Goal: Information Seeking & Learning: Find specific fact

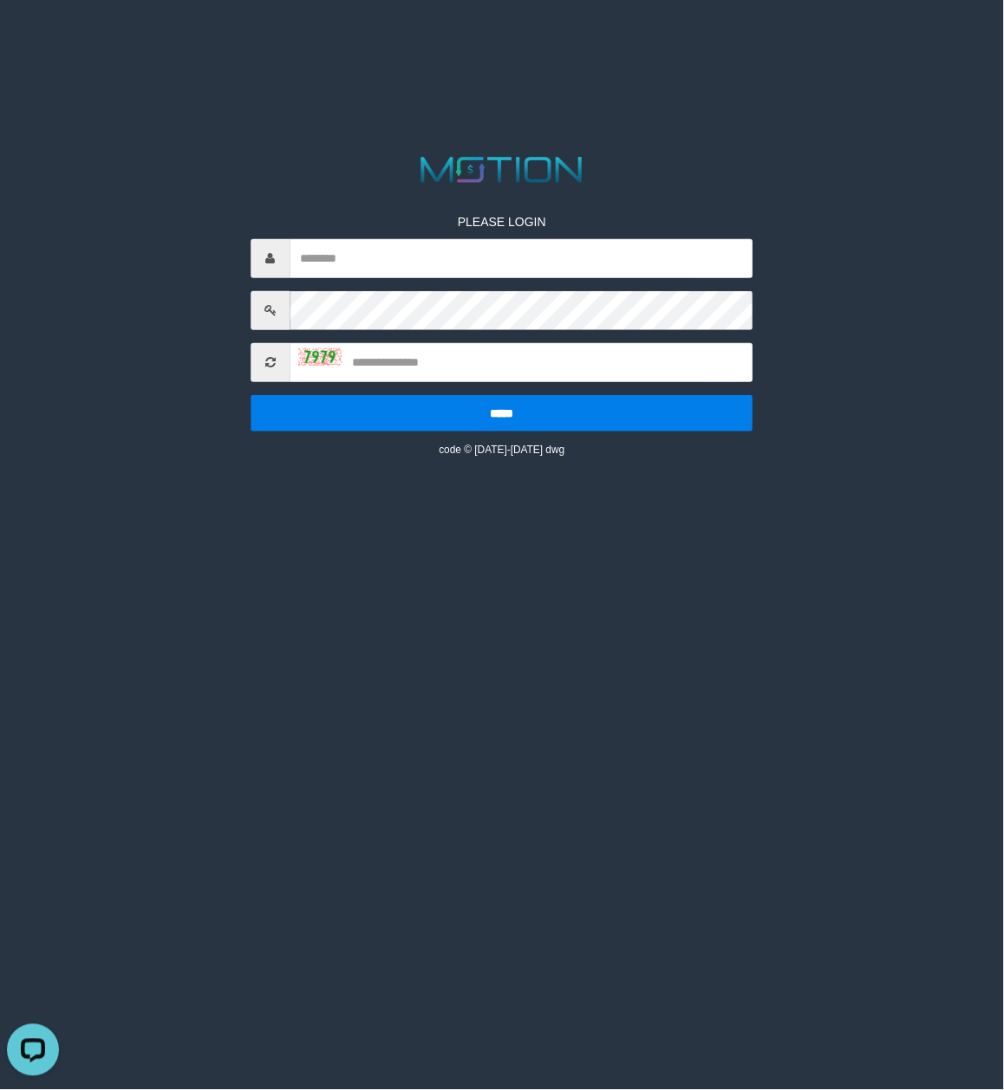
click at [690, 43] on html "PLEASE LOGIN ***** code © [DATE]-[DATE] dwg" at bounding box center [502, 21] width 1004 height 43
click at [667, 255] on input "text" at bounding box center [521, 258] width 463 height 39
type input "********"
type input "****"
click at [251, 395] on input "*****" at bounding box center [502, 413] width 502 height 36
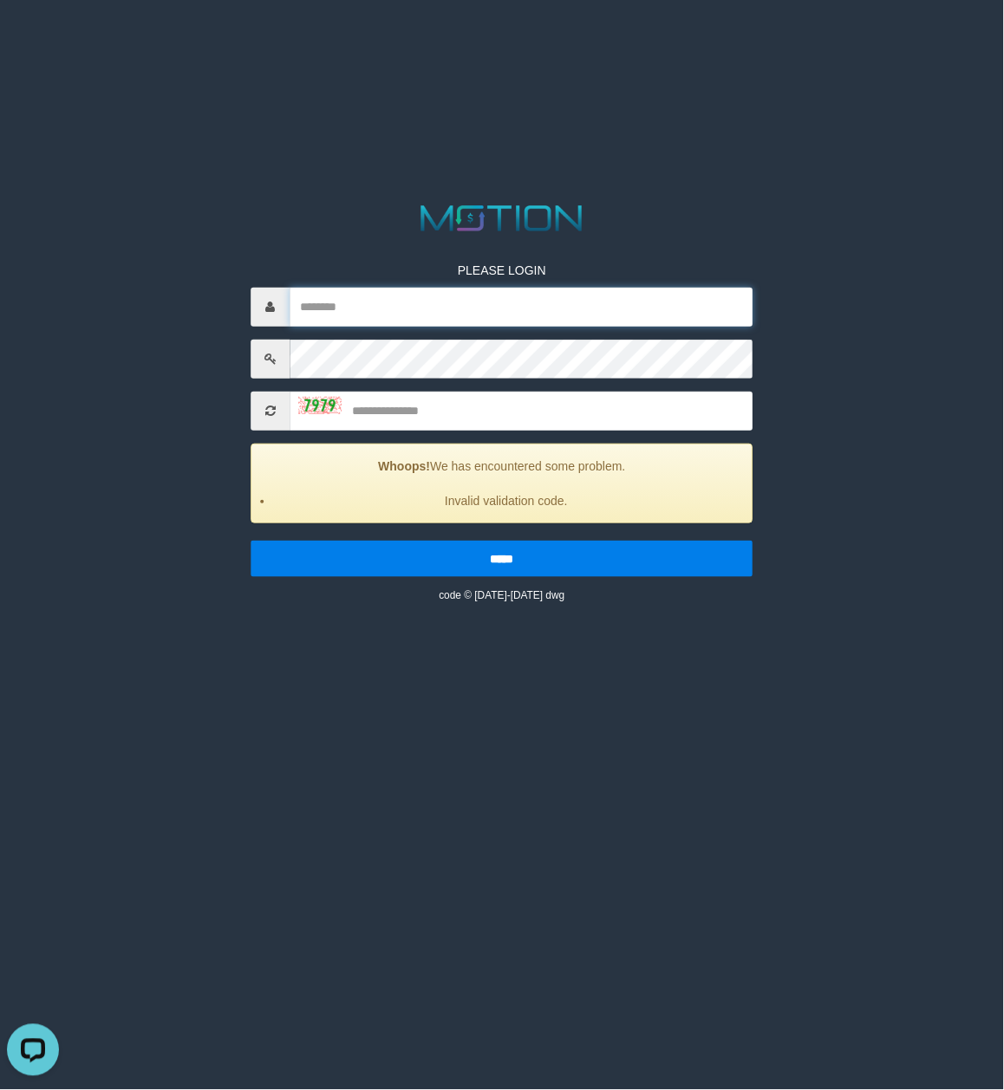
drag, startPoint x: 608, startPoint y: 302, endPoint x: 833, endPoint y: 381, distance: 239.1
click at [608, 300] on input "text" at bounding box center [521, 307] width 463 height 39
paste input "********"
type input "********"
click at [498, 406] on input "text" at bounding box center [521, 411] width 463 height 39
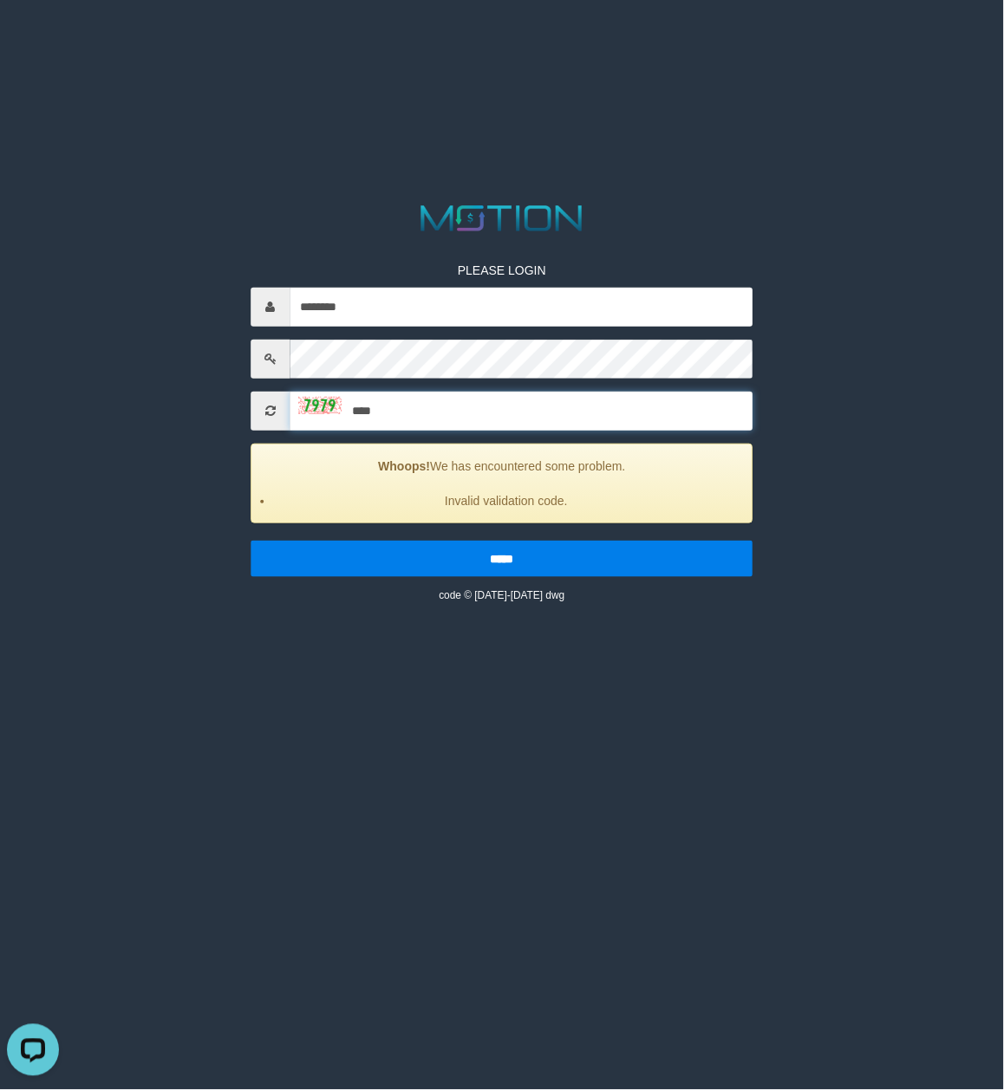
type input "****"
click at [251, 541] on input "*****" at bounding box center [502, 559] width 502 height 36
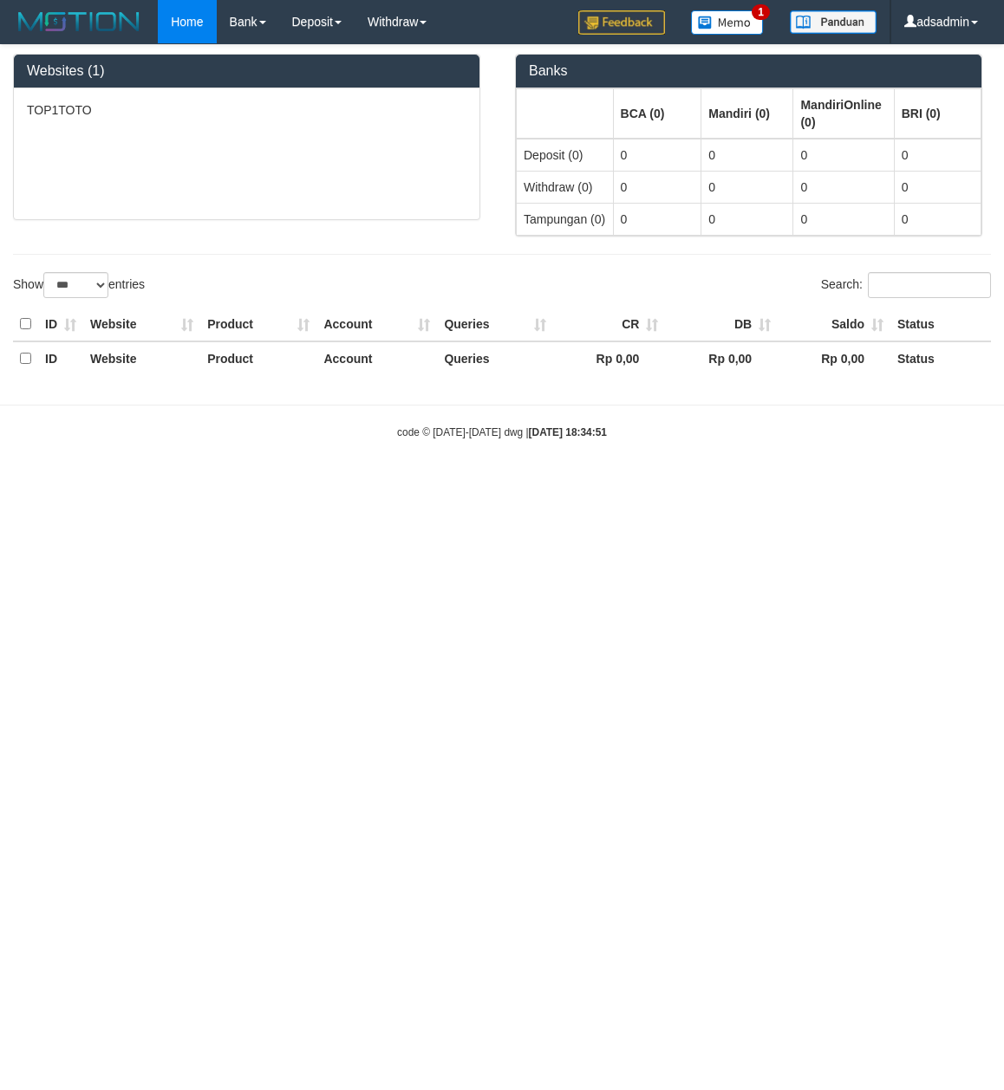
select select "***"
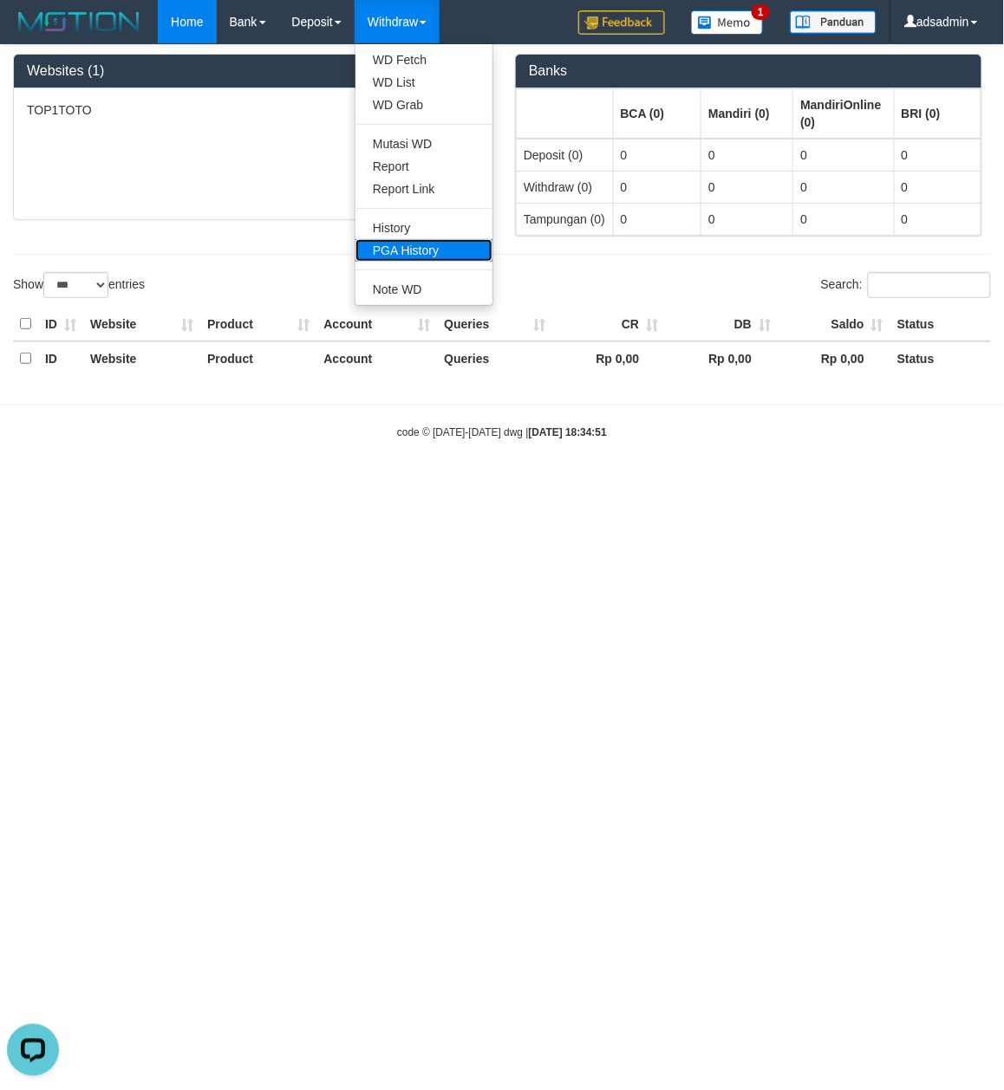
click at [462, 250] on link "PGA History" at bounding box center [423, 250] width 137 height 23
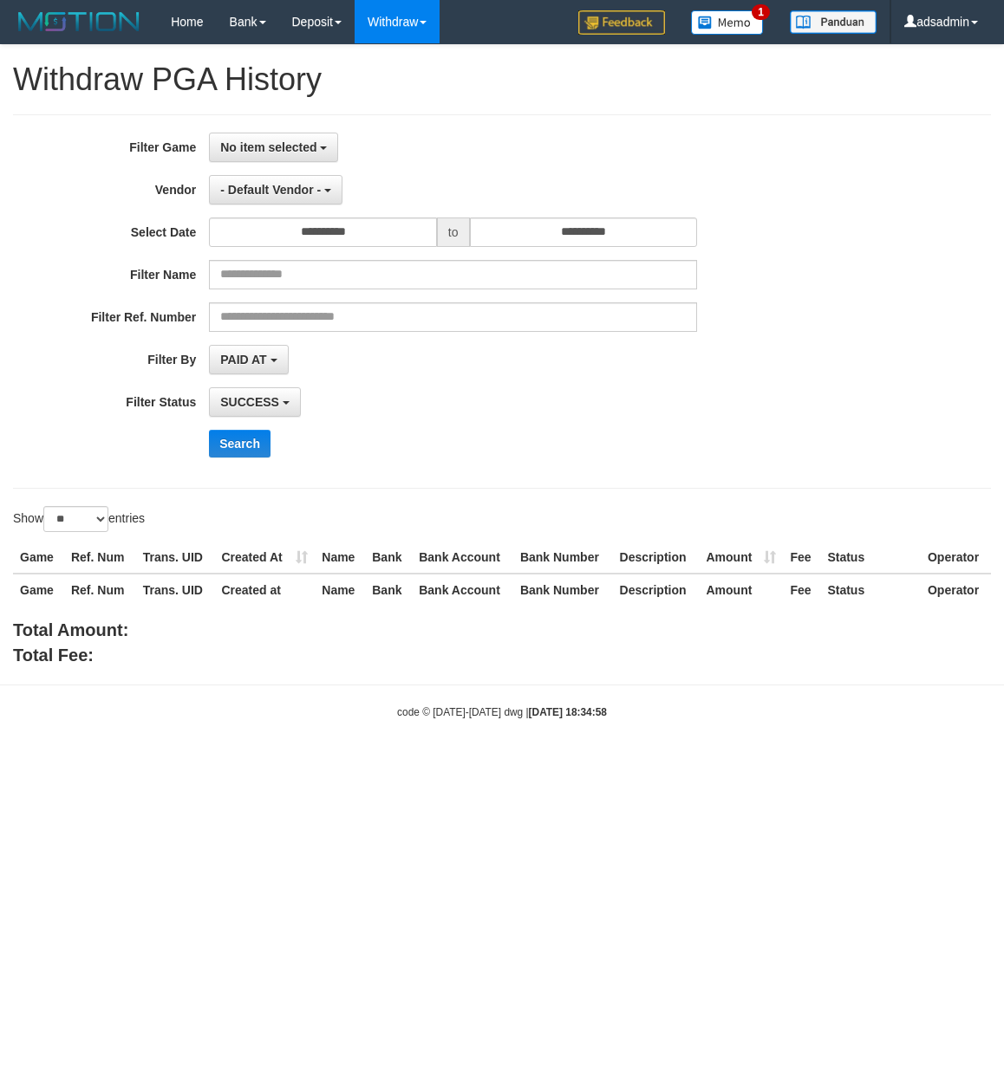
select select
select select "**"
drag, startPoint x: 257, startPoint y: 140, endPoint x: 326, endPoint y: 366, distance: 236.6
click at [257, 140] on span "No item selected" at bounding box center [268, 147] width 96 height 14
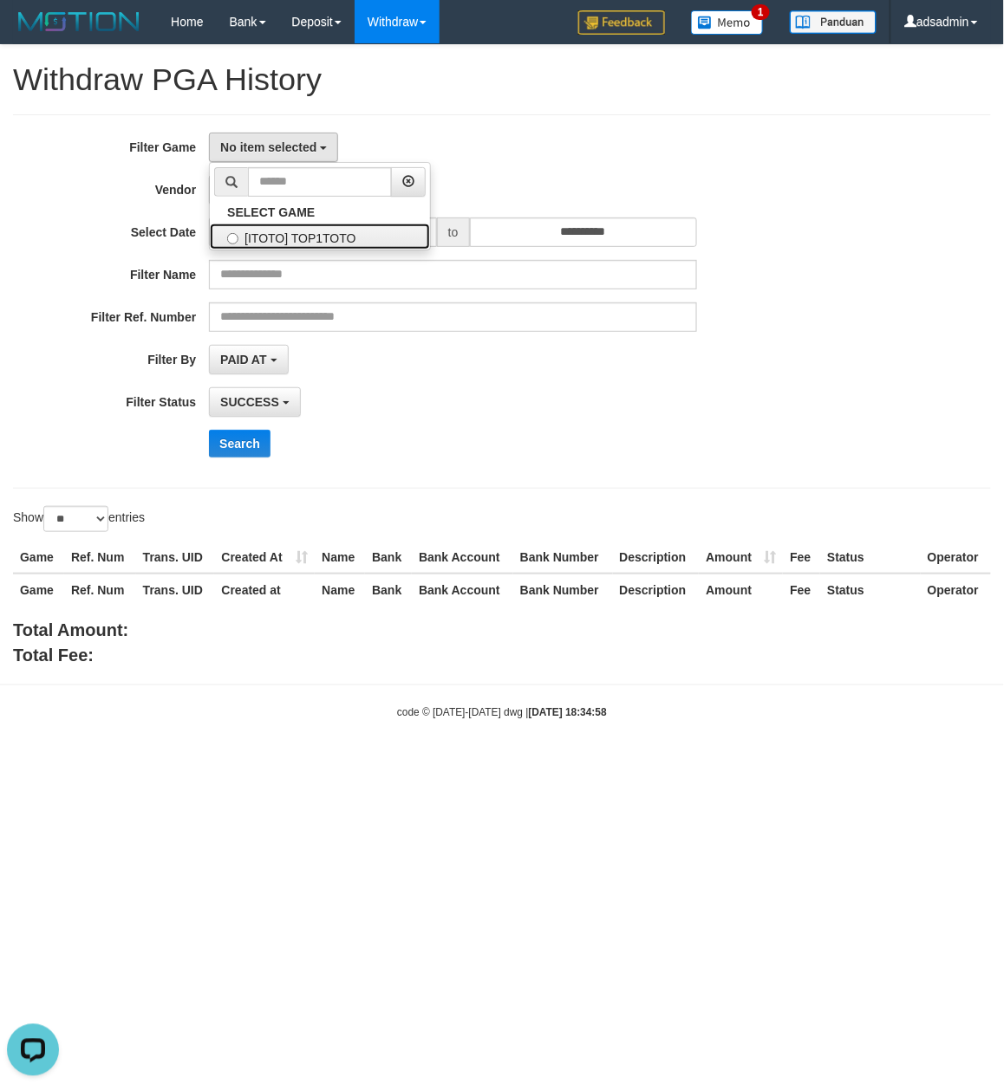
click at [361, 227] on label "[ITOTO] TOP1TOTO" at bounding box center [320, 237] width 220 height 26
select select "***"
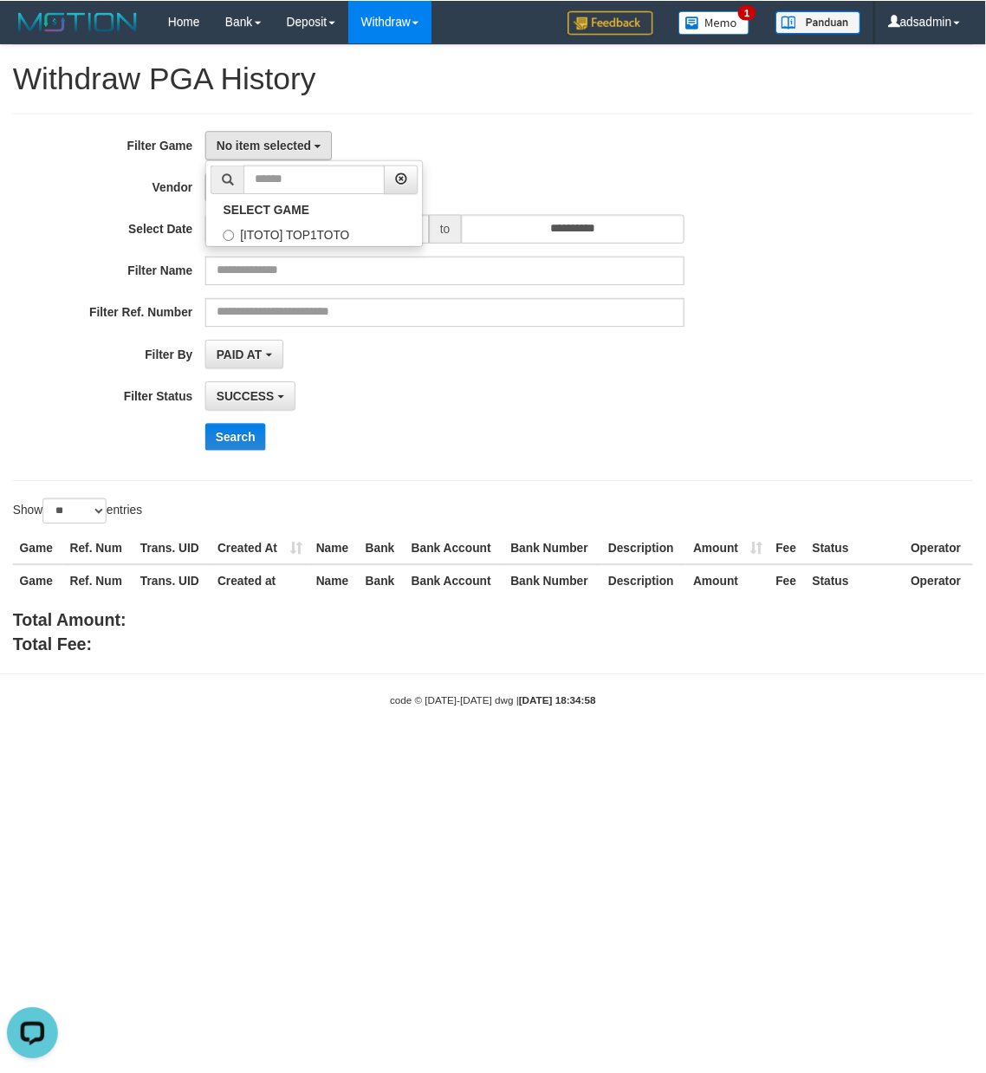
scroll to position [15, 0]
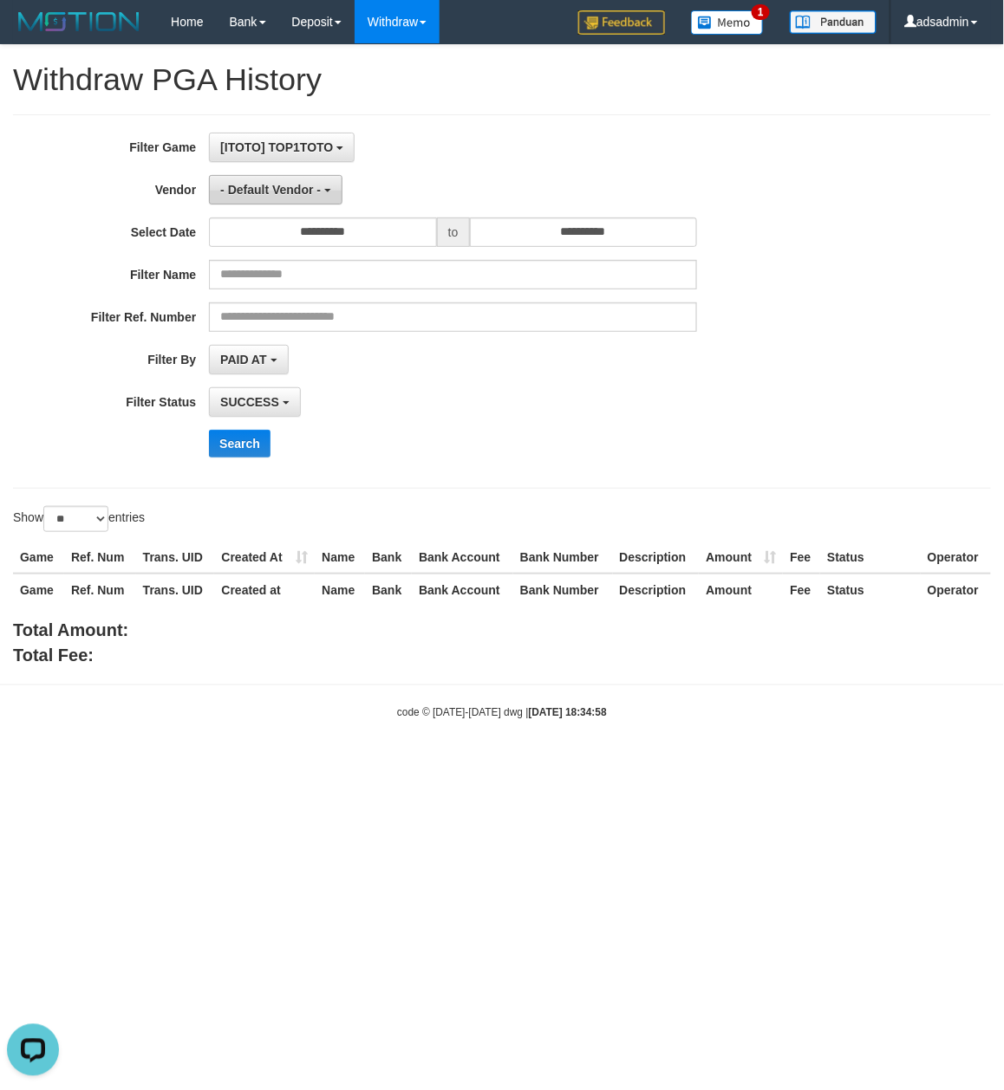
click at [309, 191] on span "- Default Vendor -" at bounding box center [270, 190] width 101 height 14
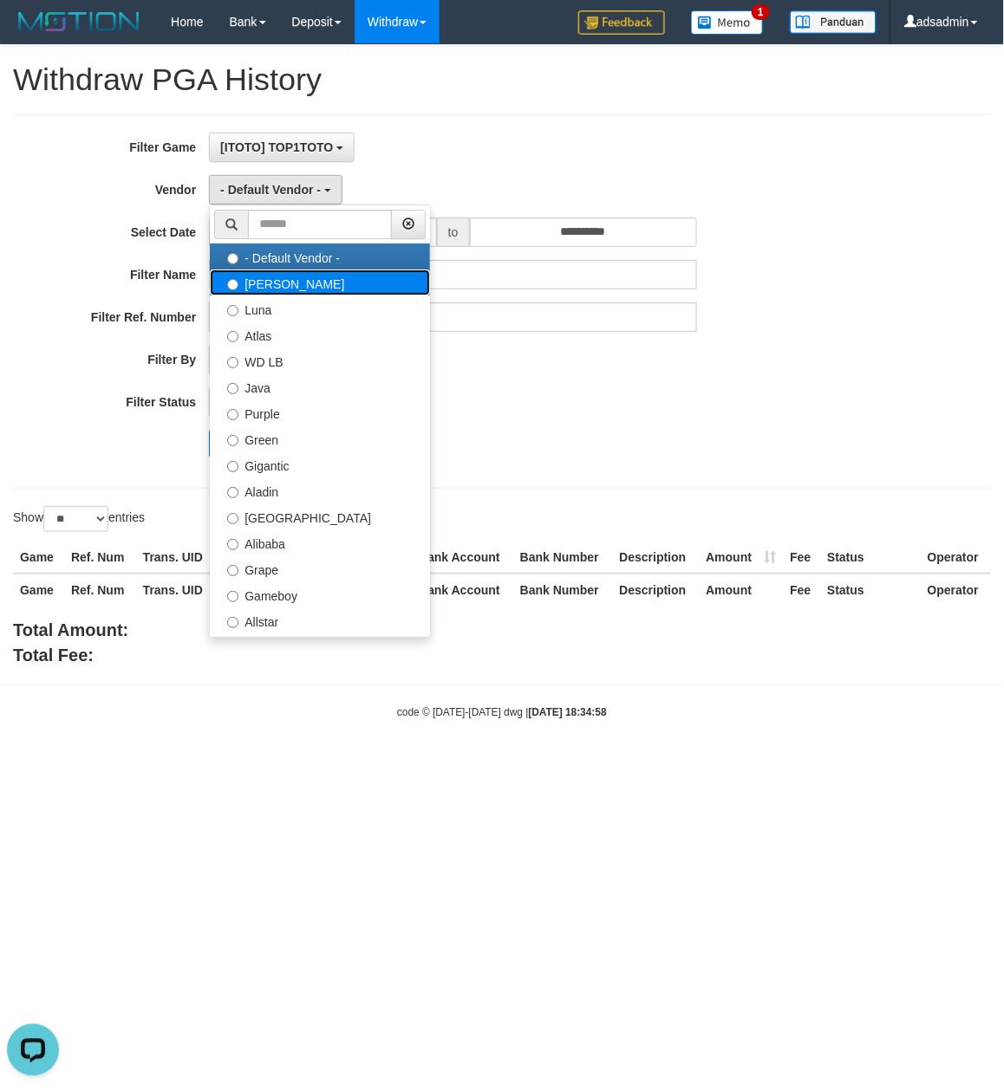
click at [307, 281] on label "Lucy" at bounding box center [320, 283] width 220 height 26
select select "**********"
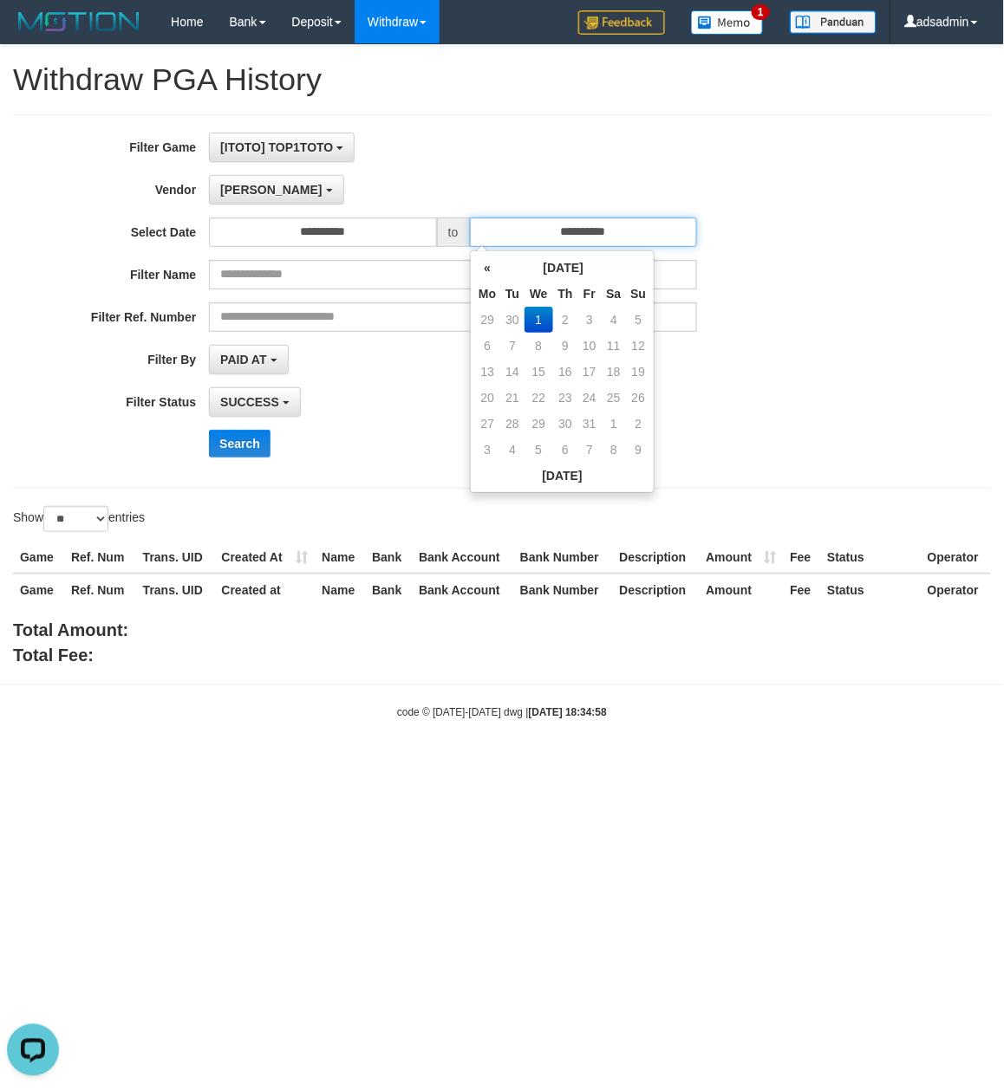
click at [577, 238] on input "**********" at bounding box center [584, 232] width 228 height 29
click at [494, 272] on th "«" at bounding box center [487, 268] width 26 height 26
click at [479, 267] on th "«" at bounding box center [487, 268] width 26 height 26
click at [489, 270] on th "«" at bounding box center [487, 268] width 26 height 26
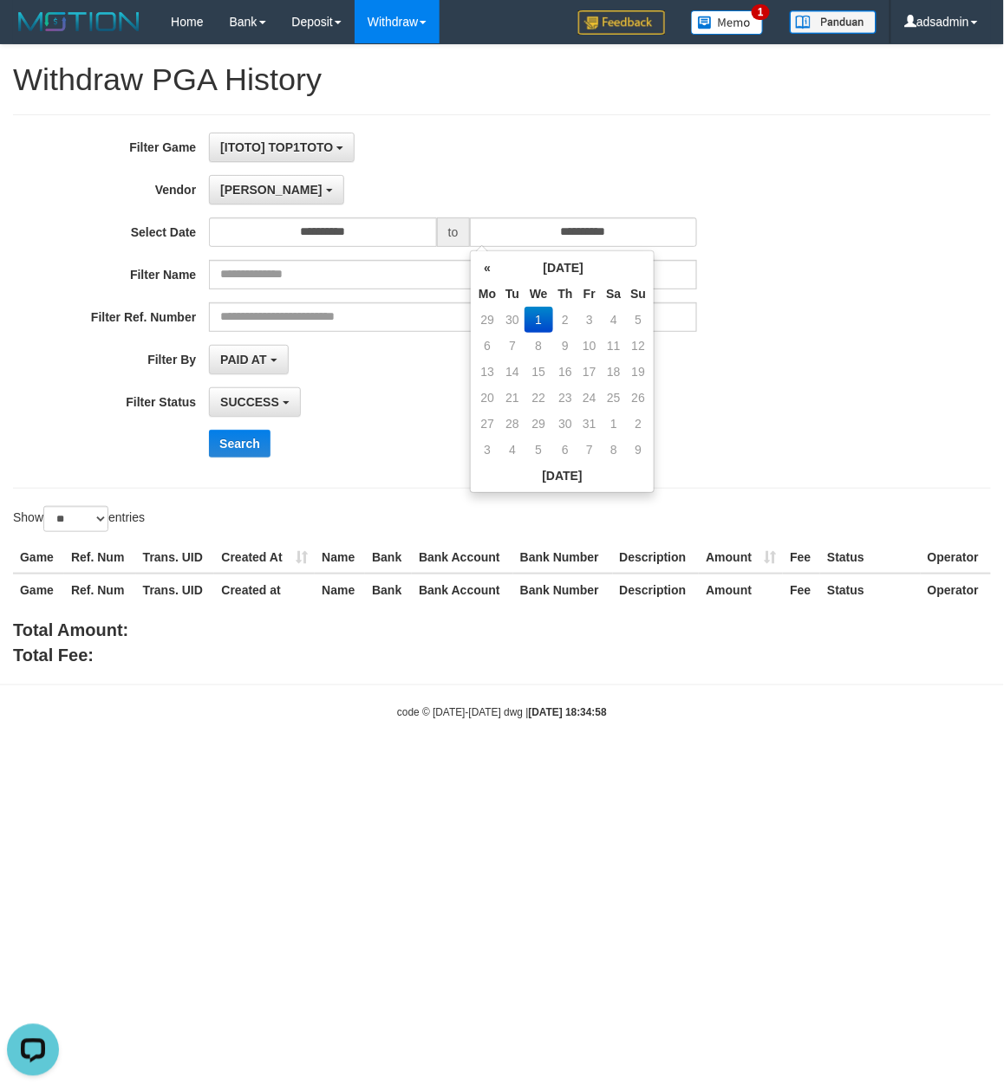
click at [489, 270] on th "«" at bounding box center [487, 268] width 26 height 26
click at [735, 354] on div "**********" at bounding box center [418, 359] width 836 height 29
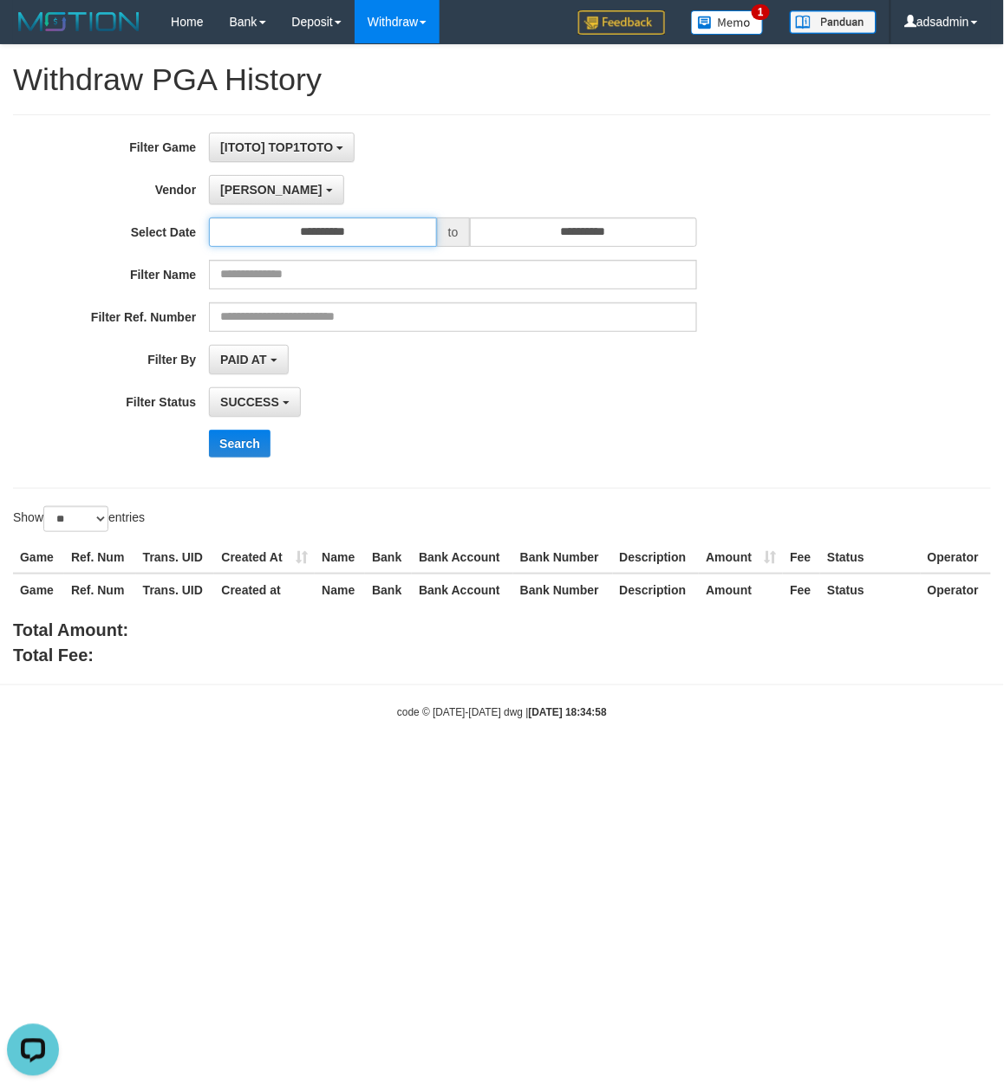
click at [351, 226] on input "**********" at bounding box center [323, 232] width 228 height 29
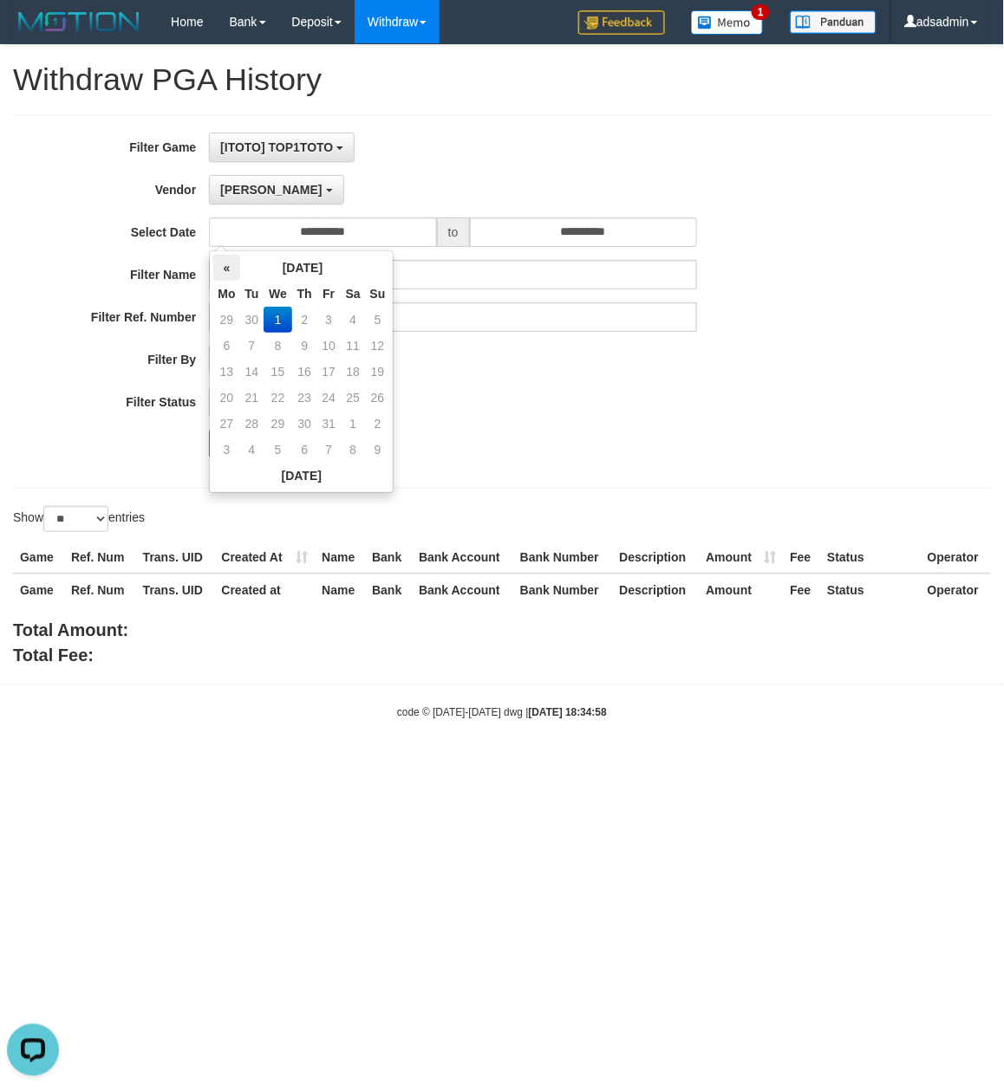
click at [224, 269] on th "«" at bounding box center [226, 268] width 26 height 26
click at [251, 327] on td "30" at bounding box center [252, 320] width 24 height 26
click at [220, 347] on td "1" at bounding box center [226, 346] width 26 height 26
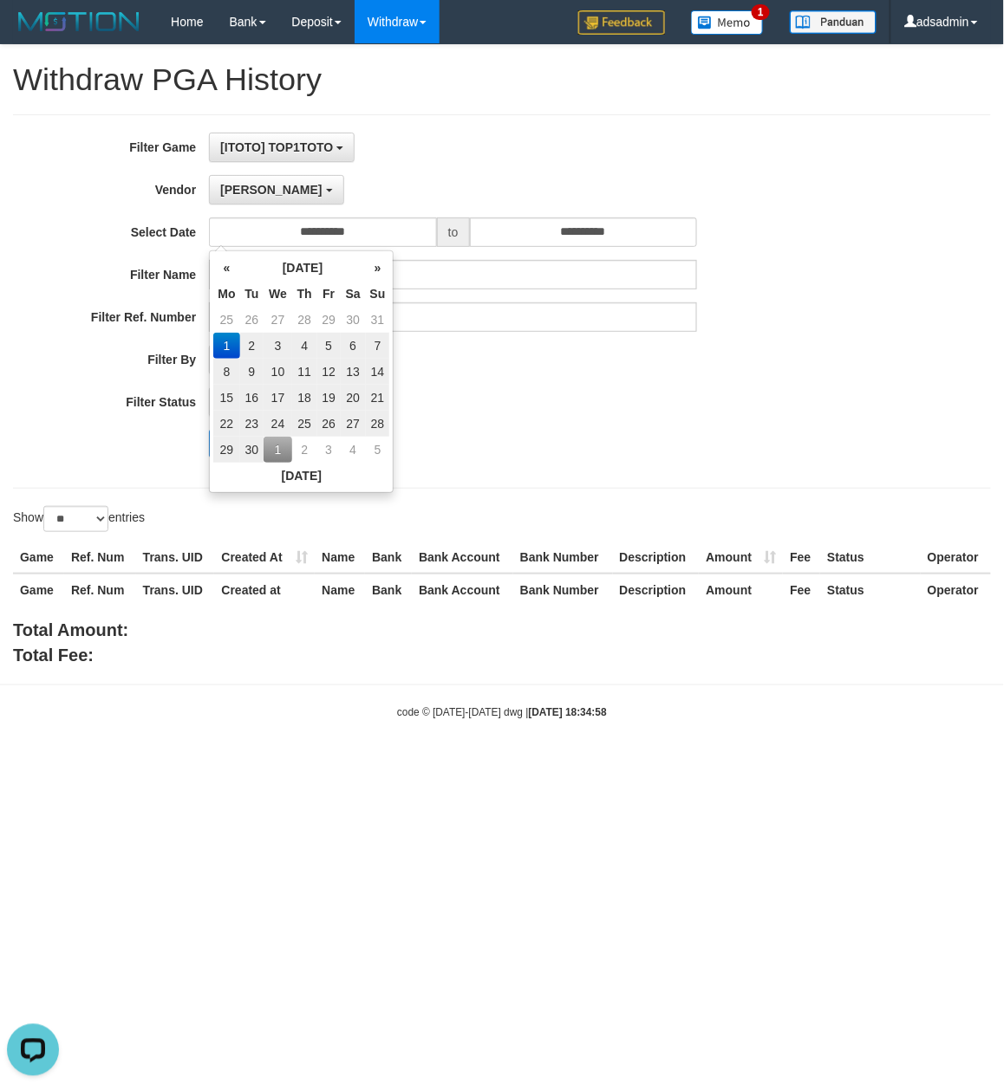
click at [253, 440] on td "30" at bounding box center [252, 450] width 24 height 26
type input "**********"
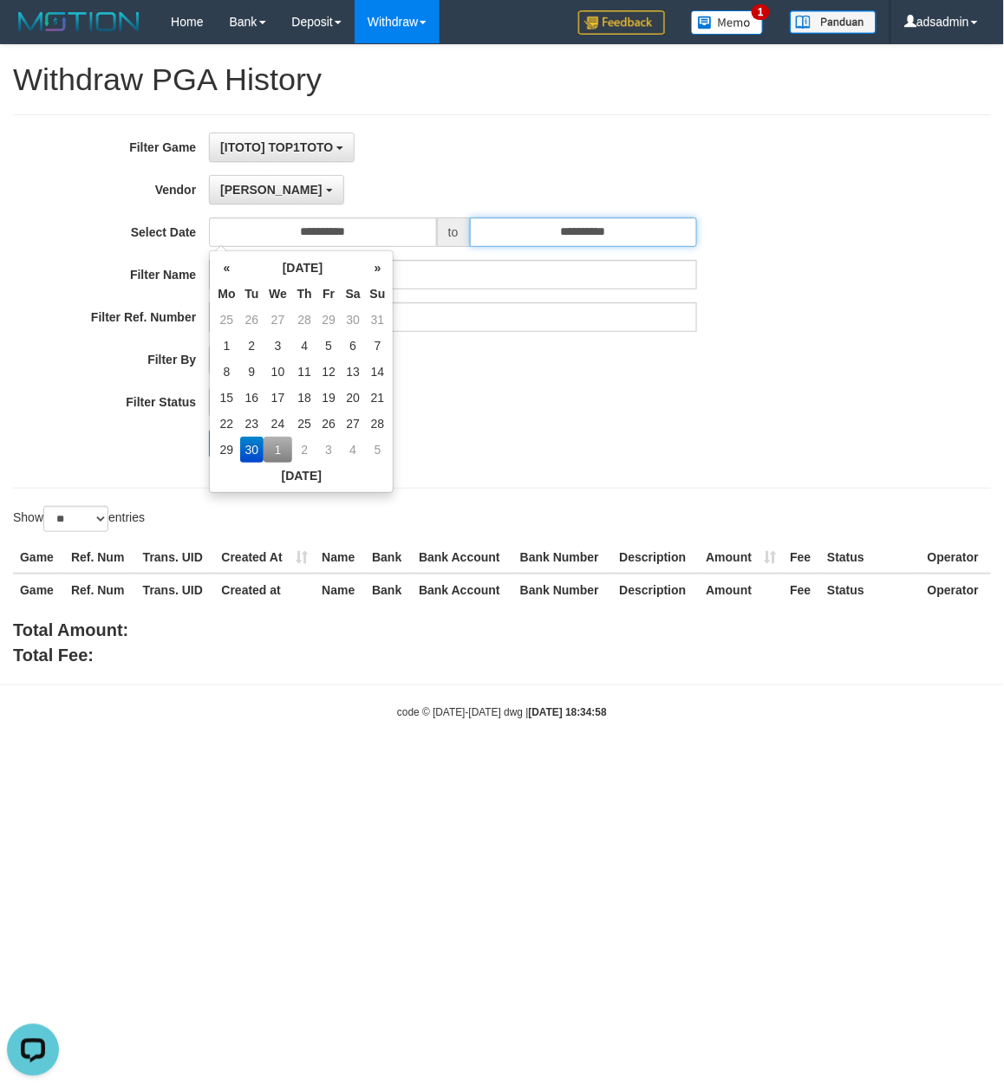
click at [615, 244] on input "**********" at bounding box center [584, 232] width 228 height 29
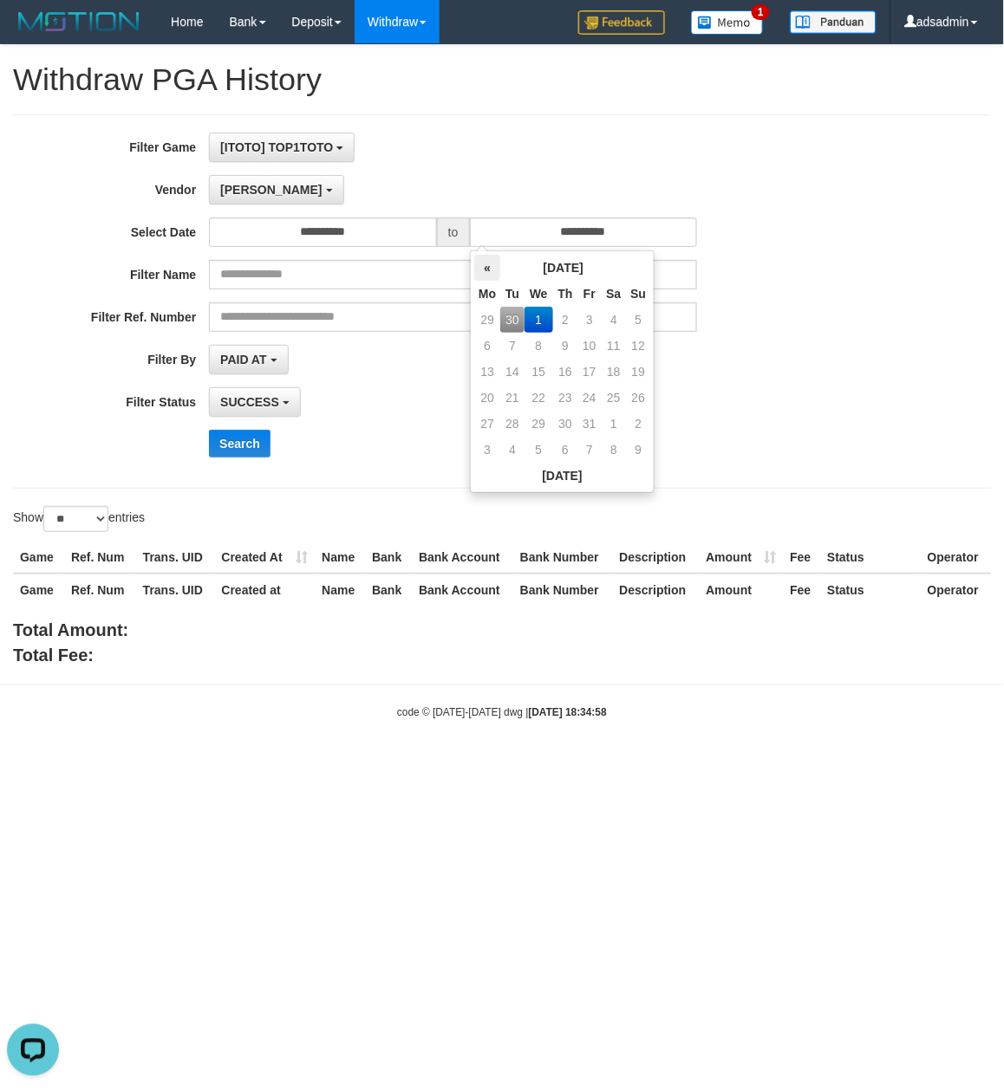
click at [487, 270] on th "«" at bounding box center [487, 268] width 26 height 26
click at [511, 316] on td "30" at bounding box center [512, 320] width 24 height 26
type input "**********"
click at [477, 335] on td "1" at bounding box center [487, 346] width 26 height 26
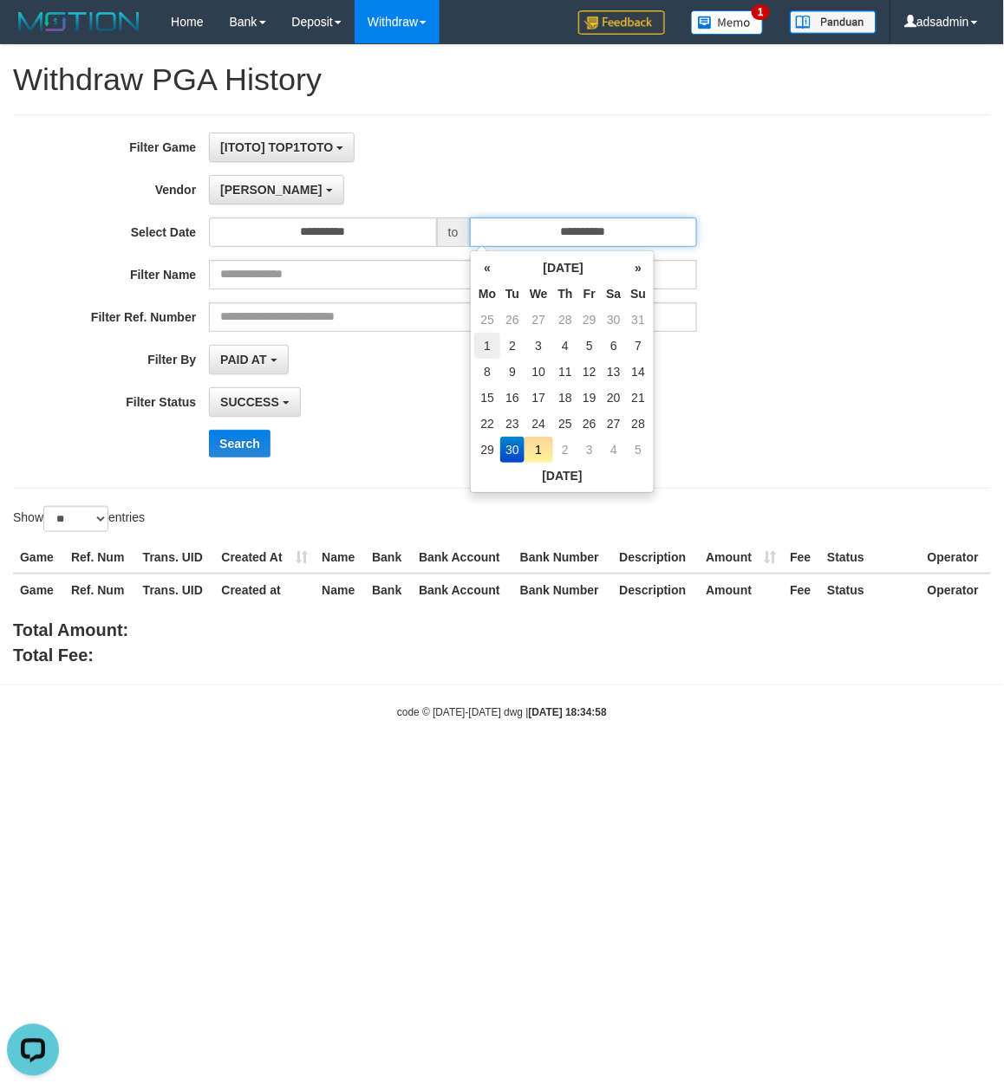
type input "**********"
click at [328, 456] on div "Search" at bounding box center [523, 444] width 628 height 28
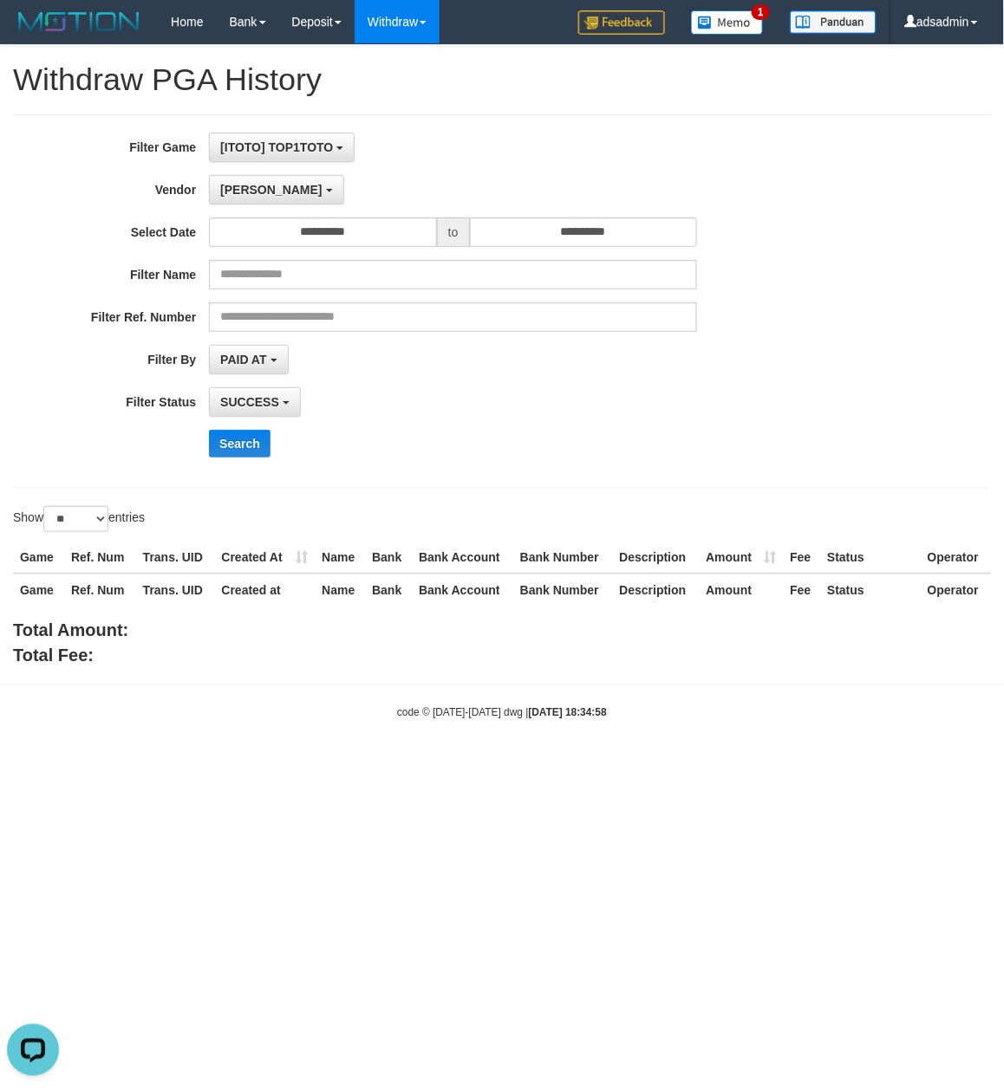
drag, startPoint x: 634, startPoint y: 202, endPoint x: 621, endPoint y: 216, distance: 19.0
click at [634, 202] on div "Lucy - Default Vendor - Lucy Luna Atlas WD LB Java Purple Green Gigantic Aladin…" at bounding box center [453, 189] width 488 height 29
click at [612, 224] on input "**********" at bounding box center [584, 232] width 228 height 29
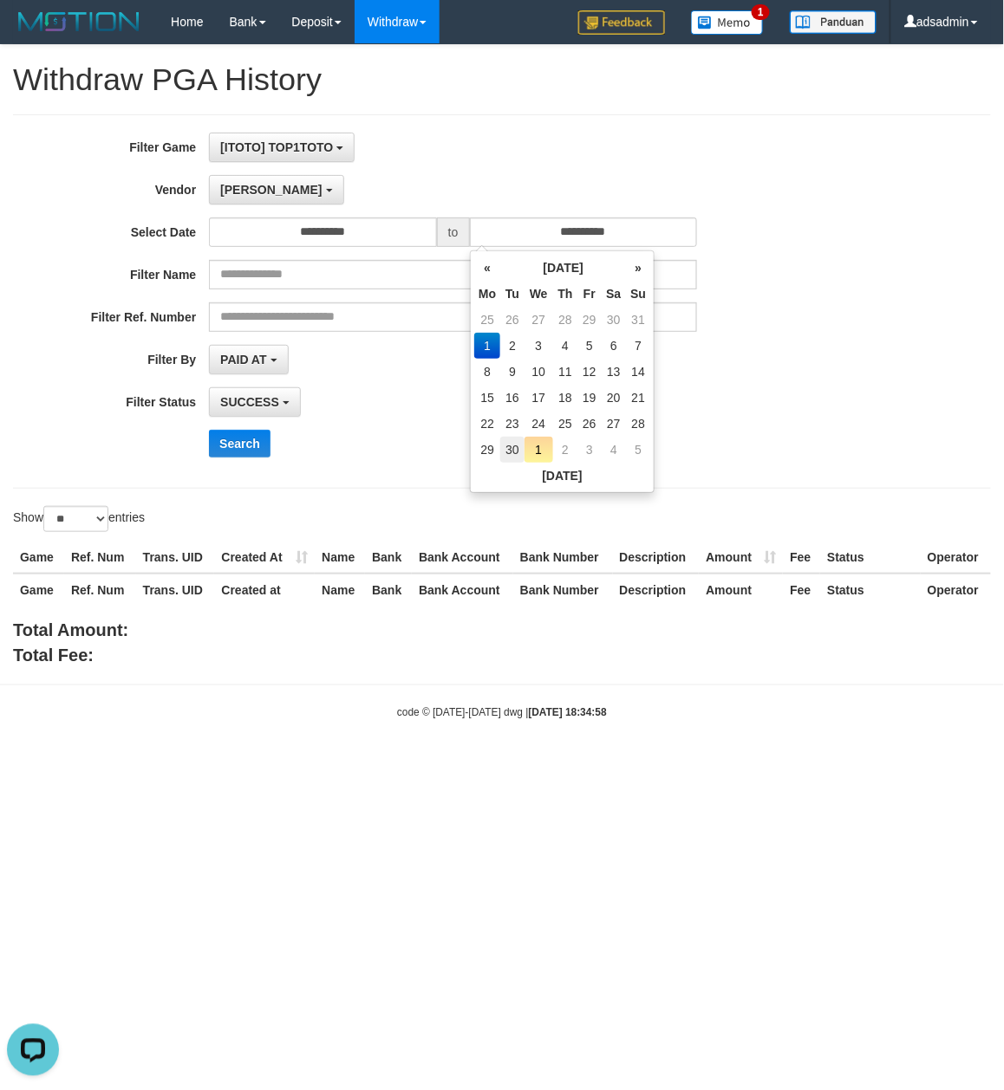
click at [510, 442] on td "30" at bounding box center [512, 450] width 24 height 26
type input "**********"
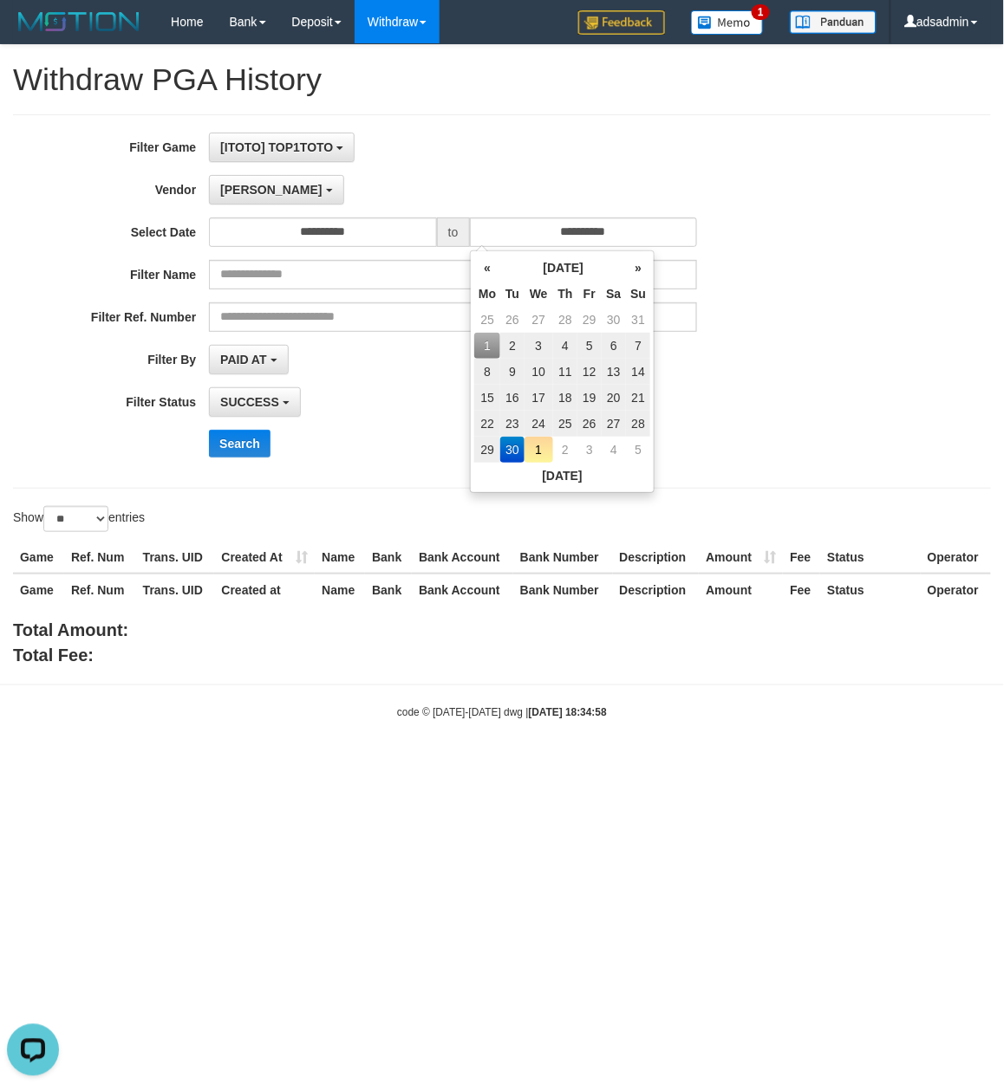
click at [373, 451] on div "Search" at bounding box center [523, 444] width 628 height 28
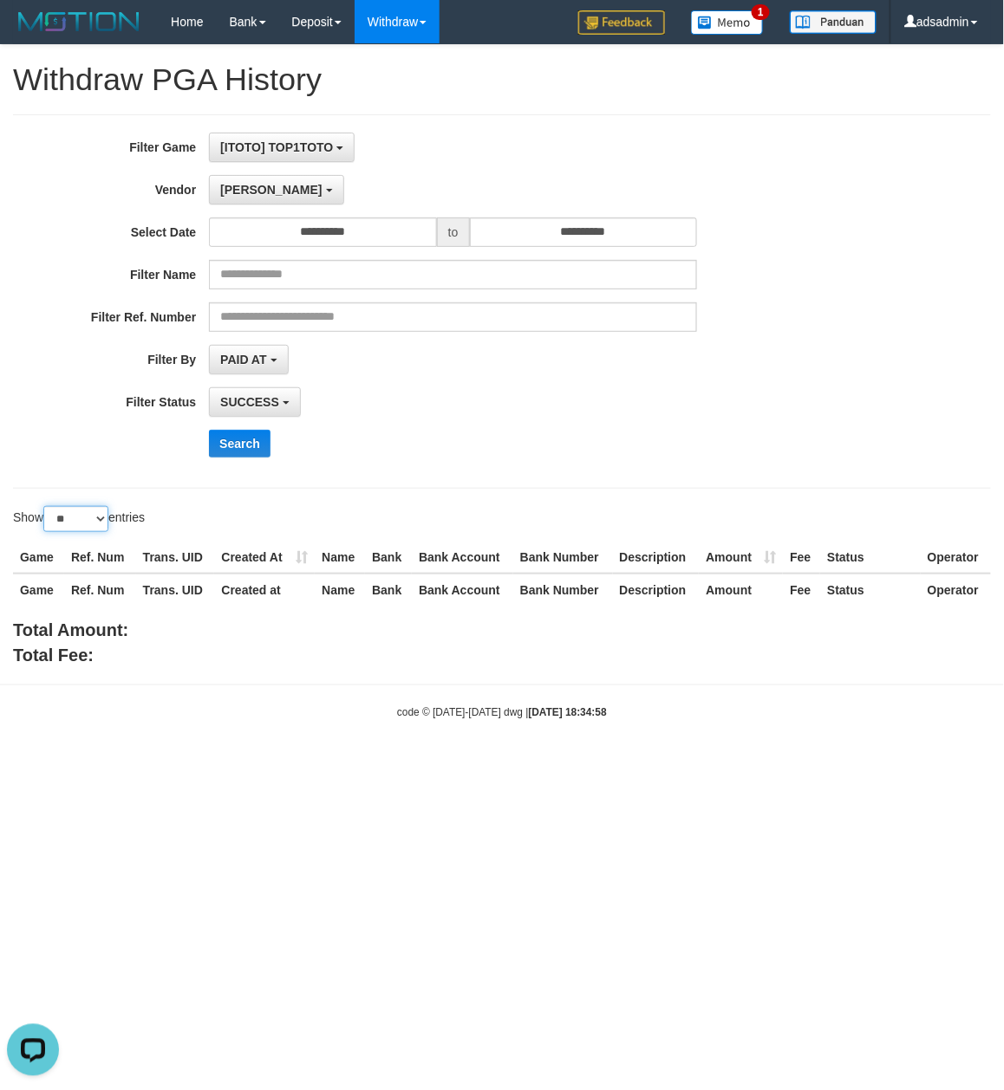
click at [67, 517] on select "** ** ** ***" at bounding box center [75, 519] width 65 height 26
select select "***"
click at [46, 509] on select "** ** ** ***" at bounding box center [75, 519] width 65 height 26
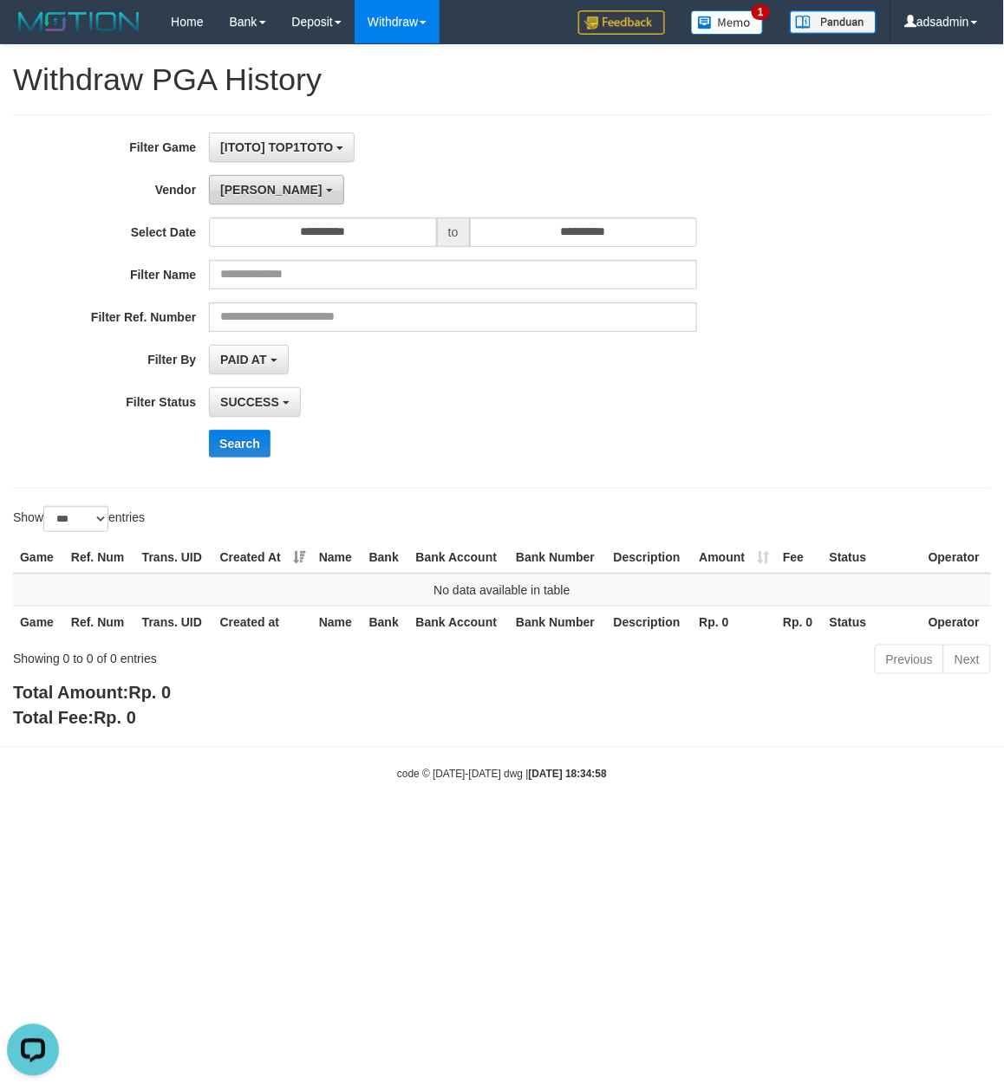
click at [226, 187] on span "Lucy" at bounding box center [270, 190] width 101 height 14
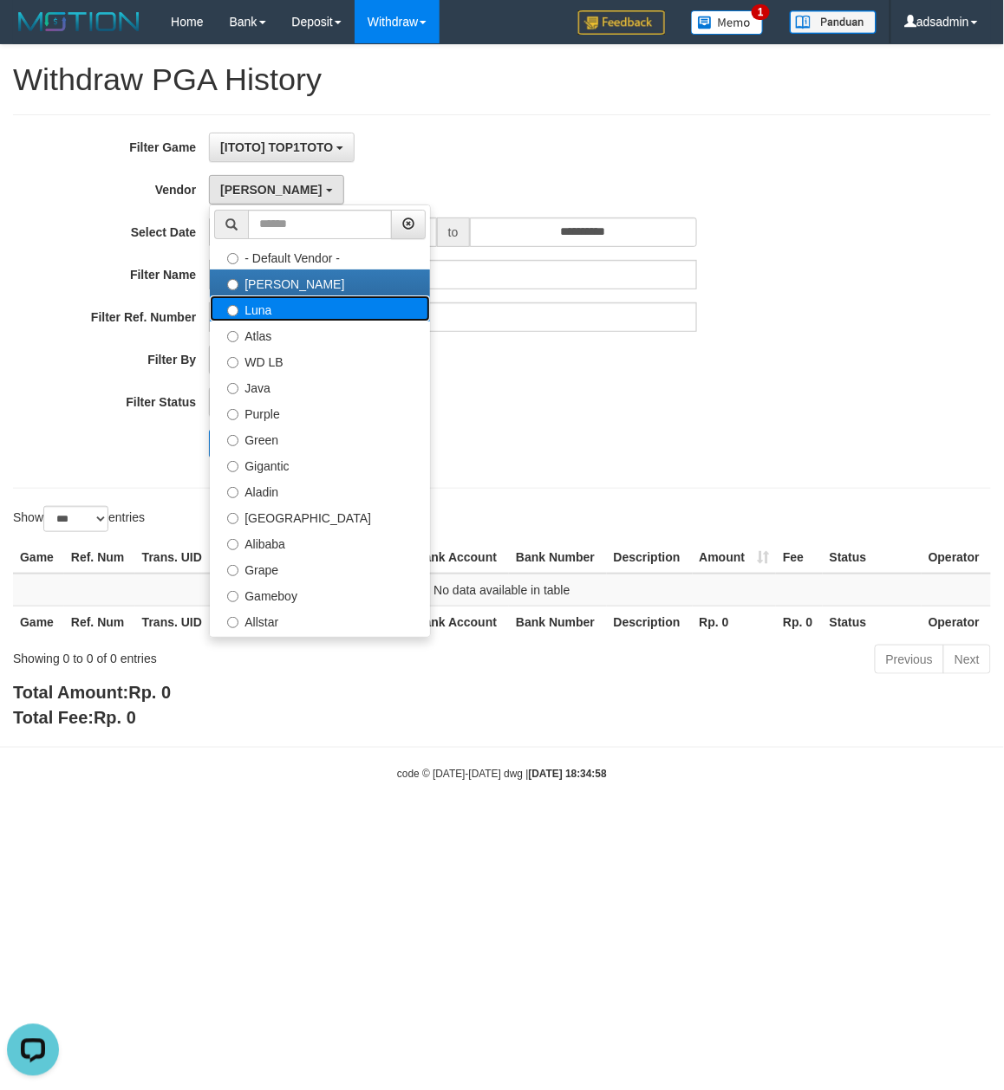
click at [307, 316] on label "Luna" at bounding box center [320, 309] width 220 height 26
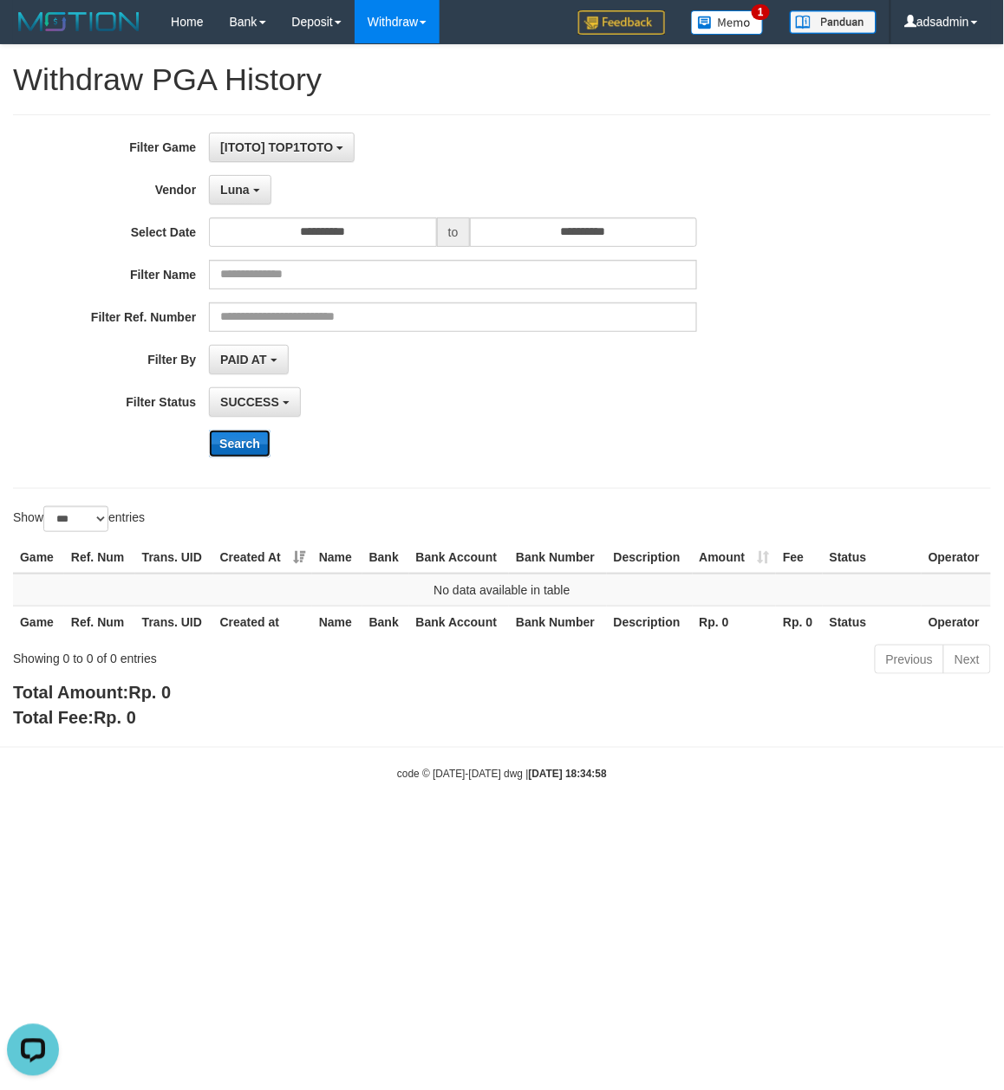
click at [241, 451] on button "Search" at bounding box center [240, 444] width 62 height 28
click at [240, 196] on span "Luna" at bounding box center [234, 190] width 29 height 14
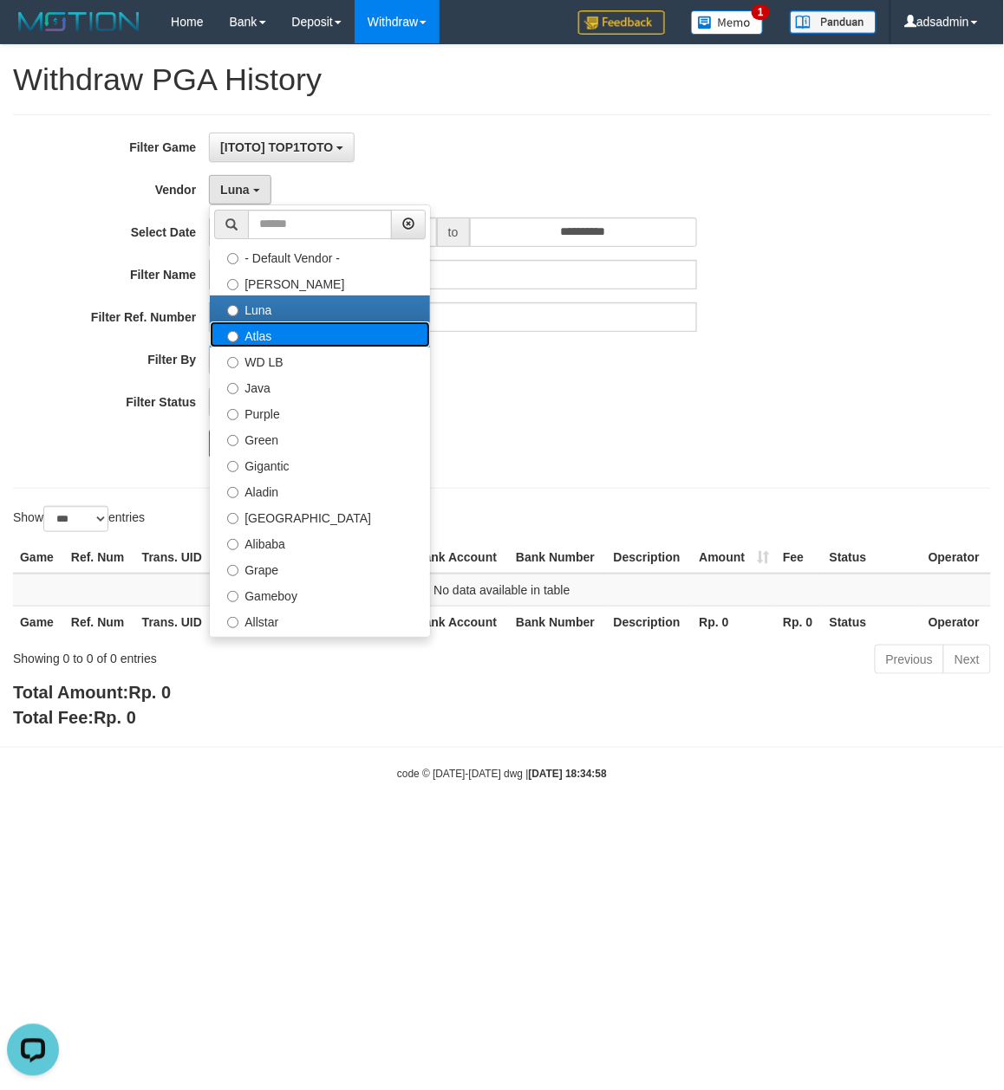
click at [328, 340] on label "Atlas" at bounding box center [320, 335] width 220 height 26
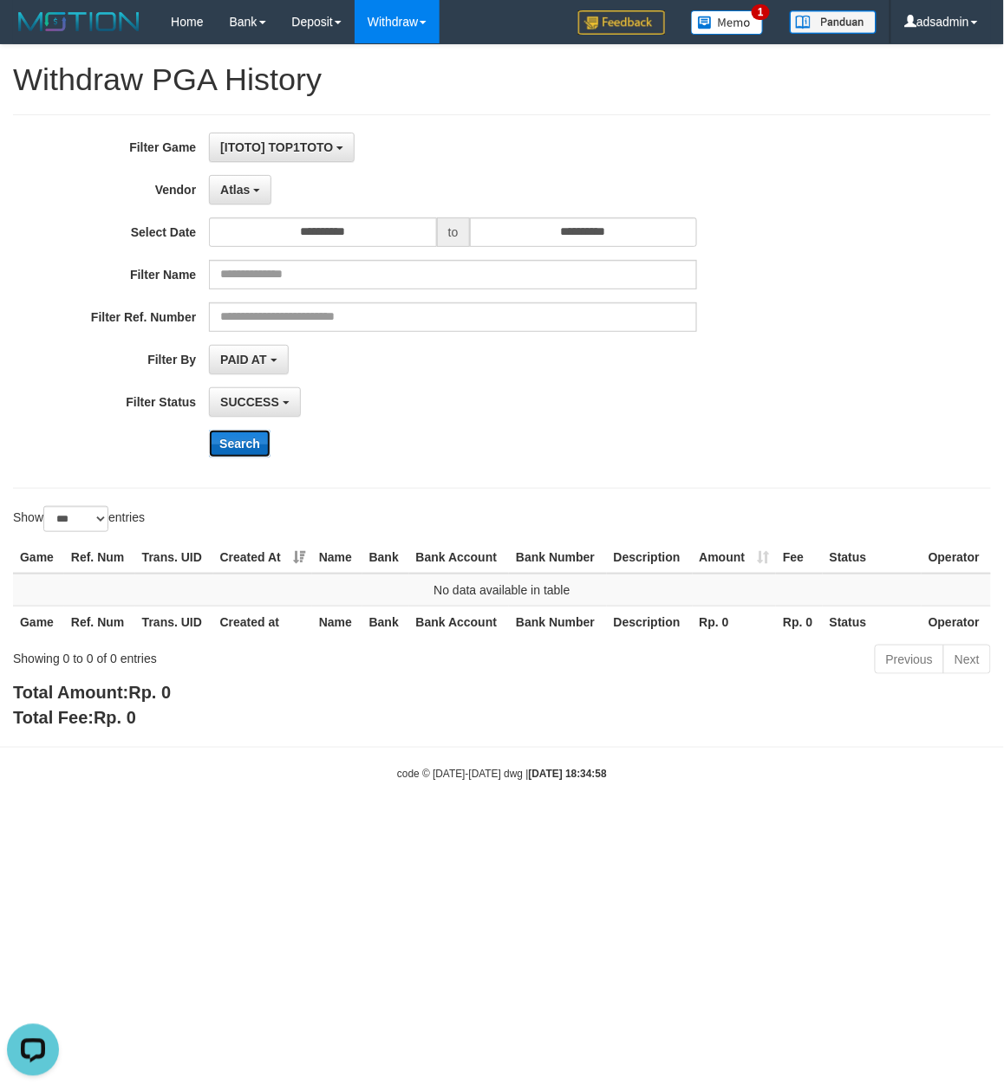
click at [241, 442] on button "Search" at bounding box center [240, 444] width 62 height 28
click at [237, 185] on span "Atlas" at bounding box center [234, 190] width 29 height 14
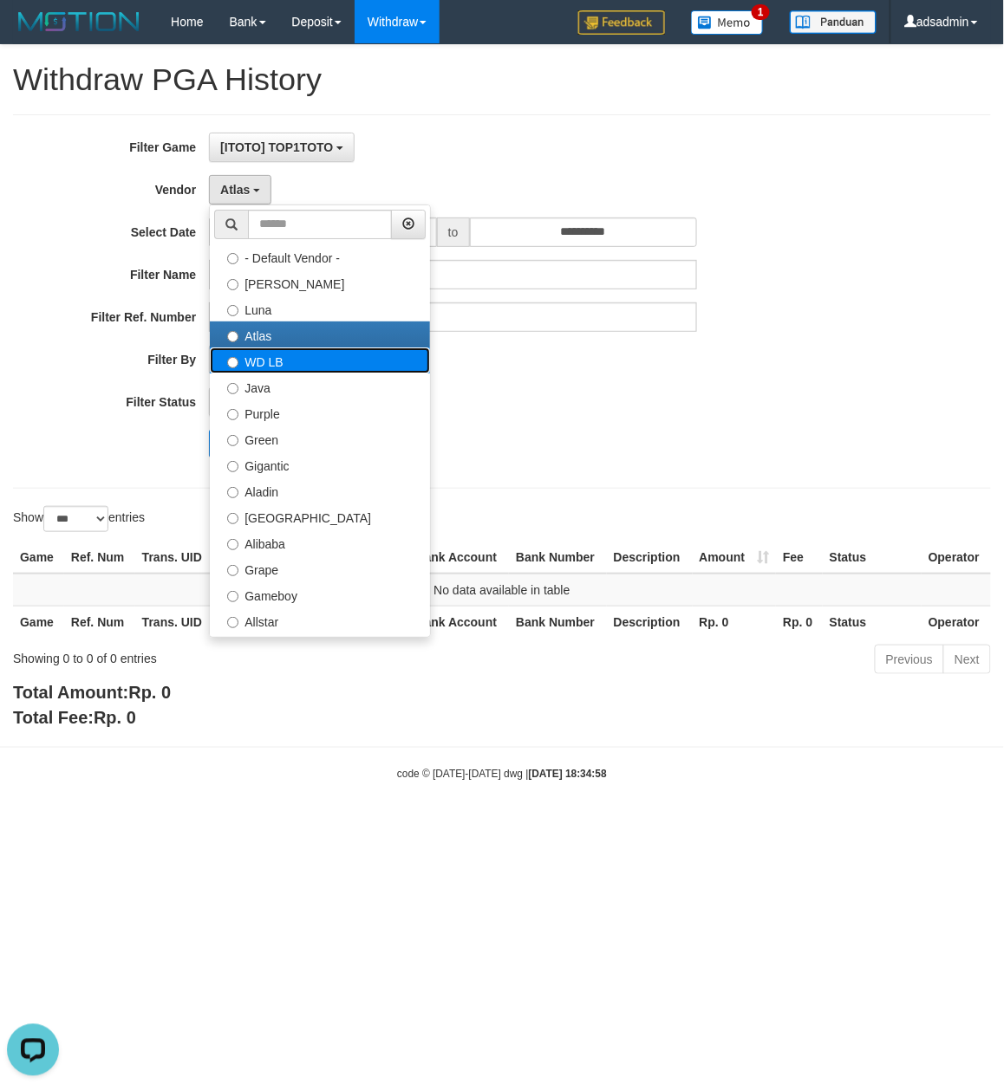
click at [295, 366] on label "WD LB" at bounding box center [320, 361] width 220 height 26
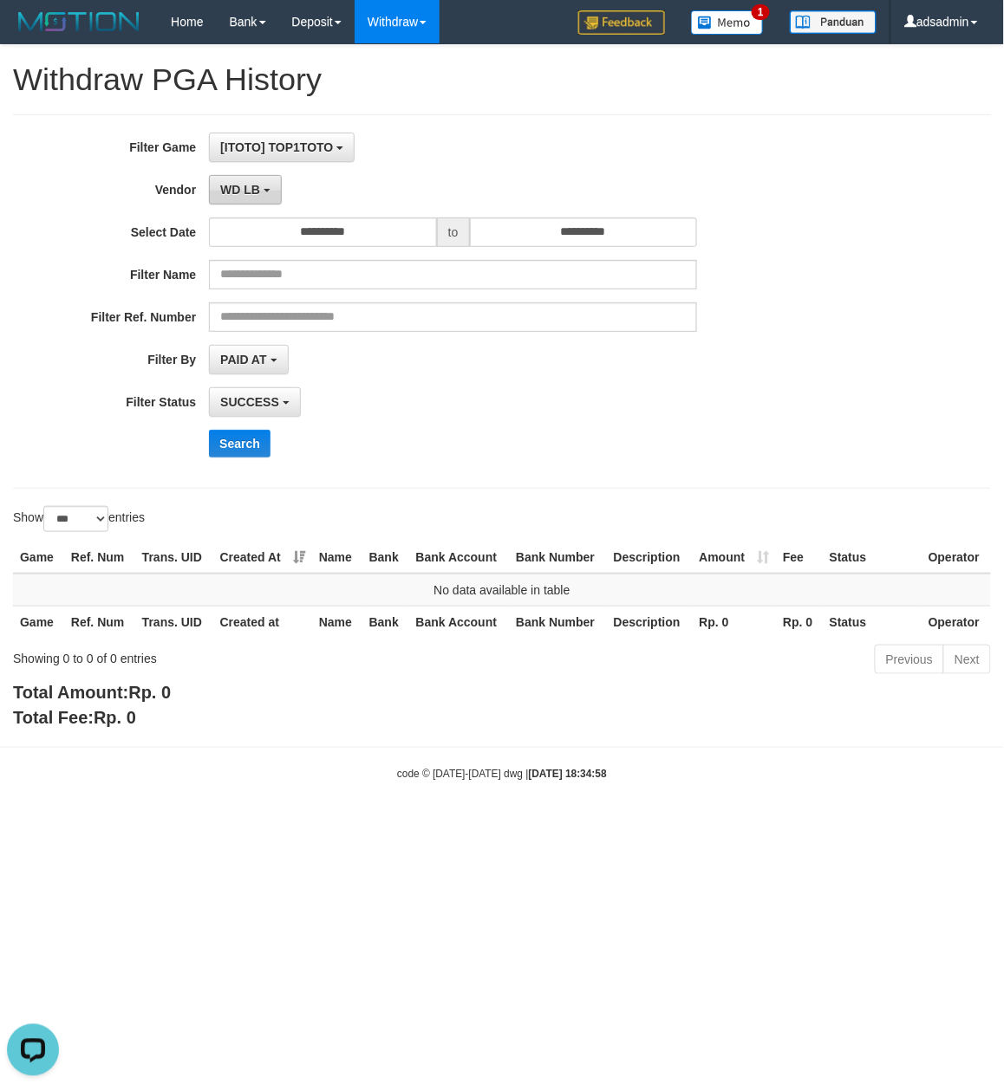
click at [260, 195] on button "WD LB" at bounding box center [245, 189] width 73 height 29
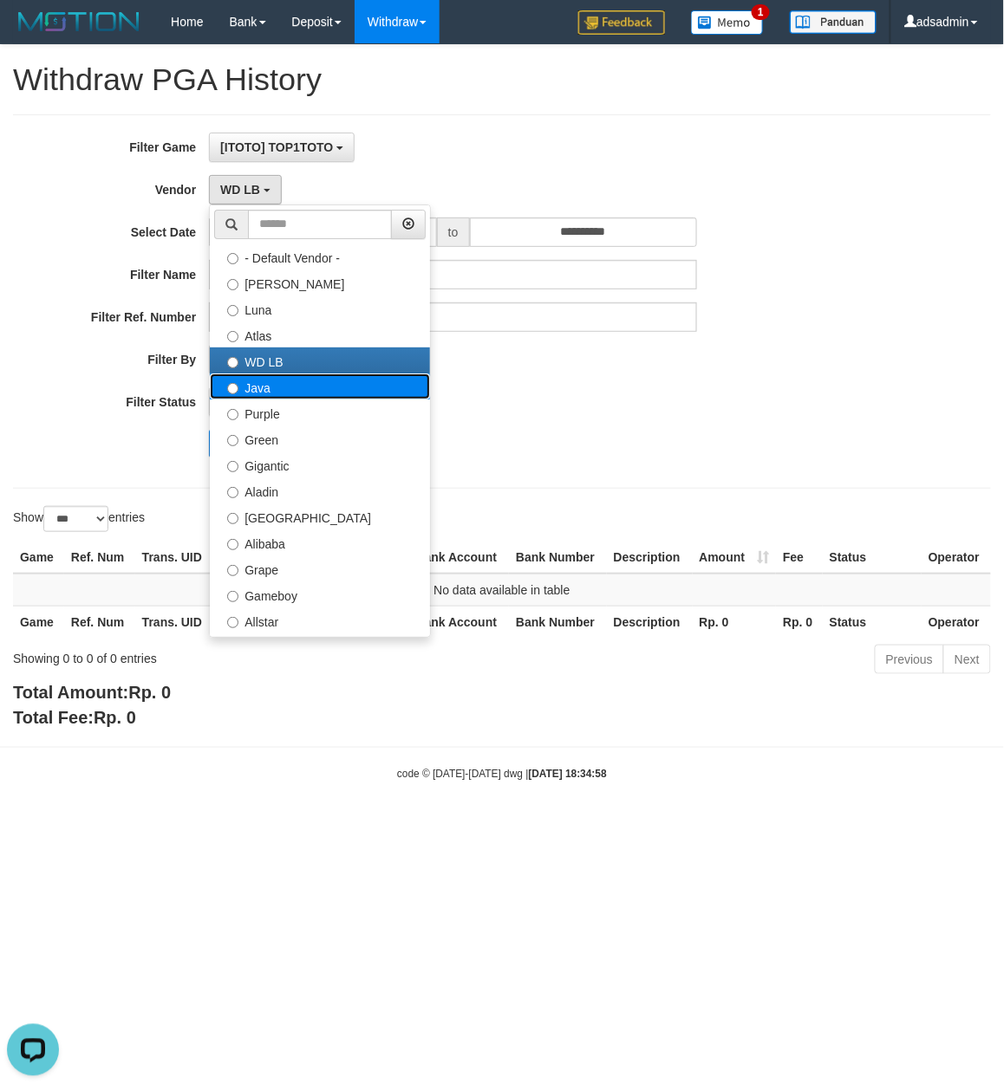
click at [289, 397] on label "Java" at bounding box center [320, 387] width 220 height 26
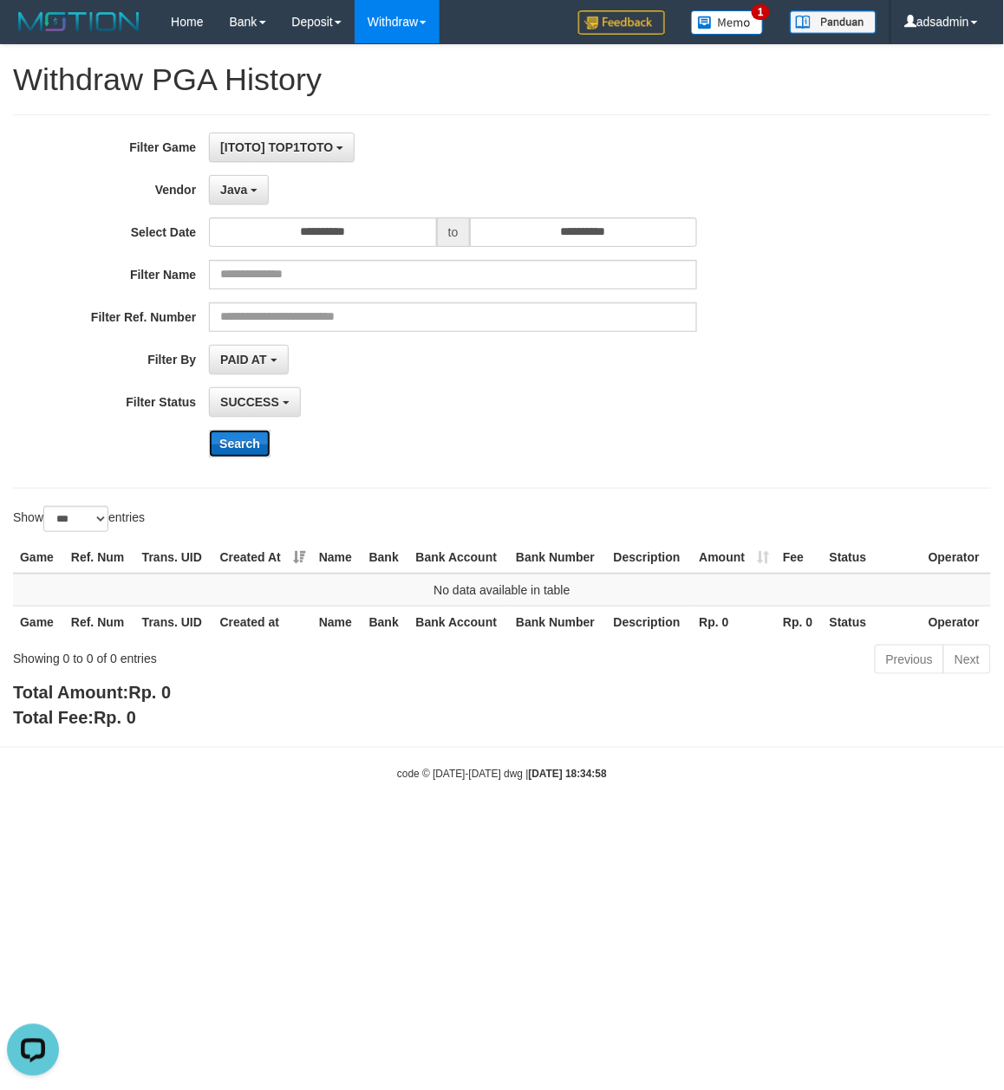
click at [244, 444] on button "Search" at bounding box center [240, 444] width 62 height 28
drag, startPoint x: 243, startPoint y: 181, endPoint x: 244, endPoint y: 380, distance: 198.5
click at [243, 181] on button "Java" at bounding box center [239, 189] width 60 height 29
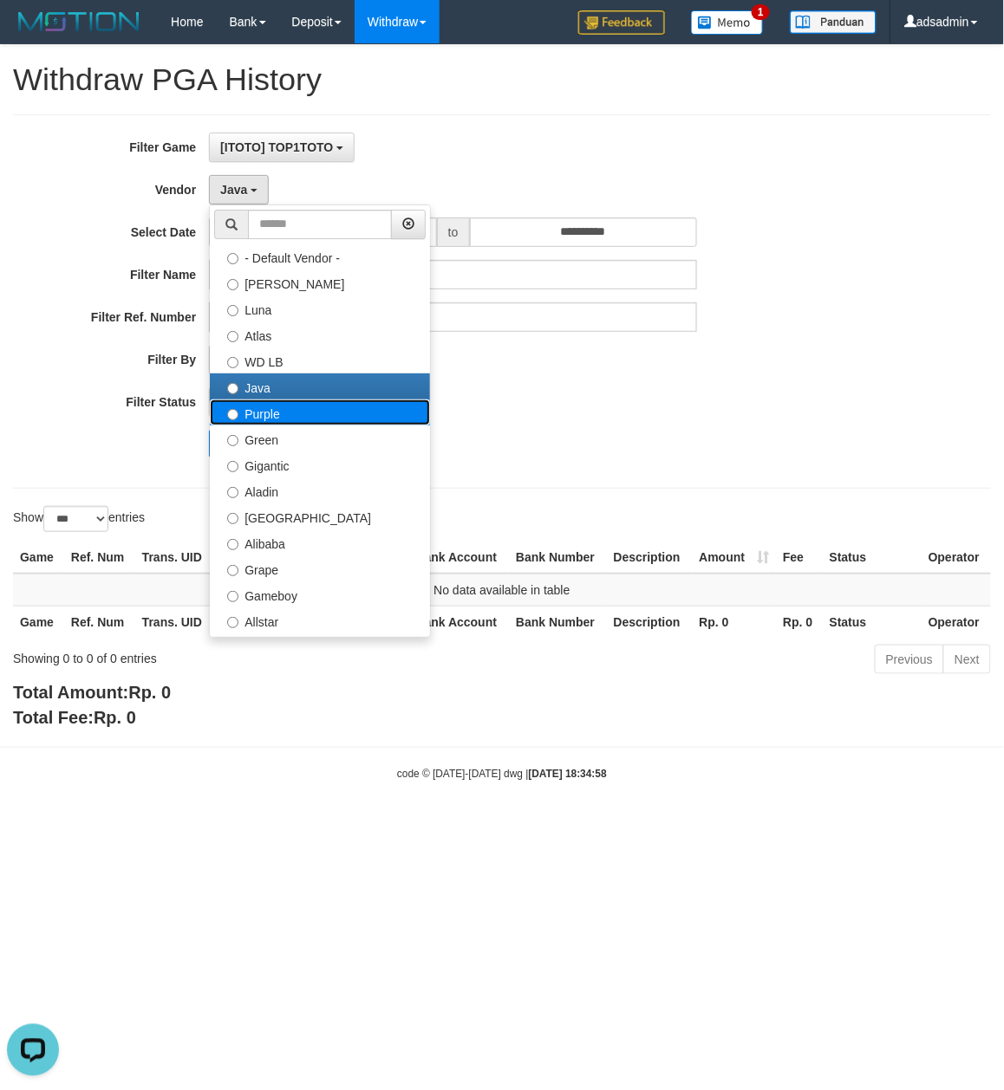
click at [267, 417] on label "Purple" at bounding box center [320, 413] width 220 height 26
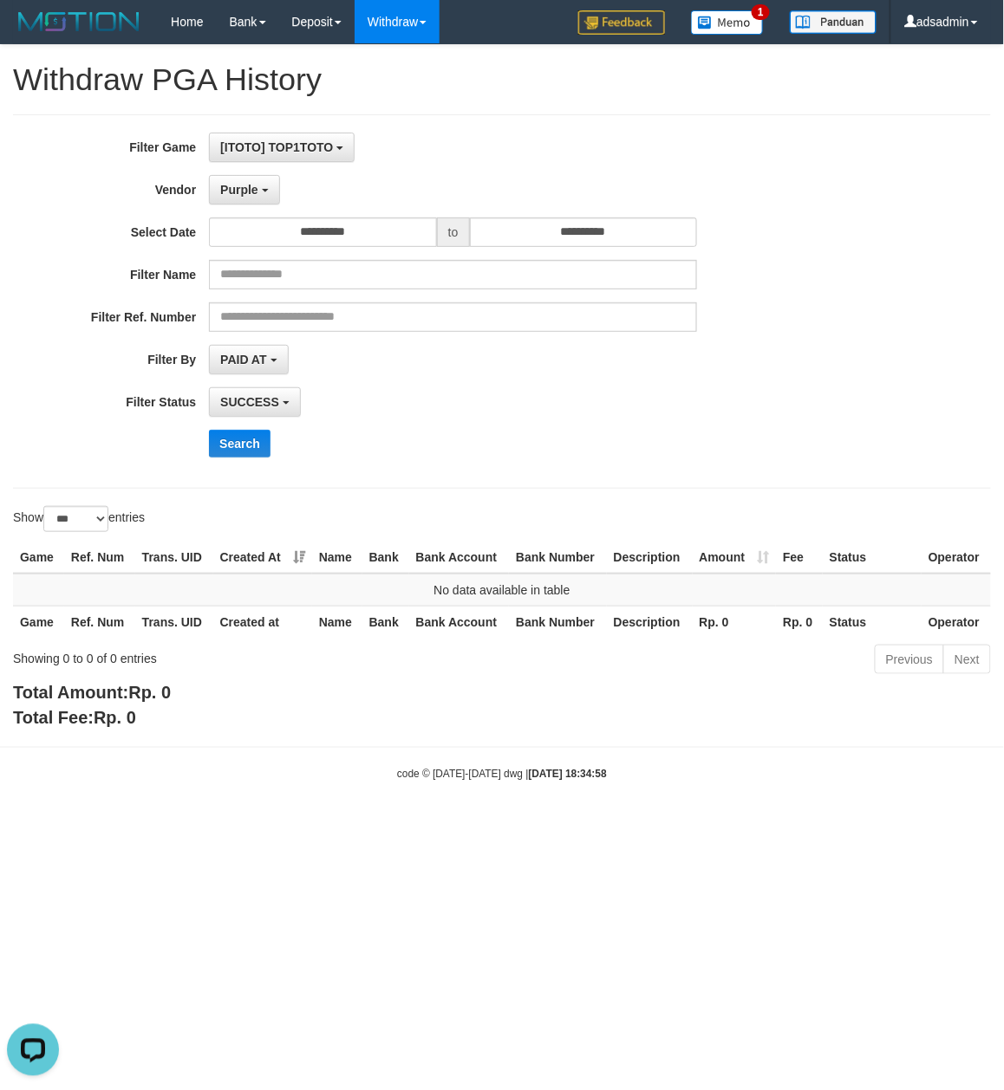
click at [241, 477] on div "**********" at bounding box center [502, 301] width 978 height 374
click at [243, 452] on button "Search" at bounding box center [240, 444] width 62 height 28
click at [262, 192] on b "button" at bounding box center [265, 190] width 7 height 3
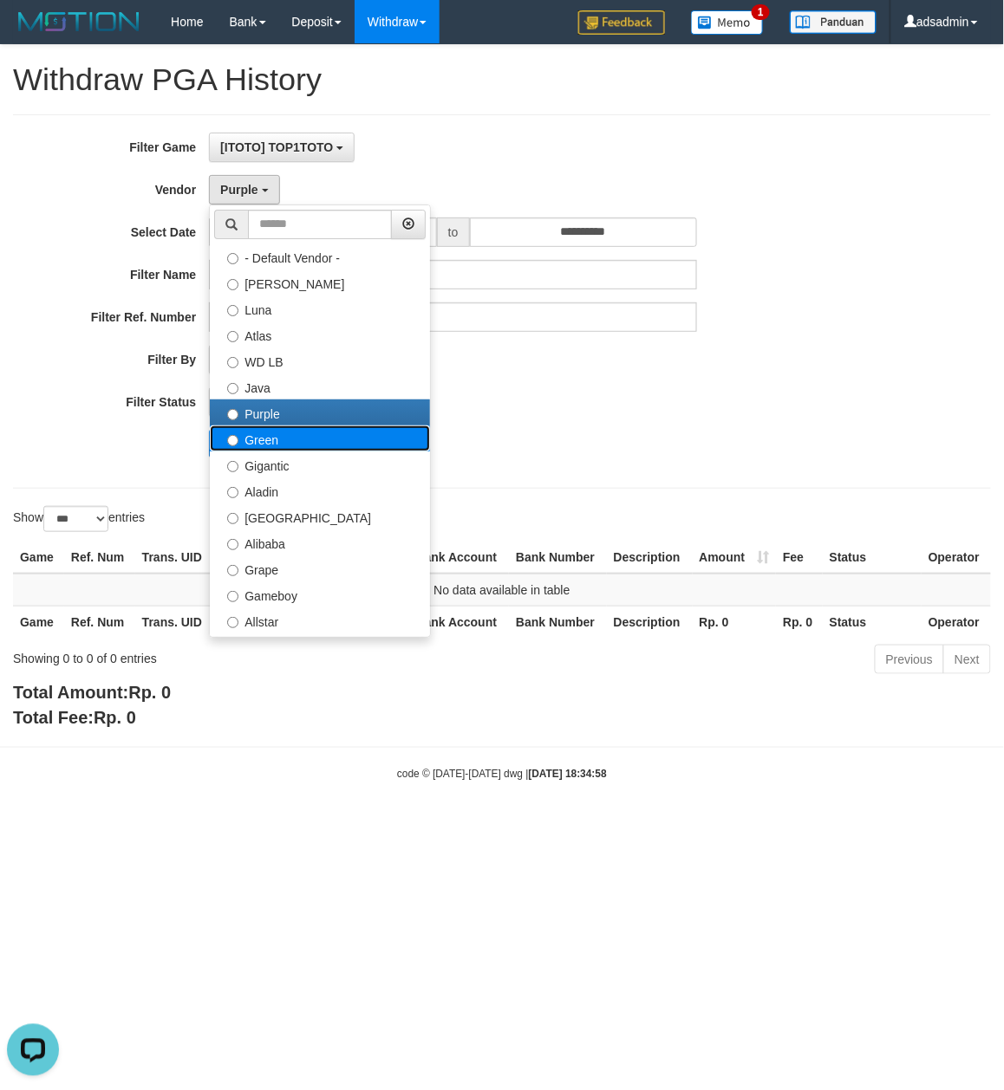
click at [255, 439] on label "Green" at bounding box center [320, 439] width 220 height 26
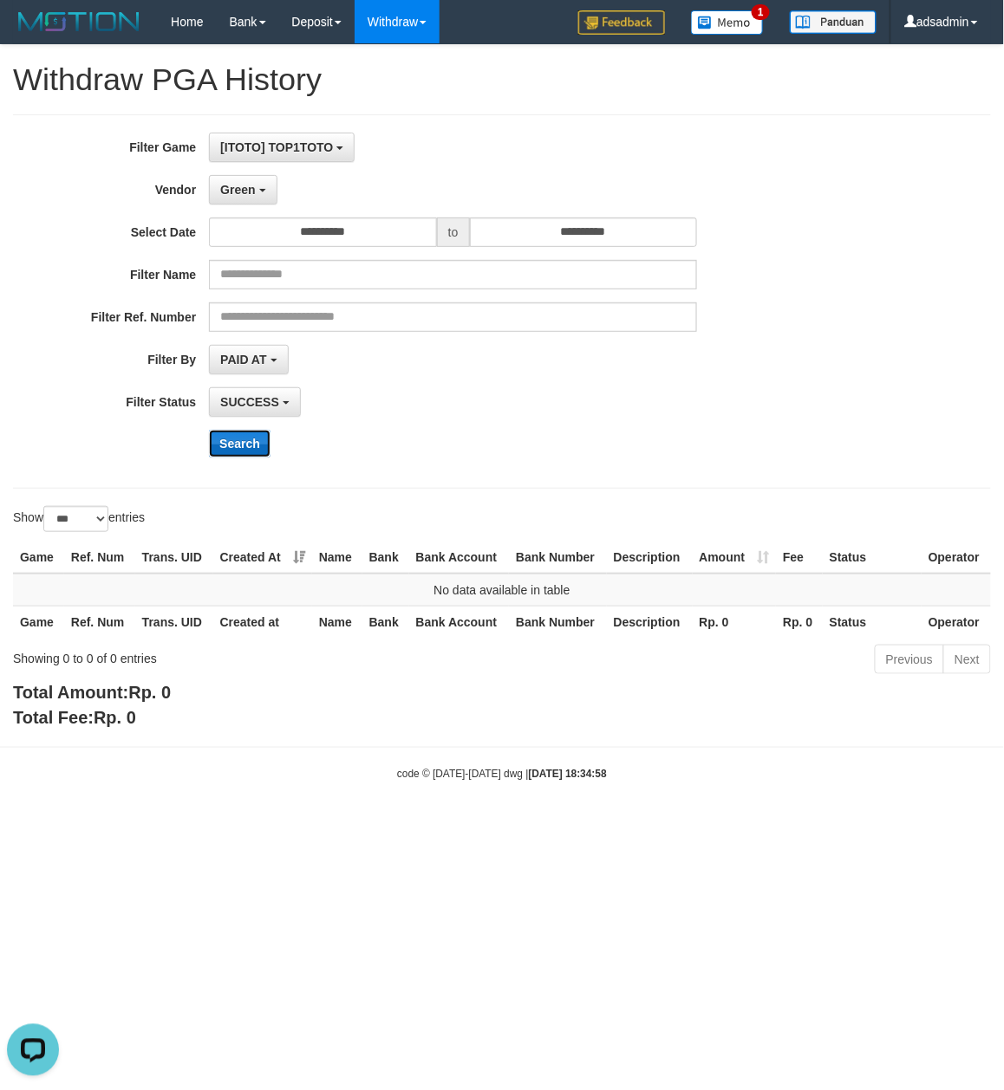
click at [253, 452] on button "Search" at bounding box center [240, 444] width 62 height 28
click at [254, 177] on button "Green" at bounding box center [243, 189] width 68 height 29
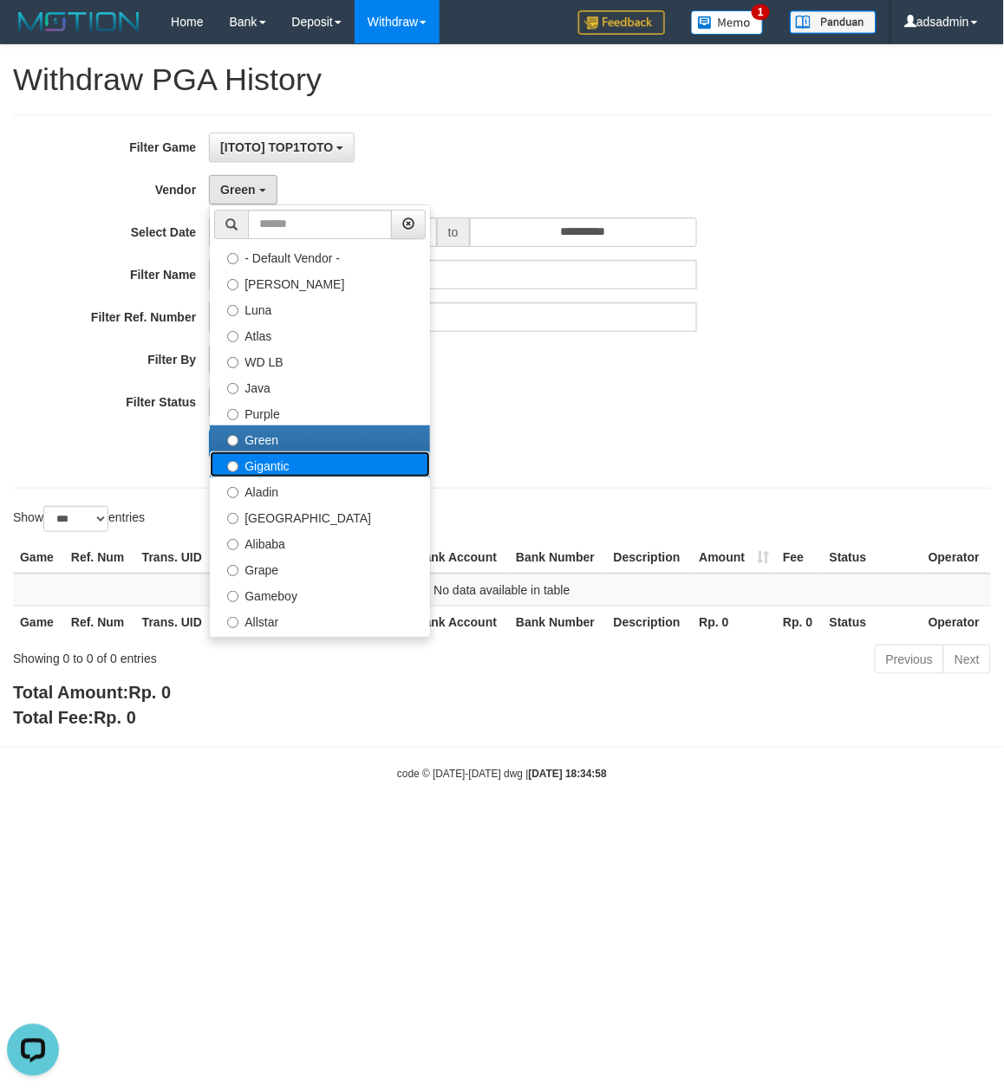
click at [261, 459] on label "Gigantic" at bounding box center [320, 465] width 220 height 26
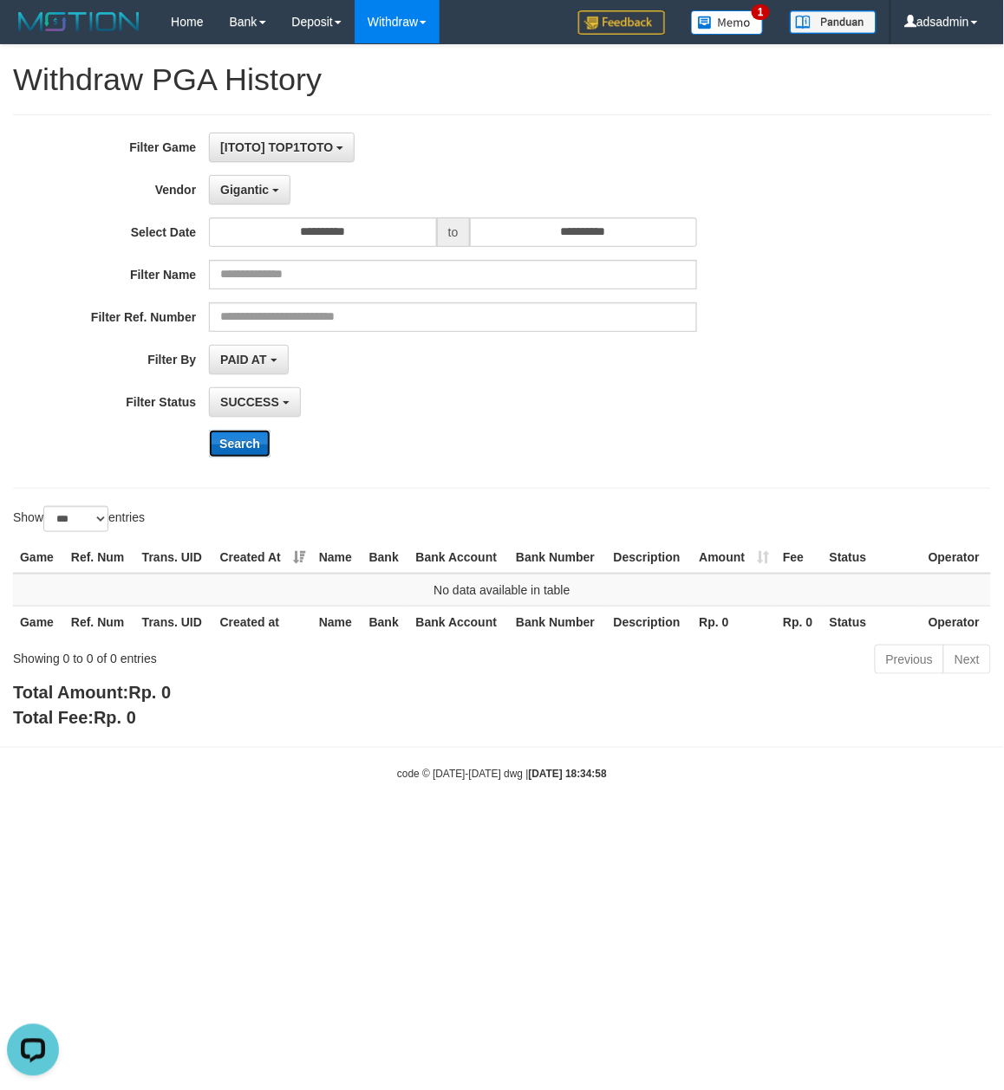
click at [247, 435] on button "Search" at bounding box center [240, 444] width 62 height 28
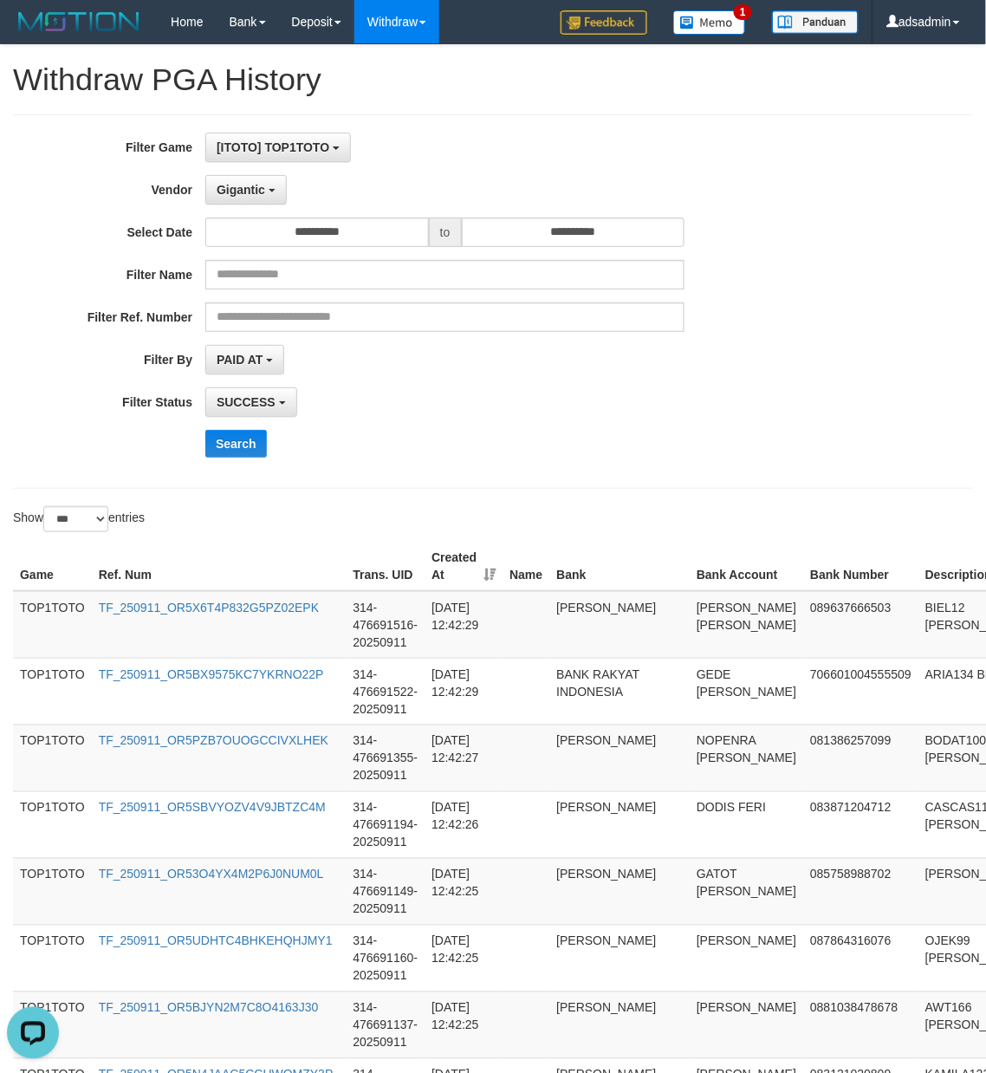
click at [489, 388] on div "**********" at bounding box center [411, 302] width 822 height 338
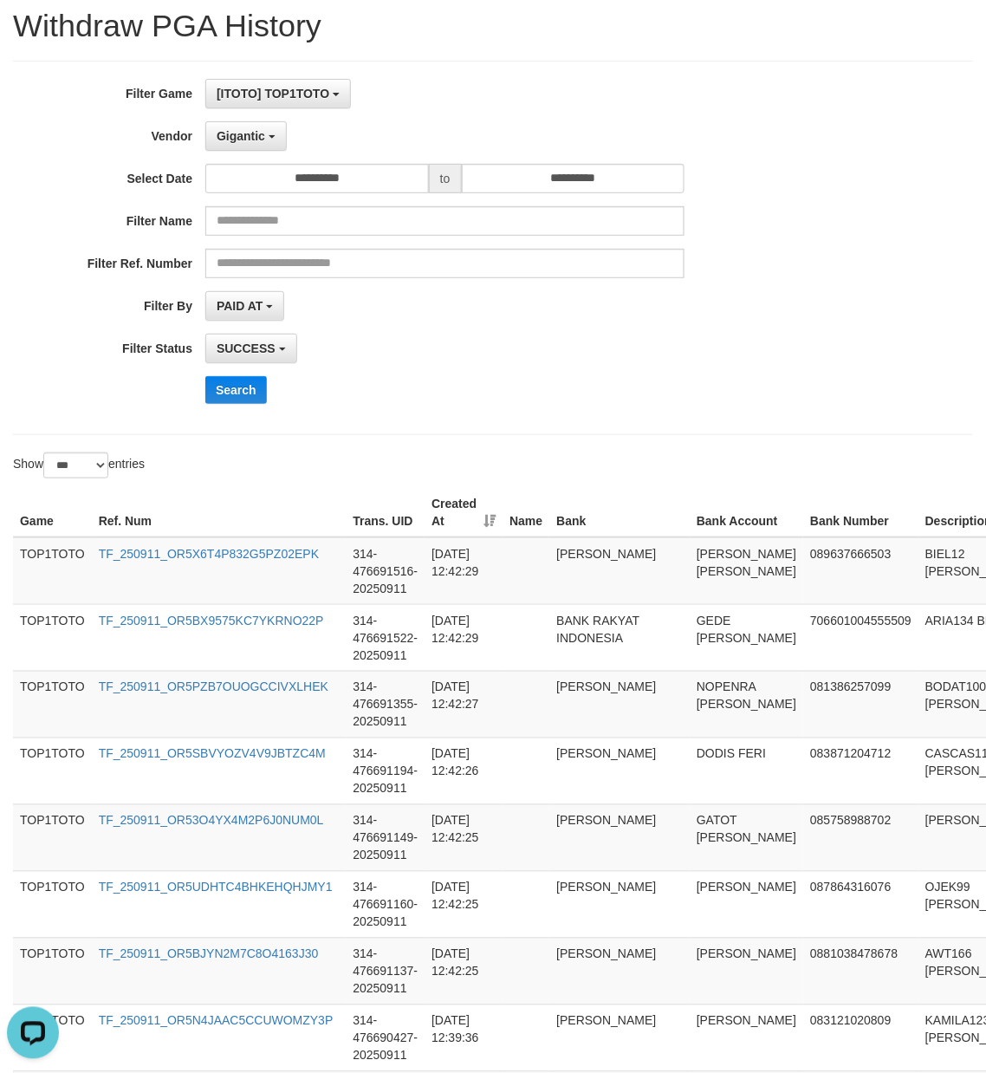
scroll to position [0, 0]
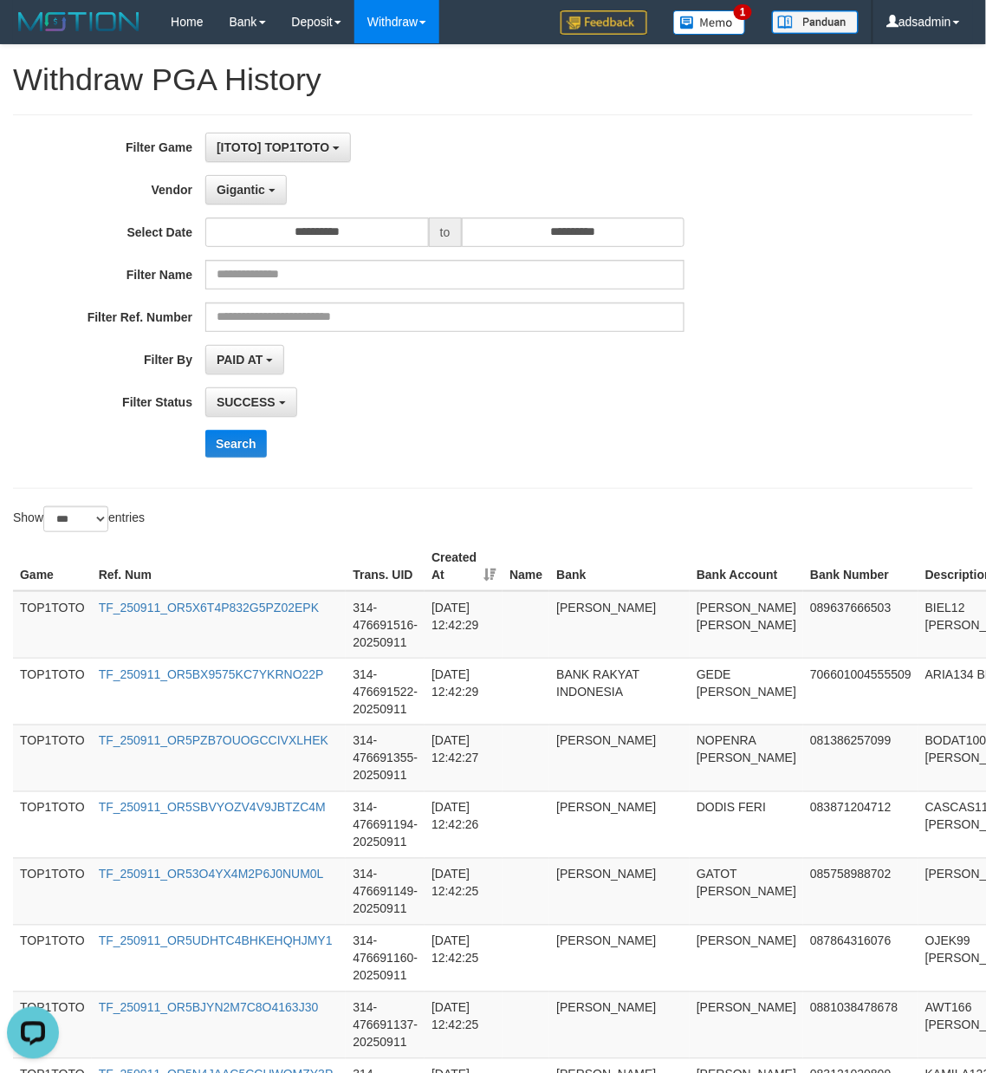
click at [608, 434] on div "Search" at bounding box center [513, 444] width 616 height 28
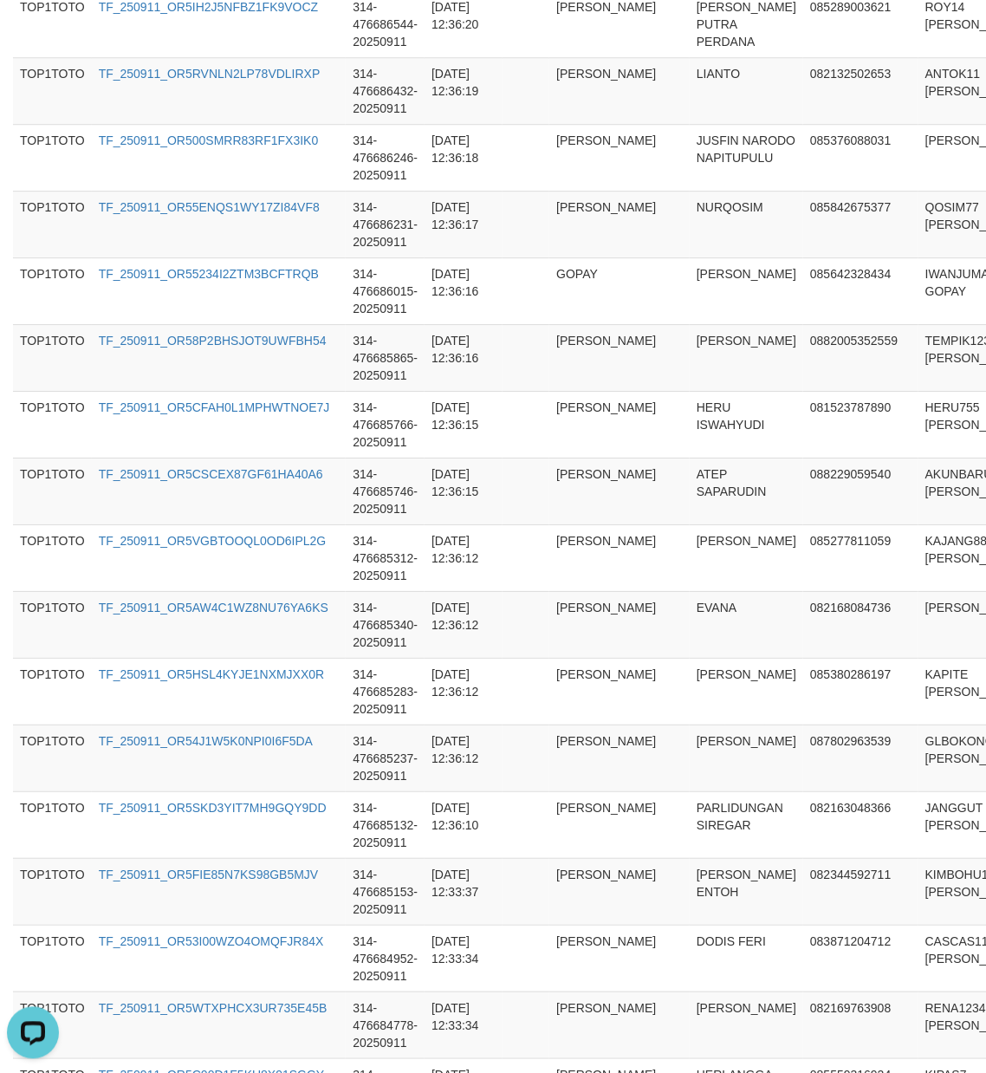
scroll to position [6478, 0]
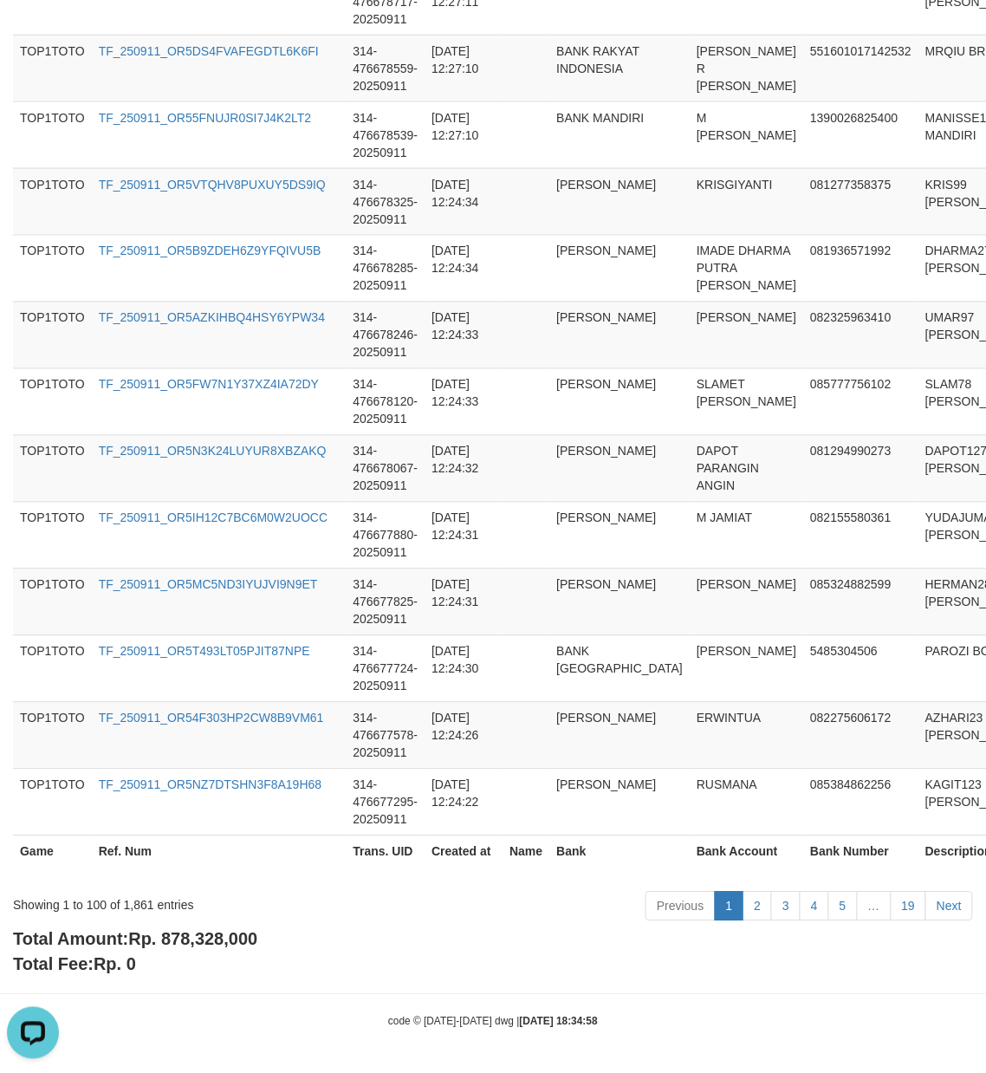
click at [209, 940] on span "Rp. 878,328,000" at bounding box center [192, 939] width 129 height 19
copy span "878,328,000"
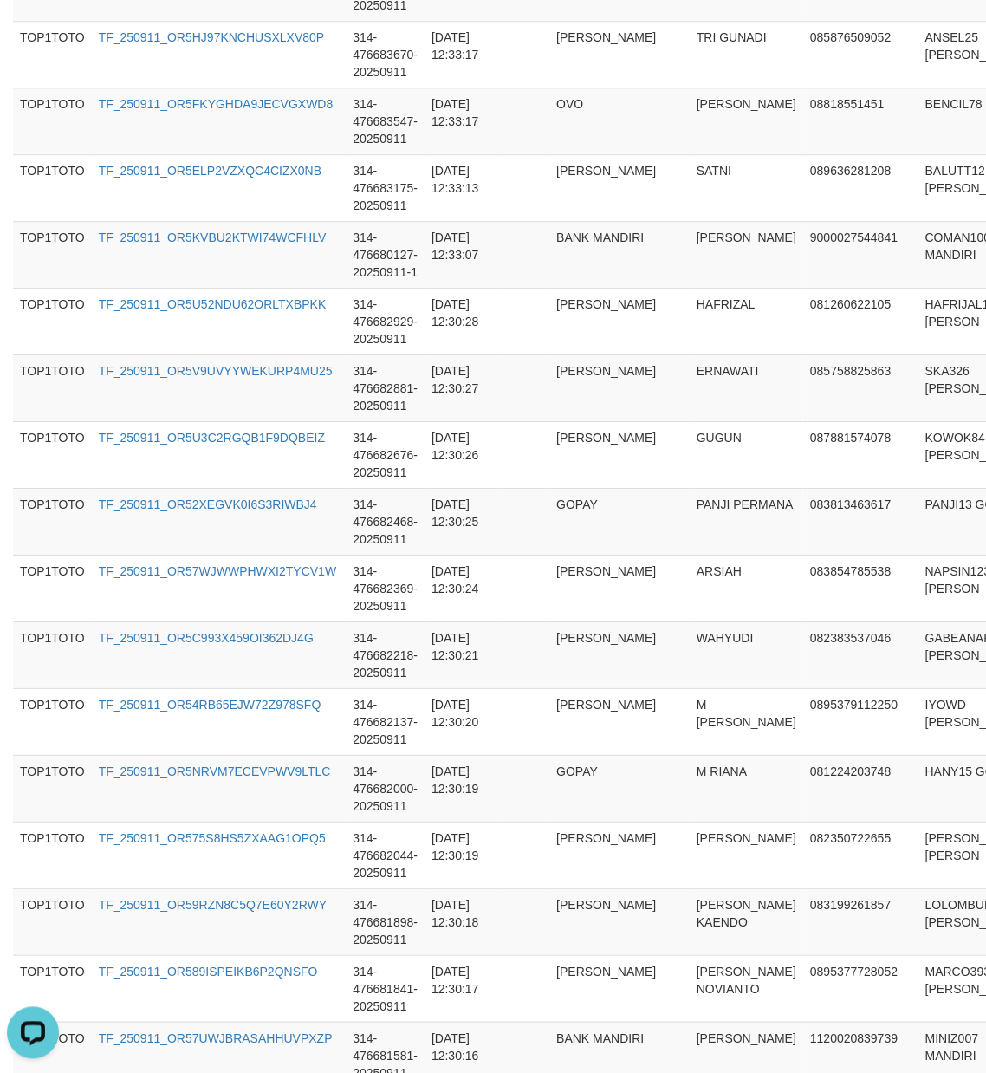
scroll to position [0, 0]
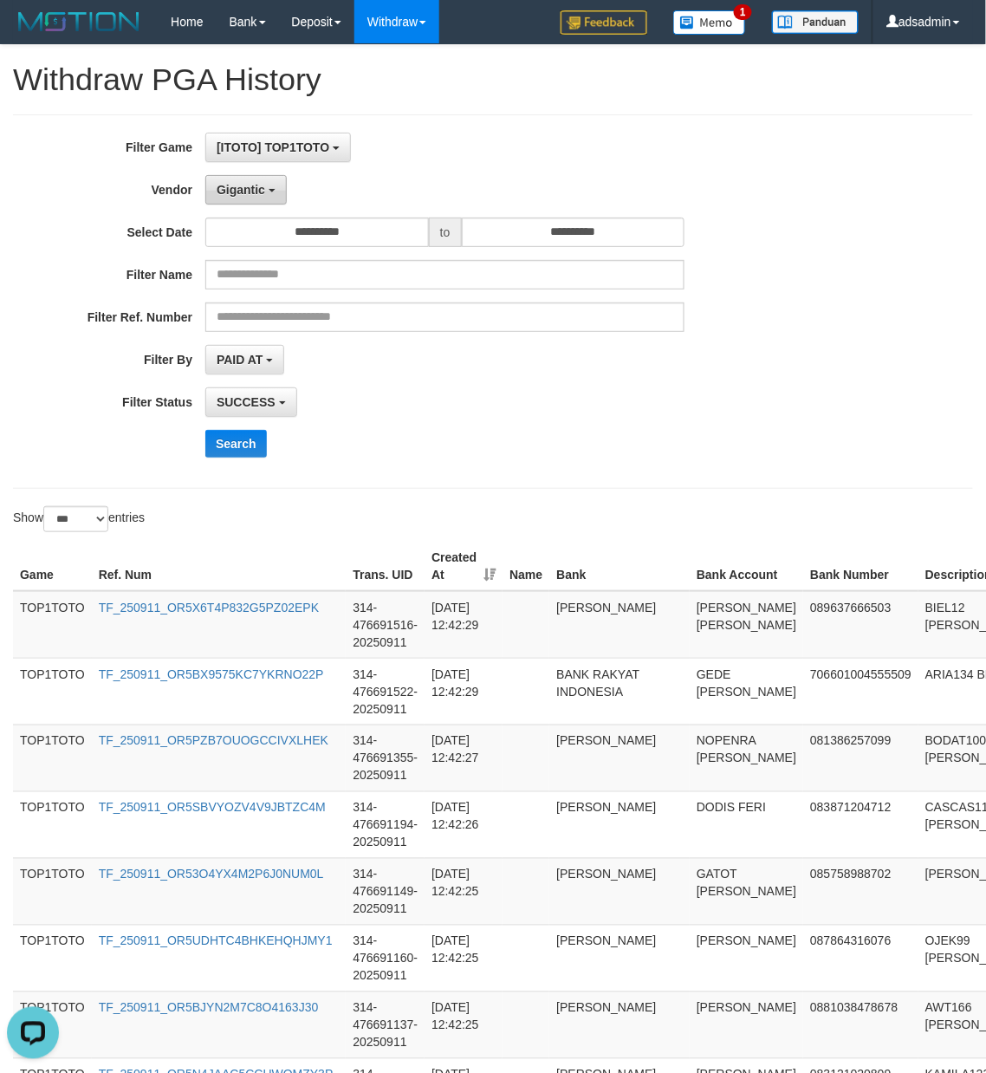
click at [244, 192] on span "Gigantic" at bounding box center [241, 190] width 49 height 14
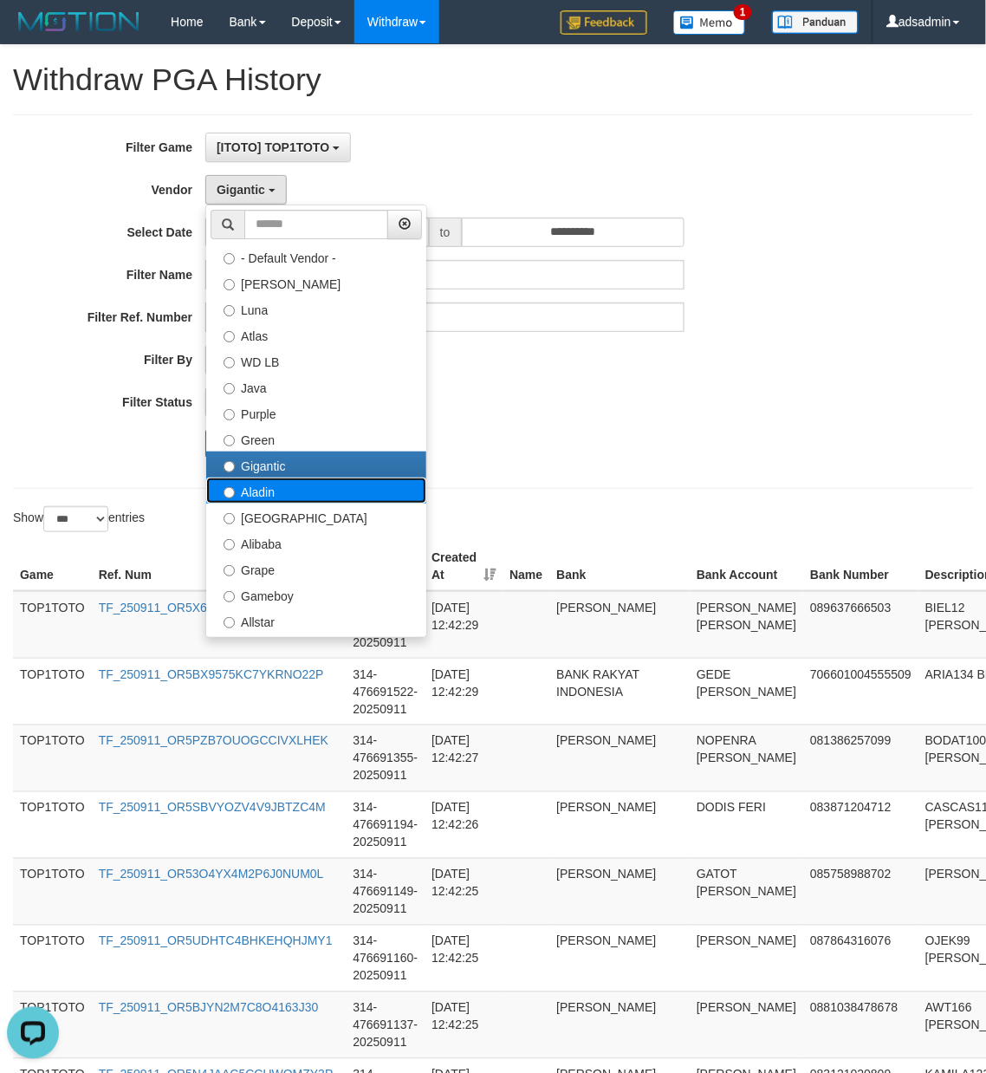
click at [292, 499] on label "Aladin" at bounding box center [316, 491] width 220 height 26
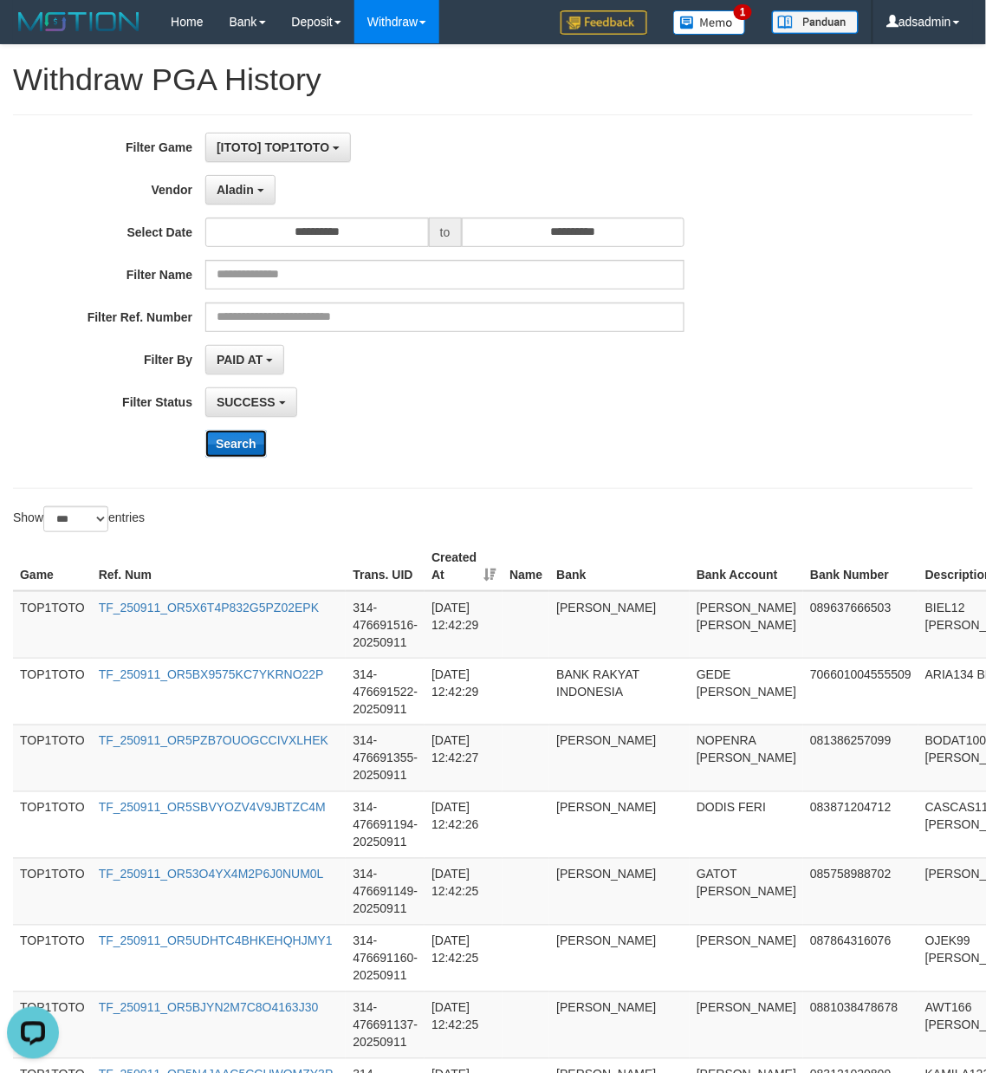
click at [257, 435] on button "Search" at bounding box center [236, 444] width 62 height 28
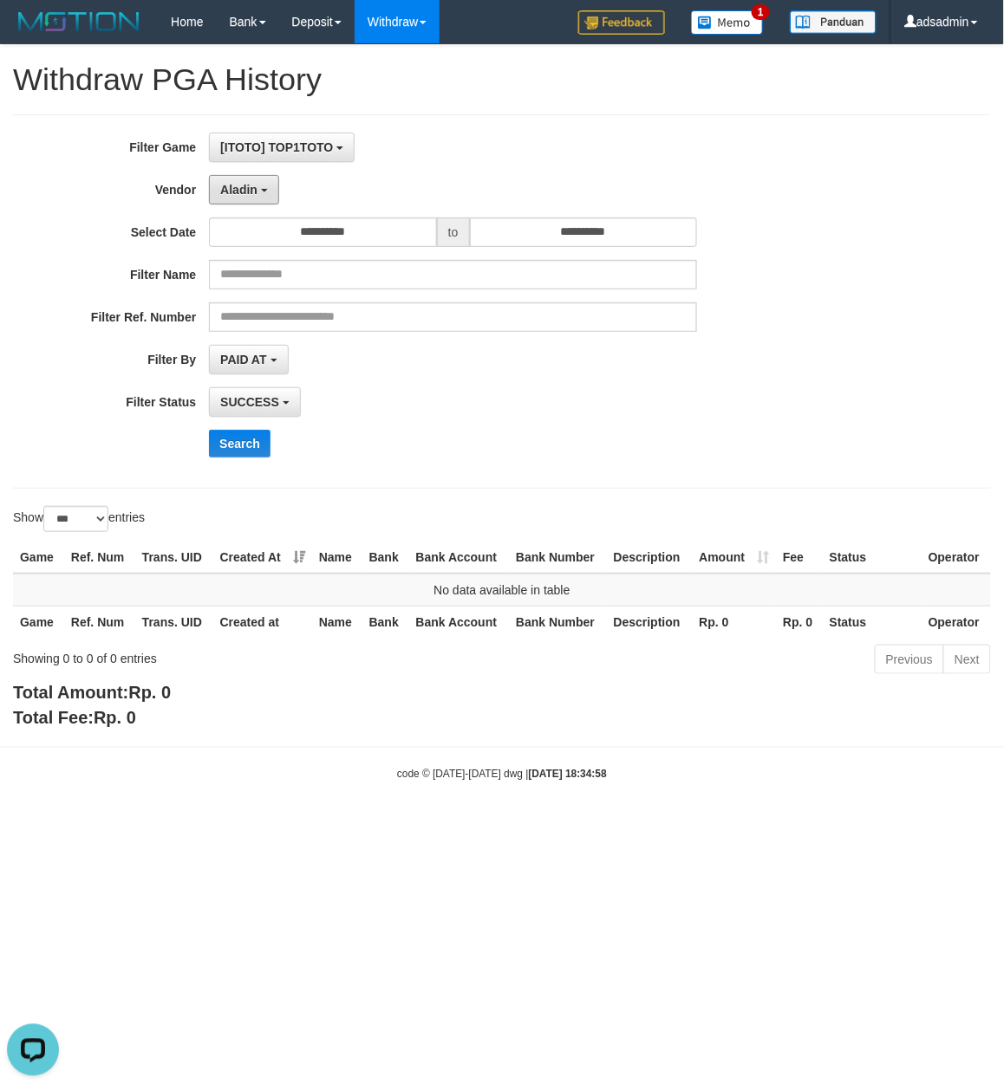
drag, startPoint x: 251, startPoint y: 191, endPoint x: 254, endPoint y: 261, distance: 70.3
click at [251, 191] on span "Aladin" at bounding box center [238, 190] width 37 height 14
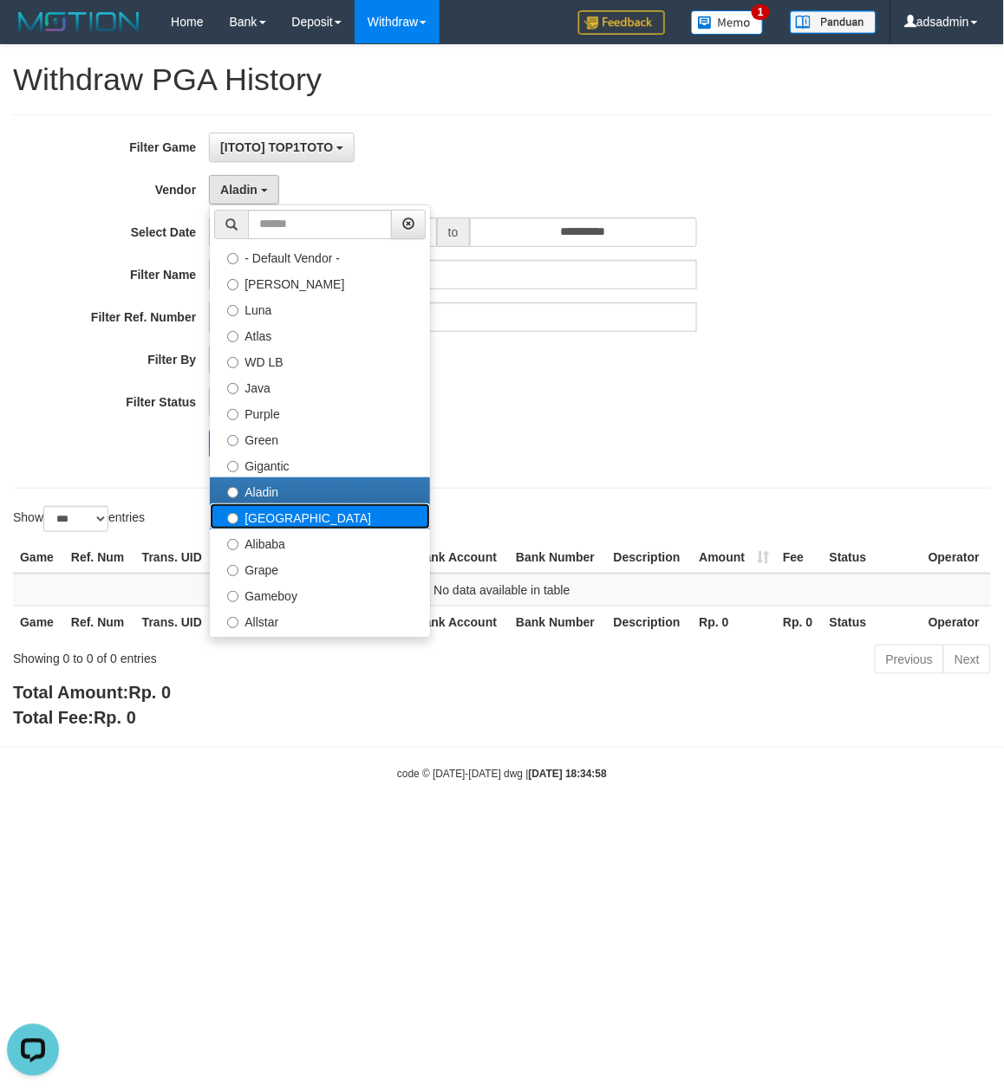
click at [272, 520] on label "Dubai" at bounding box center [320, 517] width 220 height 26
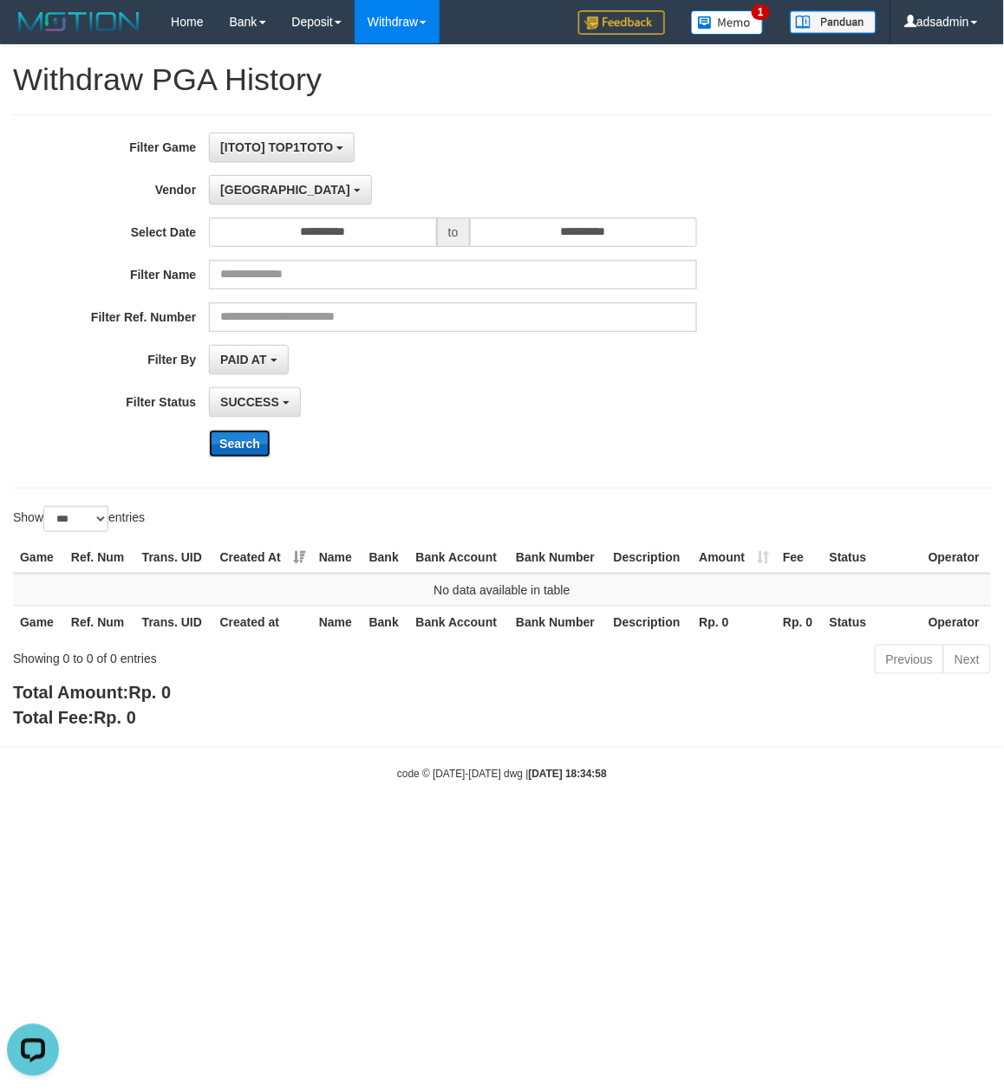
click at [247, 447] on button "Search" at bounding box center [240, 444] width 62 height 28
click at [254, 191] on button "Dubai" at bounding box center [290, 189] width 162 height 29
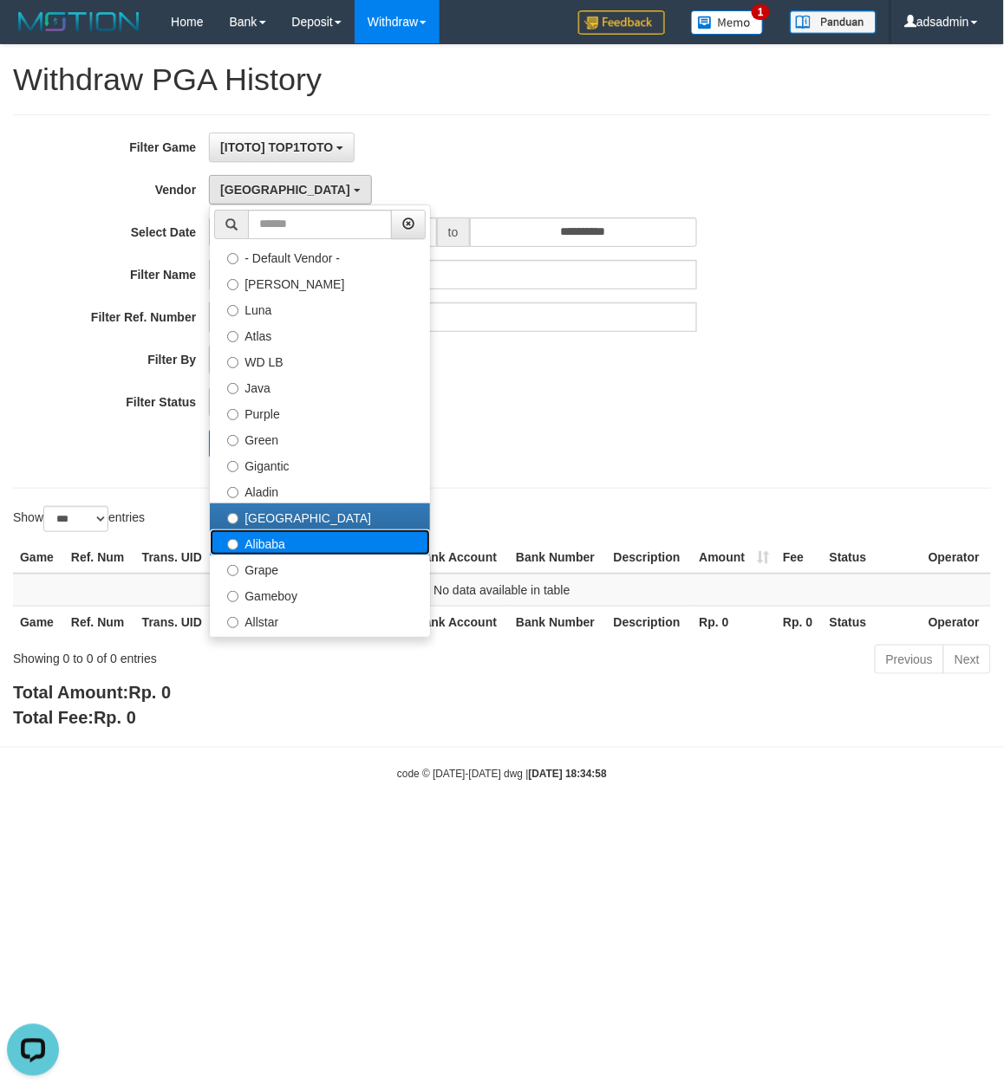
click at [247, 549] on label "Alibaba" at bounding box center [320, 543] width 220 height 26
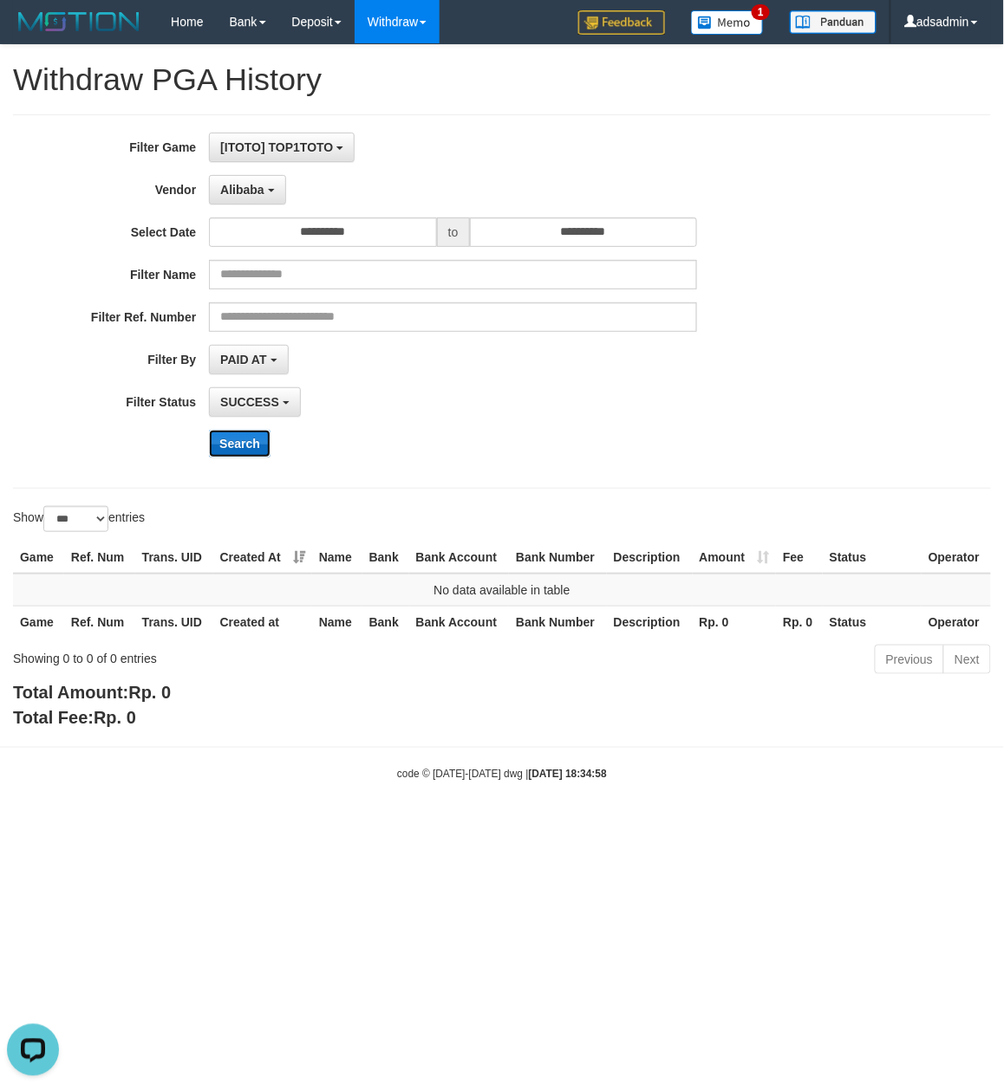
click at [246, 437] on button "Search" at bounding box center [240, 444] width 62 height 28
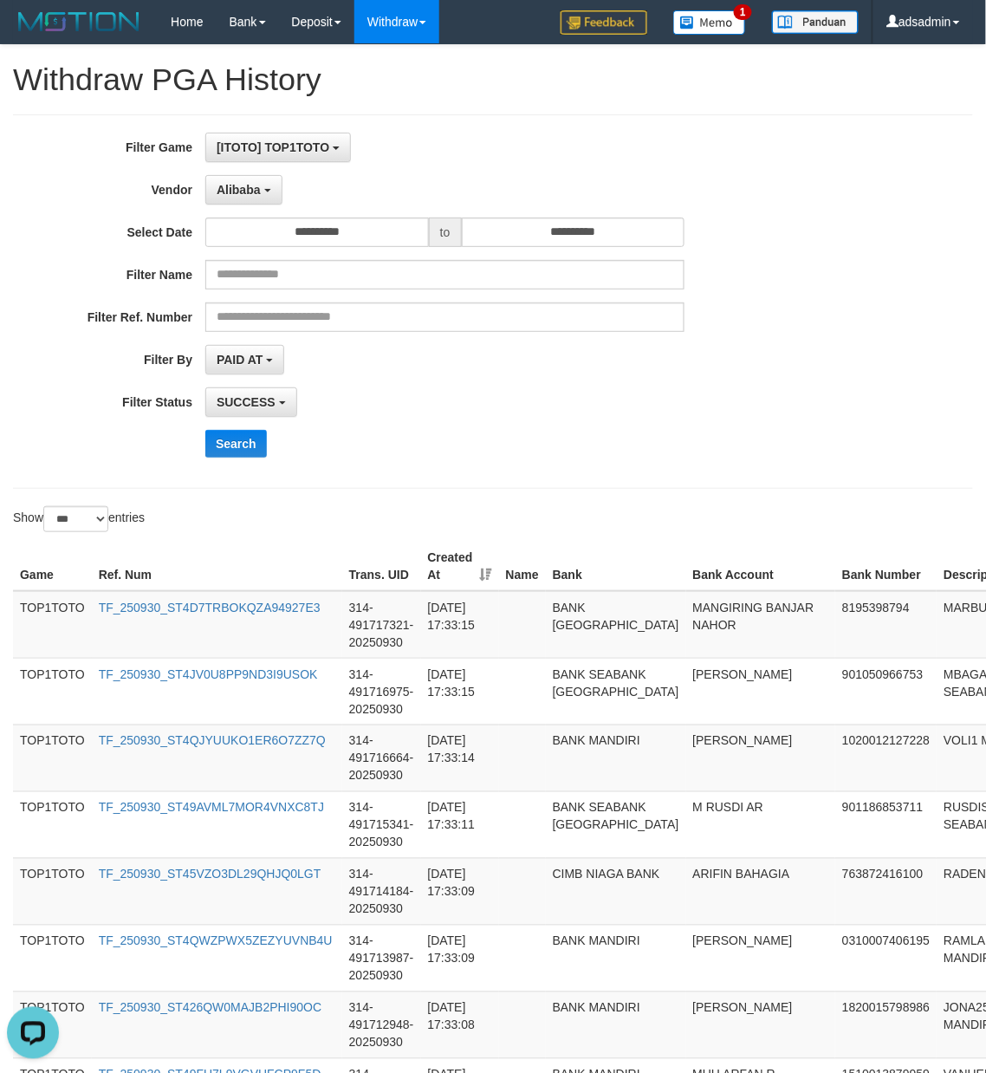
click at [712, 413] on div "**********" at bounding box center [411, 401] width 822 height 29
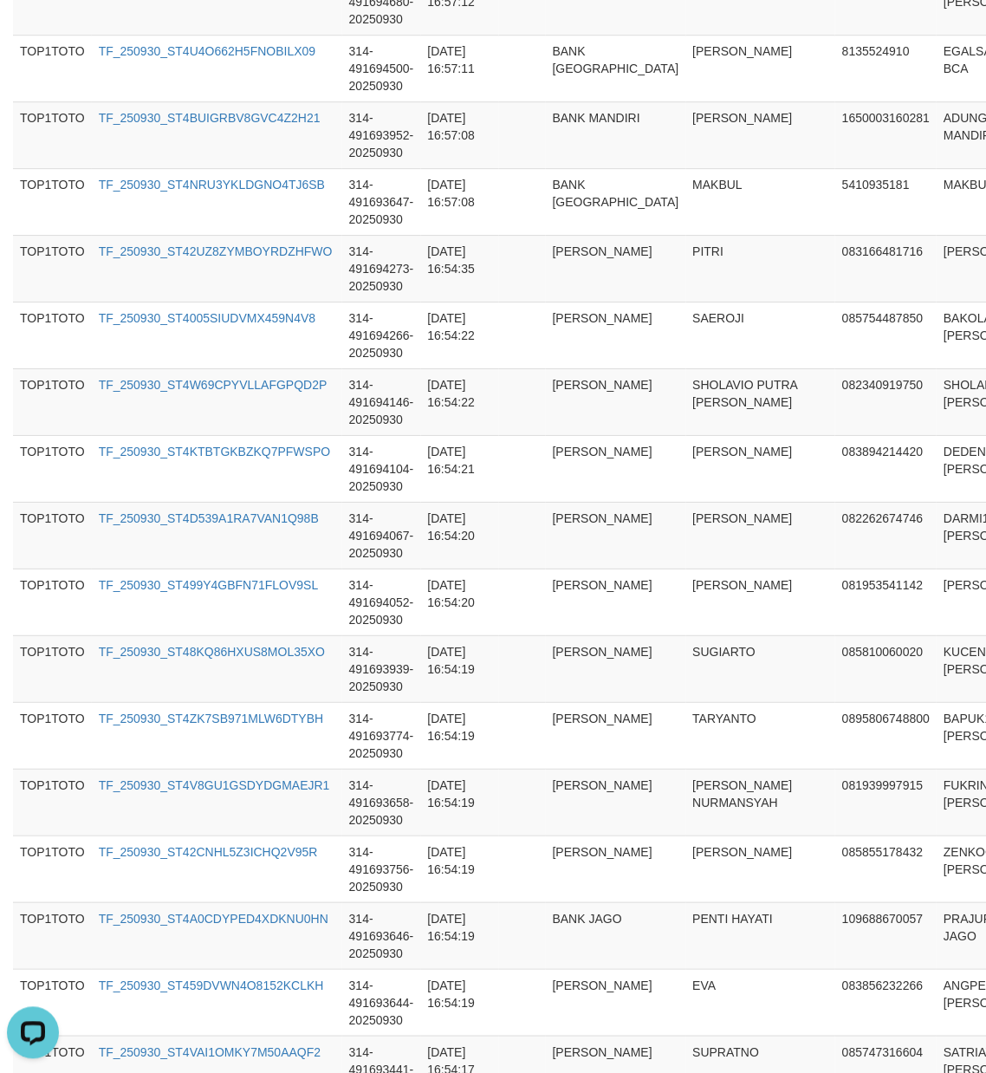
scroll to position [6461, 0]
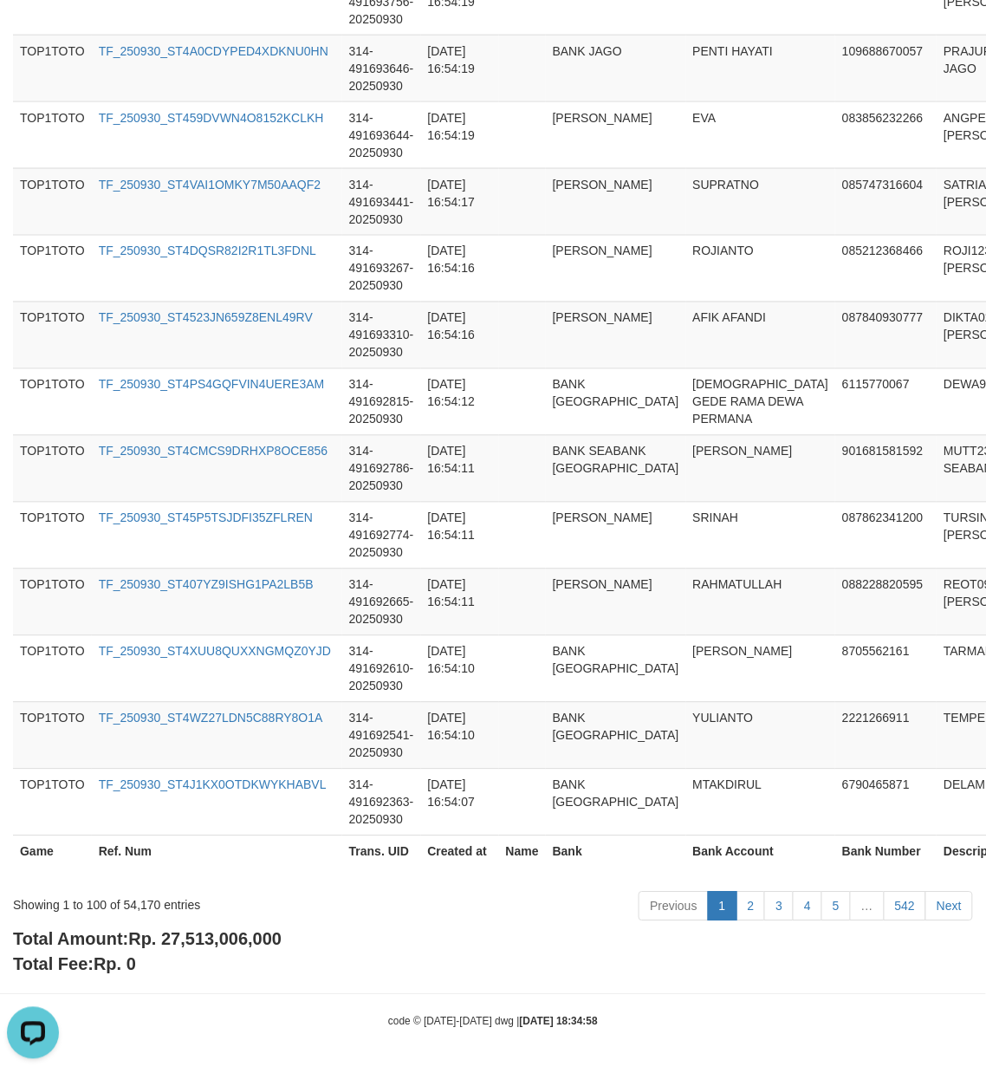
click at [238, 944] on span "Rp. 27,513,006,000" at bounding box center [204, 939] width 153 height 19
copy span "27,513,006,000"
click at [132, 900] on div "Showing 1 to 100 of 54,170 entries" at bounding box center [205, 902] width 385 height 24
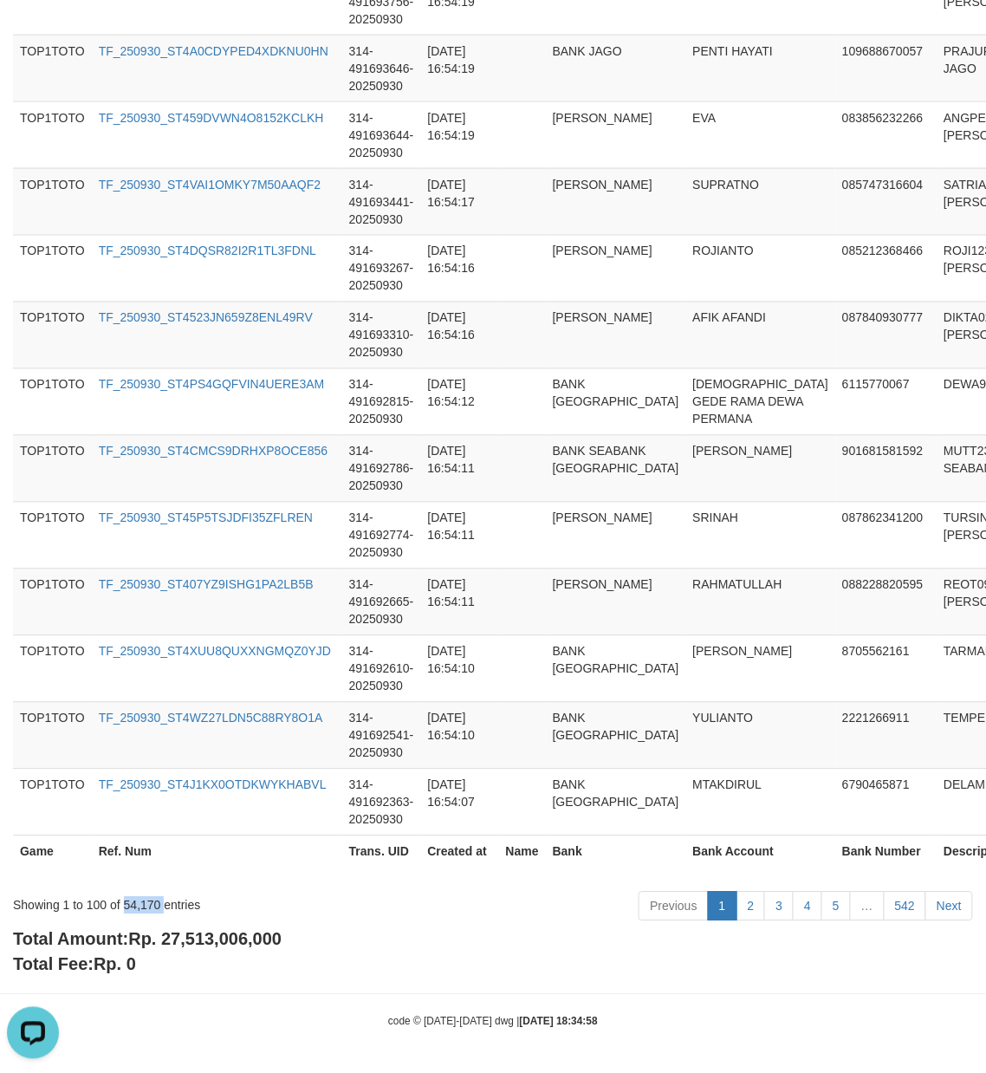
copy div "54,170"
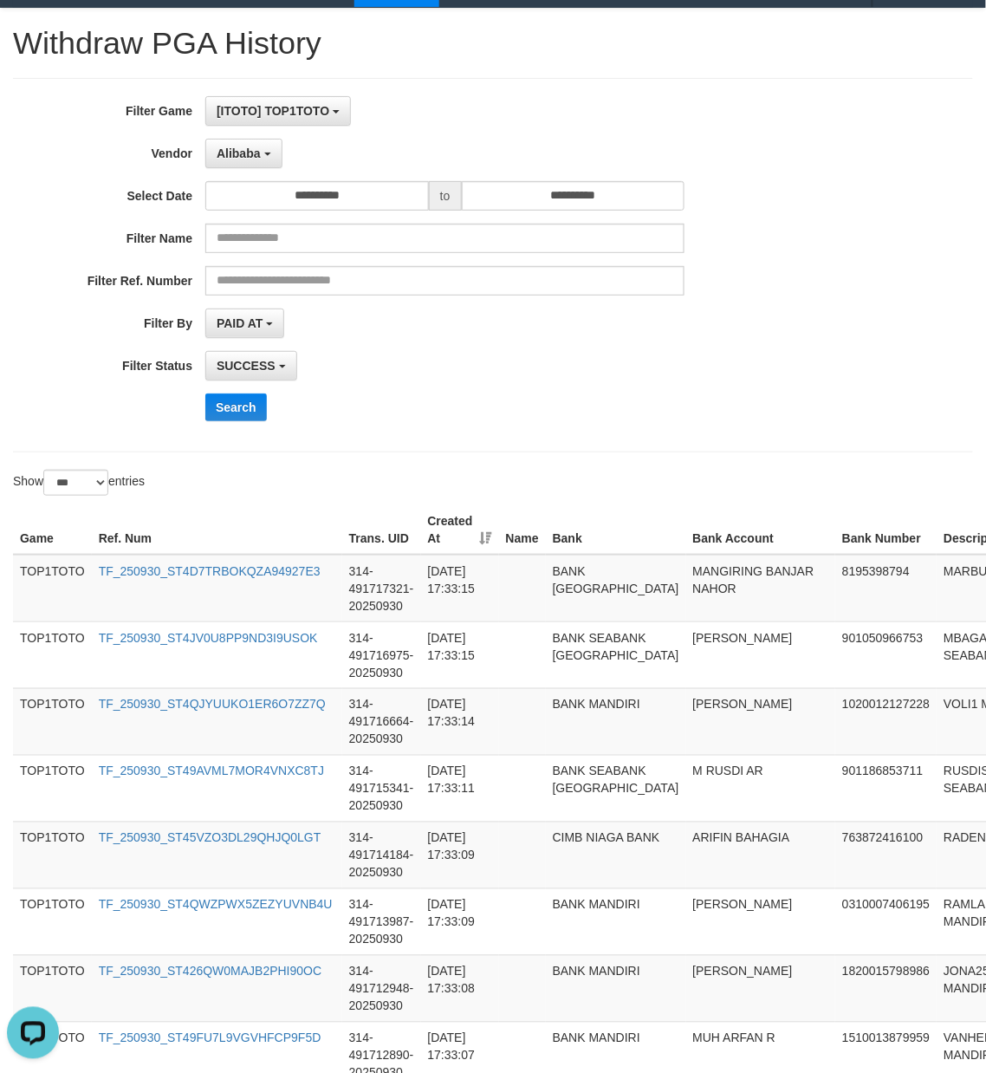
scroll to position [0, 0]
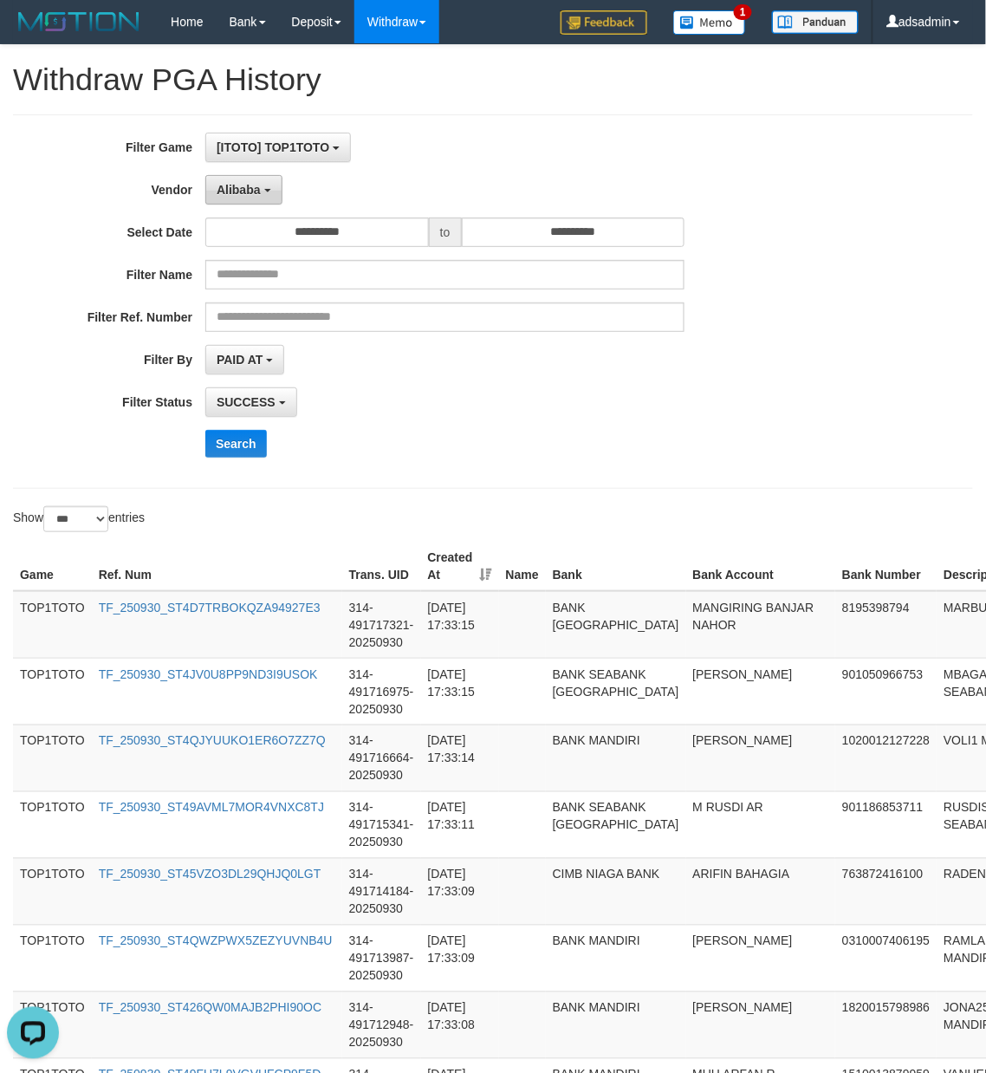
click at [253, 184] on span "Alibaba" at bounding box center [239, 190] width 44 height 14
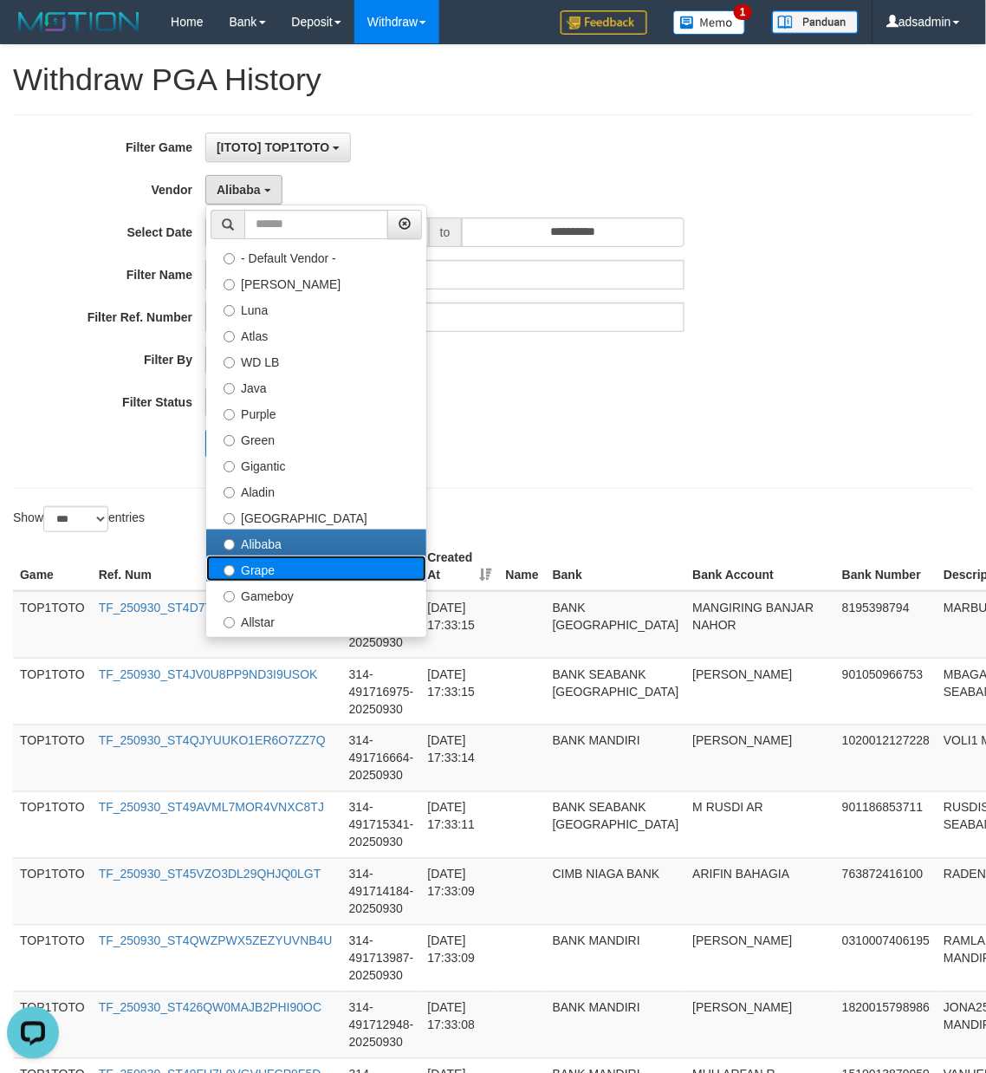
click at [295, 580] on label "Grape" at bounding box center [316, 569] width 220 height 26
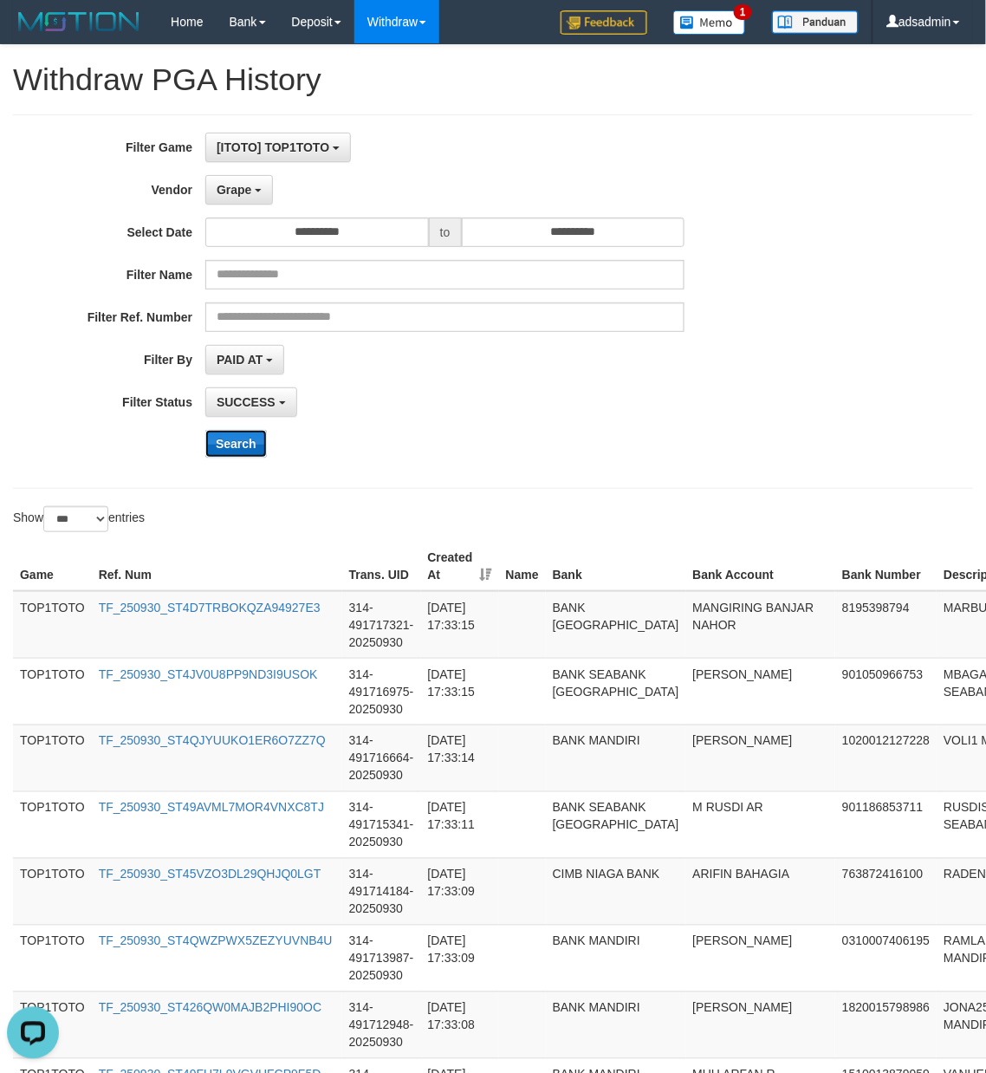
click at [247, 439] on button "Search" at bounding box center [236, 444] width 62 height 28
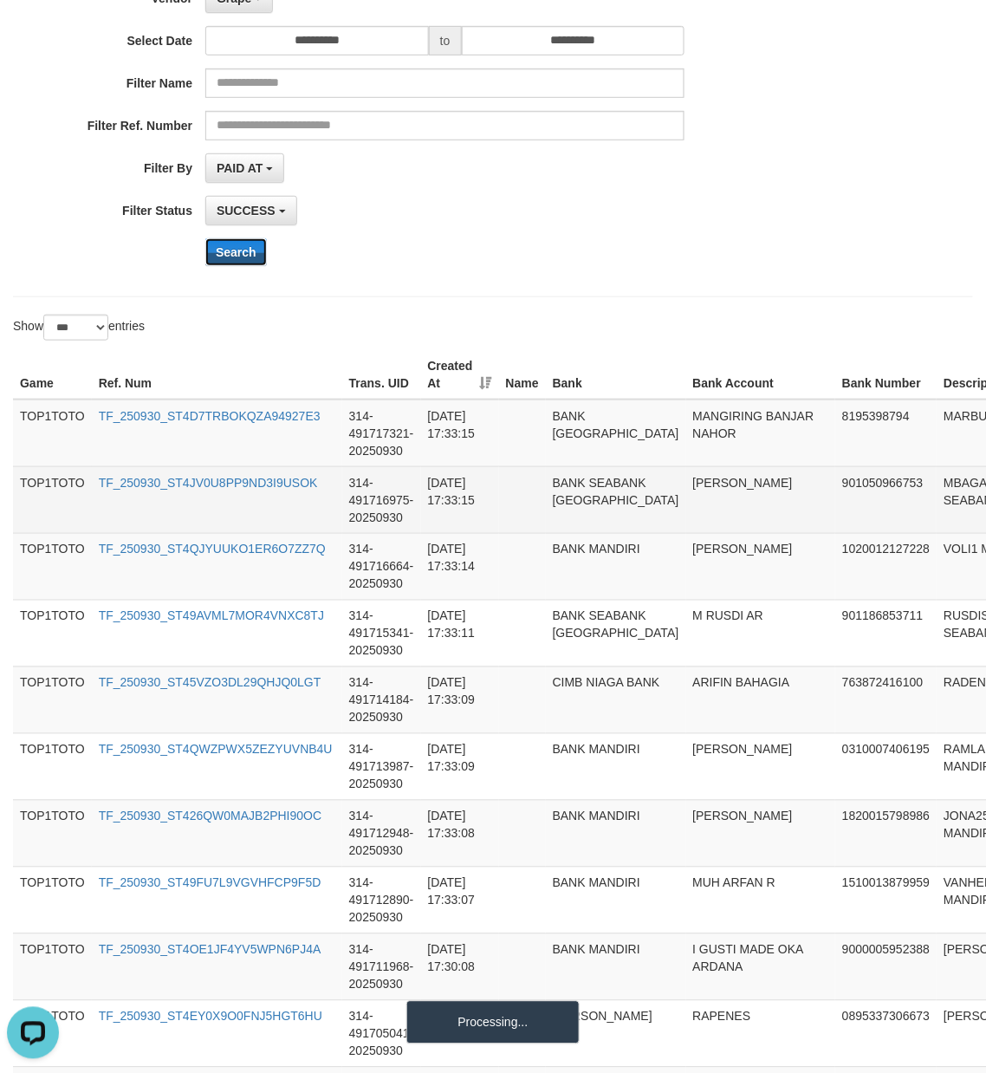
scroll to position [385, 0]
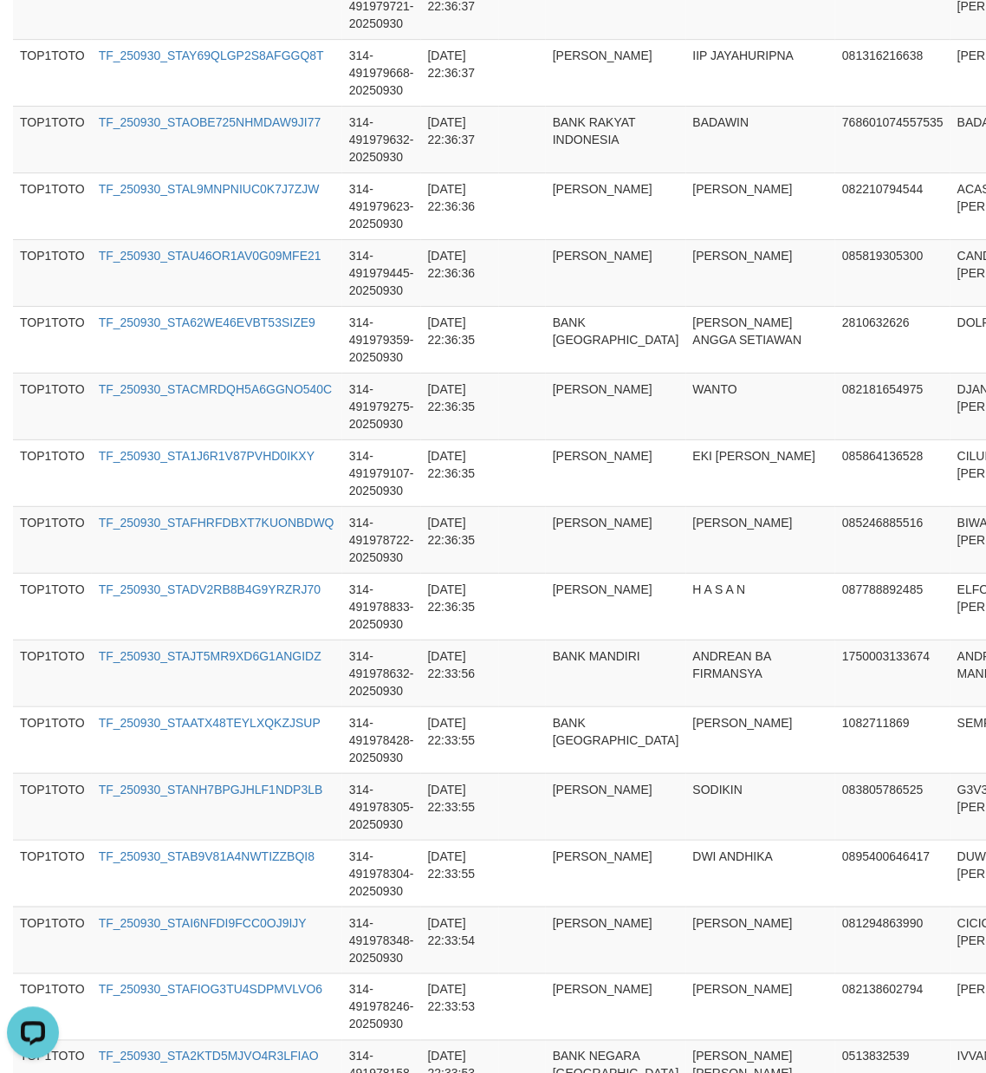
scroll to position [6461, 0]
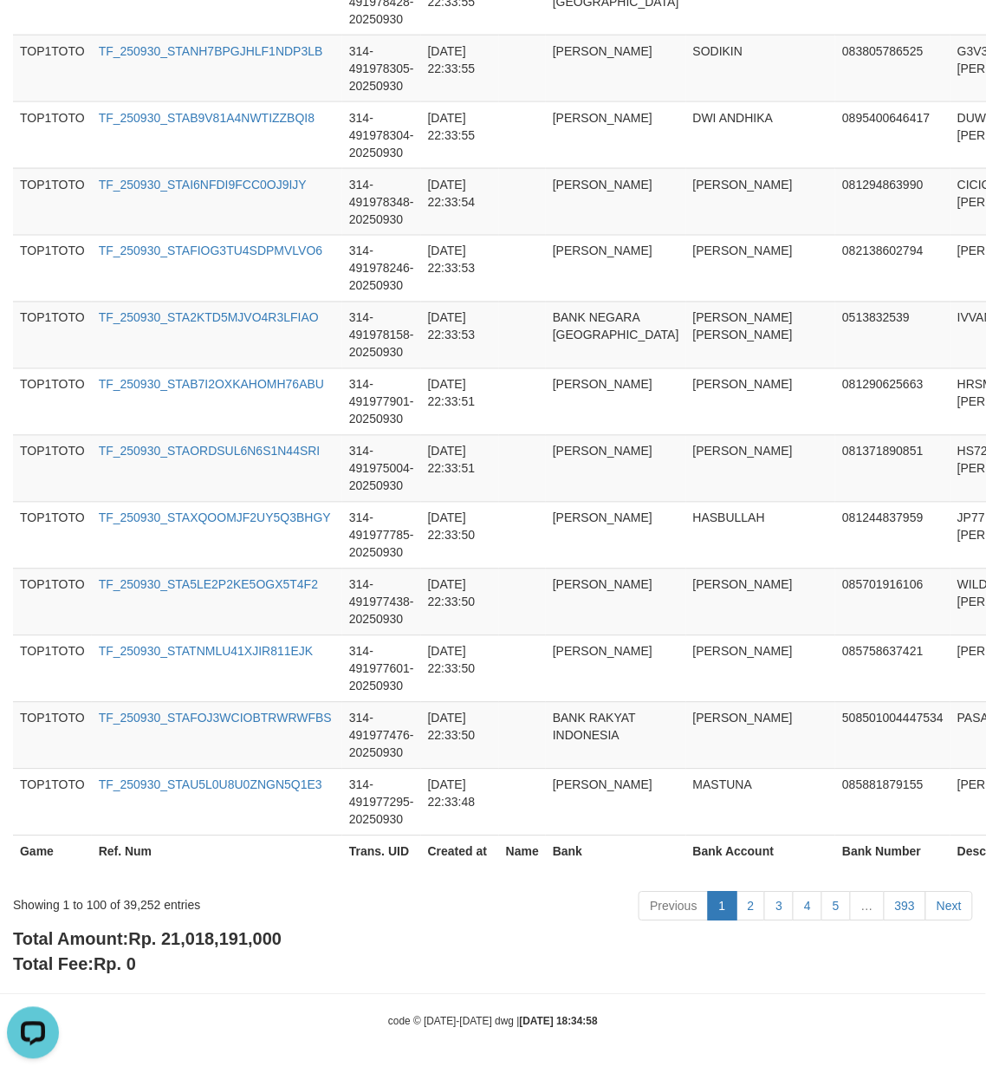
click at [213, 947] on span "Rp. 21,018,191,000" at bounding box center [204, 939] width 153 height 19
copy span "21,018,191,000"
click at [140, 905] on div "Showing 1 to 100 of 39,252 entries" at bounding box center [205, 902] width 385 height 24
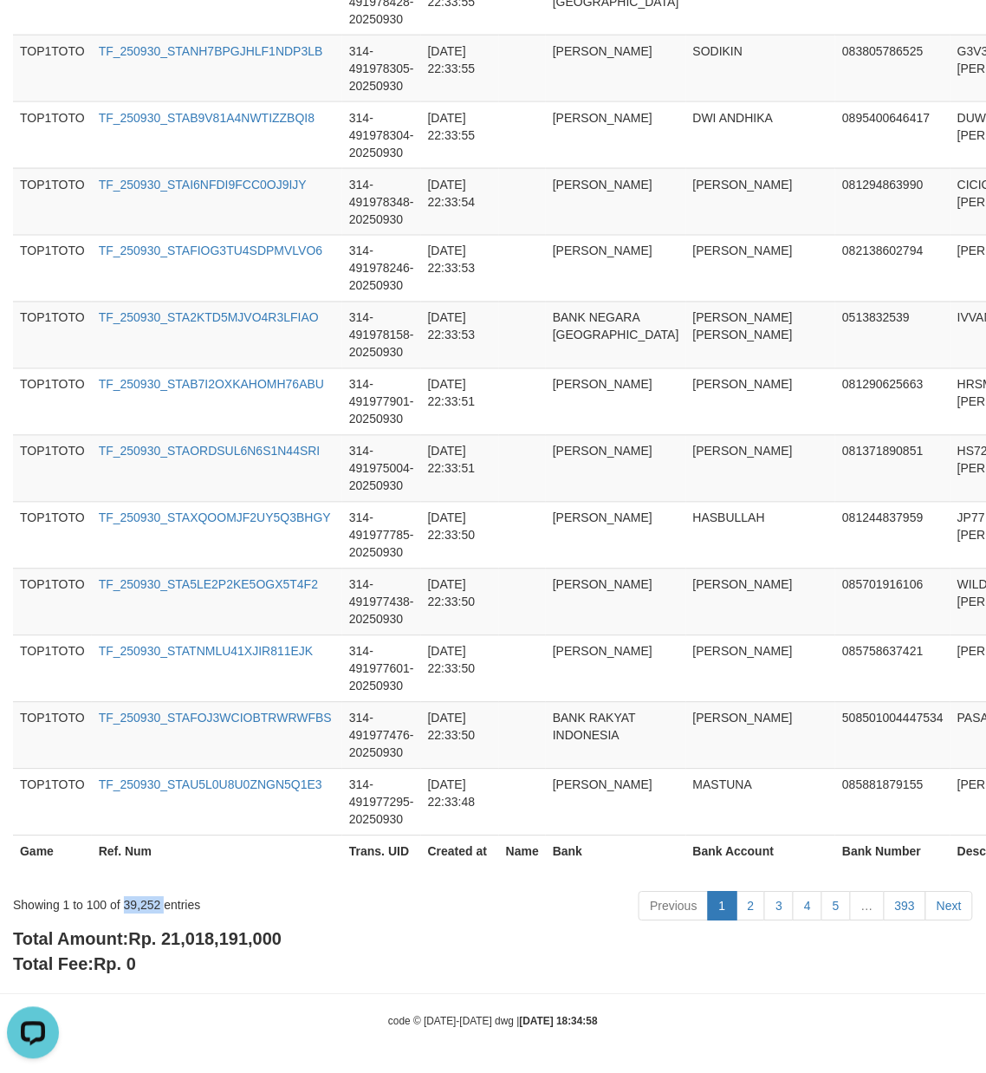
copy div "39,252"
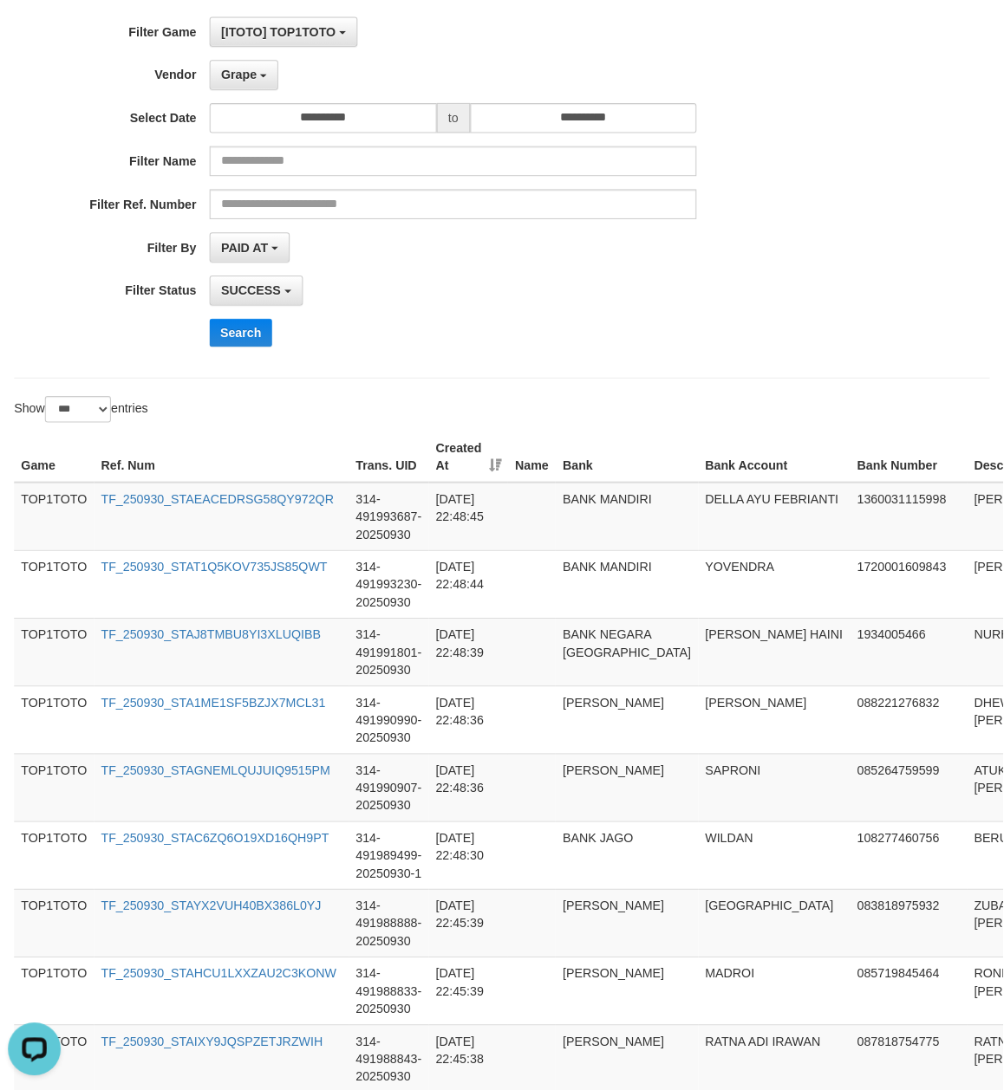
scroll to position [0, 0]
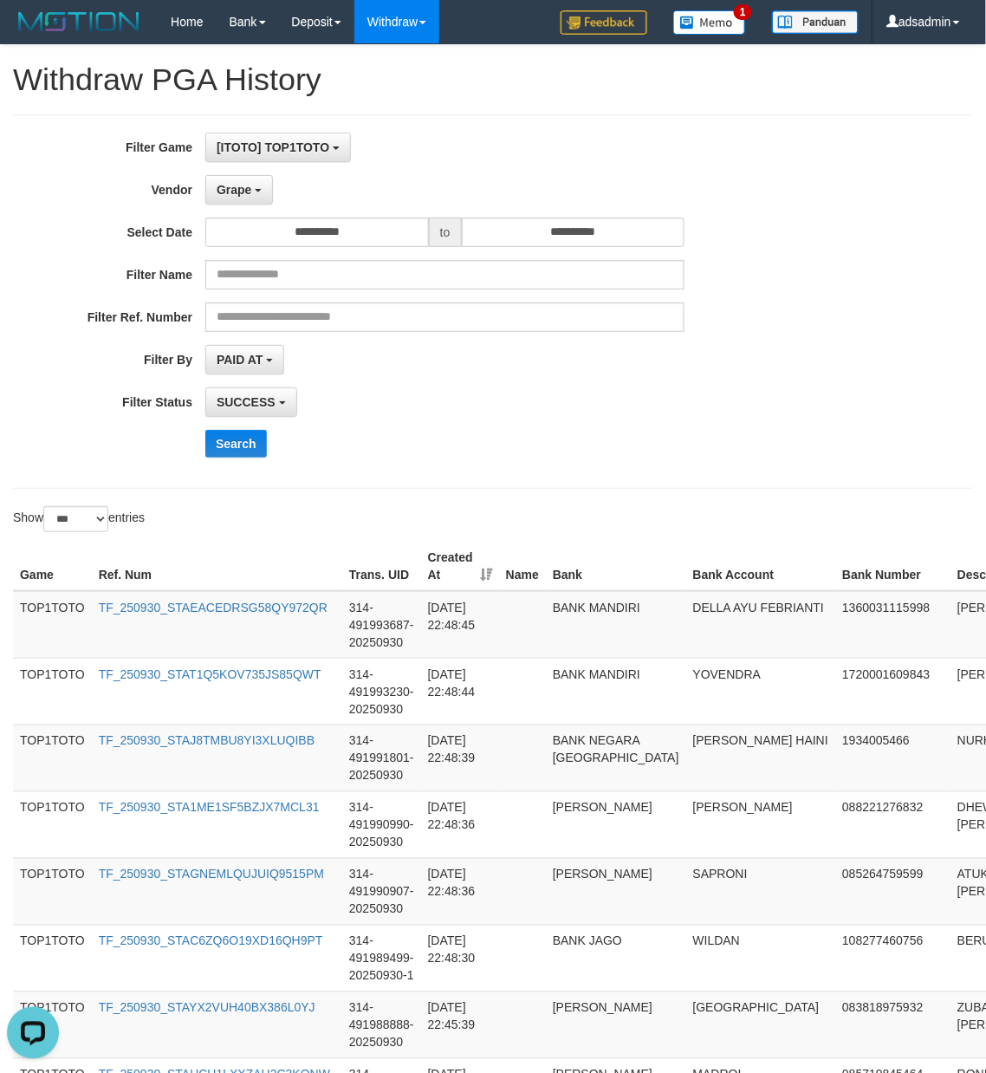
click at [234, 174] on div "**********" at bounding box center [411, 302] width 822 height 338
click at [230, 185] on span "Grape" at bounding box center [234, 190] width 35 height 14
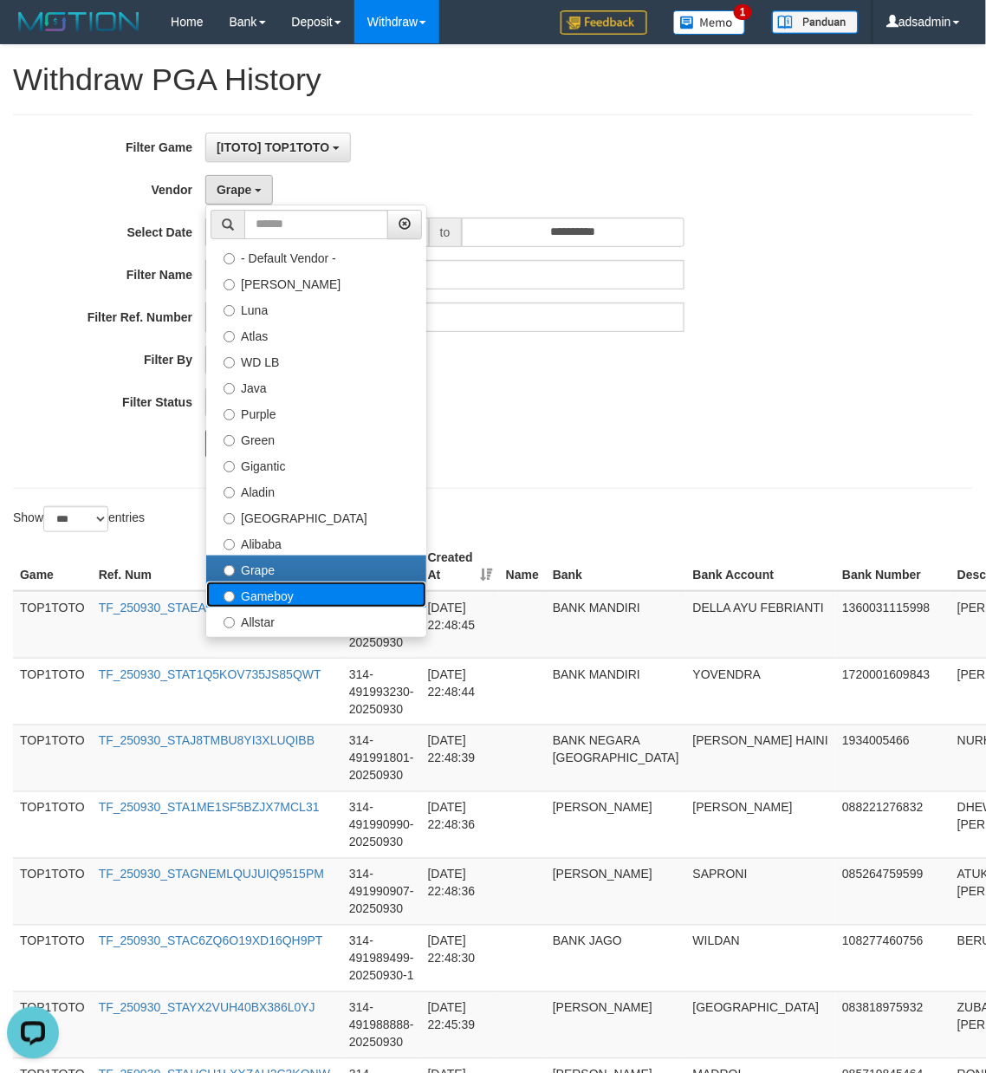
click at [254, 593] on label "Gameboy" at bounding box center [316, 595] width 220 height 26
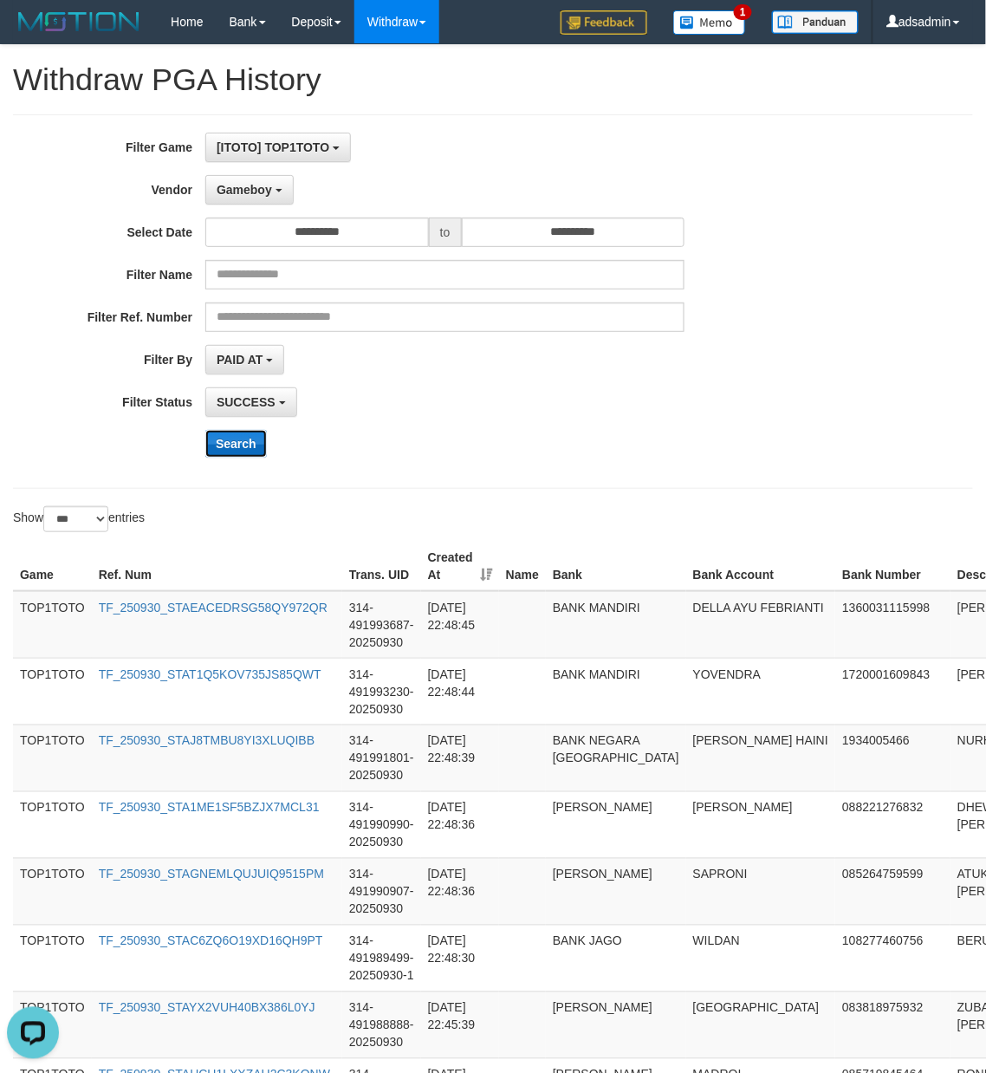
click at [229, 452] on button "Search" at bounding box center [236, 444] width 62 height 28
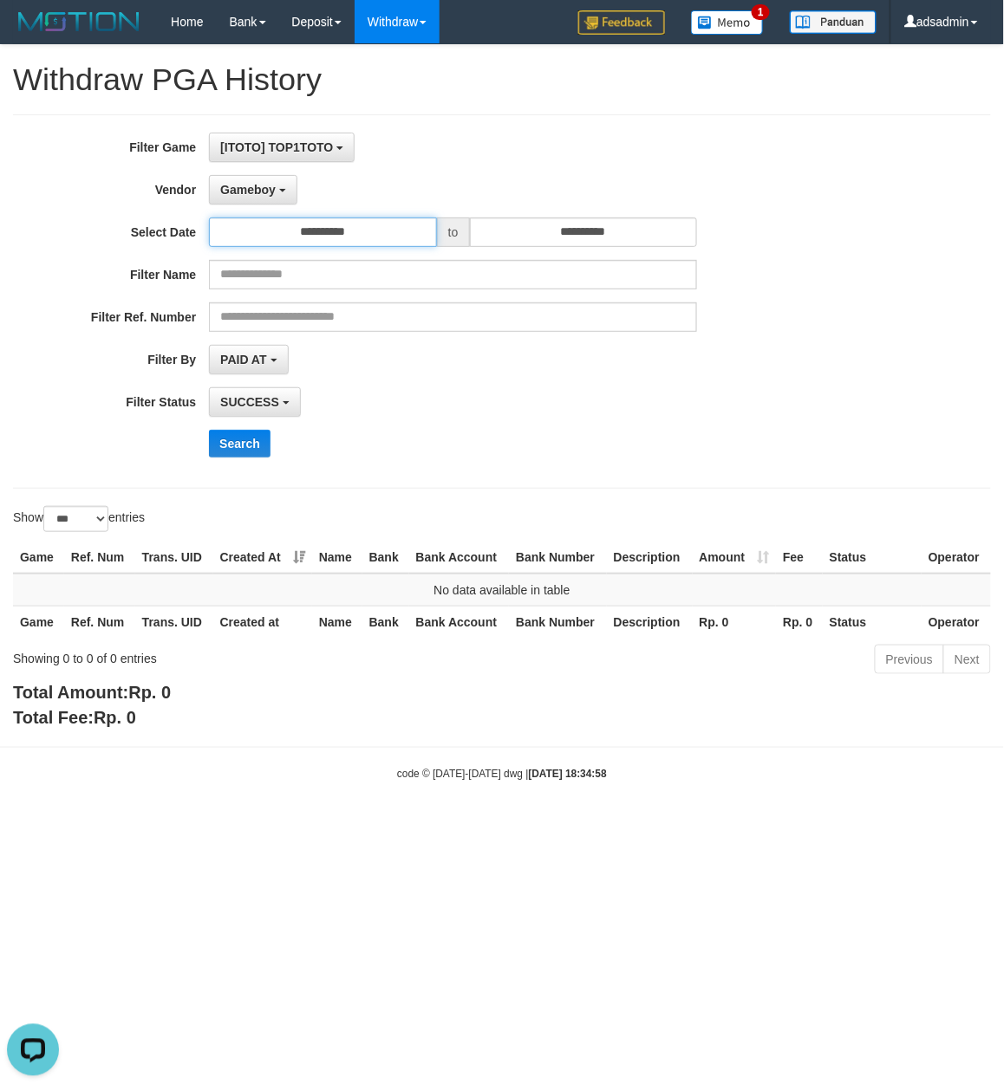
click at [262, 220] on input "**********" at bounding box center [323, 232] width 228 height 29
click at [264, 180] on button "Gameboy" at bounding box center [253, 189] width 88 height 29
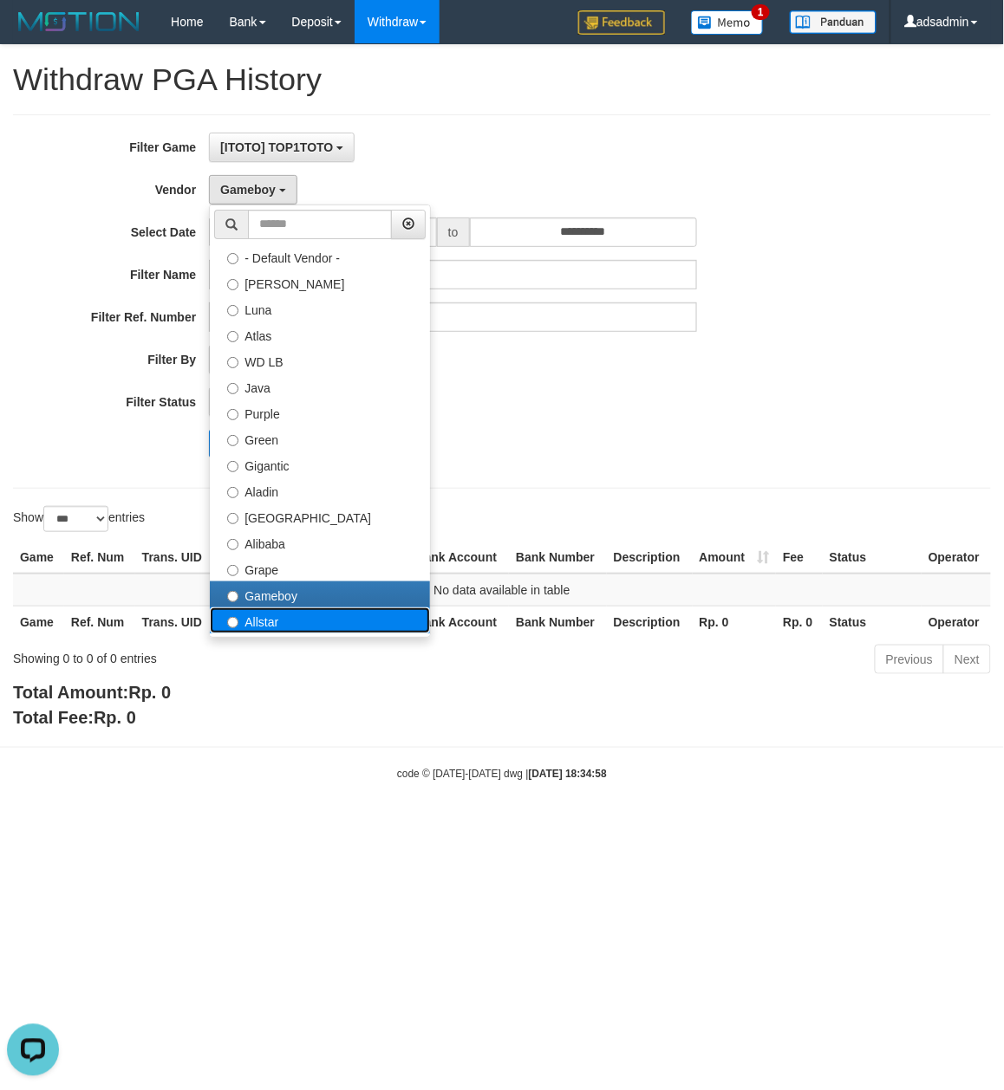
click at [286, 624] on label "Allstar" at bounding box center [320, 621] width 220 height 26
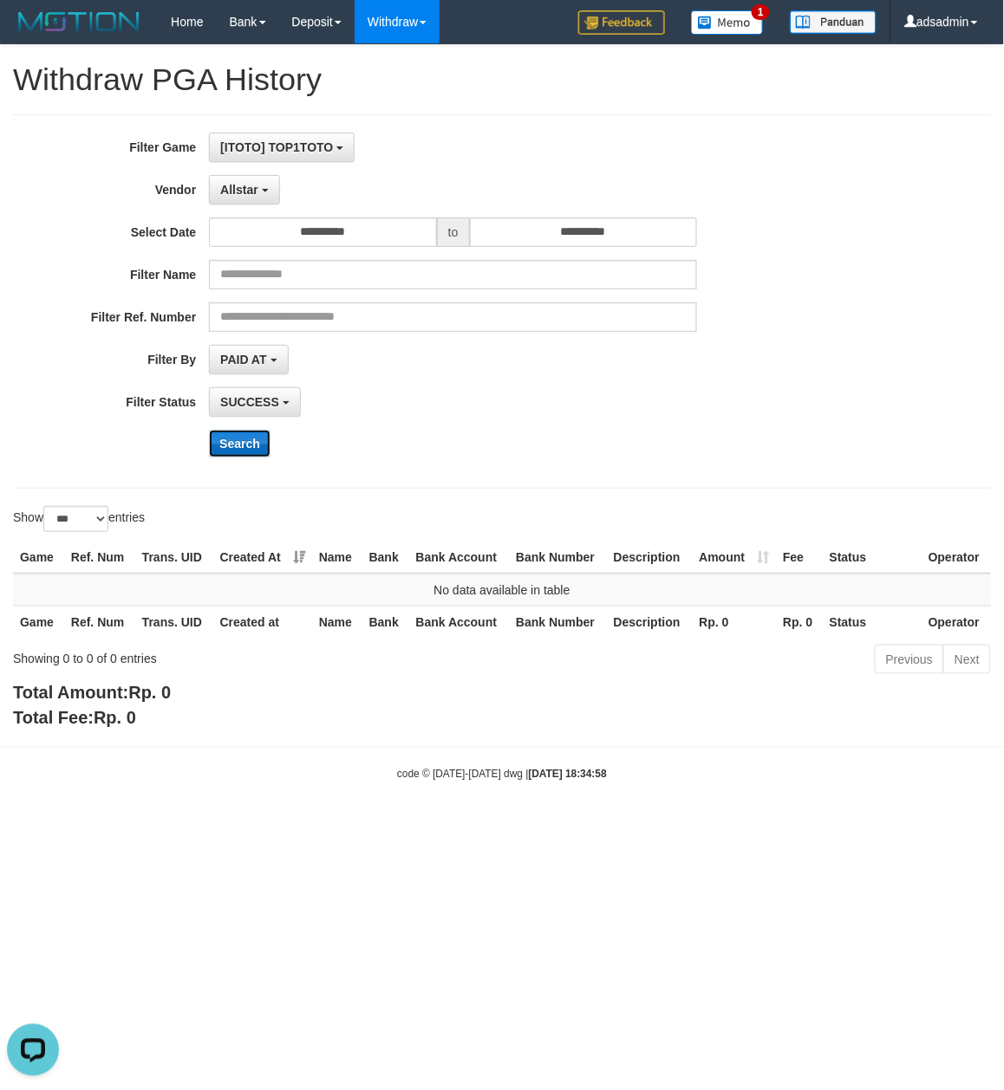
click at [239, 448] on button "Search" at bounding box center [240, 444] width 62 height 28
click at [244, 185] on span "Allstar" at bounding box center [239, 190] width 38 height 14
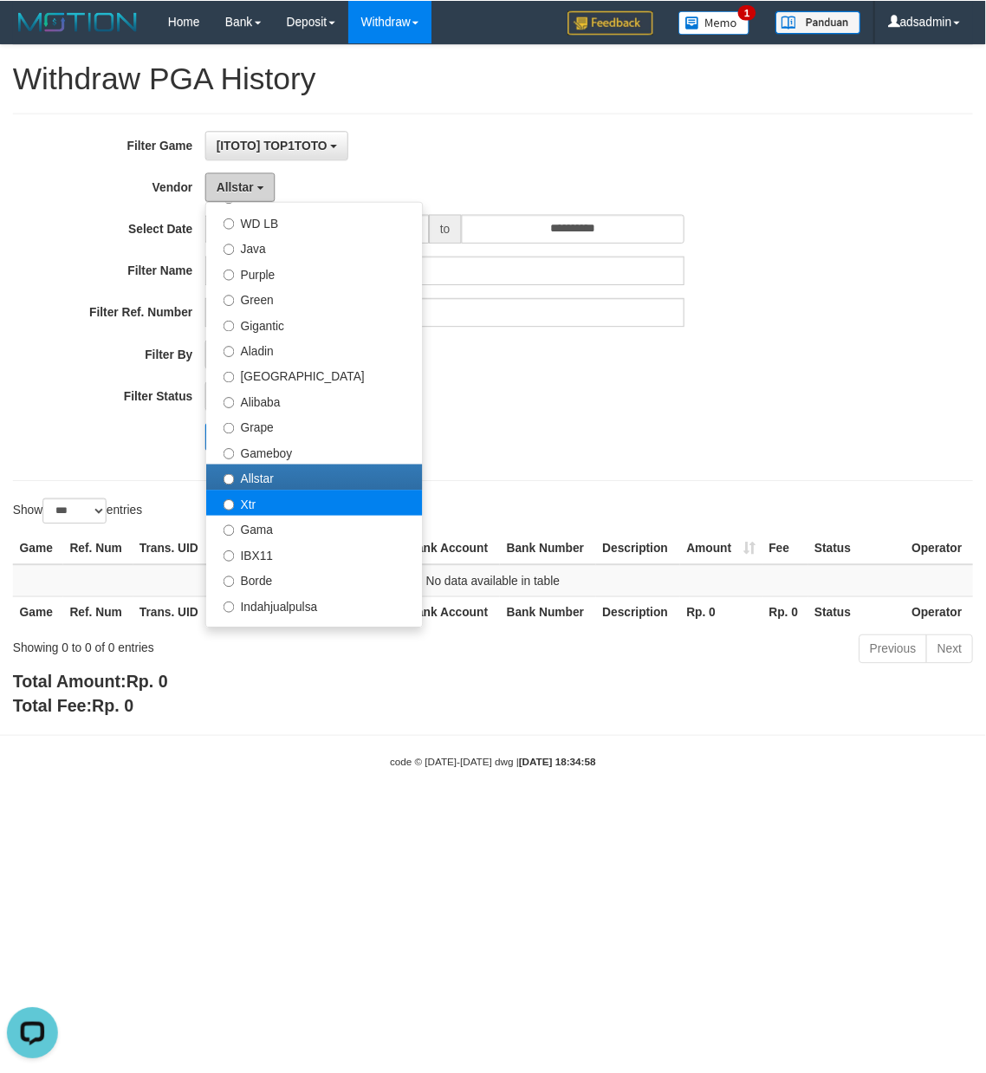
scroll to position [192, 0]
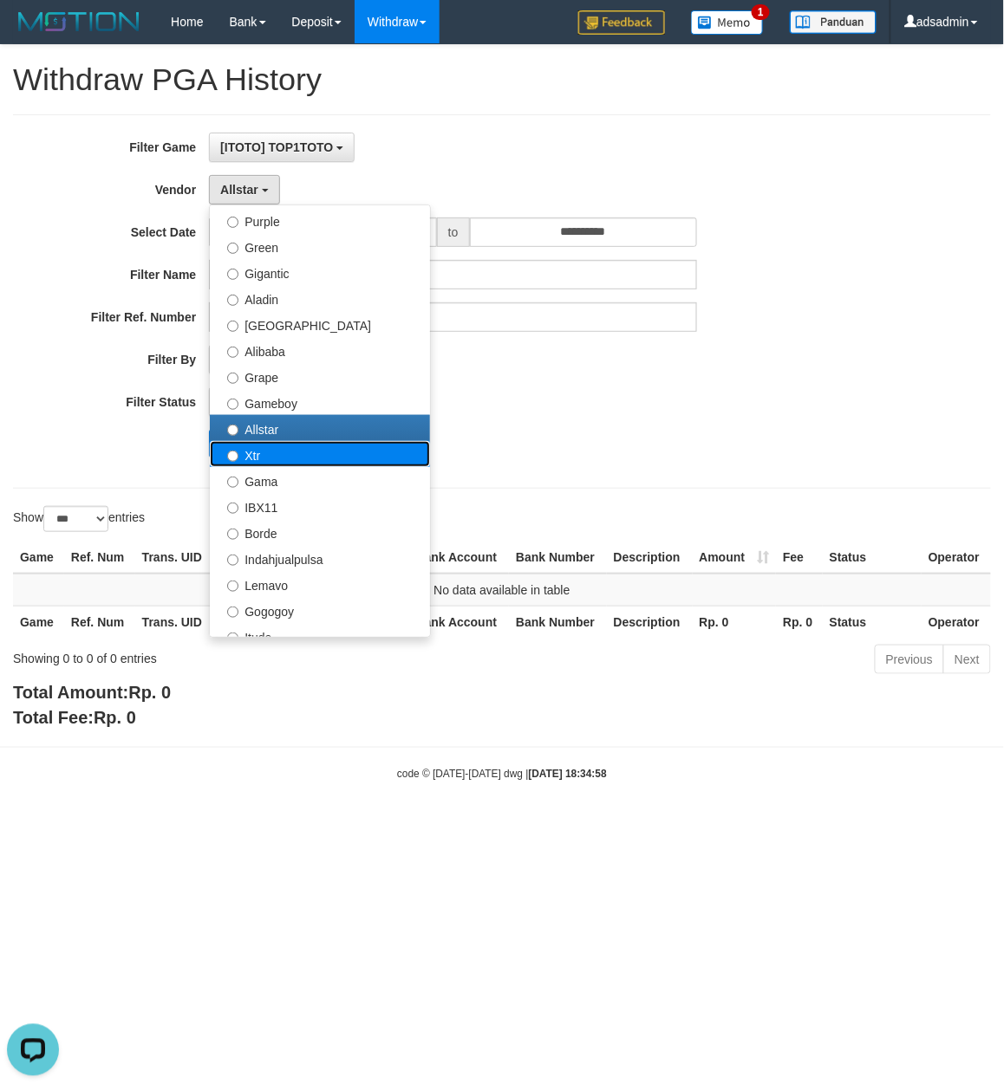
click at [285, 454] on label "Xtr" at bounding box center [320, 454] width 220 height 26
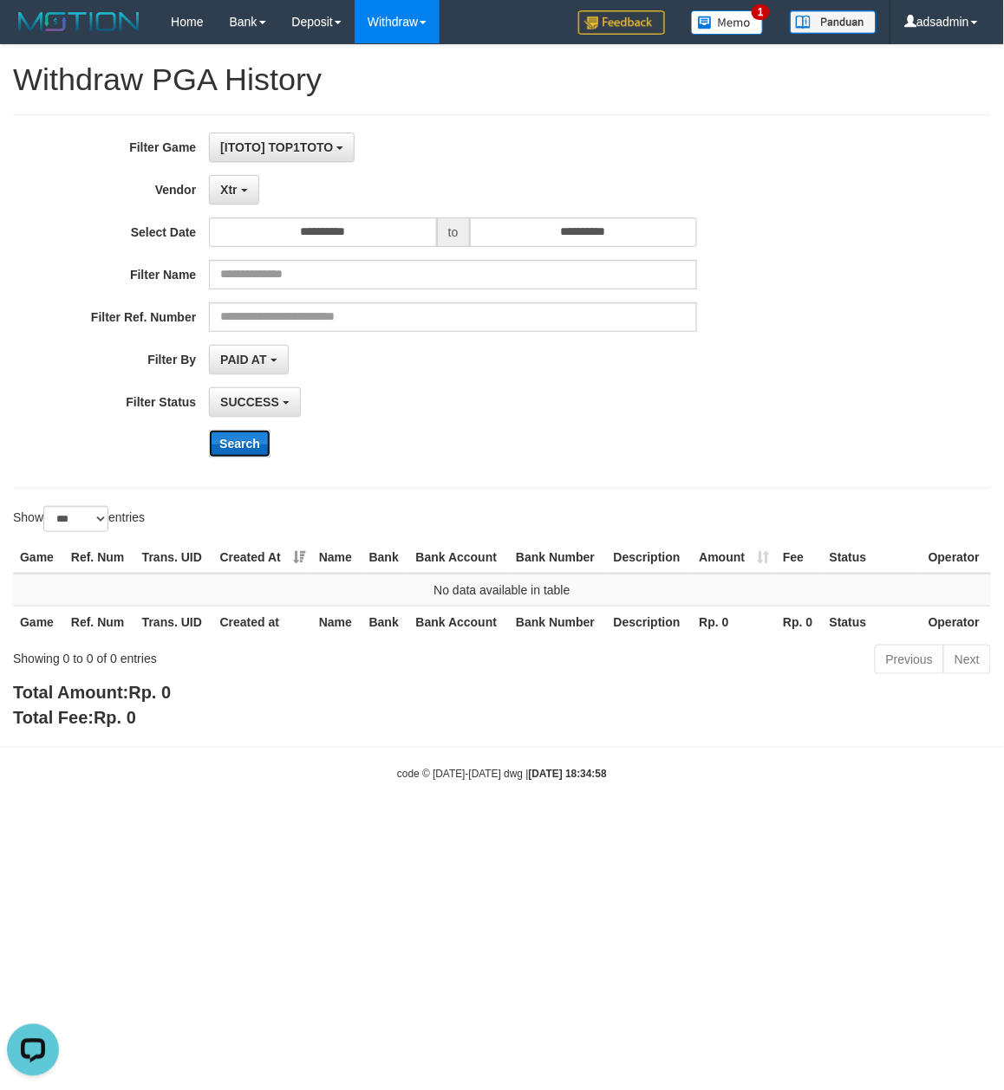
click at [248, 446] on button "Search" at bounding box center [240, 444] width 62 height 28
click at [236, 194] on span "Xtr" at bounding box center [228, 190] width 16 height 14
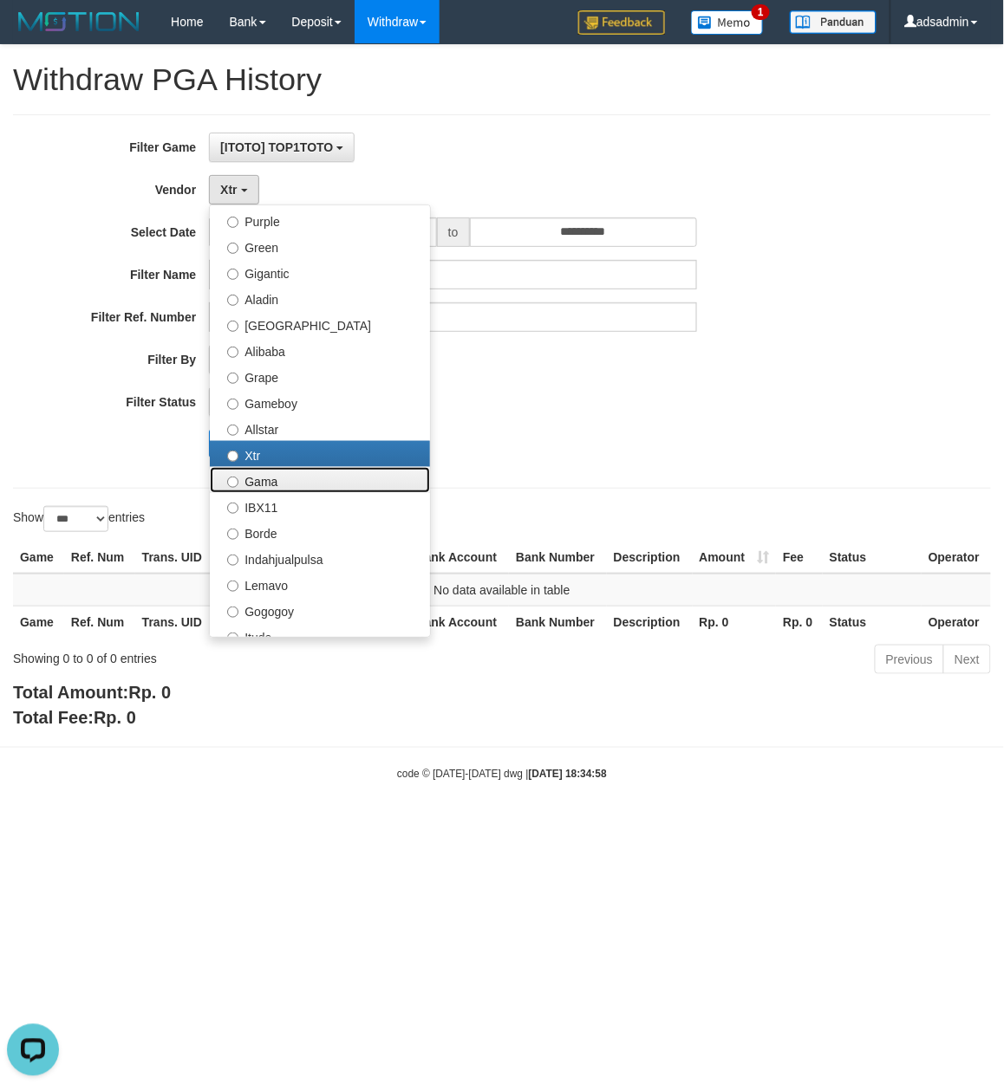
click at [296, 487] on label "Gama" at bounding box center [320, 480] width 220 height 26
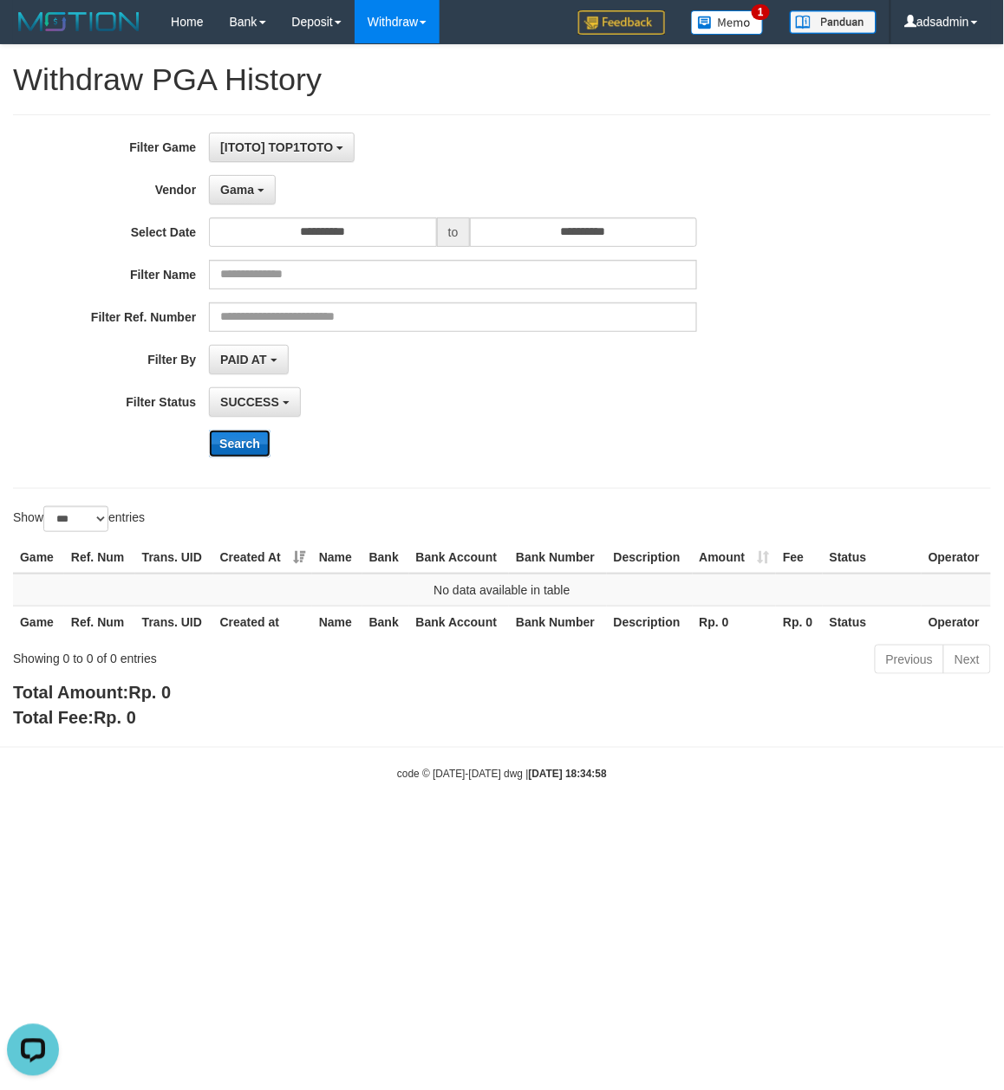
click at [257, 434] on button "Search" at bounding box center [240, 444] width 62 height 28
click at [262, 198] on button "Gama" at bounding box center [242, 189] width 67 height 29
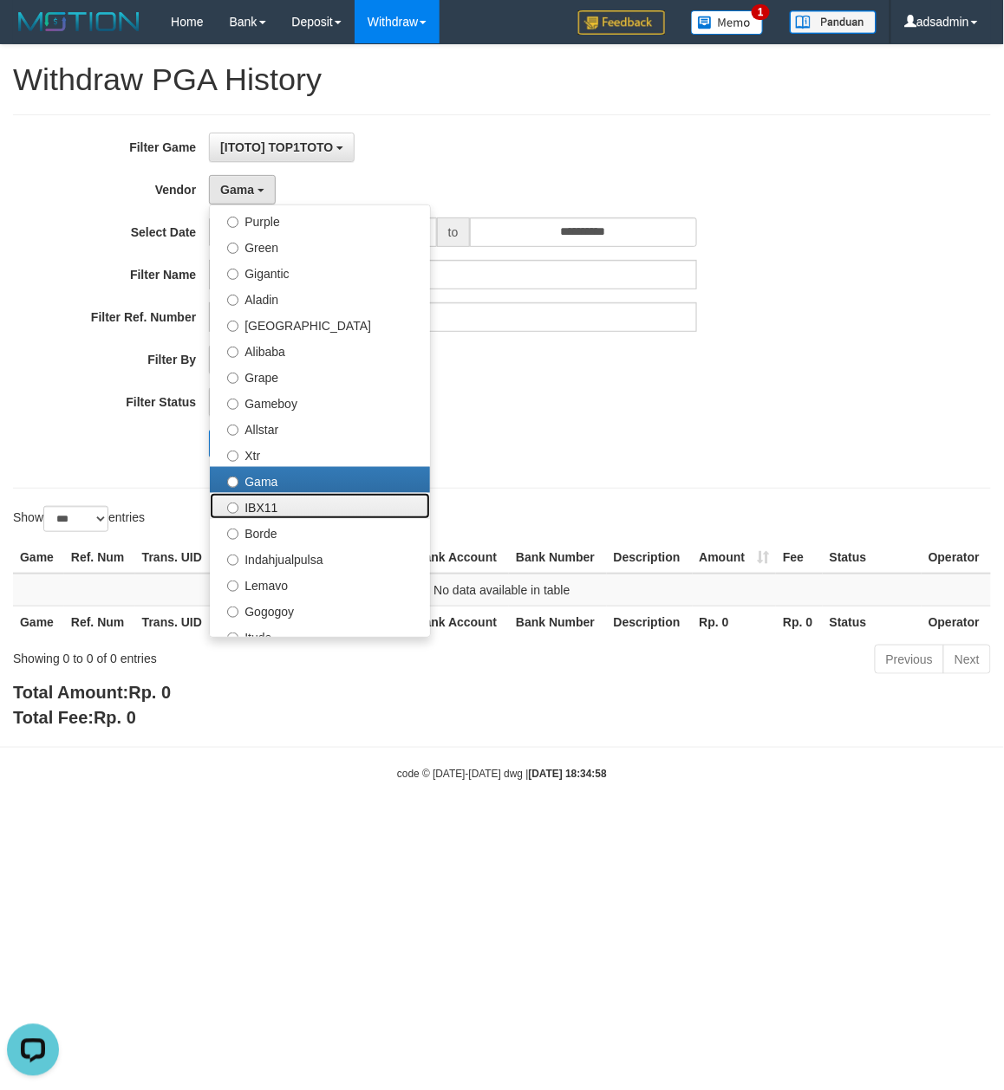
click at [276, 504] on label "IBX11" at bounding box center [320, 506] width 220 height 26
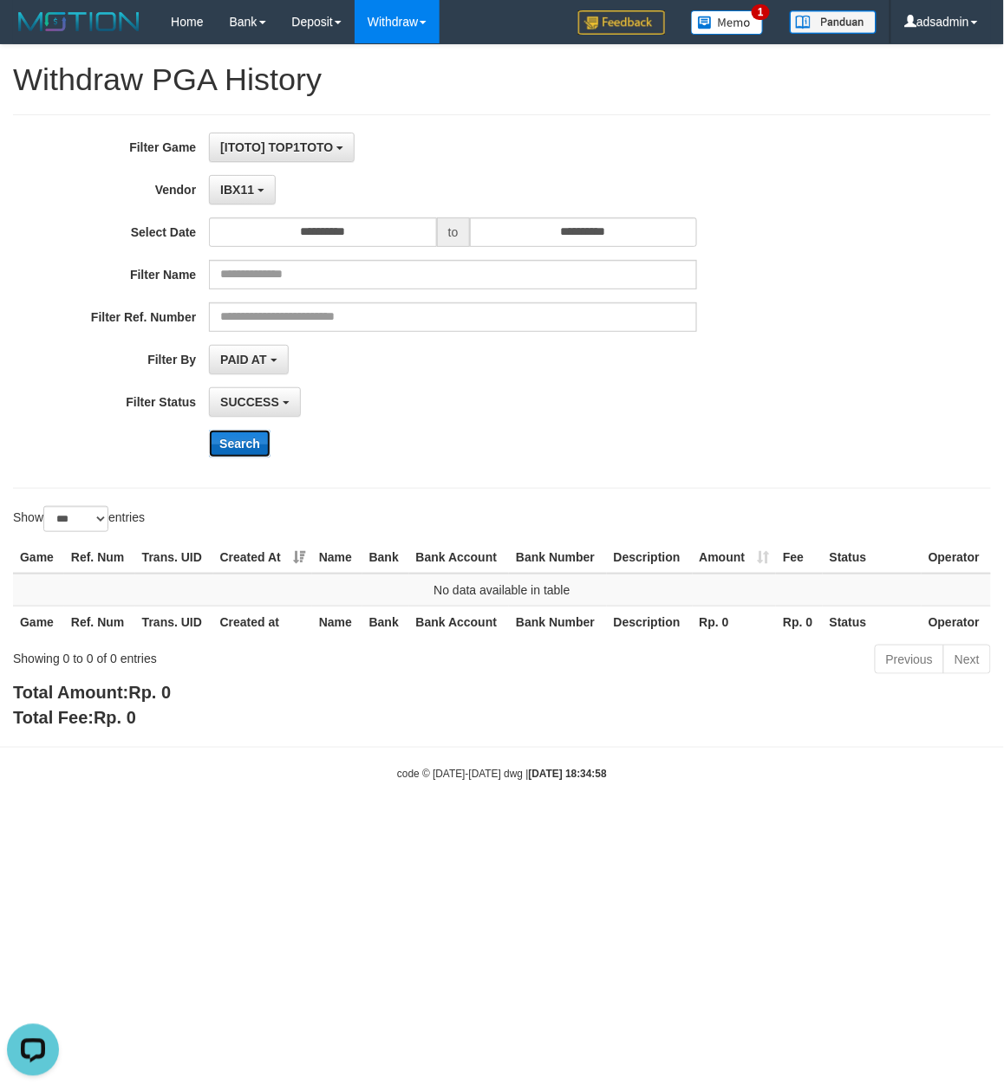
click at [244, 439] on button "Search" at bounding box center [240, 444] width 62 height 28
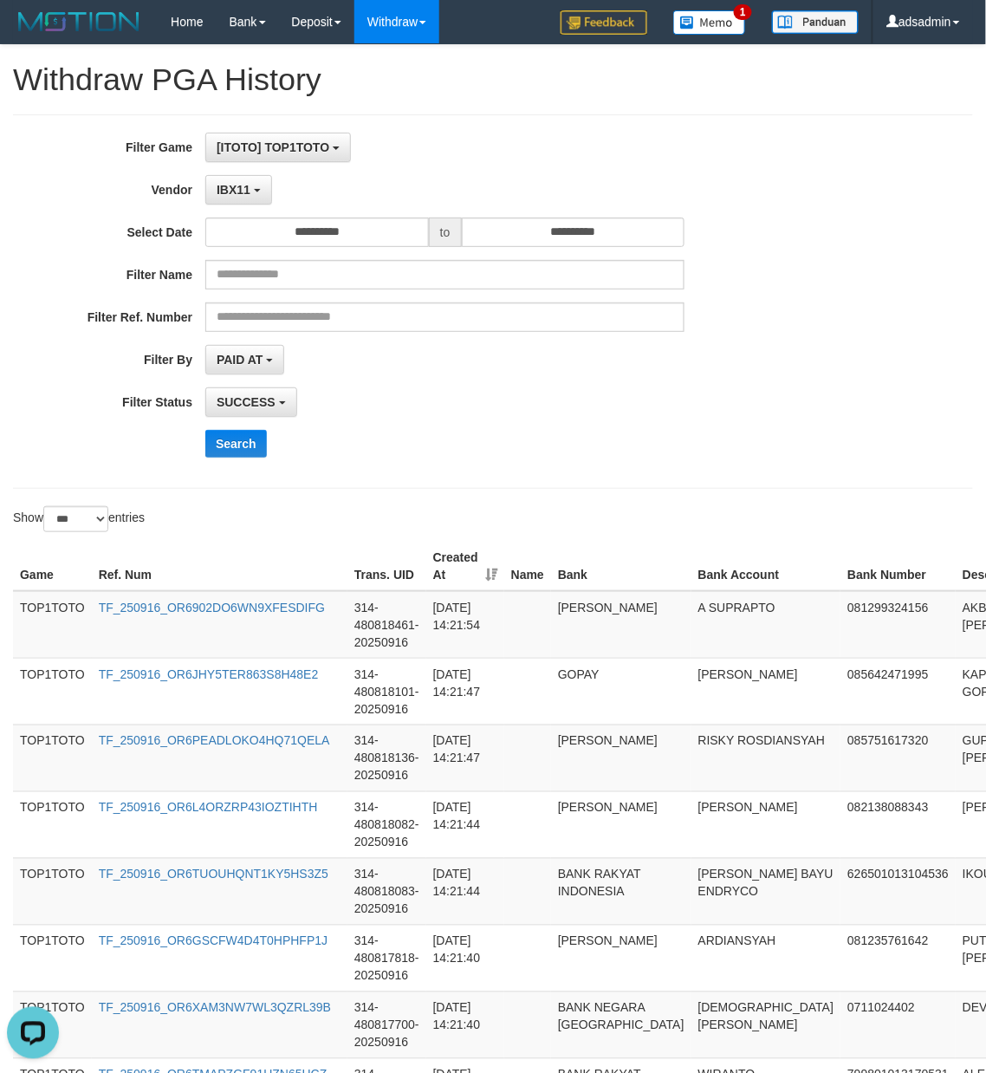
click at [604, 445] on div "Search" at bounding box center [513, 444] width 616 height 28
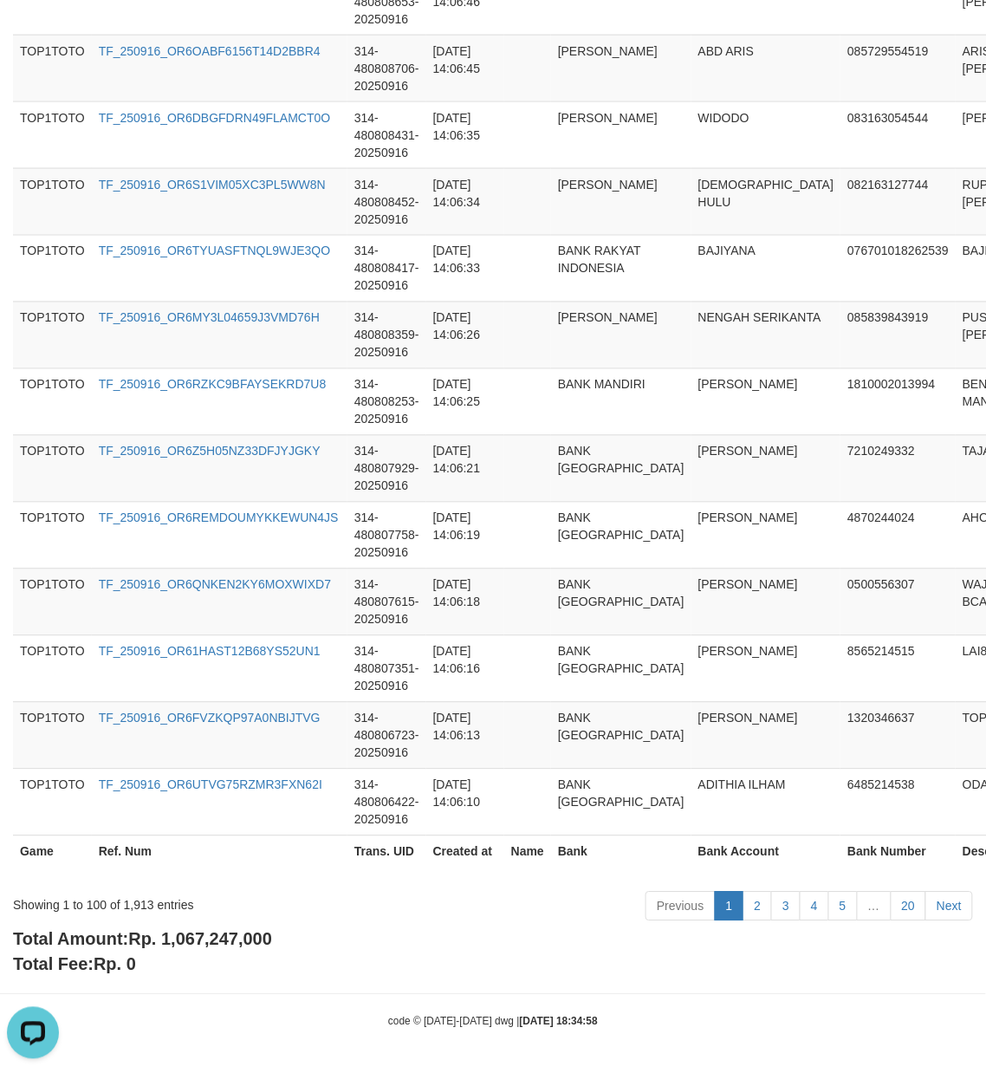
scroll to position [6461, 0]
click at [225, 947] on span "Rp. 1,067,247,000" at bounding box center [200, 939] width 144 height 19
copy span "1,067,247,000"
click at [133, 906] on div "Showing 1 to 100 of 1,913 entries" at bounding box center [205, 902] width 385 height 24
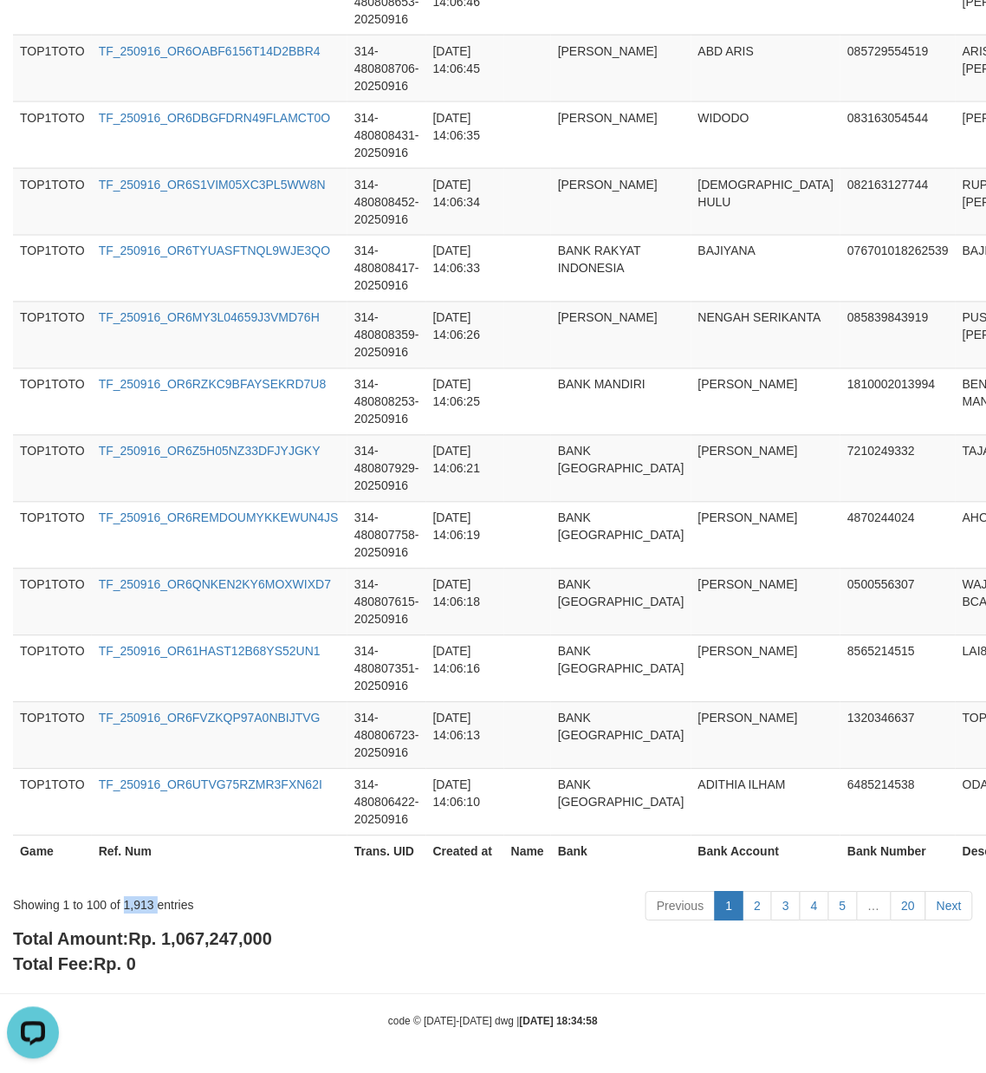
click at [133, 906] on div "Showing 1 to 100 of 1,913 entries" at bounding box center [205, 902] width 385 height 24
copy div "1,913"
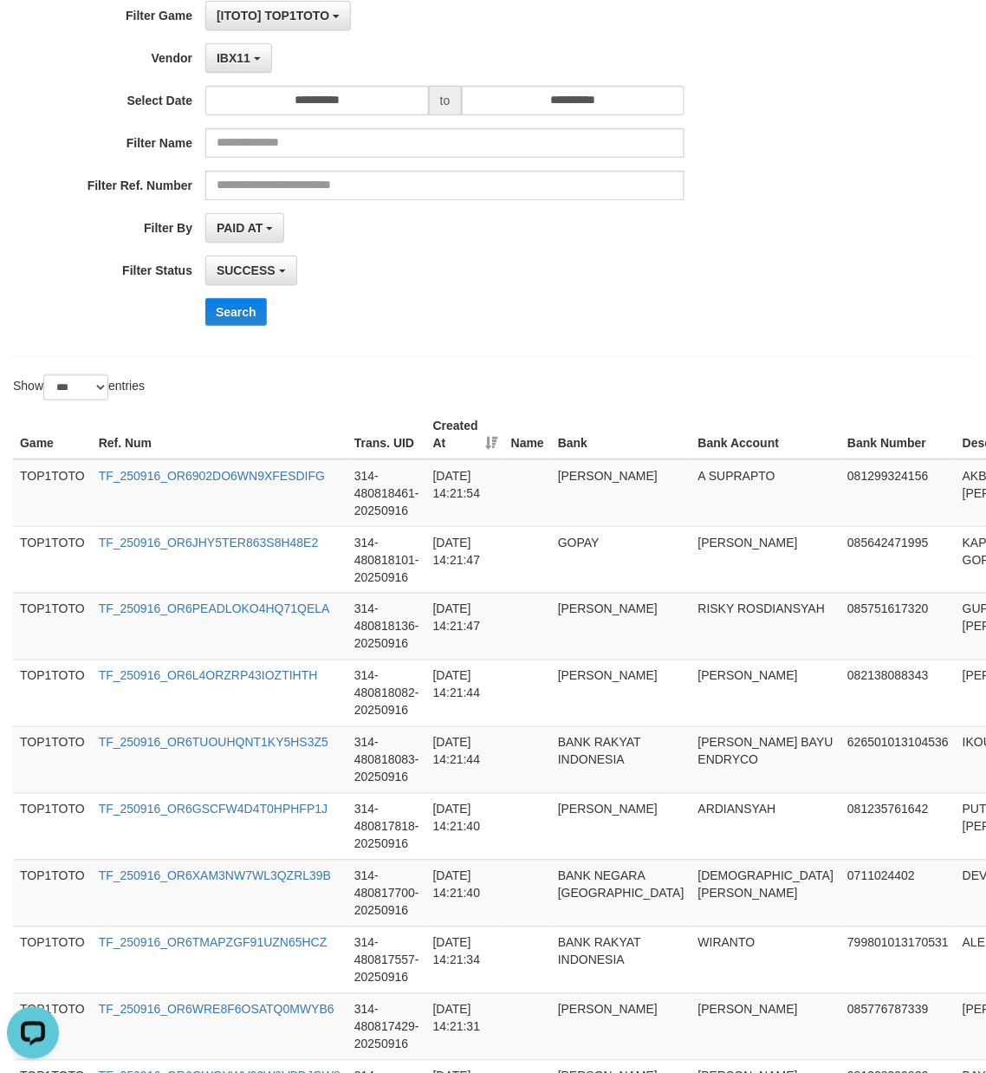
scroll to position [0, 0]
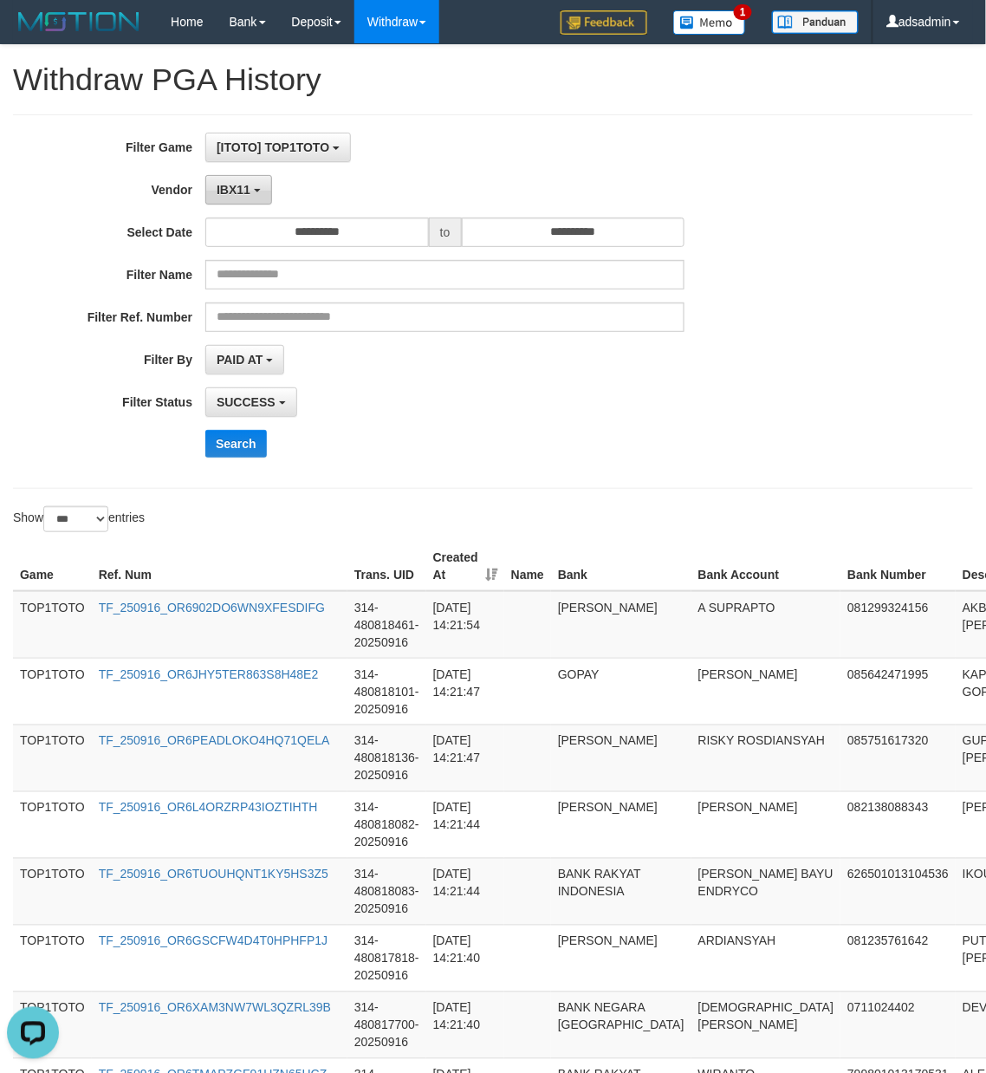
drag, startPoint x: 246, startPoint y: 198, endPoint x: 306, endPoint y: 447, distance: 255.9
click at [246, 198] on button "IBX11" at bounding box center [238, 189] width 67 height 29
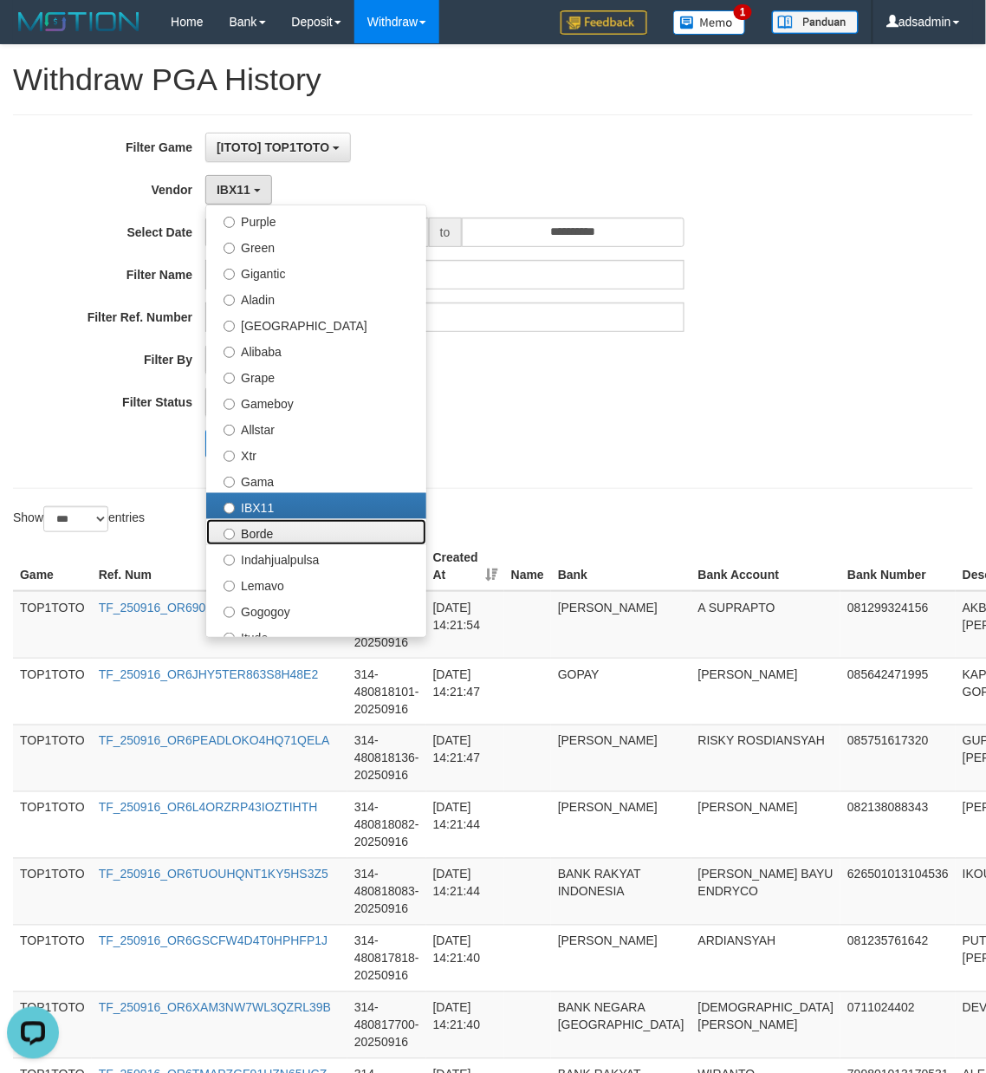
click at [309, 522] on label "Borde" at bounding box center [316, 532] width 220 height 26
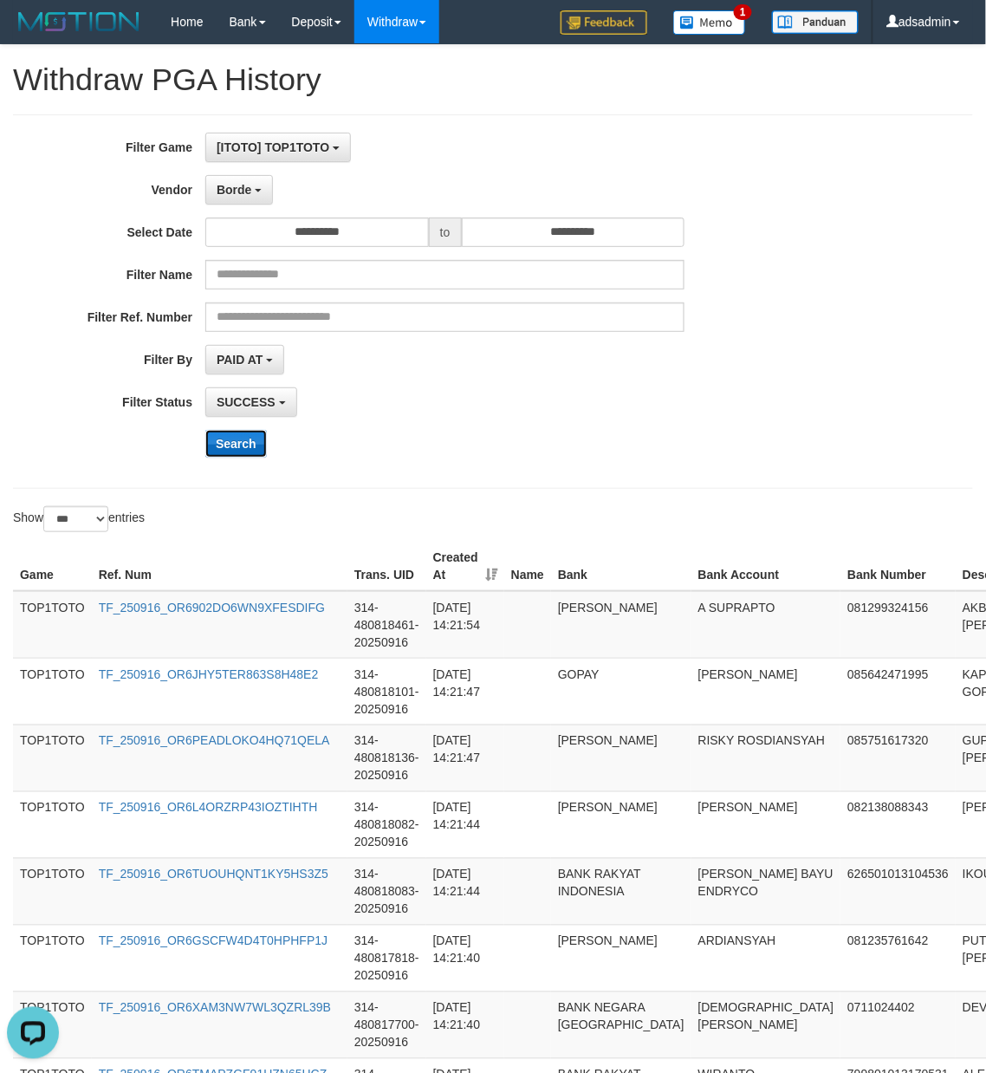
click at [250, 439] on button "Search" at bounding box center [236, 444] width 62 height 28
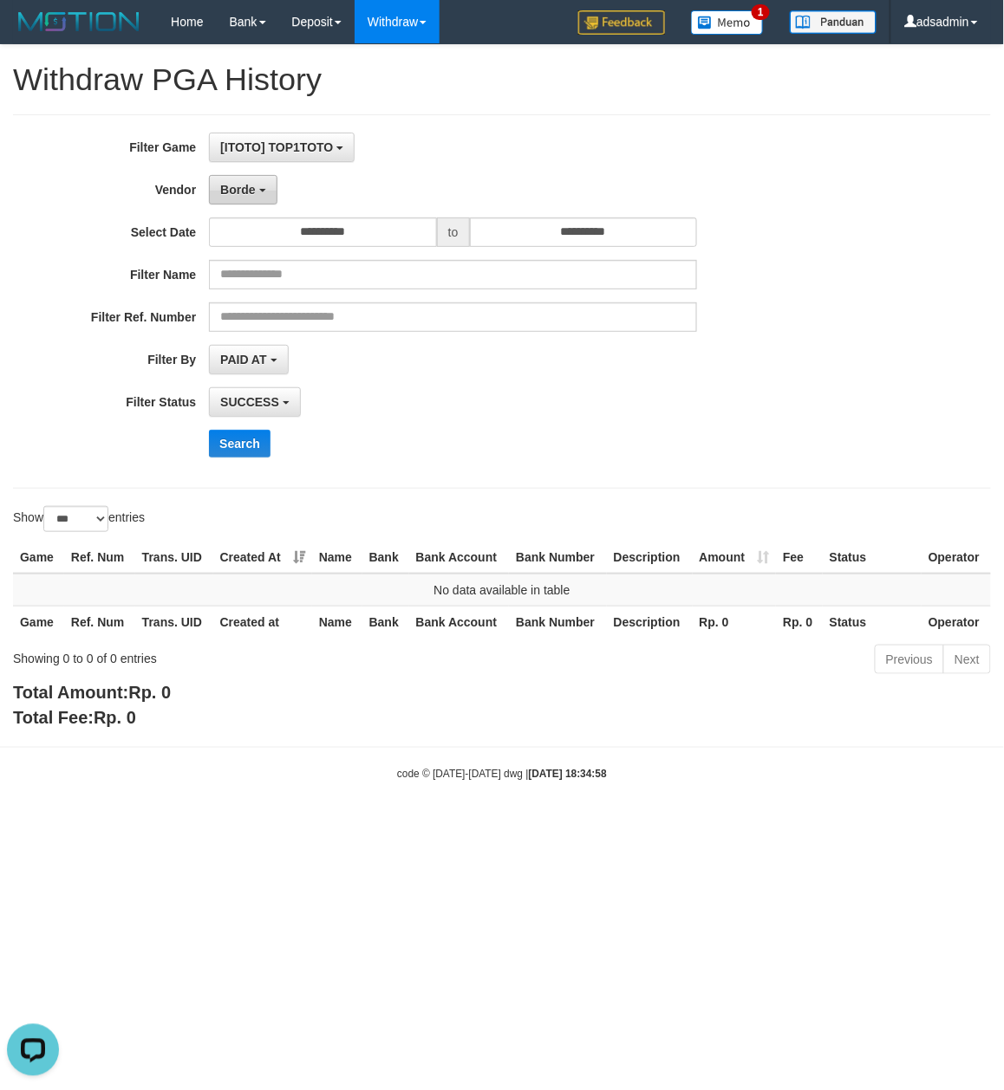
click at [257, 187] on button "Borde" at bounding box center [243, 189] width 68 height 29
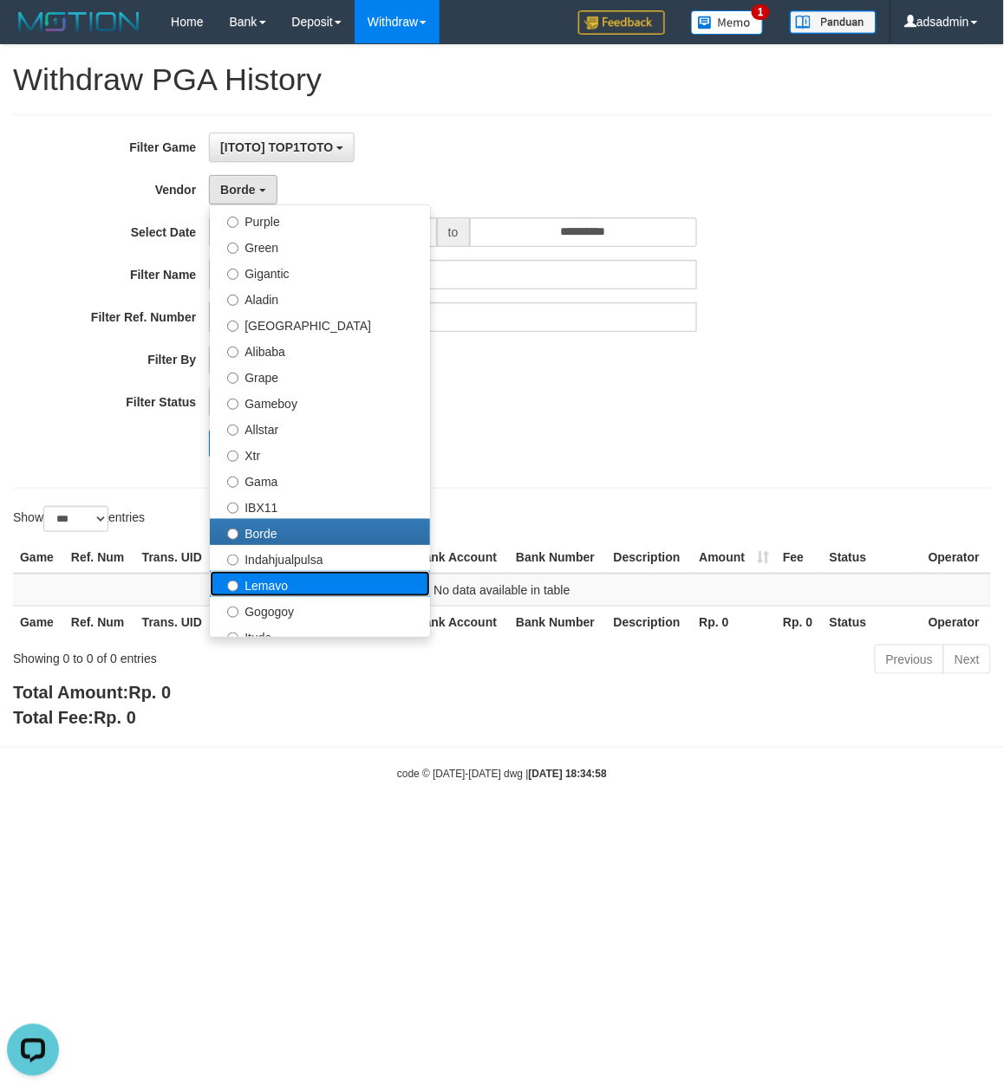
click at [293, 579] on label "Lemavo" at bounding box center [320, 584] width 220 height 26
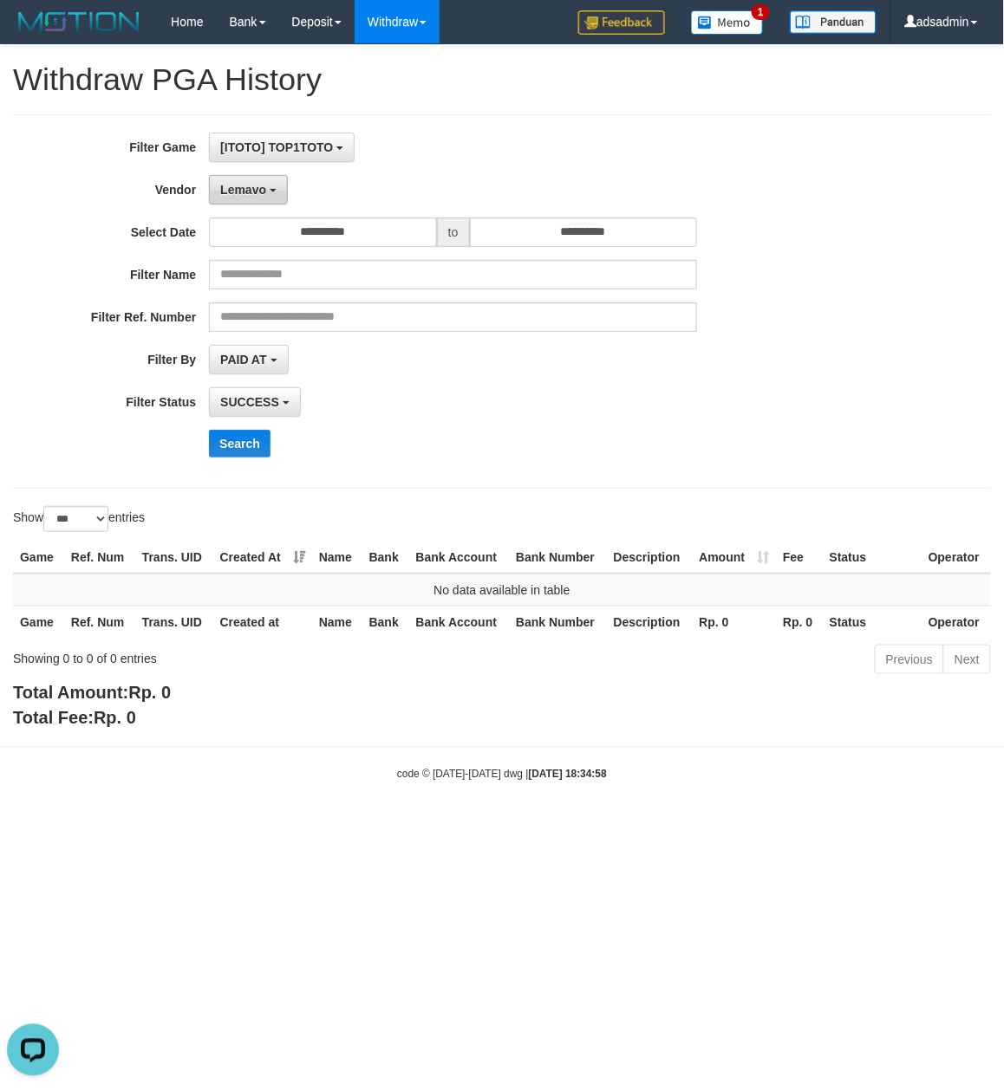
click at [226, 191] on span "Lemavo" at bounding box center [243, 190] width 46 height 14
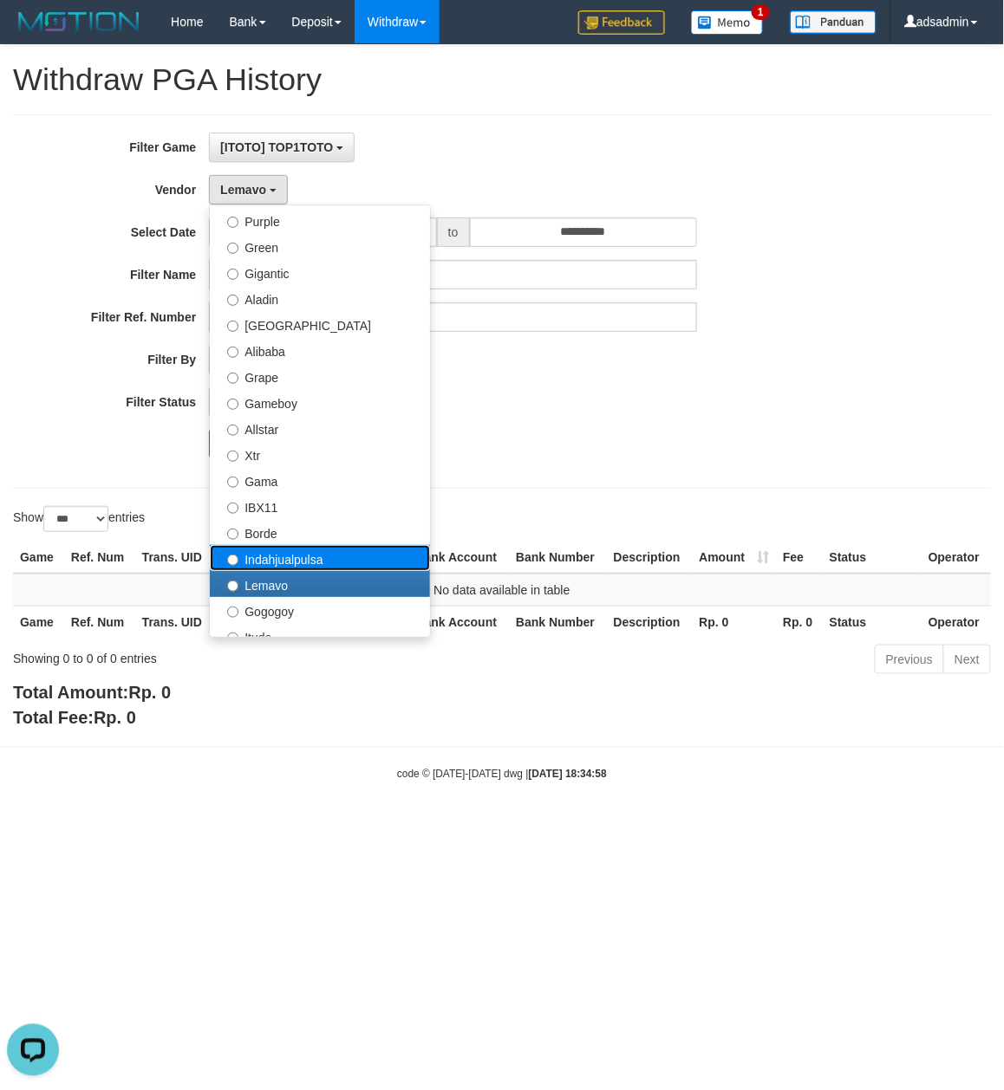
click at [296, 563] on label "Indahjualpulsa" at bounding box center [320, 558] width 220 height 26
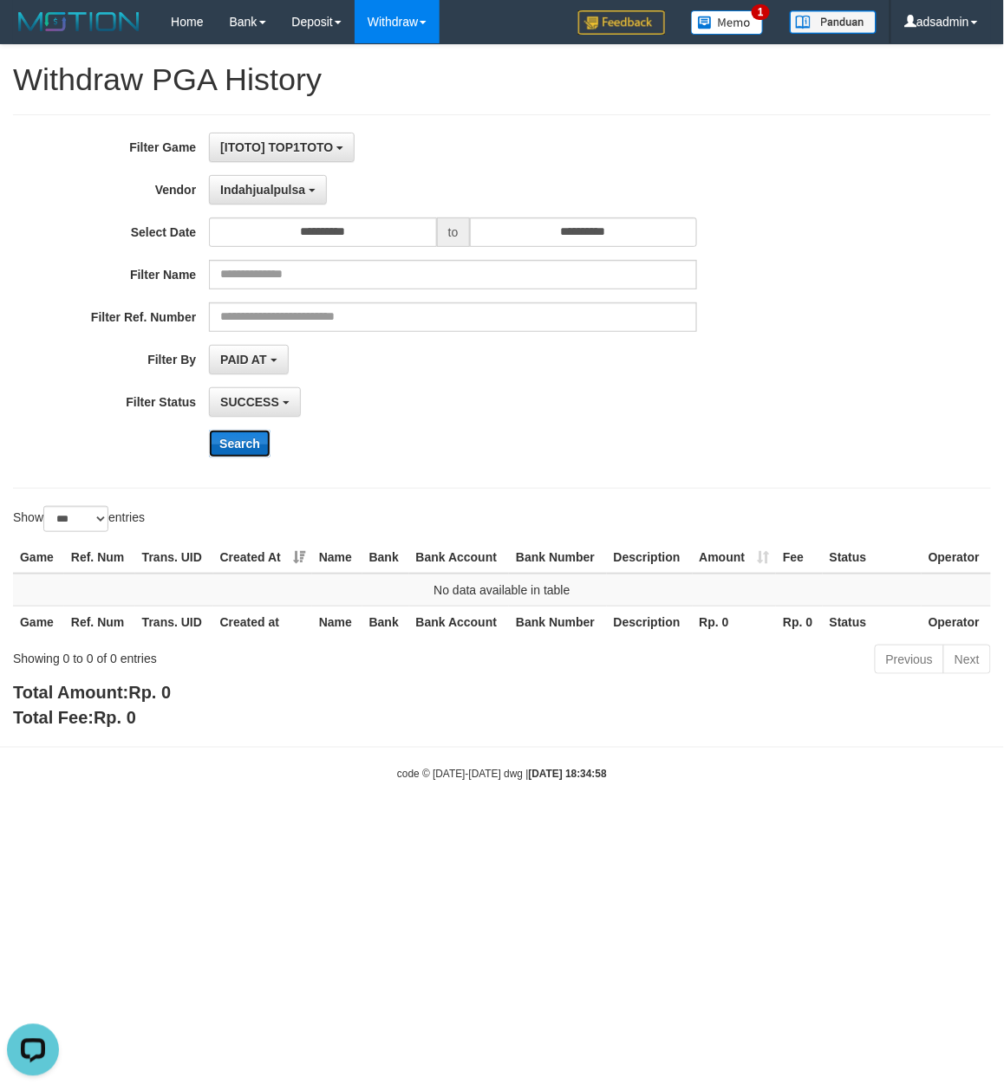
click at [253, 451] on button "Search" at bounding box center [240, 444] width 62 height 28
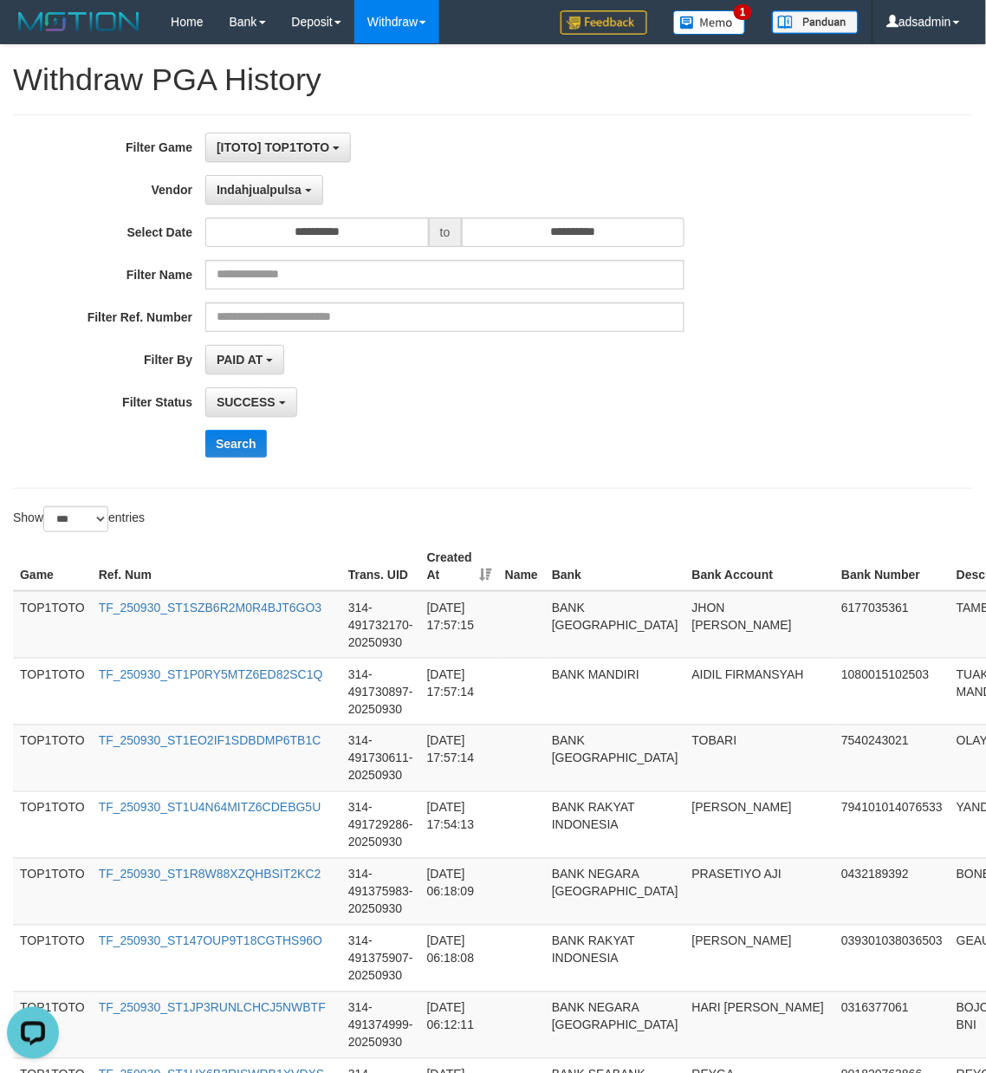
click at [723, 446] on div "Search" at bounding box center [513, 444] width 616 height 28
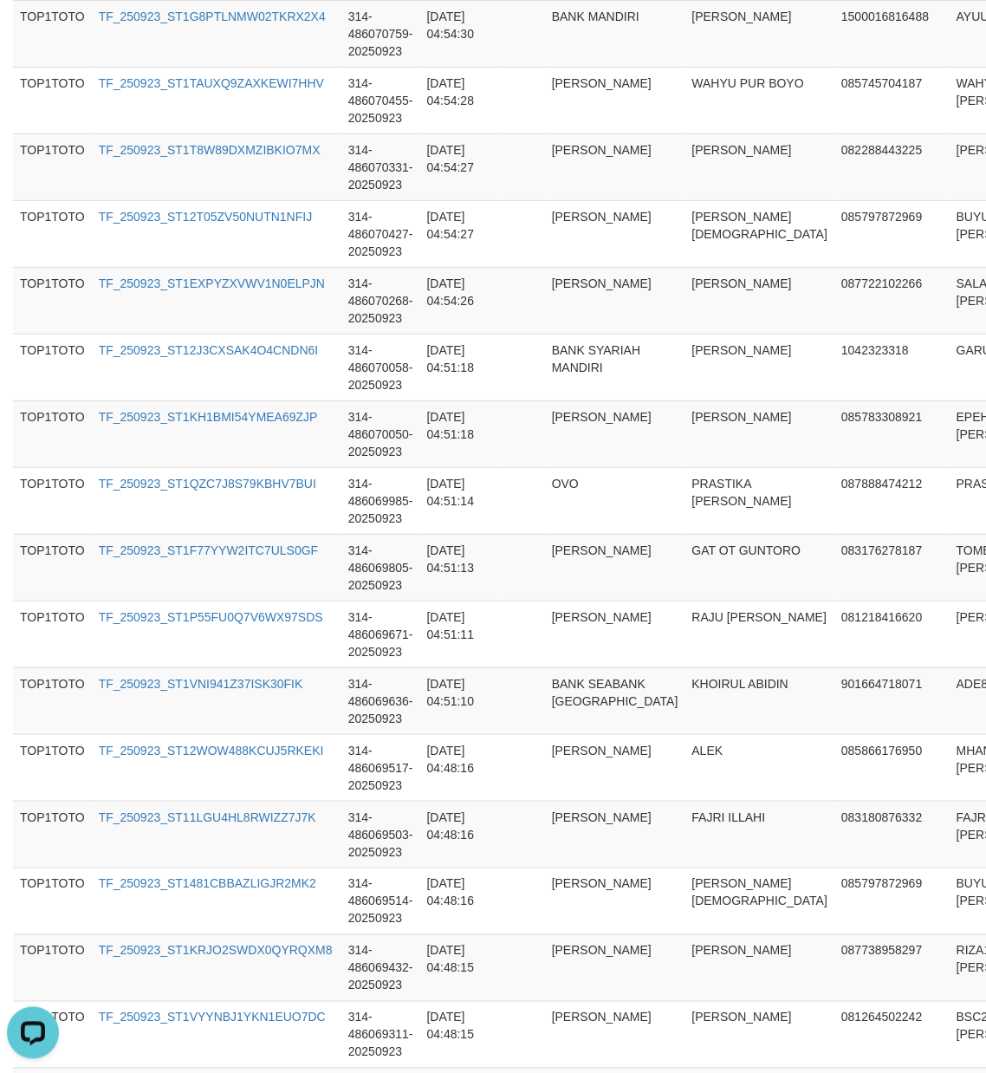
scroll to position [6461, 0]
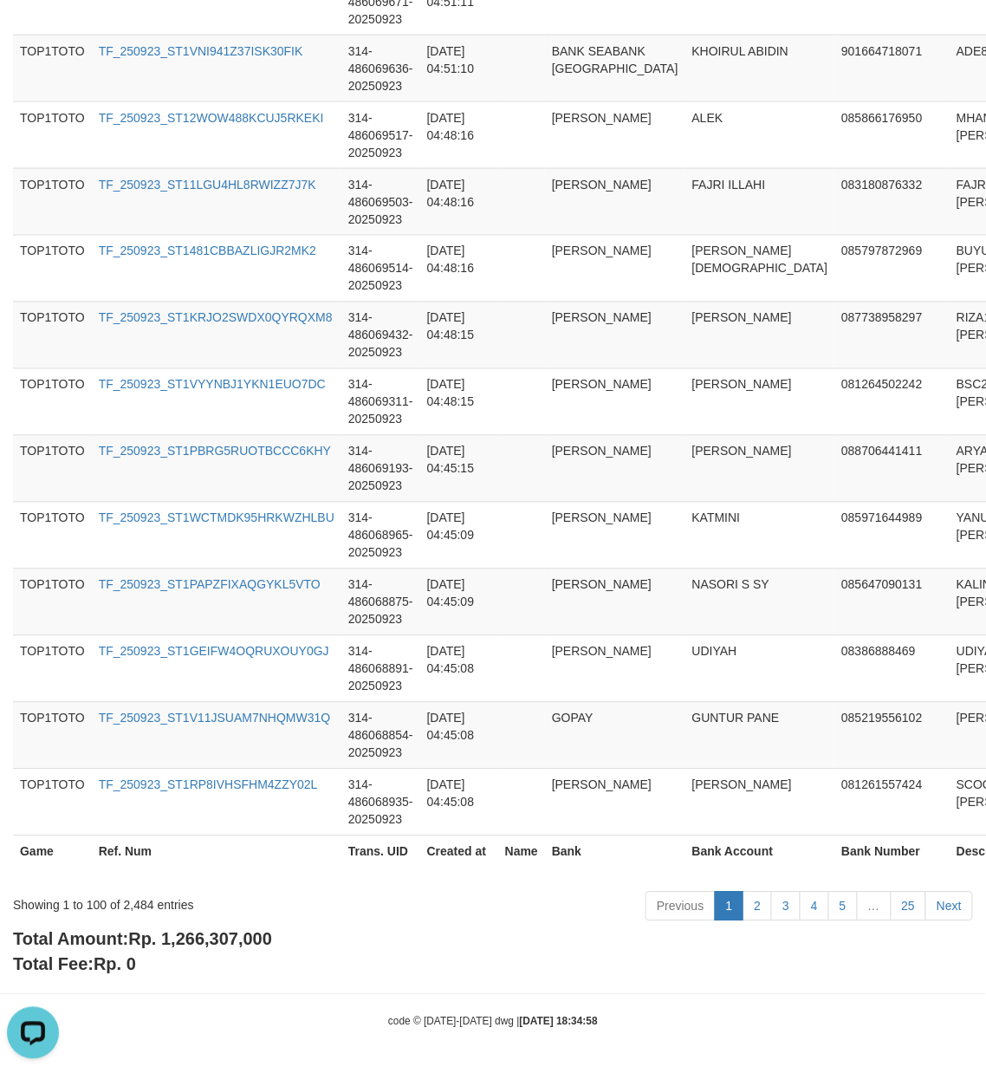
click at [258, 944] on span "Rp. 1,266,307,000" at bounding box center [200, 939] width 144 height 19
copy span "1,266,307,000"
click at [133, 908] on div "Showing 1 to 100 of 2,484 entries" at bounding box center [205, 902] width 385 height 24
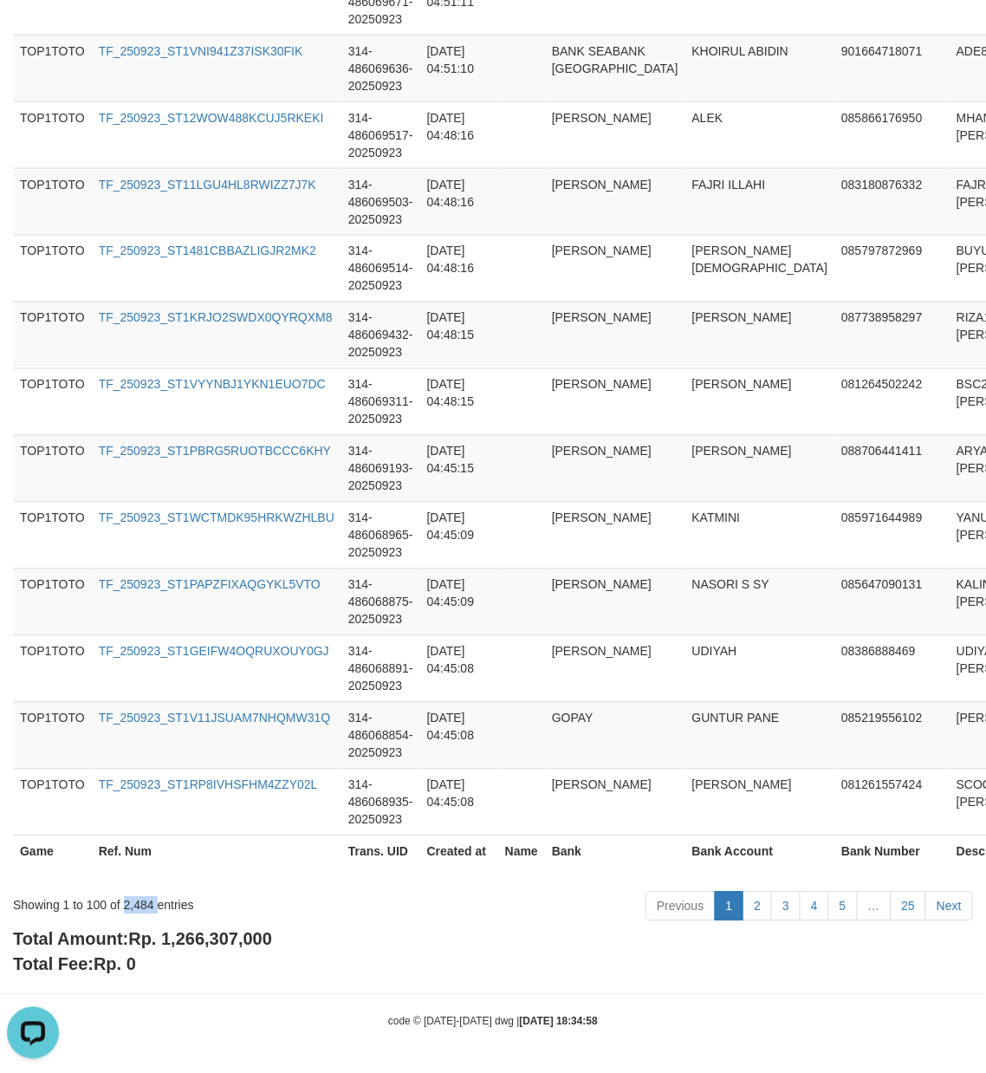
copy div "2,484"
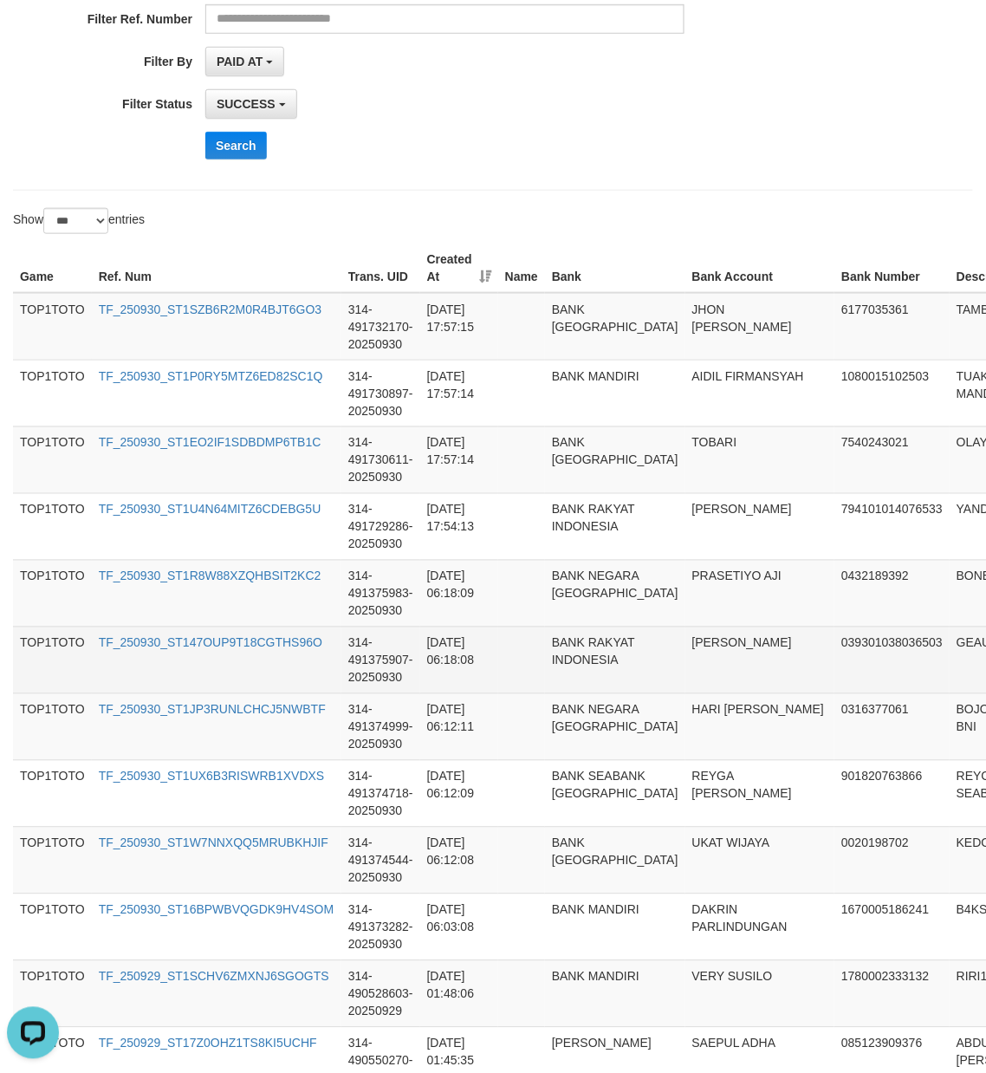
scroll to position [0, 0]
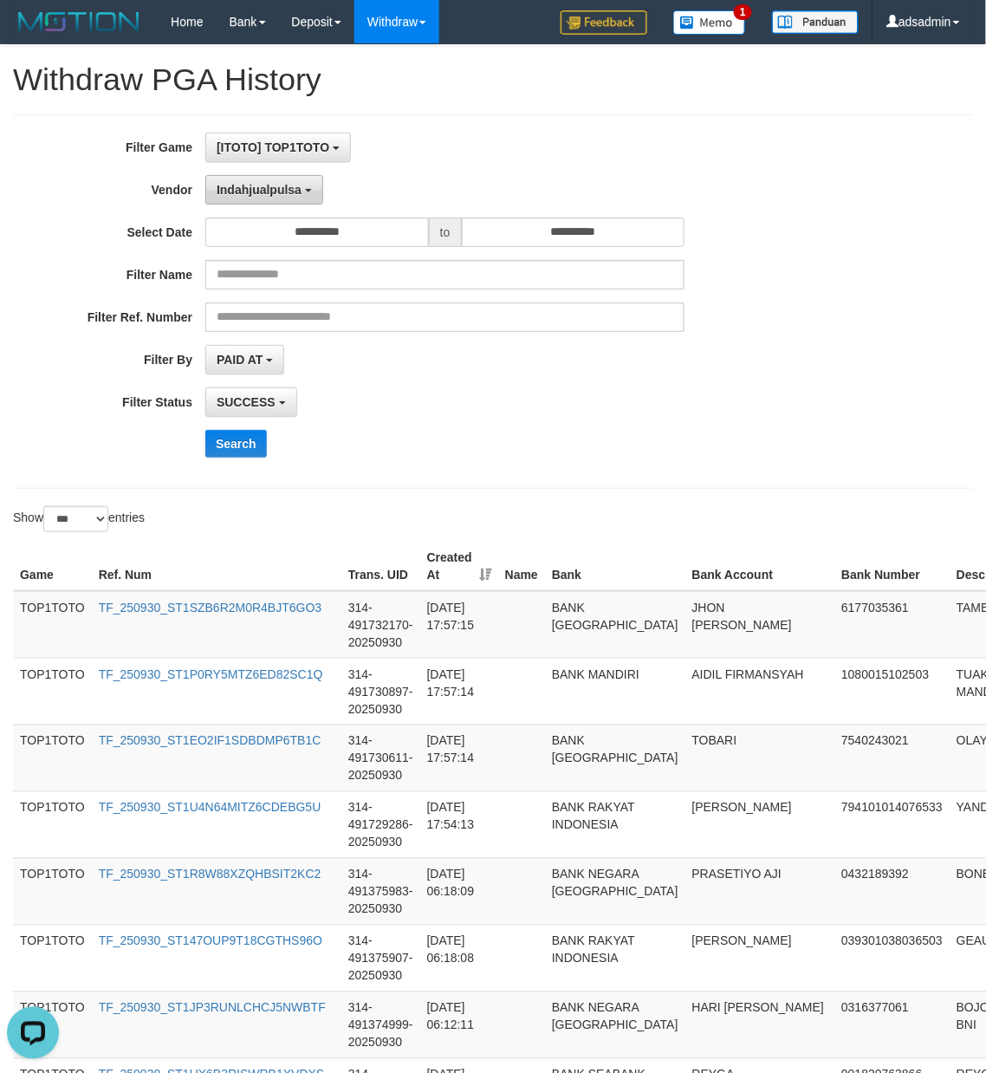
drag, startPoint x: 296, startPoint y: 180, endPoint x: 269, endPoint y: 404, distance: 225.3
click at [296, 179] on button "Indahjualpulsa" at bounding box center [264, 189] width 118 height 29
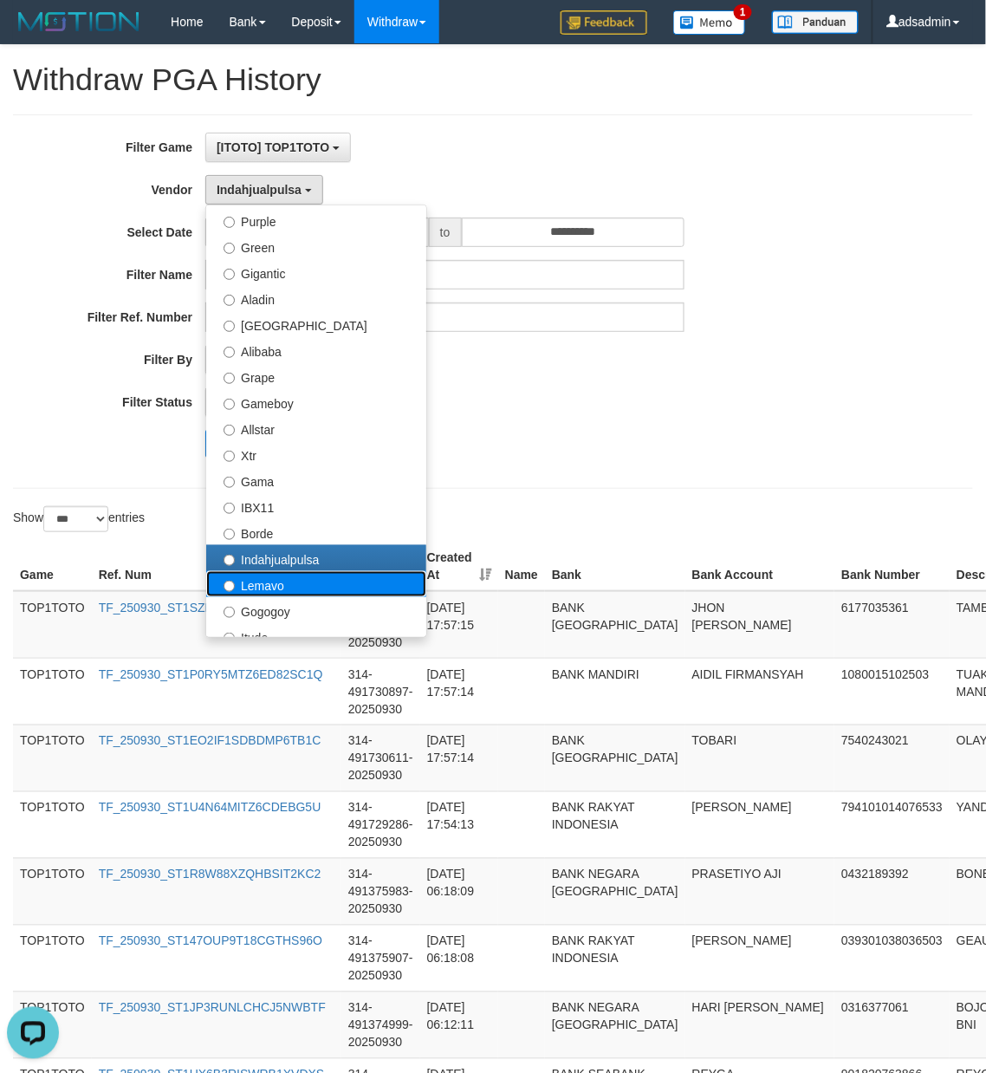
click at [258, 593] on label "Lemavo" at bounding box center [316, 584] width 220 height 26
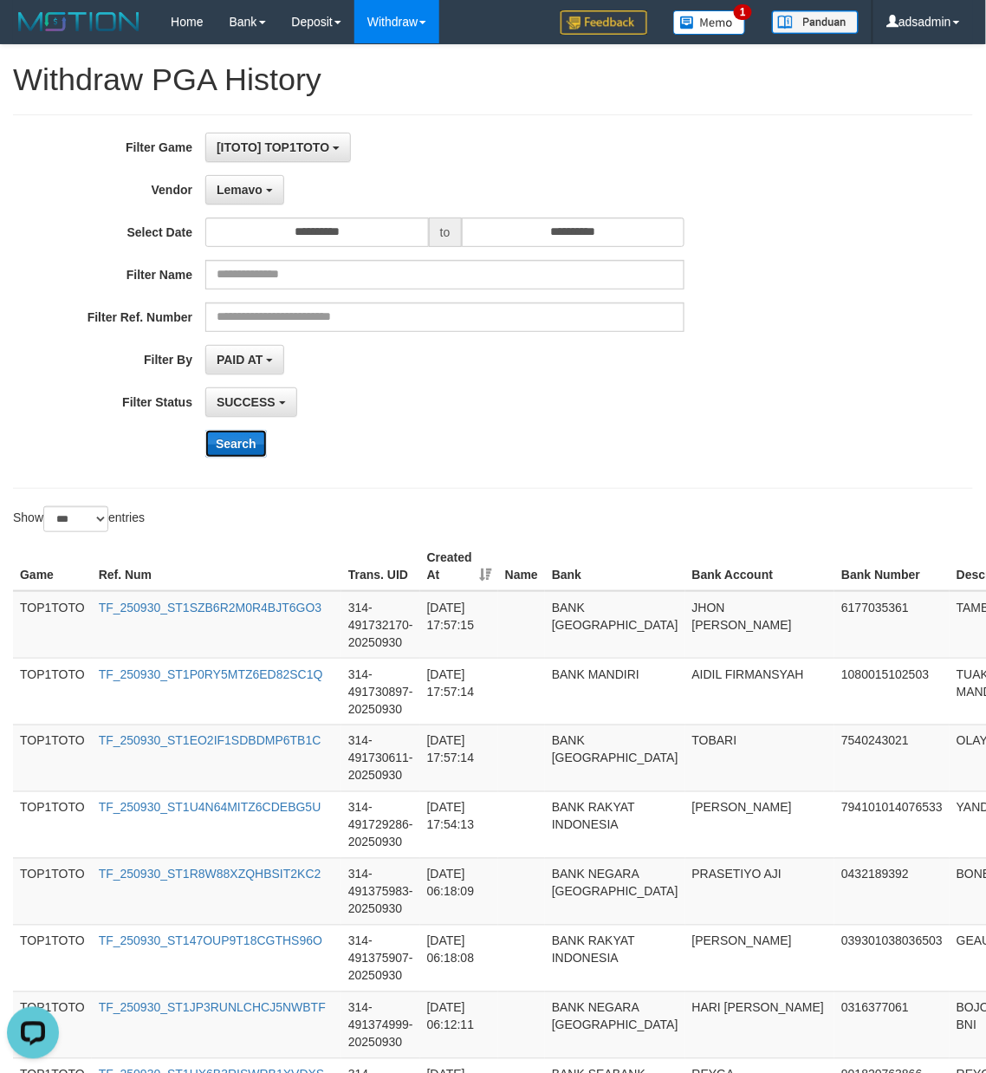
click at [239, 442] on button "Search" at bounding box center [236, 444] width 62 height 28
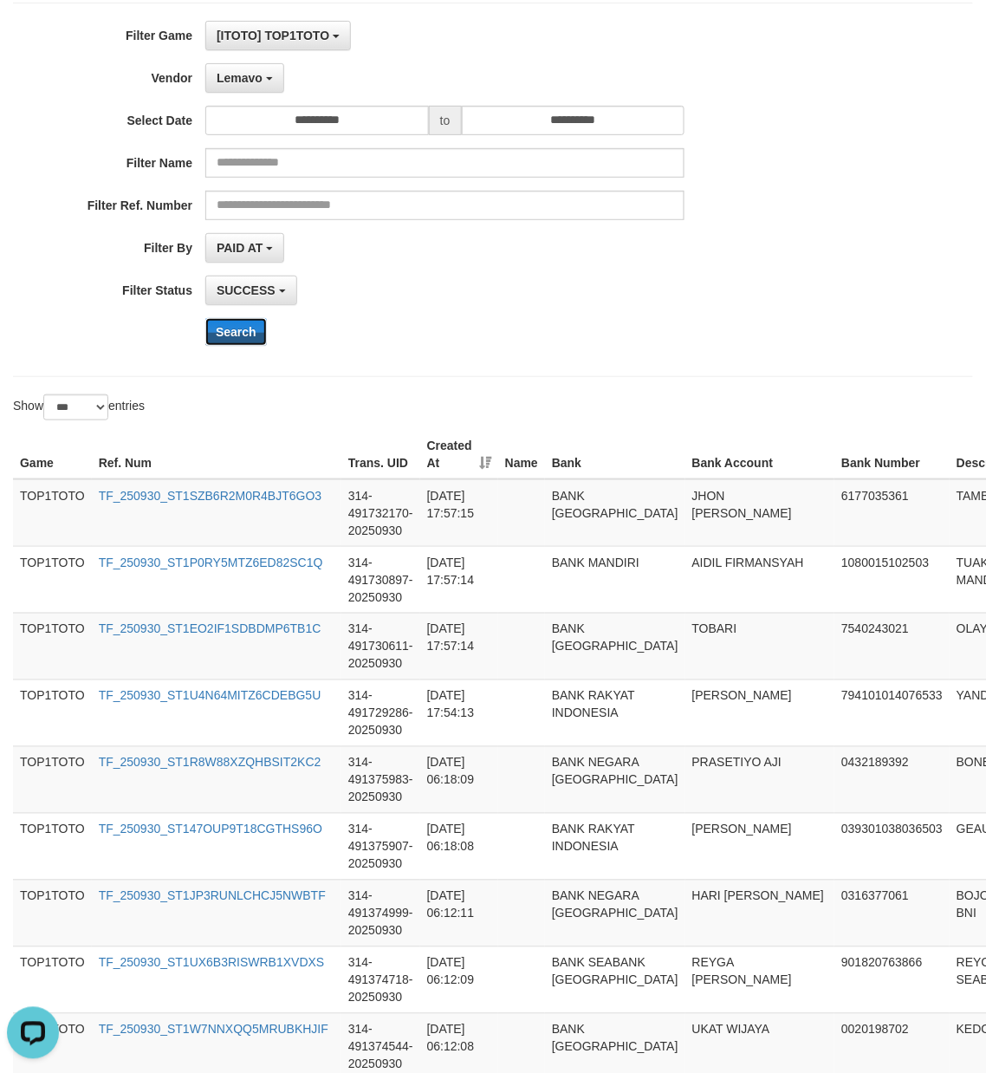
scroll to position [192, 0]
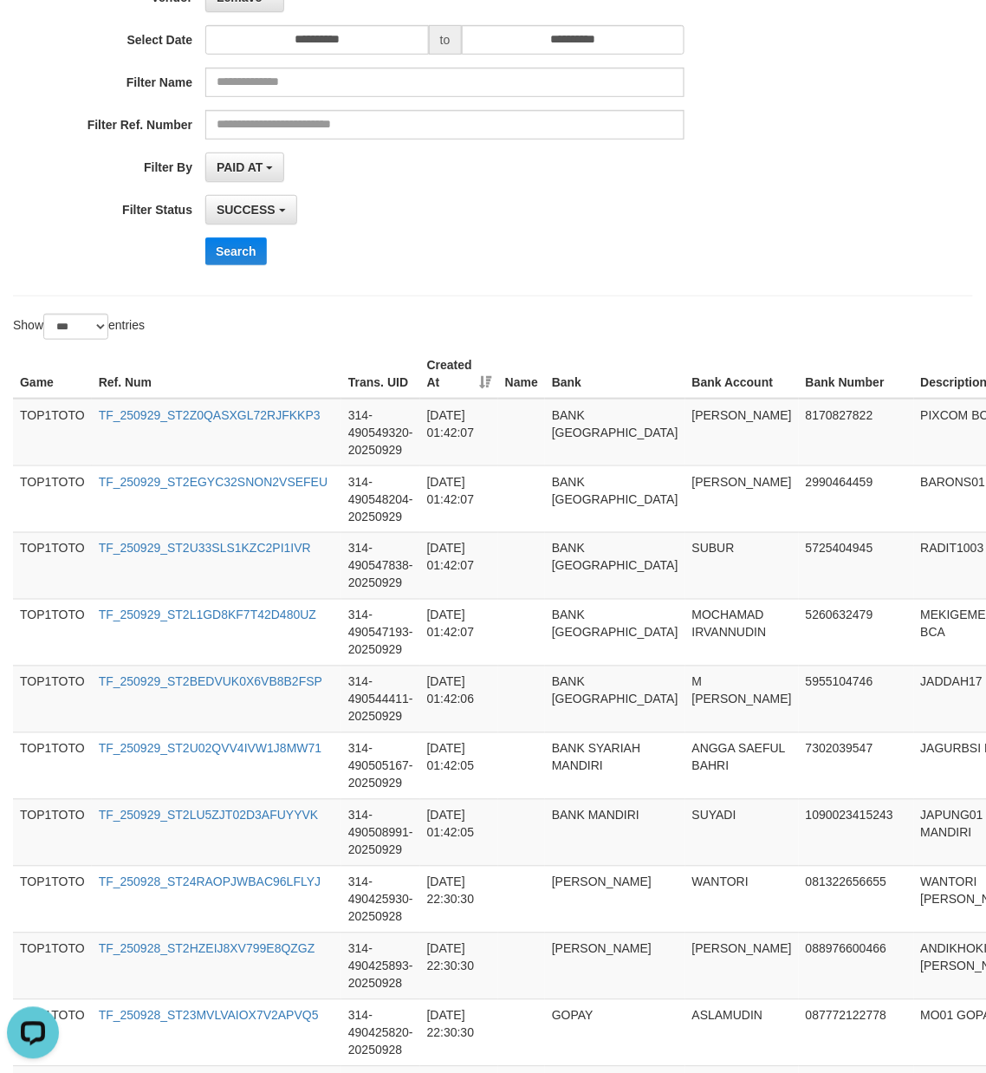
click at [671, 258] on div "Search" at bounding box center [513, 252] width 616 height 28
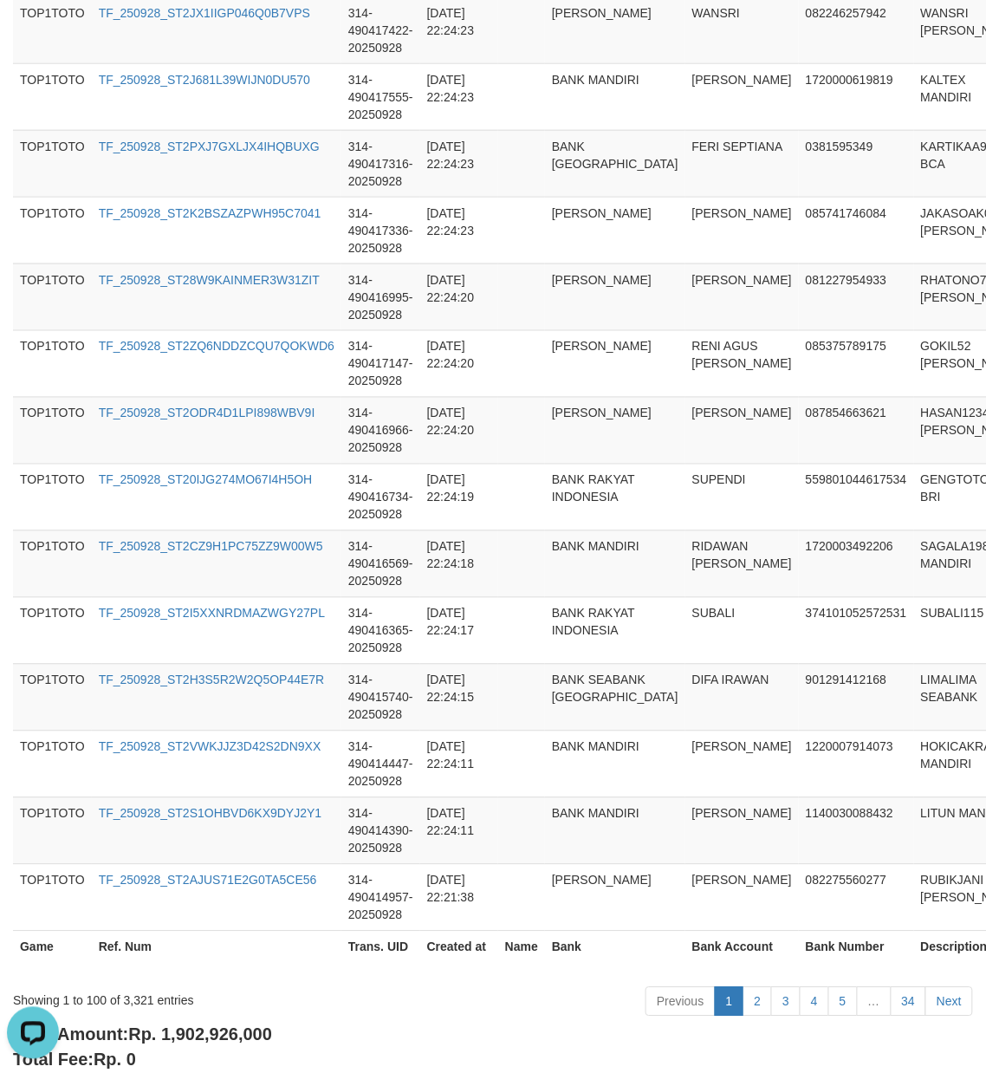
scroll to position [6461, 0]
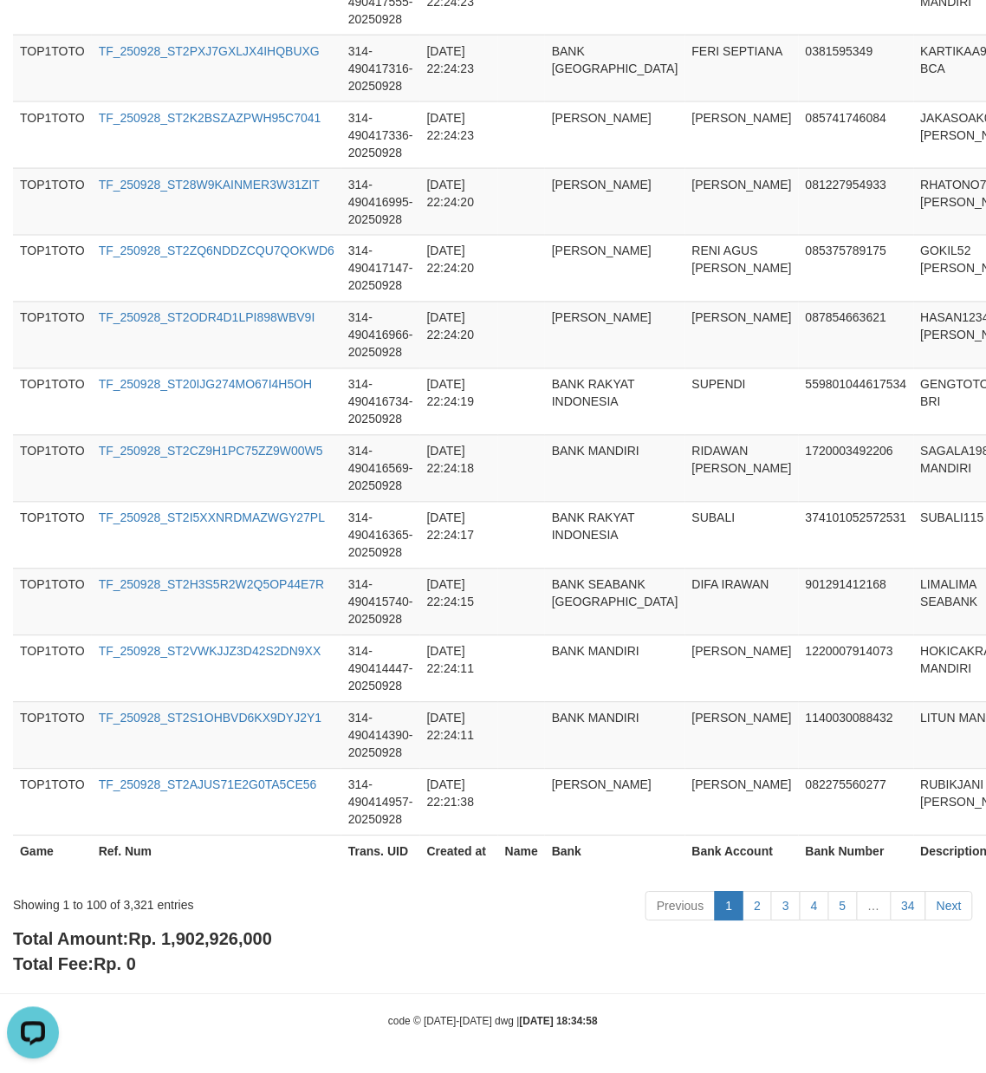
click at [213, 943] on span "Rp. 1,902,926,000" at bounding box center [200, 939] width 144 height 19
copy span "1,902,926,000"
click at [142, 902] on div "Showing 1 to 100 of 3,321 entries" at bounding box center [205, 902] width 385 height 24
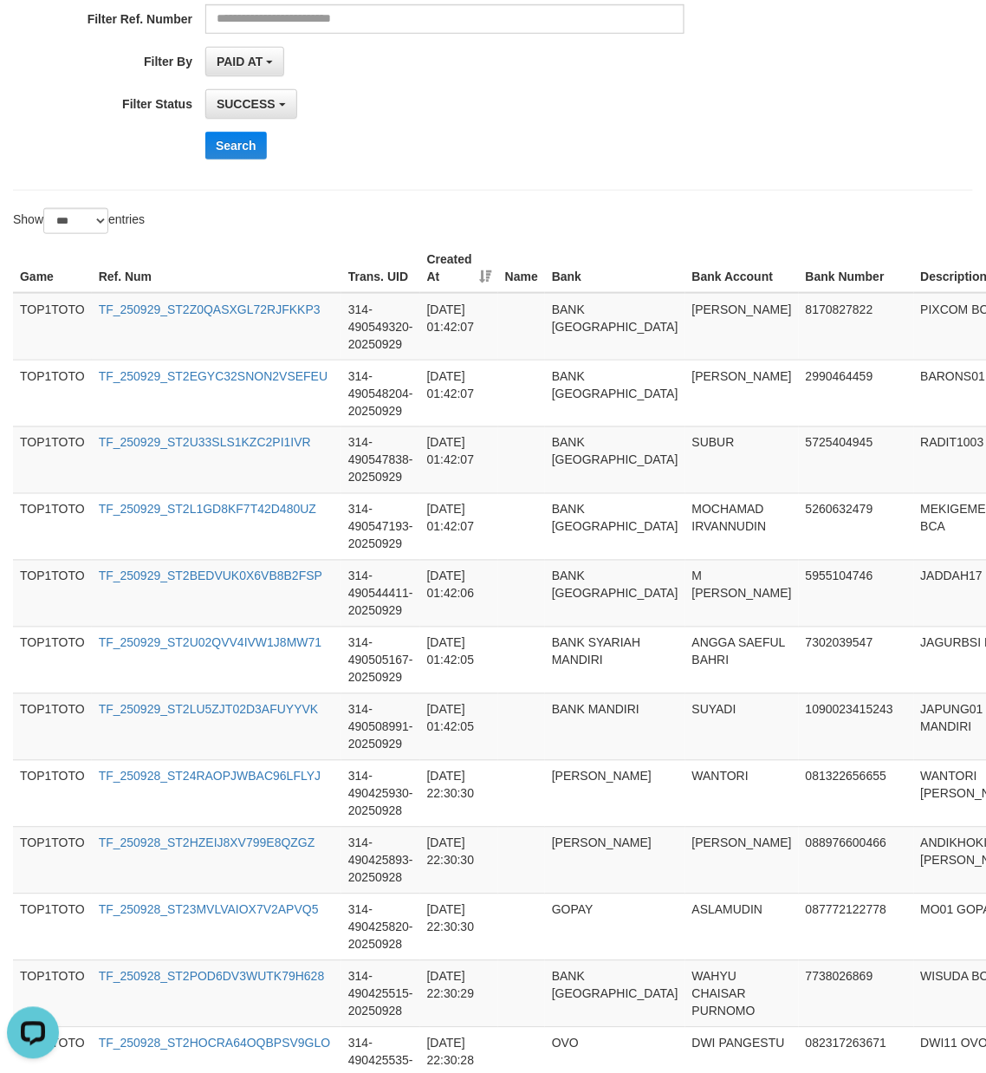
scroll to position [0, 0]
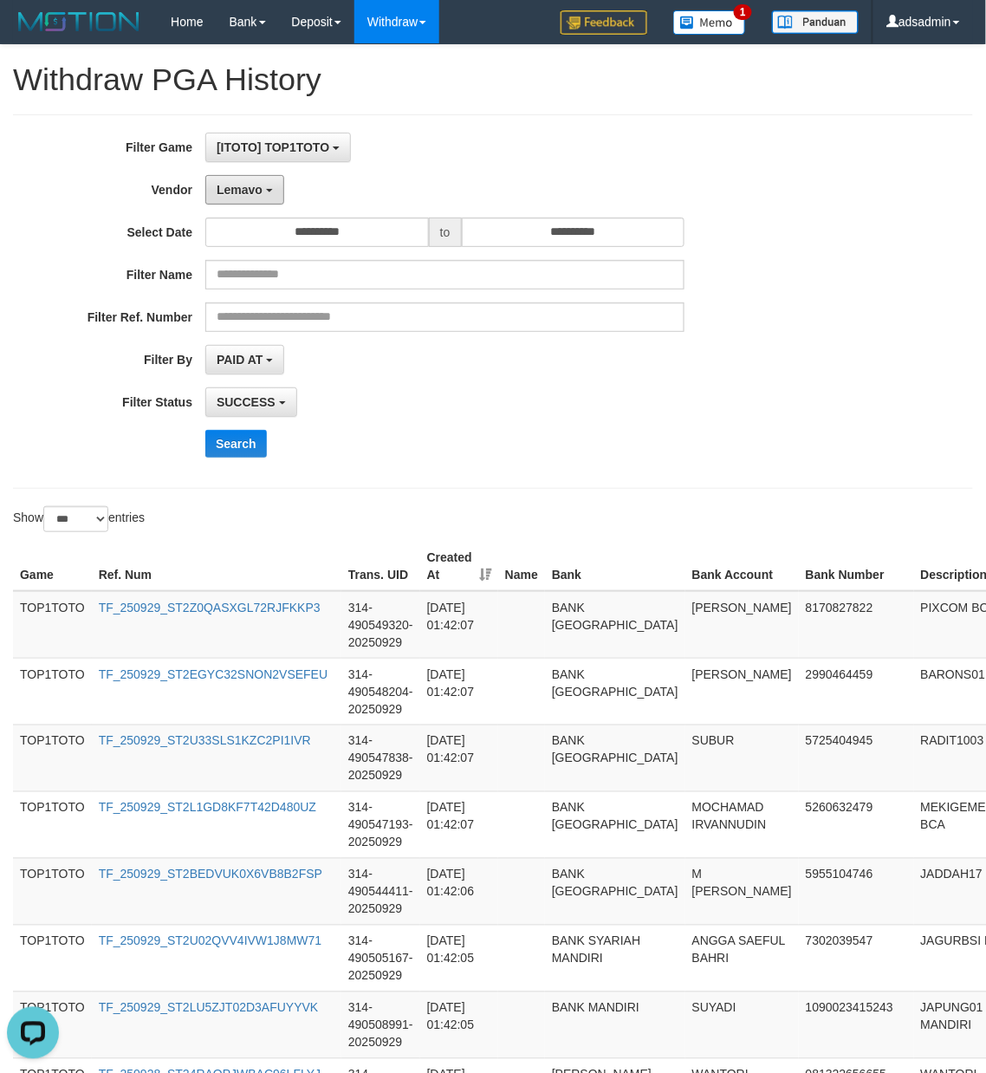
drag, startPoint x: 269, startPoint y: 198, endPoint x: 248, endPoint y: 379, distance: 181.5
click at [269, 198] on button "Lemavo" at bounding box center [244, 189] width 79 height 29
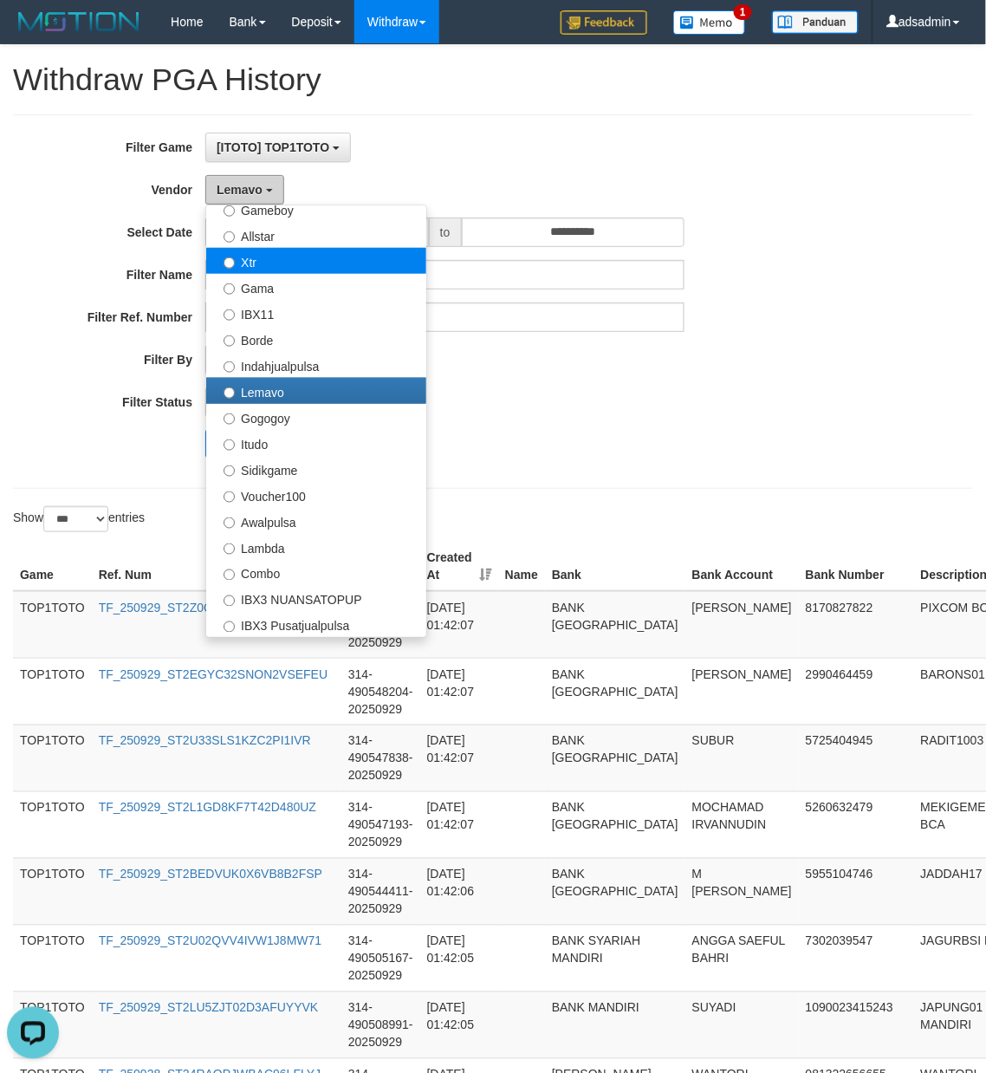
scroll to position [577, 0]
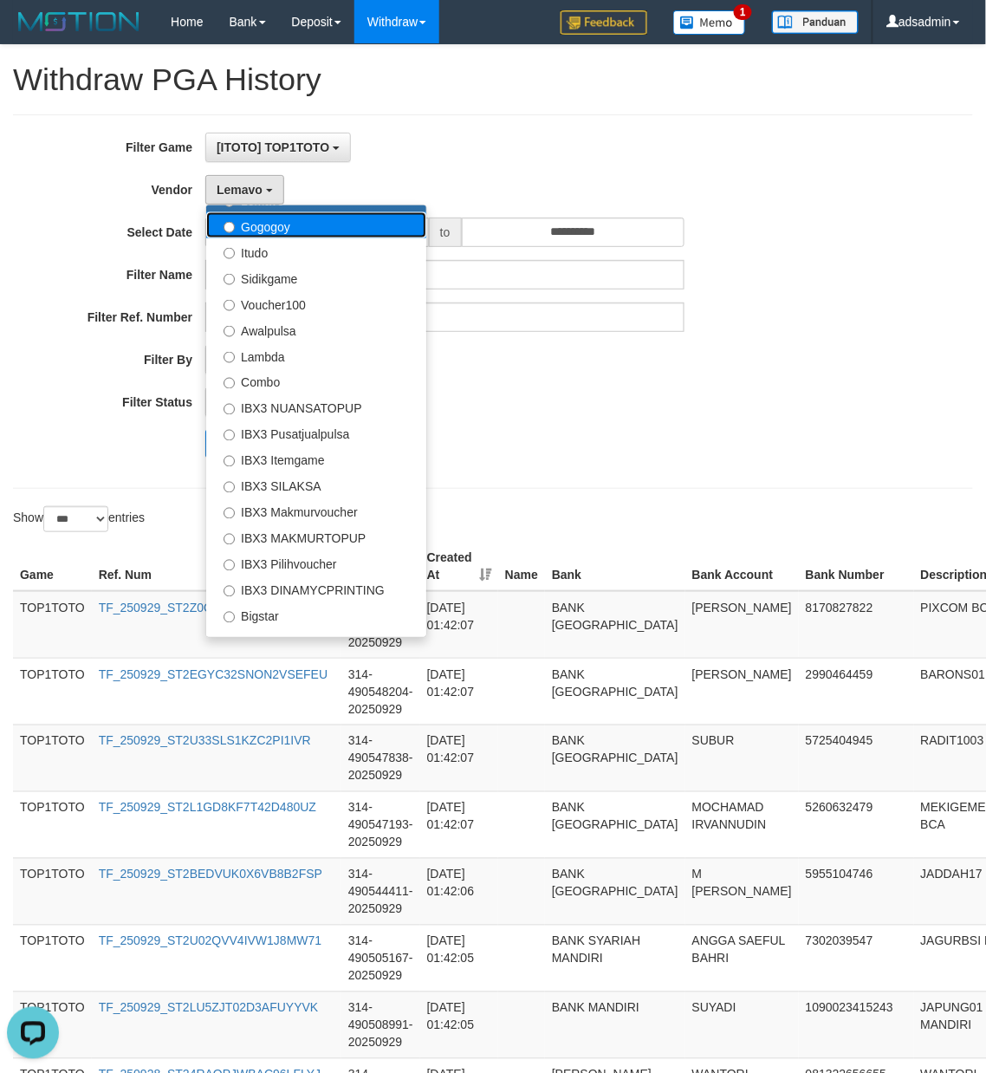
click at [303, 225] on label "Gogogoy" at bounding box center [316, 225] width 220 height 26
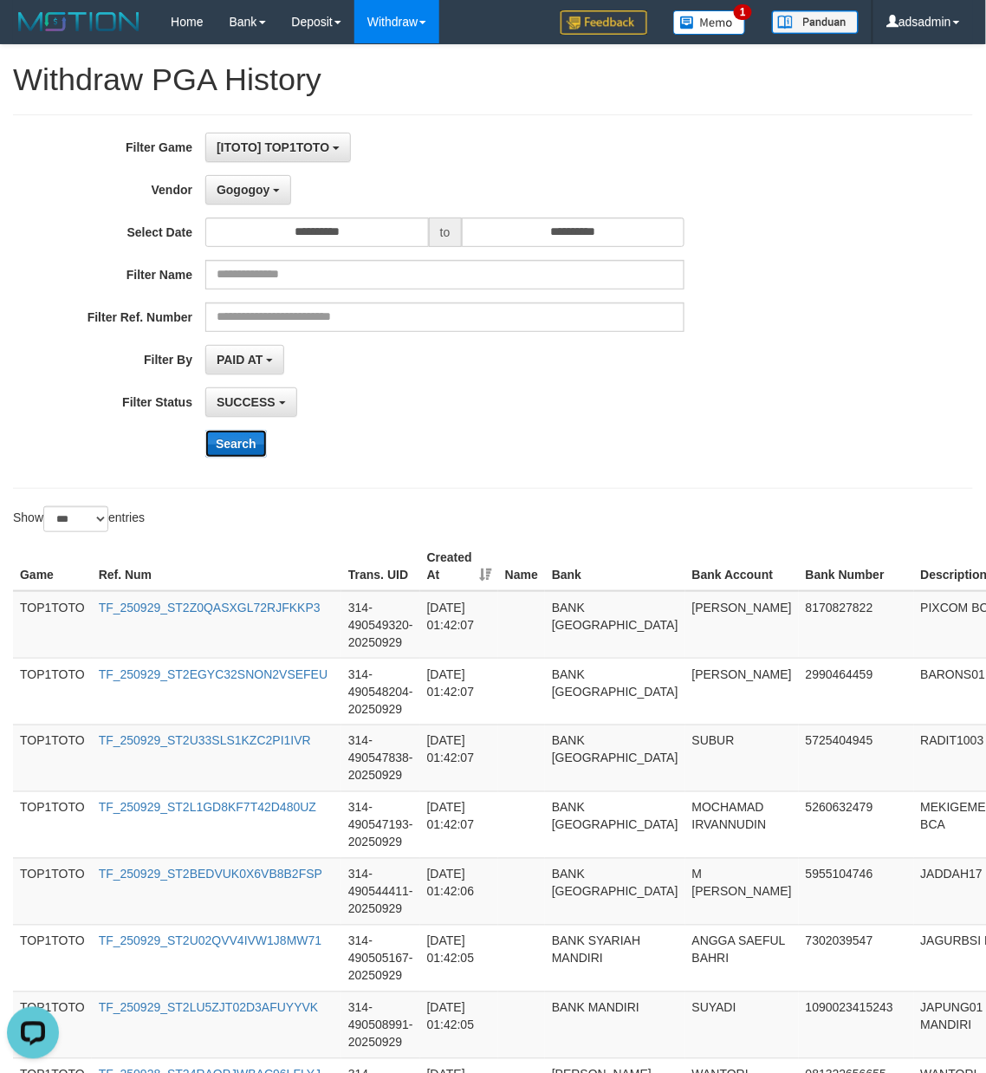
click at [244, 440] on button "Search" at bounding box center [236, 444] width 62 height 28
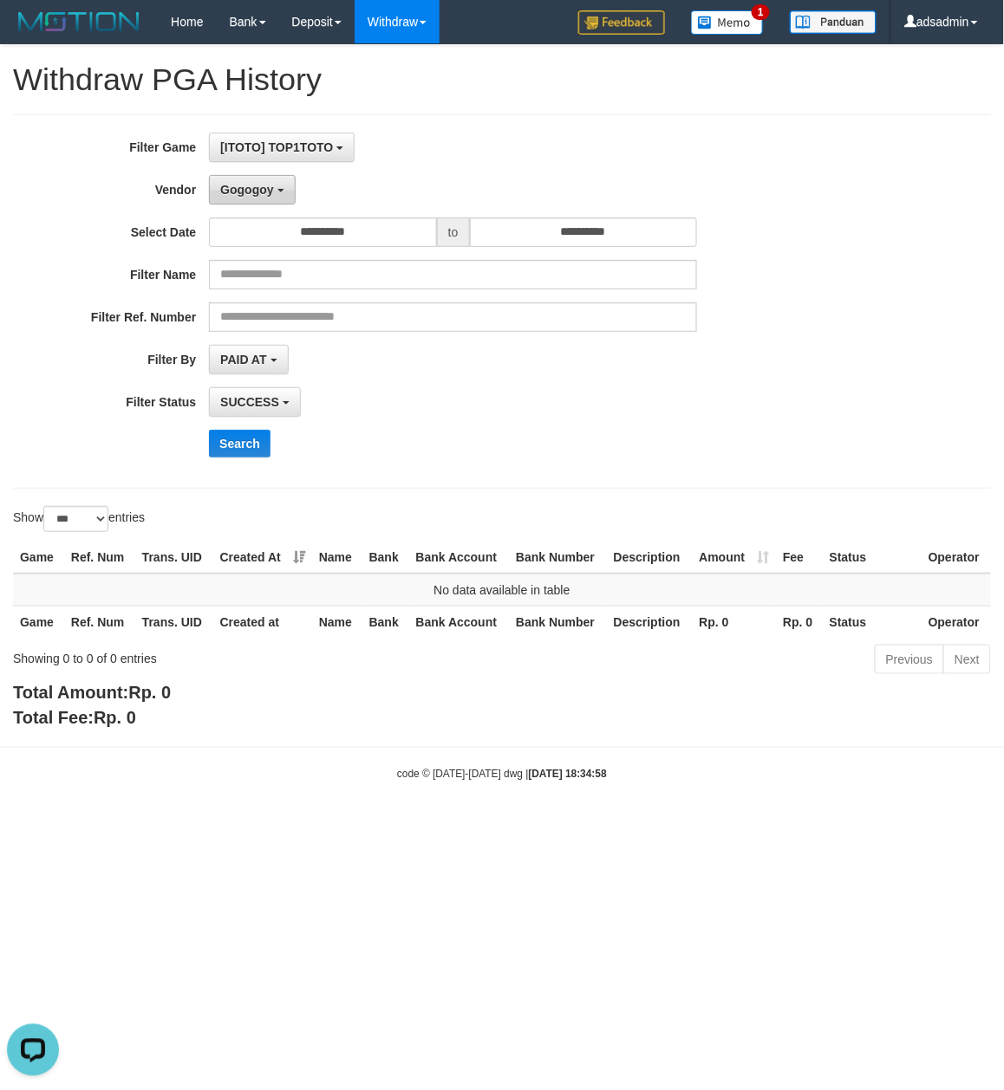
click at [264, 194] on span "Gogogoy" at bounding box center [246, 190] width 53 height 14
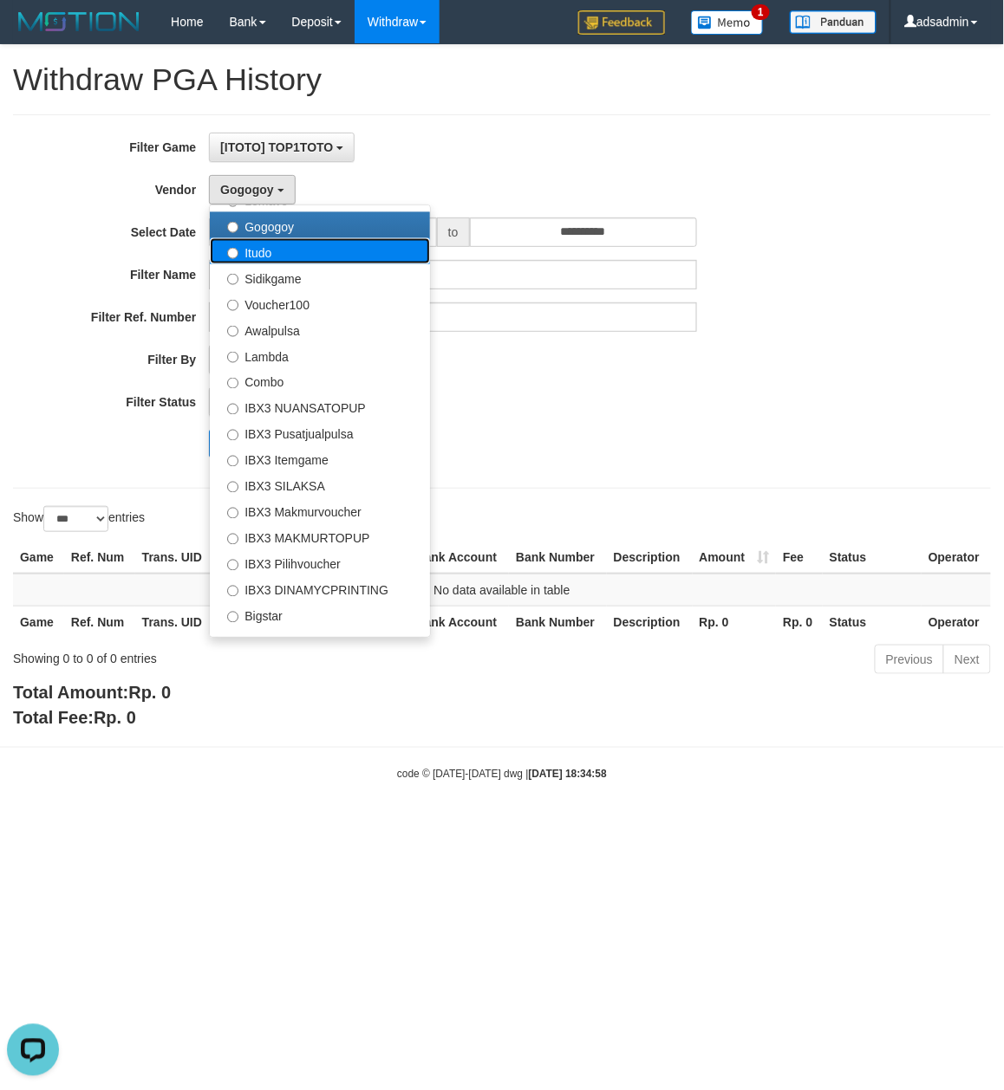
click at [316, 257] on label "Itudo" at bounding box center [320, 251] width 220 height 26
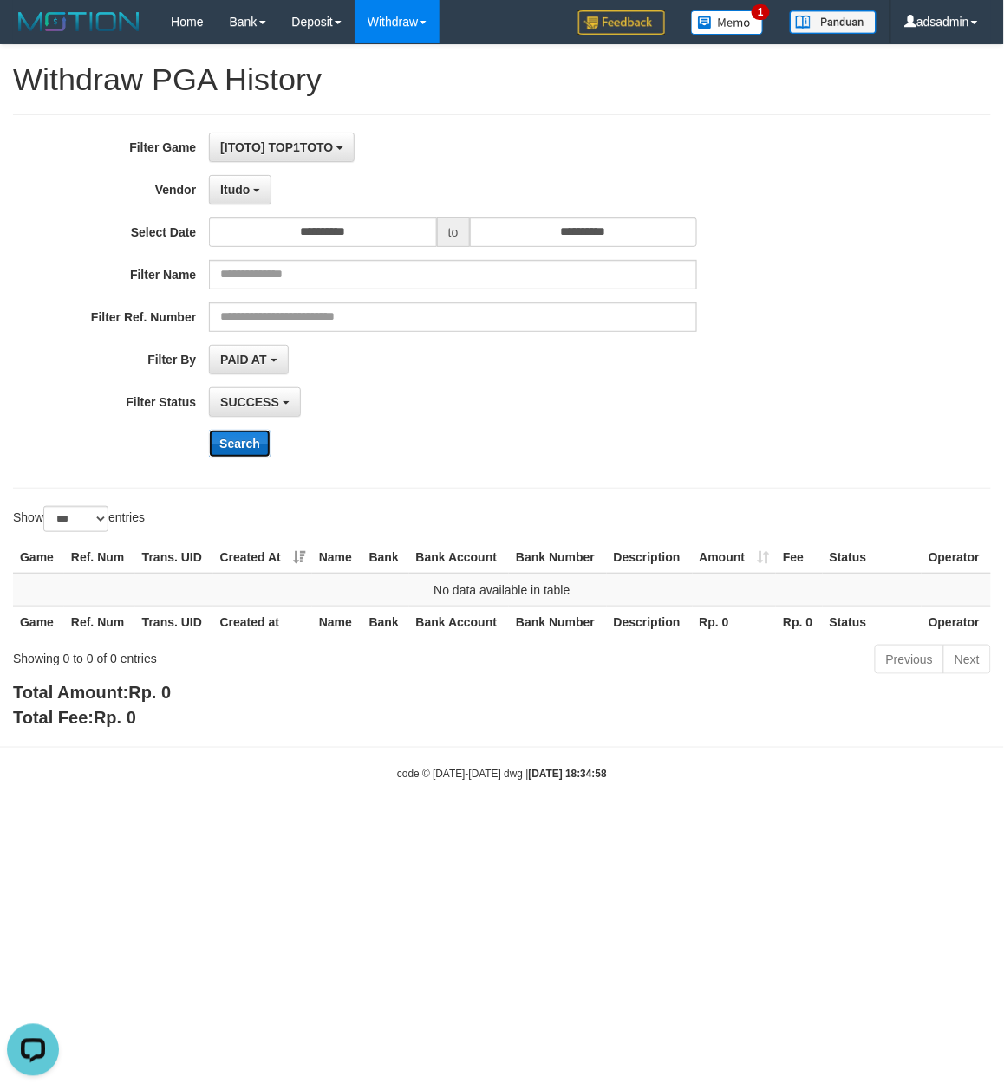
click at [238, 444] on button "Search" at bounding box center [240, 444] width 62 height 28
click at [244, 196] on span "Itudo" at bounding box center [234, 190] width 29 height 14
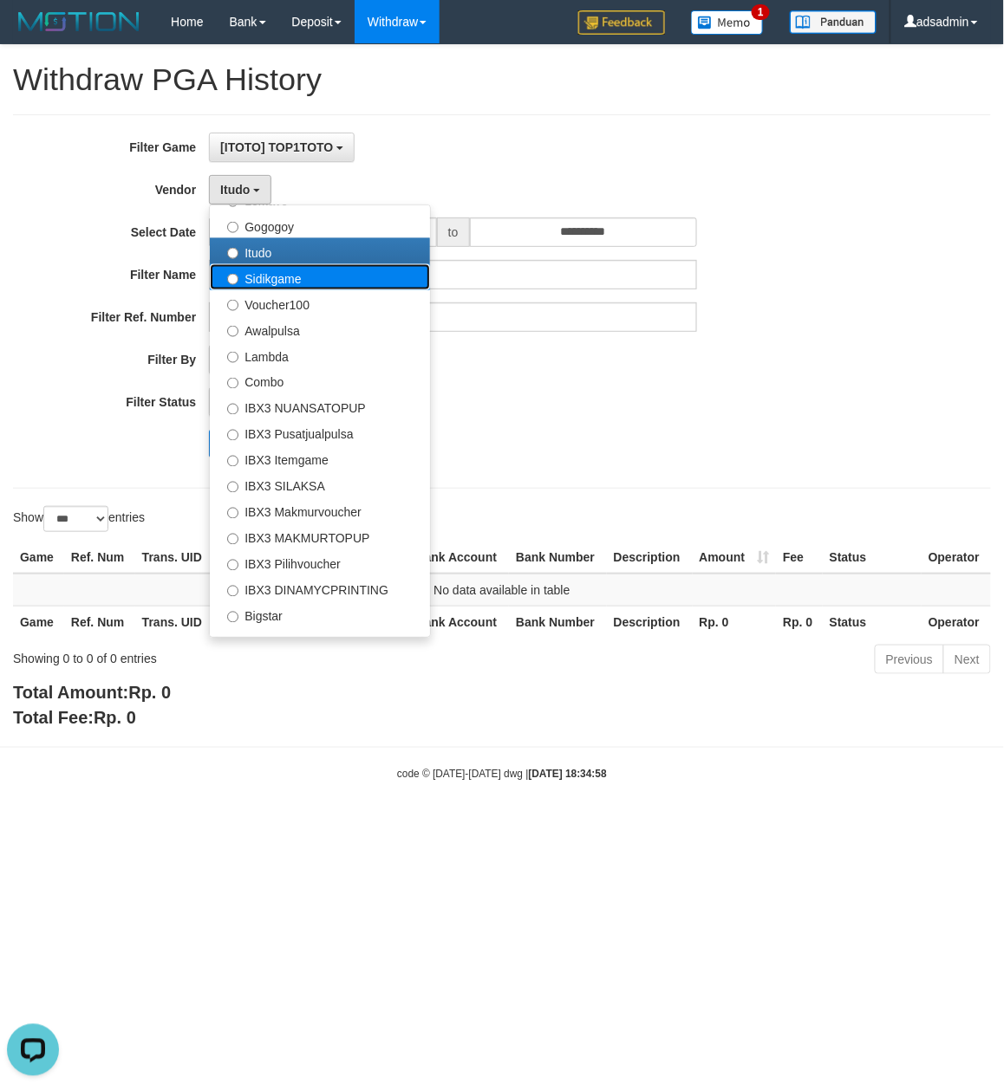
click at [300, 289] on label "Sidikgame" at bounding box center [320, 277] width 220 height 26
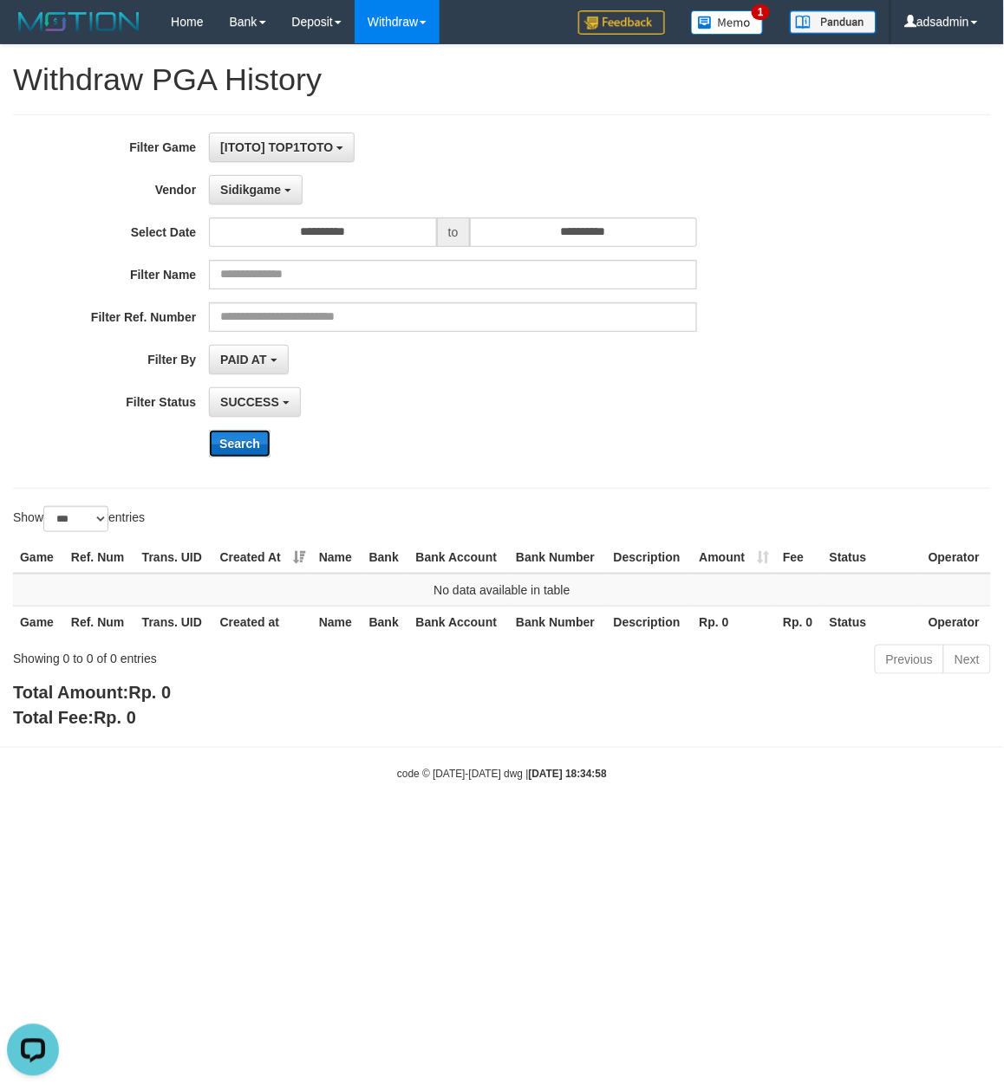
click at [253, 447] on button "Search" at bounding box center [240, 444] width 62 height 28
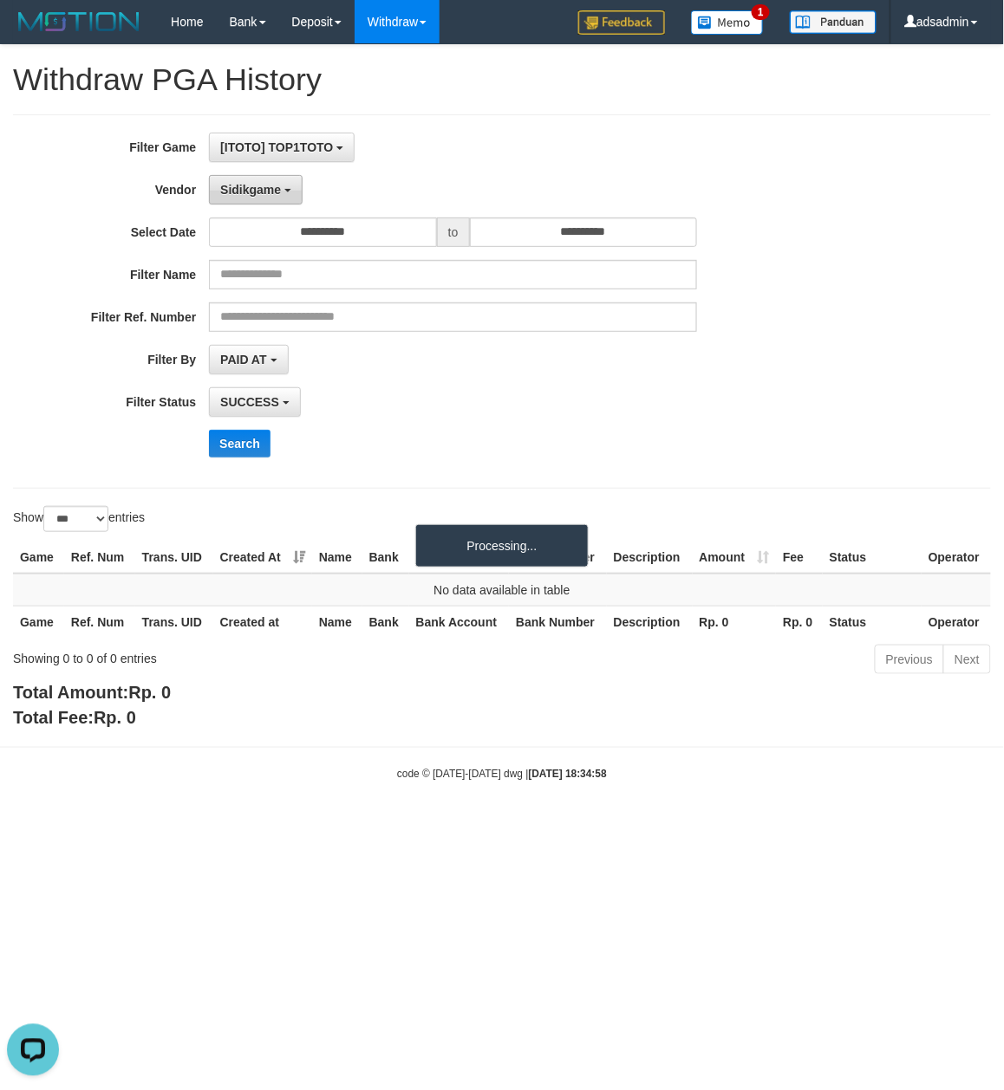
click at [274, 185] on span "Sidikgame" at bounding box center [250, 190] width 61 height 14
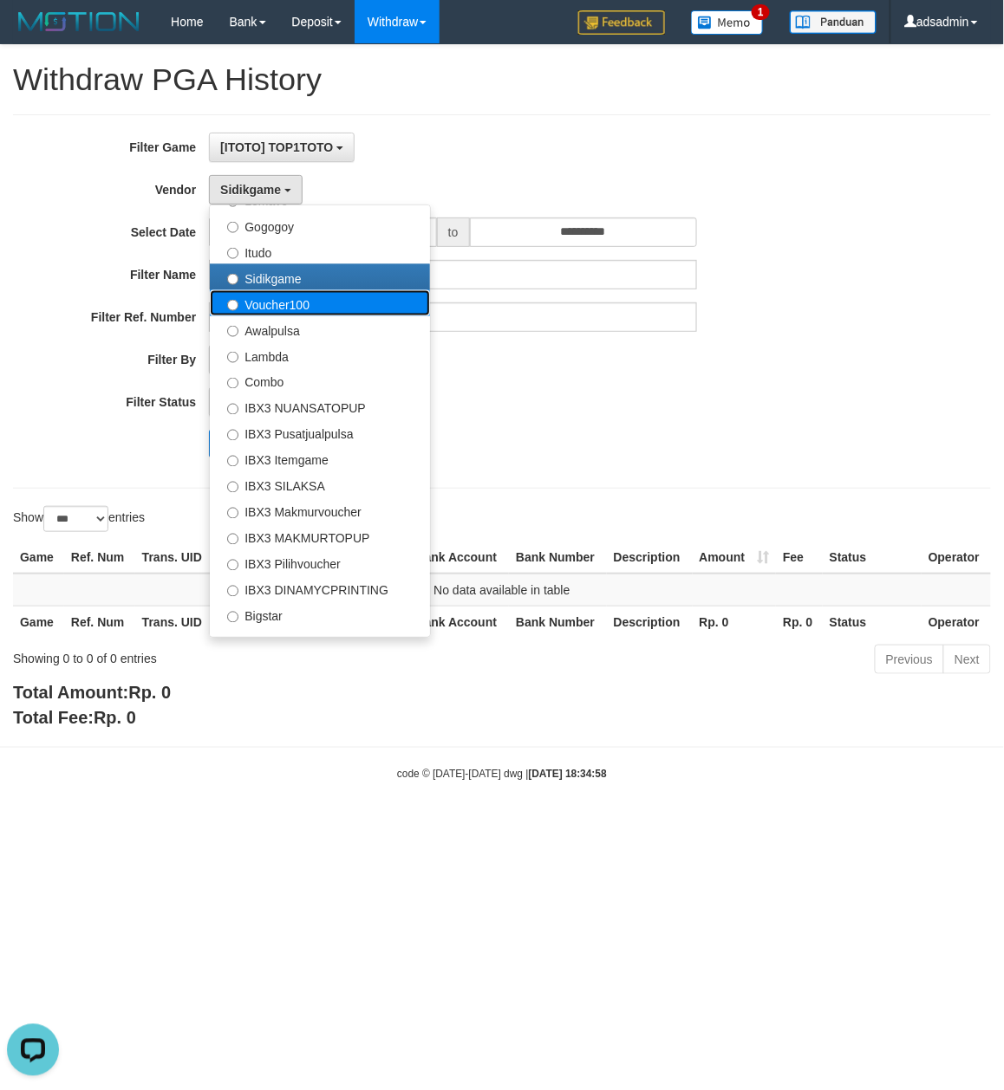
click at [278, 302] on label "Voucher100" at bounding box center [320, 303] width 220 height 26
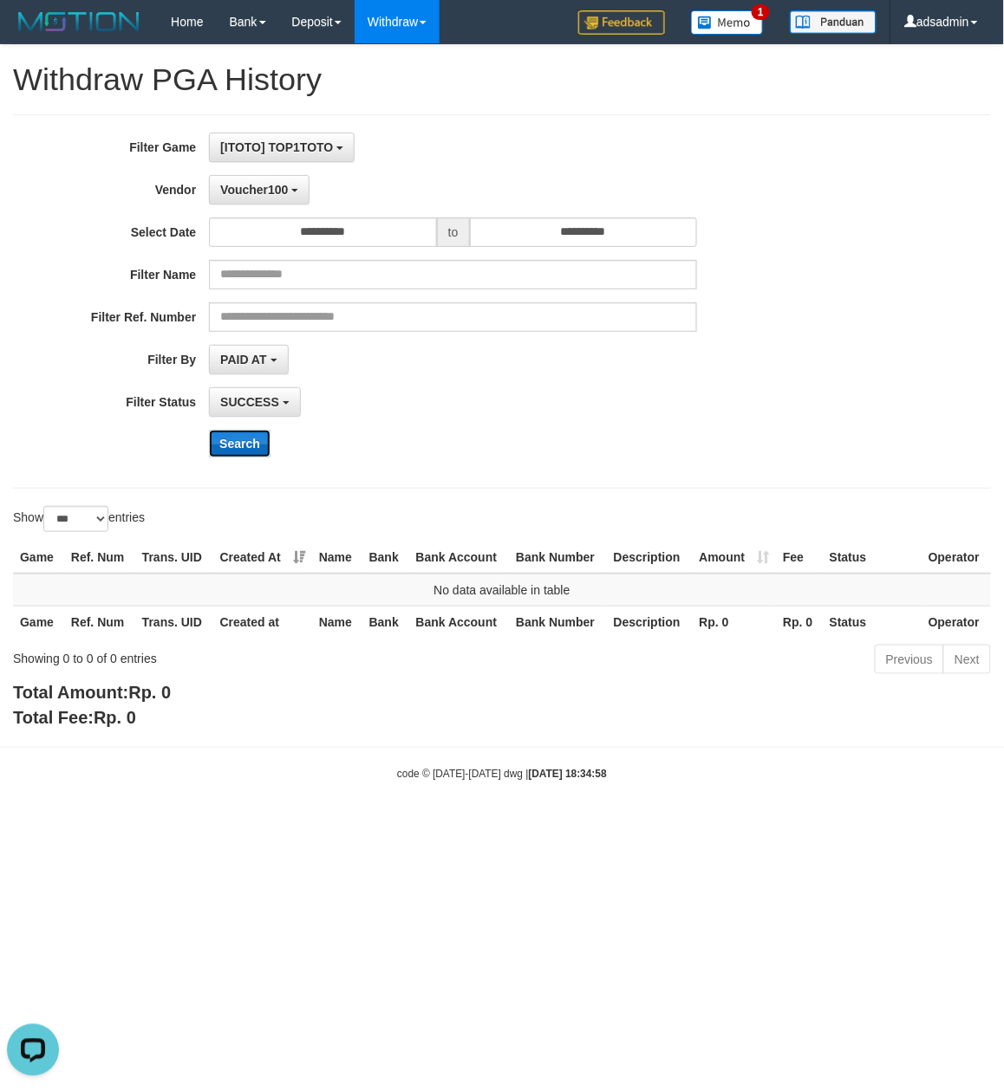
click at [229, 442] on button "Search" at bounding box center [240, 444] width 62 height 28
click at [275, 189] on span "Voucher100" at bounding box center [254, 190] width 68 height 14
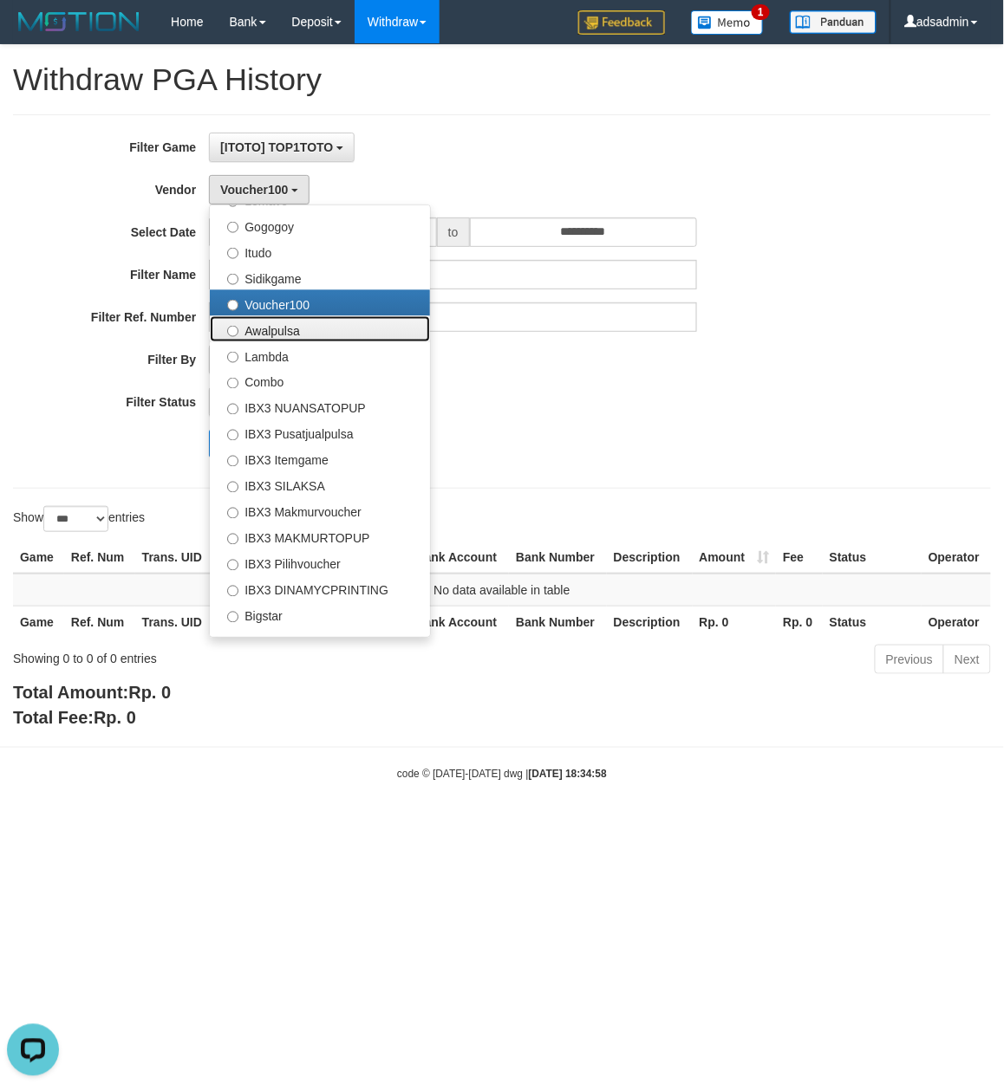
click at [309, 336] on label "Awalpulsa" at bounding box center [320, 329] width 220 height 26
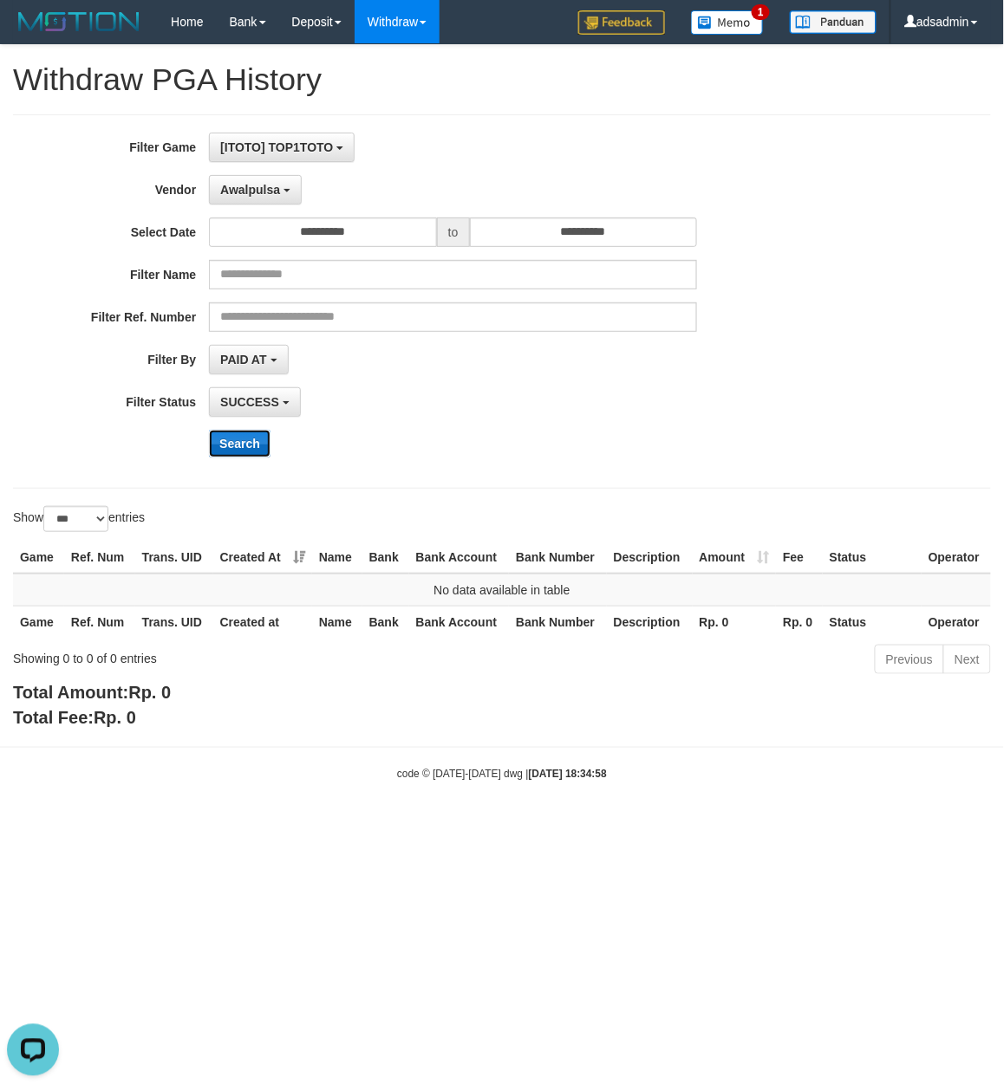
click at [251, 452] on button "Search" at bounding box center [240, 444] width 62 height 28
click at [257, 192] on span "Awalpulsa" at bounding box center [250, 190] width 60 height 14
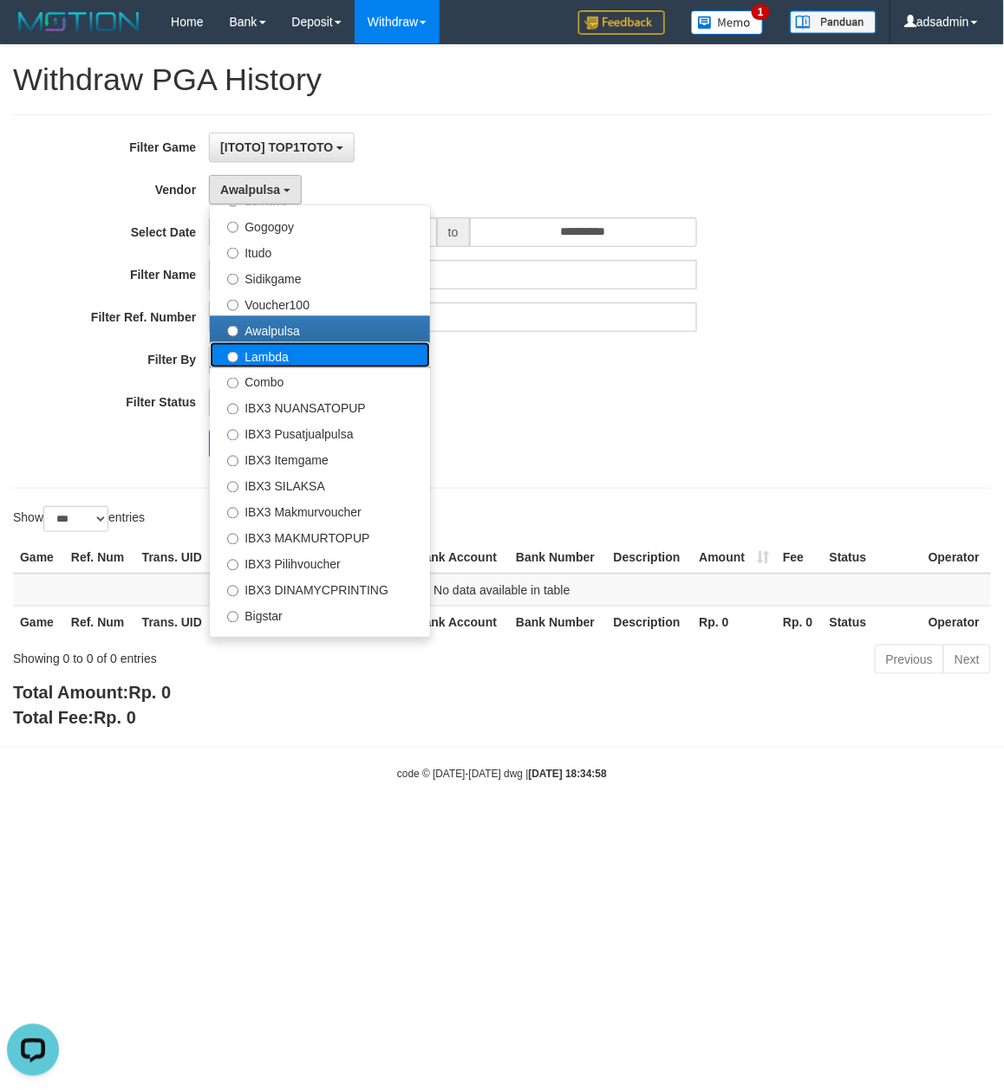
click at [290, 359] on label "Lambda" at bounding box center [320, 355] width 220 height 26
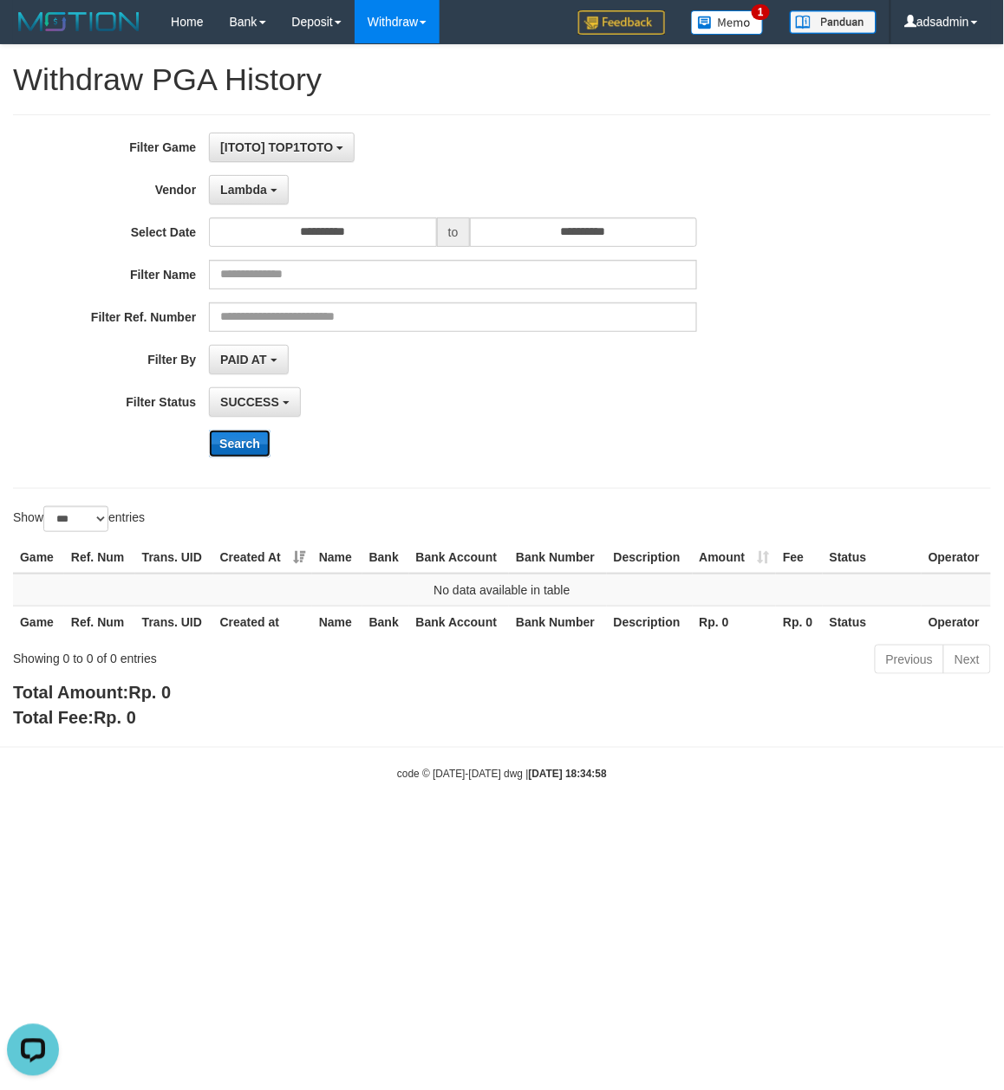
click at [227, 442] on button "Search" at bounding box center [240, 444] width 62 height 28
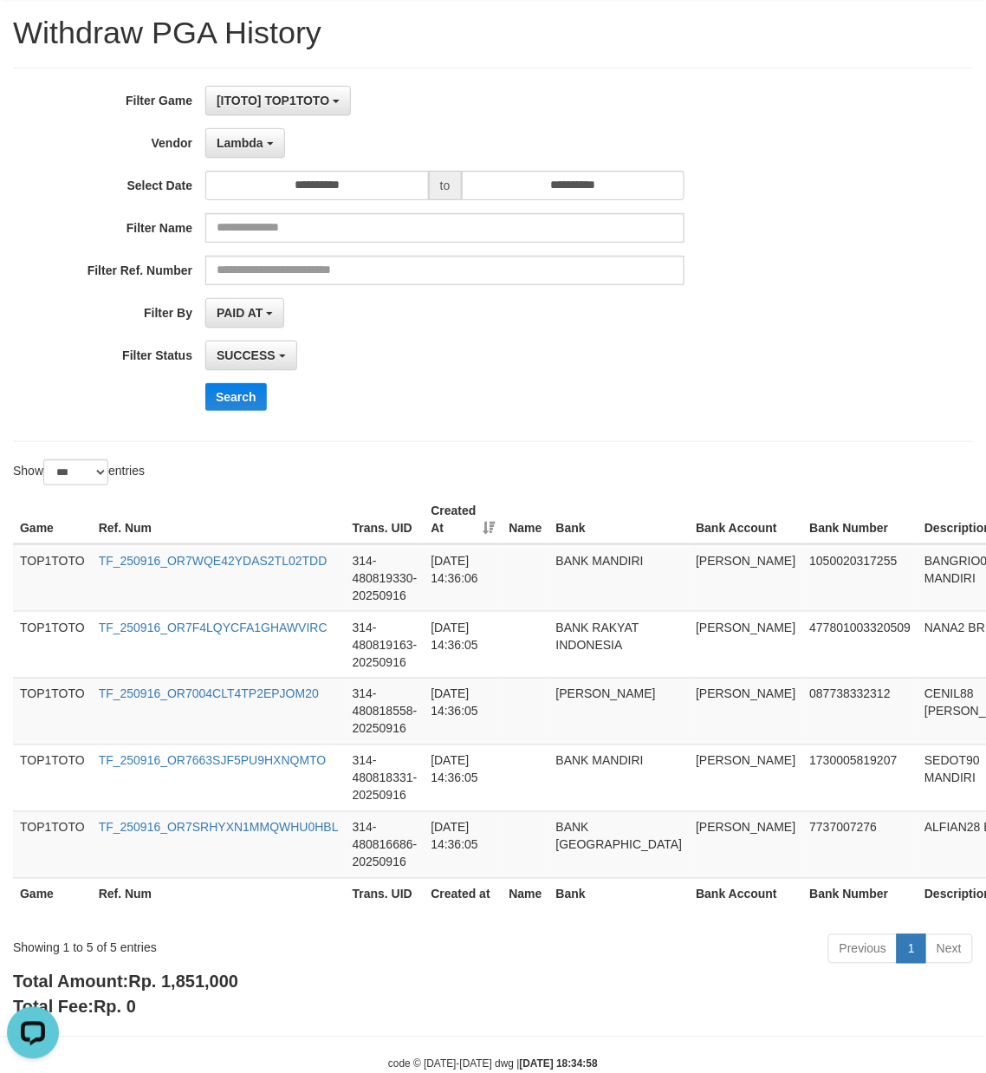
scroll to position [94, 0]
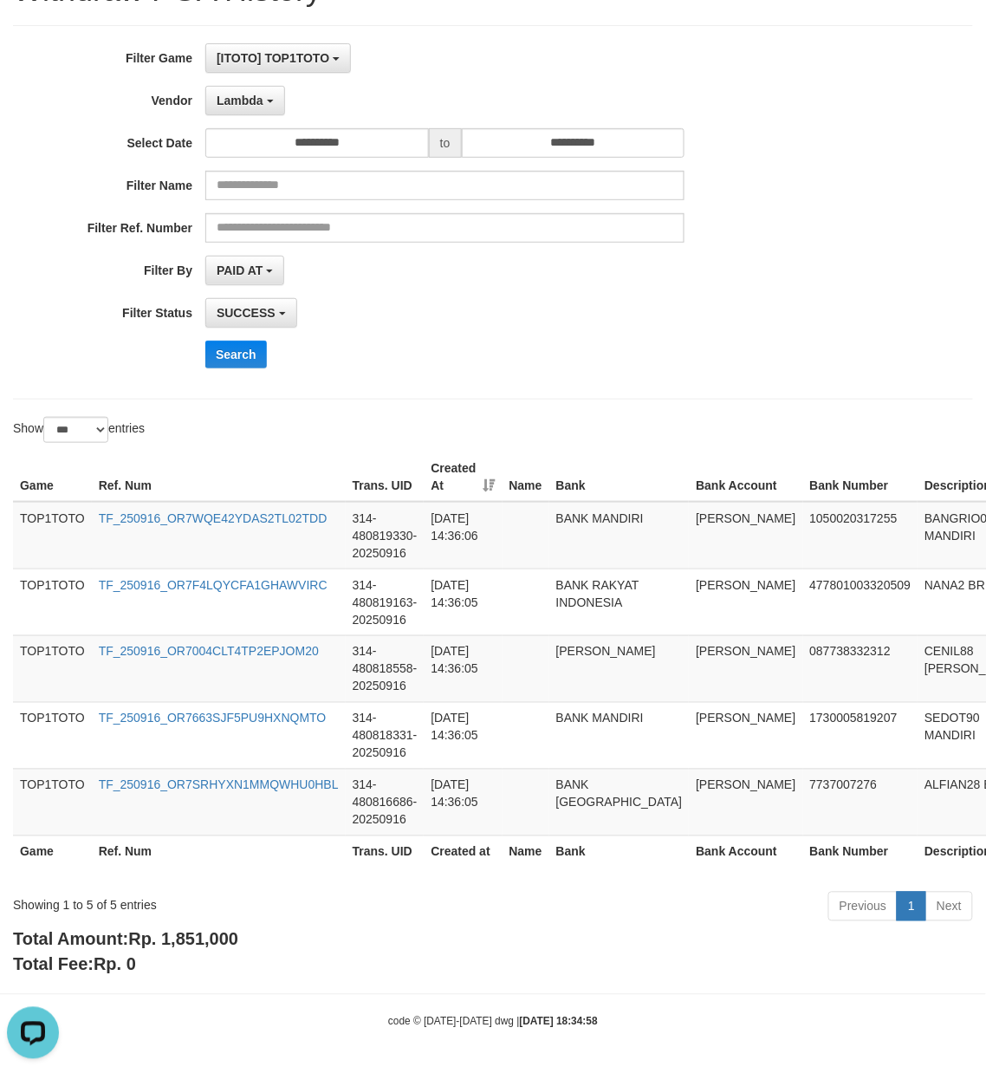
click at [220, 947] on span "Rp. 1,851,000" at bounding box center [183, 939] width 110 height 19
click at [111, 906] on div "Showing 1 to 5 of 5 entries" at bounding box center [205, 902] width 385 height 24
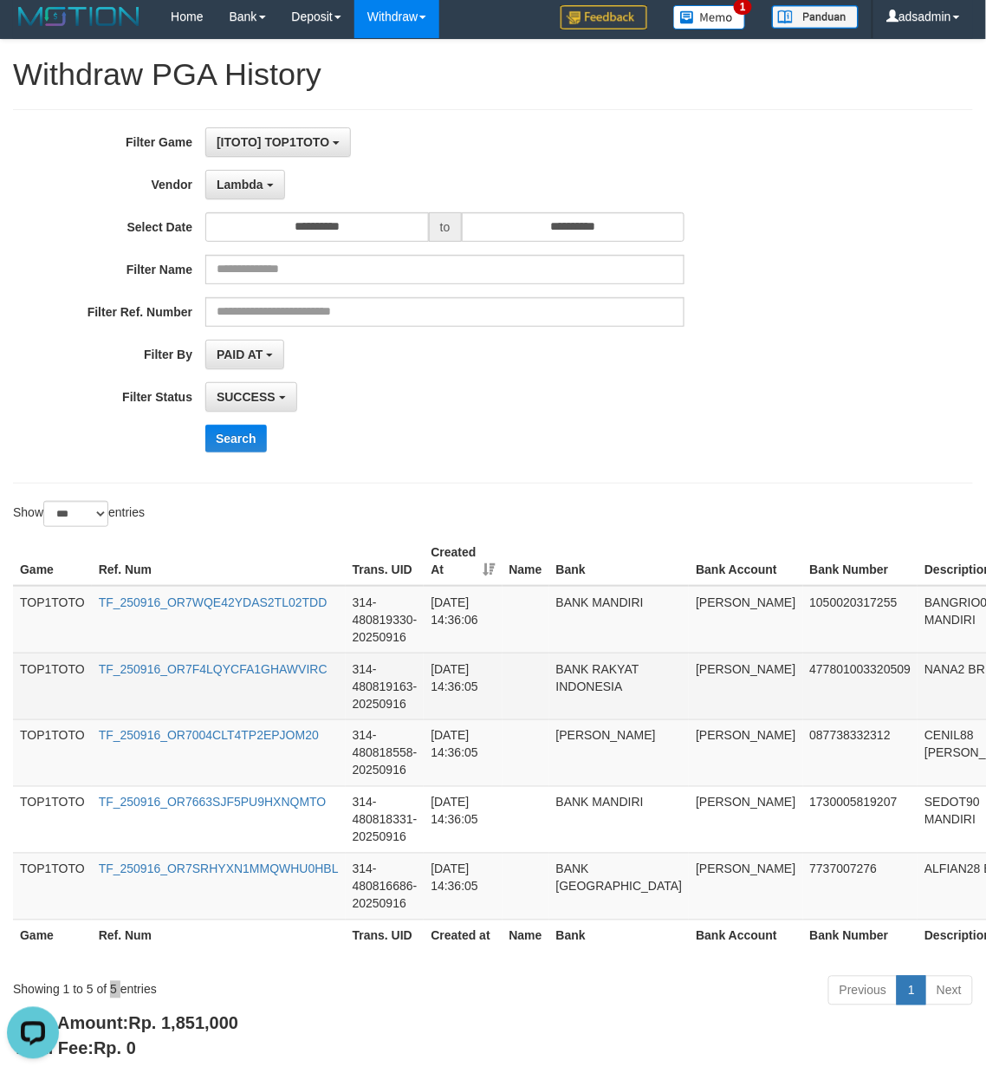
scroll to position [0, 0]
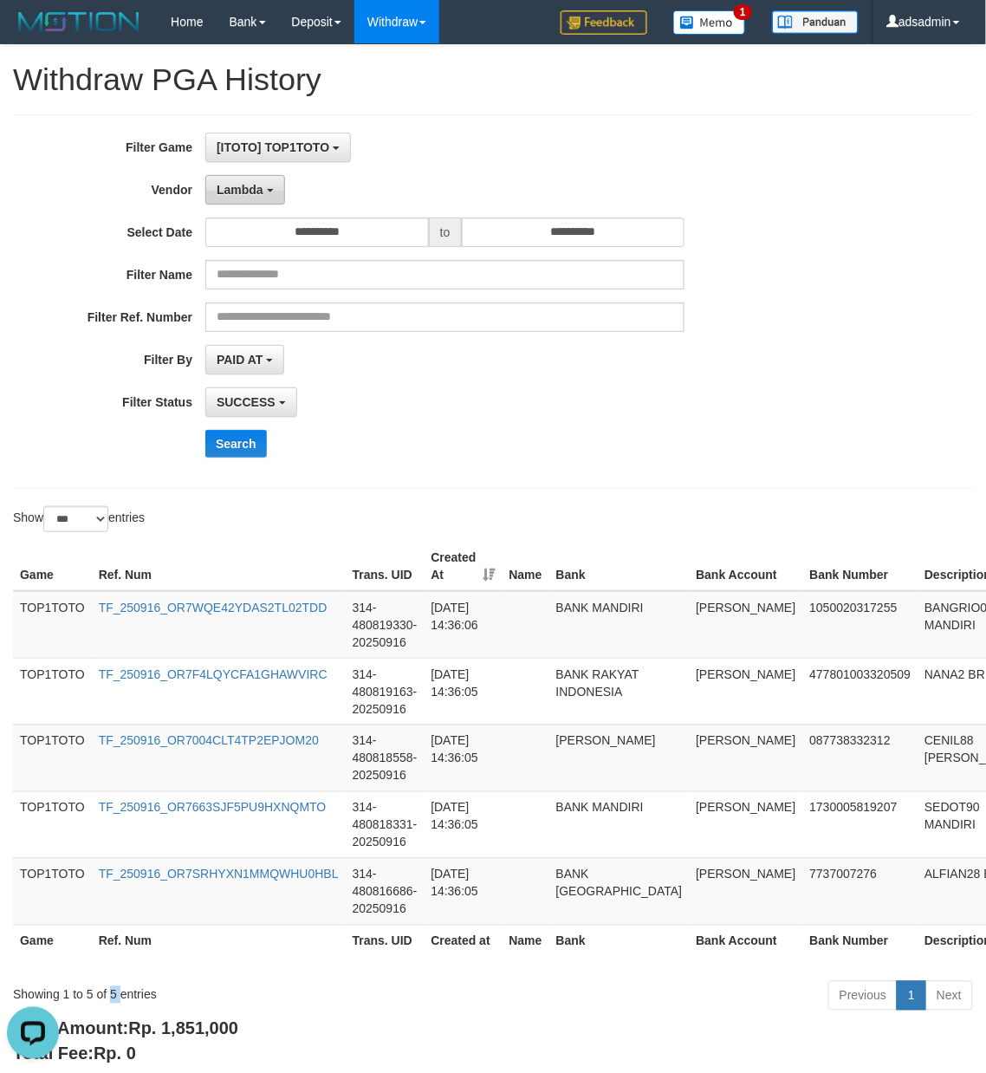
click at [237, 189] on span "Lambda" at bounding box center [240, 190] width 47 height 14
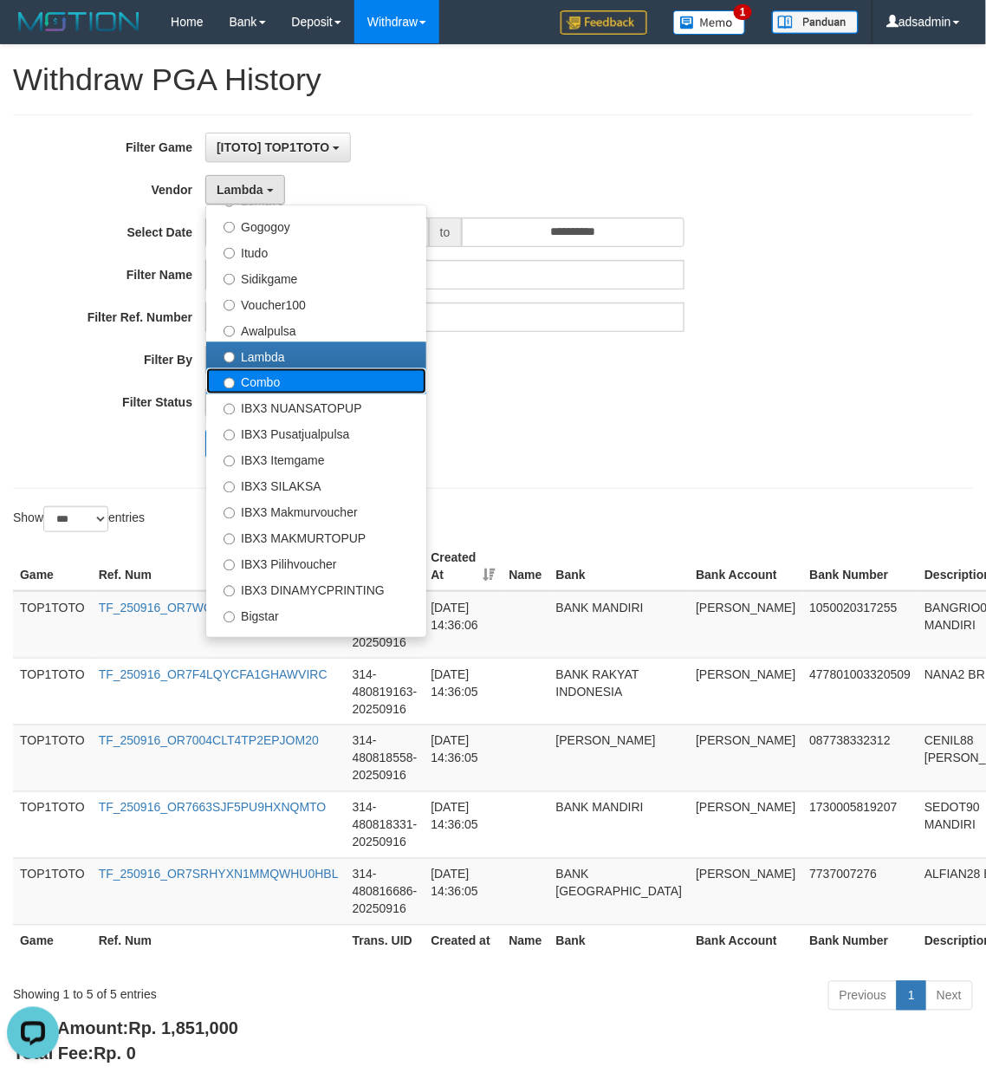
click at [291, 381] on label "Combo" at bounding box center [316, 381] width 220 height 26
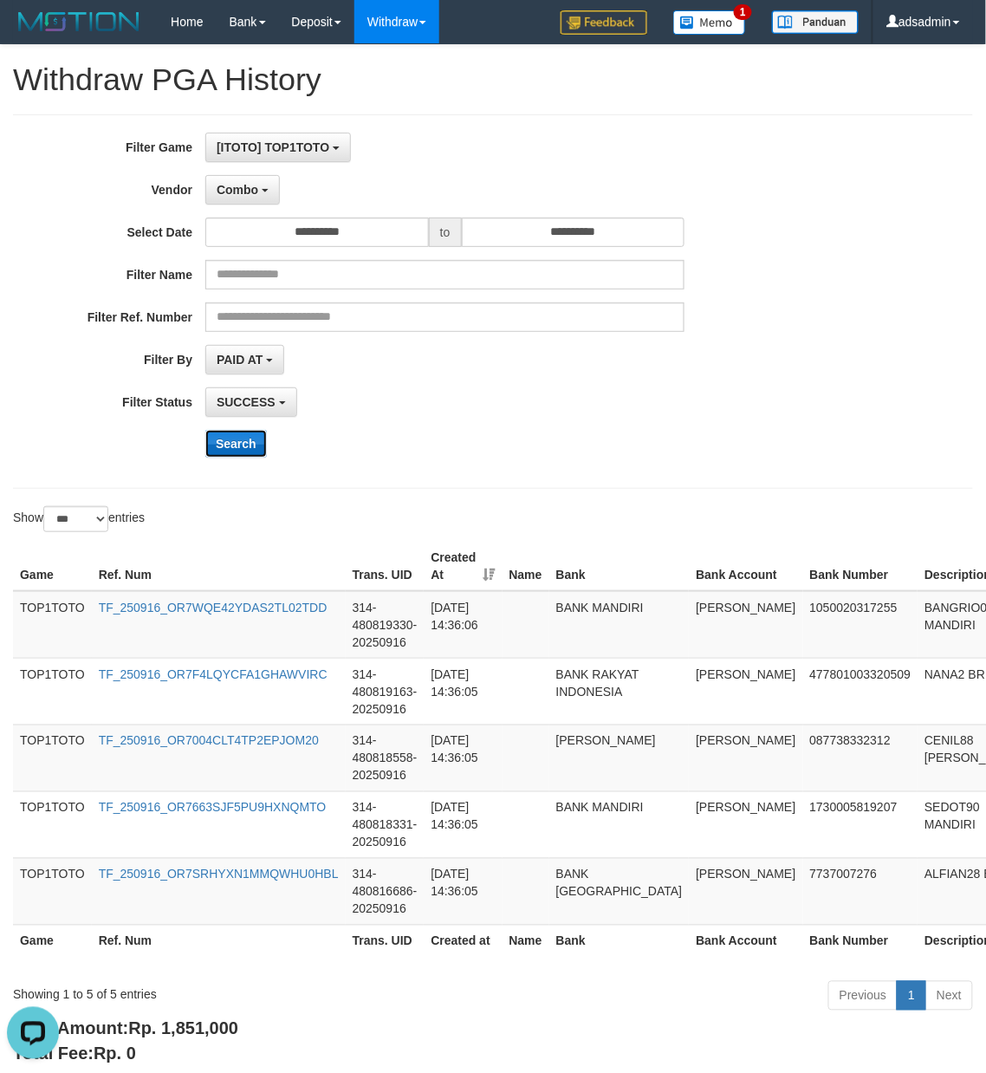
click at [236, 448] on button "Search" at bounding box center [236, 444] width 62 height 28
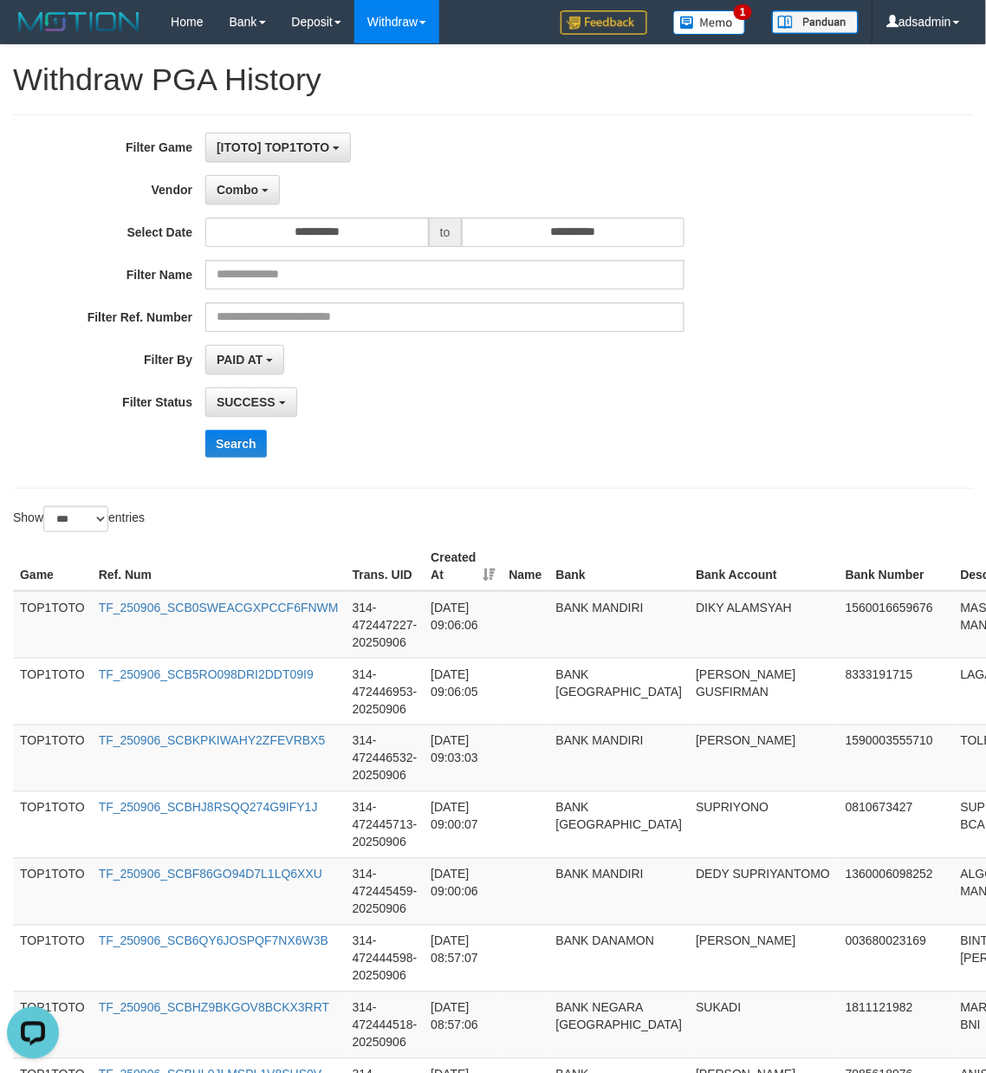
click at [617, 487] on div "**********" at bounding box center [493, 301] width 960 height 374
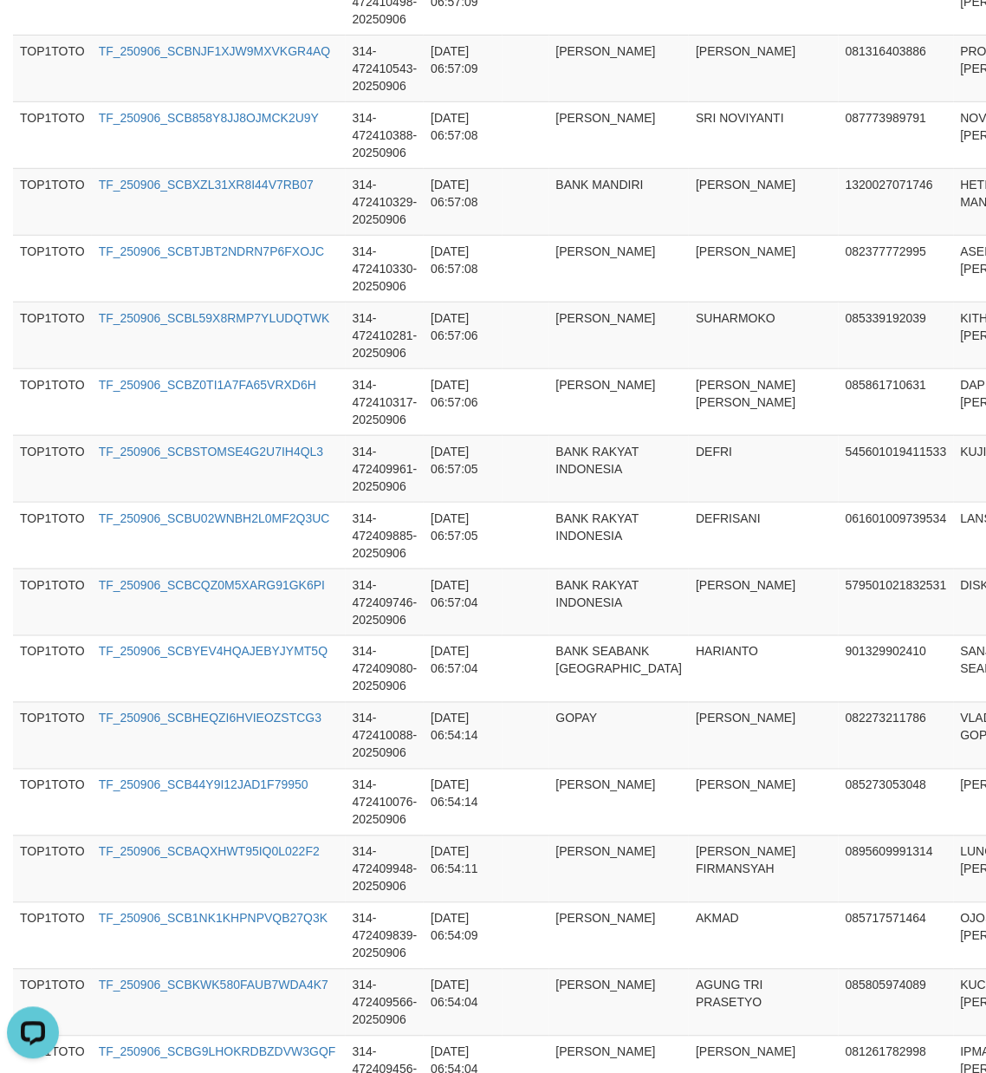
scroll to position [6461, 0]
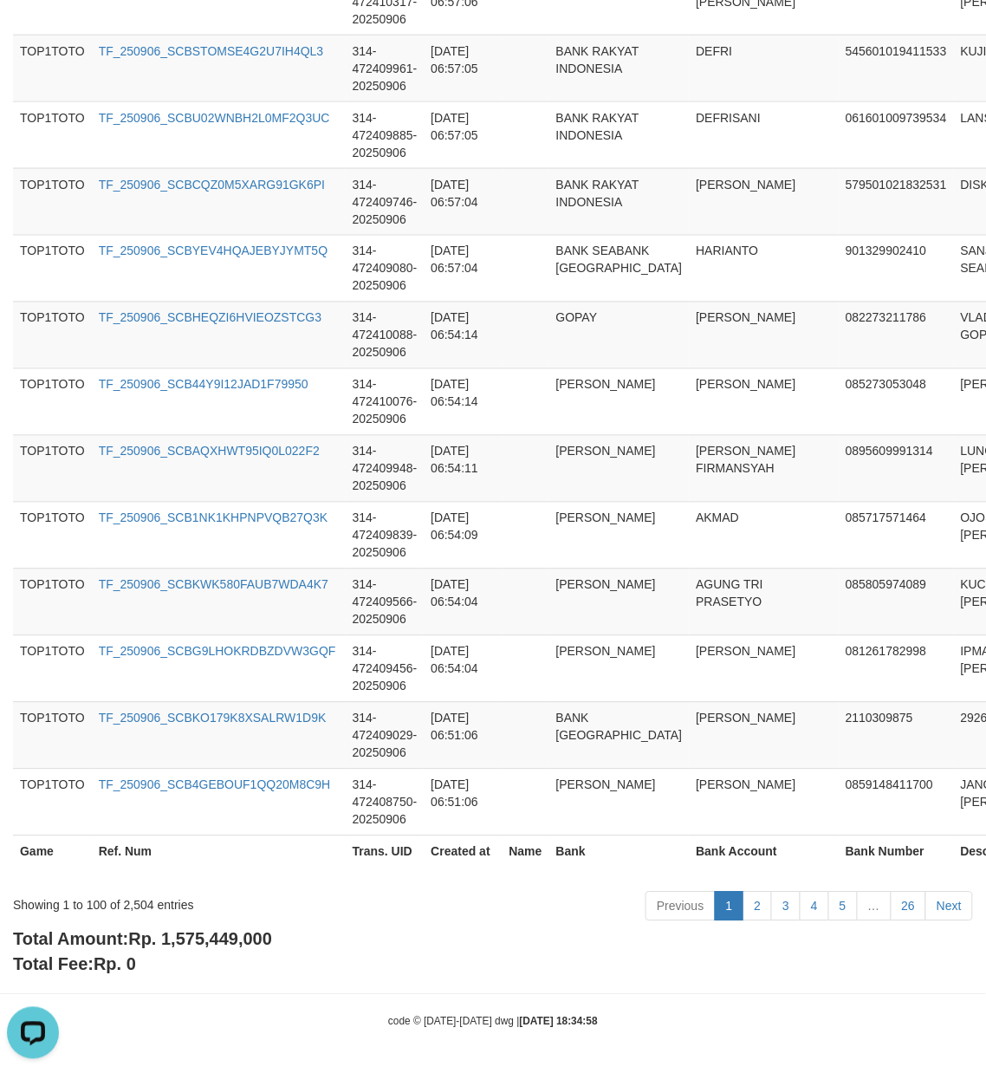
click at [230, 940] on span "Rp. 1,575,449,000" at bounding box center [200, 939] width 144 height 19
click at [142, 902] on div "Showing 1 to 100 of 2,504 entries" at bounding box center [205, 902] width 385 height 24
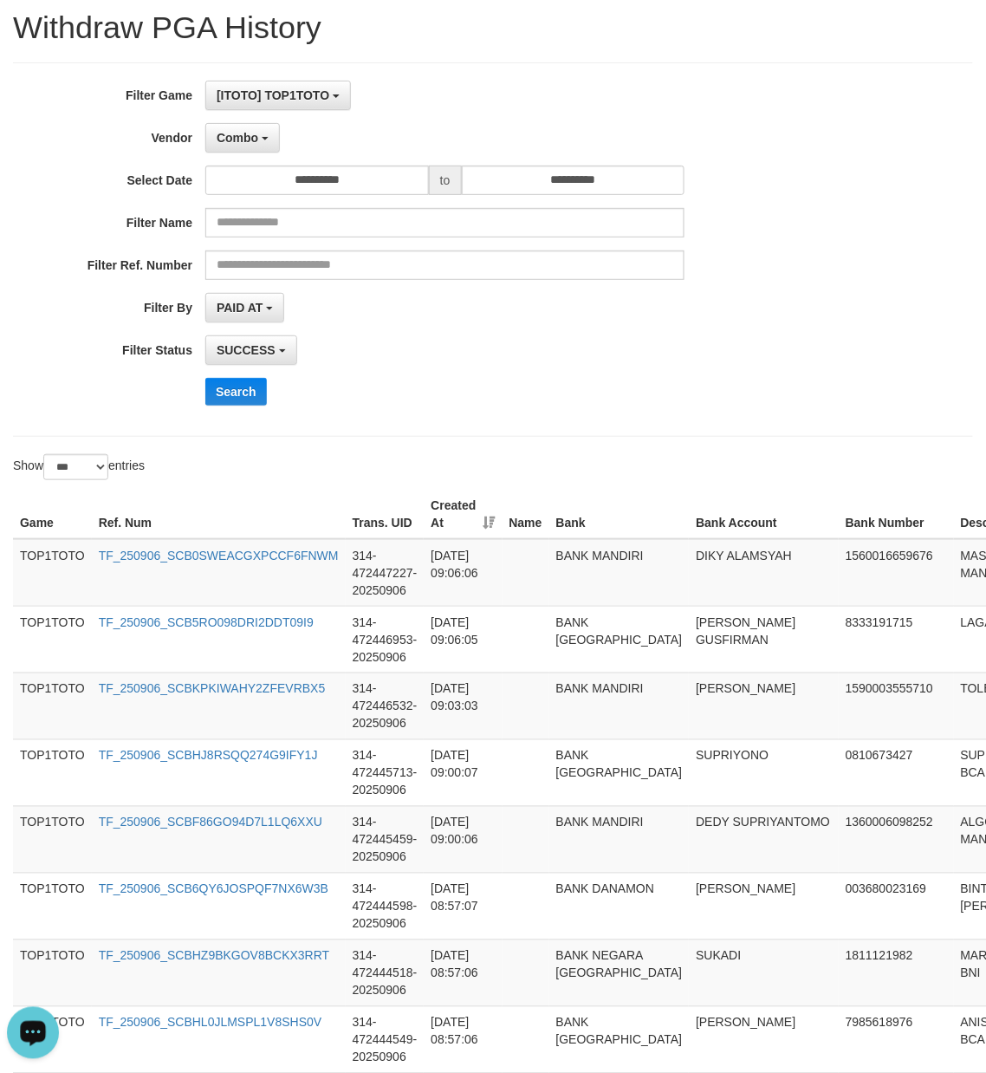
scroll to position [0, 0]
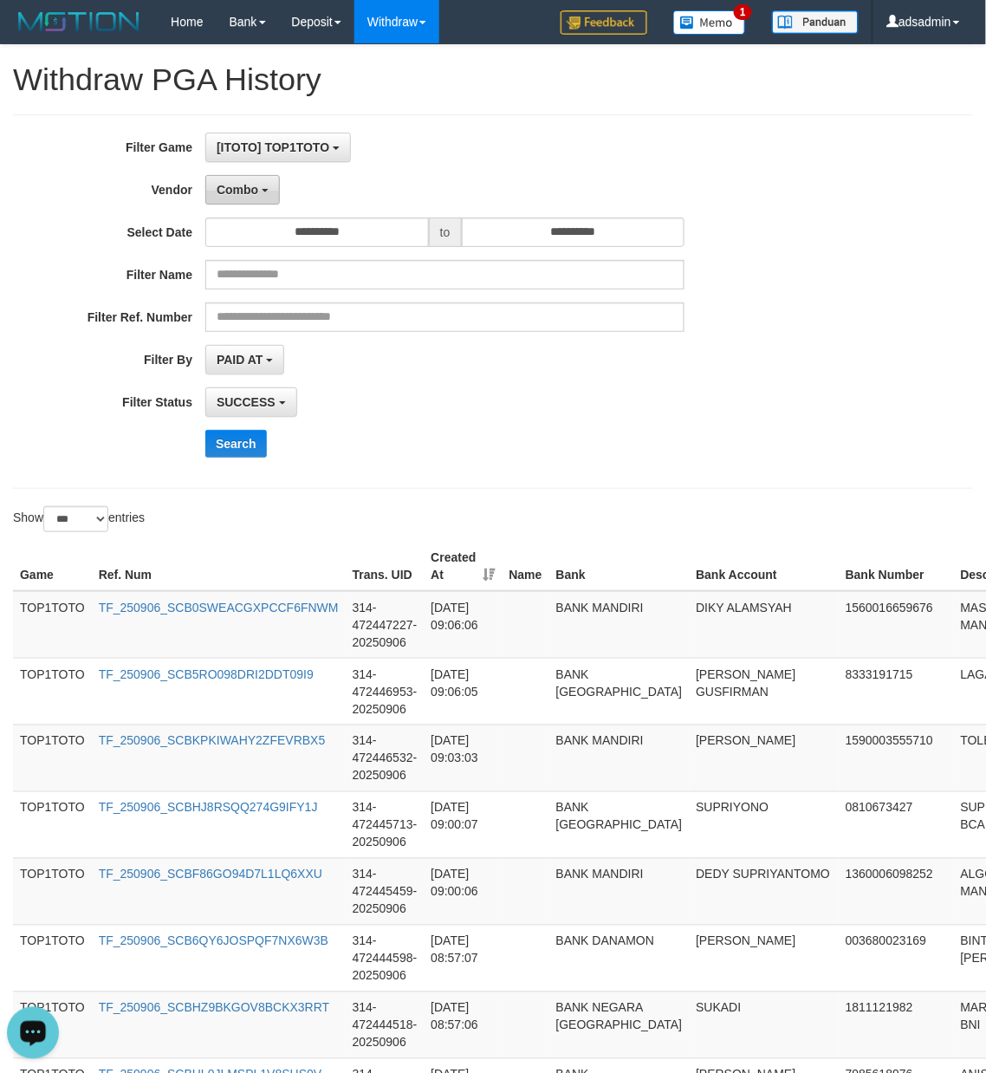
click at [274, 188] on button "Combo" at bounding box center [242, 189] width 75 height 29
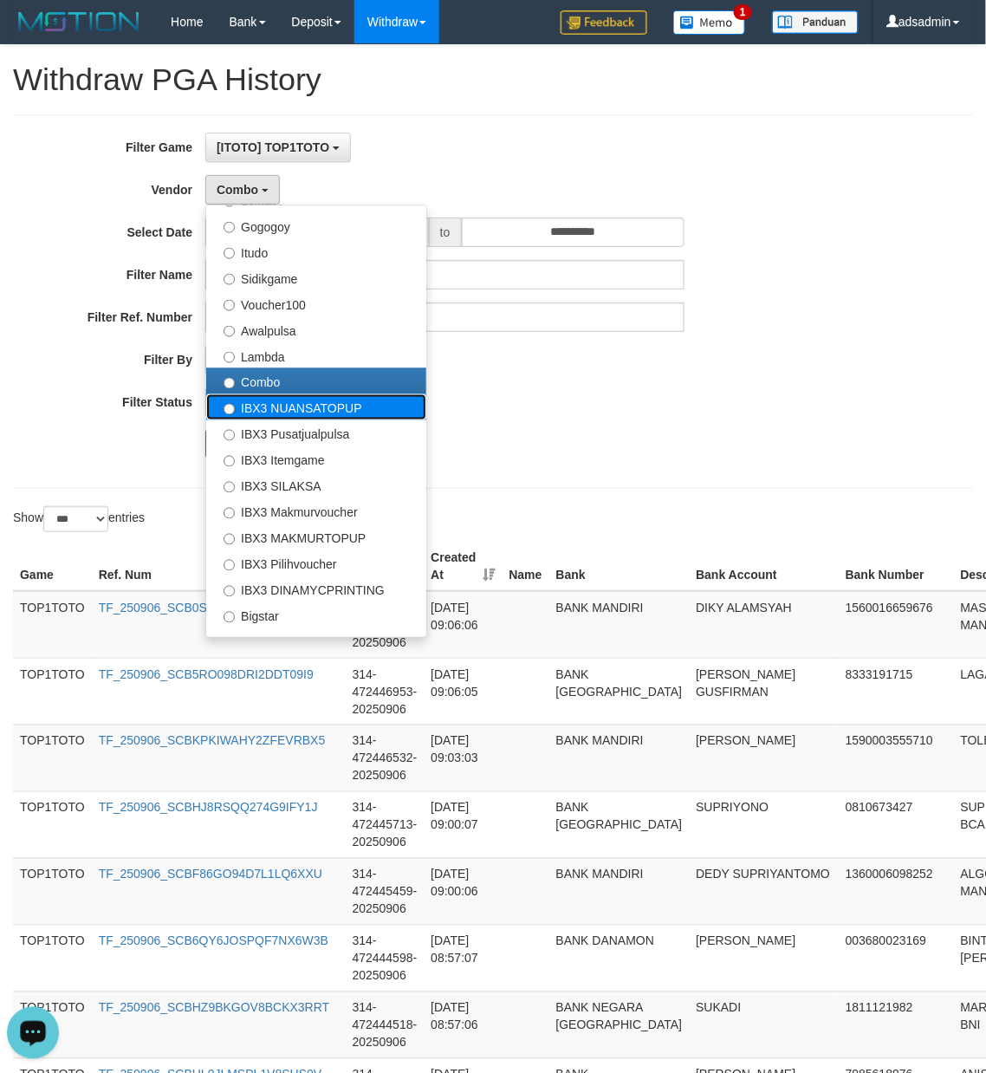
click at [314, 403] on label "IBX3 NUANSATOPUP" at bounding box center [316, 407] width 220 height 26
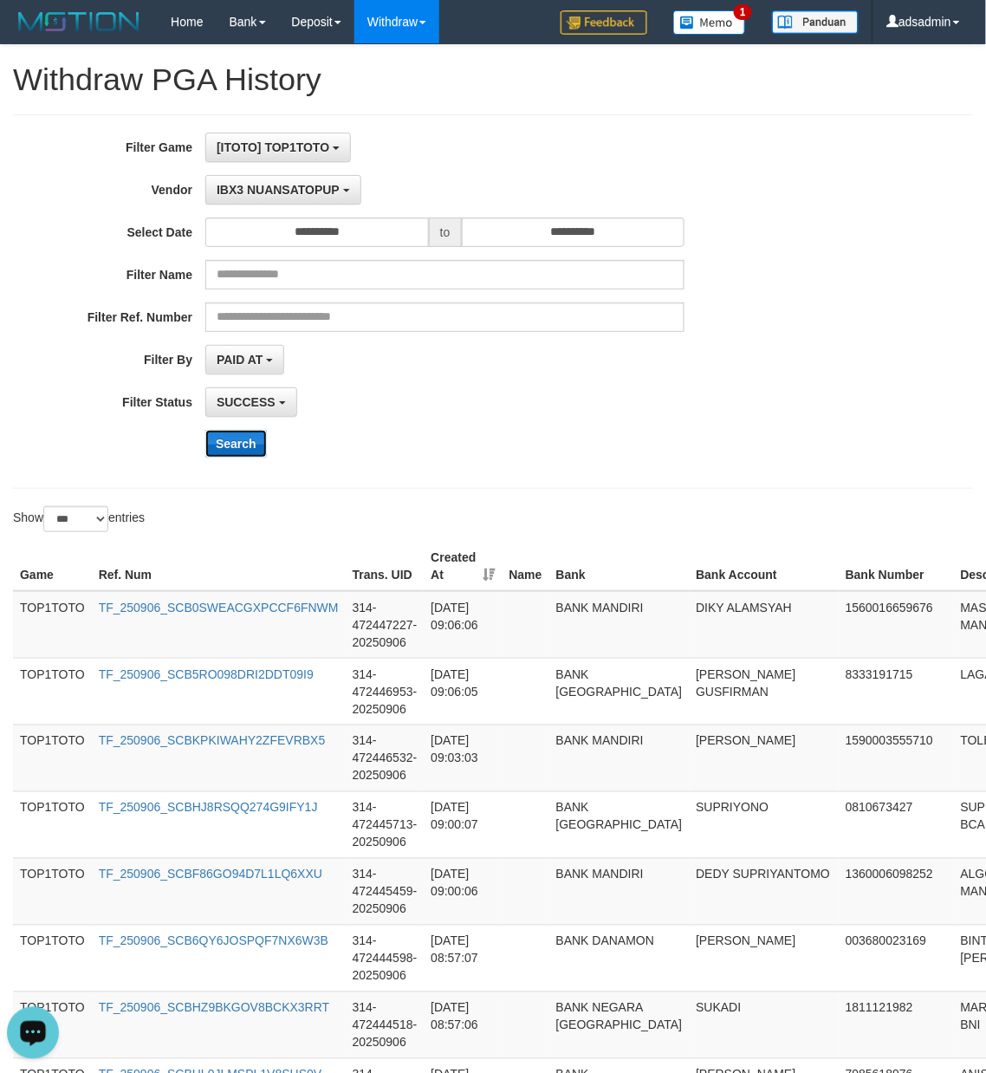
click at [251, 446] on button "Search" at bounding box center [236, 444] width 62 height 28
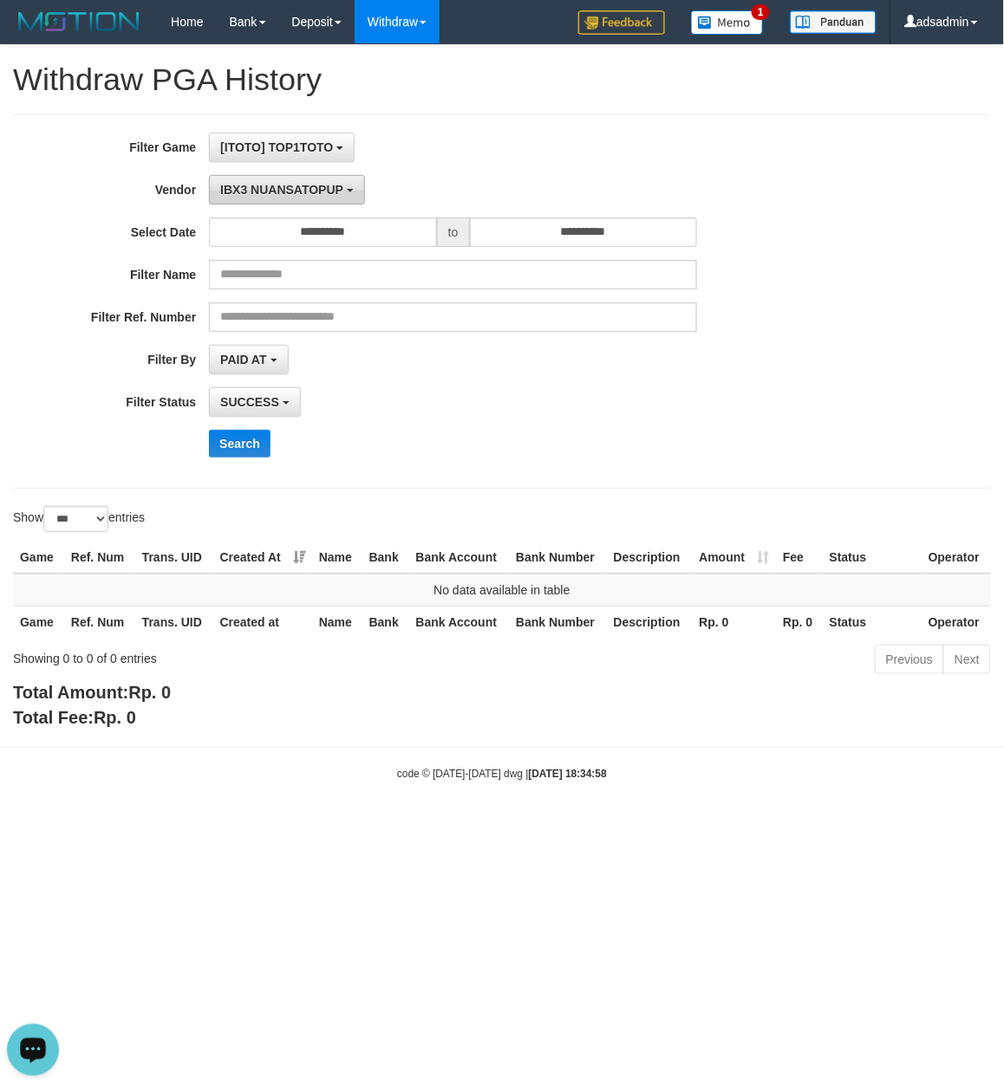
click at [321, 196] on span "IBX3 NUANSATOPUP" at bounding box center [281, 190] width 123 height 14
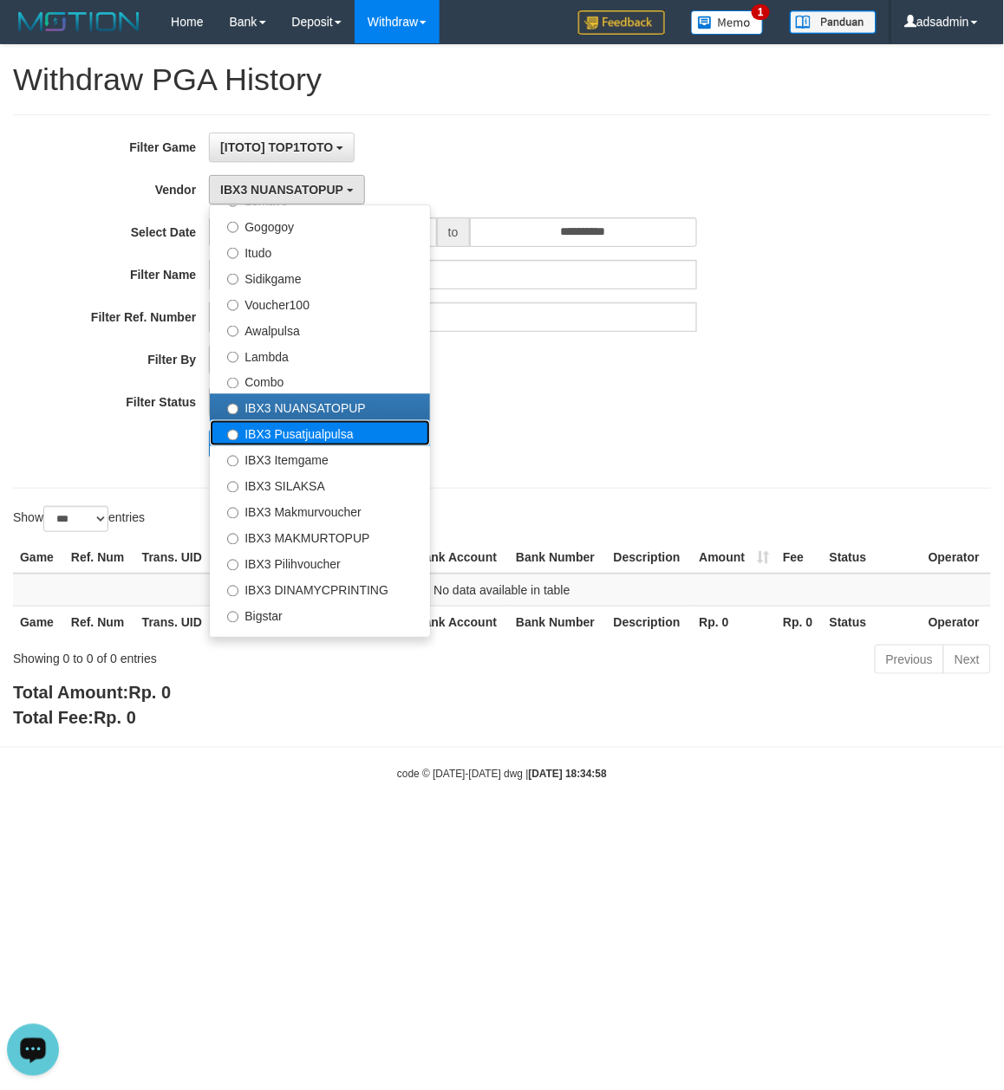
click at [257, 435] on label "IBX3 Pusatjualpulsa" at bounding box center [320, 433] width 220 height 26
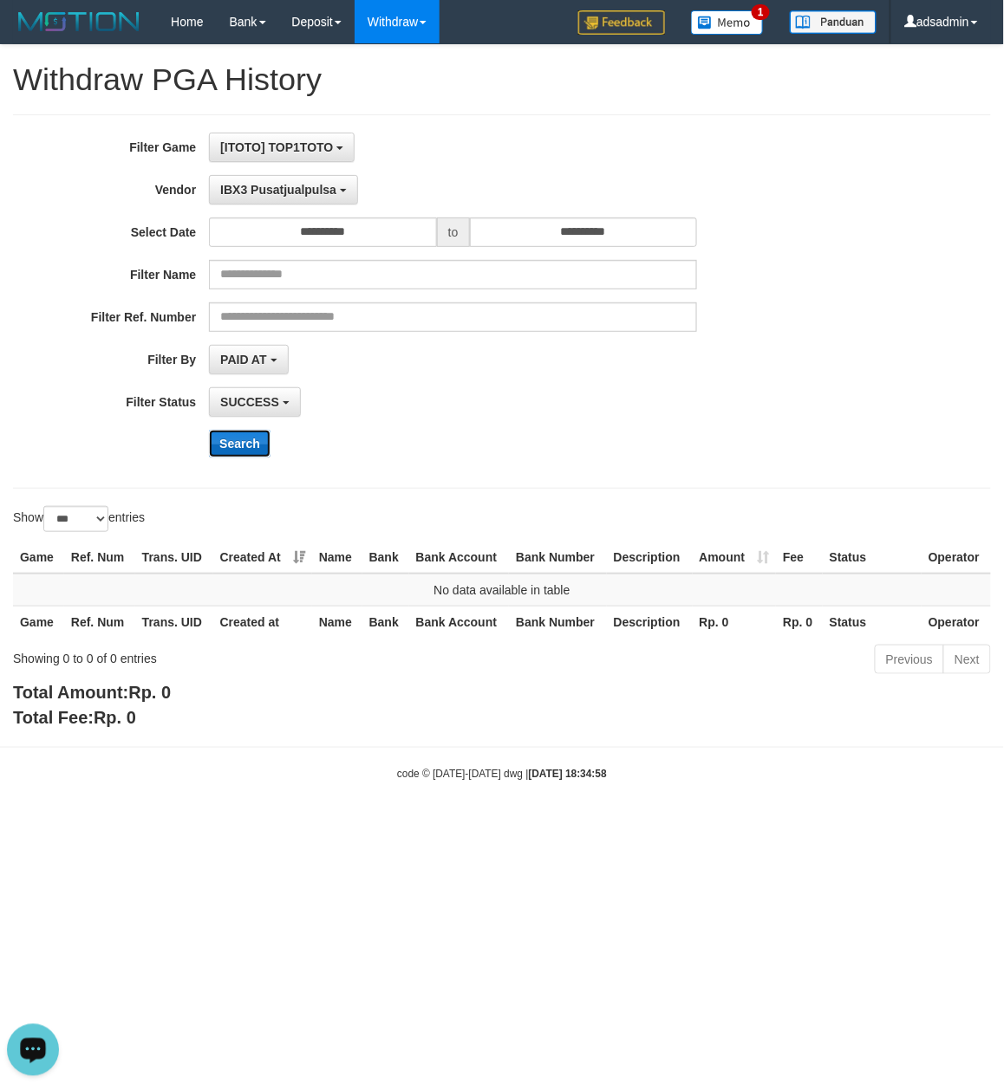
click at [244, 452] on button "Search" at bounding box center [240, 444] width 62 height 28
click at [312, 189] on span "IBX3 Pusatjualpulsa" at bounding box center [278, 190] width 116 height 14
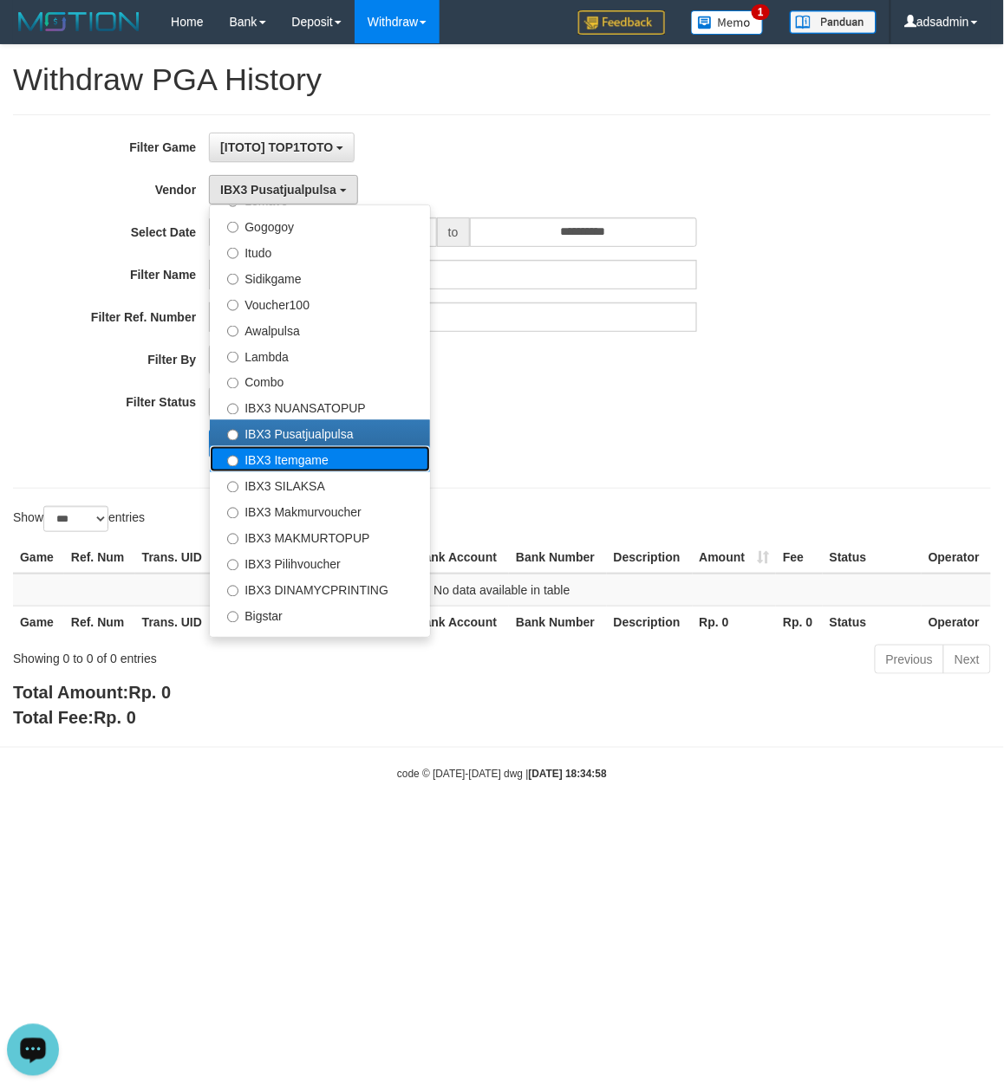
click at [284, 459] on label "IBX3 Itemgame" at bounding box center [320, 459] width 220 height 26
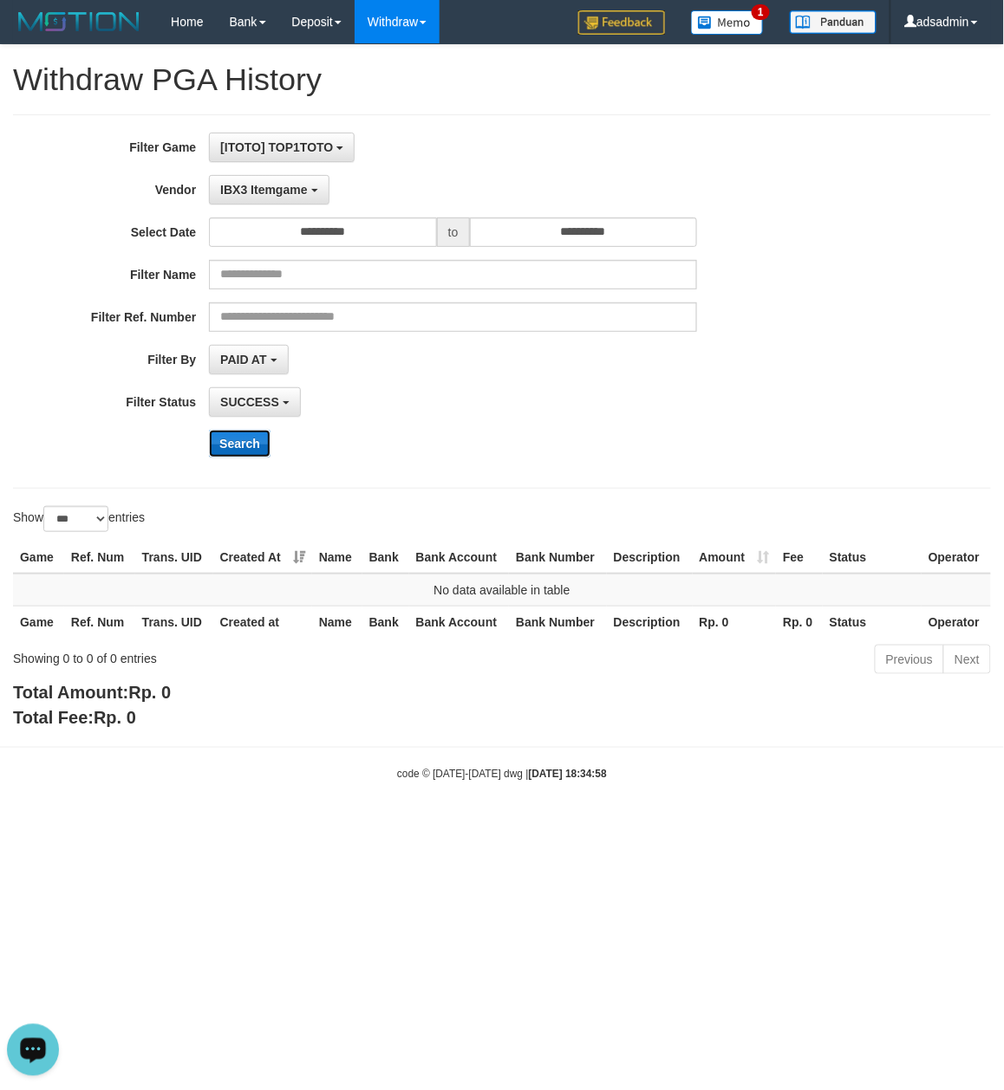
click at [241, 444] on button "Search" at bounding box center [240, 444] width 62 height 28
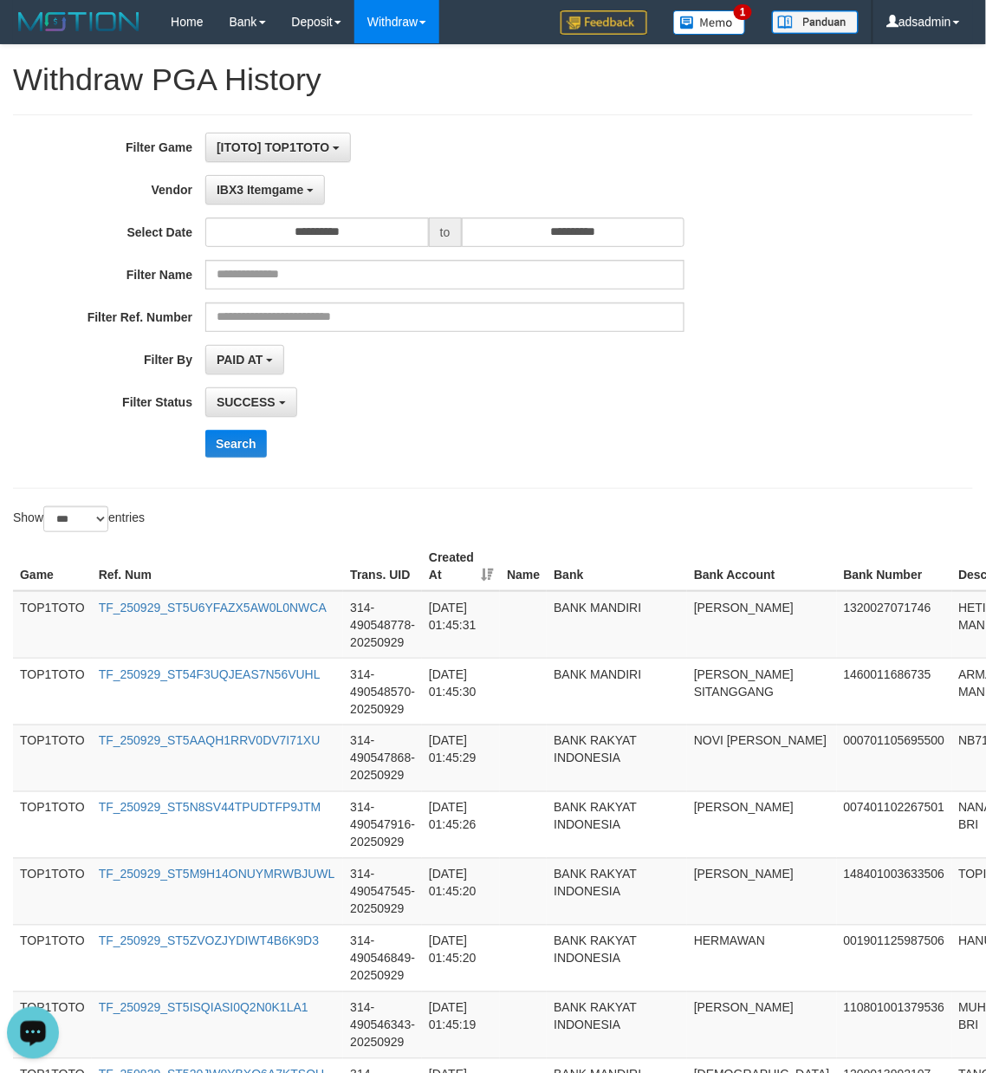
click at [667, 461] on div "**********" at bounding box center [411, 302] width 822 height 338
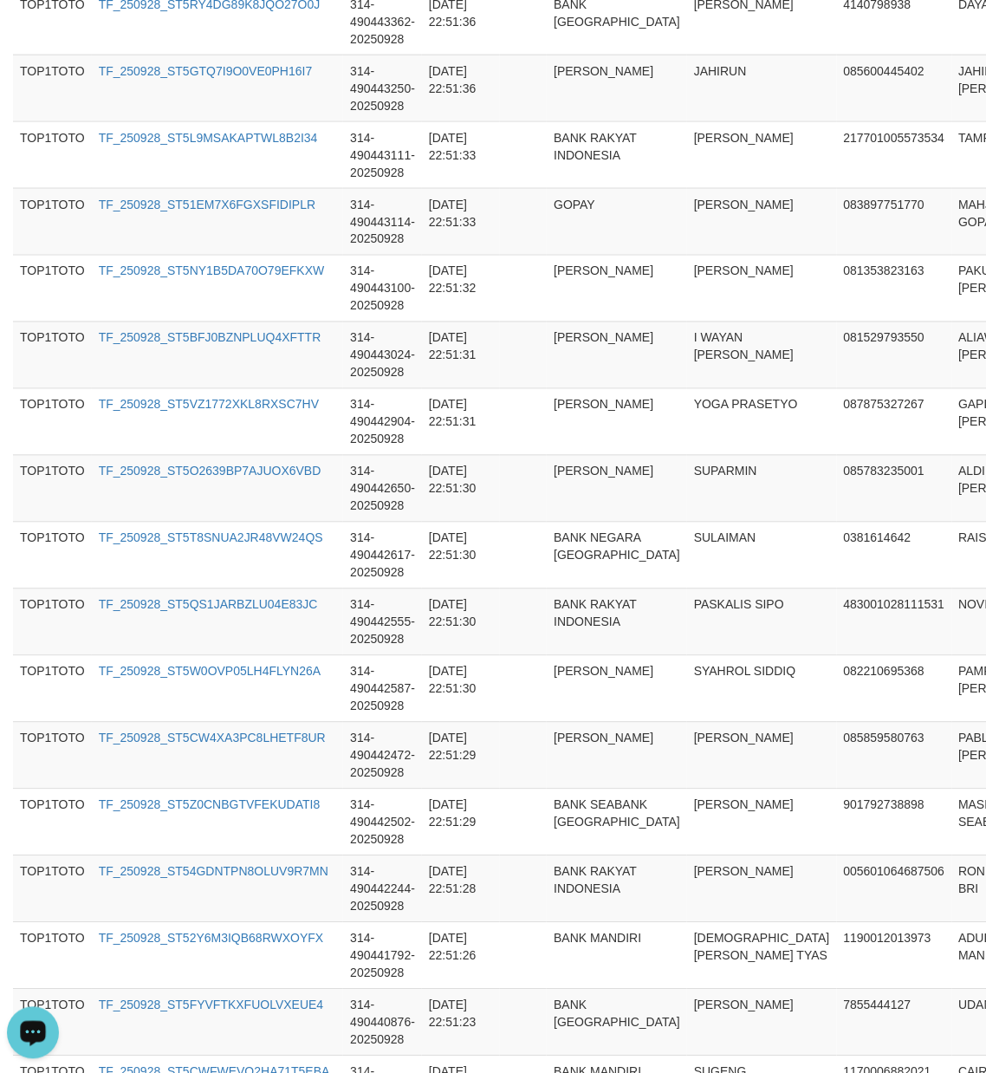
scroll to position [6461, 0]
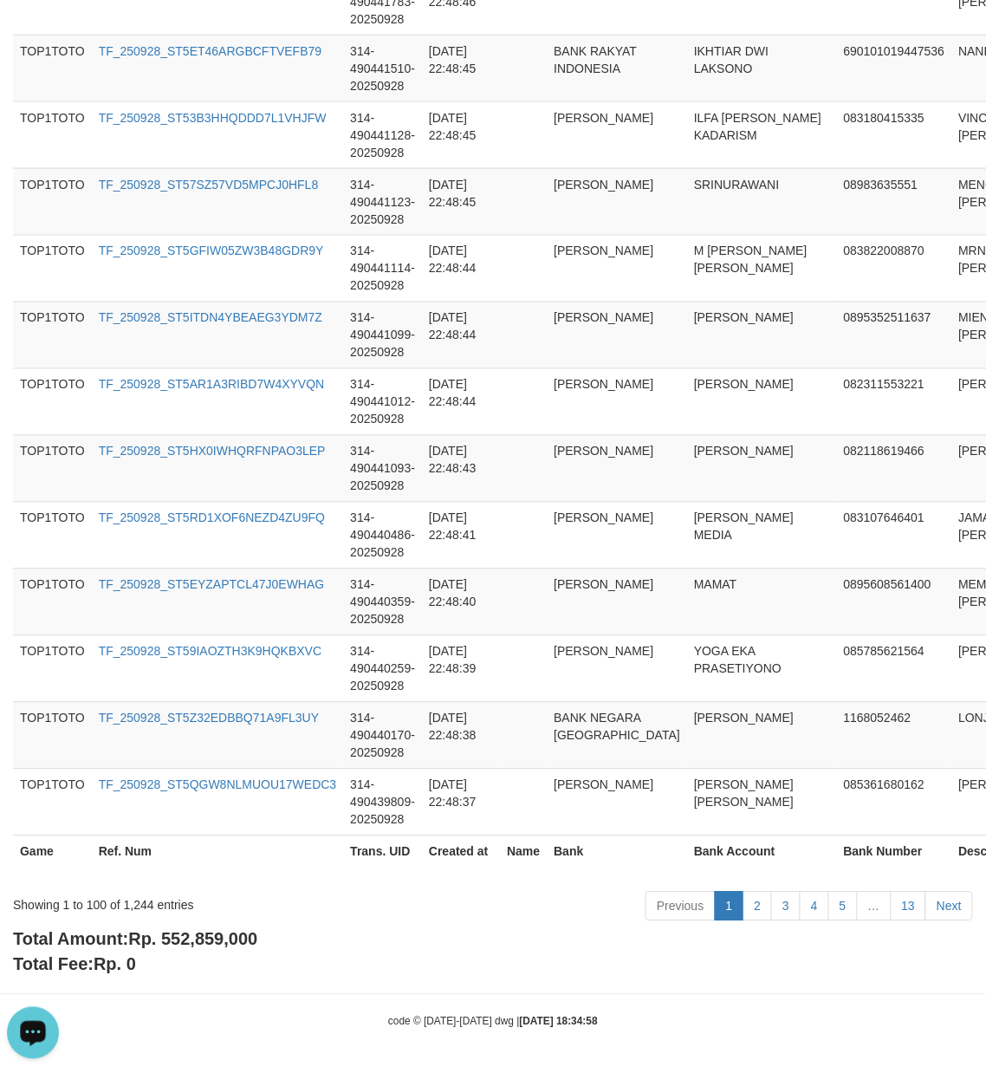
click at [219, 947] on span "Rp. 552,859,000" at bounding box center [192, 939] width 129 height 19
click at [129, 906] on div "Showing 1 to 100 of 1,244 entries" at bounding box center [205, 902] width 385 height 24
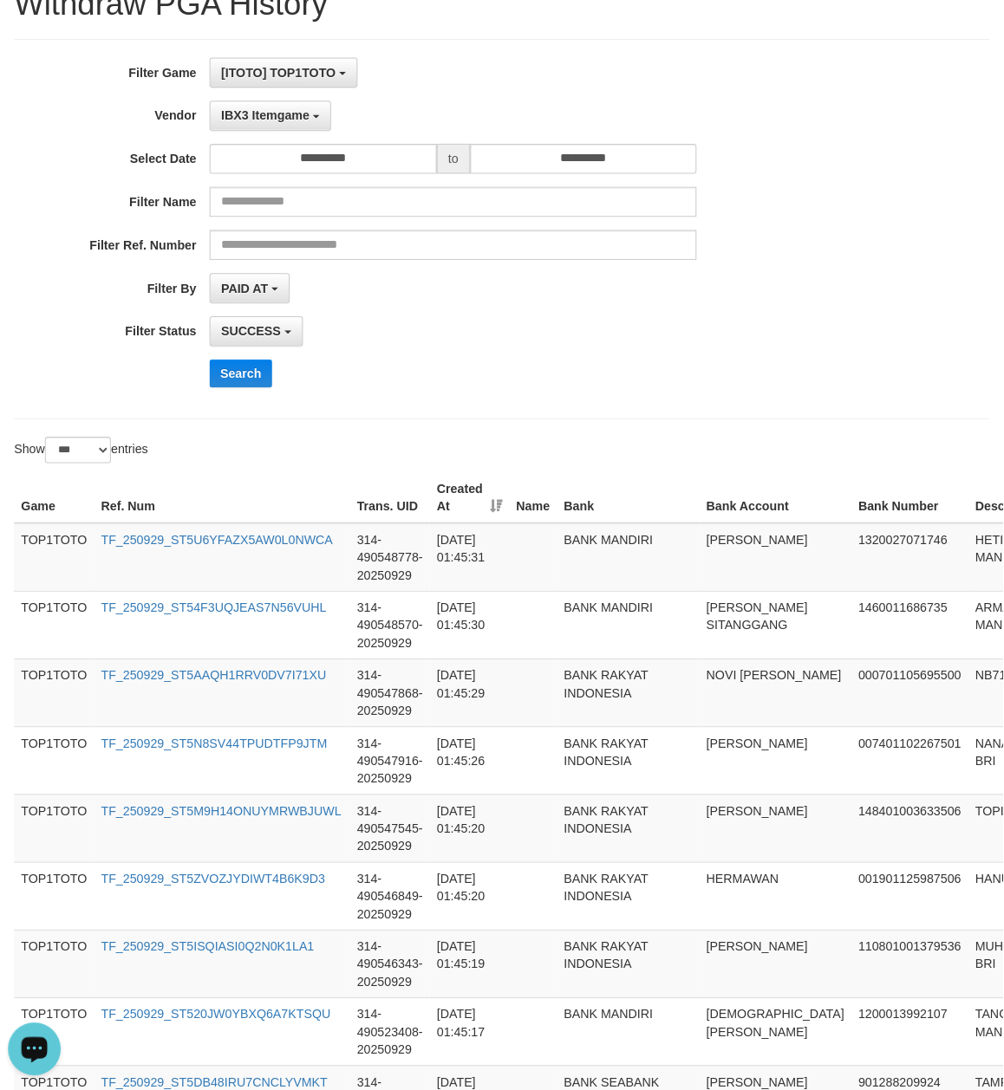
scroll to position [0, 0]
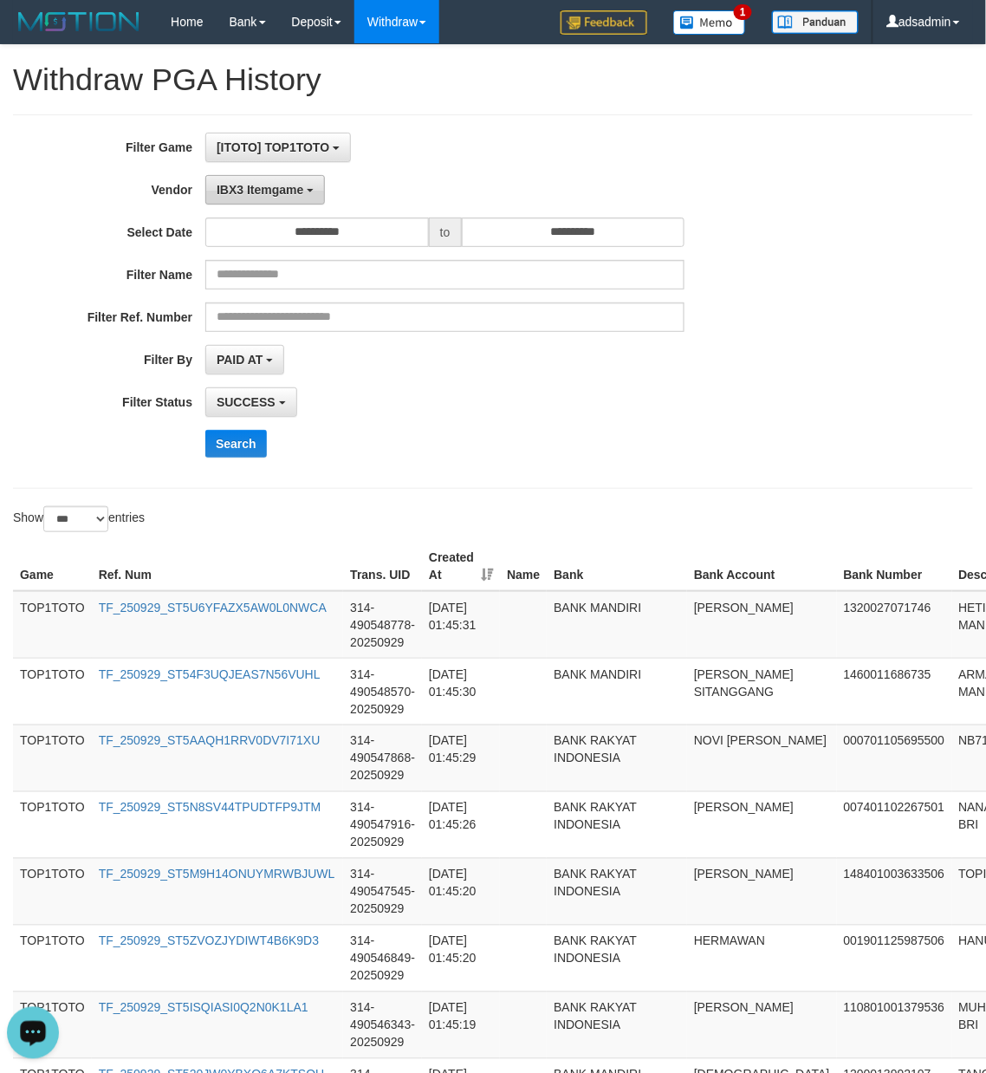
click at [286, 181] on button "IBX3 Itemgame" at bounding box center [265, 189] width 120 height 29
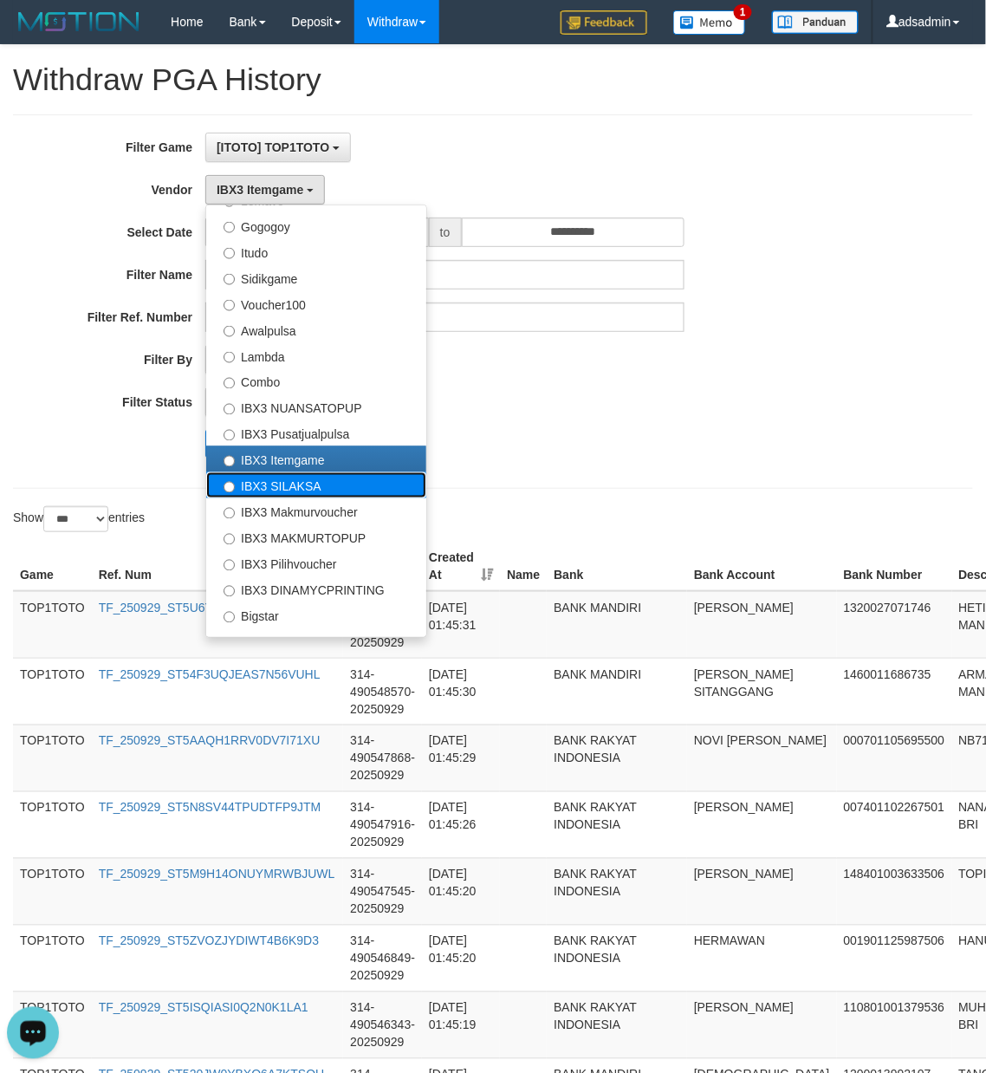
click at [322, 492] on label "IBX3 SILAKSA" at bounding box center [316, 485] width 220 height 26
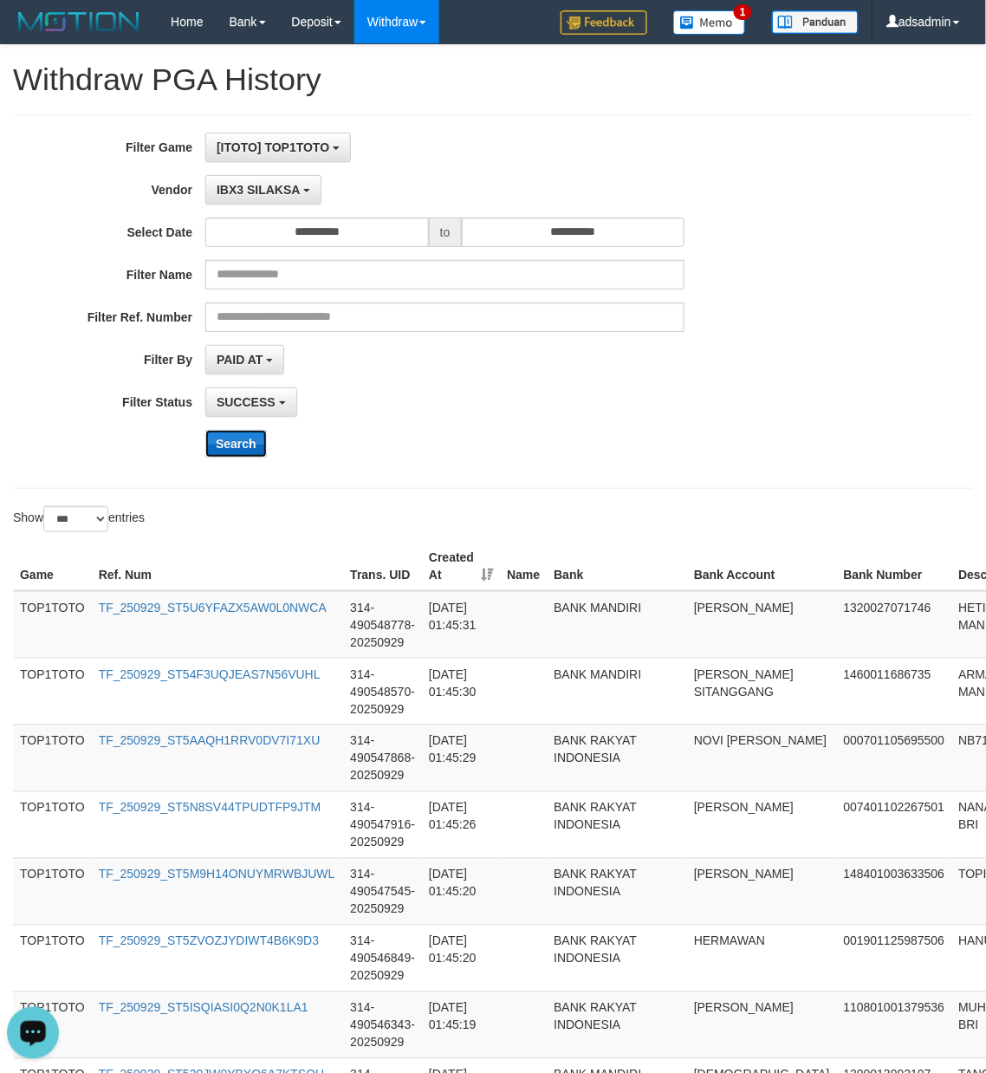
click at [251, 441] on button "Search" at bounding box center [236, 444] width 62 height 28
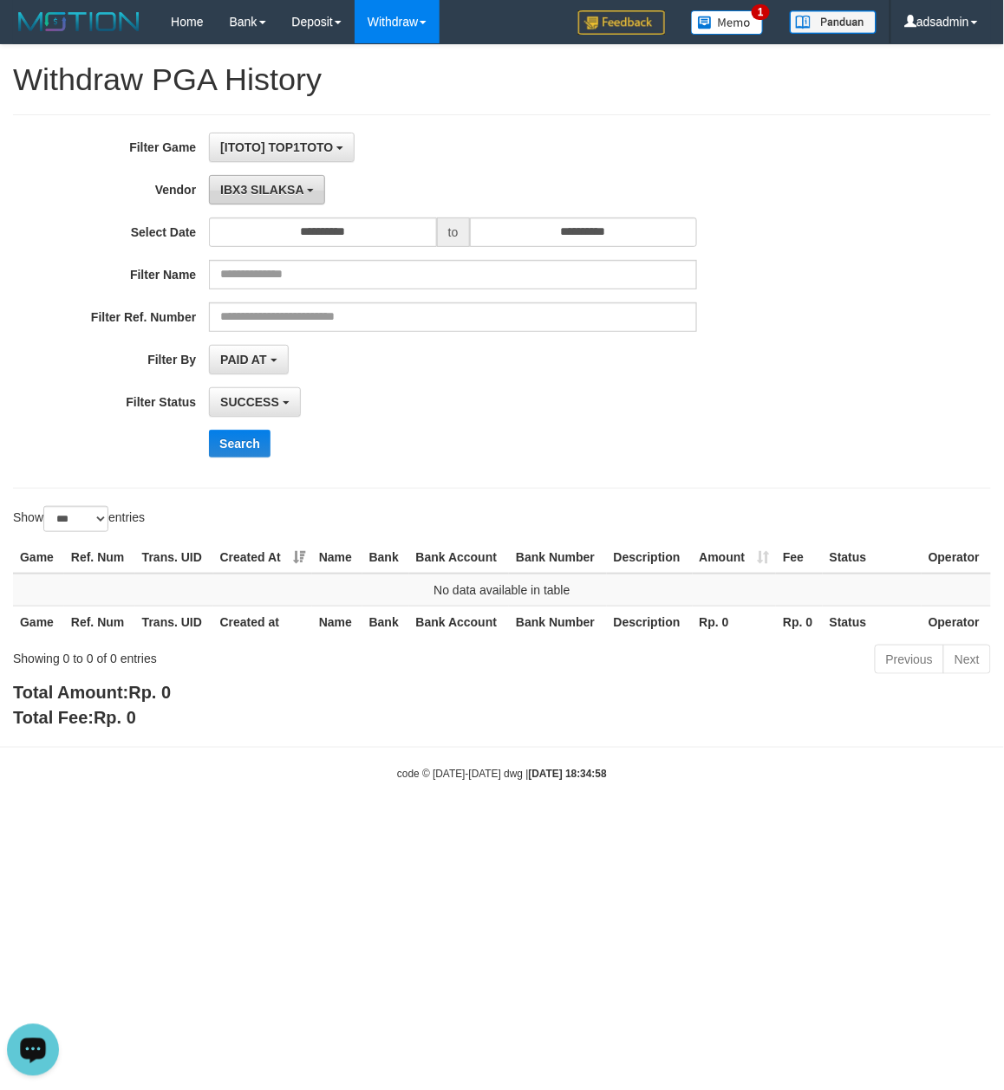
click at [288, 179] on button "IBX3 SILAKSA" at bounding box center [267, 189] width 116 height 29
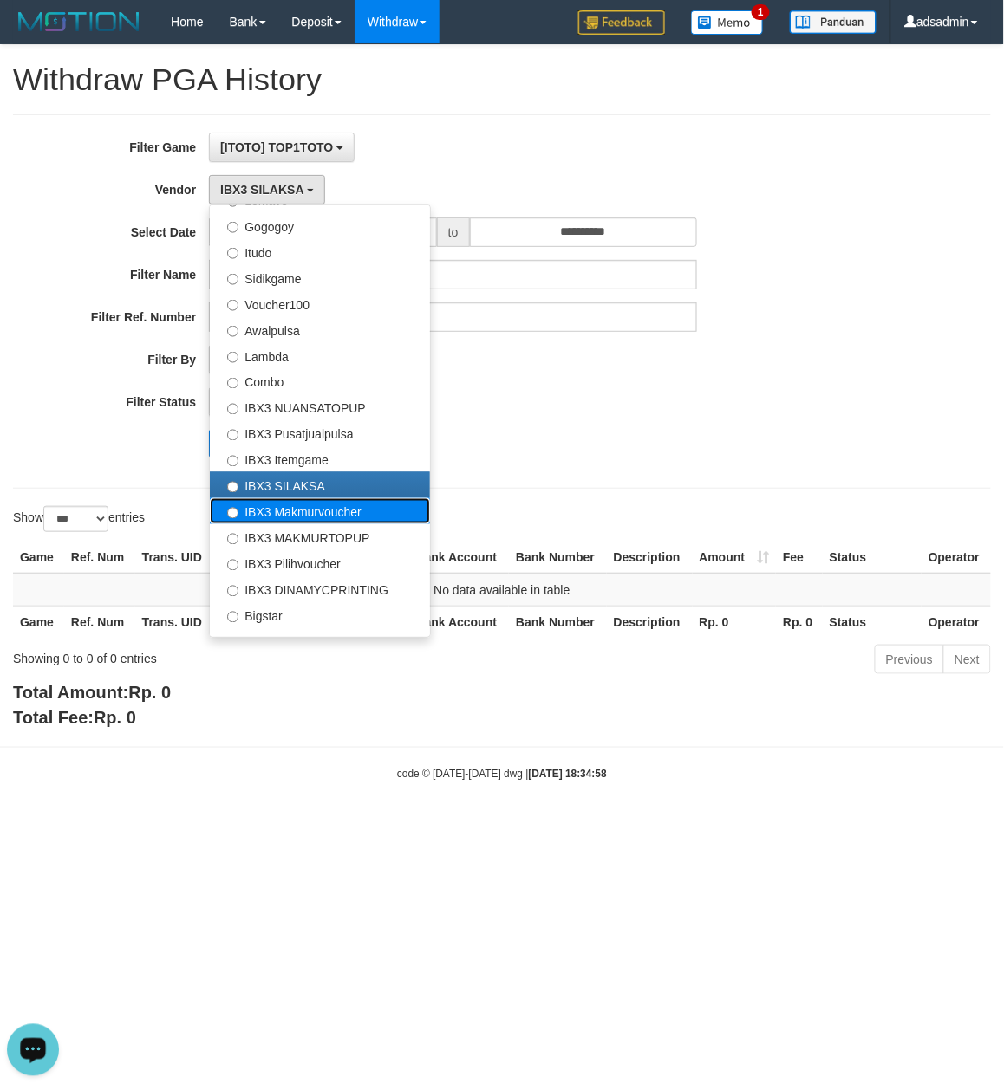
click at [302, 524] on label "IBX3 Makmurvoucher" at bounding box center [320, 511] width 220 height 26
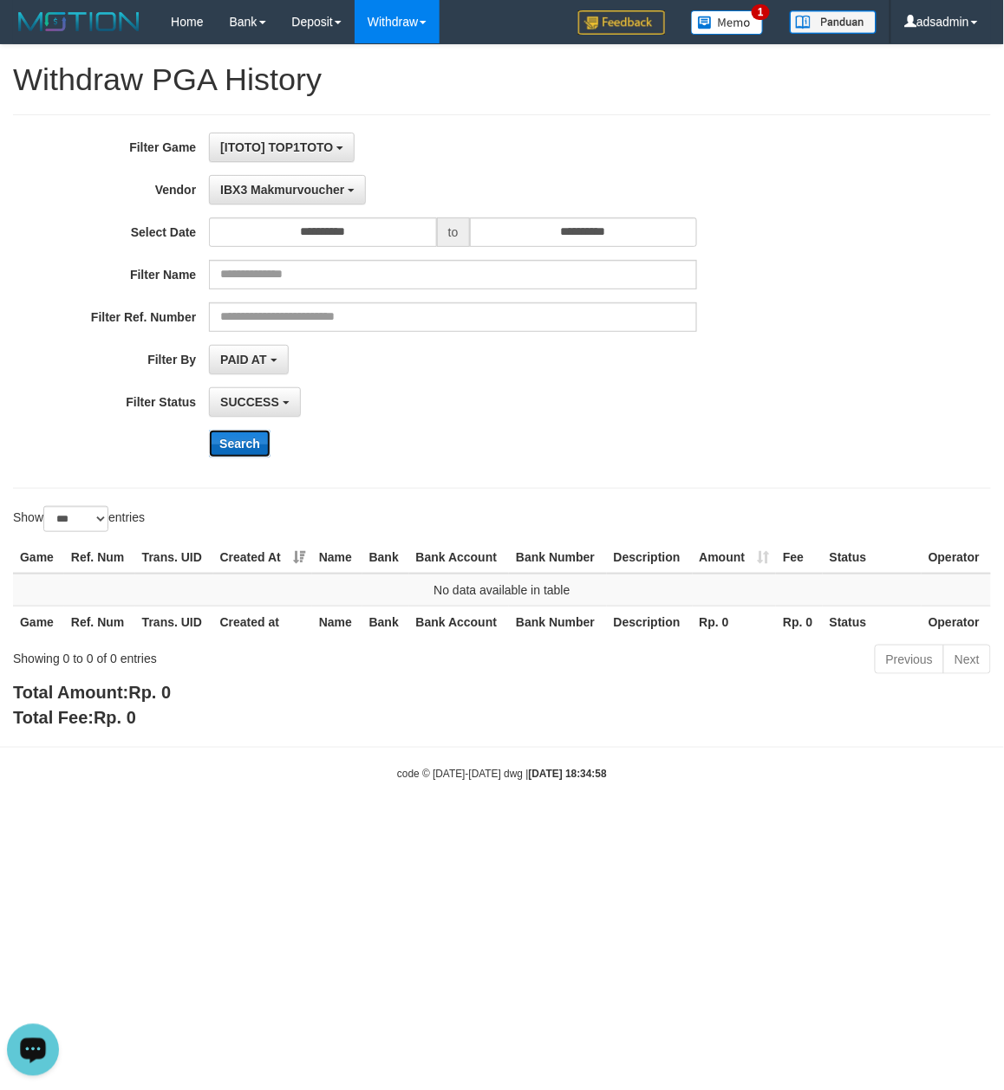
click at [244, 444] on button "Search" at bounding box center [240, 444] width 62 height 28
click at [303, 198] on button "IBX3 Makmurvoucher" at bounding box center [287, 189] width 157 height 29
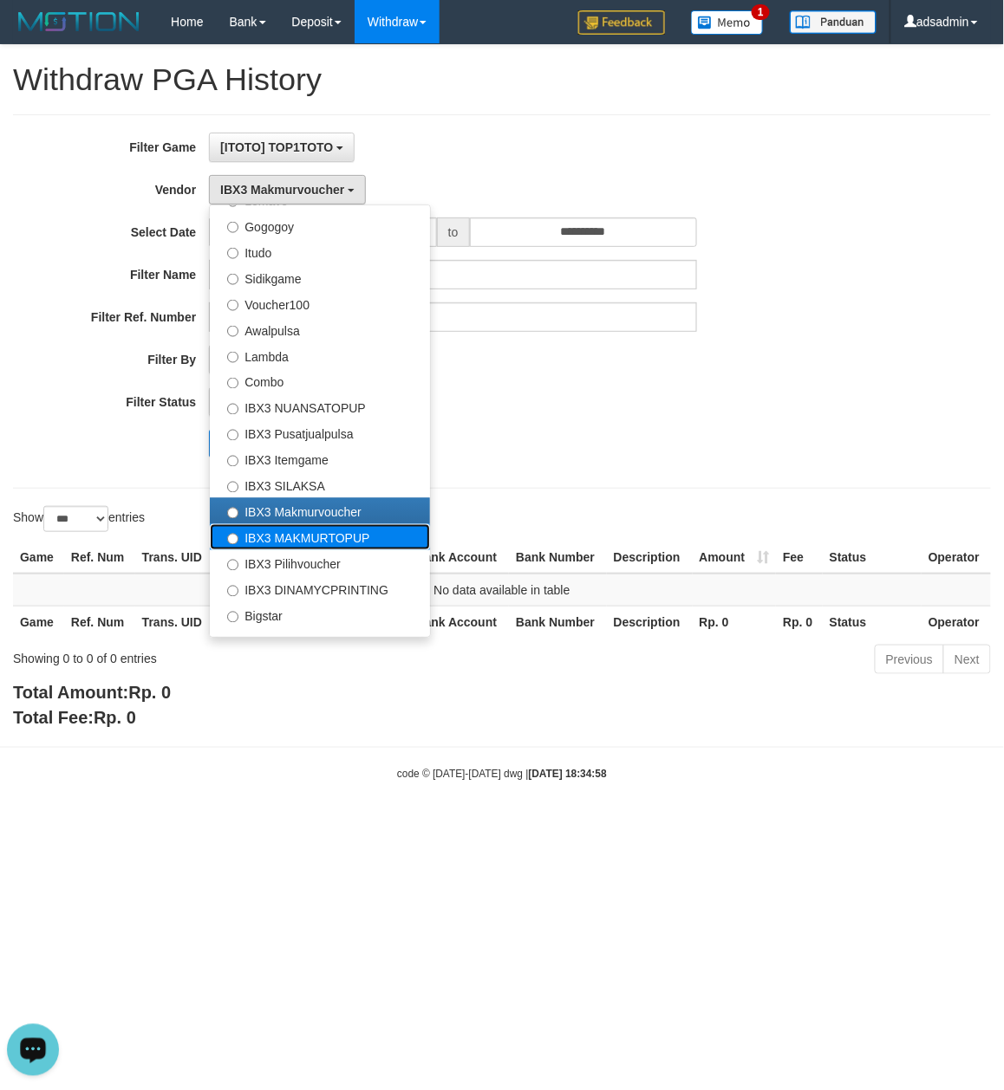
click at [286, 541] on label "IBX3 MAKMURTOPUP" at bounding box center [320, 537] width 220 height 26
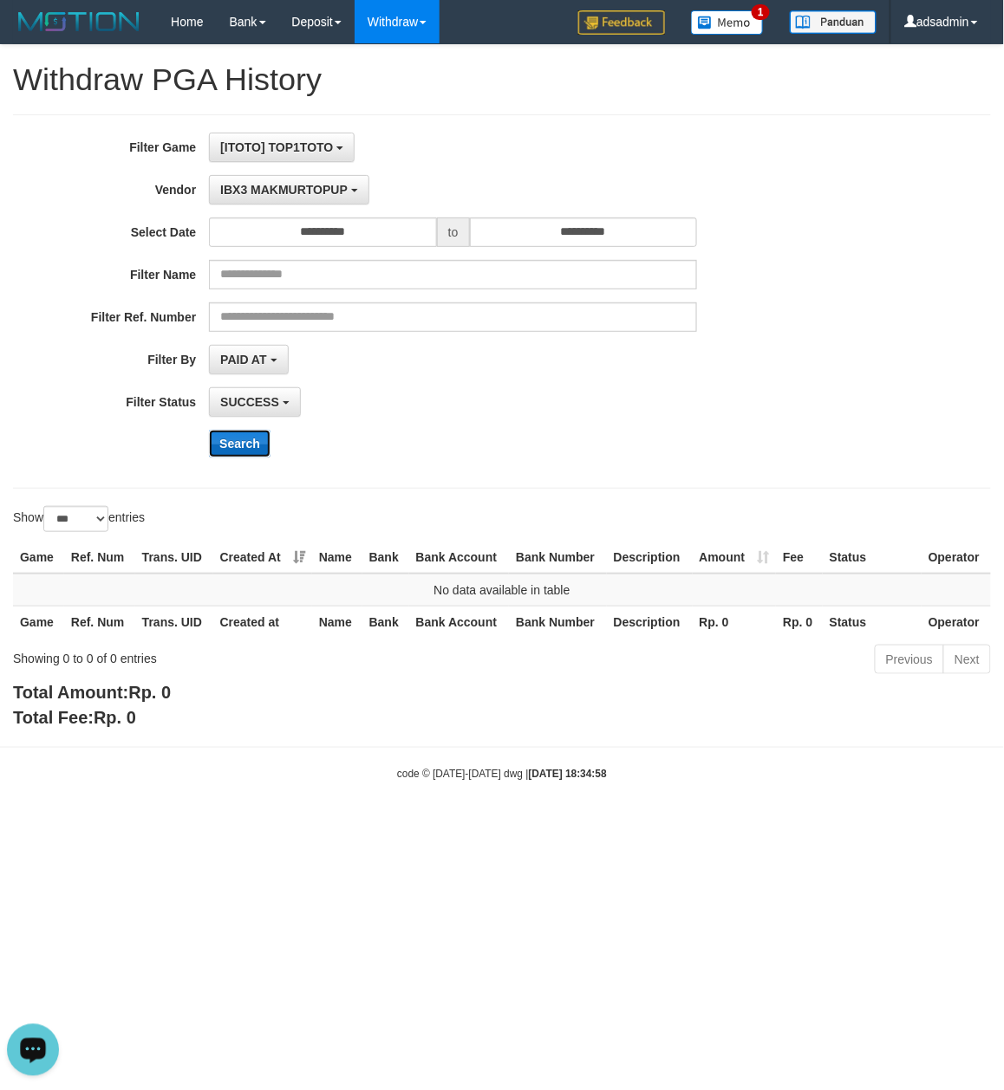
click at [246, 448] on button "Search" at bounding box center [240, 444] width 62 height 28
click at [306, 174] on div "**********" at bounding box center [418, 302] width 836 height 338
click at [309, 178] on button "IBX3 MAKMURTOPUP" at bounding box center [288, 189] width 159 height 29
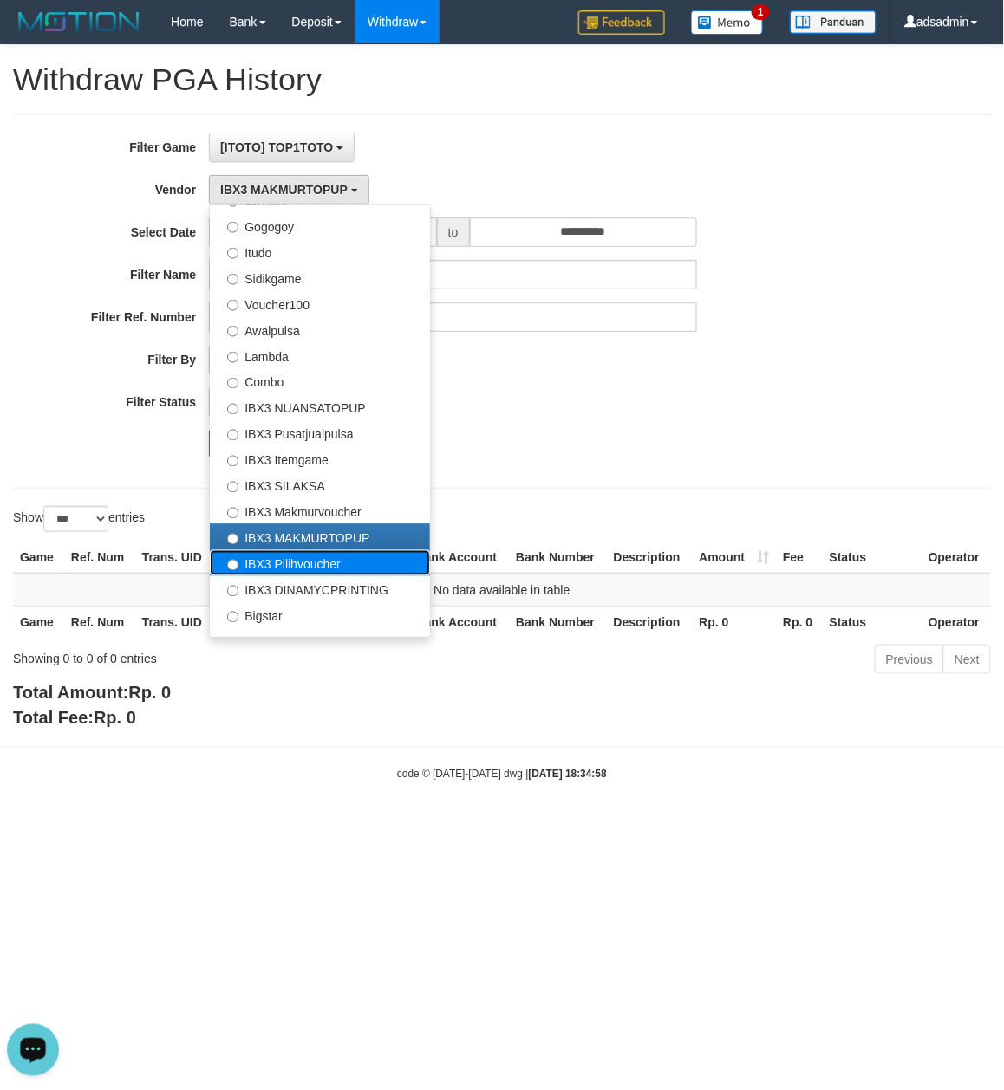
click at [307, 574] on label "IBX3 Pilihvoucher" at bounding box center [320, 563] width 220 height 26
select select "**********"
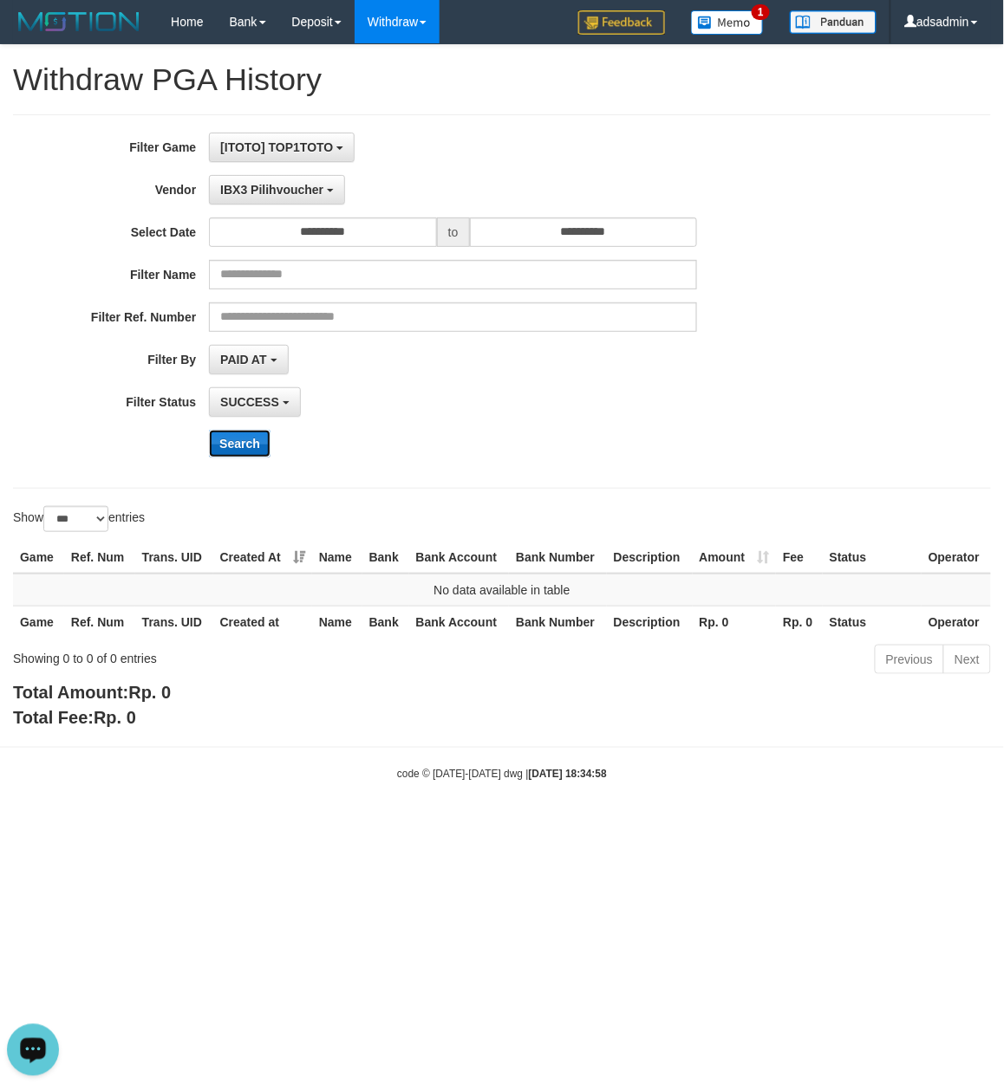
click at [241, 442] on button "Search" at bounding box center [240, 444] width 62 height 28
click at [296, 192] on span "IBX3 Pilihvoucher" at bounding box center [271, 190] width 103 height 14
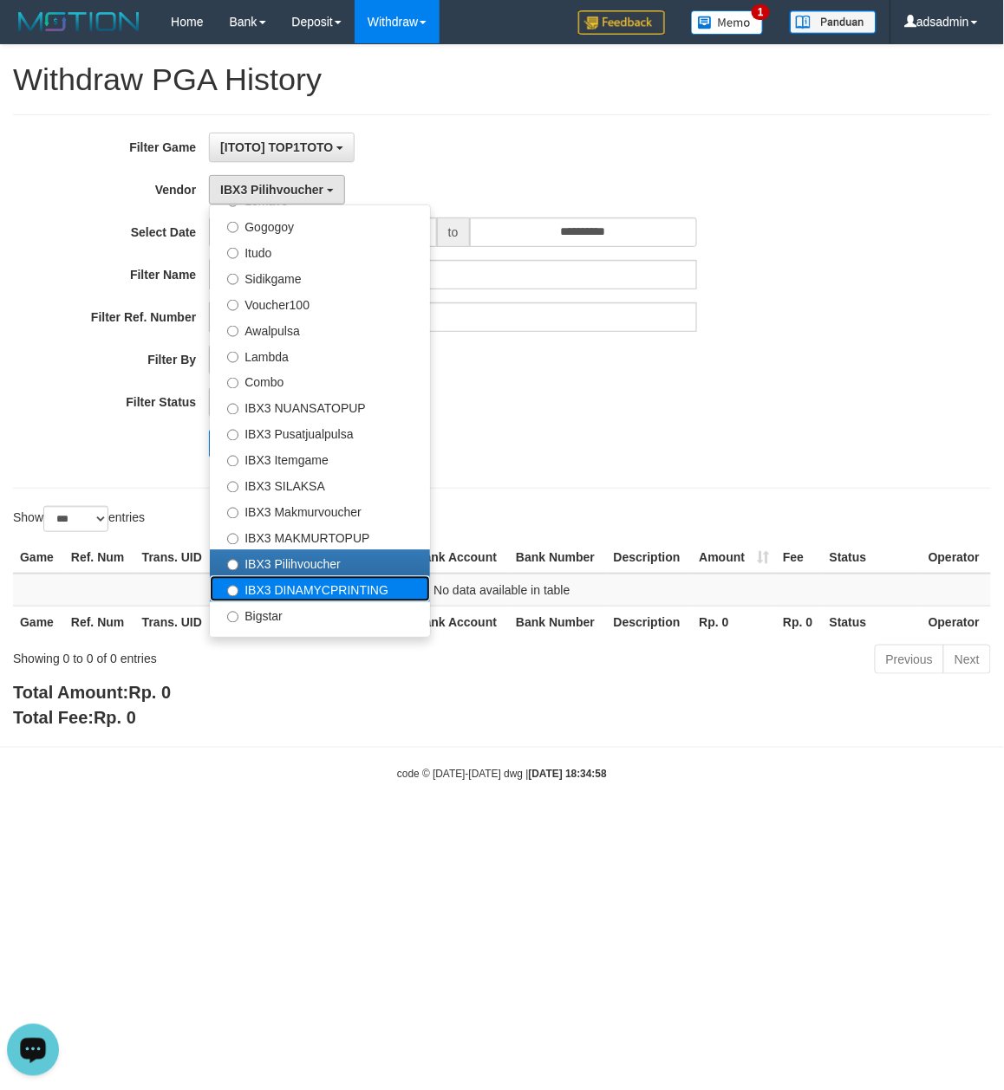
click at [316, 596] on label "IBX3 DINAMYCPRINTING" at bounding box center [320, 589] width 220 height 26
select select "**********"
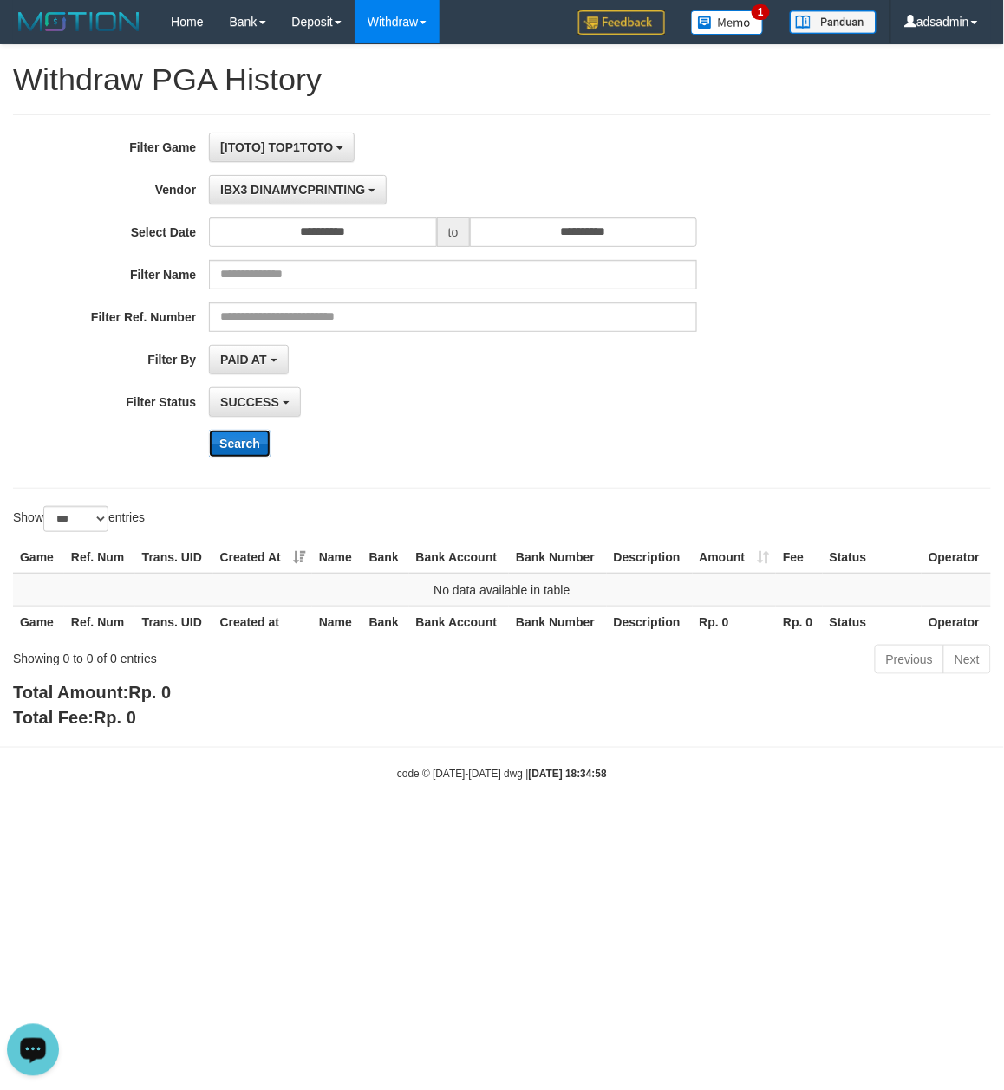
click at [231, 451] on button "Search" at bounding box center [240, 444] width 62 height 28
click at [334, 192] on span "IBX3 DINAMYCPRINTING" at bounding box center [292, 190] width 145 height 14
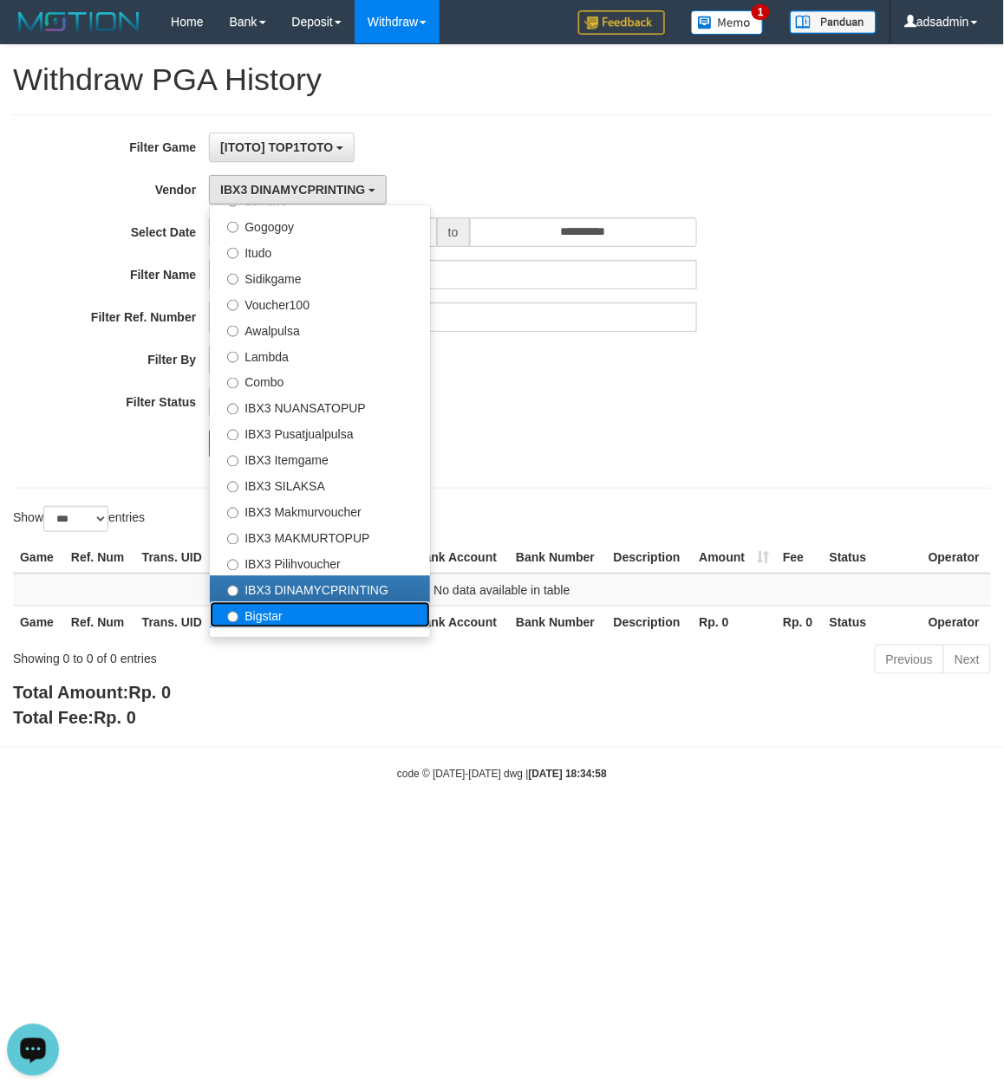
click at [341, 625] on label "Bigstar" at bounding box center [320, 615] width 220 height 26
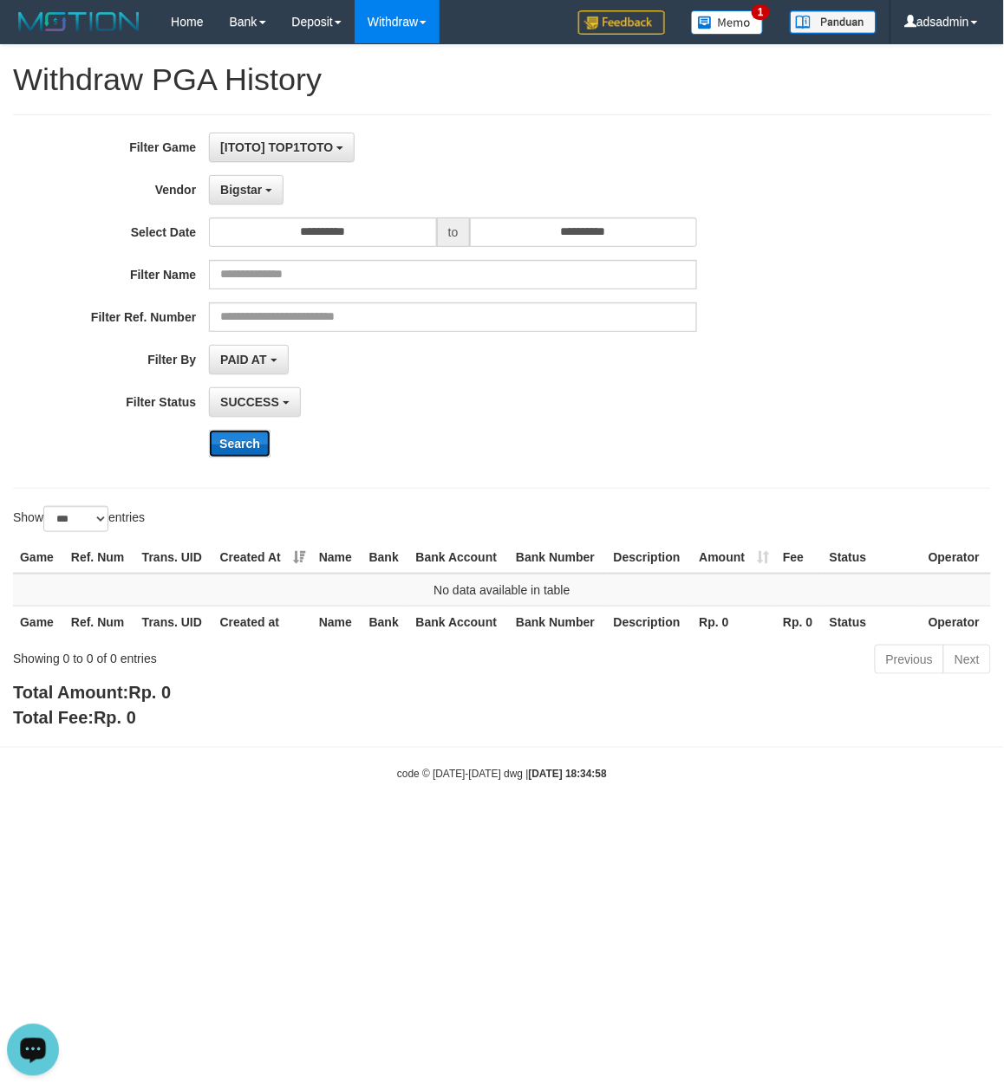
click at [244, 446] on button "Search" at bounding box center [240, 444] width 62 height 28
click at [255, 183] on span "Bigstar" at bounding box center [241, 190] width 42 height 14
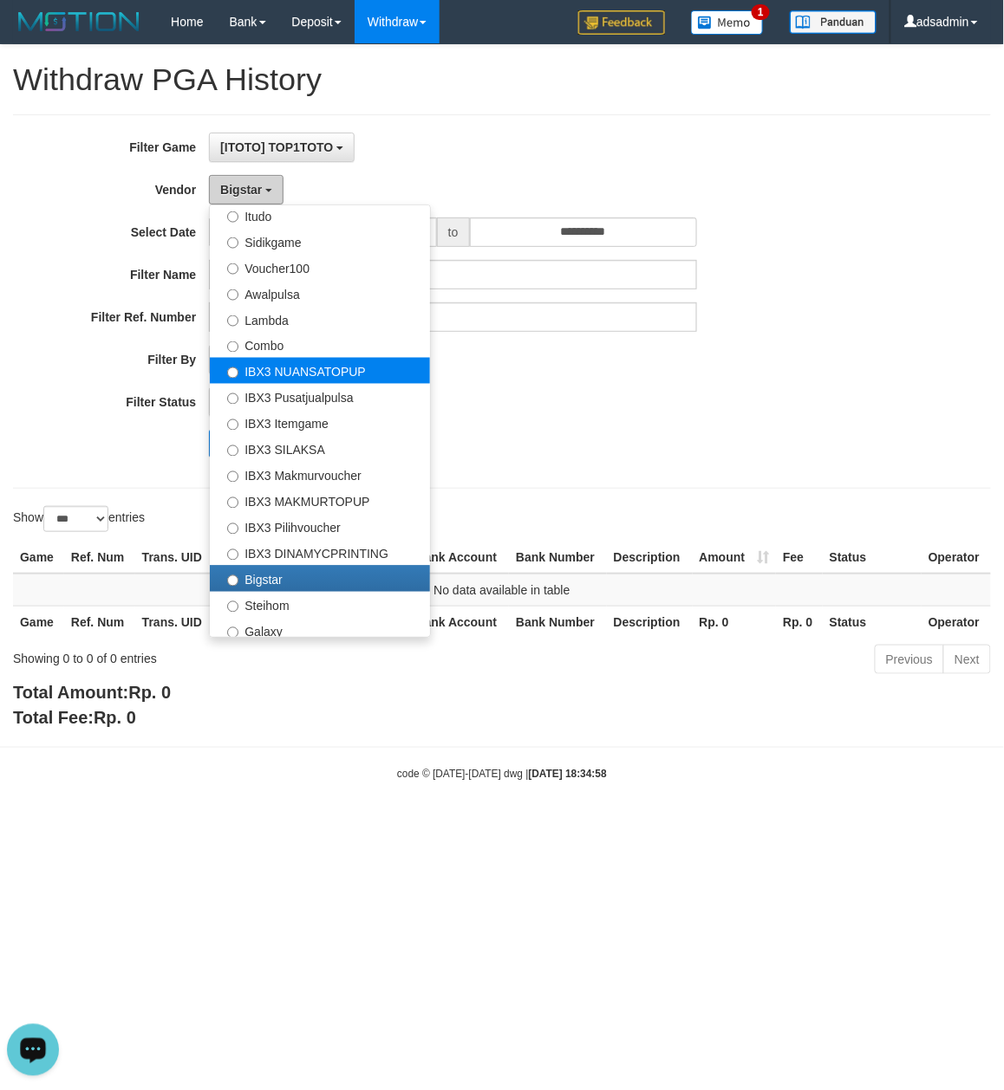
scroll to position [648, 0]
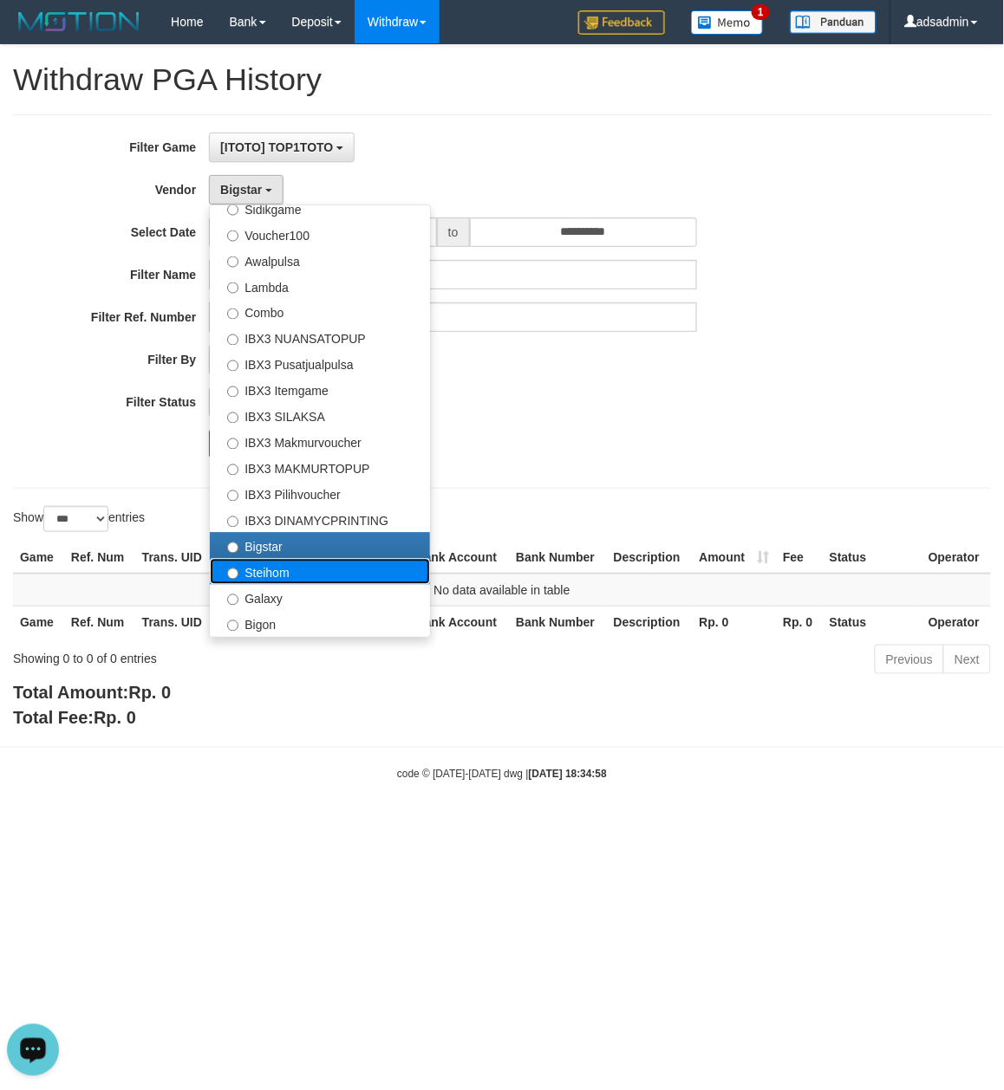
click at [316, 572] on label "Steihom" at bounding box center [320, 572] width 220 height 26
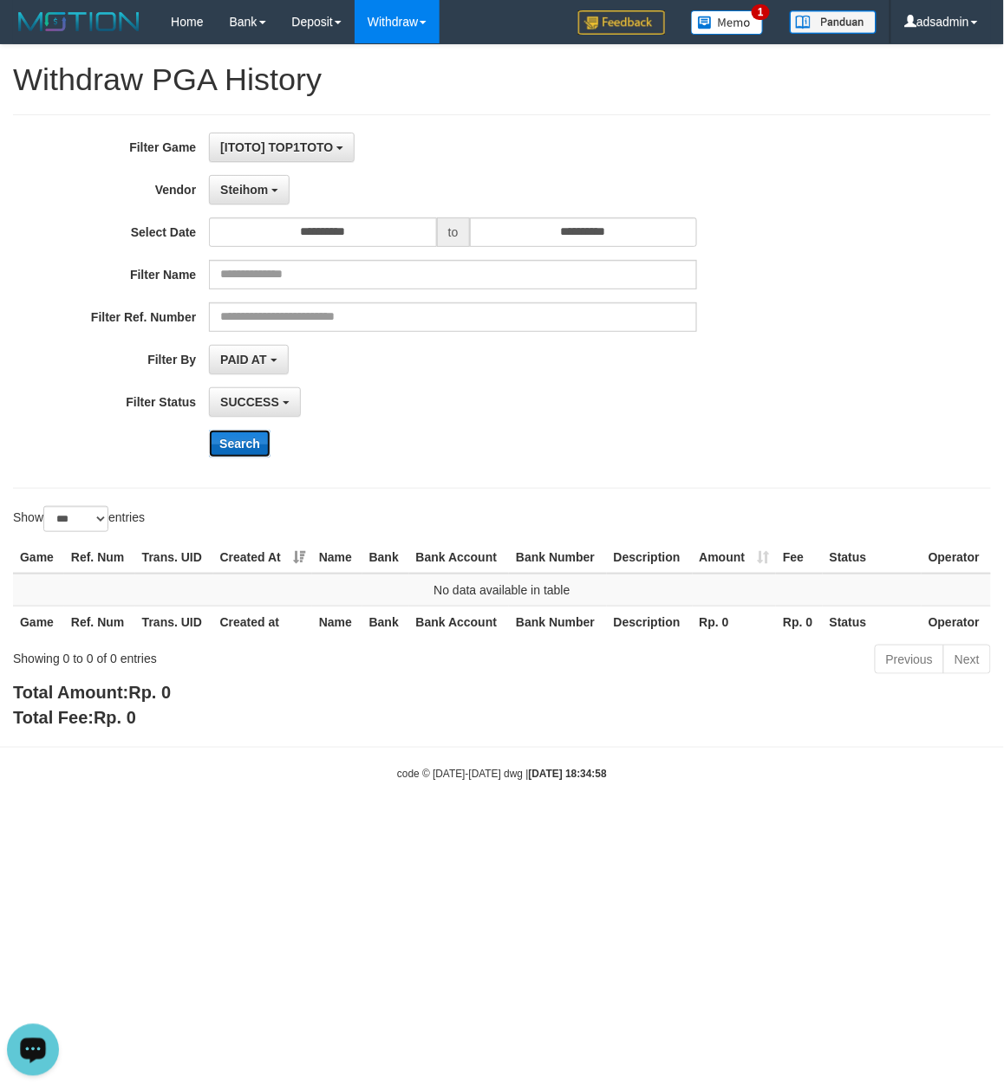
click at [230, 439] on button "Search" at bounding box center [240, 444] width 62 height 28
click at [285, 189] on button "Steihom" at bounding box center [249, 189] width 81 height 29
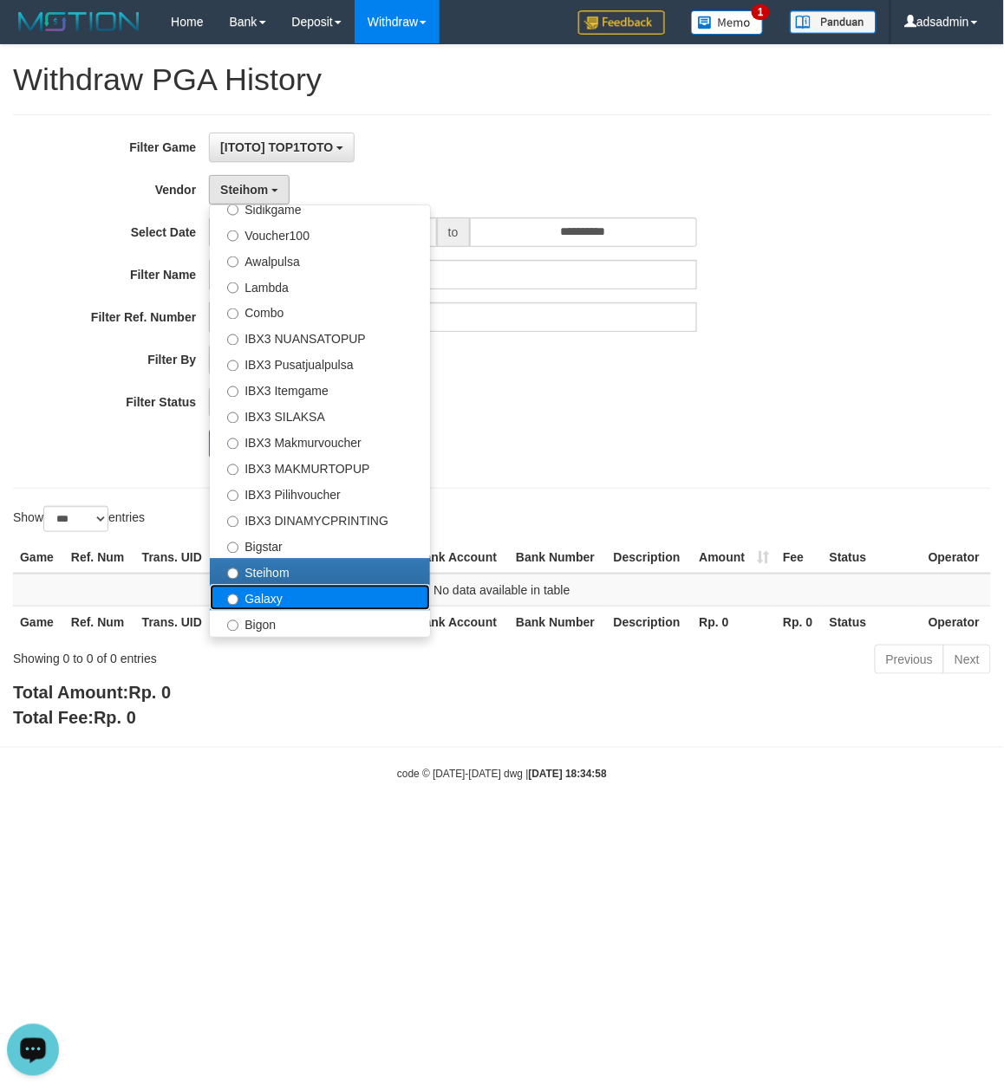
click at [285, 588] on label "Galaxy" at bounding box center [320, 598] width 220 height 26
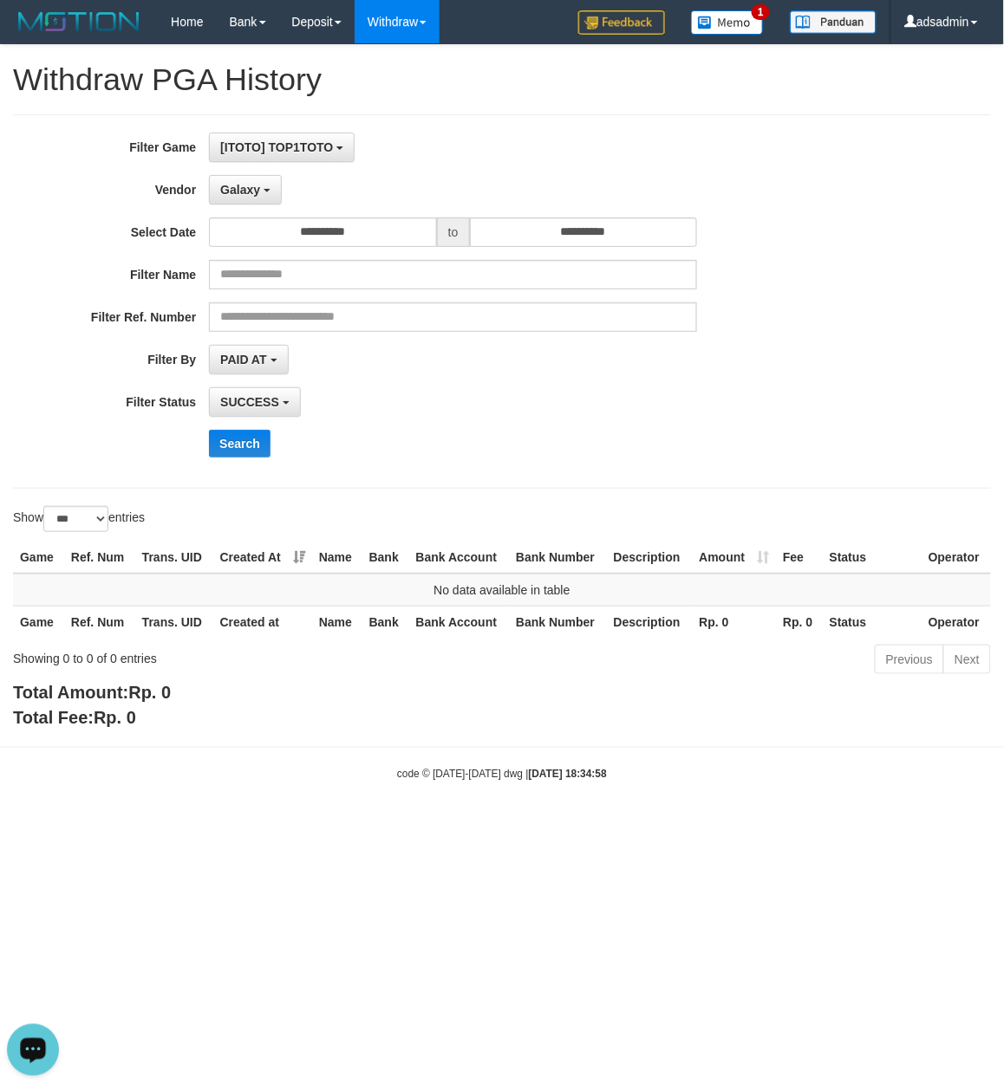
click at [243, 428] on div "**********" at bounding box center [418, 302] width 836 height 338
click at [243, 445] on button "Search" at bounding box center [240, 444] width 62 height 28
click at [230, 188] on span "Galaxy" at bounding box center [240, 190] width 40 height 14
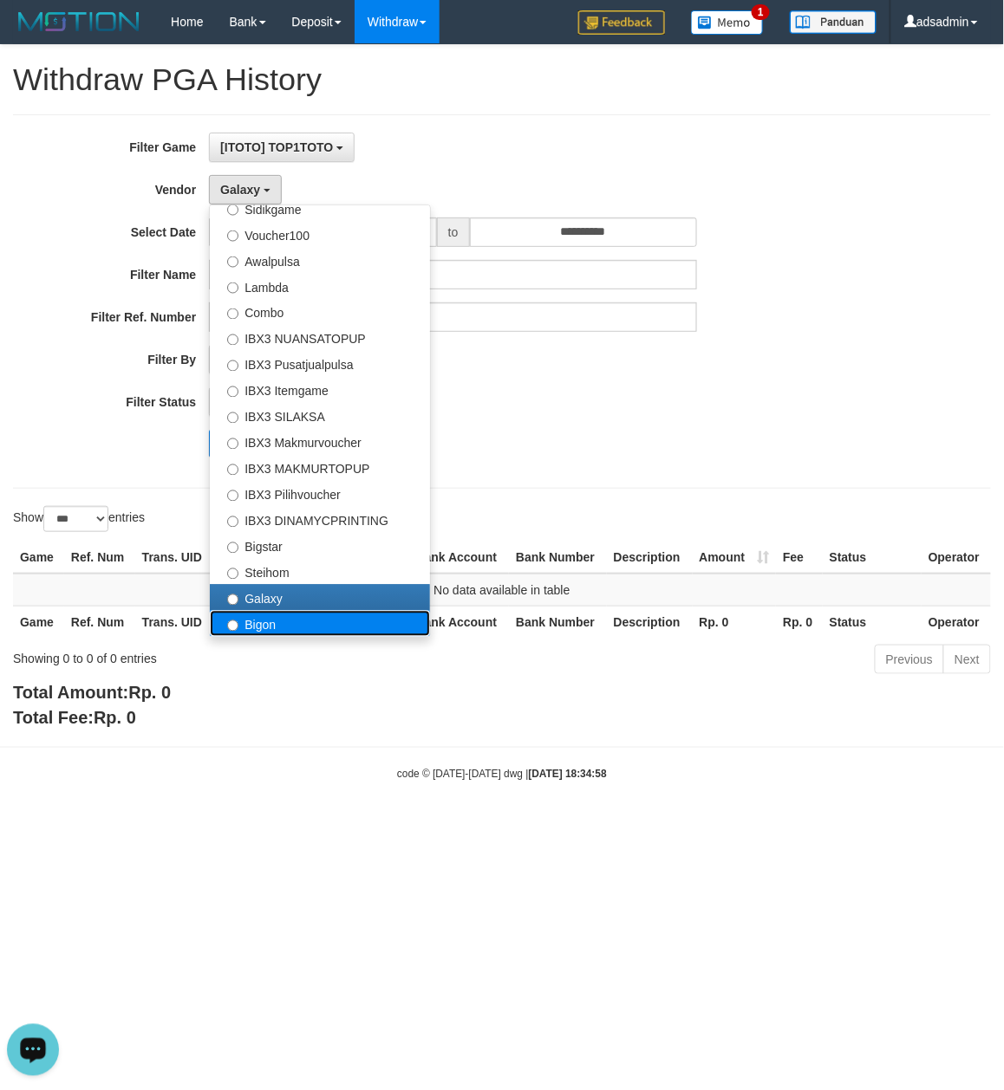
click at [262, 615] on label "Bigon" at bounding box center [320, 624] width 220 height 26
select select "**********"
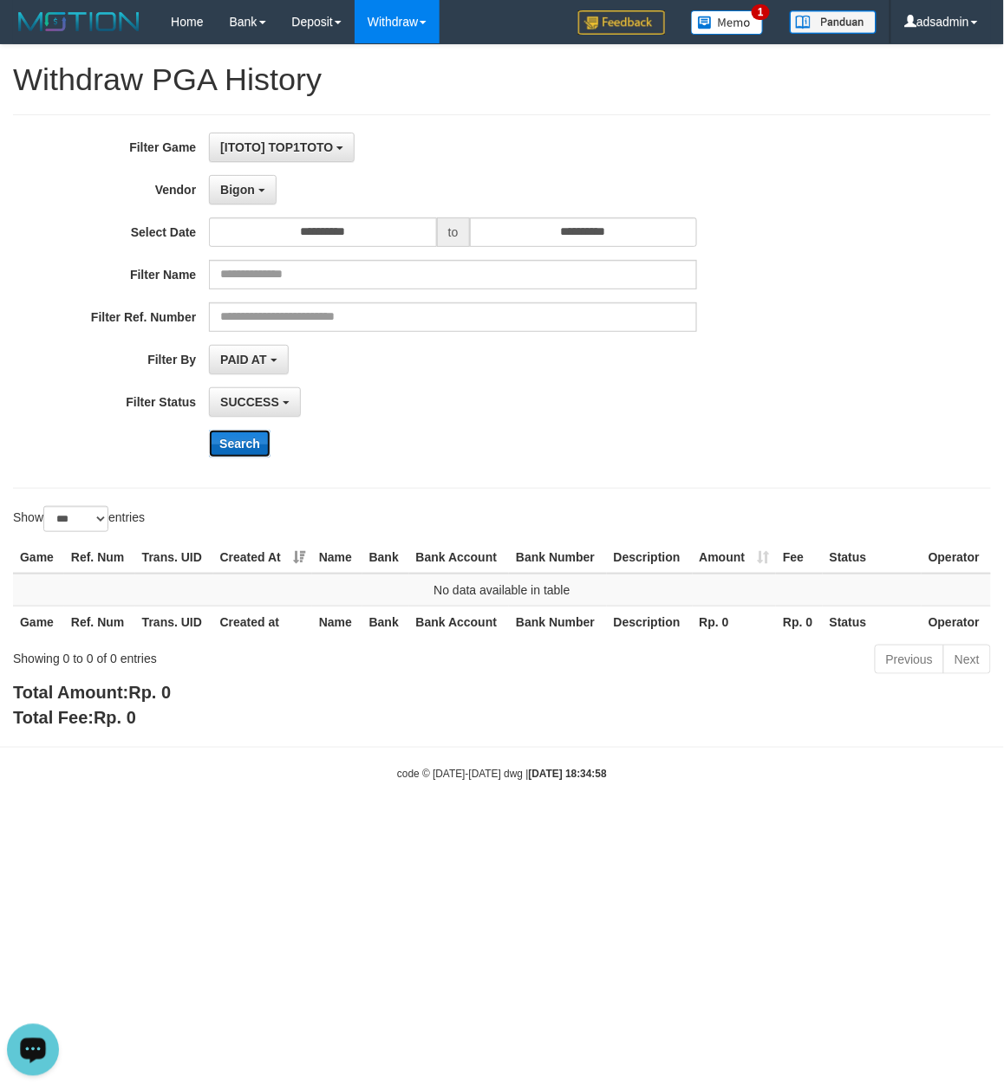
click at [237, 444] on button "Search" at bounding box center [240, 444] width 62 height 28
click at [653, 421] on div "**********" at bounding box center [418, 302] width 836 height 338
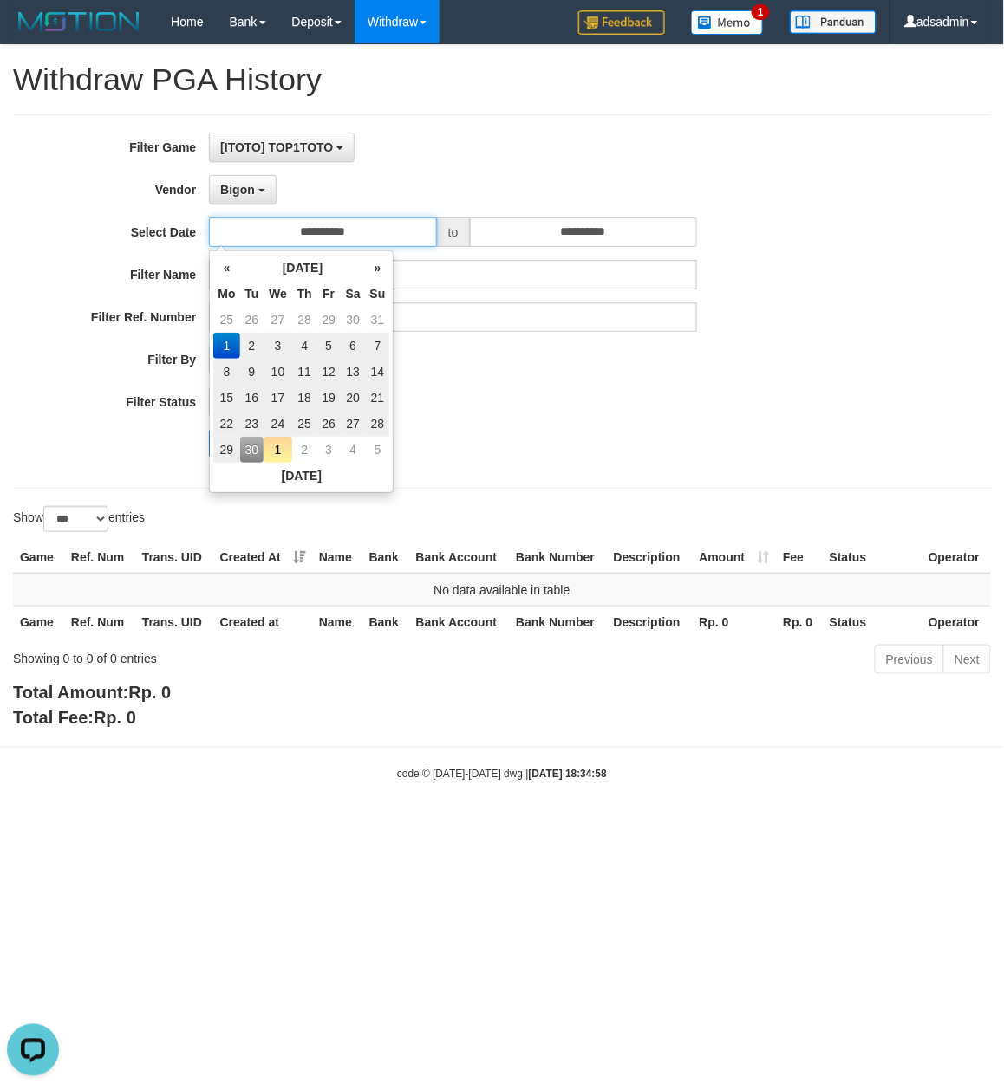
click at [359, 226] on input "**********" at bounding box center [323, 232] width 228 height 29
click at [247, 451] on td "30" at bounding box center [252, 450] width 24 height 26
type input "**********"
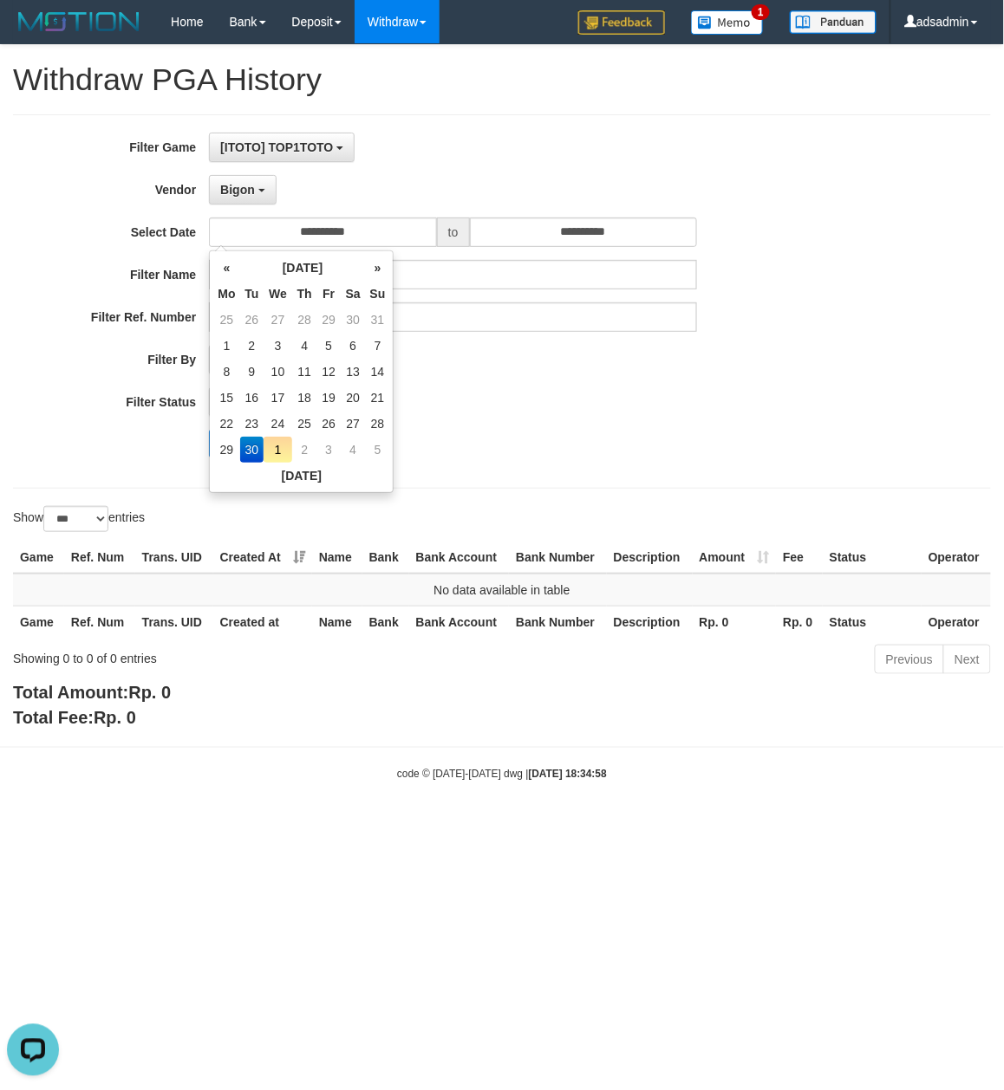
click at [515, 400] on div "SUCCESS SUCCESS ON PROCESS FAILED" at bounding box center [453, 401] width 488 height 29
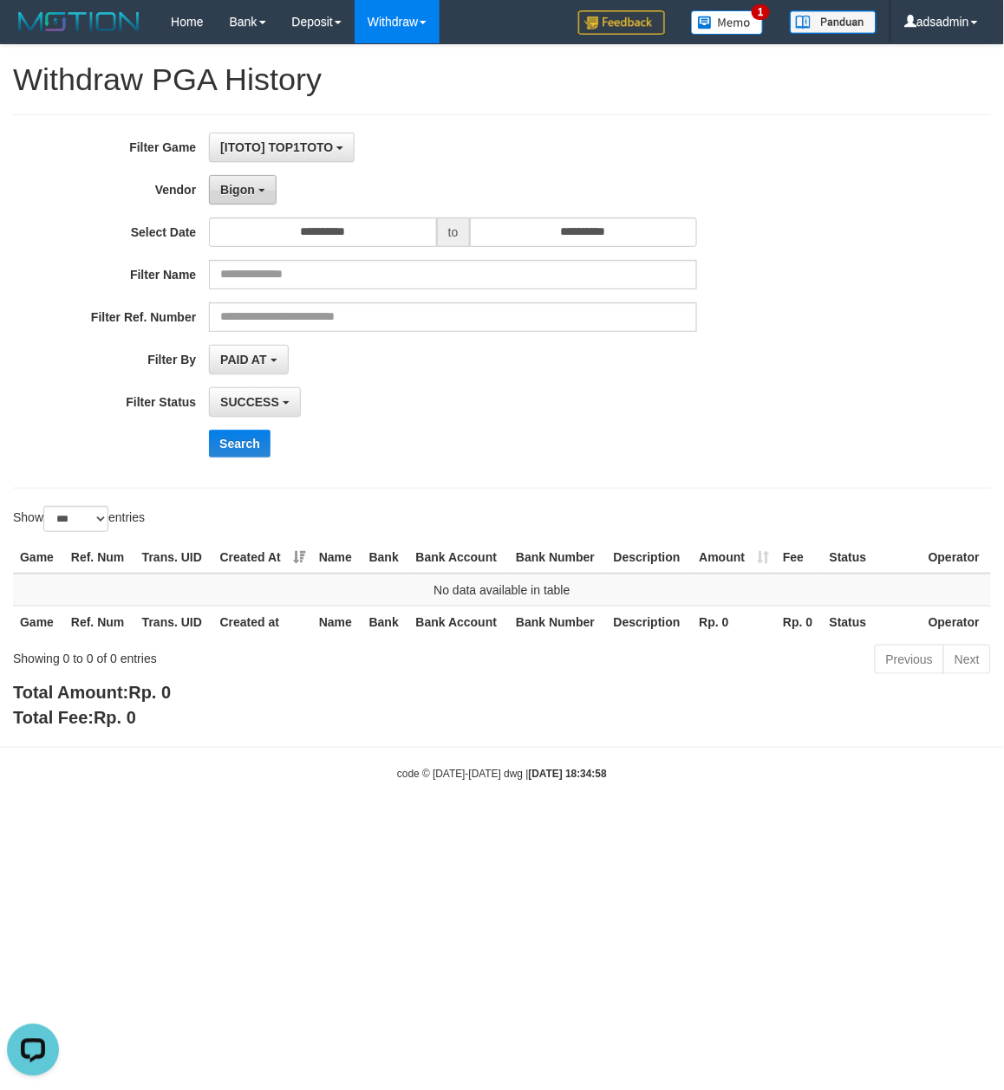
click at [261, 188] on button "Bigon" at bounding box center [243, 189] width 68 height 29
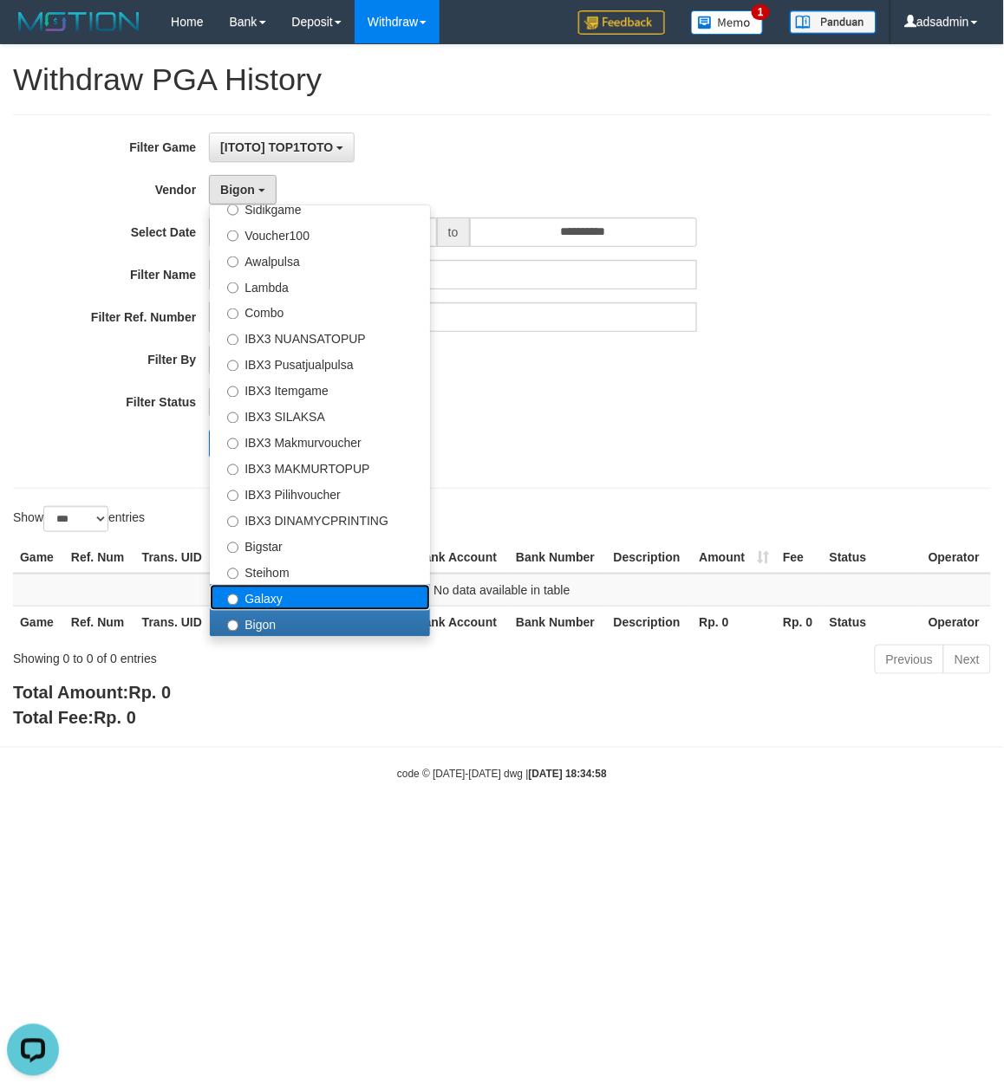
click at [258, 601] on label "Galaxy" at bounding box center [320, 598] width 220 height 26
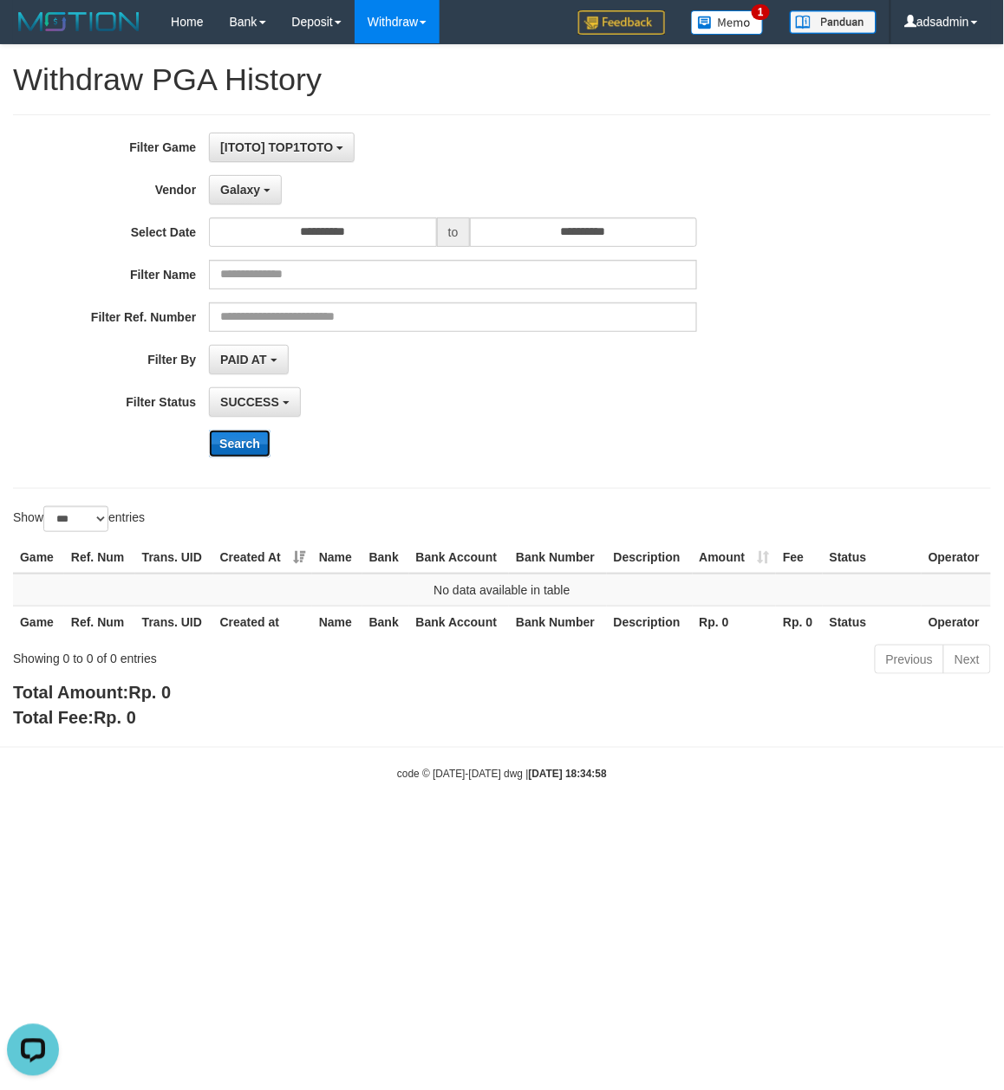
click at [237, 438] on button "Search" at bounding box center [240, 444] width 62 height 28
click at [262, 191] on button "Galaxy" at bounding box center [245, 189] width 73 height 29
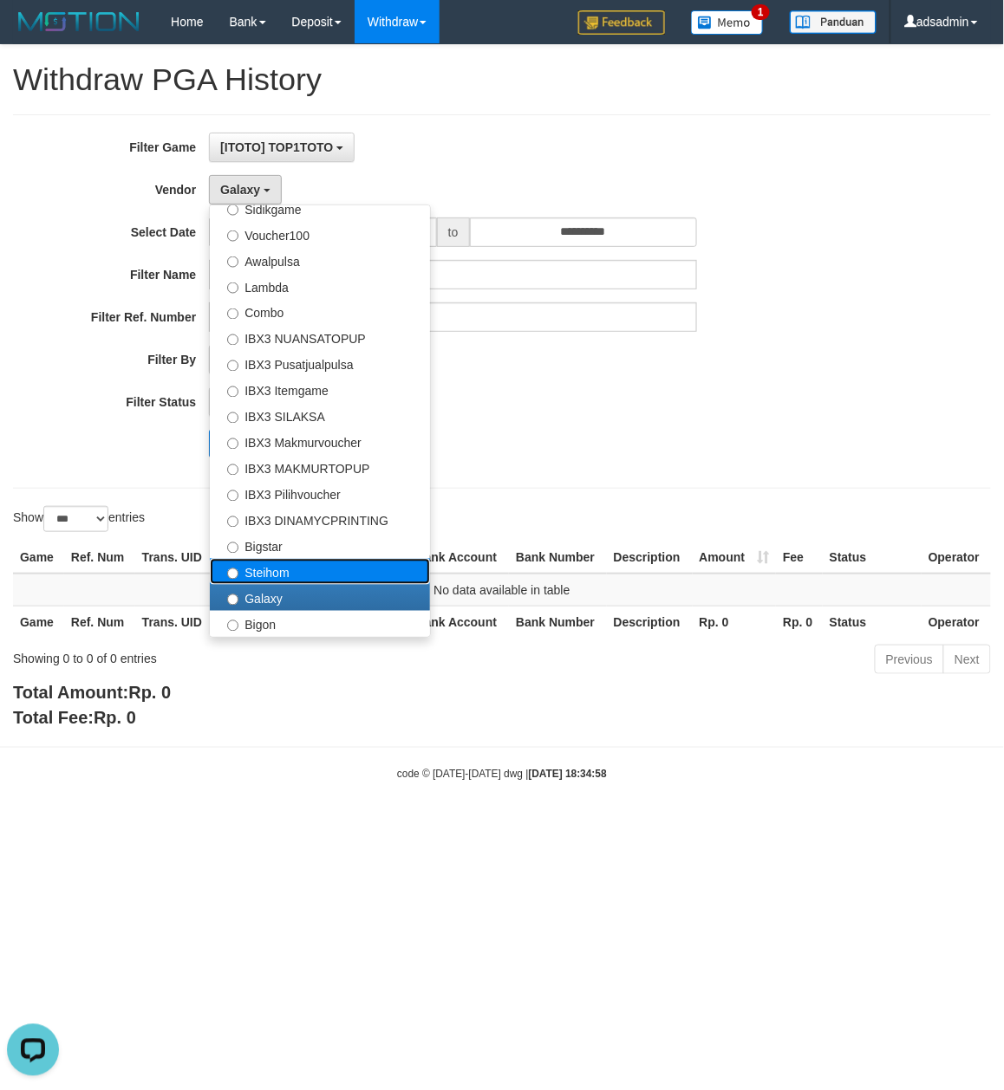
click at [261, 573] on label "Steihom" at bounding box center [320, 572] width 220 height 26
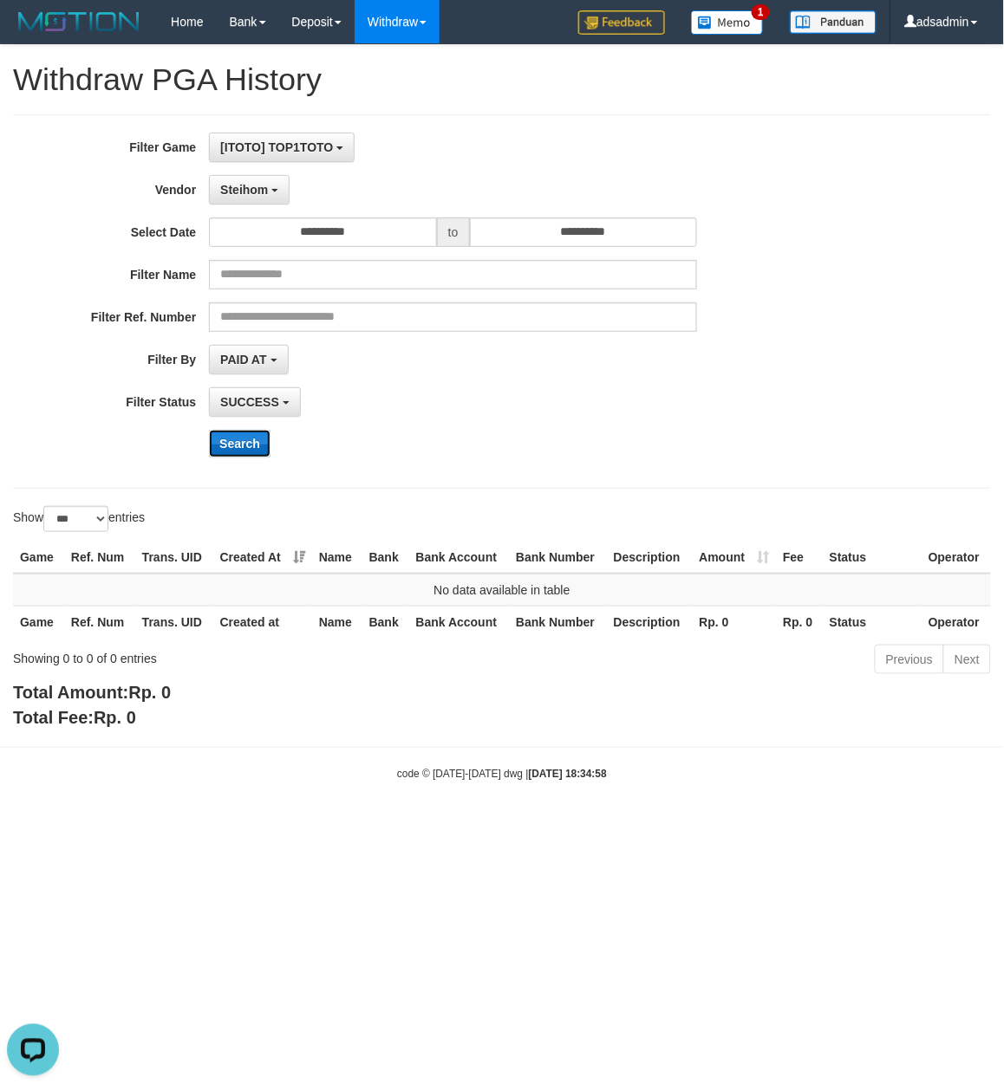
click at [250, 455] on button "Search" at bounding box center [240, 444] width 62 height 28
click at [268, 183] on span "Steihom" at bounding box center [244, 190] width 48 height 14
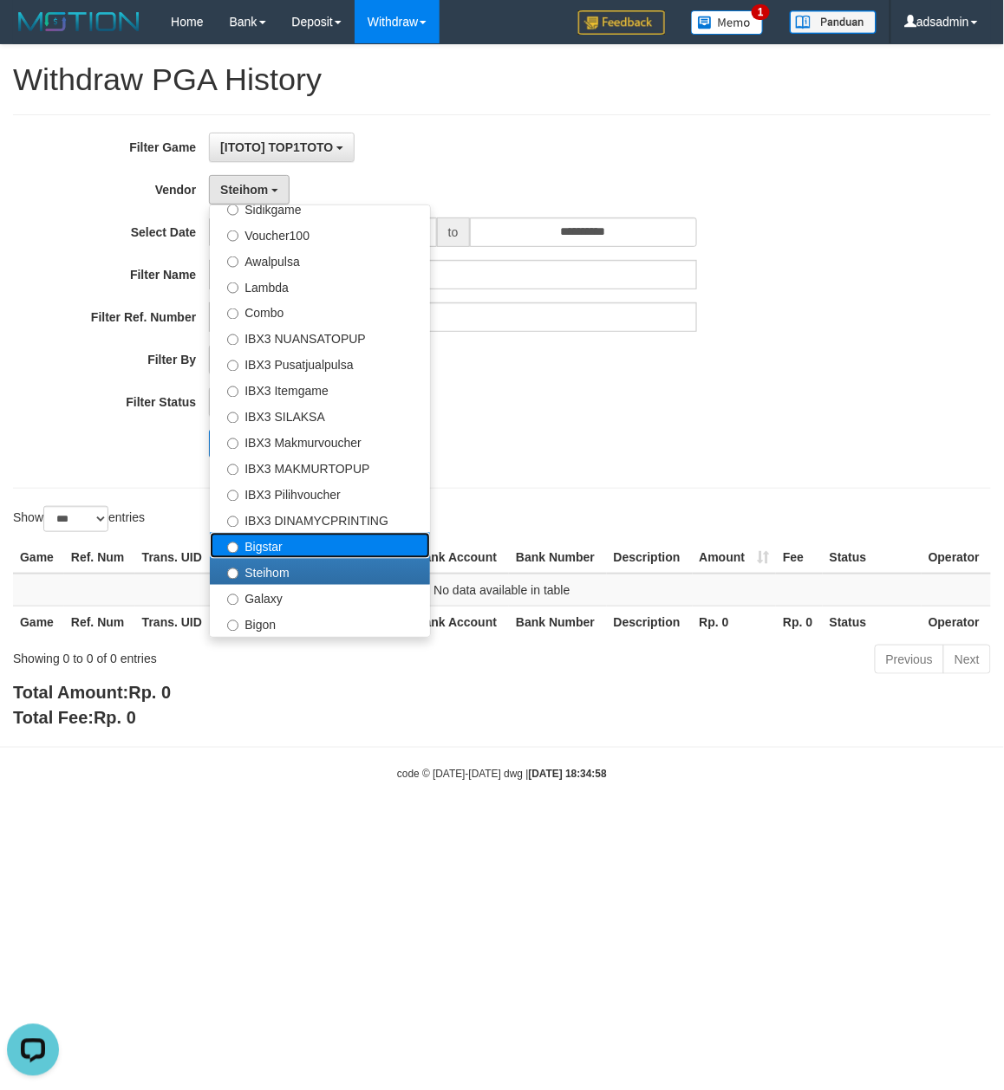
click at [288, 556] on label "Bigstar" at bounding box center [320, 546] width 220 height 26
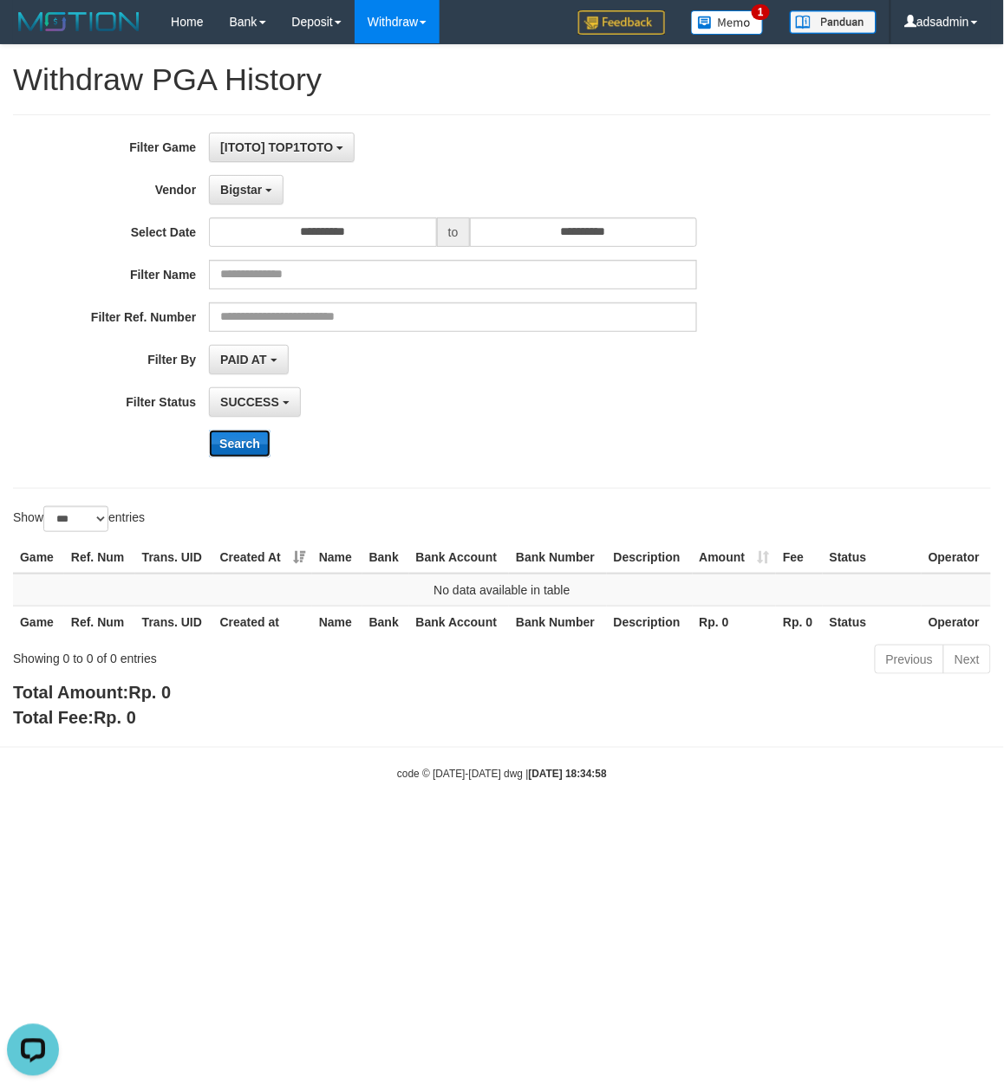
click at [247, 451] on button "Search" at bounding box center [240, 444] width 62 height 28
drag, startPoint x: 257, startPoint y: 192, endPoint x: 251, endPoint y: 428, distance: 236.7
click at [257, 195] on span "Bigstar" at bounding box center [241, 190] width 42 height 14
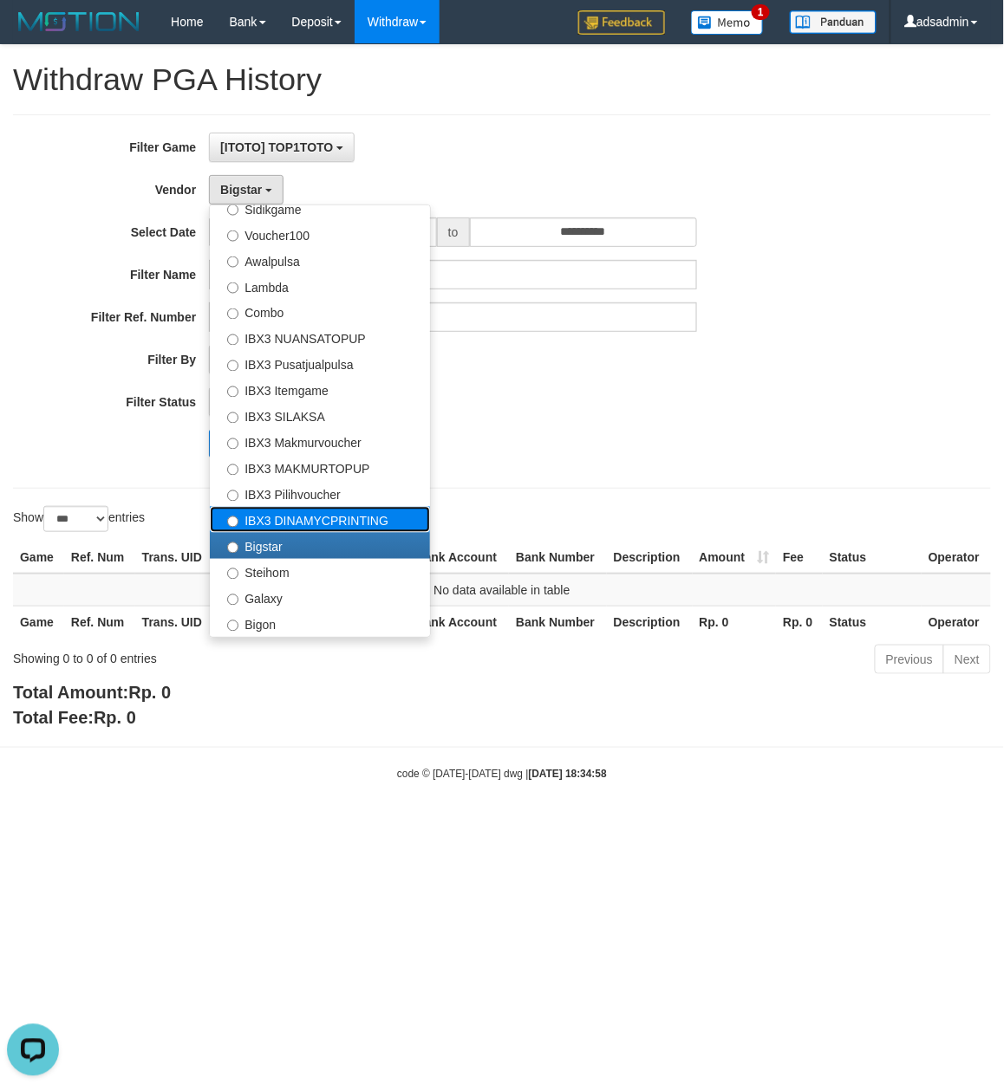
click at [289, 522] on label "IBX3 DINAMYCPRINTING" at bounding box center [320, 520] width 220 height 26
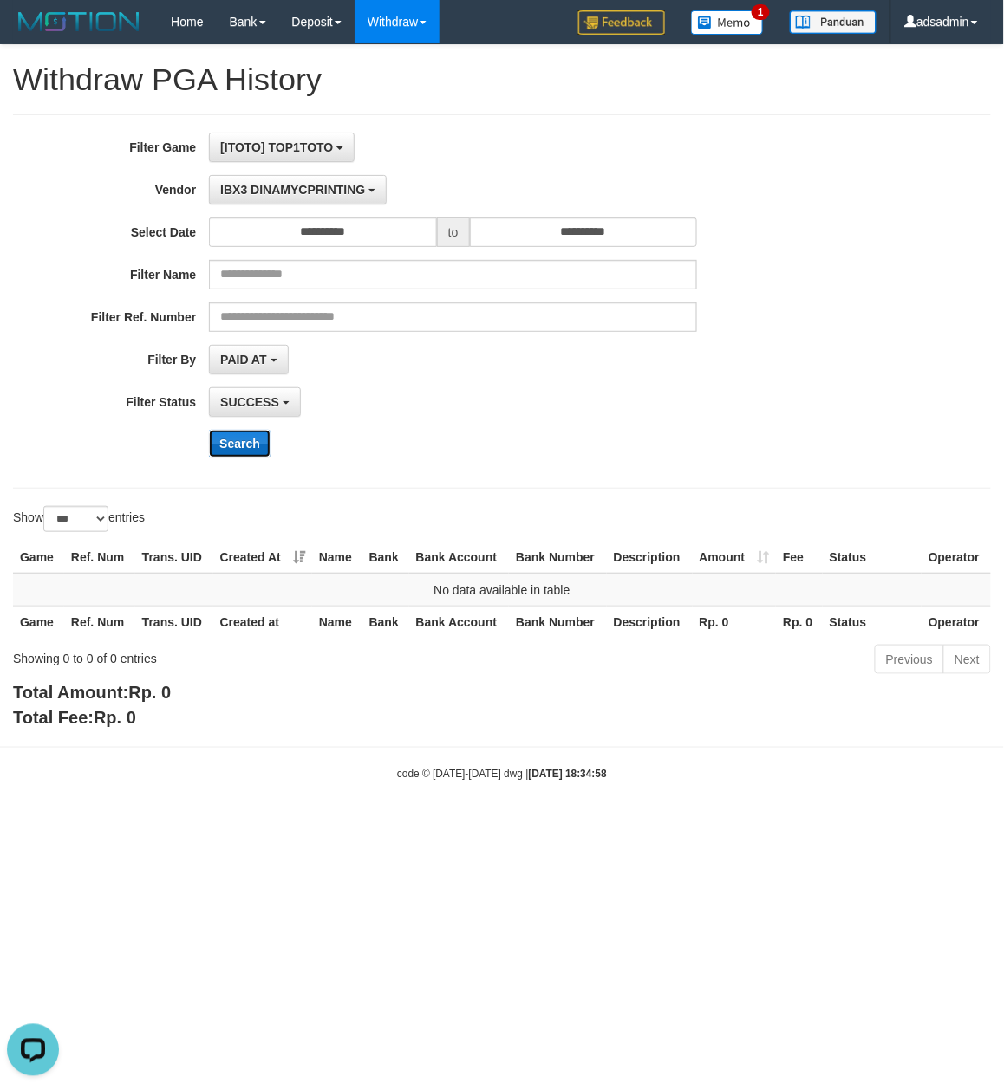
click at [244, 446] on button "Search" at bounding box center [240, 444] width 62 height 28
click at [278, 194] on span "IBX3 DINAMYCPRINTING" at bounding box center [292, 190] width 145 height 14
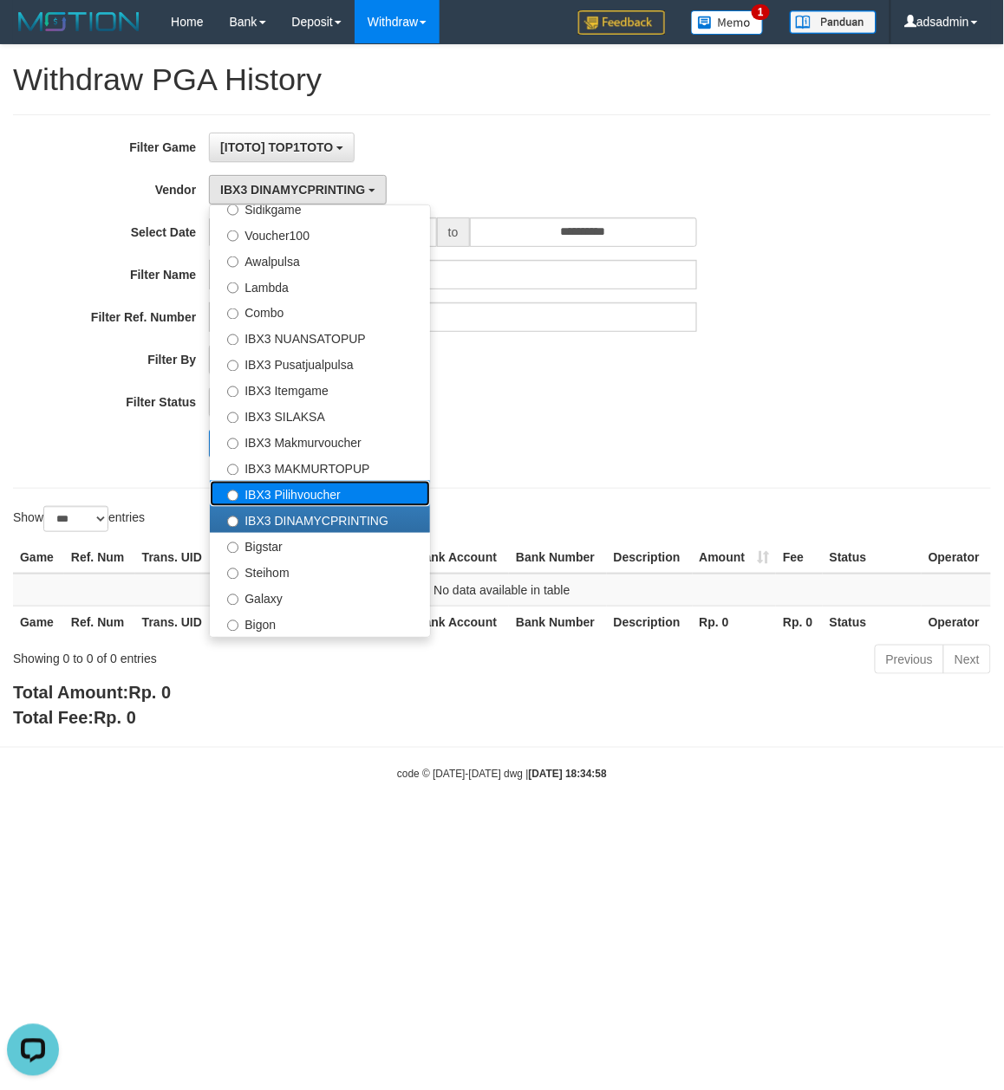
click at [296, 496] on label "IBX3 Pilihvoucher" at bounding box center [320, 494] width 220 height 26
select select "**********"
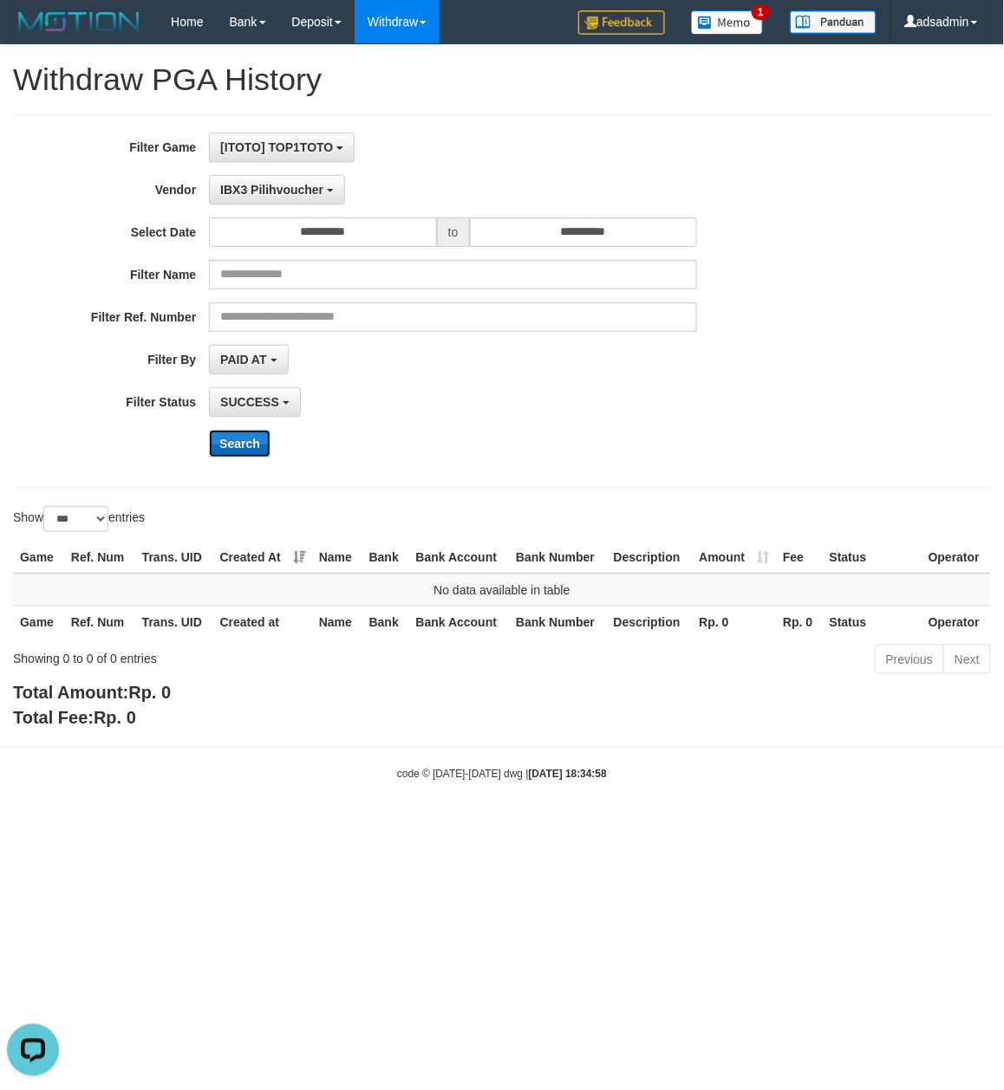
click at [254, 442] on button "Search" at bounding box center [240, 444] width 62 height 28
click at [303, 194] on span "IBX3 Pilihvoucher" at bounding box center [271, 190] width 103 height 14
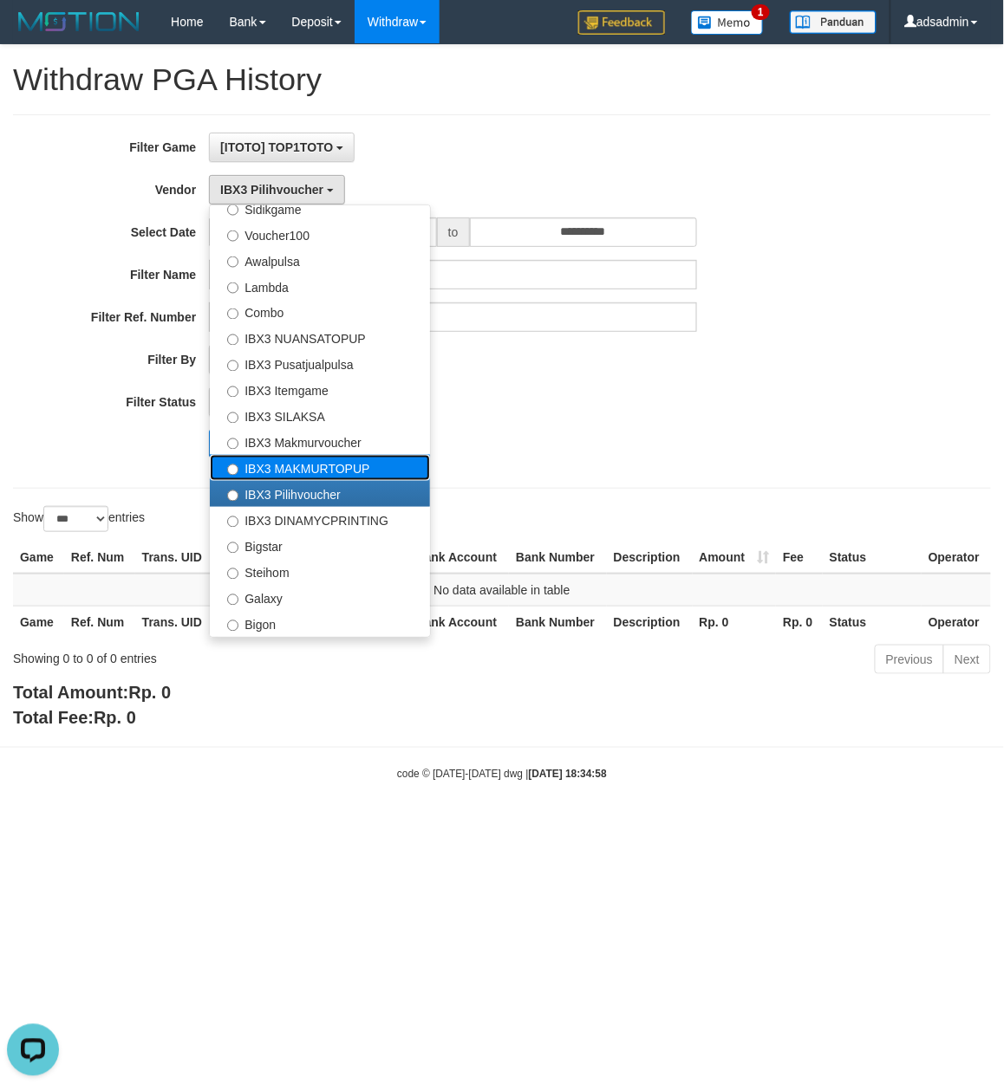
click at [316, 455] on label "IBX3 MAKMURTOPUP" at bounding box center [320, 468] width 220 height 26
select select "**********"
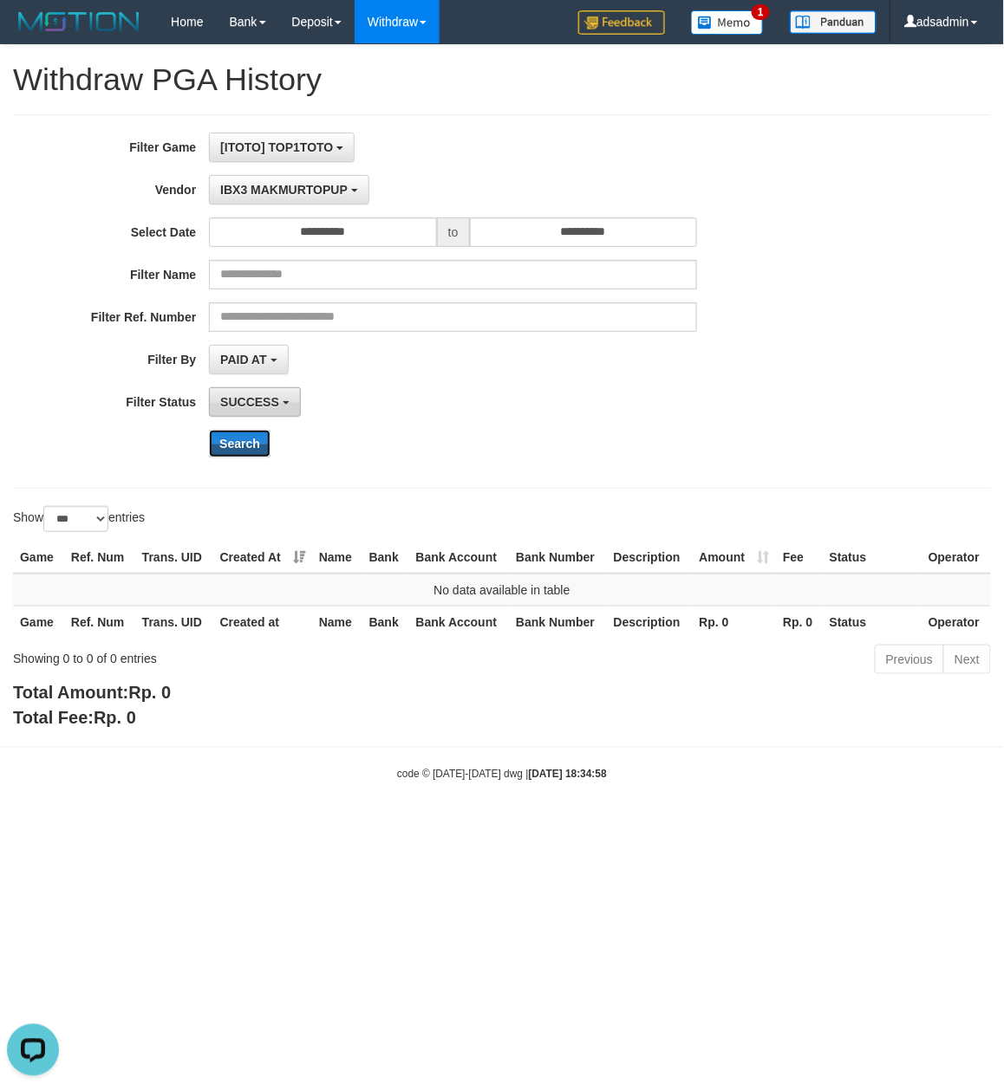
click at [236, 438] on button "Search" at bounding box center [240, 444] width 62 height 28
click at [321, 180] on button "IBX3 MAKMURTOPUP" at bounding box center [288, 189] width 159 height 29
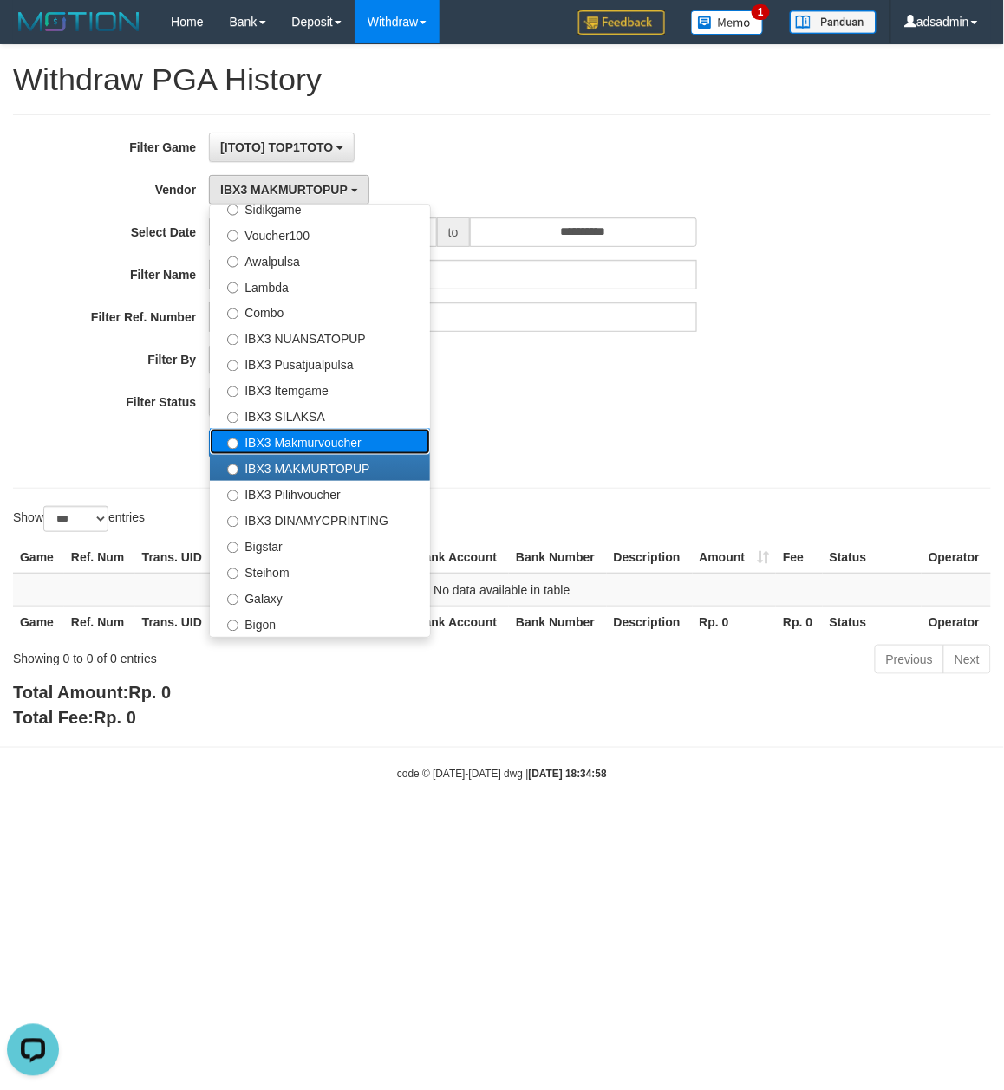
click at [286, 442] on label "IBX3 Makmurvoucher" at bounding box center [320, 442] width 220 height 26
select select "**********"
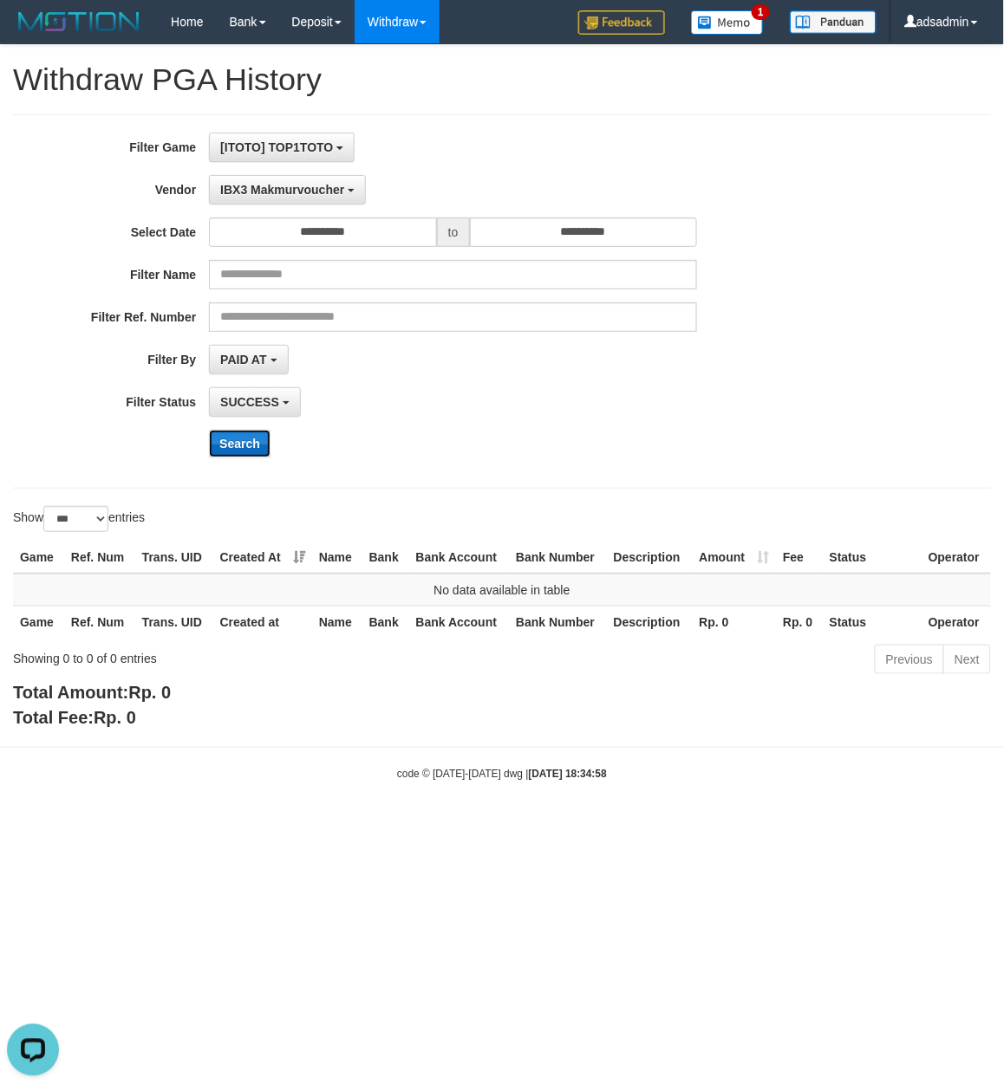
click at [244, 437] on button "Search" at bounding box center [240, 444] width 62 height 28
click at [321, 184] on span "IBX3 Makmurvoucher" at bounding box center [282, 190] width 124 height 14
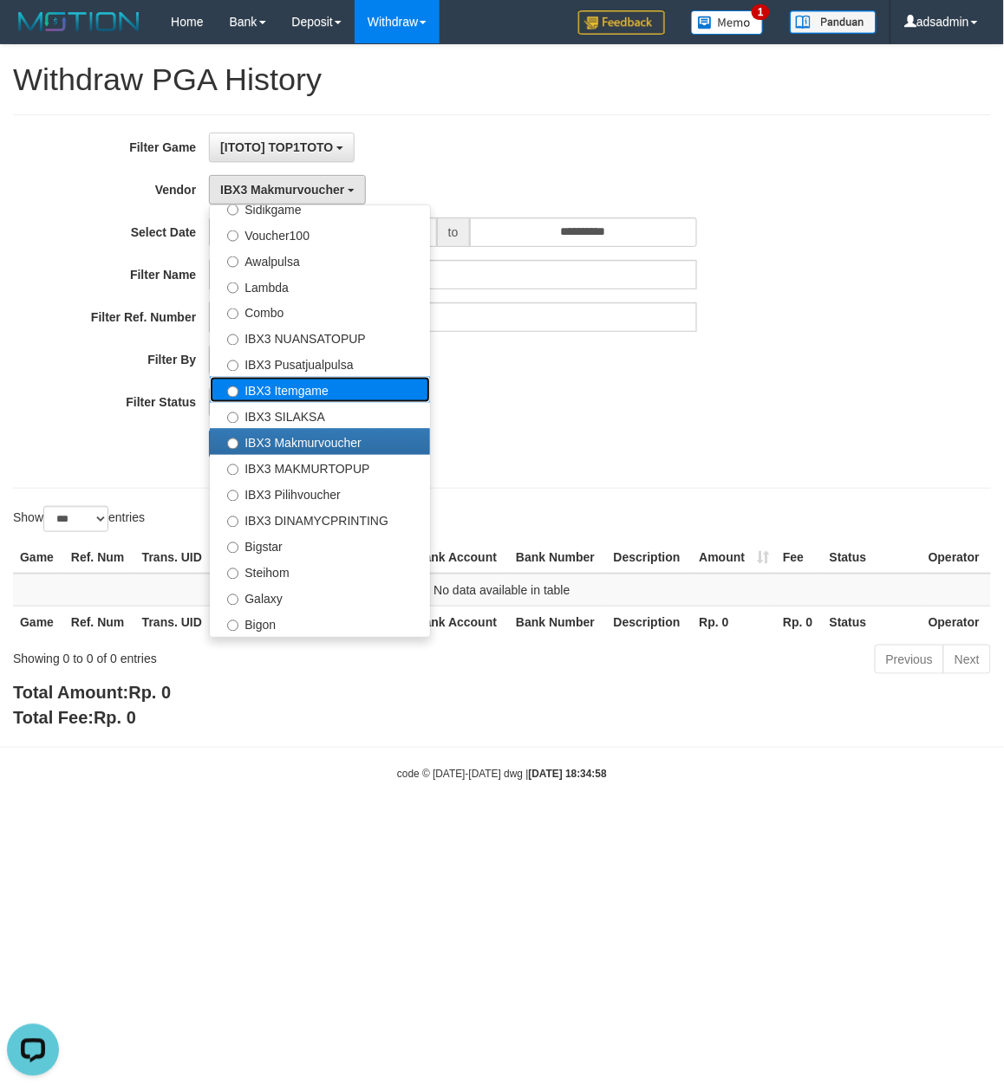
click at [350, 393] on label "IBX3 Itemgame" at bounding box center [320, 390] width 220 height 26
select select "**********"
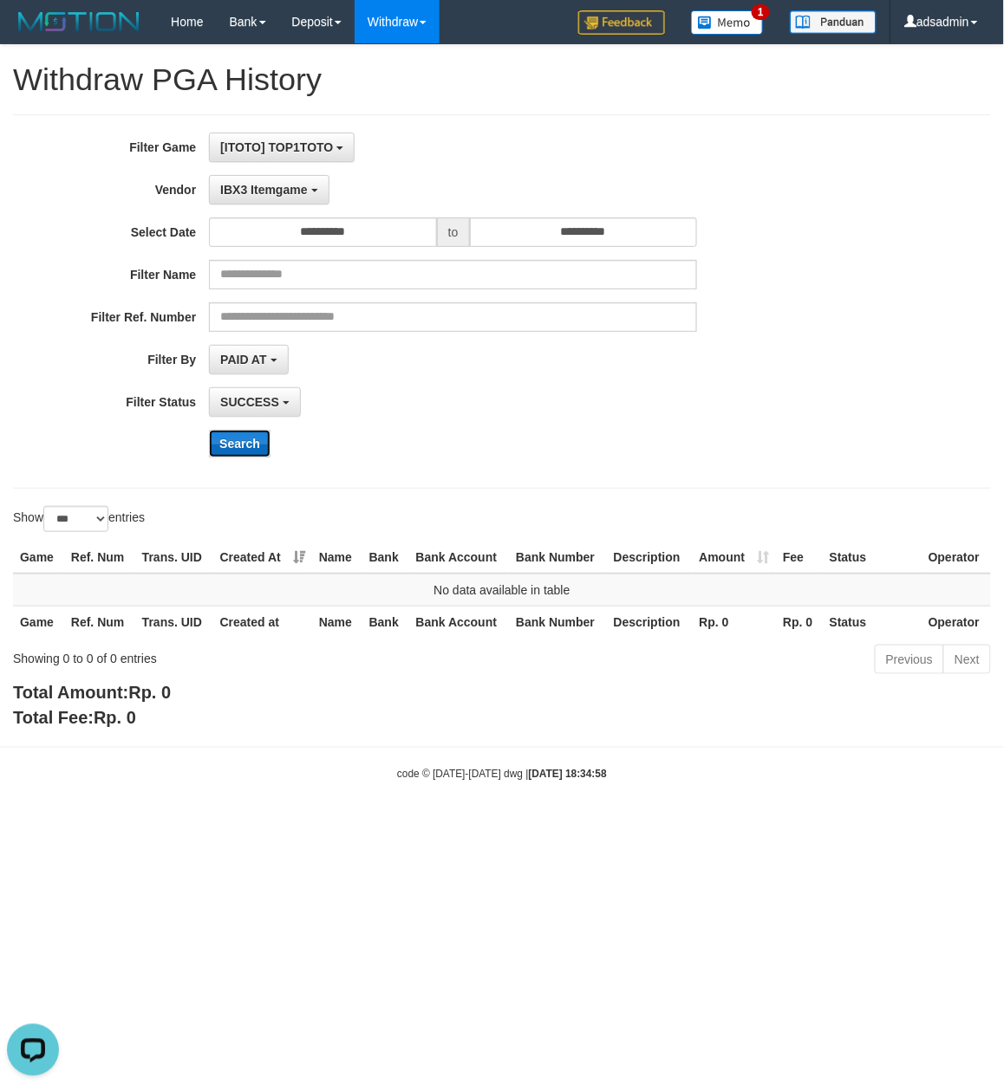
click at [241, 440] on button "Search" at bounding box center [240, 444] width 62 height 28
click at [243, 175] on button "IBX3 Itemgame" at bounding box center [269, 189] width 120 height 29
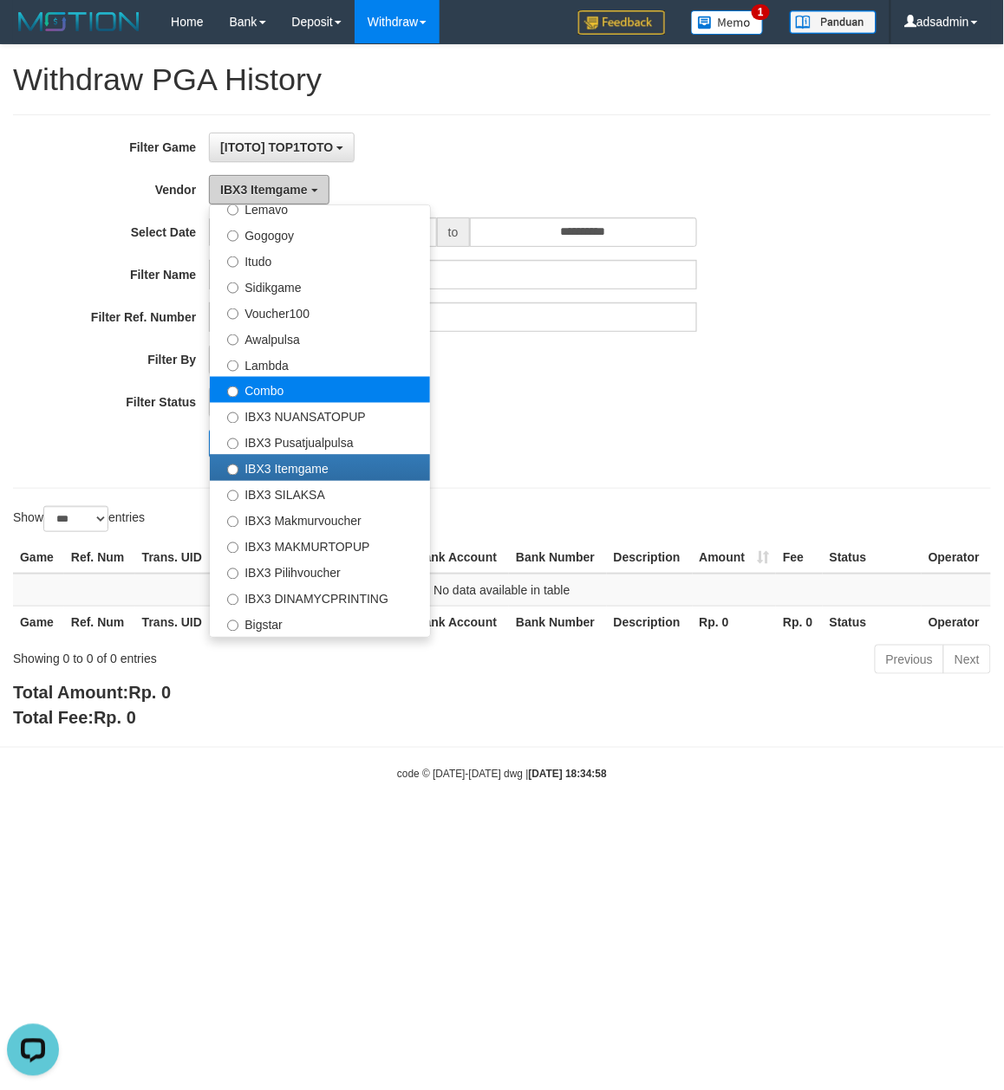
scroll to position [455, 0]
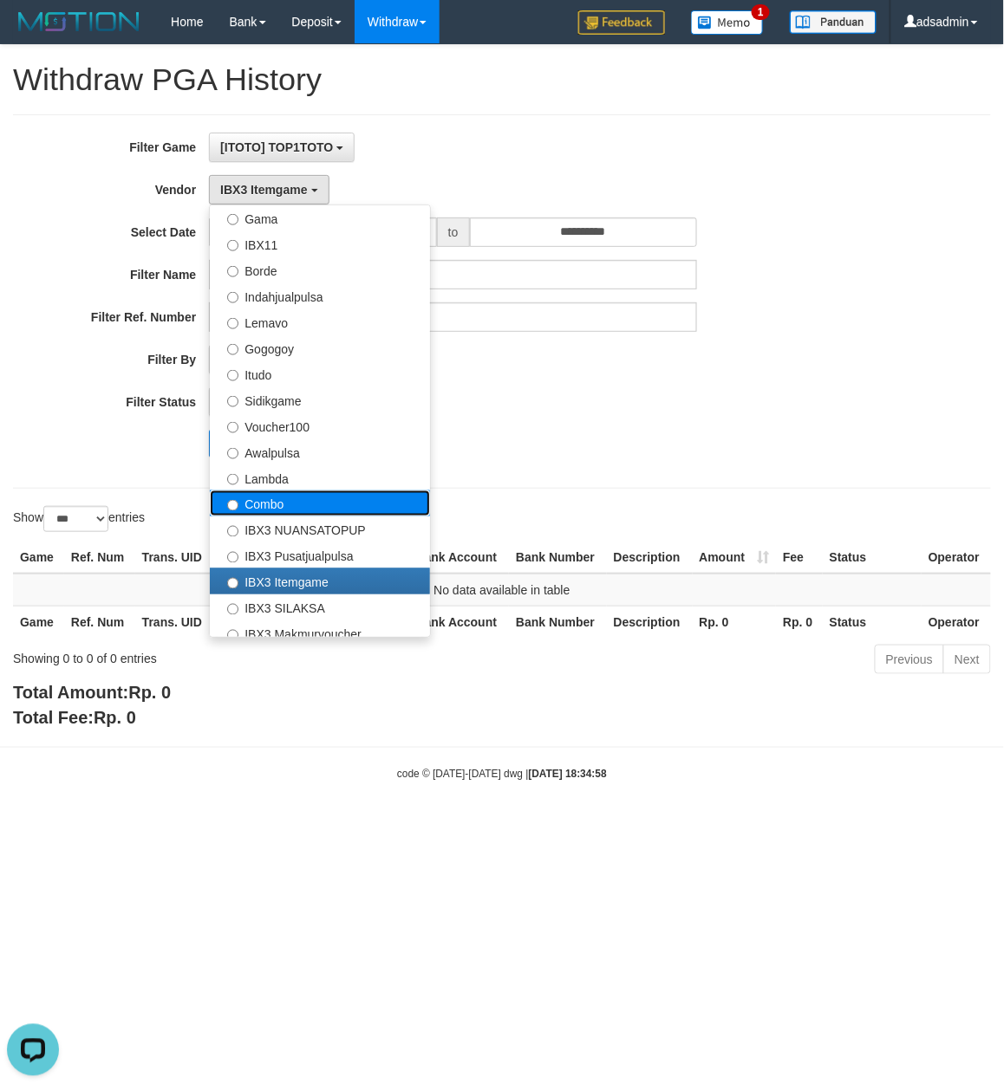
click at [338, 511] on label "Combo" at bounding box center [320, 504] width 220 height 26
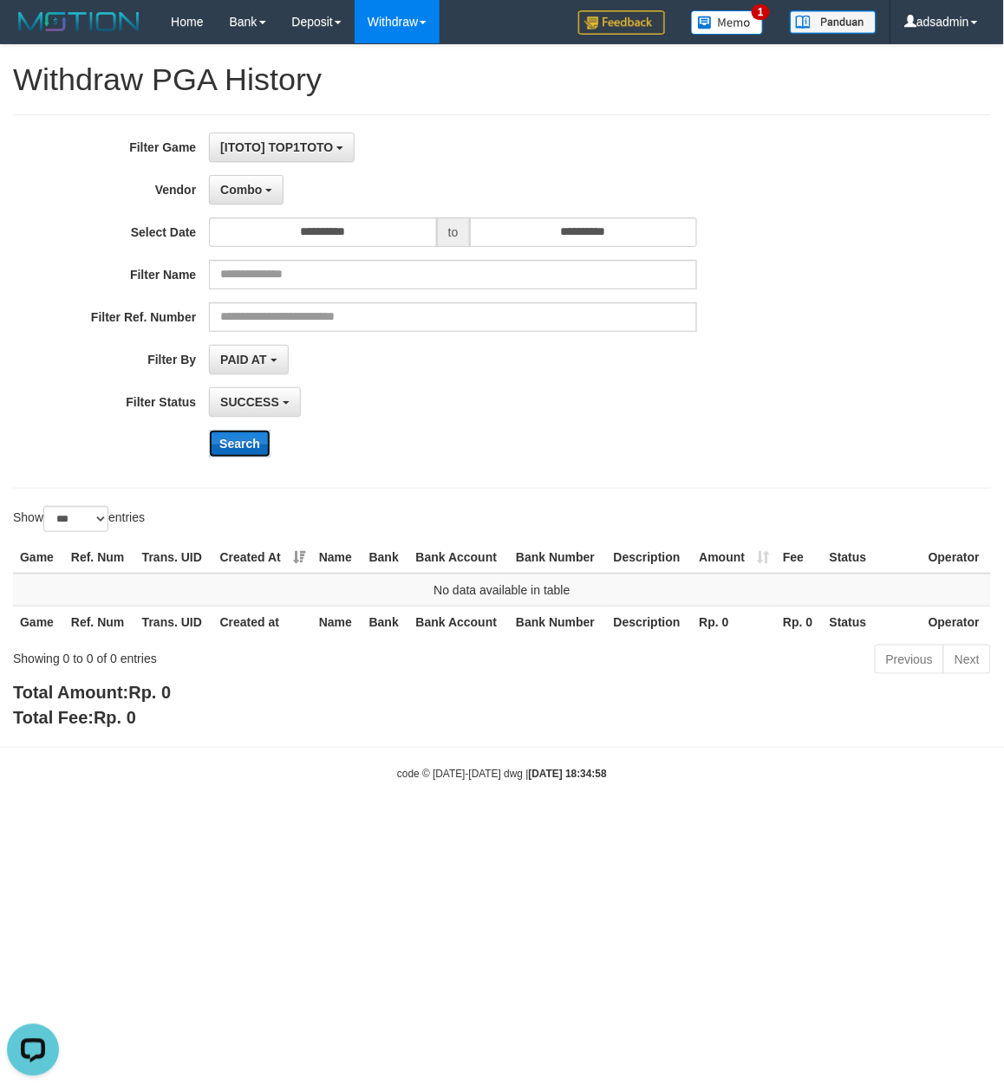
click at [254, 447] on button "Search" at bounding box center [240, 444] width 62 height 28
click at [248, 191] on span "Combo" at bounding box center [241, 190] width 42 height 14
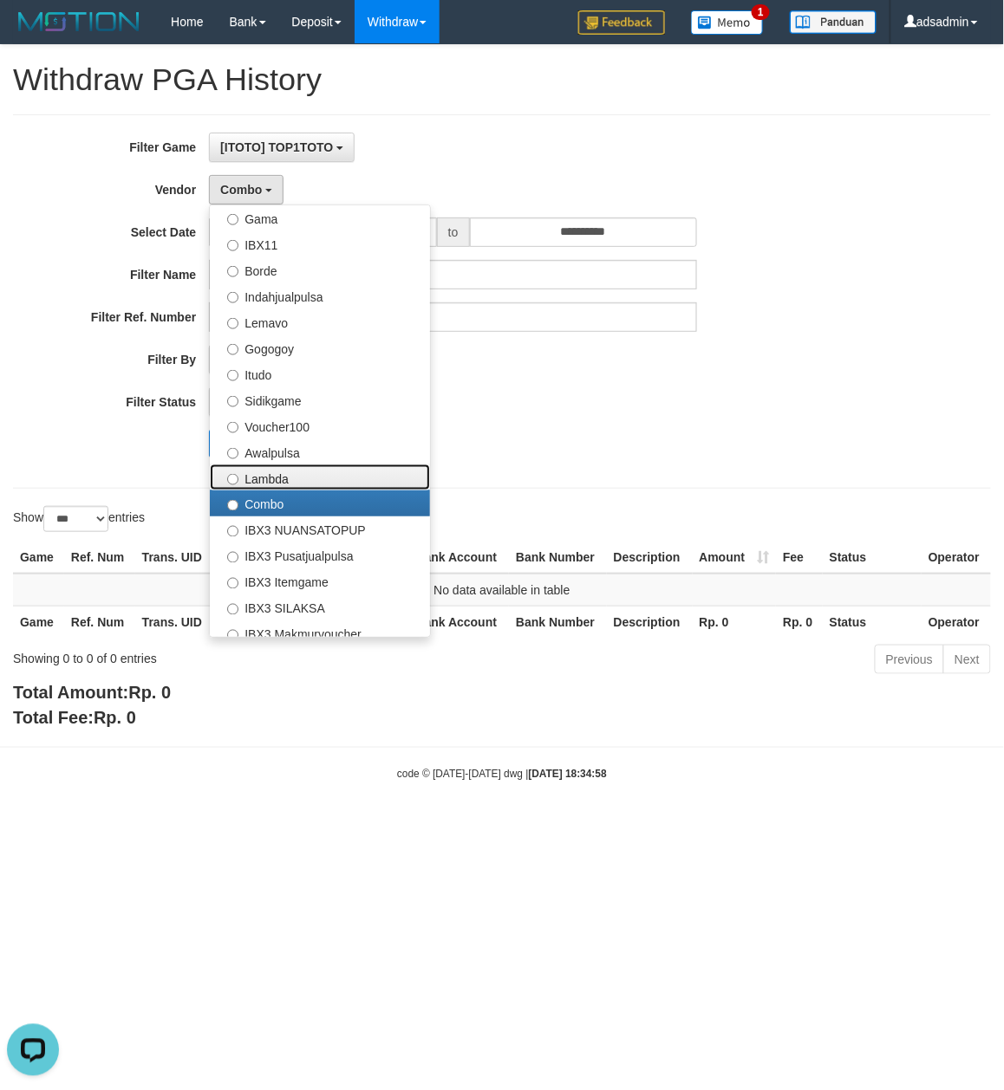
click at [257, 480] on label "Lambda" at bounding box center [320, 478] width 220 height 26
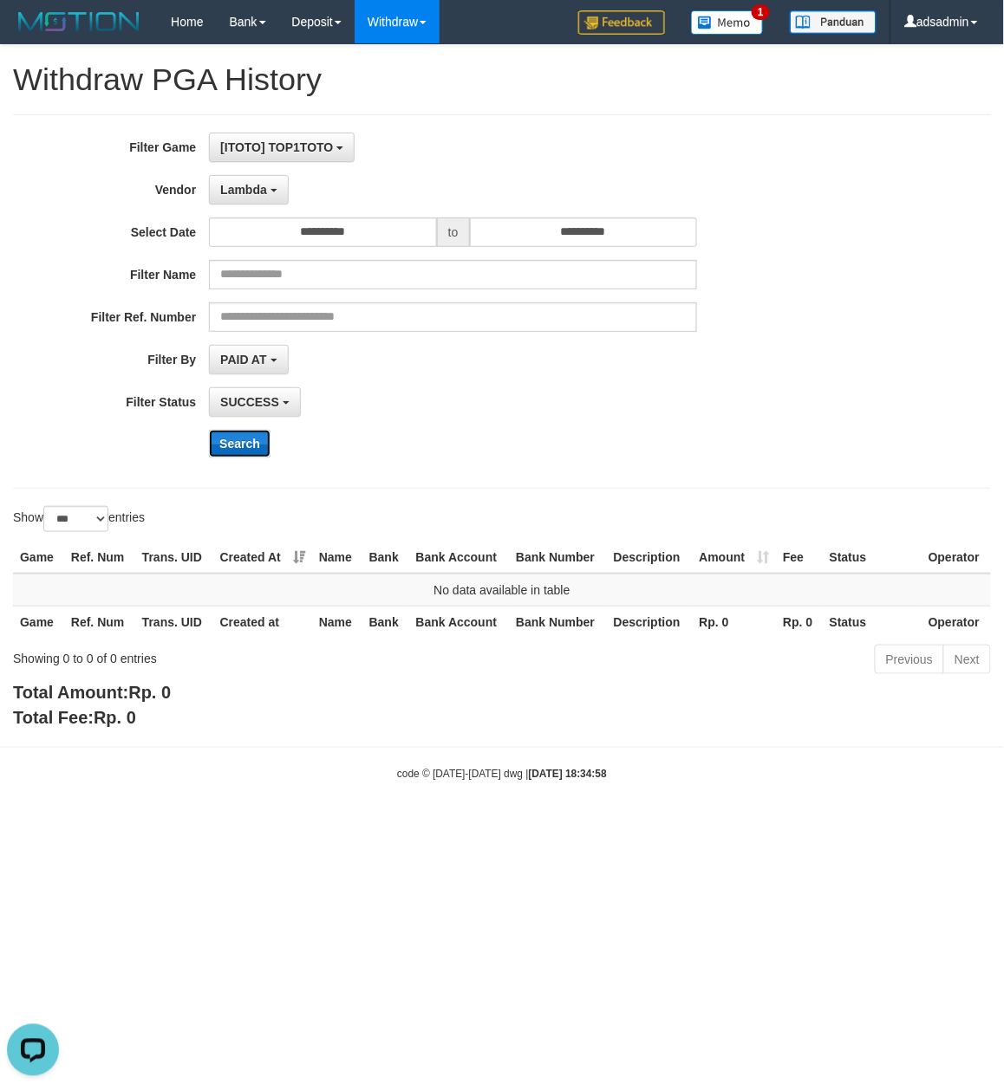
click at [234, 439] on button "Search" at bounding box center [240, 444] width 62 height 28
click at [253, 192] on span "Lambda" at bounding box center [243, 190] width 47 height 14
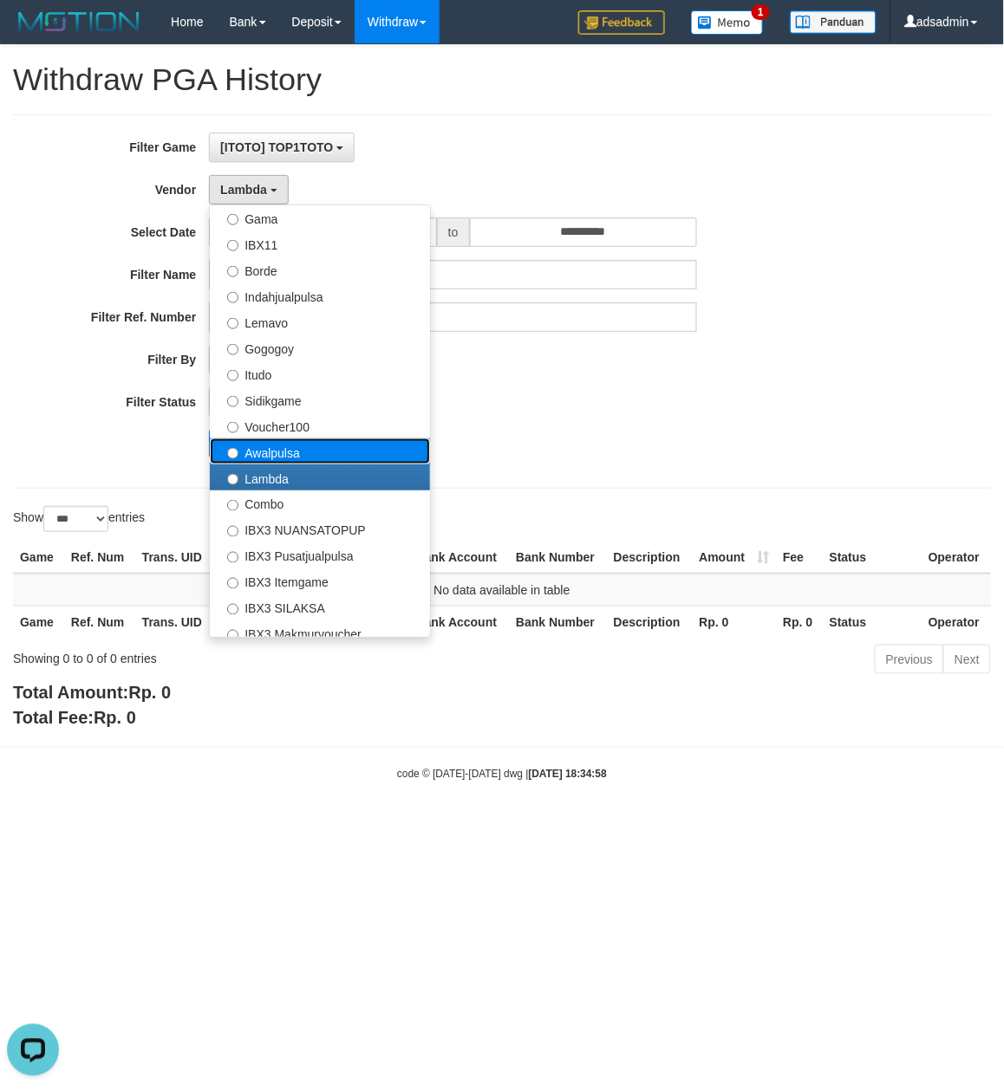
click at [336, 459] on label "Awalpulsa" at bounding box center [320, 452] width 220 height 26
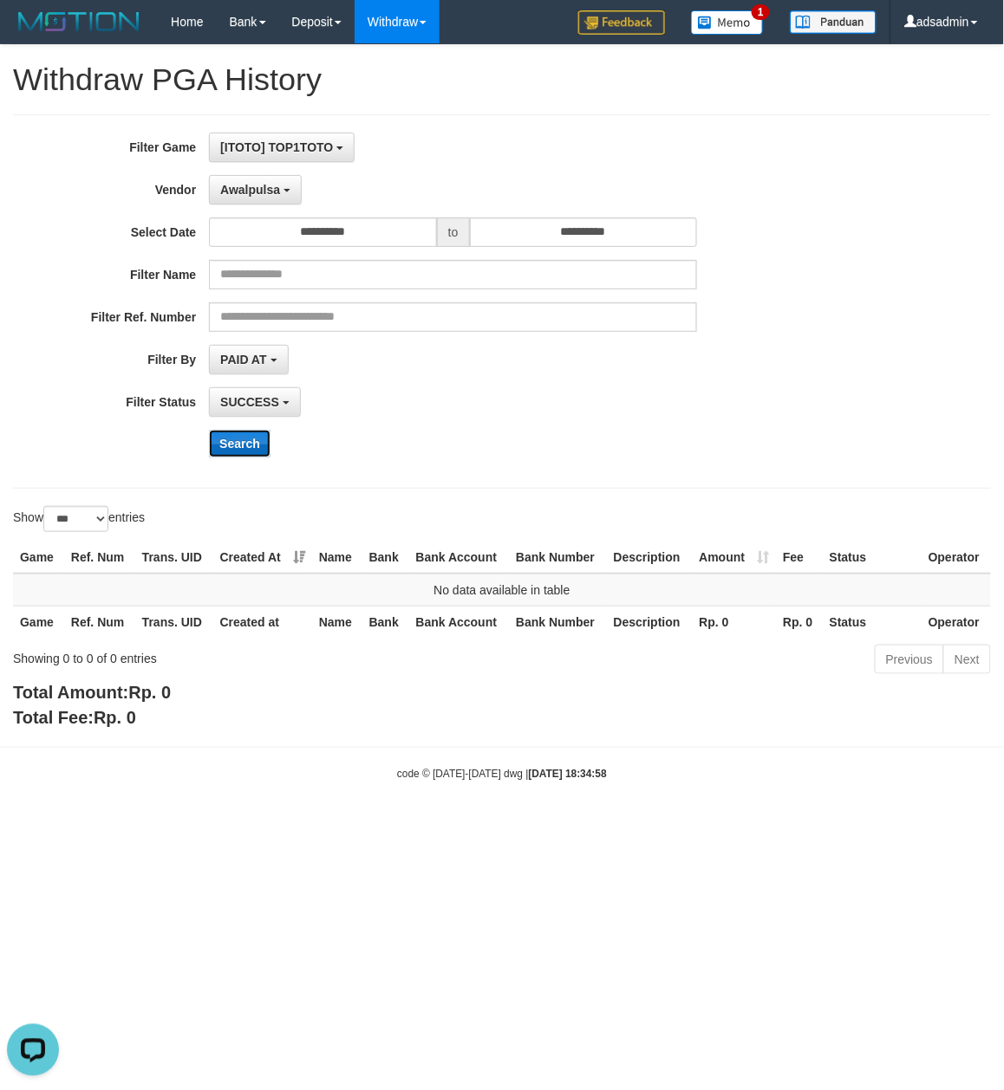
click at [244, 442] on button "Search" at bounding box center [240, 444] width 62 height 28
click at [282, 184] on button "Awalpulsa" at bounding box center [255, 189] width 93 height 29
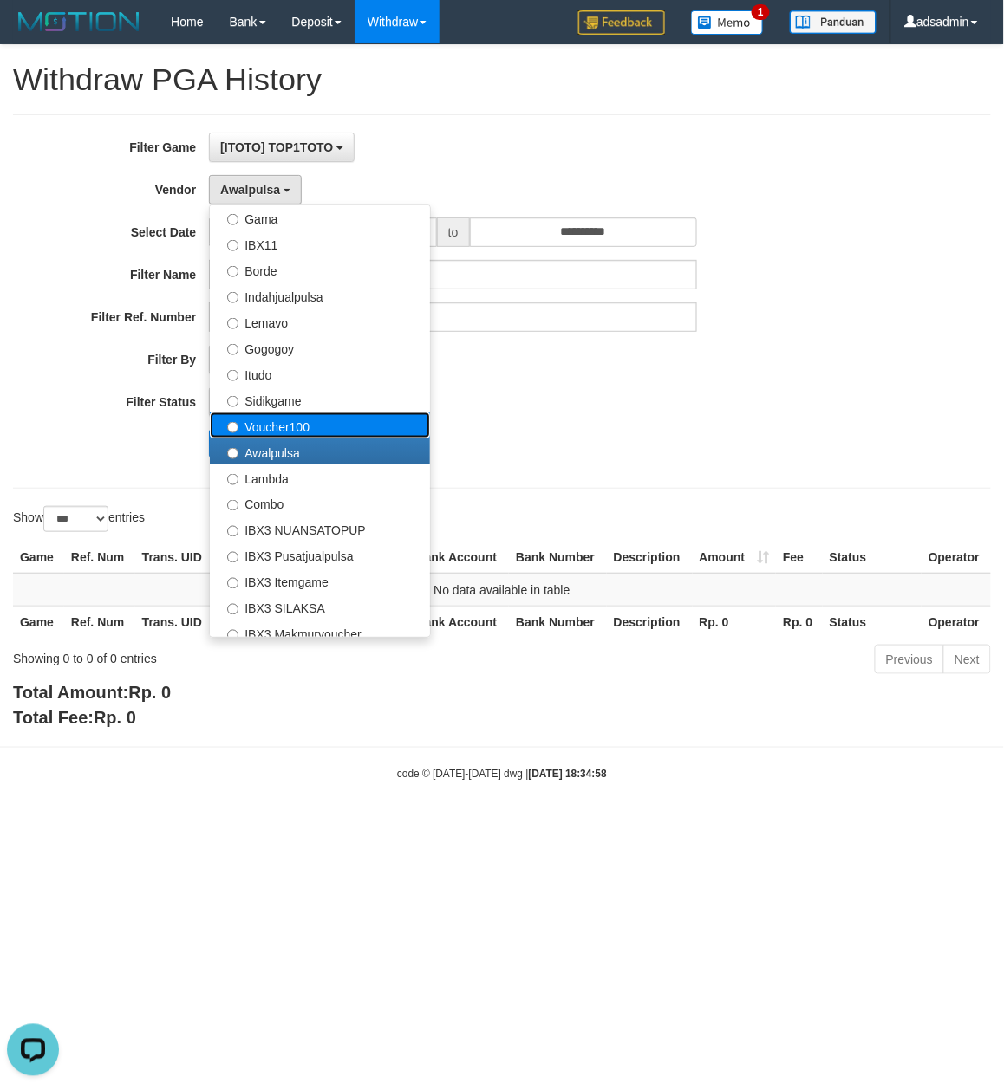
click at [275, 424] on label "Voucher100" at bounding box center [320, 426] width 220 height 26
select select "**********"
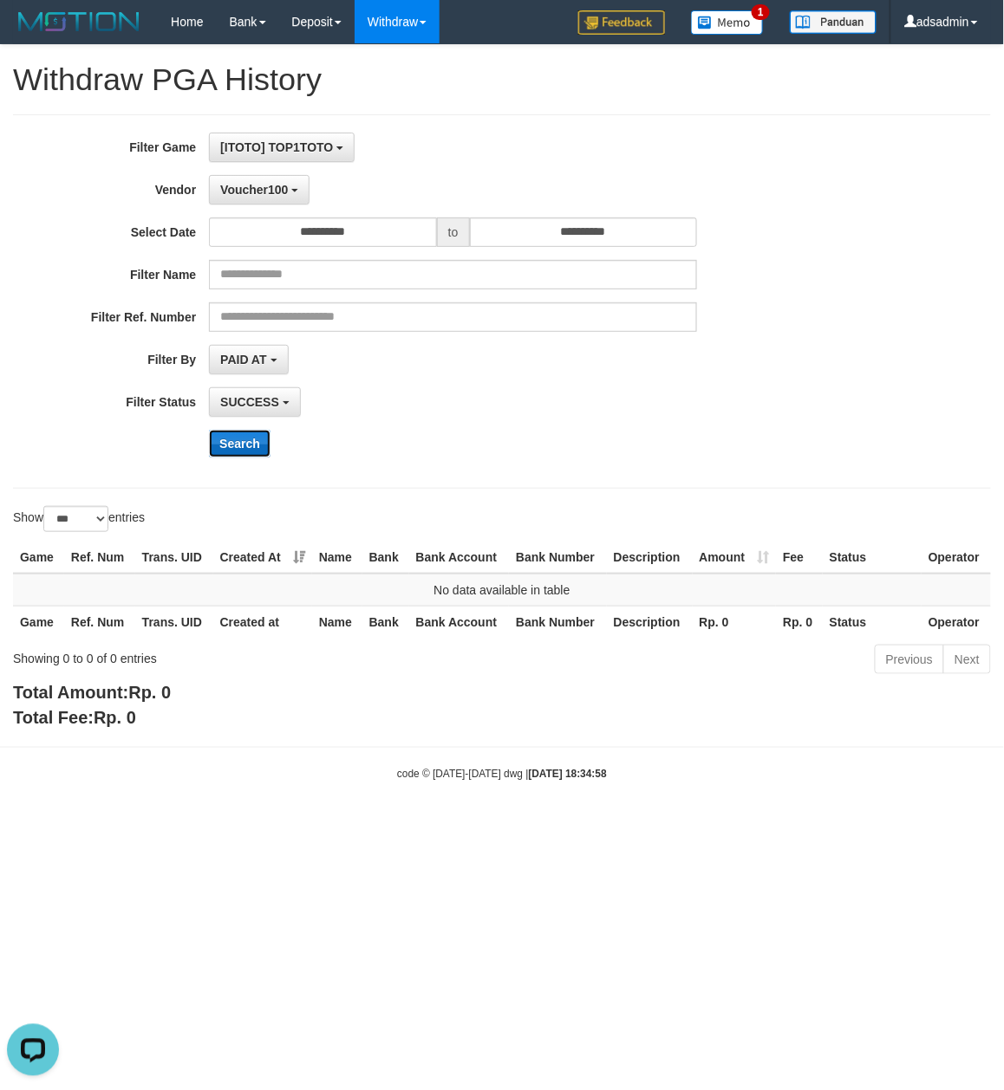
click at [254, 441] on button "Search" at bounding box center [240, 444] width 62 height 28
click at [289, 191] on button "Voucher100" at bounding box center [259, 189] width 101 height 29
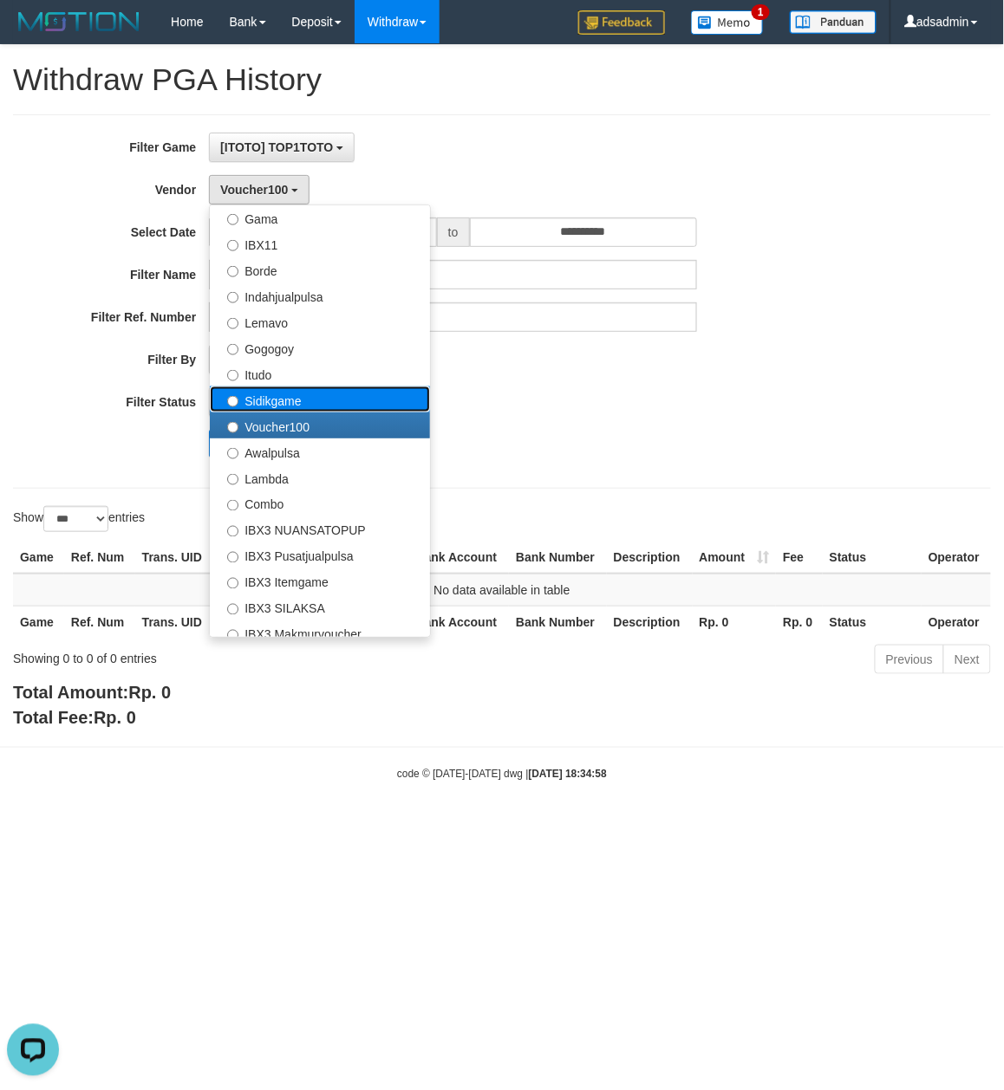
click at [296, 399] on label "Sidikgame" at bounding box center [320, 400] width 220 height 26
select select "**********"
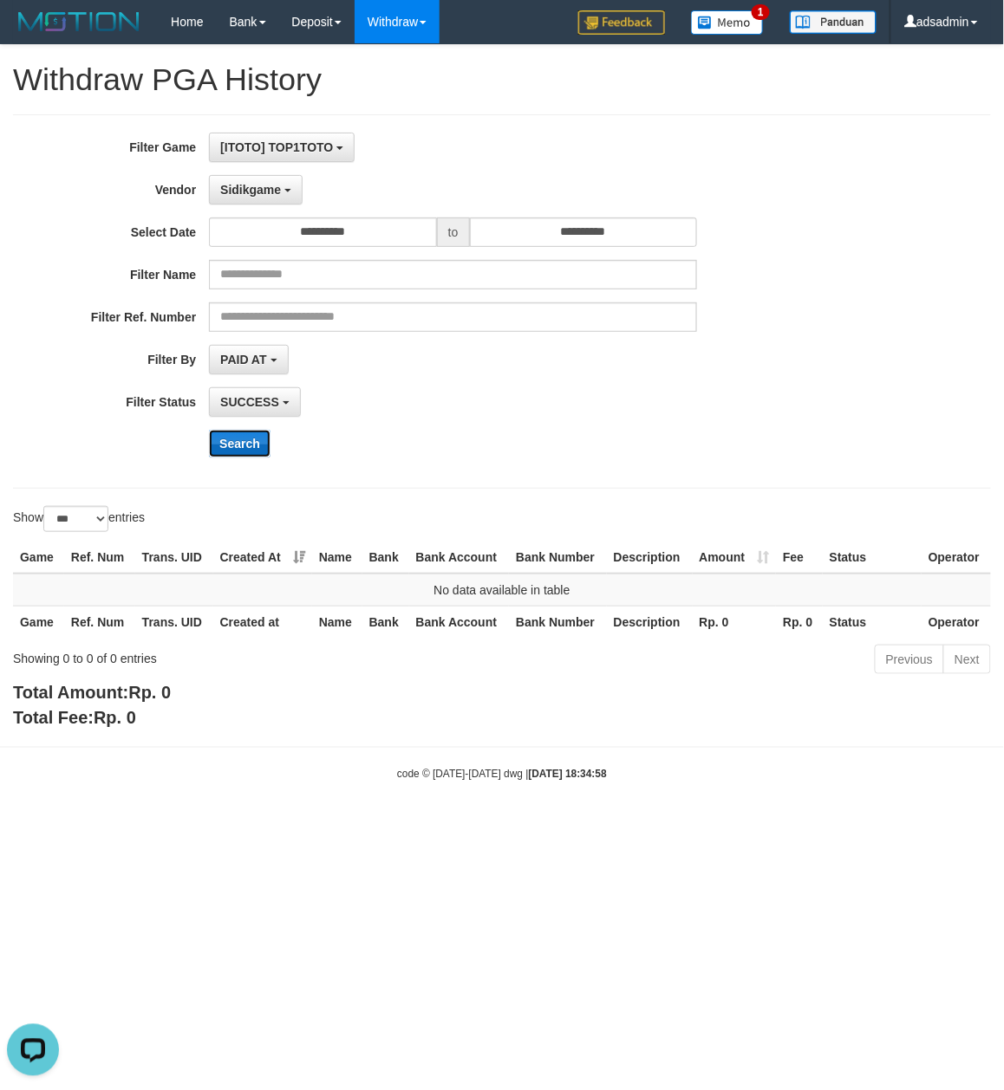
click at [244, 452] on button "Search" at bounding box center [240, 444] width 62 height 28
click at [264, 179] on button "Sidikgame" at bounding box center [256, 189] width 94 height 29
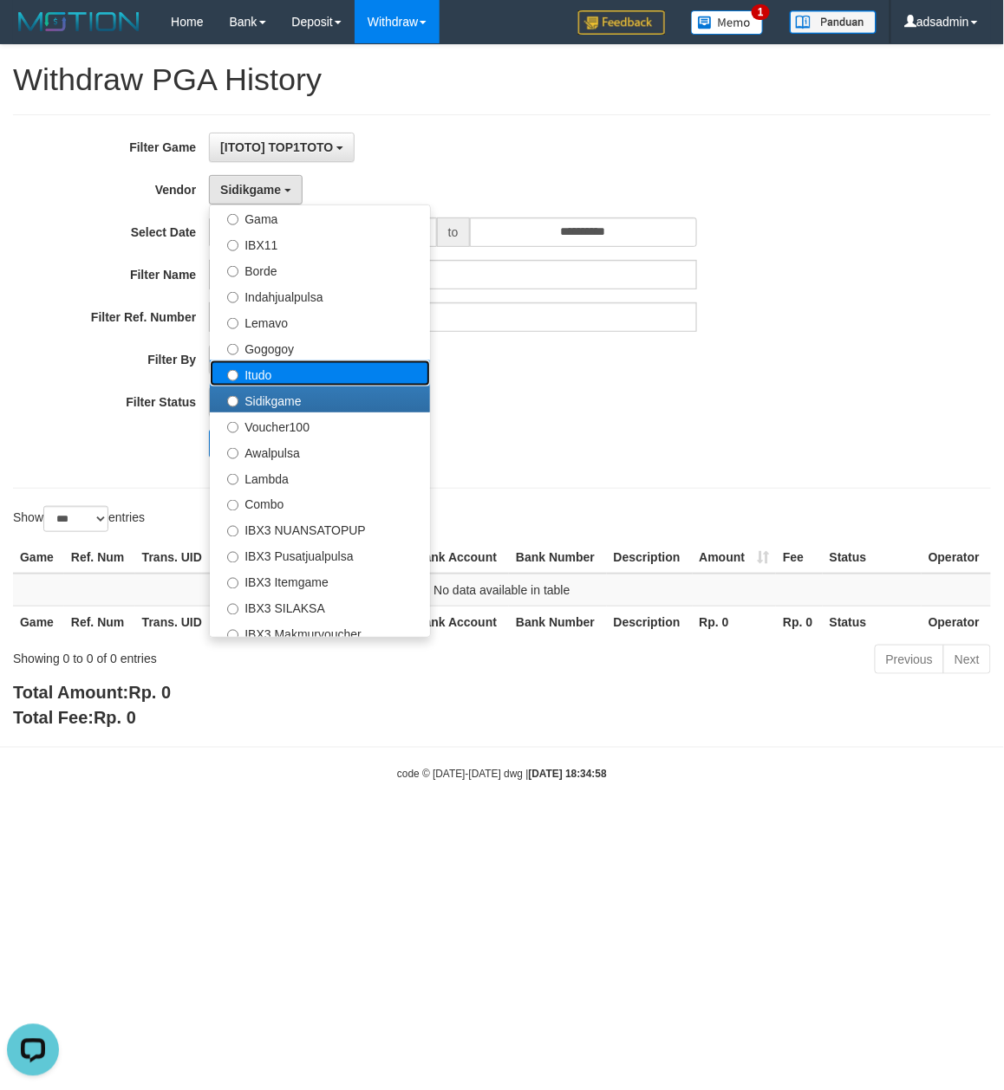
click at [316, 379] on label "Itudo" at bounding box center [320, 374] width 220 height 26
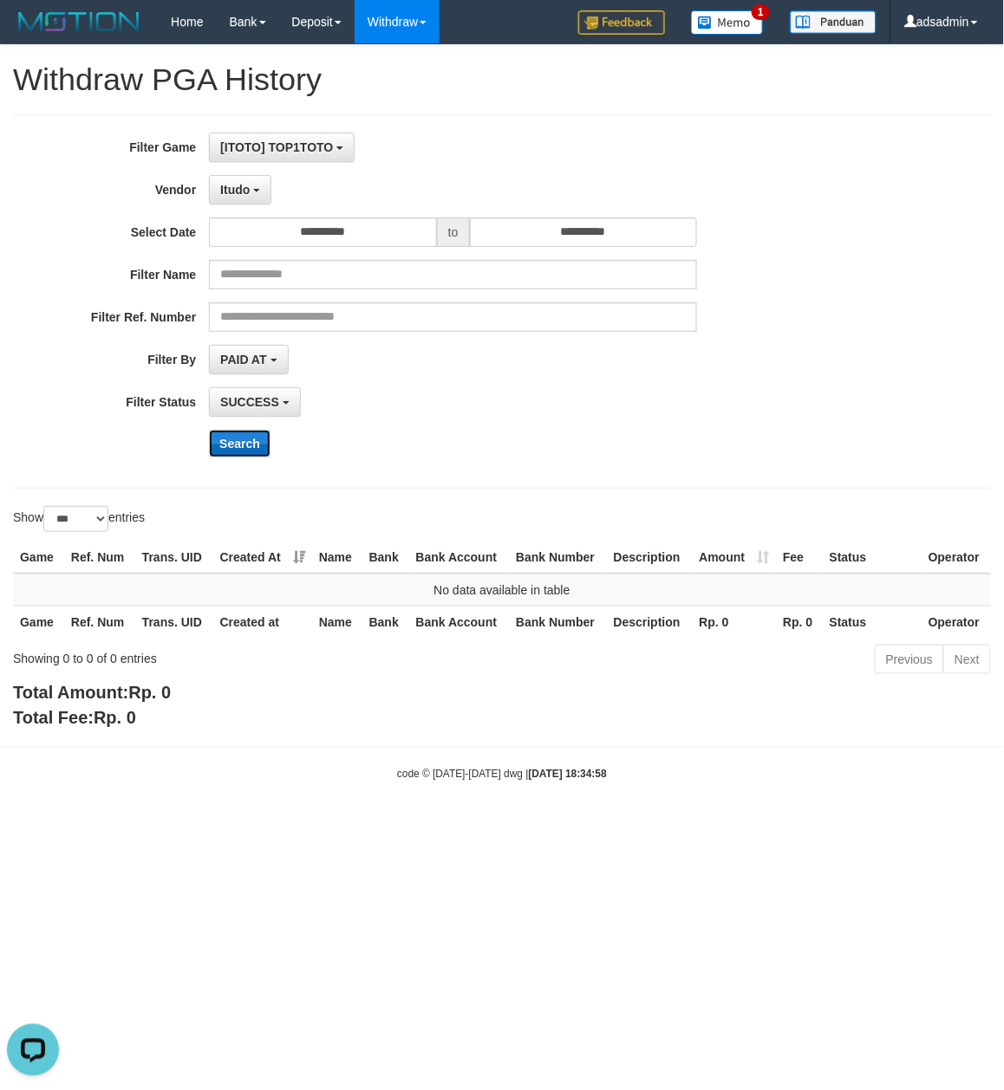
click at [238, 447] on button "Search" at bounding box center [240, 444] width 62 height 28
click at [250, 188] on span "Itudo" at bounding box center [234, 190] width 29 height 14
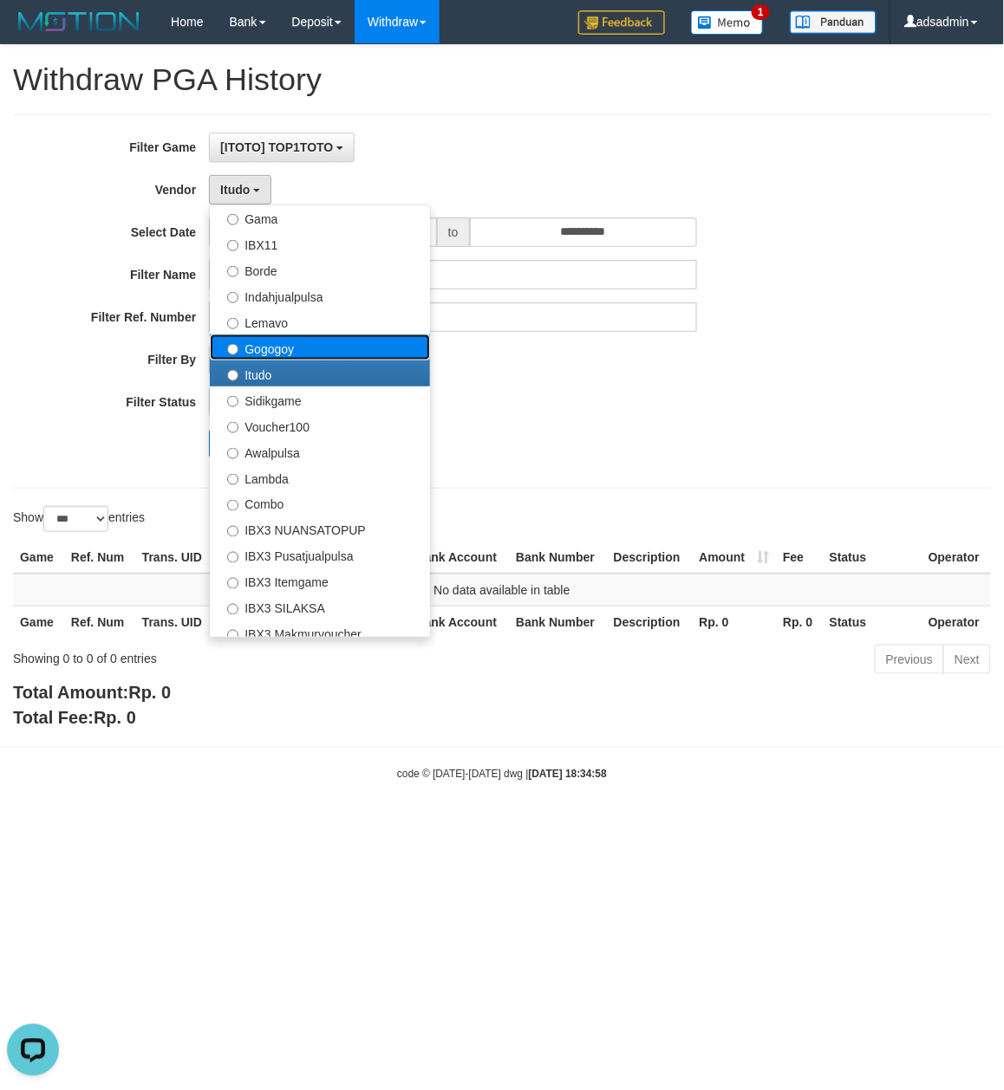
click at [264, 338] on label "Gogogoy" at bounding box center [320, 348] width 220 height 26
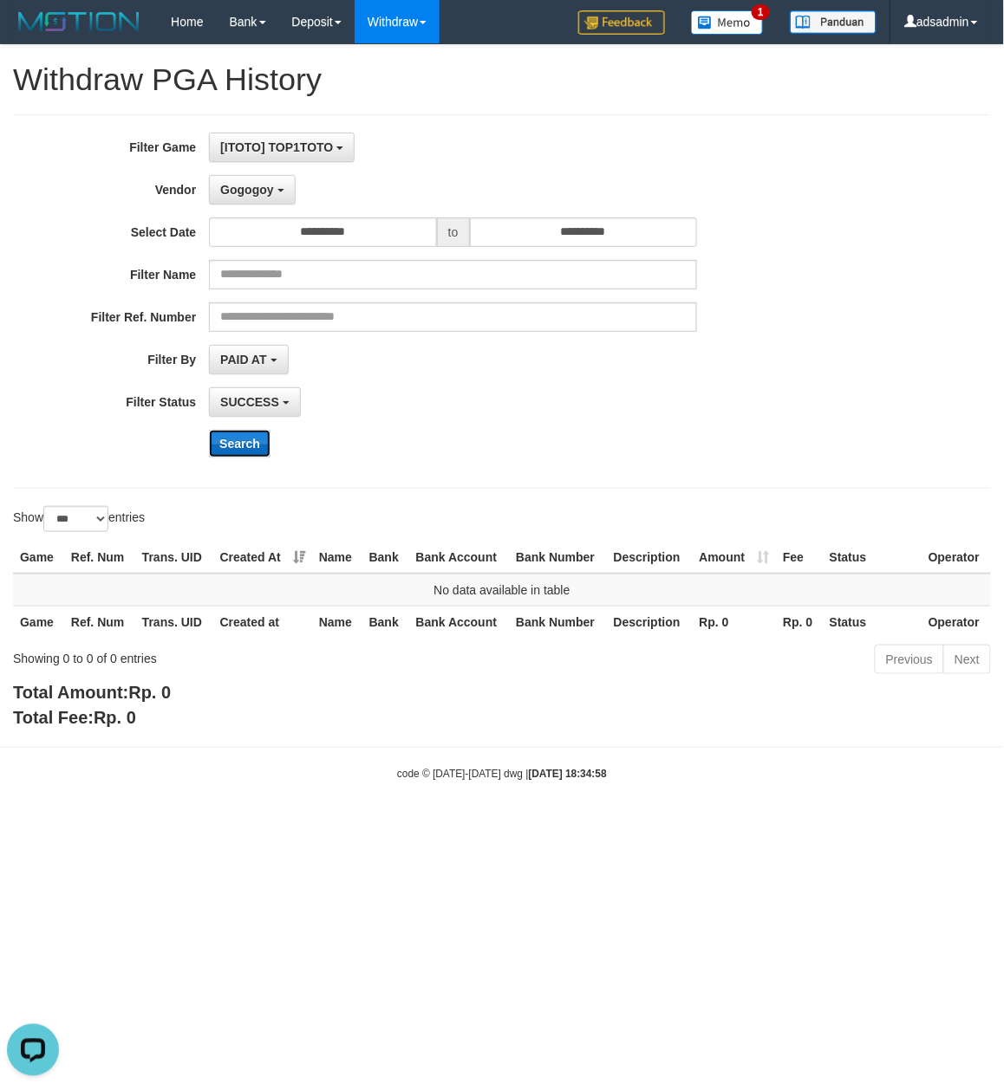
click at [251, 445] on button "Search" at bounding box center [240, 444] width 62 height 28
click at [257, 191] on span "Gogogoy" at bounding box center [246, 190] width 53 height 14
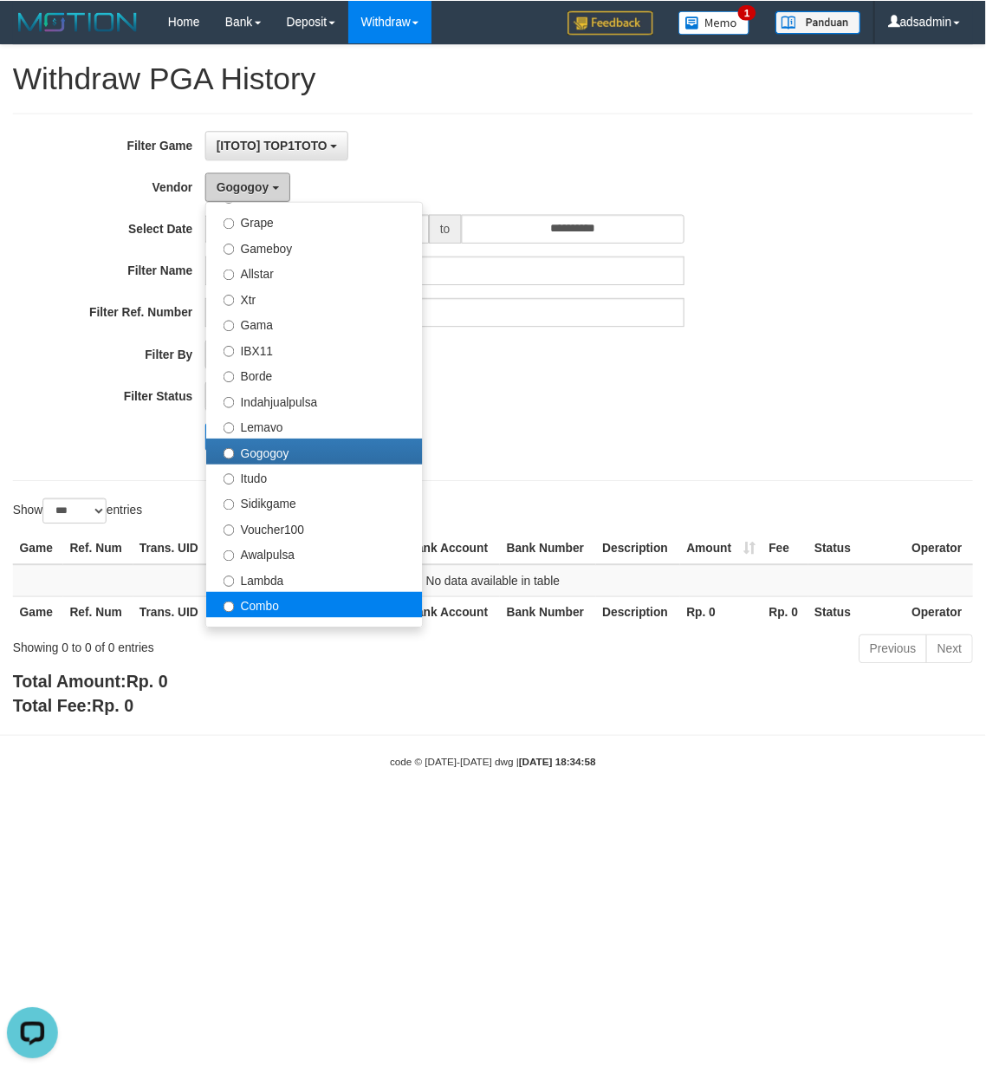
scroll to position [262, 0]
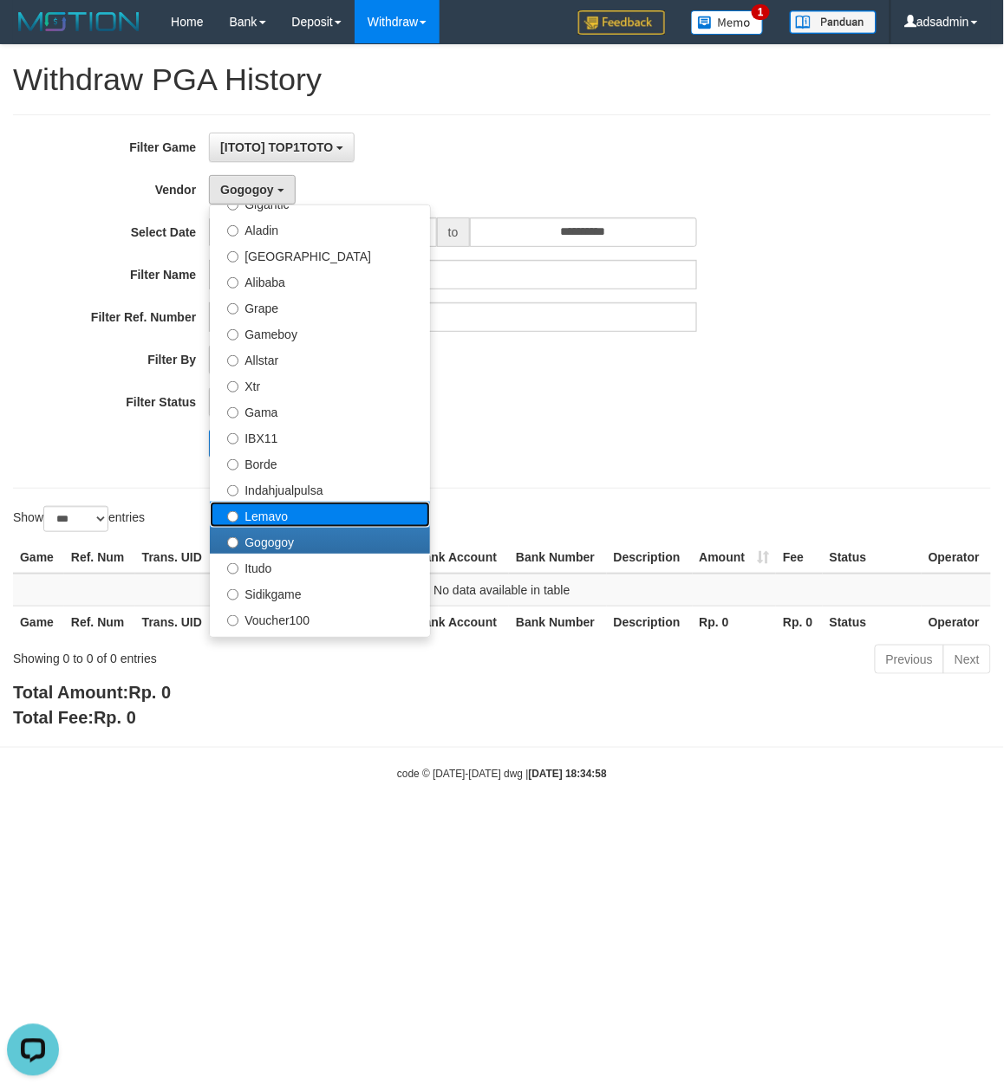
click at [282, 511] on label "Lemavo" at bounding box center [320, 515] width 220 height 26
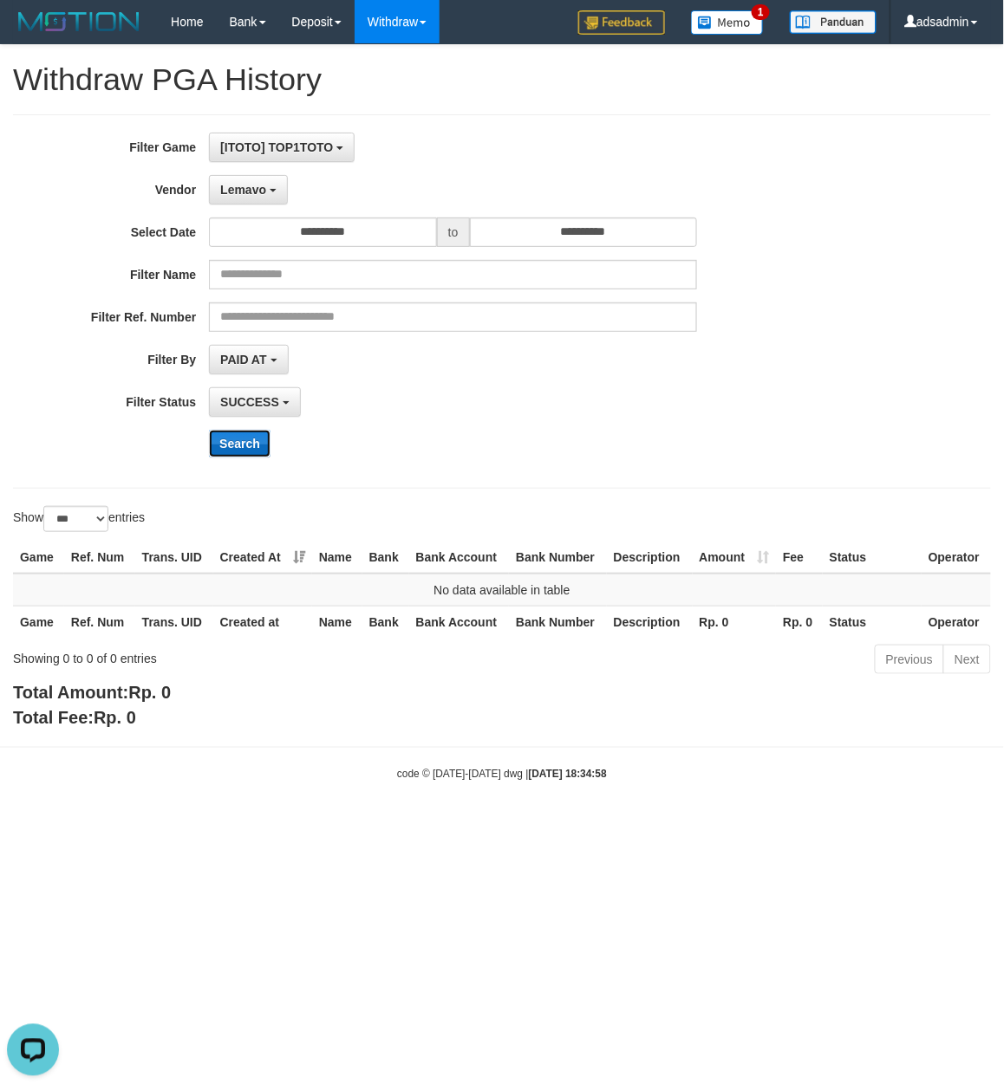
click at [250, 449] on button "Search" at bounding box center [240, 444] width 62 height 28
click at [239, 442] on button "Search" at bounding box center [240, 444] width 62 height 28
click at [253, 187] on span "Lemavo" at bounding box center [243, 190] width 46 height 14
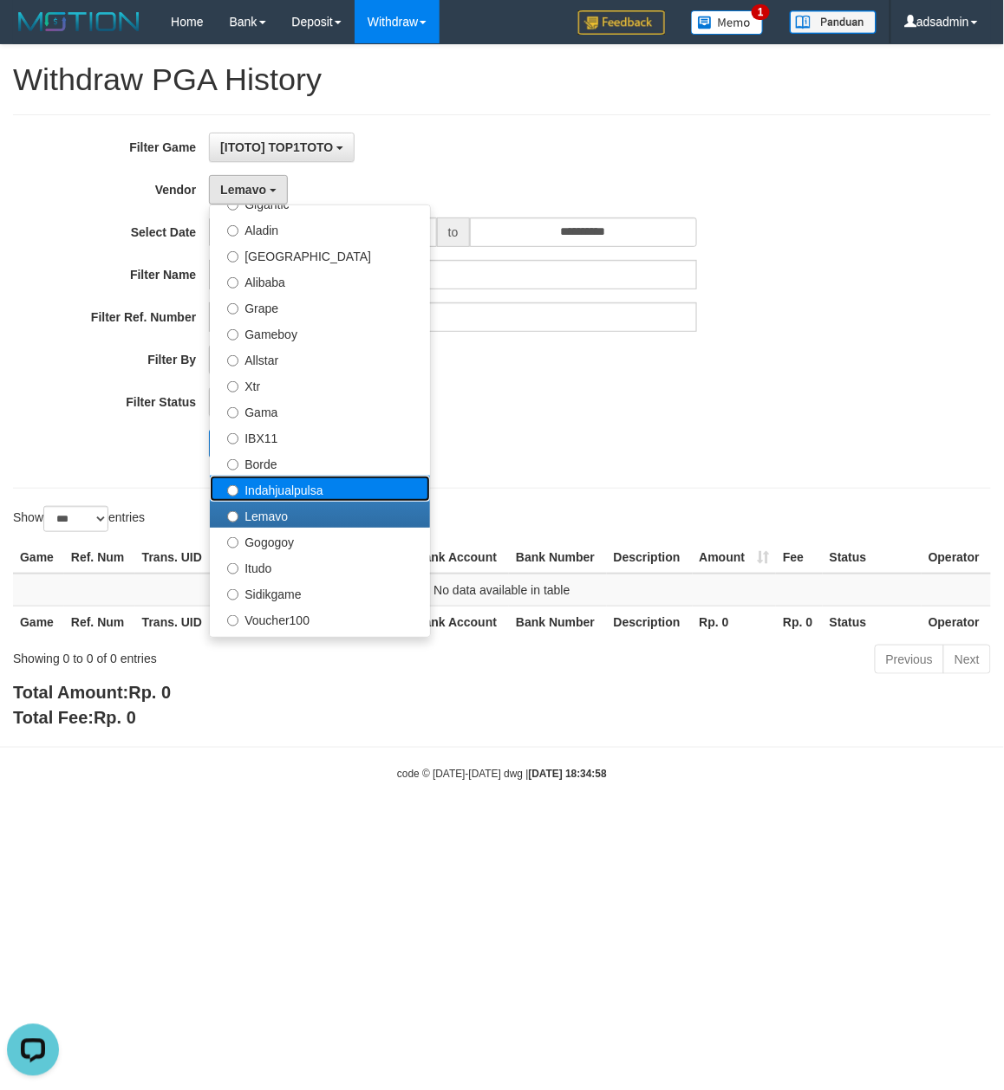
click at [281, 501] on label "Indahjualpulsa" at bounding box center [320, 489] width 220 height 26
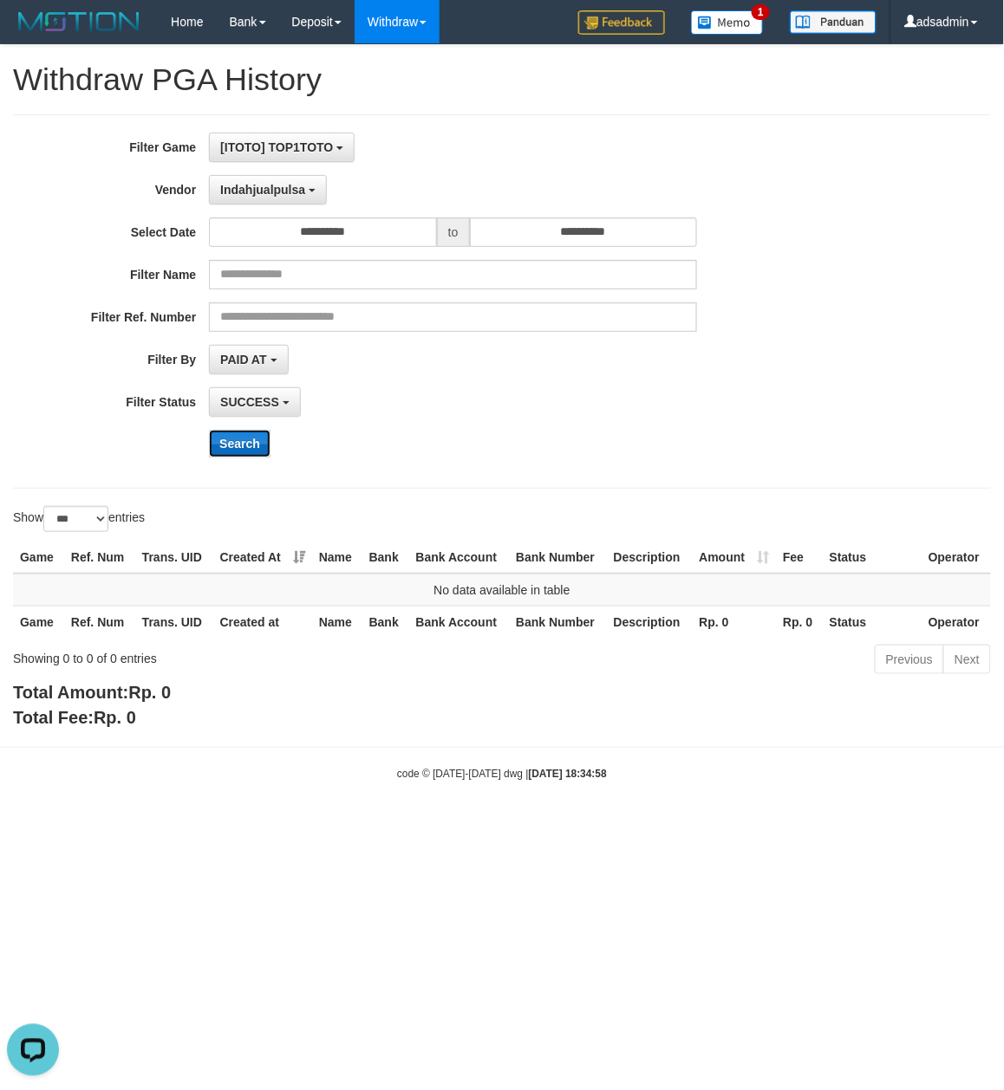
click at [251, 452] on button "Search" at bounding box center [240, 444] width 62 height 28
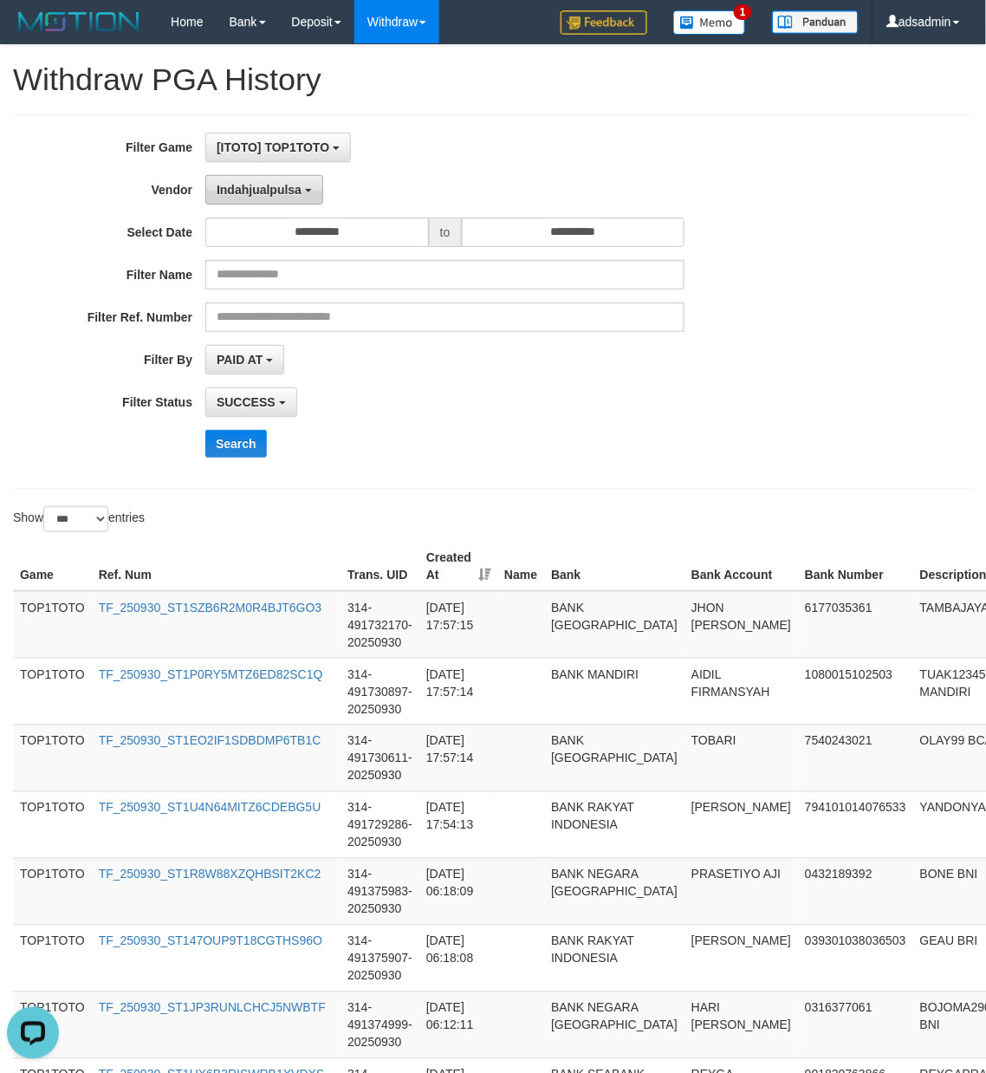
click at [270, 188] on span "Indahjualpulsa" at bounding box center [259, 190] width 85 height 14
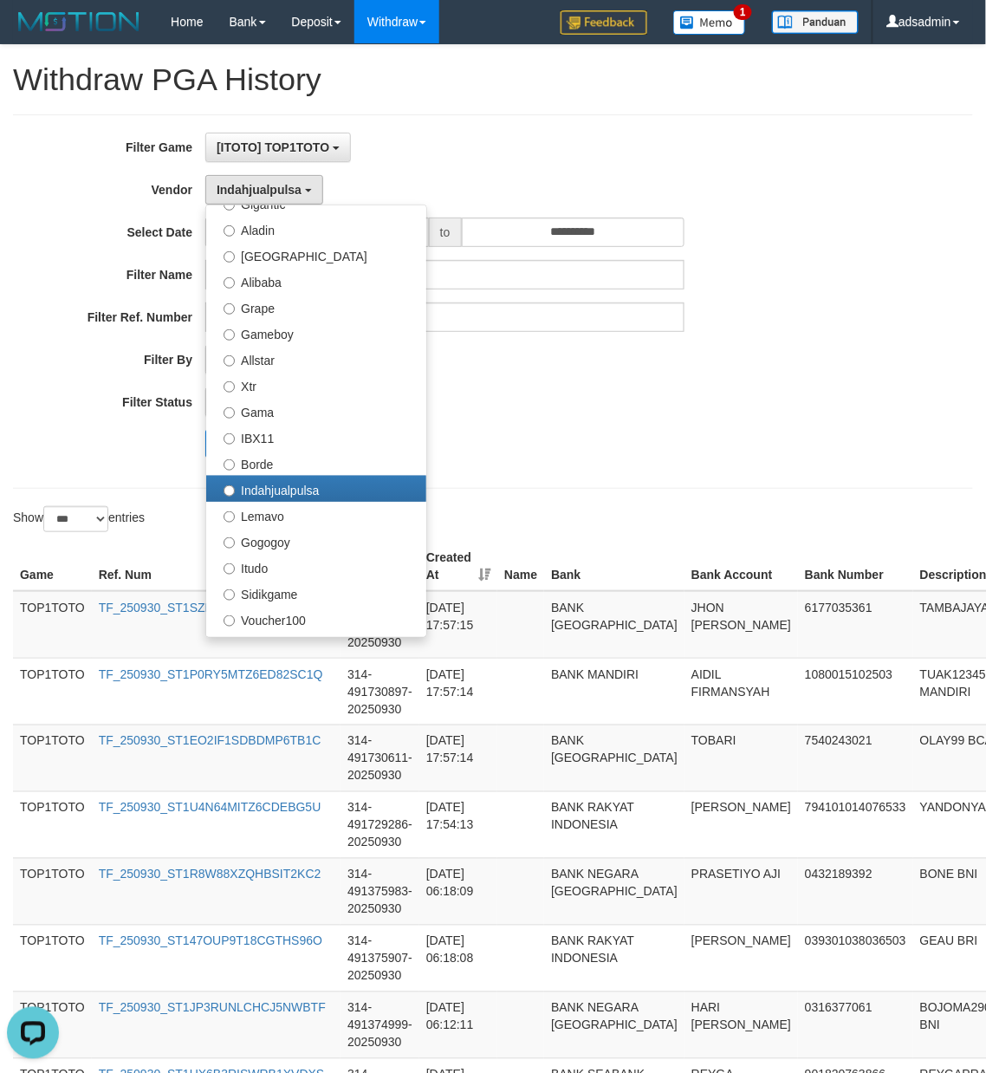
click at [764, 489] on hr at bounding box center [493, 488] width 960 height 1
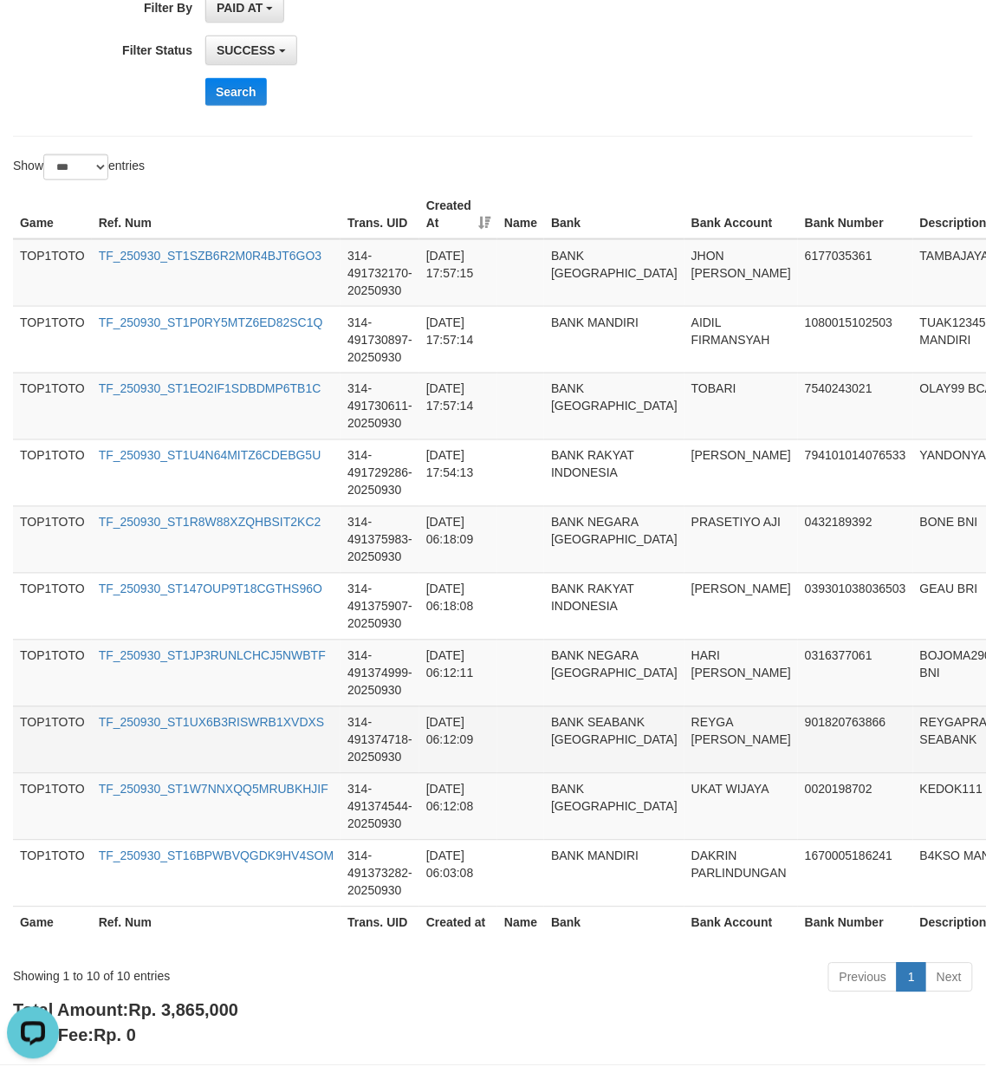
scroll to position [428, 0]
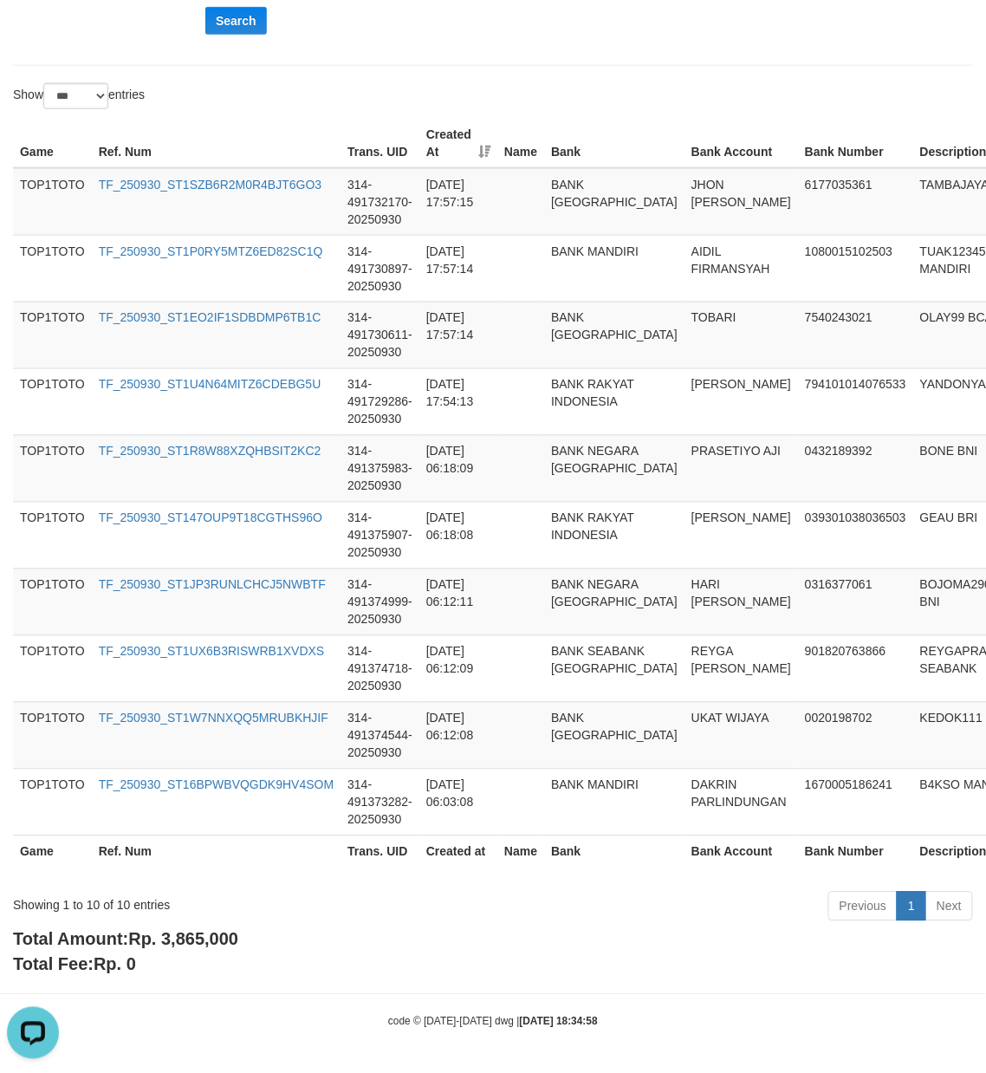
click at [211, 938] on span "Rp. 3,865,000" at bounding box center [183, 939] width 110 height 19
drag, startPoint x: 211, startPoint y: 938, endPoint x: 376, endPoint y: 931, distance: 164.8
click at [211, 937] on span "Rp. 3,865,000" at bounding box center [183, 939] width 110 height 19
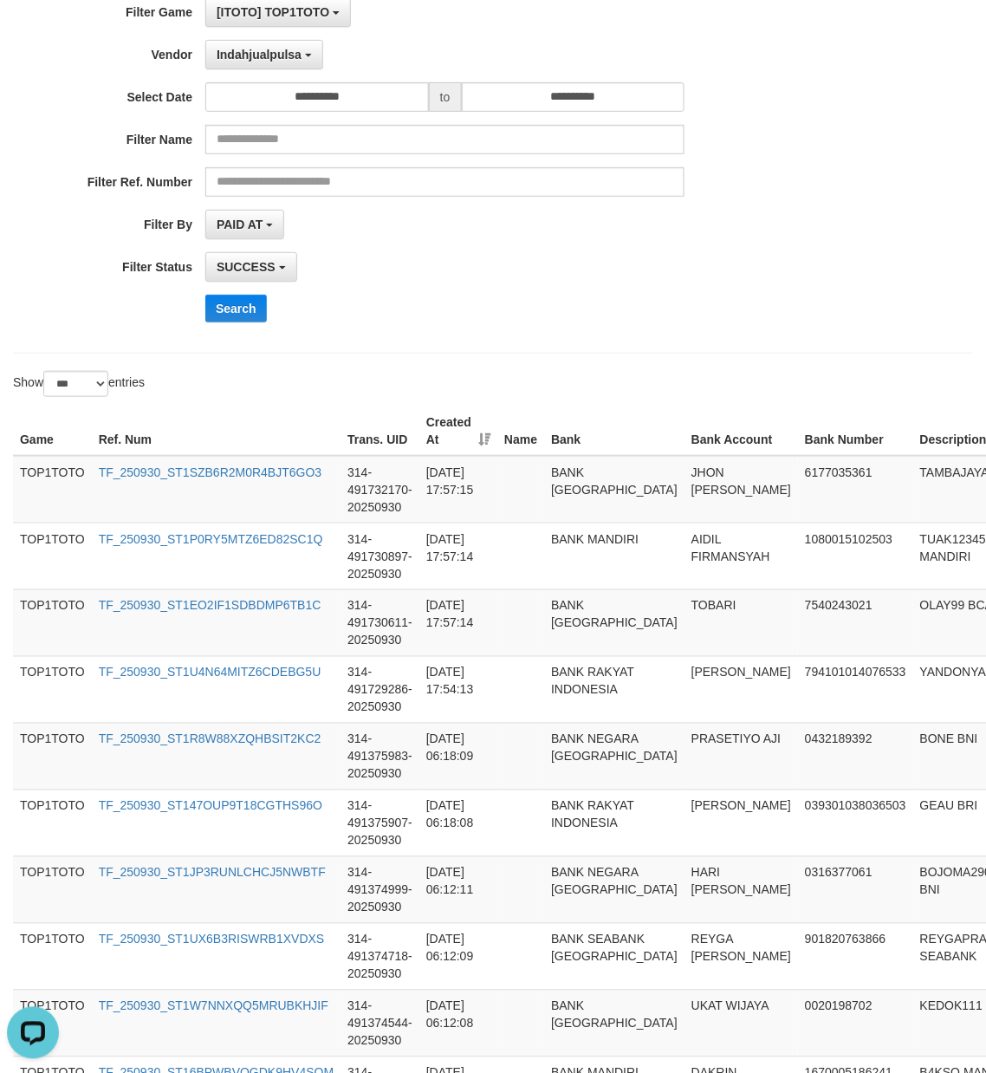
scroll to position [0, 0]
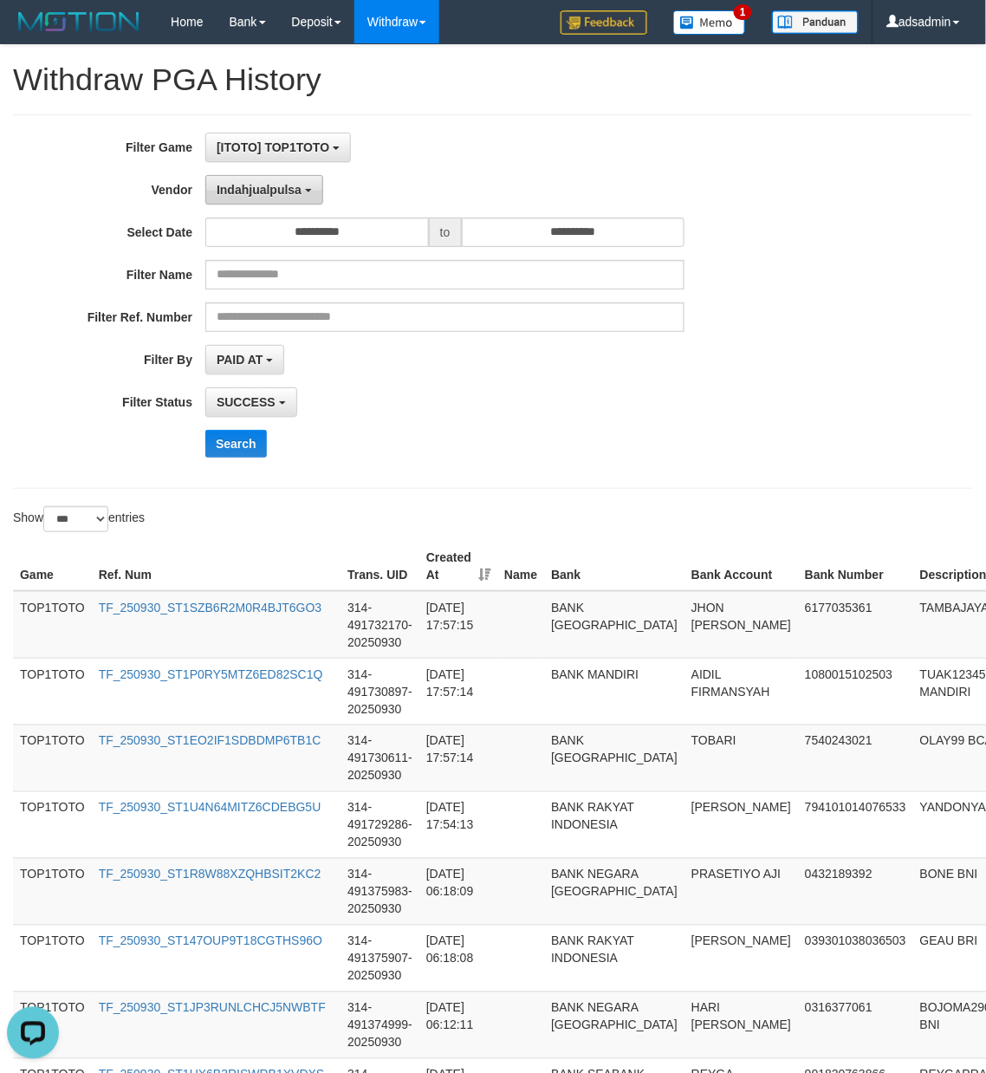
drag, startPoint x: 299, startPoint y: 192, endPoint x: 299, endPoint y: 205, distance: 13.0
click at [299, 192] on span "Indahjualpulsa" at bounding box center [259, 190] width 85 height 14
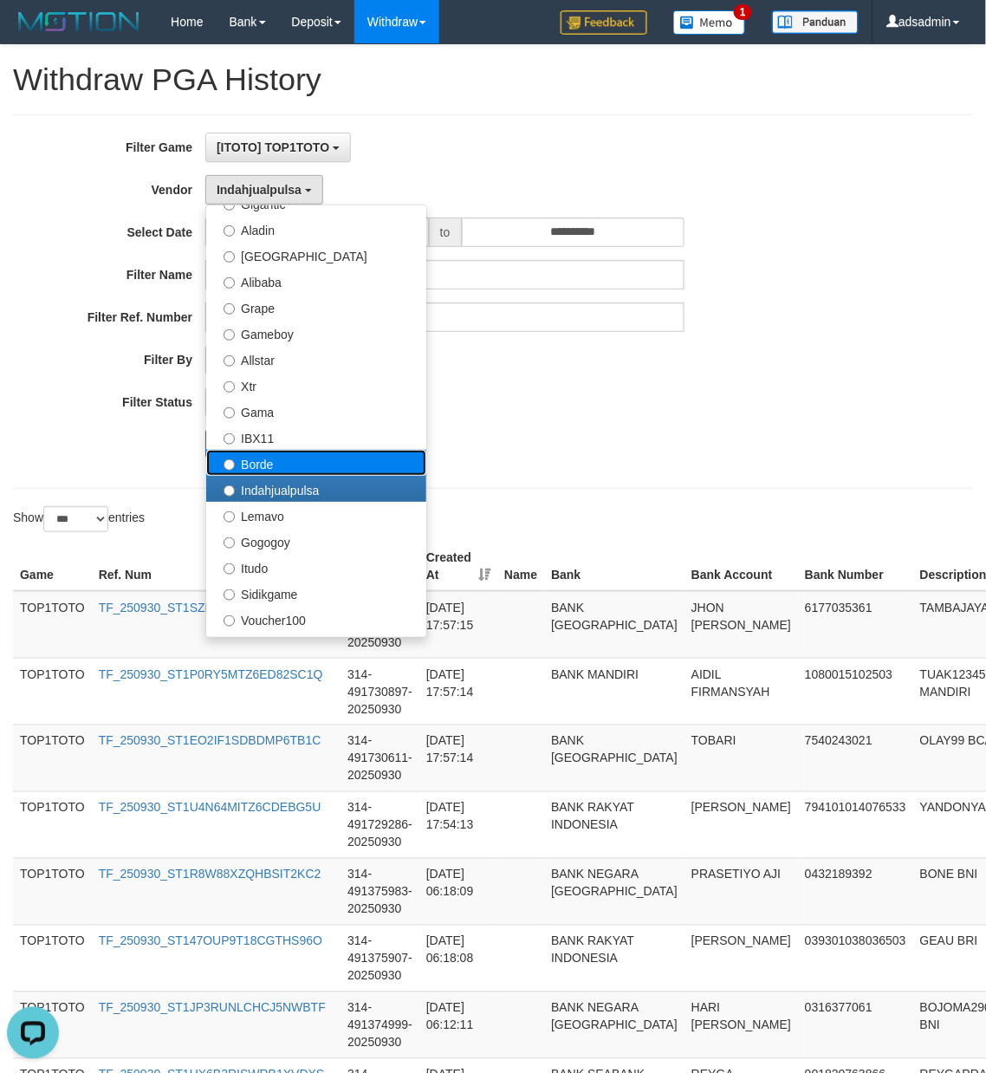
click at [303, 468] on label "Borde" at bounding box center [316, 463] width 220 height 26
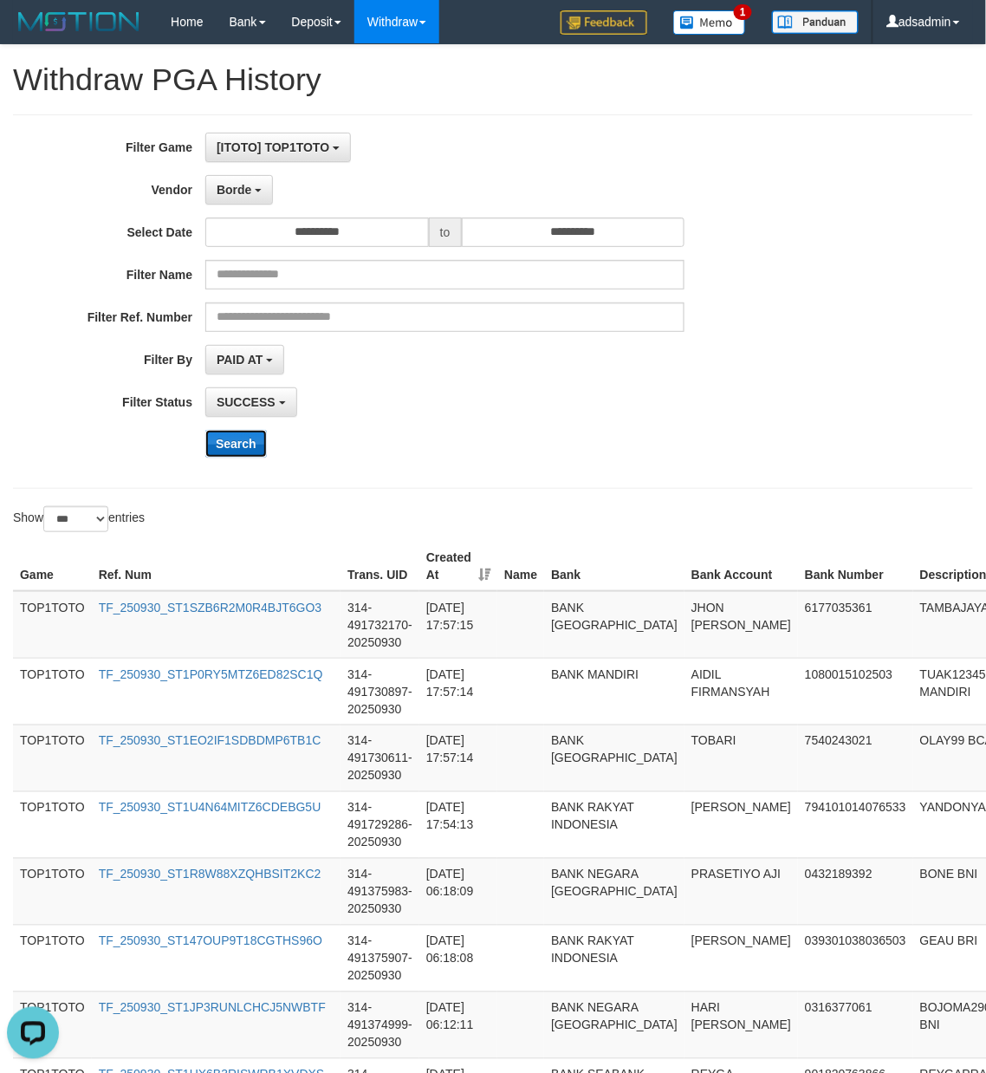
click at [241, 441] on button "Search" at bounding box center [236, 444] width 62 height 28
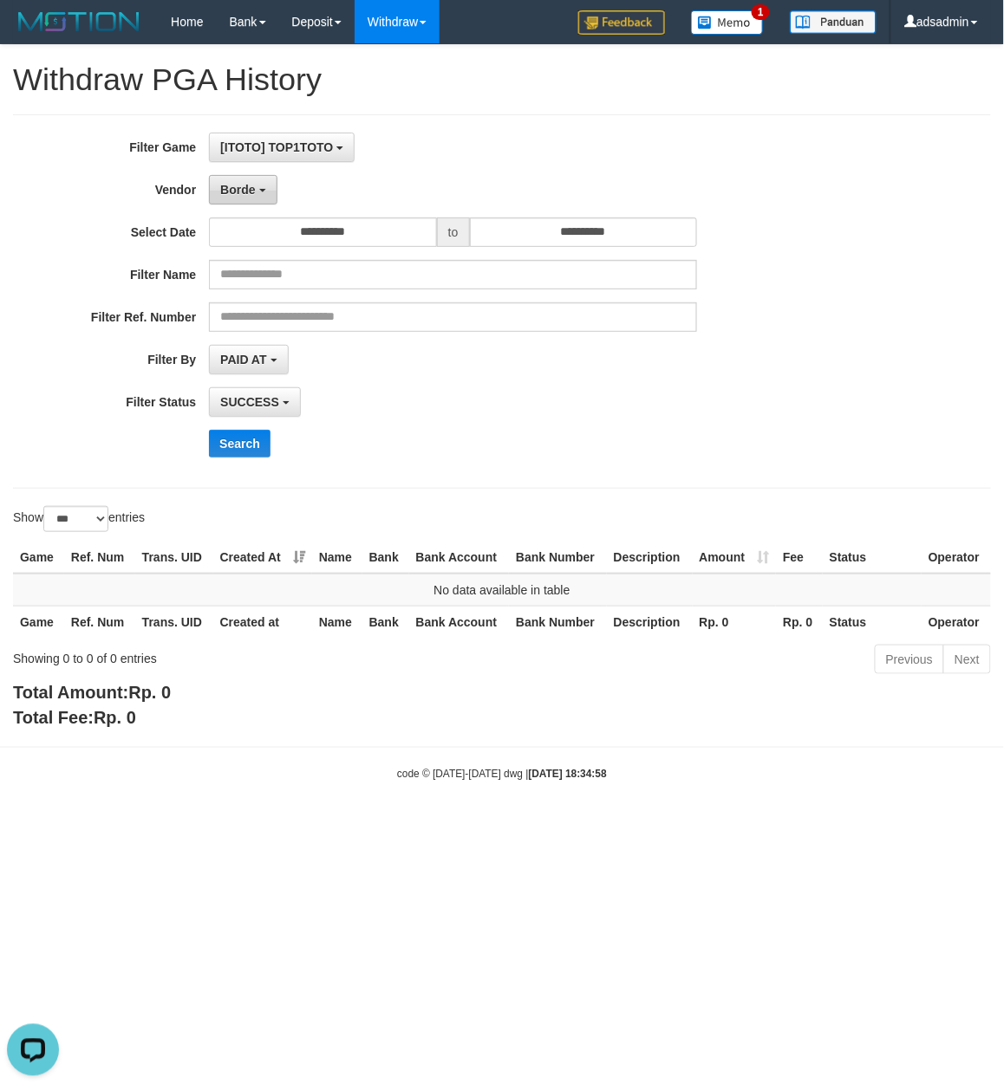
click at [261, 182] on button "Borde" at bounding box center [243, 189] width 68 height 29
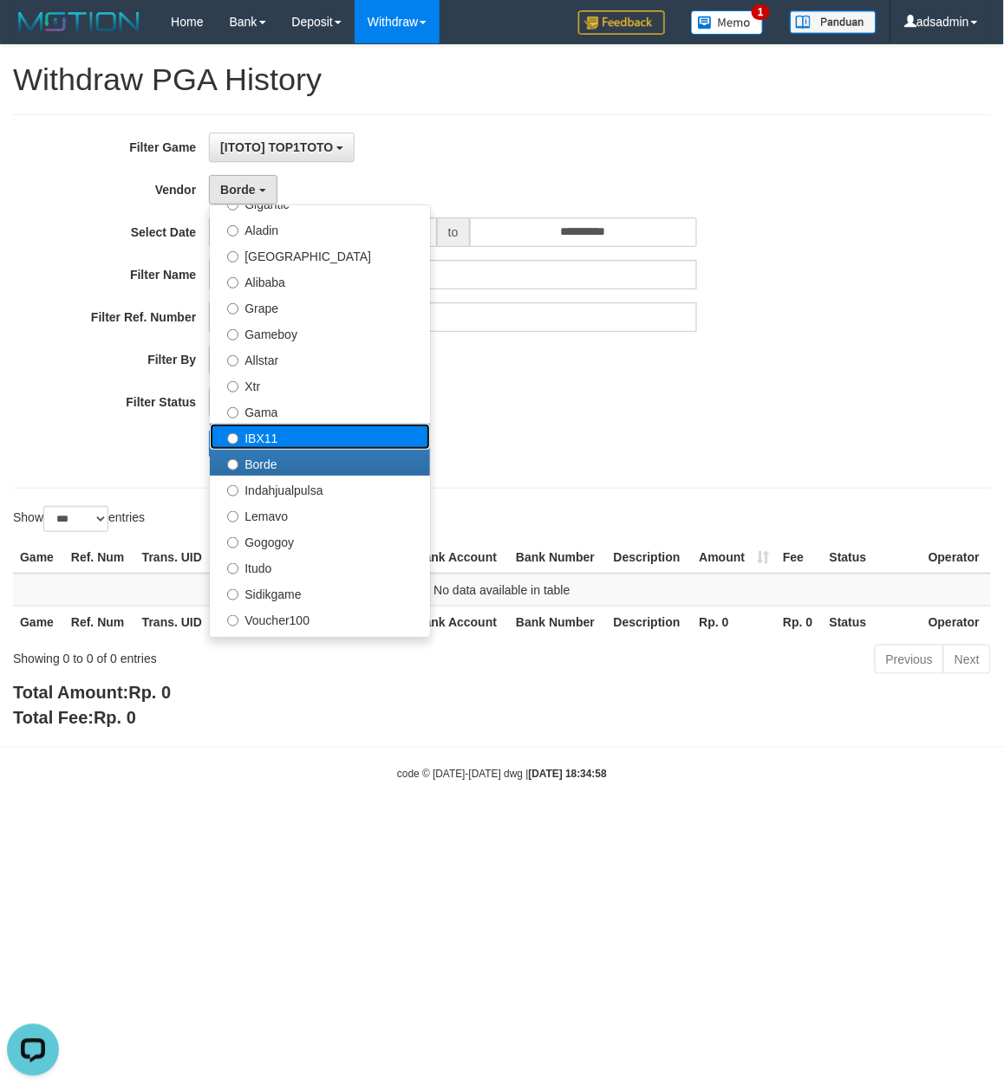
click at [292, 435] on label "IBX11" at bounding box center [320, 437] width 220 height 26
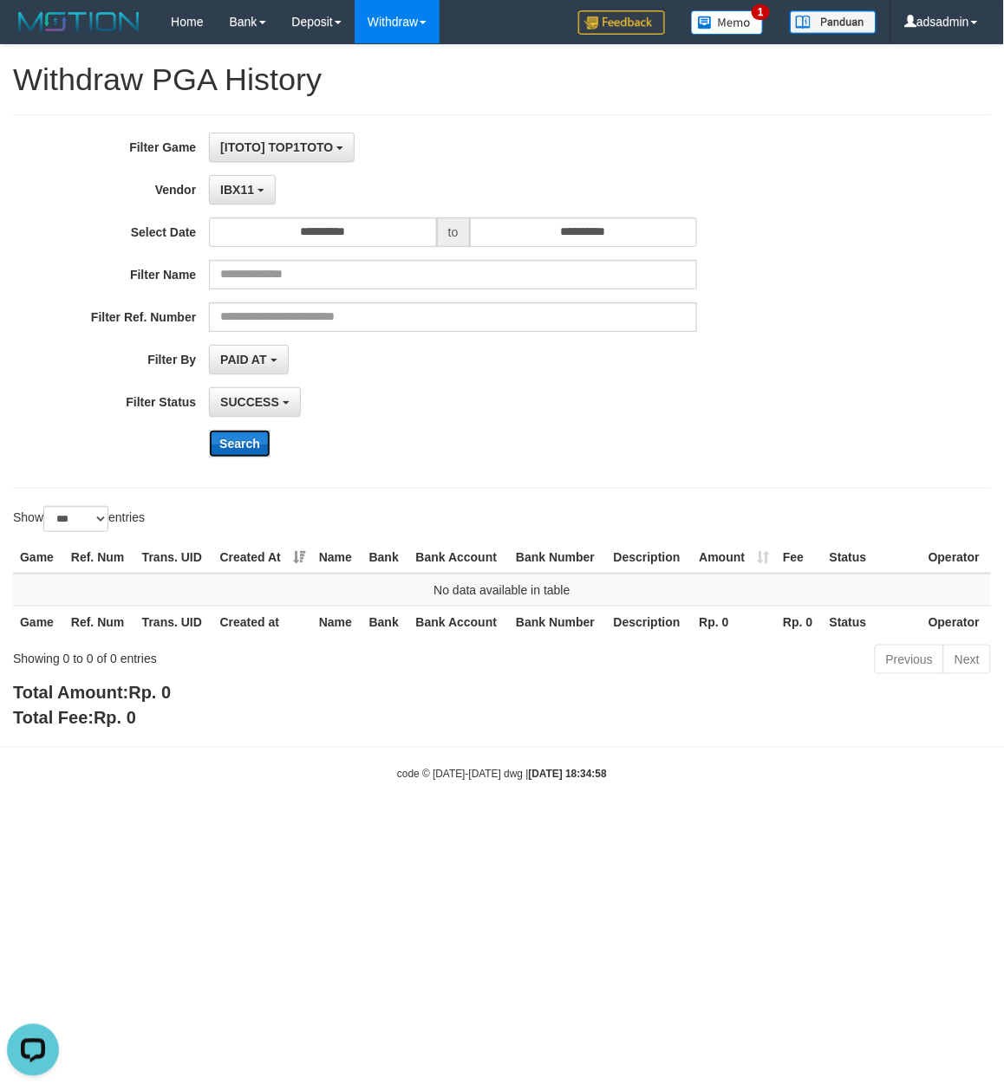
click at [246, 442] on button "Search" at bounding box center [240, 444] width 62 height 28
click at [254, 187] on button "IBX11" at bounding box center [242, 189] width 67 height 29
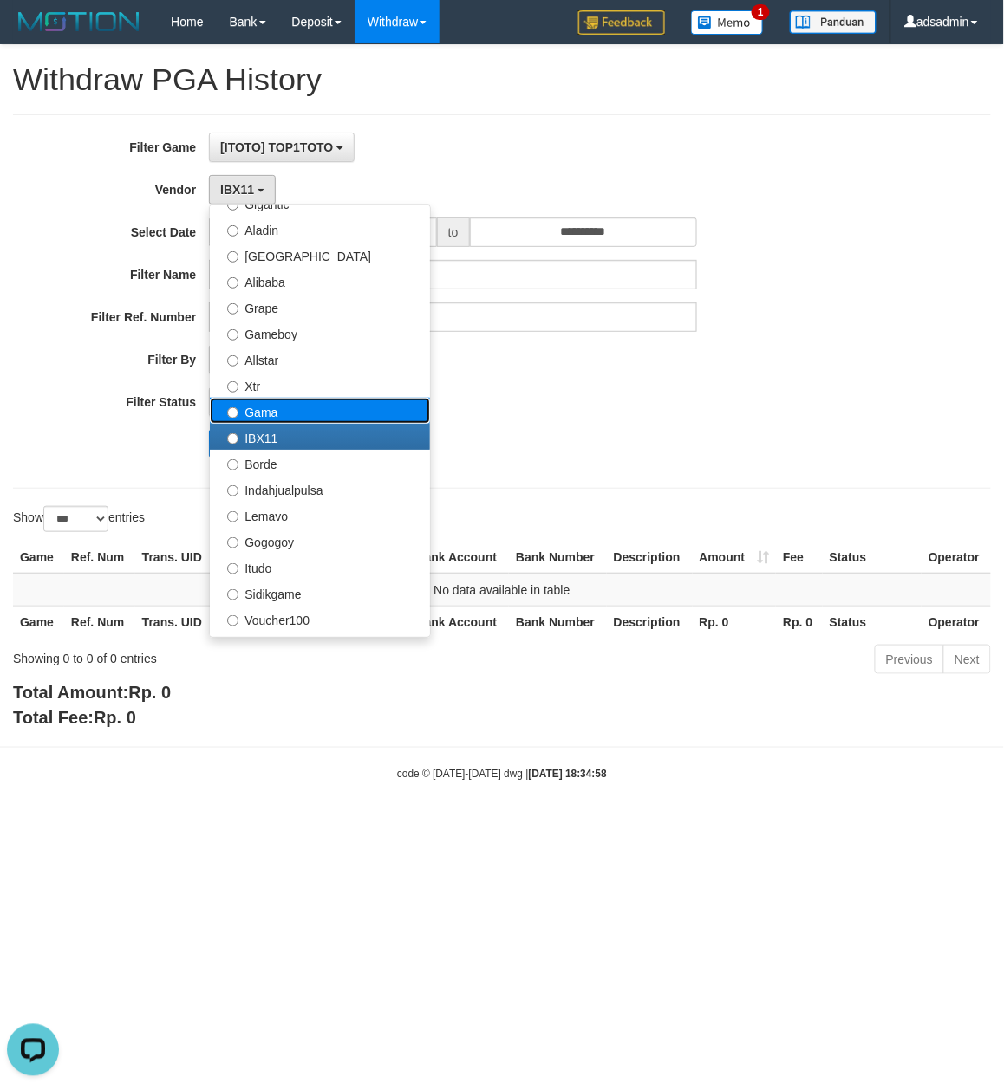
click at [295, 413] on label "Gama" at bounding box center [320, 411] width 220 height 26
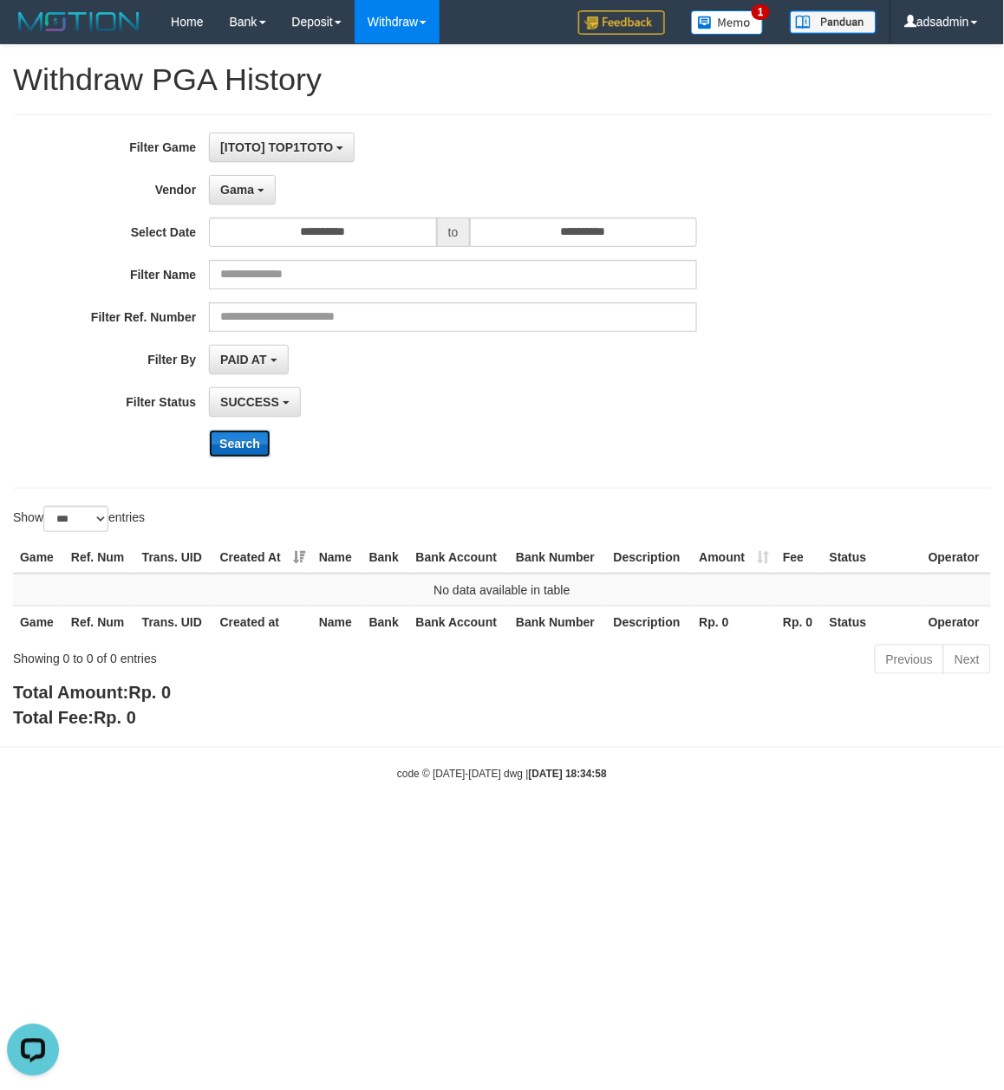
click at [247, 442] on button "Search" at bounding box center [240, 444] width 62 height 28
click at [265, 189] on button "Gama" at bounding box center [242, 189] width 67 height 29
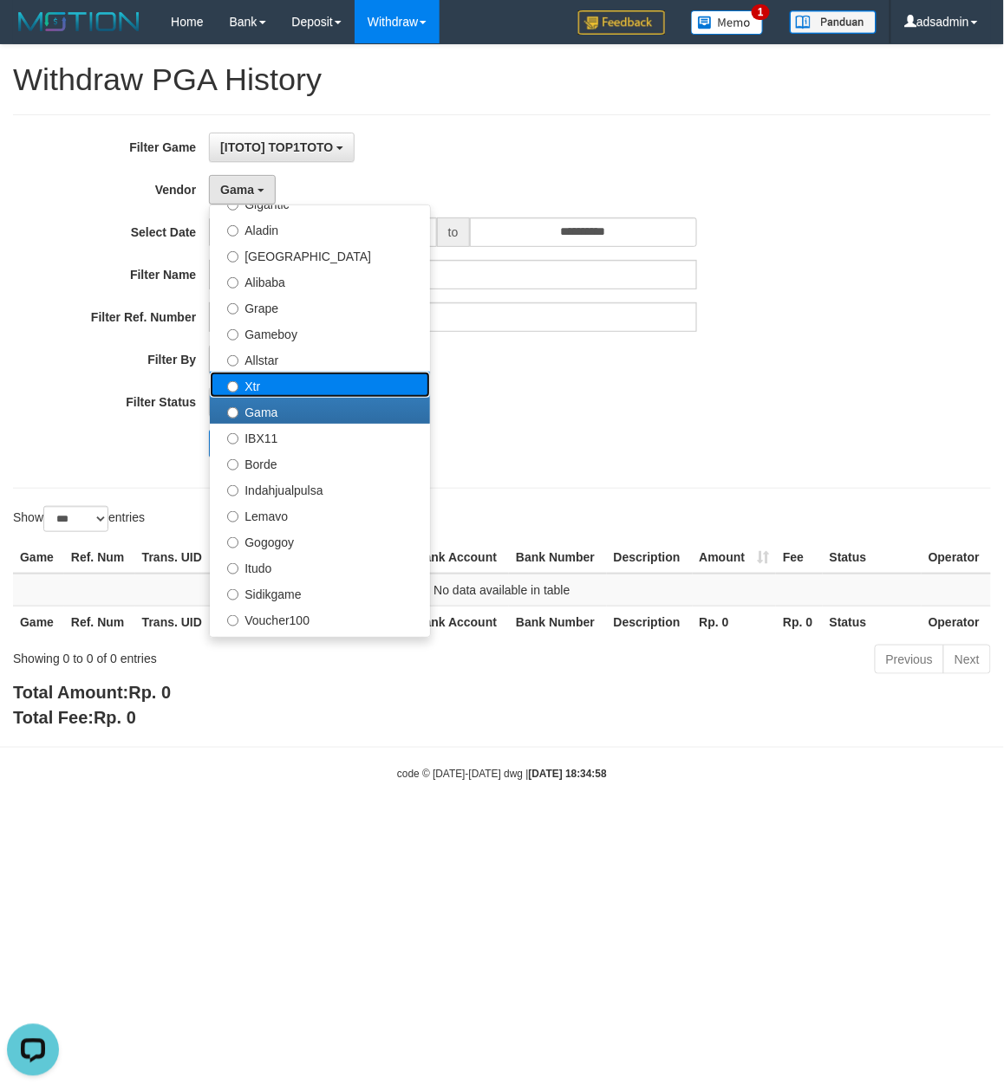
click at [292, 387] on label "Xtr" at bounding box center [320, 385] width 220 height 26
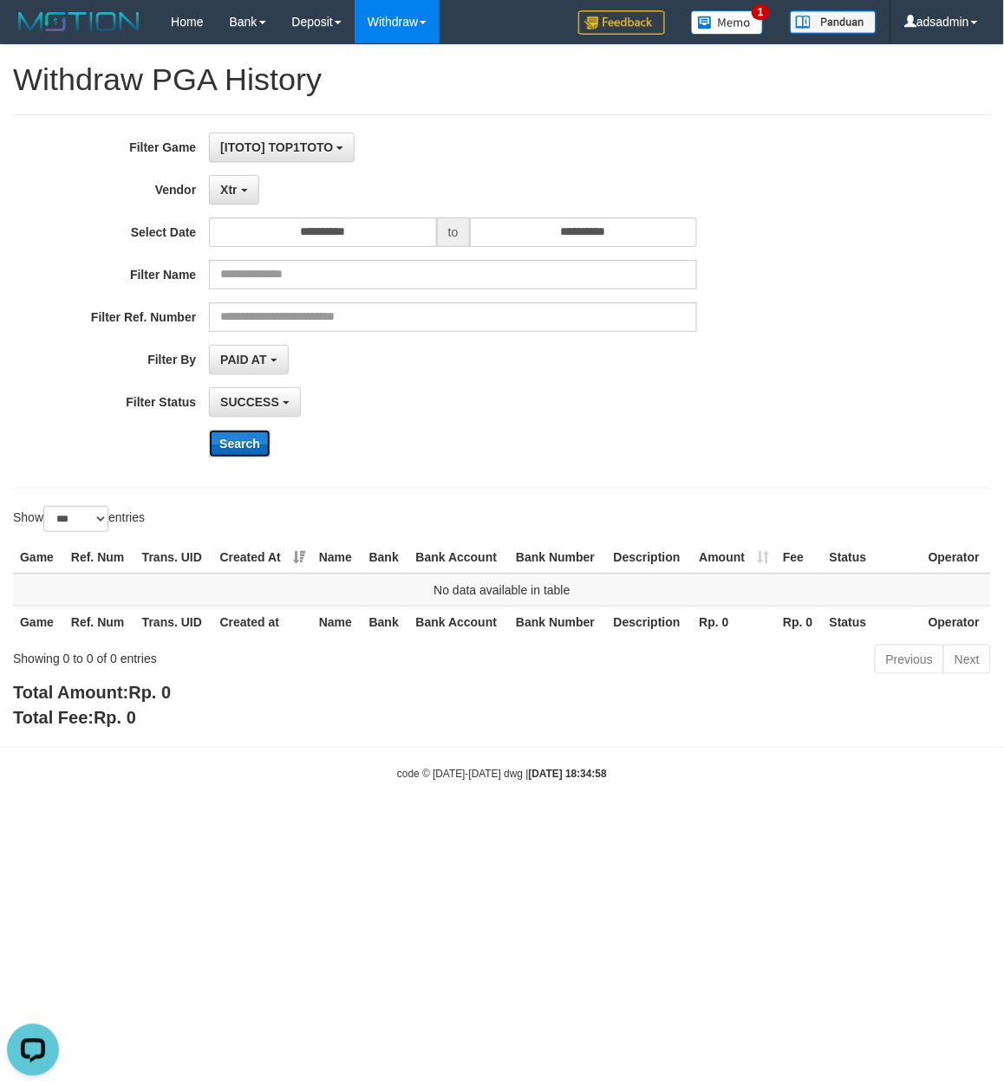
click at [251, 456] on button "Search" at bounding box center [240, 444] width 62 height 28
click at [231, 188] on span "Xtr" at bounding box center [228, 190] width 16 height 14
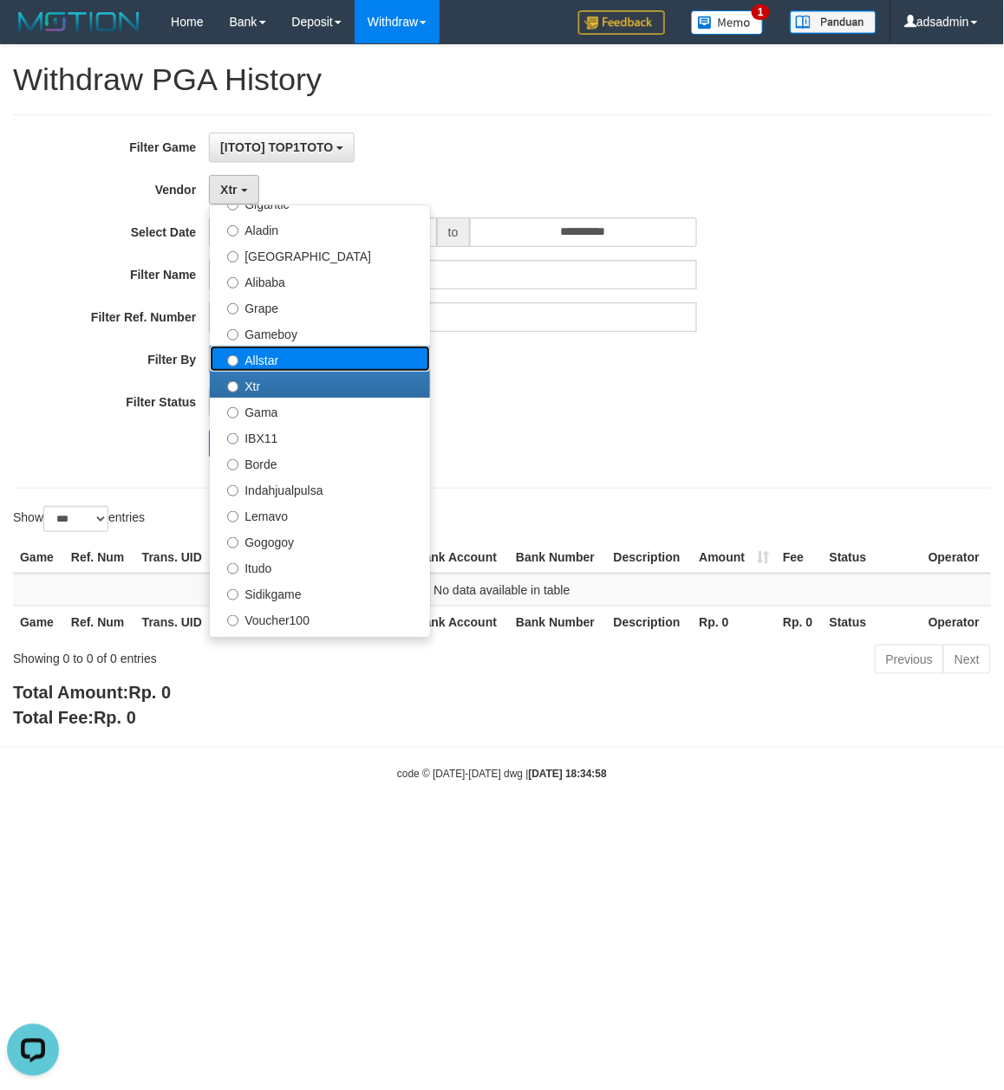
click at [254, 348] on label "Allstar" at bounding box center [320, 359] width 220 height 26
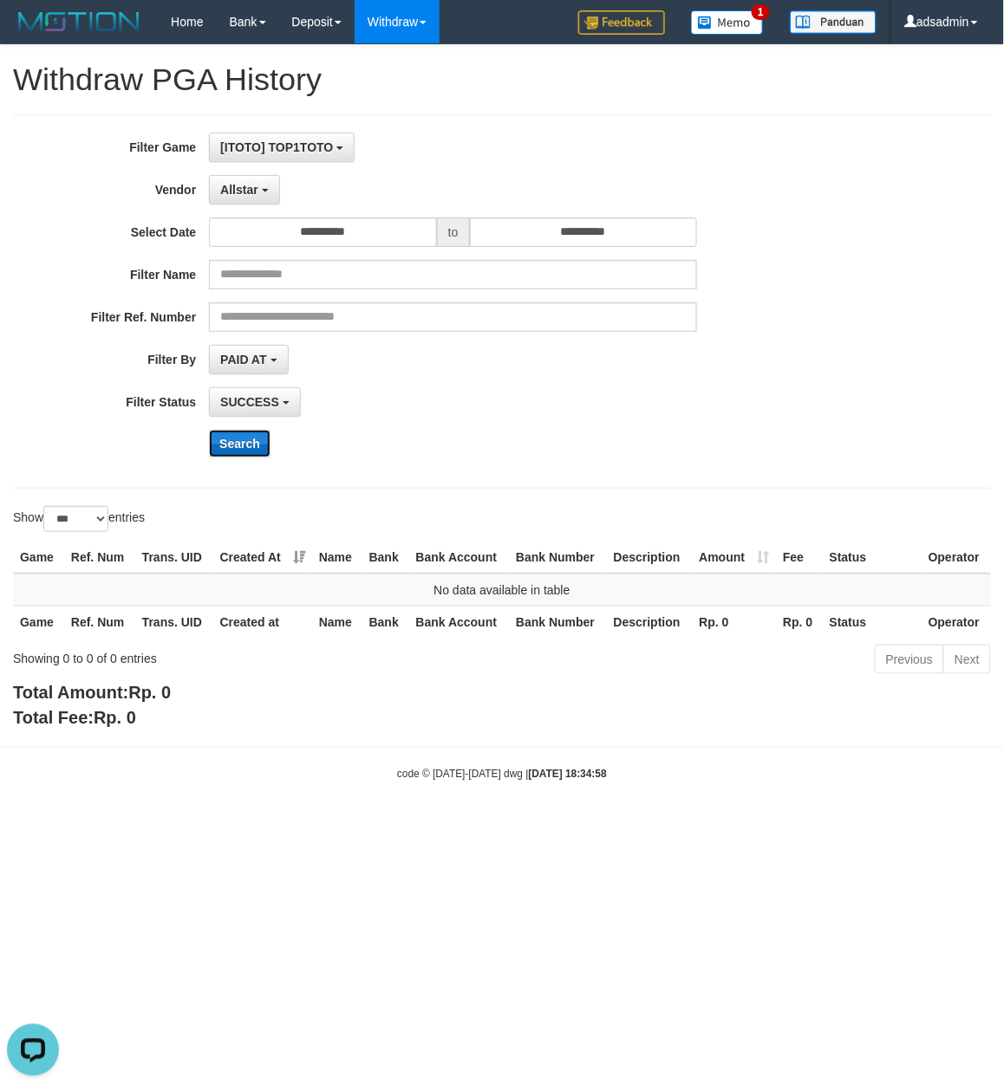
click at [251, 432] on button "Search" at bounding box center [240, 444] width 62 height 28
drag, startPoint x: 250, startPoint y: 192, endPoint x: 251, endPoint y: 300, distance: 108.4
click at [250, 192] on span "Allstar" at bounding box center [239, 190] width 38 height 14
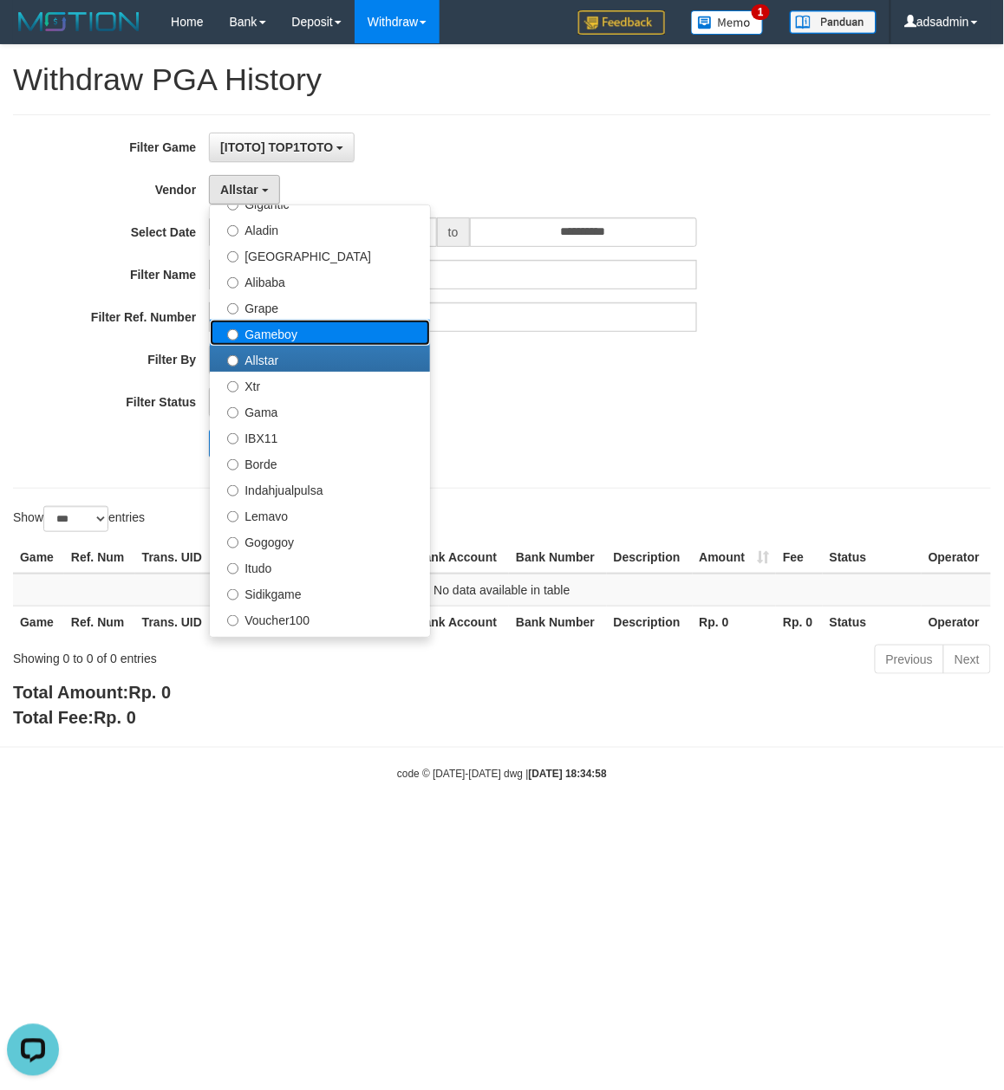
click at [257, 331] on label "Gameboy" at bounding box center [320, 333] width 220 height 26
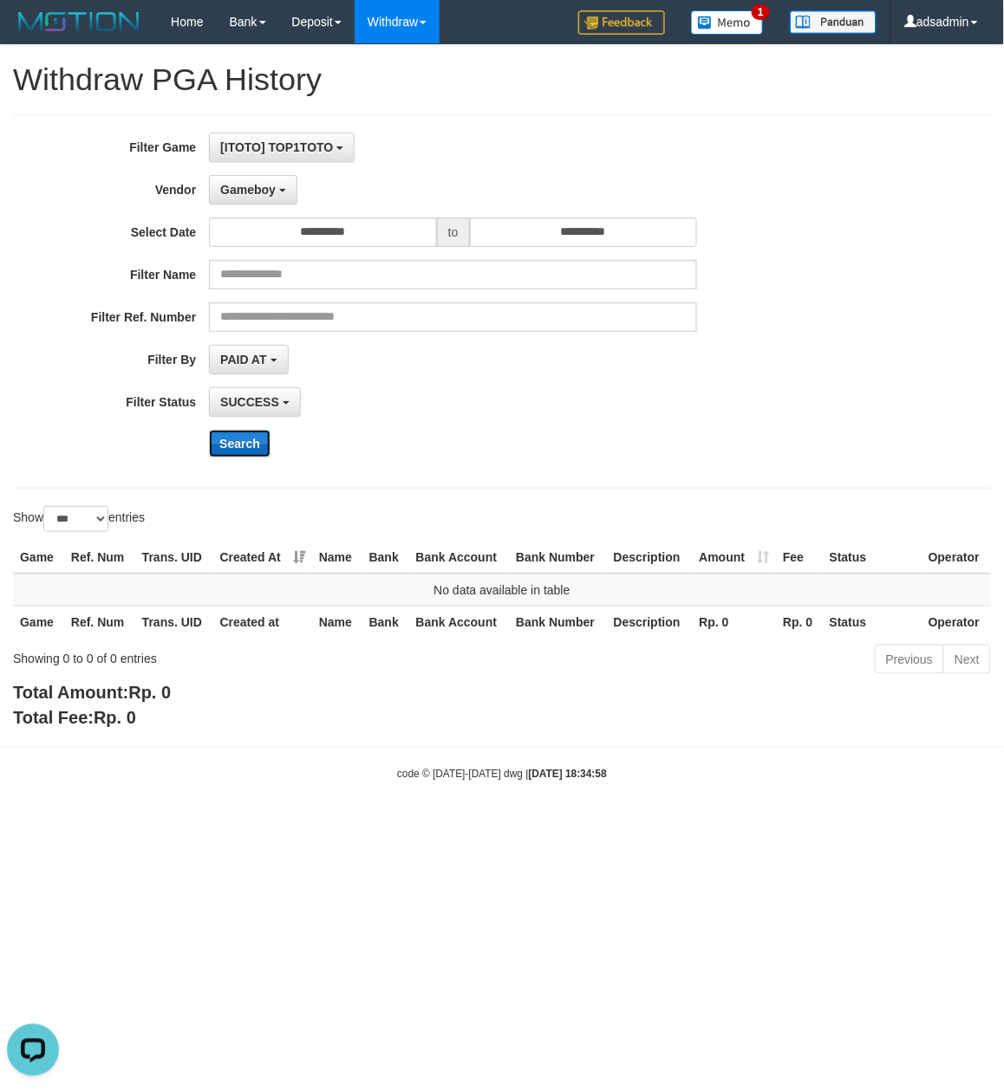
click at [247, 442] on button "Search" at bounding box center [240, 444] width 62 height 28
drag, startPoint x: 272, startPoint y: 191, endPoint x: 275, endPoint y: 270, distance: 79.8
click at [272, 191] on span "Gameboy" at bounding box center [247, 190] width 55 height 14
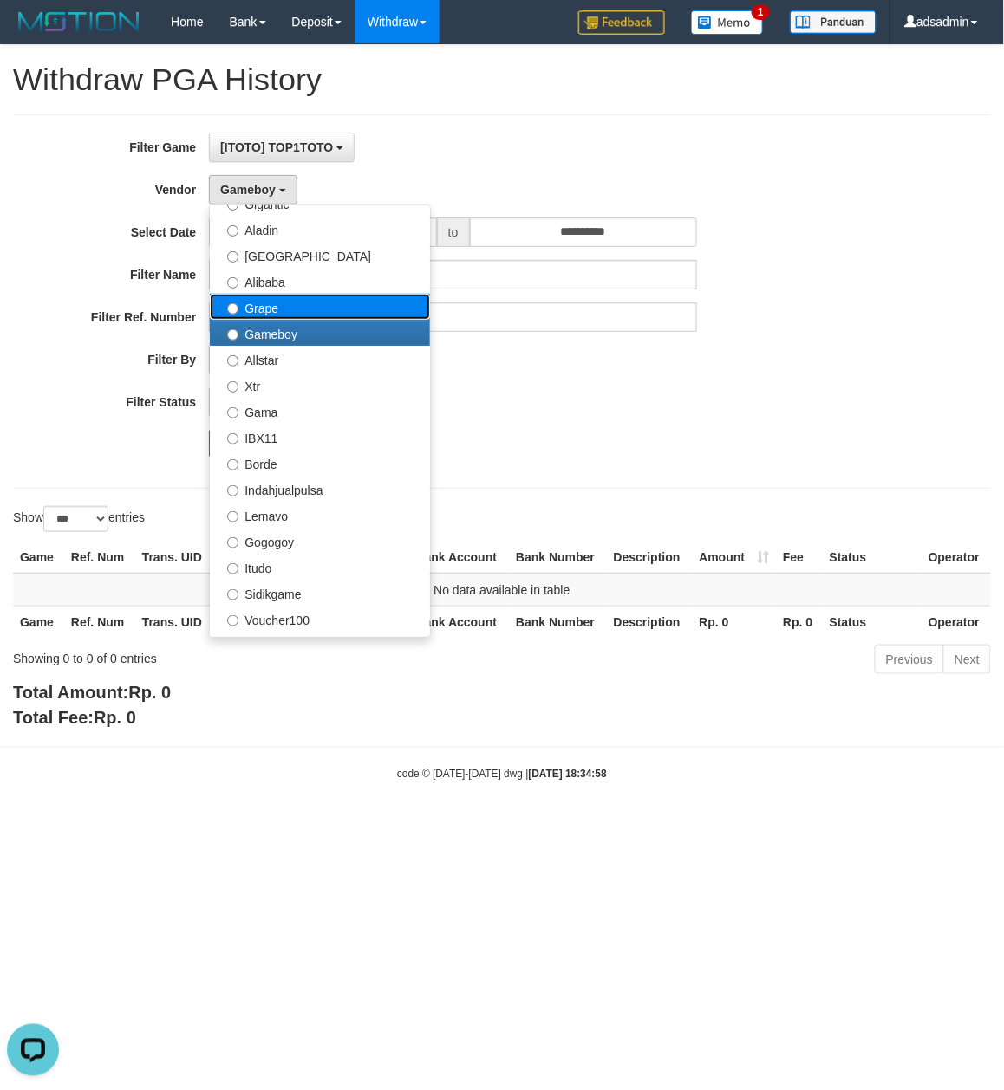
click at [309, 309] on label "Grape" at bounding box center [320, 307] width 220 height 26
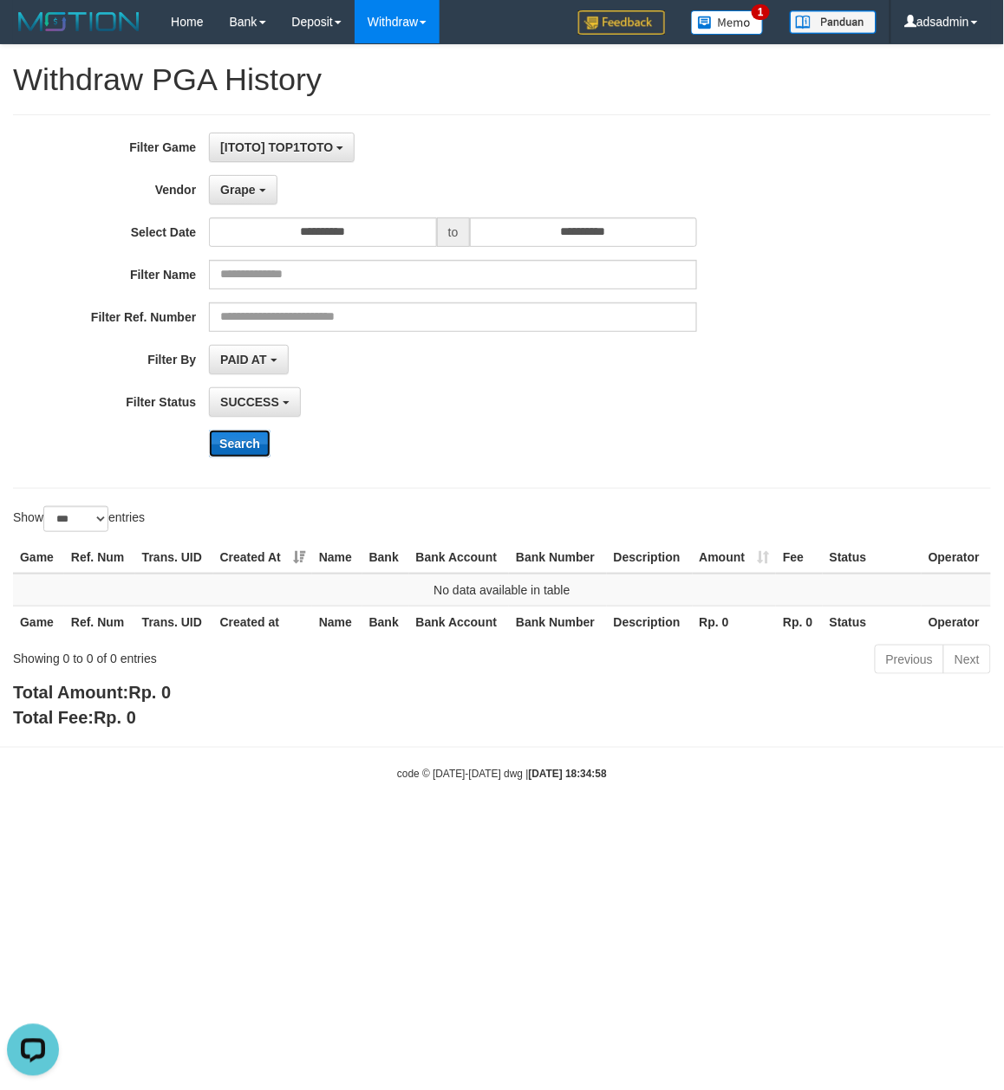
click at [241, 438] on button "Search" at bounding box center [240, 444] width 62 height 28
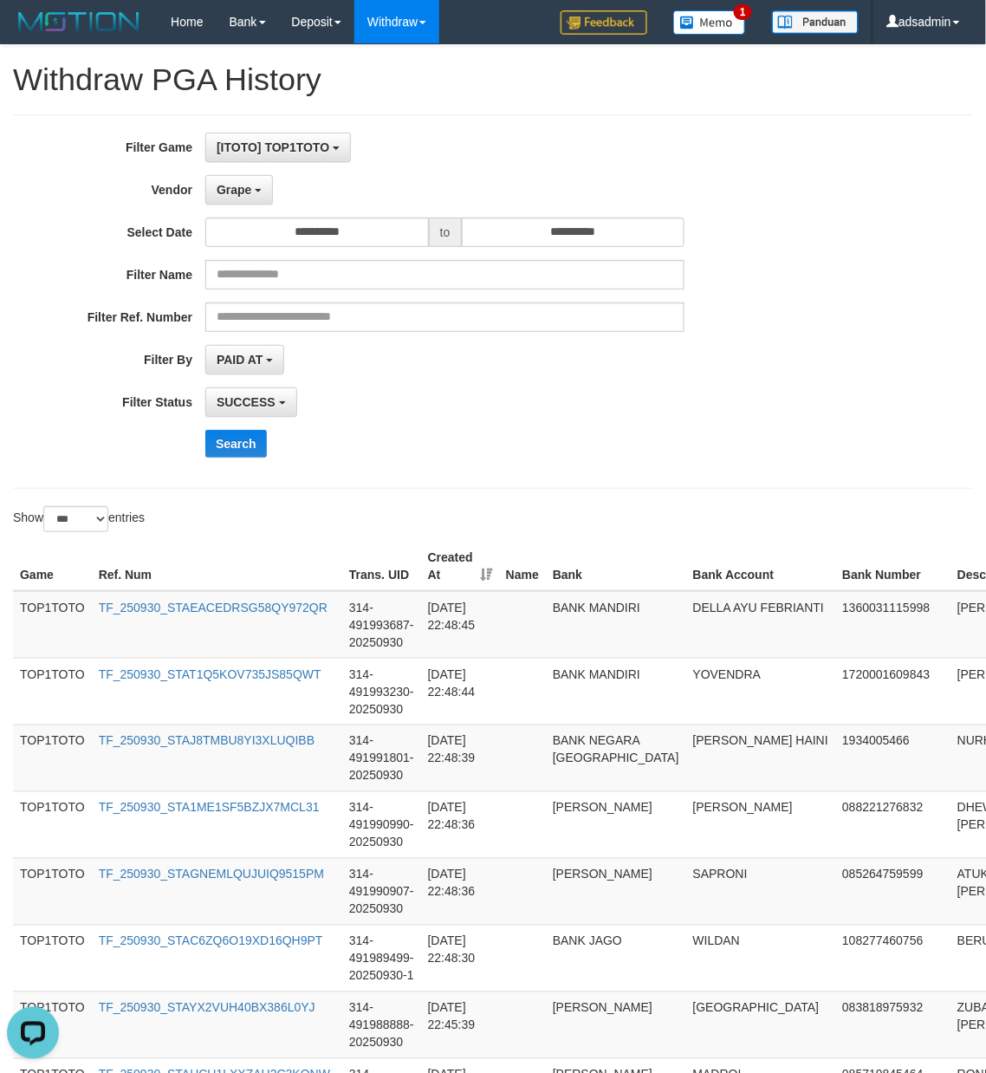
click at [739, 424] on div "**********" at bounding box center [411, 302] width 822 height 338
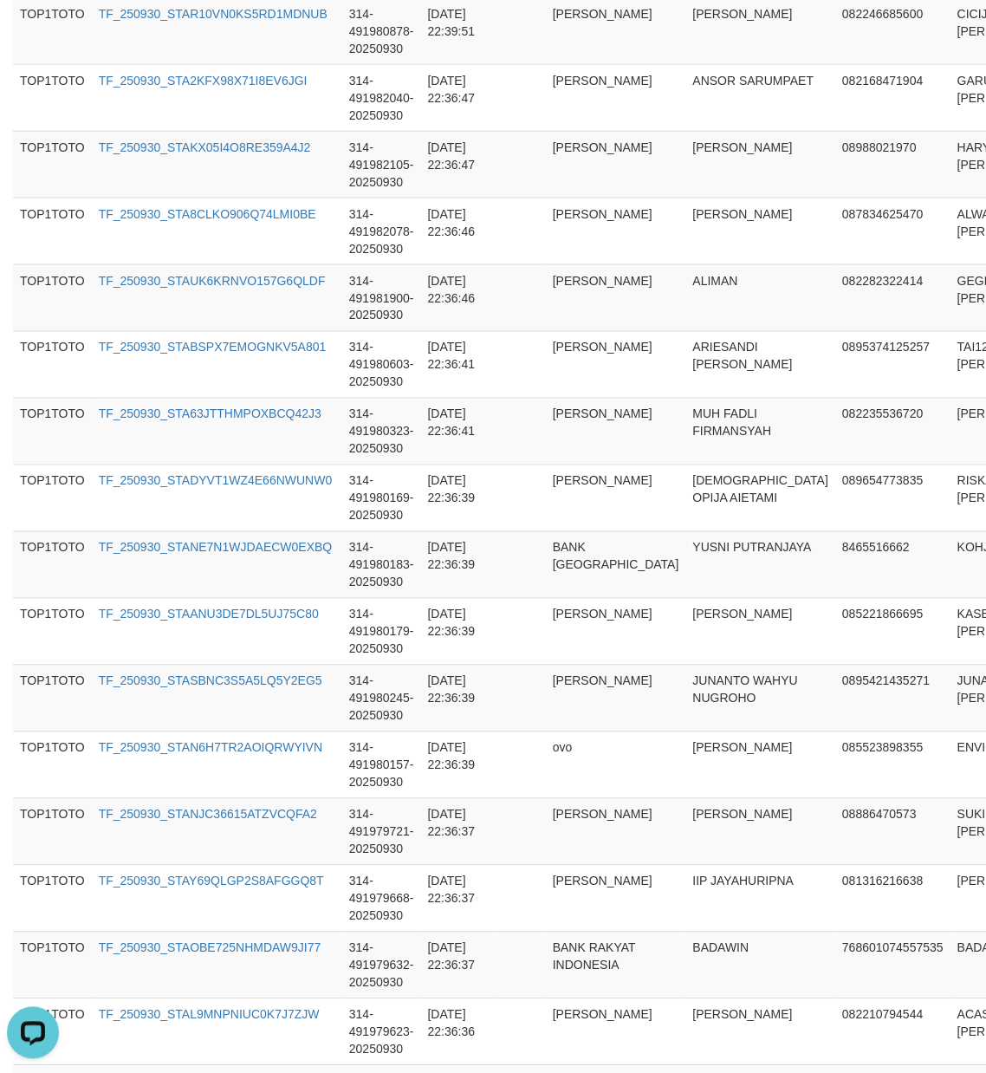
scroll to position [6461, 0]
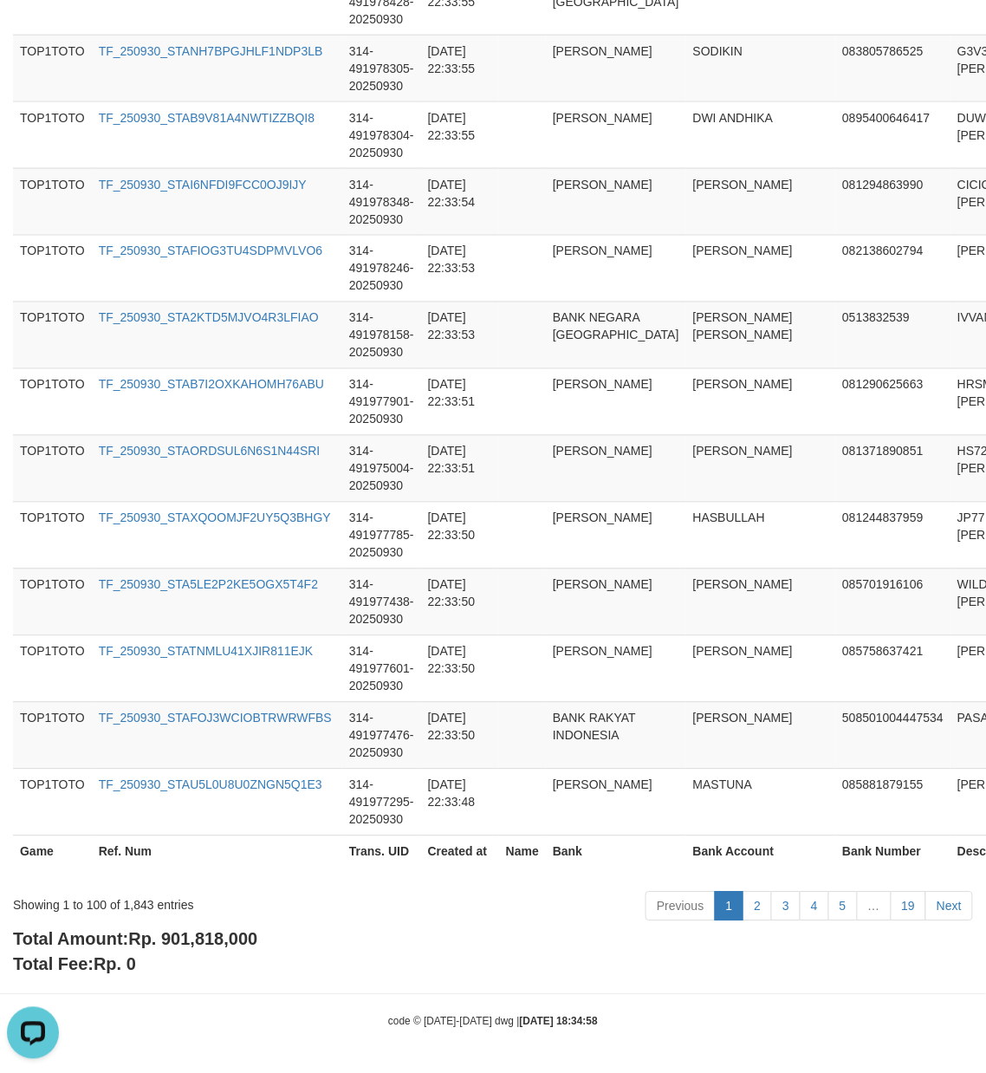
click at [222, 947] on span "Rp. 901,818,000" at bounding box center [192, 939] width 129 height 19
click at [140, 899] on div "Showing 1 to 100 of 1,843 entries" at bounding box center [205, 902] width 385 height 24
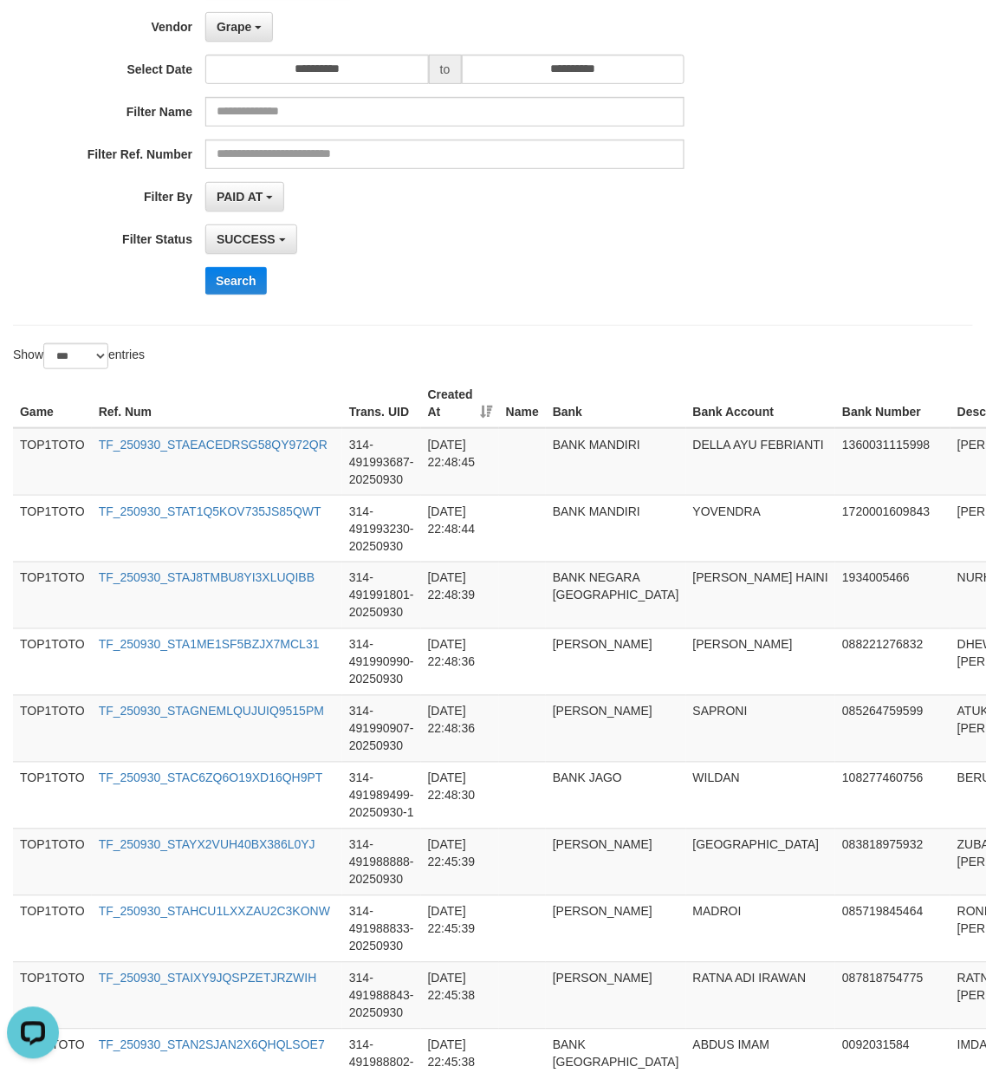
scroll to position [0, 0]
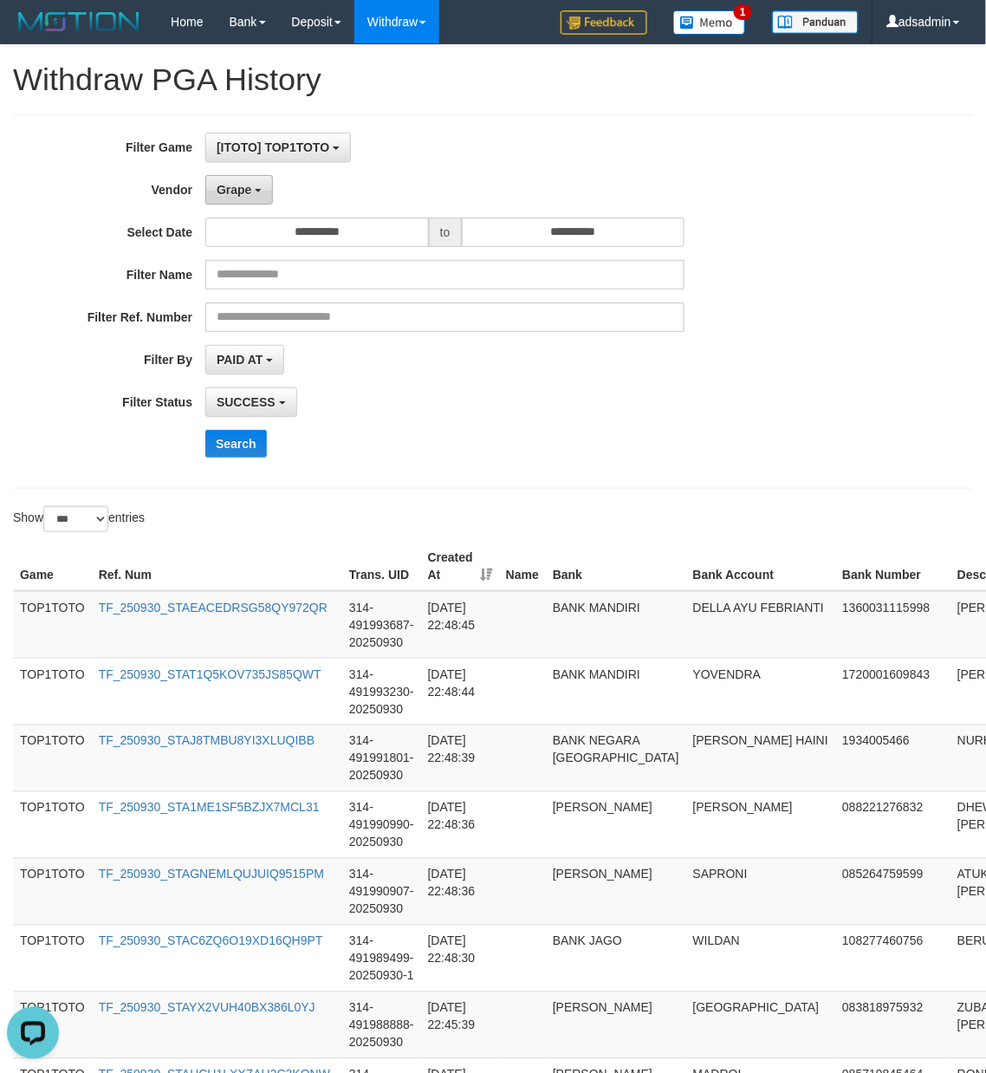
drag, startPoint x: 251, startPoint y: 185, endPoint x: 291, endPoint y: 446, distance: 263.1
click at [251, 185] on button "Grape" at bounding box center [239, 189] width 68 height 29
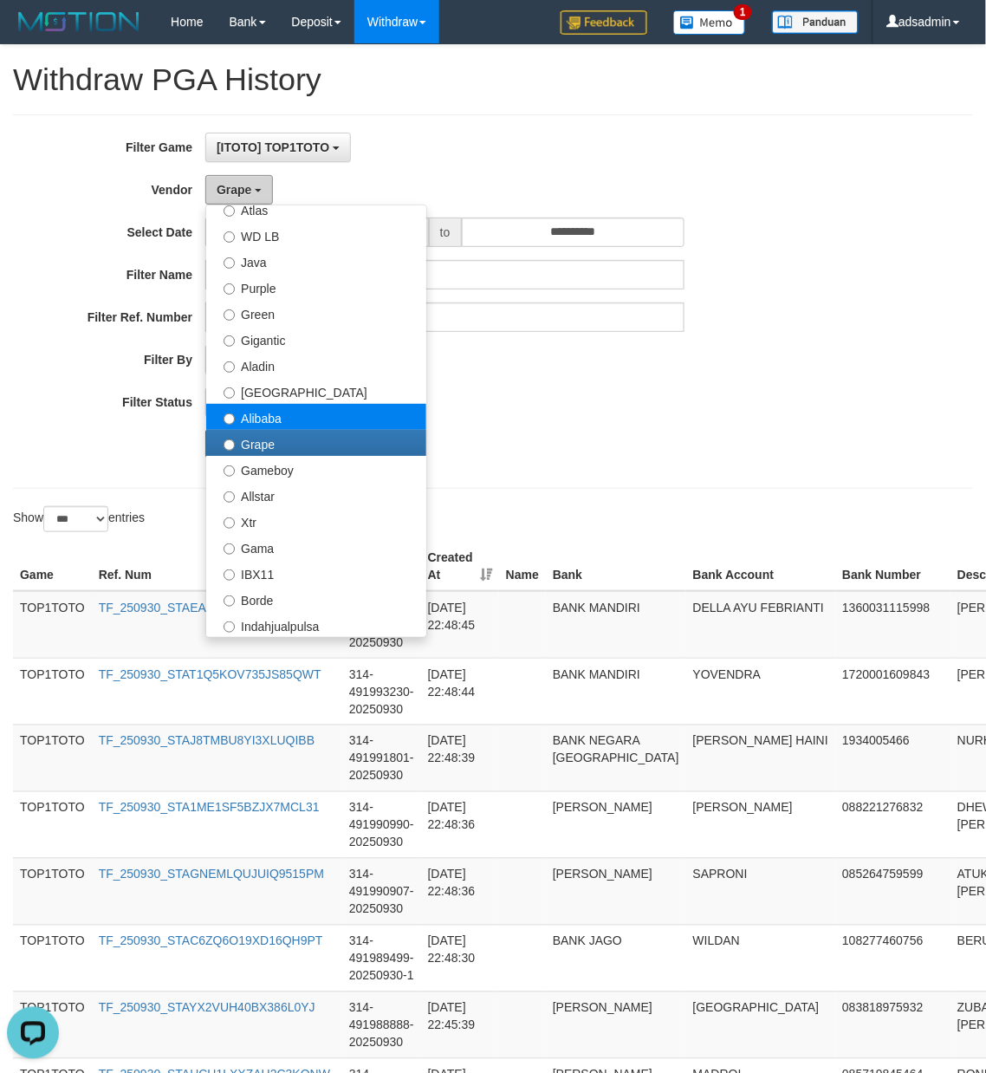
scroll to position [69, 0]
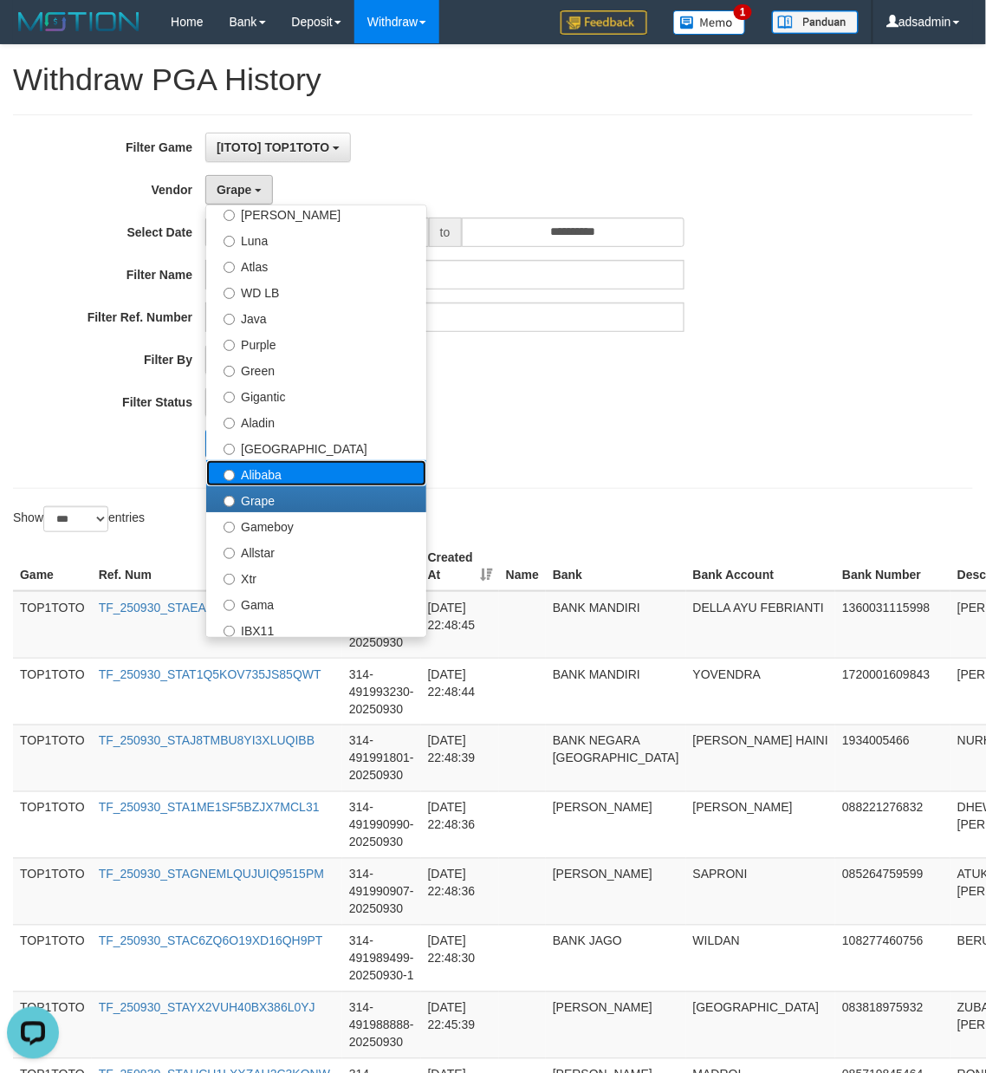
click at [289, 483] on label "Alibaba" at bounding box center [316, 473] width 220 height 26
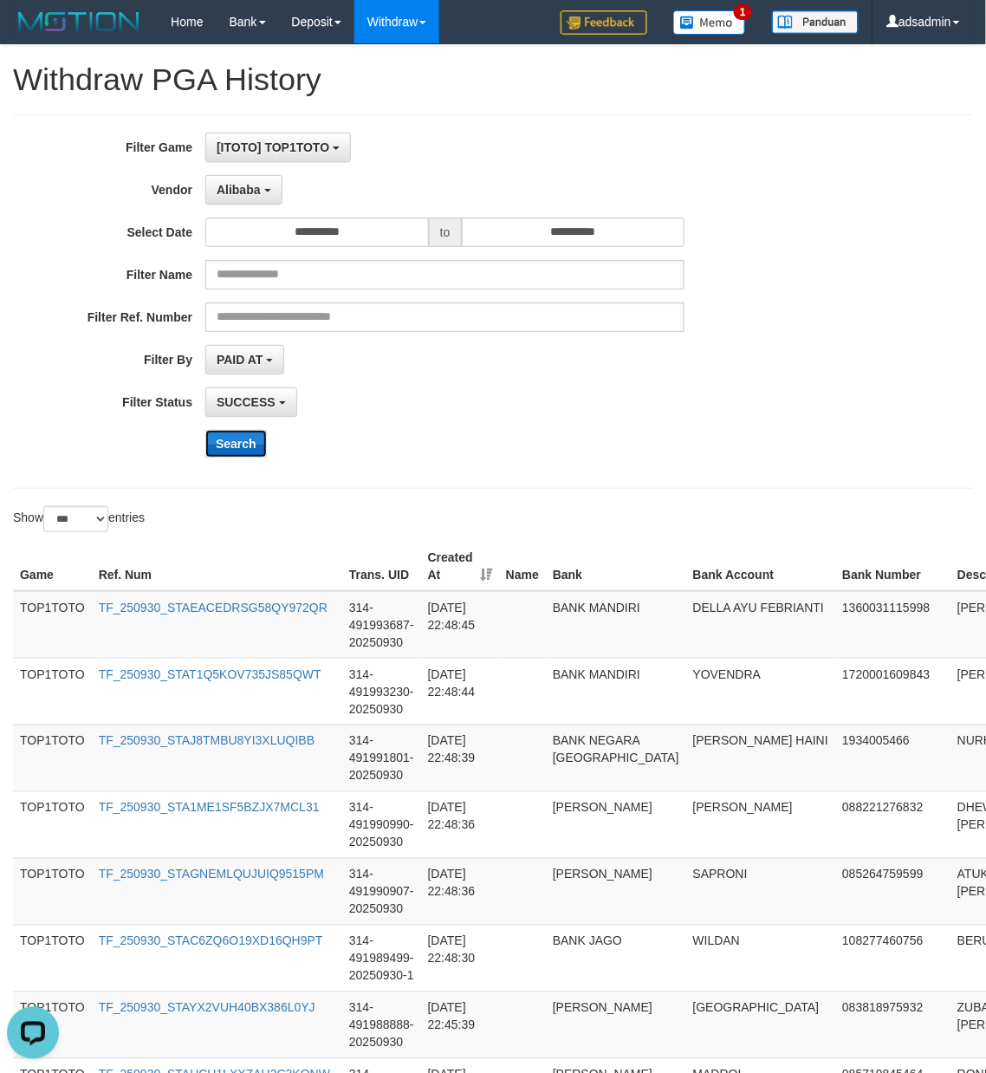
click at [240, 442] on button "Search" at bounding box center [236, 444] width 62 height 28
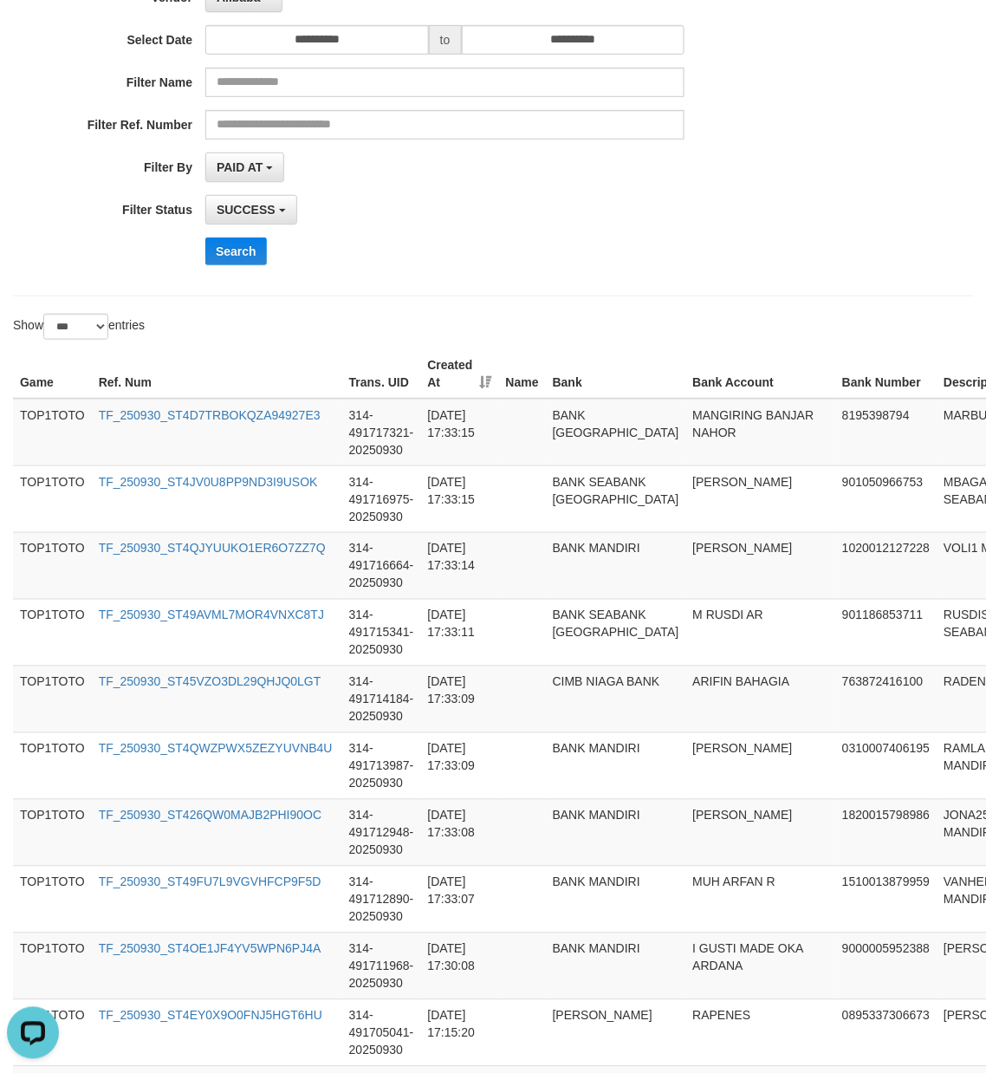
click at [683, 276] on div "**********" at bounding box center [411, 109] width 822 height 338
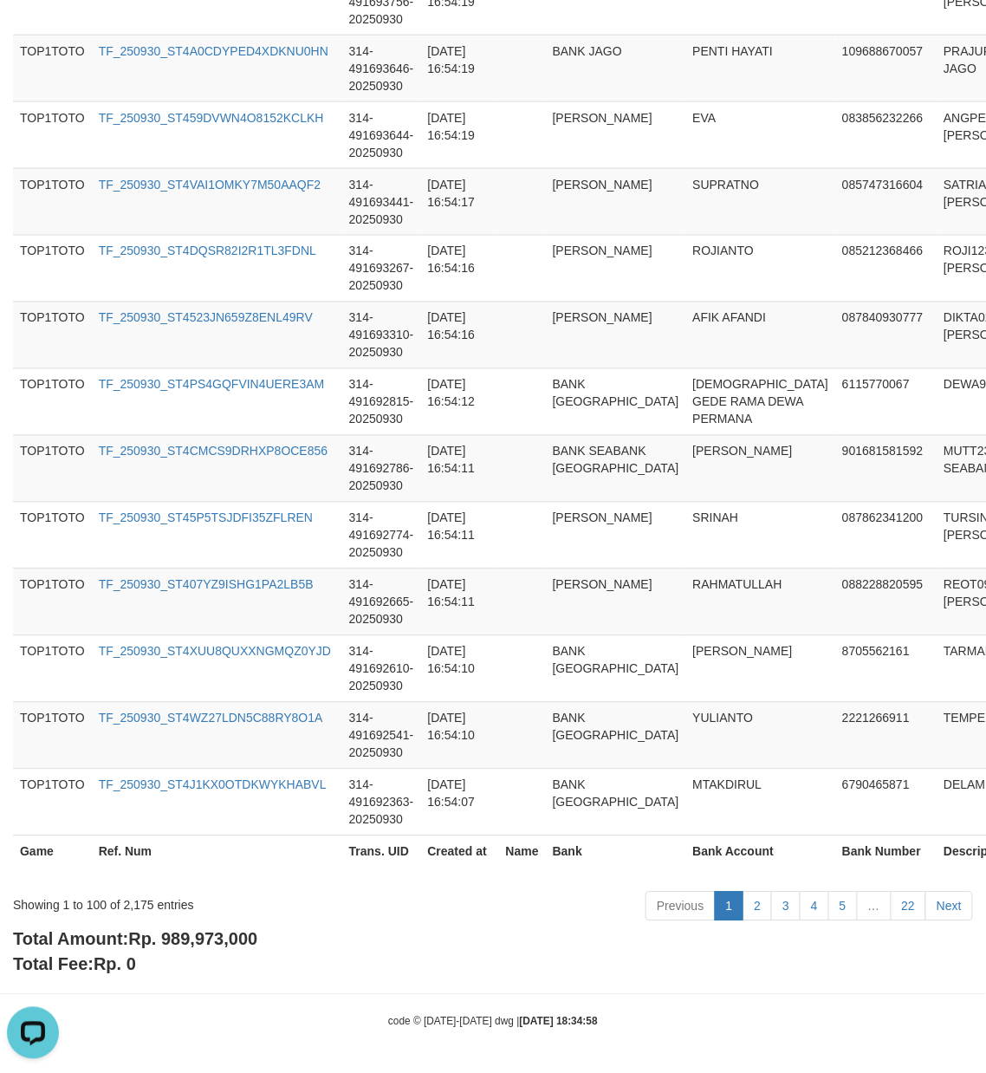
scroll to position [6461, 0]
click at [202, 945] on span "Rp. 989,973,000" at bounding box center [192, 939] width 129 height 19
click at [135, 906] on div "Showing 1 to 100 of 2,175 entries" at bounding box center [205, 902] width 385 height 24
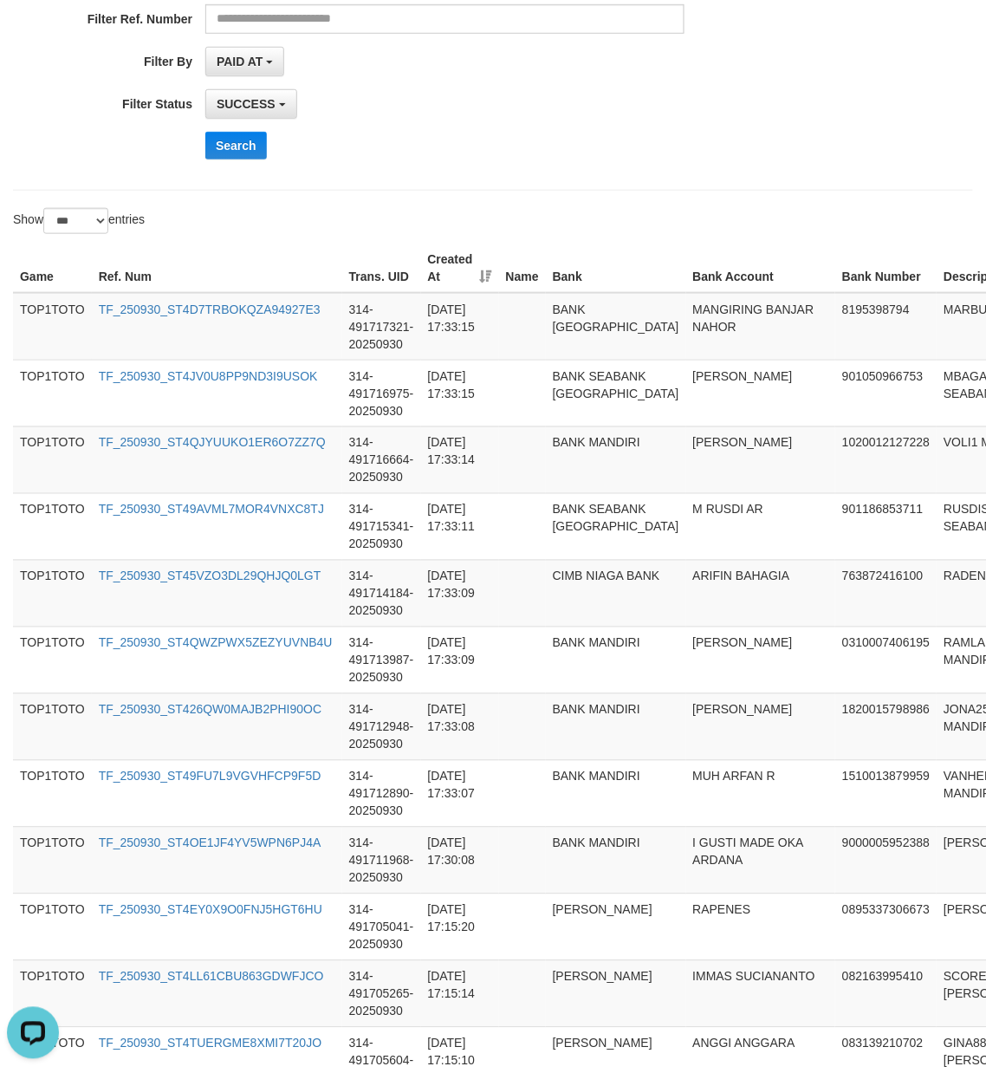
scroll to position [0, 0]
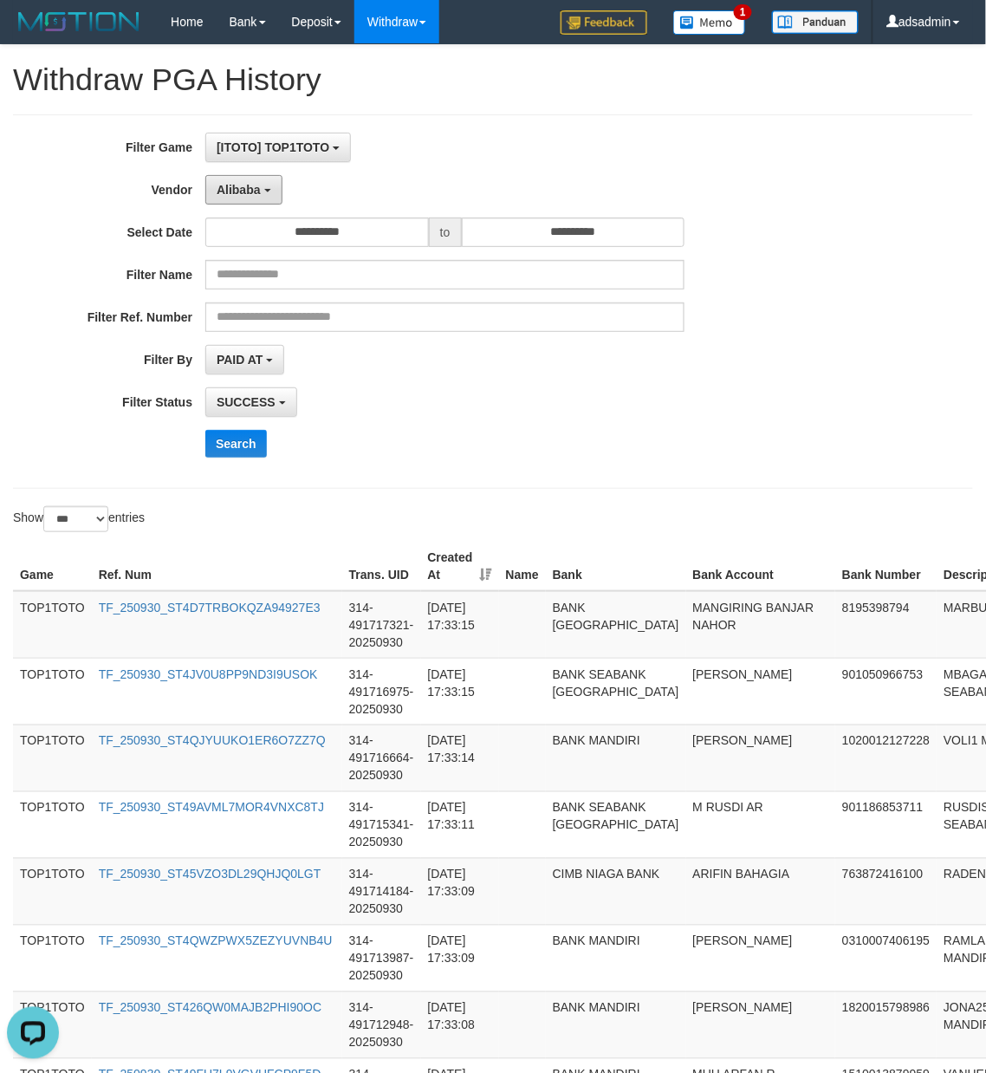
drag, startPoint x: 257, startPoint y: 188, endPoint x: 285, endPoint y: 382, distance: 196.3
click at [257, 188] on span "Alibaba" at bounding box center [239, 190] width 44 height 14
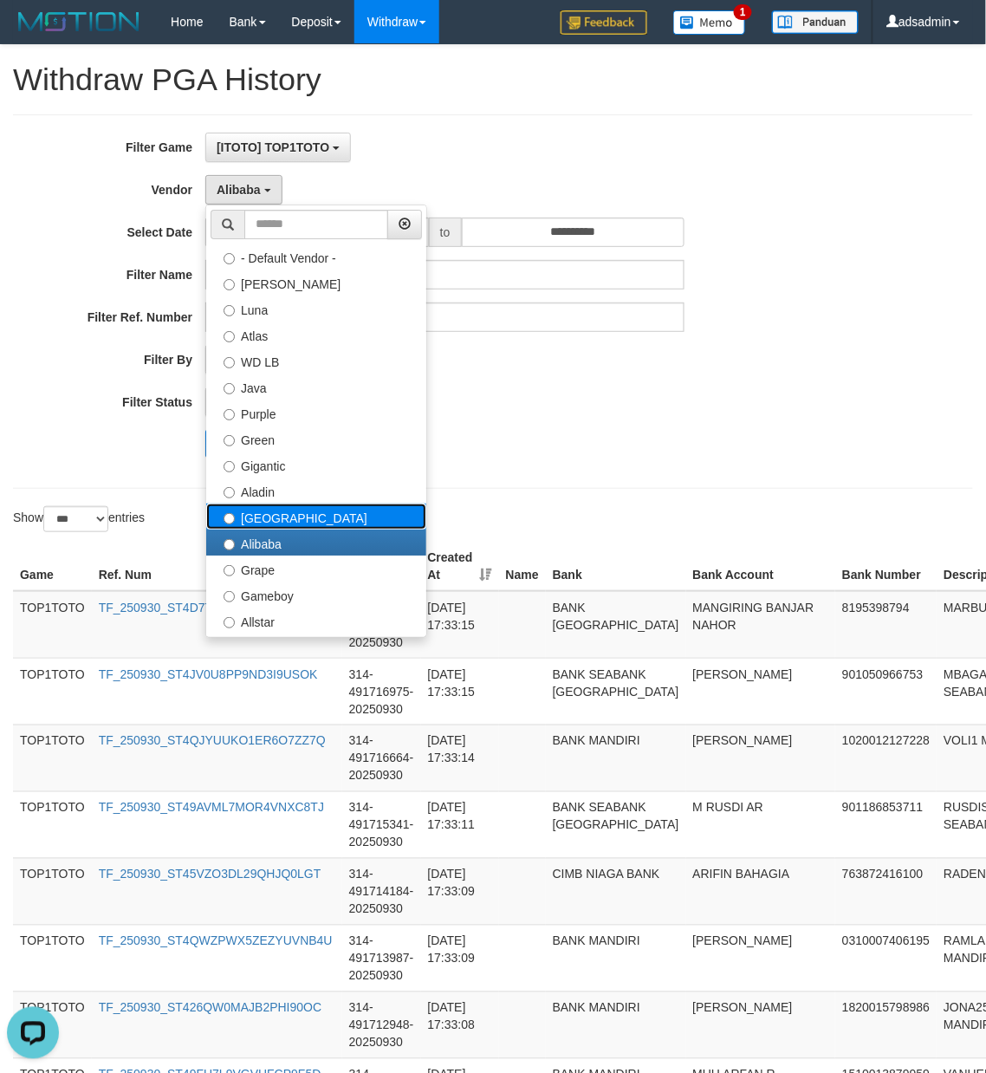
click at [300, 511] on label "Dubai" at bounding box center [316, 517] width 220 height 26
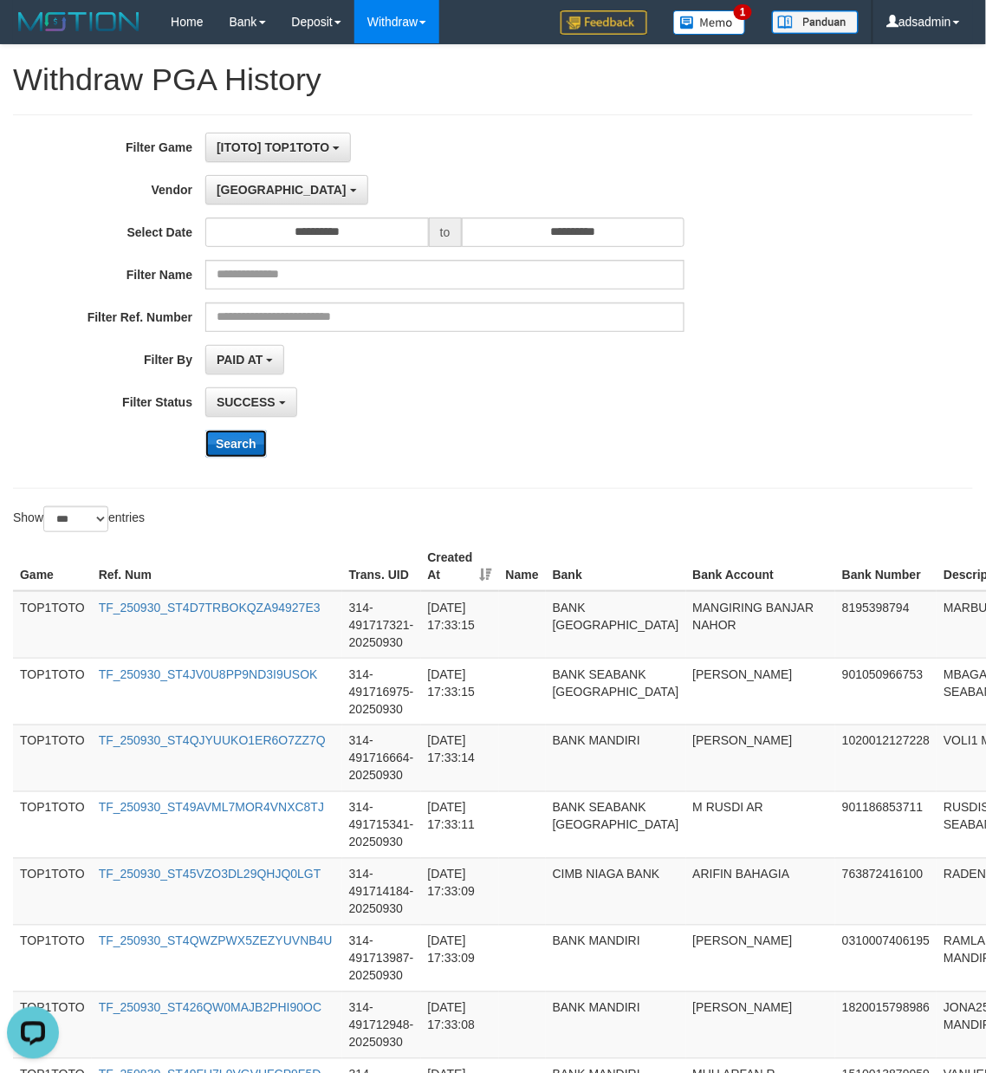
drag, startPoint x: 246, startPoint y: 445, endPoint x: 231, endPoint y: 218, distance: 226.8
click at [247, 445] on button "Search" at bounding box center [236, 444] width 62 height 28
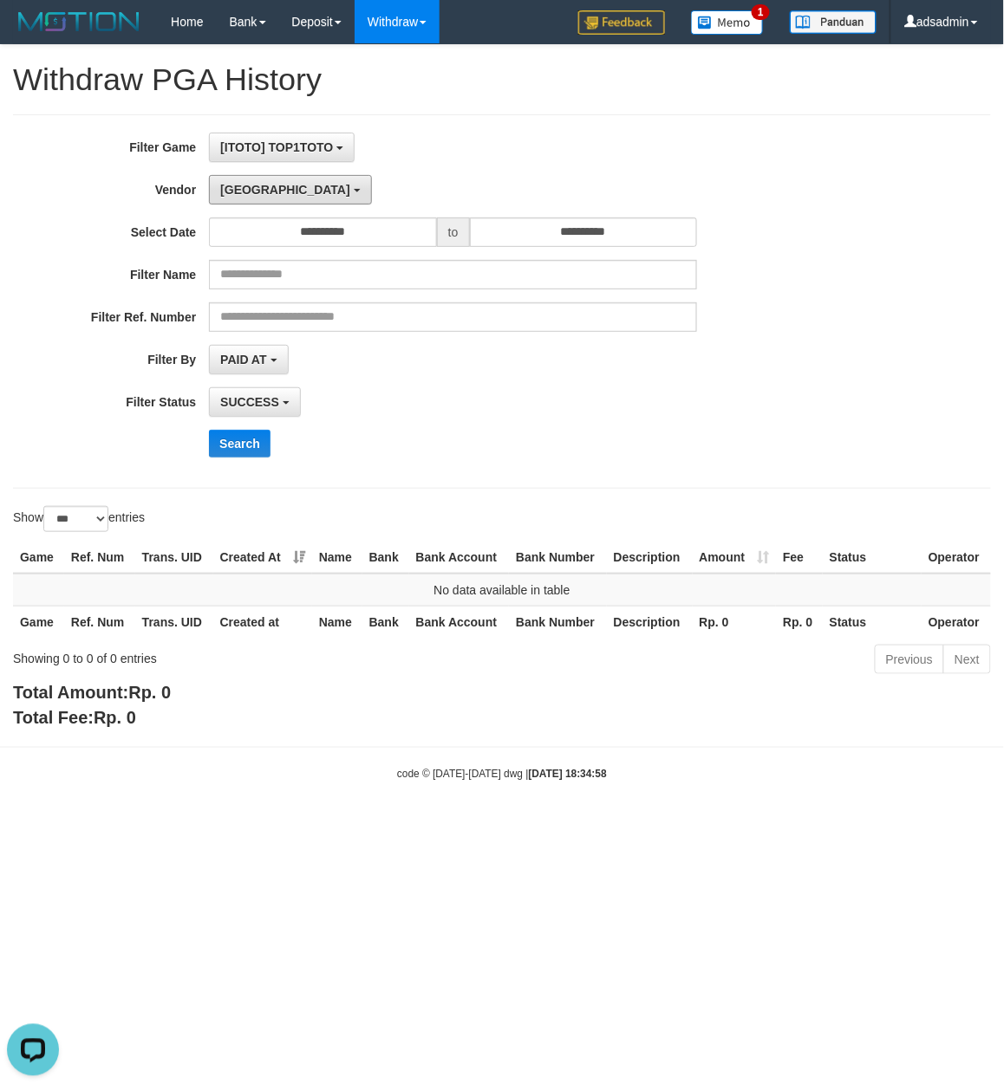
drag, startPoint x: 244, startPoint y: 192, endPoint x: 270, endPoint y: 334, distance: 143.8
click at [244, 192] on span "Dubai" at bounding box center [285, 190] width 130 height 14
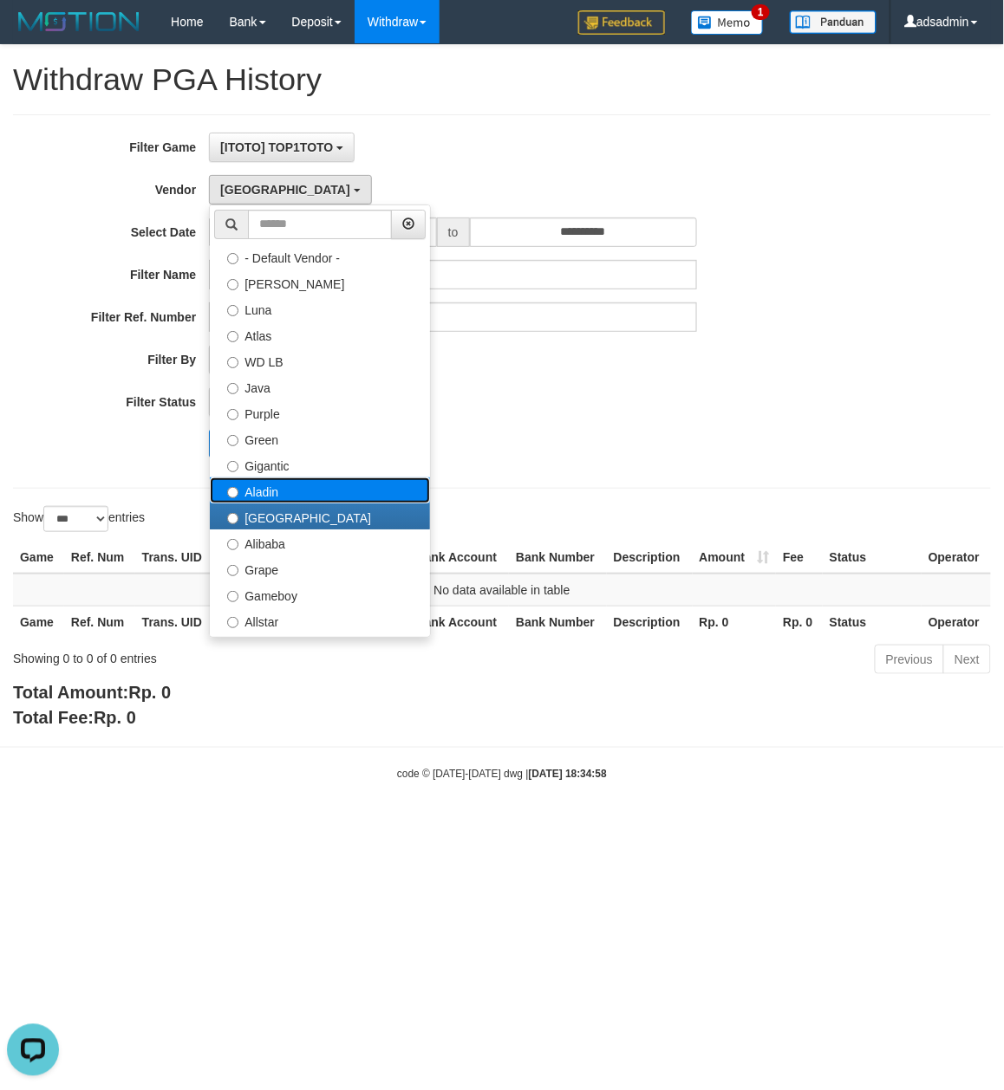
click at [269, 496] on label "Aladin" at bounding box center [320, 491] width 220 height 26
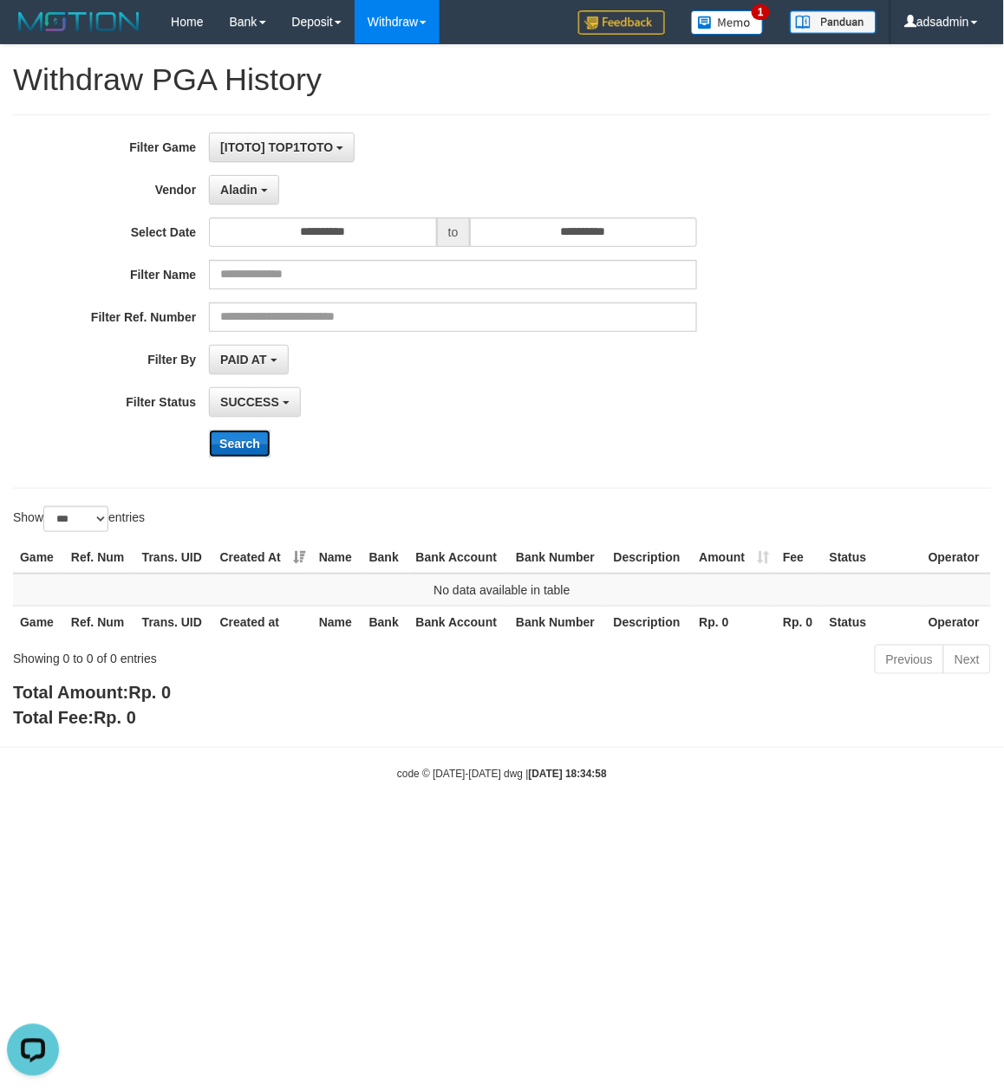
click at [247, 447] on button "Search" at bounding box center [240, 444] width 62 height 28
drag, startPoint x: 255, startPoint y: 191, endPoint x: 279, endPoint y: 393, distance: 203.4
click at [255, 191] on span "Aladin" at bounding box center [238, 190] width 37 height 14
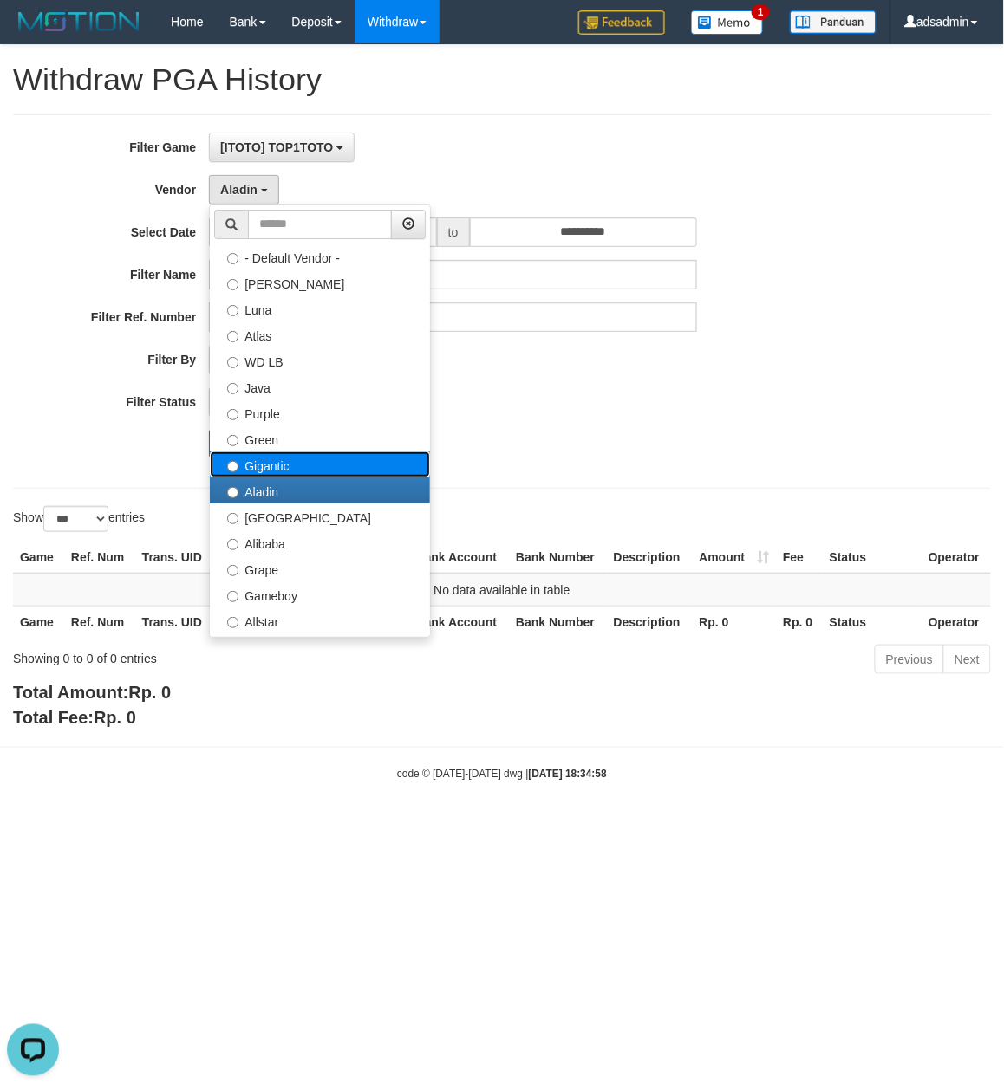
click at [288, 462] on label "Gigantic" at bounding box center [320, 465] width 220 height 26
select select "**********"
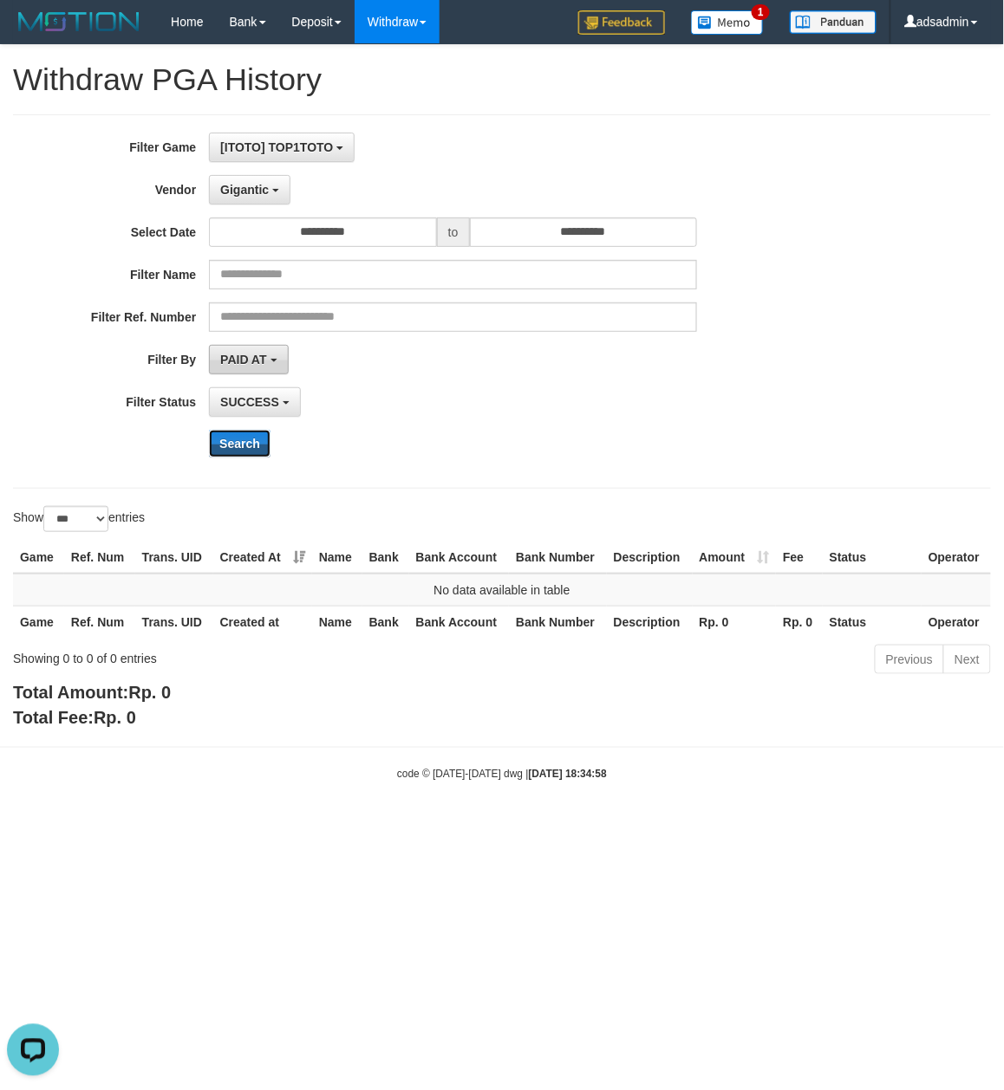
drag, startPoint x: 251, startPoint y: 440, endPoint x: 246, endPoint y: 365, distance: 75.6
click at [251, 440] on button "Search" at bounding box center [240, 444] width 62 height 28
drag, startPoint x: 247, startPoint y: 192, endPoint x: 264, endPoint y: 350, distance: 158.6
click at [247, 192] on span "Gigantic" at bounding box center [244, 190] width 49 height 14
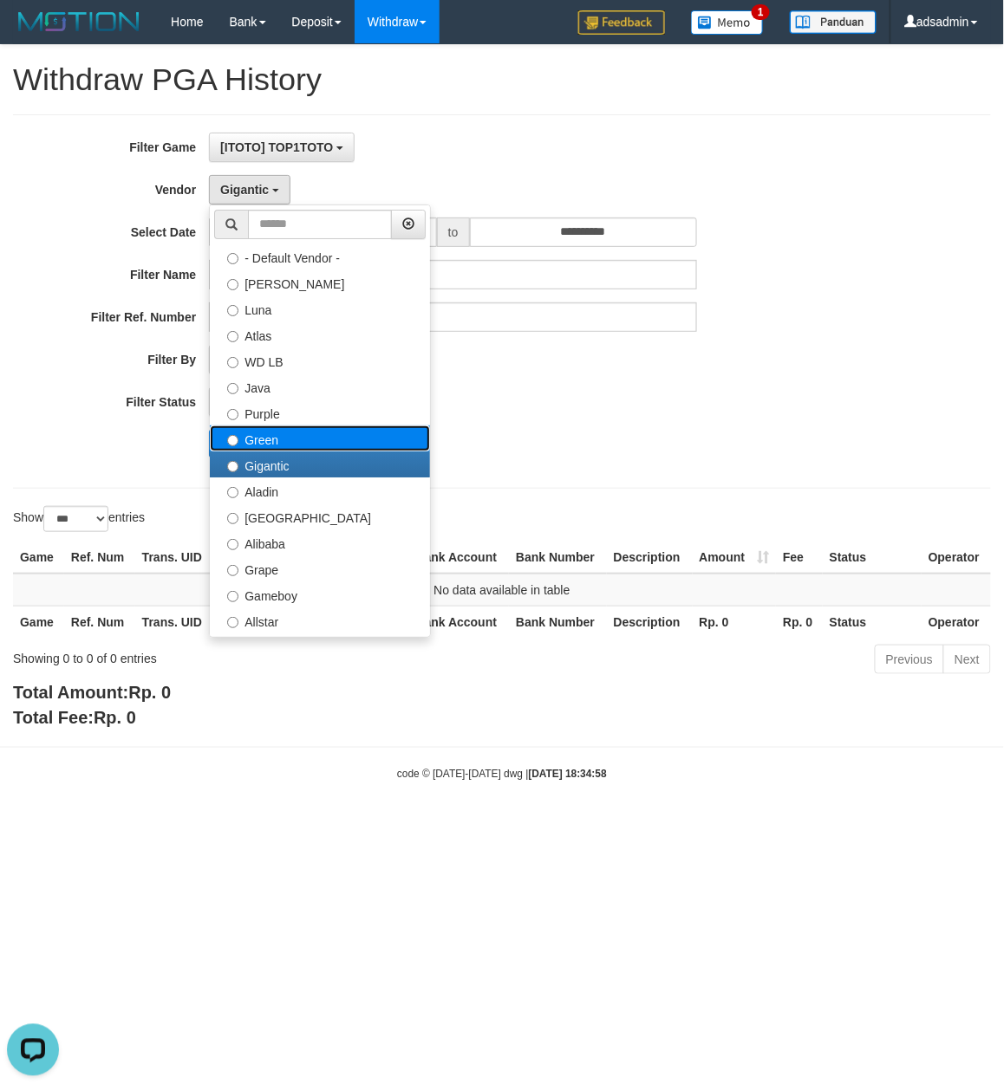
click at [292, 432] on label "Green" at bounding box center [320, 439] width 220 height 26
select select "**********"
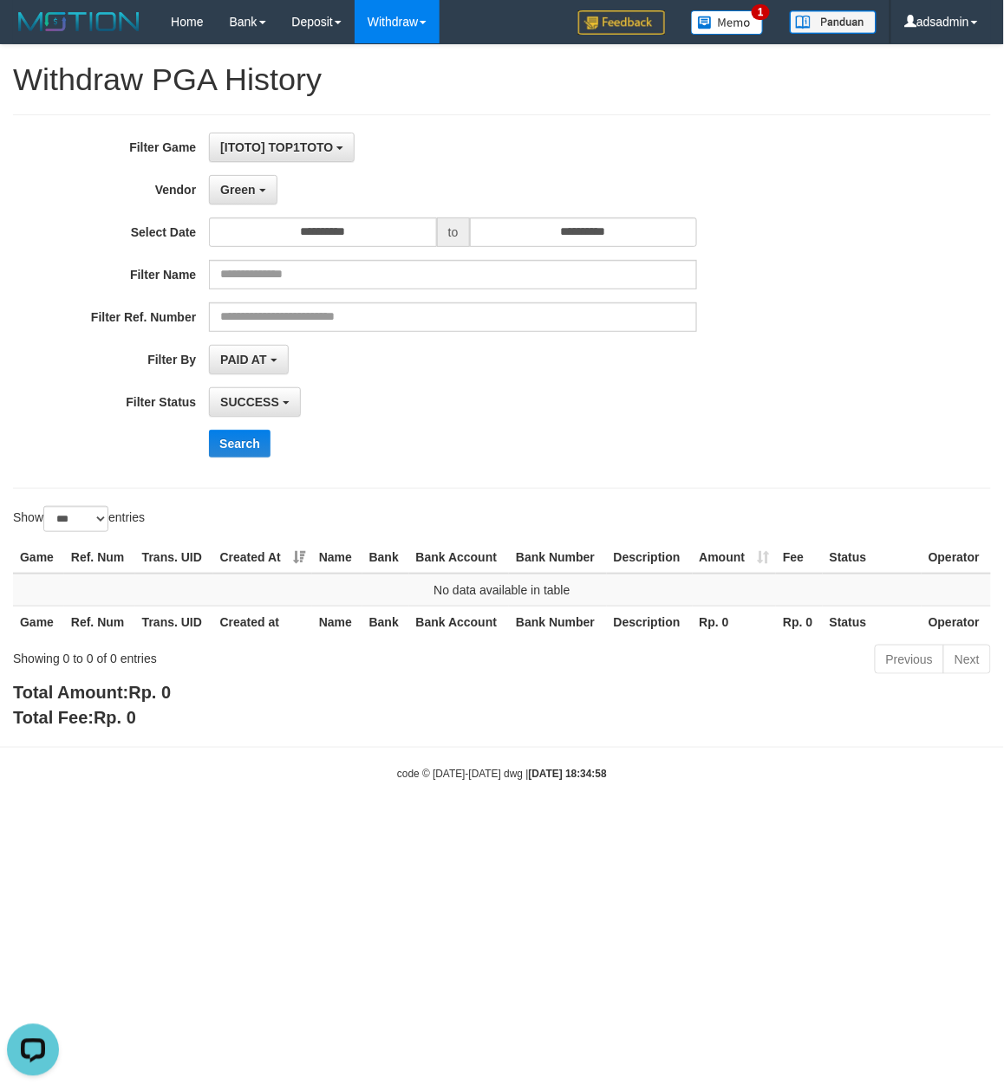
click at [248, 430] on div "**********" at bounding box center [418, 302] width 836 height 338
click at [241, 439] on button "Search" at bounding box center [240, 444] width 62 height 28
click at [246, 196] on span "Green" at bounding box center [237, 190] width 35 height 14
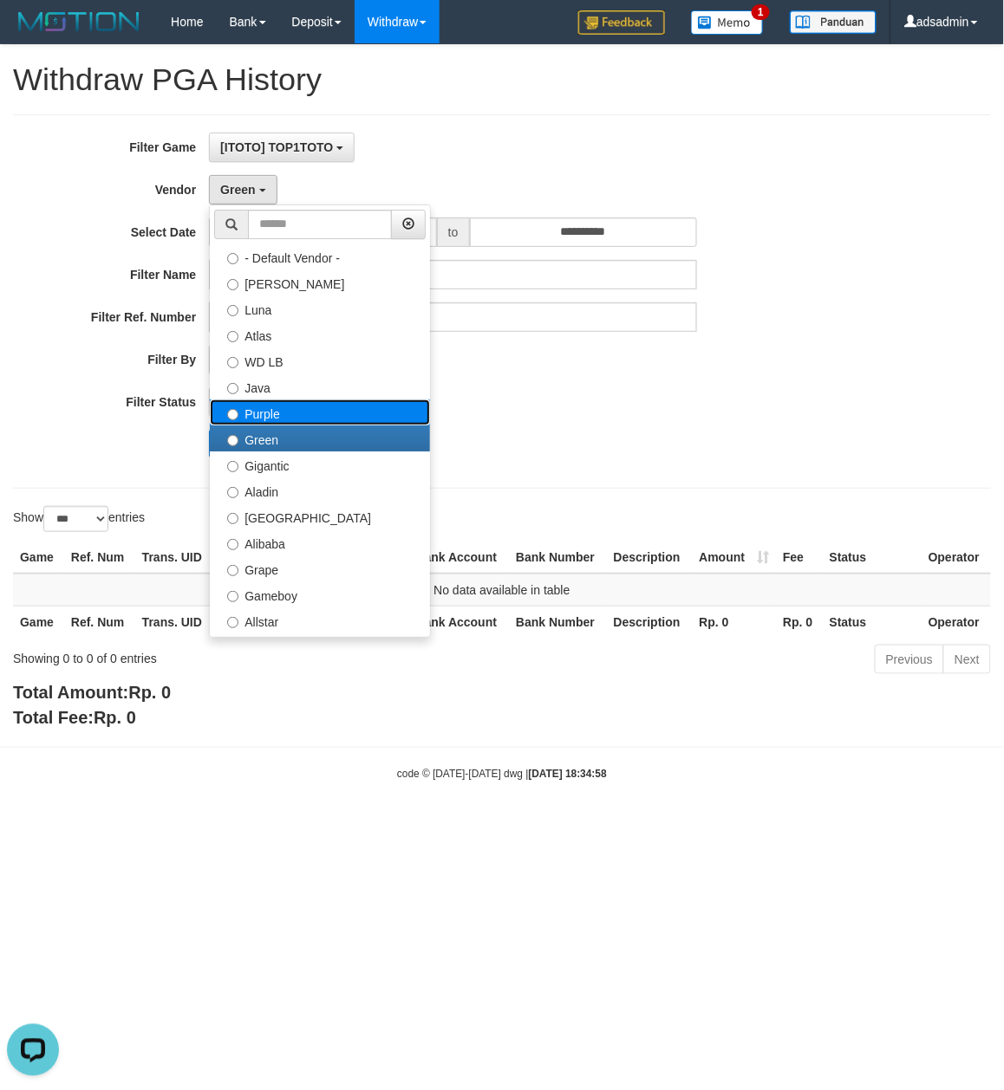
click at [289, 424] on label "Purple" at bounding box center [320, 413] width 220 height 26
select select "**********"
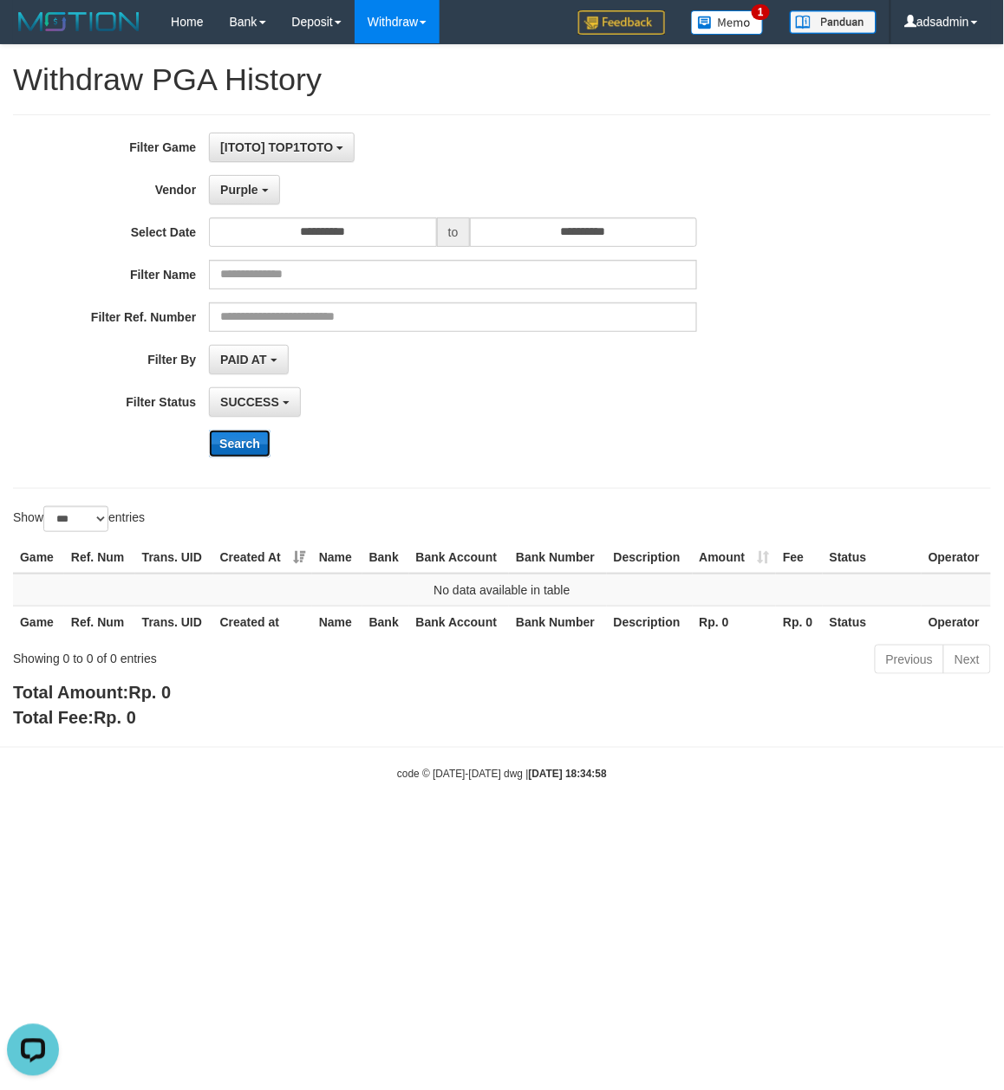
click at [244, 447] on button "Search" at bounding box center [240, 444] width 62 height 28
click at [251, 188] on span "Purple" at bounding box center [239, 190] width 38 height 14
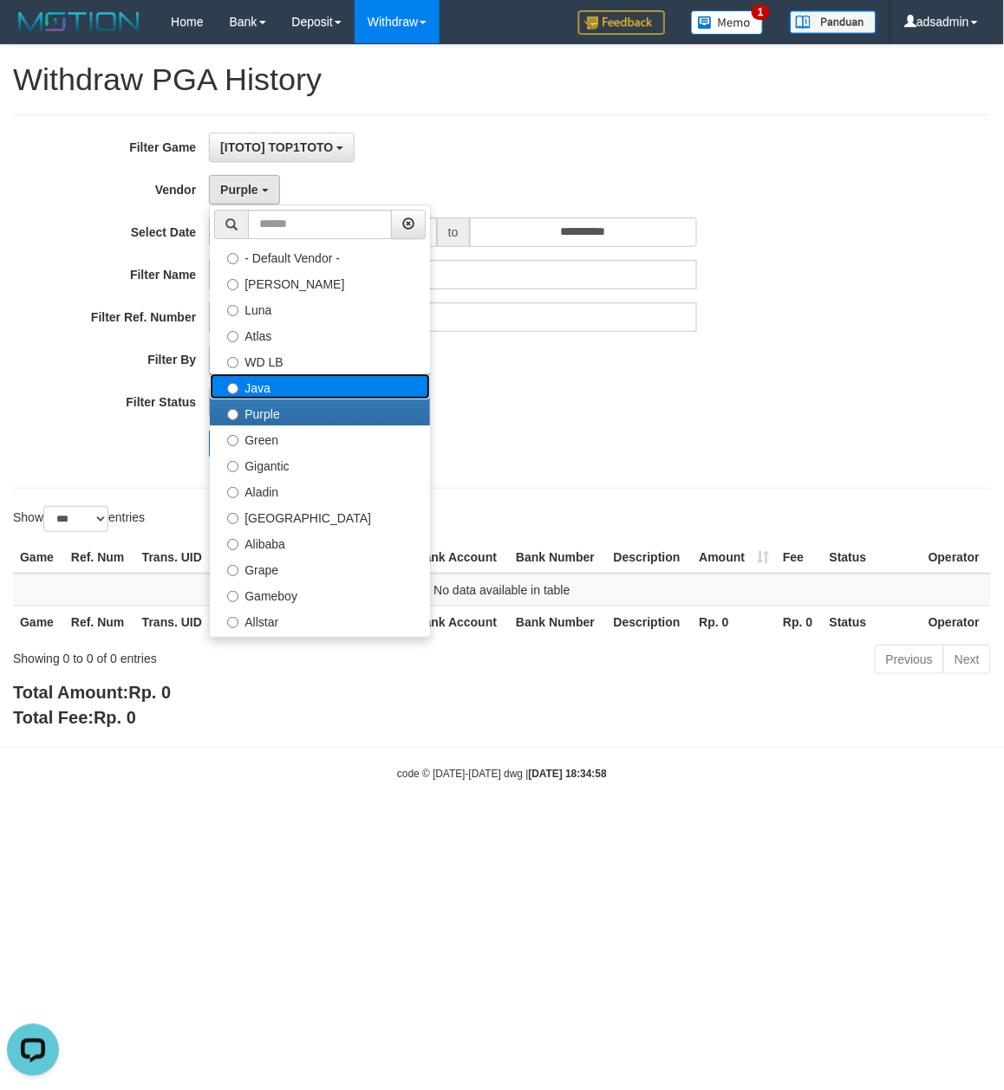
click at [290, 386] on label "Java" at bounding box center [320, 387] width 220 height 26
select select "**********"
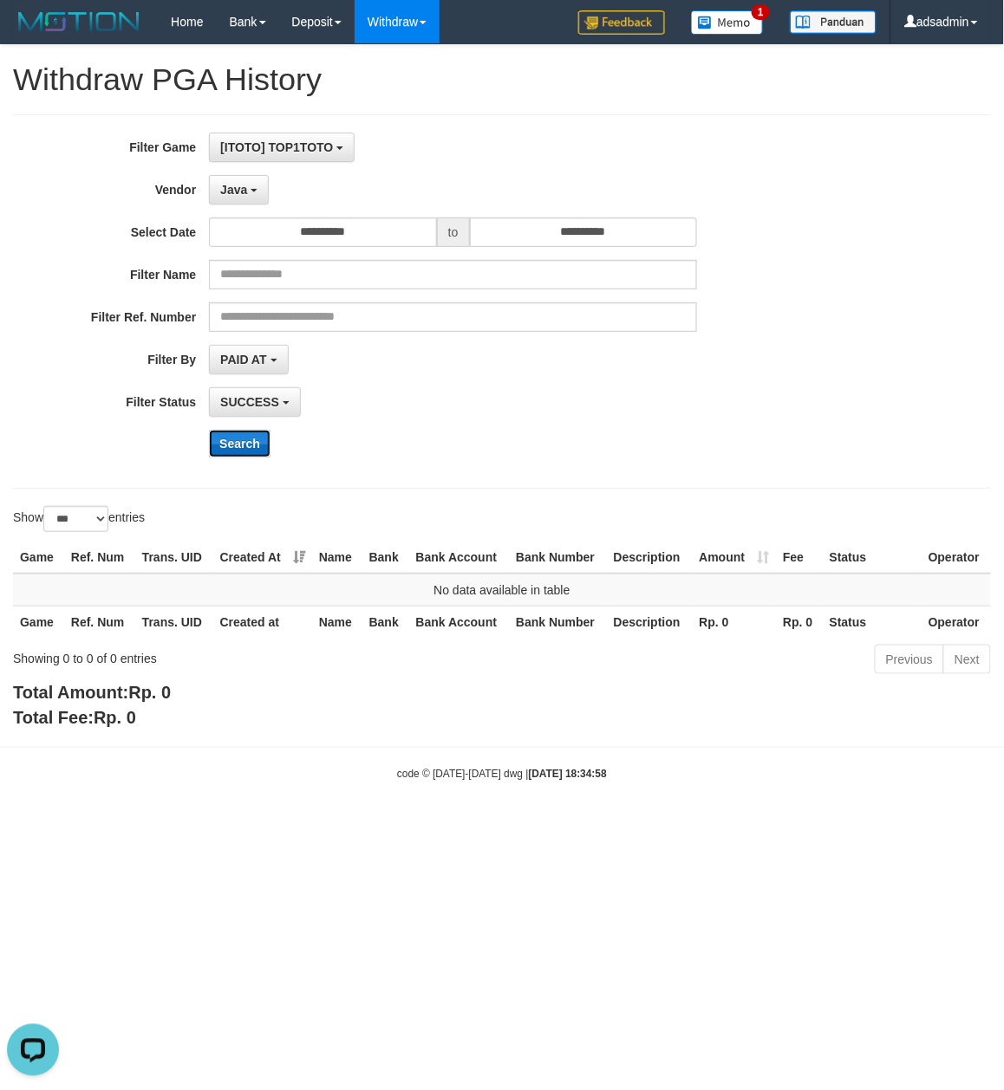
click at [238, 440] on button "Search" at bounding box center [240, 444] width 62 height 28
drag, startPoint x: 246, startPoint y: 192, endPoint x: 255, endPoint y: 303, distance: 111.3
click at [246, 192] on span "Java" at bounding box center [233, 190] width 27 height 14
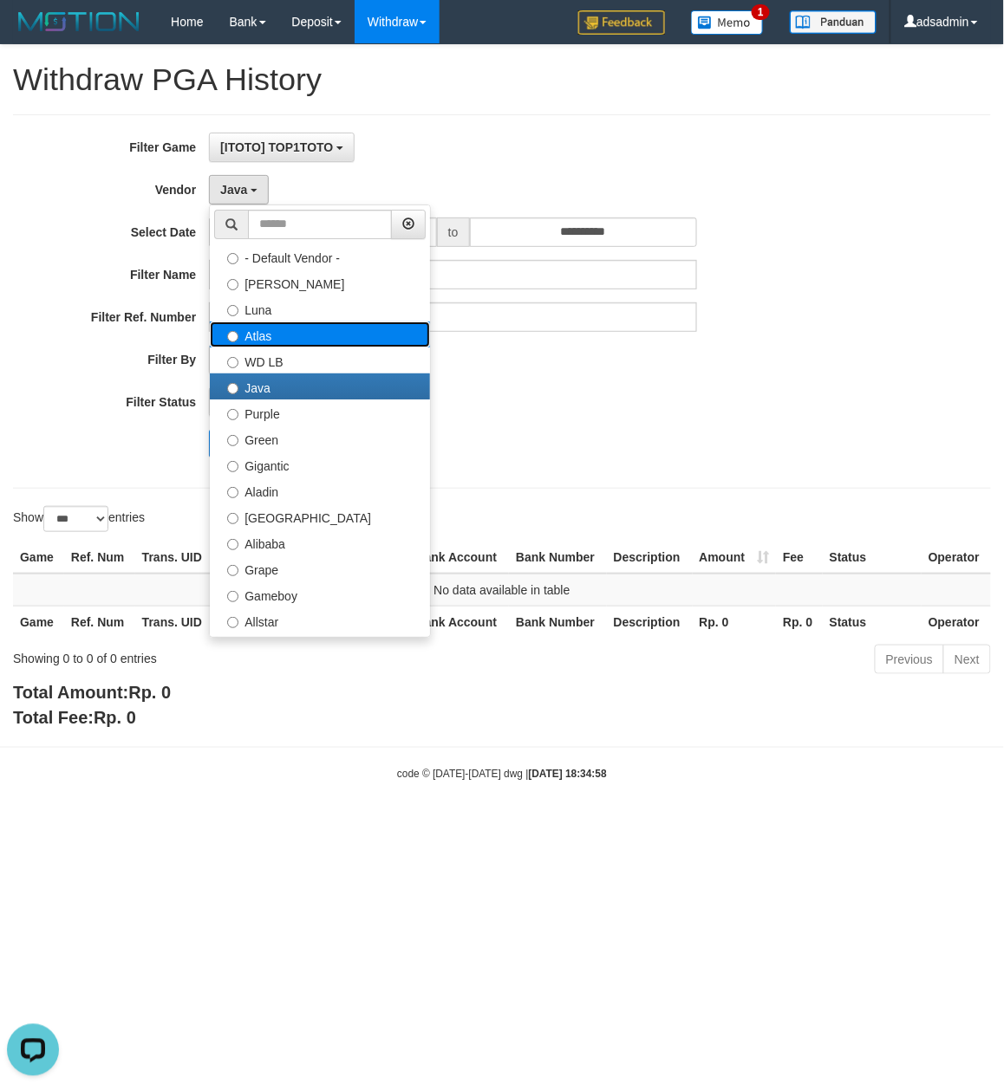
click at [303, 329] on label "Atlas" at bounding box center [320, 335] width 220 height 26
select select "**********"
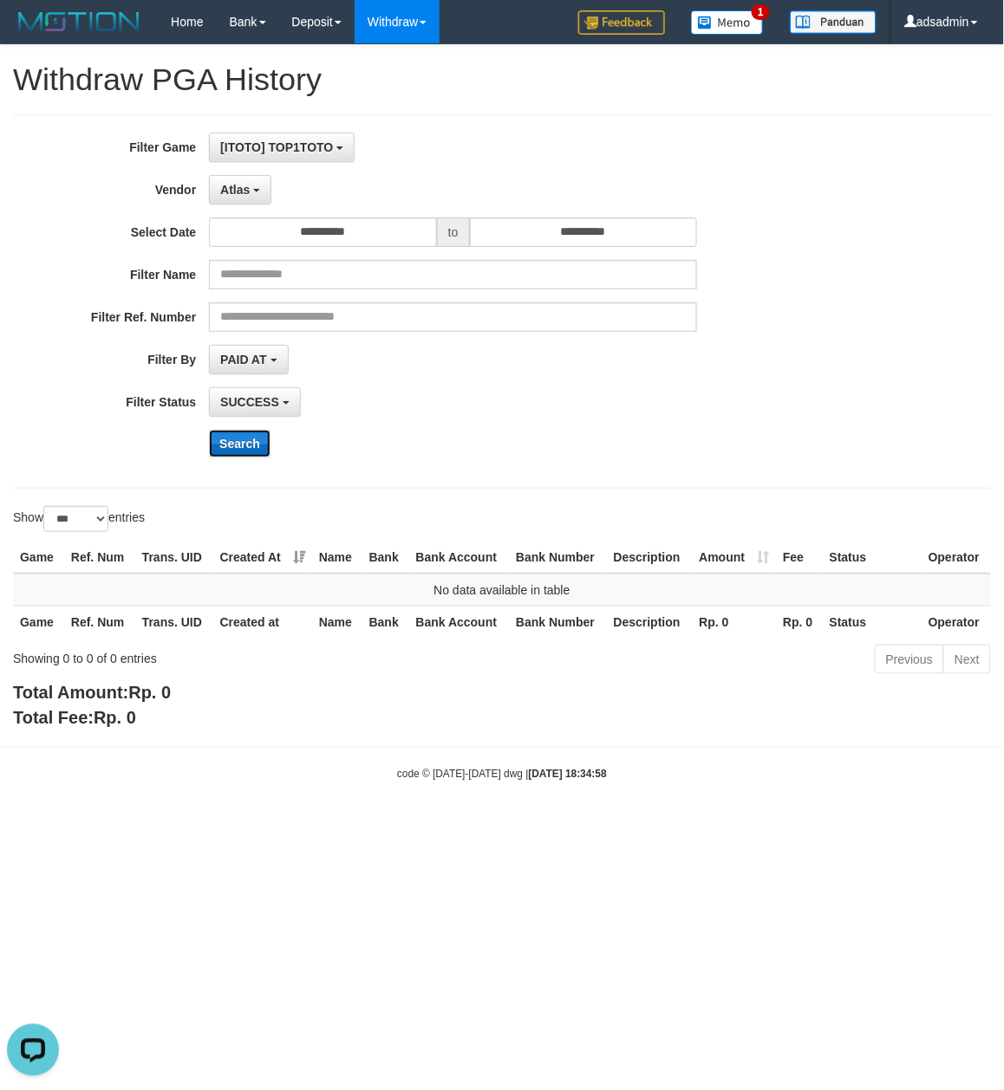
click at [246, 441] on button "Search" at bounding box center [240, 444] width 62 height 28
click at [239, 195] on span "Atlas" at bounding box center [234, 190] width 29 height 14
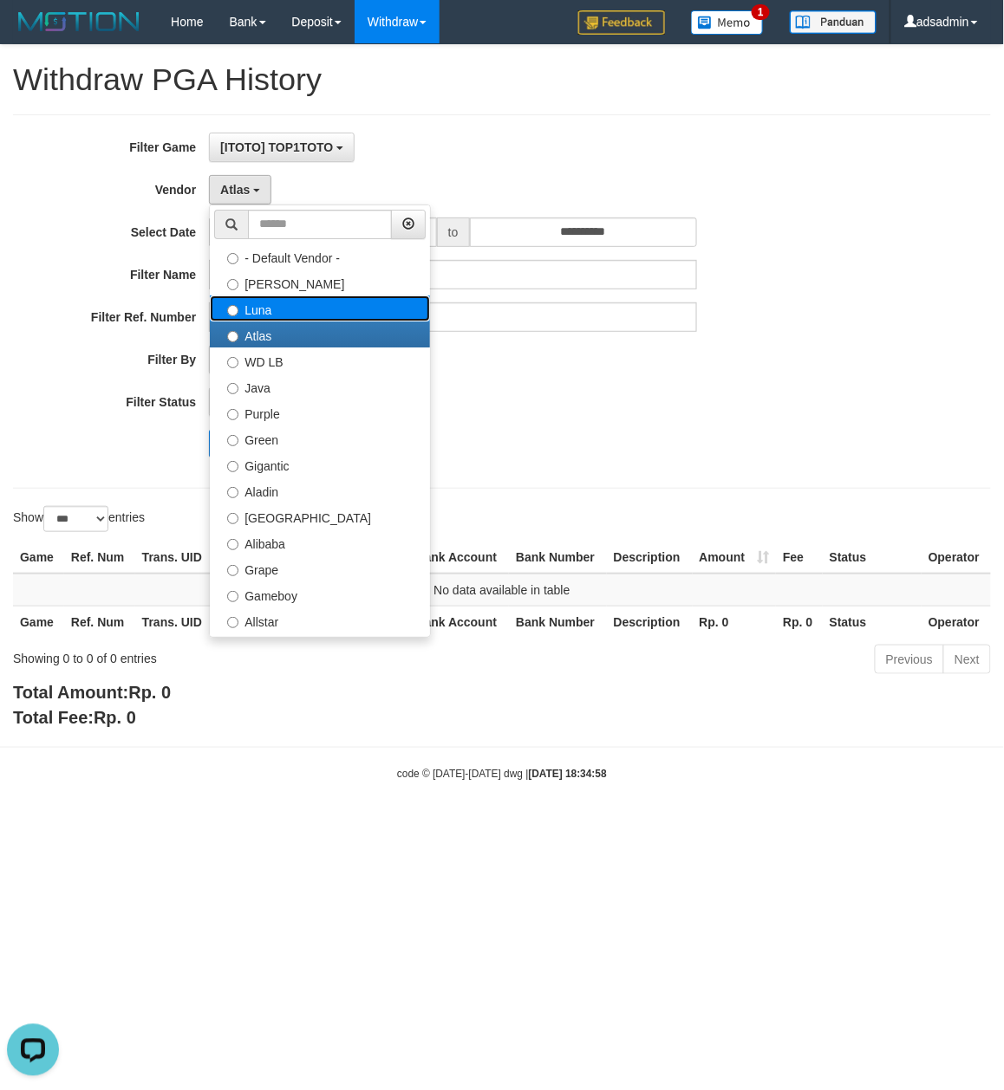
click at [279, 316] on label "Luna" at bounding box center [320, 309] width 220 height 26
select select "**********"
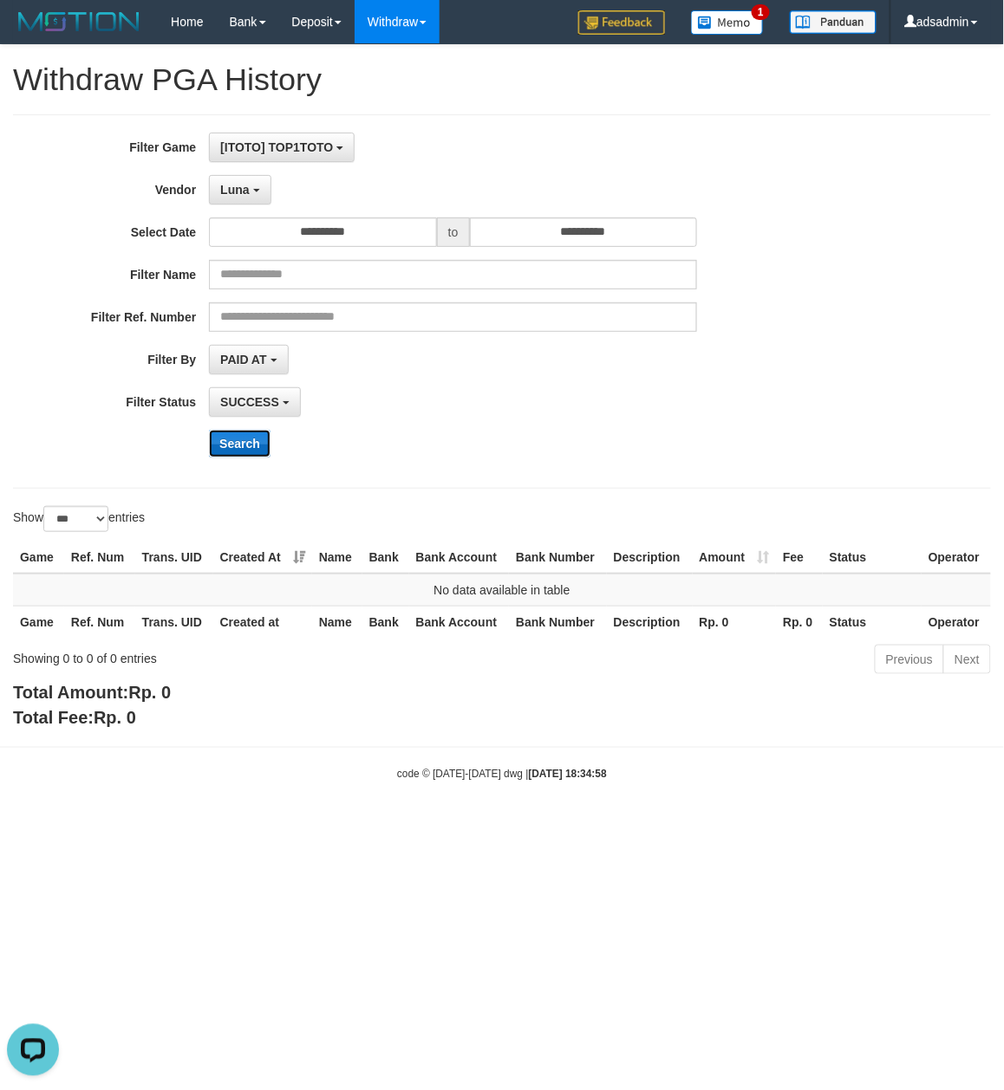
click at [253, 449] on button "Search" at bounding box center [240, 444] width 62 height 28
click at [243, 185] on span "Luna" at bounding box center [234, 190] width 29 height 14
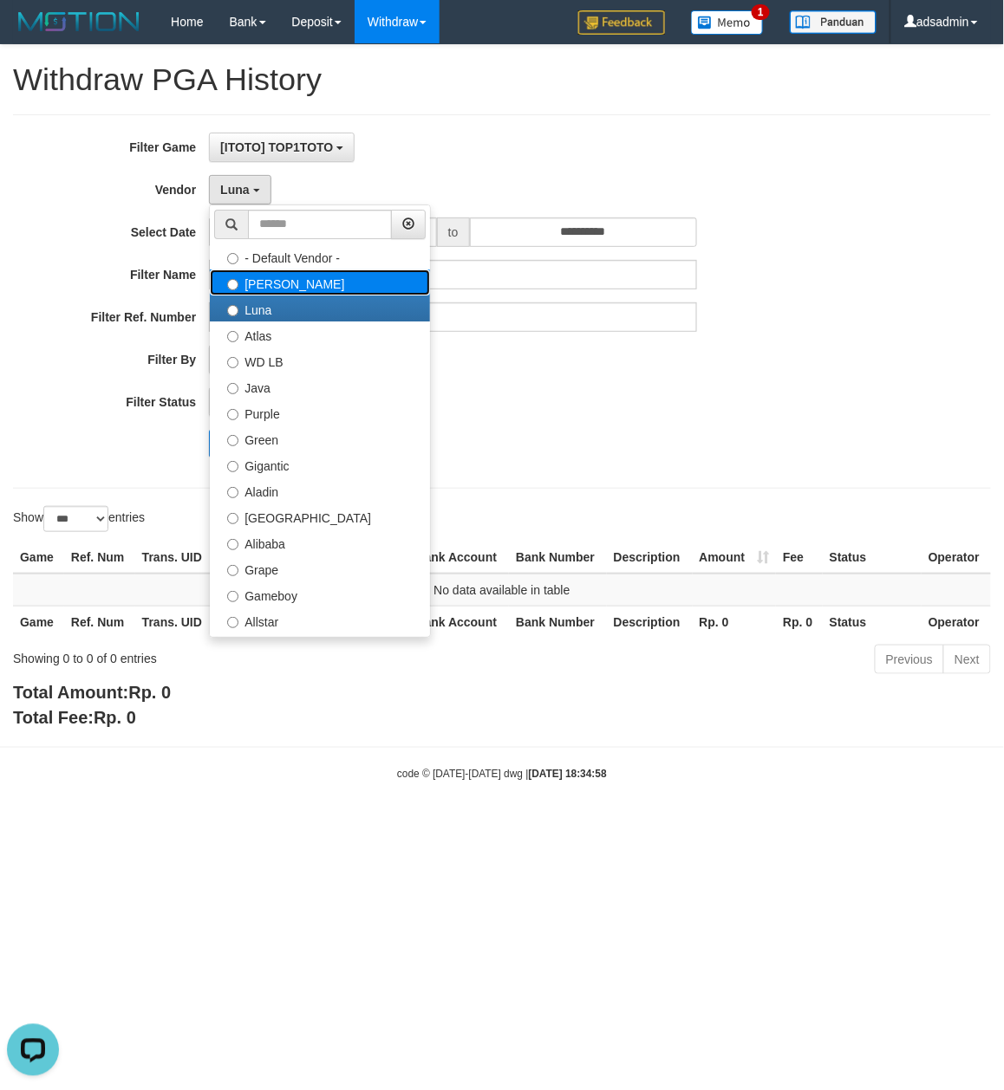
click at [288, 289] on label "Lucy" at bounding box center [320, 283] width 220 height 26
select select "**********"
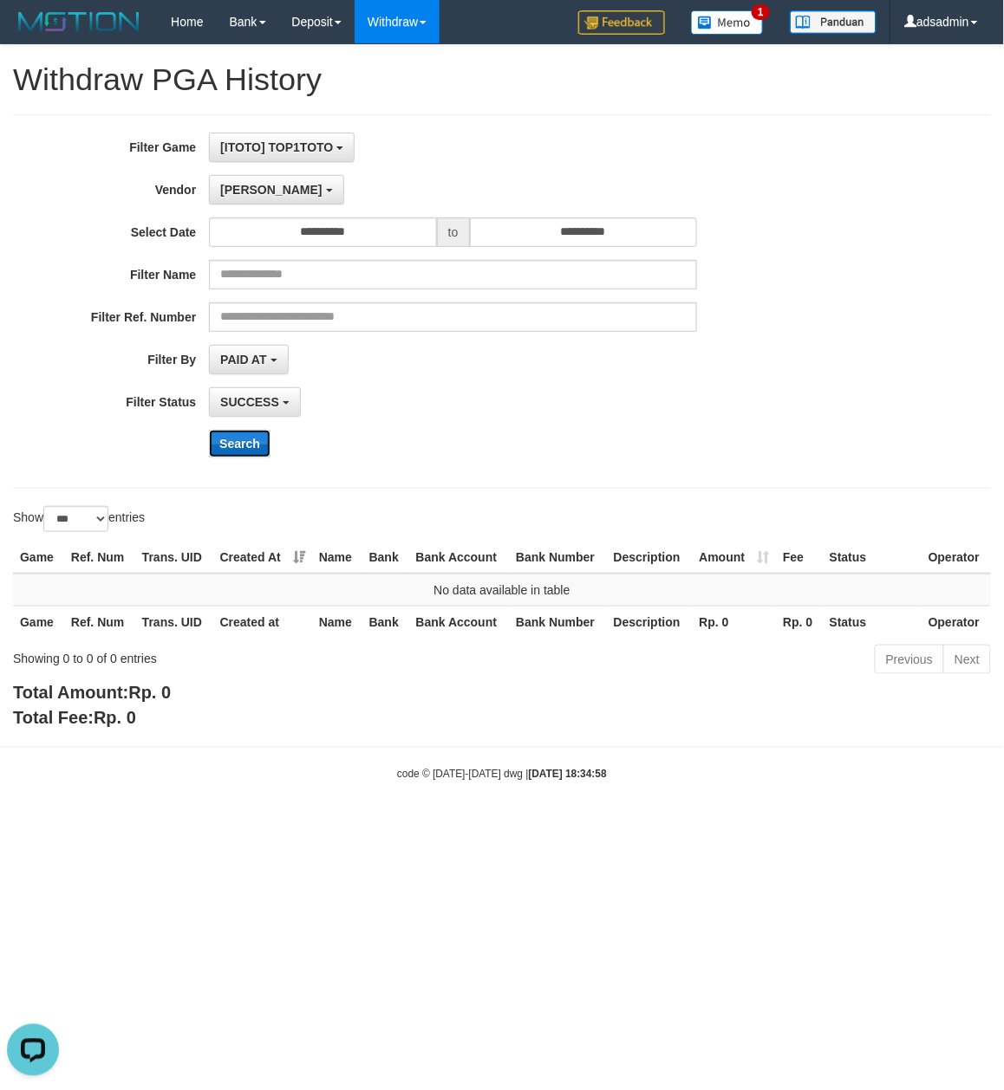
click at [255, 444] on button "Search" at bounding box center [240, 444] width 62 height 28
click at [261, 188] on button "Lucy" at bounding box center [276, 189] width 134 height 29
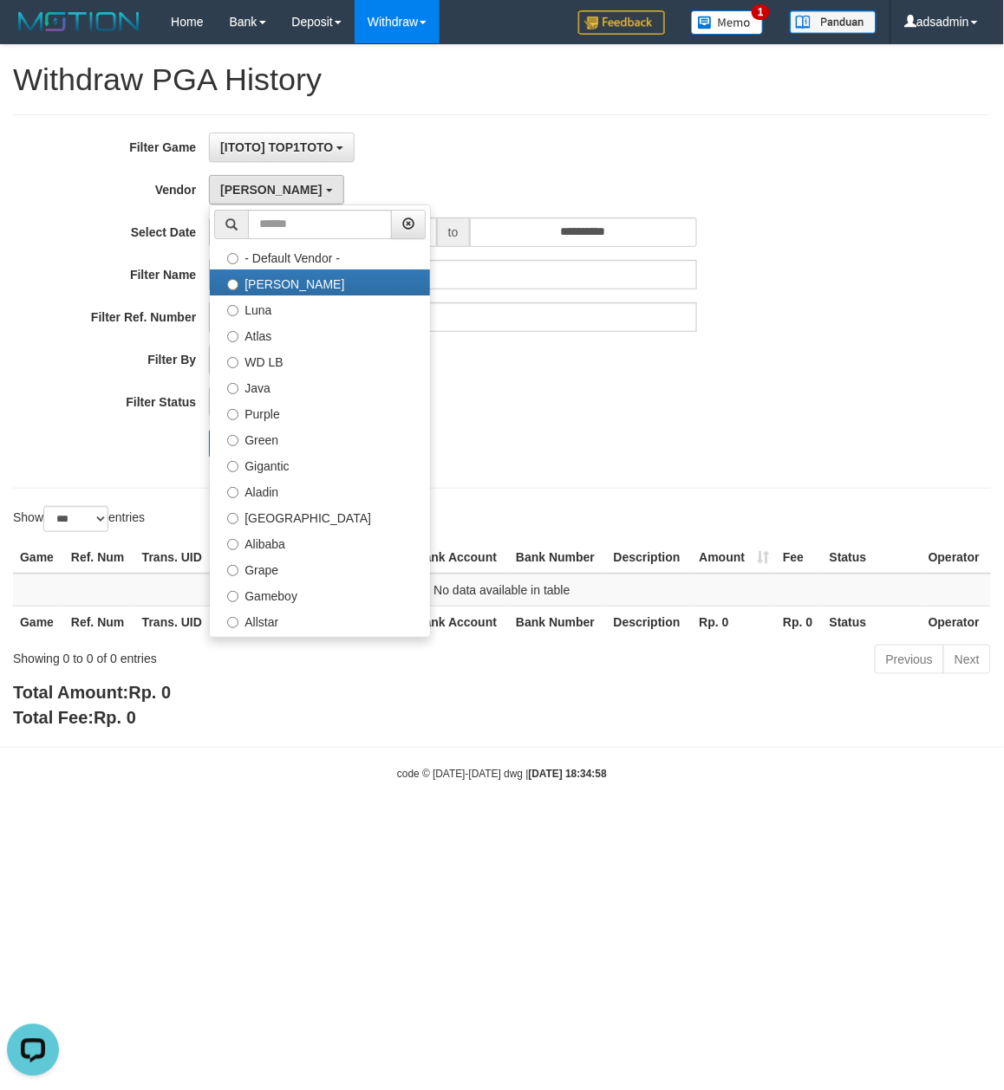
click at [608, 409] on div "SUCCESS SUCCESS ON PROCESS FAILED" at bounding box center [453, 401] width 488 height 29
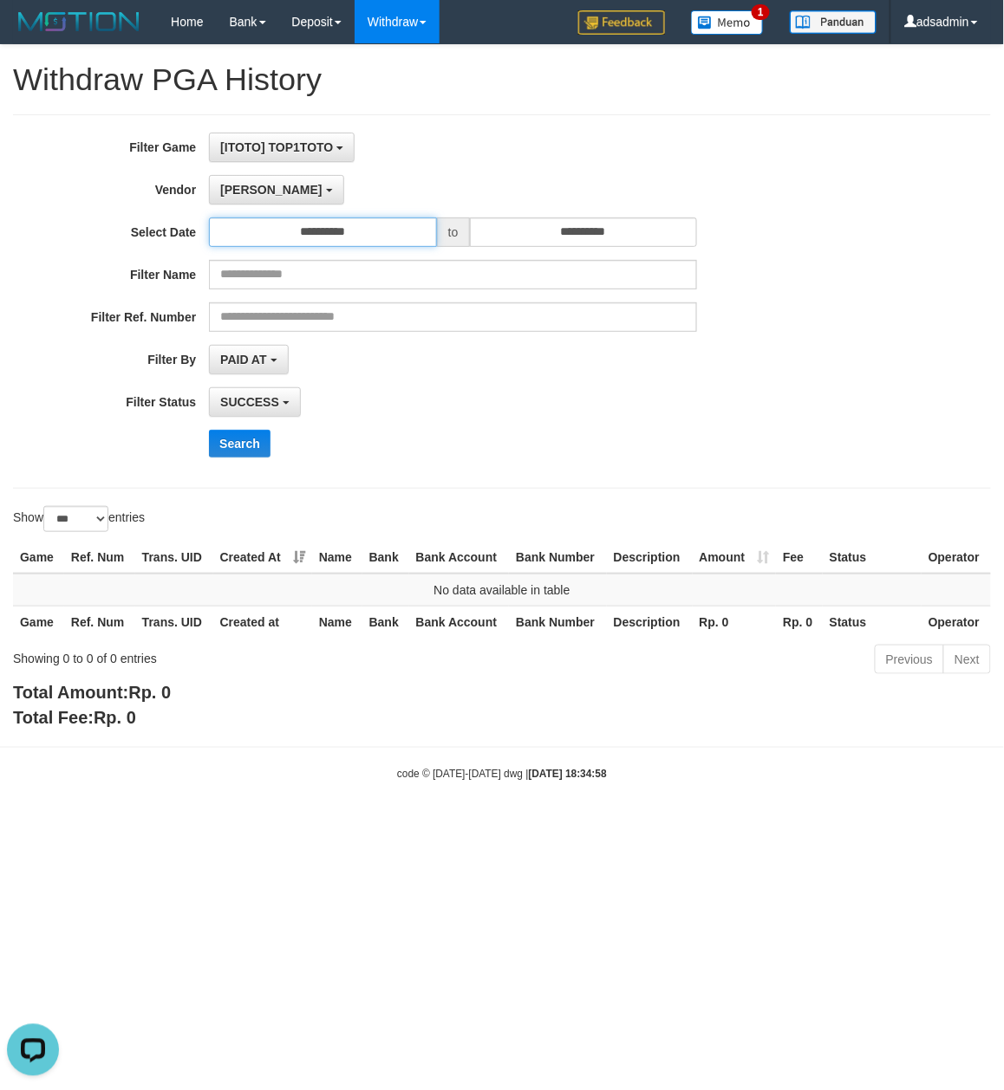
click at [375, 236] on input "**********" at bounding box center [323, 232] width 228 height 29
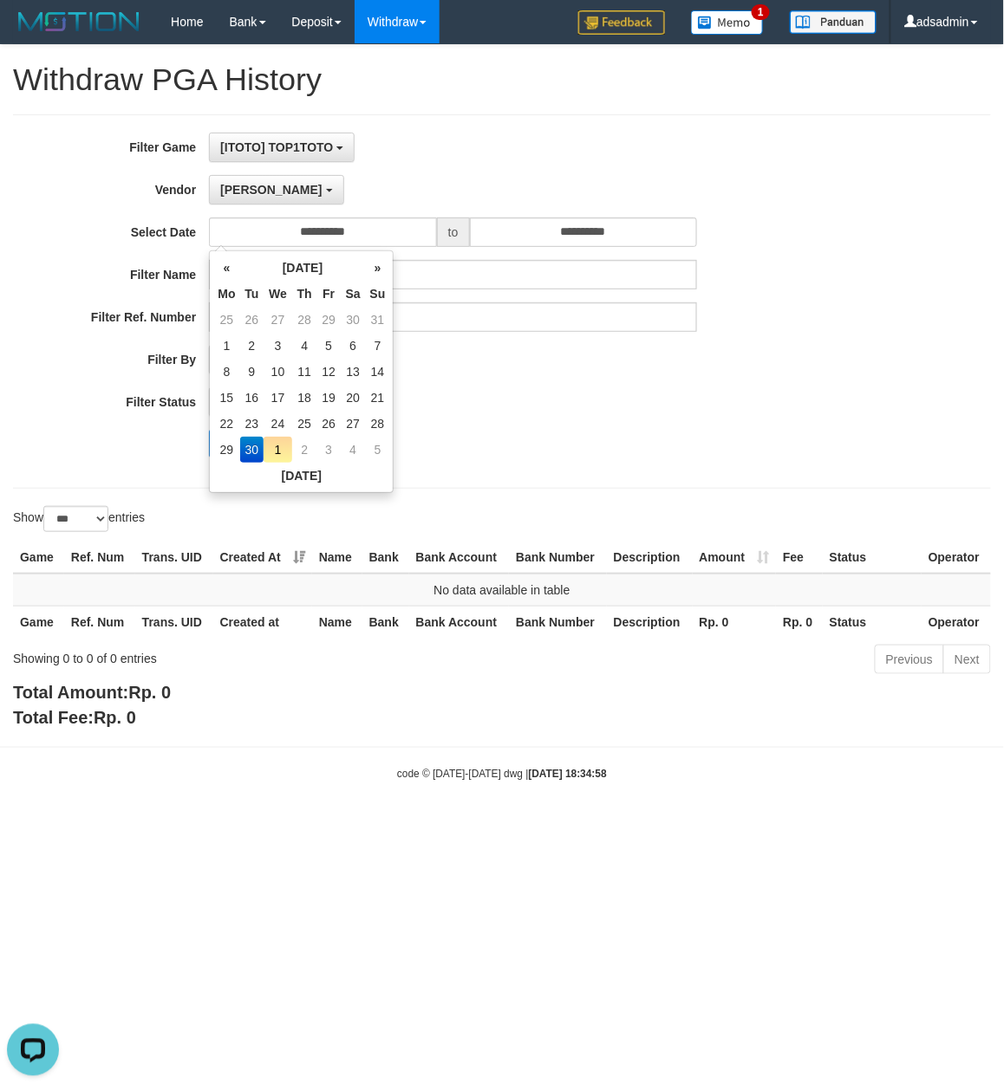
drag, startPoint x: 218, startPoint y: 448, endPoint x: 400, endPoint y: 340, distance: 211.1
click at [219, 448] on td "29" at bounding box center [226, 450] width 26 height 26
type input "**********"
click at [581, 230] on input "**********" at bounding box center [584, 232] width 228 height 29
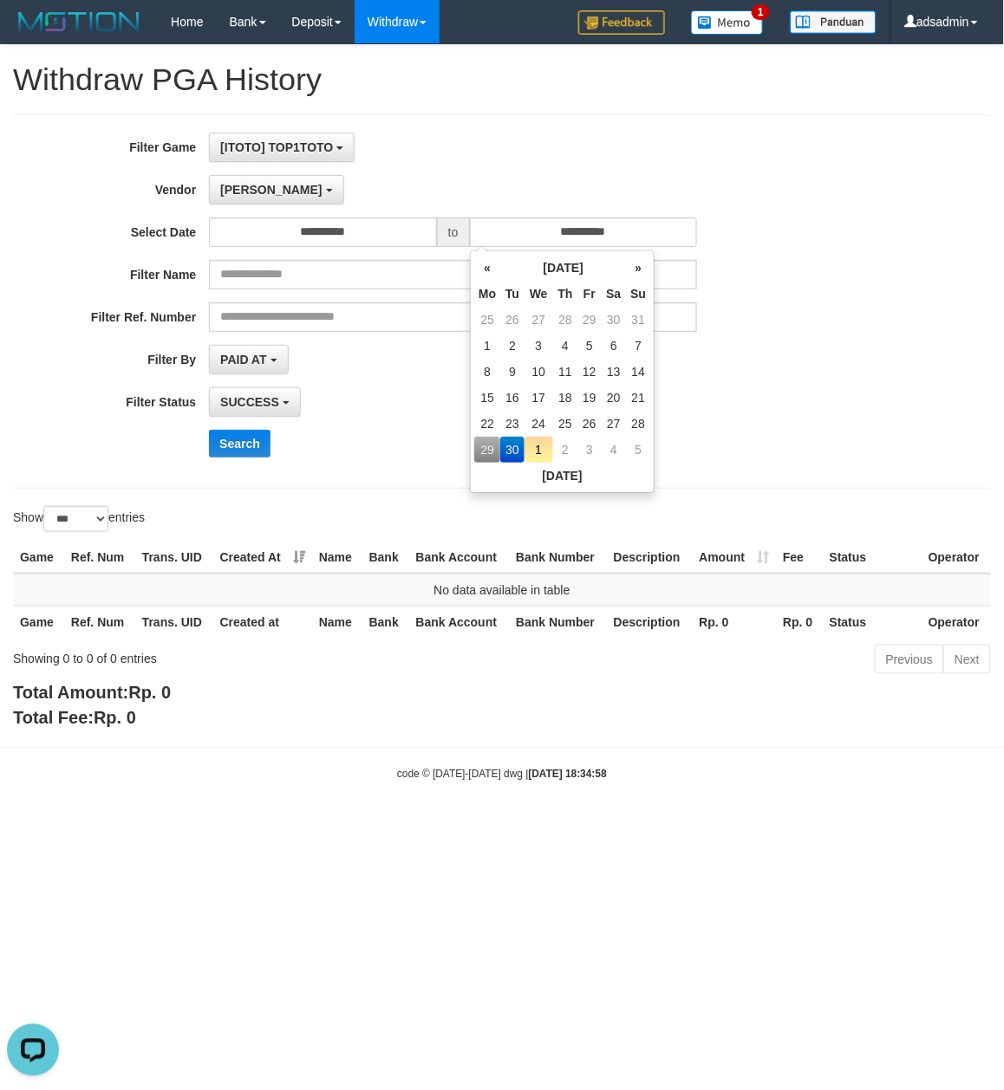
click at [487, 448] on td "29" at bounding box center [487, 450] width 26 height 26
type input "**********"
click at [354, 438] on div "Search" at bounding box center [523, 444] width 628 height 28
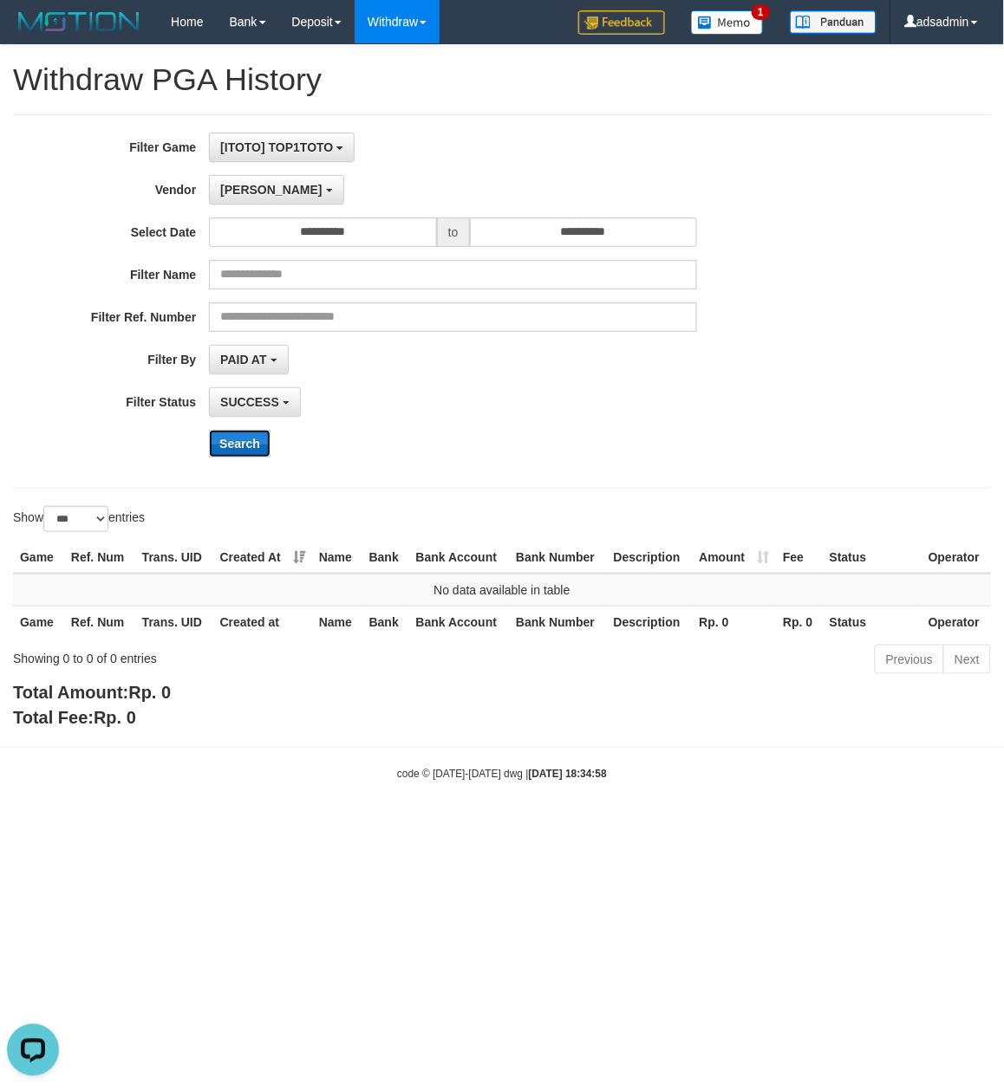
click at [253, 446] on button "Search" at bounding box center [240, 444] width 62 height 28
click at [220, 184] on span "Lucy" at bounding box center [270, 190] width 101 height 14
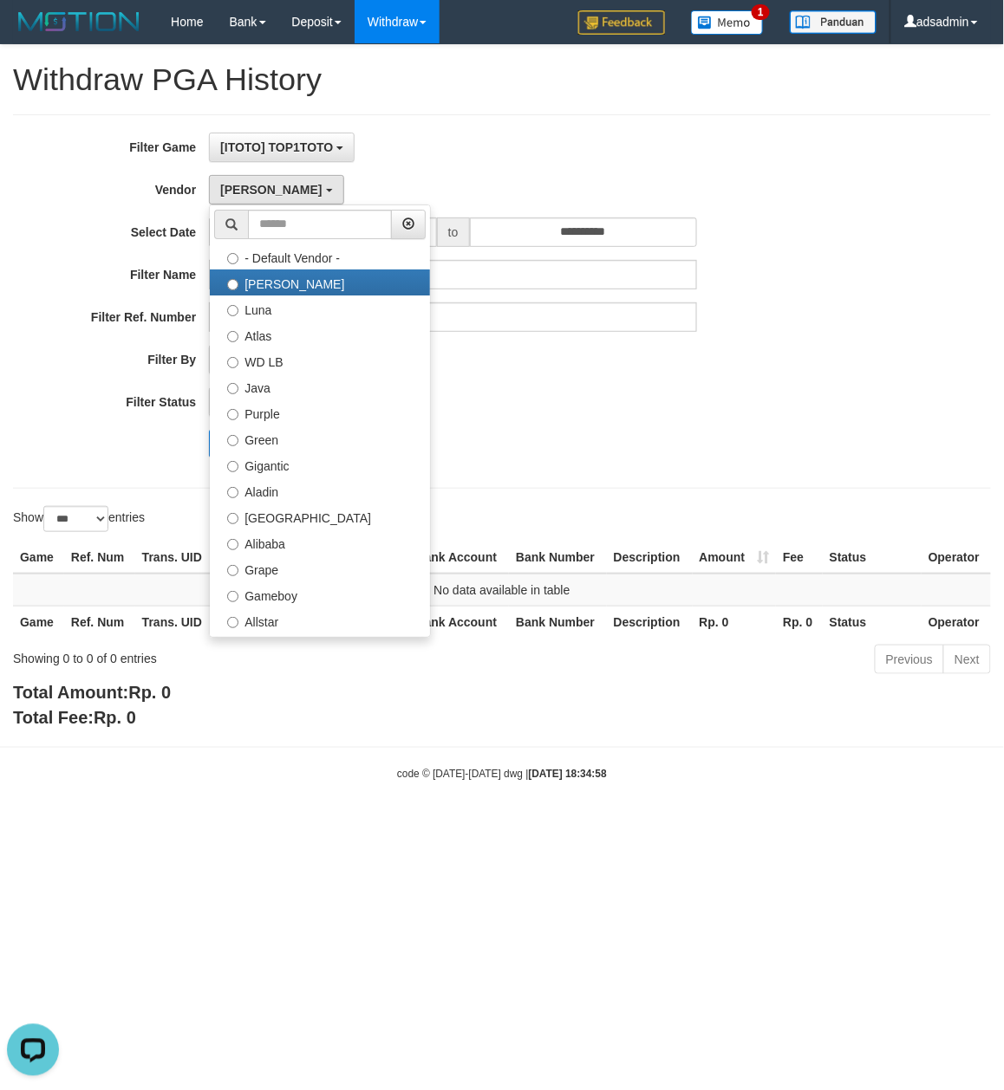
click at [654, 406] on div "SUCCESS SUCCESS ON PROCESS FAILED" at bounding box center [453, 401] width 488 height 29
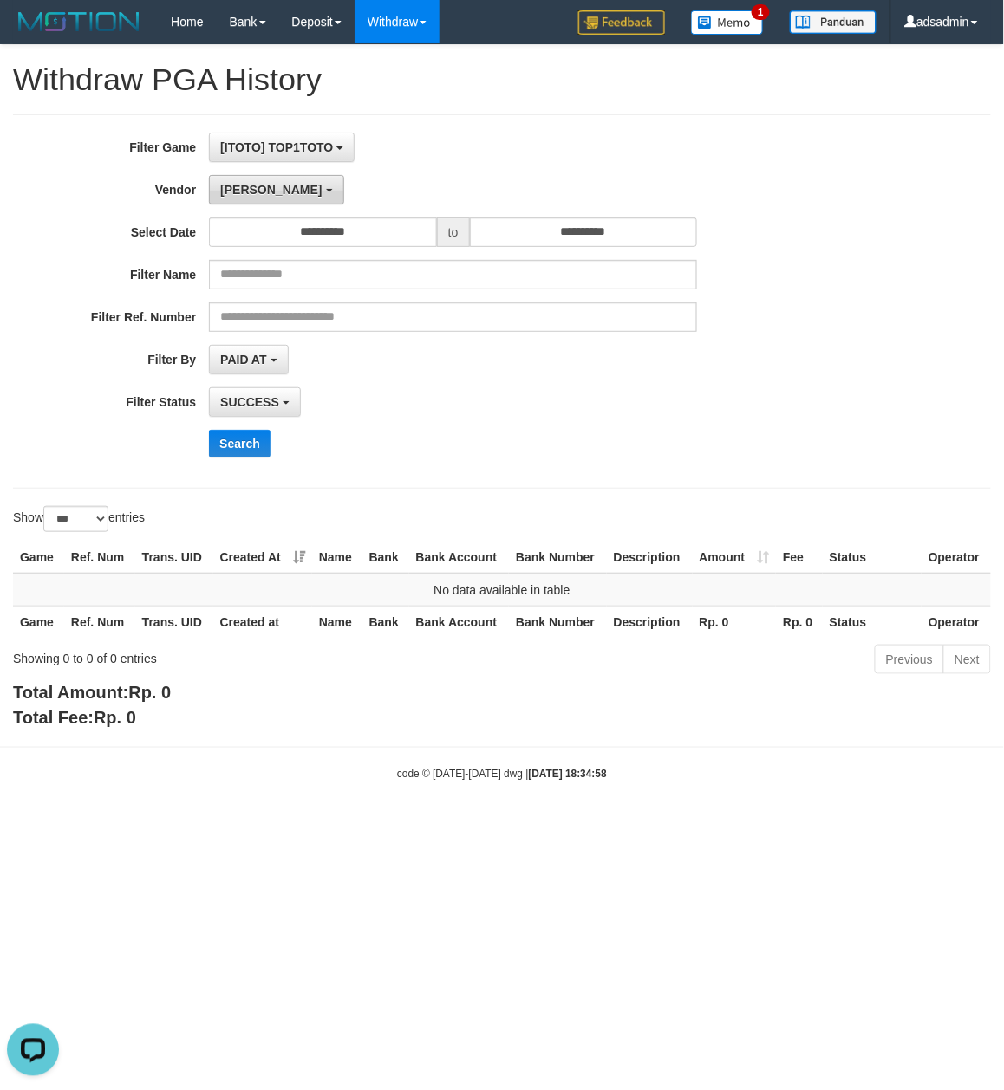
click at [244, 192] on span "Lucy" at bounding box center [270, 190] width 101 height 14
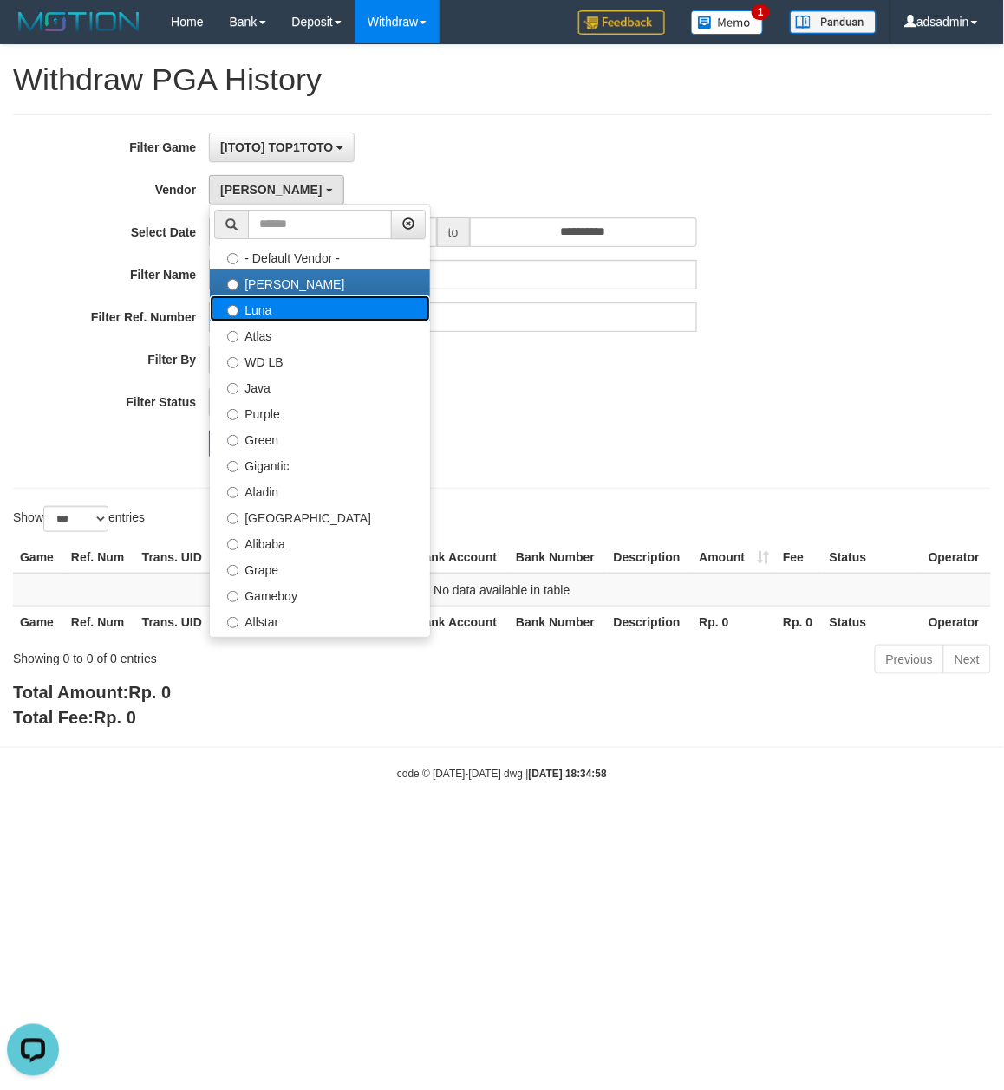
click at [316, 306] on label "Luna" at bounding box center [320, 309] width 220 height 26
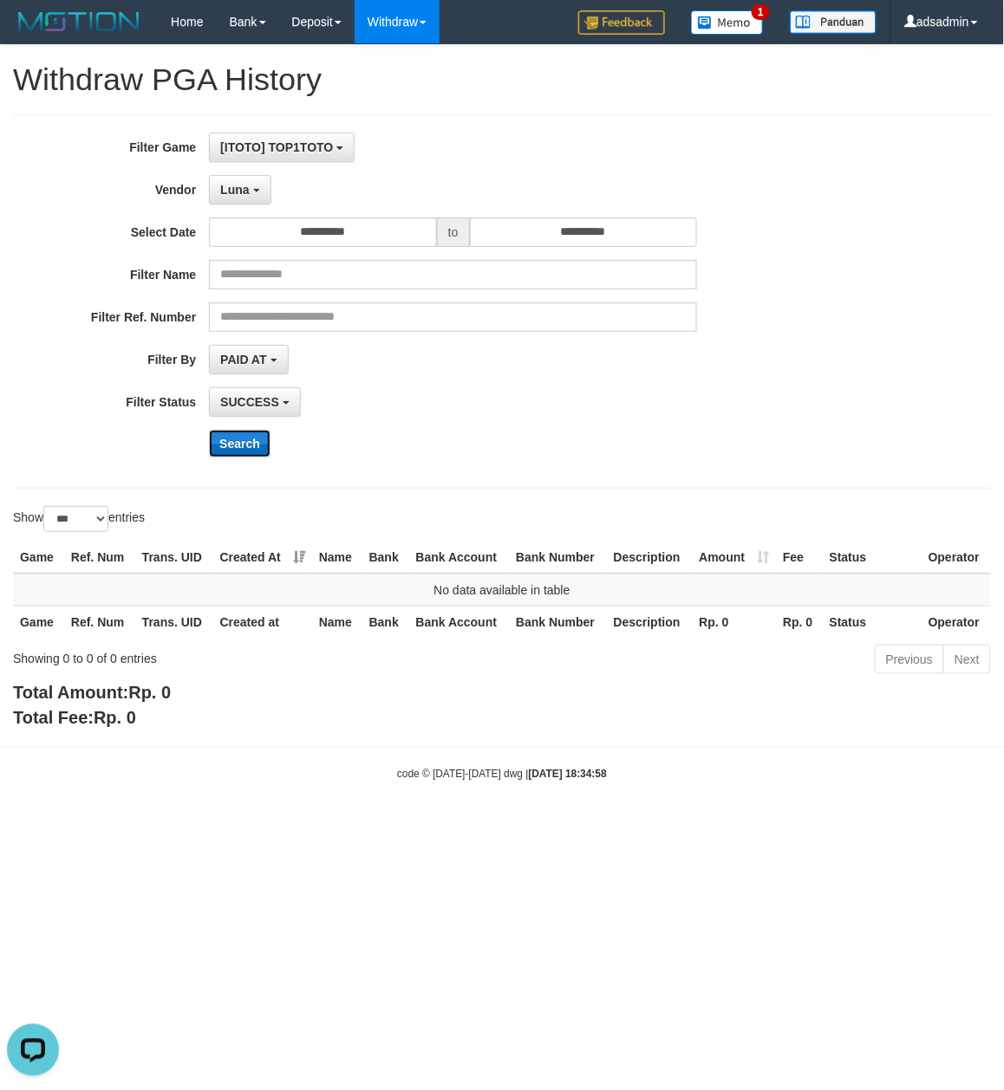
click at [241, 452] on button "Search" at bounding box center [240, 444] width 62 height 28
drag, startPoint x: 258, startPoint y: 192, endPoint x: 269, endPoint y: 295, distance: 103.7
click at [258, 192] on b "button" at bounding box center [256, 190] width 7 height 3
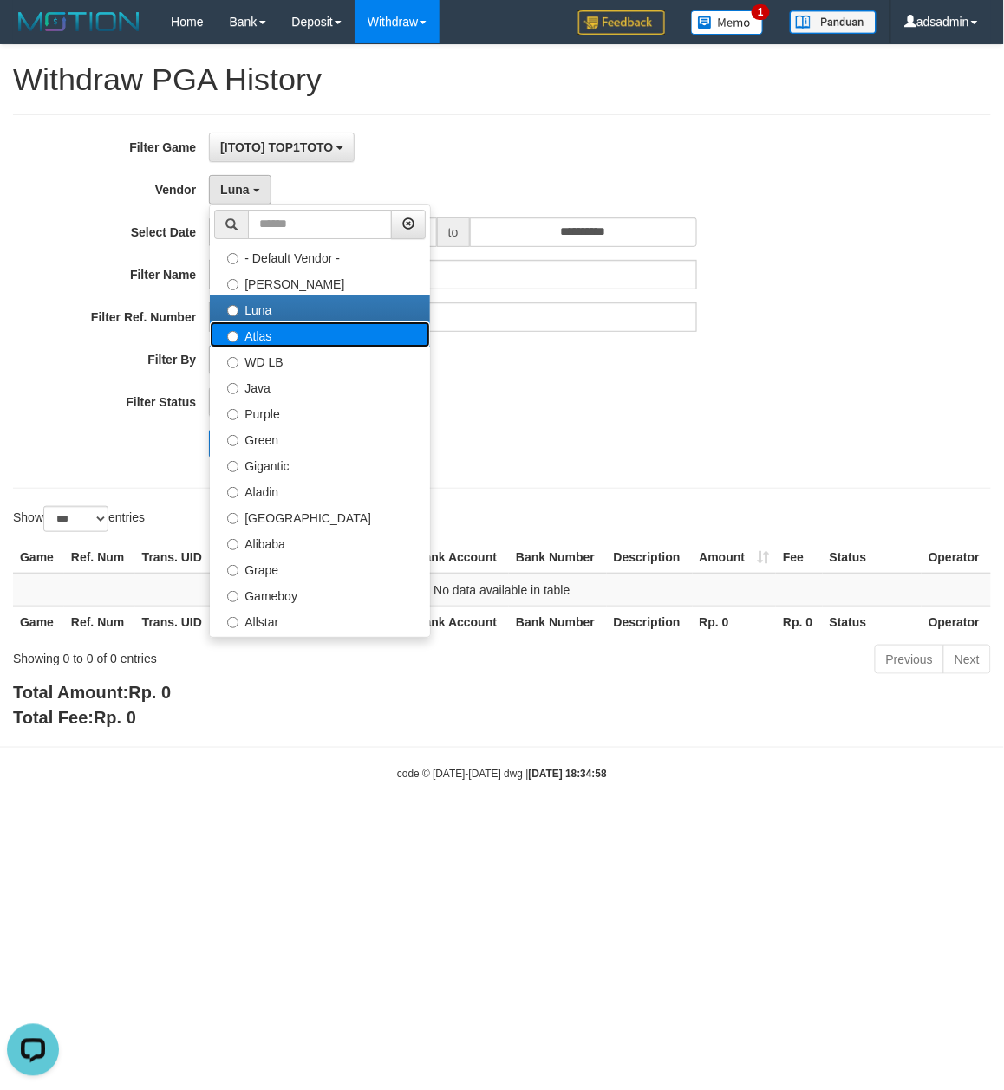
click at [296, 337] on label "Atlas" at bounding box center [320, 335] width 220 height 26
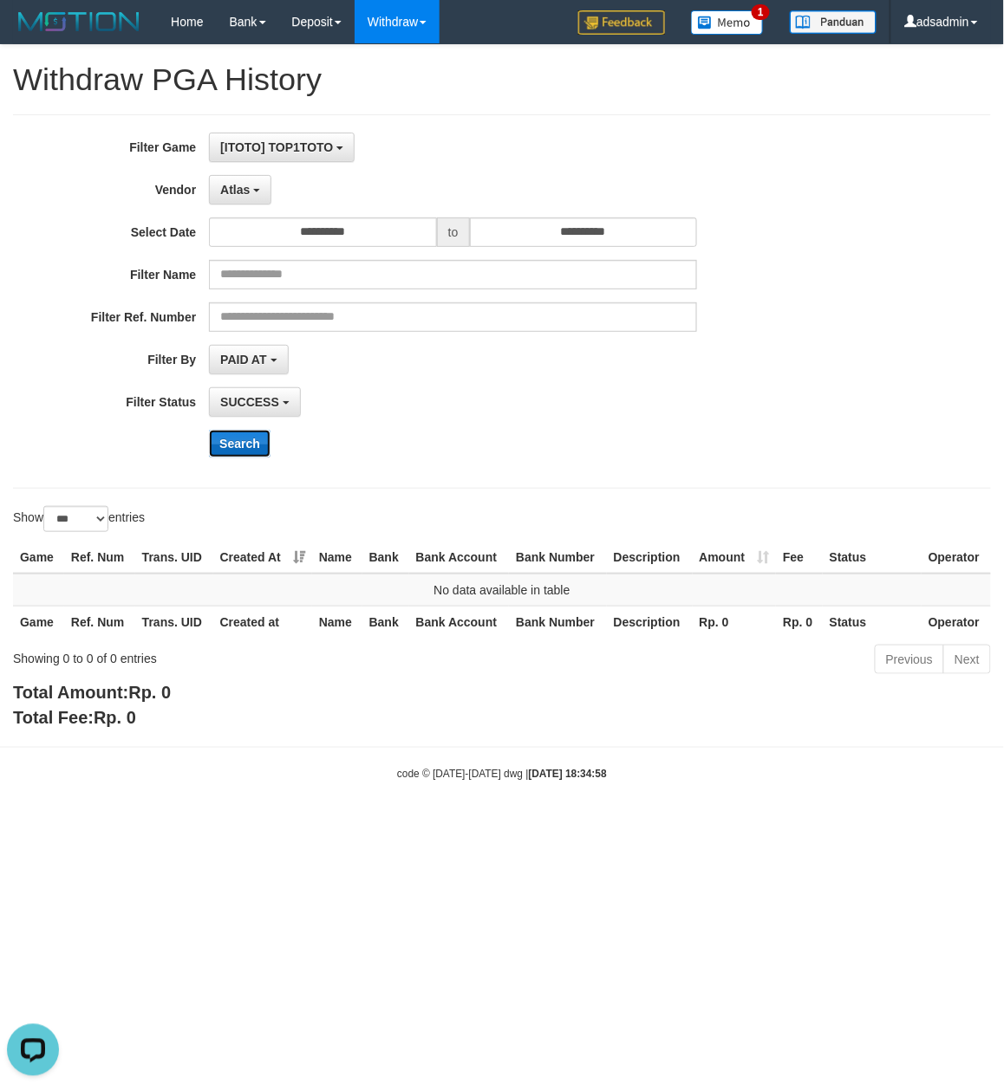
click at [251, 435] on button "Search" at bounding box center [240, 444] width 62 height 28
drag, startPoint x: 255, startPoint y: 192, endPoint x: 201, endPoint y: 368, distance: 183.2
click at [255, 192] on b "button" at bounding box center [256, 190] width 7 height 3
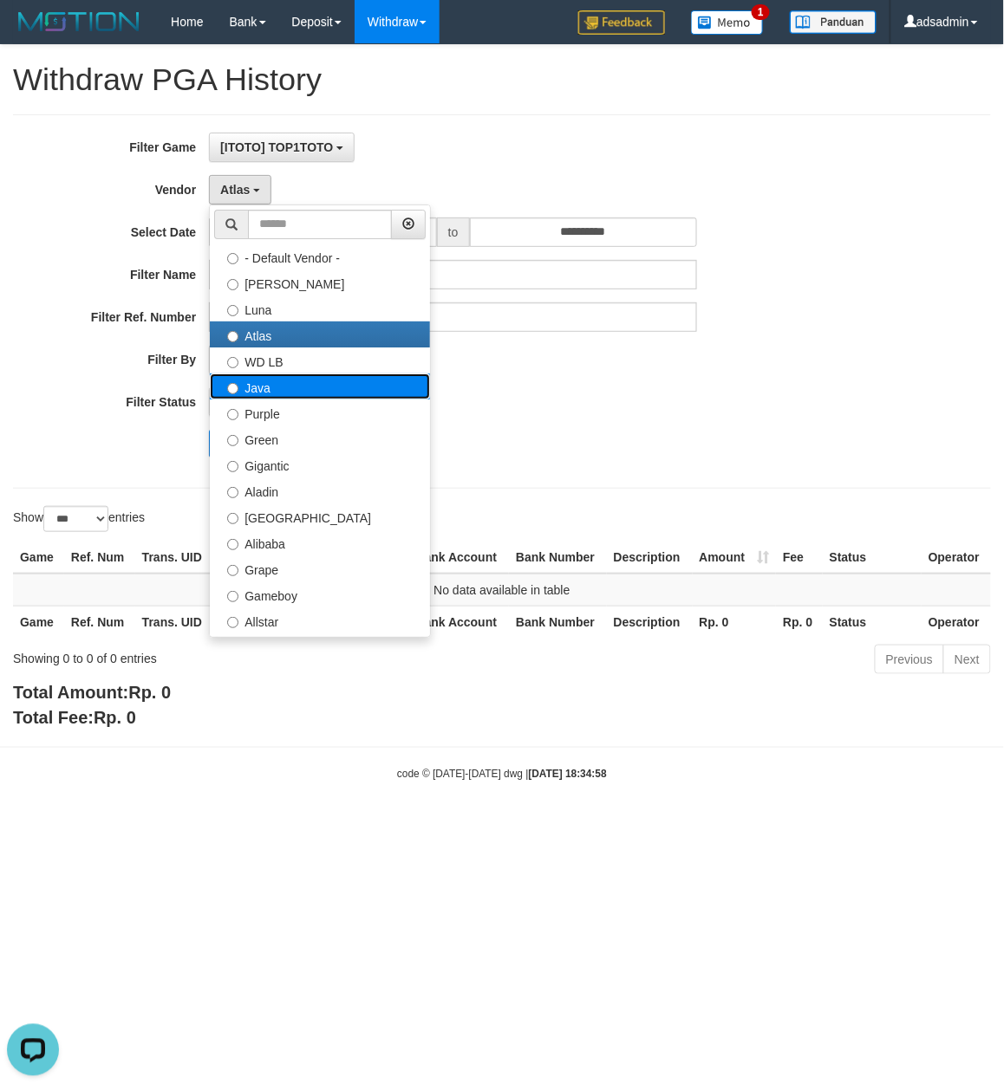
click at [309, 385] on label "Java" at bounding box center [320, 387] width 220 height 26
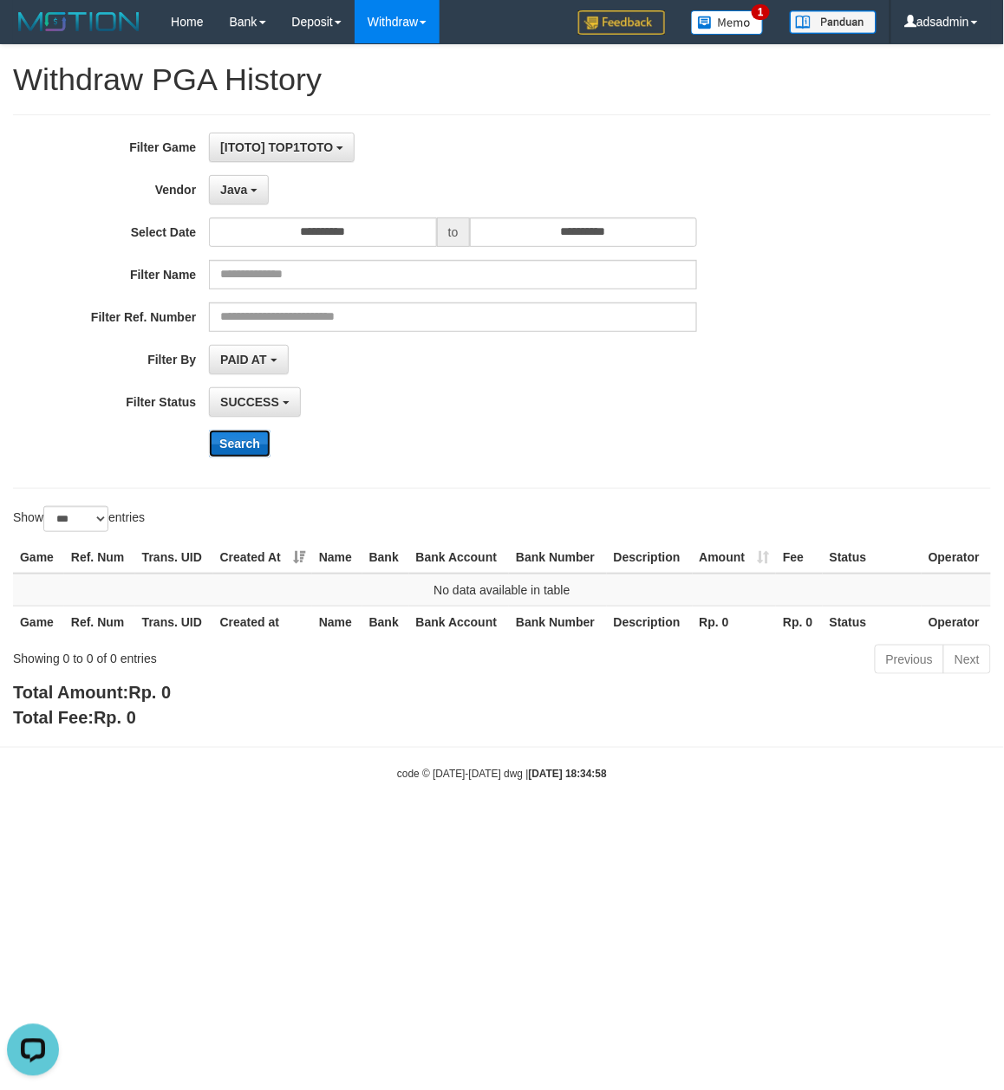
click at [248, 445] on button "Search" at bounding box center [240, 444] width 62 height 28
drag, startPoint x: 260, startPoint y: 192, endPoint x: 241, endPoint y: 251, distance: 61.1
click at [260, 192] on button "Java" at bounding box center [239, 189] width 60 height 29
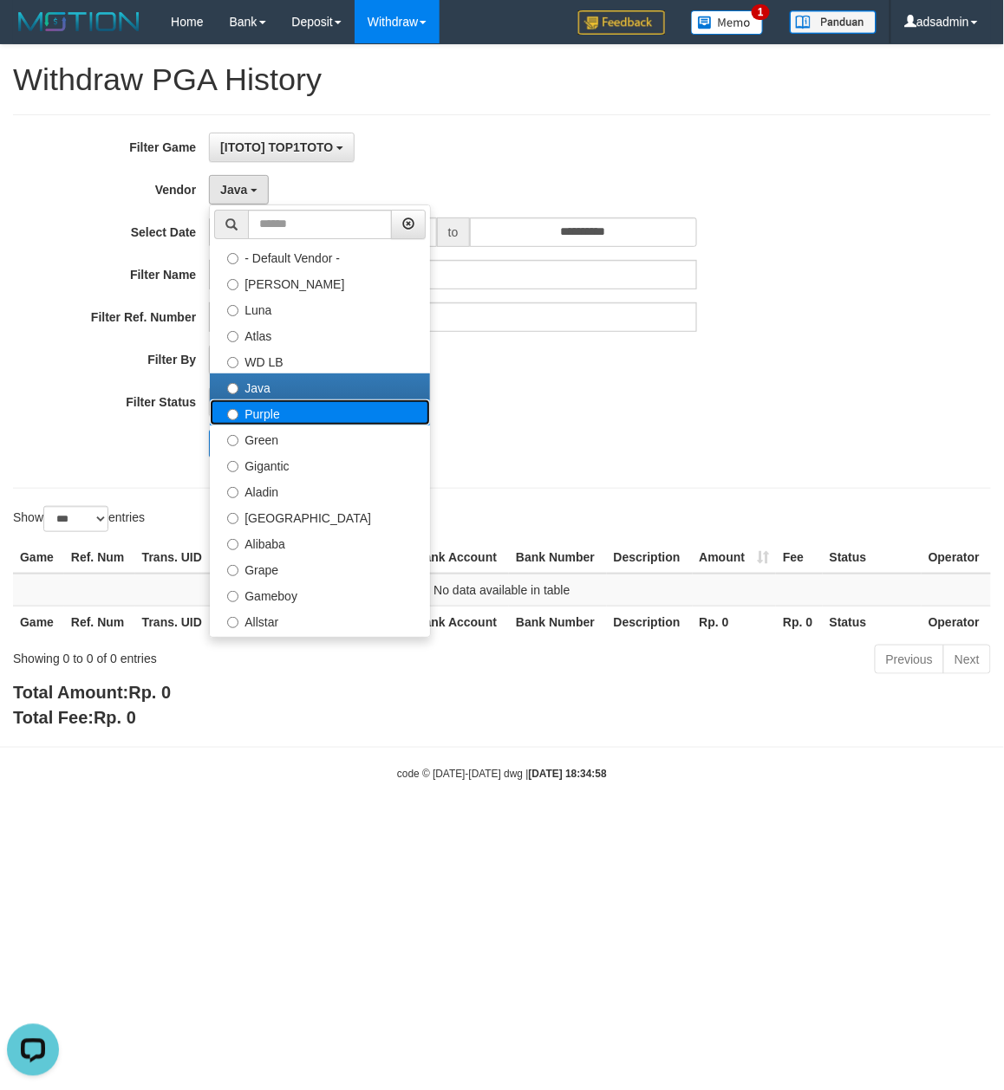
click at [292, 423] on label "Purple" at bounding box center [320, 413] width 220 height 26
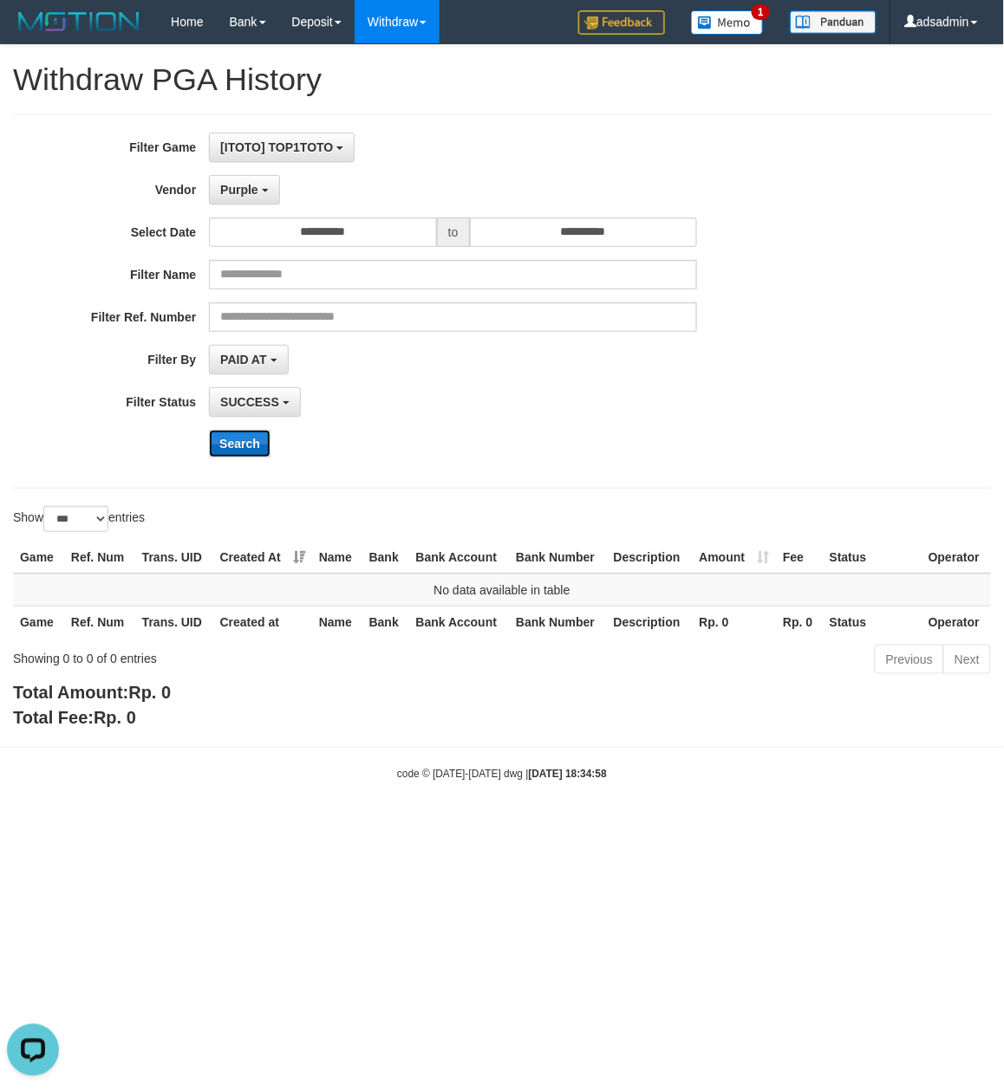
click at [257, 447] on button "Search" at bounding box center [240, 444] width 62 height 28
click at [232, 188] on span "Purple" at bounding box center [239, 190] width 38 height 14
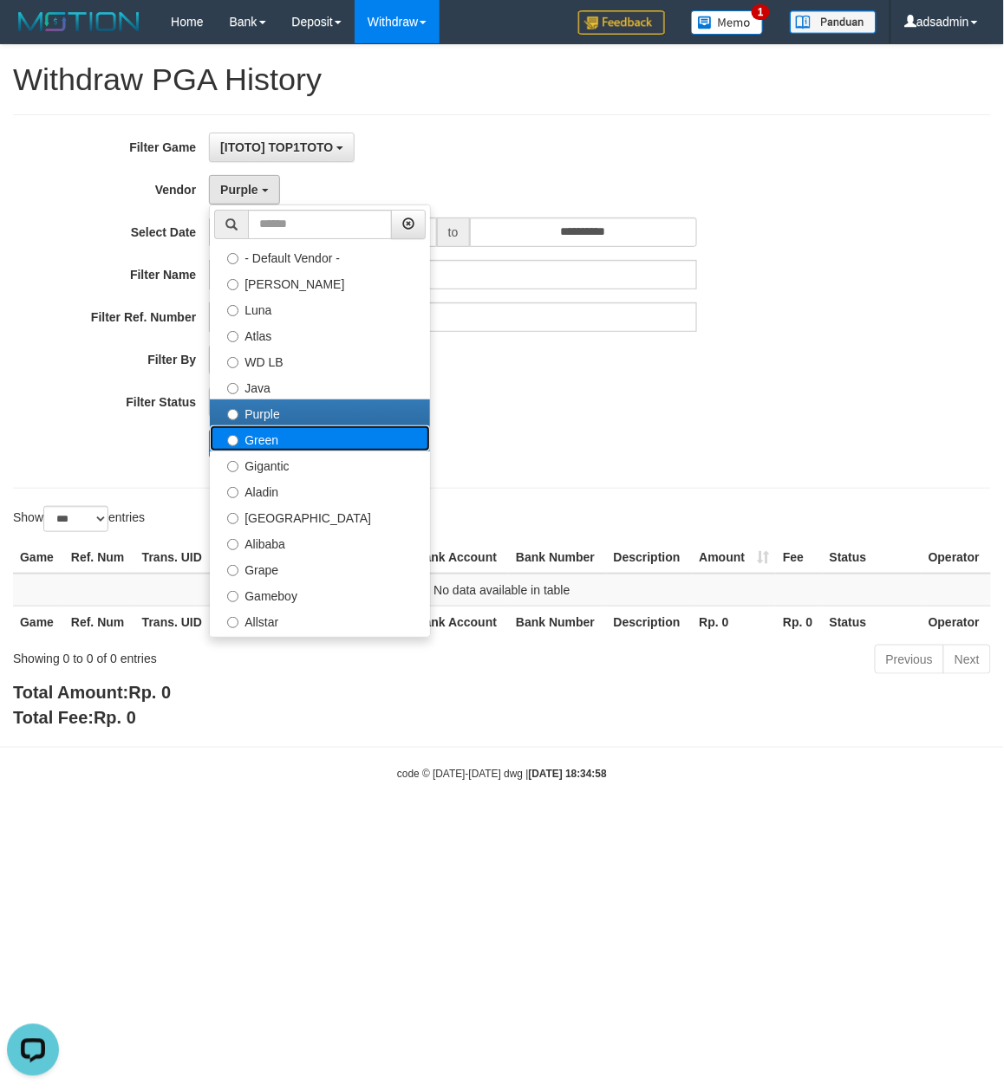
click at [261, 431] on label "Green" at bounding box center [320, 439] width 220 height 26
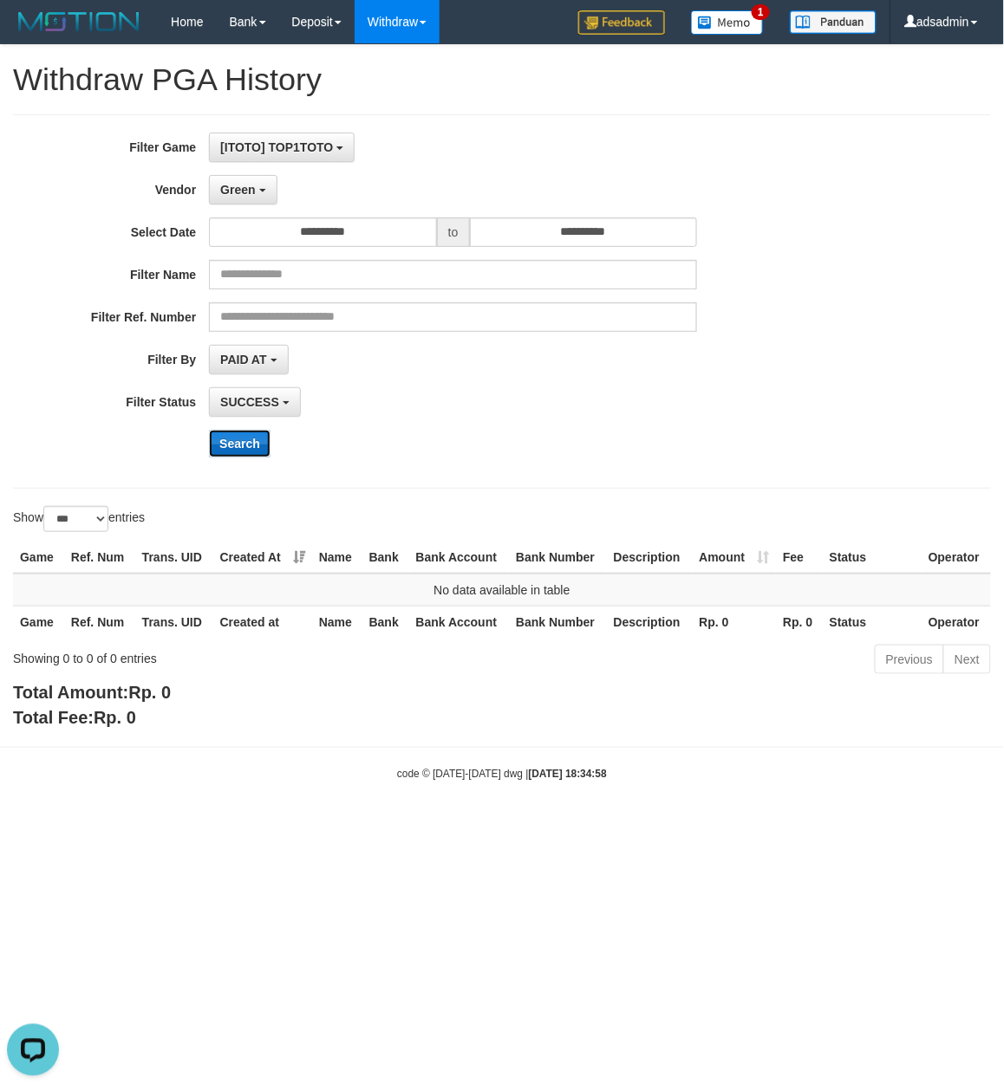
click at [244, 448] on button "Search" at bounding box center [240, 444] width 62 height 28
click at [267, 189] on button "Green" at bounding box center [243, 189] width 68 height 29
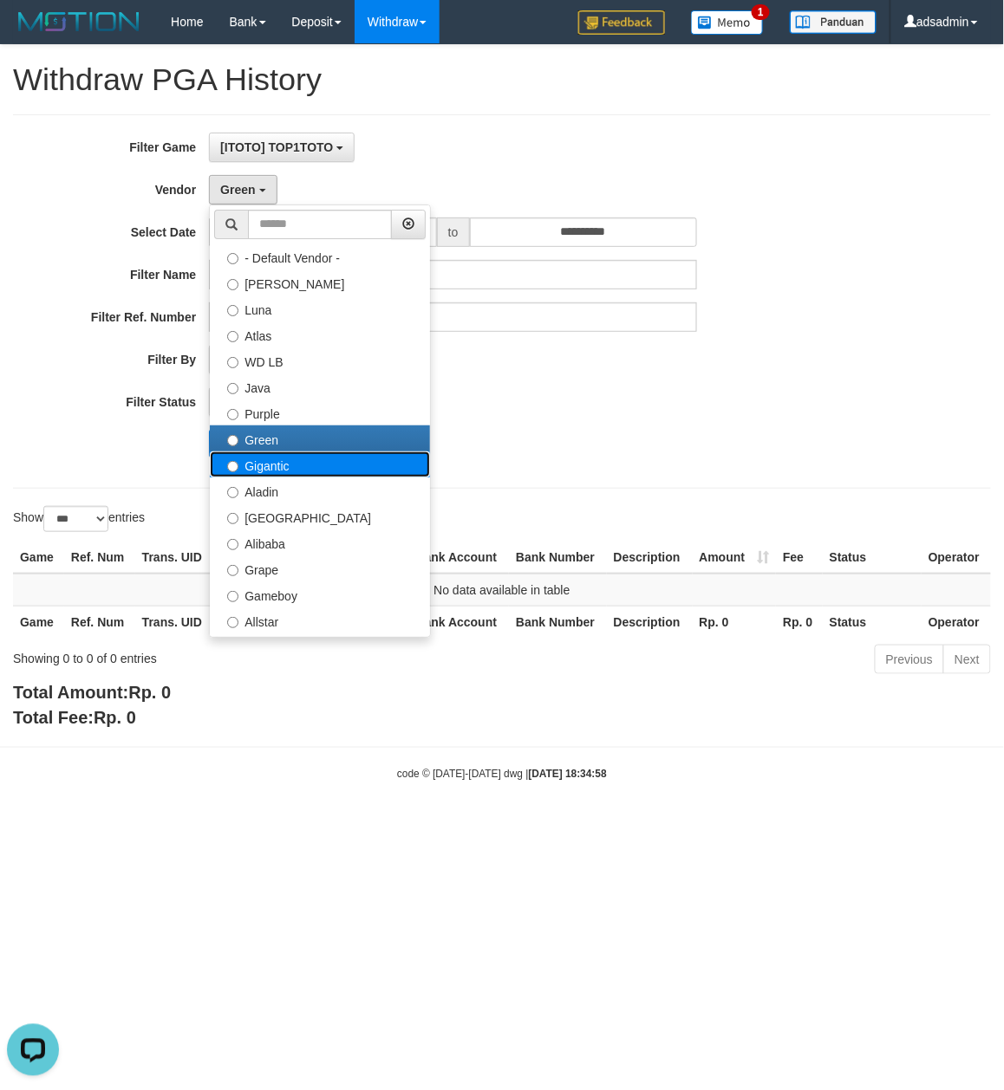
click at [264, 469] on label "Gigantic" at bounding box center [320, 465] width 220 height 26
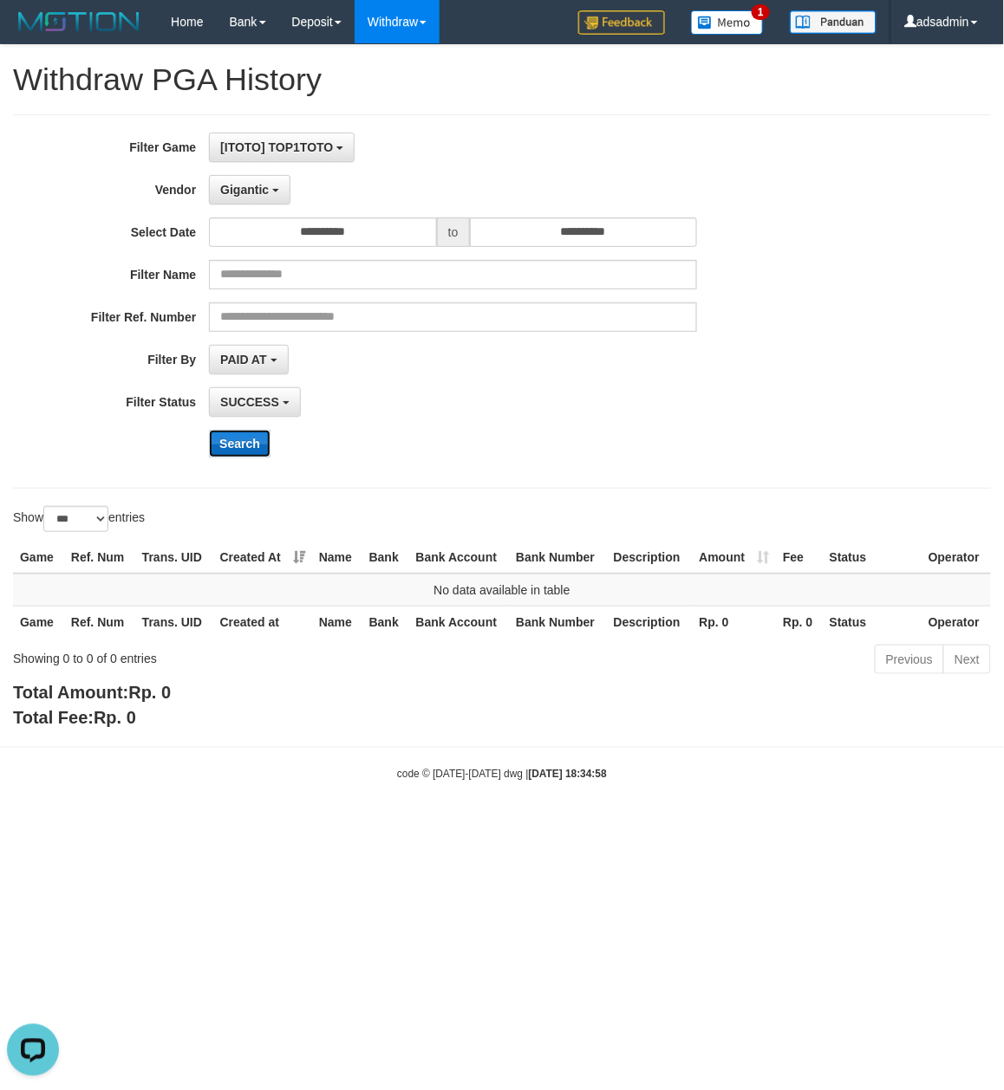
click at [240, 446] on button "Search" at bounding box center [240, 444] width 62 height 28
drag, startPoint x: 265, startPoint y: 194, endPoint x: 260, endPoint y: 222, distance: 28.2
click at [265, 192] on span "Gigantic" at bounding box center [244, 190] width 49 height 14
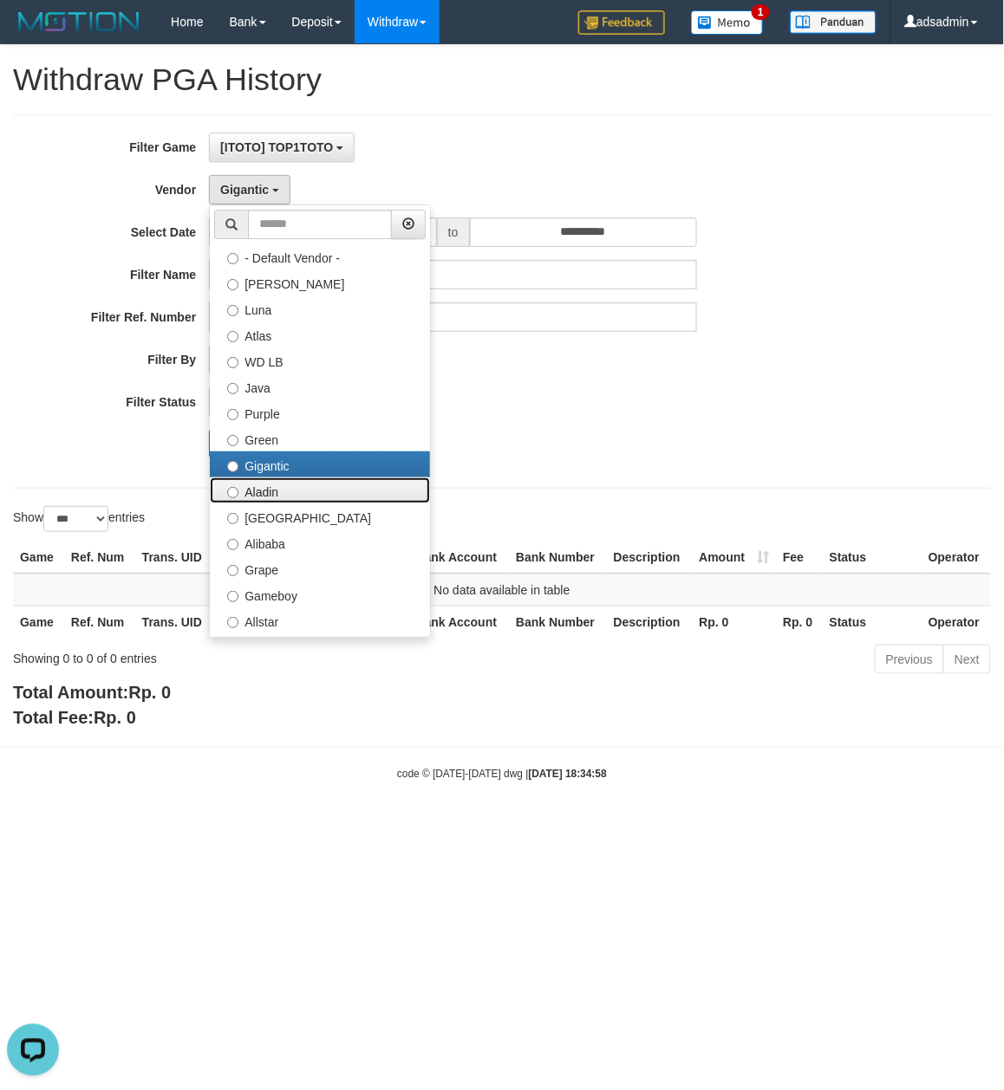
click at [272, 496] on label "Aladin" at bounding box center [320, 491] width 220 height 26
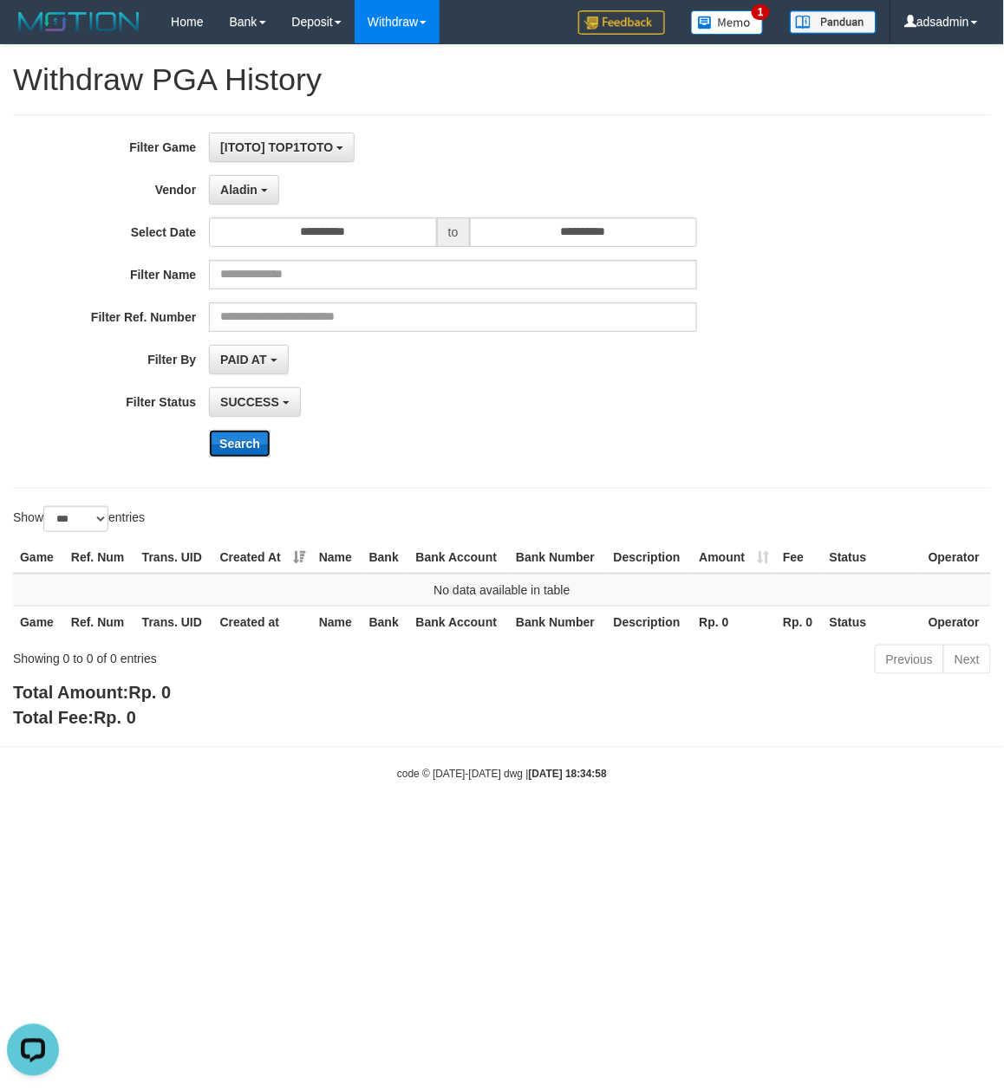
click at [243, 439] on button "Search" at bounding box center [240, 444] width 62 height 28
drag, startPoint x: 255, startPoint y: 195, endPoint x: 234, endPoint y: 303, distance: 110.3
click at [255, 195] on span "Aladin" at bounding box center [238, 190] width 37 height 14
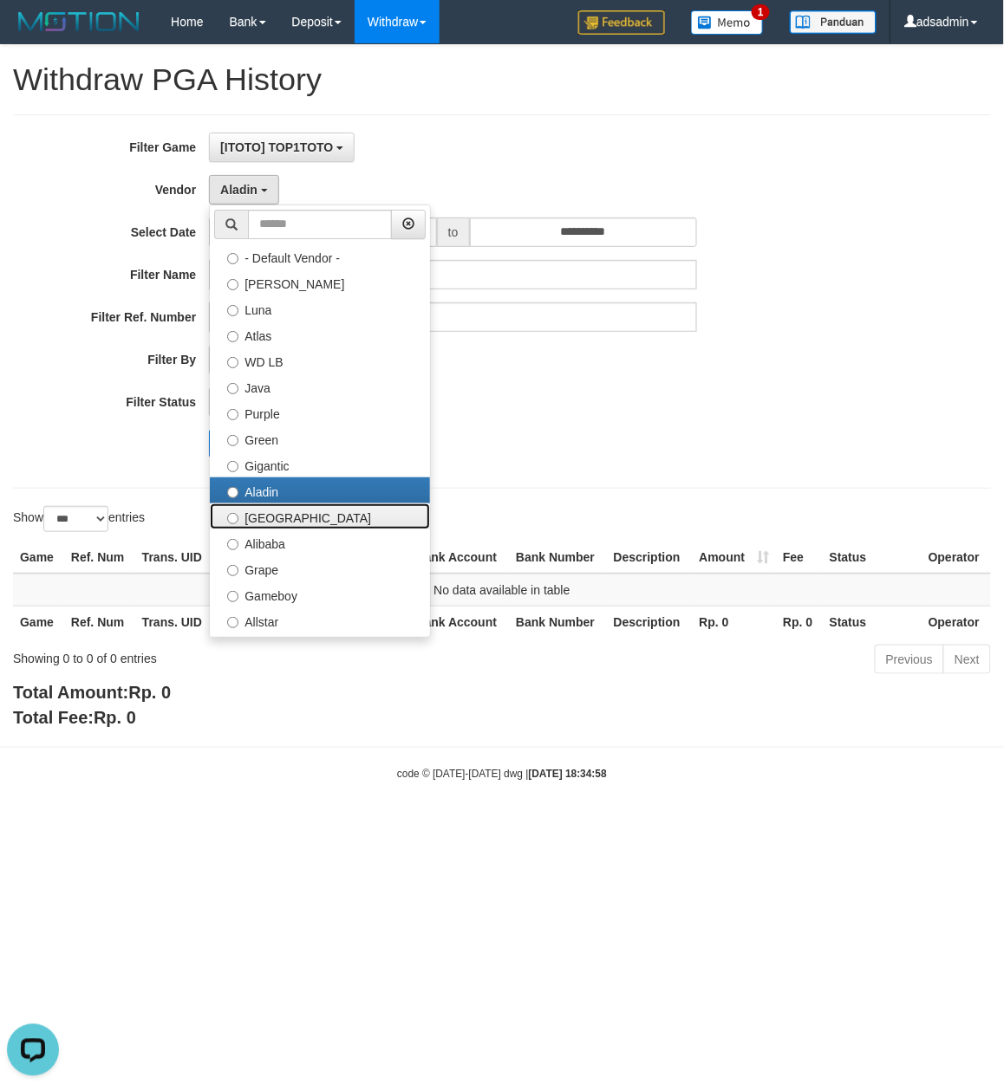
click at [244, 513] on label "Dubai" at bounding box center [320, 517] width 220 height 26
select select "**********"
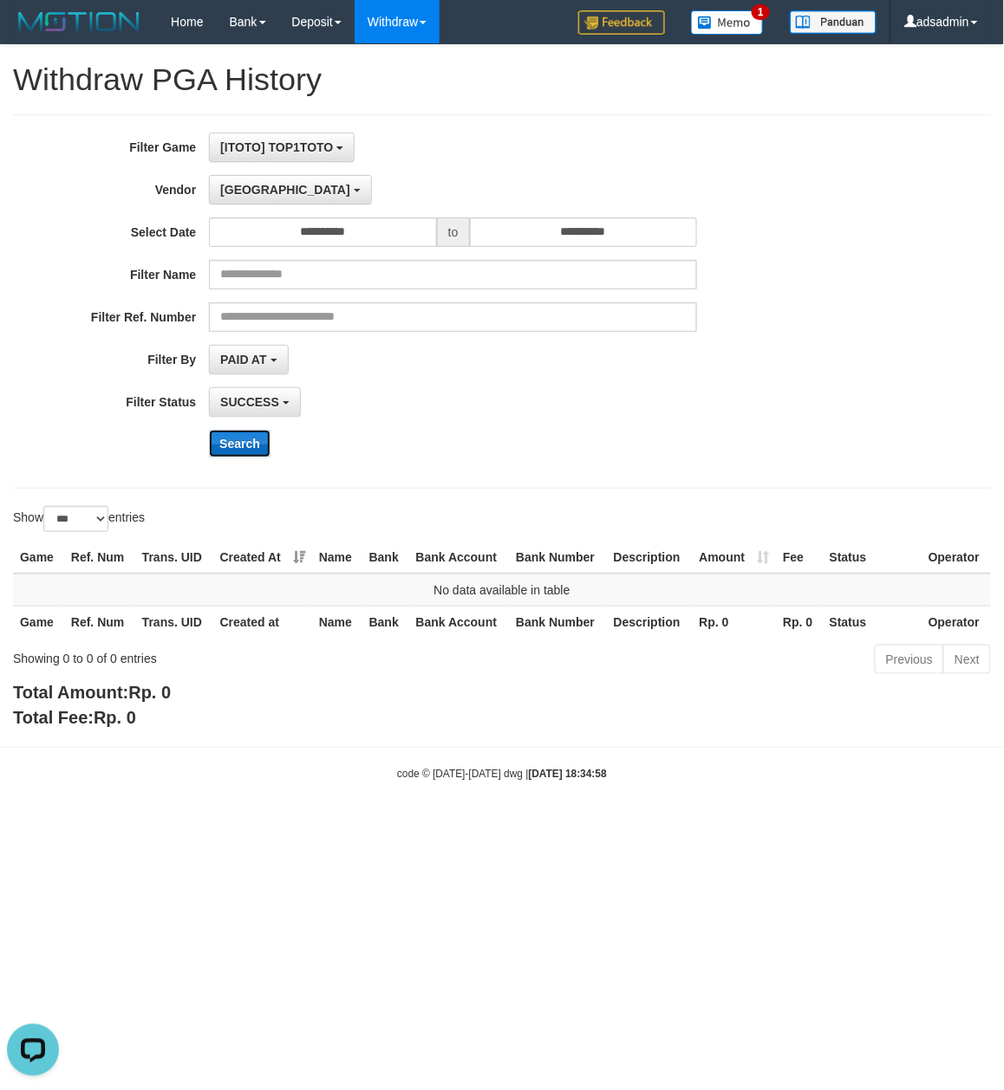
click at [232, 438] on button "Search" at bounding box center [240, 444] width 62 height 28
click at [251, 194] on span "Dubai" at bounding box center [285, 190] width 130 height 14
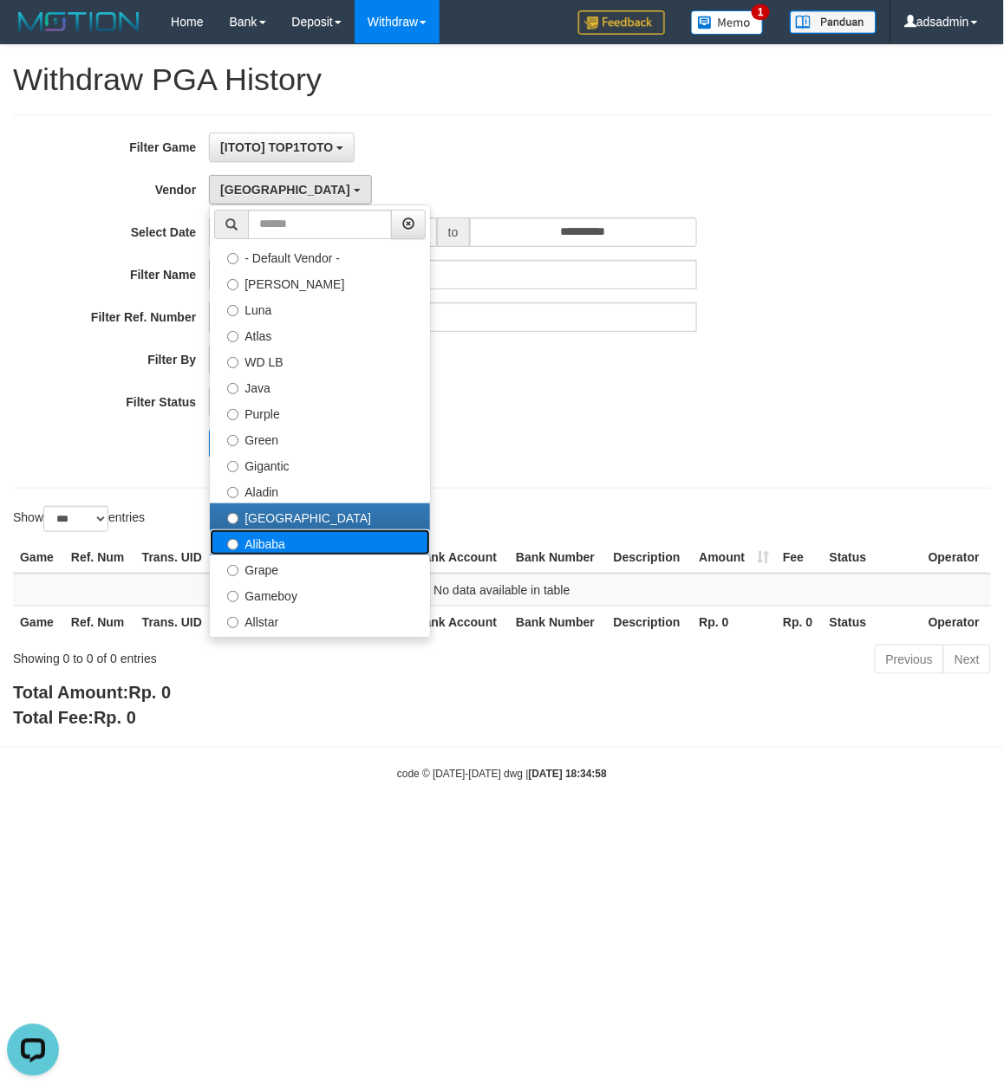
click at [306, 539] on label "Alibaba" at bounding box center [320, 543] width 220 height 26
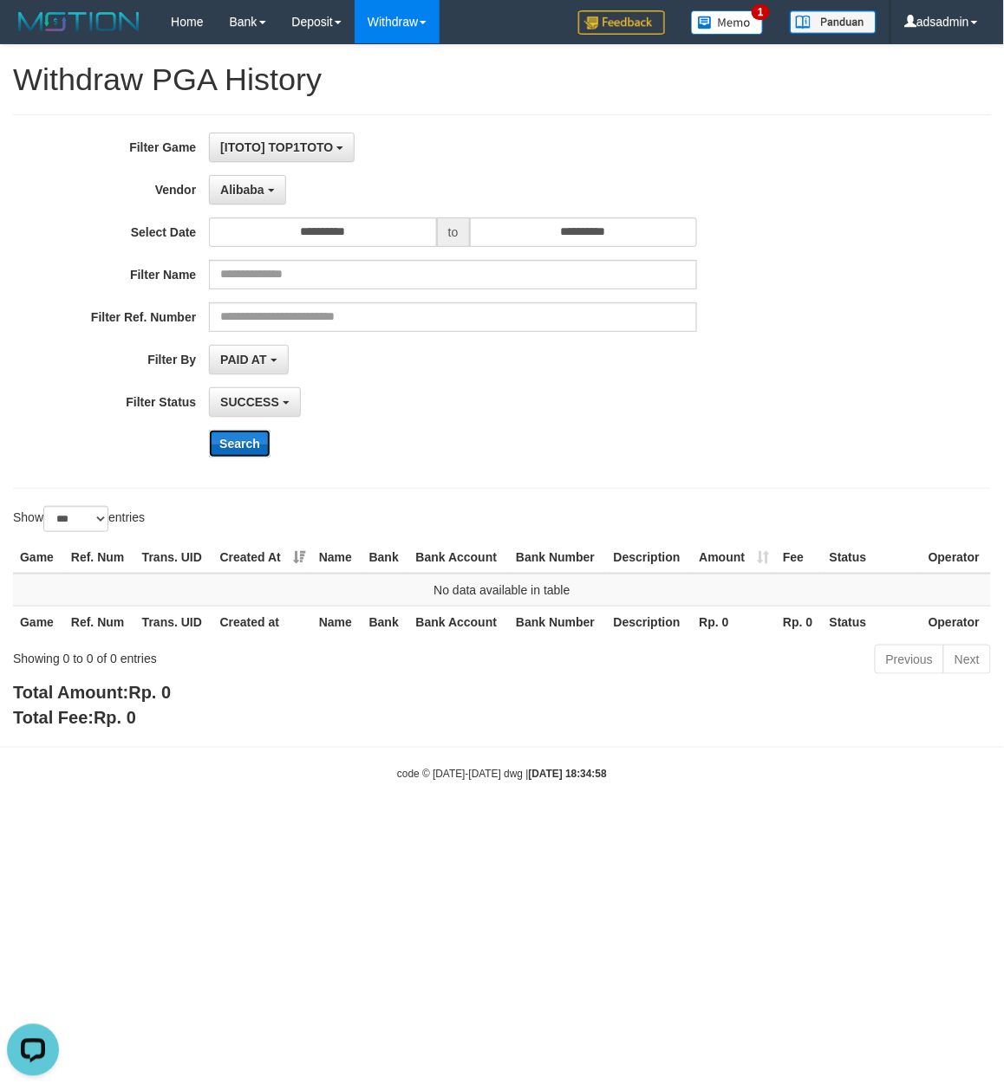
click at [227, 447] on button "Search" at bounding box center [240, 444] width 62 height 28
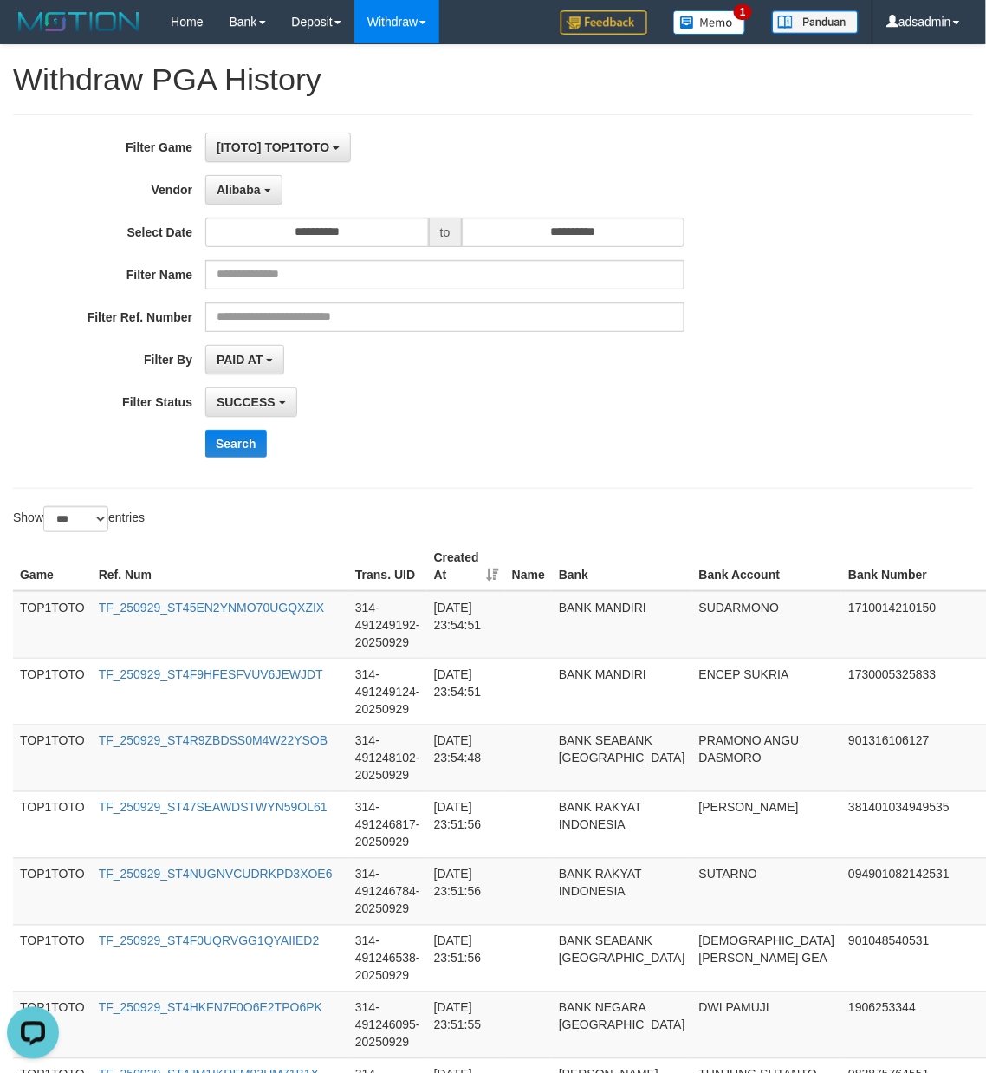
click at [421, 428] on div "**********" at bounding box center [411, 302] width 822 height 338
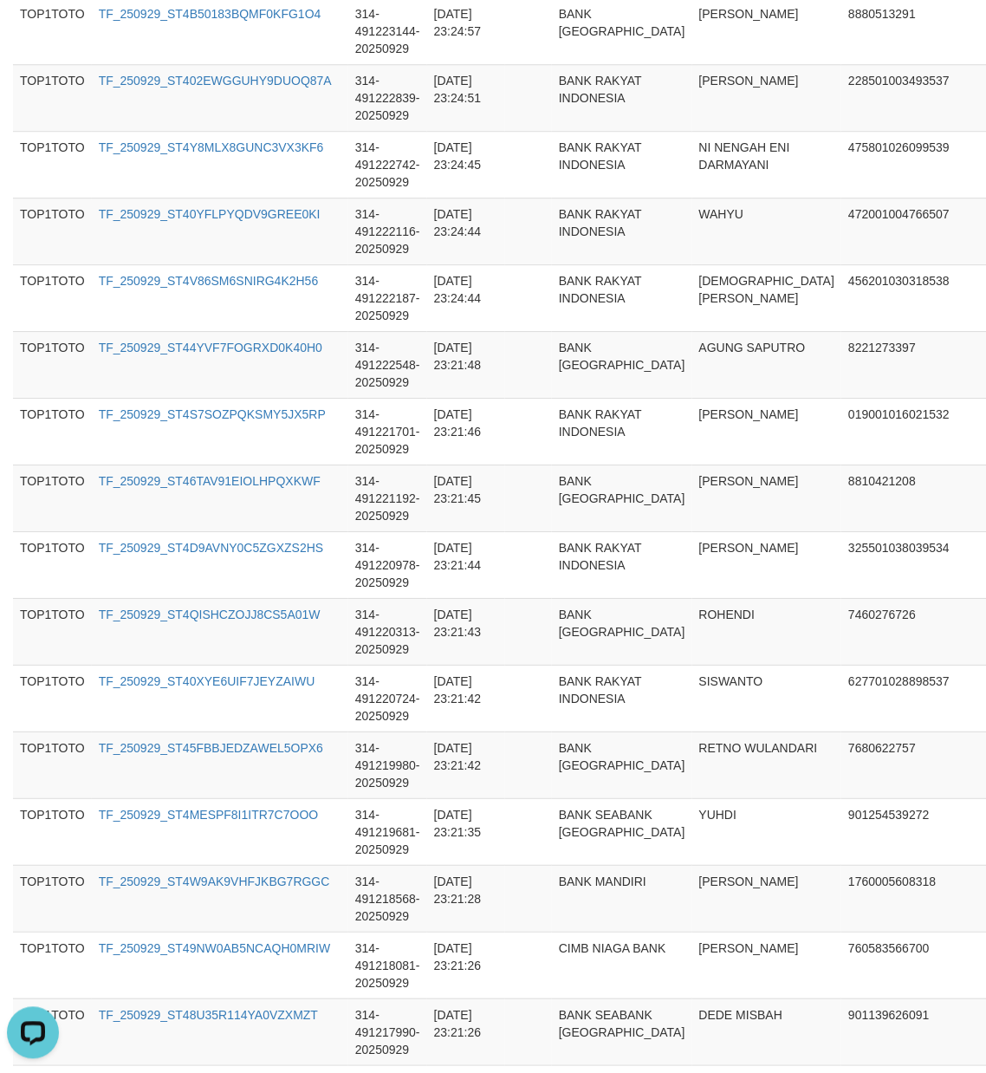
scroll to position [6461, 0]
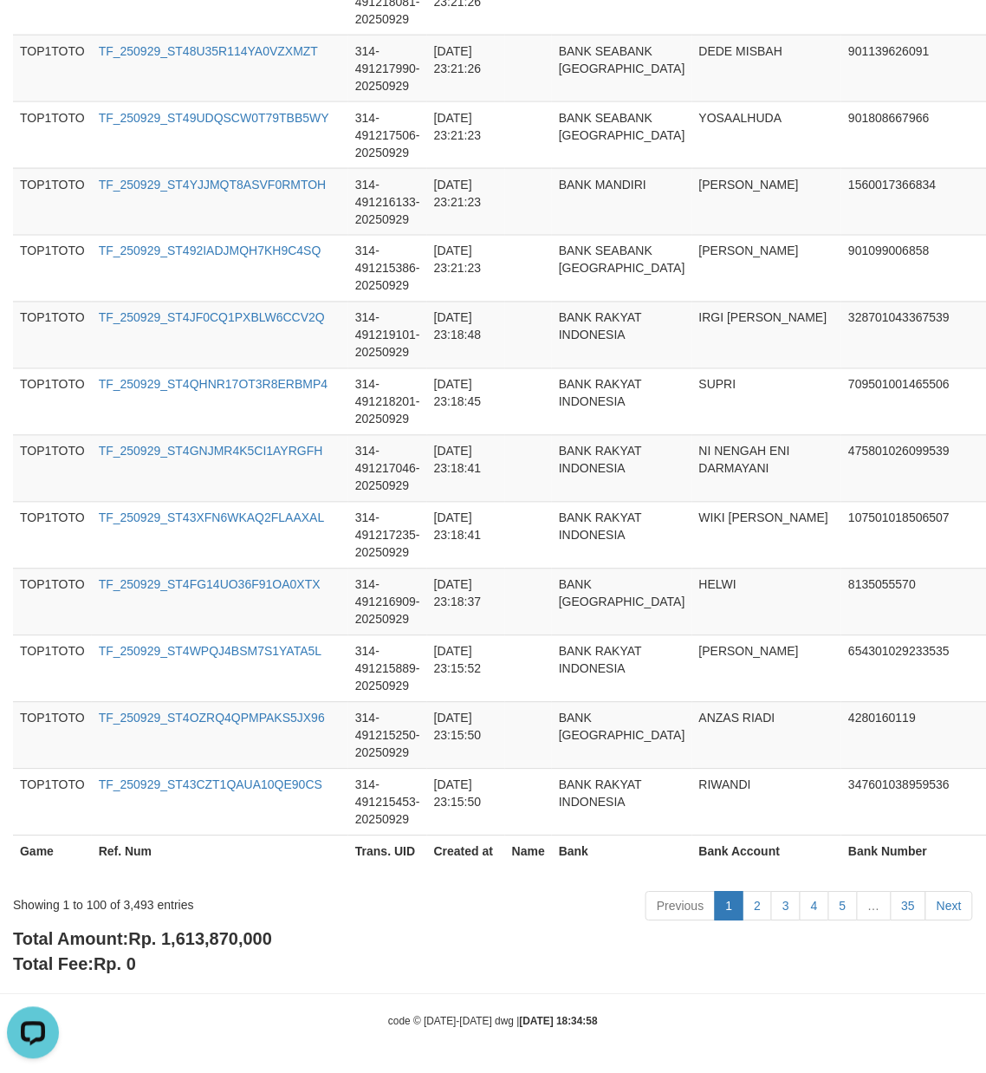
click at [225, 947] on span "Rp. 1,613,870,000" at bounding box center [200, 939] width 144 height 19
click at [378, 958] on div "Total Amount: Rp. 1,613,870,000 Total Fee: Rp. 0" at bounding box center [493, 951] width 960 height 49
click at [247, 933] on span "Rp. 1,613,870,000" at bounding box center [200, 939] width 144 height 19
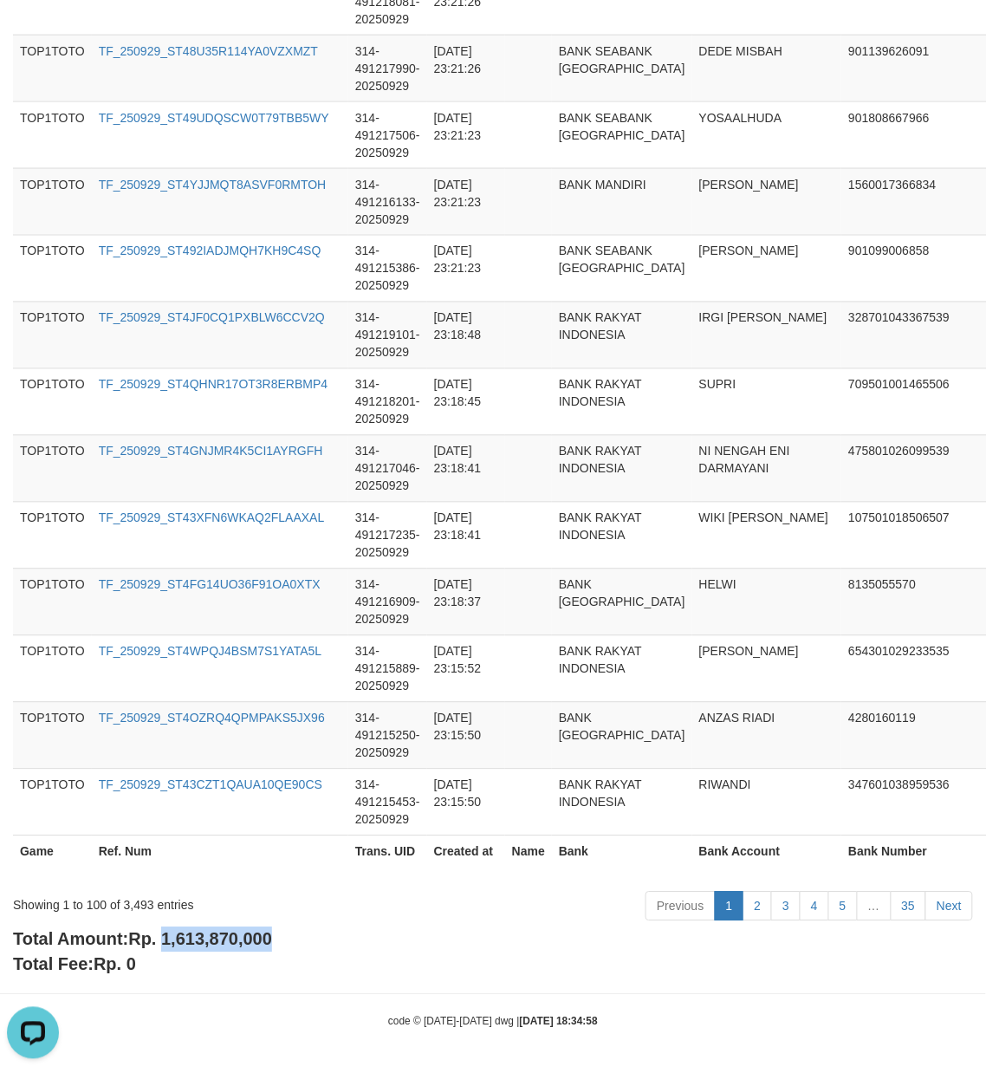
drag, startPoint x: 139, startPoint y: 908, endPoint x: 167, endPoint y: 906, distance: 28.7
click at [139, 908] on div "Showing 1 to 100 of 3,493 entries" at bounding box center [205, 902] width 385 height 24
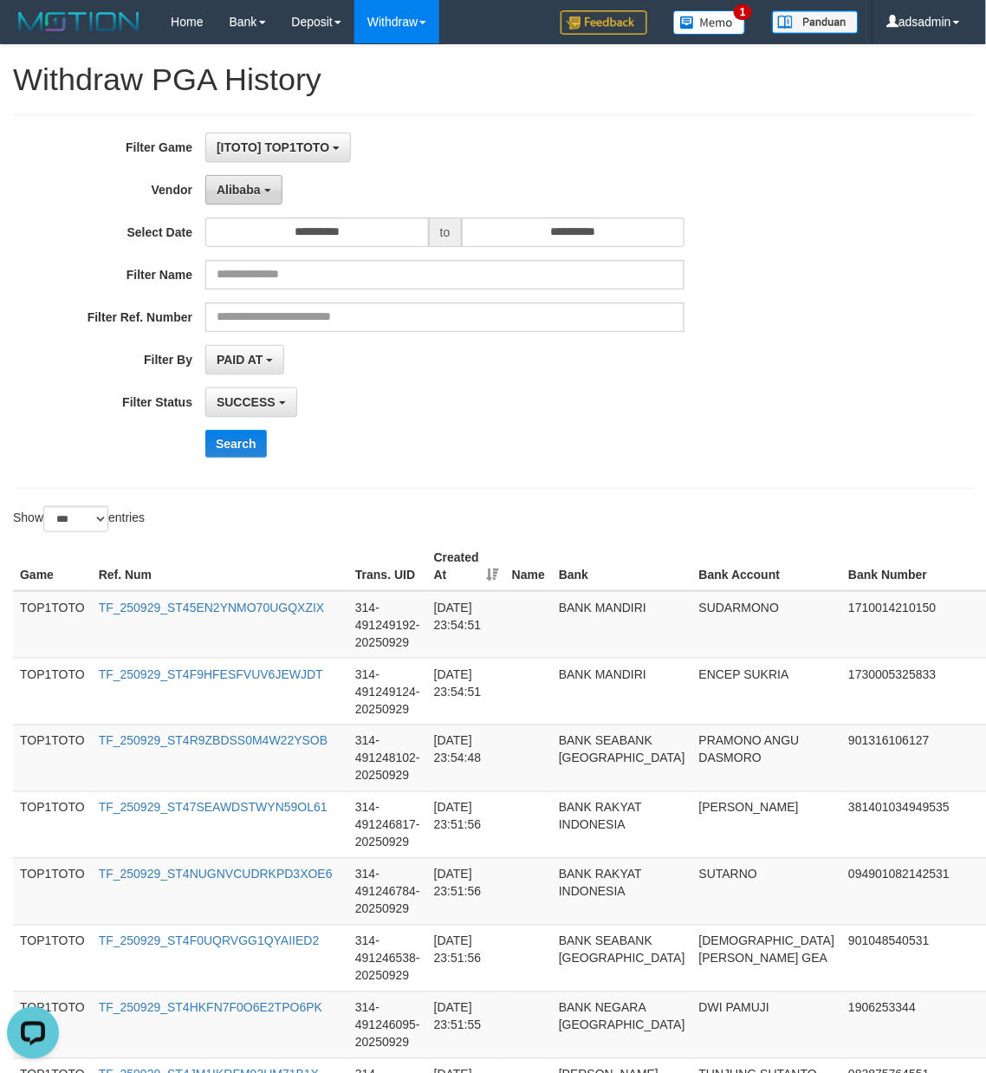
click at [269, 191] on b "button" at bounding box center [267, 190] width 7 height 3
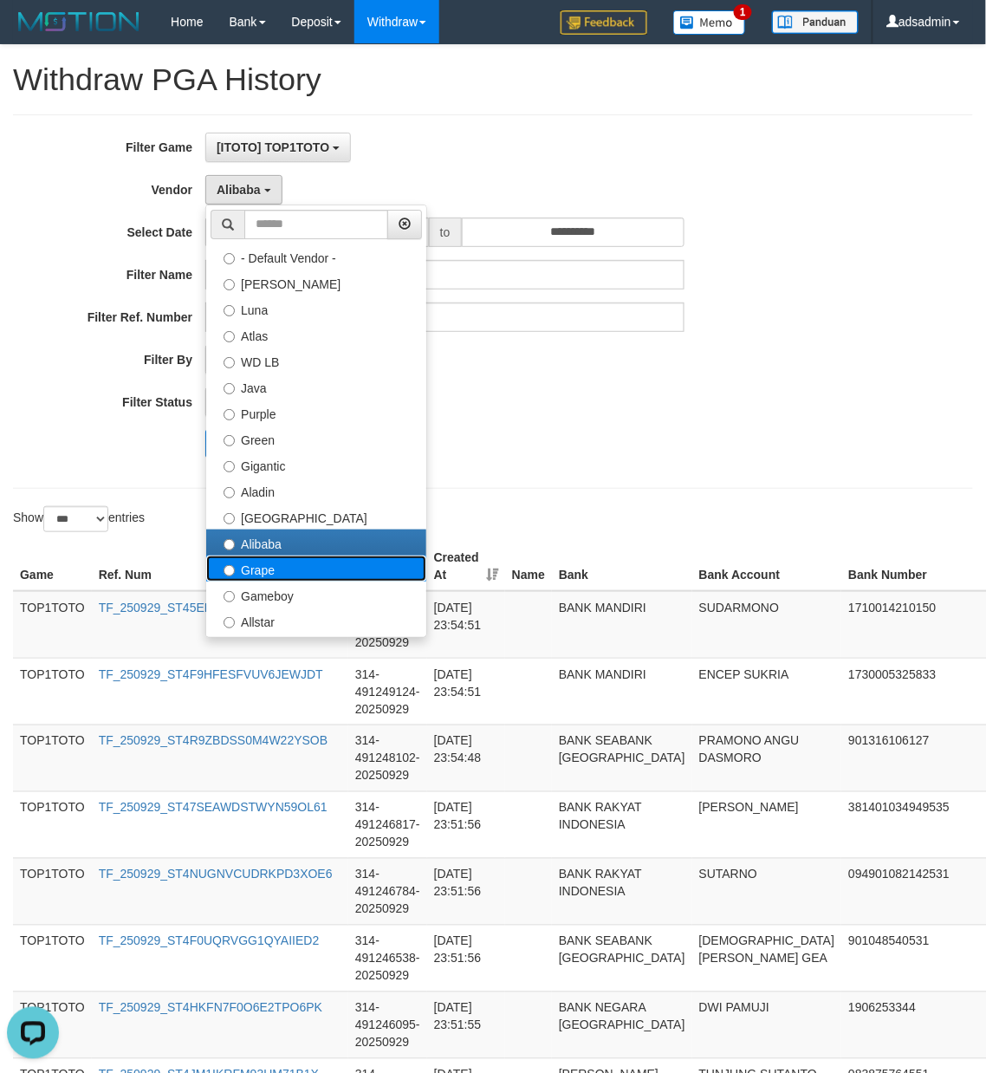
click at [320, 572] on label "Grape" at bounding box center [316, 569] width 220 height 26
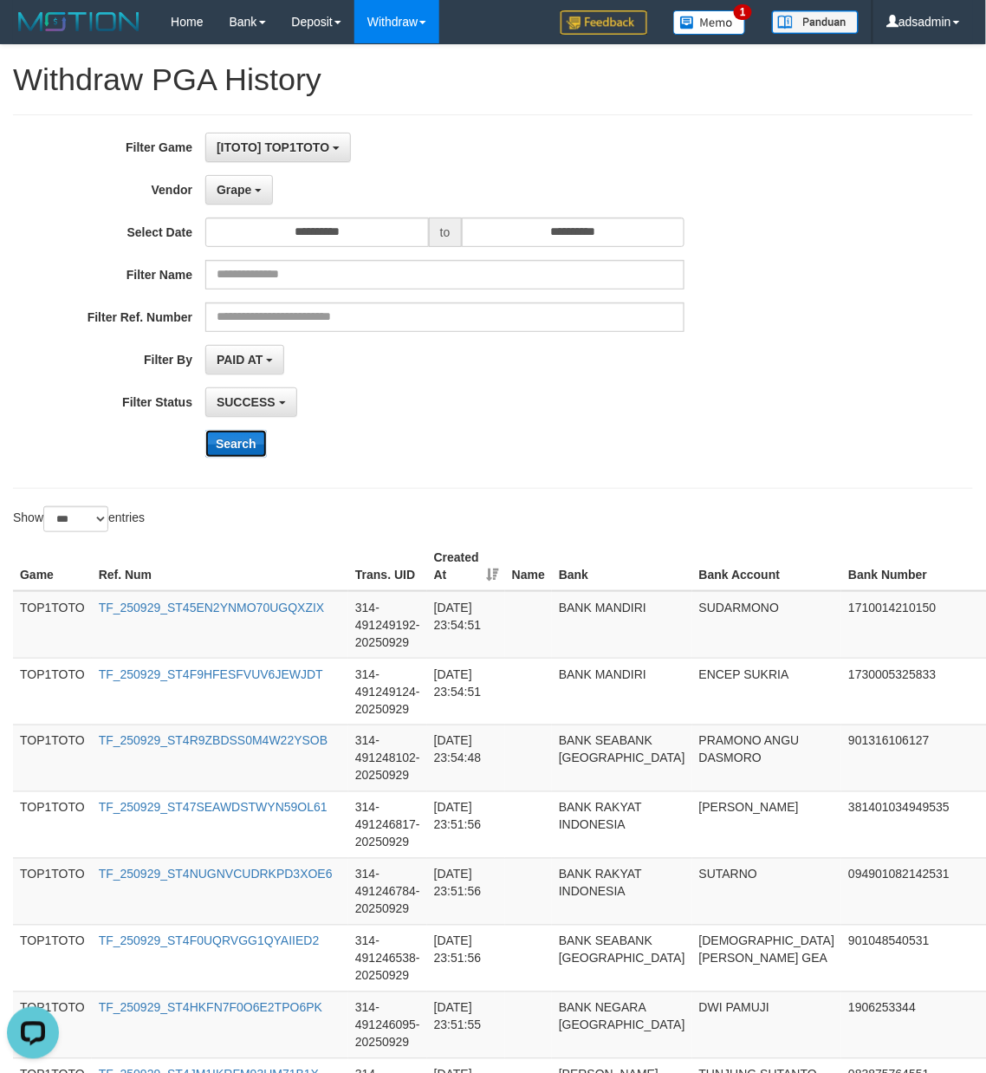
click at [239, 446] on button "Search" at bounding box center [236, 444] width 62 height 28
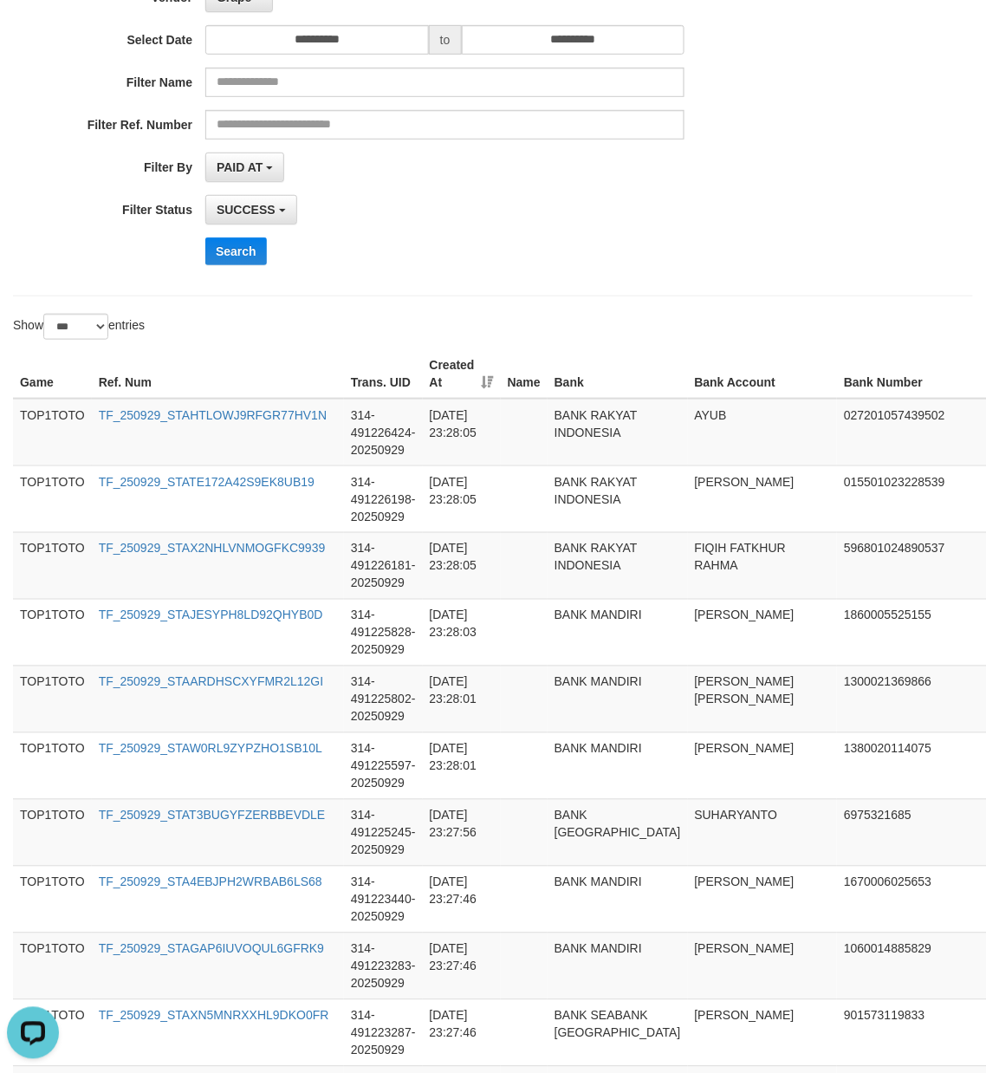
click at [662, 285] on div "**********" at bounding box center [493, 109] width 960 height 374
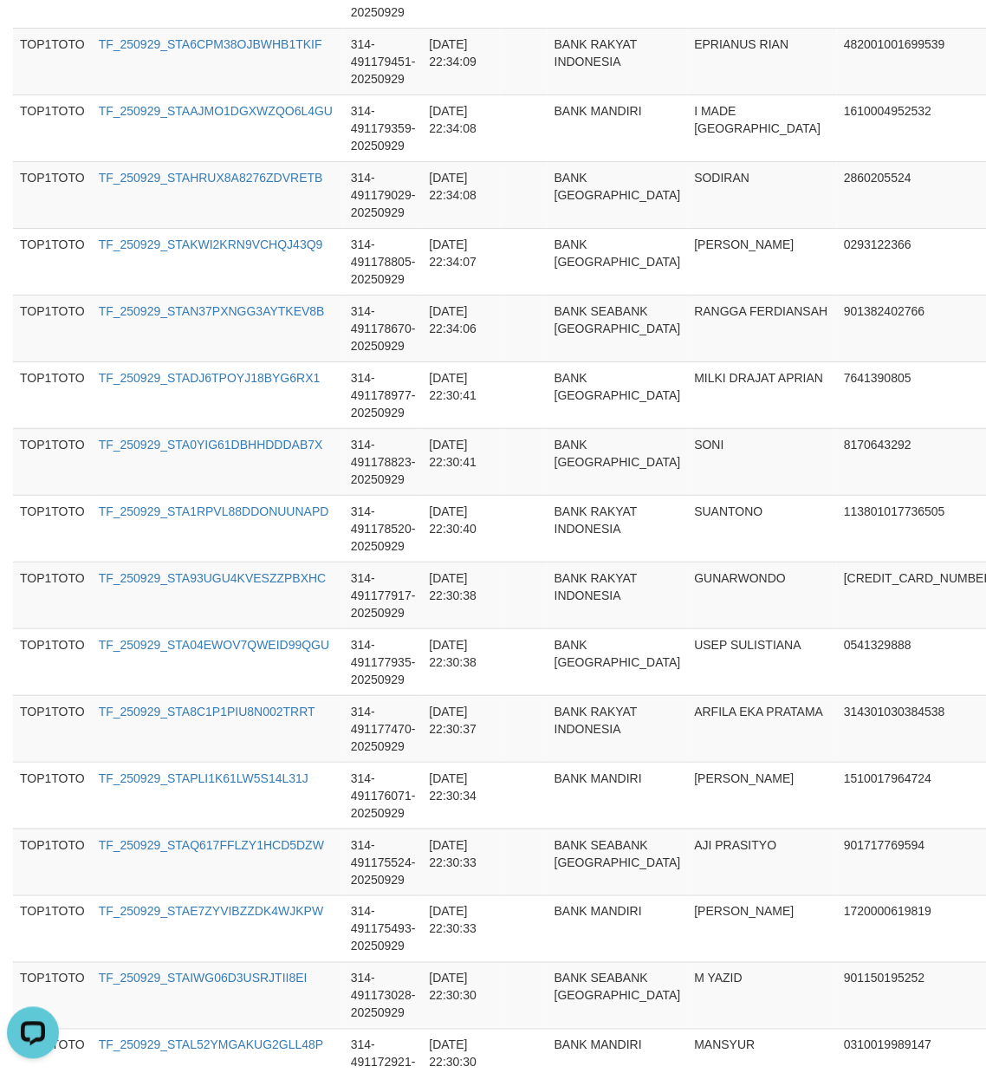
scroll to position [6461, 0]
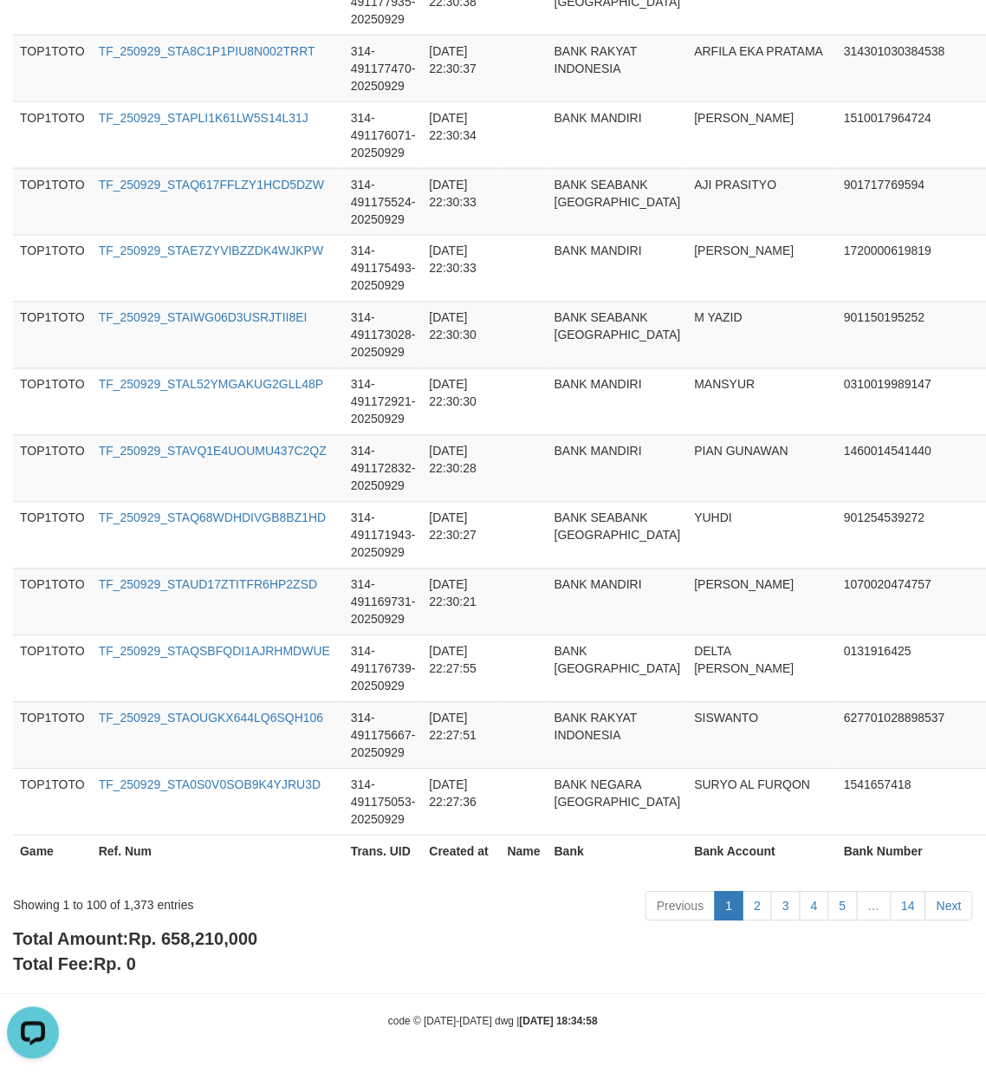
click at [244, 943] on span "Rp. 658,210,000" at bounding box center [192, 939] width 129 height 19
click at [129, 908] on div "Showing 1 to 100 of 1,373 entries" at bounding box center [205, 902] width 385 height 24
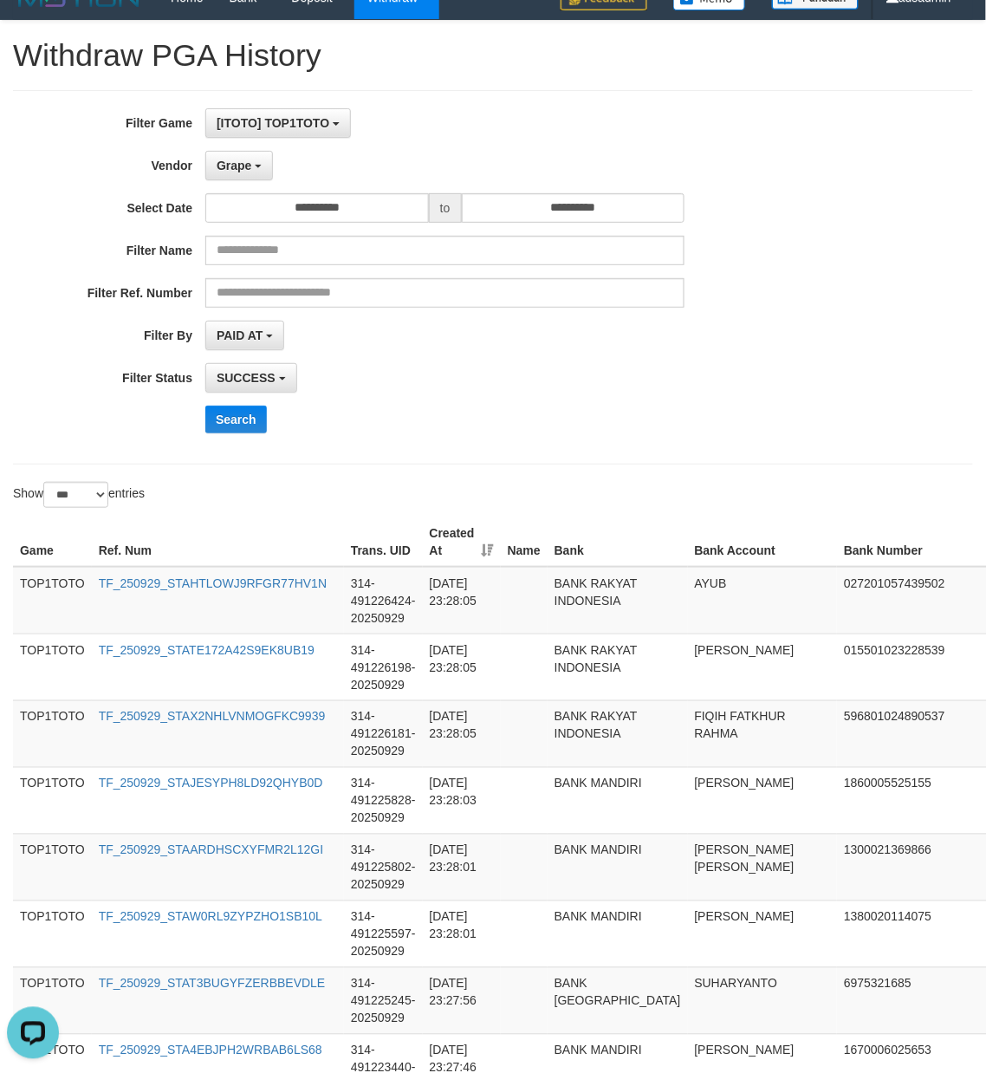
scroll to position [0, 0]
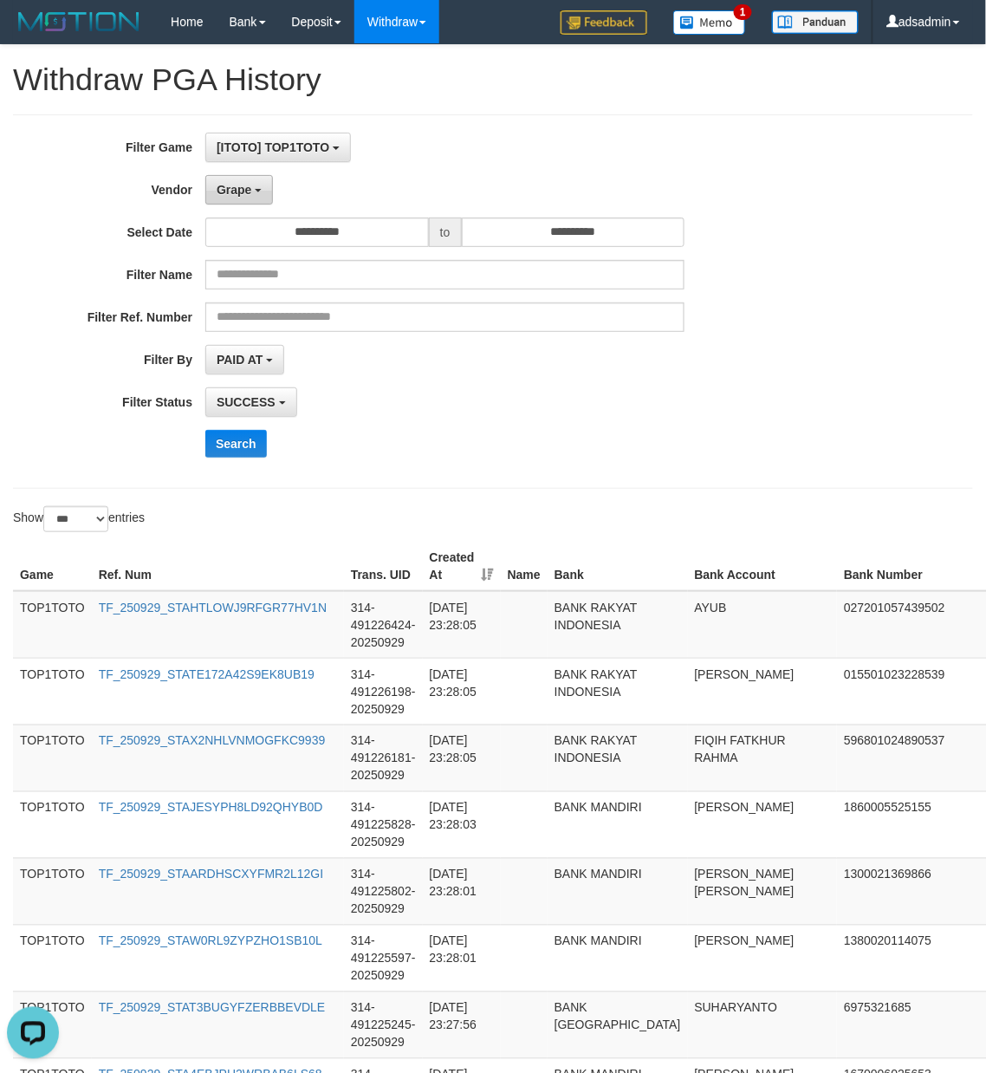
click at [236, 192] on span "Grape" at bounding box center [234, 190] width 35 height 14
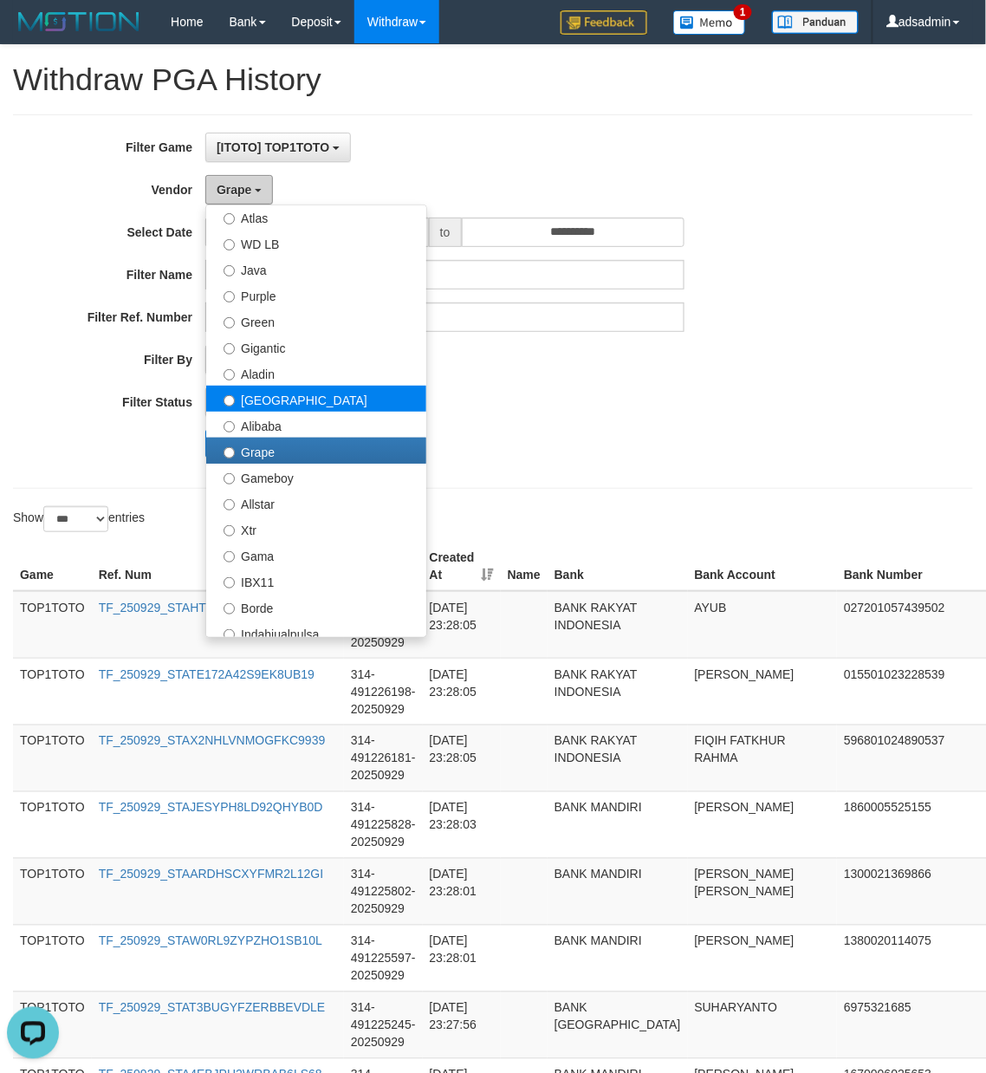
scroll to position [192, 0]
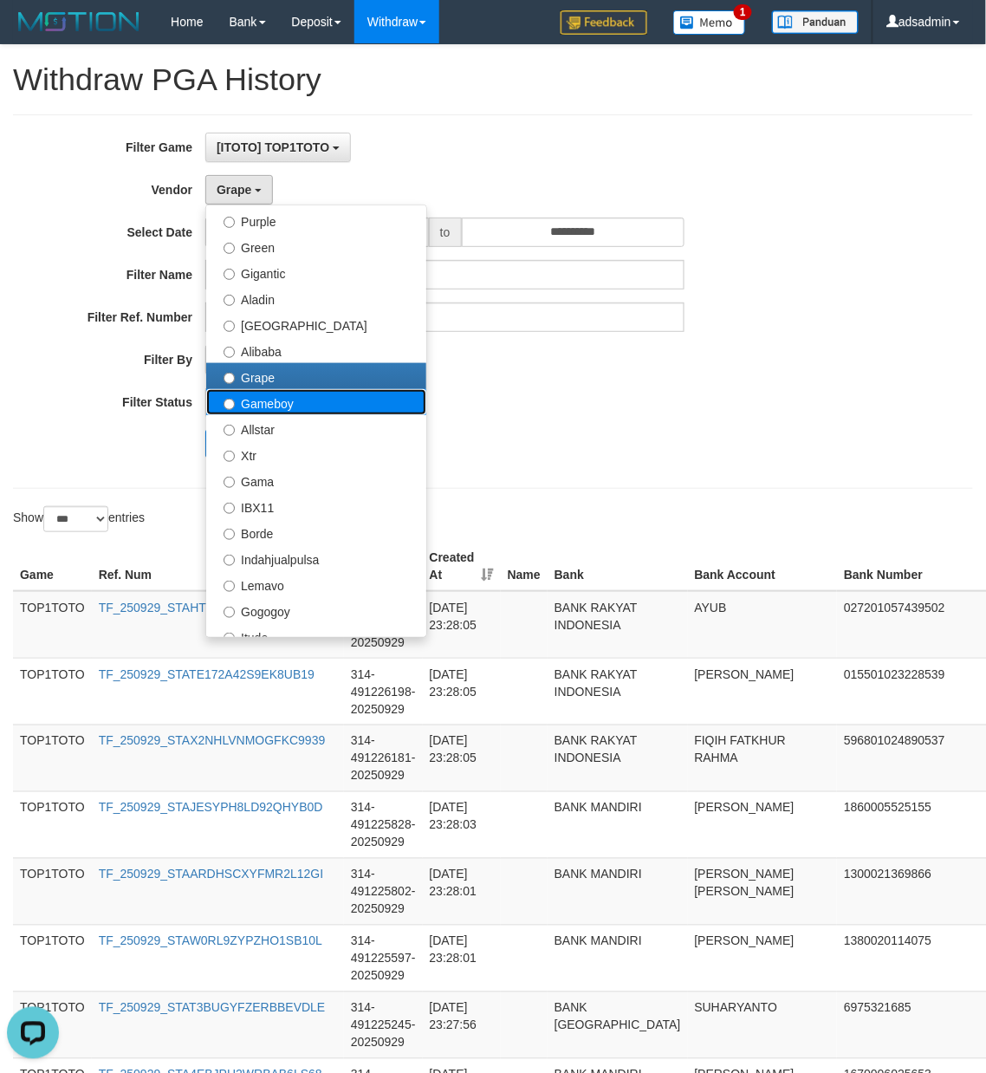
click at [296, 399] on label "Gameboy" at bounding box center [316, 402] width 220 height 26
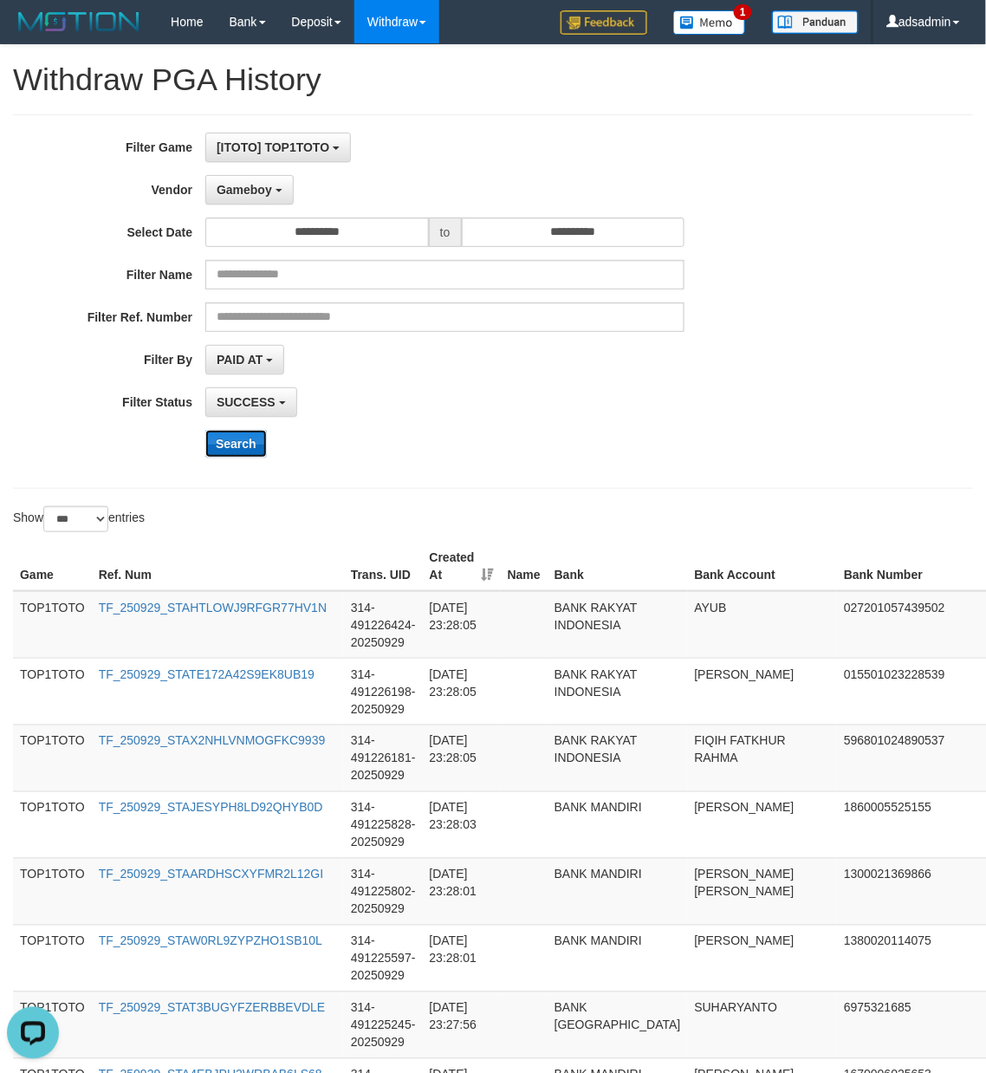
click at [238, 449] on button "Search" at bounding box center [236, 444] width 62 height 28
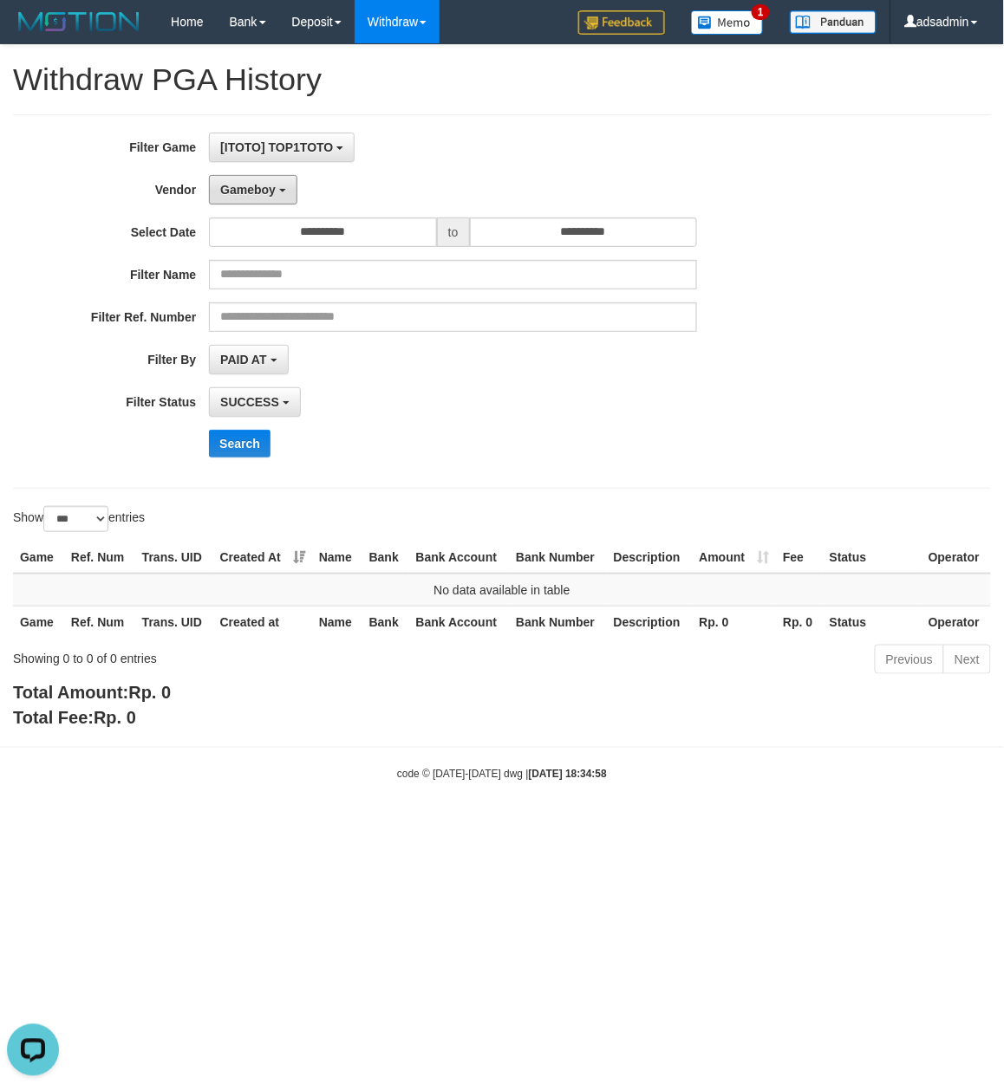
drag, startPoint x: 257, startPoint y: 205, endPoint x: 246, endPoint y: 320, distance: 115.8
click at [257, 205] on button "Gameboy" at bounding box center [253, 189] width 88 height 29
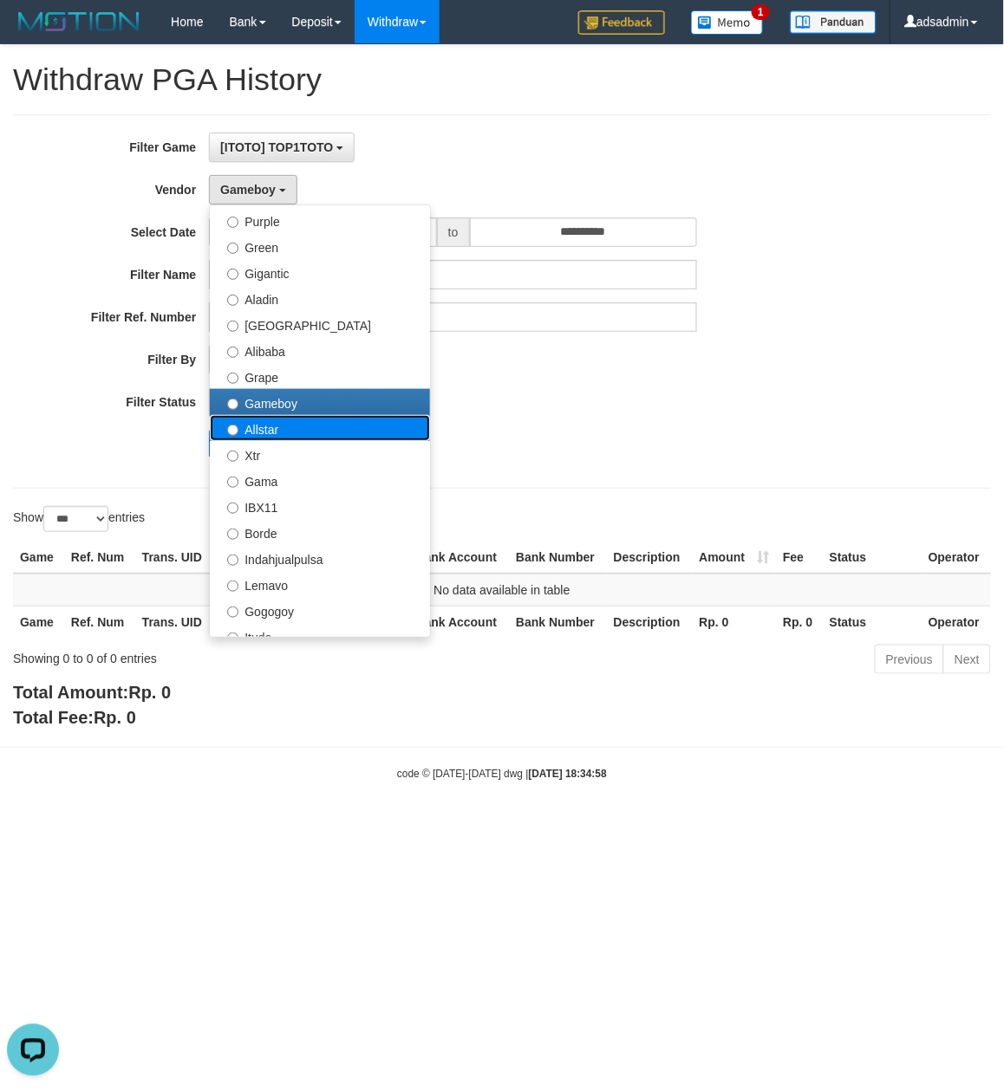
click at [299, 437] on label "Allstar" at bounding box center [320, 428] width 220 height 26
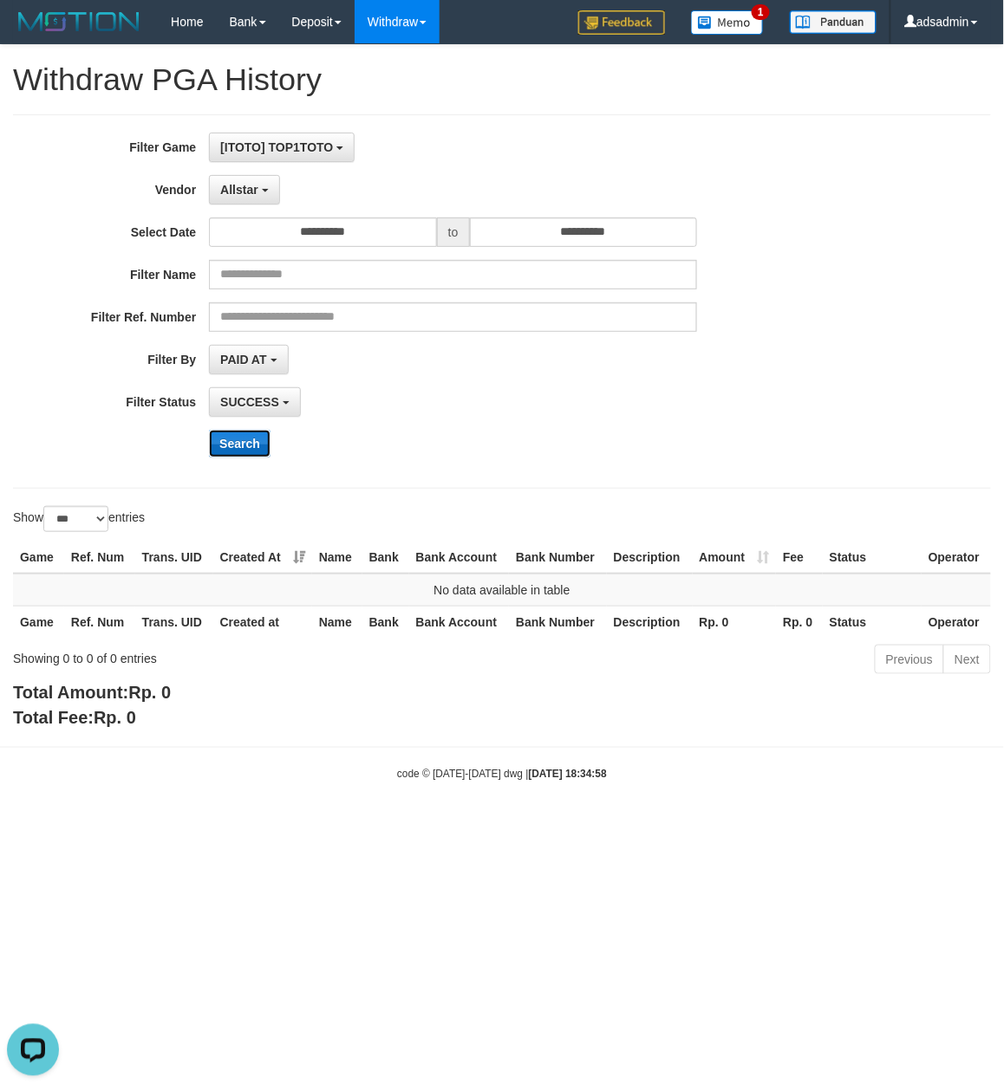
click at [248, 458] on button "Search" at bounding box center [240, 444] width 62 height 28
click at [236, 185] on span "Allstar" at bounding box center [239, 190] width 38 height 14
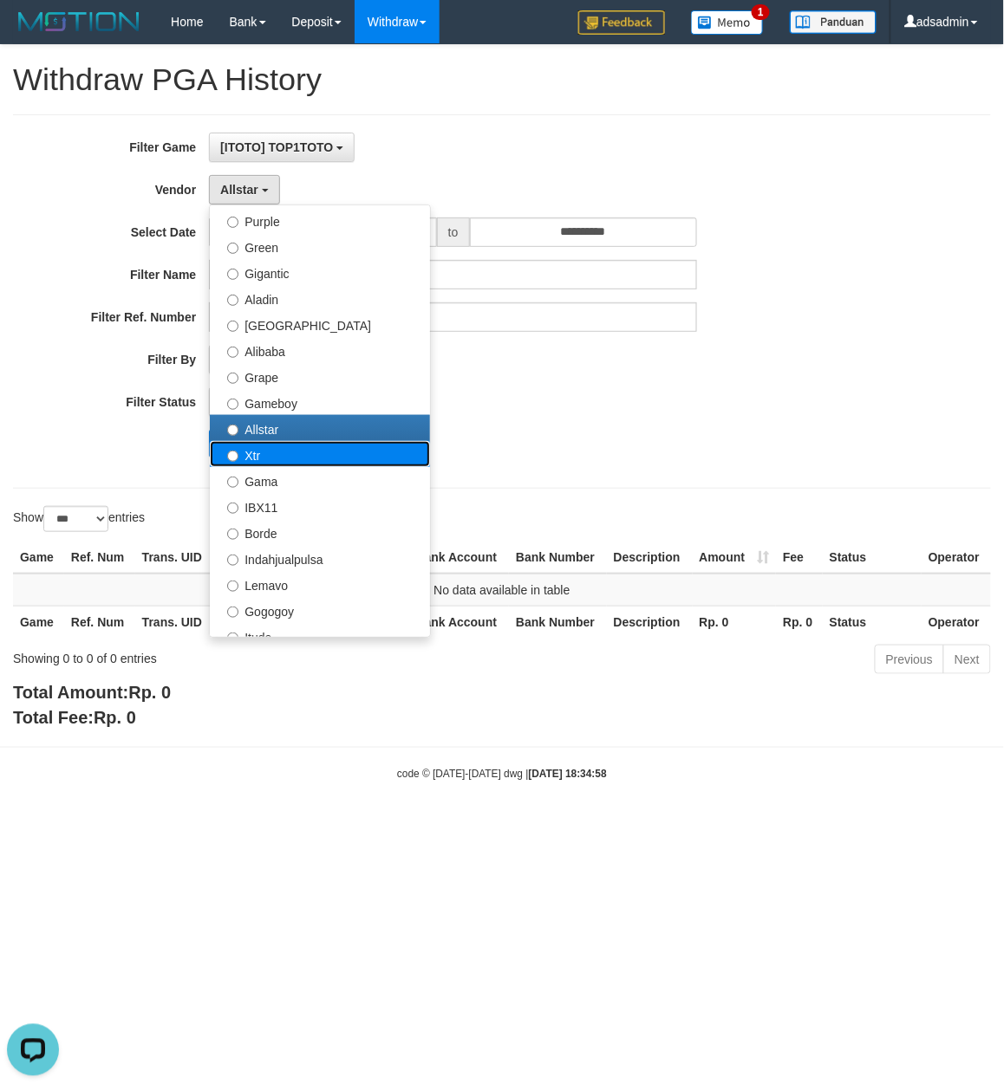
click at [271, 459] on label "Xtr" at bounding box center [320, 454] width 220 height 26
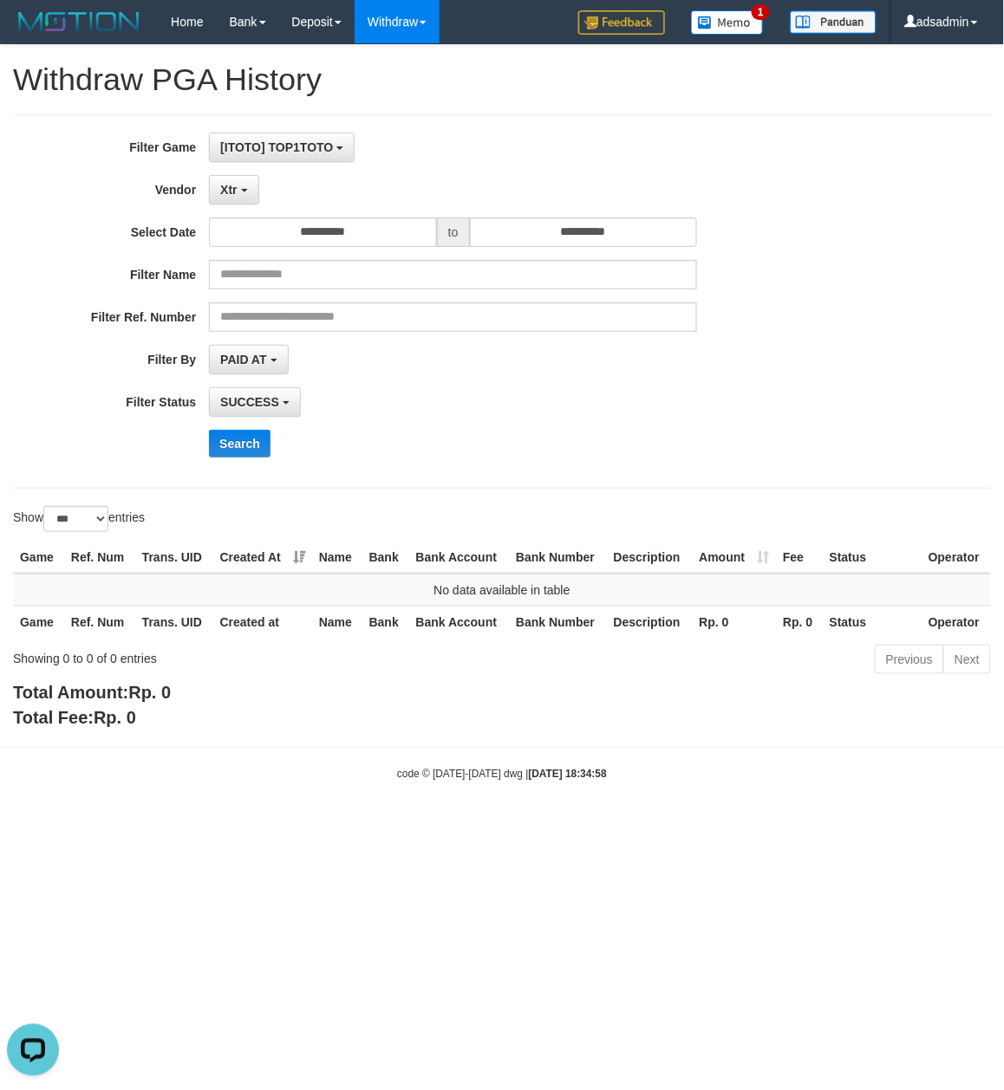
click at [254, 431] on div "**********" at bounding box center [418, 302] width 836 height 338
click at [250, 432] on button "Search" at bounding box center [240, 444] width 62 height 28
click at [230, 191] on span "Xtr" at bounding box center [228, 190] width 16 height 14
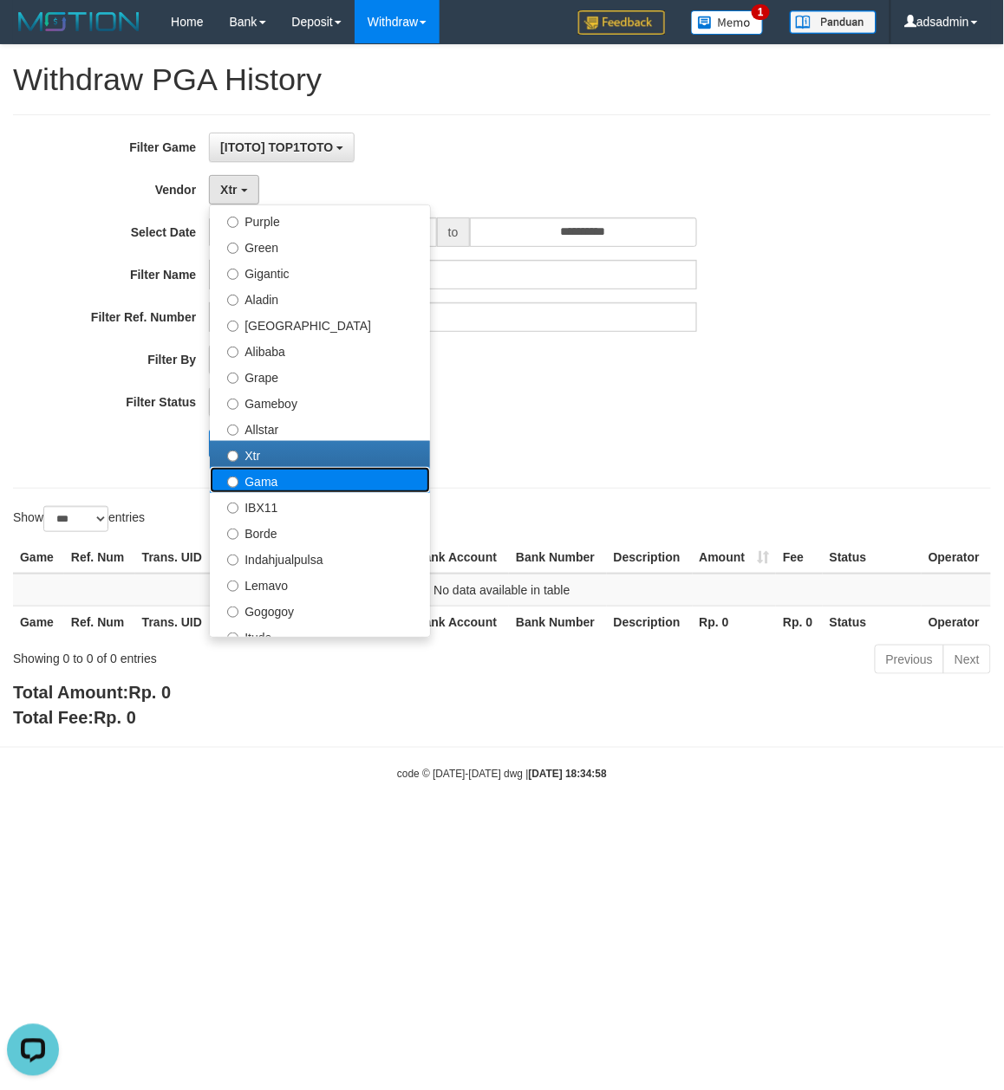
click at [286, 482] on label "Gama" at bounding box center [320, 480] width 220 height 26
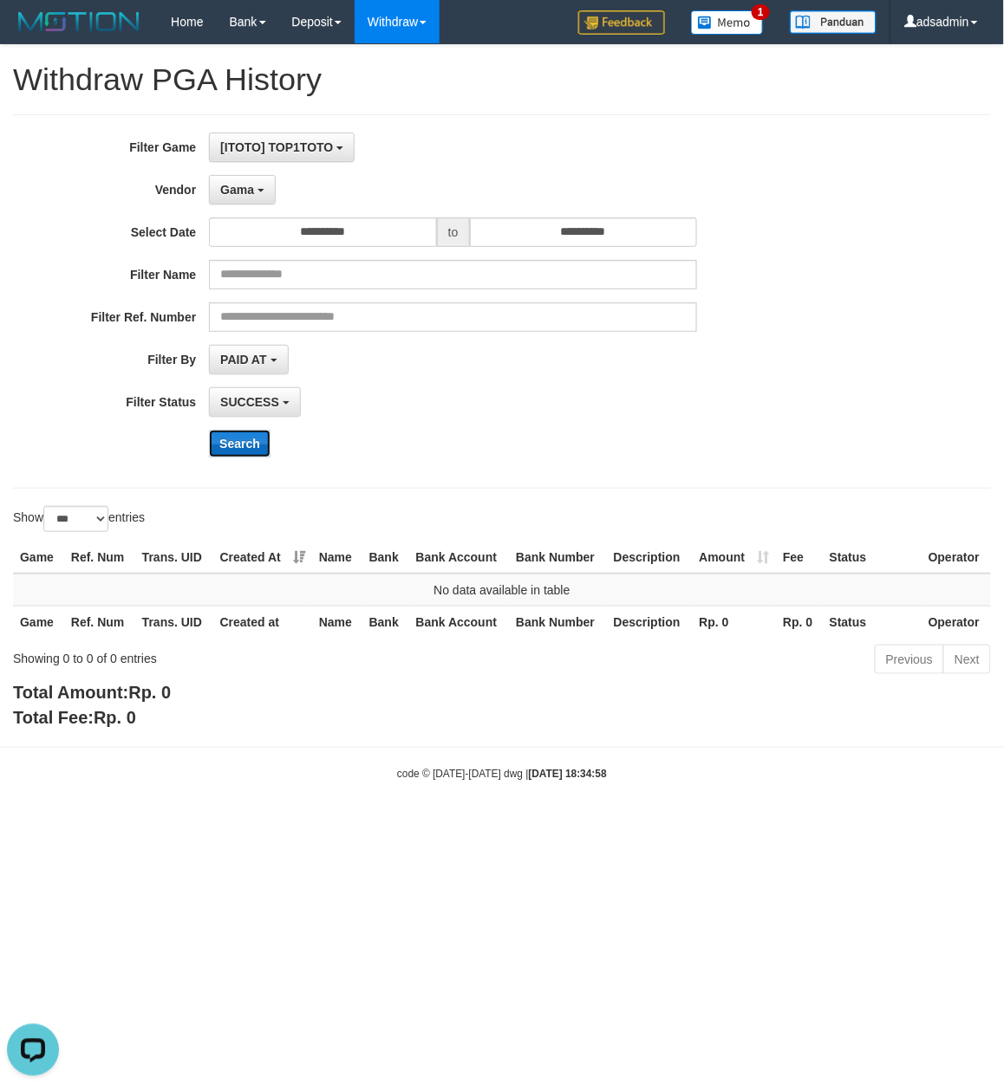
click at [247, 448] on button "Search" at bounding box center [240, 444] width 62 height 28
click at [250, 192] on span "Gama" at bounding box center [237, 190] width 34 height 14
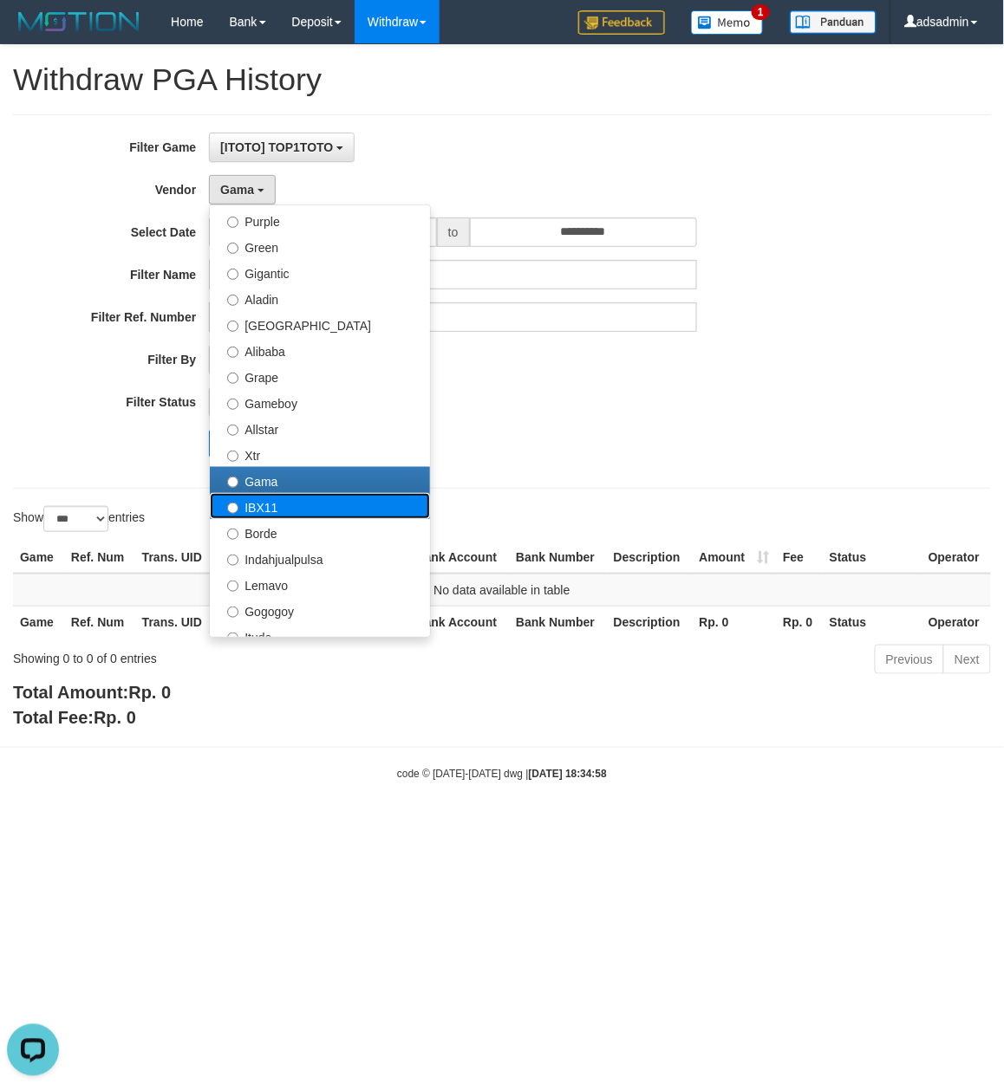
click at [269, 511] on label "IBX11" at bounding box center [320, 506] width 220 height 26
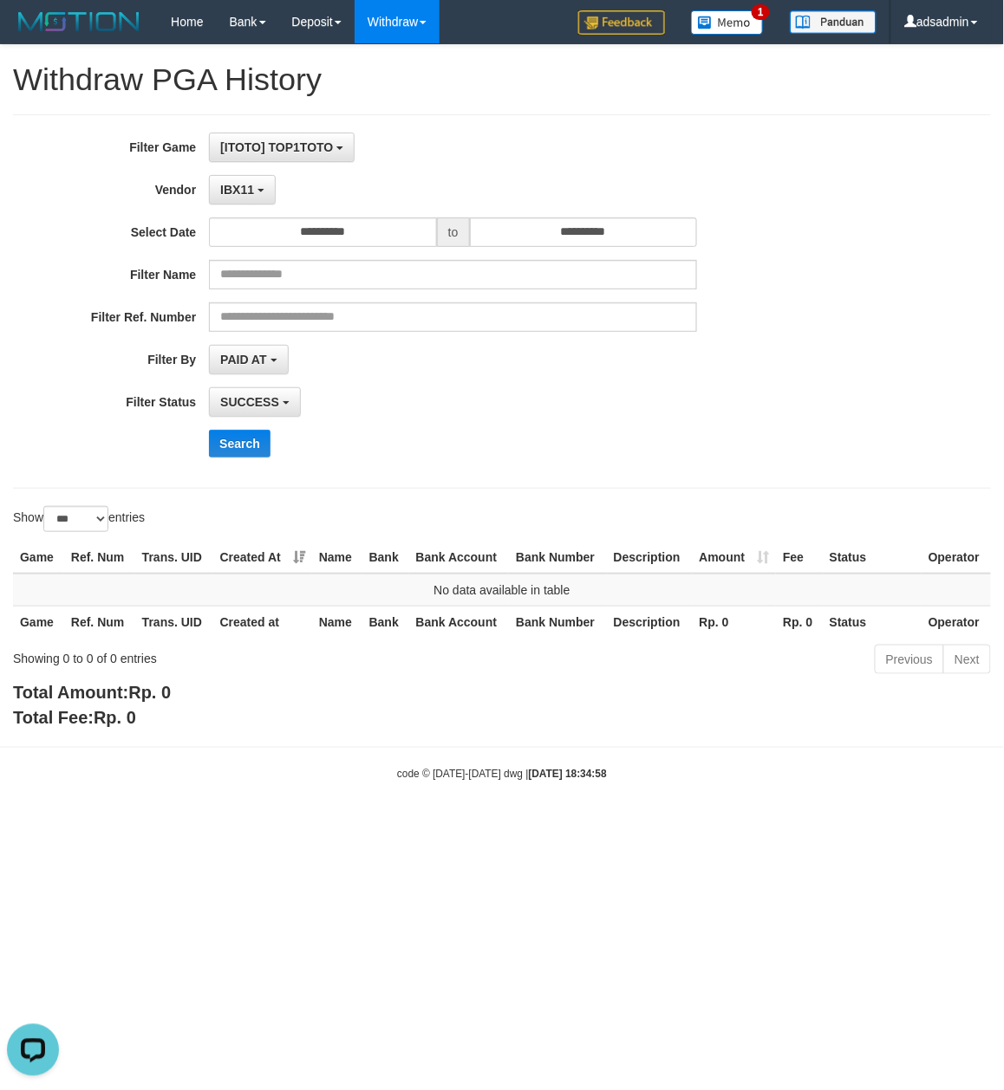
click at [238, 430] on div "**********" at bounding box center [418, 302] width 836 height 338
click at [239, 444] on button "Search" at bounding box center [240, 444] width 62 height 28
click at [237, 192] on span "IBX11" at bounding box center [237, 190] width 34 height 14
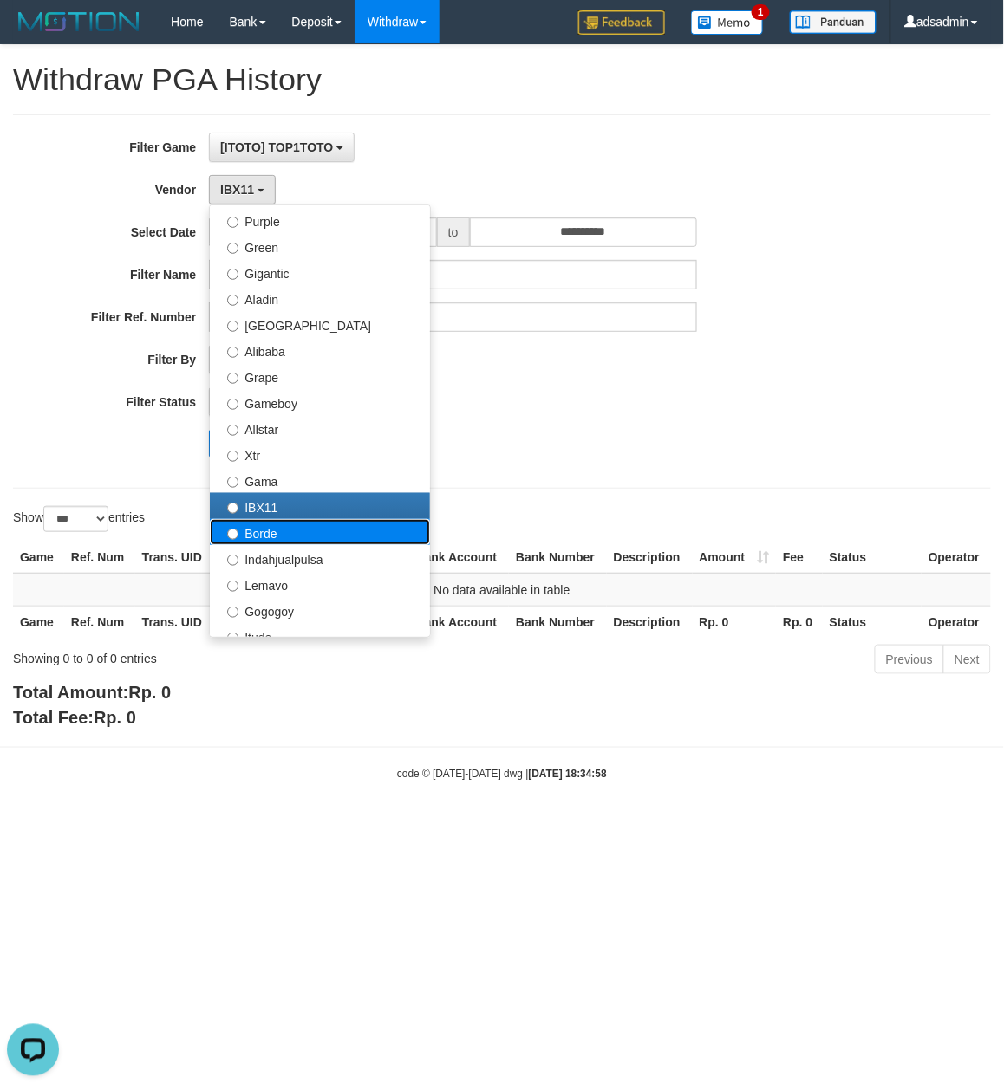
click at [281, 536] on label "Borde" at bounding box center [320, 532] width 220 height 26
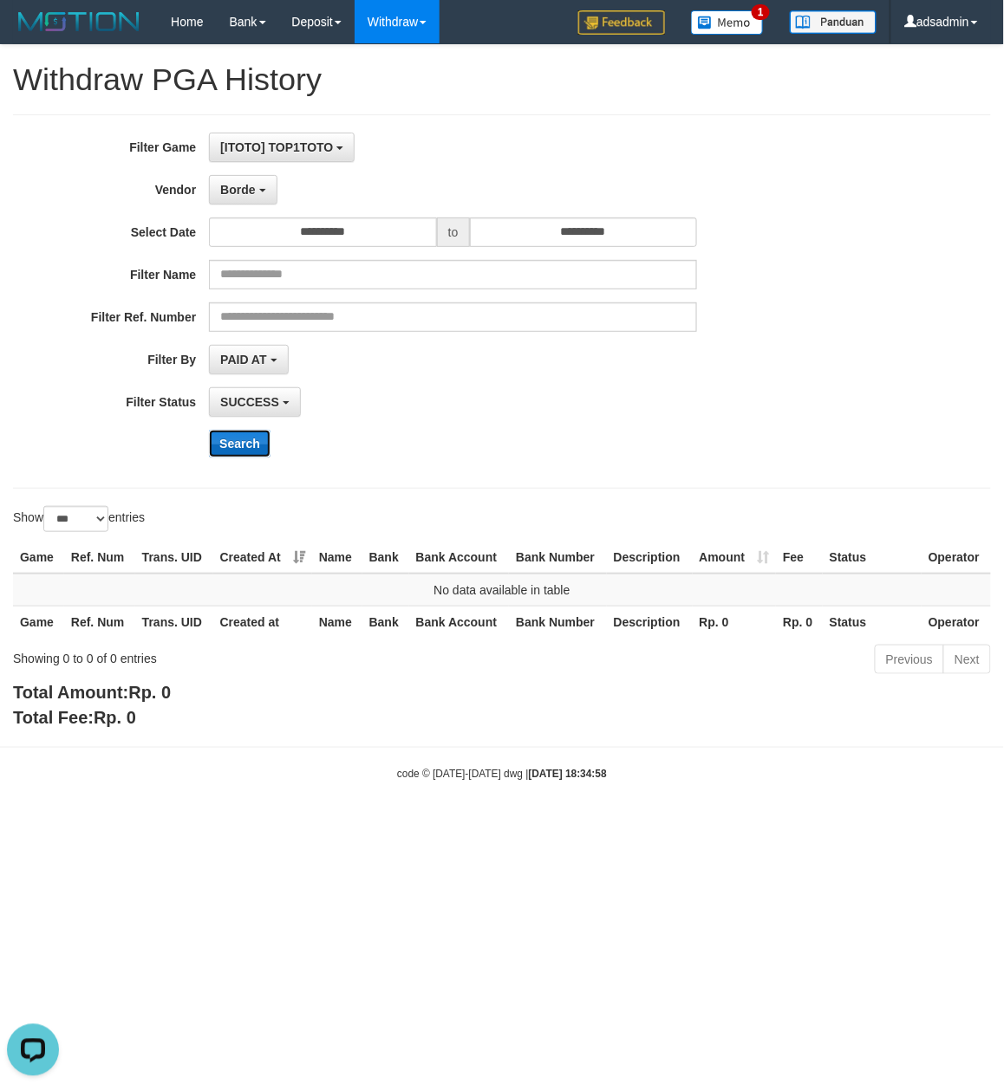
click at [239, 440] on button "Search" at bounding box center [240, 444] width 62 height 28
click at [255, 196] on button "Borde" at bounding box center [243, 189] width 68 height 29
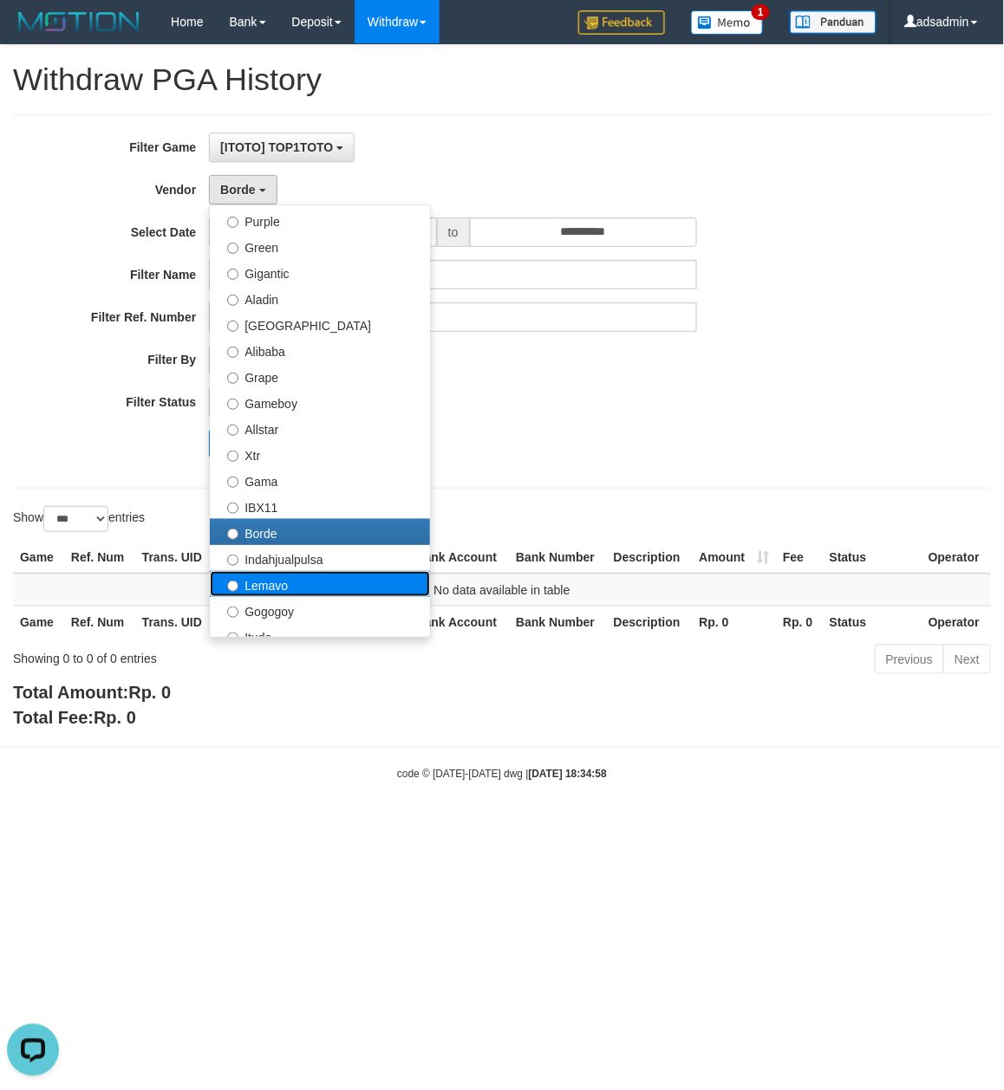
click at [276, 574] on label "Lemavo" at bounding box center [320, 584] width 220 height 26
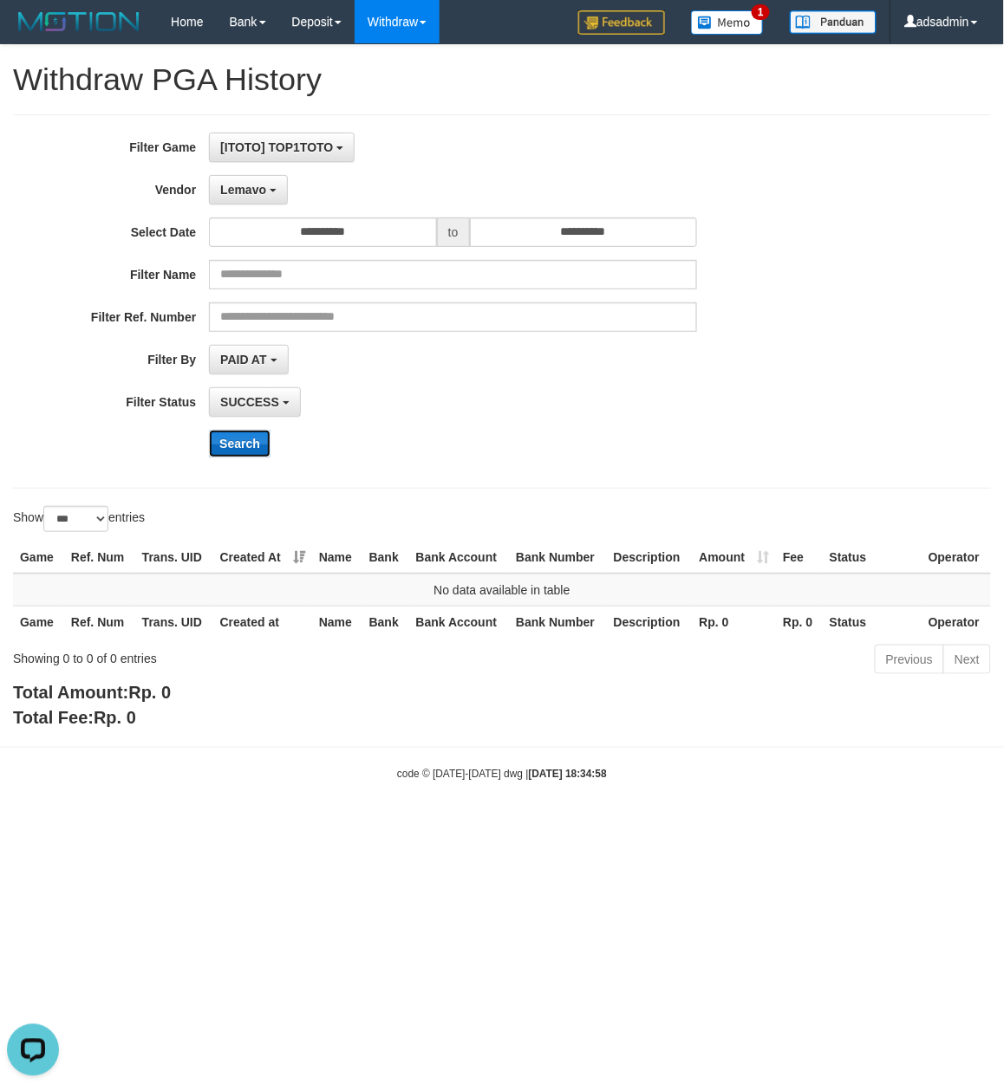
click at [236, 435] on button "Search" at bounding box center [240, 444] width 62 height 28
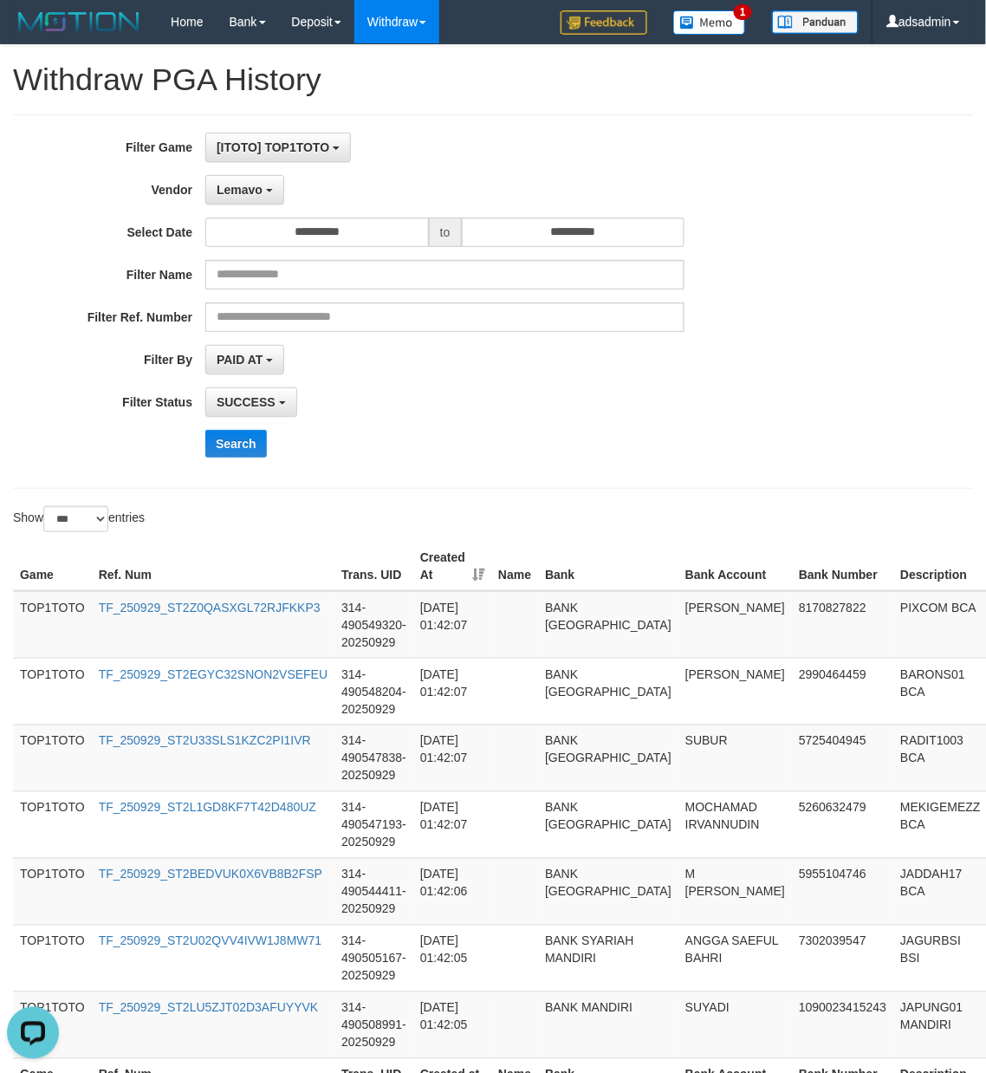
click at [536, 492] on div "**********" at bounding box center [493, 622] width 986 height 1155
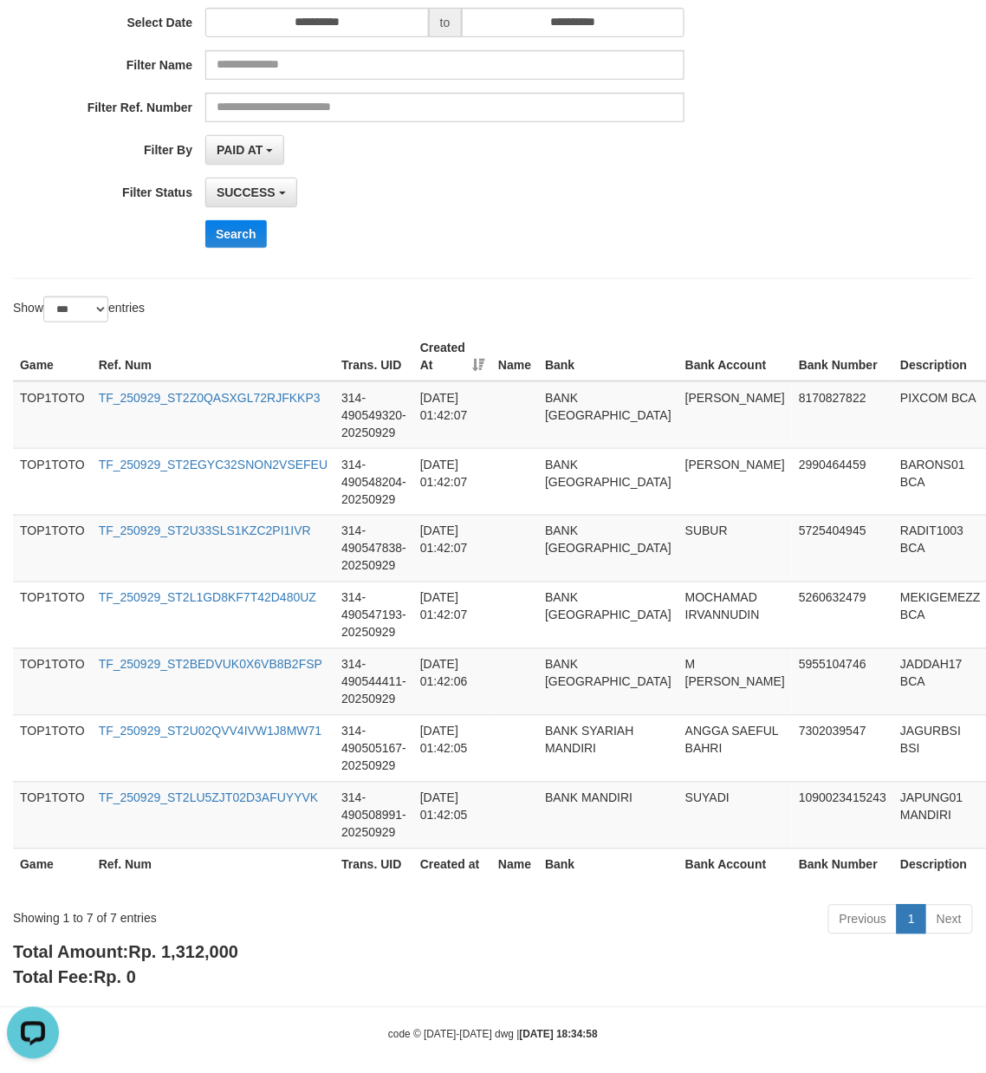
scroll to position [227, 0]
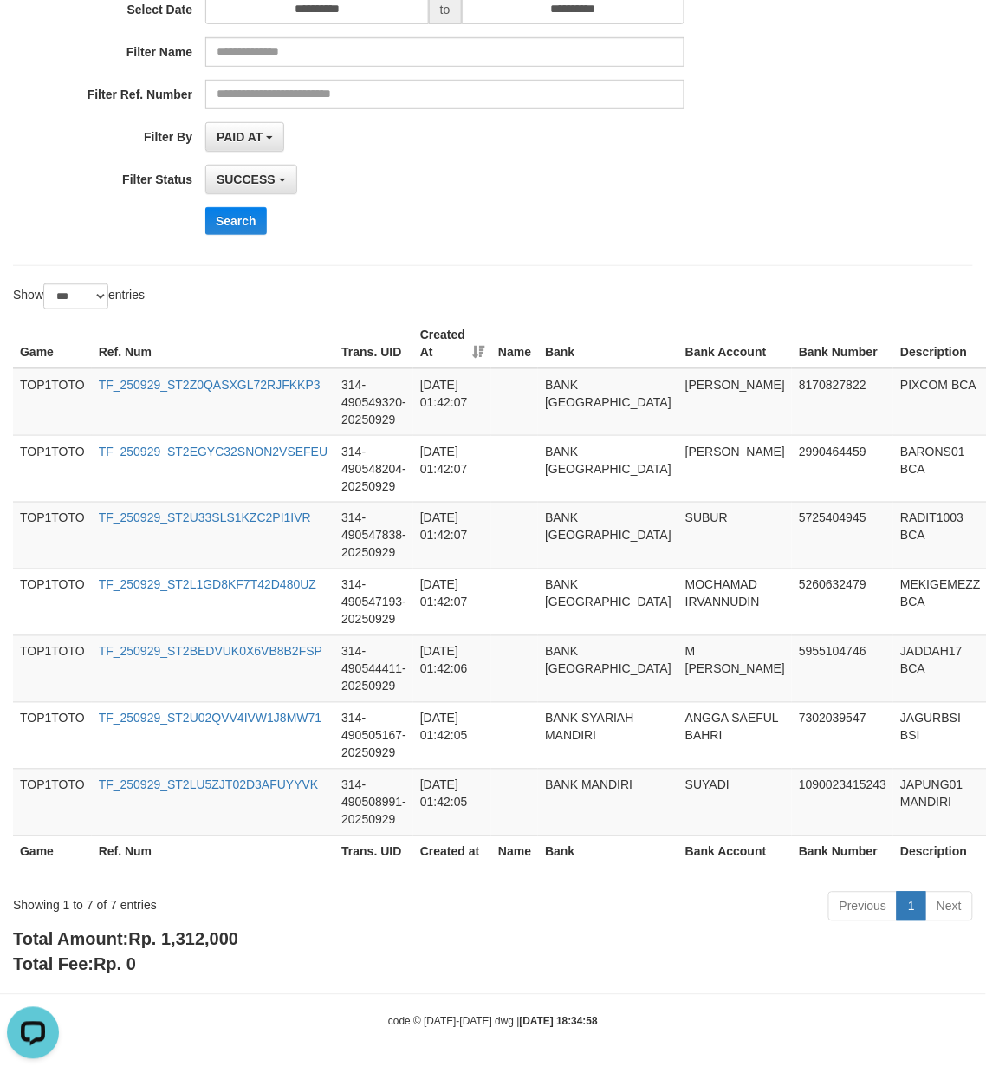
click at [205, 940] on span "Rp. 1,312,000" at bounding box center [183, 939] width 110 height 19
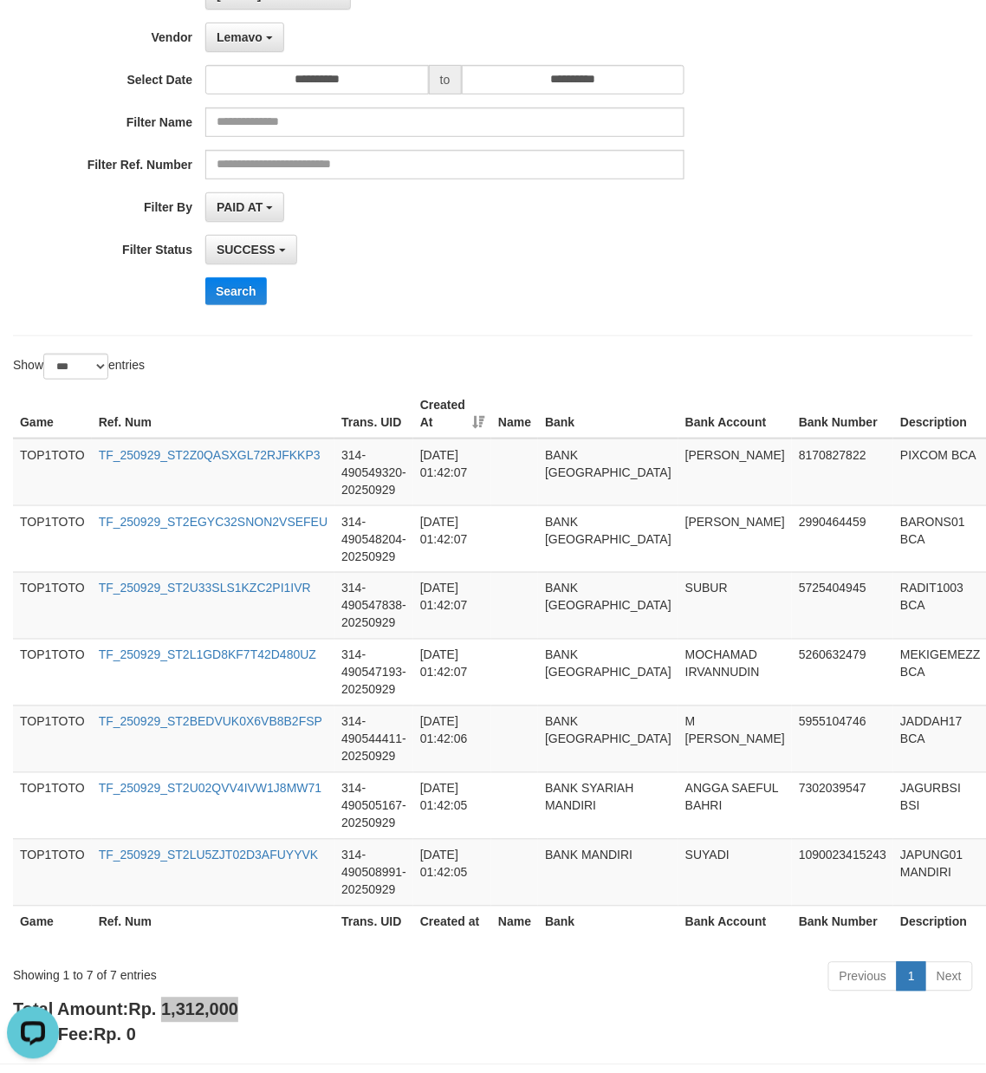
scroll to position [0, 0]
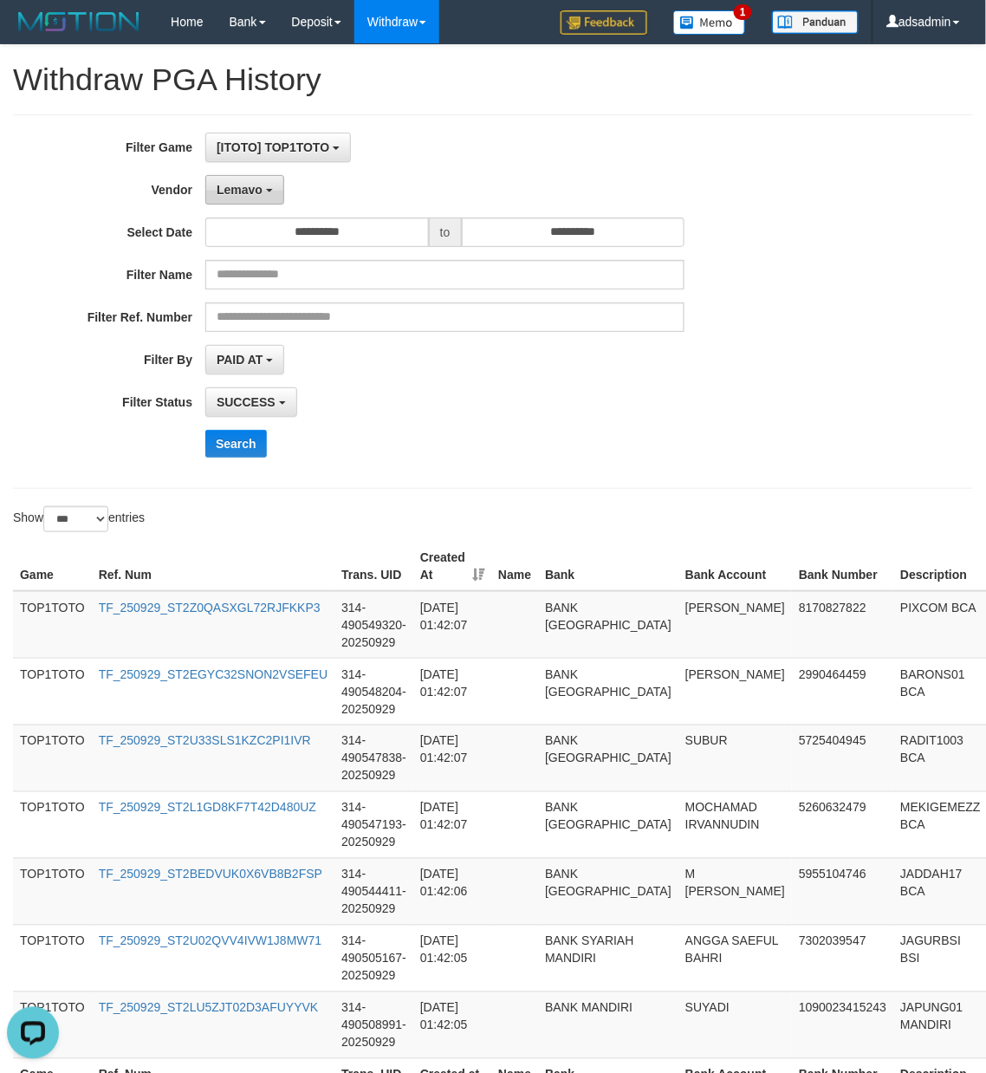
drag, startPoint x: 246, startPoint y: 185, endPoint x: 305, endPoint y: 489, distance: 309.9
click at [246, 185] on span "Lemavo" at bounding box center [240, 190] width 46 height 14
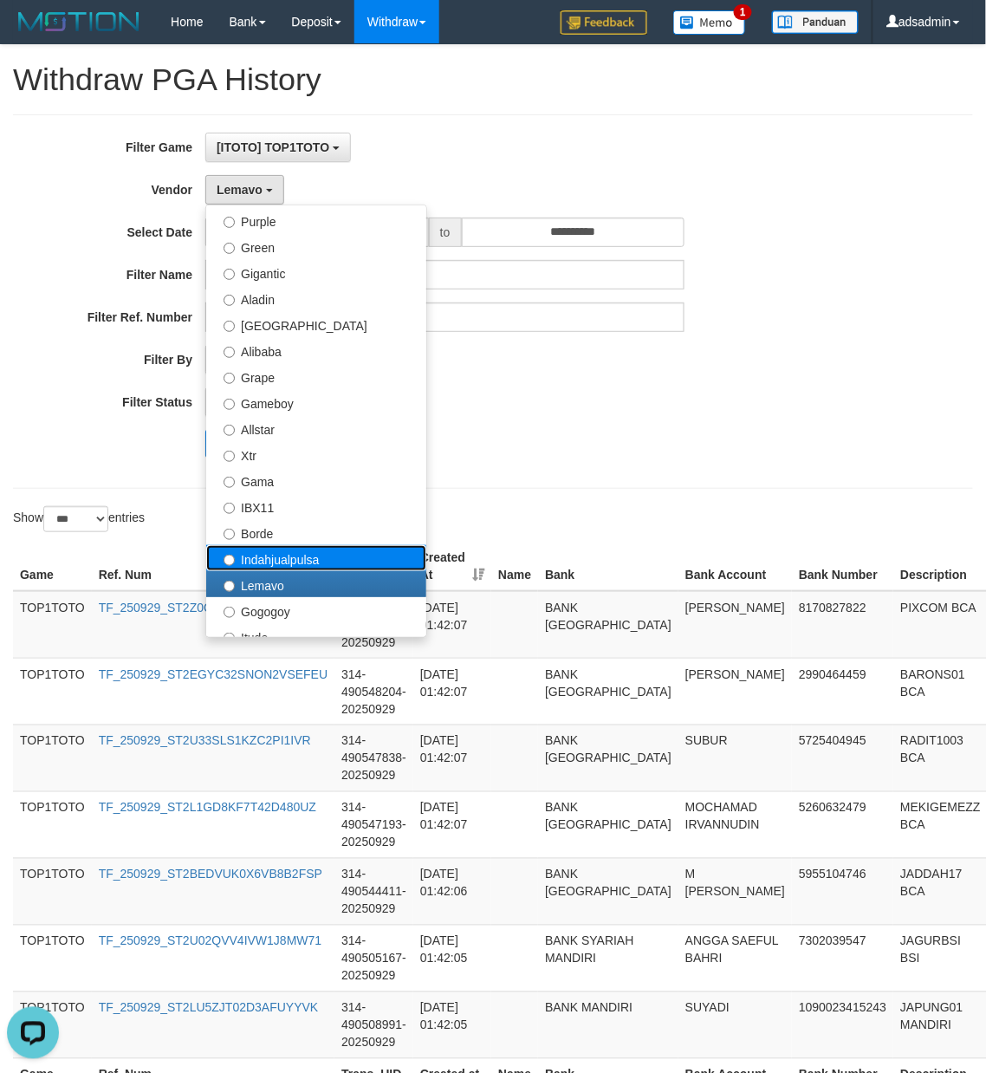
click at [258, 560] on label "Indahjualpulsa" at bounding box center [316, 558] width 220 height 26
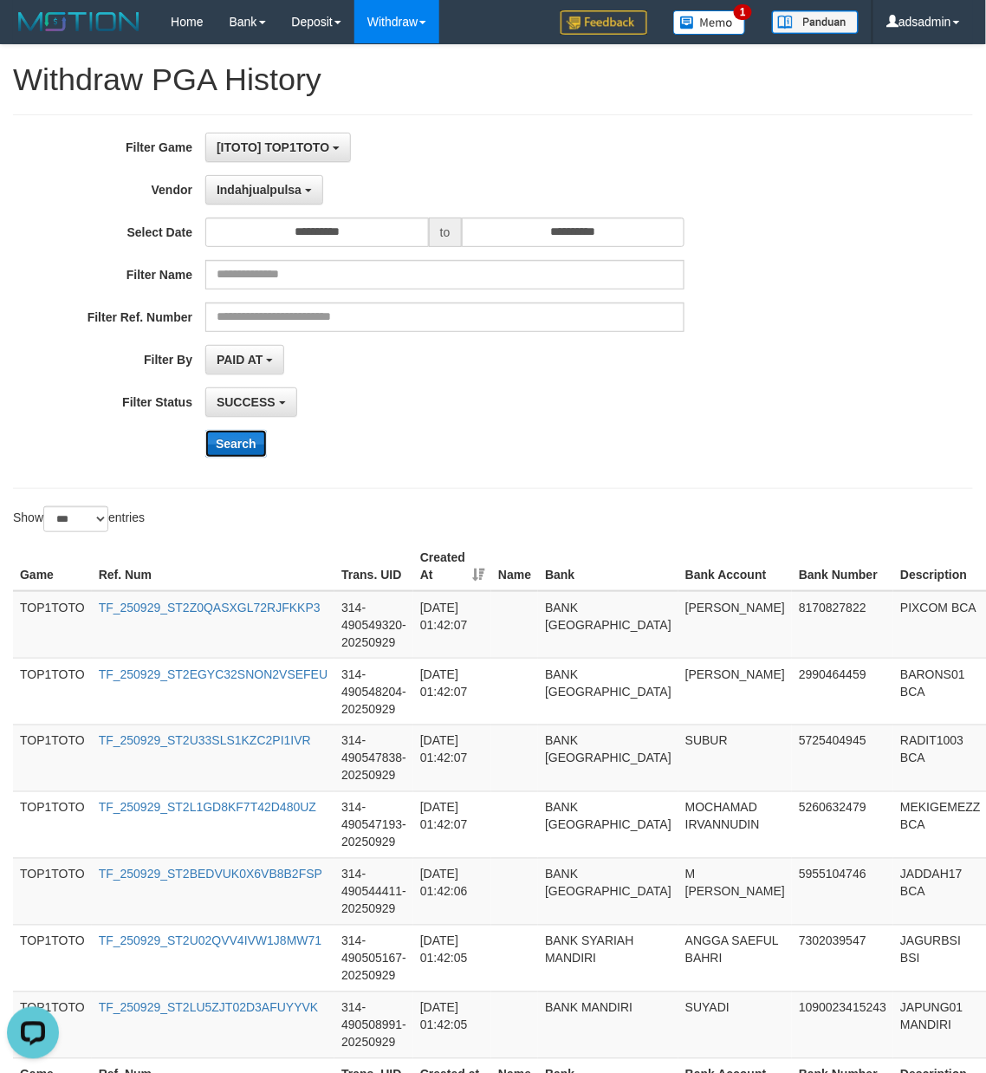
click at [243, 445] on button "Search" at bounding box center [236, 444] width 62 height 28
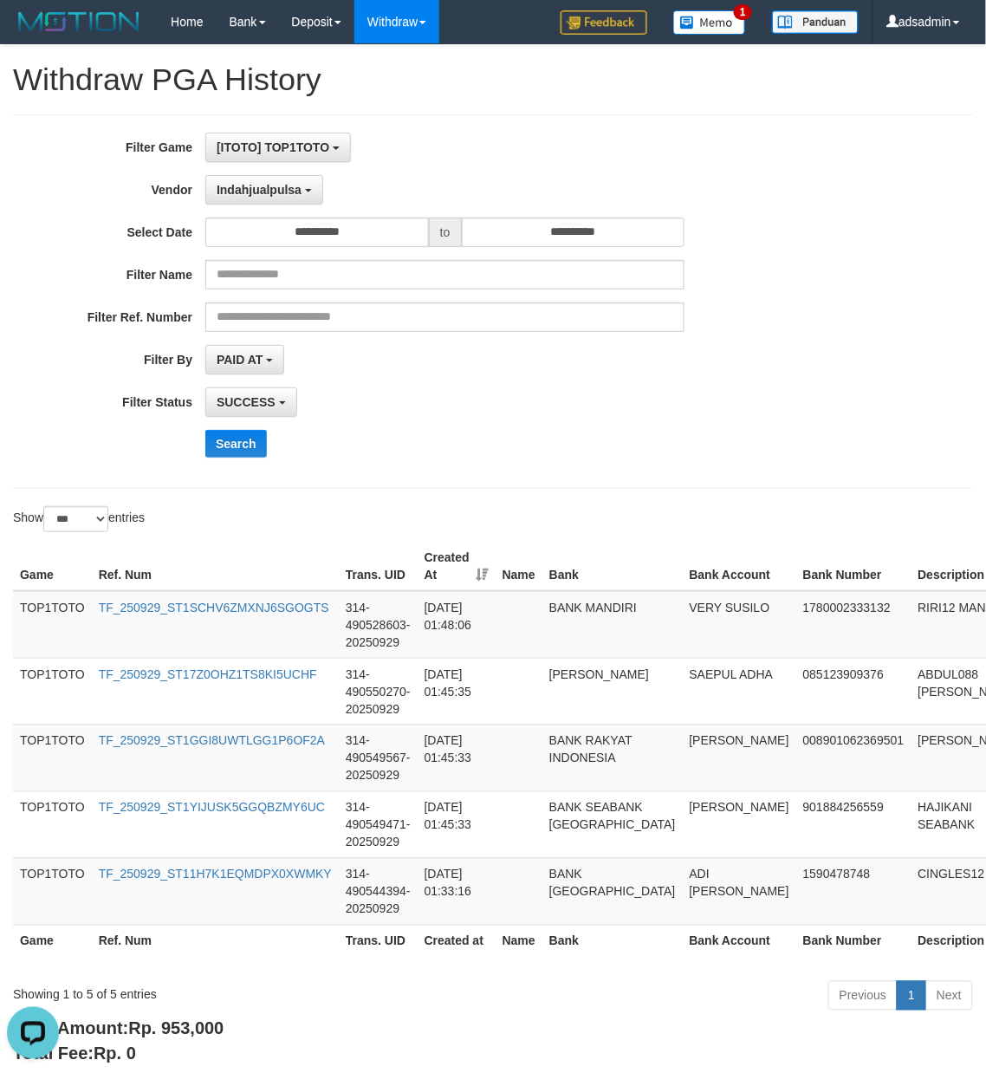
click at [577, 406] on div "SUCCESS SUCCESS ON PROCESS FAILED" at bounding box center [444, 401] width 479 height 29
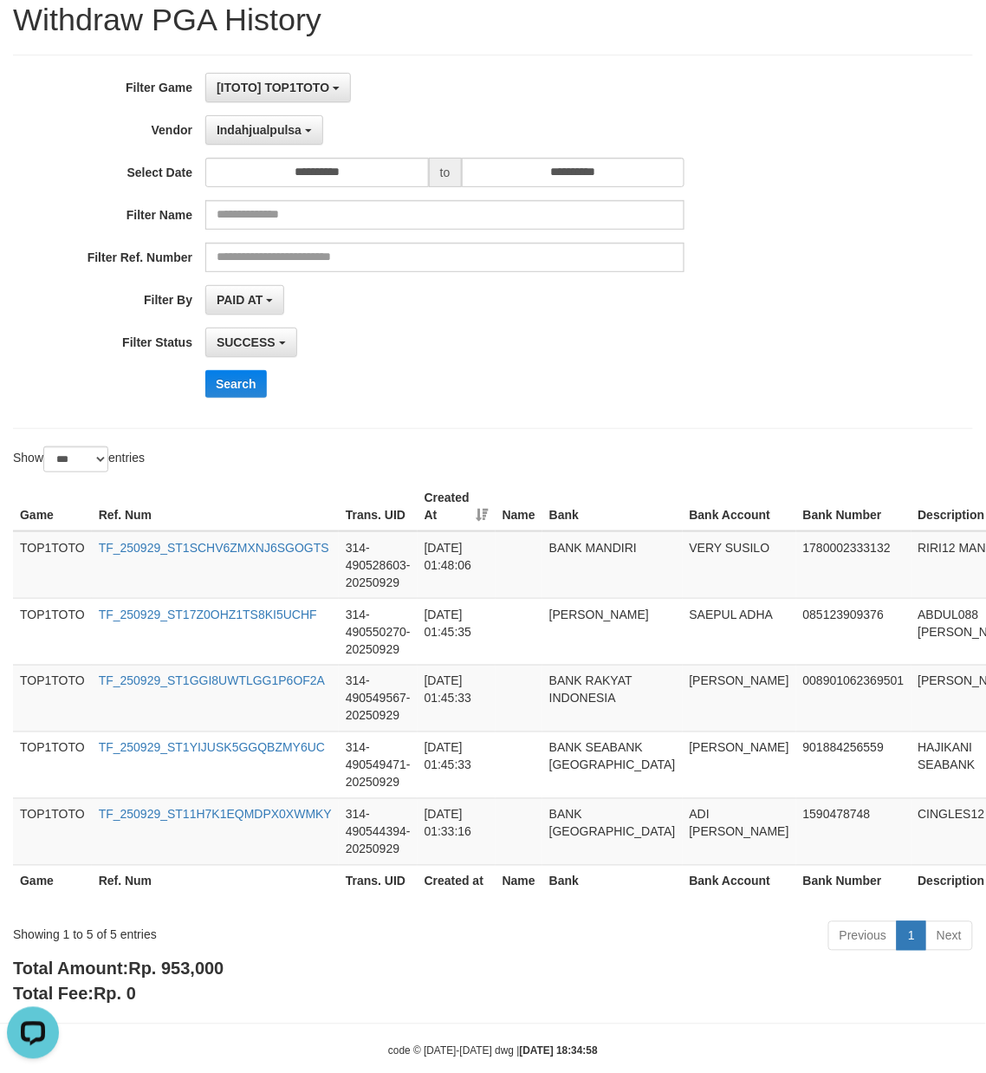
scroll to position [94, 0]
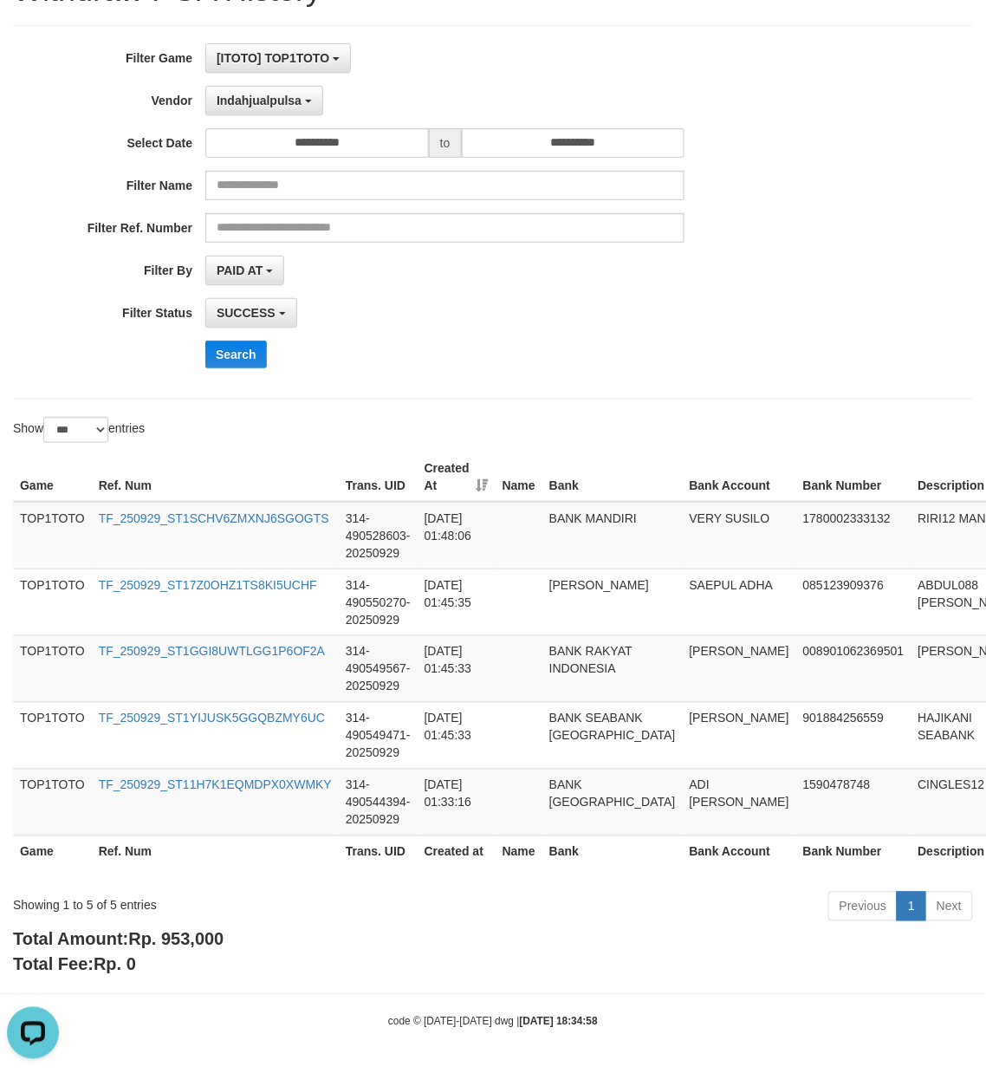
click at [194, 947] on span "Rp. 953,000" at bounding box center [175, 939] width 95 height 19
drag, startPoint x: 194, startPoint y: 947, endPoint x: 997, endPoint y: 915, distance: 803.3
click at [194, 947] on span "Rp. 953,000" at bounding box center [175, 939] width 95 height 19
click at [114, 902] on div "Showing 1 to 5 of 5 entries" at bounding box center [205, 902] width 385 height 24
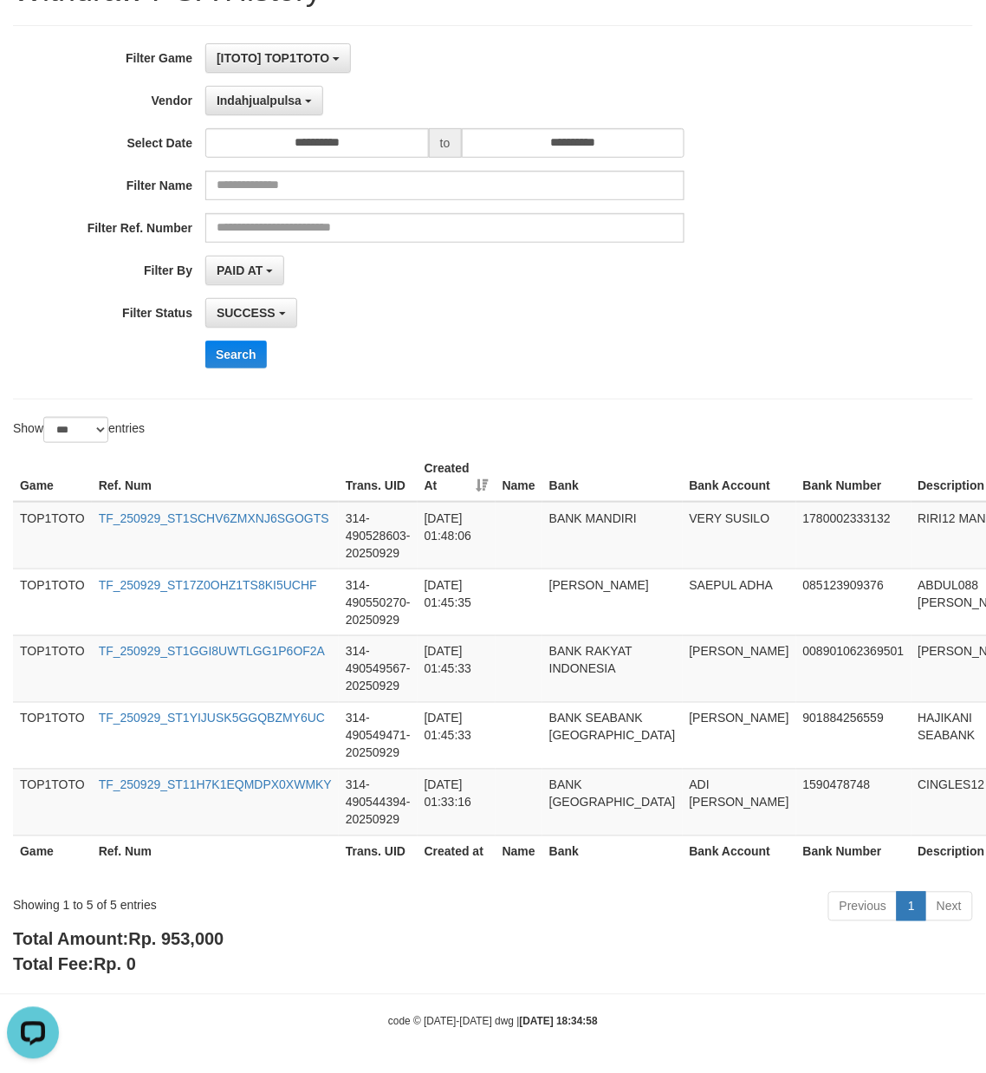
click at [107, 902] on div "Showing 1 to 5 of 5 entries" at bounding box center [205, 902] width 385 height 24
click at [109, 903] on div "Showing 1 to 5 of 5 entries" at bounding box center [205, 902] width 385 height 24
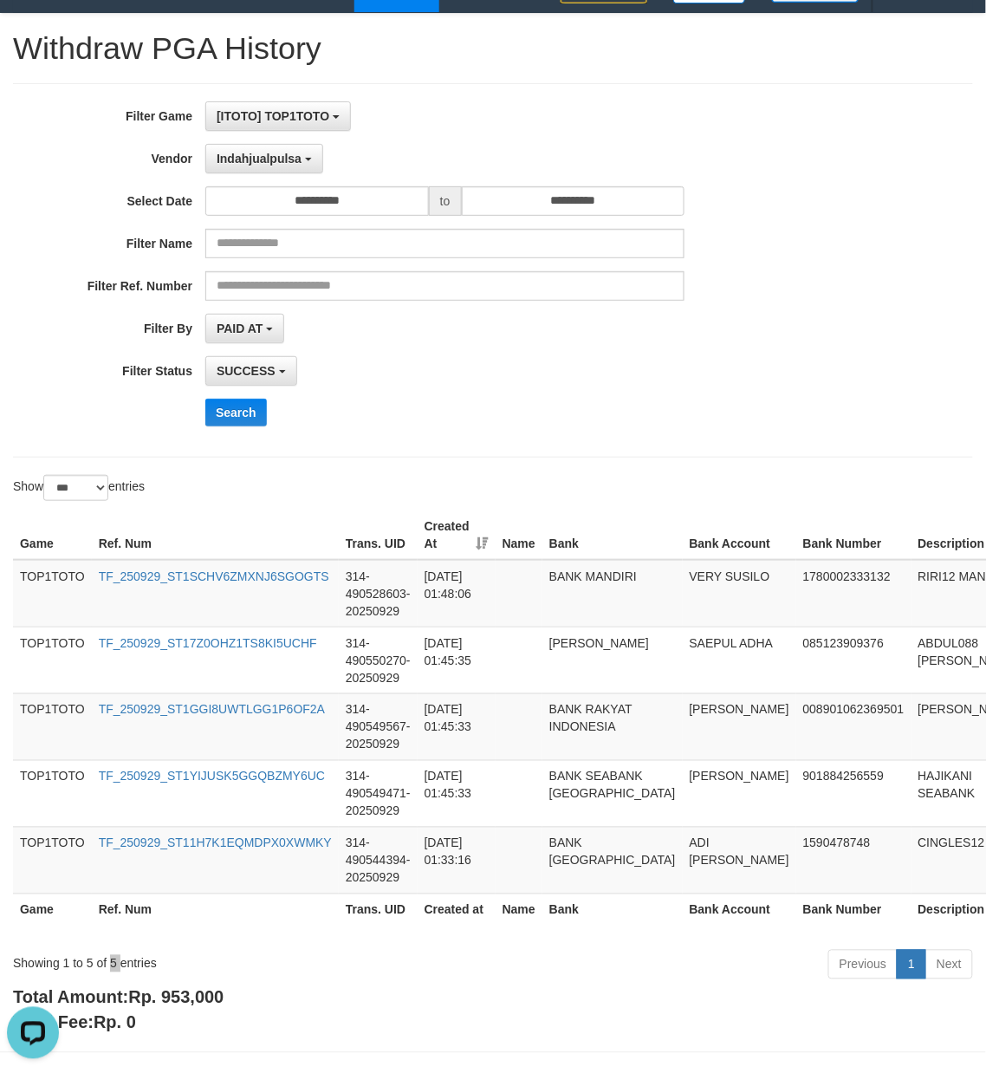
scroll to position [0, 0]
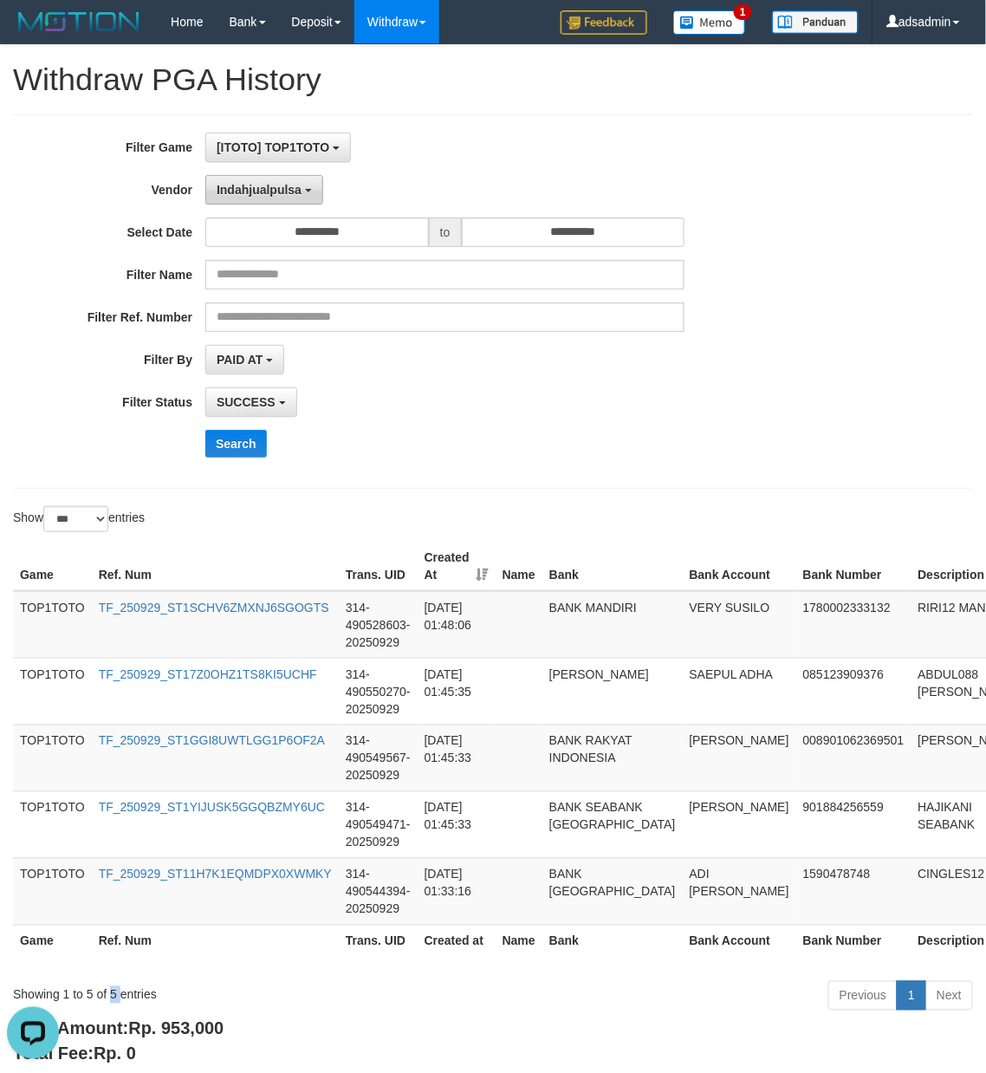
drag, startPoint x: 251, startPoint y: 194, endPoint x: 319, endPoint y: 454, distance: 268.7
click at [251, 194] on span "Indahjualpulsa" at bounding box center [259, 190] width 85 height 14
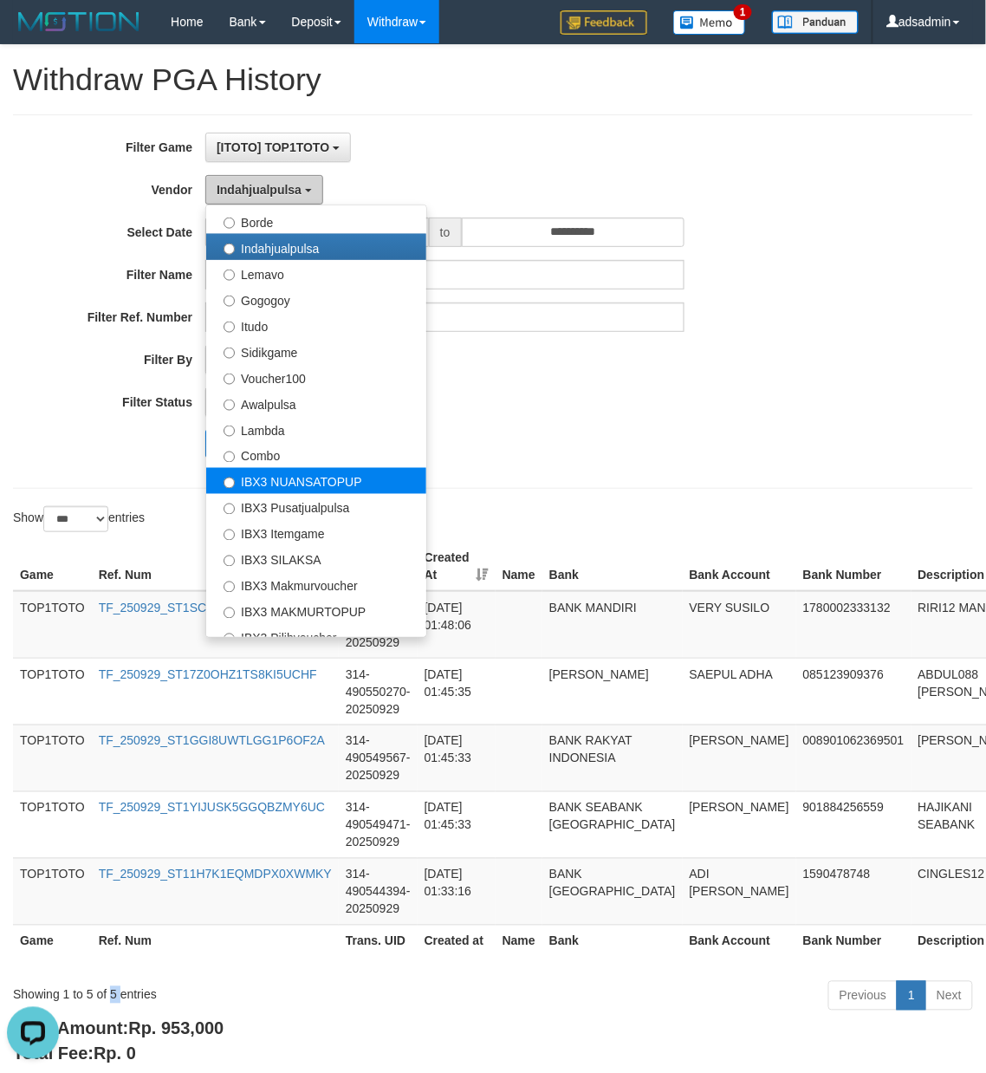
scroll to position [577, 0]
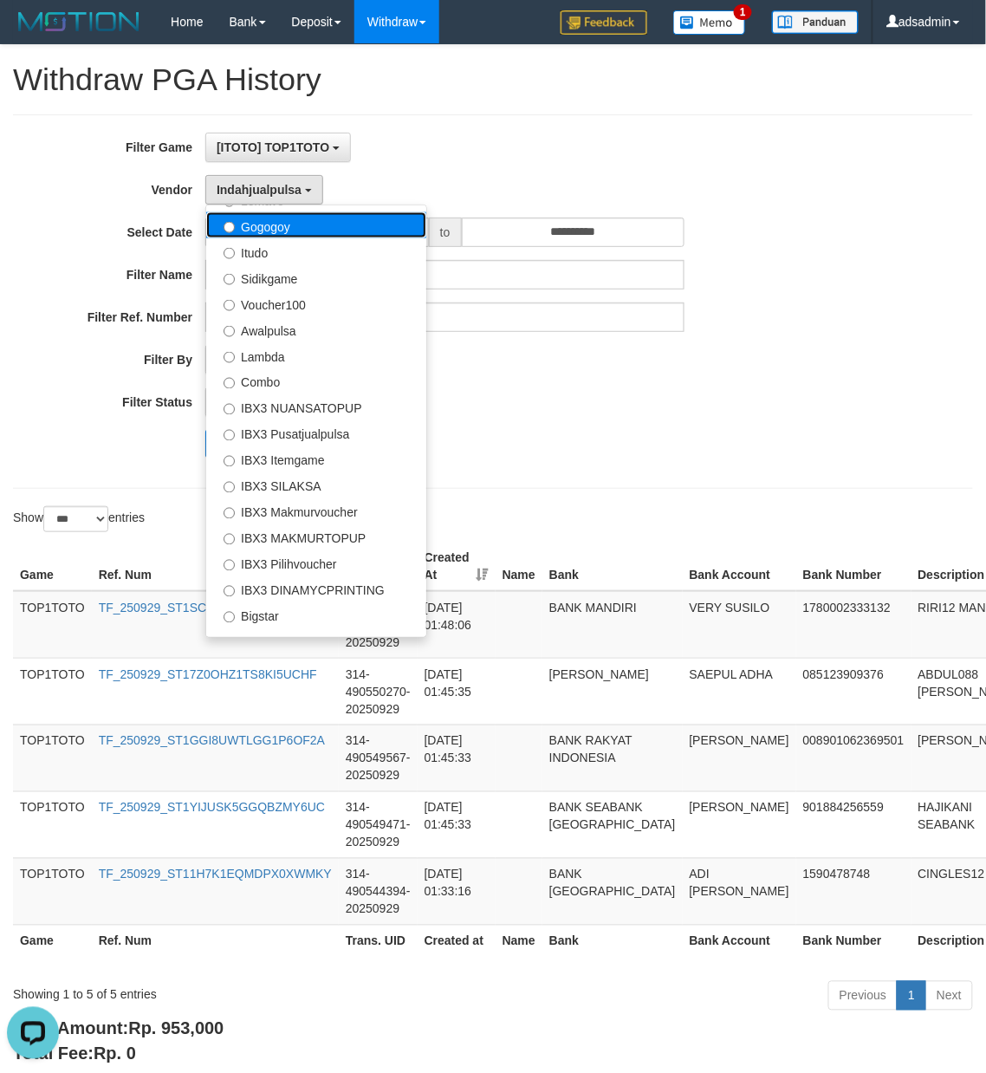
click at [305, 231] on label "Gogogoy" at bounding box center [316, 225] width 220 height 26
select select "**********"
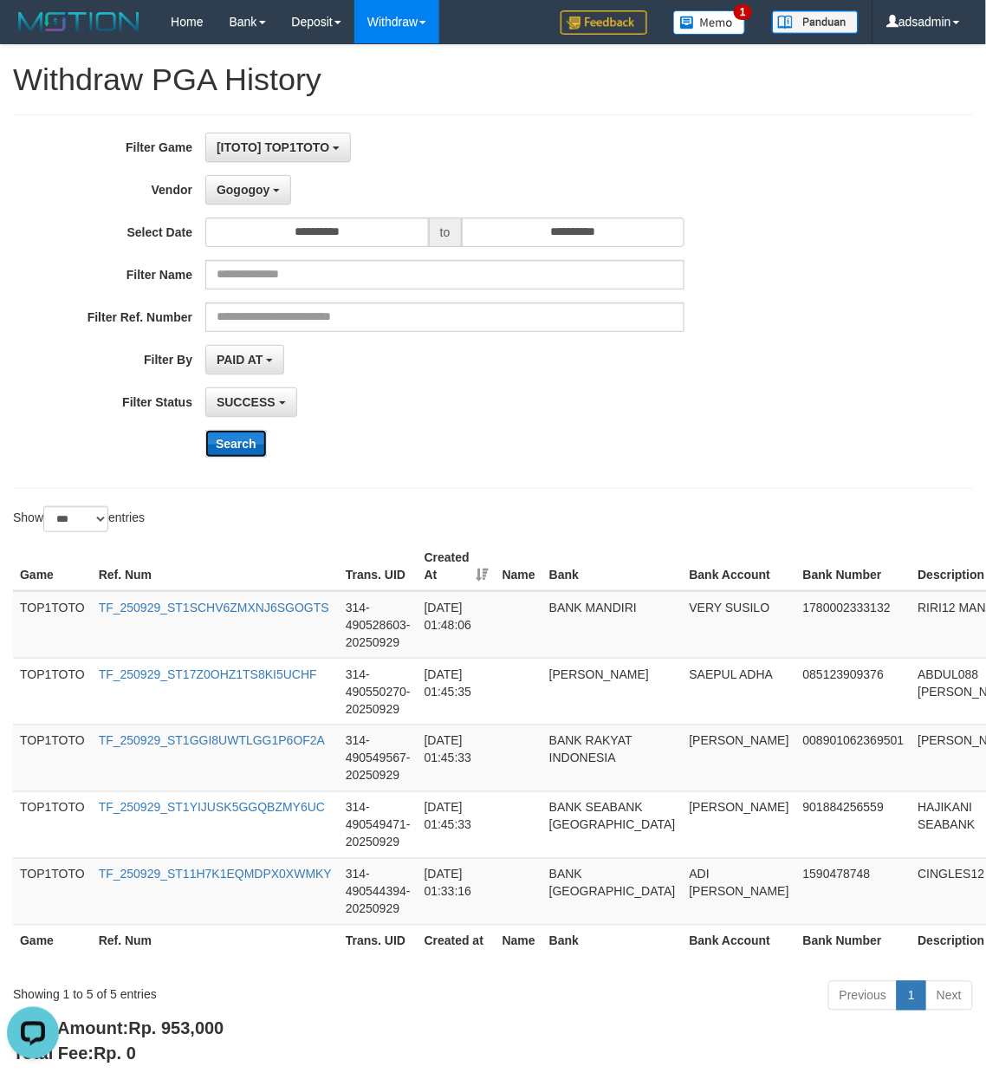
click at [255, 447] on button "Search" at bounding box center [236, 444] width 62 height 28
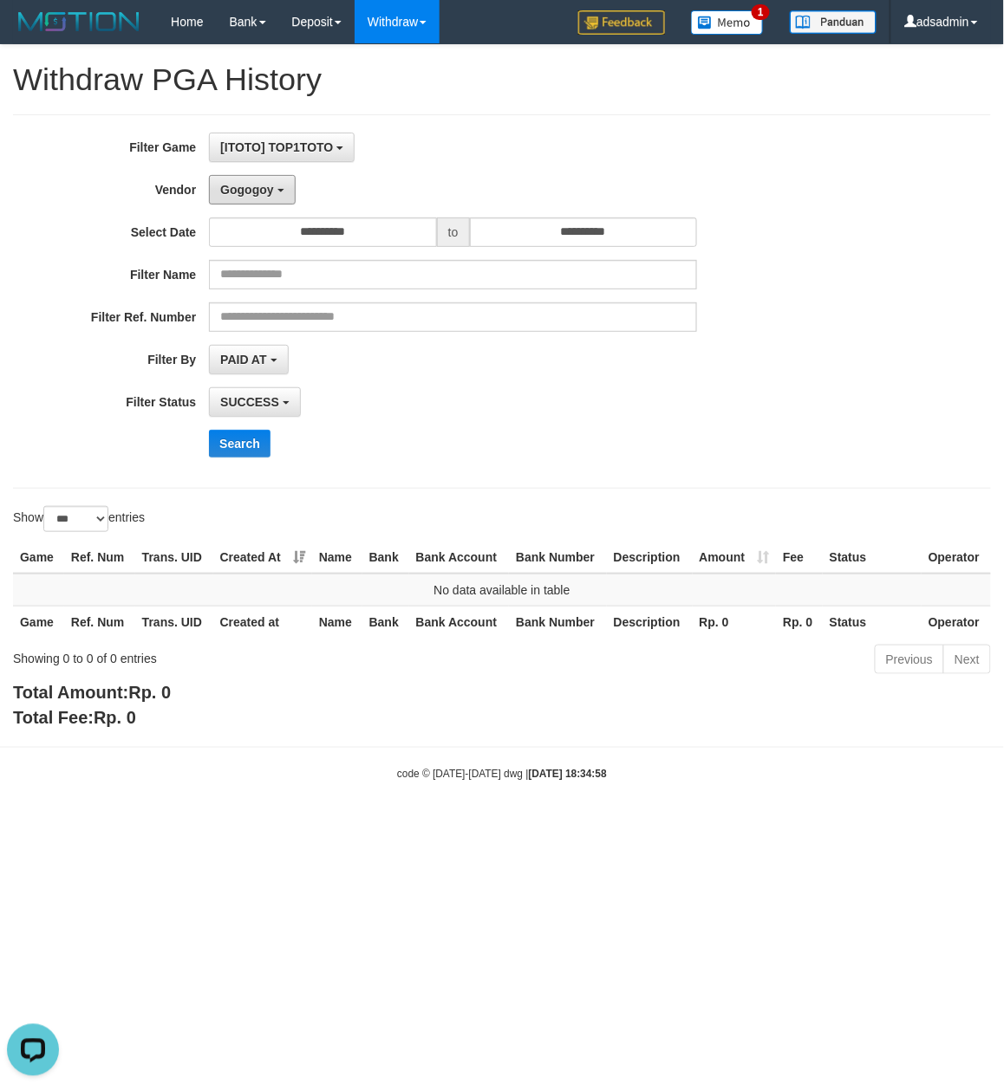
drag, startPoint x: 276, startPoint y: 188, endPoint x: 292, endPoint y: 329, distance: 142.2
click at [276, 187] on button "Gogogoy" at bounding box center [252, 189] width 86 height 29
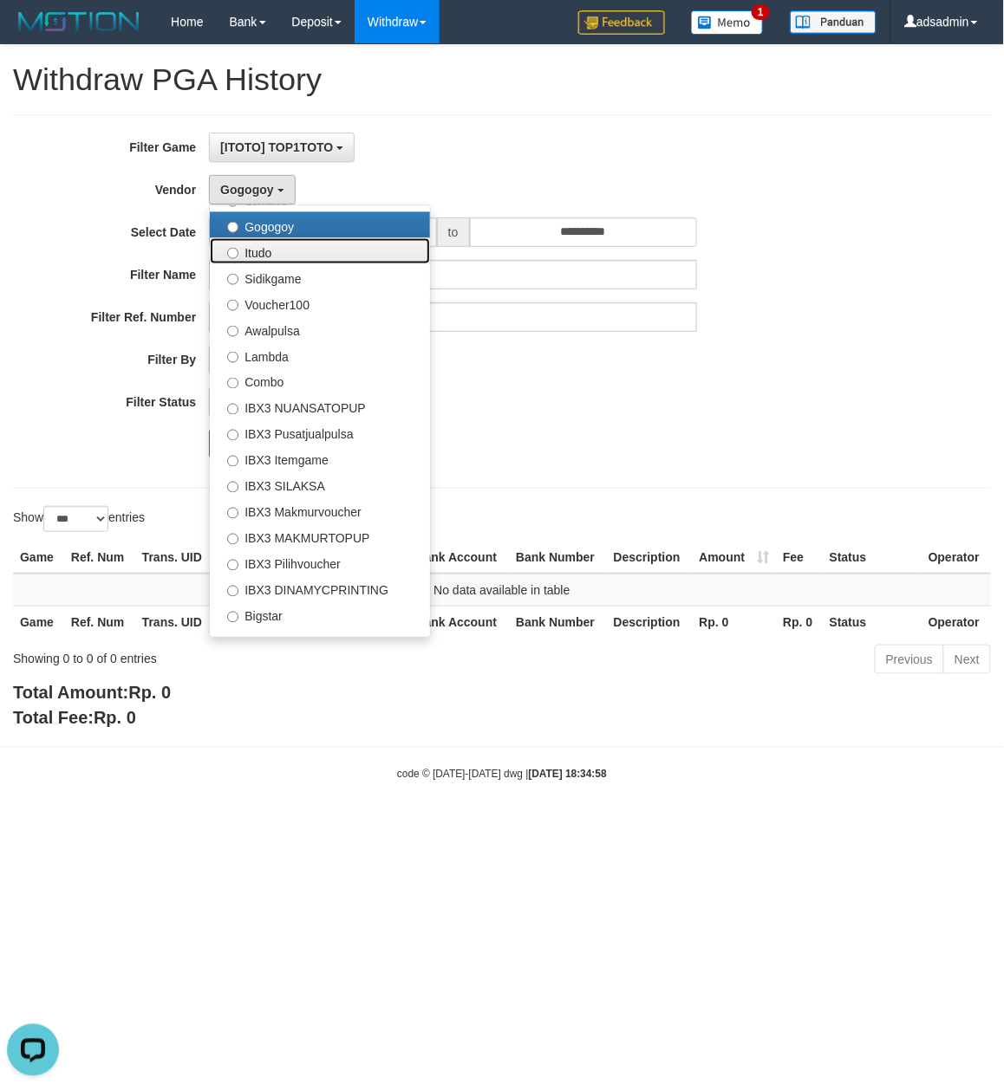
drag, startPoint x: 326, startPoint y: 261, endPoint x: 309, endPoint y: 300, distance: 42.7
click at [327, 261] on label "Itudo" at bounding box center [320, 251] width 220 height 26
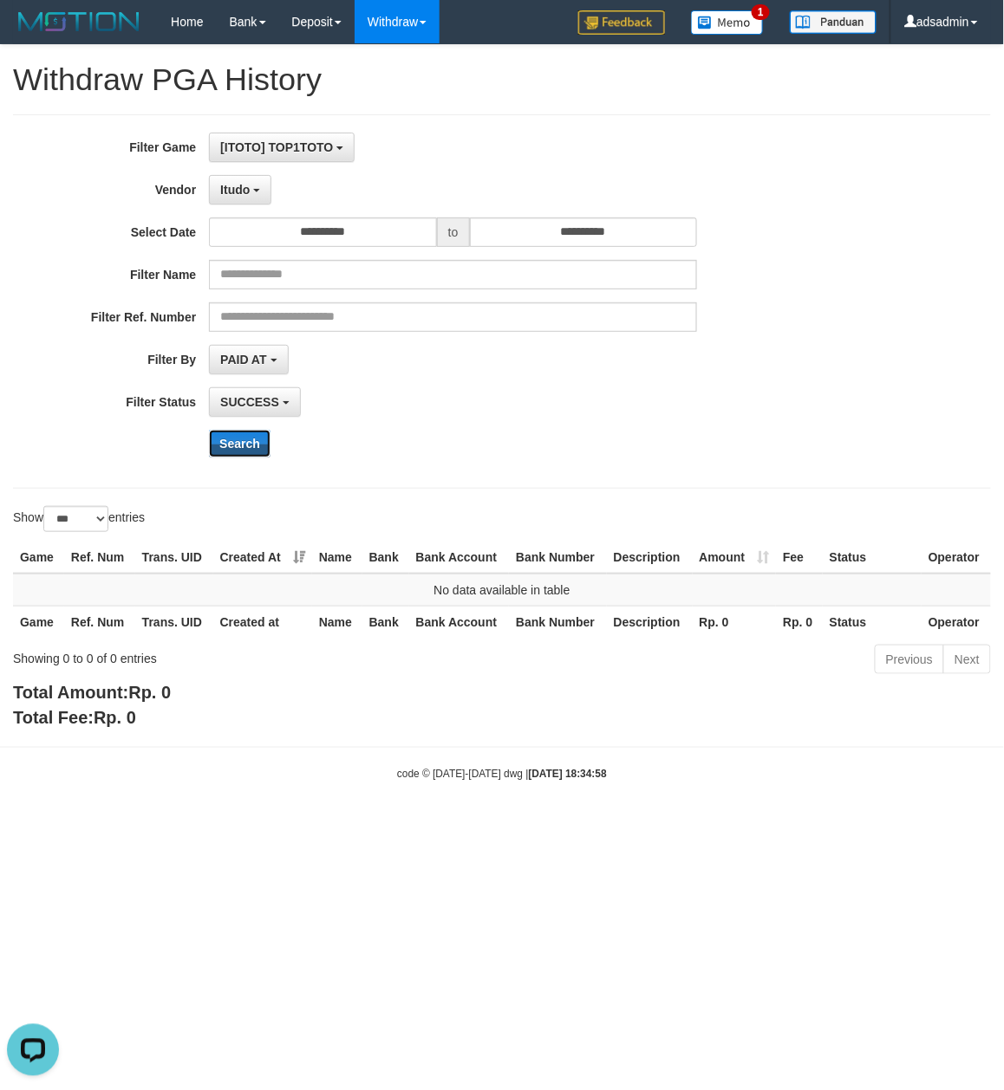
drag, startPoint x: 246, startPoint y: 454, endPoint x: 250, endPoint y: 277, distance: 176.9
click at [247, 454] on button "Search" at bounding box center [240, 444] width 62 height 28
click at [260, 198] on button "Itudo" at bounding box center [240, 189] width 62 height 29
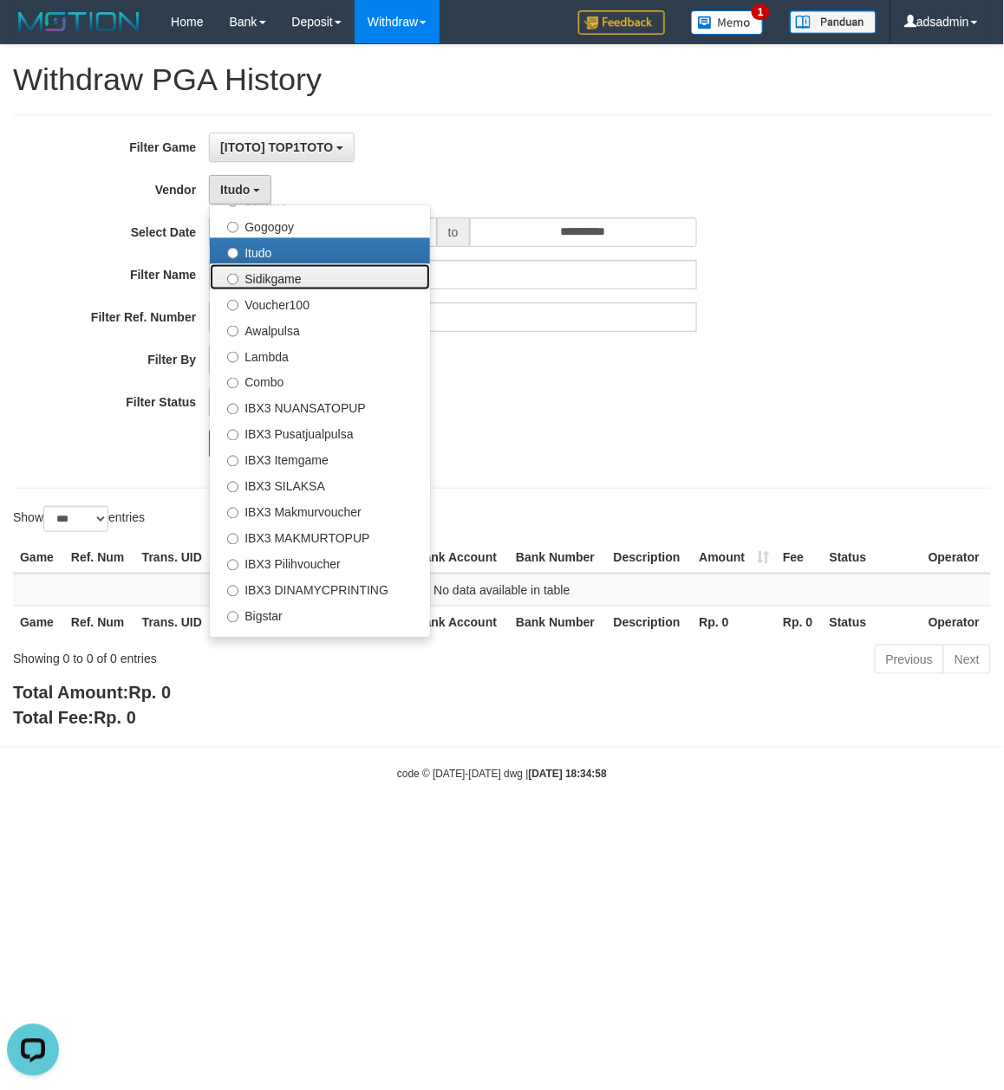
drag, startPoint x: 291, startPoint y: 288, endPoint x: 290, endPoint y: 352, distance: 64.2
click at [292, 288] on label "Sidikgame" at bounding box center [320, 277] width 220 height 26
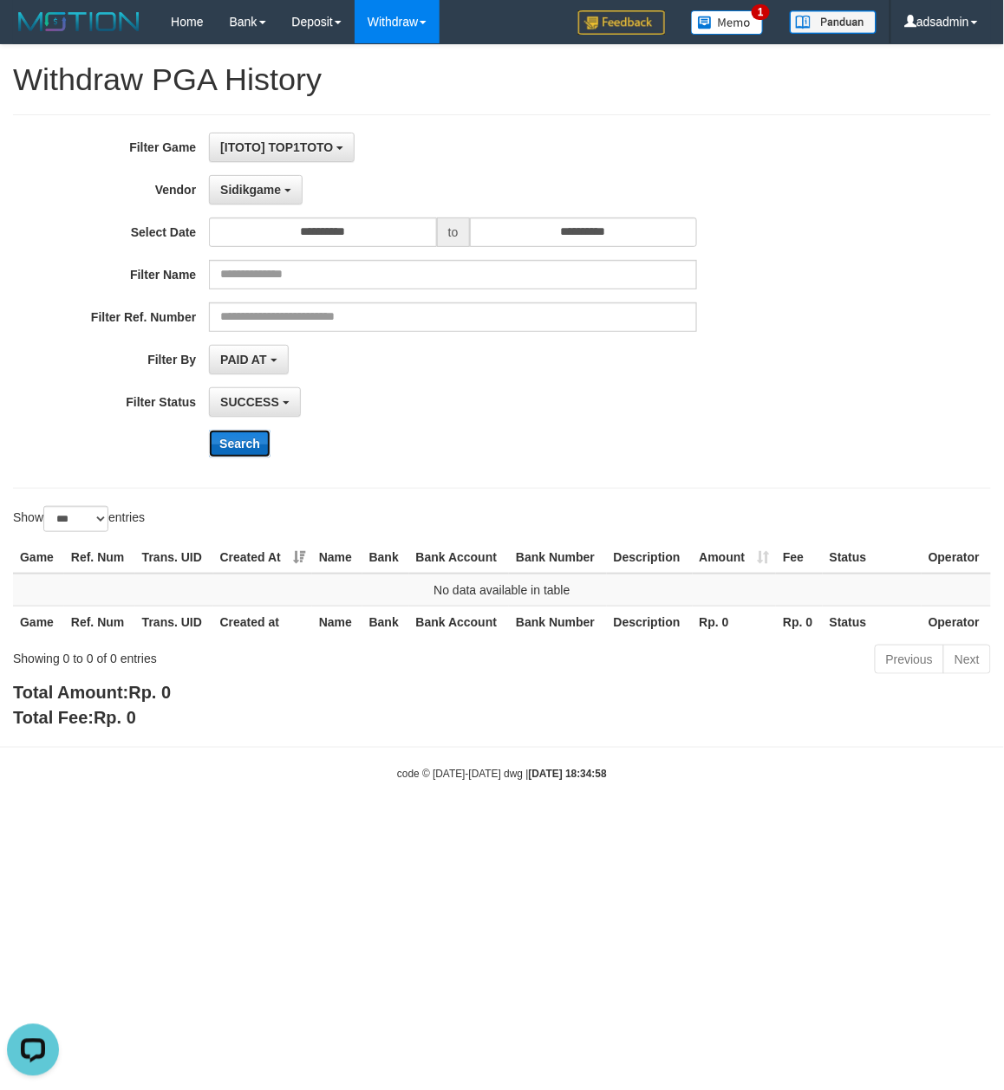
click at [254, 441] on button "Search" at bounding box center [240, 444] width 62 height 28
click at [269, 185] on span "Sidikgame" at bounding box center [250, 190] width 61 height 14
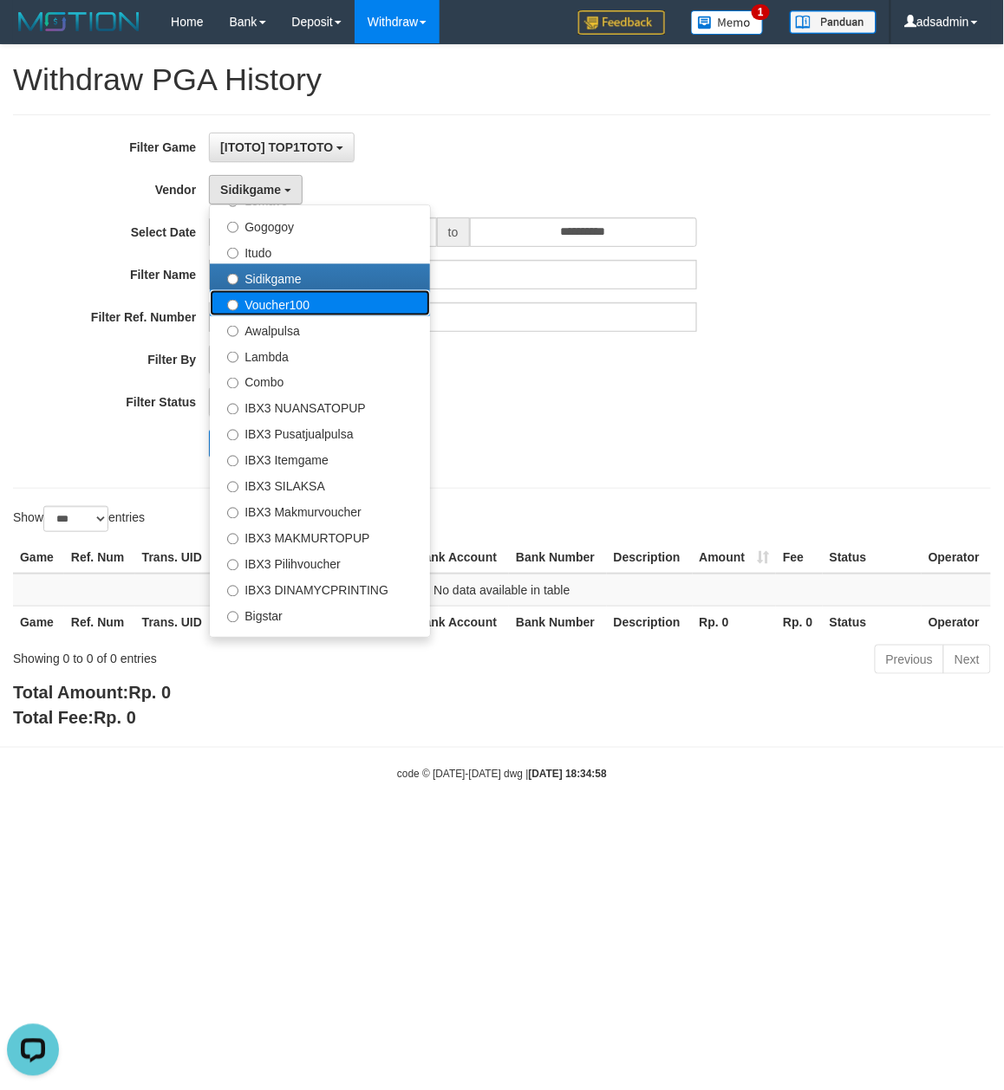
click at [288, 296] on label "Voucher100" at bounding box center [320, 303] width 220 height 26
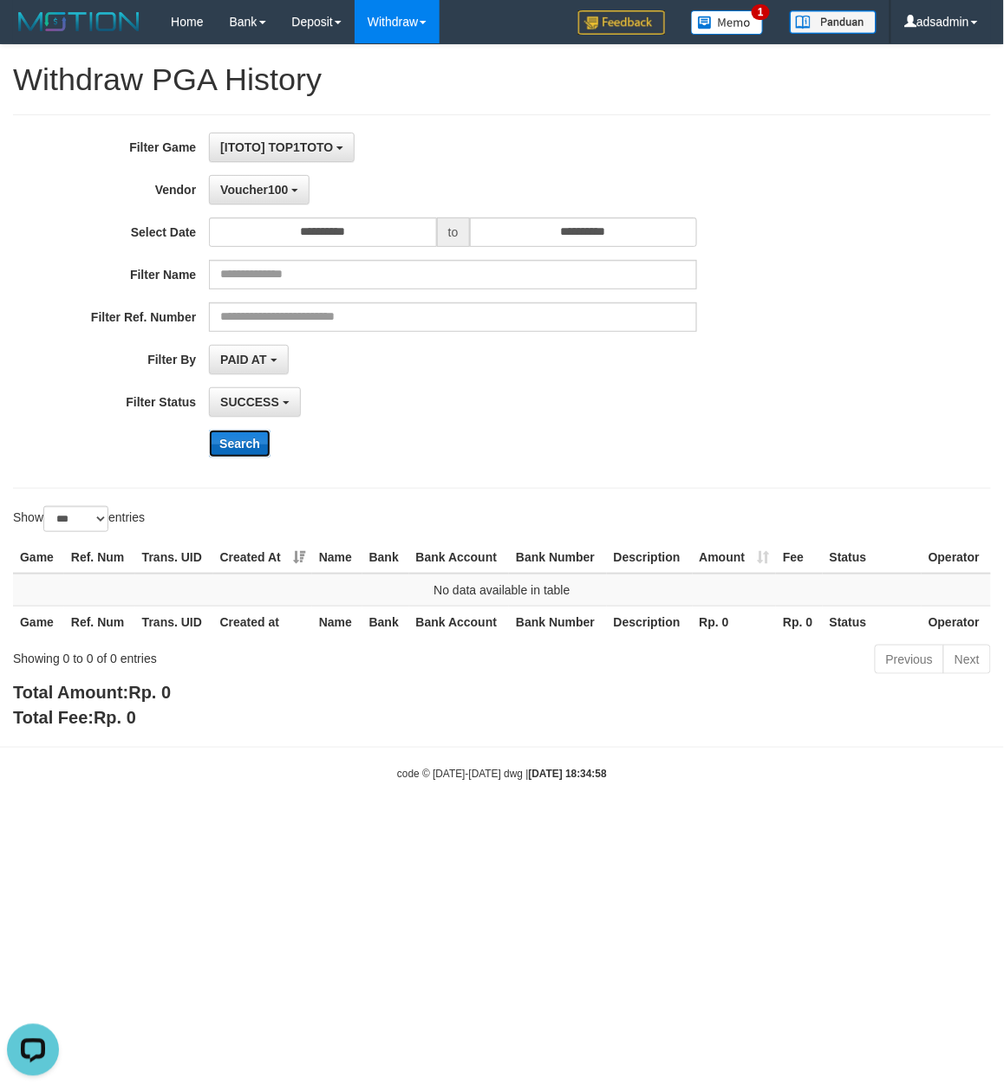
click at [264, 439] on button "Search" at bounding box center [240, 444] width 62 height 28
click at [254, 187] on span "Voucher100" at bounding box center [254, 190] width 68 height 14
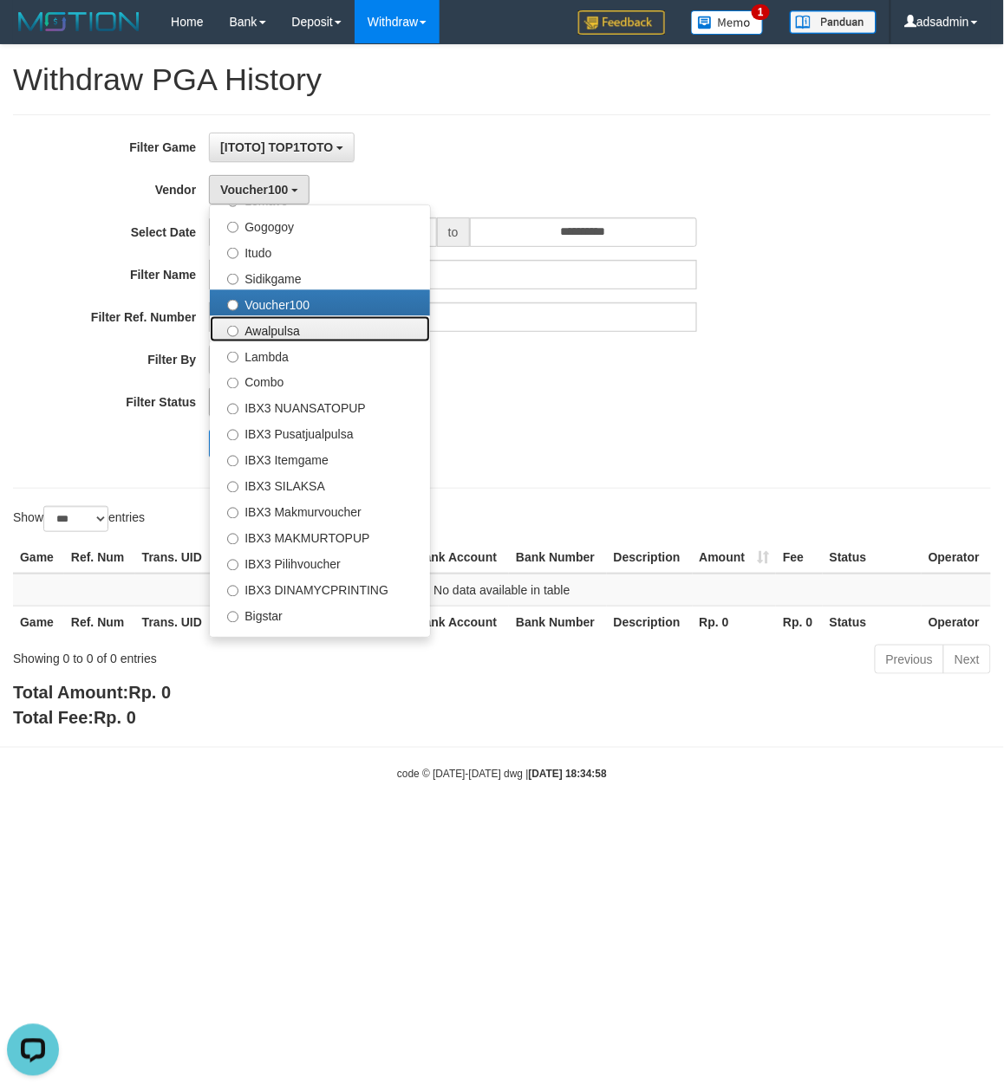
drag, startPoint x: 283, startPoint y: 337, endPoint x: 269, endPoint y: 411, distance: 75.0
click at [283, 337] on label "Awalpulsa" at bounding box center [320, 329] width 220 height 26
select select "**********"
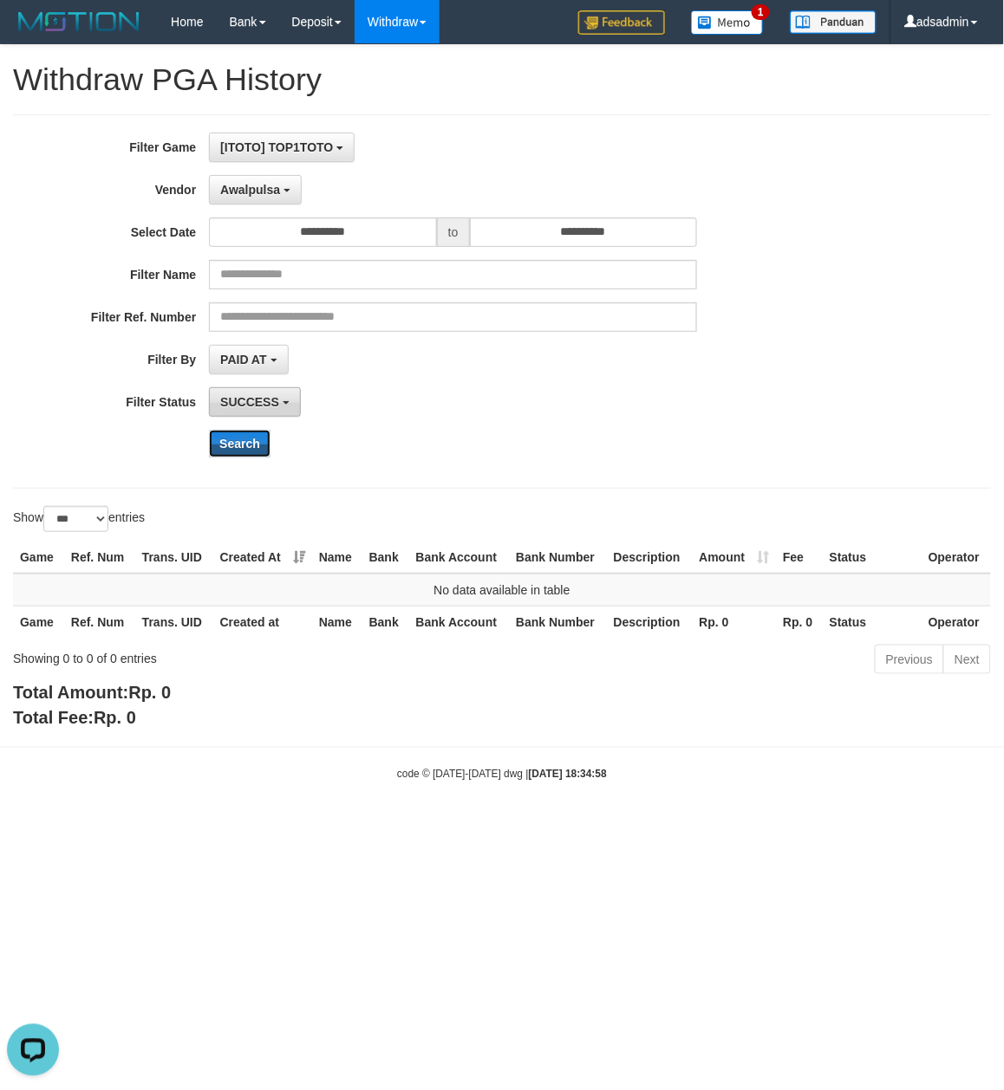
drag, startPoint x: 246, startPoint y: 451, endPoint x: 248, endPoint y: 414, distance: 36.4
click at [246, 449] on button "Search" at bounding box center [240, 444] width 62 height 28
click at [265, 191] on span "Awalpulsa" at bounding box center [250, 190] width 60 height 14
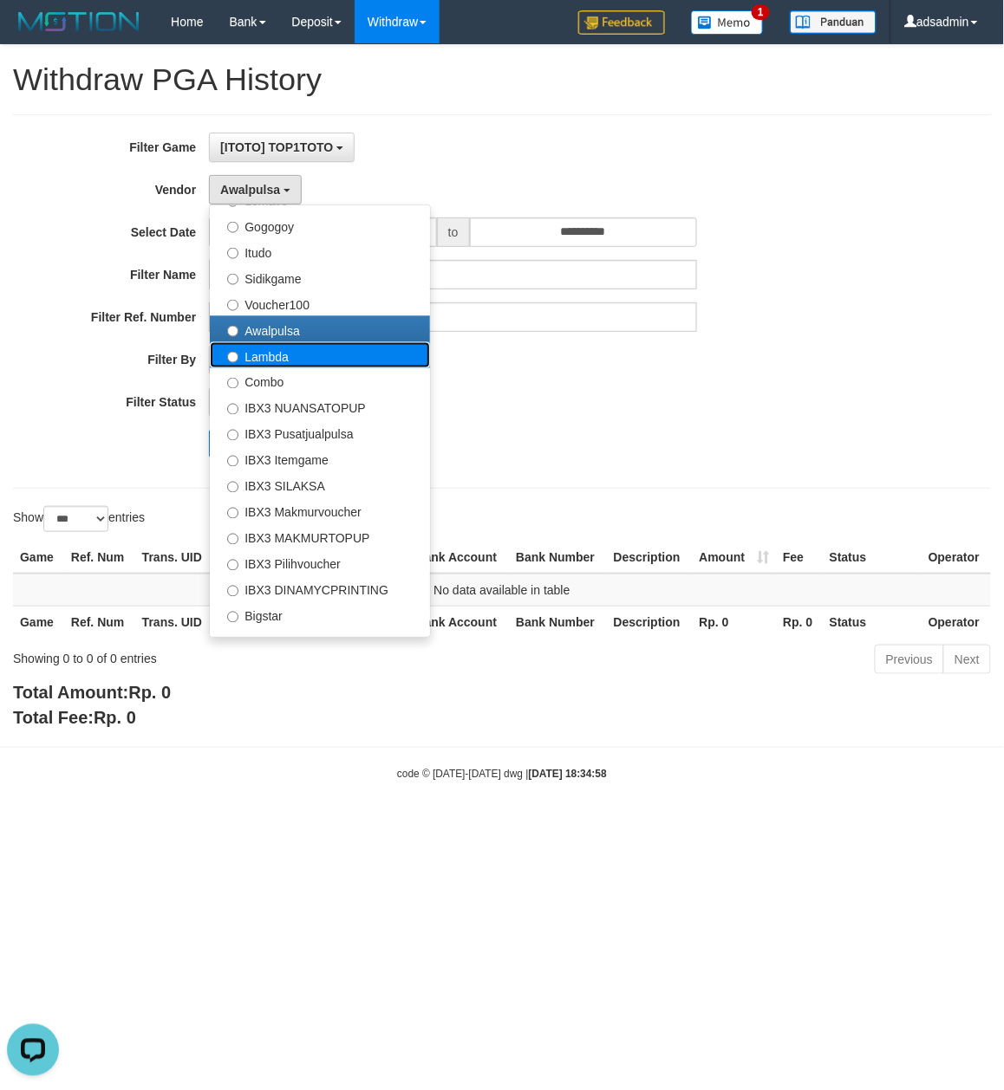
click at [300, 355] on label "Lambda" at bounding box center [320, 355] width 220 height 26
select select "**********"
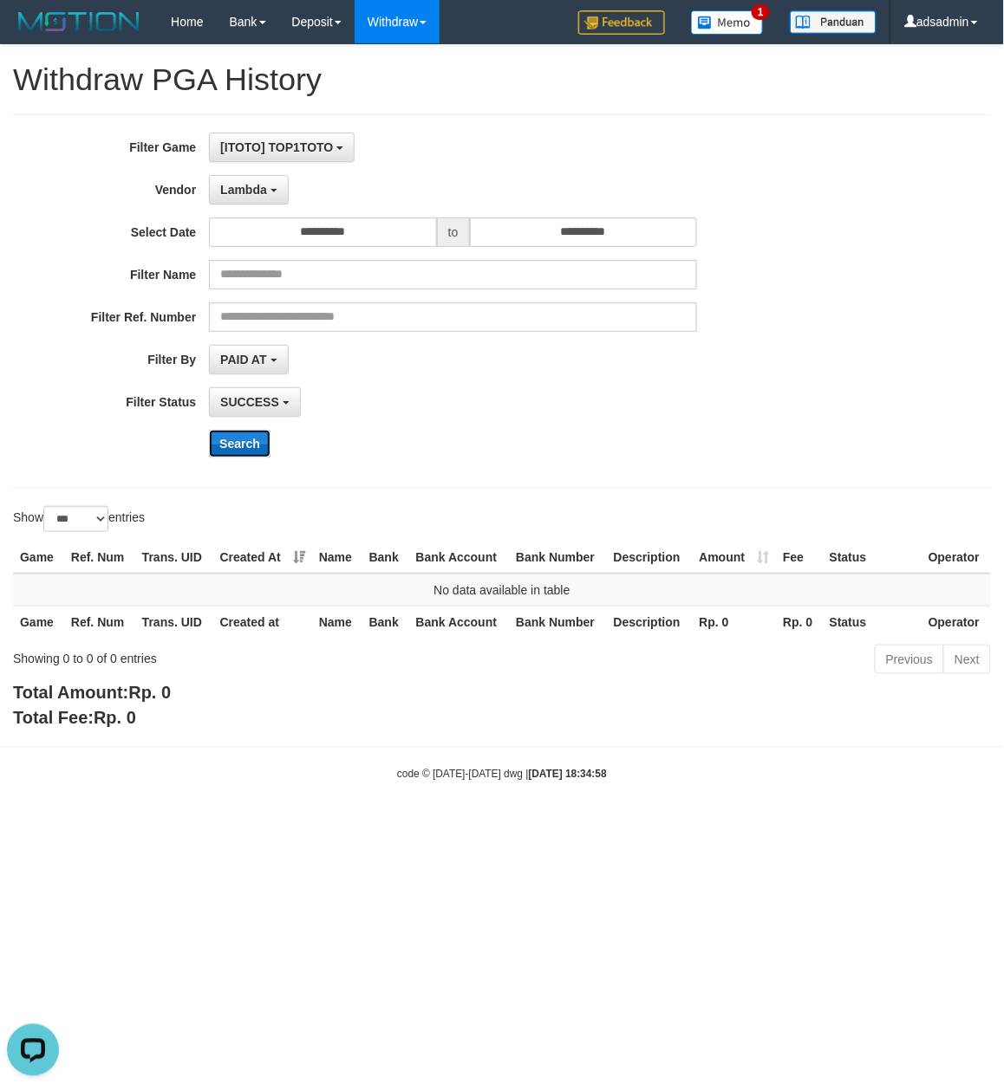
click at [244, 434] on button "Search" at bounding box center [240, 444] width 62 height 28
click at [253, 183] on span "Lambda" at bounding box center [243, 190] width 47 height 14
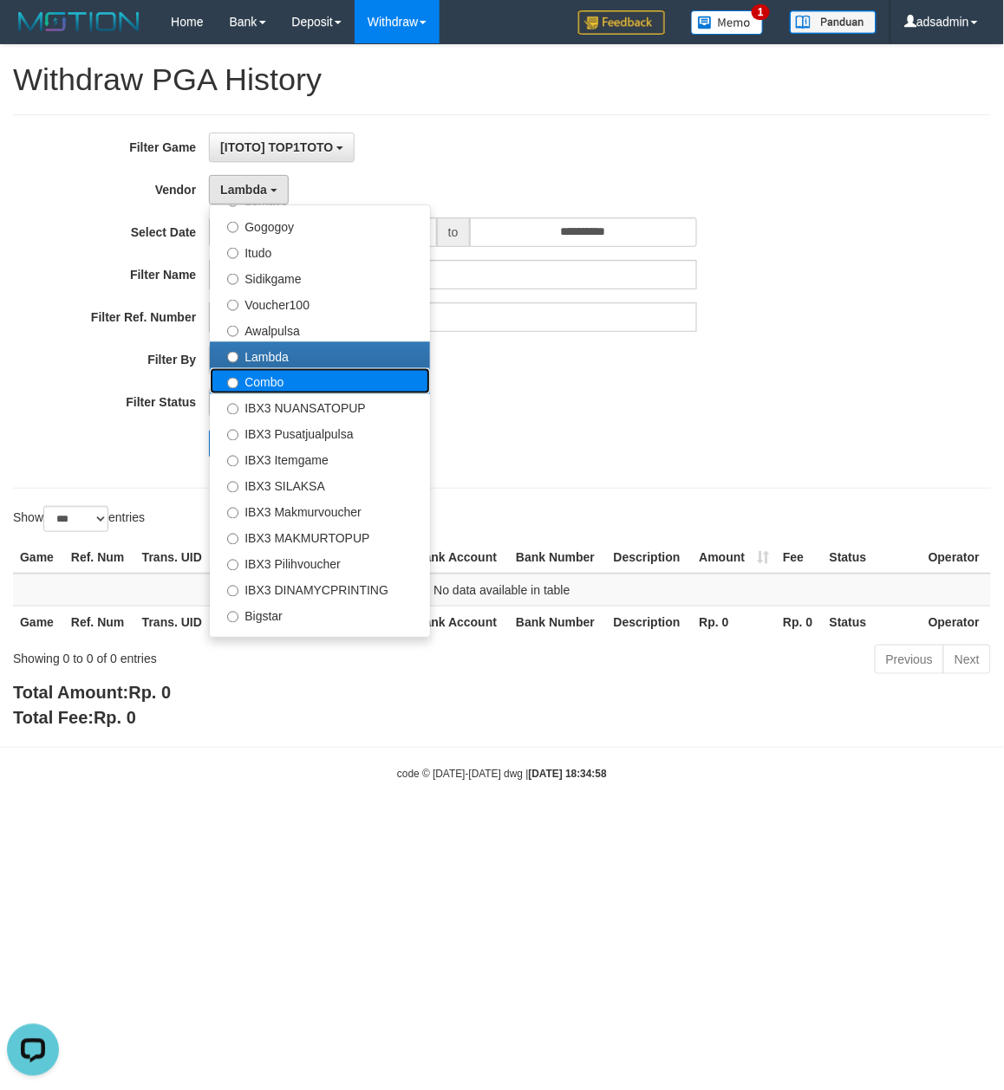
click at [289, 380] on label "Combo" at bounding box center [320, 381] width 220 height 26
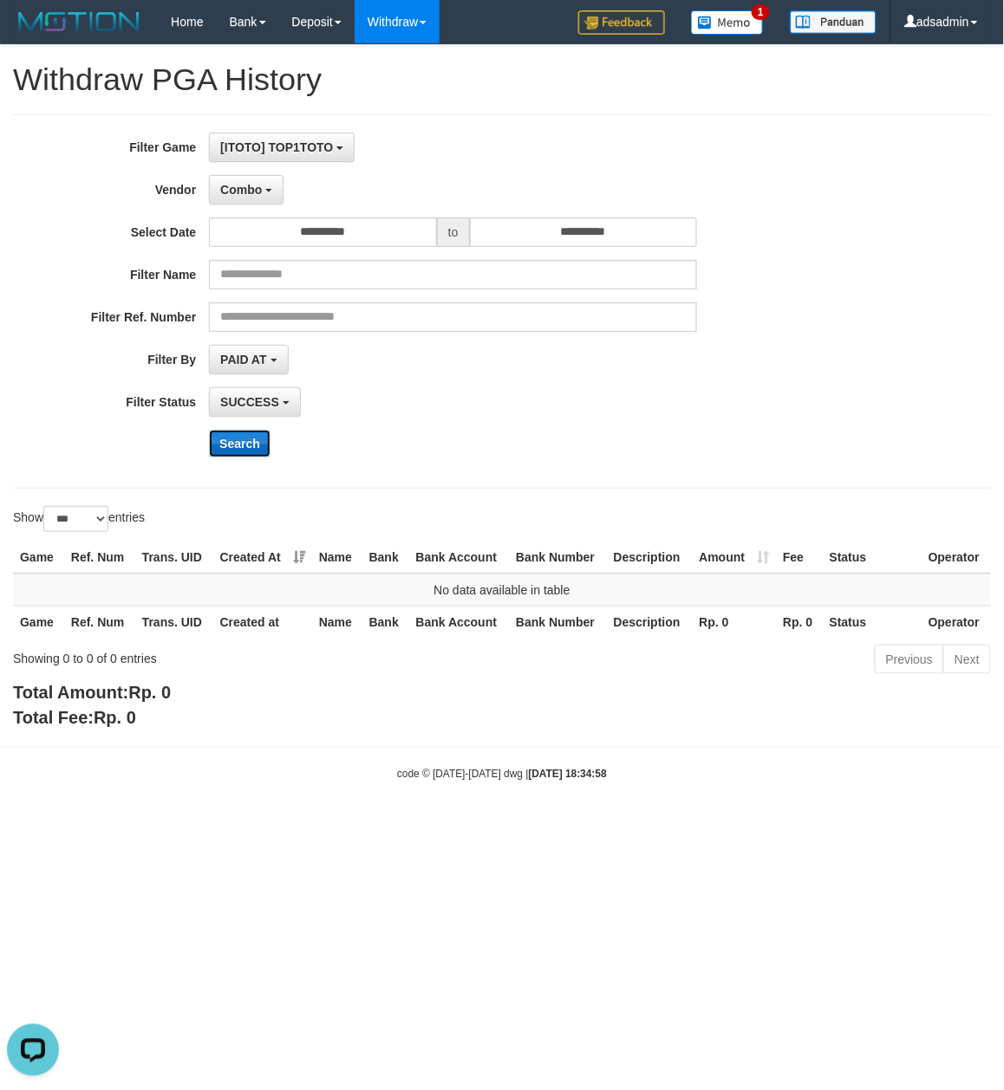
click at [261, 448] on button "Search" at bounding box center [240, 444] width 62 height 28
click at [265, 185] on button "Combo" at bounding box center [246, 189] width 75 height 29
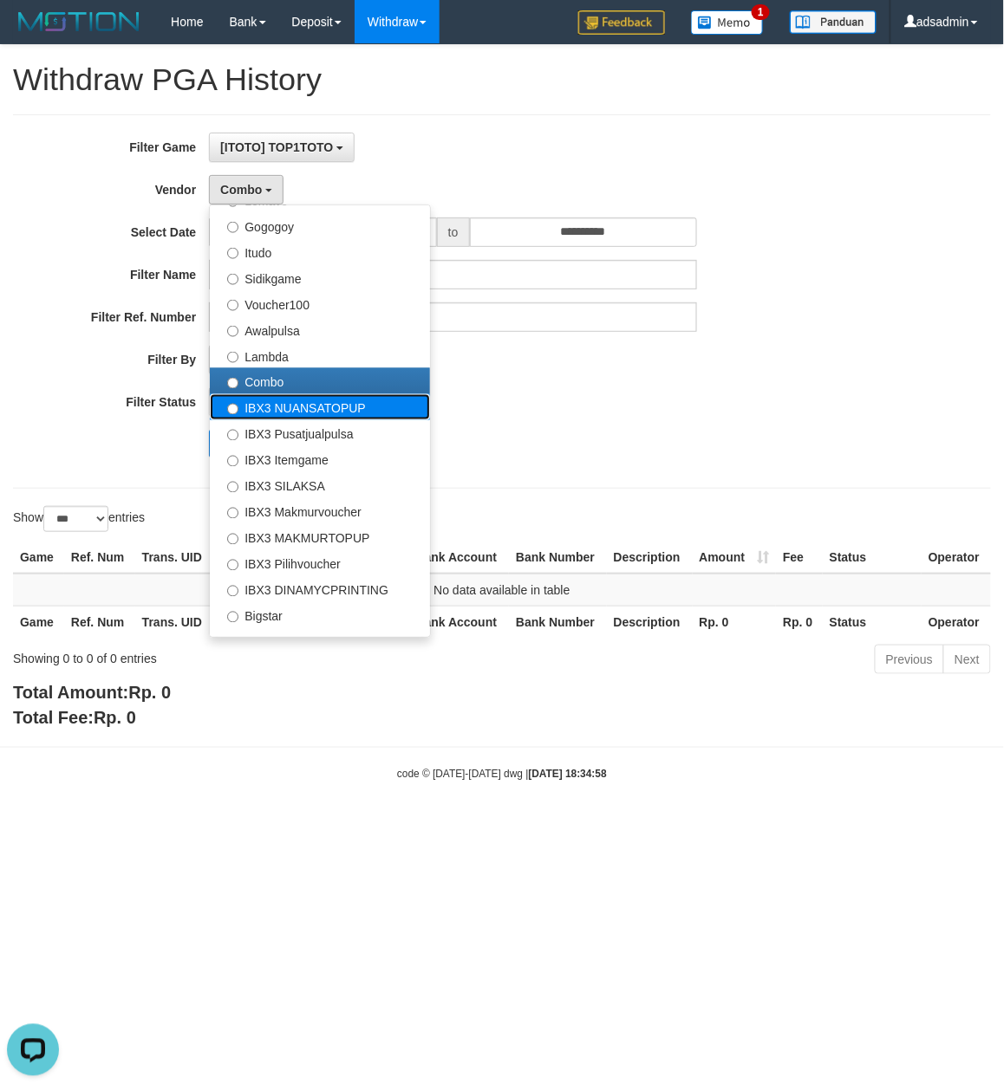
click at [376, 413] on label "IBX3 NUANSATOPUP" at bounding box center [320, 407] width 220 height 26
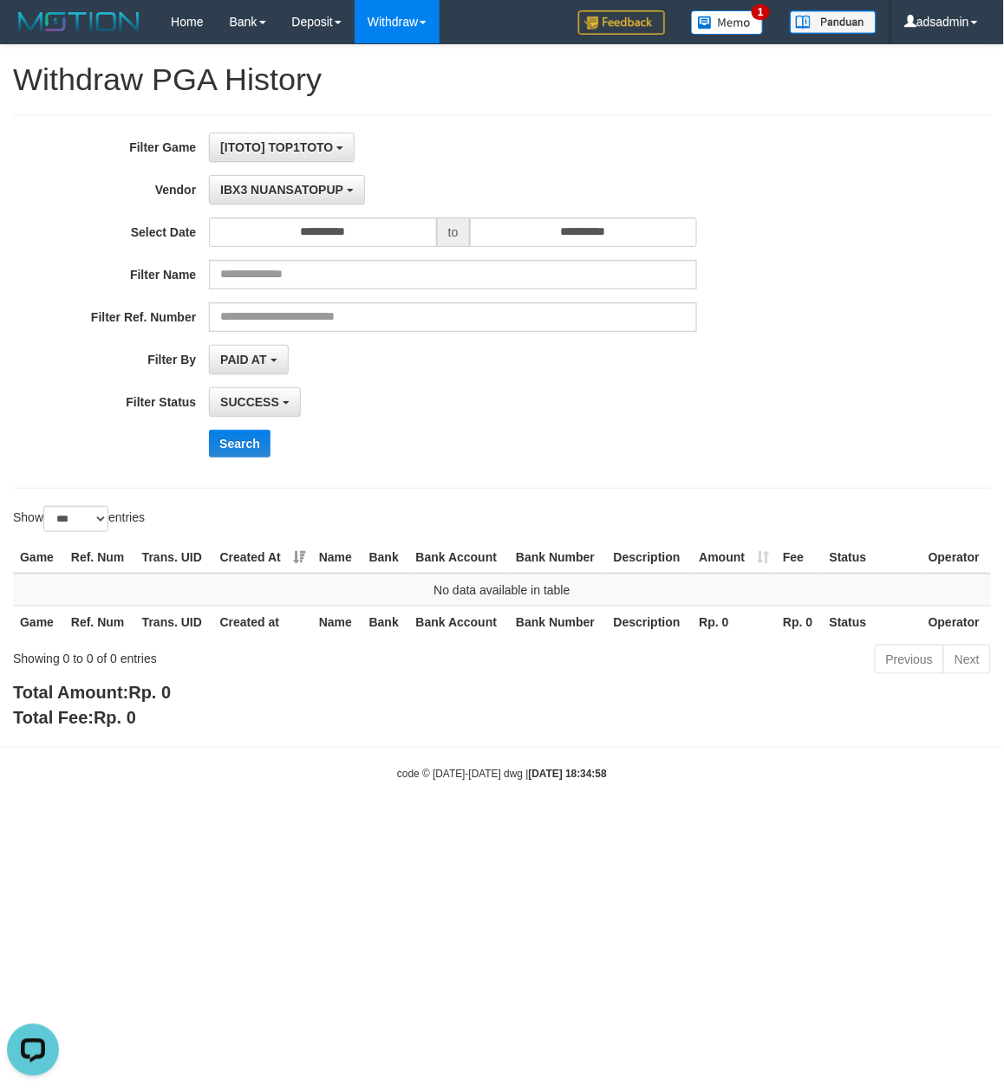
click at [260, 424] on div "**********" at bounding box center [418, 302] width 836 height 338
click at [254, 440] on button "Search" at bounding box center [240, 444] width 62 height 28
click at [303, 185] on span "IBX3 NUANSATOPUP" at bounding box center [281, 190] width 123 height 14
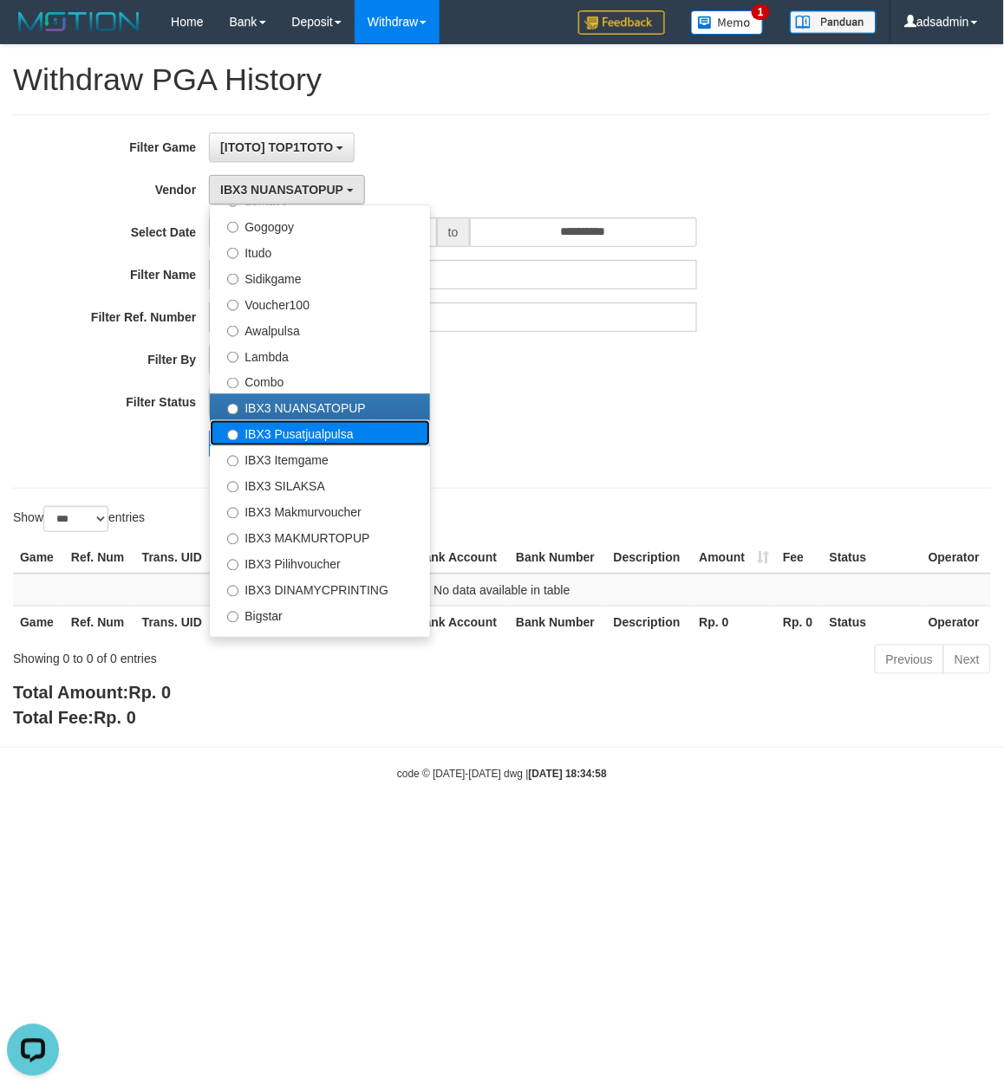
click at [298, 433] on label "IBX3 Pusatjualpulsa" at bounding box center [320, 433] width 220 height 26
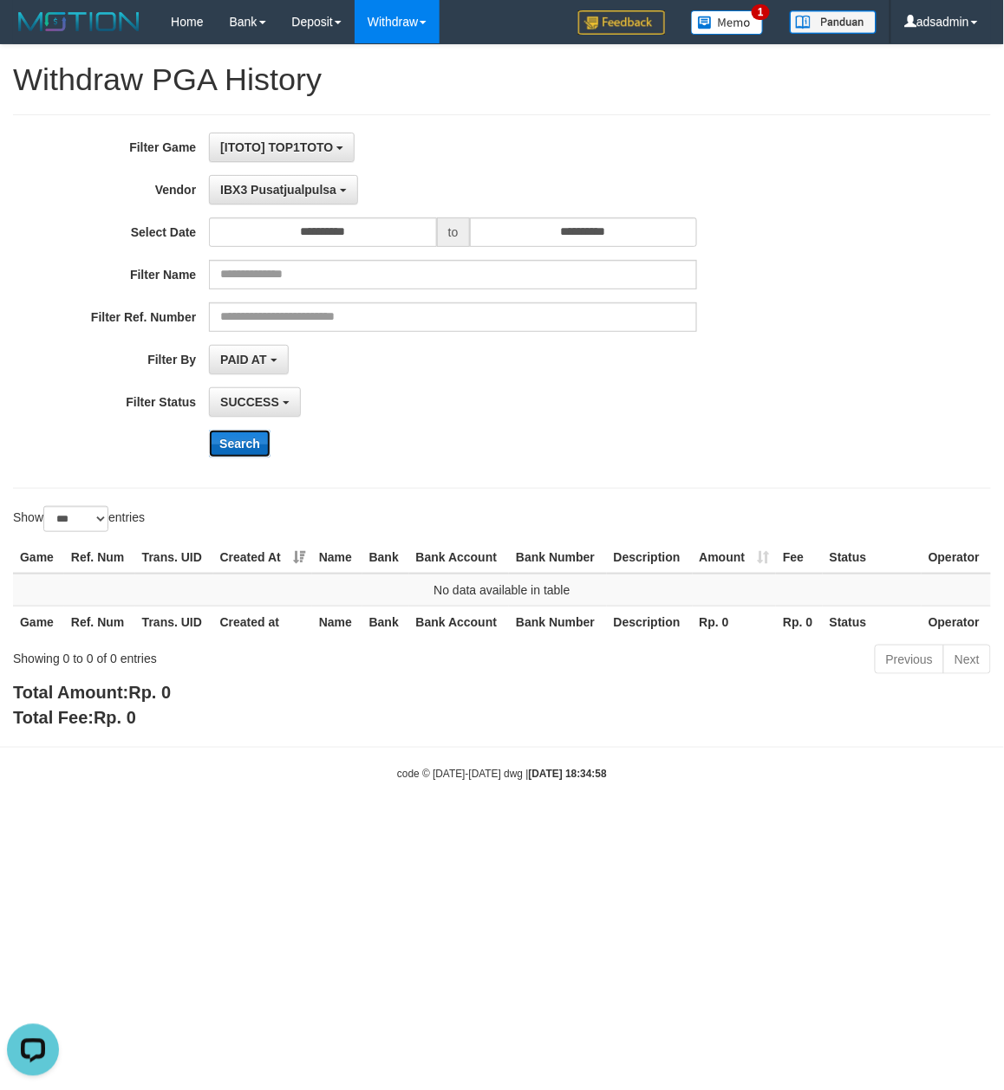
click at [258, 448] on button "Search" at bounding box center [240, 444] width 62 height 28
click at [309, 199] on button "IBX3 Pusatjualpulsa" at bounding box center [283, 189] width 149 height 29
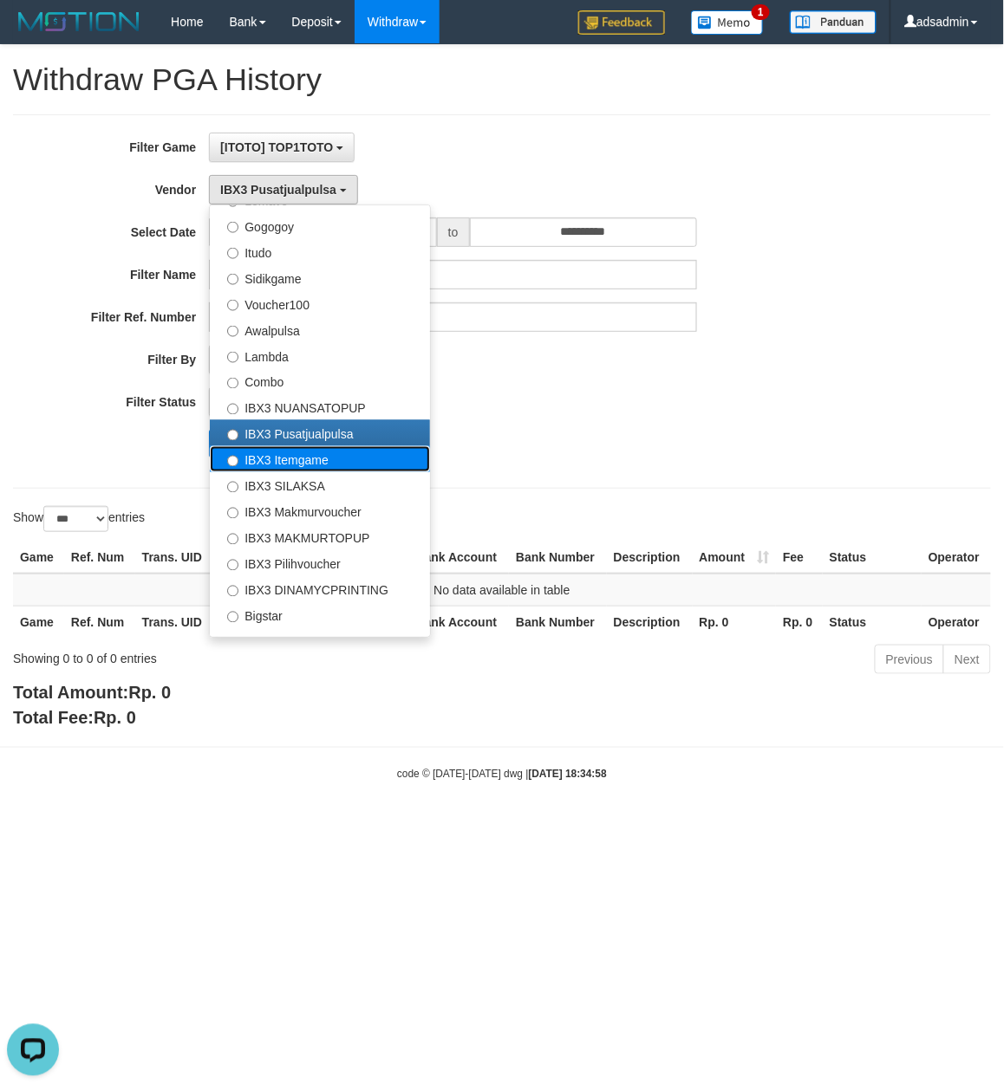
click at [306, 451] on label "IBX3 Itemgame" at bounding box center [320, 459] width 220 height 26
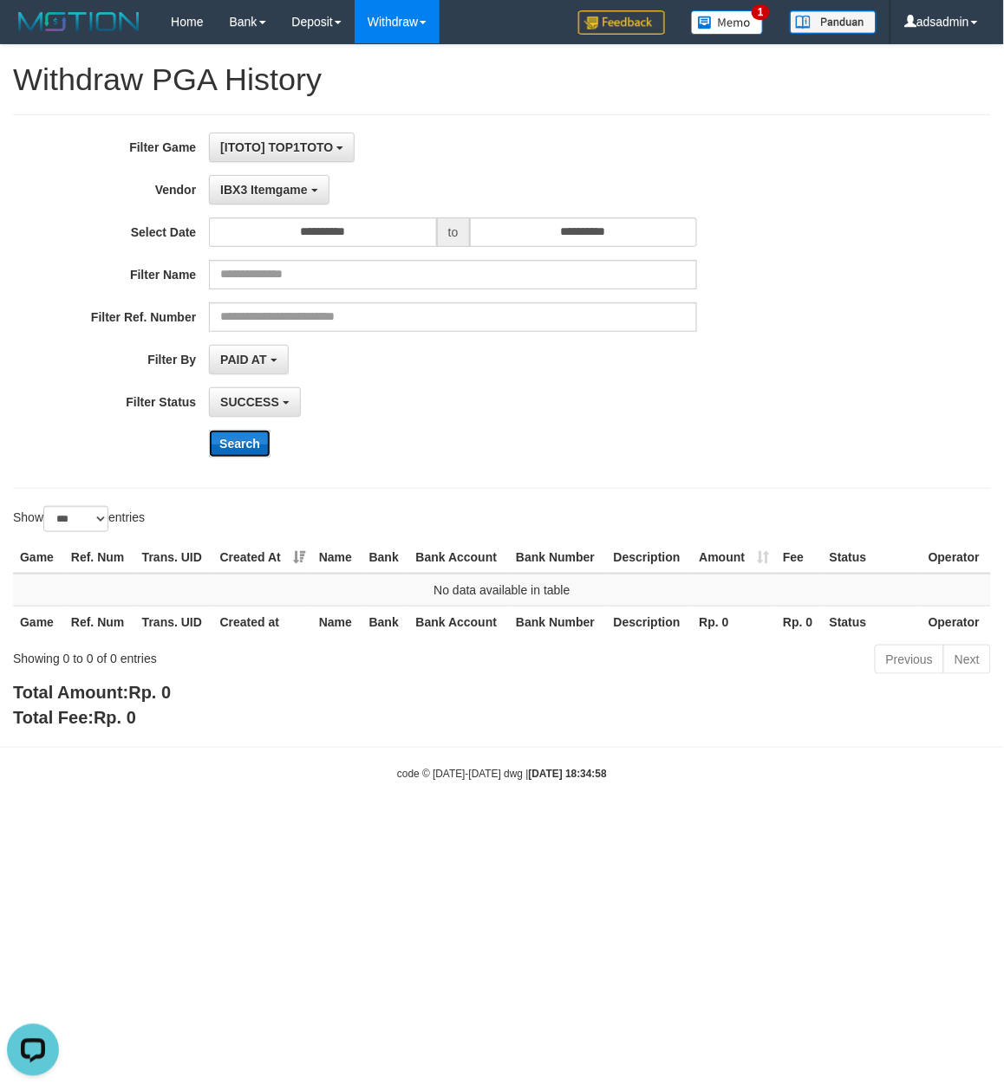
click at [239, 445] on button "Search" at bounding box center [240, 444] width 62 height 28
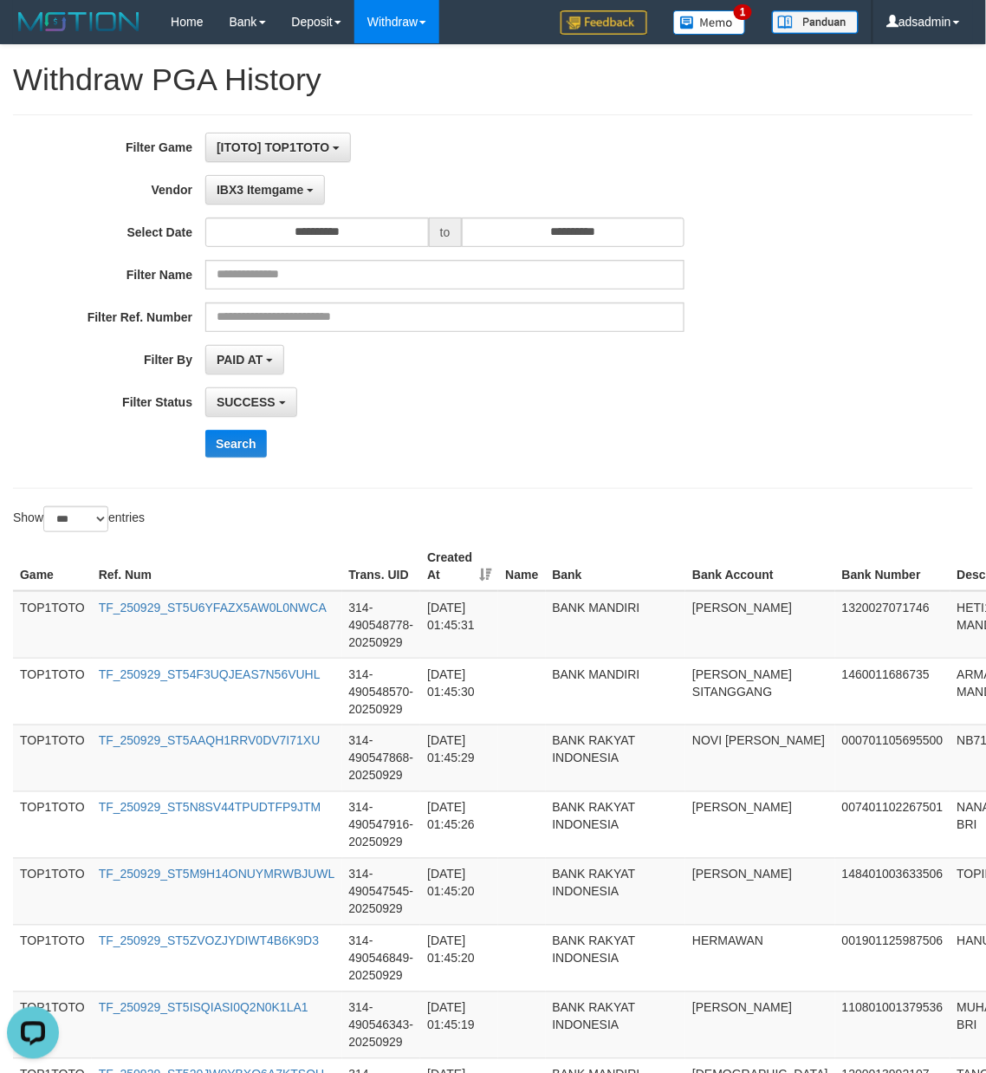
click at [440, 445] on div "Search" at bounding box center [513, 444] width 616 height 28
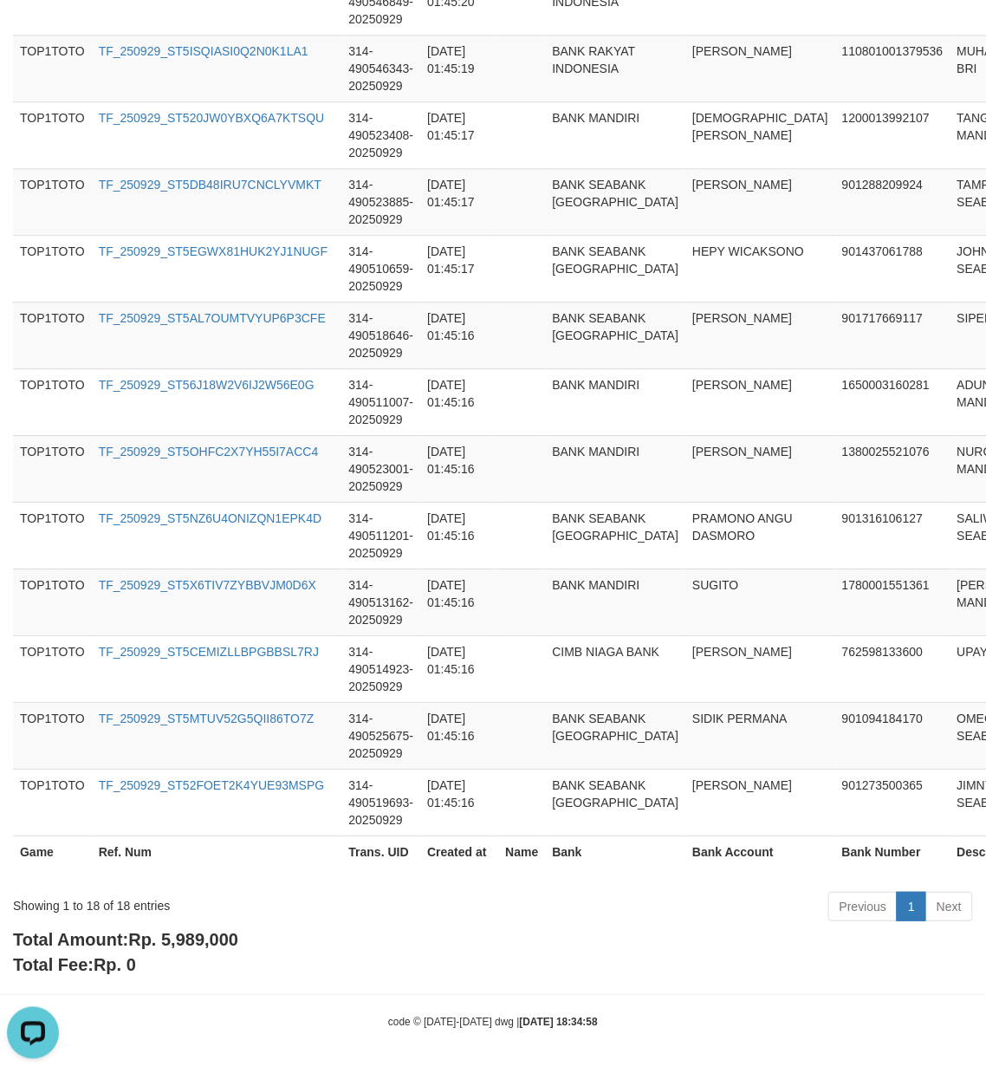
scroll to position [982, 0]
click at [219, 937] on span "Rp. 5,989,000" at bounding box center [183, 939] width 110 height 19
drag, startPoint x: 219, startPoint y: 937, endPoint x: 229, endPoint y: 937, distance: 9.5
click at [219, 936] on span "Rp. 5,989,000" at bounding box center [183, 939] width 110 height 19
click at [122, 900] on div "Showing 1 to 18 of 18 entries" at bounding box center [205, 902] width 385 height 24
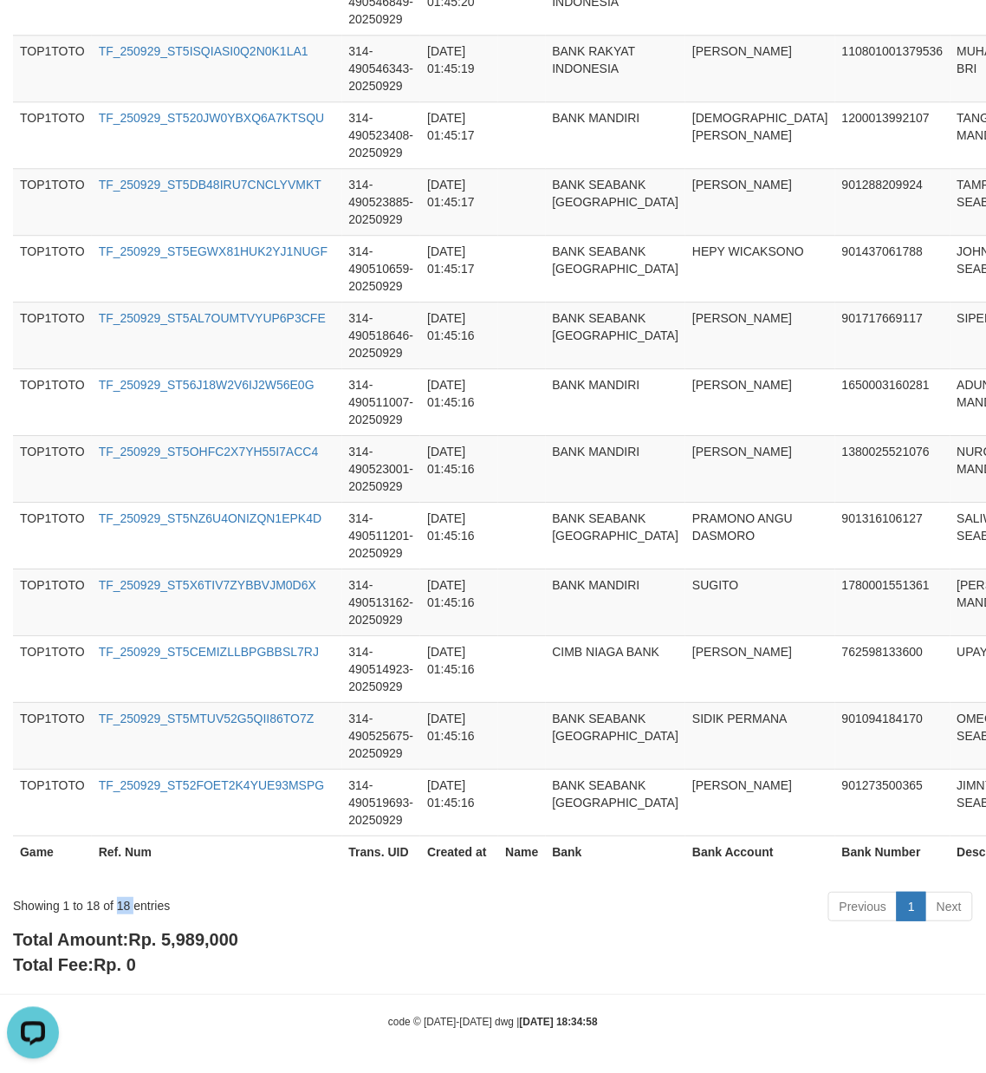
click at [122, 900] on div "Showing 1 to 18 of 18 entries" at bounding box center [205, 902] width 385 height 24
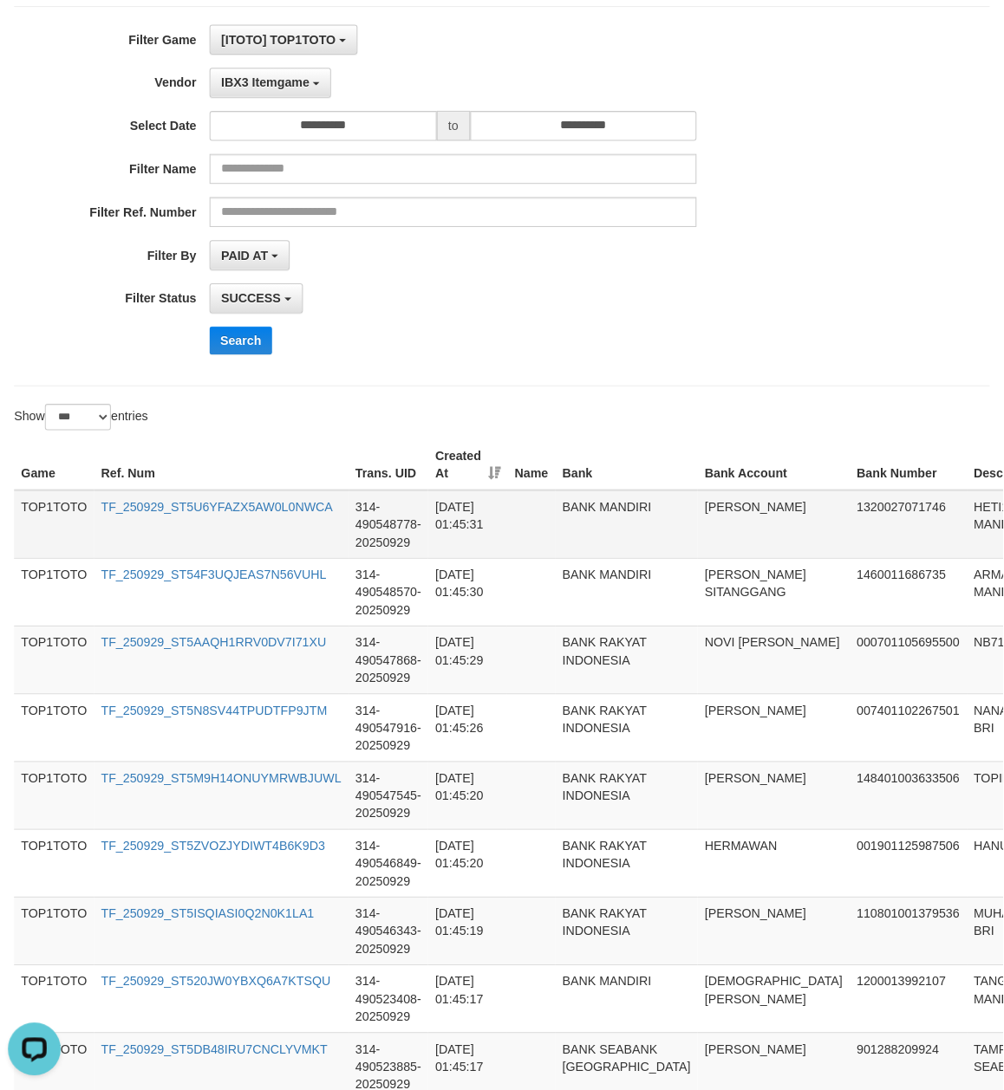
scroll to position [0, 0]
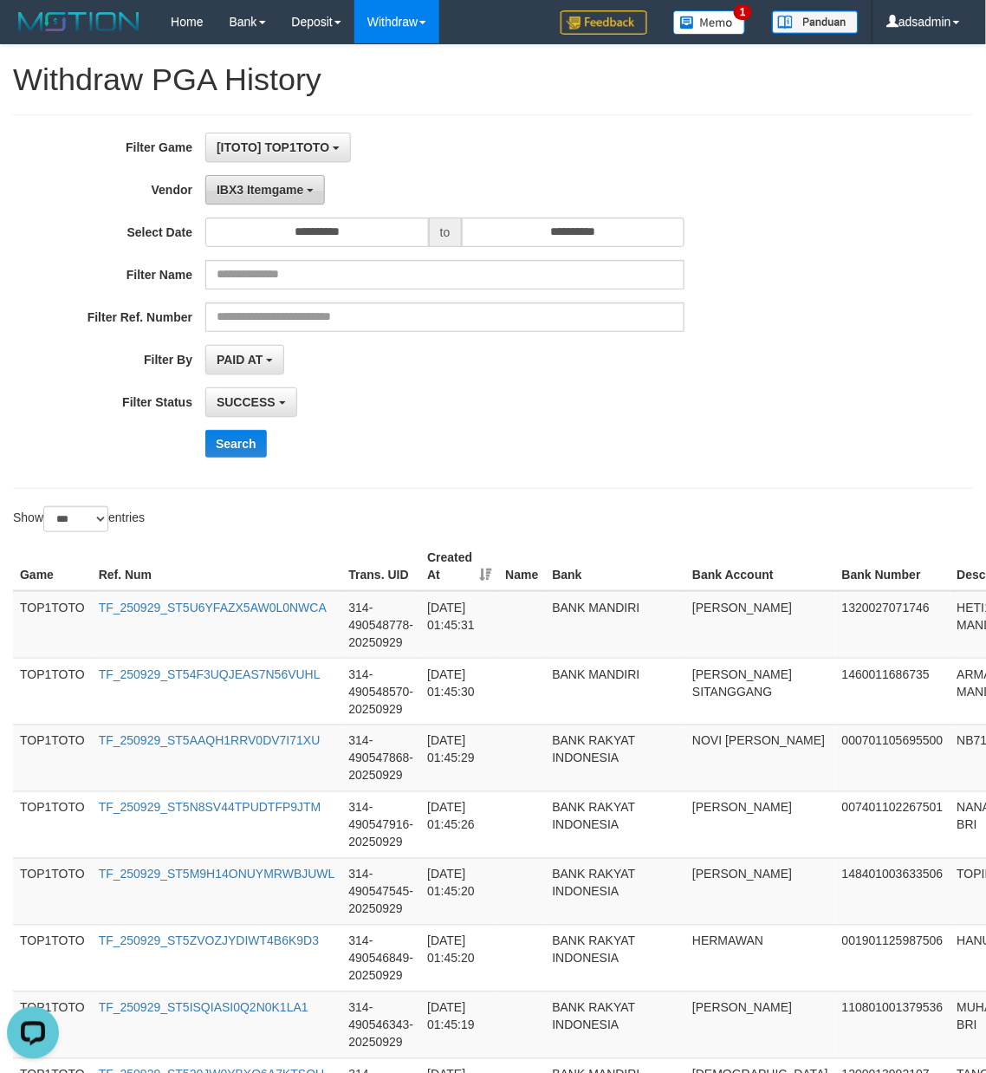
drag, startPoint x: 291, startPoint y: 189, endPoint x: 303, endPoint y: 503, distance: 314.0
click at [291, 189] on span "IBX3 Itemgame" at bounding box center [260, 190] width 87 height 14
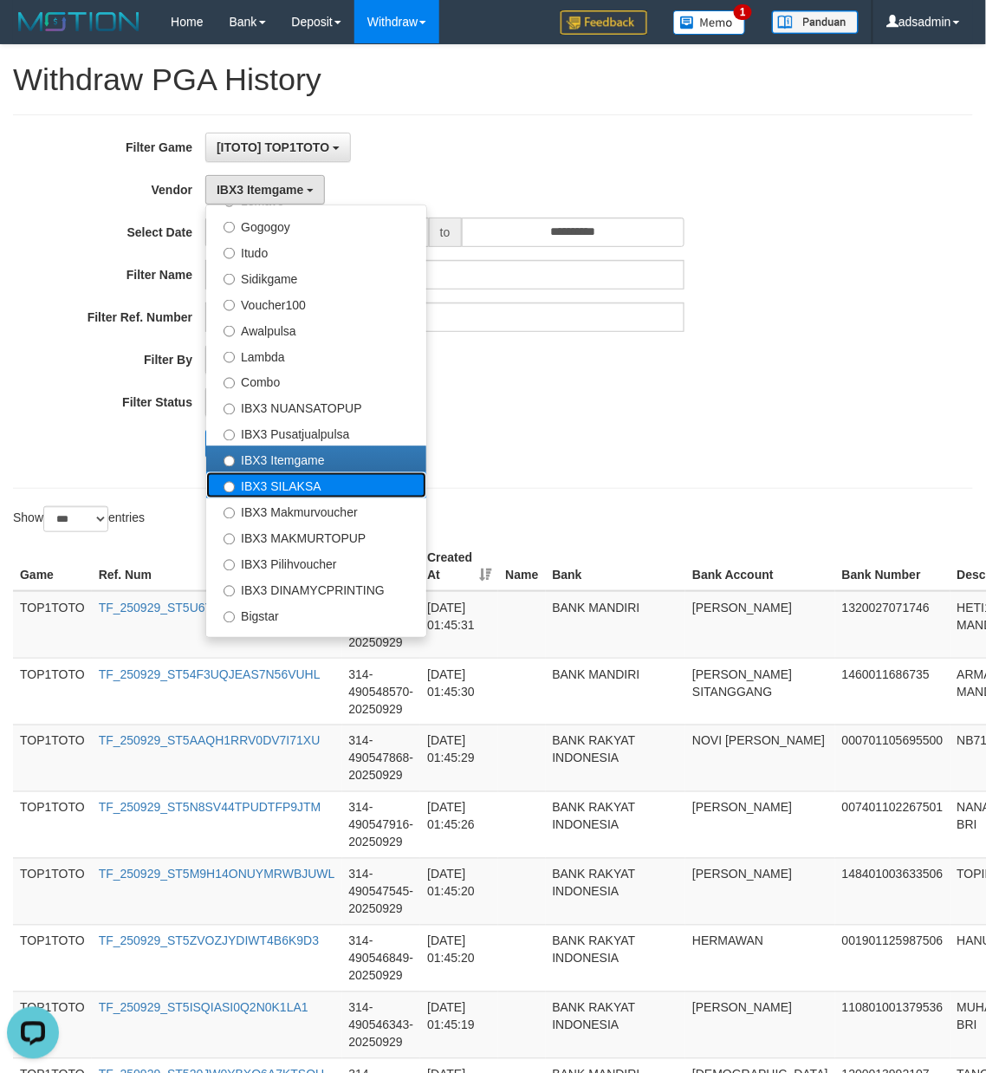
click at [322, 482] on label "IBX3 SILAKSA" at bounding box center [316, 485] width 220 height 26
select select "**********"
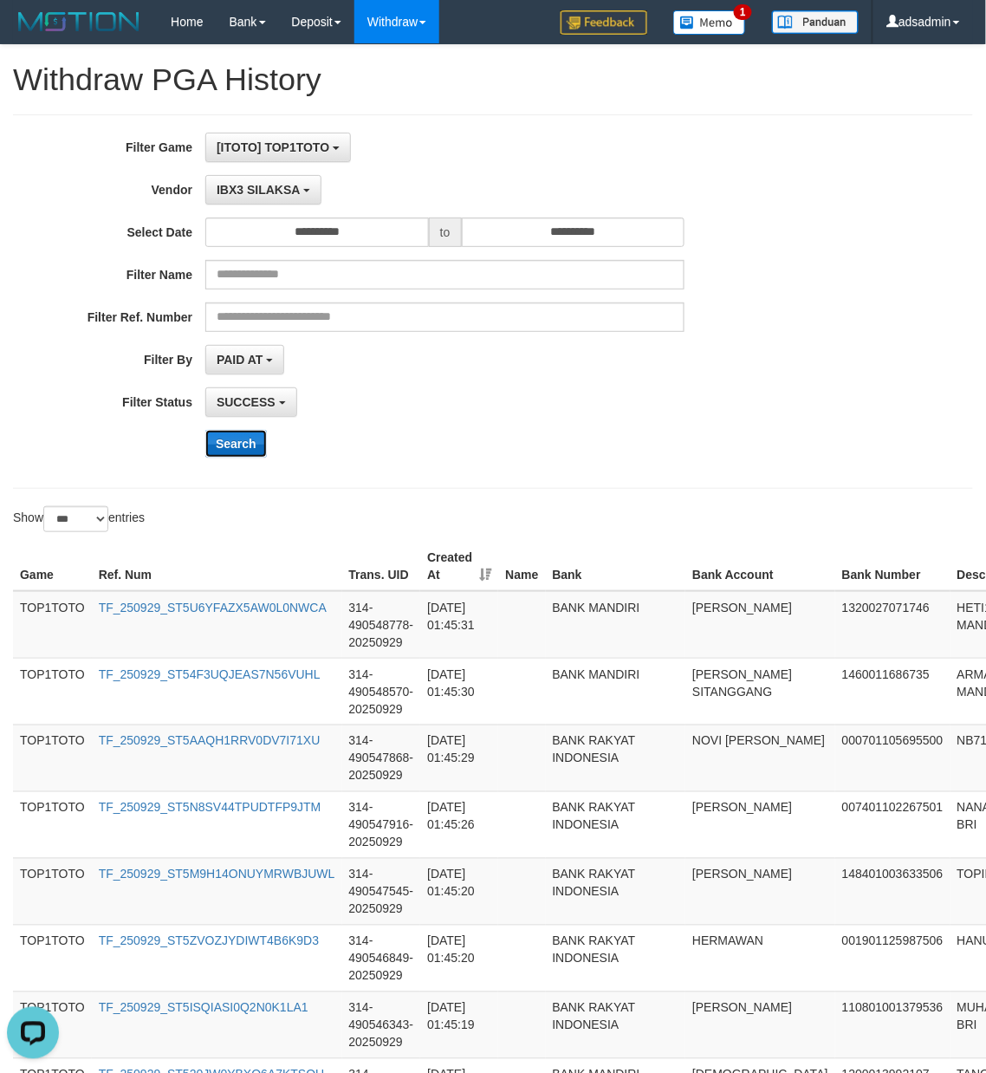
click at [248, 440] on button "Search" at bounding box center [236, 444] width 62 height 28
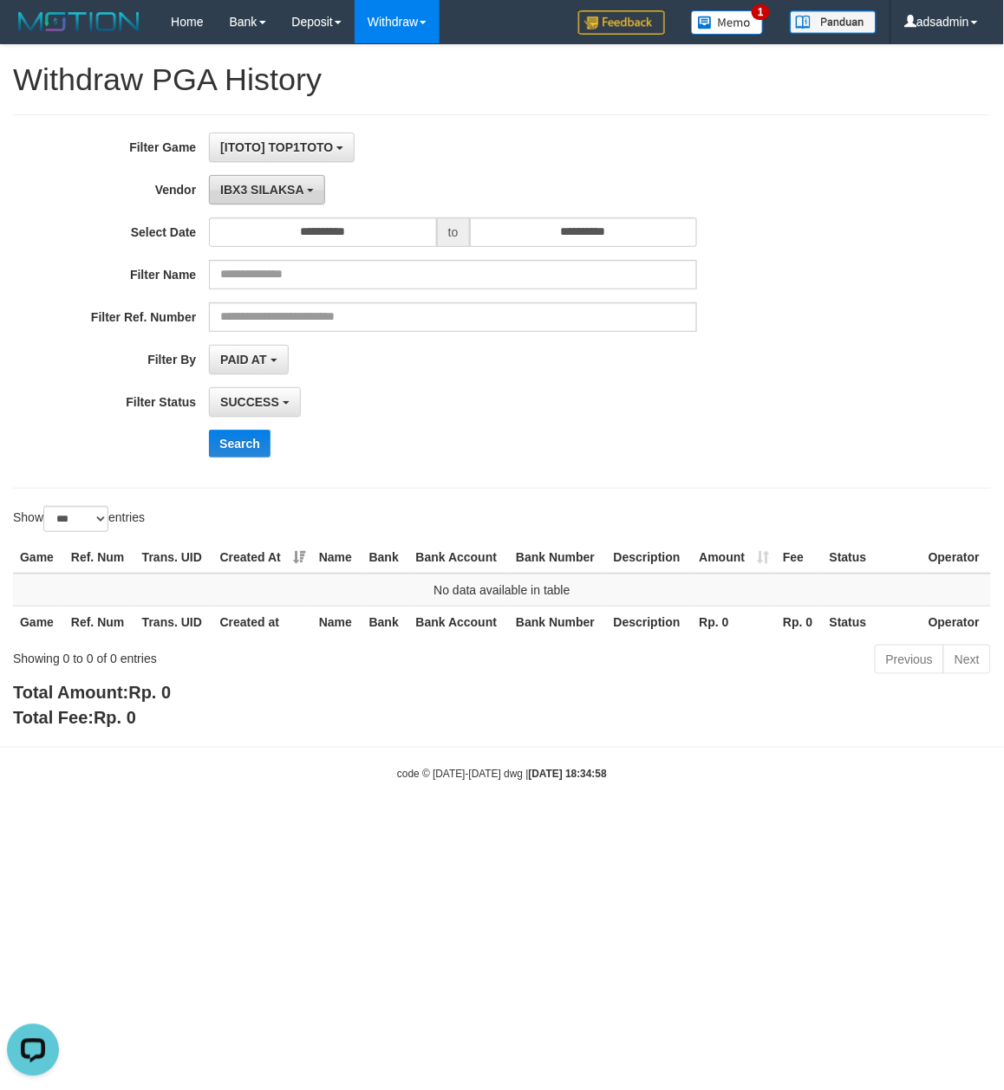
click at [282, 188] on span "IBX3 SILAKSA" at bounding box center [261, 190] width 83 height 14
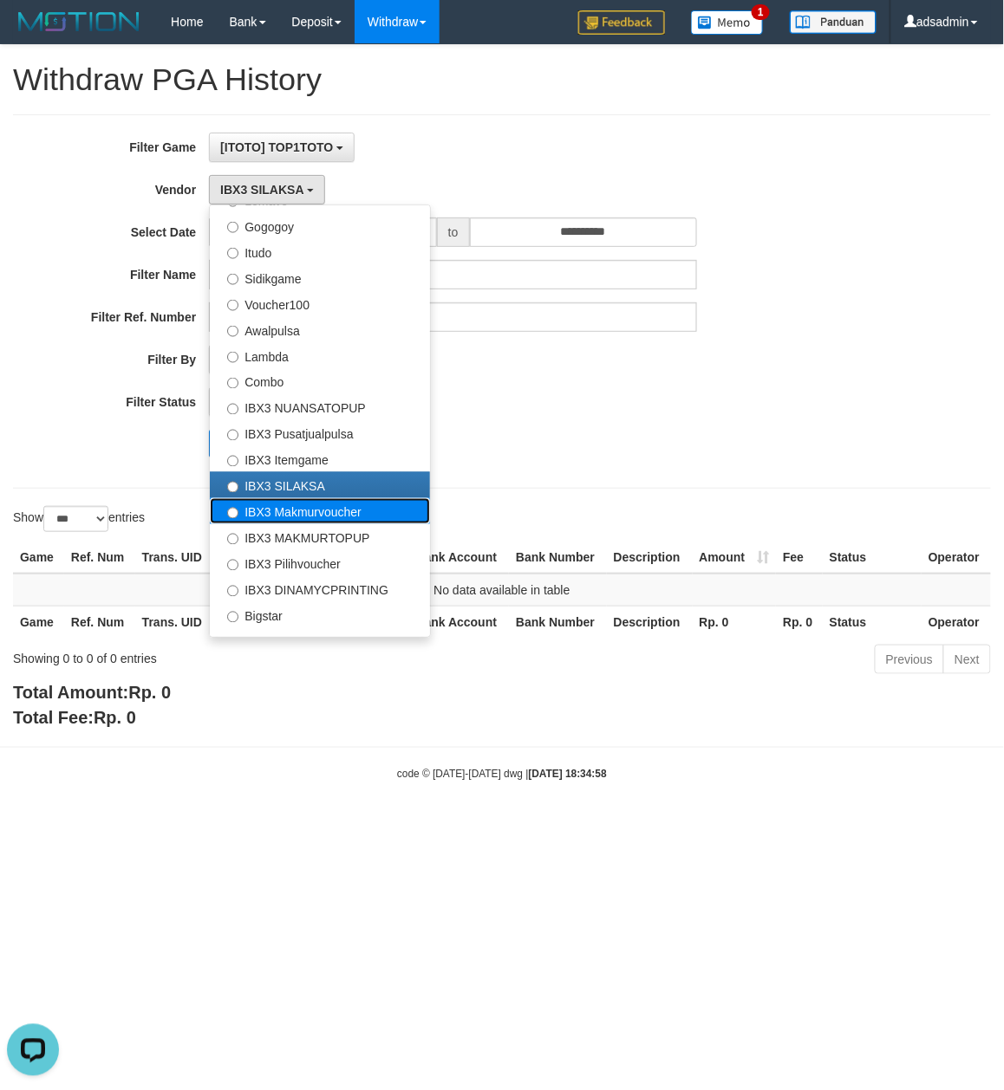
click at [312, 517] on label "IBX3 Makmurvoucher" at bounding box center [320, 511] width 220 height 26
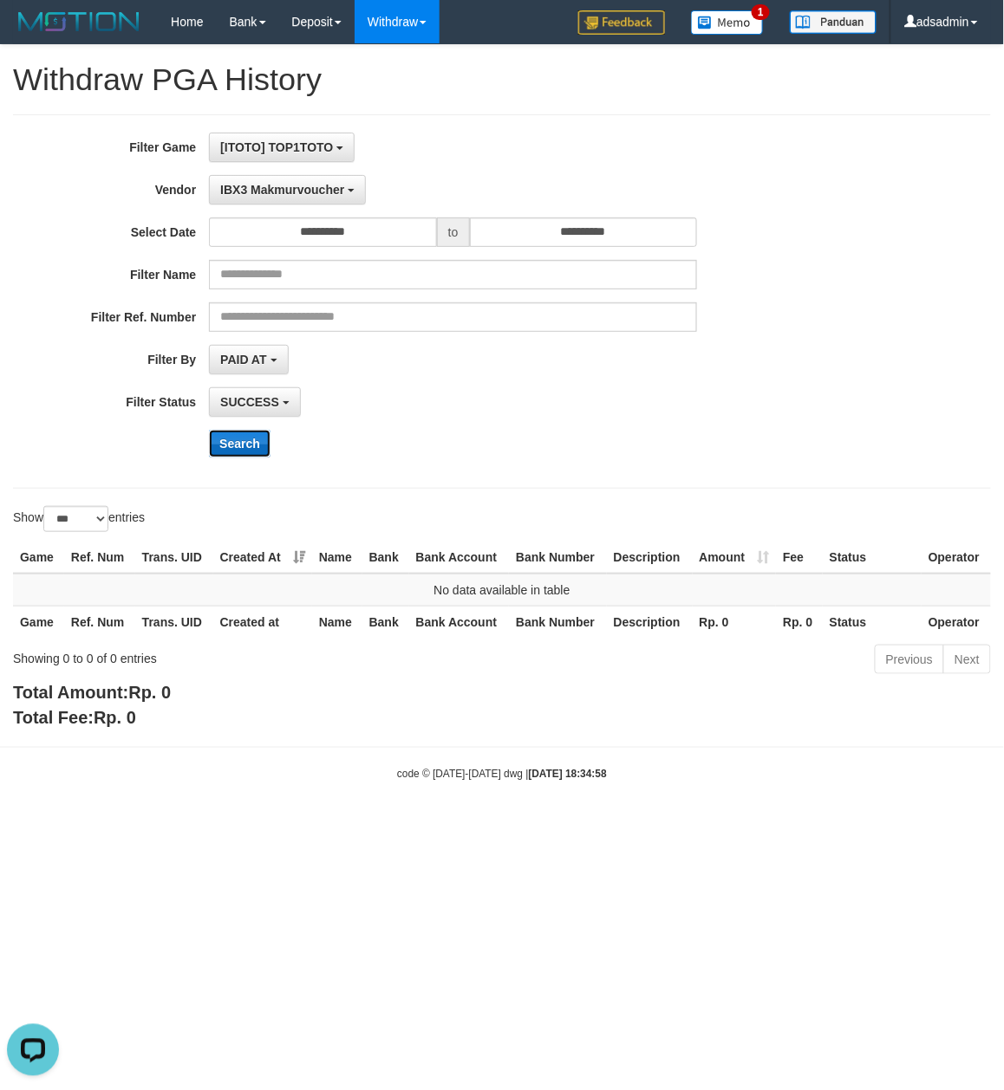
click at [240, 449] on button "Search" at bounding box center [240, 444] width 62 height 28
click at [309, 194] on span "IBX3 Makmurvoucher" at bounding box center [282, 190] width 124 height 14
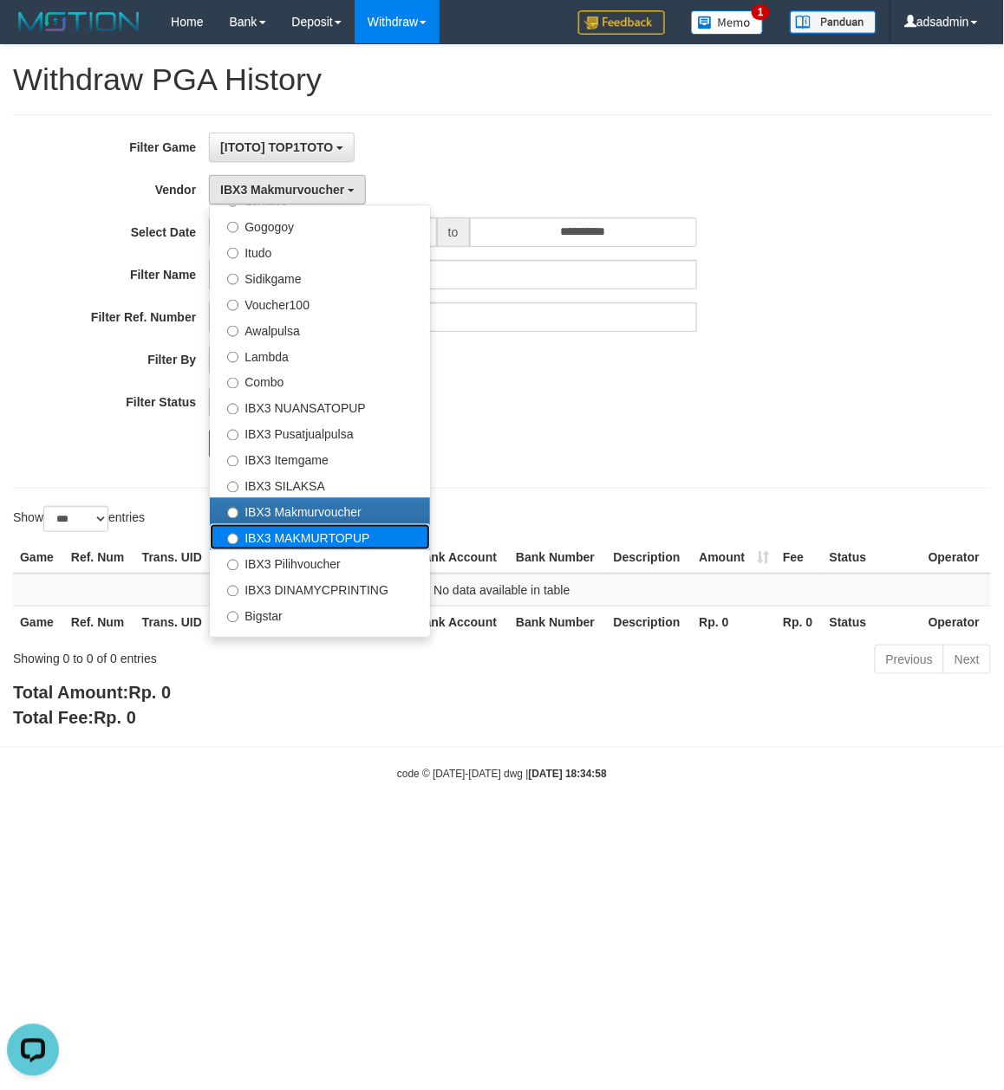
click at [314, 536] on label "IBX3 MAKMURTOPUP" at bounding box center [320, 537] width 220 height 26
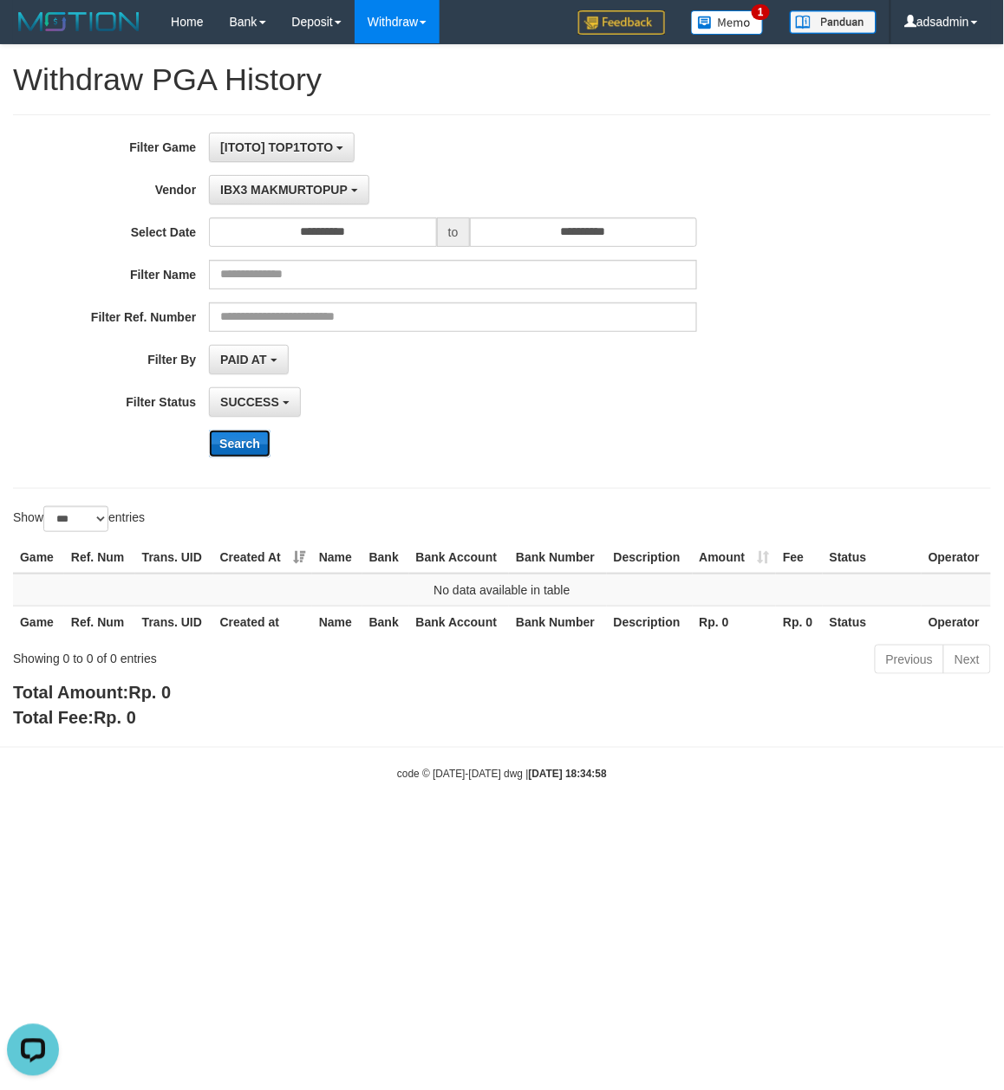
click at [244, 447] on button "Search" at bounding box center [240, 444] width 62 height 28
click at [319, 189] on span "IBX3 MAKMURTOPUP" at bounding box center [283, 190] width 127 height 14
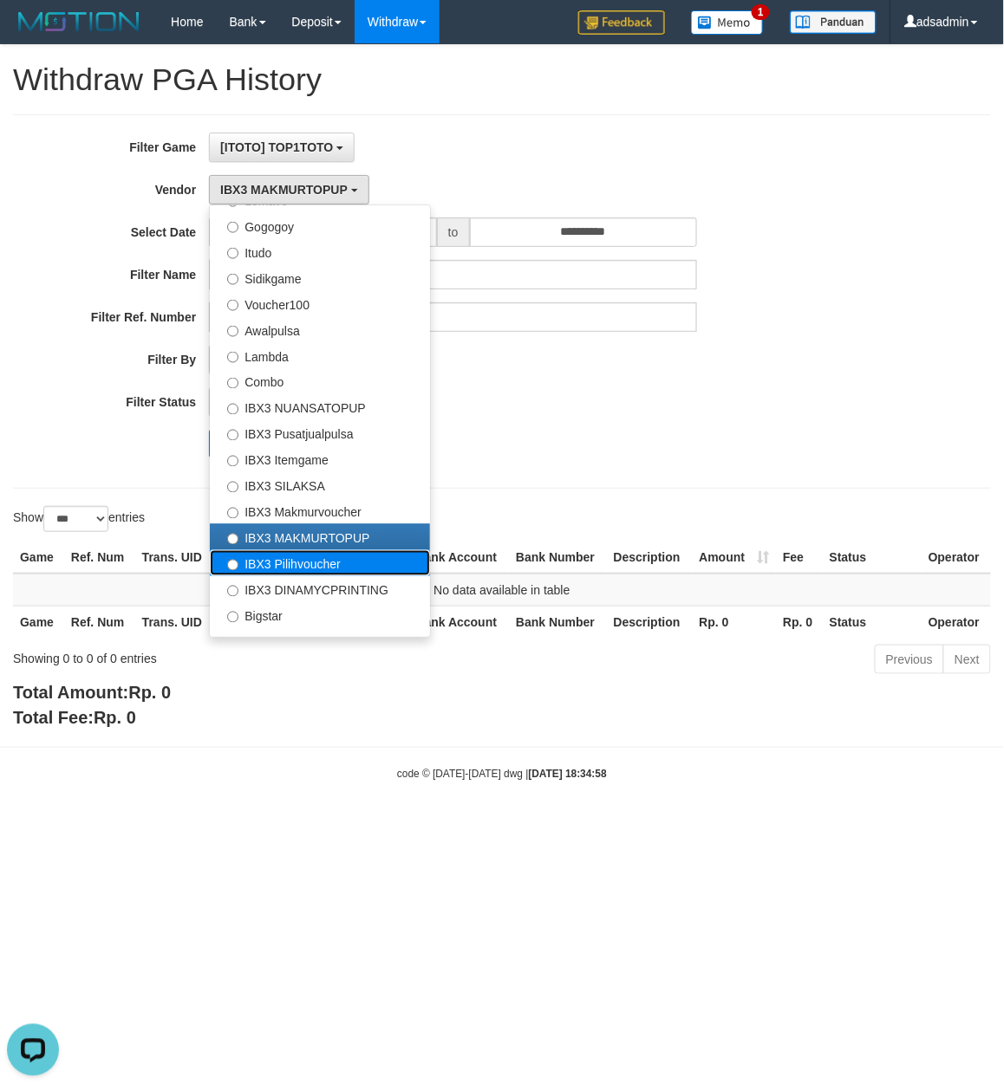
click at [364, 558] on label "IBX3 Pilihvoucher" at bounding box center [320, 563] width 220 height 26
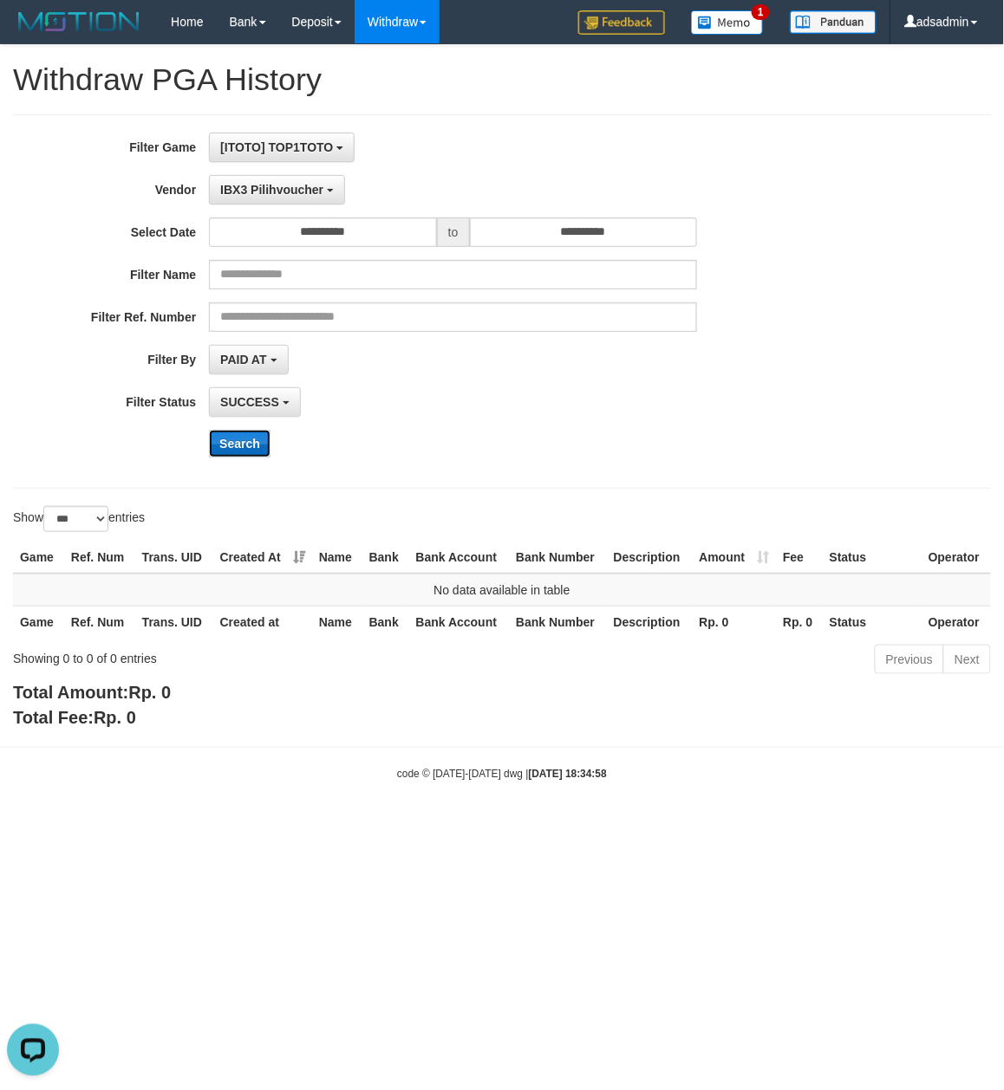
click at [243, 434] on button "Search" at bounding box center [240, 444] width 62 height 28
click at [309, 173] on div "**********" at bounding box center [418, 302] width 836 height 338
click at [286, 188] on span "IBX3 Pilihvoucher" at bounding box center [271, 190] width 103 height 14
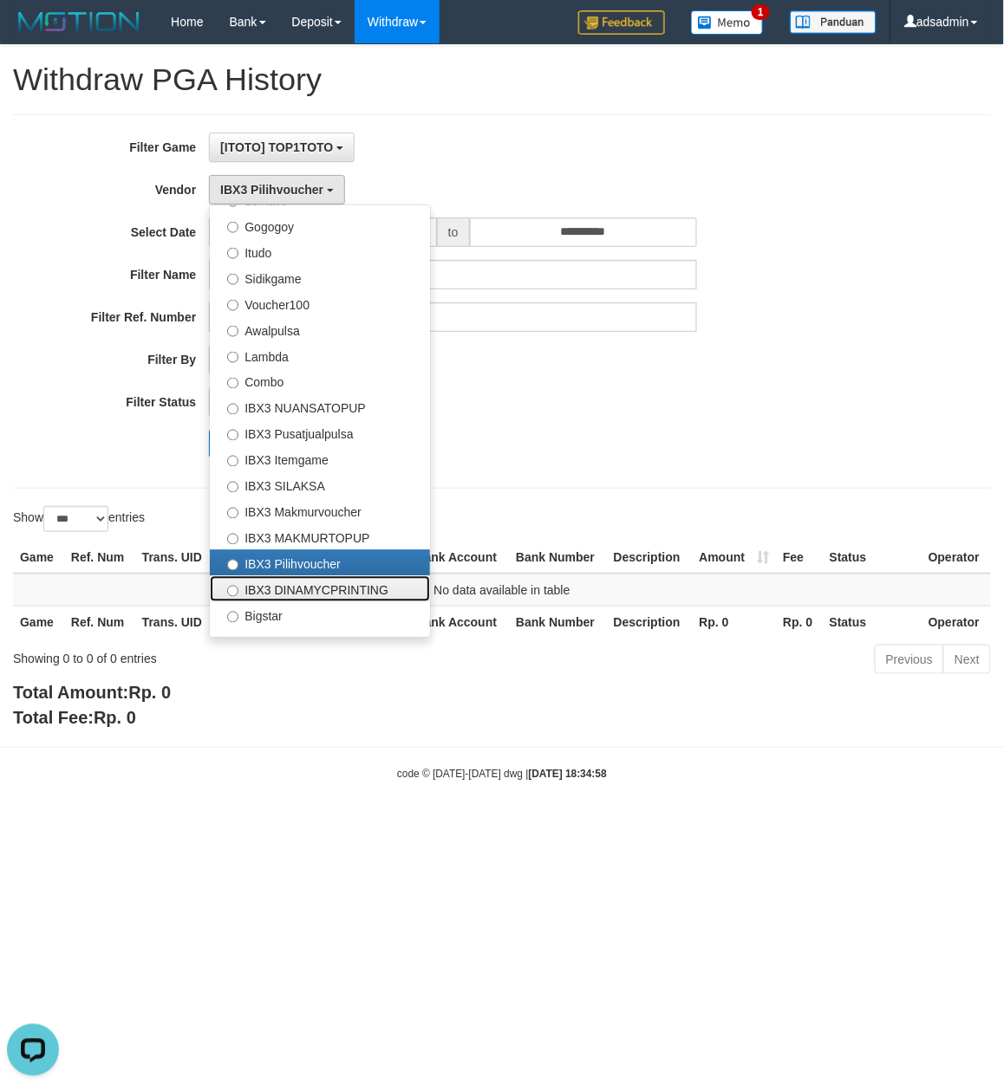
click at [336, 590] on label "IBX3 DINAMYCPRINTING" at bounding box center [320, 589] width 220 height 26
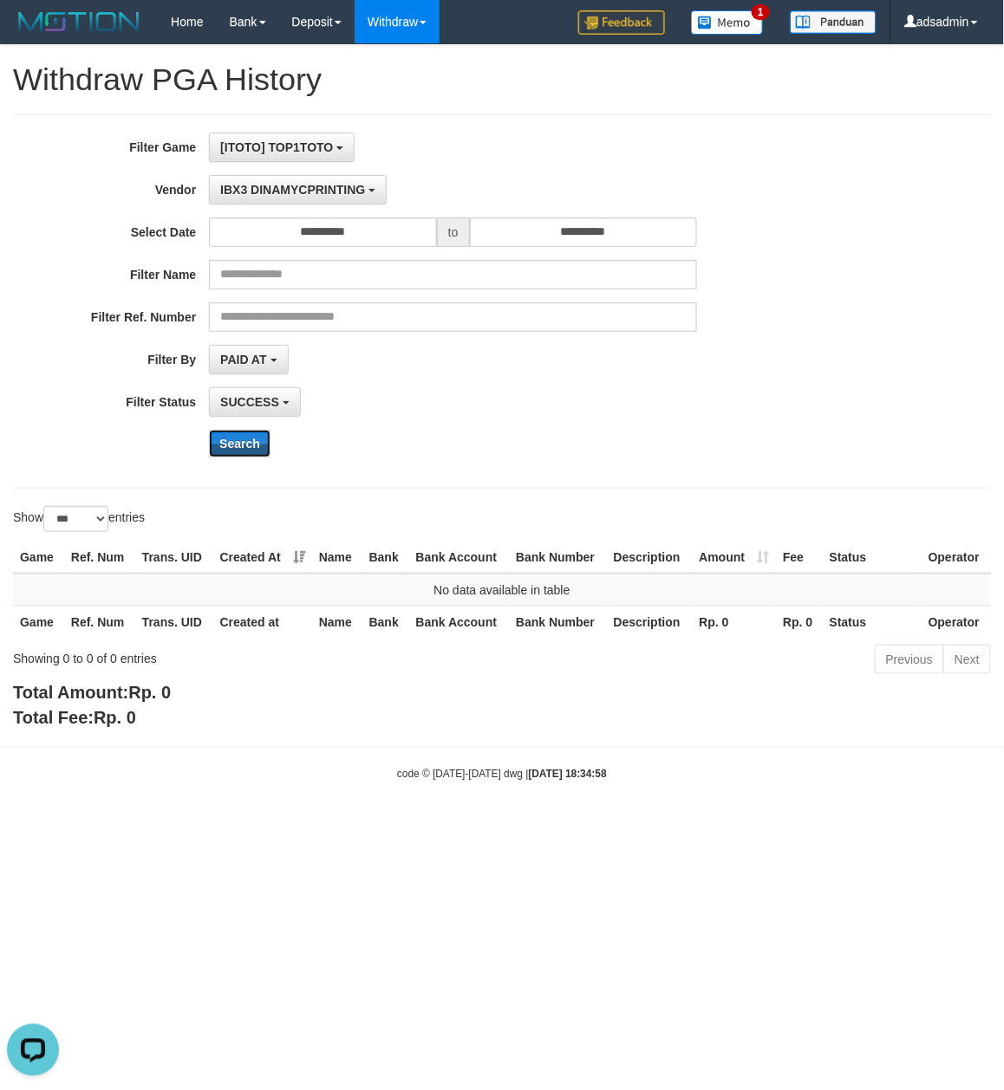
drag, startPoint x: 251, startPoint y: 442, endPoint x: 258, endPoint y: 289, distance: 153.6
click at [251, 442] on button "Search" at bounding box center [240, 444] width 62 height 28
click at [317, 188] on span "IBX3 DINAMYCPRINTING" at bounding box center [292, 190] width 145 height 14
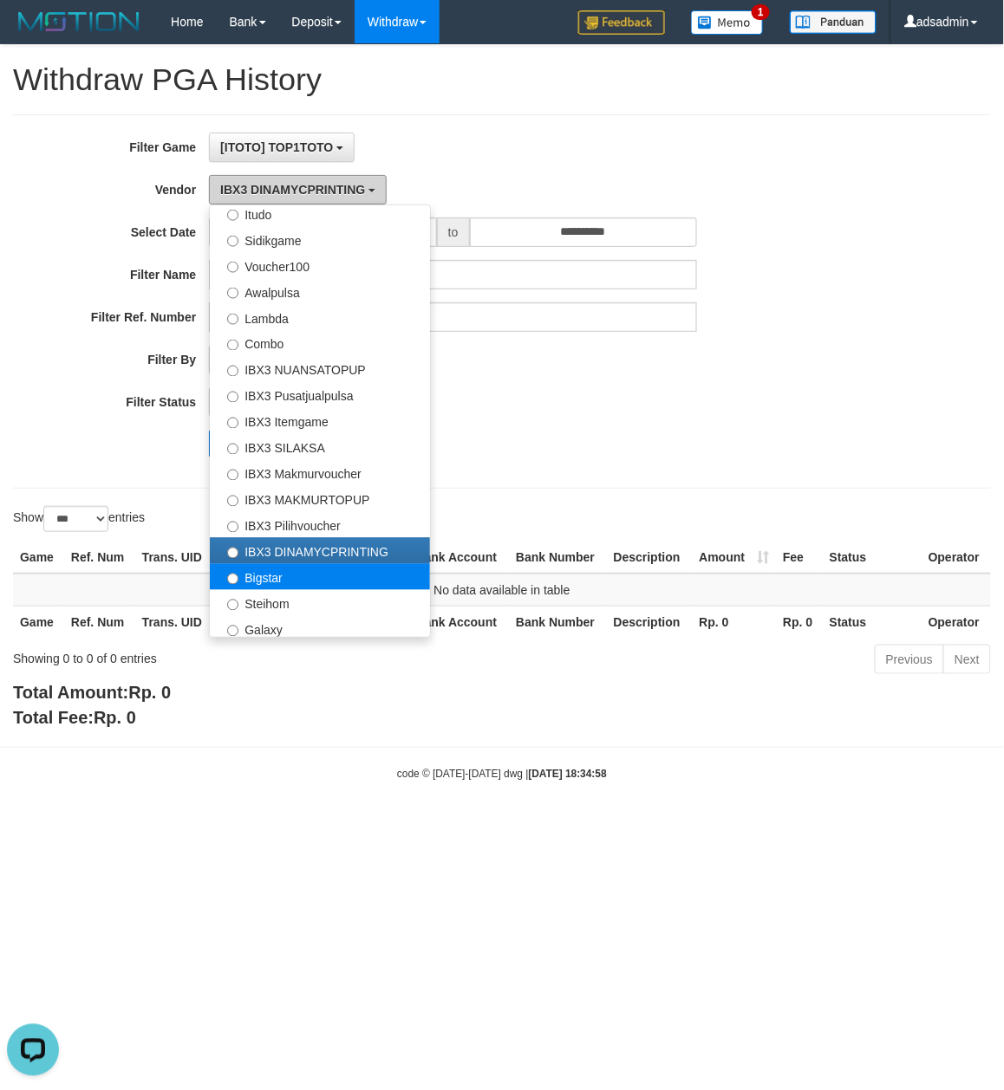
scroll to position [648, 0]
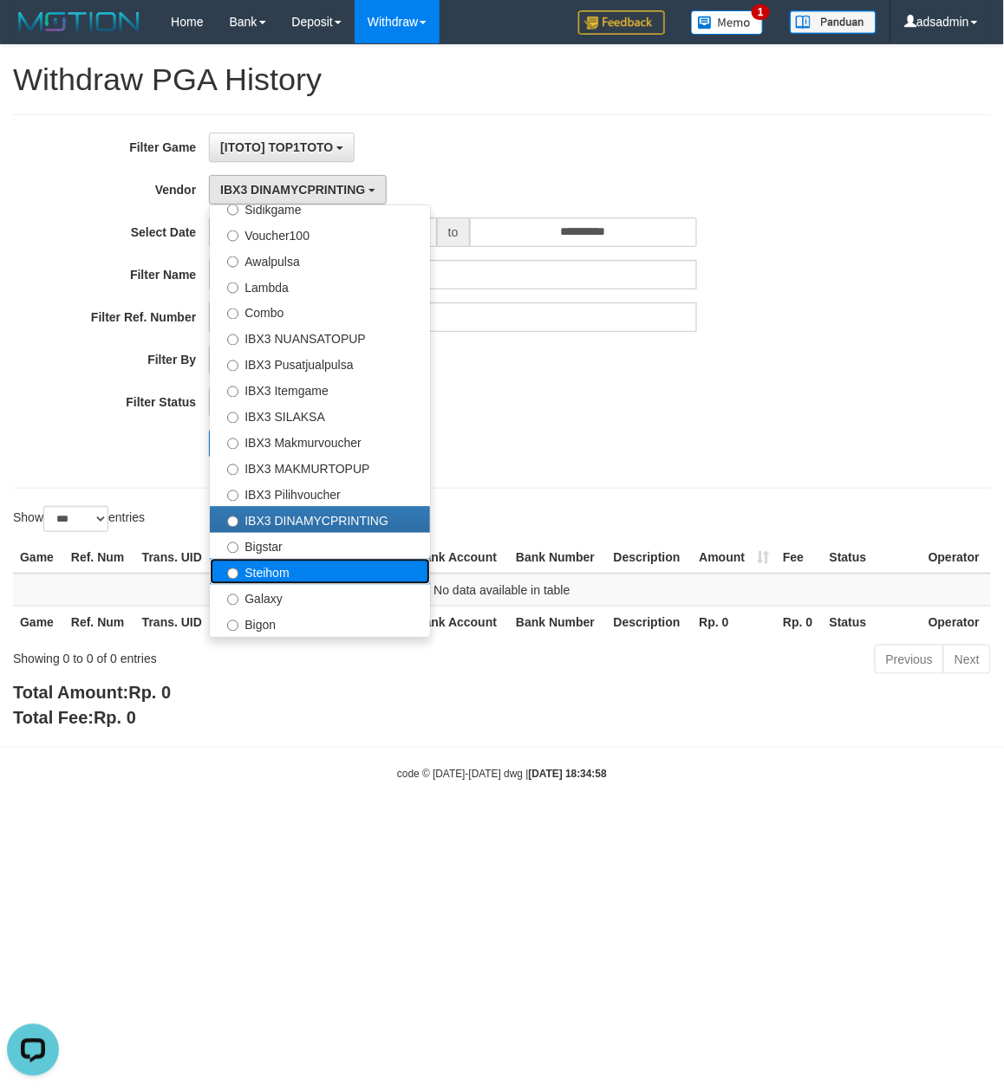
click at [371, 572] on label "Steihom" at bounding box center [320, 572] width 220 height 26
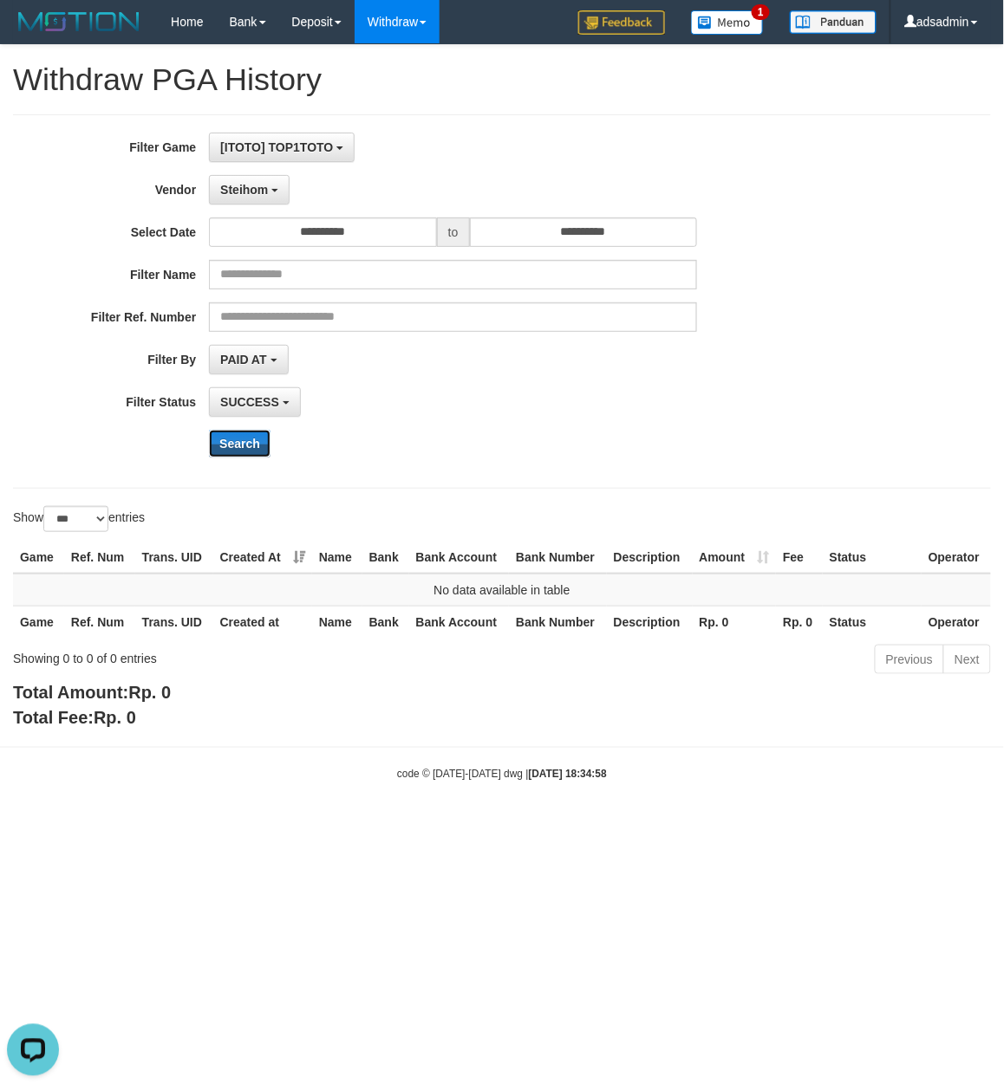
click at [261, 449] on button "Search" at bounding box center [240, 444] width 62 height 28
click at [258, 188] on span "Steihom" at bounding box center [244, 190] width 48 height 14
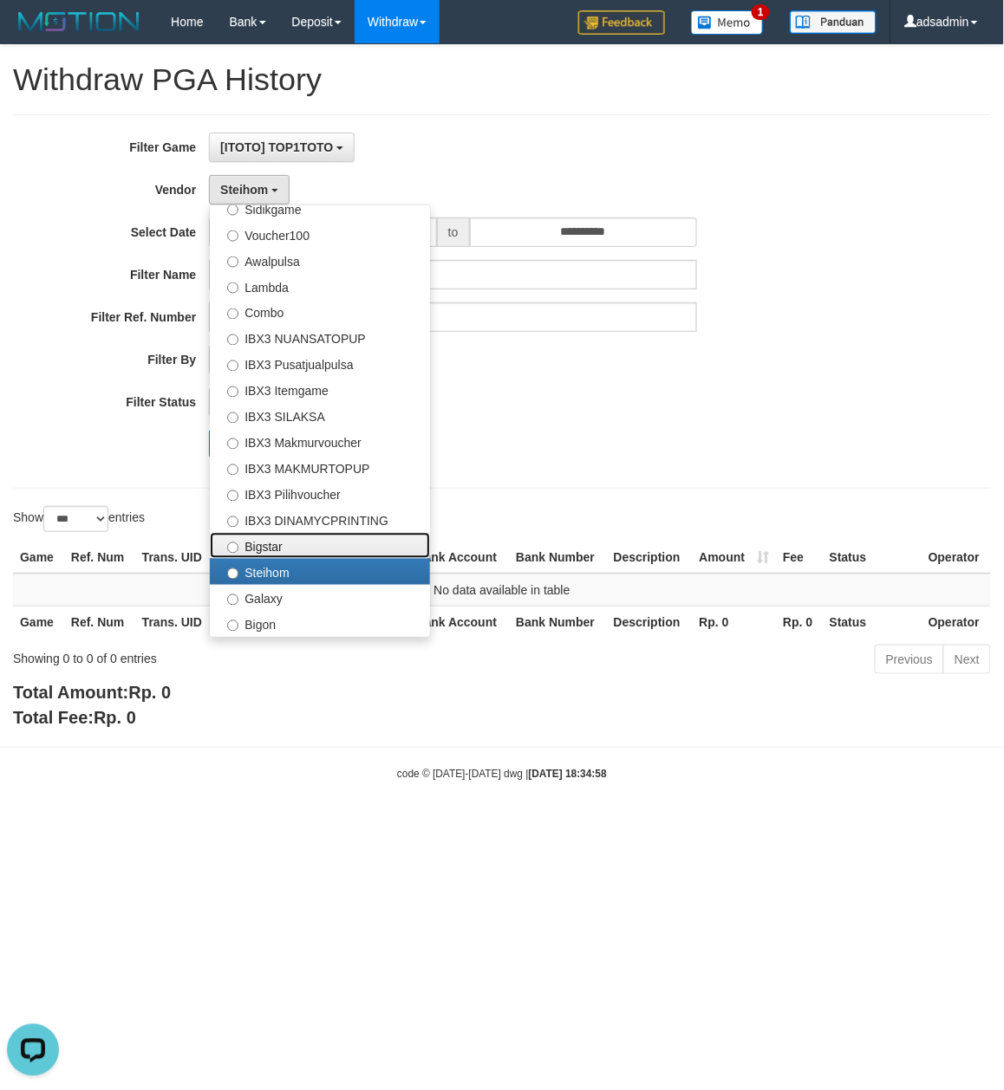
click at [300, 541] on label "Bigstar" at bounding box center [320, 546] width 220 height 26
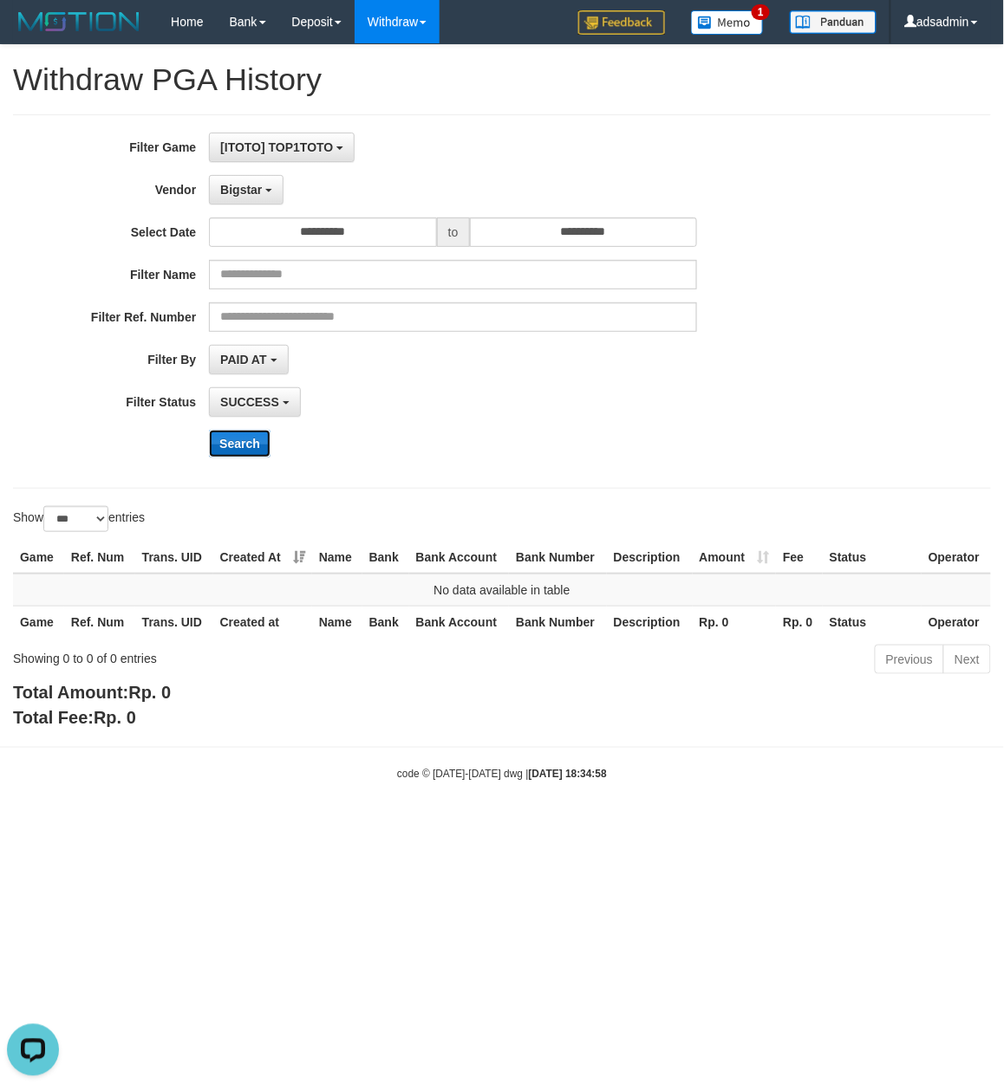
click at [243, 437] on button "Search" at bounding box center [240, 444] width 62 height 28
click at [247, 188] on span "Bigstar" at bounding box center [241, 190] width 42 height 14
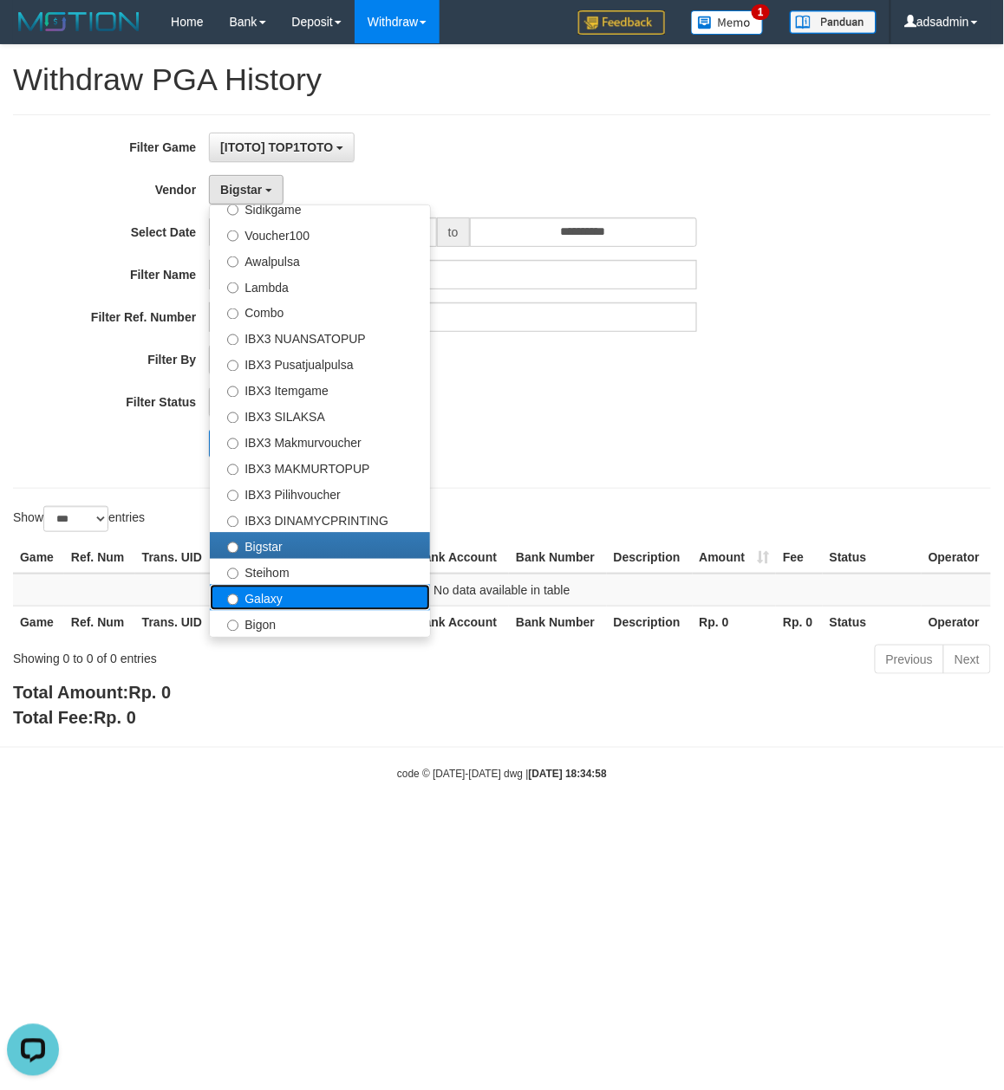
click at [288, 586] on label "Galaxy" at bounding box center [320, 598] width 220 height 26
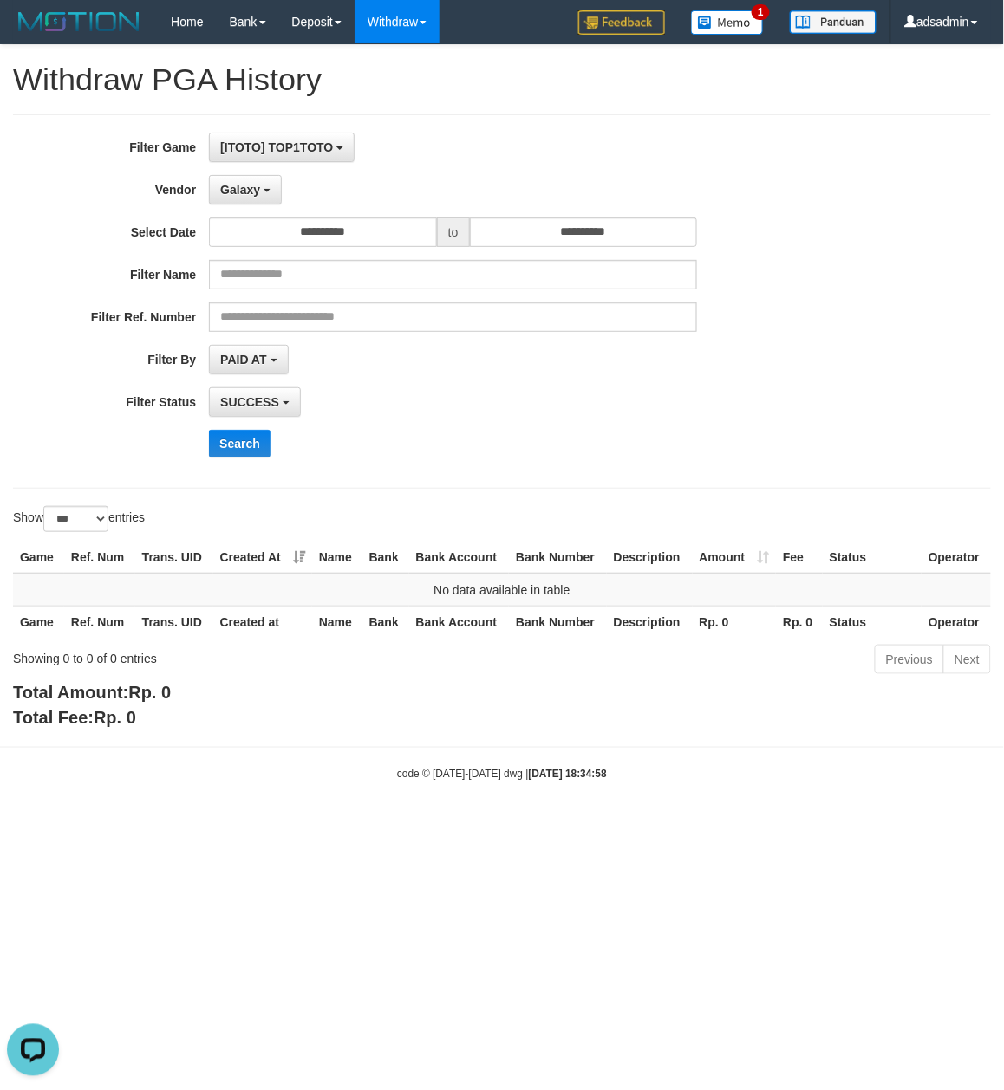
click at [232, 426] on div "**********" at bounding box center [418, 302] width 836 height 338
click at [236, 444] on button "Search" at bounding box center [240, 444] width 62 height 28
click at [275, 192] on button "Galaxy" at bounding box center [245, 189] width 73 height 29
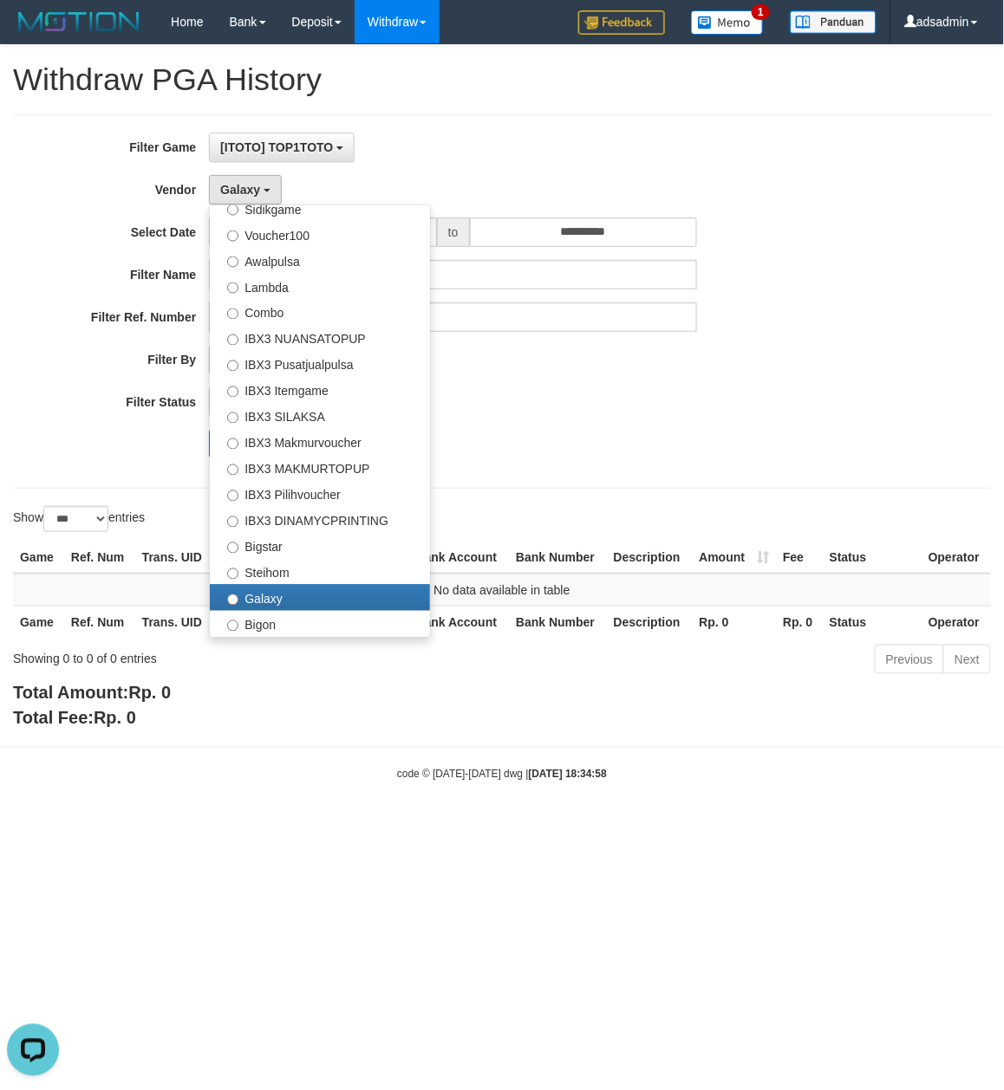
click at [305, 638] on ul "- Default Vendor - Lucy Luna Atlas WD LB Java Purple Green Gigantic Aladin Duba…" at bounding box center [320, 421] width 222 height 433
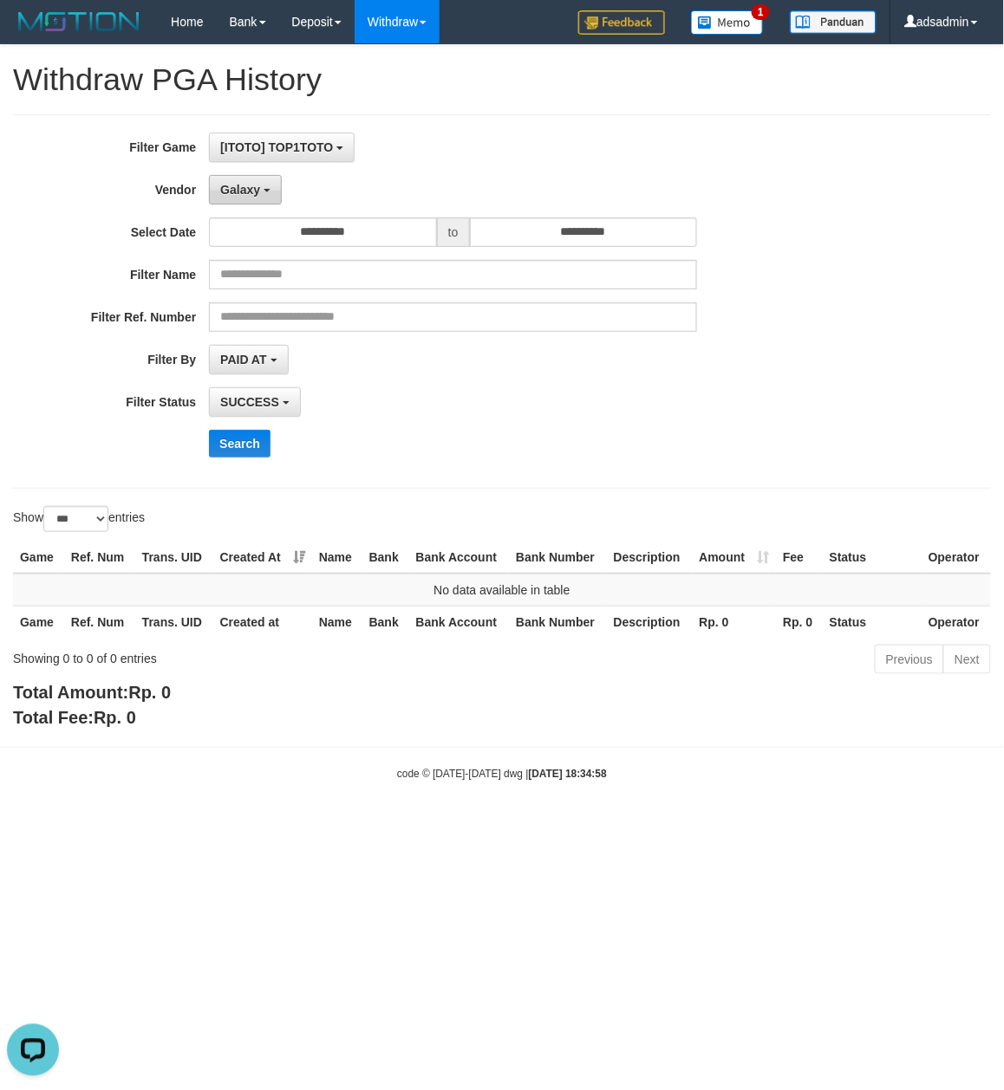
click at [267, 194] on button "Galaxy" at bounding box center [245, 189] width 73 height 29
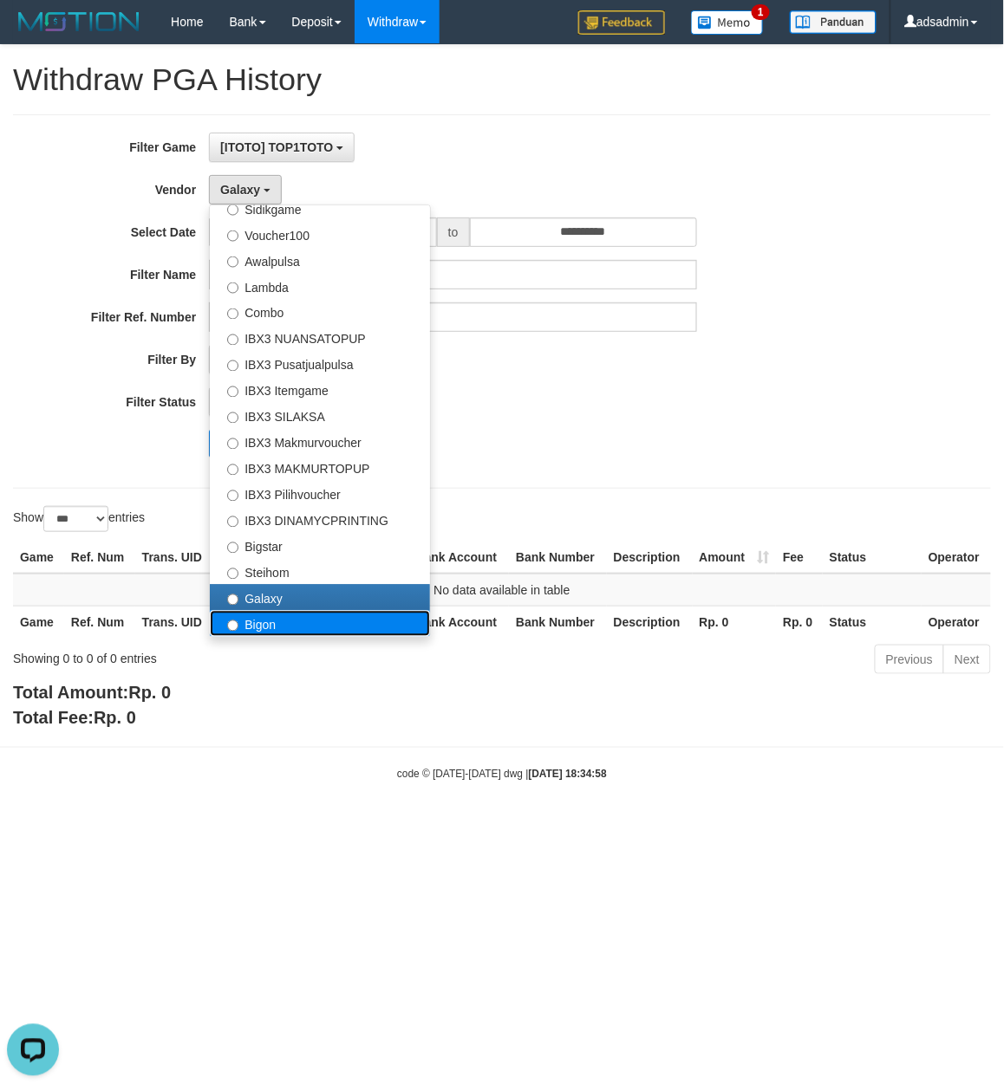
click at [296, 619] on label "Bigon" at bounding box center [320, 624] width 220 height 26
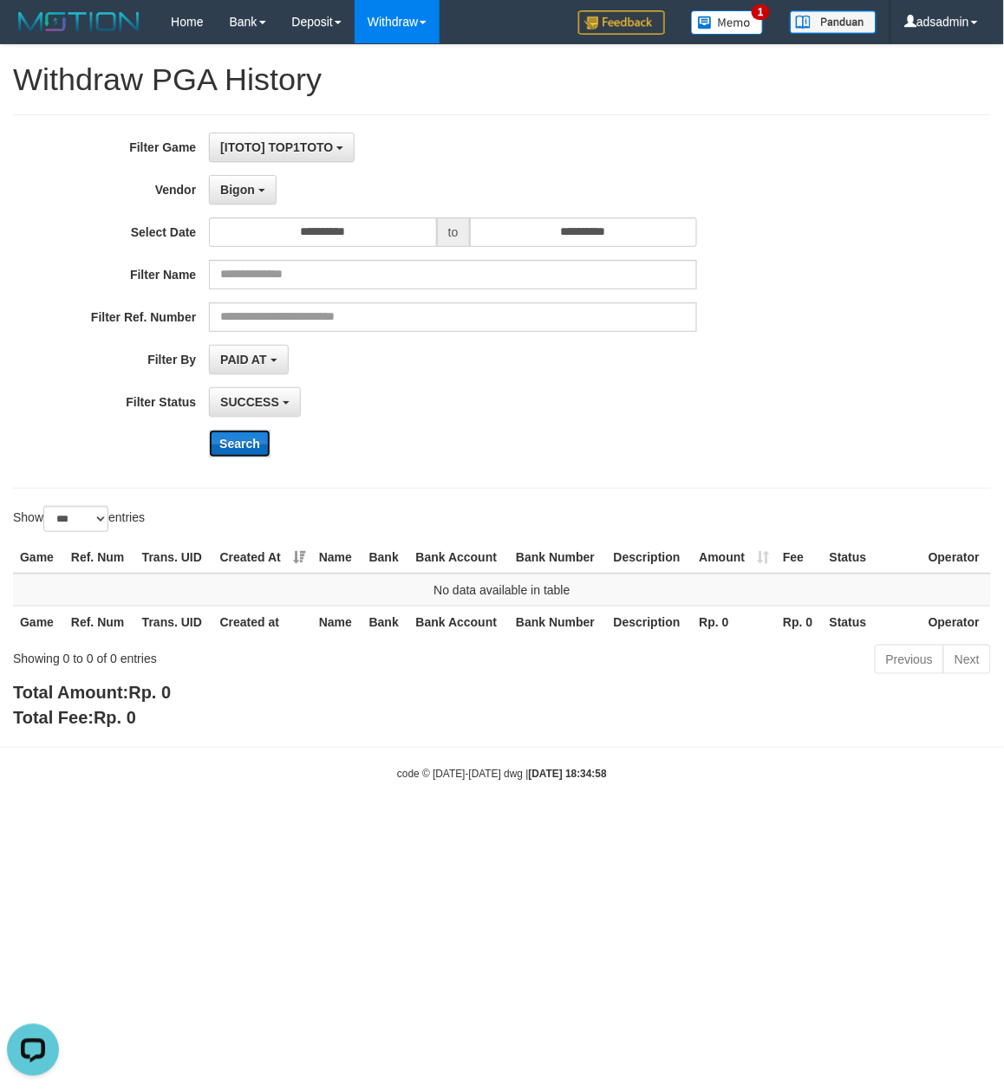
click at [244, 435] on button "Search" at bounding box center [240, 444] width 62 height 28
click at [253, 198] on button "Bigon" at bounding box center [243, 189] width 68 height 29
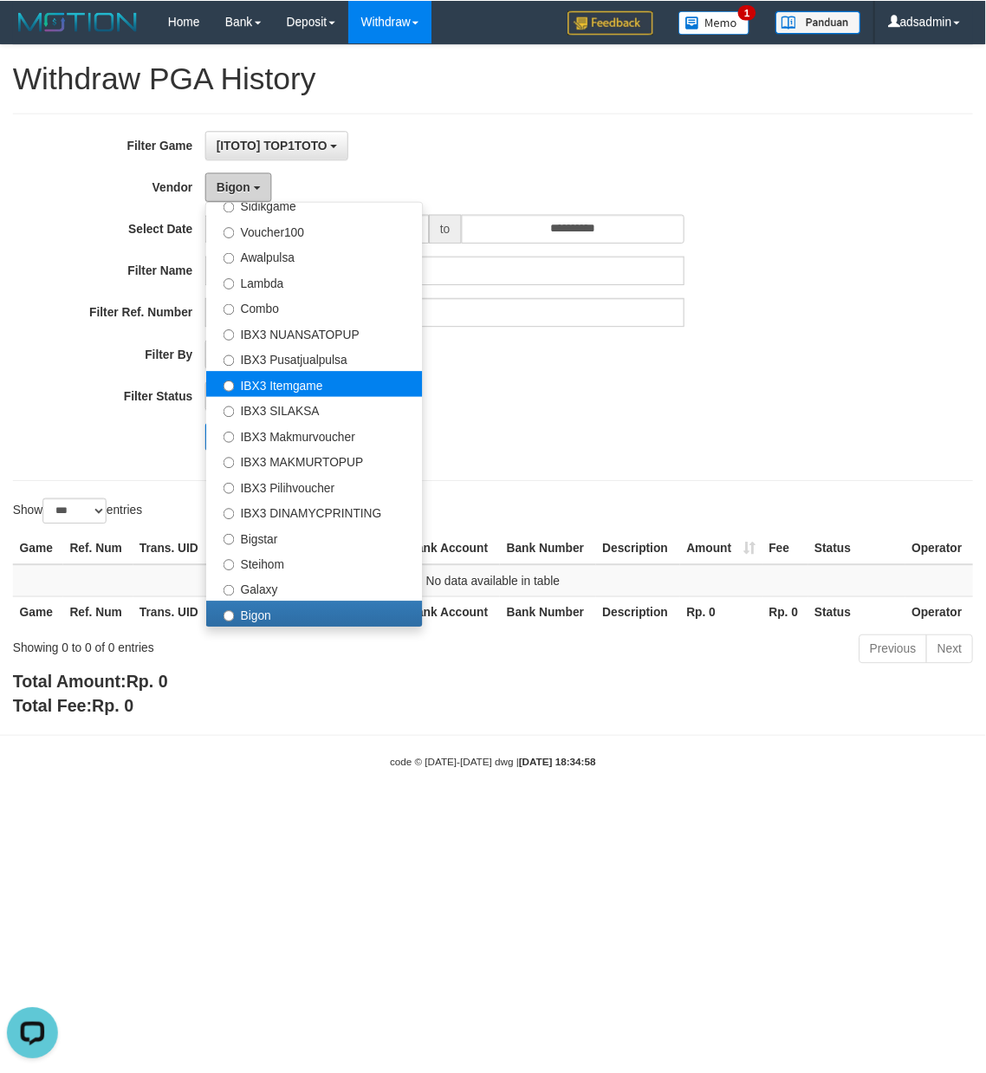
scroll to position [0, 0]
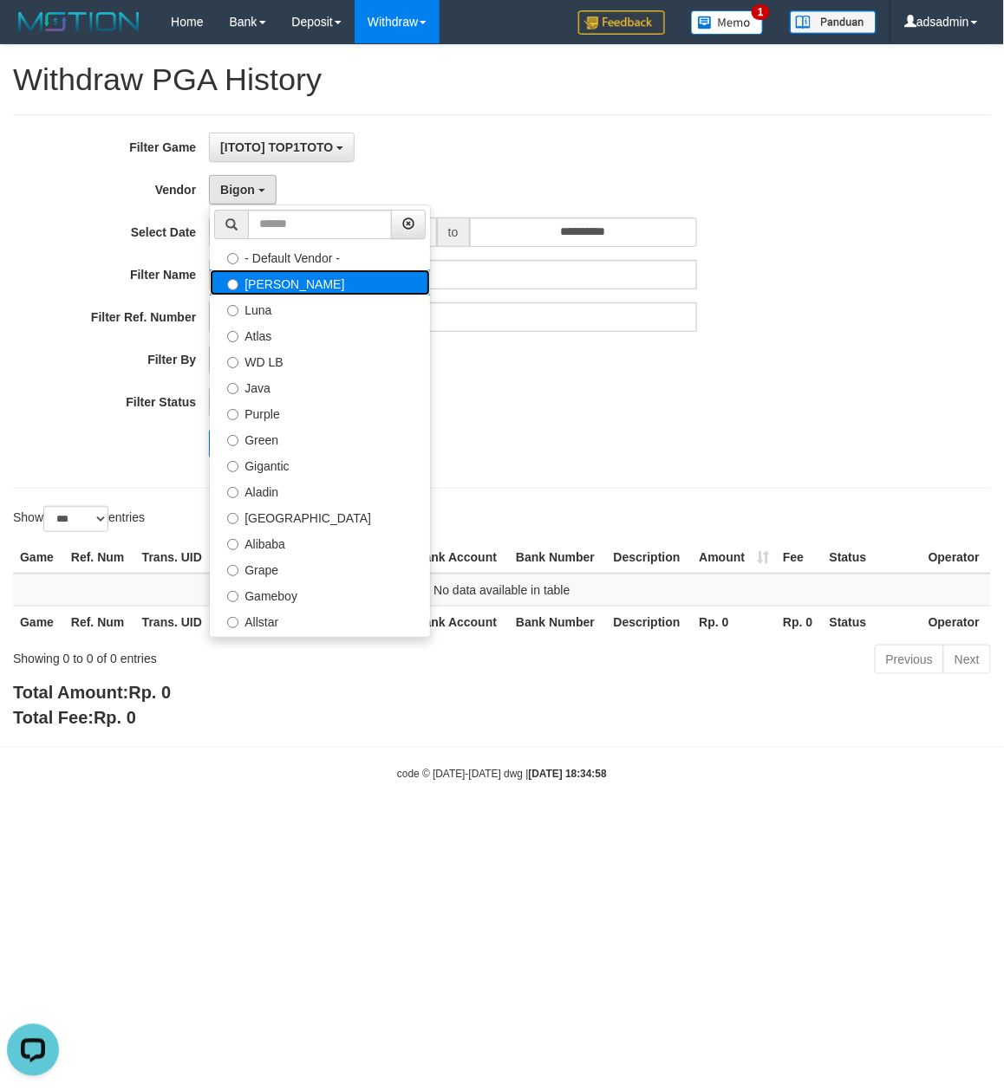
click at [292, 295] on label "Lucy" at bounding box center [320, 283] width 220 height 26
select select "**********"
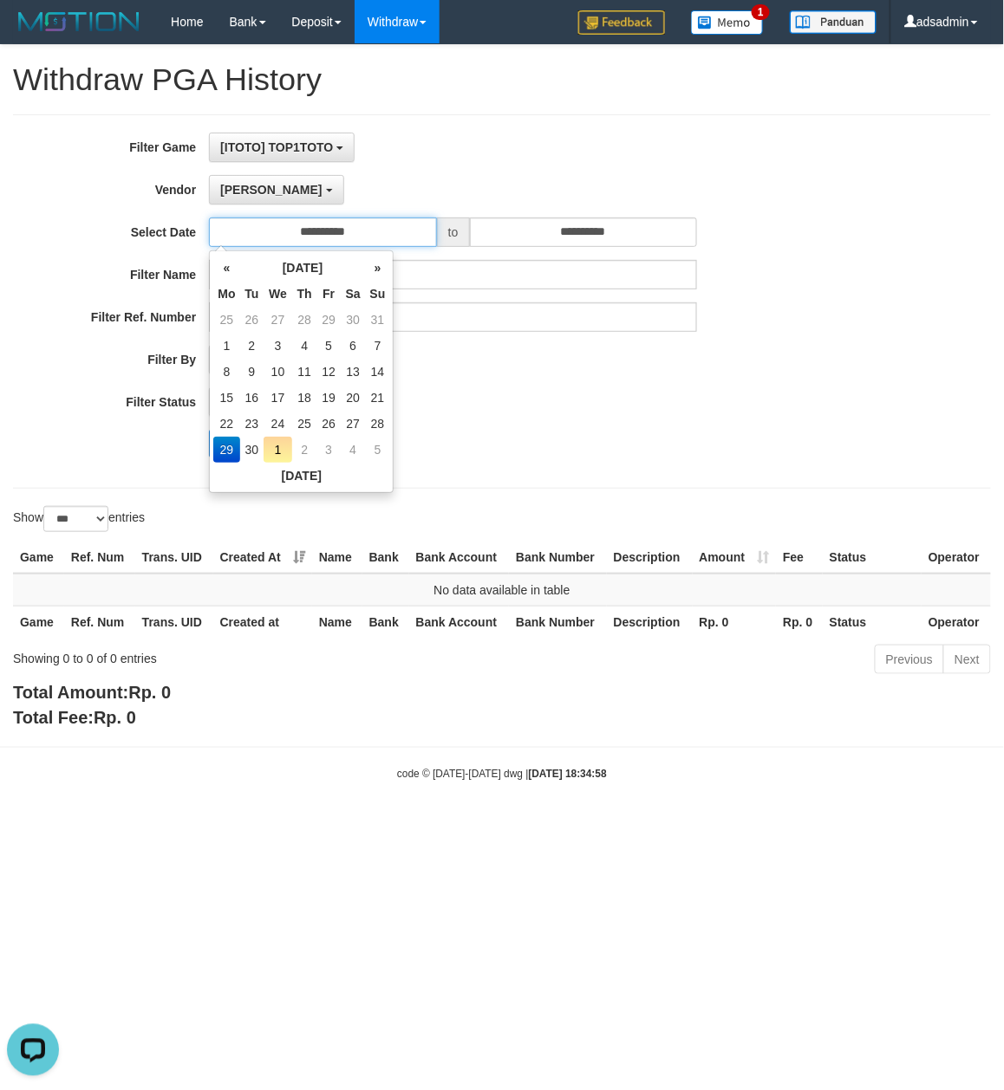
click at [345, 232] on input "**********" at bounding box center [323, 232] width 228 height 29
click at [380, 411] on td "28" at bounding box center [378, 424] width 24 height 26
type input "**********"
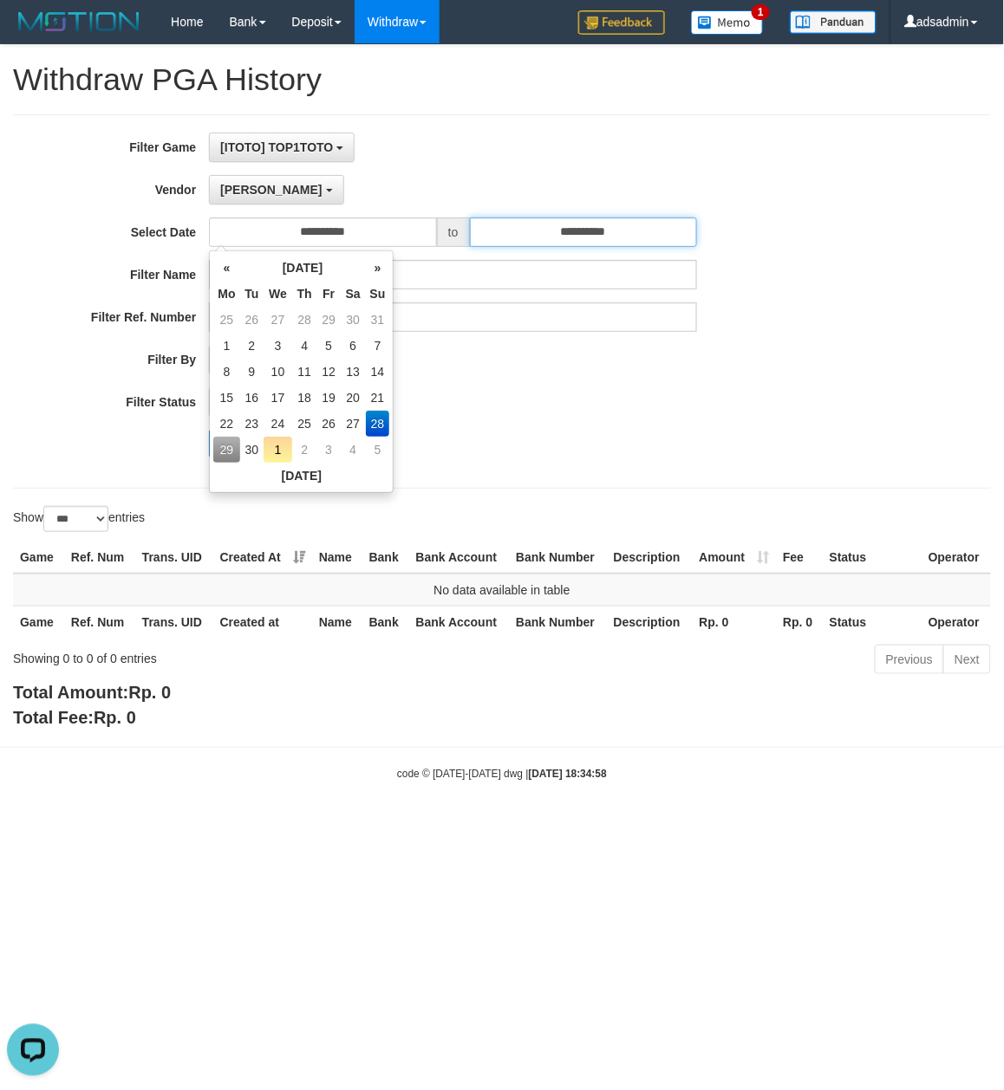
click at [582, 224] on input "**********" at bounding box center [584, 232] width 228 height 29
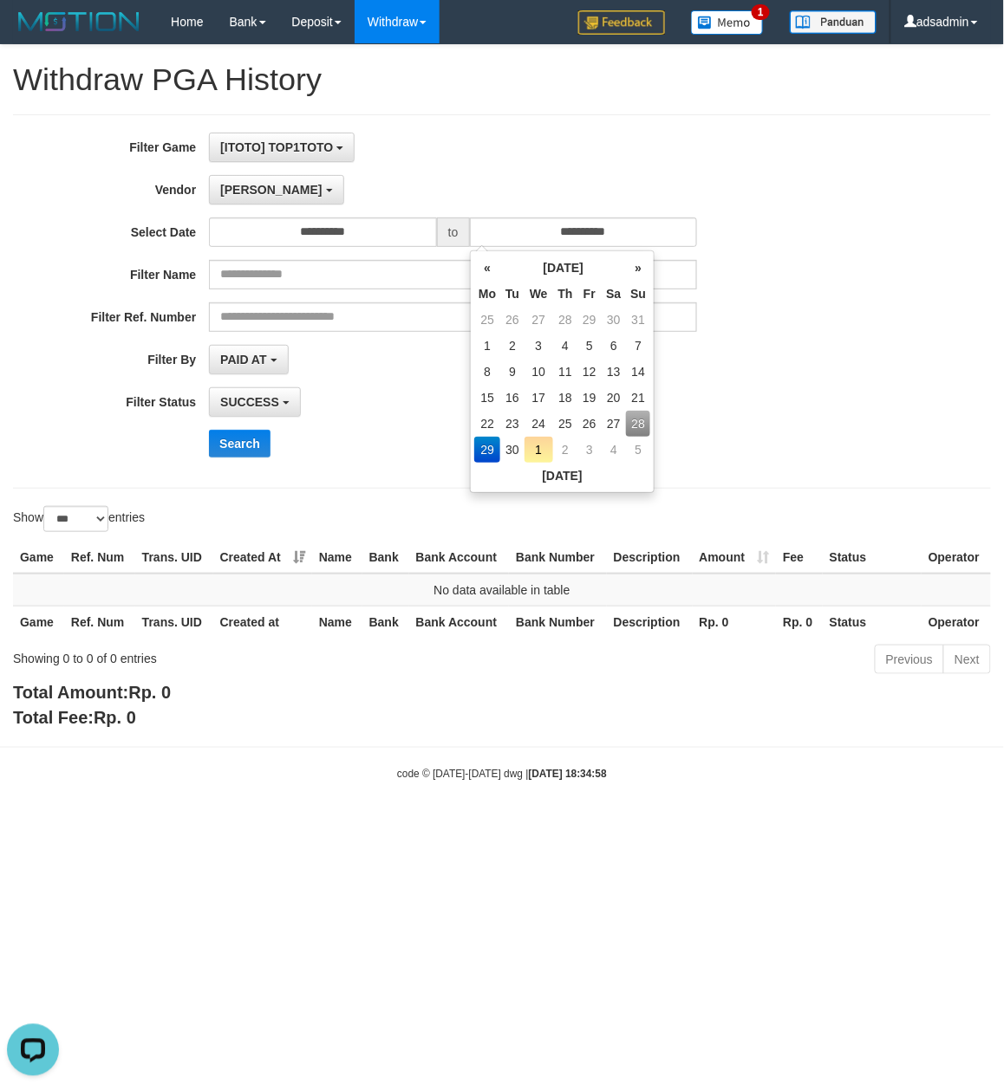
click at [633, 418] on td "28" at bounding box center [638, 424] width 24 height 26
type input "**********"
click at [373, 447] on div "Search" at bounding box center [523, 444] width 628 height 28
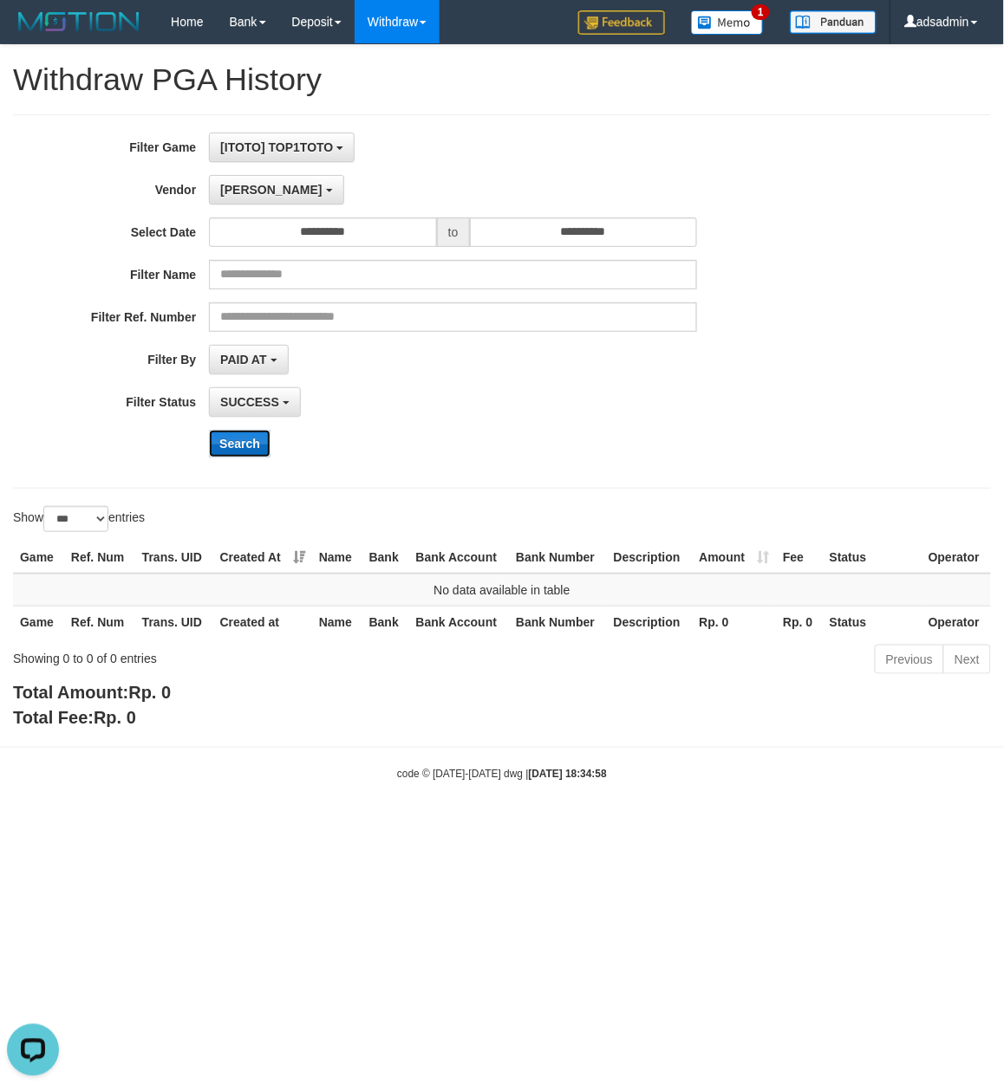
click at [264, 440] on button "Search" at bounding box center [240, 444] width 62 height 28
click at [244, 179] on button "Lucy" at bounding box center [276, 189] width 134 height 29
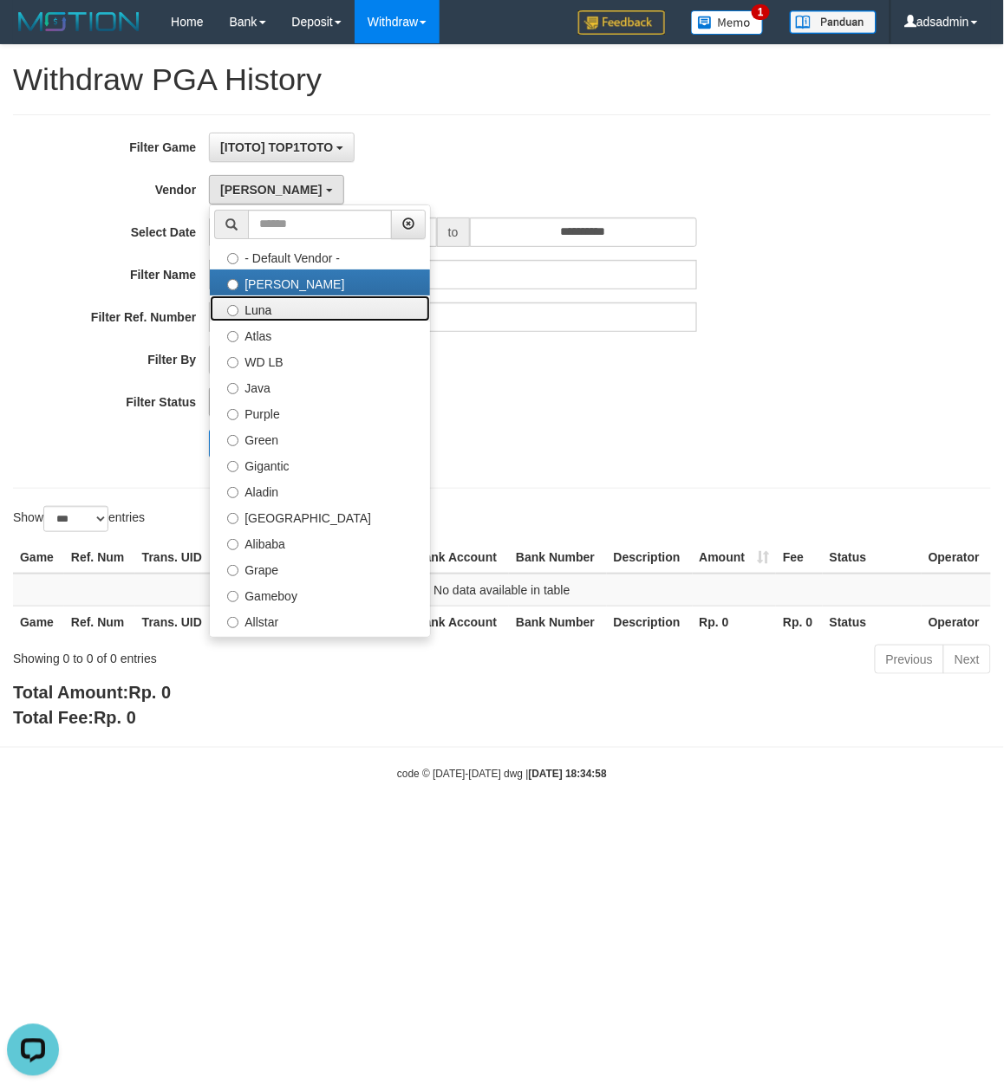
drag, startPoint x: 291, startPoint y: 316, endPoint x: 251, endPoint y: 418, distance: 109.8
click at [292, 316] on label "Luna" at bounding box center [320, 309] width 220 height 26
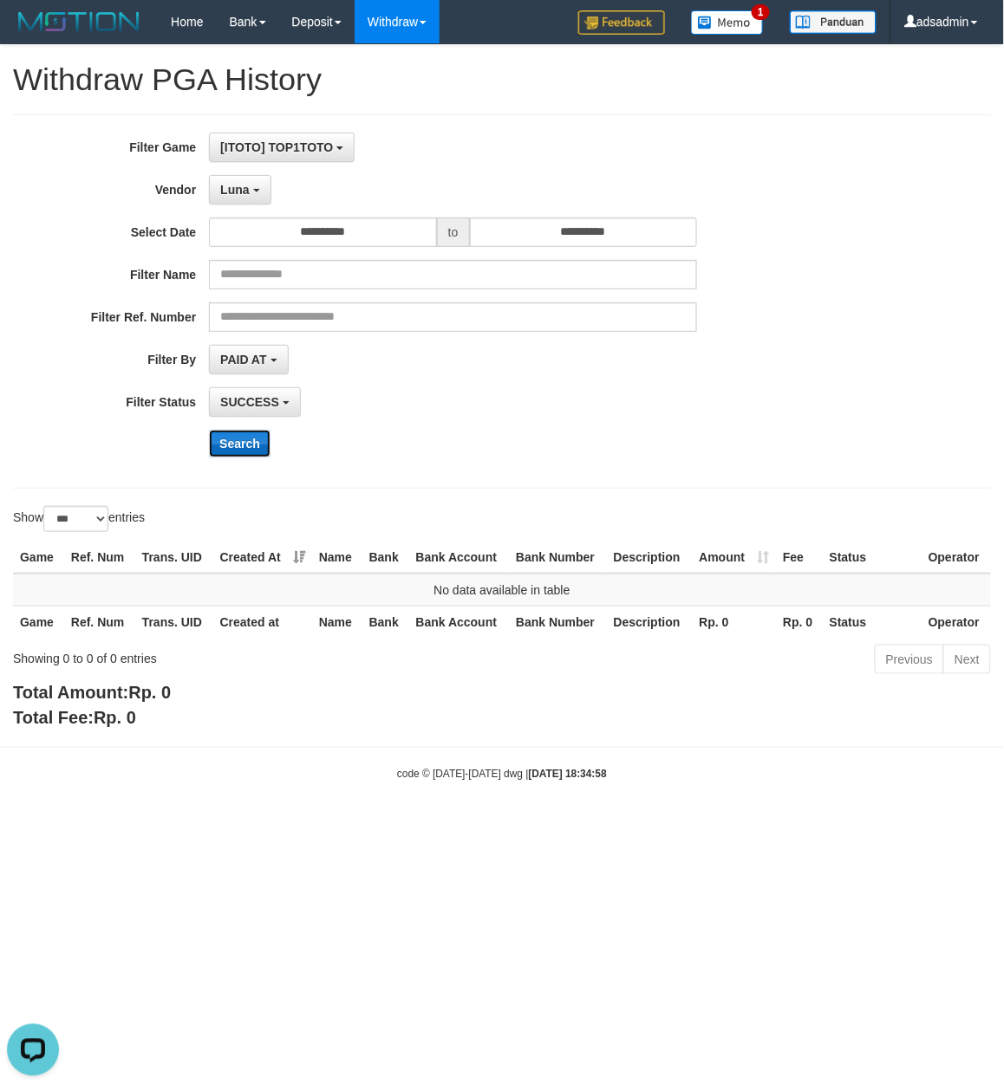
click at [248, 458] on button "Search" at bounding box center [240, 444] width 62 height 28
click at [241, 194] on span "Luna" at bounding box center [234, 190] width 29 height 14
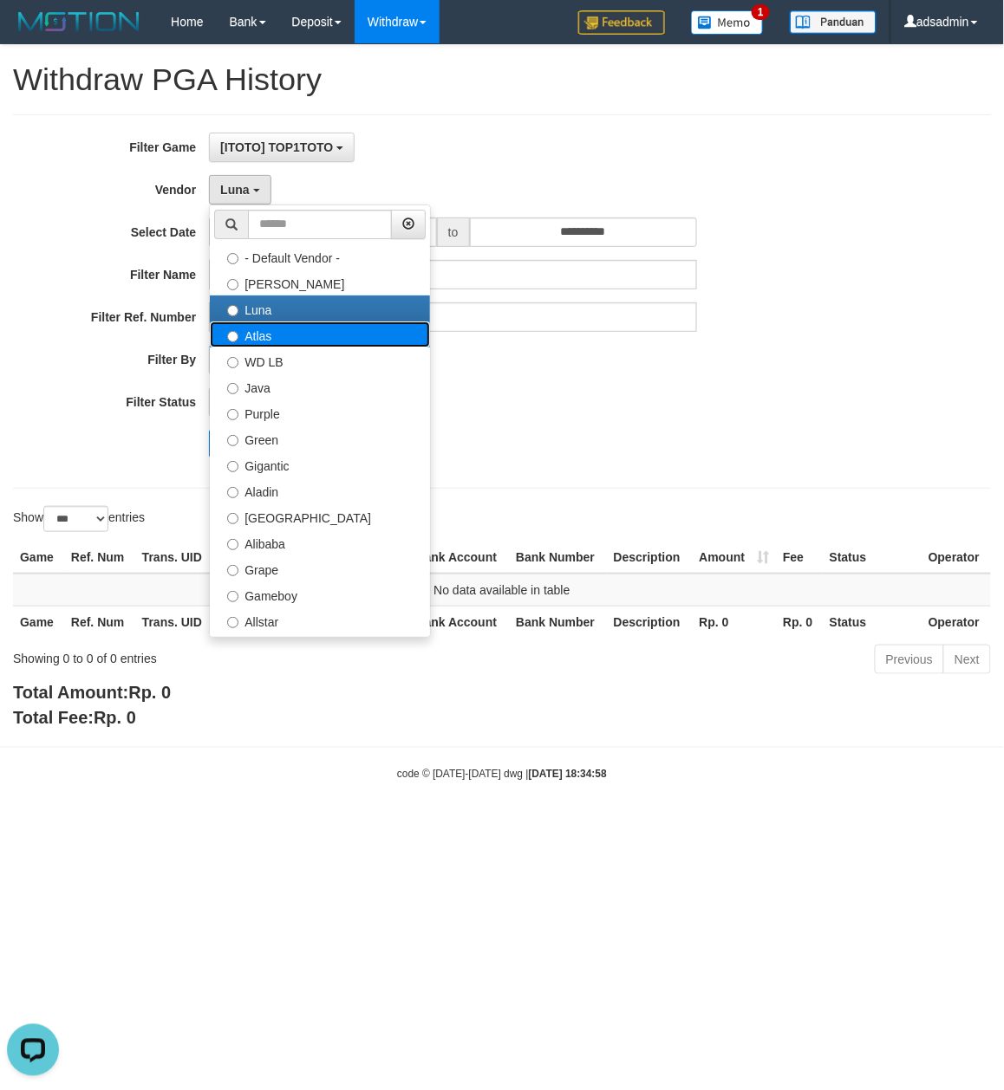
click at [284, 348] on label "Atlas" at bounding box center [320, 335] width 220 height 26
select select "**********"
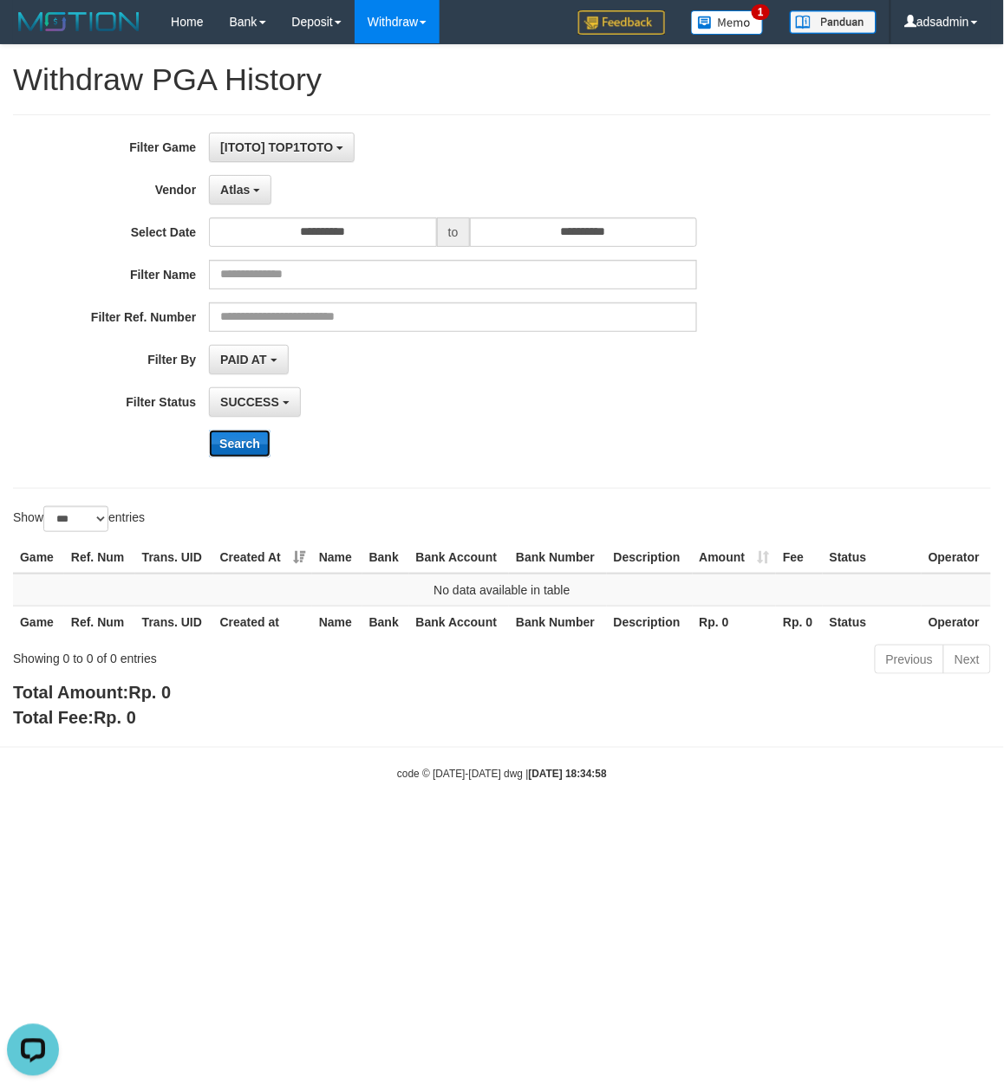
click at [257, 446] on button "Search" at bounding box center [240, 444] width 62 height 28
drag, startPoint x: 244, startPoint y: 192, endPoint x: 192, endPoint y: 320, distance: 138.1
click at [244, 192] on span "Atlas" at bounding box center [234, 190] width 29 height 14
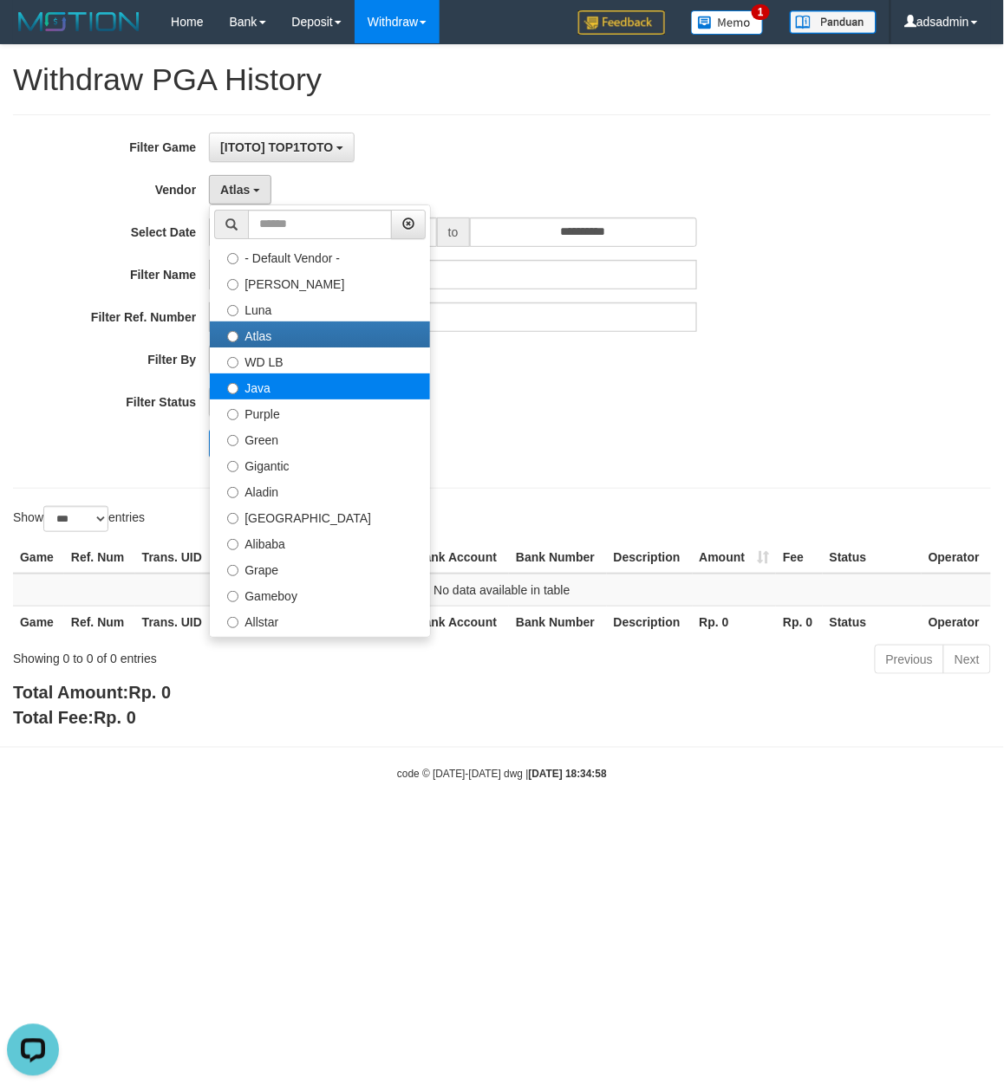
select select "**********"
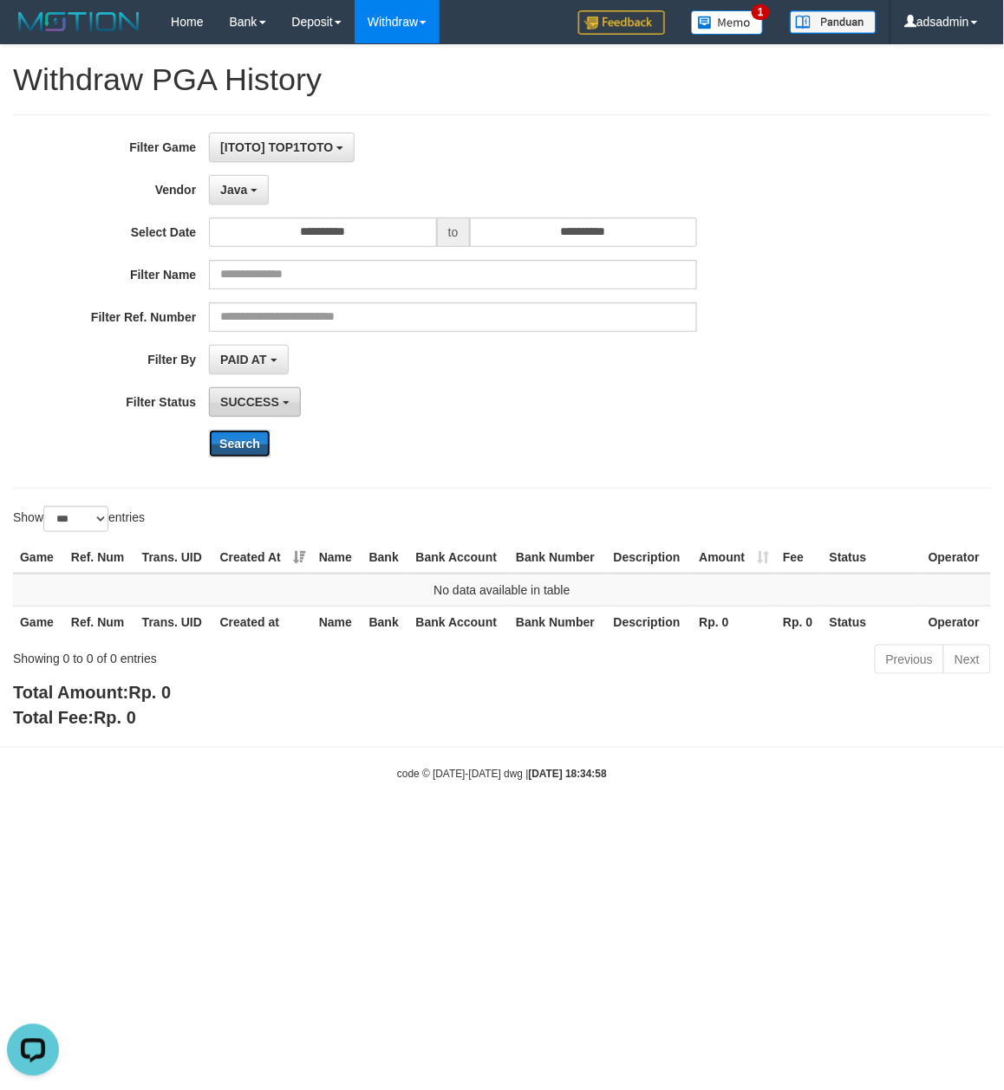
click at [236, 445] on button "Search" at bounding box center [240, 444] width 62 height 28
click at [257, 198] on button "Java" at bounding box center [239, 189] width 60 height 29
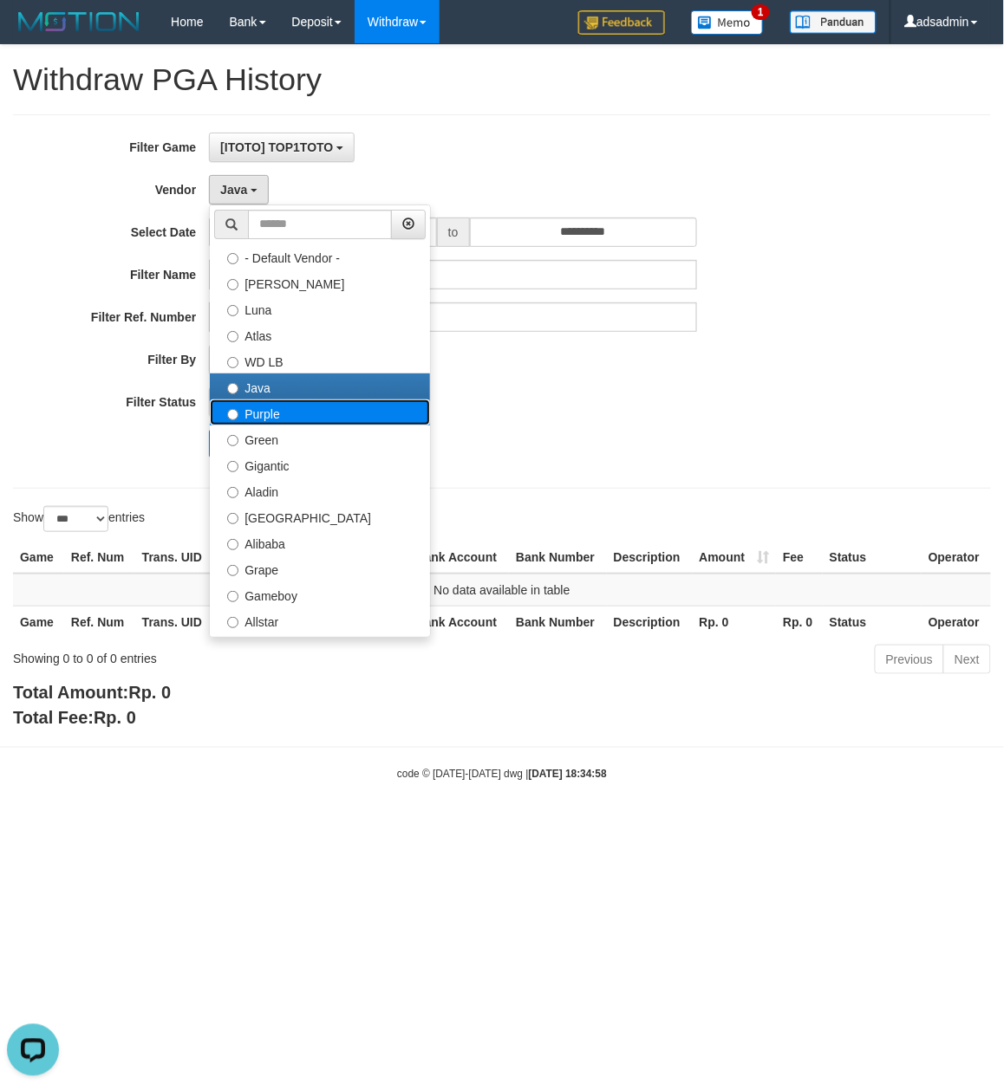
click at [264, 410] on label "Purple" at bounding box center [320, 413] width 220 height 26
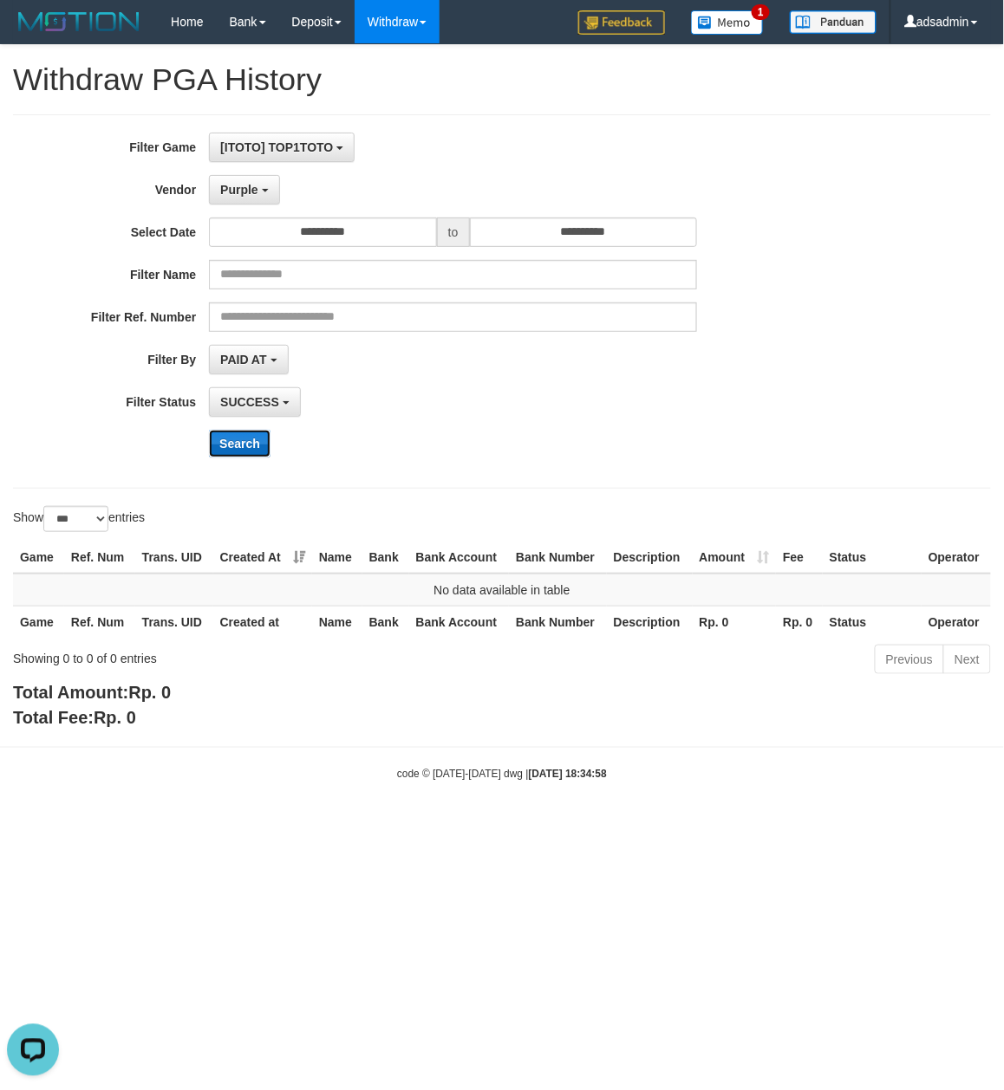
click at [244, 434] on button "Search" at bounding box center [240, 444] width 62 height 28
click at [255, 195] on span "Purple" at bounding box center [239, 190] width 38 height 14
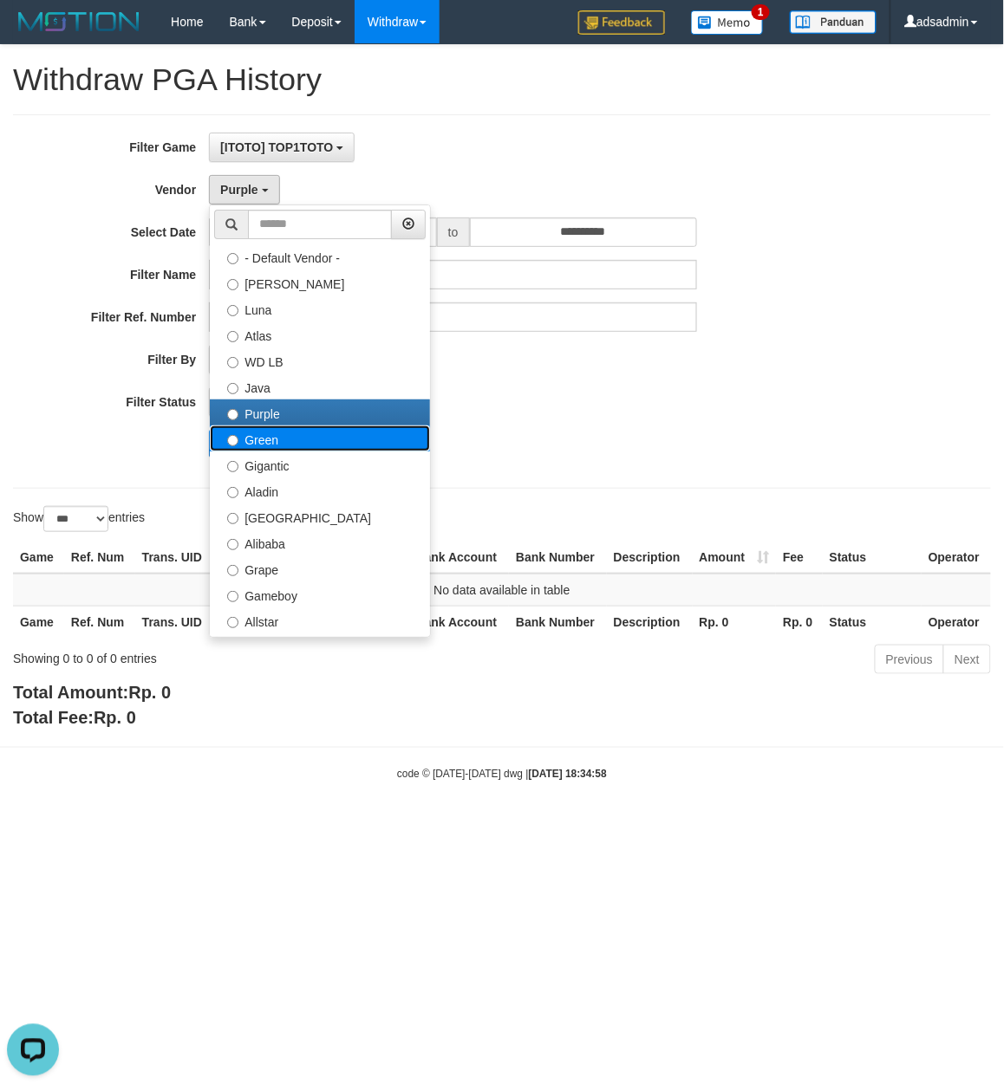
click at [278, 431] on label "Green" at bounding box center [320, 439] width 220 height 26
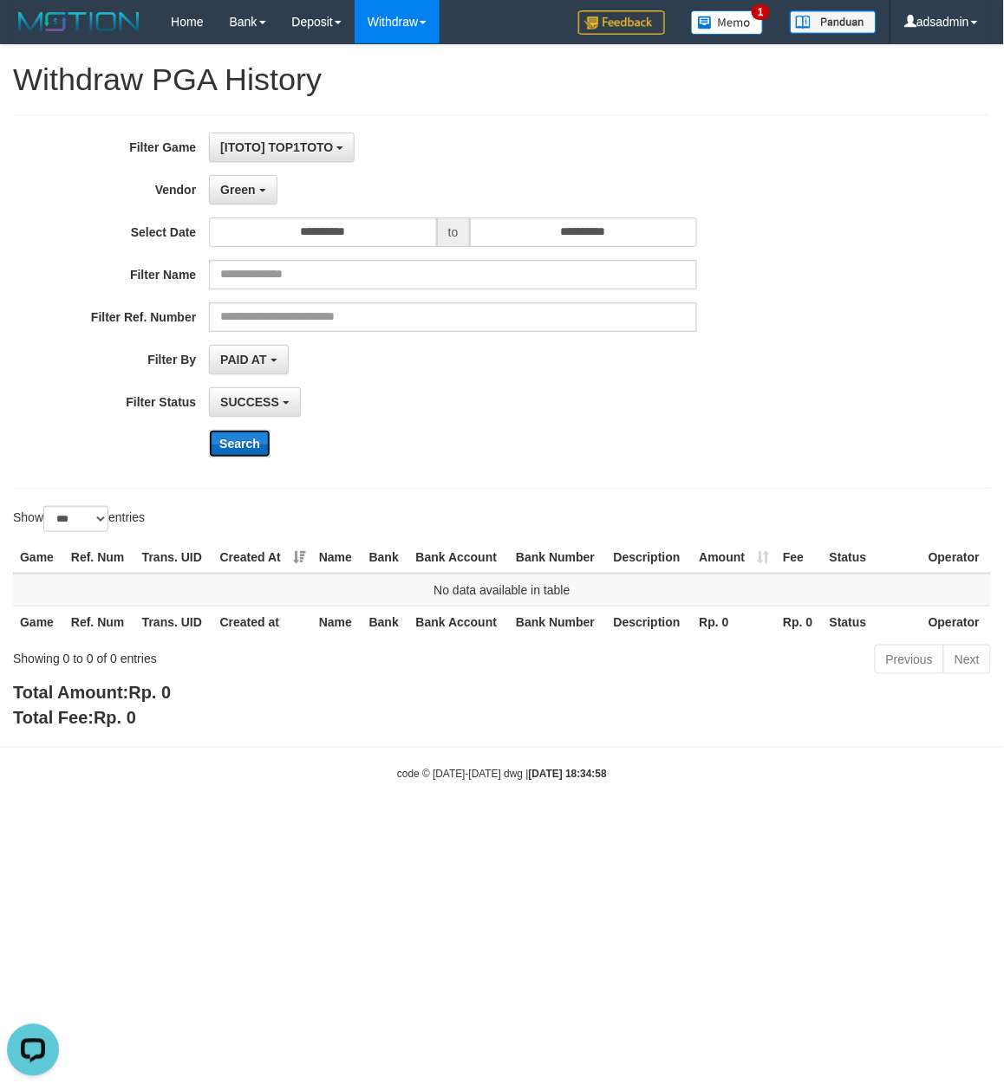
click at [257, 432] on button "Search" at bounding box center [240, 444] width 62 height 28
click at [250, 205] on button "Green" at bounding box center [243, 189] width 68 height 29
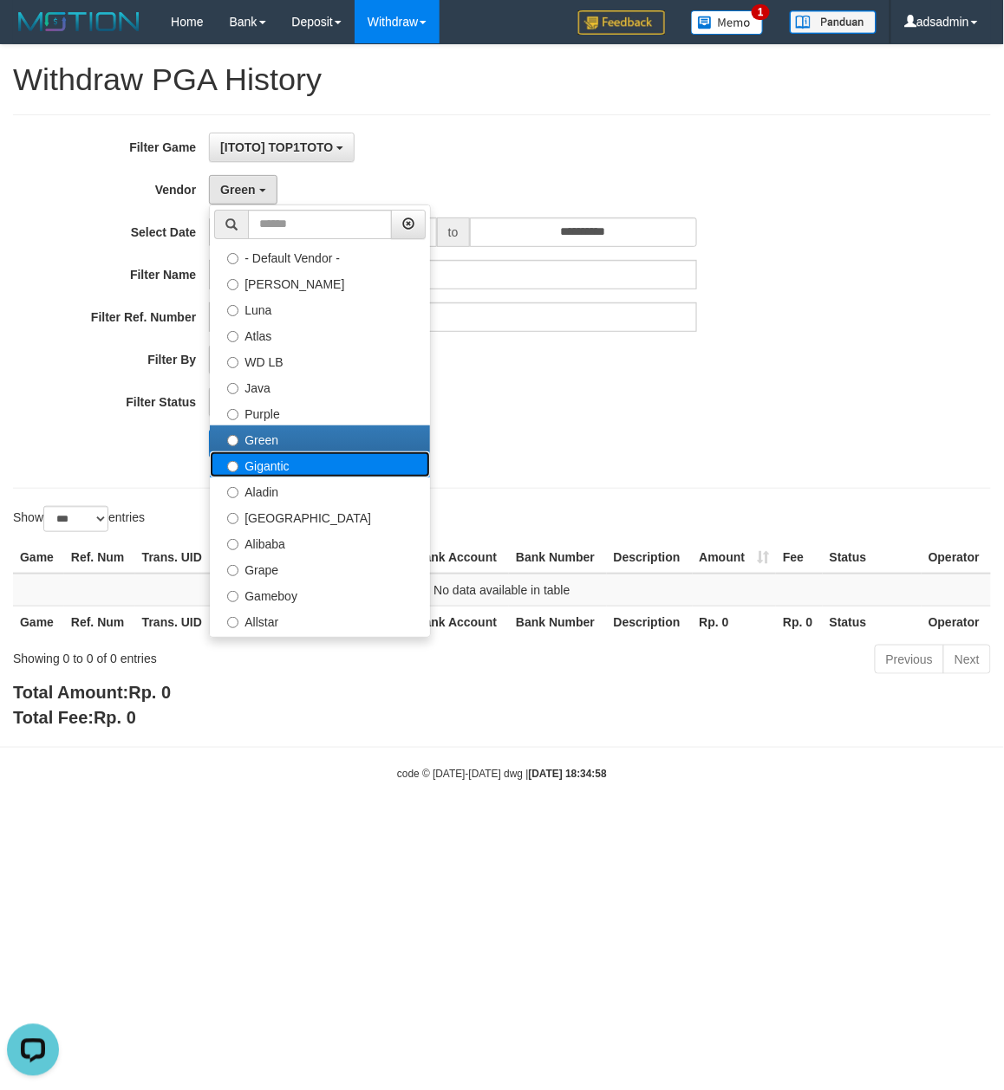
click at [292, 459] on label "Gigantic" at bounding box center [320, 465] width 220 height 26
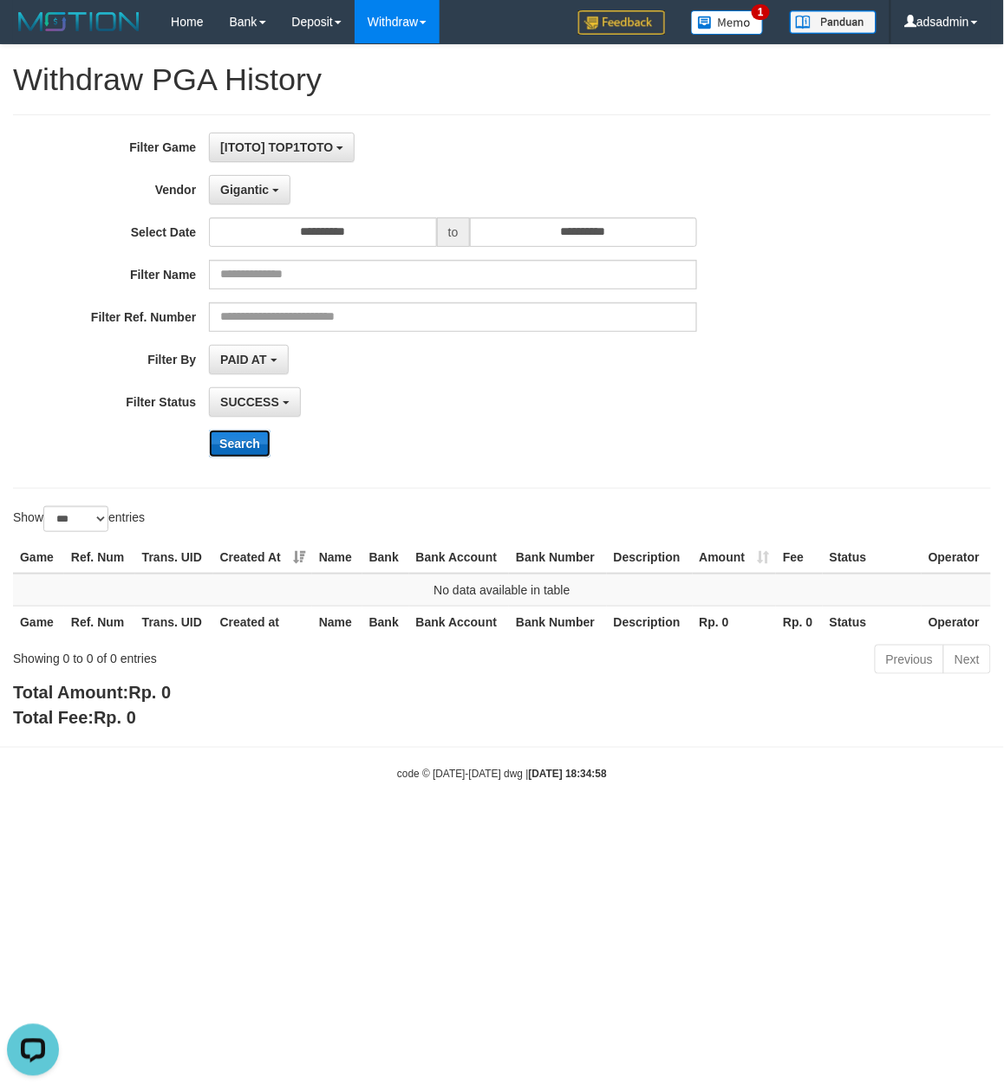
click at [257, 444] on button "Search" at bounding box center [240, 444] width 62 height 28
drag, startPoint x: 260, startPoint y: 196, endPoint x: 260, endPoint y: 364, distance: 168.2
click at [260, 196] on span "Gigantic" at bounding box center [244, 190] width 49 height 14
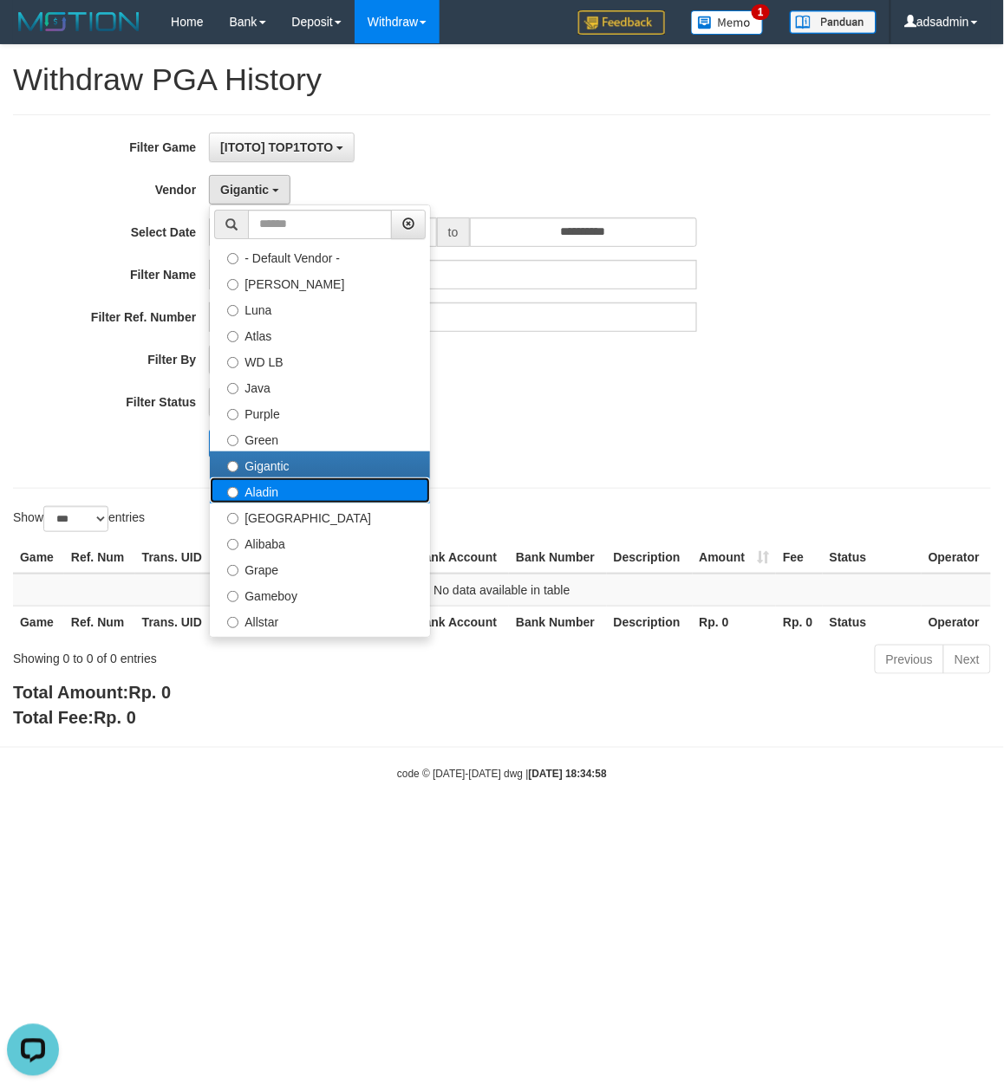
click at [274, 494] on label "Aladin" at bounding box center [320, 491] width 220 height 26
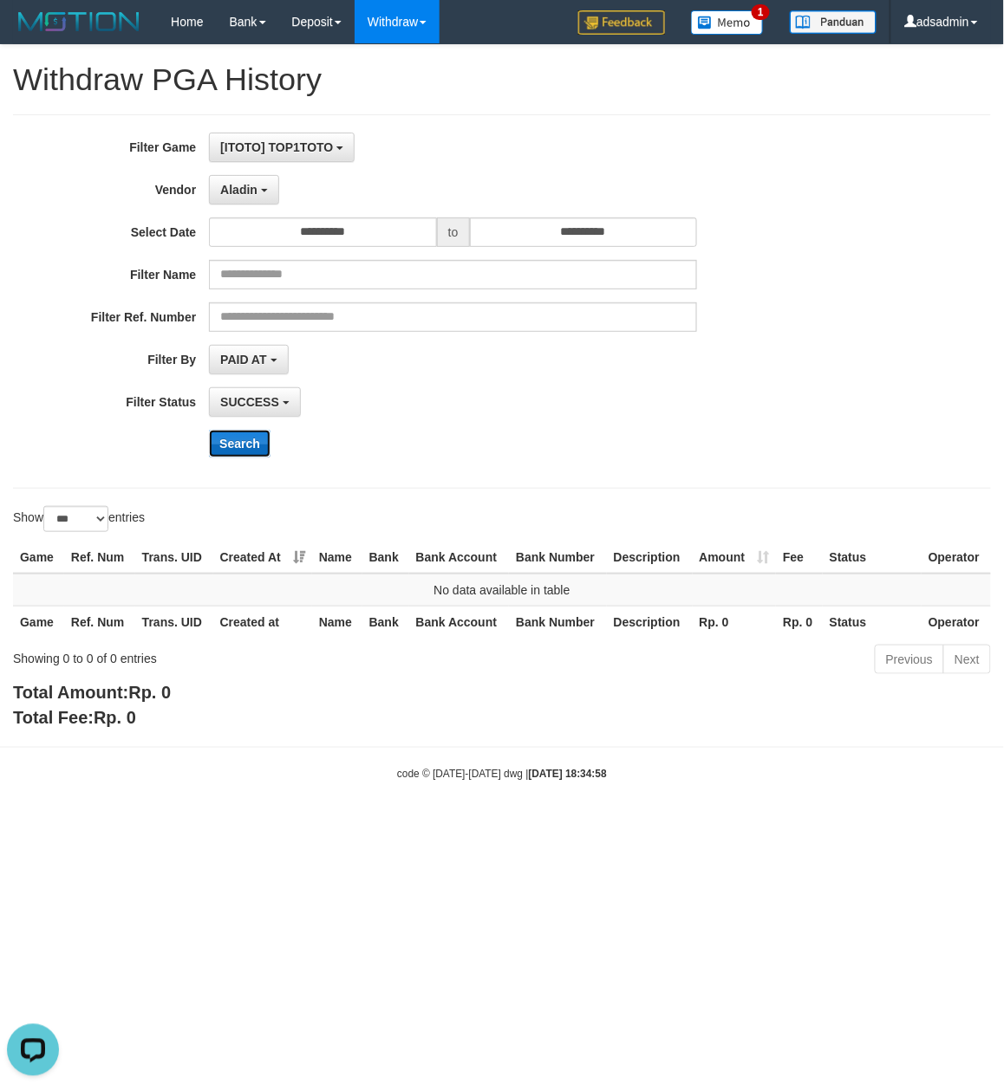
click at [246, 441] on button "Search" at bounding box center [240, 444] width 62 height 28
click at [251, 194] on span "Aladin" at bounding box center [238, 190] width 37 height 14
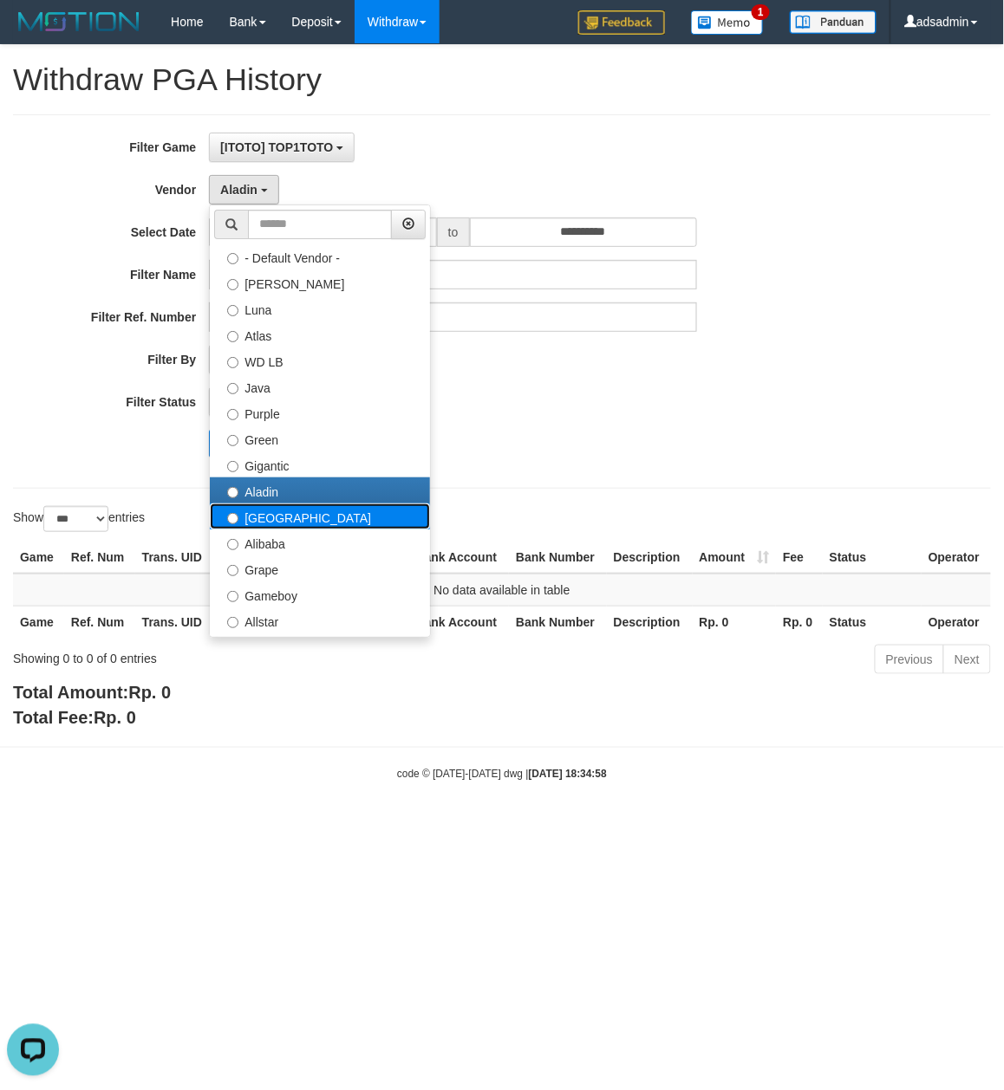
click at [276, 528] on label "Dubai" at bounding box center [320, 517] width 220 height 26
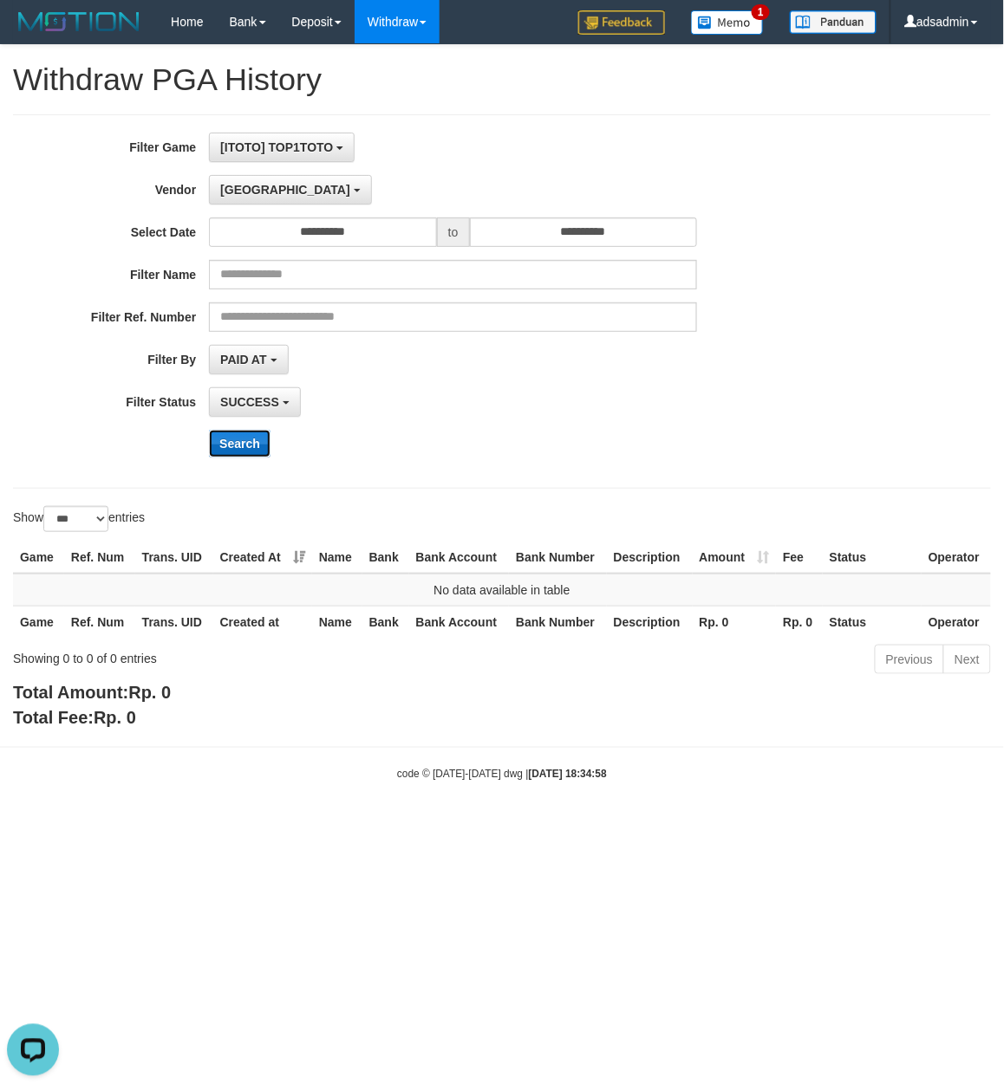
click at [257, 447] on button "Search" at bounding box center [240, 444] width 62 height 28
drag, startPoint x: 241, startPoint y: 191, endPoint x: 225, endPoint y: 334, distance: 143.9
click at [241, 191] on span "Dubai" at bounding box center [285, 190] width 130 height 14
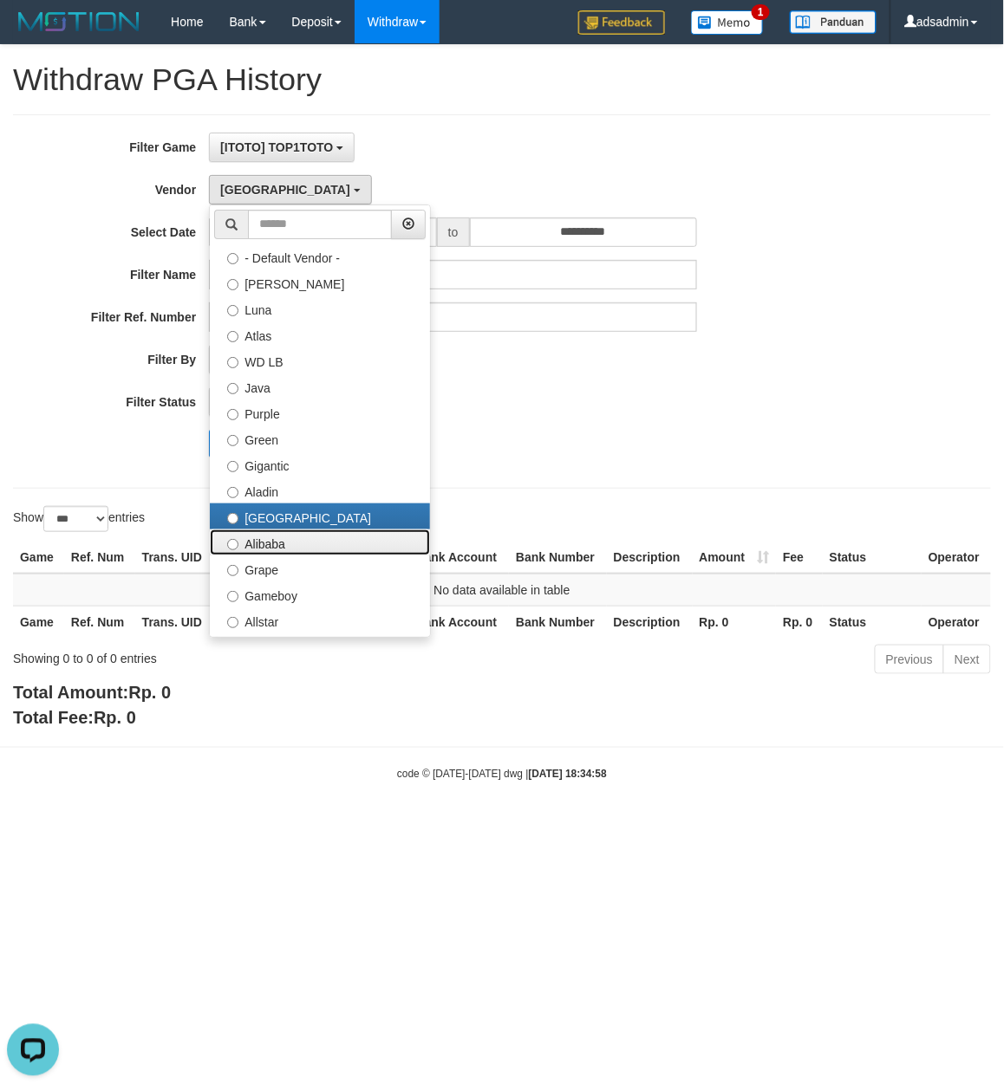
drag, startPoint x: 267, startPoint y: 552, endPoint x: 251, endPoint y: 517, distance: 38.4
click at [267, 552] on label "Alibaba" at bounding box center [320, 543] width 220 height 26
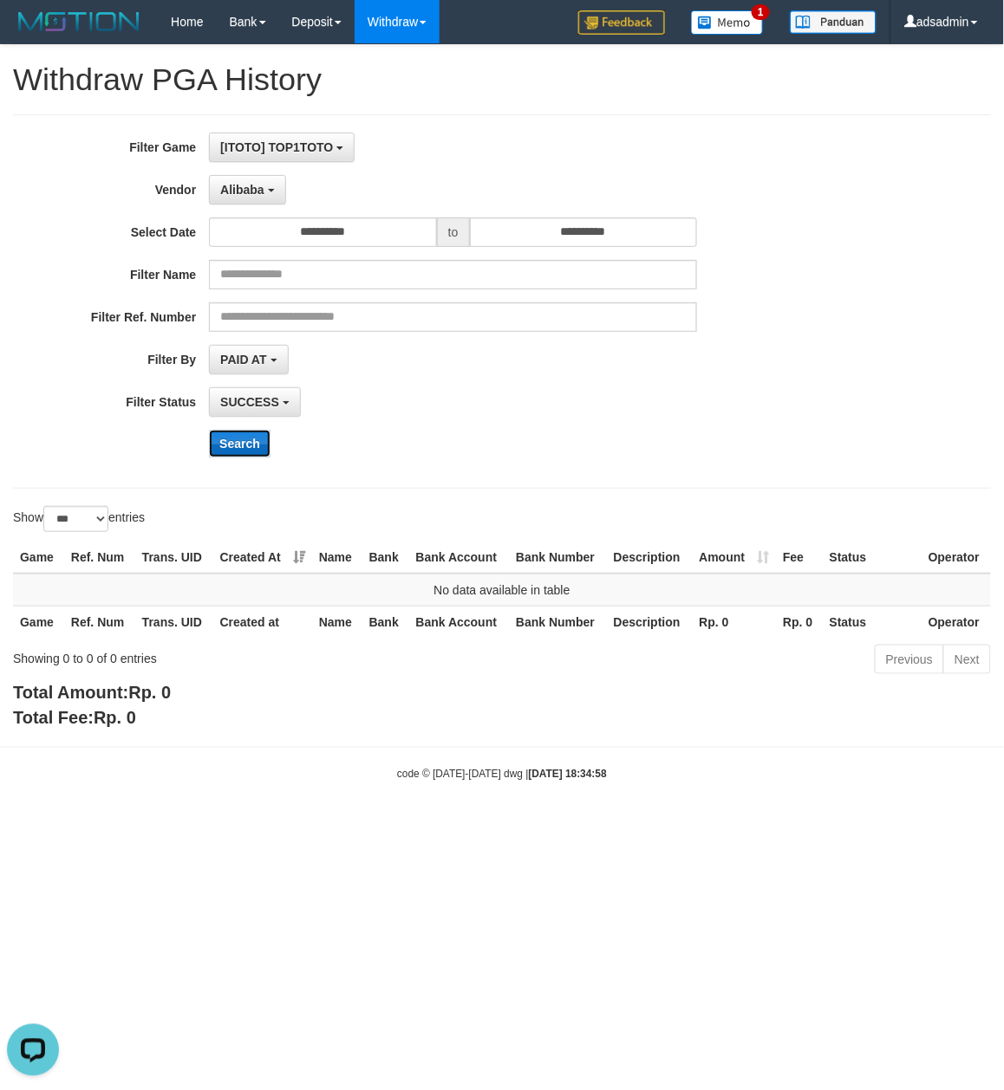
click at [241, 446] on button "Search" at bounding box center [240, 444] width 62 height 28
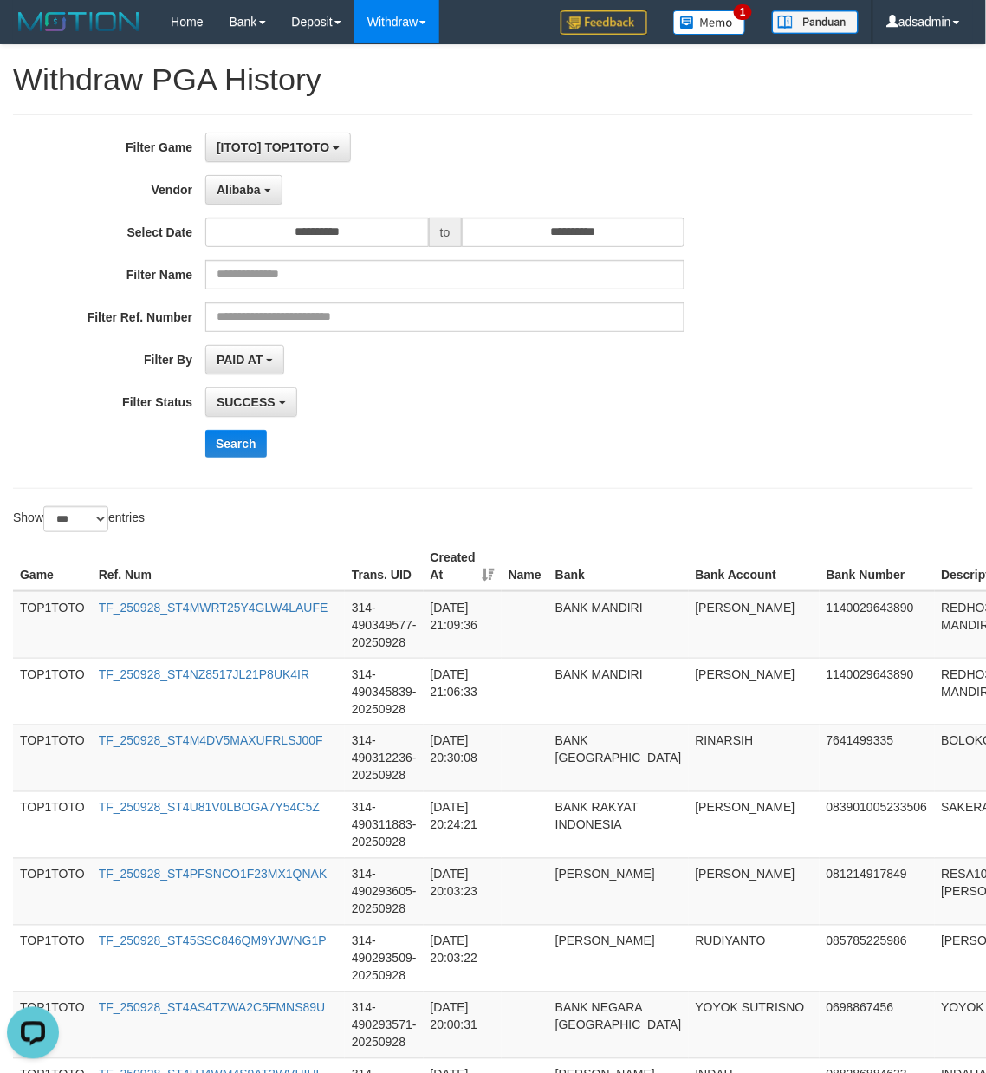
click at [882, 371] on div "**********" at bounding box center [493, 302] width 986 height 338
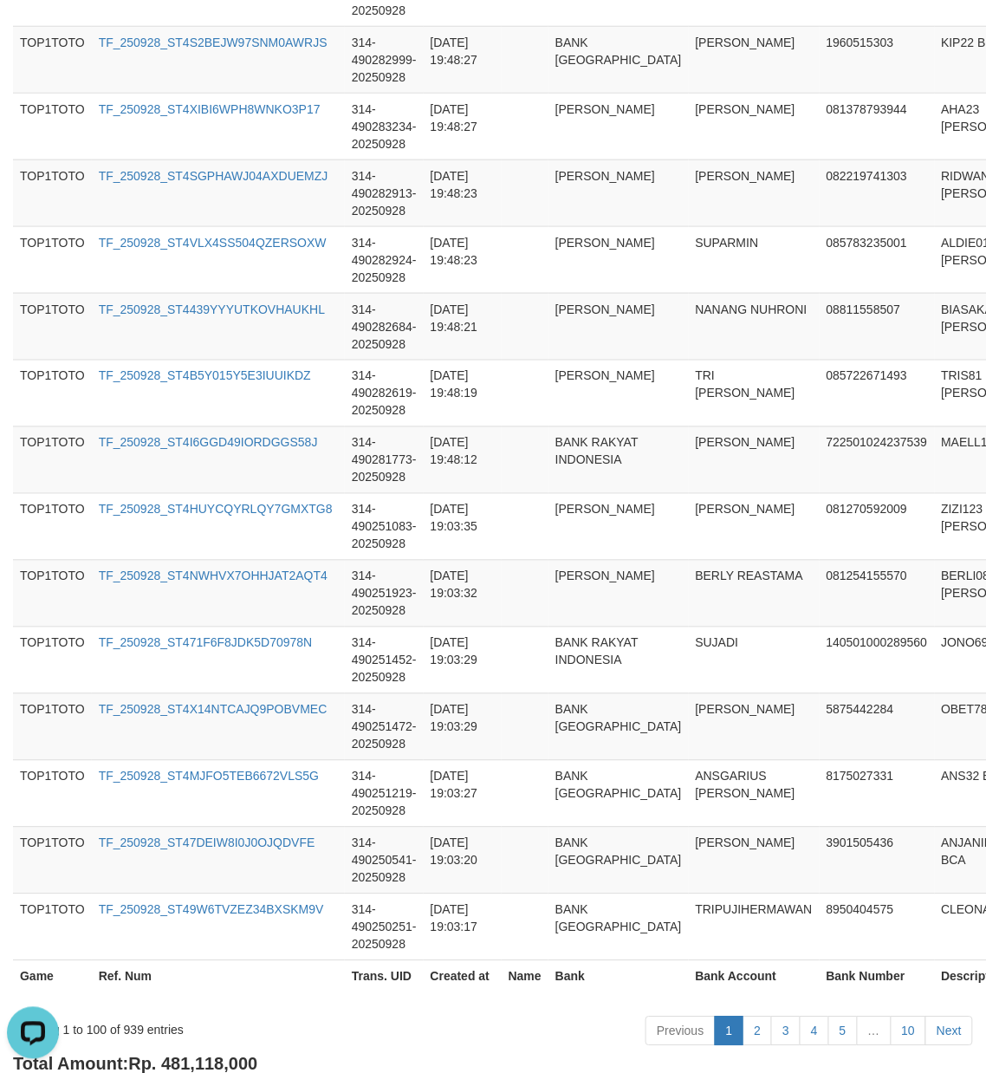
scroll to position [6461, 0]
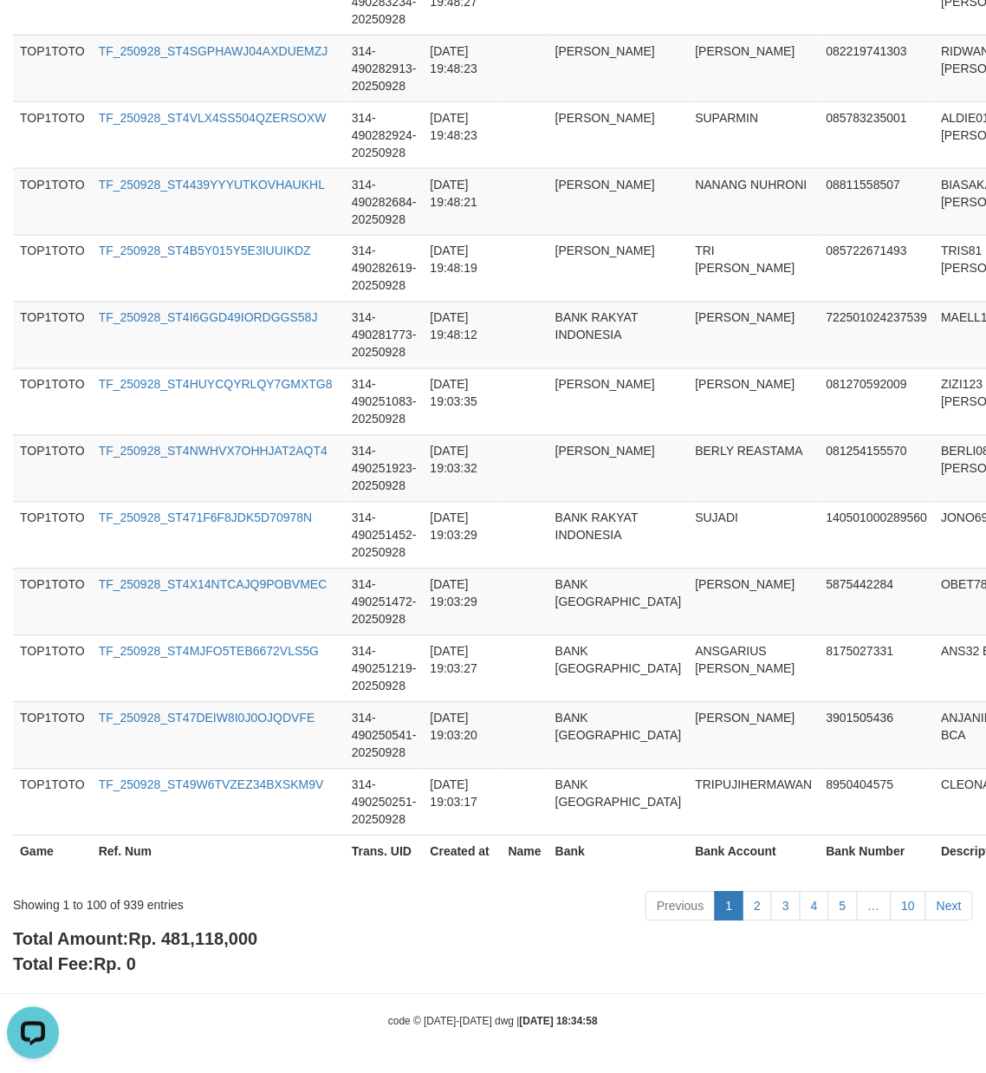
click at [227, 943] on span "Rp. 481,118,000" at bounding box center [192, 939] width 129 height 19
drag, startPoint x: 227, startPoint y: 943, endPoint x: 581, endPoint y: 872, distance: 360.7
click at [227, 941] on span "Rp. 481,118,000" at bounding box center [192, 939] width 129 height 19
click at [128, 903] on div "Showing 1 to 100 of 939 entries" at bounding box center [205, 902] width 385 height 24
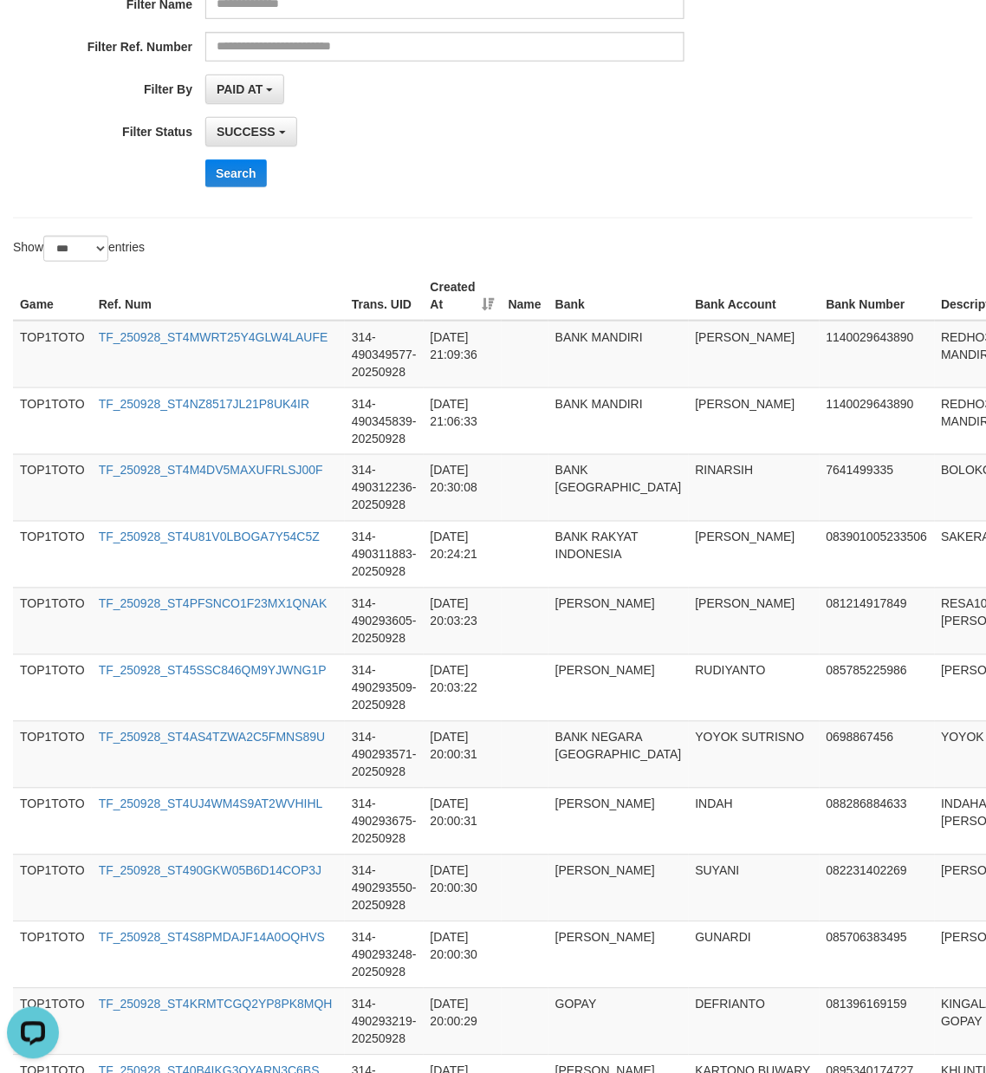
scroll to position [0, 0]
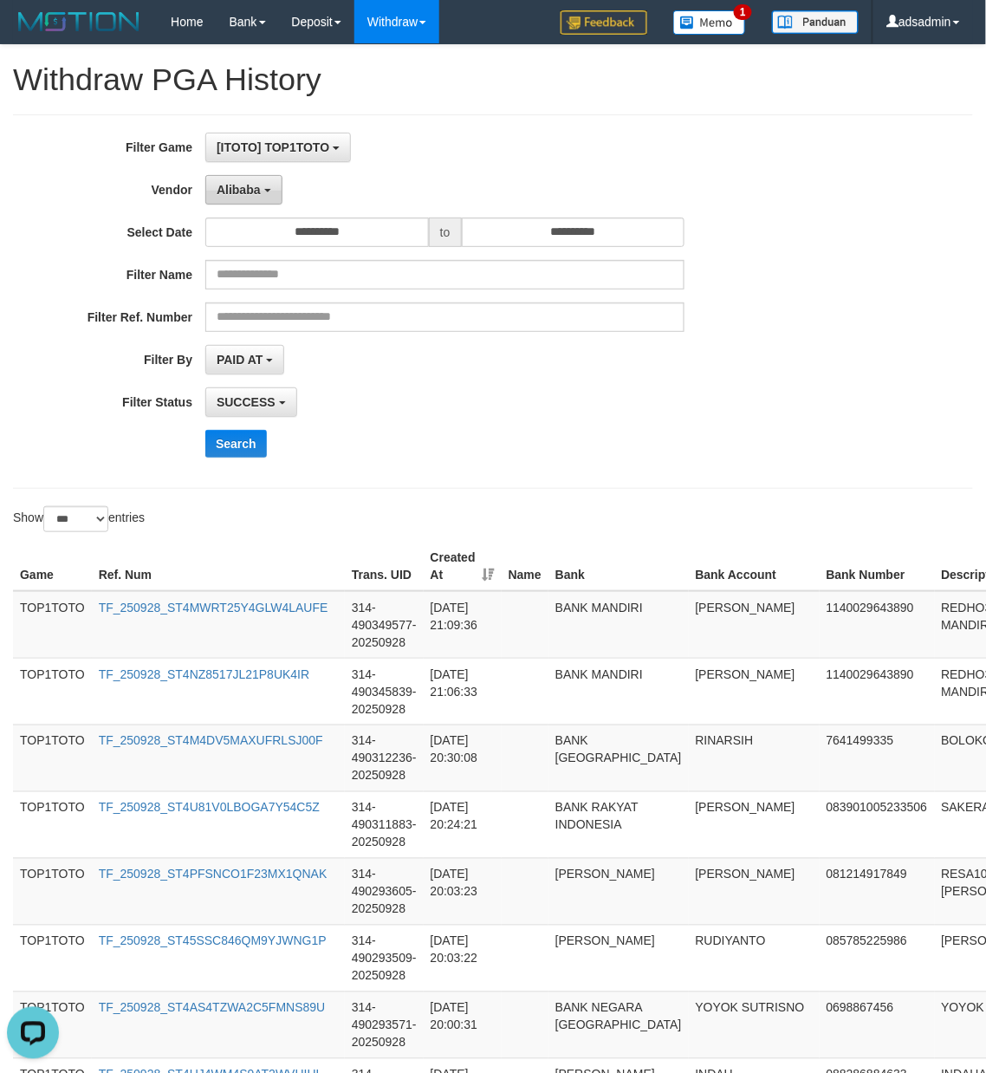
click at [243, 198] on button "Alibaba" at bounding box center [243, 189] width 76 height 29
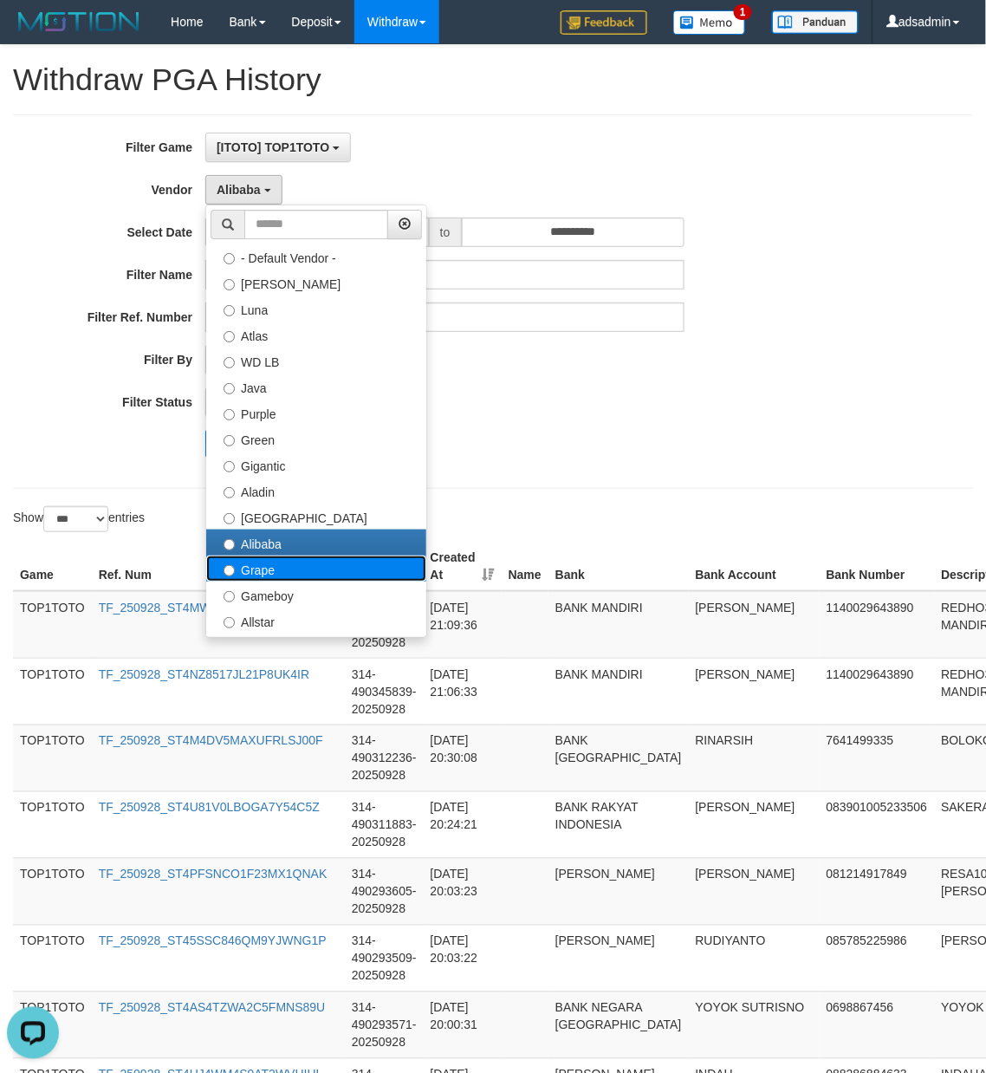
click at [303, 572] on label "Grape" at bounding box center [316, 569] width 220 height 26
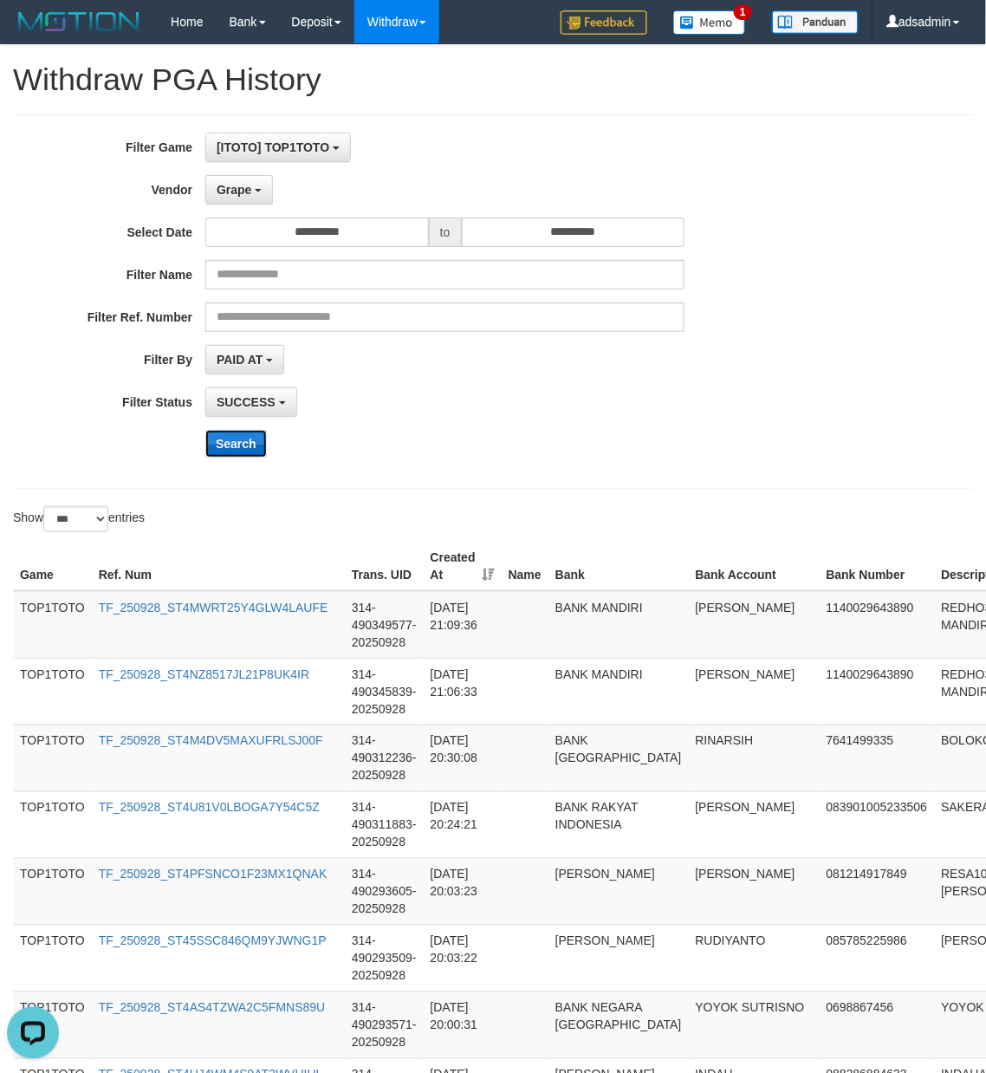
click at [254, 446] on button "Search" at bounding box center [236, 444] width 62 height 28
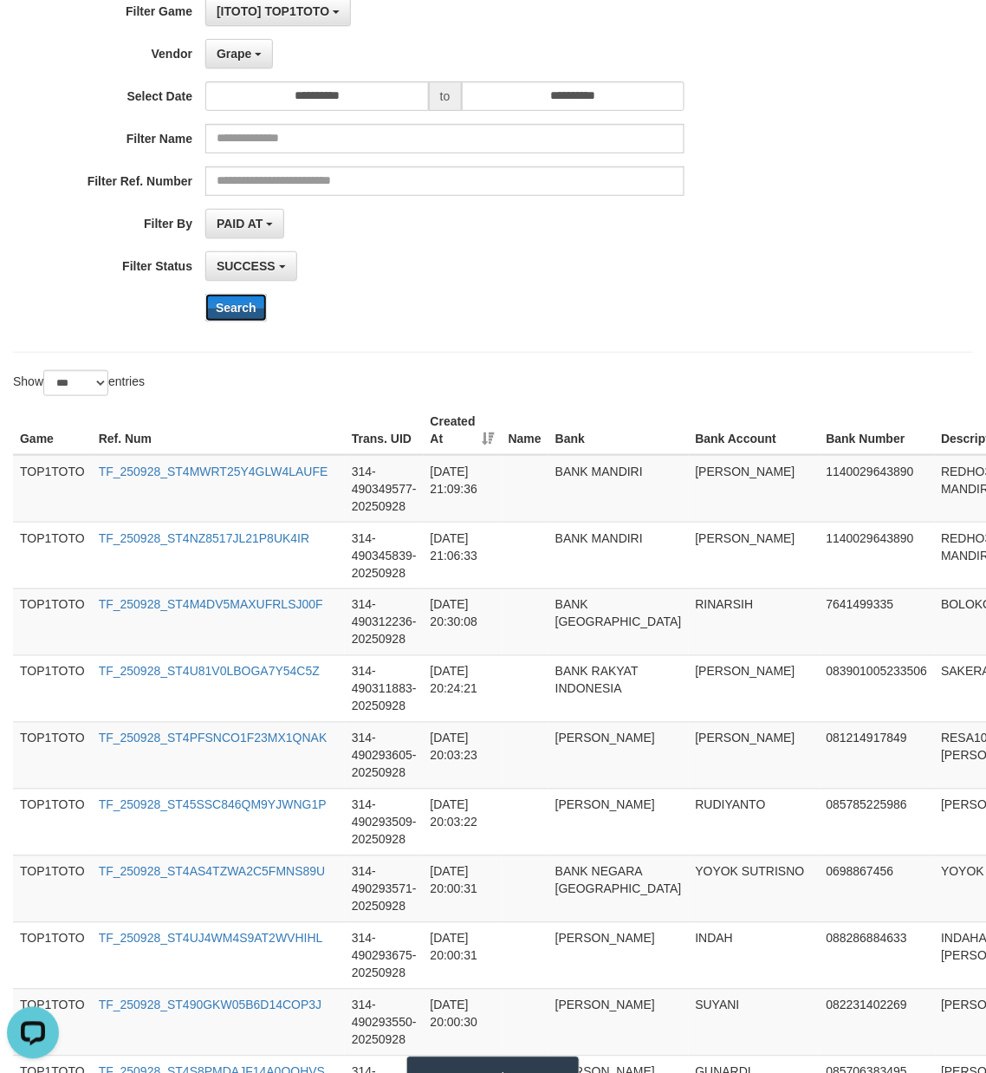
scroll to position [192, 0]
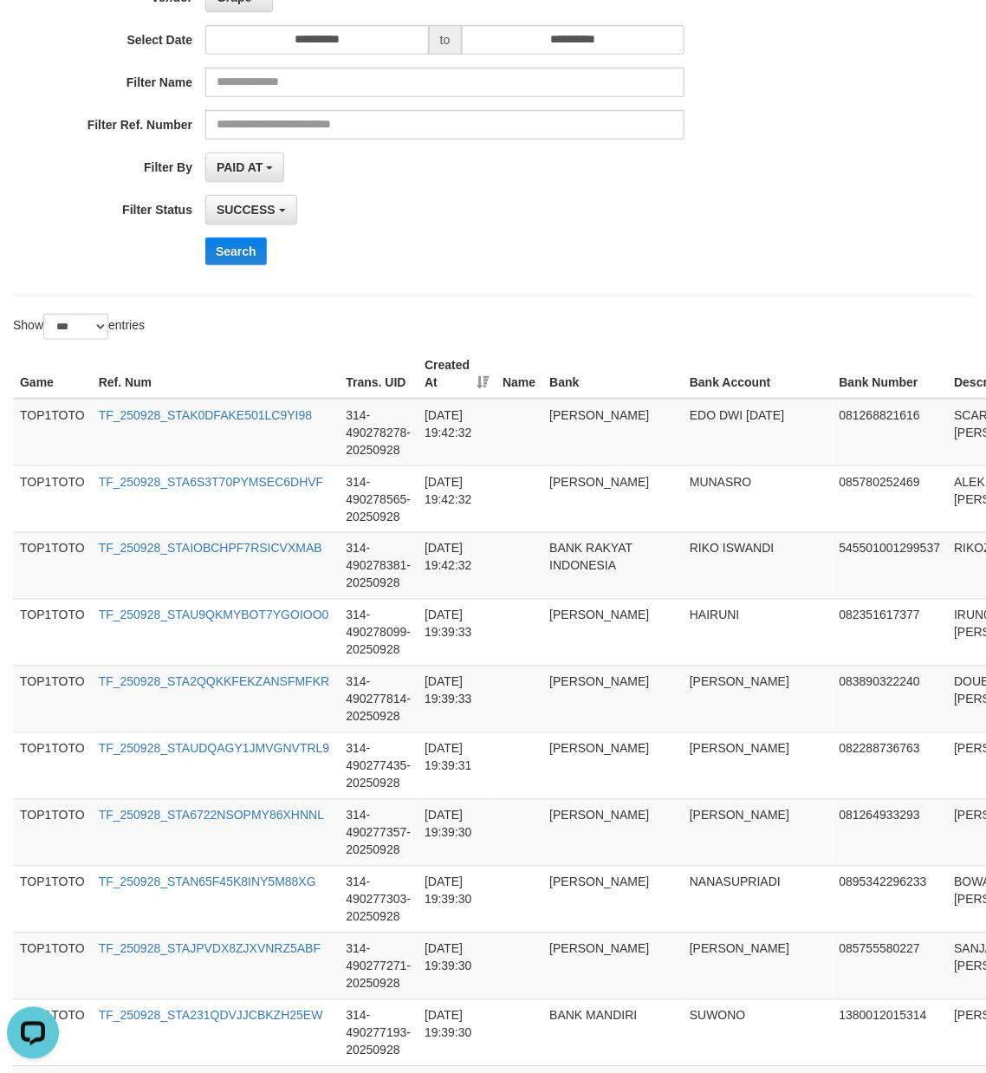
click at [747, 274] on div "**********" at bounding box center [411, 109] width 822 height 338
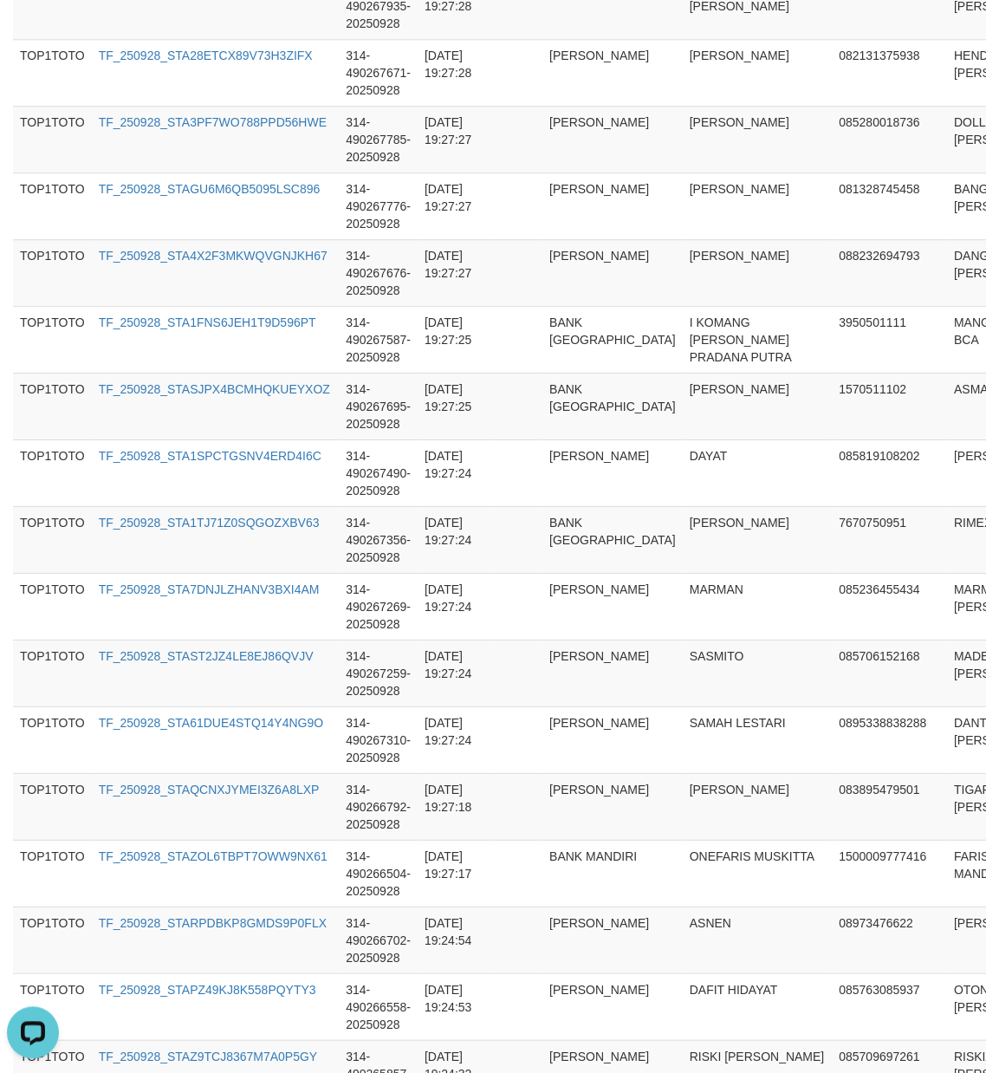
scroll to position [6461, 0]
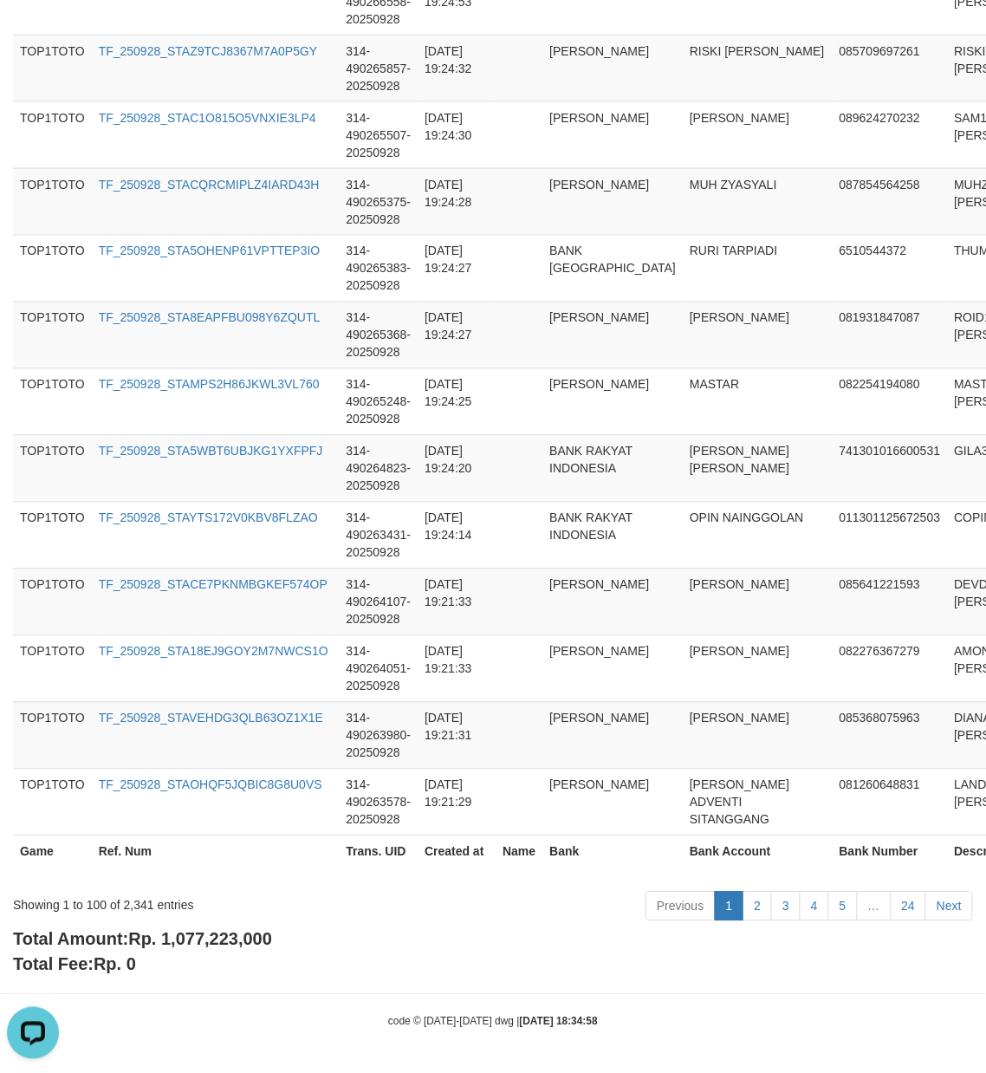
click at [218, 954] on div "Total Amount: Rp. 1,077,223,000 Total Fee: Rp. 0" at bounding box center [493, 951] width 960 height 49
click at [250, 951] on div "Total Amount: Rp. 1,077,223,000 Total Fee: Rp. 0" at bounding box center [493, 951] width 960 height 49
click at [130, 907] on div "Showing 1 to 100 of 2,341 entries" at bounding box center [205, 902] width 385 height 24
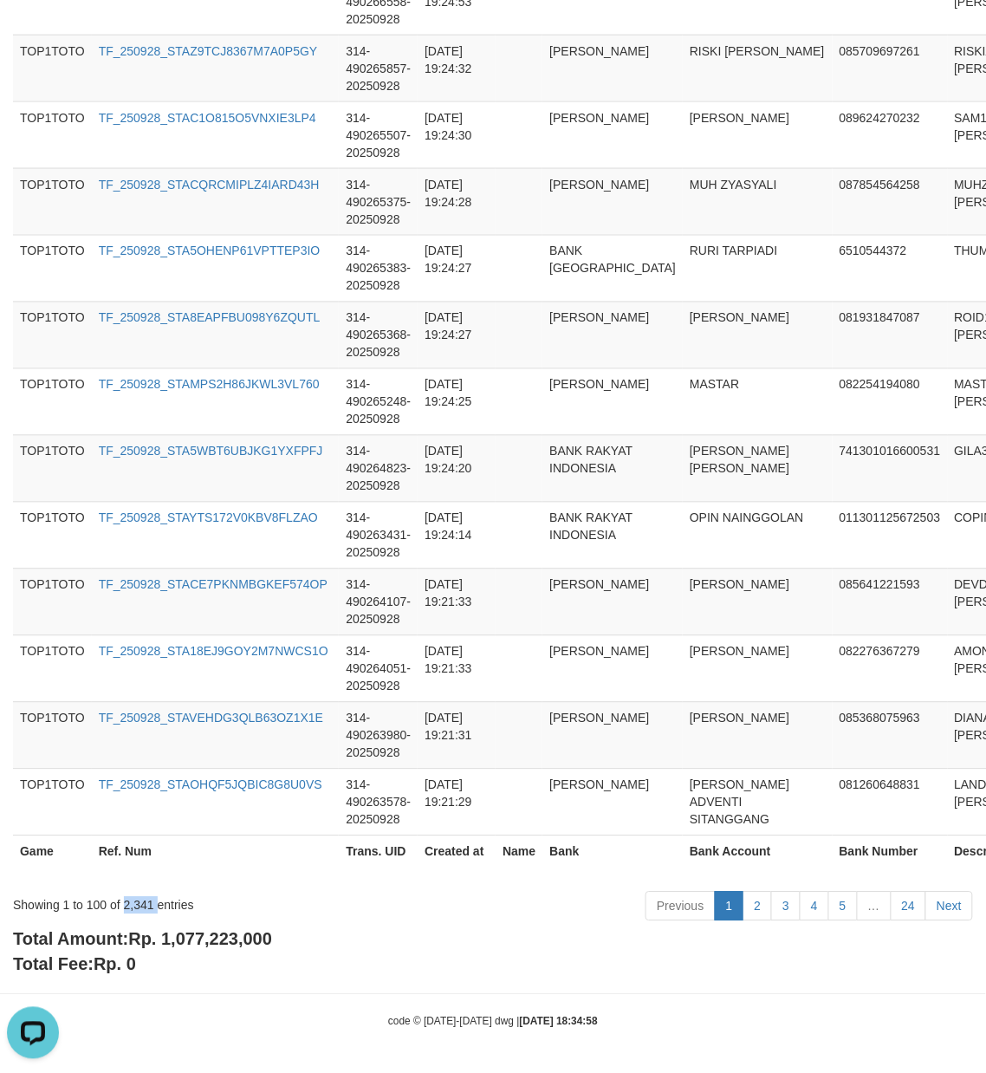
click at [130, 907] on div "Showing 1 to 100 of 2,341 entries" at bounding box center [205, 902] width 385 height 24
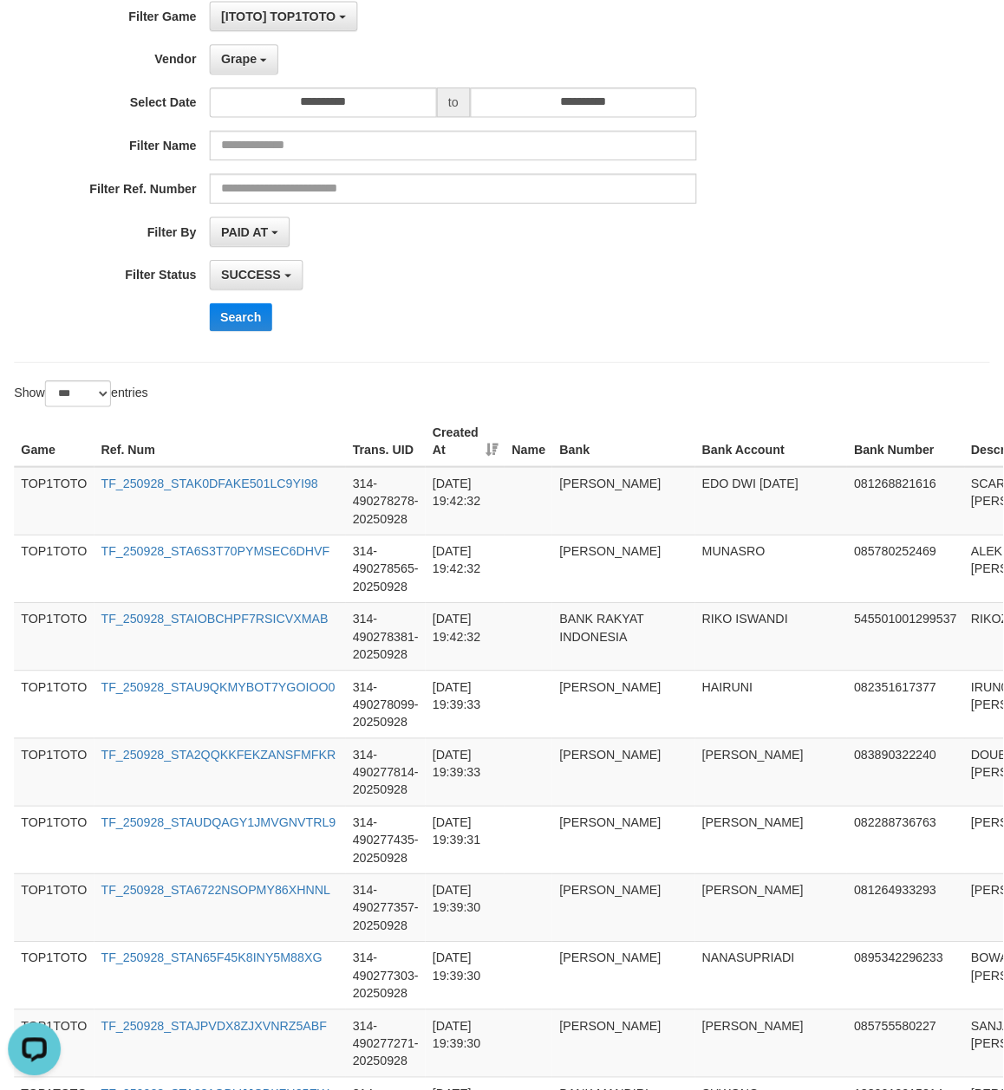
scroll to position [0, 0]
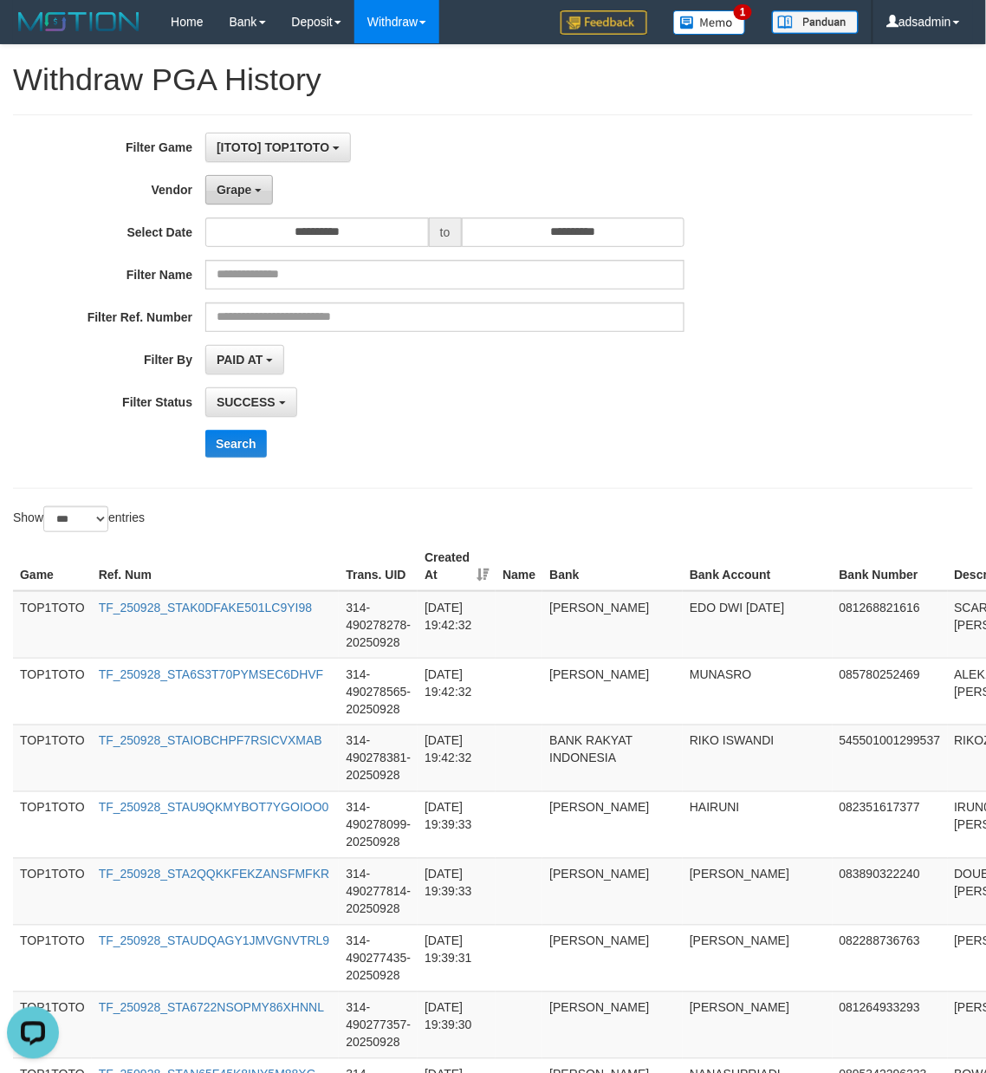
drag, startPoint x: 262, startPoint y: 198, endPoint x: 330, endPoint y: 493, distance: 302.6
click at [262, 198] on button "Grape" at bounding box center [239, 189] width 68 height 29
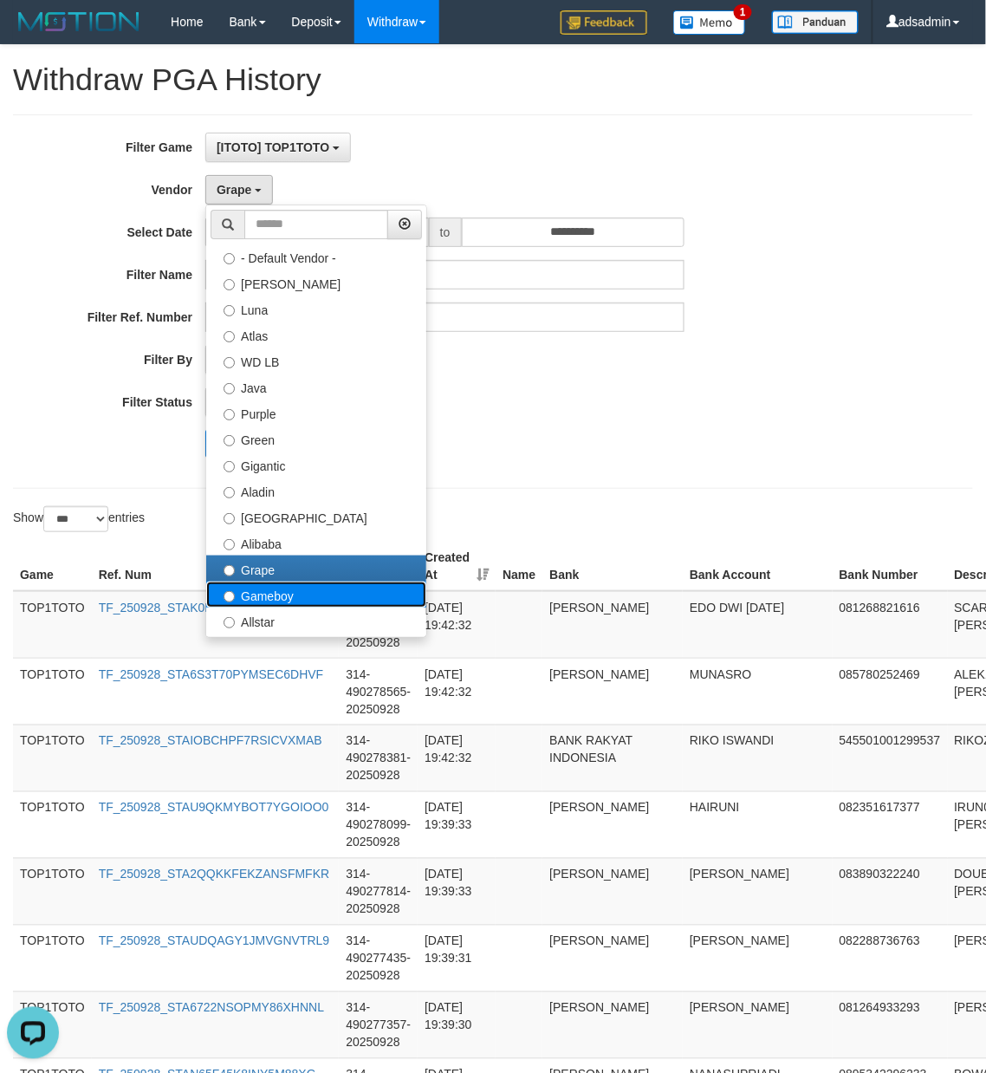
click at [303, 600] on label "Gameboy" at bounding box center [316, 595] width 220 height 26
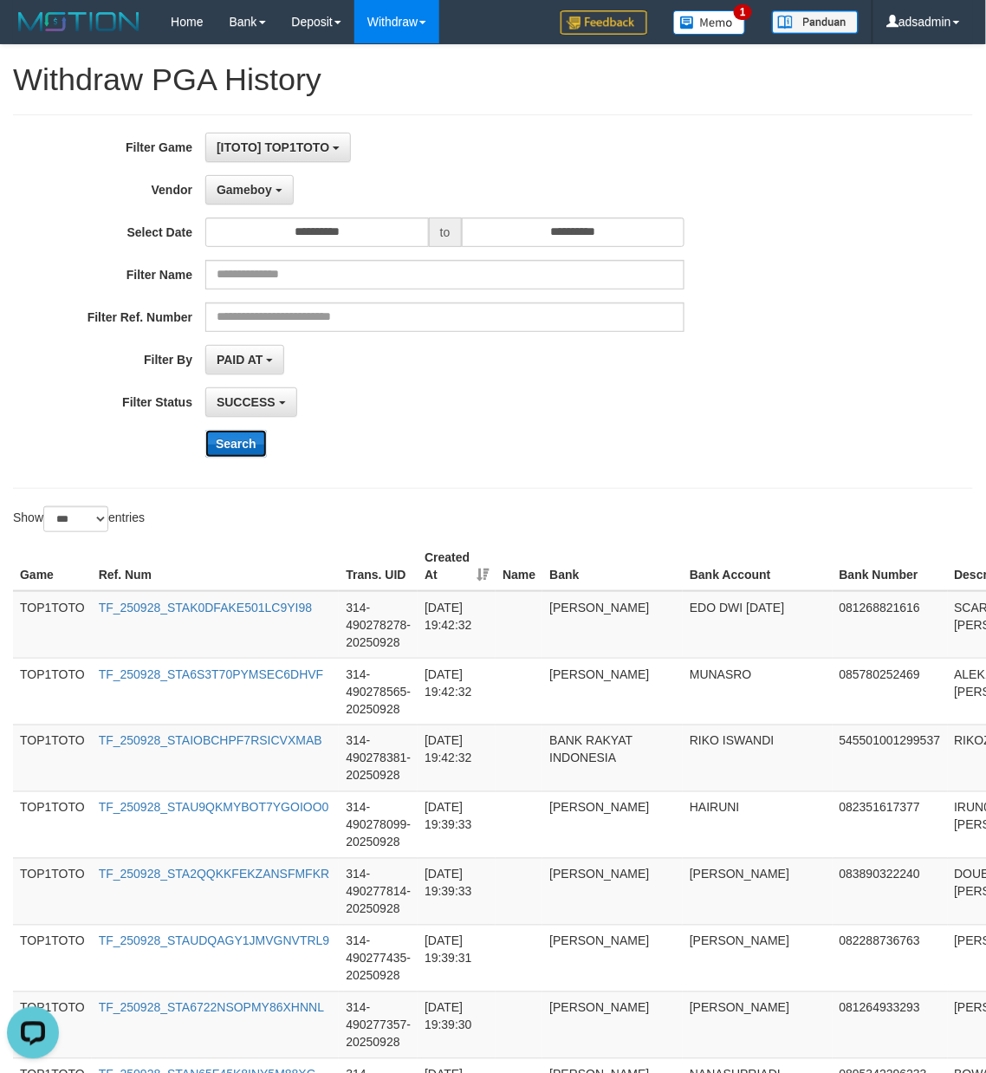
click at [229, 451] on button "Search" at bounding box center [236, 444] width 62 height 28
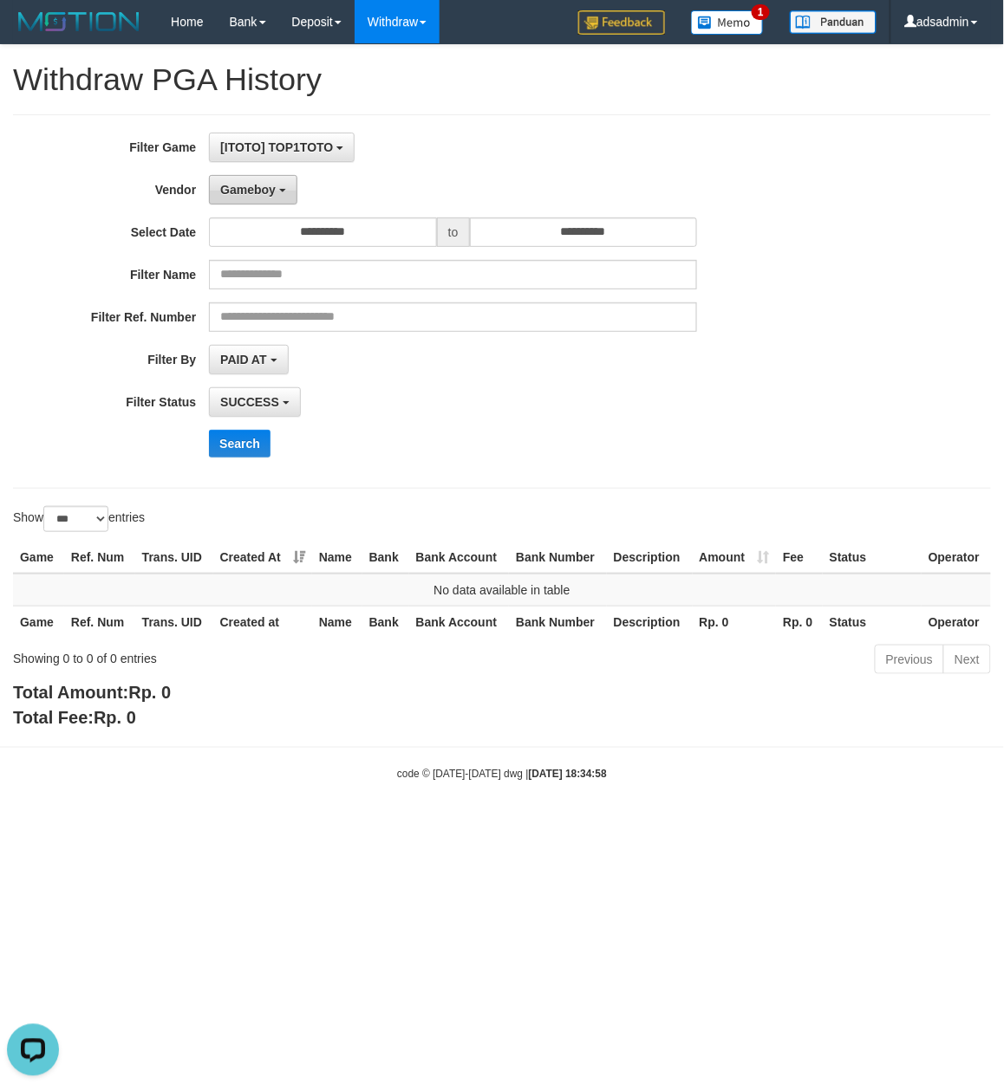
click at [276, 202] on button "Gameboy" at bounding box center [253, 189] width 88 height 29
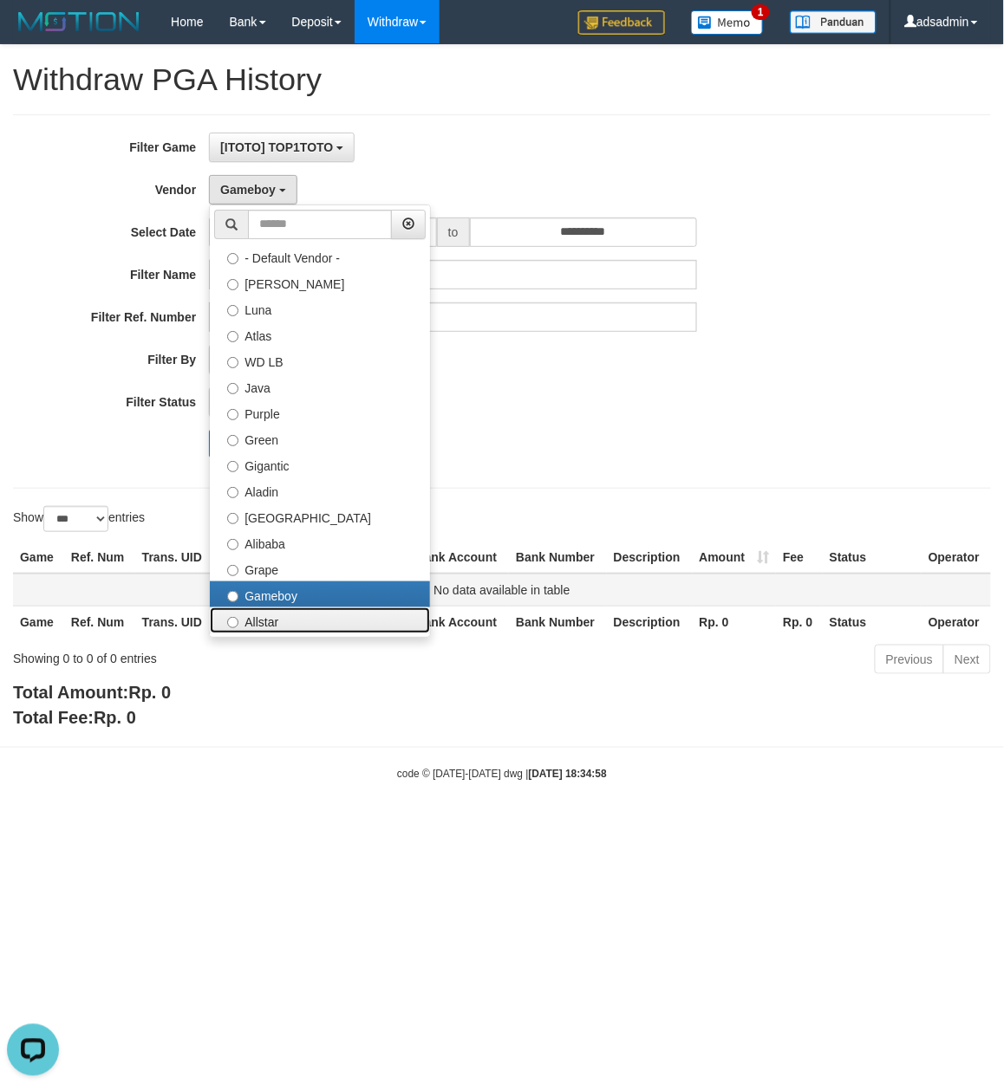
drag, startPoint x: 305, startPoint y: 617, endPoint x: 282, endPoint y: 582, distance: 41.8
click at [305, 618] on label "Allstar" at bounding box center [320, 621] width 220 height 26
select select "**********"
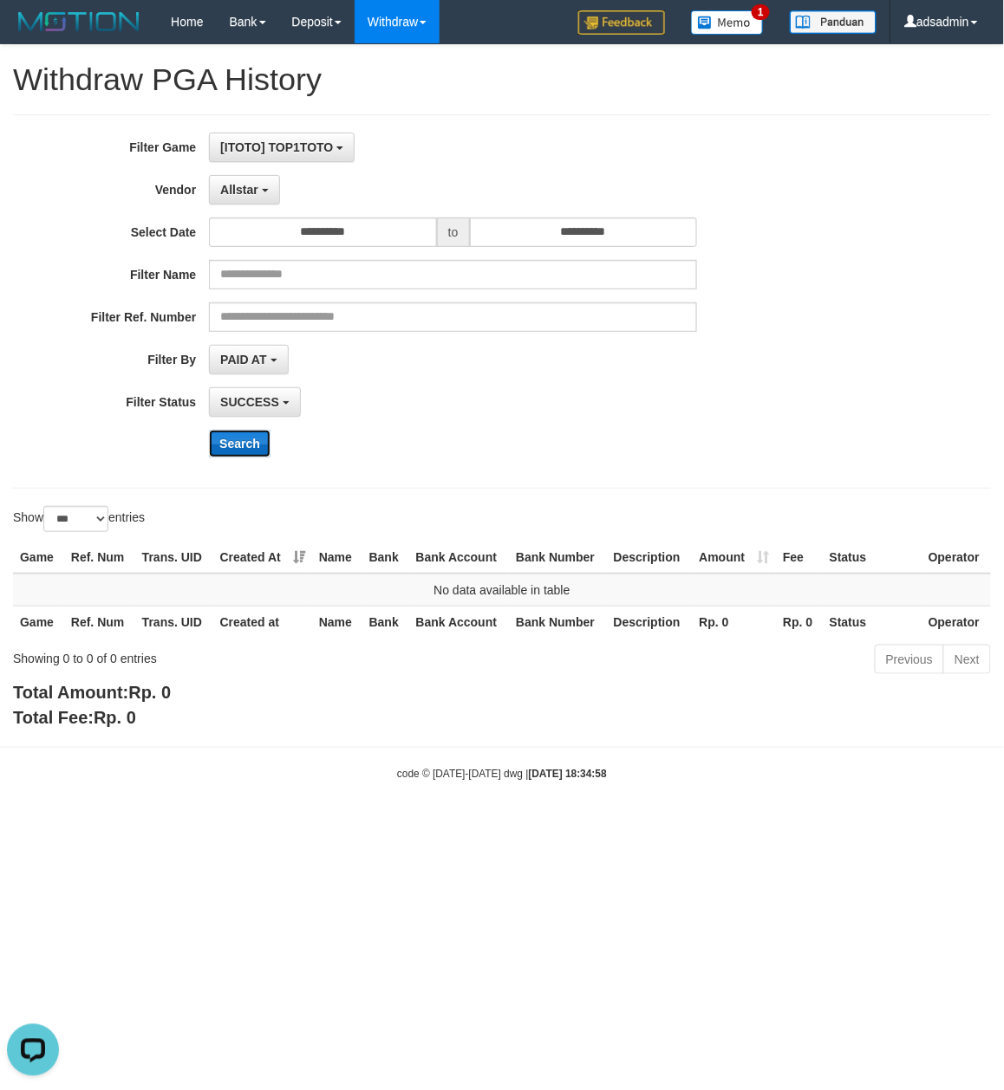
click at [244, 455] on button "Search" at bounding box center [240, 444] width 62 height 28
drag, startPoint x: 264, startPoint y: 185, endPoint x: 302, endPoint y: 392, distance: 210.5
click at [264, 185] on button "Allstar" at bounding box center [244, 189] width 70 height 29
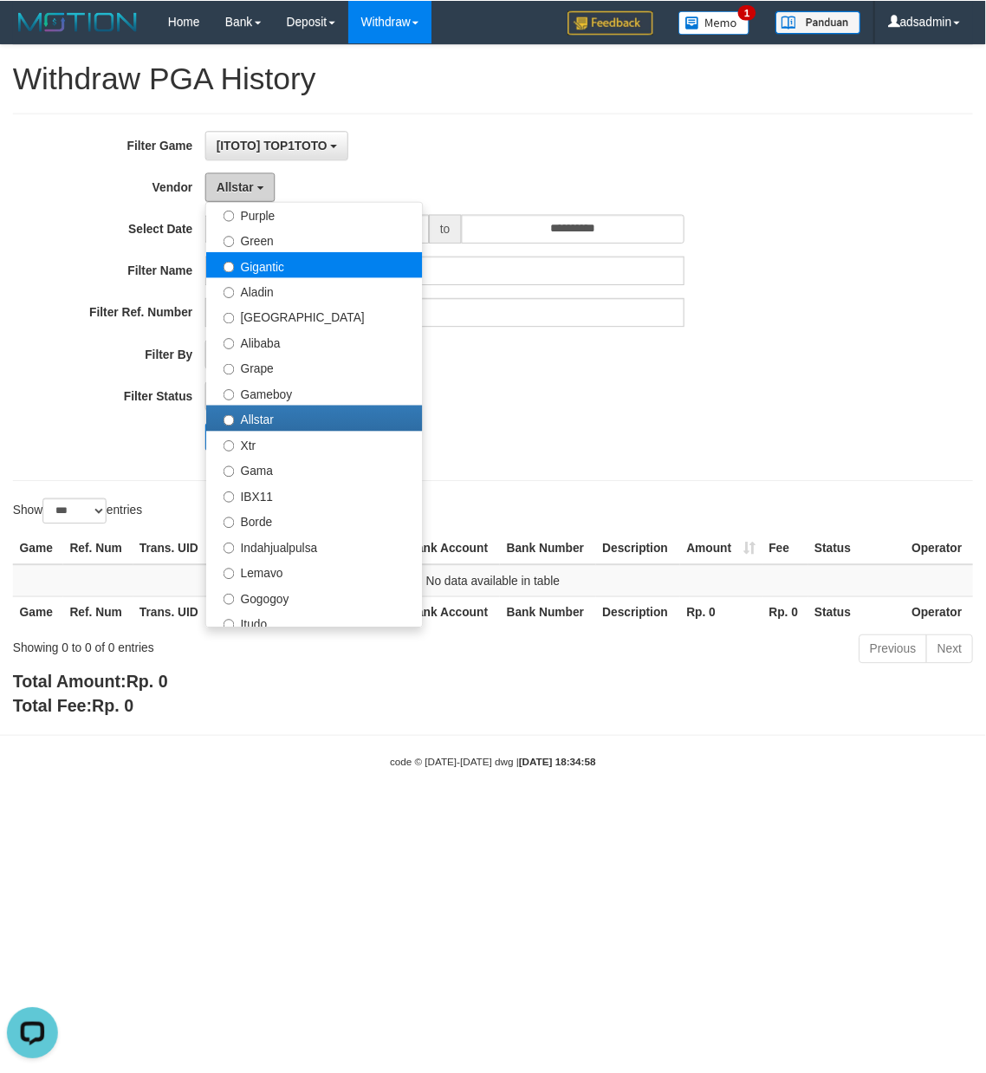
scroll to position [385, 0]
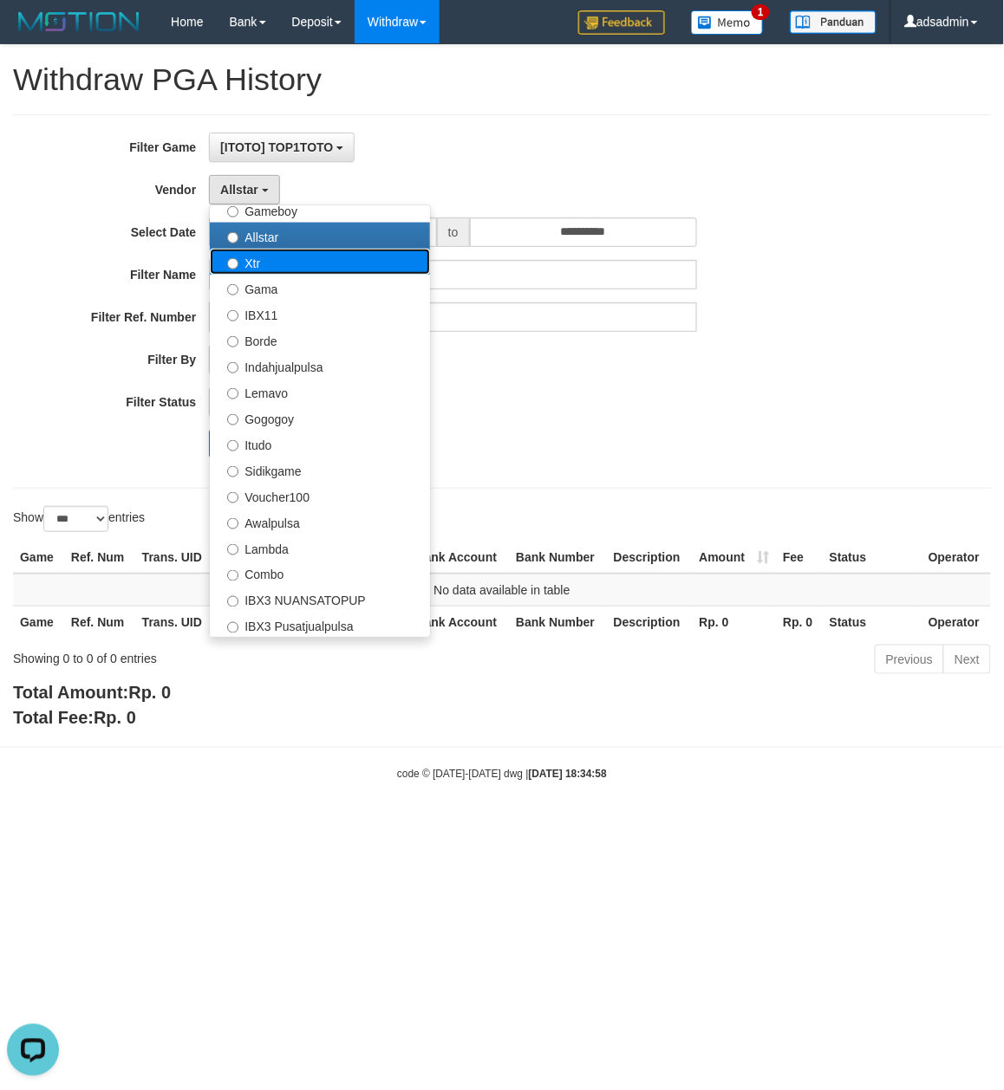
click at [314, 274] on label "Xtr" at bounding box center [320, 262] width 220 height 26
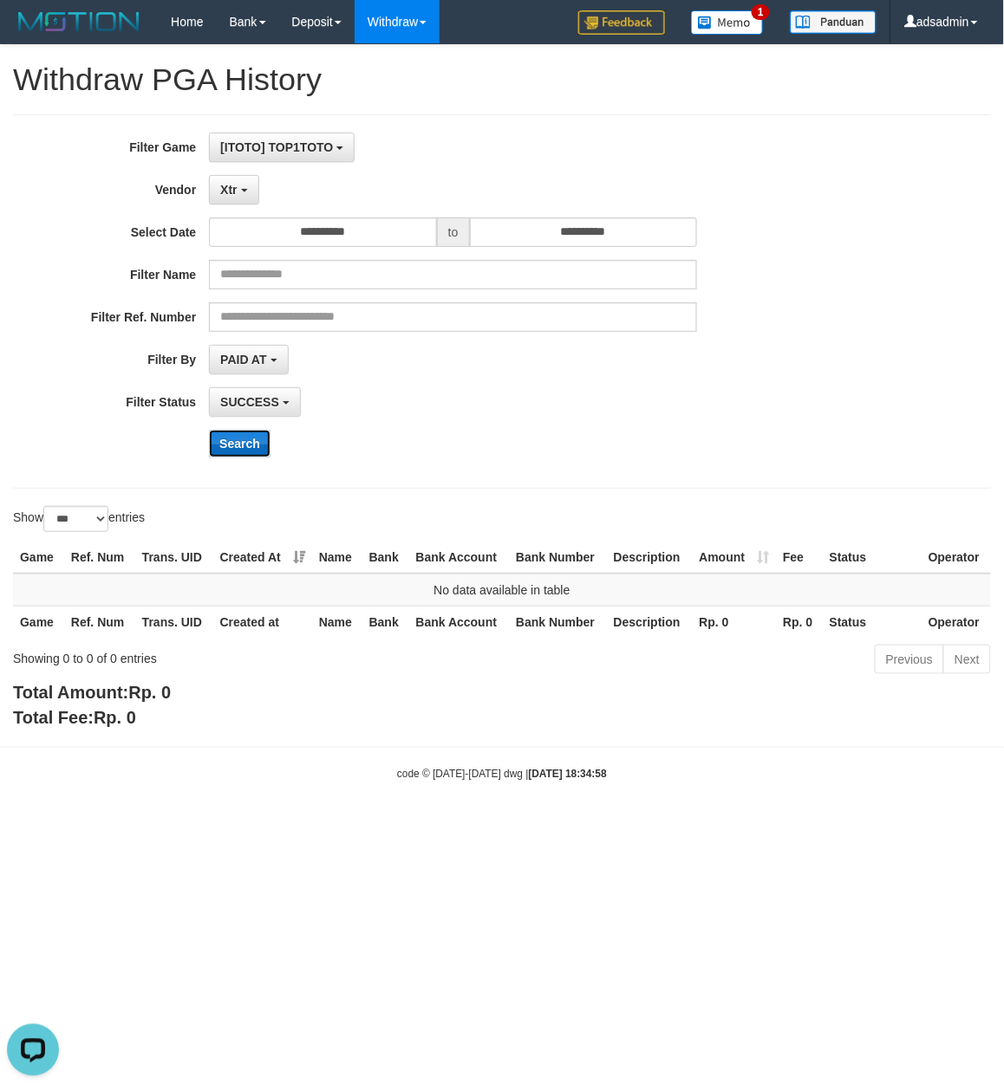
click at [240, 441] on button "Search" at bounding box center [240, 444] width 62 height 28
click at [244, 198] on button "Xtr" at bounding box center [233, 189] width 49 height 29
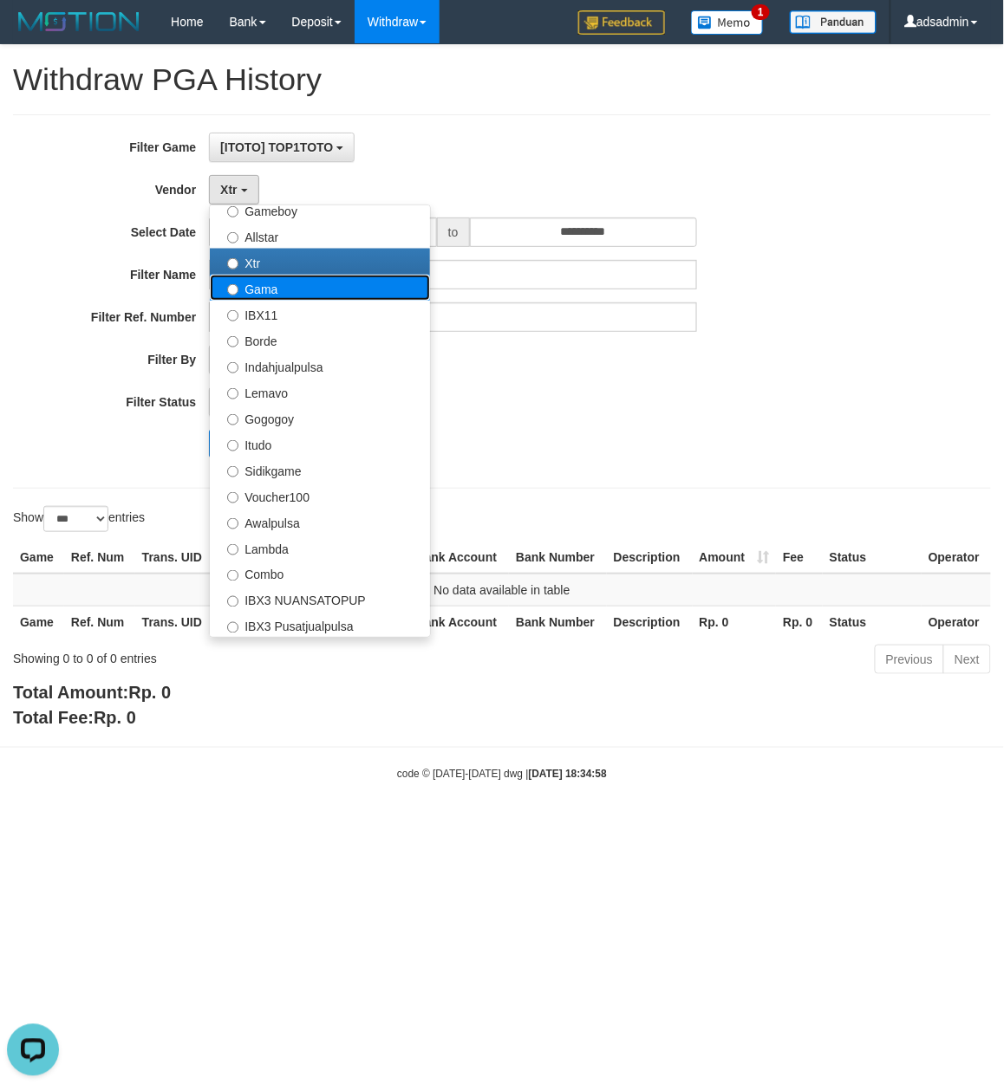
click at [309, 292] on label "Gama" at bounding box center [320, 288] width 220 height 26
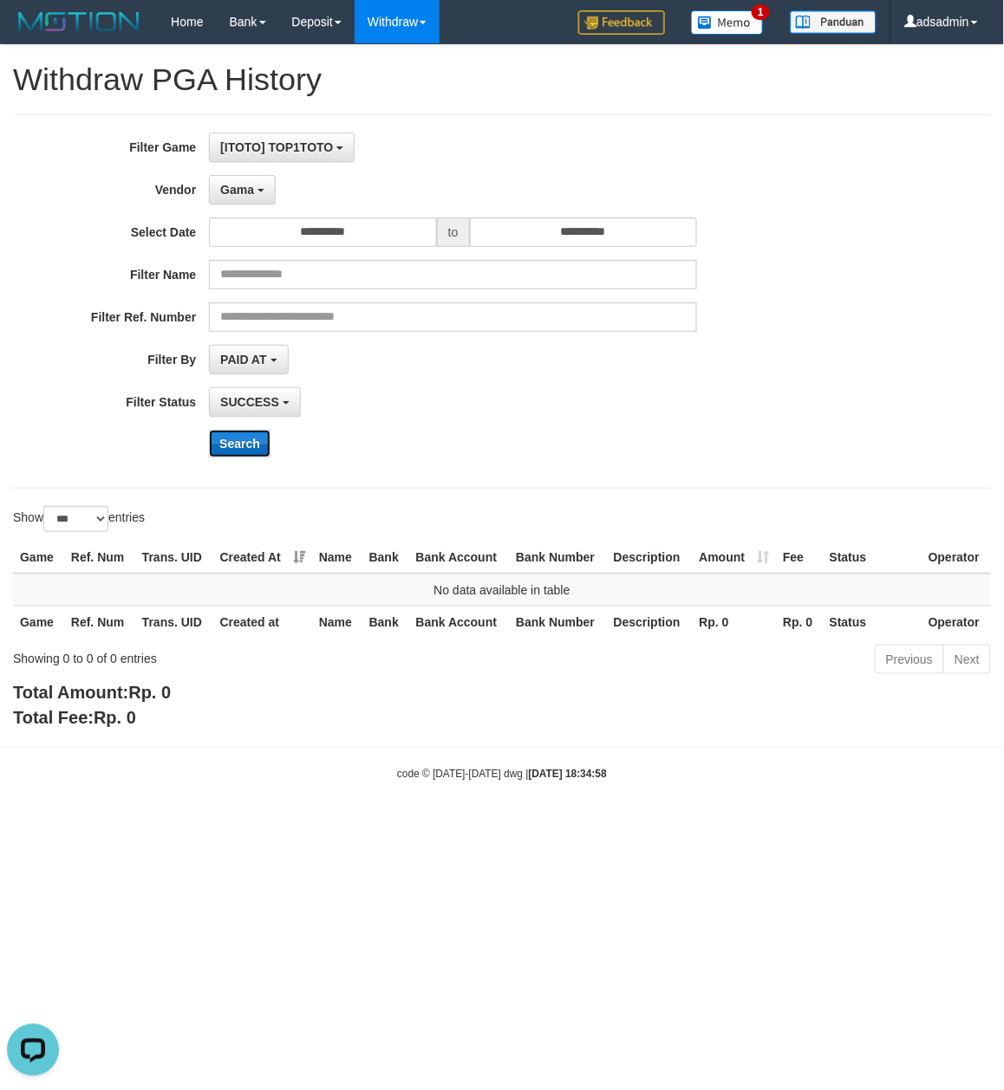
click at [261, 444] on button "Search" at bounding box center [240, 444] width 62 height 28
click at [247, 194] on span "Gama" at bounding box center [237, 190] width 34 height 14
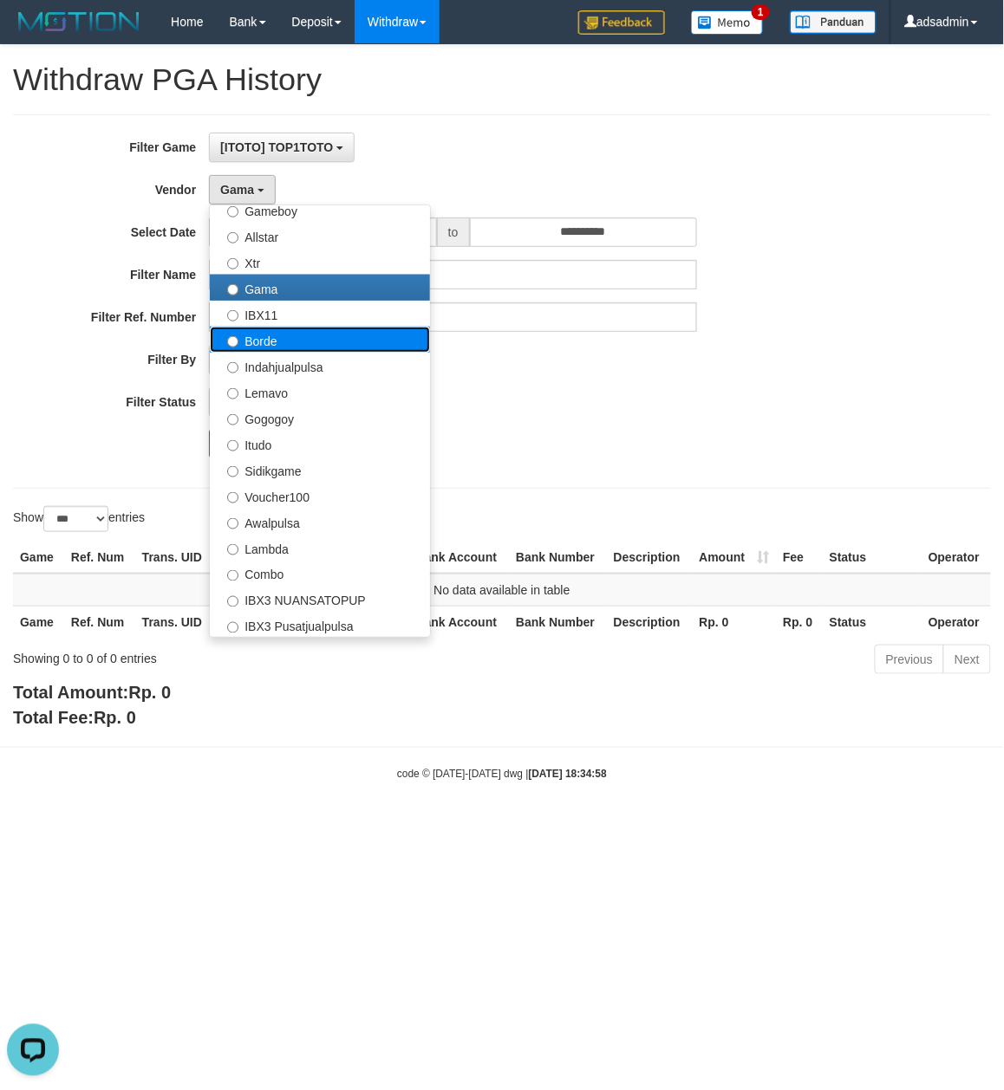
click at [296, 329] on label "Borde" at bounding box center [320, 340] width 220 height 26
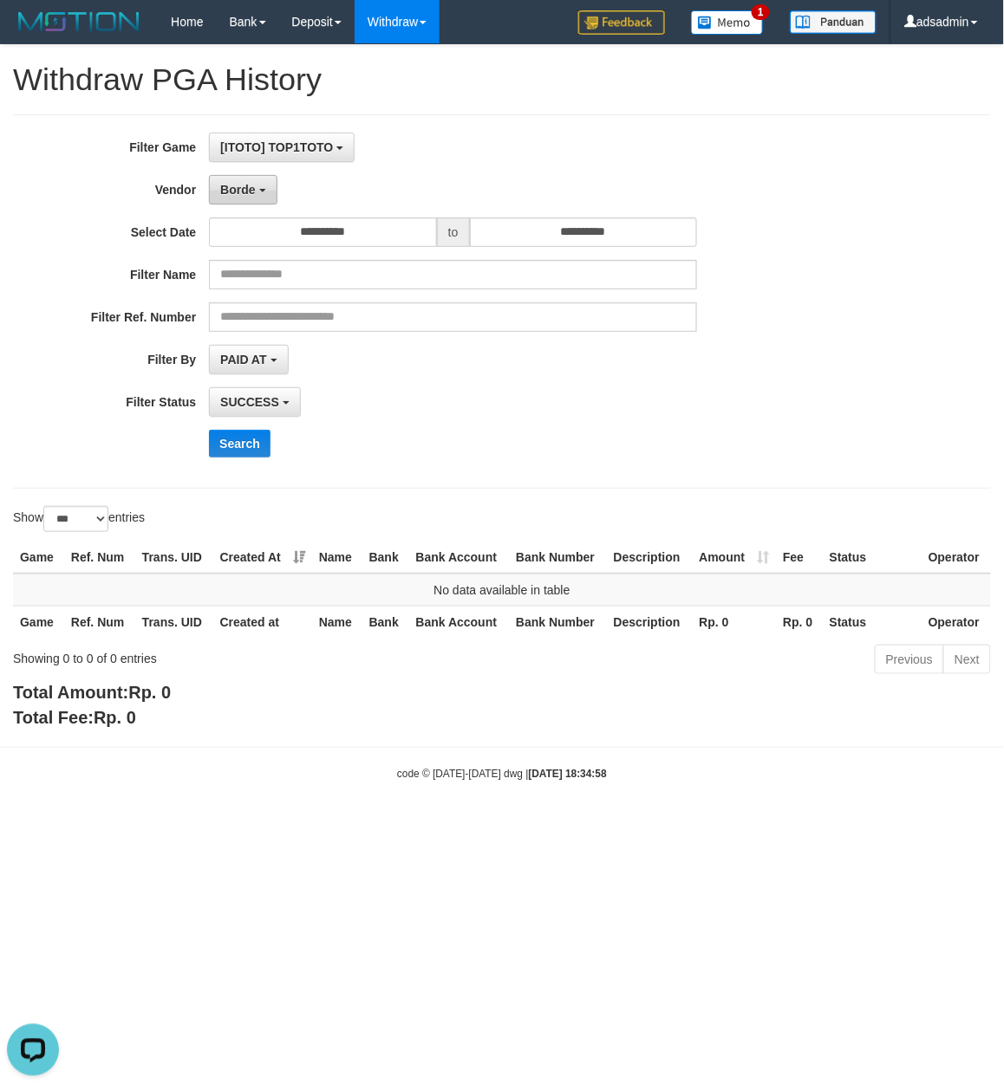
click at [248, 175] on button "Borde" at bounding box center [243, 189] width 68 height 29
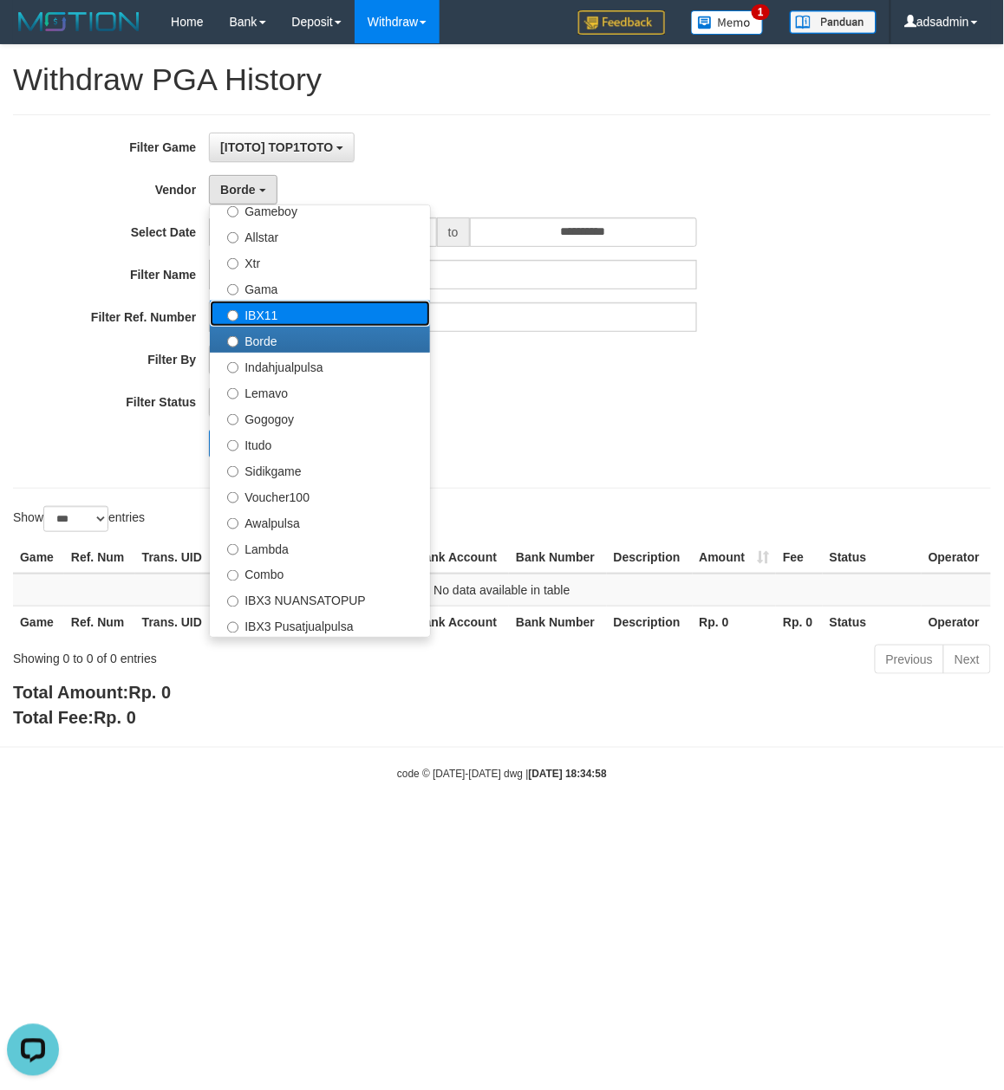
click at [275, 321] on label "IBX11" at bounding box center [320, 314] width 220 height 26
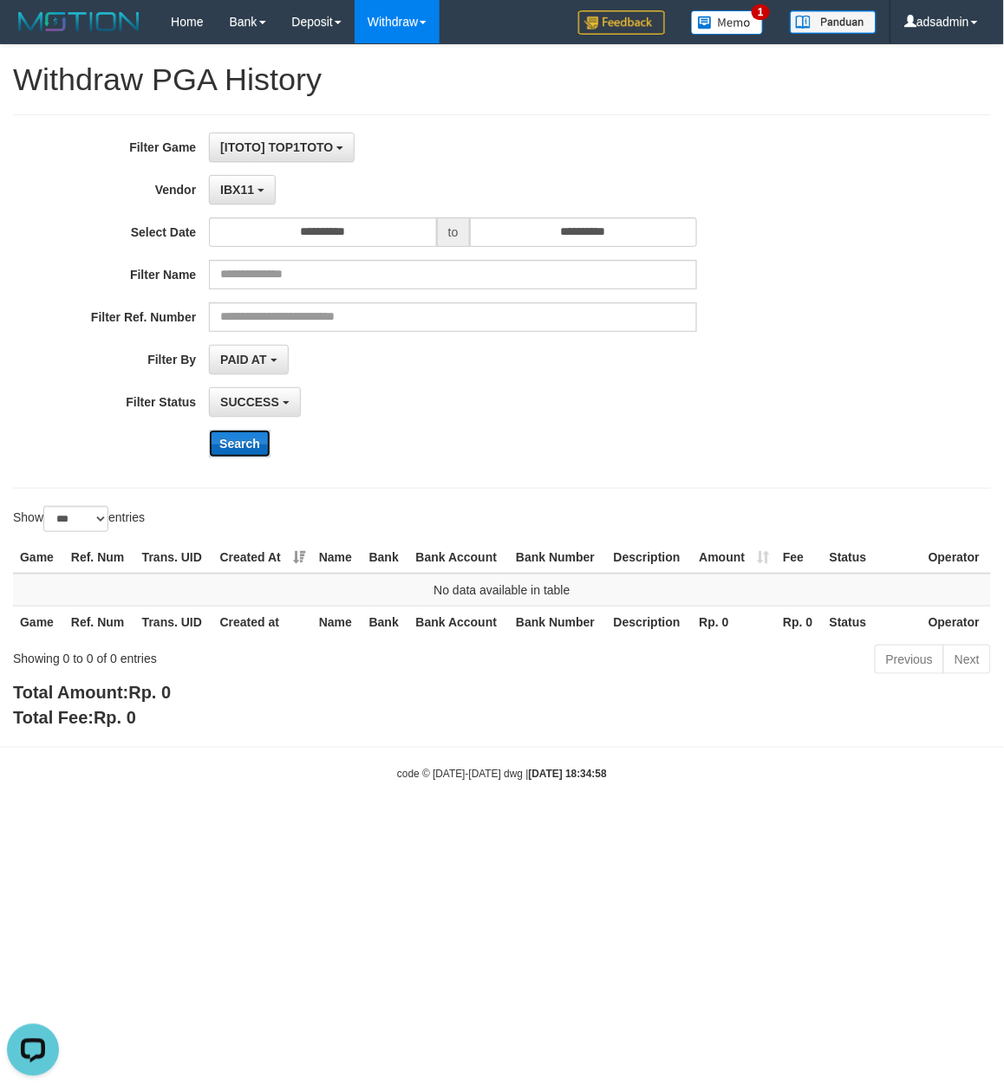
click at [253, 447] on button "Search" at bounding box center [240, 444] width 62 height 28
drag, startPoint x: 251, startPoint y: 191, endPoint x: 283, endPoint y: 361, distance: 172.9
click at [251, 191] on span "IBX11" at bounding box center [237, 190] width 34 height 14
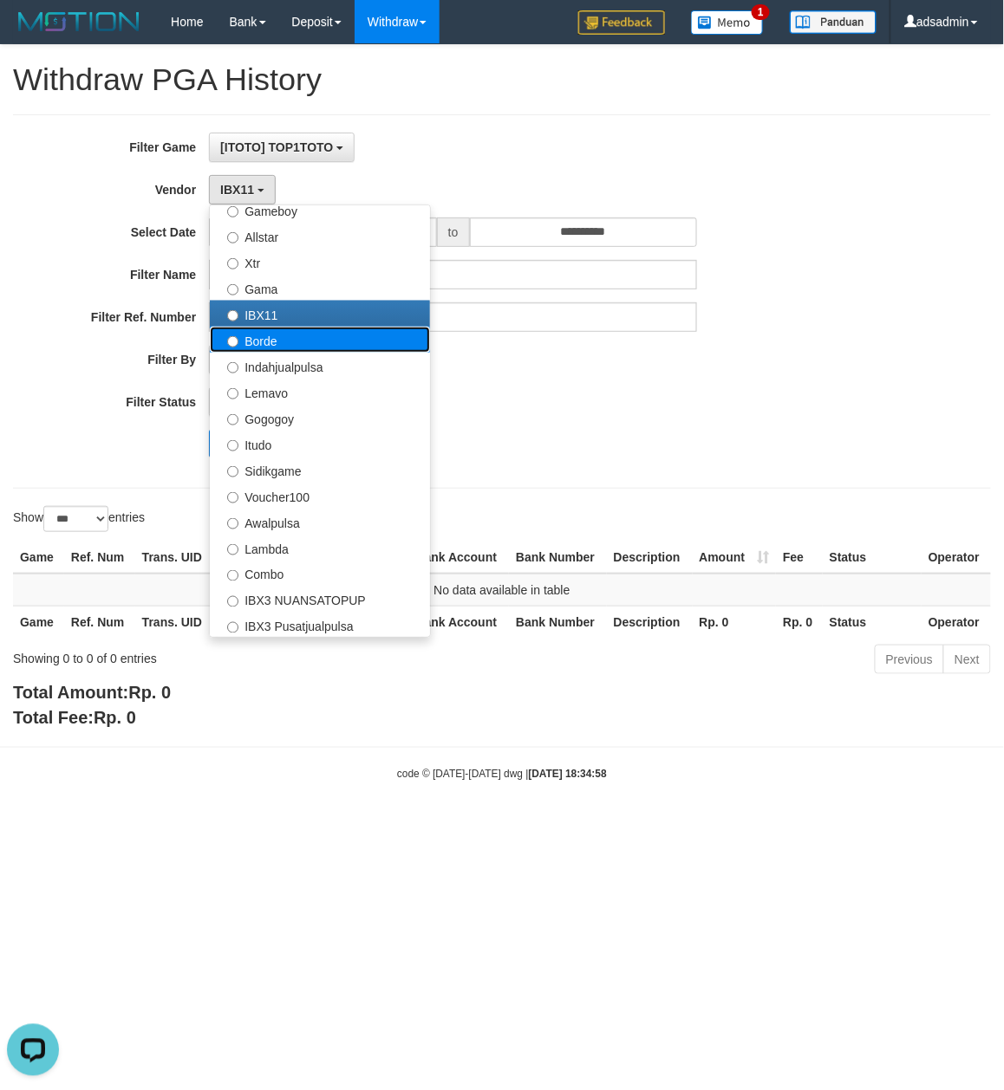
click at [309, 348] on label "Borde" at bounding box center [320, 340] width 220 height 26
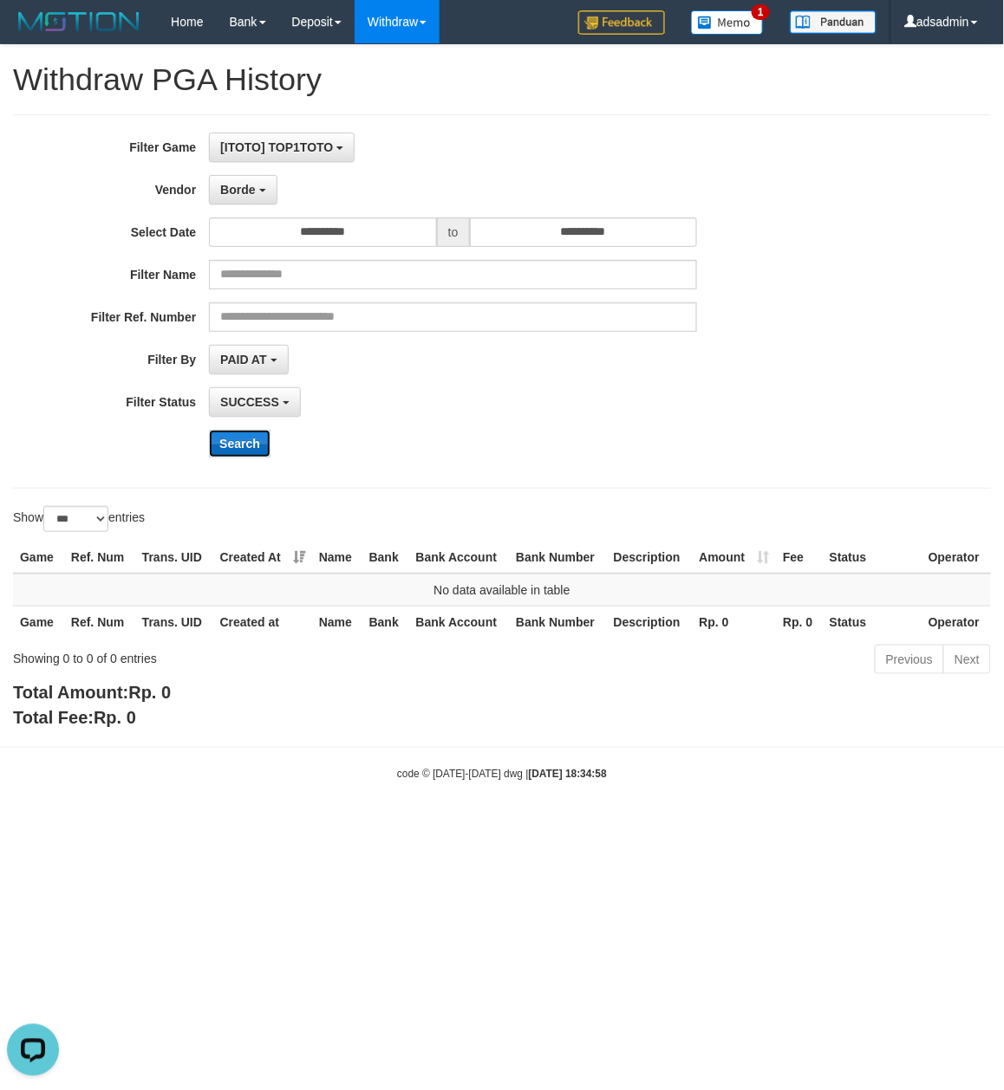
click at [253, 441] on button "Search" at bounding box center [240, 444] width 62 height 28
click at [241, 185] on span "Borde" at bounding box center [237, 190] width 35 height 14
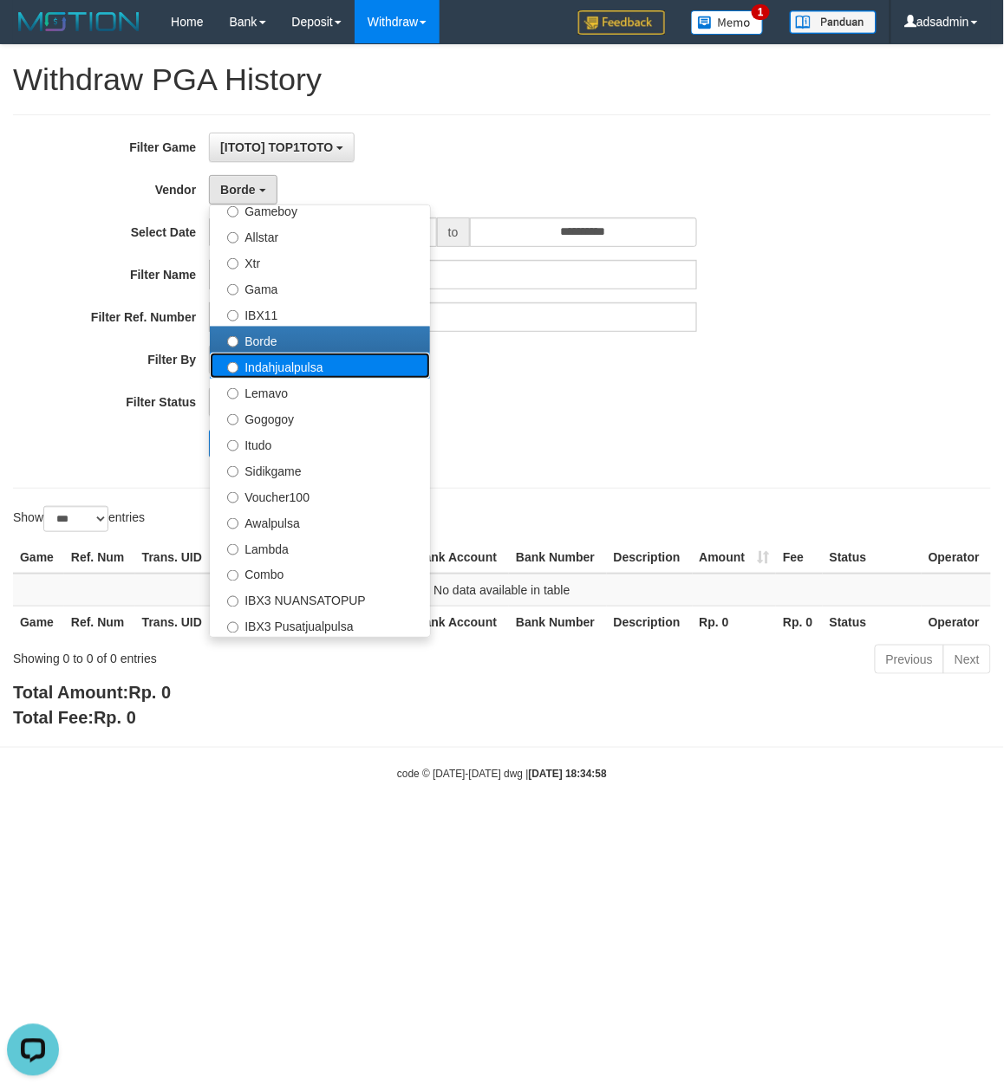
click at [299, 371] on label "Indahjualpulsa" at bounding box center [320, 366] width 220 height 26
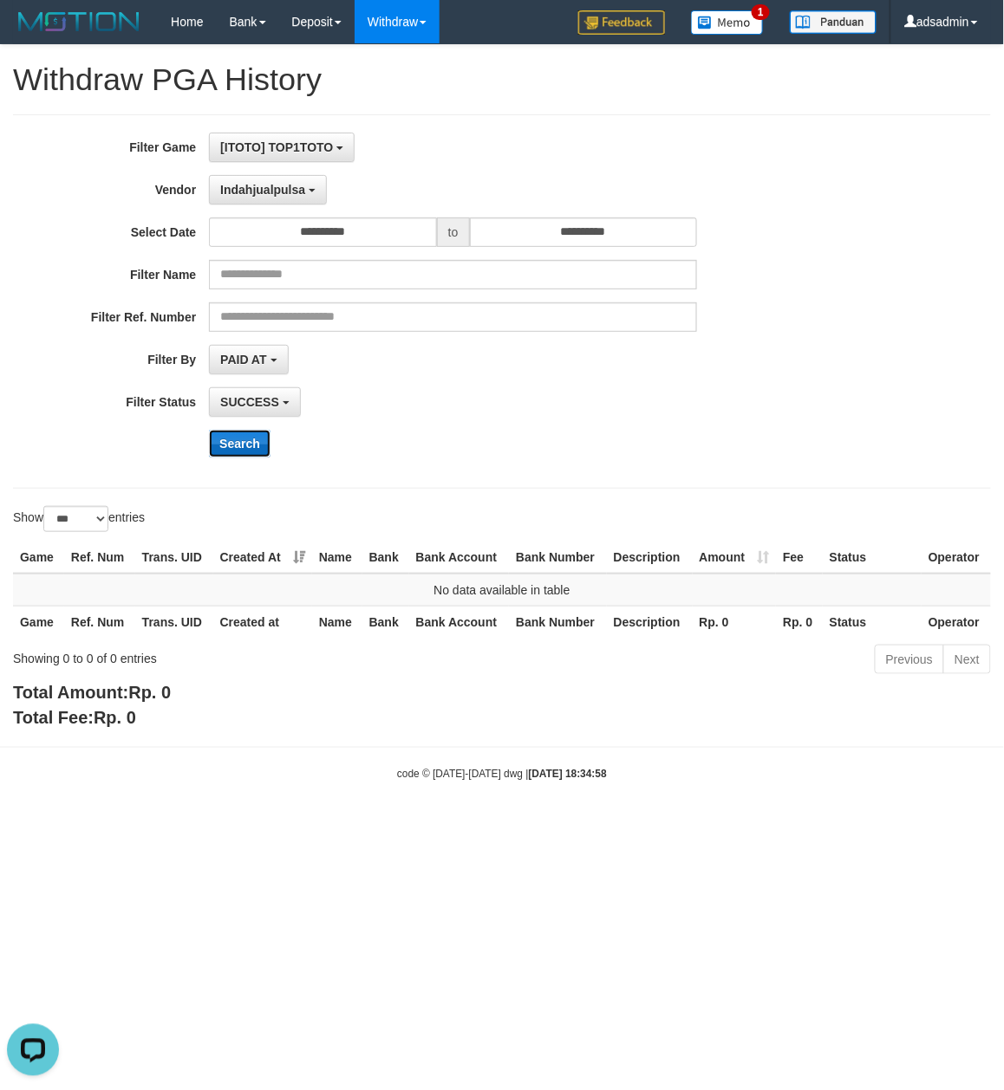
click at [250, 444] on button "Search" at bounding box center [240, 444] width 62 height 28
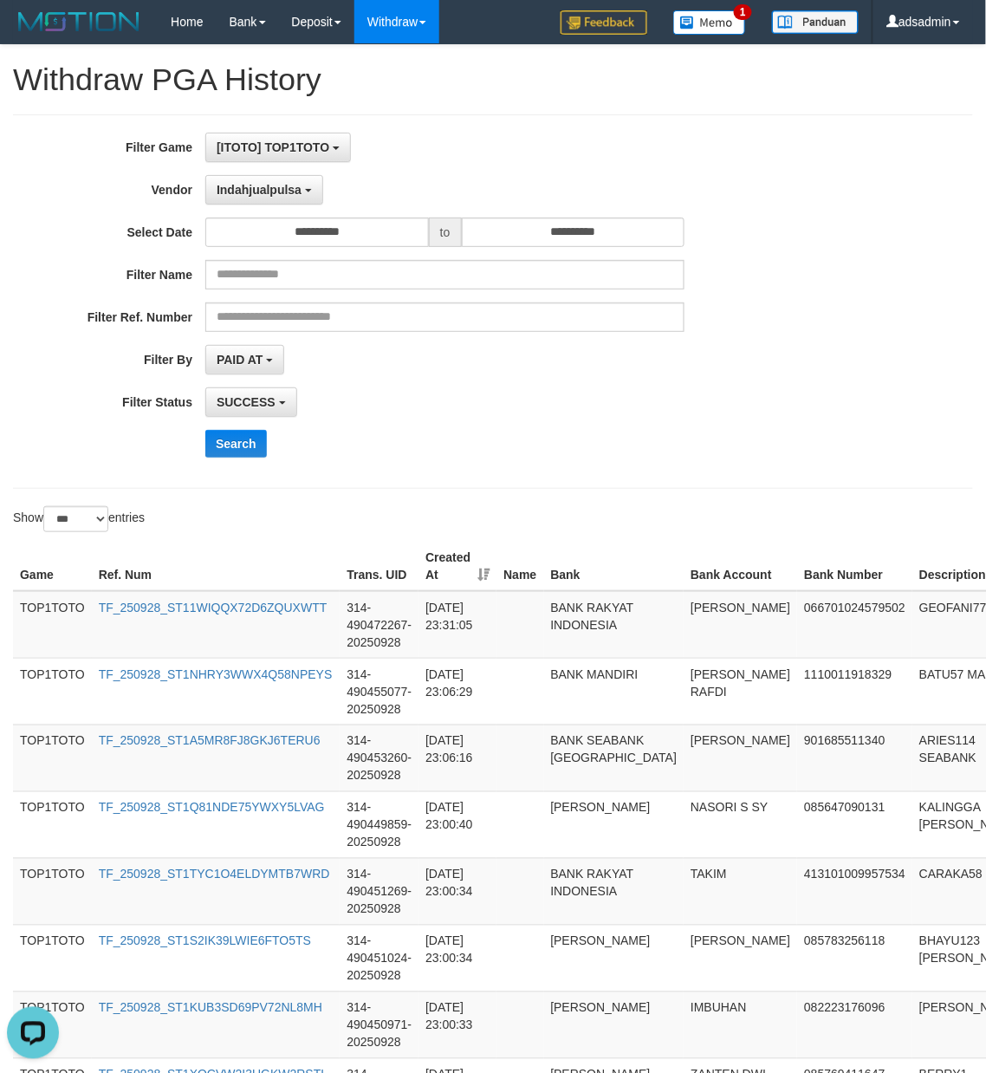
click at [403, 470] on div "**********" at bounding box center [411, 302] width 822 height 338
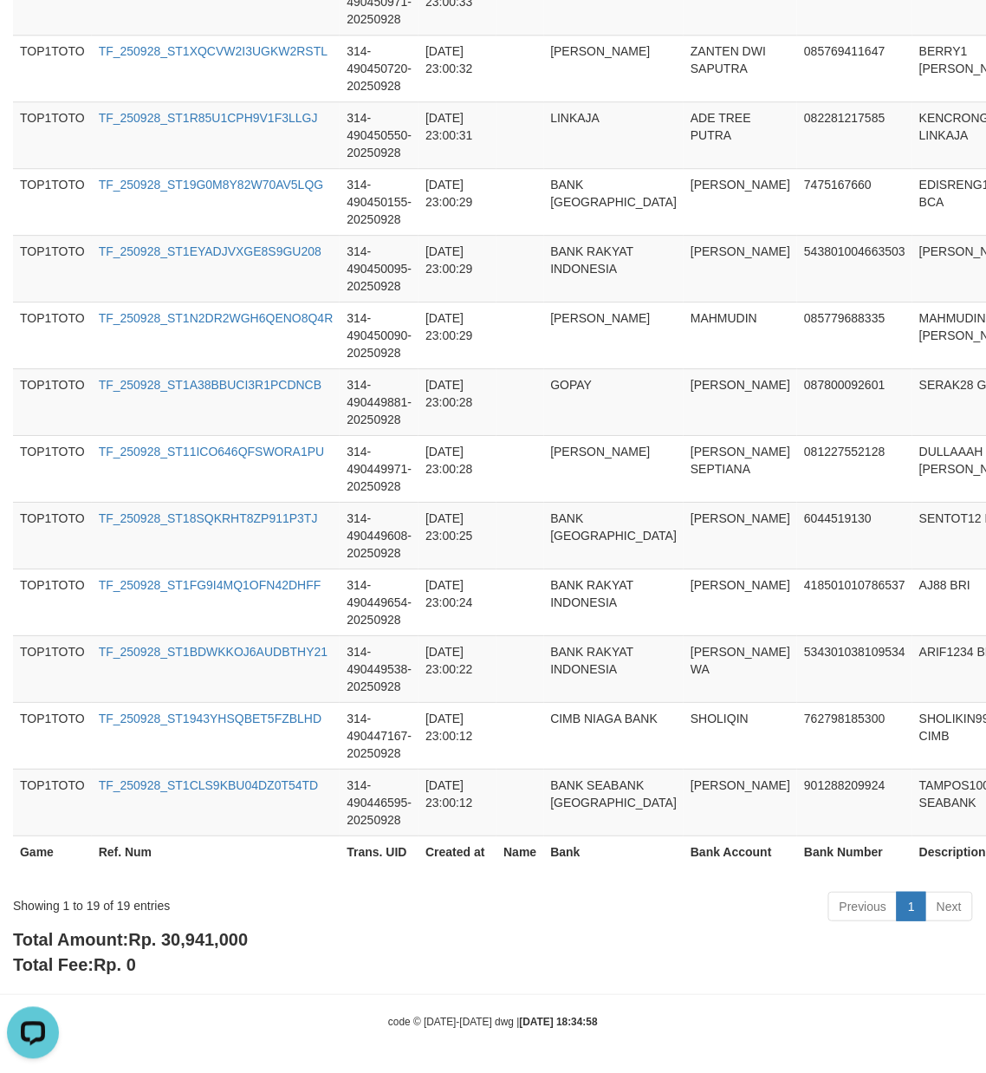
scroll to position [1031, 0]
click at [222, 940] on span "Rp. 30,941,000" at bounding box center [188, 939] width 120 height 19
click at [119, 907] on div "Showing 1 to 19 of 19 entries" at bounding box center [205, 902] width 385 height 24
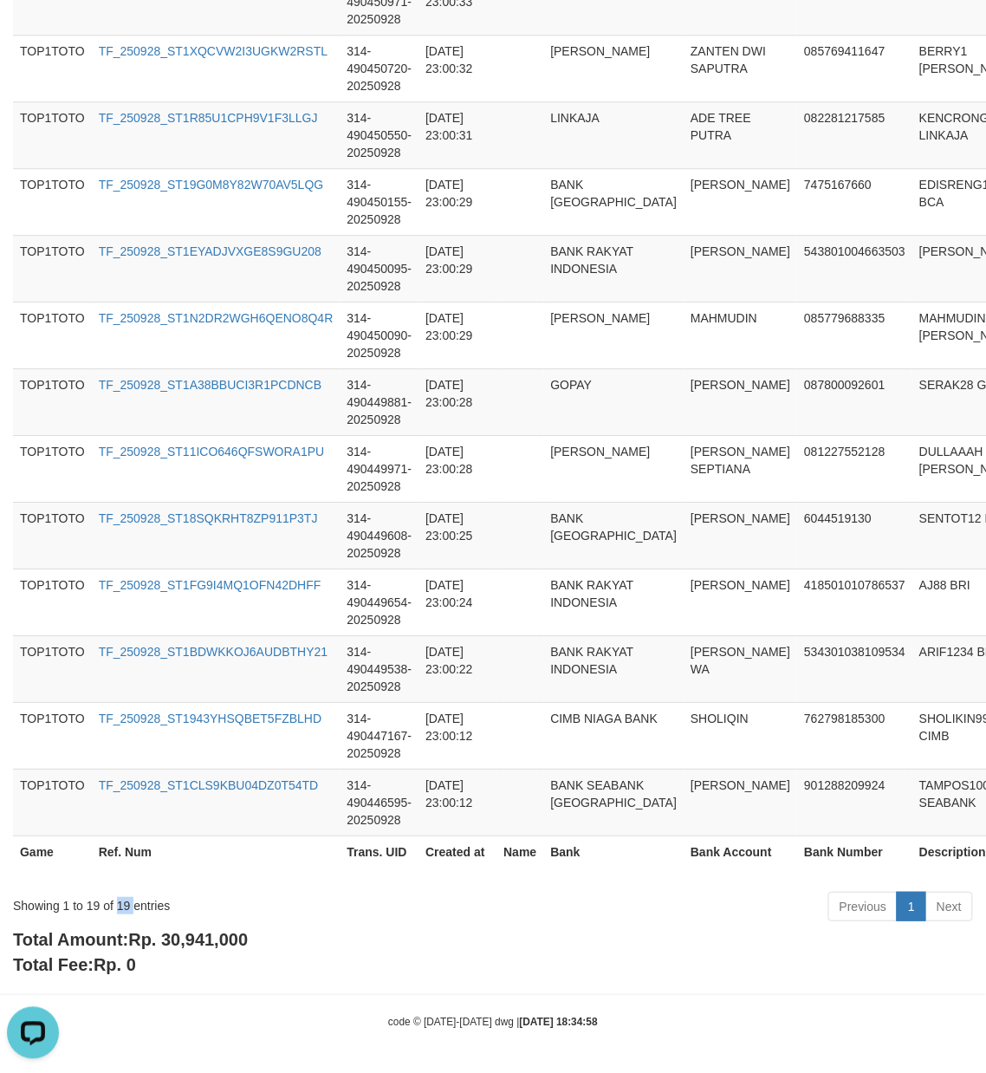
click at [119, 907] on div "Showing 1 to 19 of 19 entries" at bounding box center [205, 902] width 385 height 24
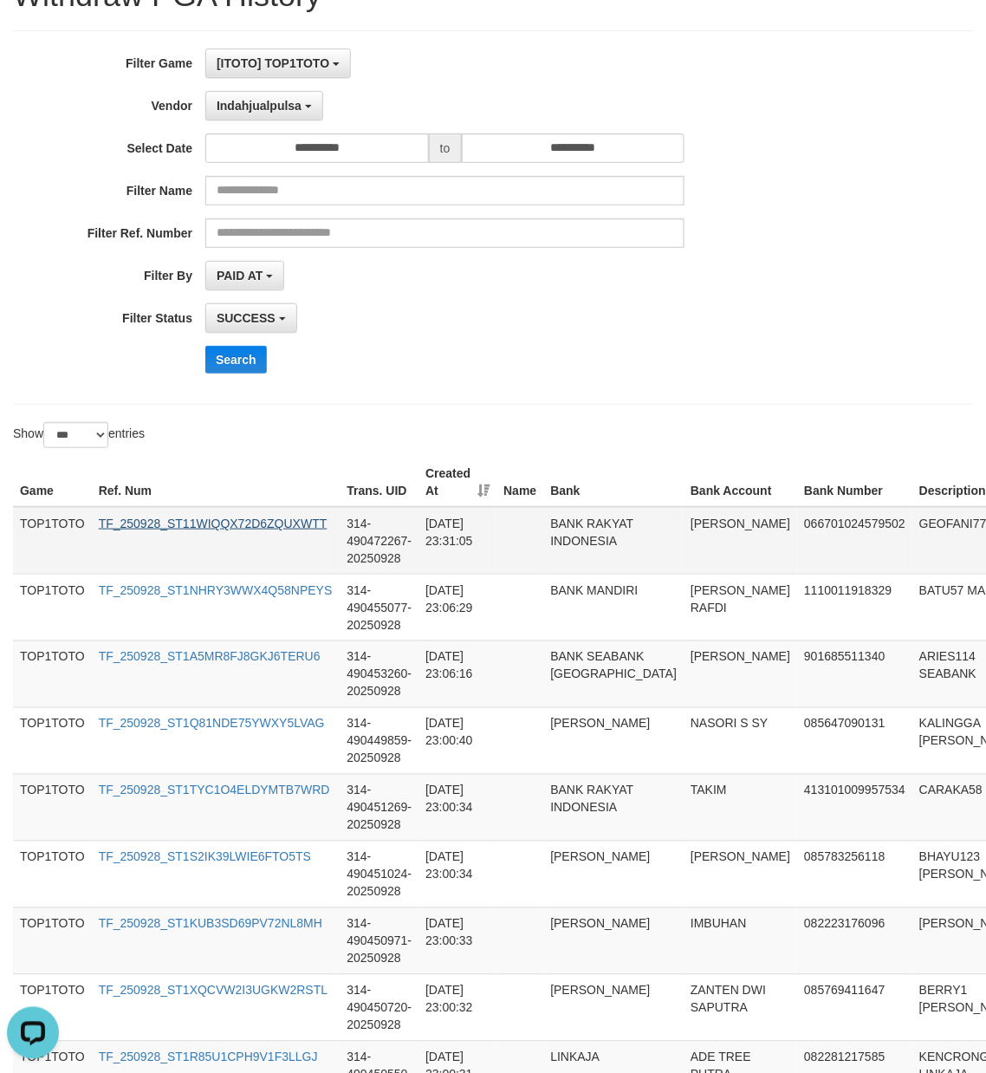
scroll to position [0, 0]
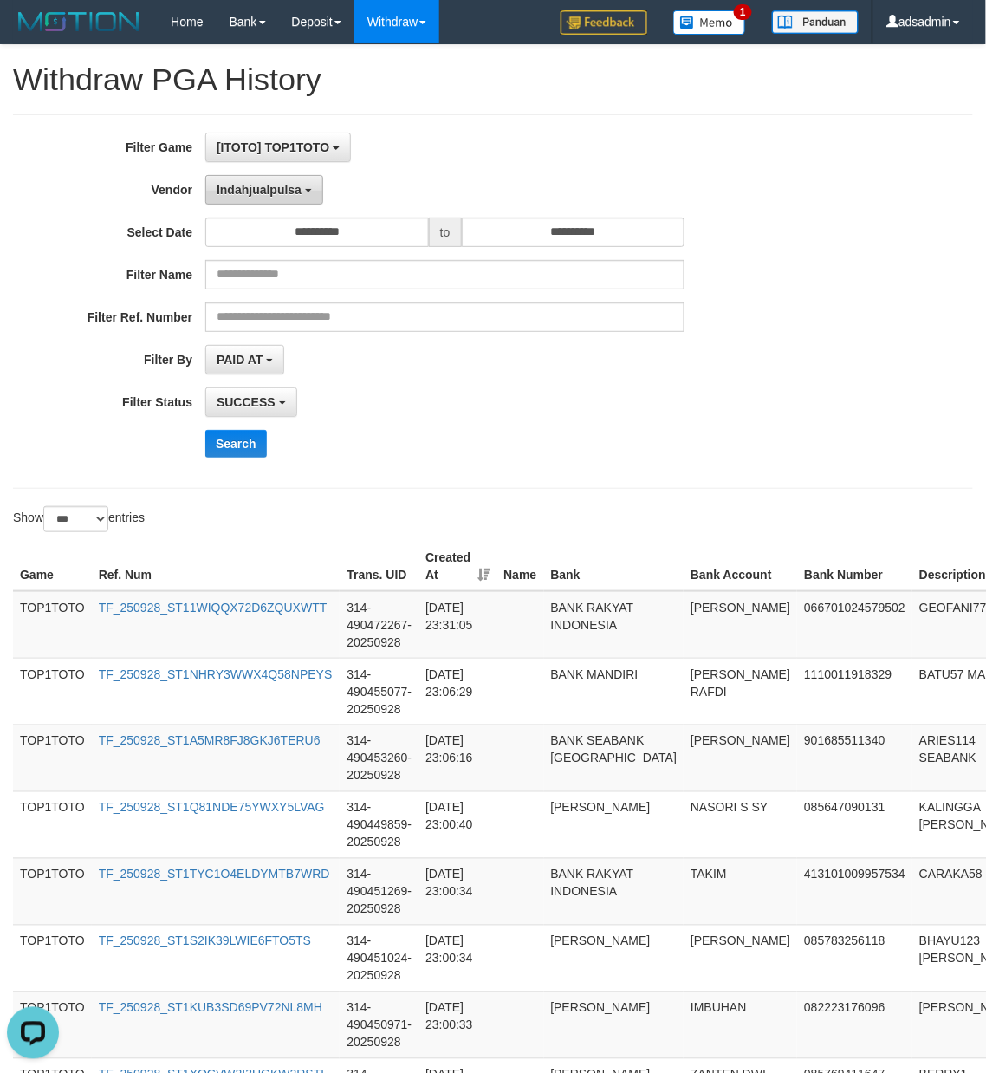
click at [270, 198] on button "Indahjualpulsa" at bounding box center [264, 189] width 118 height 29
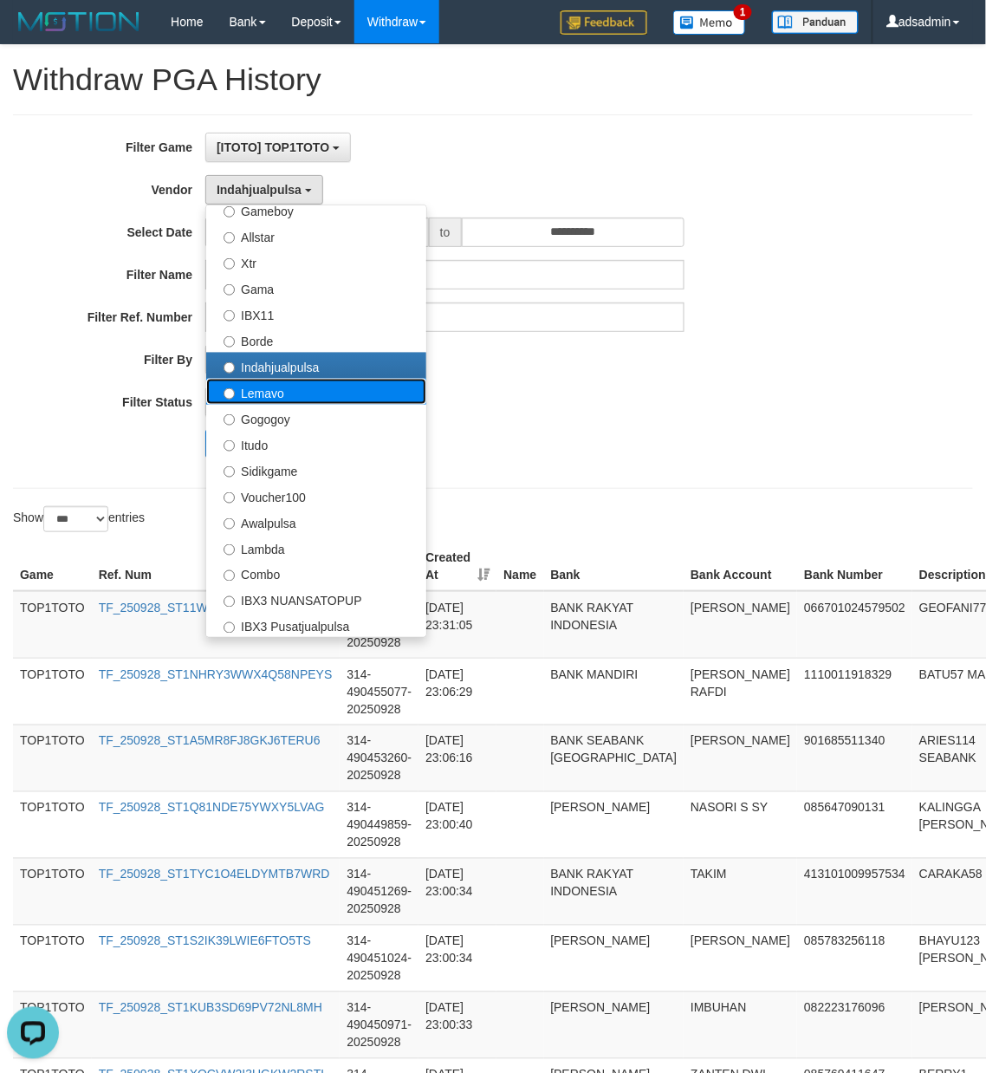
click at [327, 397] on label "Lemavo" at bounding box center [316, 392] width 220 height 26
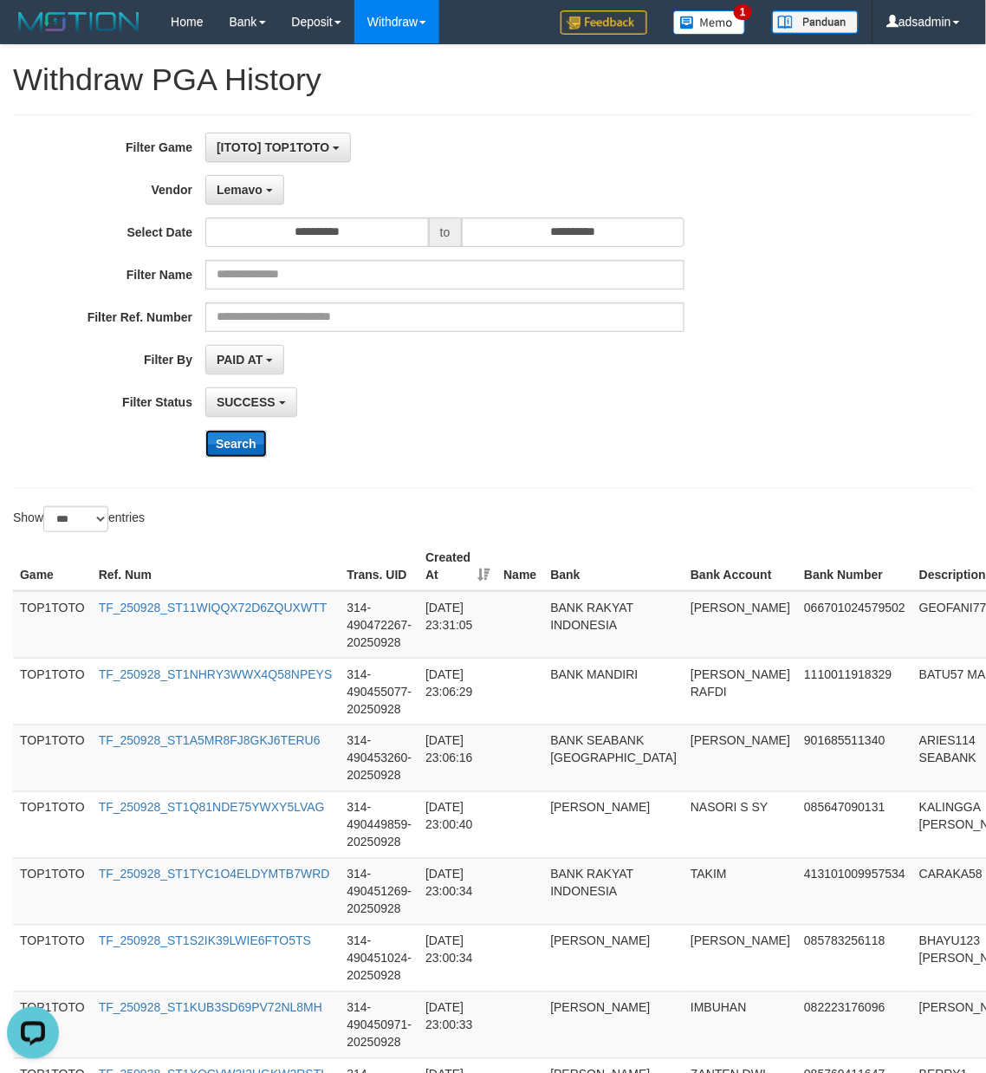
click at [244, 445] on button "Search" at bounding box center [236, 444] width 62 height 28
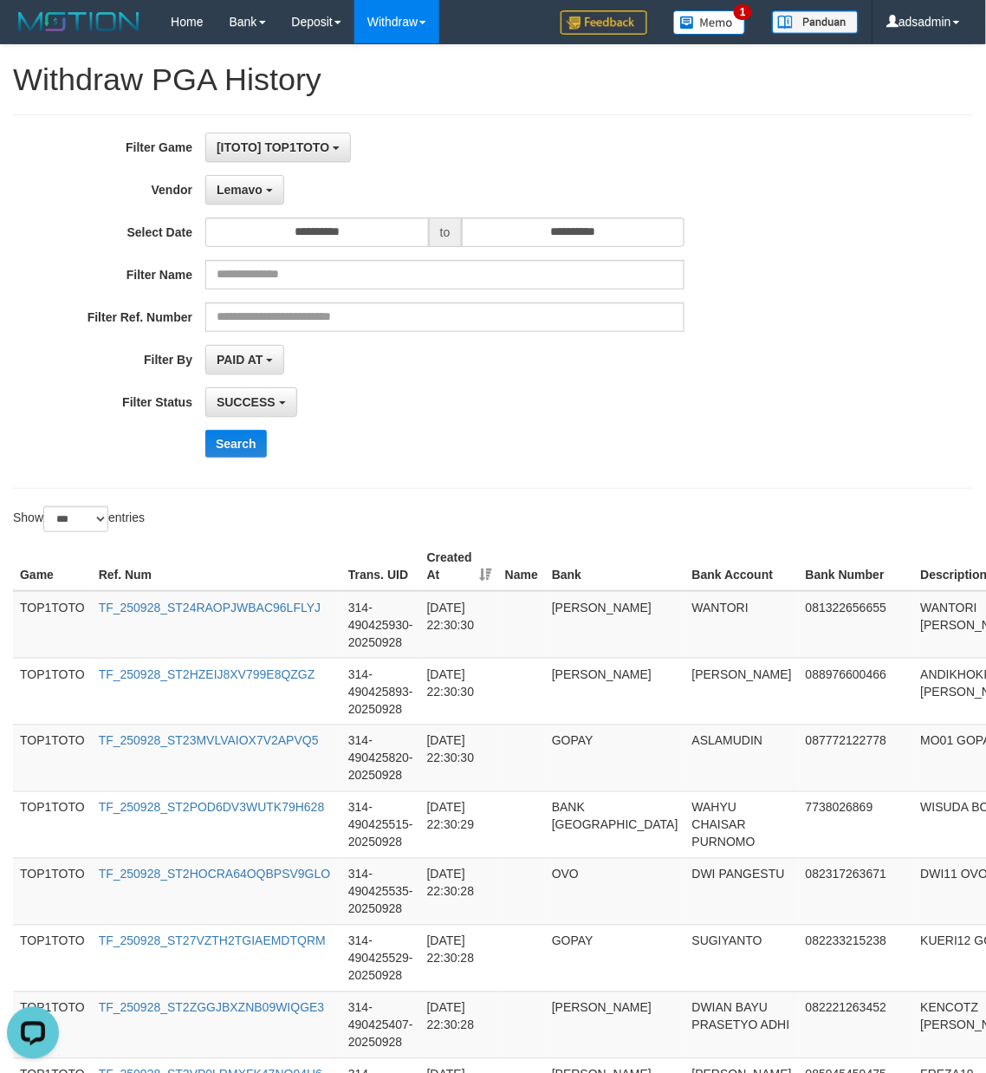
click at [626, 468] on div "**********" at bounding box center [411, 302] width 822 height 338
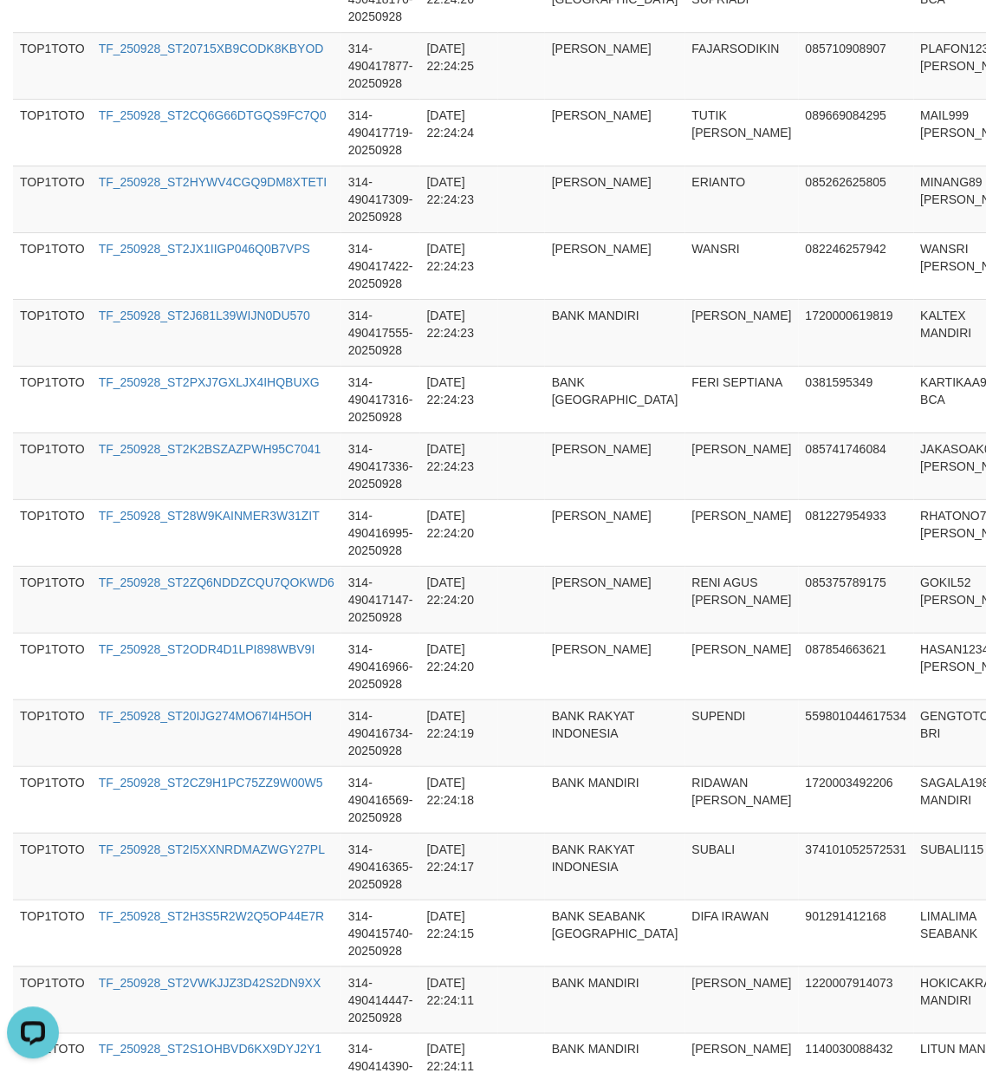
scroll to position [6461, 0]
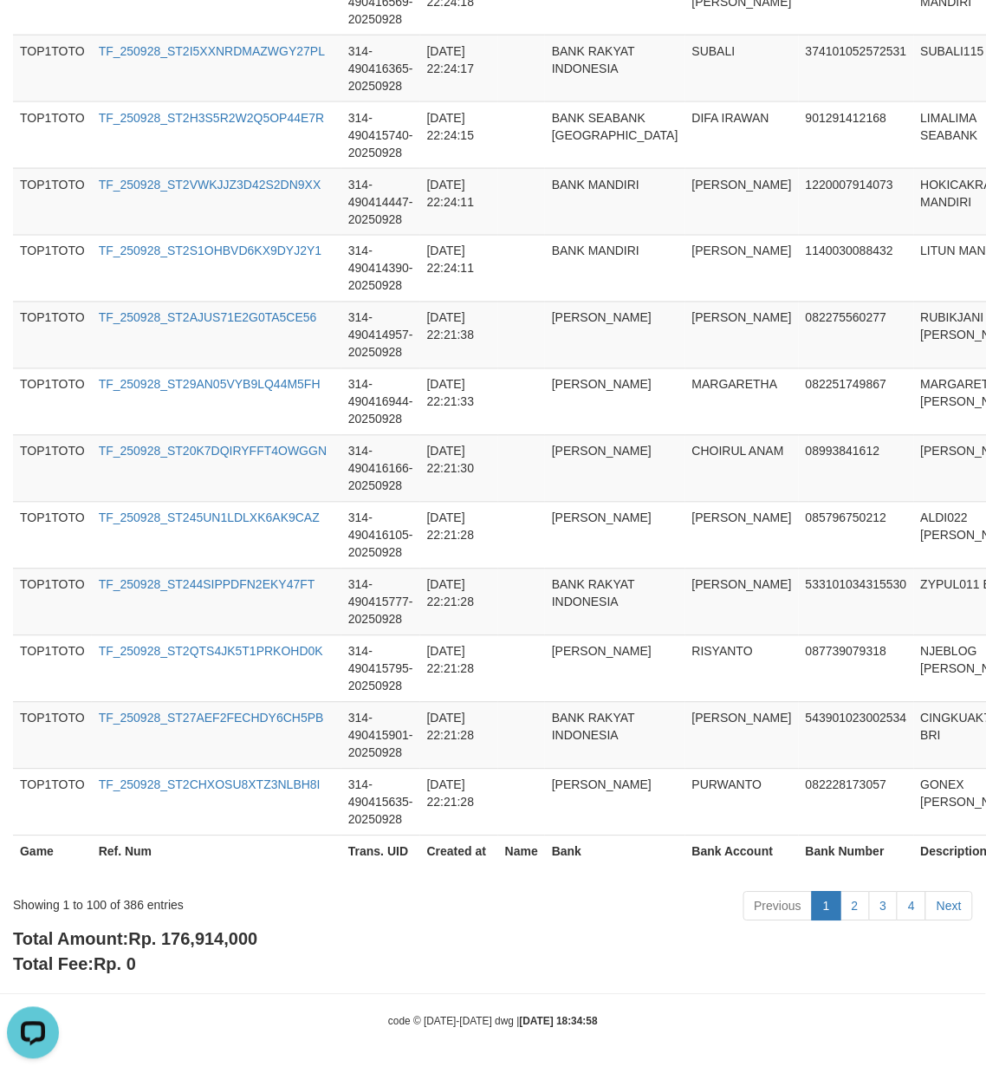
click at [208, 940] on span "Rp. 176,914,000" at bounding box center [192, 939] width 129 height 19
click at [123, 906] on div "Showing 1 to 100 of 386 entries" at bounding box center [205, 902] width 385 height 24
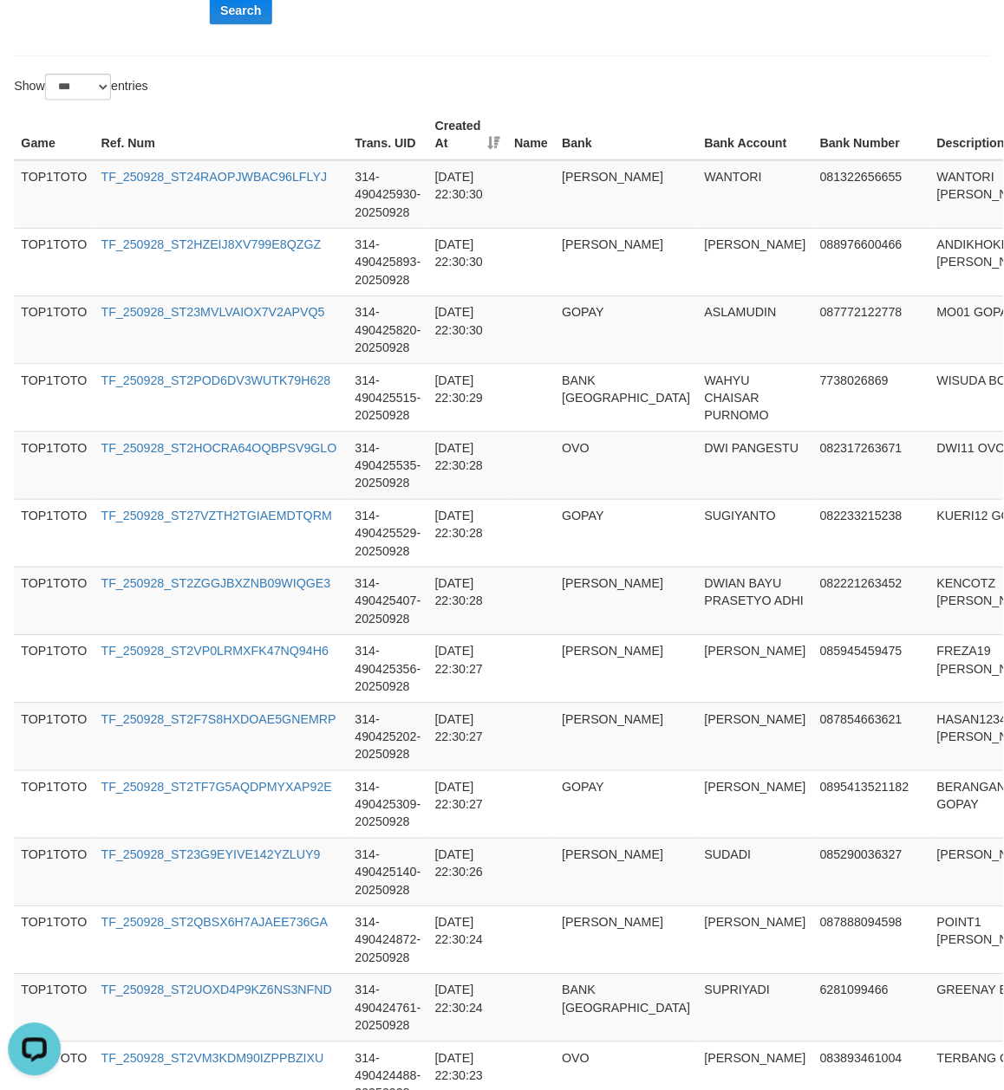
scroll to position [0, 0]
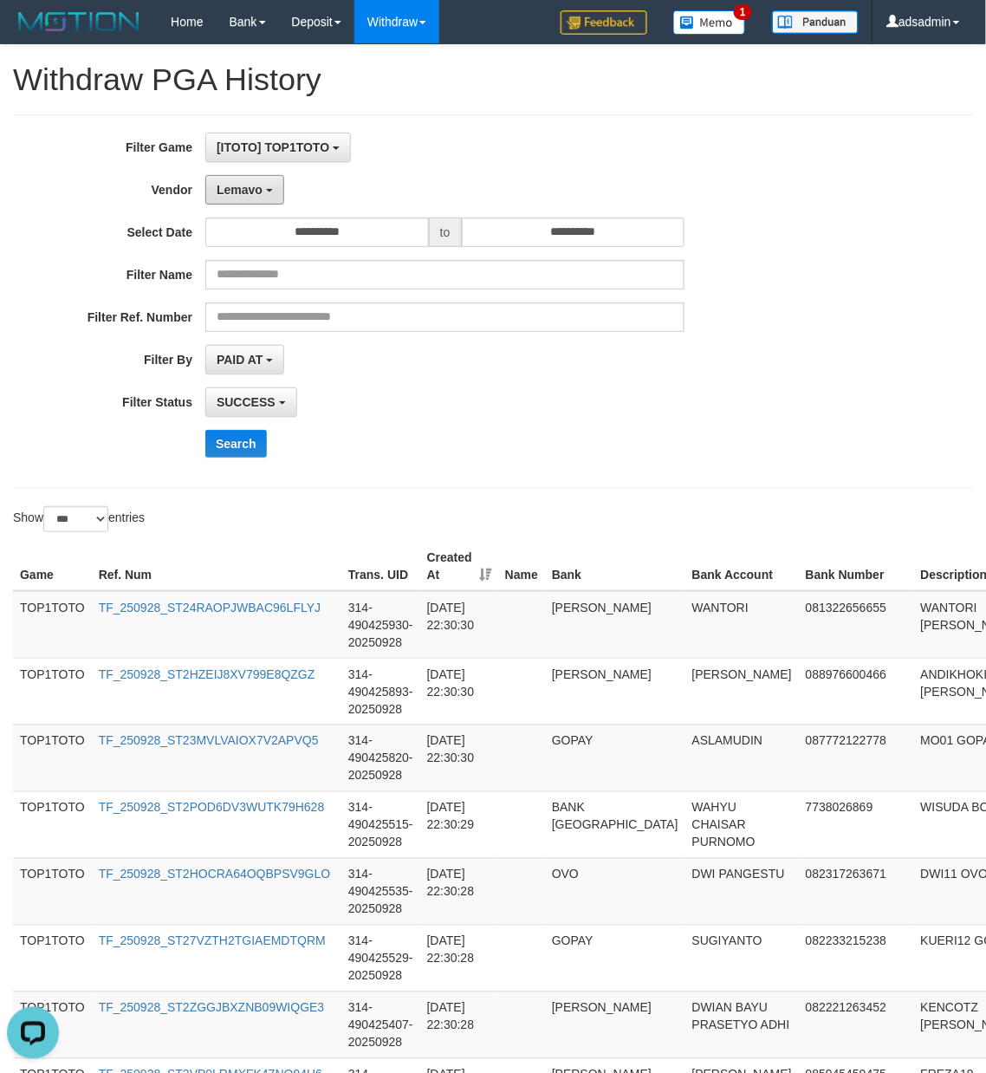
drag, startPoint x: 264, startPoint y: 192, endPoint x: 276, endPoint y: 431, distance: 238.7
click at [264, 192] on button "Lemavo" at bounding box center [244, 189] width 79 height 29
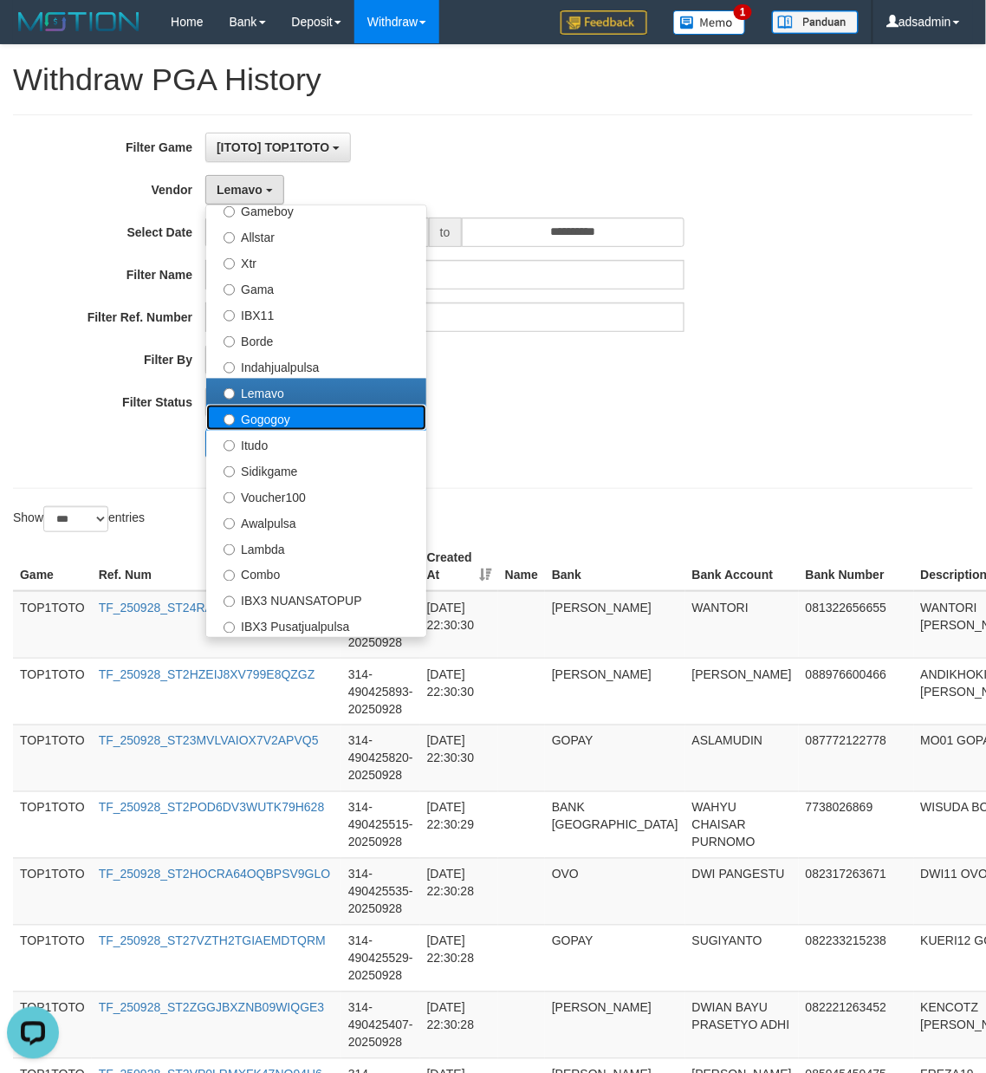
click at [303, 420] on label "Gogogoy" at bounding box center [316, 418] width 220 height 26
select select "**********"
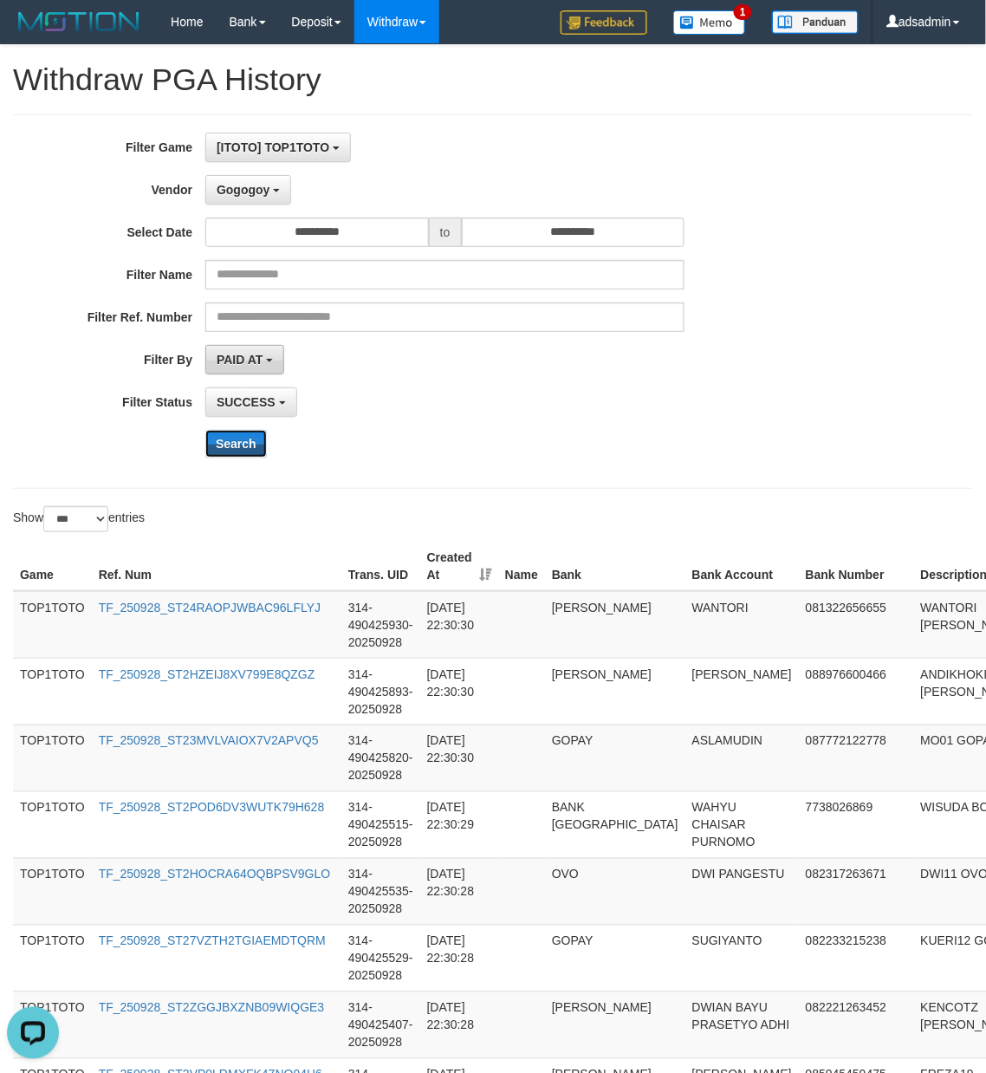
drag, startPoint x: 257, startPoint y: 447, endPoint x: 277, endPoint y: 350, distance: 99.3
click at [257, 446] on button "Search" at bounding box center [236, 444] width 62 height 28
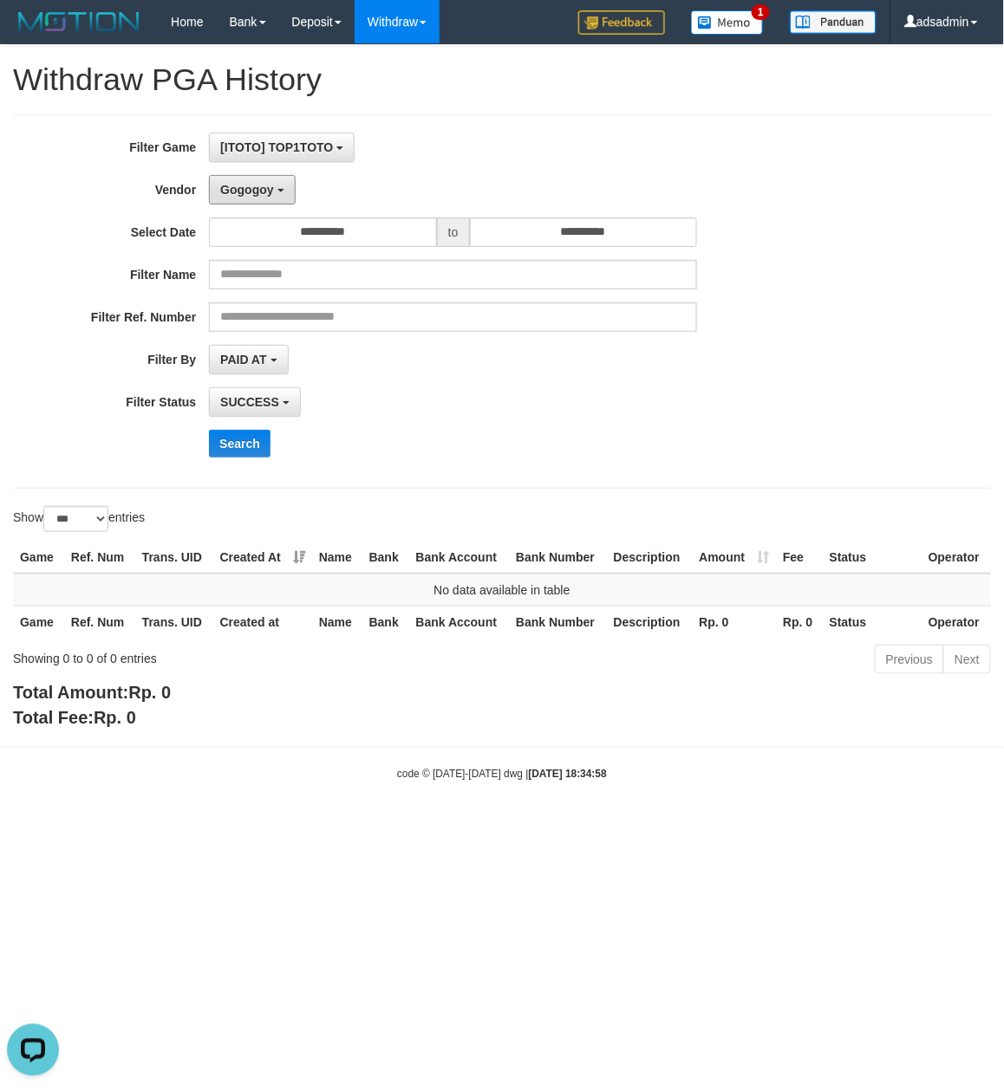
drag, startPoint x: 276, startPoint y: 196, endPoint x: 284, endPoint y: 312, distance: 116.5
click at [276, 195] on button "Gogogoy" at bounding box center [252, 189] width 86 height 29
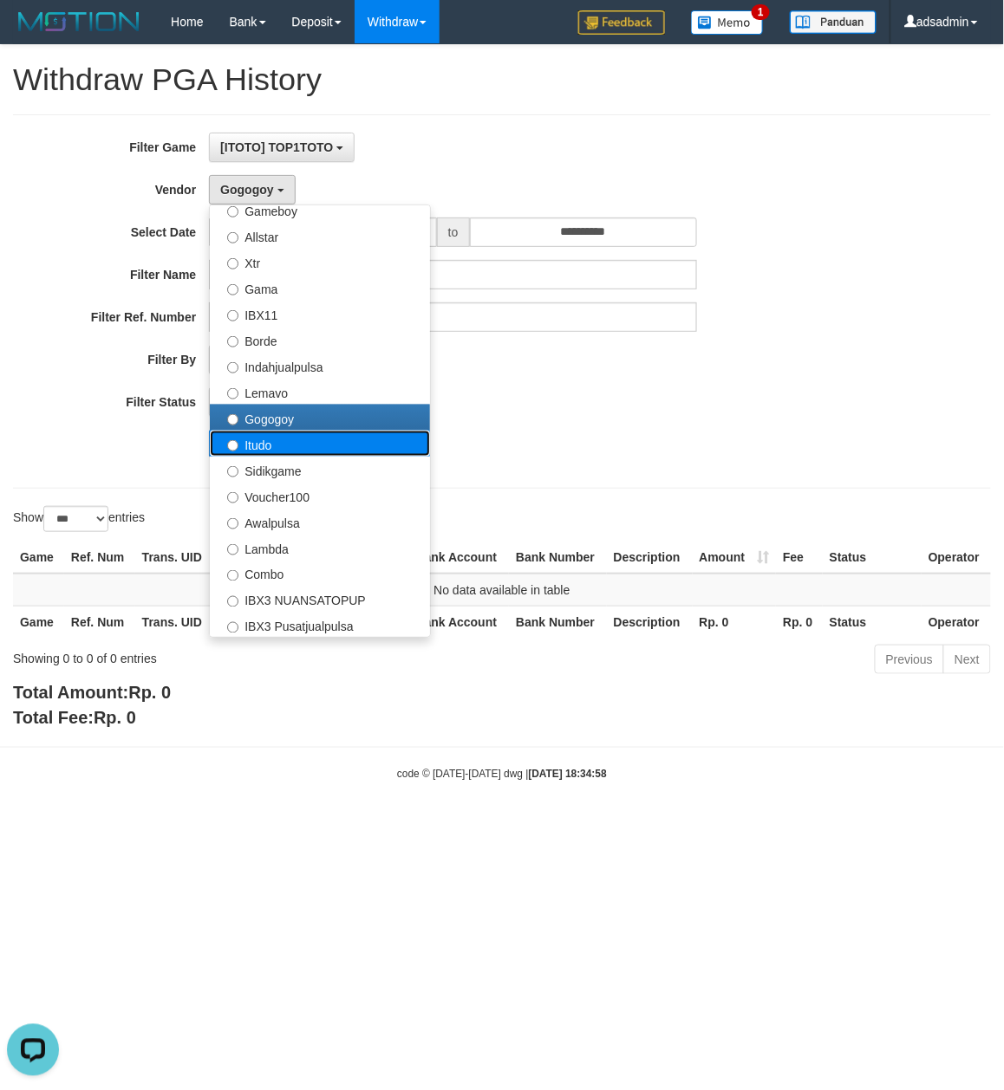
click at [267, 447] on label "Itudo" at bounding box center [320, 444] width 220 height 26
select select "**********"
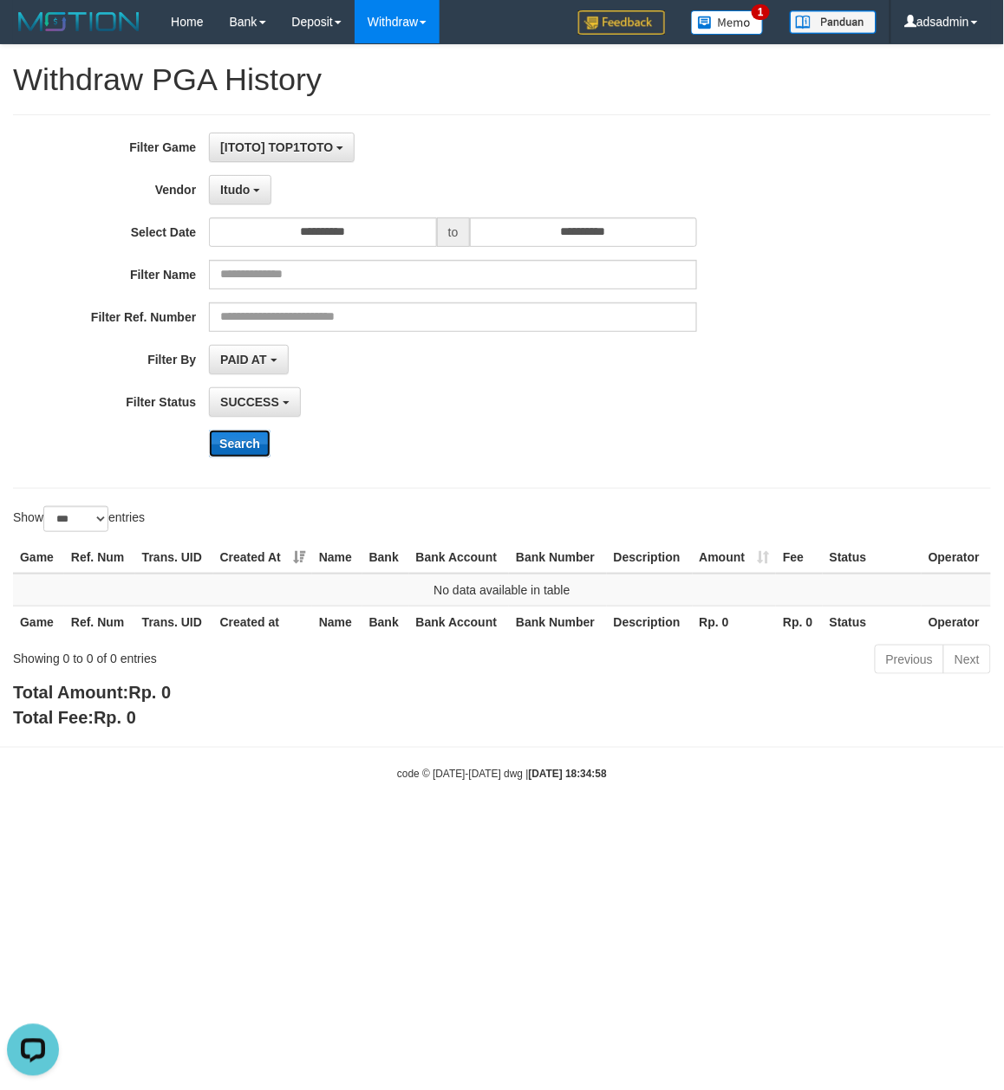
click at [253, 441] on button "Search" at bounding box center [240, 444] width 62 height 28
click at [257, 185] on button "Itudo" at bounding box center [240, 189] width 62 height 29
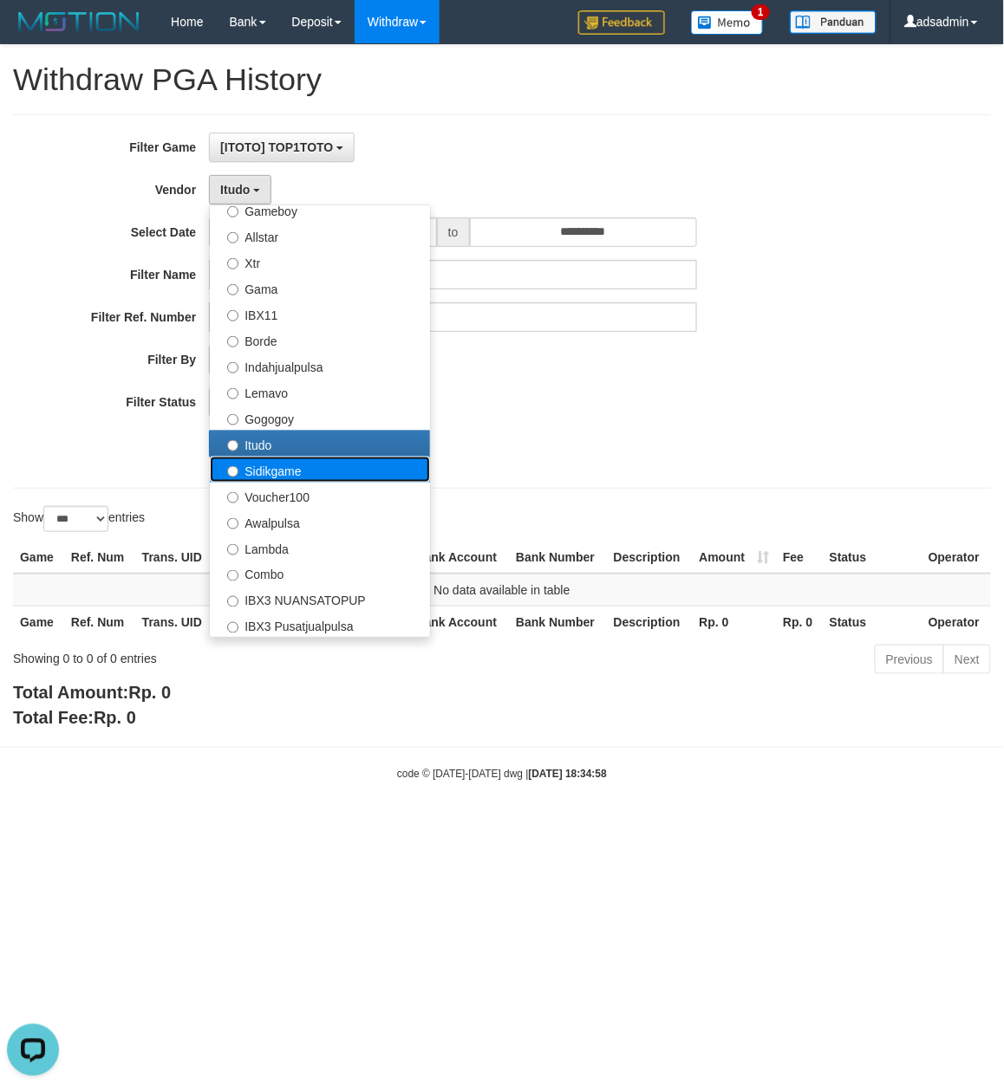
click at [284, 472] on label "Sidikgame" at bounding box center [320, 470] width 220 height 26
select select "**********"
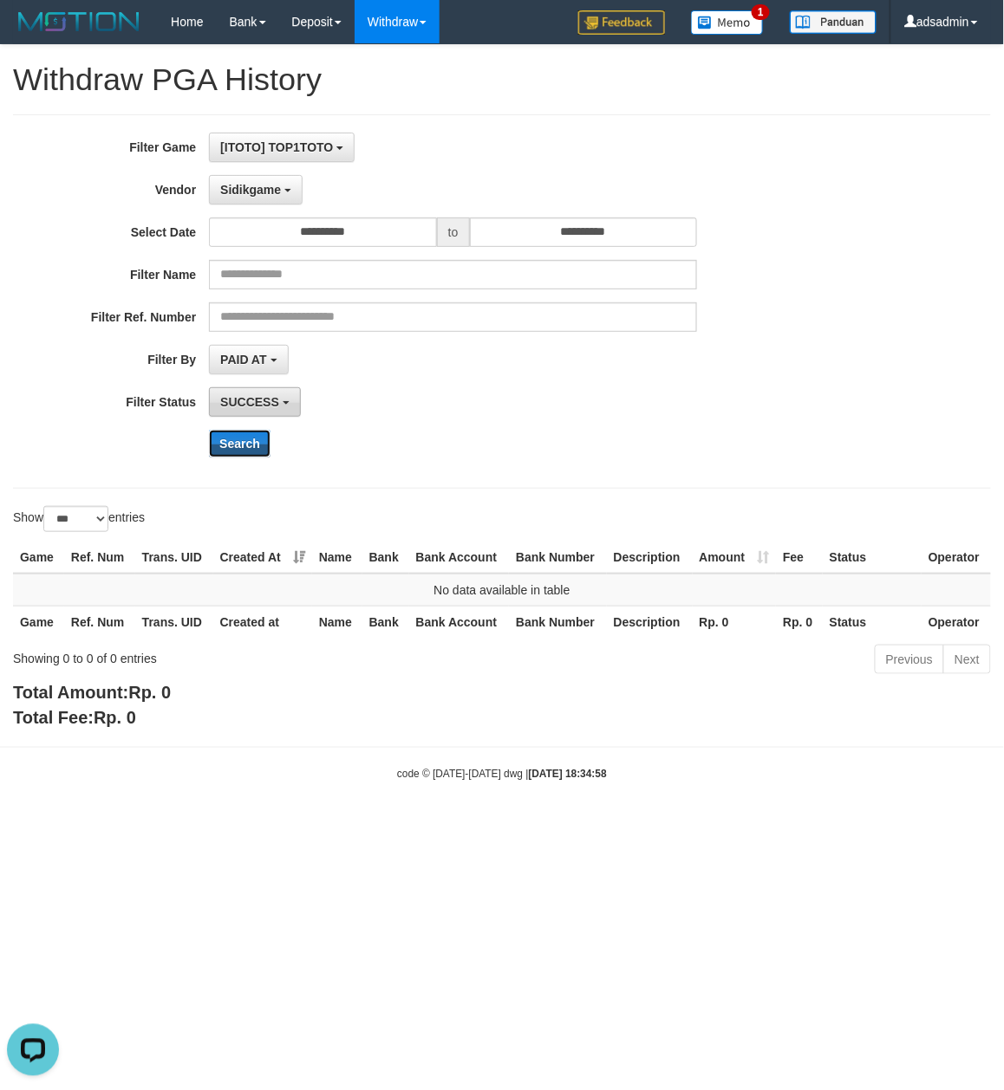
click at [251, 449] on button "Search" at bounding box center [240, 444] width 62 height 28
click at [264, 187] on span "Sidikgame" at bounding box center [250, 190] width 61 height 14
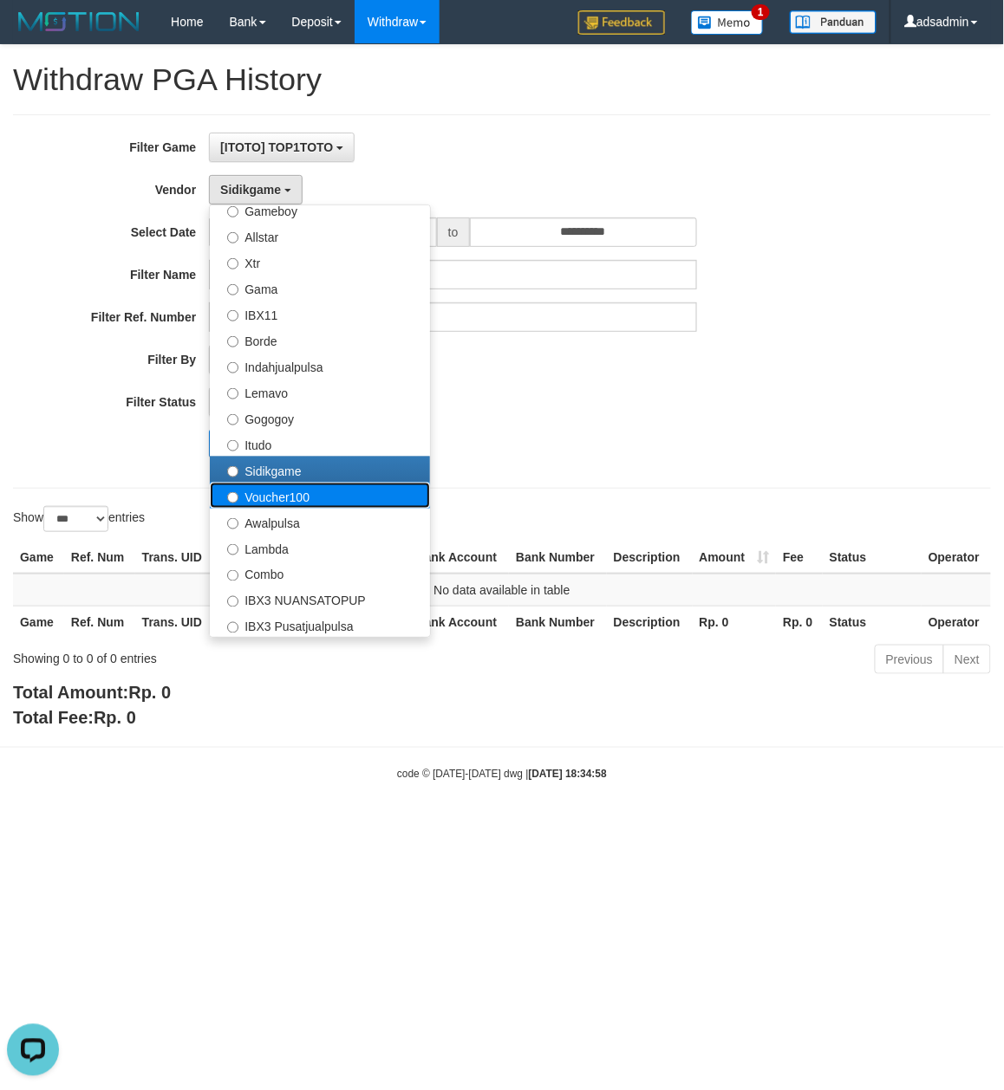
click at [296, 498] on label "Voucher100" at bounding box center [320, 496] width 220 height 26
select select "**********"
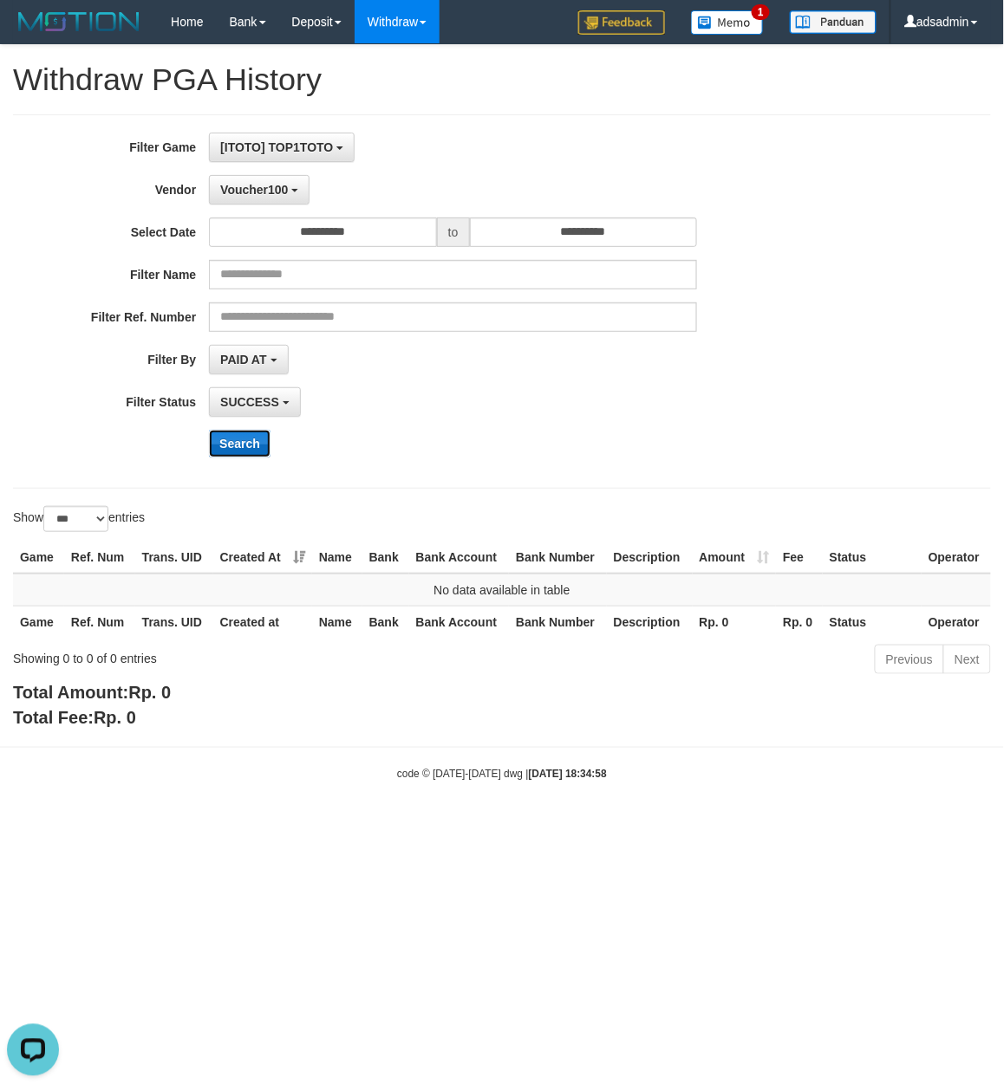
click at [244, 444] on button "Search" at bounding box center [240, 444] width 62 height 28
click at [274, 191] on span "Voucher100" at bounding box center [254, 190] width 68 height 14
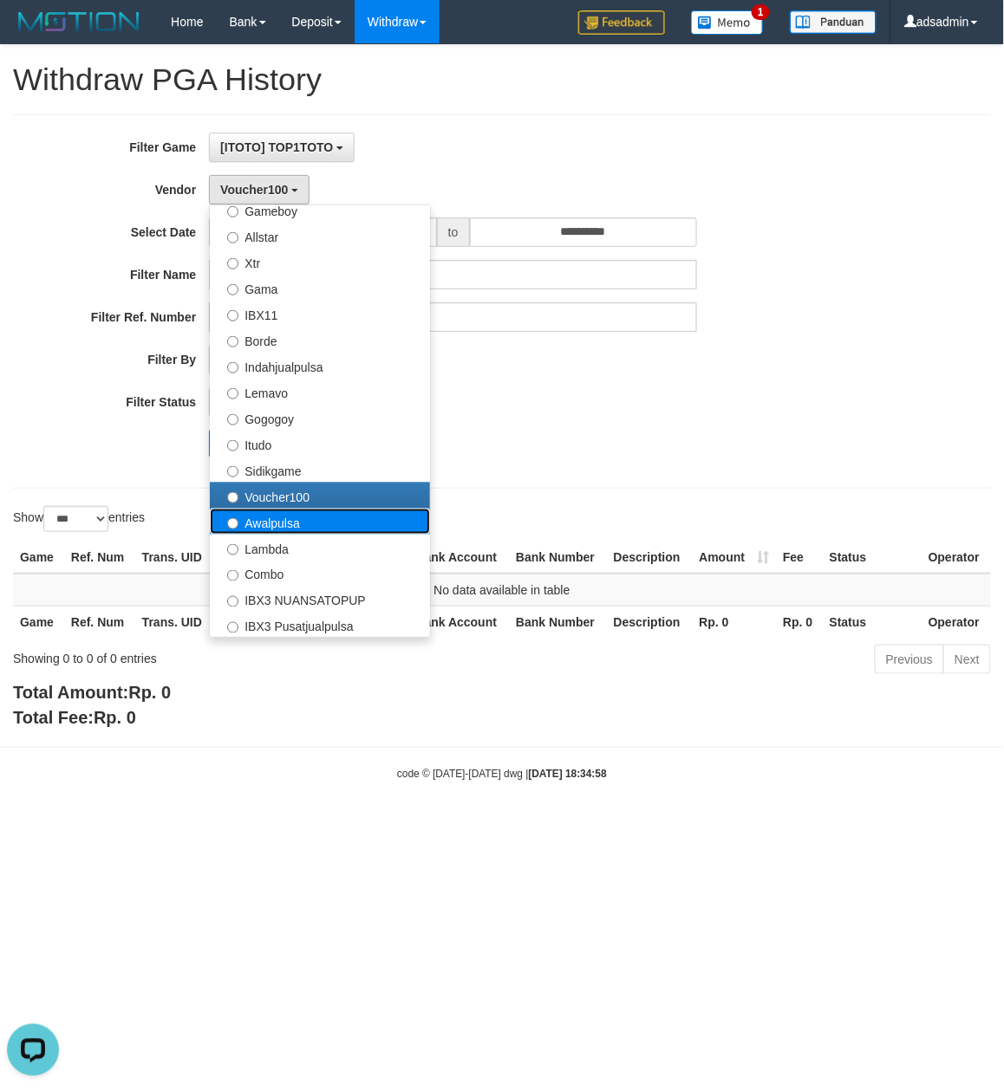
click at [282, 534] on label "Awalpulsa" at bounding box center [320, 522] width 220 height 26
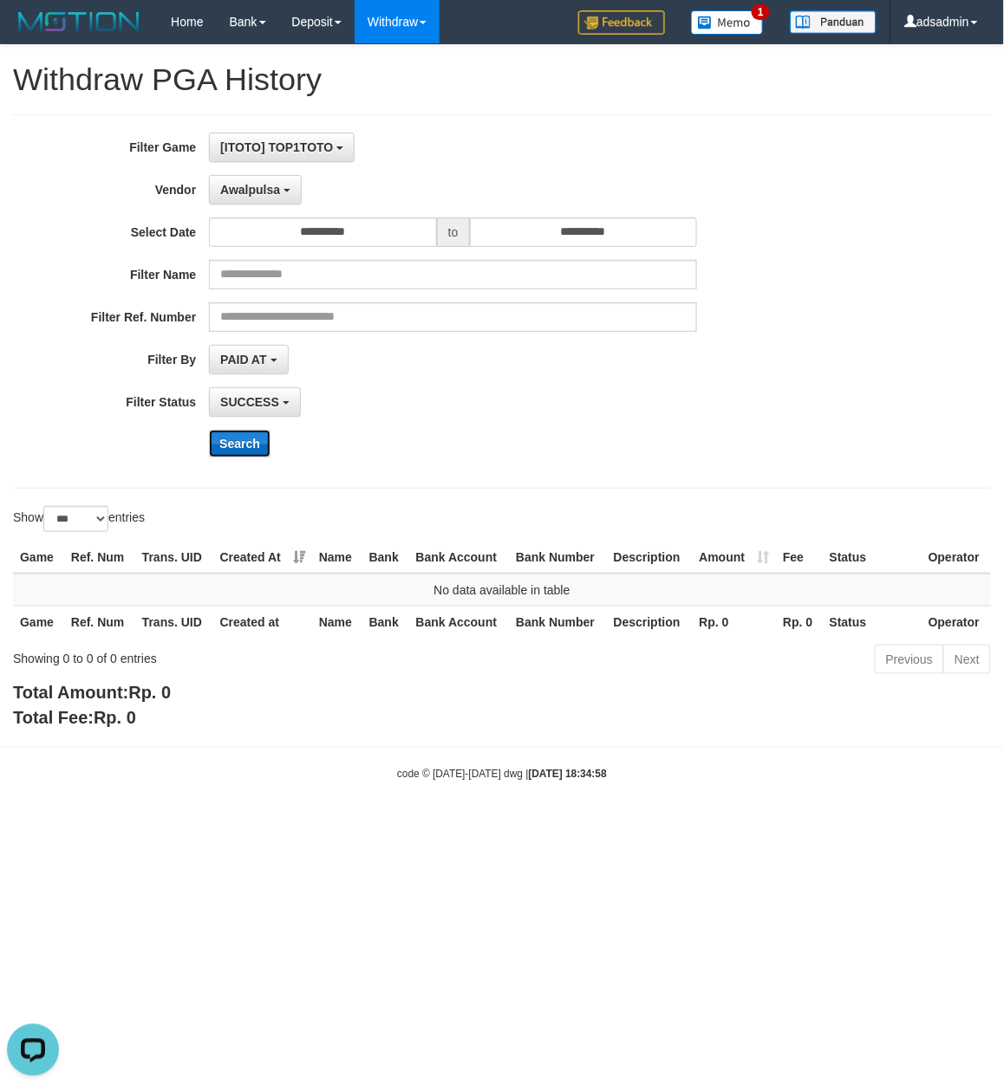
click at [238, 444] on button "Search" at bounding box center [240, 444] width 62 height 28
click at [267, 183] on span "Awalpulsa" at bounding box center [250, 190] width 60 height 14
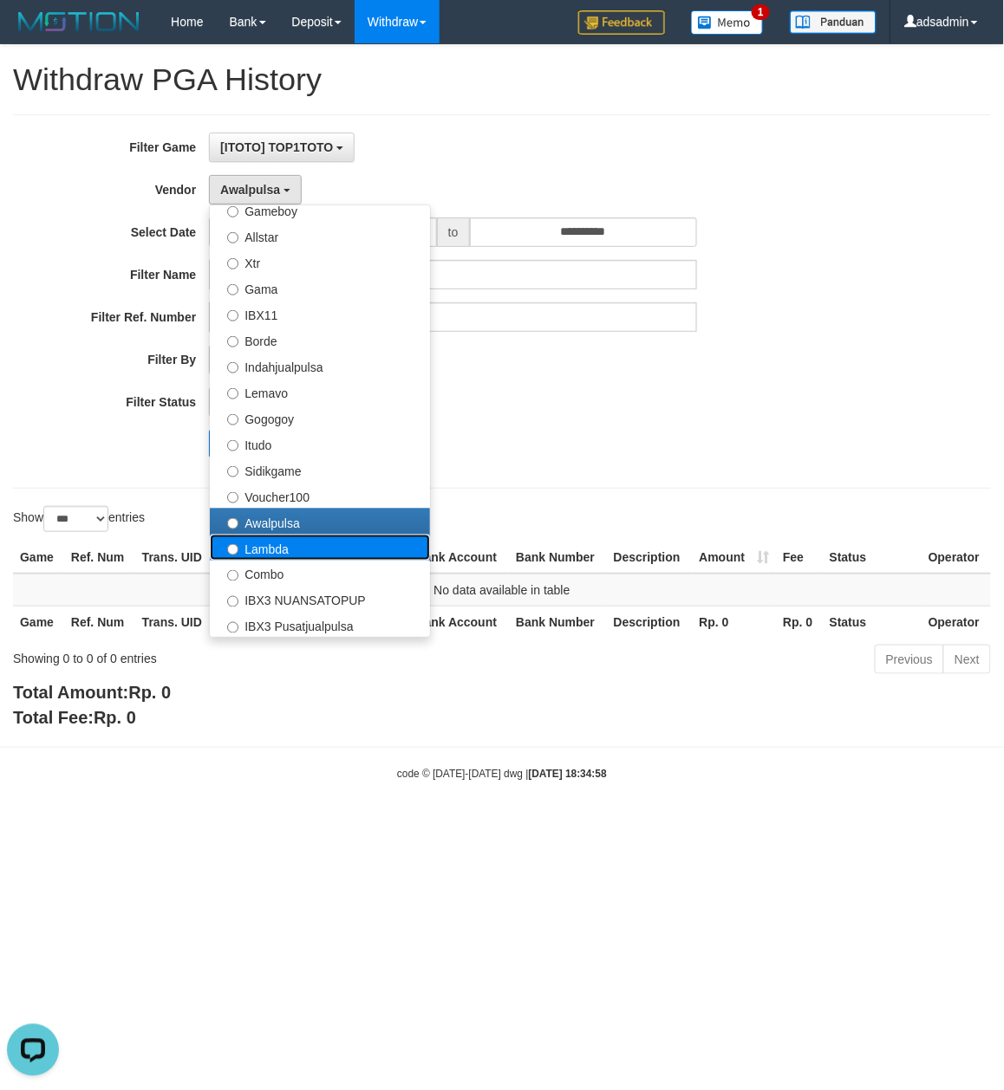
click at [305, 546] on label "Lambda" at bounding box center [320, 548] width 220 height 26
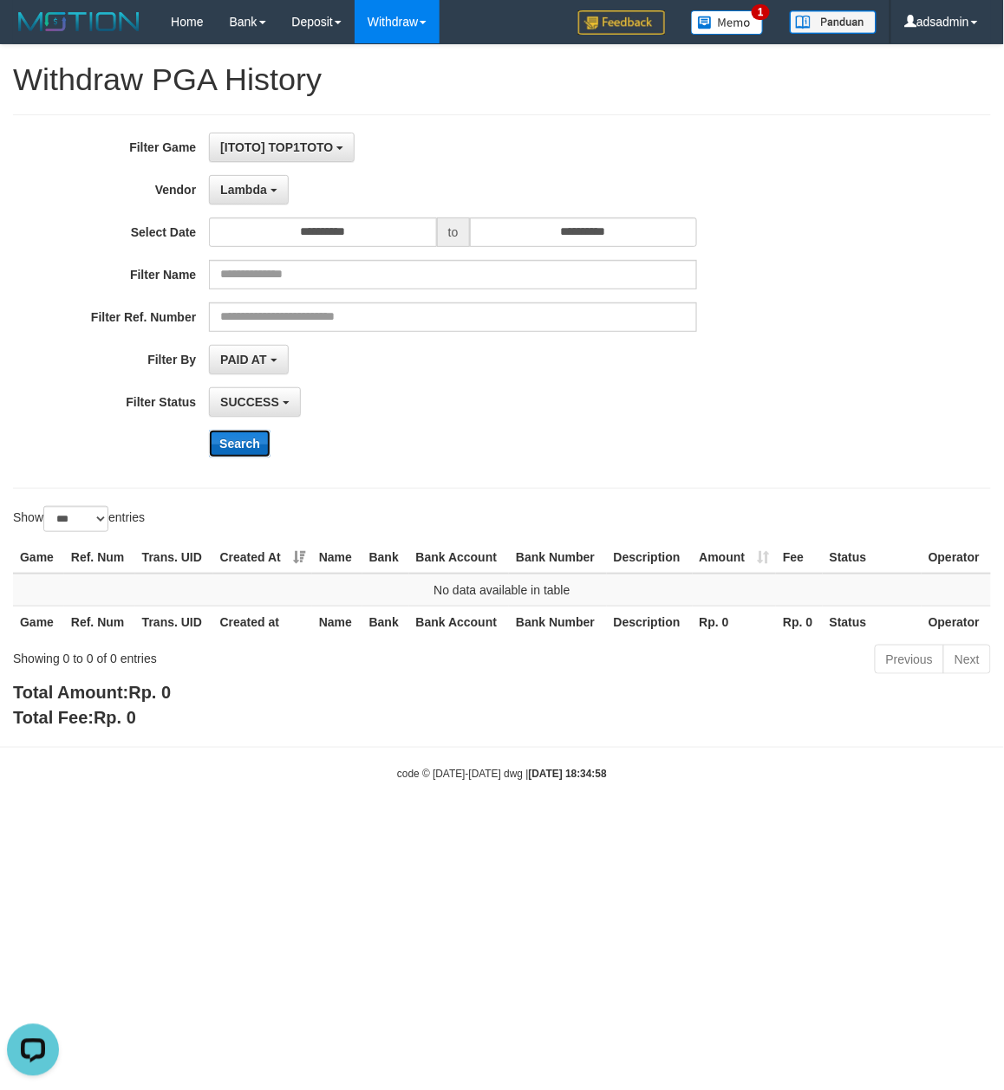
click at [250, 442] on button "Search" at bounding box center [240, 444] width 62 height 28
click at [610, 438] on div "Search" at bounding box center [523, 444] width 628 height 28
click at [284, 210] on div "**********" at bounding box center [418, 302] width 836 height 338
click at [277, 192] on b "button" at bounding box center [273, 190] width 7 height 3
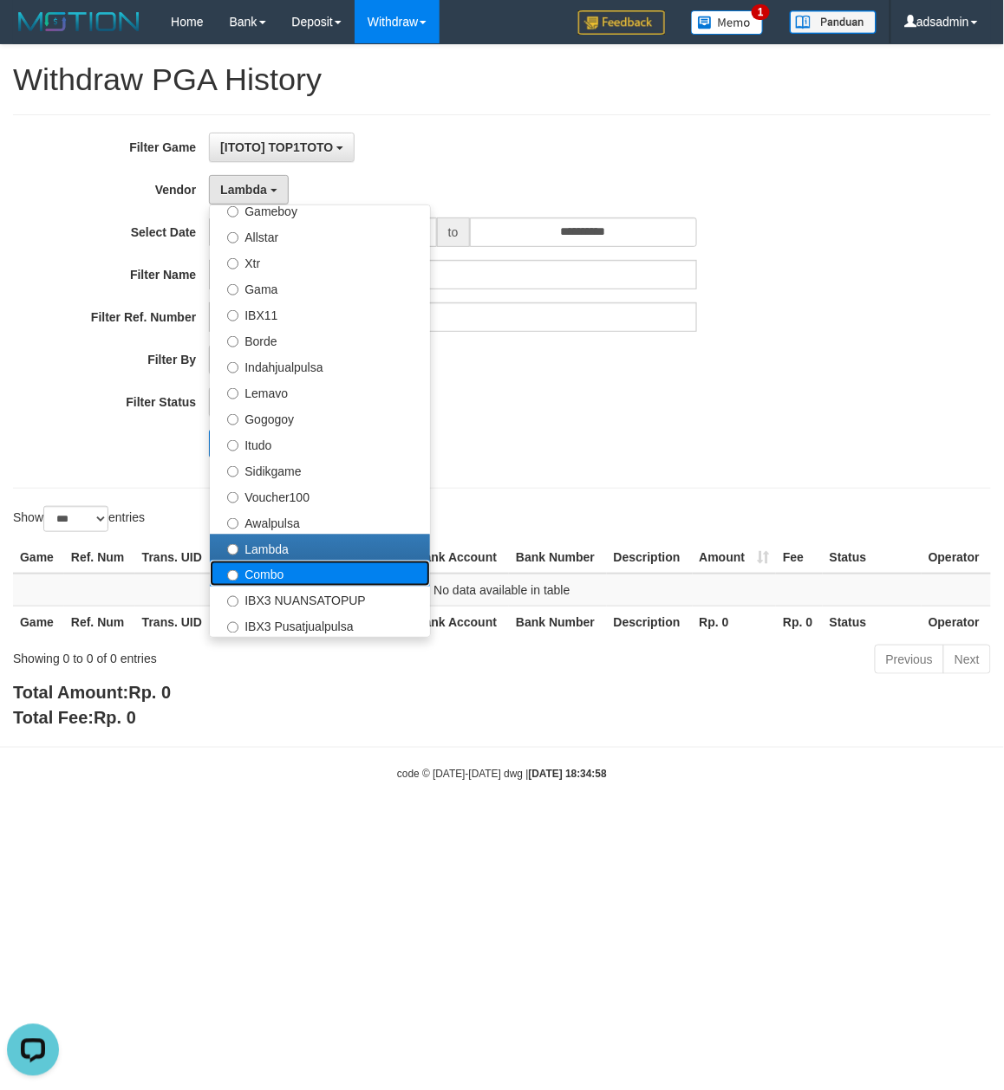
click at [257, 576] on label "Combo" at bounding box center [320, 574] width 220 height 26
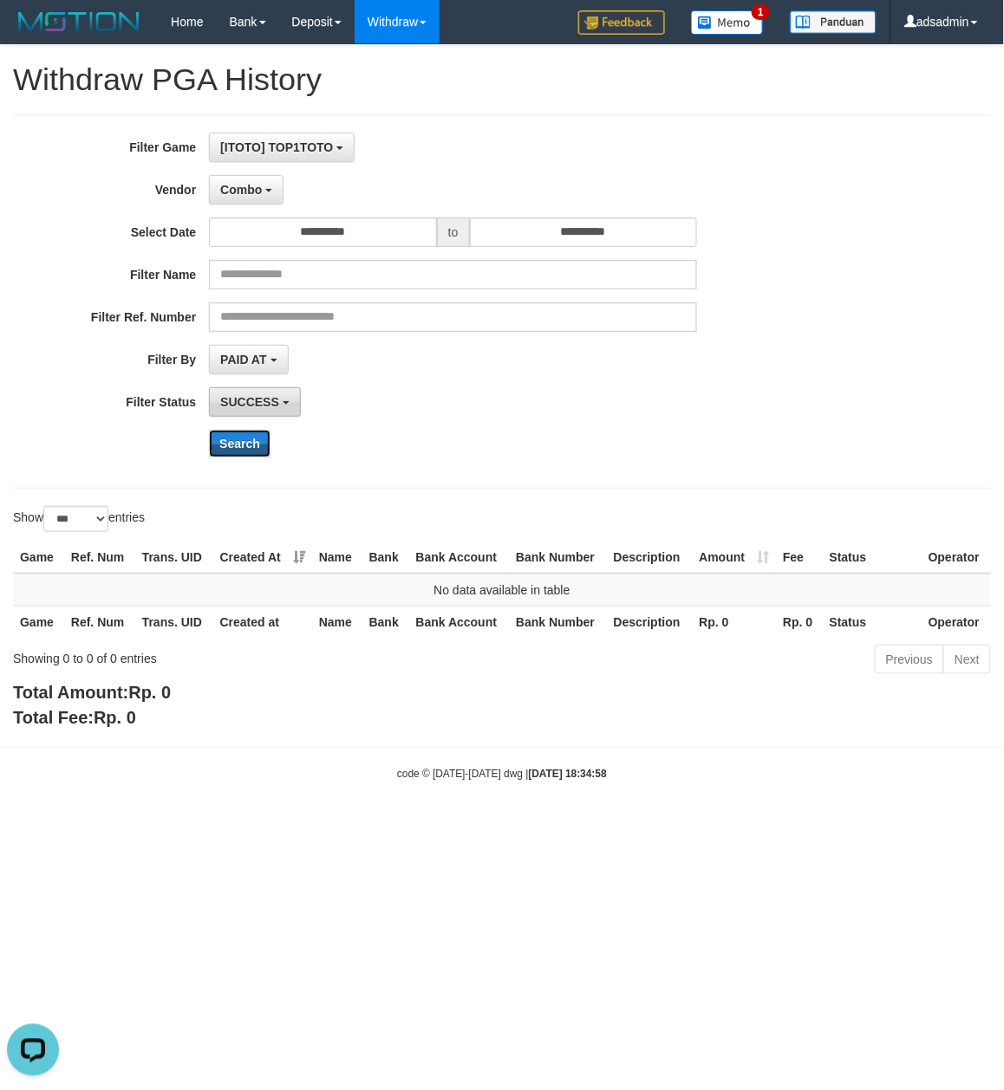
drag, startPoint x: 244, startPoint y: 452, endPoint x: 247, endPoint y: 389, distance: 62.5
click at [244, 451] on button "Search" at bounding box center [240, 444] width 62 height 28
drag, startPoint x: 260, startPoint y: 189, endPoint x: 288, endPoint y: 462, distance: 274.4
click at [260, 189] on span "Combo" at bounding box center [241, 190] width 42 height 14
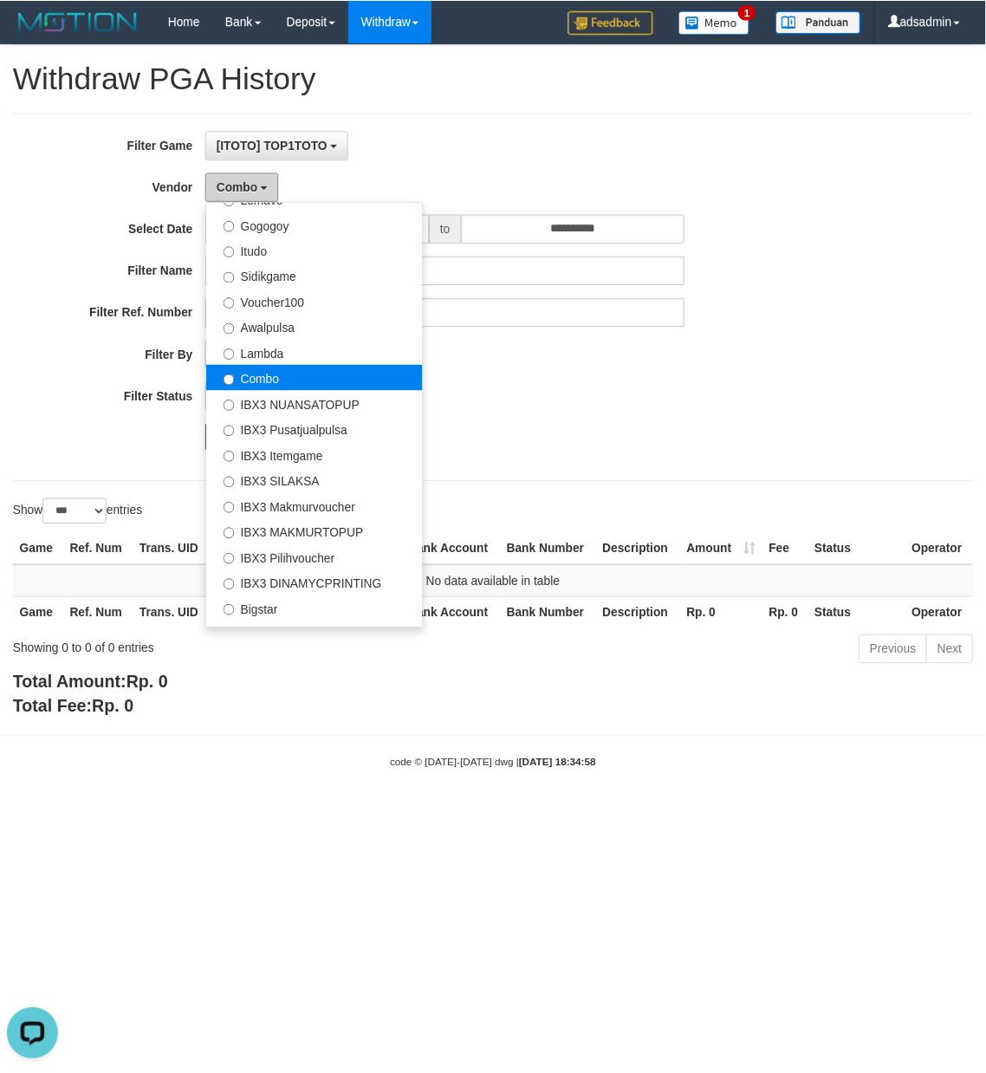
scroll to position [577, 0]
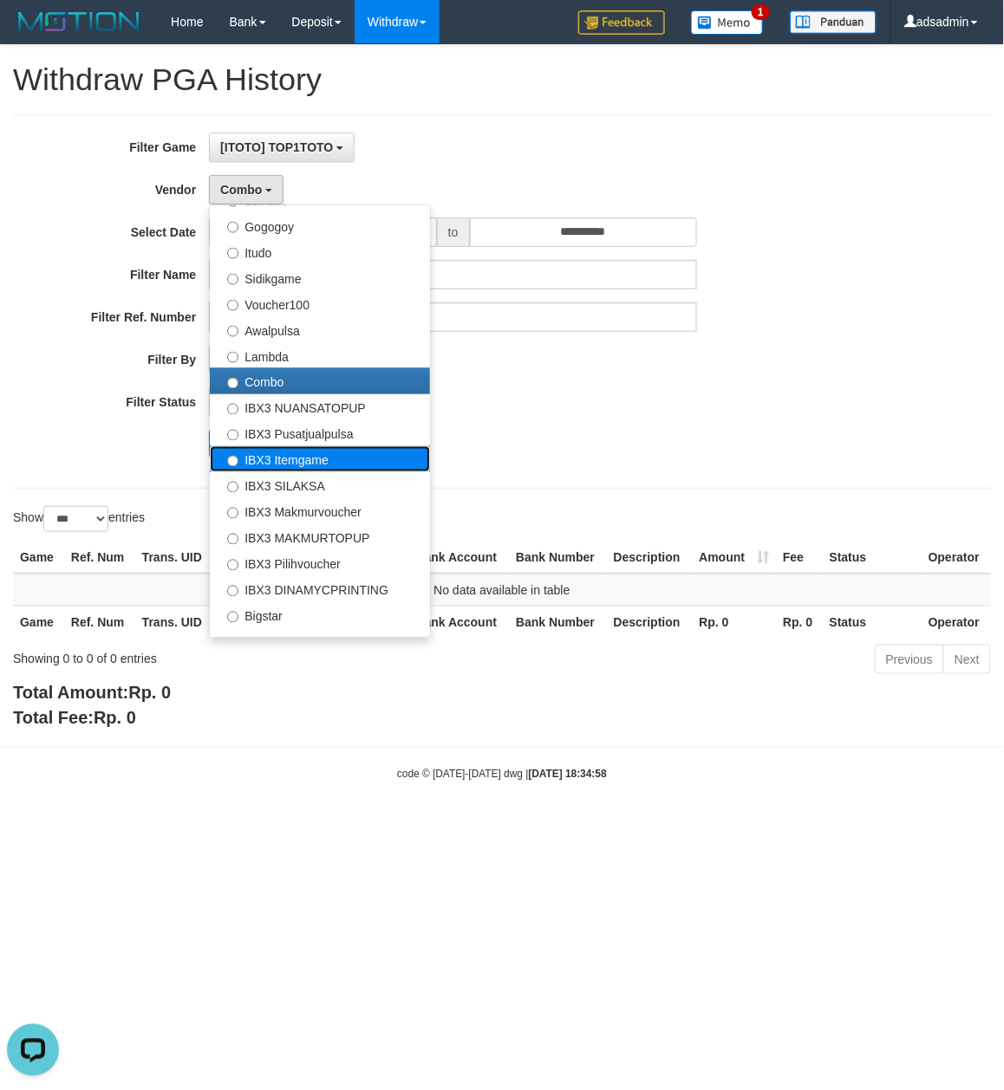
click at [333, 466] on label "IBX3 Itemgame" at bounding box center [320, 459] width 220 height 26
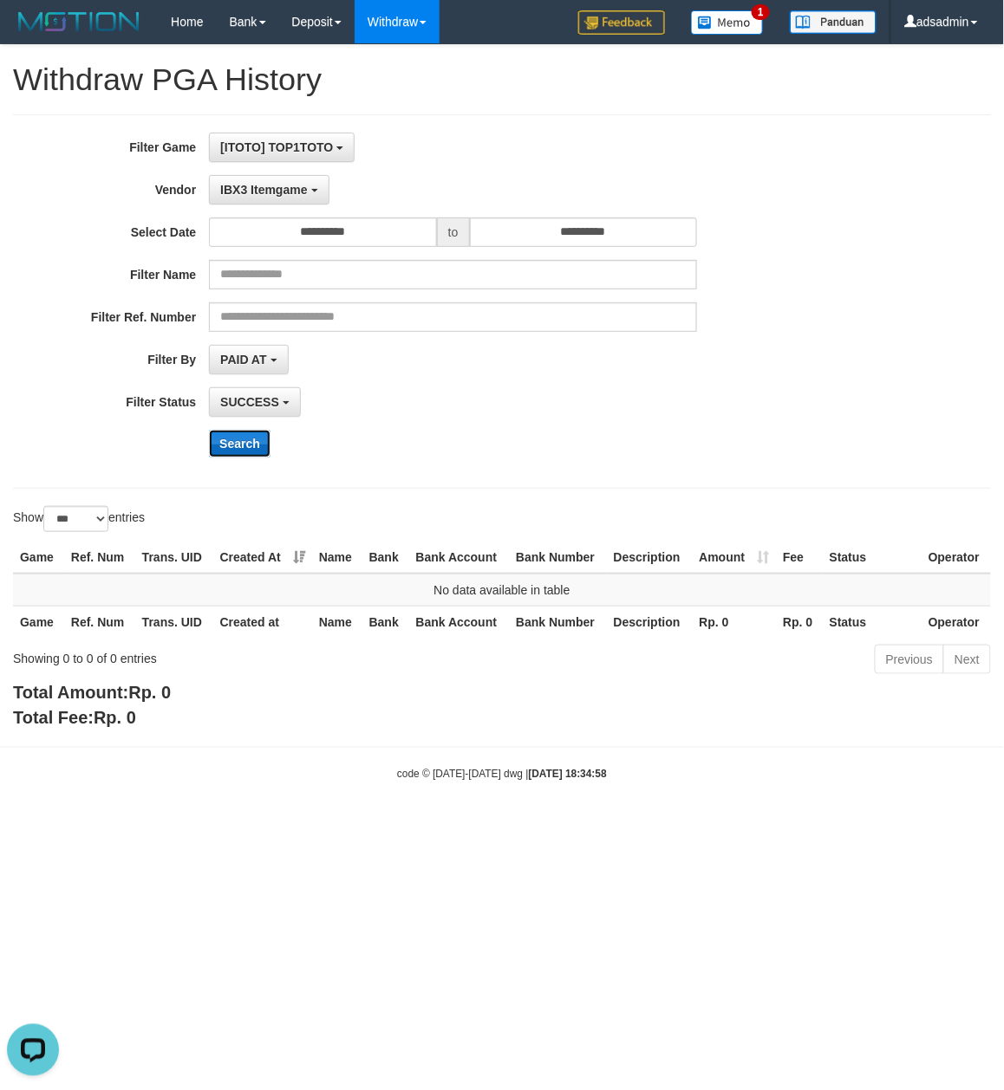
click at [236, 437] on button "Search" at bounding box center [240, 444] width 62 height 28
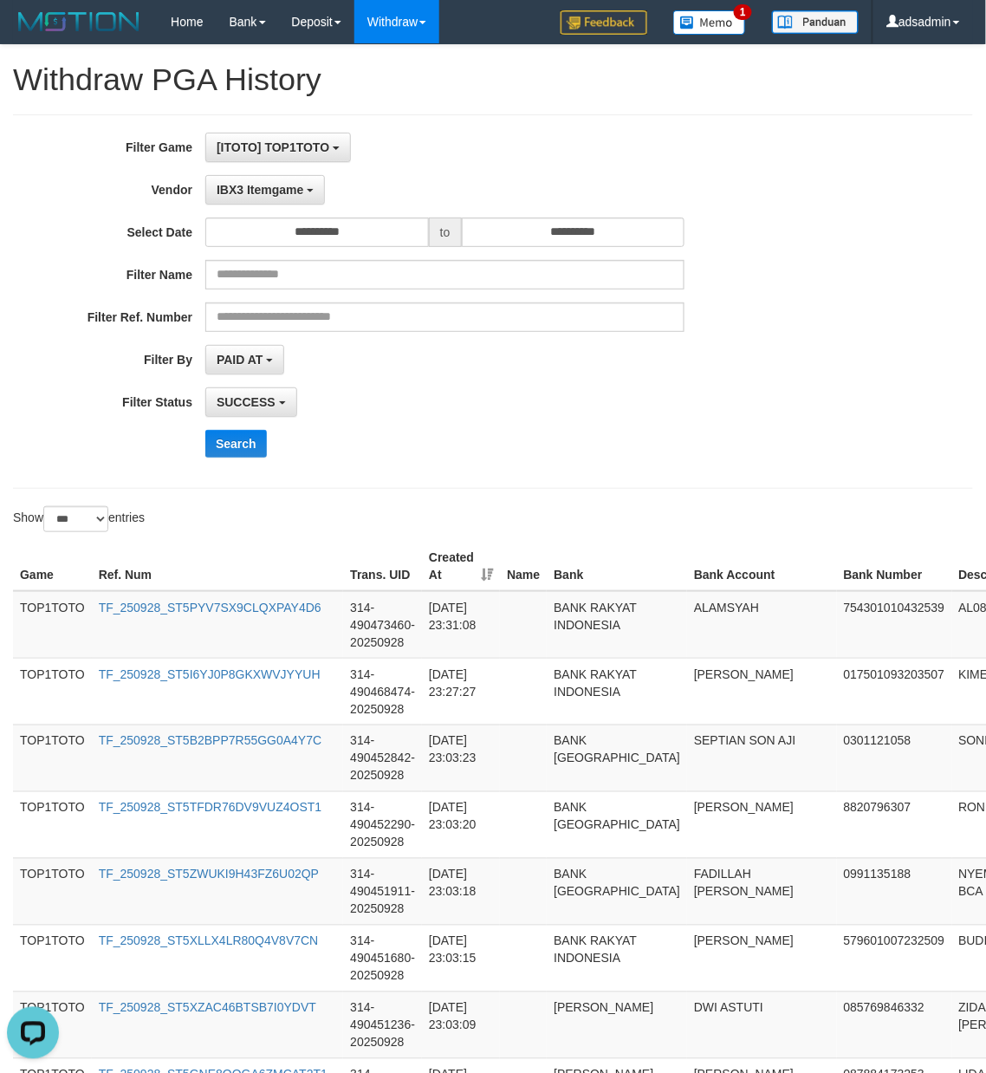
click at [579, 466] on div "**********" at bounding box center [411, 302] width 822 height 338
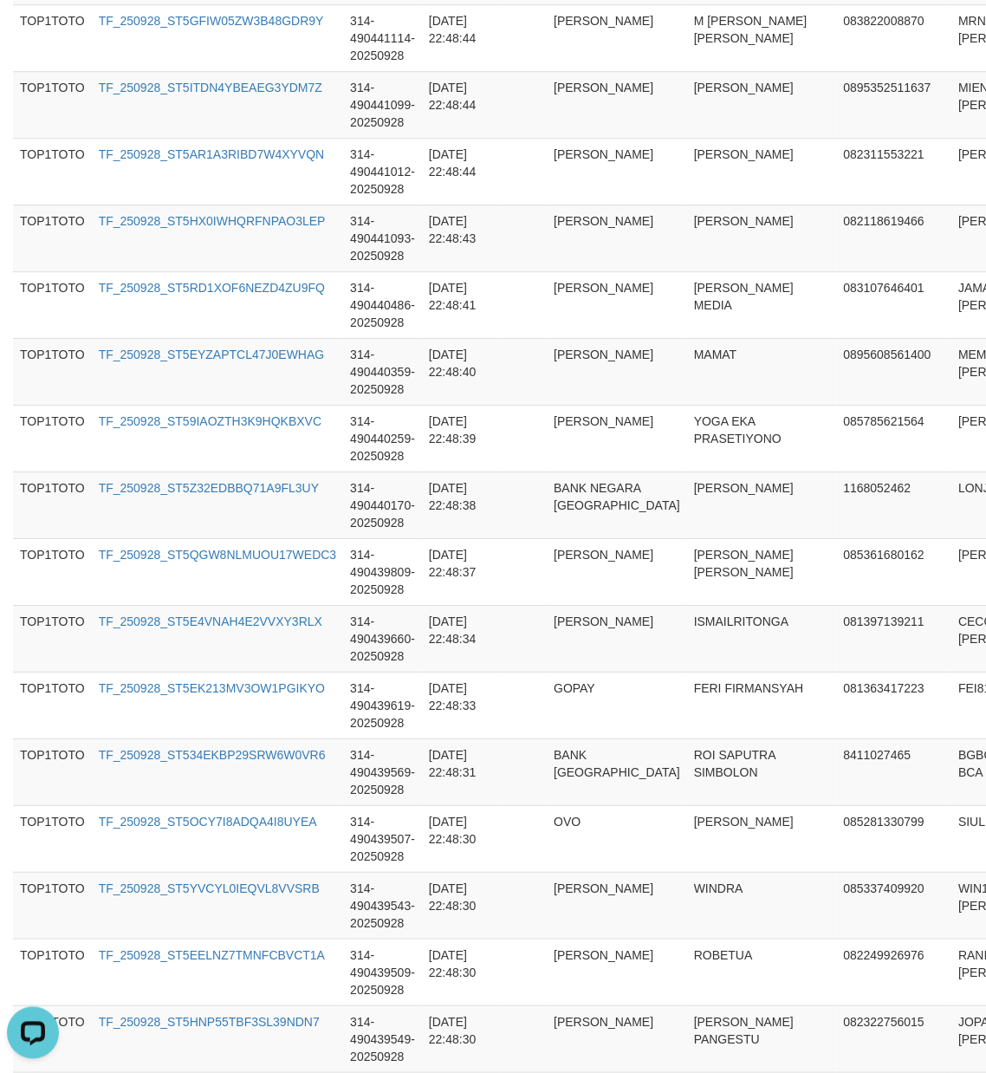
scroll to position [6461, 0]
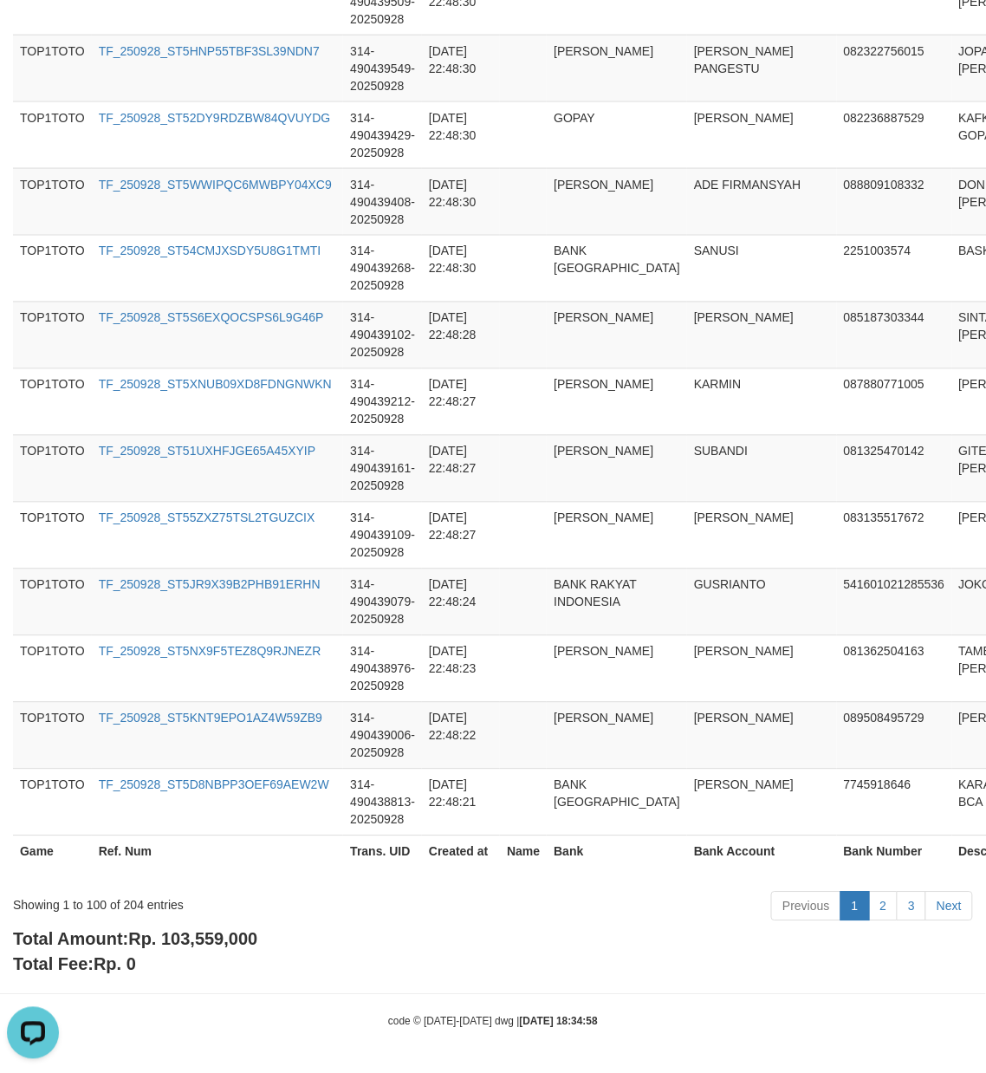
click at [247, 934] on span "Rp. 103,559,000" at bounding box center [192, 939] width 129 height 19
click at [132, 898] on div "Showing 1 to 100 of 204 entries" at bounding box center [205, 902] width 385 height 24
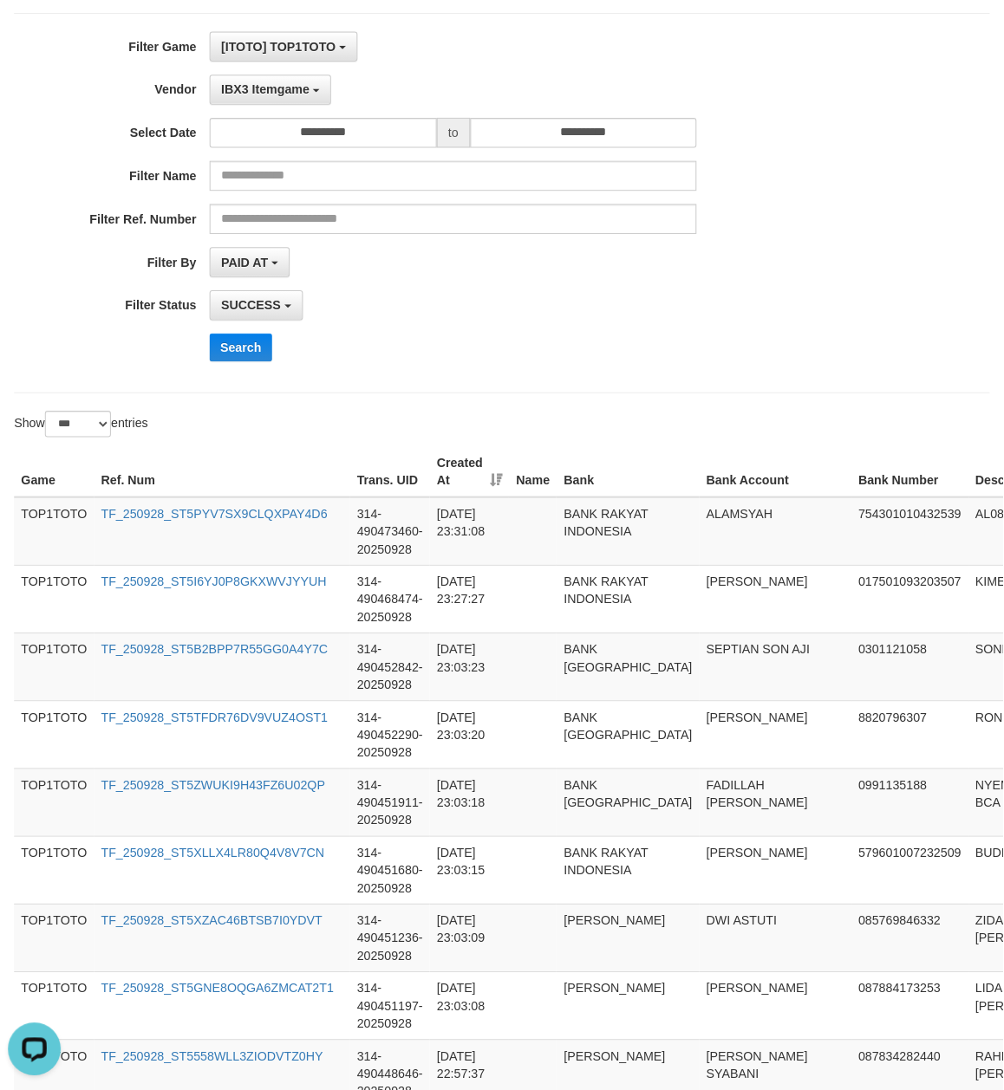
scroll to position [0, 0]
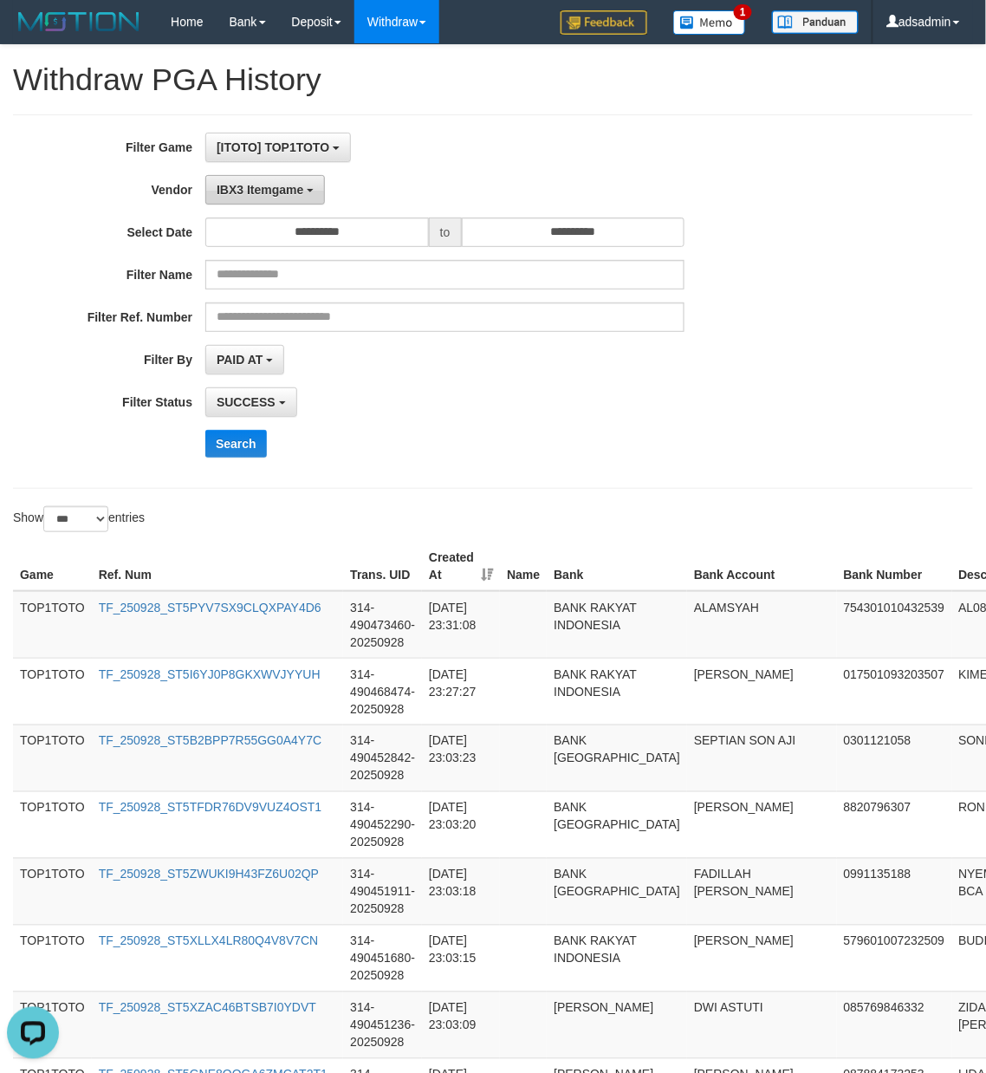
click at [272, 198] on button "IBX3 Itemgame" at bounding box center [265, 189] width 120 height 29
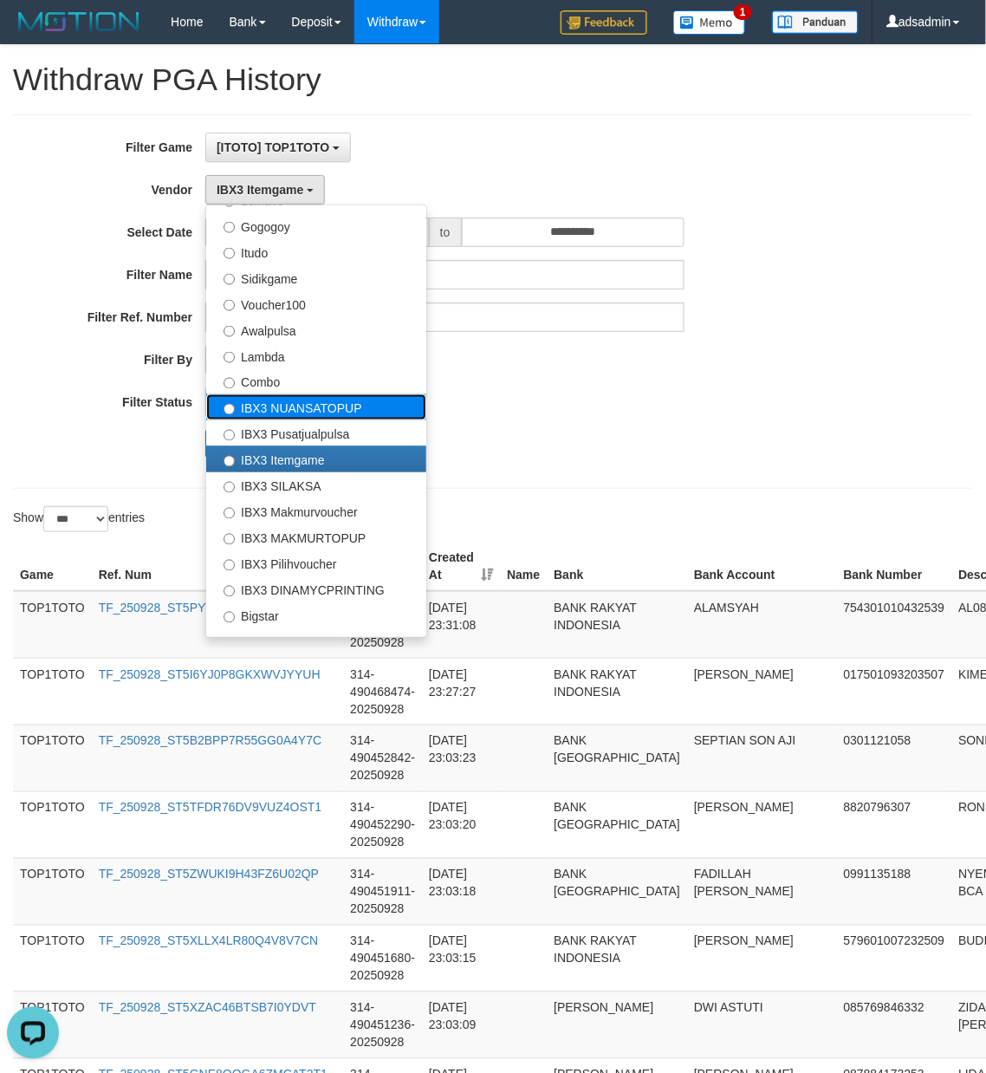
click at [344, 395] on label "IBX3 NUANSATOPUP" at bounding box center [316, 407] width 220 height 26
select select "**********"
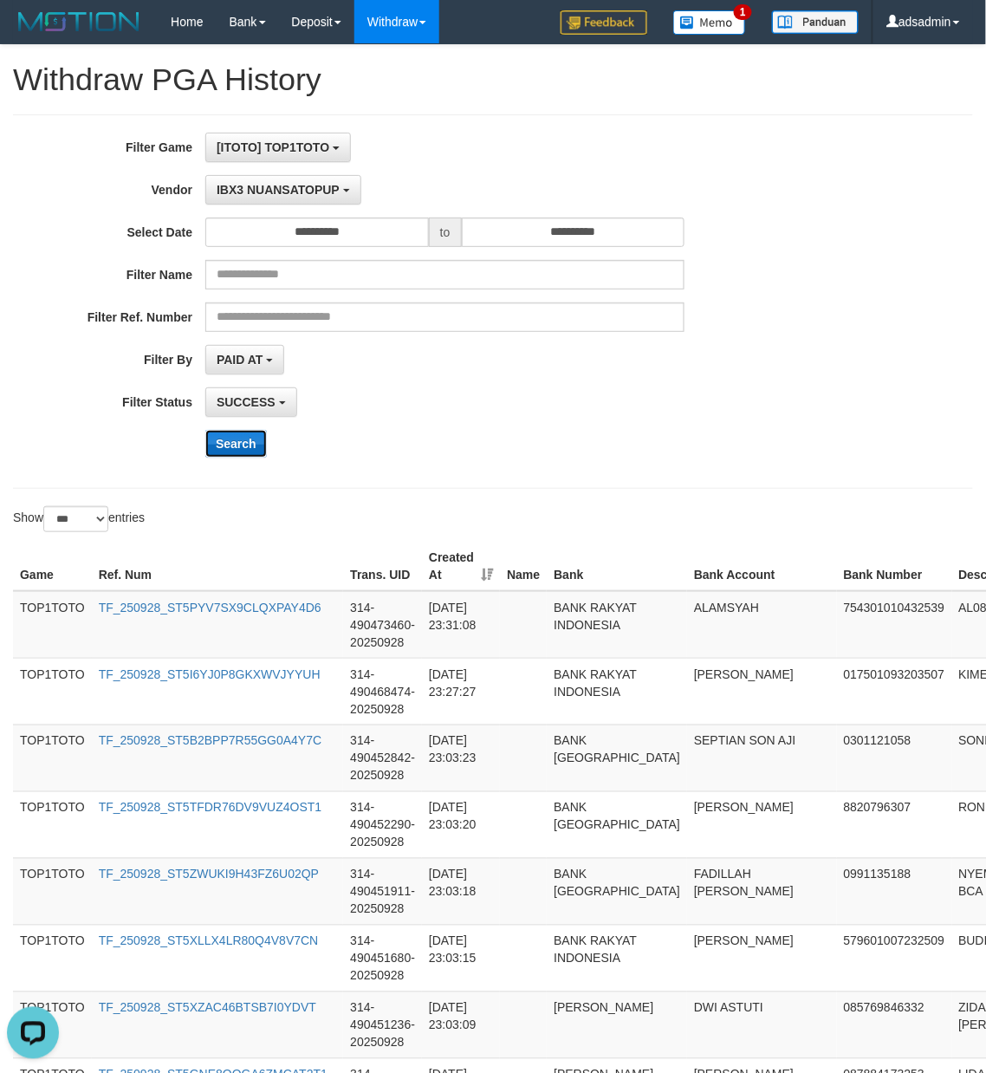
click at [248, 446] on button "Search" at bounding box center [236, 444] width 62 height 28
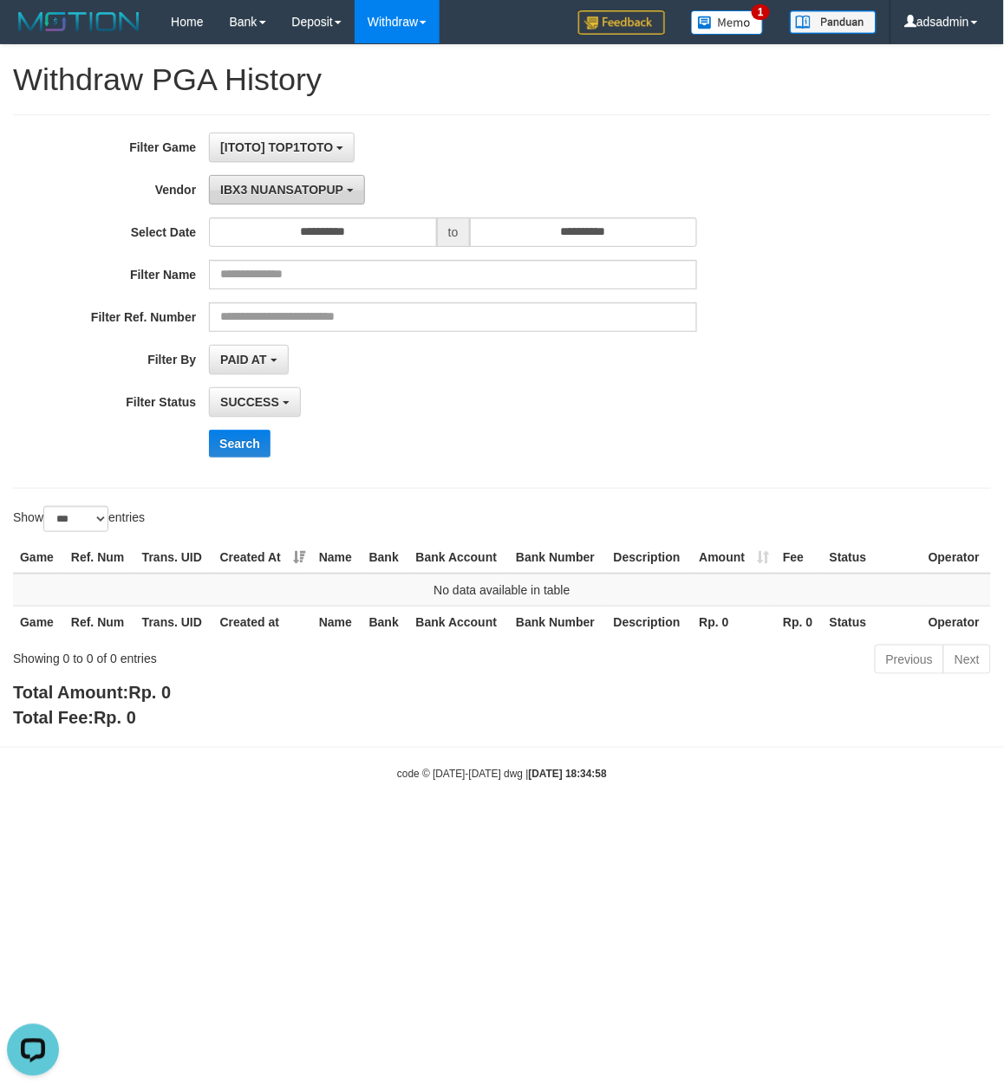
click at [313, 192] on span "IBX3 NUANSATOPUP" at bounding box center [281, 190] width 123 height 14
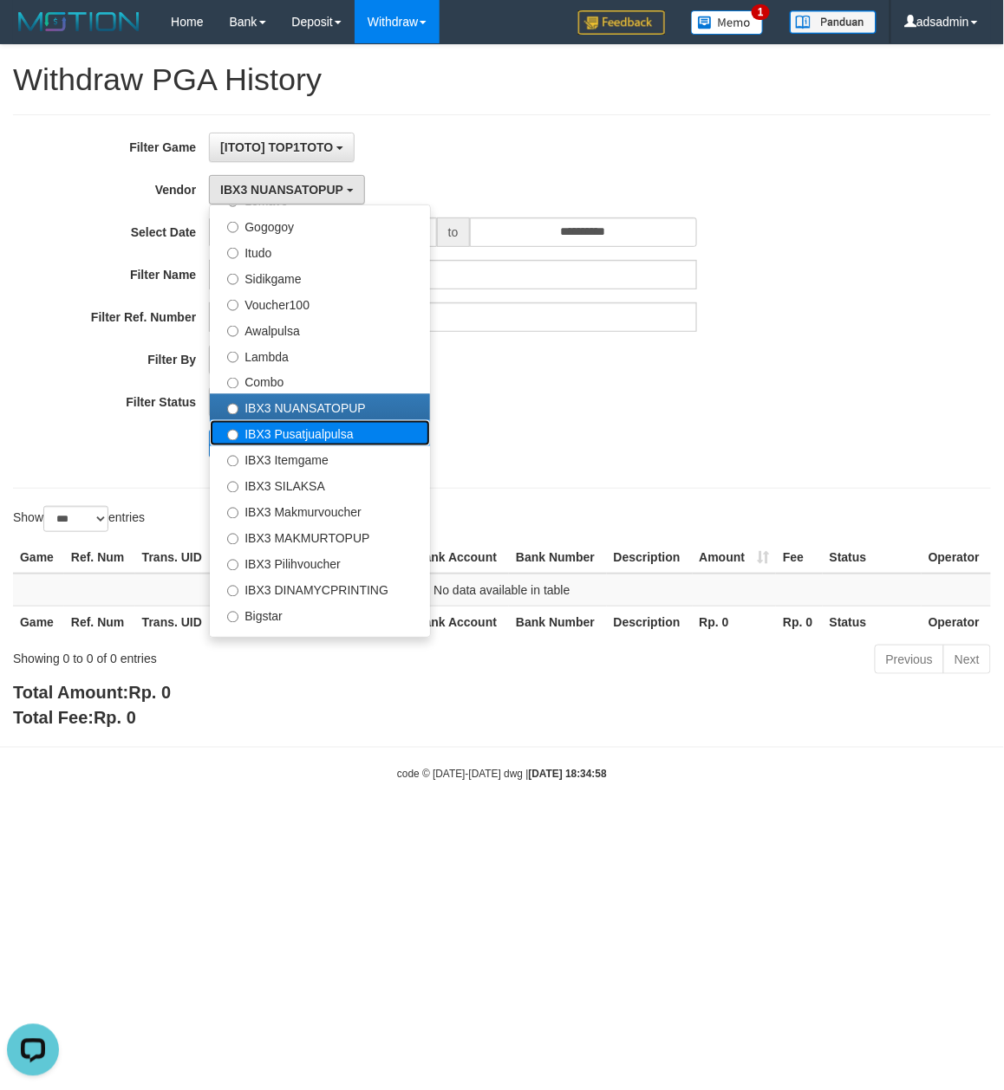
click at [314, 439] on label "IBX3 Pusatjualpulsa" at bounding box center [320, 433] width 220 height 26
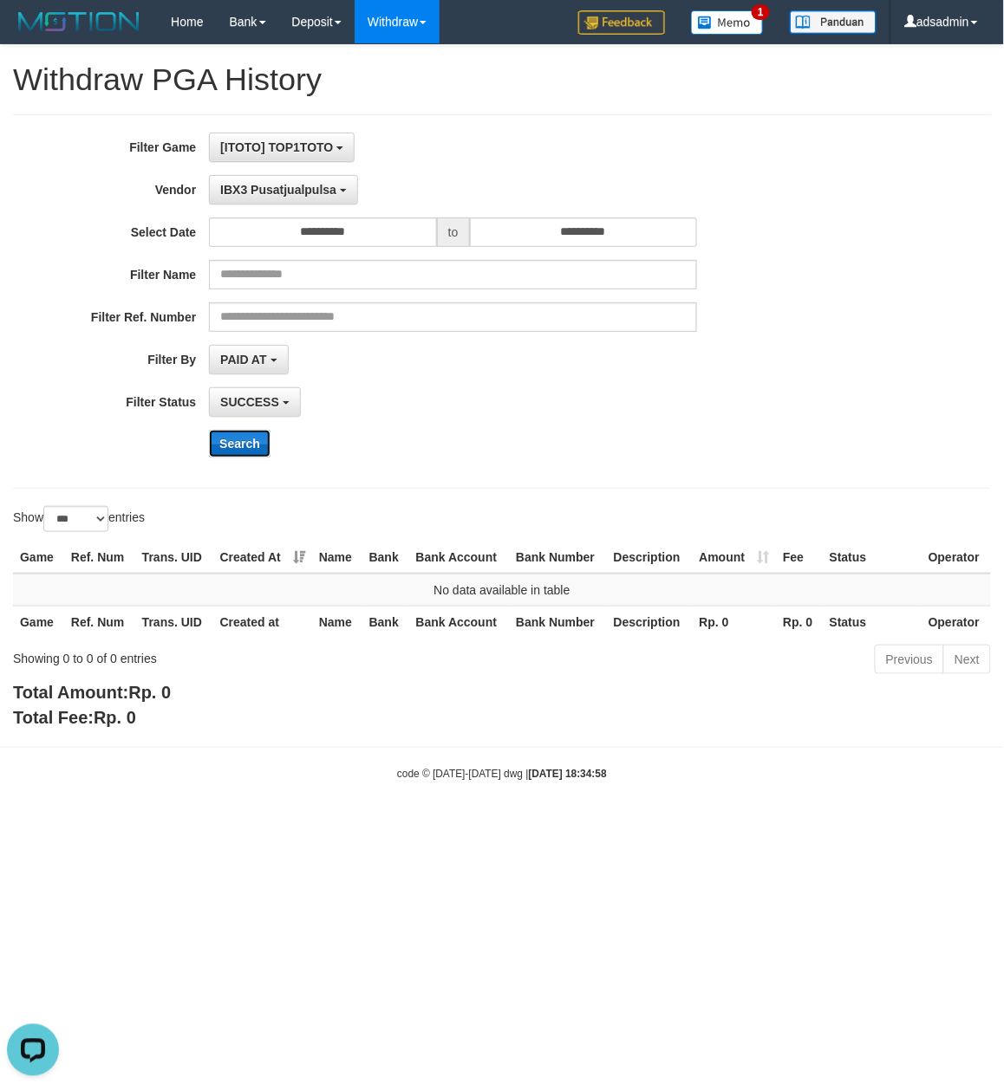
click at [240, 434] on button "Search" at bounding box center [240, 444] width 62 height 28
click at [303, 189] on span "IBX3 Pusatjualpulsa" at bounding box center [278, 190] width 116 height 14
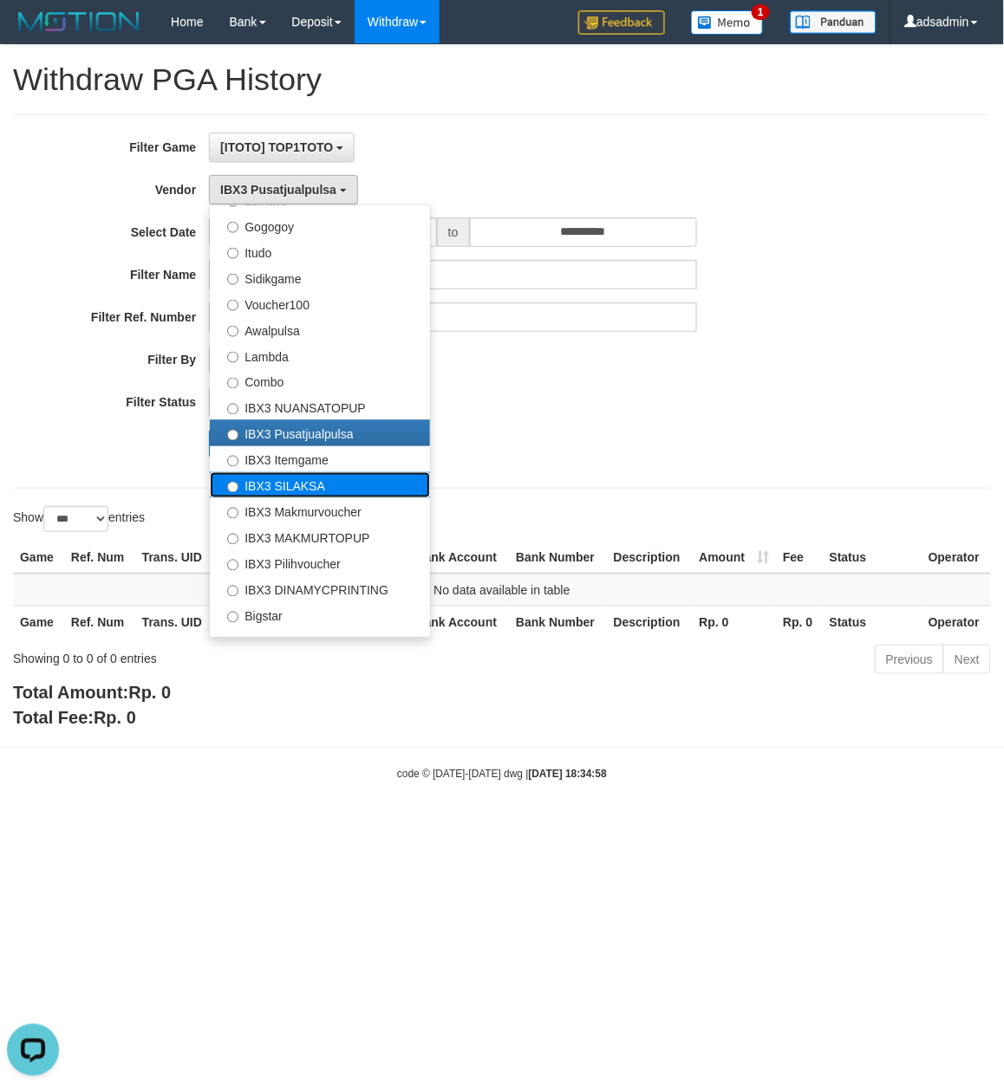
click at [299, 491] on label "IBX3 SILAKSA" at bounding box center [320, 485] width 220 height 26
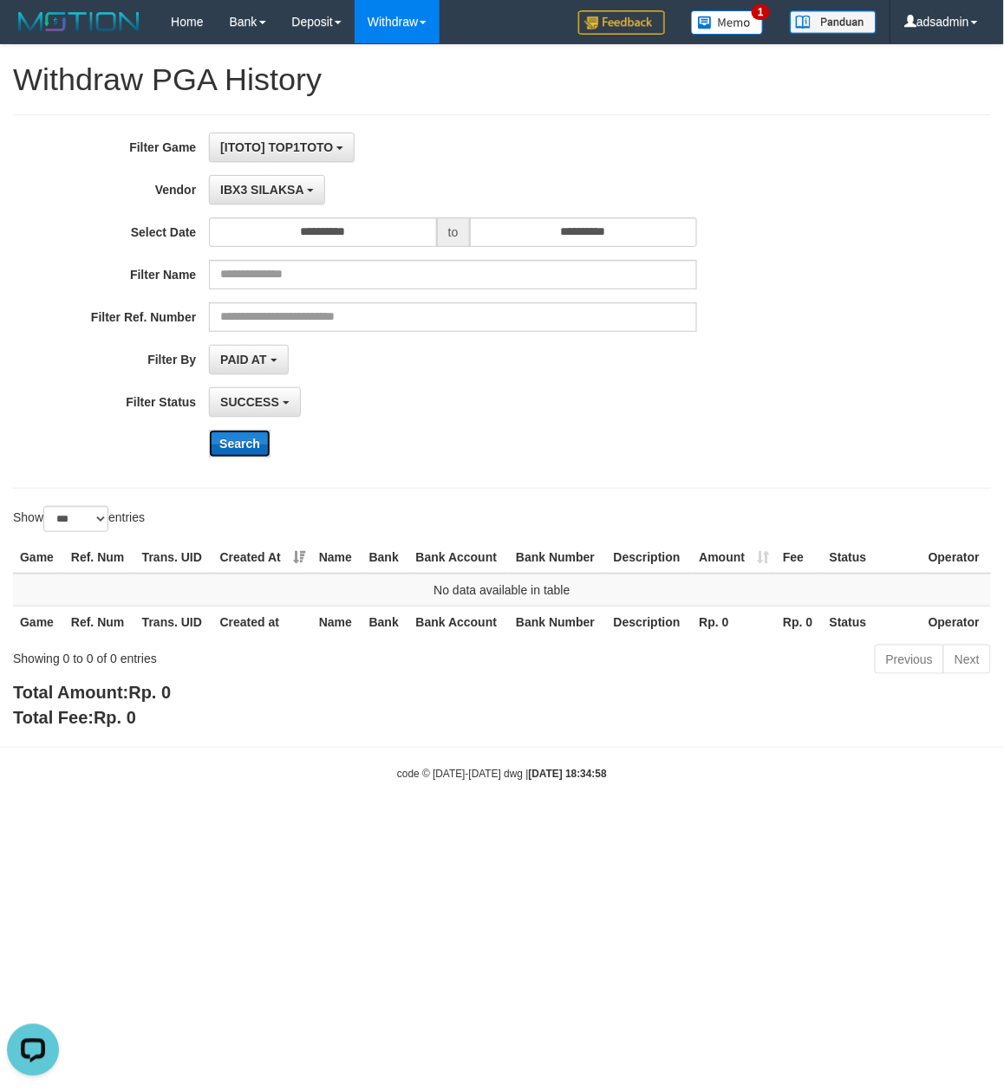
click at [241, 454] on button "Search" at bounding box center [240, 444] width 62 height 28
click at [281, 172] on div "**********" at bounding box center [418, 302] width 836 height 338
click at [278, 198] on button "IBX3 SILAKSA" at bounding box center [267, 189] width 116 height 29
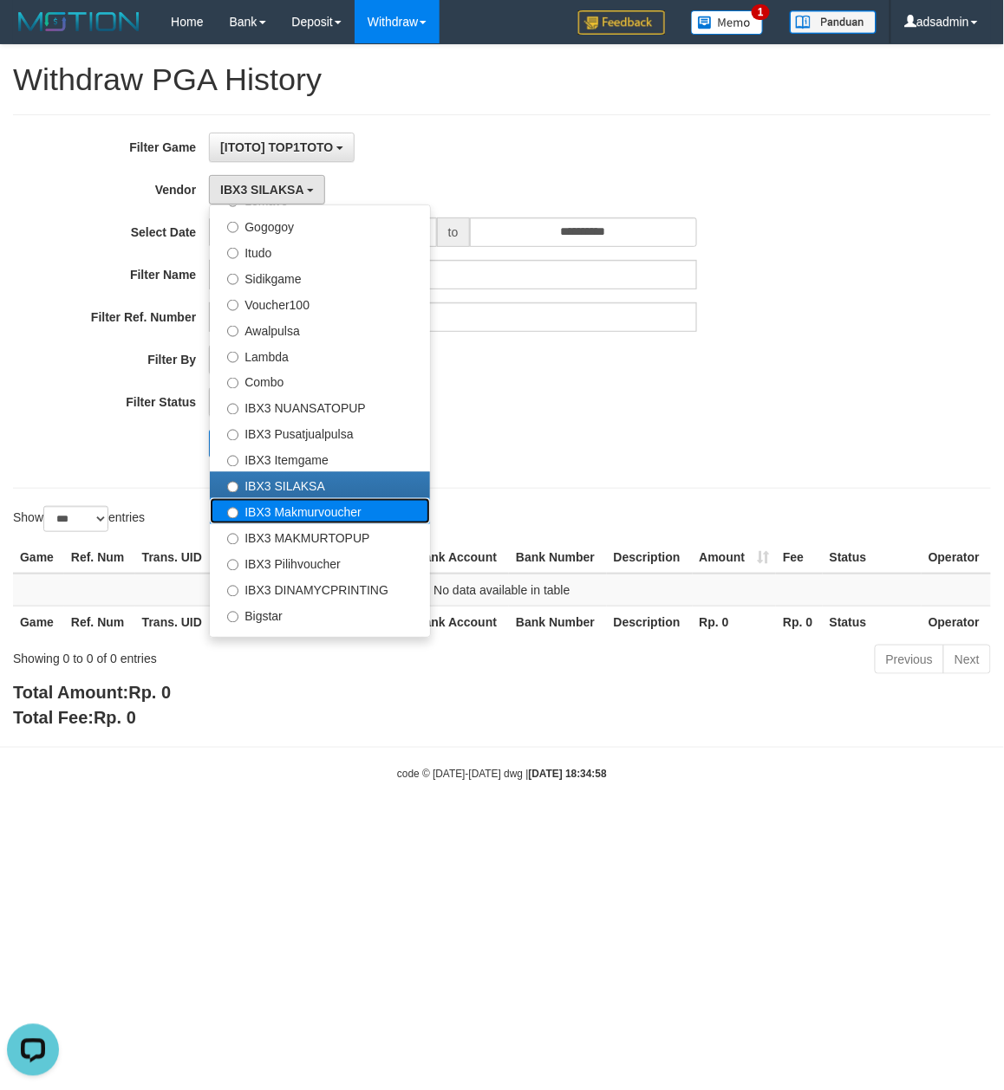
click at [293, 515] on label "IBX3 Makmurvoucher" at bounding box center [320, 511] width 220 height 26
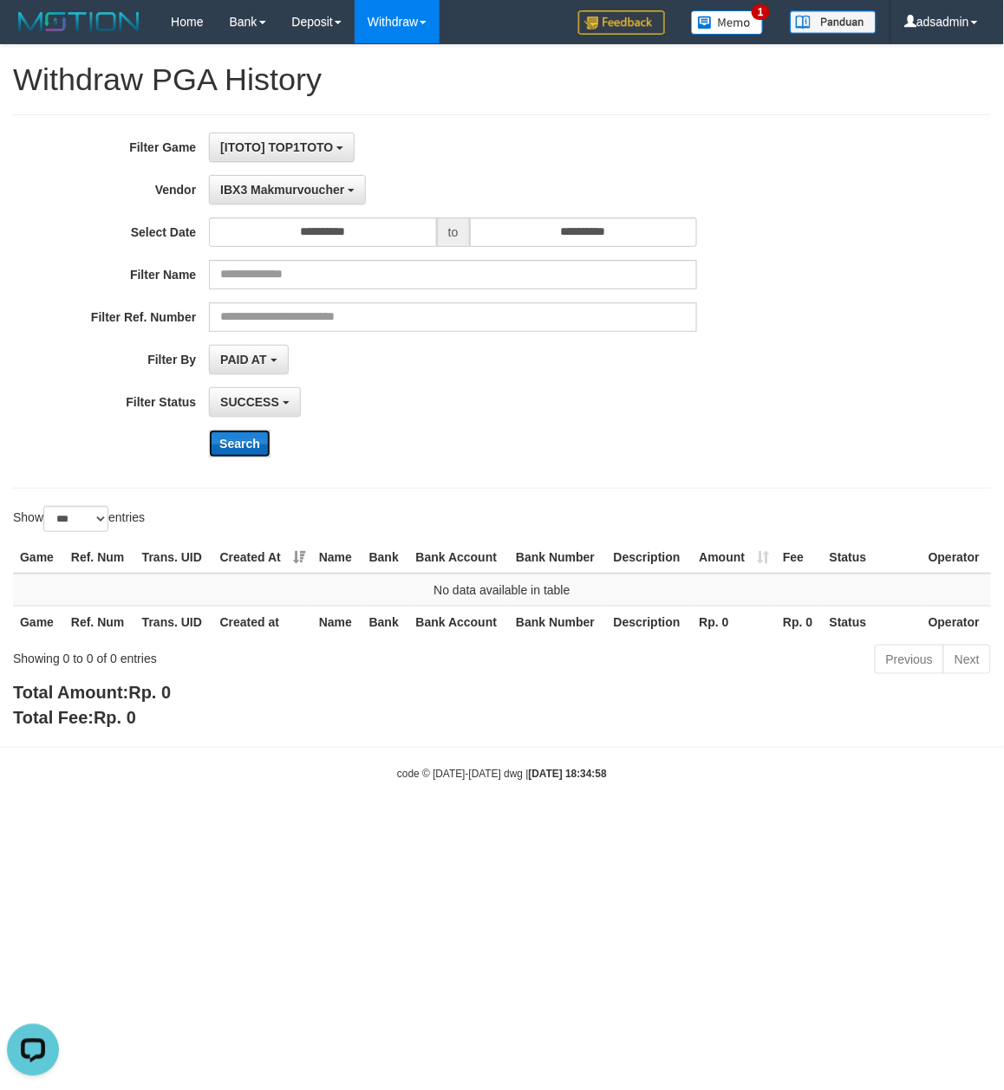
click at [253, 454] on button "Search" at bounding box center [240, 444] width 62 height 28
click at [314, 185] on span "IBX3 Makmurvoucher" at bounding box center [282, 190] width 124 height 14
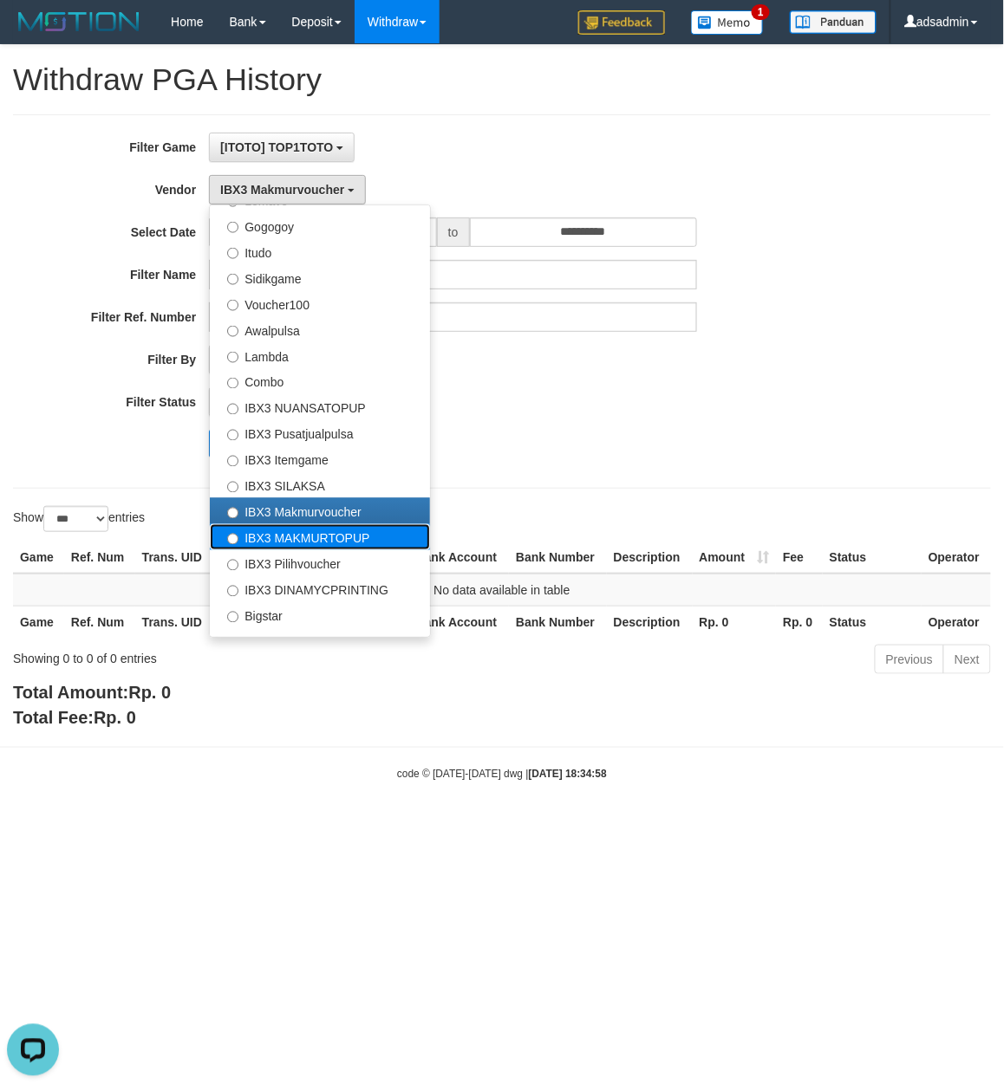
click at [310, 537] on label "IBX3 MAKMURTOPUP" at bounding box center [320, 537] width 220 height 26
select select "**********"
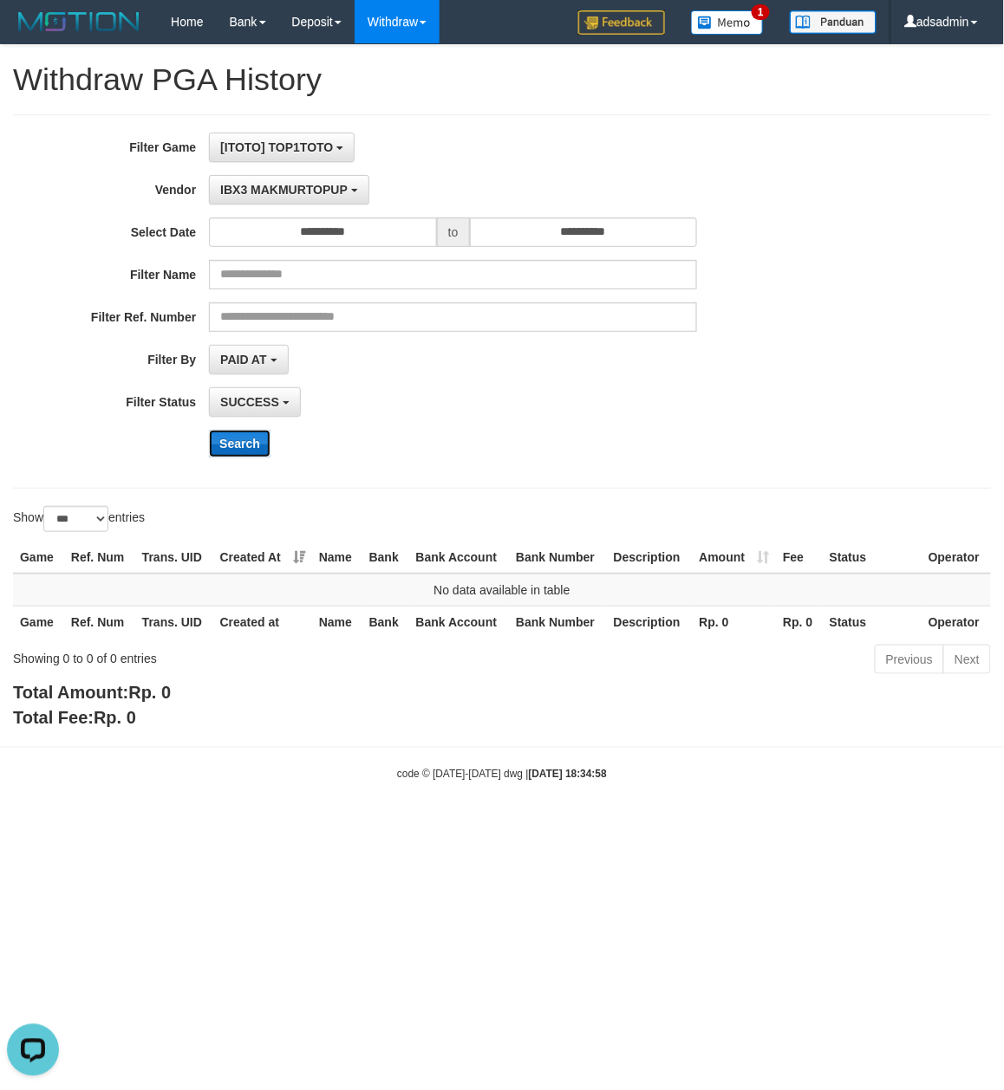
click at [244, 434] on button "Search" at bounding box center [240, 444] width 62 height 28
click at [314, 189] on span "IBX3 MAKMURTOPUP" at bounding box center [283, 190] width 127 height 14
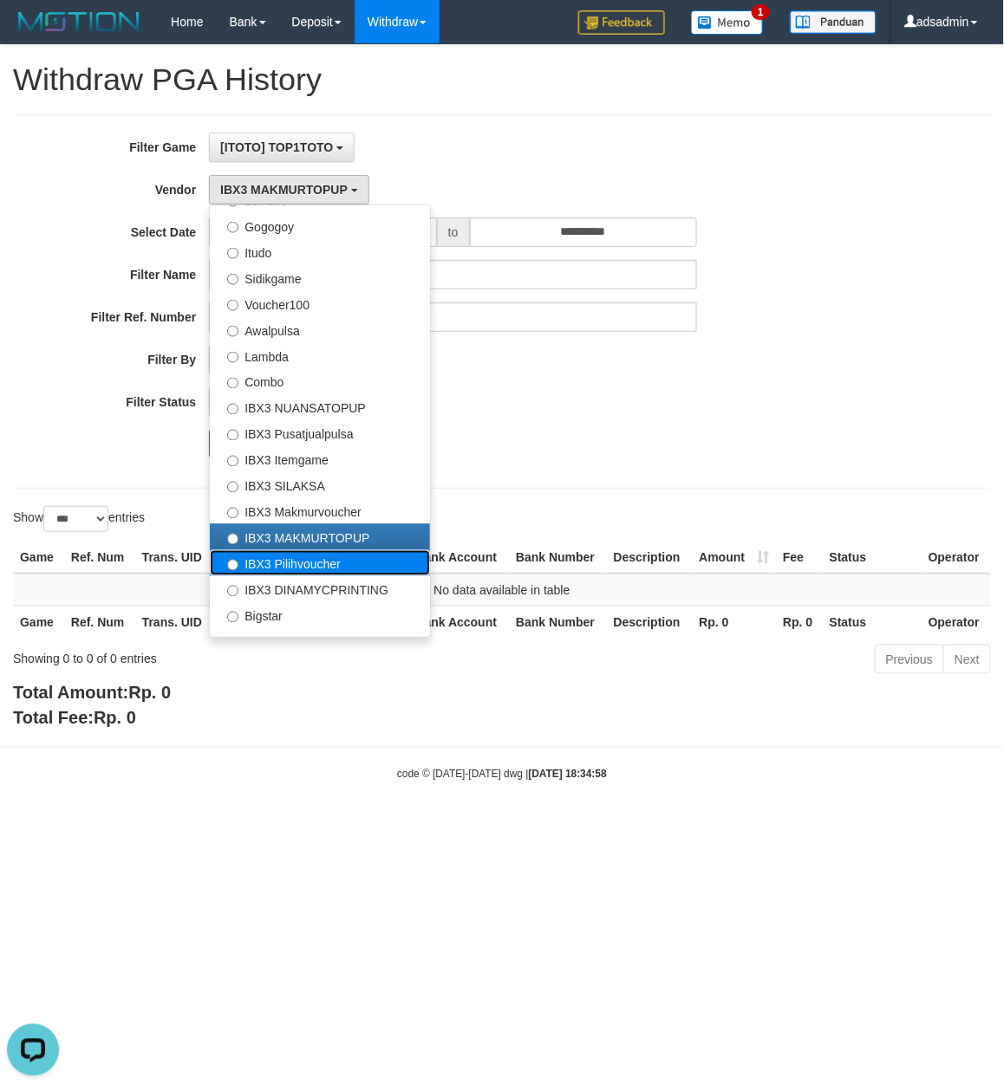
click at [293, 566] on label "IBX3 Pilihvoucher" at bounding box center [320, 563] width 220 height 26
select select "**********"
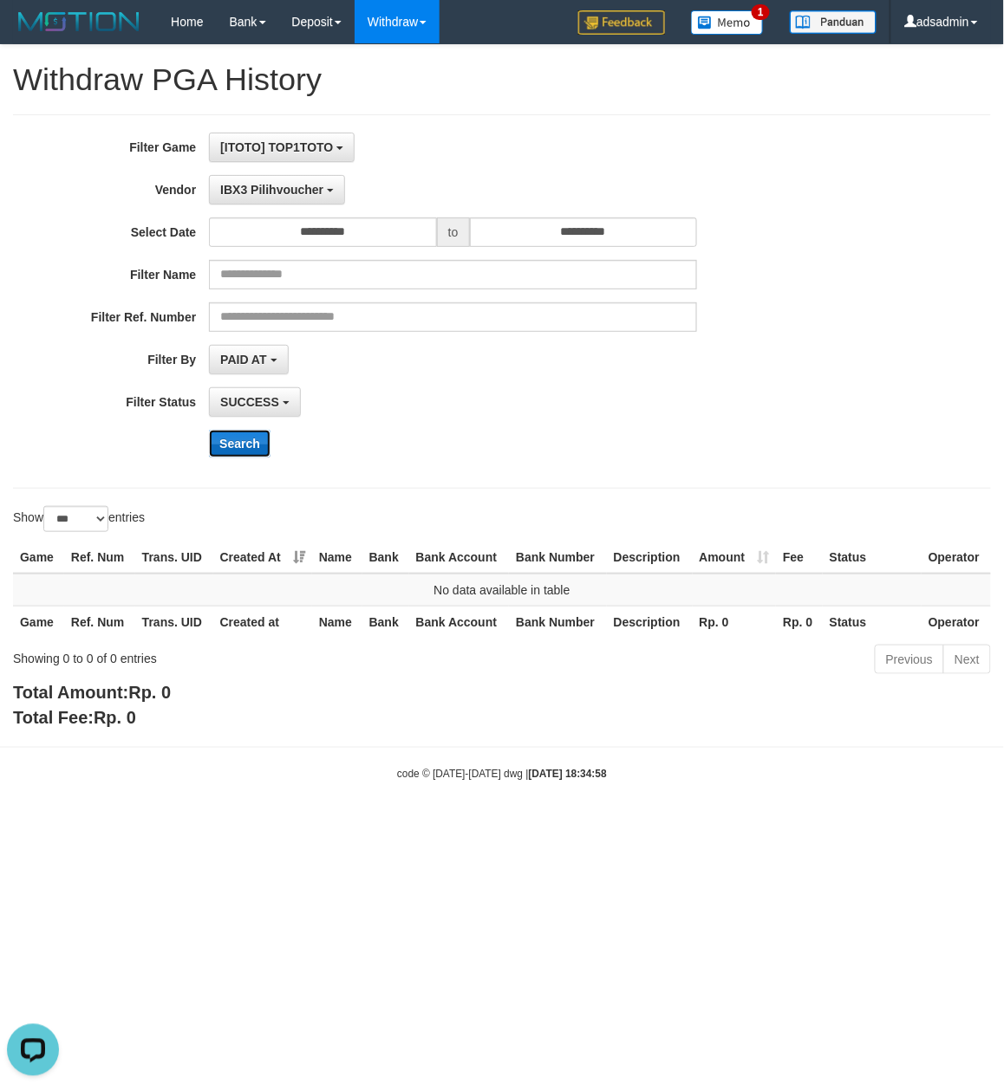
click at [248, 439] on button "Search" at bounding box center [240, 444] width 62 height 28
click at [300, 192] on span "IBX3 Pilihvoucher" at bounding box center [271, 190] width 103 height 14
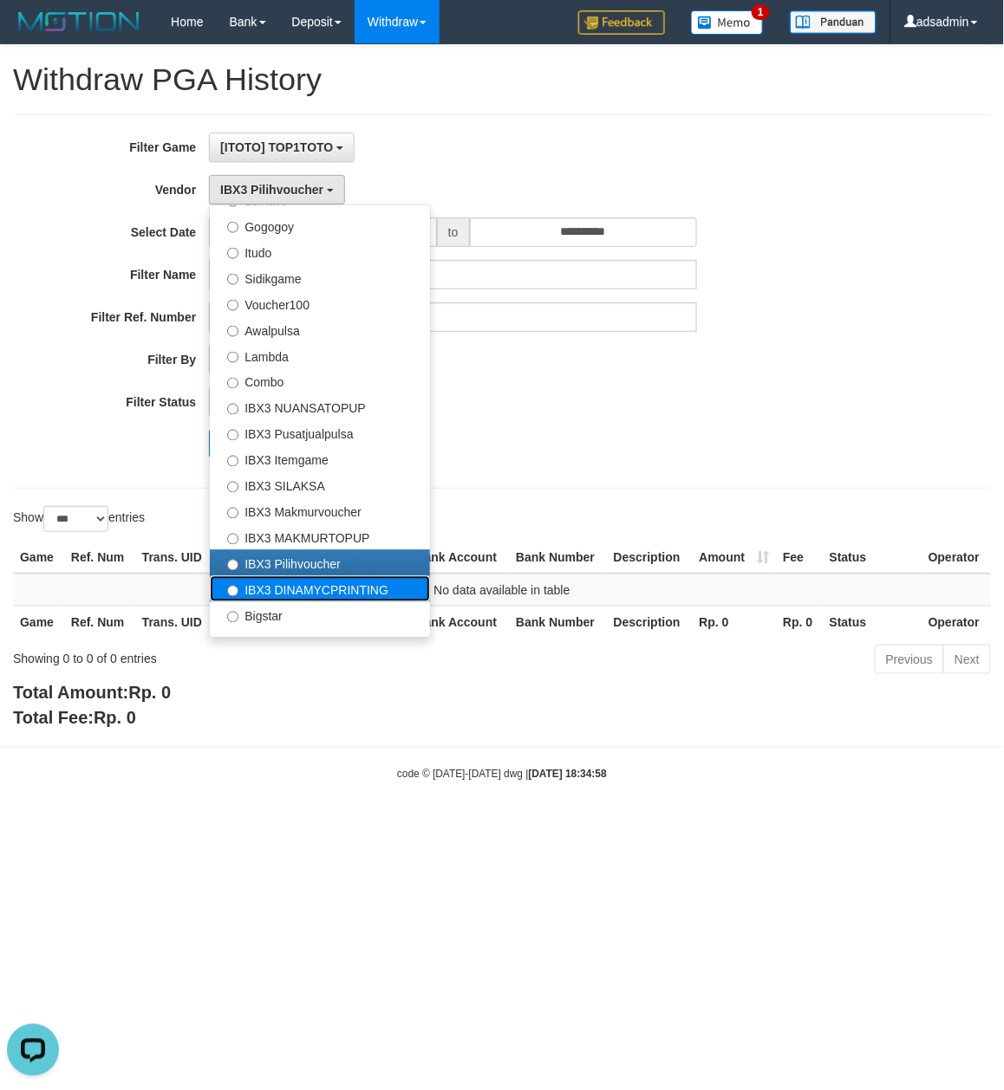
click at [303, 593] on label "IBX3 DINAMYCPRINTING" at bounding box center [320, 589] width 220 height 26
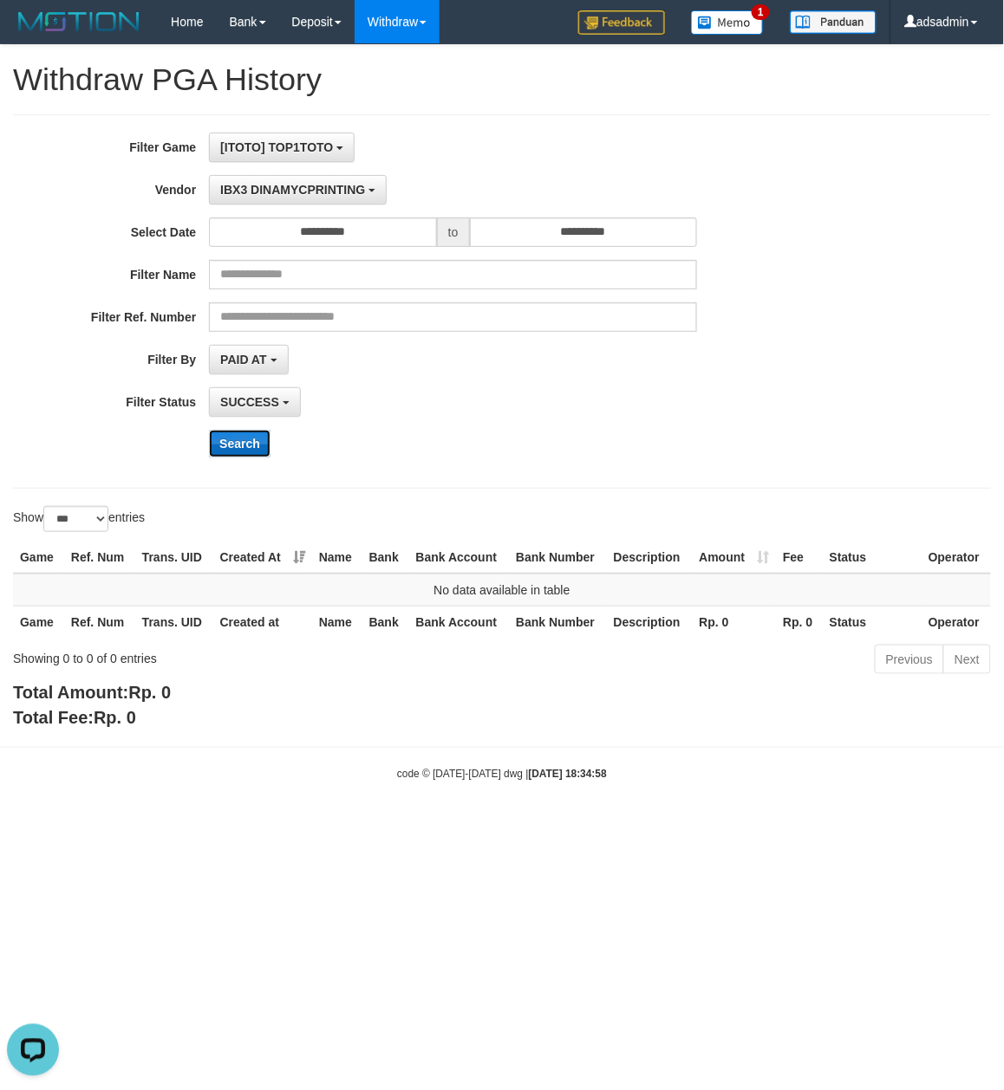
click at [246, 433] on button "Search" at bounding box center [240, 444] width 62 height 28
click at [291, 185] on span "IBX3 DINAMYCPRINTING" at bounding box center [292, 190] width 145 height 14
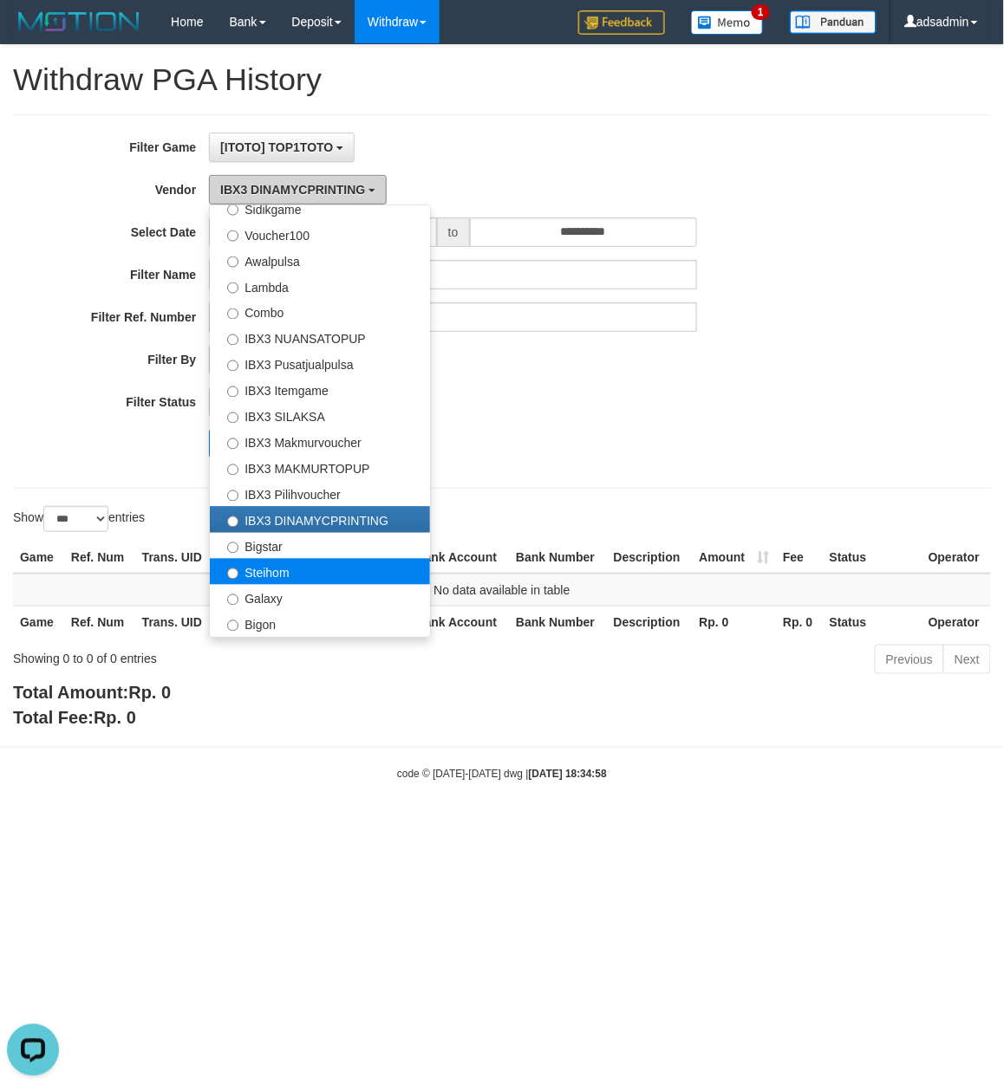
scroll to position [648, 0]
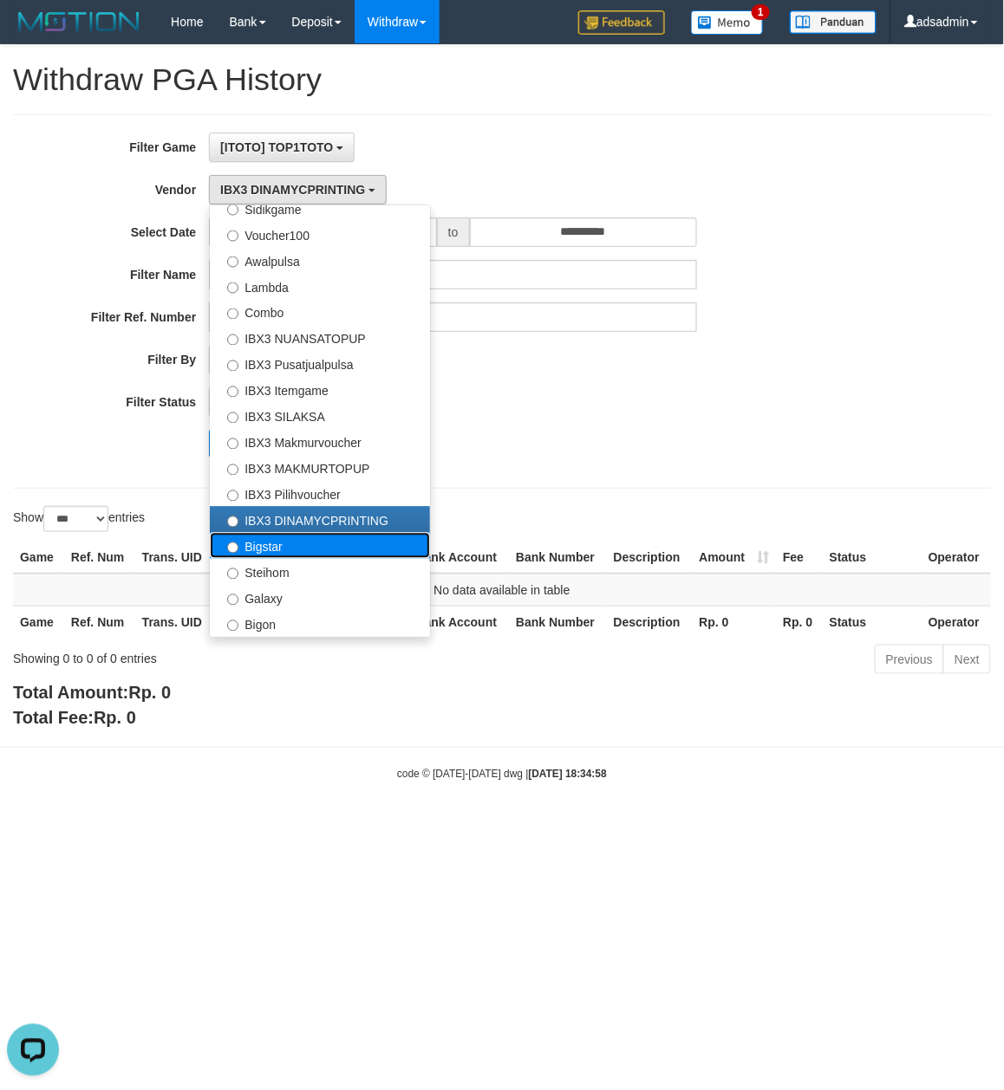
click at [317, 550] on label "Bigstar" at bounding box center [320, 546] width 220 height 26
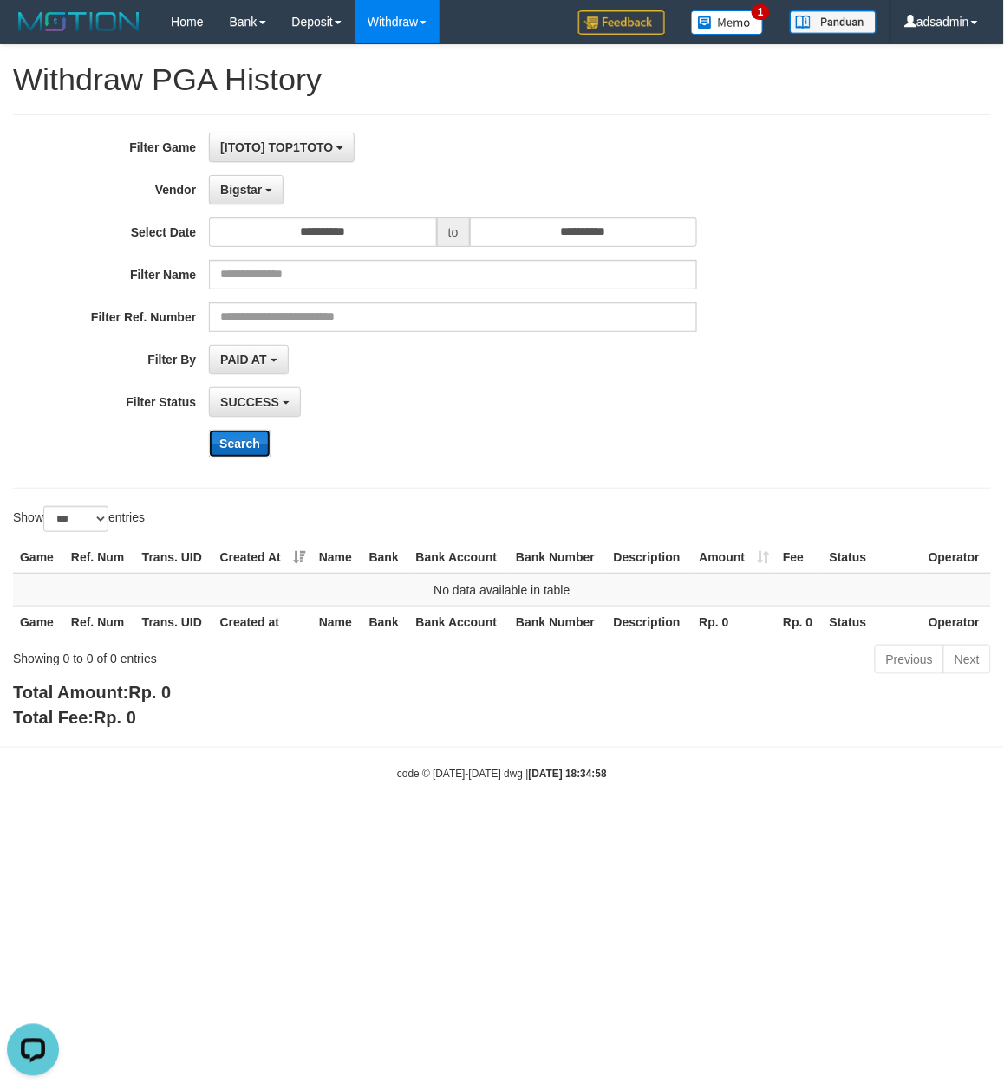
click at [247, 447] on button "Search" at bounding box center [240, 444] width 62 height 28
click at [260, 180] on button "Bigstar" at bounding box center [246, 189] width 75 height 29
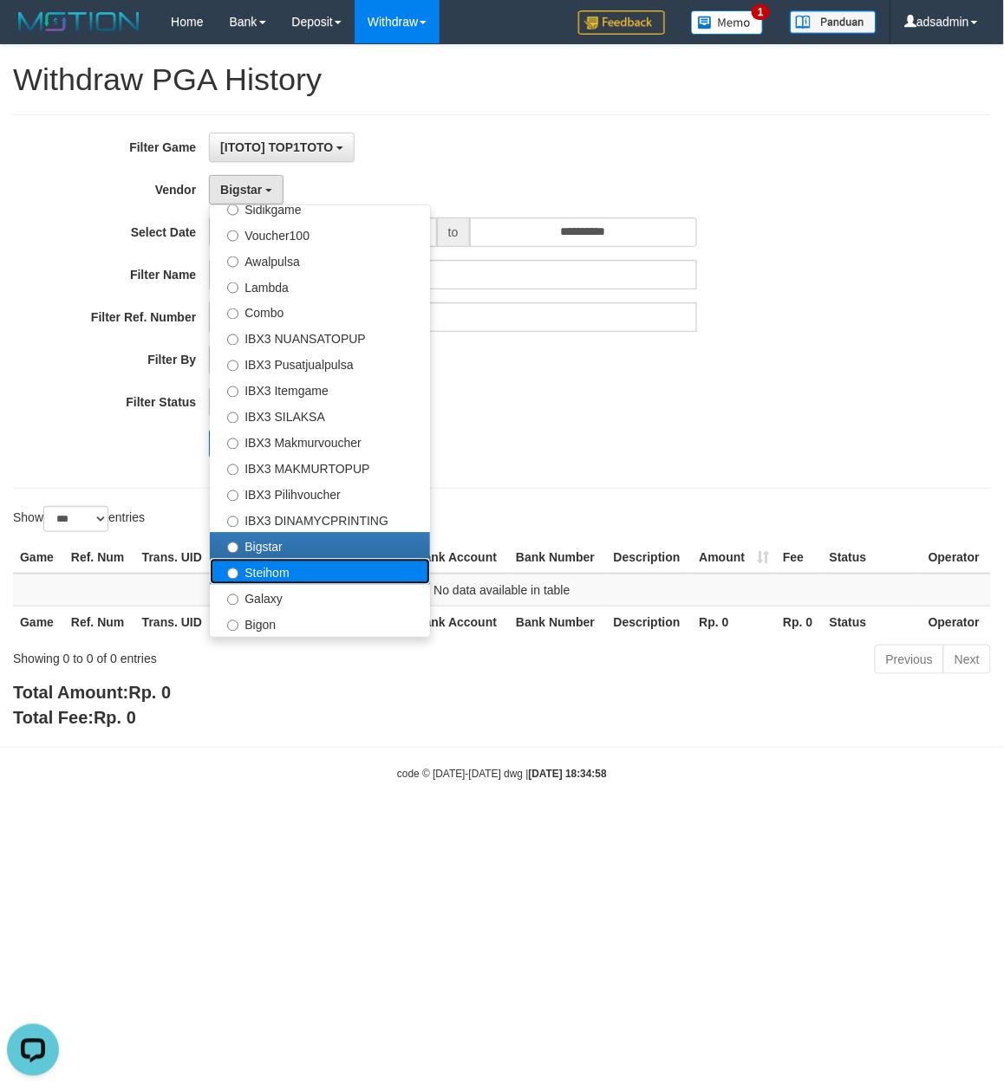
click at [272, 577] on label "Steihom" at bounding box center [320, 572] width 220 height 26
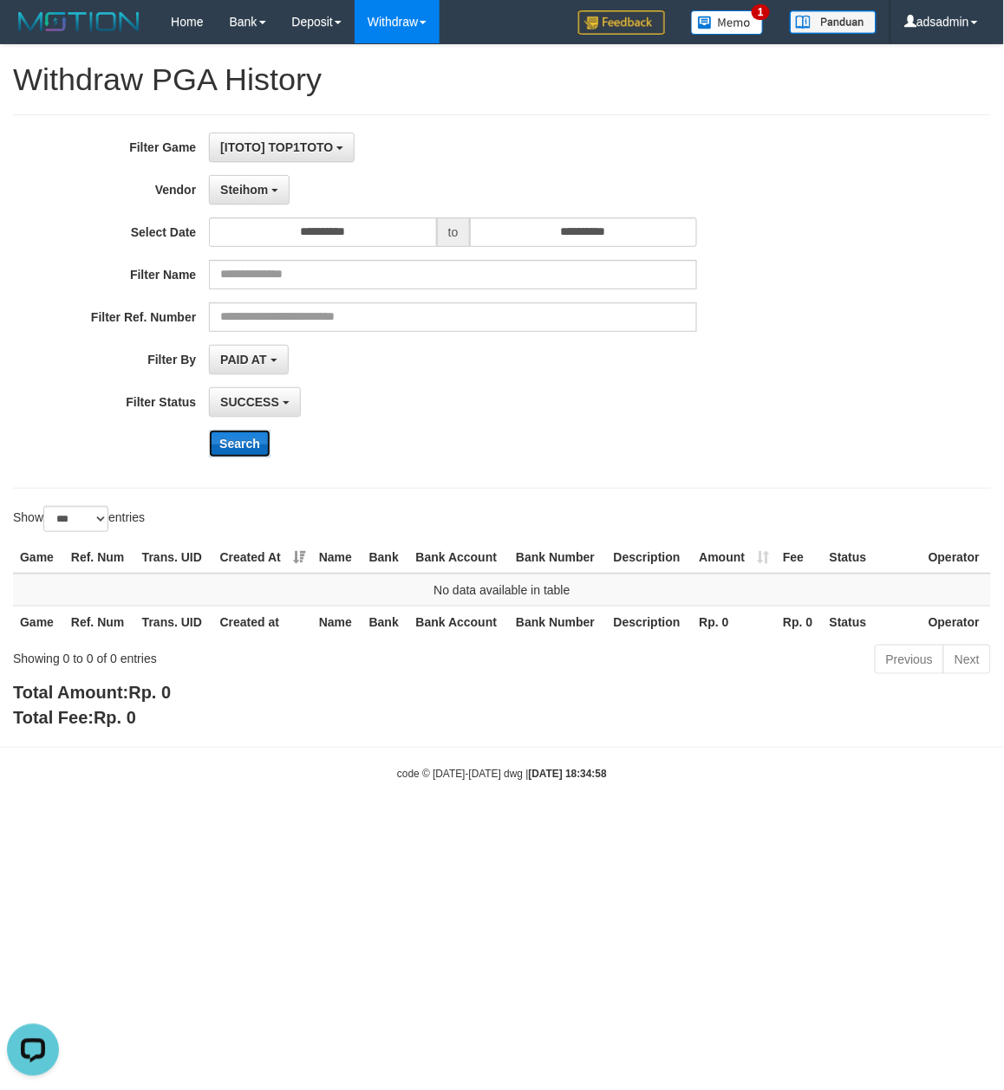
click at [247, 438] on button "Search" at bounding box center [240, 444] width 62 height 28
click at [254, 198] on button "Steihom" at bounding box center [249, 189] width 81 height 29
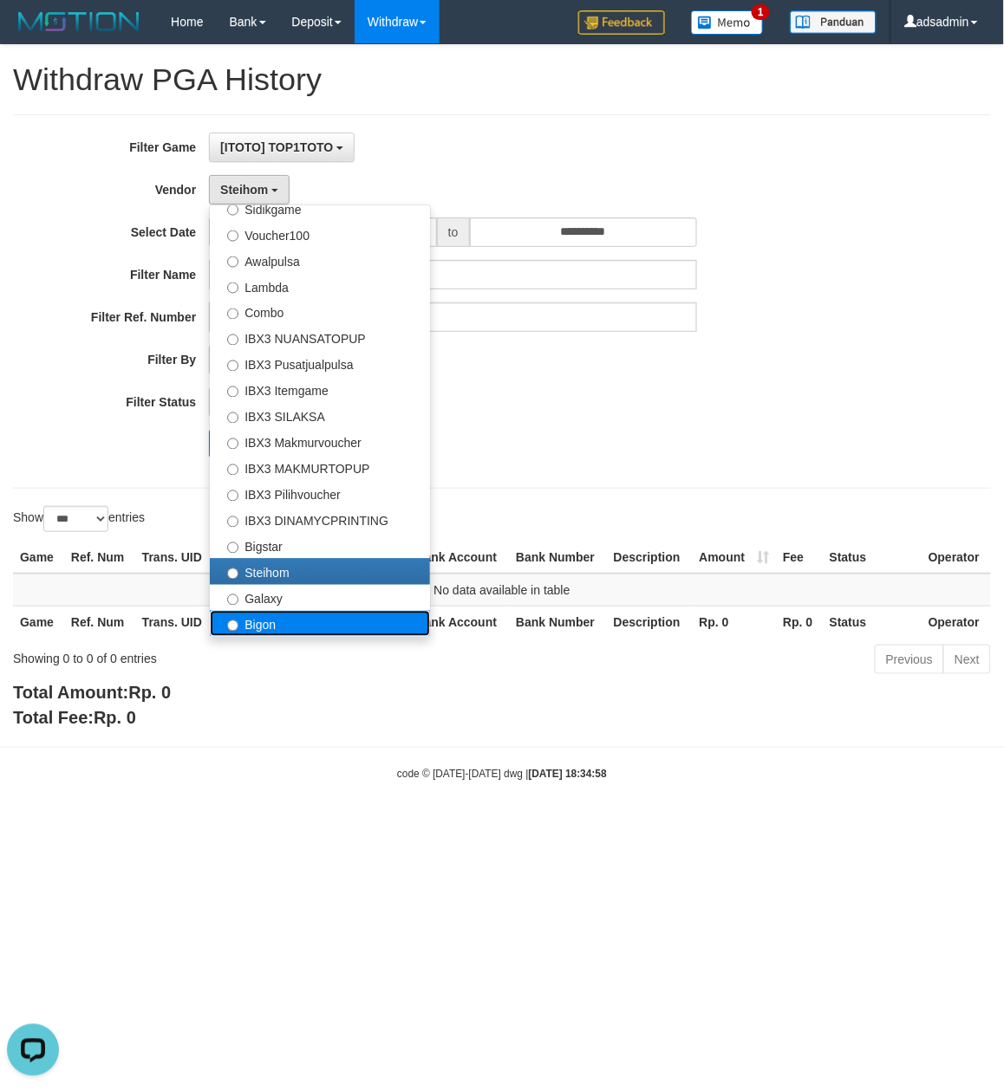
click at [265, 625] on label "Bigon" at bounding box center [320, 624] width 220 height 26
select select "**********"
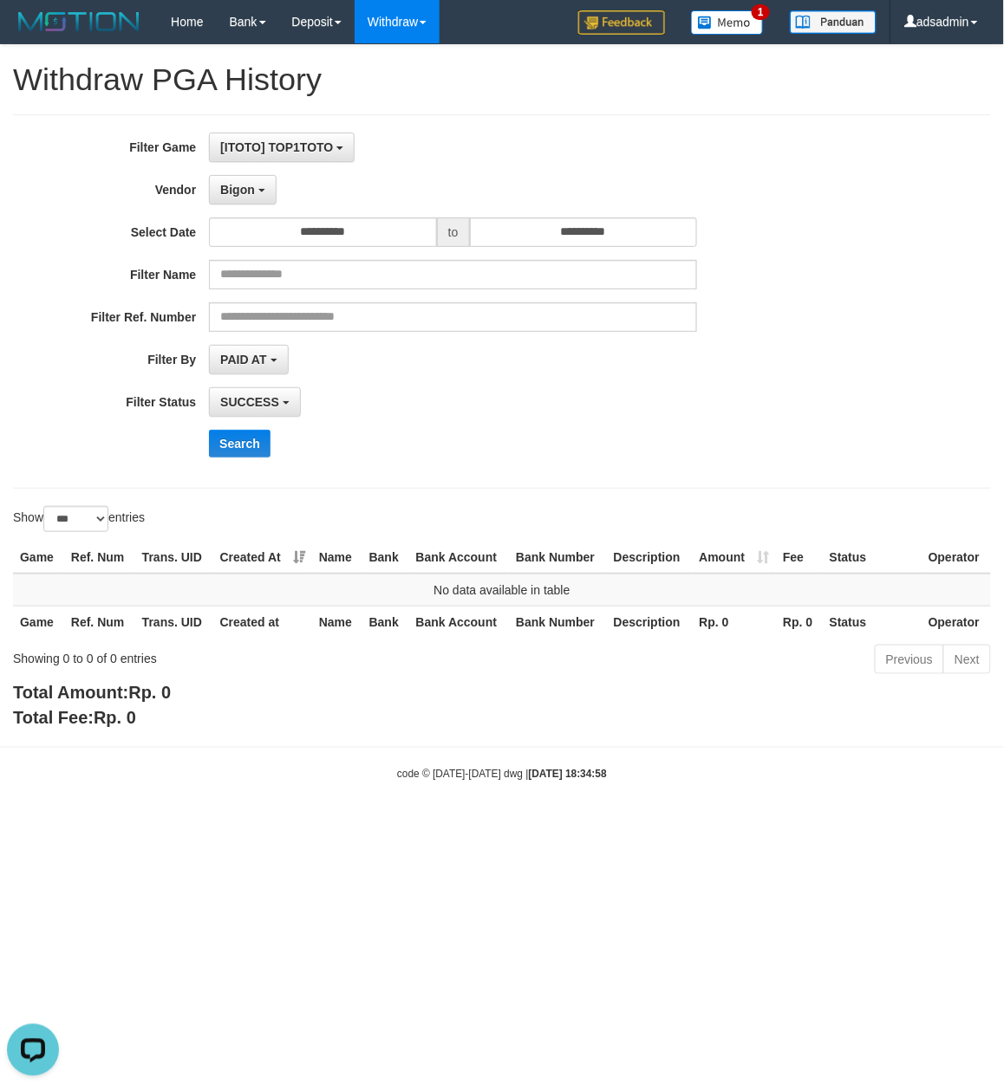
click at [236, 420] on div "**********" at bounding box center [418, 302] width 836 height 338
click at [240, 447] on button "Search" at bounding box center [240, 444] width 62 height 28
click at [254, 185] on span "Bigon" at bounding box center [237, 190] width 35 height 14
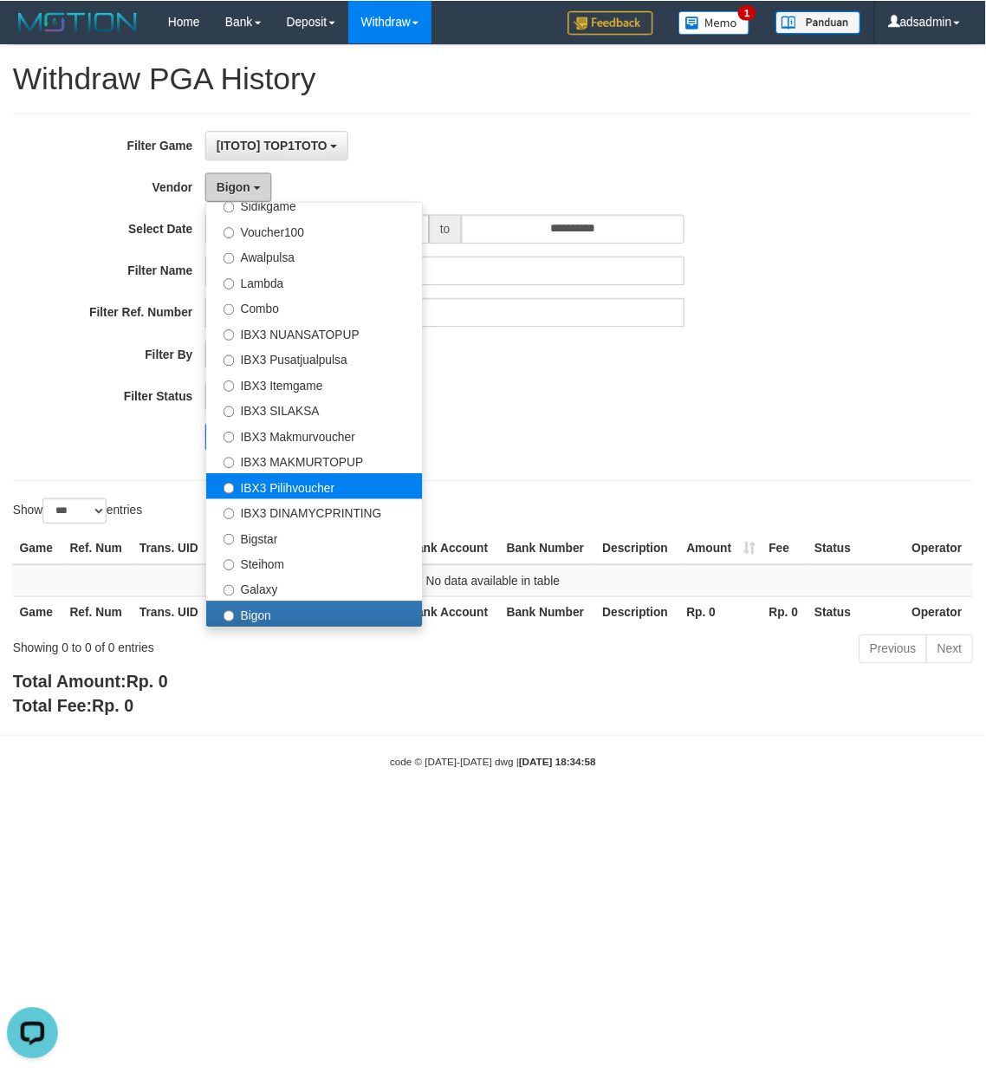
scroll to position [0, 0]
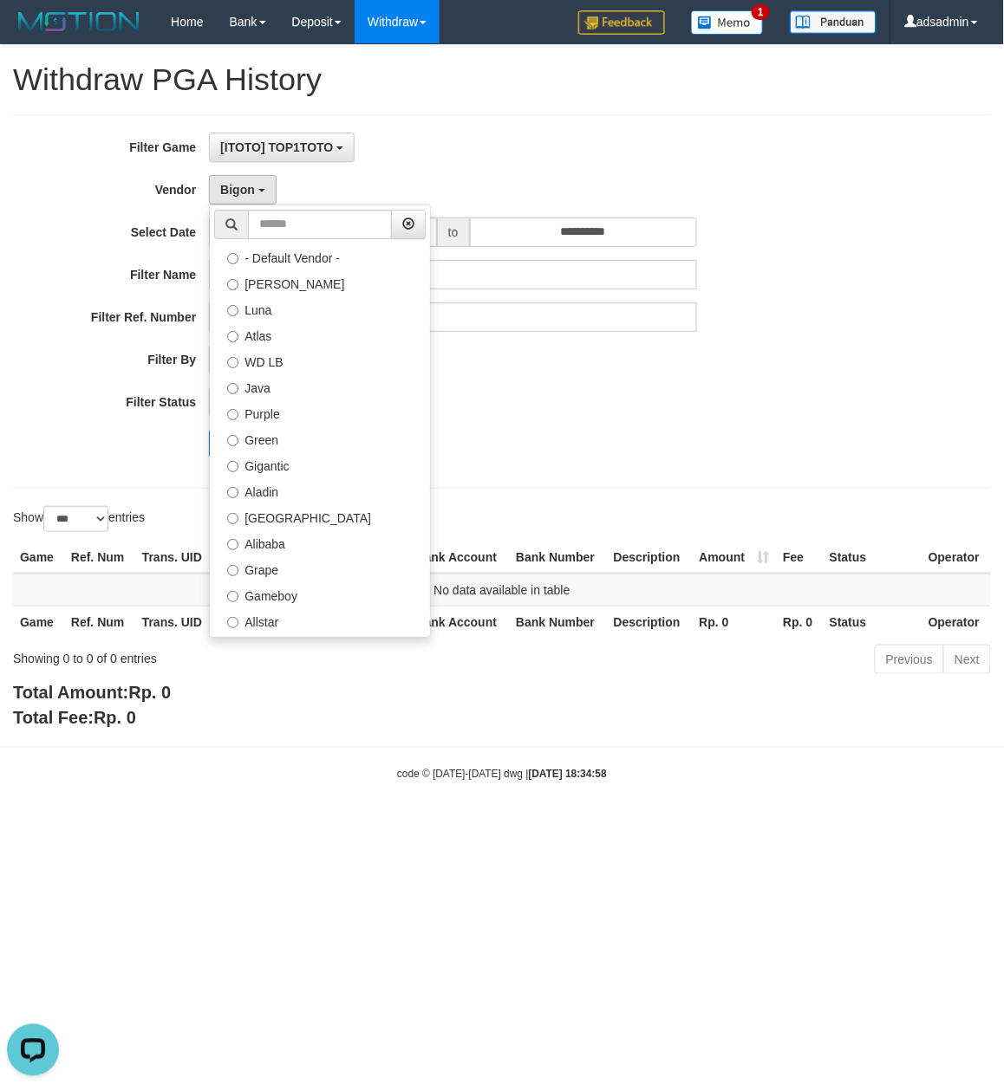
click at [686, 465] on div "**********" at bounding box center [418, 302] width 836 height 338
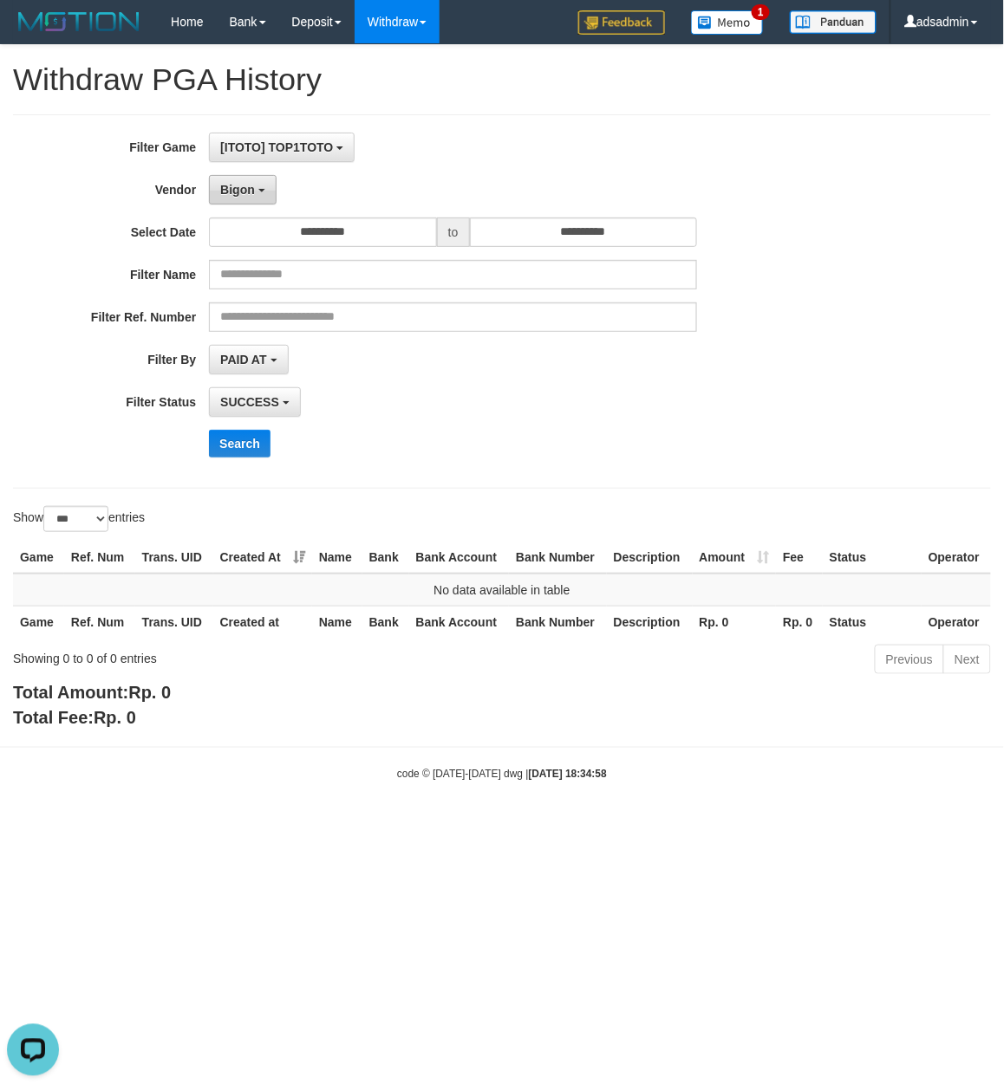
click at [258, 192] on b "button" at bounding box center [261, 190] width 7 height 3
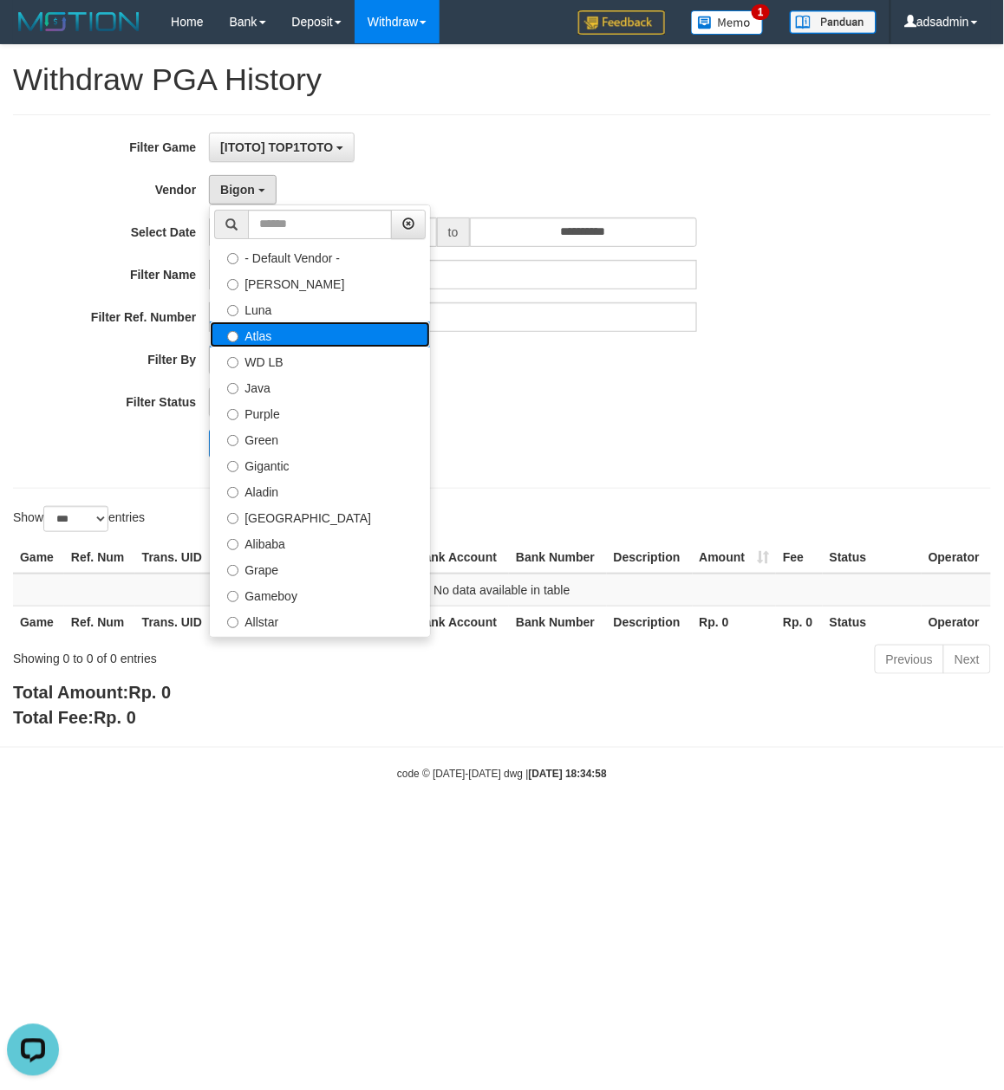
click at [312, 338] on label "Atlas" at bounding box center [320, 335] width 220 height 26
select select "**********"
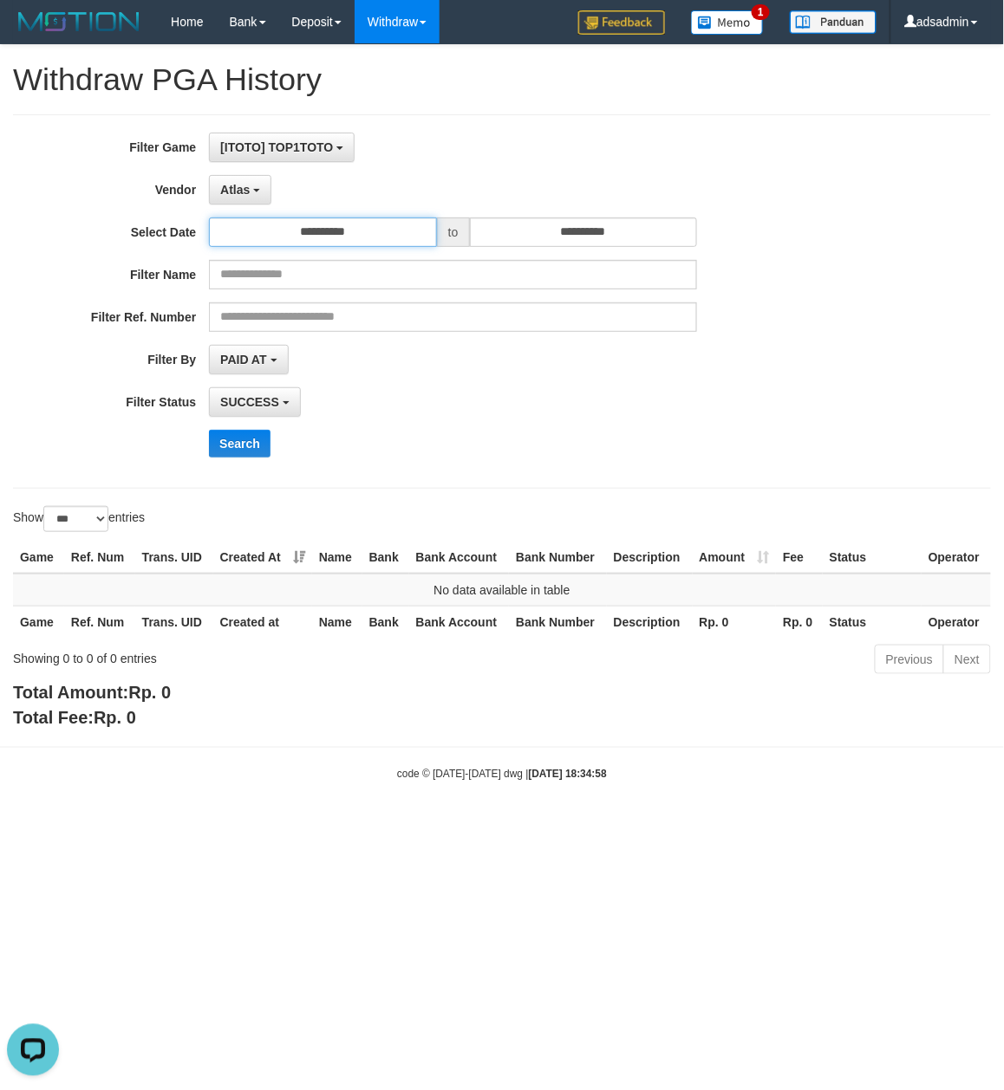
click at [355, 229] on input "**********" at bounding box center [323, 232] width 228 height 29
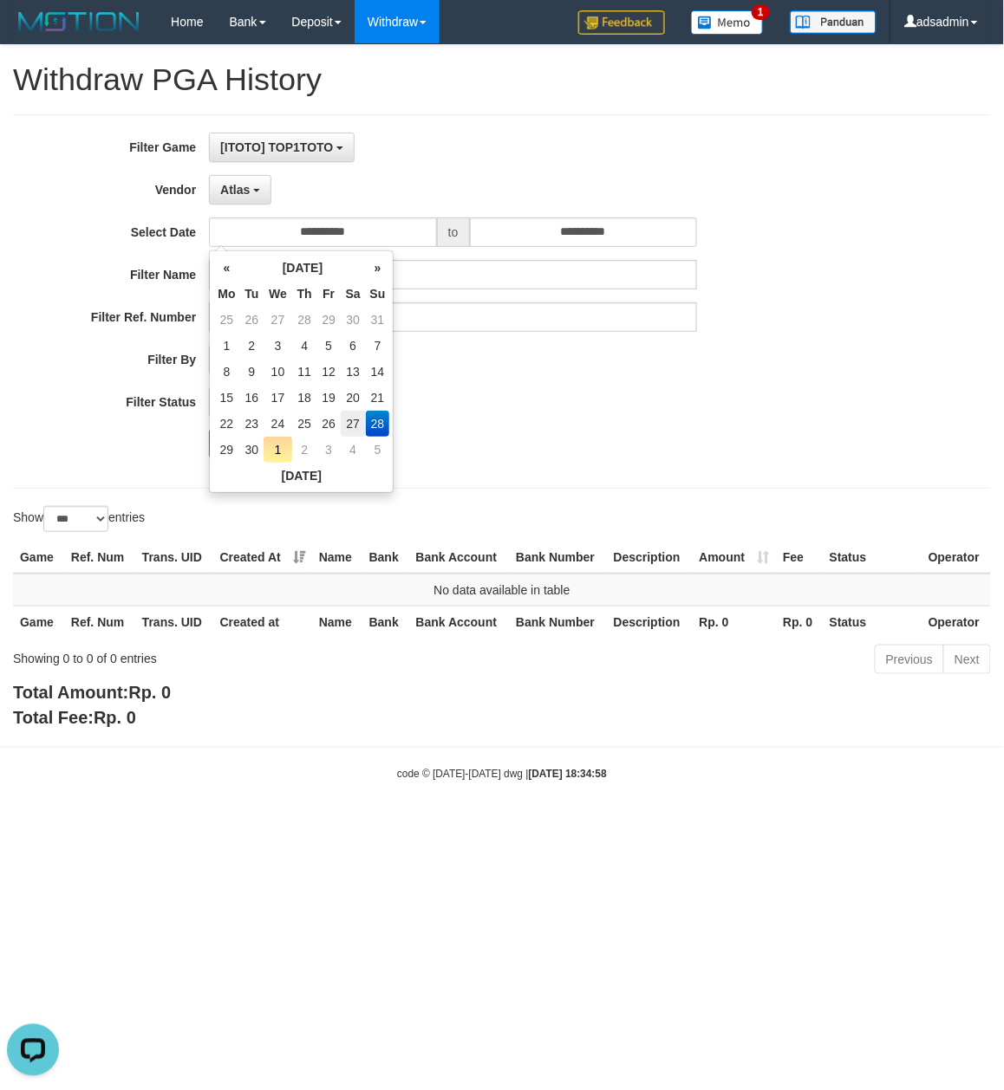
click at [358, 426] on td "27" at bounding box center [353, 424] width 25 height 26
type input "**********"
click at [600, 239] on input "**********" at bounding box center [584, 232] width 228 height 29
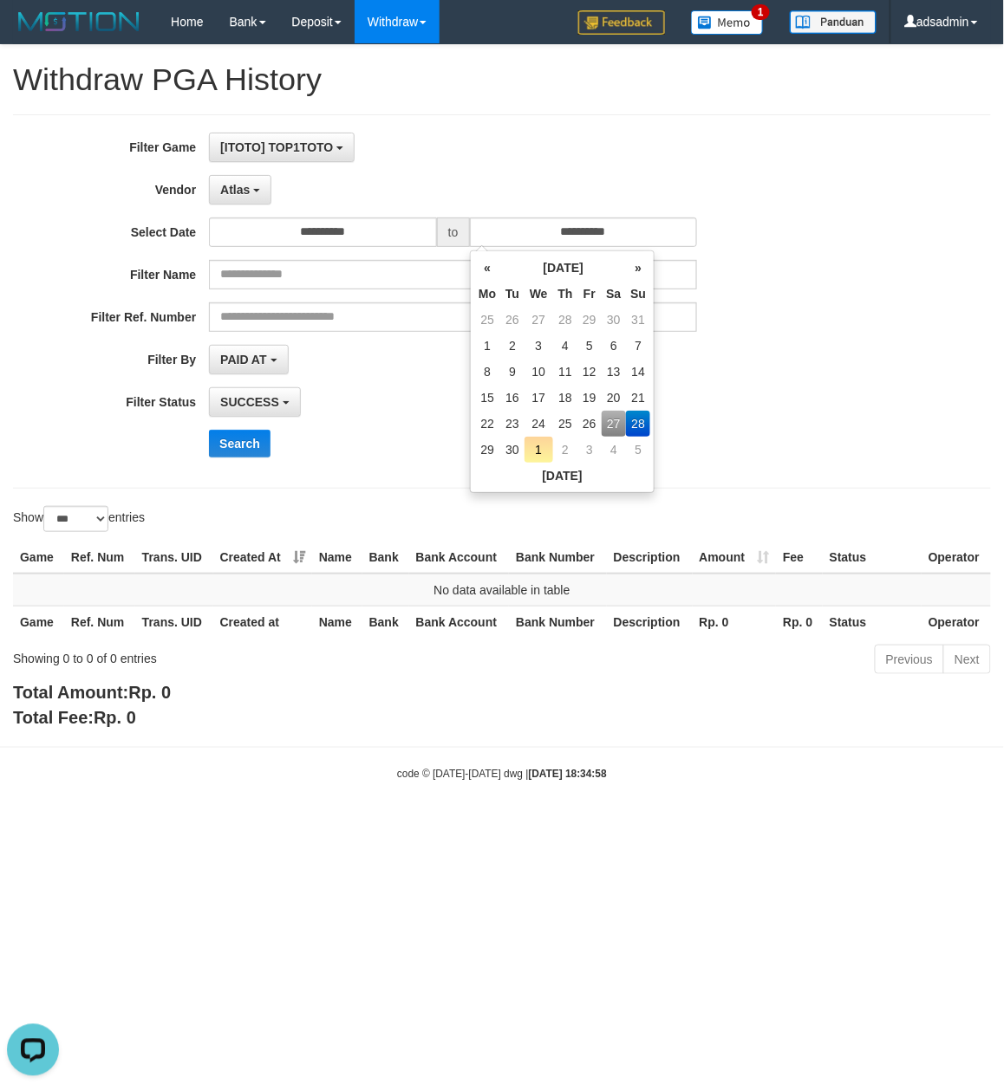
click at [617, 416] on td "27" at bounding box center [614, 424] width 25 height 26
type input "**********"
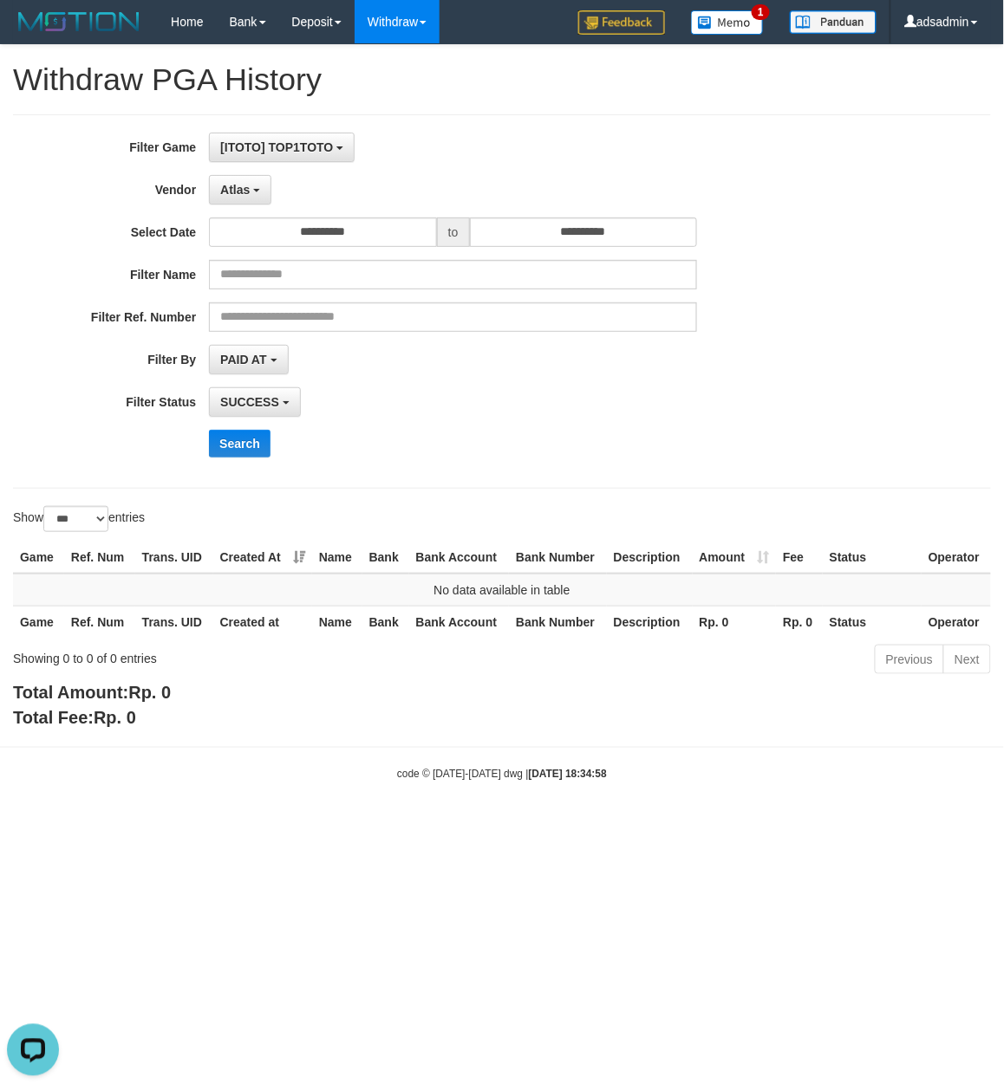
click at [383, 420] on div "**********" at bounding box center [418, 302] width 836 height 338
click at [251, 451] on button "Search" at bounding box center [240, 444] width 62 height 28
click at [250, 192] on span "Atlas" at bounding box center [234, 190] width 29 height 14
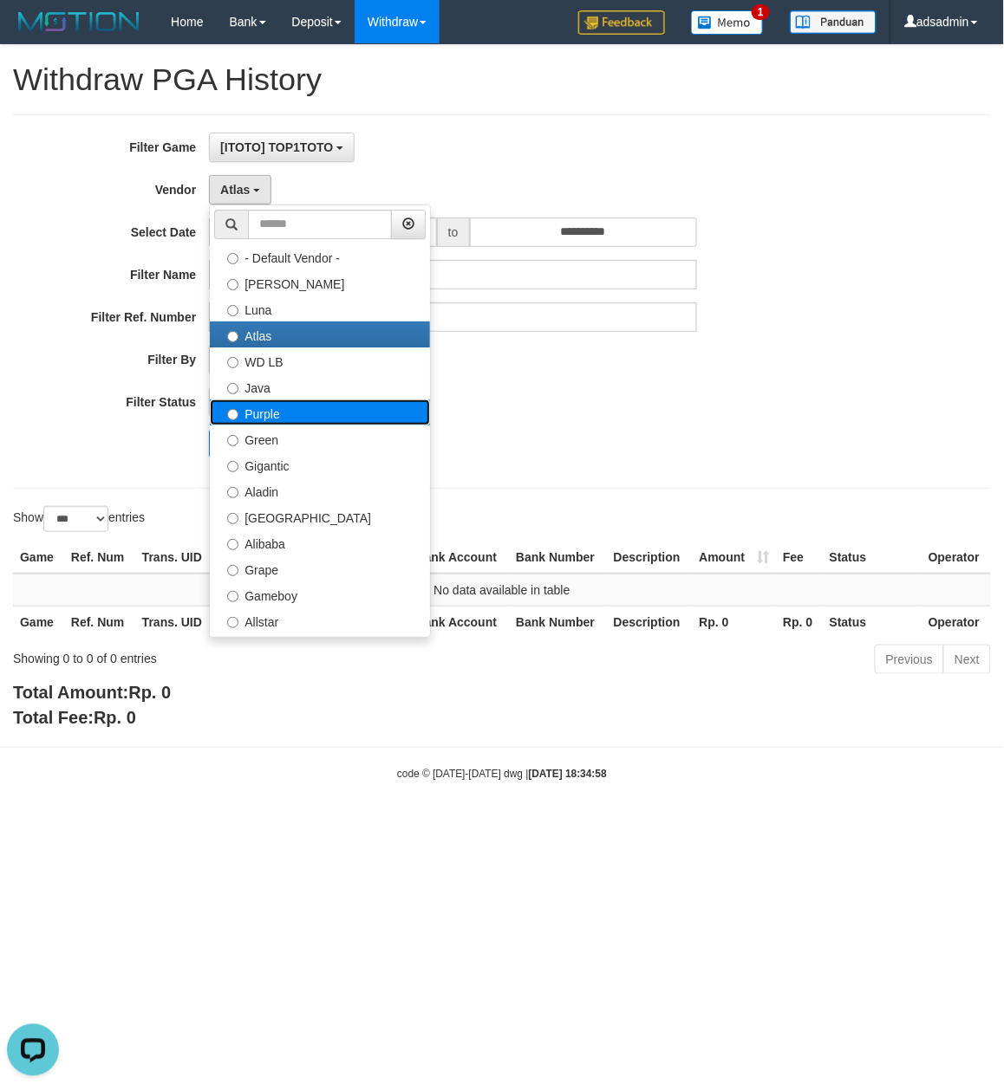
click at [289, 402] on label "Purple" at bounding box center [320, 413] width 220 height 26
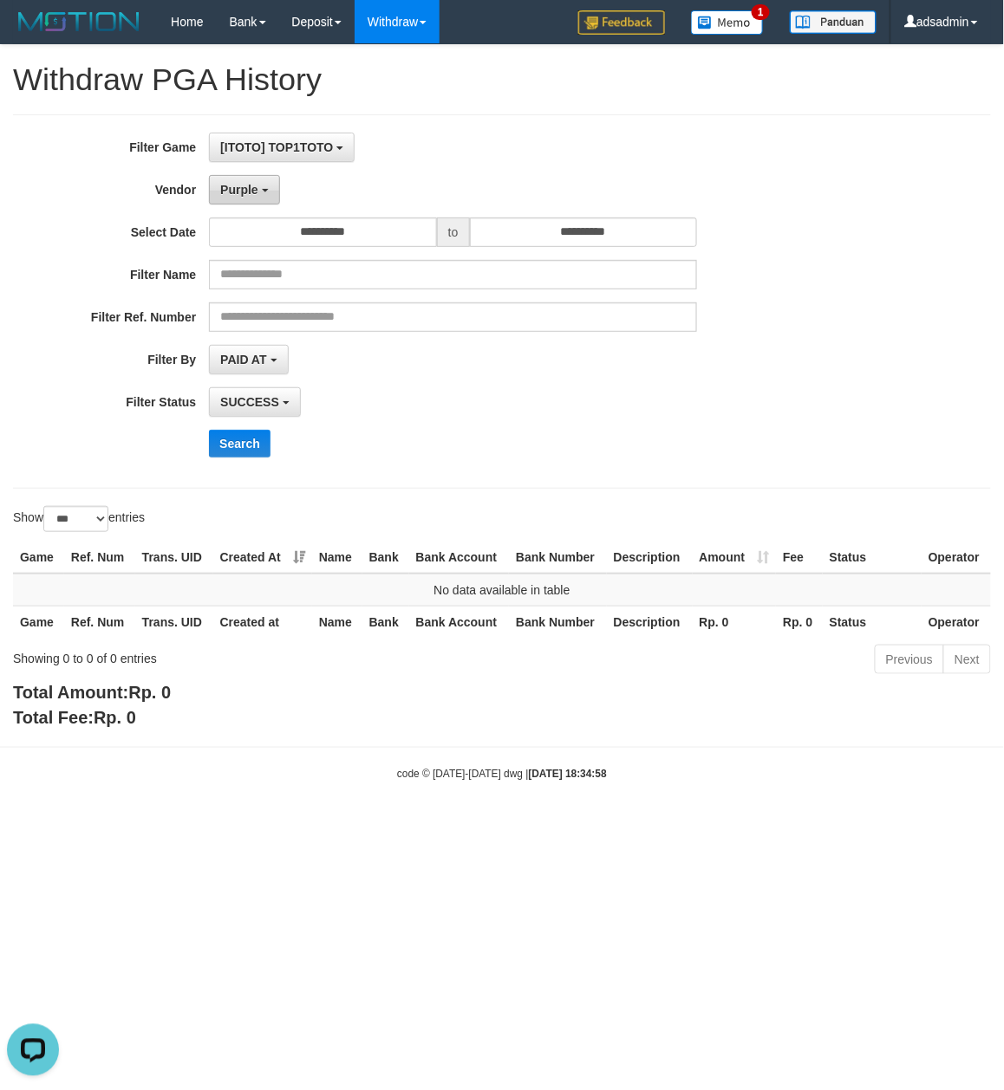
click at [258, 192] on button "Purple" at bounding box center [244, 189] width 70 height 29
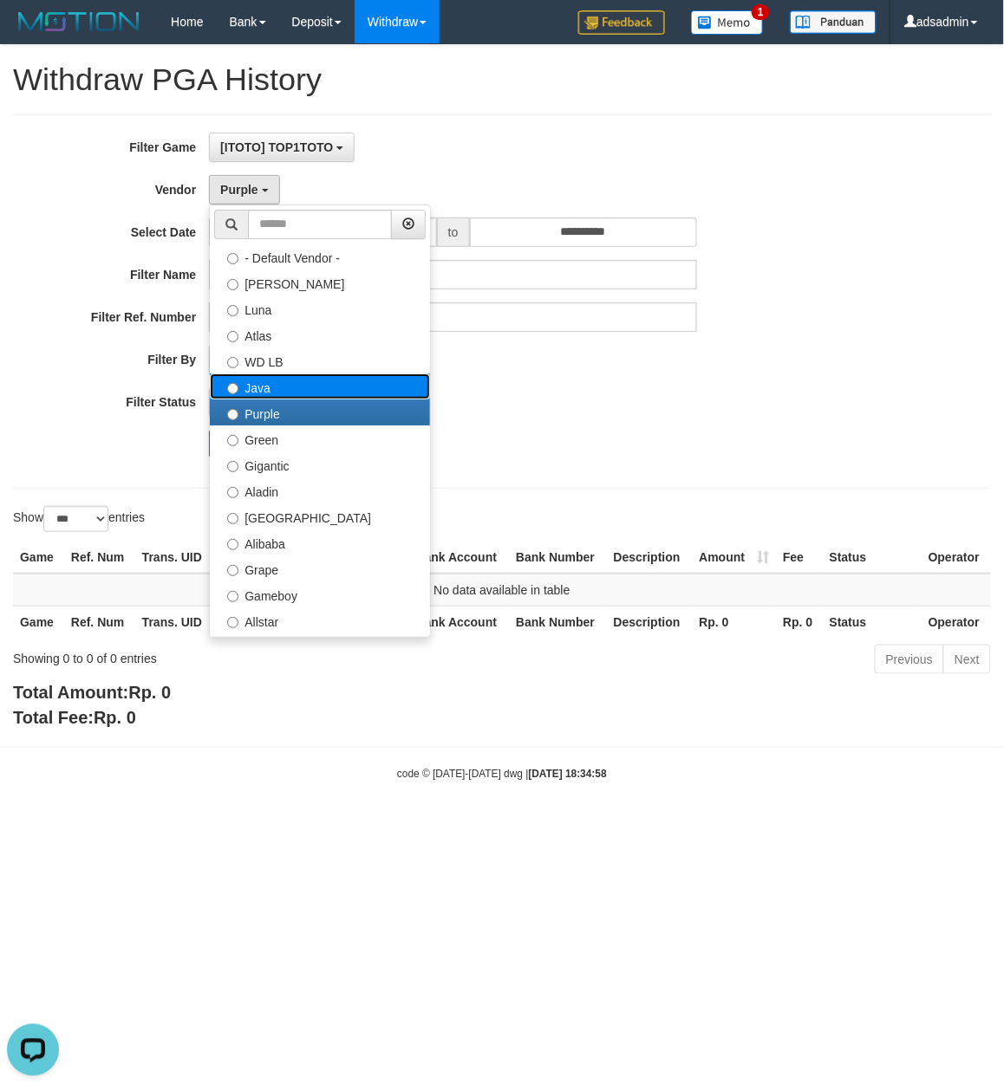
click at [265, 385] on label "Java" at bounding box center [320, 387] width 220 height 26
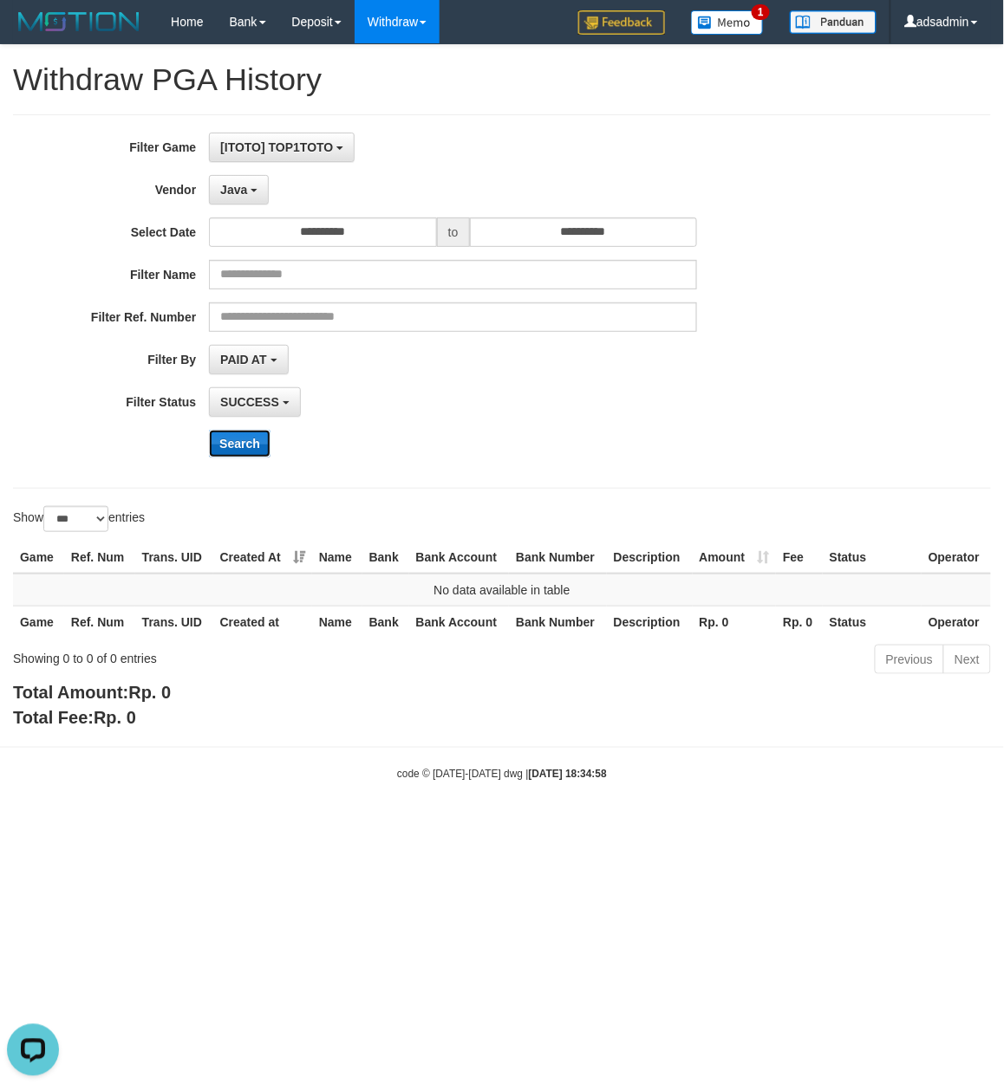
click at [254, 448] on button "Search" at bounding box center [240, 444] width 62 height 28
click at [239, 198] on button "Java" at bounding box center [239, 189] width 60 height 29
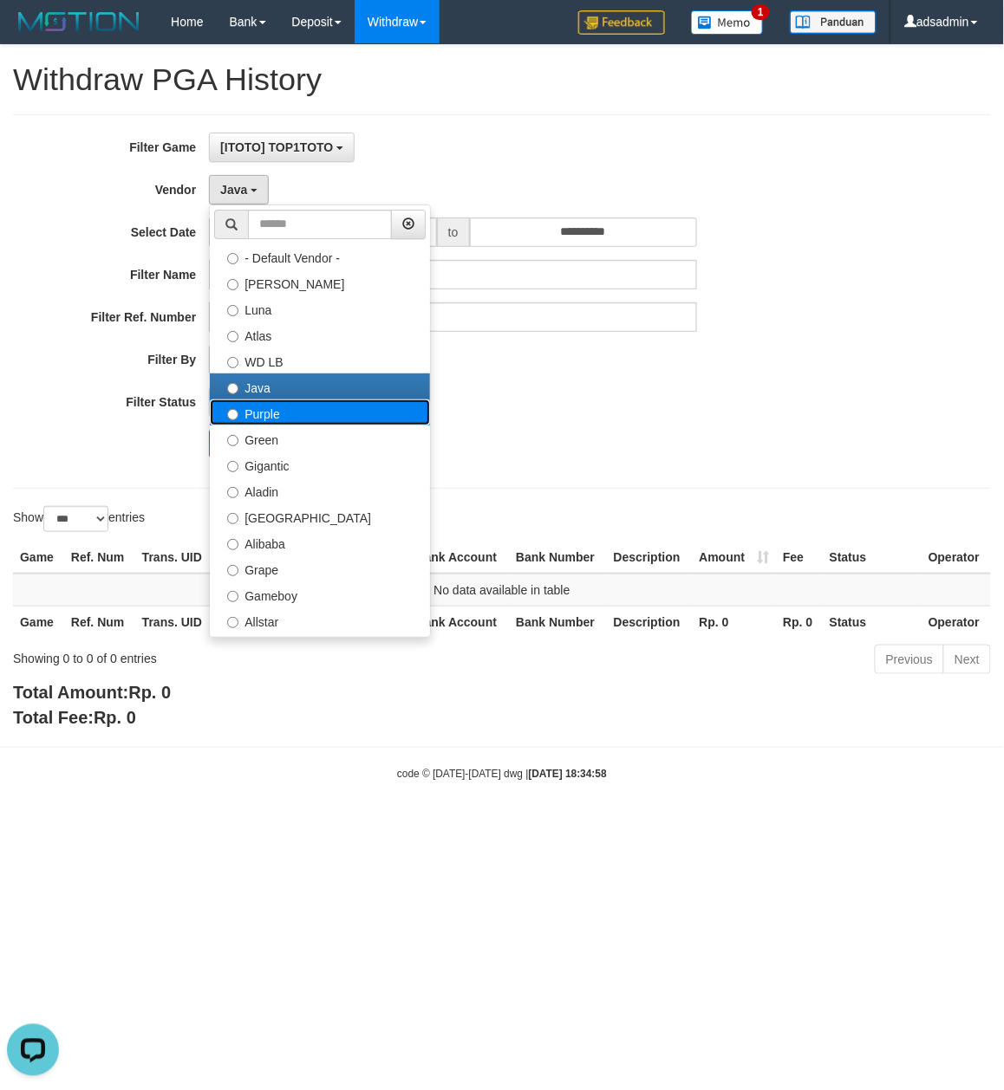
click at [251, 410] on label "Purple" at bounding box center [320, 413] width 220 height 26
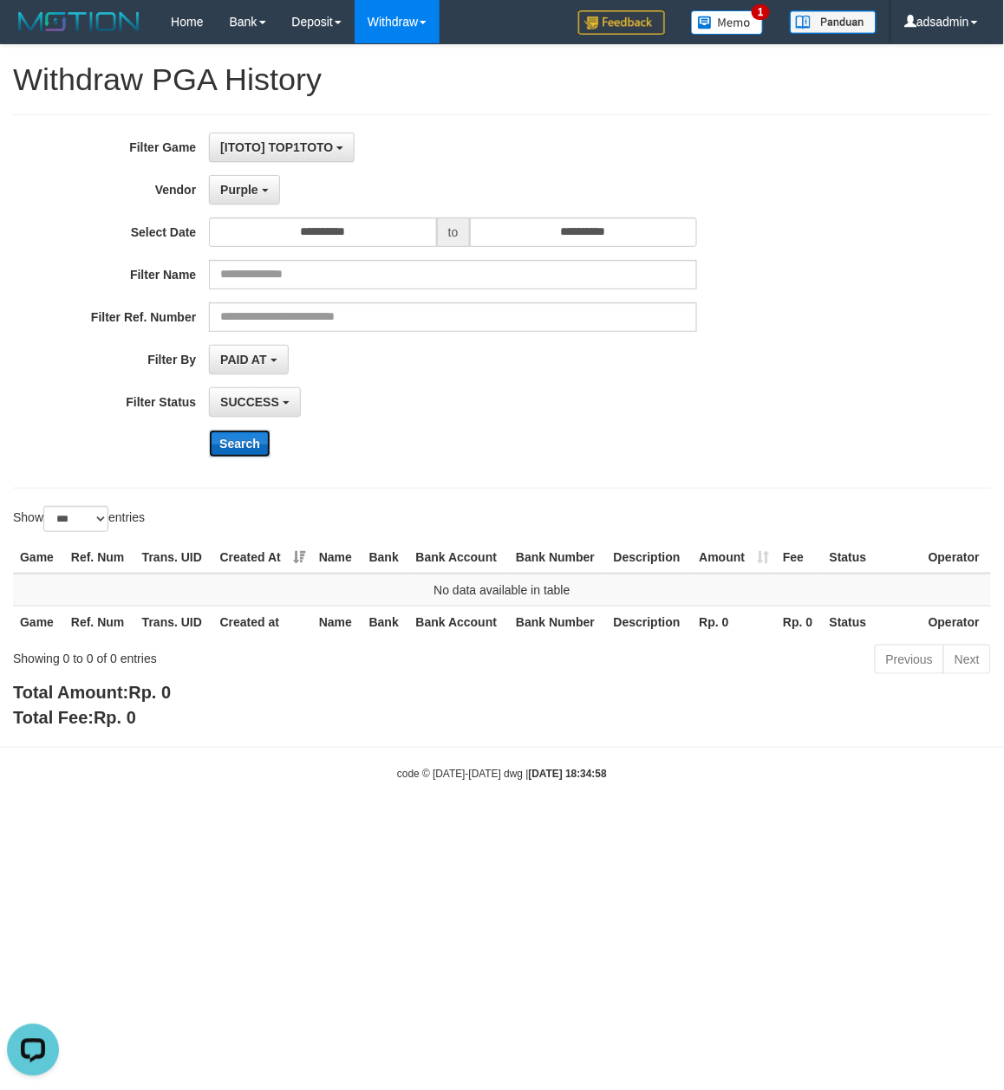
click at [237, 445] on button "Search" at bounding box center [240, 444] width 62 height 28
click at [254, 192] on span "Purple" at bounding box center [239, 190] width 38 height 14
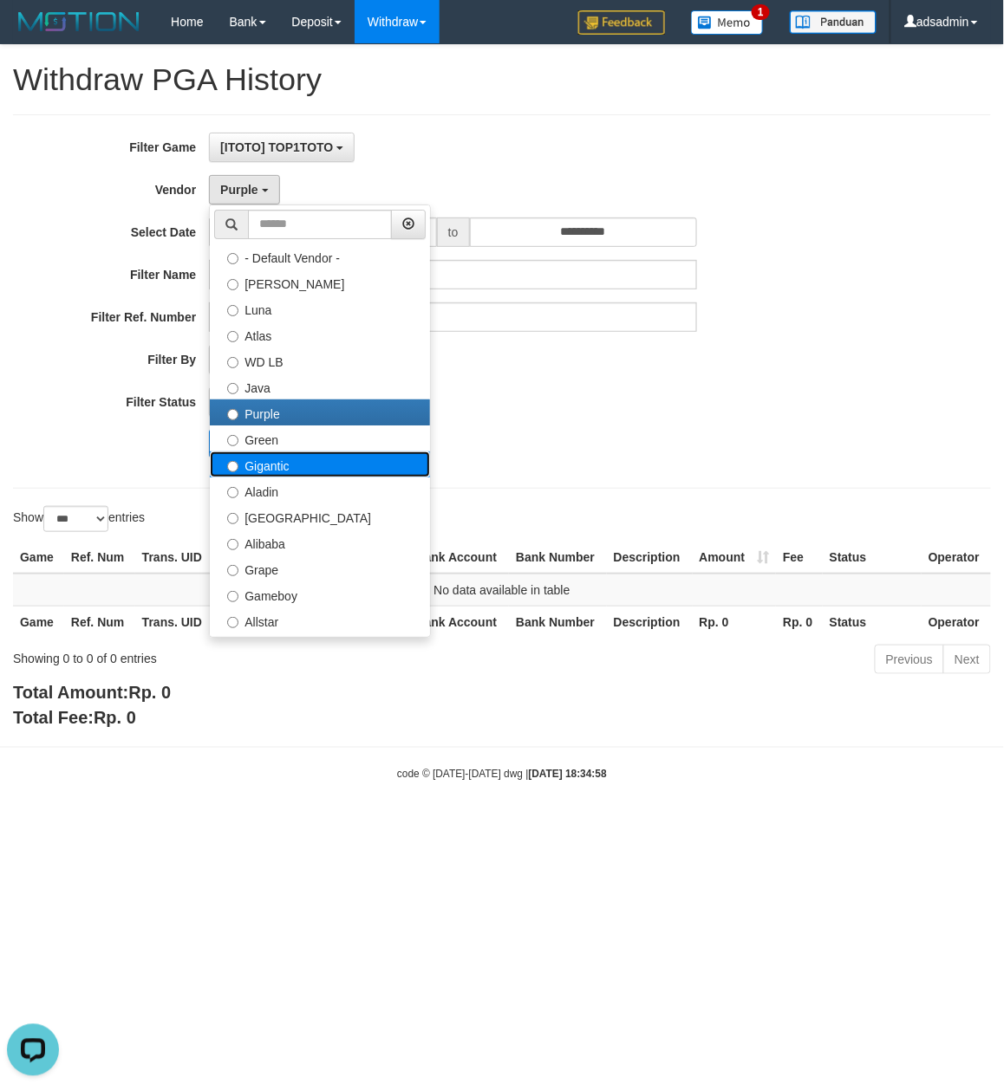
click at [289, 466] on label "Gigantic" at bounding box center [320, 465] width 220 height 26
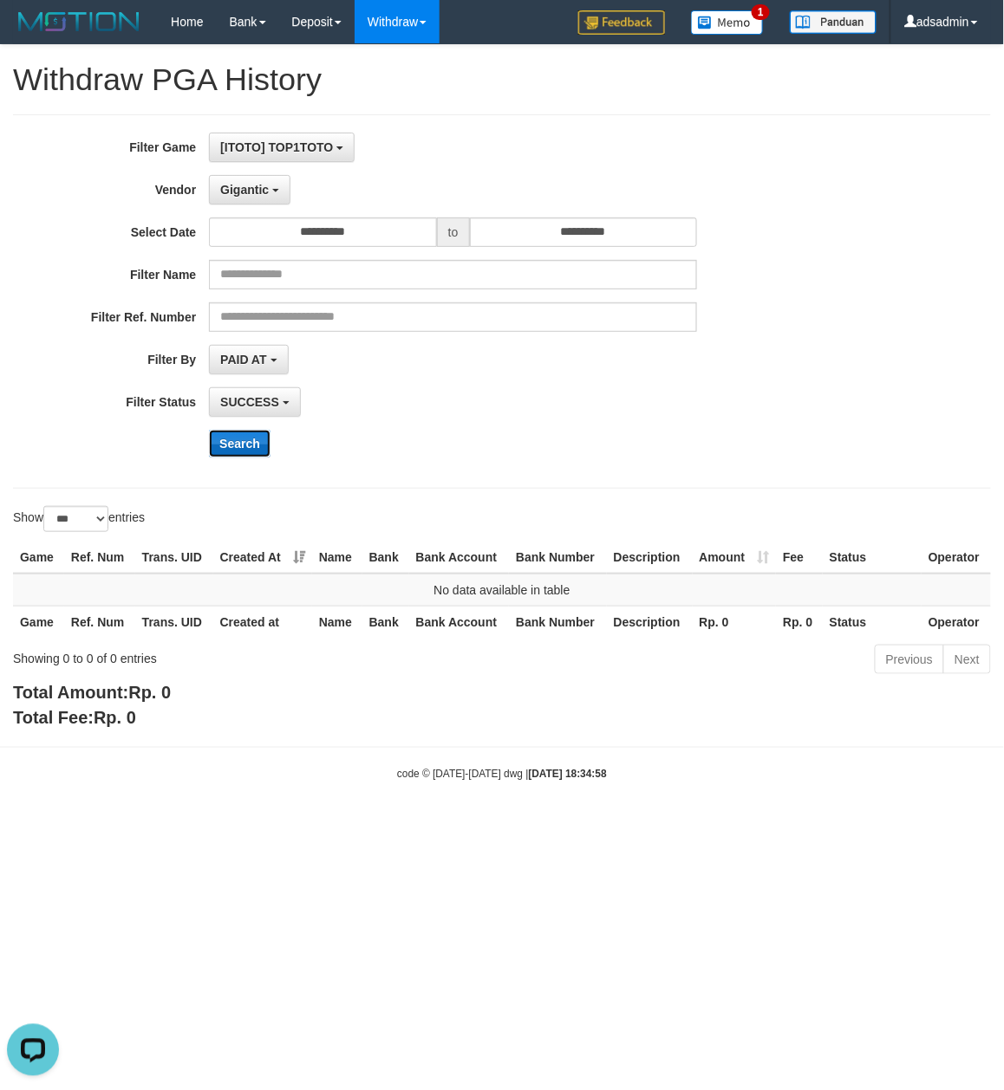
click at [243, 449] on button "Search" at bounding box center [240, 444] width 62 height 28
drag, startPoint x: 277, startPoint y: 192, endPoint x: 264, endPoint y: 347, distance: 154.9
click at [277, 192] on b "button" at bounding box center [275, 190] width 7 height 3
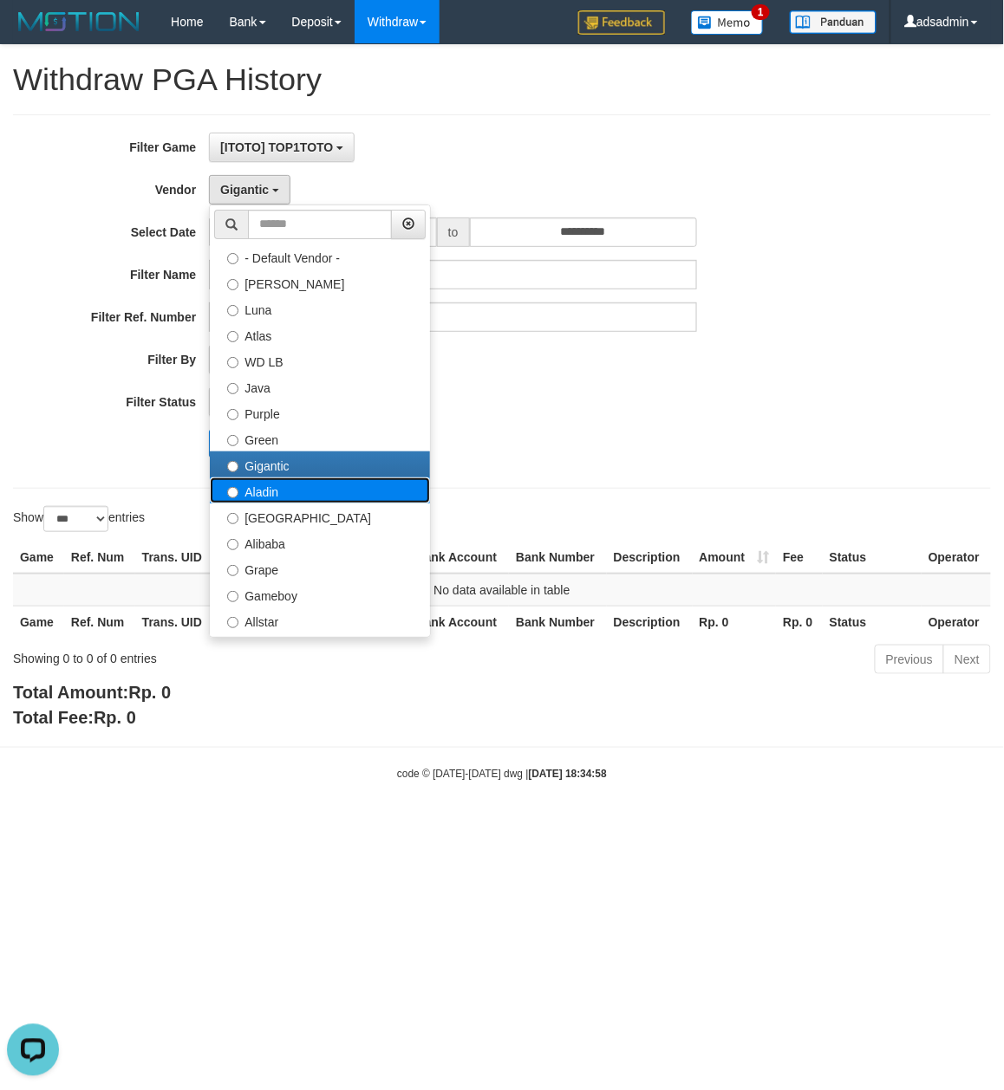
click at [269, 482] on label "Aladin" at bounding box center [320, 491] width 220 height 26
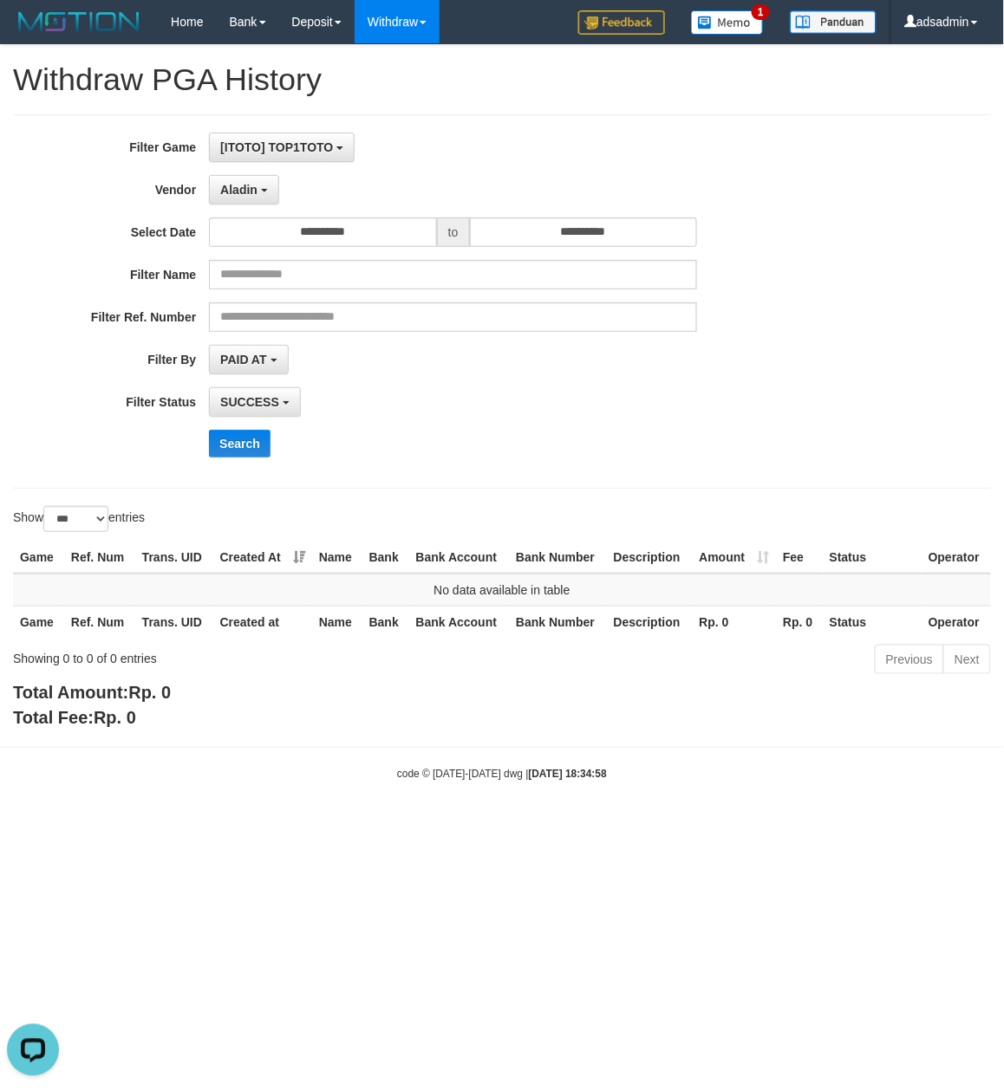
click at [229, 431] on div "**********" at bounding box center [418, 302] width 836 height 338
click at [244, 445] on button "Search" at bounding box center [240, 444] width 62 height 28
click at [253, 184] on span "Aladin" at bounding box center [238, 190] width 37 height 14
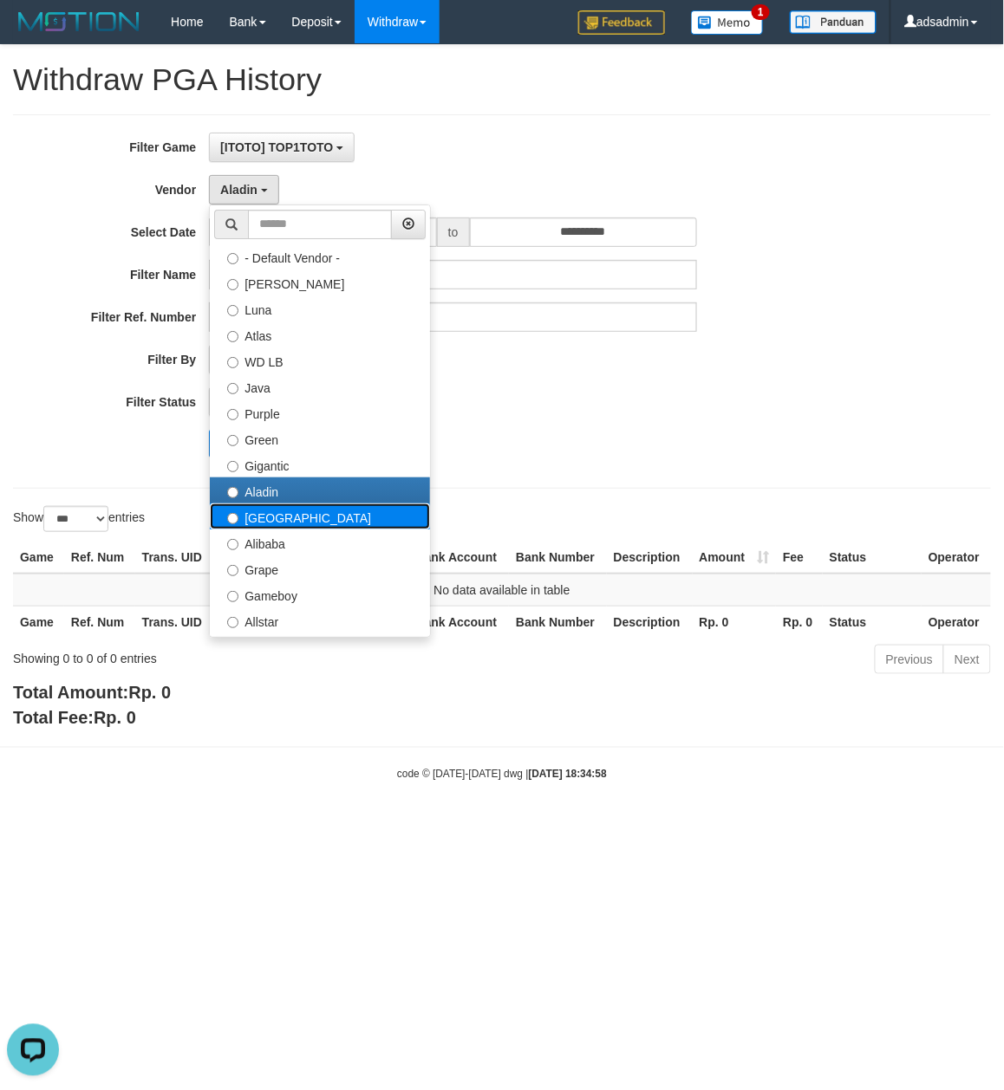
click at [298, 518] on label "Dubai" at bounding box center [320, 517] width 220 height 26
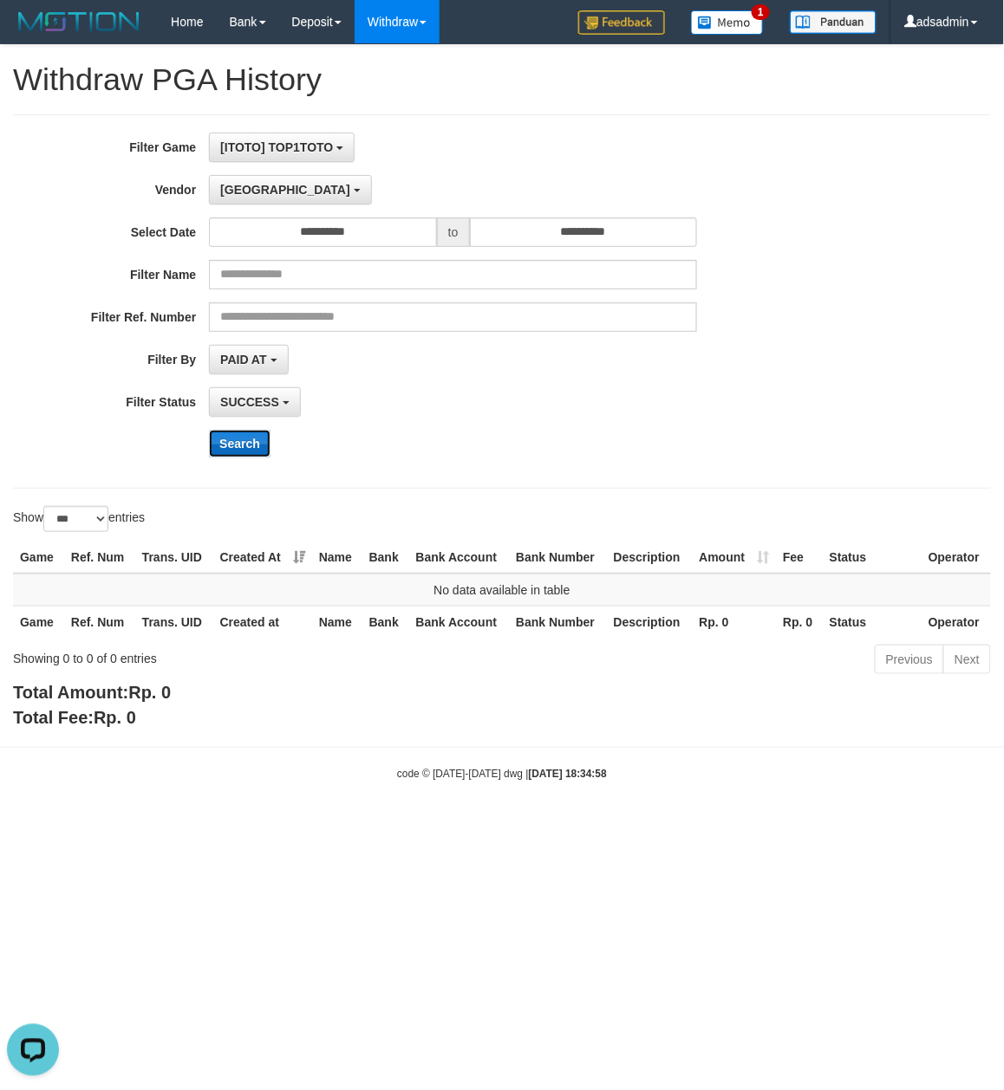
click at [251, 440] on button "Search" at bounding box center [240, 444] width 62 height 28
click at [251, 189] on span "Dubai" at bounding box center [285, 190] width 130 height 14
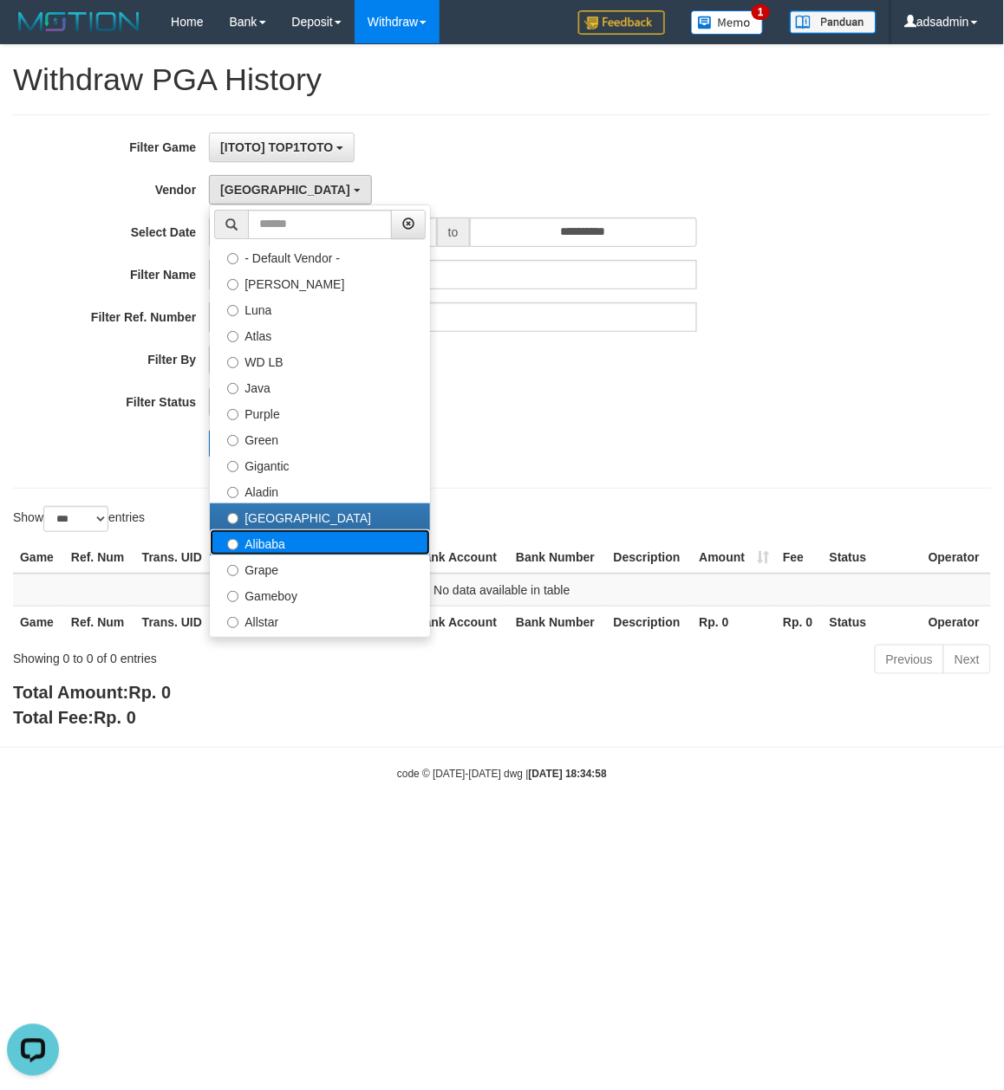
click at [289, 544] on label "Alibaba" at bounding box center [320, 543] width 220 height 26
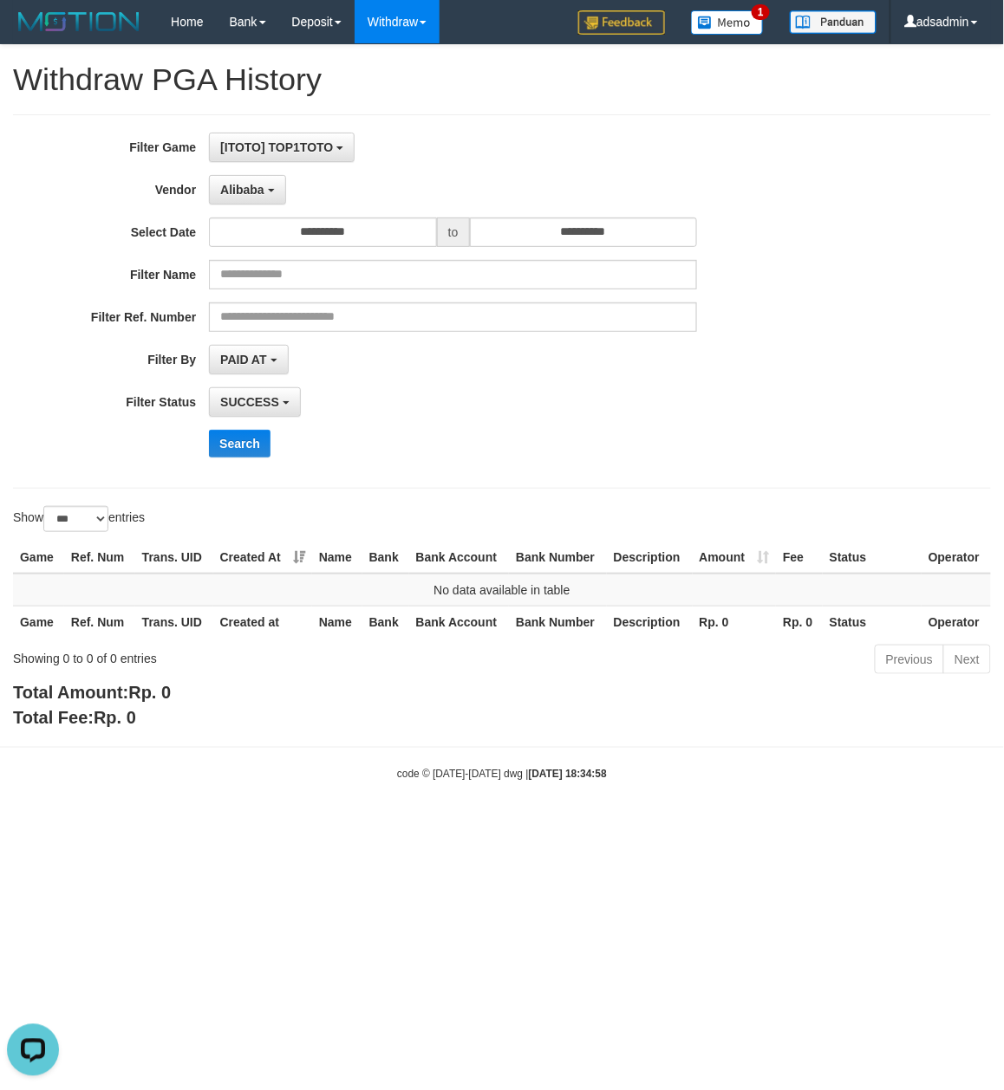
click at [262, 430] on div "**********" at bounding box center [418, 302] width 836 height 338
click at [254, 439] on button "Search" at bounding box center [240, 444] width 62 height 28
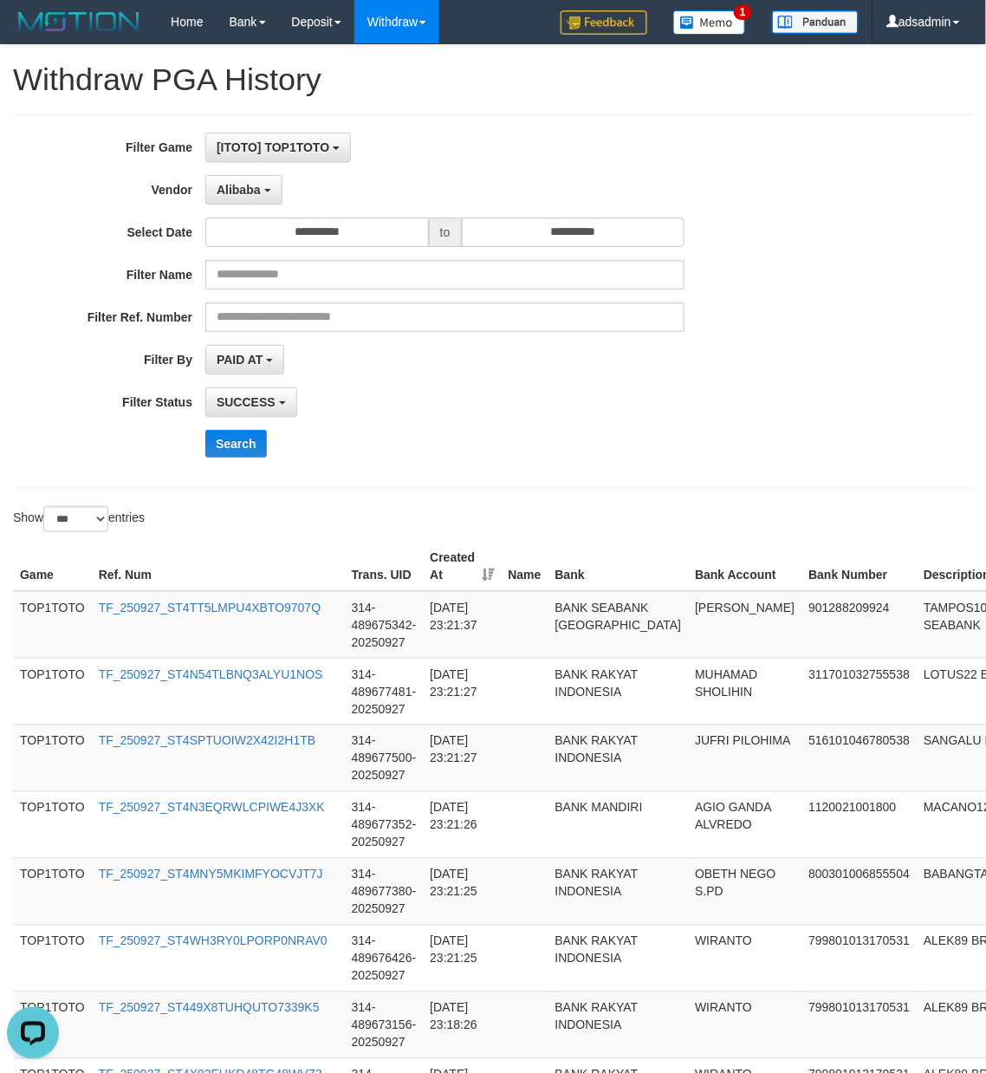
click at [709, 354] on div "**********" at bounding box center [411, 359] width 822 height 29
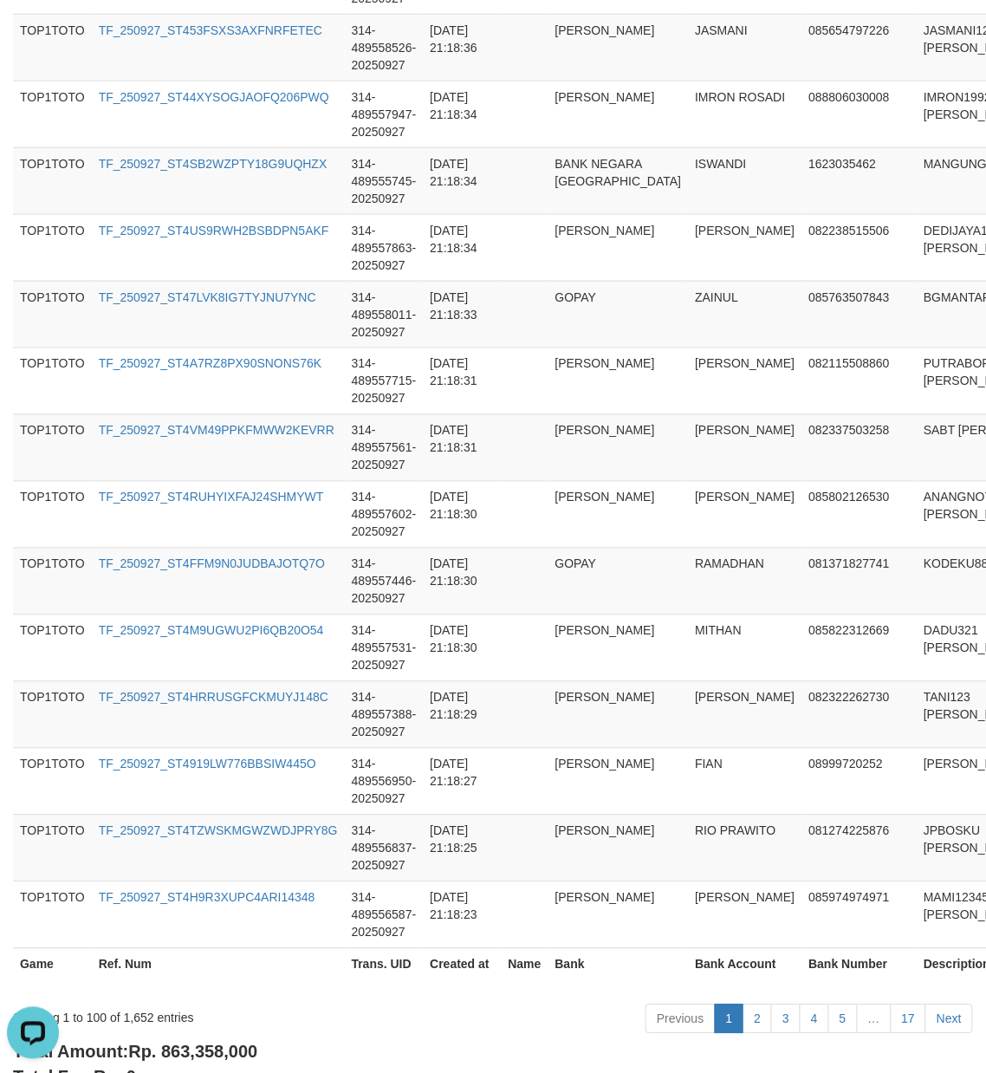
scroll to position [6461, 0]
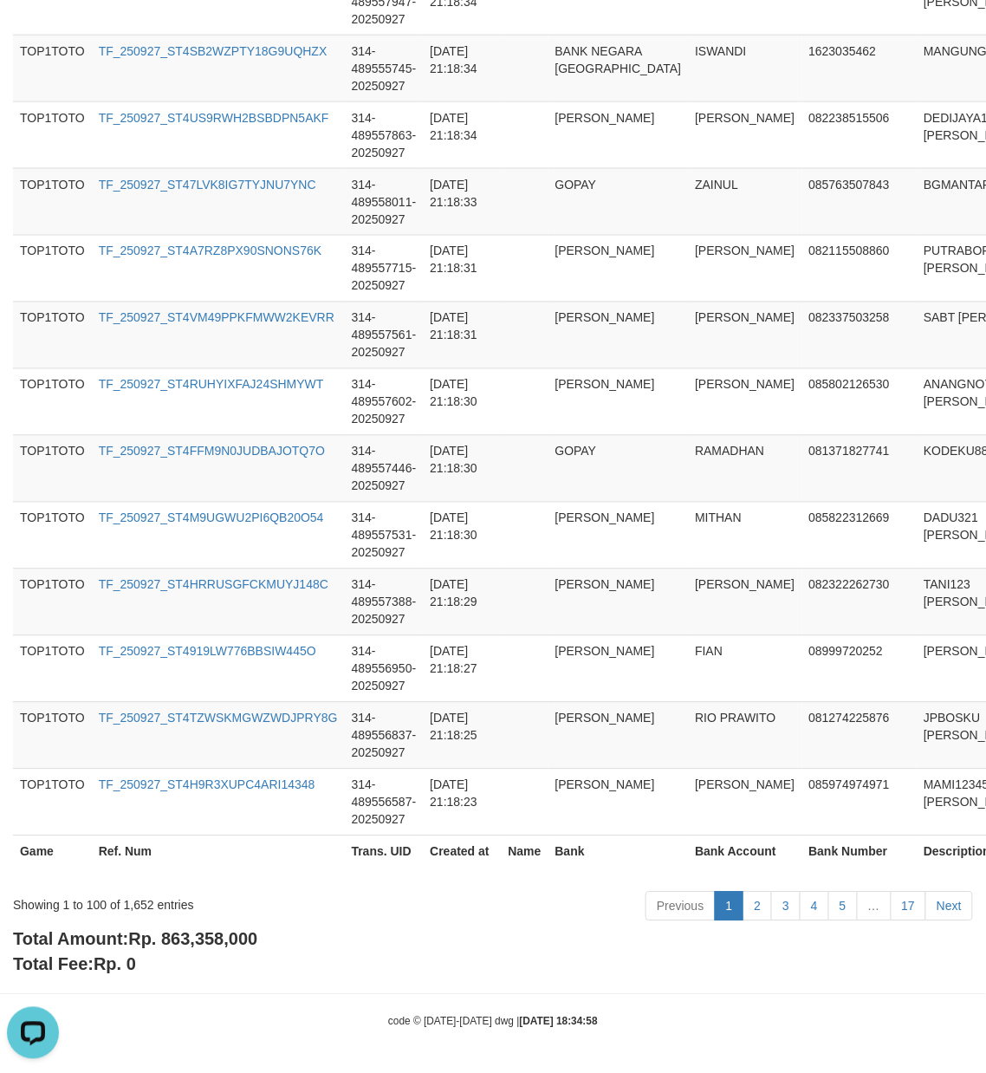
click at [240, 952] on div "Total Amount: Rp. 863,358,000 Total Fee: Rp. 0" at bounding box center [493, 951] width 960 height 49
click at [132, 908] on div "Showing 1 to 100 of 1,652 entries" at bounding box center [205, 902] width 385 height 24
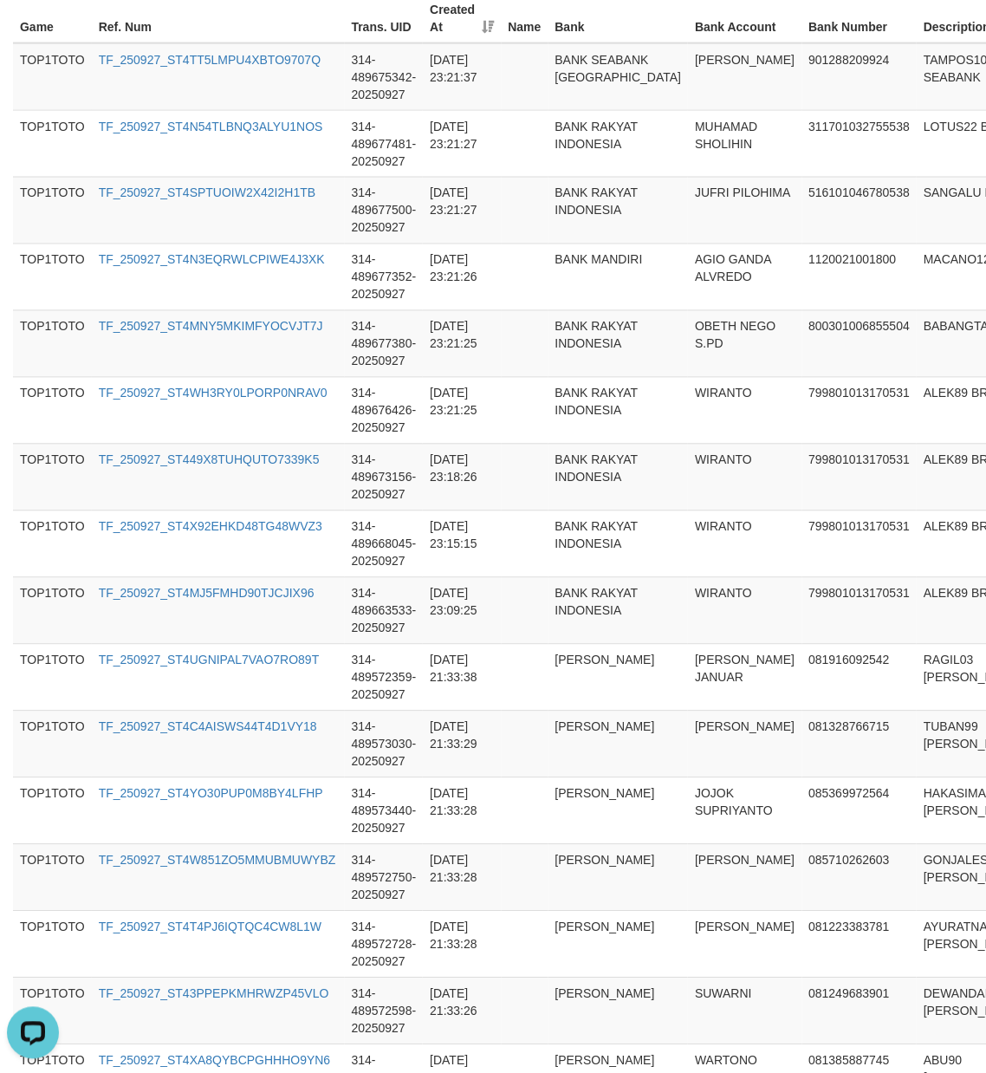
scroll to position [0, 0]
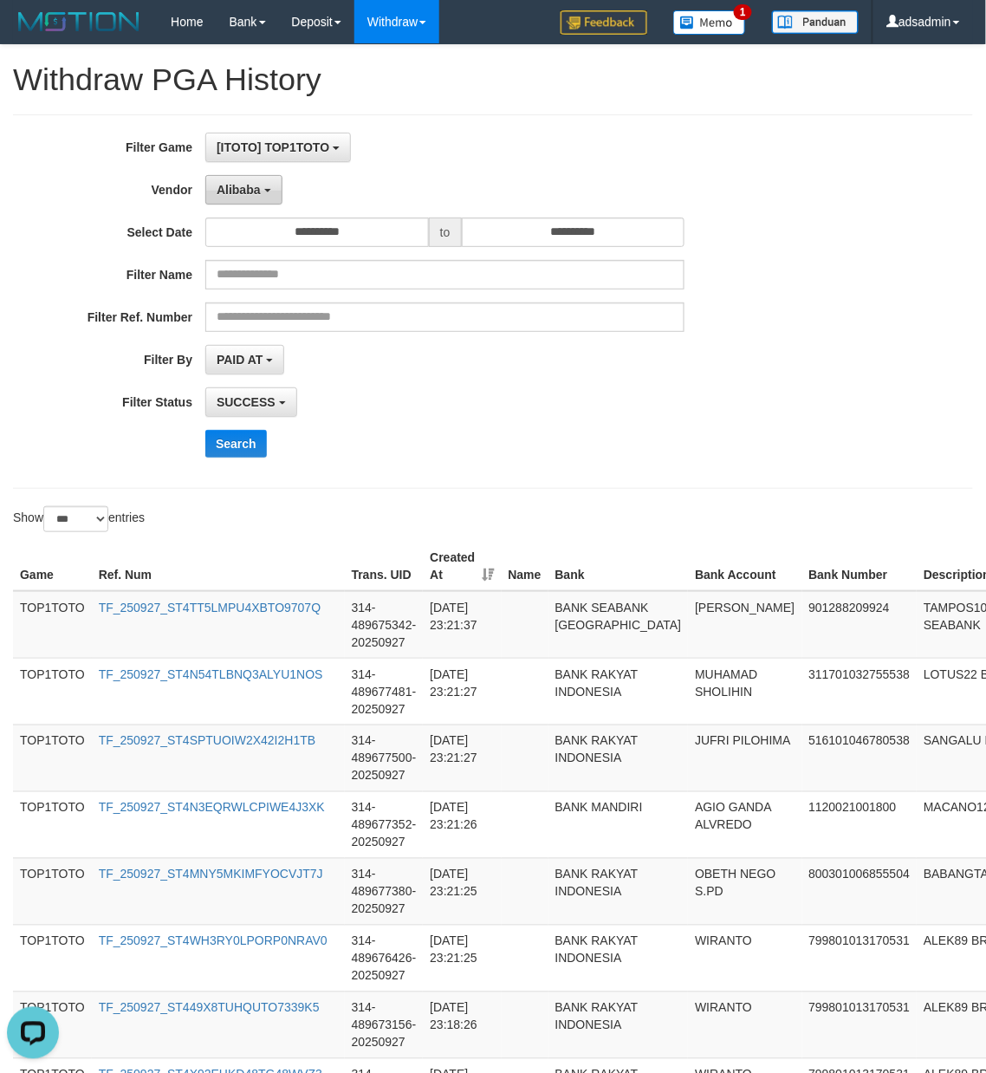
click at [257, 187] on span "Alibaba" at bounding box center [239, 190] width 44 height 14
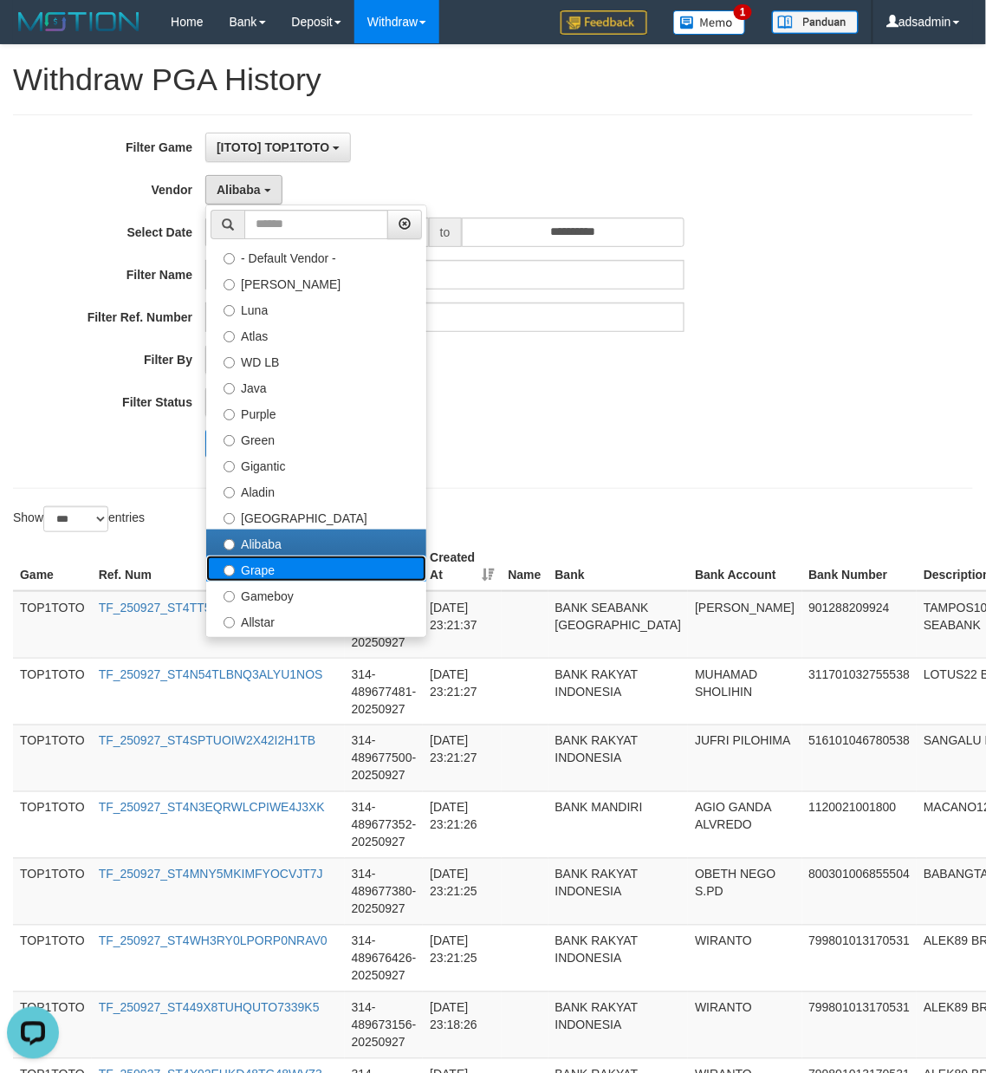
click at [284, 567] on label "Grape" at bounding box center [316, 569] width 220 height 26
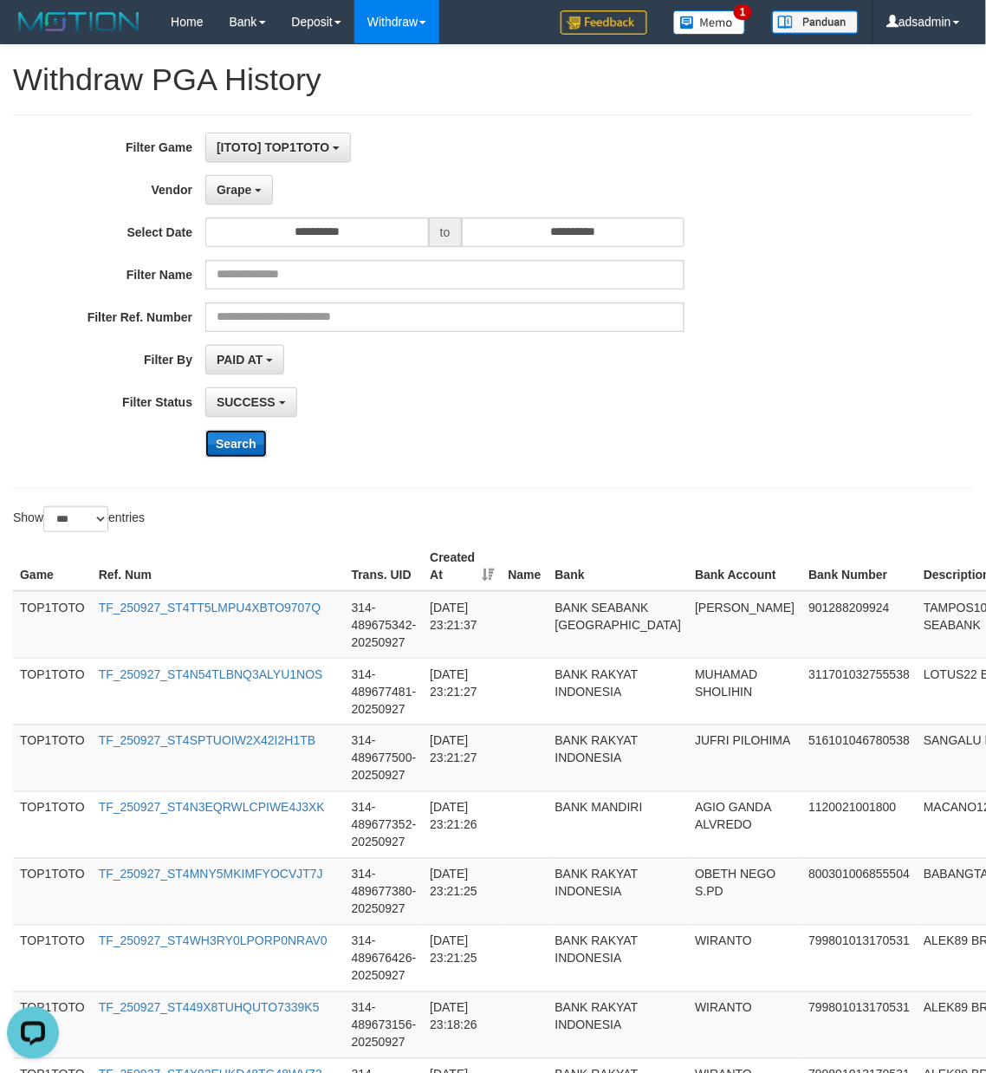
click at [243, 447] on button "Search" at bounding box center [236, 444] width 62 height 28
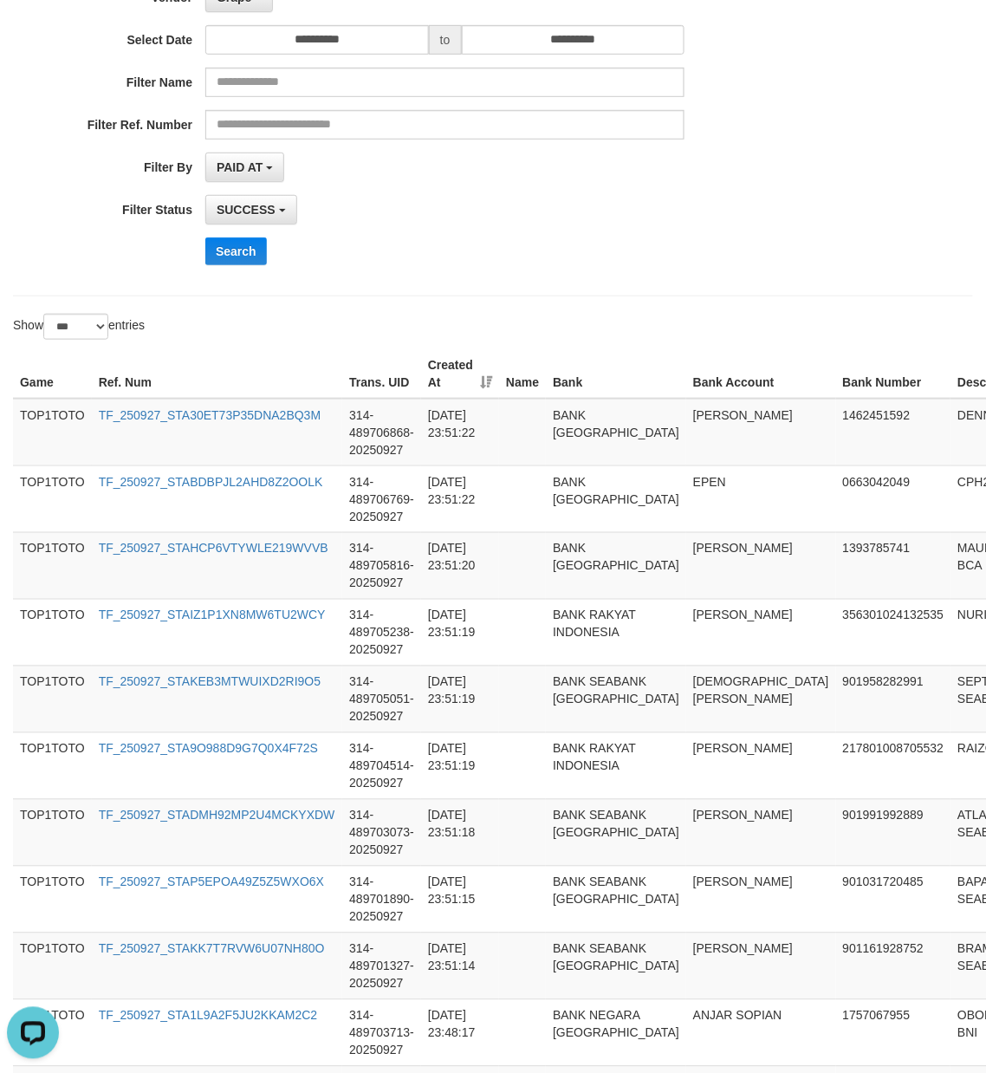
click at [642, 253] on div "Search" at bounding box center [513, 252] width 616 height 28
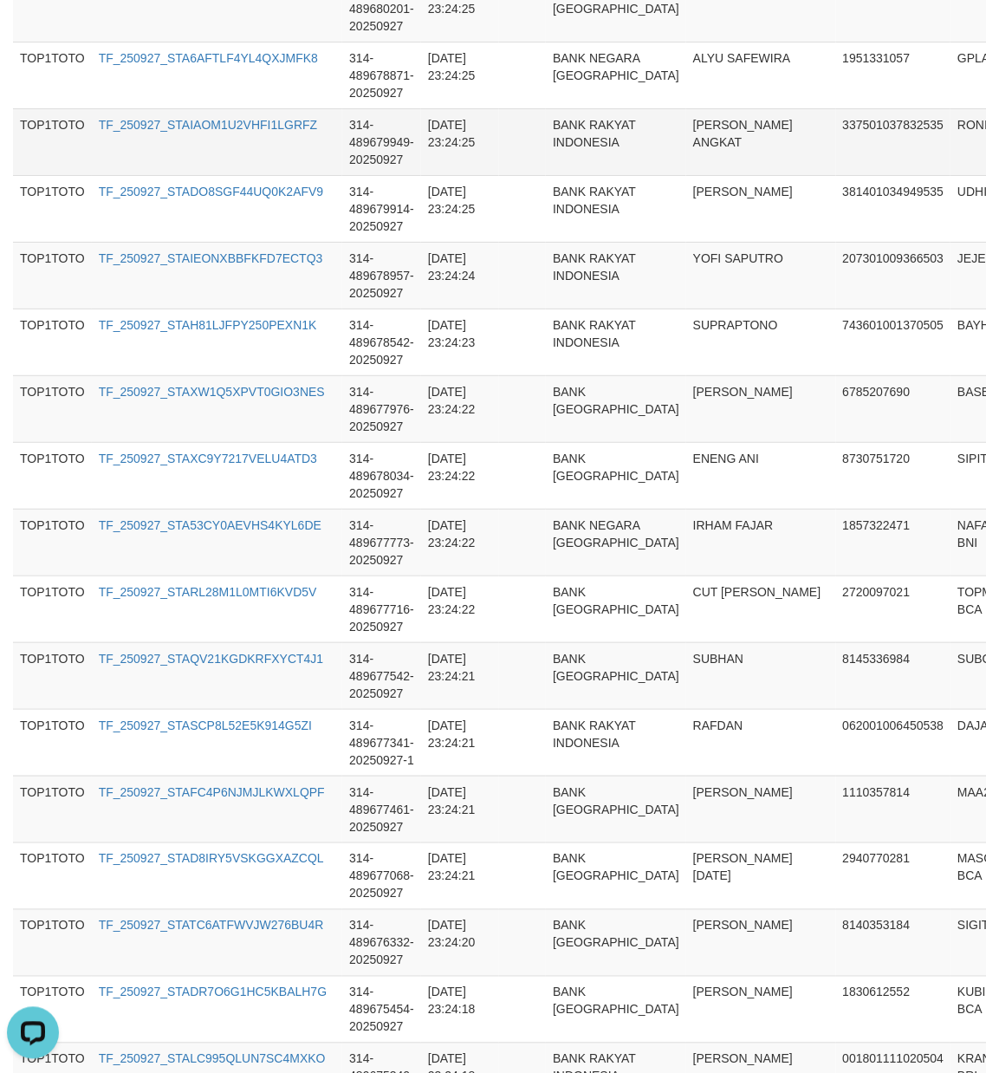
scroll to position [6461, 0]
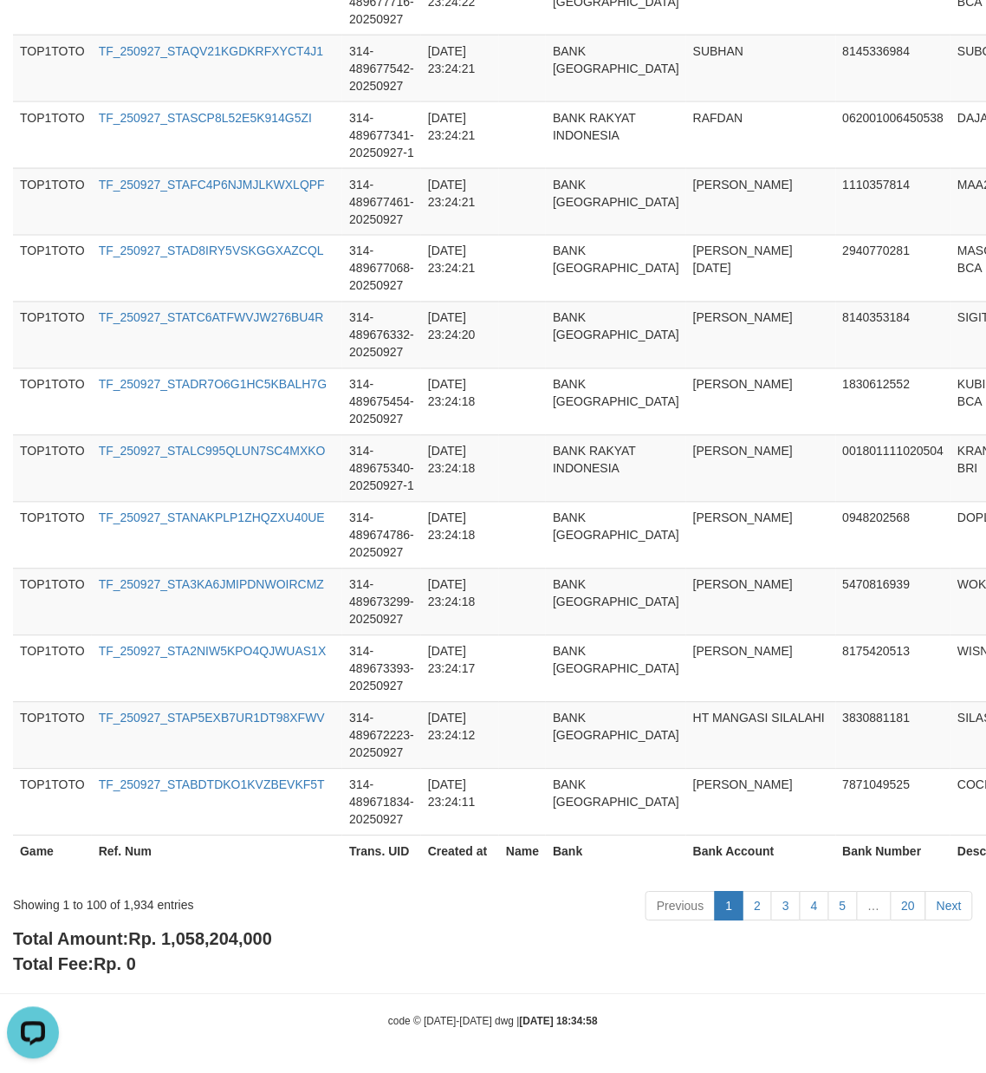
click at [226, 938] on span "Rp. 1,058,204,000" at bounding box center [200, 939] width 144 height 19
click at [135, 903] on div "Showing 1 to 100 of 1,934 entries" at bounding box center [205, 902] width 385 height 24
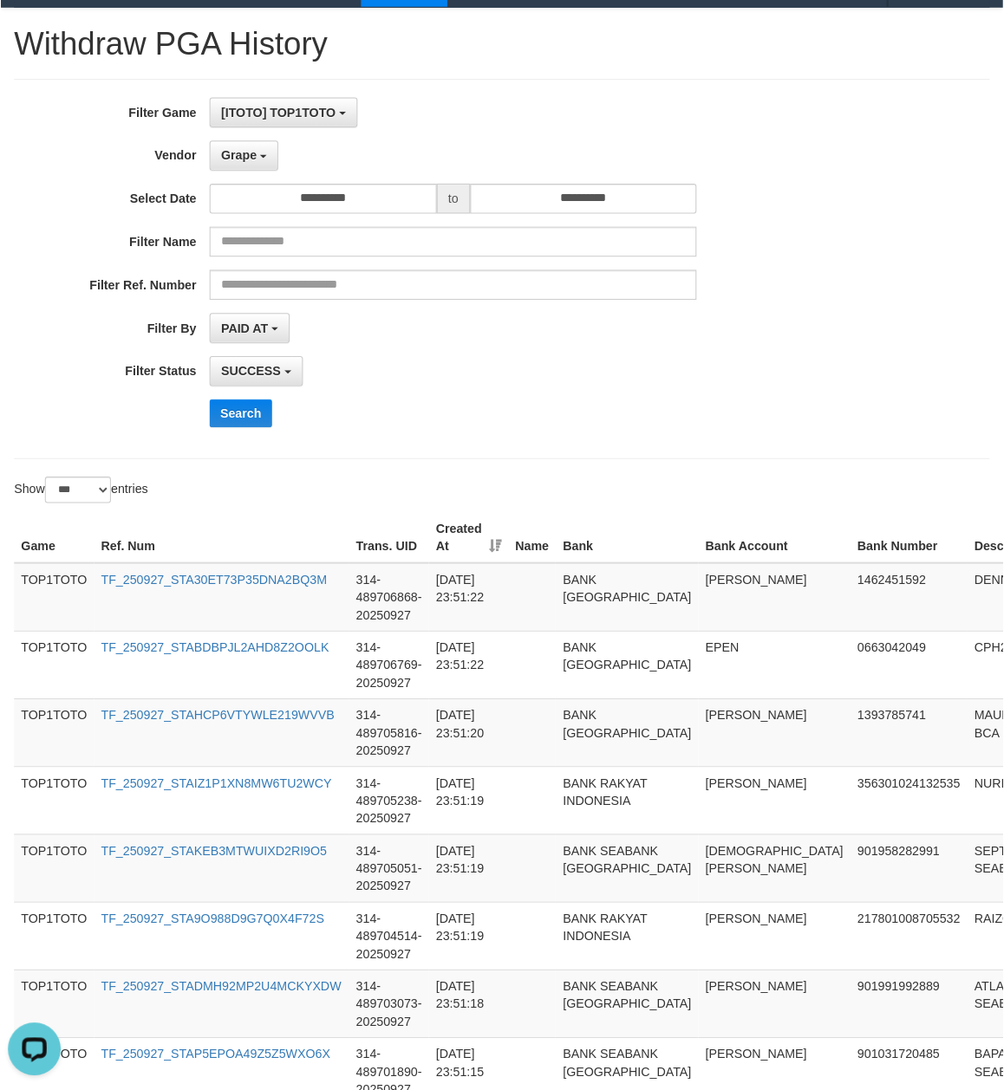
scroll to position [0, 0]
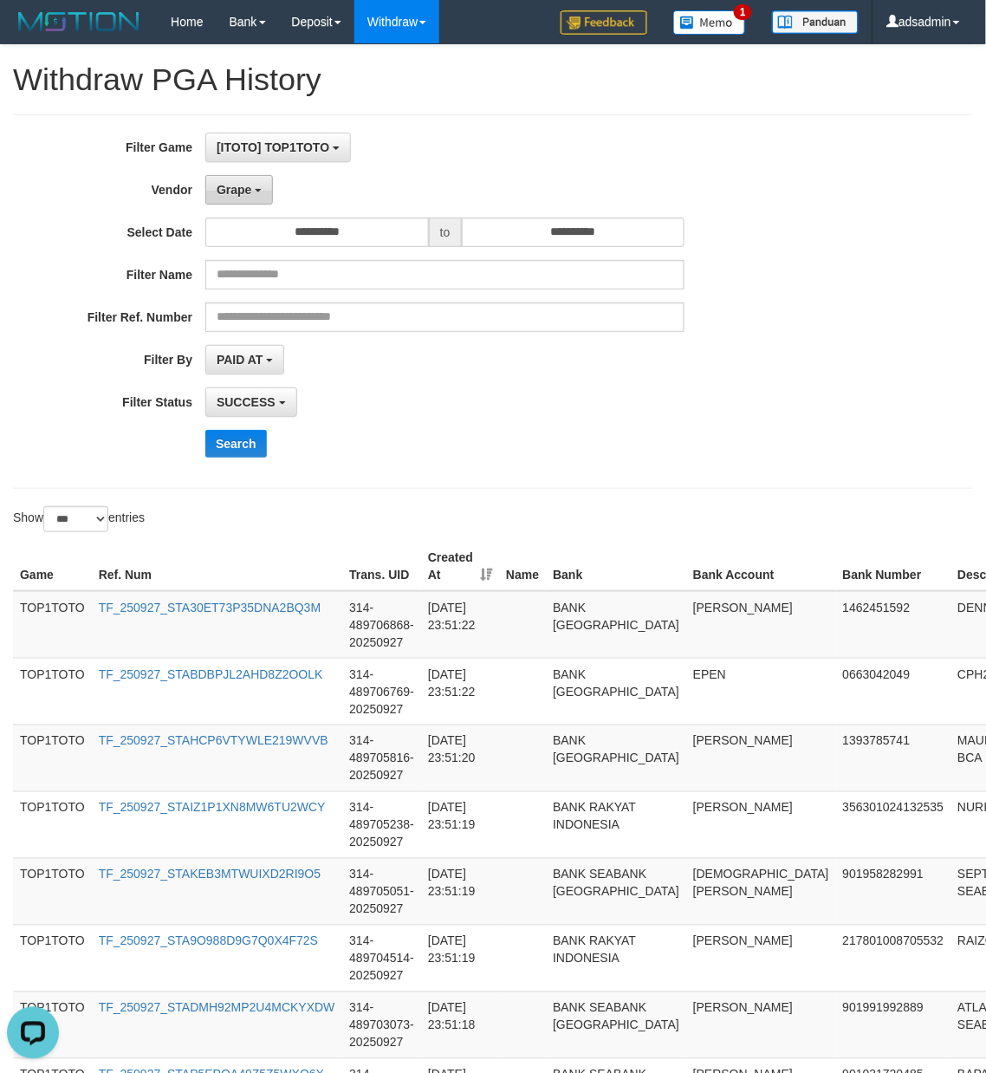
click at [234, 194] on span "Grape" at bounding box center [234, 190] width 35 height 14
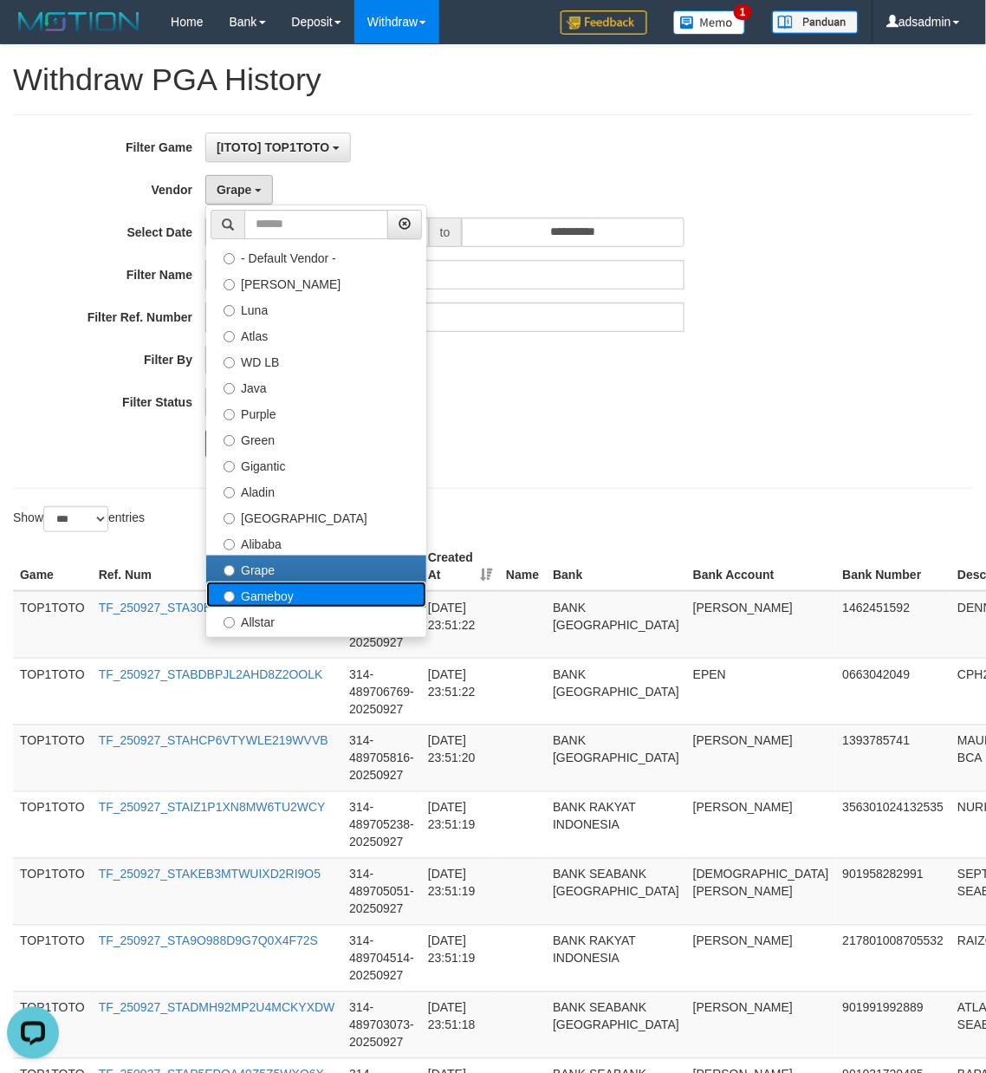
click at [267, 597] on label "Gameboy" at bounding box center [316, 595] width 220 height 26
select select "**********"
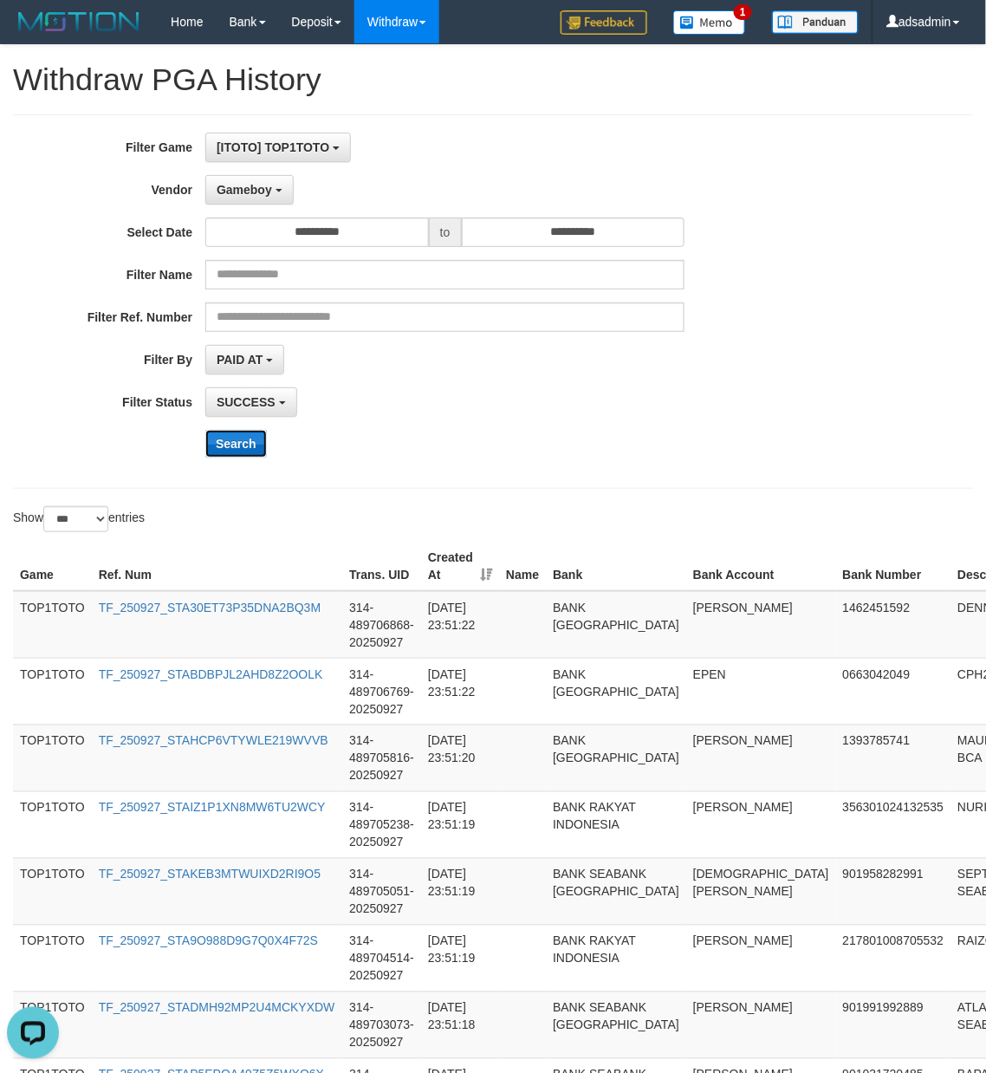
click at [244, 452] on button "Search" at bounding box center [236, 444] width 62 height 28
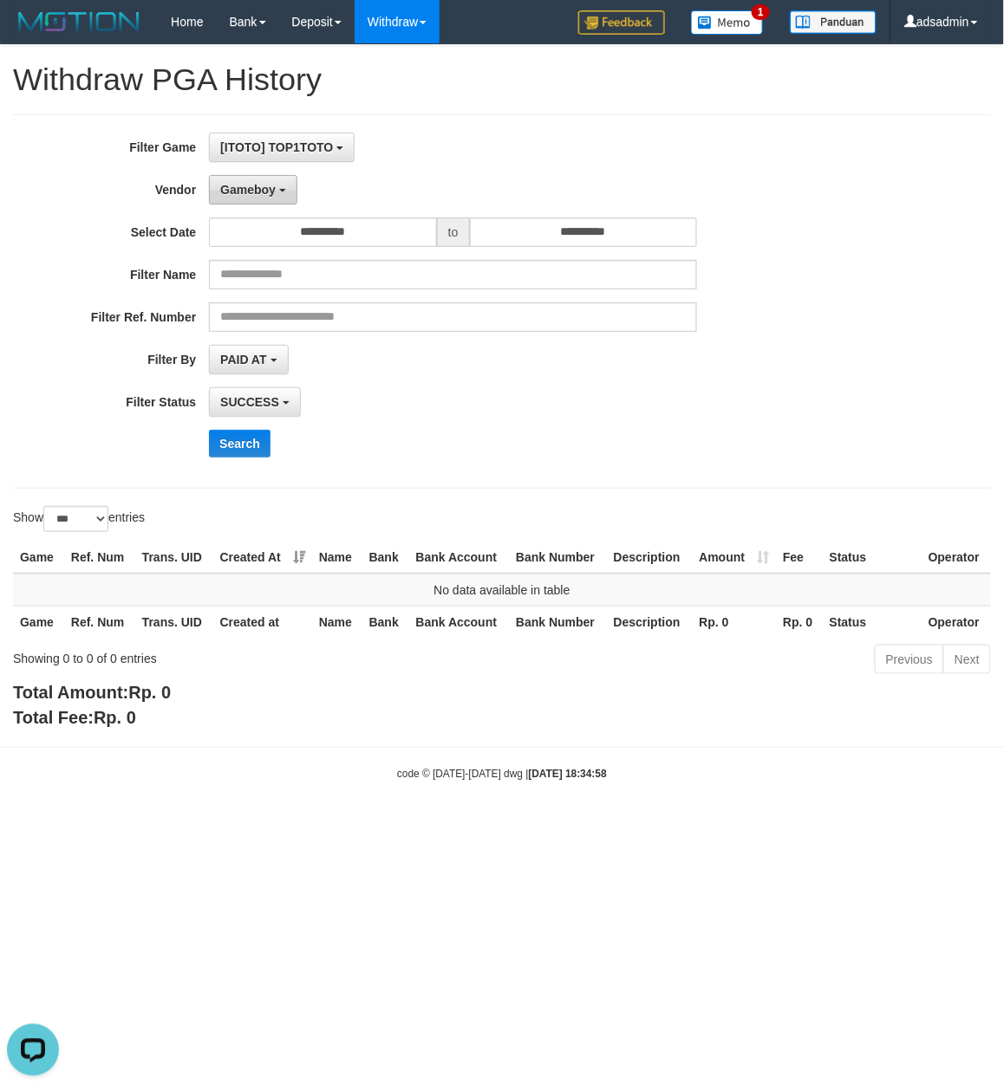
click at [276, 184] on button "Gameboy" at bounding box center [253, 189] width 88 height 29
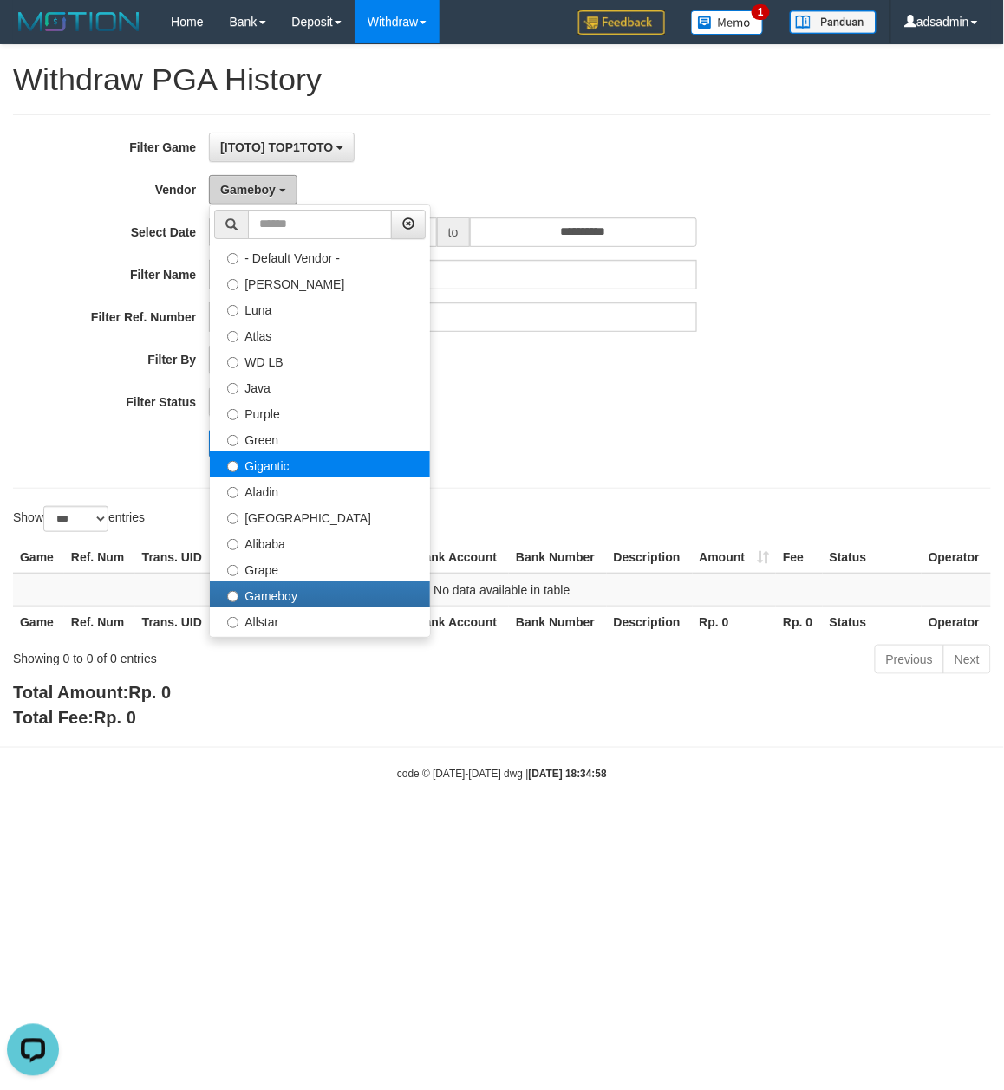
scroll to position [192, 0]
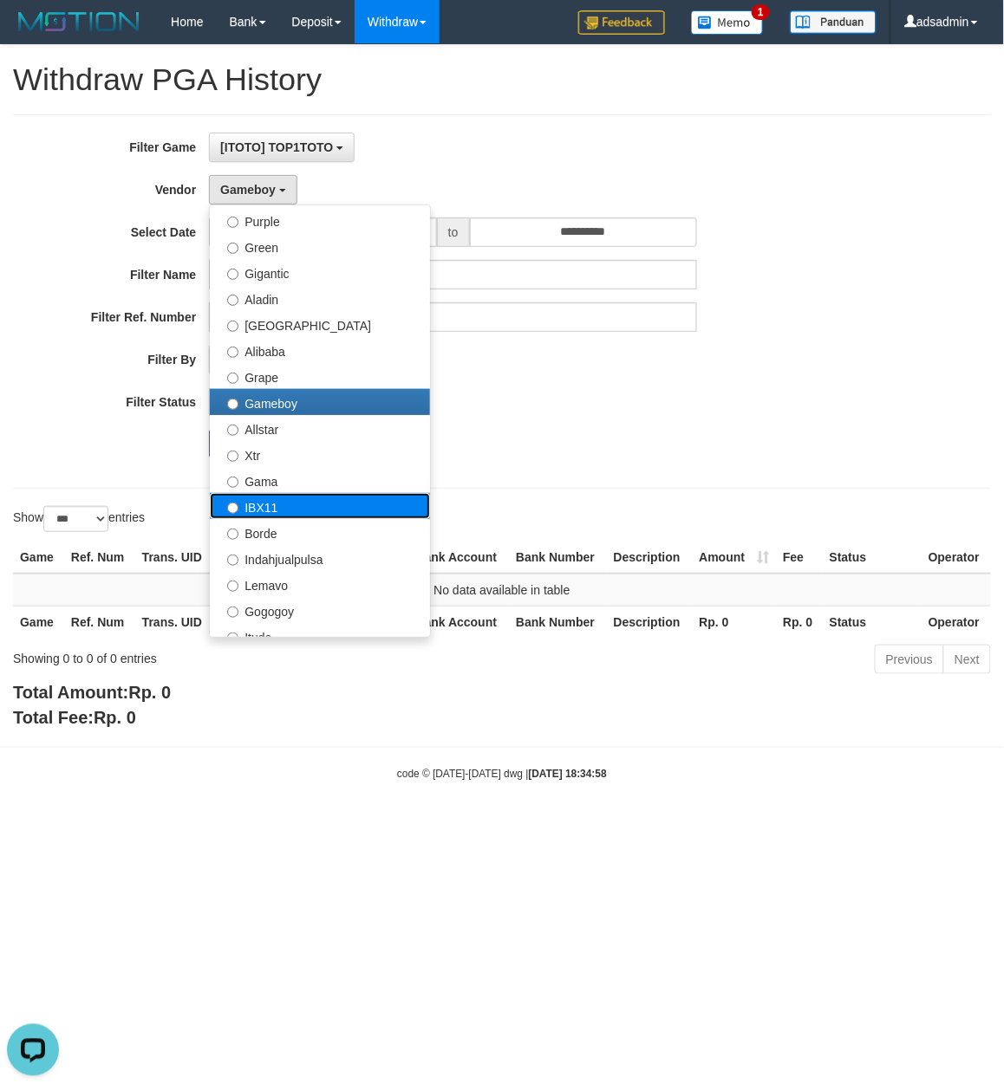
click at [285, 511] on label "IBX11" at bounding box center [320, 506] width 220 height 26
select select "**********"
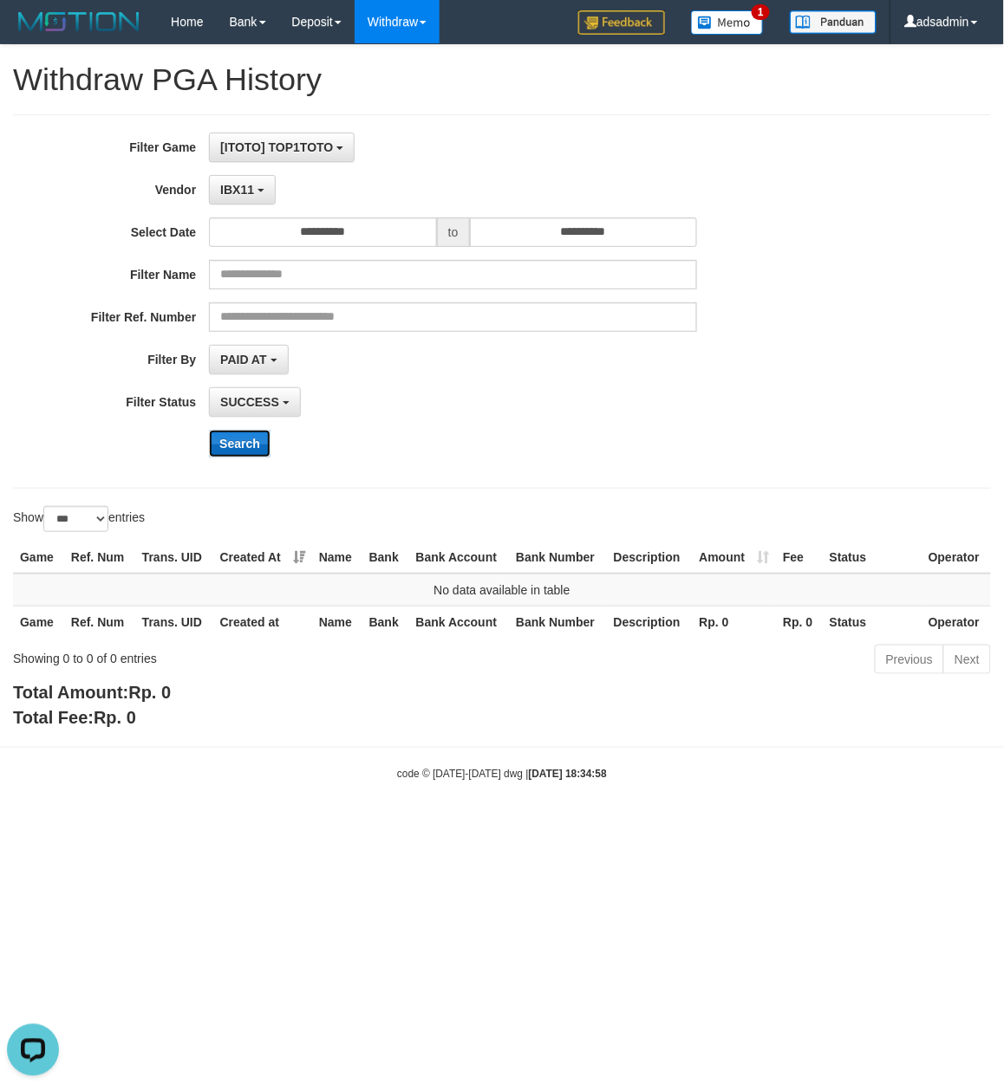
click at [232, 439] on button "Search" at bounding box center [240, 444] width 62 height 28
click at [238, 195] on span "IBX11" at bounding box center [237, 190] width 34 height 14
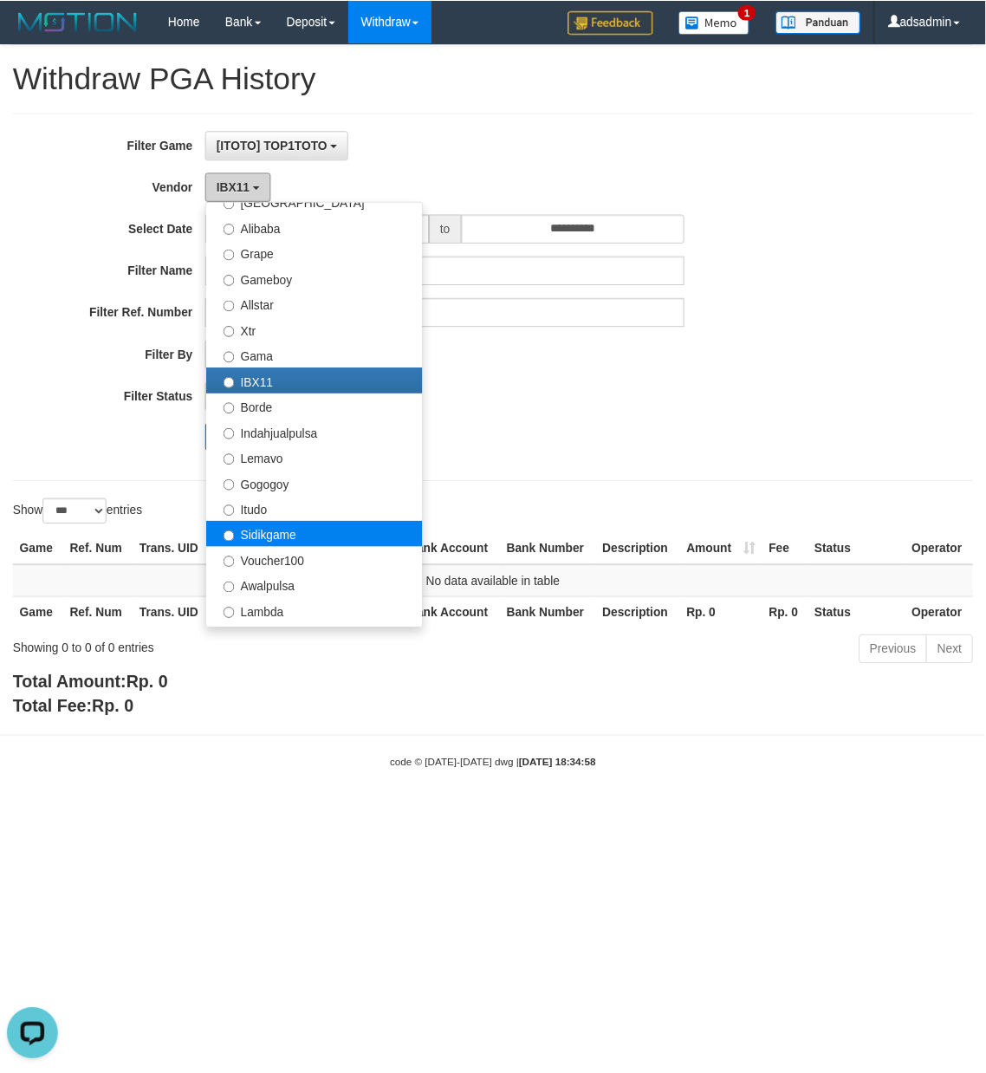
scroll to position [386, 0]
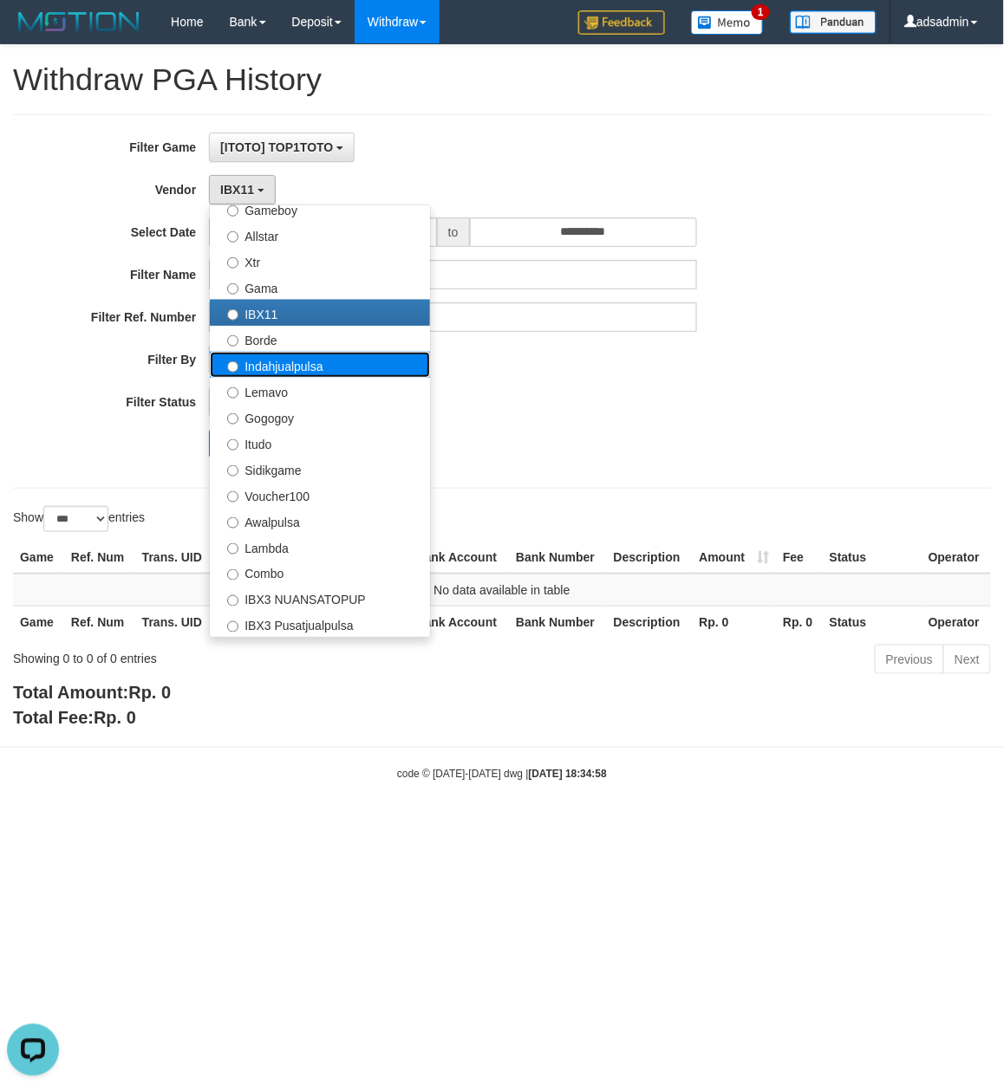
click at [300, 362] on label "Indahjualpulsa" at bounding box center [320, 365] width 220 height 26
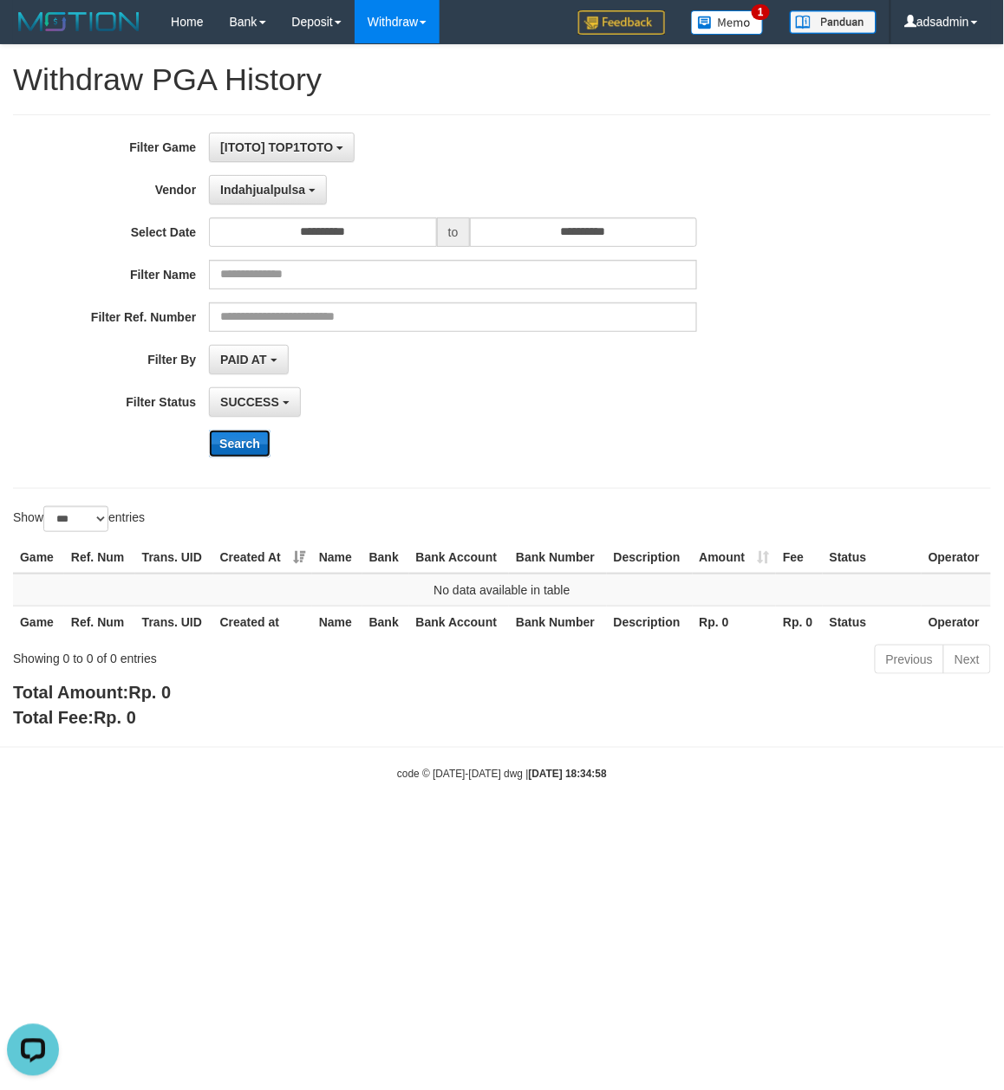
drag, startPoint x: 246, startPoint y: 452, endPoint x: 270, endPoint y: 404, distance: 54.3
click at [248, 452] on button "Search" at bounding box center [240, 444] width 62 height 28
click at [289, 192] on span "Indahjualpulsa" at bounding box center [262, 190] width 85 height 14
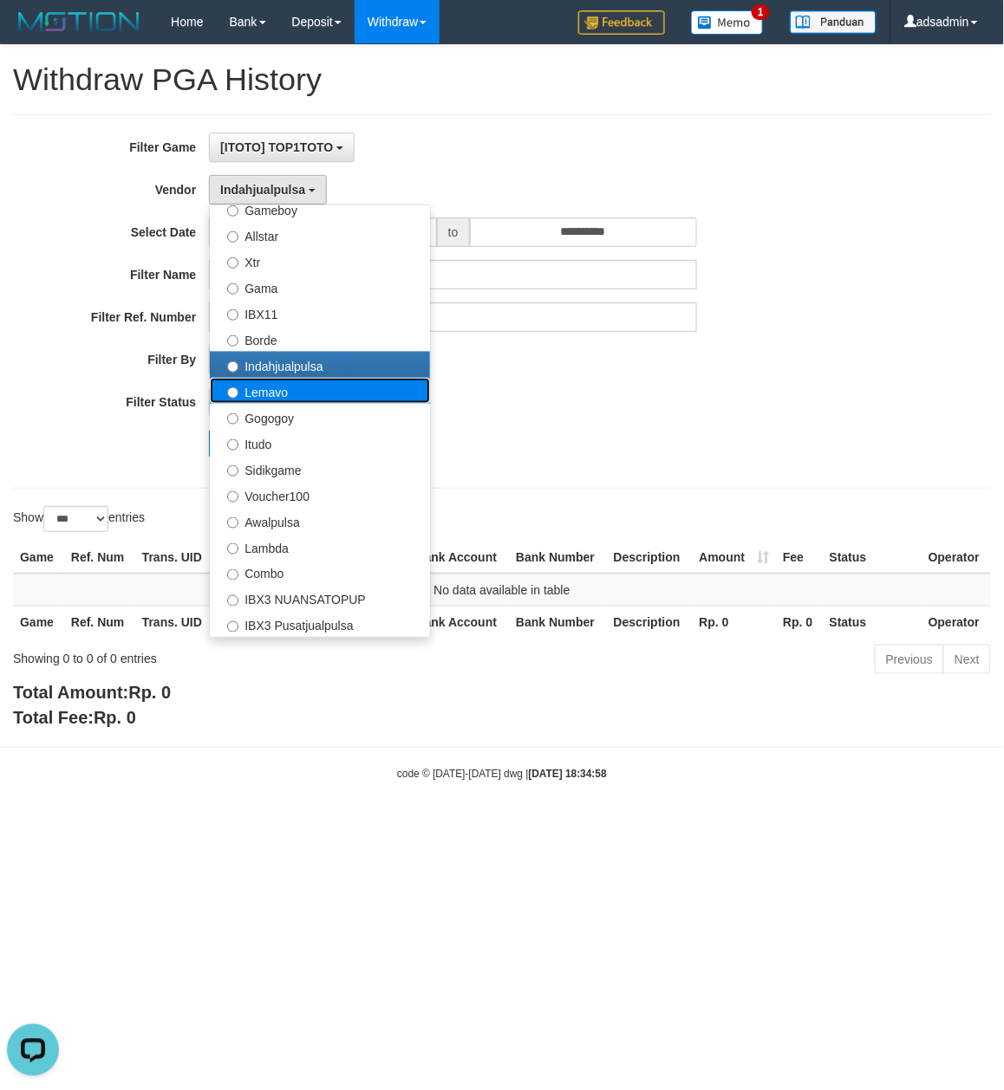
click at [352, 393] on label "Lemavo" at bounding box center [320, 391] width 220 height 26
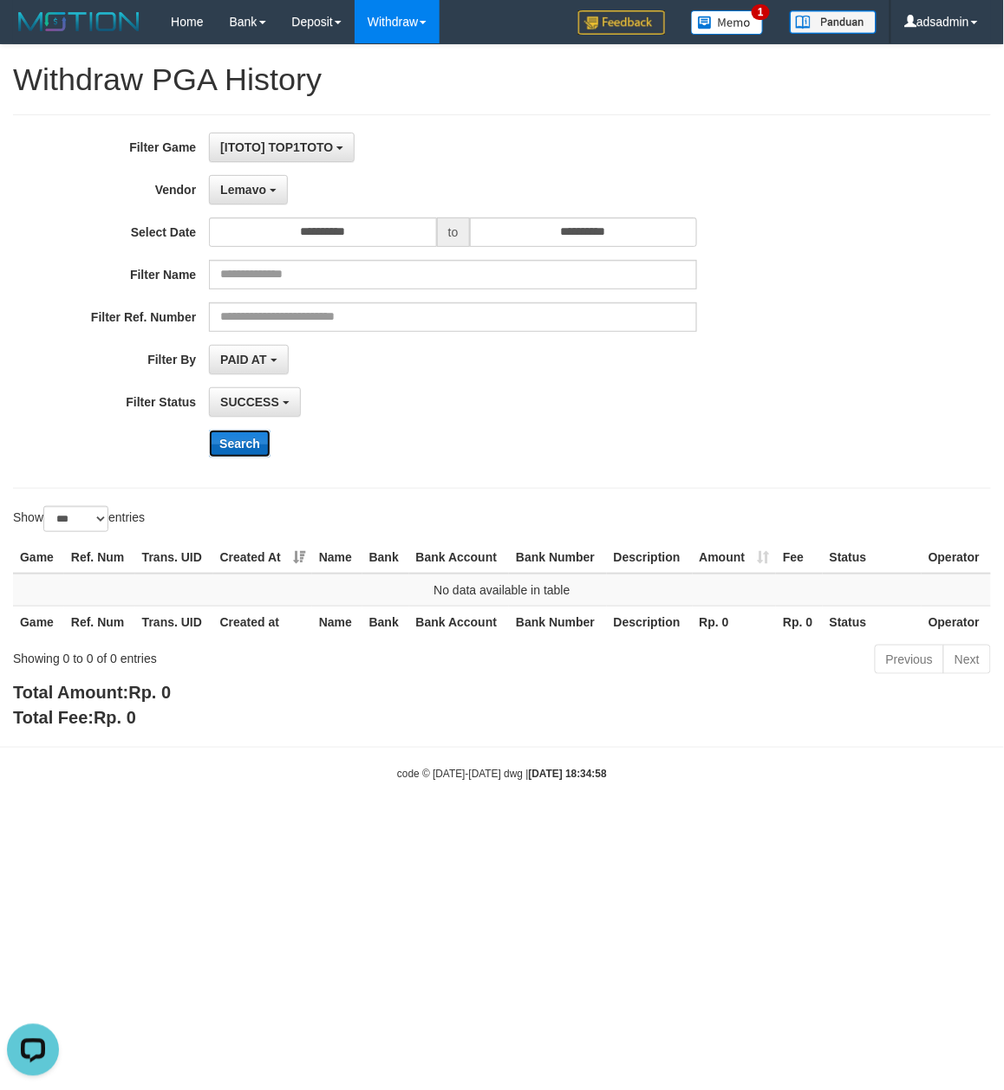
click at [251, 440] on button "Search" at bounding box center [240, 444] width 62 height 28
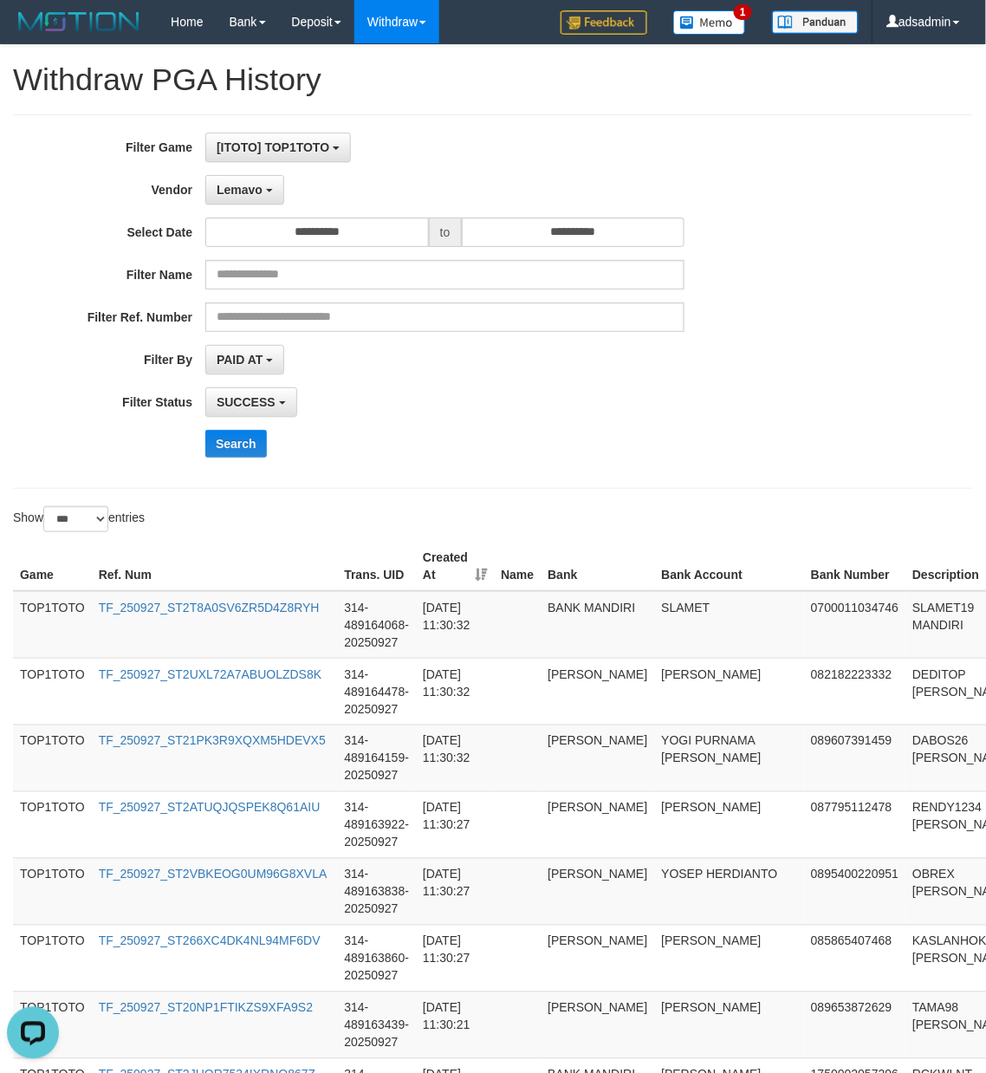
click at [559, 455] on div "Search" at bounding box center [513, 444] width 616 height 28
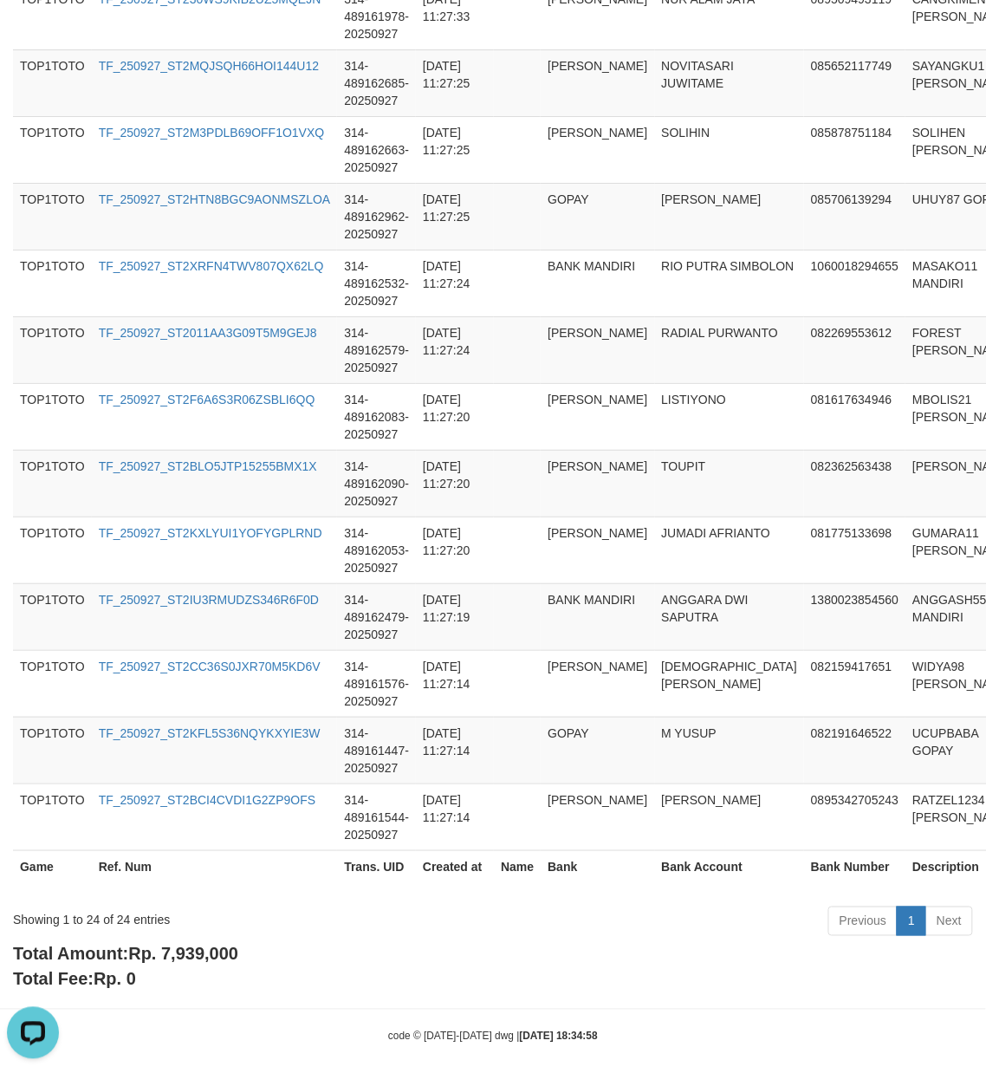
scroll to position [1367, 0]
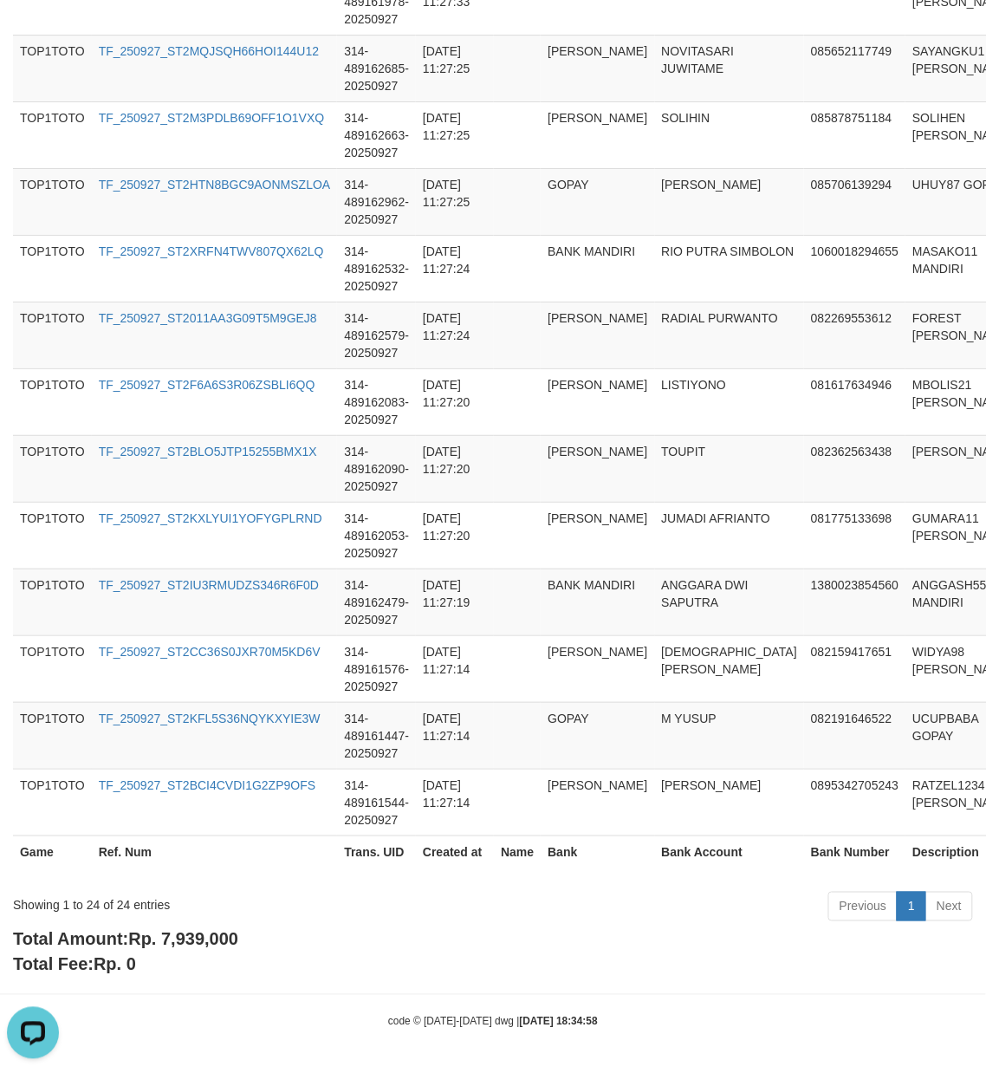
click at [210, 934] on span "Rp. 7,939,000" at bounding box center [183, 939] width 110 height 19
click at [127, 899] on div "Showing 1 to 24 of 24 entries" at bounding box center [205, 902] width 385 height 24
click at [125, 903] on div "Showing 1 to 24 of 24 entries" at bounding box center [205, 902] width 385 height 24
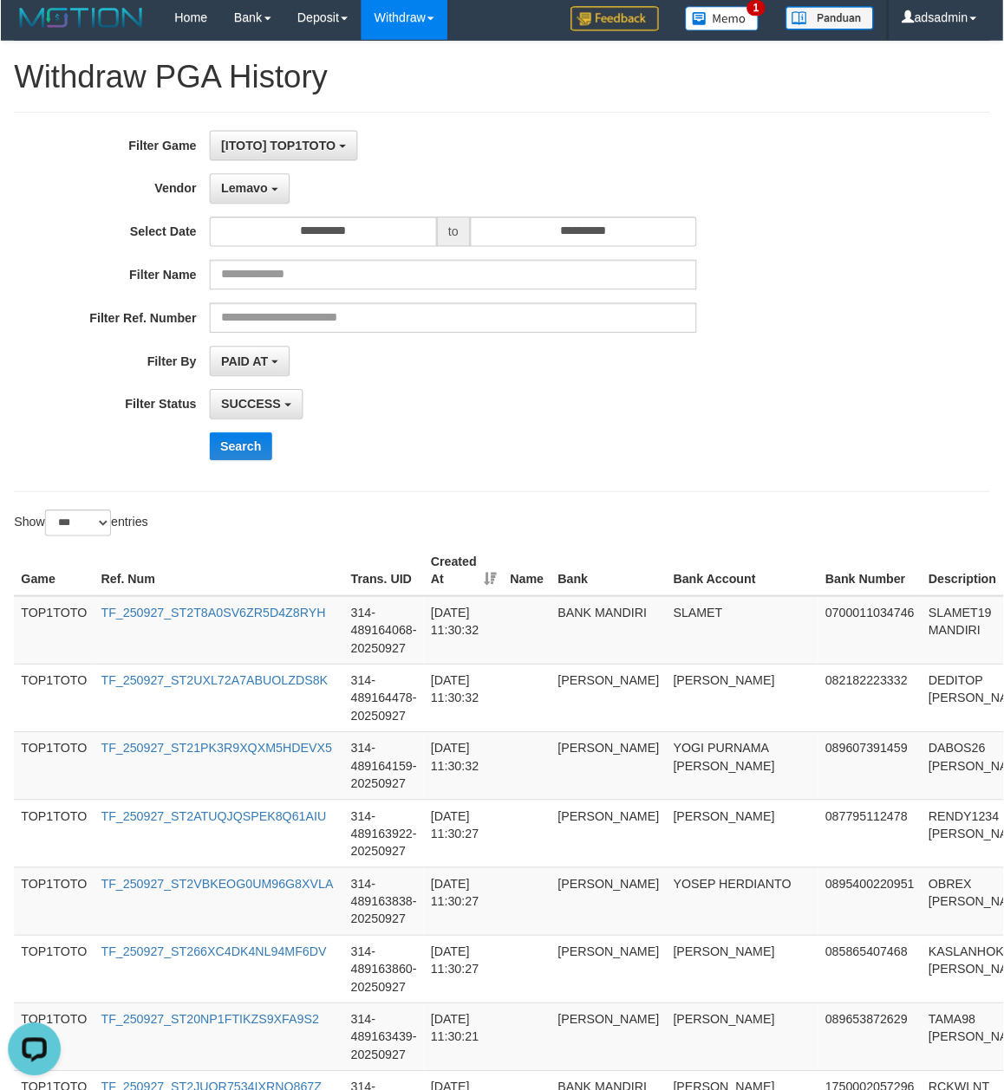
scroll to position [0, 0]
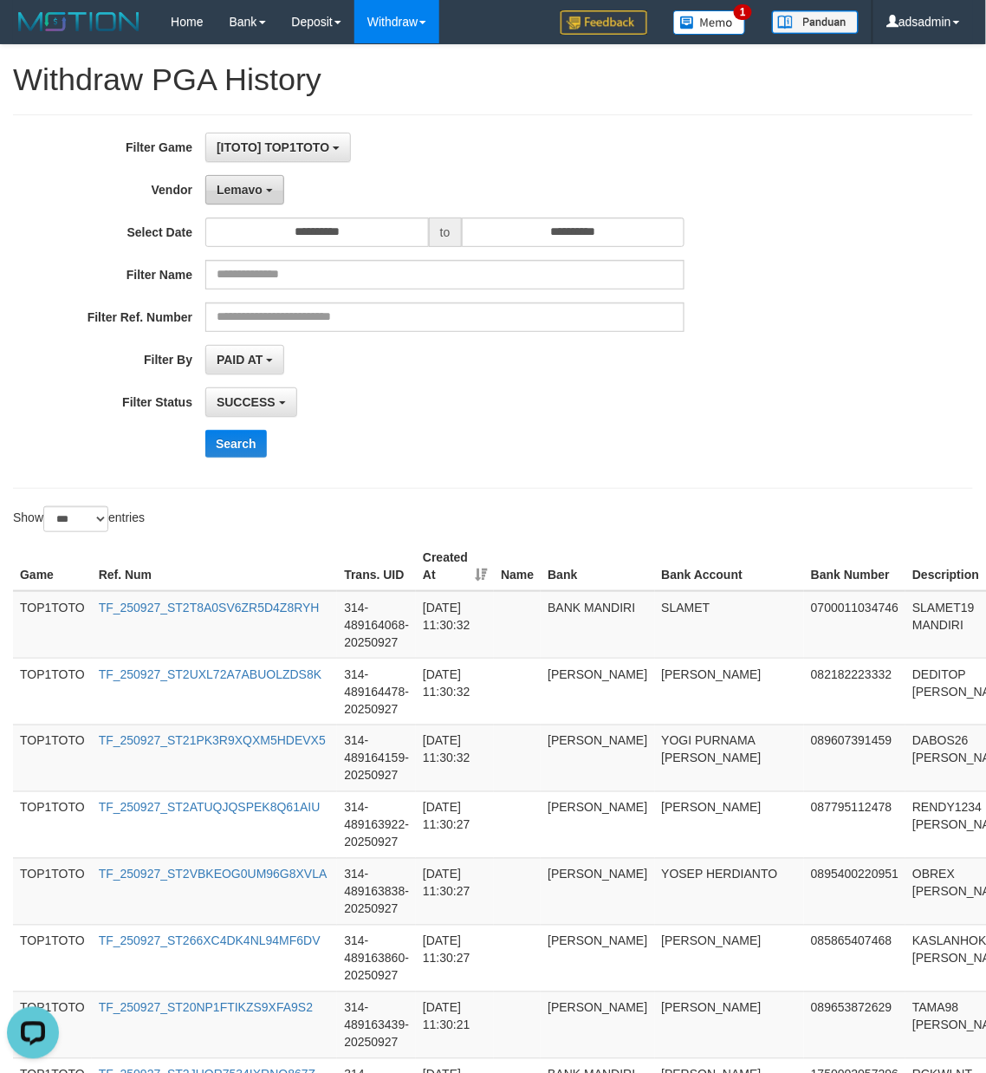
click at [269, 189] on b "button" at bounding box center [269, 190] width 7 height 3
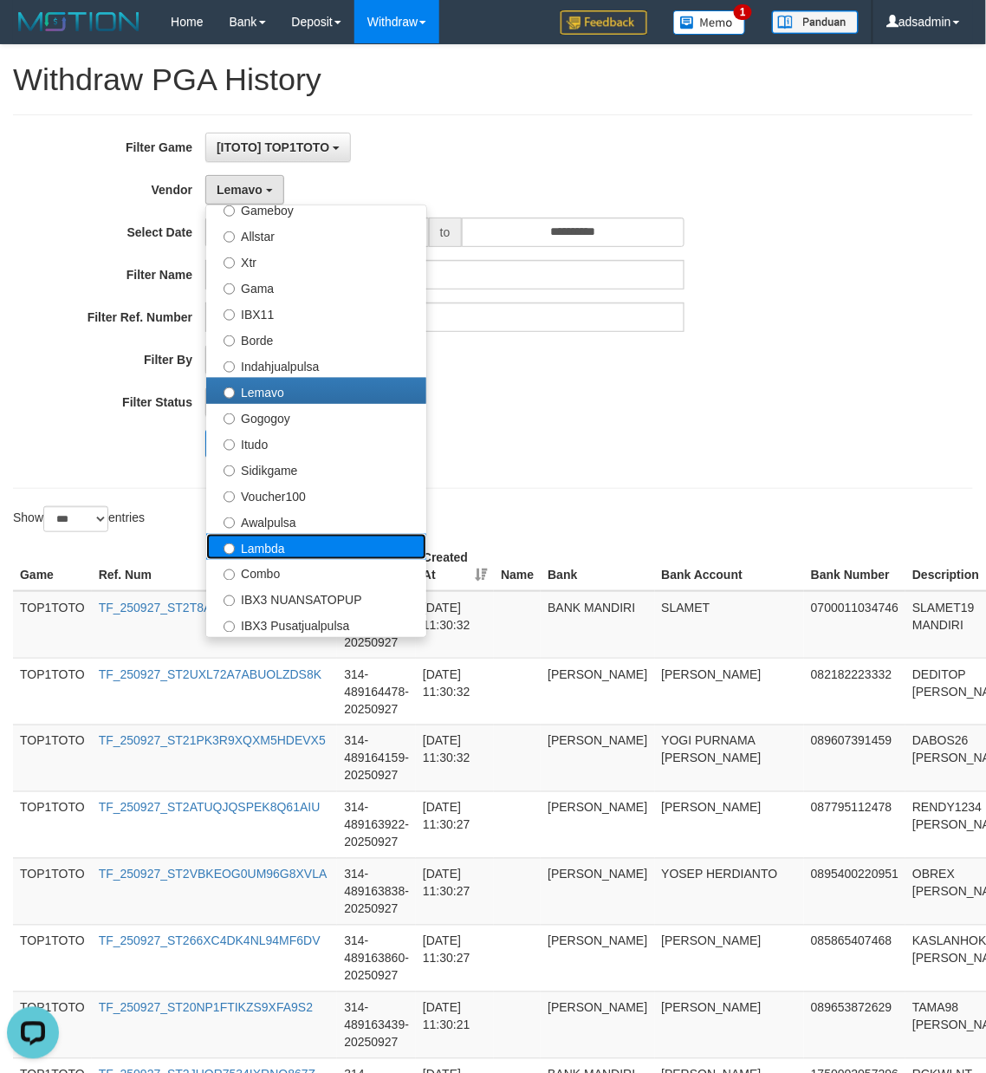
click at [269, 545] on label "Lambda" at bounding box center [316, 547] width 220 height 26
select select "**********"
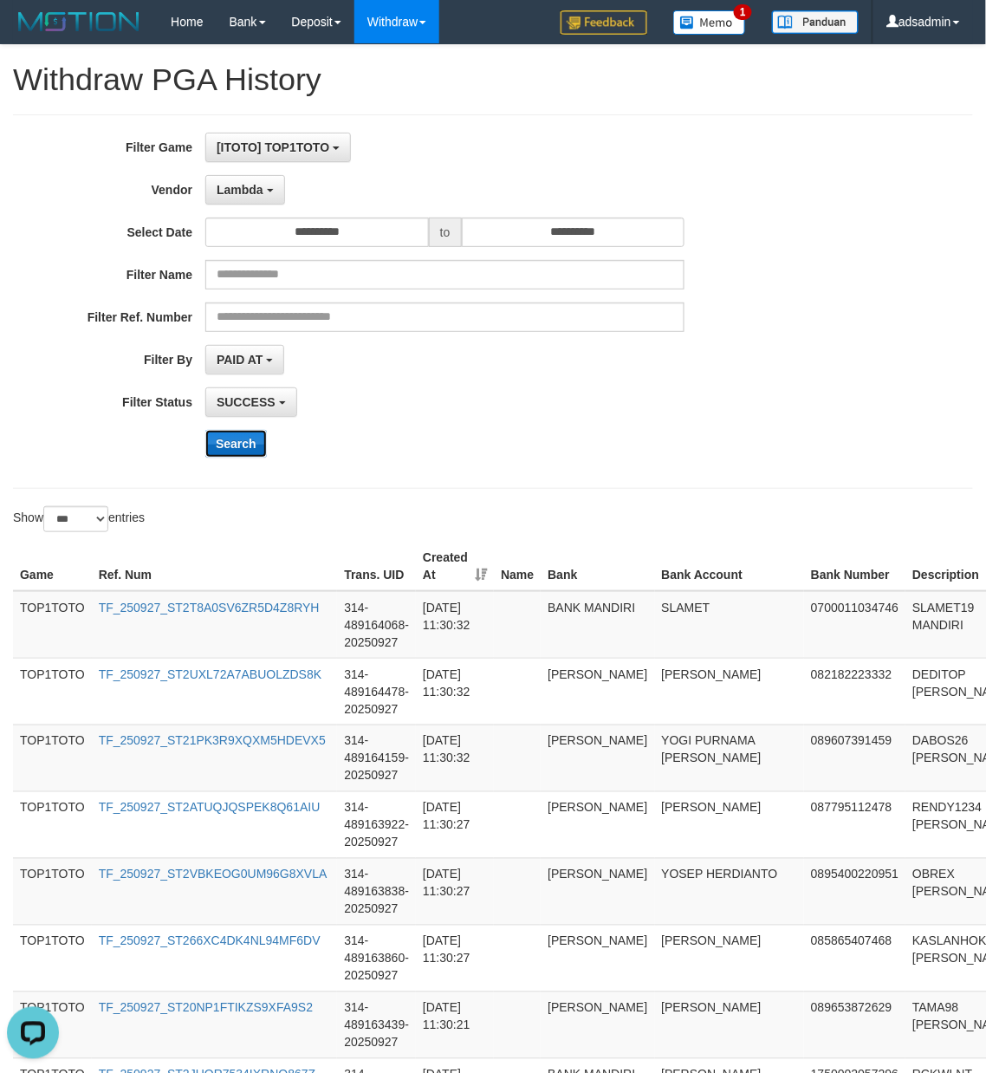
click at [237, 434] on button "Search" at bounding box center [236, 444] width 62 height 28
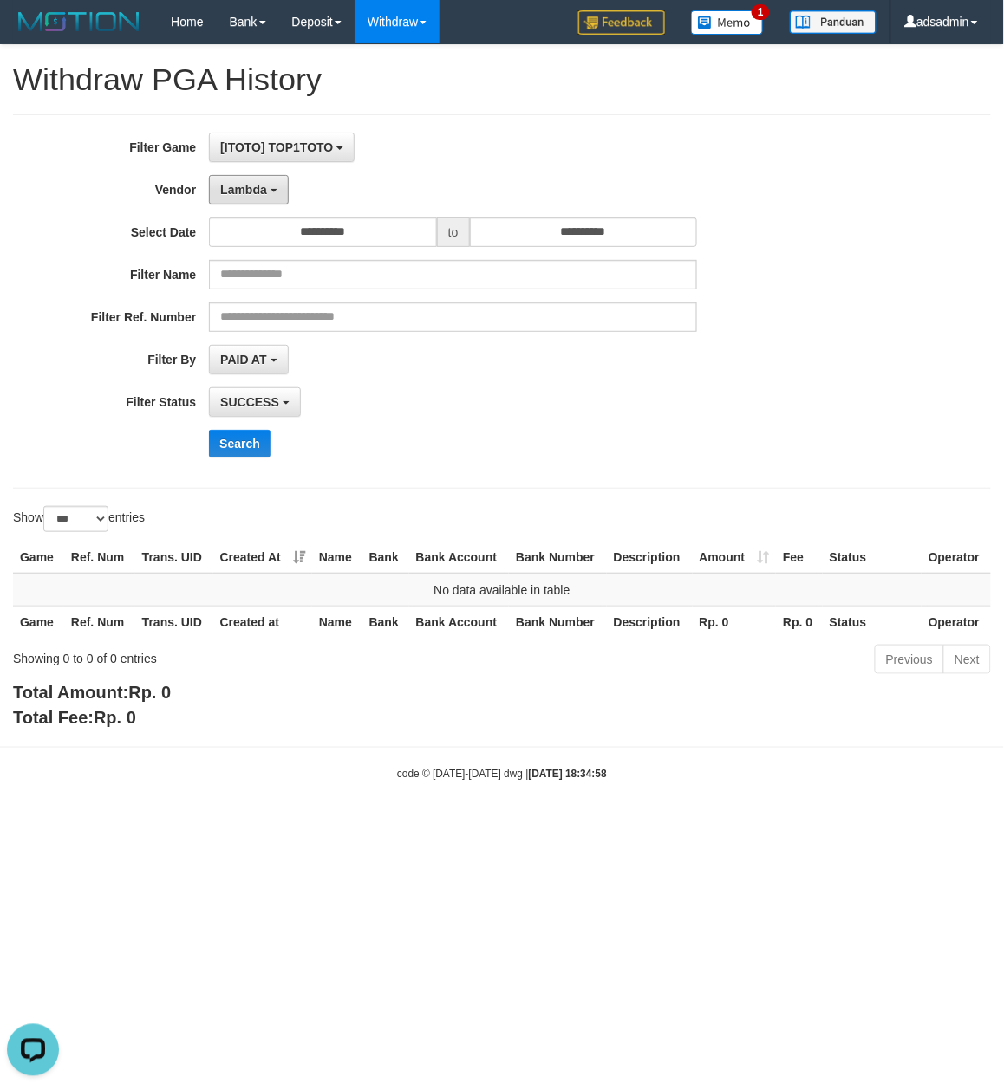
drag, startPoint x: 264, startPoint y: 194, endPoint x: 254, endPoint y: 527, distance: 333.0
click at [264, 194] on span "Lambda" at bounding box center [243, 190] width 47 height 14
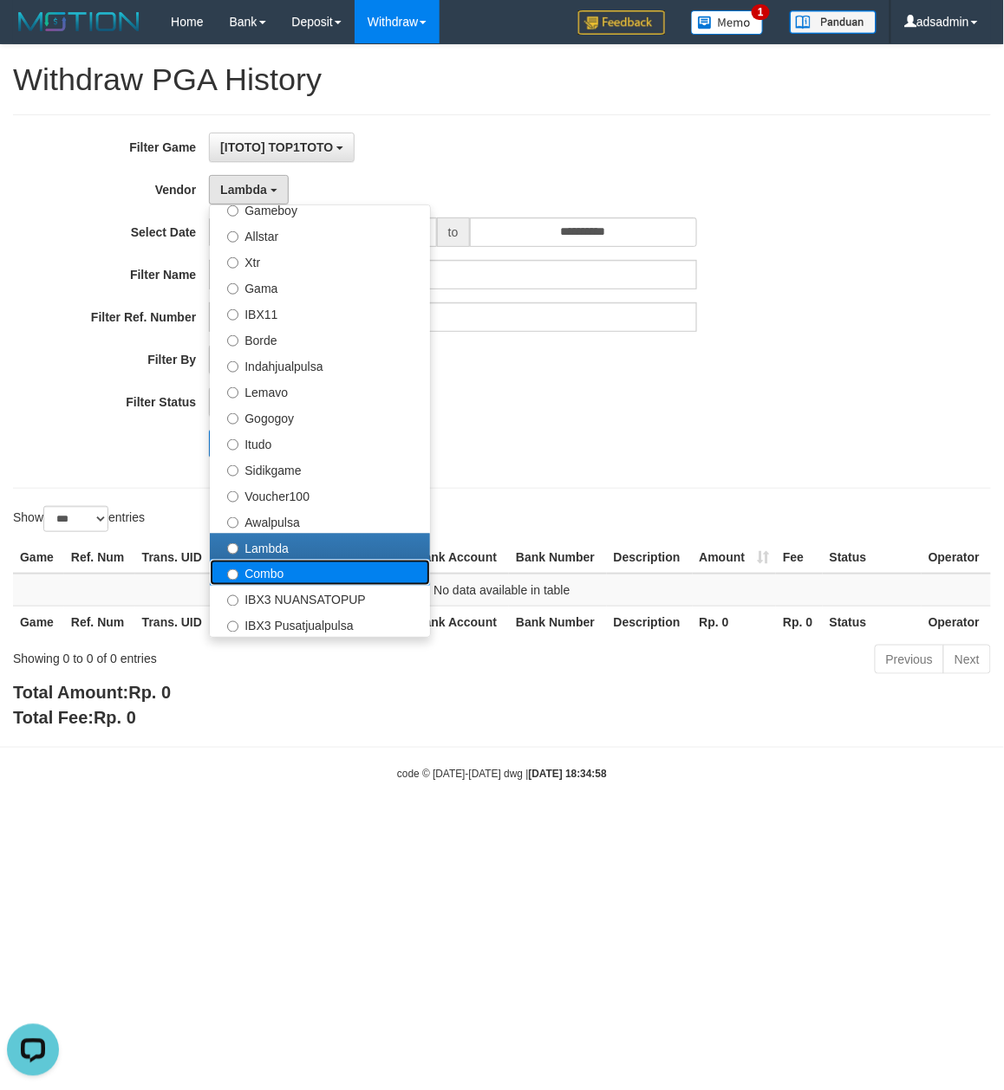
click at [264, 574] on label "Combo" at bounding box center [320, 573] width 220 height 26
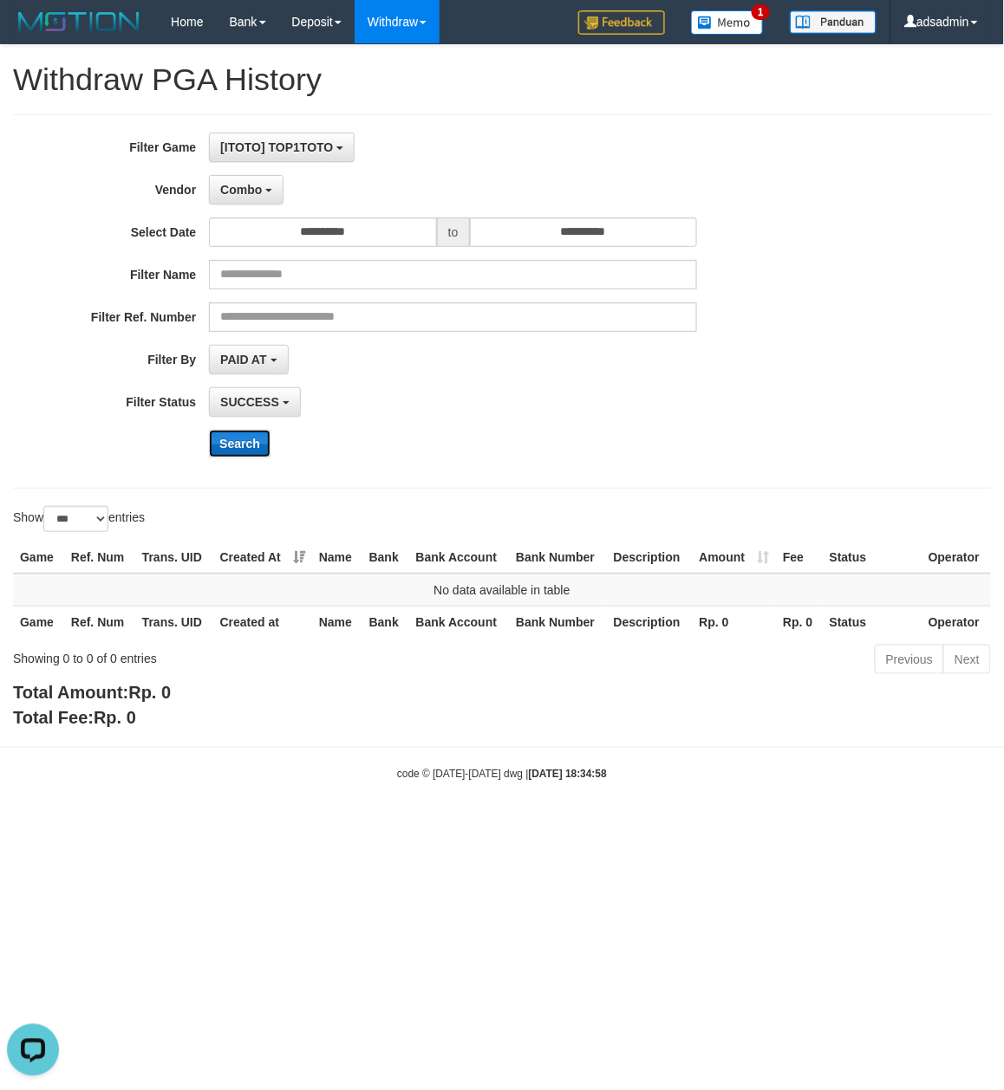
click at [250, 448] on button "Search" at bounding box center [240, 444] width 62 height 28
click at [258, 195] on span "Combo" at bounding box center [241, 190] width 42 height 14
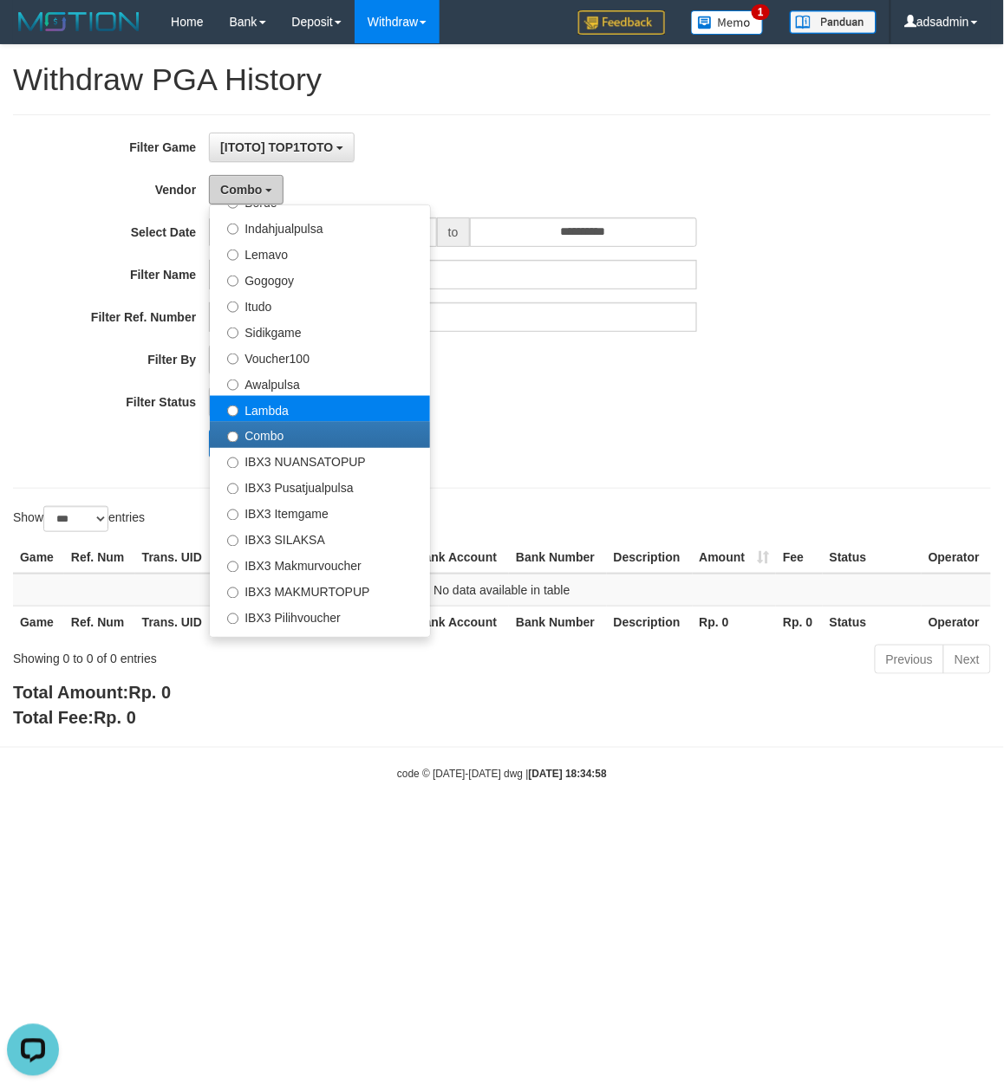
scroll to position [648, 0]
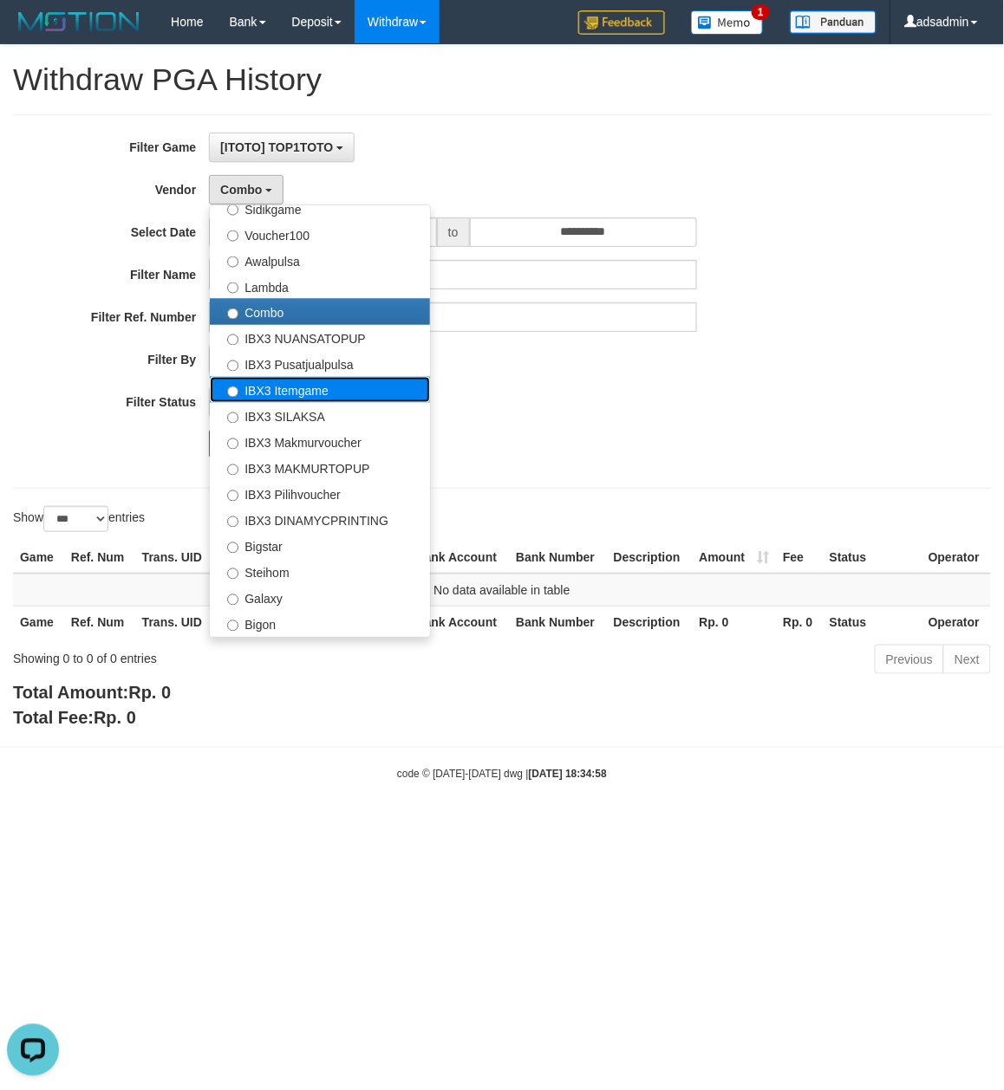
click at [323, 393] on label "IBX3 Itemgame" at bounding box center [320, 390] width 220 height 26
select select "**********"
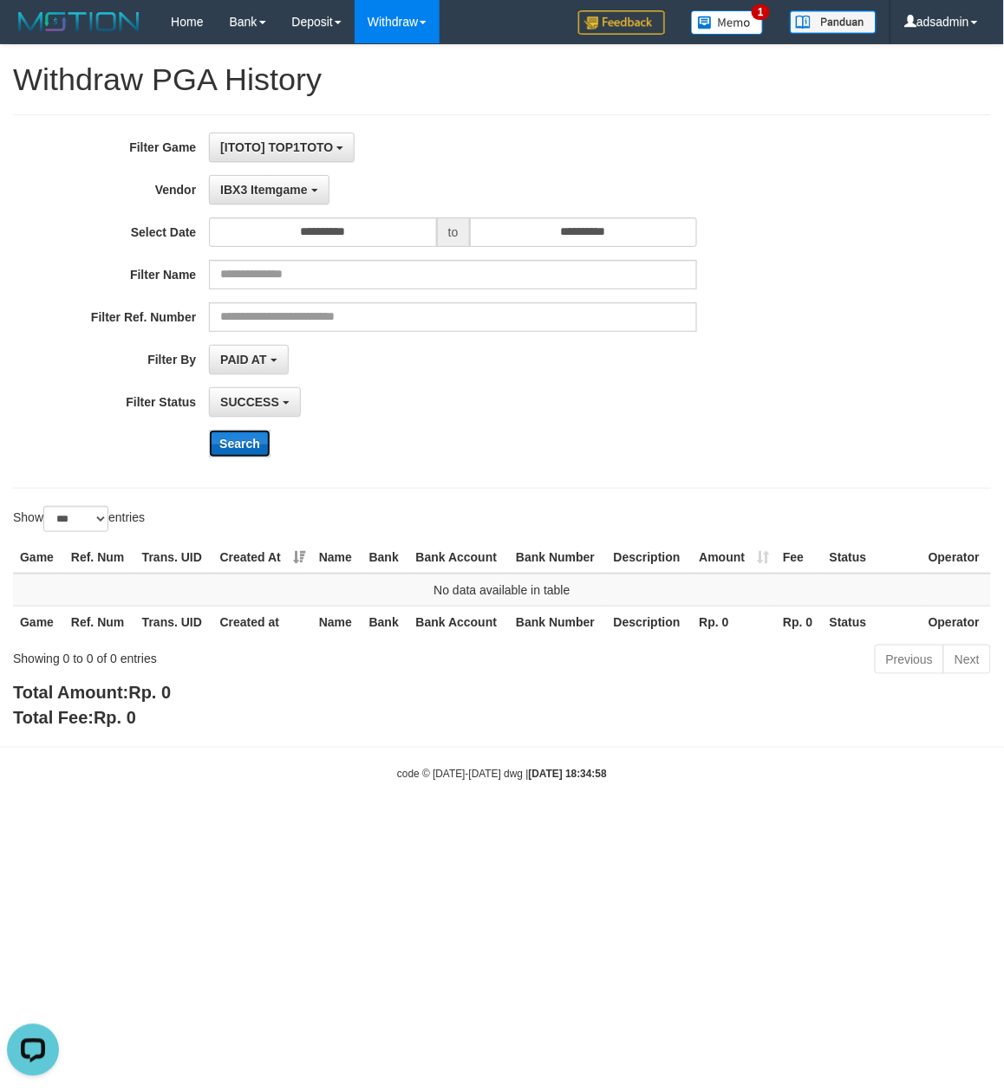
click at [258, 440] on button "Search" at bounding box center [240, 444] width 62 height 28
click at [290, 192] on span "IBX3 Itemgame" at bounding box center [263, 190] width 87 height 14
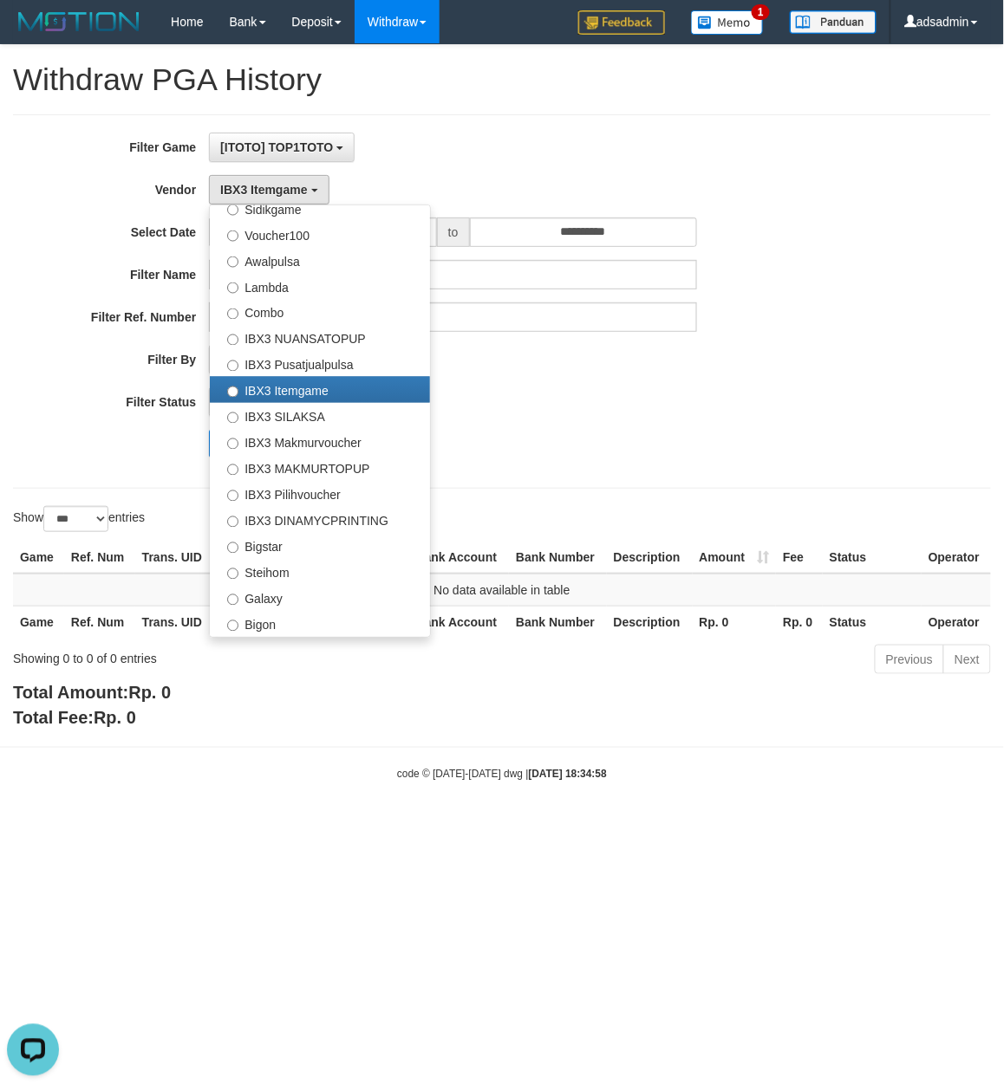
click at [545, 171] on div "**********" at bounding box center [418, 302] width 836 height 338
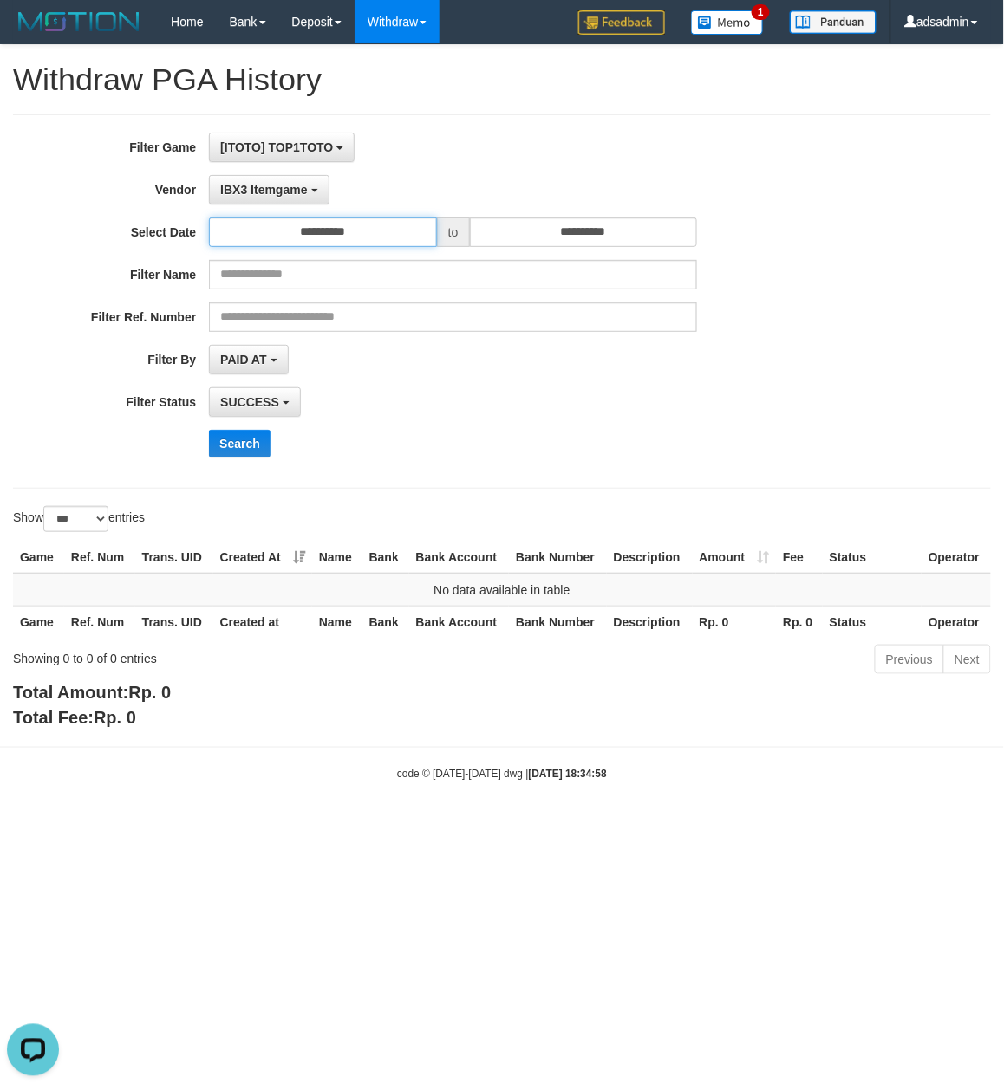
click at [385, 243] on input "**********" at bounding box center [323, 232] width 228 height 29
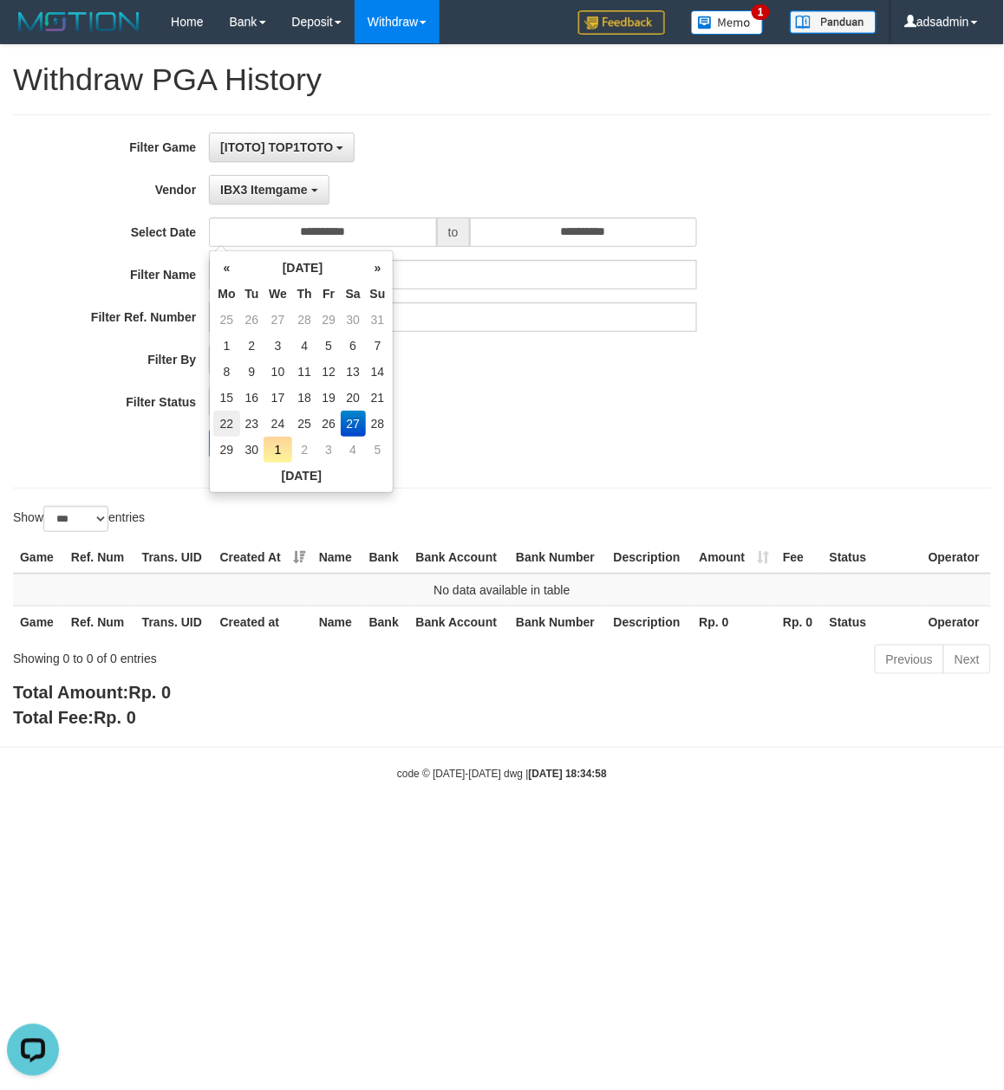
click at [216, 418] on td "22" at bounding box center [226, 424] width 26 height 26
type input "**********"
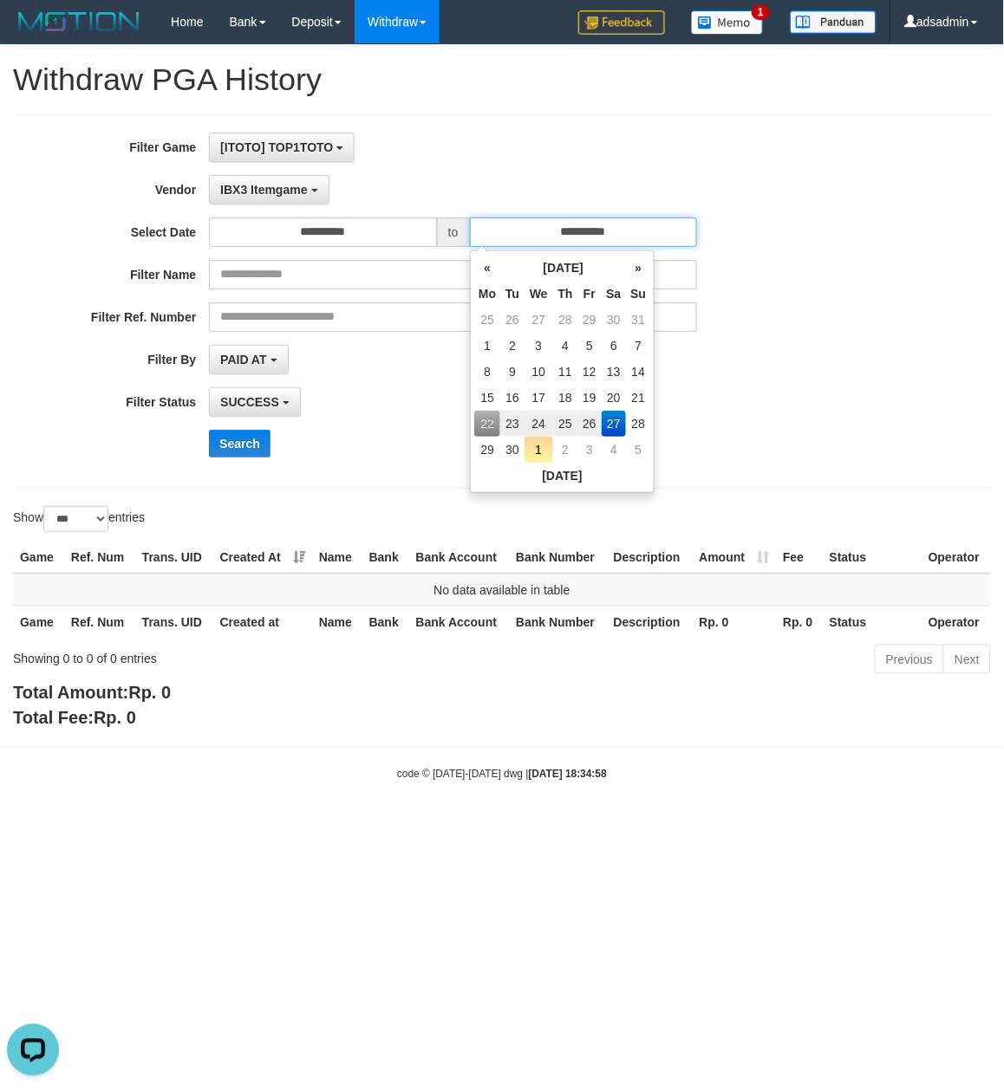
click at [608, 222] on input "**********" at bounding box center [584, 232] width 228 height 29
click at [640, 424] on td "28" at bounding box center [638, 424] width 24 height 26
type input "**********"
click at [767, 397] on div "**********" at bounding box center [418, 401] width 836 height 29
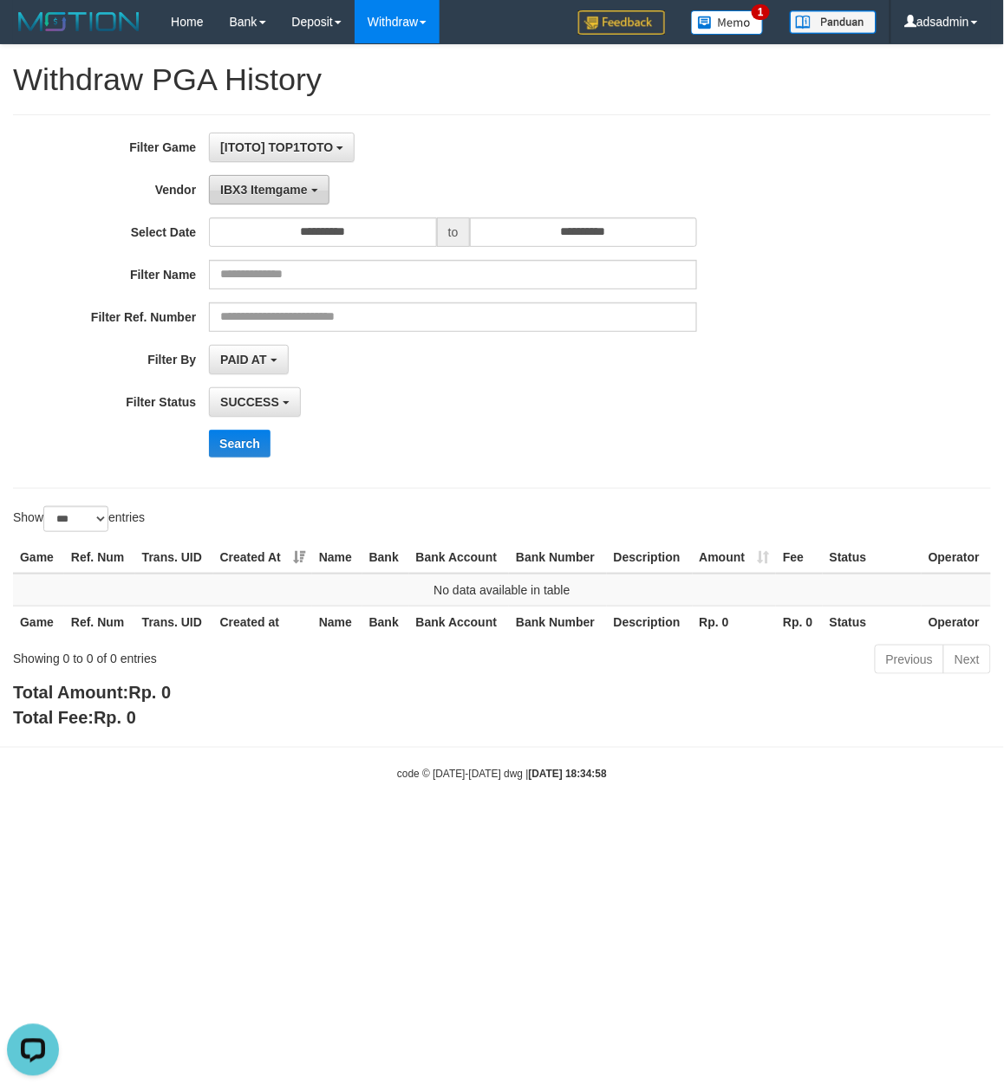
click at [283, 184] on span "IBX3 Itemgame" at bounding box center [263, 190] width 87 height 14
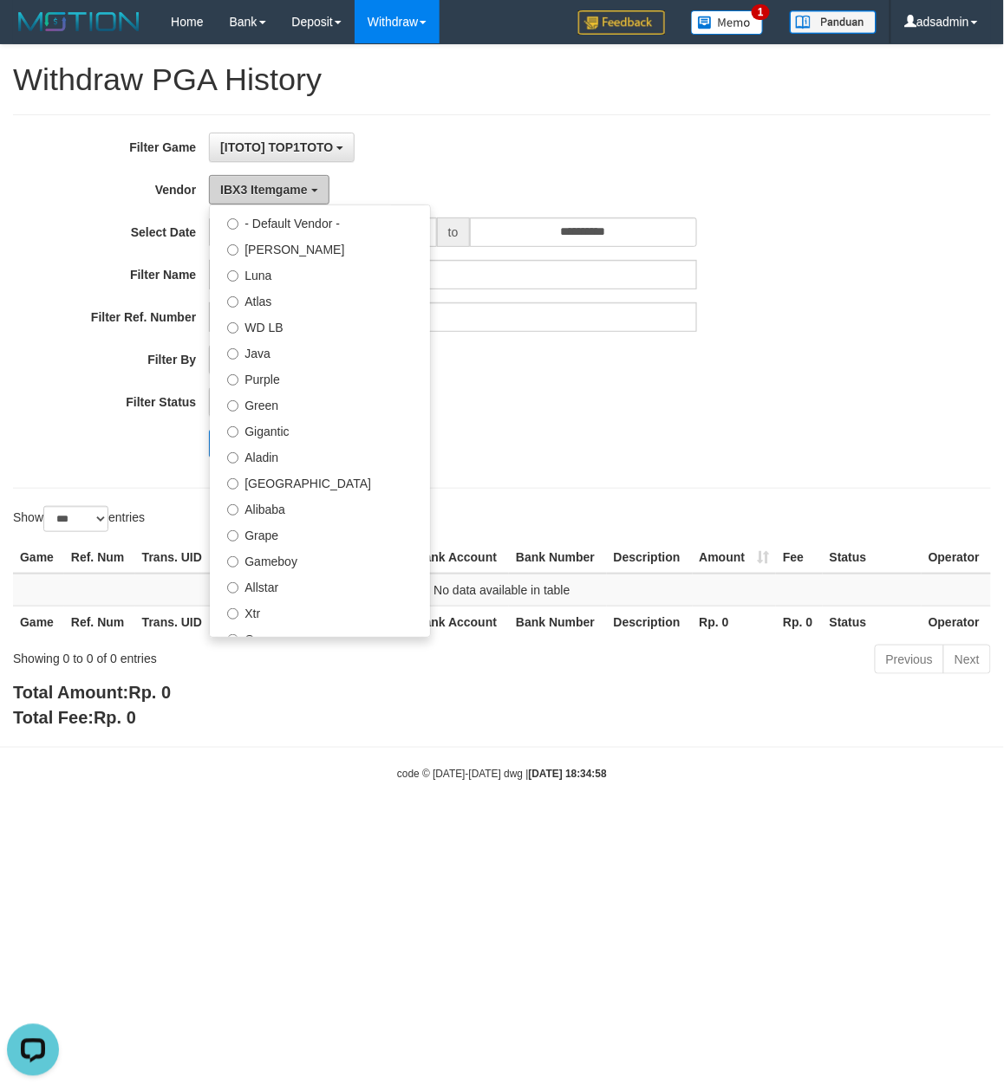
scroll to position [0, 0]
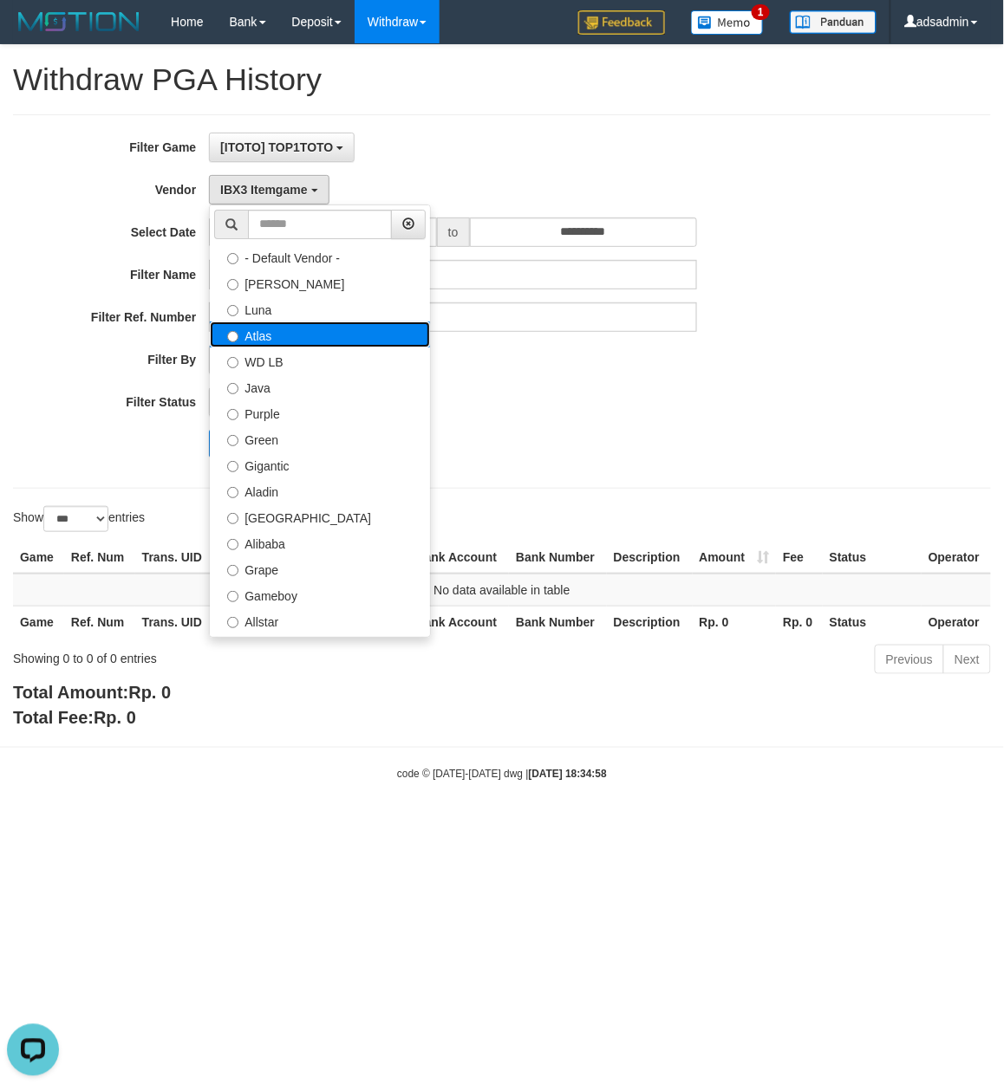
click at [309, 336] on label "Atlas" at bounding box center [320, 335] width 220 height 26
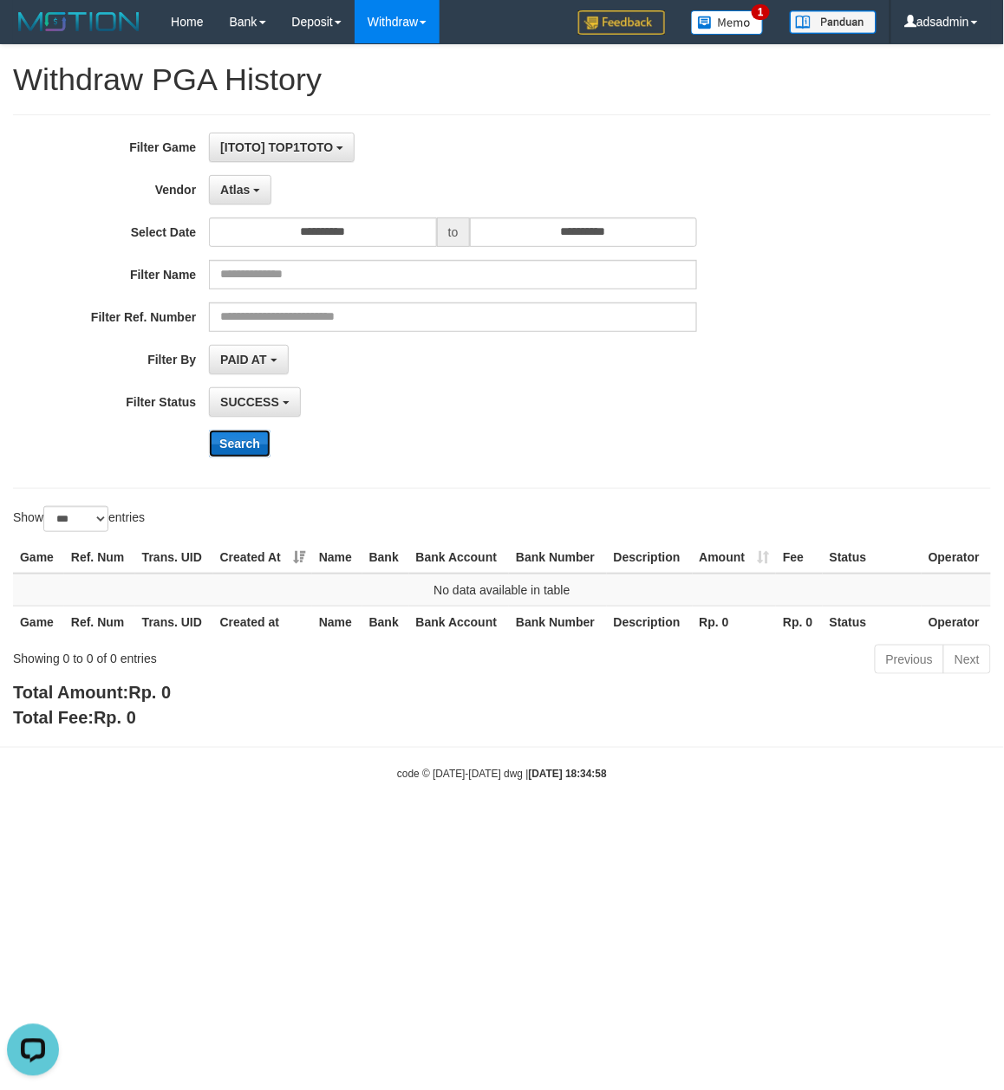
click at [244, 448] on button "Search" at bounding box center [240, 444] width 62 height 28
click at [257, 184] on button "Atlas" at bounding box center [240, 189] width 62 height 29
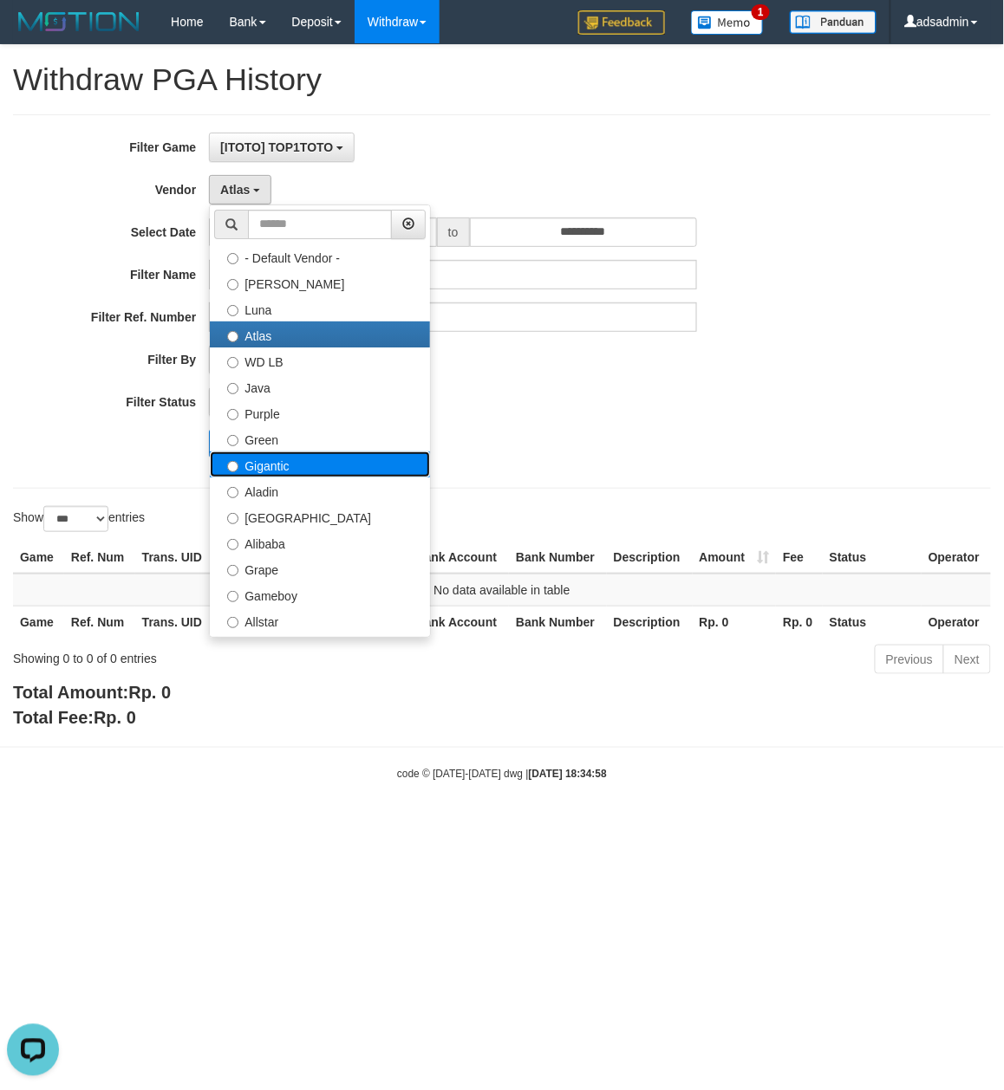
click at [286, 466] on label "Gigantic" at bounding box center [320, 465] width 220 height 26
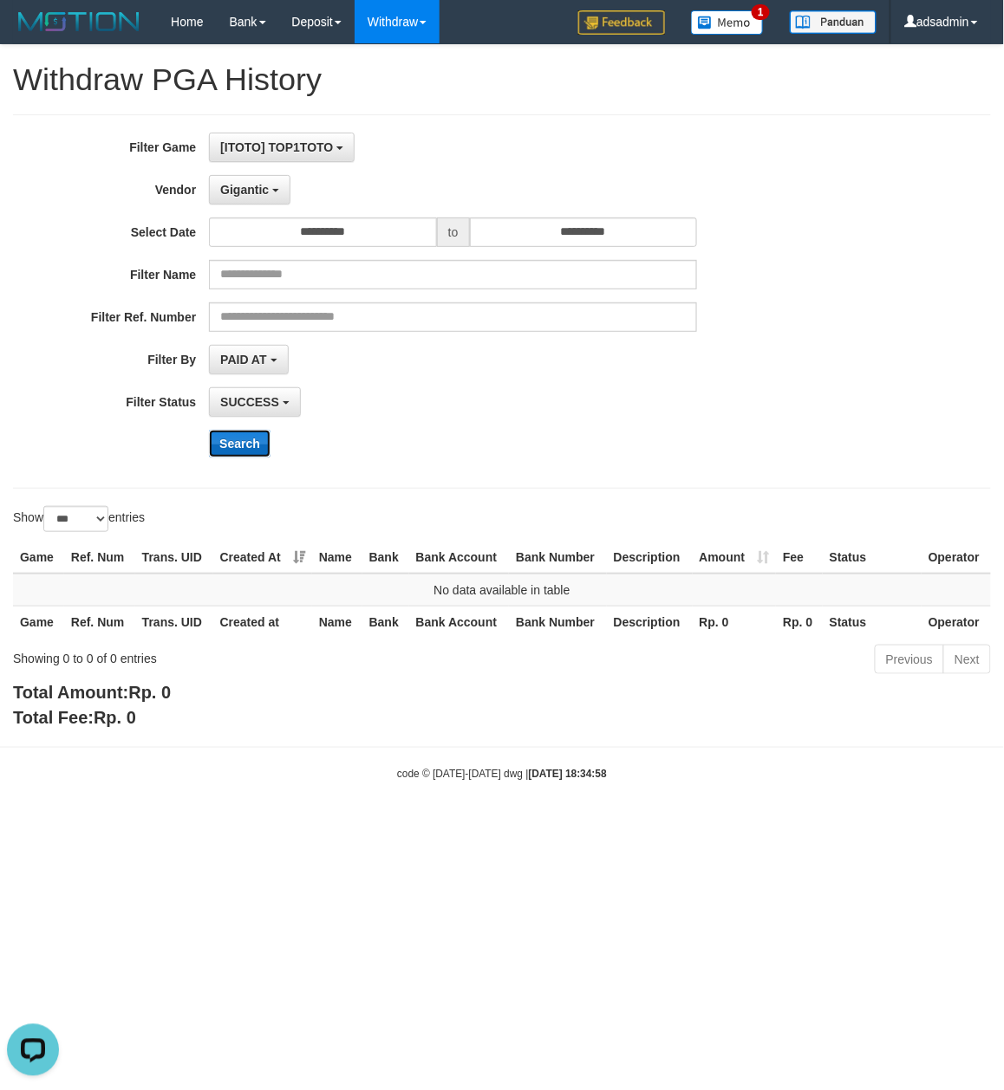
click at [244, 458] on button "Search" at bounding box center [240, 444] width 62 height 28
click at [257, 178] on button "Gigantic" at bounding box center [249, 189] width 81 height 29
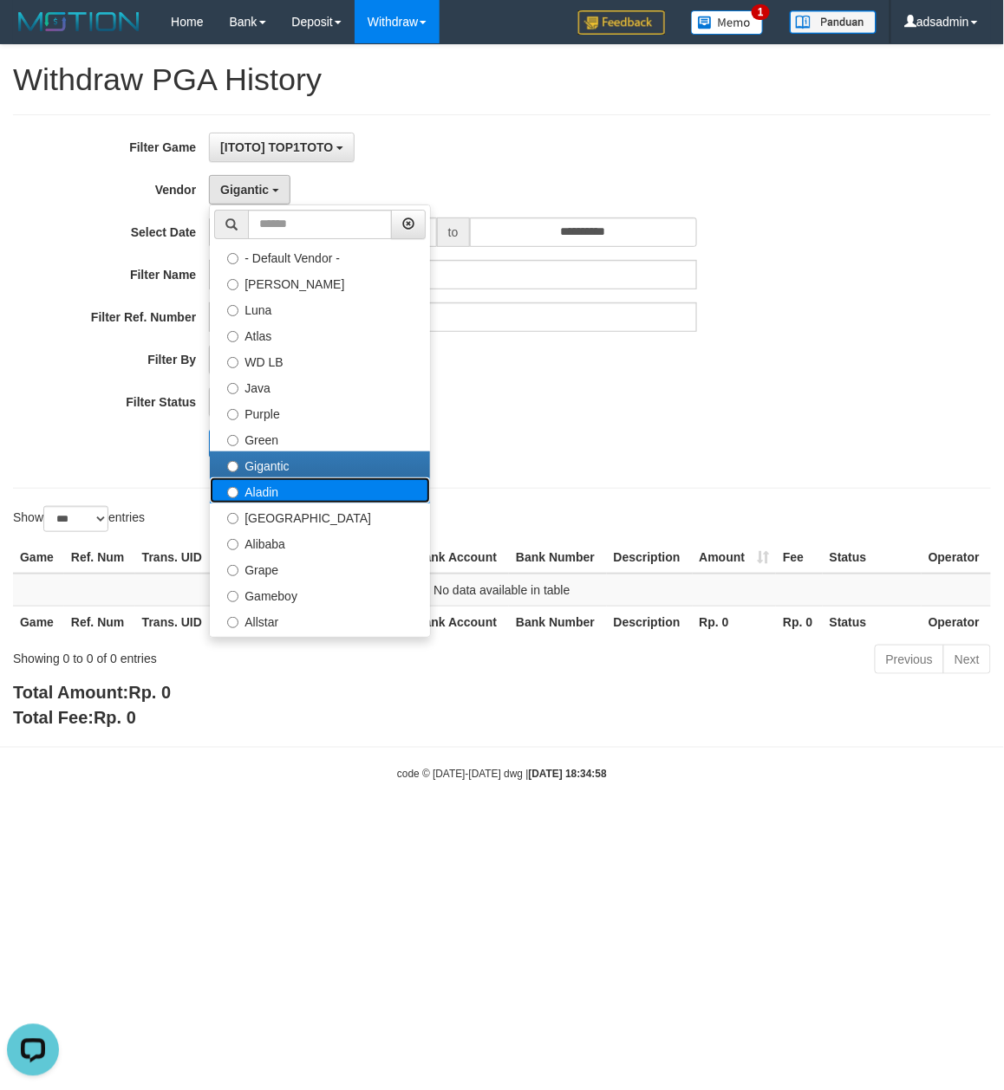
click at [295, 500] on label "Aladin" at bounding box center [320, 491] width 220 height 26
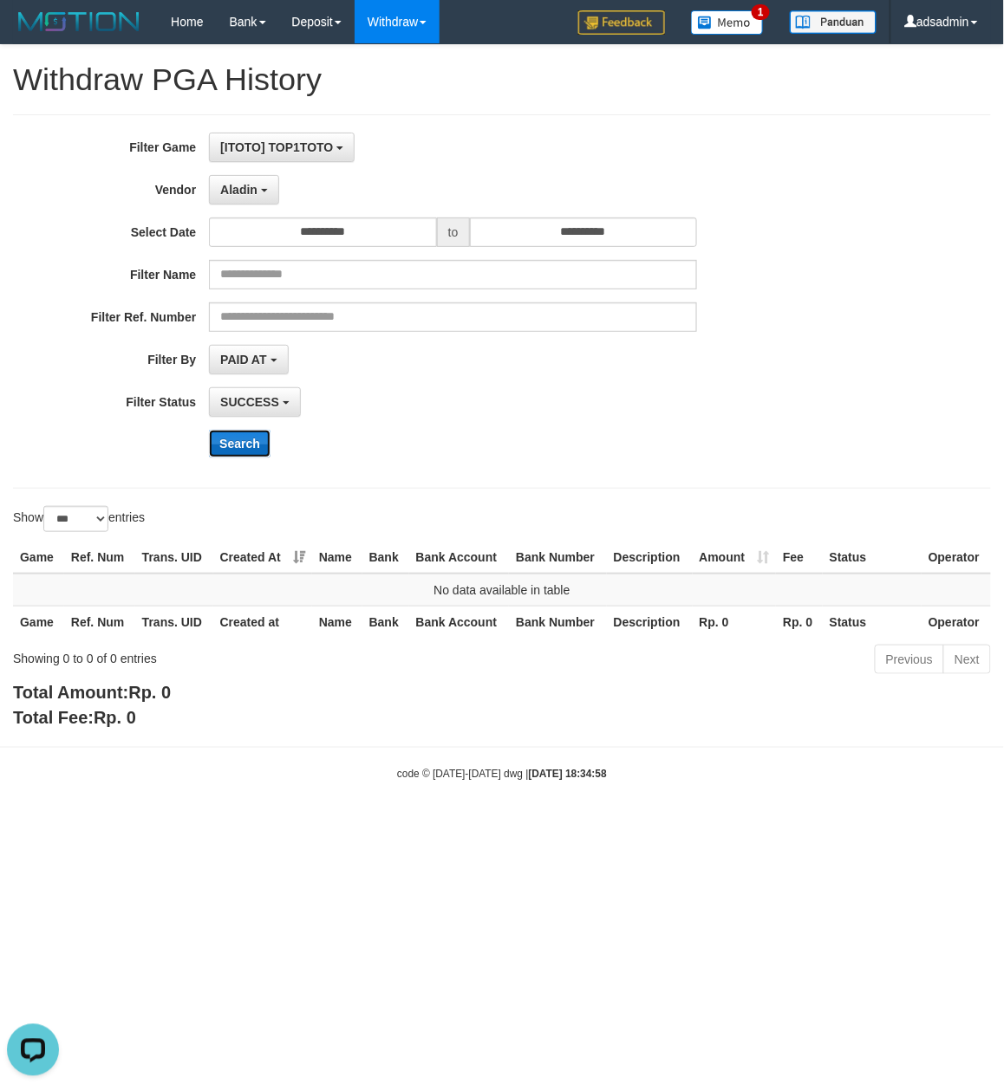
click at [244, 439] on button "Search" at bounding box center [240, 444] width 62 height 28
click at [261, 170] on div "**********" at bounding box center [418, 302] width 836 height 338
click at [238, 185] on span "Aladin" at bounding box center [238, 190] width 37 height 14
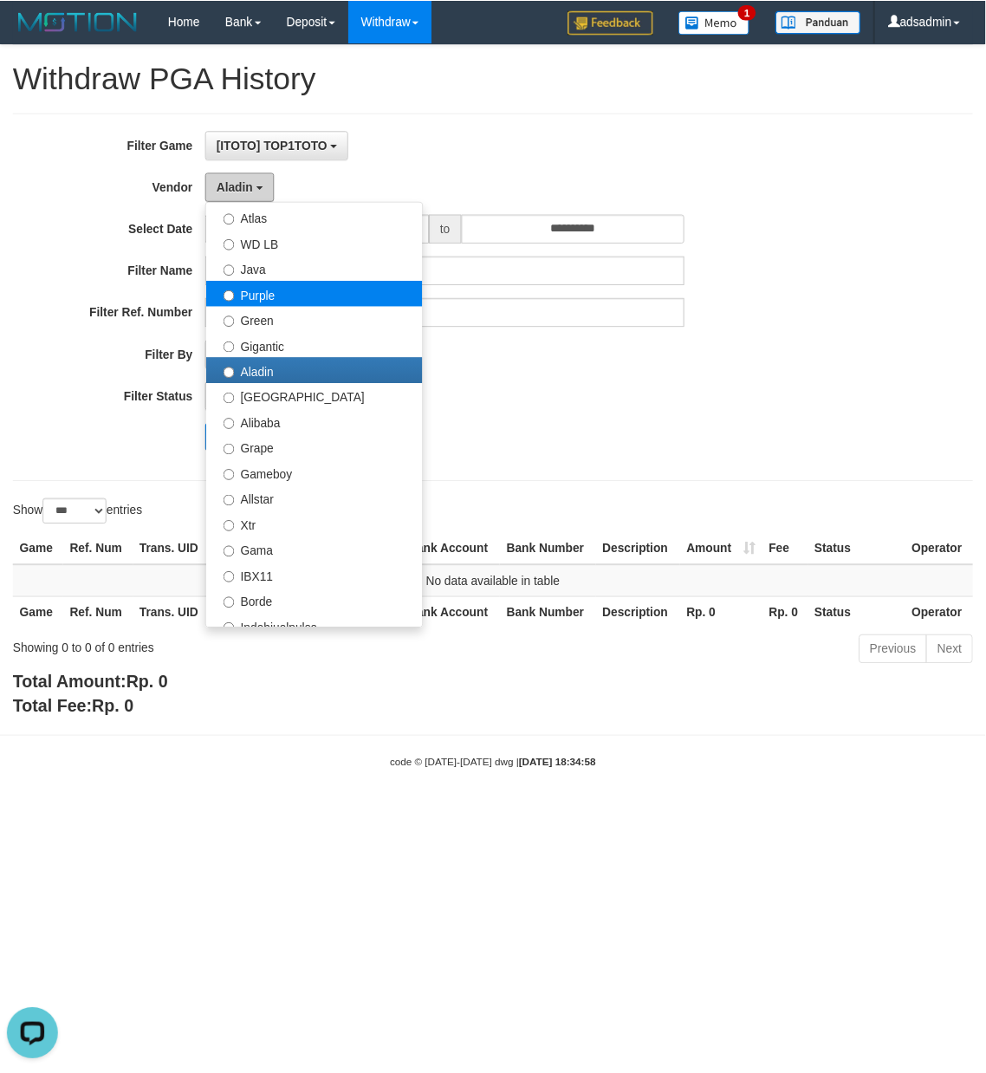
scroll to position [192, 0]
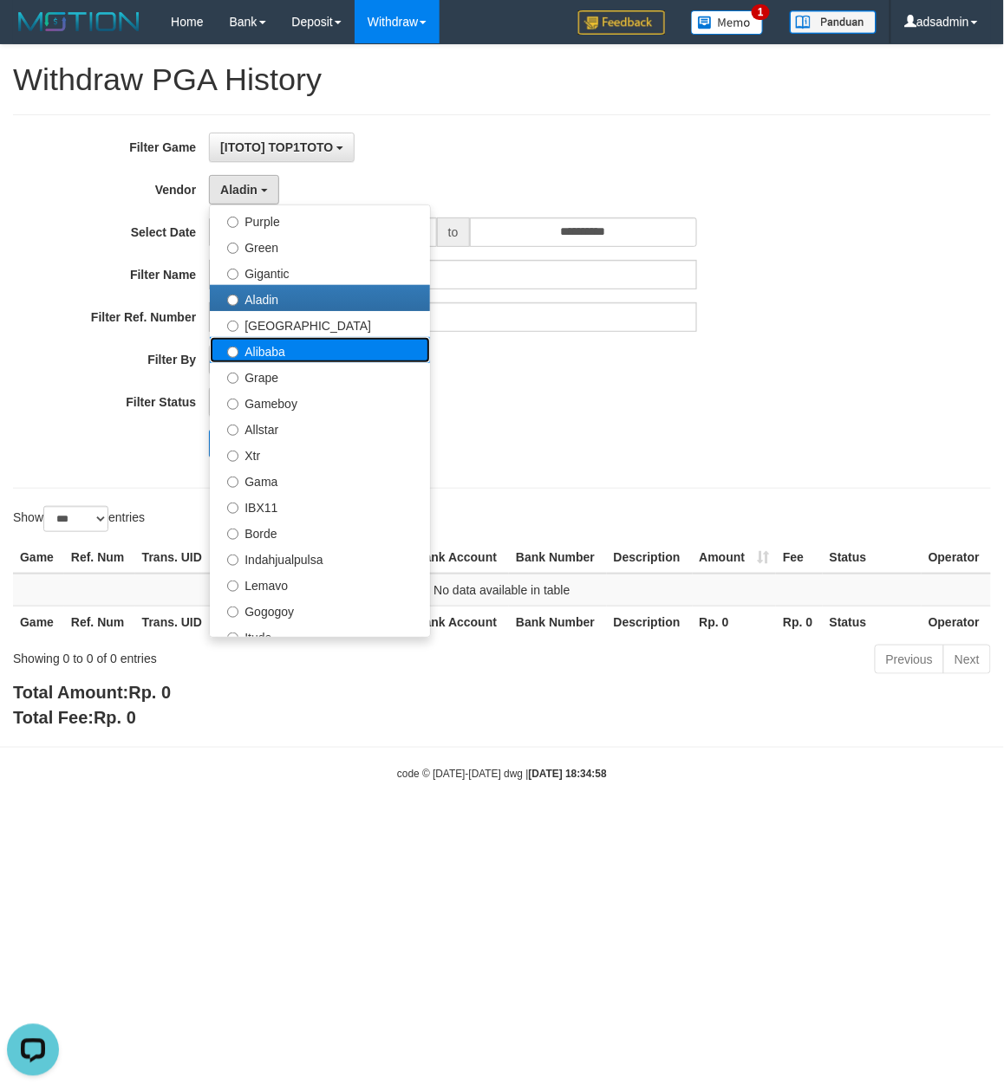
click at [350, 358] on label "Alibaba" at bounding box center [320, 350] width 220 height 26
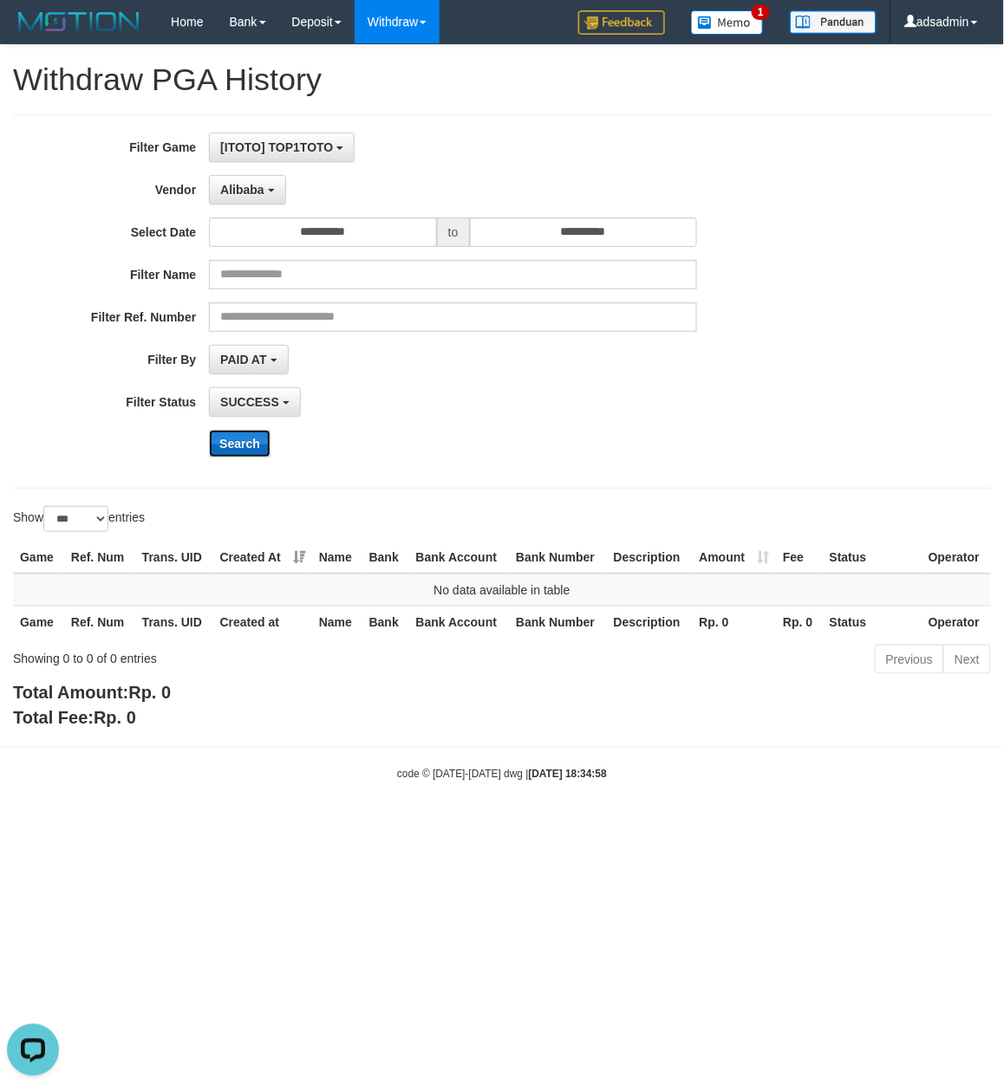
click at [243, 446] on button "Search" at bounding box center [240, 444] width 62 height 28
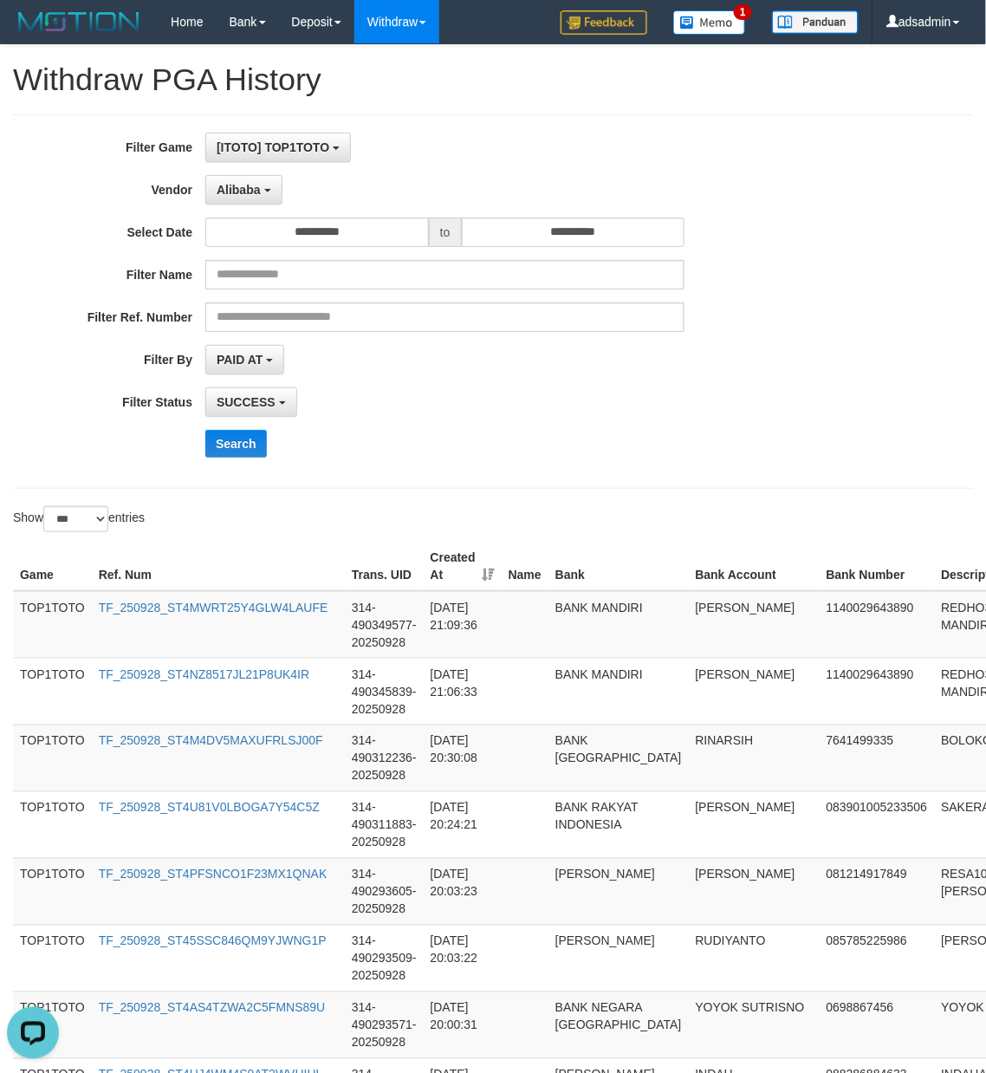
click at [804, 485] on div "**********" at bounding box center [493, 301] width 960 height 374
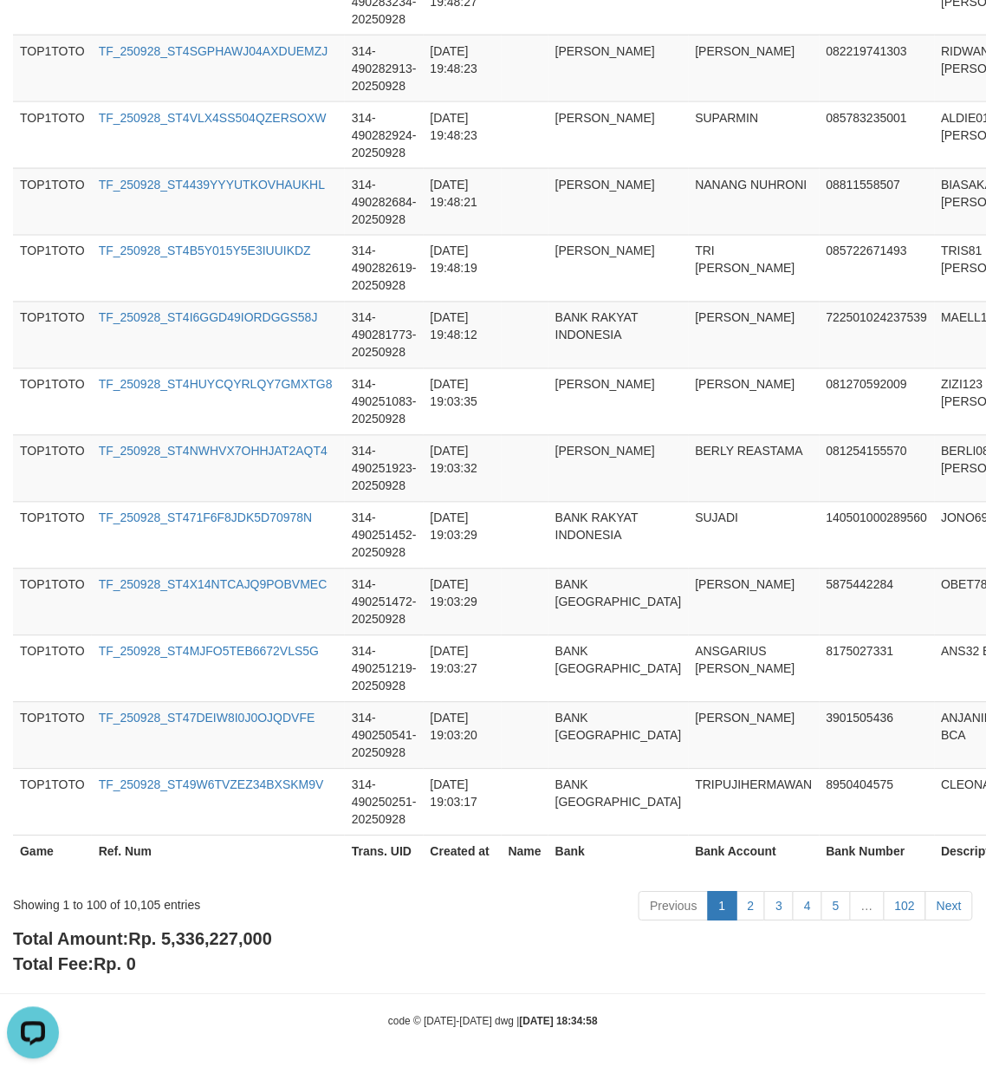
scroll to position [6461, 0]
click at [230, 936] on span "Rp. 5,336,227,000" at bounding box center [200, 939] width 144 height 19
drag, startPoint x: 230, startPoint y: 936, endPoint x: 992, endPoint y: 843, distance: 768.5
click at [230, 934] on span "Rp. 5,336,227,000" at bounding box center [200, 939] width 144 height 19
click at [135, 903] on div "Showing 1 to 100 of 10,105 entries" at bounding box center [205, 902] width 385 height 24
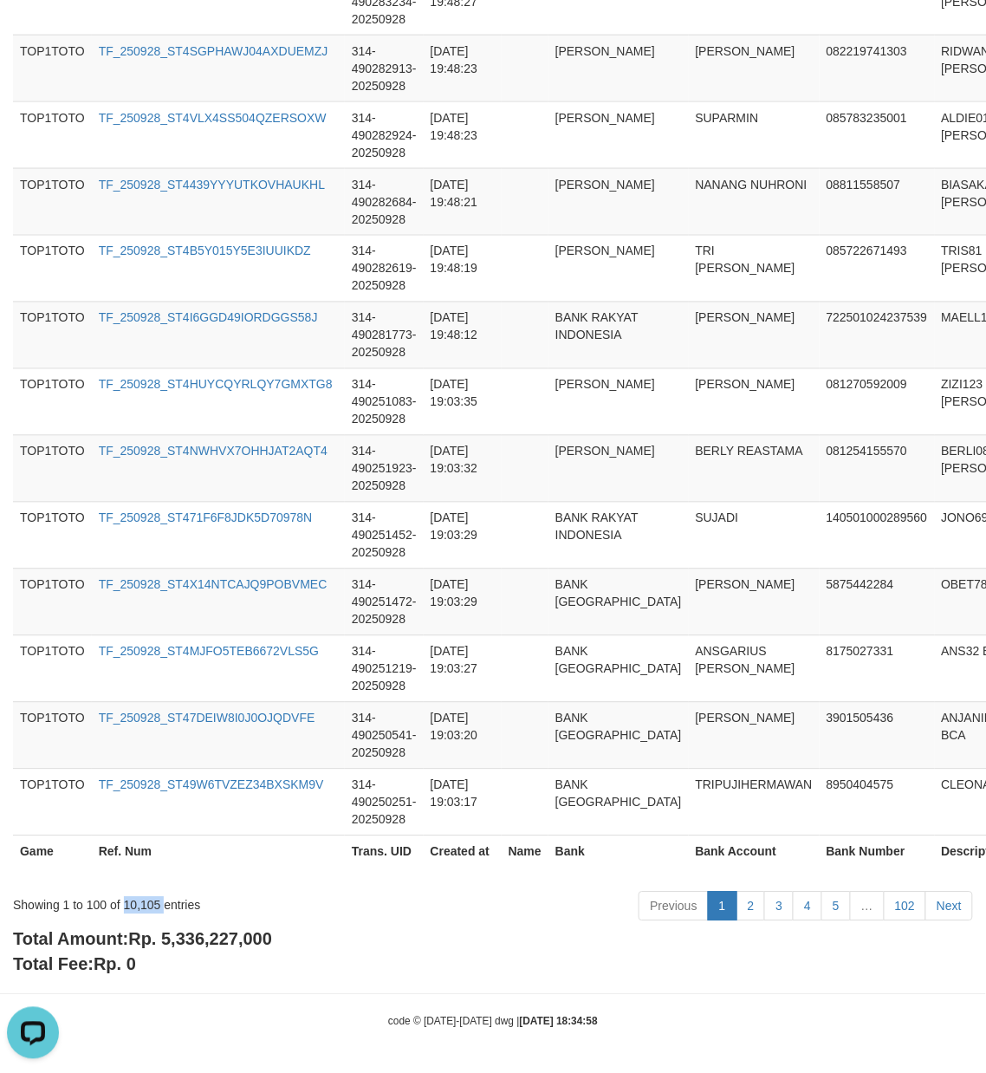
click at [135, 903] on div "Showing 1 to 100 of 10,105 entries" at bounding box center [205, 902] width 385 height 24
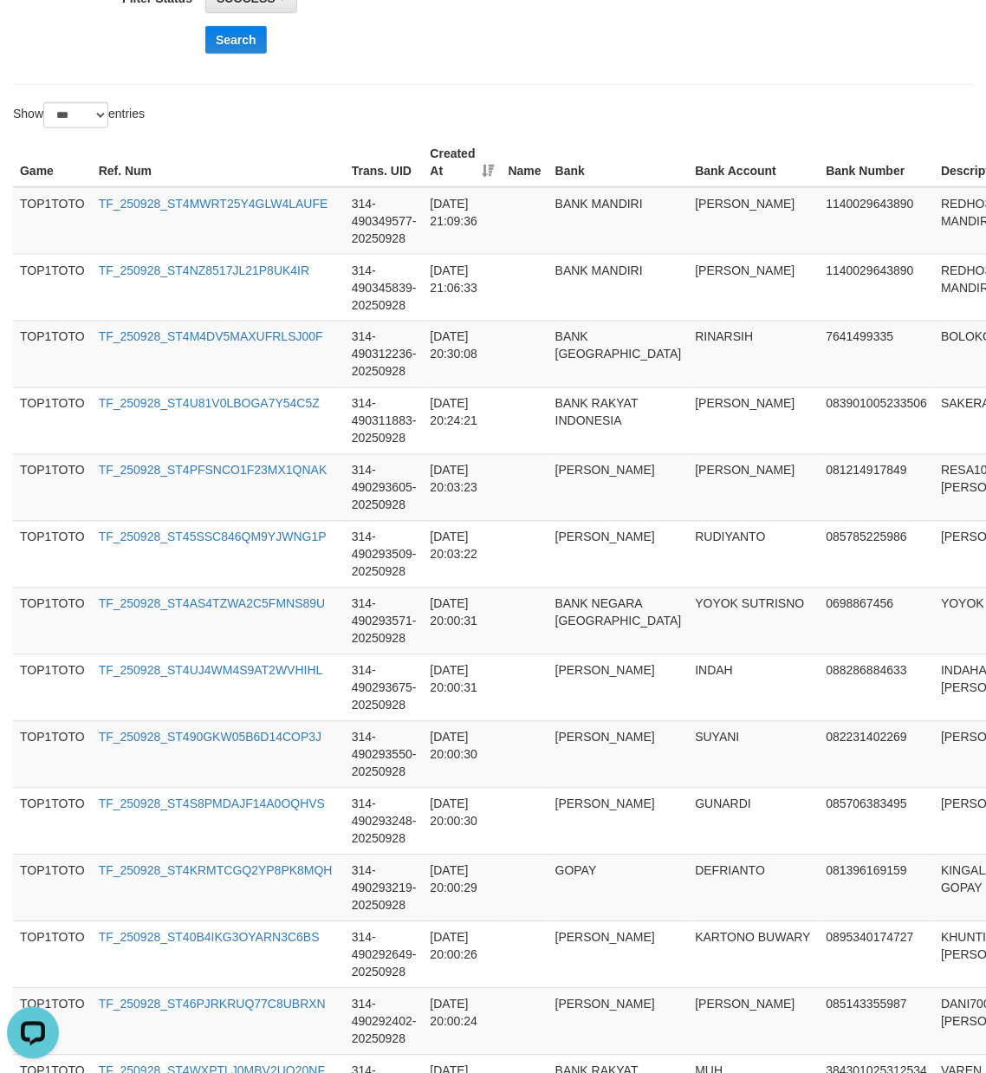
scroll to position [0, 0]
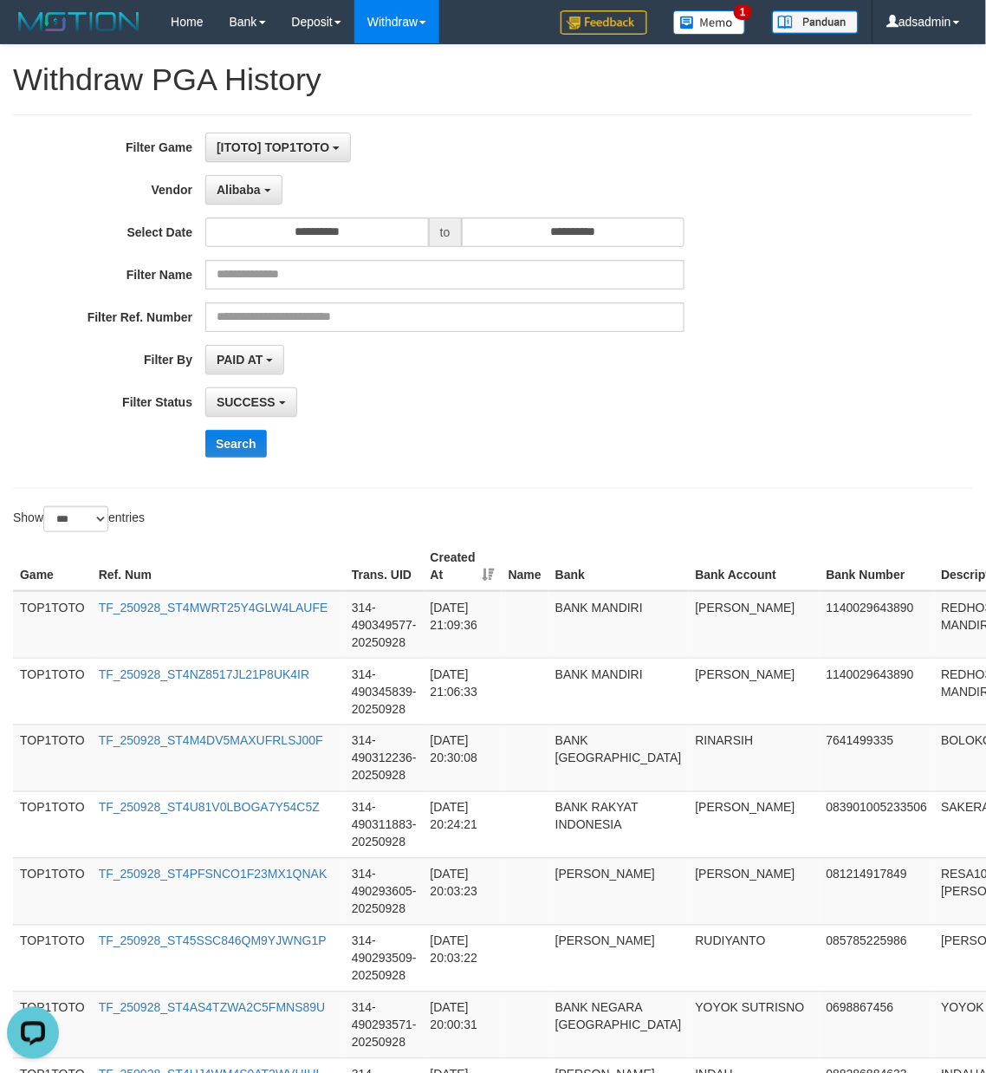
drag, startPoint x: 654, startPoint y: 513, endPoint x: 497, endPoint y: 413, distance: 186.3
click at [654, 513] on div "Show ** ** ** *** entries" at bounding box center [493, 521] width 986 height 30
click at [274, 192] on button "Alibaba" at bounding box center [243, 189] width 76 height 29
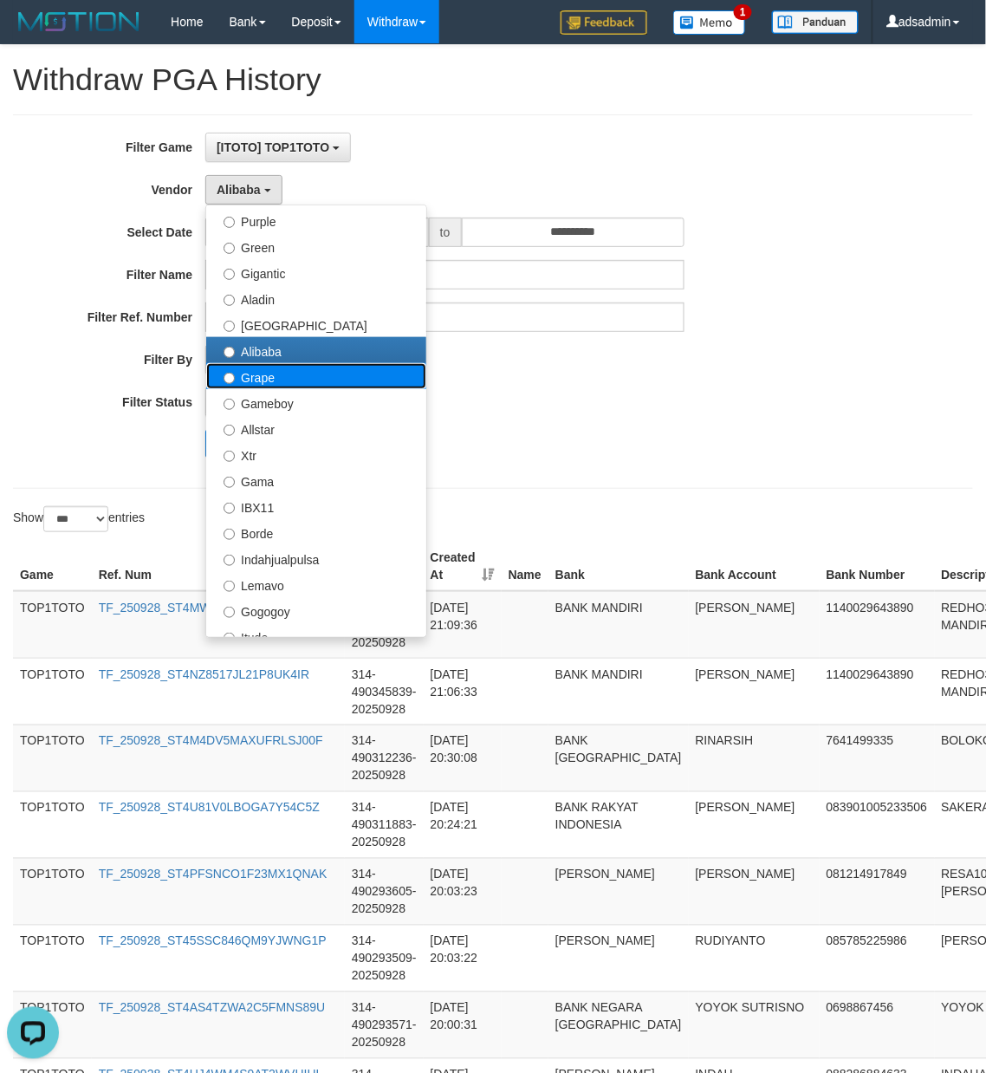
click at [299, 371] on label "Grape" at bounding box center [316, 376] width 220 height 26
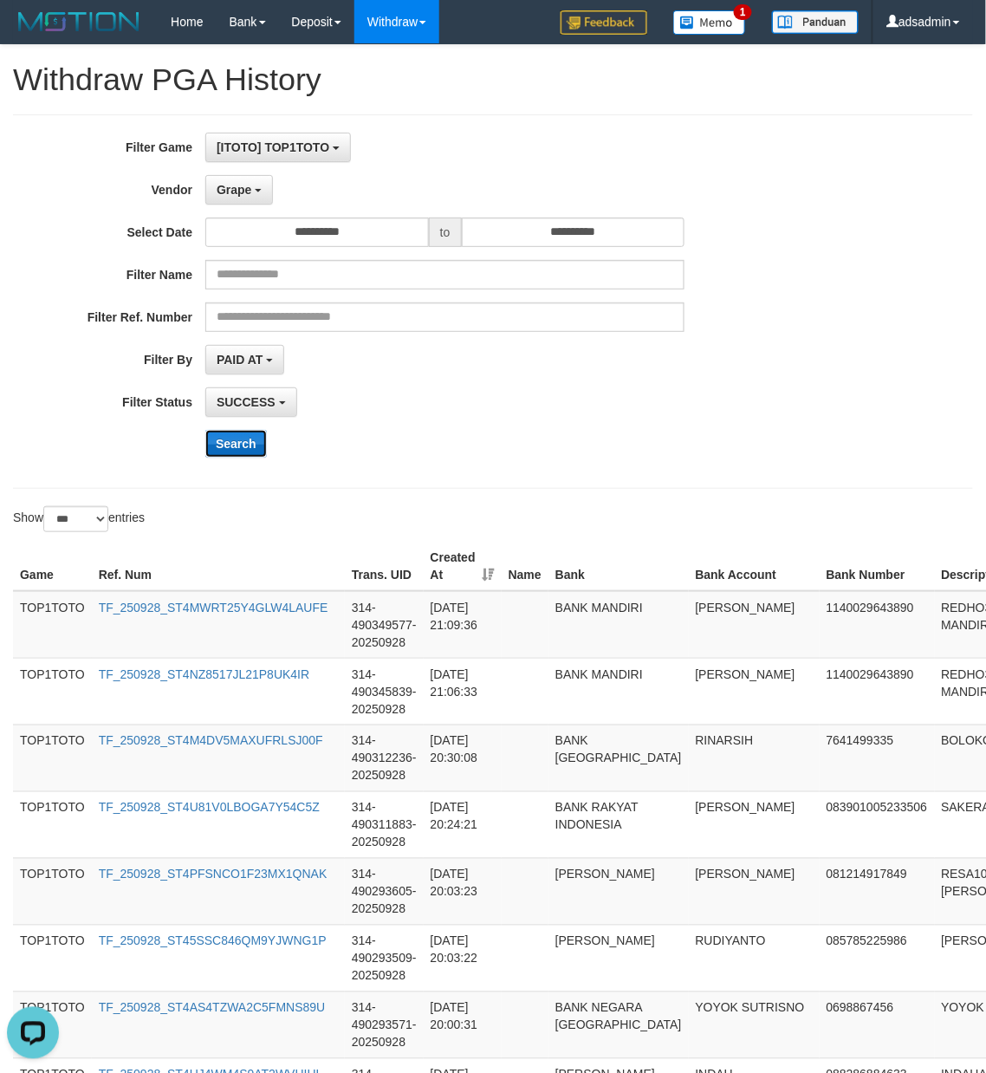
click at [248, 439] on button "Search" at bounding box center [236, 444] width 62 height 28
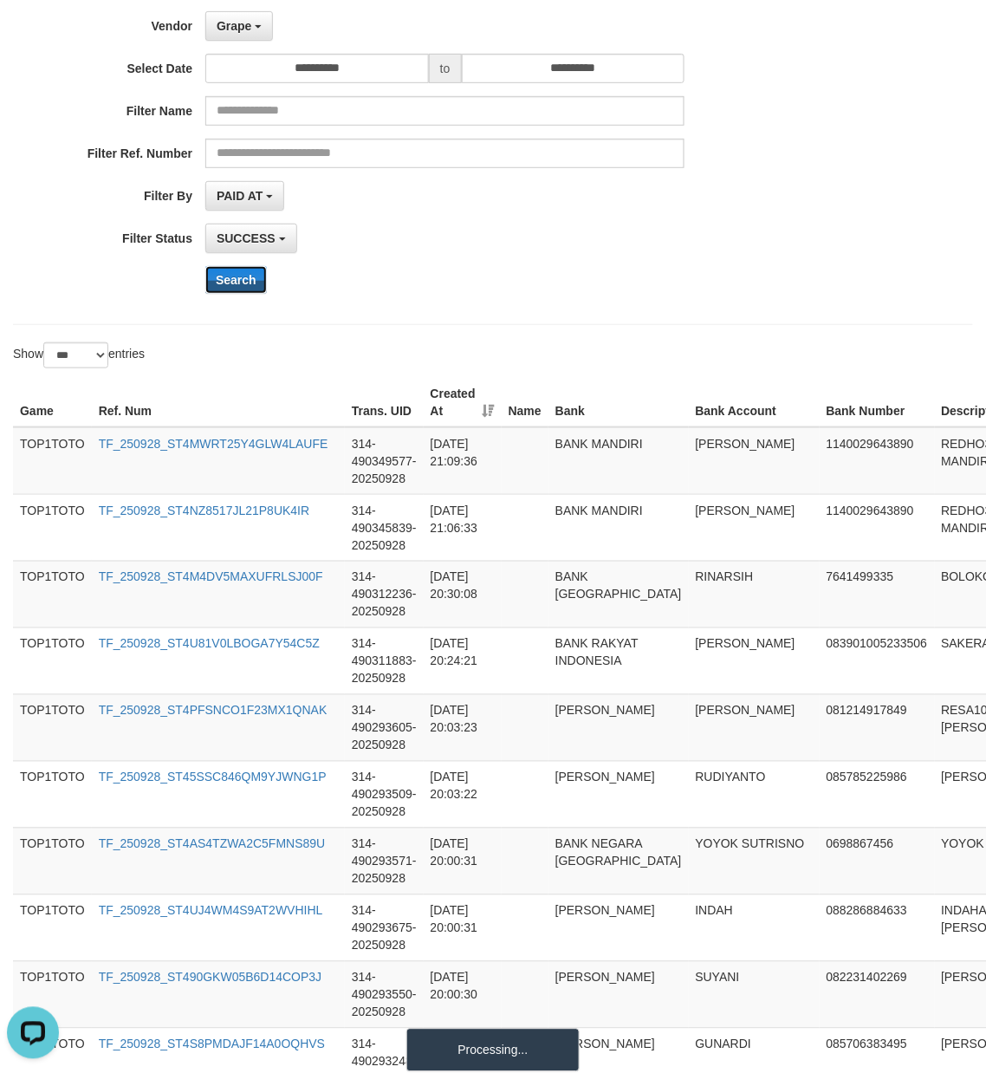
scroll to position [385, 0]
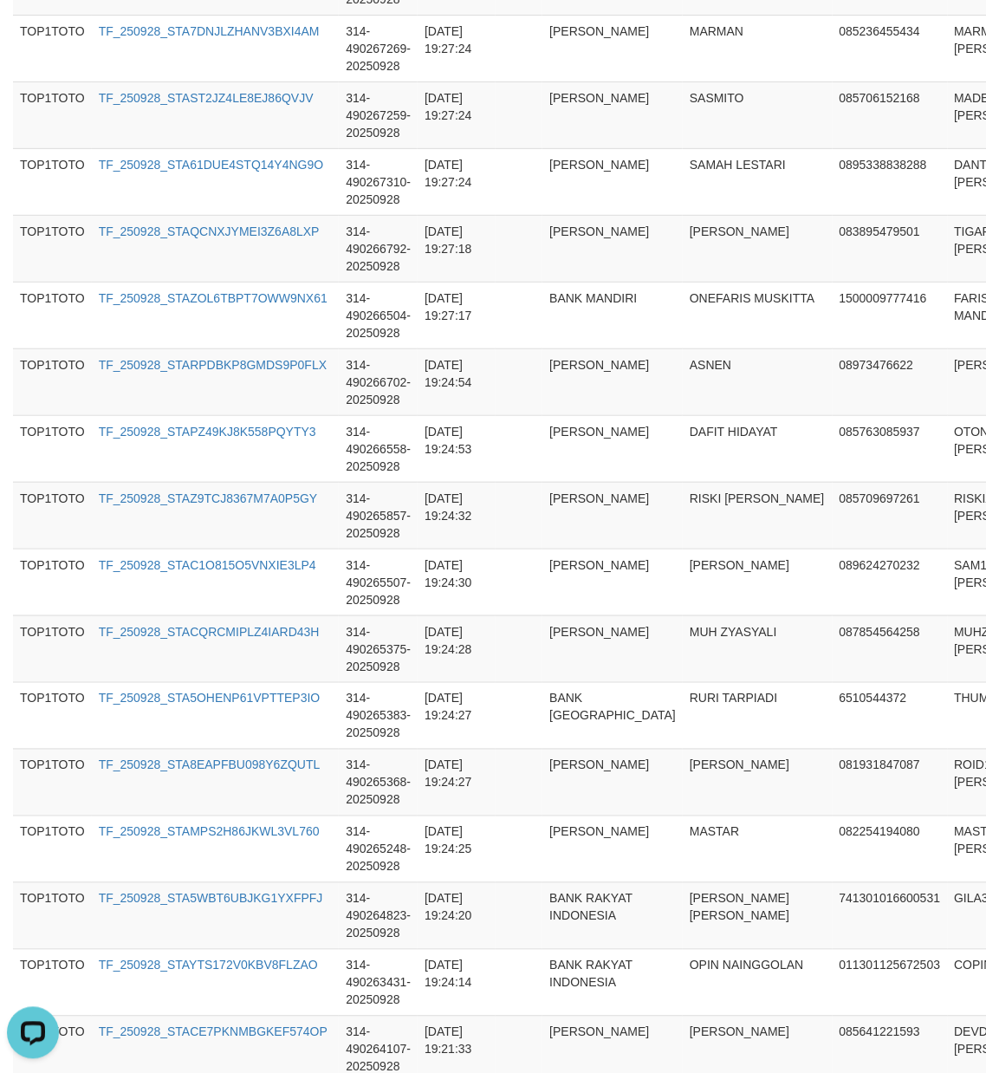
scroll to position [6461, 0]
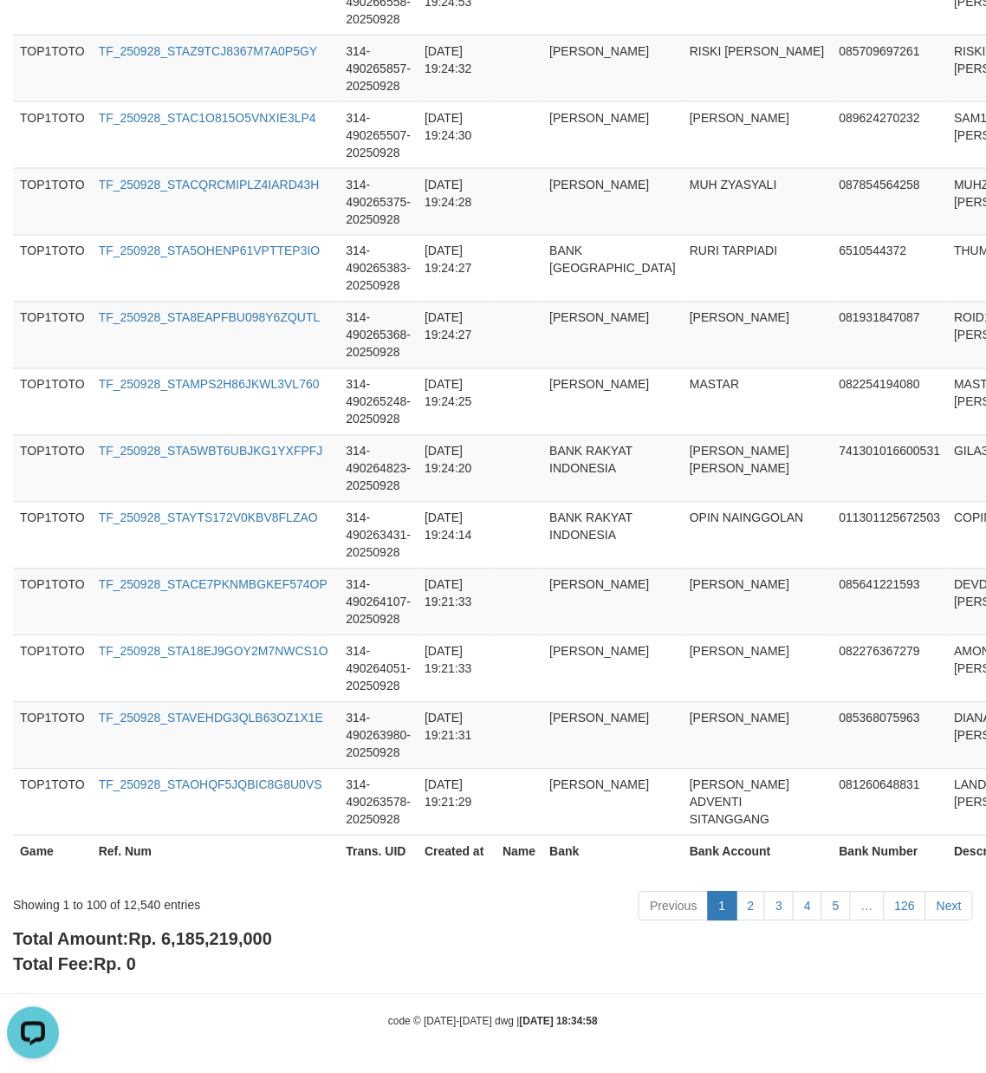
click at [231, 936] on span "Rp. 6,185,219,000" at bounding box center [200, 939] width 144 height 19
click at [137, 907] on div "Showing 1 to 100 of 12,540 entries" at bounding box center [205, 902] width 385 height 24
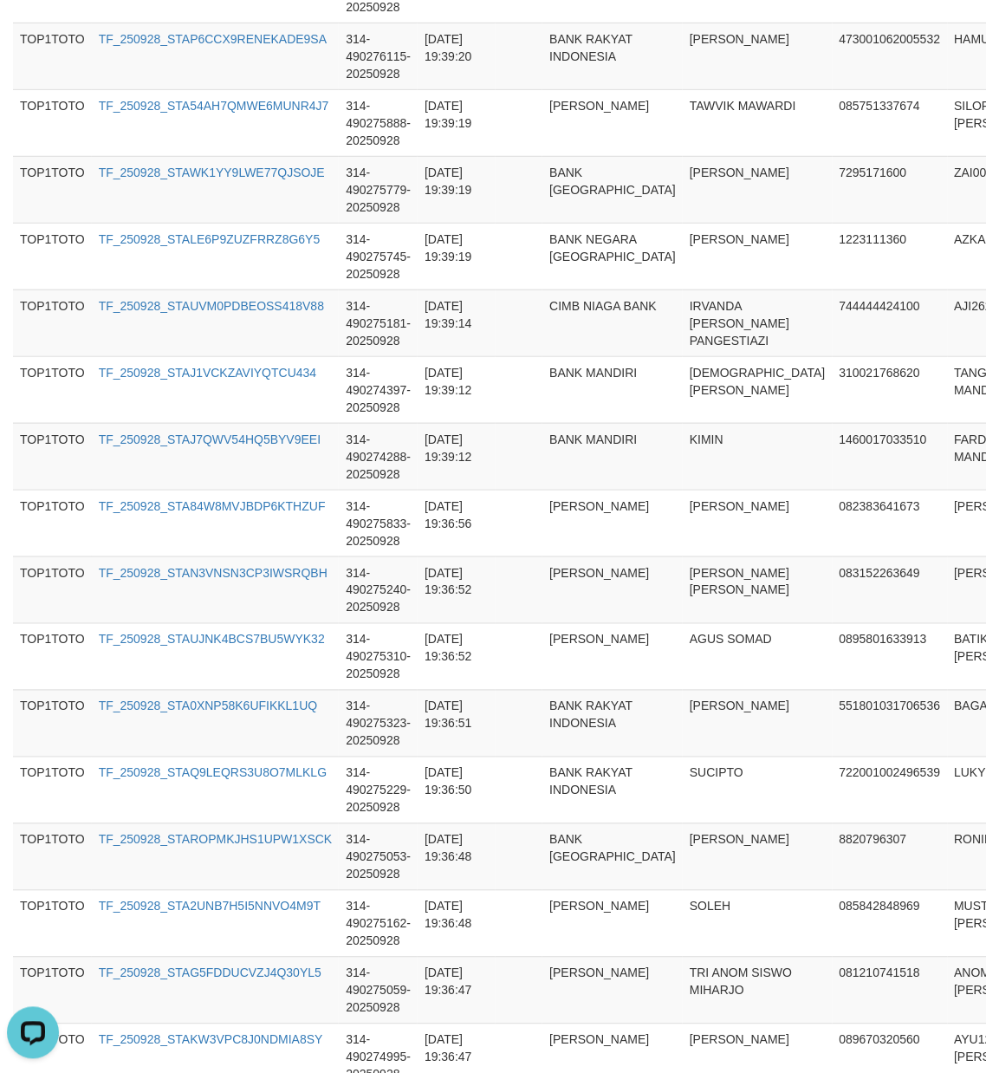
scroll to position [0, 0]
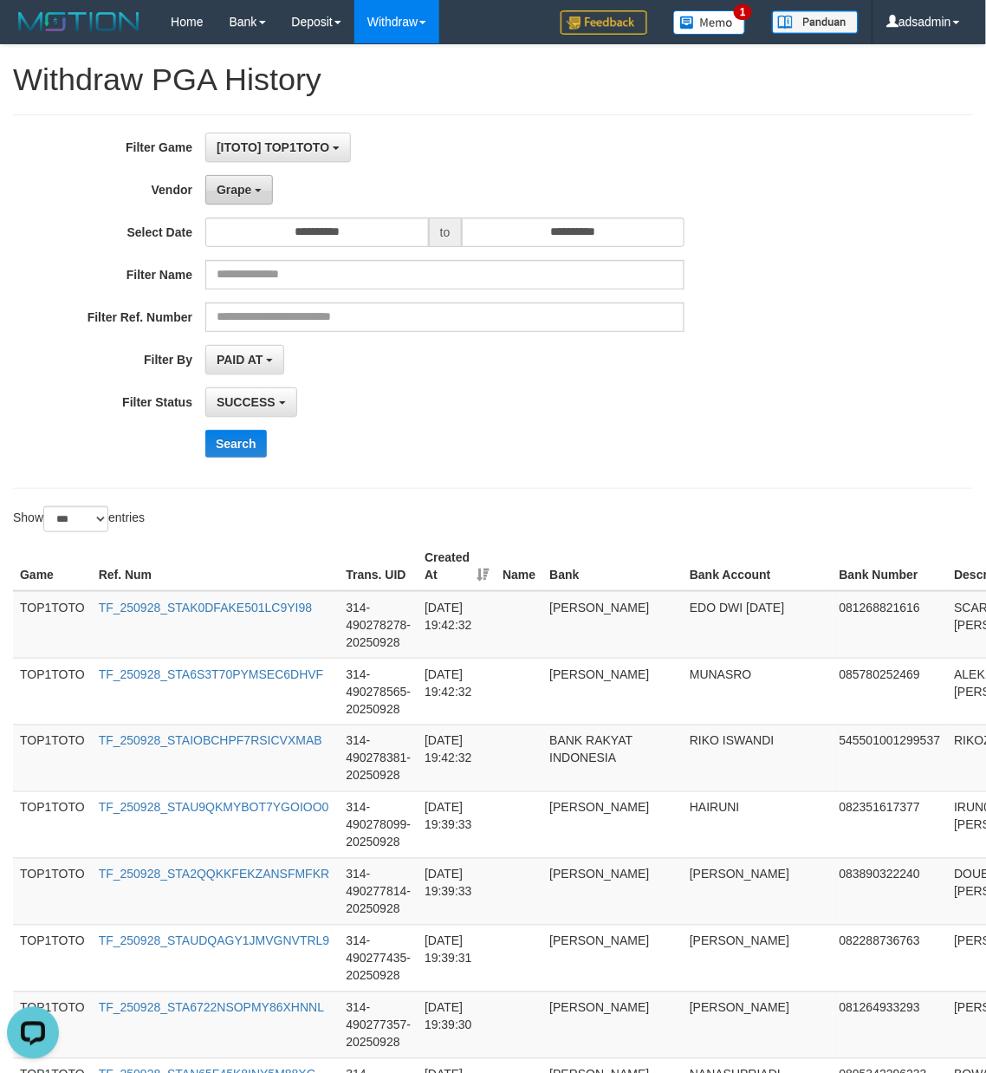
click at [240, 184] on span "Grape" at bounding box center [234, 190] width 35 height 14
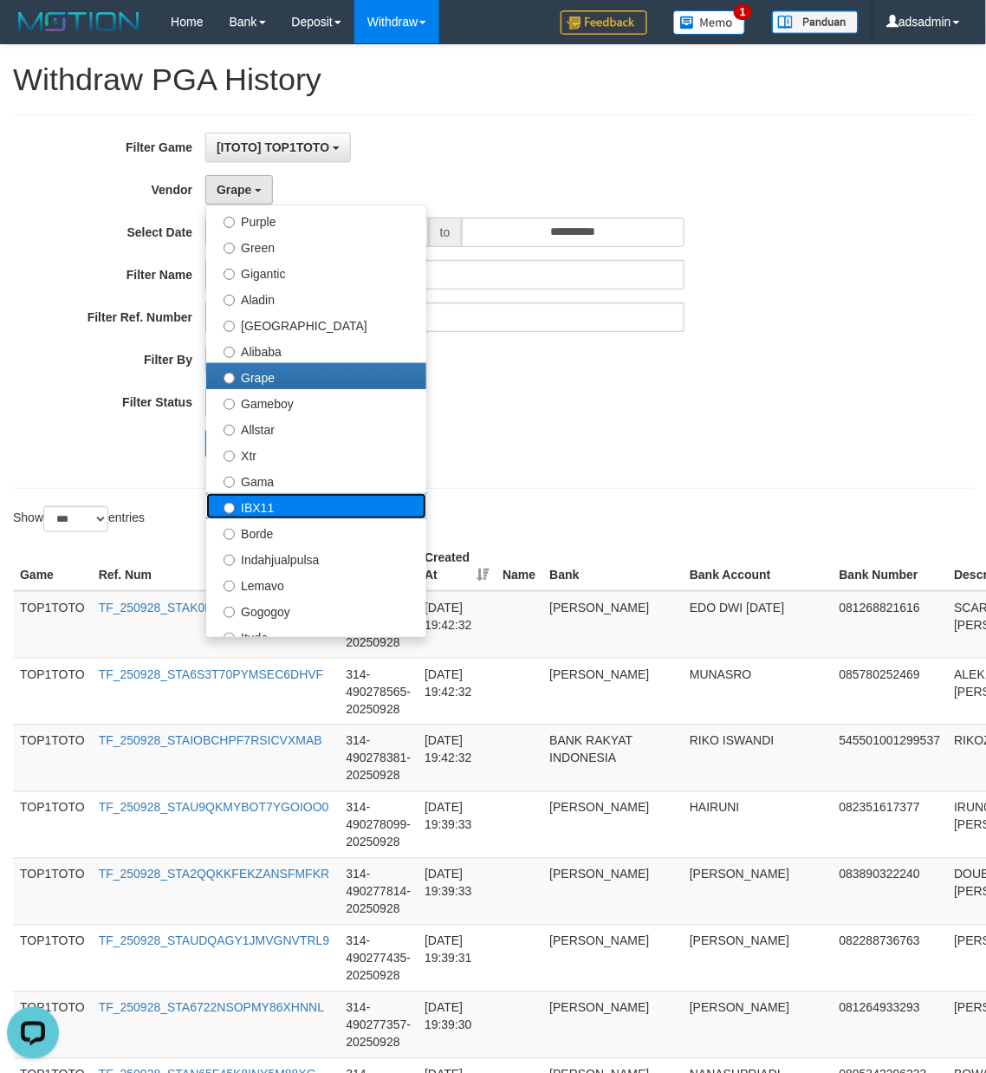
click at [274, 508] on label "IBX11" at bounding box center [316, 506] width 220 height 26
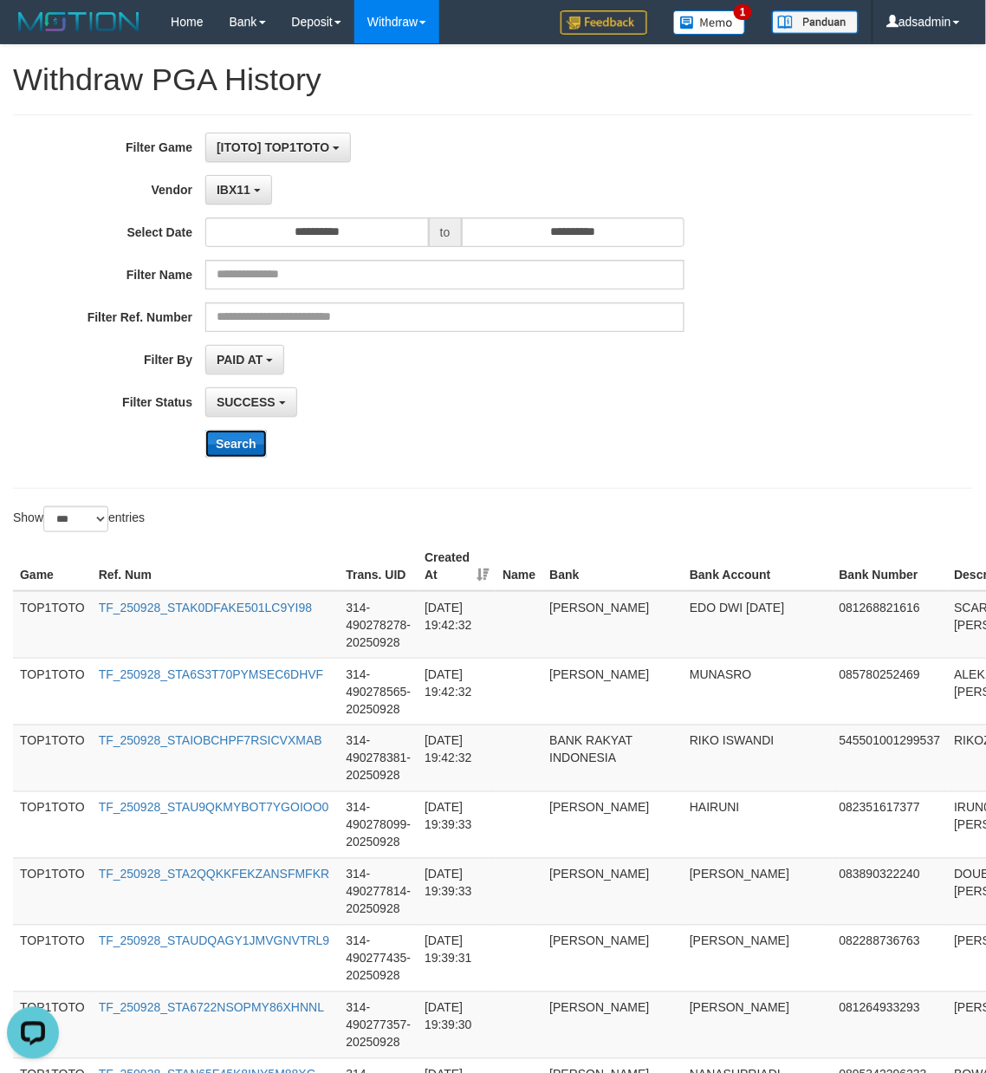
click at [230, 448] on button "Search" at bounding box center [236, 444] width 62 height 28
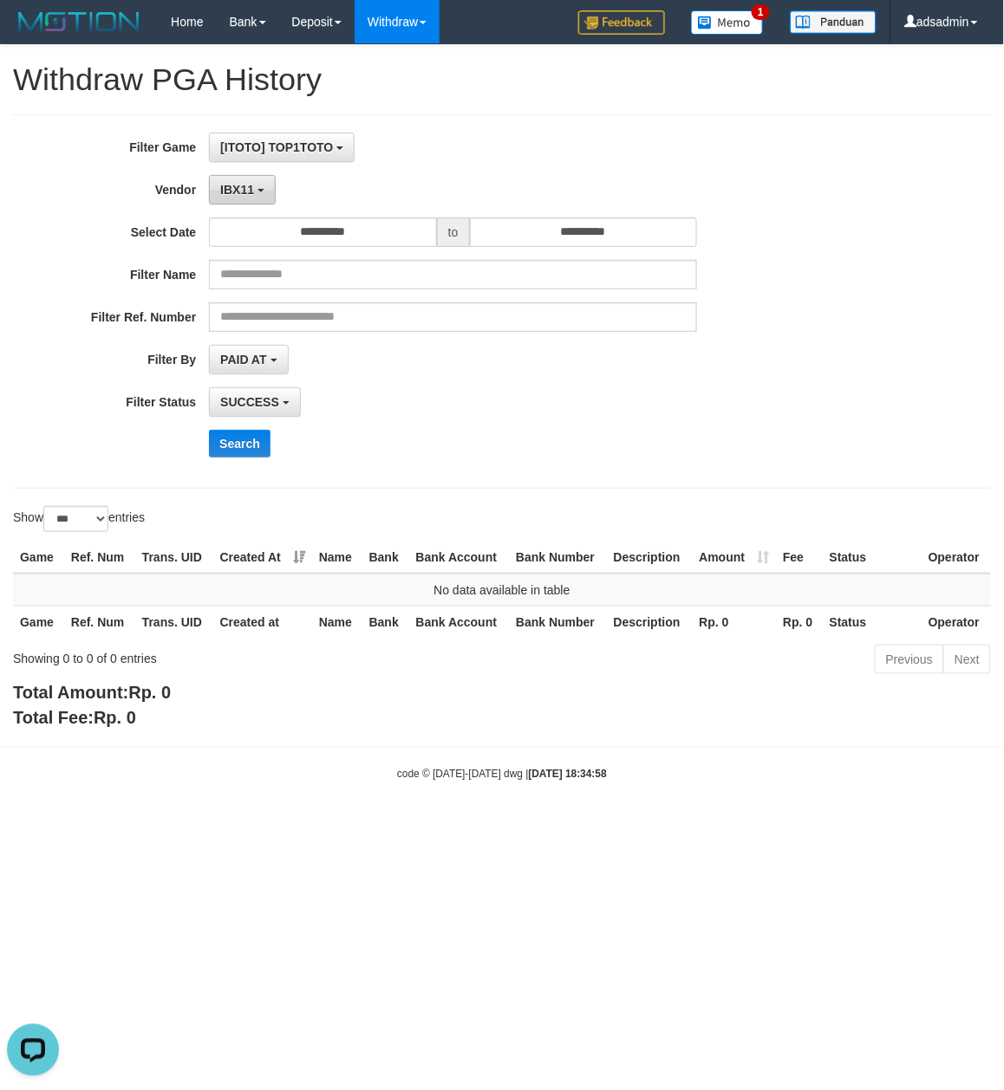
click at [243, 191] on span "IBX11" at bounding box center [237, 190] width 34 height 14
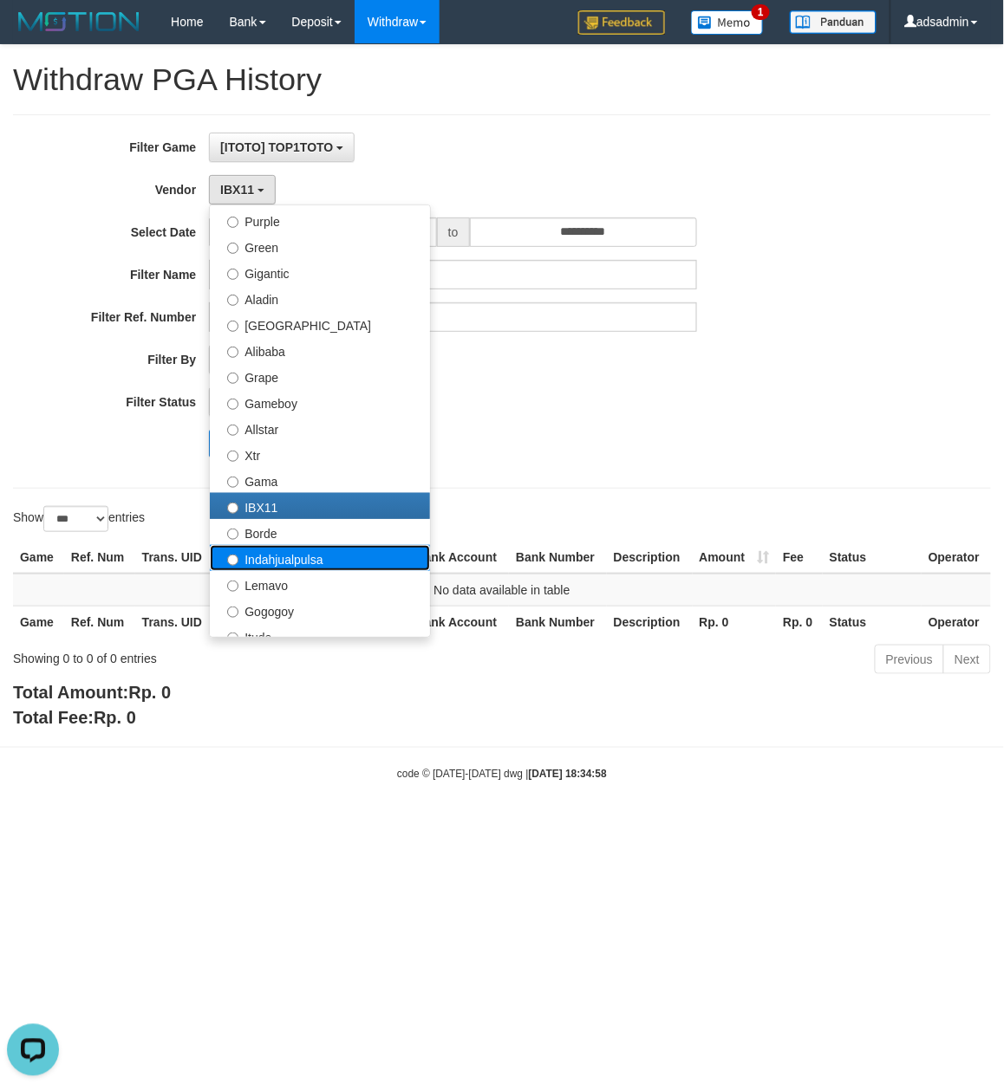
click at [313, 555] on label "Indahjualpulsa" at bounding box center [320, 558] width 220 height 26
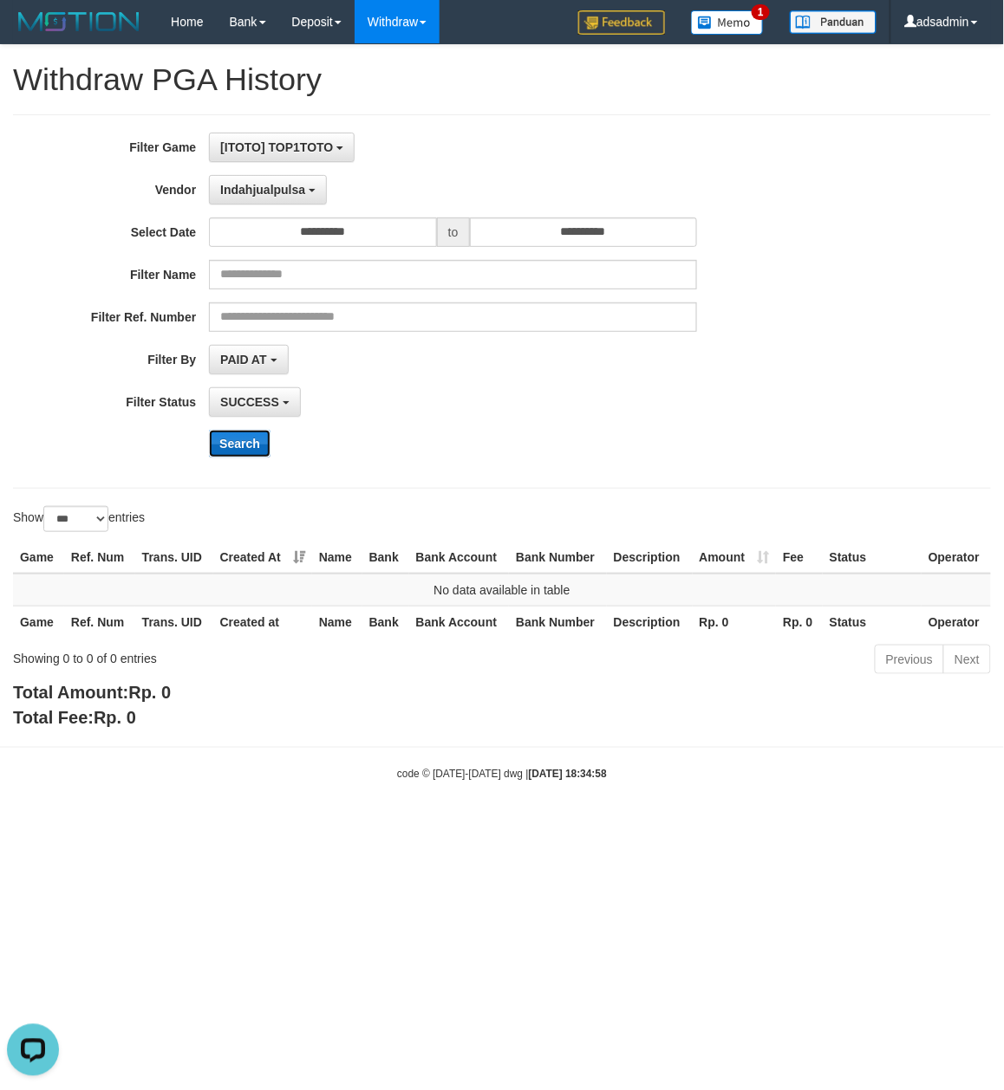
click at [251, 444] on button "Search" at bounding box center [240, 444] width 62 height 28
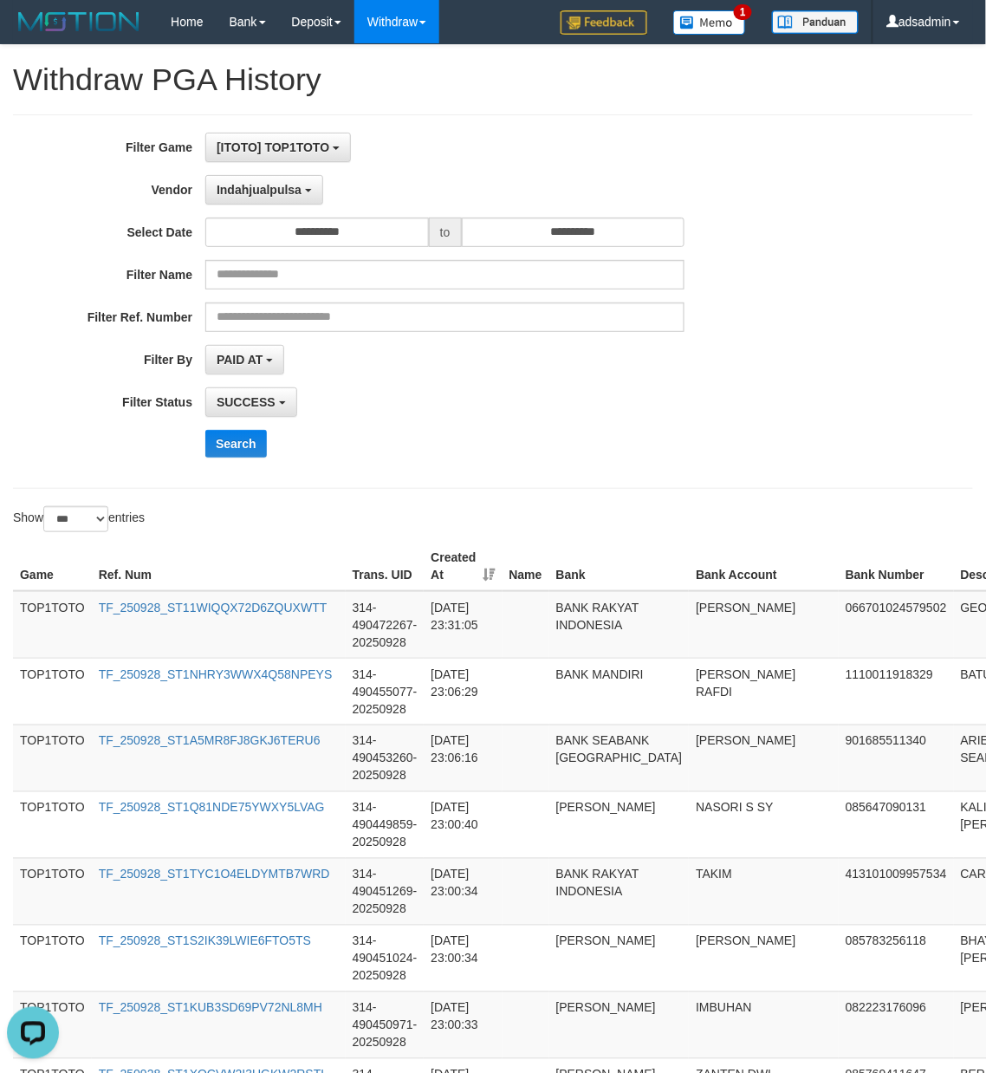
click at [784, 432] on div "Search" at bounding box center [513, 444] width 616 height 28
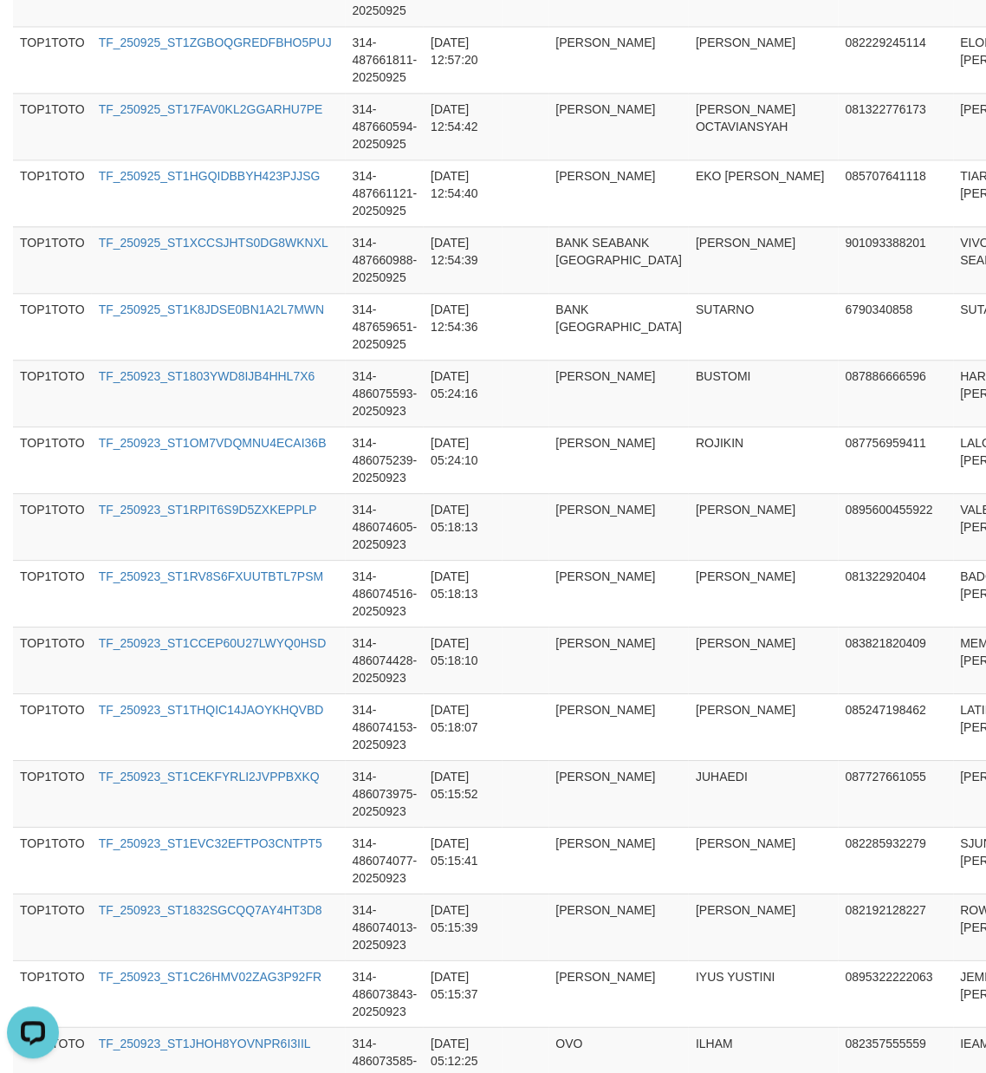
scroll to position [6461, 0]
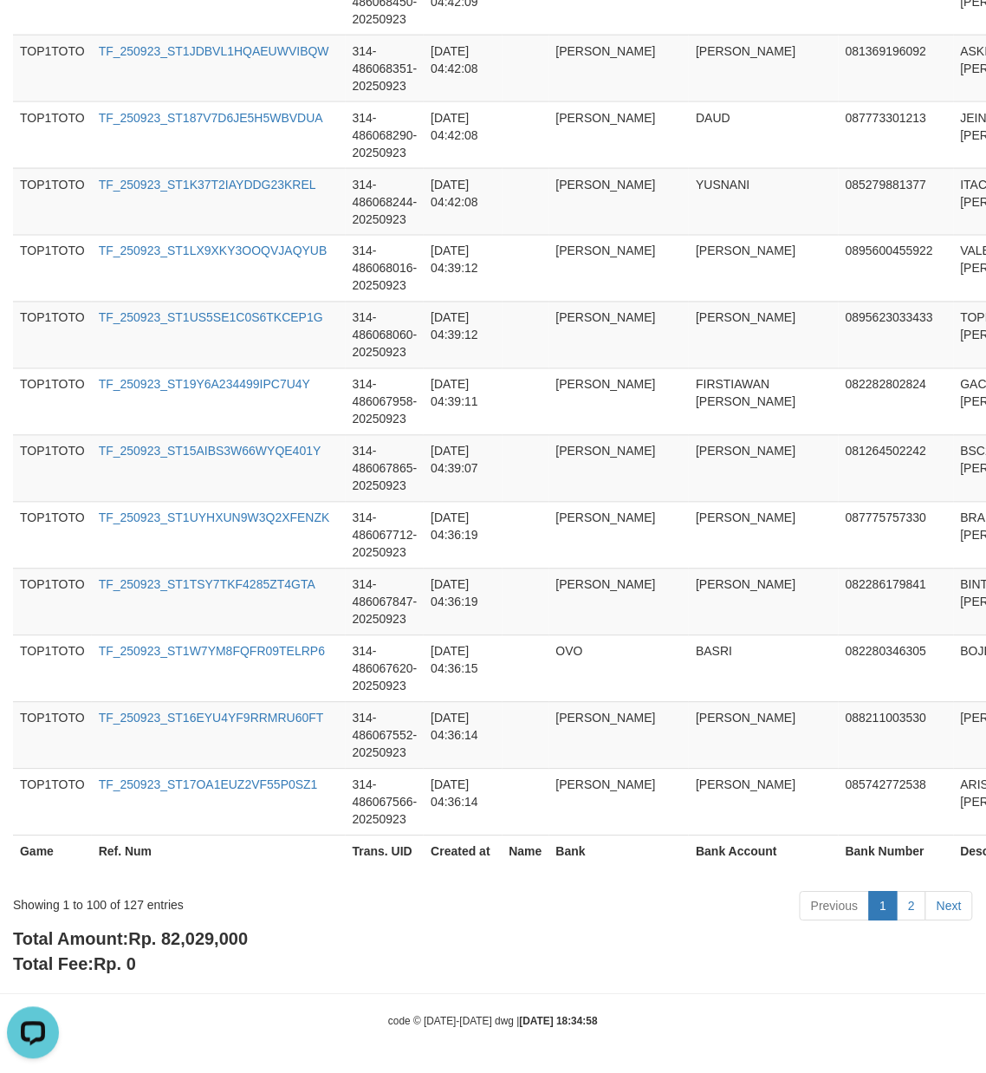
click at [226, 947] on span "Rp. 82,029,000" at bounding box center [188, 939] width 120 height 19
click at [133, 906] on div "Showing 1 to 100 of 127 entries" at bounding box center [205, 902] width 385 height 24
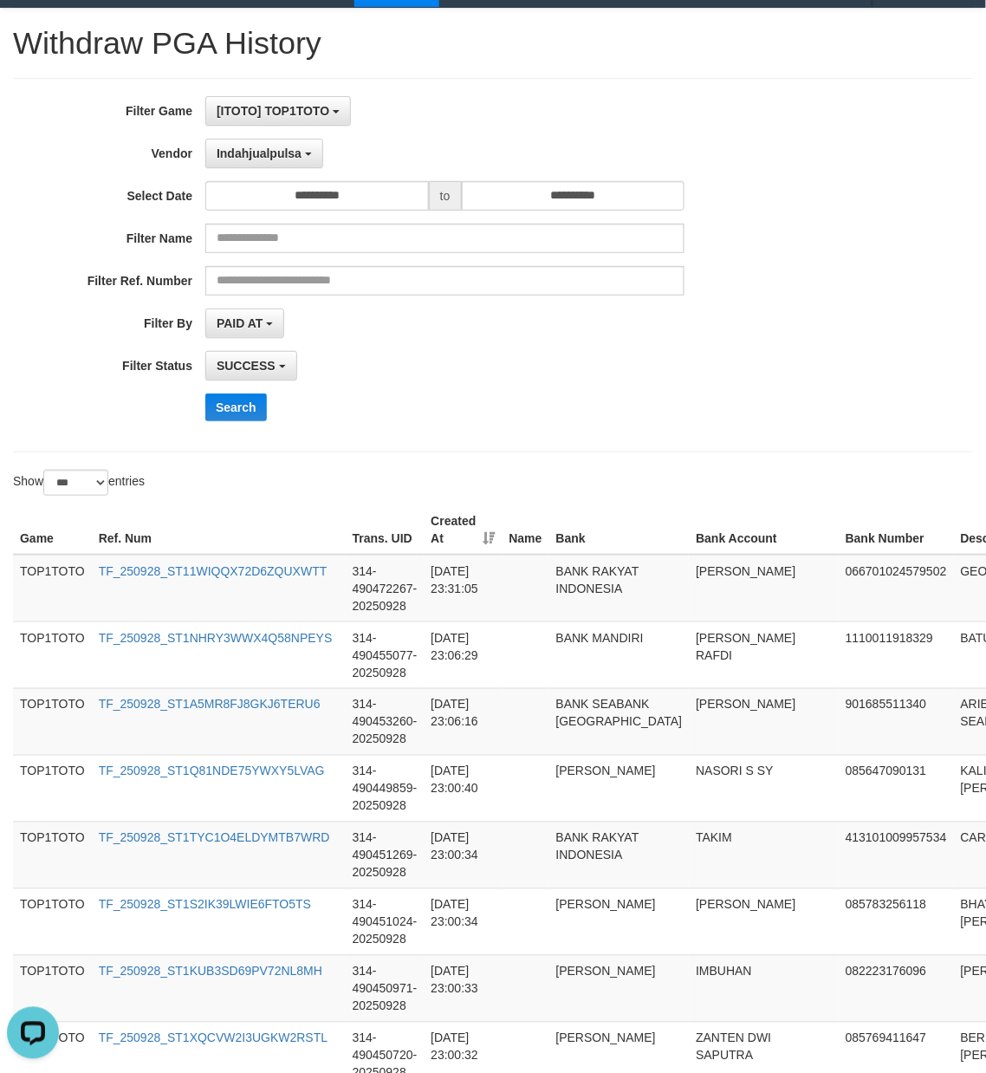
scroll to position [0, 0]
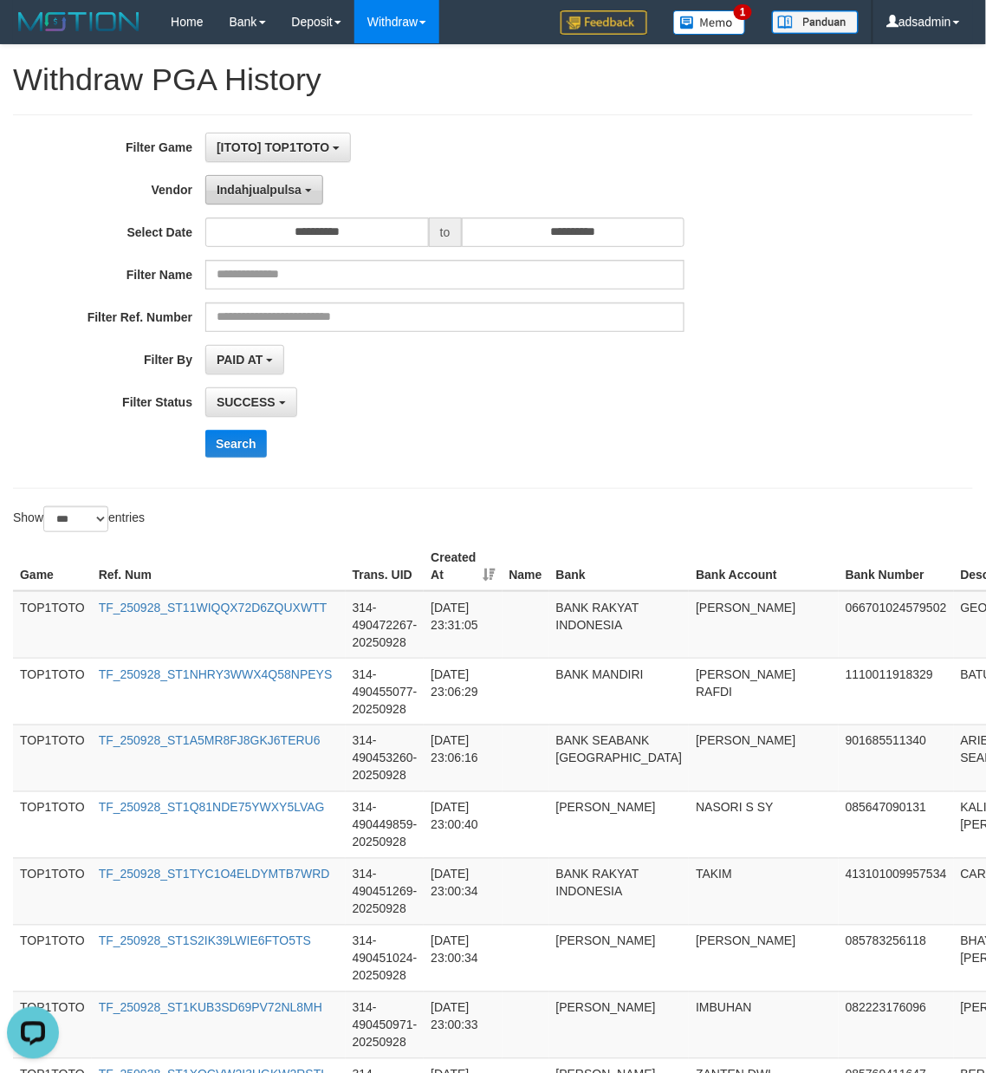
click at [261, 195] on span "Indahjualpulsa" at bounding box center [259, 190] width 85 height 14
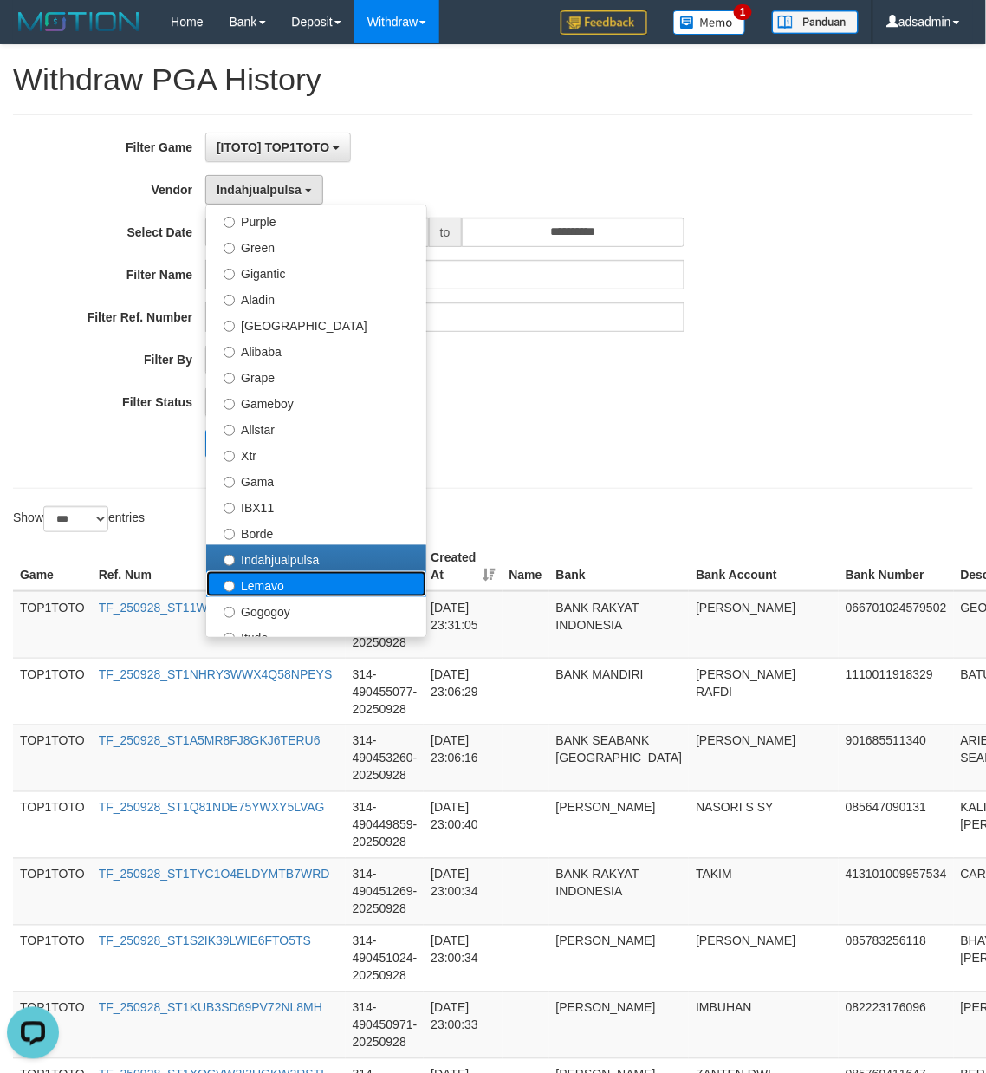
click at [286, 582] on label "Lemavo" at bounding box center [316, 584] width 220 height 26
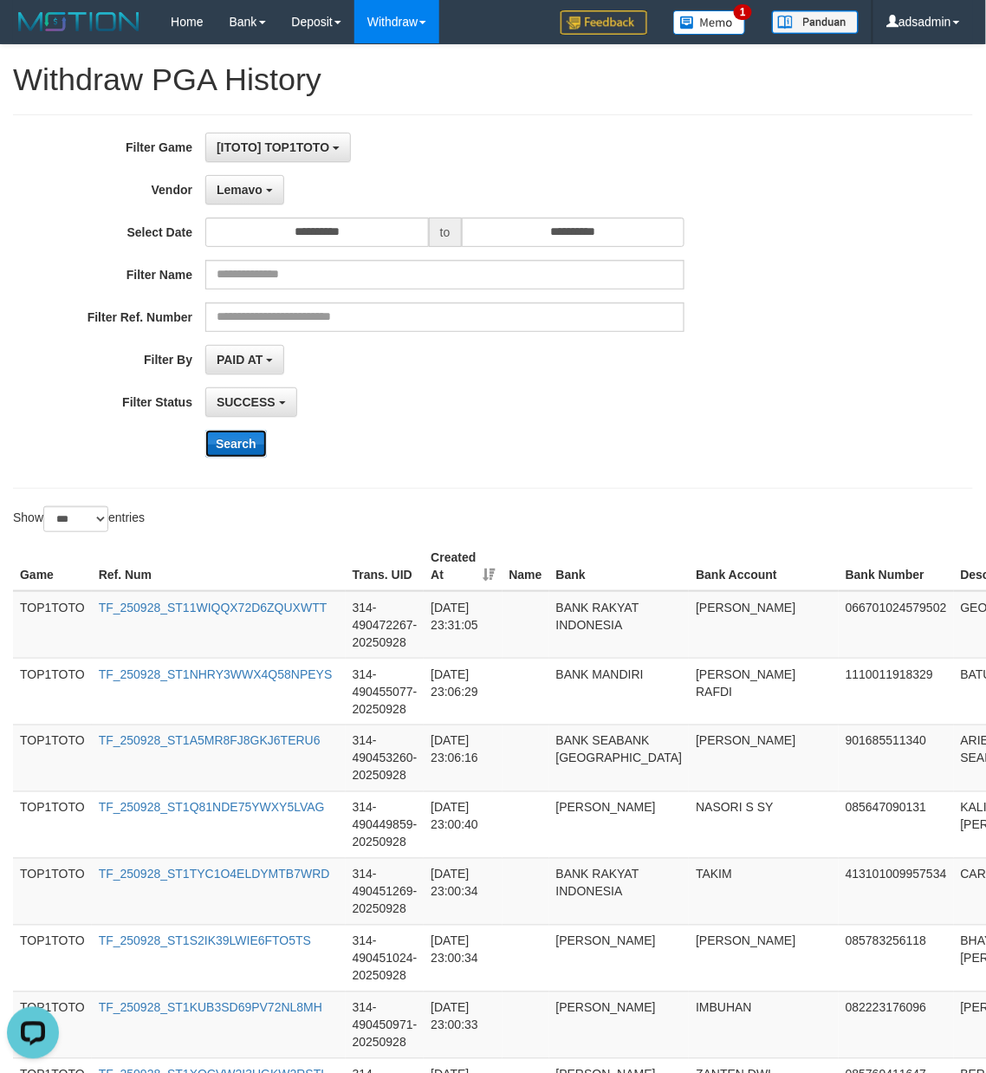
click at [241, 438] on button "Search" at bounding box center [236, 444] width 62 height 28
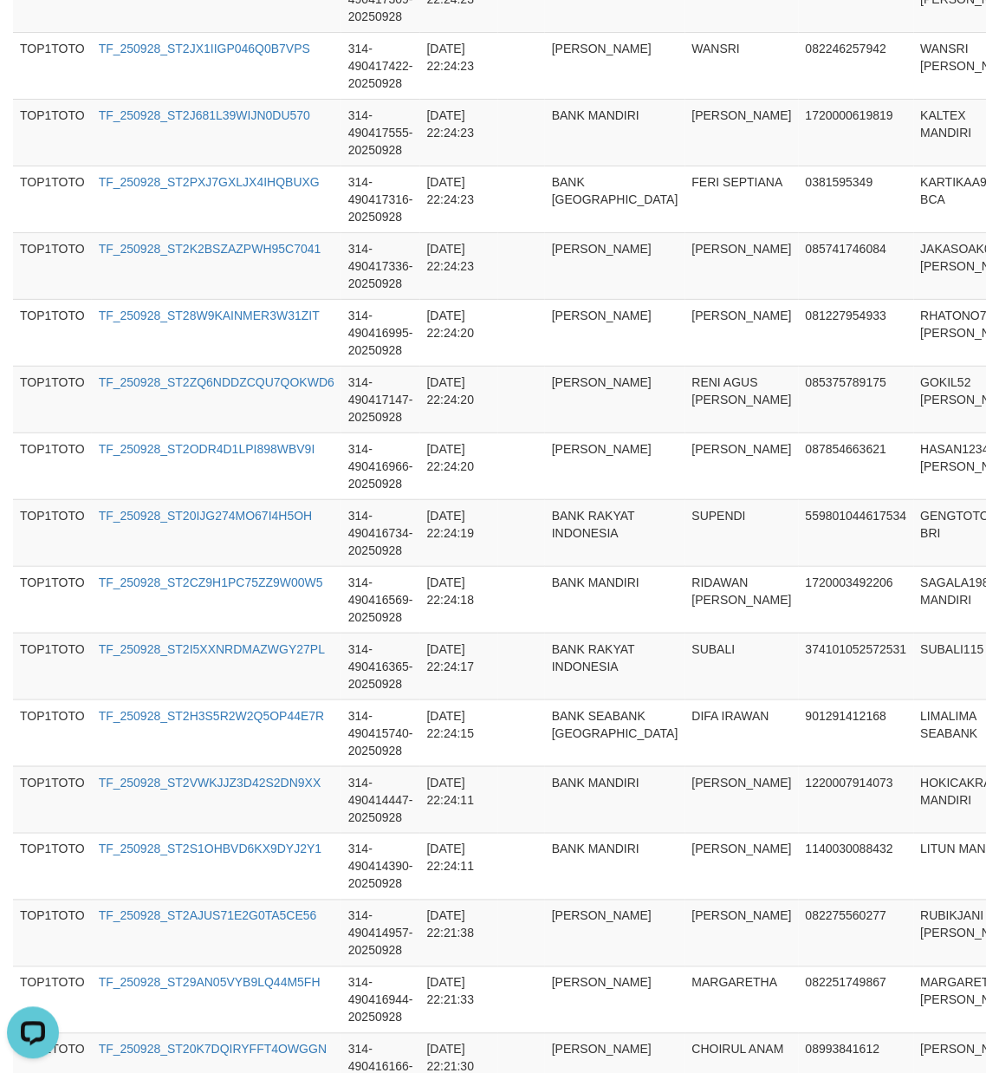
scroll to position [6461, 0]
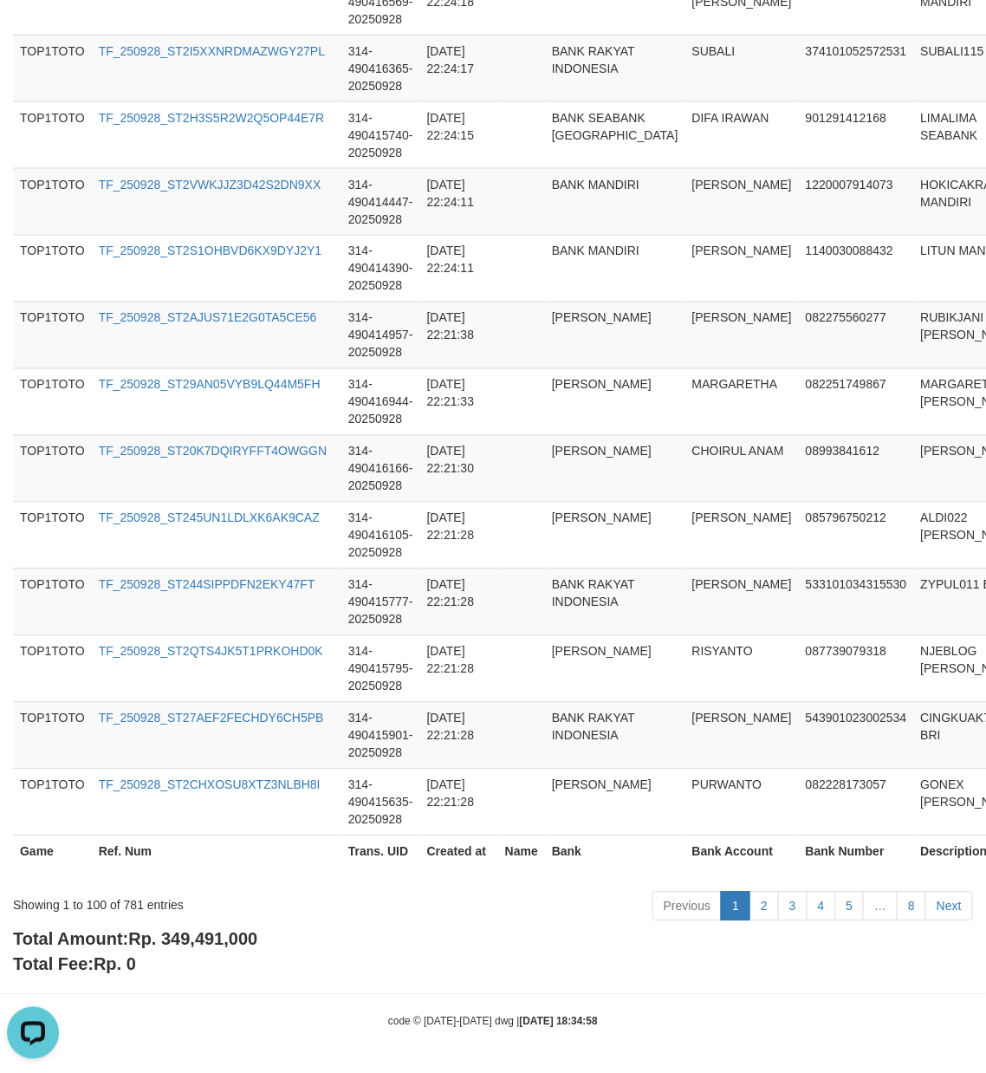
click at [205, 950] on div "Total Amount: Rp. 349,491,000 Total Fee: Rp. 0" at bounding box center [493, 951] width 960 height 49
click at [128, 903] on div "Showing 1 to 100 of 781 entries" at bounding box center [205, 902] width 385 height 24
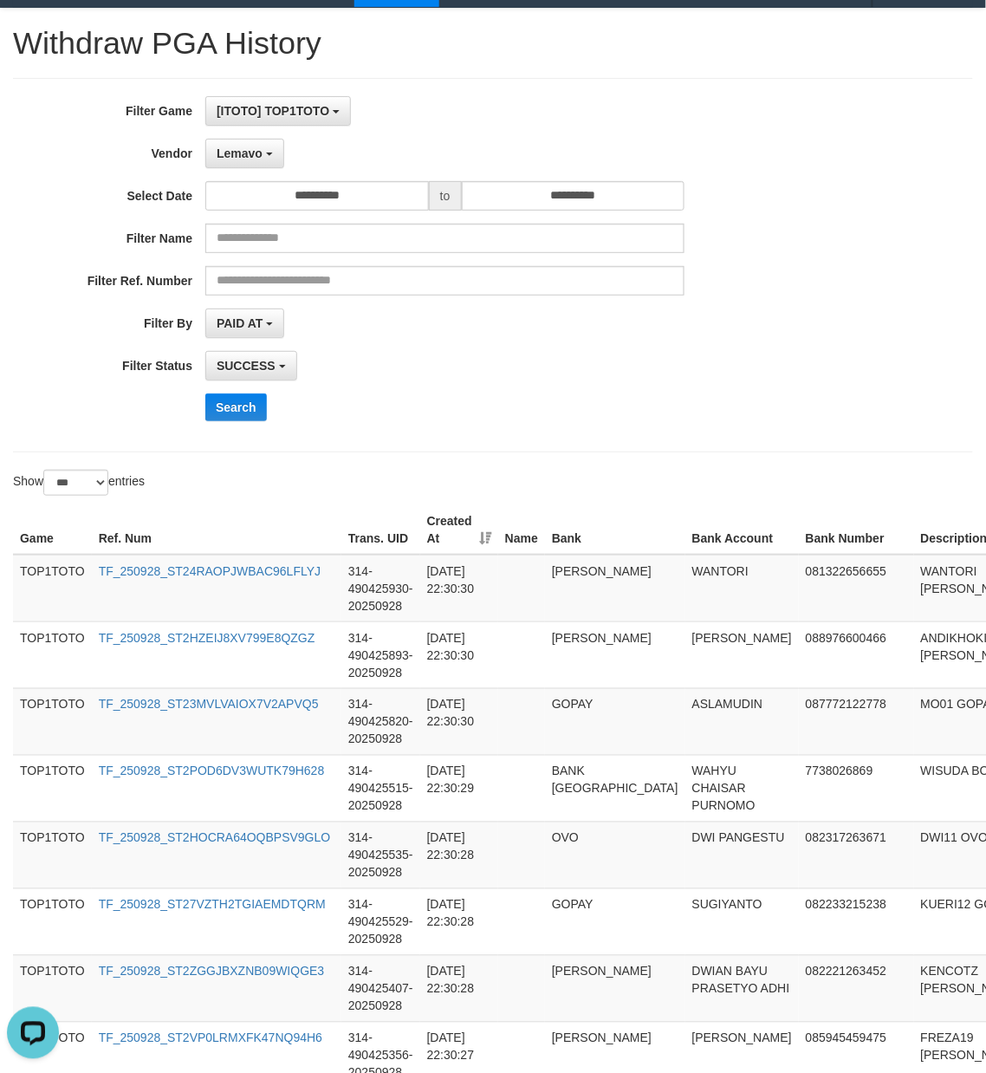
scroll to position [0, 0]
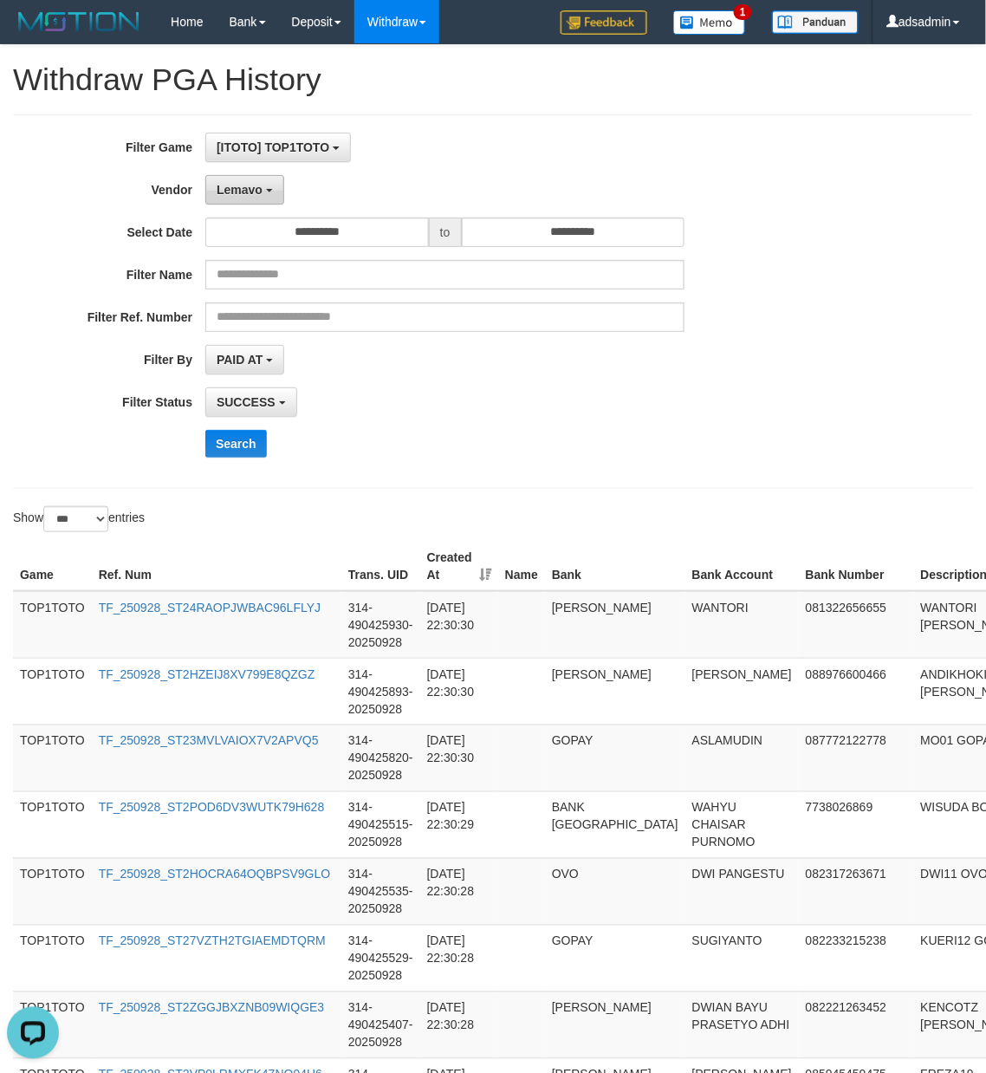
click at [251, 201] on button "Lemavo" at bounding box center [244, 189] width 79 height 29
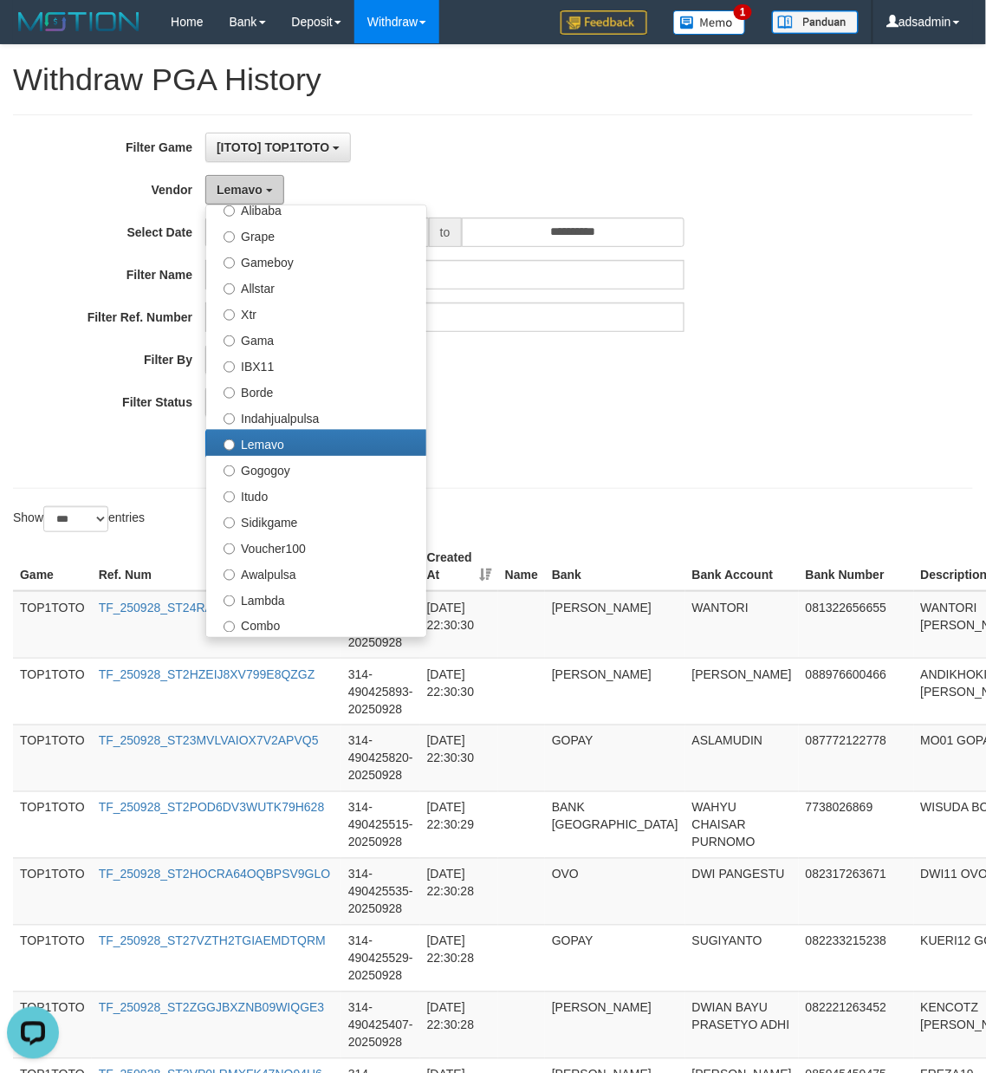
scroll to position [577, 0]
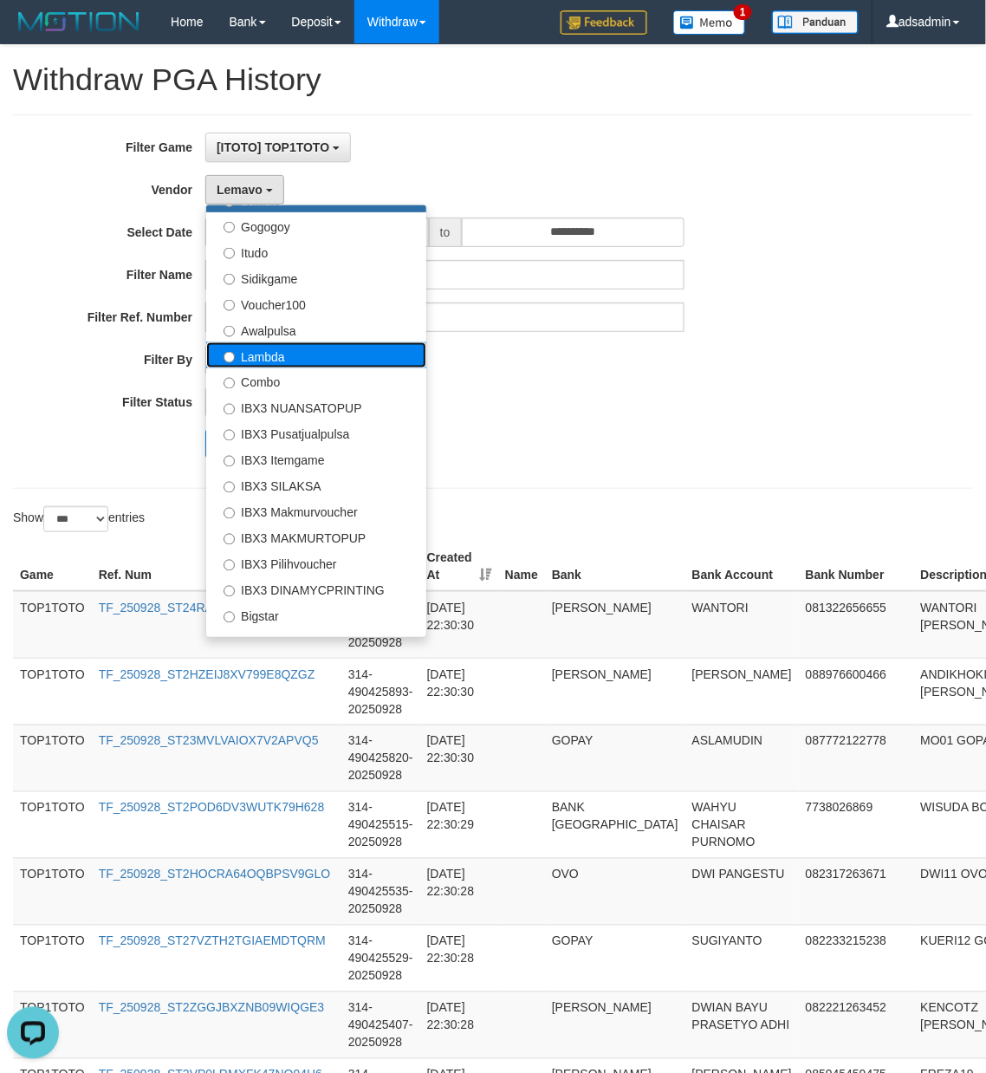
click at [310, 359] on label "Lambda" at bounding box center [316, 355] width 220 height 26
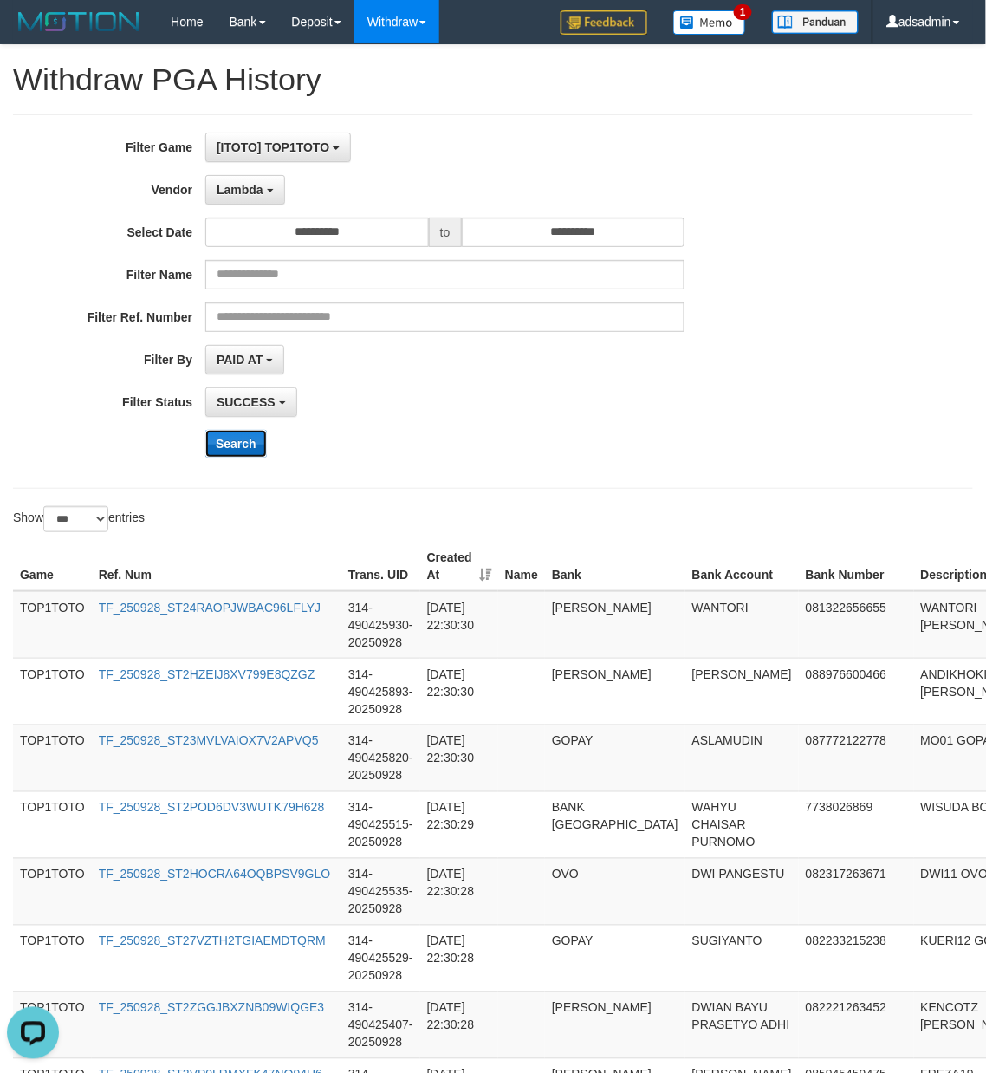
click at [231, 444] on button "Search" at bounding box center [236, 444] width 62 height 28
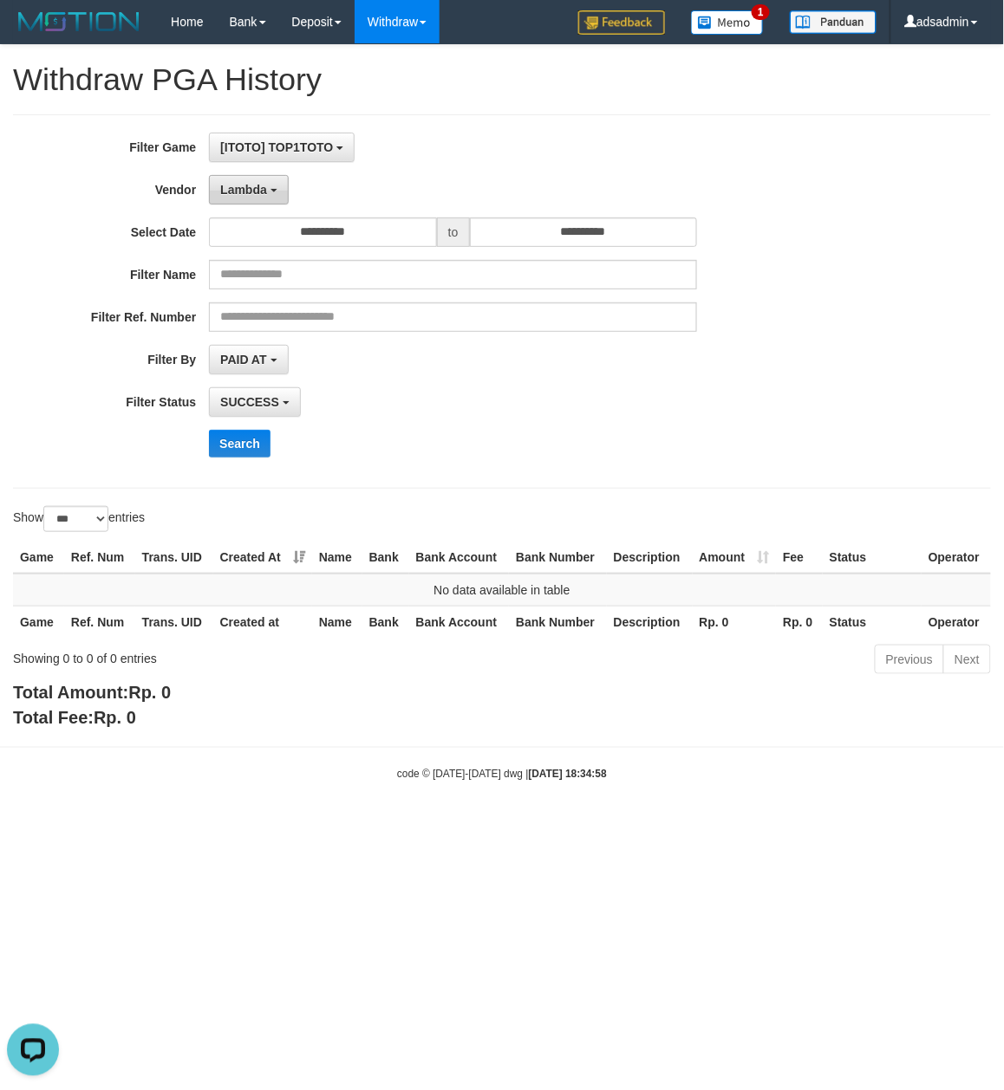
click
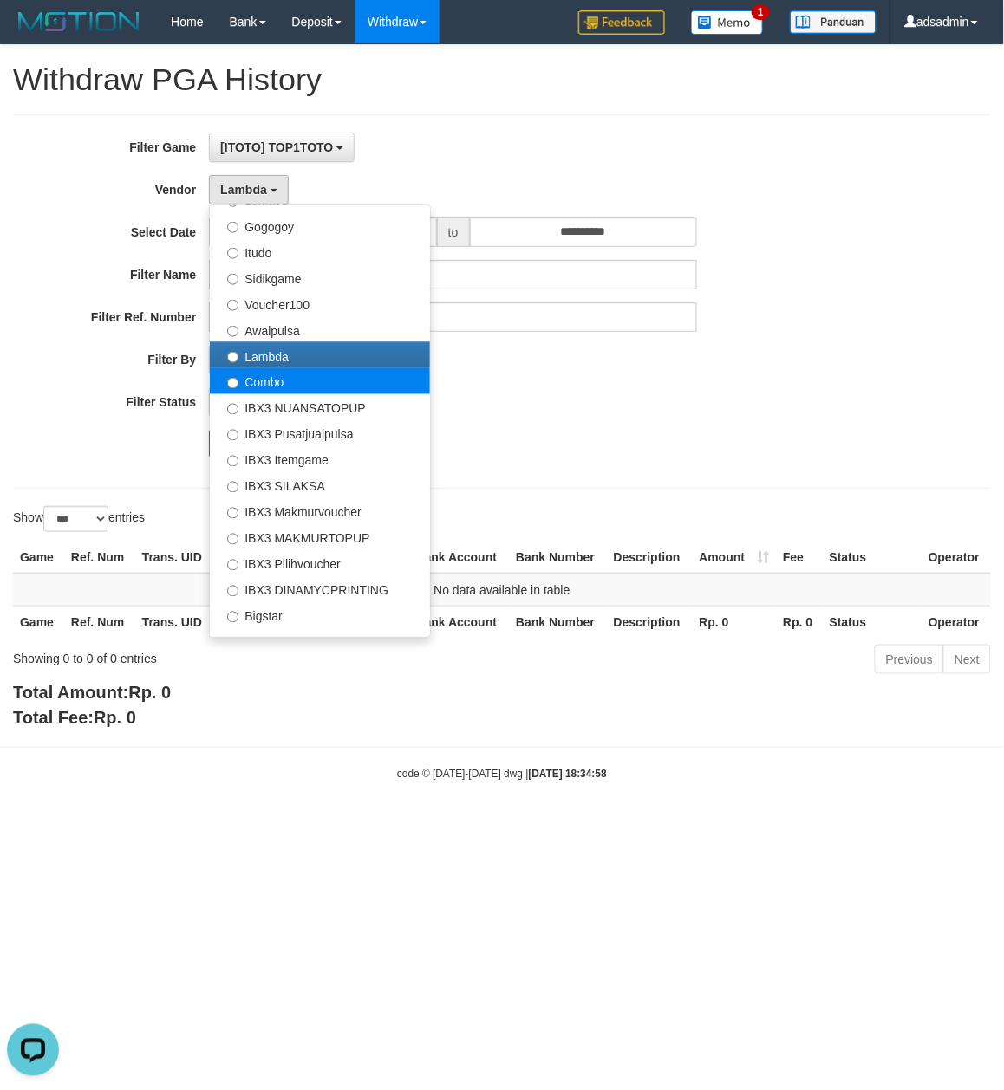
select select "**********"
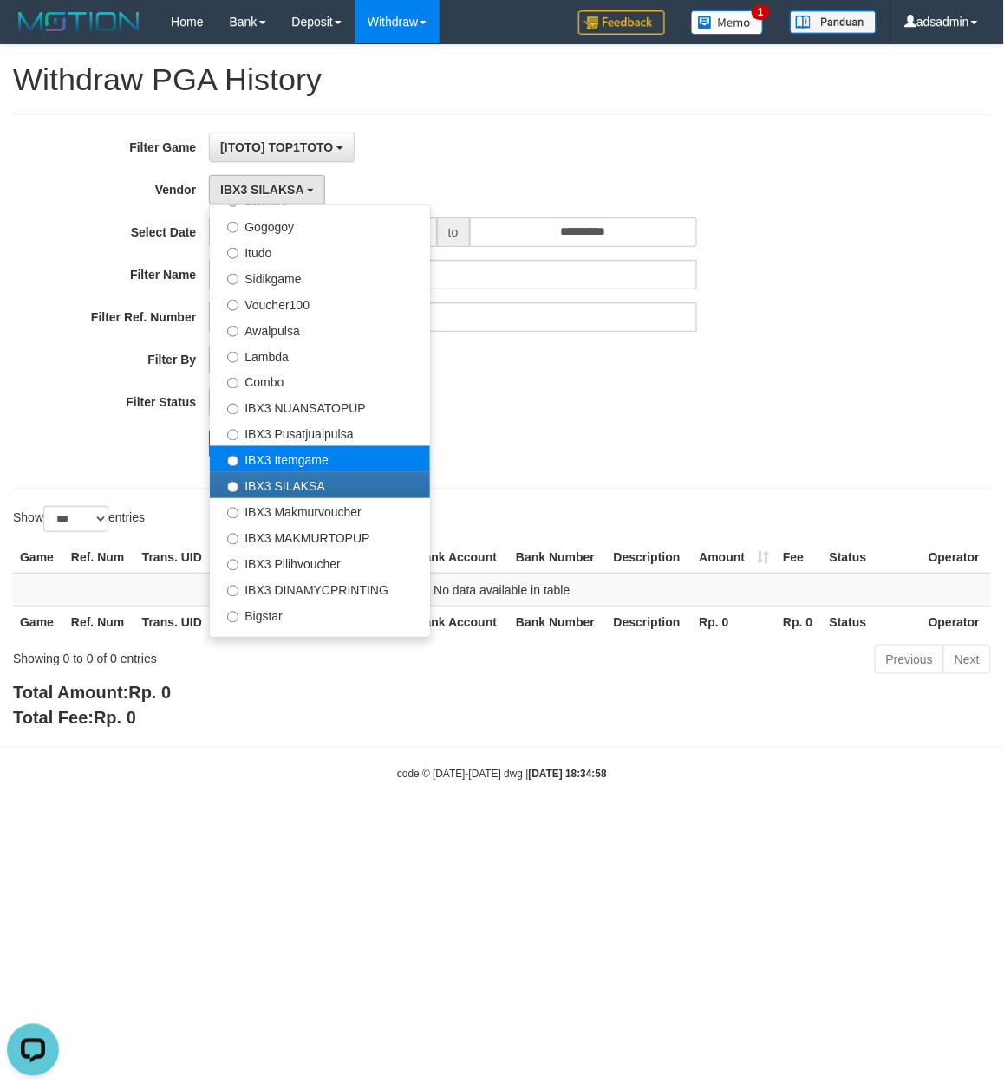
select select "**********"
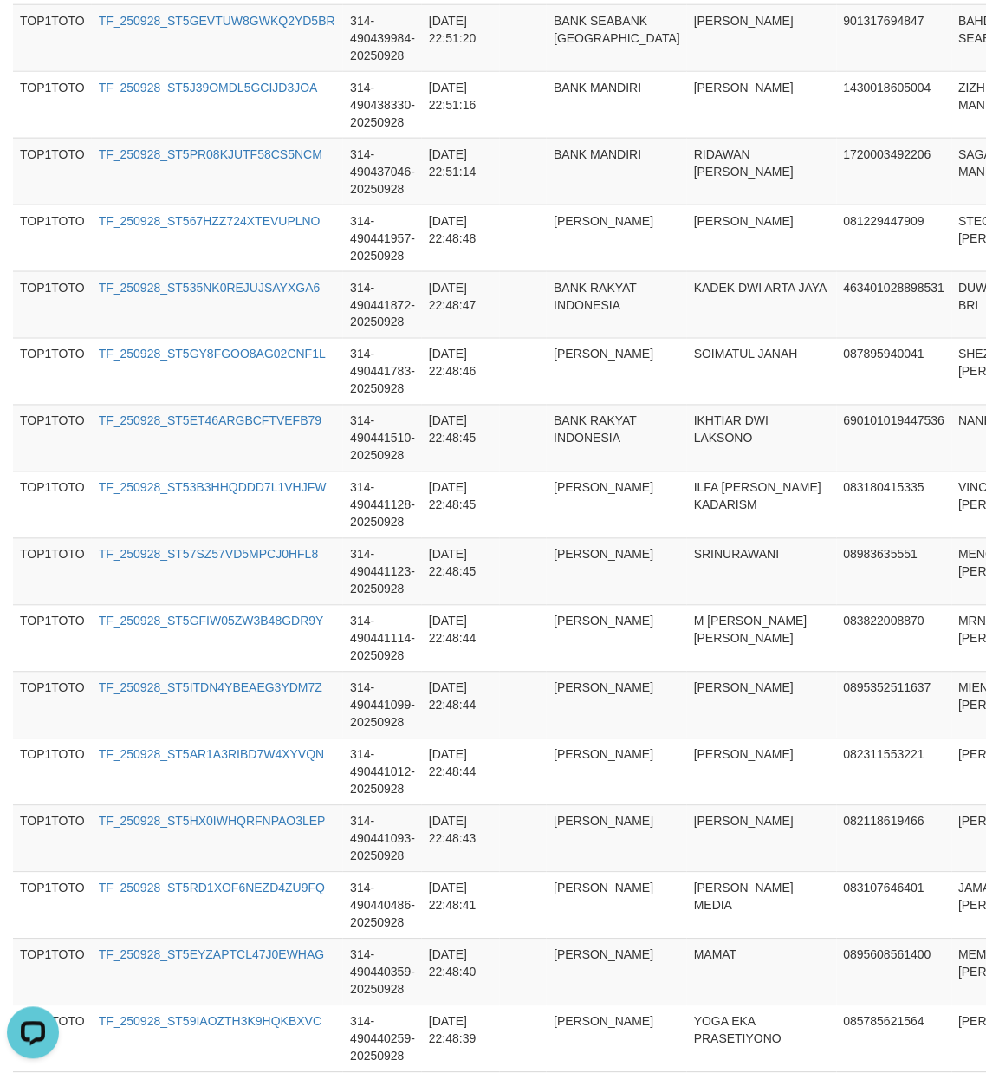
scroll to position [6461, 0]
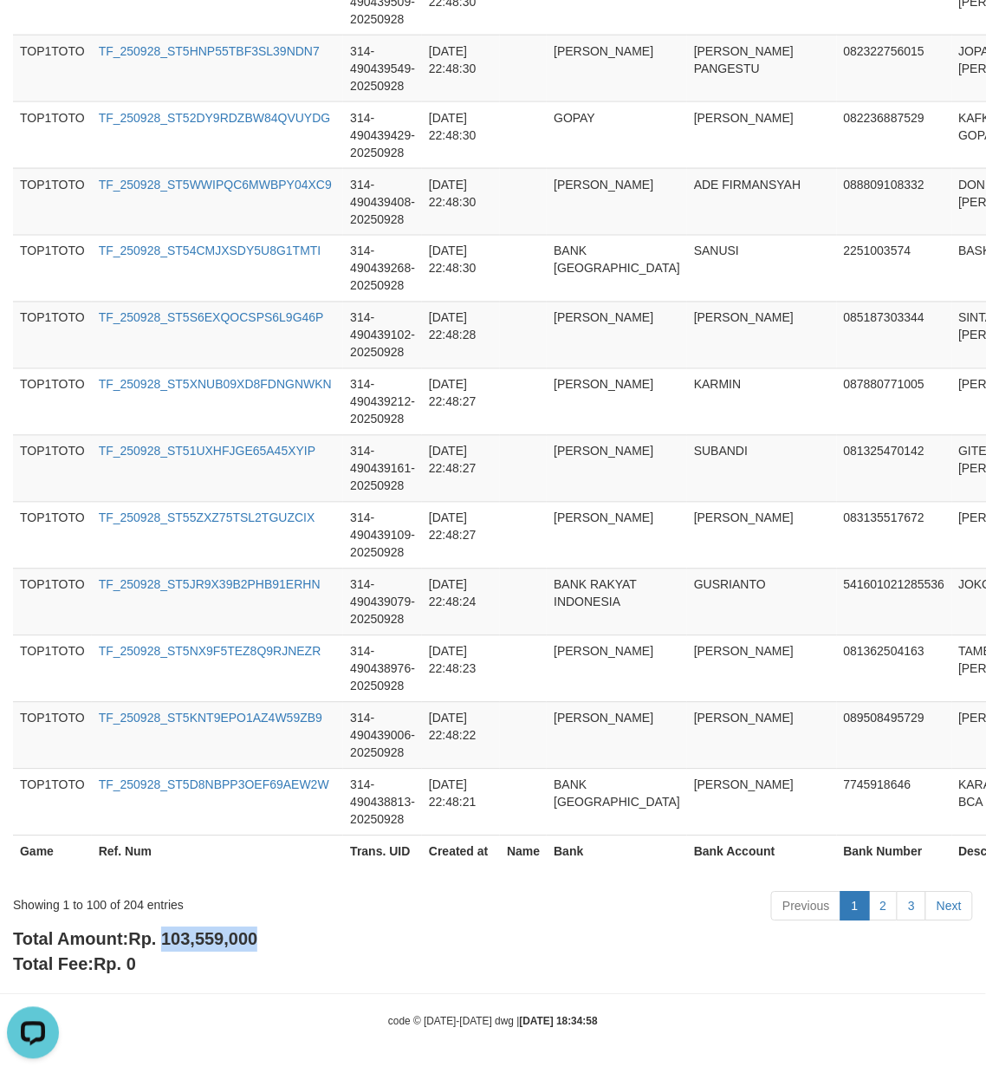
drag, startPoint x: 192, startPoint y: 931, endPoint x: 439, endPoint y: 934, distance: 246.2
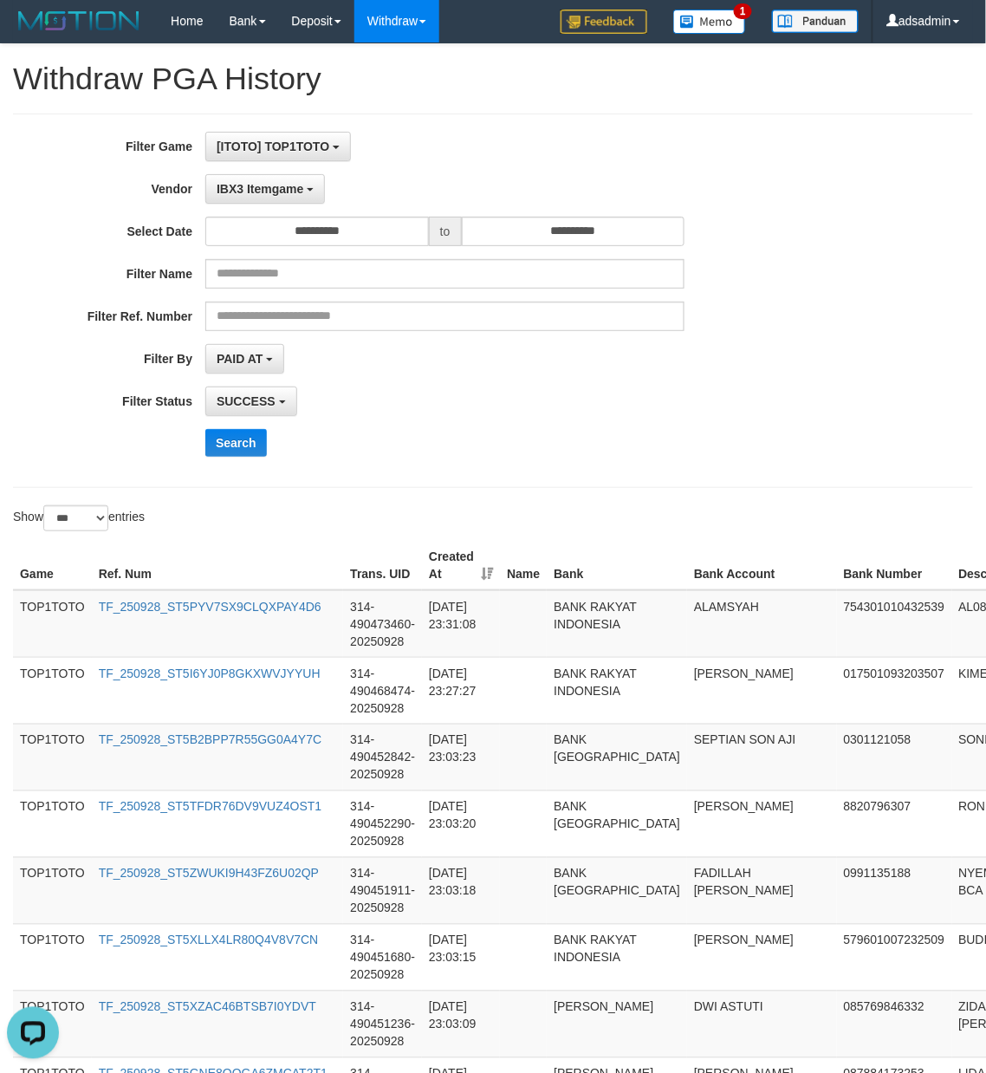
scroll to position [0, 0]
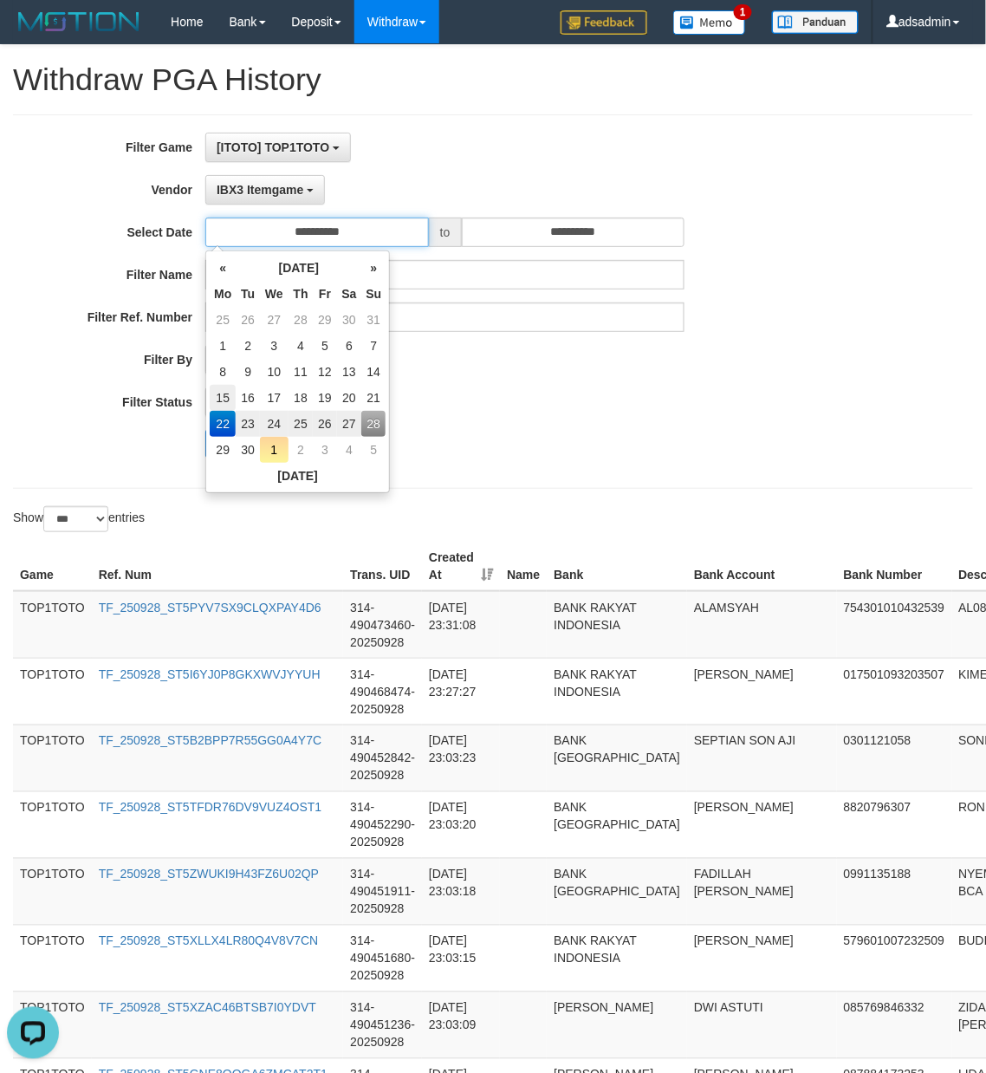
type input "**********"
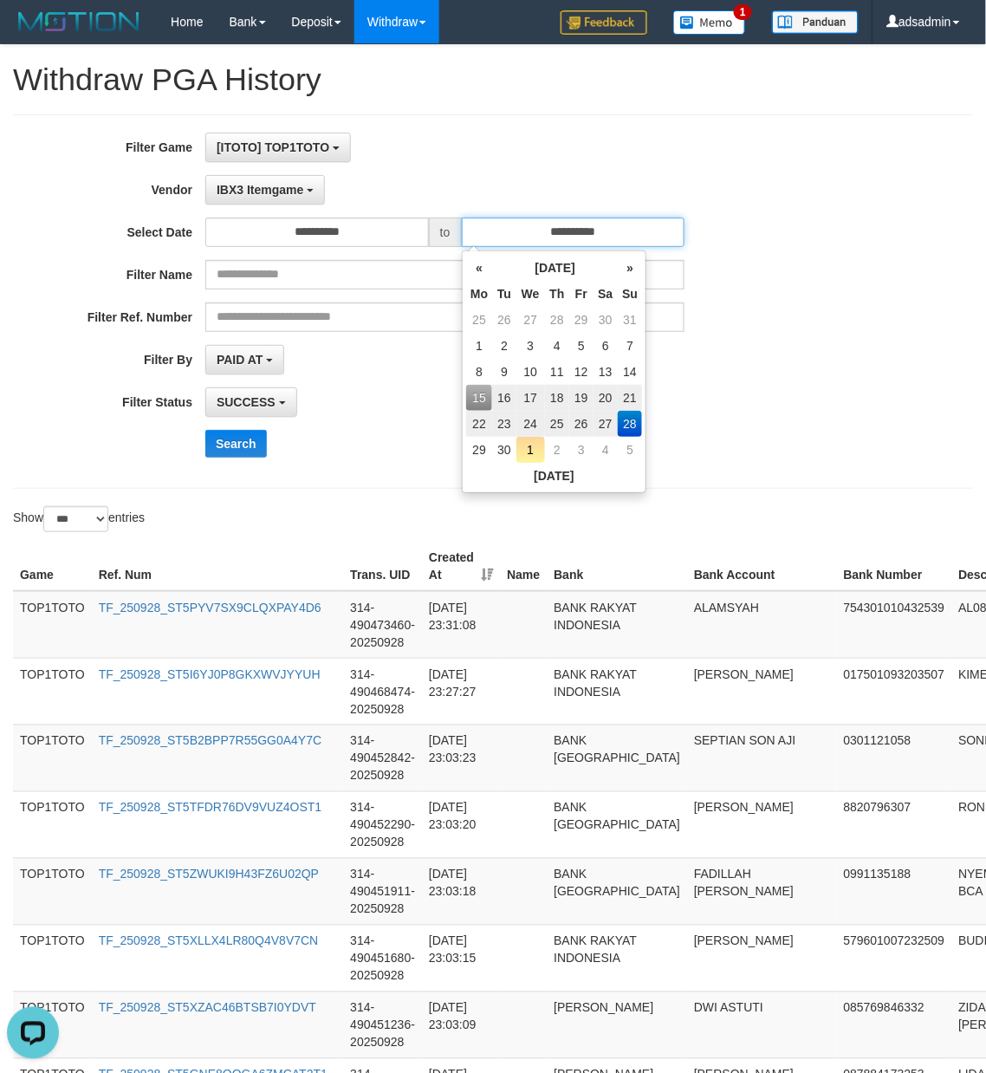
type input "**********"
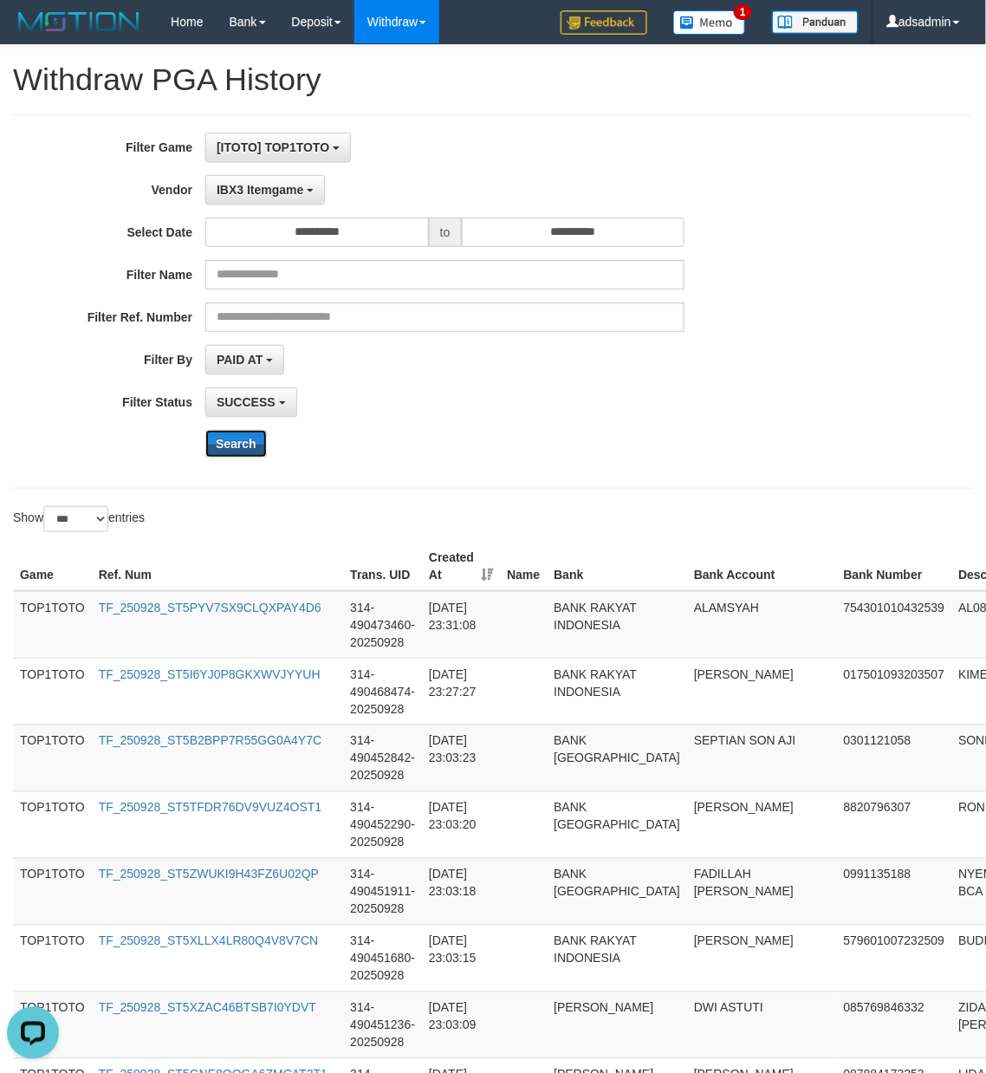
drag, startPoint x: 248, startPoint y: 448, endPoint x: 271, endPoint y: 445, distance: 23.7
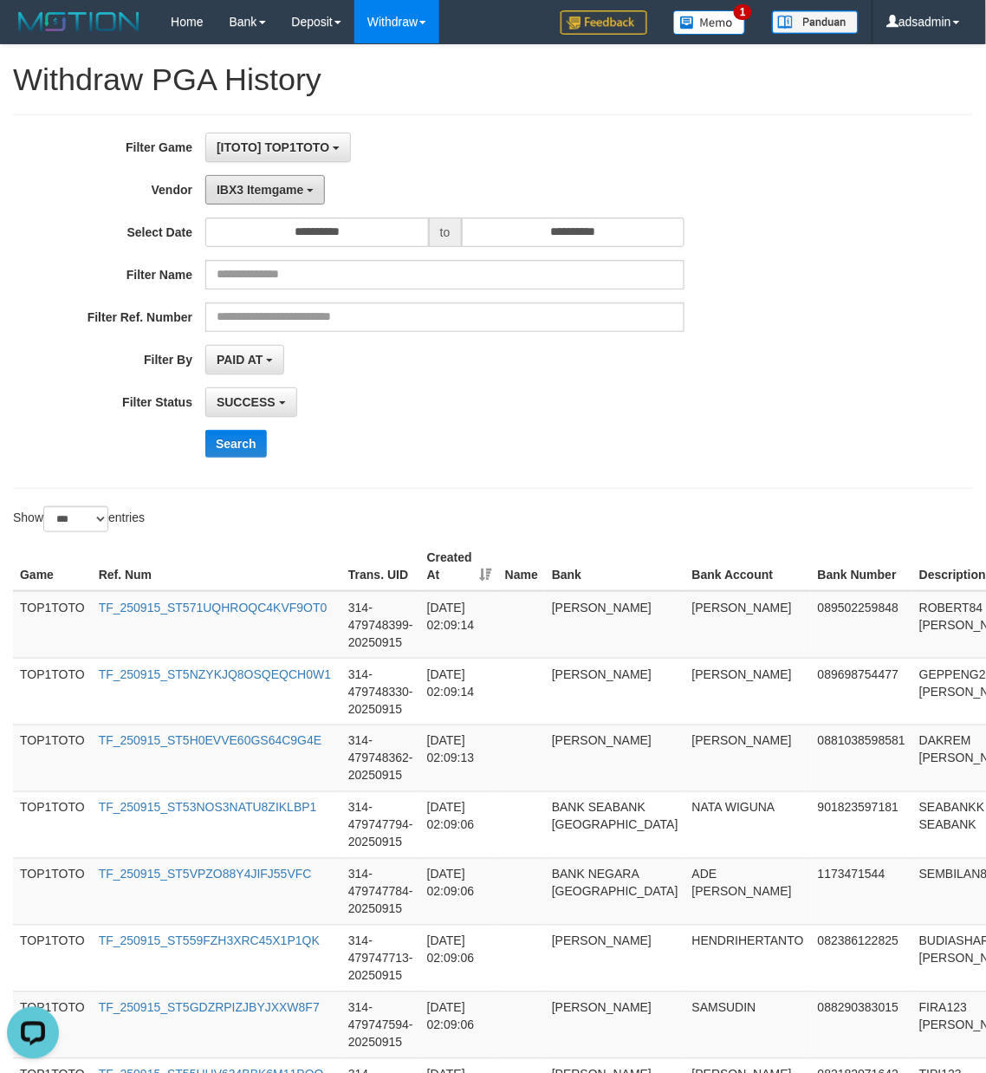
drag, startPoint x: 298, startPoint y: 194, endPoint x: 295, endPoint y: 211, distance: 17.7
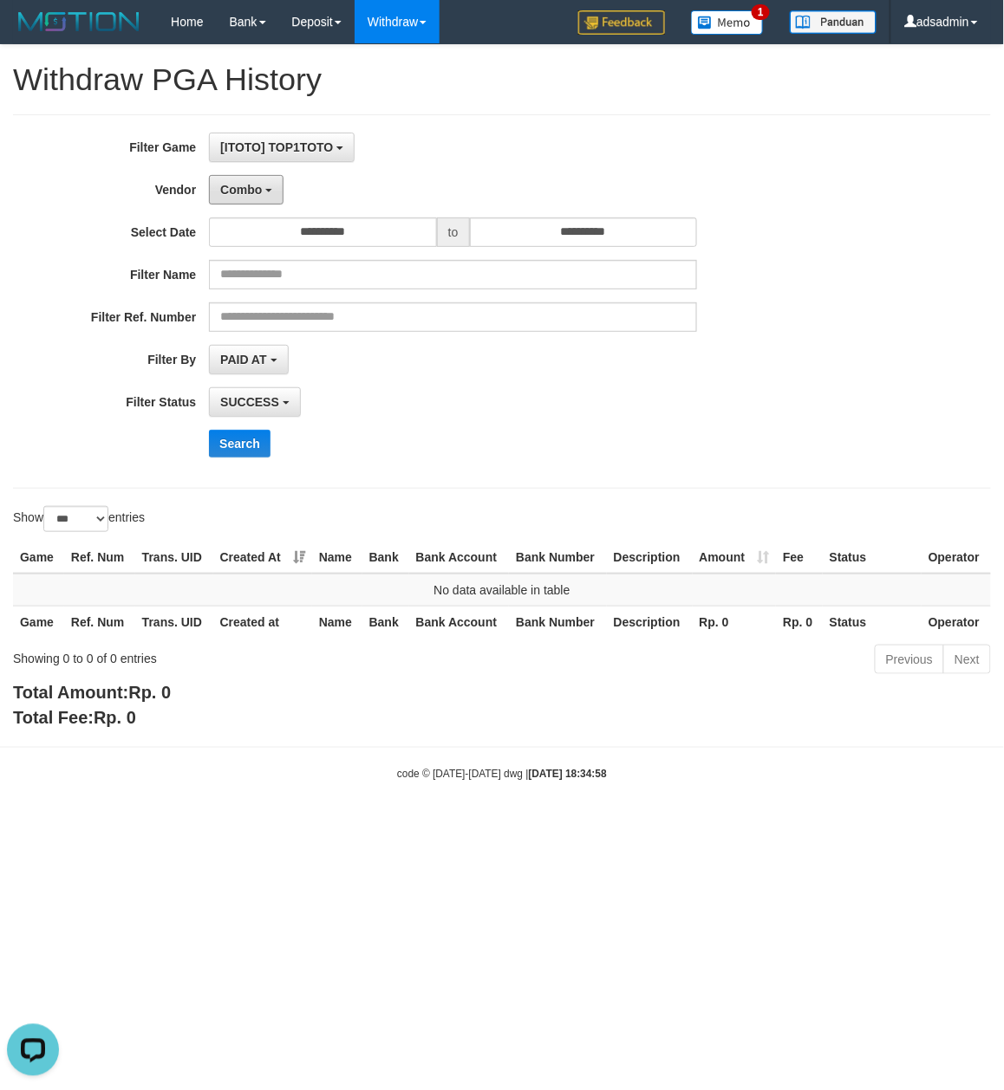
drag, startPoint x: 253, startPoint y: 196, endPoint x: 284, endPoint y: 328, distance: 135.4
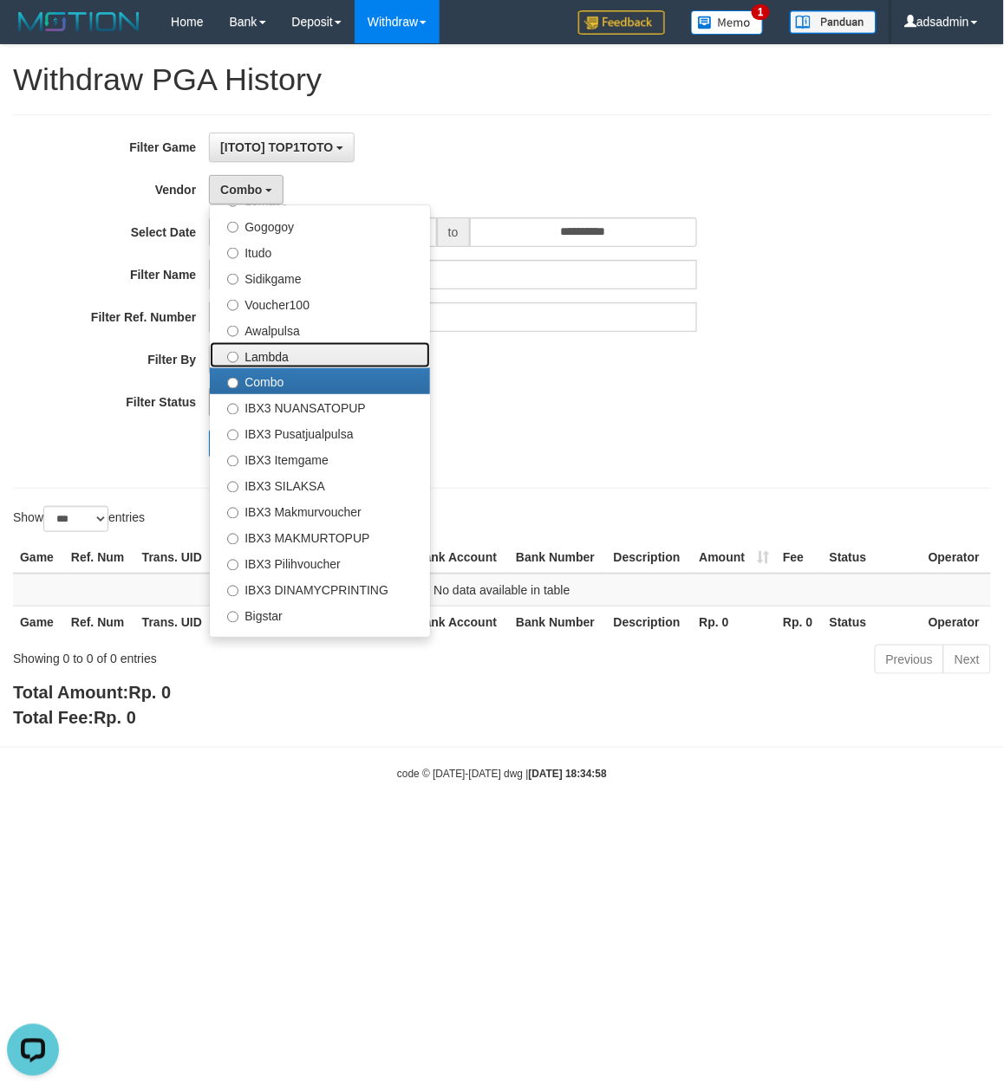
drag, startPoint x: 295, startPoint y: 359, endPoint x: 238, endPoint y: 411, distance: 77.3
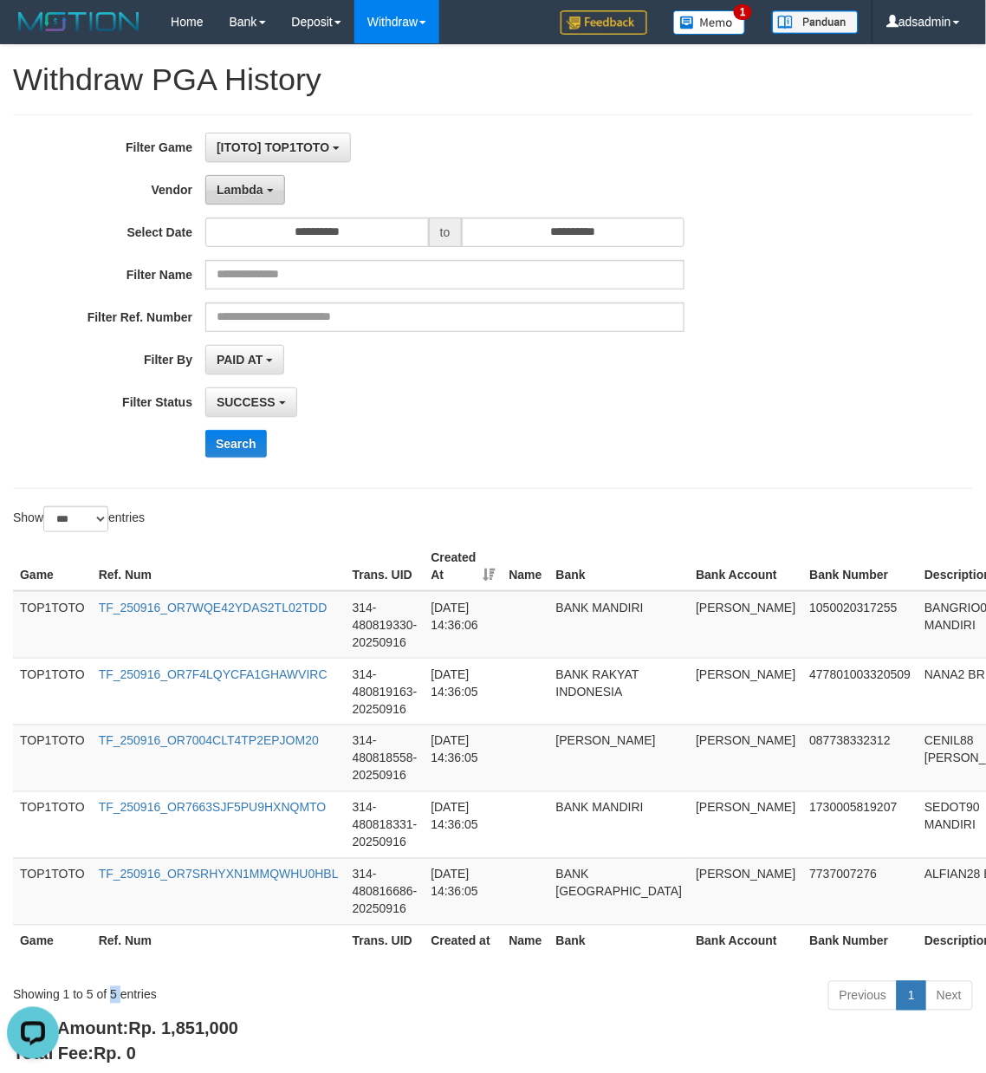
drag, startPoint x: 261, startPoint y: 181, endPoint x: 283, endPoint y: 355, distance: 175.6
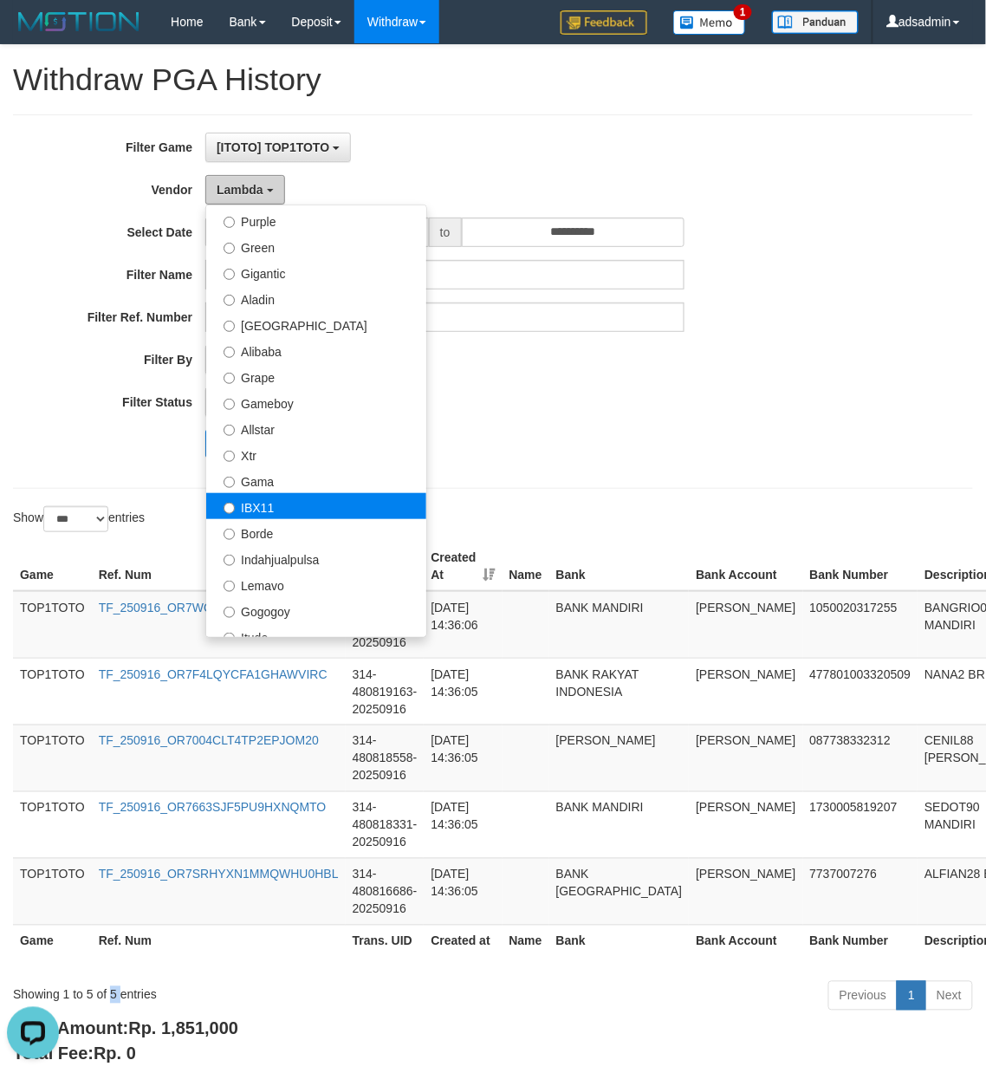
scroll to position [385, 0]
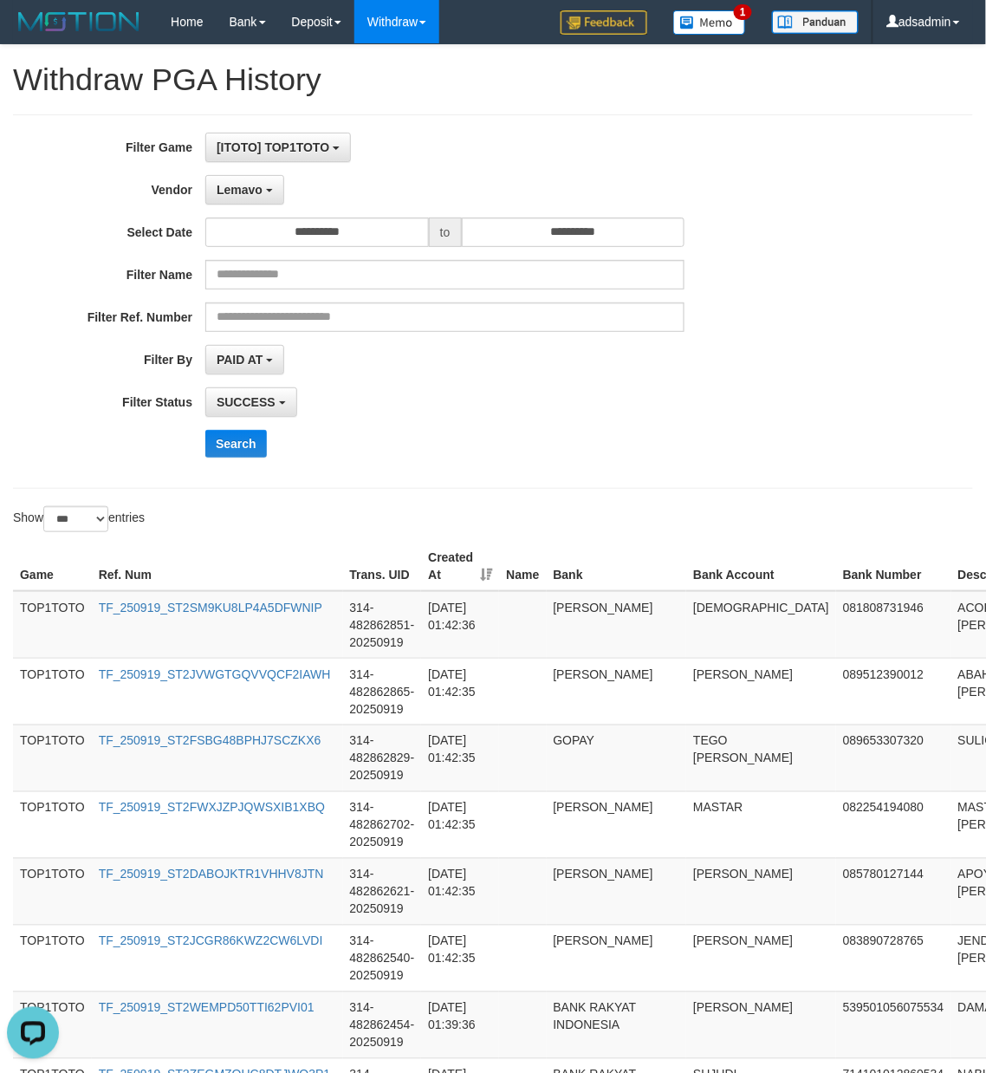
drag, startPoint x: 704, startPoint y: 455, endPoint x: 657, endPoint y: 528, distance: 86.6
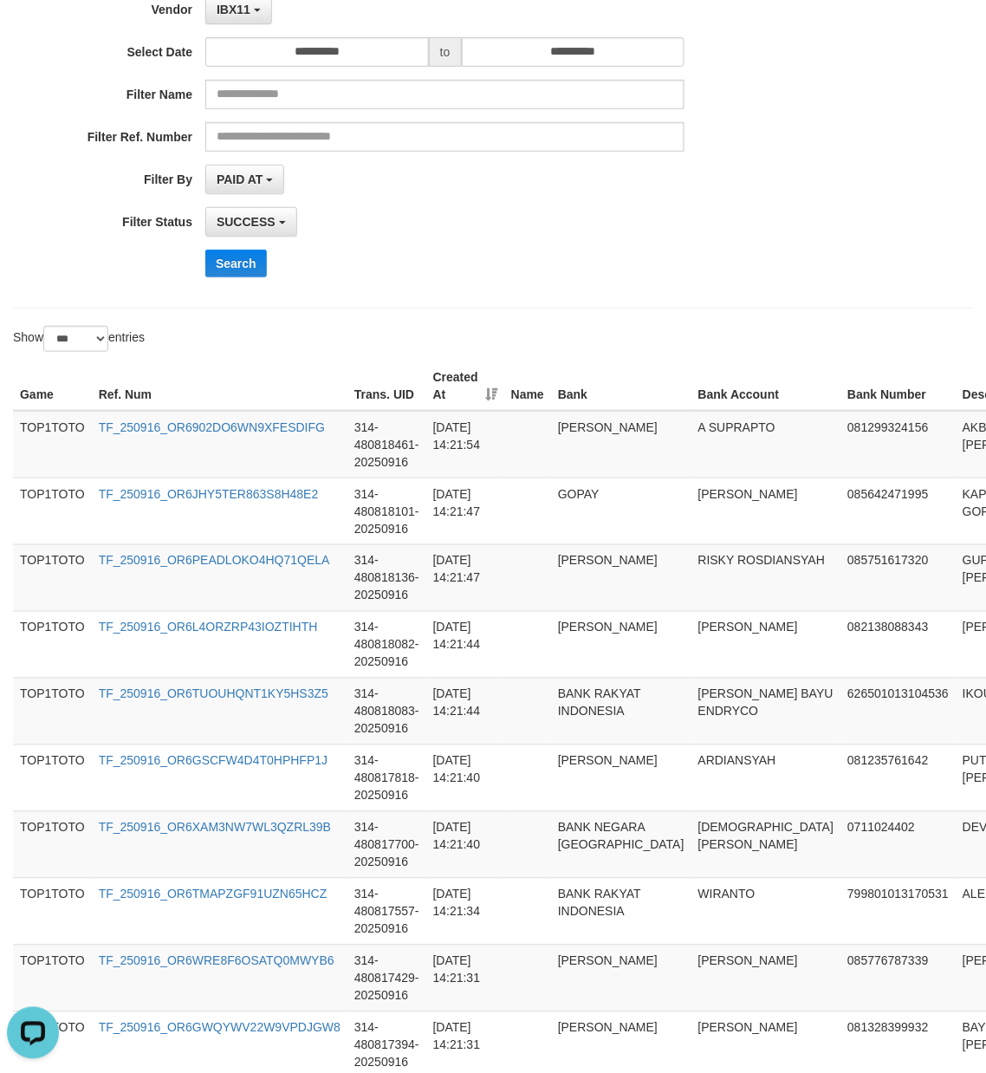
scroll to position [0, 0]
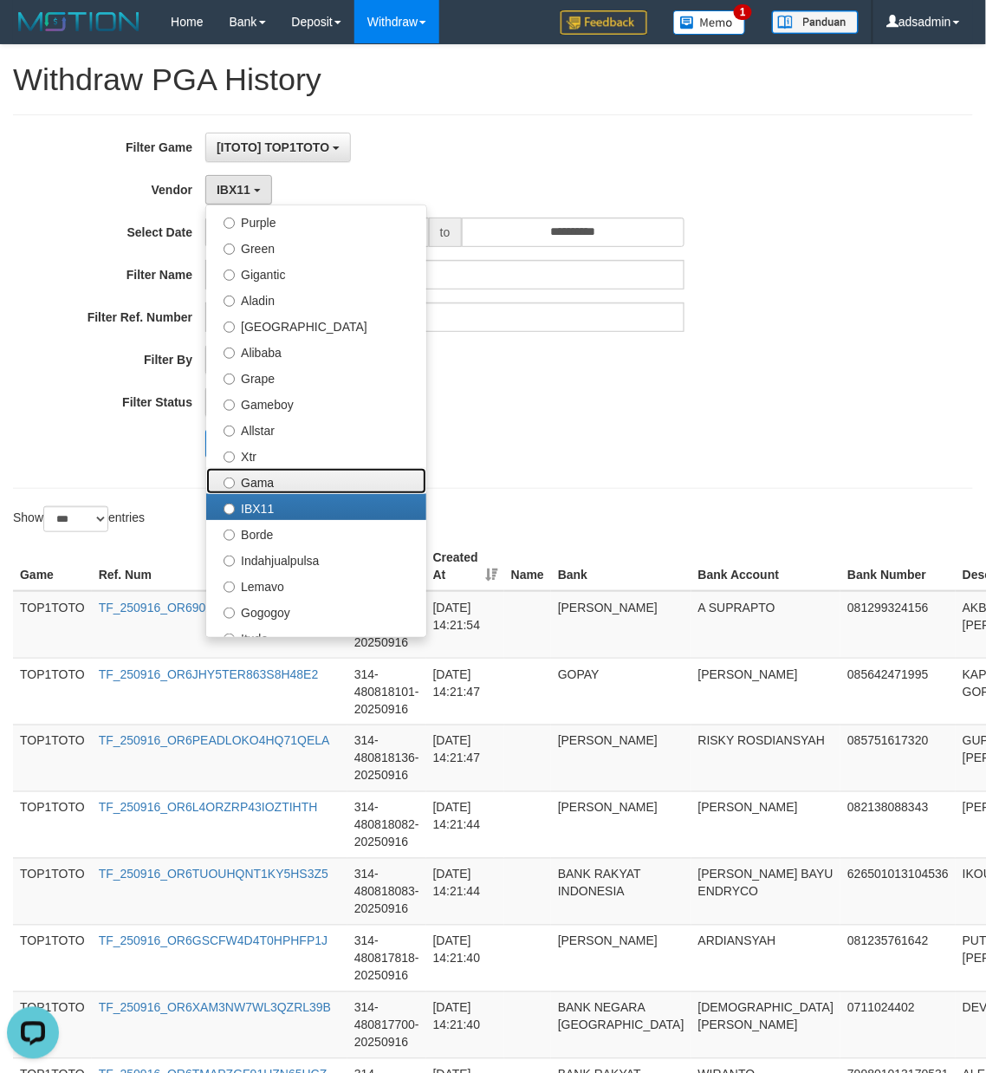
drag, startPoint x: 324, startPoint y: 491, endPoint x: 357, endPoint y: 383, distance: 112.4
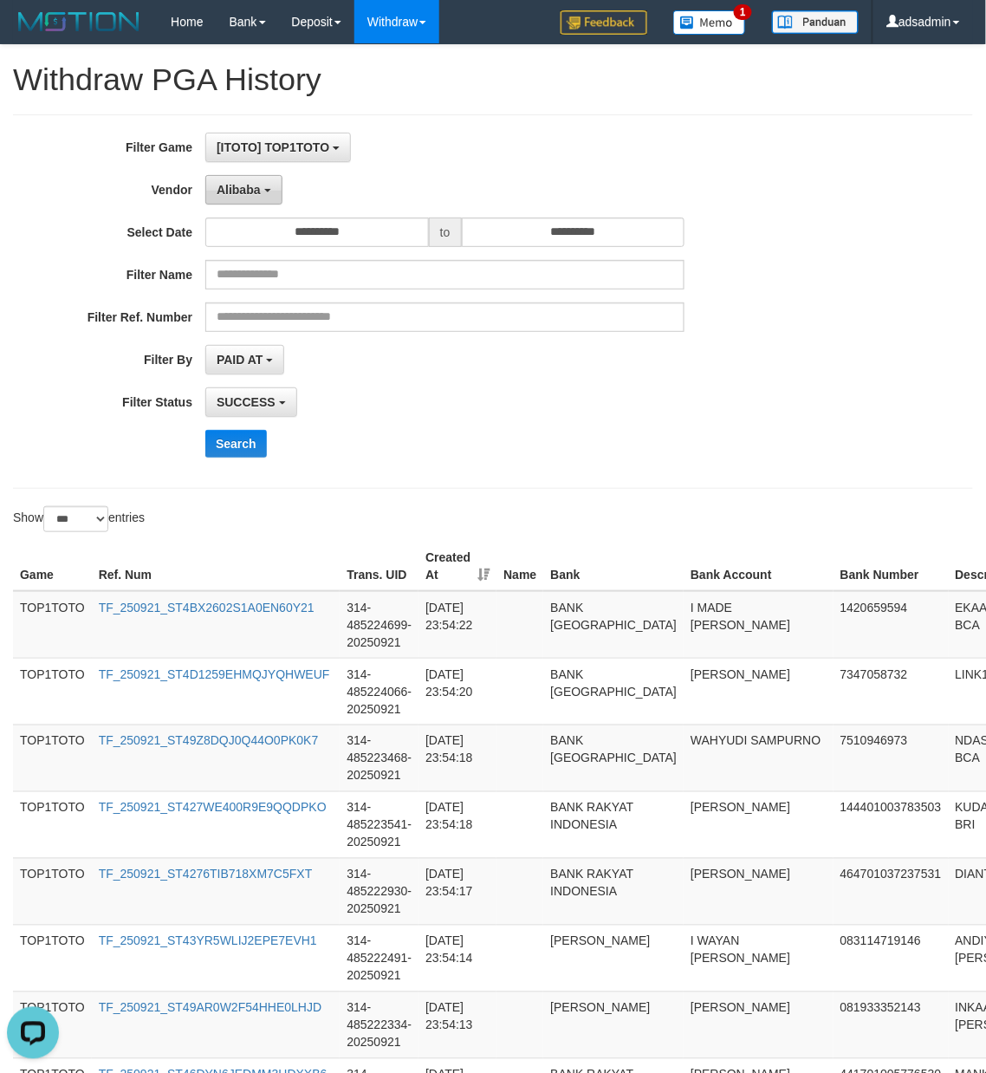
drag, startPoint x: 247, startPoint y: 196, endPoint x: 247, endPoint y: 375, distance: 179.4
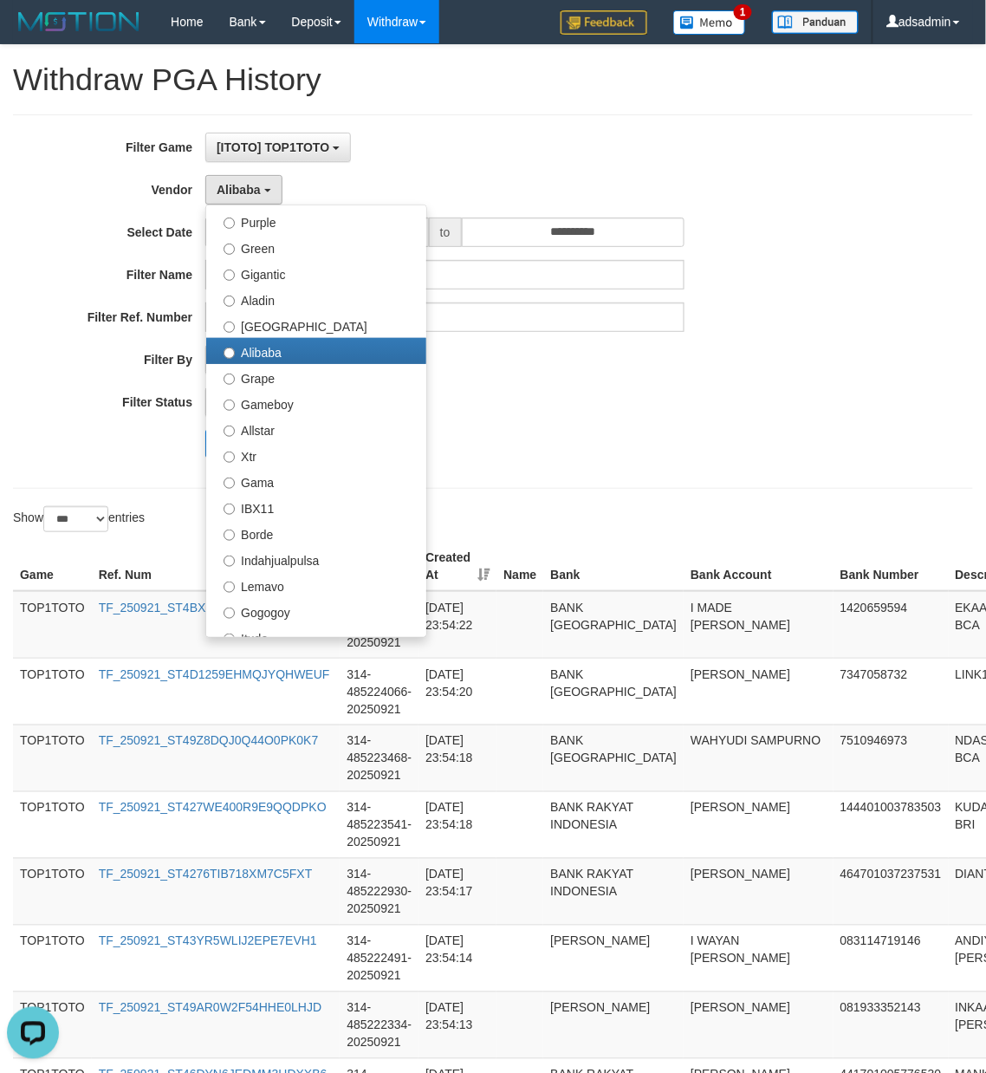
select select "**********"
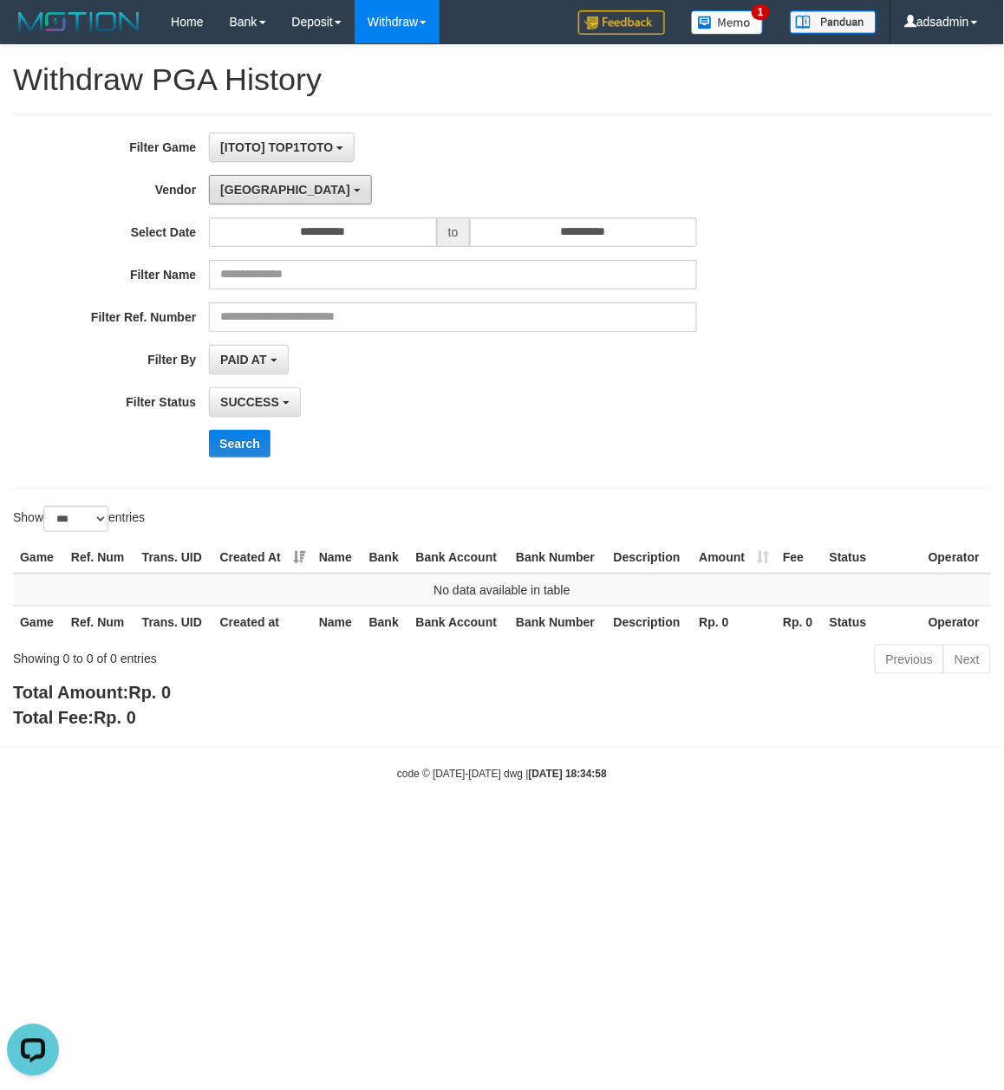
drag, startPoint x: 255, startPoint y: 192, endPoint x: 255, endPoint y: 226, distance: 33.8
drag, startPoint x: 250, startPoint y: 185, endPoint x: 255, endPoint y: 262, distance: 76.5
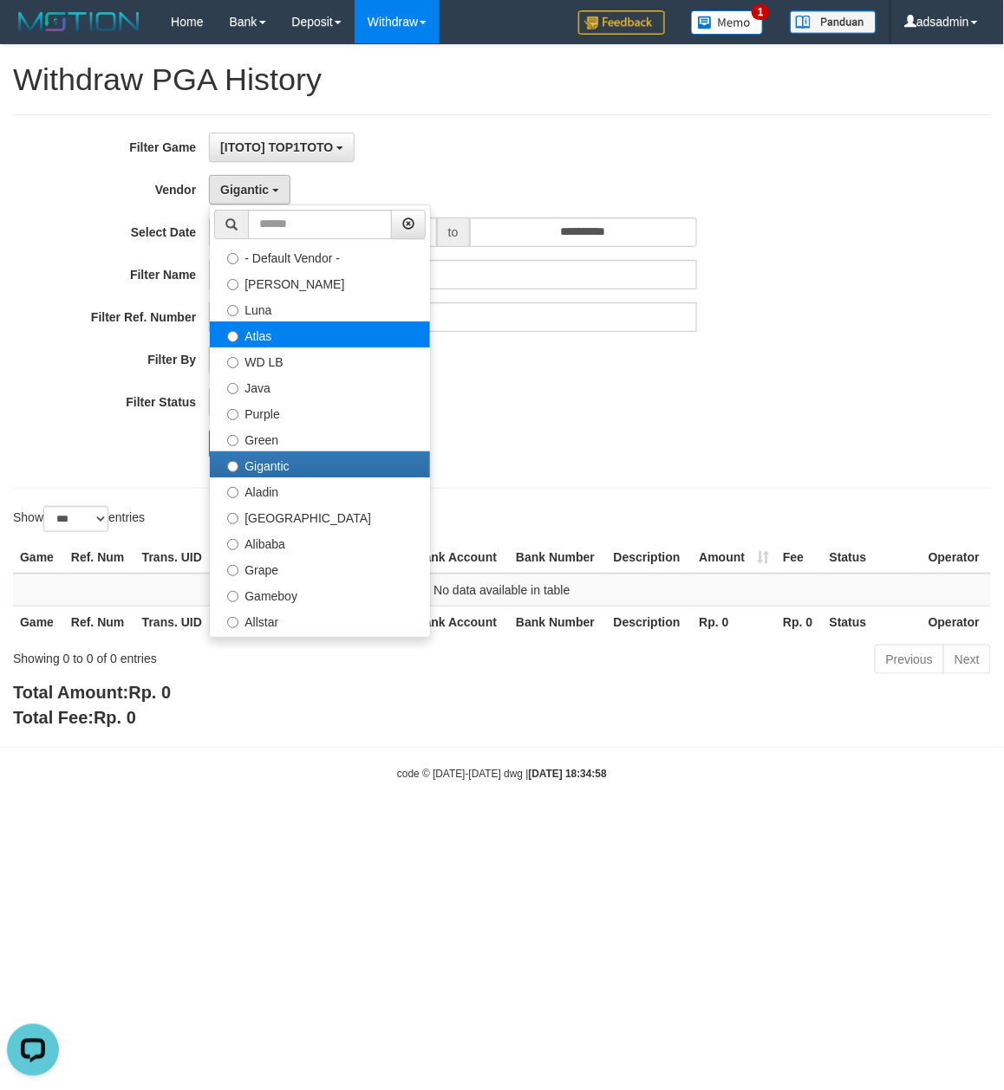
select select "**********"
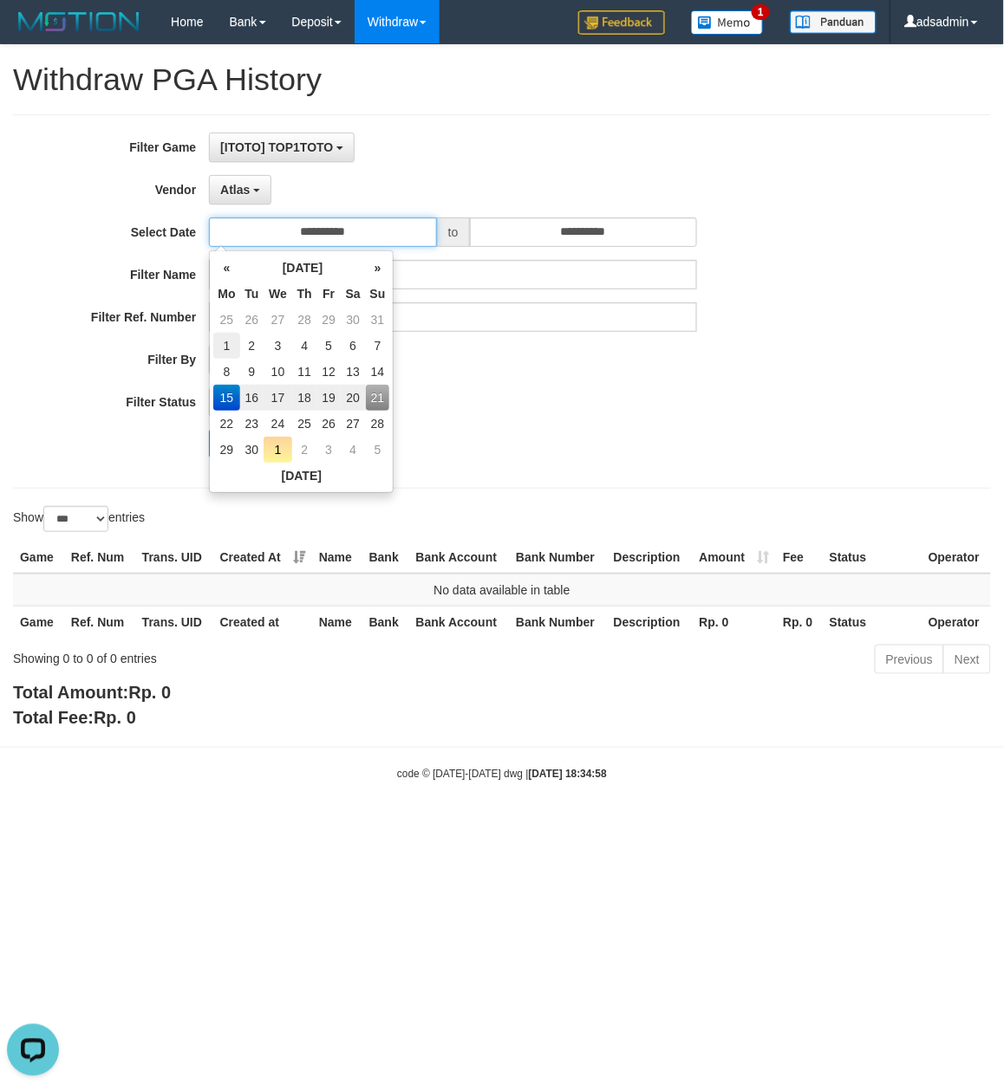
type input "**********"
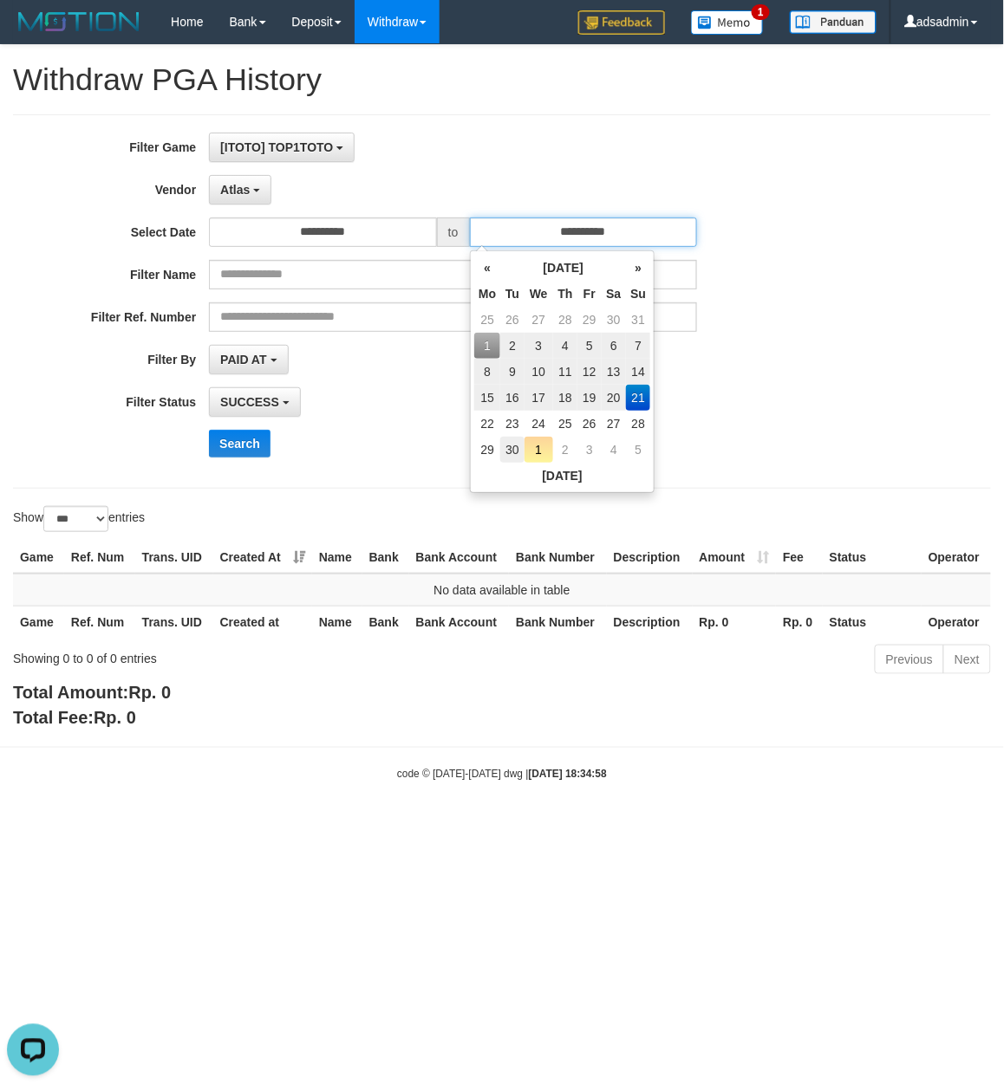
type input "**********"
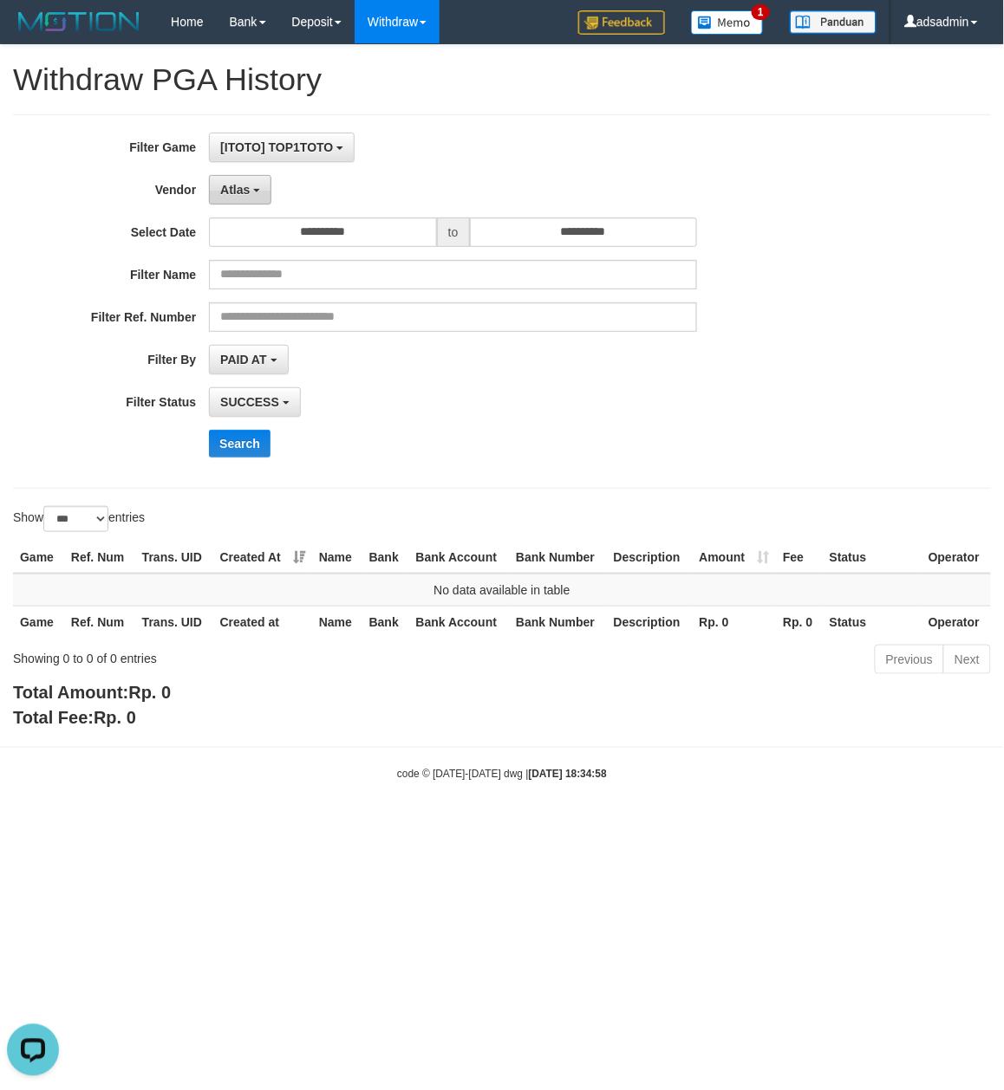
drag, startPoint x: 260, startPoint y: 192, endPoint x: 270, endPoint y: 316, distance: 124.4
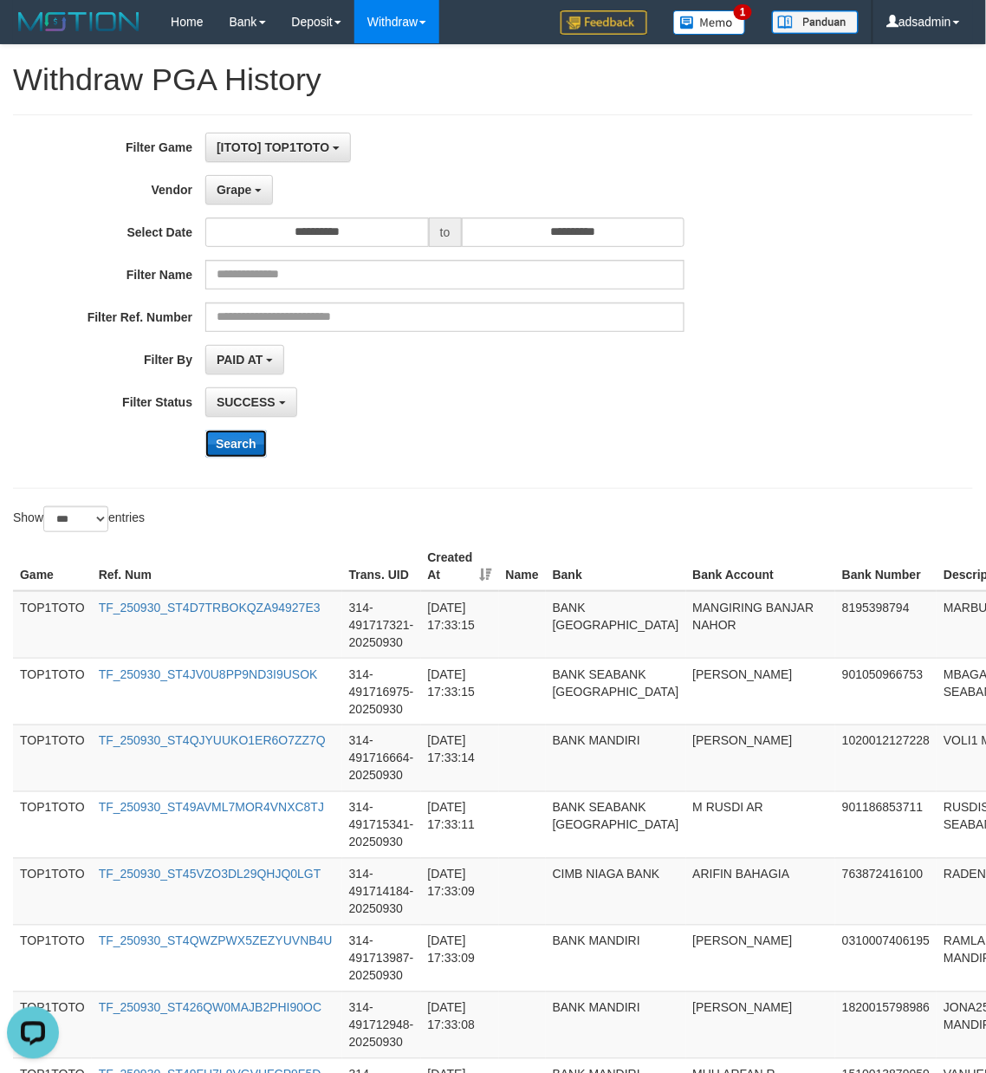
drag, startPoint x: 236, startPoint y: 441, endPoint x: 262, endPoint y: 439, distance: 26.1
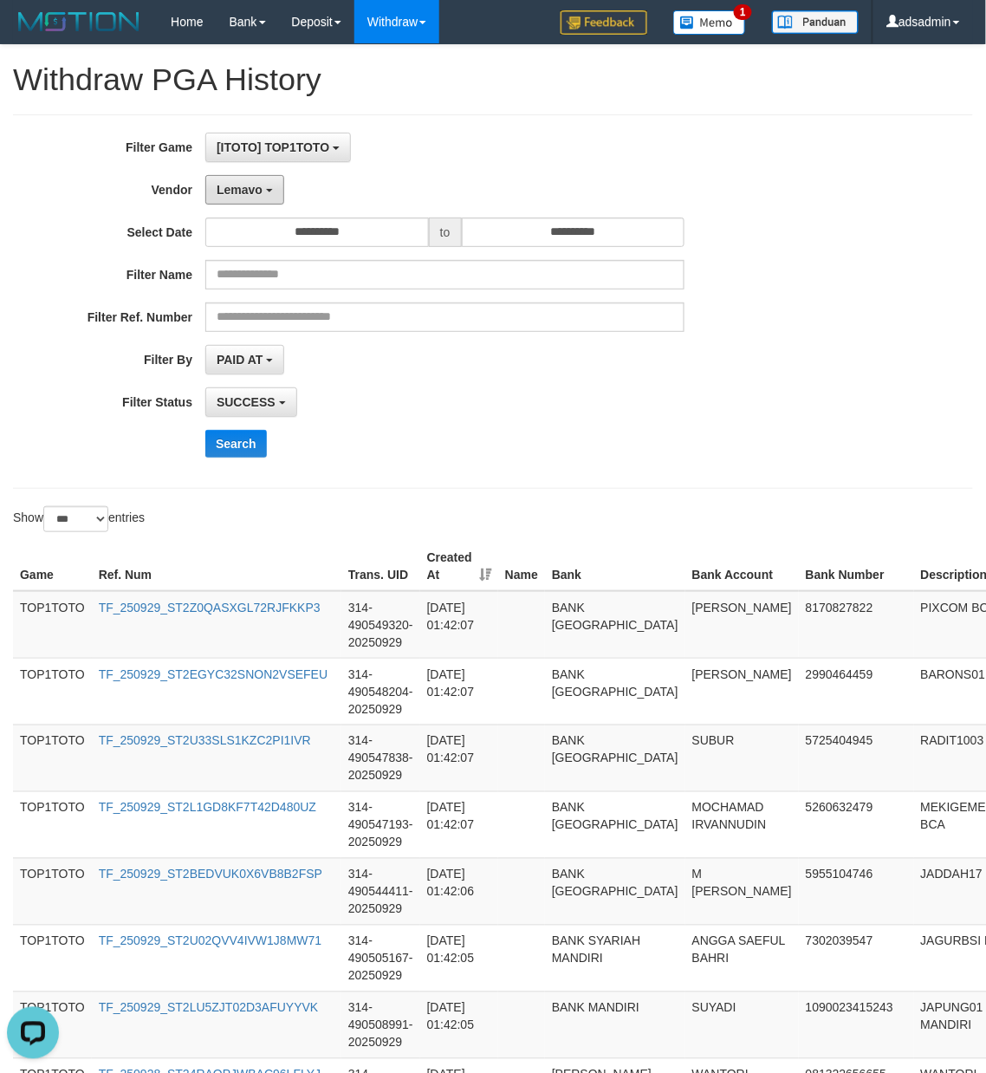
drag, startPoint x: 275, startPoint y: 180, endPoint x: 271, endPoint y: 442, distance: 261.8
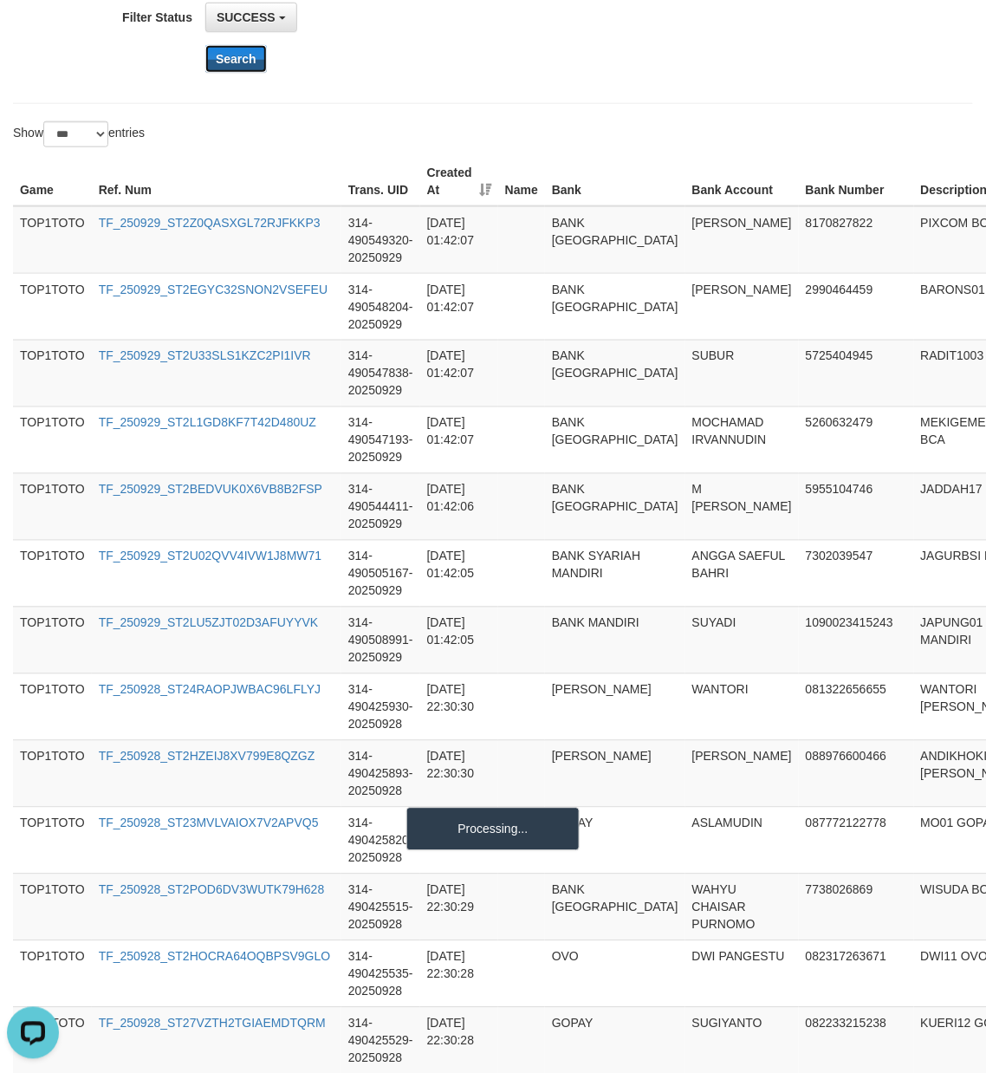
scroll to position [94, 0]
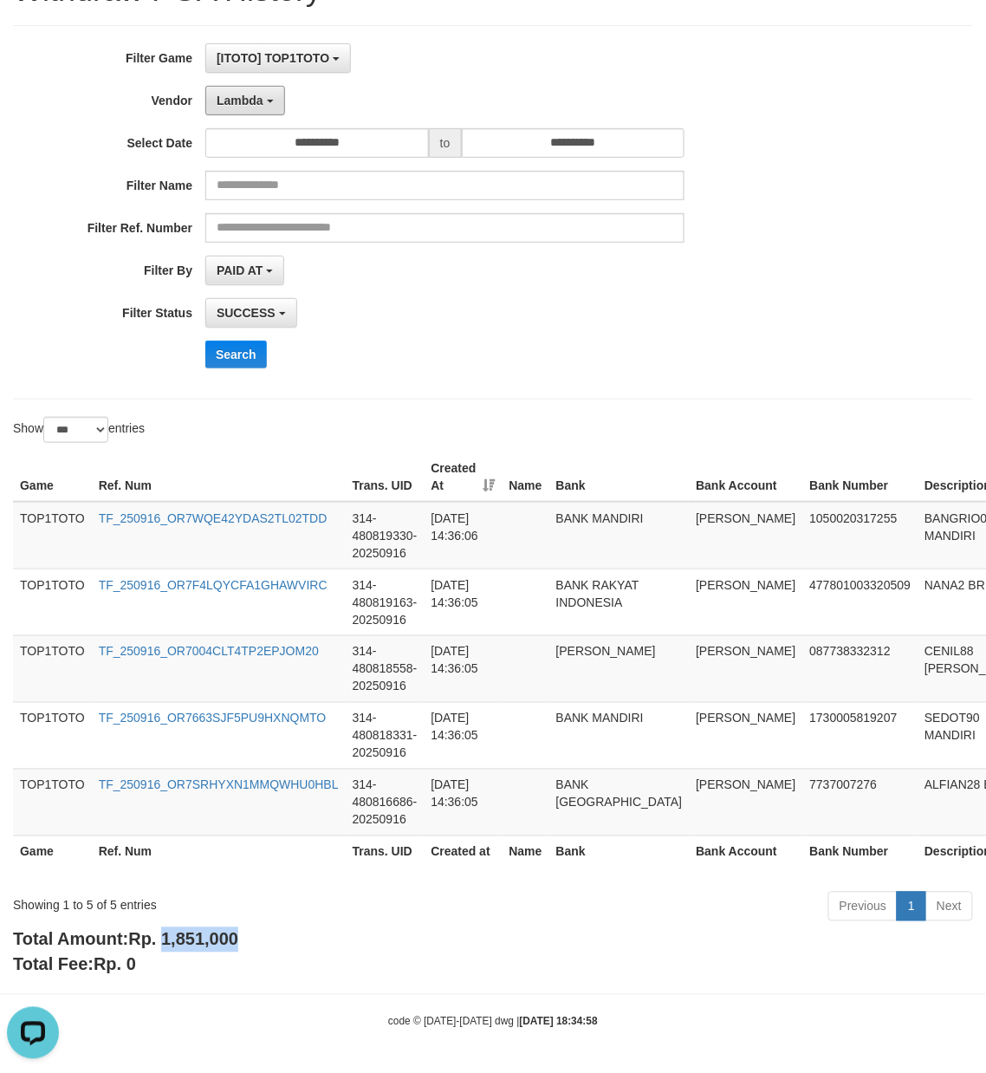
drag, startPoint x: 258, startPoint y: 97, endPoint x: 262, endPoint y: 529, distance: 431.7
drag, startPoint x: 247, startPoint y: 354, endPoint x: 269, endPoint y: 351, distance: 21.8
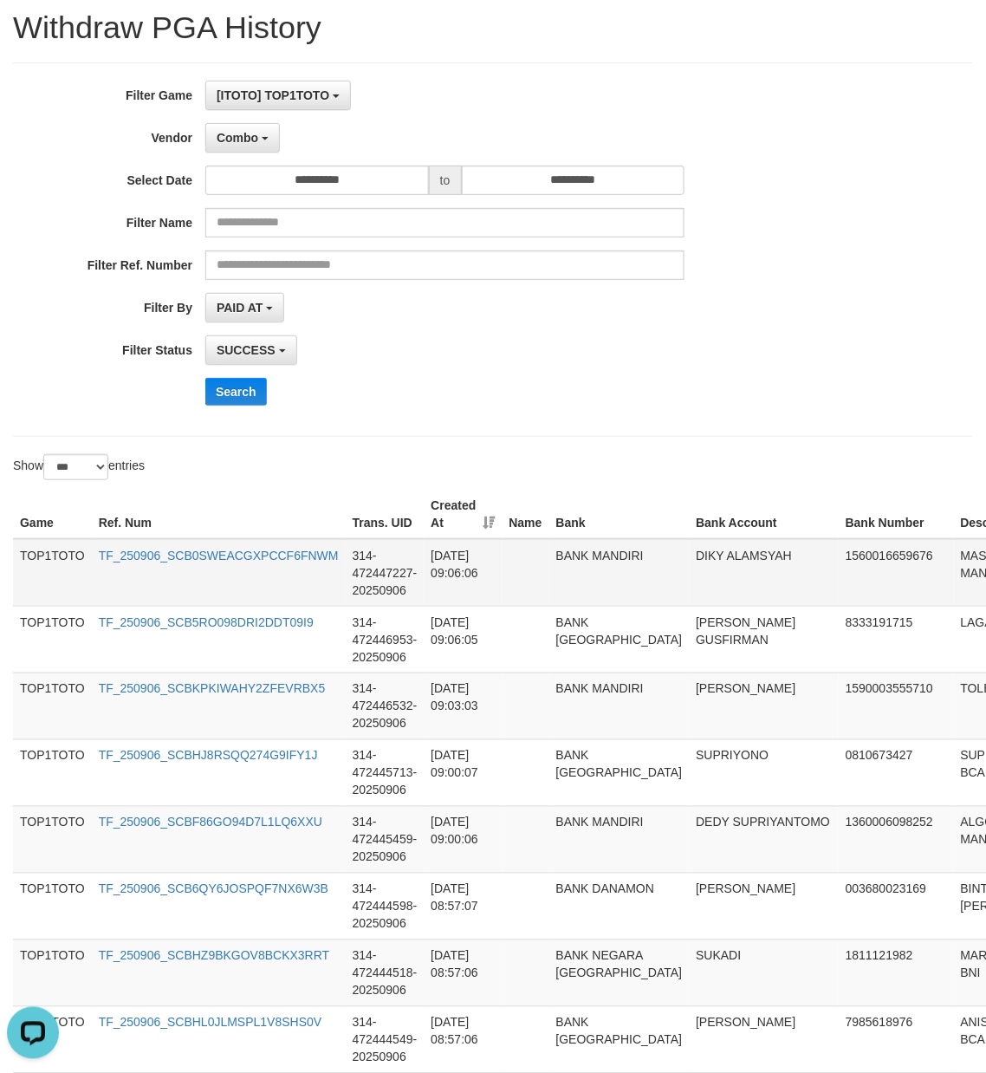
scroll to position [0, 0]
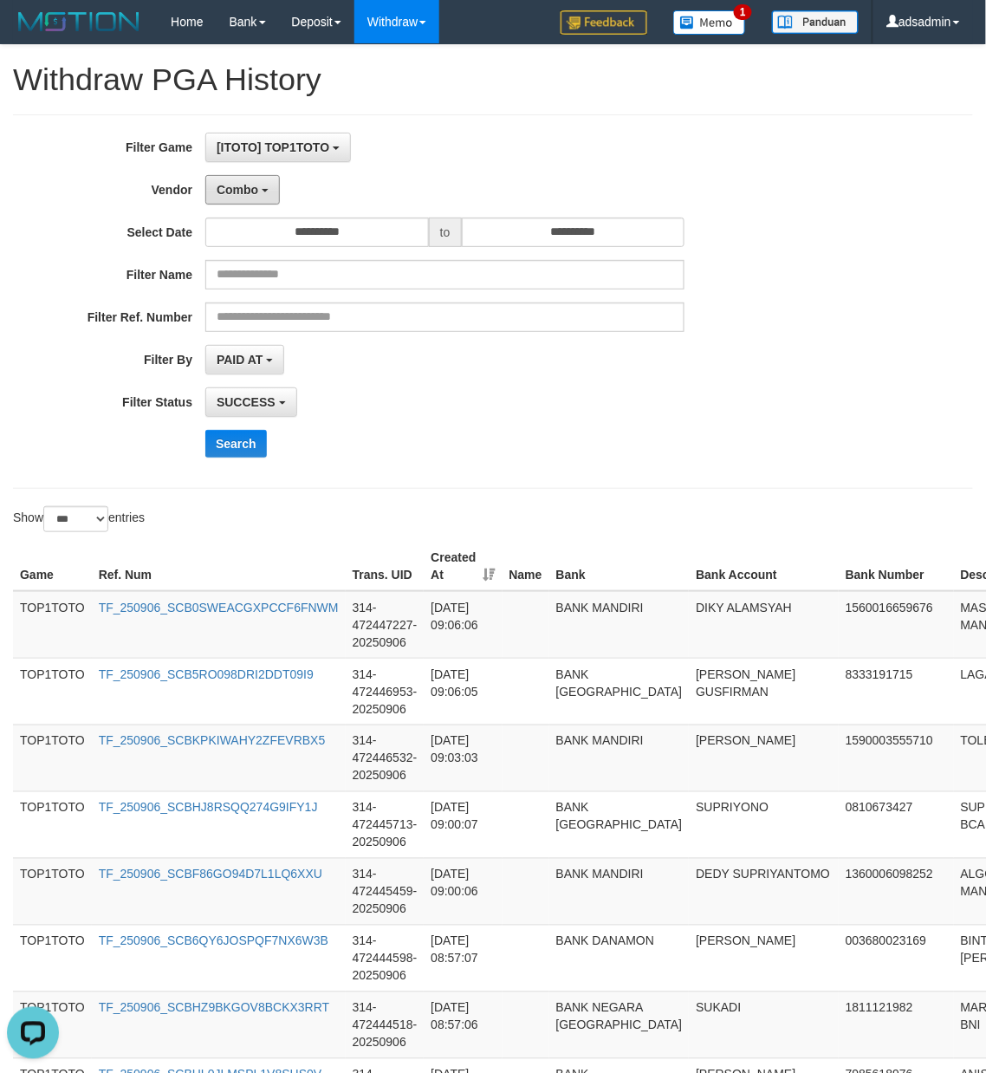
drag, startPoint x: 271, startPoint y: 195, endPoint x: 313, endPoint y: 459, distance: 266.8
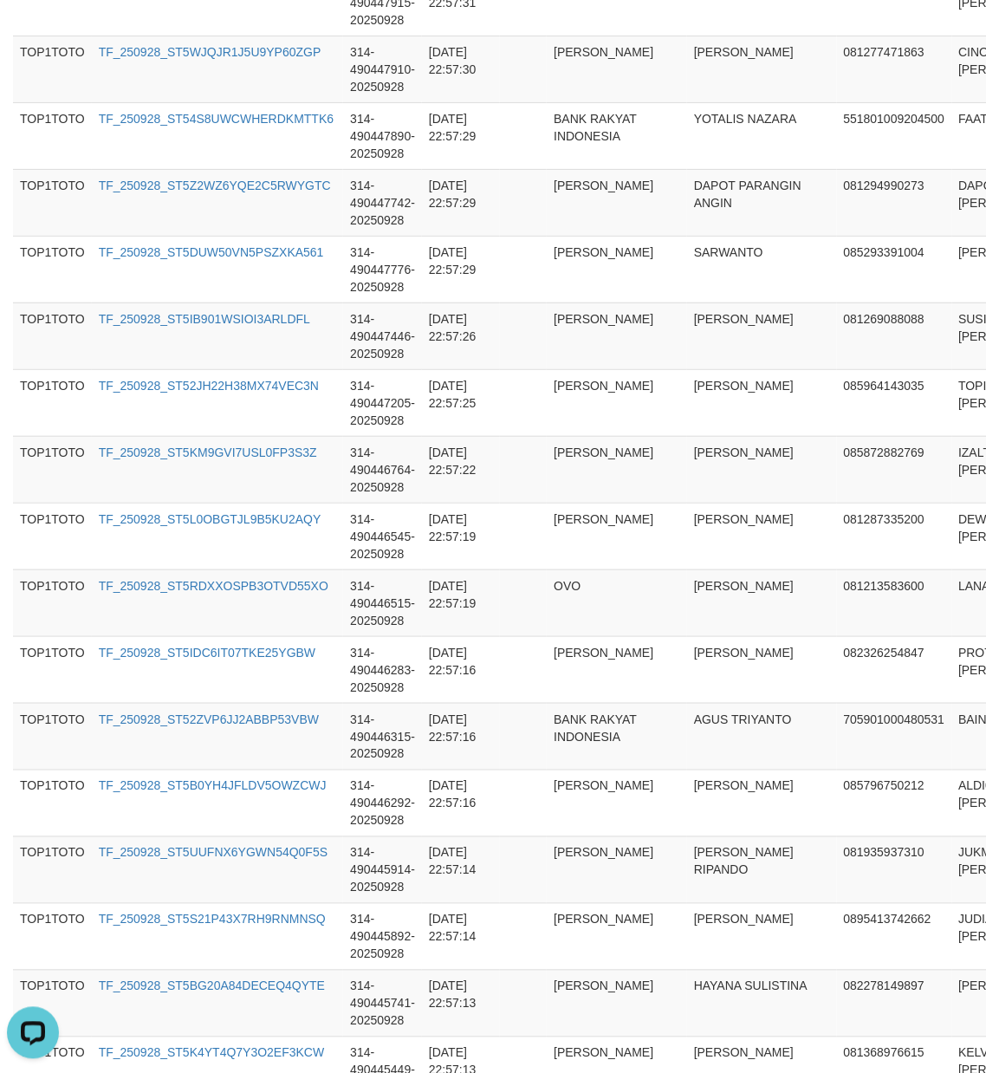
scroll to position [6461, 0]
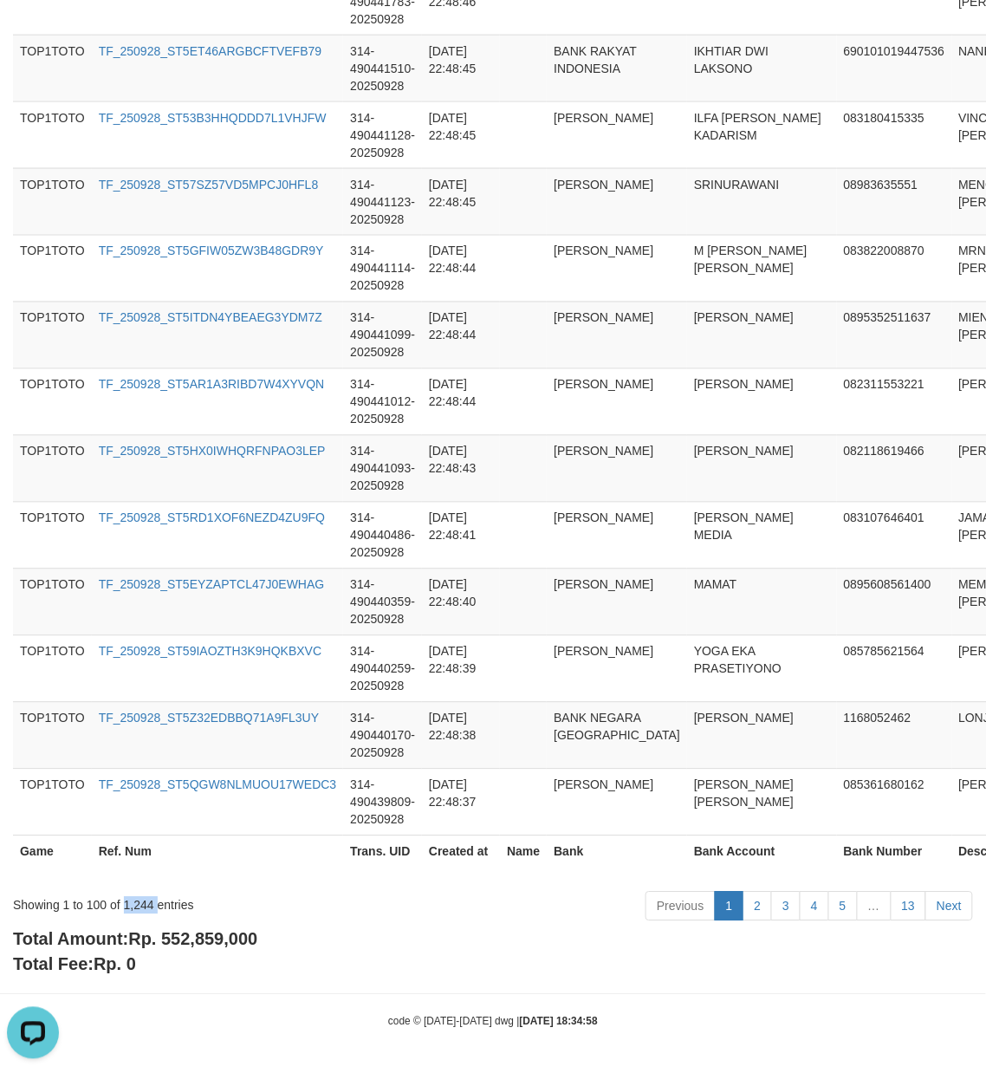
click at [909, 1012] on div "code © 2012-2018 dwg | 2025/10/01 18:34:58" at bounding box center [493, 1020] width 986 height 17
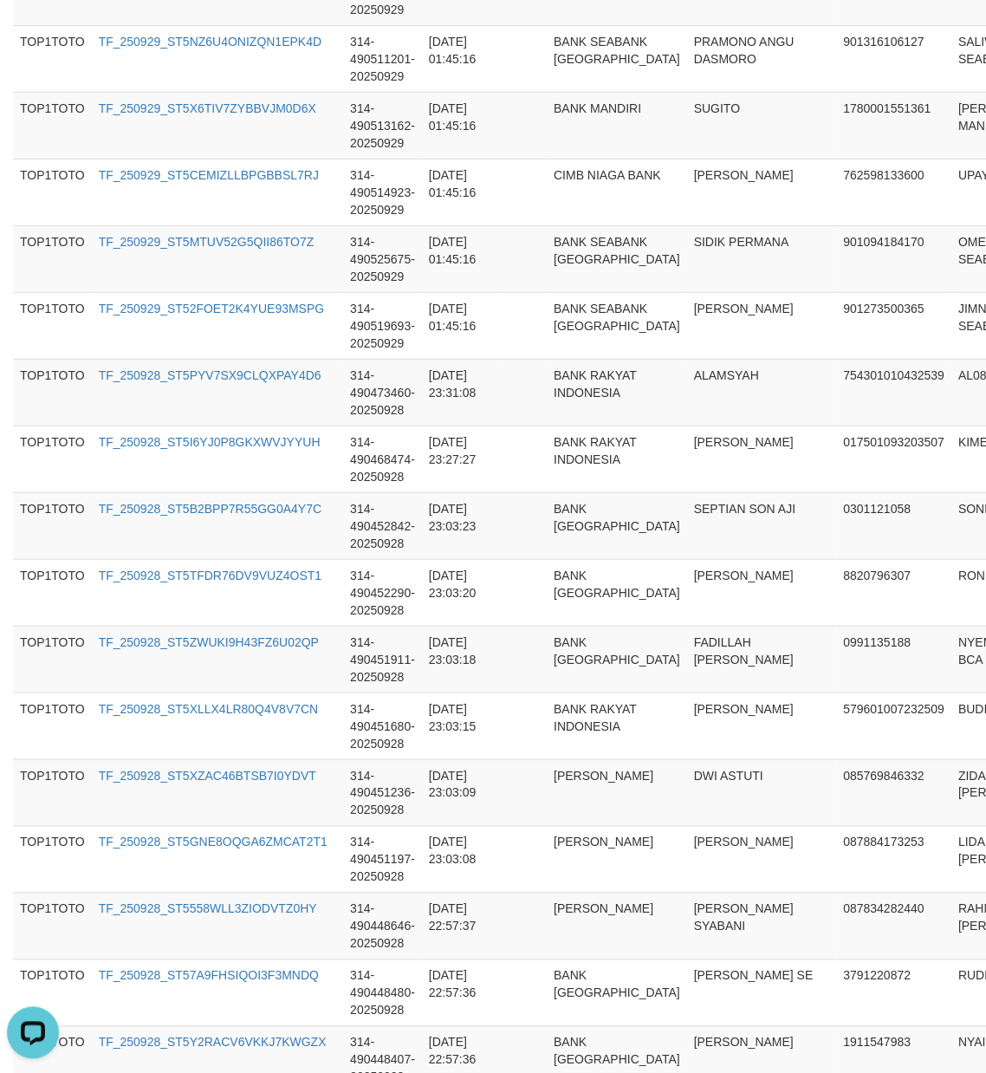
scroll to position [0, 0]
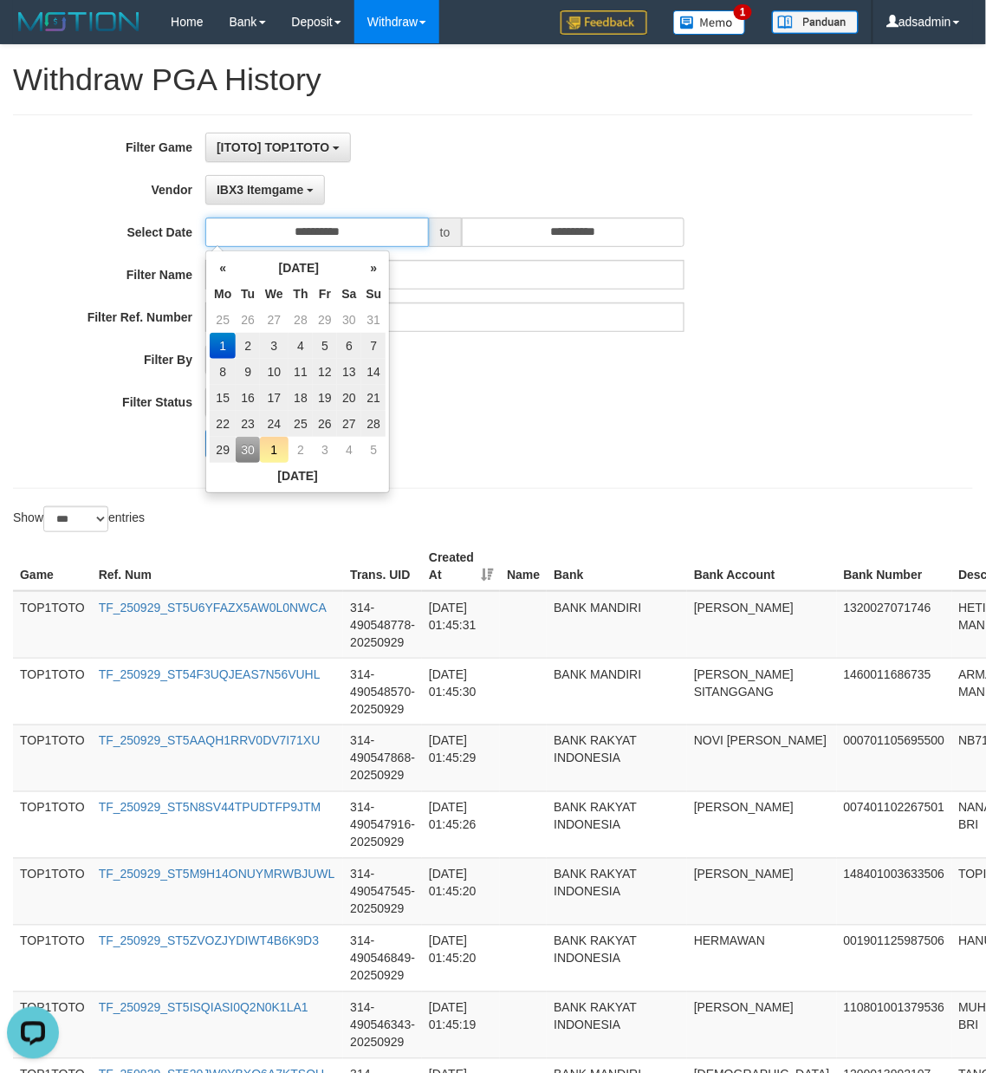
click at [371, 238] on input "**********" at bounding box center [317, 232] width 224 height 29
click at [348, 229] on input "**********" at bounding box center [317, 232] width 224 height 29
drag, startPoint x: 567, startPoint y: 435, endPoint x: 579, endPoint y: 433, distance: 12.3
click at [569, 435] on div "Search" at bounding box center [513, 444] width 616 height 28
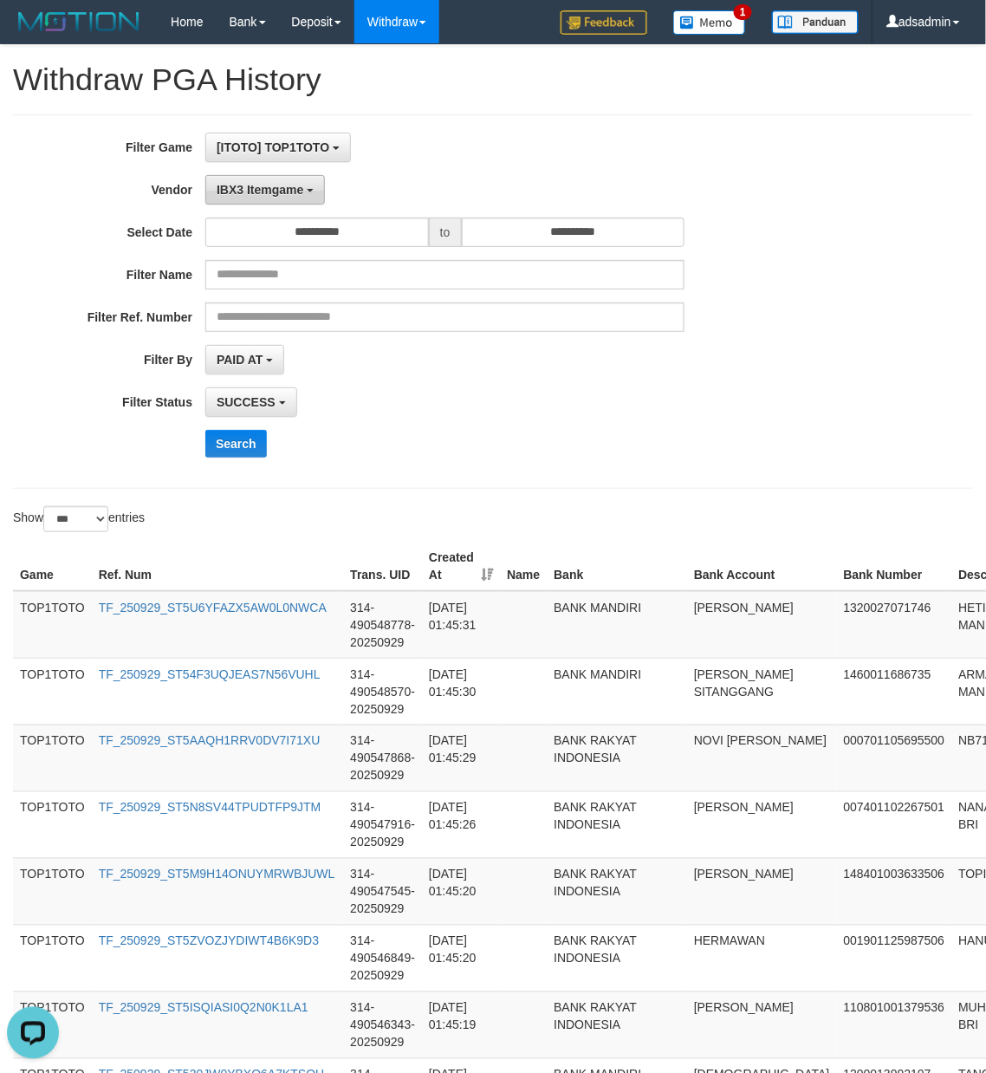
click at [292, 192] on span "IBX3 Itemgame" at bounding box center [260, 190] width 87 height 14
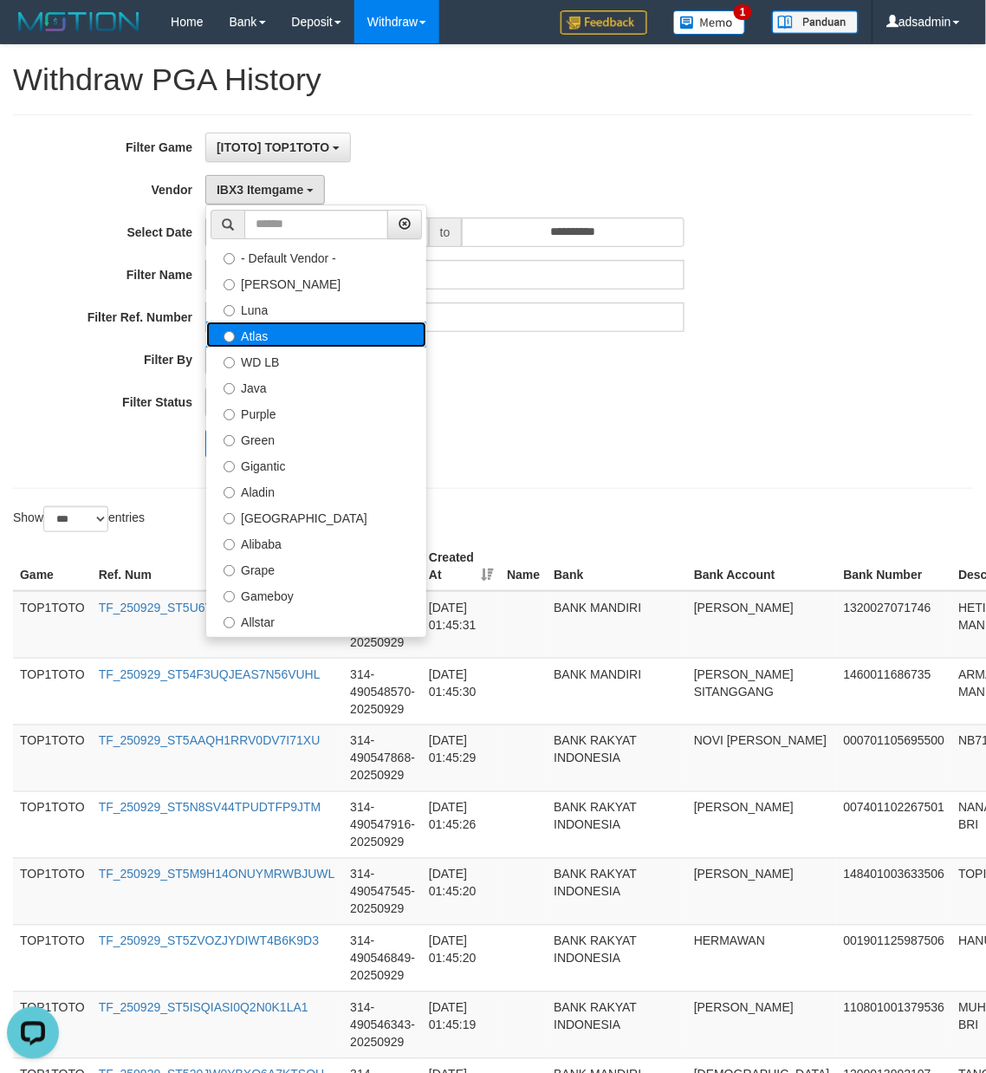
click at [284, 337] on label "Atlas" at bounding box center [316, 335] width 220 height 26
select select "**********"
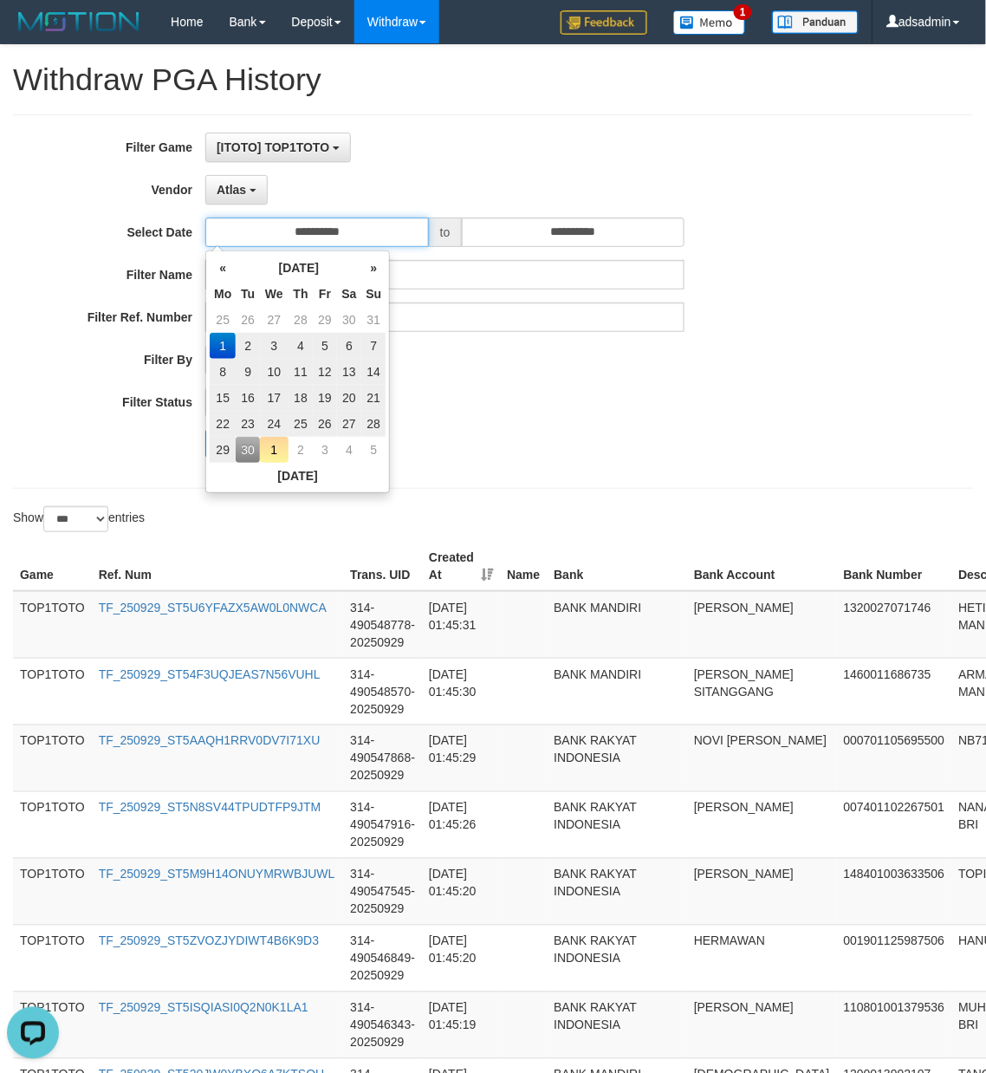
click at [347, 230] on input "**********" at bounding box center [317, 232] width 224 height 29
type input "**********"
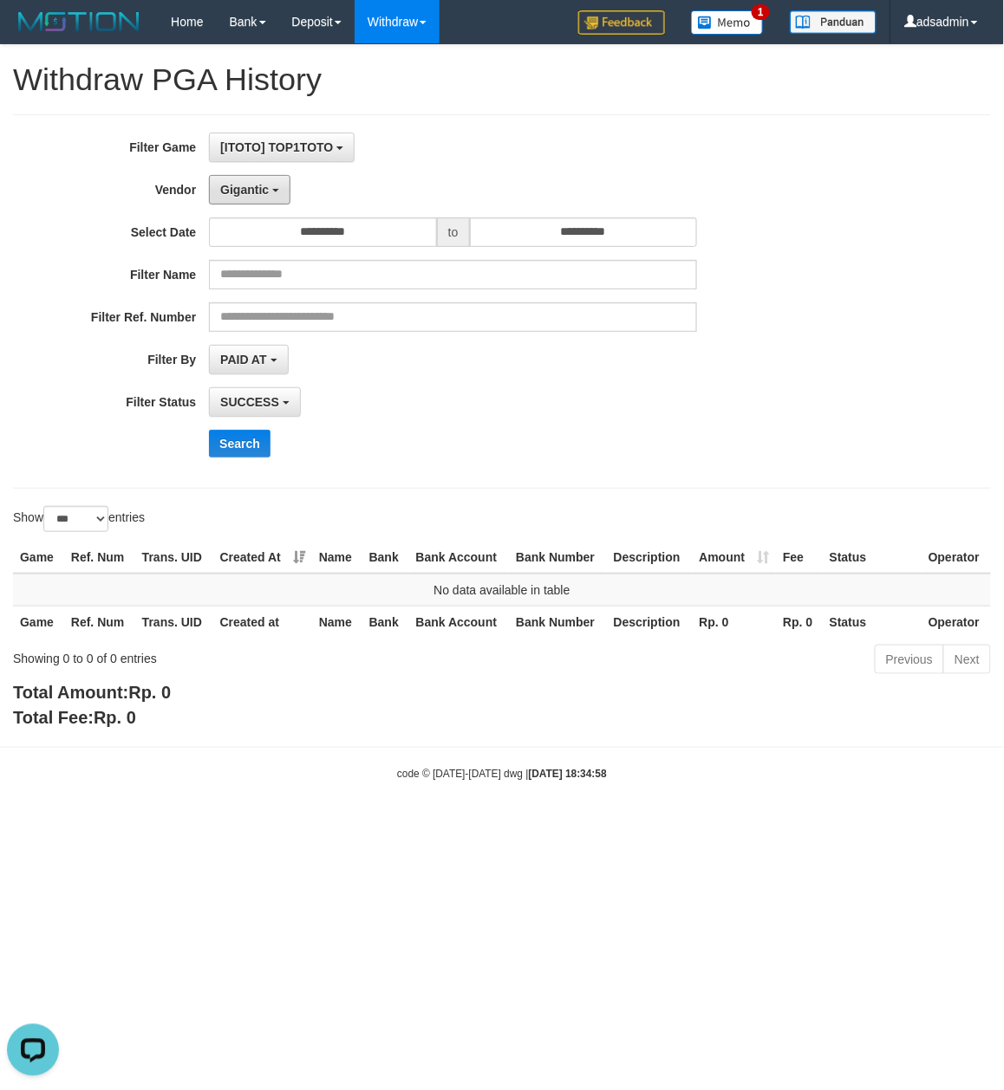
drag, startPoint x: 241, startPoint y: 198, endPoint x: 260, endPoint y: 327, distance: 129.7
click at [241, 198] on button "Gigantic" at bounding box center [249, 189] width 81 height 29
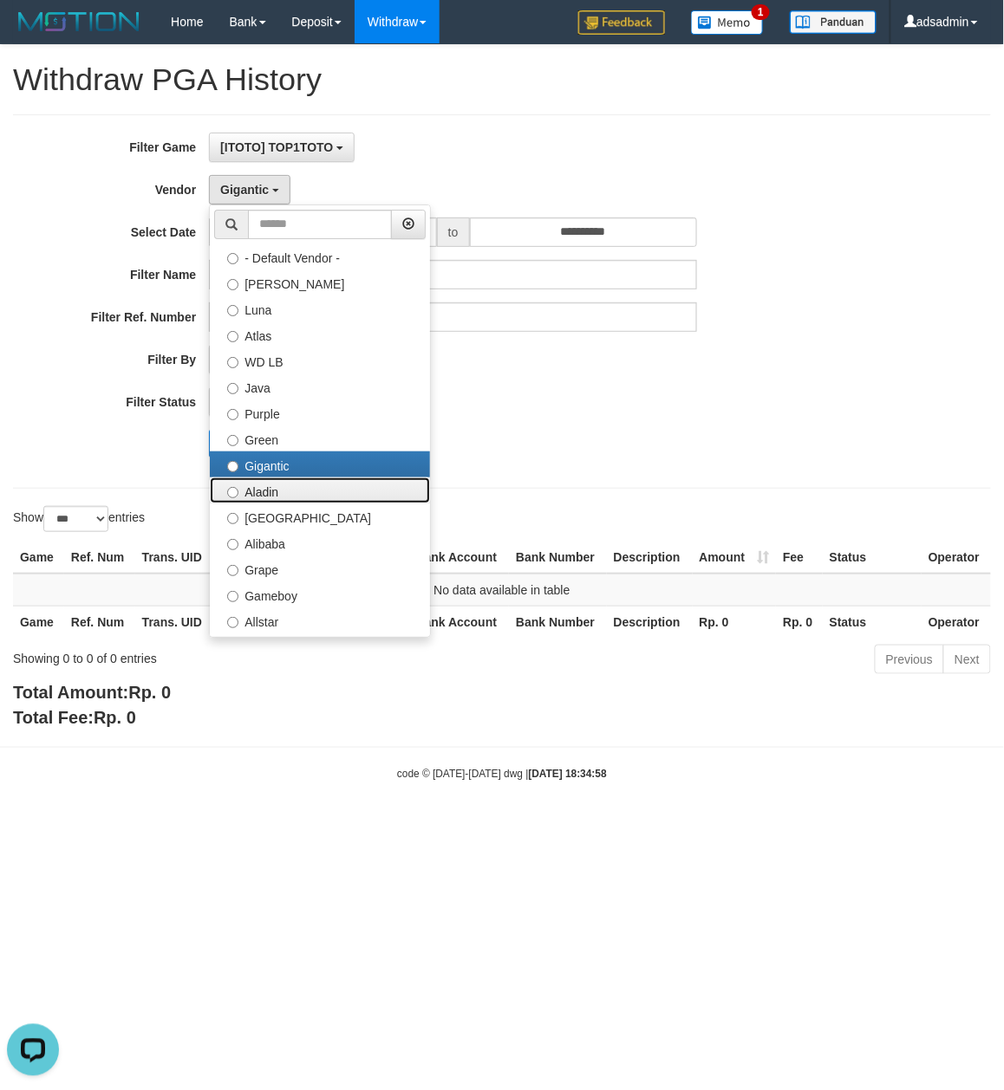
click at [286, 498] on label "Aladin" at bounding box center [320, 491] width 220 height 26
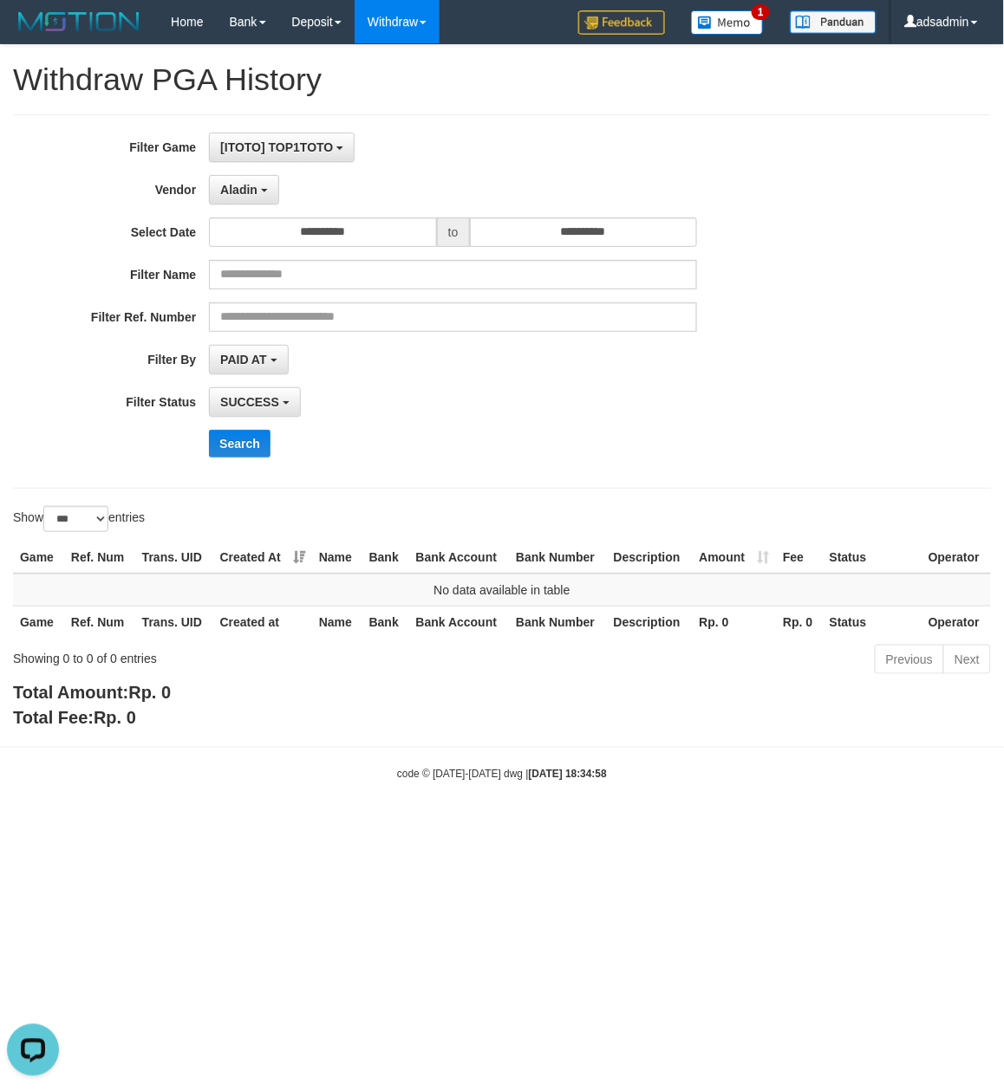
click at [250, 431] on div "**********" at bounding box center [418, 302] width 836 height 338
click at [240, 448] on button "Search" at bounding box center [240, 444] width 62 height 28
click at [225, 195] on span "Aladin" at bounding box center [238, 190] width 37 height 14
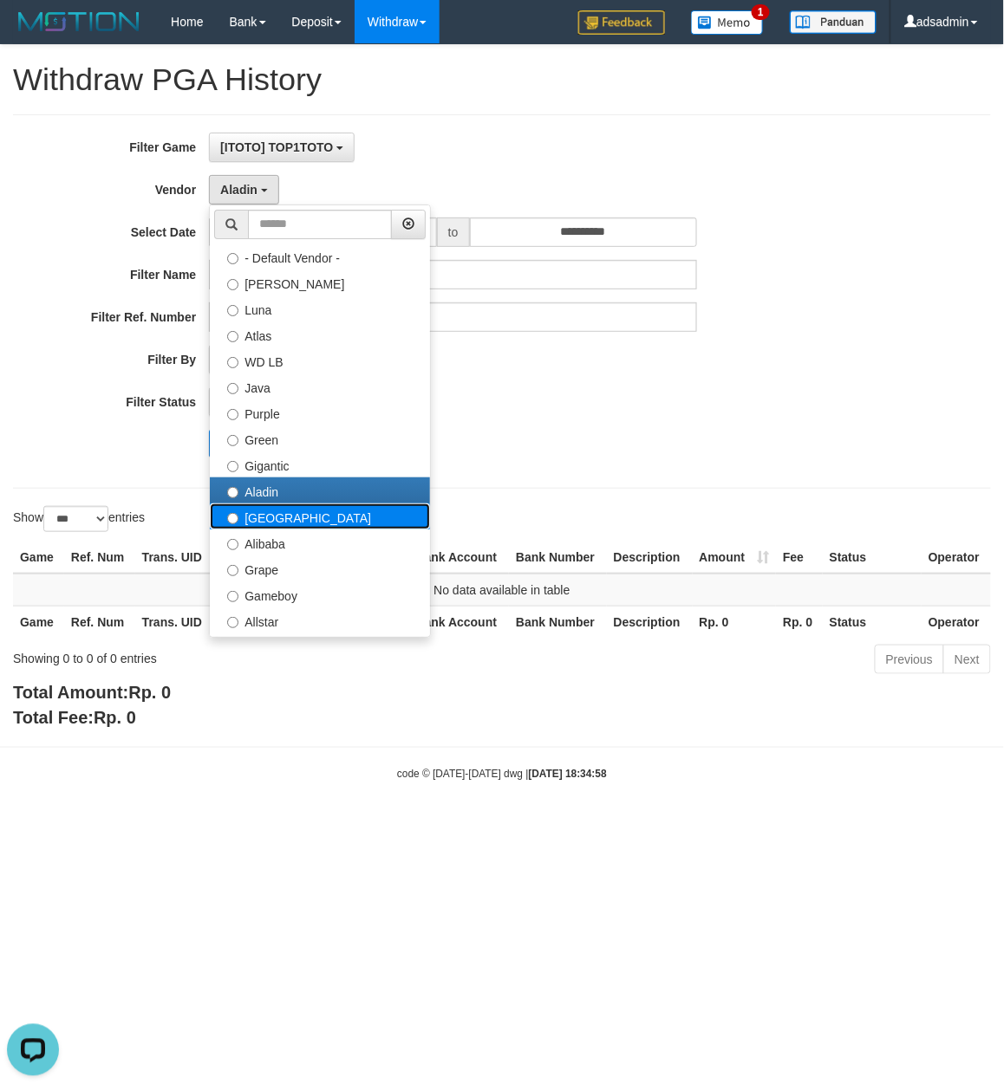
click at [283, 524] on label "Dubai" at bounding box center [320, 517] width 220 height 26
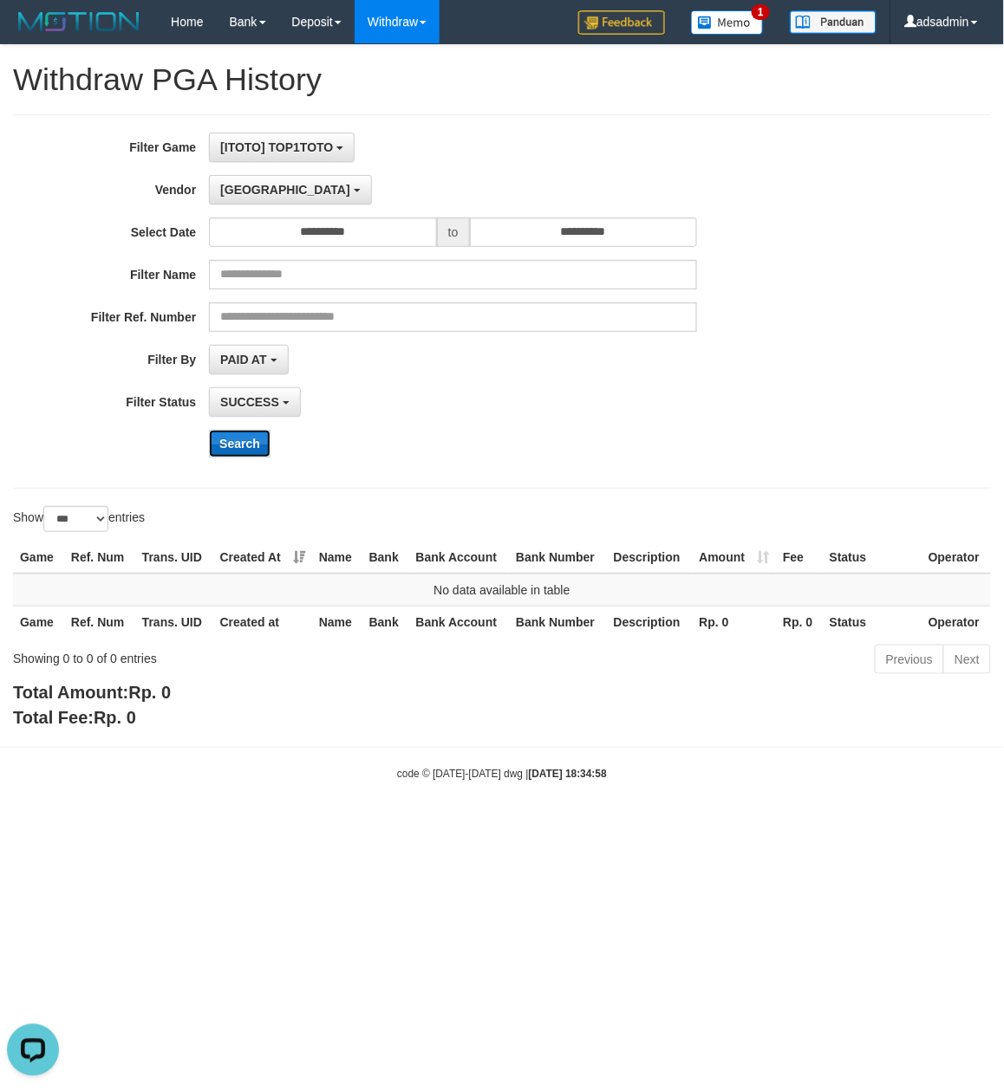
click at [246, 442] on button "Search" at bounding box center [240, 444] width 62 height 28
click at [244, 195] on span "Dubai" at bounding box center [285, 190] width 130 height 14
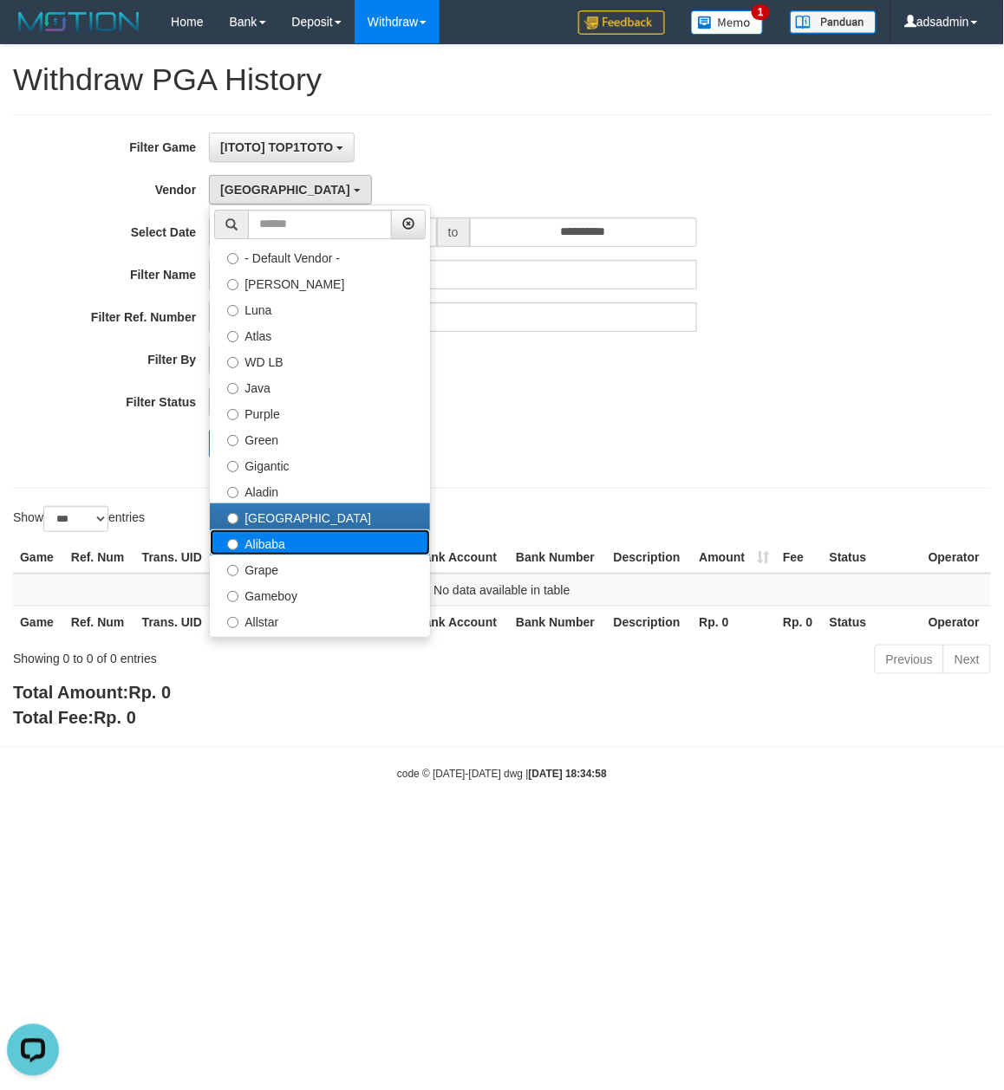
click at [264, 548] on label "Alibaba" at bounding box center [320, 543] width 220 height 26
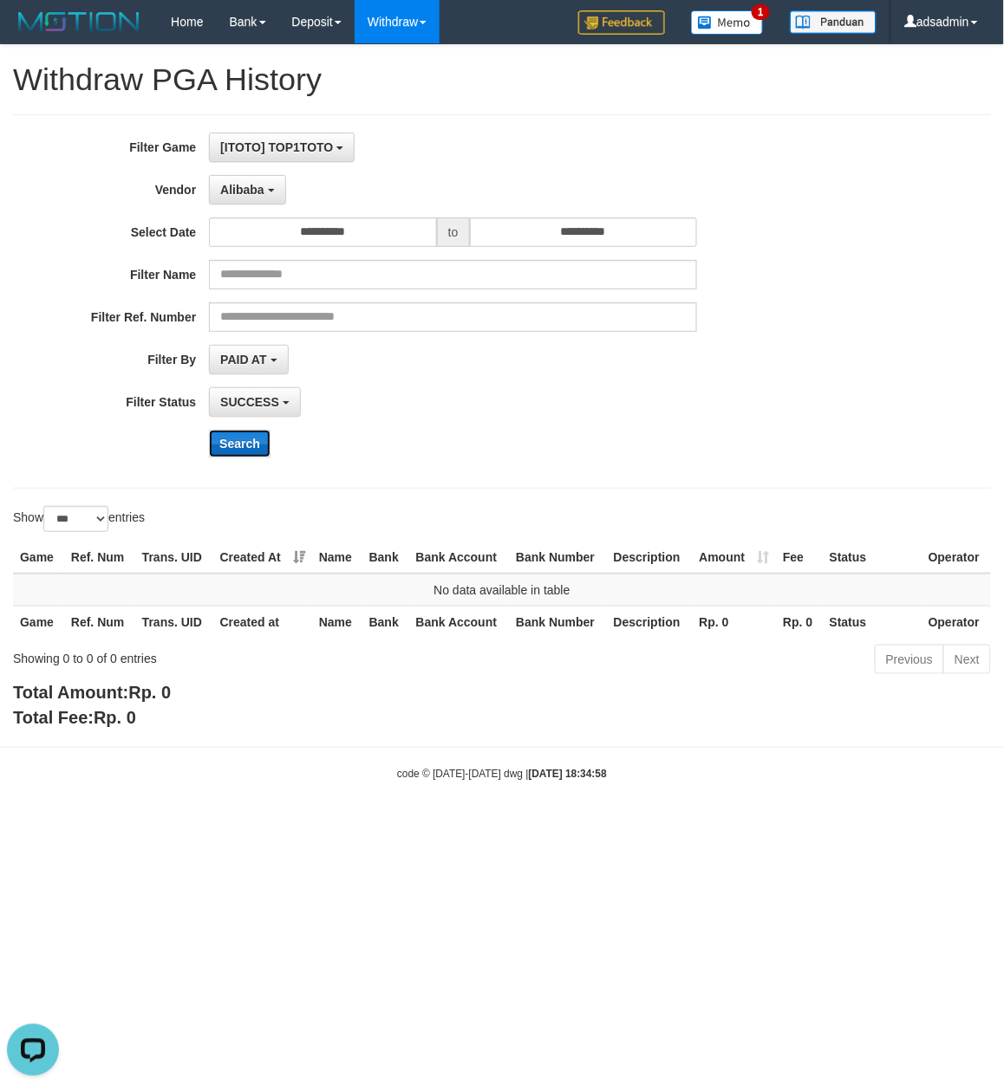
click at [233, 439] on button "Search" at bounding box center [240, 444] width 62 height 28
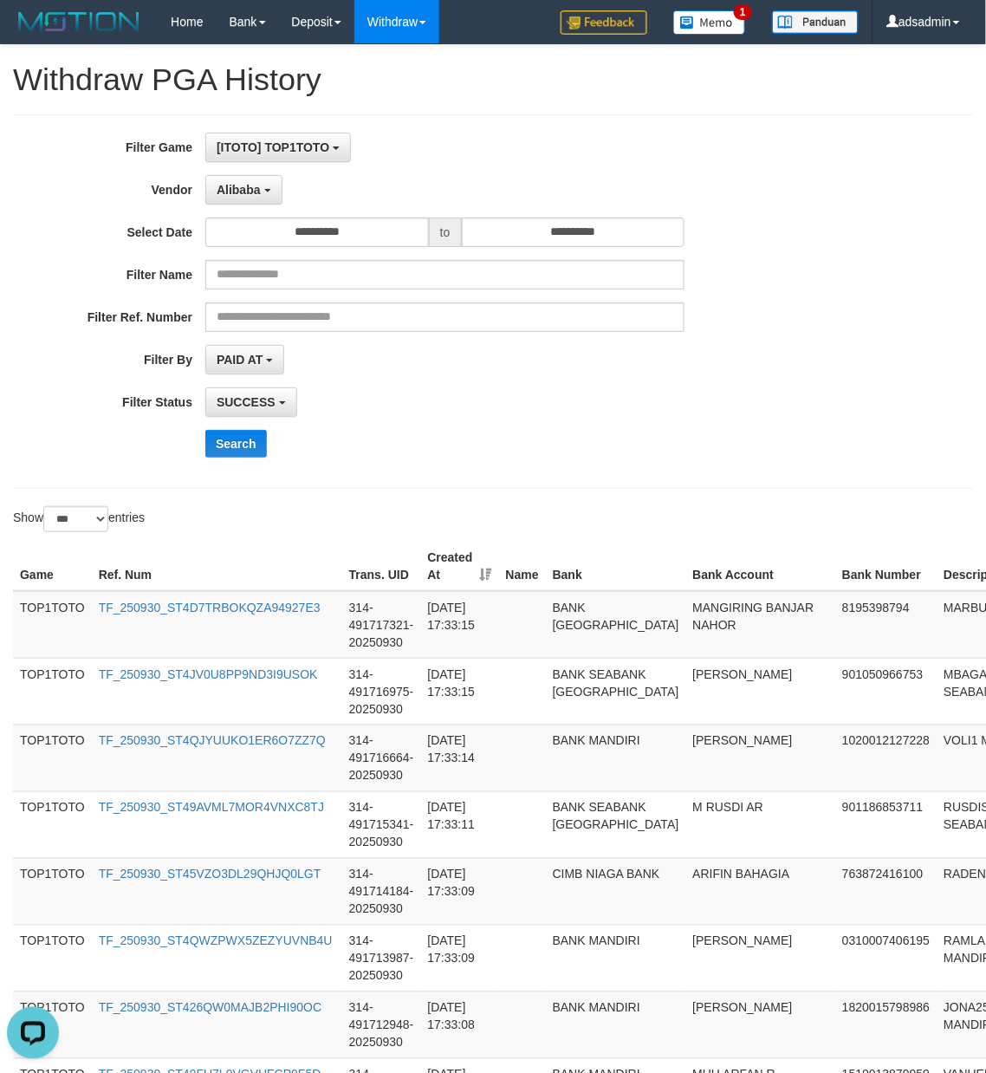
click at [490, 430] on div "**********" at bounding box center [411, 302] width 822 height 338
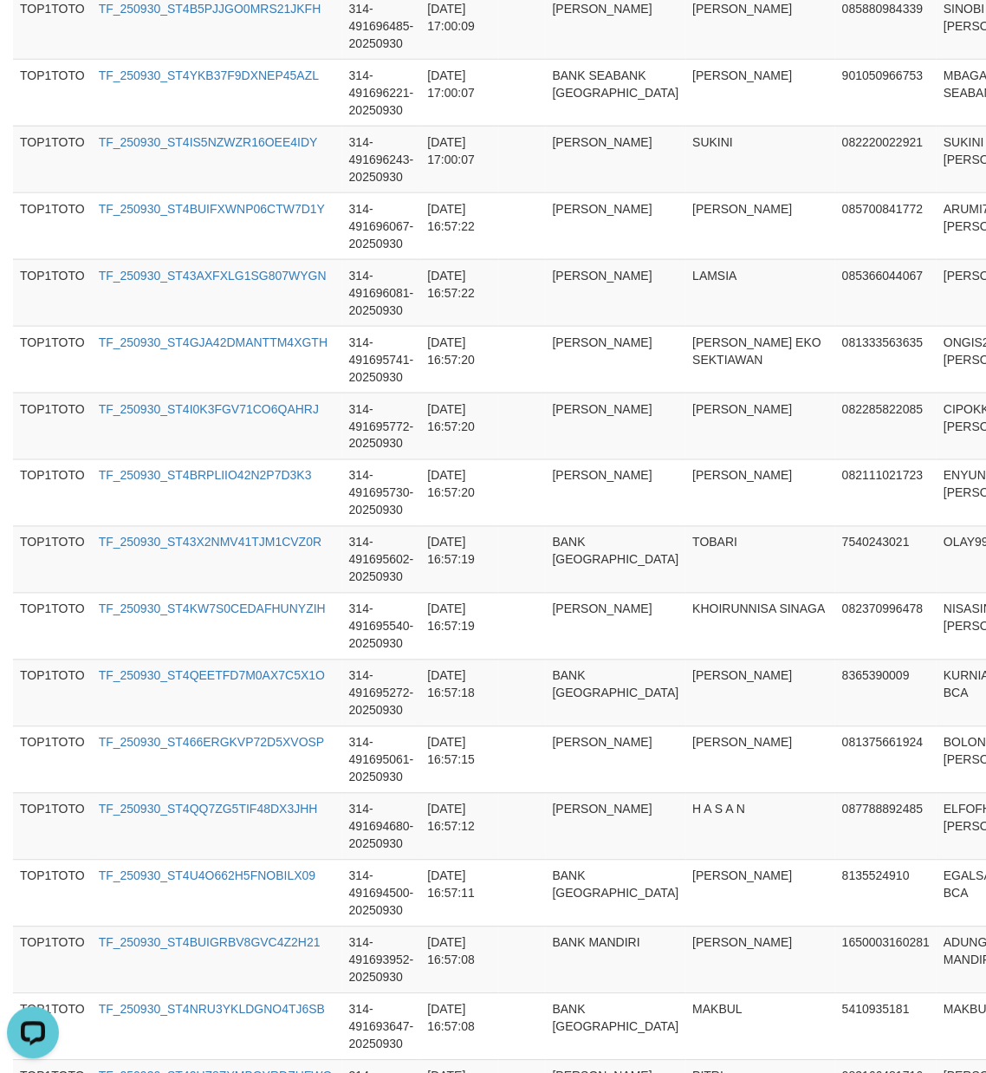
scroll to position [6461, 0]
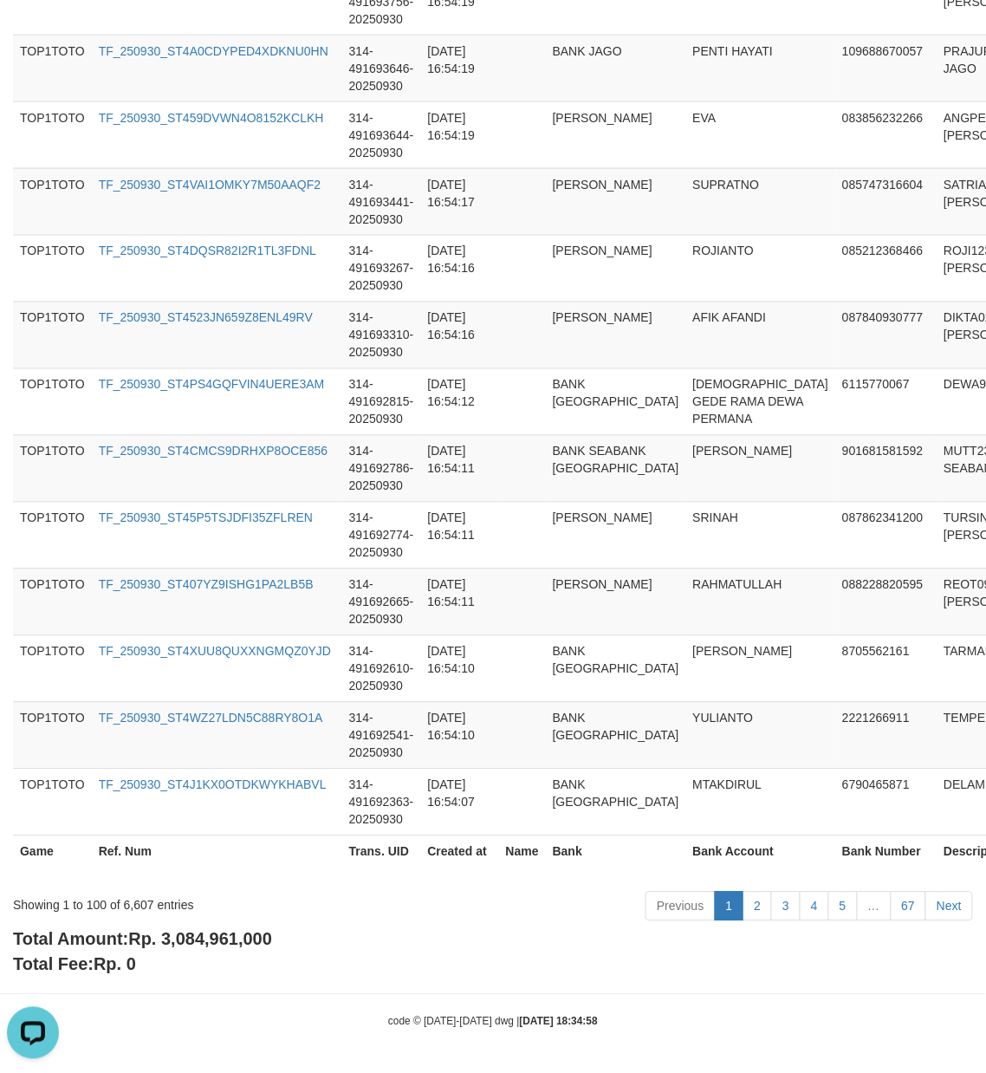
click at [223, 934] on span "Rp. 3,084,961,000" at bounding box center [200, 939] width 144 height 19
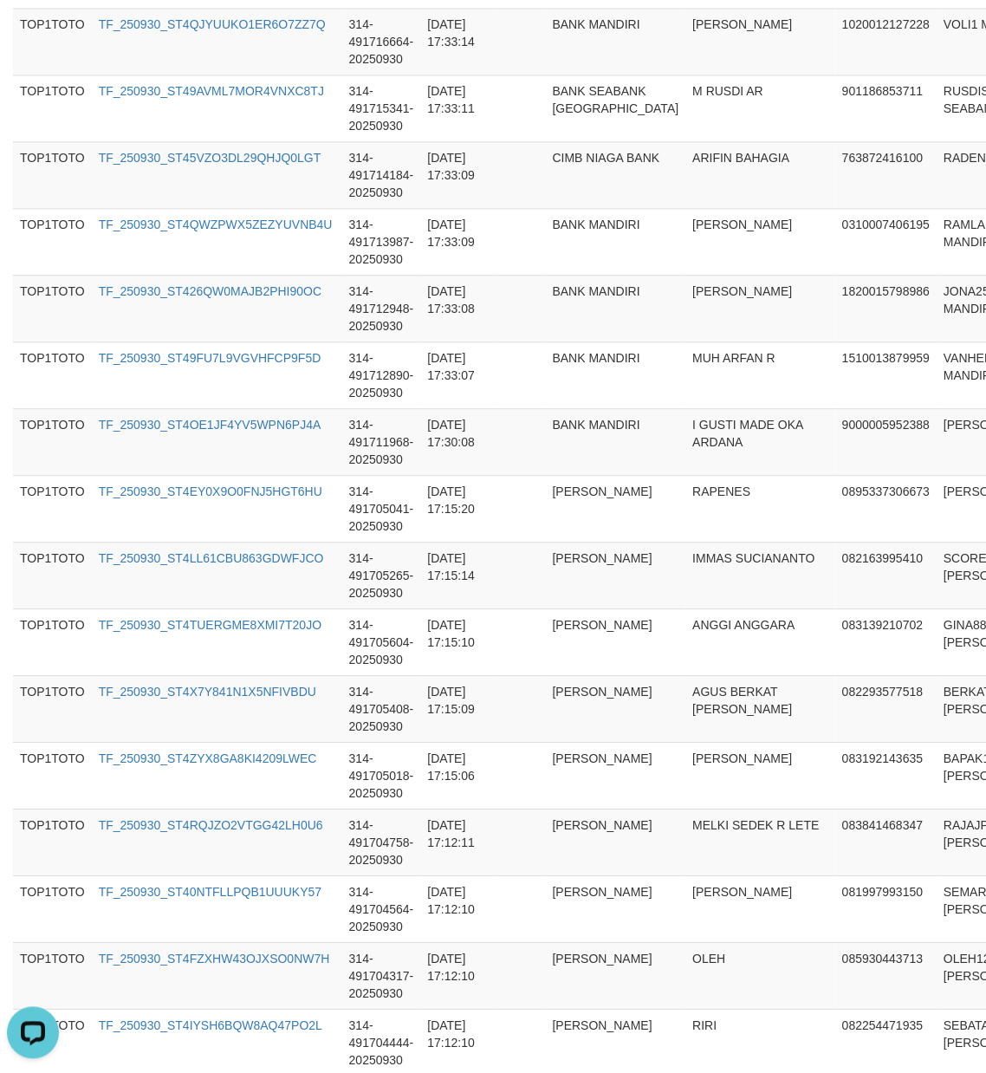
scroll to position [0, 0]
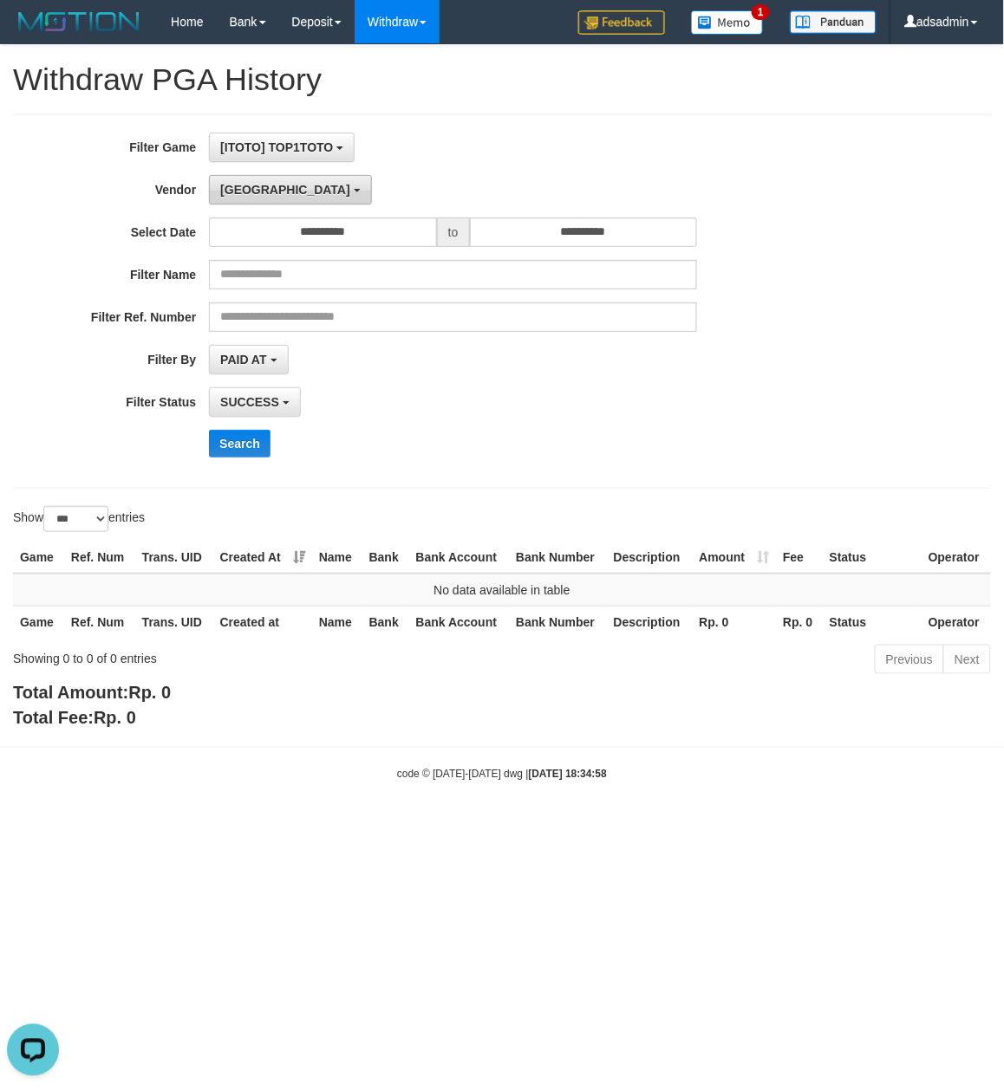
click at [265, 198] on button "Dubai" at bounding box center [290, 189] width 162 height 29
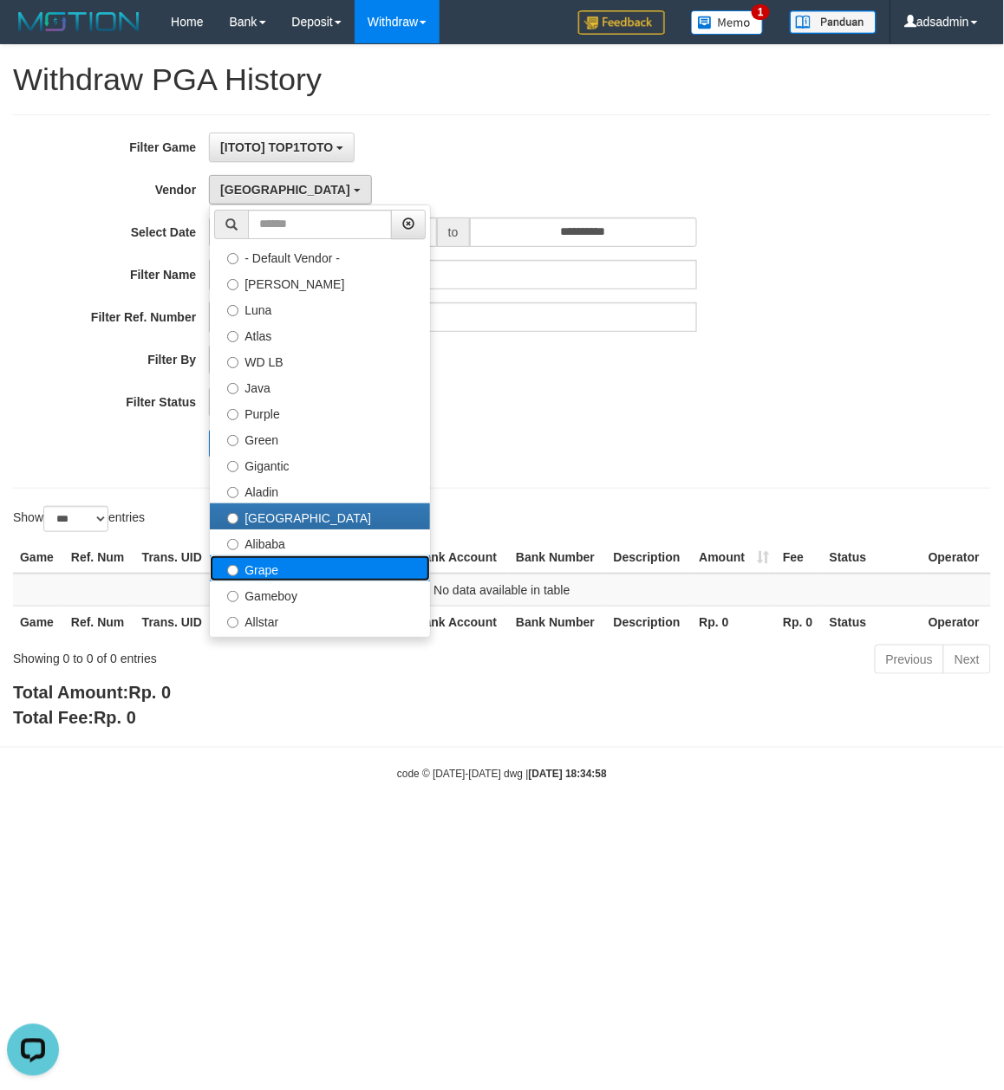
click at [302, 565] on label "Grape" at bounding box center [320, 569] width 220 height 26
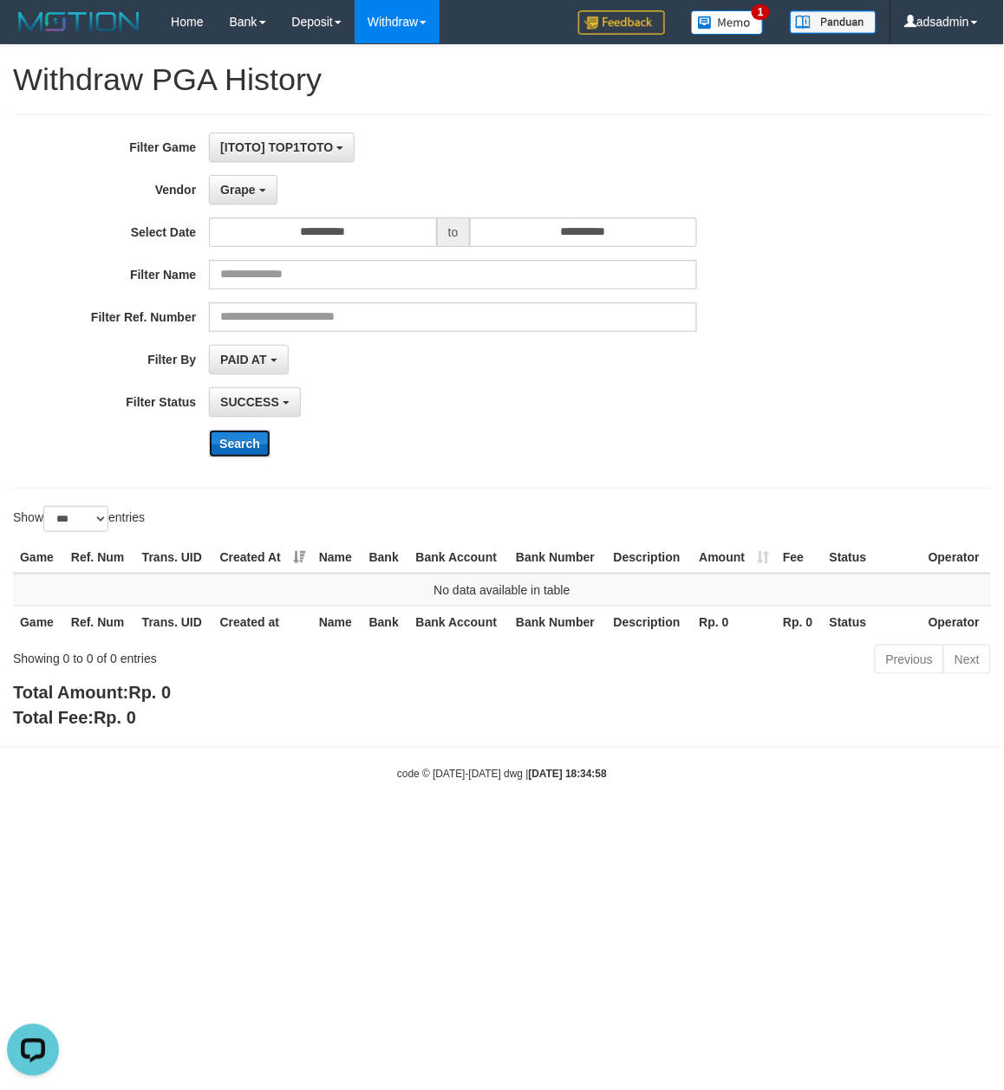
click at [247, 444] on button "Search" at bounding box center [240, 444] width 62 height 28
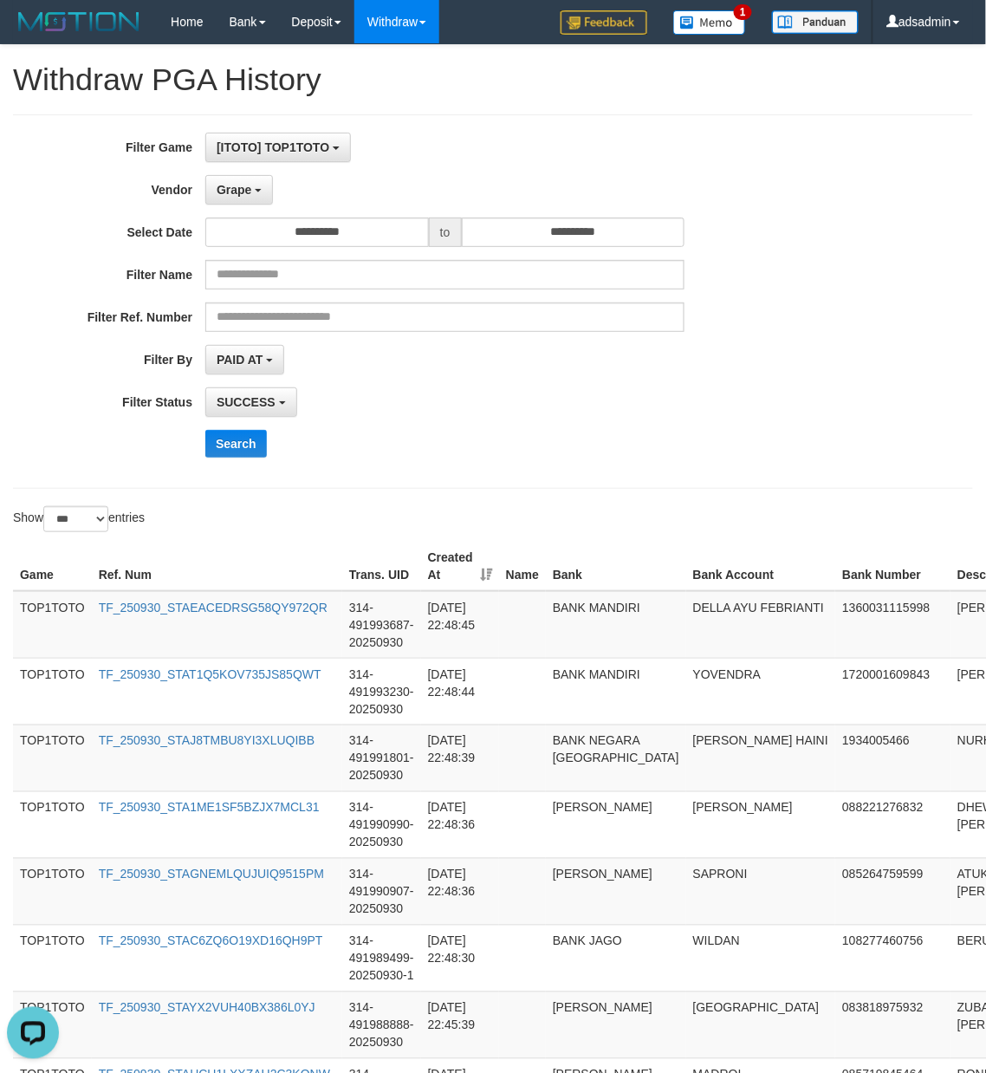
click at [704, 433] on div "Search" at bounding box center [513, 444] width 616 height 28
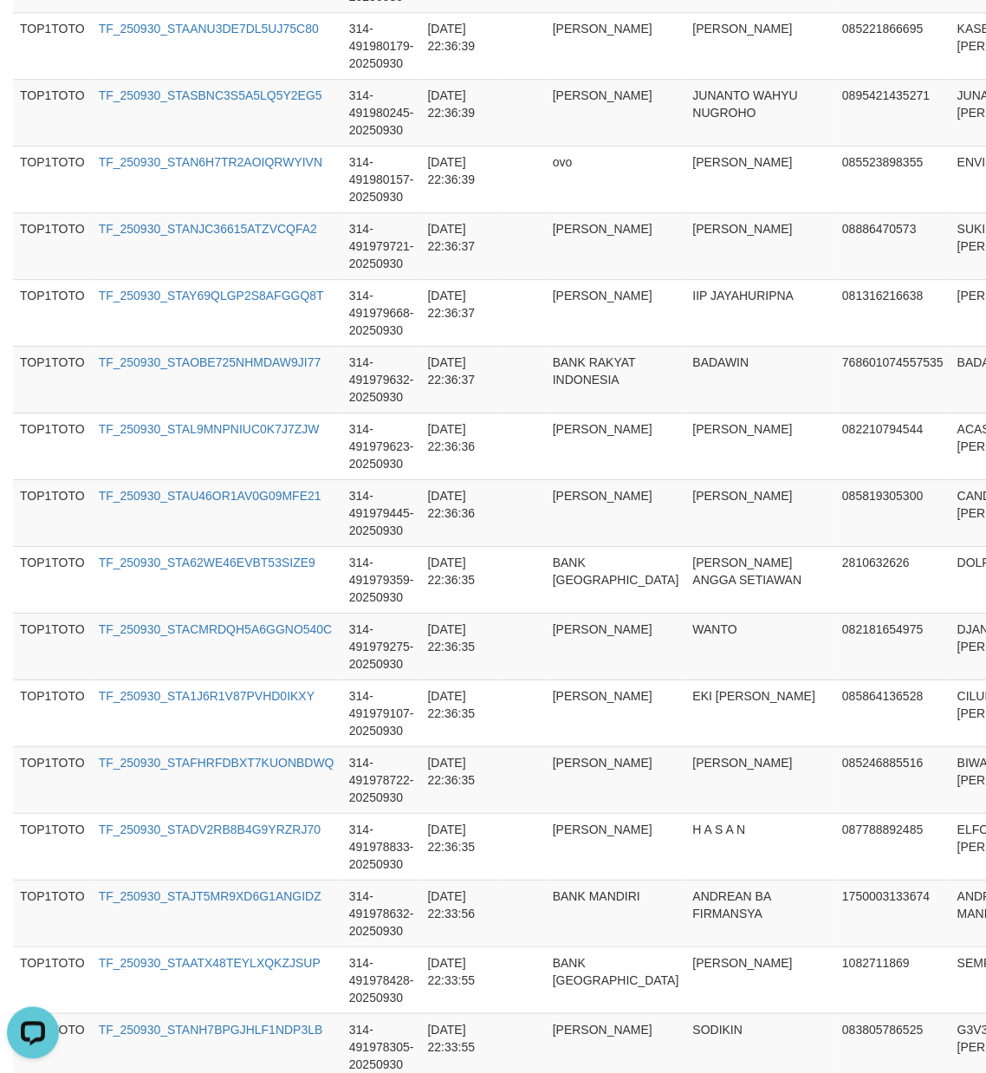
scroll to position [6461, 0]
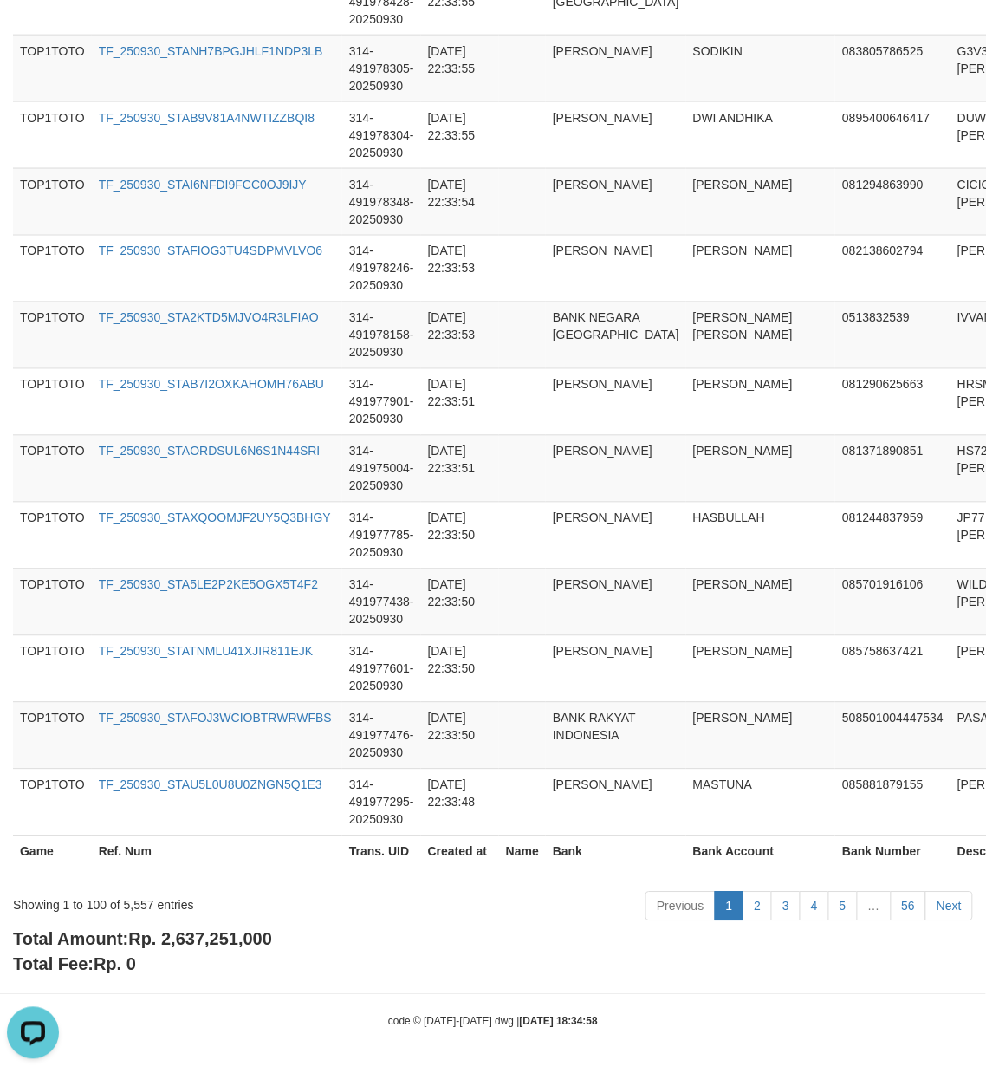
click at [227, 940] on span "Rp. 2,637,251,000" at bounding box center [200, 939] width 144 height 19
drag, startPoint x: 227, startPoint y: 940, endPoint x: 361, endPoint y: 921, distance: 135.7
click at [227, 938] on span "Rp. 2,637,251,000" at bounding box center [200, 939] width 144 height 19
click at [137, 901] on div "Showing 1 to 100 of 5,557 entries" at bounding box center [205, 902] width 385 height 24
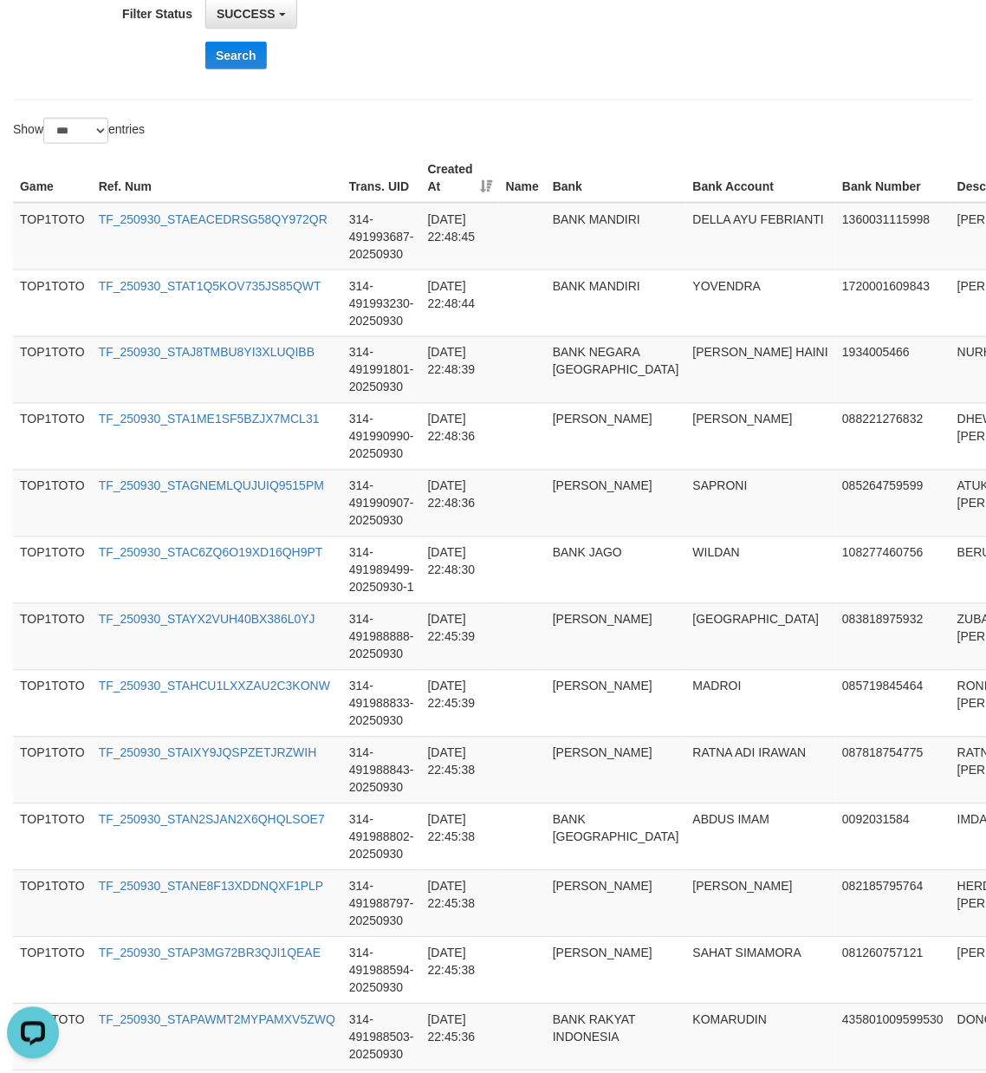
scroll to position [0, 0]
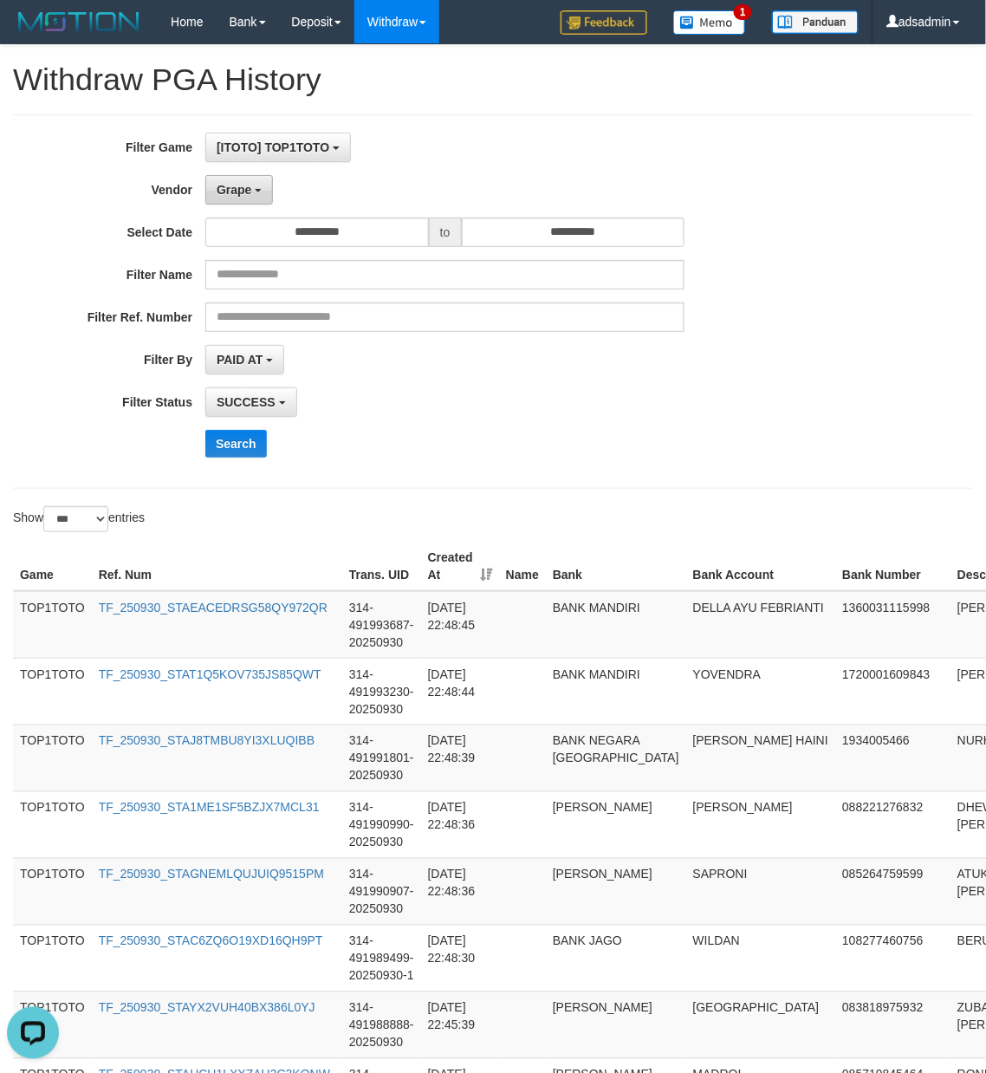
click at [257, 188] on button "Grape" at bounding box center [239, 189] width 68 height 29
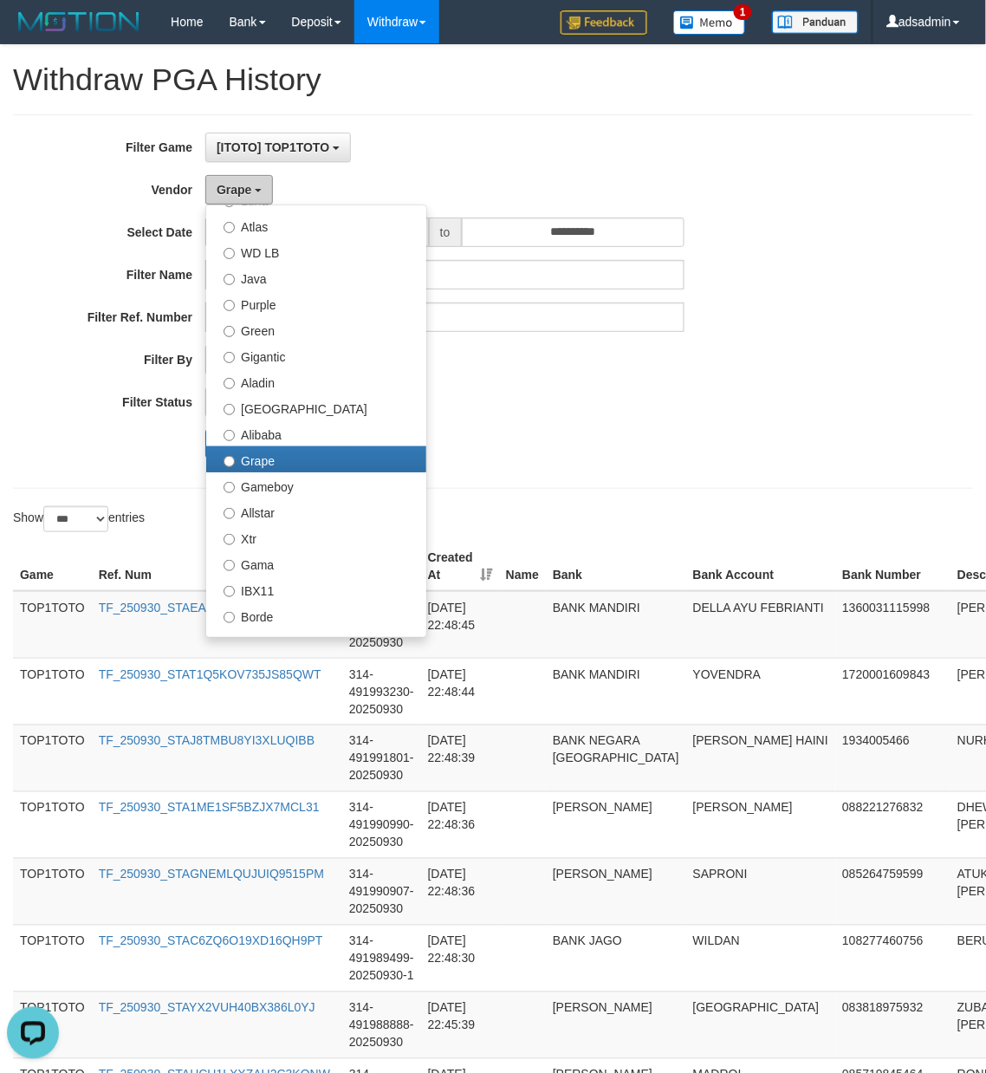
scroll to position [192, 0]
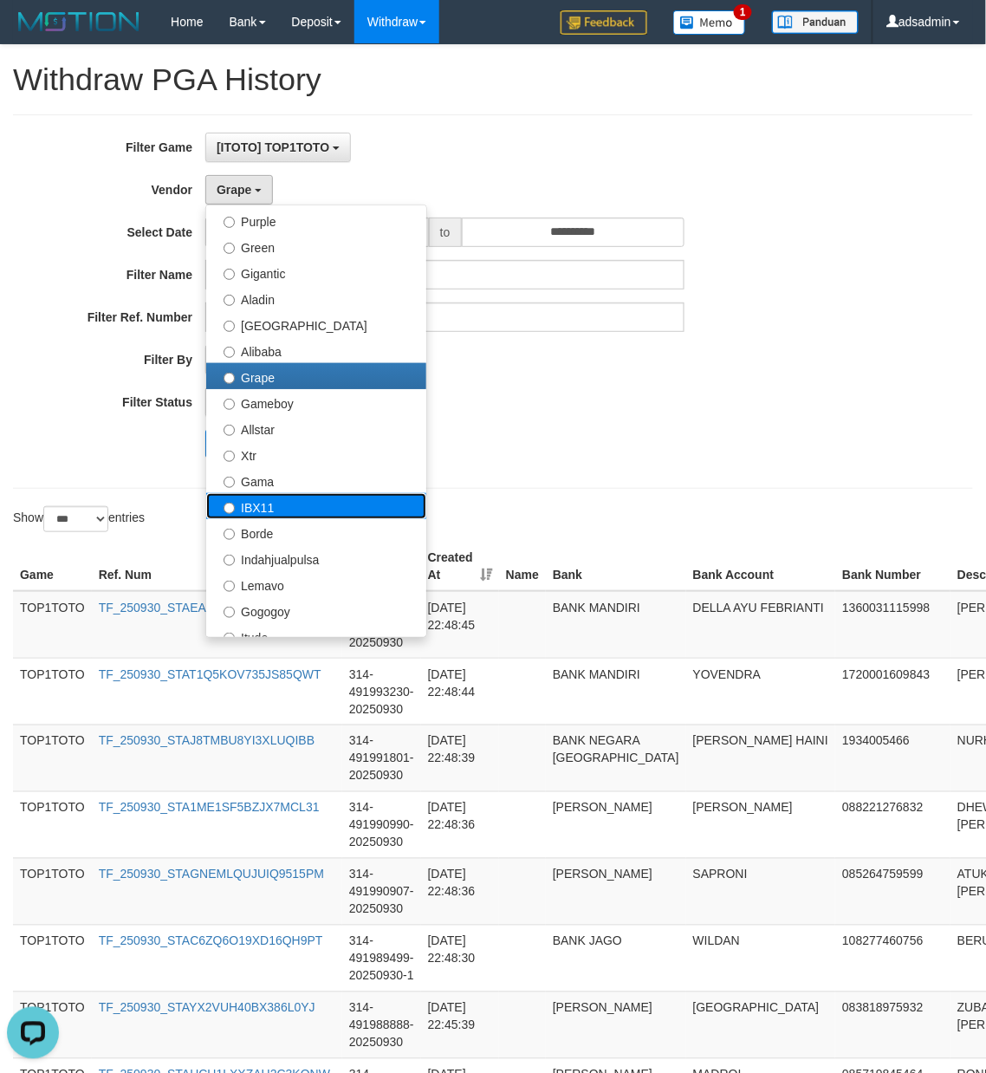
click at [274, 500] on label "IBX11" at bounding box center [316, 506] width 220 height 26
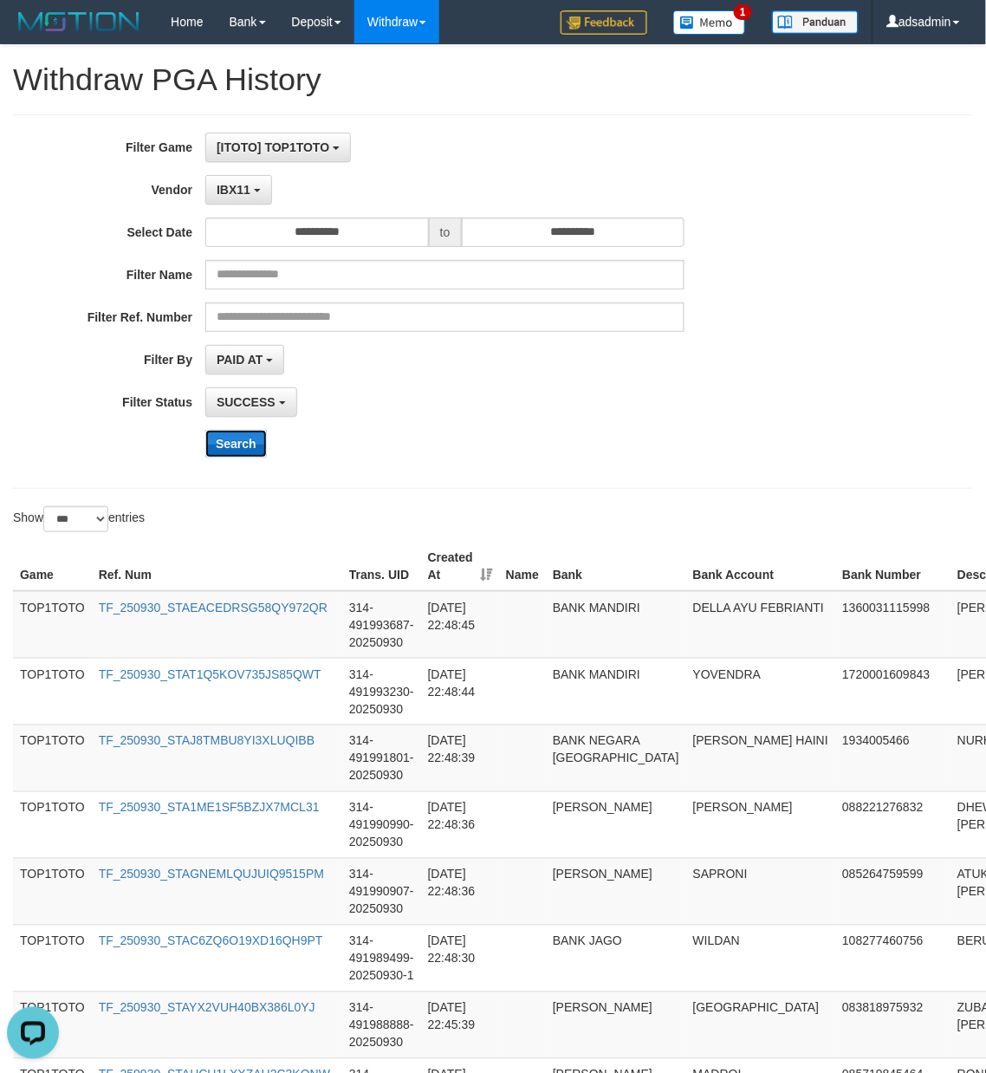
click at [241, 442] on button "Search" at bounding box center [236, 444] width 62 height 28
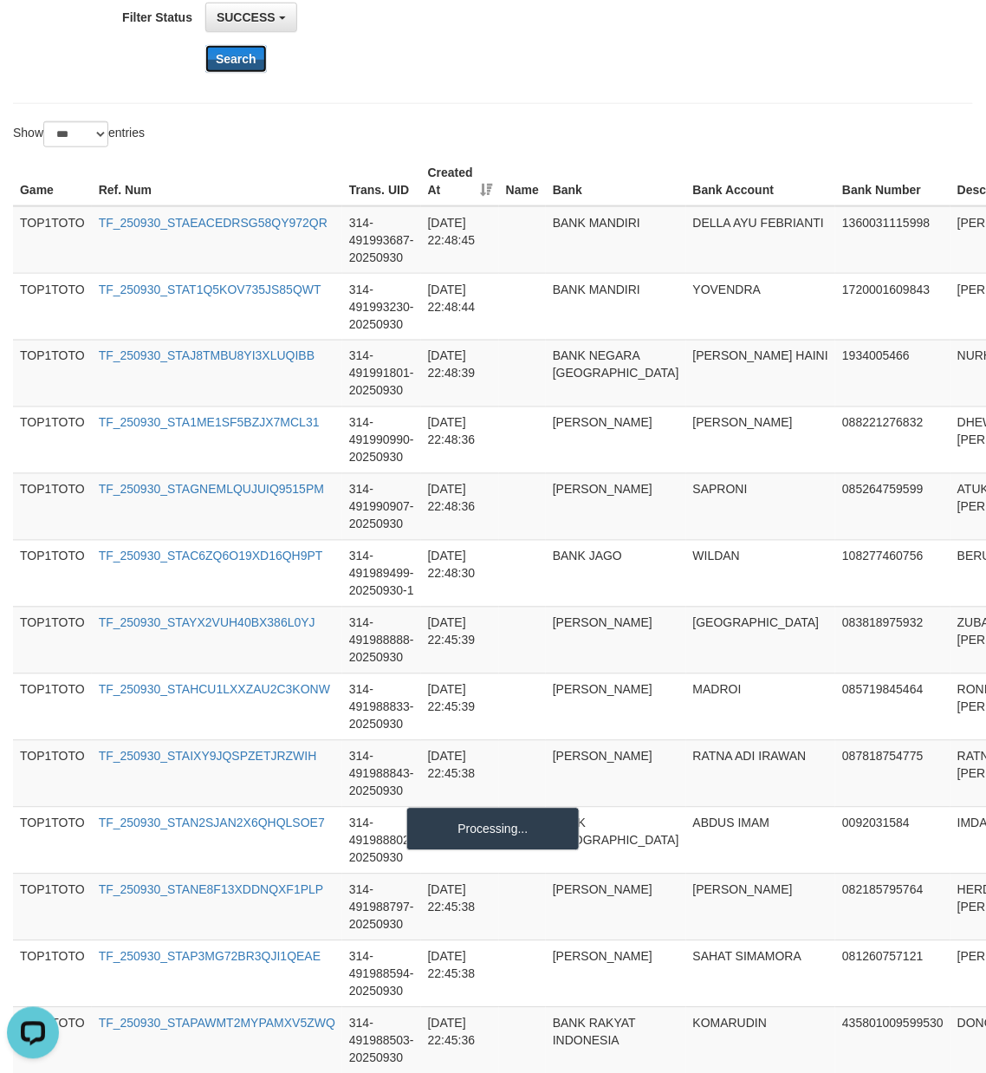
scroll to position [0, 0]
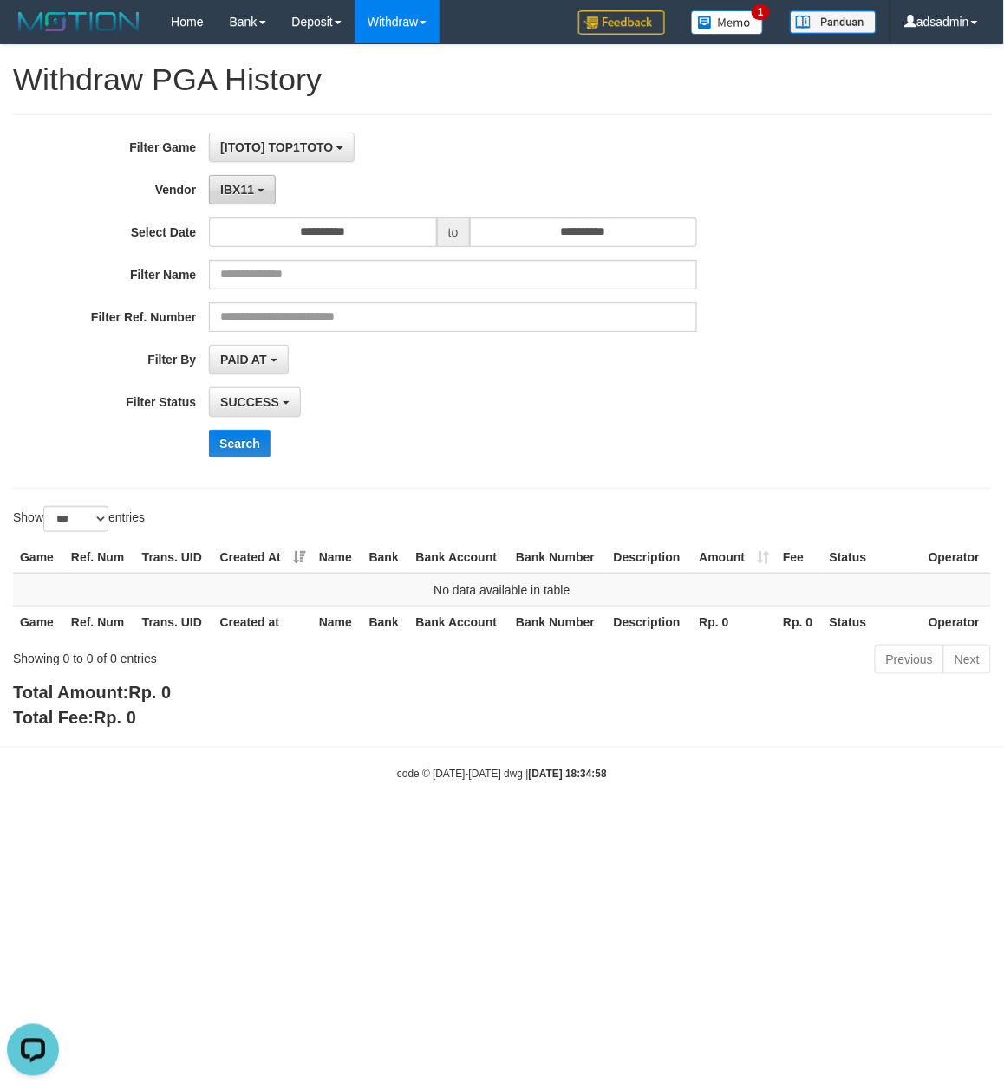
click at [255, 187] on button "IBX11" at bounding box center [242, 189] width 67 height 29
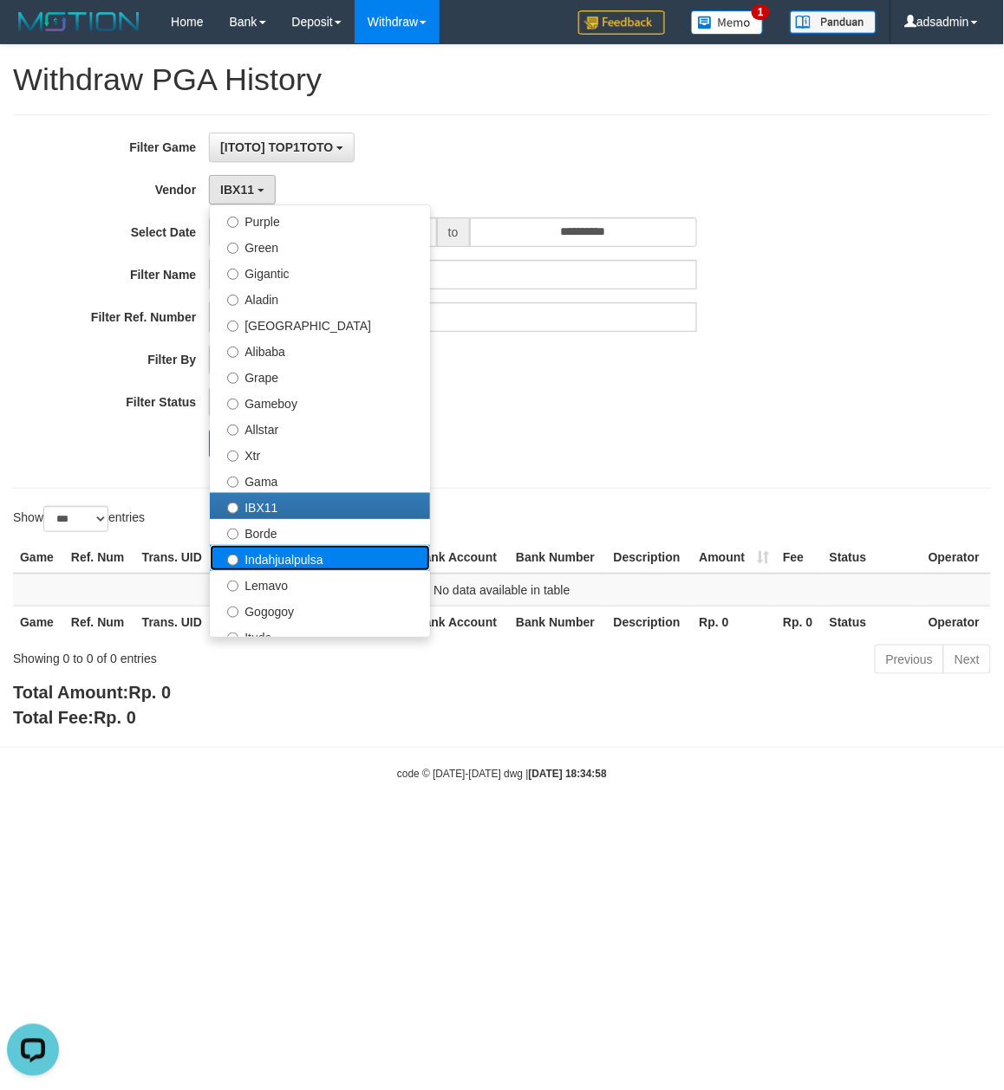
click at [331, 563] on label "Indahjualpulsa" at bounding box center [320, 558] width 220 height 26
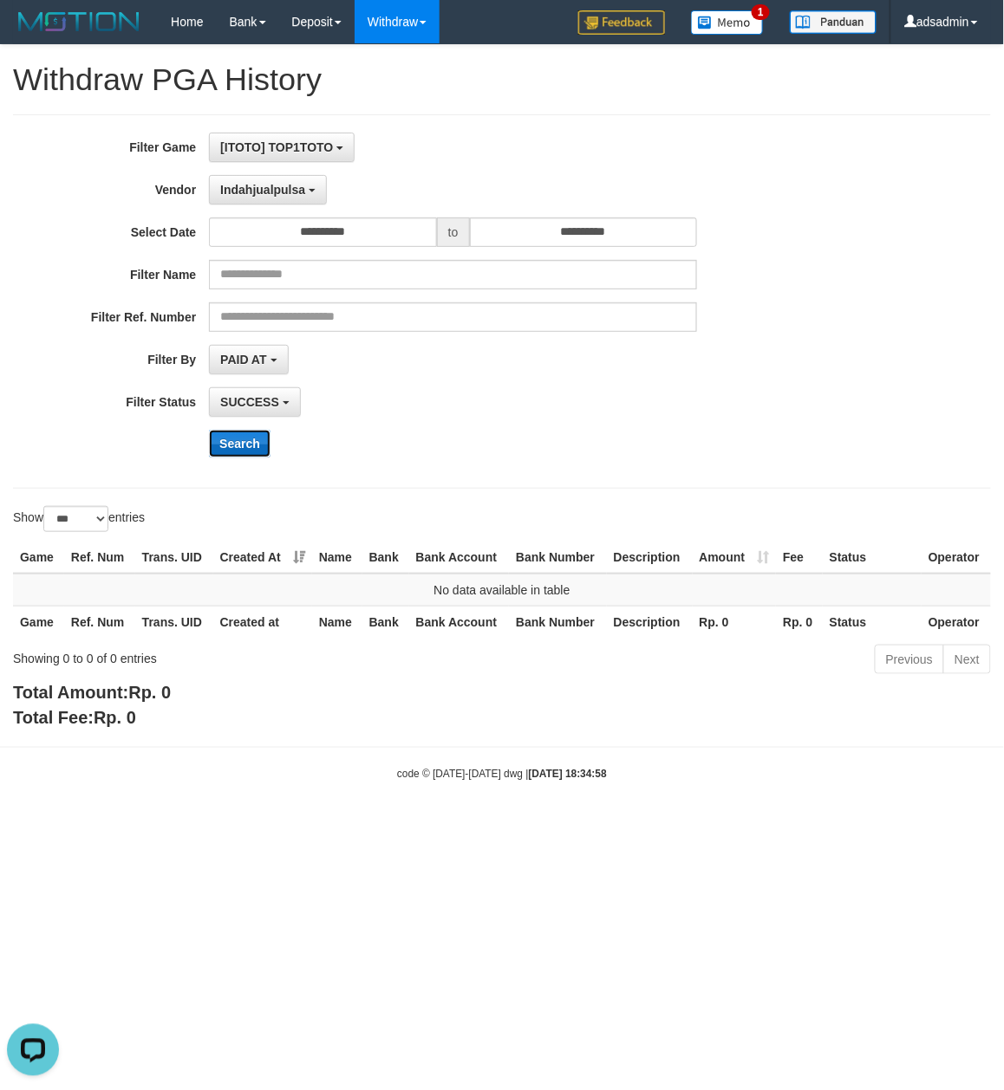
click at [251, 444] on button "Search" at bounding box center [240, 444] width 62 height 28
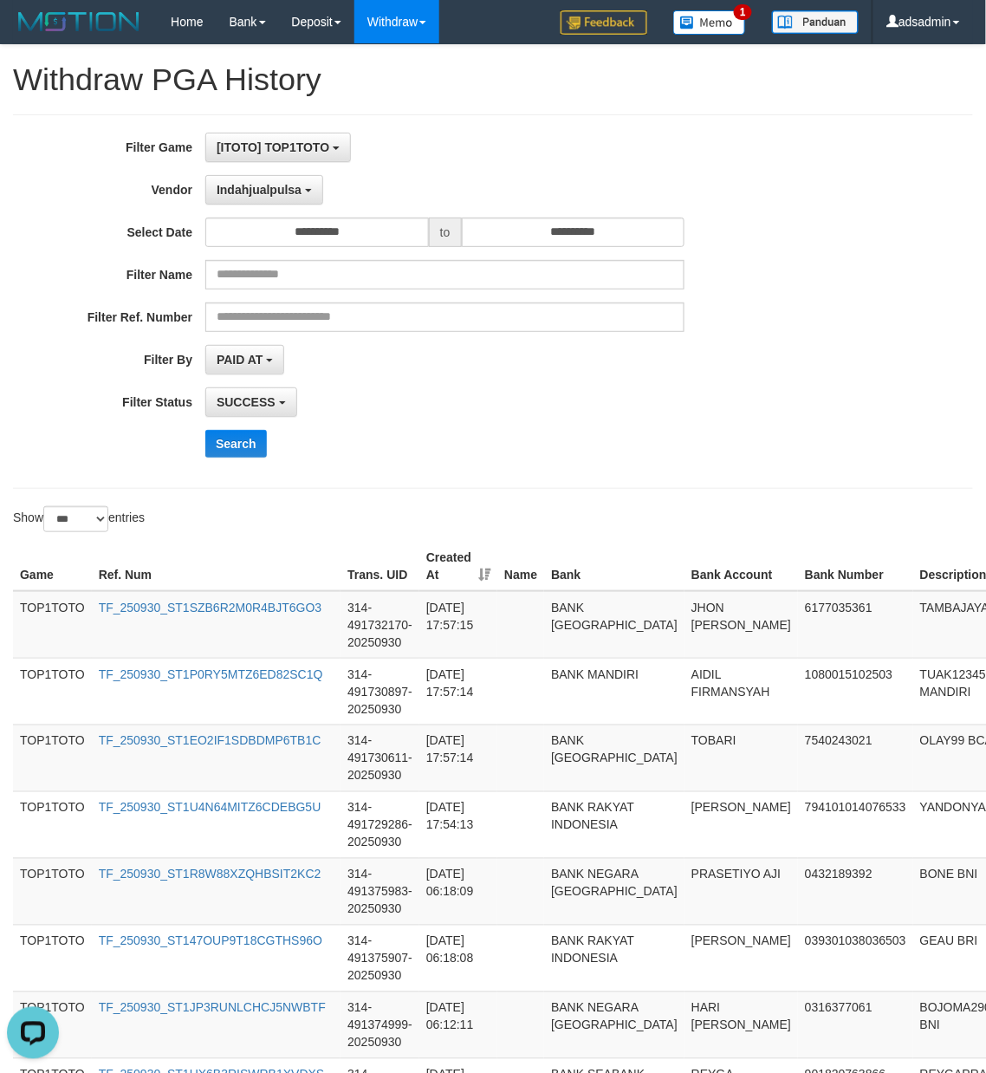
click at [694, 440] on div "Search" at bounding box center [513, 444] width 616 height 28
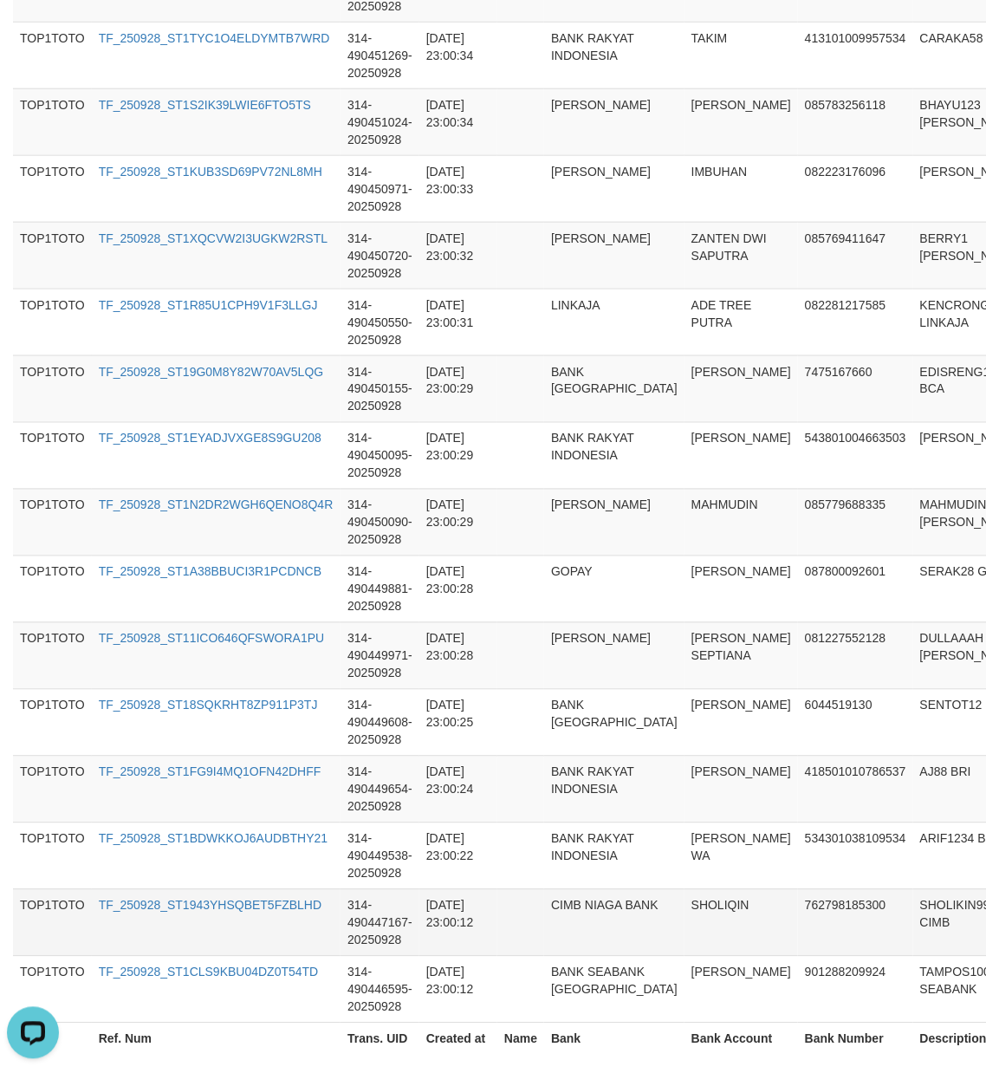
scroll to position [2037, 0]
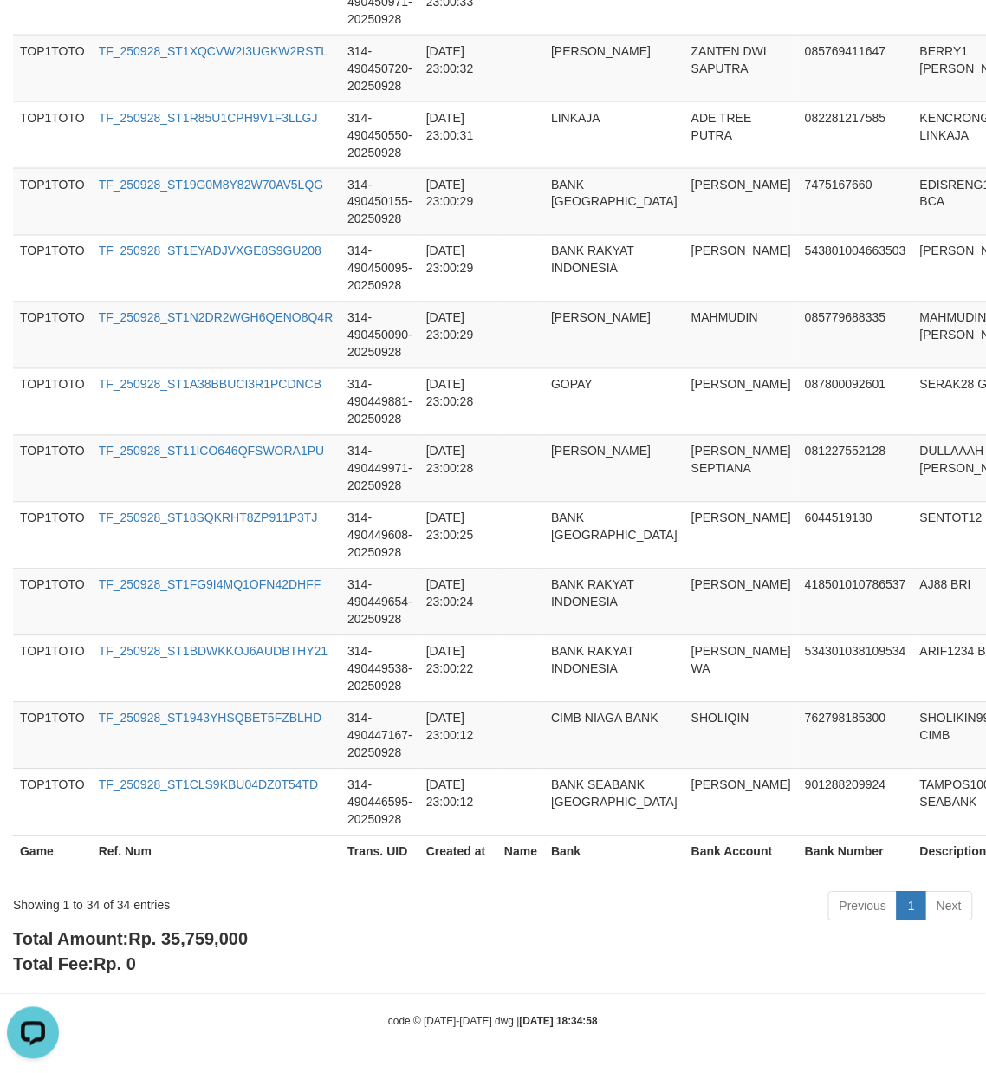
click at [234, 940] on span "Rp. 35,759,000" at bounding box center [188, 939] width 120 height 19
click at [113, 901] on div "Showing 1 to 34 of 34 entries" at bounding box center [205, 902] width 385 height 24
click at [118, 901] on div "Showing 1 to 34 of 34 entries" at bounding box center [205, 902] width 385 height 24
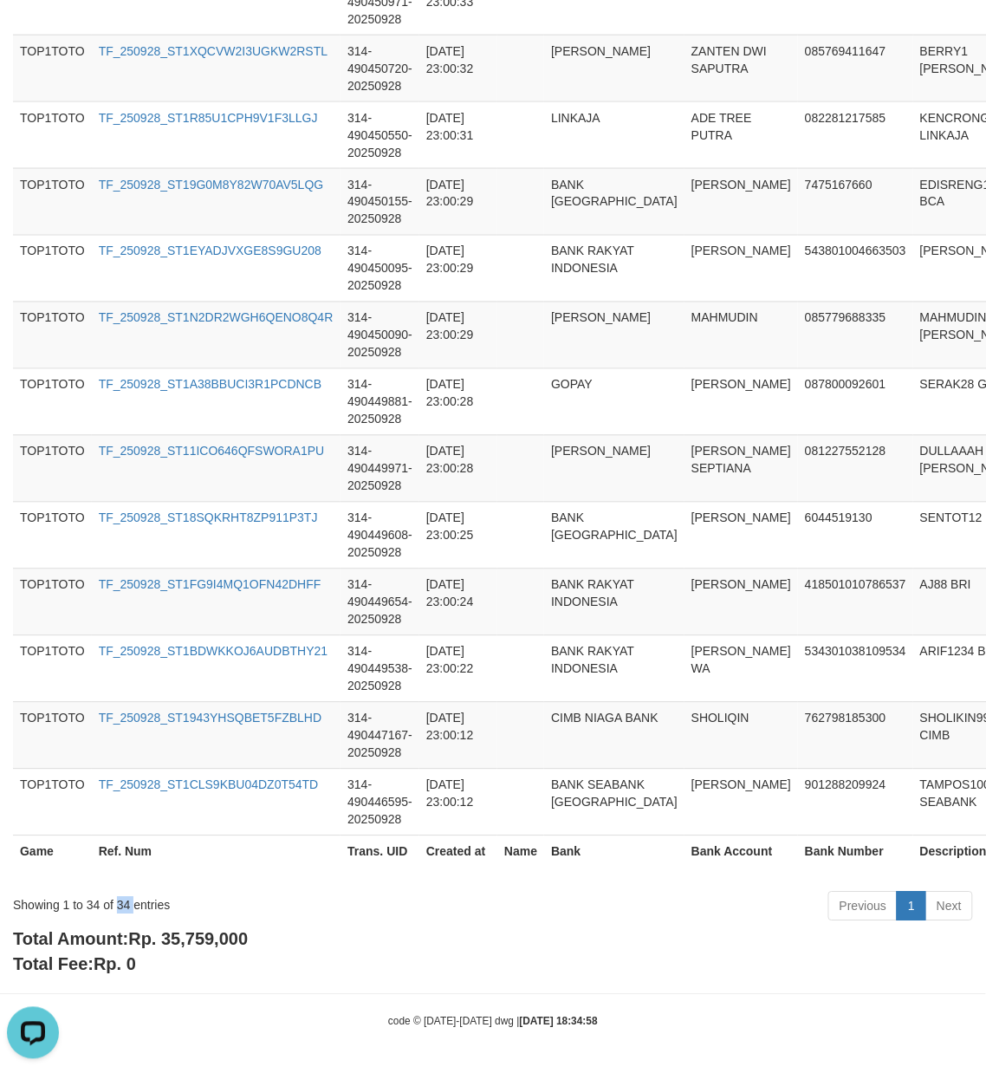
click at [118, 901] on div "Showing 1 to 34 of 34 entries" at bounding box center [205, 902] width 385 height 24
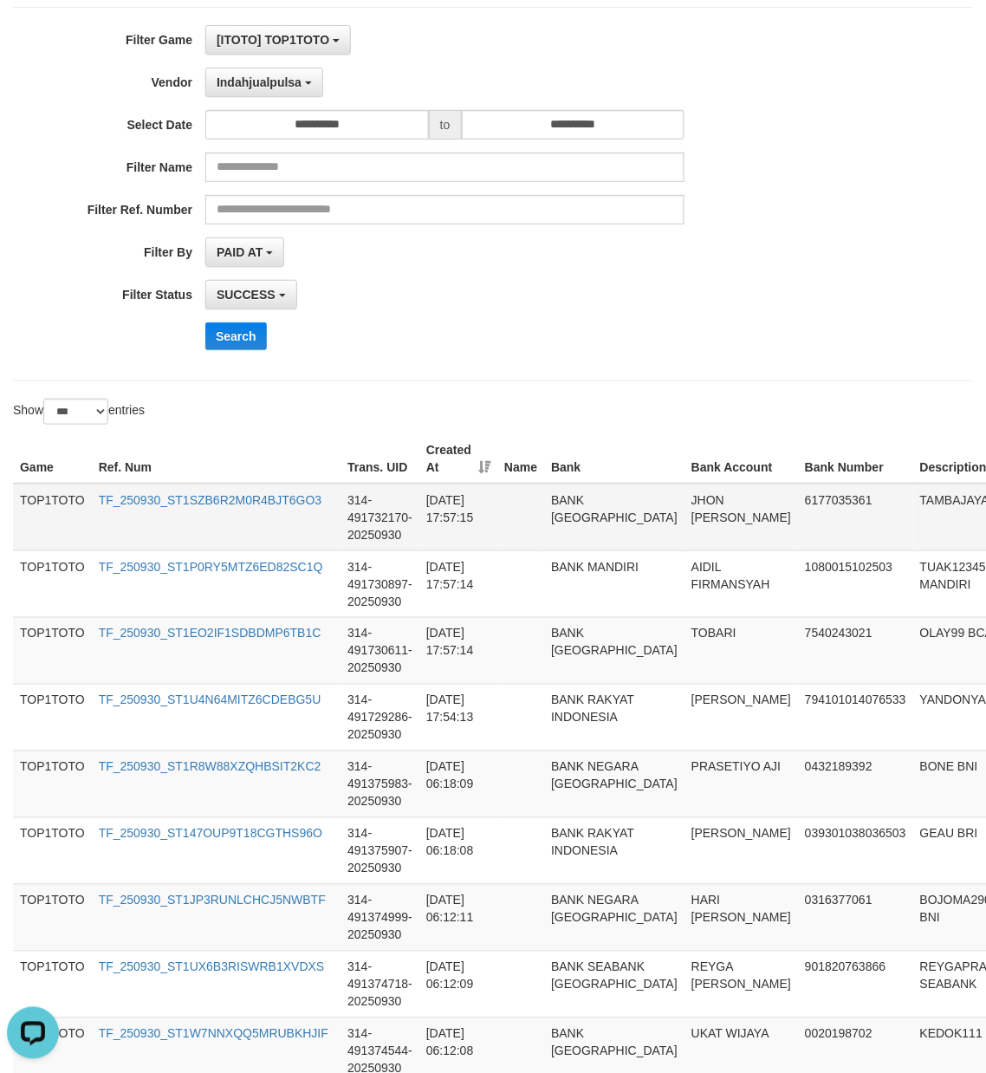
scroll to position [0, 0]
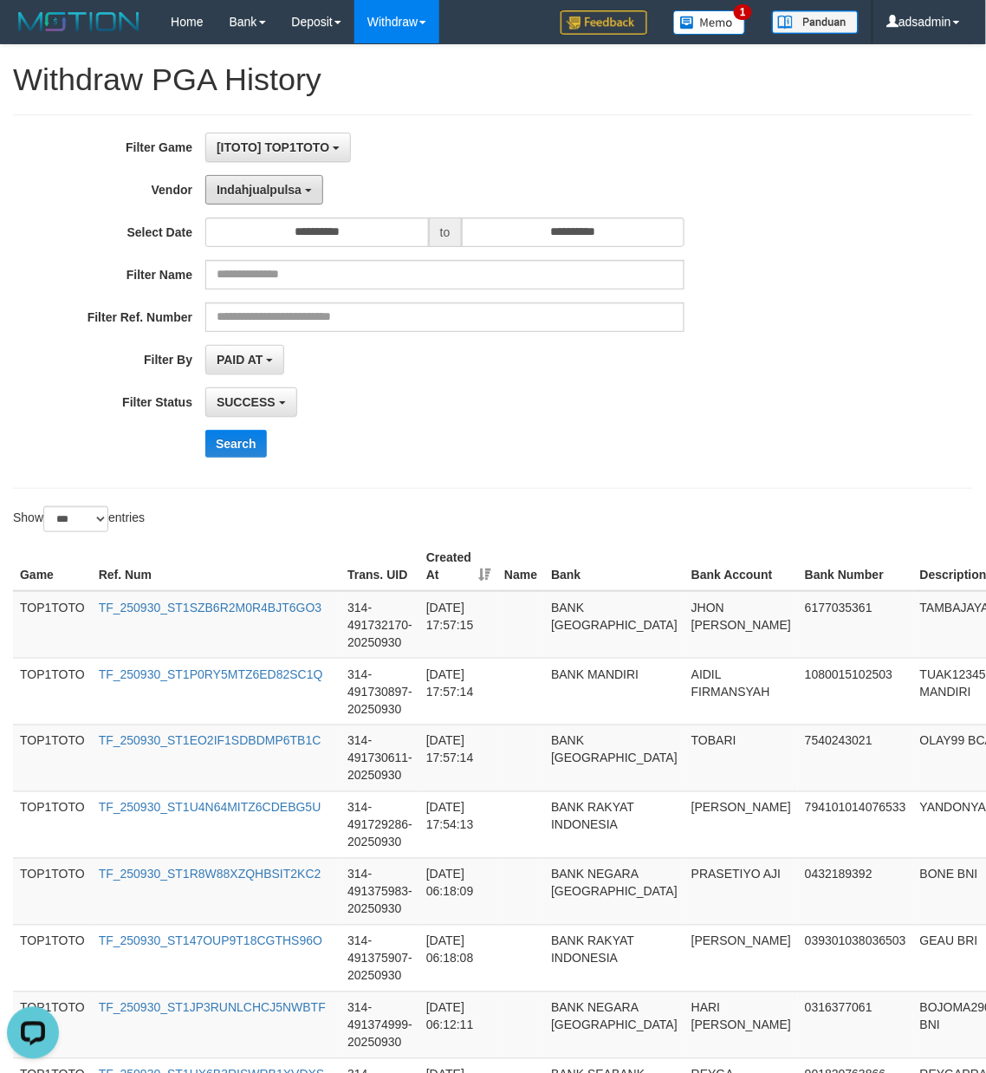
drag, startPoint x: 285, startPoint y: 185, endPoint x: 279, endPoint y: 236, distance: 51.5
click at [285, 184] on span "Indahjualpulsa" at bounding box center [259, 190] width 85 height 14
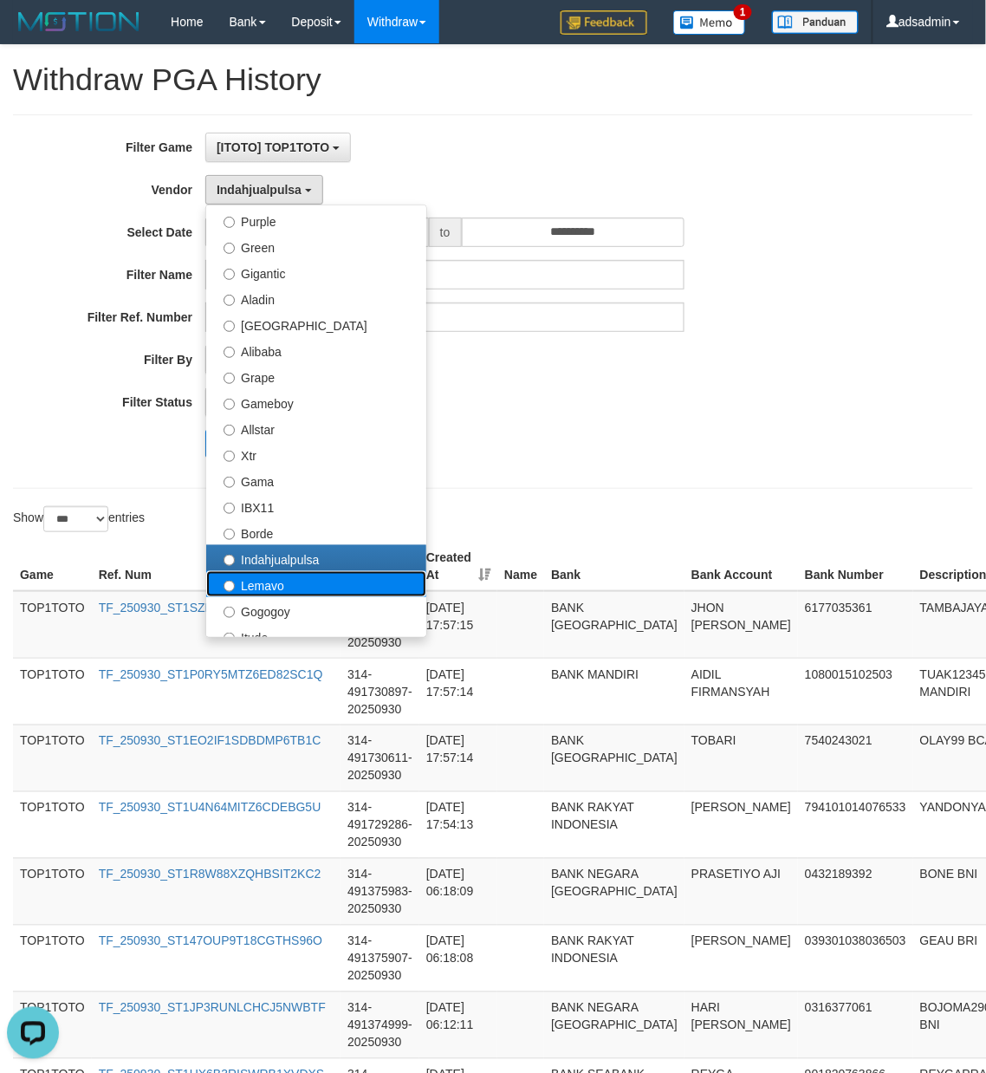
click at [278, 582] on label "Lemavo" at bounding box center [316, 584] width 220 height 26
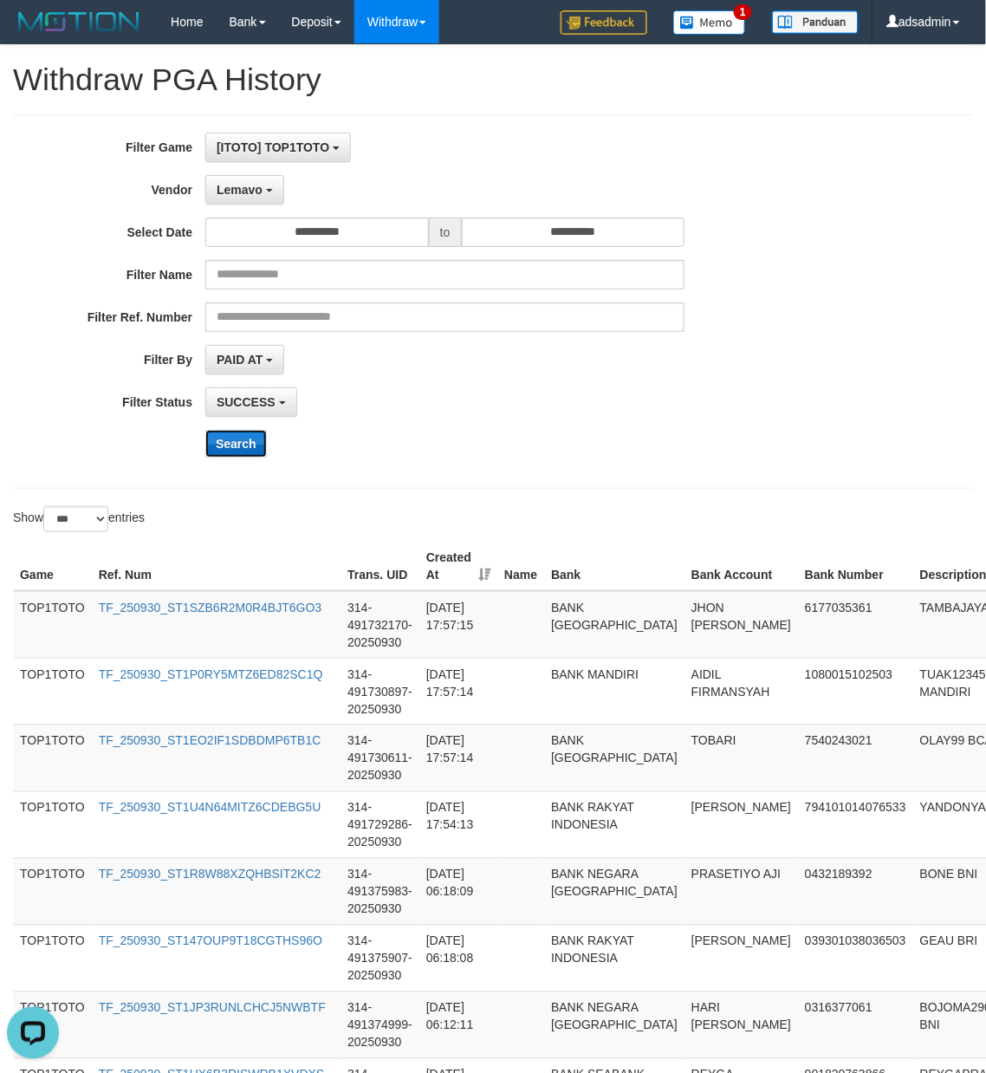
click at [250, 447] on button "Search" at bounding box center [236, 444] width 62 height 28
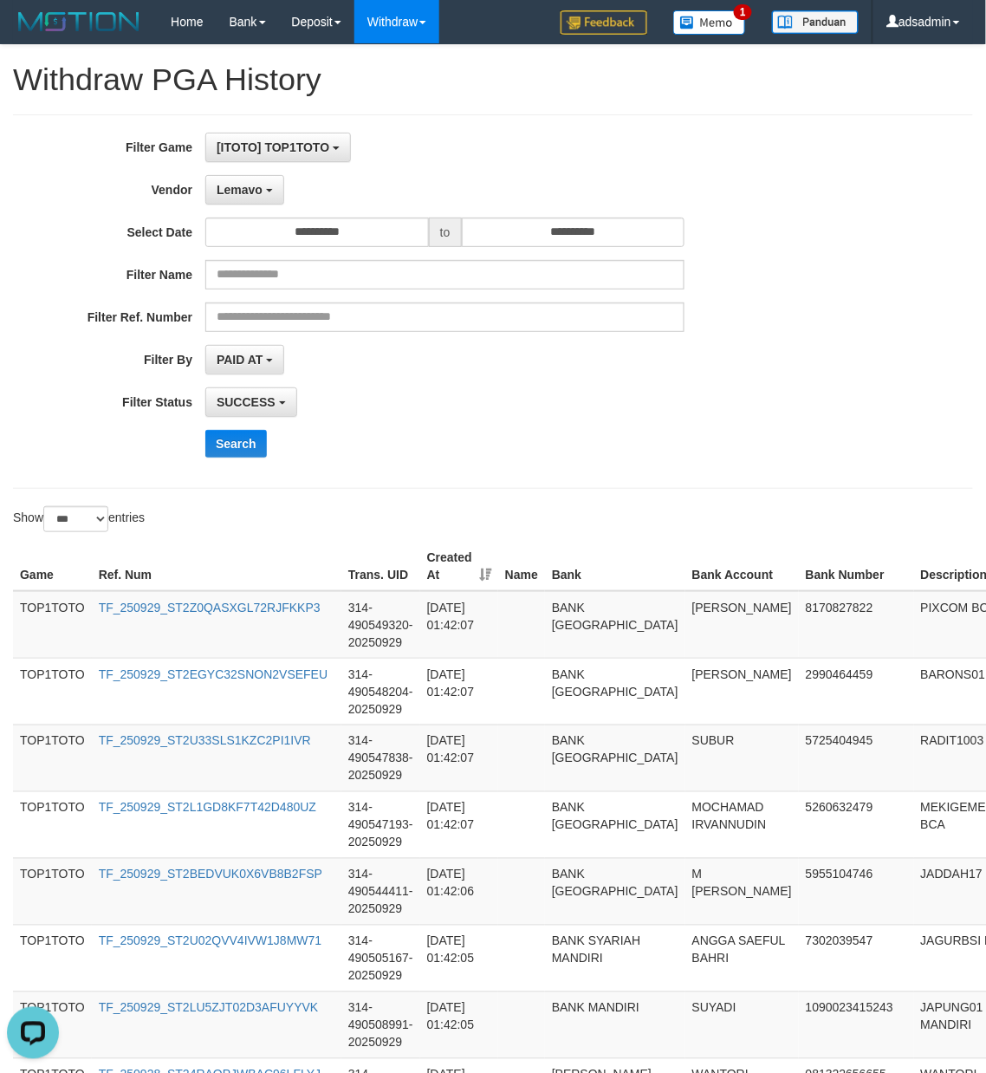
click at [605, 455] on div "Search" at bounding box center [513, 444] width 616 height 28
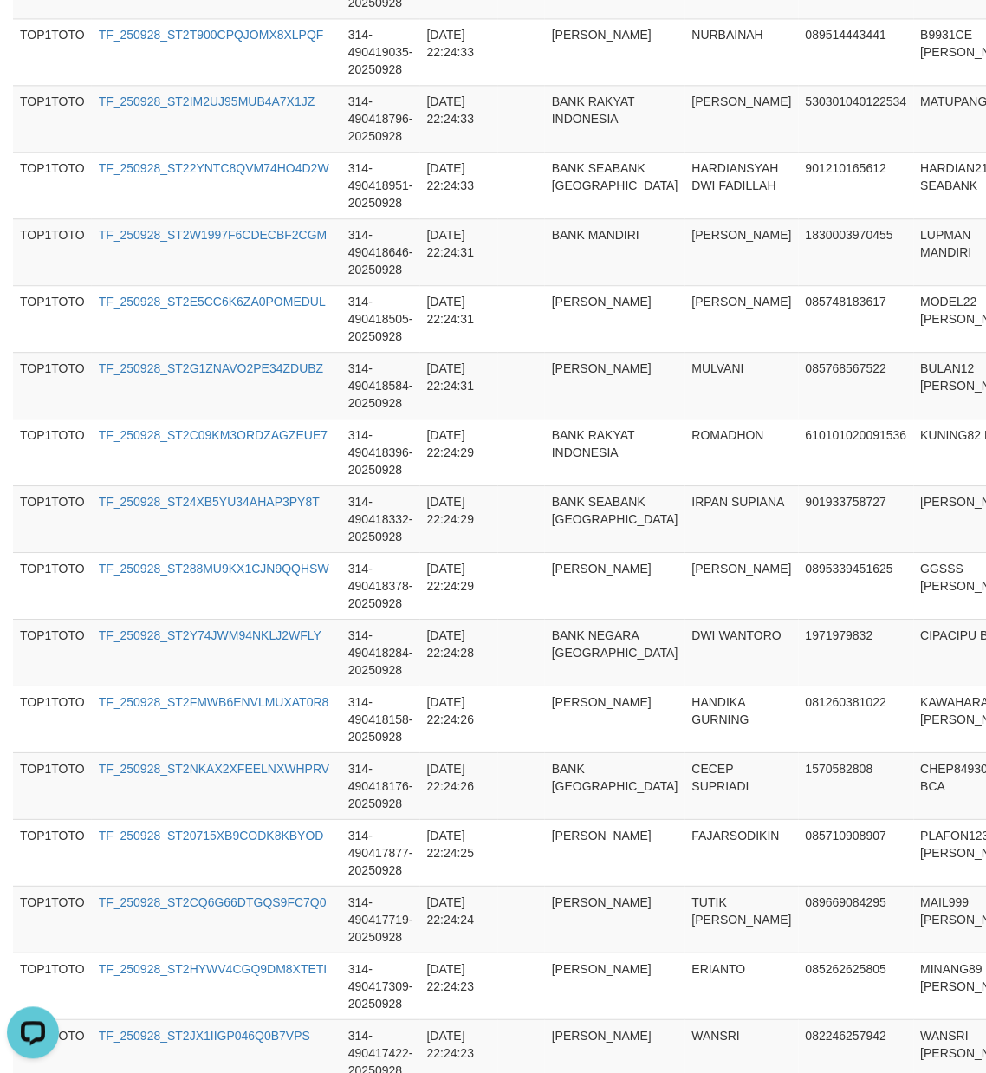
scroll to position [6461, 0]
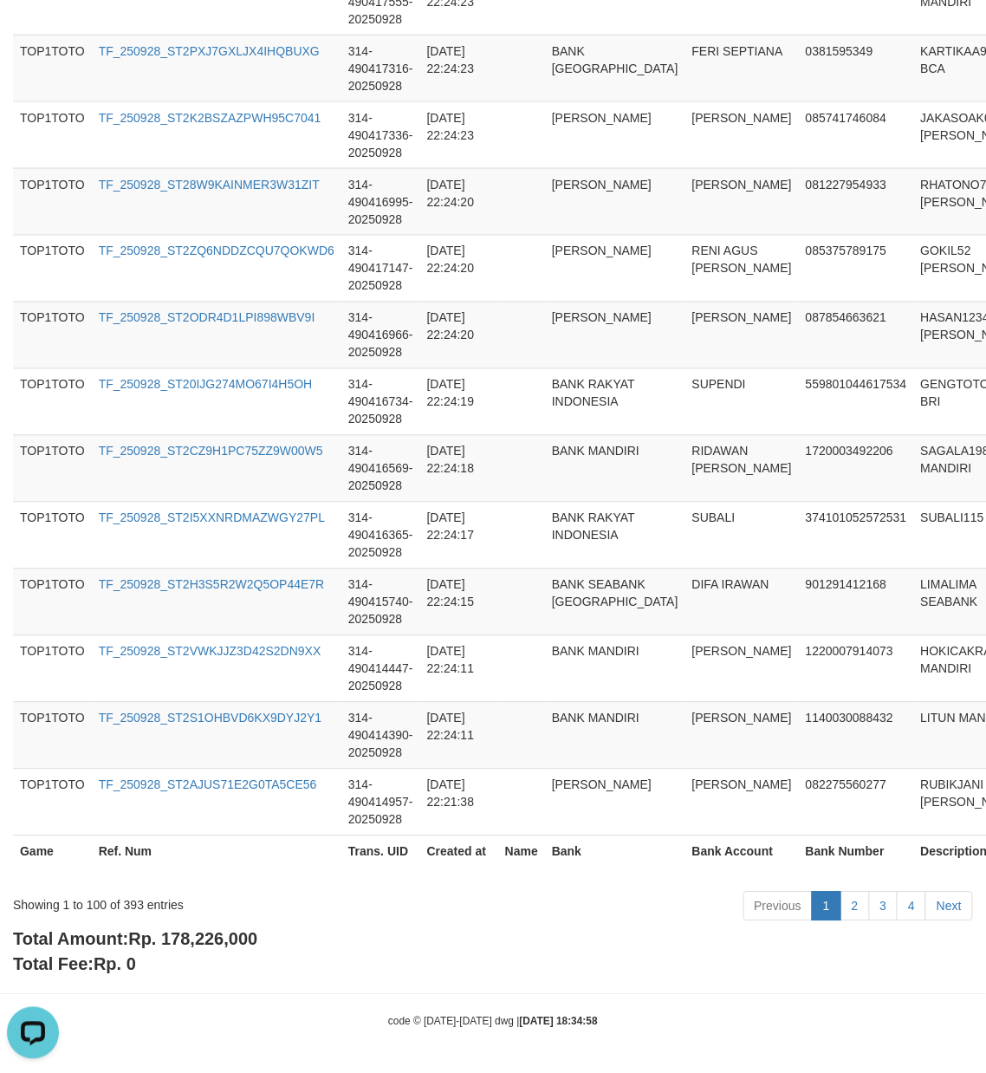
click at [233, 936] on span "Rp. 178,226,000" at bounding box center [192, 939] width 129 height 19
click at [128, 903] on div "Showing 1 to 100 of 393 entries" at bounding box center [205, 902] width 385 height 24
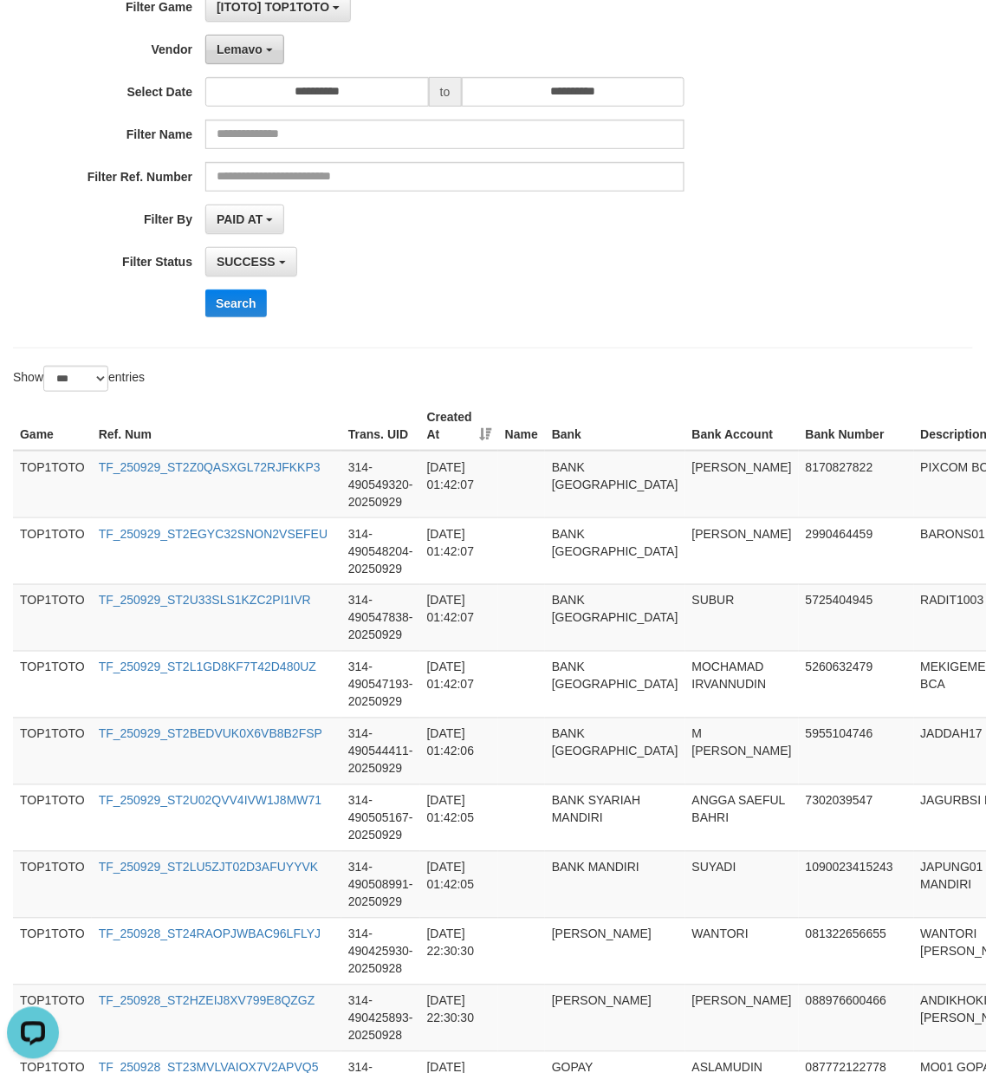
scroll to position [0, 0]
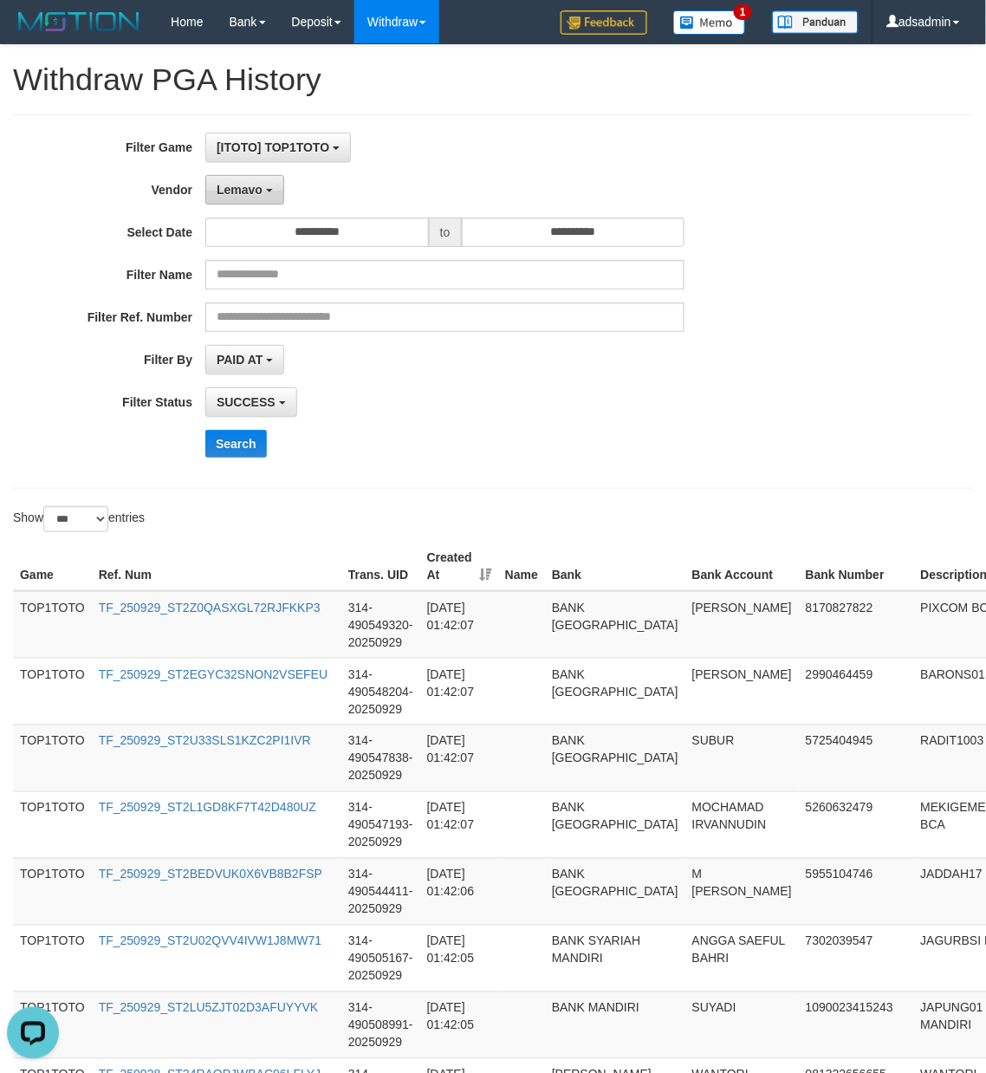
click at [253, 185] on span "Lemavo" at bounding box center [240, 190] width 46 height 14
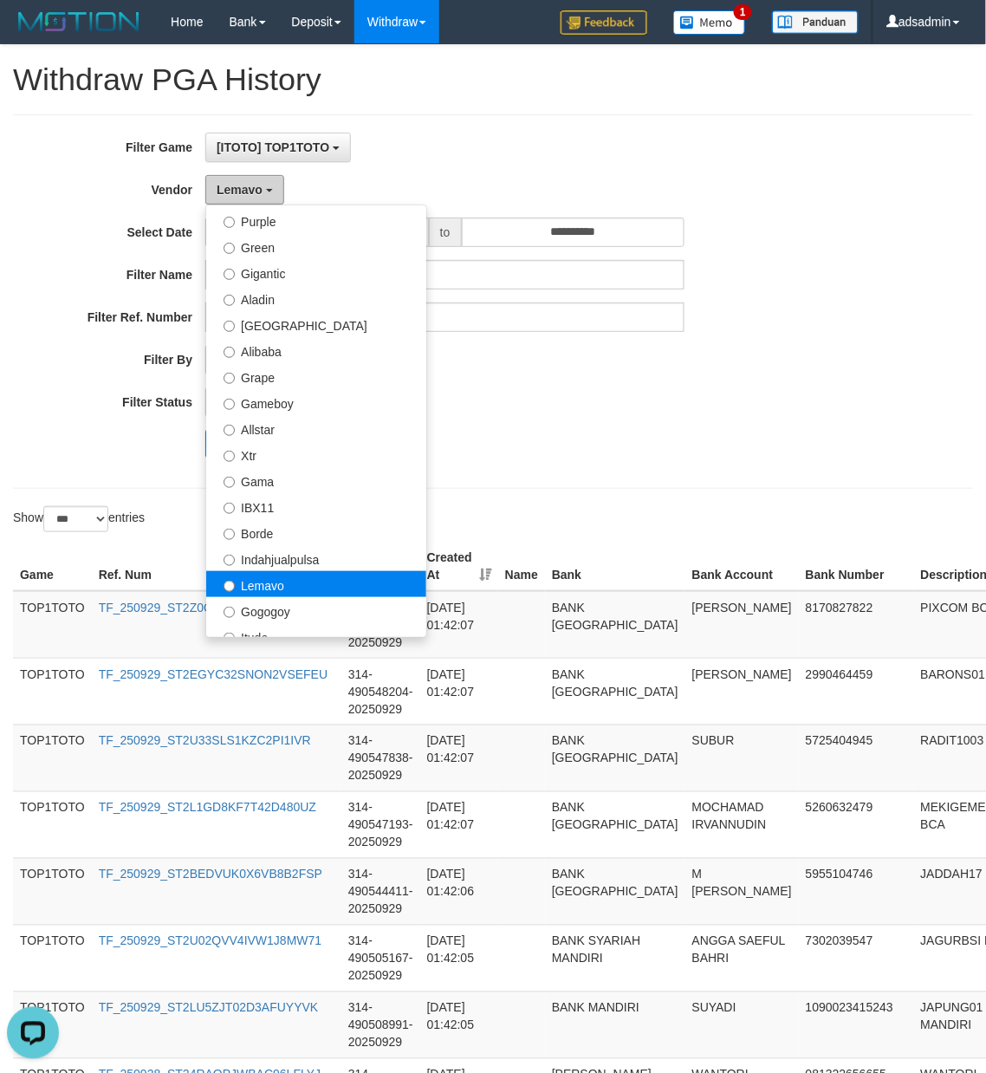
scroll to position [577, 0]
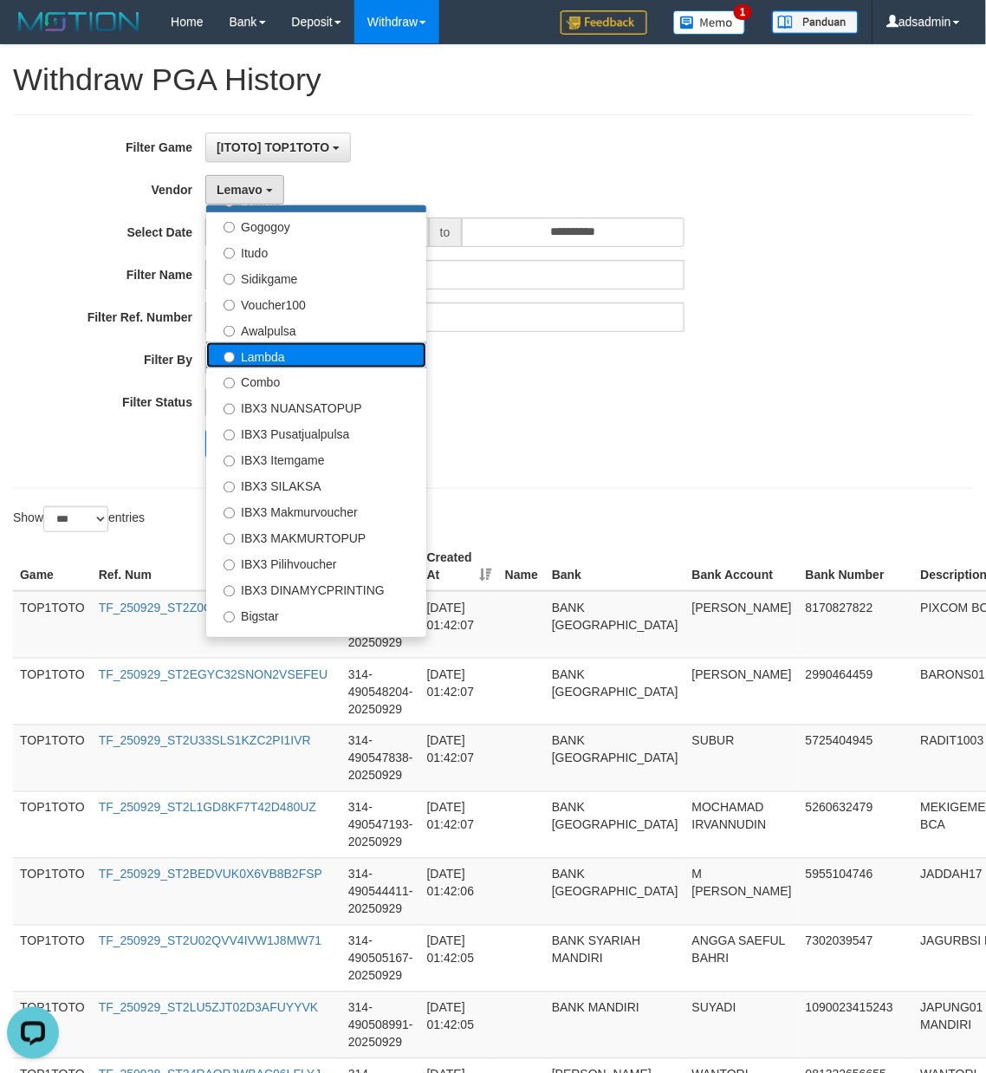
click at [296, 358] on label "Lambda" at bounding box center [316, 355] width 220 height 26
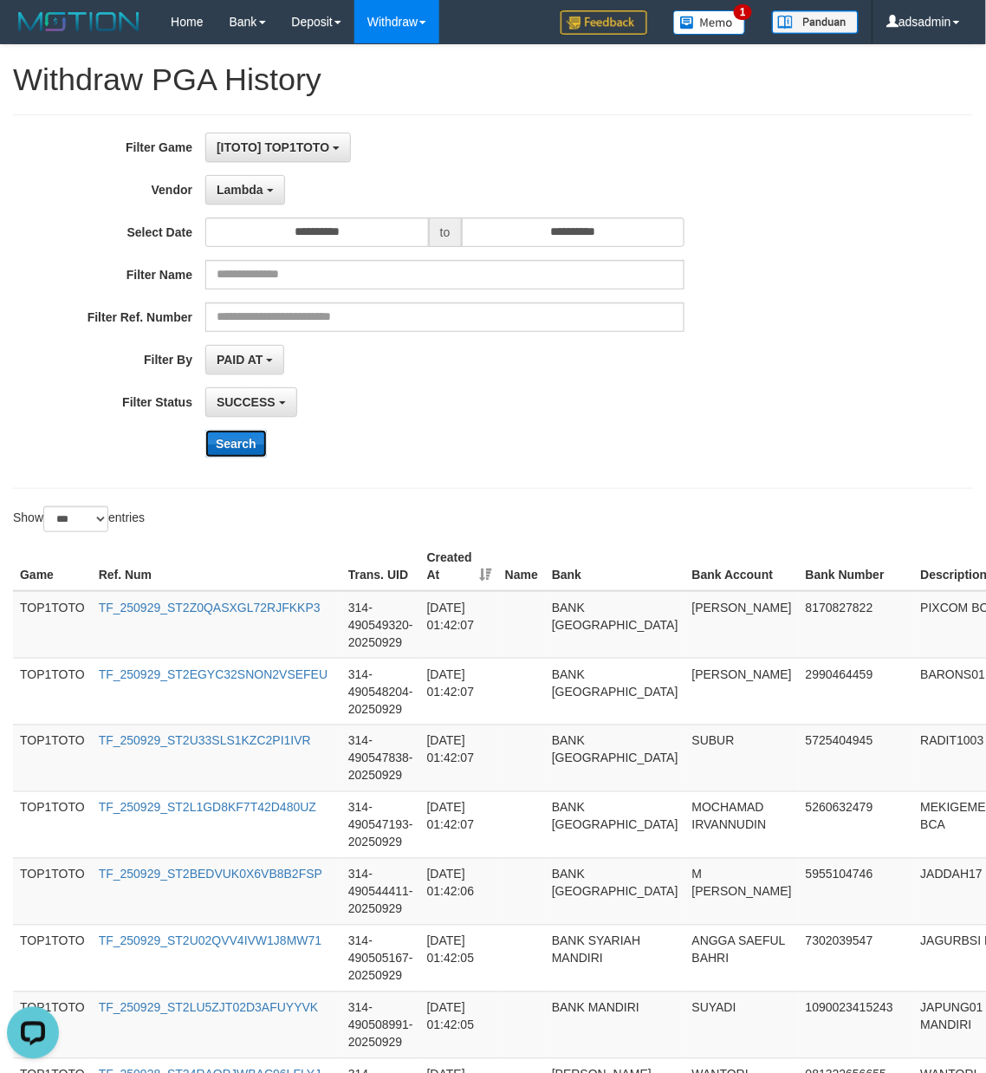
click at [231, 442] on button "Search" at bounding box center [236, 444] width 62 height 28
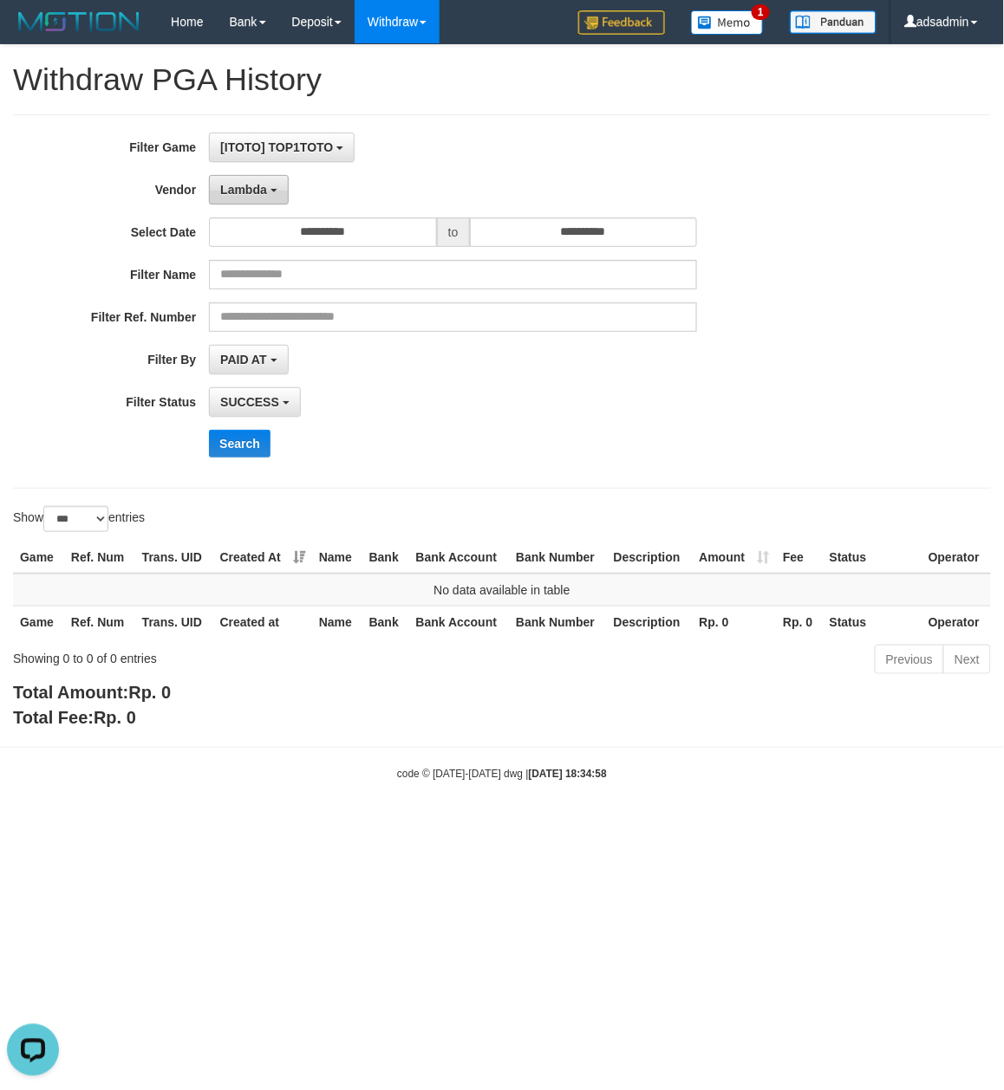
click at [267, 191] on button "Lambda" at bounding box center [249, 189] width 80 height 29
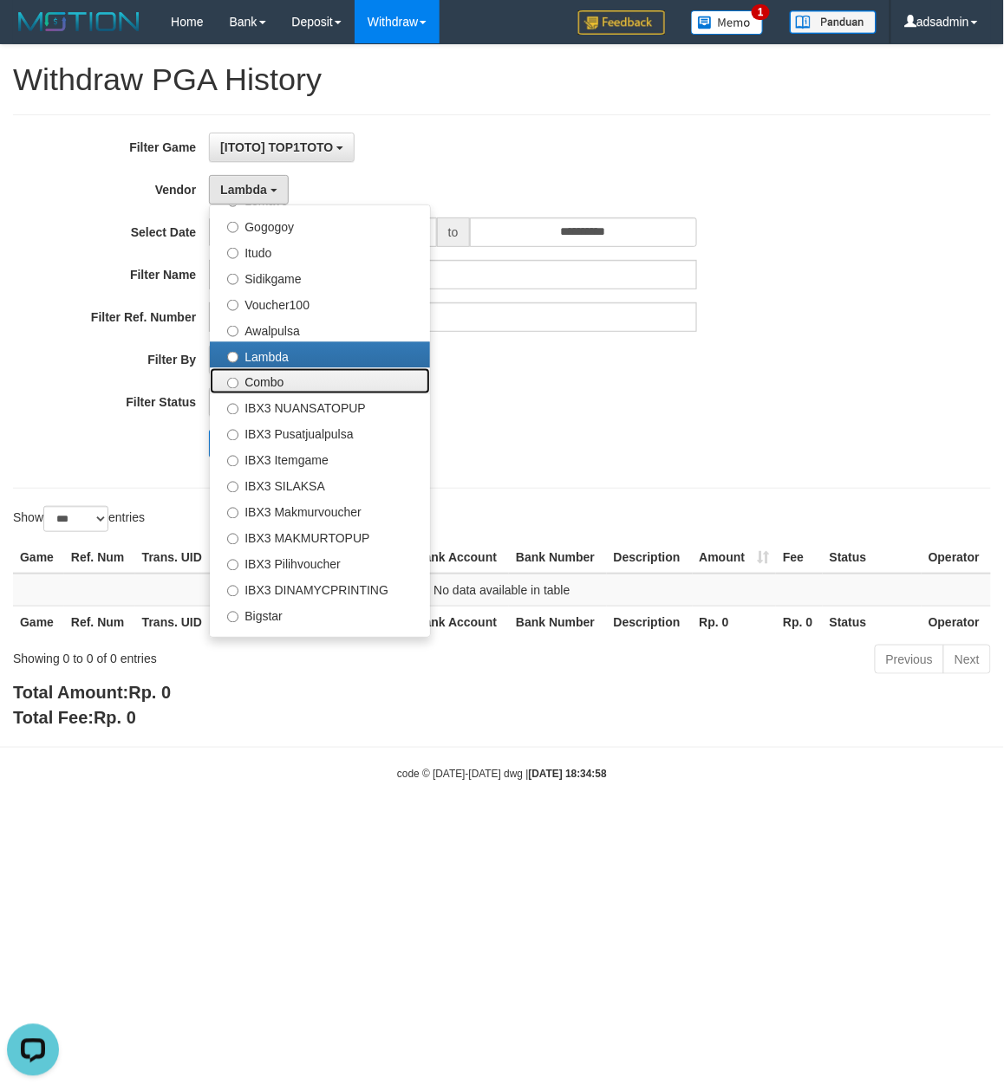
click at [299, 386] on label "Combo" at bounding box center [320, 381] width 220 height 26
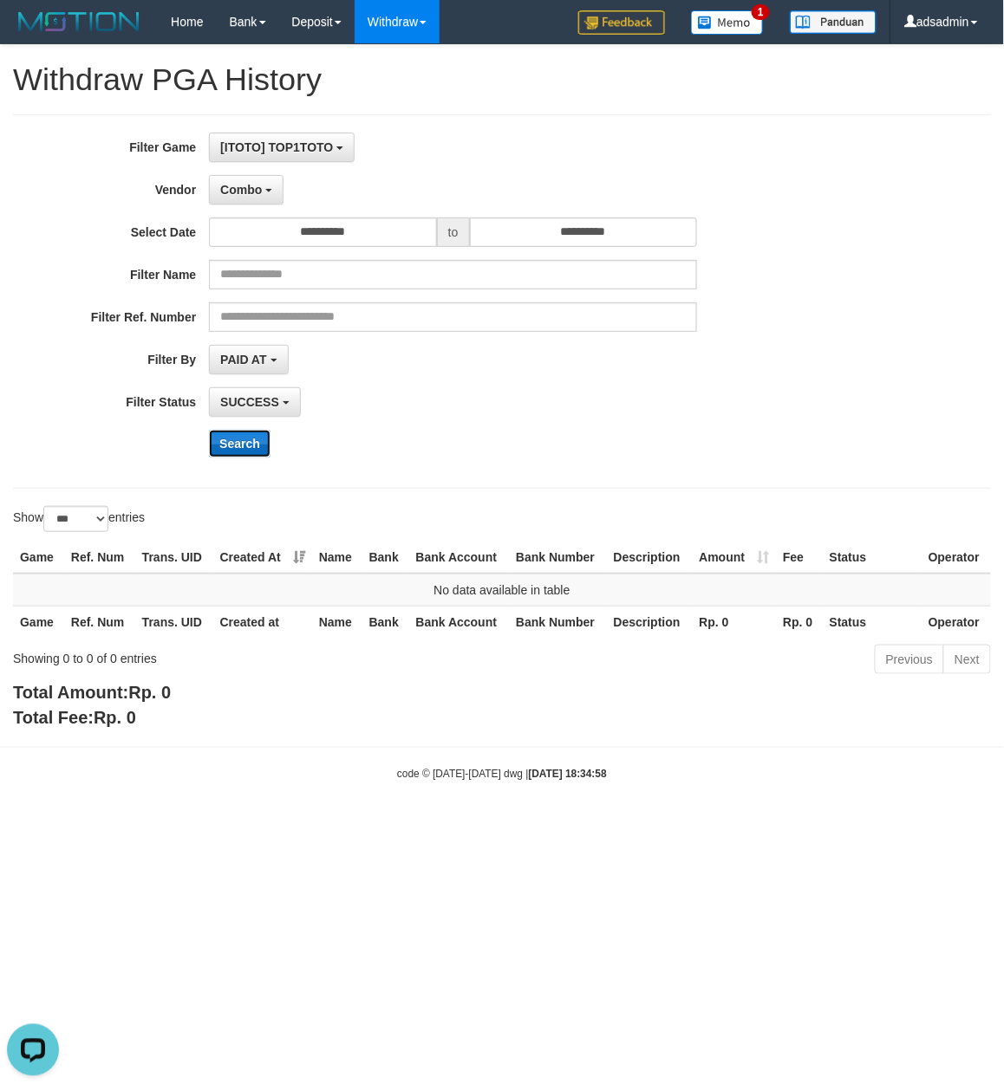
click at [247, 451] on button "Search" at bounding box center [240, 444] width 62 height 28
drag, startPoint x: 257, startPoint y: 188, endPoint x: 258, endPoint y: 293, distance: 104.9
click at [257, 188] on span "Combo" at bounding box center [241, 190] width 42 height 14
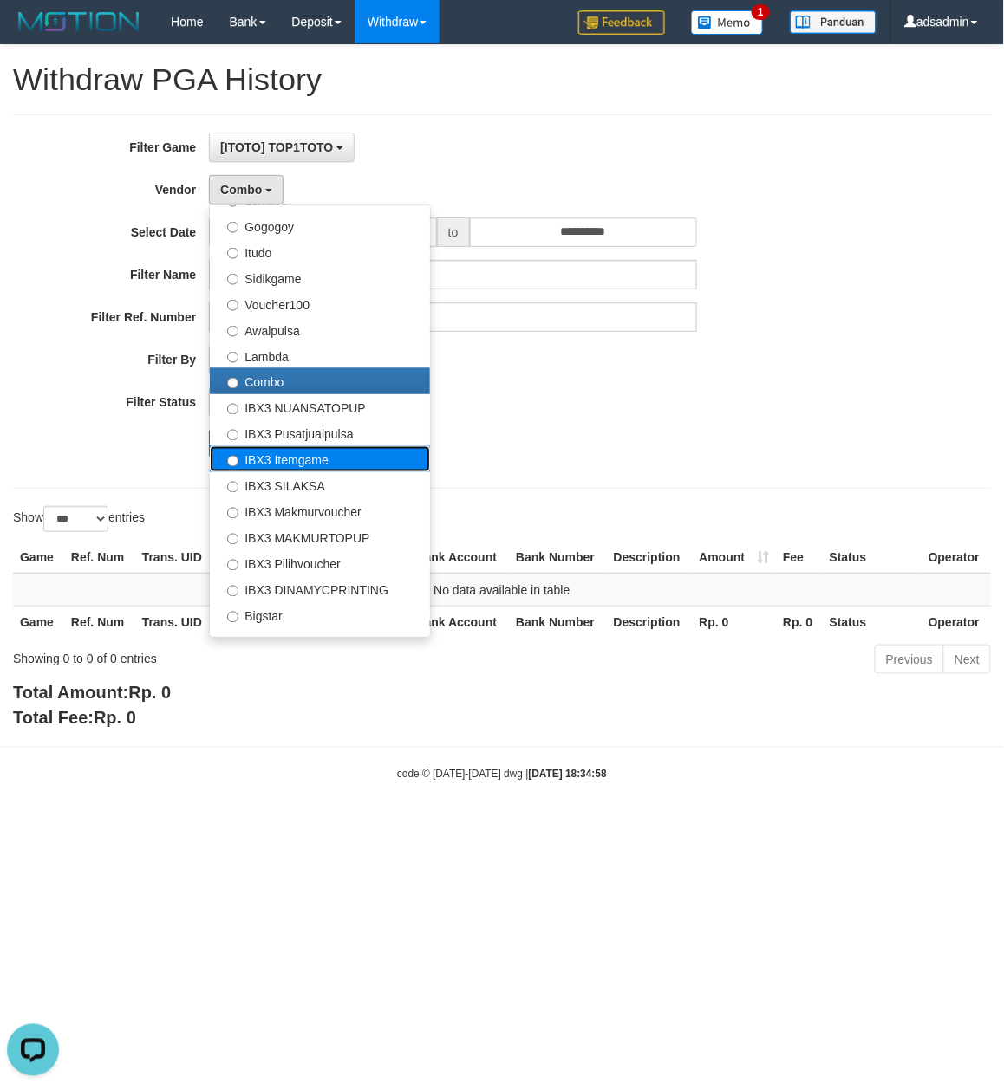
click at [330, 462] on label "IBX3 Itemgame" at bounding box center [320, 459] width 220 height 26
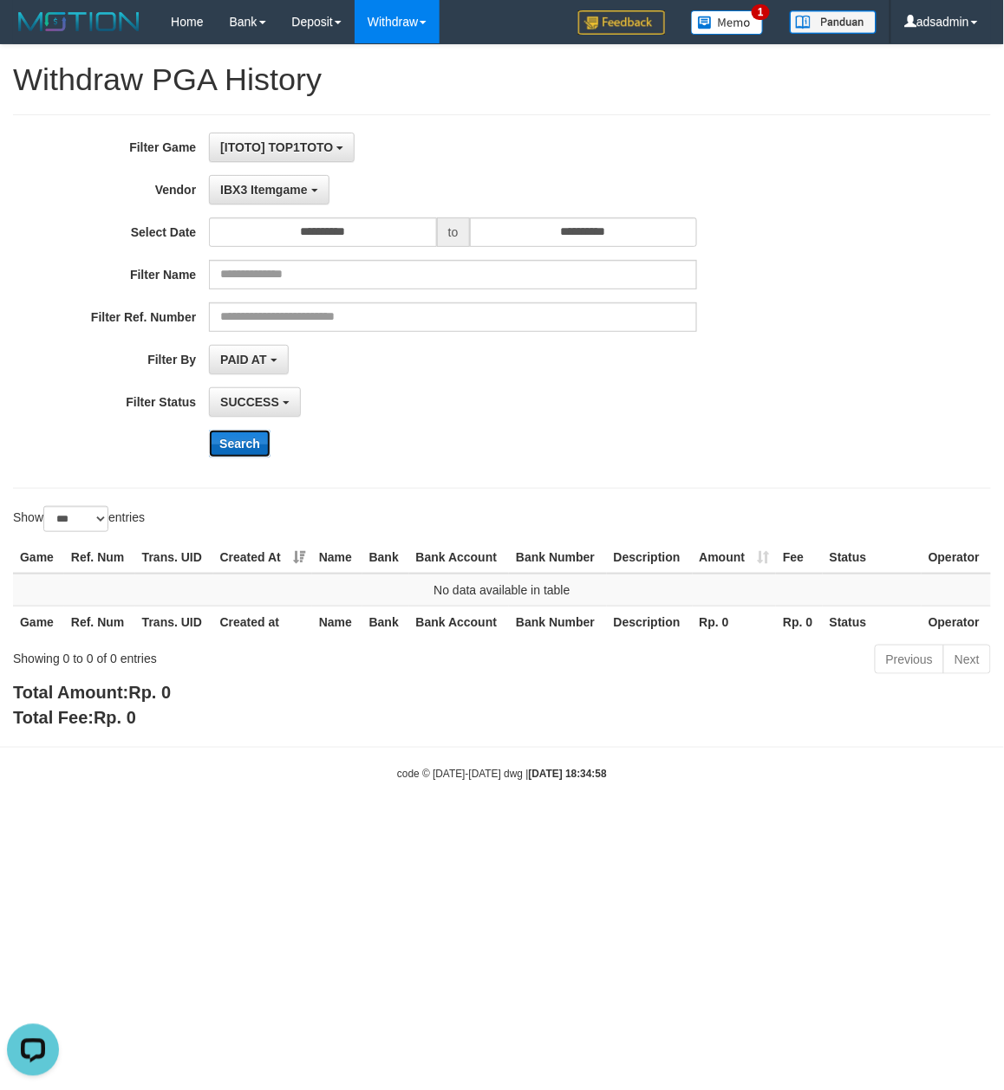
click at [253, 448] on button "Search" at bounding box center [240, 444] width 62 height 28
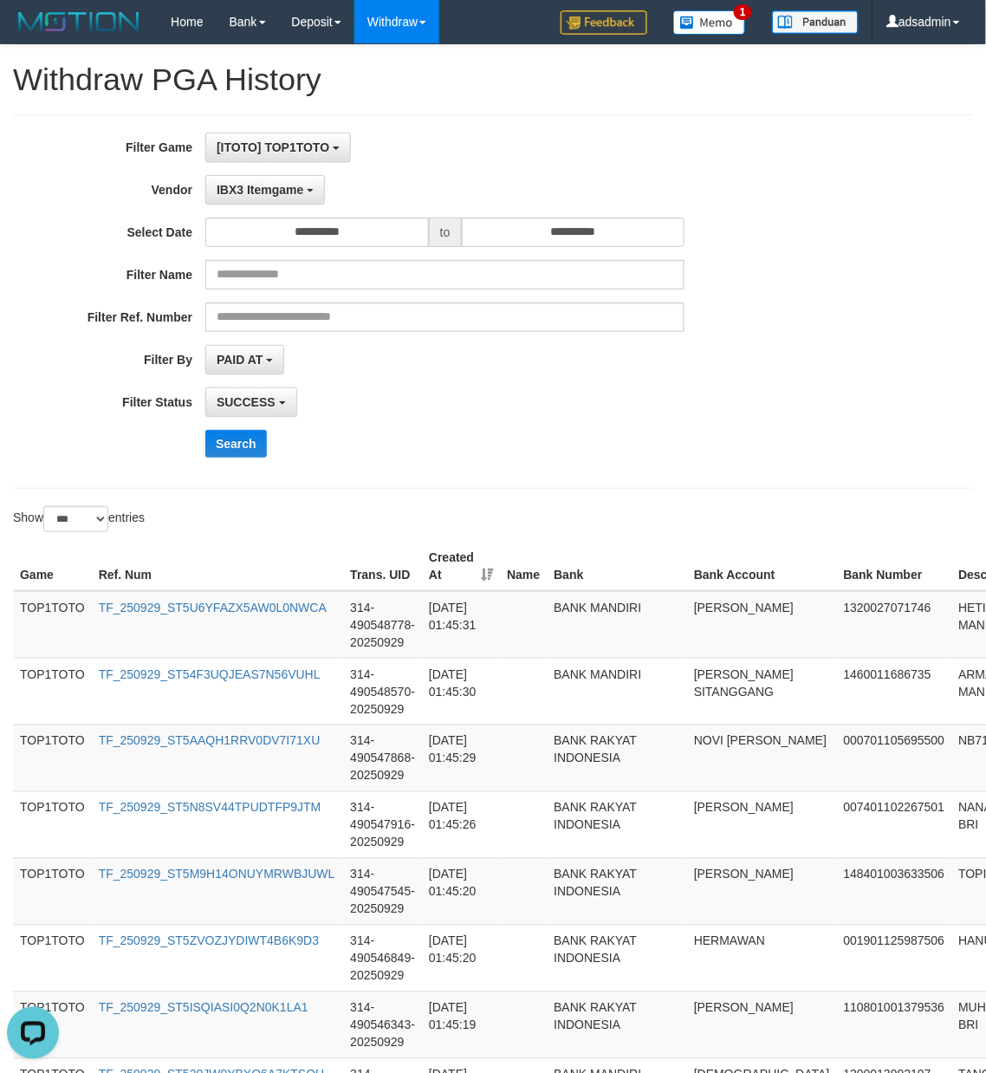
click at [744, 445] on div "Search" at bounding box center [513, 444] width 616 height 28
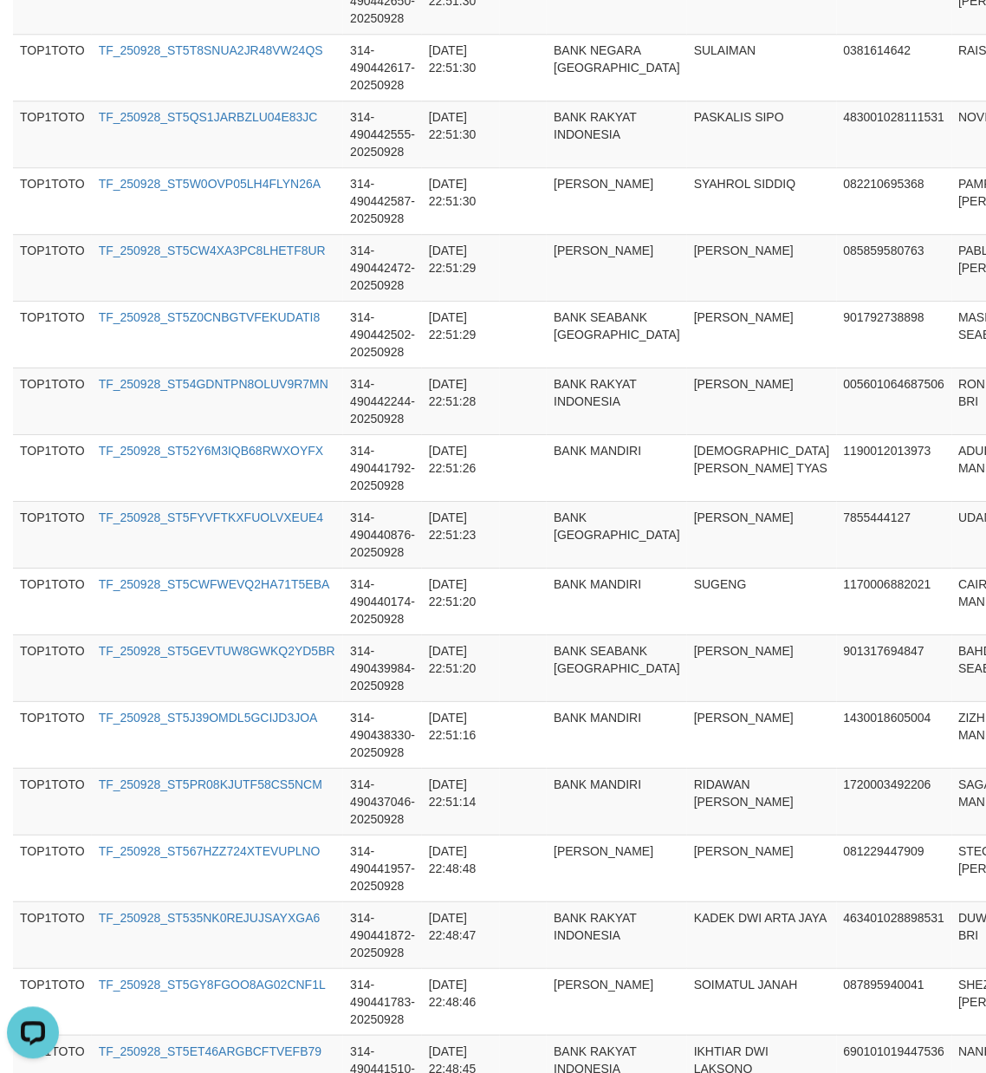
scroll to position [6461, 0]
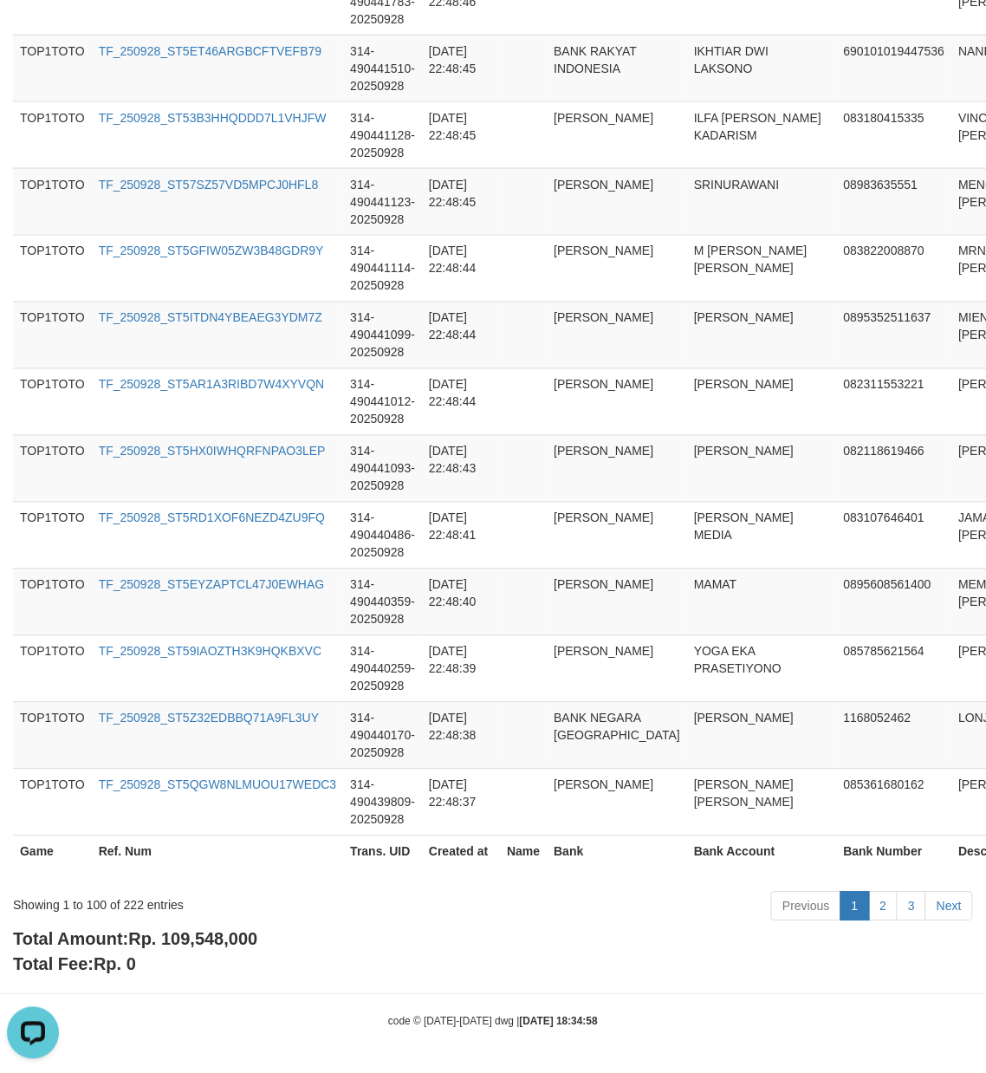
click at [236, 940] on span "Rp. 109,548,000" at bounding box center [192, 939] width 129 height 19
click at [139, 902] on div "Showing 1 to 100 of 222 entries" at bounding box center [205, 902] width 385 height 24
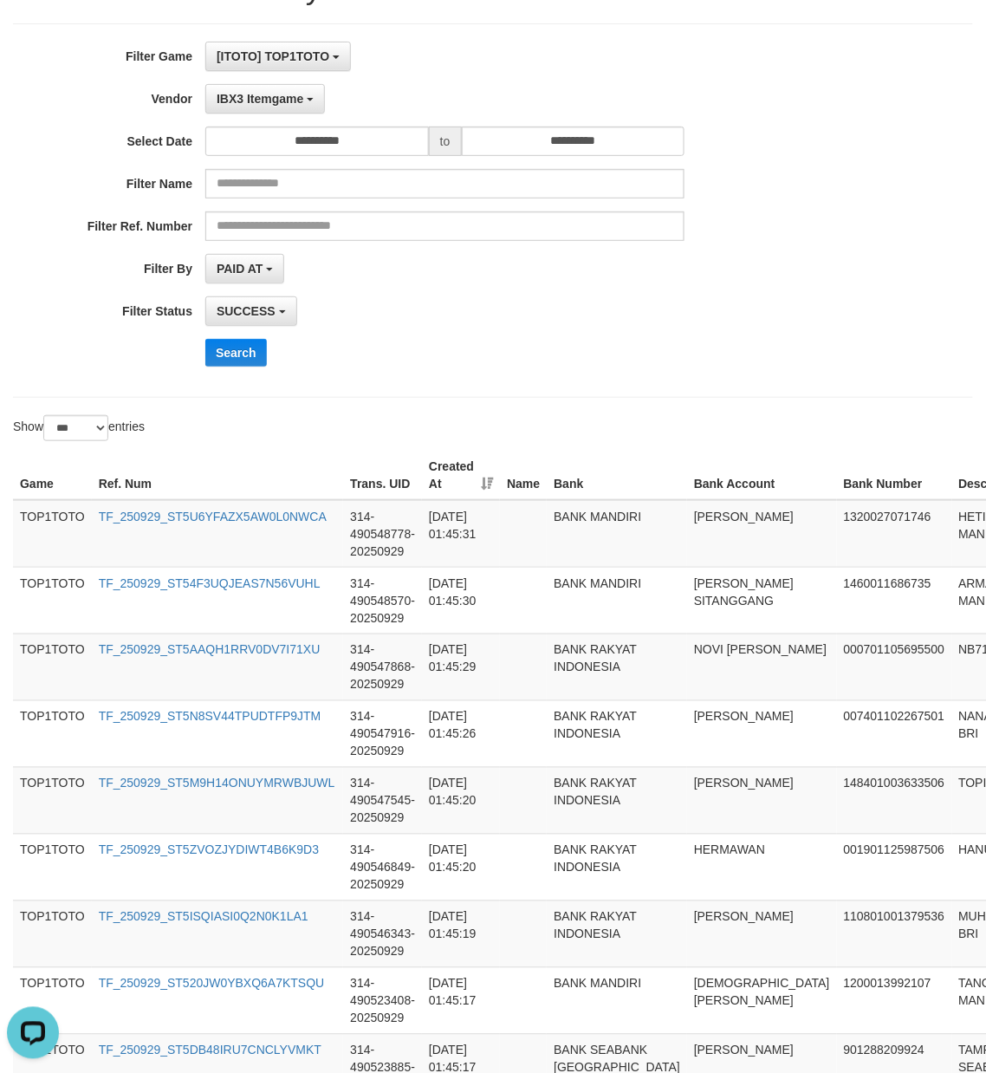
scroll to position [0, 0]
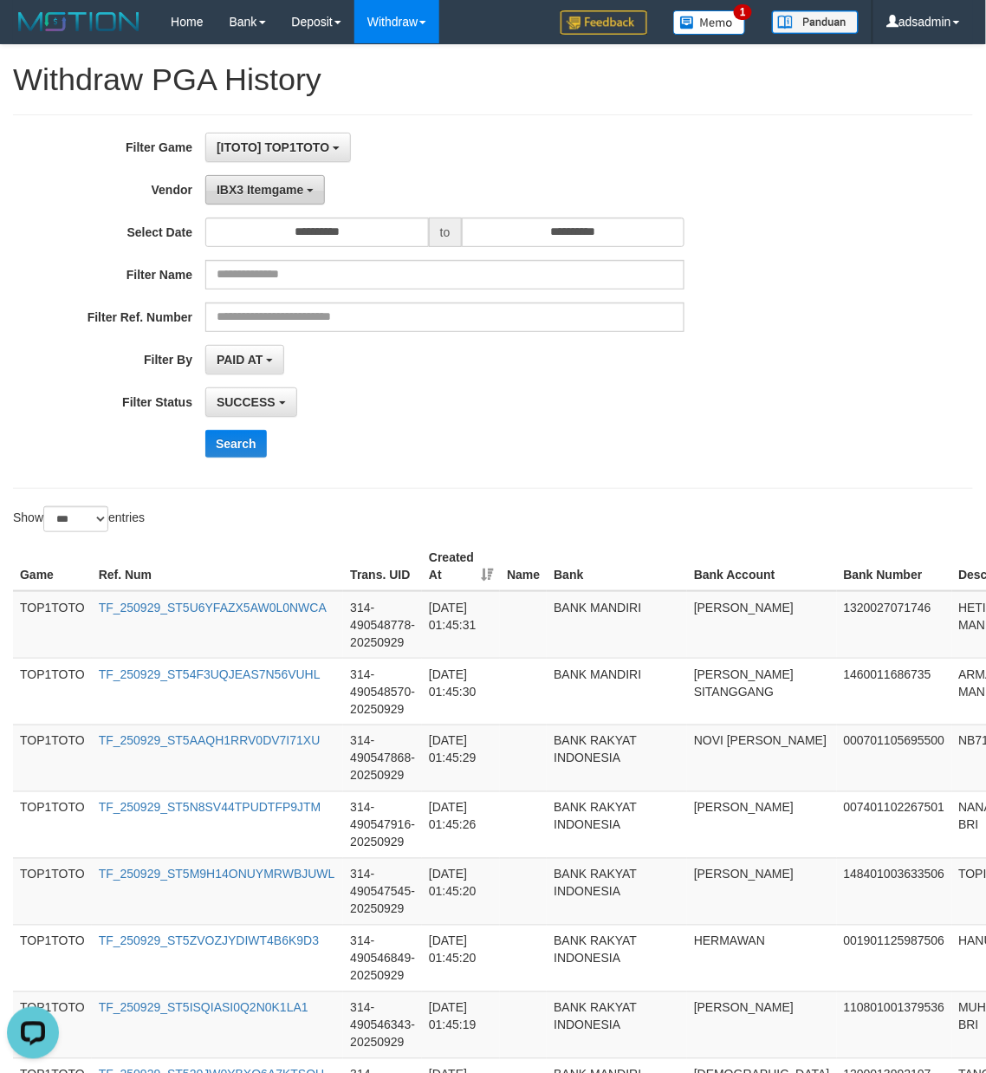
click at [299, 199] on button "IBX3 Itemgame" at bounding box center [265, 189] width 120 height 29
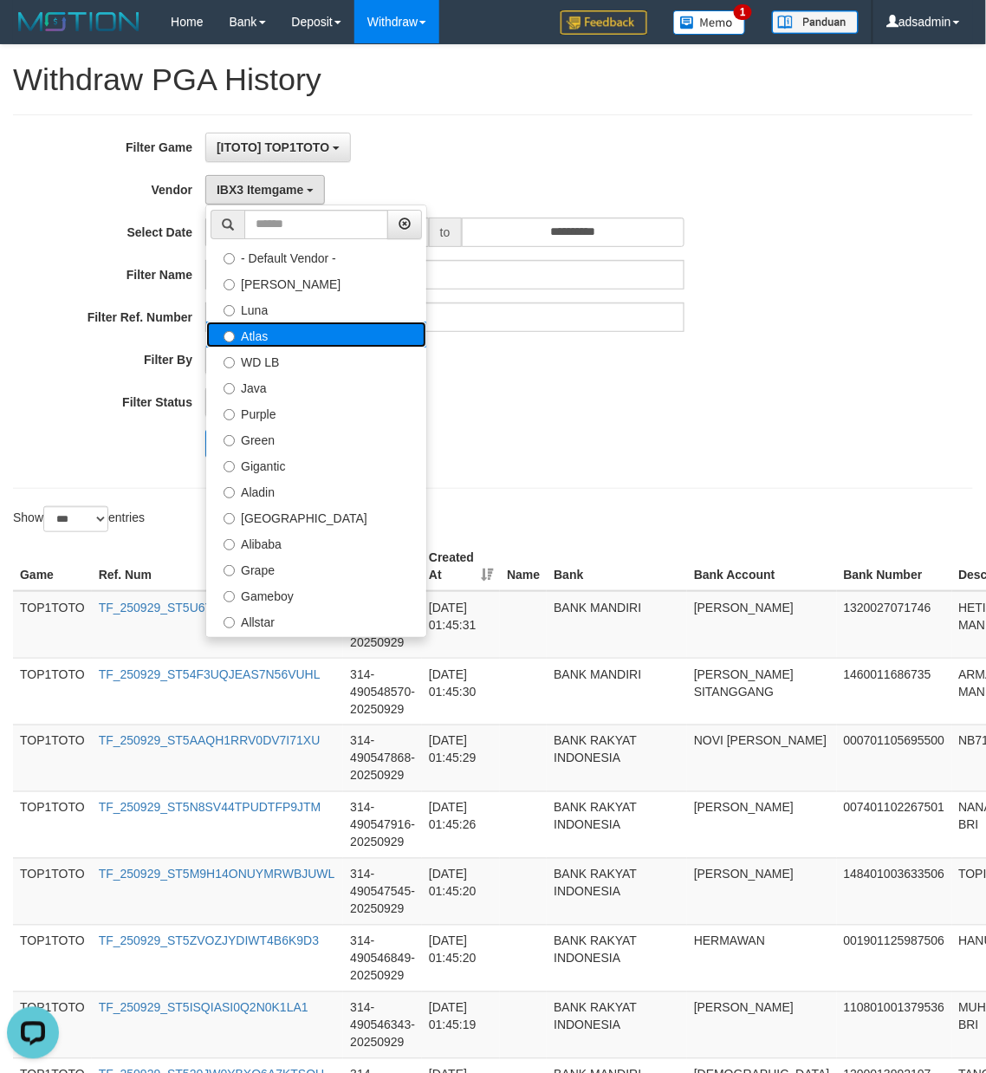
click at [320, 326] on label "Atlas" at bounding box center [316, 335] width 220 height 26
select select "**********"
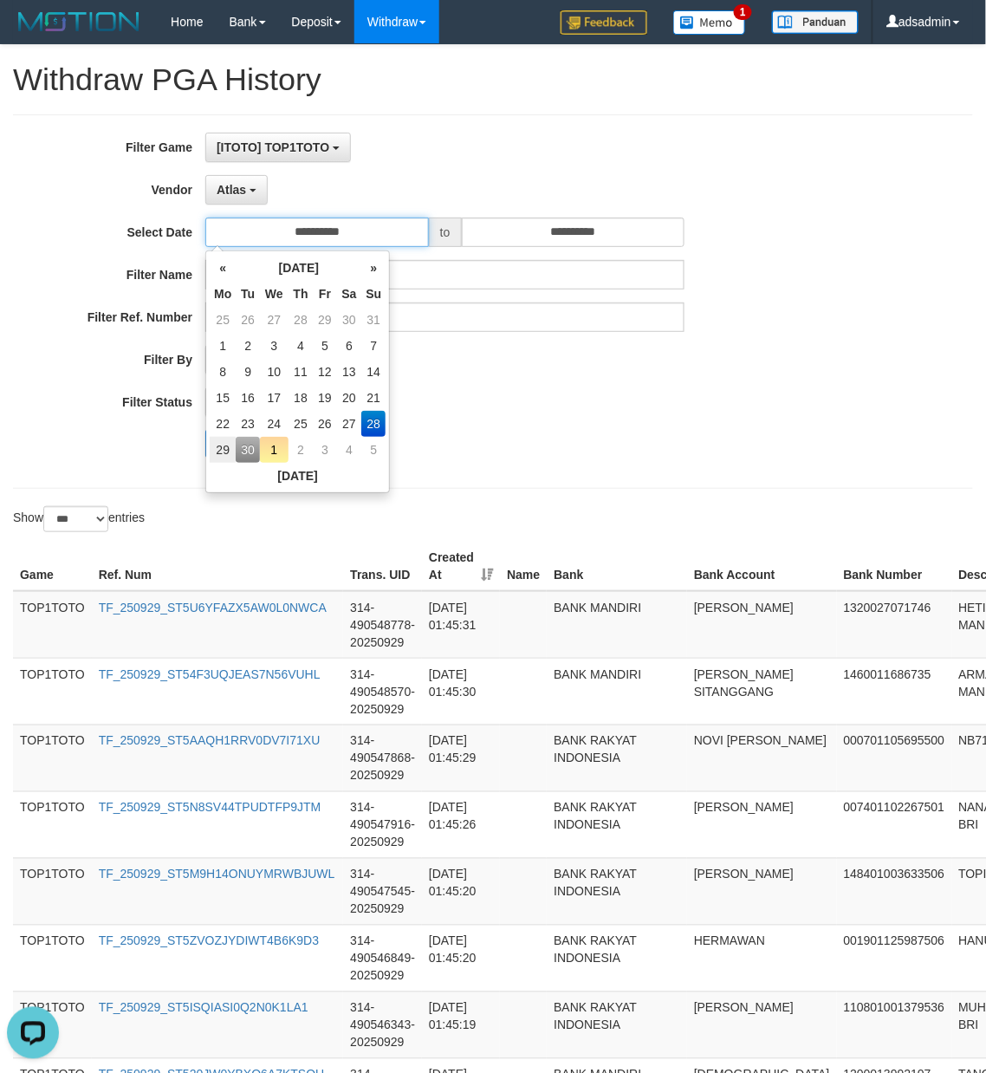
click at [348, 226] on input "**********" at bounding box center [317, 232] width 224 height 29
drag, startPoint x: 220, startPoint y: 335, endPoint x: 520, endPoint y: 265, distance: 307.8
click at [222, 335] on td "1" at bounding box center [223, 346] width 26 height 26
type input "**********"
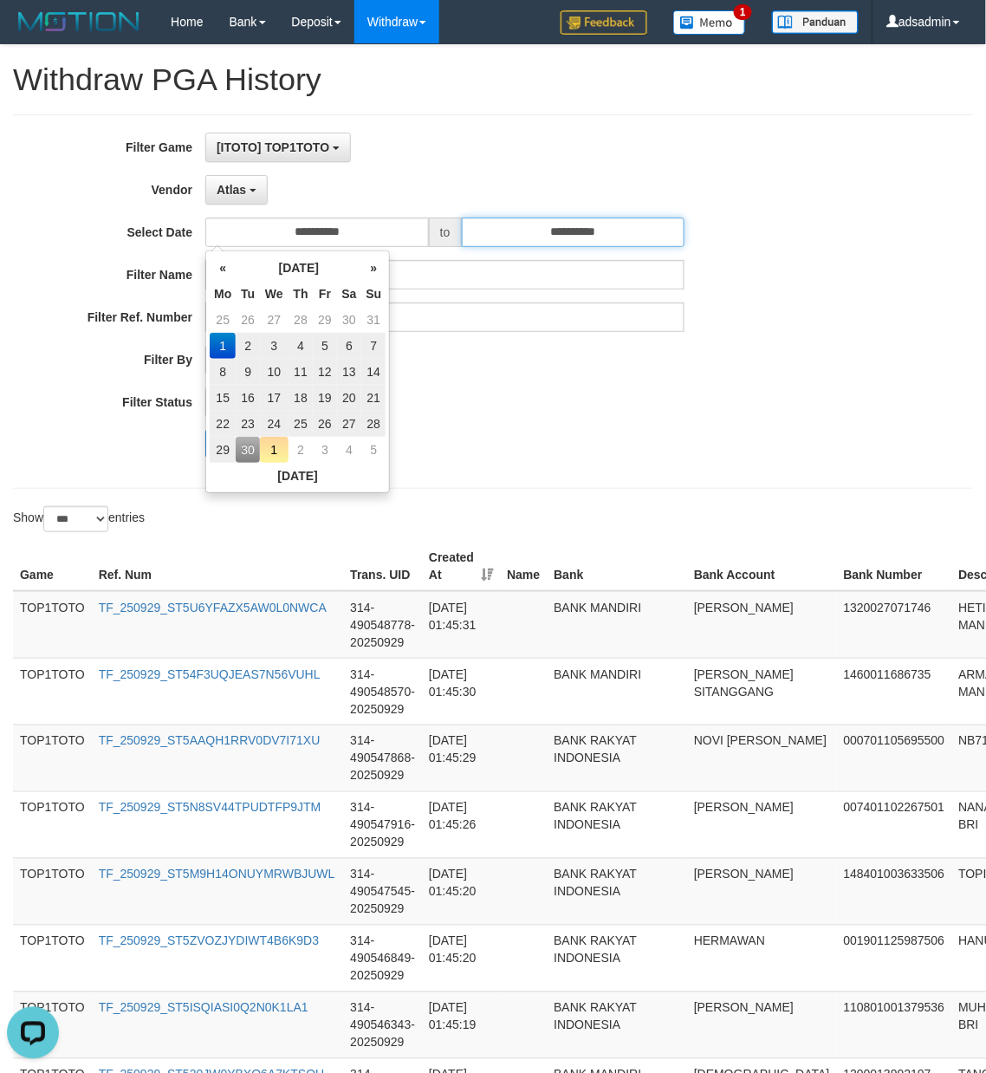
click at [603, 233] on input "**********" at bounding box center [574, 232] width 224 height 29
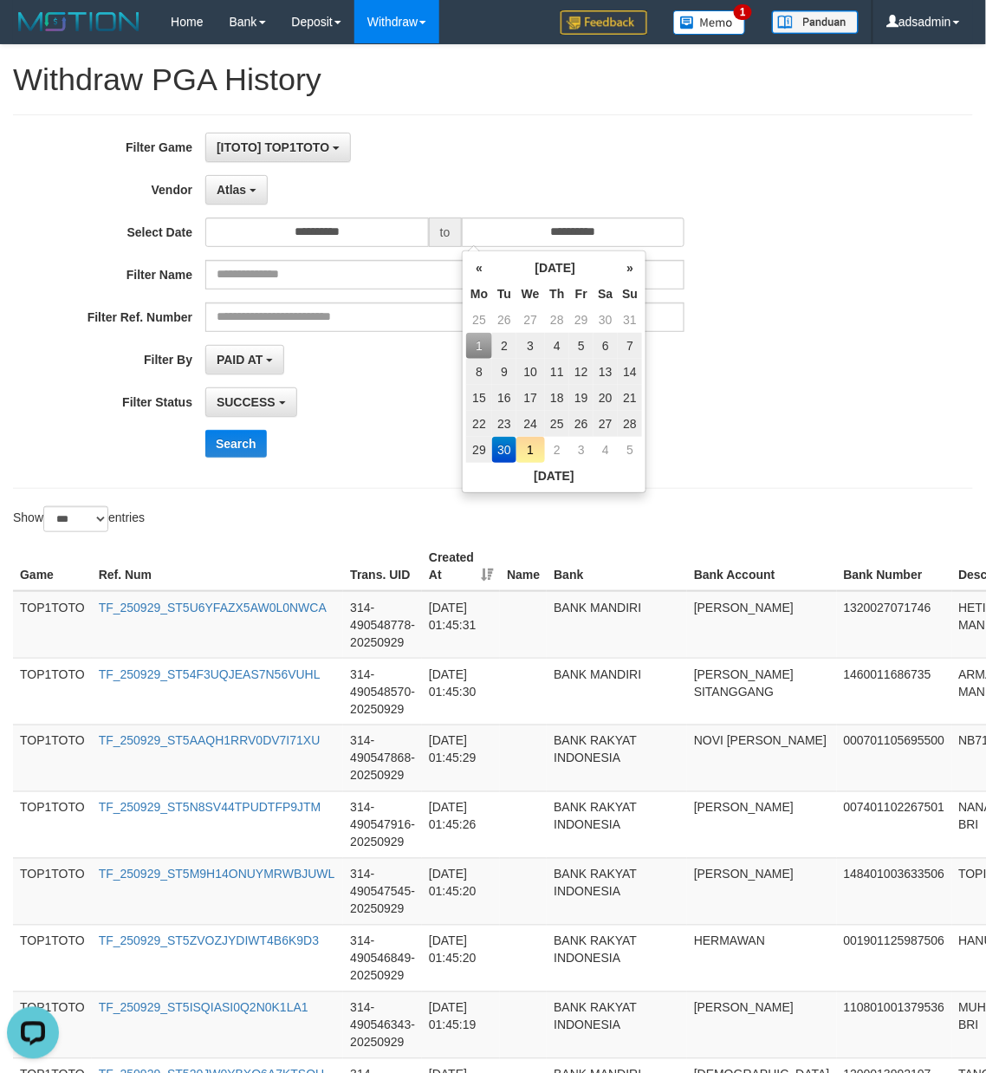
click at [633, 338] on td "7" at bounding box center [630, 346] width 24 height 26
type input "**********"
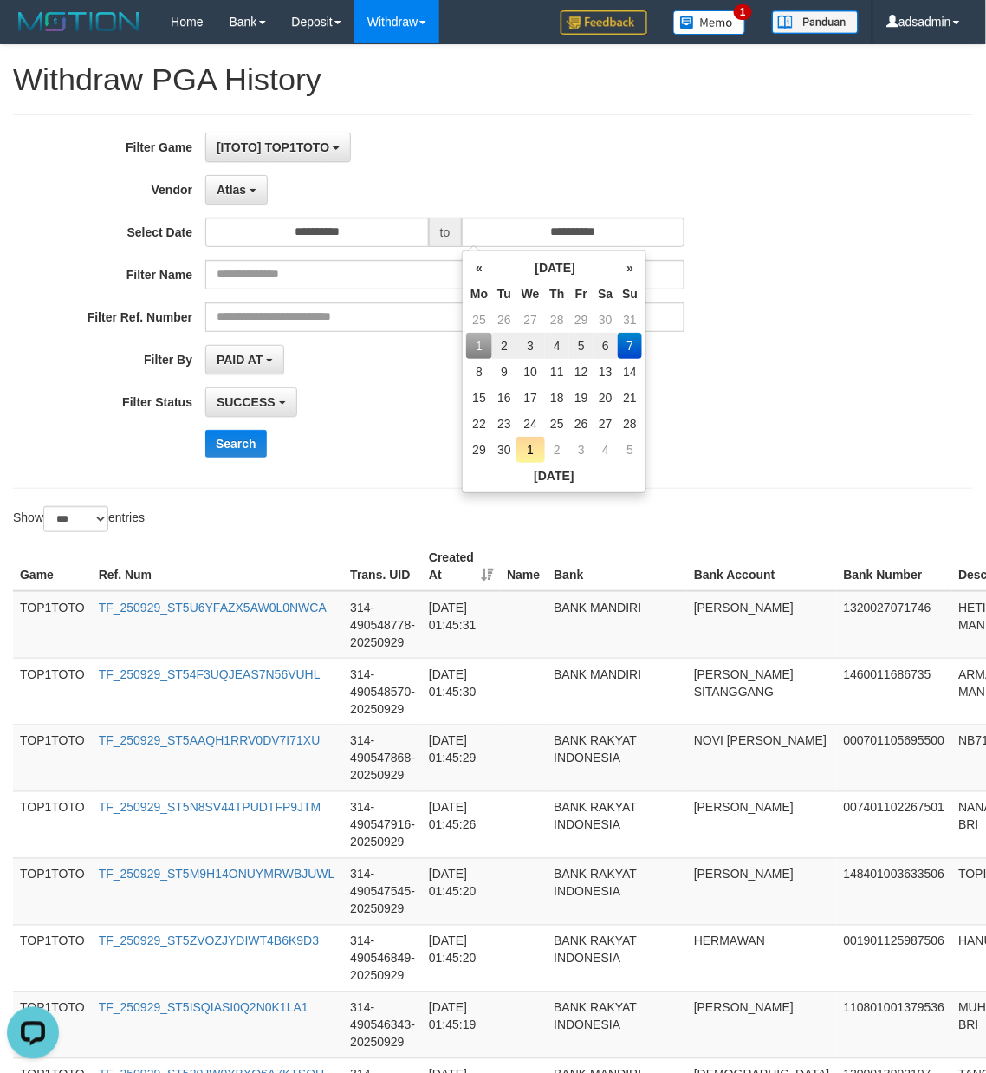
click at [368, 445] on div "Search" at bounding box center [513, 444] width 616 height 28
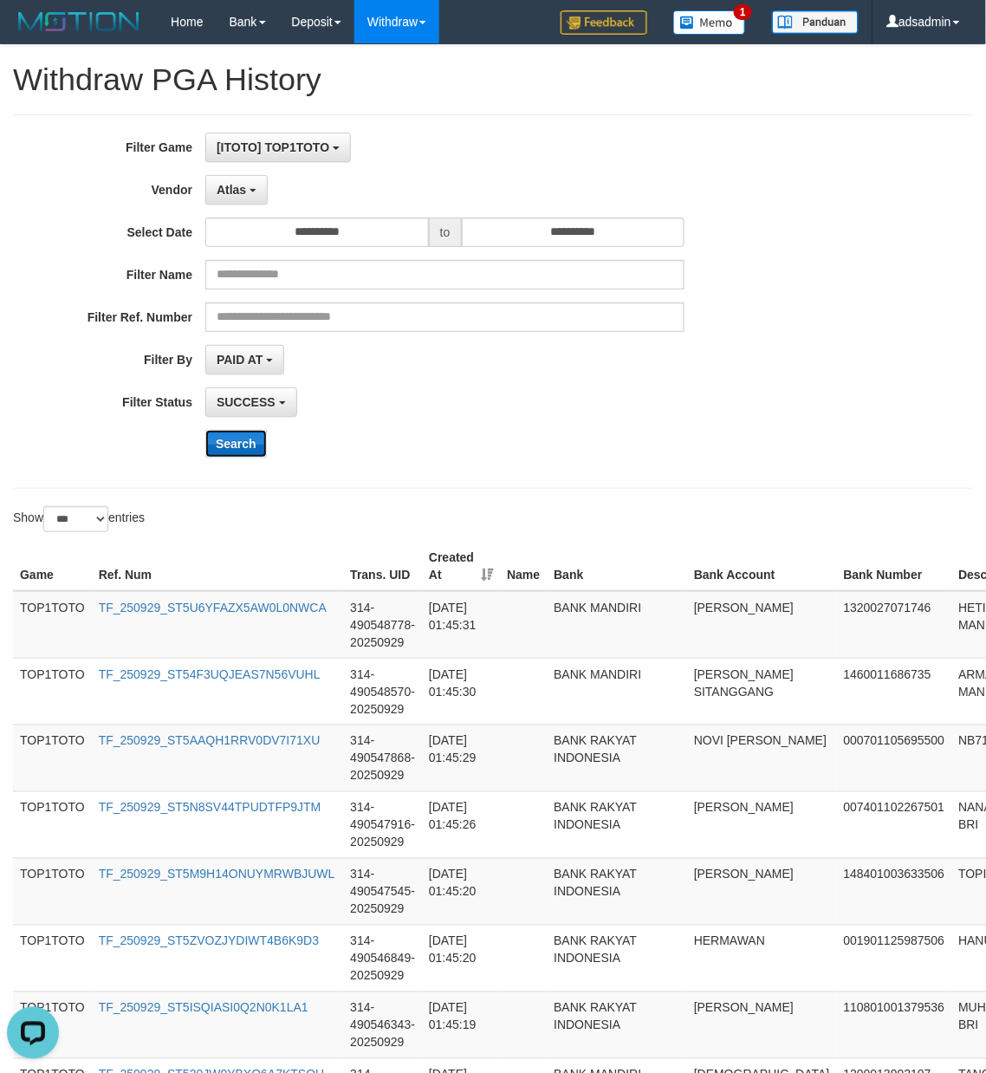
click at [241, 445] on button "Search" at bounding box center [236, 444] width 62 height 28
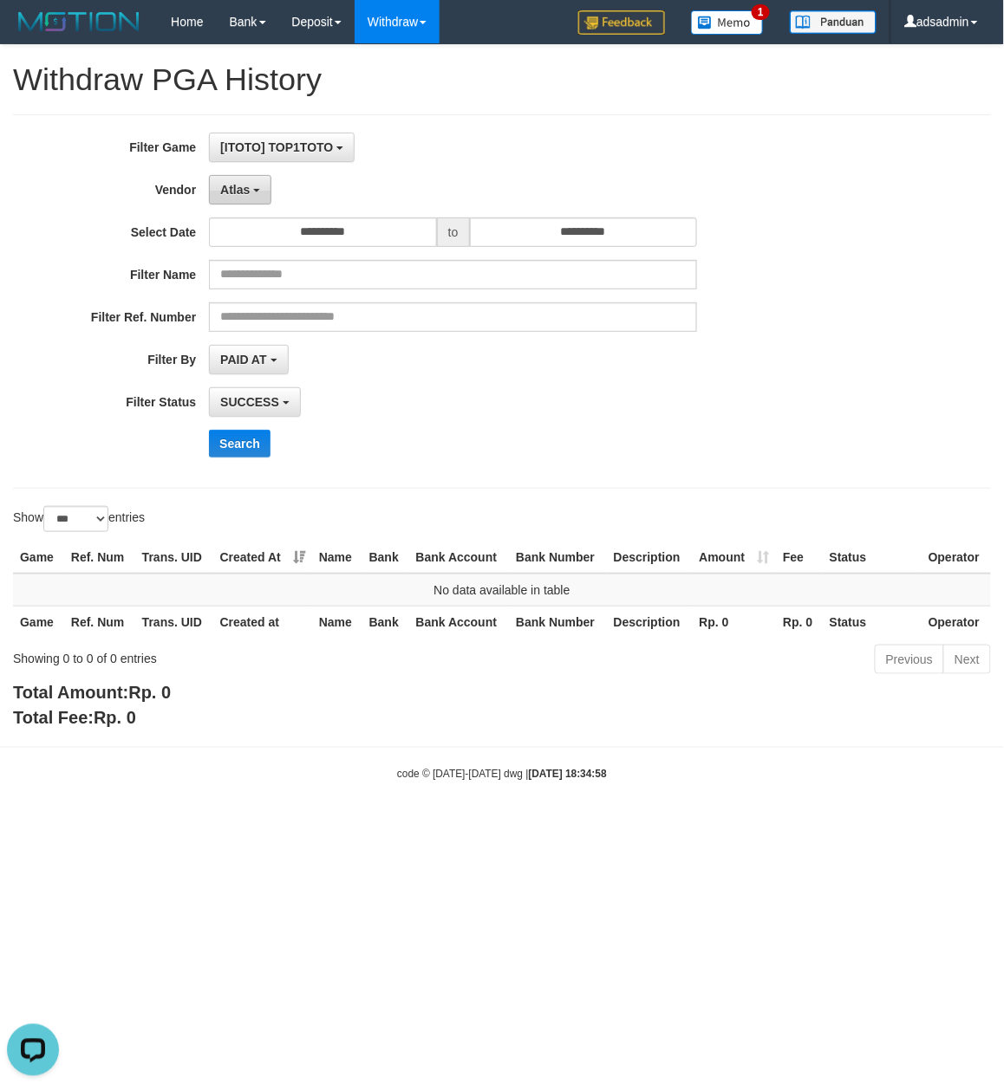
click at [253, 188] on button "Atlas" at bounding box center [240, 189] width 62 height 29
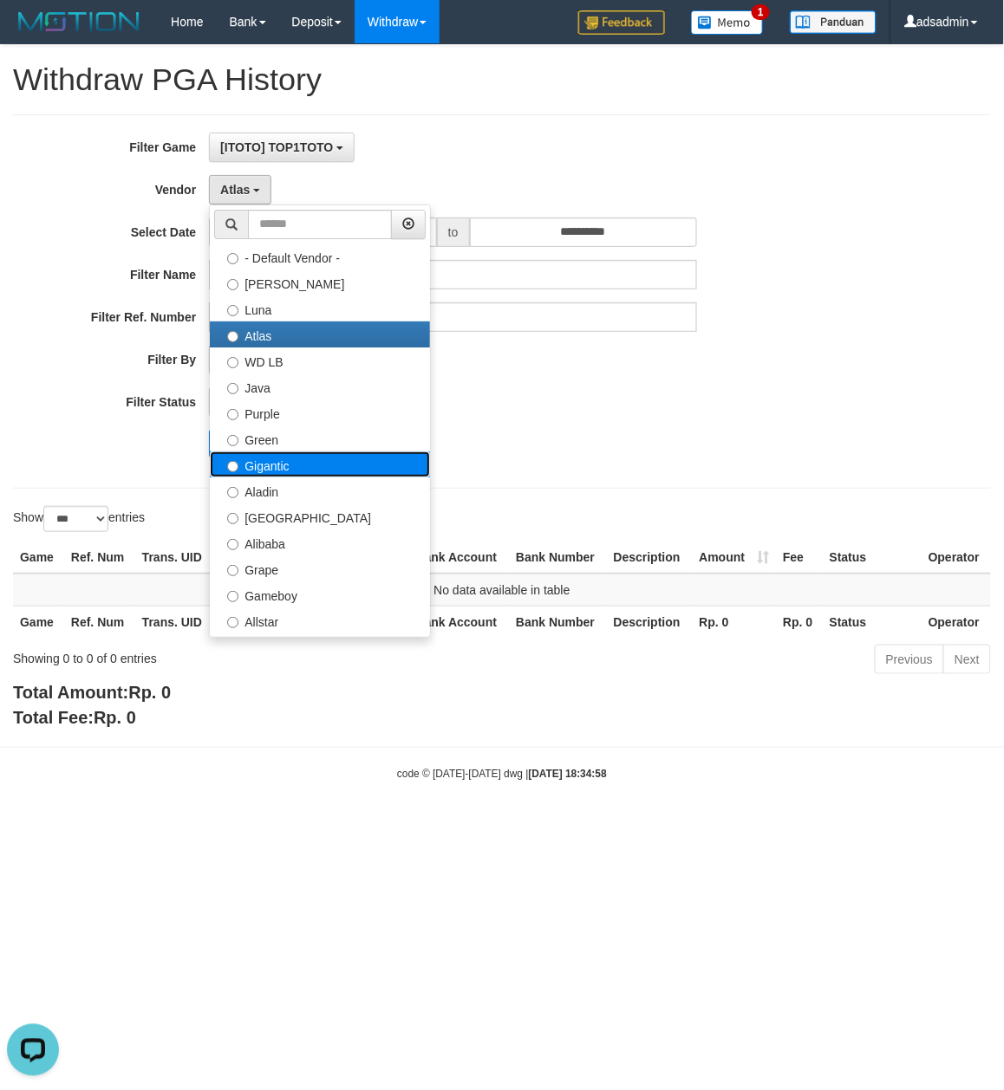
click at [295, 472] on label "Gigantic" at bounding box center [320, 465] width 220 height 26
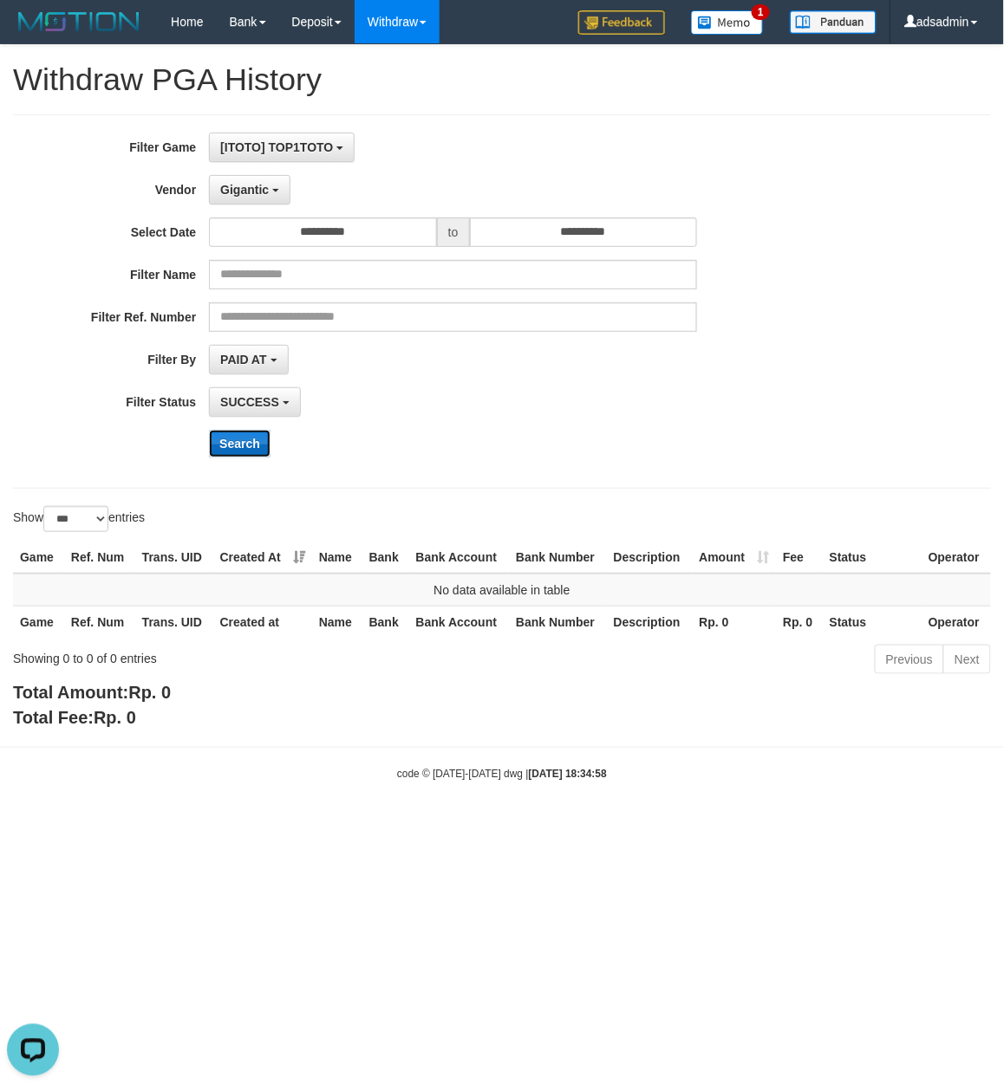
click at [230, 435] on button "Search" at bounding box center [240, 444] width 62 height 28
click at [261, 175] on button "Gigantic" at bounding box center [249, 189] width 81 height 29
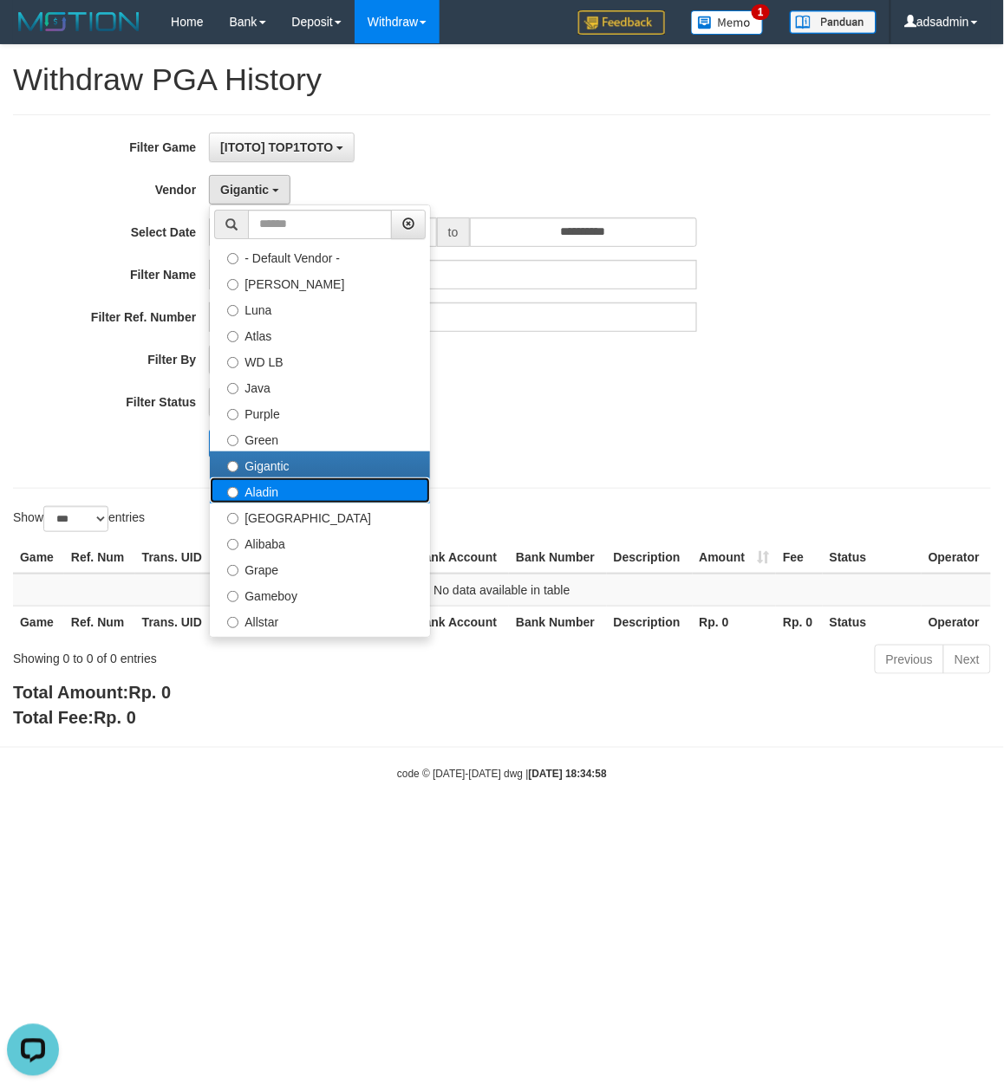
click at [316, 498] on label "Aladin" at bounding box center [320, 491] width 220 height 26
select select "**********"
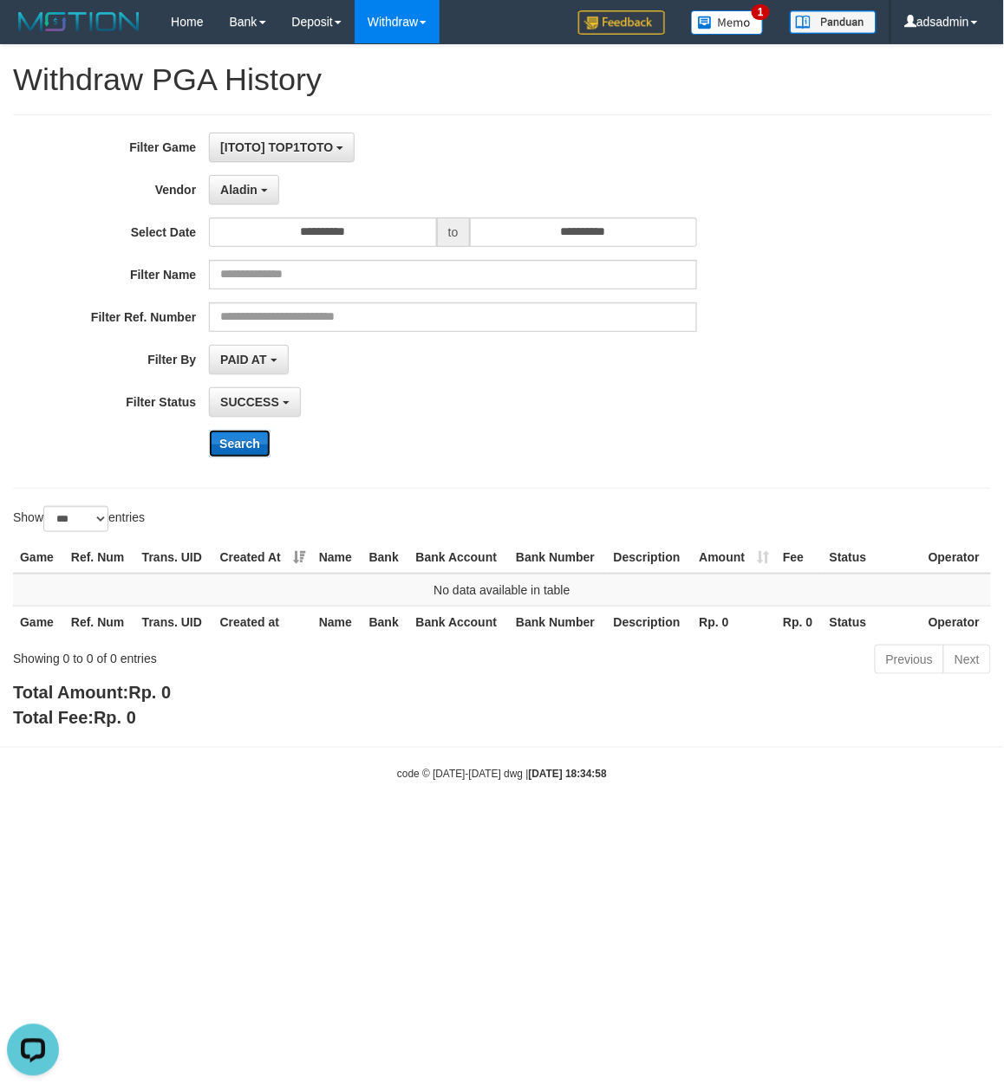
click at [238, 446] on button "Search" at bounding box center [240, 444] width 62 height 28
click at [476, 528] on div "Show ** ** ** *** entries" at bounding box center [251, 521] width 476 height 30
click at [553, 234] on input "**********" at bounding box center [584, 232] width 228 height 29
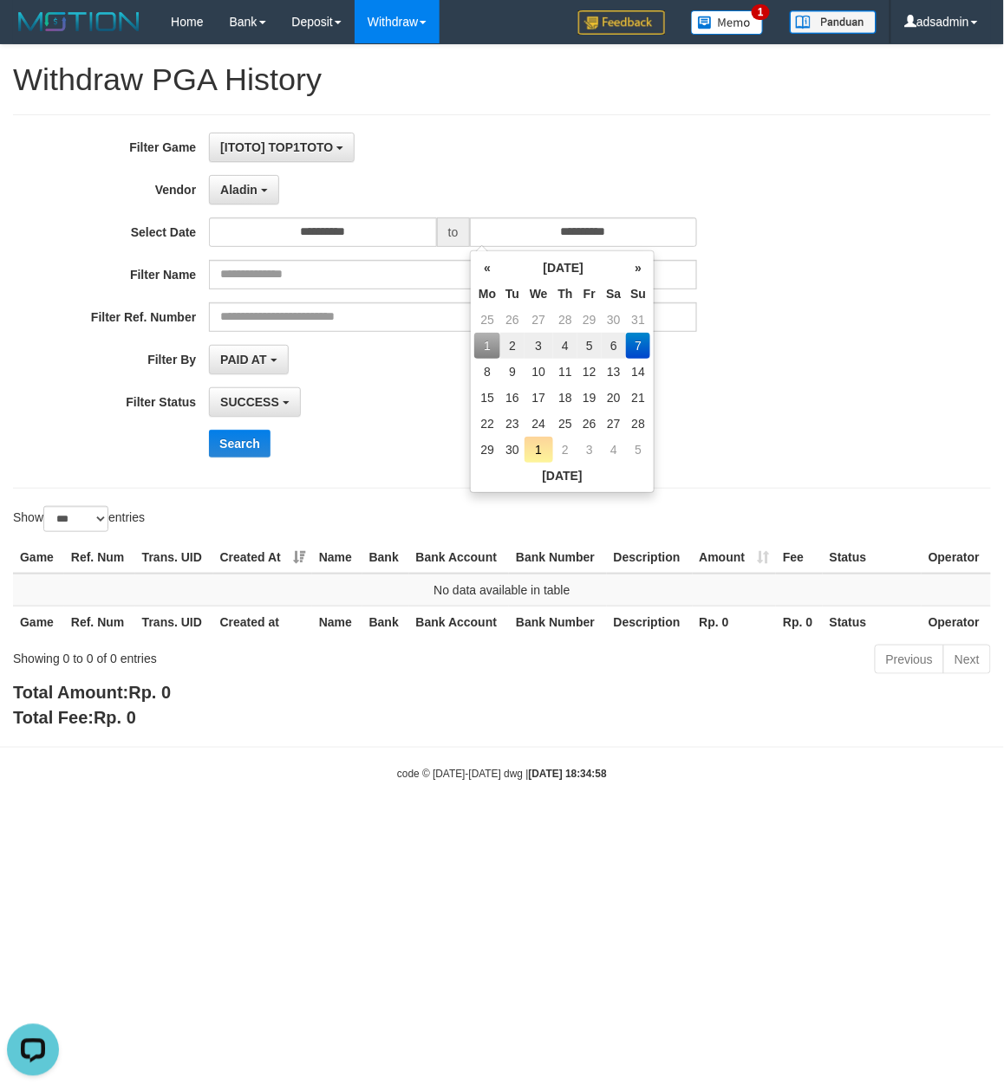
click at [499, 350] on td "1" at bounding box center [487, 346] width 26 height 26
type input "**********"
click at [387, 407] on div "SUCCESS SUCCESS ON PROCESS FAILED" at bounding box center [453, 401] width 488 height 29
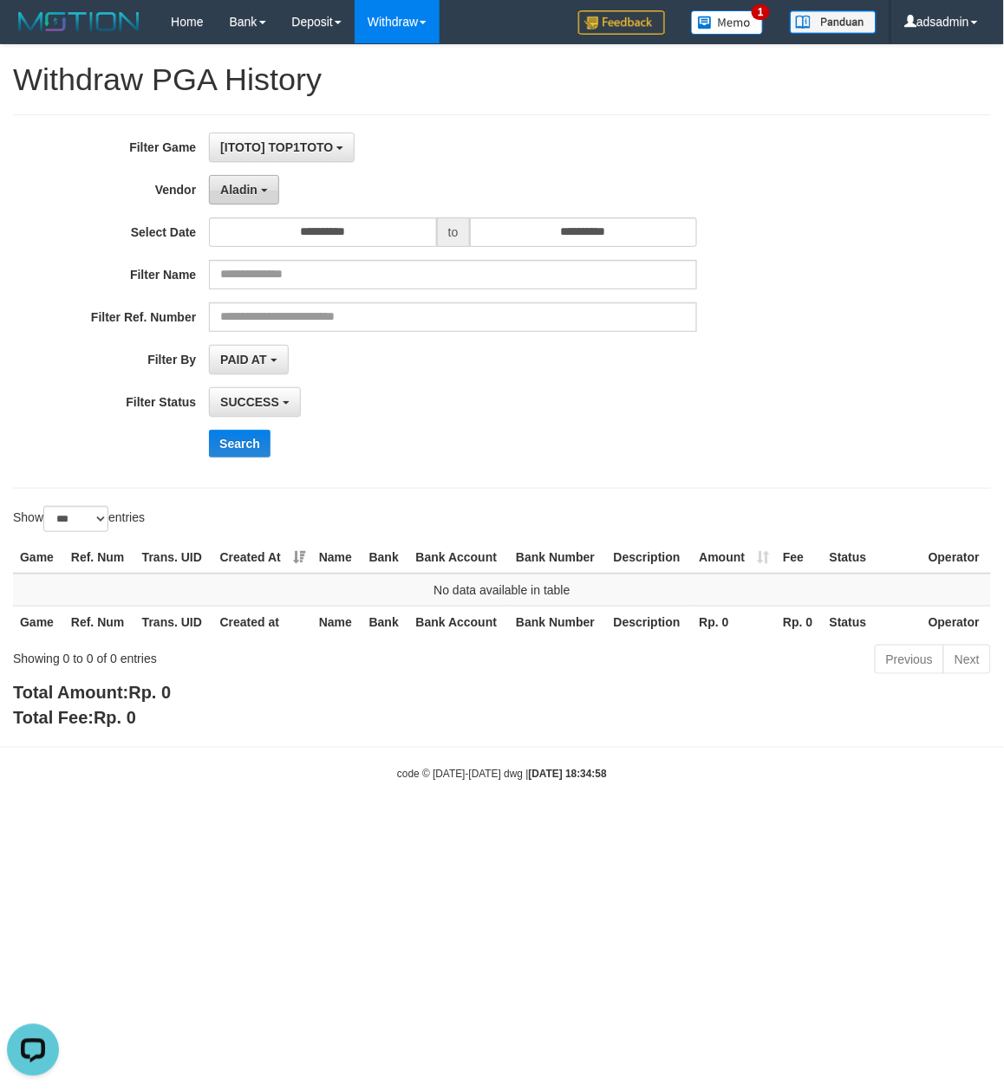
click at [268, 194] on button "Aladin" at bounding box center [244, 189] width 70 height 29
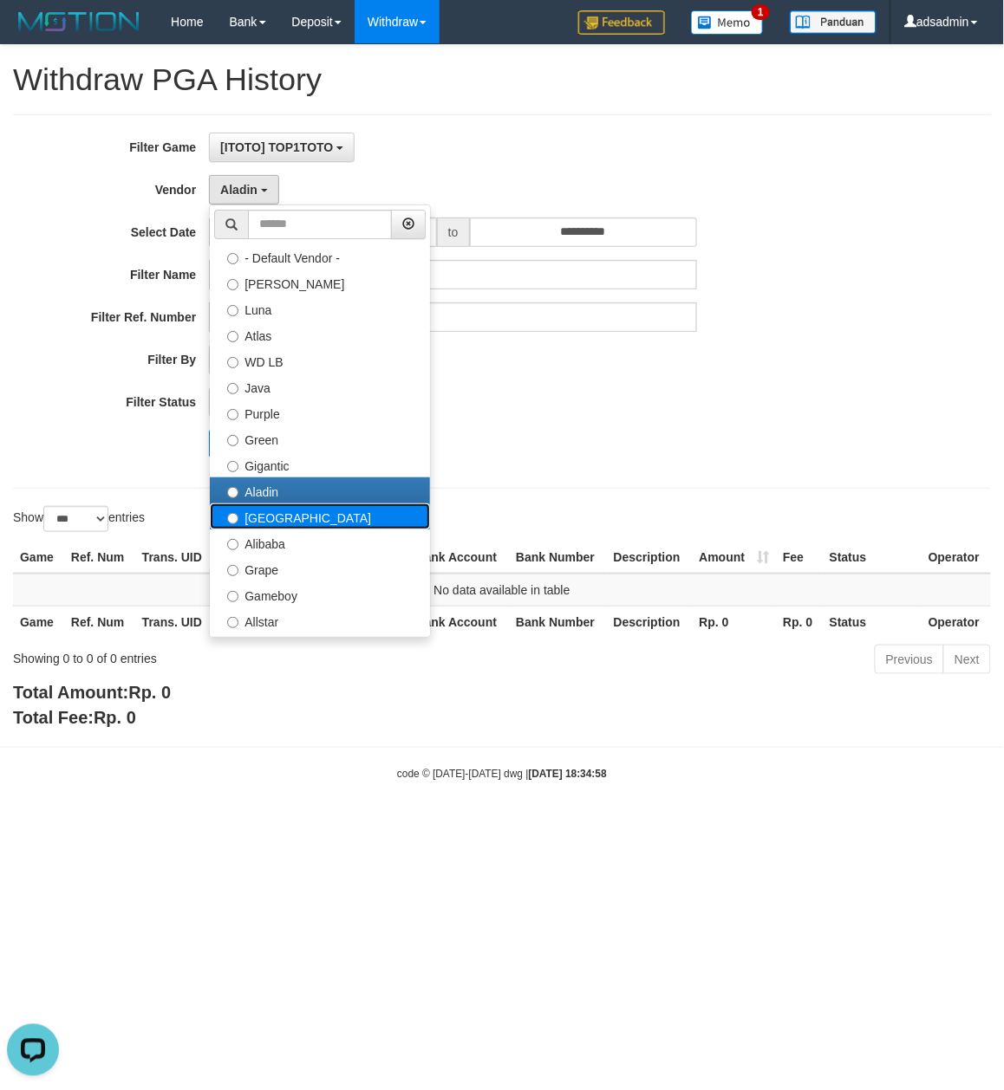
click at [323, 517] on label "Dubai" at bounding box center [320, 517] width 220 height 26
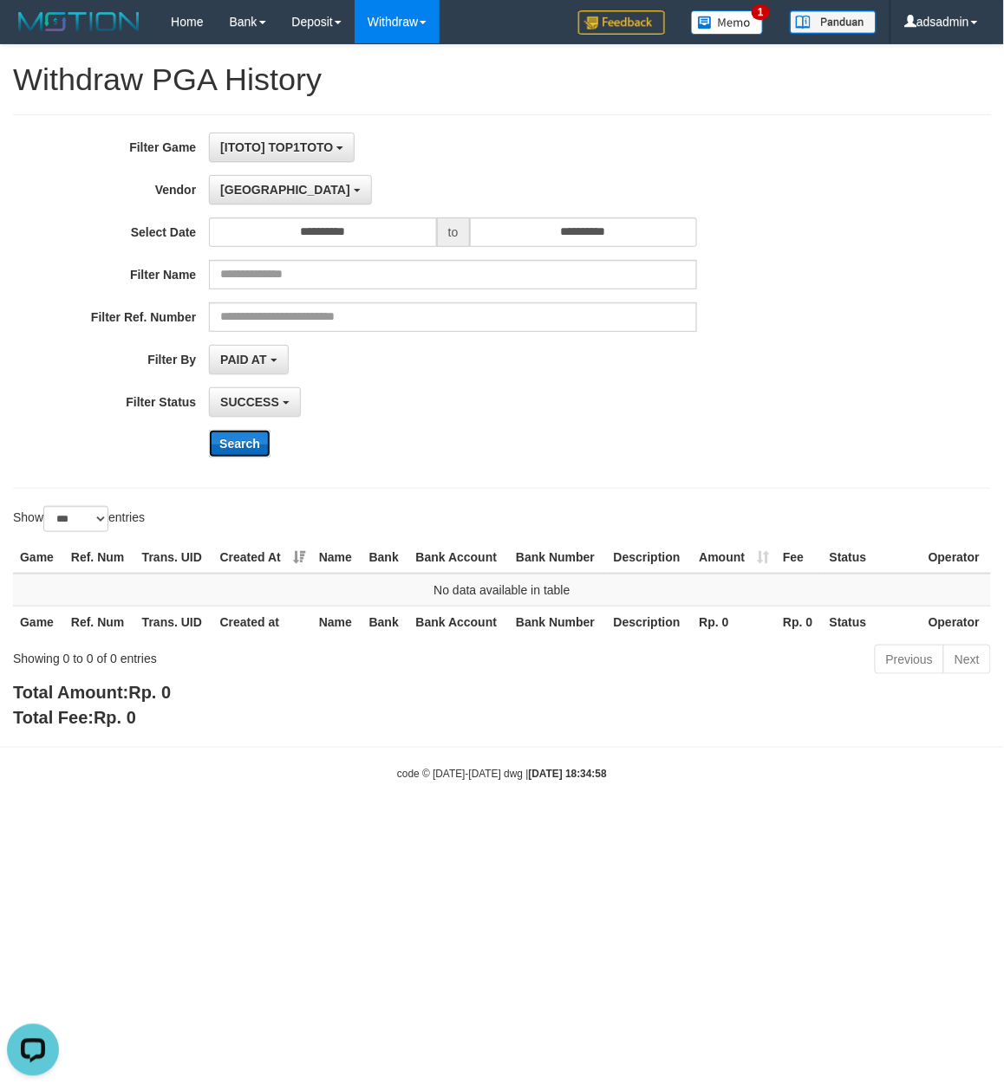
click at [240, 456] on button "Search" at bounding box center [240, 444] width 62 height 28
click at [553, 426] on div "**********" at bounding box center [418, 302] width 836 height 338
click at [269, 194] on button "Dubai" at bounding box center [290, 189] width 162 height 29
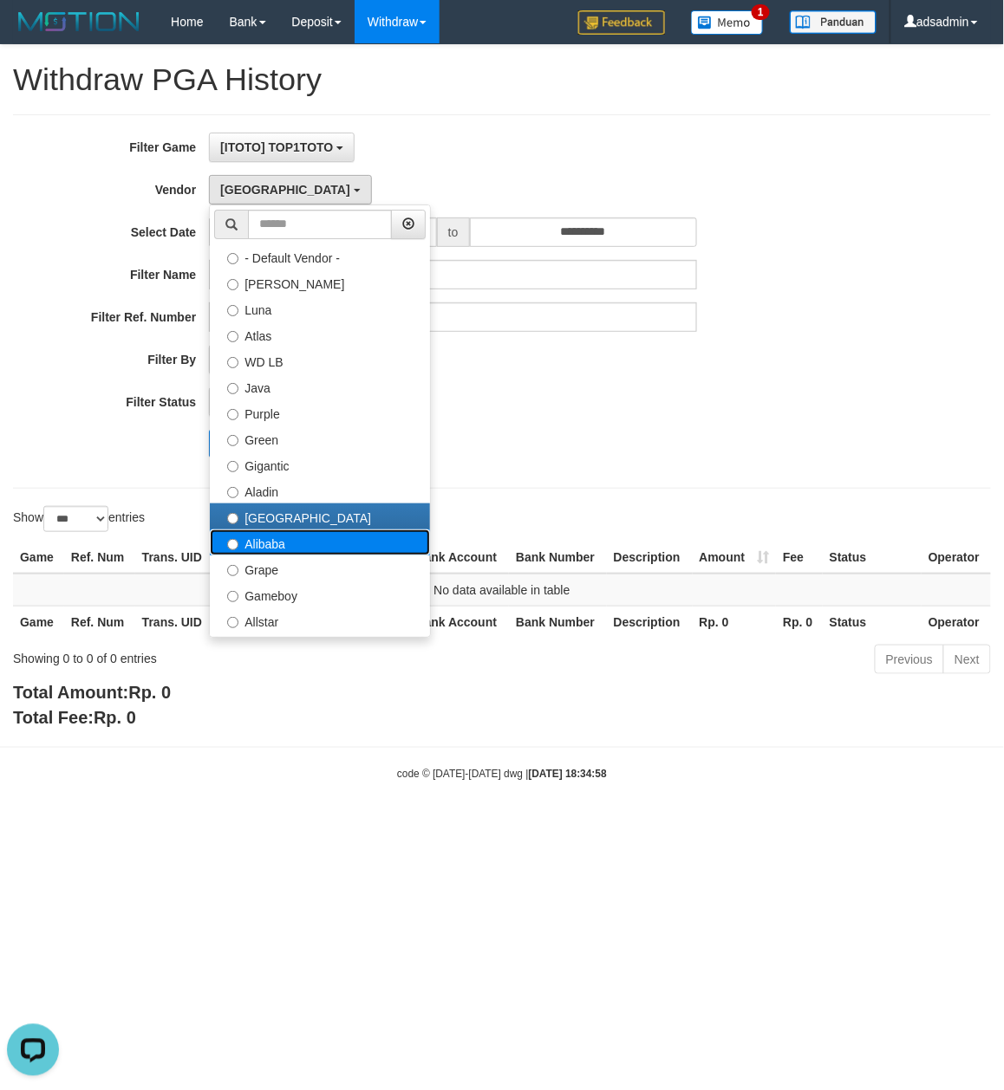
click at [299, 545] on label "Alibaba" at bounding box center [320, 543] width 220 height 26
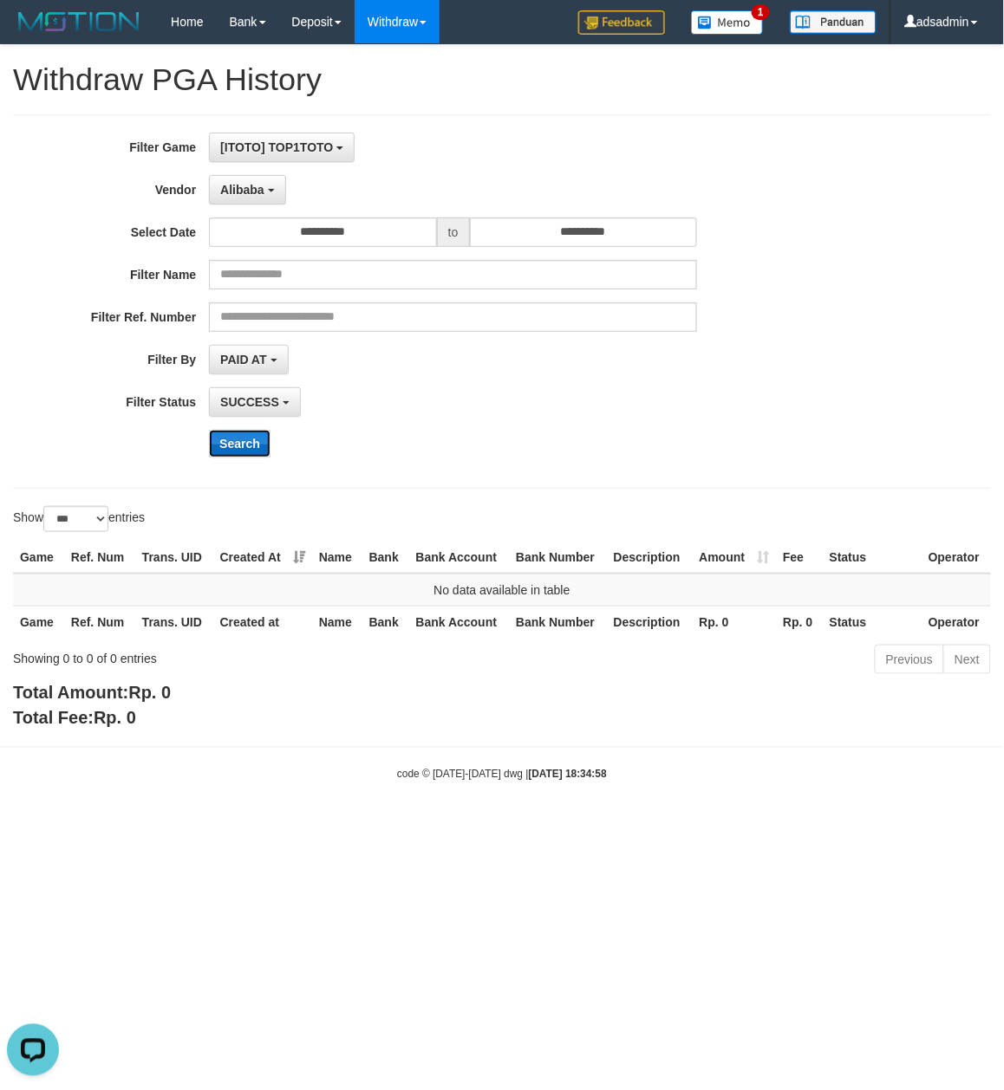
click at [231, 447] on button "Search" at bounding box center [240, 444] width 62 height 28
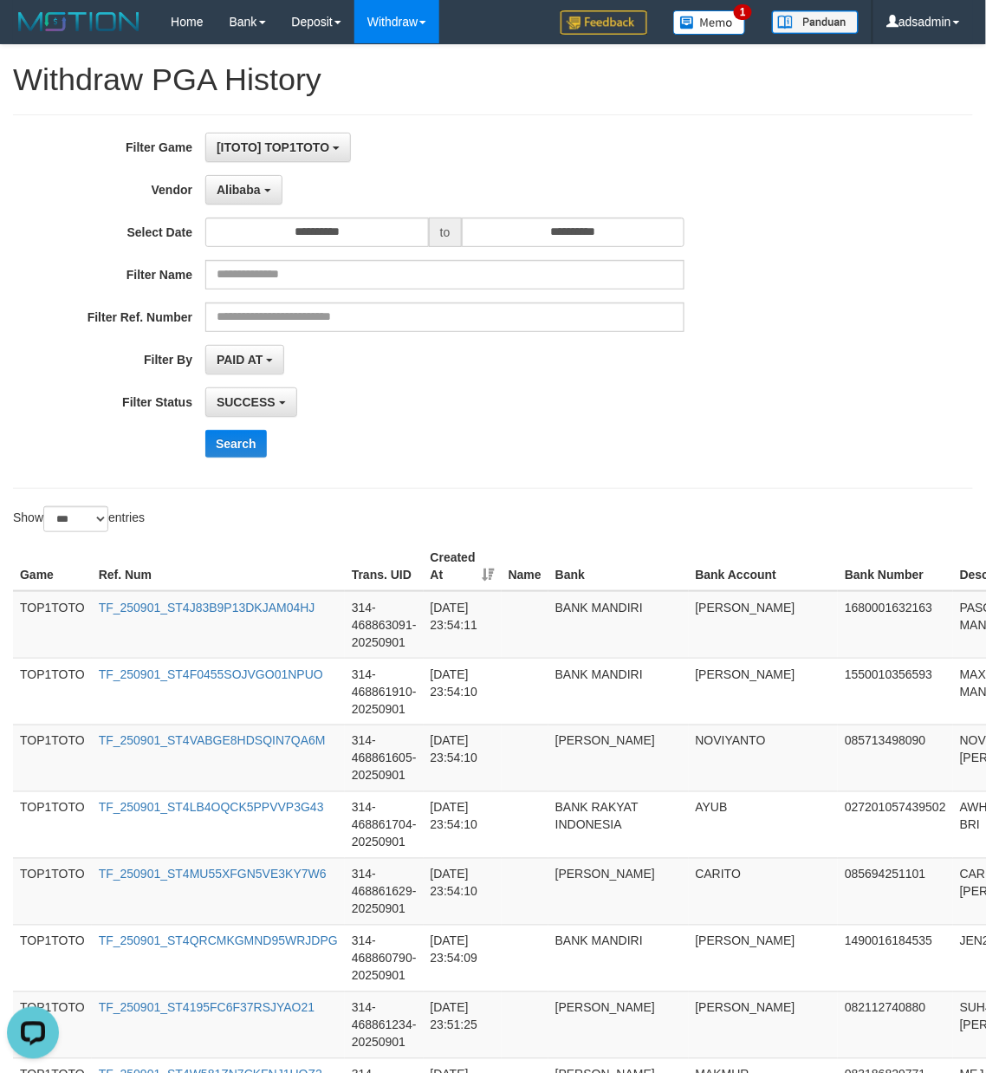
click at [572, 452] on div "Search" at bounding box center [513, 444] width 616 height 28
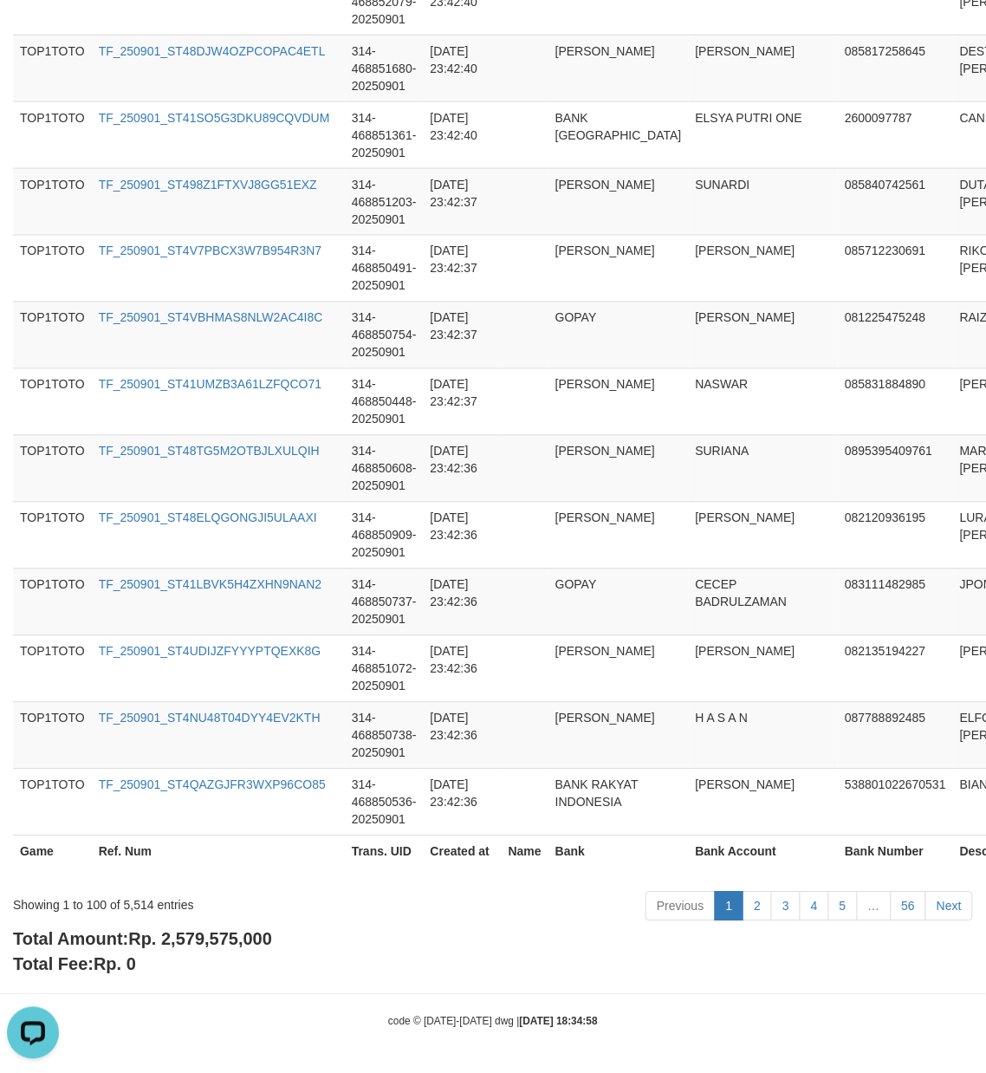
scroll to position [6461, 0]
click at [233, 938] on span "Rp. 2,579,575,000" at bounding box center [200, 939] width 144 height 19
click at [224, 941] on span "Rp. 2,579,575,000" at bounding box center [200, 939] width 144 height 19
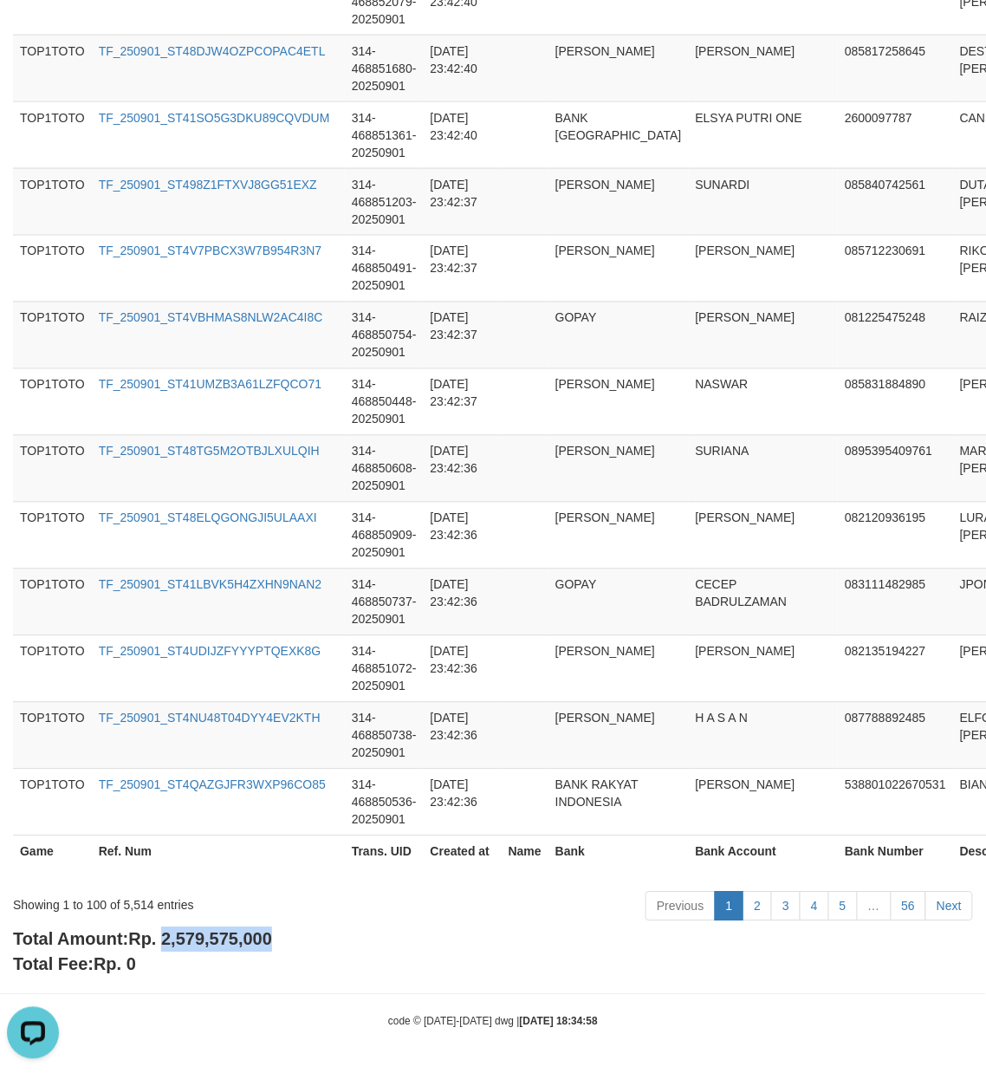
click at [128, 905] on div "Showing 1 to 100 of 5,514 entries" at bounding box center [205, 902] width 385 height 24
click at [128, 903] on div "Showing 1 to 100 of 5,514 entries" at bounding box center [205, 902] width 385 height 24
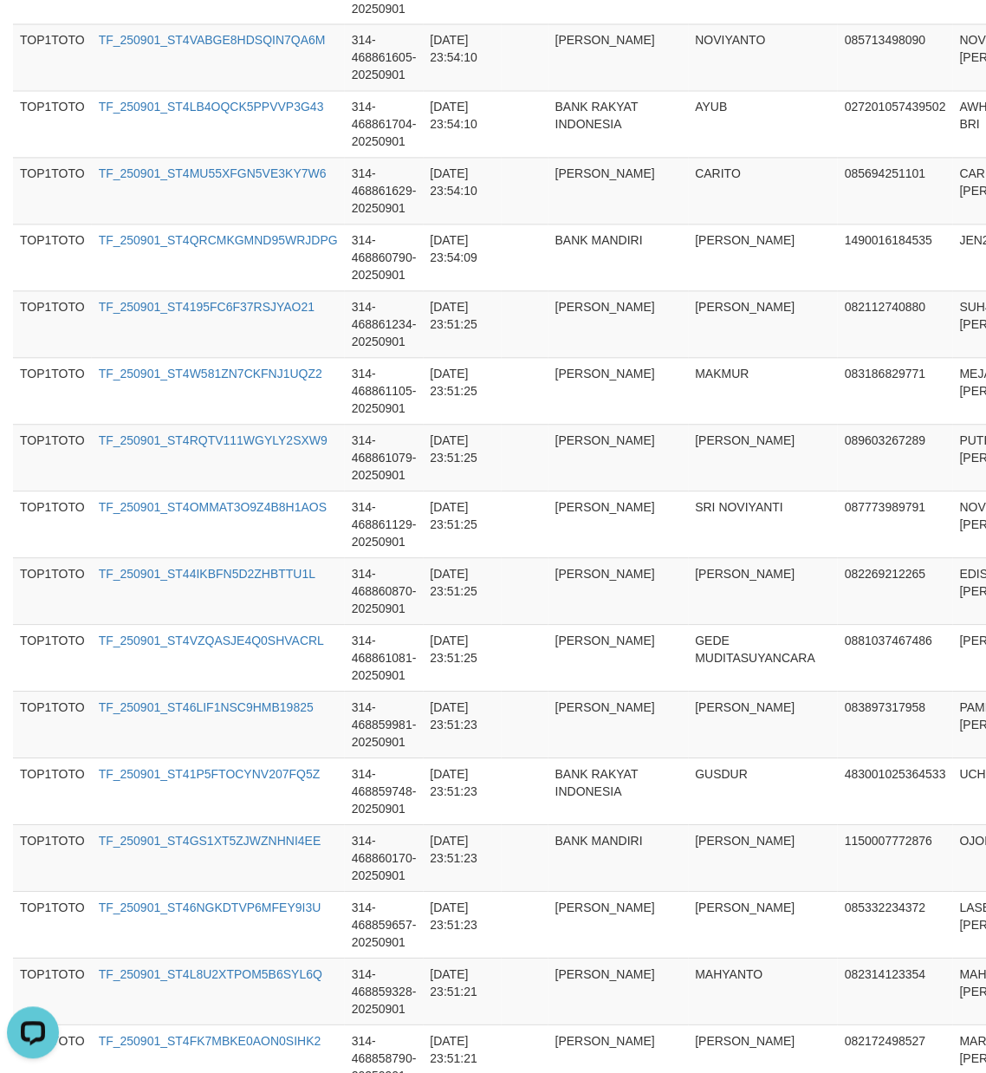
scroll to position [0, 0]
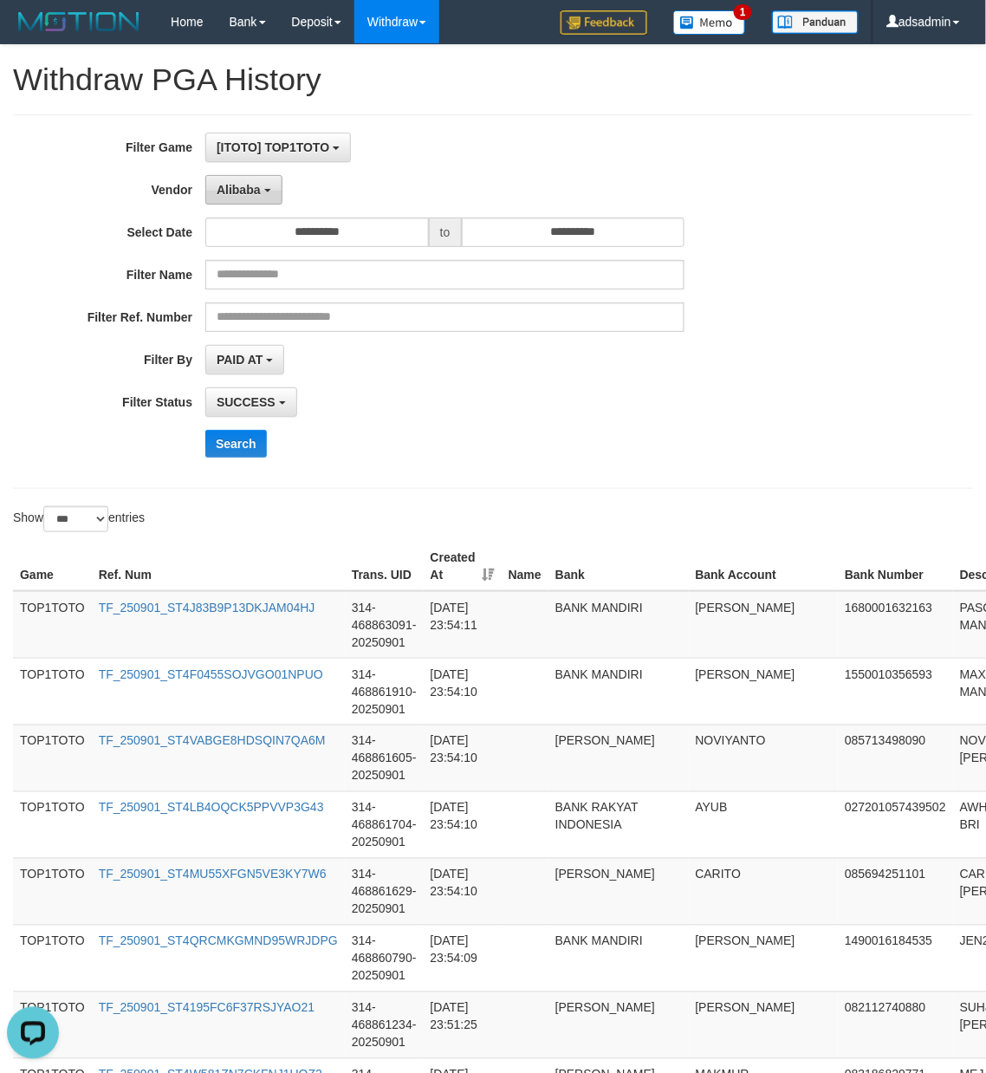
click at [270, 199] on button "Alibaba" at bounding box center [243, 189] width 76 height 29
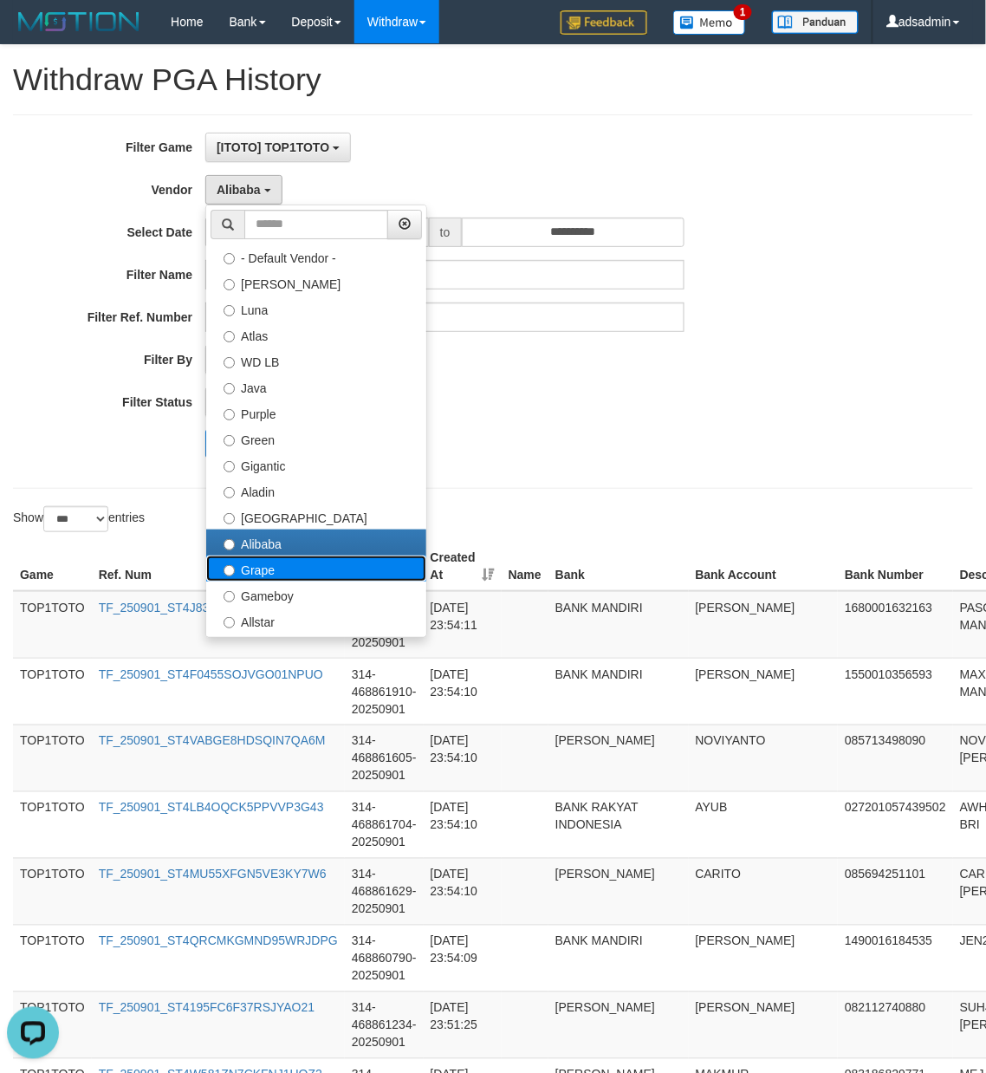
click at [275, 581] on label "Grape" at bounding box center [316, 569] width 220 height 26
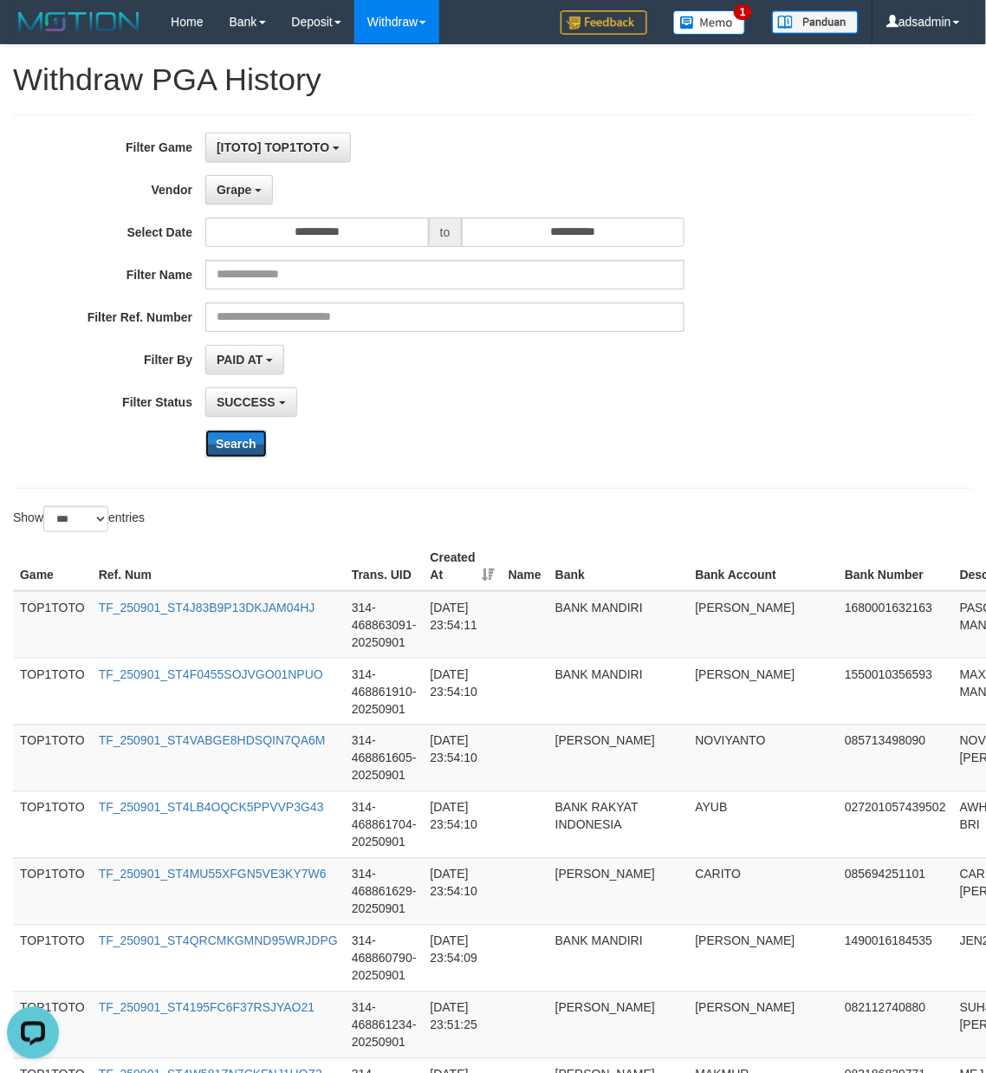
drag, startPoint x: 232, startPoint y: 442, endPoint x: 317, endPoint y: 440, distance: 85.0
click at [232, 441] on button "Search" at bounding box center [236, 444] width 62 height 28
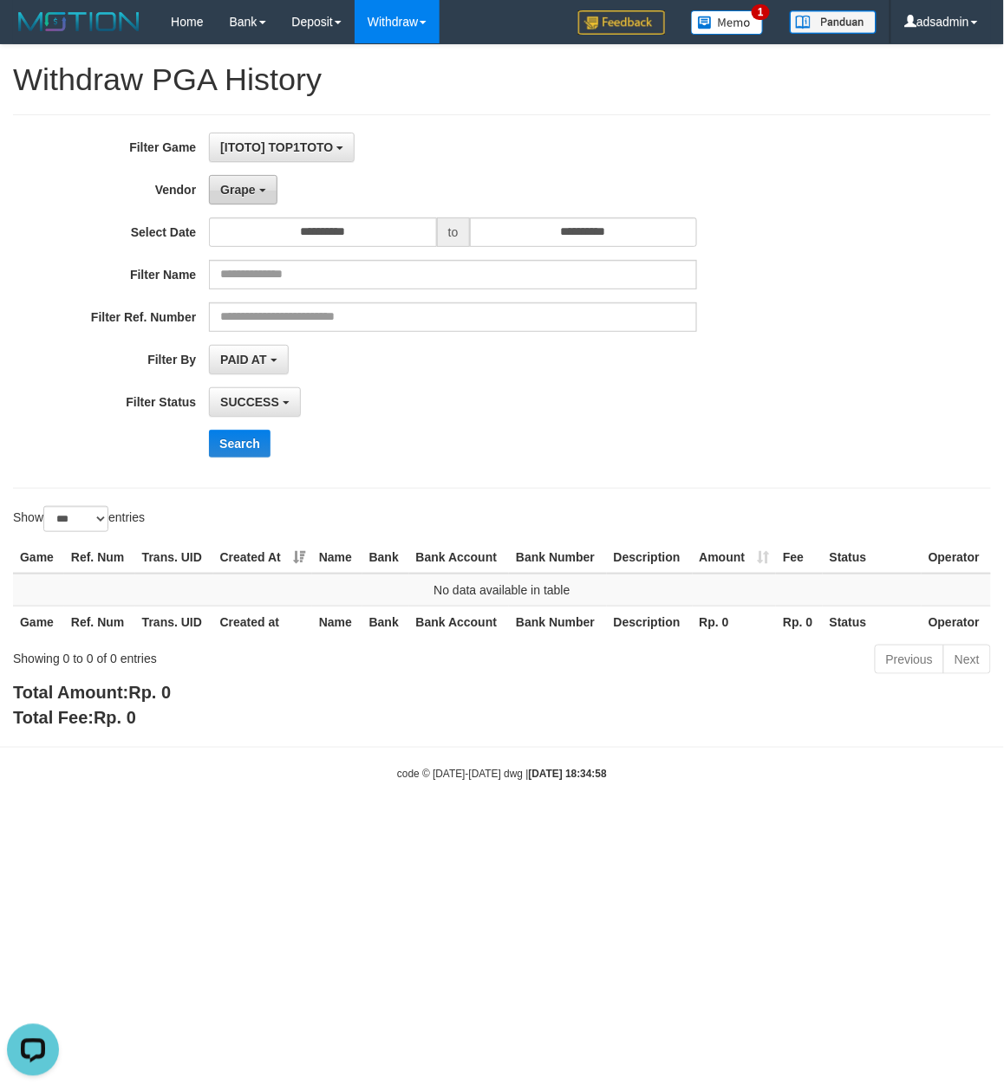
click at [253, 187] on span "Grape" at bounding box center [237, 190] width 35 height 14
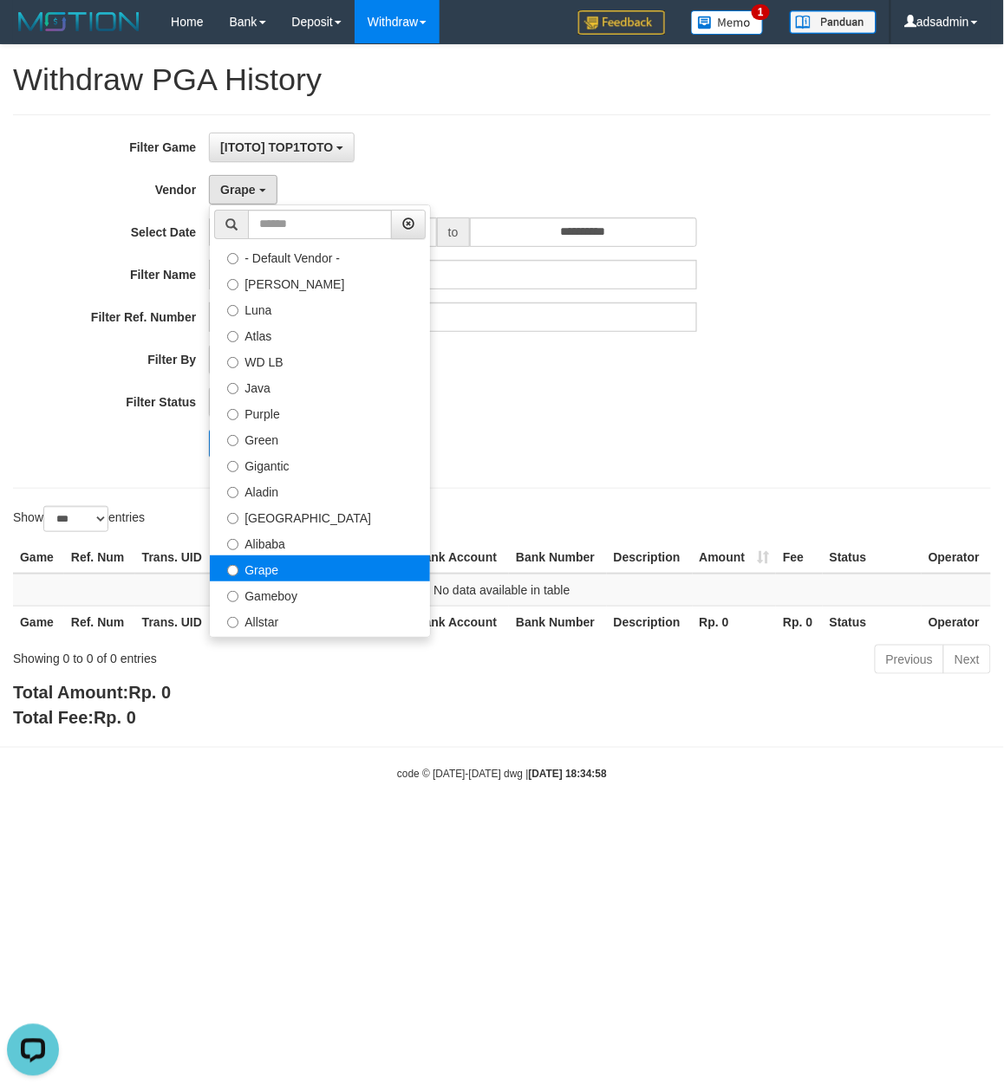
click at [386, 570] on label "Grape" at bounding box center [320, 569] width 220 height 26
click at [657, 458] on div "Search" at bounding box center [523, 444] width 628 height 28
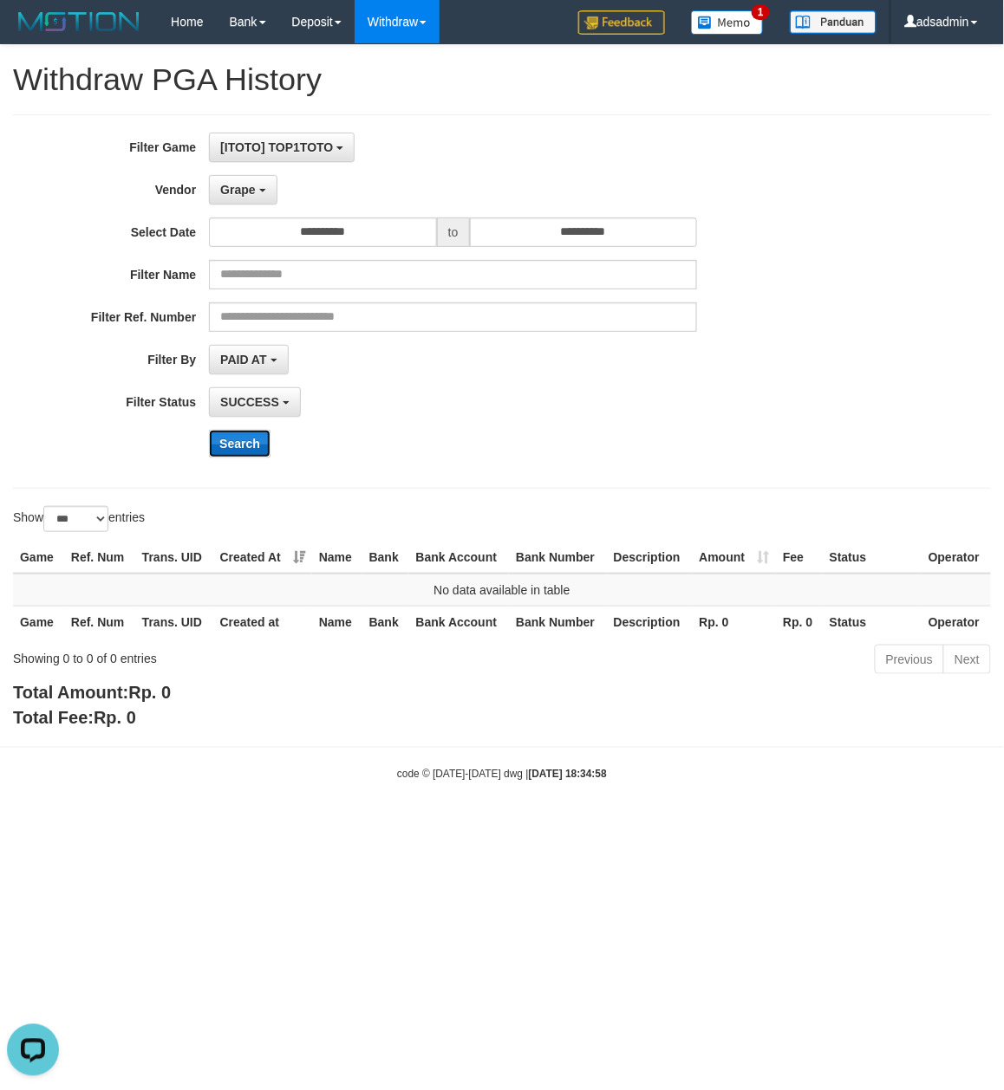
click at [261, 446] on button "Search" at bounding box center [240, 444] width 62 height 28
click at [854, 432] on div "**********" at bounding box center [502, 302] width 1004 height 338
click at [244, 202] on button "Grape" at bounding box center [243, 189] width 68 height 29
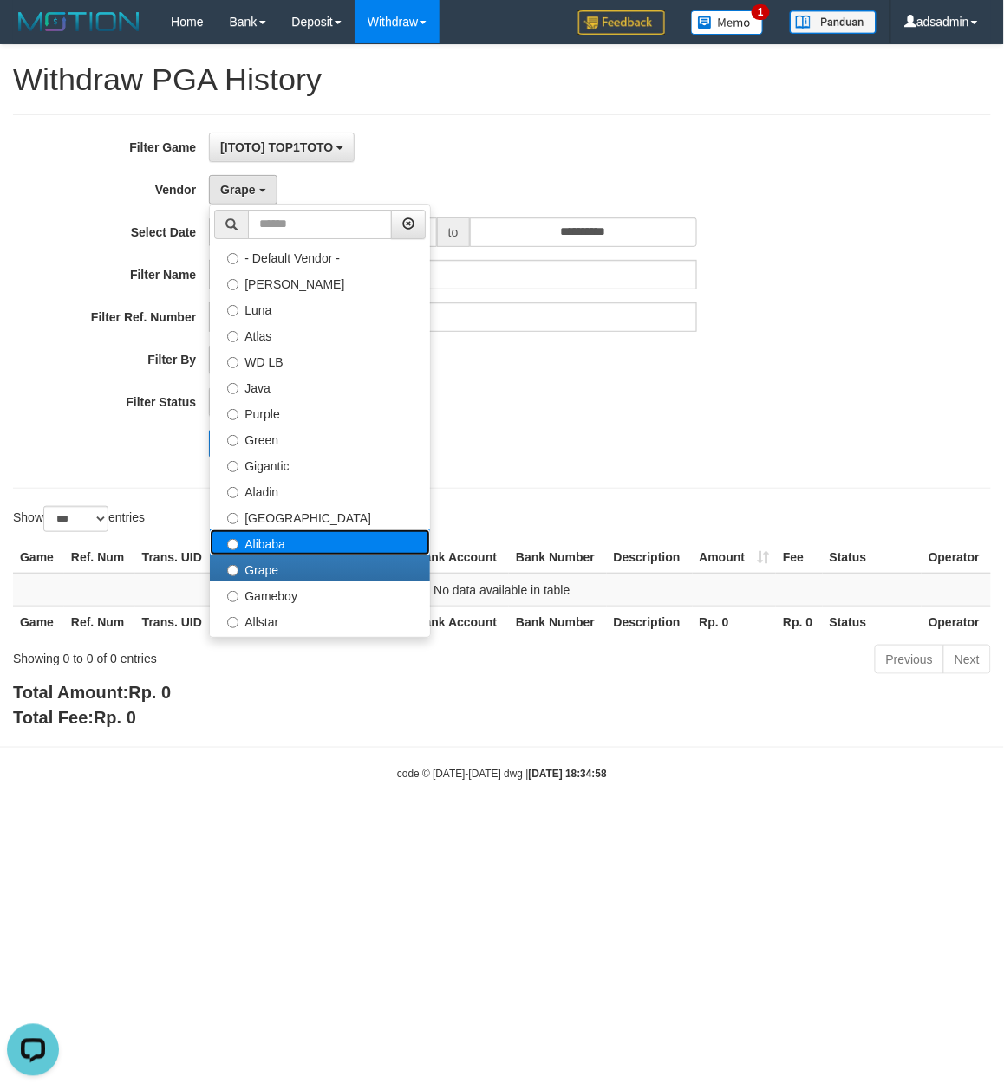
click at [288, 546] on label "Alibaba" at bounding box center [320, 543] width 220 height 26
select select "**********"
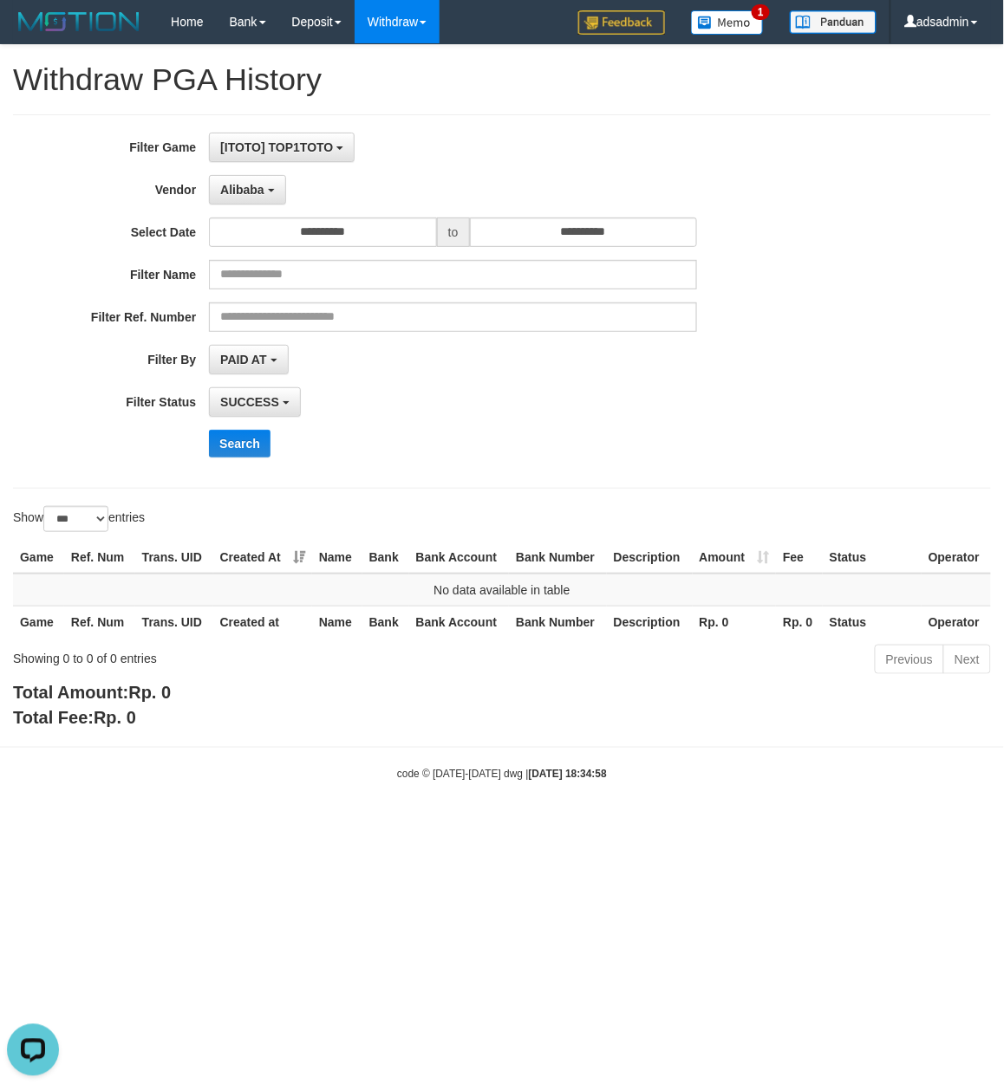
click at [604, 393] on div "SUCCESS SUCCESS ON PROCESS FAILED" at bounding box center [453, 401] width 488 height 29
click at [248, 393] on button "SUCCESS" at bounding box center [255, 401] width 92 height 29
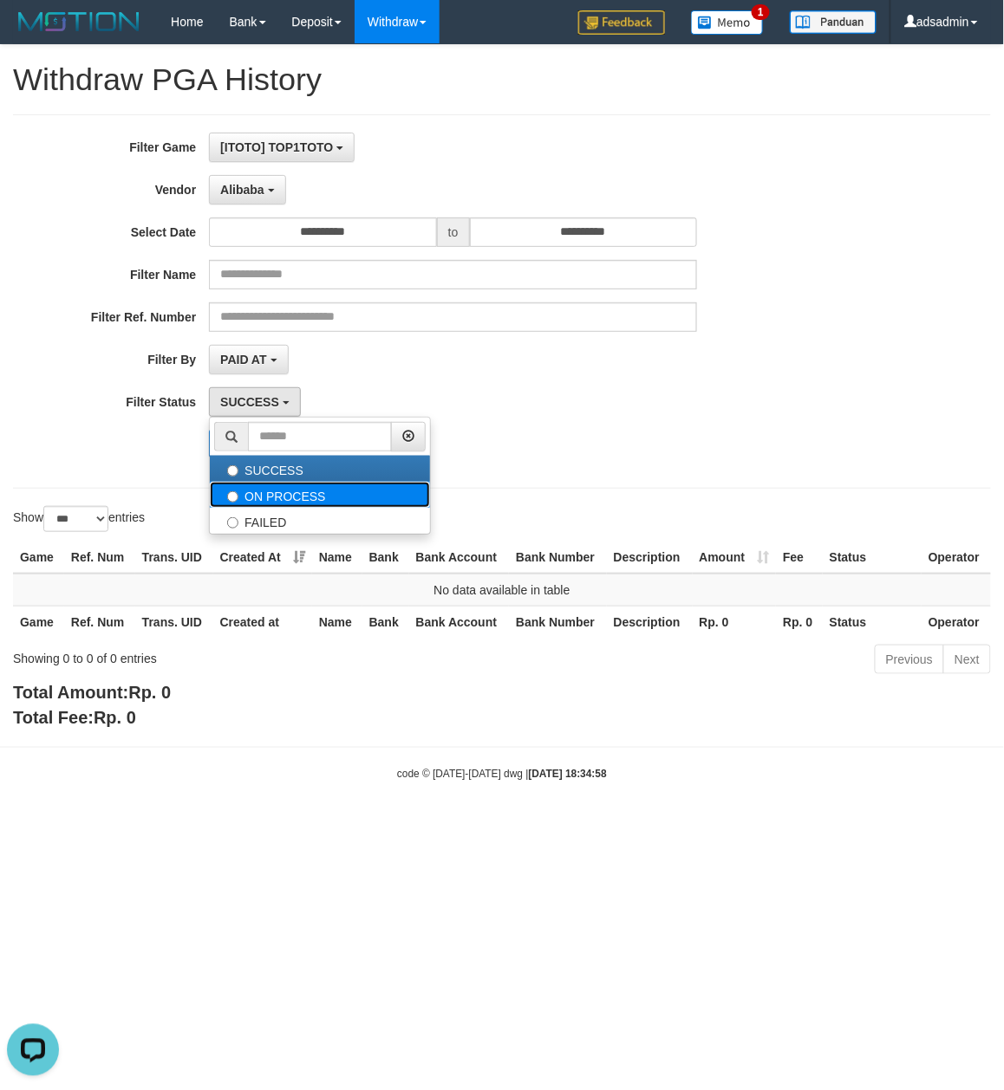
click at [322, 498] on label "ON PROCESS" at bounding box center [320, 495] width 220 height 26
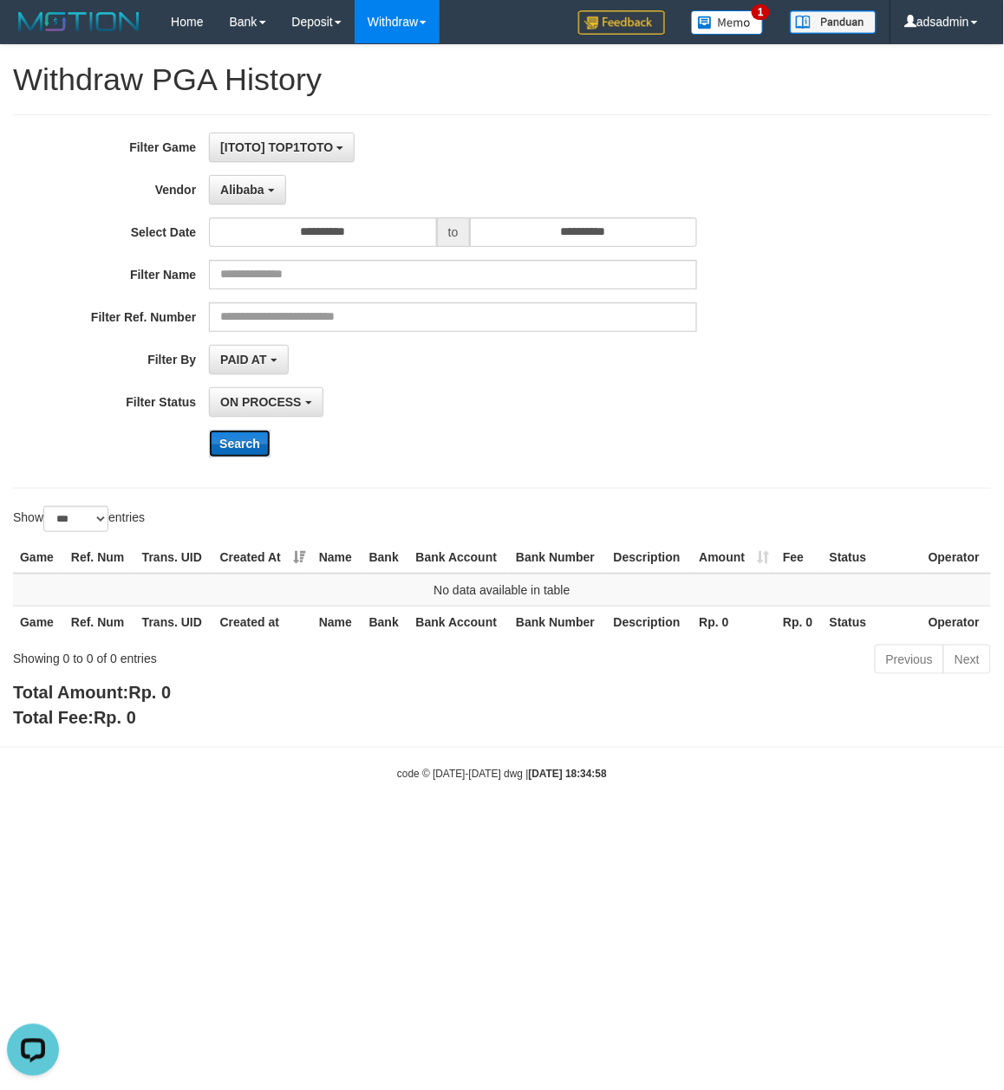
click at [239, 448] on button "Search" at bounding box center [240, 444] width 62 height 28
click at [267, 397] on span "ON PROCESS" at bounding box center [260, 402] width 81 height 14
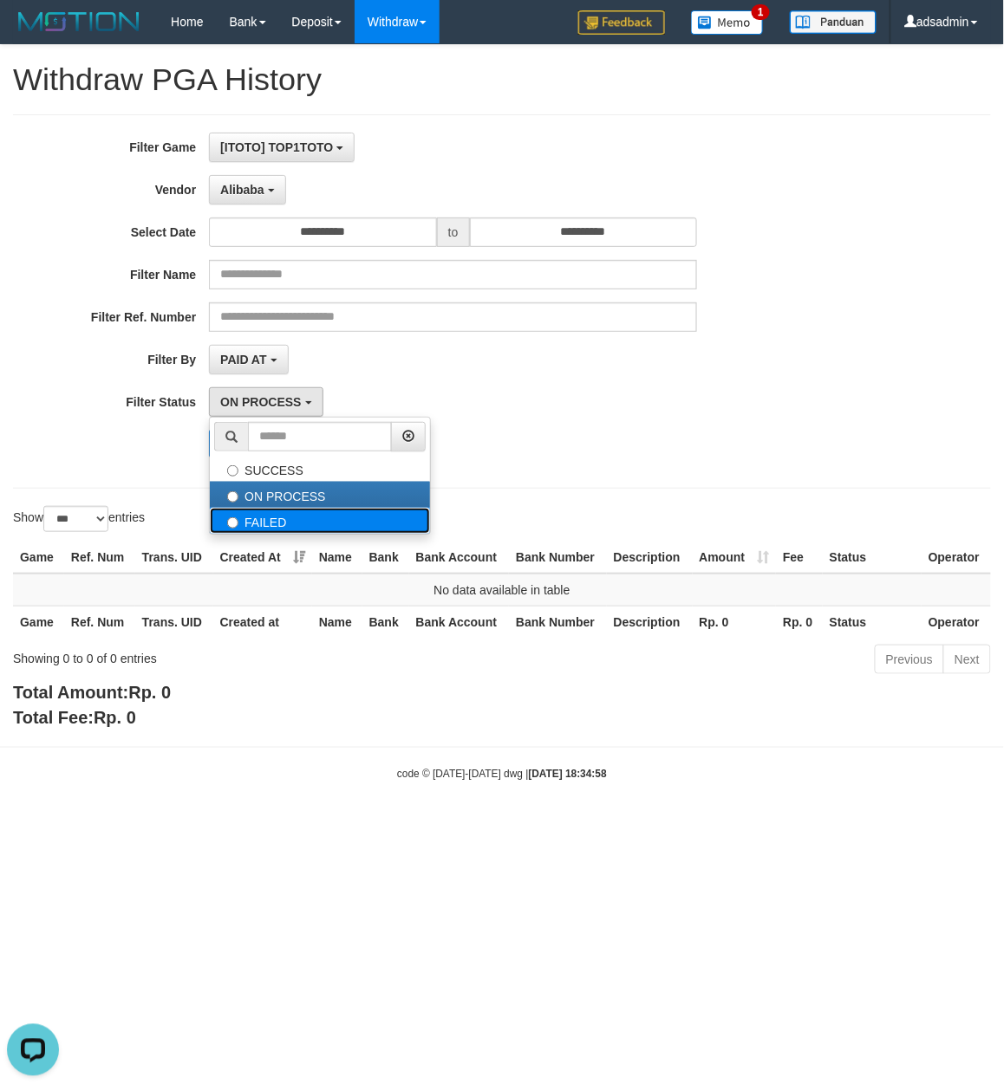
click at [269, 524] on label "FAILED" at bounding box center [320, 521] width 220 height 26
select select "*"
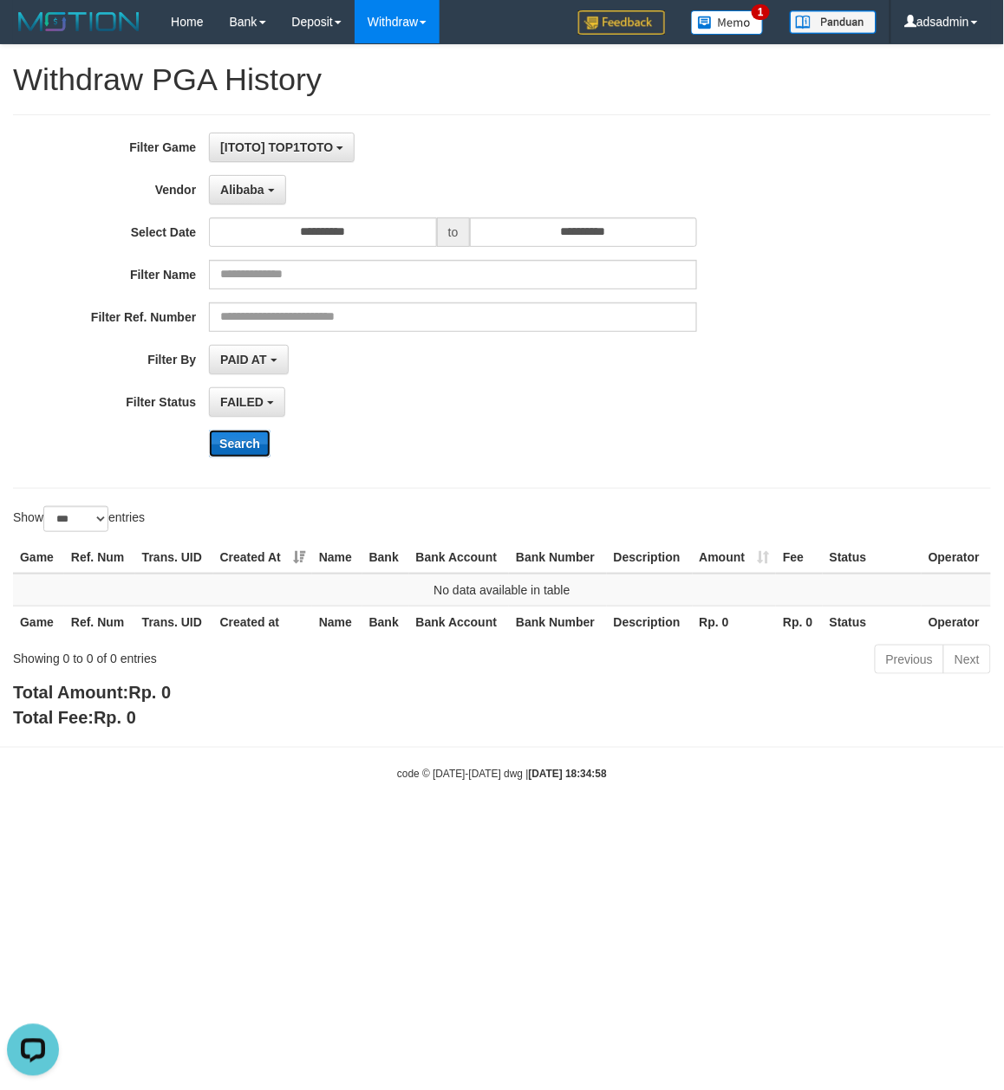
click at [251, 448] on button "Search" at bounding box center [240, 444] width 62 height 28
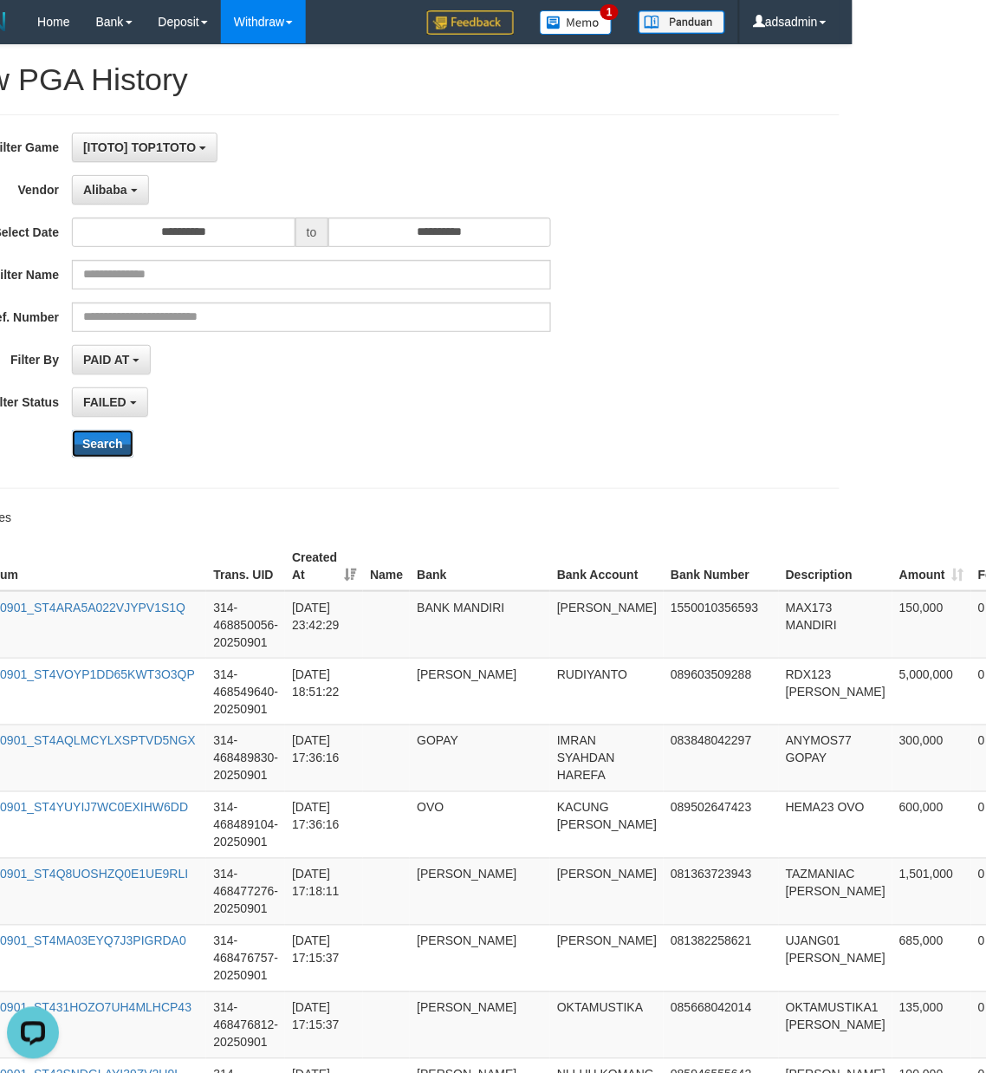
scroll to position [0, 189]
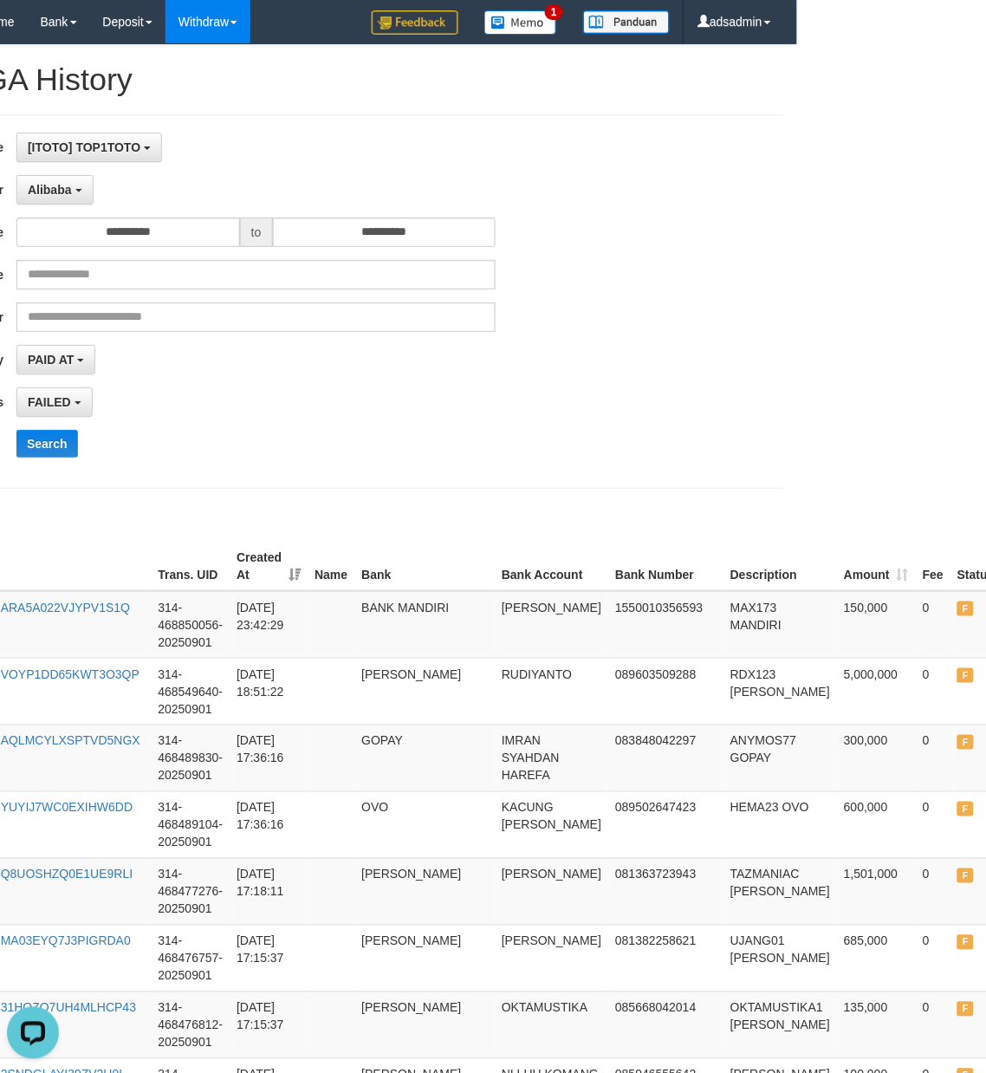
click at [711, 456] on div "**********" at bounding box center [304, 302] width 986 height 338
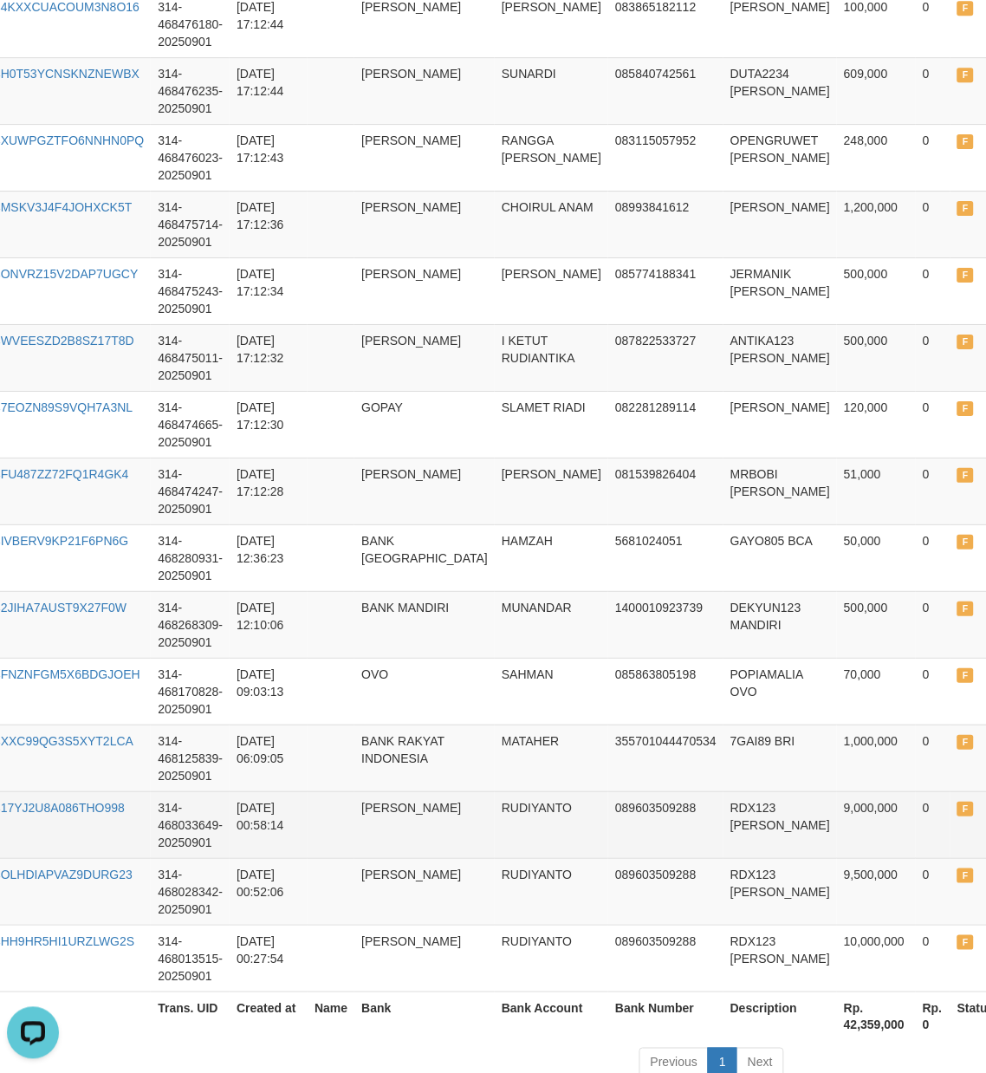
scroll to position [1367, 189]
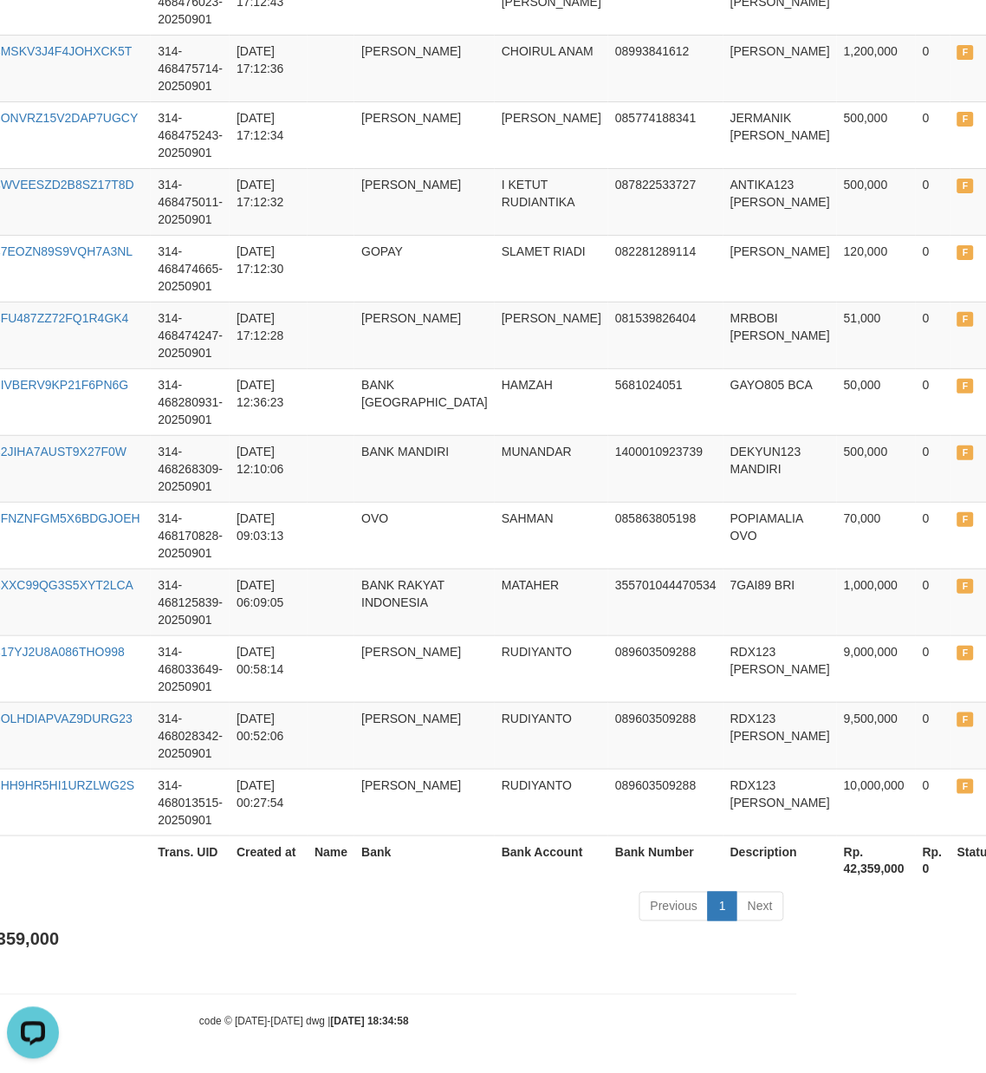
click at [492, 976] on div "Total Amount: Rp. 42,359,000 Total Fee: Rp. 0" at bounding box center [304, 951] width 960 height 49
click at [496, 875] on th "Bank Account" at bounding box center [552, 860] width 114 height 49
drag, startPoint x: 576, startPoint y: 929, endPoint x: 594, endPoint y: 922, distance: 18.7
click at [576, 929] on div "Total Amount: Rp. 42,359,000 Total Fee: Rp. 0" at bounding box center [304, 951] width 960 height 49
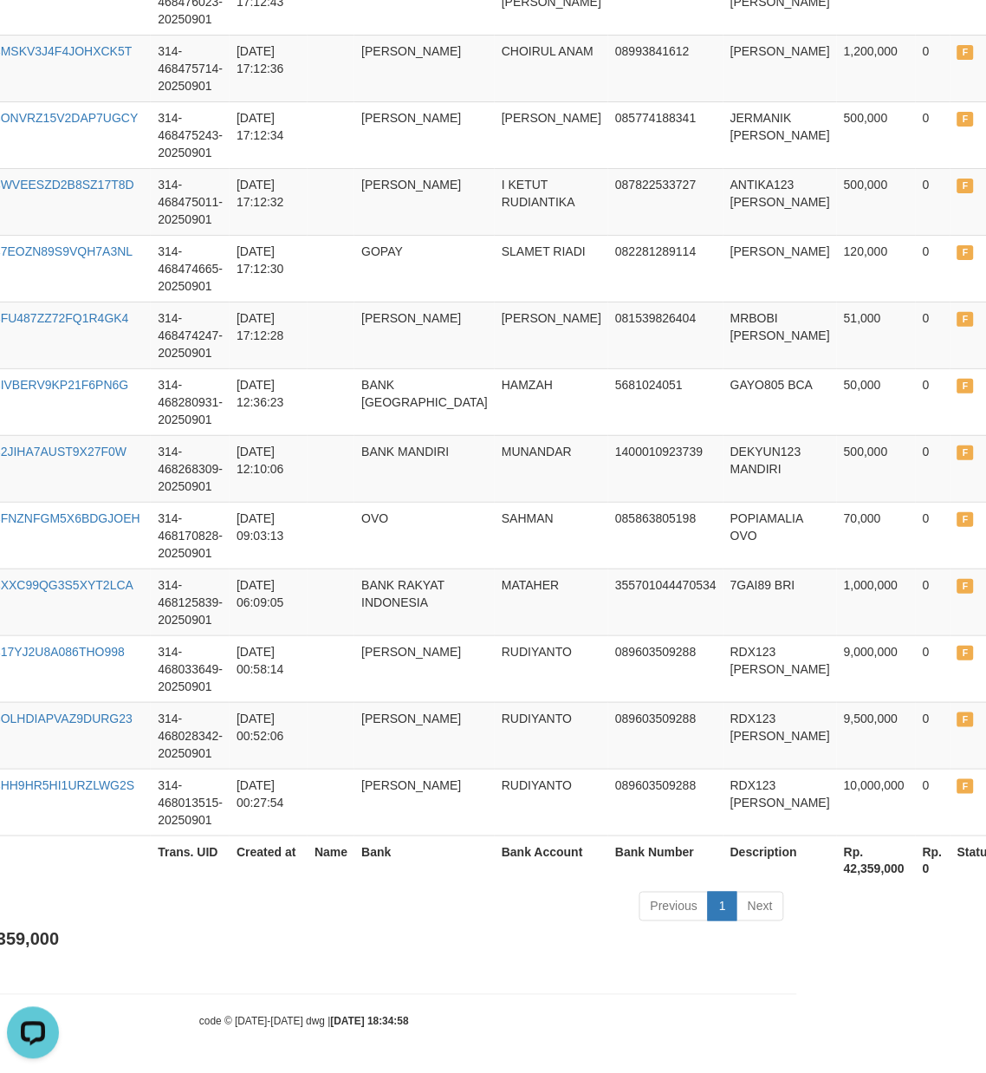
drag, startPoint x: 534, startPoint y: 952, endPoint x: 546, endPoint y: 947, distance: 13.2
click at [534, 952] on div "Total Amount: Rp. 42,359,000 Total Fee: Rp. 0" at bounding box center [304, 951] width 960 height 49
drag, startPoint x: 456, startPoint y: 1005, endPoint x: 1002, endPoint y: 723, distance: 614.9
click at [446, 934] on div "Total Amount: Rp. 42,359,000 Total Fee: Rp. 0" at bounding box center [304, 951] width 960 height 49
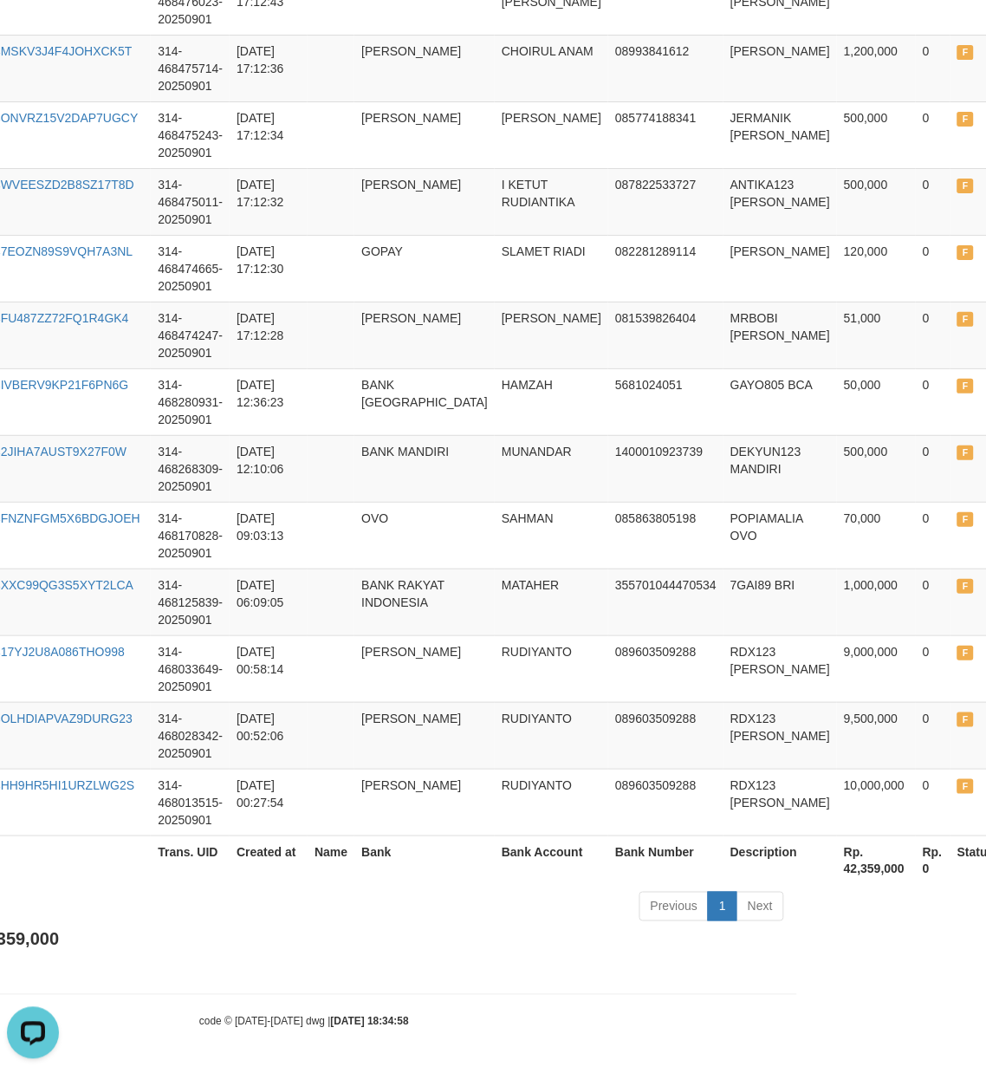
click at [673, 926] on div "Previous 1 Next" at bounding box center [510, 908] width 550 height 37
click at [507, 975] on div "Total Amount: Rp. 42,359,000 Total Fee: Rp. 0" at bounding box center [304, 951] width 960 height 49
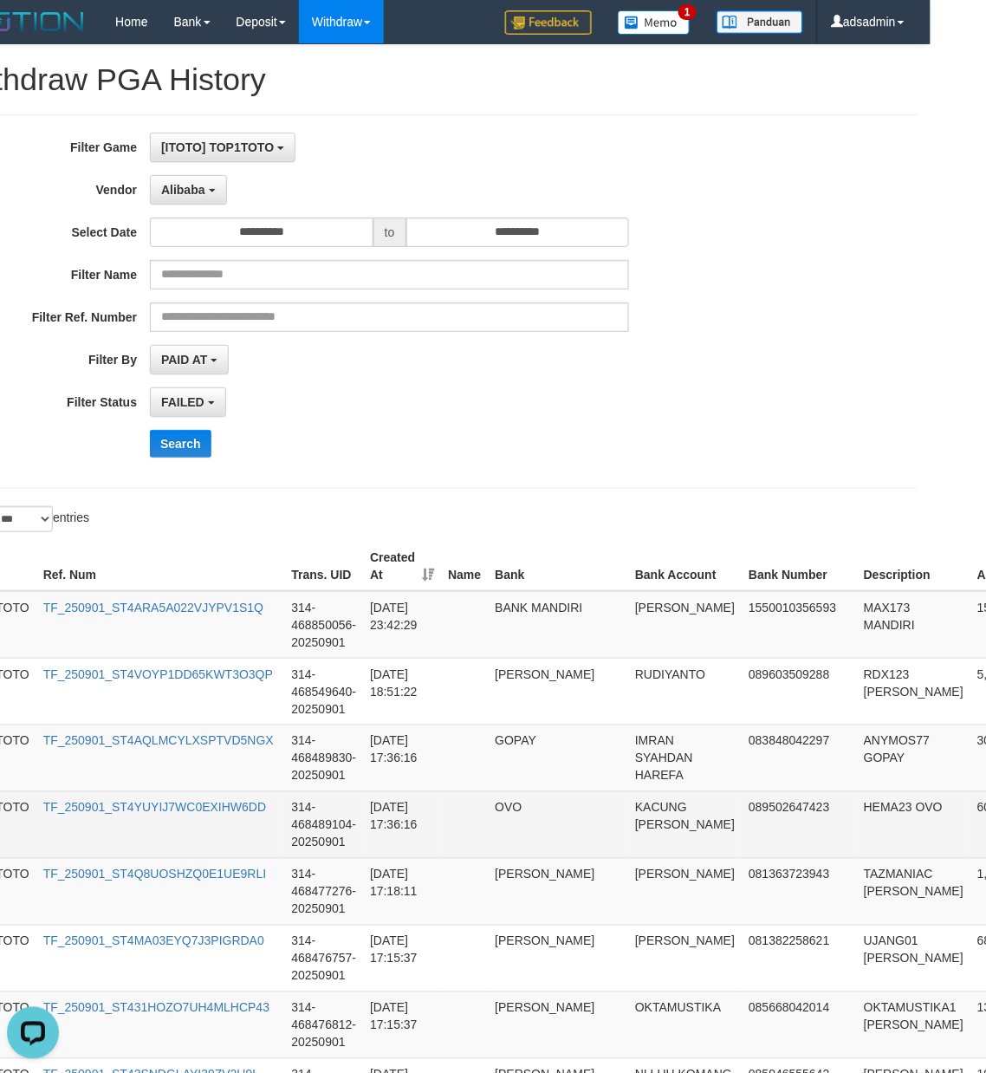
scroll to position [0, 0]
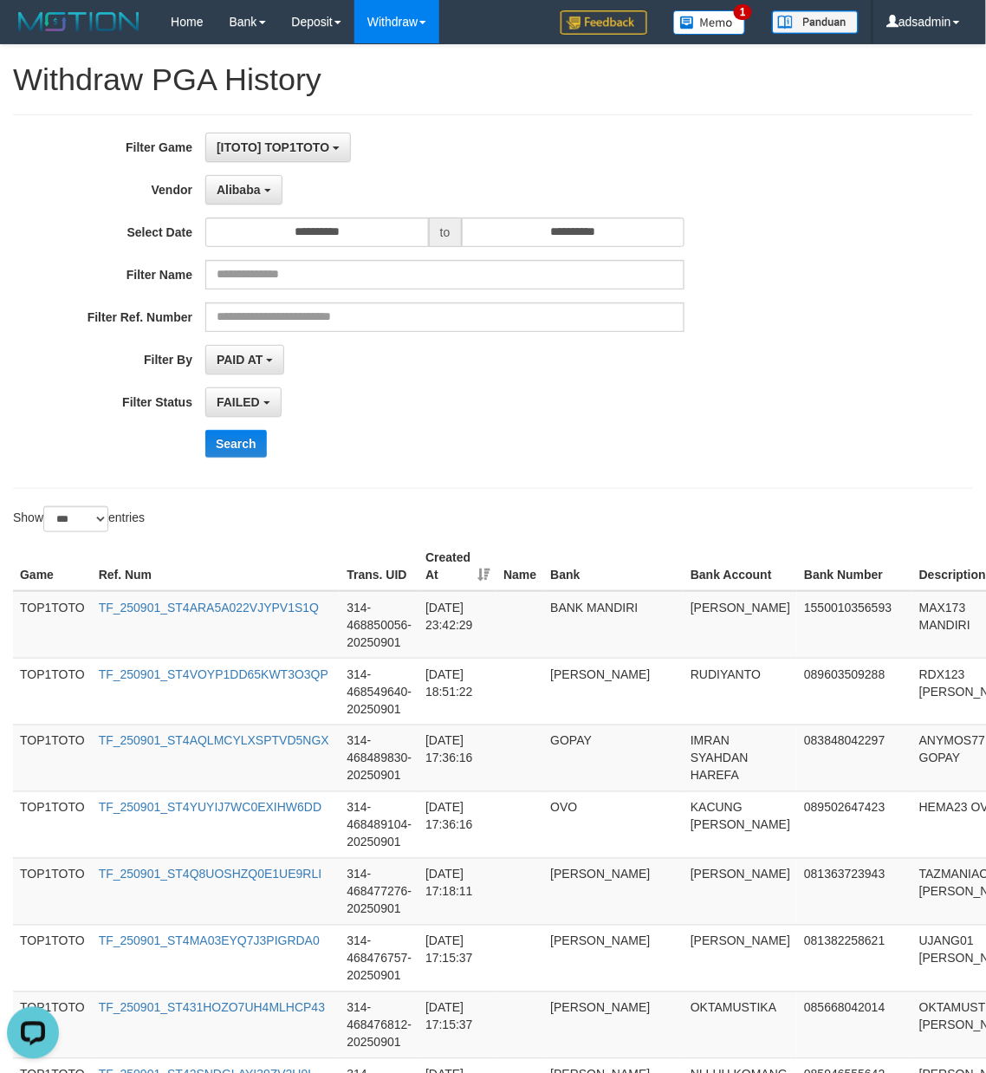
click at [728, 458] on div "Search" at bounding box center [513, 444] width 616 height 28
click at [730, 435] on div "Search" at bounding box center [513, 444] width 616 height 28
click at [319, 238] on input "**********" at bounding box center [317, 232] width 224 height 29
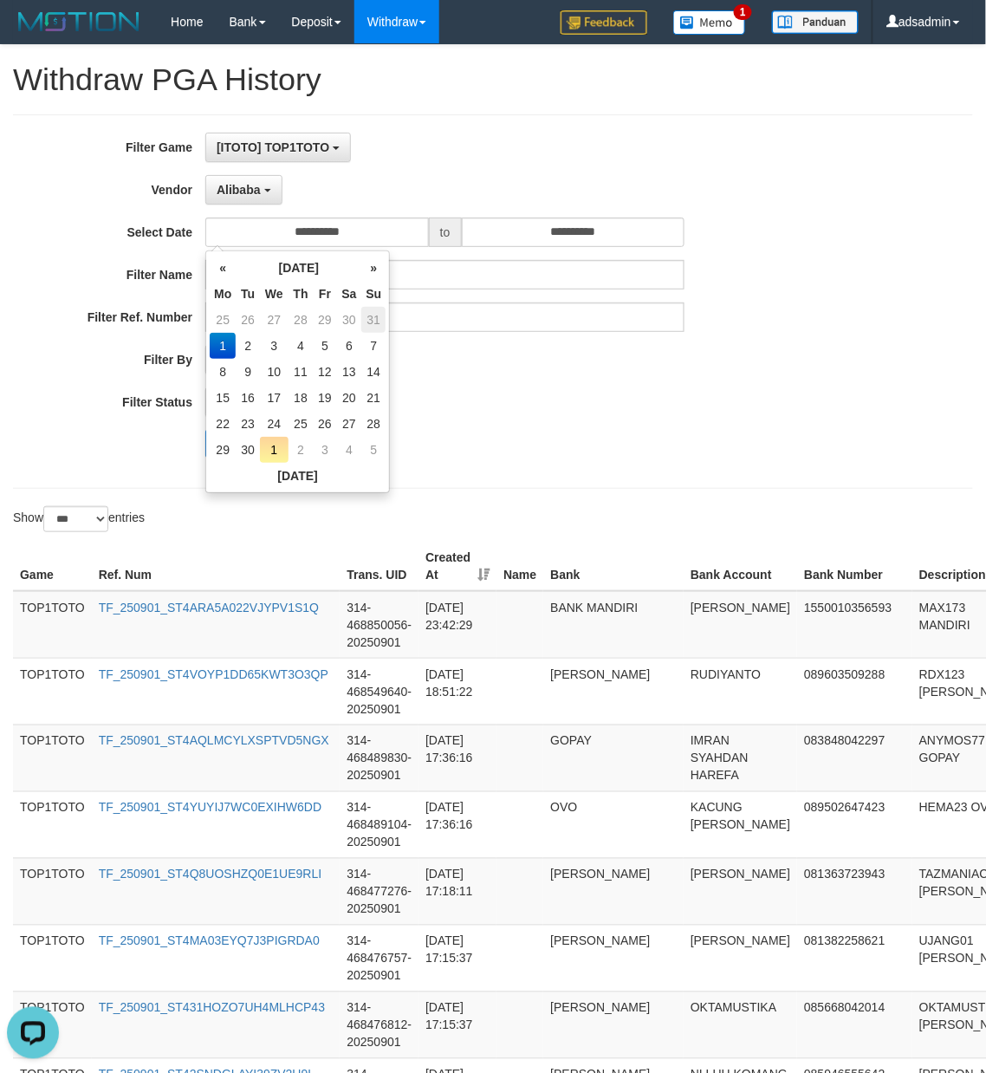
click at [372, 319] on td "31" at bounding box center [373, 320] width 24 height 26
type input "**********"
click at [636, 238] on input "**********" at bounding box center [574, 232] width 224 height 29
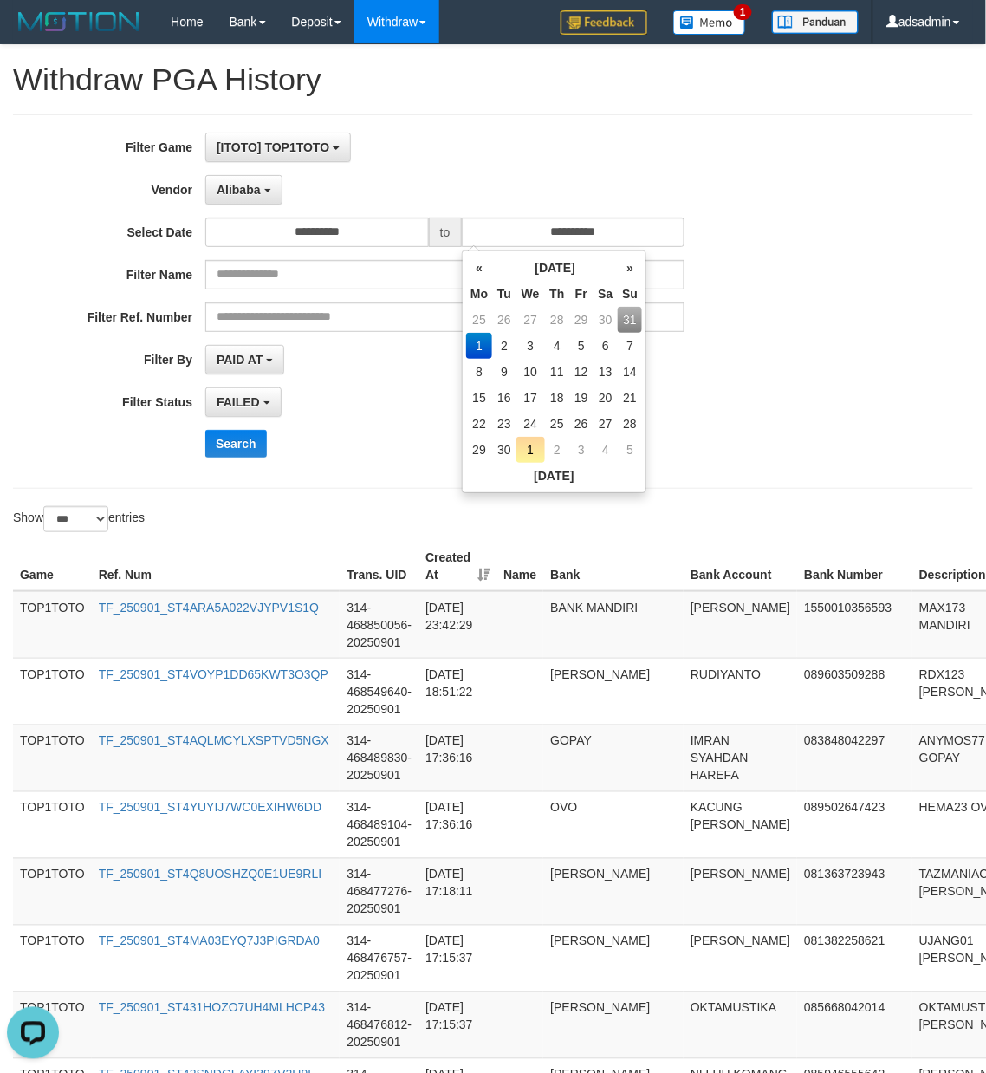
click at [625, 320] on td "31" at bounding box center [630, 320] width 24 height 26
type input "**********"
click at [313, 445] on div "Search" at bounding box center [513, 444] width 616 height 28
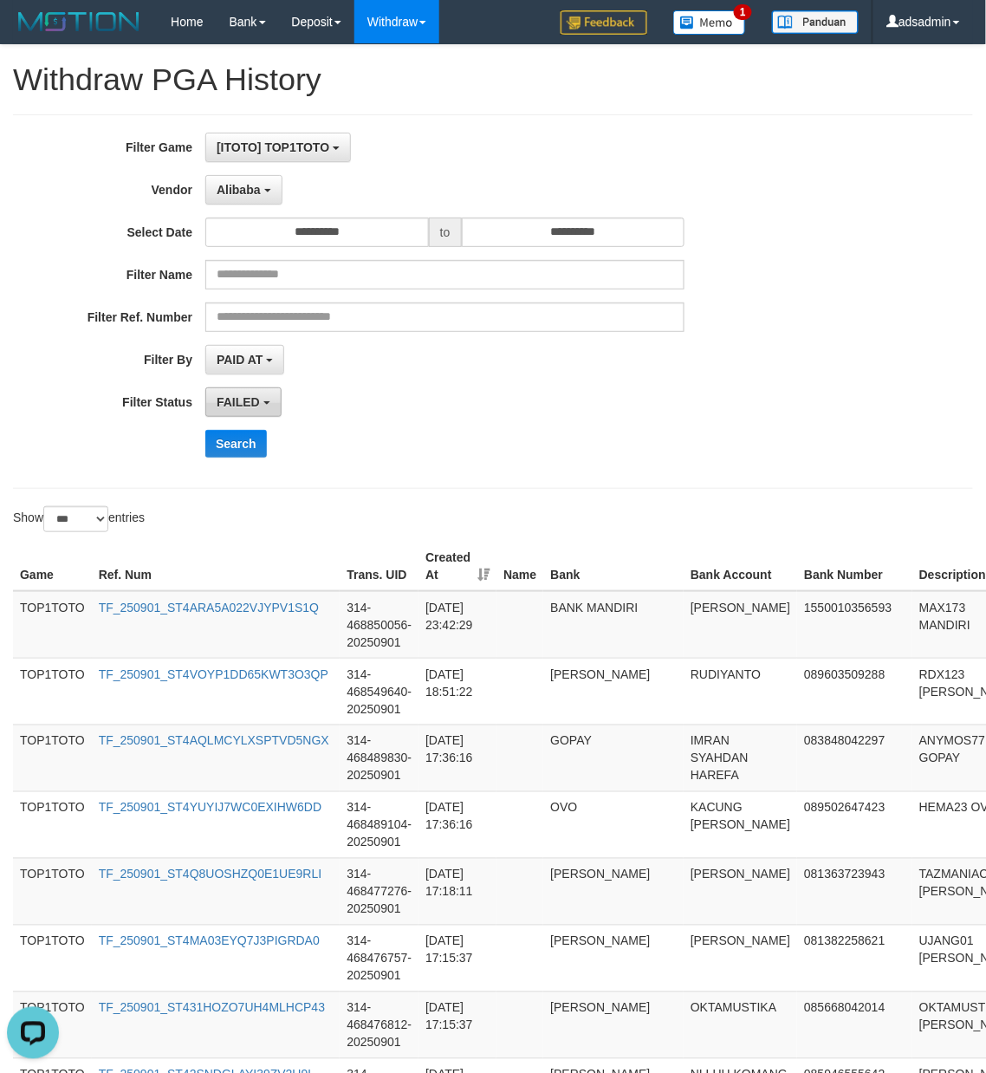
click at [257, 396] on span "FAILED" at bounding box center [238, 402] width 43 height 14
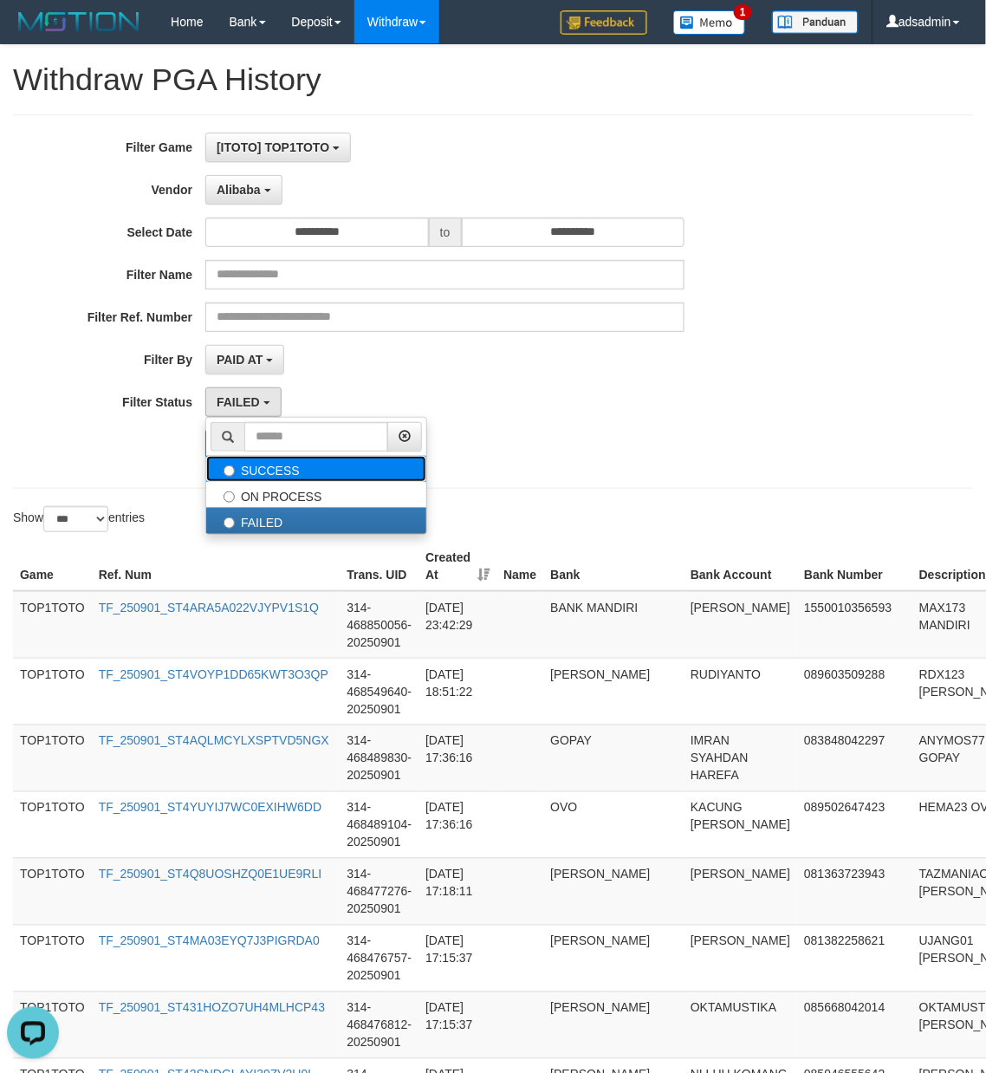
click at [303, 482] on label "SUCCESS" at bounding box center [316, 469] width 220 height 26
select select "*"
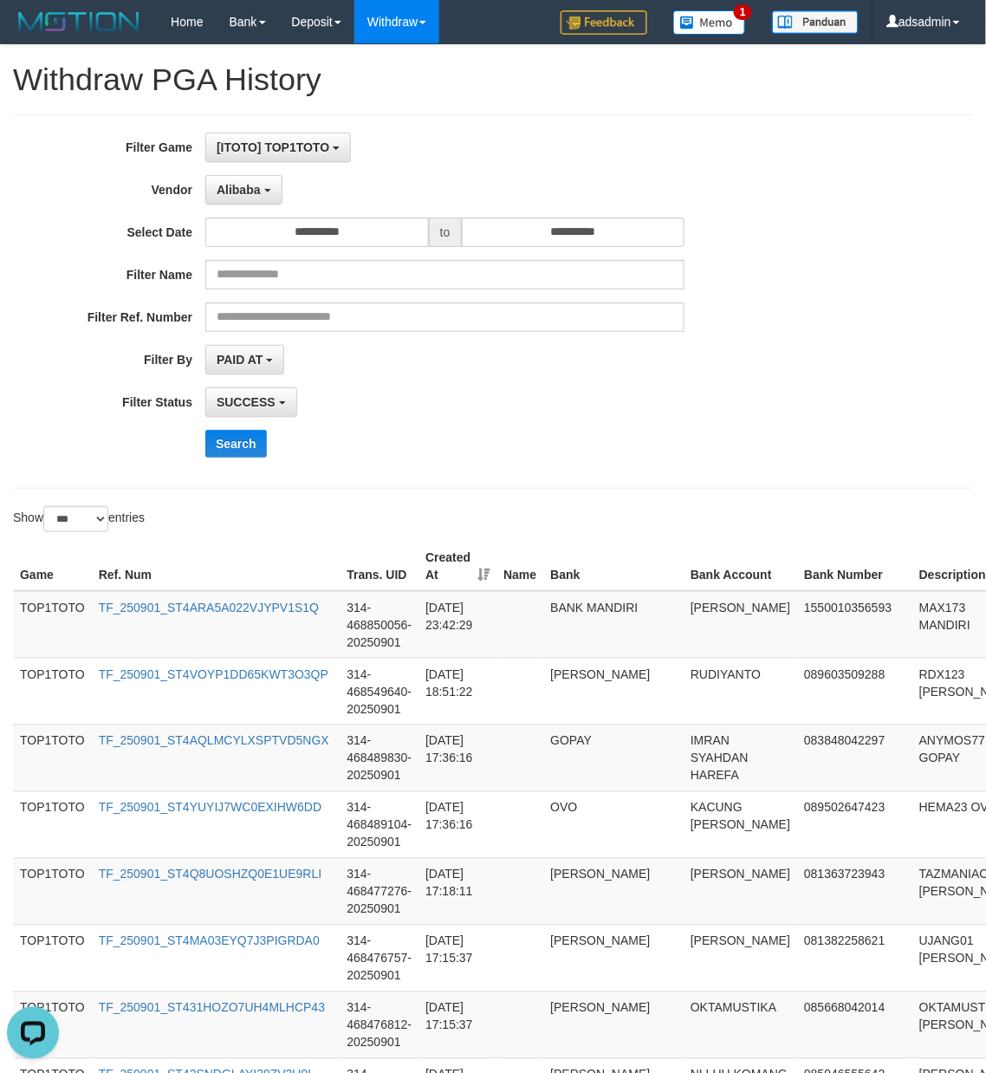
click at [667, 455] on div "Search" at bounding box center [513, 444] width 616 height 28
click at [723, 425] on div "**********" at bounding box center [411, 302] width 822 height 338
click at [797, 424] on div "**********" at bounding box center [411, 302] width 822 height 338
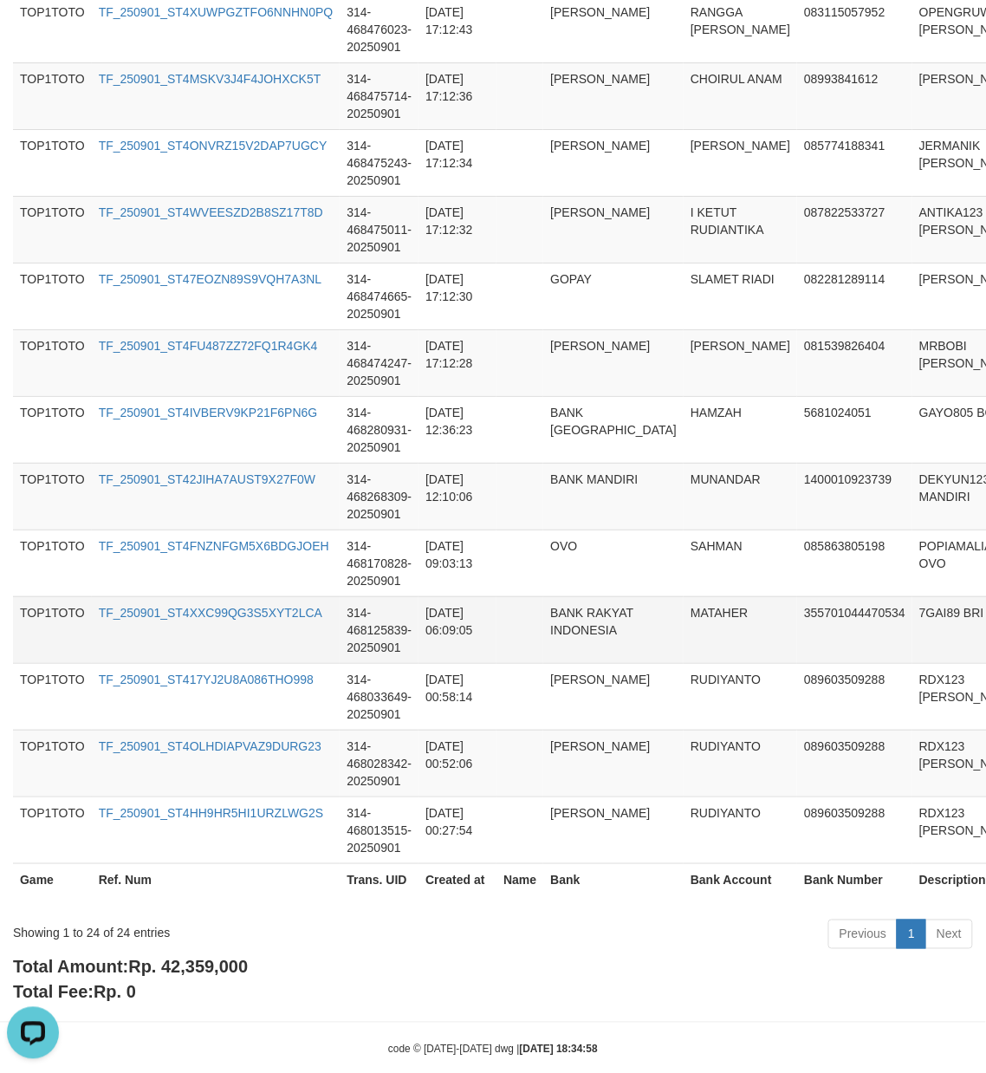
scroll to position [1367, 0]
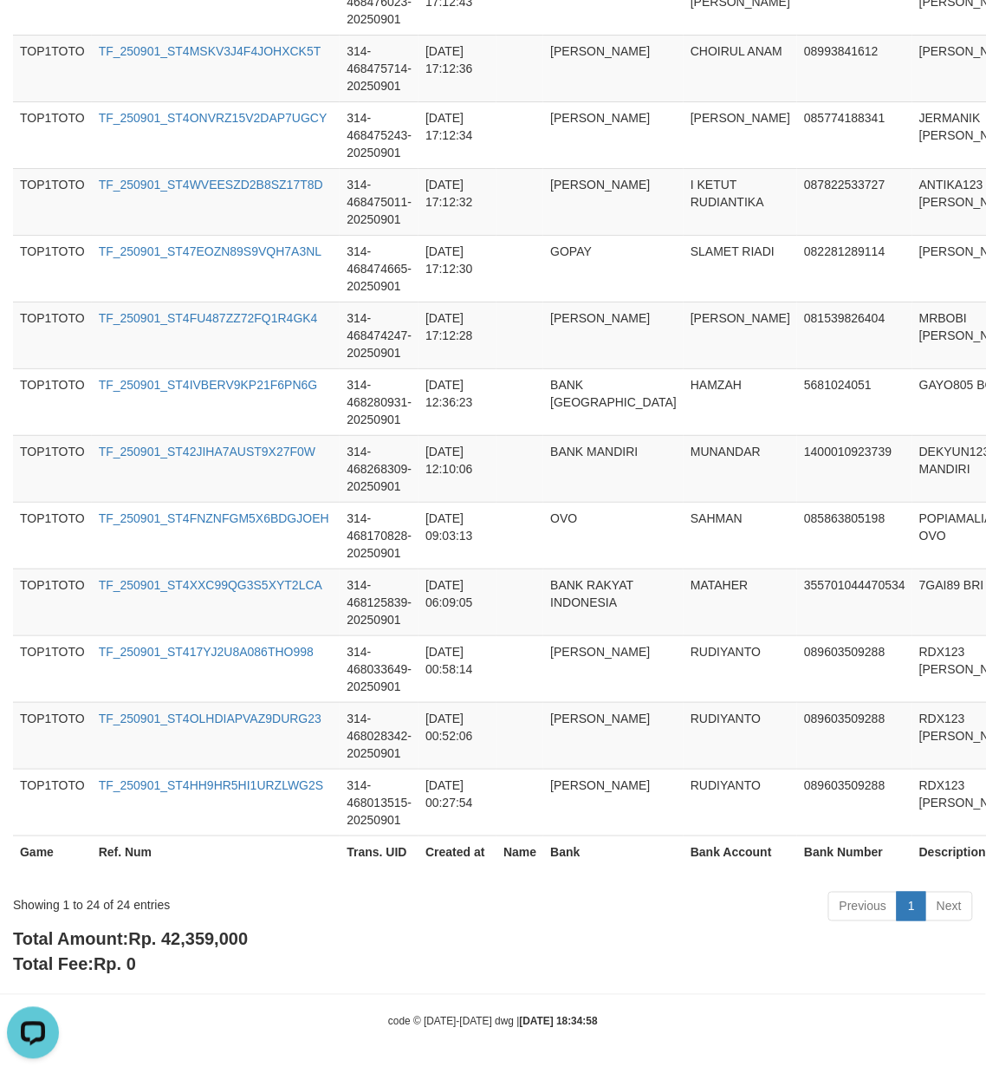
click at [239, 945] on span "Rp. 42,359,000" at bounding box center [188, 939] width 120 height 19
drag, startPoint x: 239, startPoint y: 945, endPoint x: 577, endPoint y: 962, distance: 338.5
click at [239, 945] on span "Rp. 42,359,000" at bounding box center [188, 939] width 120 height 19
click at [120, 907] on div "Showing 1 to 24 of 24 entries" at bounding box center [205, 902] width 385 height 24
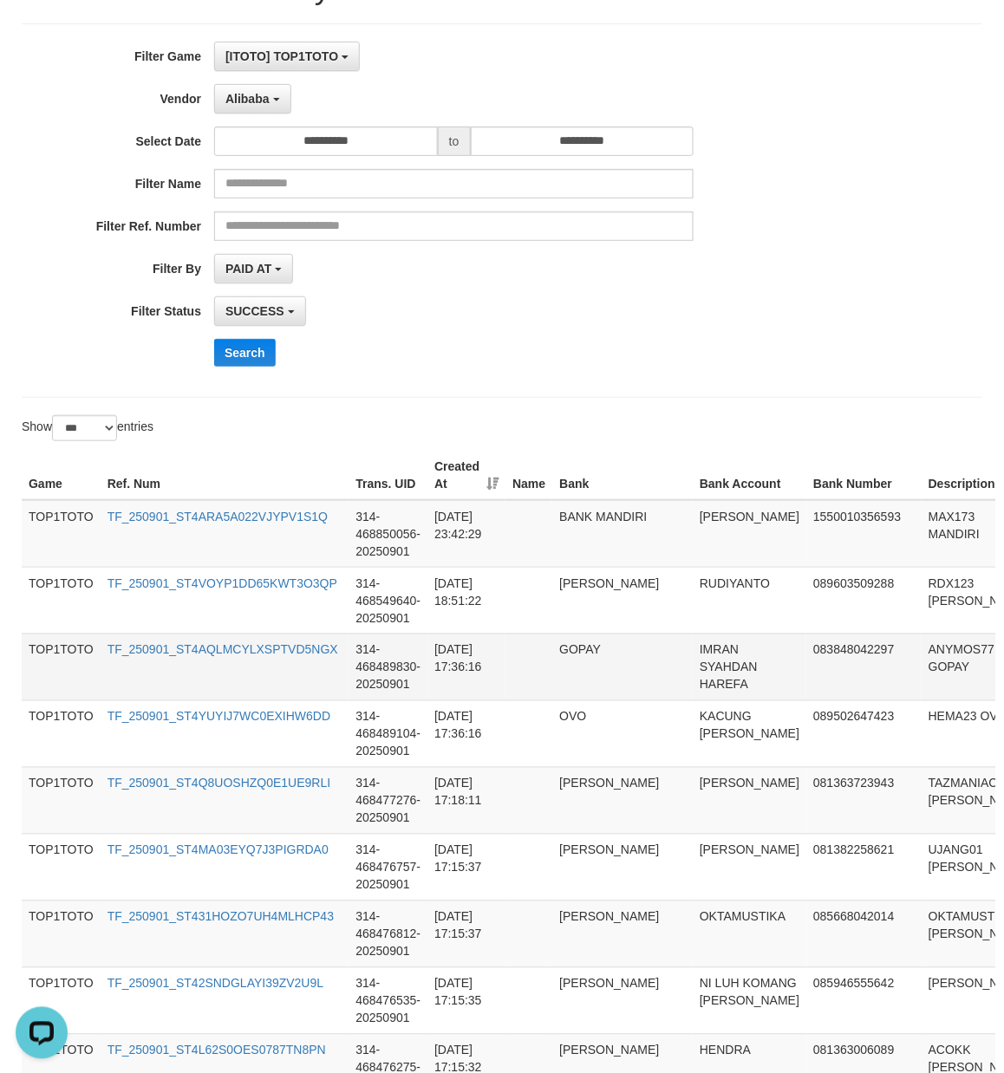
scroll to position [0, 0]
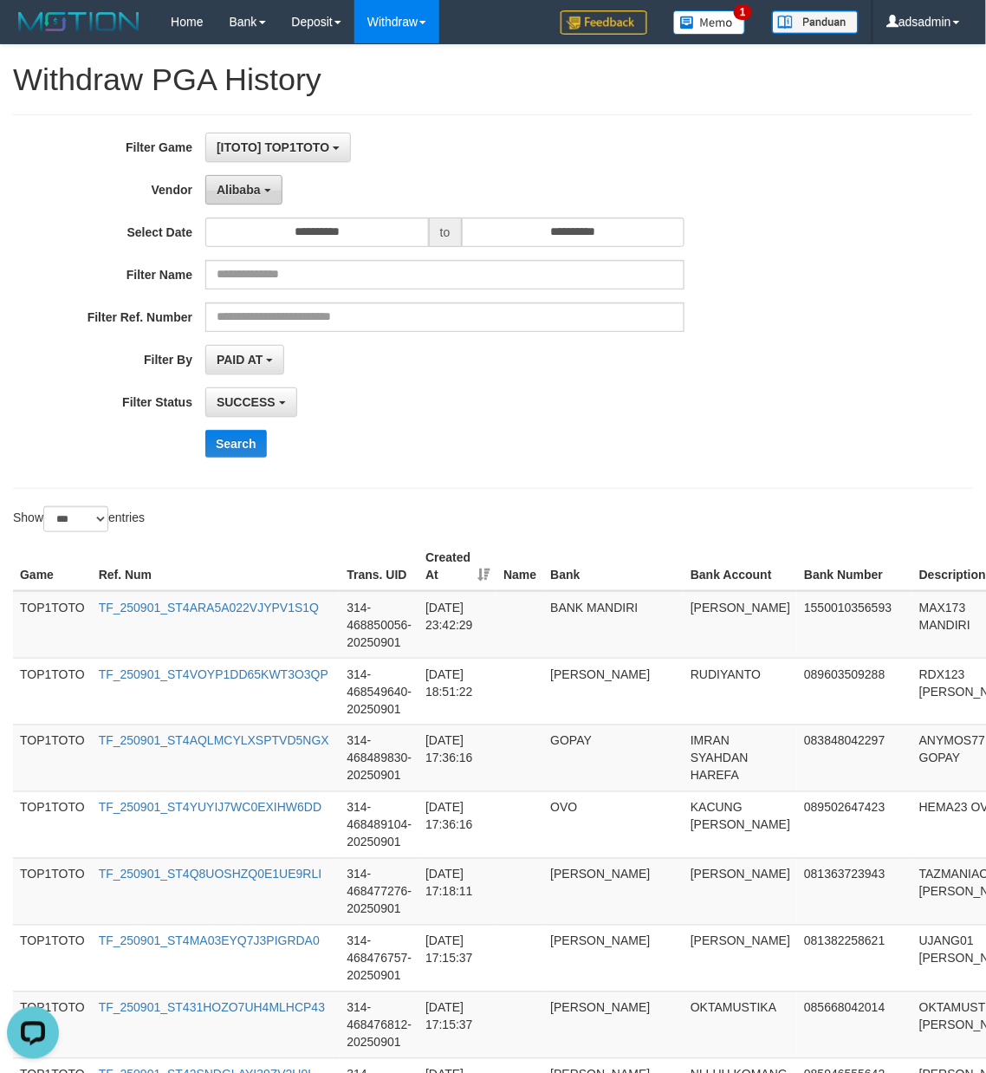
click at [272, 188] on button "Alibaba" at bounding box center [243, 189] width 76 height 29
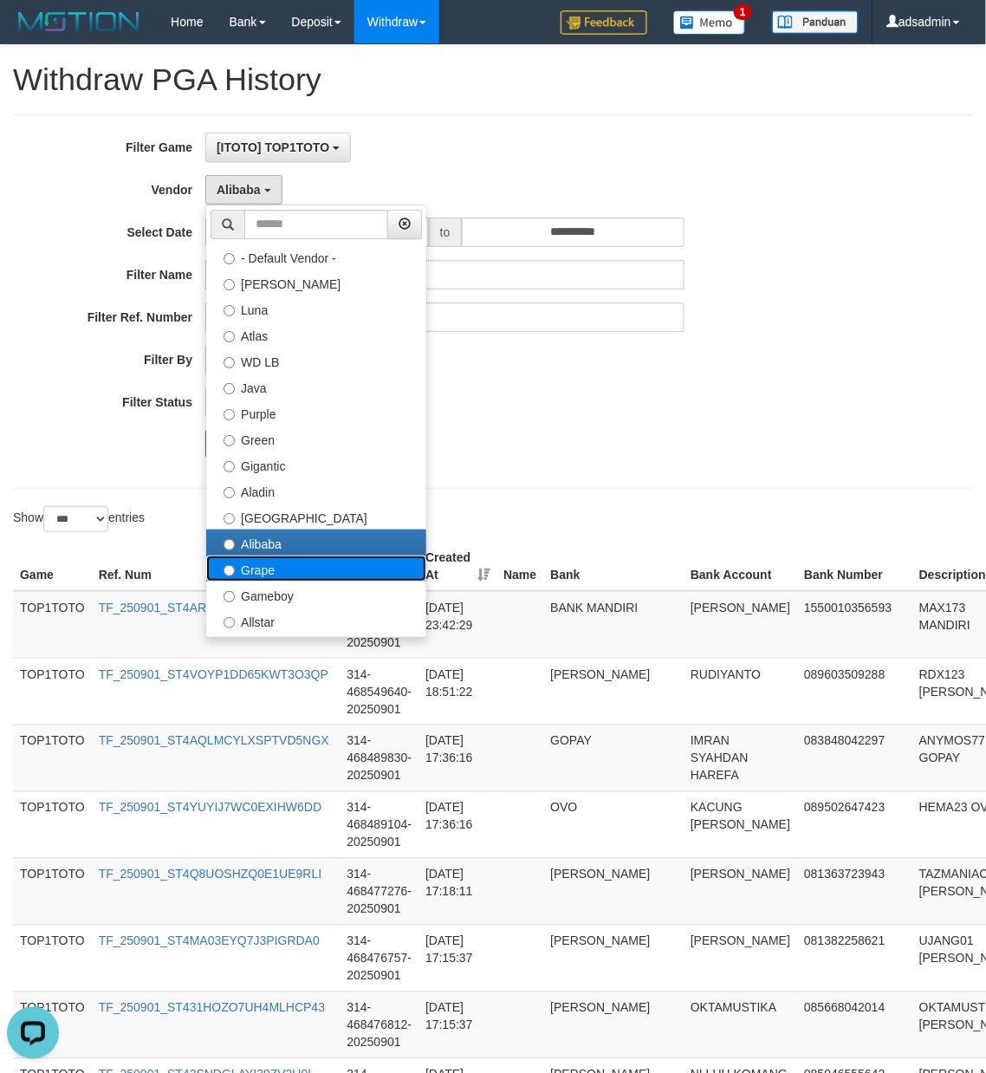
click at [260, 567] on label "Grape" at bounding box center [316, 569] width 220 height 26
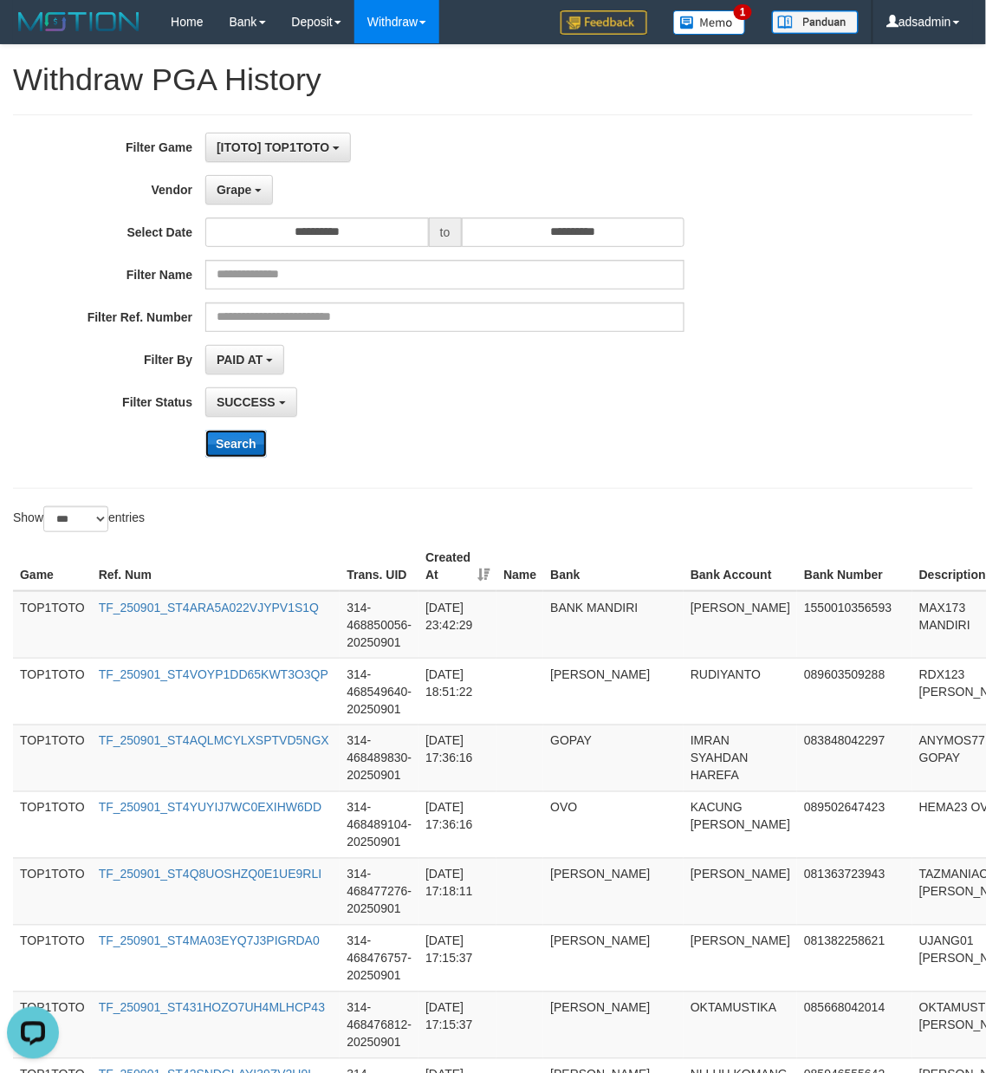
click at [232, 445] on button "Search" at bounding box center [236, 444] width 62 height 28
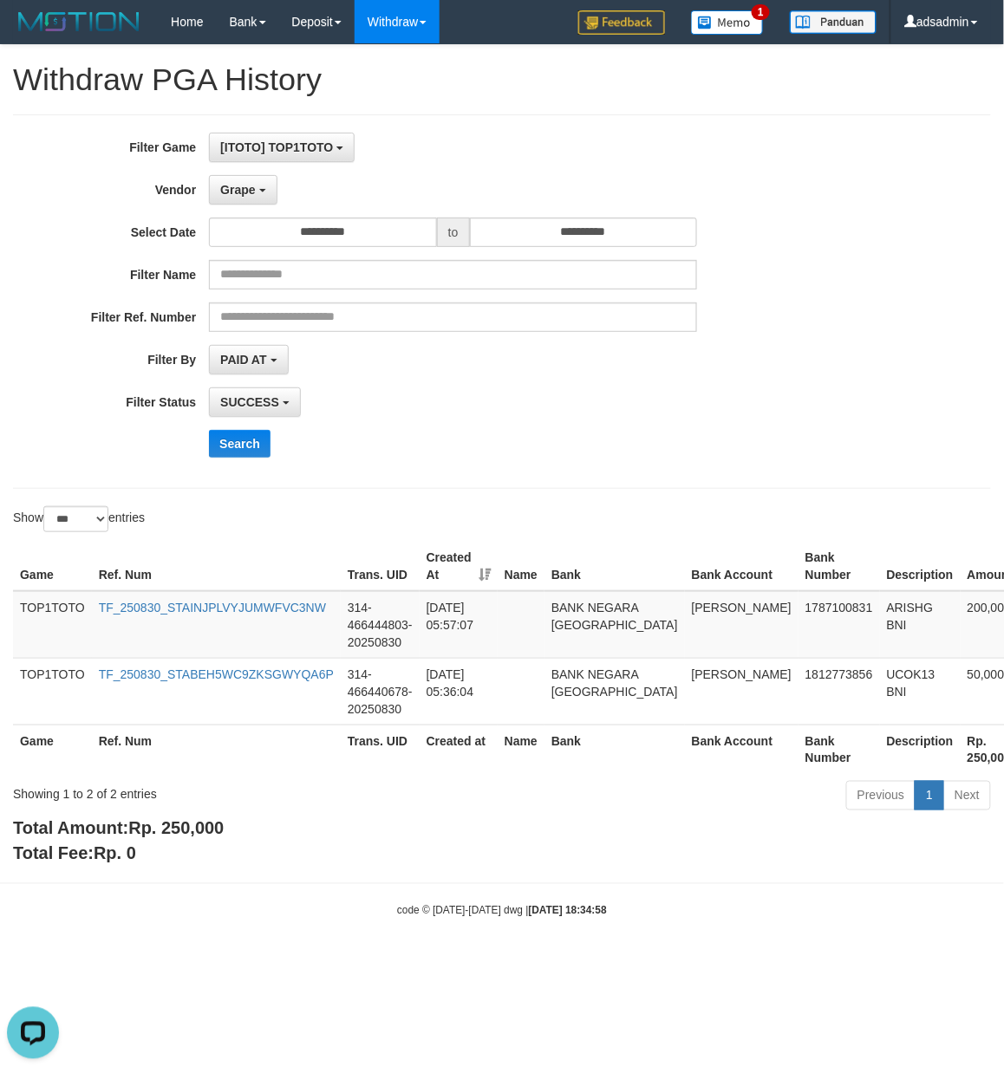
click at [203, 830] on span "Rp. 250,000" at bounding box center [175, 828] width 95 height 19
click at [260, 192] on b "button" at bounding box center [262, 190] width 7 height 3
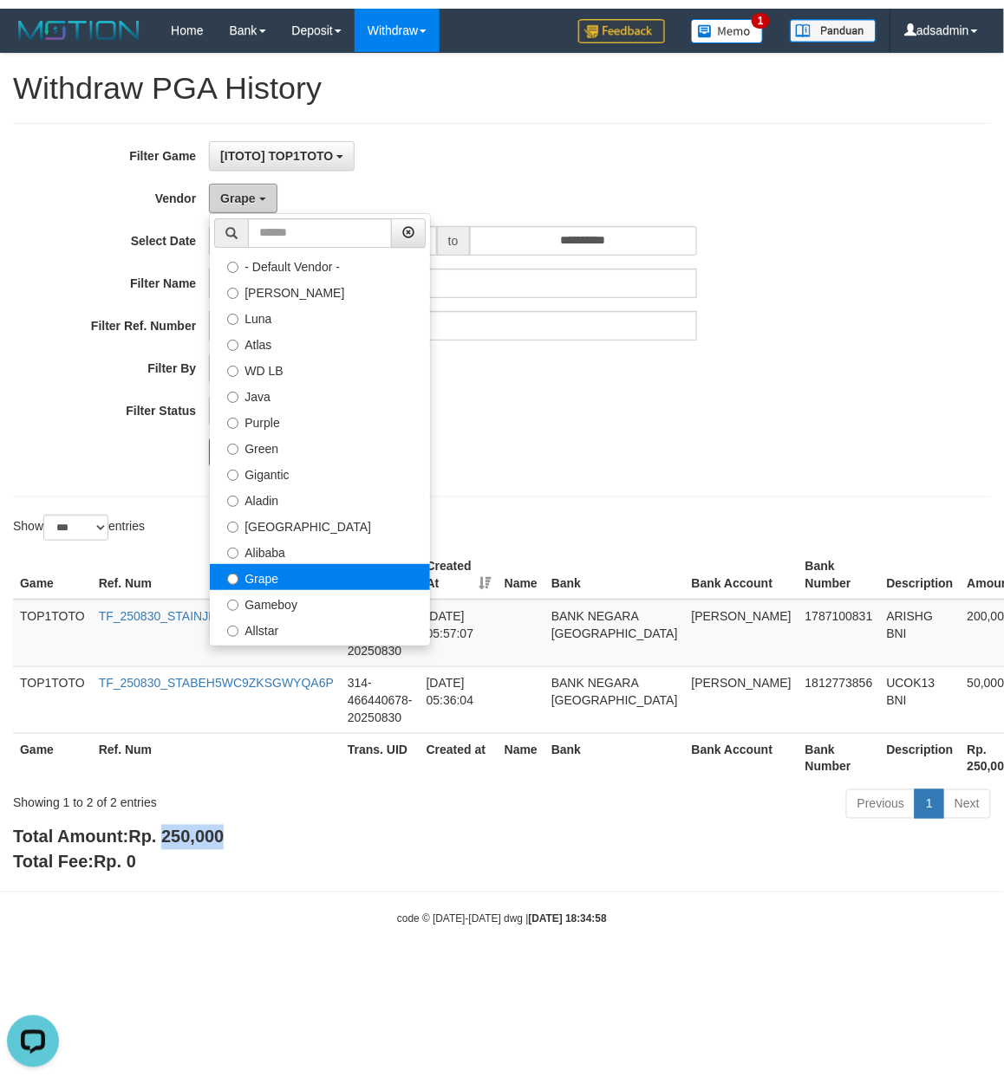
scroll to position [192, 0]
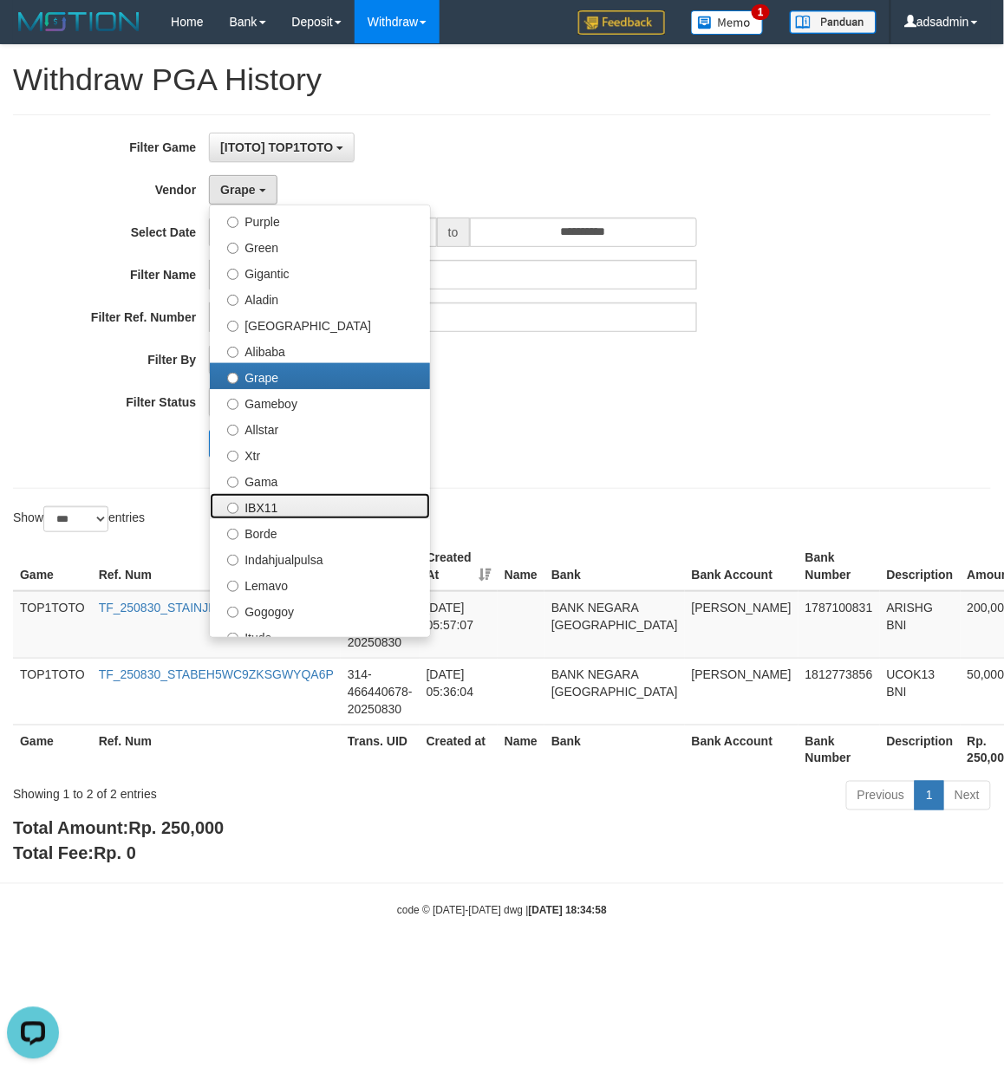
drag, startPoint x: 295, startPoint y: 504, endPoint x: 277, endPoint y: 503, distance: 17.4
click at [295, 504] on label "IBX11" at bounding box center [320, 506] width 220 height 26
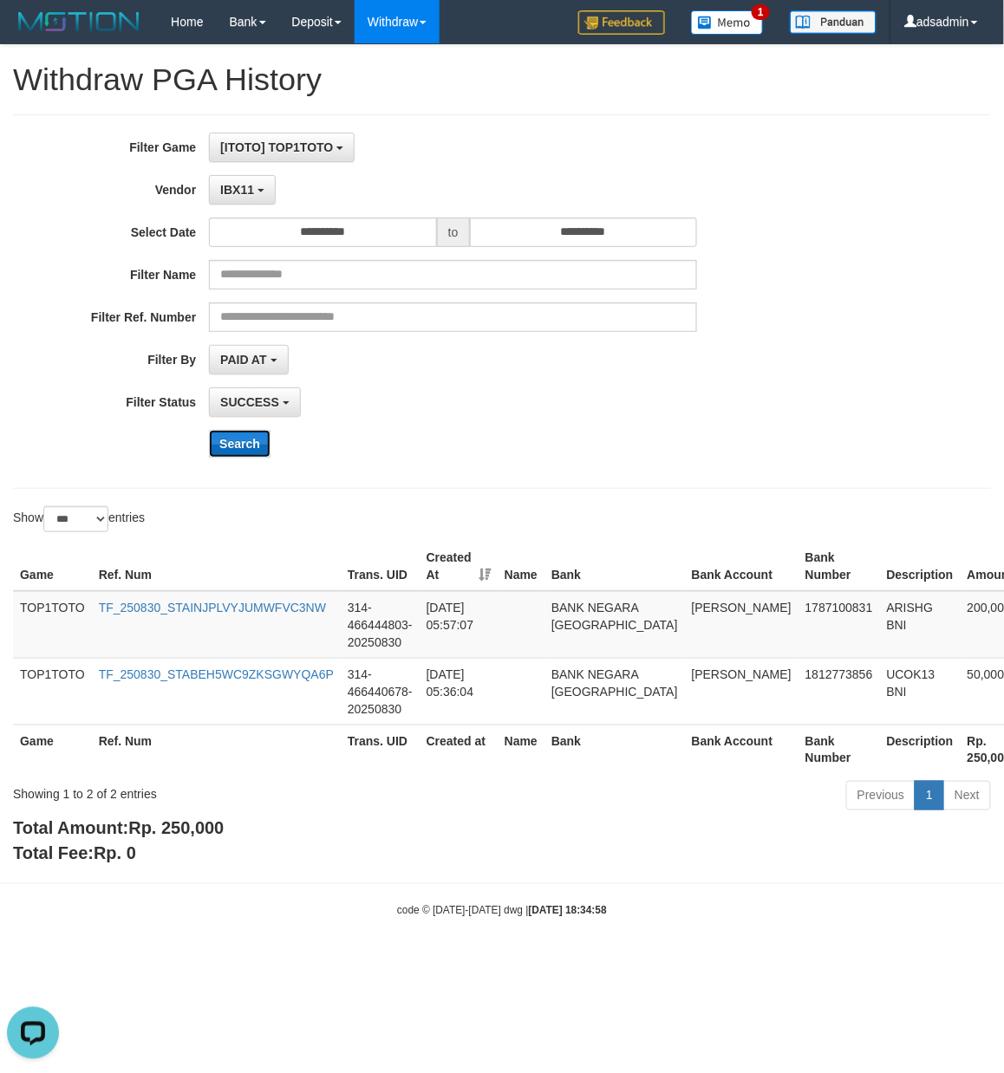
click at [222, 440] on button "Search" at bounding box center [240, 444] width 62 height 28
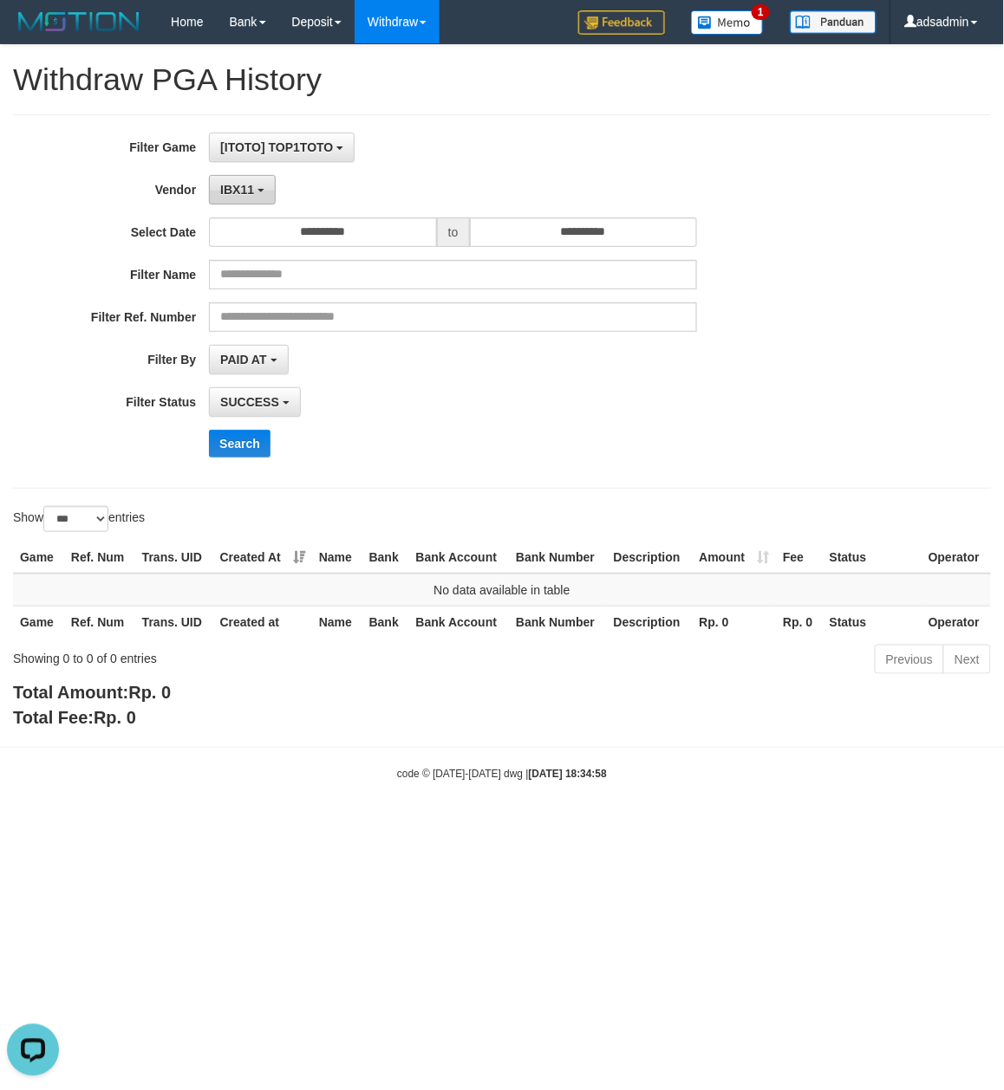
click at [238, 175] on button "IBX11" at bounding box center [242, 189] width 67 height 29
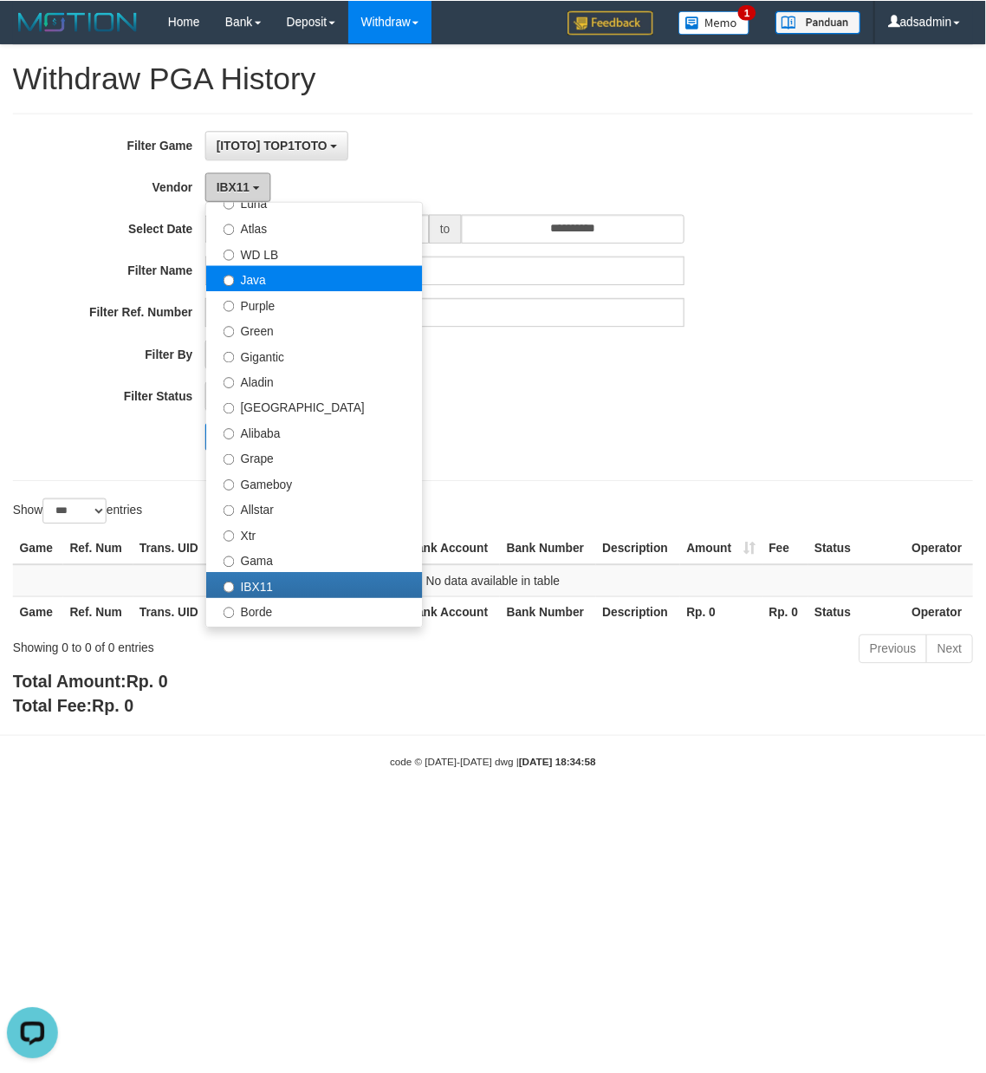
scroll to position [0, 0]
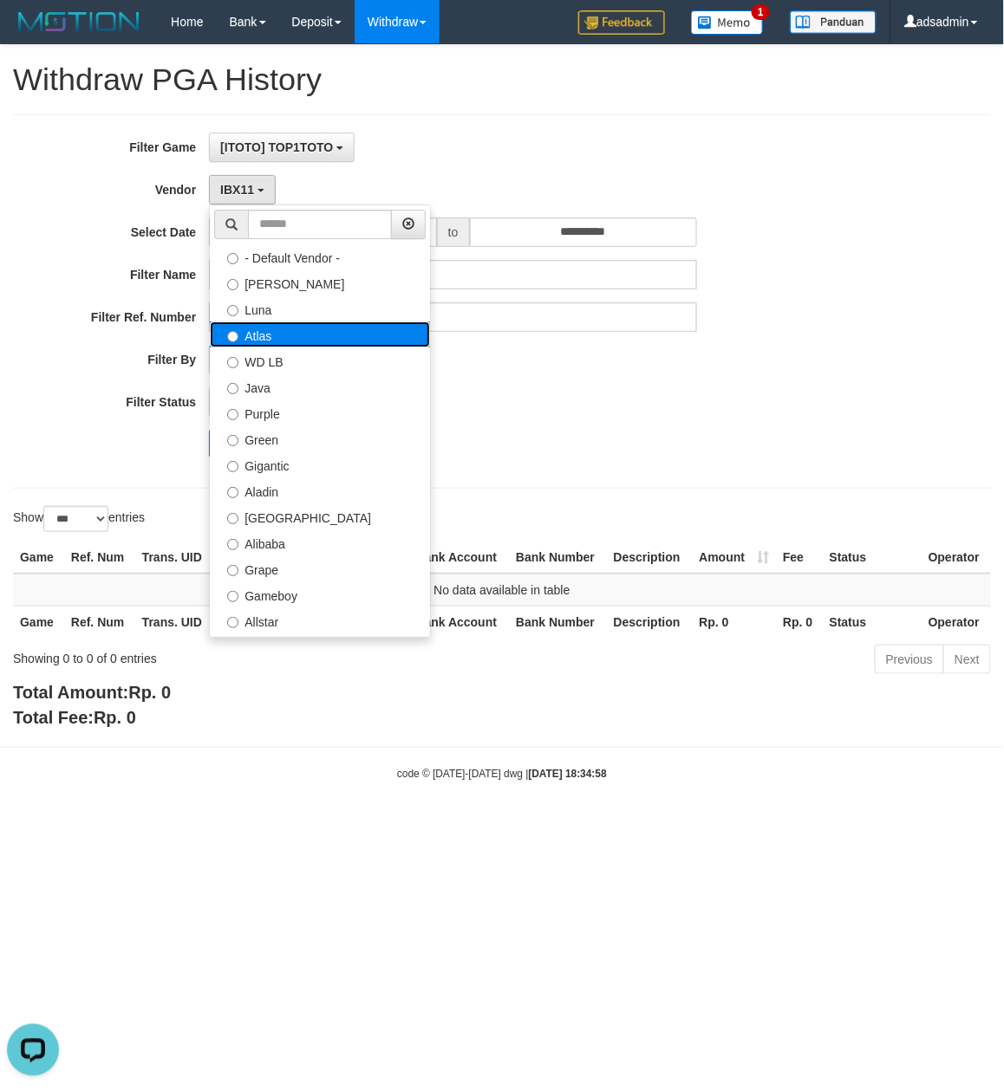
click at [291, 341] on label "Atlas" at bounding box center [320, 335] width 220 height 26
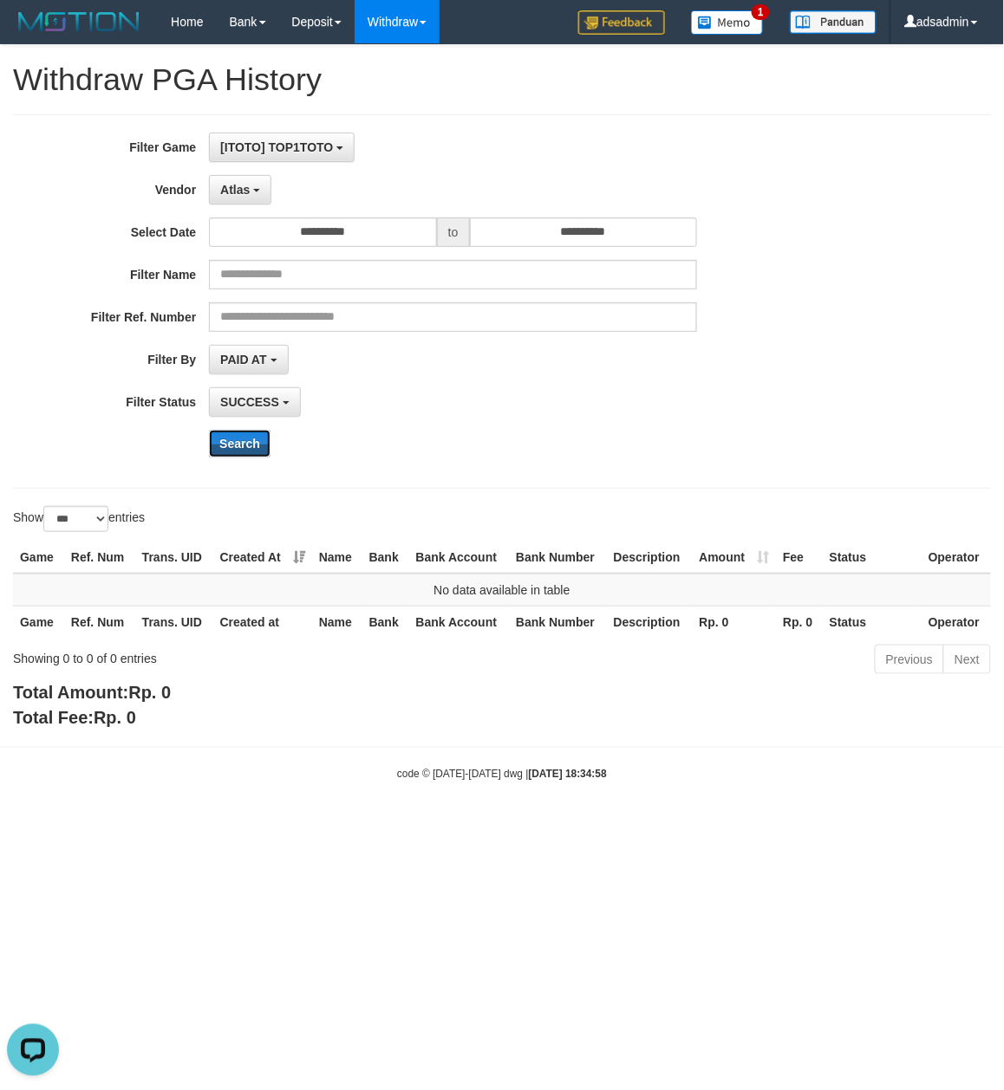
drag, startPoint x: 234, startPoint y: 439, endPoint x: 240, endPoint y: 336, distance: 102.5
click at [234, 438] on button "Search" at bounding box center [240, 444] width 62 height 28
click at [247, 195] on span "Atlas" at bounding box center [234, 190] width 29 height 14
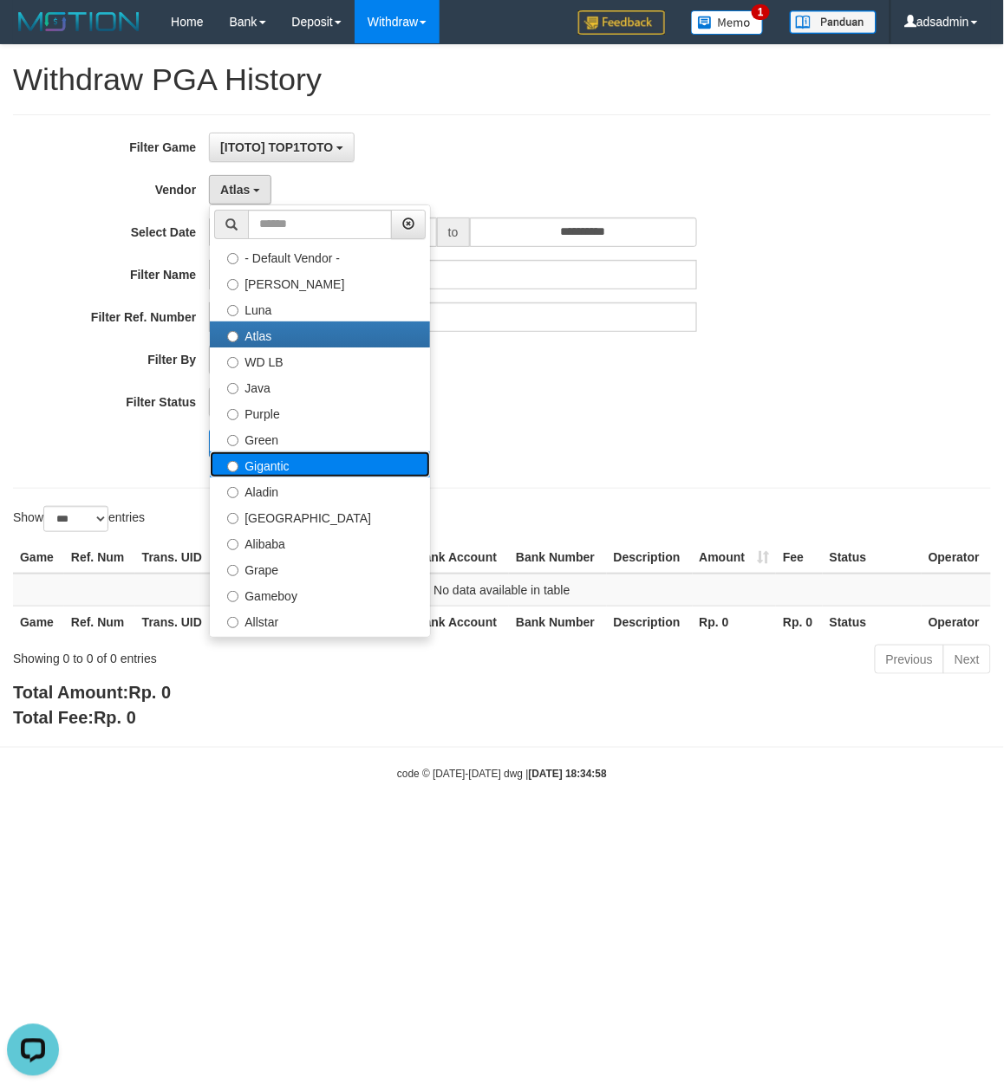
click at [278, 462] on label "Gigantic" at bounding box center [320, 465] width 220 height 26
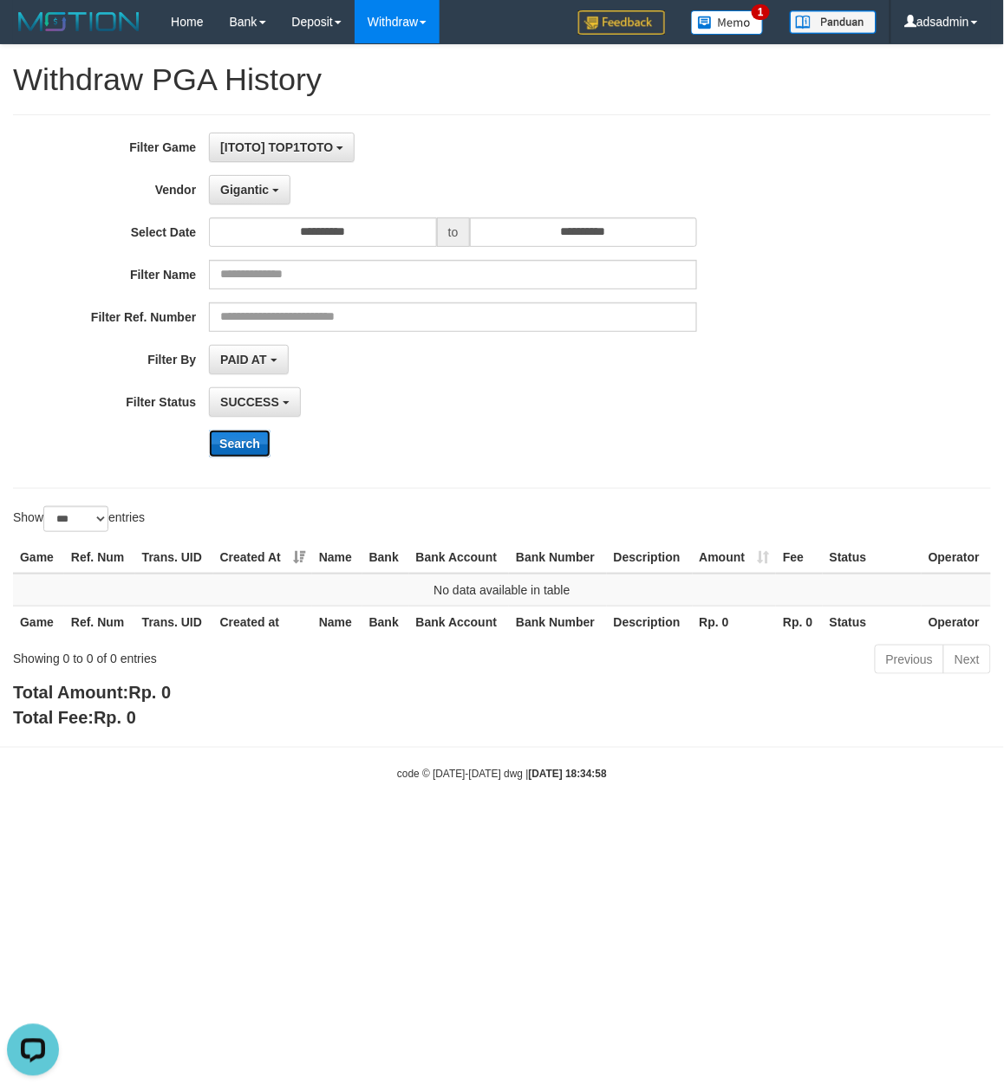
click at [254, 449] on button "Search" at bounding box center [240, 444] width 62 height 28
click at [247, 199] on button "Gigantic" at bounding box center [249, 189] width 81 height 29
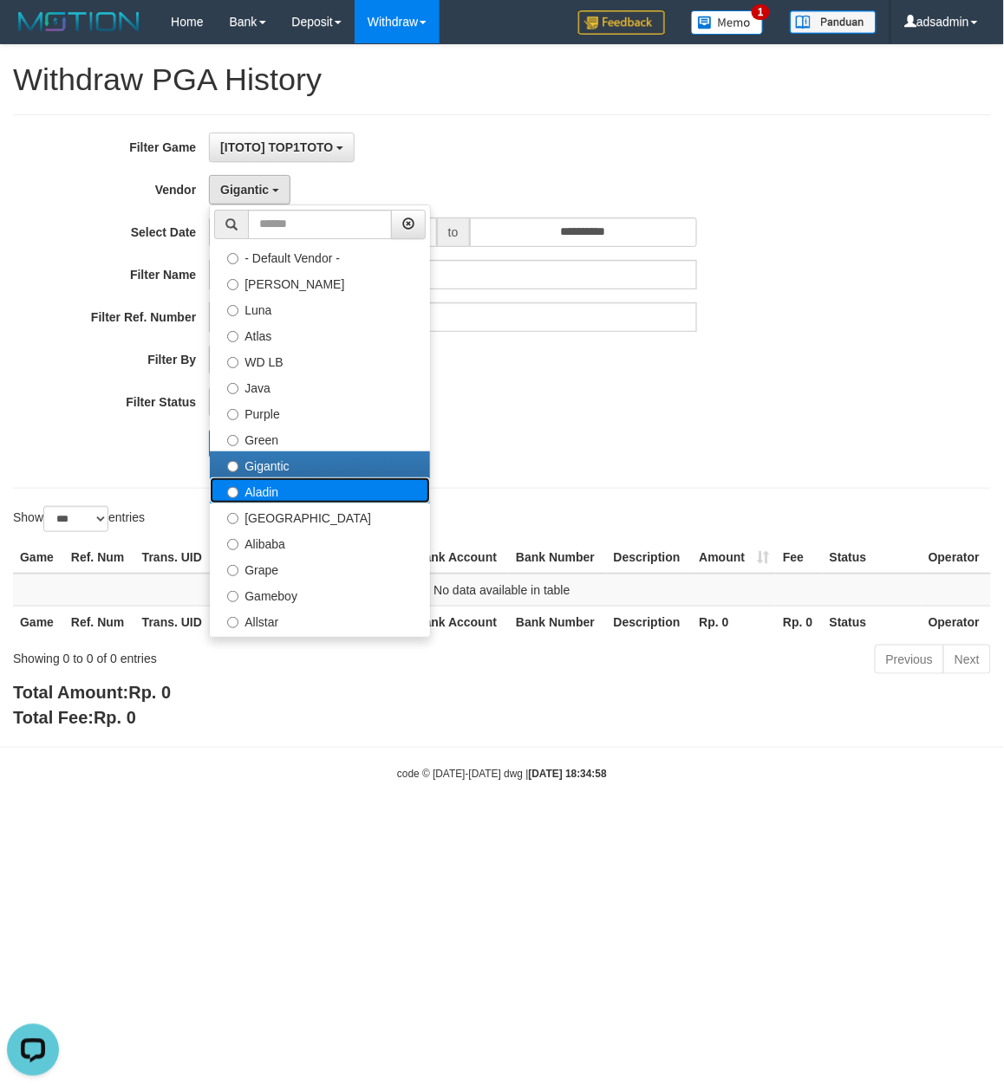
click at [246, 491] on label "Aladin" at bounding box center [320, 491] width 220 height 26
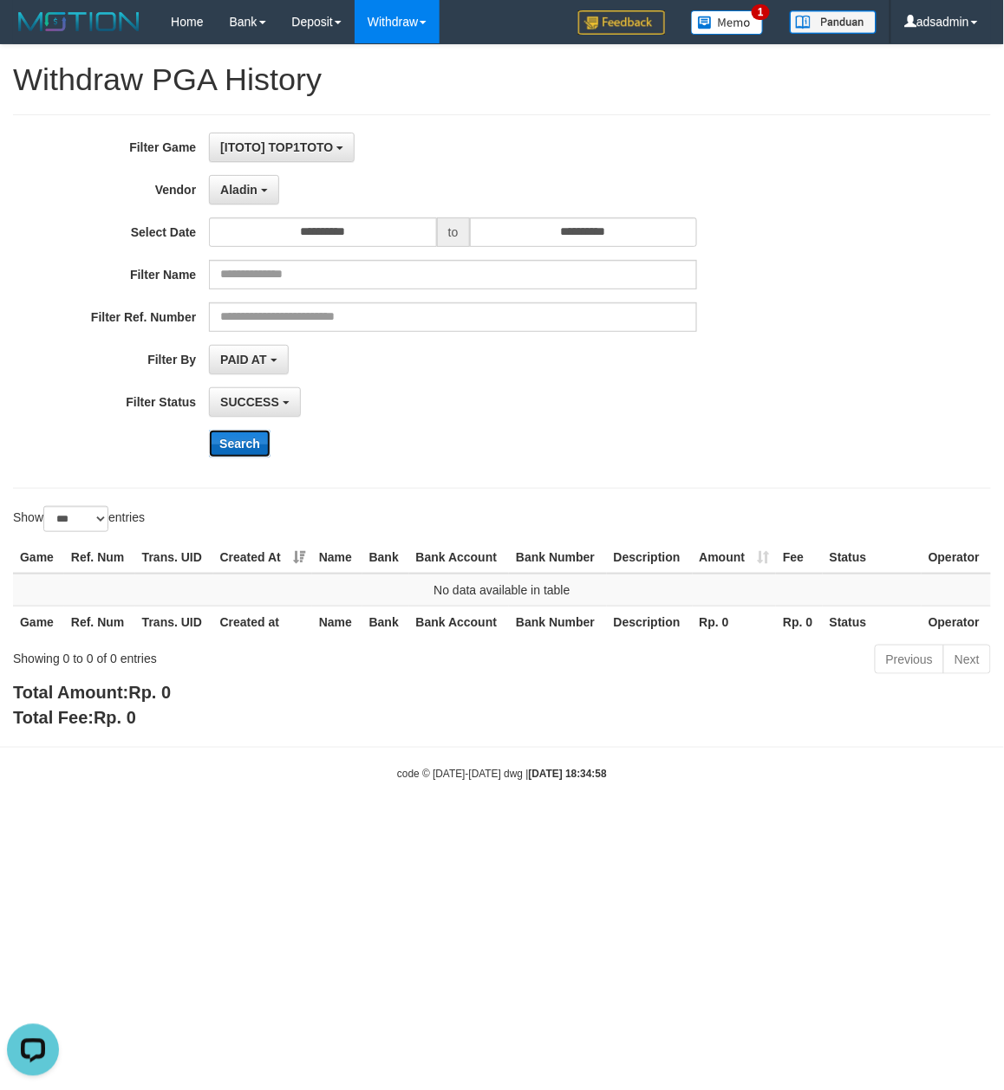
click at [247, 447] on button "Search" at bounding box center [240, 444] width 62 height 28
drag, startPoint x: 255, startPoint y: 192, endPoint x: 292, endPoint y: 493, distance: 303.1
click at [255, 192] on span "Aladin" at bounding box center [238, 190] width 37 height 14
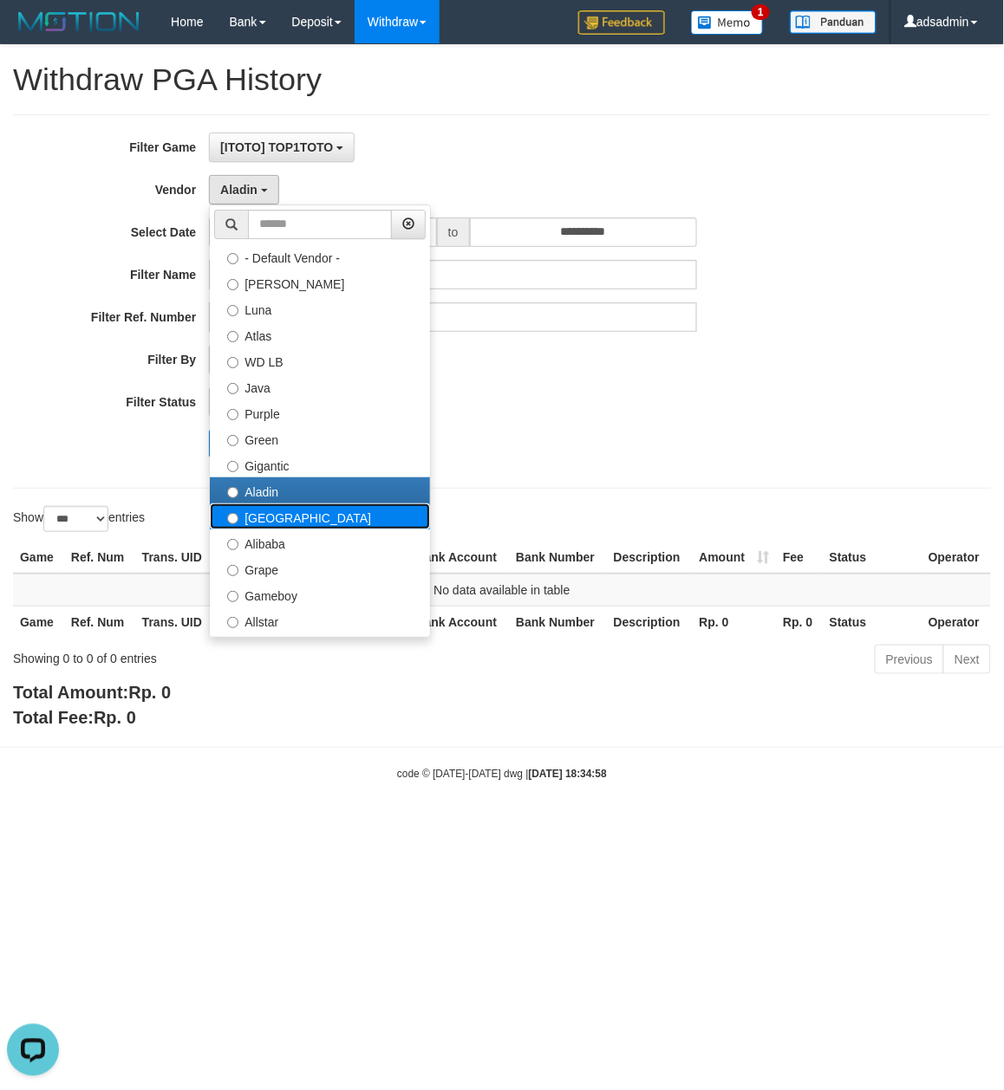
click at [290, 524] on label "Dubai" at bounding box center [320, 517] width 220 height 26
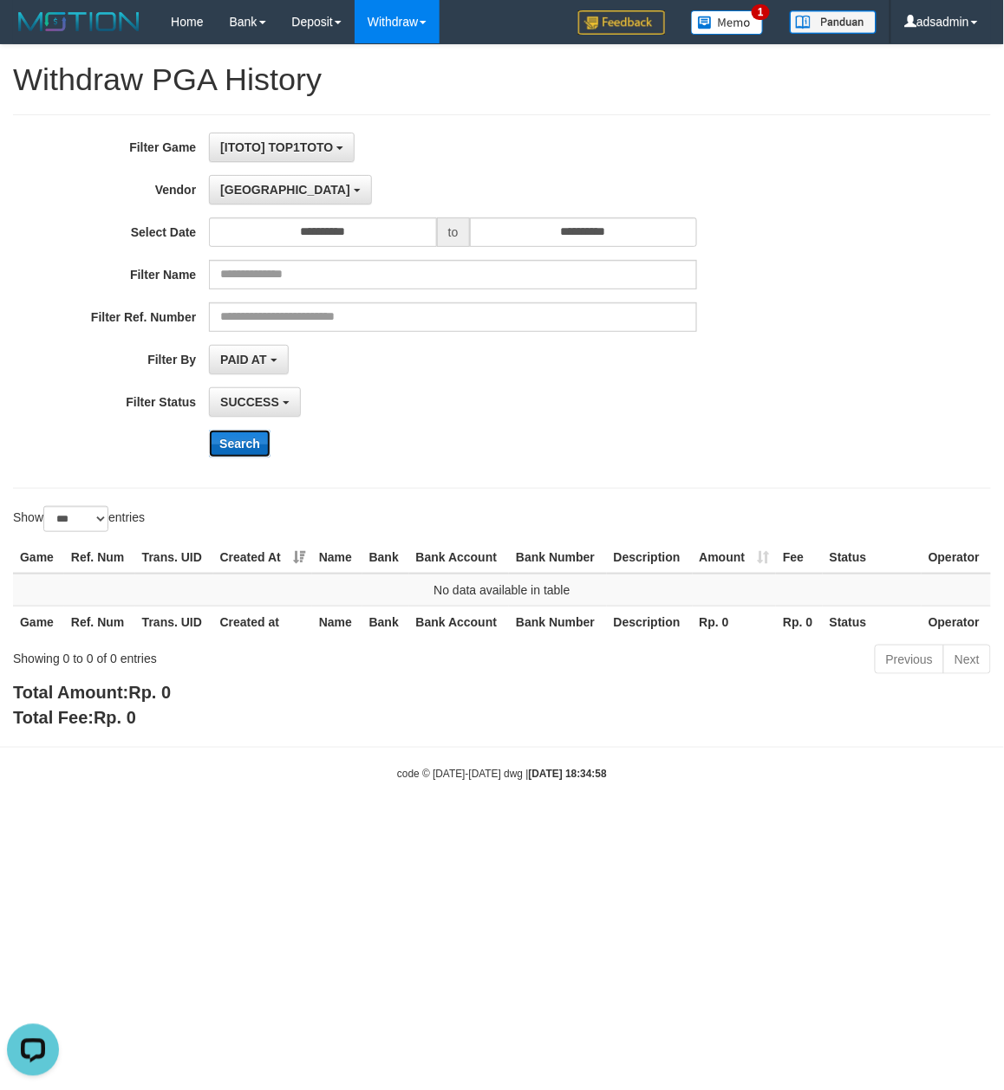
click at [250, 444] on button "Search" at bounding box center [240, 444] width 62 height 28
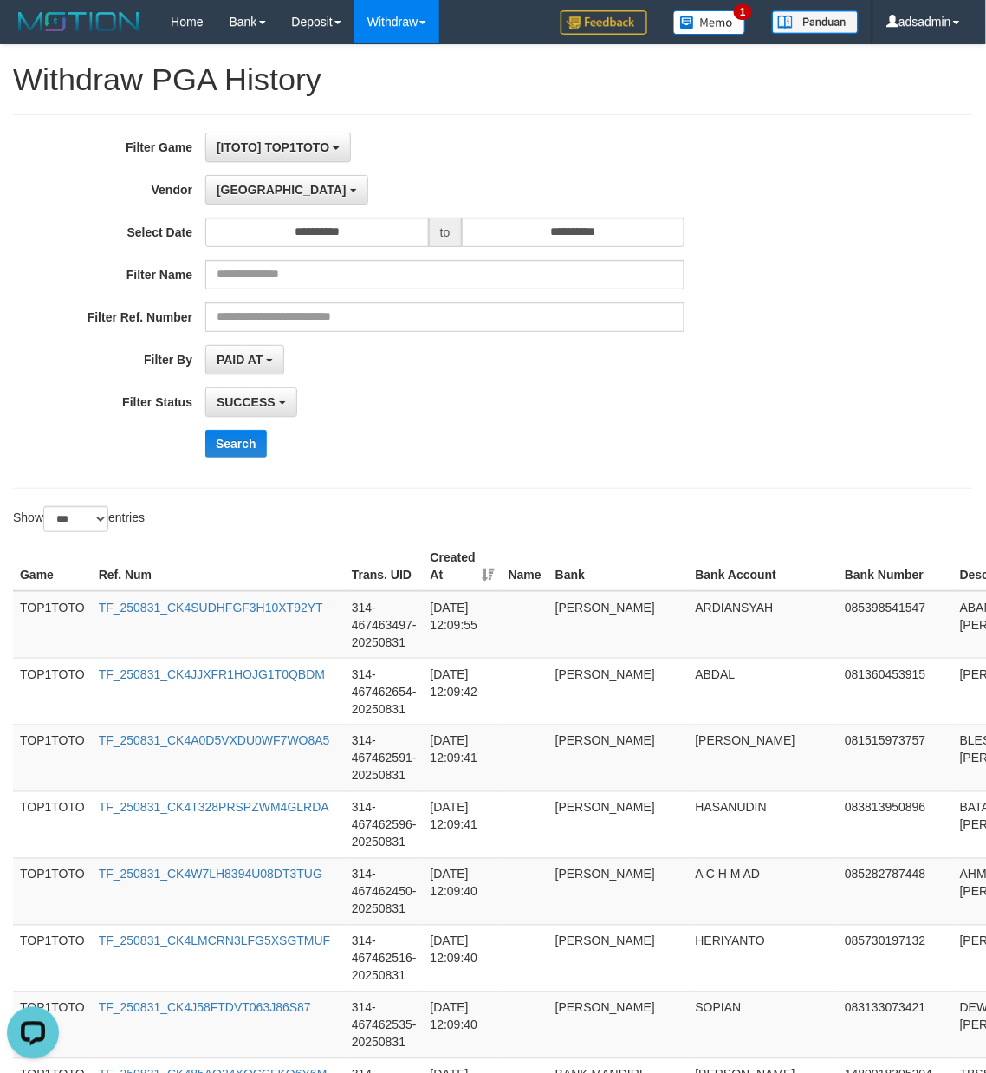
click at [511, 426] on div "**********" at bounding box center [411, 302] width 822 height 338
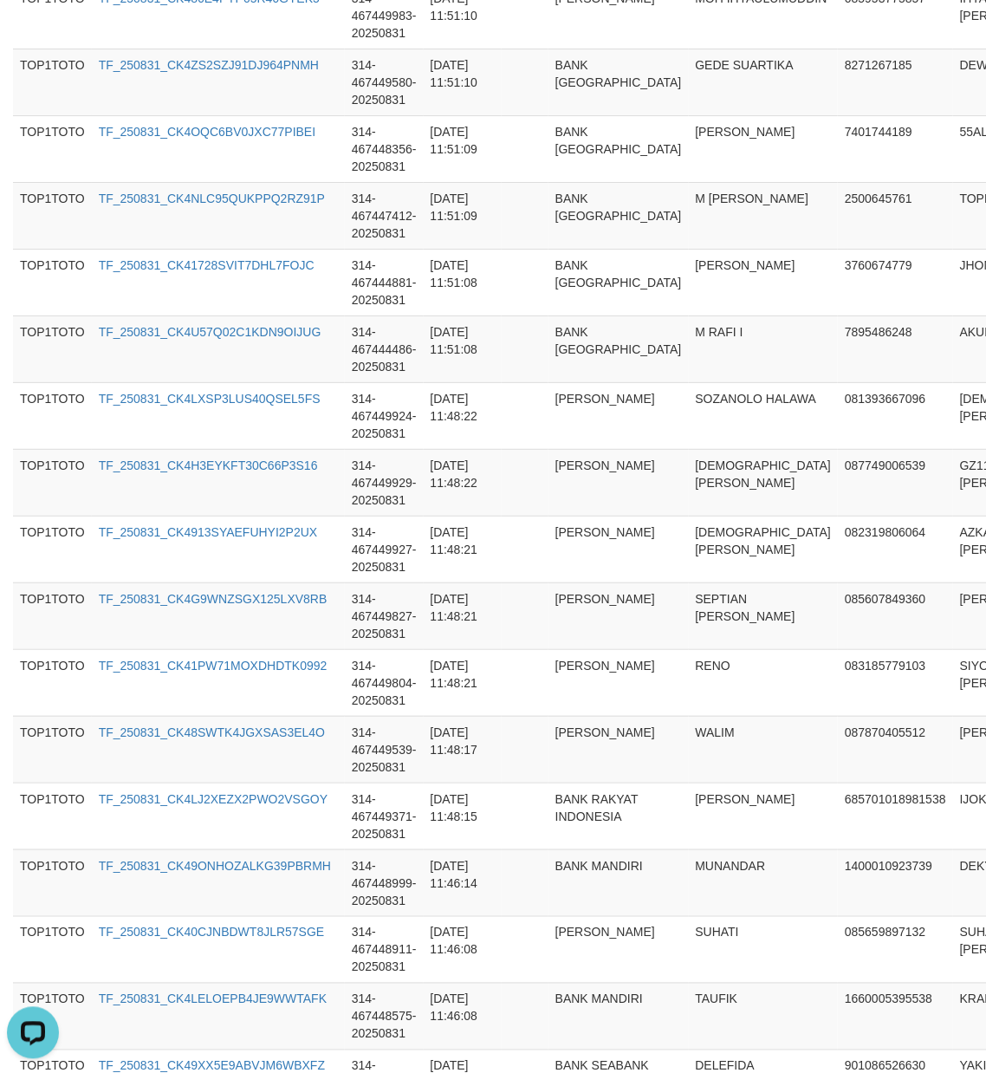
scroll to position [6461, 0]
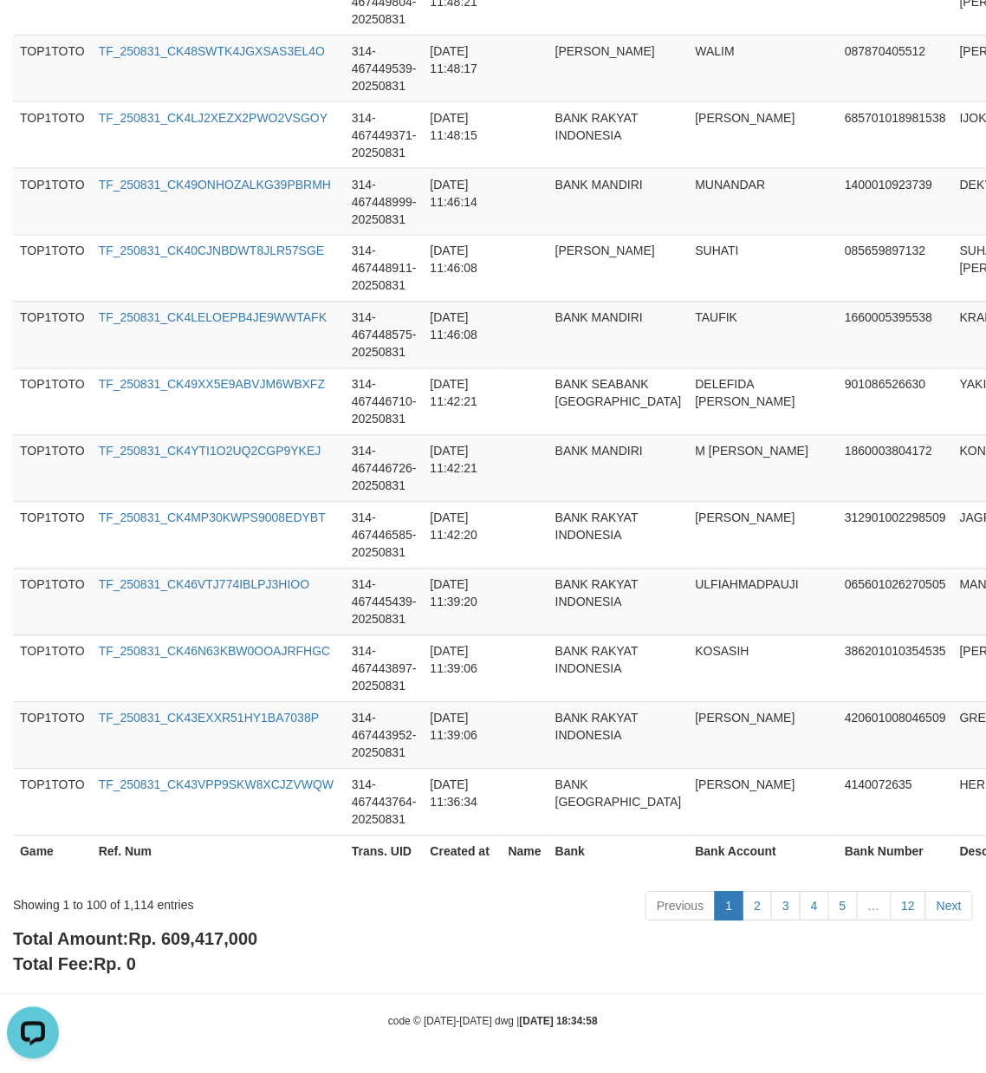
click at [240, 945] on span "Rp. 609,417,000" at bounding box center [192, 939] width 129 height 19
click at [133, 907] on div "Showing 1 to 100 of 1,114 entries" at bounding box center [205, 902] width 385 height 24
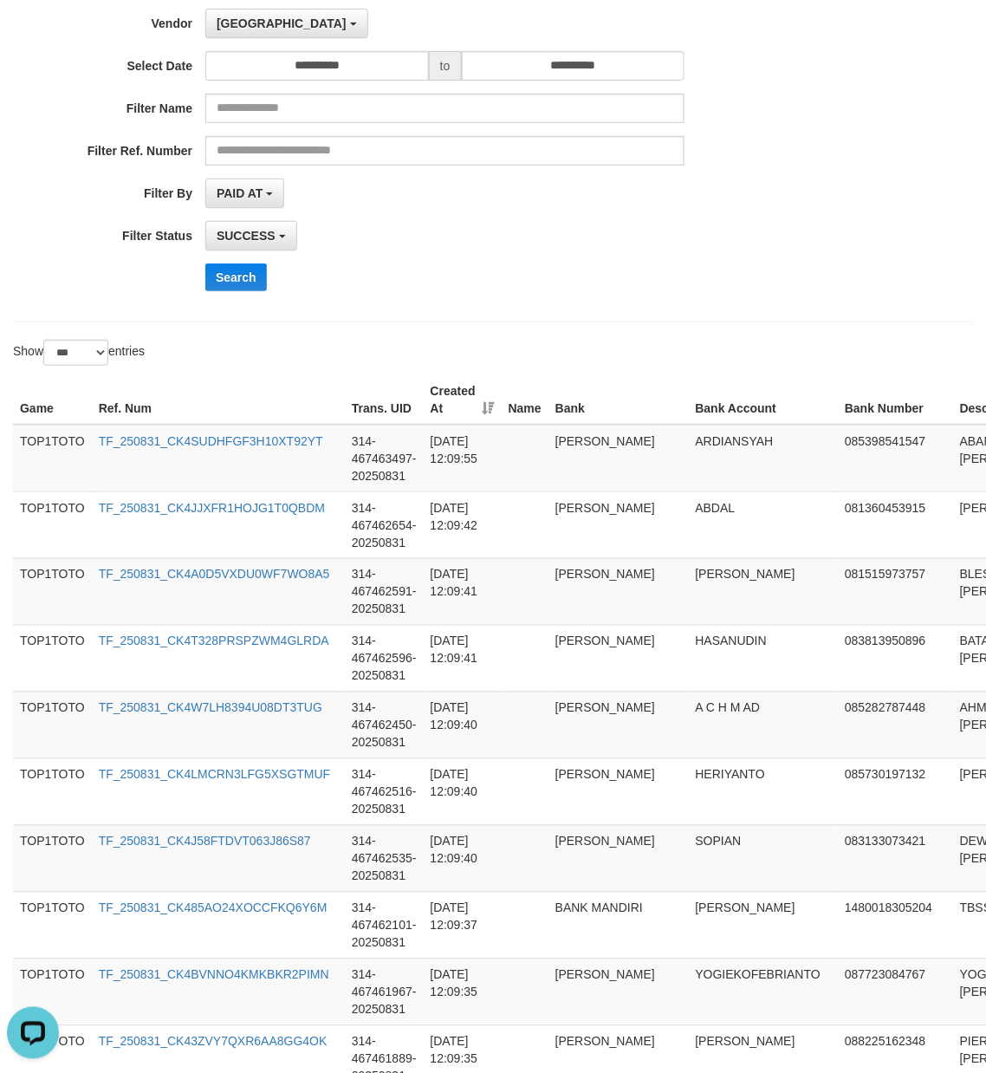
scroll to position [0, 0]
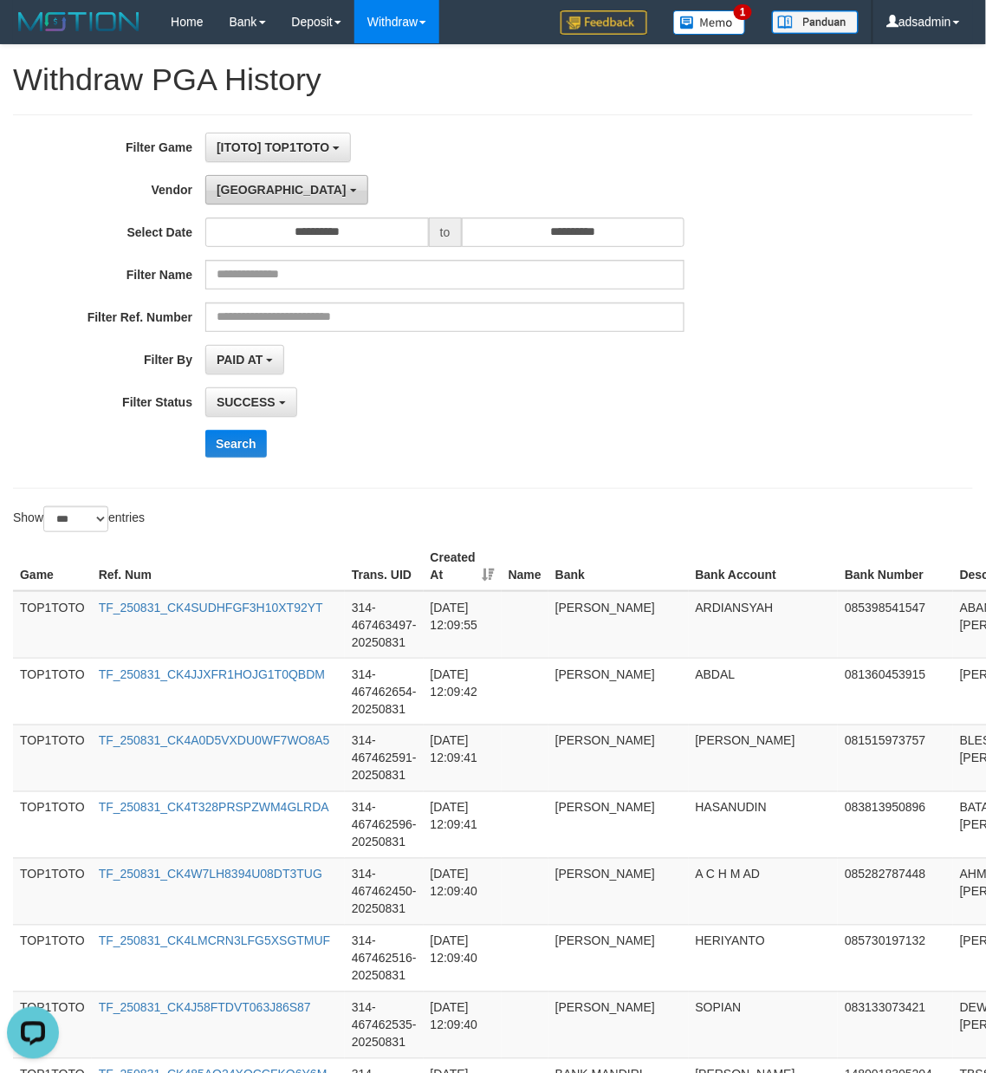
click at [227, 194] on span "Dubai" at bounding box center [282, 190] width 130 height 14
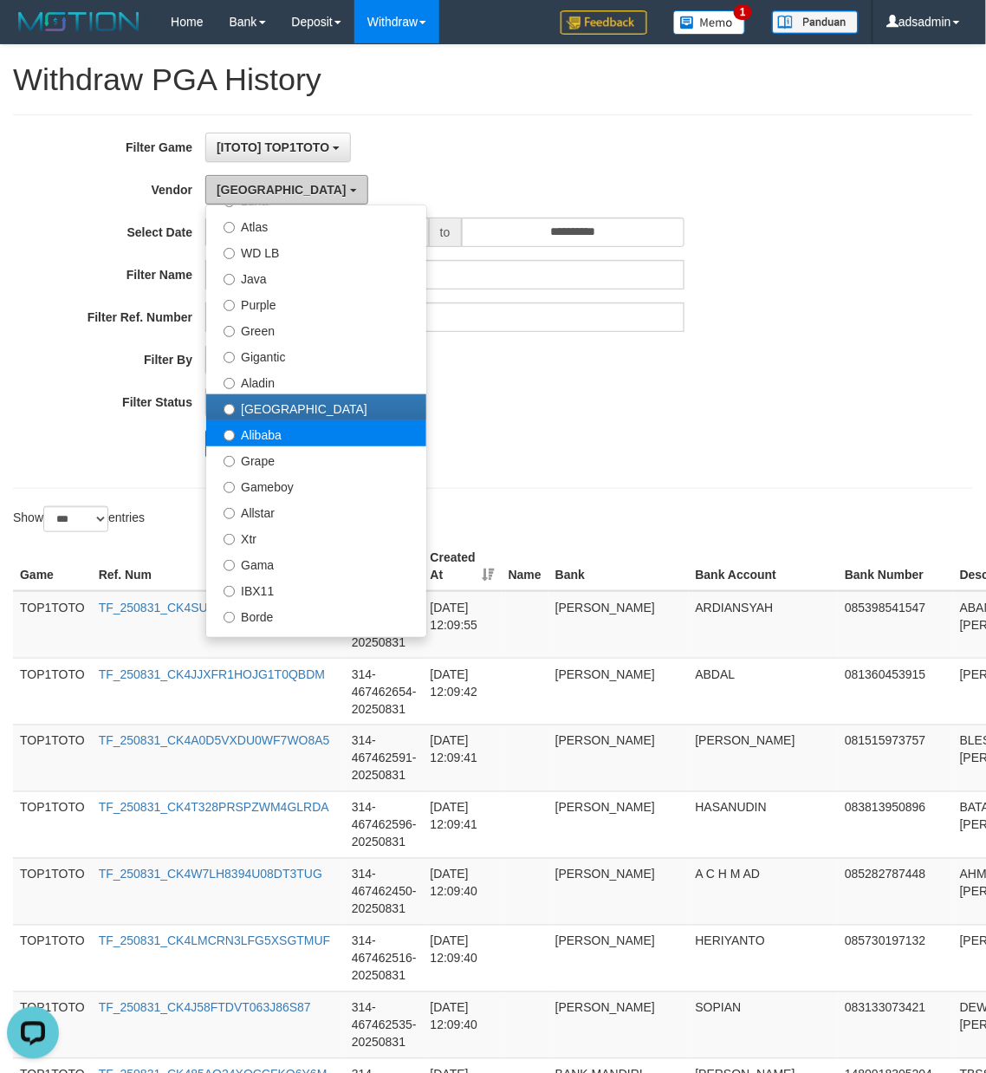
scroll to position [192, 0]
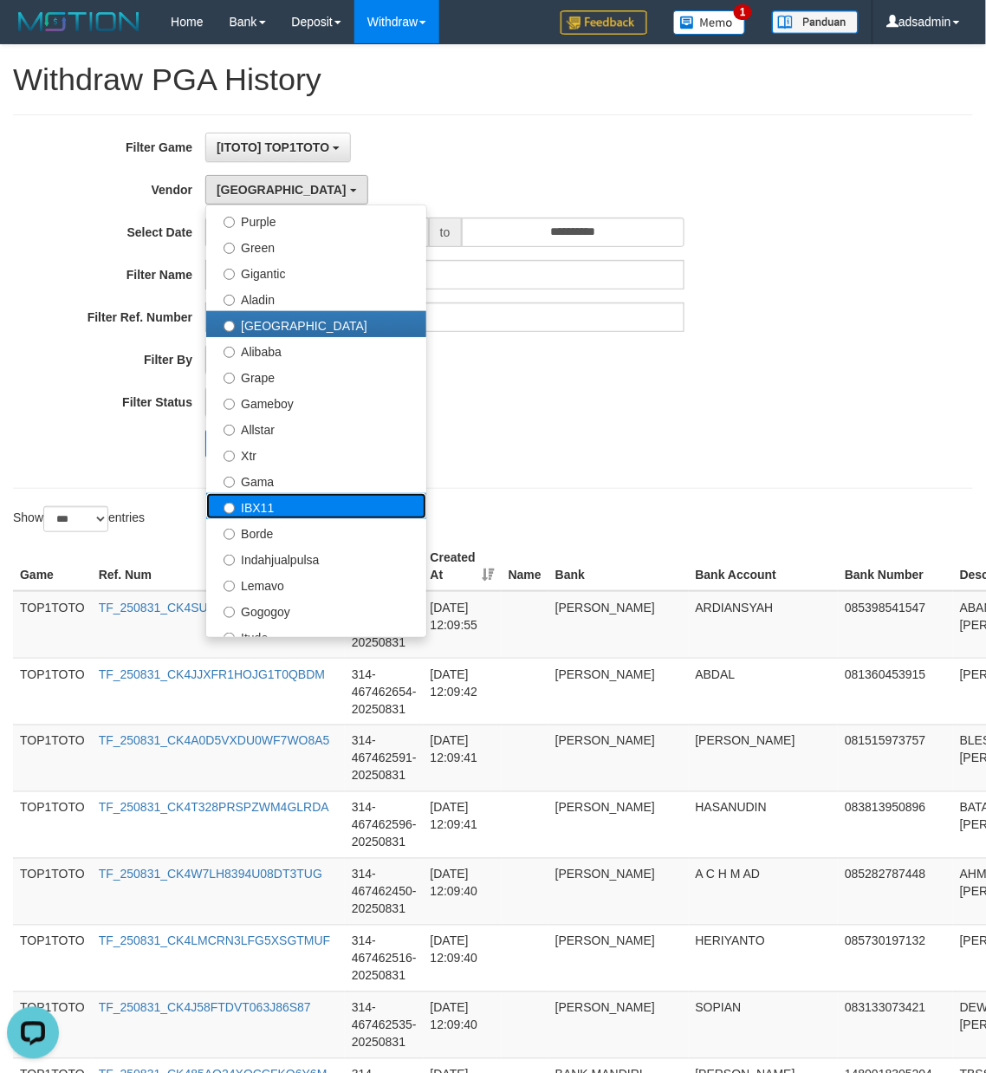
click at [298, 510] on label "IBX11" at bounding box center [316, 506] width 220 height 26
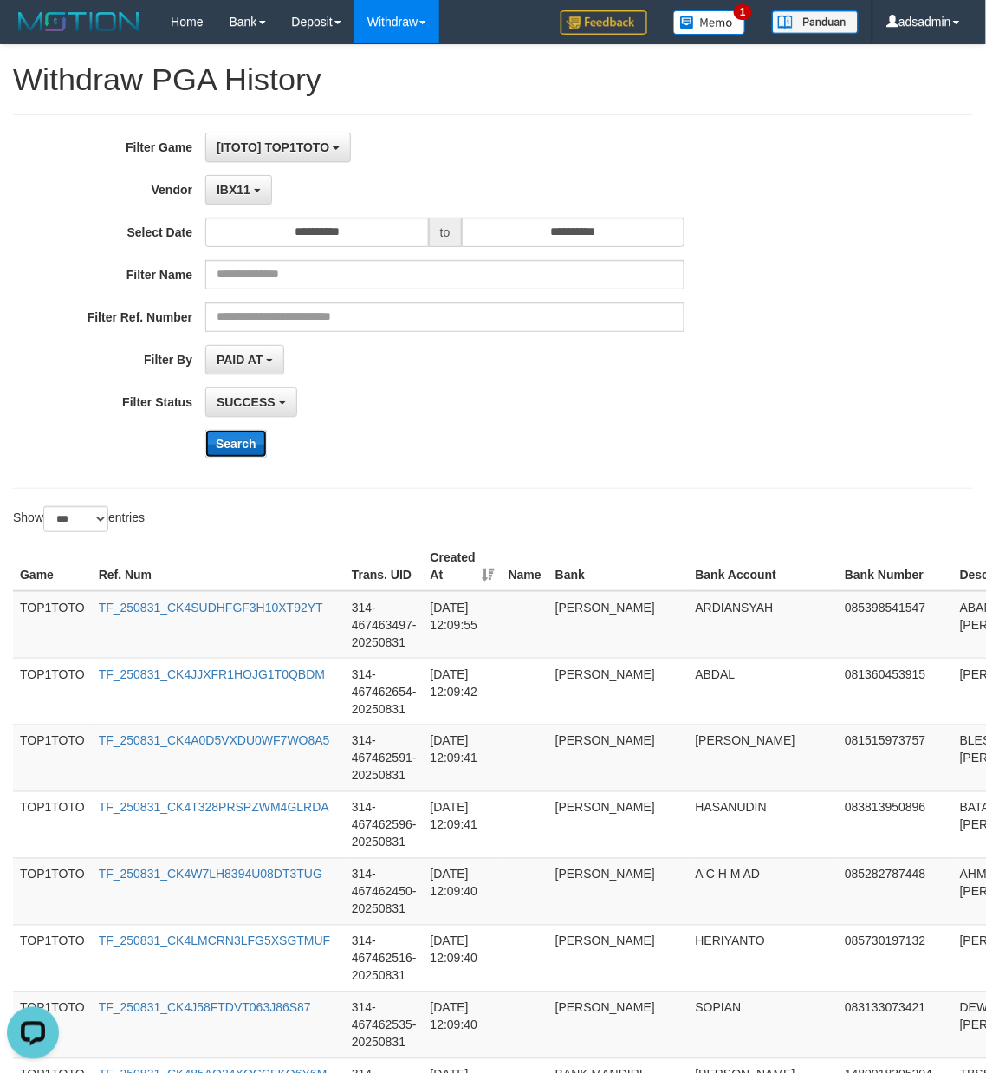
click at [236, 442] on button "Search" at bounding box center [236, 444] width 62 height 28
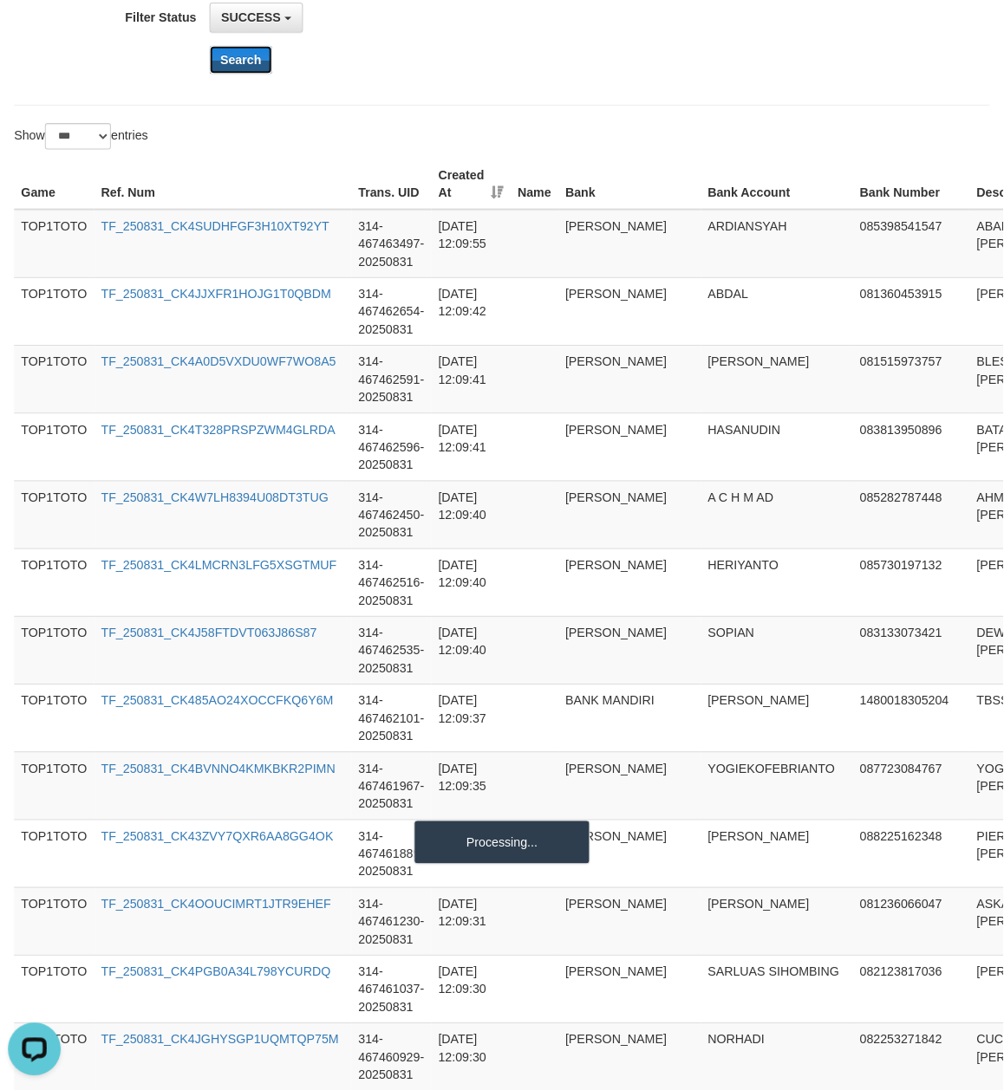
scroll to position [0, 0]
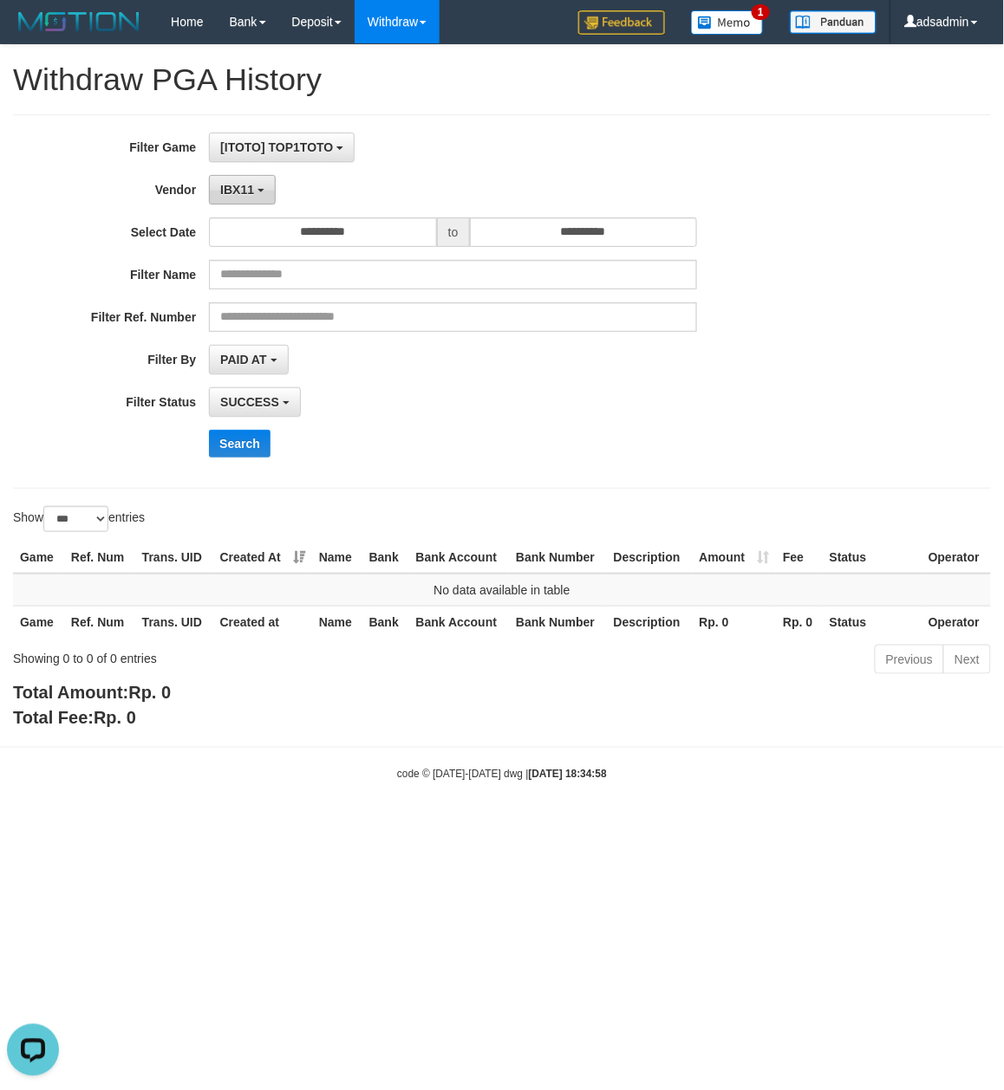
click at [239, 187] on span "IBX11" at bounding box center [237, 190] width 34 height 14
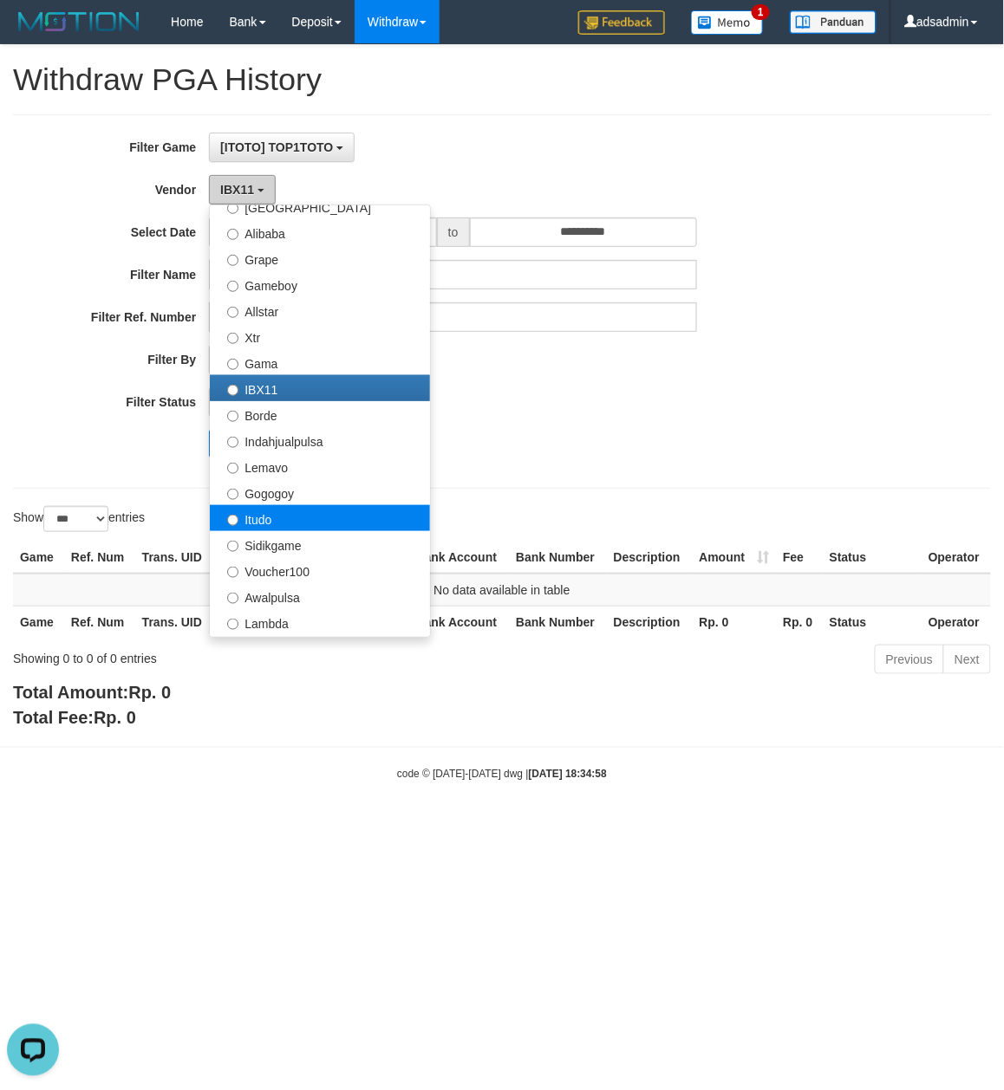
scroll to position [386, 0]
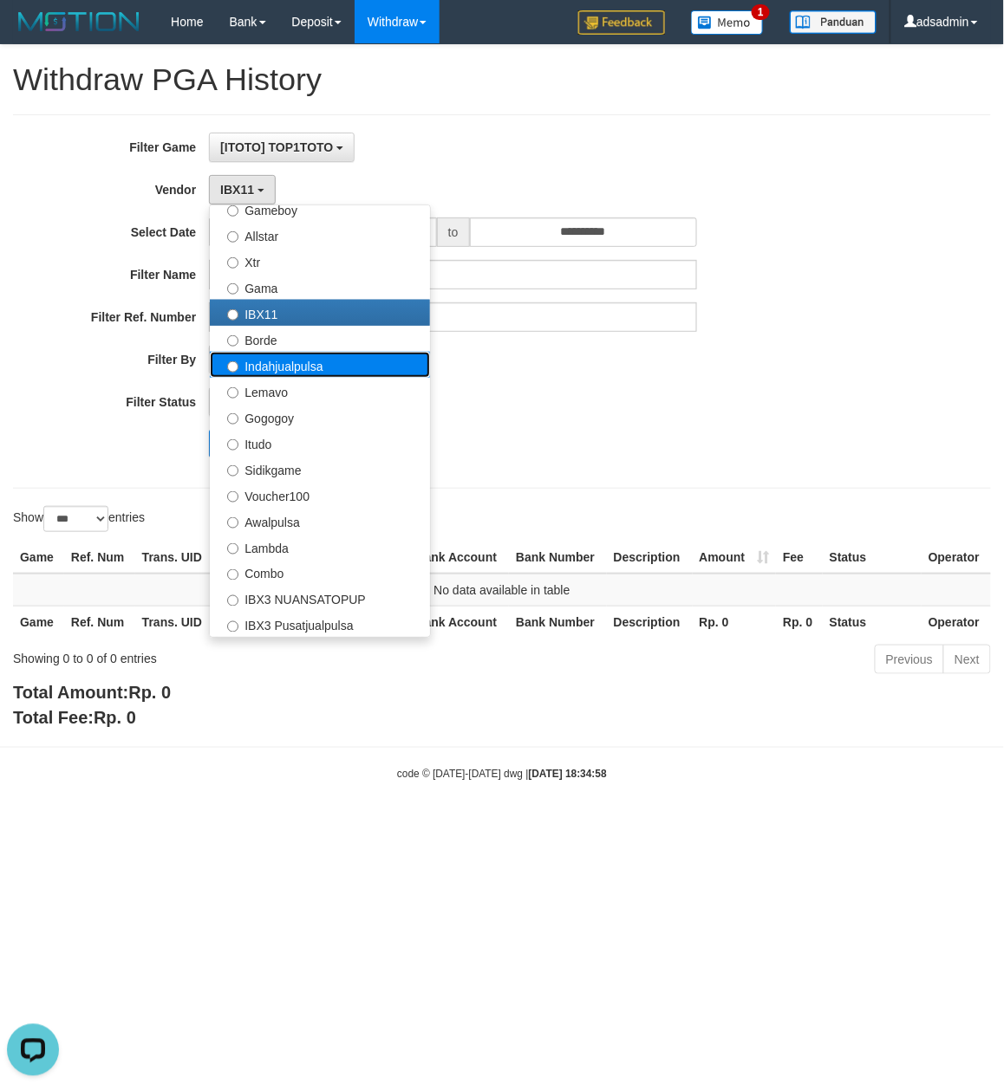
click at [312, 368] on label "Indahjualpulsa" at bounding box center [320, 365] width 220 height 26
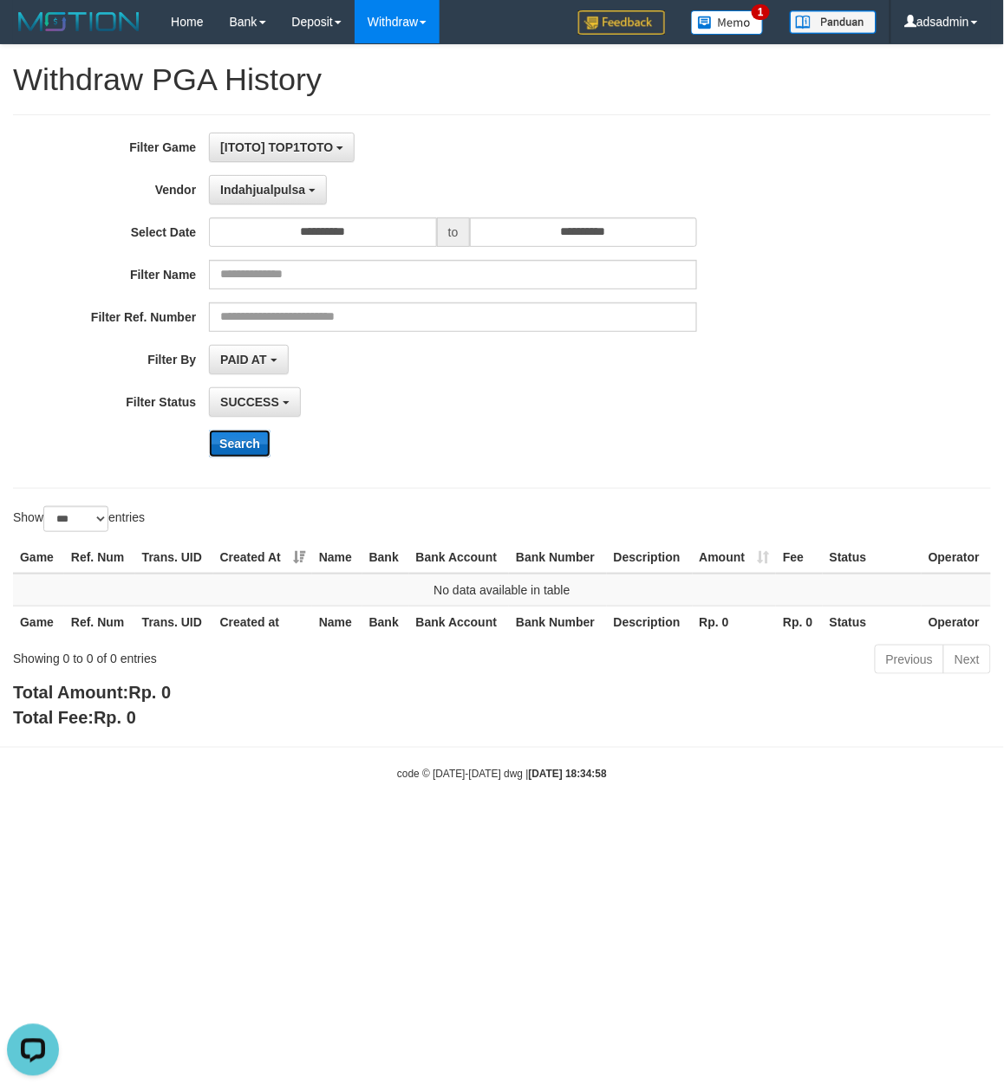
click at [254, 446] on button "Search" at bounding box center [240, 444] width 62 height 28
click at [284, 187] on span "Indahjualpulsa" at bounding box center [262, 190] width 85 height 14
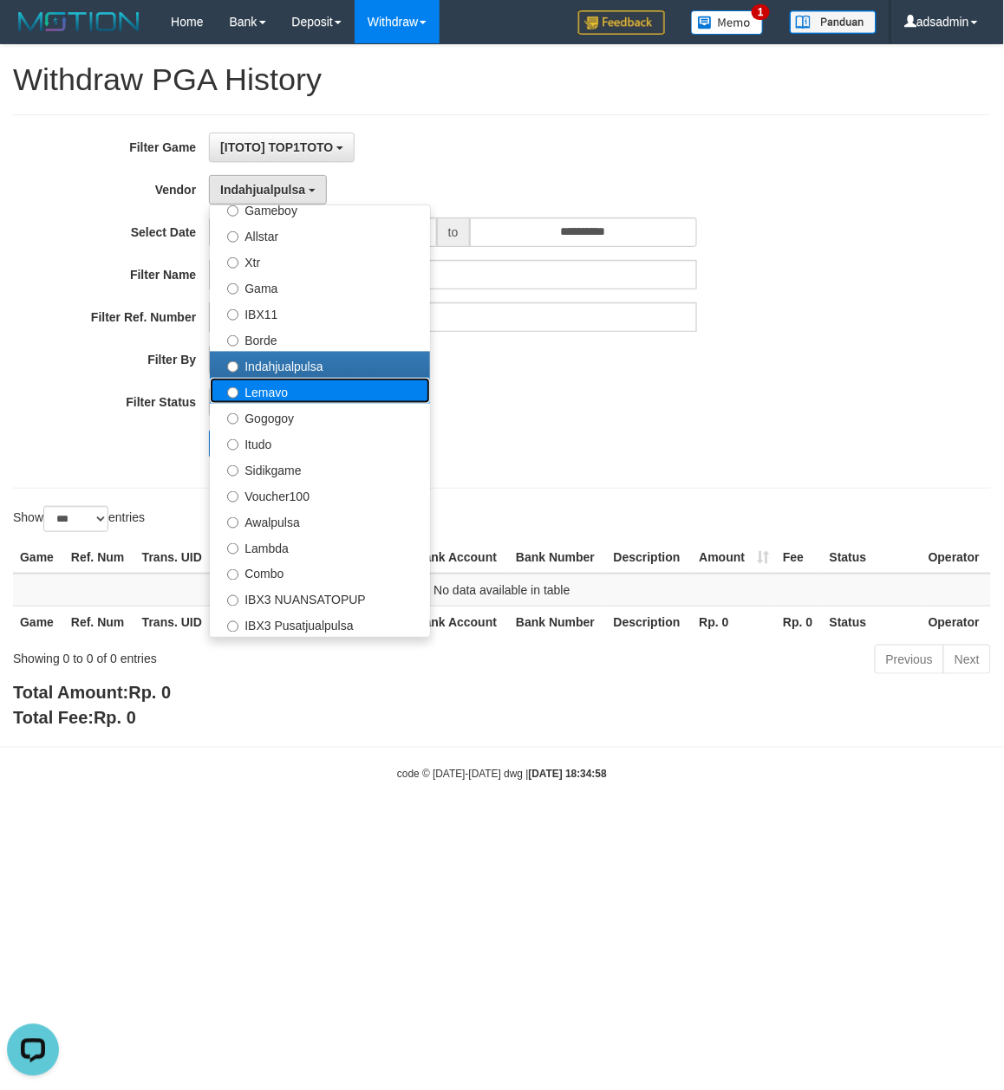
click at [323, 392] on label "Lemavo" at bounding box center [320, 391] width 220 height 26
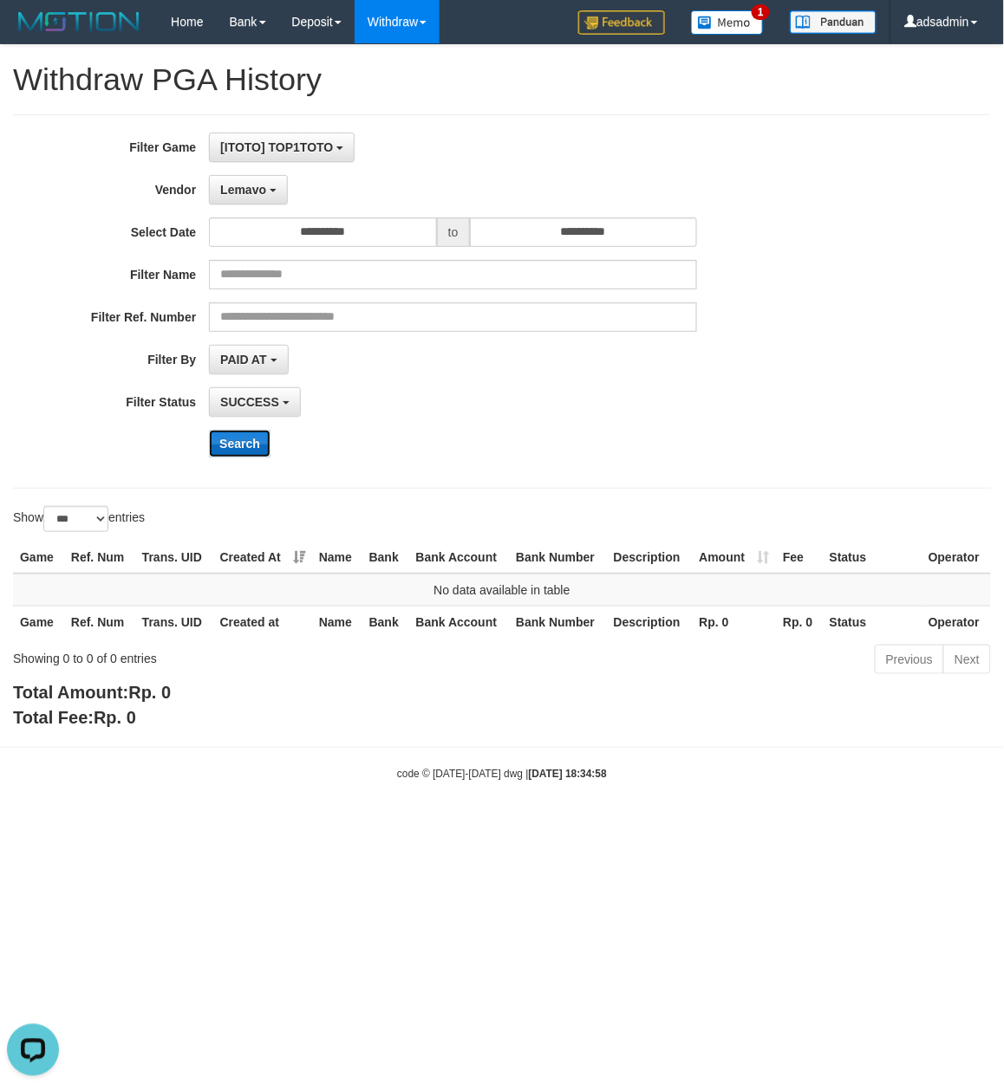
click at [248, 442] on button "Search" at bounding box center [240, 444] width 62 height 28
click at [274, 194] on button "Lemavo" at bounding box center [248, 189] width 79 height 29
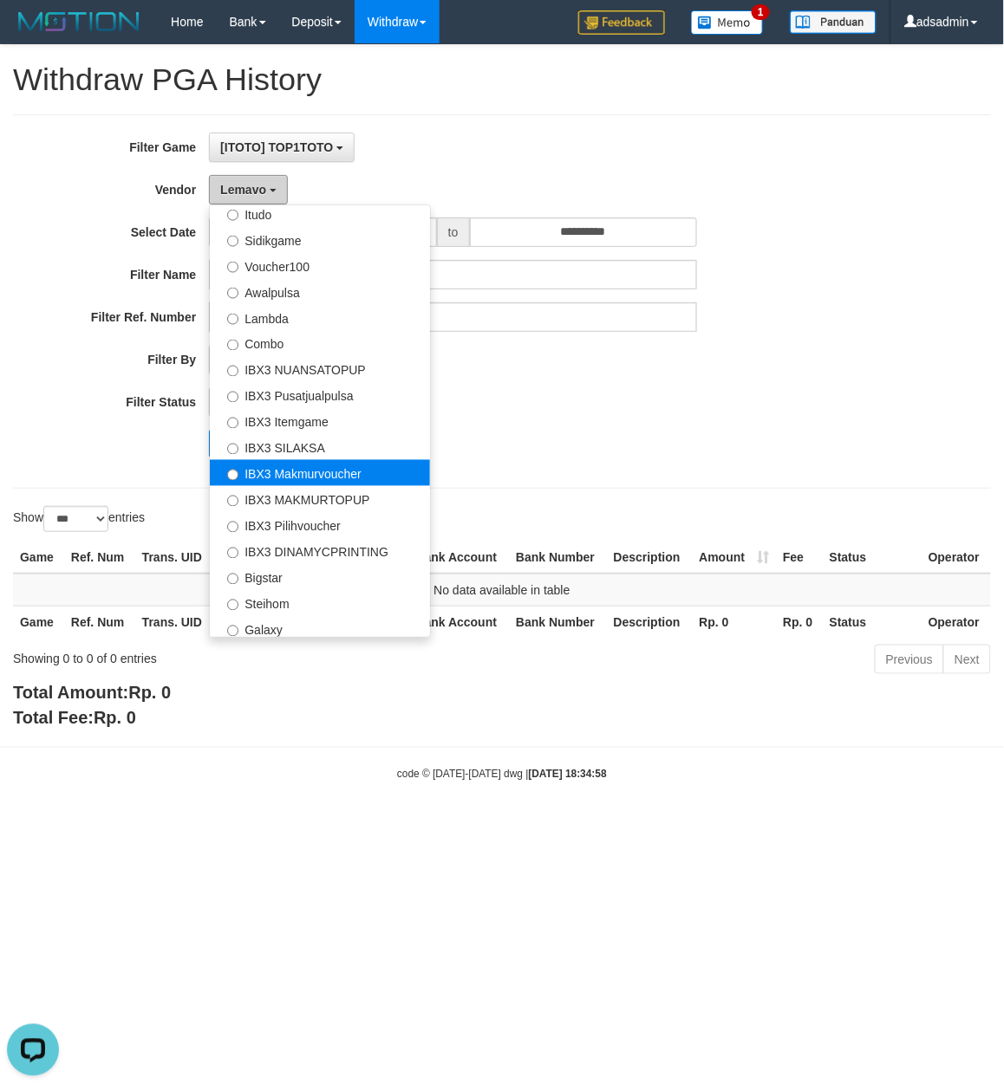
scroll to position [648, 0]
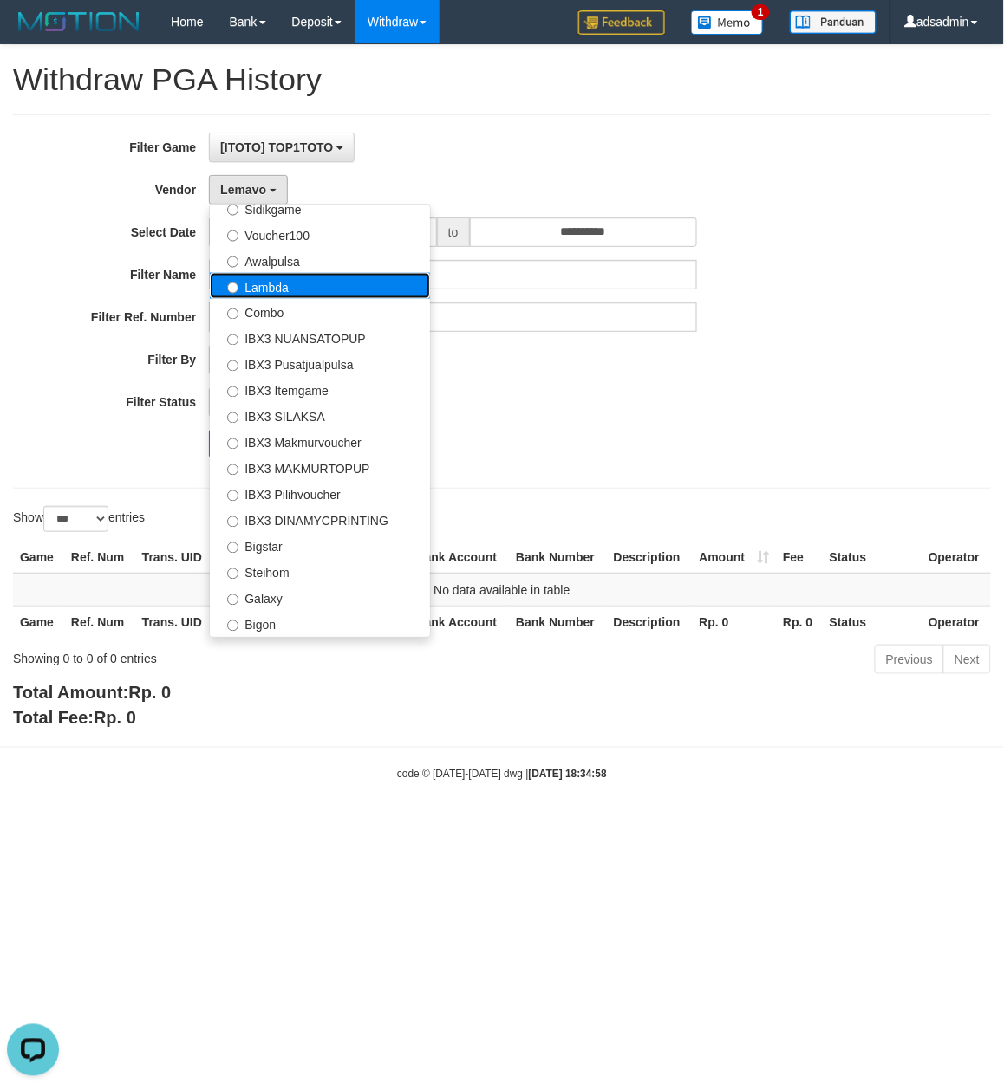
click at [309, 285] on label "Lambda" at bounding box center [320, 286] width 220 height 26
select select "**********"
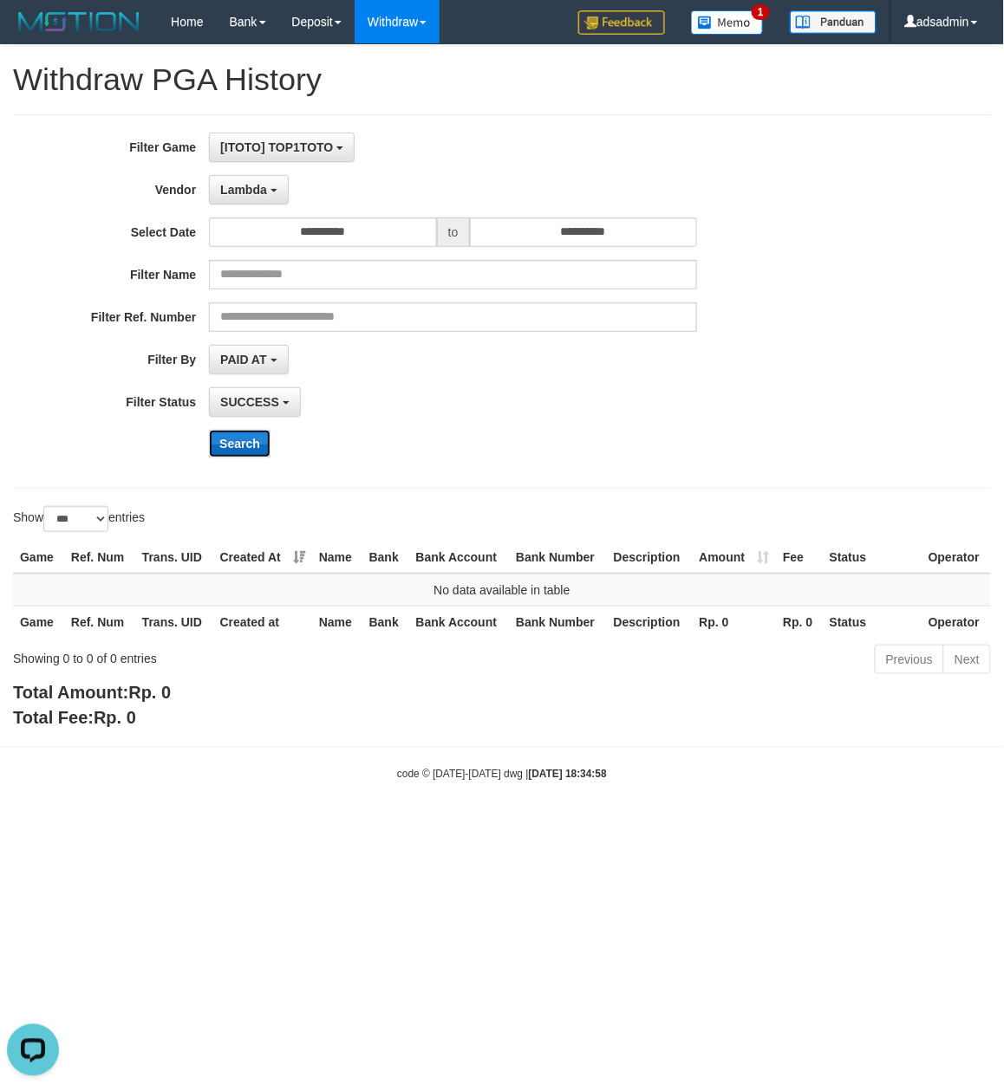
click at [238, 446] on button "Search" at bounding box center [240, 444] width 62 height 28
click at [255, 191] on span "Lambda" at bounding box center [243, 190] width 47 height 14
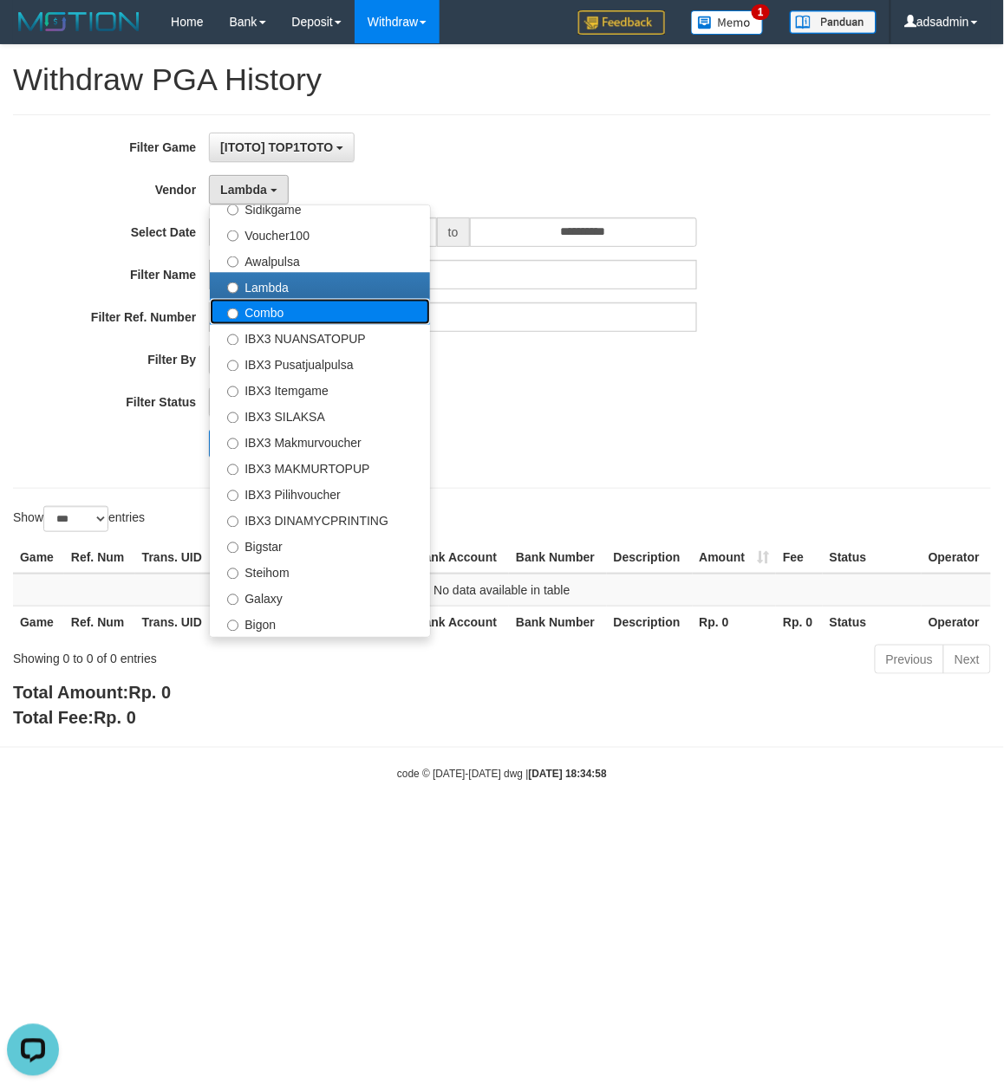
click at [295, 317] on label "Combo" at bounding box center [320, 312] width 220 height 26
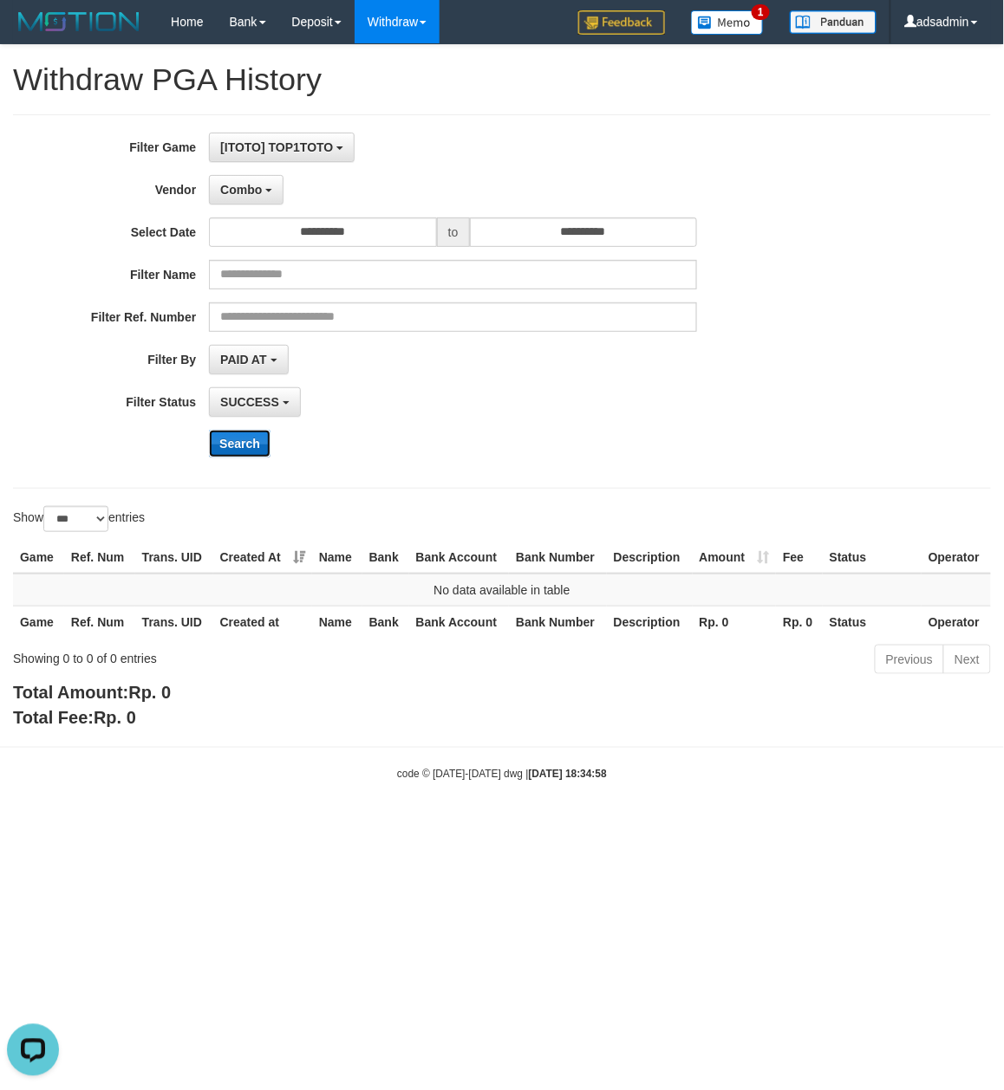
click at [240, 447] on button "Search" at bounding box center [240, 444] width 62 height 28
click at [254, 187] on span "Combo" at bounding box center [241, 190] width 42 height 14
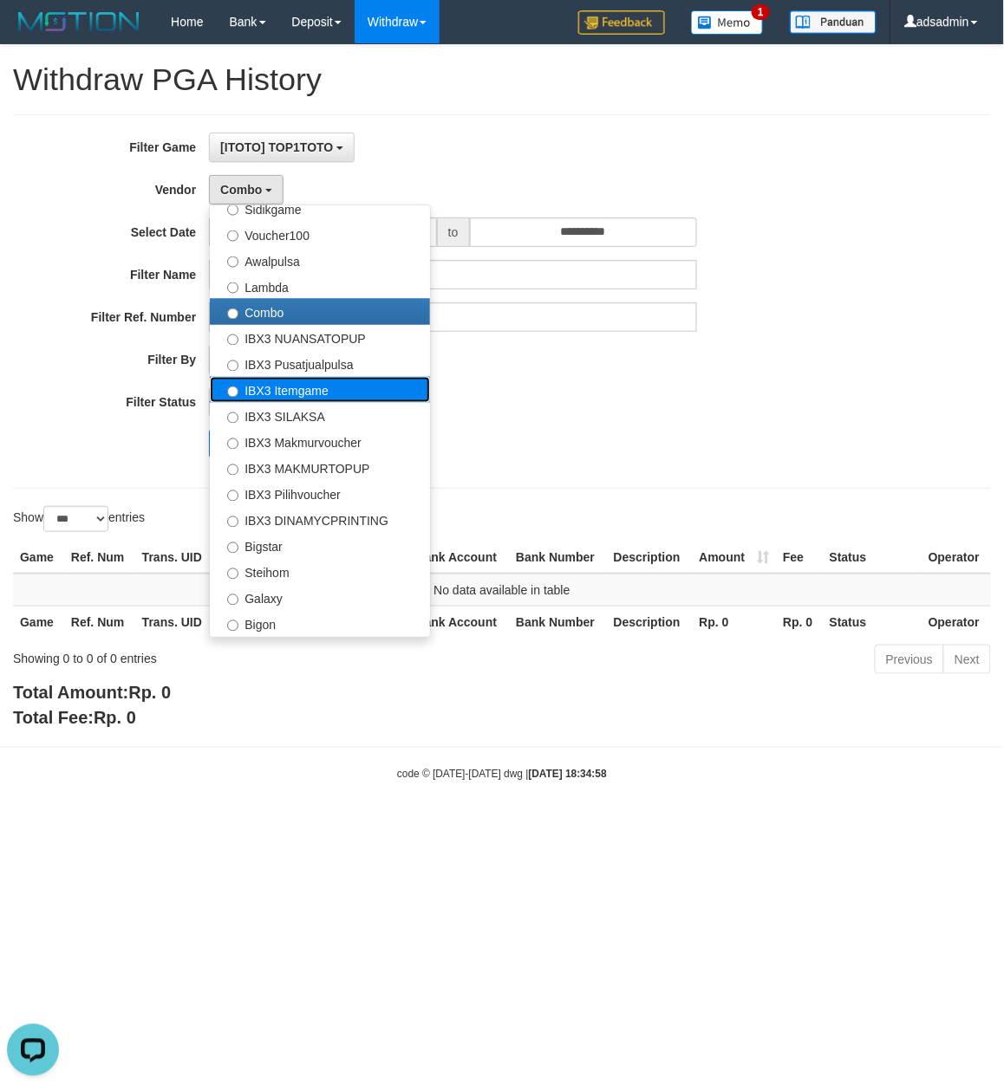
click at [347, 389] on label "IBX3 Itemgame" at bounding box center [320, 390] width 220 height 26
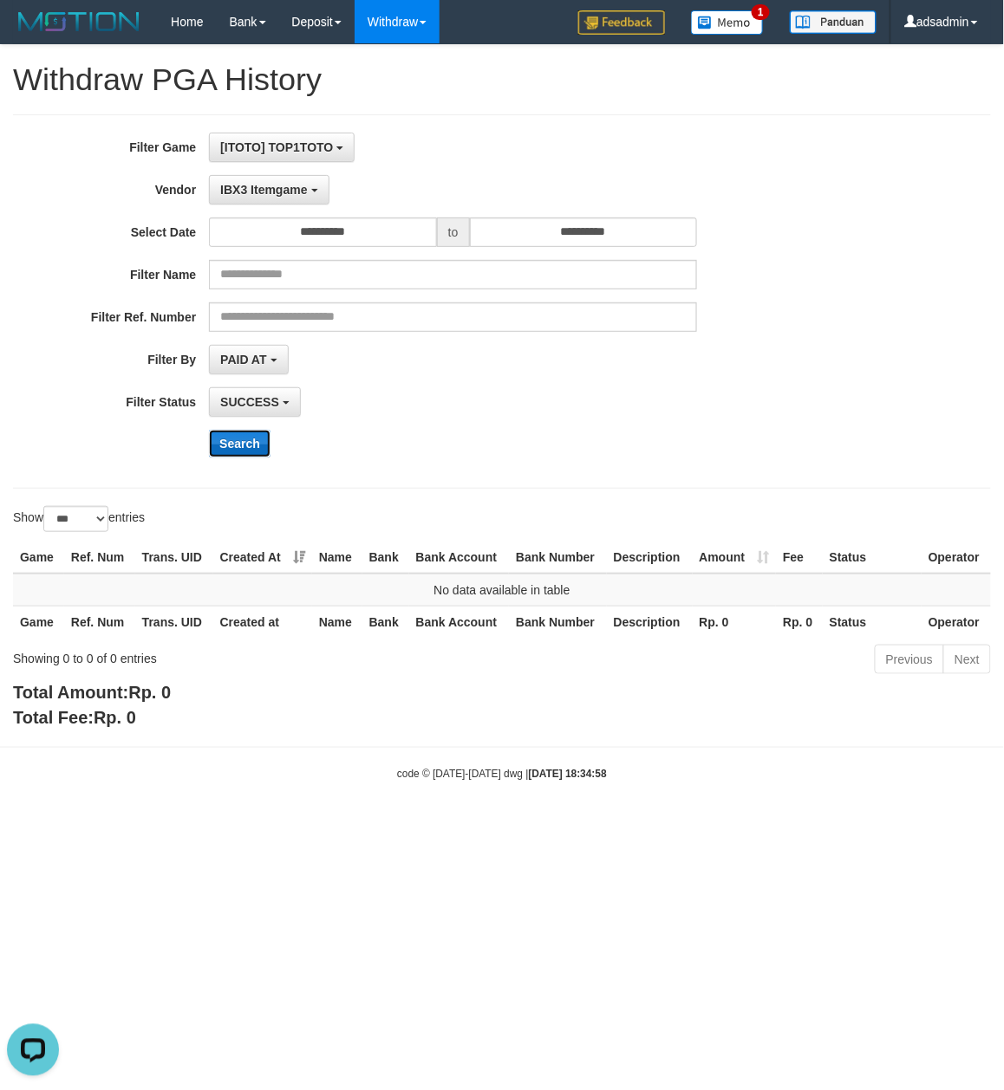
click at [240, 451] on button "Search" at bounding box center [240, 444] width 62 height 28
click at [275, 191] on span "IBX3 Itemgame" at bounding box center [263, 190] width 87 height 14
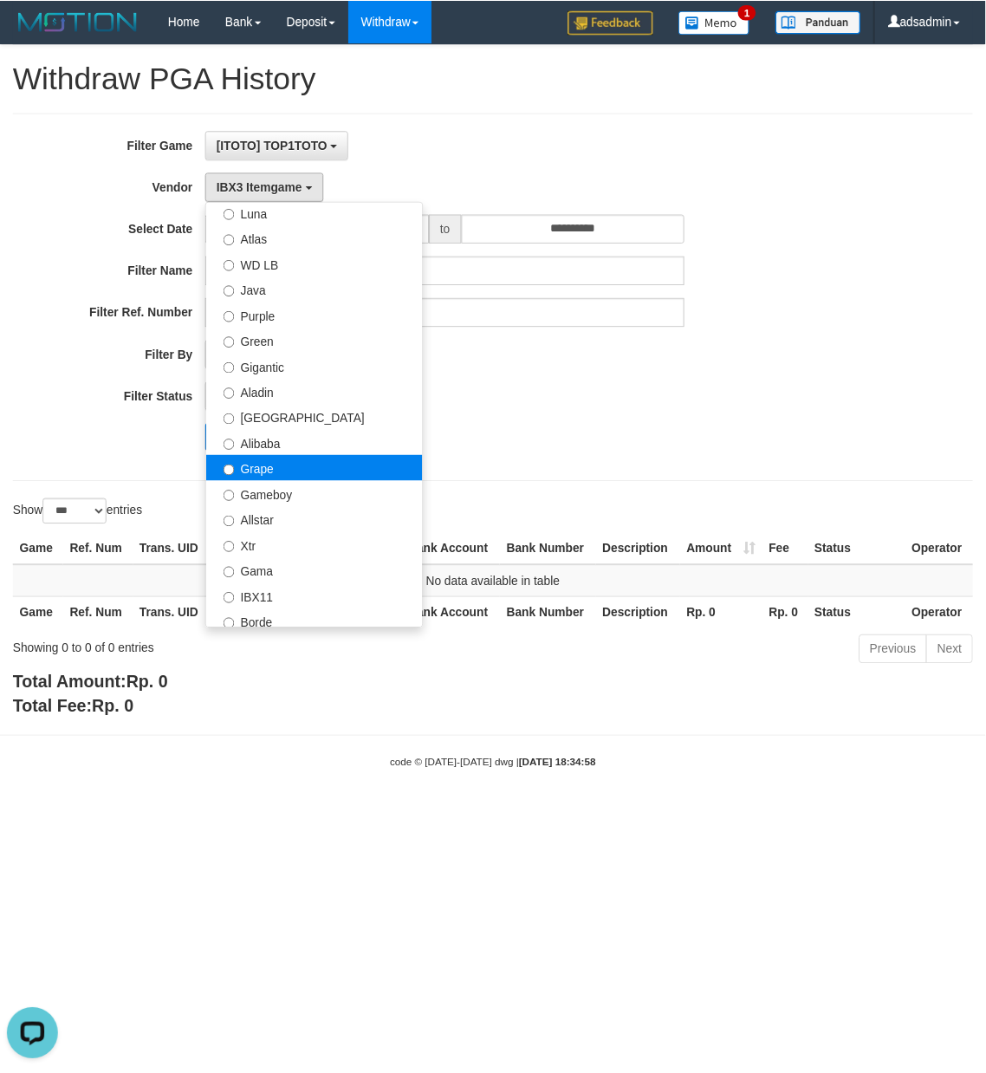
scroll to position [0, 0]
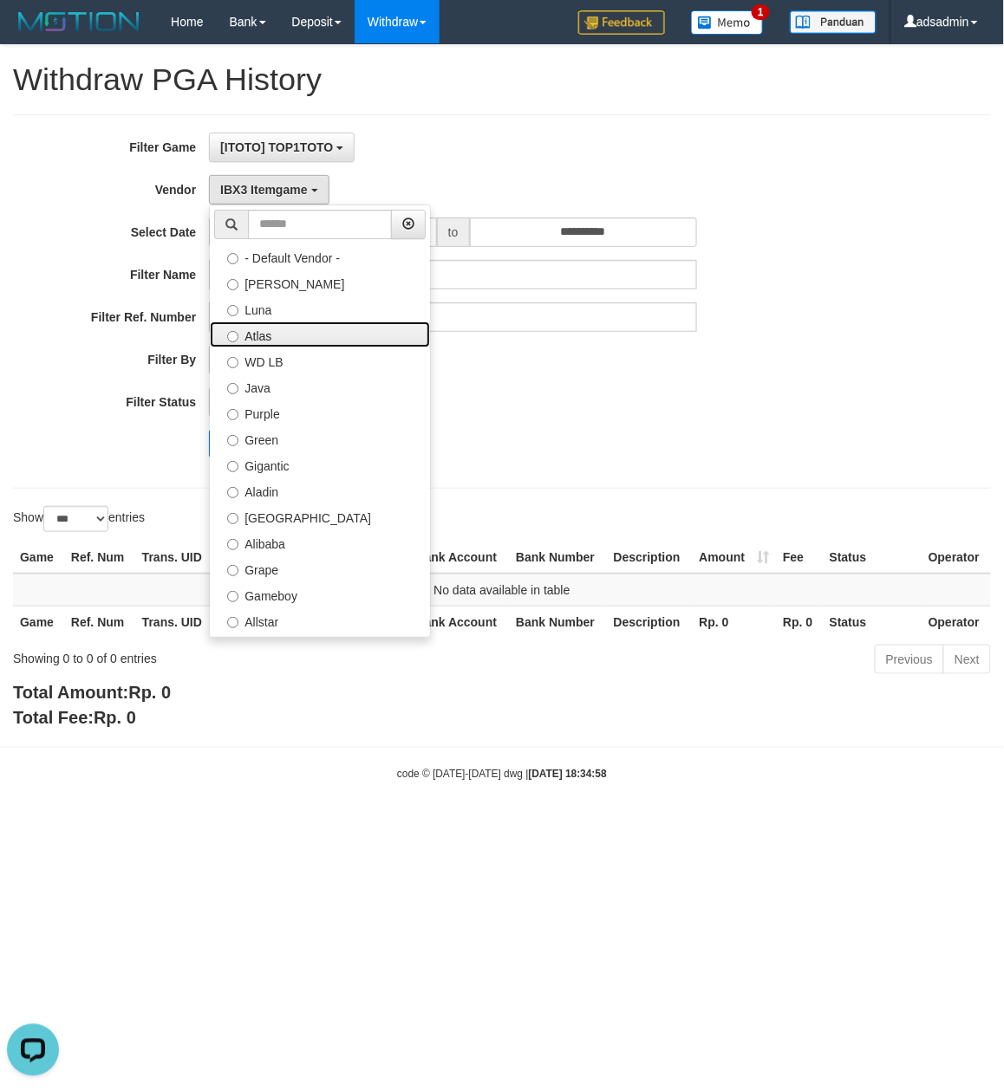
drag, startPoint x: 337, startPoint y: 329, endPoint x: 331, endPoint y: 336, distance: 9.2
click at [337, 328] on label "Atlas" at bounding box center [320, 335] width 220 height 26
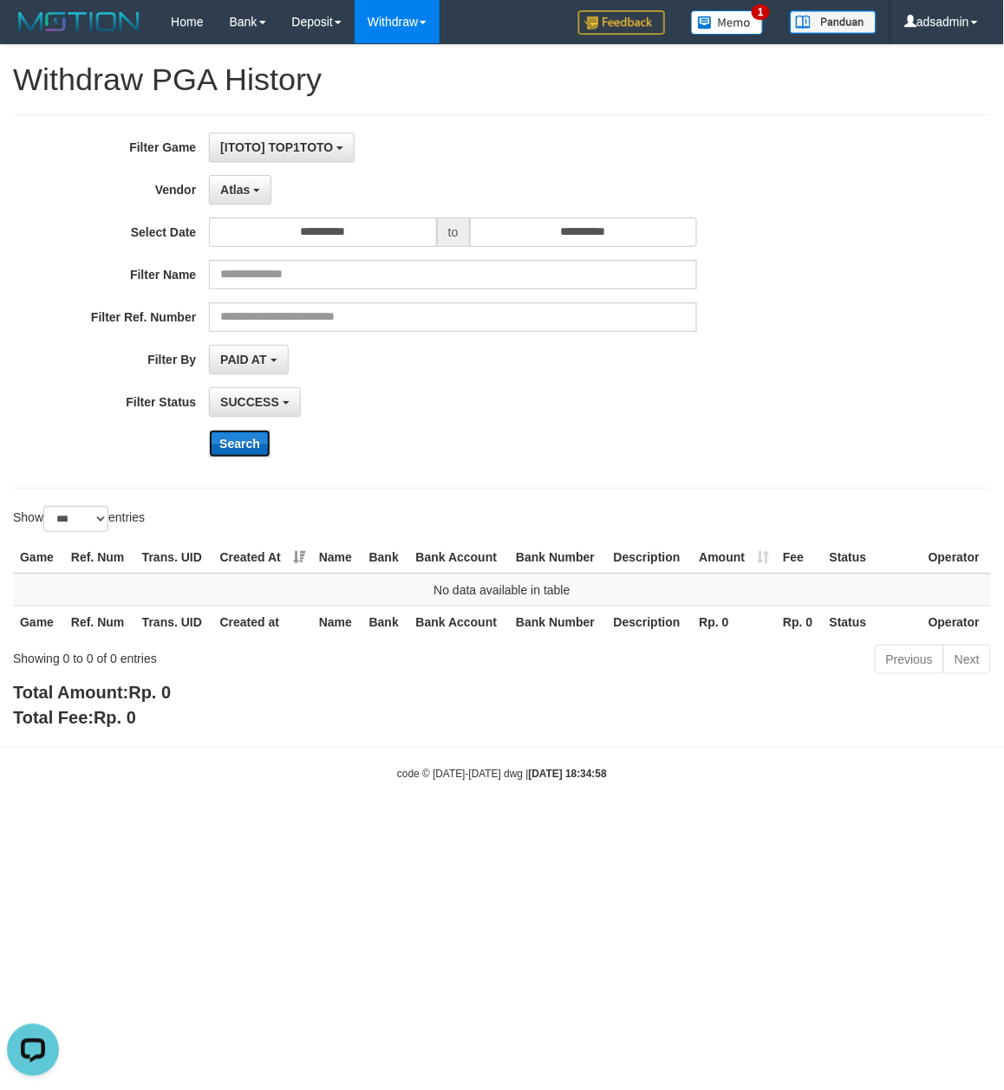
click at [241, 442] on button "Search" at bounding box center [240, 444] width 62 height 28
click at [258, 198] on button "Atlas" at bounding box center [240, 189] width 62 height 29
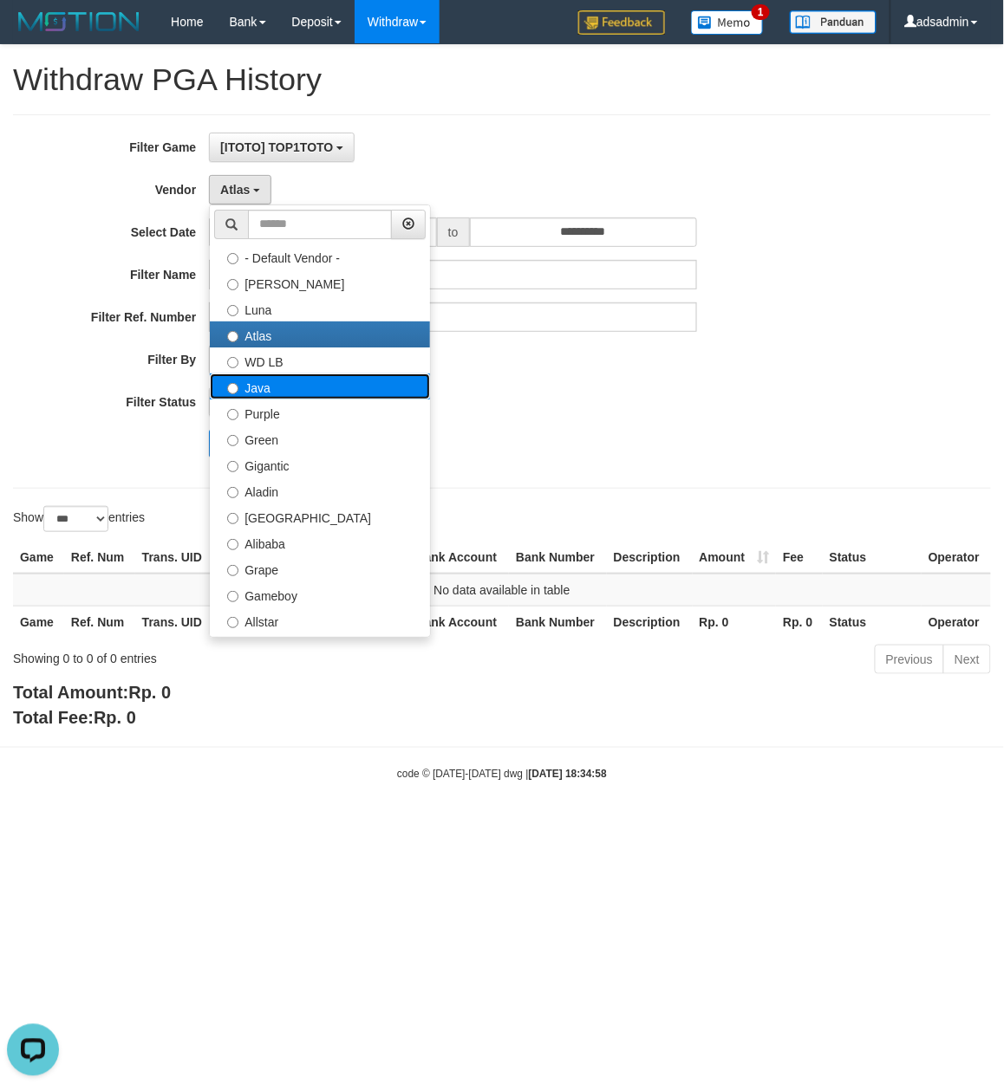
click at [279, 396] on label "Java" at bounding box center [320, 387] width 220 height 26
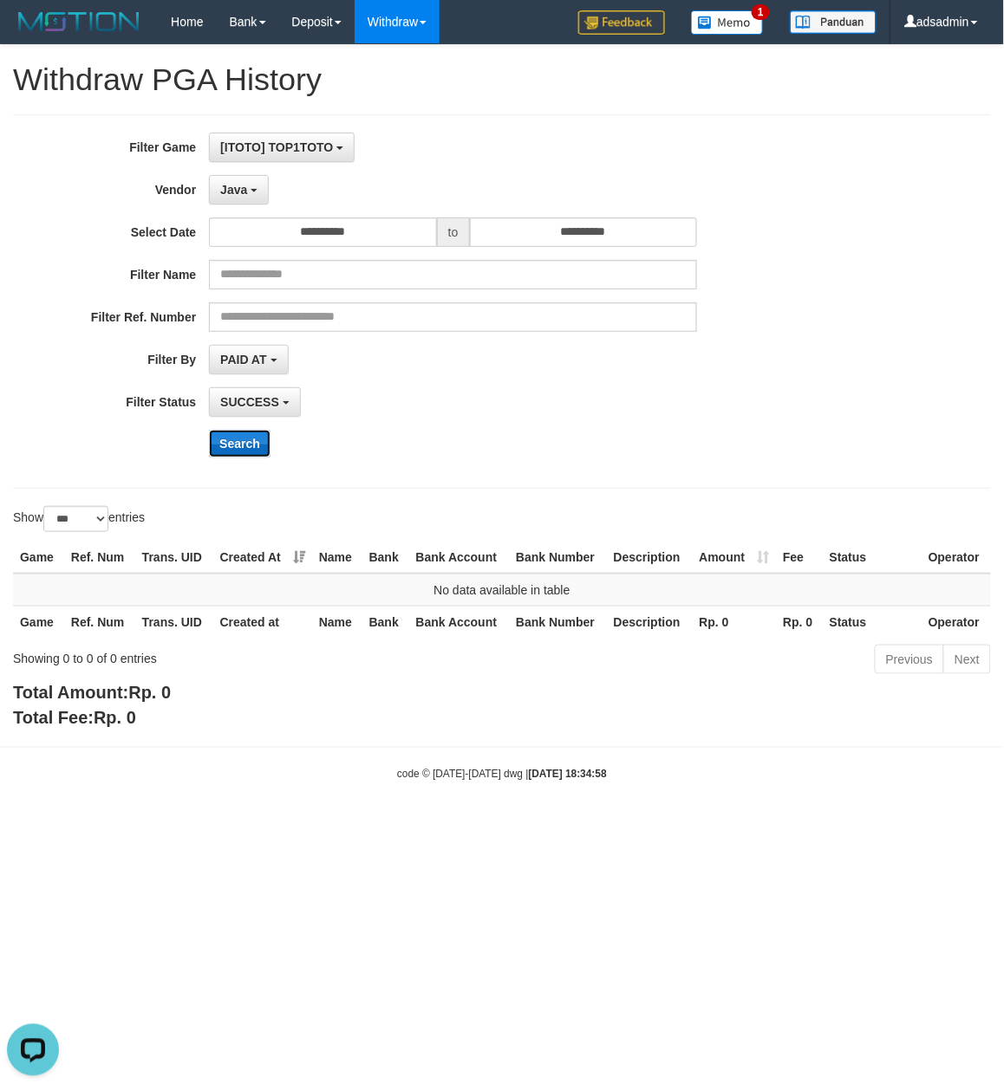
click at [253, 445] on button "Search" at bounding box center [240, 444] width 62 height 28
click at [254, 180] on button "Java" at bounding box center [239, 189] width 60 height 29
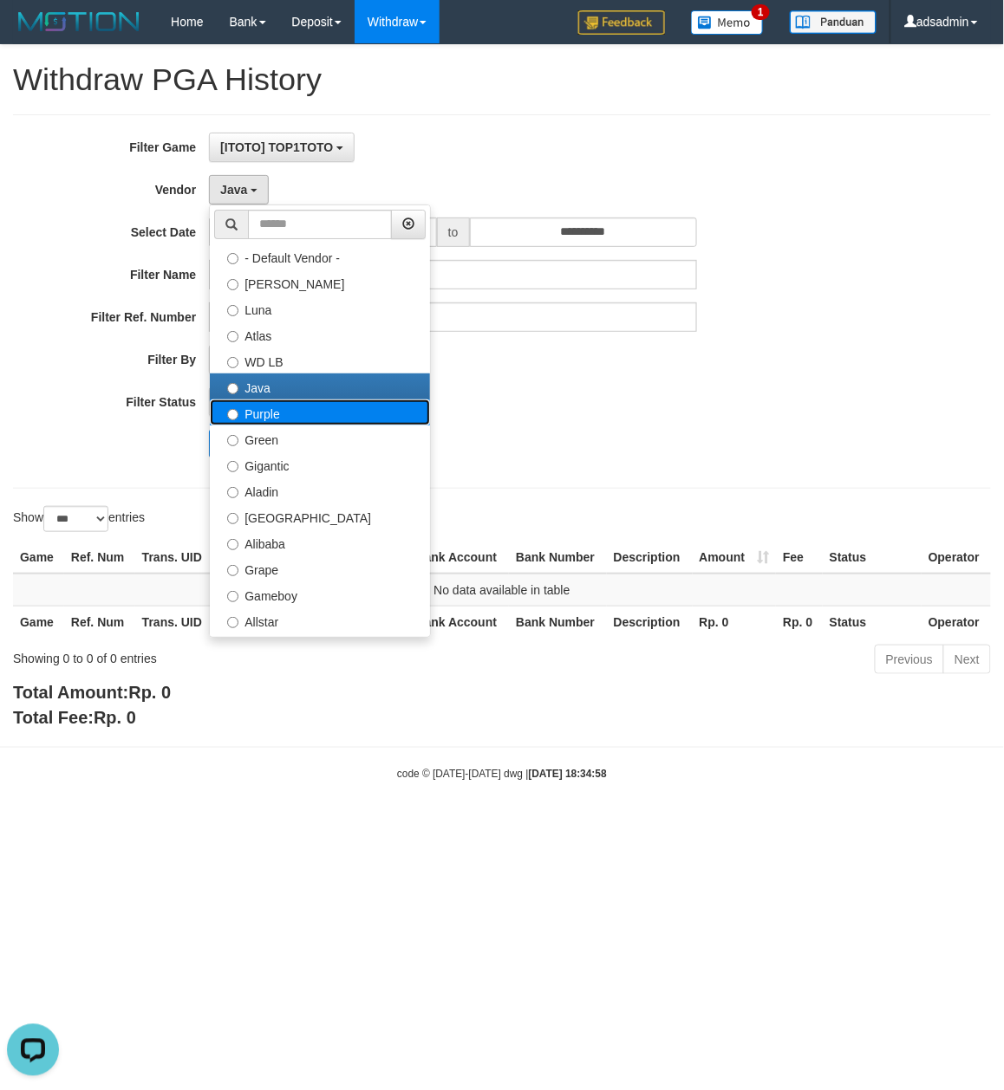
click at [288, 420] on label "Purple" at bounding box center [320, 413] width 220 height 26
select select "**********"
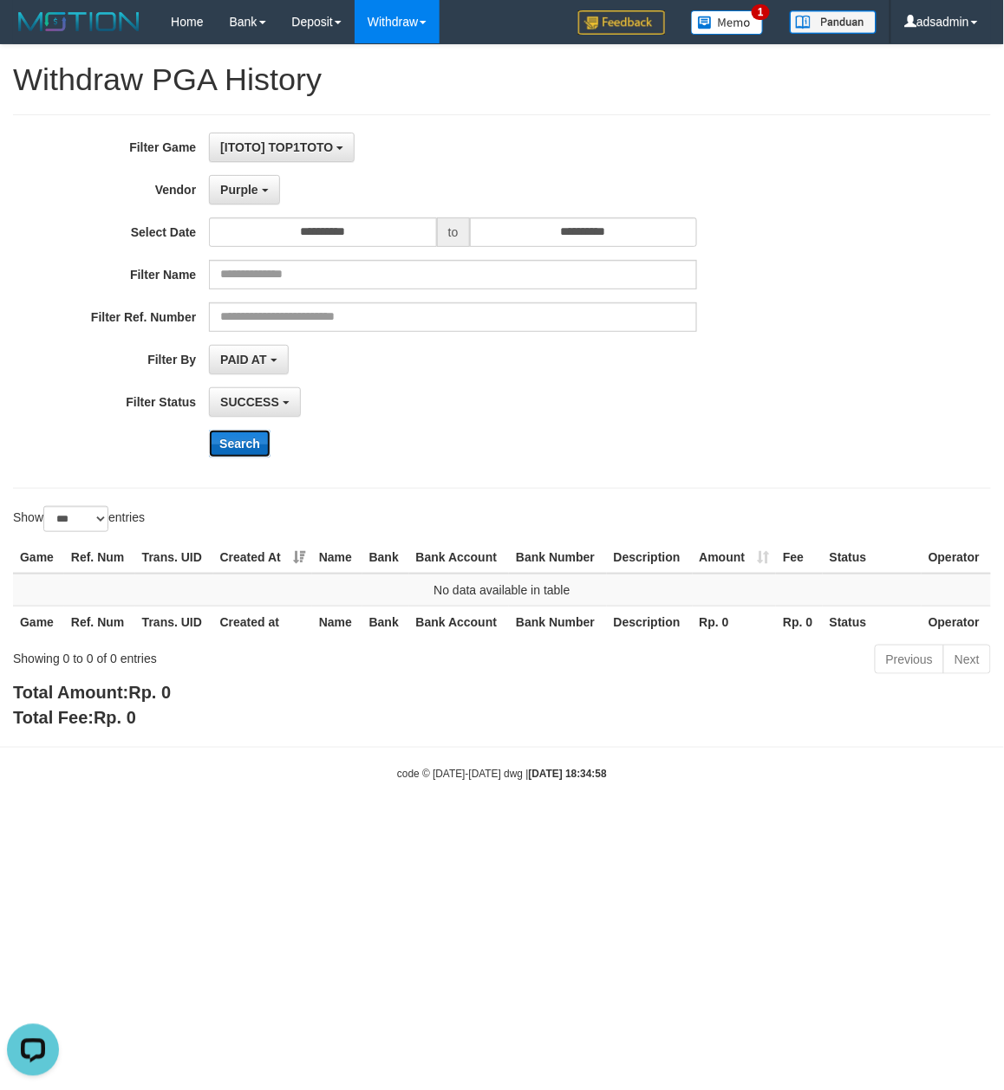
click at [253, 434] on button "Search" at bounding box center [240, 444] width 62 height 28
click at [258, 188] on button "Purple" at bounding box center [244, 189] width 70 height 29
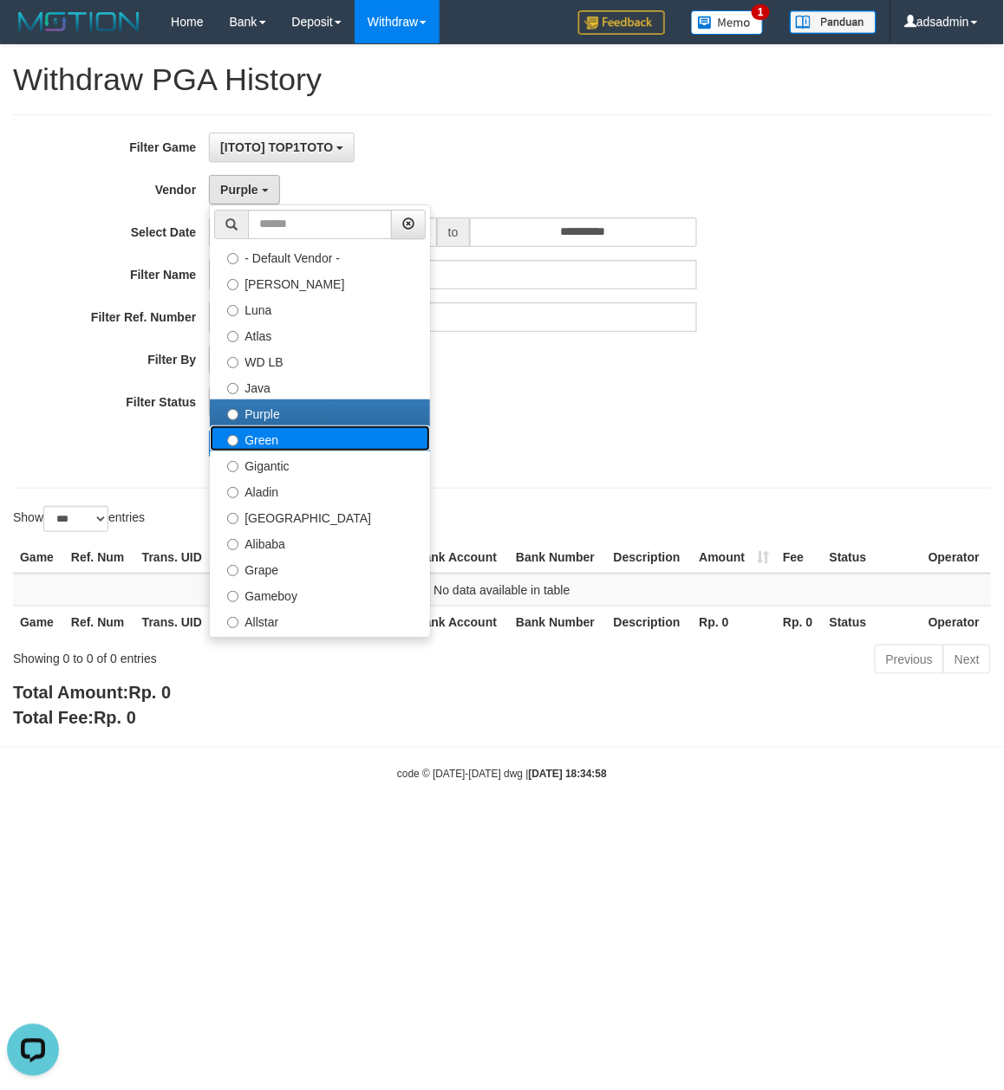
click at [302, 442] on label "Green" at bounding box center [320, 439] width 220 height 26
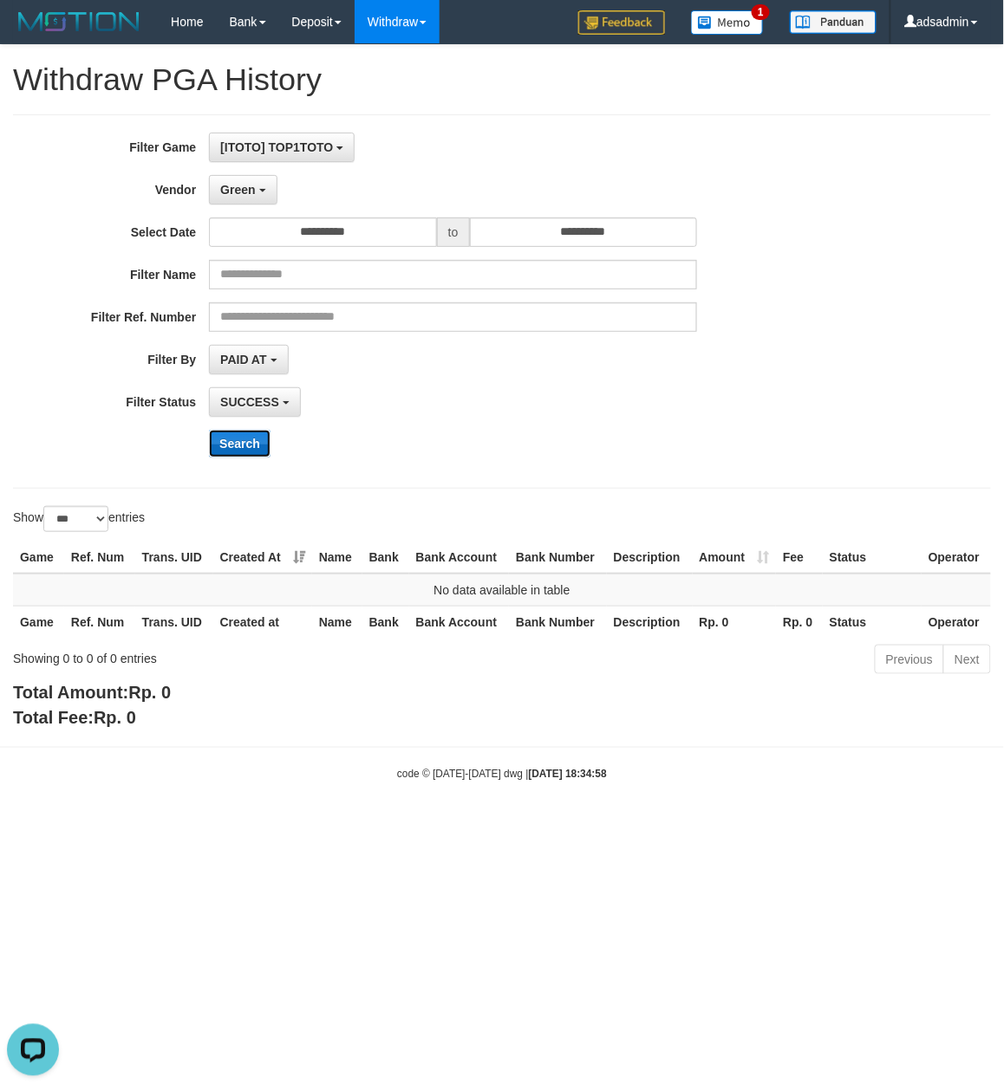
click at [230, 448] on button "Search" at bounding box center [240, 444] width 62 height 28
click at [250, 185] on span "Green" at bounding box center [237, 190] width 35 height 14
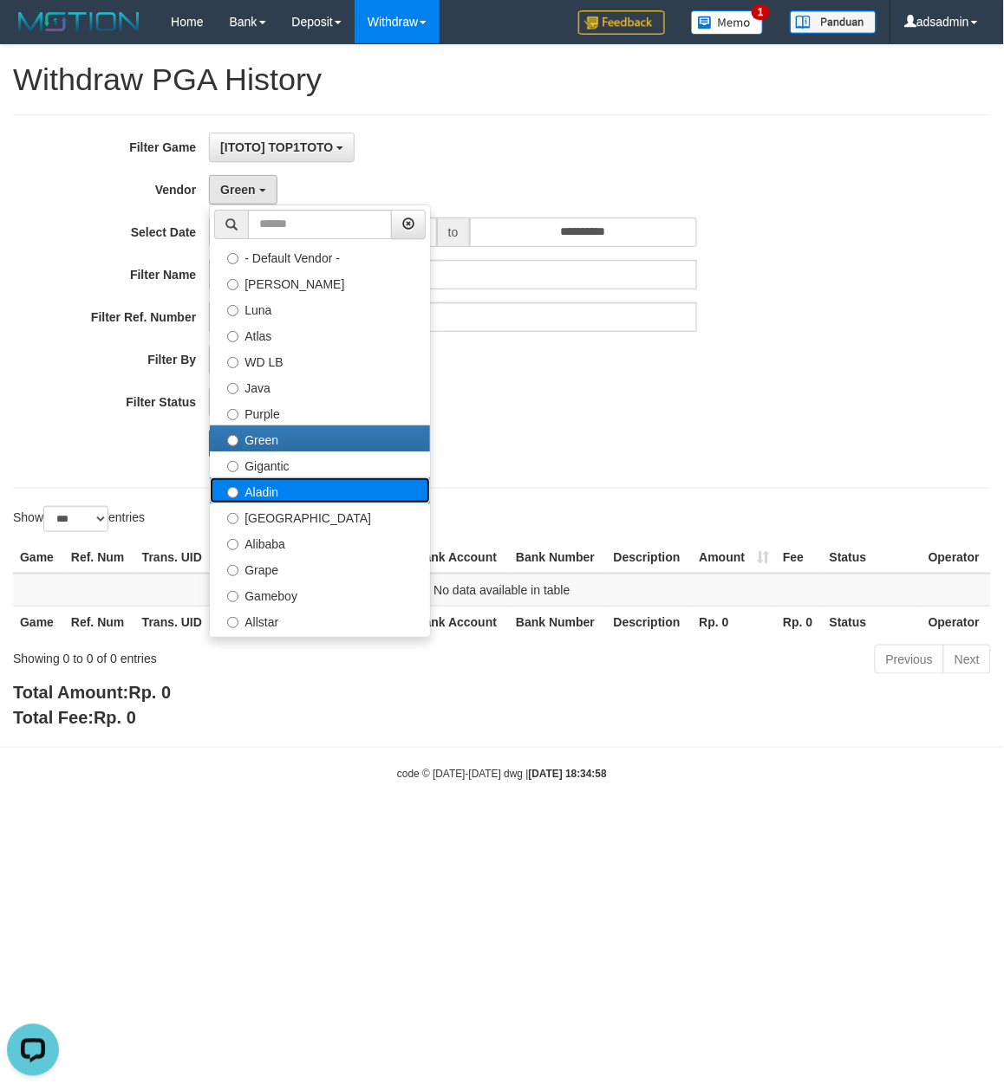
click at [279, 492] on label "Aladin" at bounding box center [320, 491] width 220 height 26
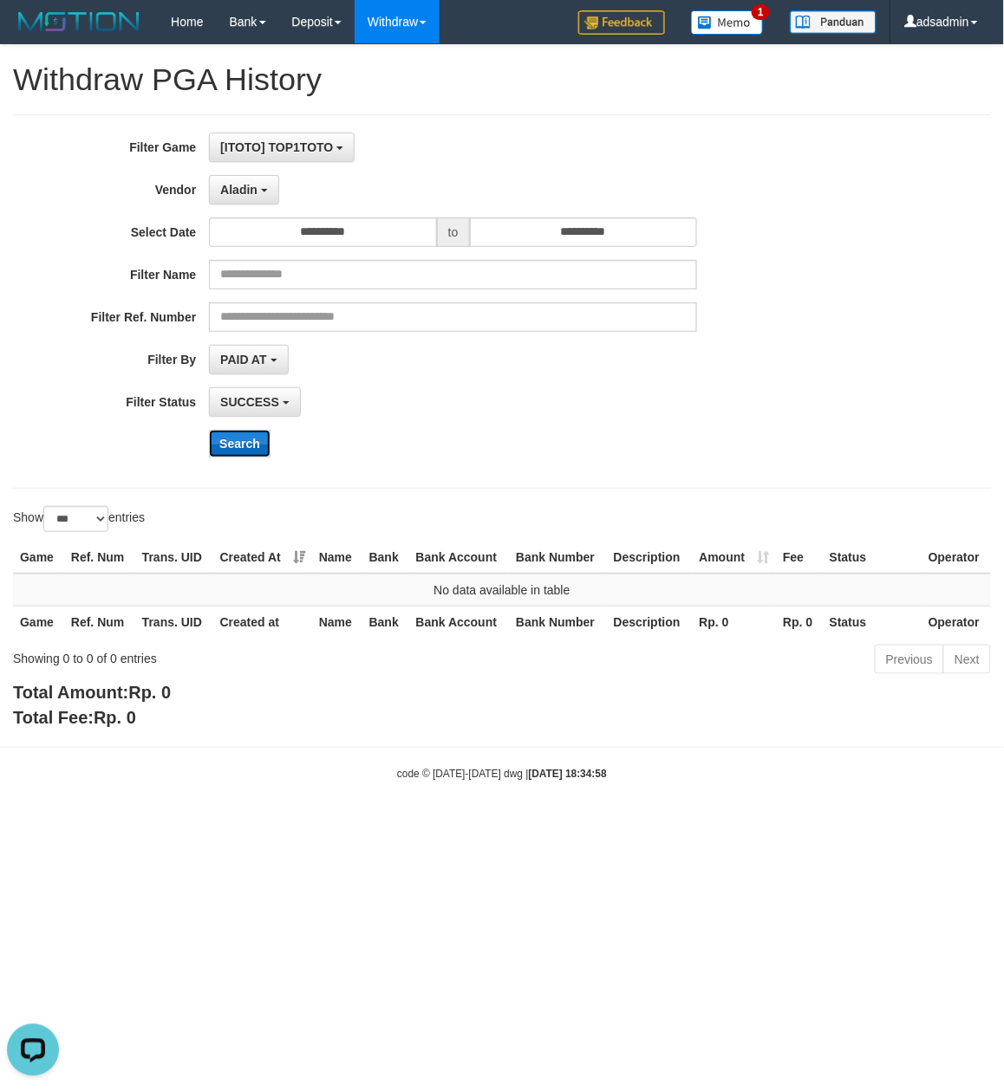
click at [244, 449] on button "Search" at bounding box center [240, 444] width 62 height 28
click at [248, 189] on span "Aladin" at bounding box center [238, 190] width 37 height 14
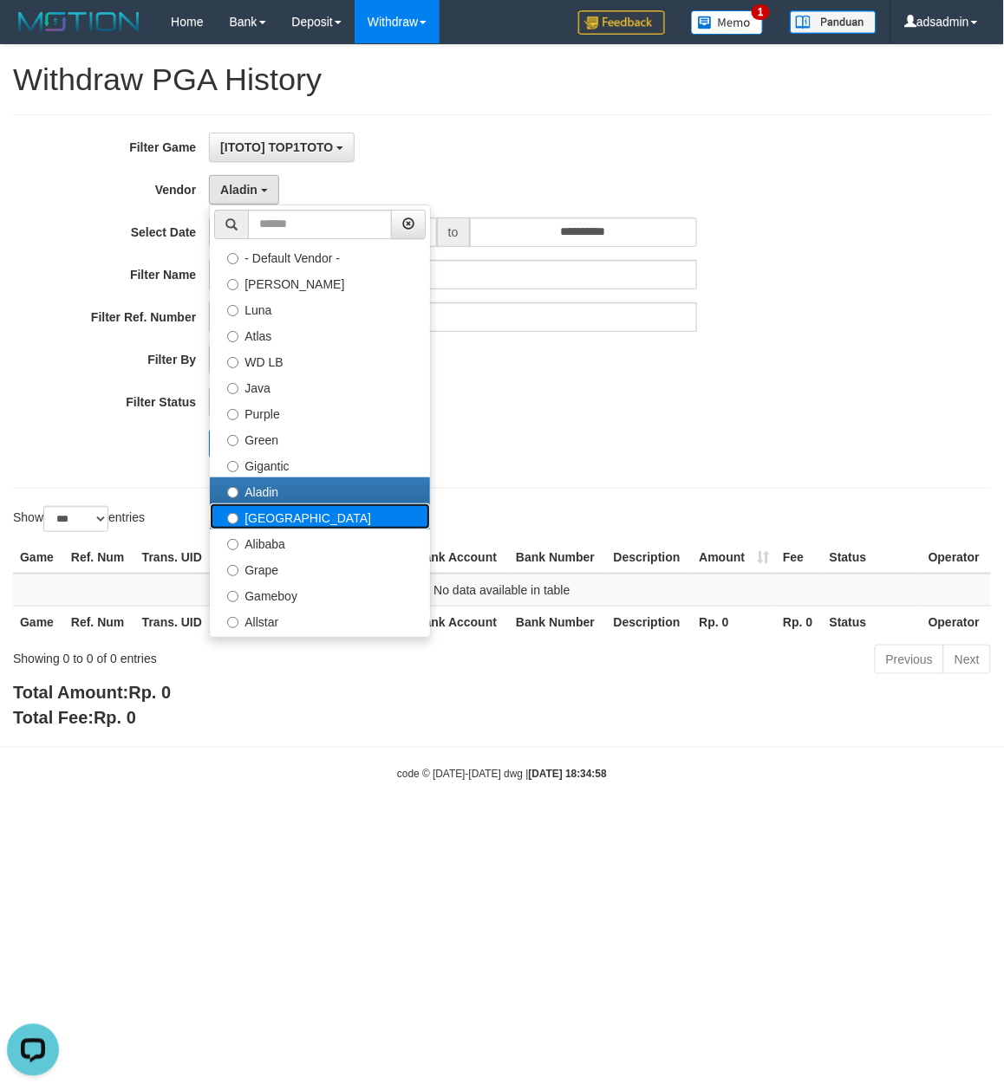
click at [295, 525] on label "Dubai" at bounding box center [320, 517] width 220 height 26
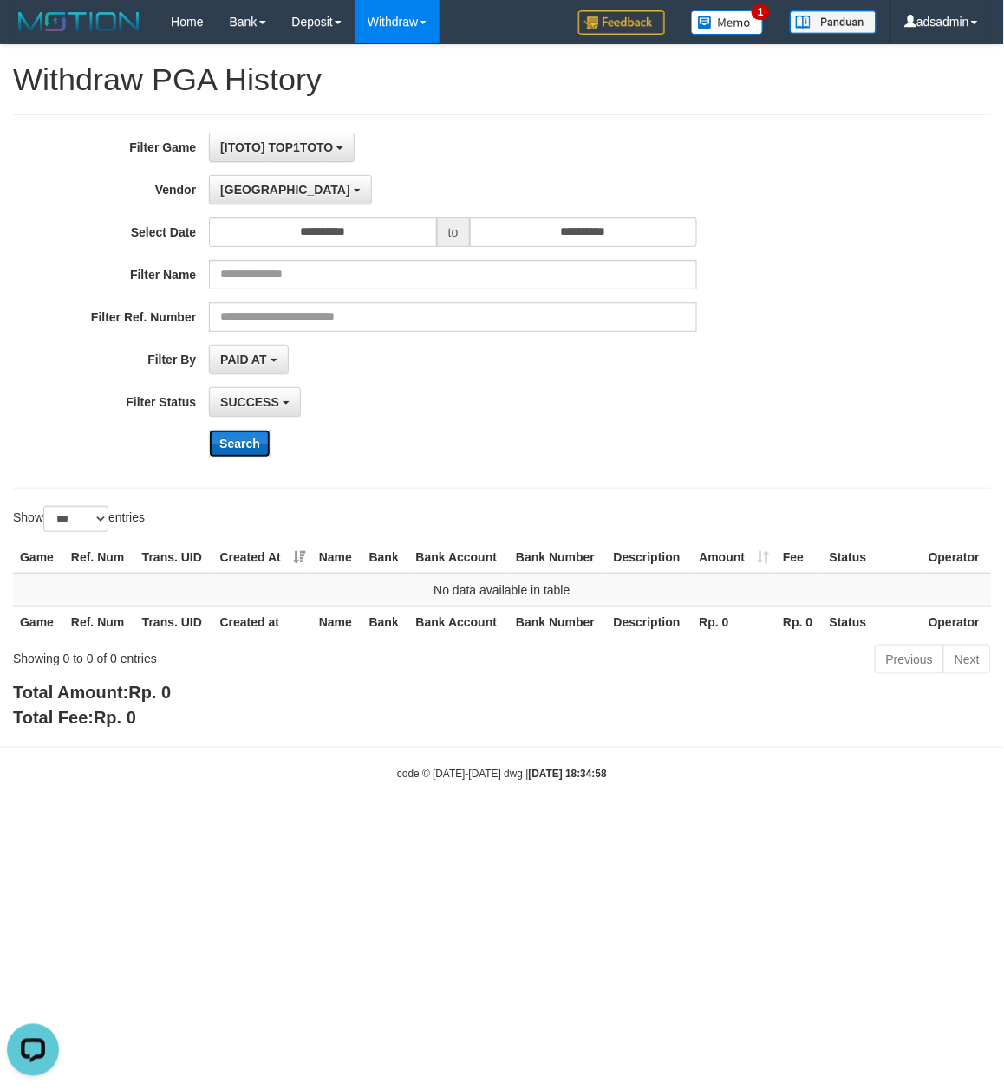
click at [261, 440] on button "Search" at bounding box center [240, 444] width 62 height 28
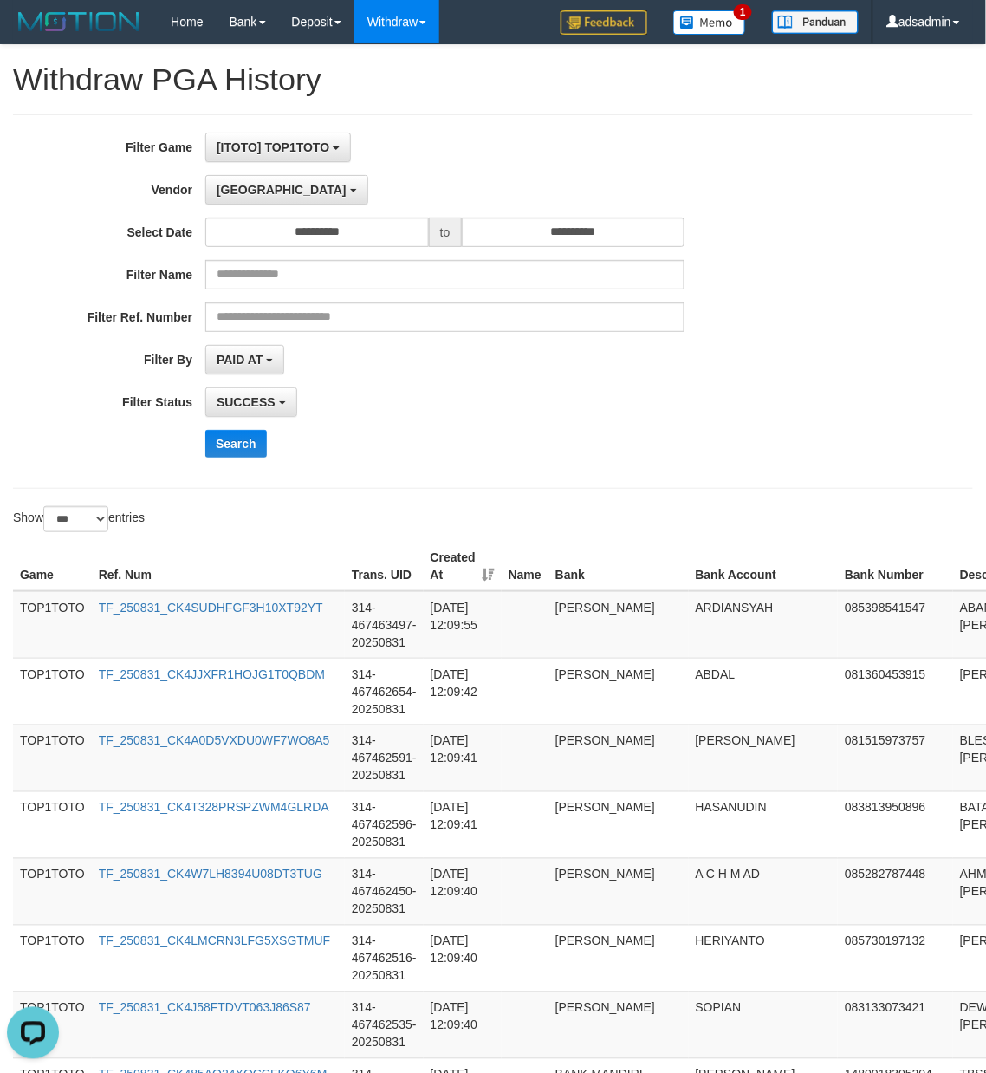
click at [773, 424] on div "**********" at bounding box center [411, 302] width 822 height 338
click at [250, 185] on span "Dubai" at bounding box center [282, 190] width 130 height 14
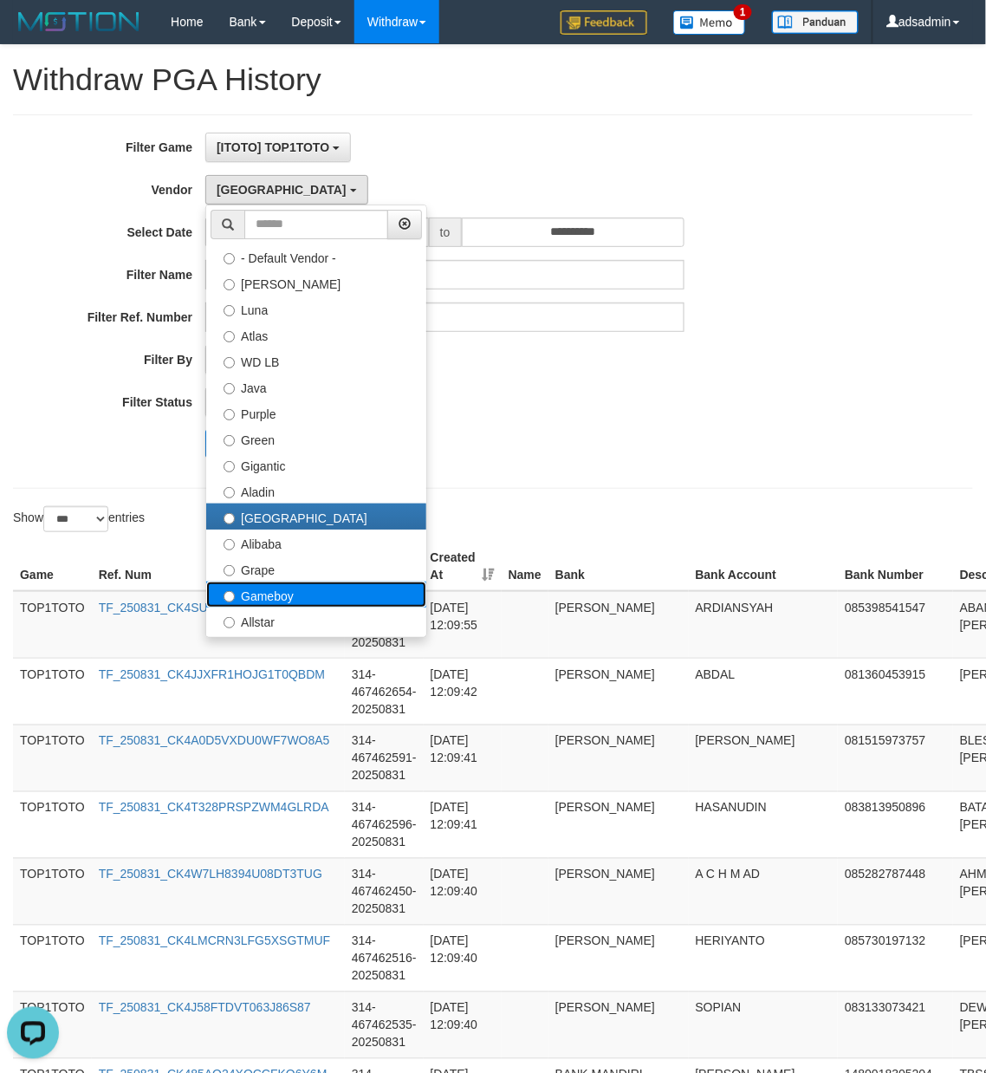
click at [268, 596] on label "Gameboy" at bounding box center [316, 595] width 220 height 26
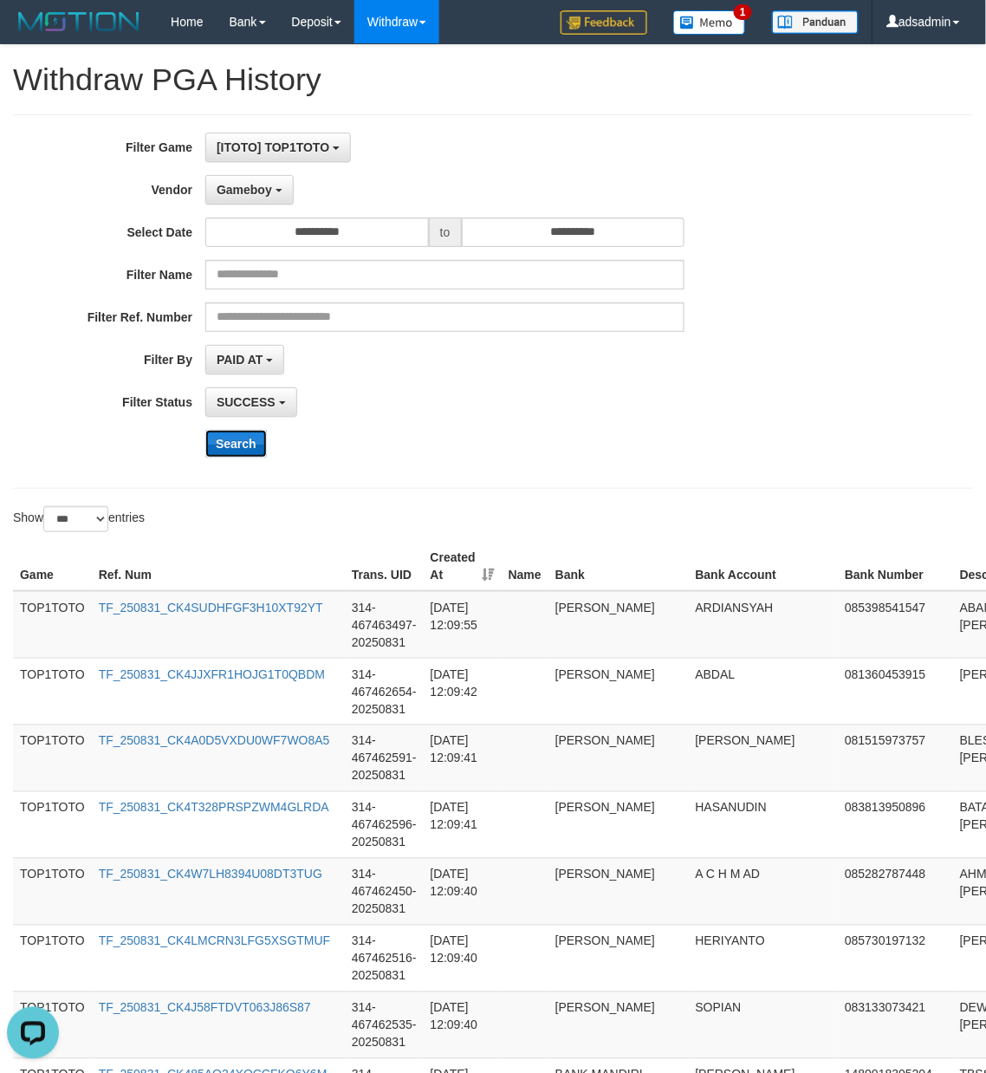
click at [226, 454] on button "Search" at bounding box center [236, 444] width 62 height 28
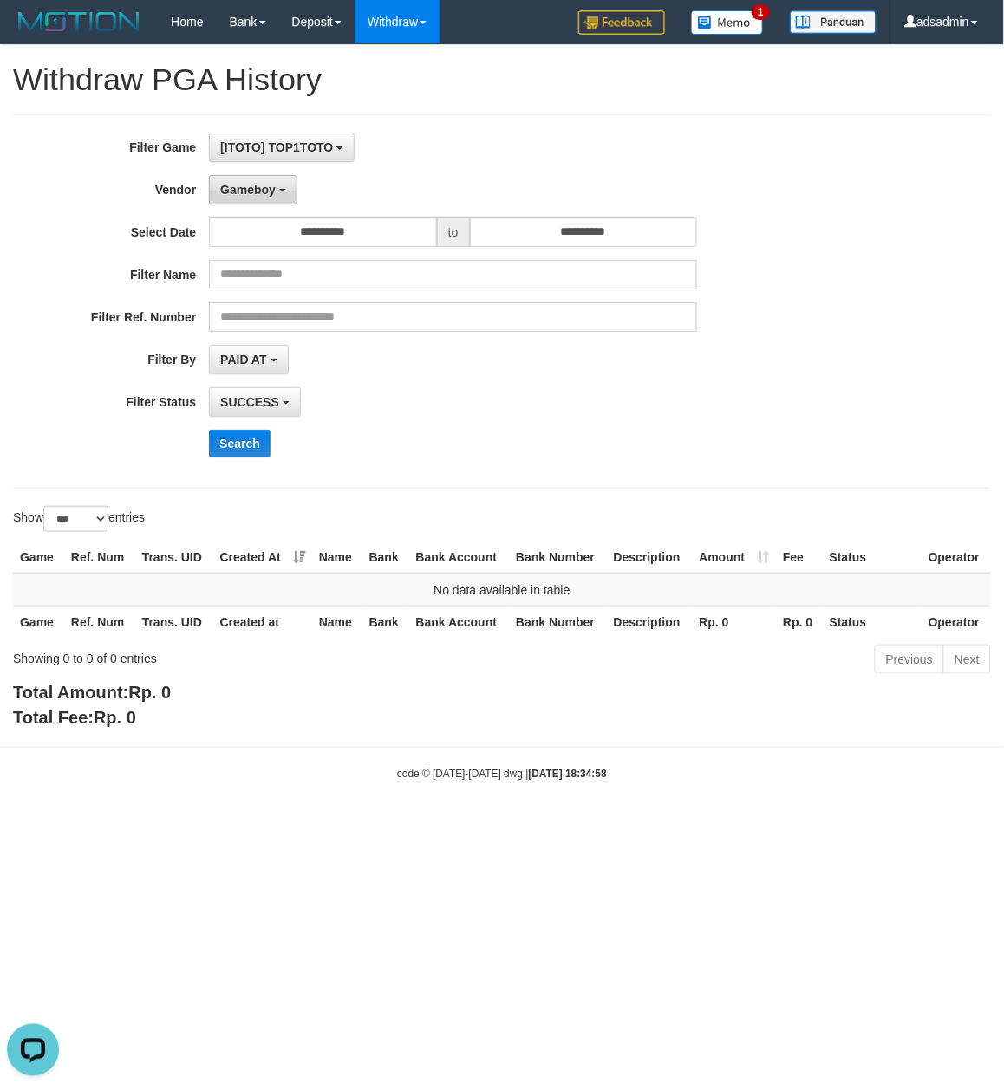
click at [261, 183] on span "Gameboy" at bounding box center [247, 190] width 55 height 14
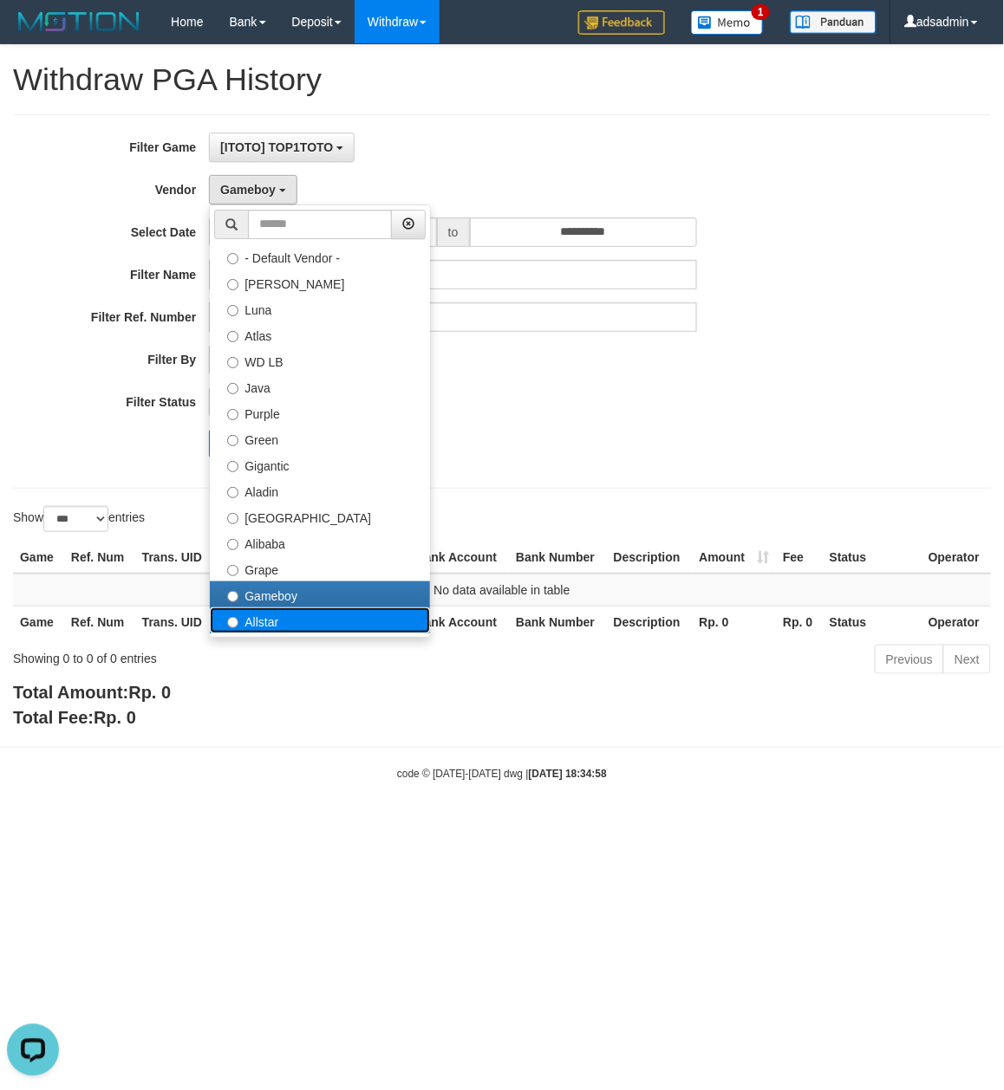
click at [279, 617] on label "Allstar" at bounding box center [320, 621] width 220 height 26
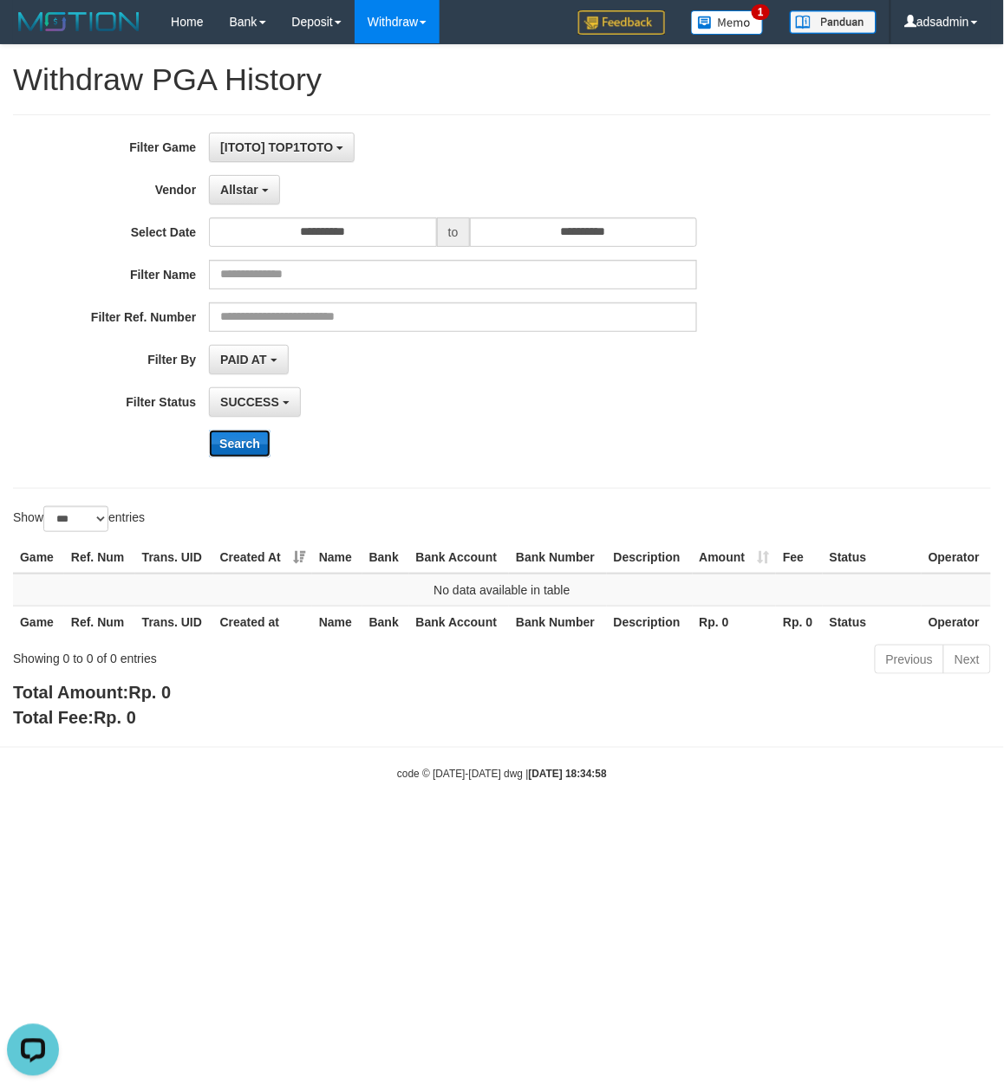
click at [248, 448] on button "Search" at bounding box center [240, 444] width 62 height 28
click at [251, 188] on span "Allstar" at bounding box center [239, 190] width 38 height 14
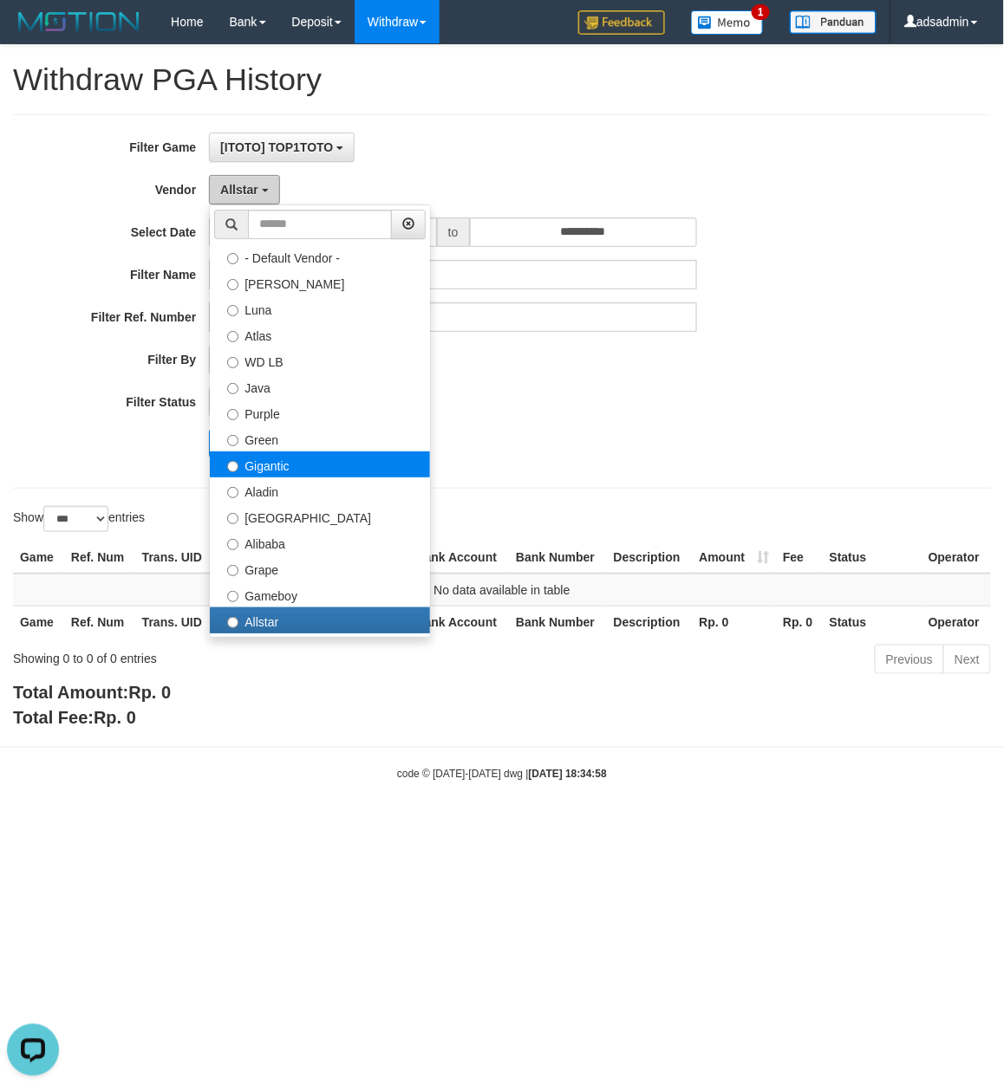
scroll to position [192, 0]
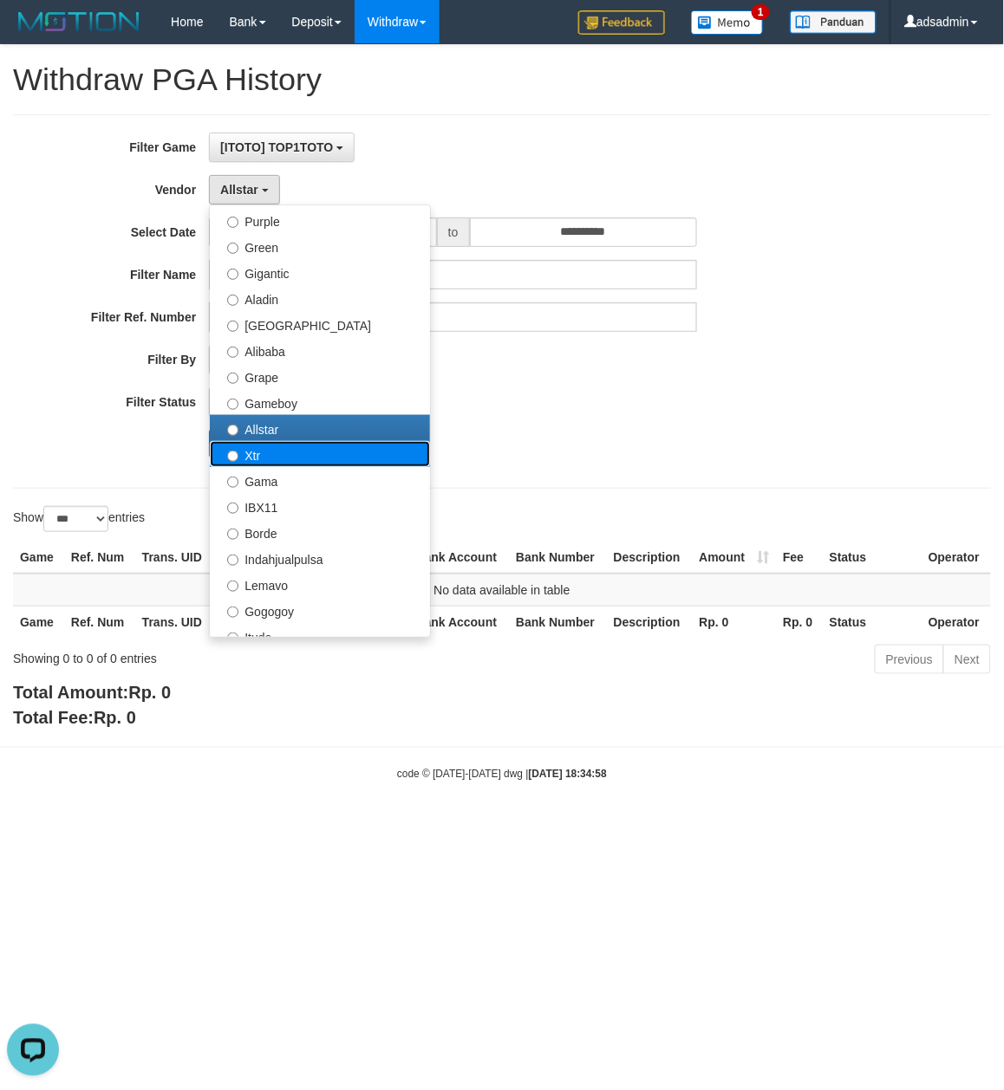
click at [290, 455] on label "Xtr" at bounding box center [320, 454] width 220 height 26
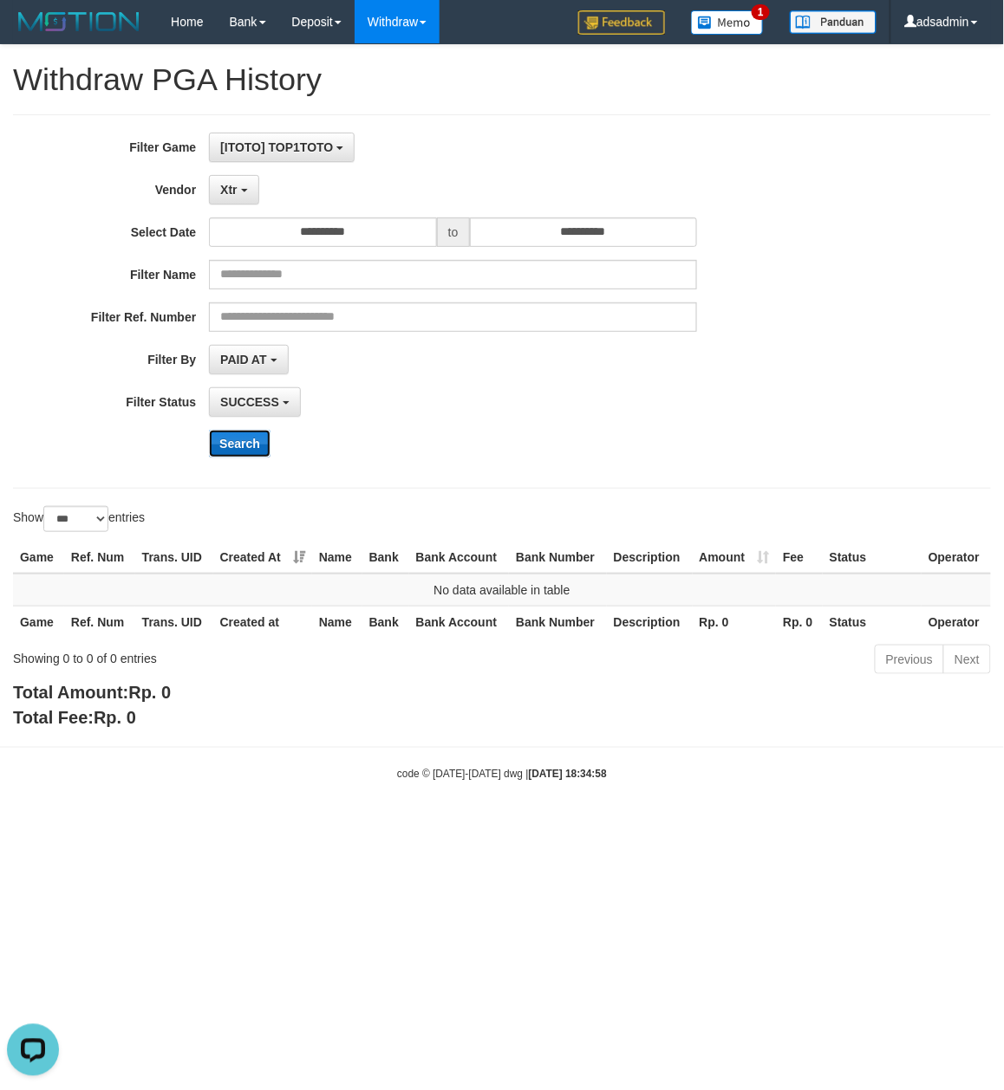
click at [238, 442] on button "Search" at bounding box center [240, 444] width 62 height 28
drag, startPoint x: 241, startPoint y: 185, endPoint x: 243, endPoint y: 218, distance: 33.0
click at [241, 185] on button "Xtr" at bounding box center [233, 189] width 49 height 29
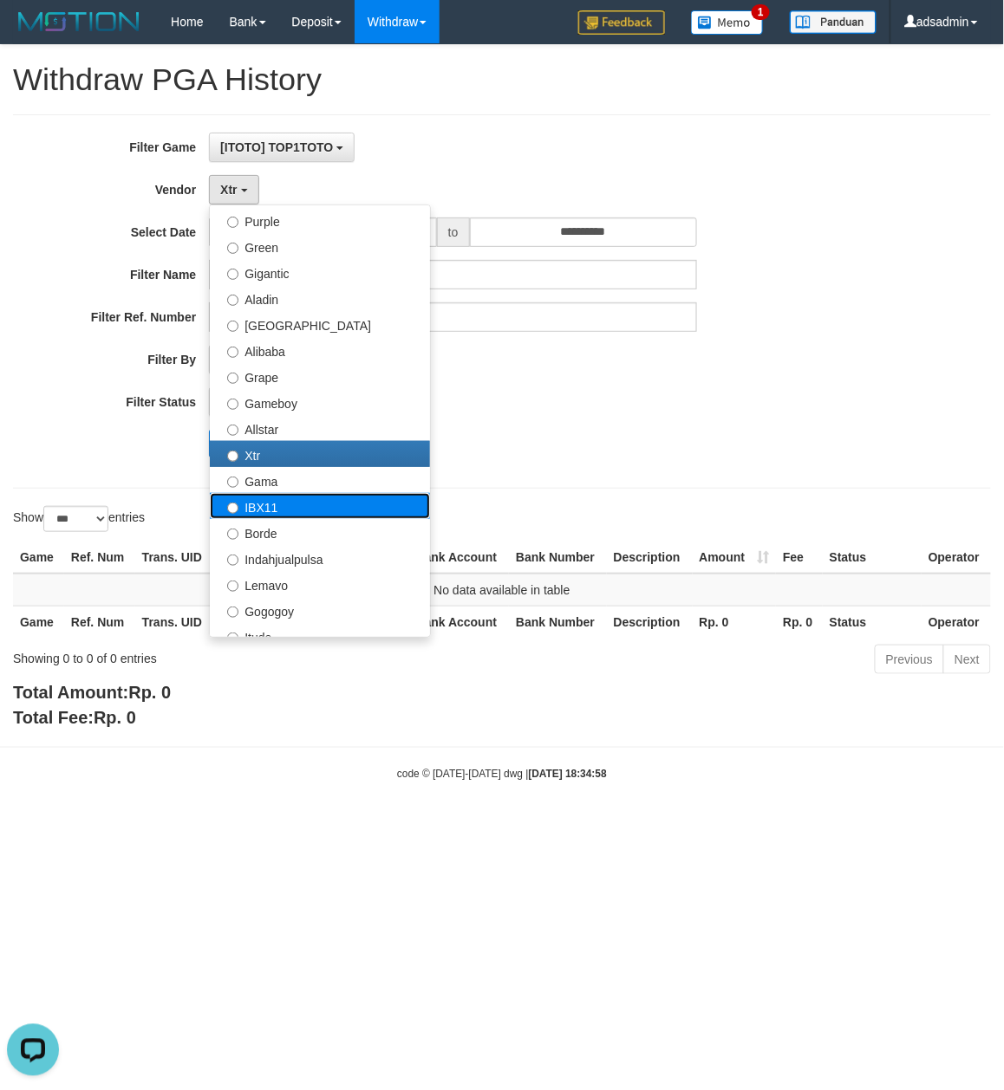
click at [303, 514] on label "IBX11" at bounding box center [320, 506] width 220 height 26
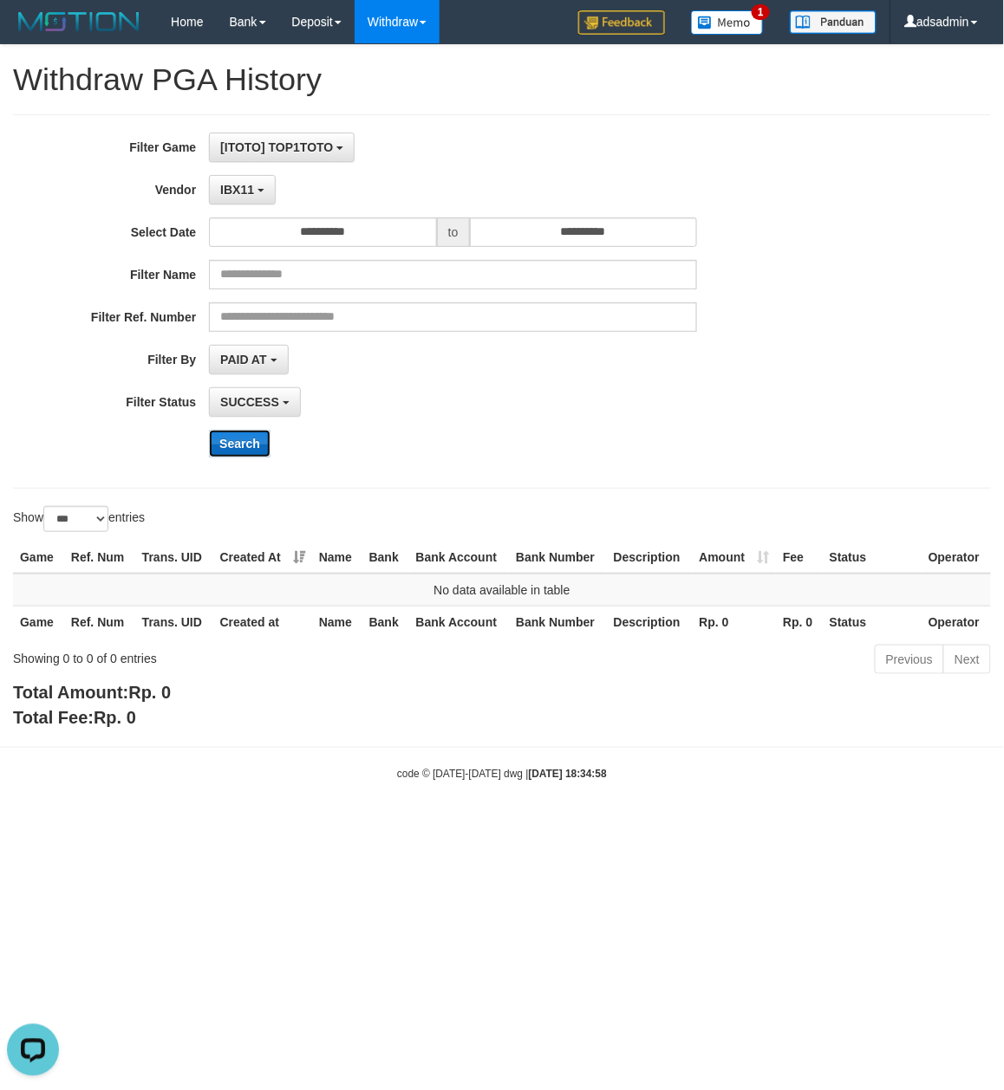
click at [257, 452] on button "Search" at bounding box center [240, 444] width 62 height 28
click at [257, 192] on b "button" at bounding box center [260, 190] width 7 height 3
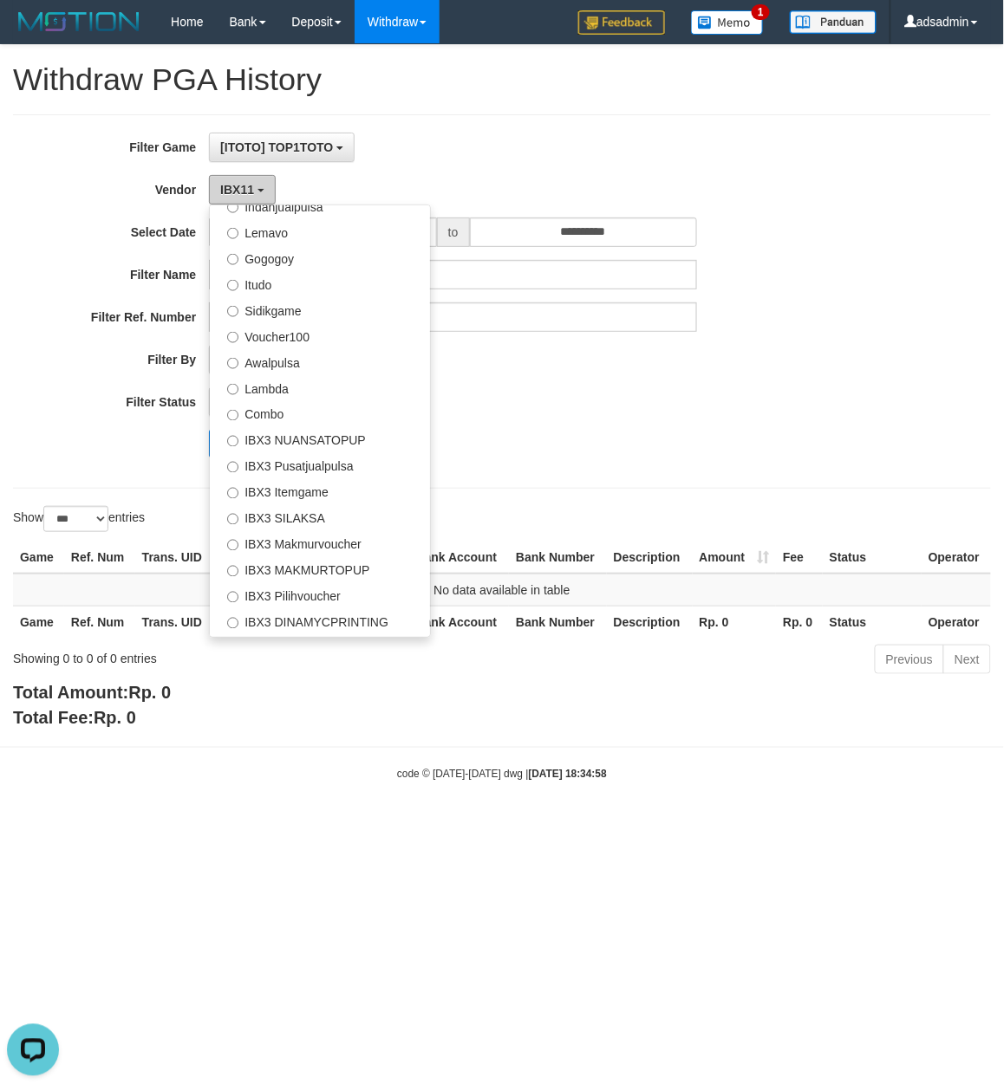
scroll to position [577, 0]
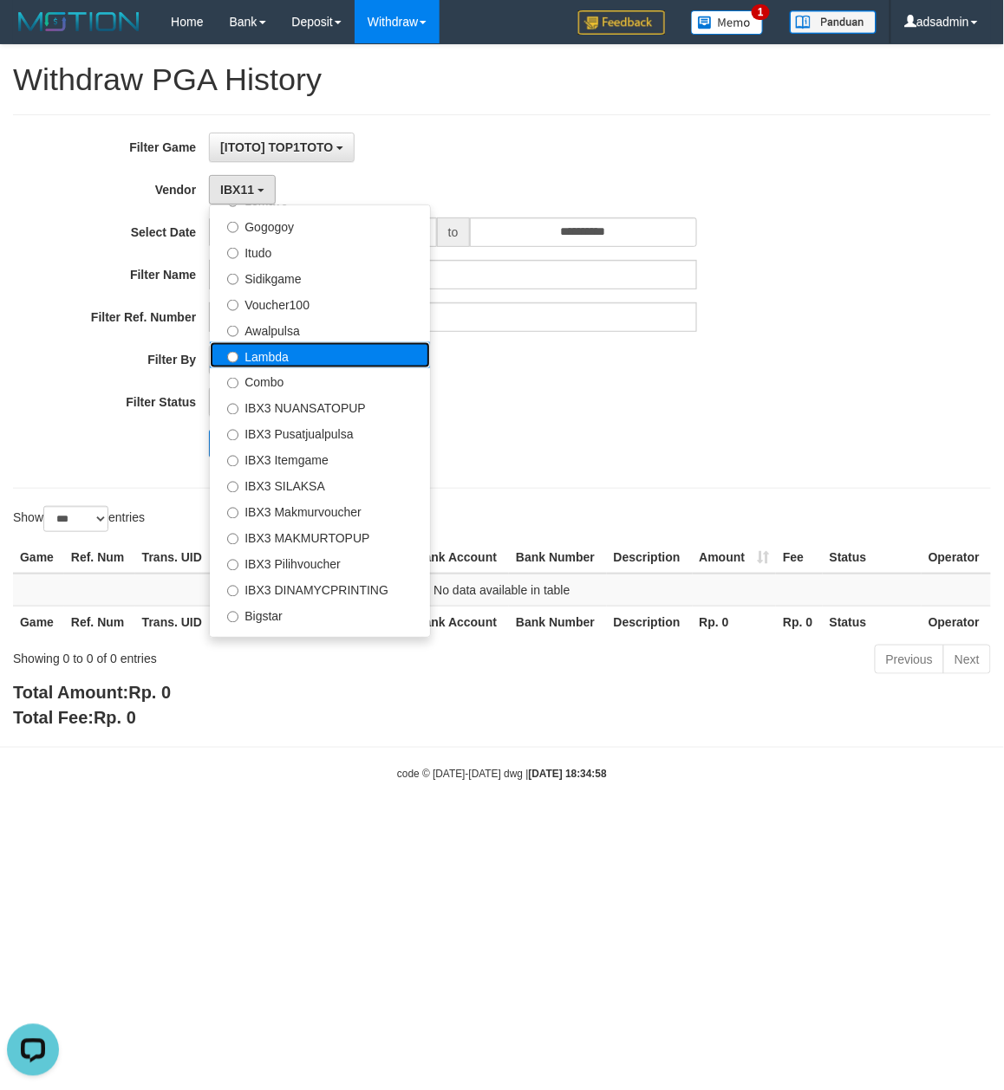
click at [336, 361] on label "Lambda" at bounding box center [320, 355] width 220 height 26
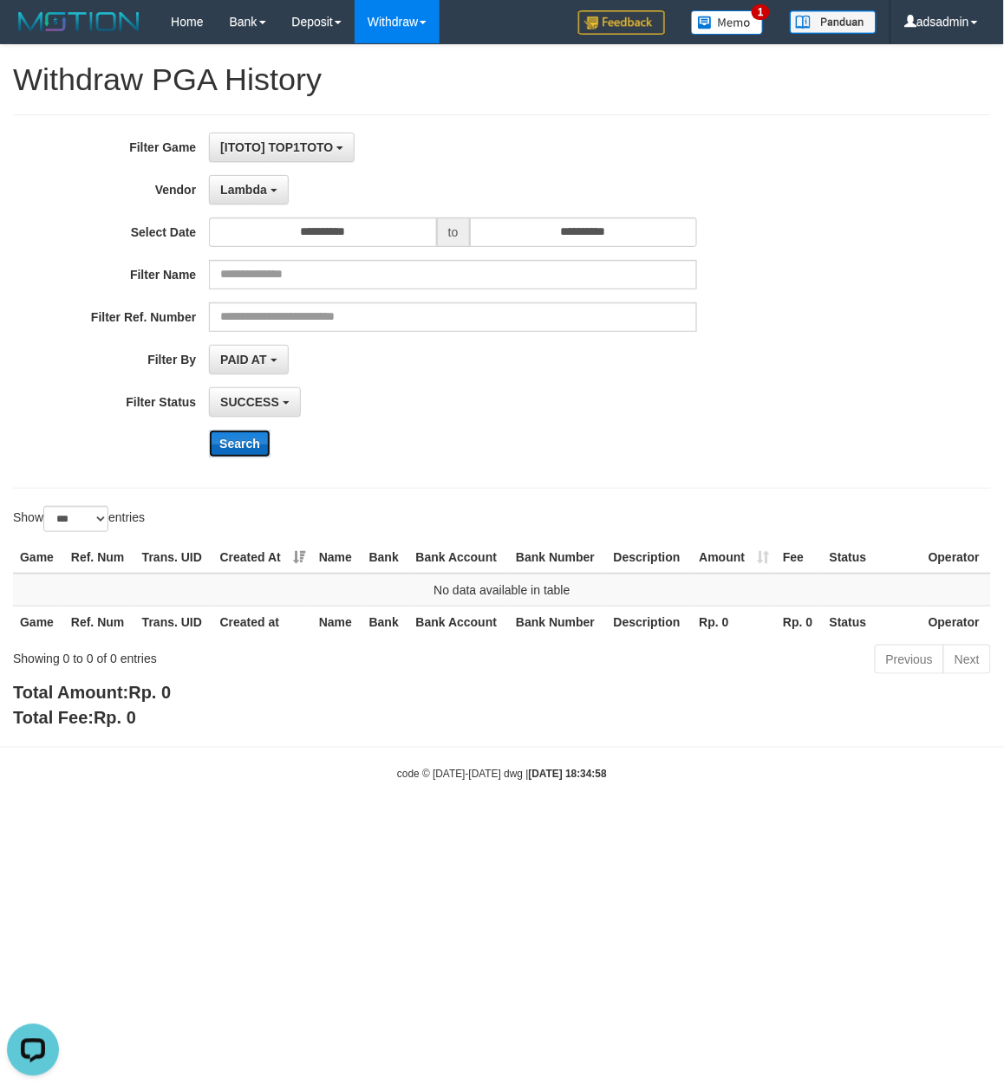
click at [244, 442] on button "Search" at bounding box center [240, 444] width 62 height 28
click at [272, 192] on b "button" at bounding box center [273, 190] width 7 height 3
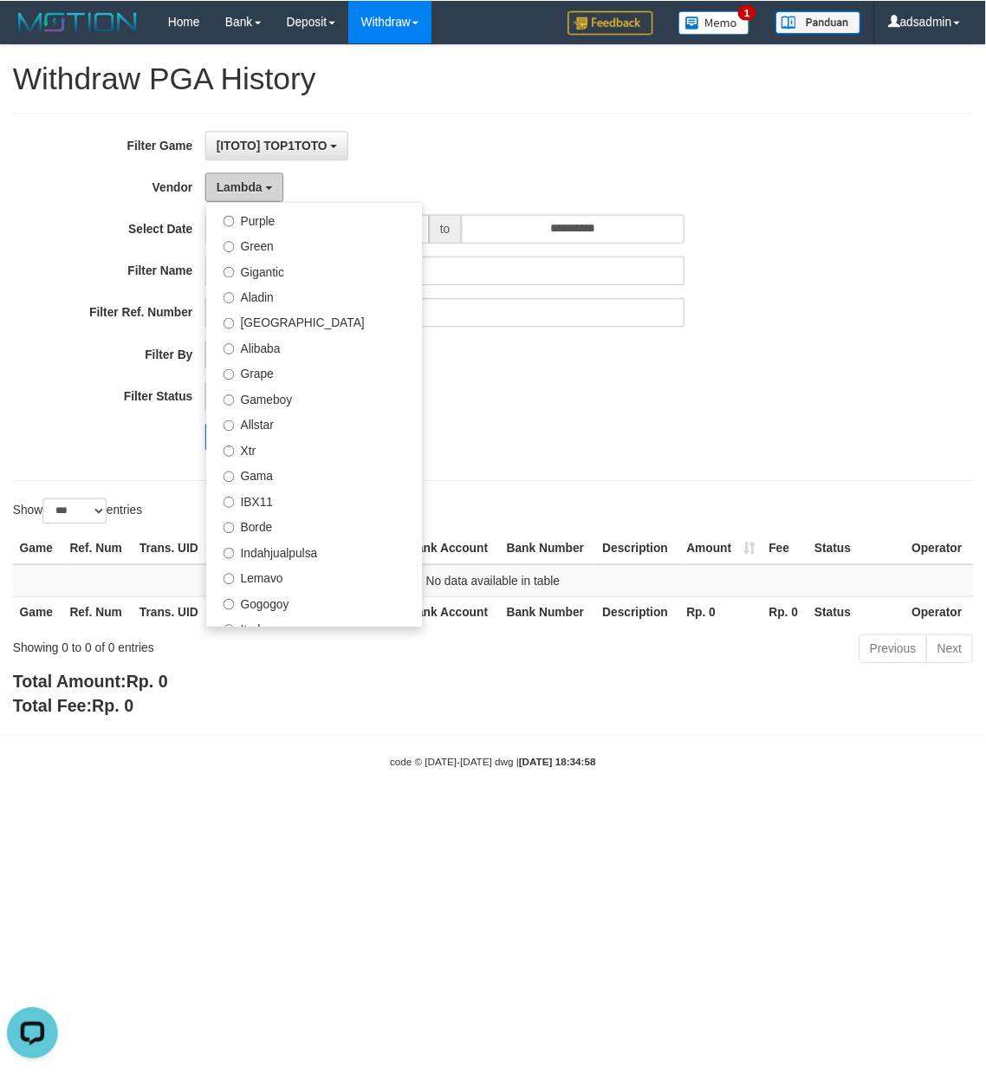
scroll to position [0, 0]
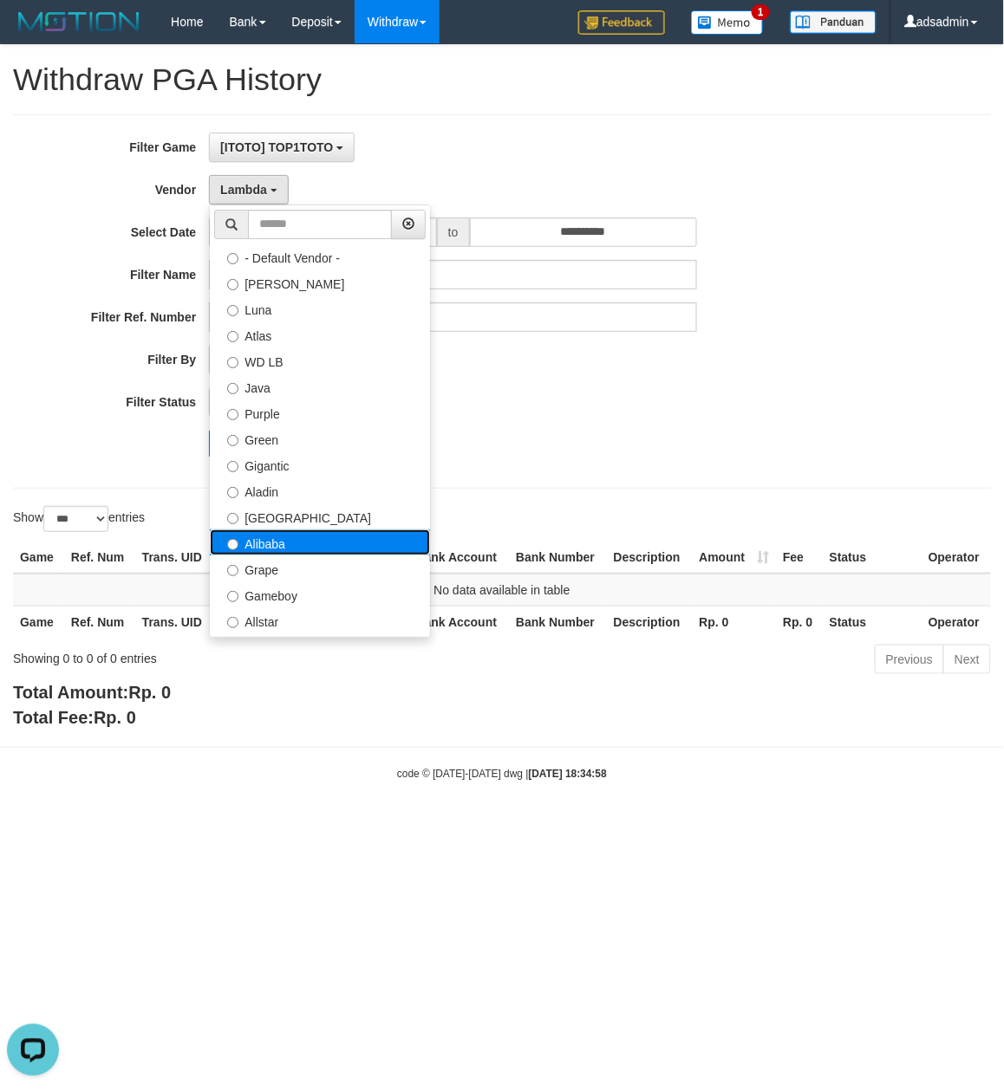
click at [327, 541] on label "Alibaba" at bounding box center [320, 543] width 220 height 26
select select "**********"
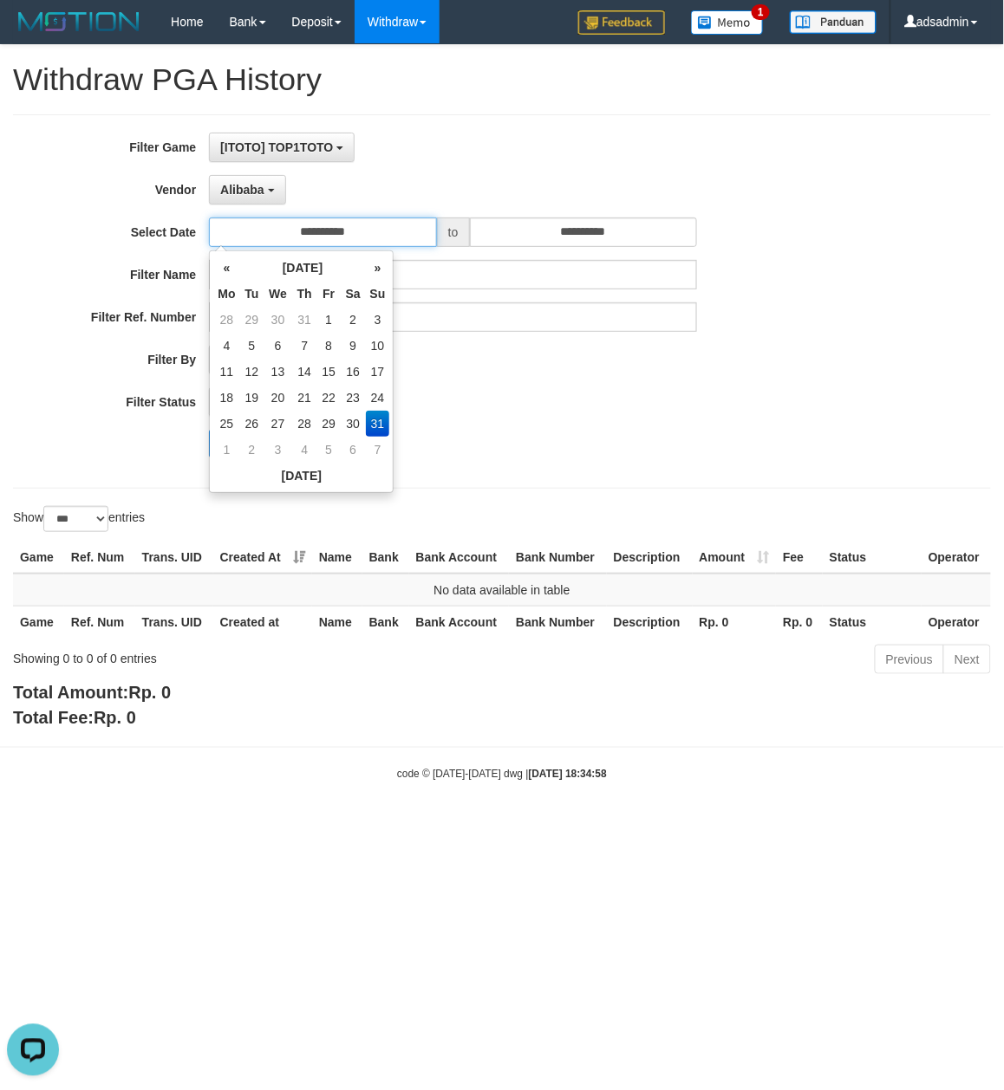
click at [371, 231] on input "**********" at bounding box center [323, 232] width 228 height 29
click at [216, 448] on td "1" at bounding box center [226, 450] width 26 height 26
type input "**********"
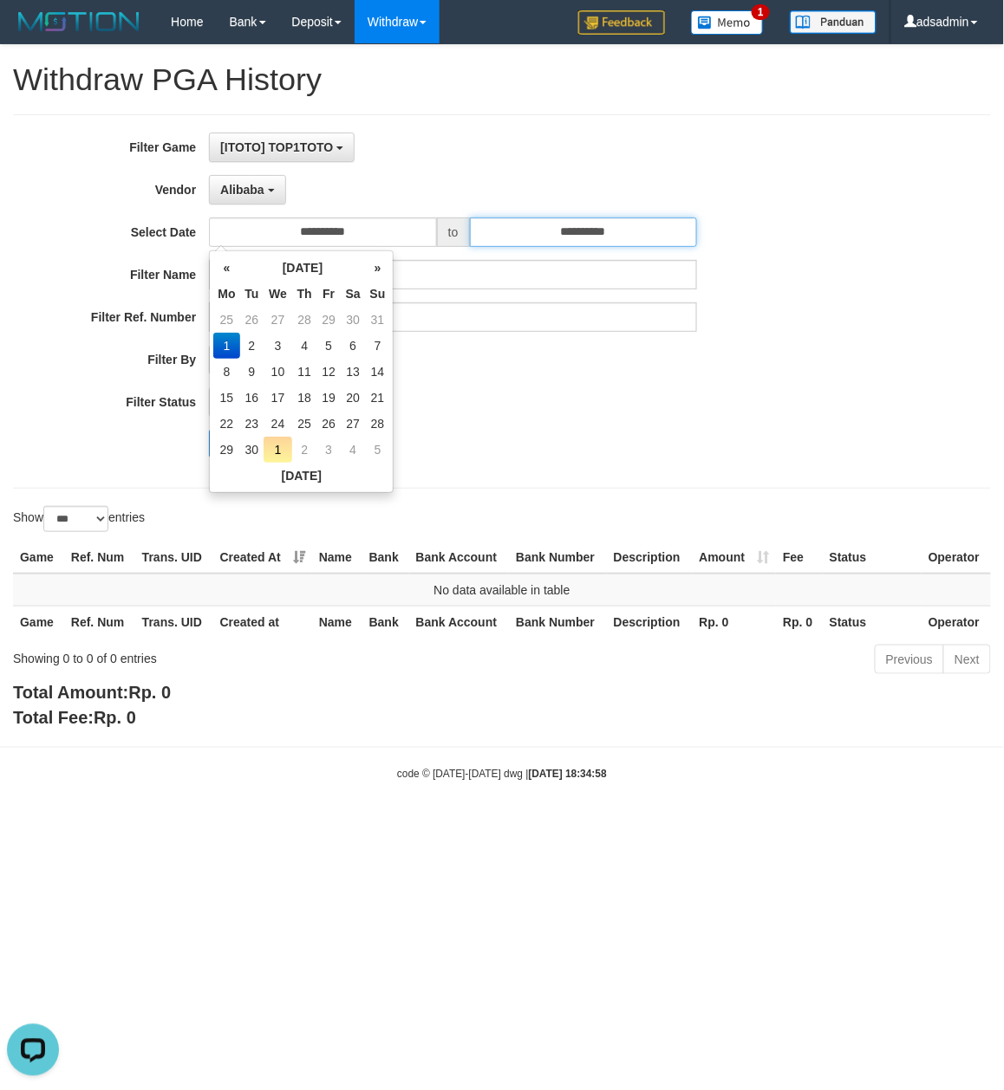
click at [590, 223] on input "**********" at bounding box center [584, 232] width 228 height 29
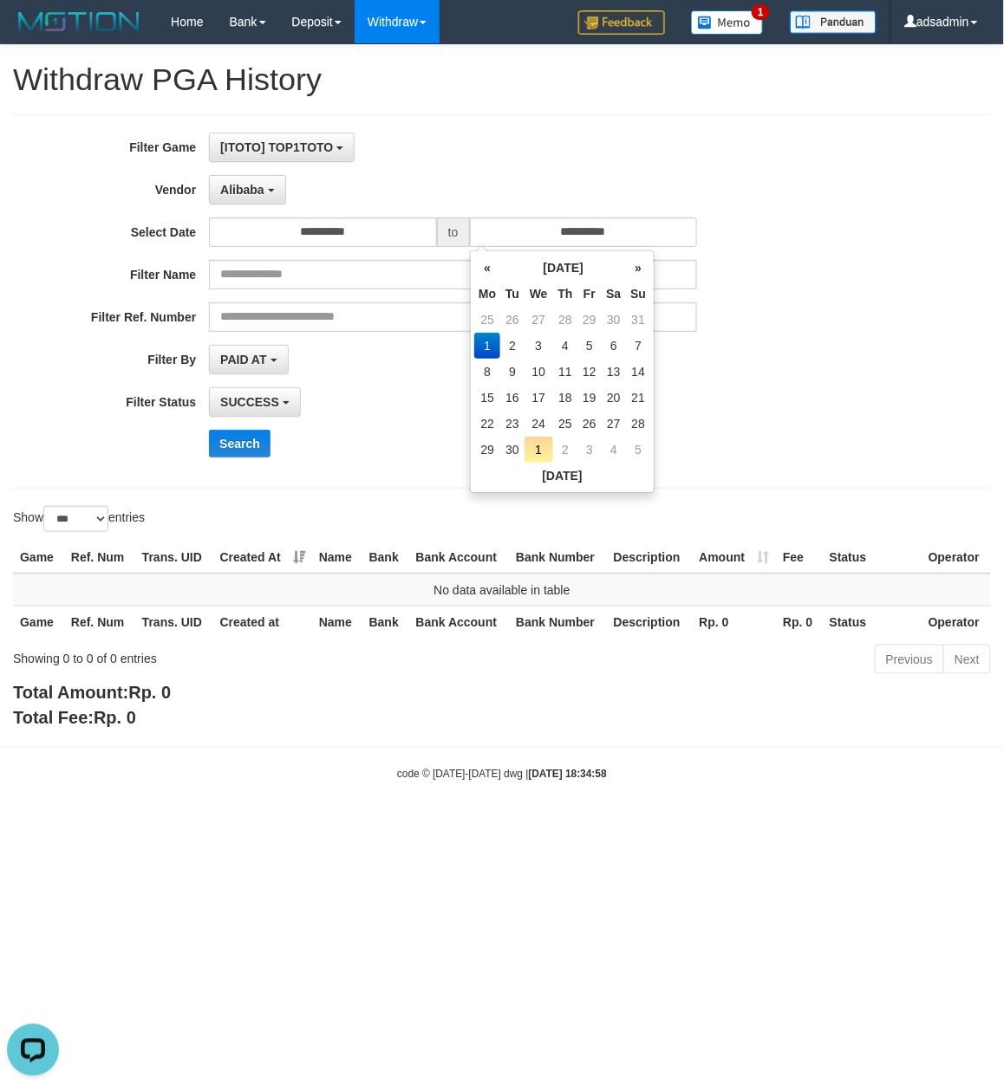
click at [708, 355] on div "**********" at bounding box center [418, 359] width 836 height 29
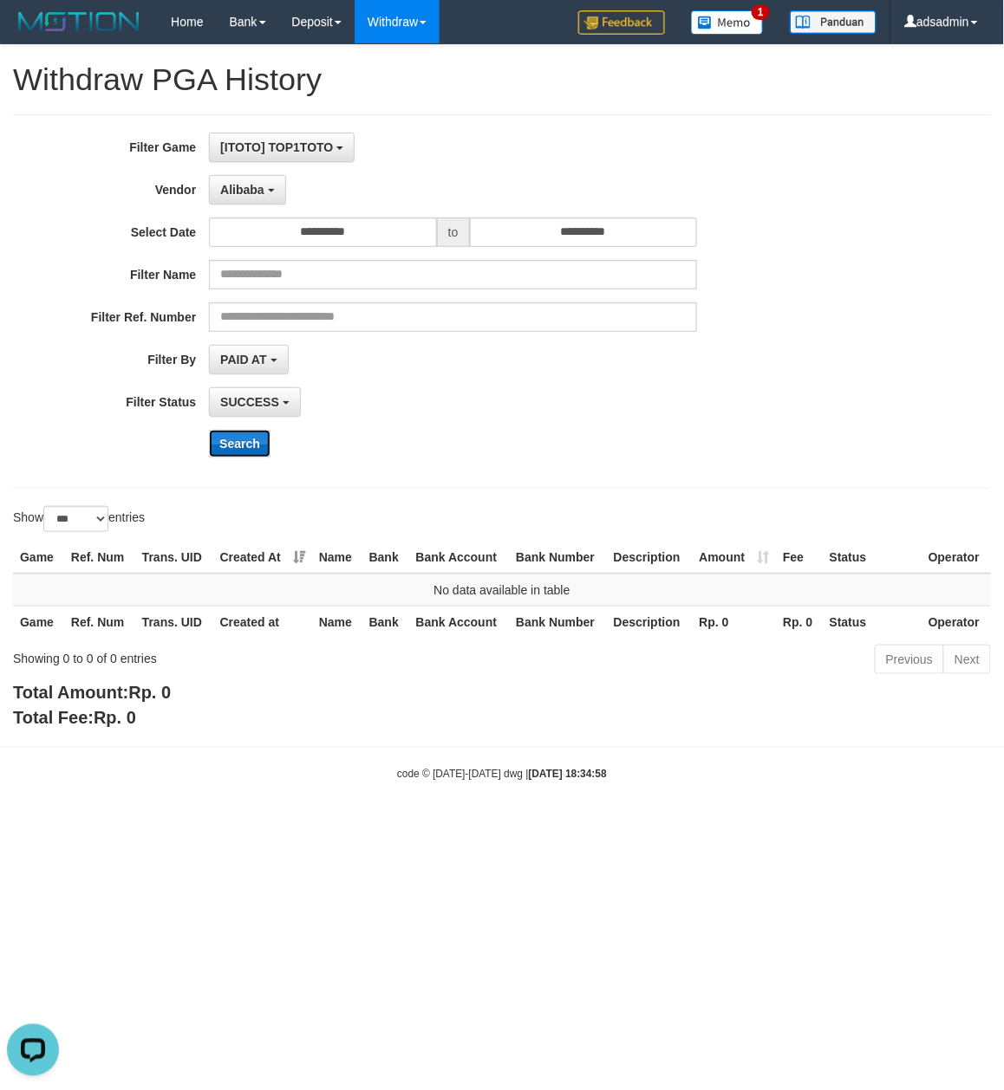
click at [250, 449] on button "Search" at bounding box center [240, 444] width 62 height 28
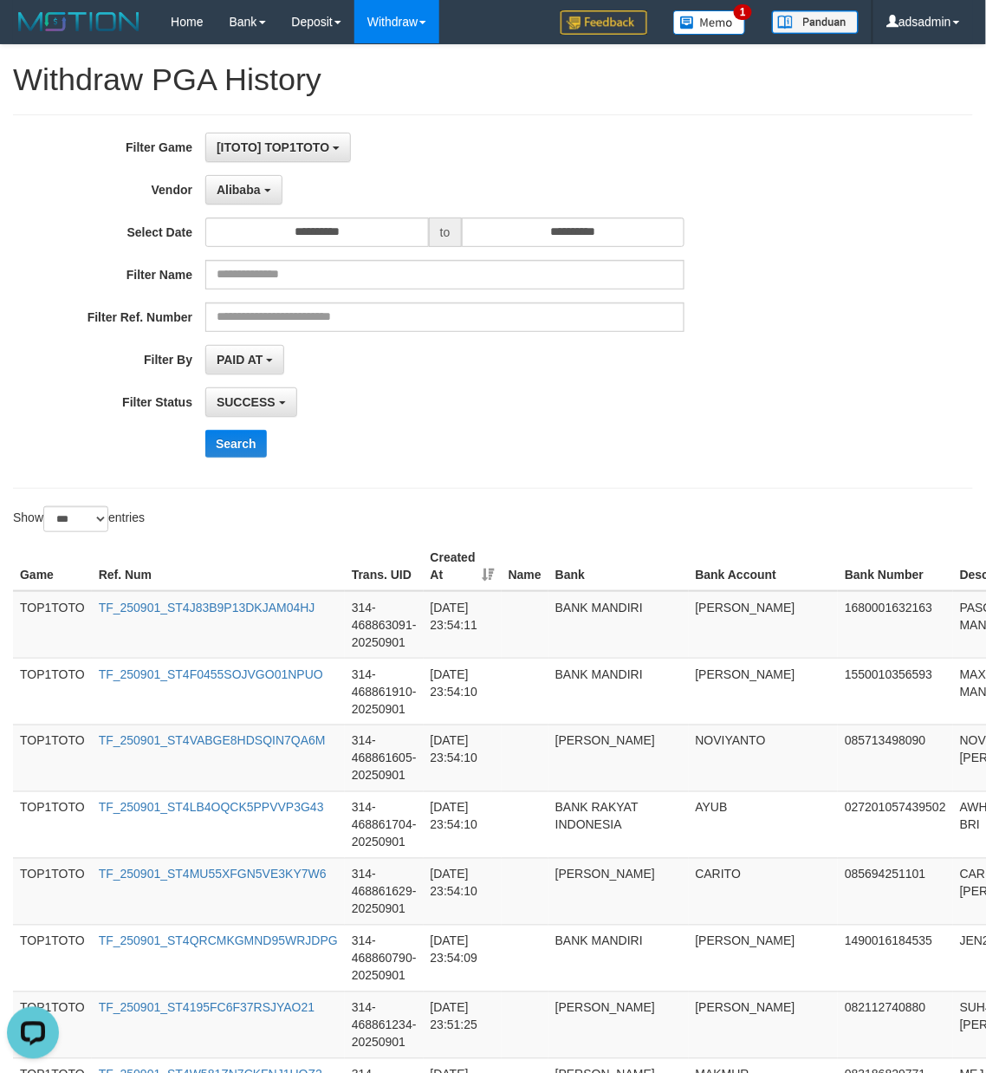
click at [684, 421] on div "**********" at bounding box center [411, 302] width 822 height 338
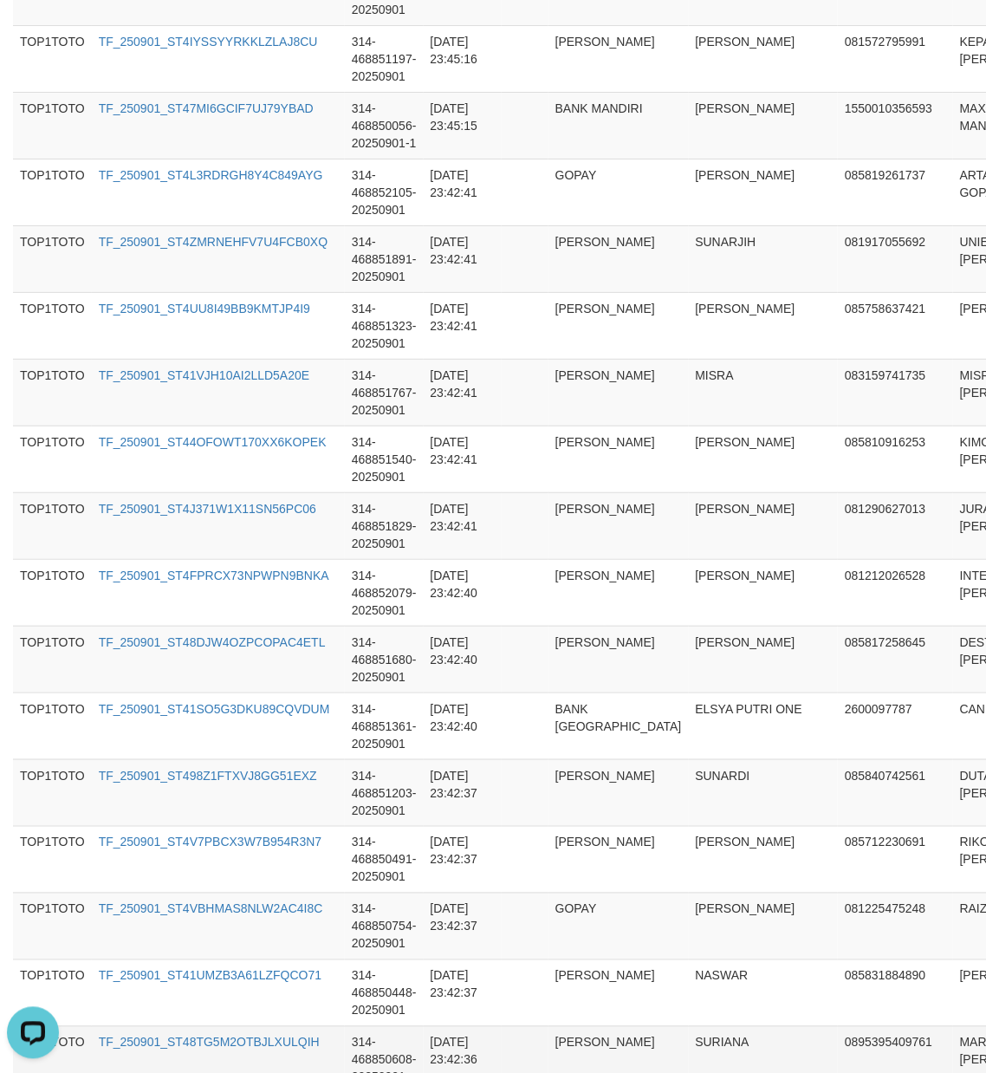
scroll to position [6461, 0]
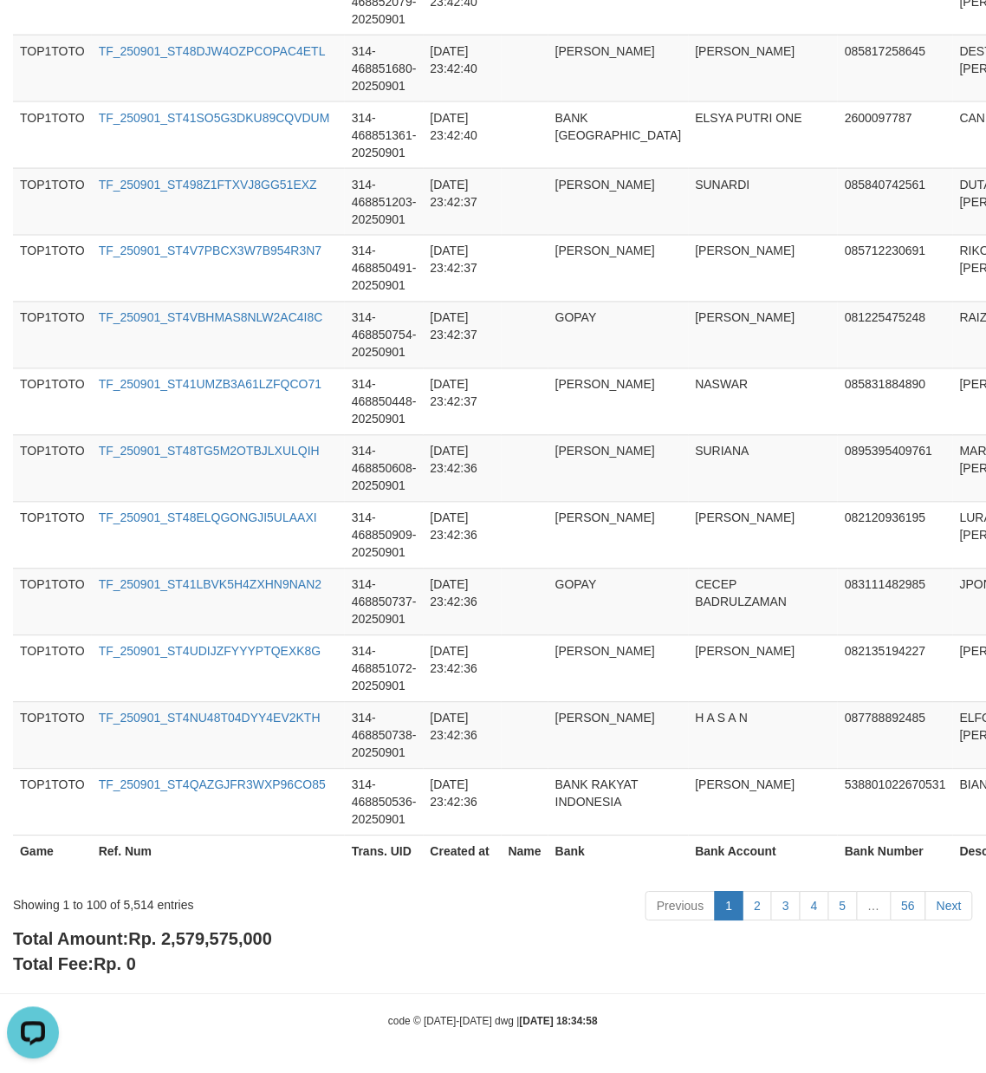
click at [229, 941] on span "Rp. 2,579,575,000" at bounding box center [200, 939] width 144 height 19
click at [128, 905] on div "Showing 1 to 100 of 5,514 entries" at bounding box center [205, 902] width 385 height 24
click at [230, 947] on span "Rp. 2,579,575,000" at bounding box center [200, 939] width 144 height 19
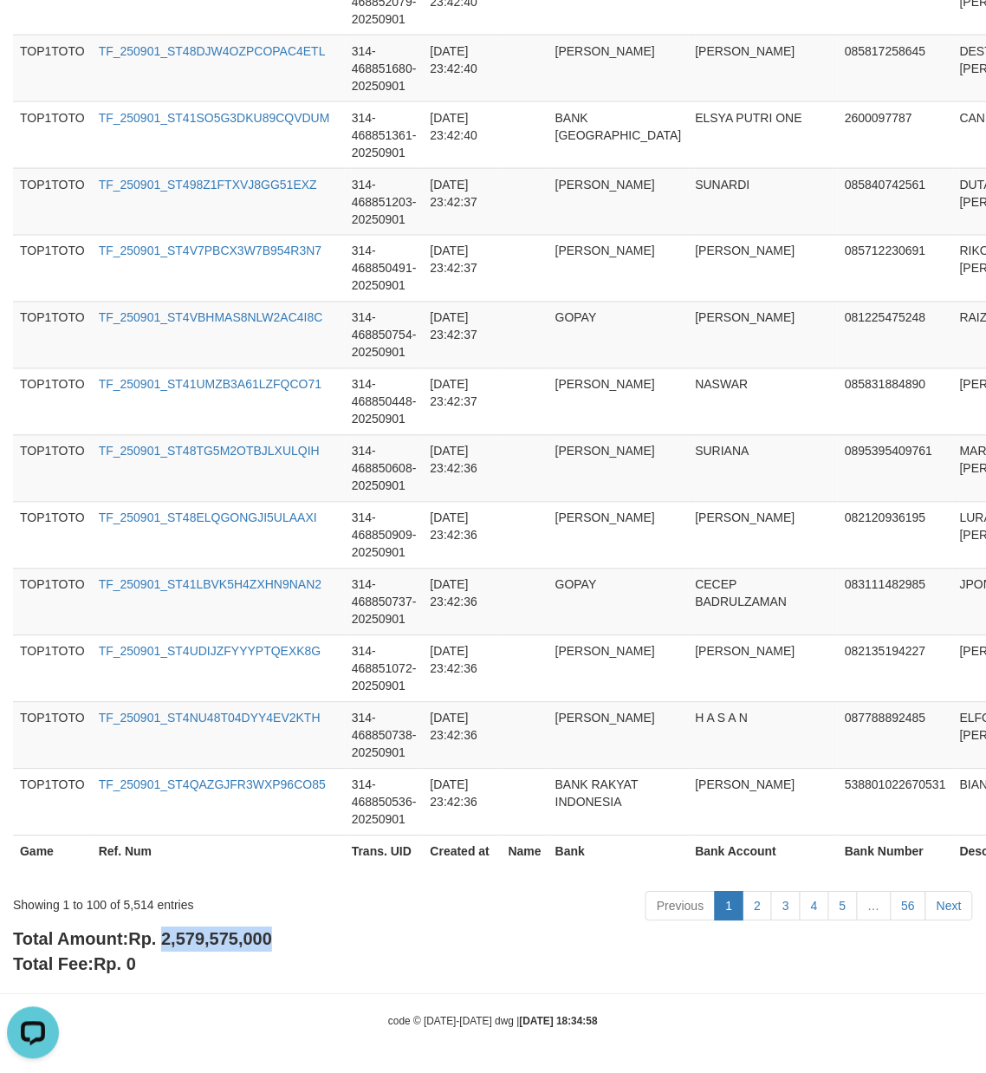
click at [230, 947] on span "Rp. 2,579,575,000" at bounding box center [200, 939] width 144 height 19
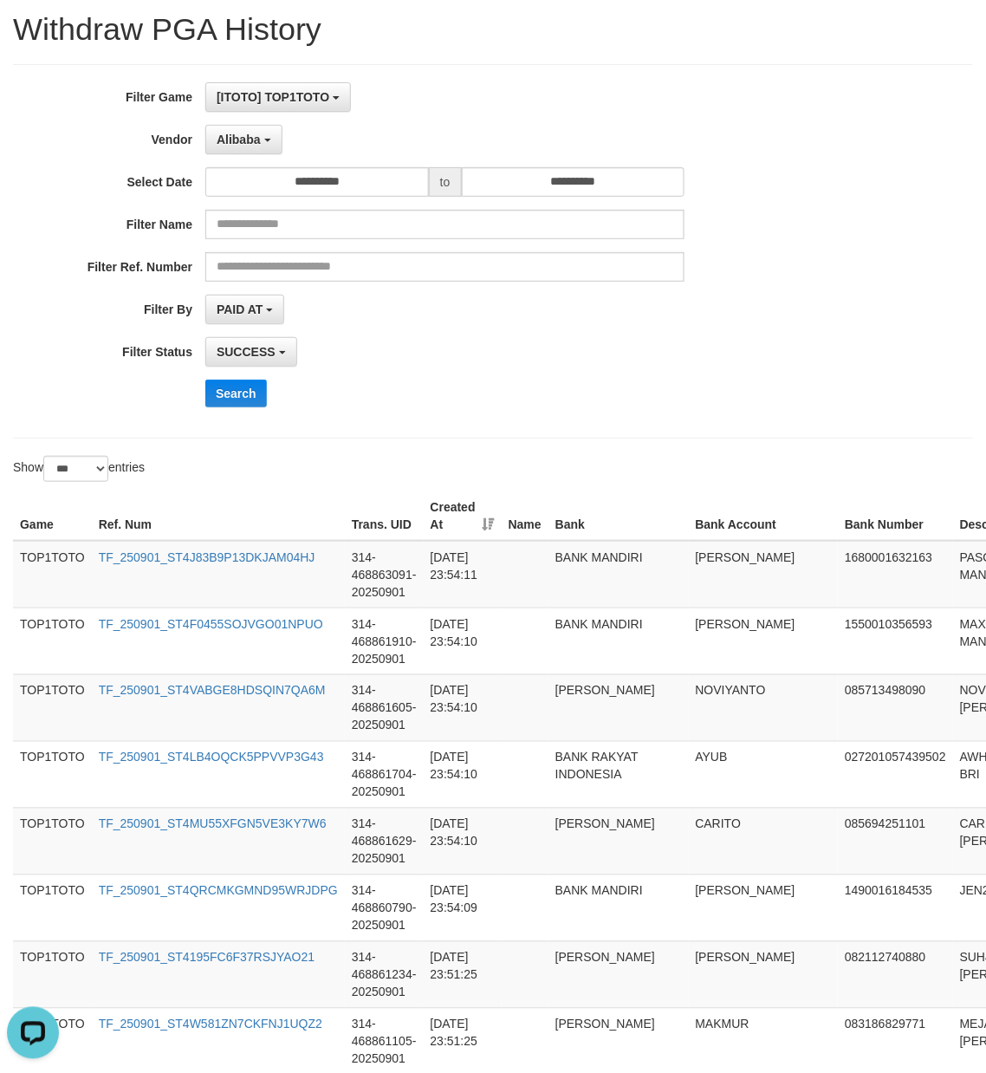
scroll to position [0, 0]
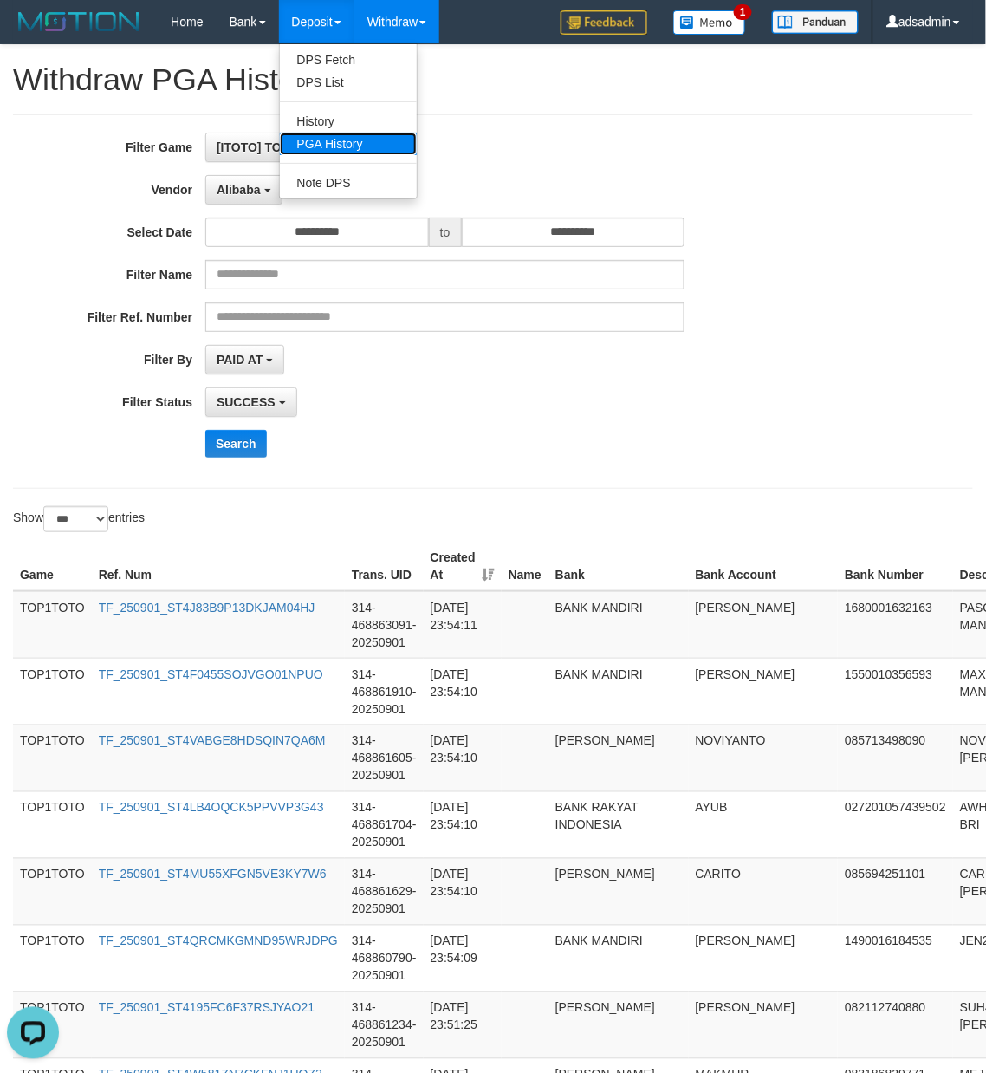
click at [348, 135] on link "PGA History" at bounding box center [348, 144] width 137 height 23
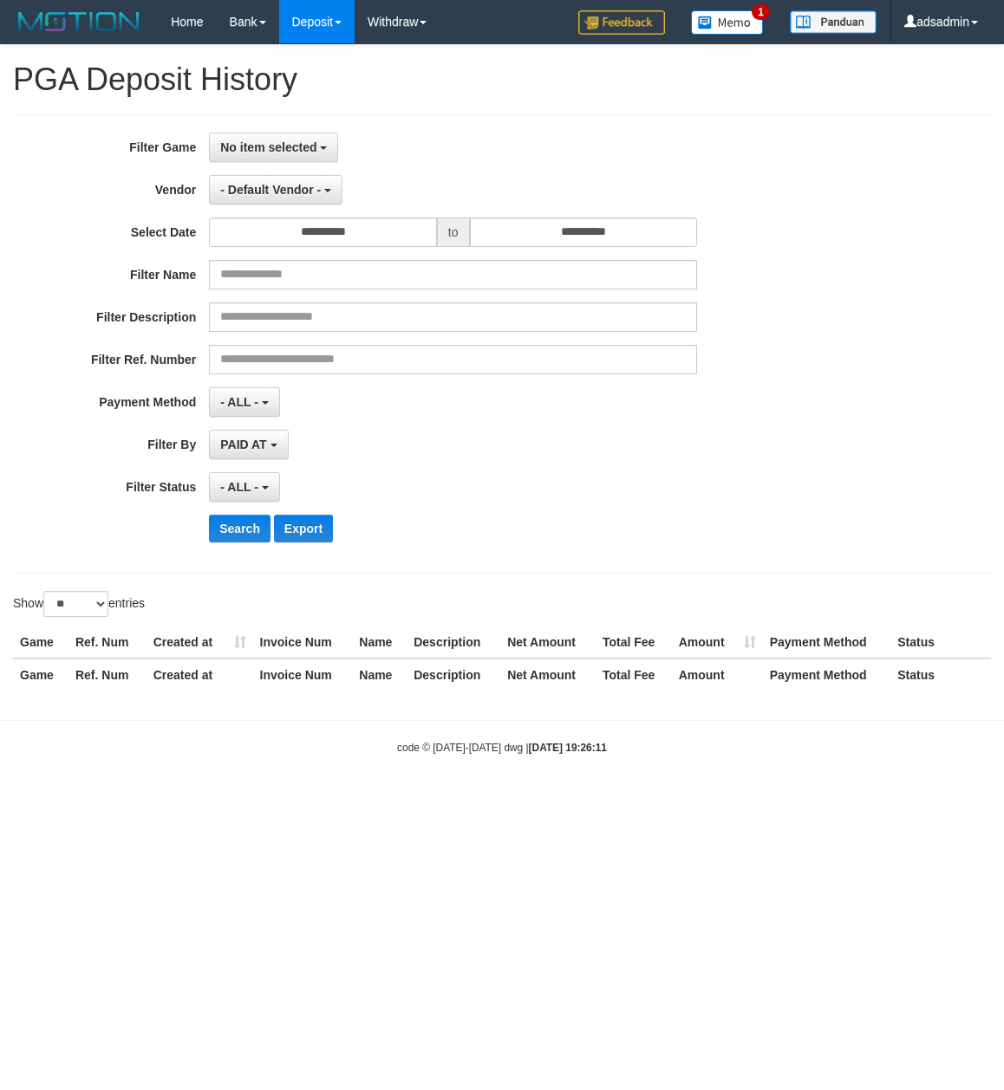
select select
select select "**"
click at [289, 146] on span "No item selected" at bounding box center [268, 147] width 96 height 14
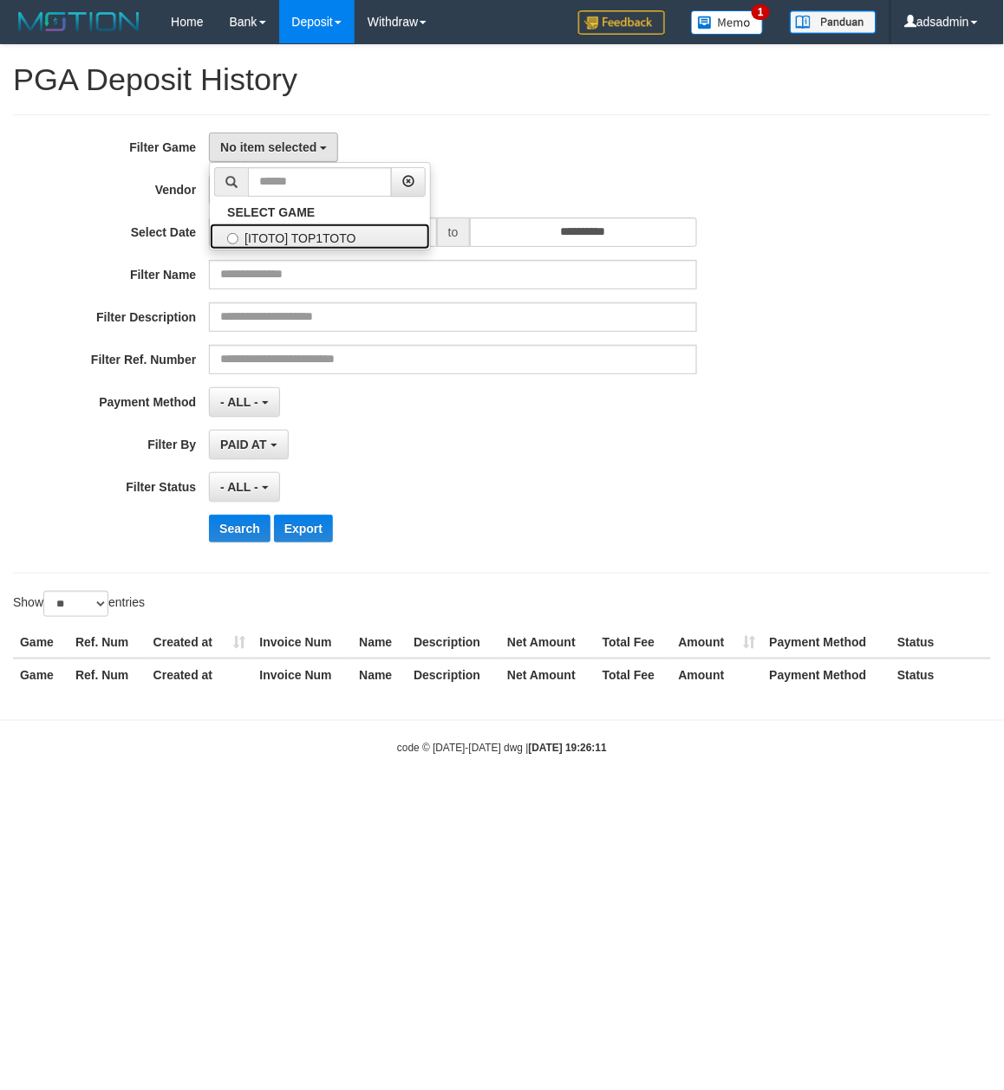
click at [320, 240] on label "[ITOTO] TOP1TOTO" at bounding box center [320, 237] width 220 height 26
select select "***"
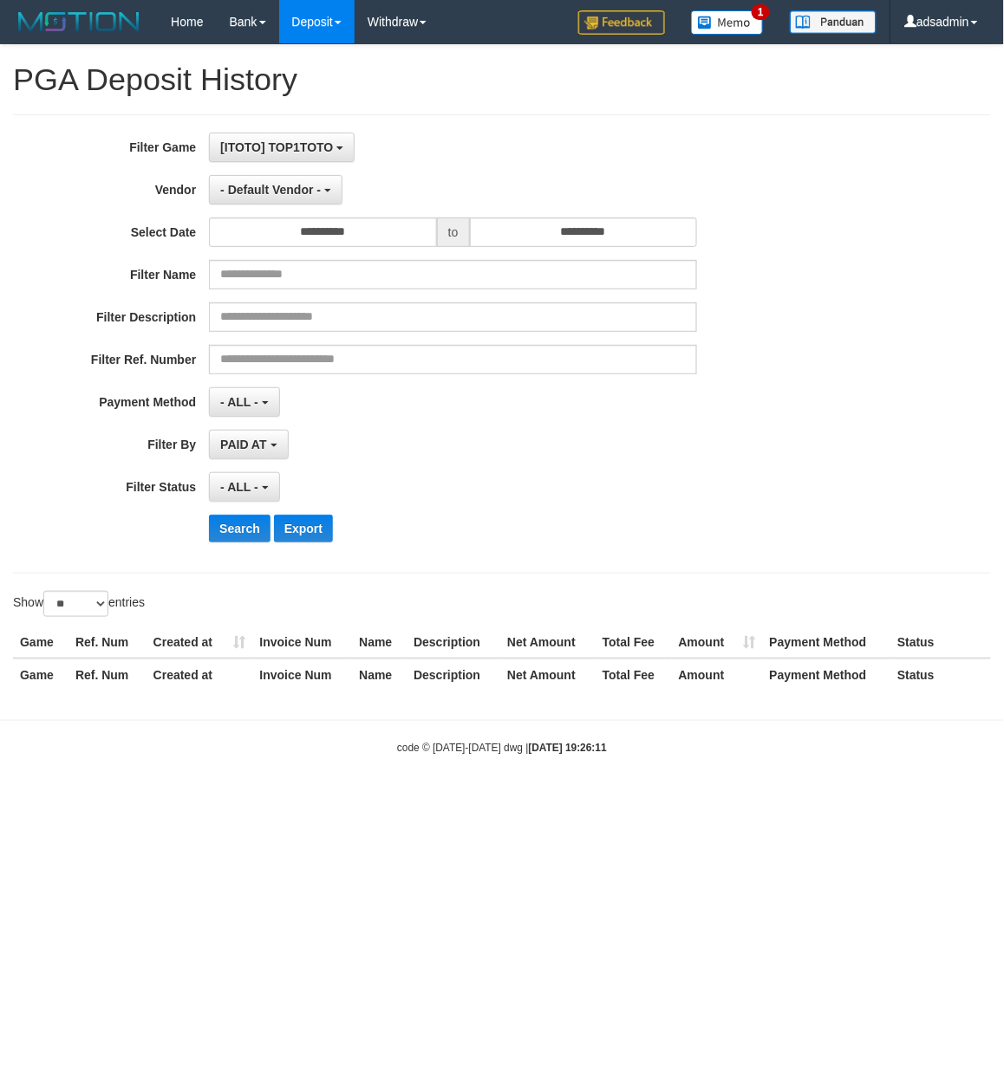
scroll to position [15, 0]
click at [290, 196] on button "- Default Vendor -" at bounding box center [275, 189] width 133 height 29
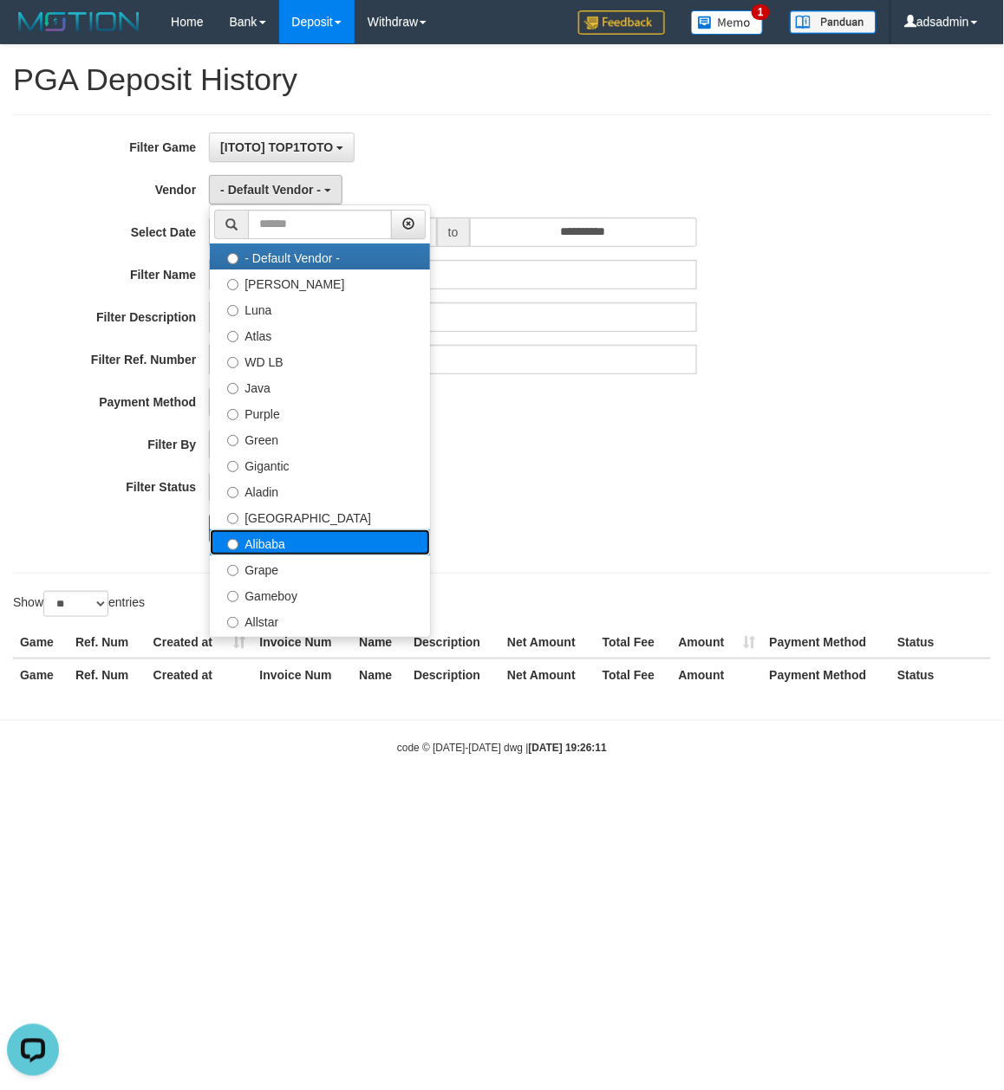
click at [296, 545] on label "Alibaba" at bounding box center [320, 543] width 220 height 26
select select "**********"
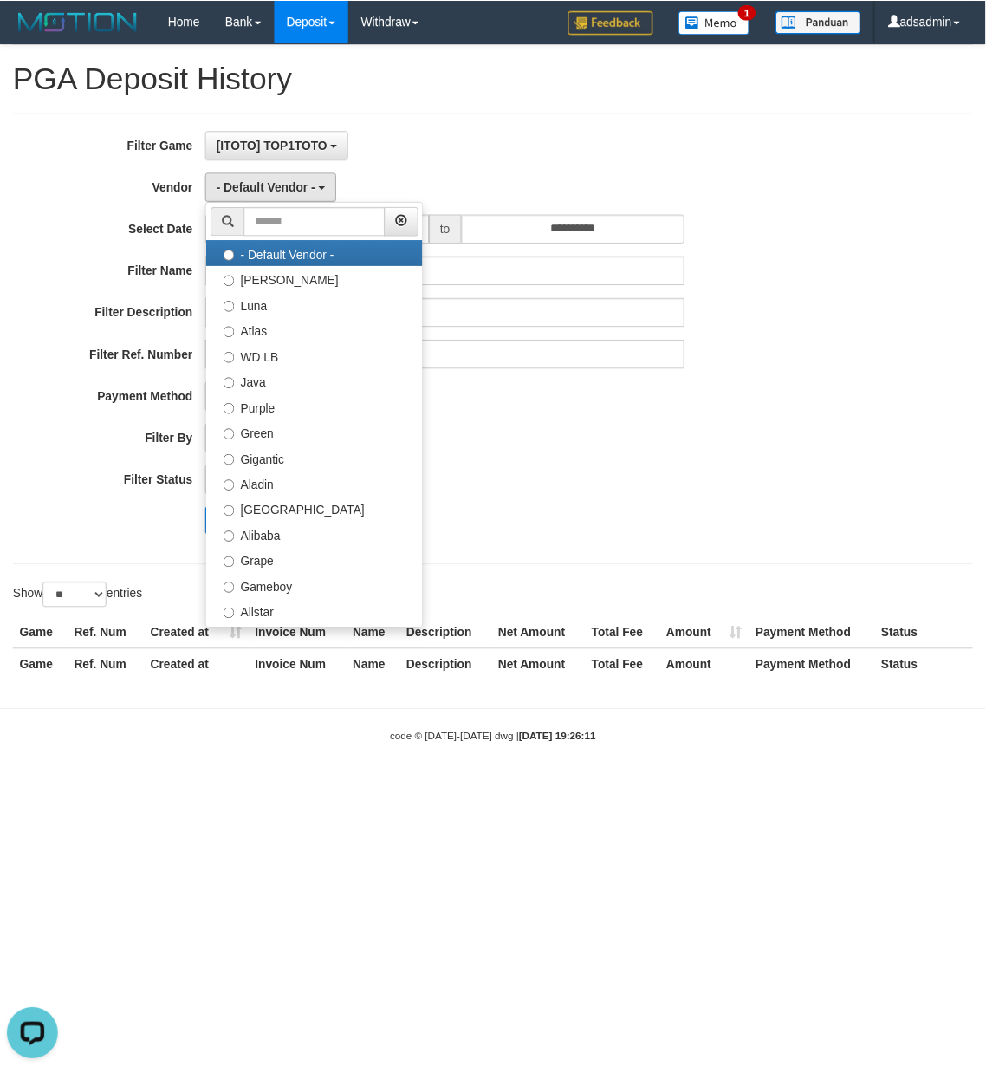
scroll to position [0, 0]
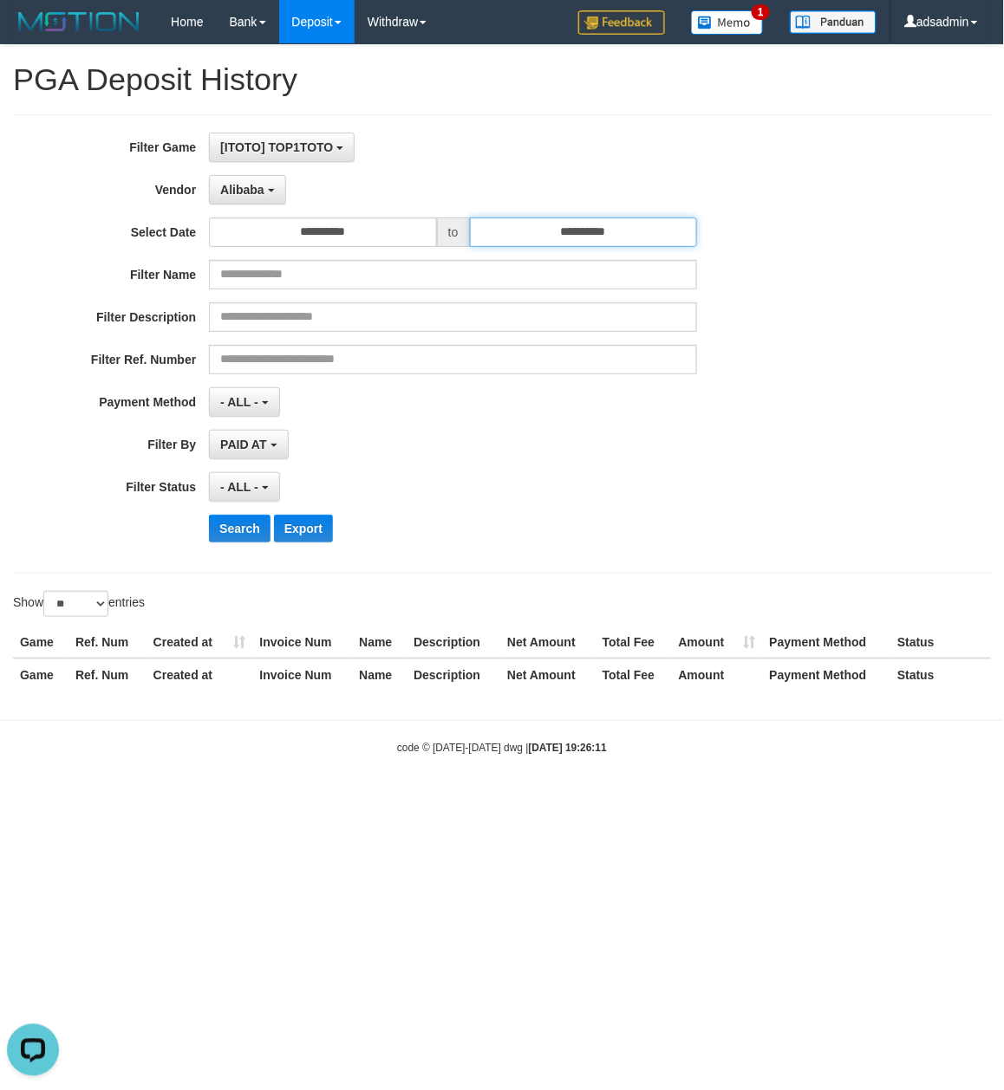
click at [604, 237] on input "**********" at bounding box center [584, 232] width 228 height 29
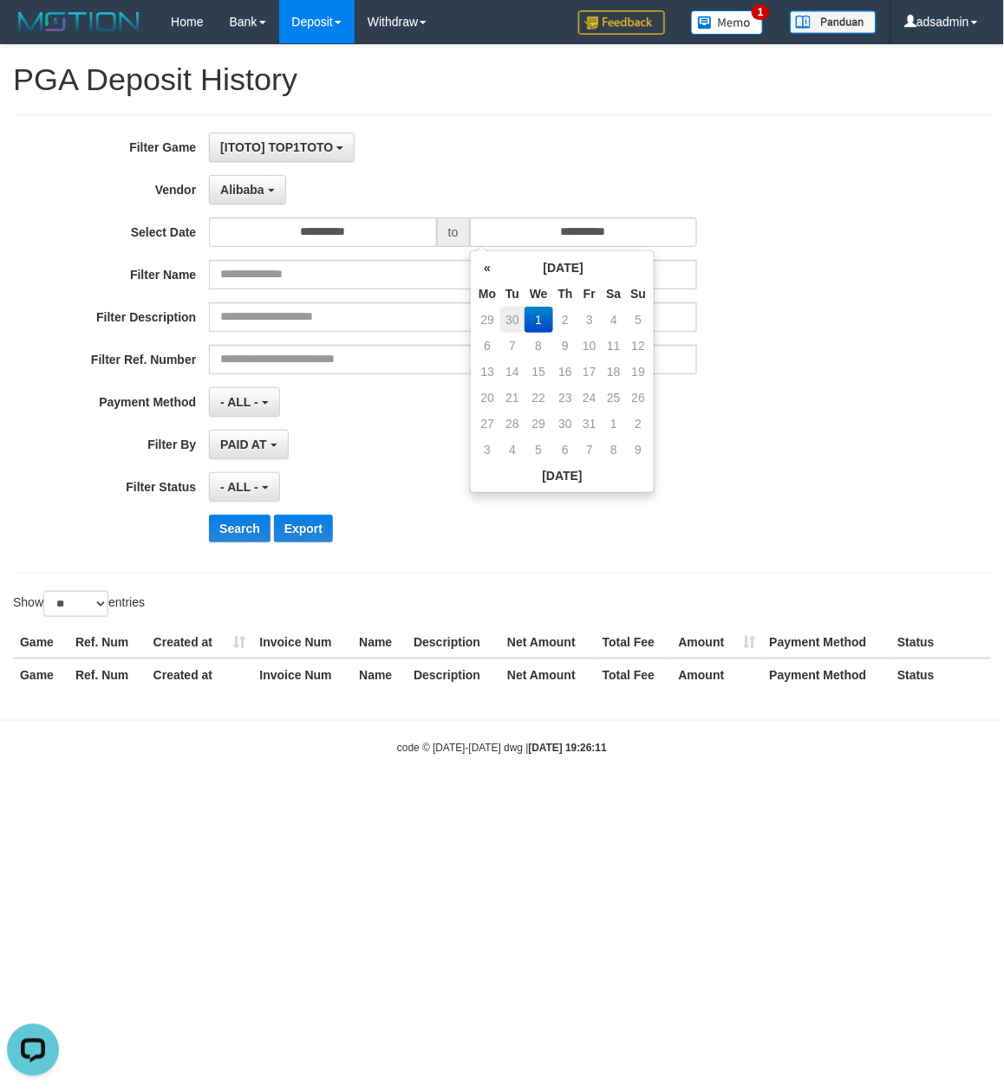
click at [511, 321] on td "30" at bounding box center [512, 320] width 24 height 26
type input "**********"
click at [485, 336] on td "1" at bounding box center [487, 346] width 26 height 26
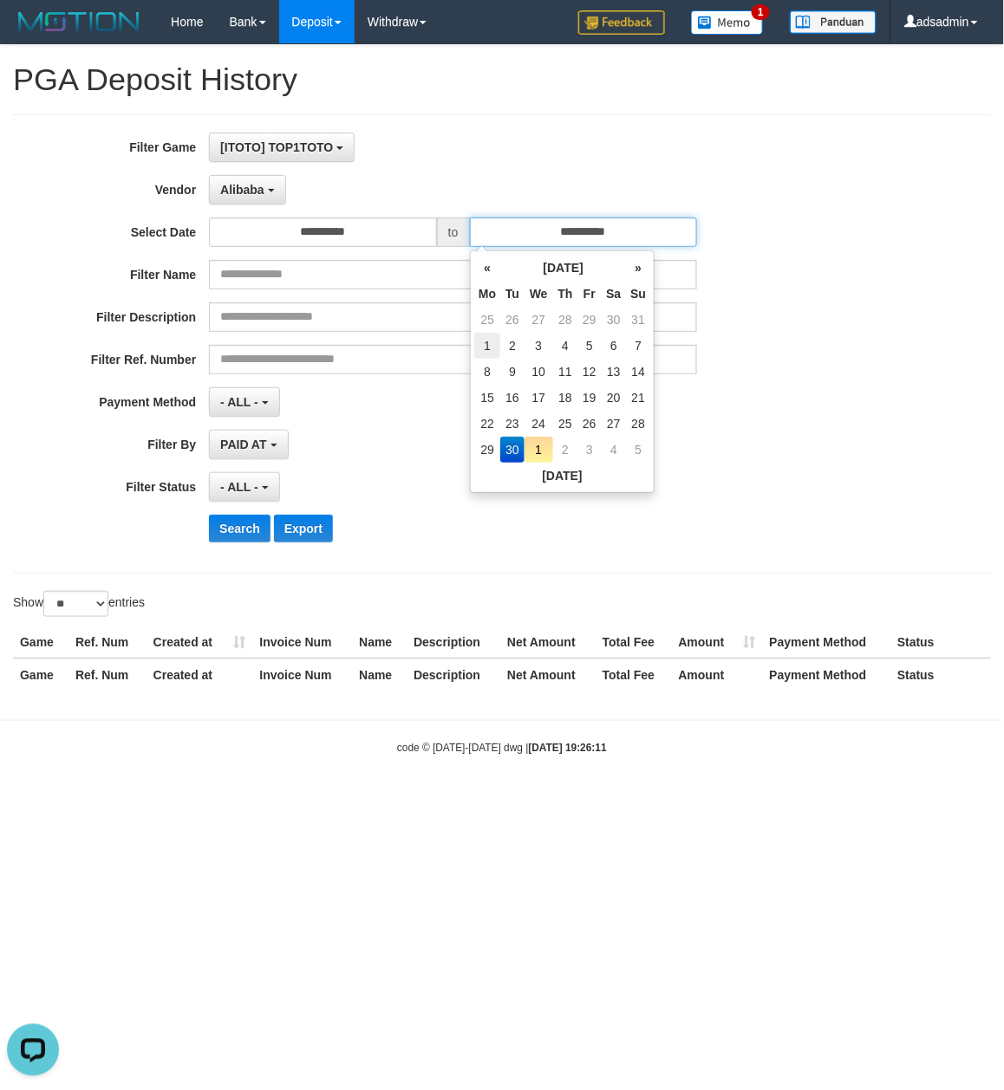
type input "**********"
click at [336, 473] on div "**********" at bounding box center [418, 344] width 836 height 423
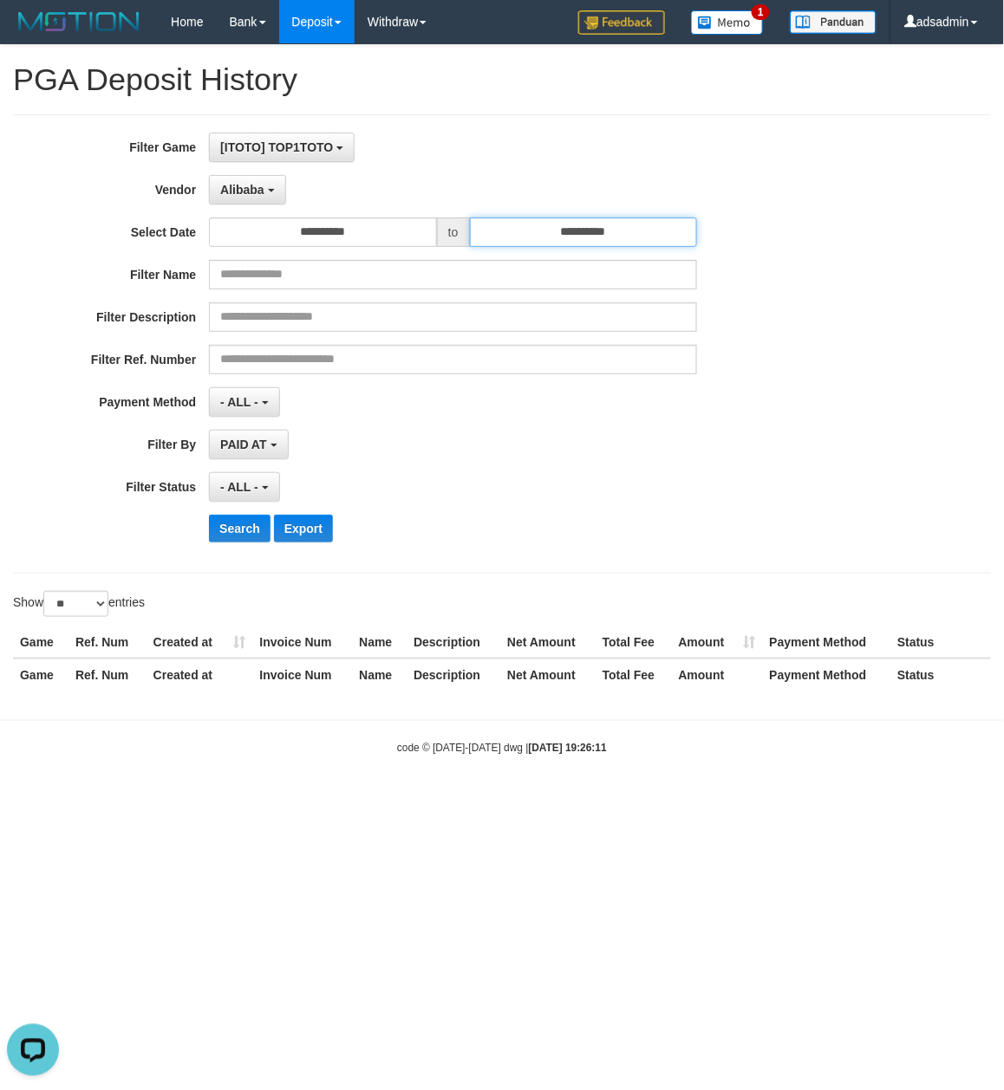
click at [594, 237] on input "**********" at bounding box center [584, 232] width 228 height 29
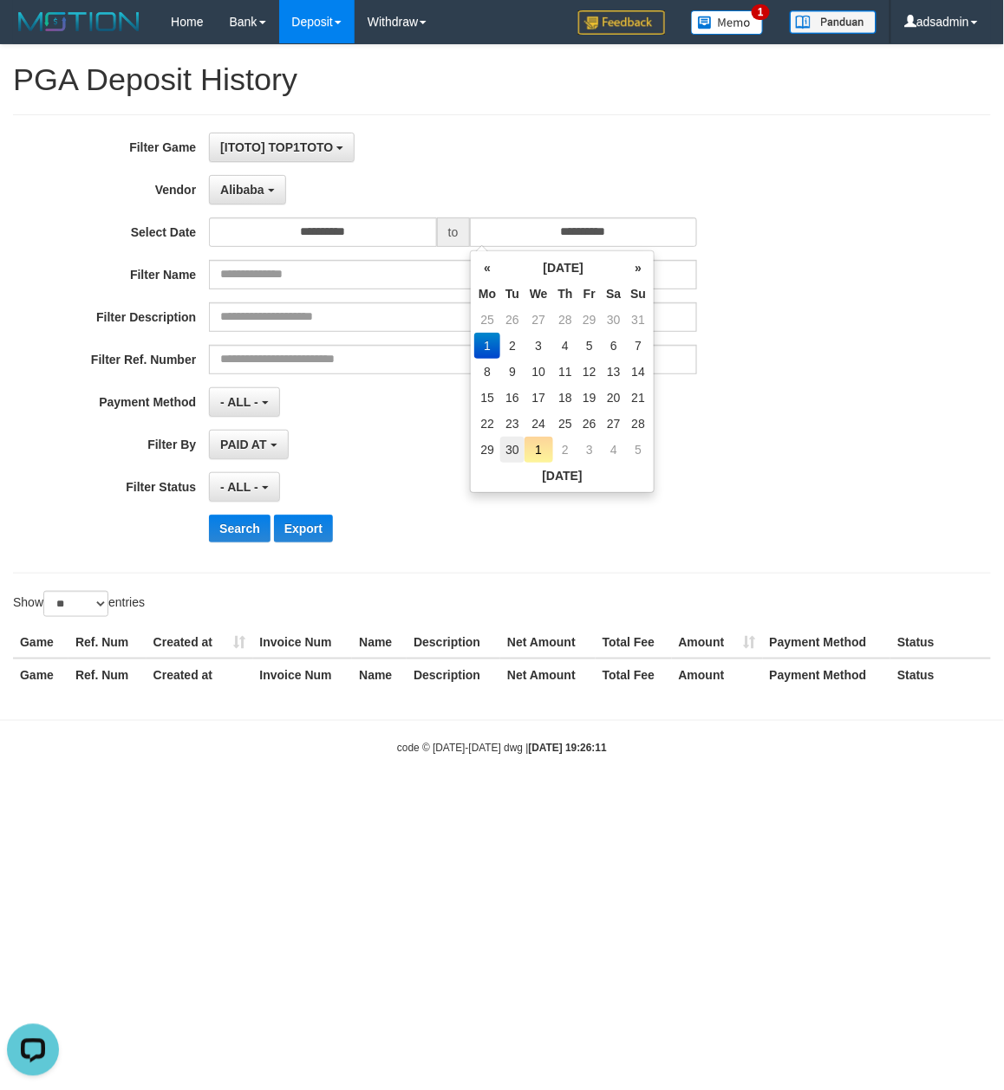
click at [511, 444] on td "30" at bounding box center [512, 450] width 24 height 26
type input "**********"
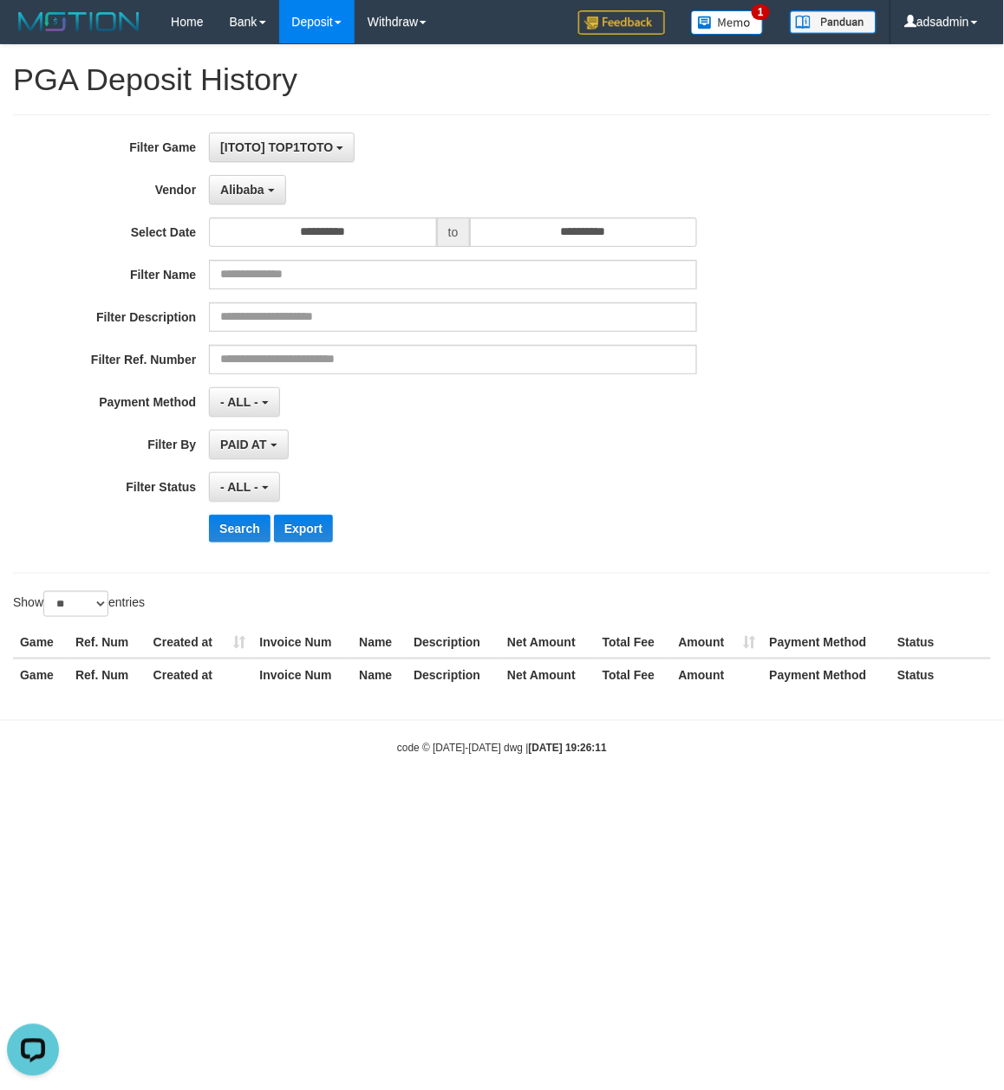
click at [421, 454] on div "PAID AT PAID AT CREATED AT" at bounding box center [453, 444] width 488 height 29
click at [258, 499] on button "- ALL -" at bounding box center [244, 486] width 70 height 29
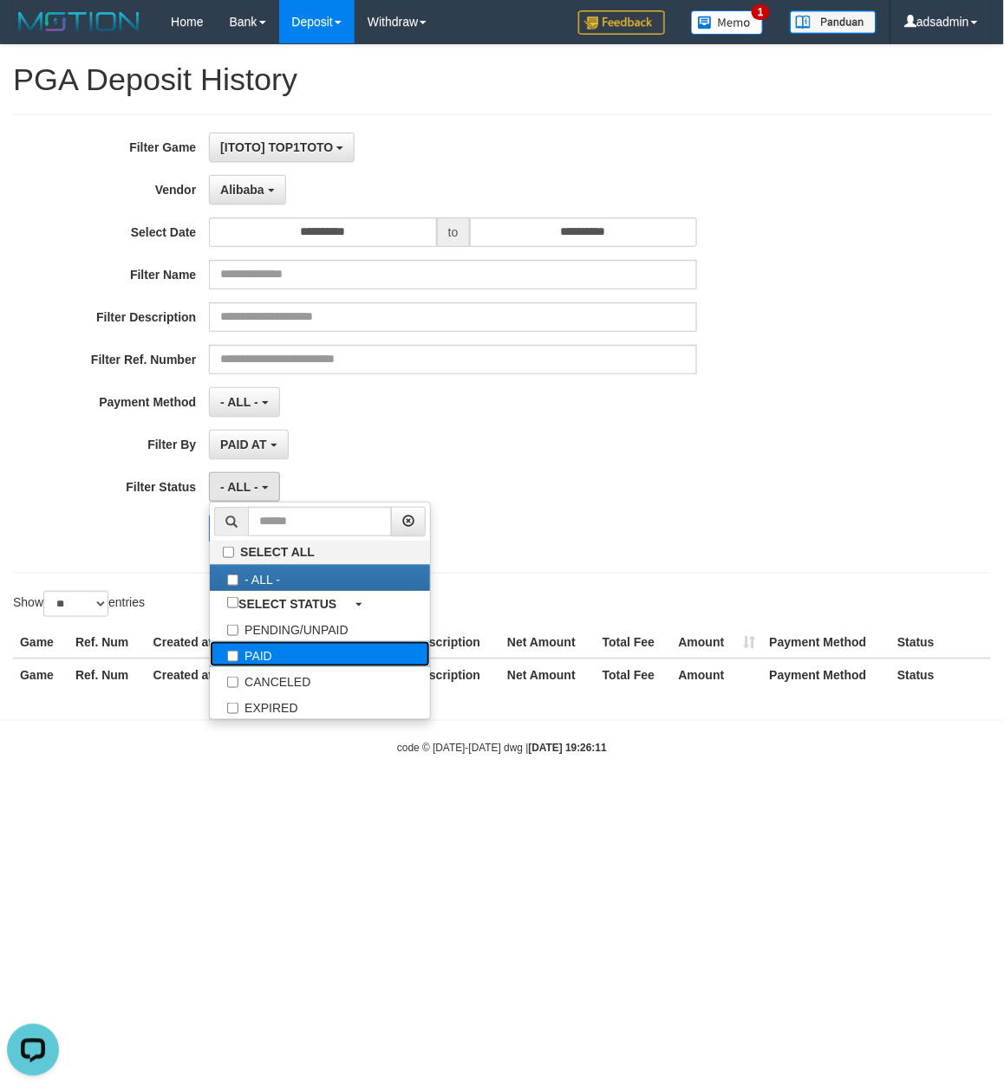
click at [264, 654] on label "PAID" at bounding box center [320, 654] width 220 height 26
select select "*"
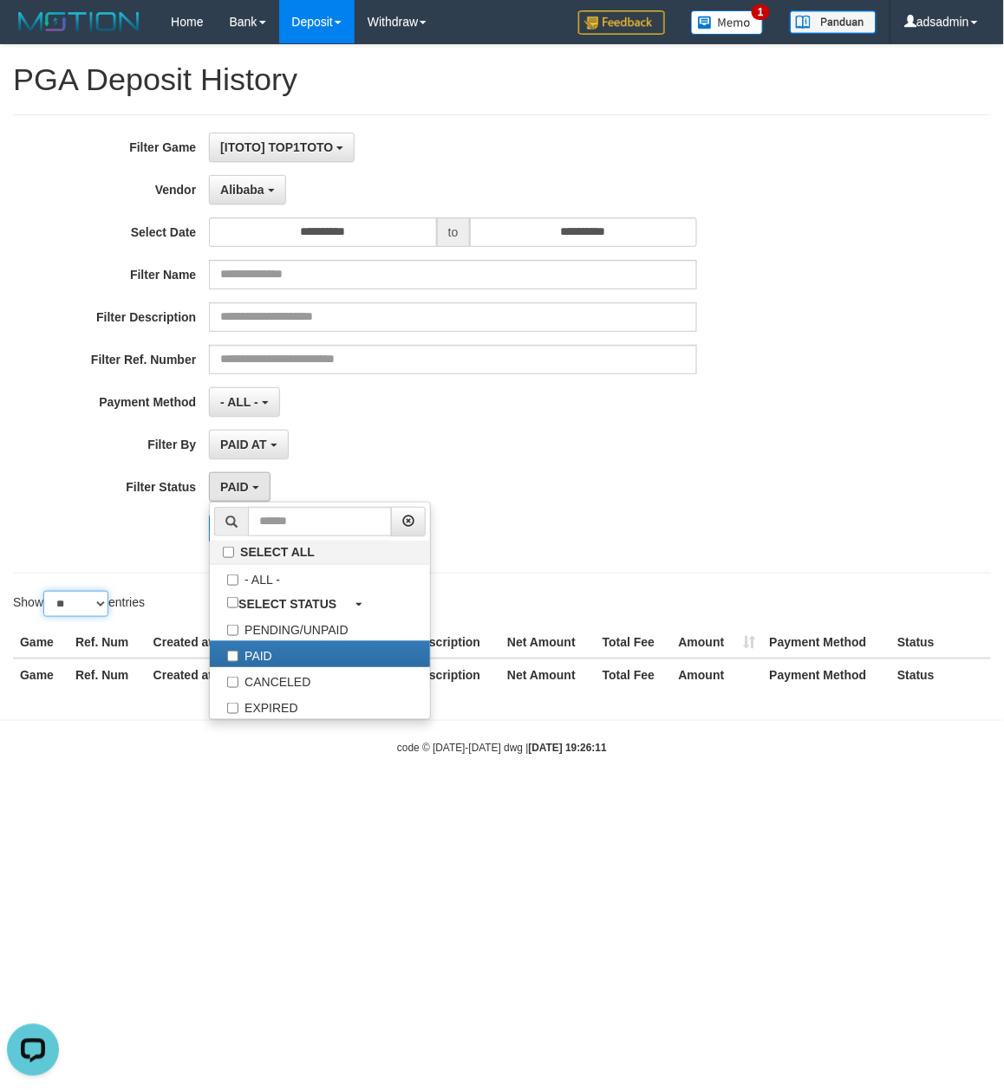
click at [88, 608] on select "** ** ** ***" at bounding box center [75, 604] width 65 height 26
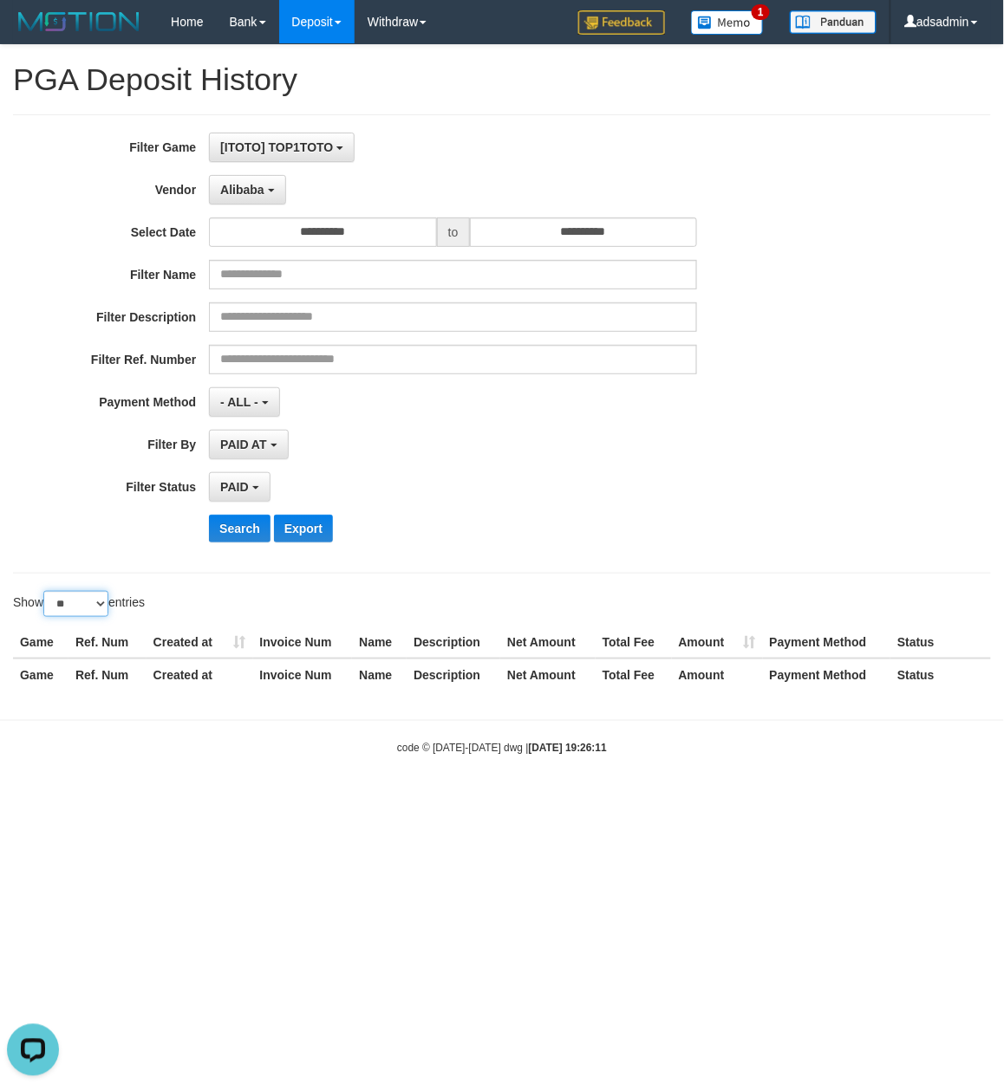
select select "***"
click at [46, 595] on select "** ** ** ***" at bounding box center [75, 604] width 65 height 26
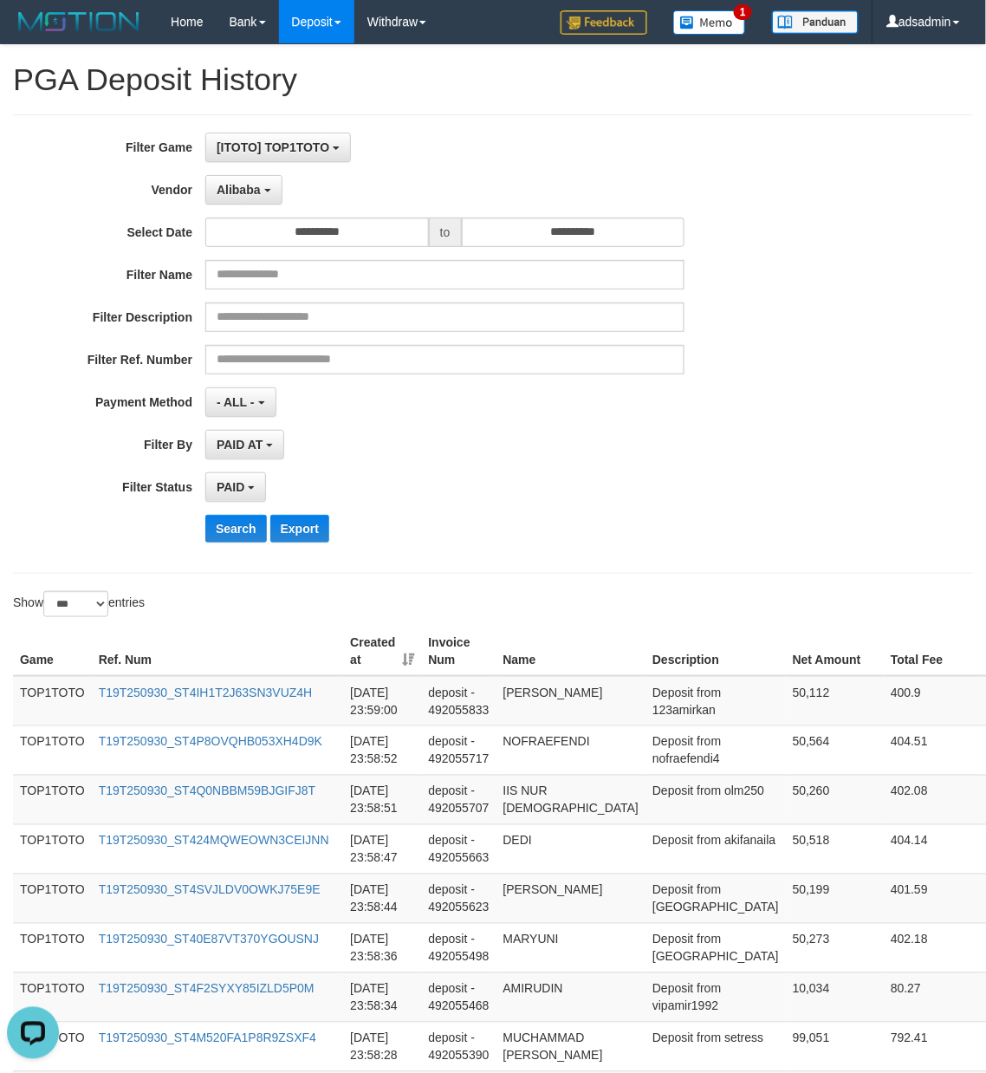
click at [662, 541] on div "Search Export" at bounding box center [513, 529] width 616 height 28
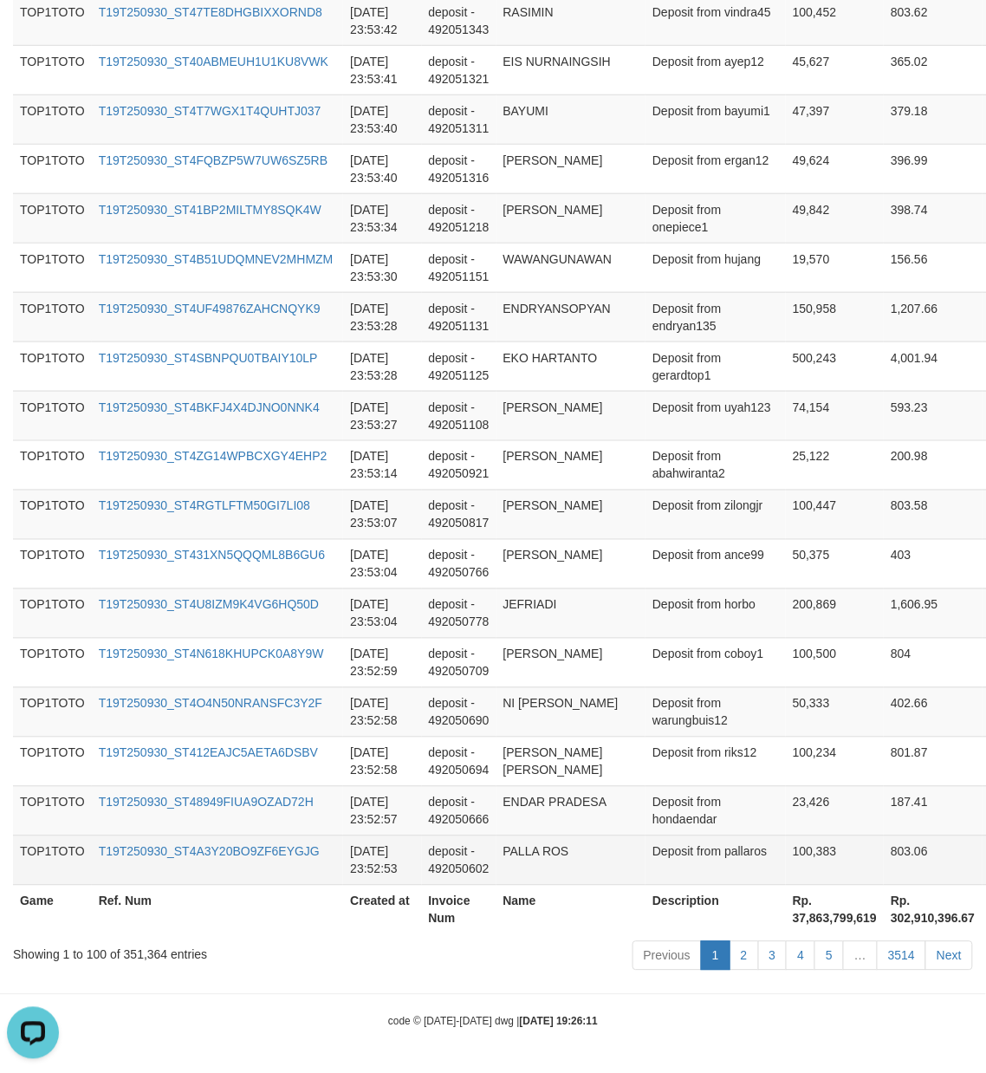
scroll to position [4781, 0]
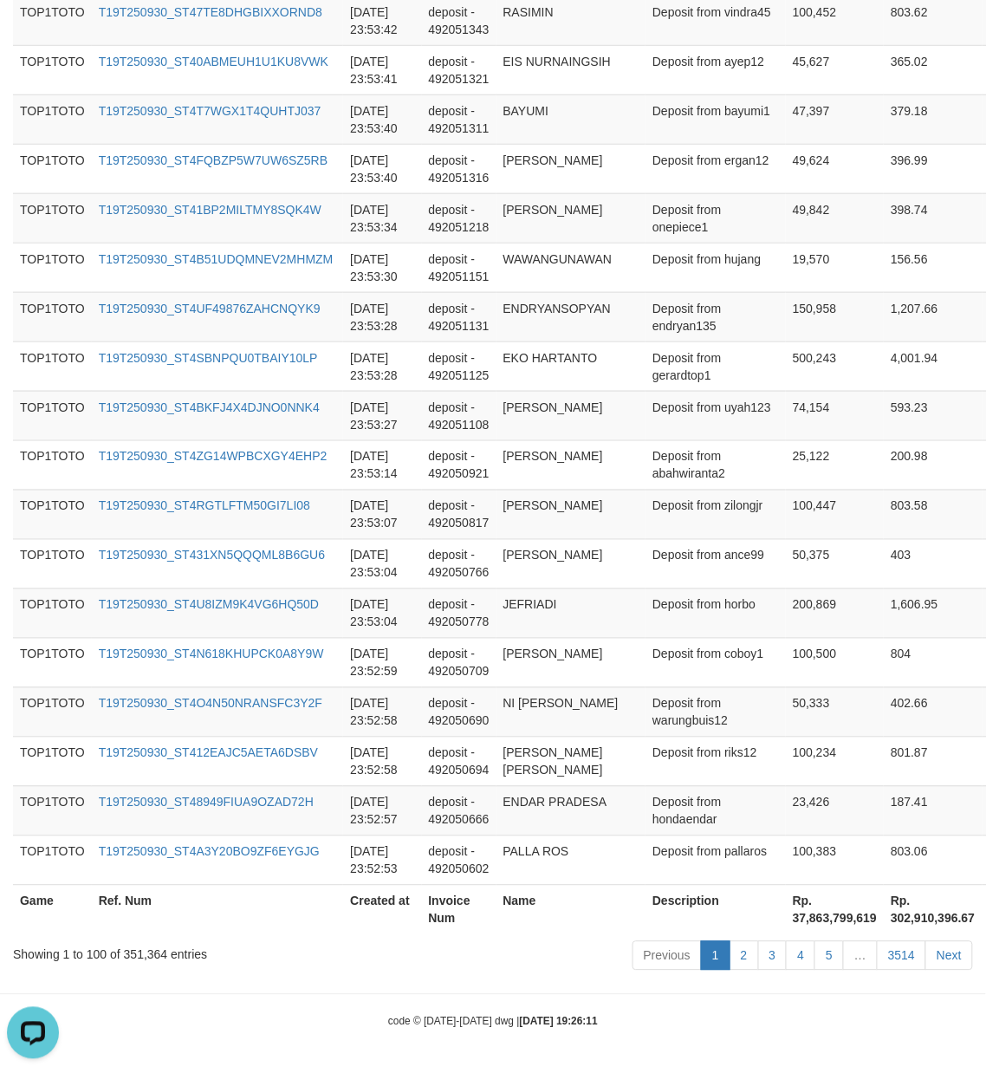
click at [786, 922] on th "Rp. 37,863,799,619" at bounding box center [835, 909] width 98 height 49
drag, startPoint x: 754, startPoint y: 922, endPoint x: 730, endPoint y: 924, distance: 24.3
click at [786, 924] on th "Rp. 37,863,799,619" at bounding box center [835, 909] width 98 height 49
click at [786, 912] on th "Rp. 37,863,799,619" at bounding box center [835, 909] width 98 height 49
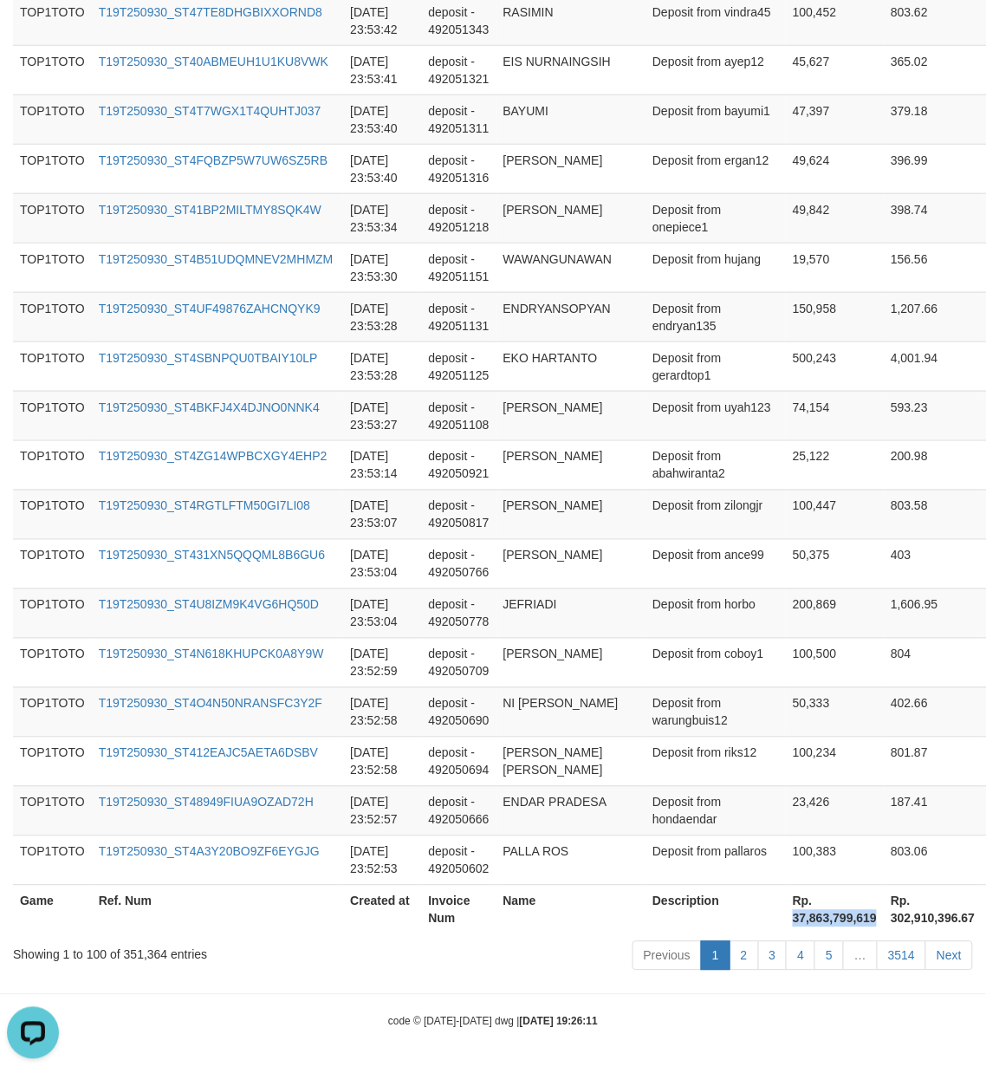
click at [786, 912] on th "Rp. 37,863,799,619" at bounding box center [835, 909] width 98 height 49
copy th "37,863,799,619"
click at [139, 955] on div "Showing 1 to 100 of 351,364 entries" at bounding box center [205, 952] width 385 height 24
copy div "351,364"
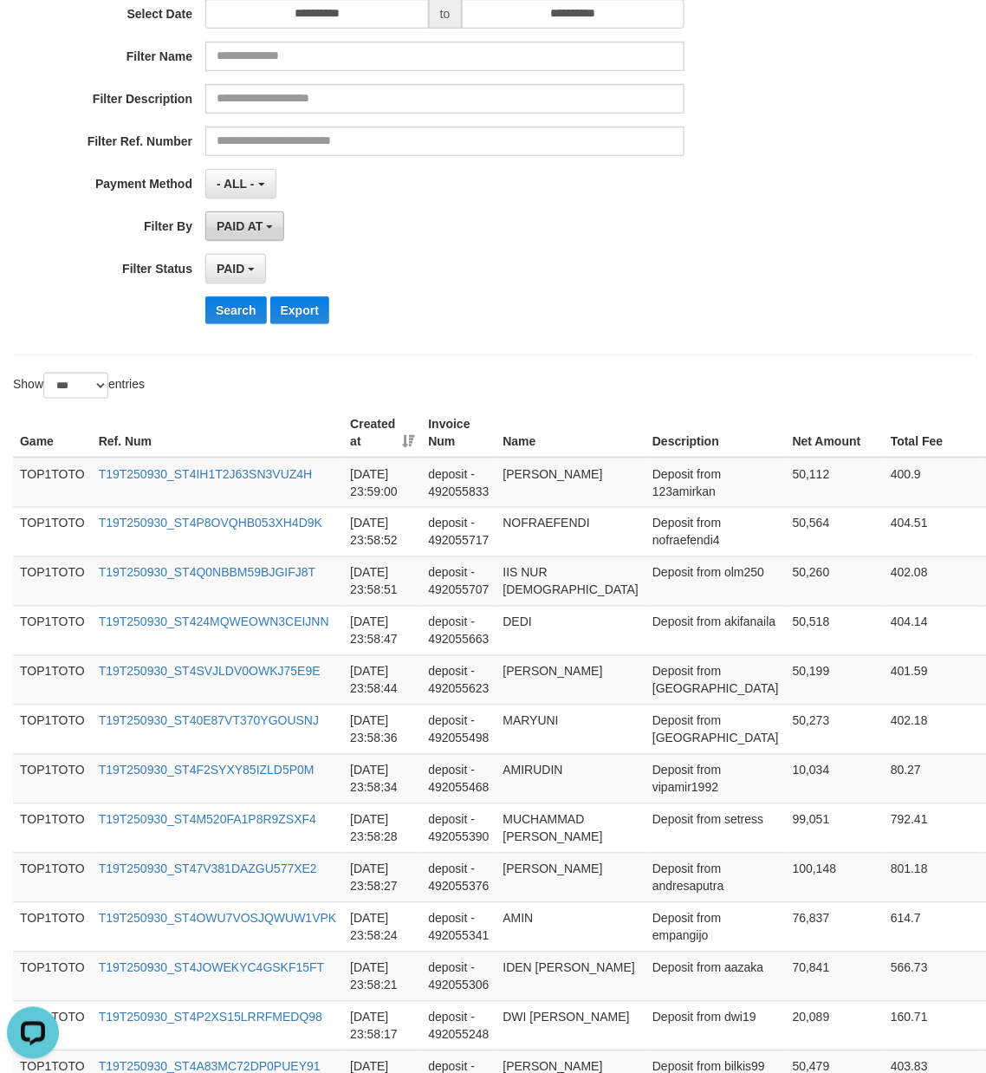
scroll to position [0, 0]
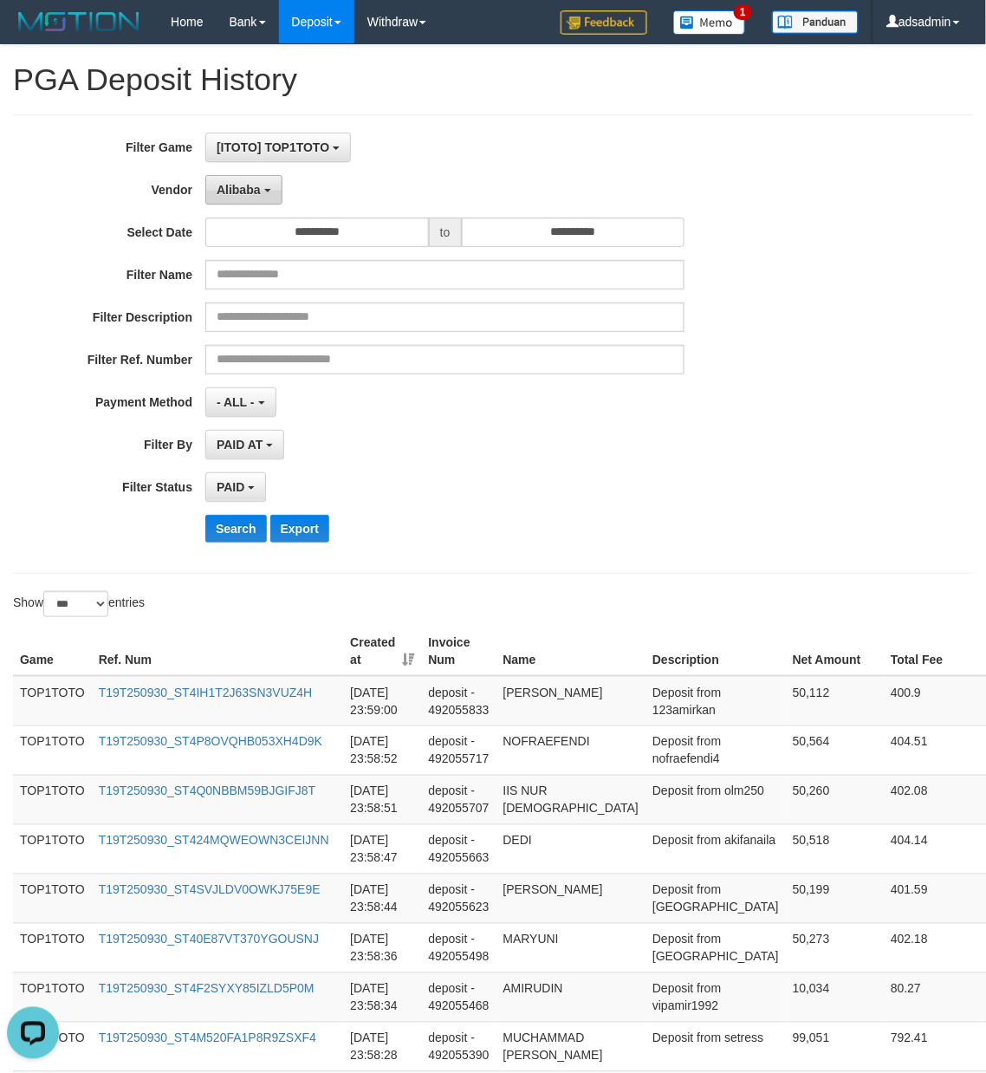
drag, startPoint x: 239, startPoint y: 178, endPoint x: 244, endPoint y: 236, distance: 58.2
click at [239, 177] on button "Alibaba" at bounding box center [243, 189] width 76 height 29
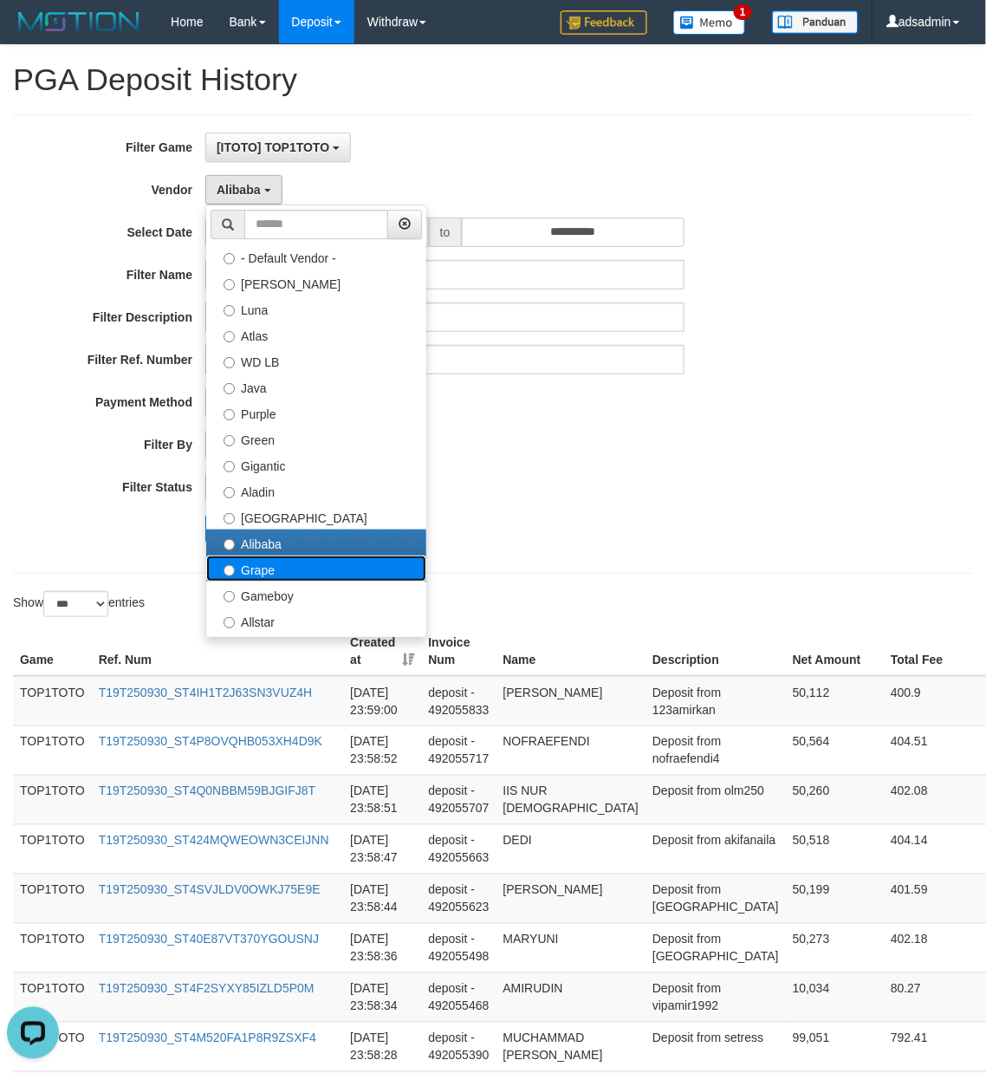
click at [272, 577] on label "Grape" at bounding box center [316, 569] width 220 height 26
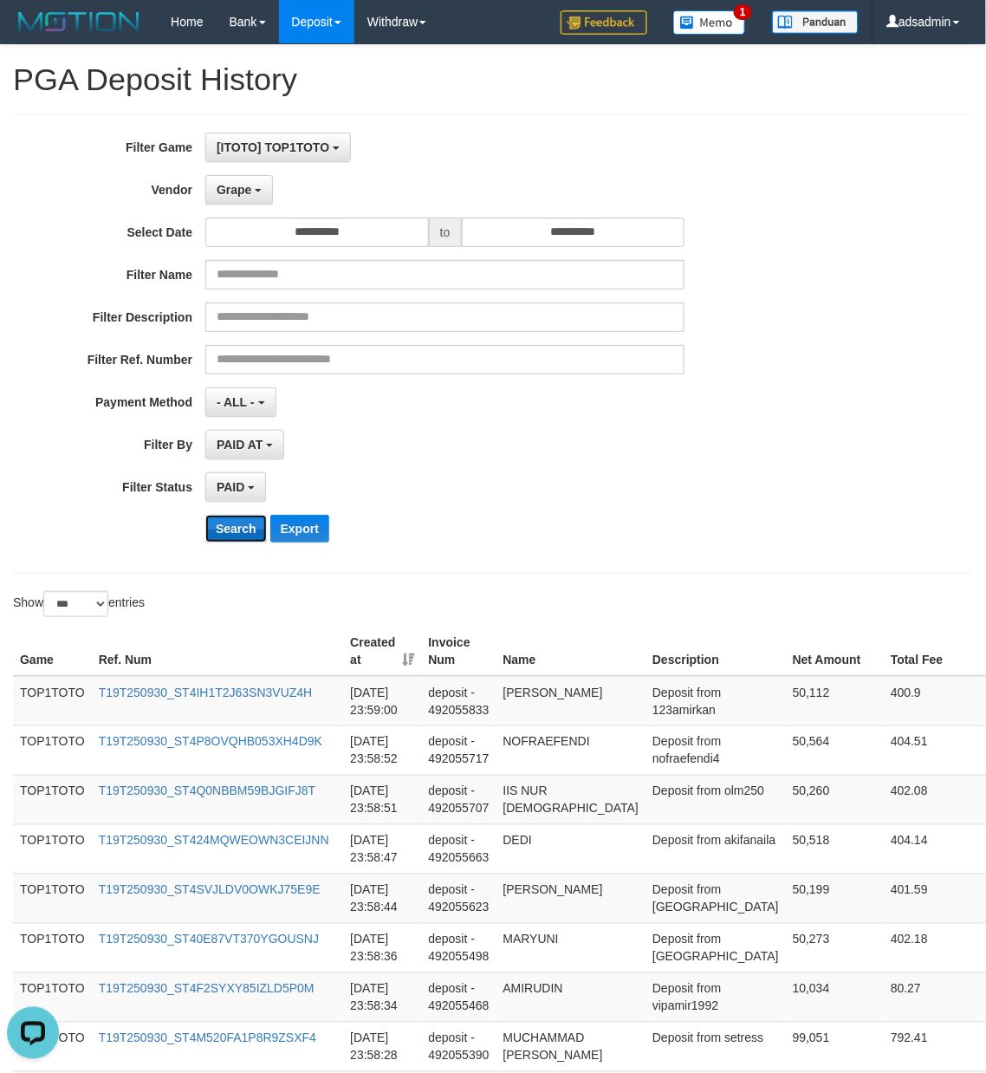
click at [240, 528] on button "Search" at bounding box center [236, 529] width 62 height 28
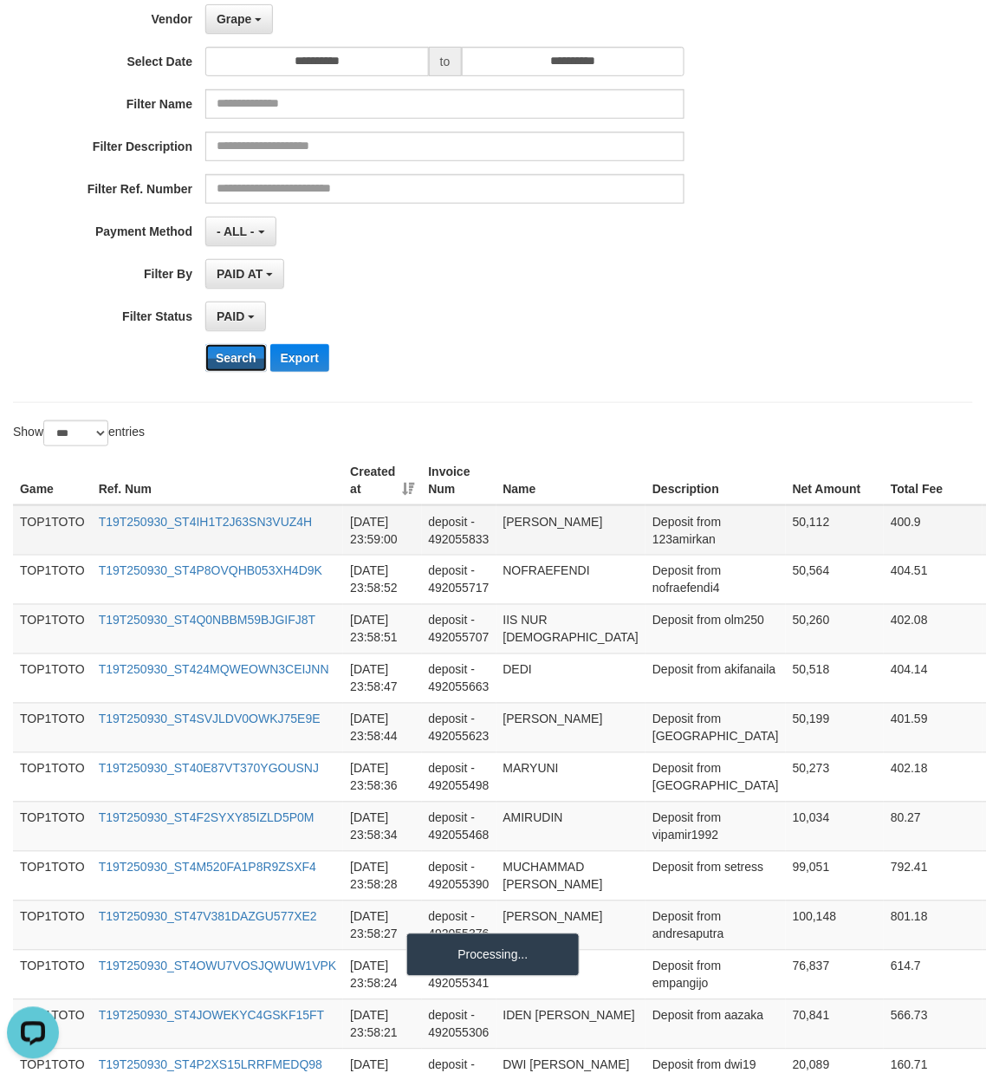
scroll to position [385, 0]
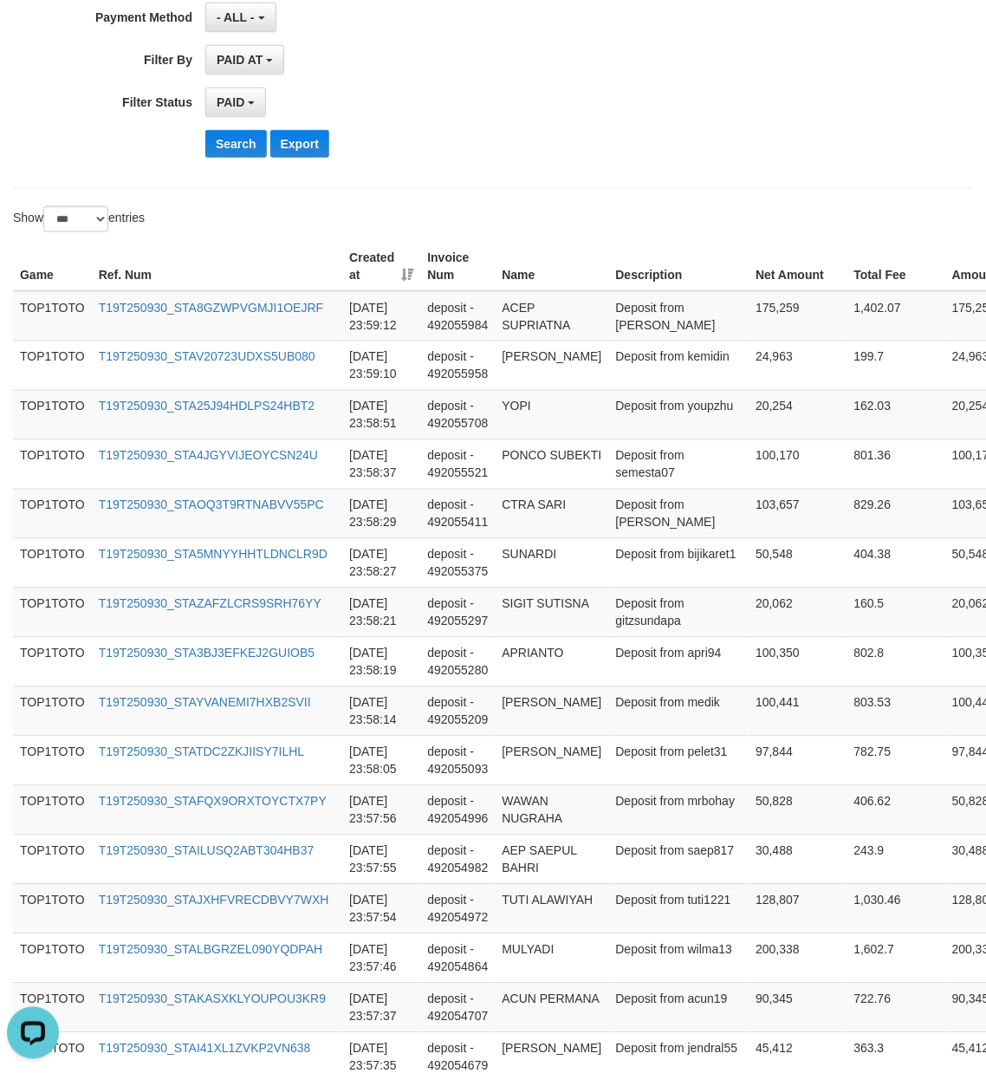
click at [740, 153] on div "Search Export" at bounding box center [513, 144] width 616 height 28
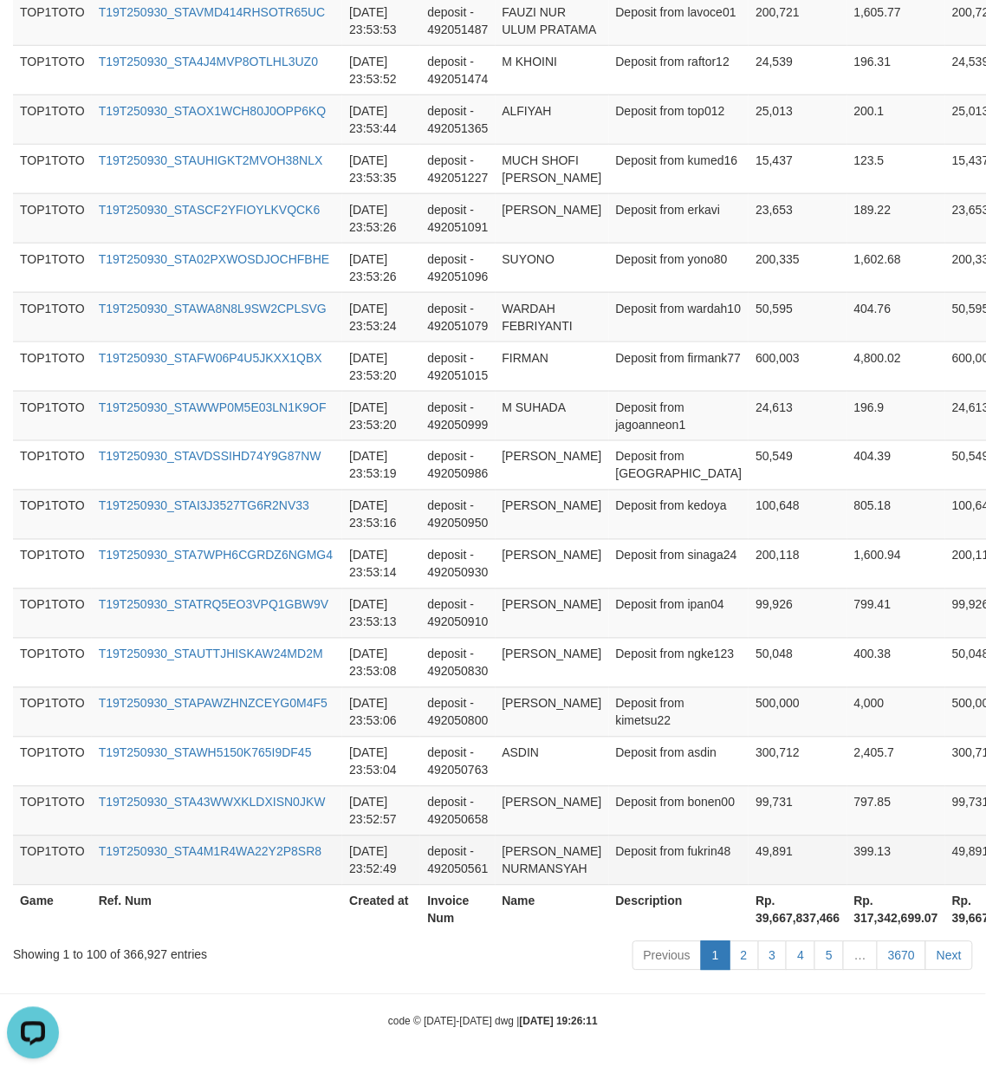
scroll to position [4920, 0]
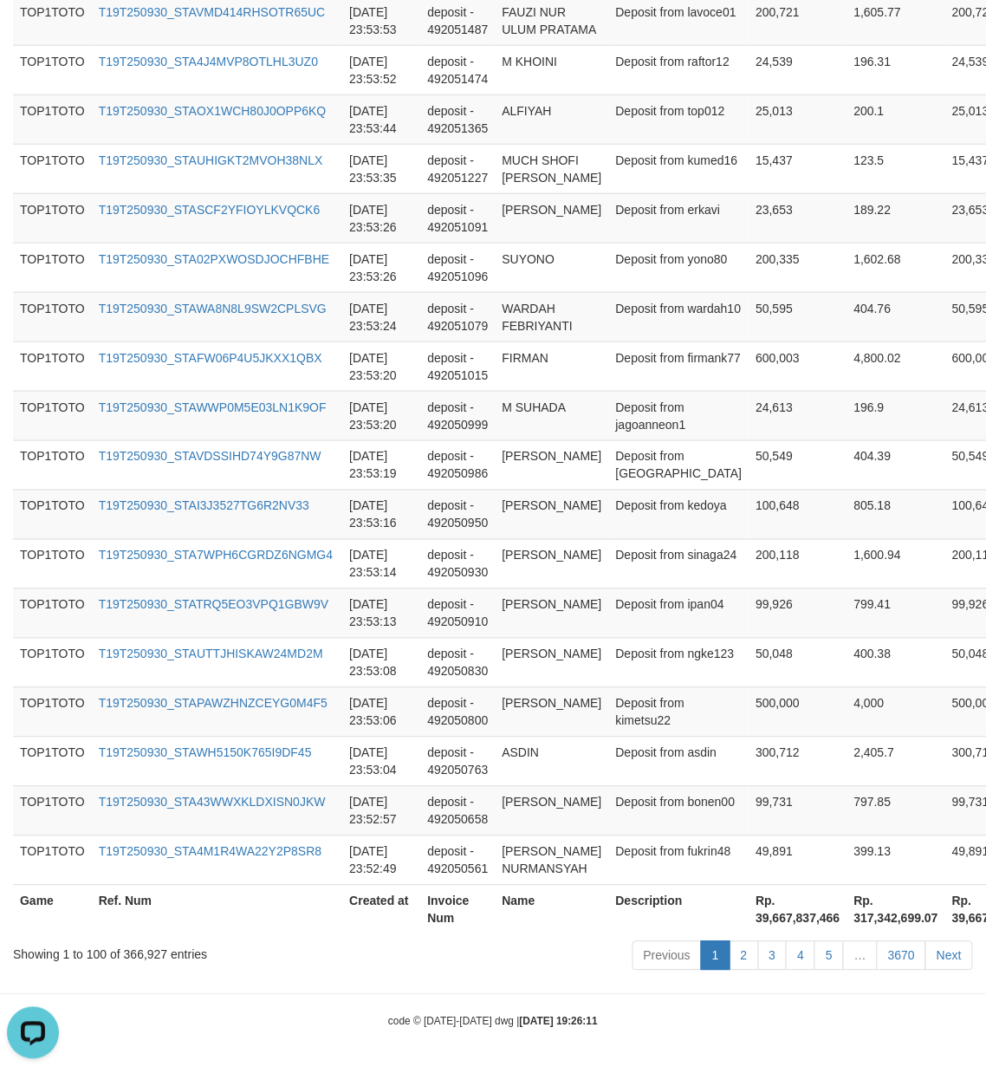
click at [749, 915] on th "Rp. 39,667,837,466" at bounding box center [798, 909] width 98 height 49
copy th "39,667,837,466"
click at [133, 959] on div "Showing 1 to 100 of 366,927 entries" at bounding box center [205, 952] width 385 height 24
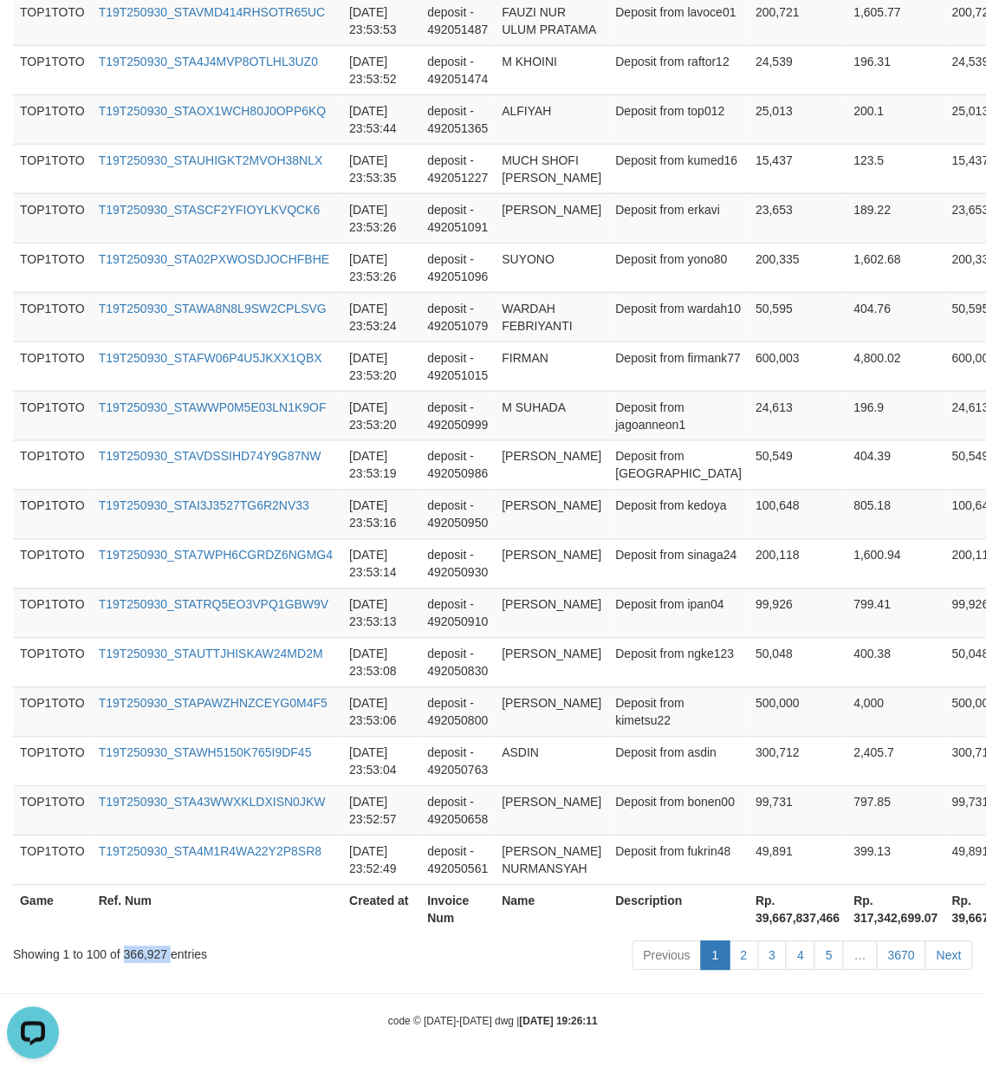
click at [133, 959] on div "Showing 1 to 100 of 366,927 entries" at bounding box center [205, 952] width 385 height 24
copy div "366,927"
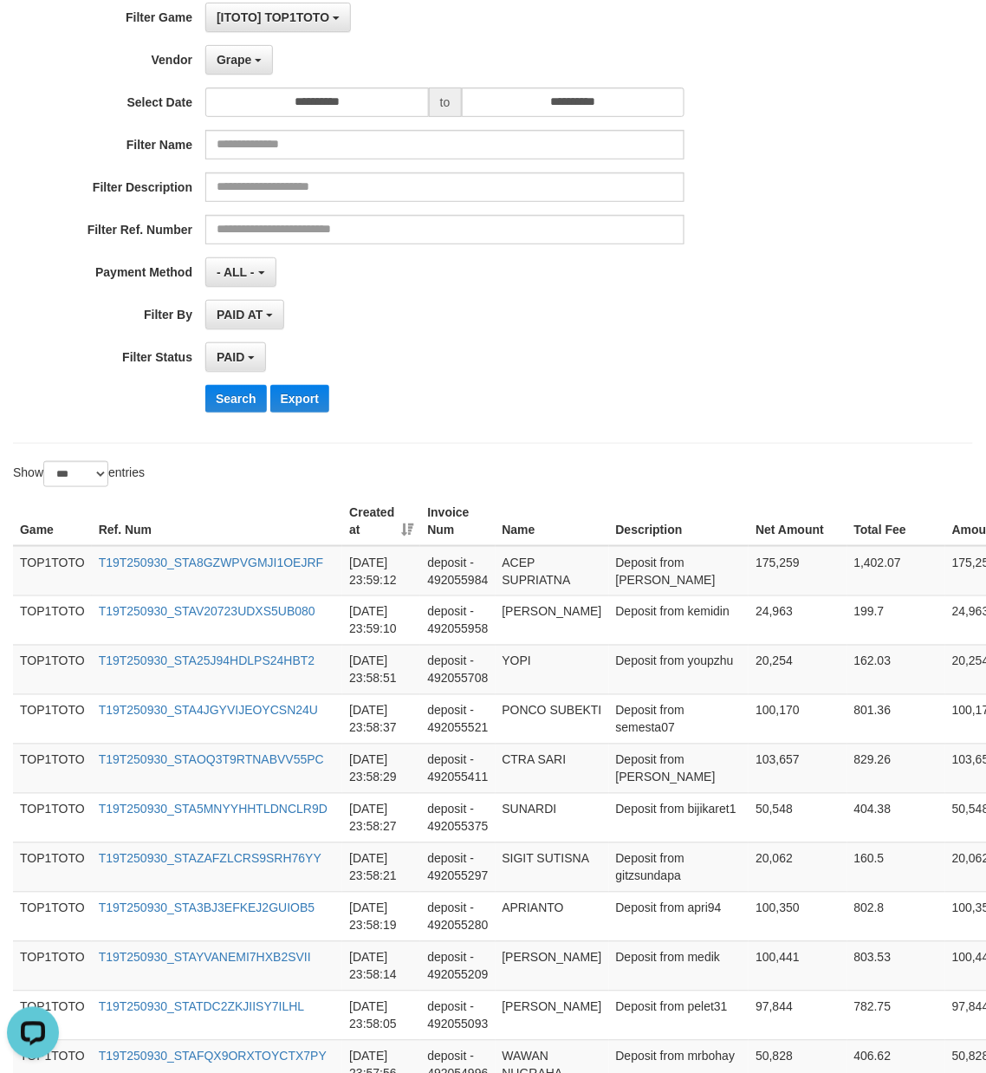
scroll to position [0, 0]
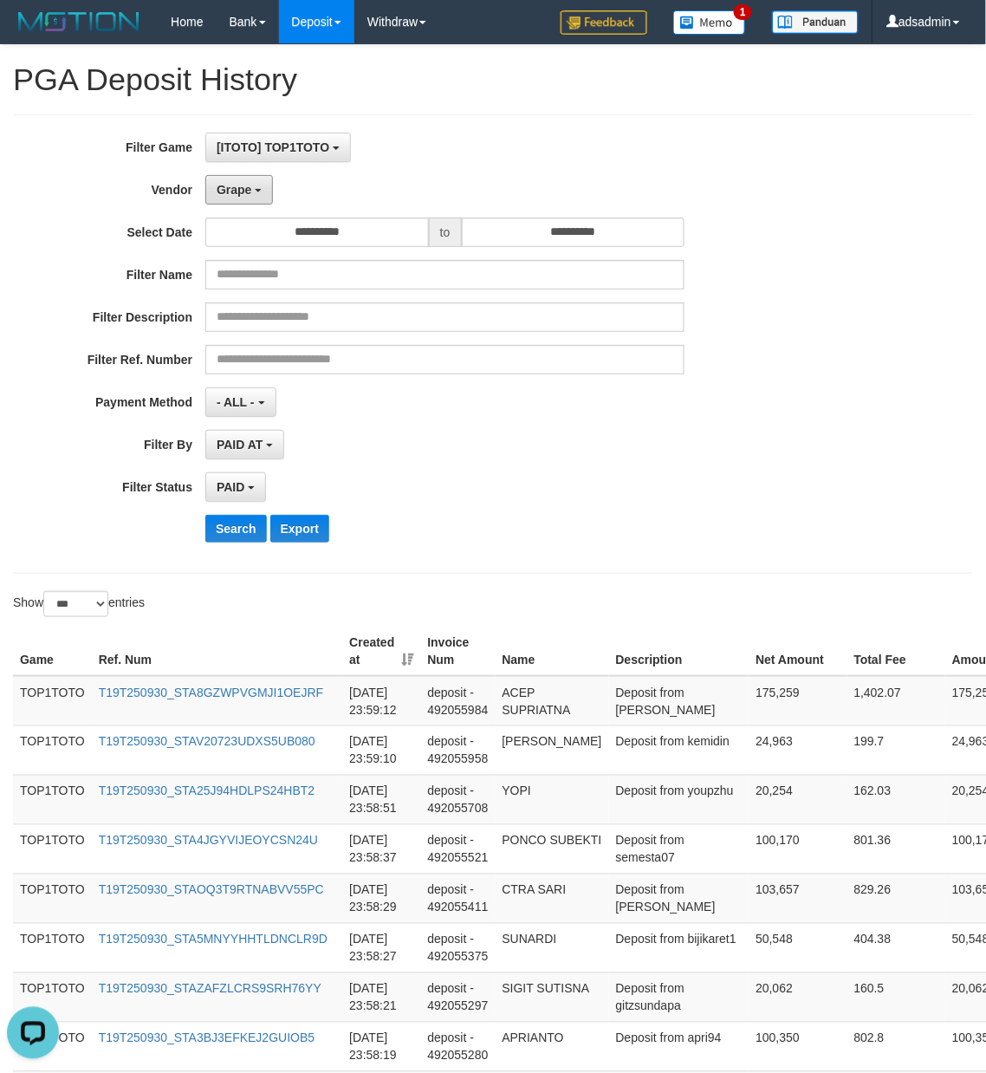
drag, startPoint x: 244, startPoint y: 192, endPoint x: 303, endPoint y: 530, distance: 343.9
click at [244, 192] on span "Grape" at bounding box center [234, 190] width 35 height 14
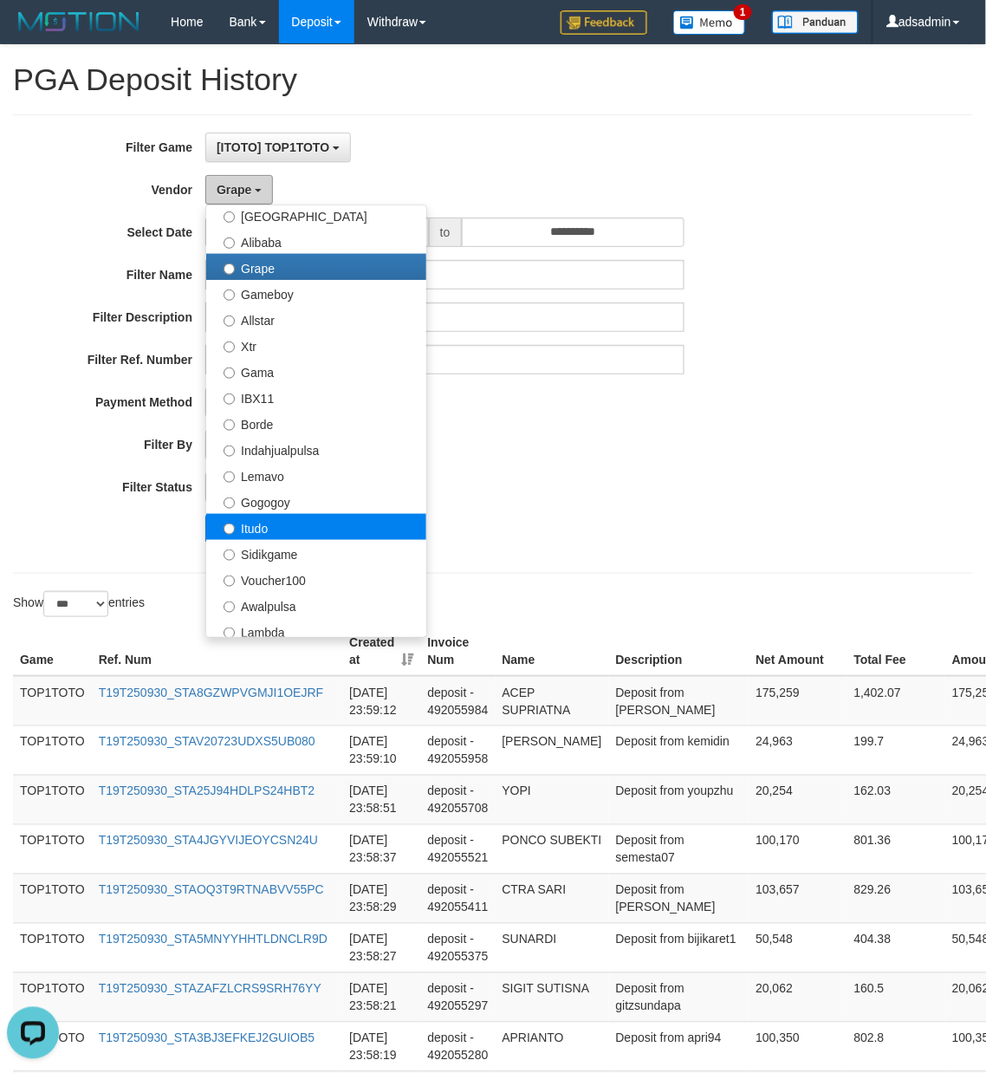
scroll to position [385, 0]
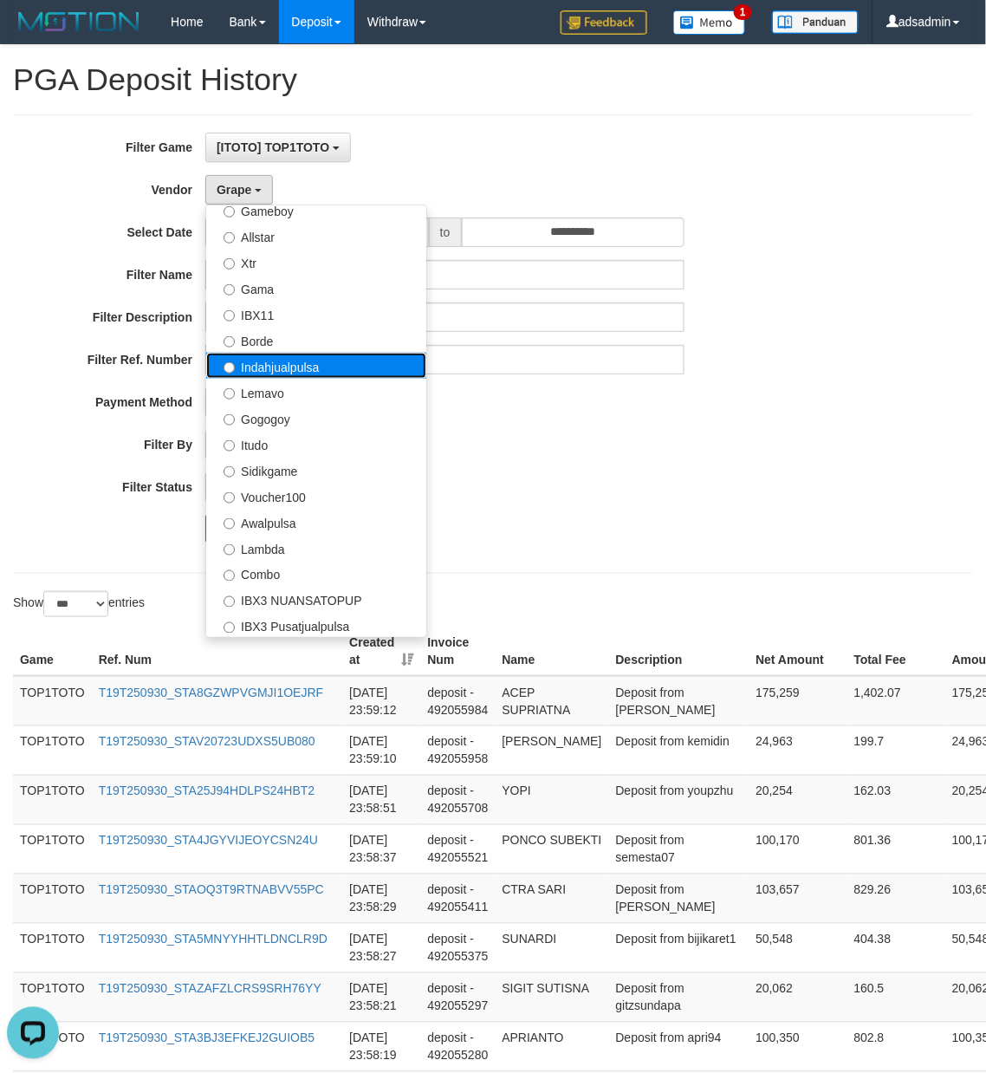
click at [328, 368] on label "Indahjualpulsa" at bounding box center [316, 366] width 220 height 26
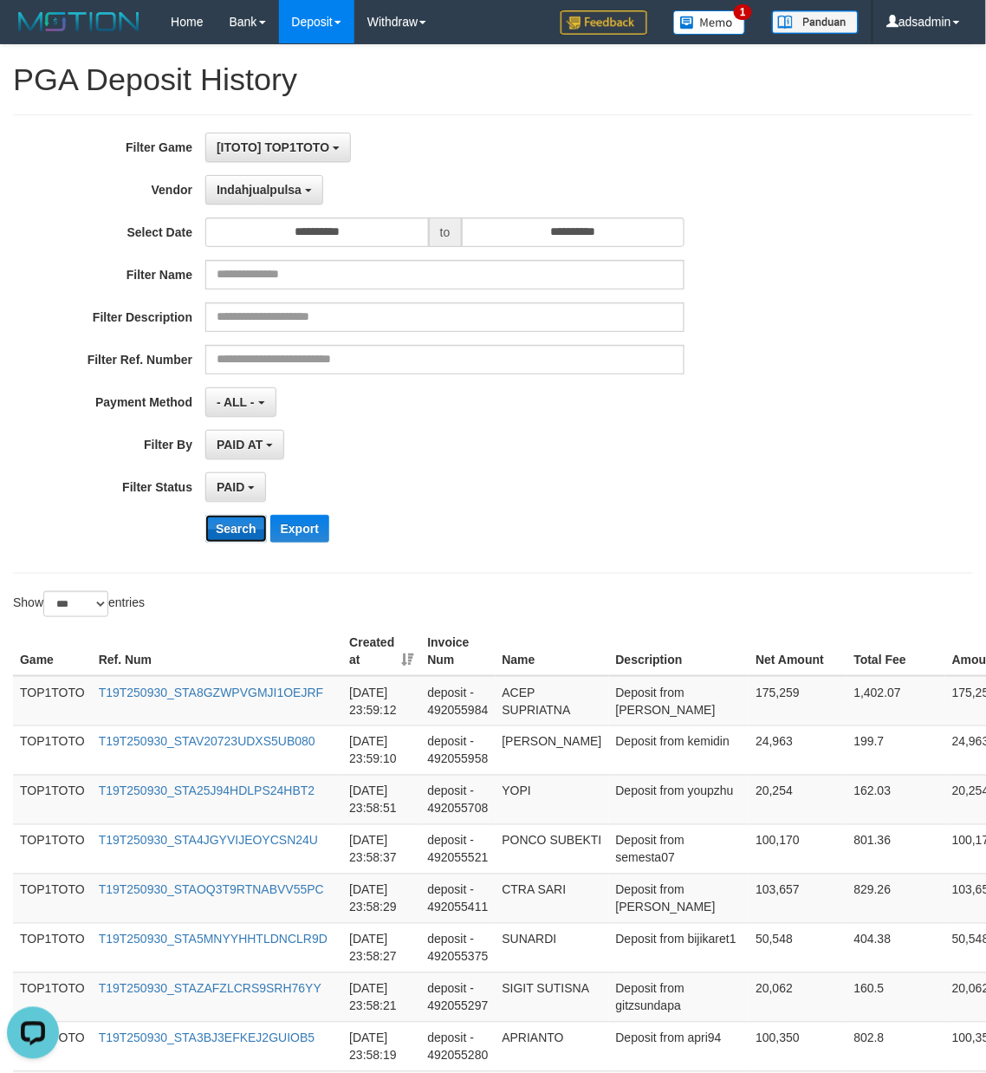
click at [239, 525] on button "Search" at bounding box center [236, 529] width 62 height 28
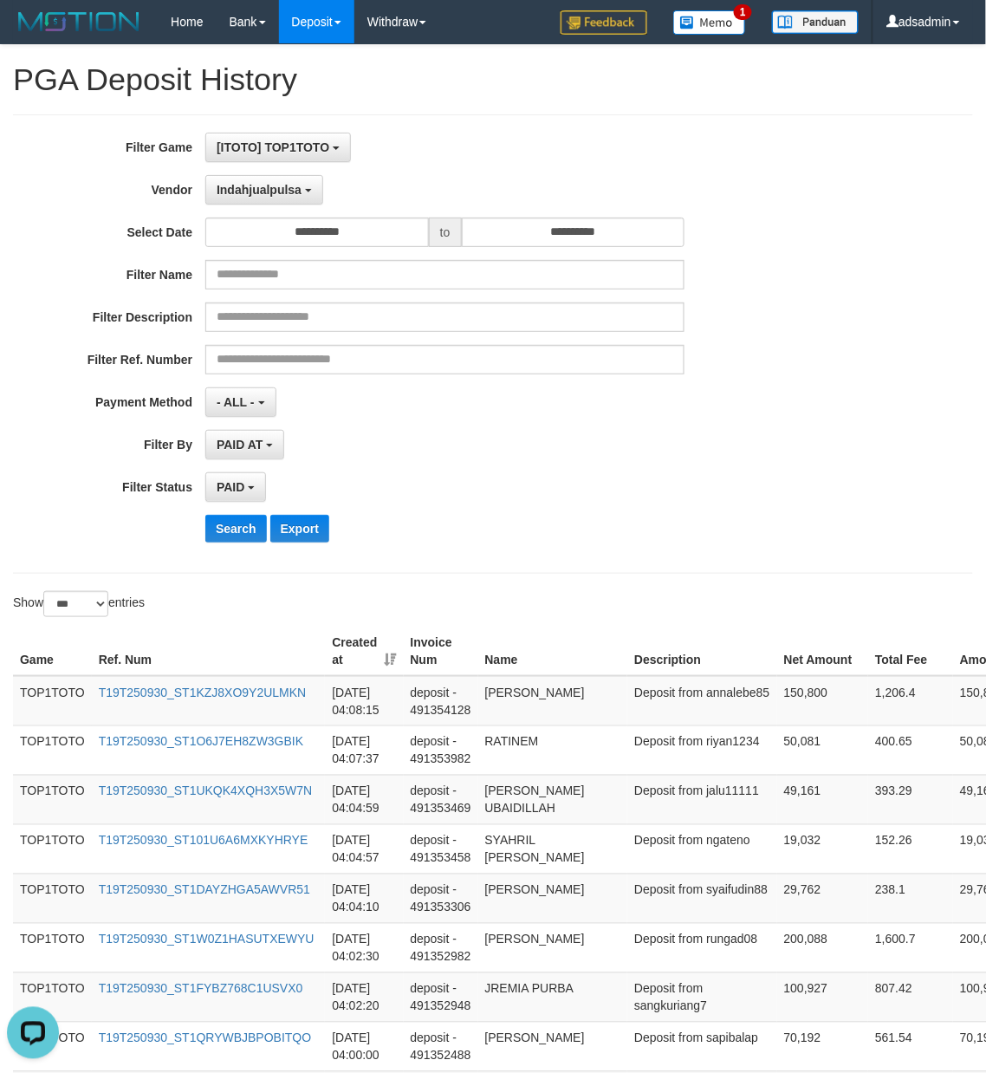
click at [622, 528] on div "Search Export" at bounding box center [513, 529] width 616 height 28
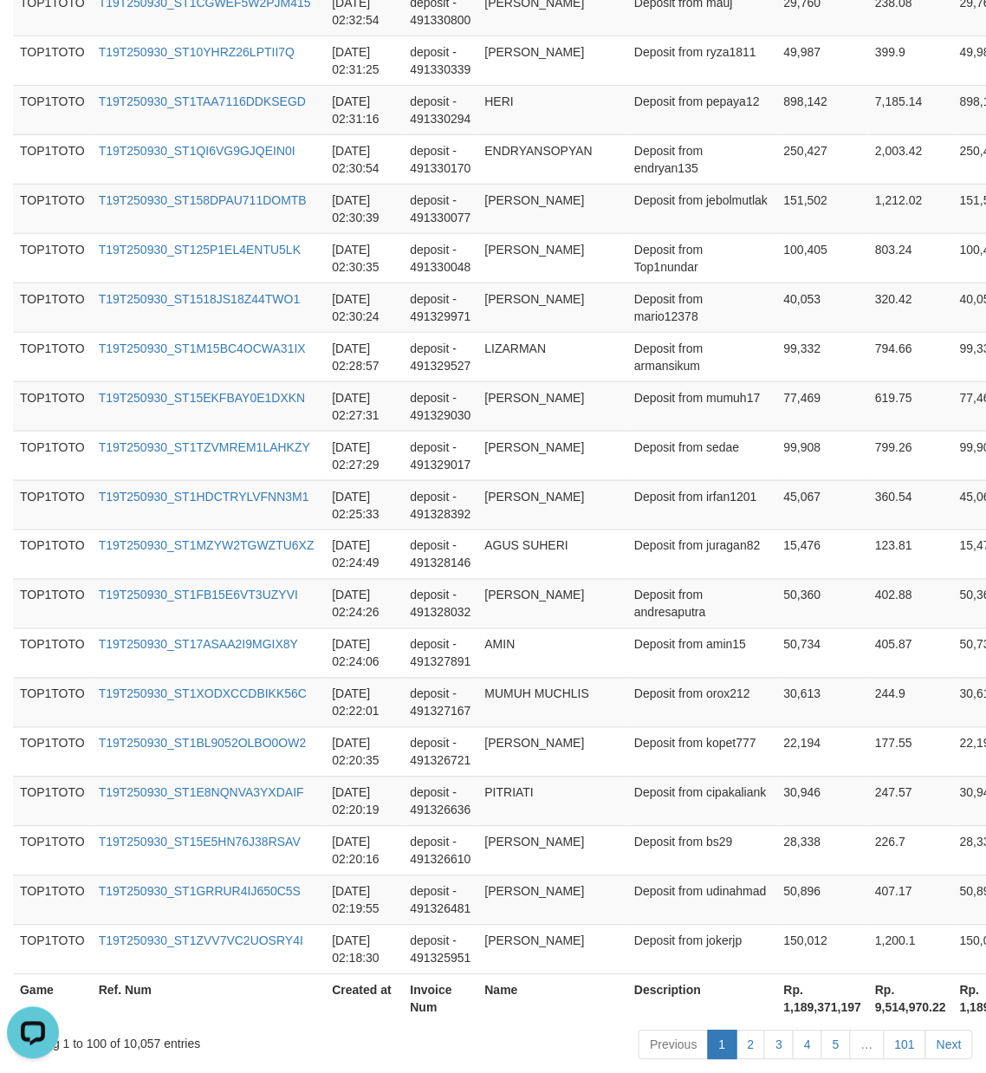
scroll to position [4781, 0]
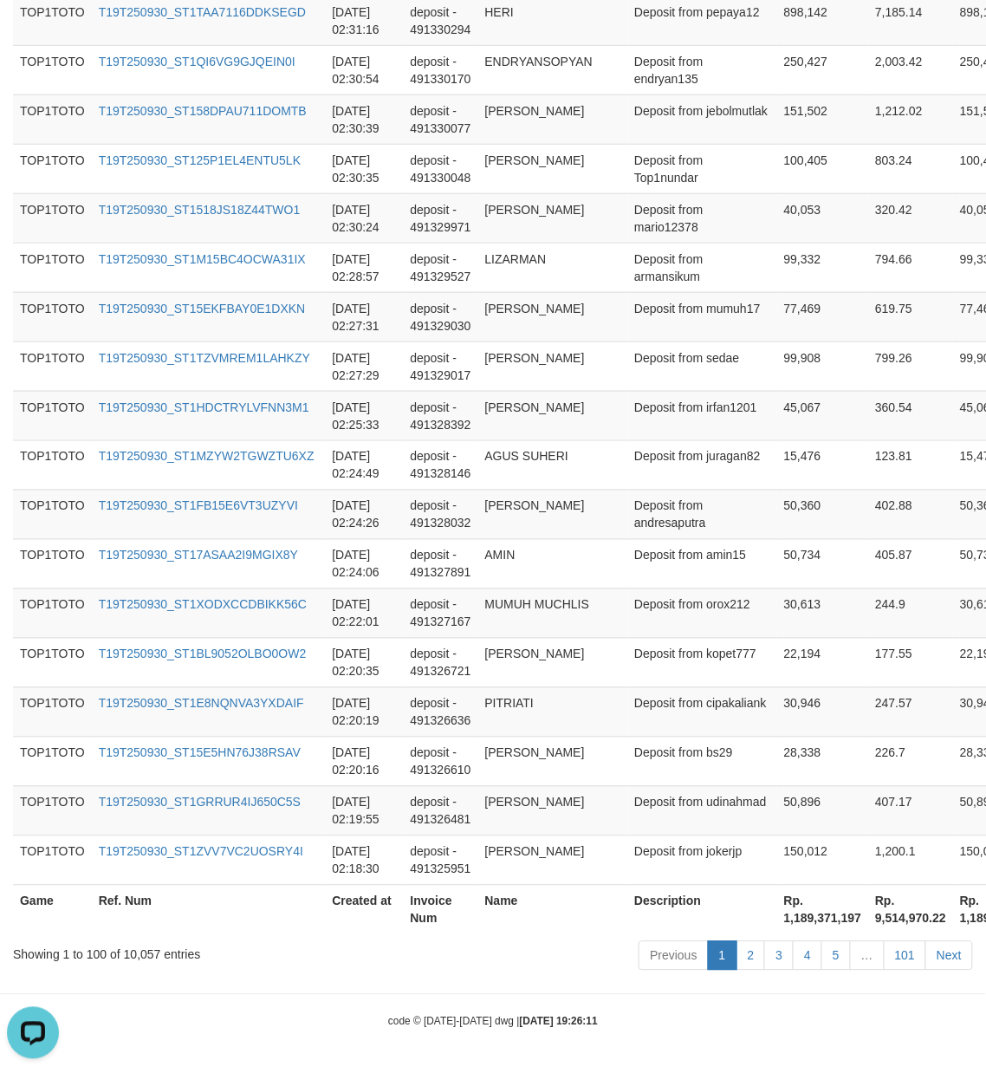
click at [778, 903] on th "Rp. 1,189,371,197" at bounding box center [824, 909] width 92 height 49
click at [778, 909] on th "Rp. 1,189,371,197" at bounding box center [824, 909] width 92 height 49
drag, startPoint x: 726, startPoint y: 909, endPoint x: 1003, endPoint y: 957, distance: 280.6
click at [778, 909] on th "Rp. 1,189,371,197" at bounding box center [824, 909] width 92 height 49
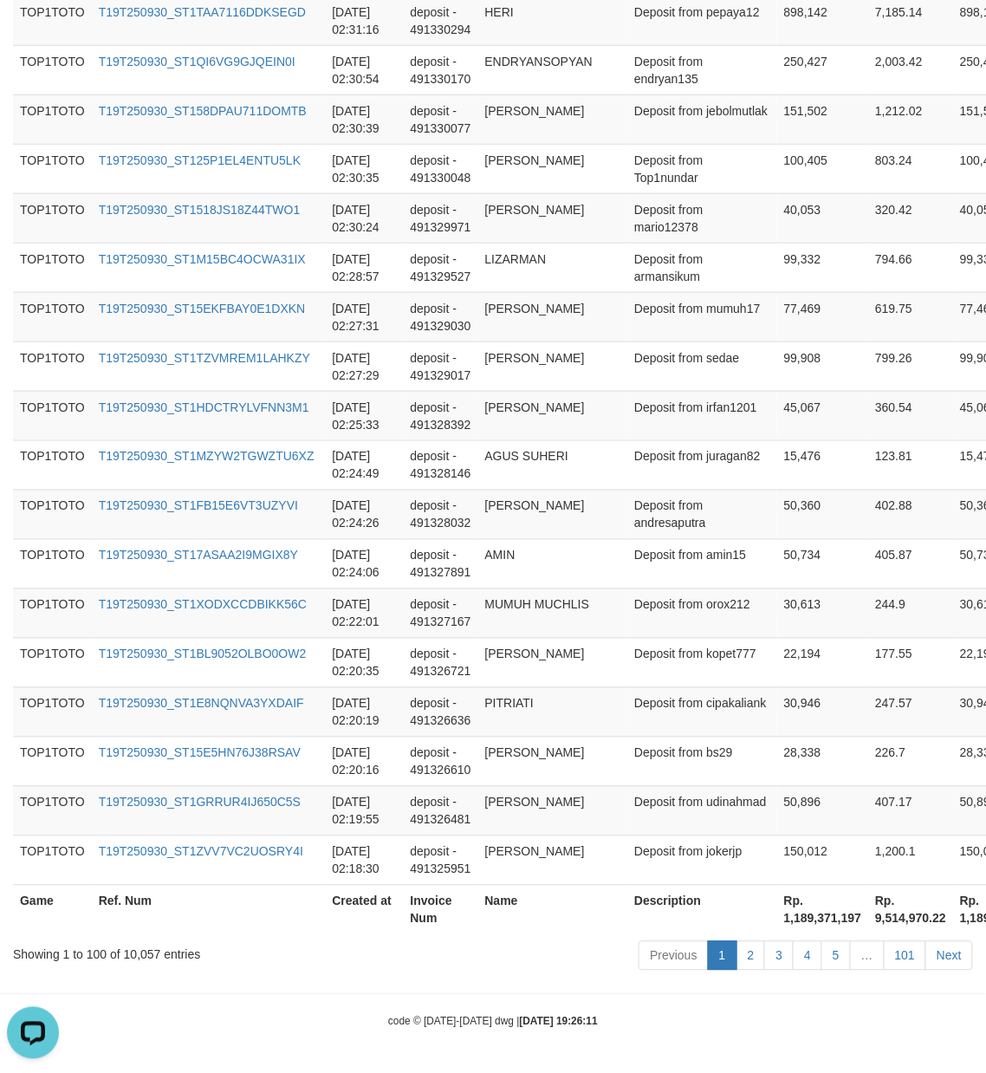
click at [778, 924] on th "Rp. 1,189,371,197" at bounding box center [824, 909] width 92 height 49
copy th "1,189,371,197"
click at [139, 957] on div "Showing 1 to 100 of 10,057 entries" at bounding box center [205, 952] width 385 height 24
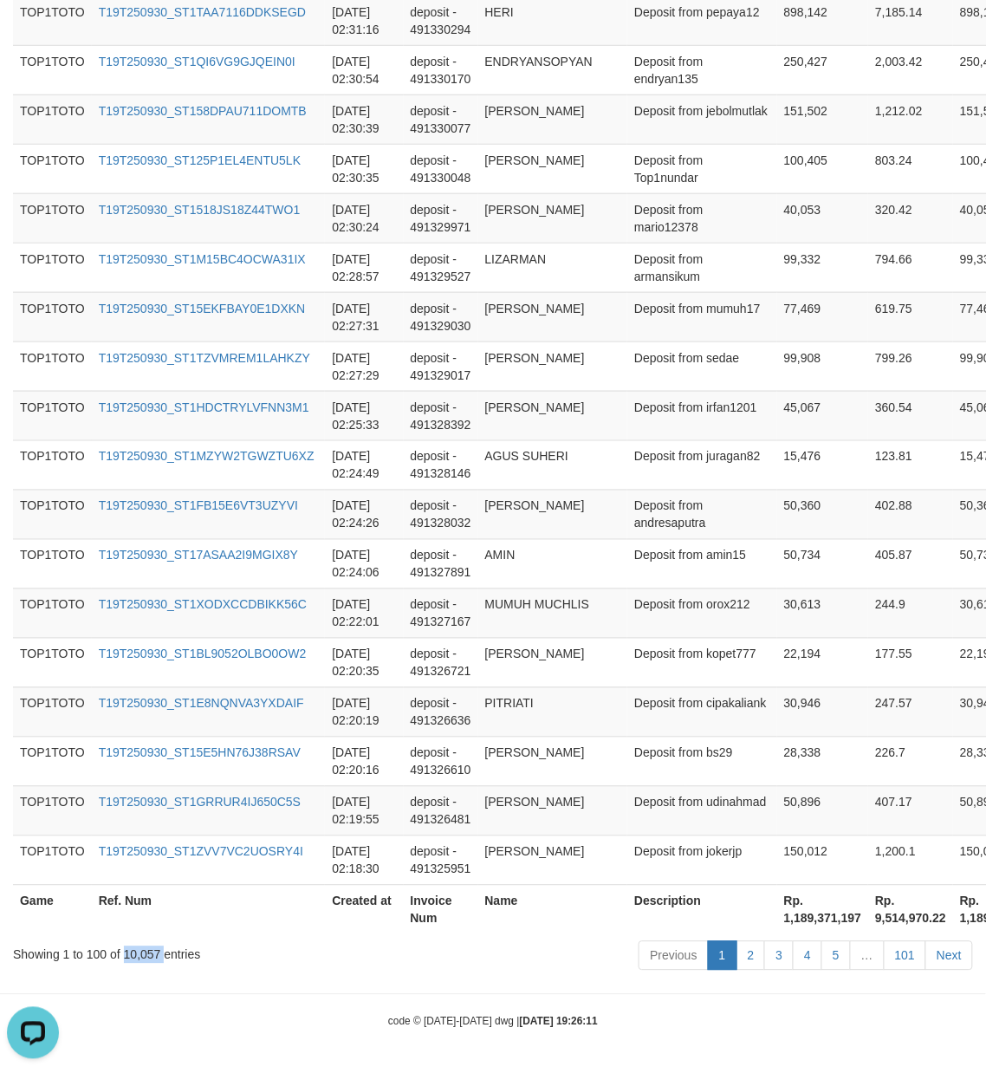
copy div "10,057"
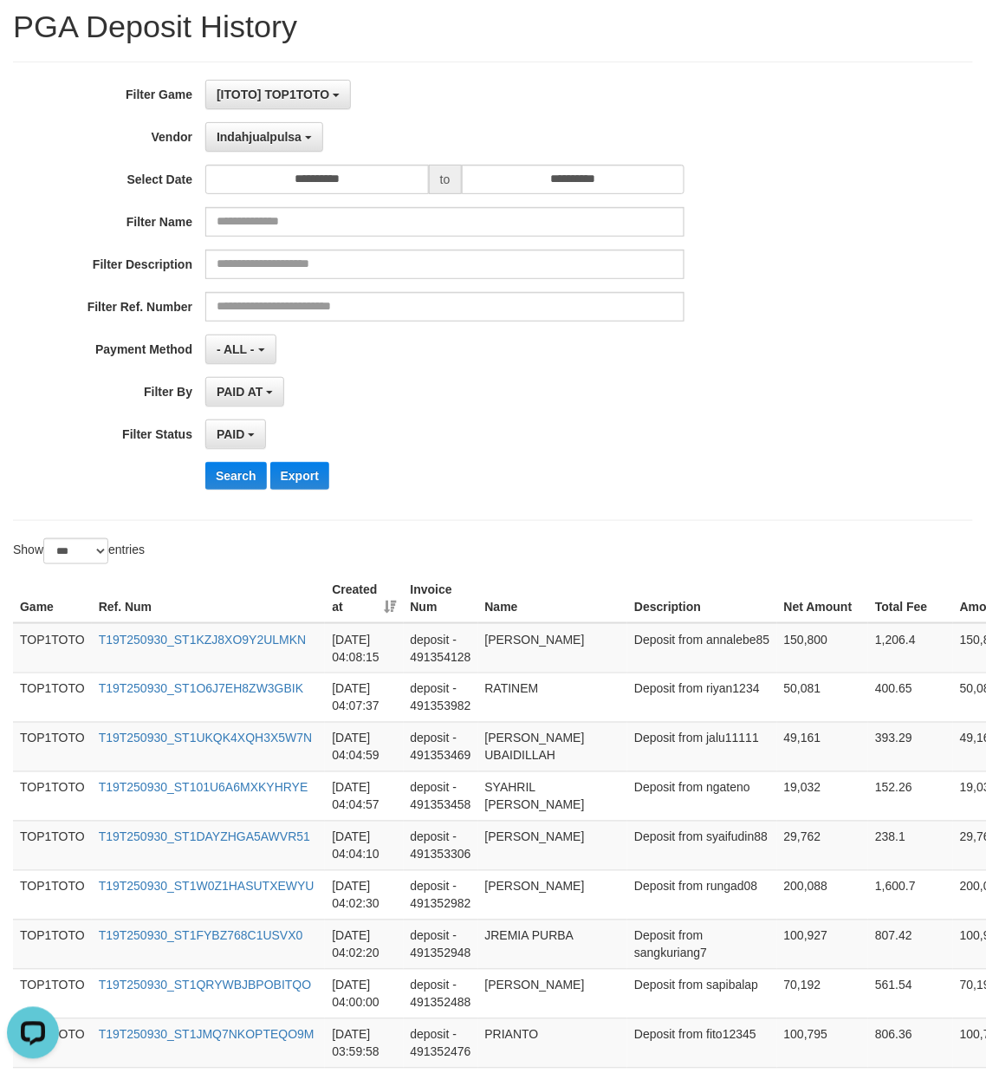
scroll to position [0, 0]
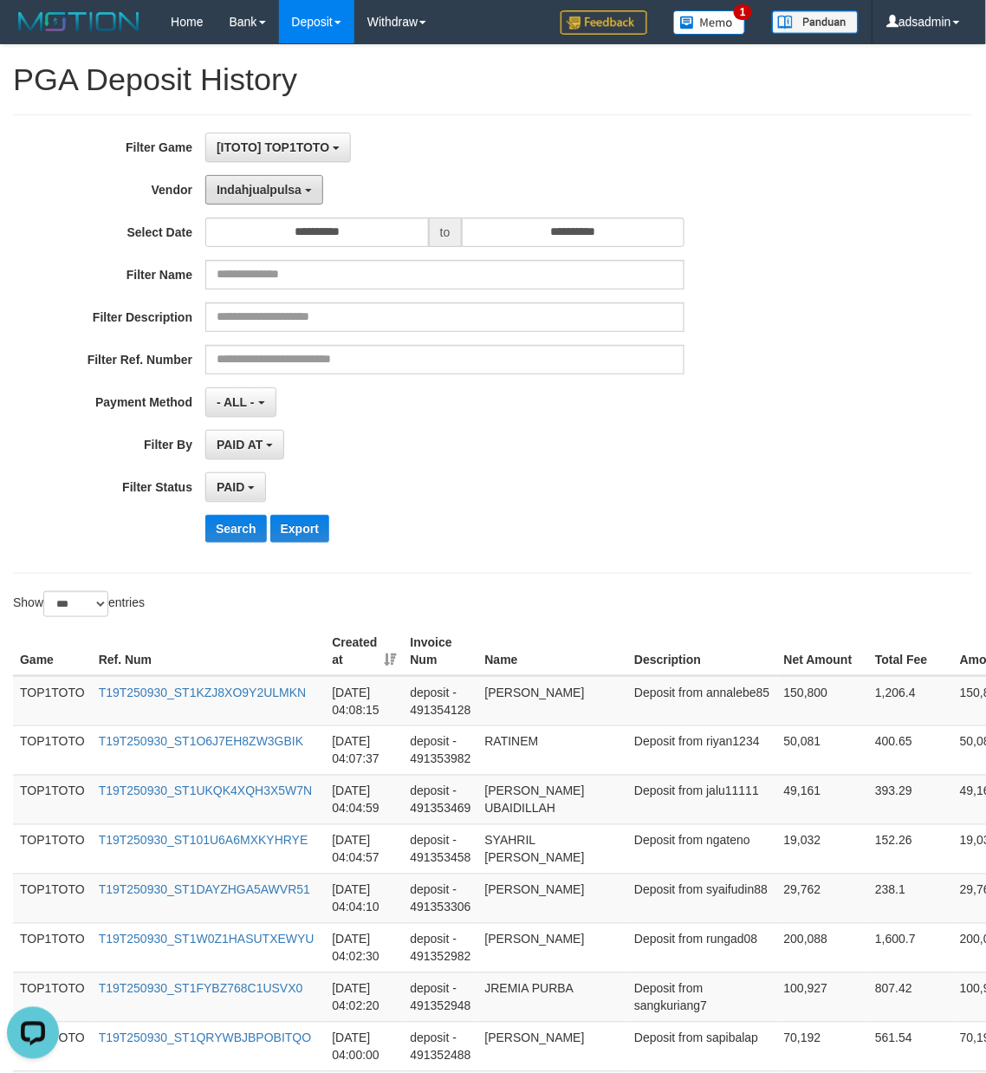
drag, startPoint x: 286, startPoint y: 185, endPoint x: 314, endPoint y: 517, distance: 334.0
click at [286, 185] on span "Indahjualpulsa" at bounding box center [259, 190] width 85 height 14
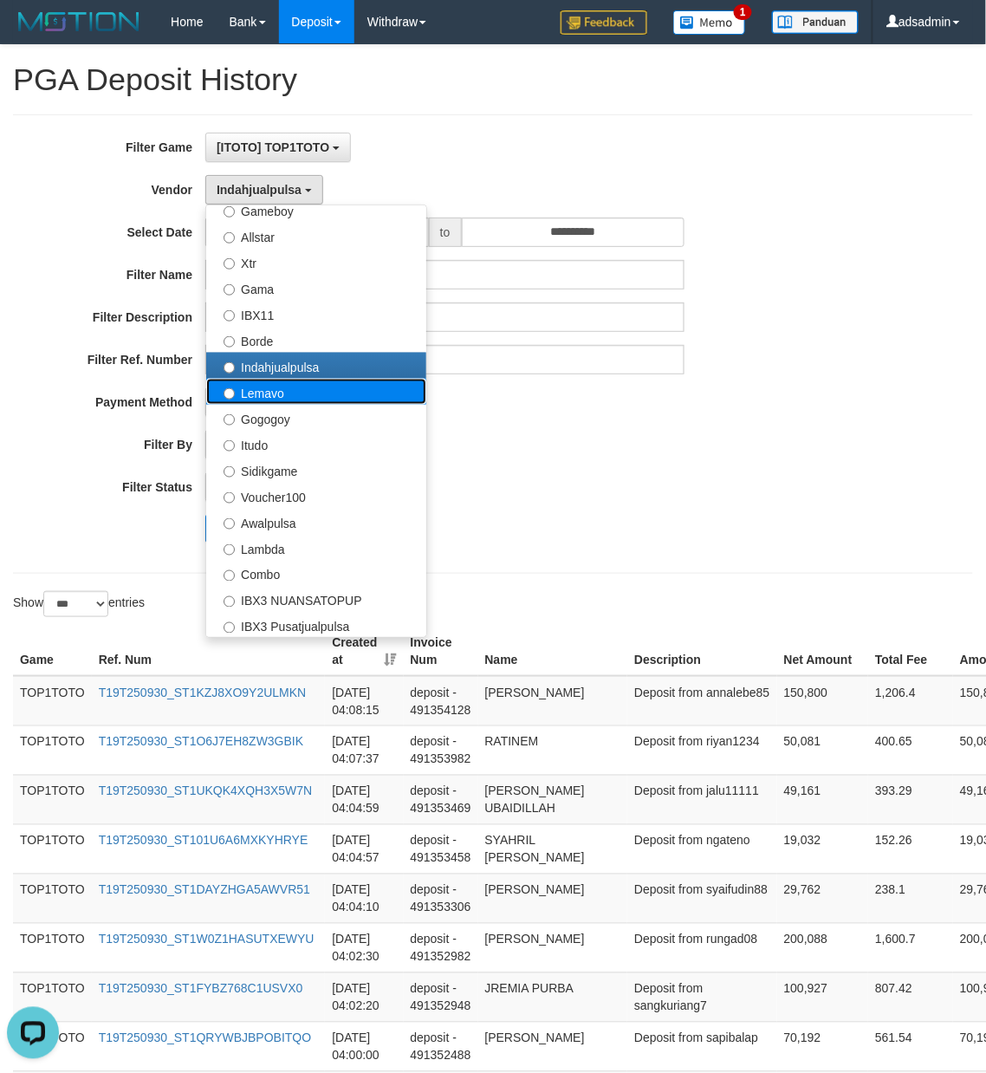
click at [319, 400] on label "Lemavo" at bounding box center [316, 392] width 220 height 26
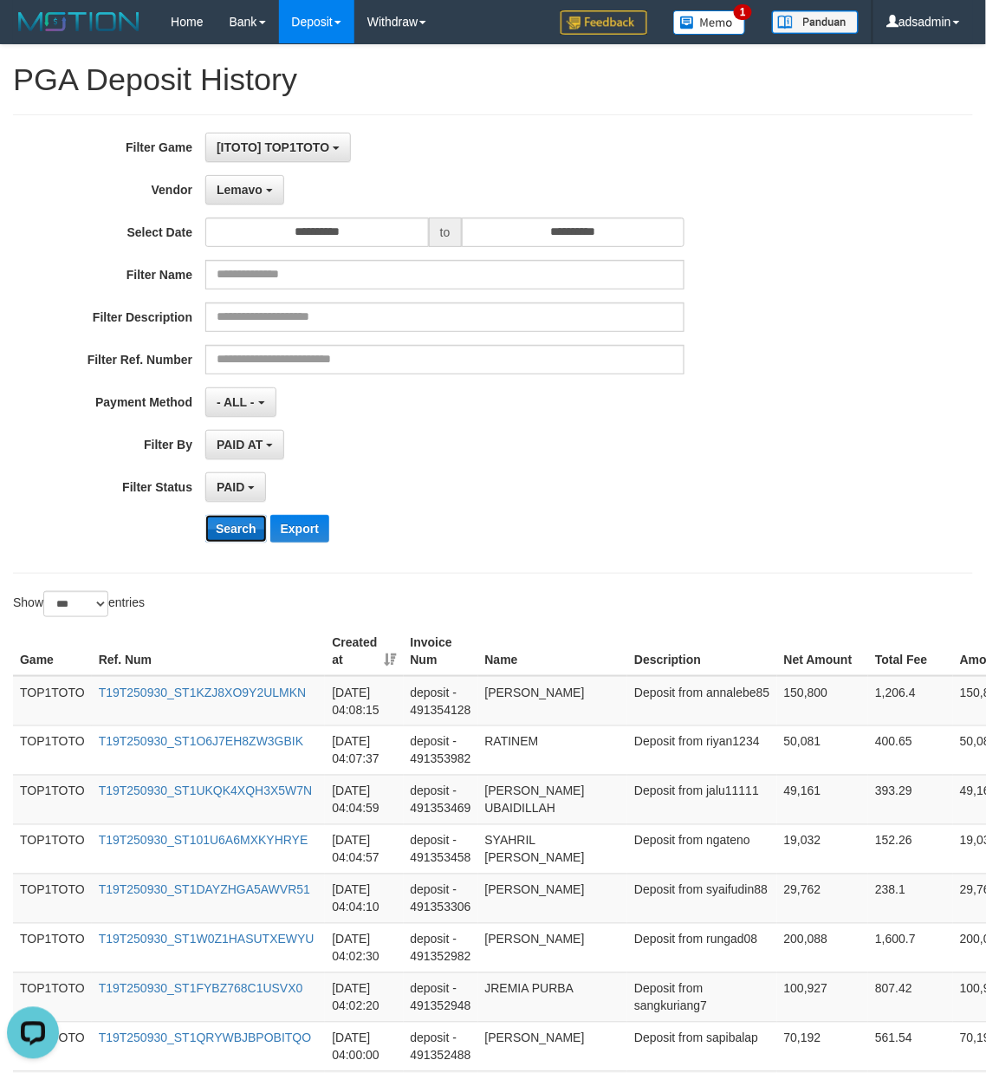
click at [243, 536] on button "Search" at bounding box center [236, 529] width 62 height 28
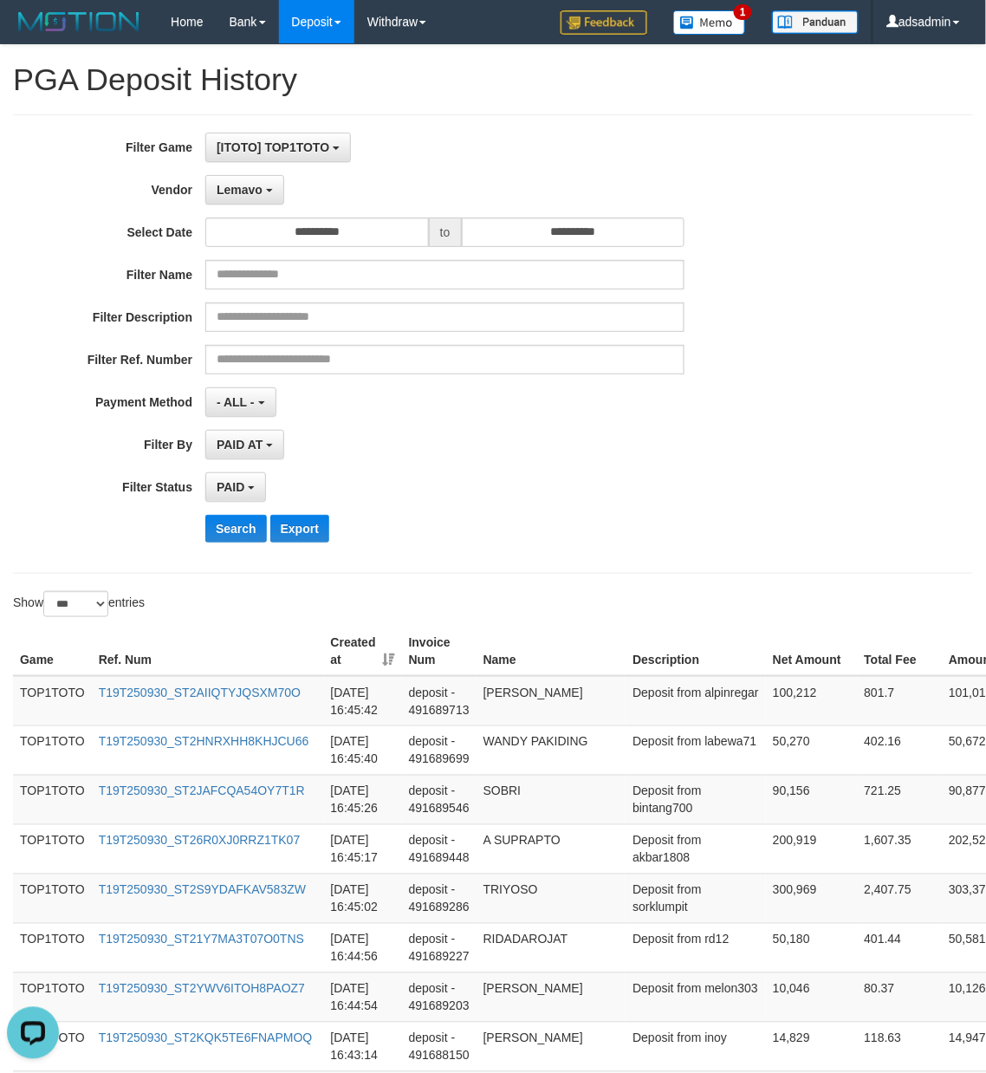
click at [636, 537] on div "Search Export" at bounding box center [513, 529] width 616 height 28
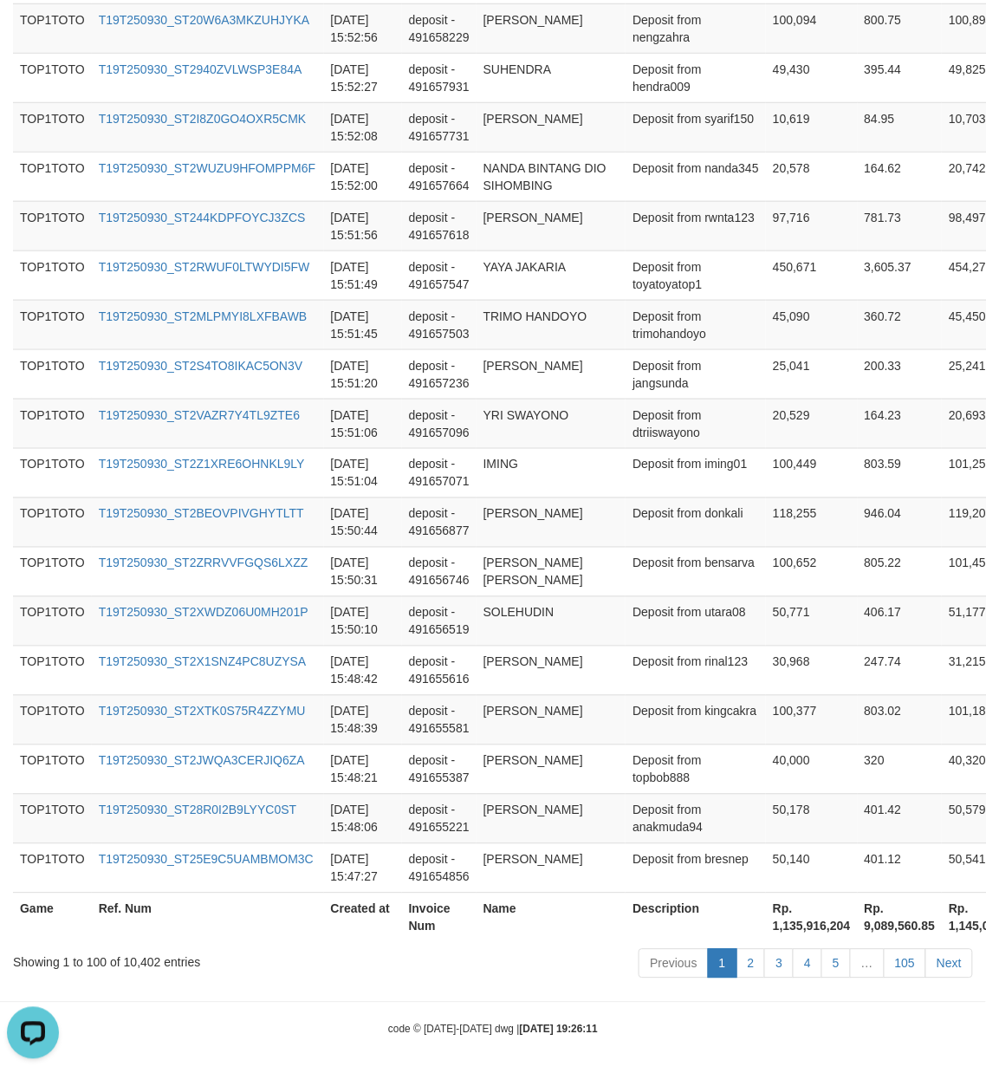
scroll to position [4851, 0]
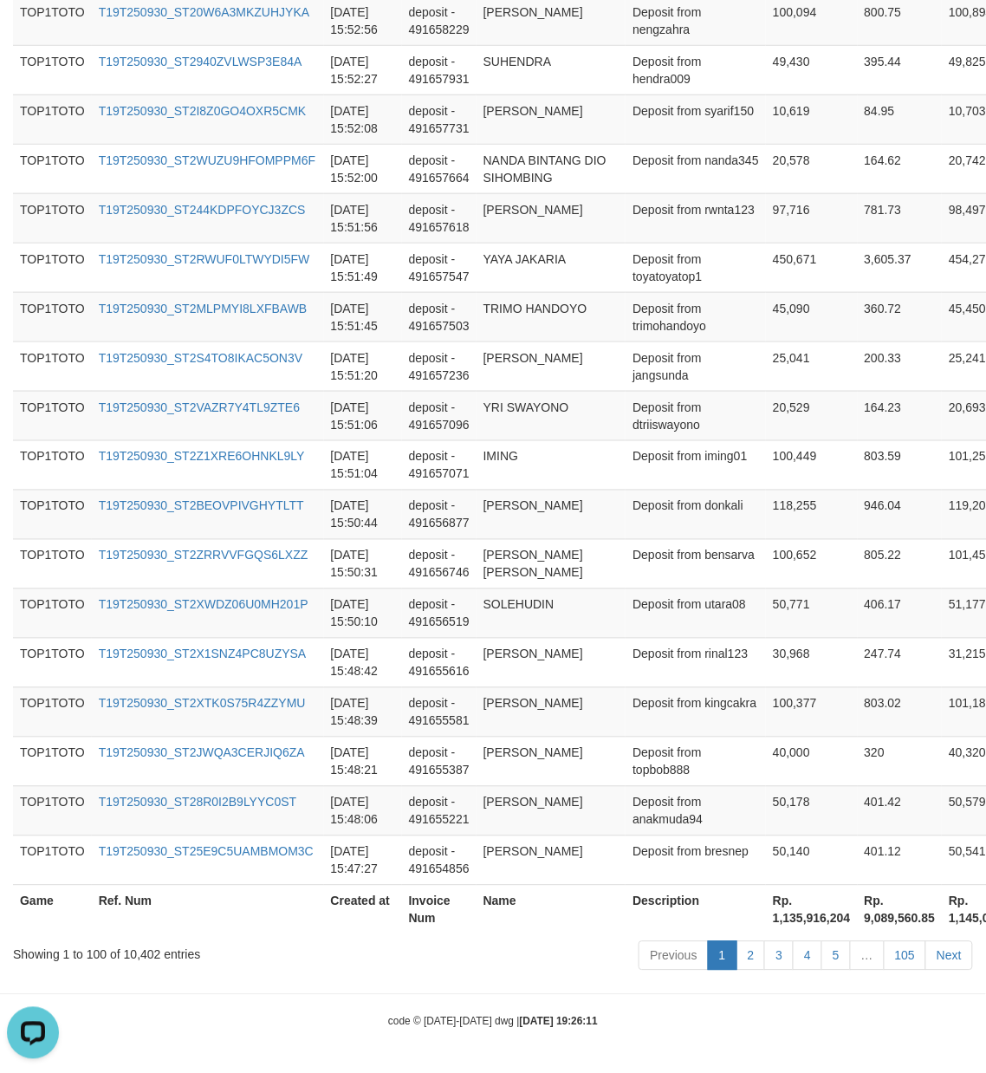
click at [766, 921] on th "Rp. 1,135,916,204" at bounding box center [812, 909] width 92 height 49
copy th "1,135,916,204"
click at [140, 950] on div "Showing 1 to 100 of 10,402 entries" at bounding box center [205, 952] width 385 height 24
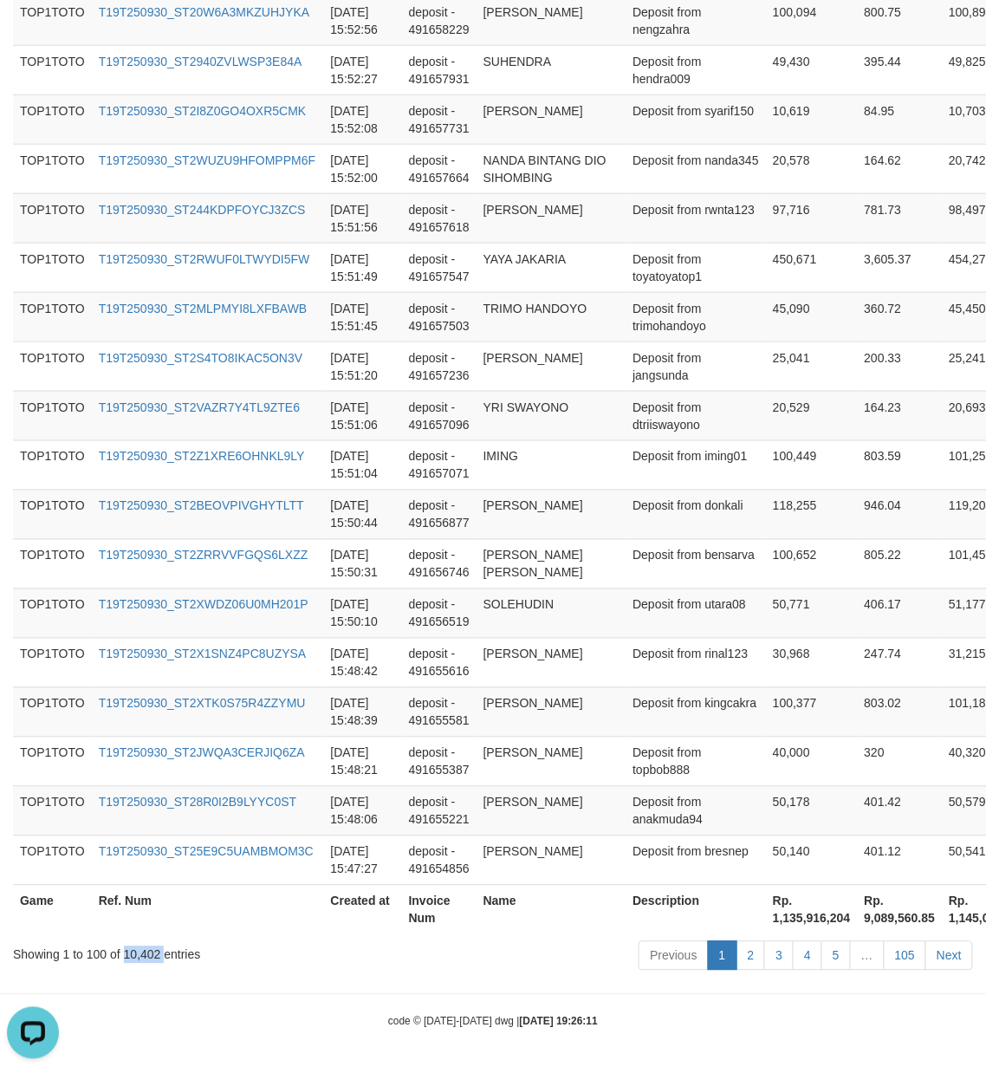
copy div "10,402"
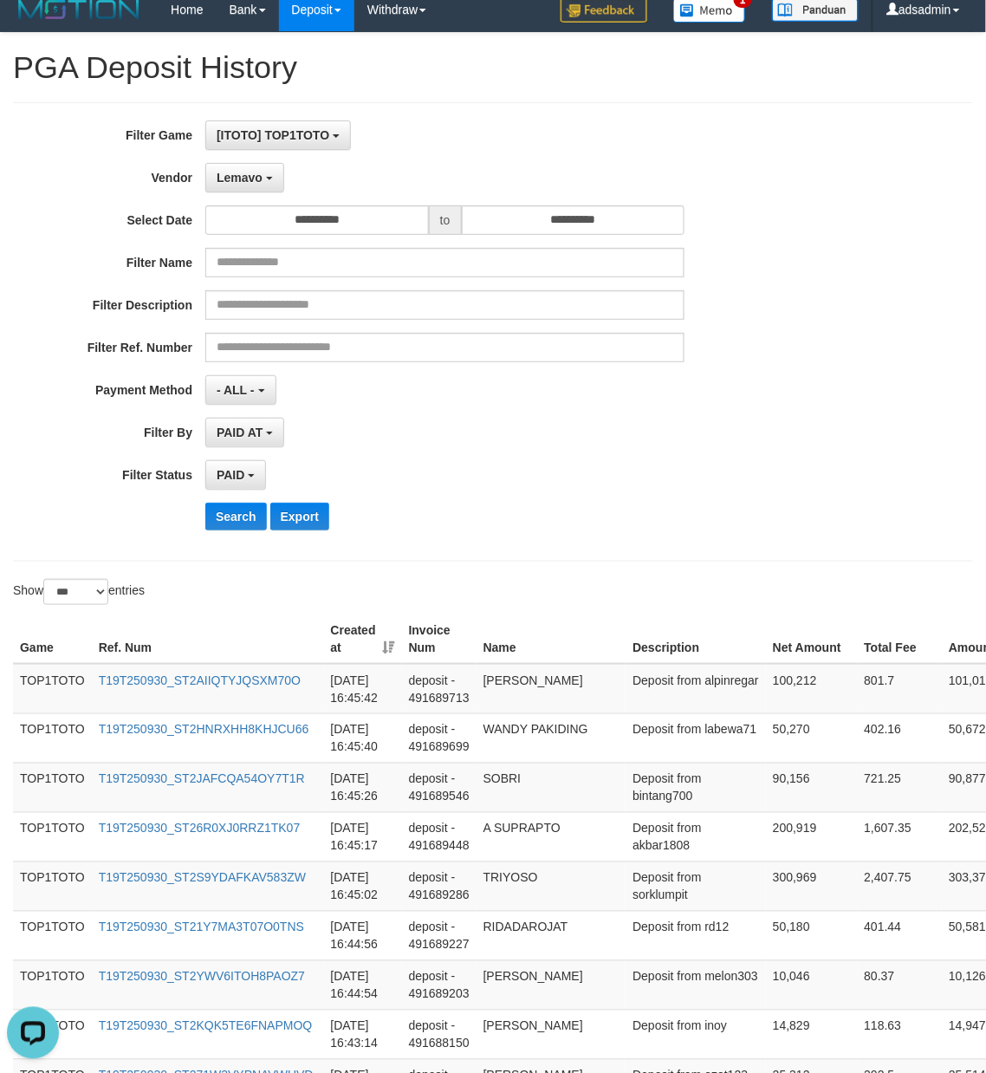
scroll to position [0, 0]
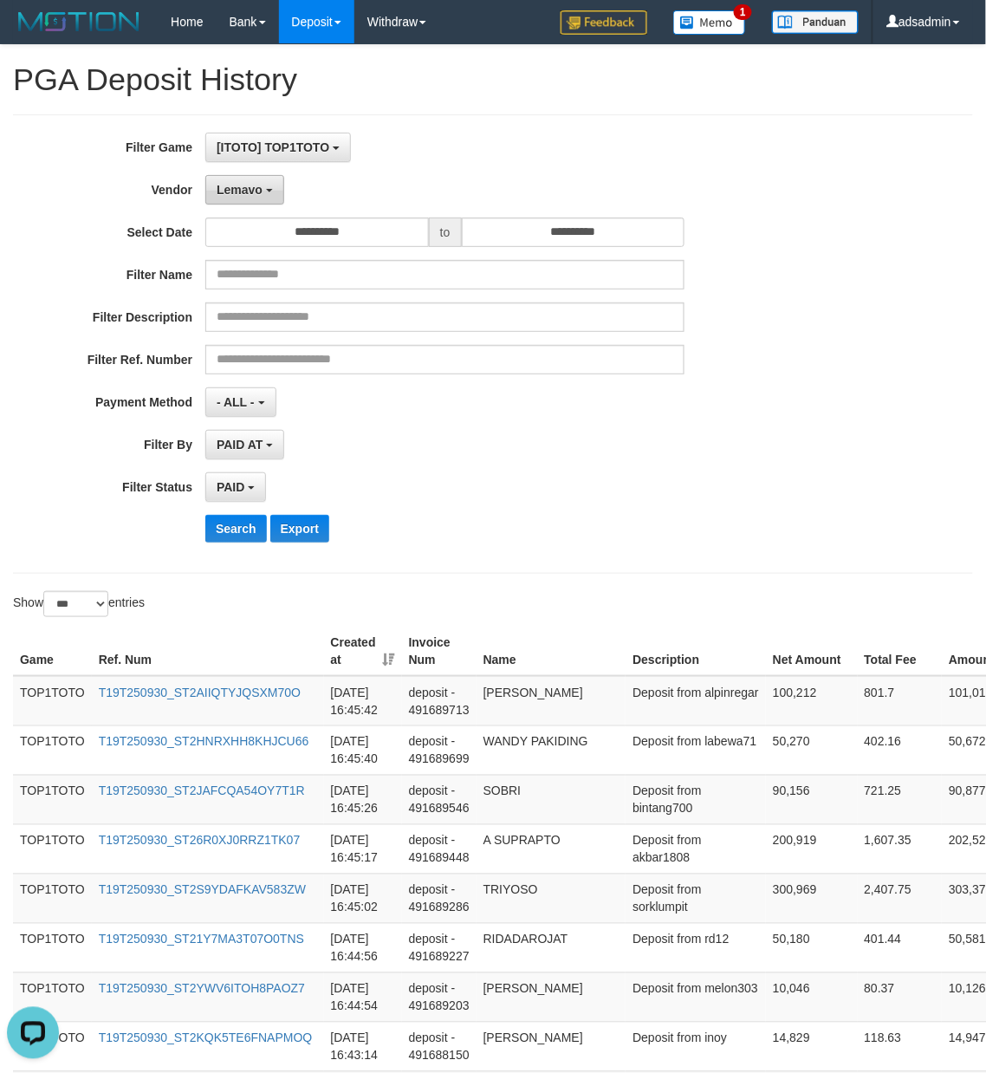
click at [239, 192] on span "Lemavo" at bounding box center [240, 190] width 46 height 14
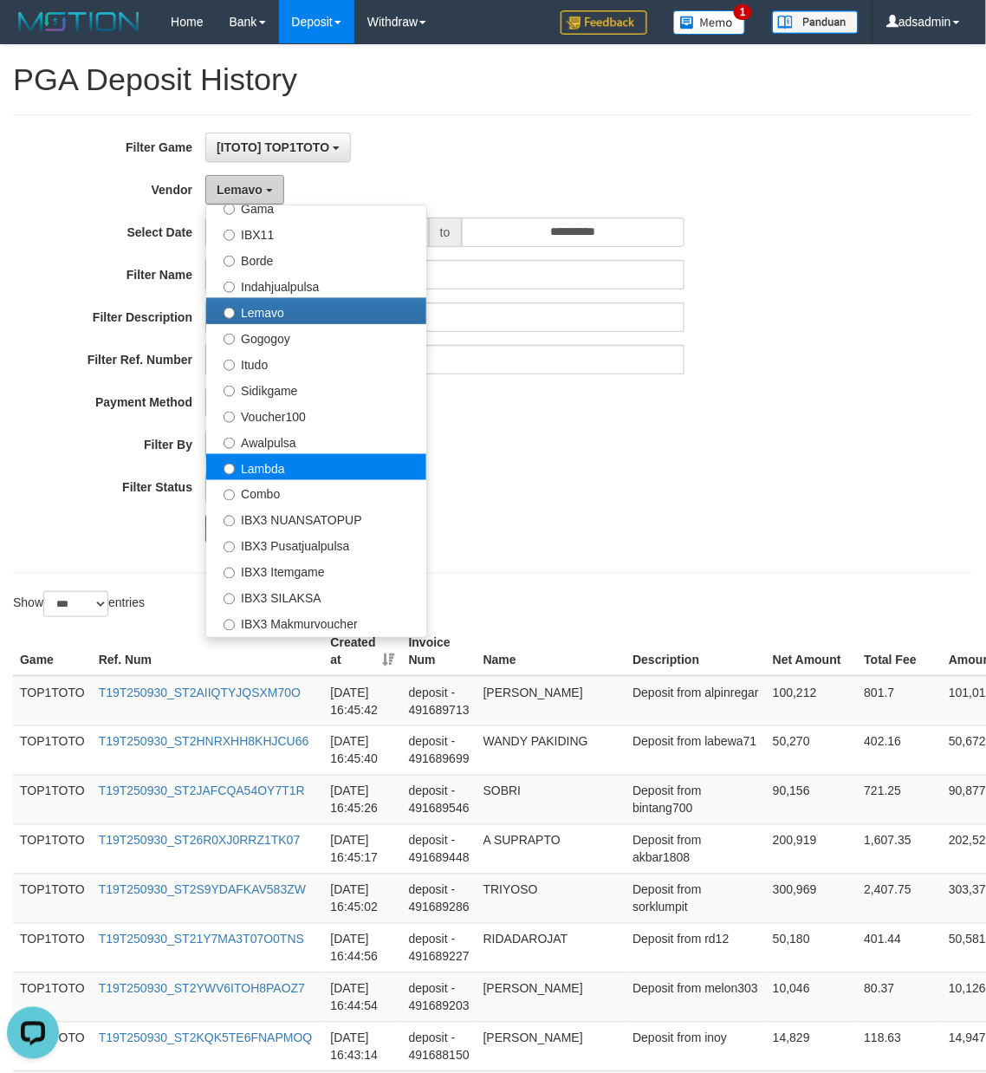
scroll to position [648, 0]
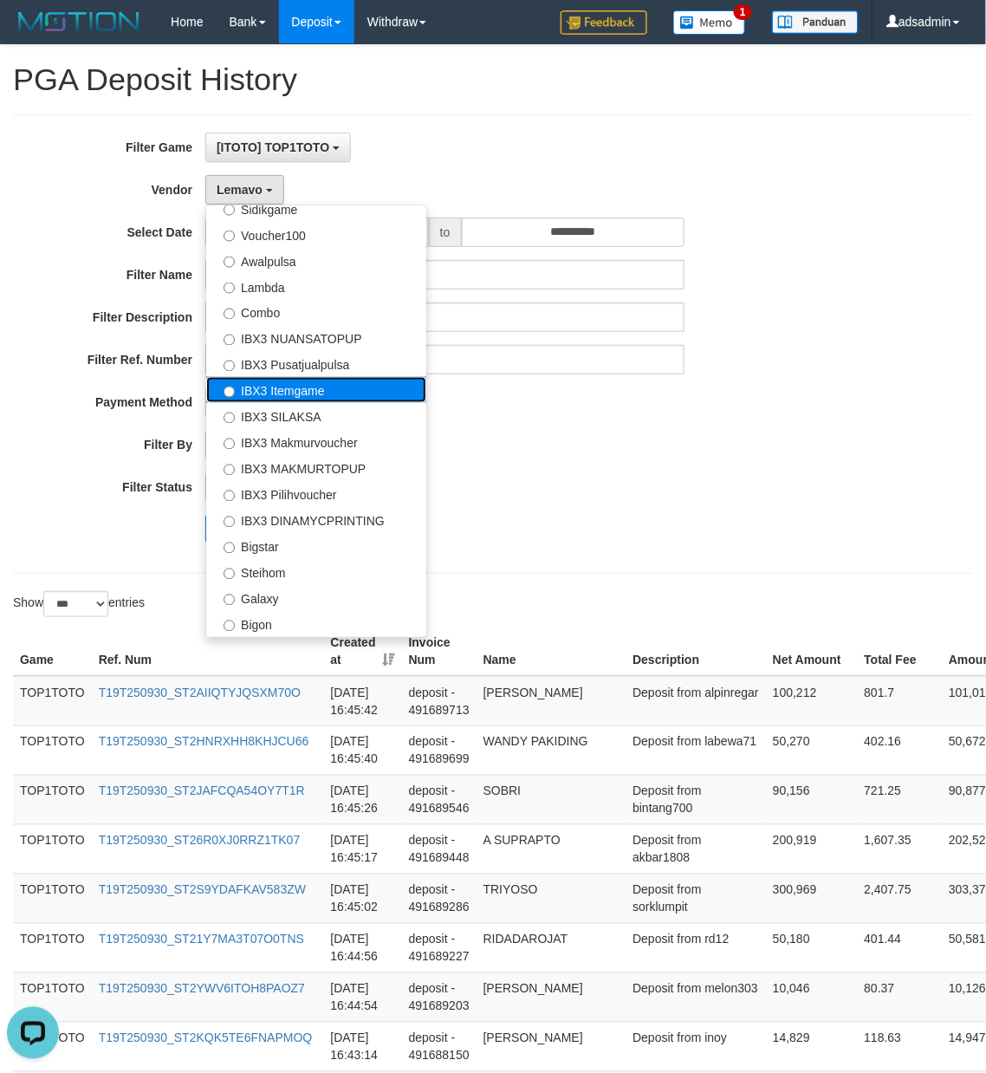
click at [335, 396] on label "IBX3 Itemgame" at bounding box center [316, 390] width 220 height 26
select select "**********"
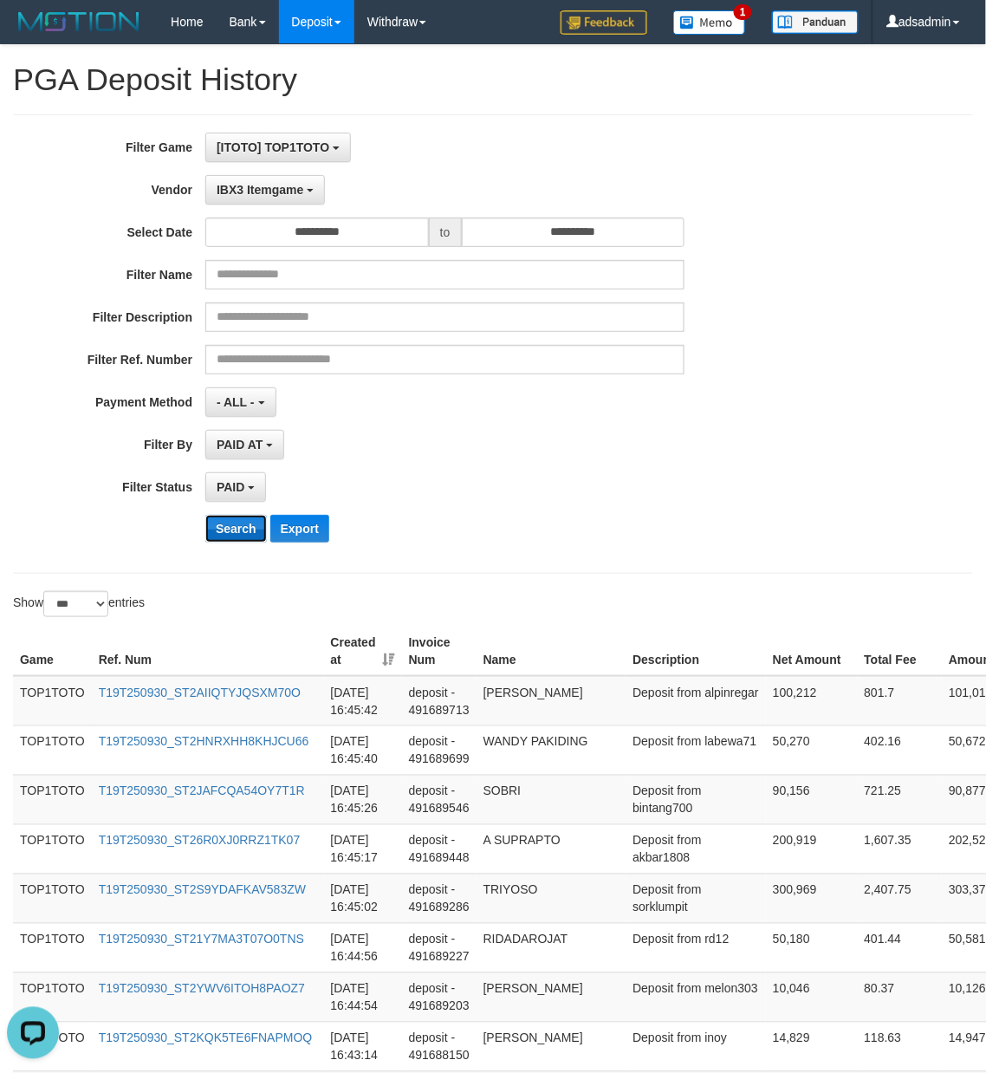
click at [237, 529] on button "Search" at bounding box center [236, 529] width 62 height 28
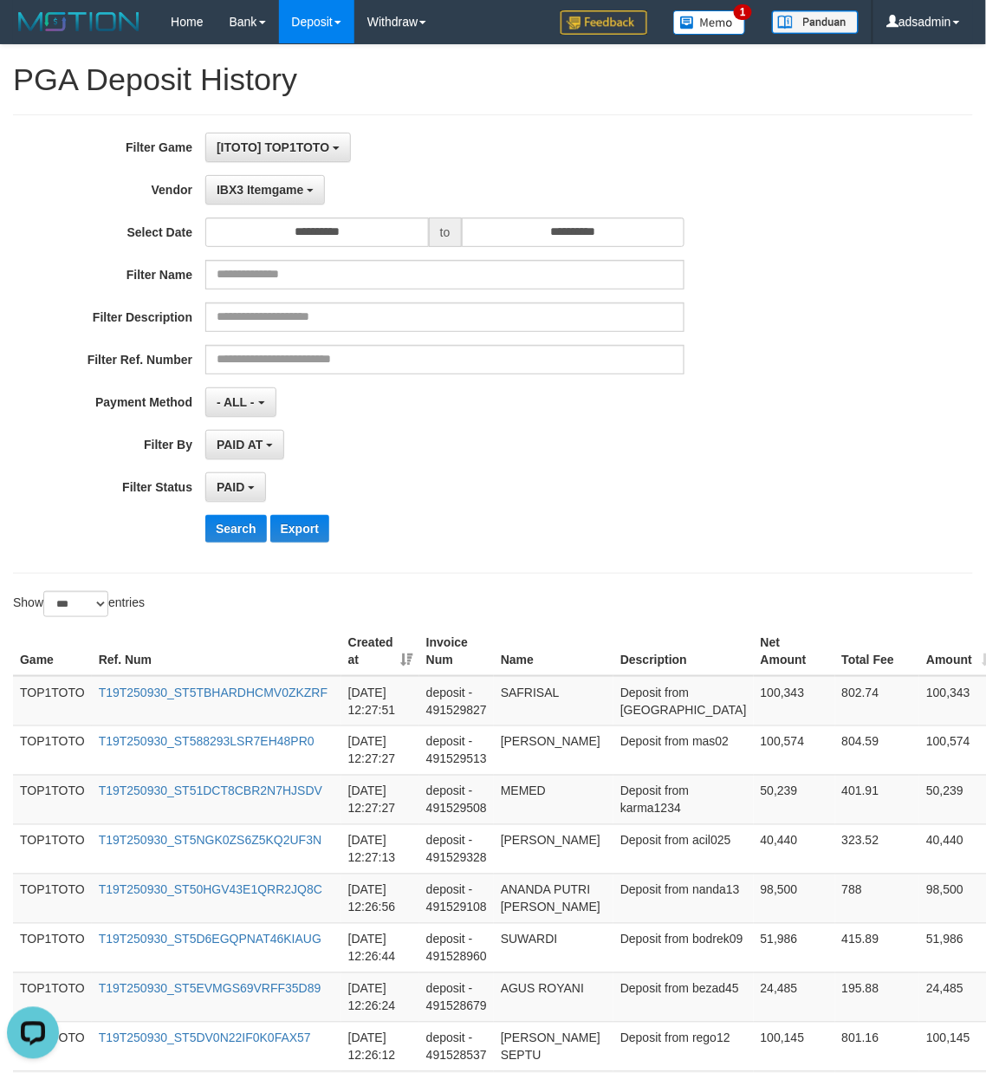
click at [622, 496] on div "PAID SELECT ALL - ALL - SELECT STATUS PENDING/UNPAID PAID CANCELED EXPIRED" at bounding box center [444, 486] width 479 height 29
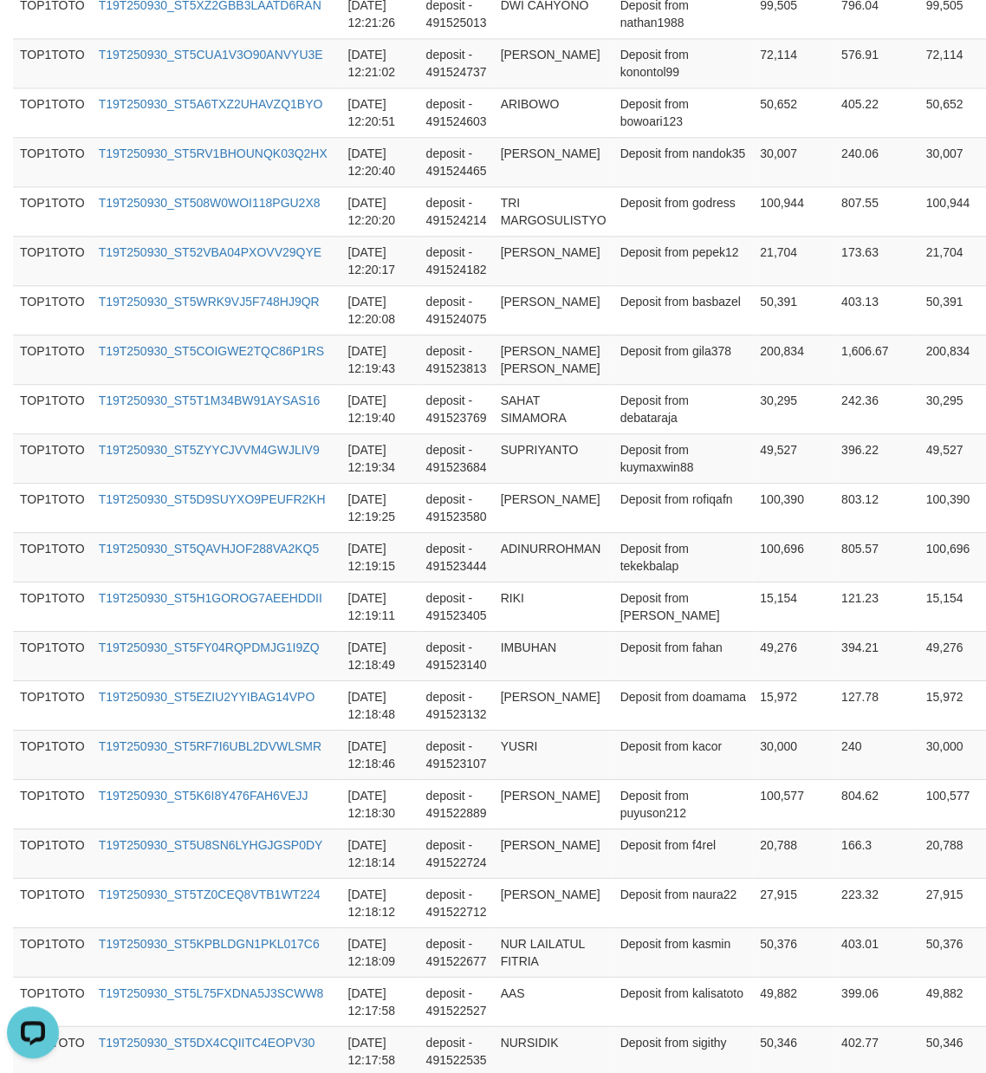
scroll to position [4799, 0]
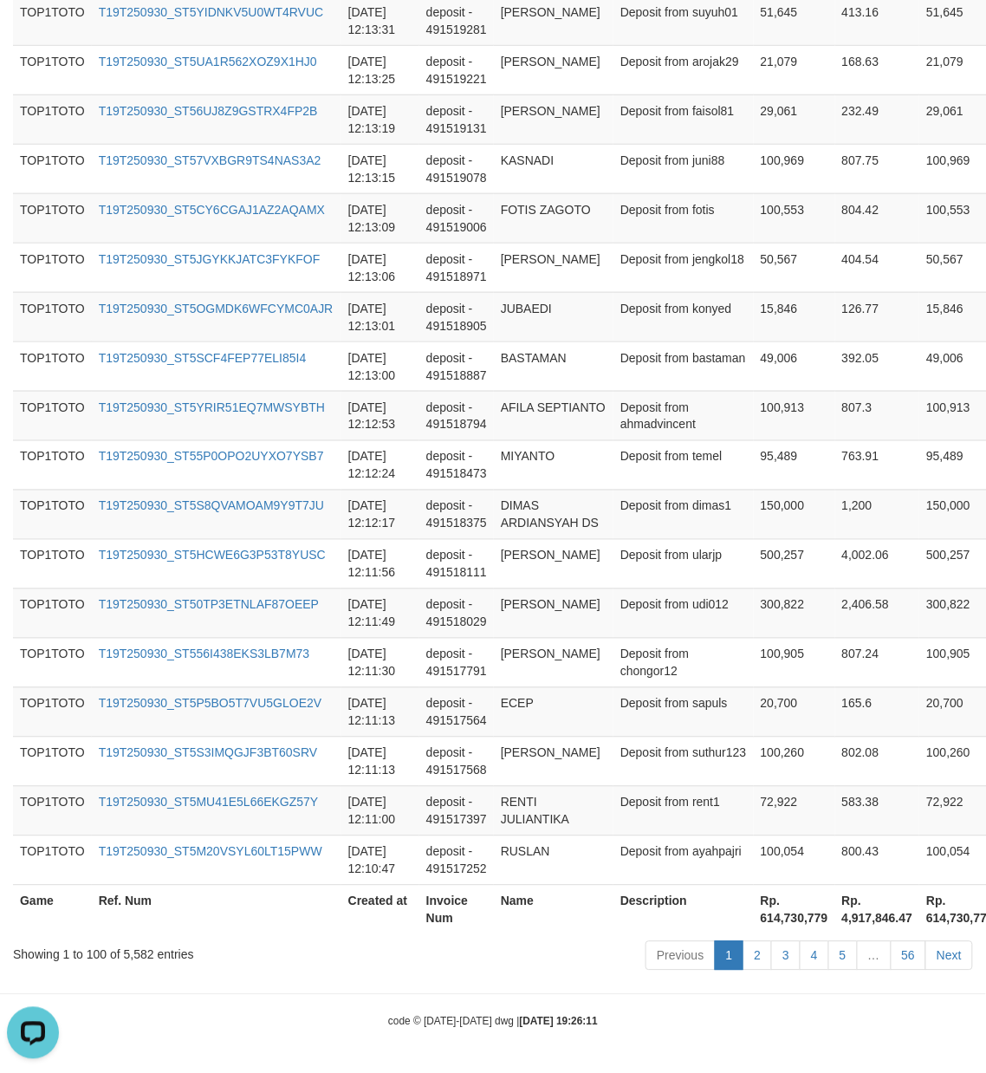
click at [754, 922] on th "Rp. 614,730,779" at bounding box center [794, 909] width 81 height 49
copy th "614,730,779"
click at [121, 952] on div "Showing 1 to 100 of 5,582 entries" at bounding box center [205, 952] width 385 height 24
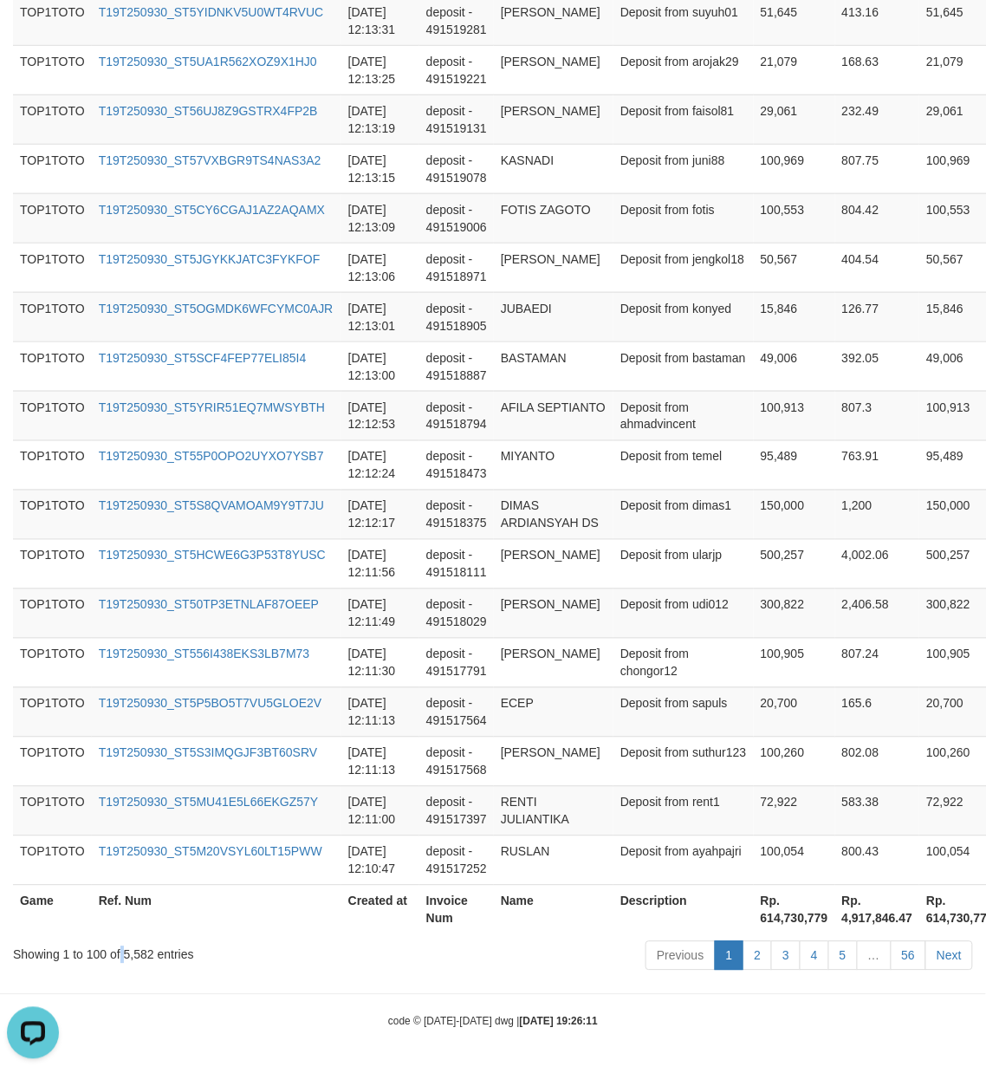
click at [123, 960] on div "Showing 1 to 100 of 5,582 entries" at bounding box center [205, 952] width 385 height 24
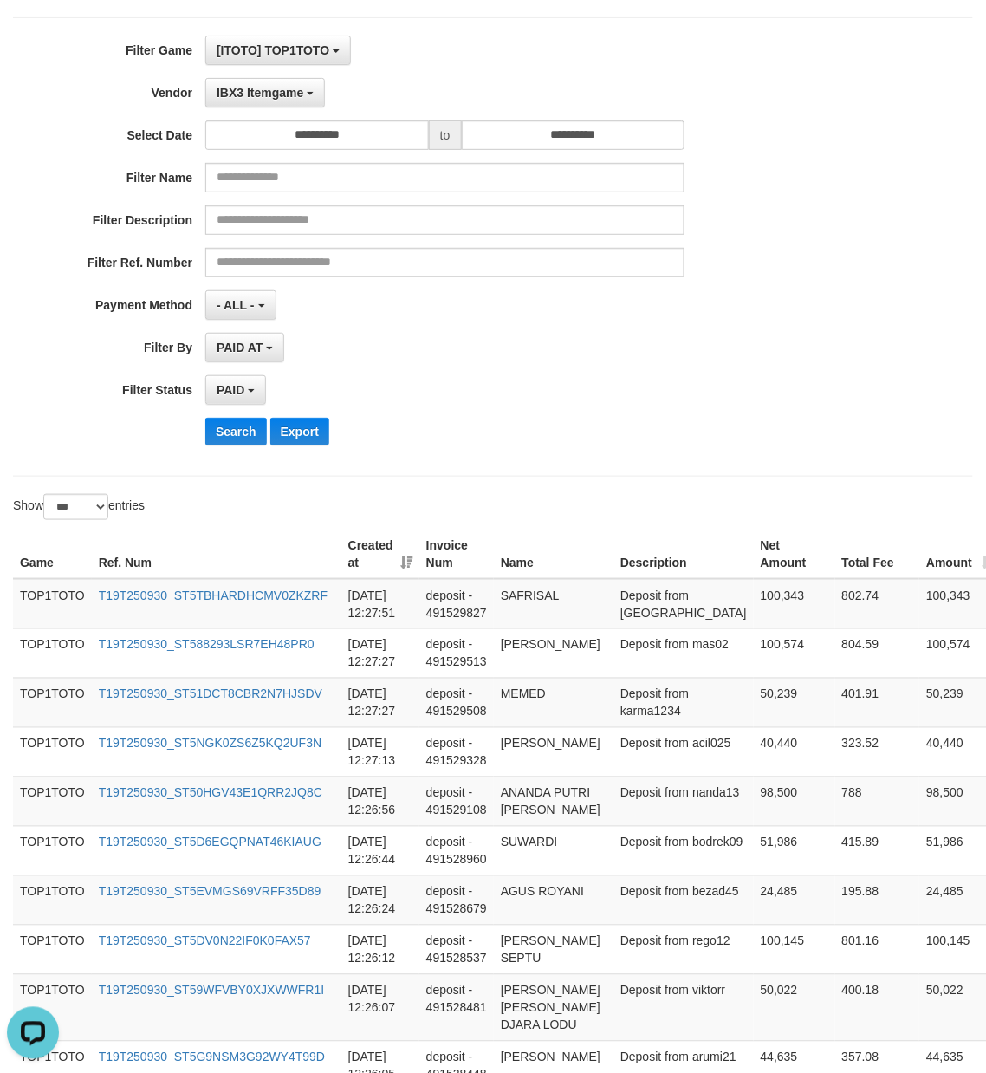
scroll to position [0, 0]
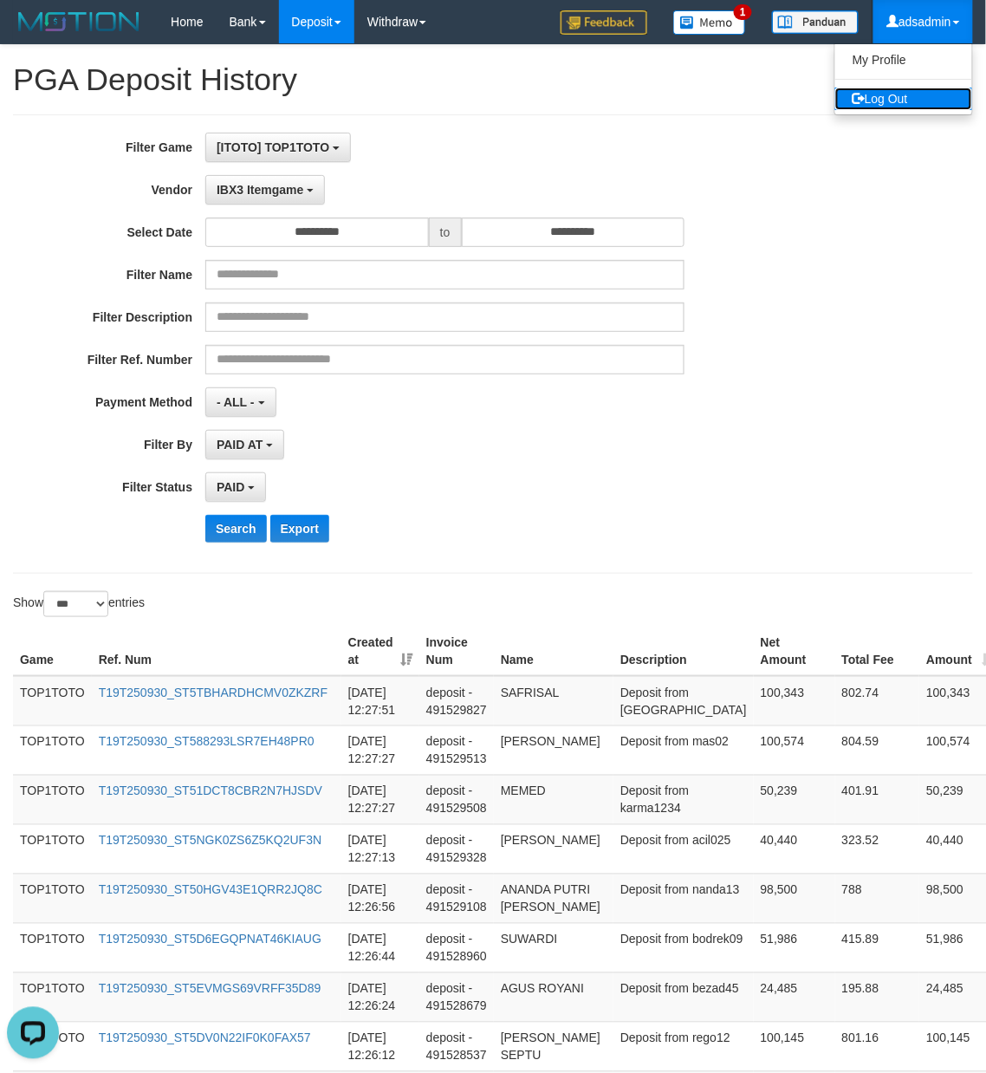
drag, startPoint x: 895, startPoint y: 94, endPoint x: 625, endPoint y: 57, distance: 272.1
click at [895, 94] on link "Log Out" at bounding box center [904, 99] width 137 height 23
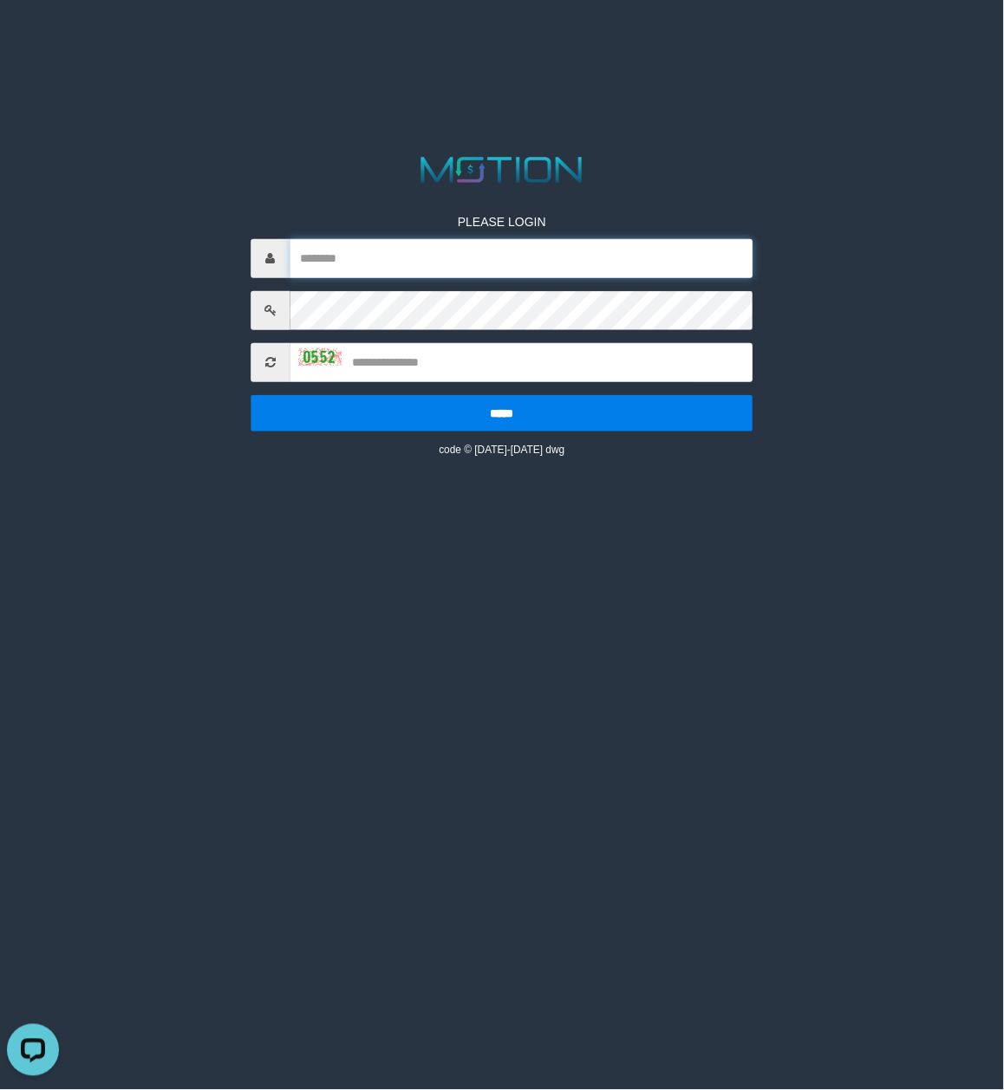
drag, startPoint x: 708, startPoint y: 262, endPoint x: 999, endPoint y: 375, distance: 312.6
click at [708, 262] on input "text" at bounding box center [521, 258] width 463 height 39
paste input "********"
type input "********"
click at [506, 366] on input "text" at bounding box center [521, 362] width 463 height 39
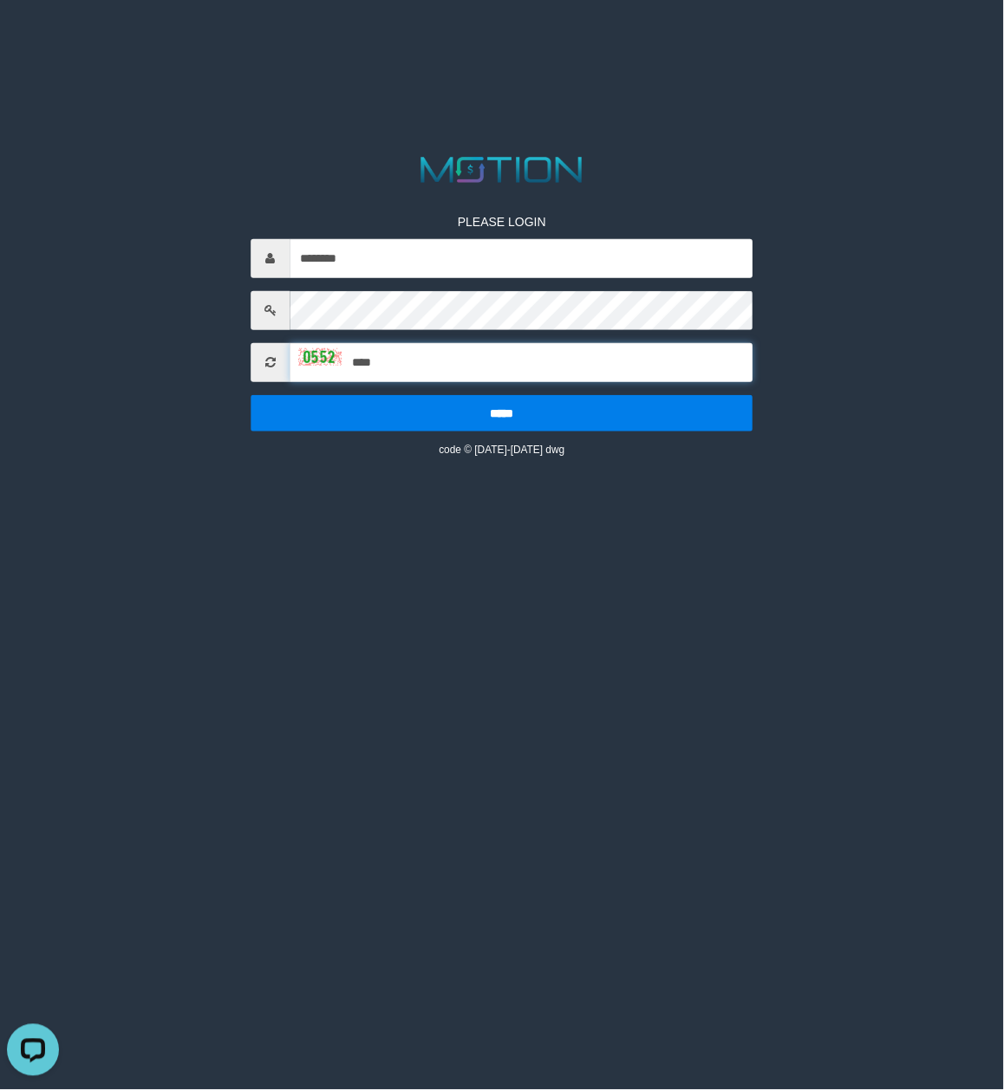
type input "****"
click at [251, 395] on input "*****" at bounding box center [502, 413] width 502 height 36
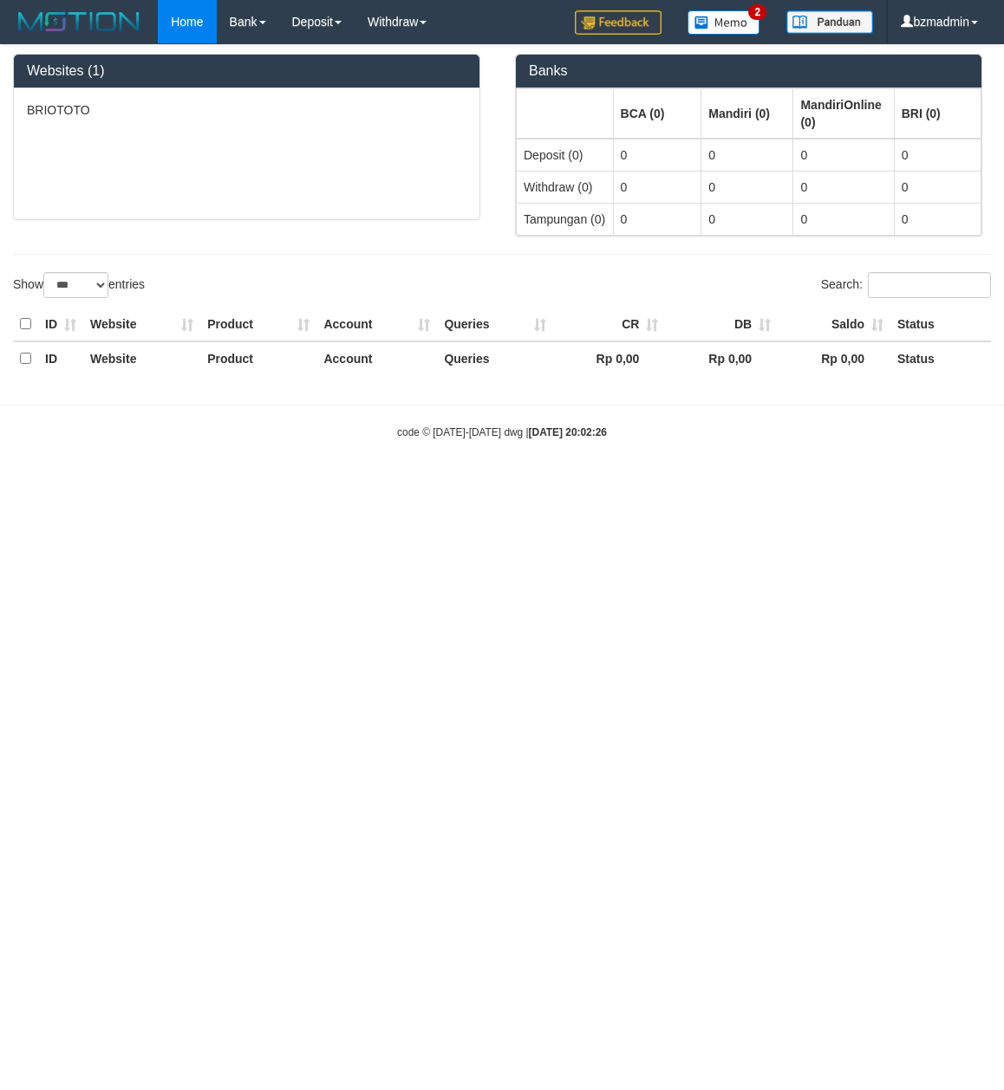
select select "***"
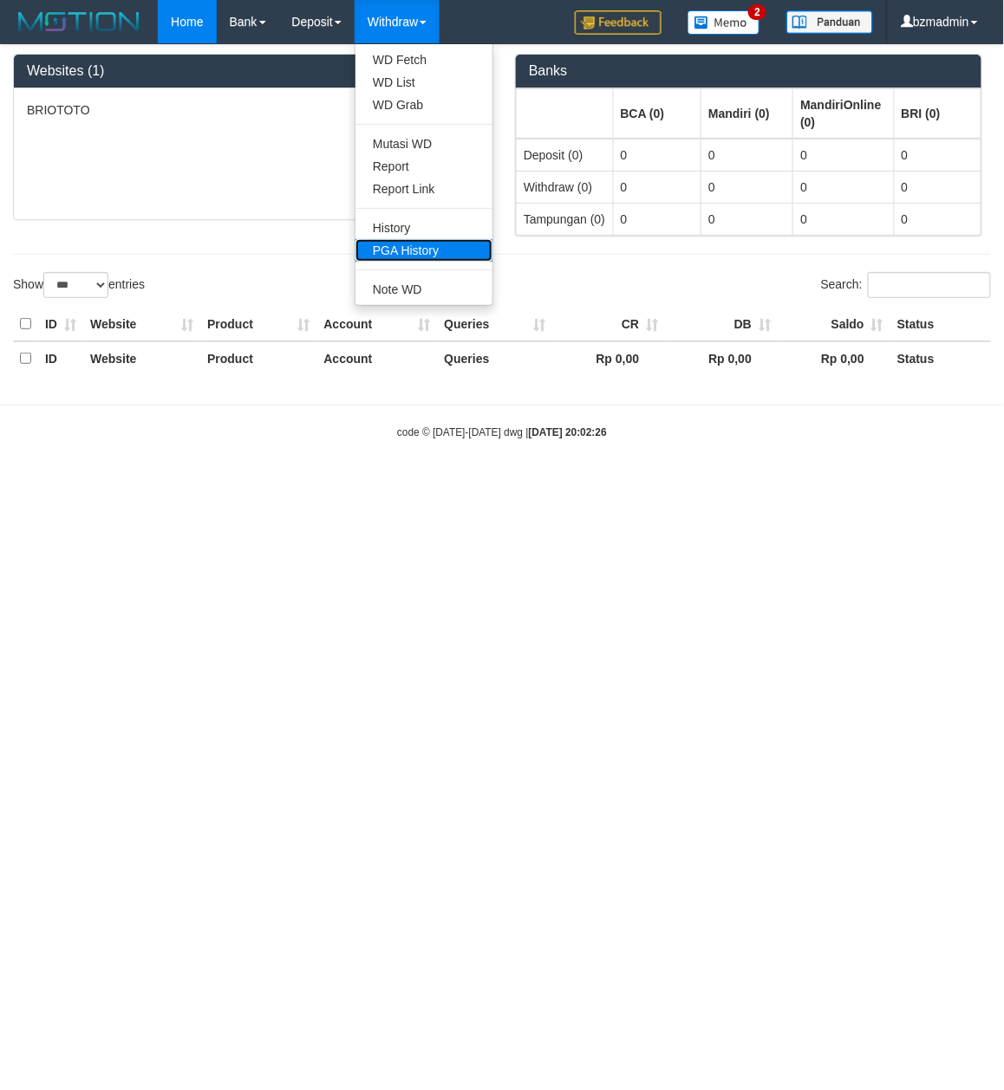
click at [433, 251] on link "PGA History" at bounding box center [423, 250] width 137 height 23
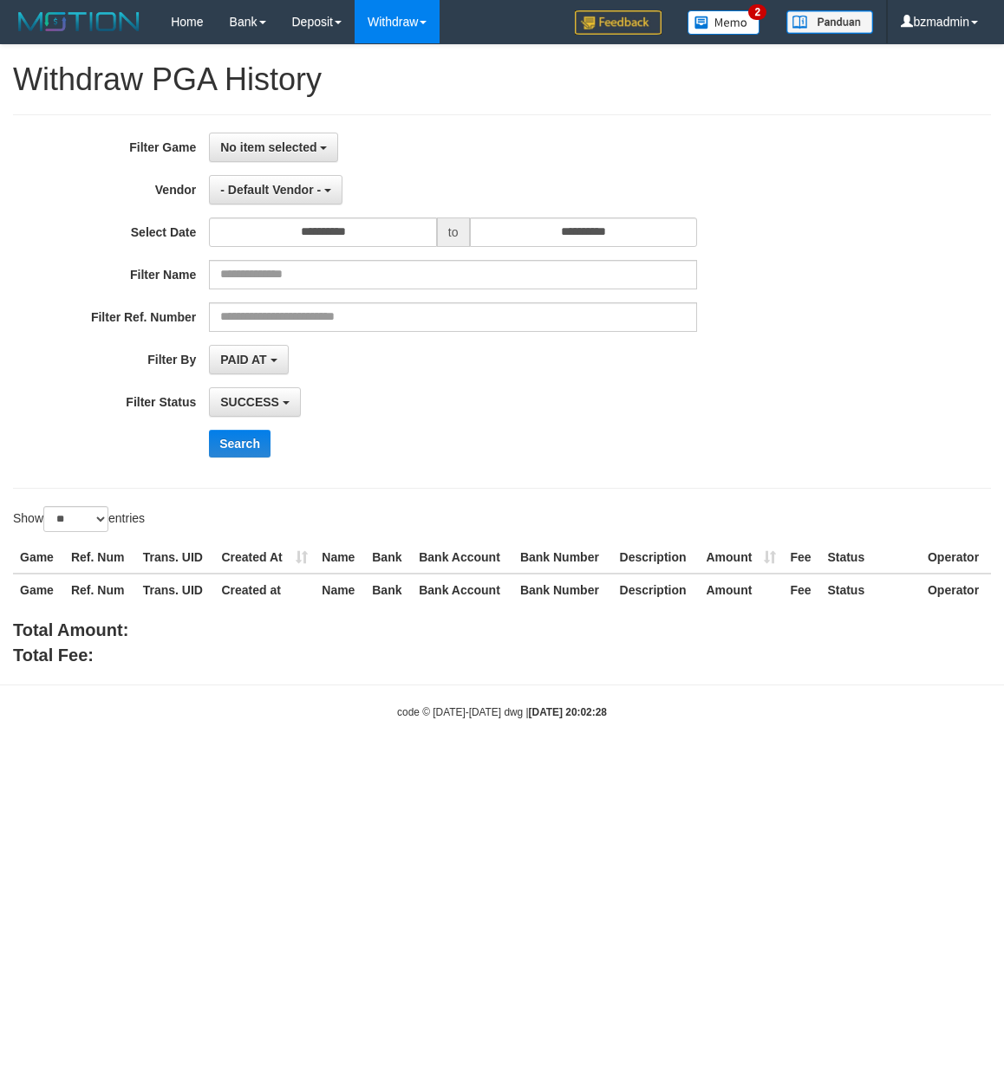
select select
select select "**"
click at [279, 135] on button "No item selected" at bounding box center [273, 147] width 129 height 29
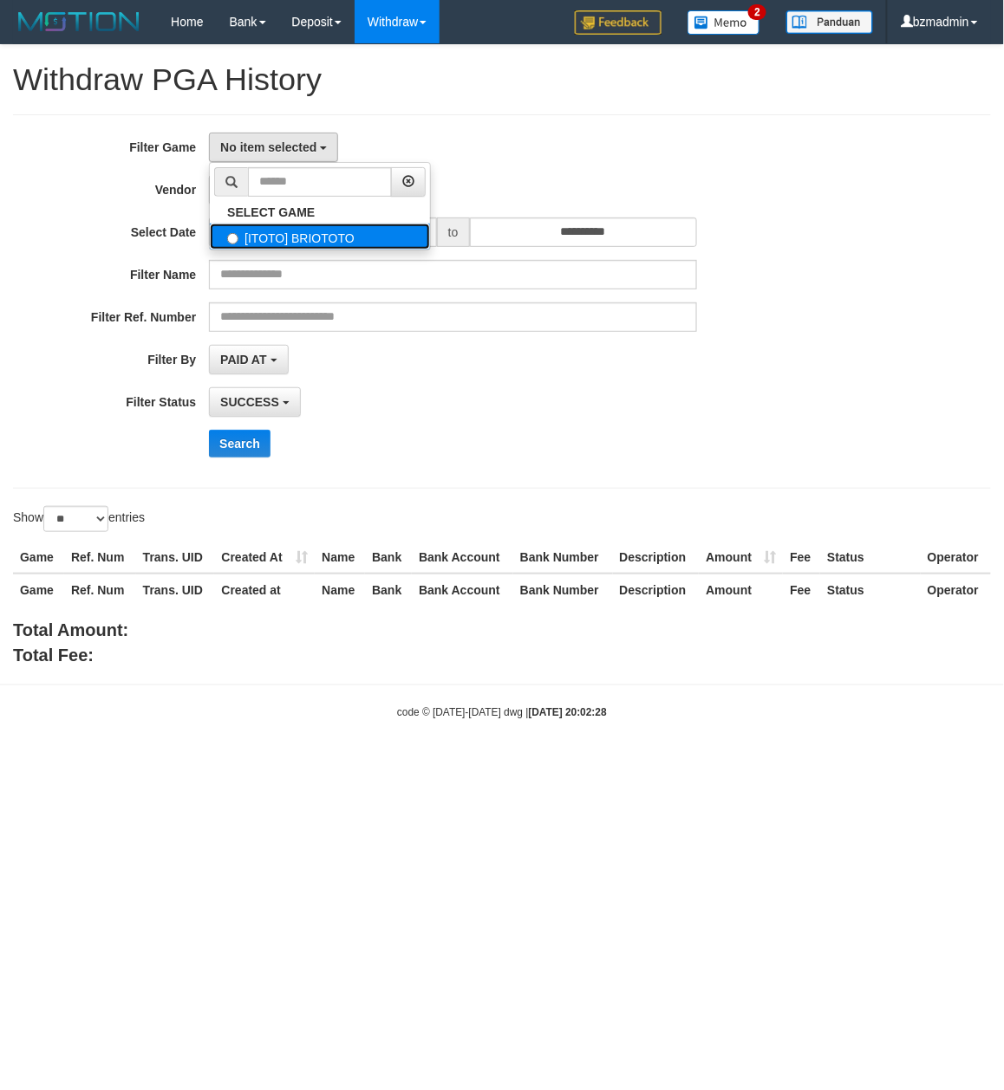
click at [300, 236] on label "[ITOTO] BRIOTOTO" at bounding box center [320, 237] width 220 height 26
select select "****"
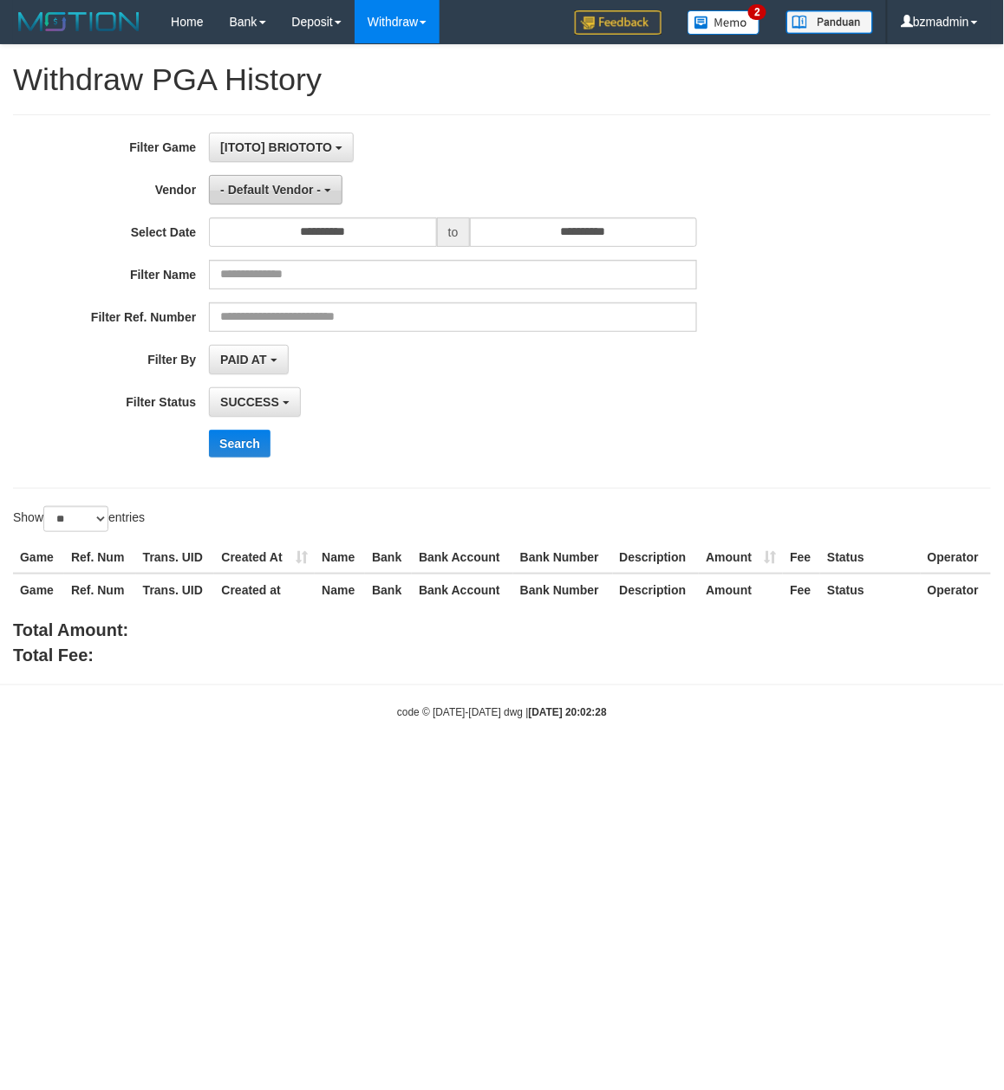
scroll to position [15, 0]
click at [296, 195] on span "- Default Vendor -" at bounding box center [270, 190] width 101 height 14
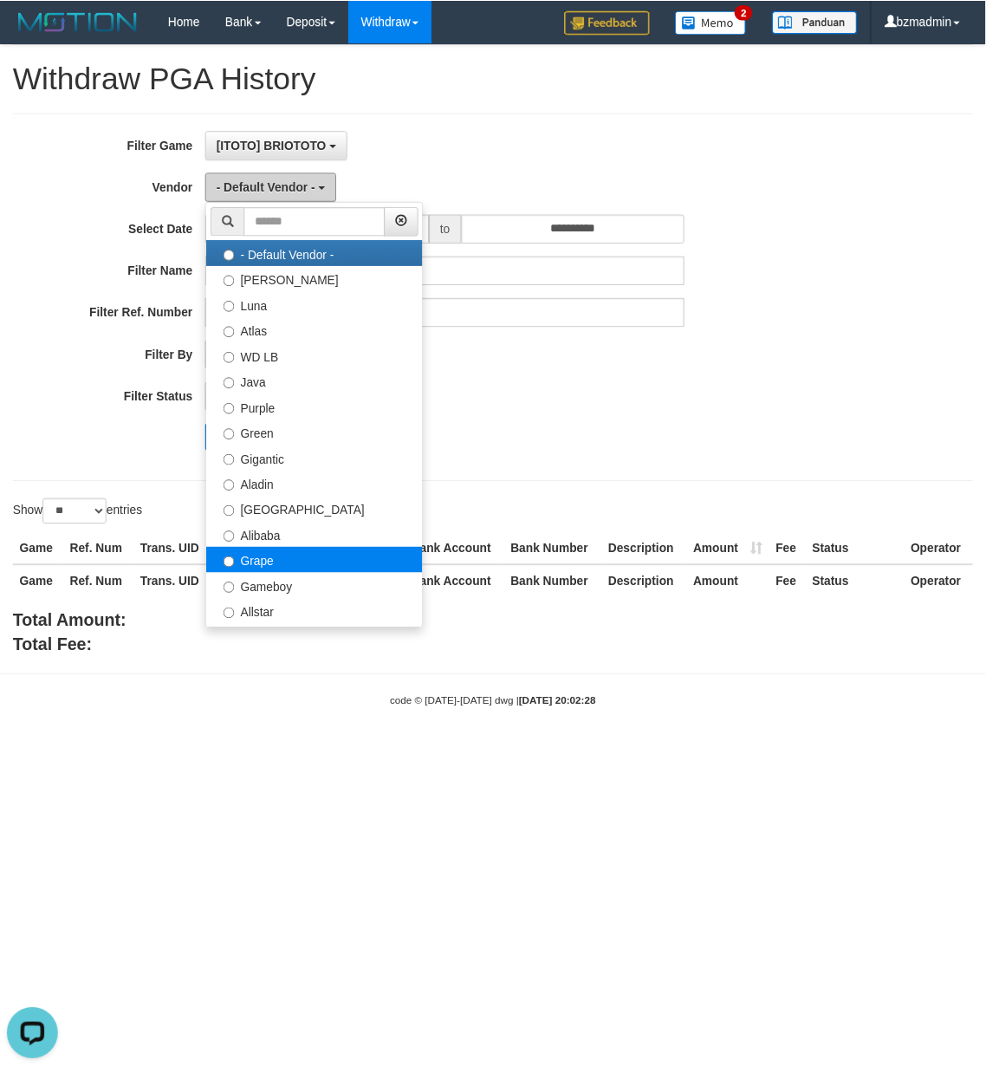
scroll to position [0, 0]
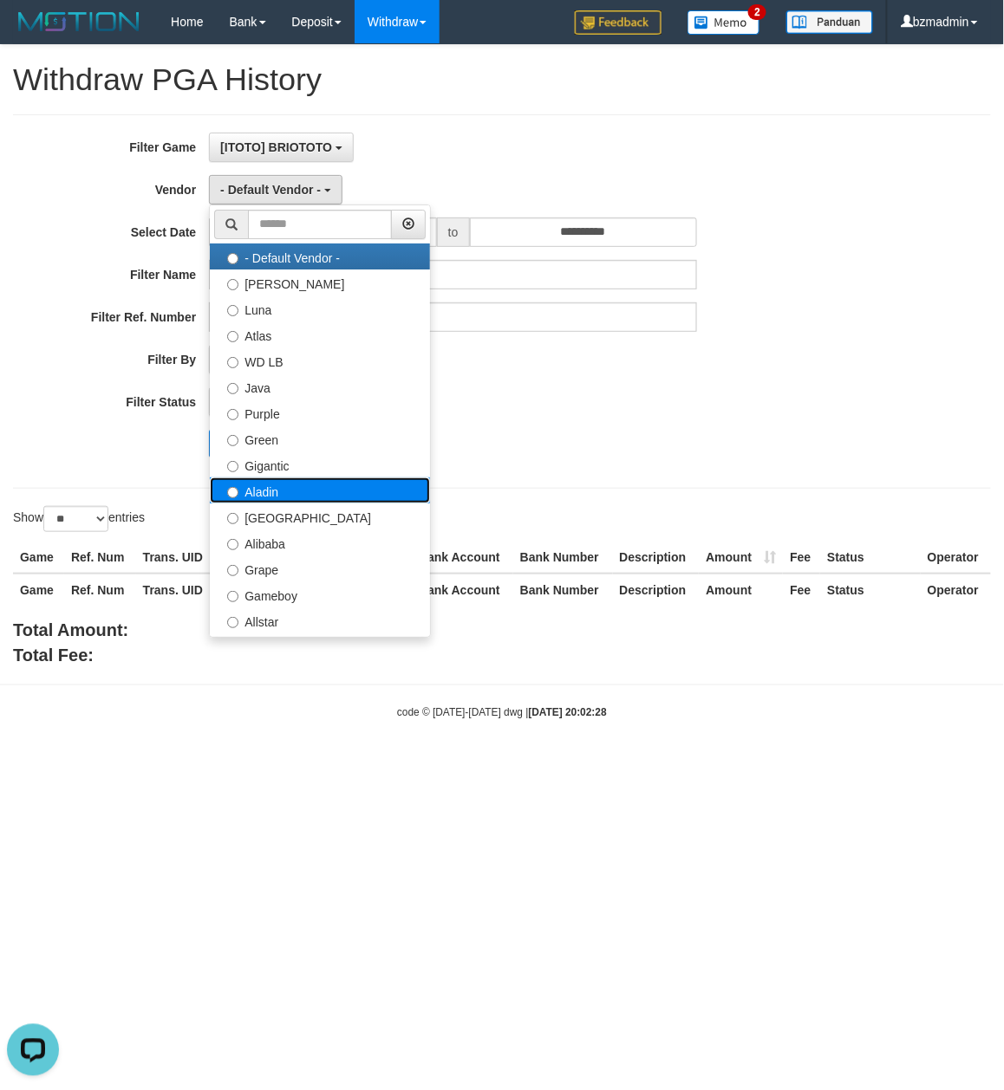
click at [328, 497] on label "Aladin" at bounding box center [320, 491] width 220 height 26
select select "**********"
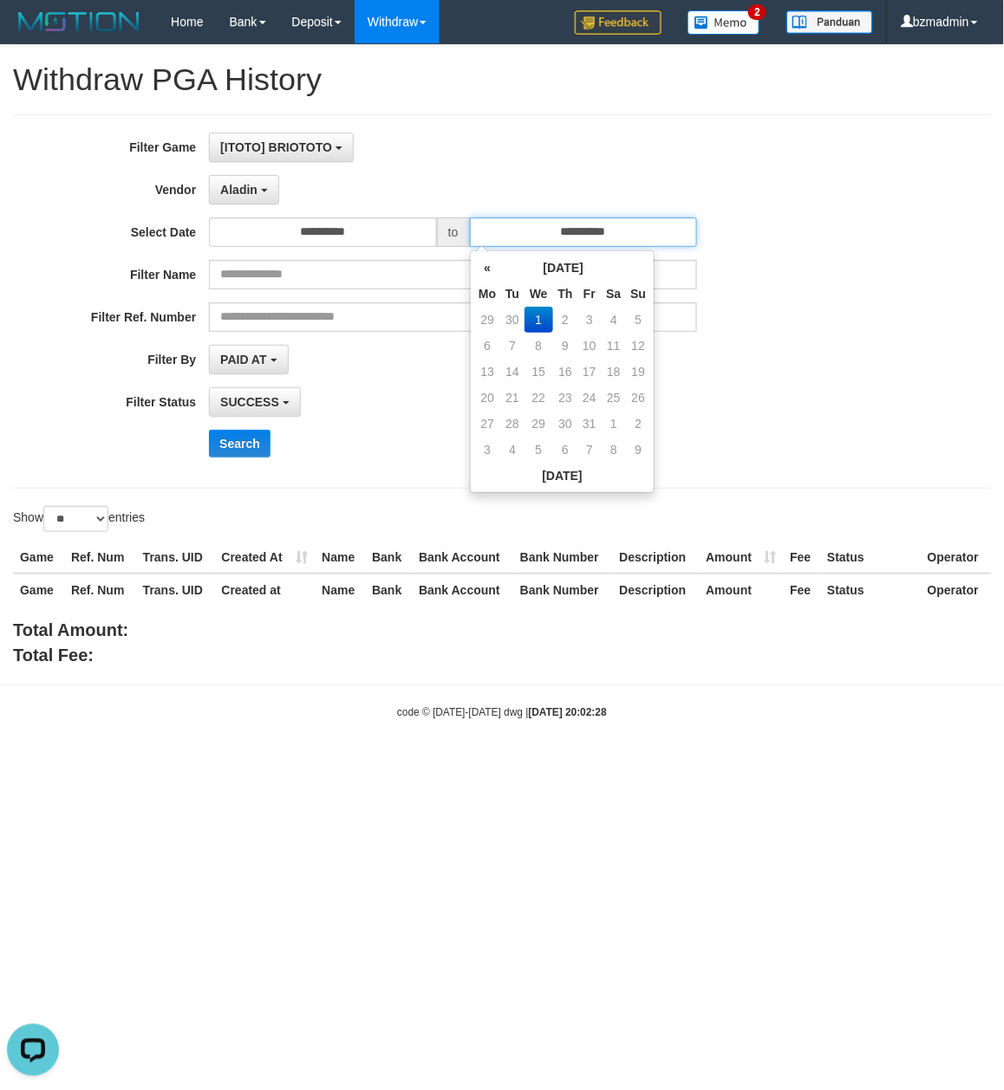
click at [588, 225] on input "**********" at bounding box center [584, 232] width 228 height 29
click at [486, 267] on th "«" at bounding box center [487, 268] width 26 height 26
click at [355, 236] on input "**********" at bounding box center [323, 232] width 228 height 29
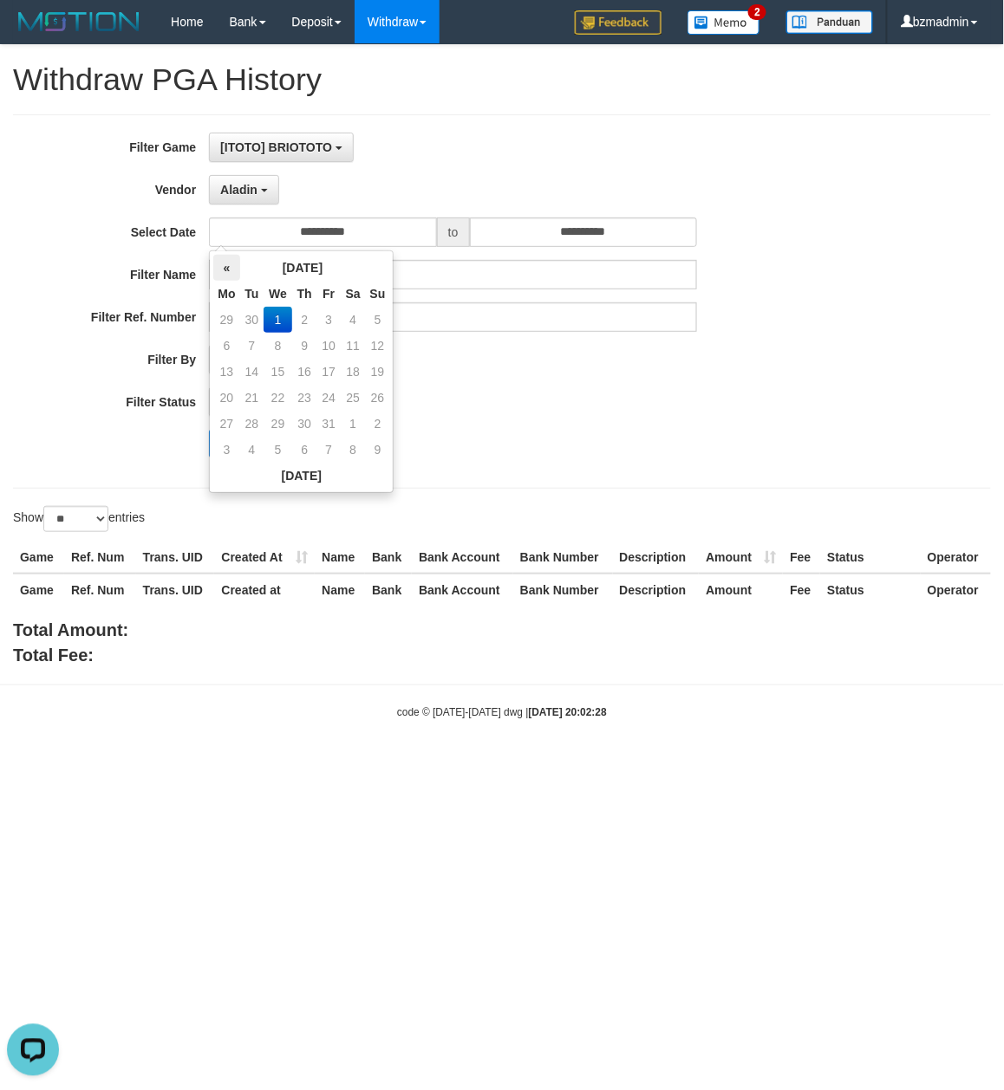
click at [234, 271] on th "«" at bounding box center [226, 268] width 26 height 26
click at [603, 254] on div "**********" at bounding box center [418, 302] width 836 height 338
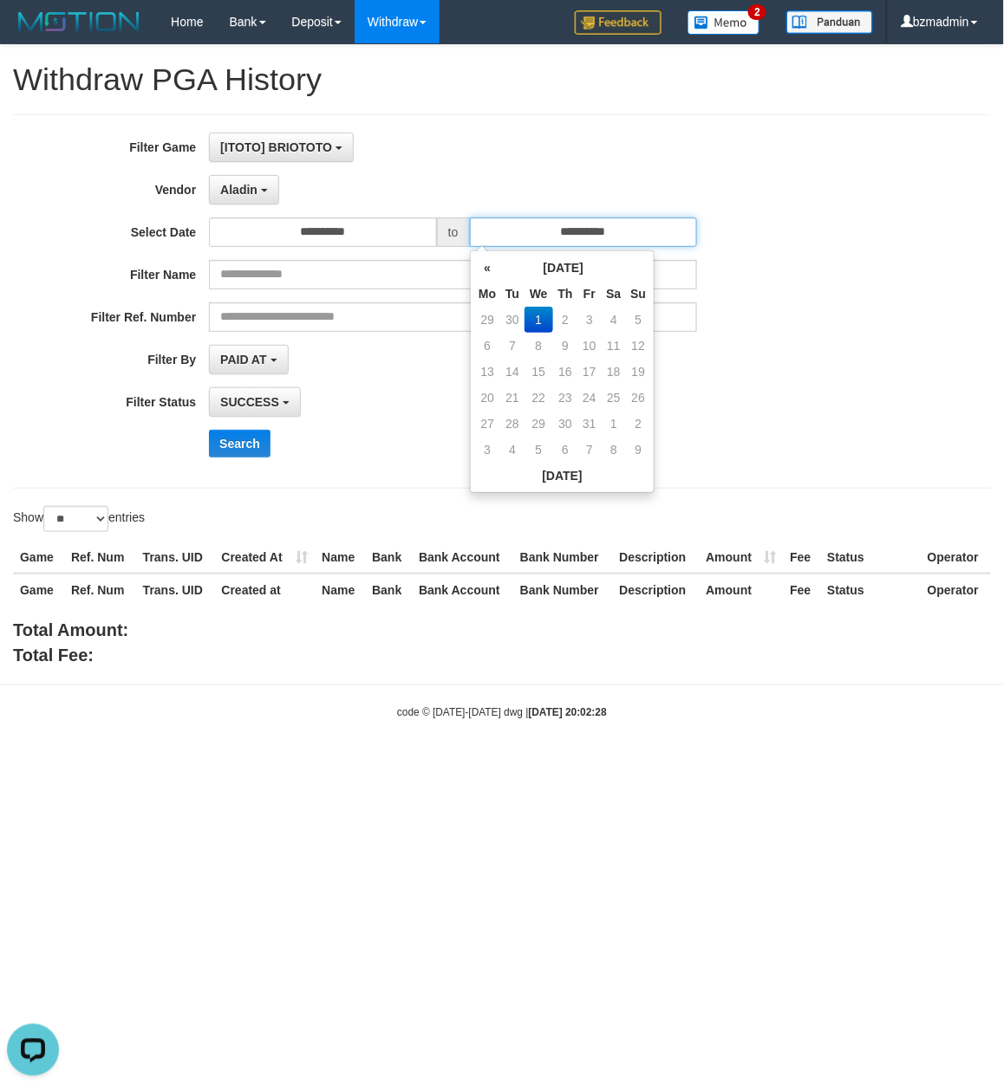
click at [607, 247] on input "**********" at bounding box center [584, 232] width 228 height 29
click at [513, 310] on td "30" at bounding box center [512, 320] width 24 height 26
type input "**********"
click at [493, 347] on td "1" at bounding box center [487, 346] width 26 height 26
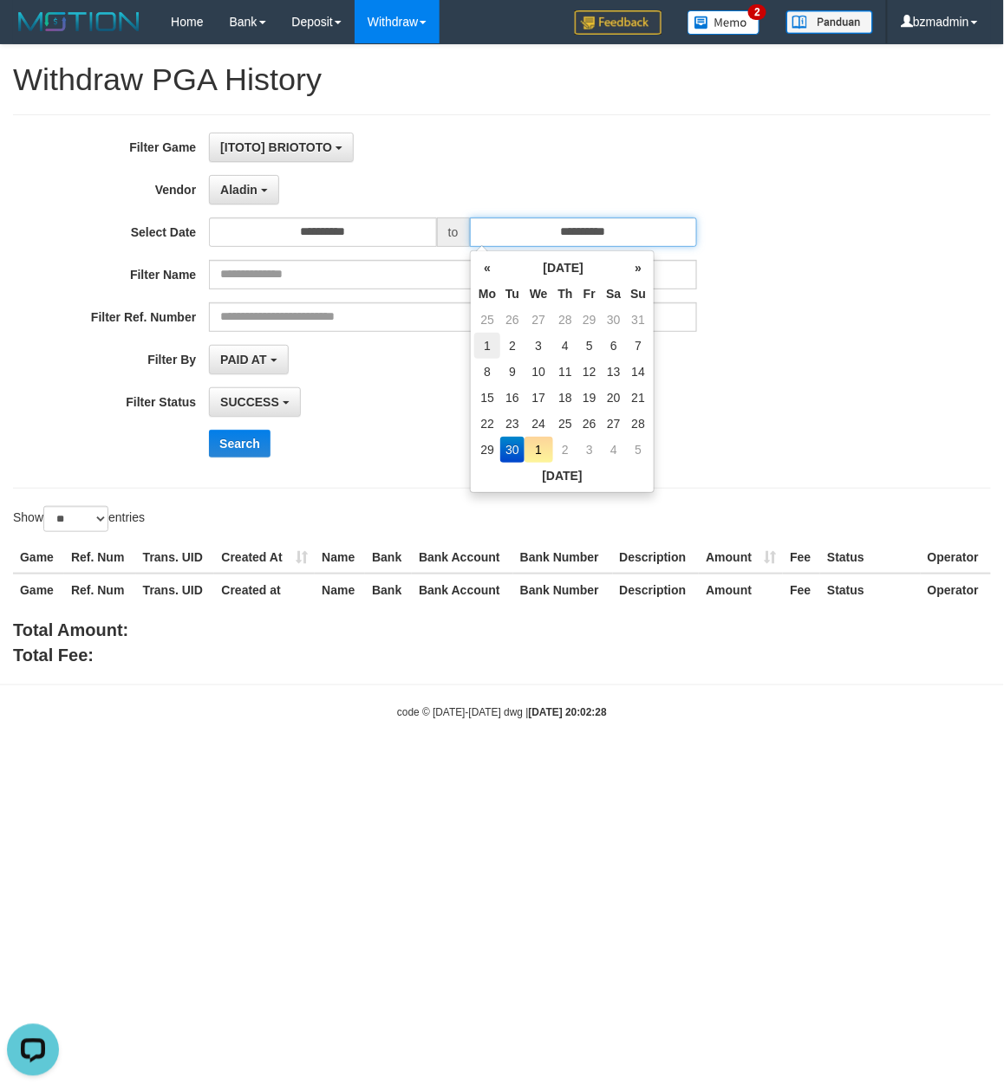
type input "**********"
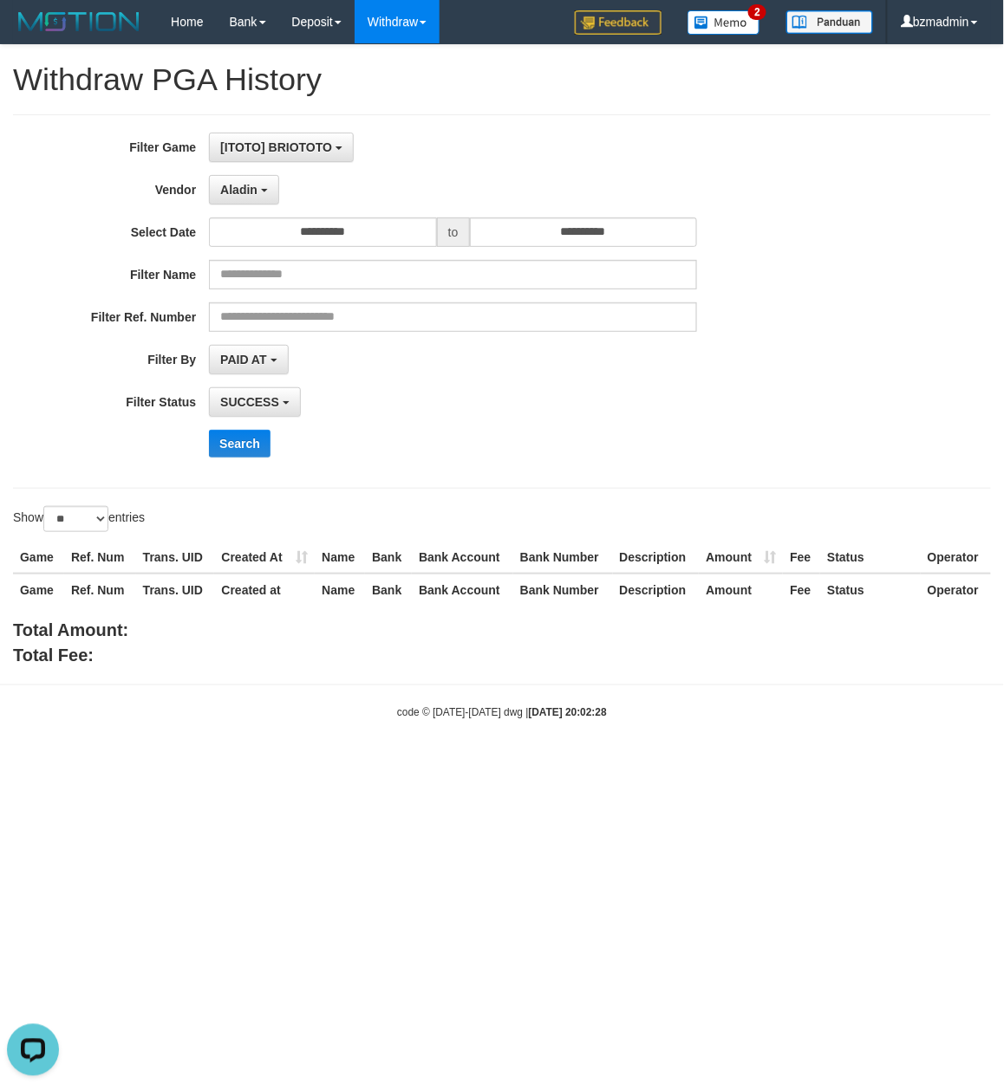
click at [380, 425] on div "**********" at bounding box center [418, 302] width 836 height 338
click at [576, 244] on input "**********" at bounding box center [584, 232] width 228 height 29
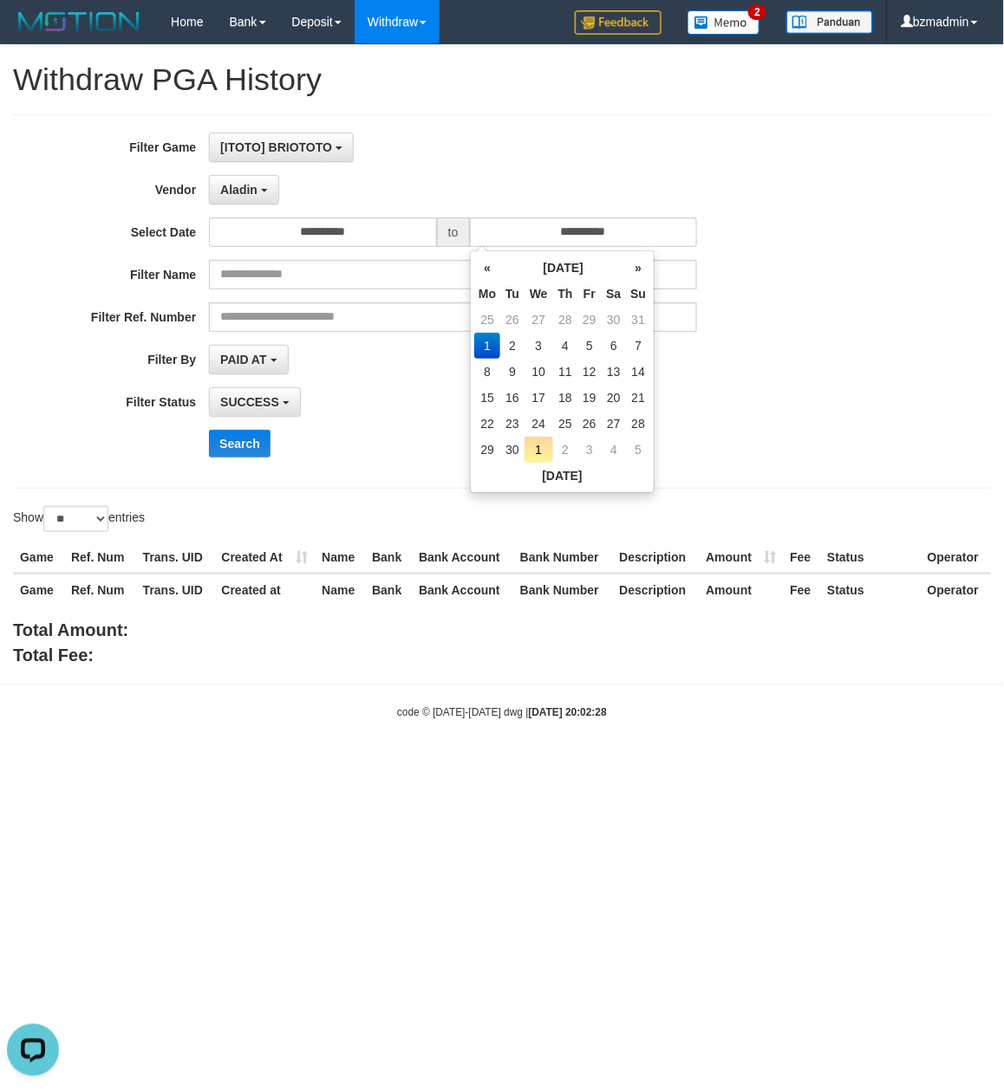
click at [507, 444] on td "30" at bounding box center [512, 450] width 24 height 26
type input "**********"
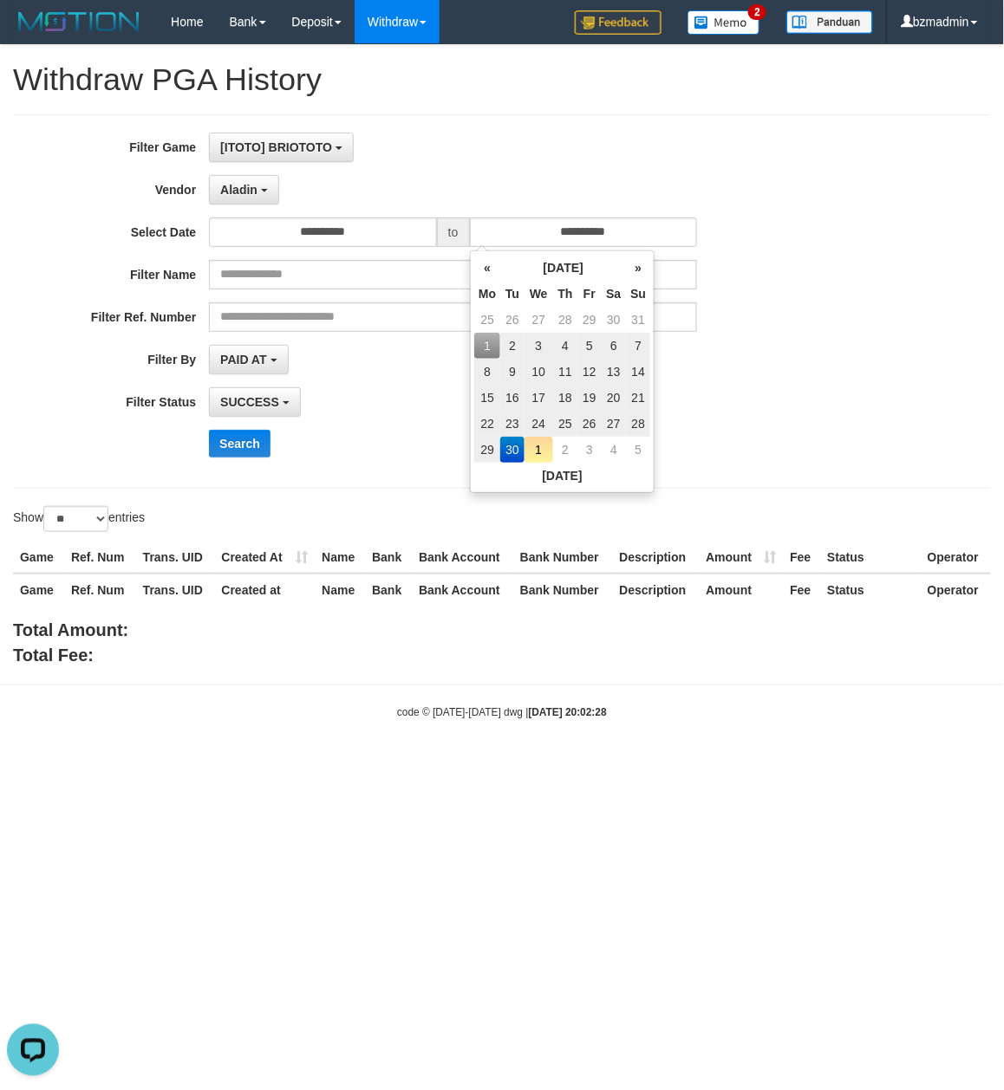
click at [387, 431] on div "**********" at bounding box center [418, 302] width 836 height 338
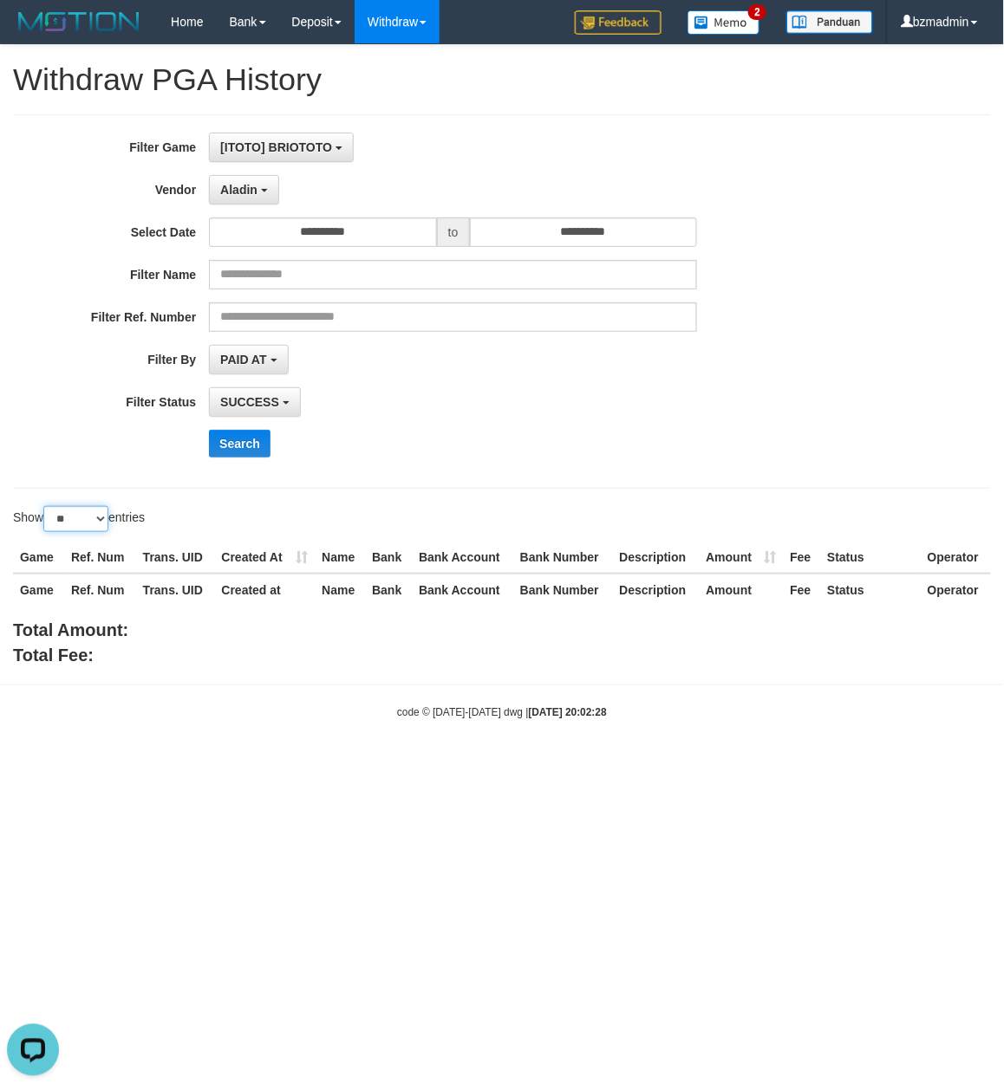
click at [81, 517] on select "** ** ** ***" at bounding box center [75, 519] width 65 height 26
select select "***"
click at [46, 509] on select "** ** ** ***" at bounding box center [75, 519] width 65 height 26
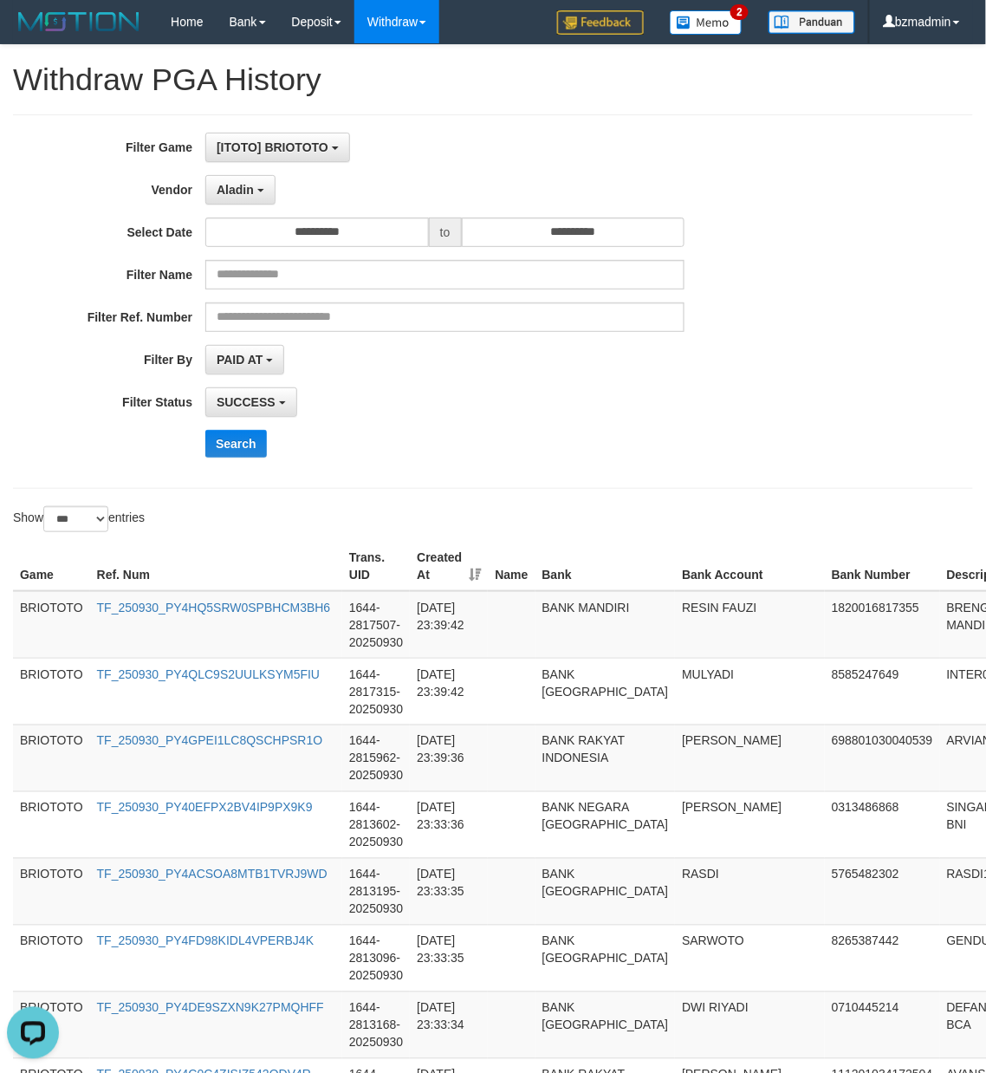
click at [617, 382] on div "**********" at bounding box center [411, 302] width 822 height 338
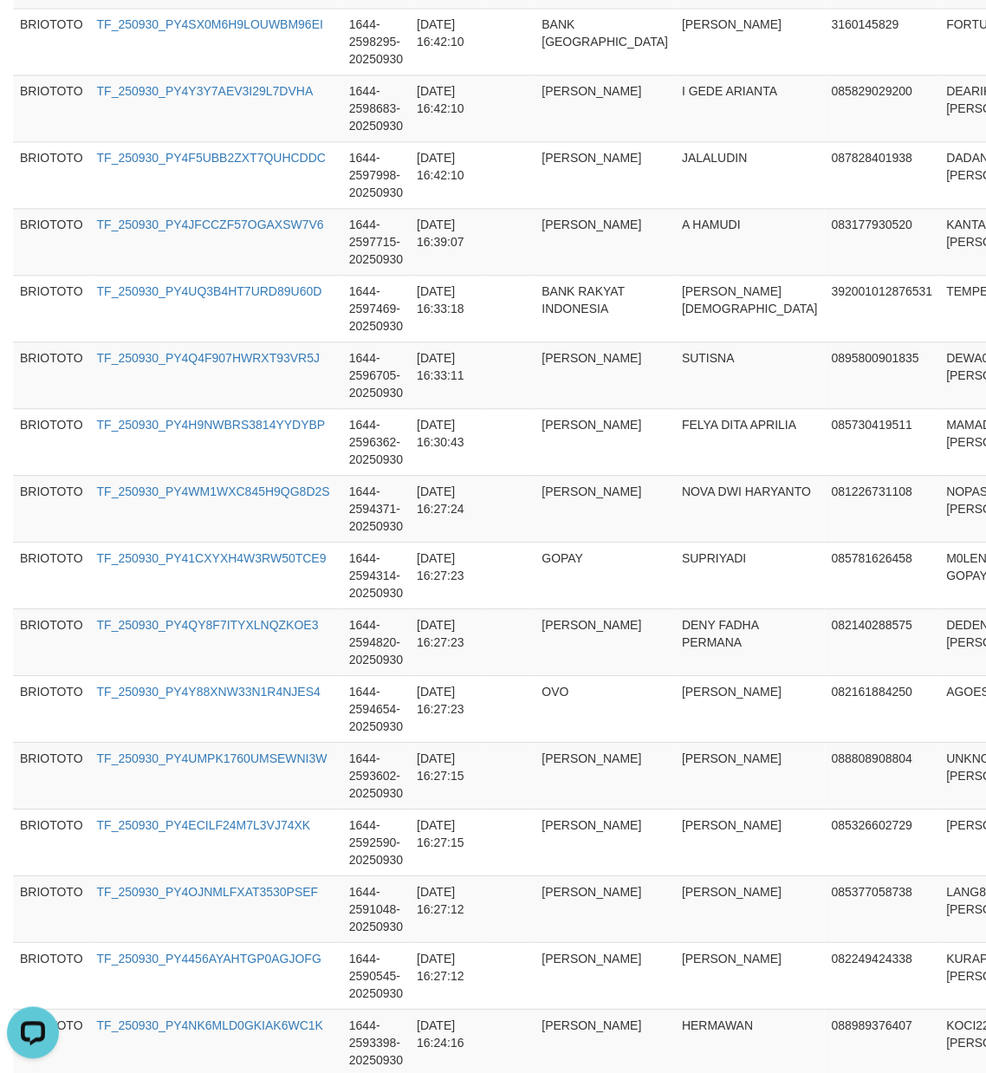
scroll to position [6461, 0]
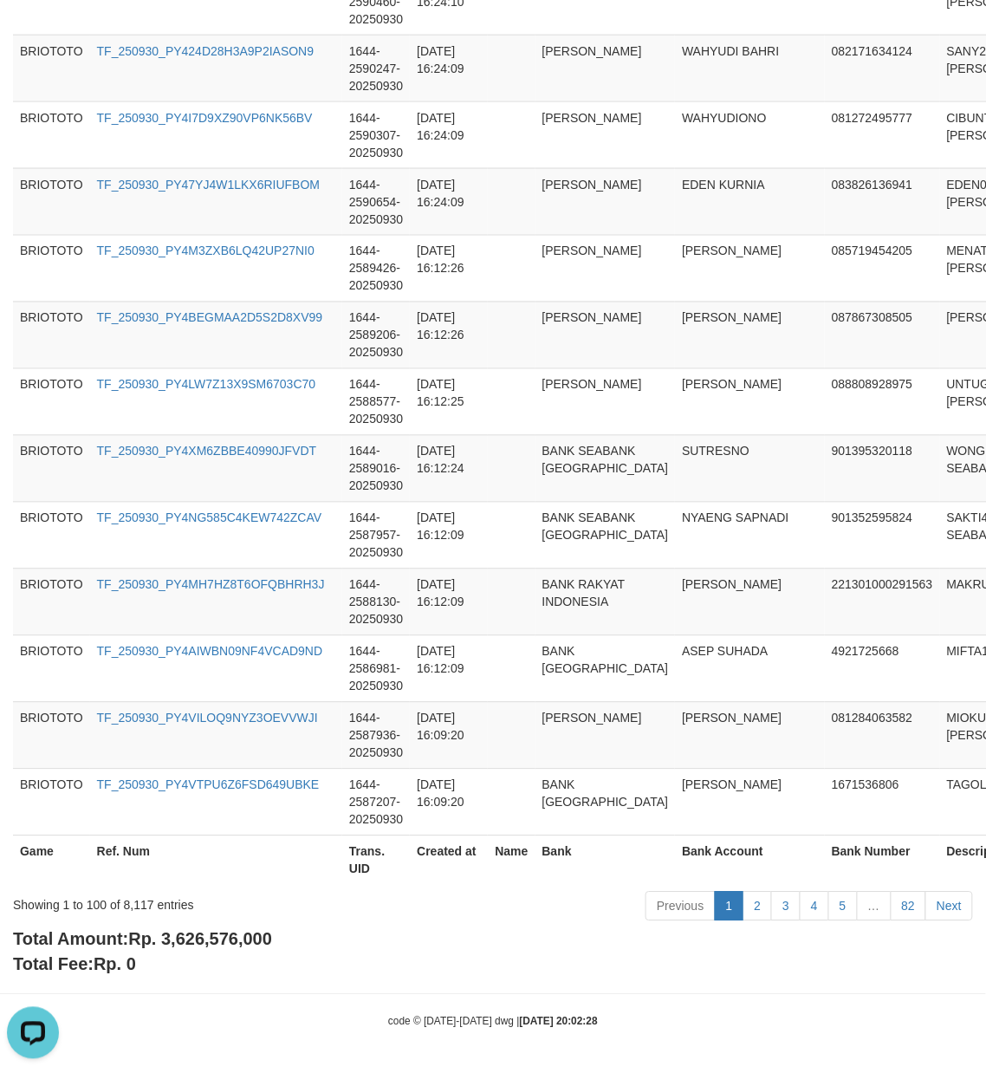
click at [205, 955] on div "Total Amount: Rp. 3,626,576,000 Total Fee: Rp. 0" at bounding box center [493, 951] width 960 height 49
click at [251, 940] on span "Rp. 3,626,576,000" at bounding box center [200, 939] width 144 height 19
copy span "3,626,576,000"
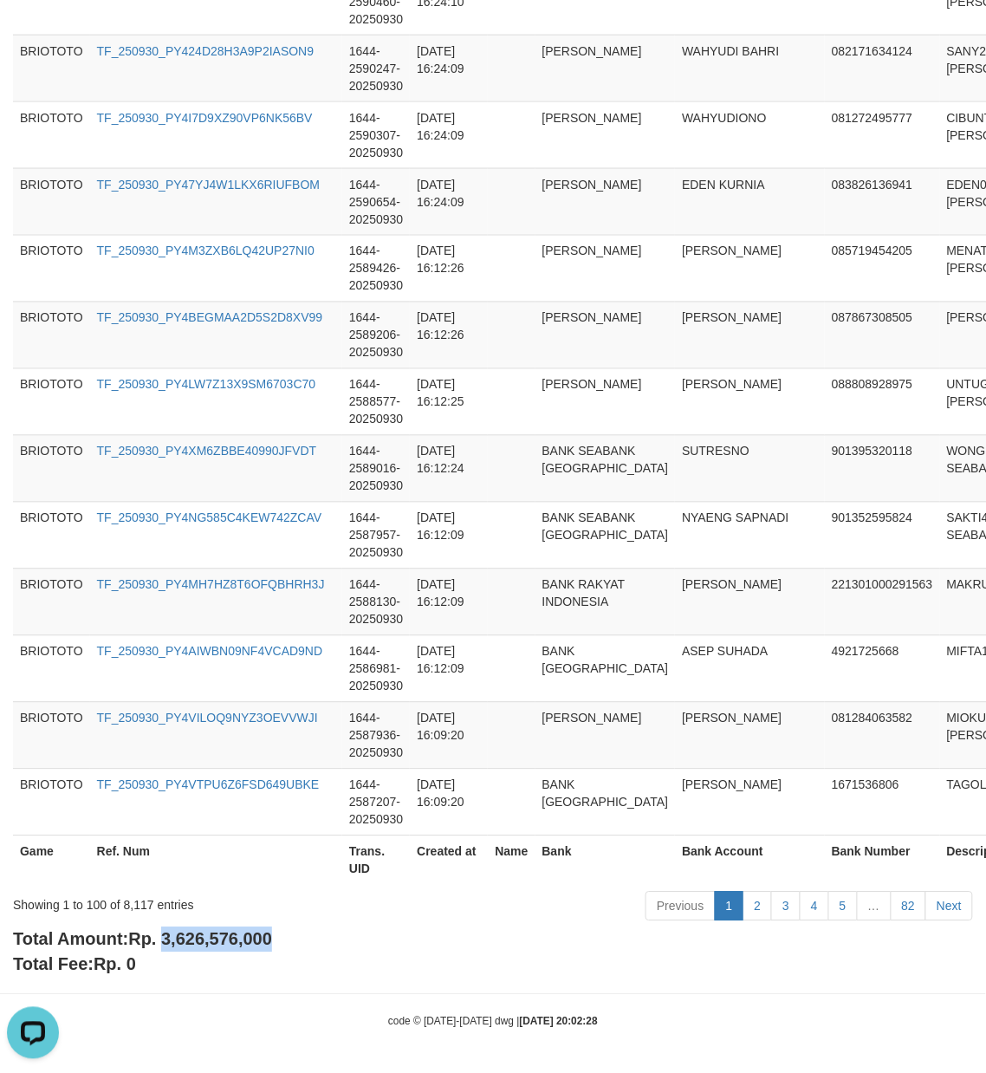
drag, startPoint x: 132, startPoint y: 902, endPoint x: 154, endPoint y: 902, distance: 22.5
click at [132, 902] on div "Showing 1 to 100 of 8,117 entries" at bounding box center [205, 902] width 385 height 24
copy div "8,117"
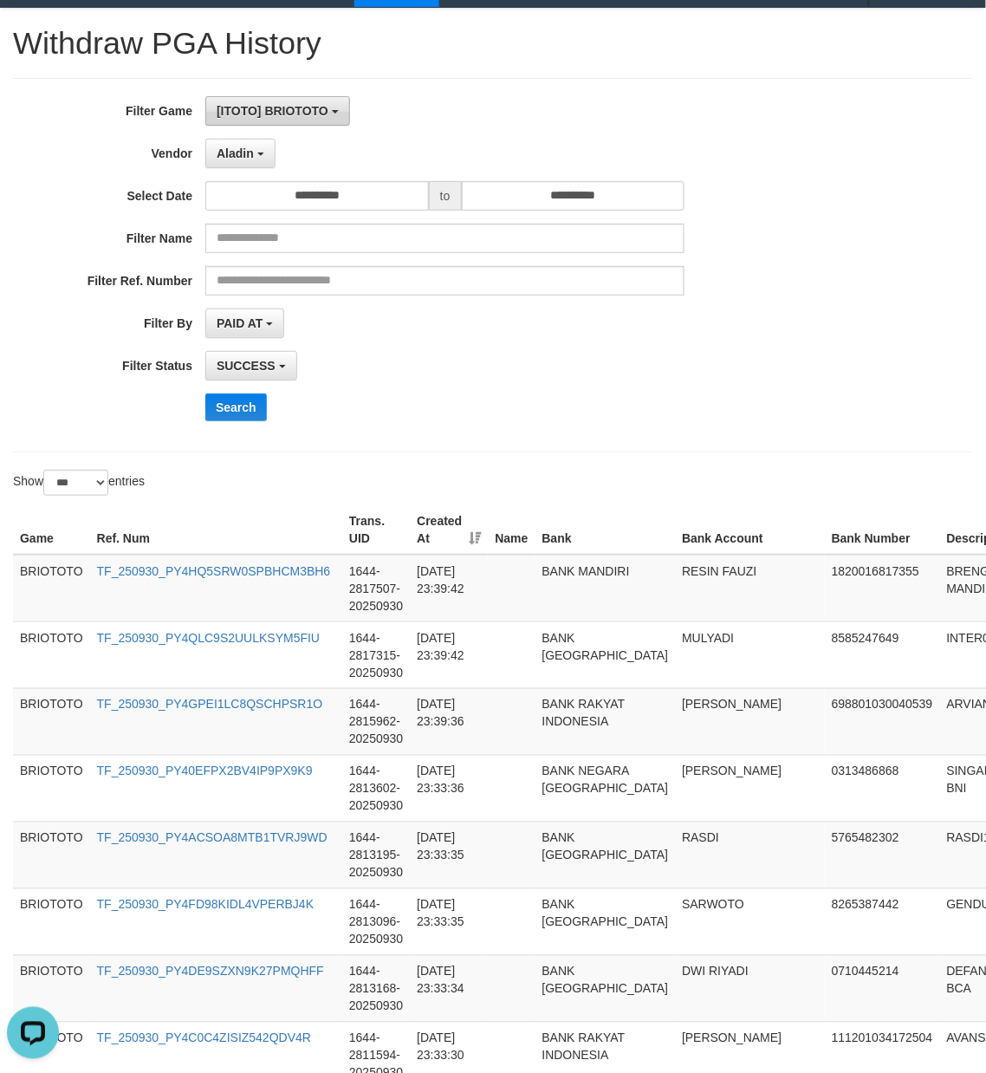
scroll to position [0, 0]
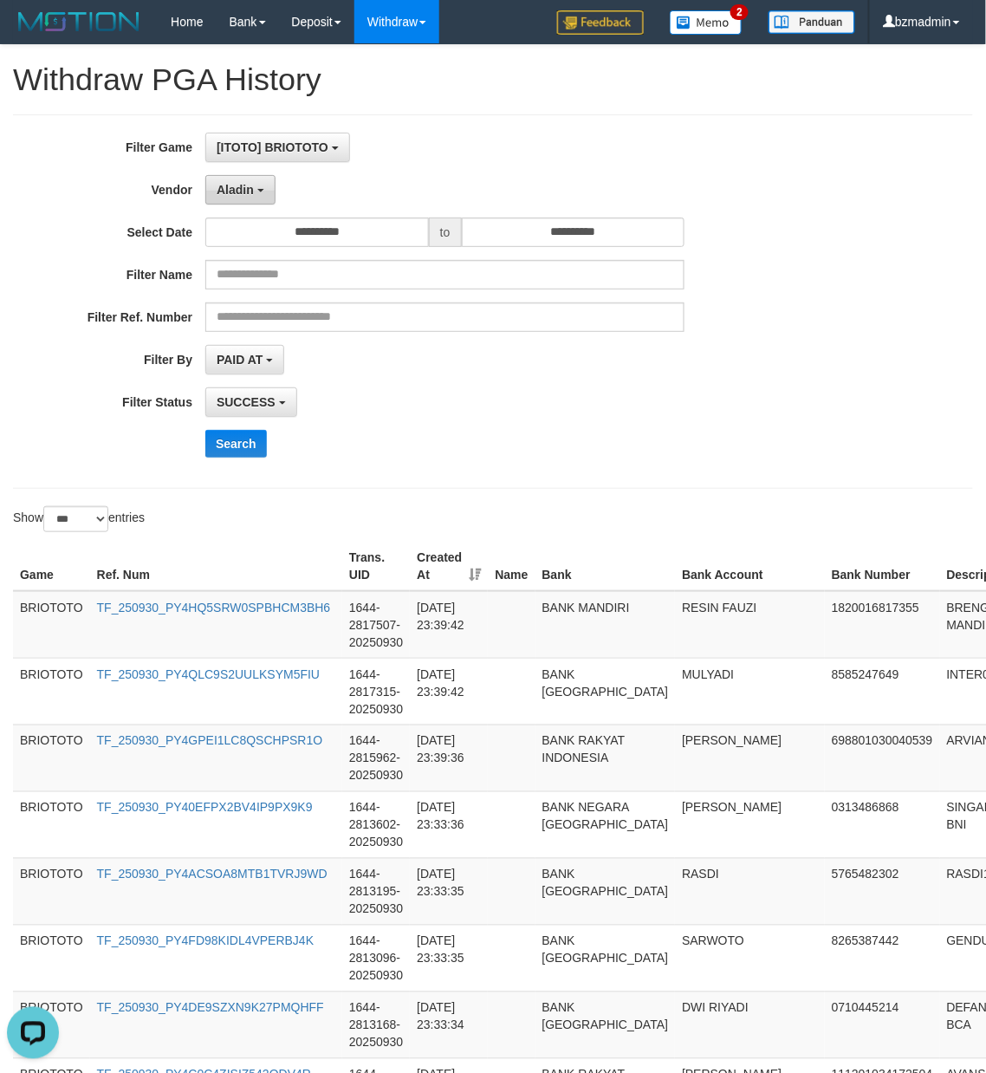
click at [243, 198] on button "Aladin" at bounding box center [240, 189] width 70 height 29
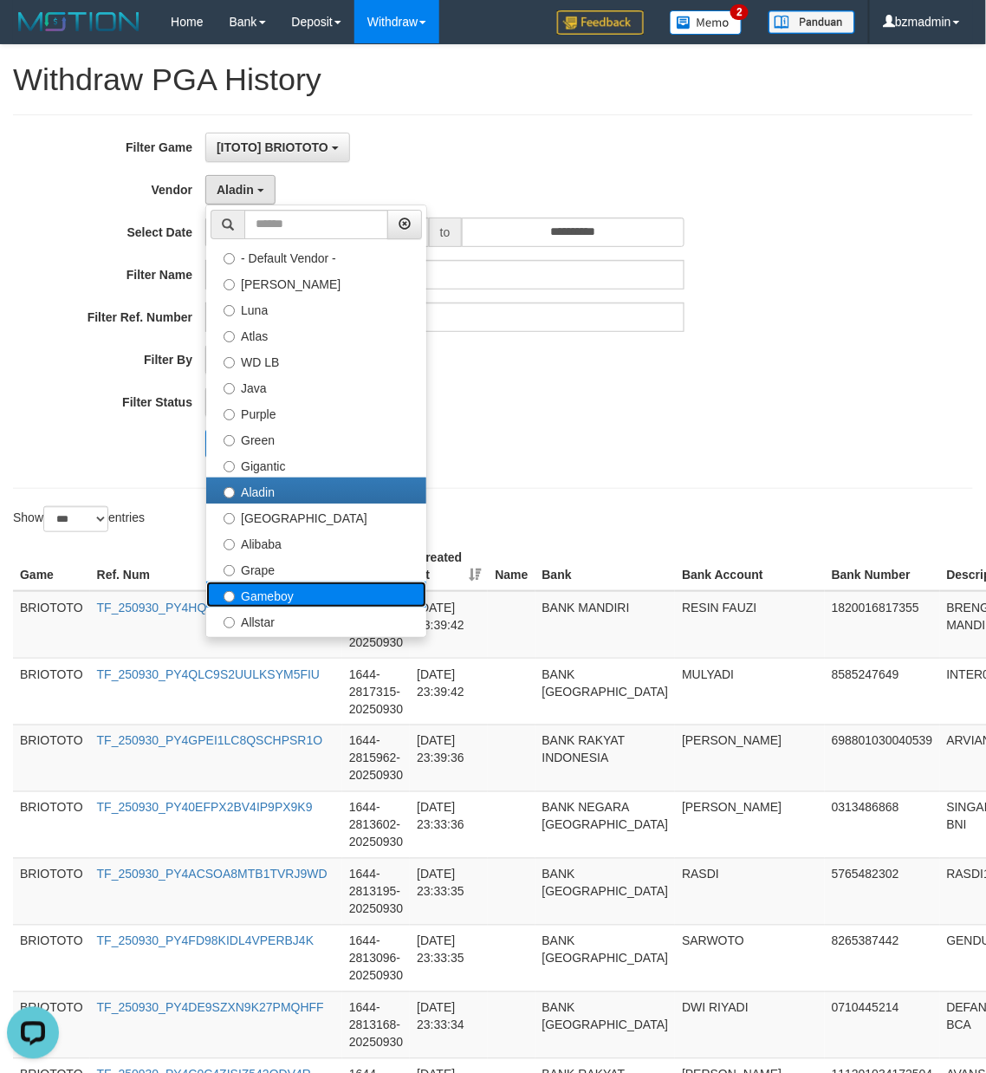
click at [312, 601] on label "Gameboy" at bounding box center [316, 595] width 220 height 26
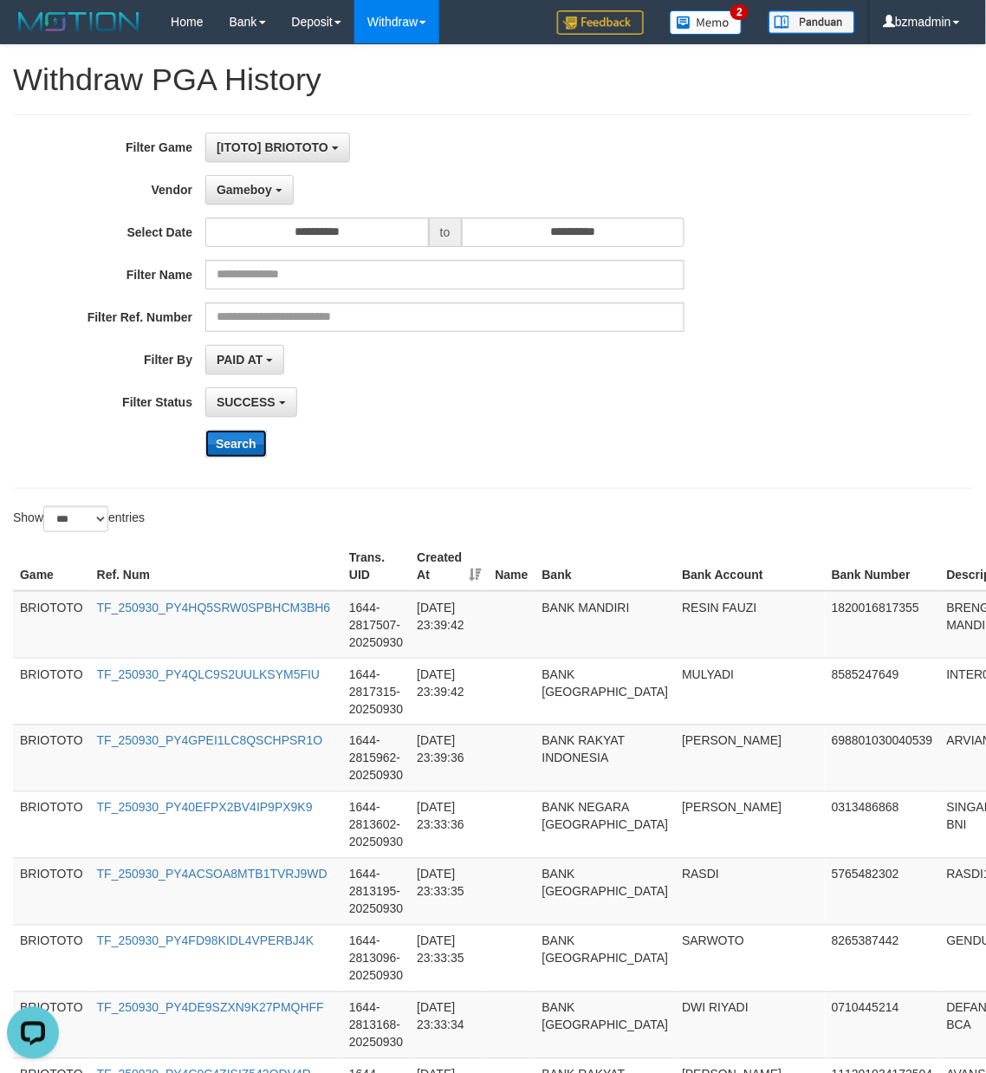
click at [257, 449] on button "Search" at bounding box center [236, 444] width 62 height 28
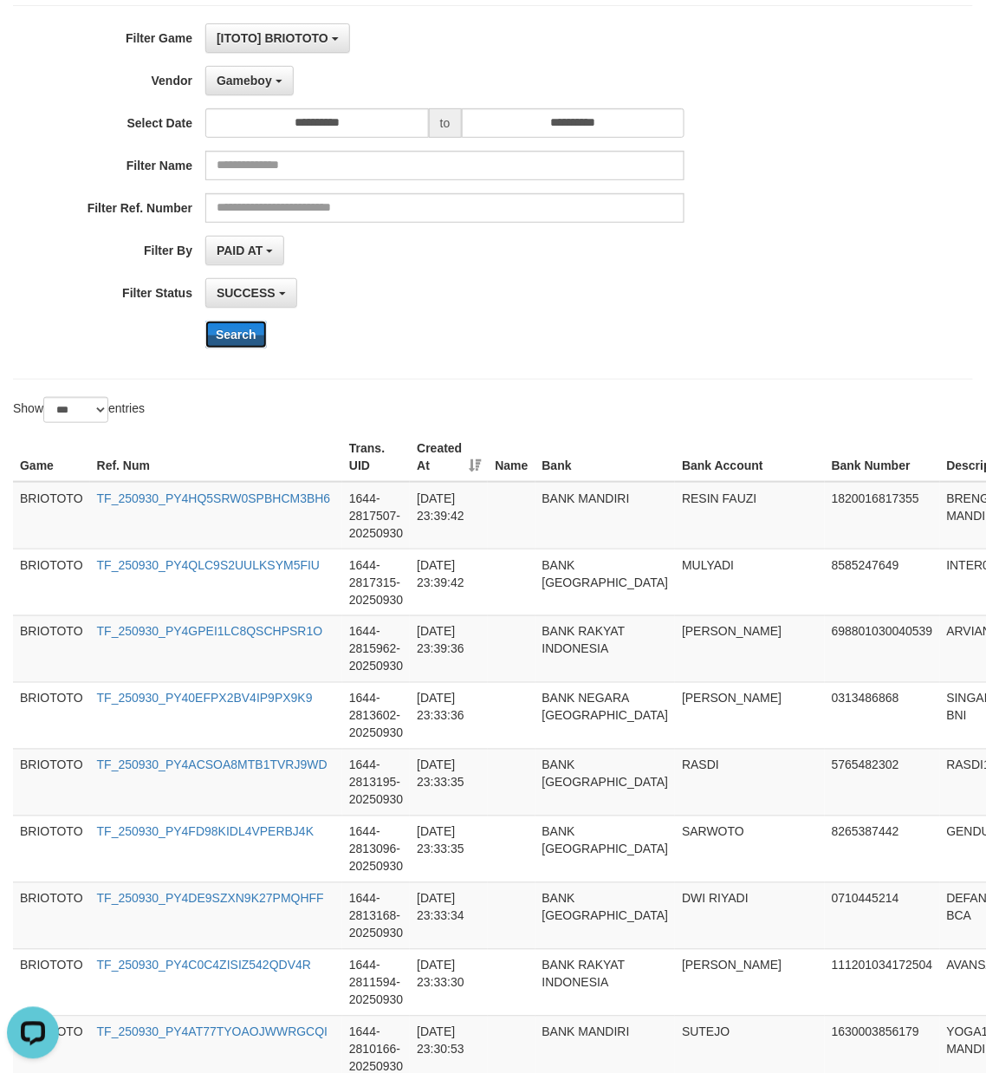
scroll to position [192, 0]
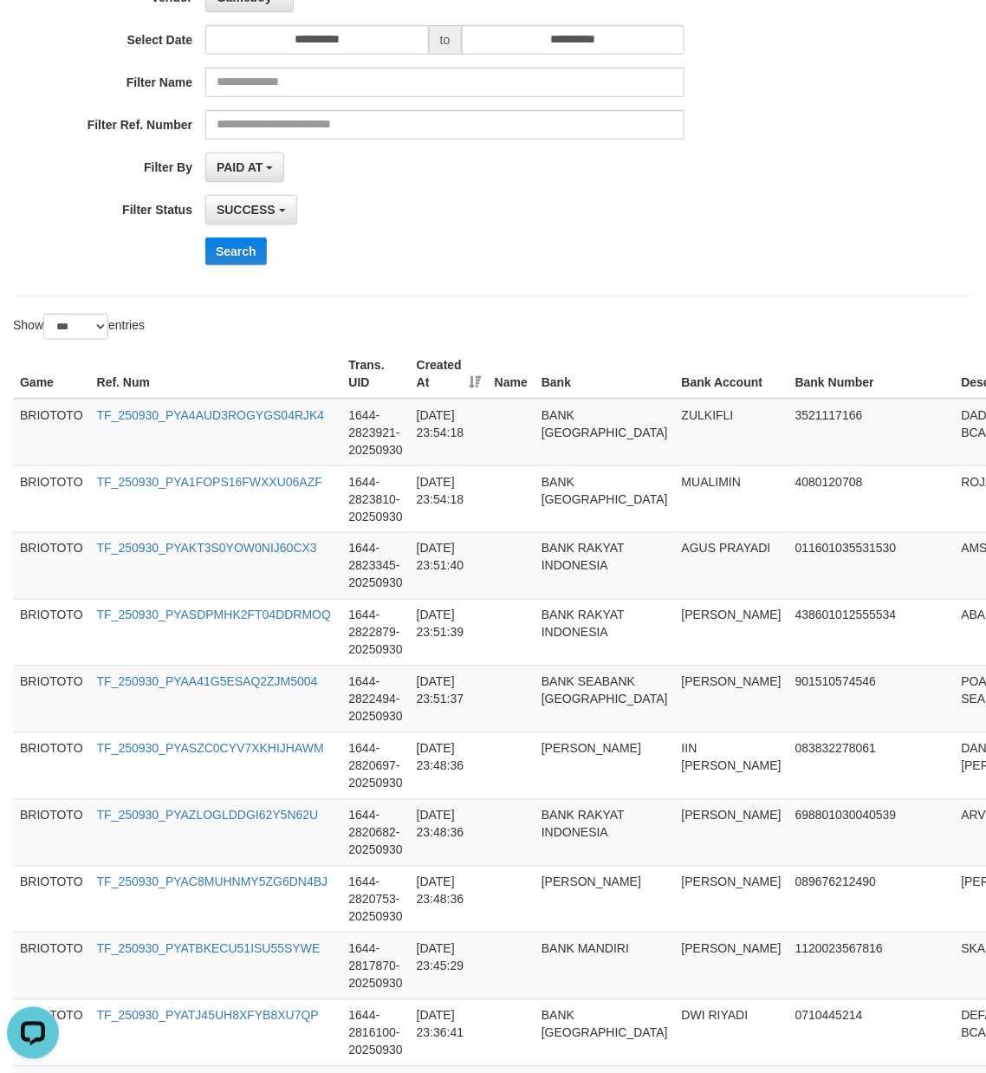
click at [569, 237] on div "**********" at bounding box center [411, 109] width 822 height 338
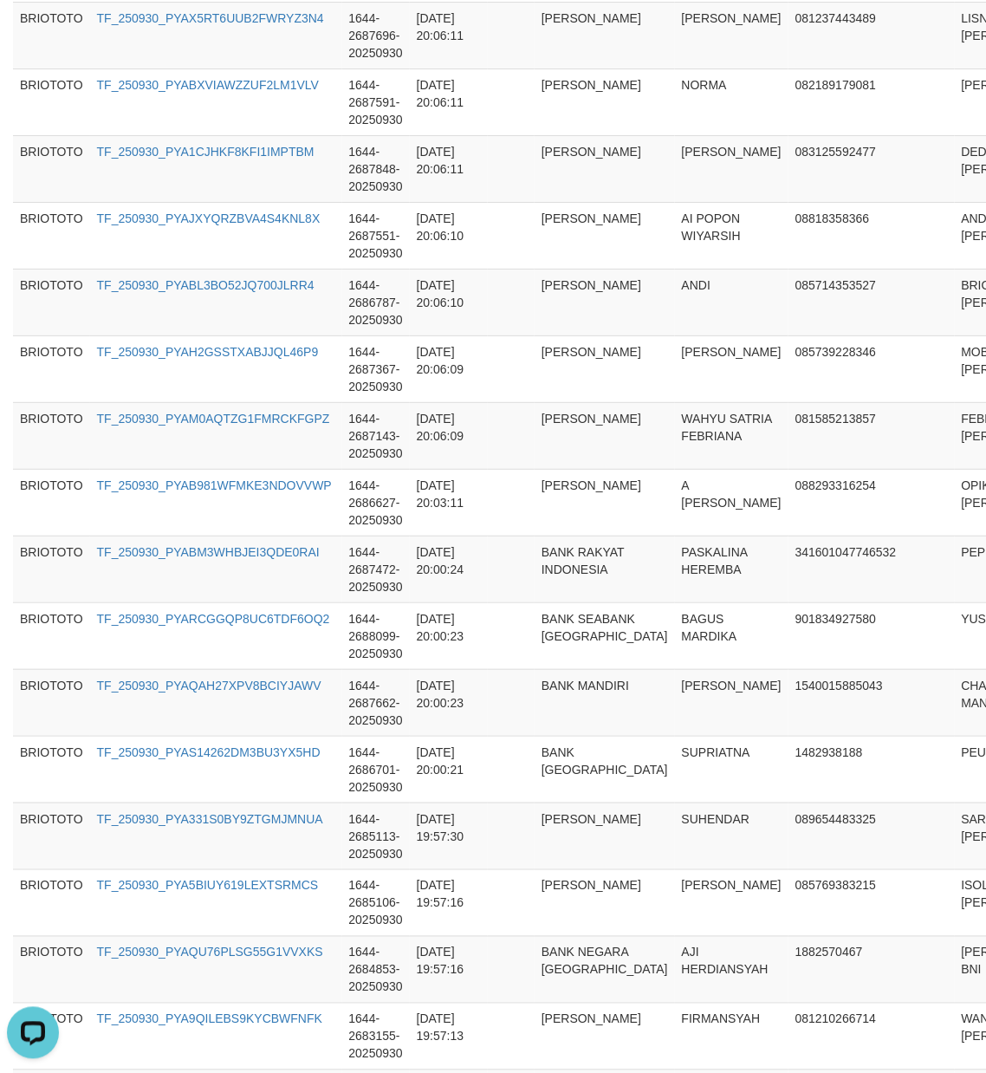
scroll to position [6461, 0]
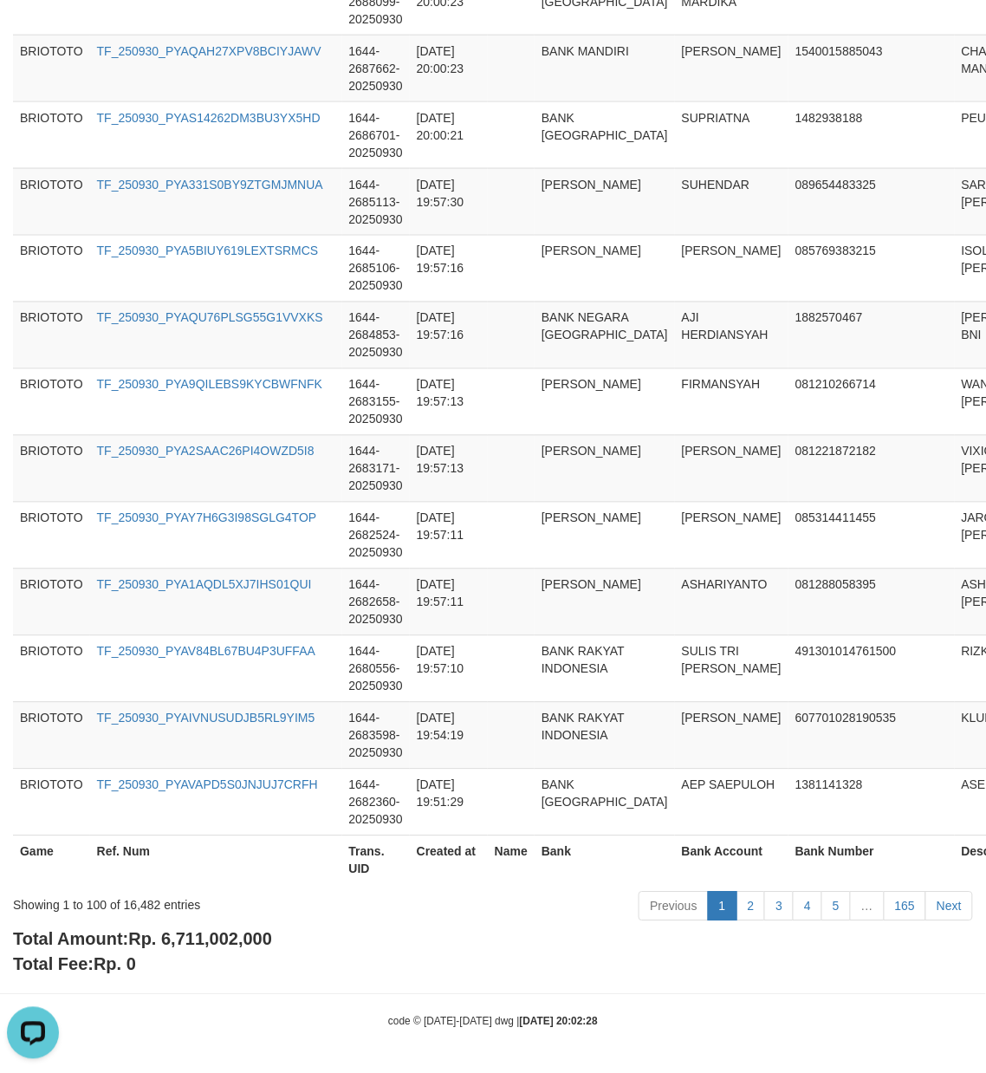
click at [225, 944] on span "Rp. 6,711,002,000" at bounding box center [200, 939] width 144 height 19
copy span "6,711,002,000"
click at [137, 903] on div "Showing 1 to 100 of 16,482 entries" at bounding box center [205, 902] width 385 height 24
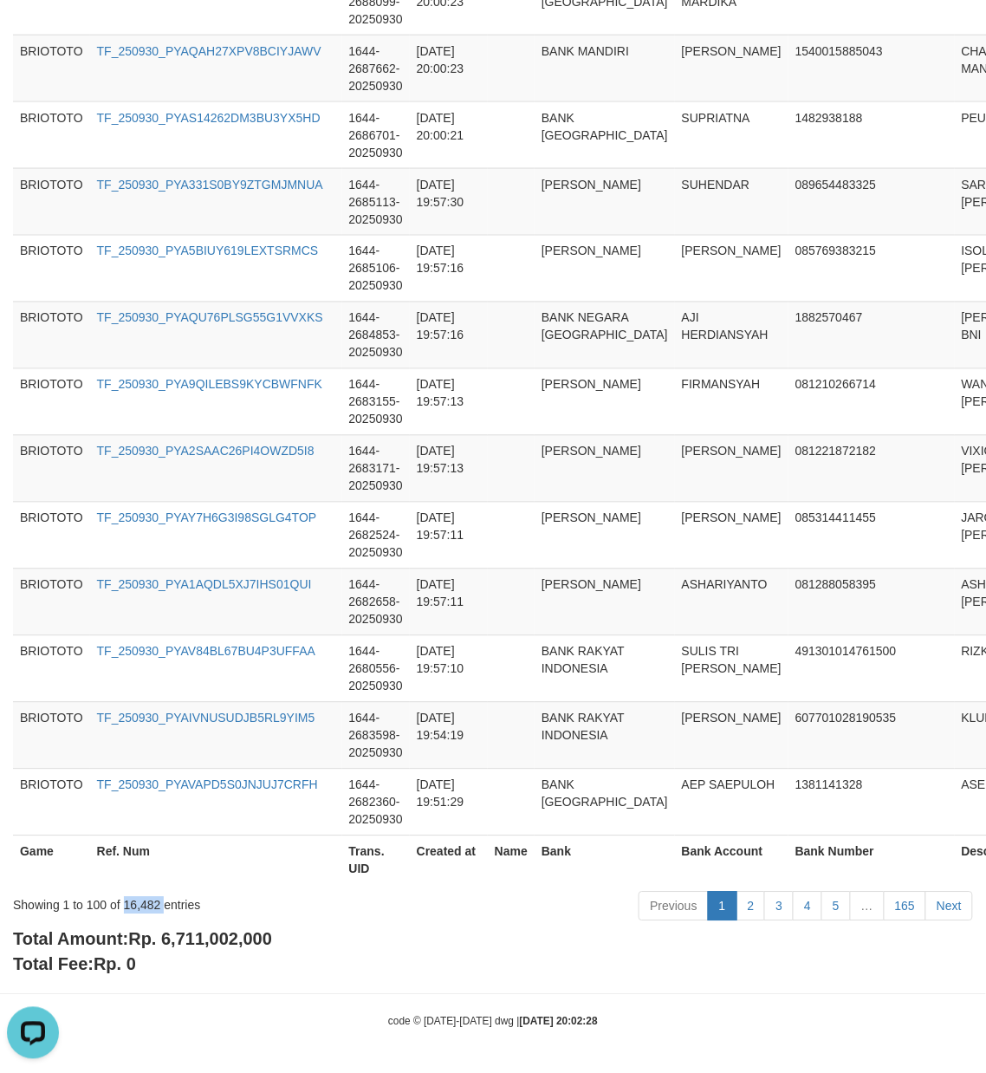
copy div "16,482"
drag, startPoint x: 941, startPoint y: 979, endPoint x: 954, endPoint y: 983, distance: 13.7
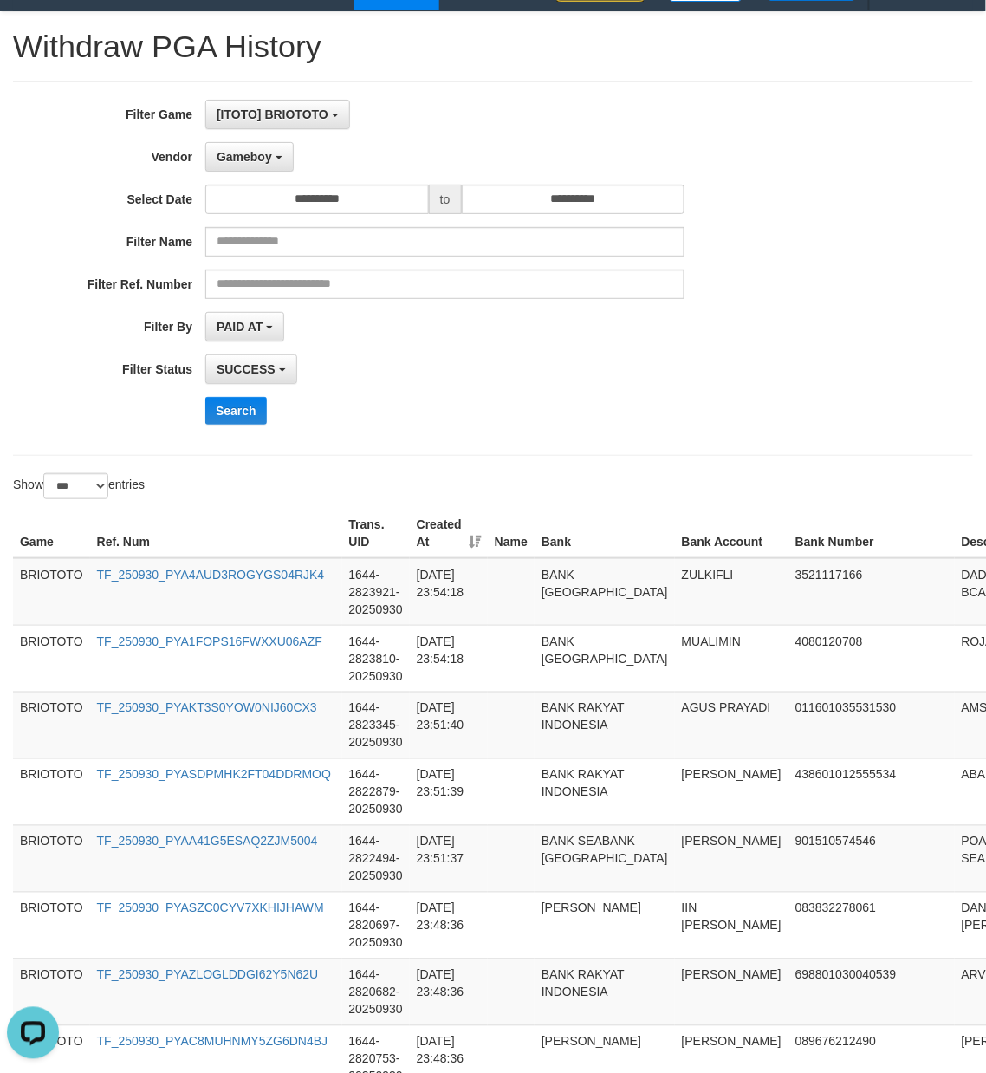
scroll to position [17, 0]
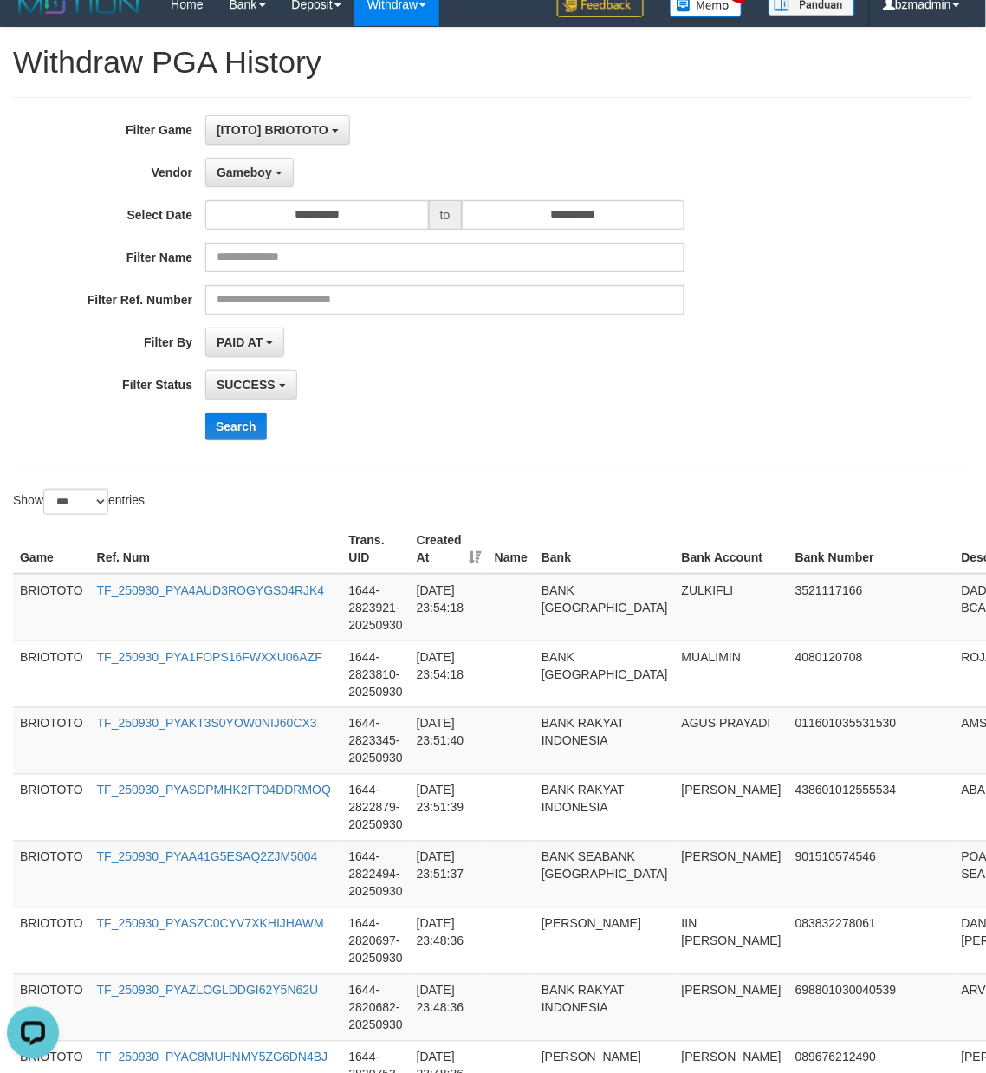
click at [572, 431] on div "Search" at bounding box center [513, 427] width 616 height 28
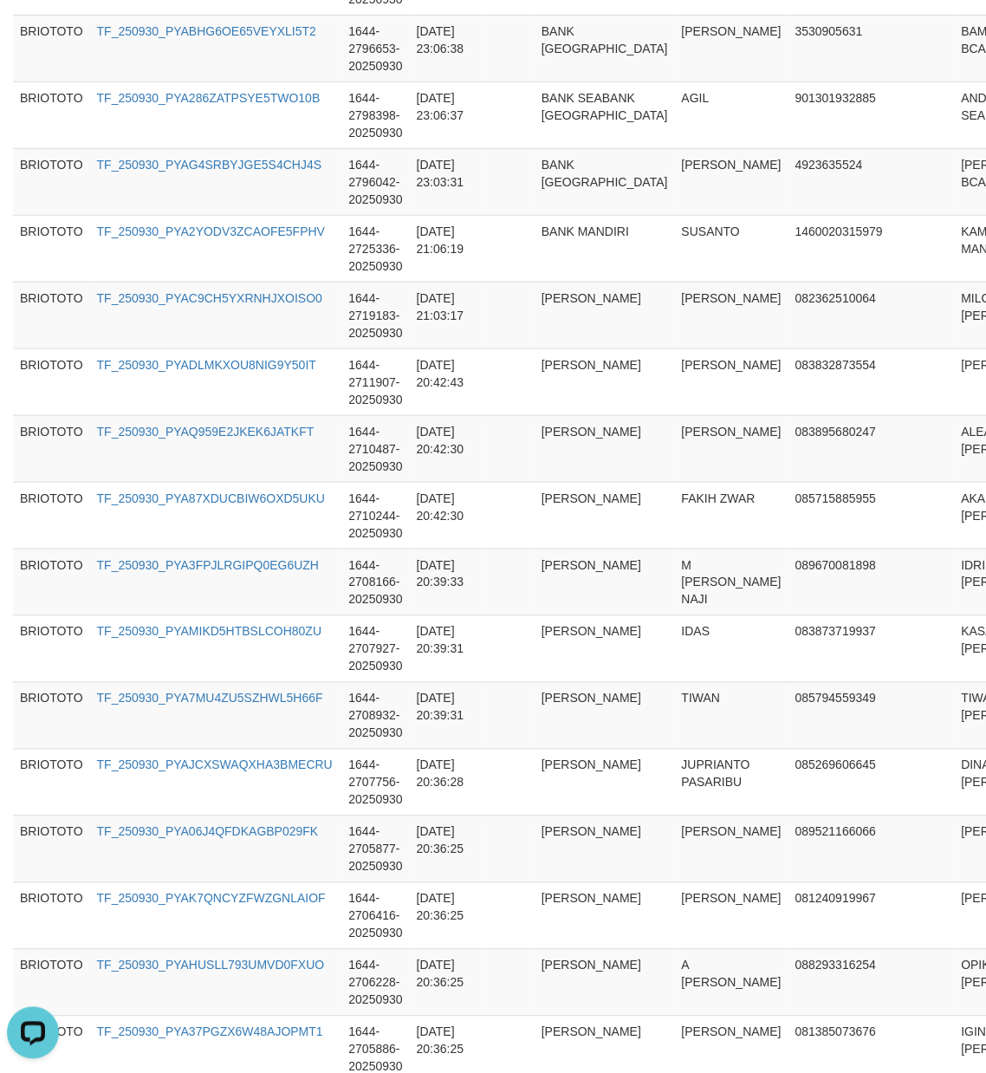
scroll to position [0, 0]
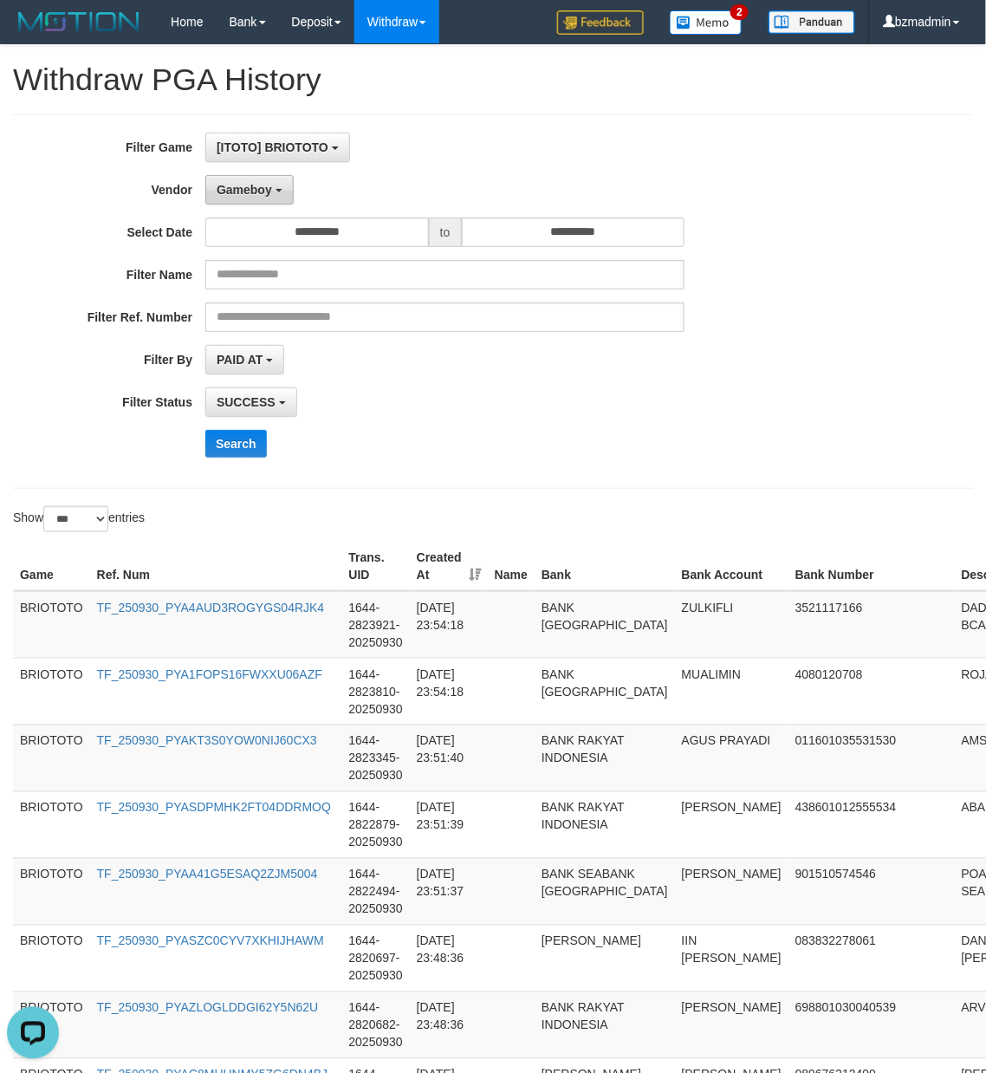
click at [254, 192] on span "Gameboy" at bounding box center [244, 190] width 55 height 14
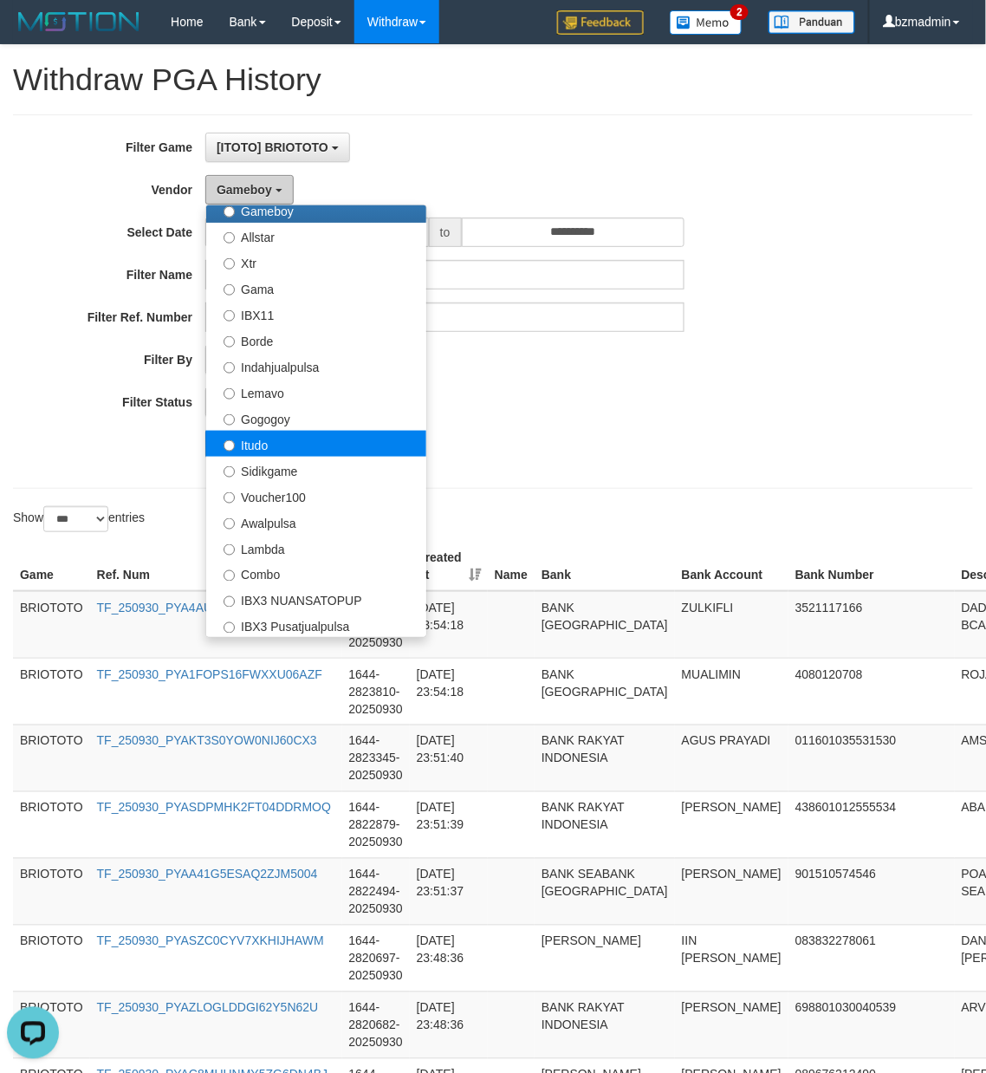
scroll to position [192, 0]
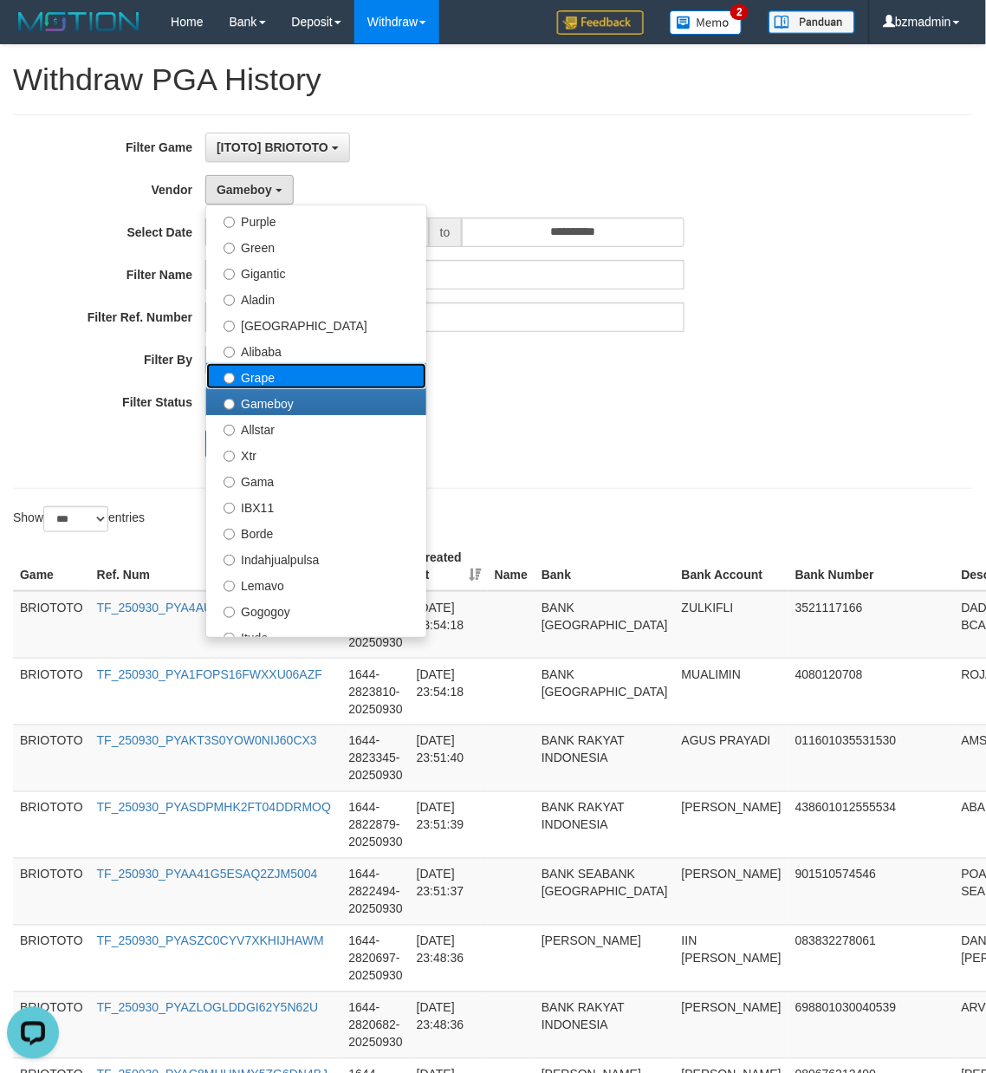
click at [285, 379] on label "Grape" at bounding box center [316, 376] width 220 height 26
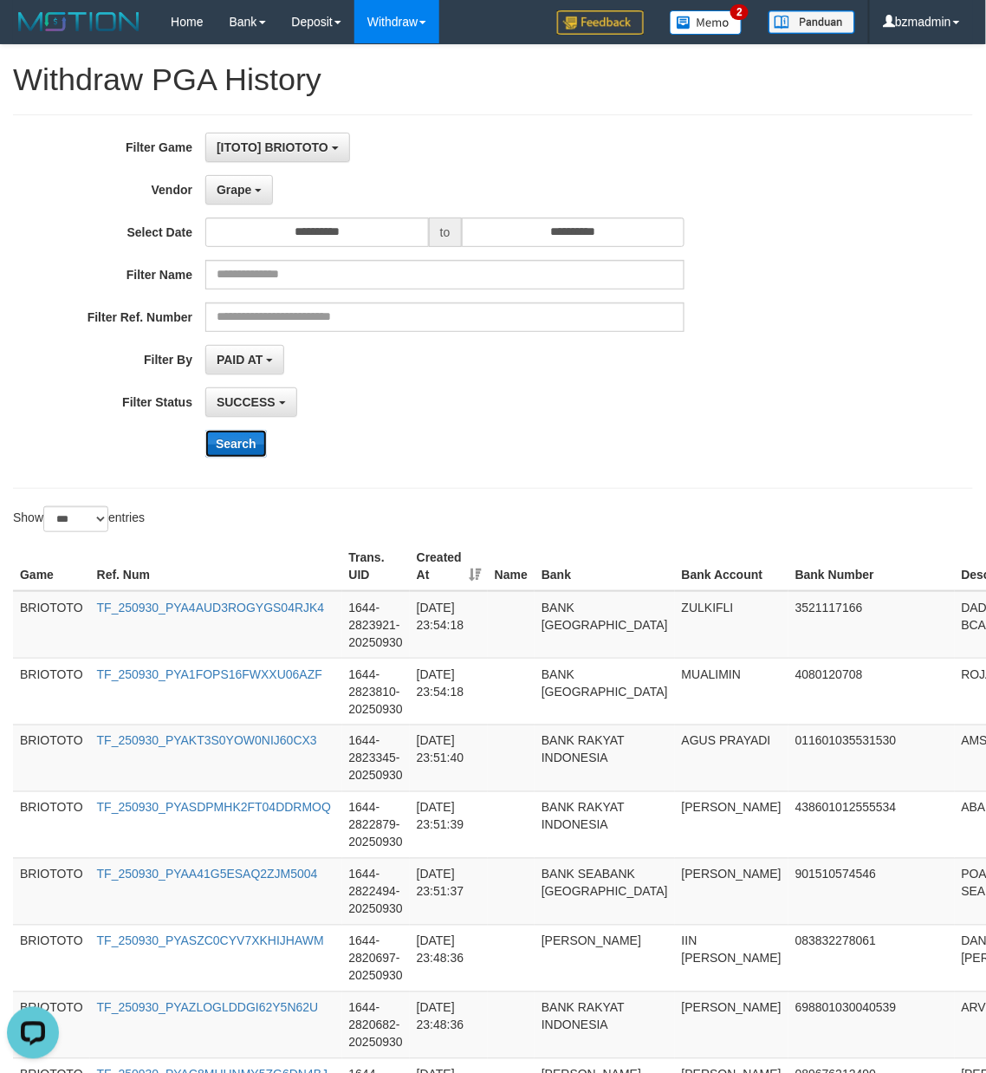
click at [236, 445] on button "Search" at bounding box center [236, 444] width 62 height 28
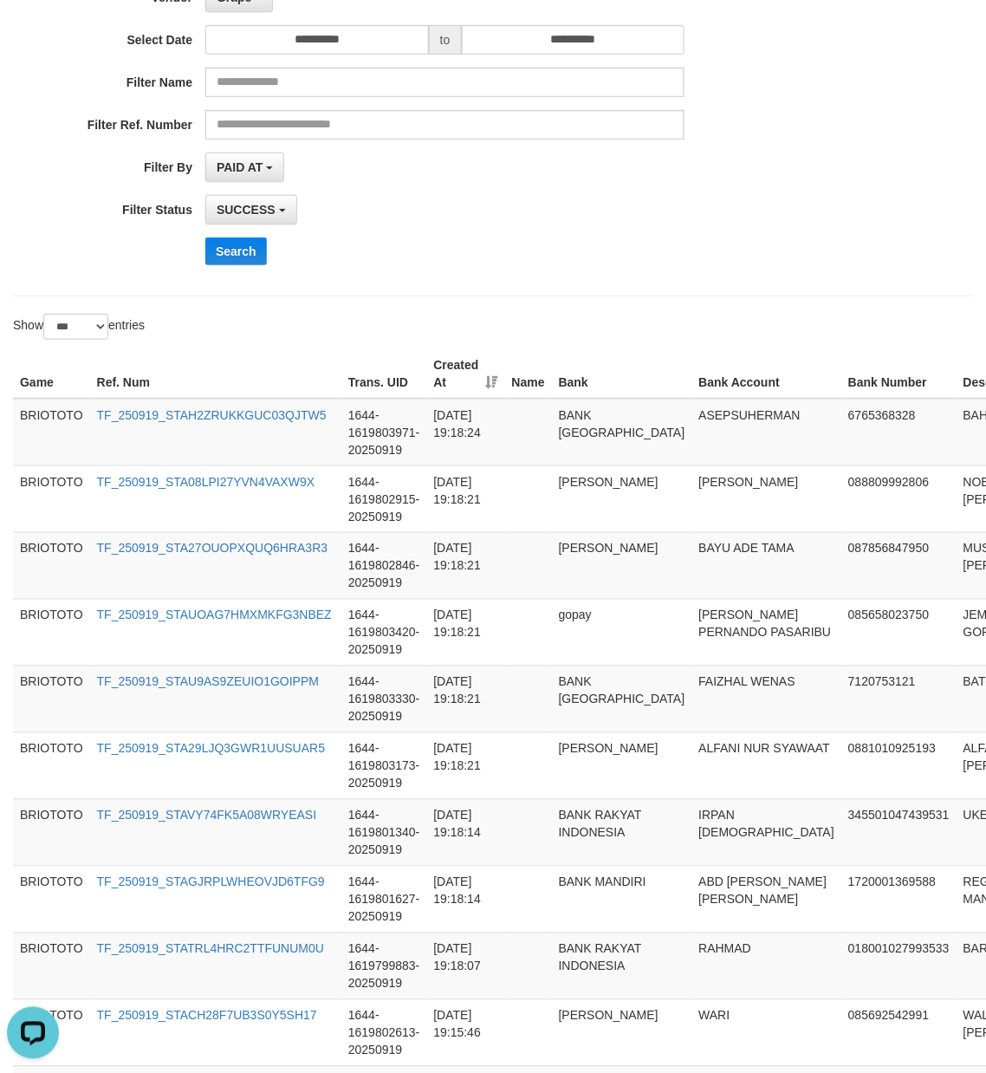
click at [739, 288] on div "**********" at bounding box center [493, 109] width 960 height 374
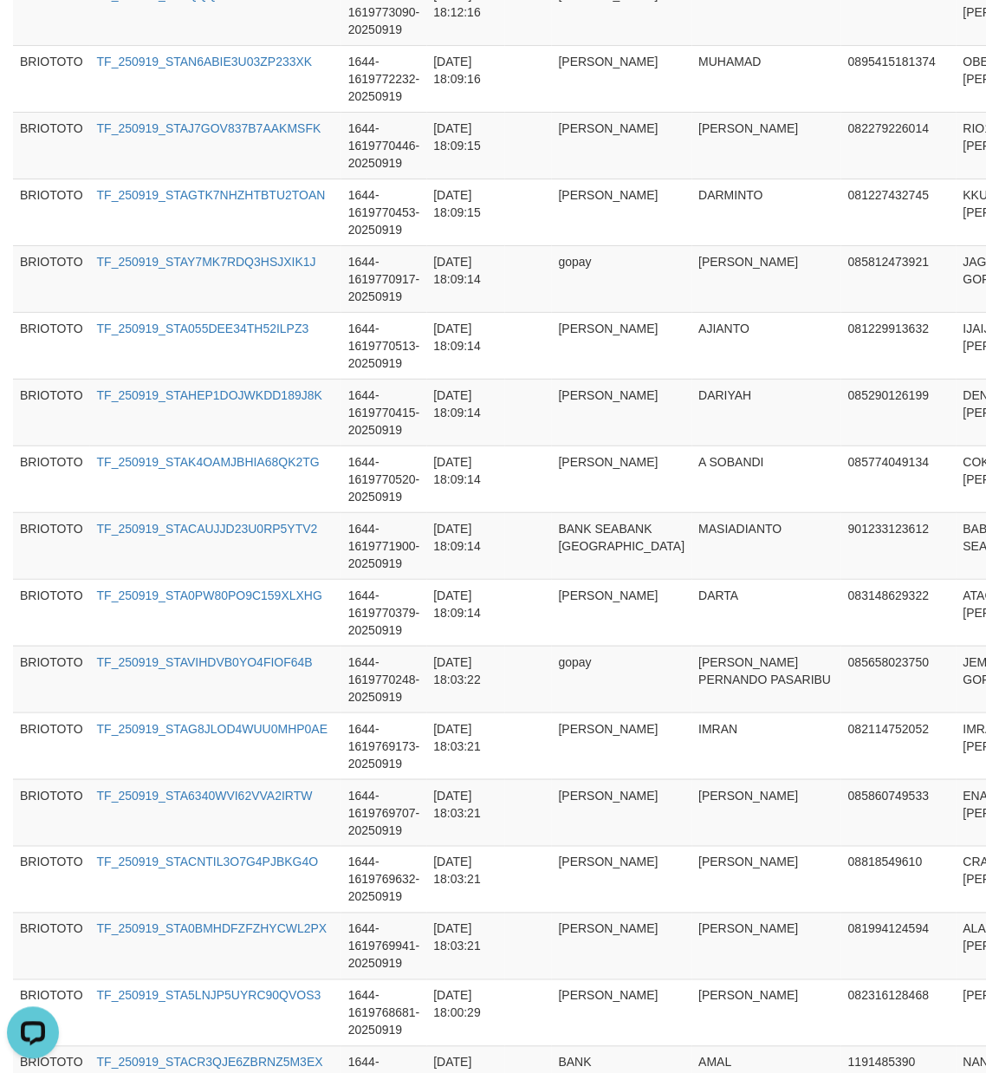
scroll to position [6461, 0]
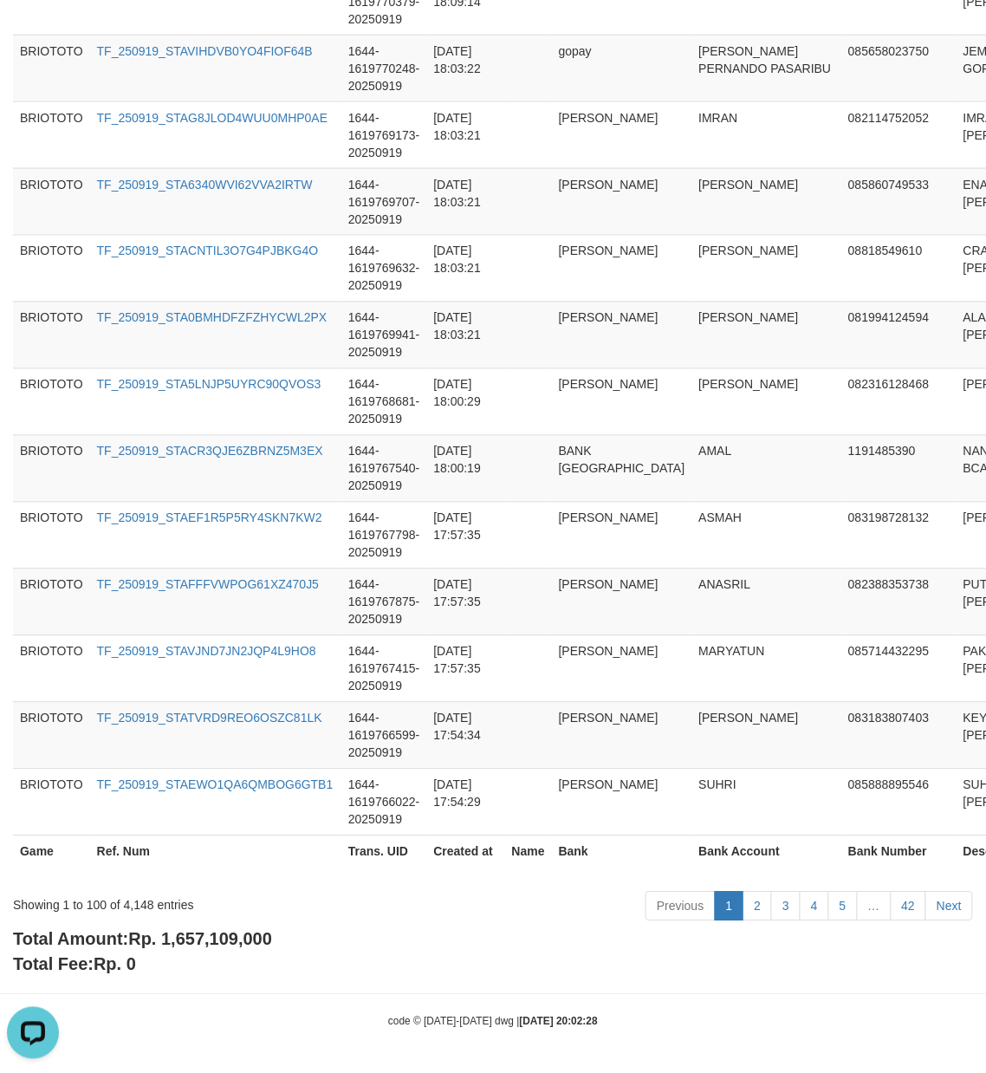
click at [196, 940] on span "Rp. 1,657,109,000" at bounding box center [200, 939] width 144 height 19
copy span "1,657,109,000"
click at [140, 900] on div "Showing 1 to 100 of 4,148 entries" at bounding box center [205, 902] width 385 height 24
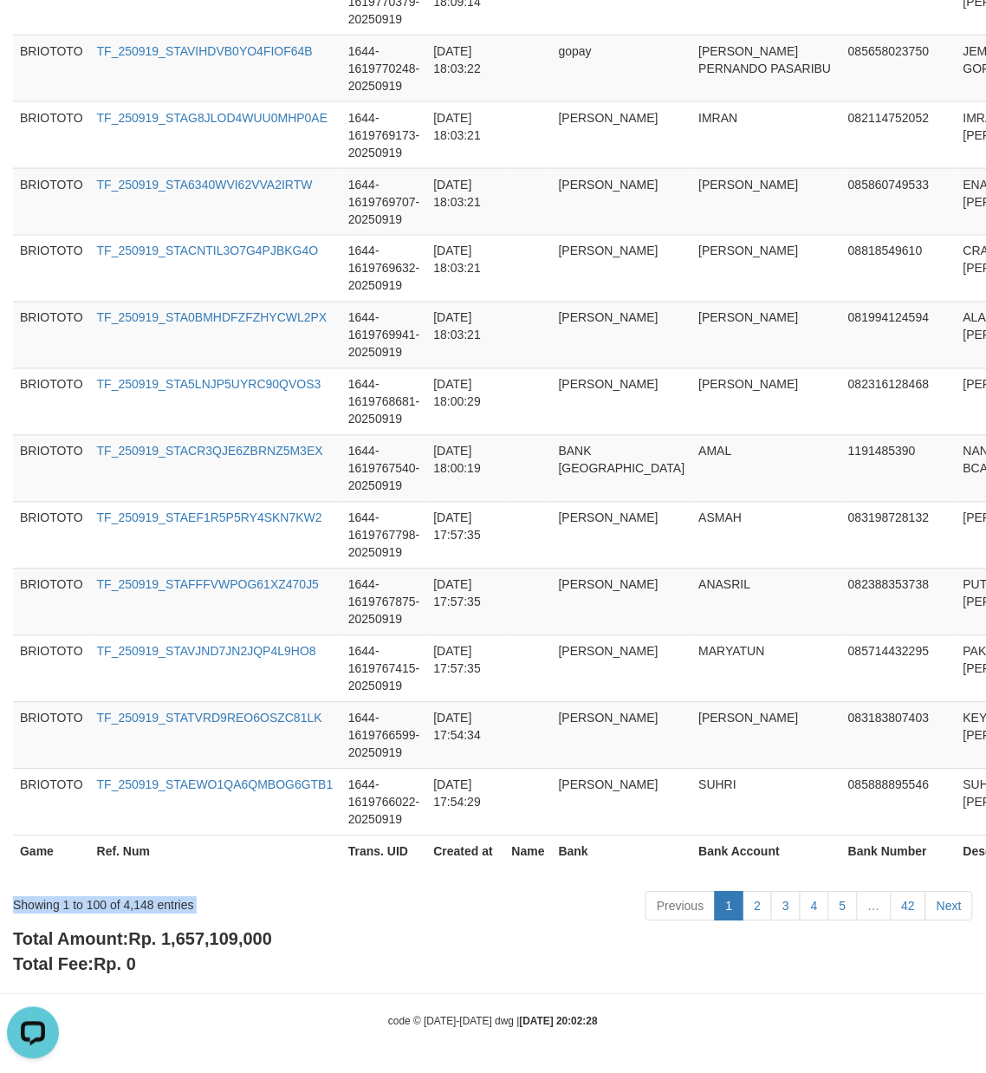
click at [140, 900] on div "Showing 1 to 100 of 4,148 entries" at bounding box center [205, 902] width 385 height 24
click at [211, 948] on span "Rp. 1,657,109,000" at bounding box center [200, 939] width 144 height 19
click at [140, 905] on div "Showing 1 to 100 of 4,148 entries" at bounding box center [205, 902] width 385 height 24
copy div "4,148"
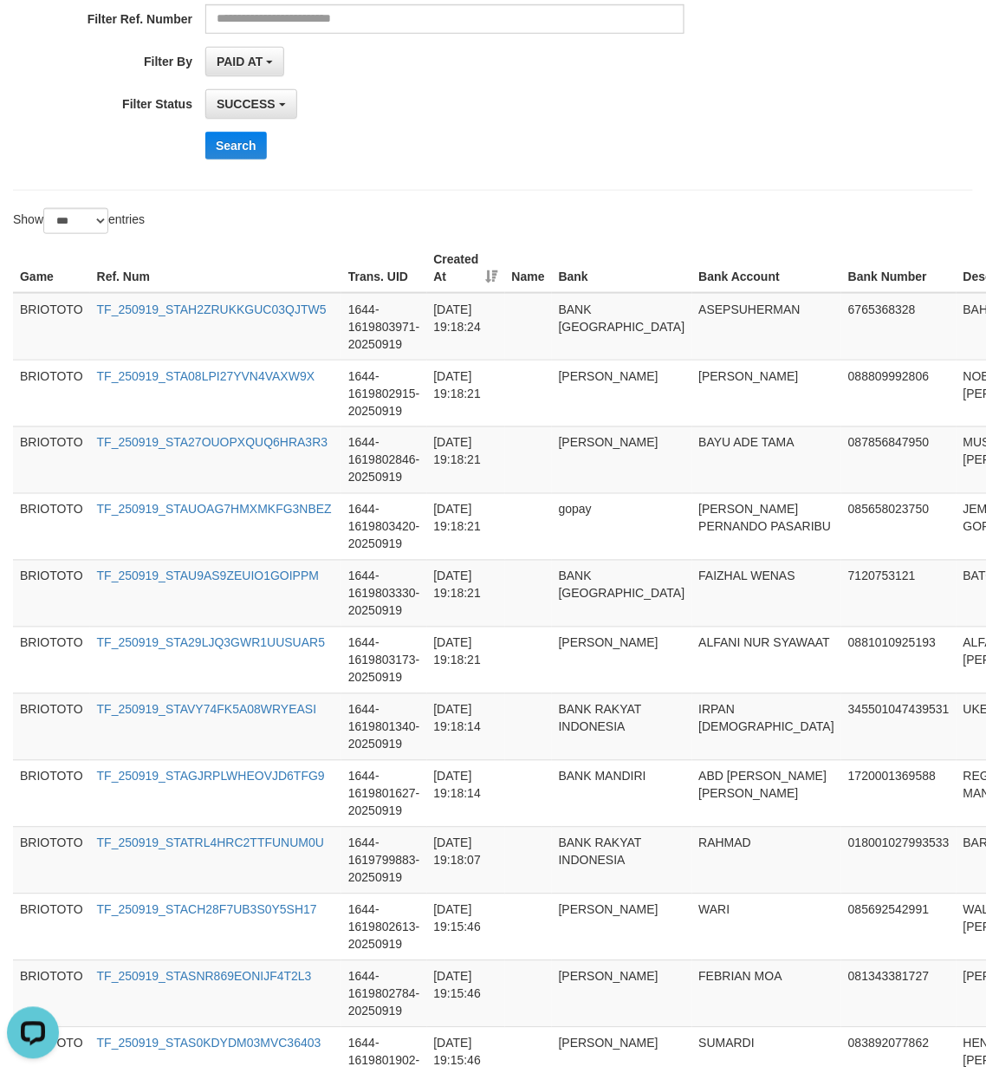
scroll to position [0, 0]
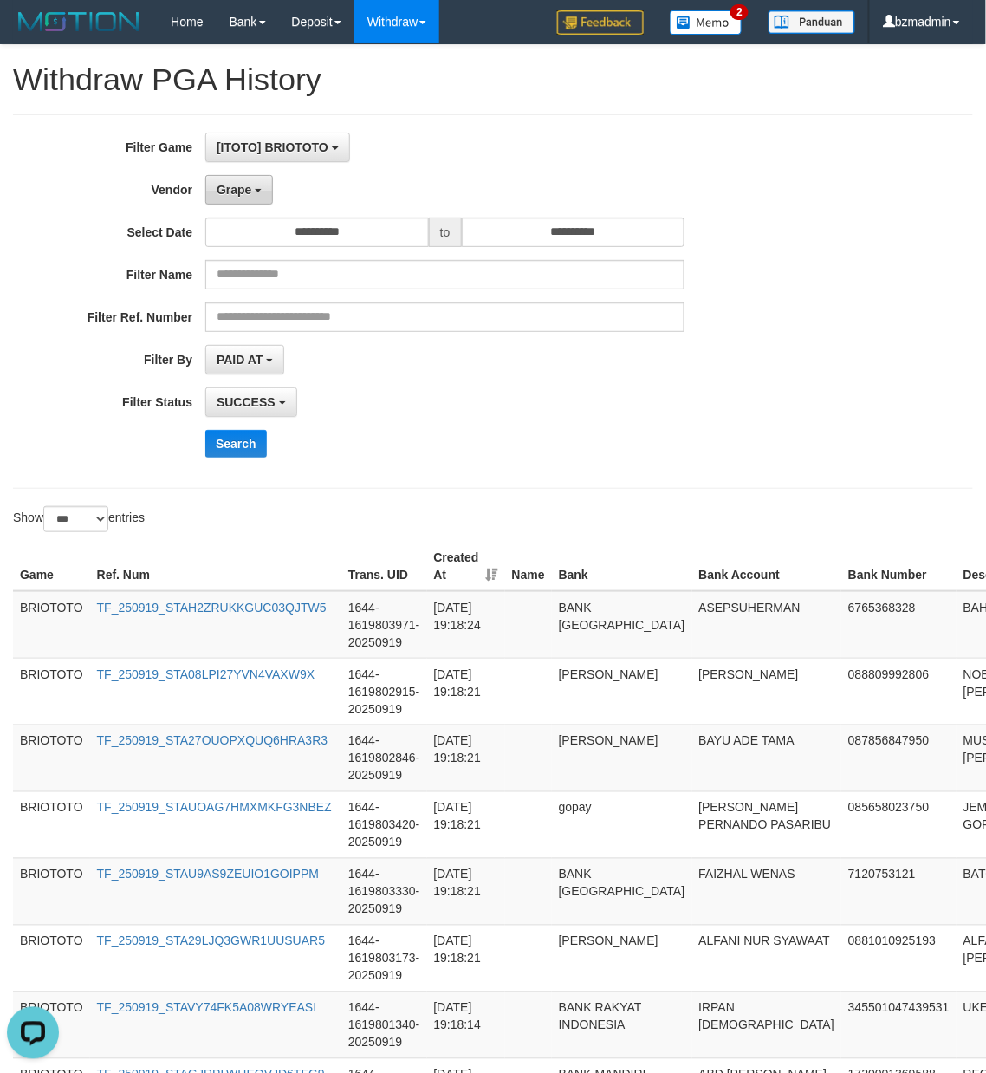
drag, startPoint x: 239, startPoint y: 187, endPoint x: 236, endPoint y: 328, distance: 140.5
click at [240, 187] on span "Grape" at bounding box center [234, 190] width 35 height 14
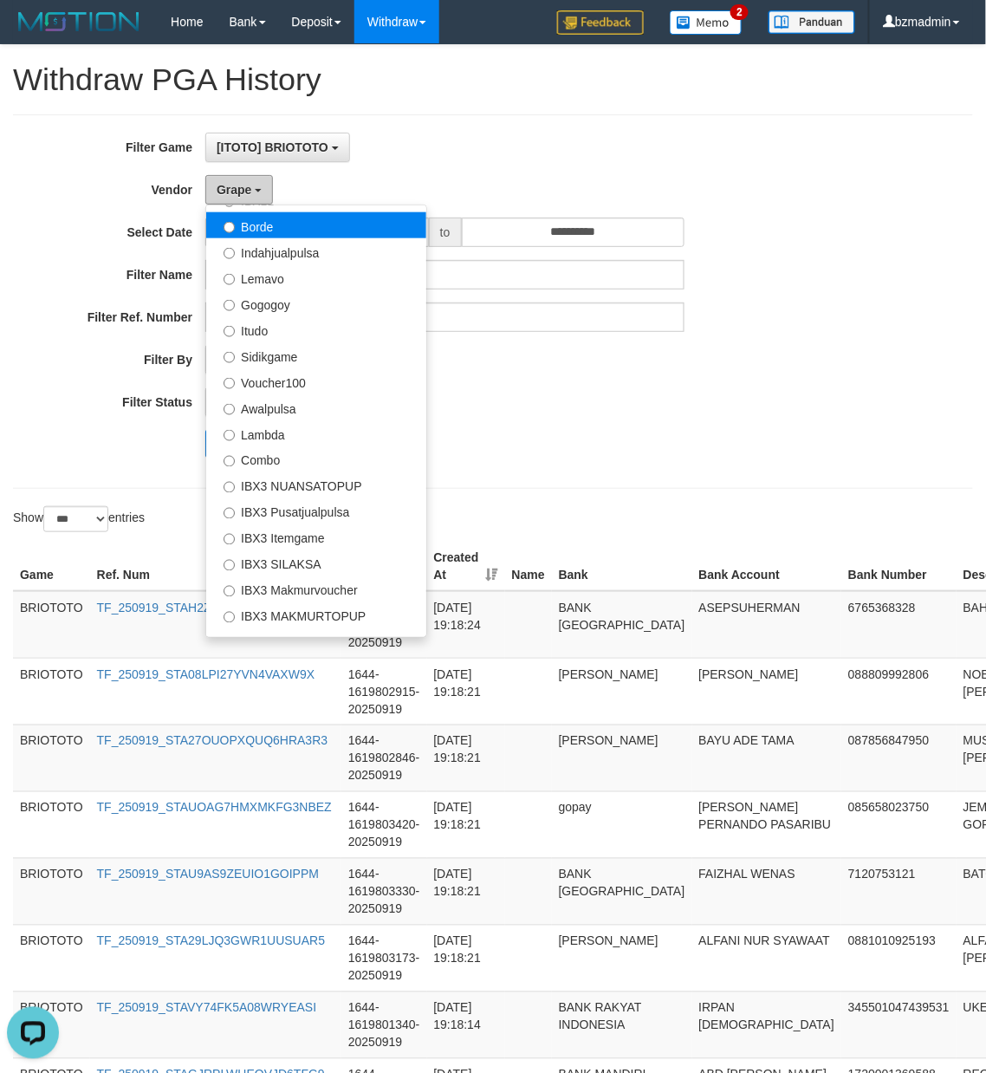
scroll to position [577, 0]
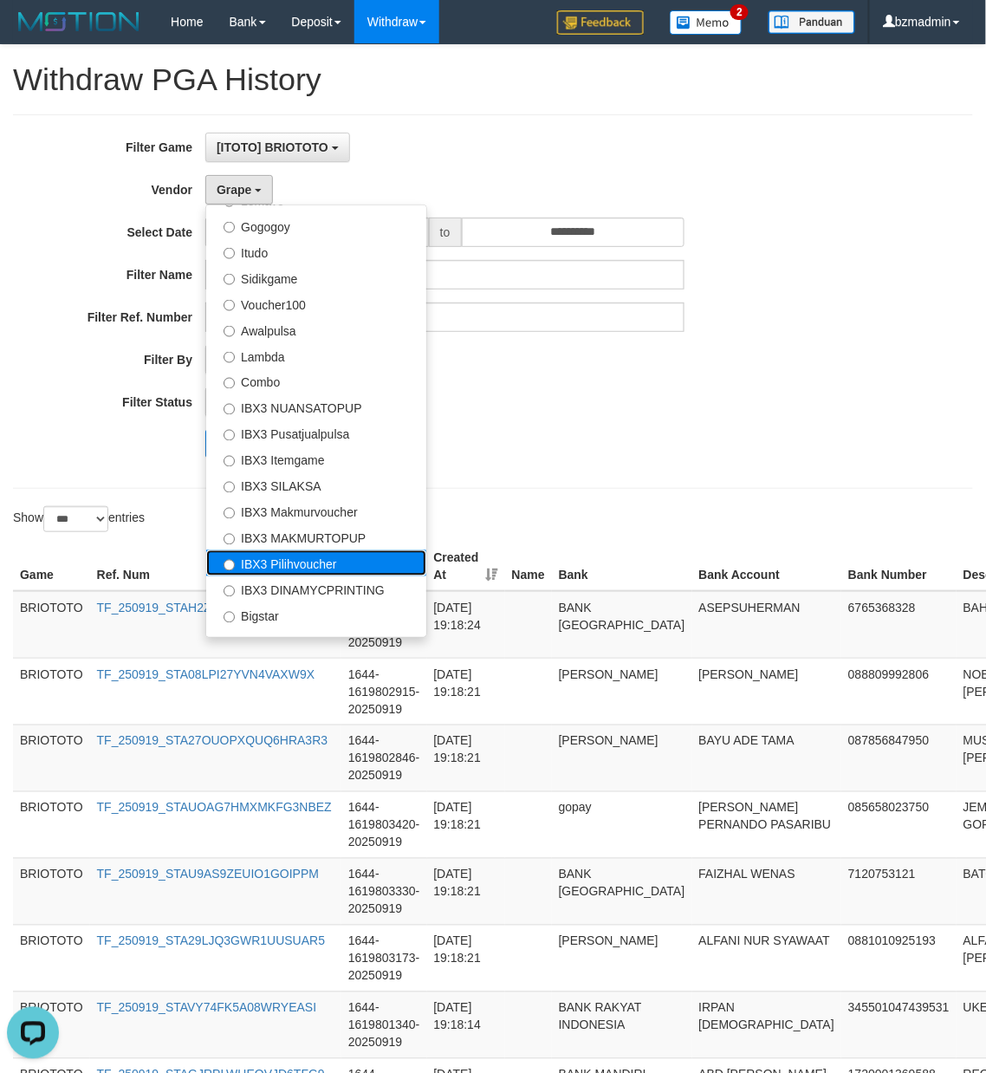
click at [324, 569] on label "IBX3 Pilihvoucher" at bounding box center [316, 563] width 220 height 26
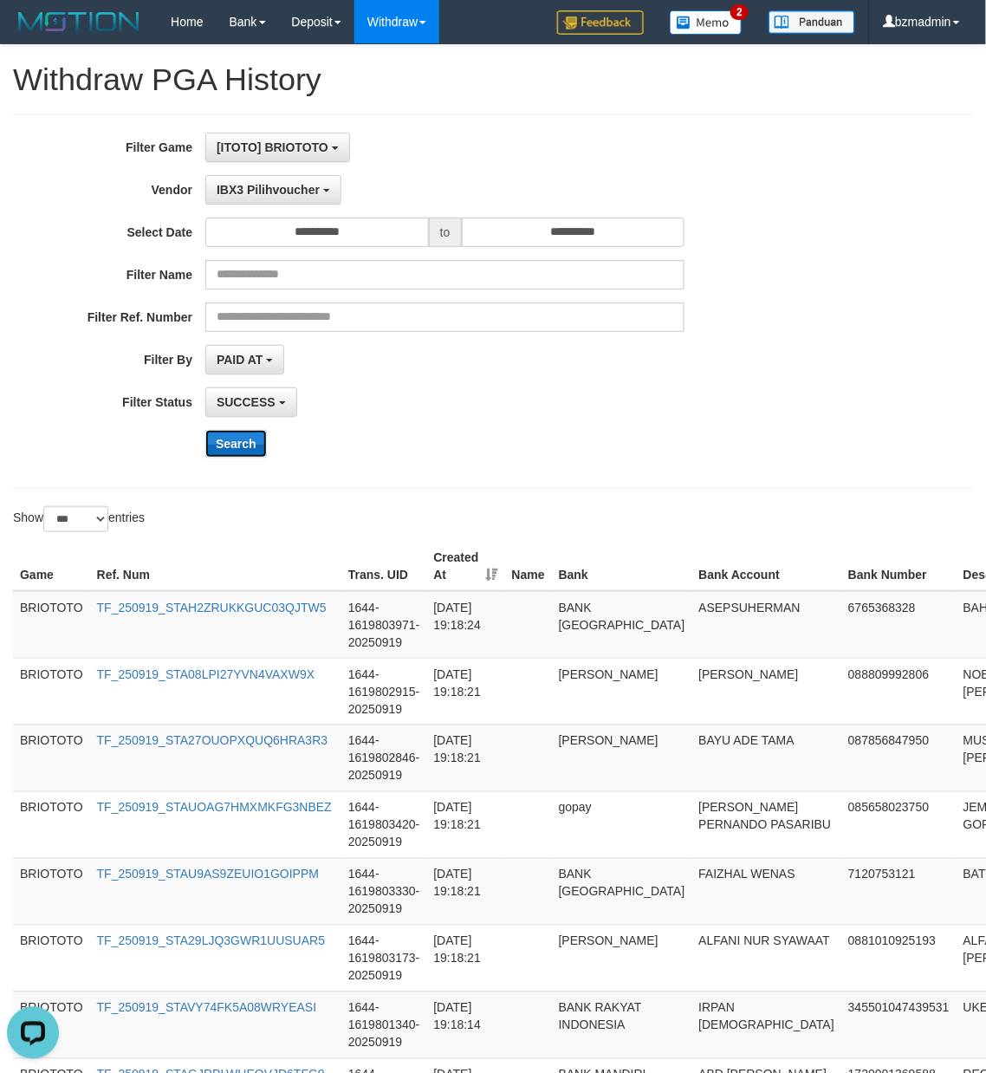
click at [246, 441] on button "Search" at bounding box center [236, 444] width 62 height 28
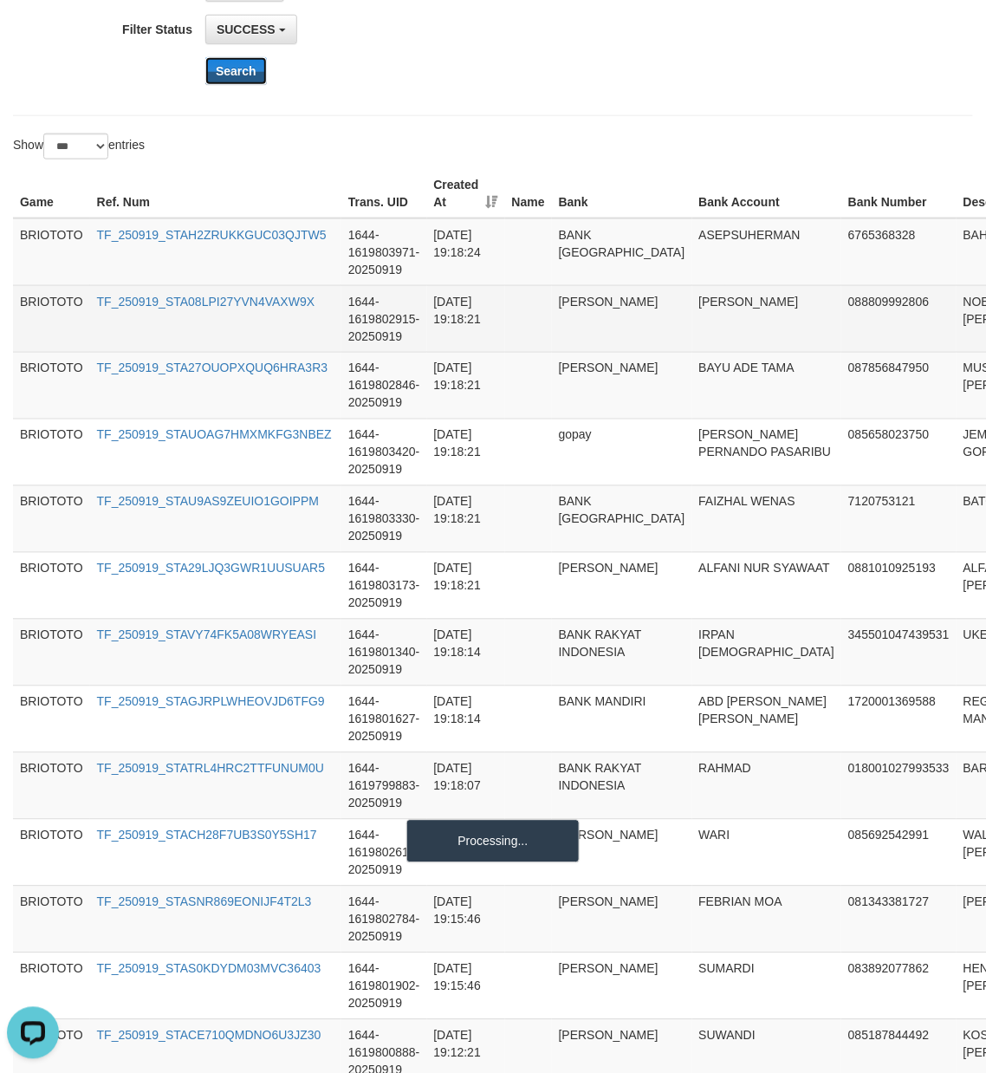
scroll to position [385, 0]
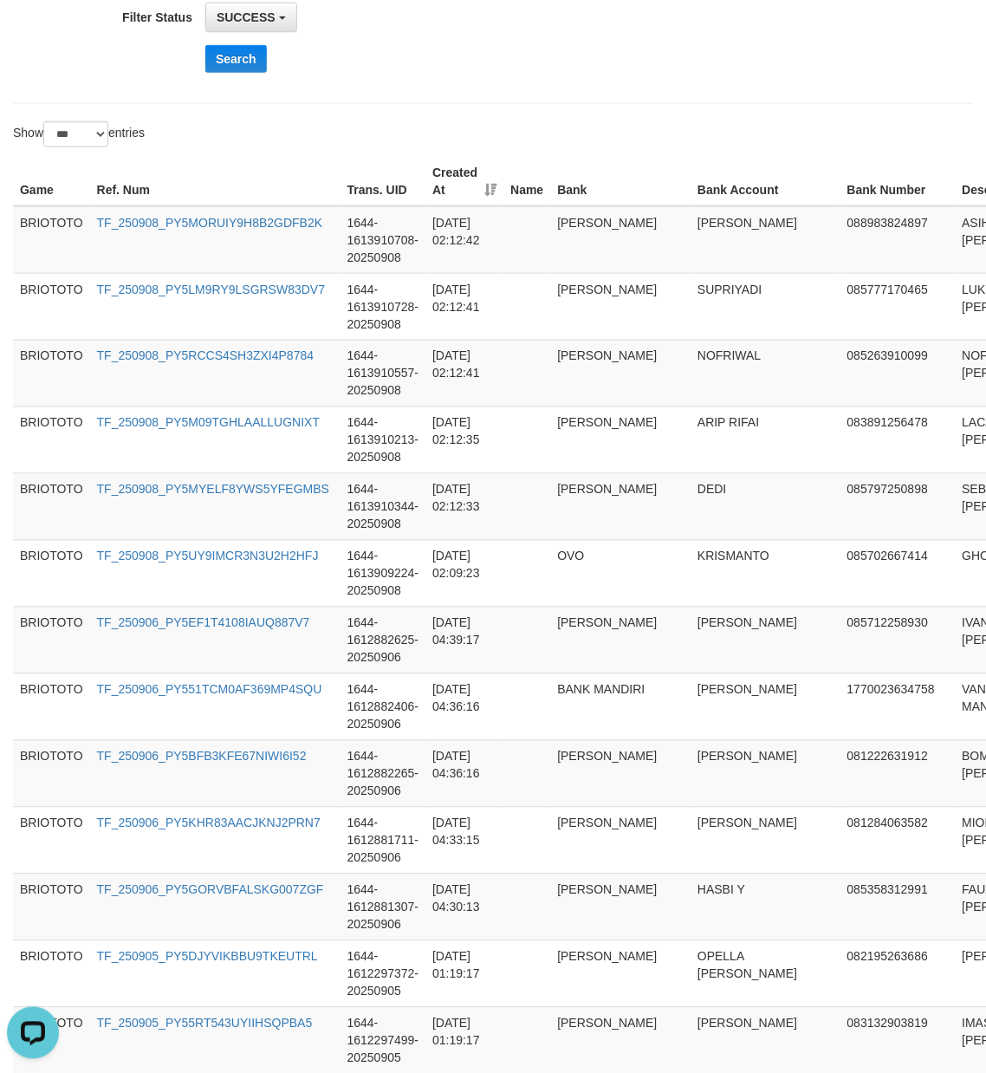
click at [691, 104] on hr at bounding box center [493, 103] width 960 height 1
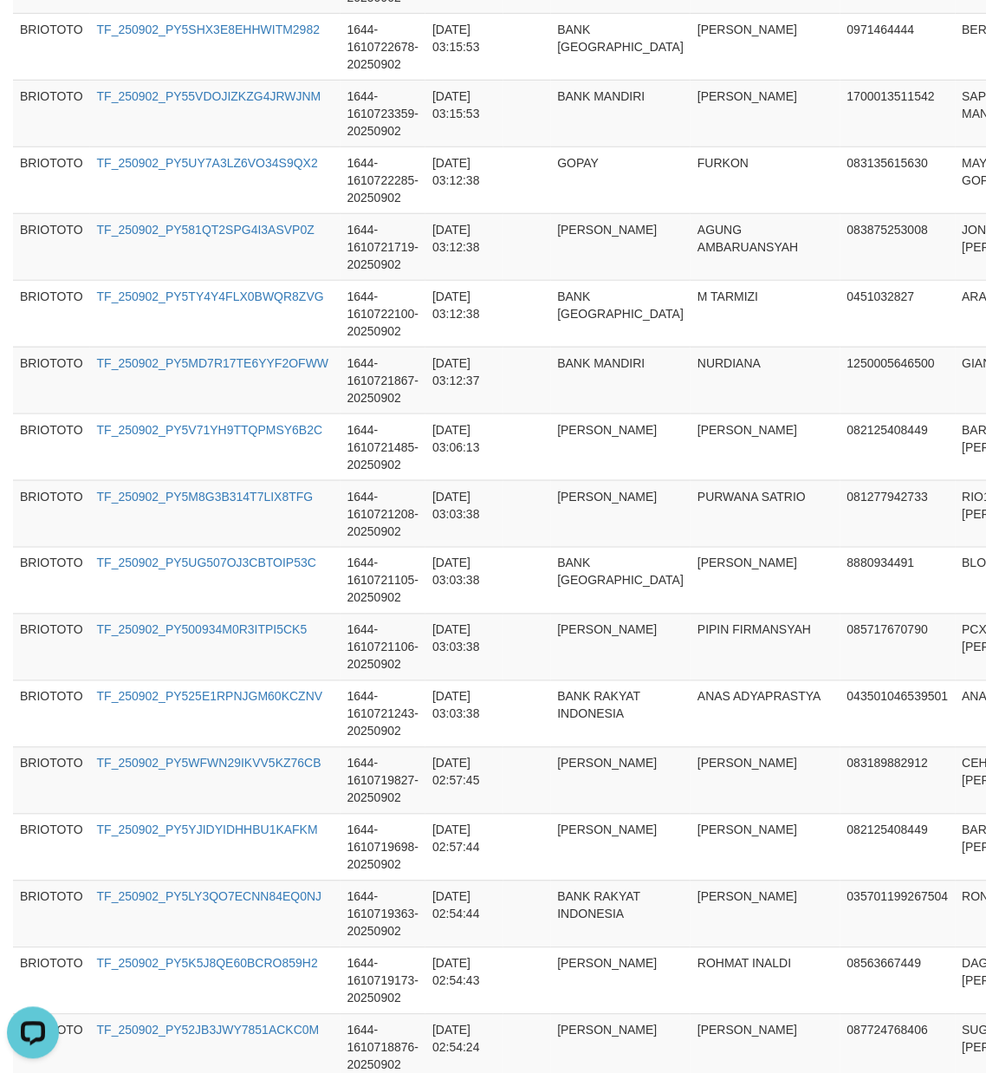
scroll to position [6461, 0]
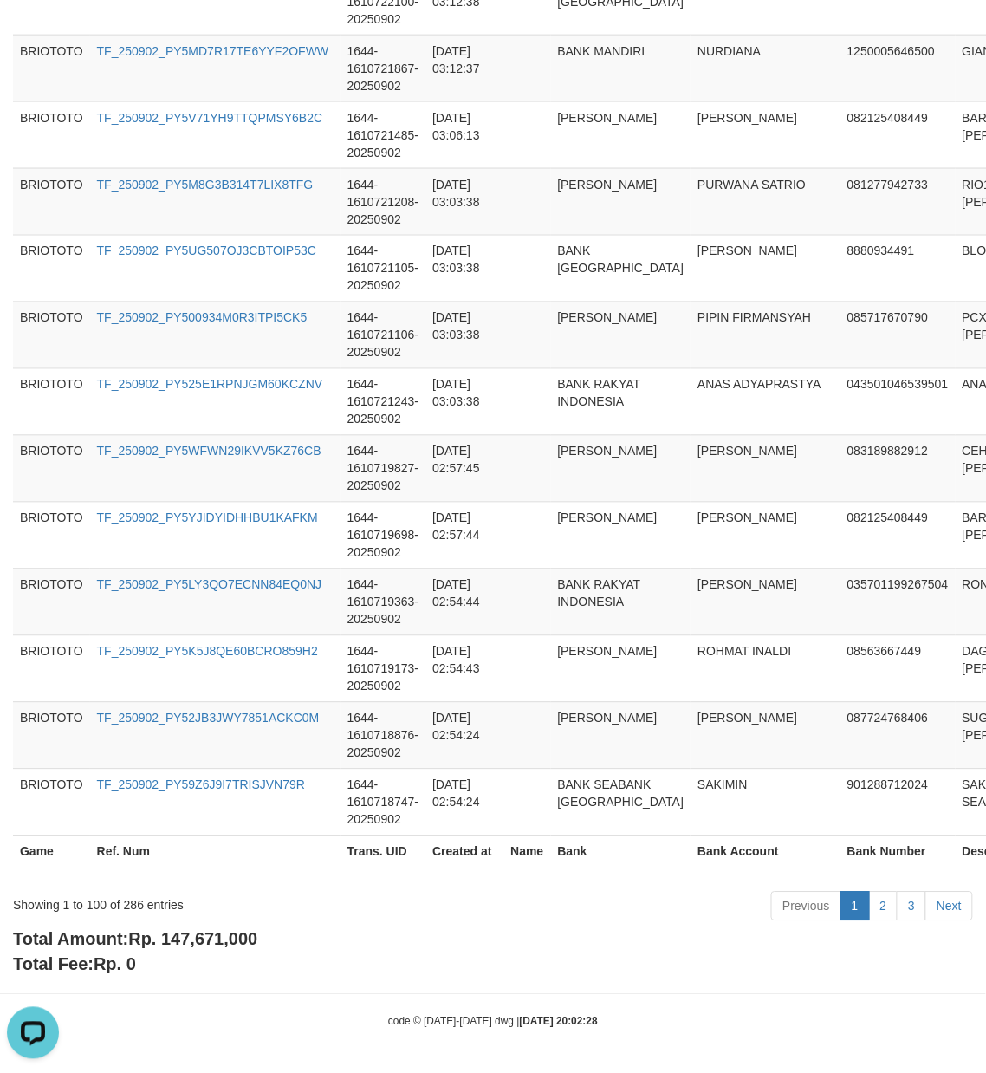
click at [220, 940] on span "Rp. 147,671,000" at bounding box center [192, 939] width 129 height 19
copy span "147,671,000"
click at [127, 905] on div "Showing 1 to 100 of 286 entries" at bounding box center [205, 902] width 385 height 24
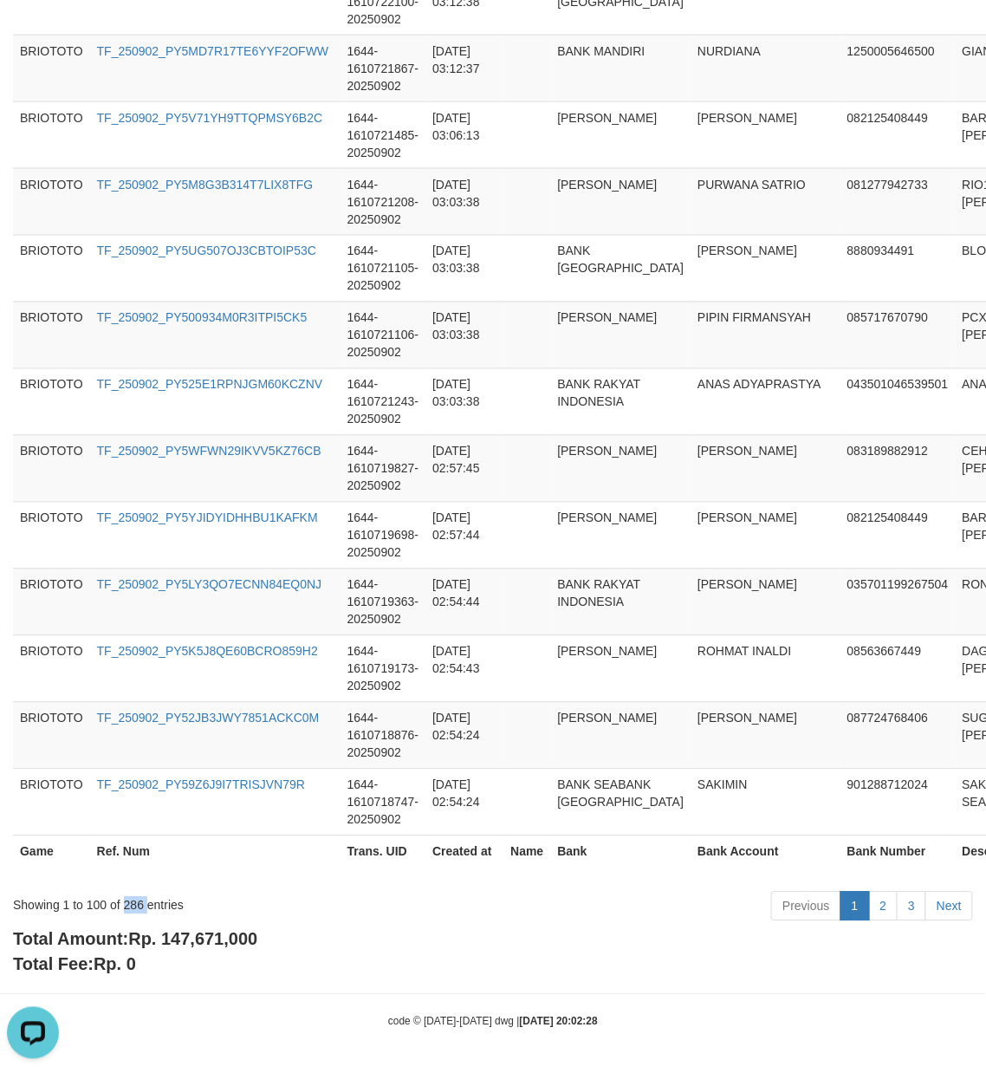
copy div "286"
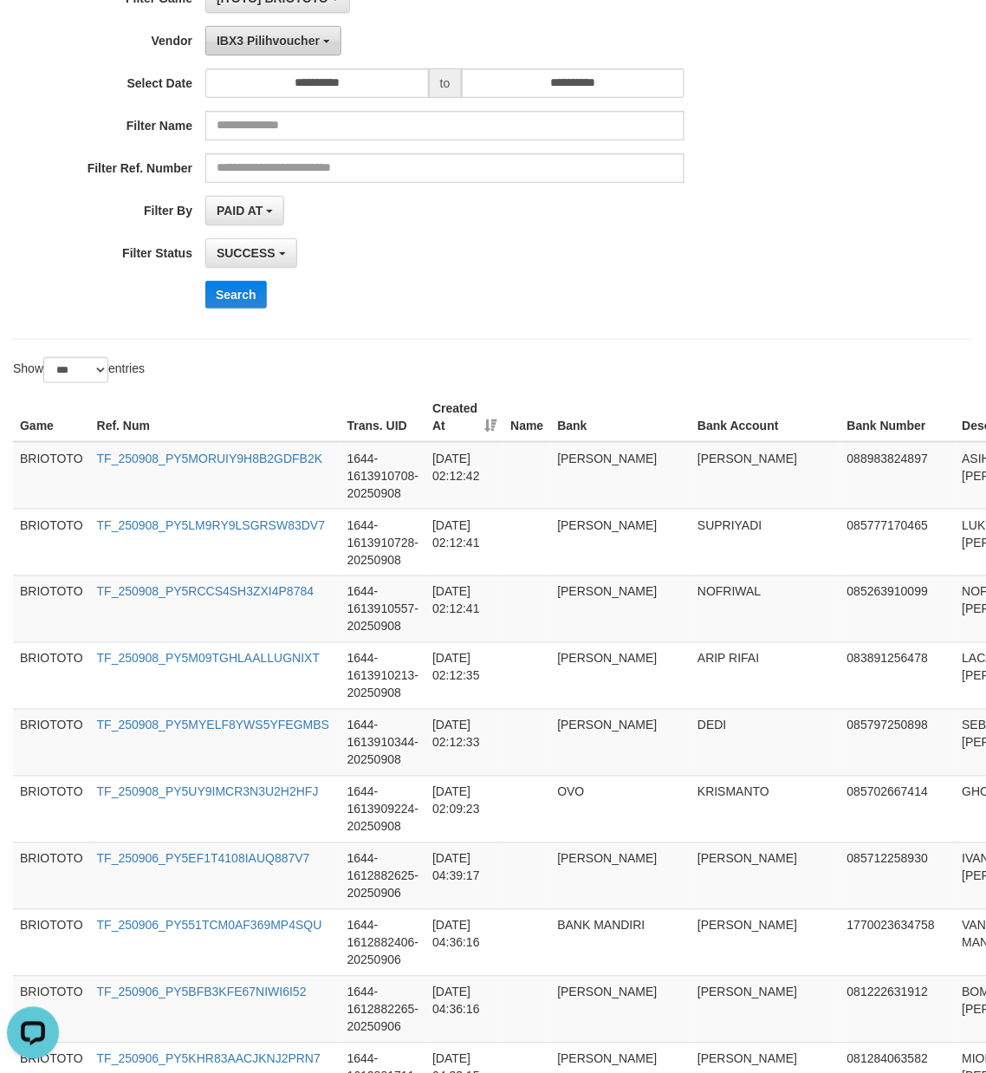
scroll to position [0, 0]
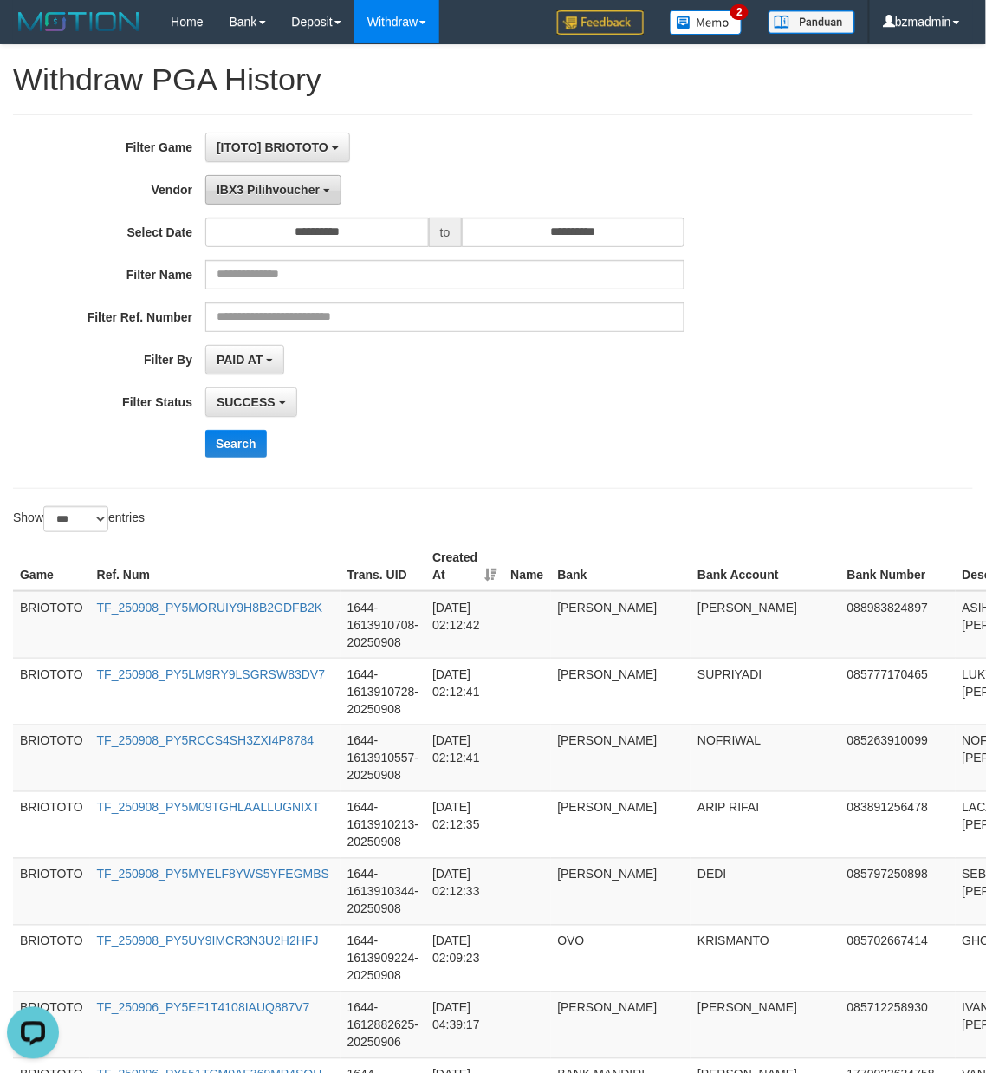
click at [255, 180] on button "IBX3 Pilihvoucher" at bounding box center [273, 189] width 136 height 29
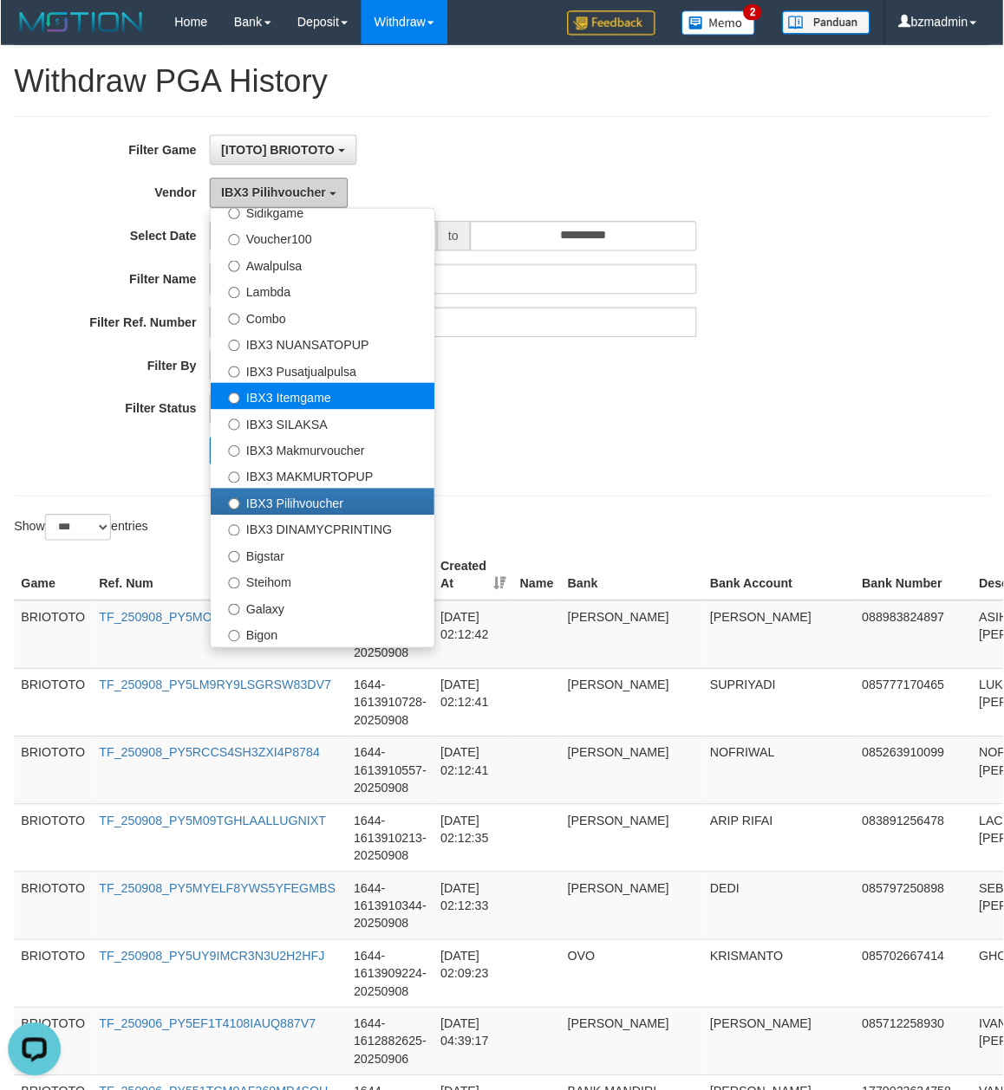
scroll to position [648, 0]
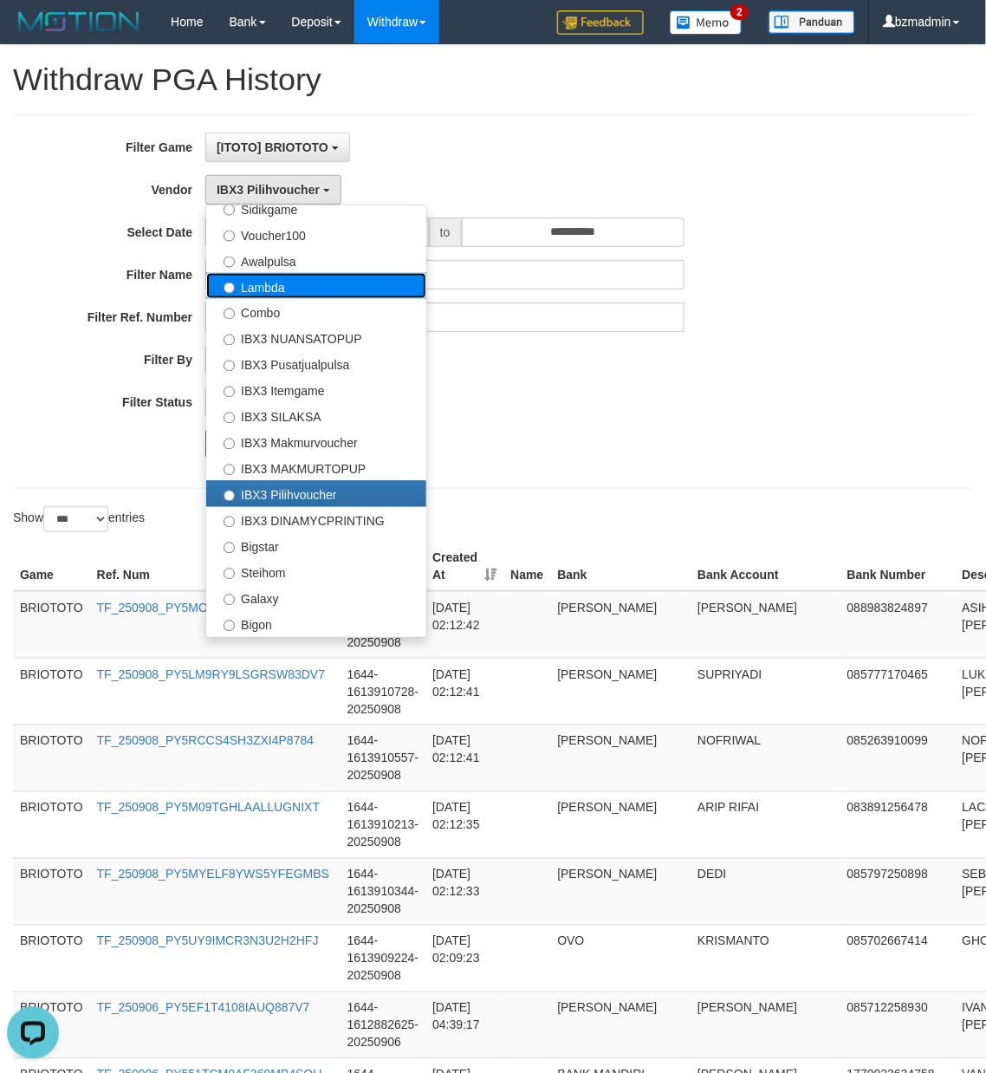
click at [298, 295] on label "Lambda" at bounding box center [316, 286] width 220 height 26
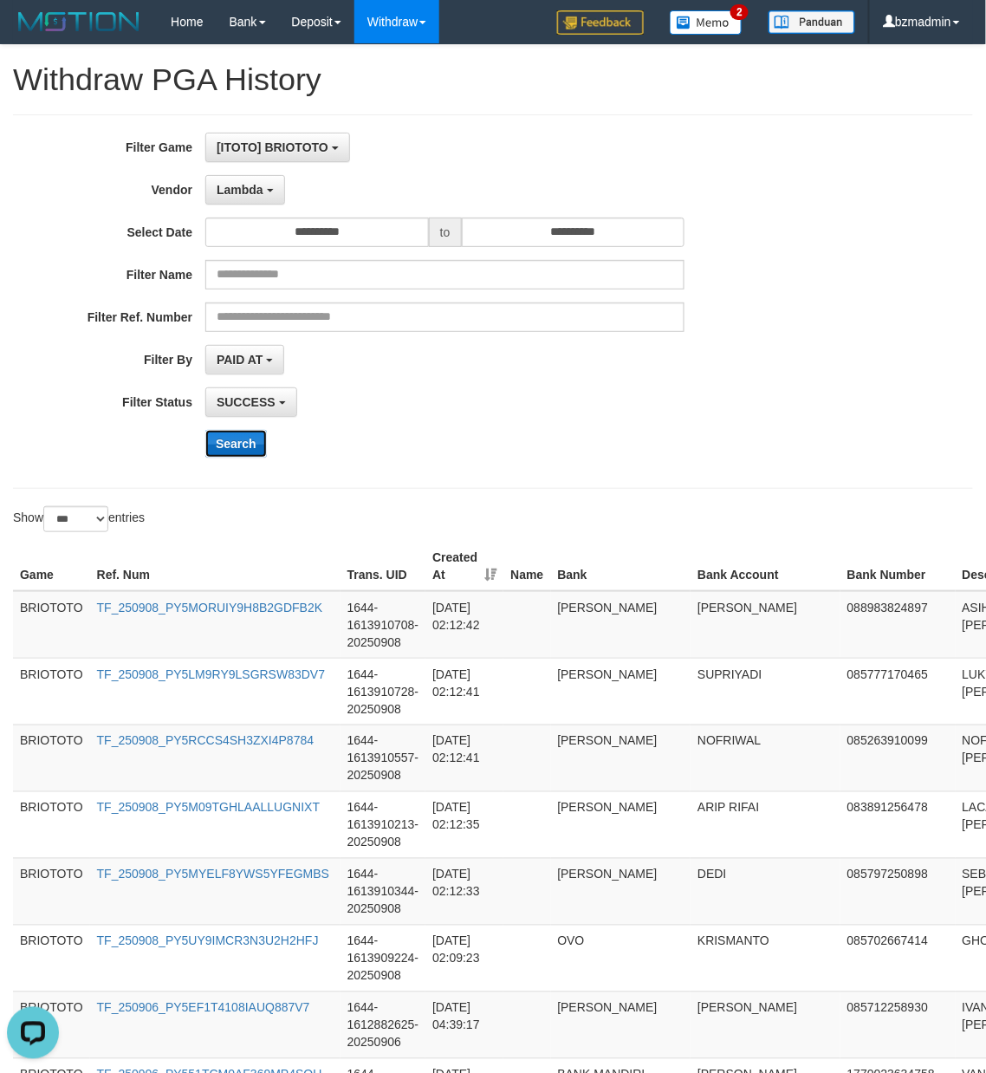
click at [244, 440] on button "Search" at bounding box center [236, 444] width 62 height 28
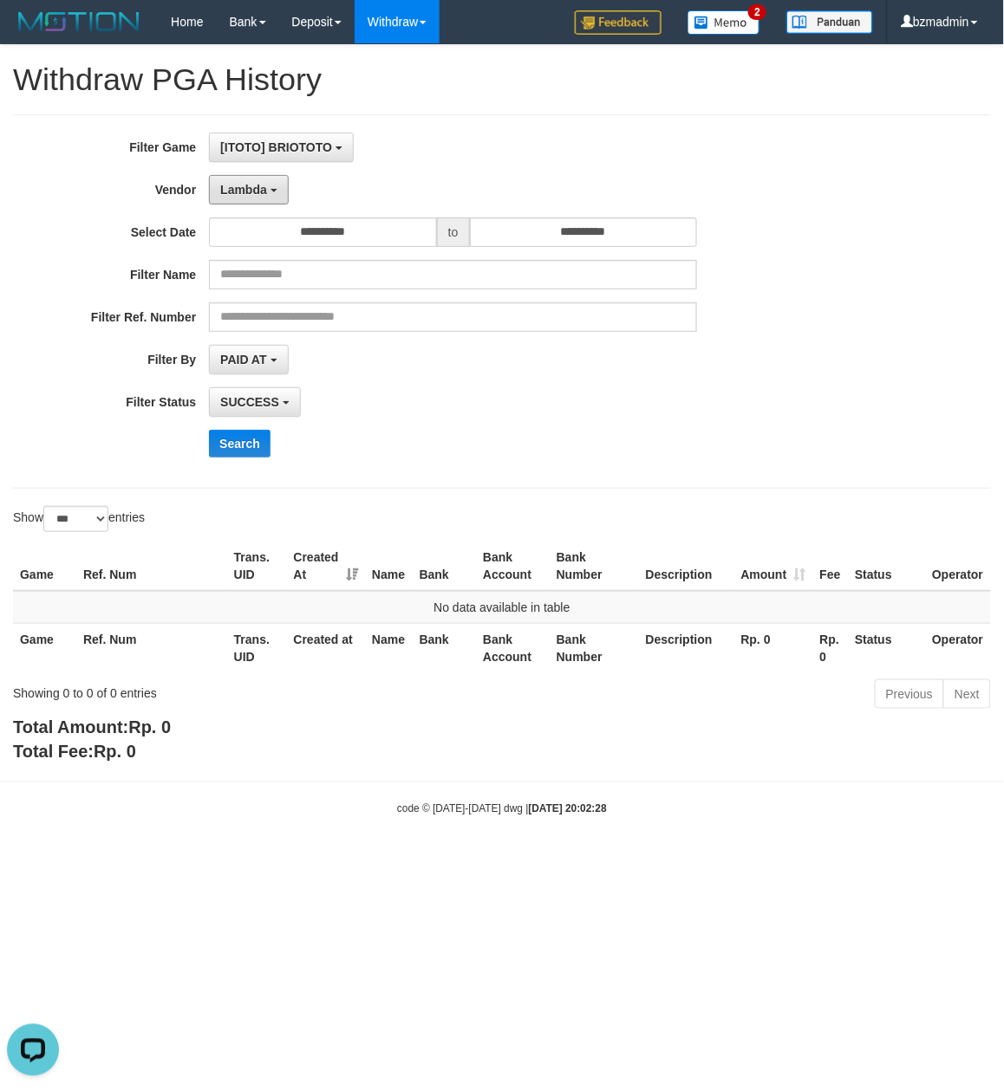
drag, startPoint x: 255, startPoint y: 189, endPoint x: 305, endPoint y: 414, distance: 230.9
click at [255, 188] on span "Lambda" at bounding box center [243, 190] width 47 height 14
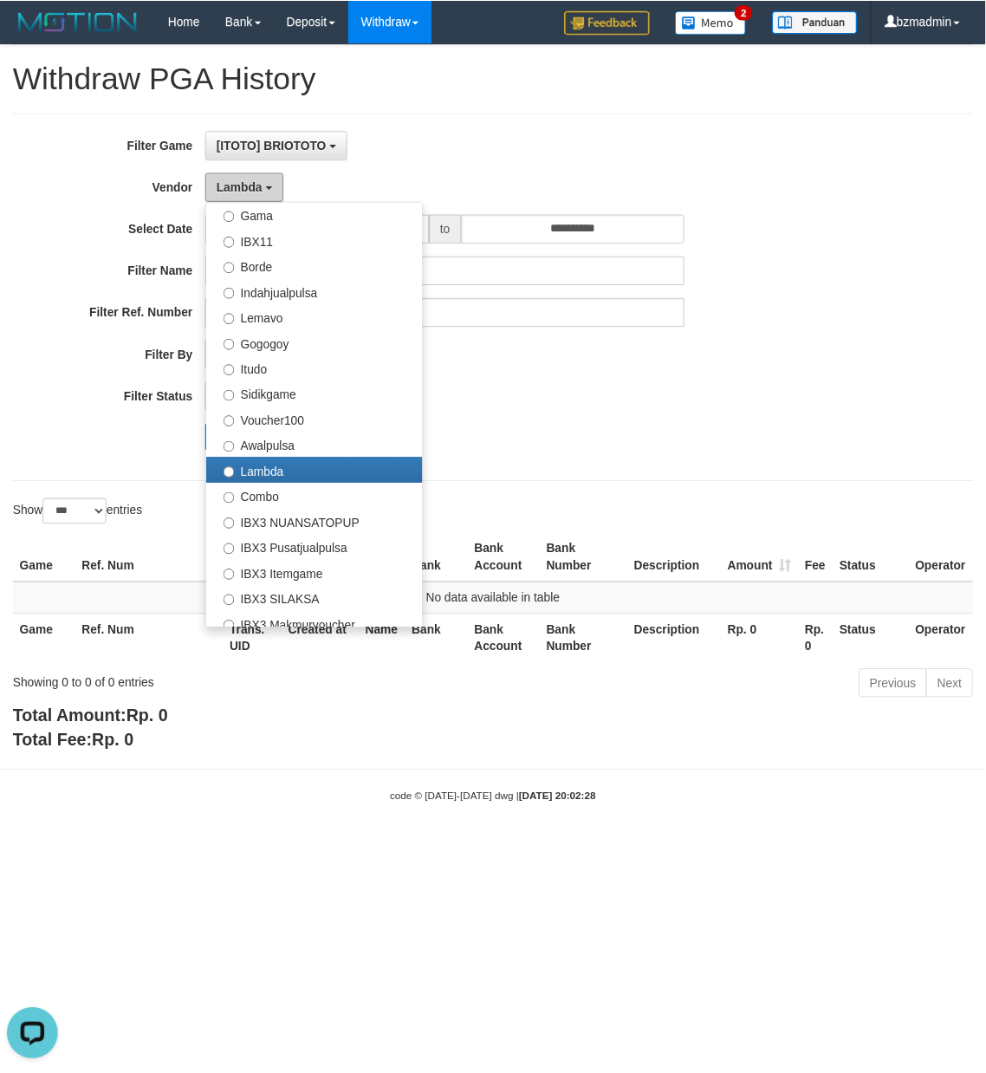
scroll to position [264, 0]
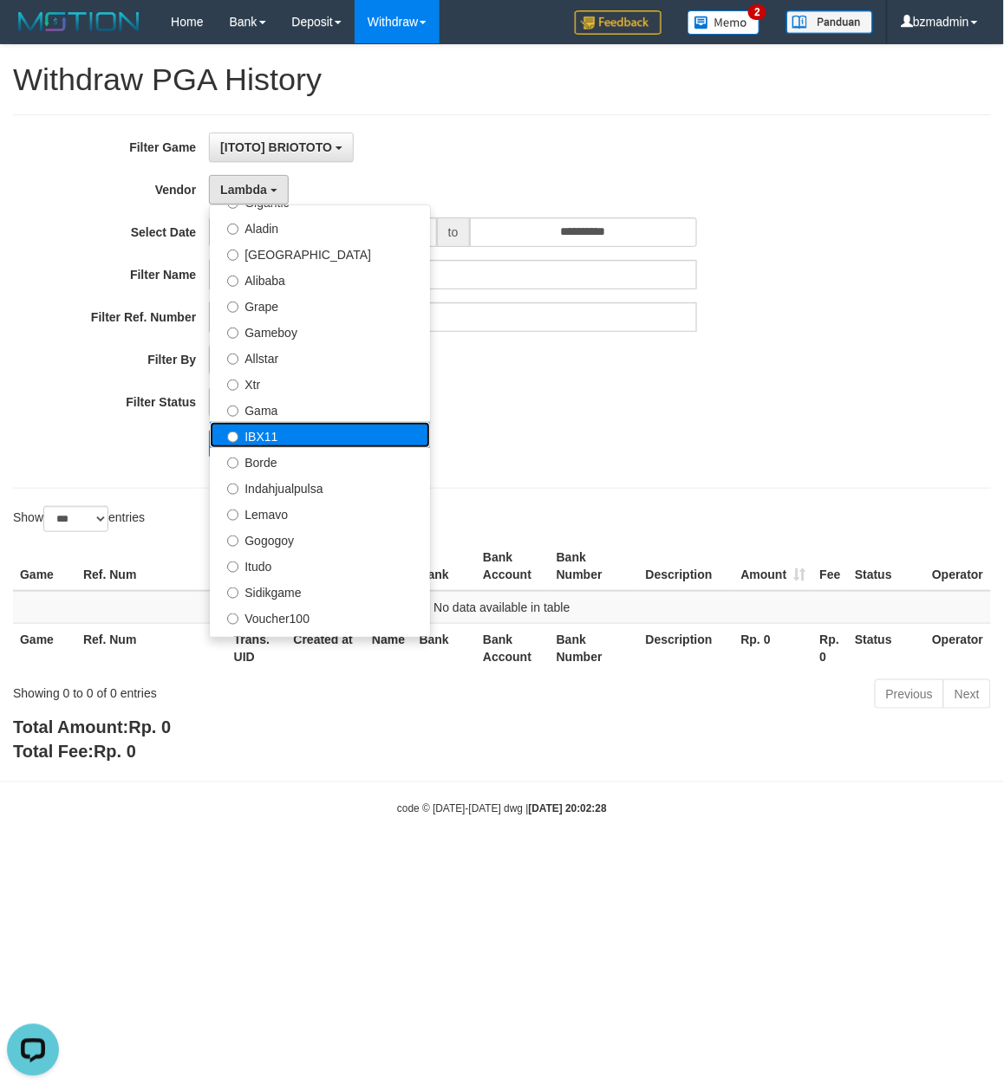
click at [312, 440] on label "IBX11" at bounding box center [320, 435] width 220 height 26
select select "**********"
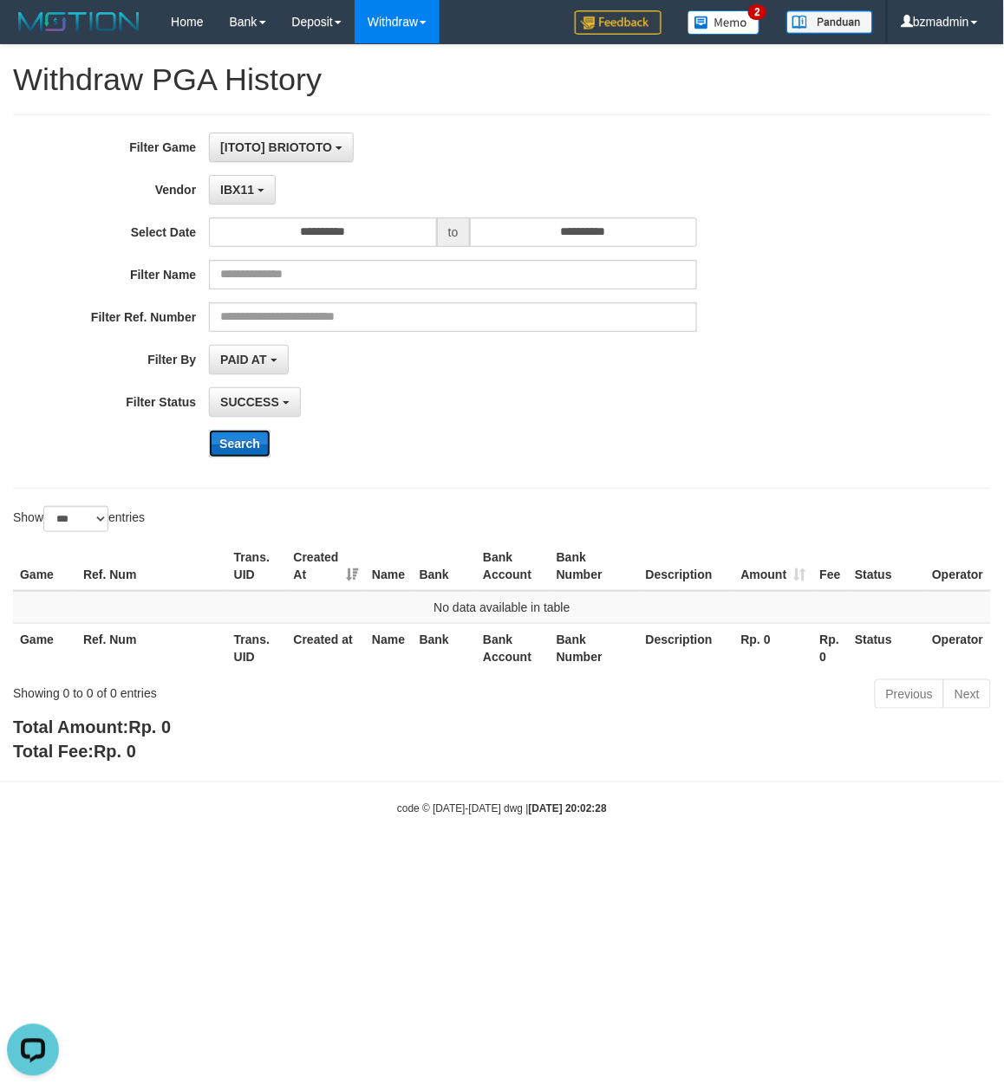
click at [253, 447] on button "Search" at bounding box center [240, 444] width 62 height 28
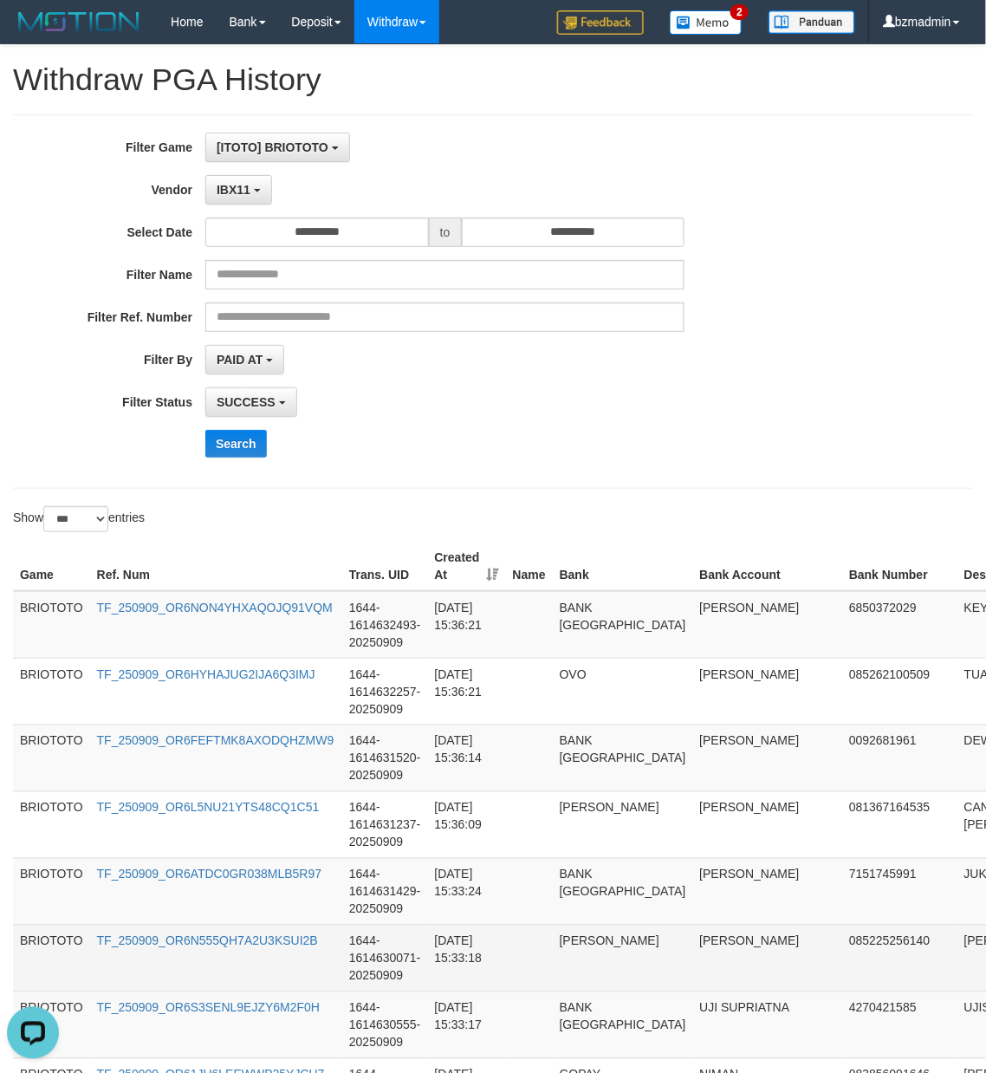
drag, startPoint x: 697, startPoint y: 448, endPoint x: 704, endPoint y: 493, distance: 45.6
click at [697, 448] on div "Search" at bounding box center [513, 444] width 616 height 28
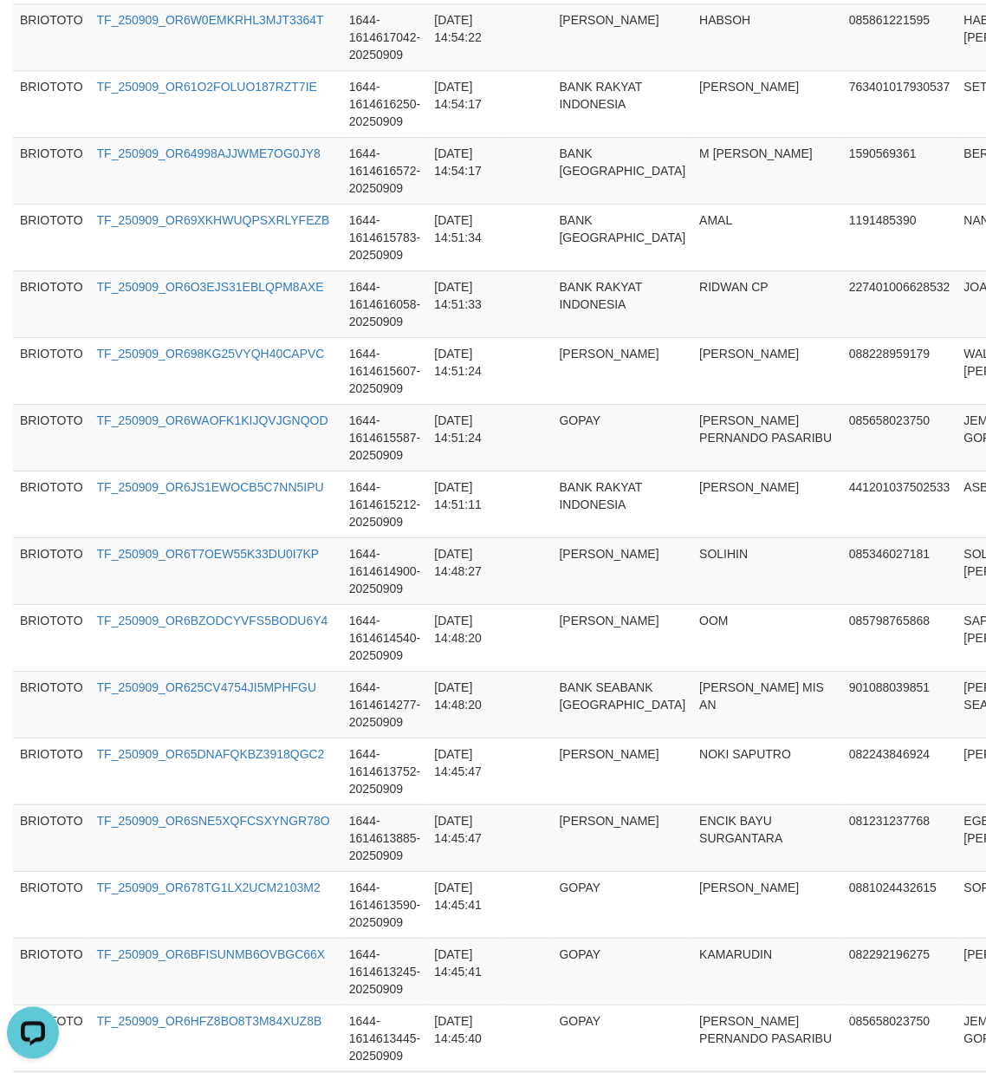
scroll to position [6461, 0]
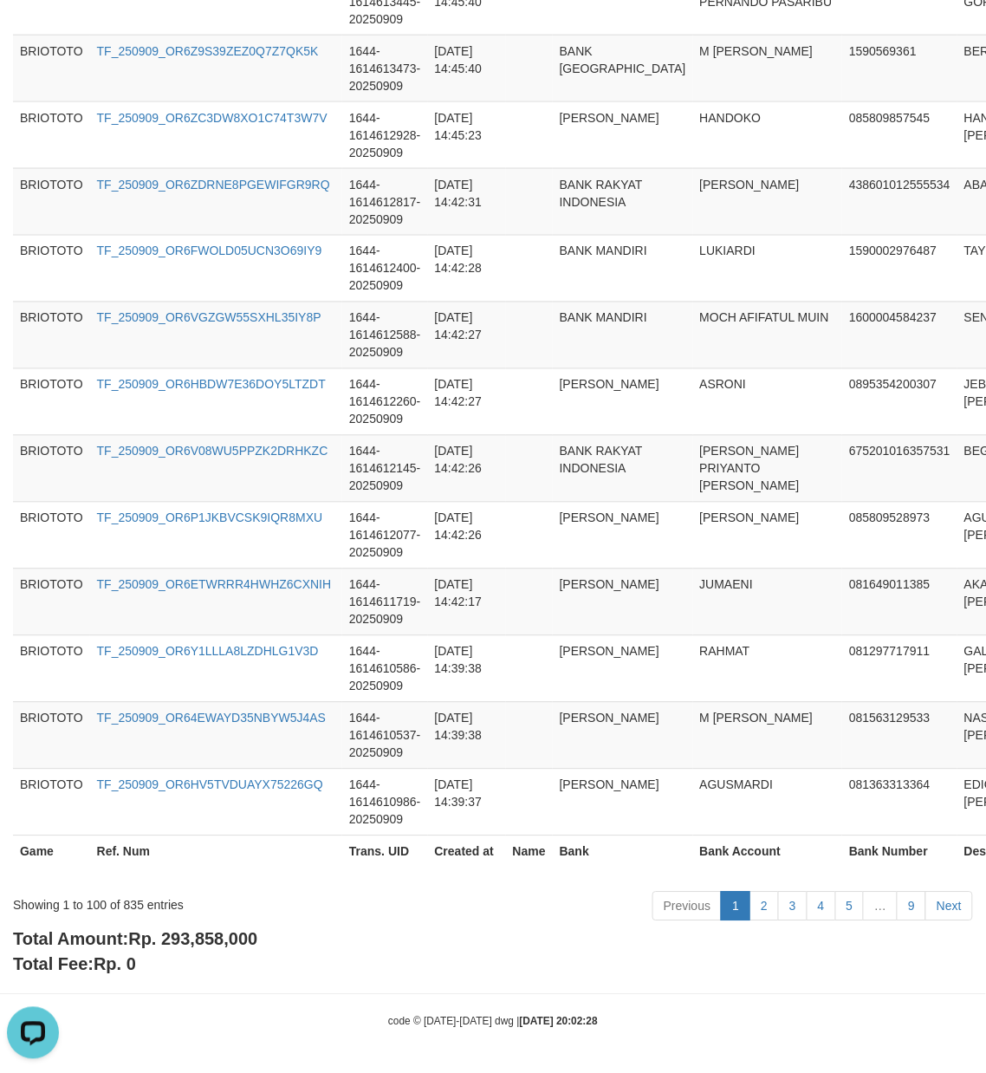
click at [223, 943] on span "Rp. 293,858,000" at bounding box center [192, 939] width 129 height 19
copy span "293,858,000"
click at [133, 902] on div "Showing 1 to 100 of 835 entries" at bounding box center [205, 902] width 385 height 24
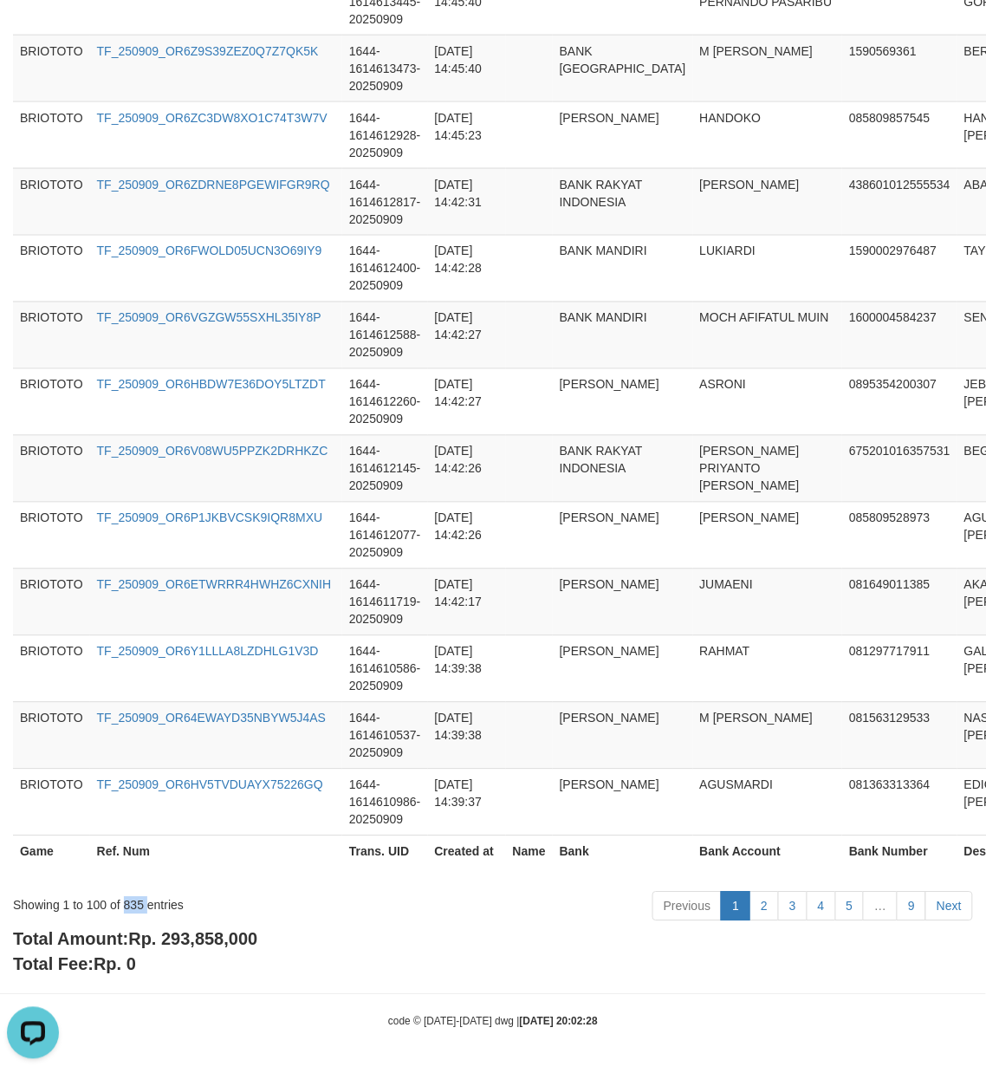
copy div "835"
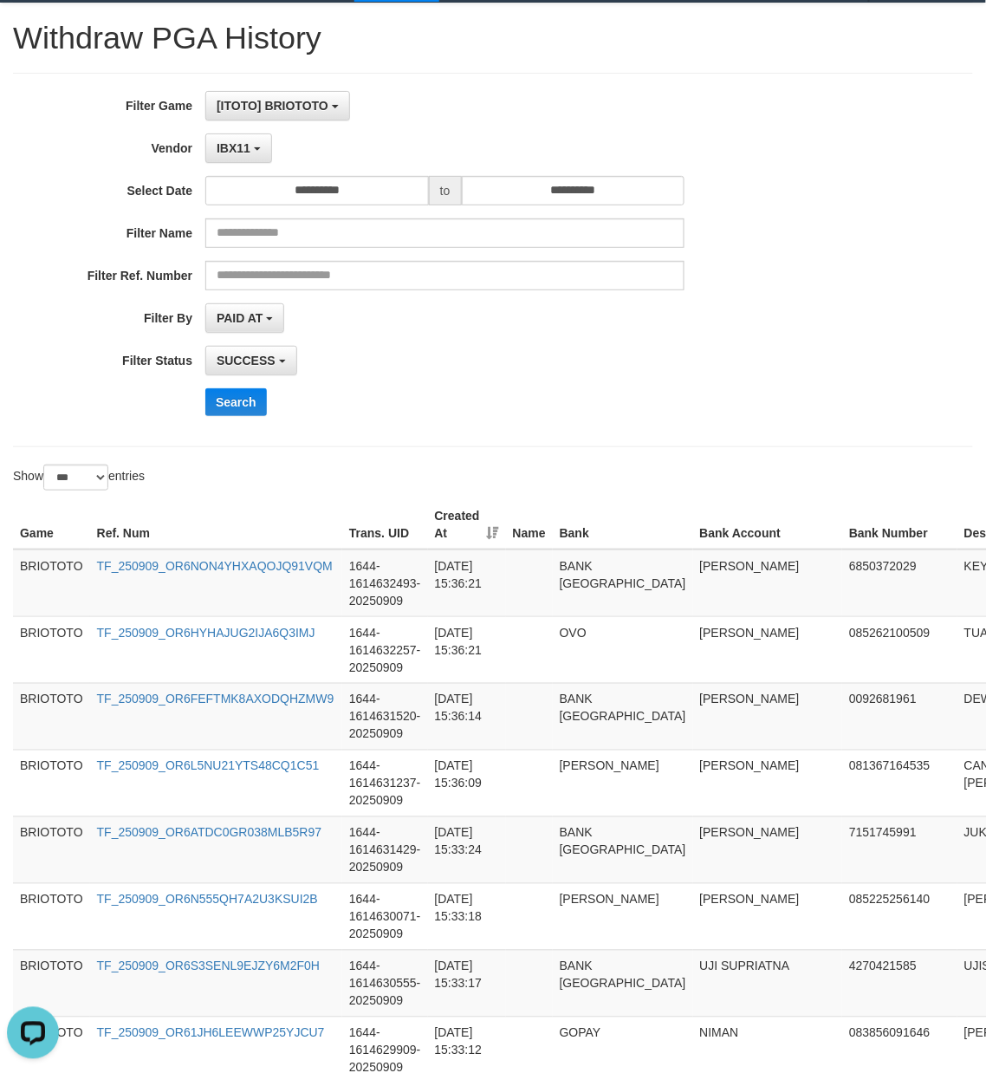
scroll to position [0, 0]
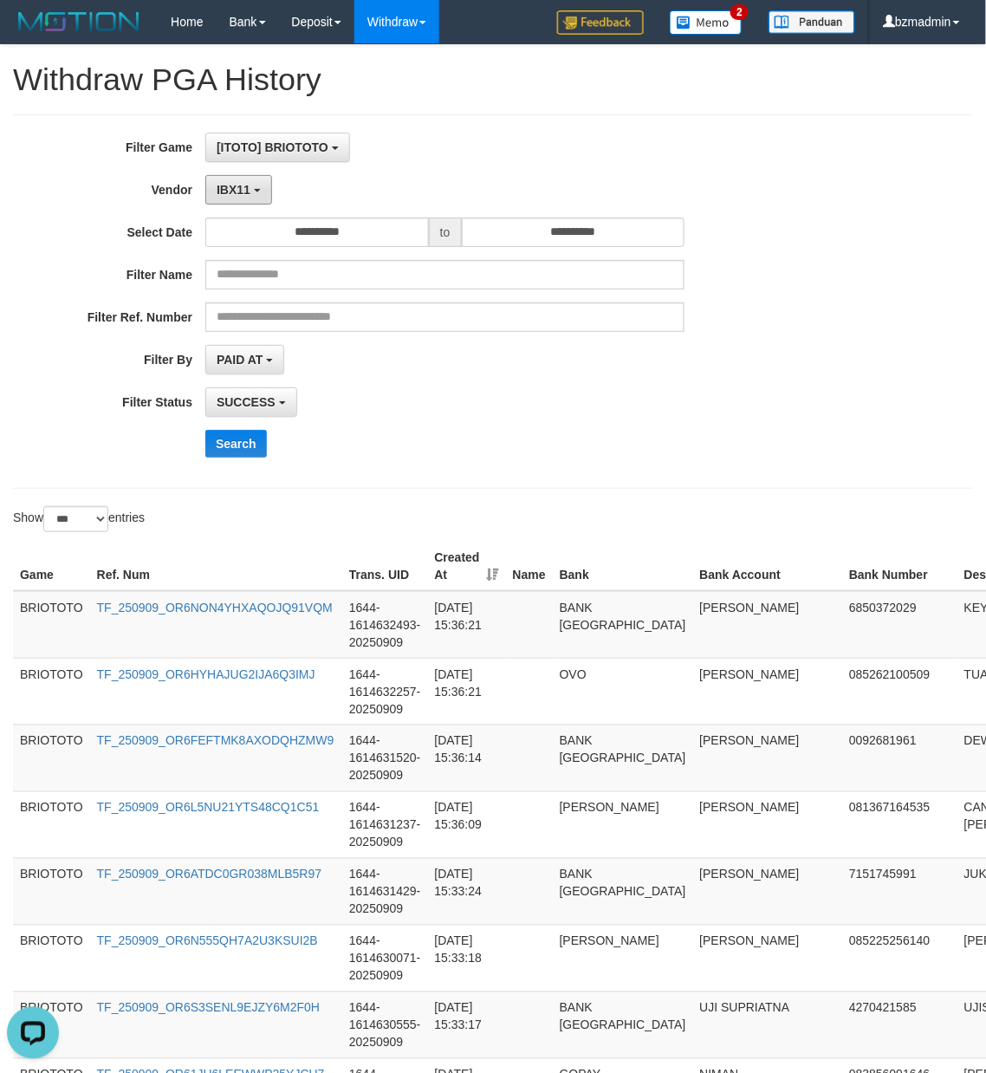
drag, startPoint x: 233, startPoint y: 182, endPoint x: 227, endPoint y: 316, distance: 134.5
click at [233, 183] on span "IBX11" at bounding box center [234, 190] width 34 height 14
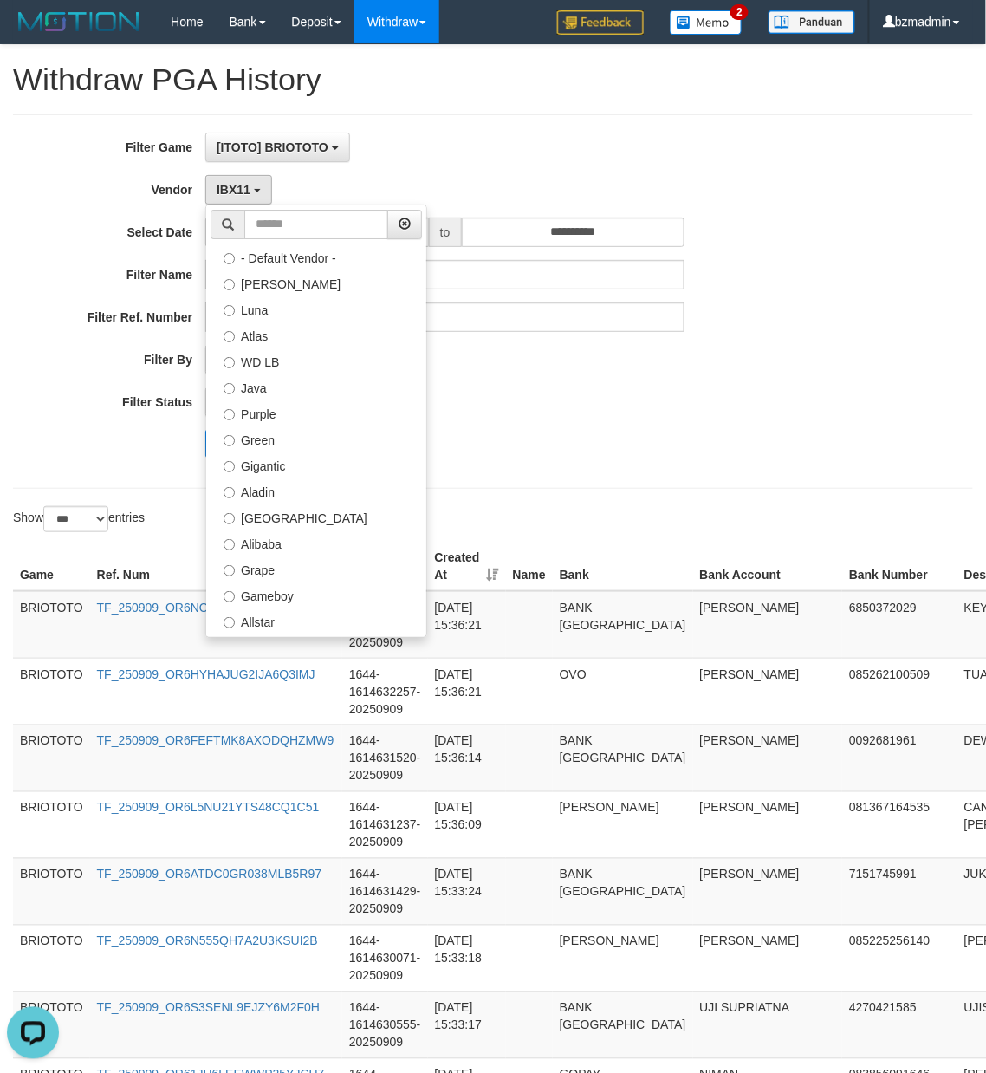
click at [666, 355] on div "PAID AT PAID AT CREATED AT" at bounding box center [444, 359] width 479 height 29
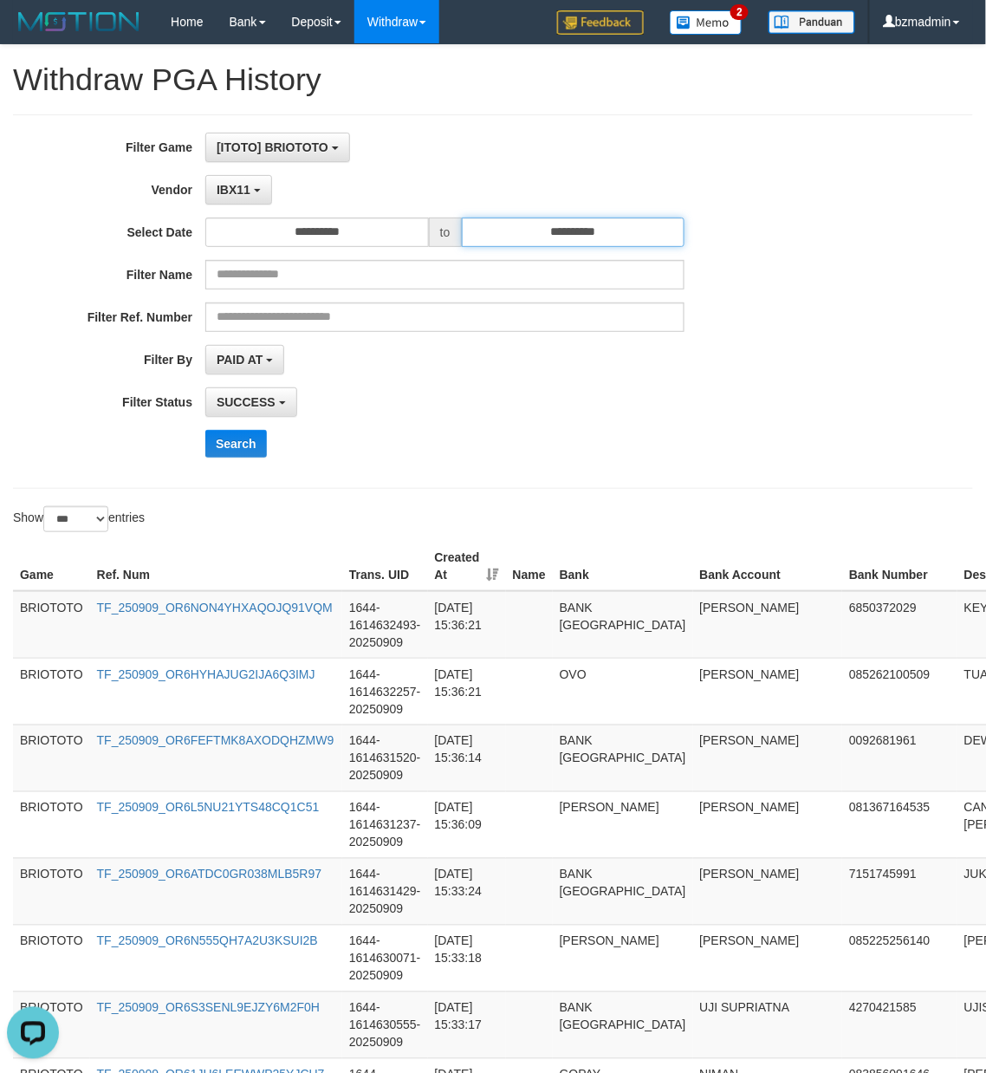
click at [535, 238] on input "**********" at bounding box center [574, 232] width 224 height 29
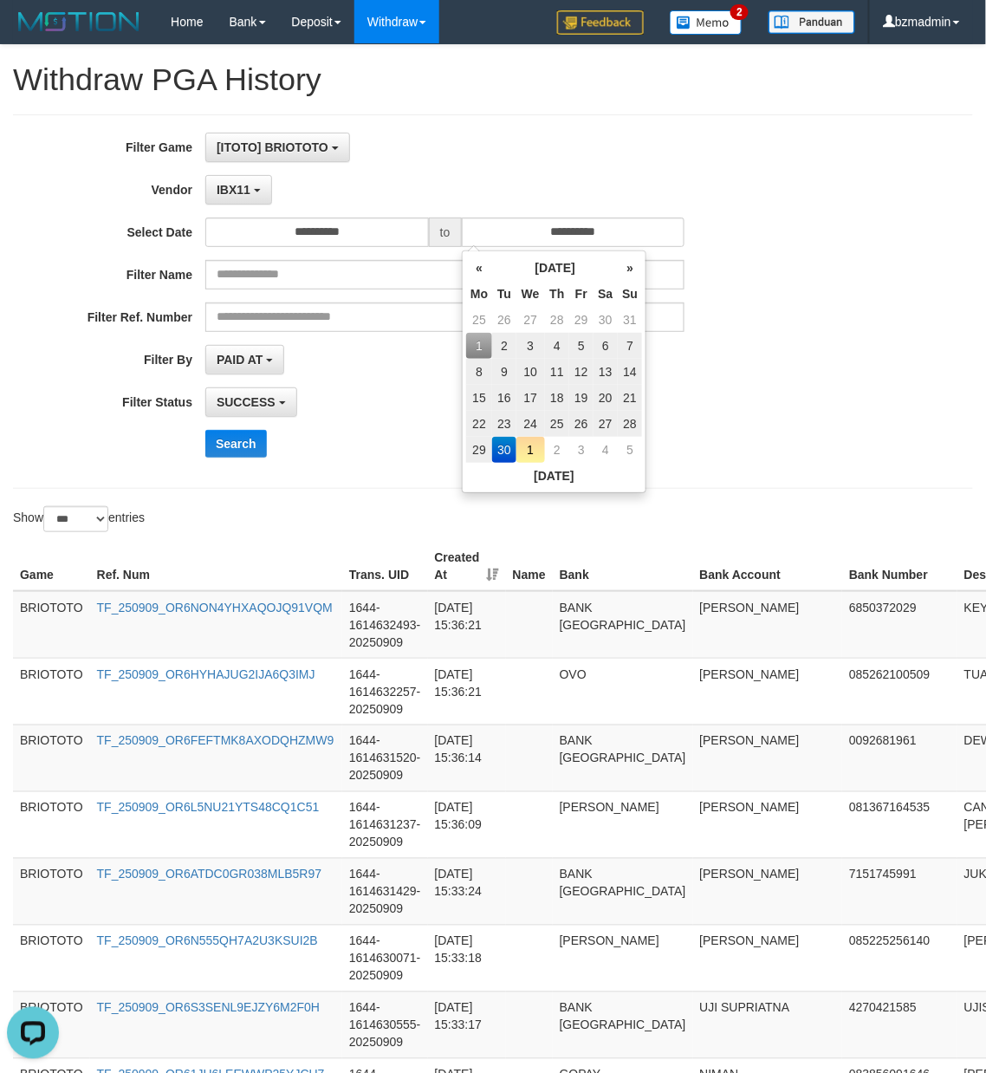
click at [475, 338] on td "1" at bounding box center [479, 346] width 26 height 26
type input "**********"
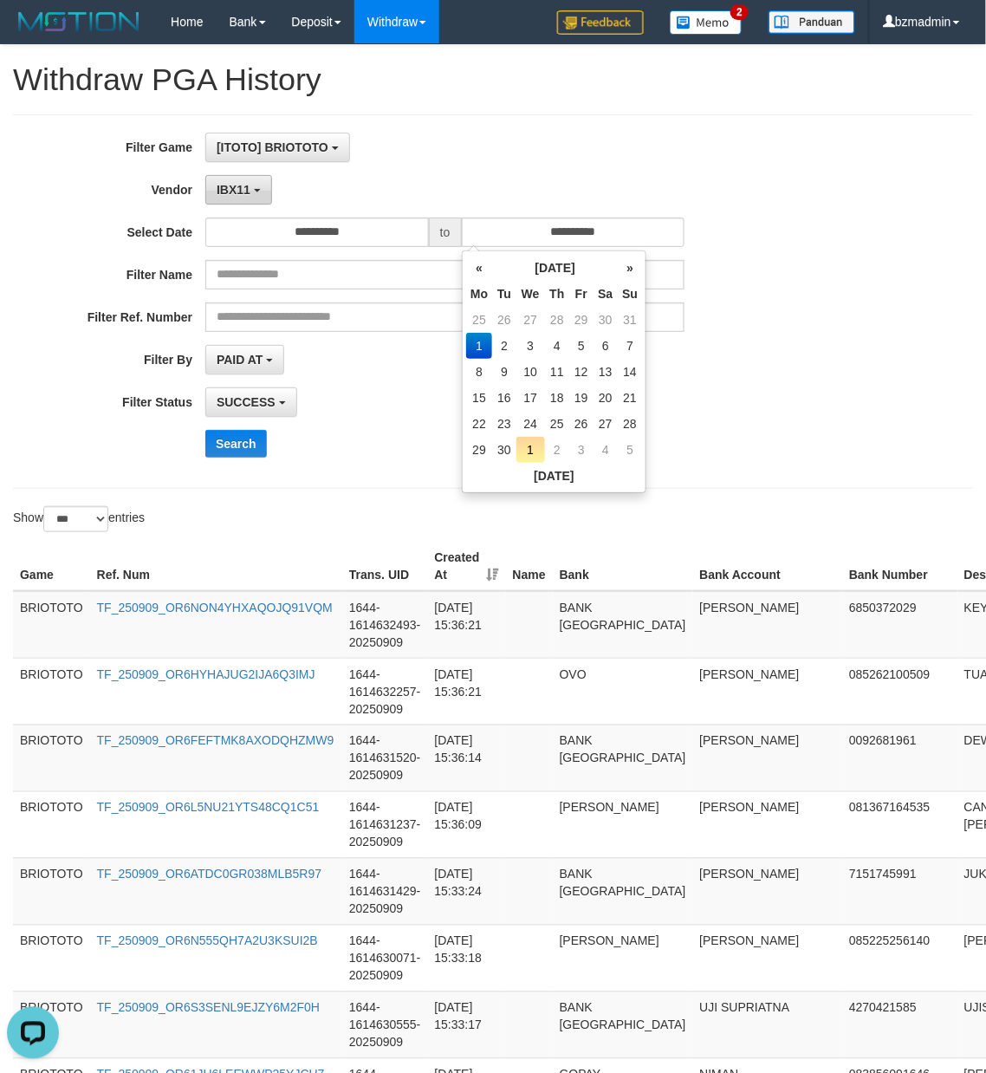
click at [261, 194] on button "IBX11" at bounding box center [238, 189] width 67 height 29
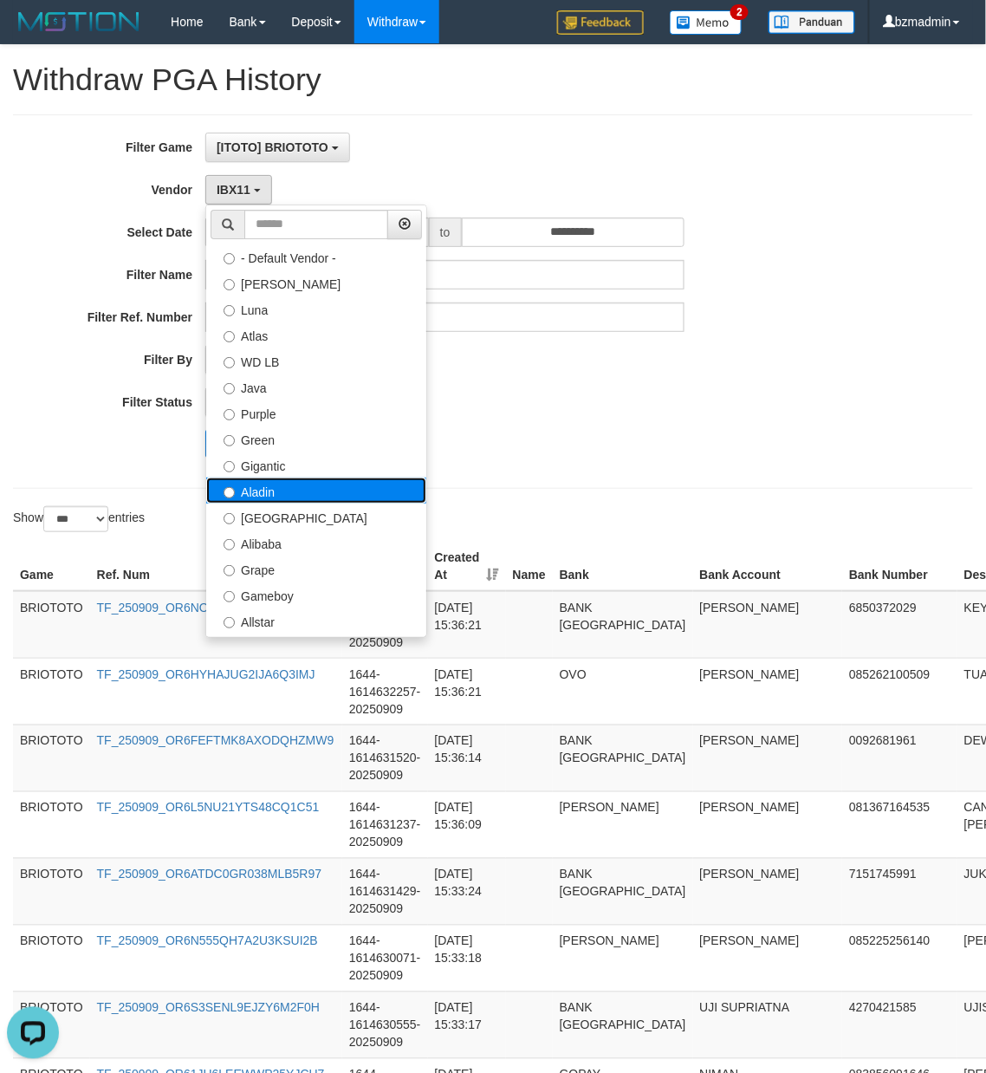
click at [309, 494] on label "Aladin" at bounding box center [316, 491] width 220 height 26
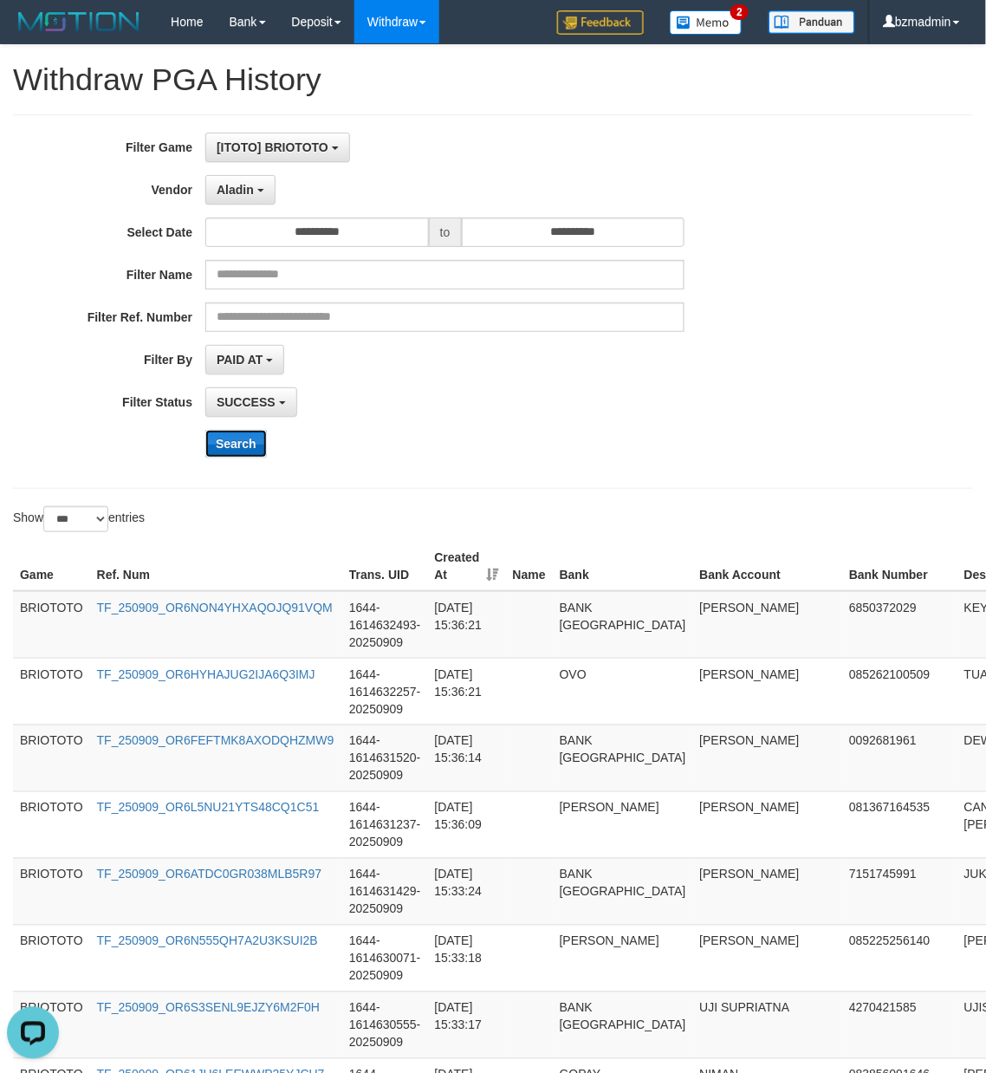
click at [234, 451] on button "Search" at bounding box center [236, 444] width 62 height 28
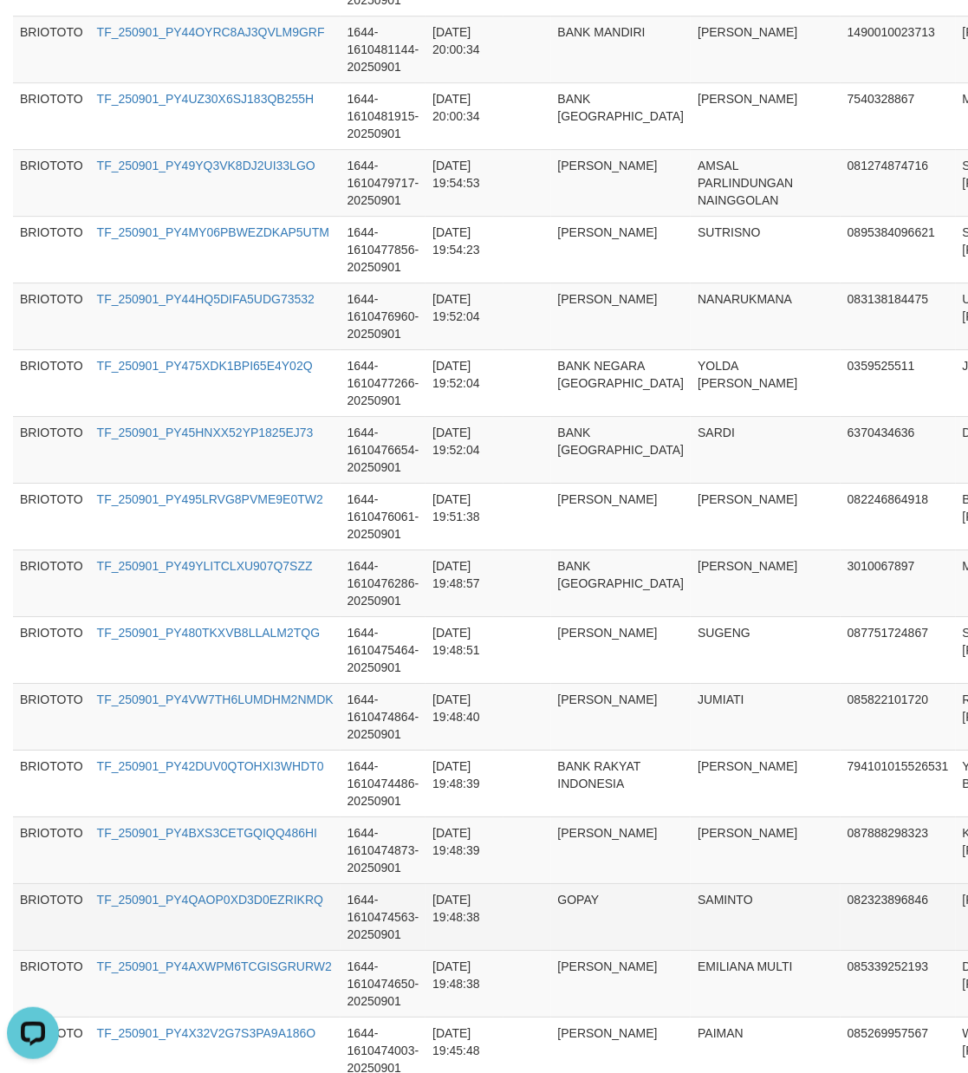
click at [476, 933] on td "2025-09-01 19:48:38" at bounding box center [465, 916] width 78 height 67
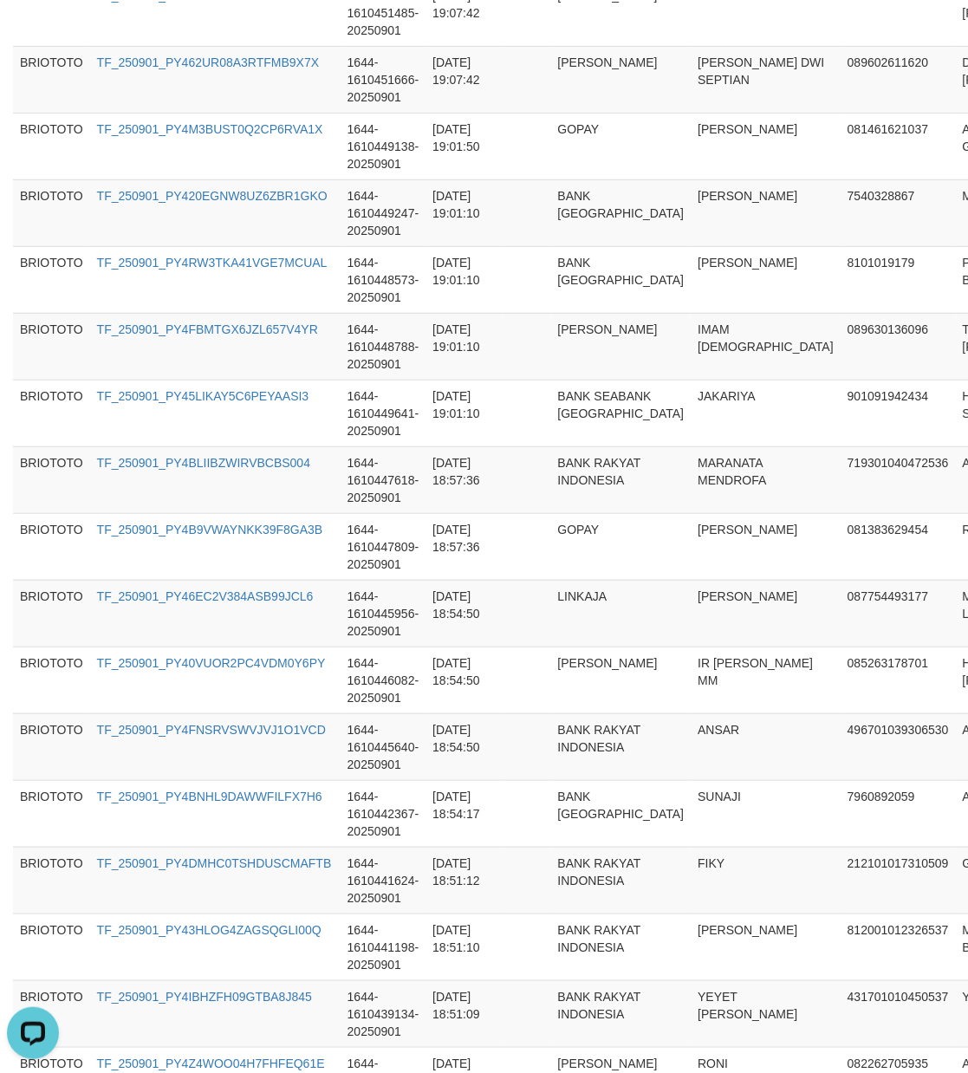
scroll to position [6461, 0]
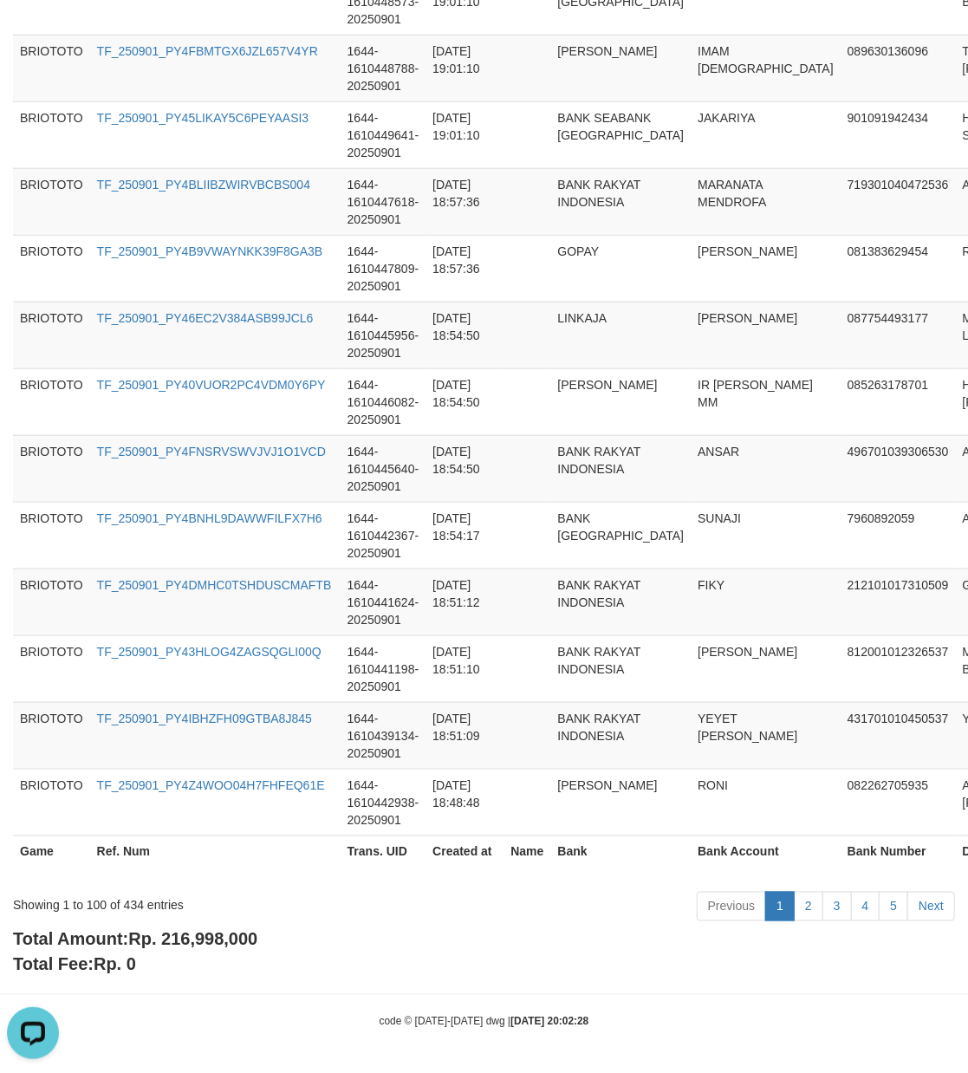
click at [203, 944] on span "Rp. 216,998,000" at bounding box center [192, 939] width 129 height 19
click at [122, 906] on div "Showing 1 to 100 of 434 entries" at bounding box center [201, 902] width 377 height 24
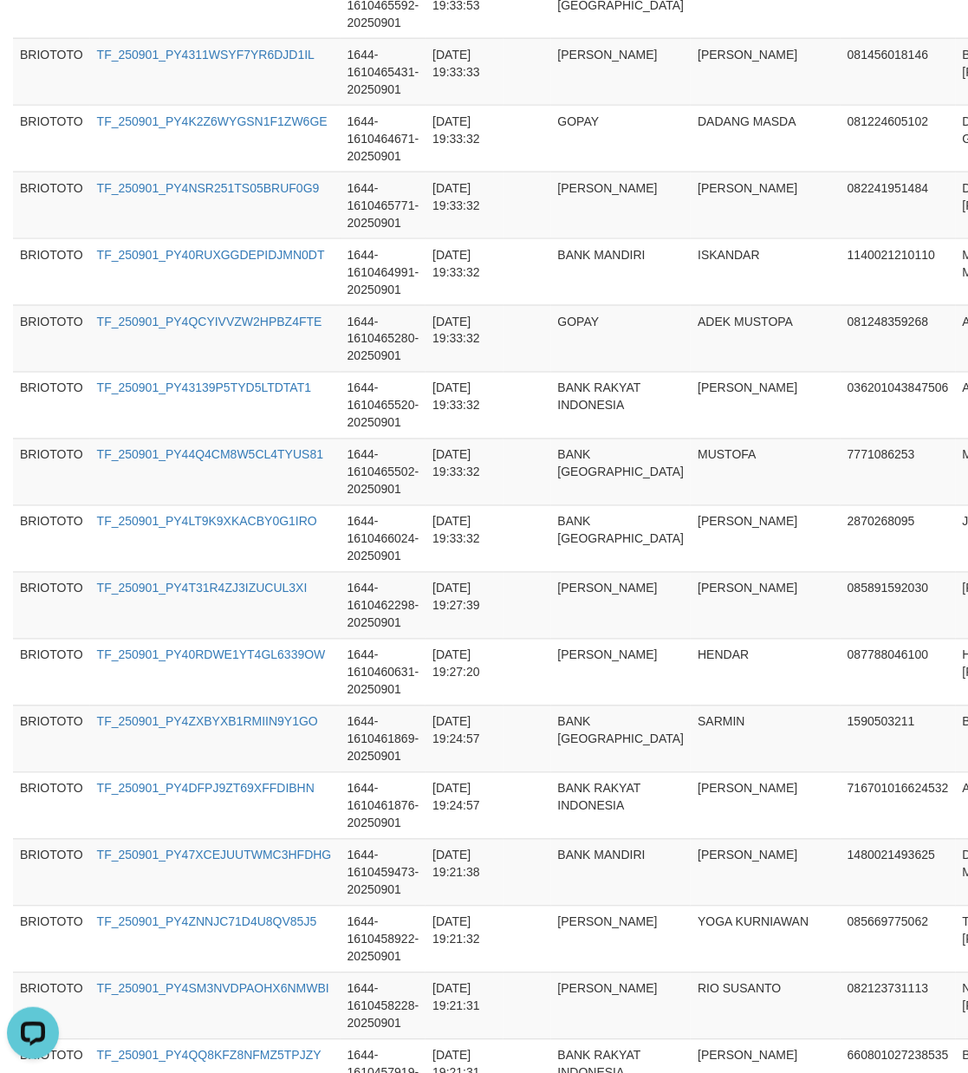
scroll to position [0, 0]
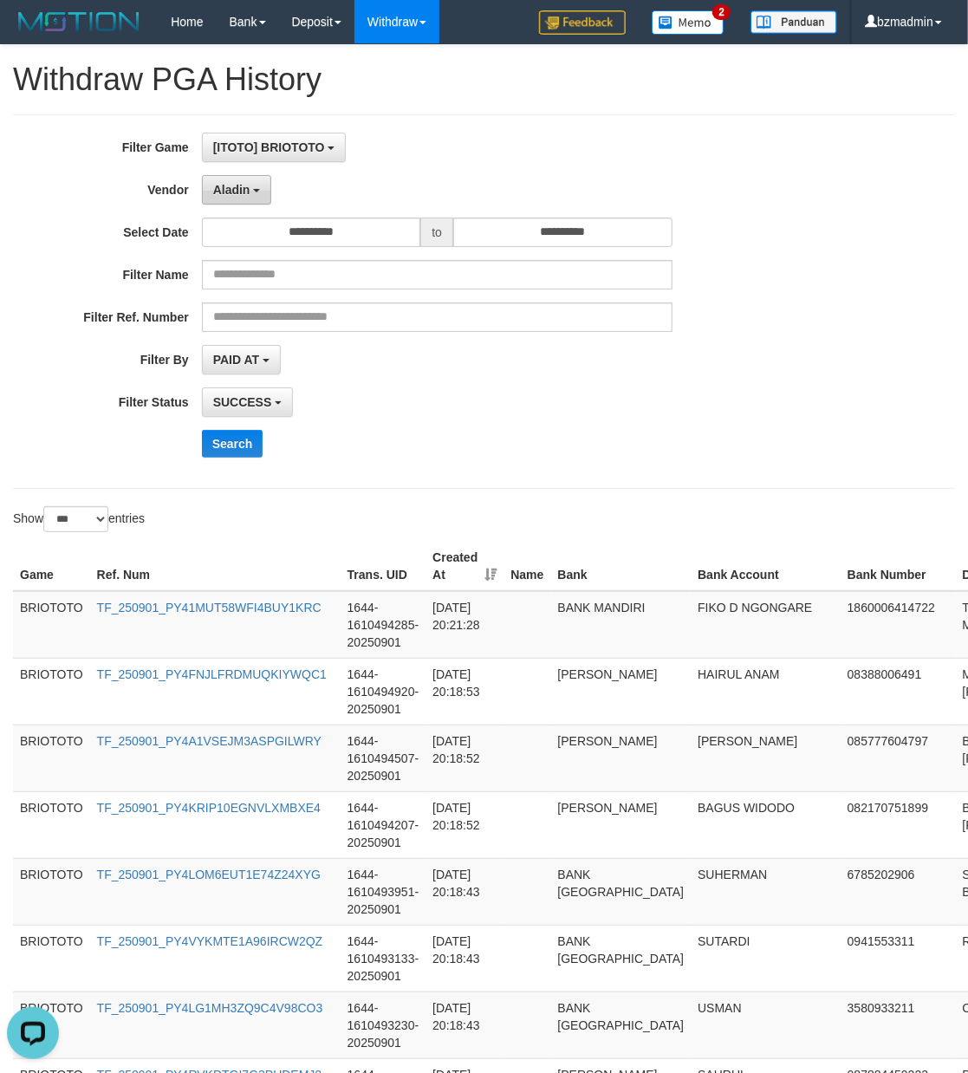
click at [244, 185] on span "Aladin" at bounding box center [231, 190] width 37 height 14
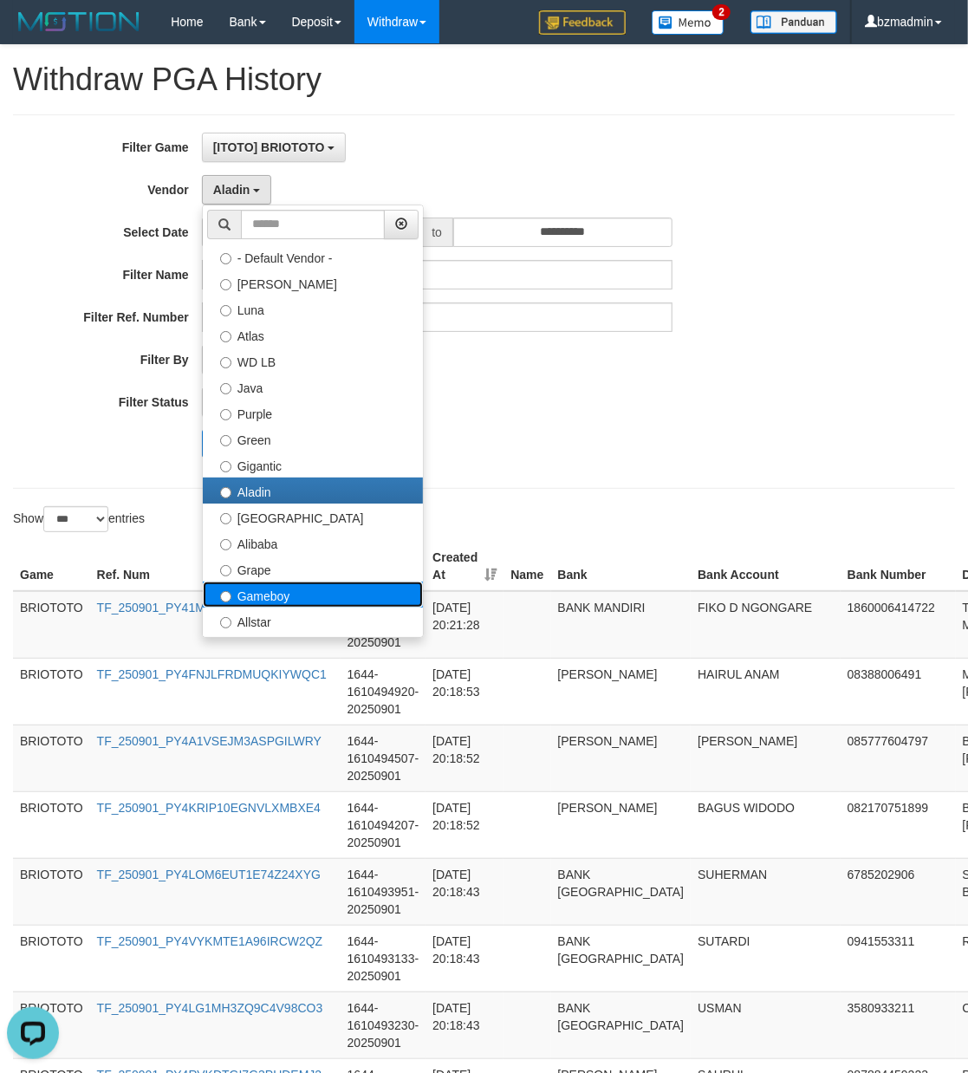
click at [278, 596] on label "Gameboy" at bounding box center [313, 595] width 220 height 26
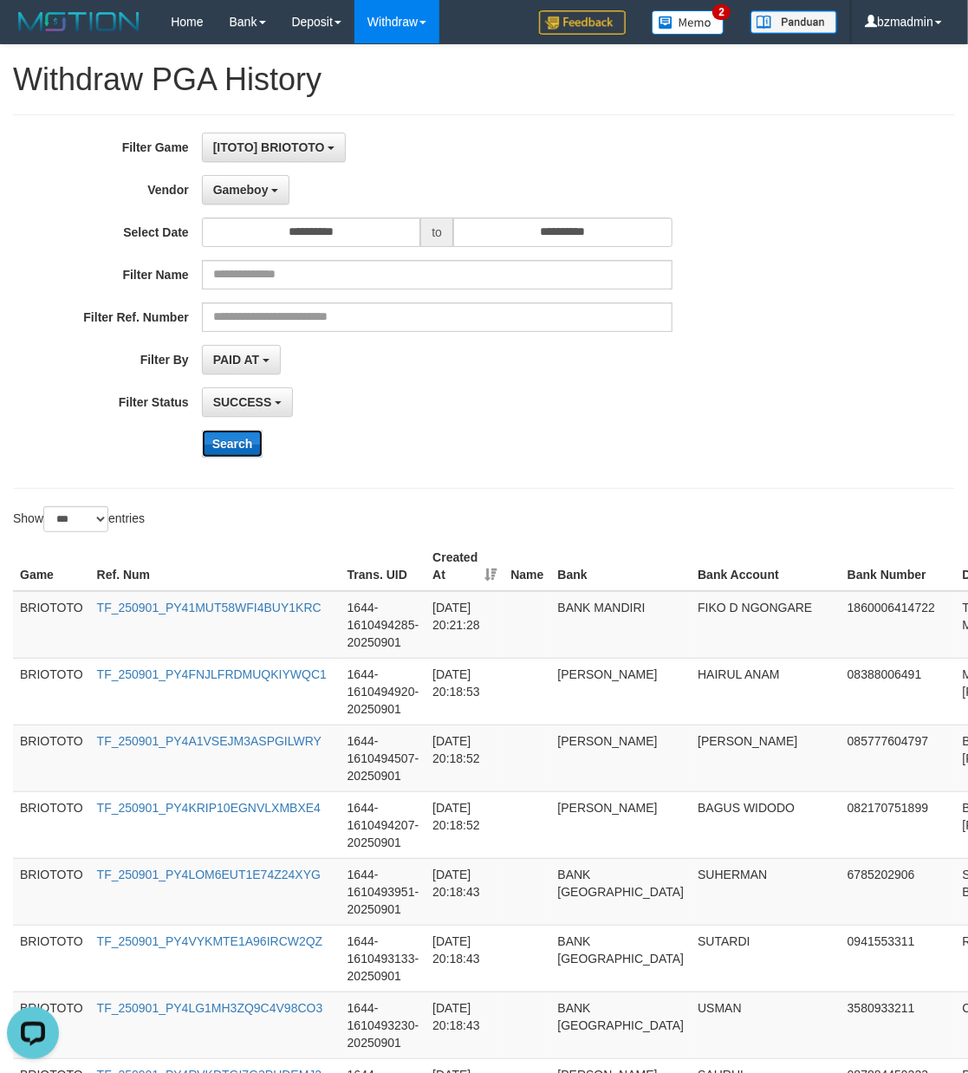
click at [236, 447] on button "Search" at bounding box center [233, 444] width 62 height 28
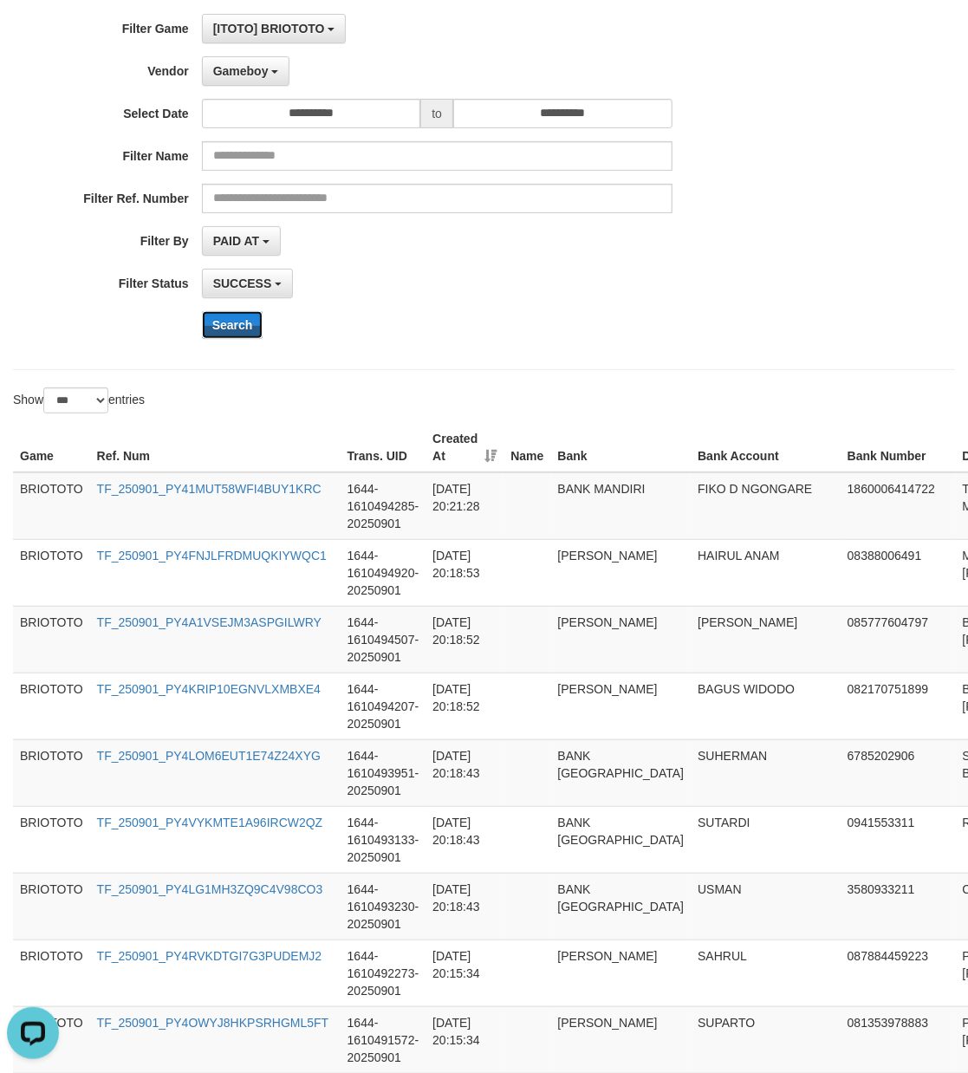
scroll to position [192, 0]
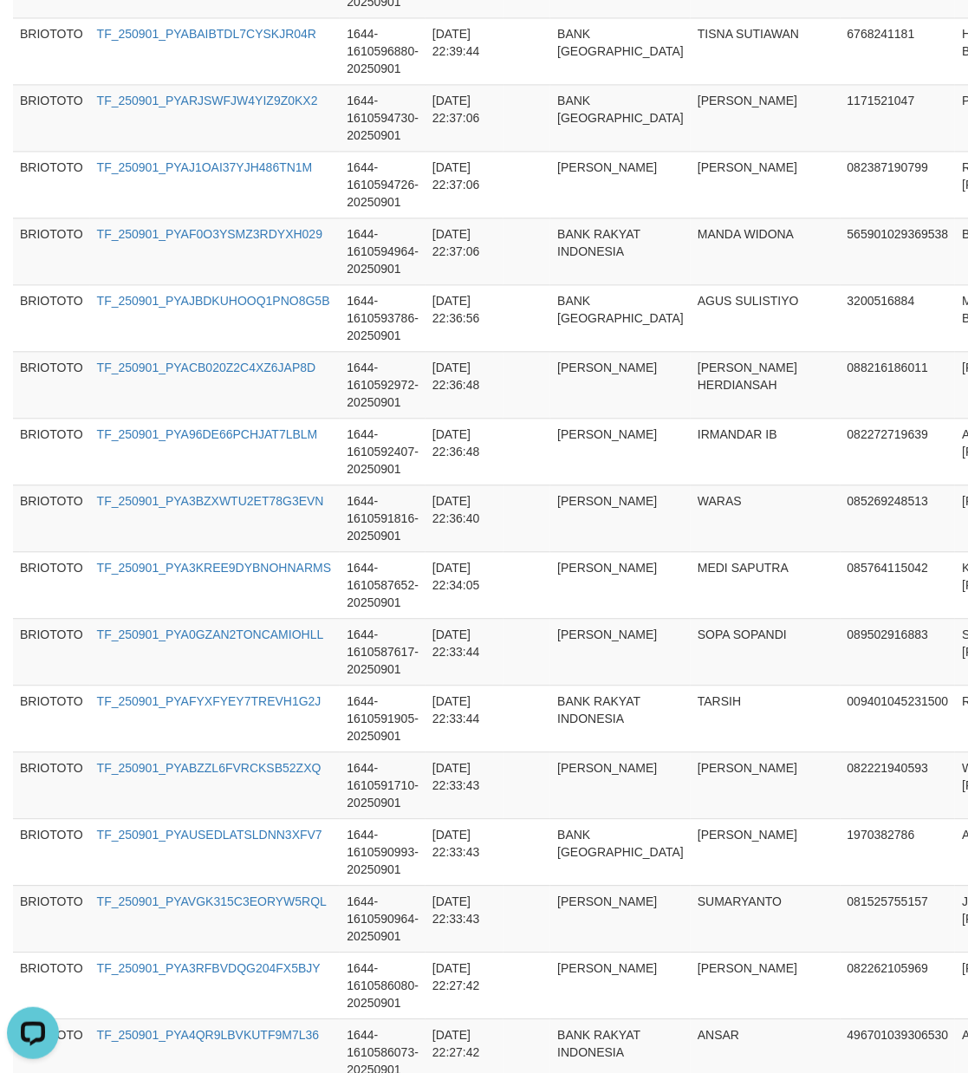
scroll to position [6461, 0]
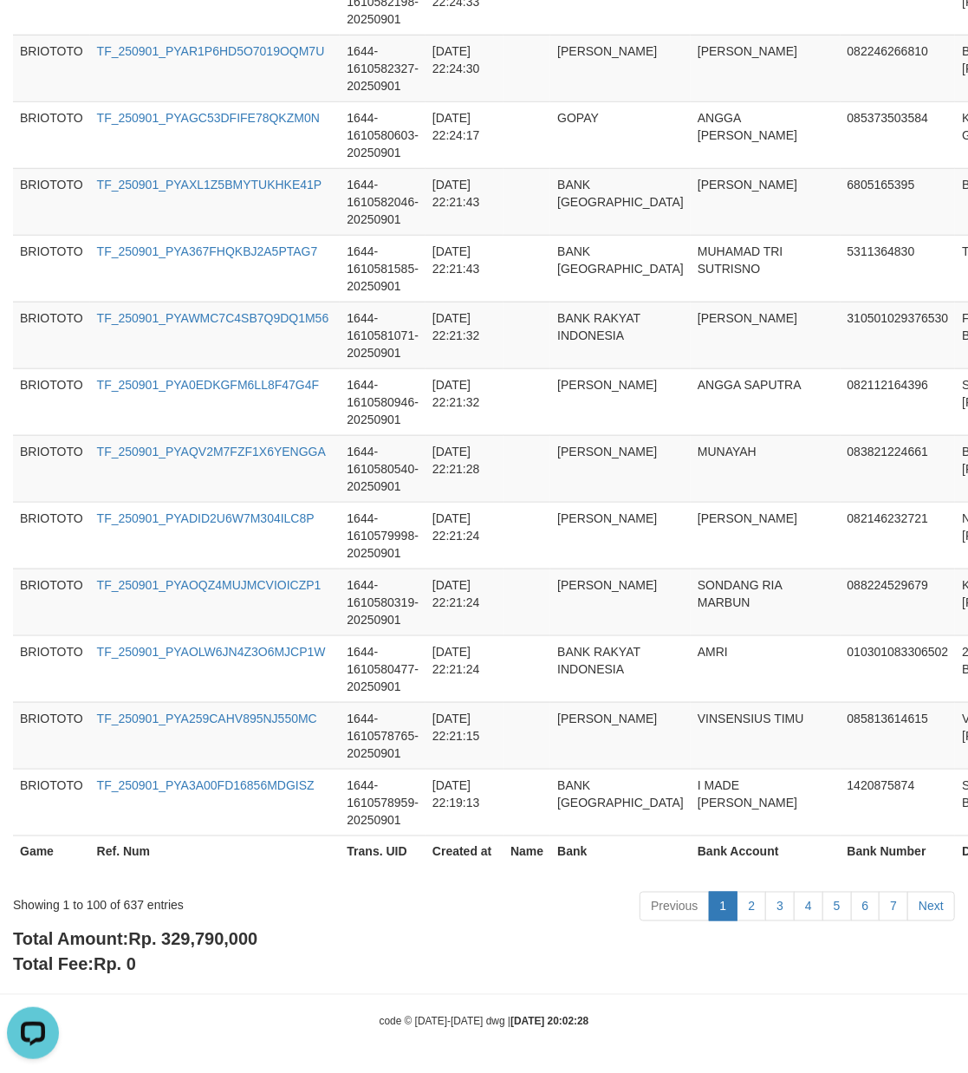
click at [247, 947] on span "Rp. 329,790,000" at bounding box center [192, 939] width 129 height 19
click at [127, 901] on div "Showing 1 to 100 of 637 entries" at bounding box center [201, 902] width 377 height 24
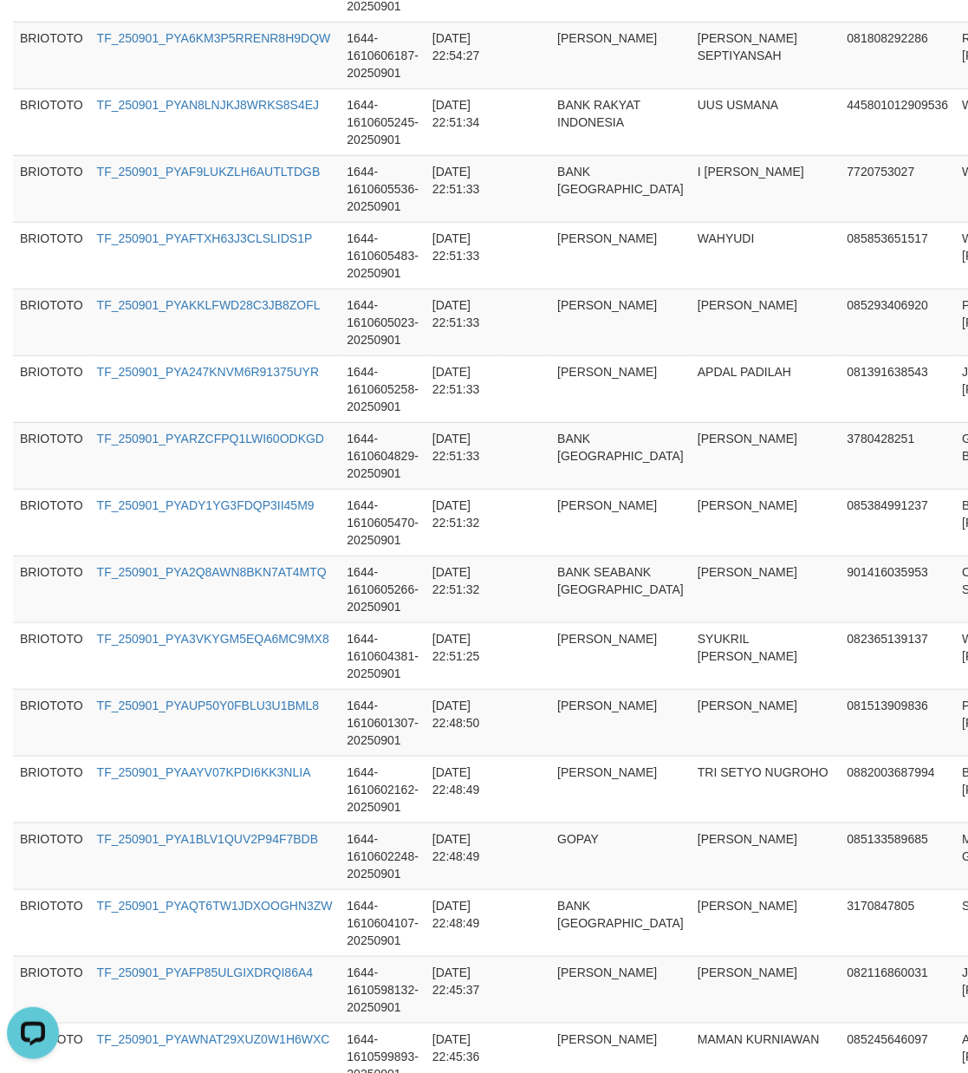
scroll to position [0, 0]
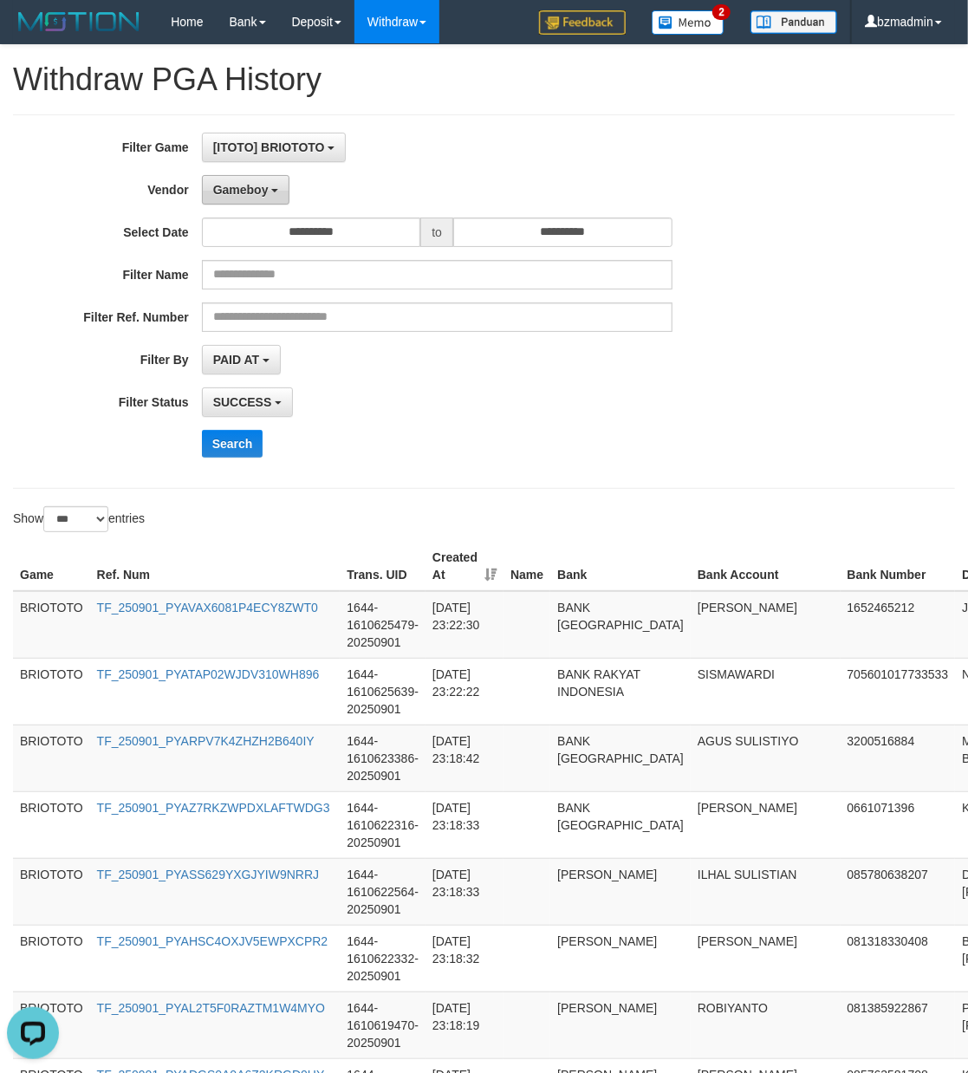
click at [255, 188] on span "Gameboy" at bounding box center [240, 190] width 55 height 14
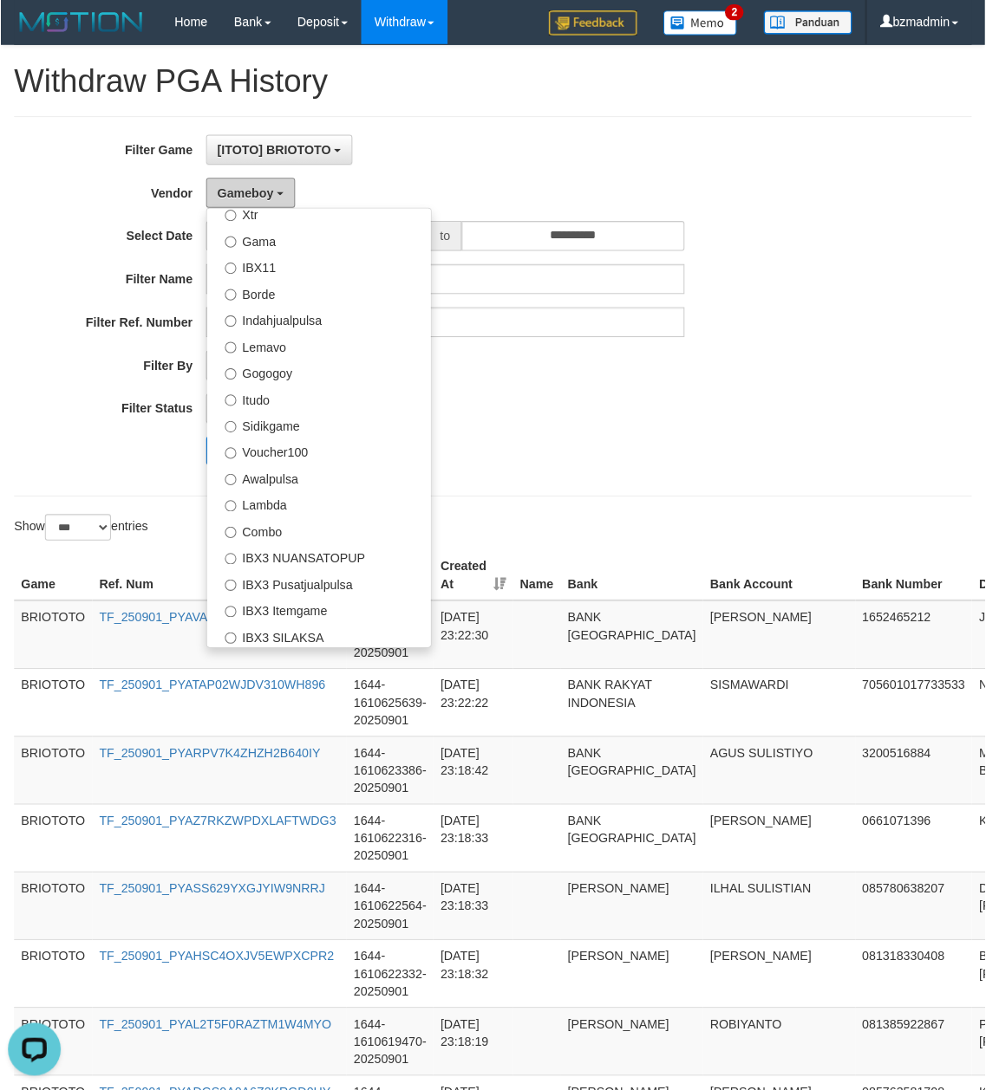
scroll to position [264, 0]
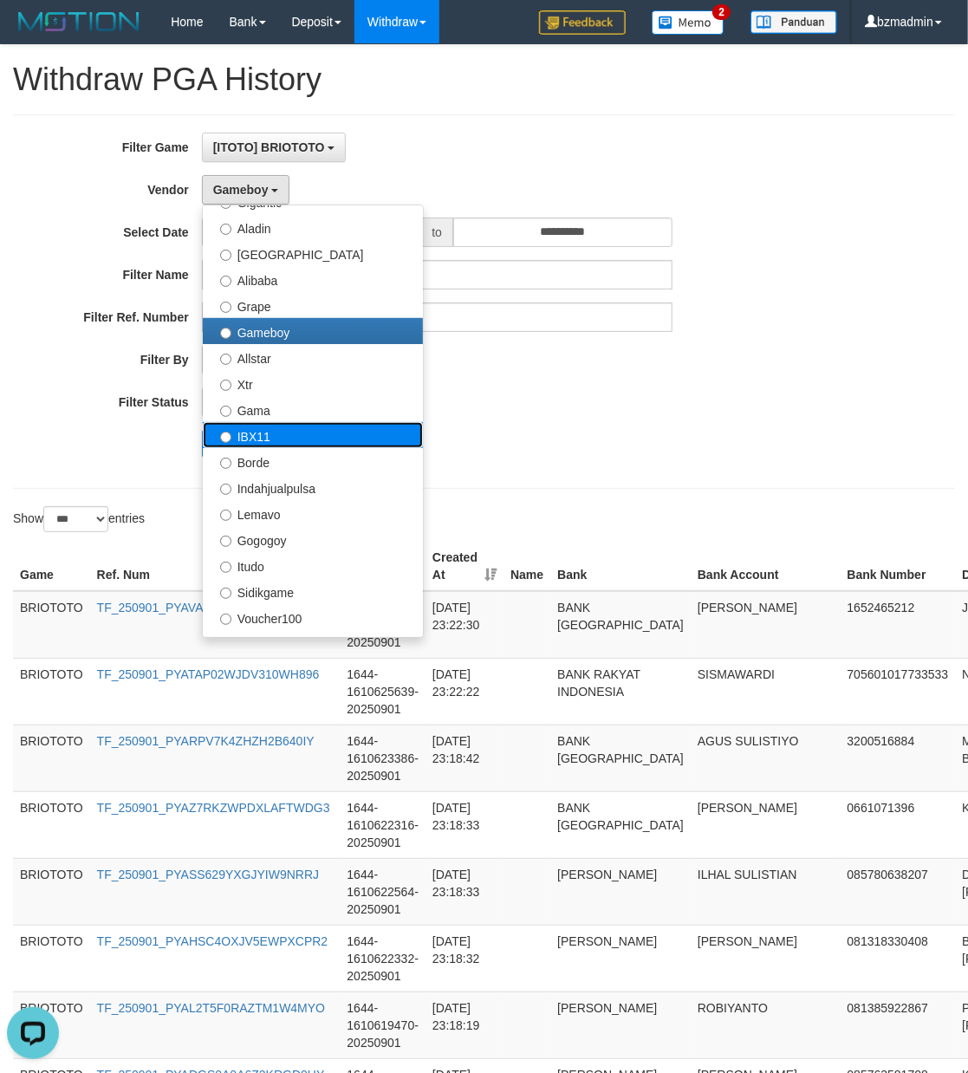
click at [267, 442] on label "IBX11" at bounding box center [313, 435] width 220 height 26
select select "**********"
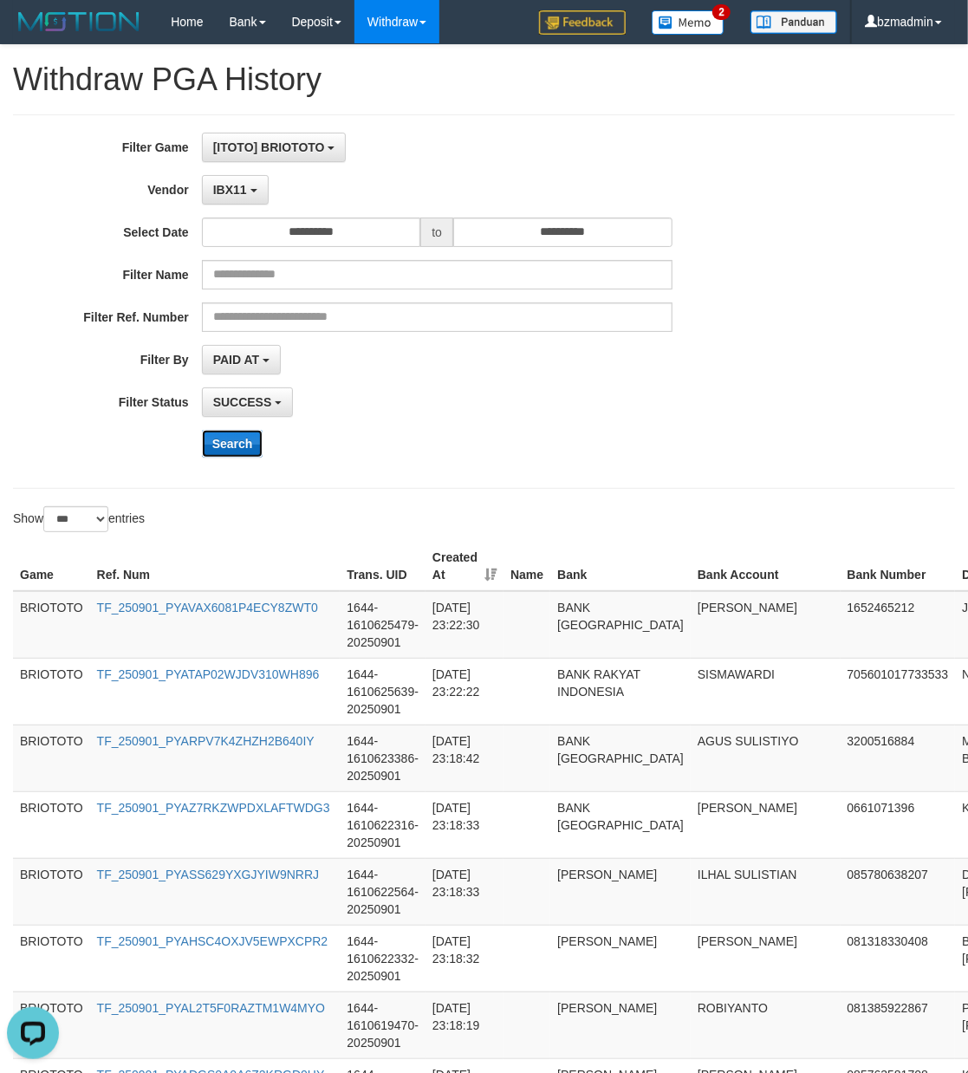
click at [234, 445] on button "Search" at bounding box center [233, 444] width 62 height 28
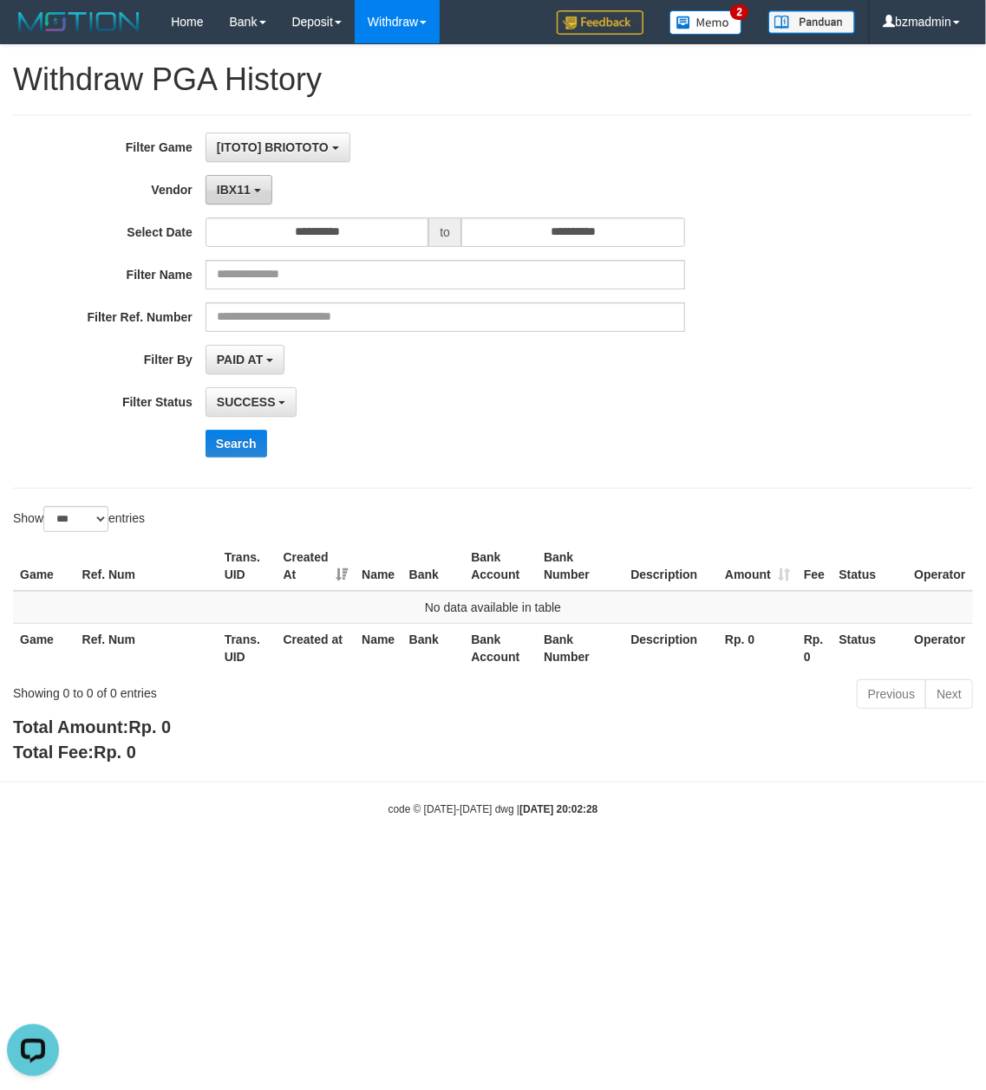
click at [224, 188] on span "IBX11" at bounding box center [234, 190] width 34 height 14
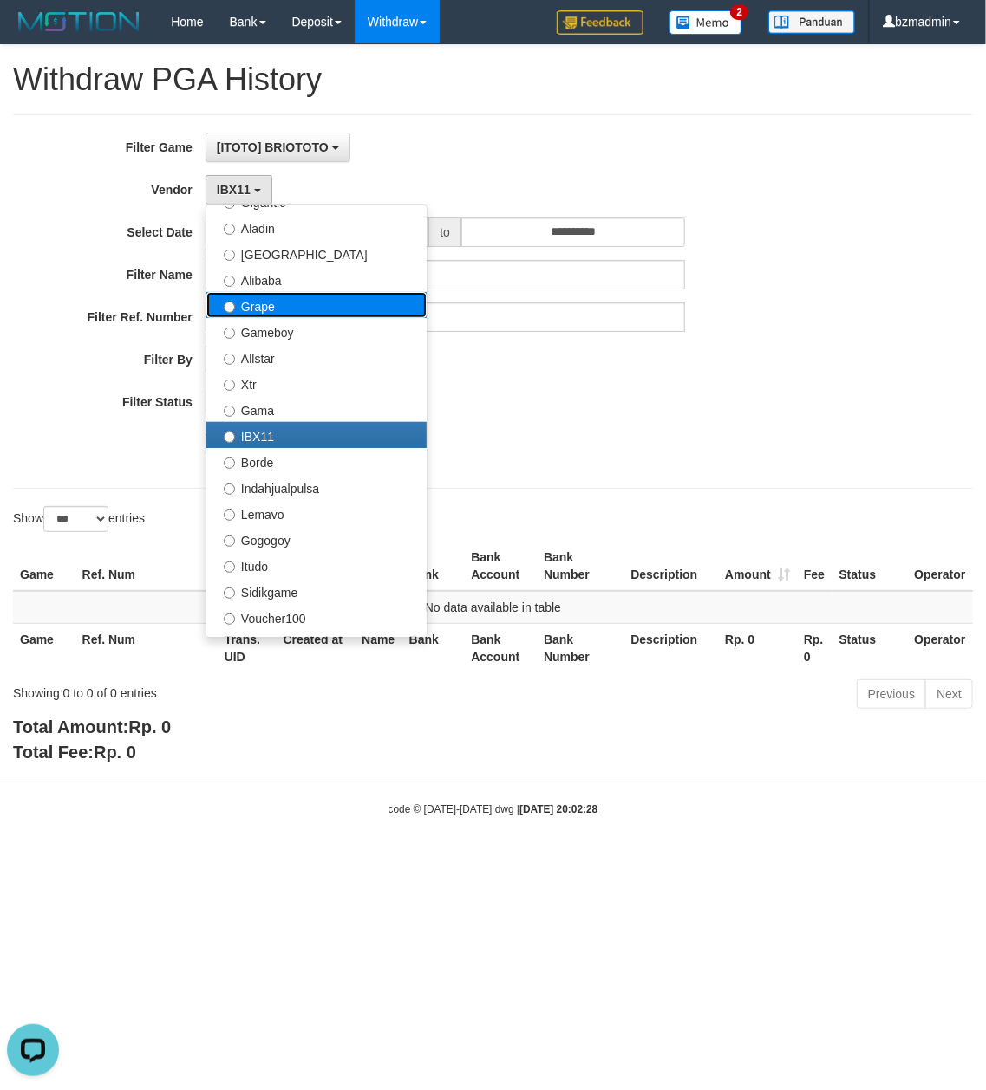
click at [316, 307] on label "Grape" at bounding box center [316, 305] width 220 height 26
select select "**********"
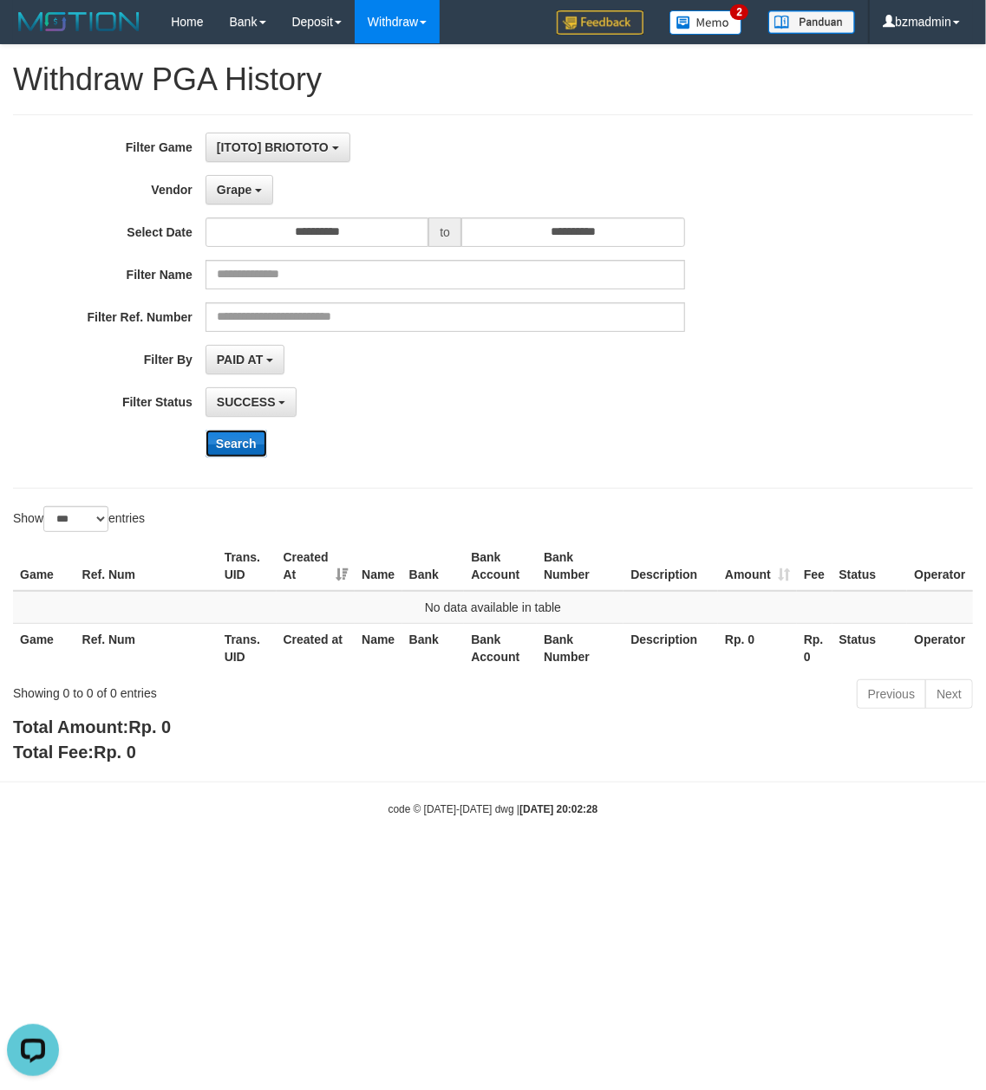
click at [237, 435] on button "Search" at bounding box center [236, 444] width 62 height 28
drag, startPoint x: 246, startPoint y: 188, endPoint x: 329, endPoint y: 449, distance: 273.9
click at [246, 188] on span "Grape" at bounding box center [234, 190] width 35 height 14
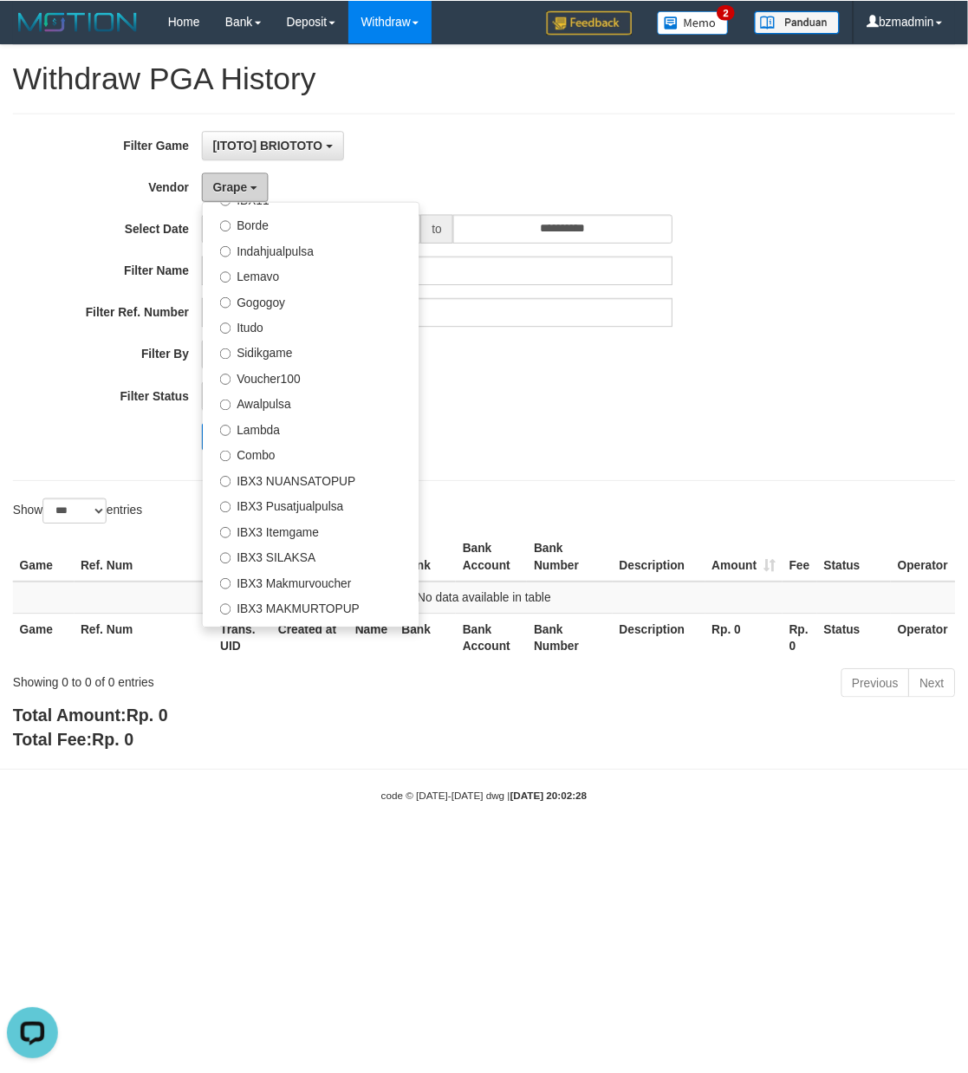
scroll to position [648, 0]
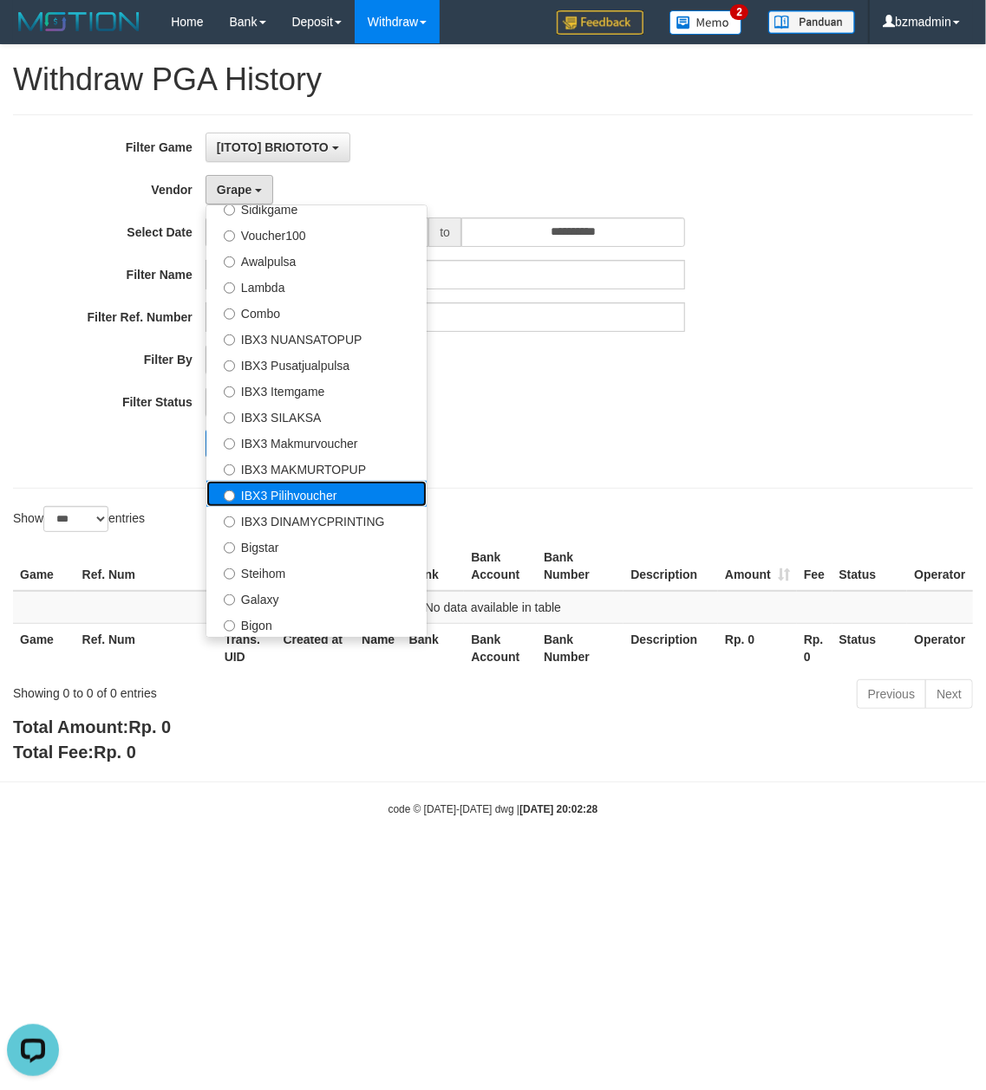
click at [354, 492] on label "IBX3 Pilihvoucher" at bounding box center [316, 494] width 220 height 26
select select "**********"
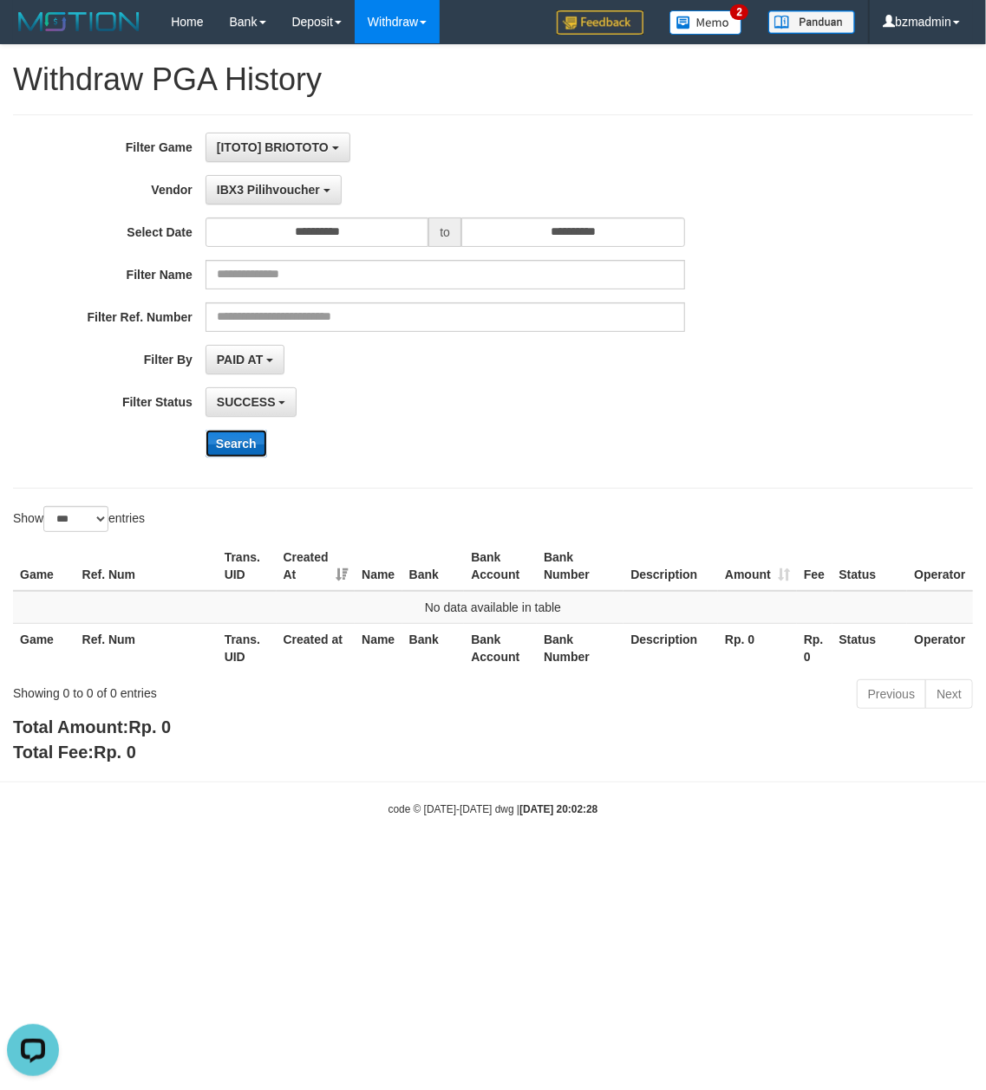
click at [260, 440] on button "Search" at bounding box center [236, 444] width 62 height 28
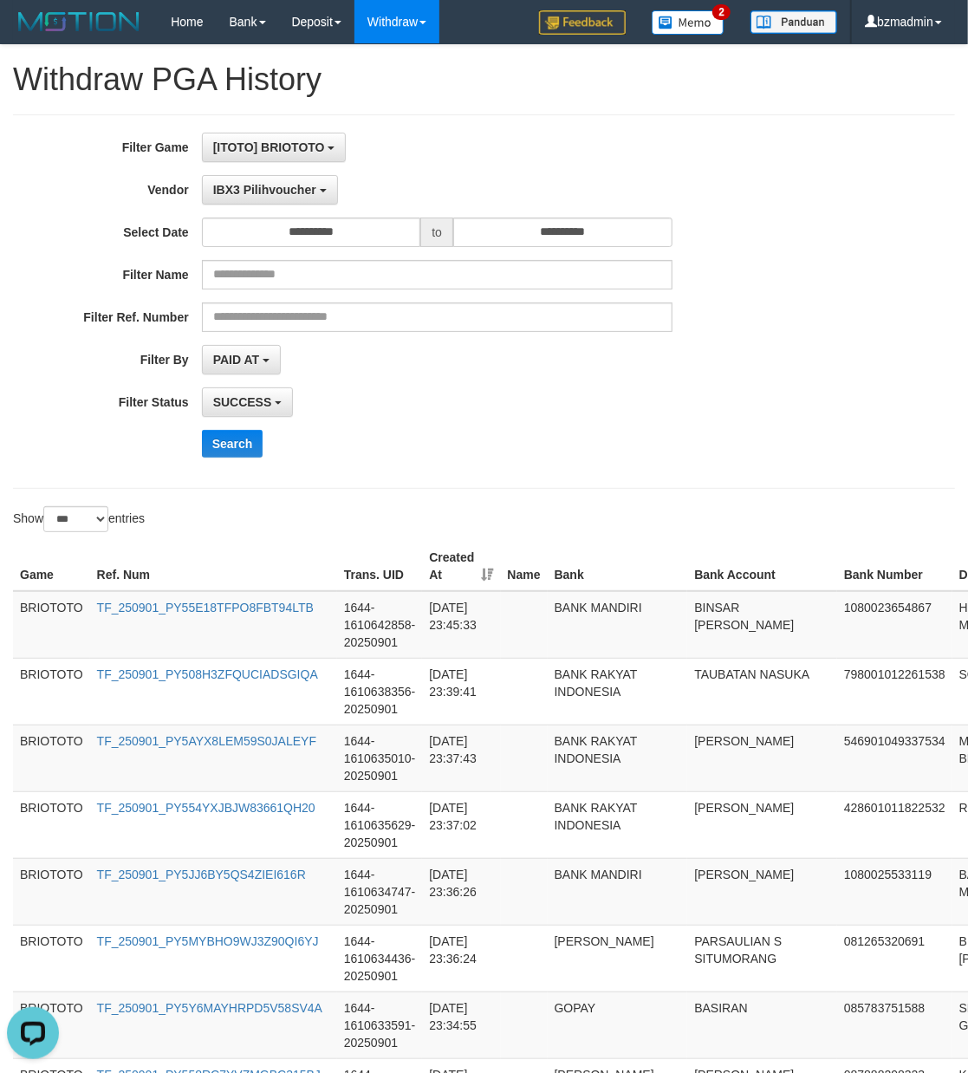
click at [782, 471] on div "**********" at bounding box center [403, 302] width 807 height 338
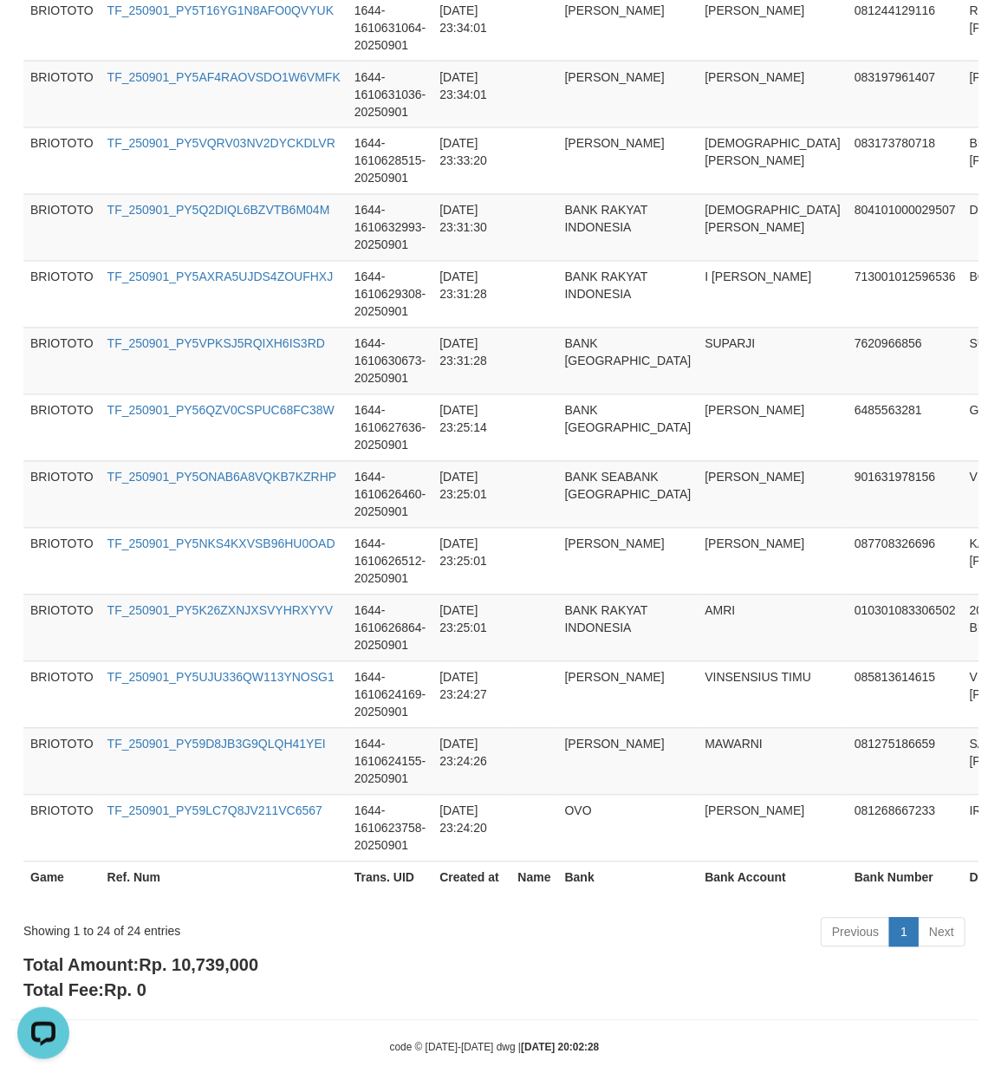
scroll to position [1367, 0]
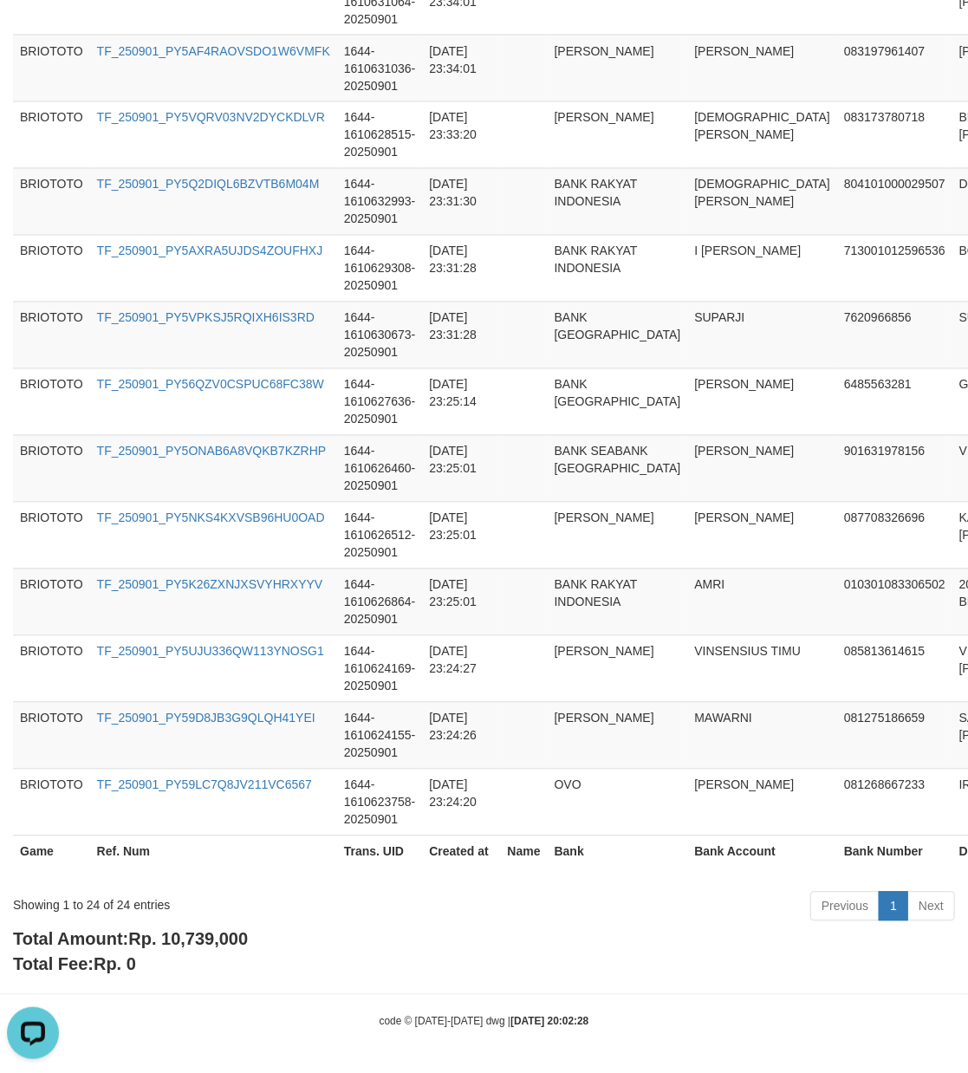
click at [213, 950] on div "Total Amount: Rp. 10,739,000 Total Fee: Rp. 0" at bounding box center [484, 951] width 942 height 49
click at [127, 907] on div "Showing 1 to 24 of 24 entries" at bounding box center [201, 902] width 377 height 24
click at [120, 905] on div "Showing 1 to 24 of 24 entries" at bounding box center [201, 902] width 377 height 24
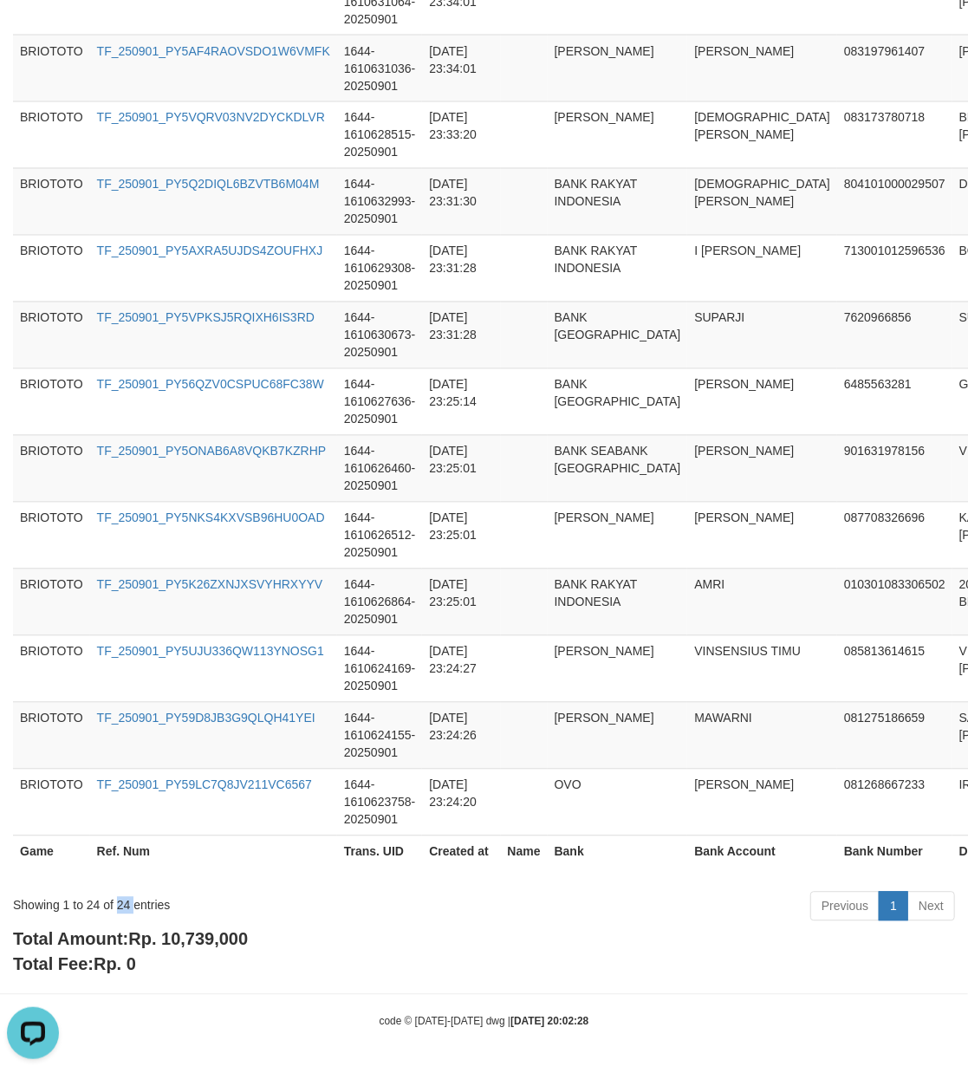
click at [120, 905] on div "Showing 1 to 24 of 24 entries" at bounding box center [201, 902] width 377 height 24
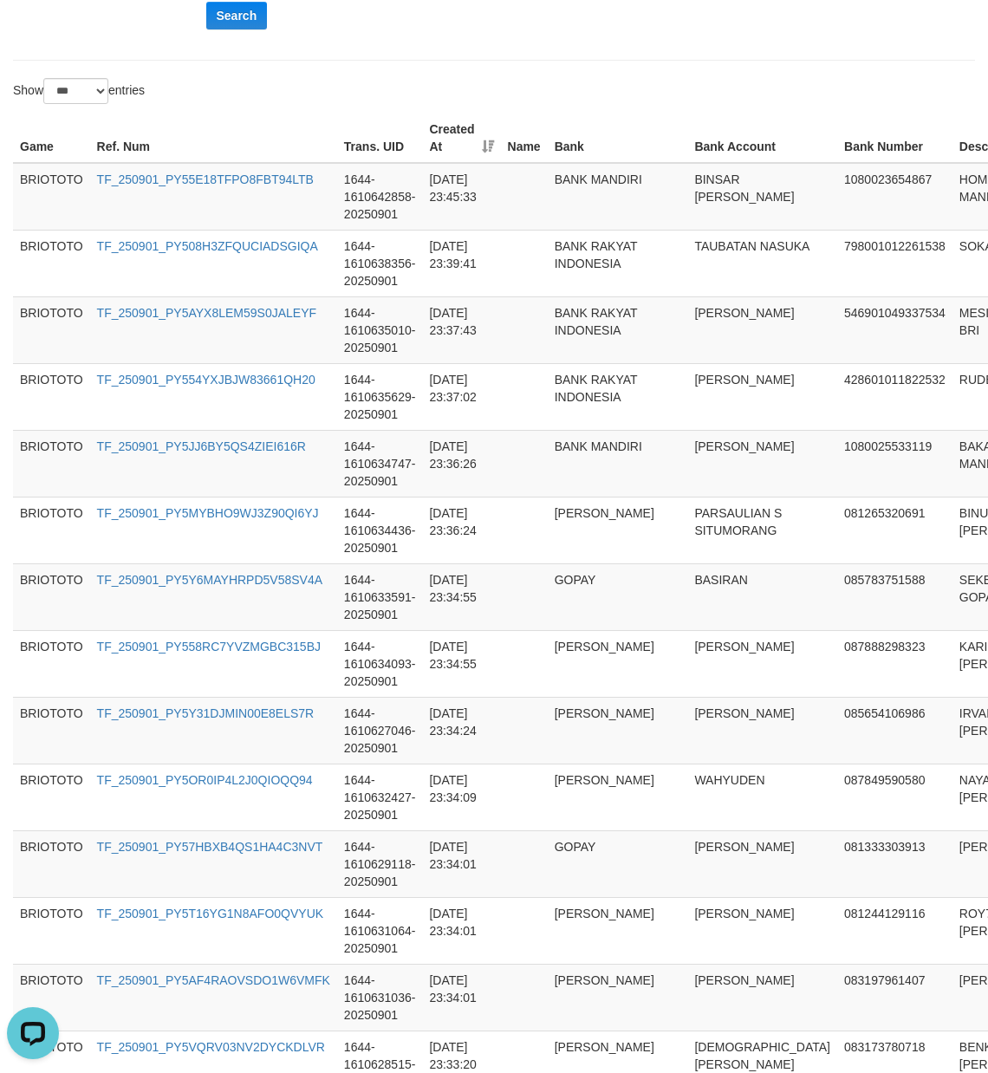
scroll to position [0, 0]
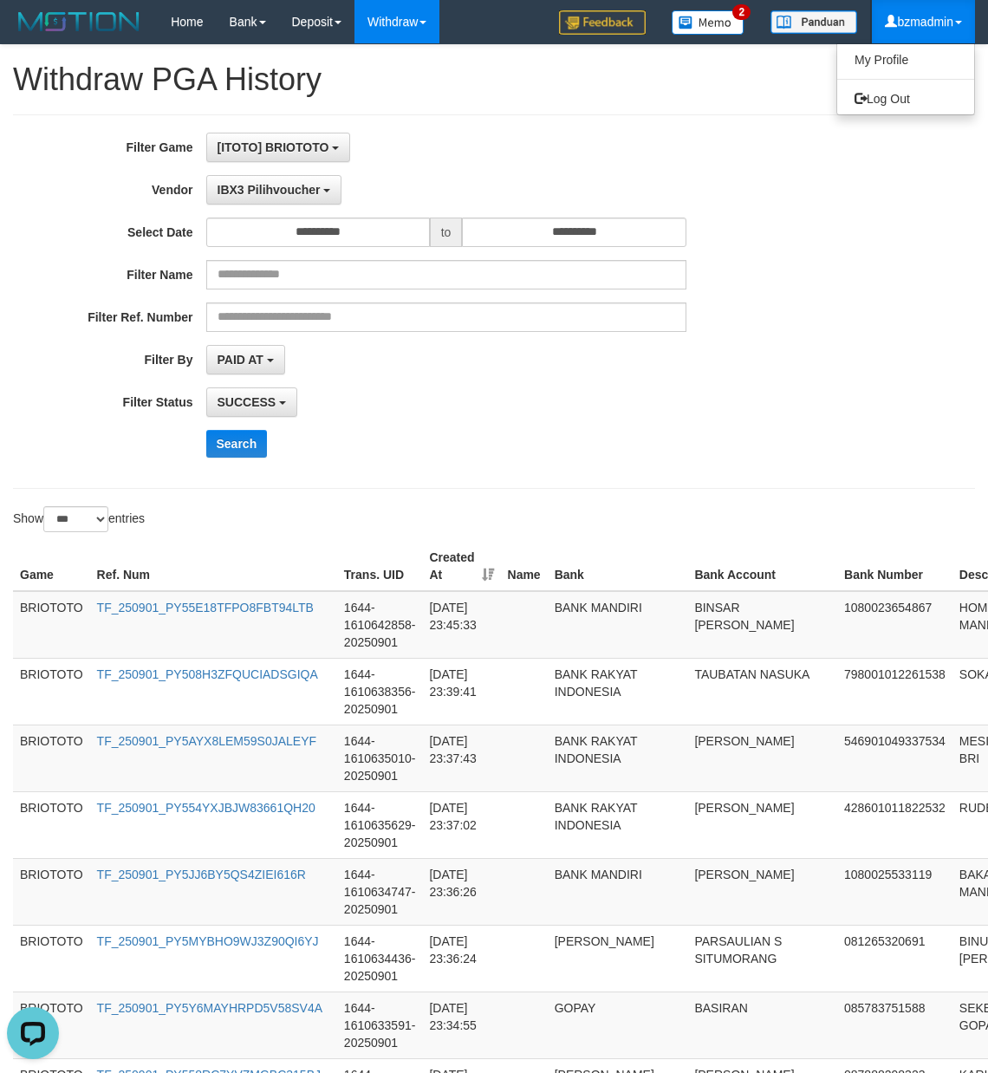
click at [938, 24] on link "bzmadmin" at bounding box center [923, 21] width 103 height 43
click at [909, 94] on link "Log Out" at bounding box center [905, 99] width 137 height 23
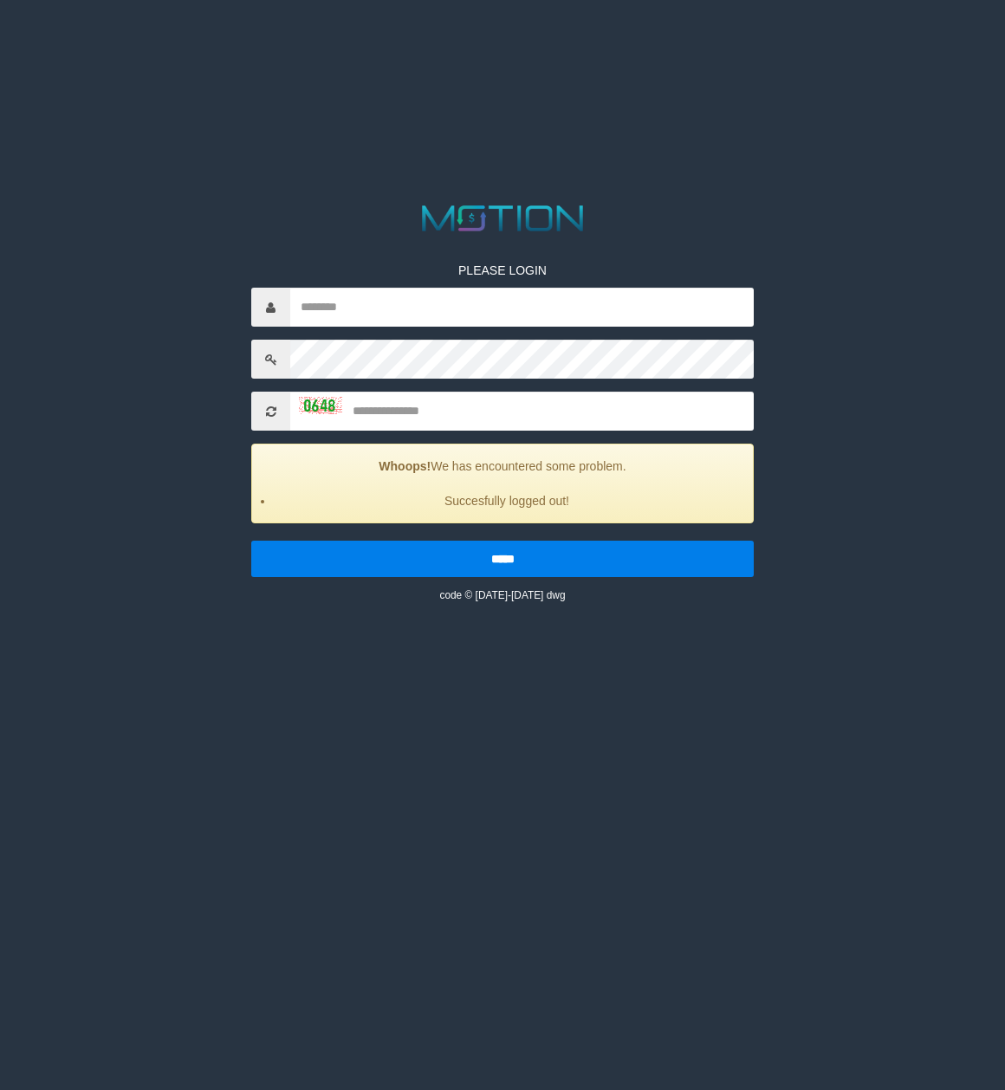
click at [822, 43] on html "PLEASE LOGIN Whoops! We has encountered some problem. Succesfully logged out! *…" at bounding box center [502, 21] width 1005 height 43
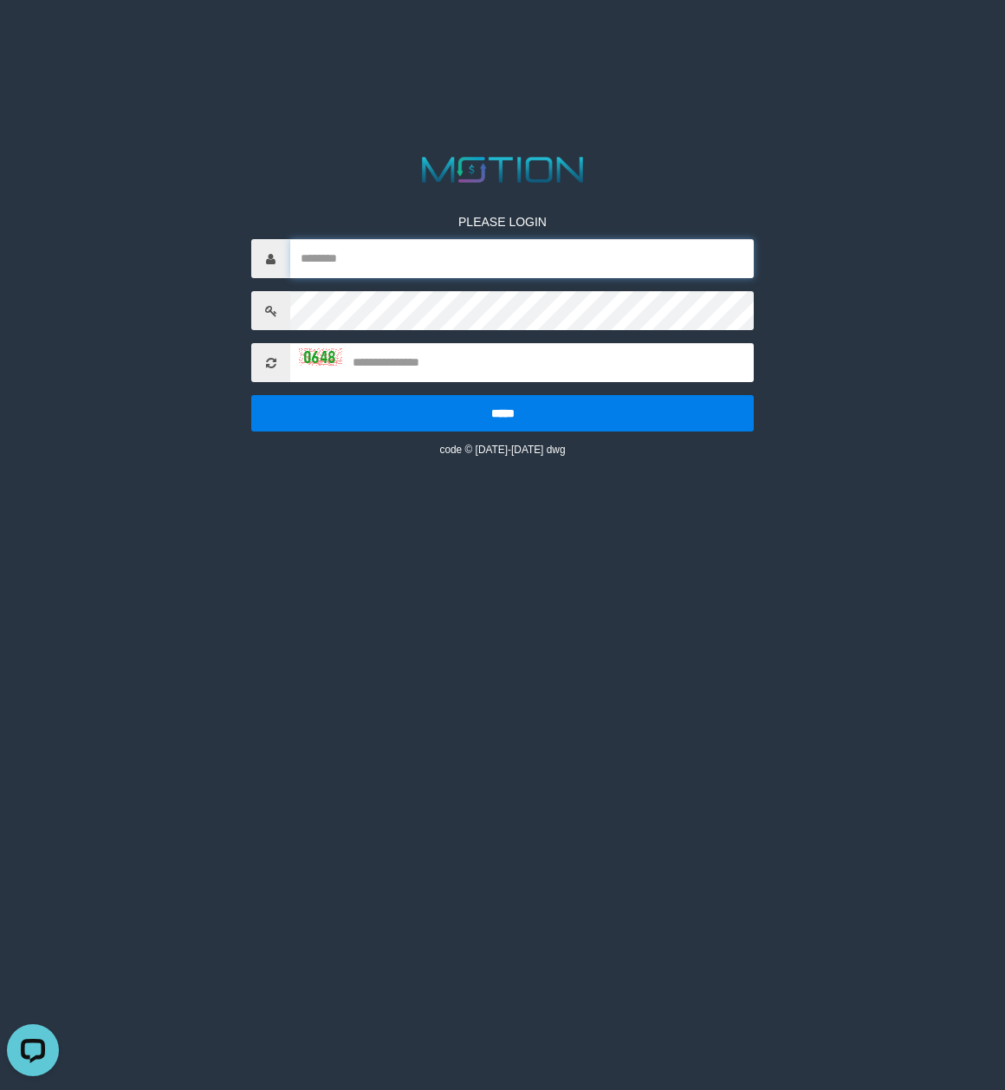
drag, startPoint x: 646, startPoint y: 255, endPoint x: 673, endPoint y: 274, distance: 33.7
click at [646, 255] on input "text" at bounding box center [522, 258] width 464 height 39
paste input "********"
type input "********"
click at [459, 358] on input "text" at bounding box center [522, 362] width 464 height 39
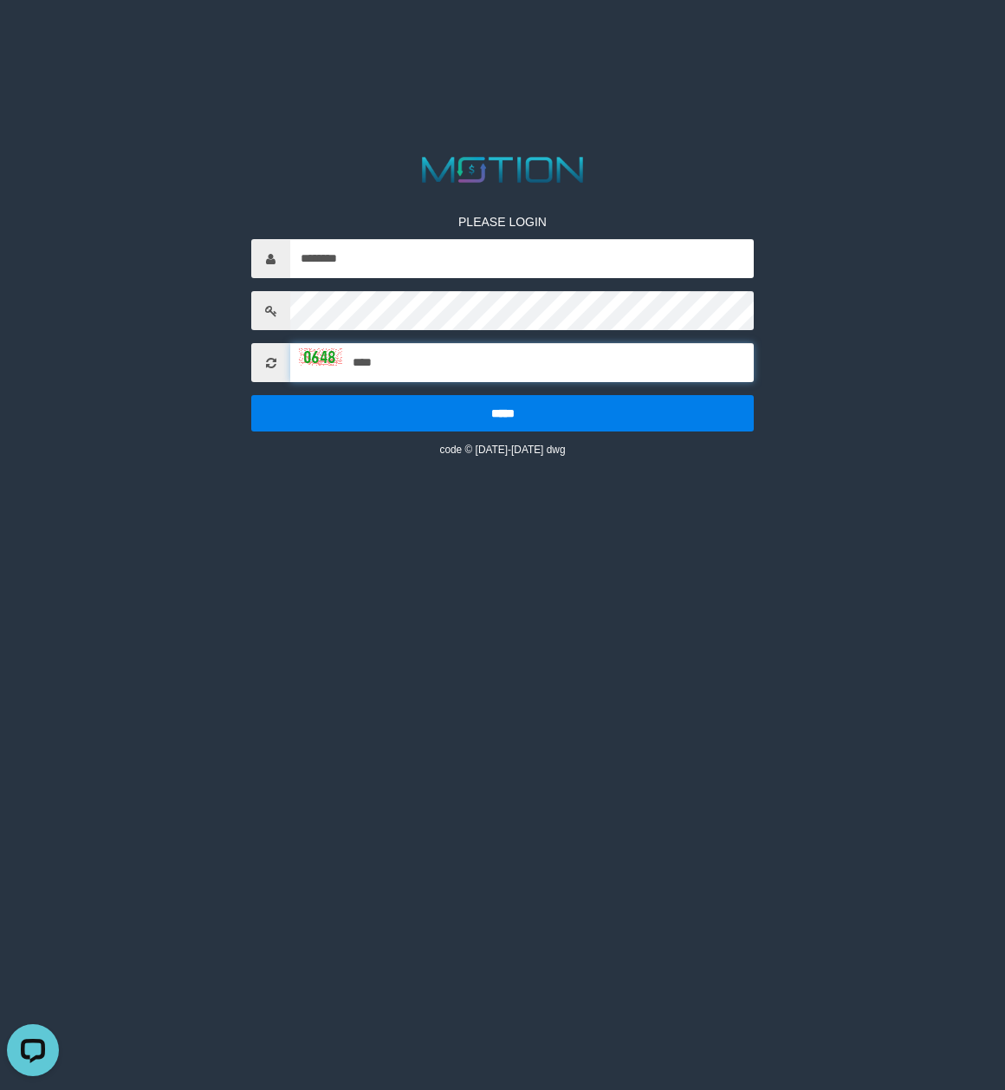
type input "****"
click at [251, 395] on input "*****" at bounding box center [502, 413] width 503 height 36
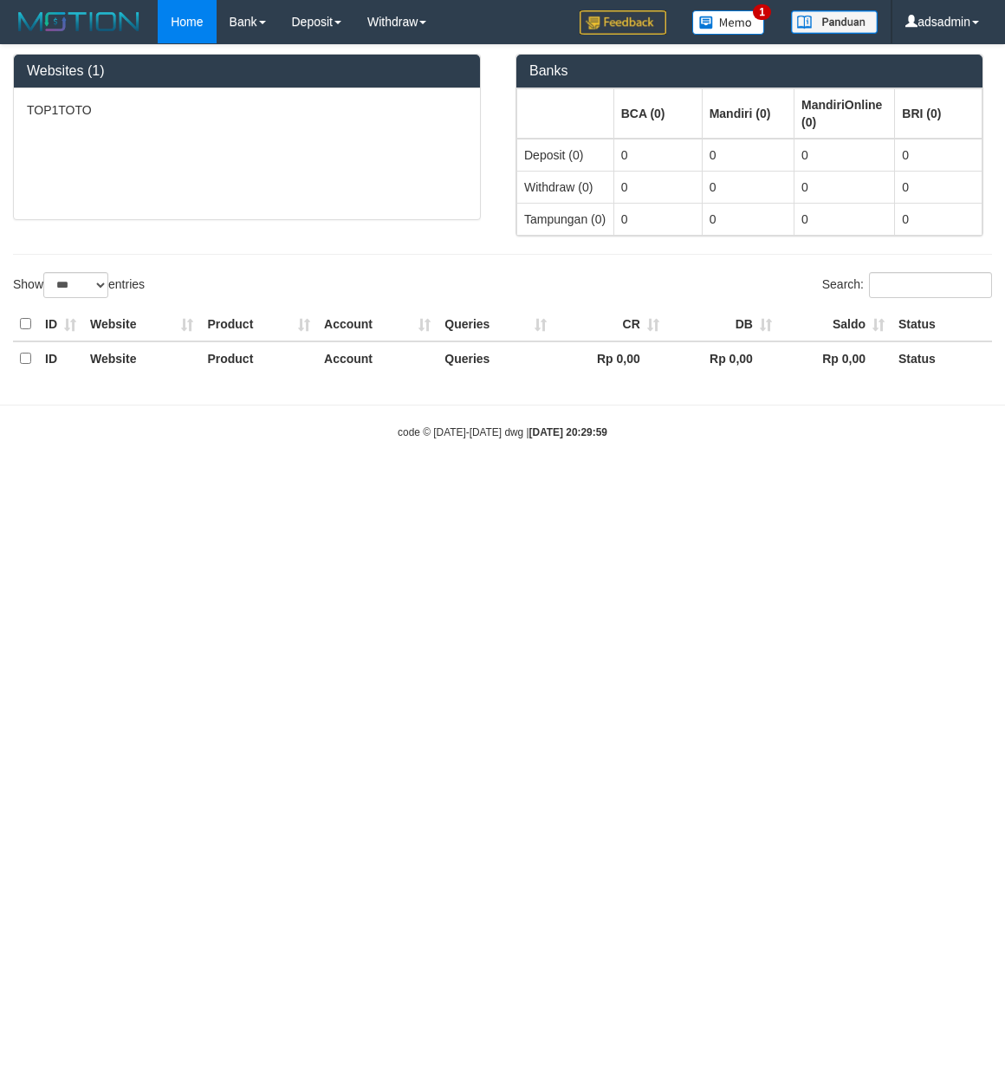
select select "***"
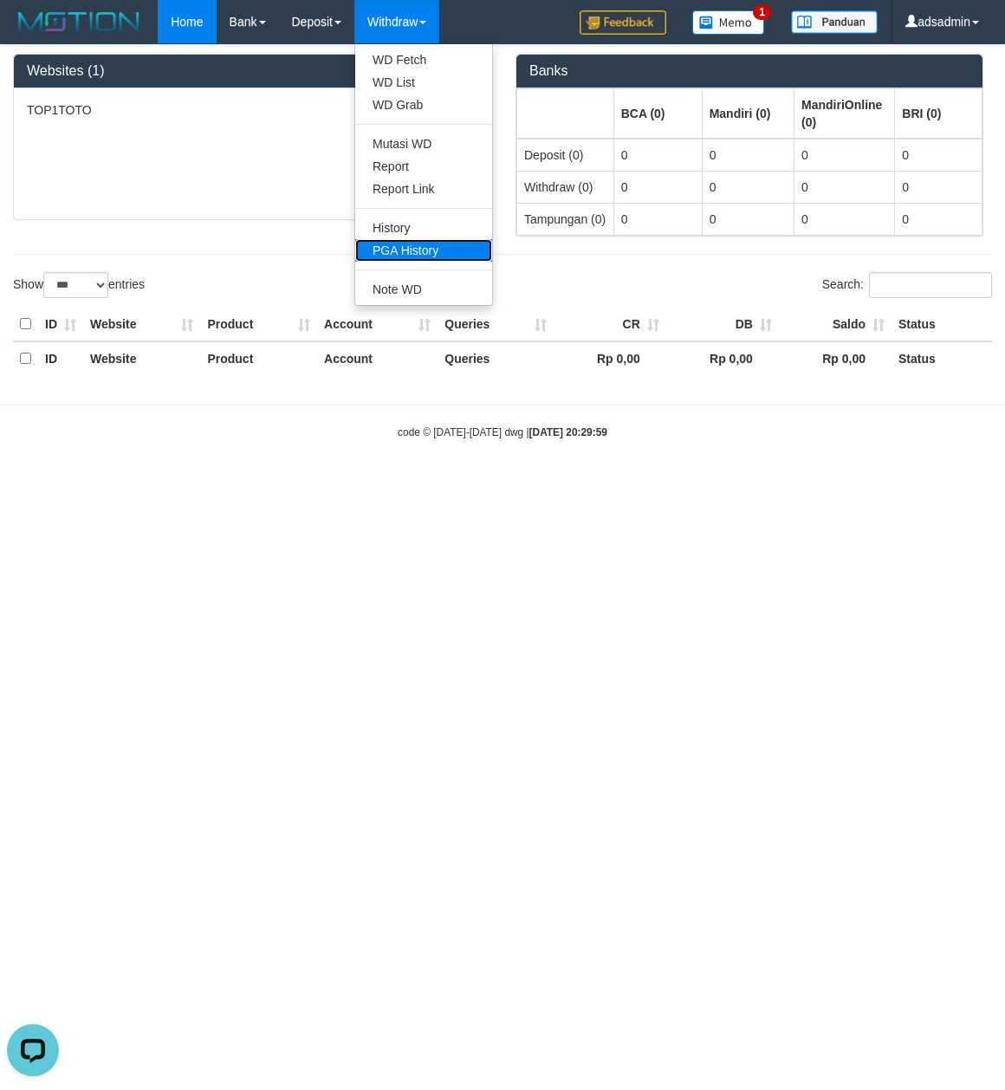
click at [433, 244] on link "PGA History" at bounding box center [423, 250] width 137 height 23
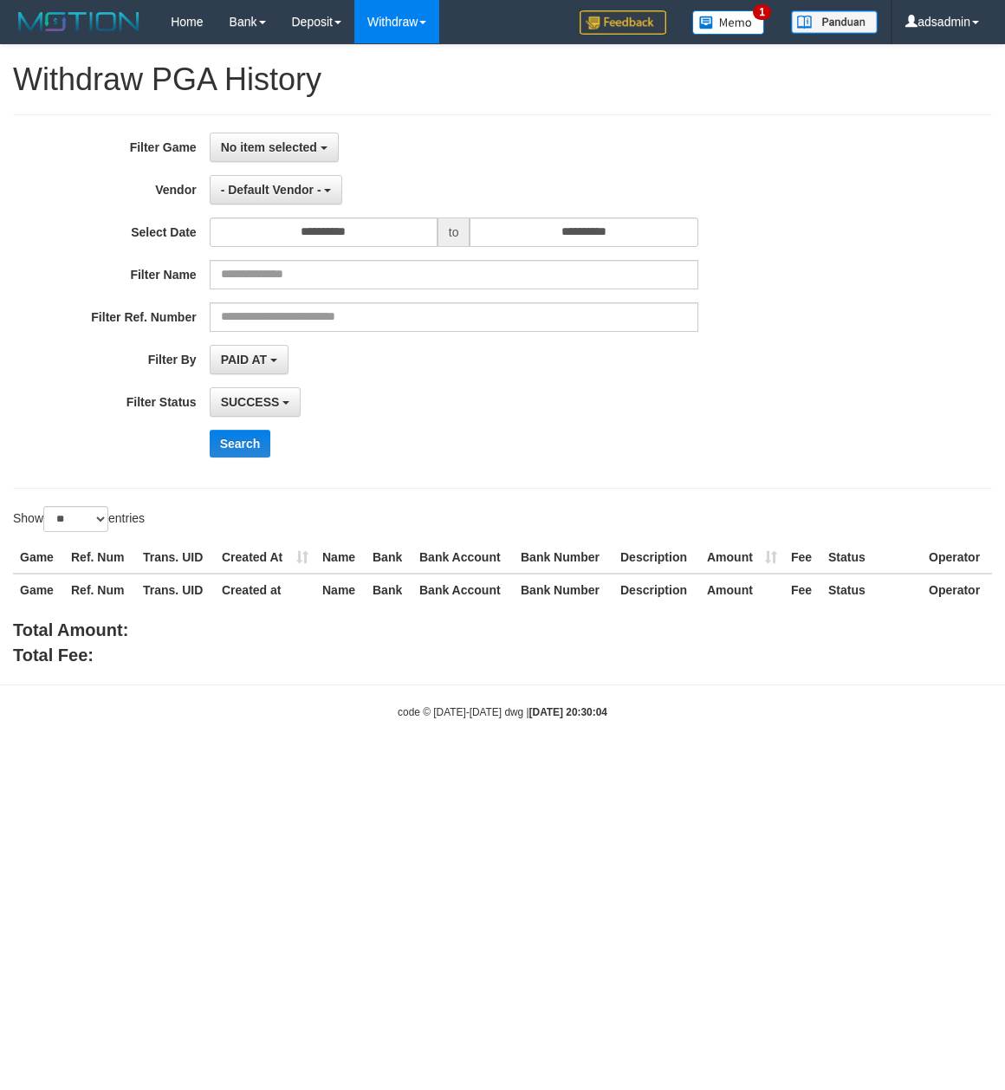
select select
select select "**"
click at [317, 154] on button "No item selected" at bounding box center [274, 147] width 129 height 29
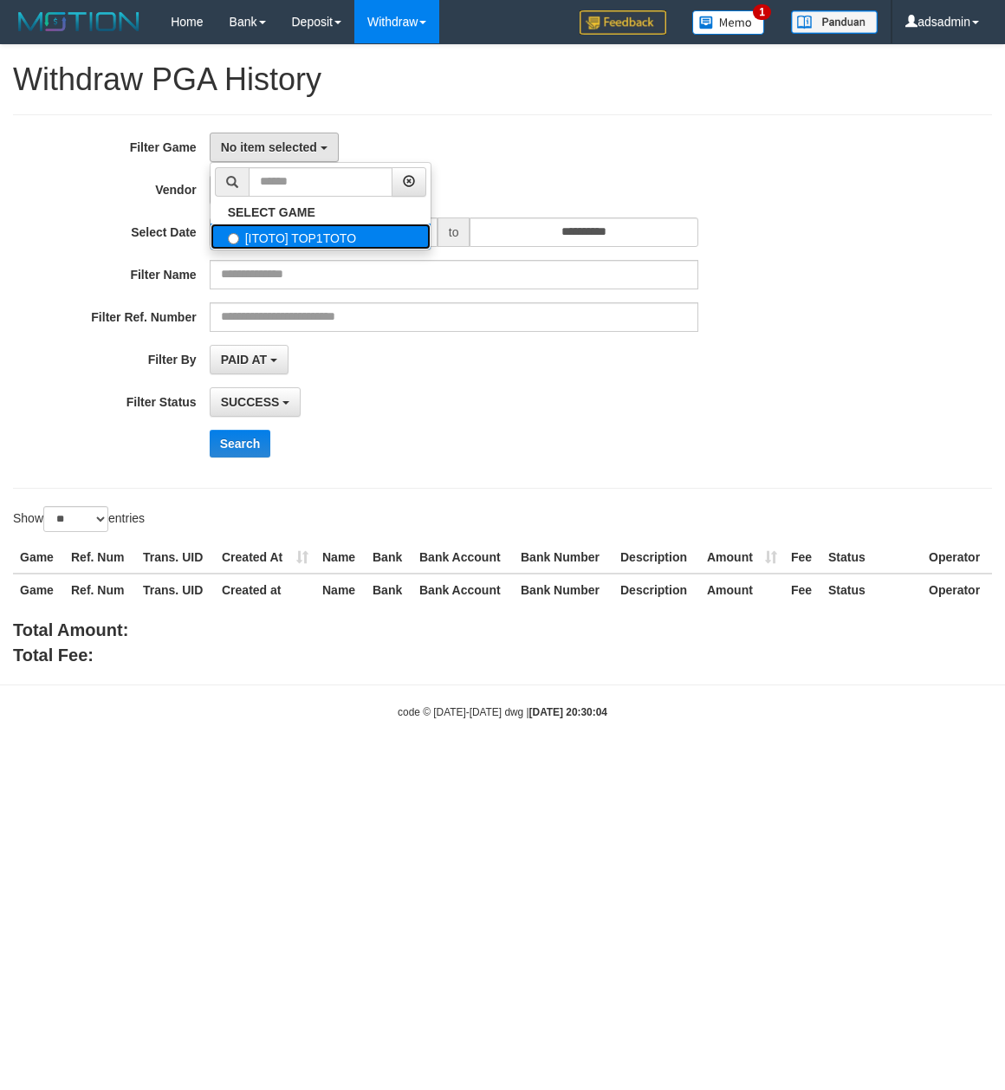
click at [368, 244] on label "[ITOTO] TOP1TOTO" at bounding box center [321, 237] width 220 height 26
select select "***"
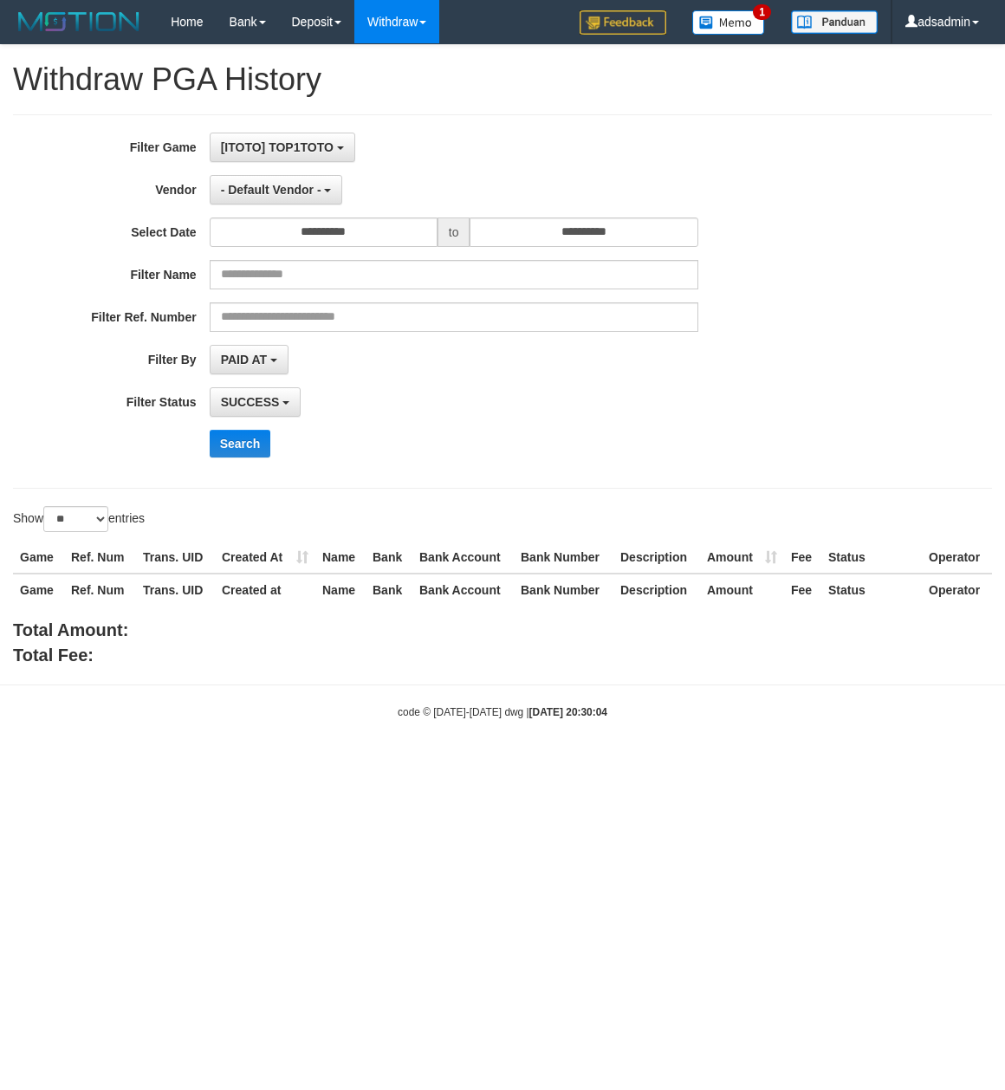
scroll to position [15, 0]
click at [312, 192] on span "- Default Vendor -" at bounding box center [271, 190] width 101 height 14
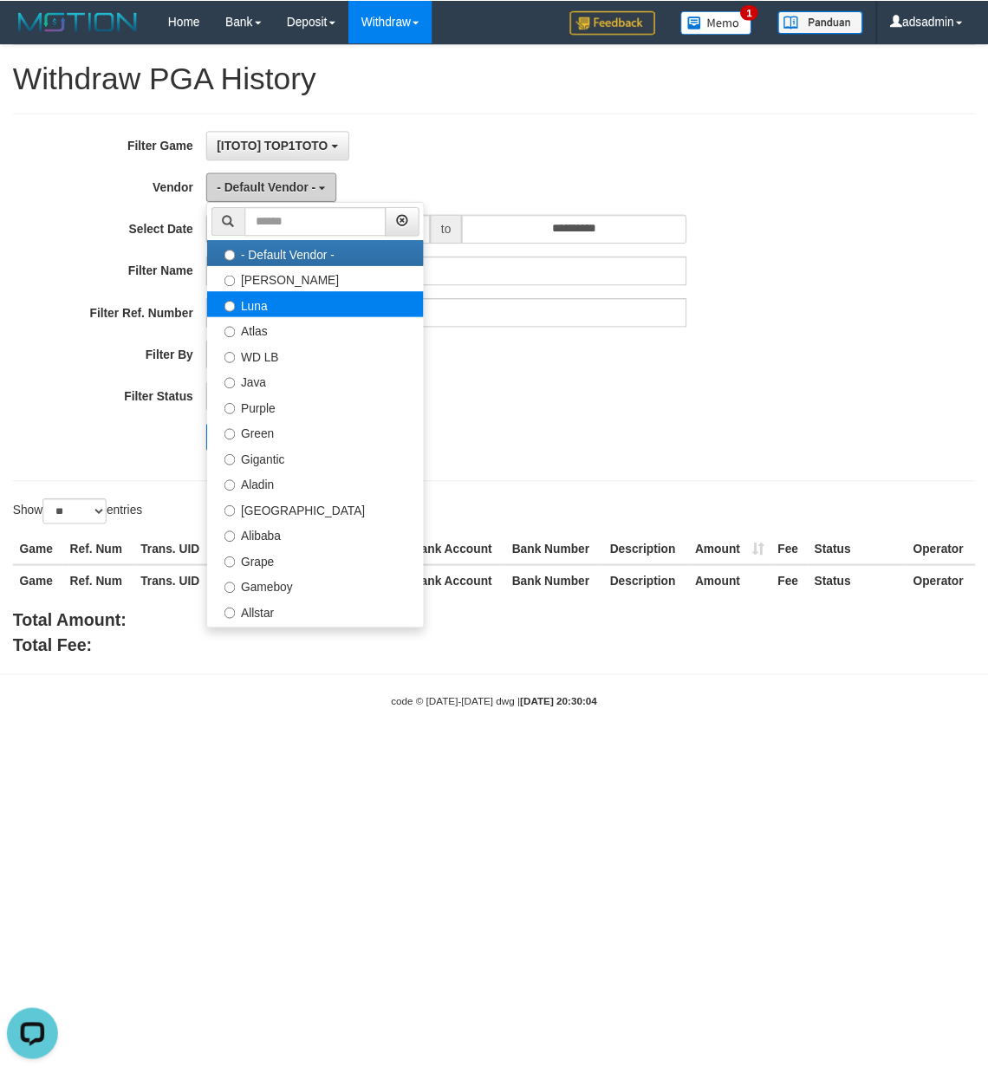
scroll to position [0, 0]
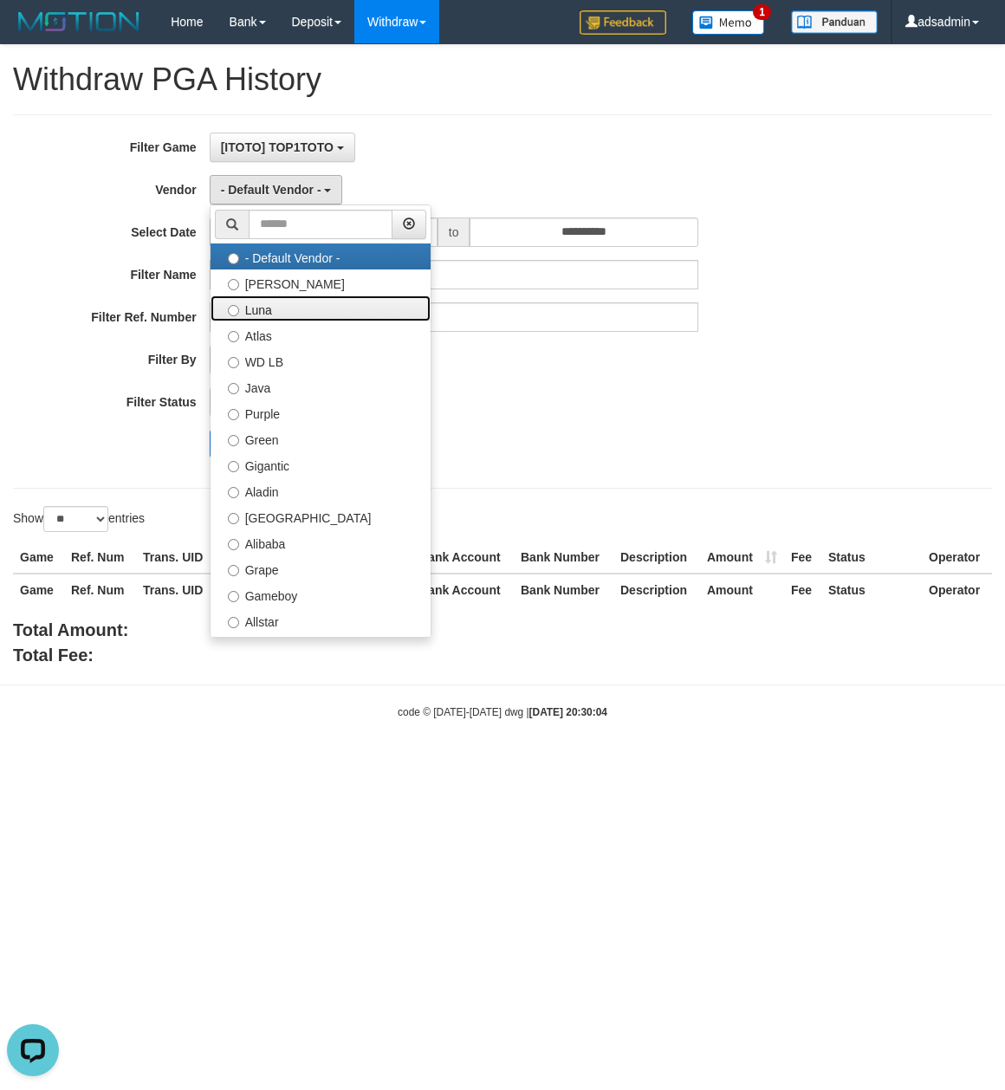
click at [254, 313] on label "Luna" at bounding box center [321, 309] width 220 height 26
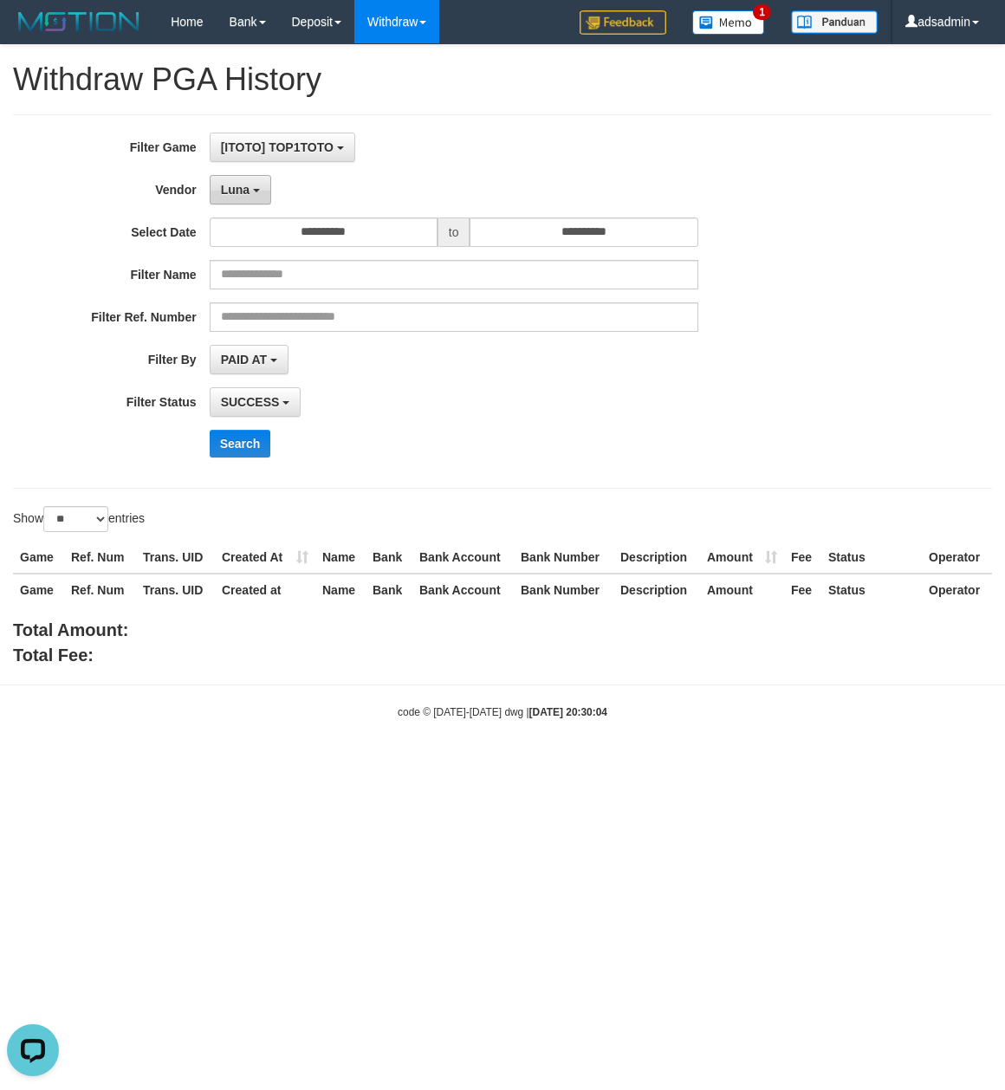
drag, startPoint x: 250, startPoint y: 181, endPoint x: 246, endPoint y: 218, distance: 37.4
click at [248, 184] on button "Luna" at bounding box center [241, 189] width 62 height 29
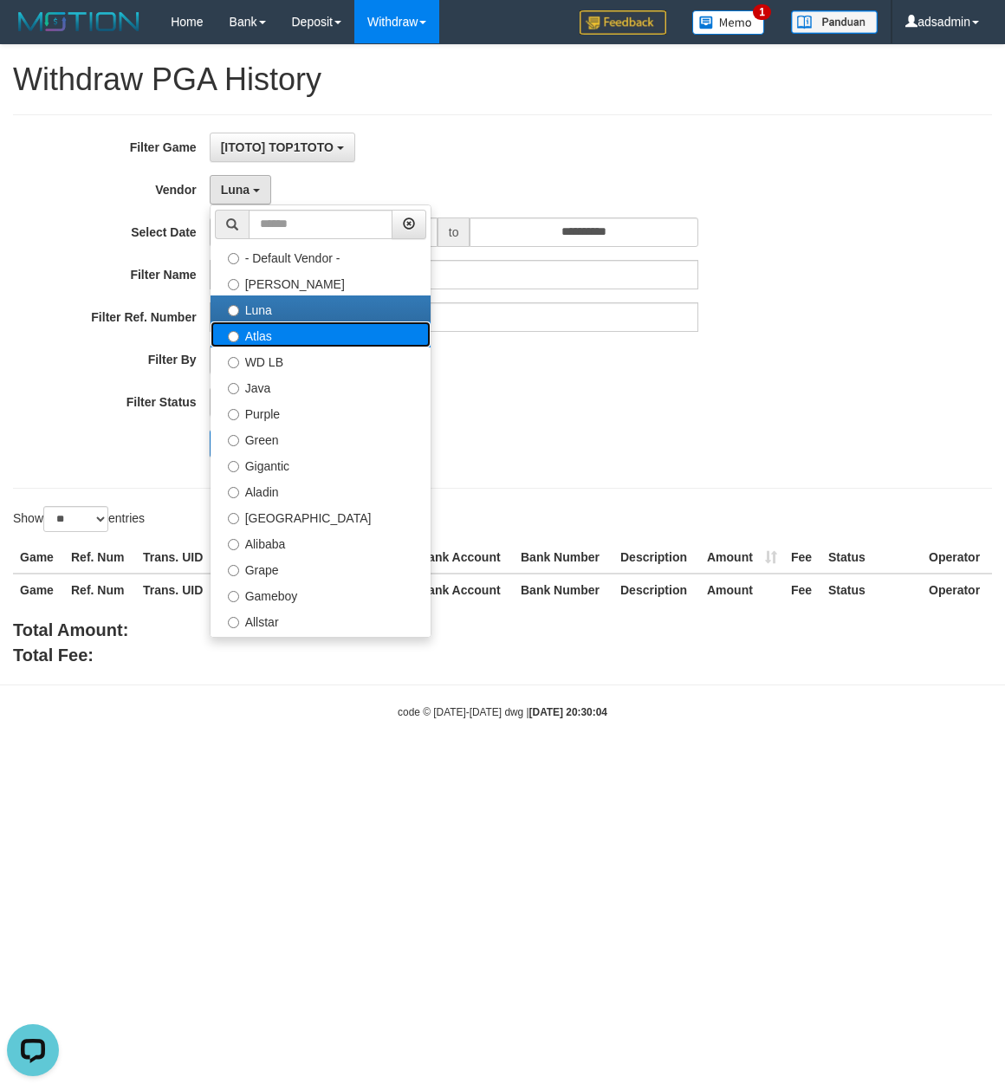
click at [284, 348] on label "Atlas" at bounding box center [321, 335] width 220 height 26
select select "**********"
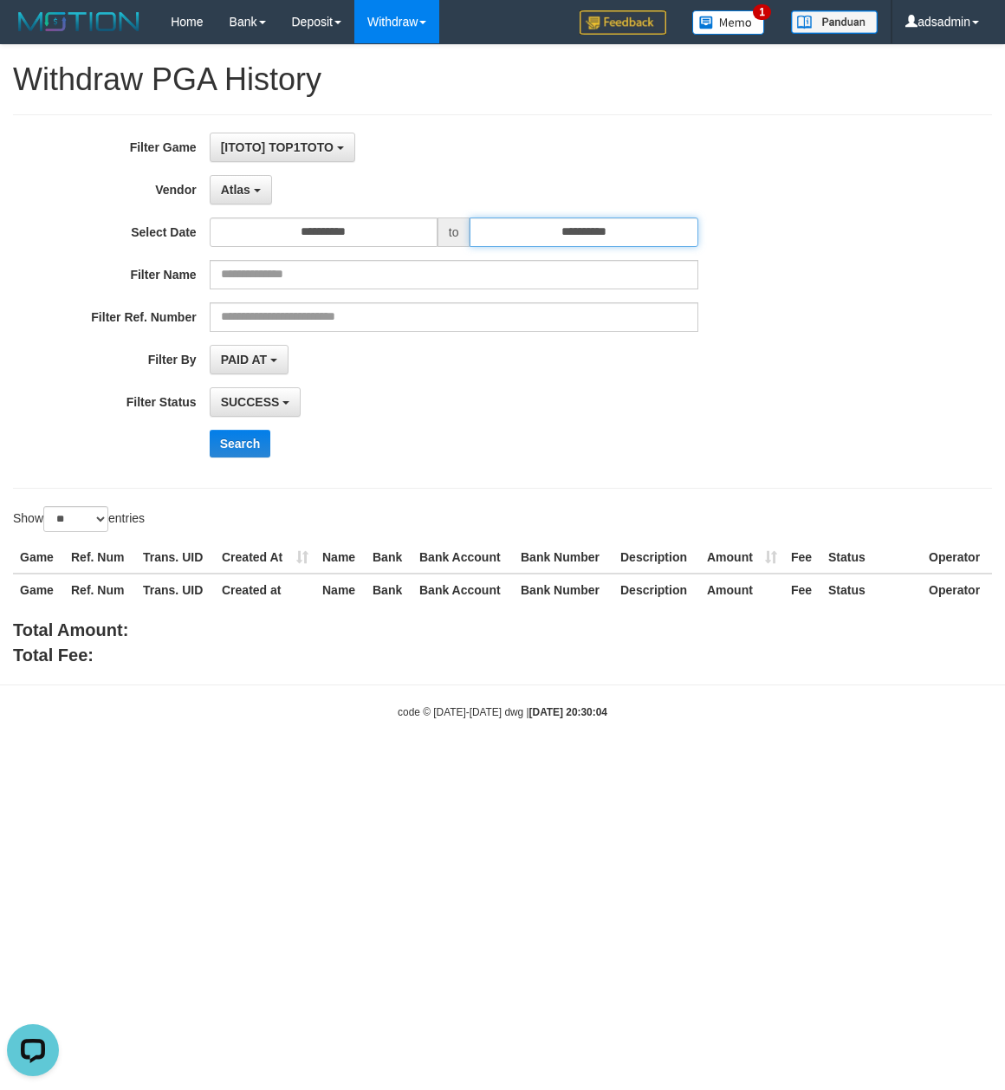
click at [607, 236] on input "**********" at bounding box center [584, 232] width 228 height 29
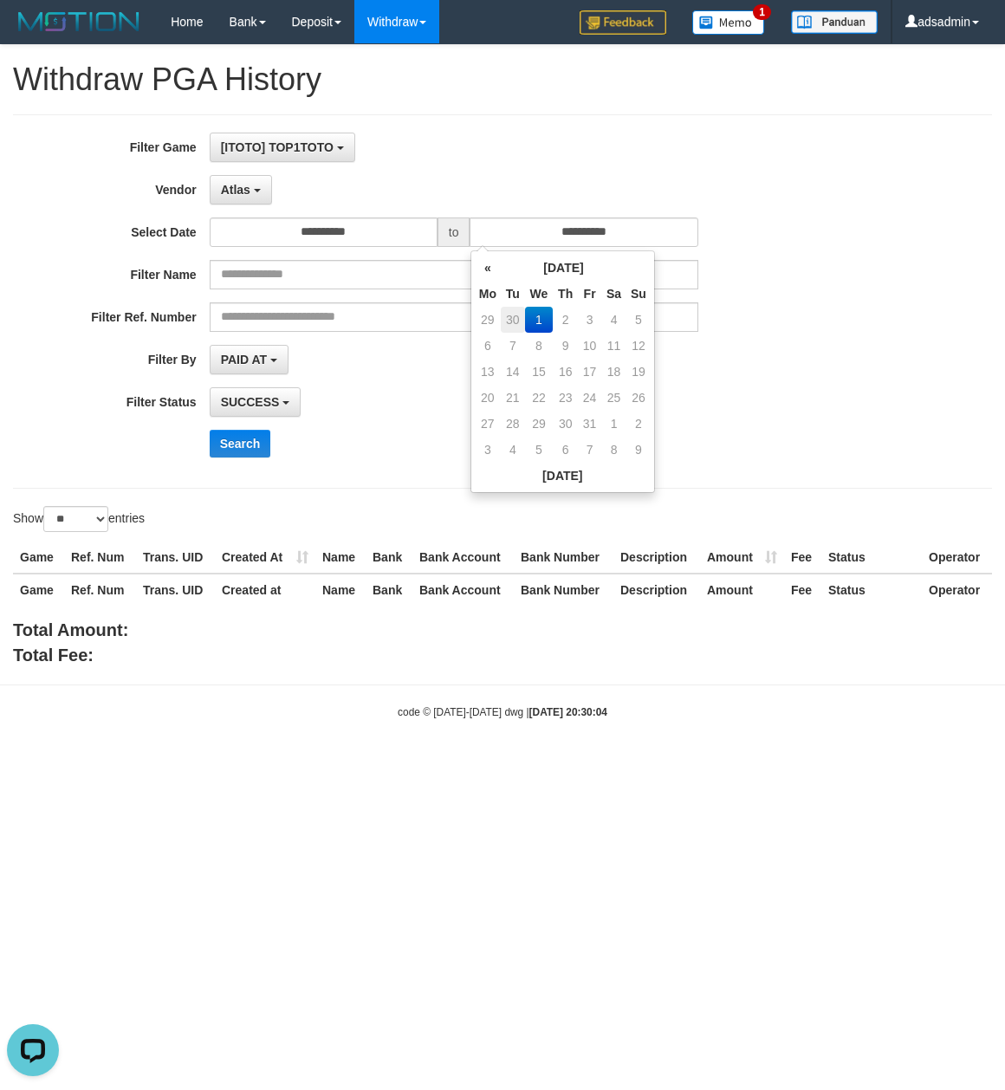
click at [507, 322] on td "30" at bounding box center [513, 320] width 24 height 26
type input "**********"
click at [486, 345] on td "1" at bounding box center [488, 346] width 26 height 26
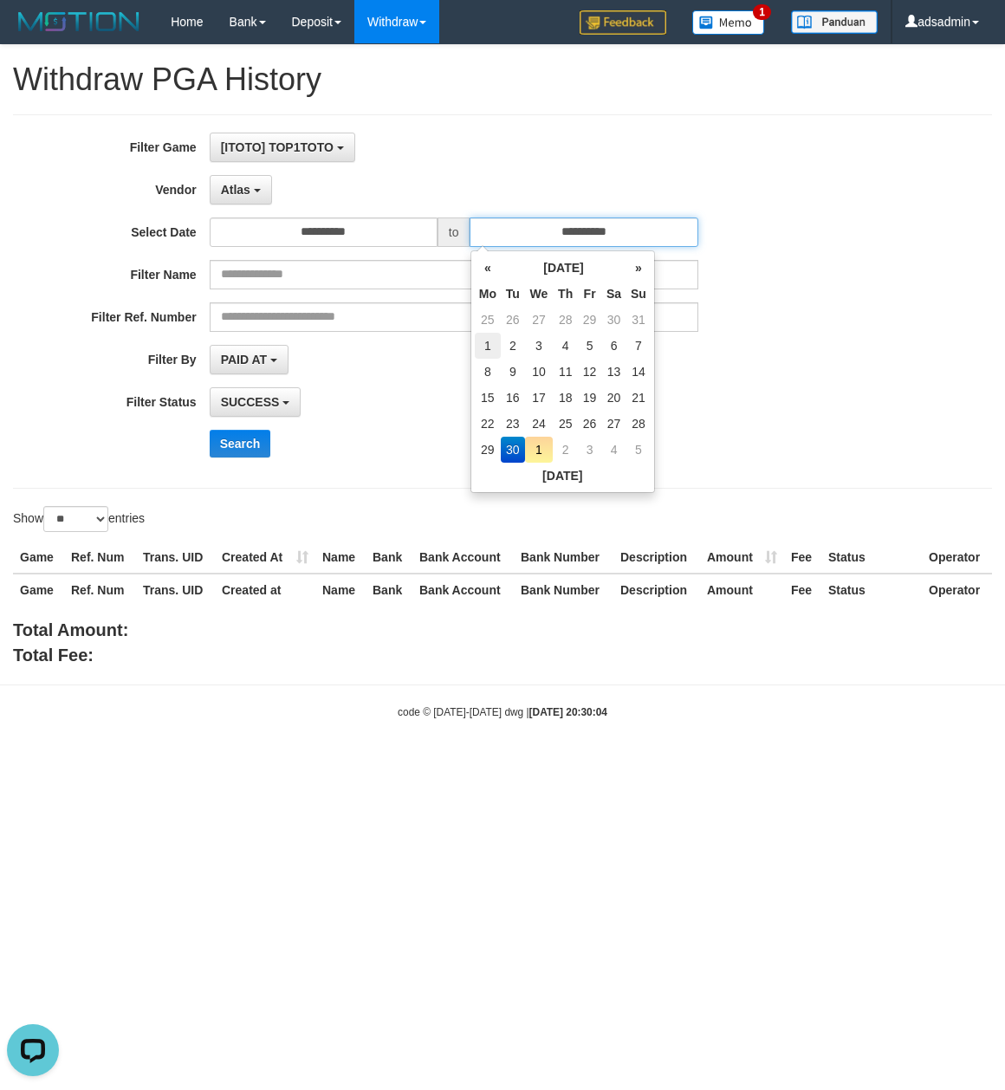
type input "**********"
click at [510, 452] on td "30" at bounding box center [513, 450] width 24 height 26
type input "**********"
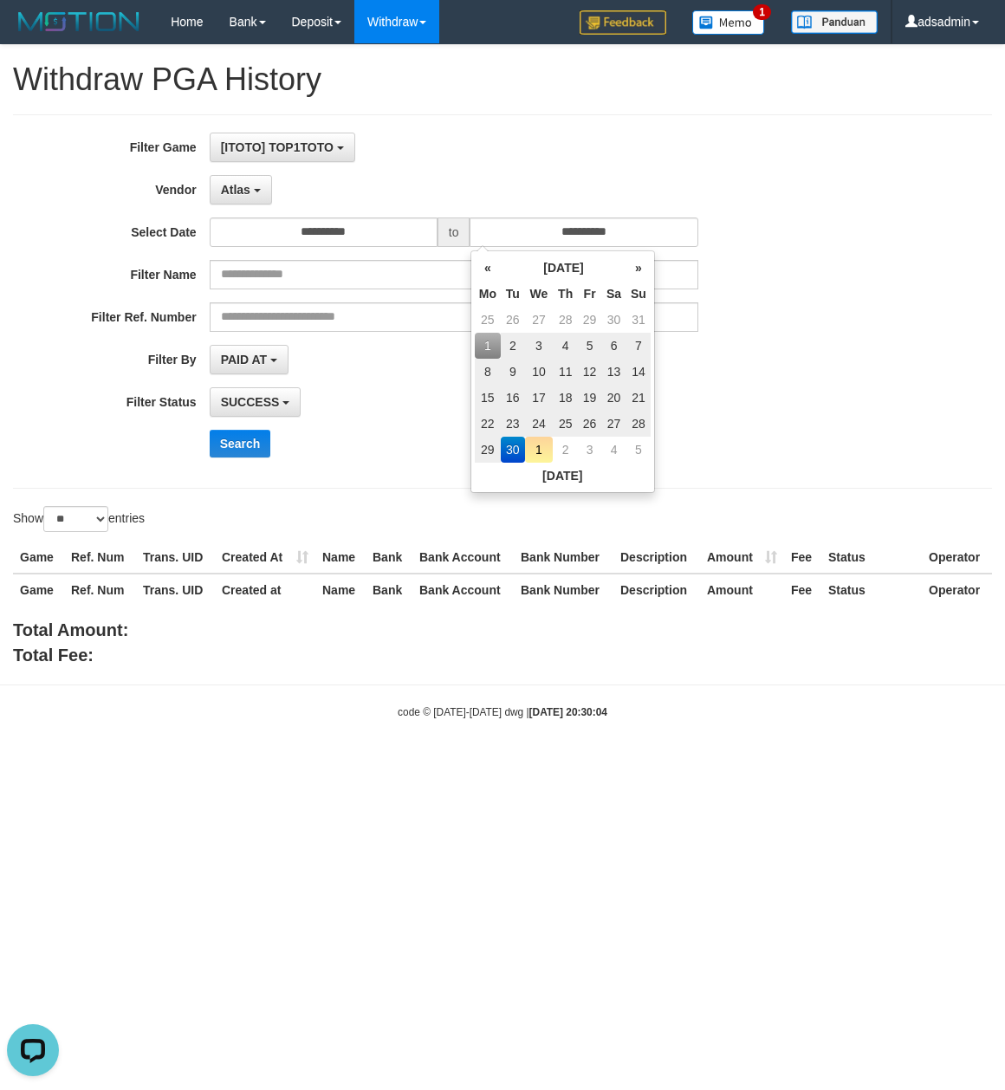
click at [374, 471] on div "**********" at bounding box center [419, 302] width 838 height 338
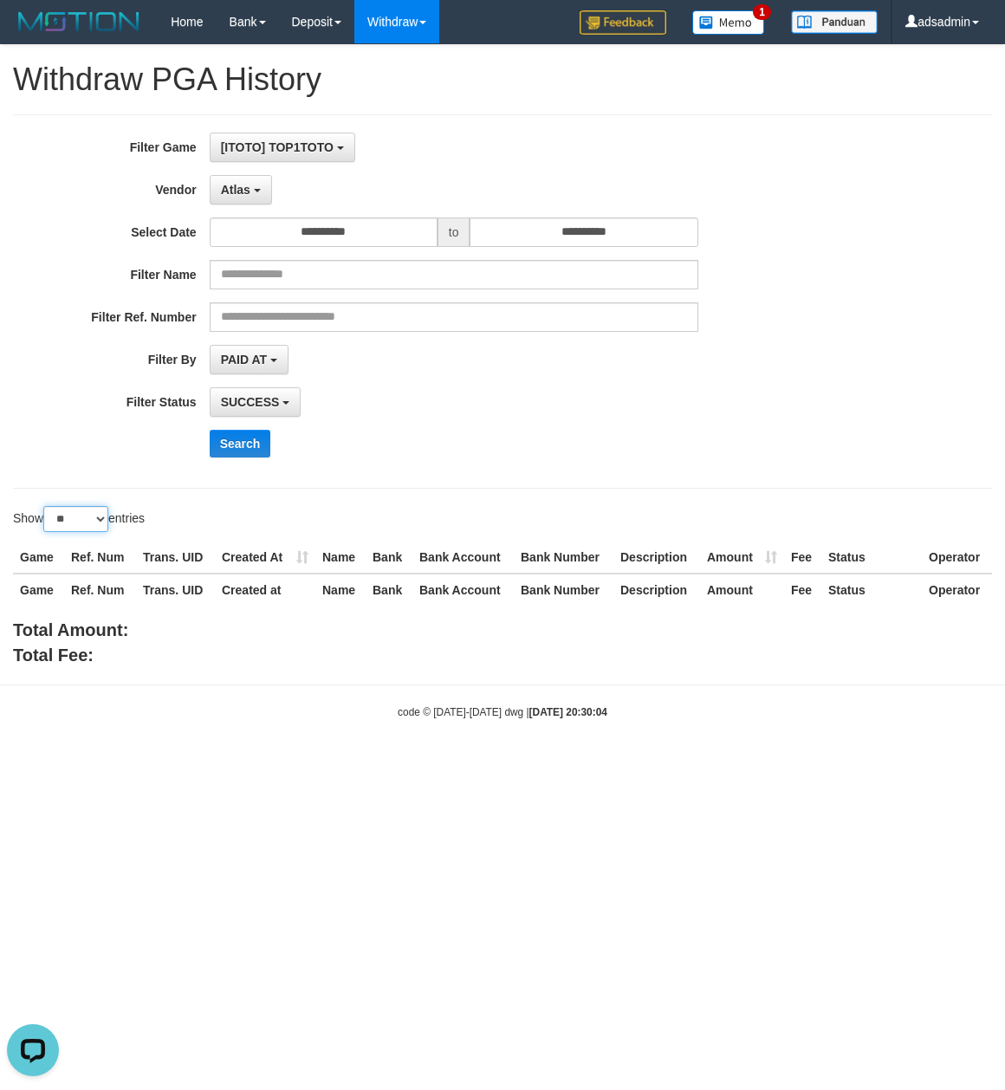
click at [95, 524] on select "** ** ** ***" at bounding box center [75, 519] width 65 height 26
select select "***"
click at [46, 509] on select "** ** ** ***" at bounding box center [75, 519] width 65 height 26
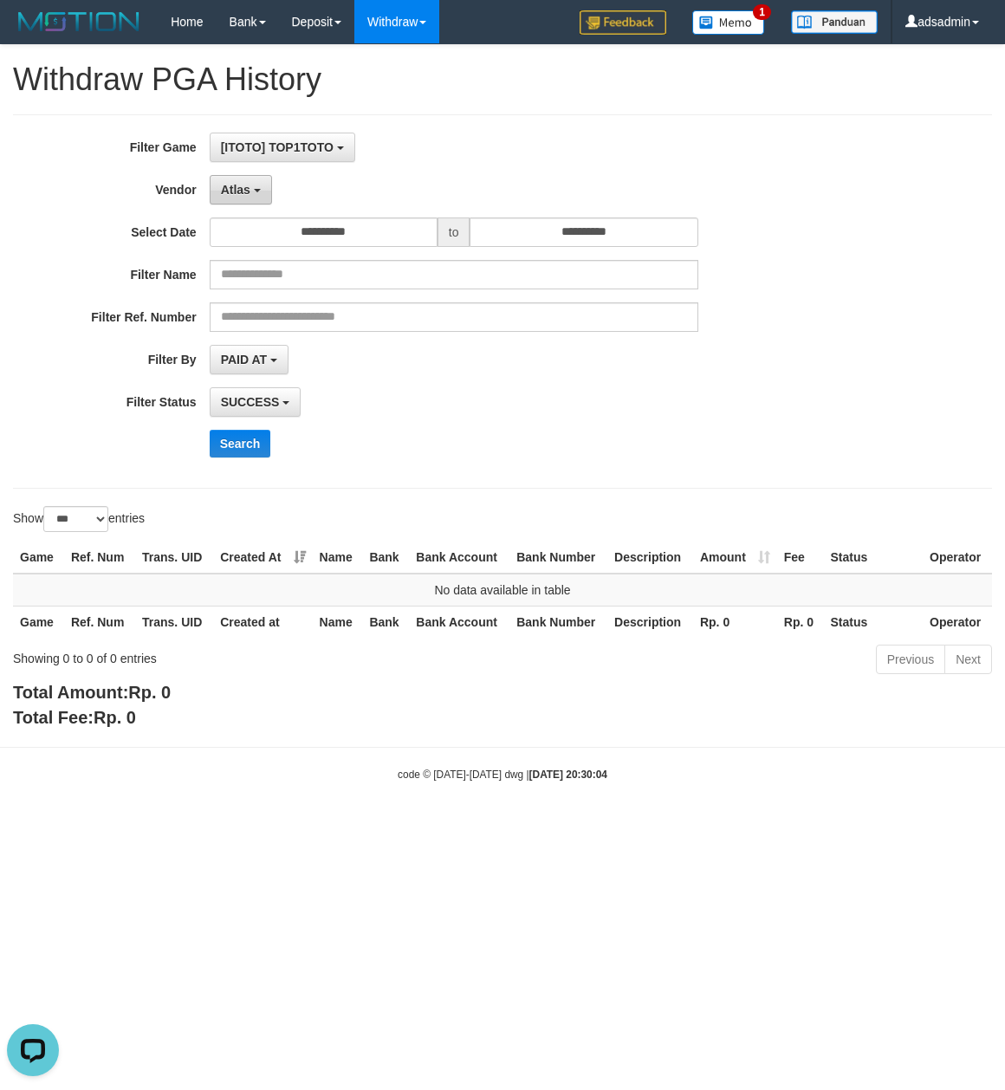
click at [221, 187] on span "Atlas" at bounding box center [235, 190] width 29 height 14
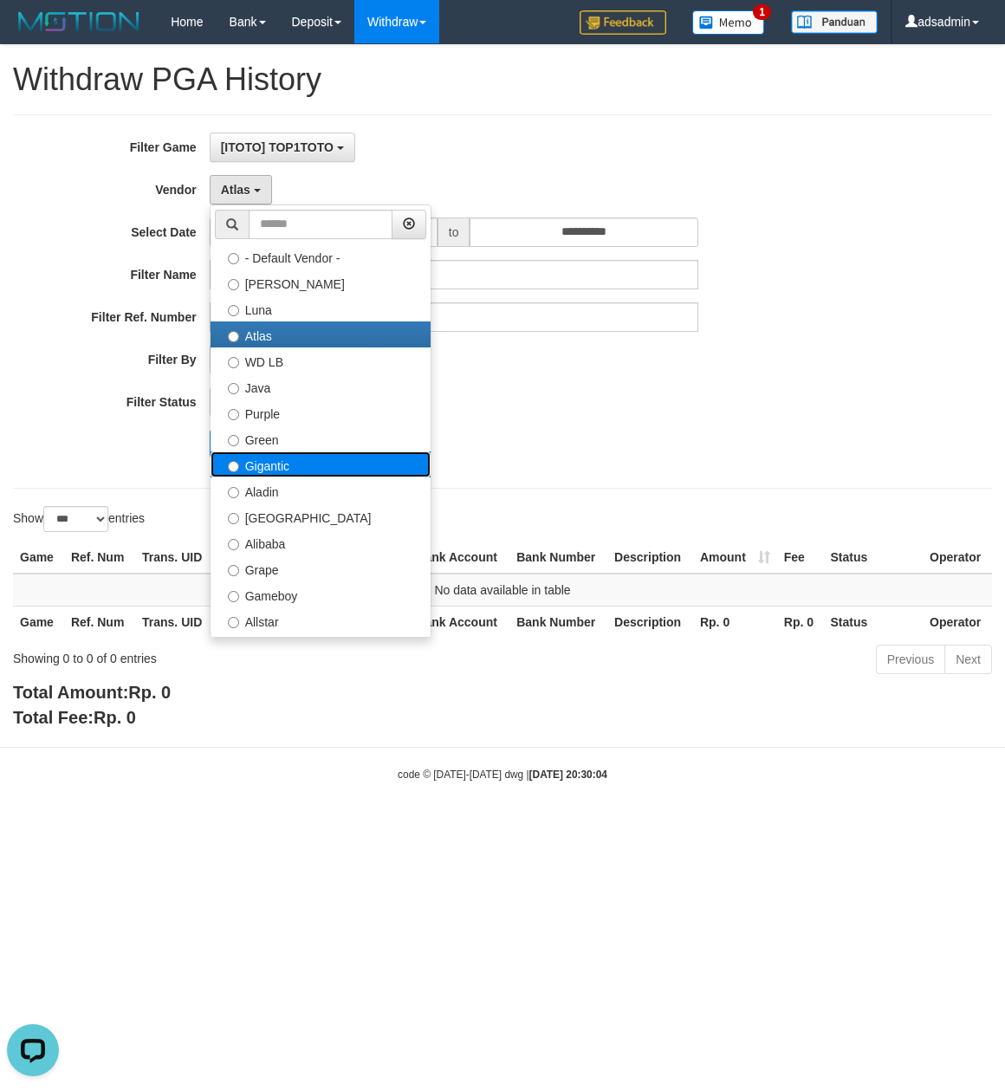
click at [267, 470] on label "Gigantic" at bounding box center [321, 465] width 220 height 26
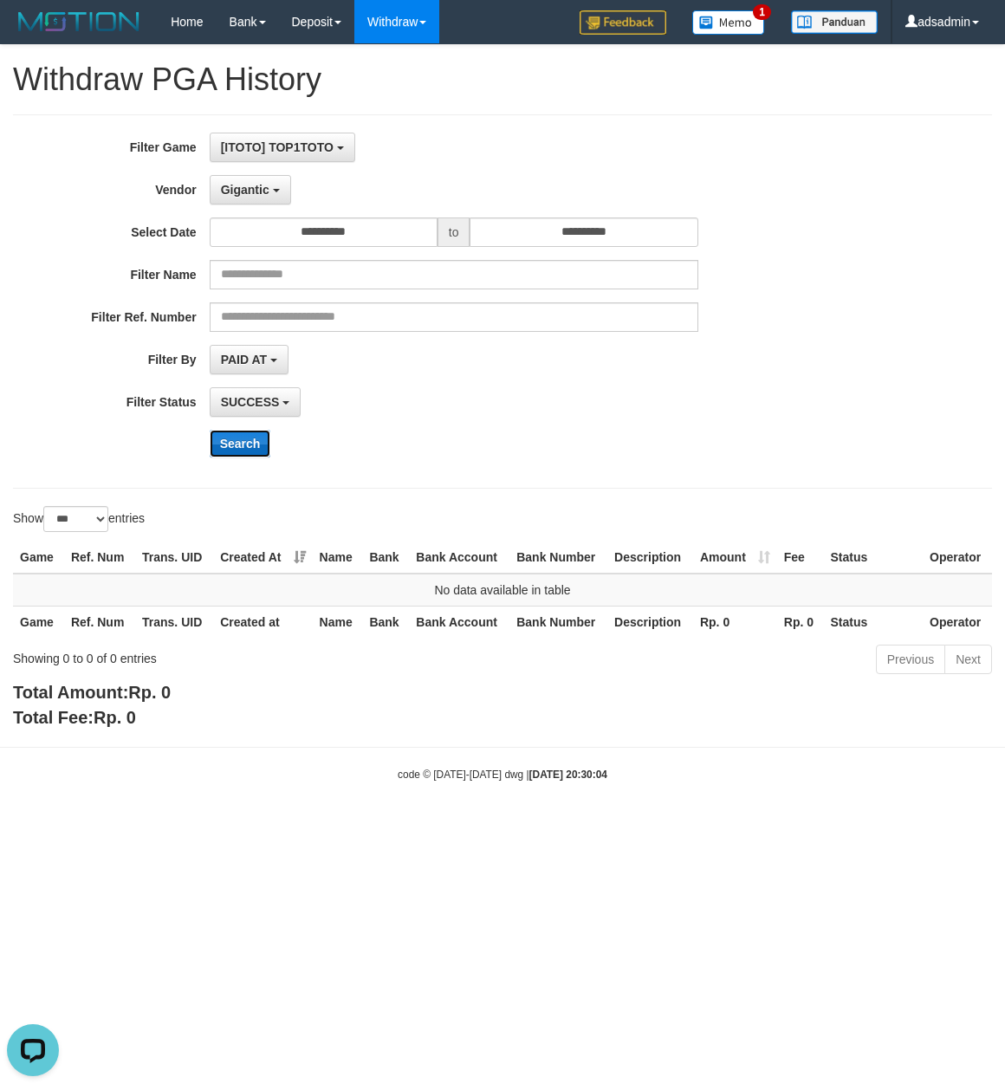
click at [237, 446] on button "Search" at bounding box center [241, 444] width 62 height 28
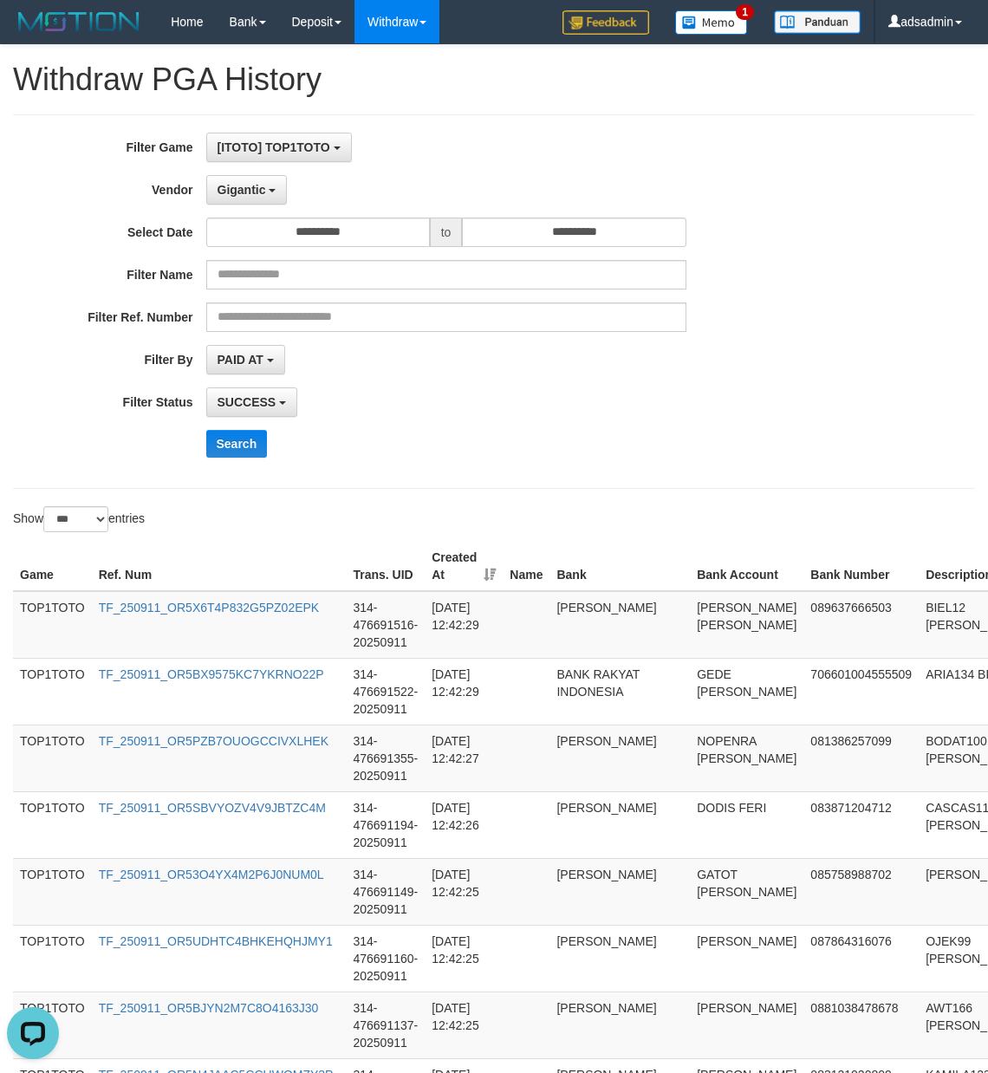
click at [634, 427] on div "**********" at bounding box center [411, 302] width 823 height 338
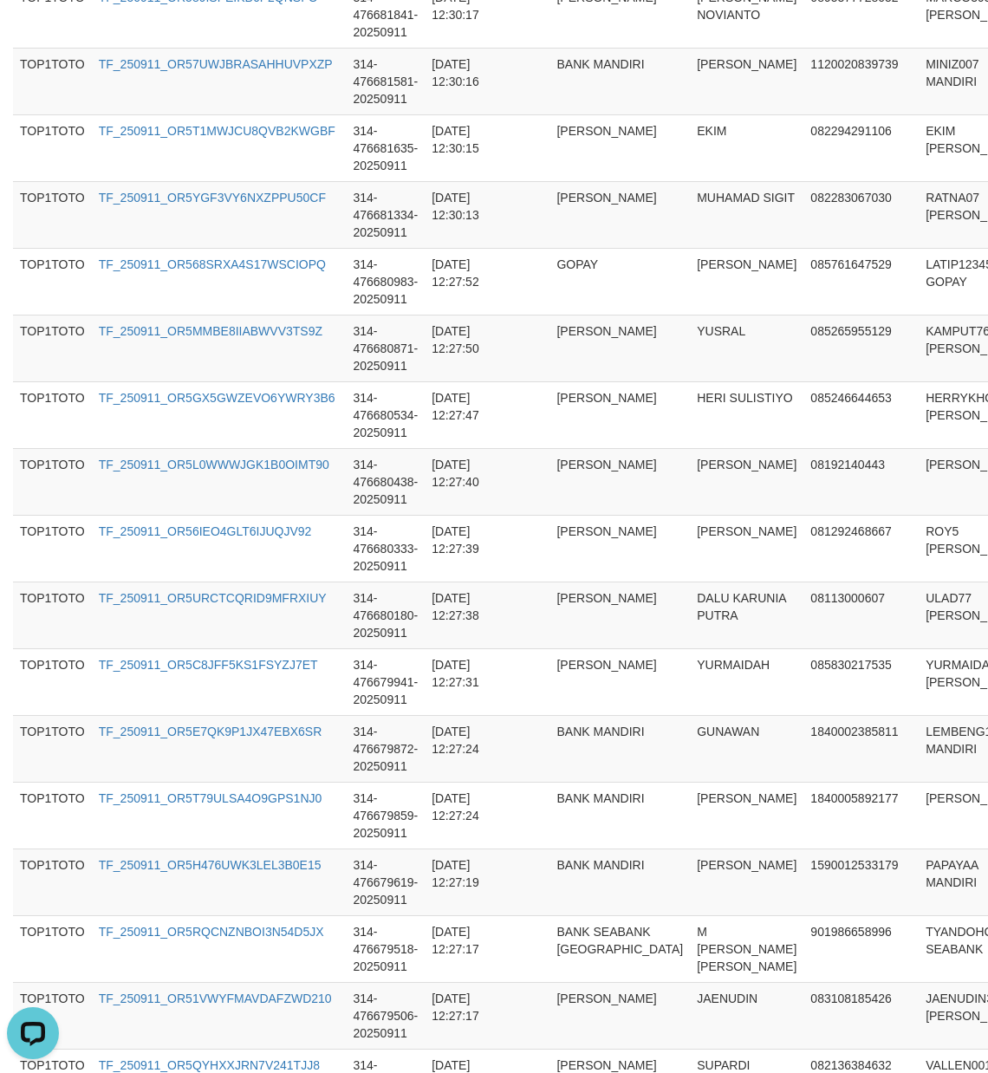
scroll to position [6478, 0]
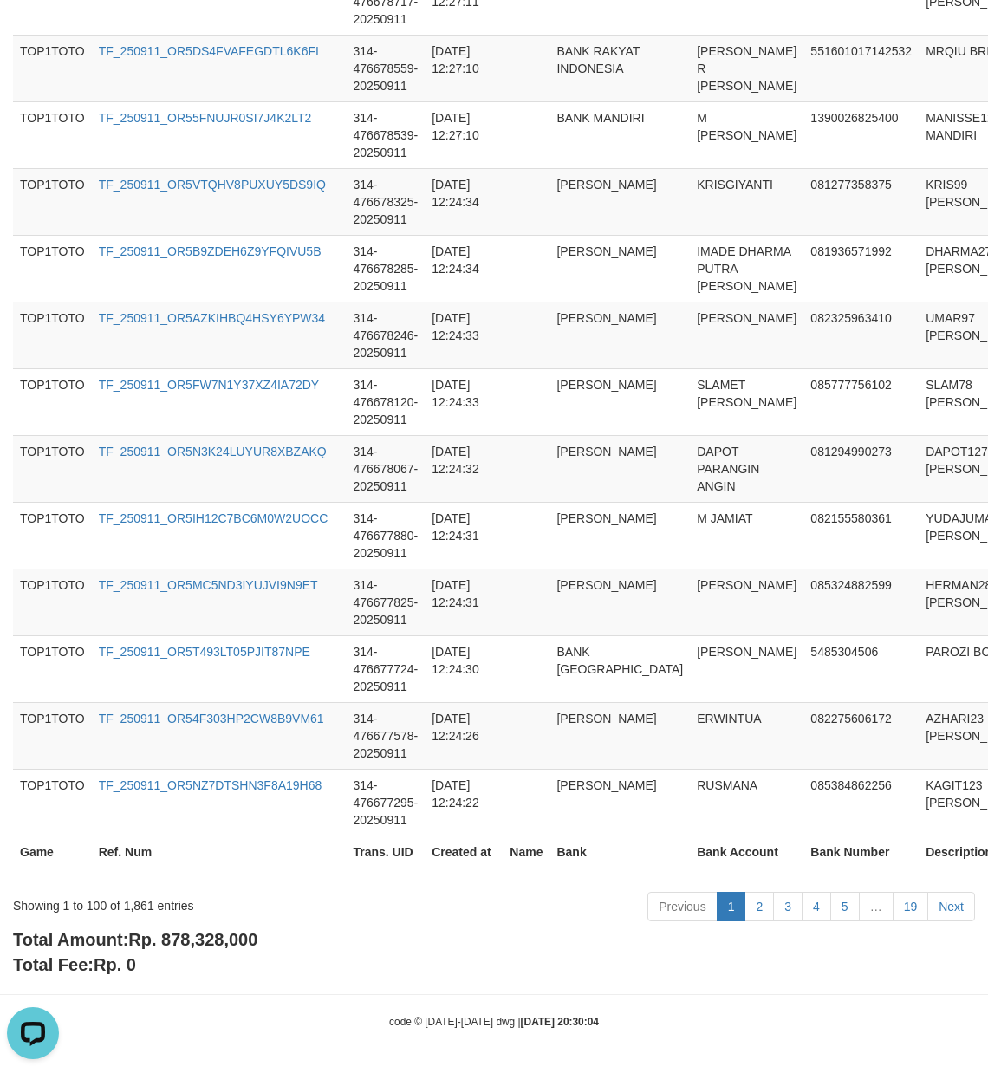
drag, startPoint x: 206, startPoint y: 933, endPoint x: 199, endPoint y: 945, distance: 14.0
click at [203, 937] on span "Rp. 878,328,000" at bounding box center [192, 939] width 129 height 19
click at [199, 945] on span "Rp. 878,328,000" at bounding box center [192, 939] width 129 height 19
click at [212, 948] on span "Rp. 878,328,000" at bounding box center [192, 939] width 129 height 19
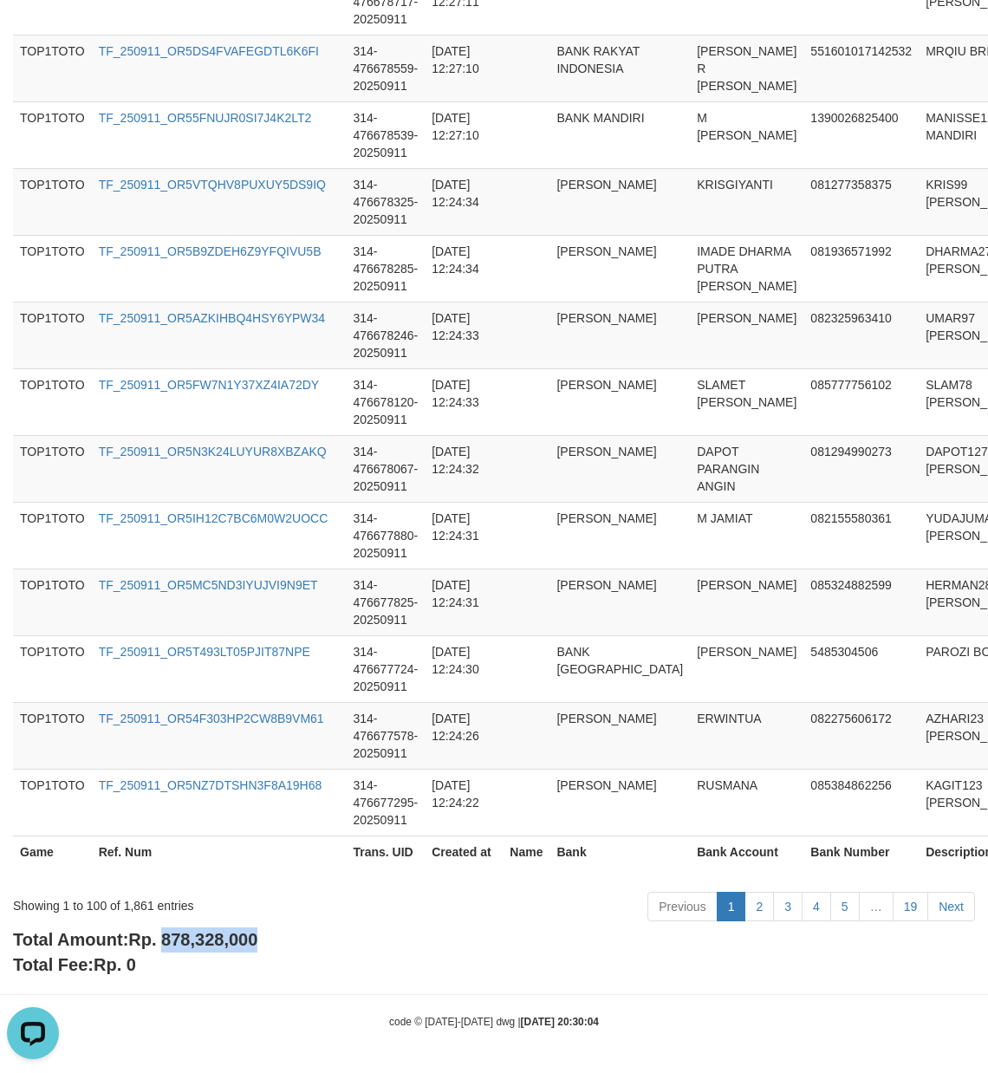
copy span "878,328,000"
click at [132, 901] on div "Showing 1 to 100 of 1,861 entries" at bounding box center [206, 902] width 386 height 24
copy div "1,861"
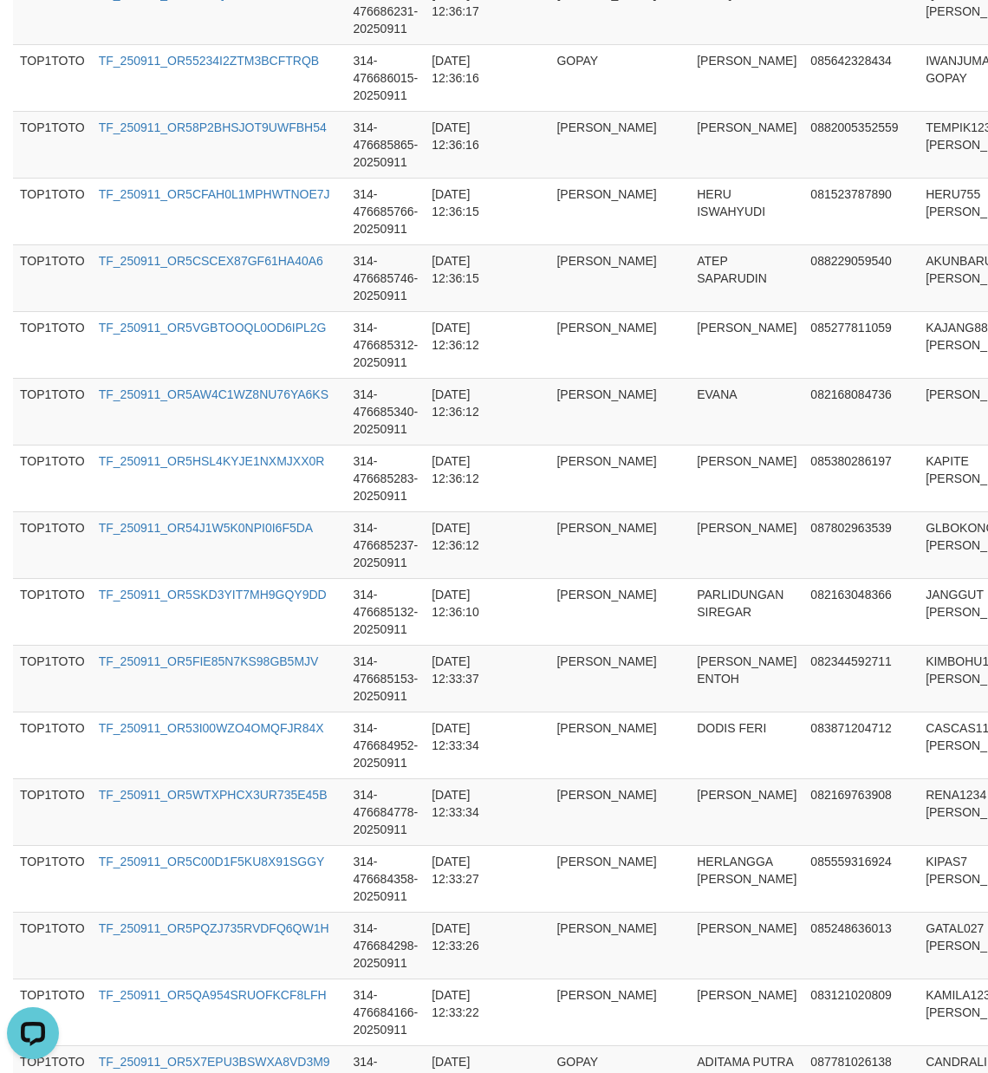
scroll to position [0, 0]
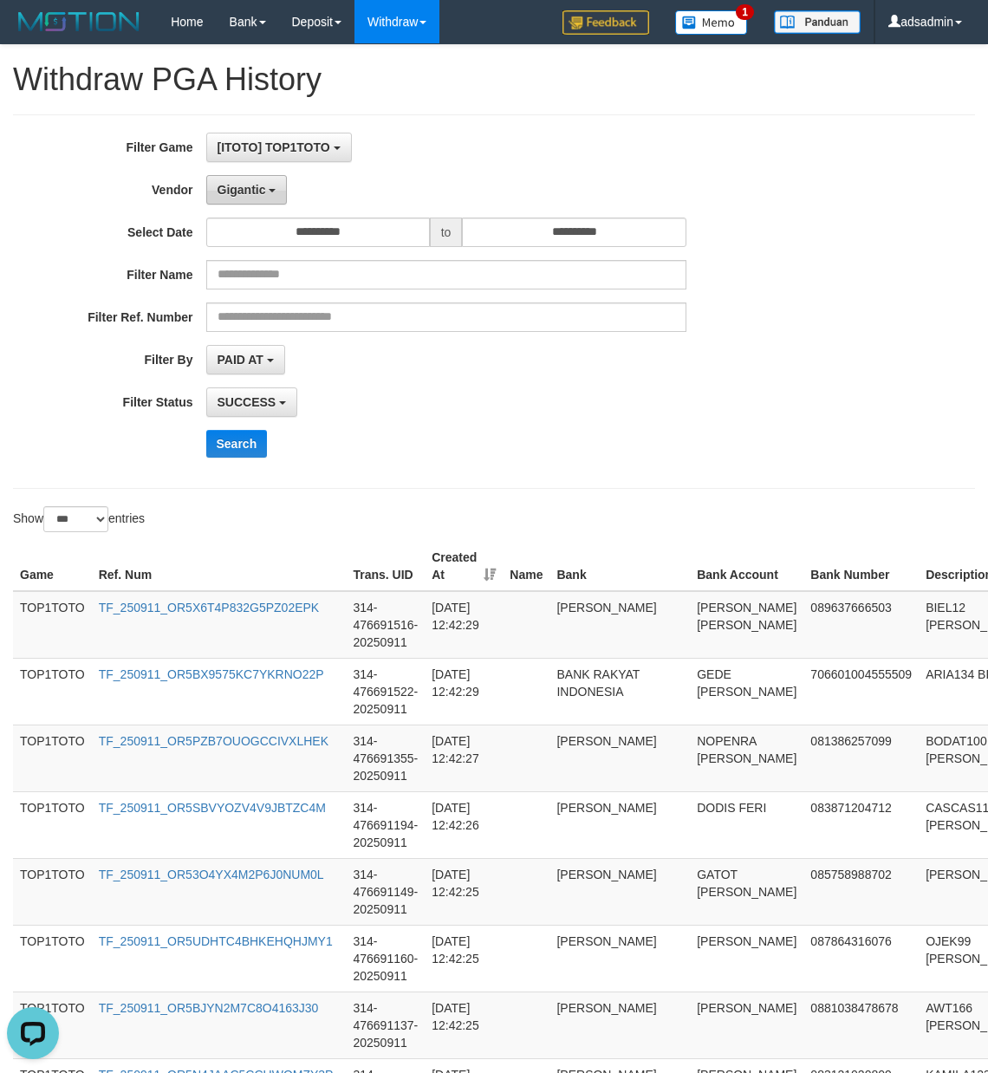
click at [247, 181] on button "Gigantic" at bounding box center [246, 189] width 81 height 29
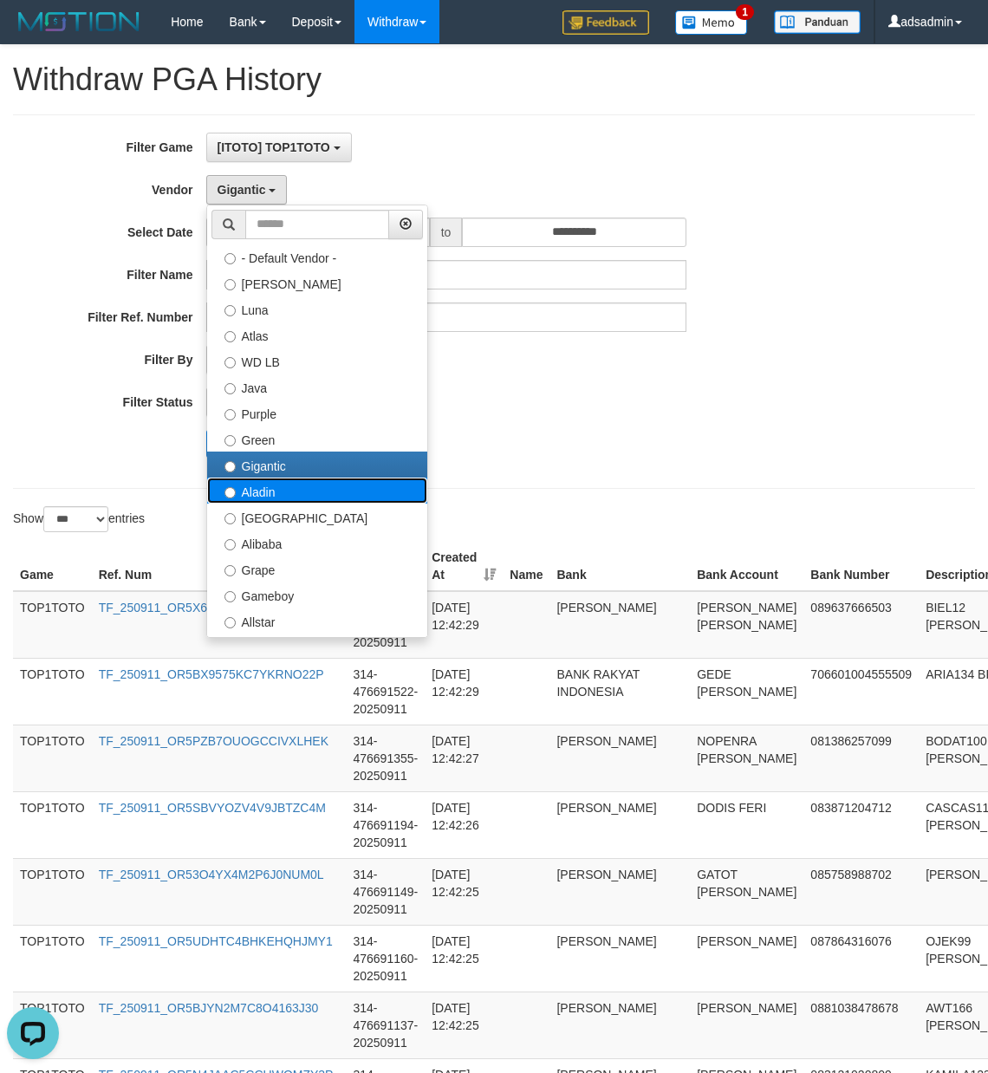
click at [285, 491] on label "Aladin" at bounding box center [317, 491] width 220 height 26
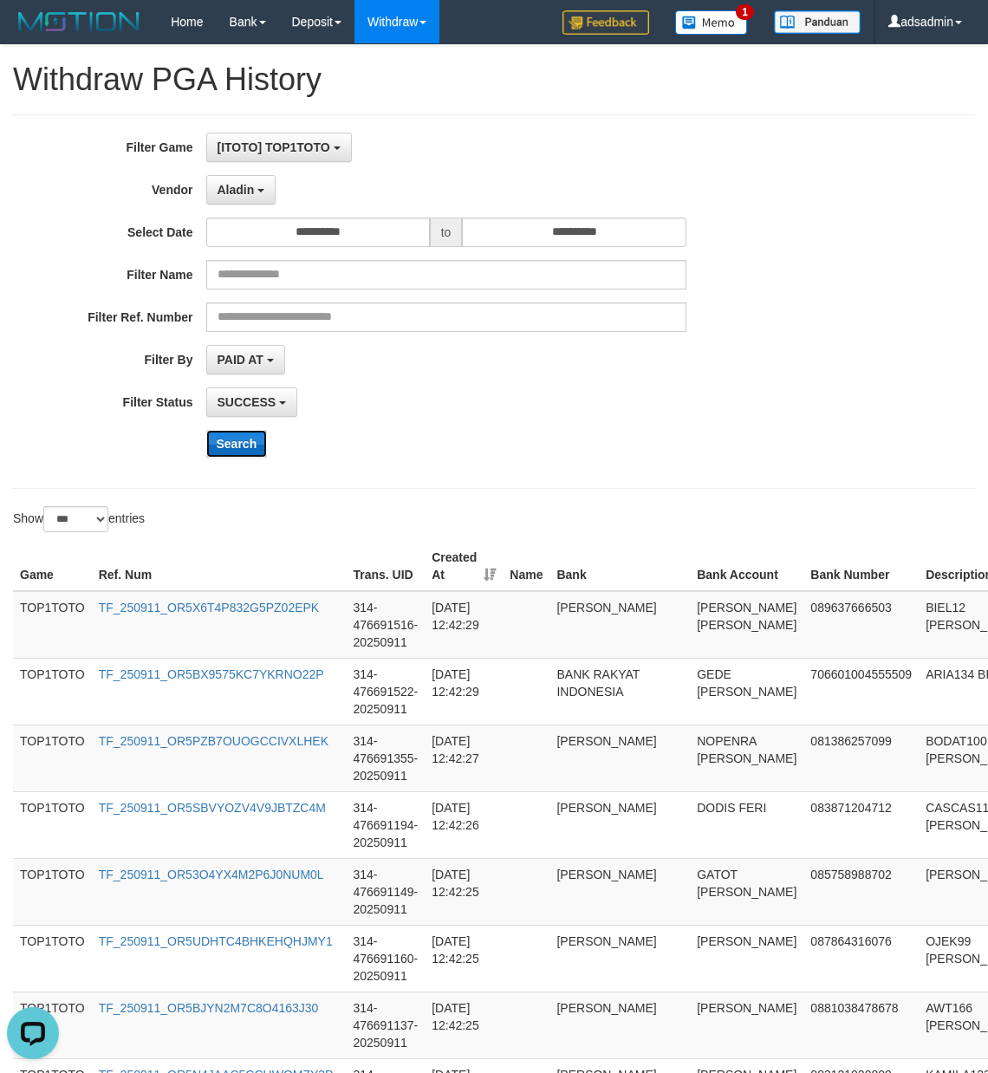
click at [248, 445] on button "Search" at bounding box center [237, 444] width 62 height 28
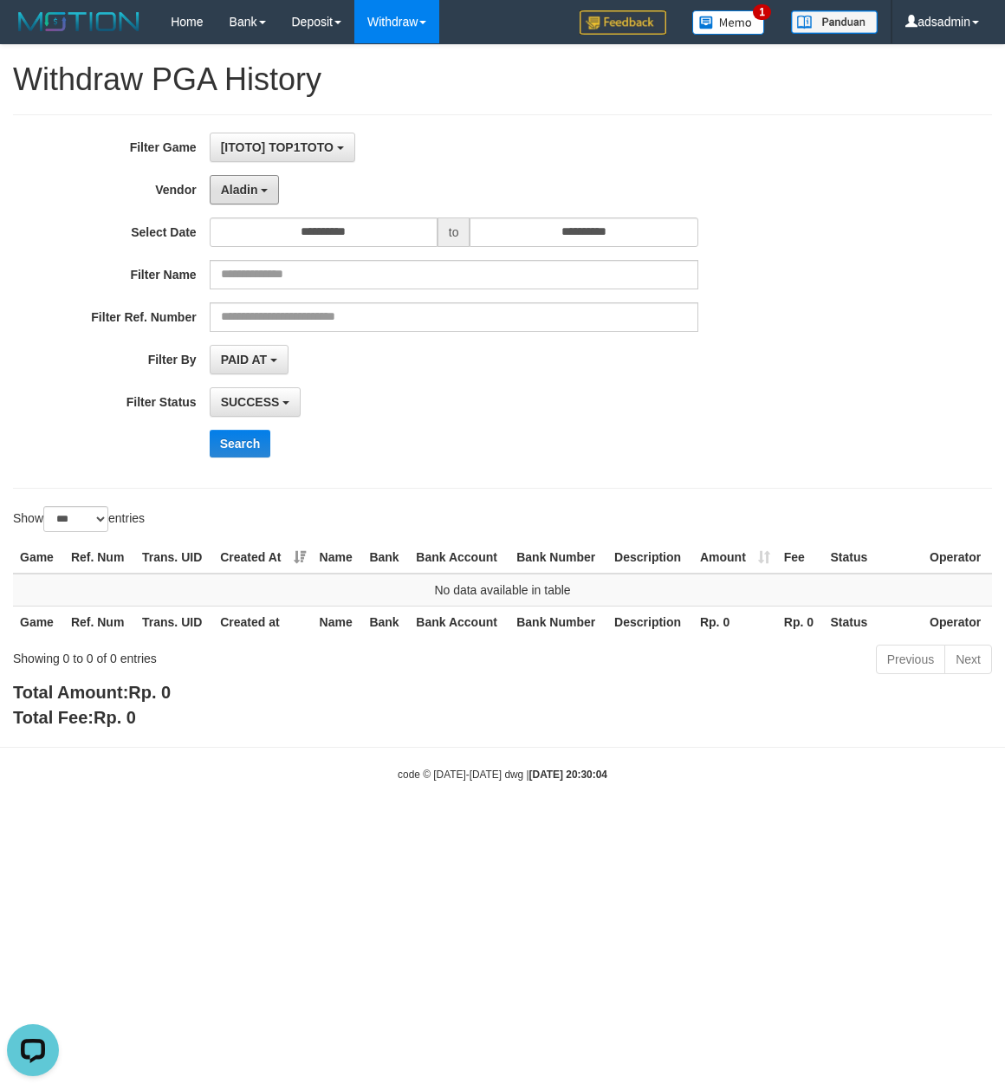
drag, startPoint x: 258, startPoint y: 192, endPoint x: 247, endPoint y: 329, distance: 137.4
click at [258, 192] on button "Aladin" at bounding box center [245, 189] width 70 height 29
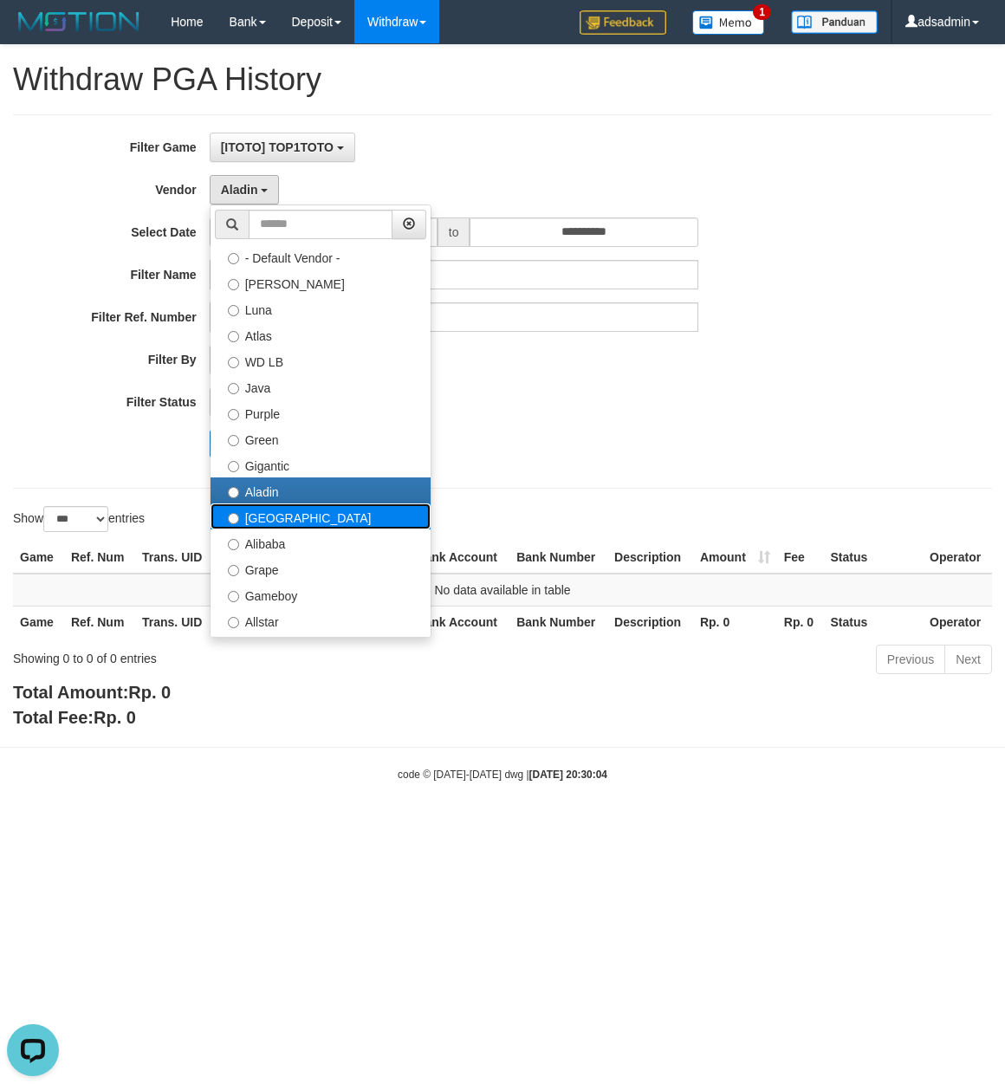
click at [288, 525] on label "Dubai" at bounding box center [321, 517] width 220 height 26
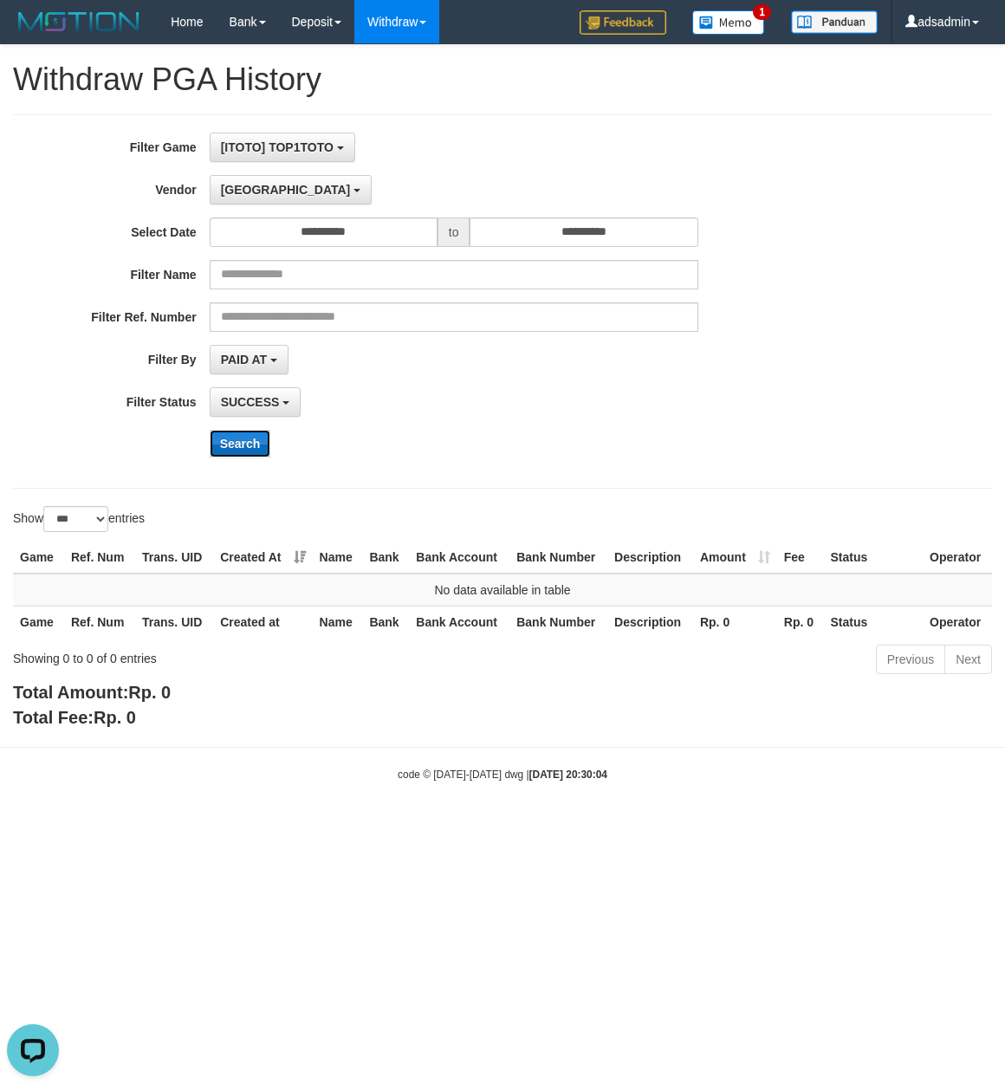
click at [239, 448] on button "Search" at bounding box center [241, 444] width 62 height 28
drag, startPoint x: 250, startPoint y: 194, endPoint x: 244, endPoint y: 407, distance: 212.4
click at [250, 194] on span "Dubai" at bounding box center [286, 190] width 130 height 14
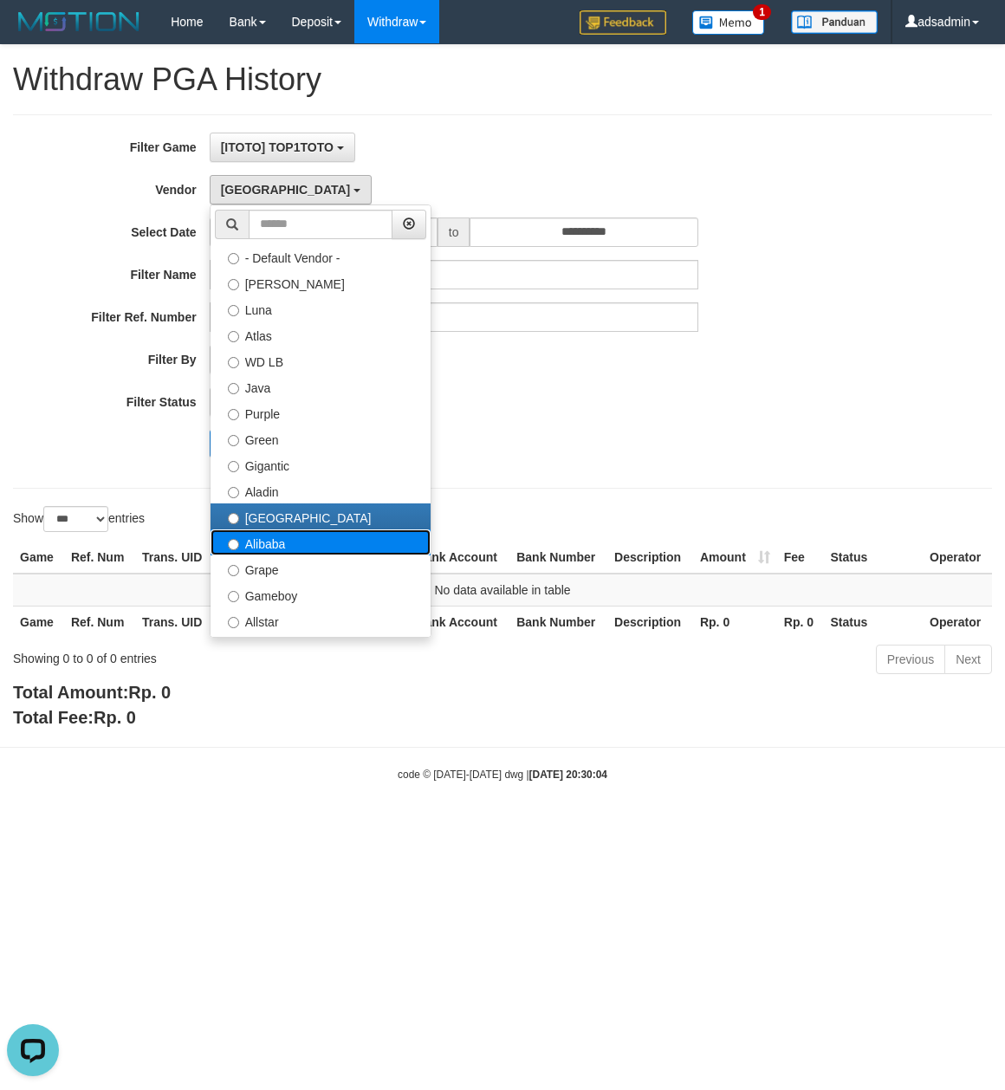
click at [284, 555] on label "Alibaba" at bounding box center [321, 543] width 220 height 26
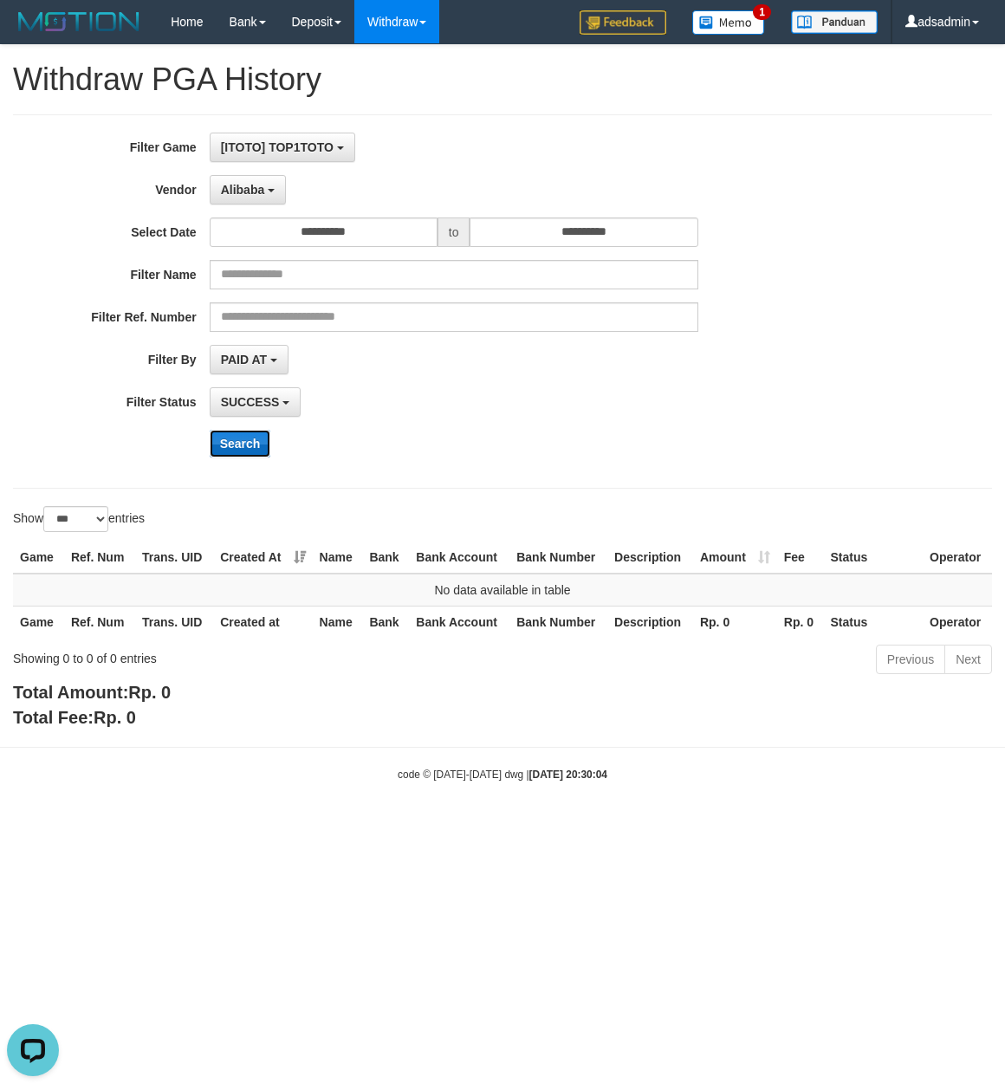
click at [257, 438] on button "Search" at bounding box center [241, 444] width 62 height 28
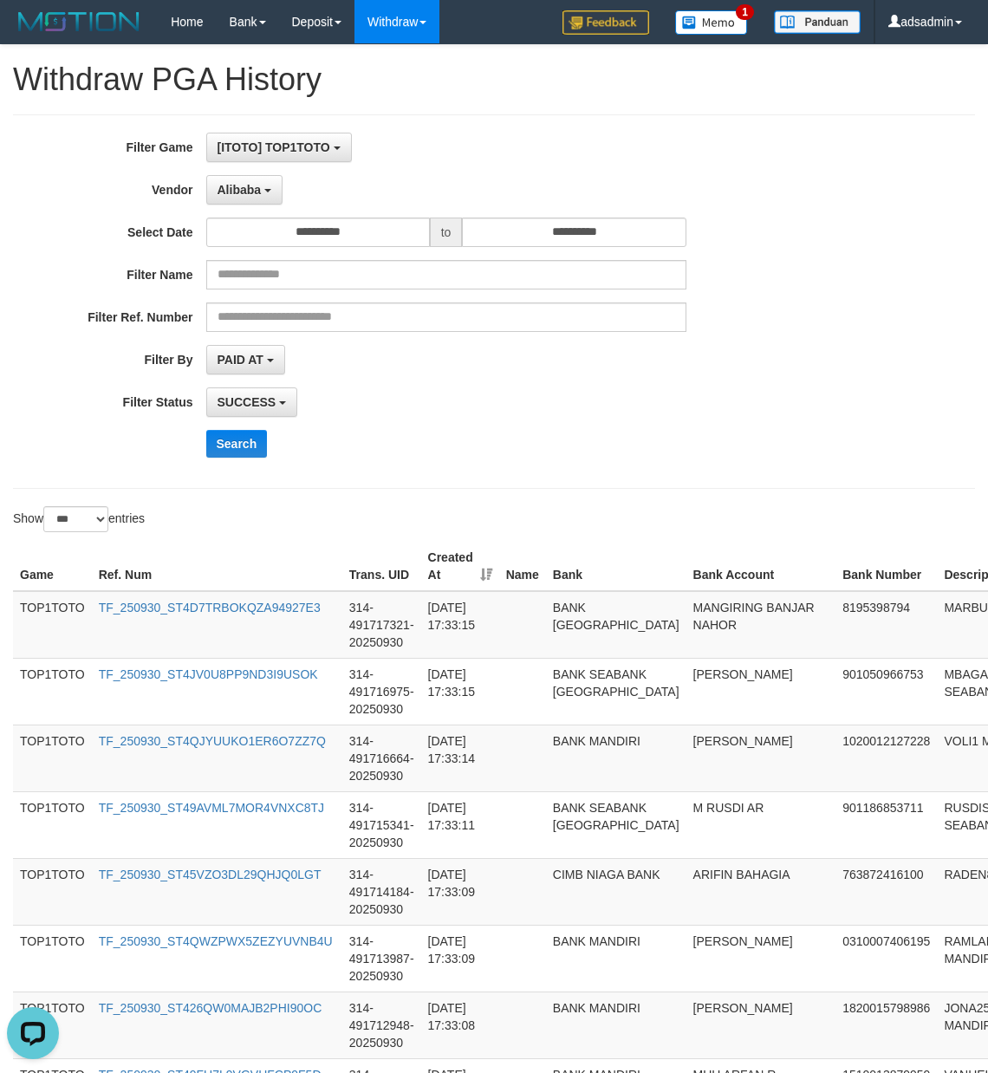
click at [730, 416] on div "**********" at bounding box center [411, 401] width 823 height 29
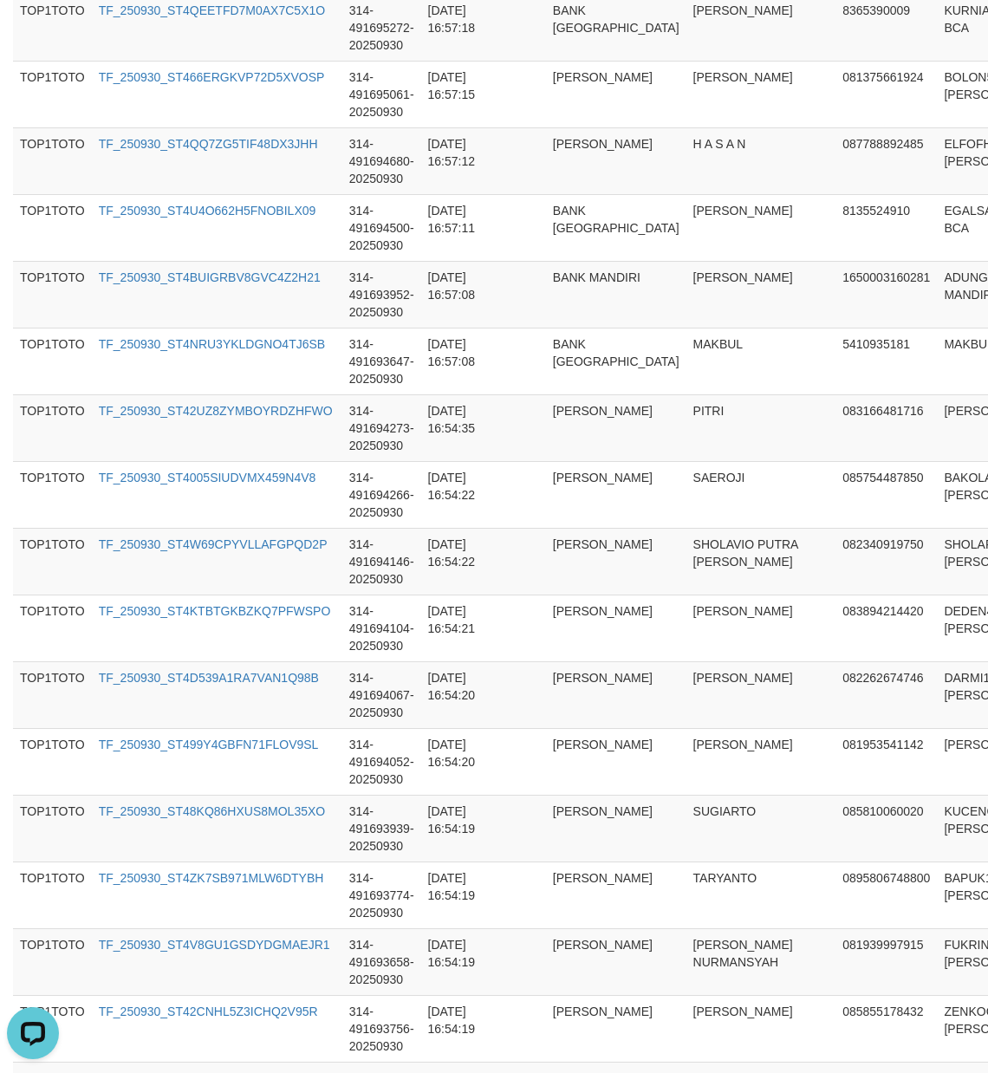
scroll to position [6461, 0]
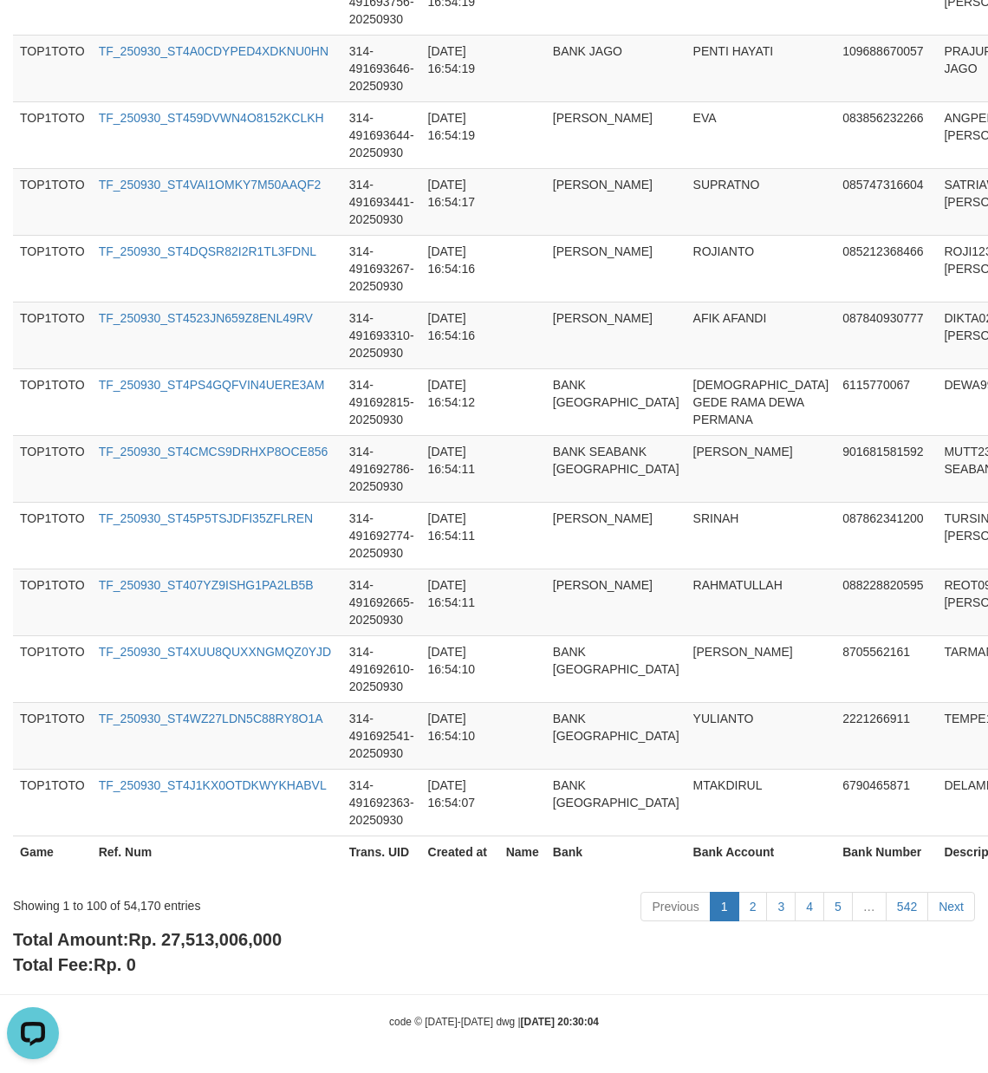
click at [258, 952] on div "Total Amount: Rp. 27,513,006,000 Total Fee: Rp. 0" at bounding box center [494, 951] width 962 height 49
copy span "27,513,006,000"
click at [136, 905] on div "Showing 1 to 100 of 54,170 entries" at bounding box center [206, 902] width 386 height 24
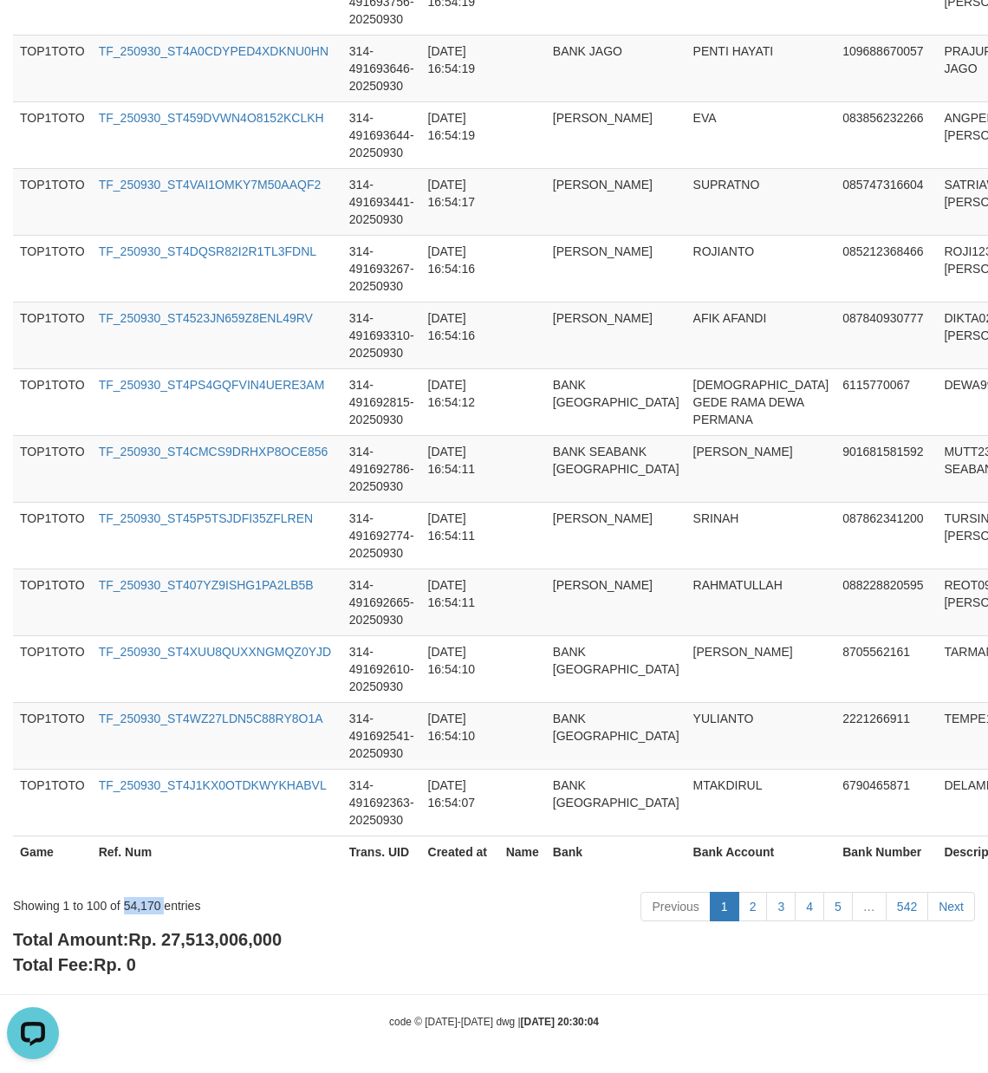
copy div "54,170"
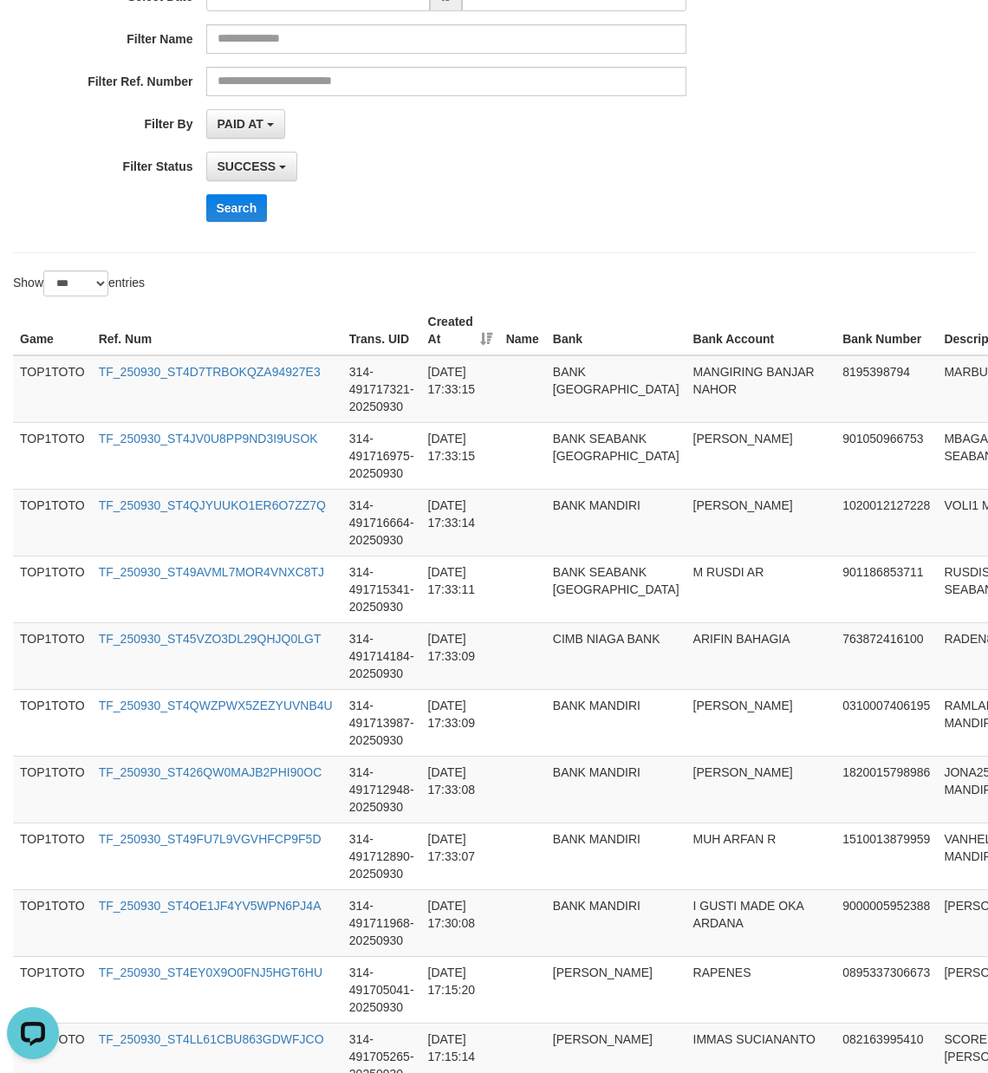
scroll to position [0, 0]
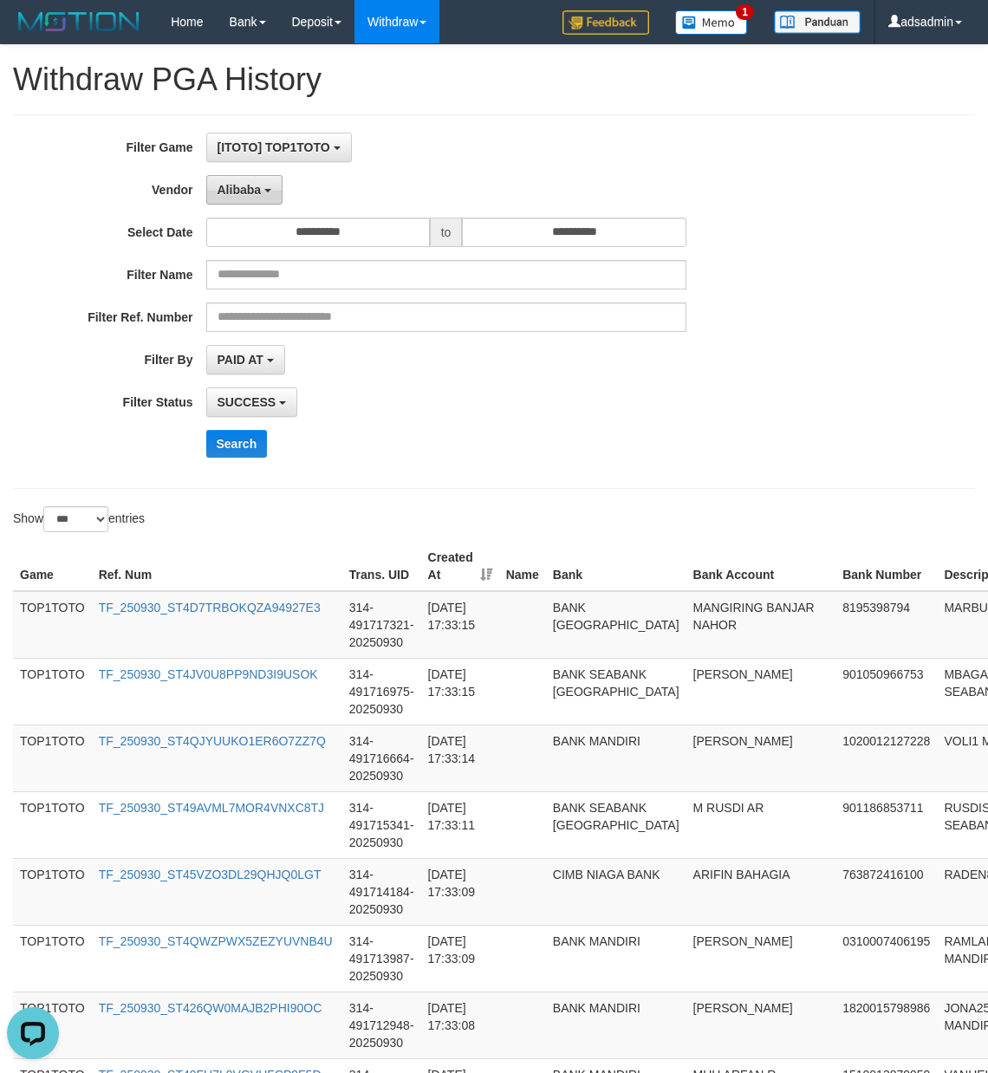
click at [248, 189] on span "Alibaba" at bounding box center [240, 190] width 44 height 14
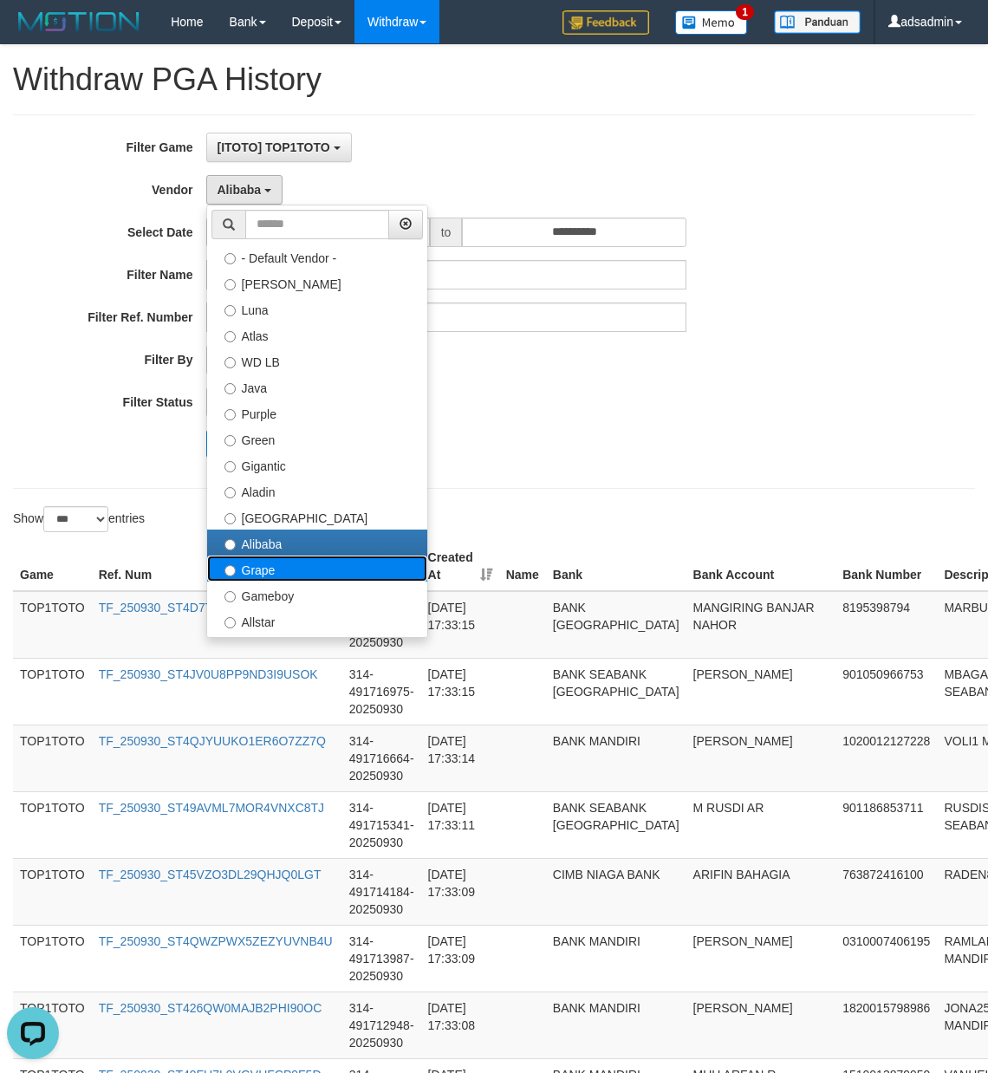
click at [251, 565] on label "Grape" at bounding box center [317, 569] width 220 height 26
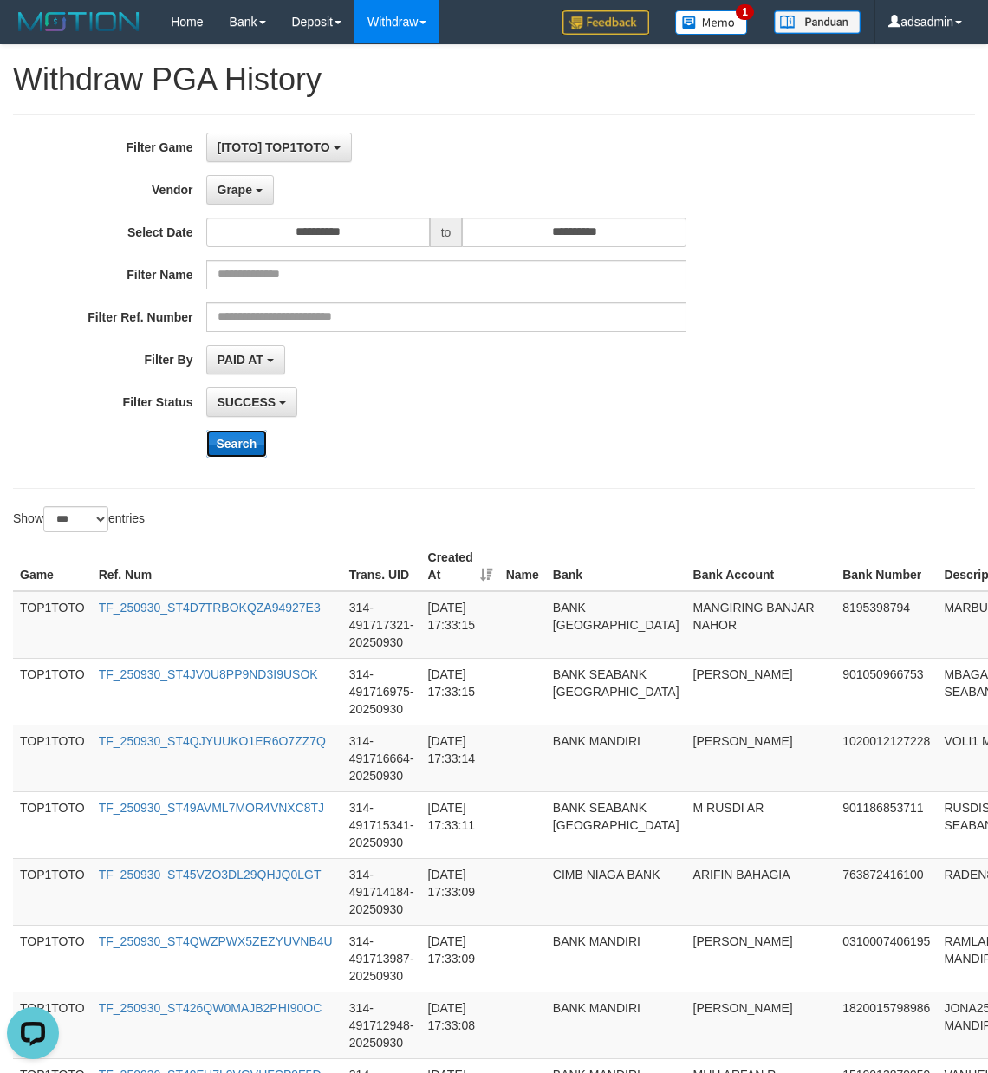
click at [231, 449] on button "Search" at bounding box center [237, 444] width 62 height 28
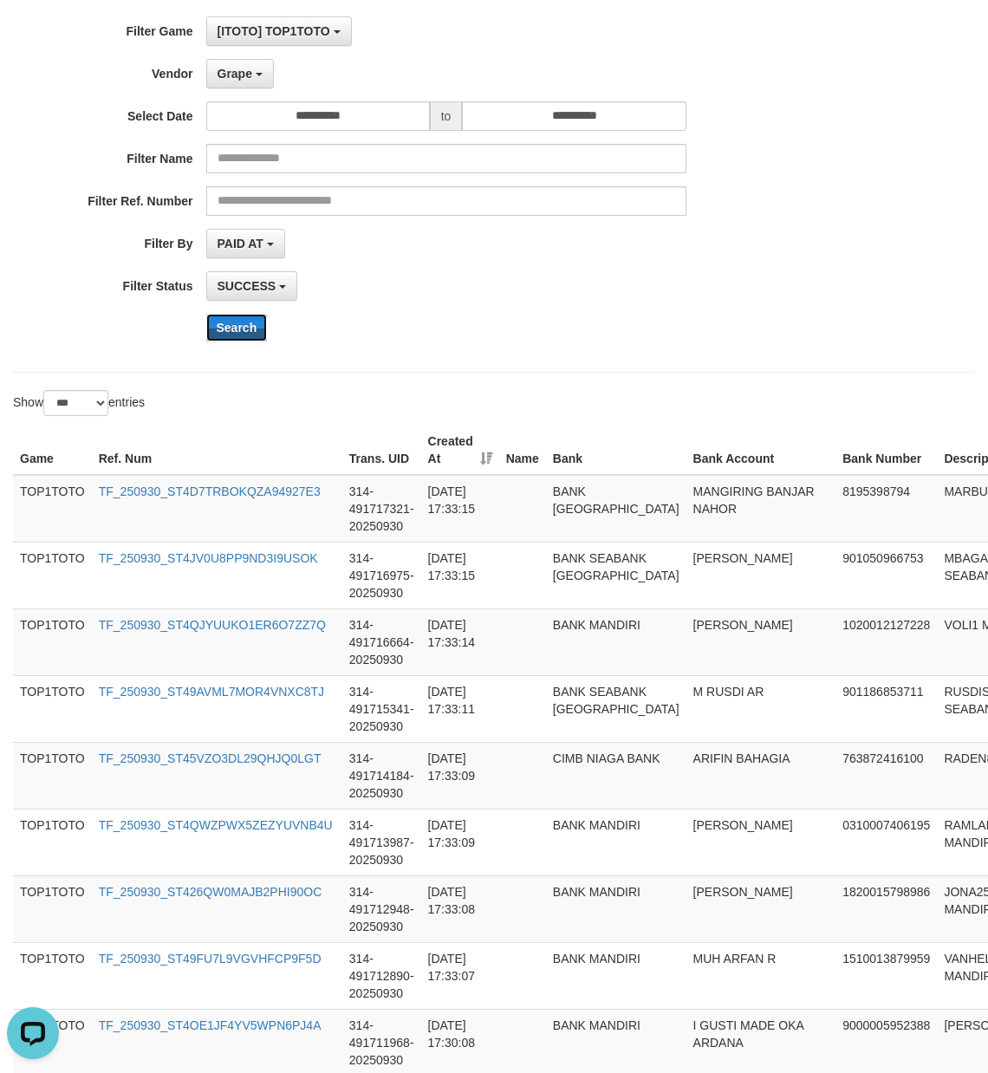
scroll to position [192, 0]
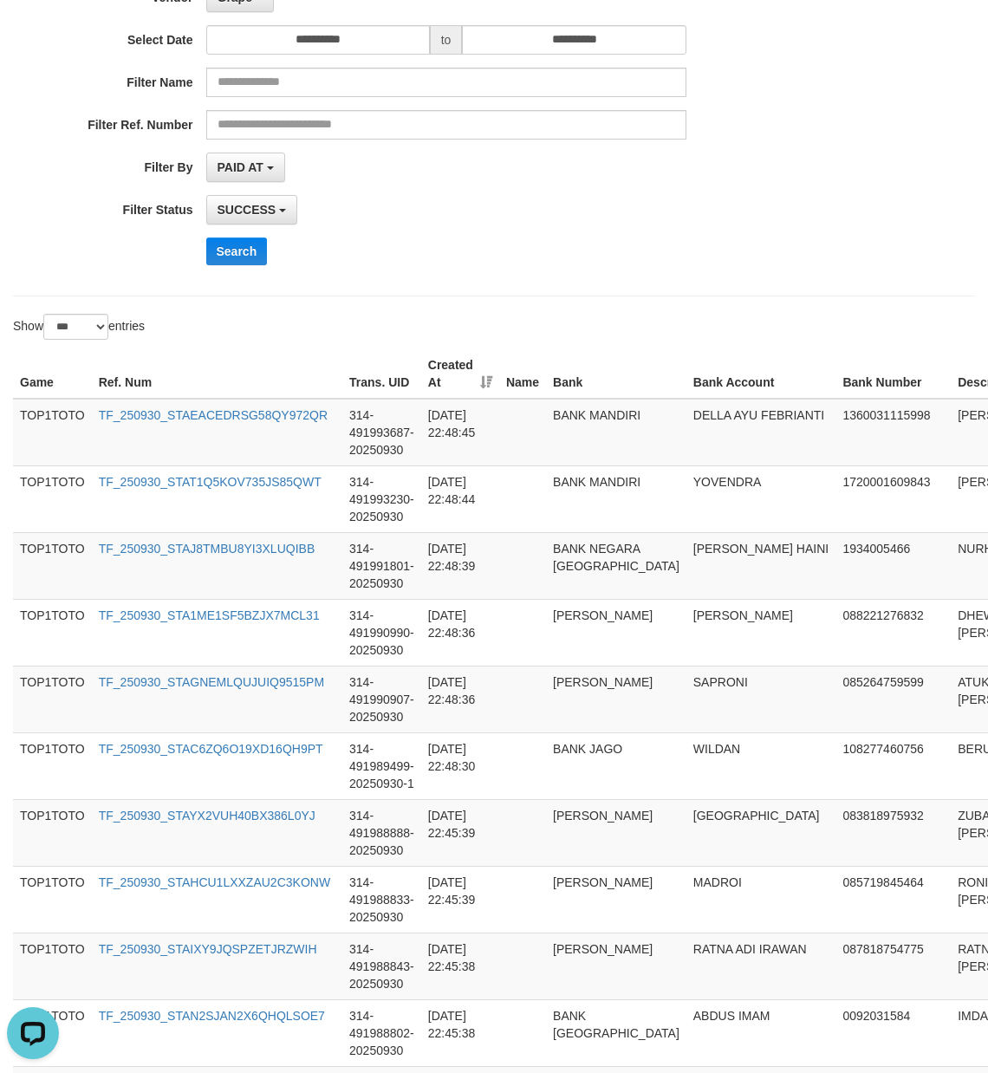
click at [750, 265] on div "Search" at bounding box center [515, 252] width 618 height 28
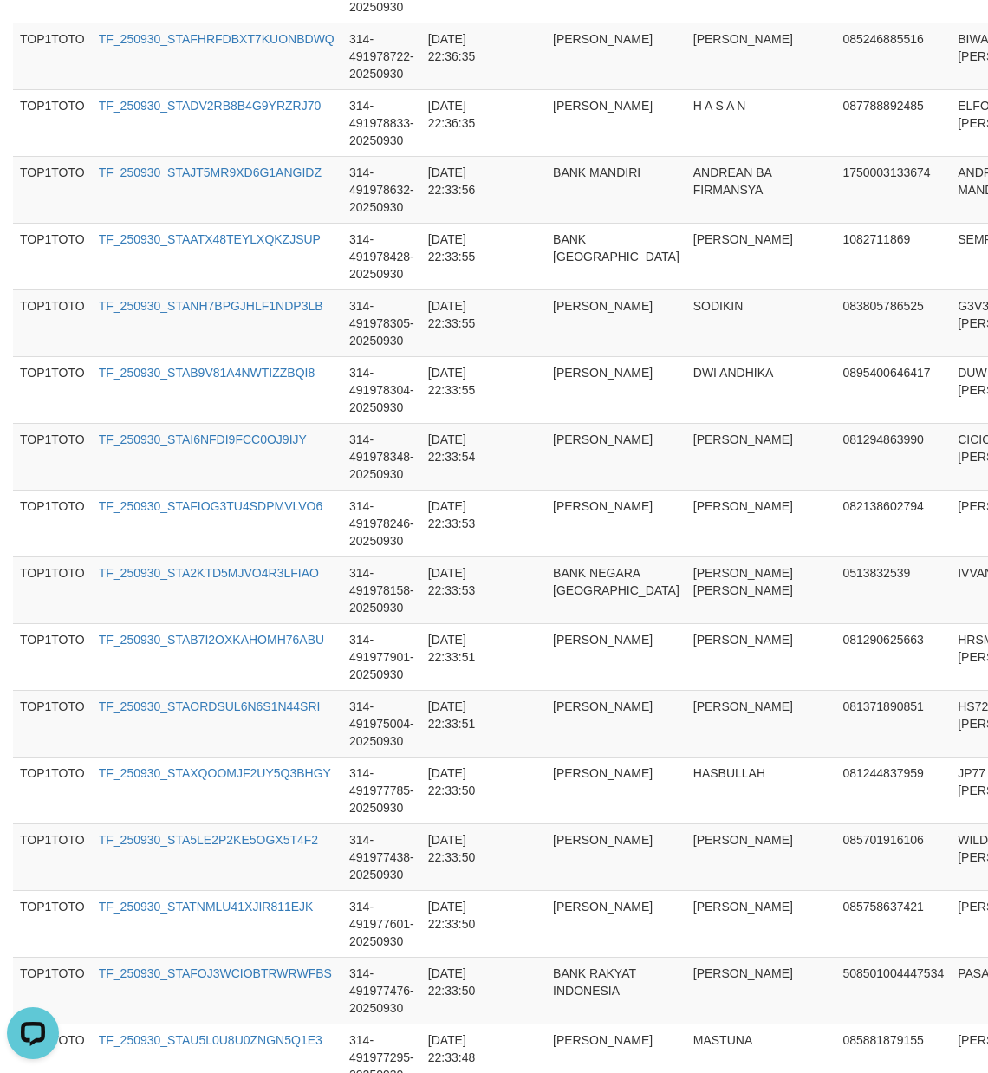
scroll to position [6461, 0]
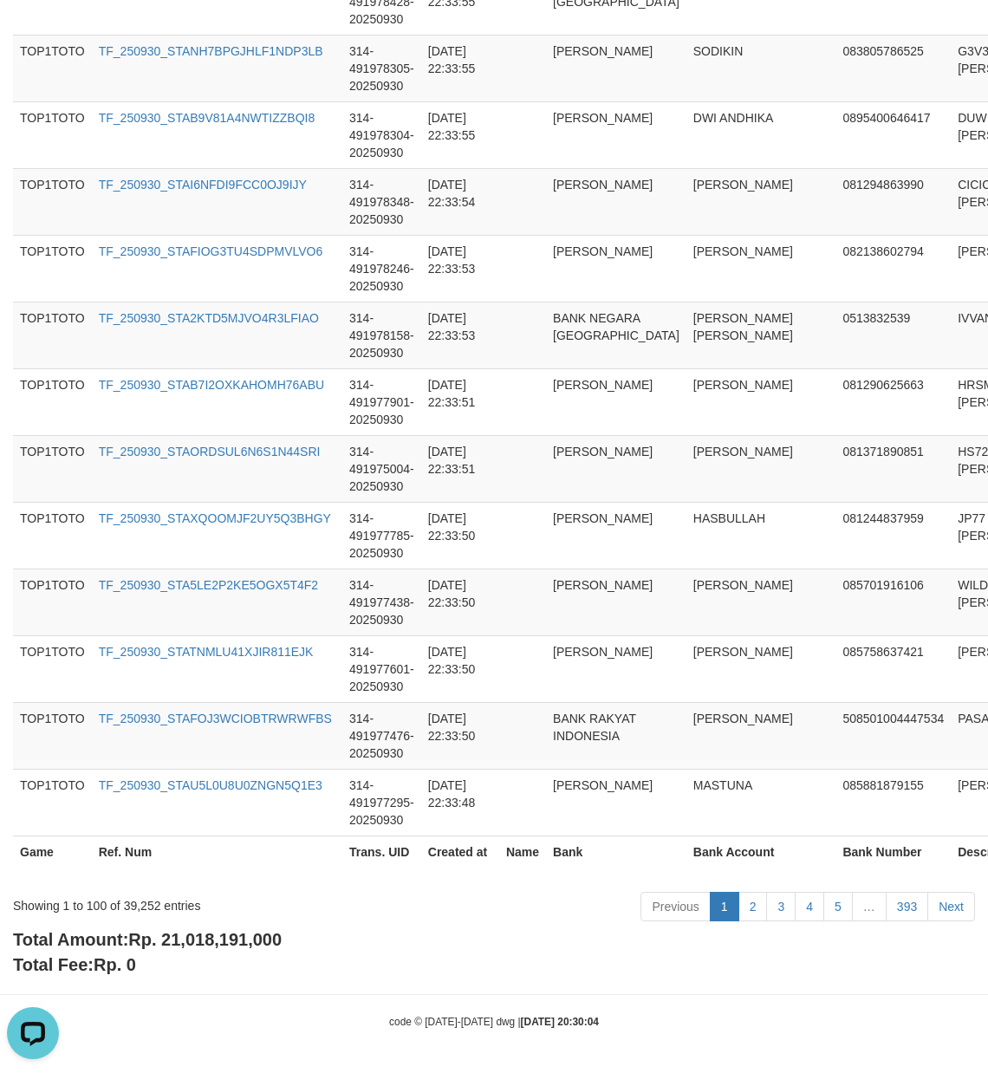
click at [234, 960] on div "Total Amount: Rp. 21,018,191,000 Total Fee: Rp. 0" at bounding box center [494, 951] width 962 height 49
click at [244, 943] on span "Rp. 21,018,191,000" at bounding box center [204, 939] width 153 height 19
copy span "21,018,191,000"
click at [133, 899] on div "Showing 1 to 100 of 39,252 entries" at bounding box center [206, 902] width 386 height 24
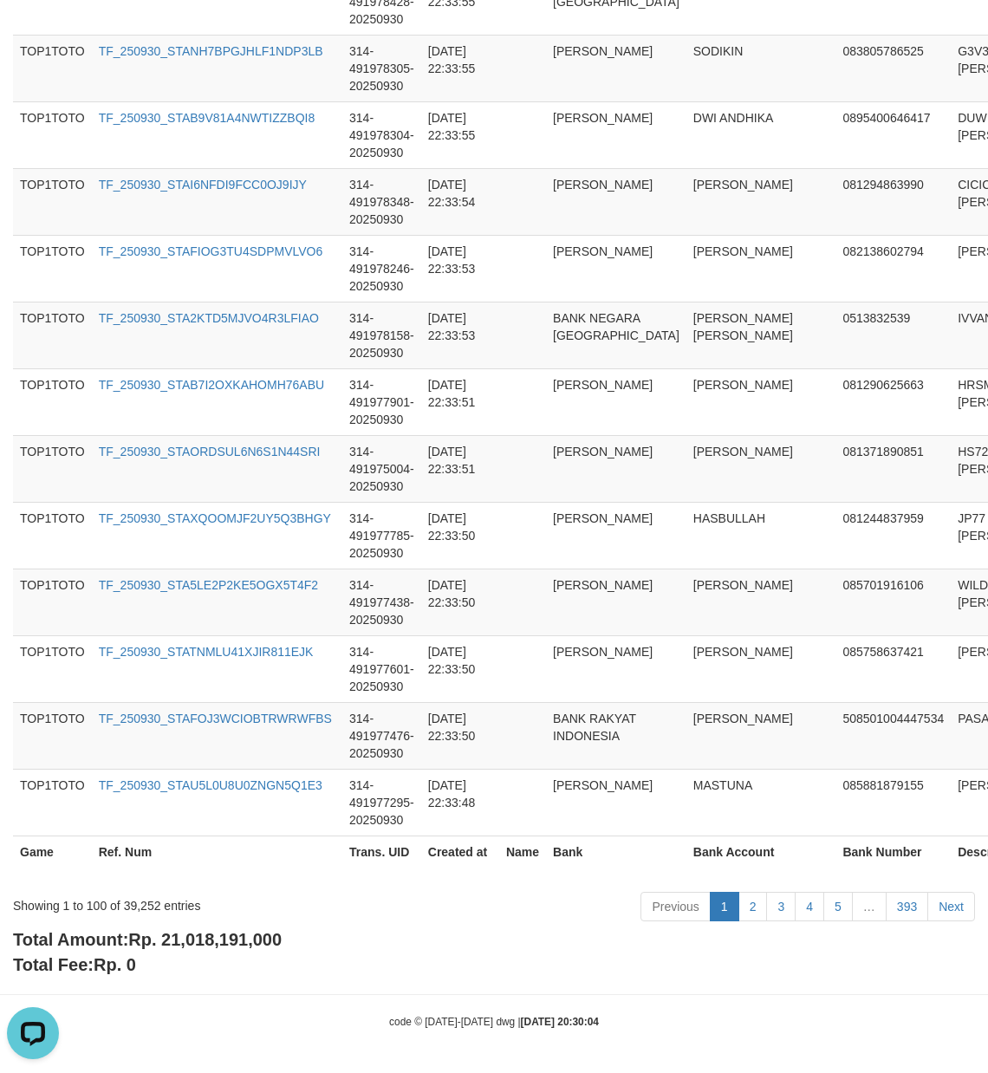
click at [133, 899] on div "Showing 1 to 100 of 39,252 entries" at bounding box center [206, 902] width 386 height 24
copy div "39,252"
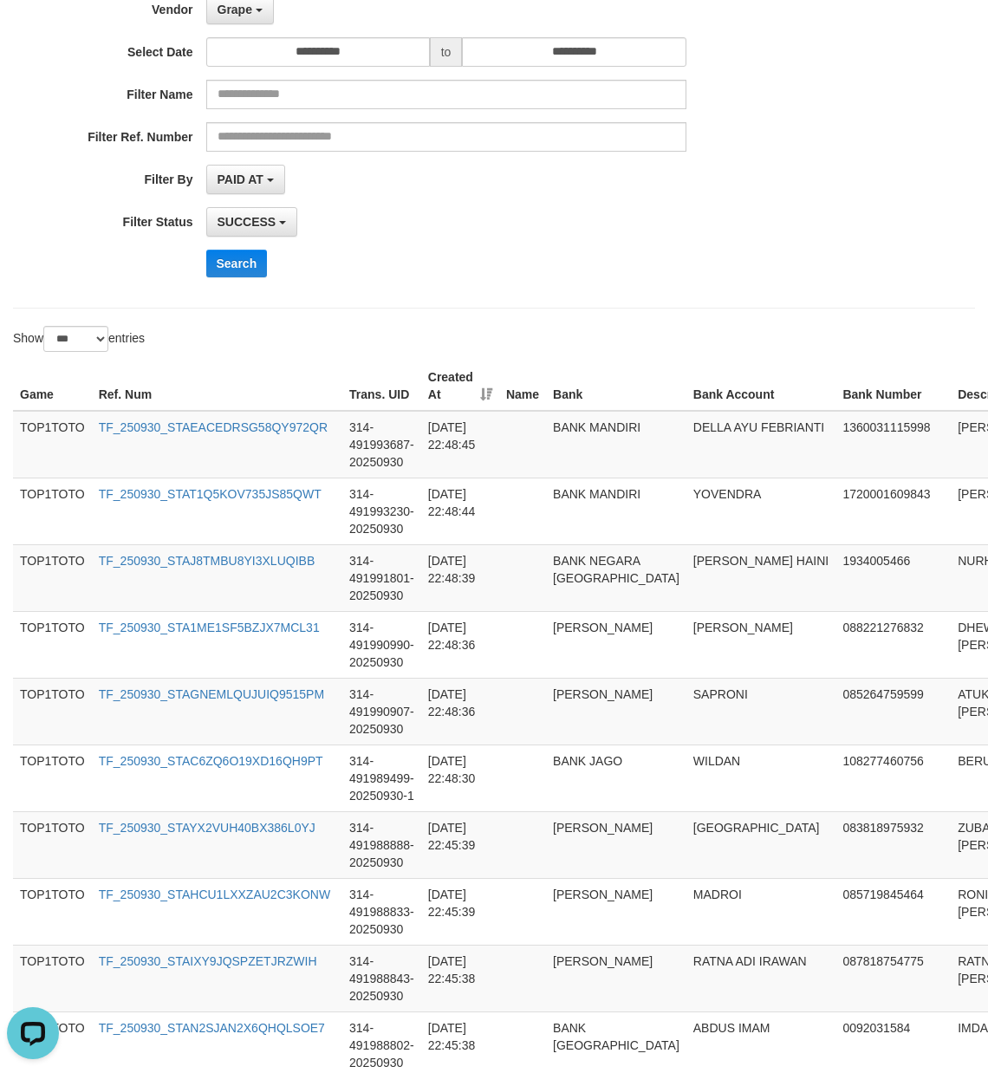
scroll to position [0, 0]
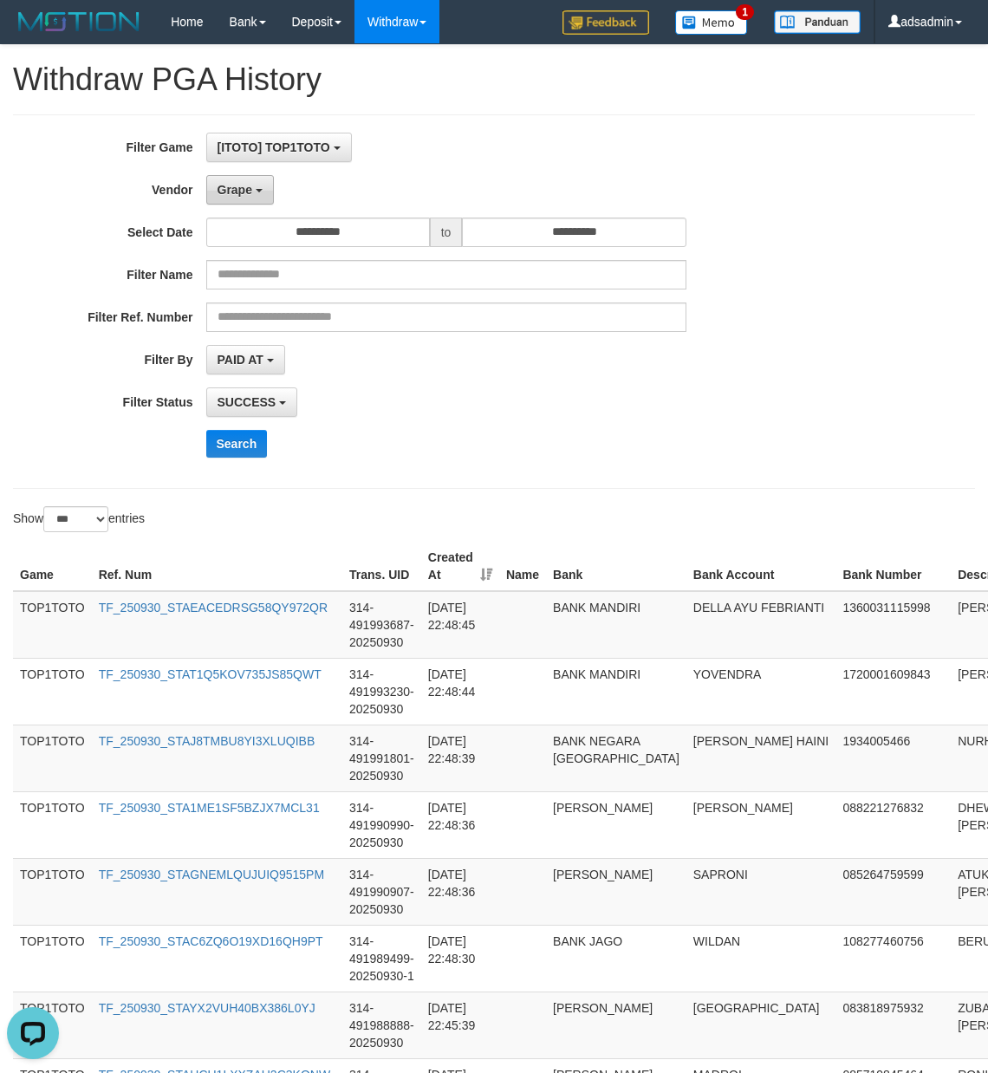
click at [257, 188] on button "Grape" at bounding box center [240, 189] width 68 height 29
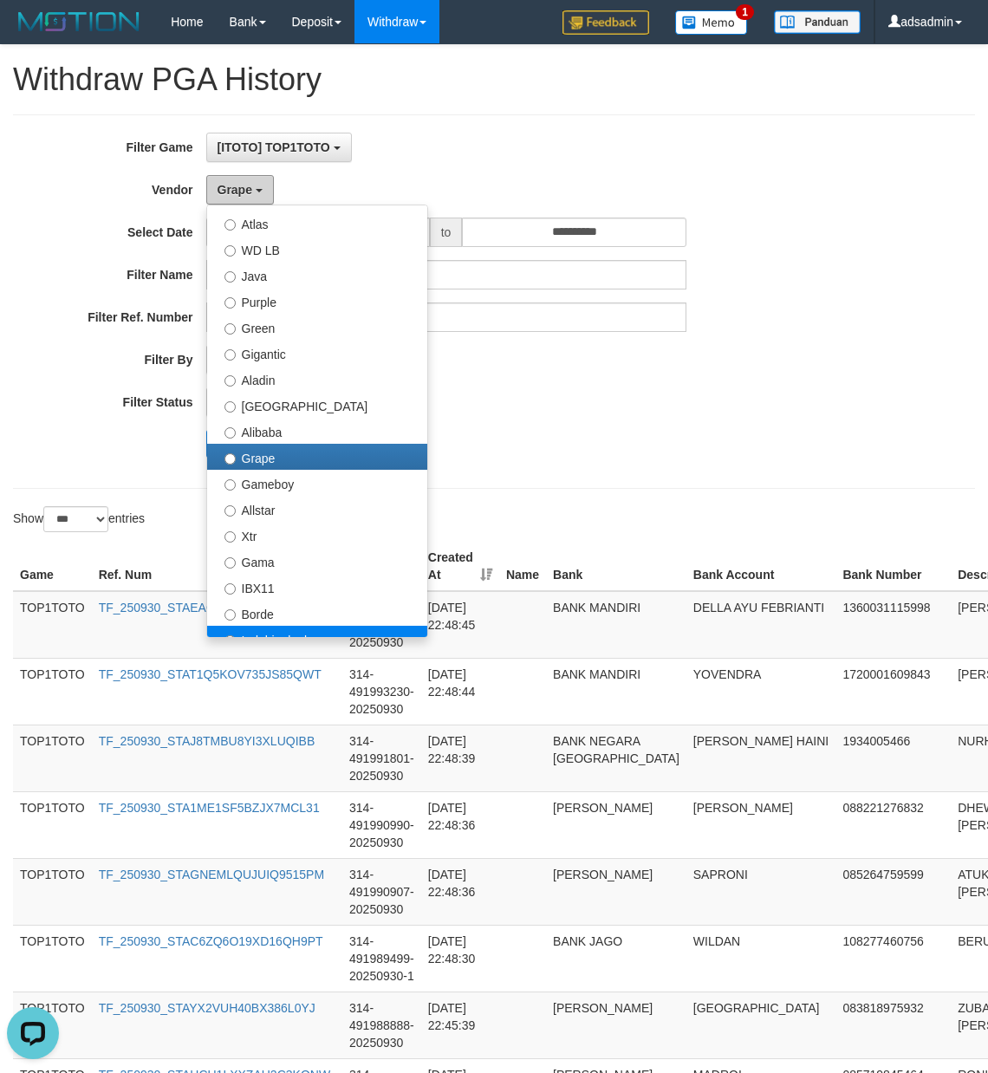
scroll to position [192, 0]
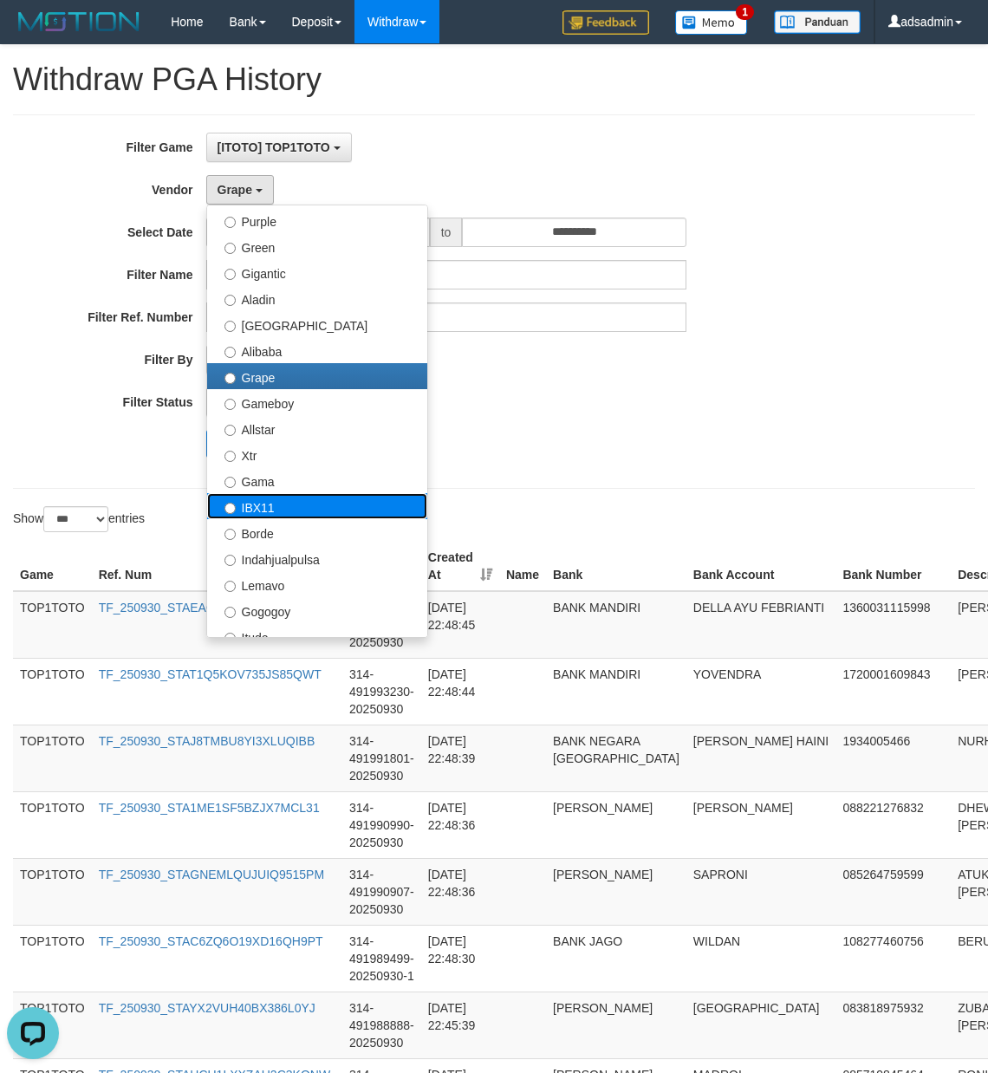
click at [281, 508] on label "IBX11" at bounding box center [317, 506] width 220 height 26
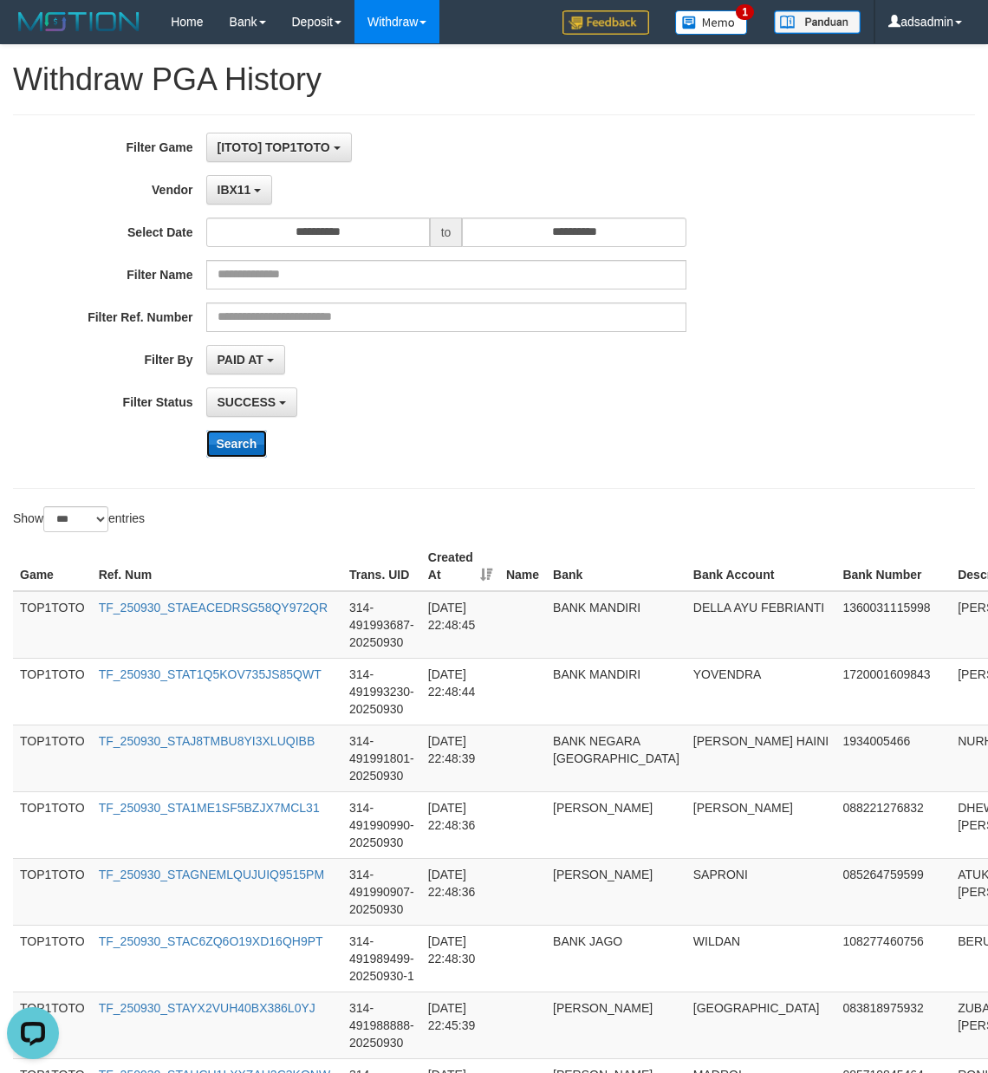
click at [243, 445] on button "Search" at bounding box center [237, 444] width 62 height 28
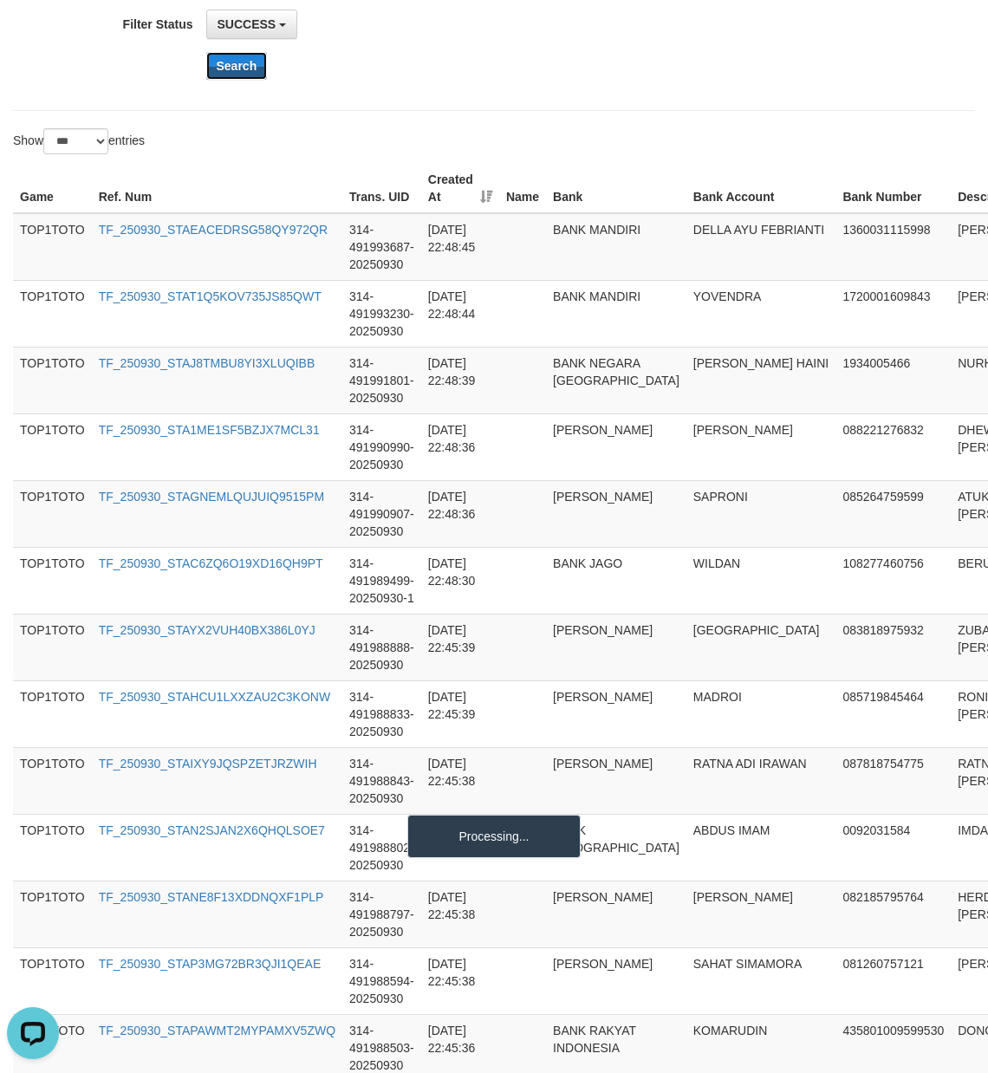
scroll to position [385, 0]
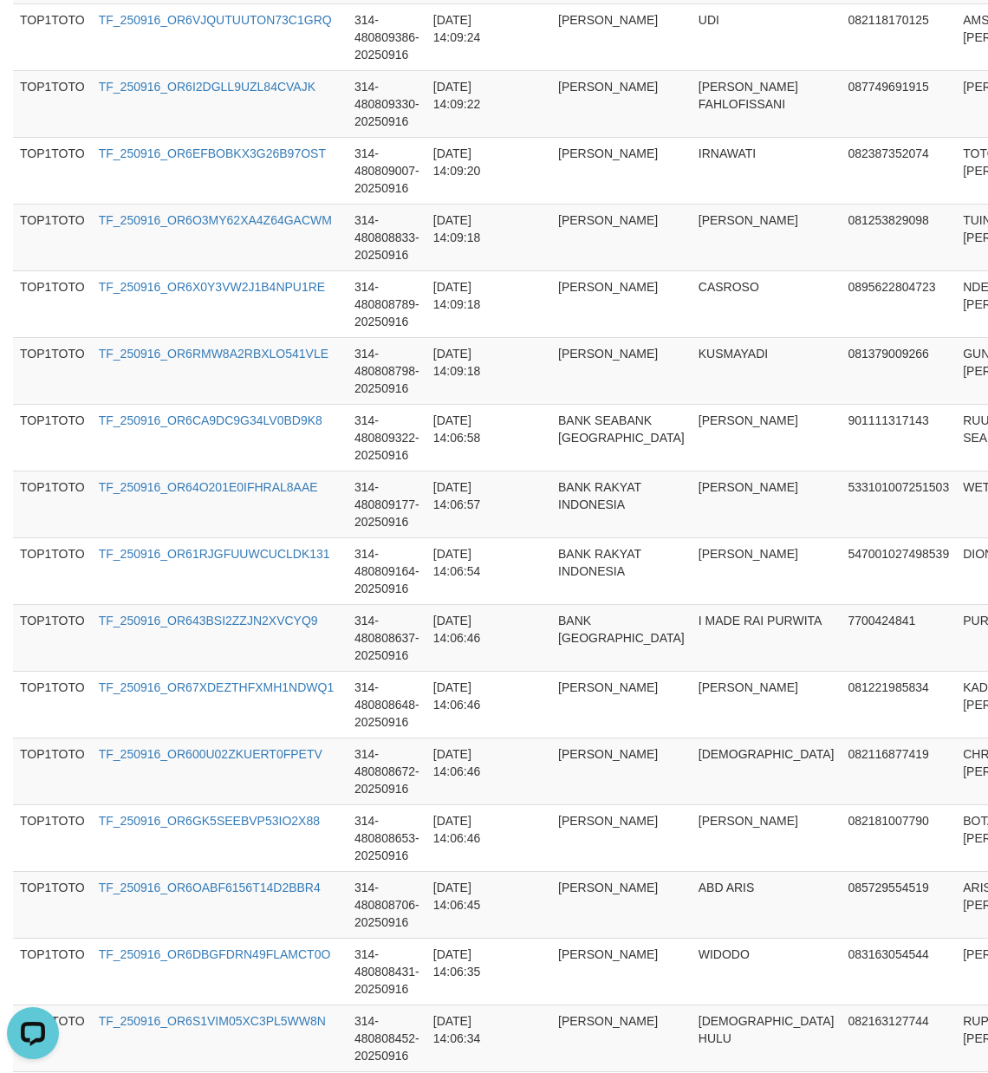
scroll to position [6461, 0]
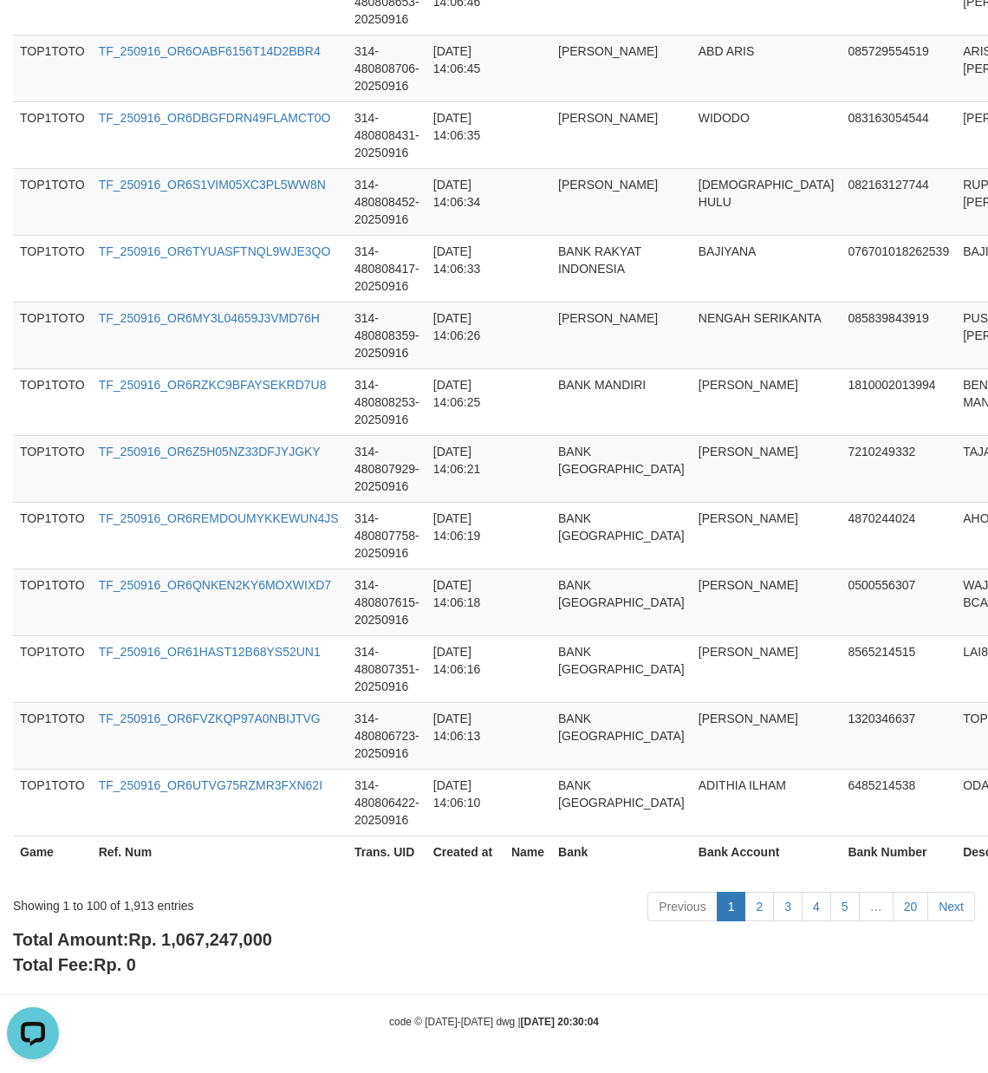
click at [244, 943] on span "Rp. 1,067,247,000" at bounding box center [200, 939] width 144 height 19
copy span "1,067,247,000"
click at [133, 903] on div "Showing 1 to 100 of 1,913 entries" at bounding box center [206, 902] width 386 height 24
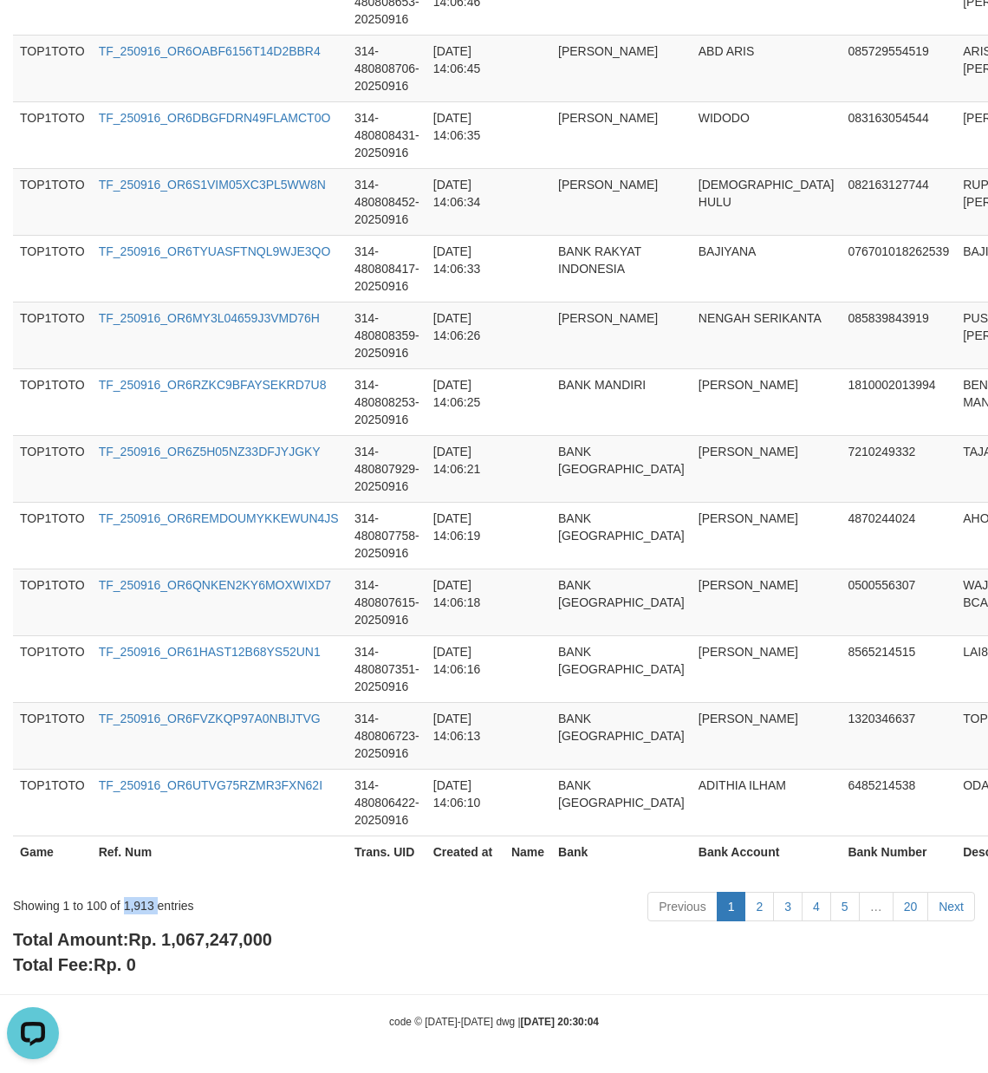
copy div "1,913"
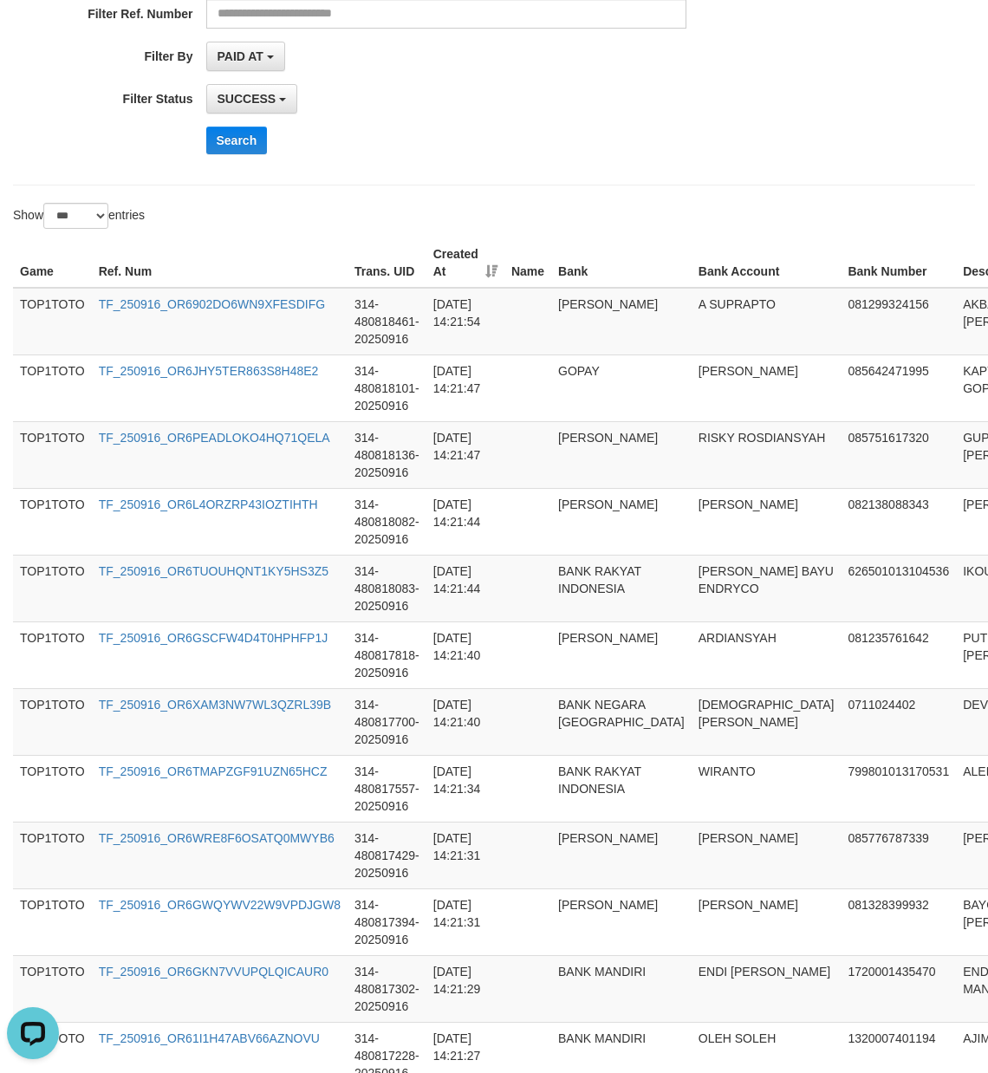
scroll to position [0, 0]
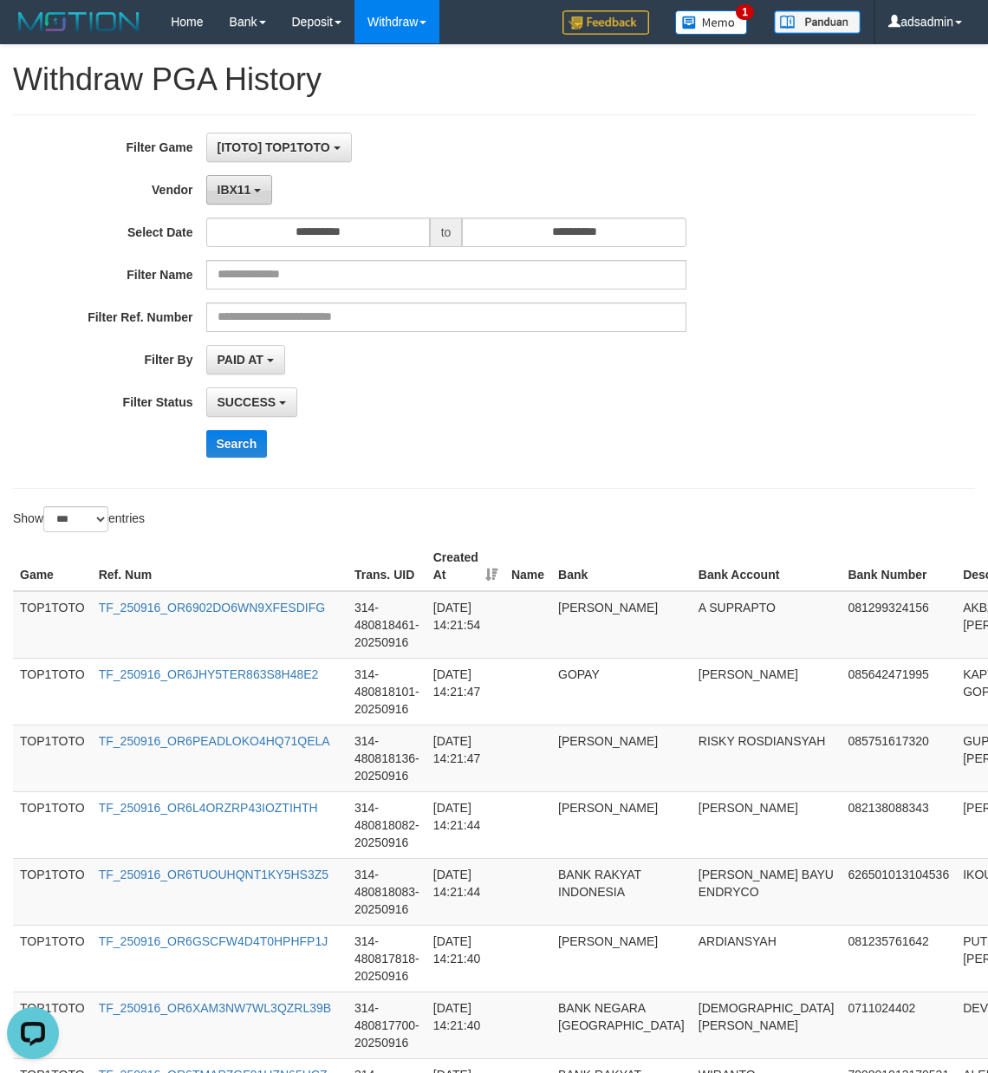
click at [216, 191] on button "IBX11" at bounding box center [239, 189] width 67 height 29
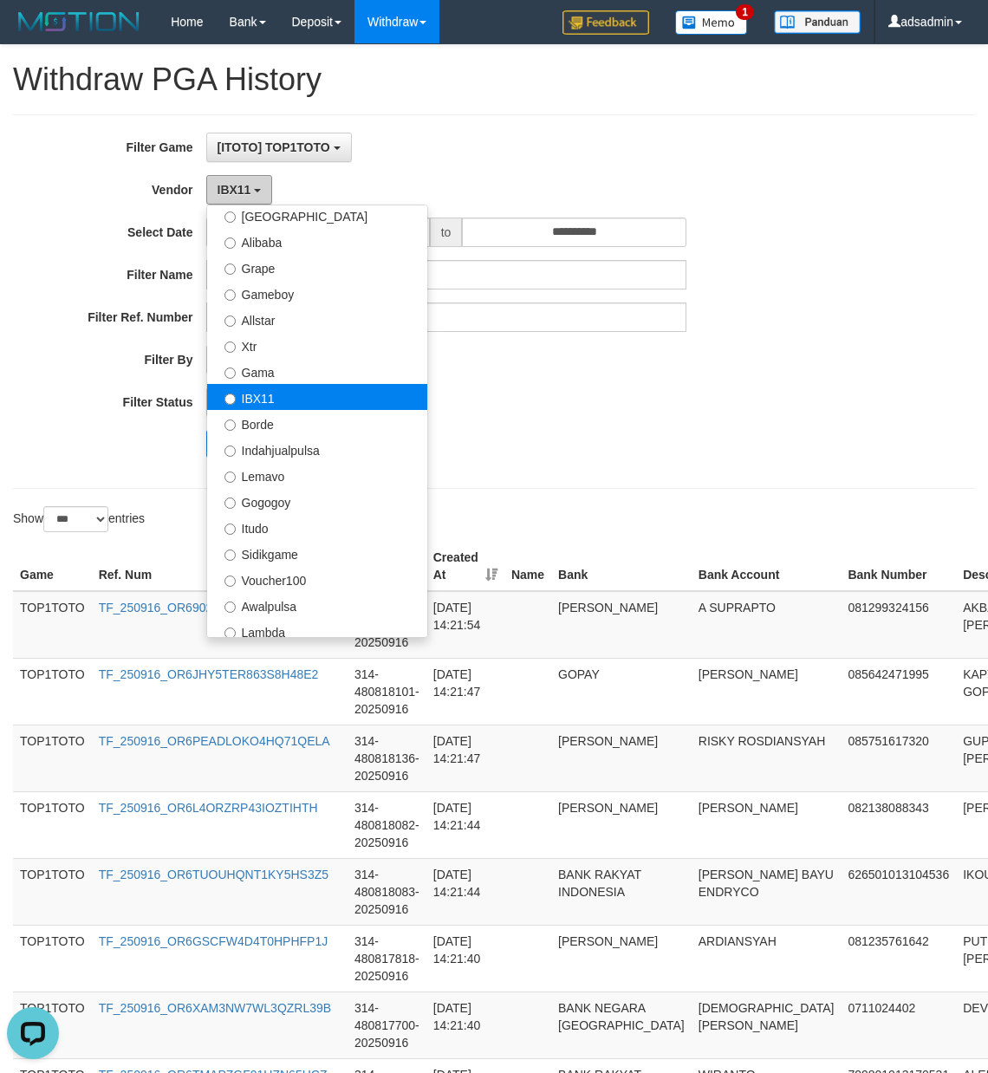
scroll to position [386, 0]
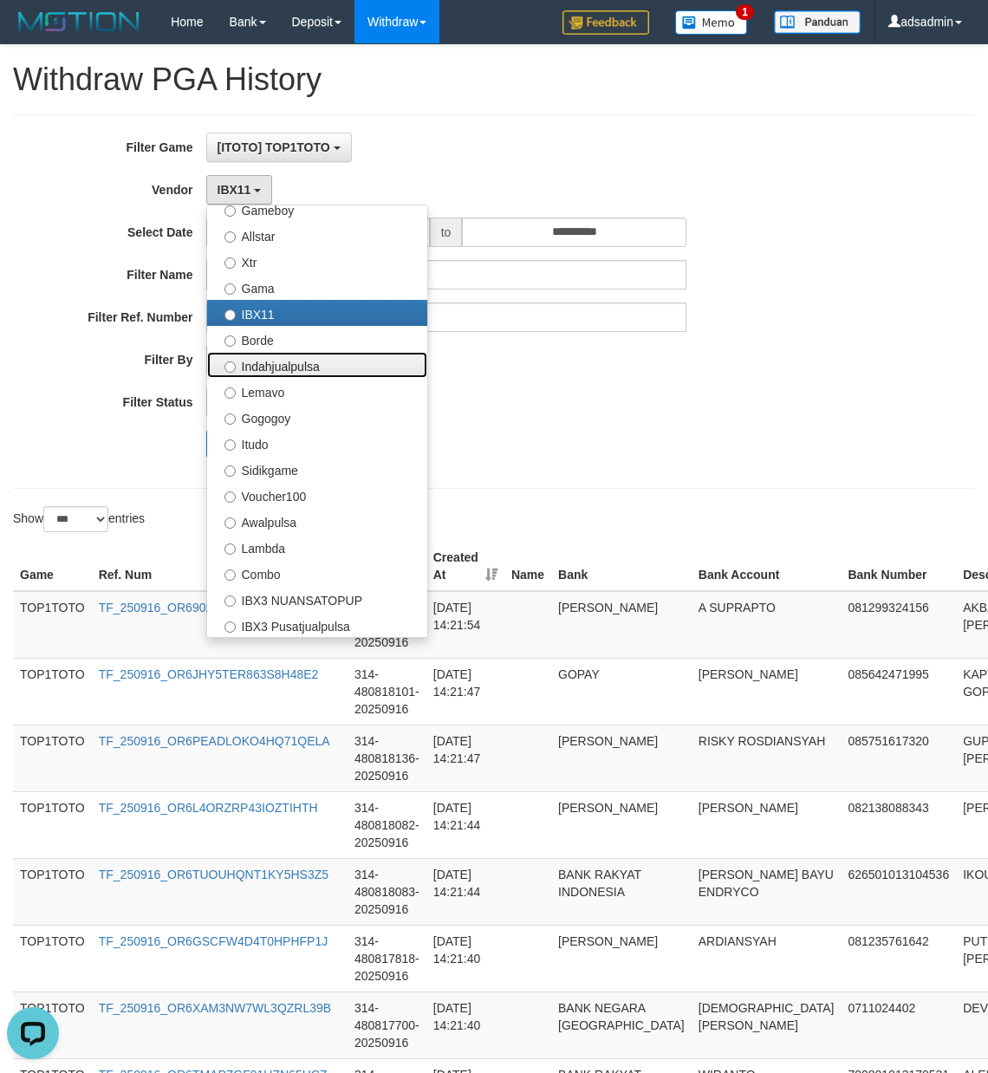
click at [340, 372] on label "Indahjualpulsa" at bounding box center [317, 365] width 220 height 26
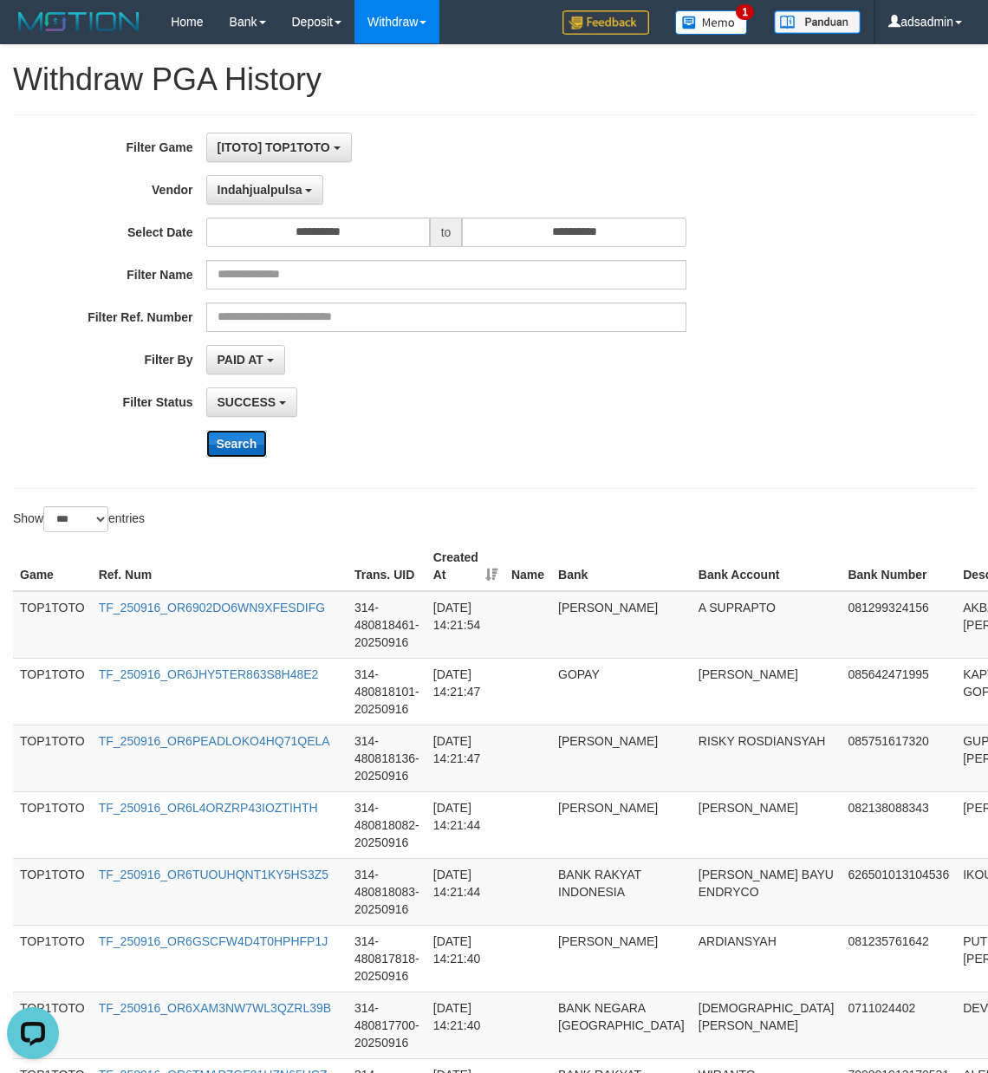
click at [254, 444] on button "Search" at bounding box center [237, 444] width 62 height 28
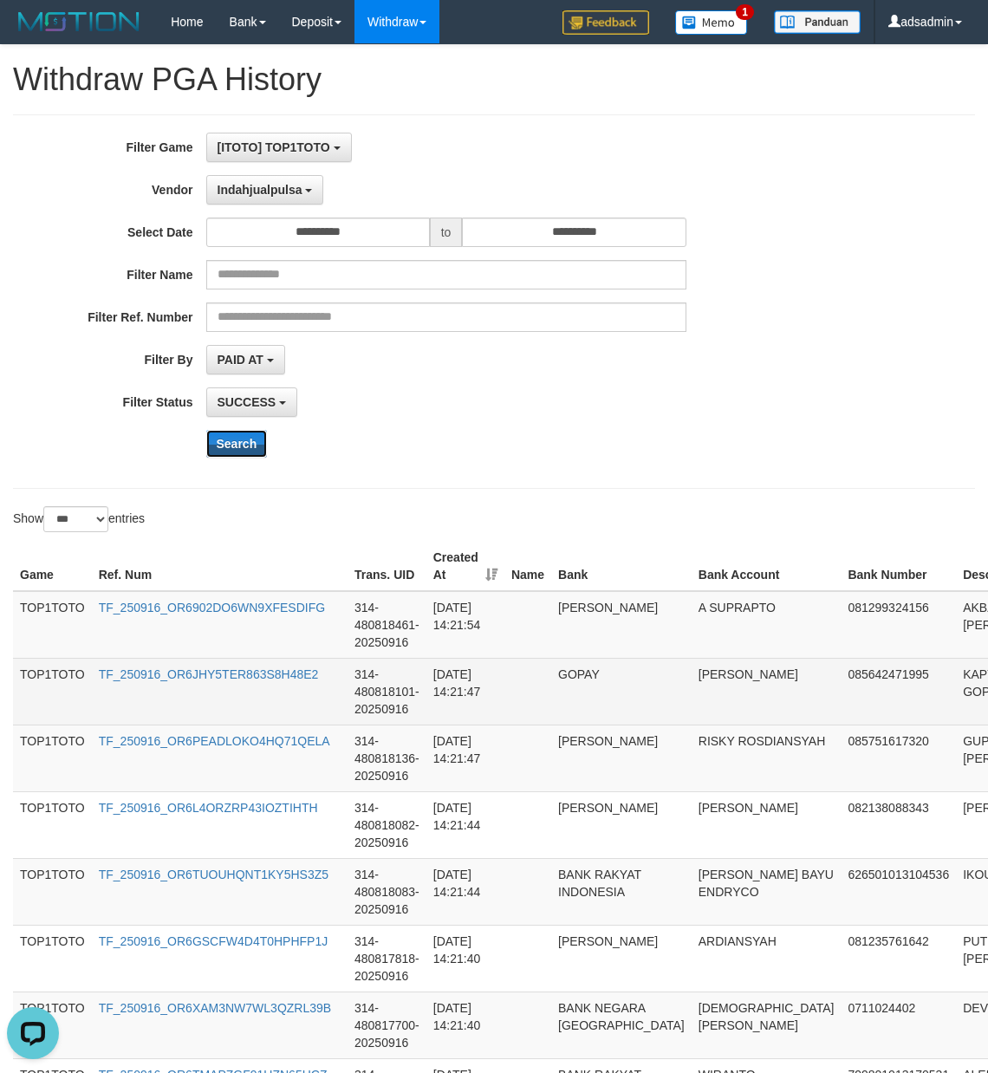
scroll to position [385, 0]
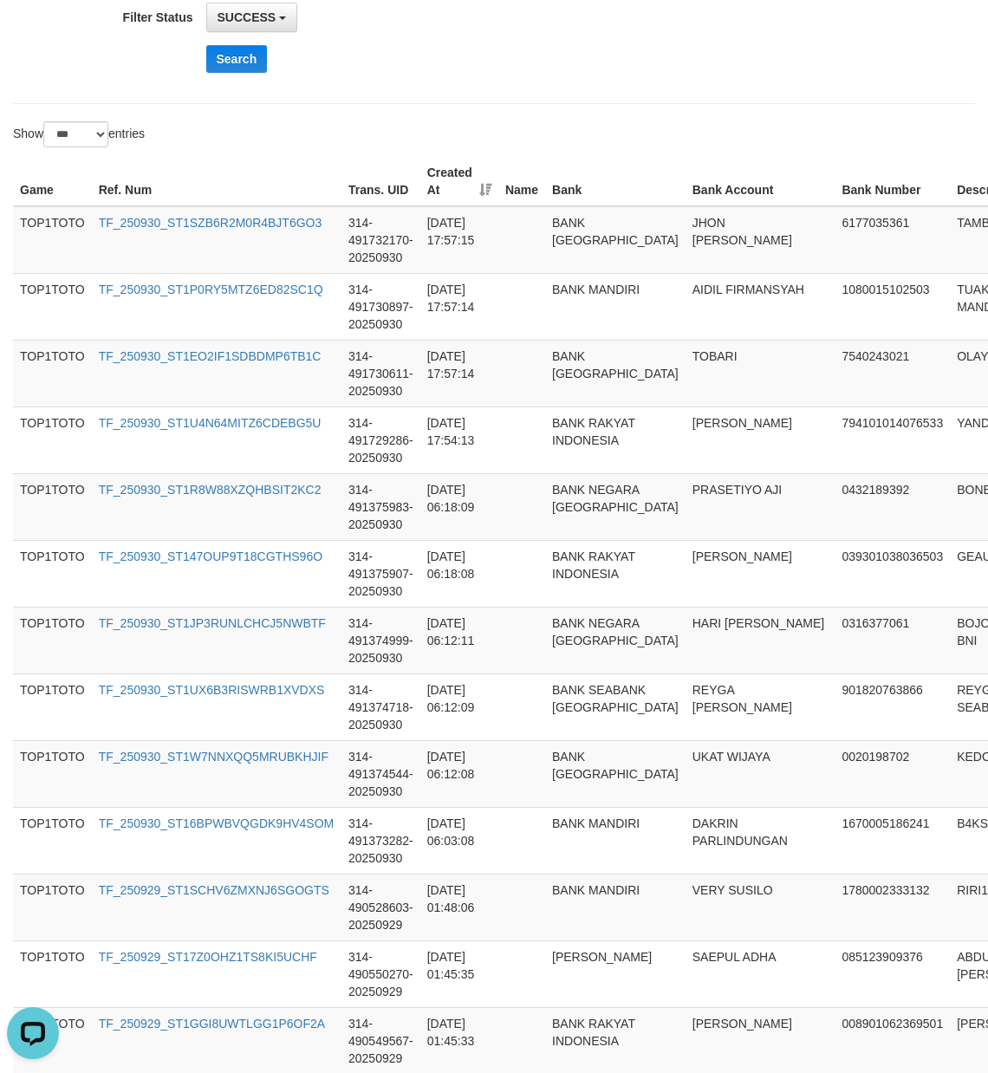
click at [732, 126] on div "Show ** ** ** *** entries" at bounding box center [494, 136] width 988 height 30
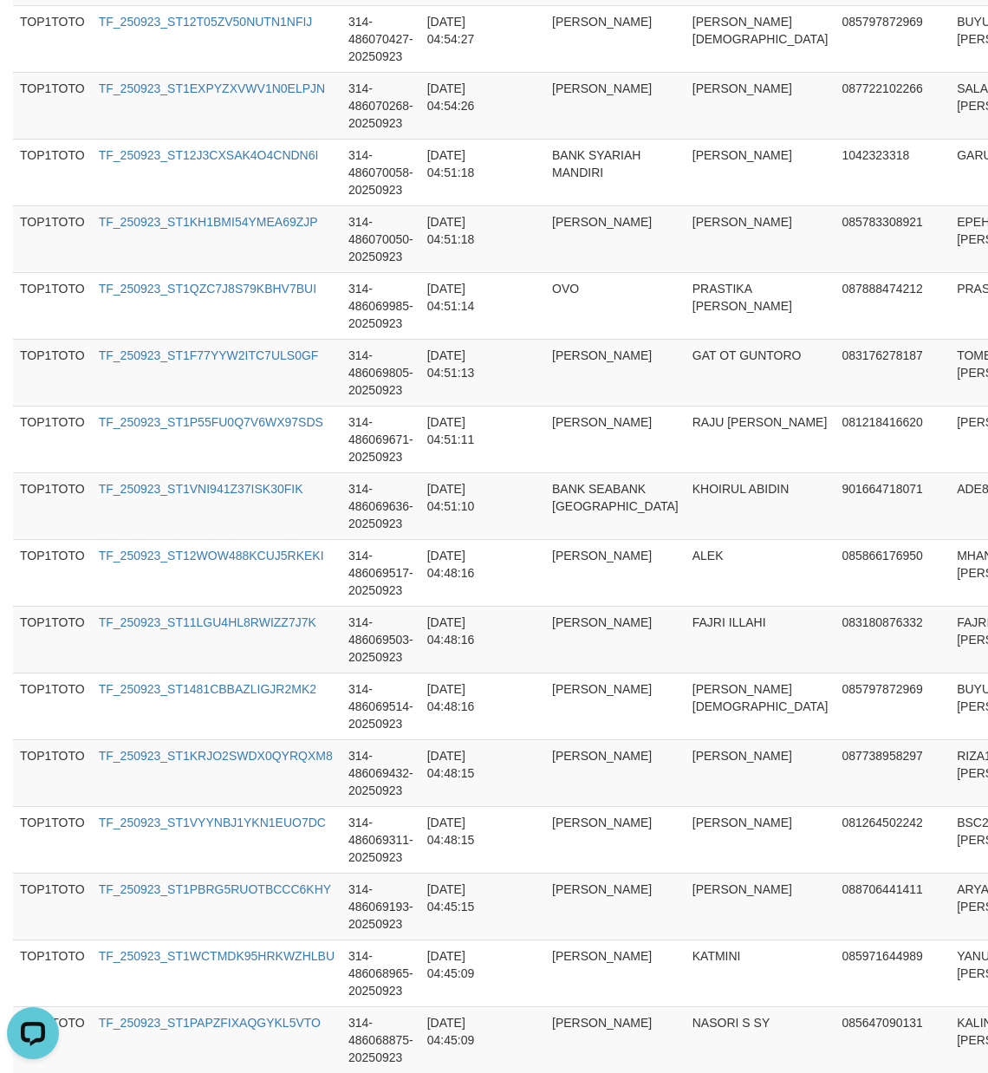
scroll to position [6461, 0]
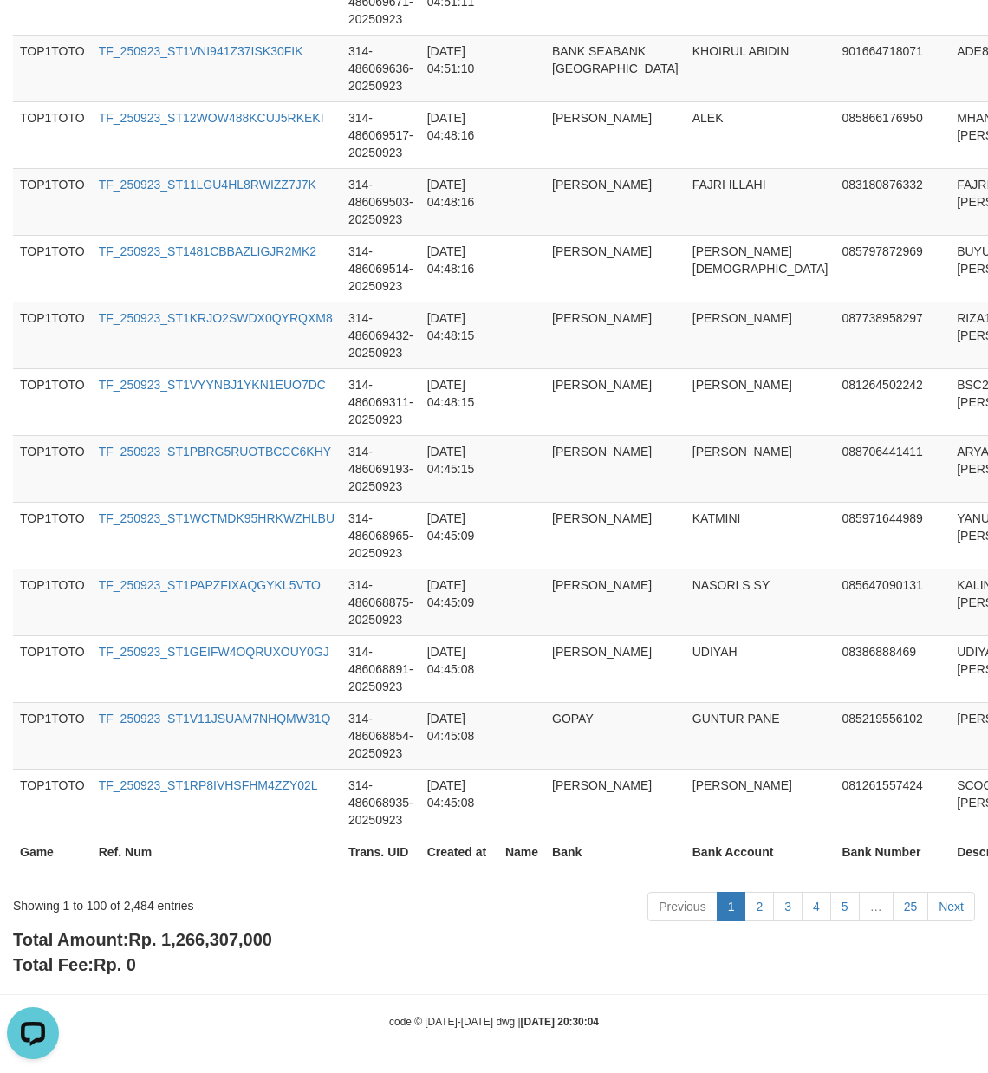
click at [251, 950] on div "Total Amount: Rp. 1,266,307,000 Total Fee: Rp. 0" at bounding box center [494, 951] width 962 height 49
copy span "1,266,307,000"
click at [139, 903] on div "Showing 1 to 100 of 2,484 entries" at bounding box center [206, 902] width 386 height 24
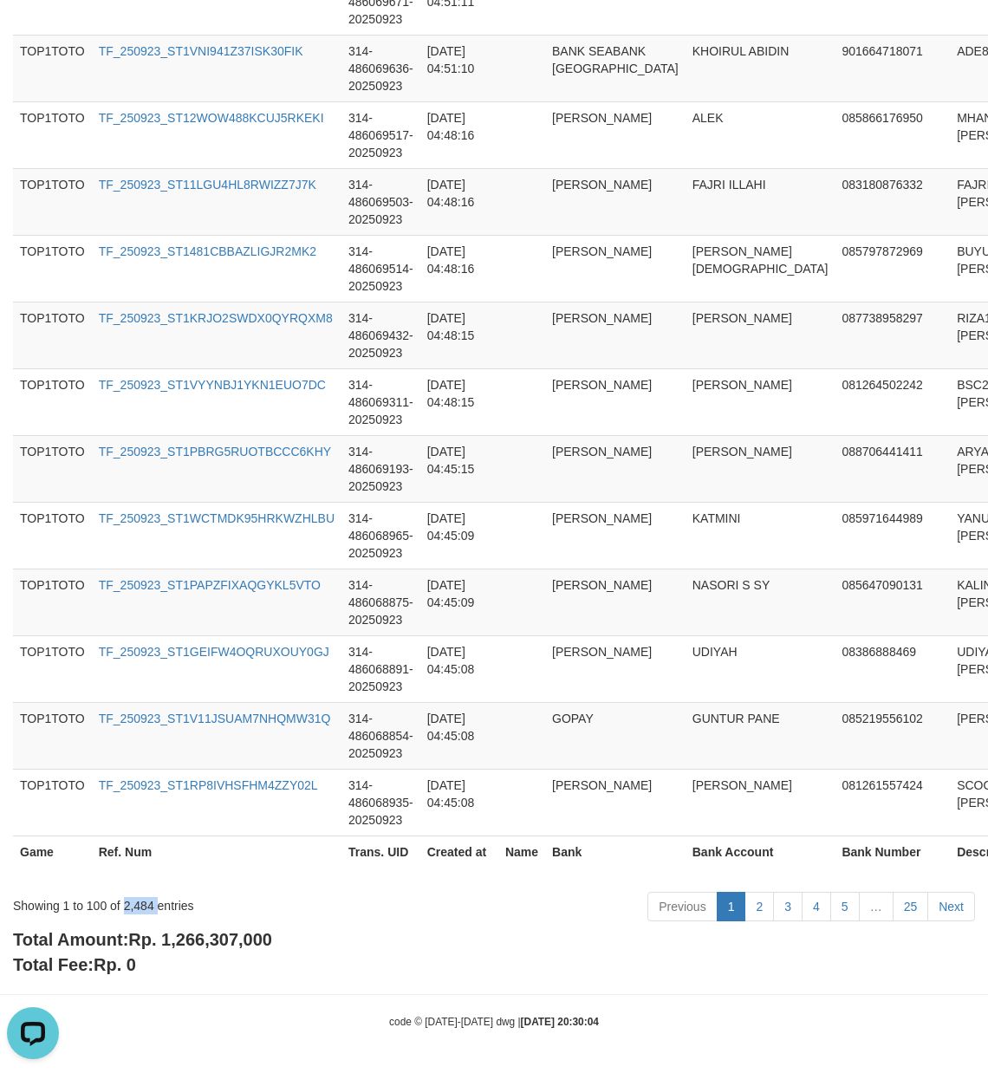
copy div "2,484"
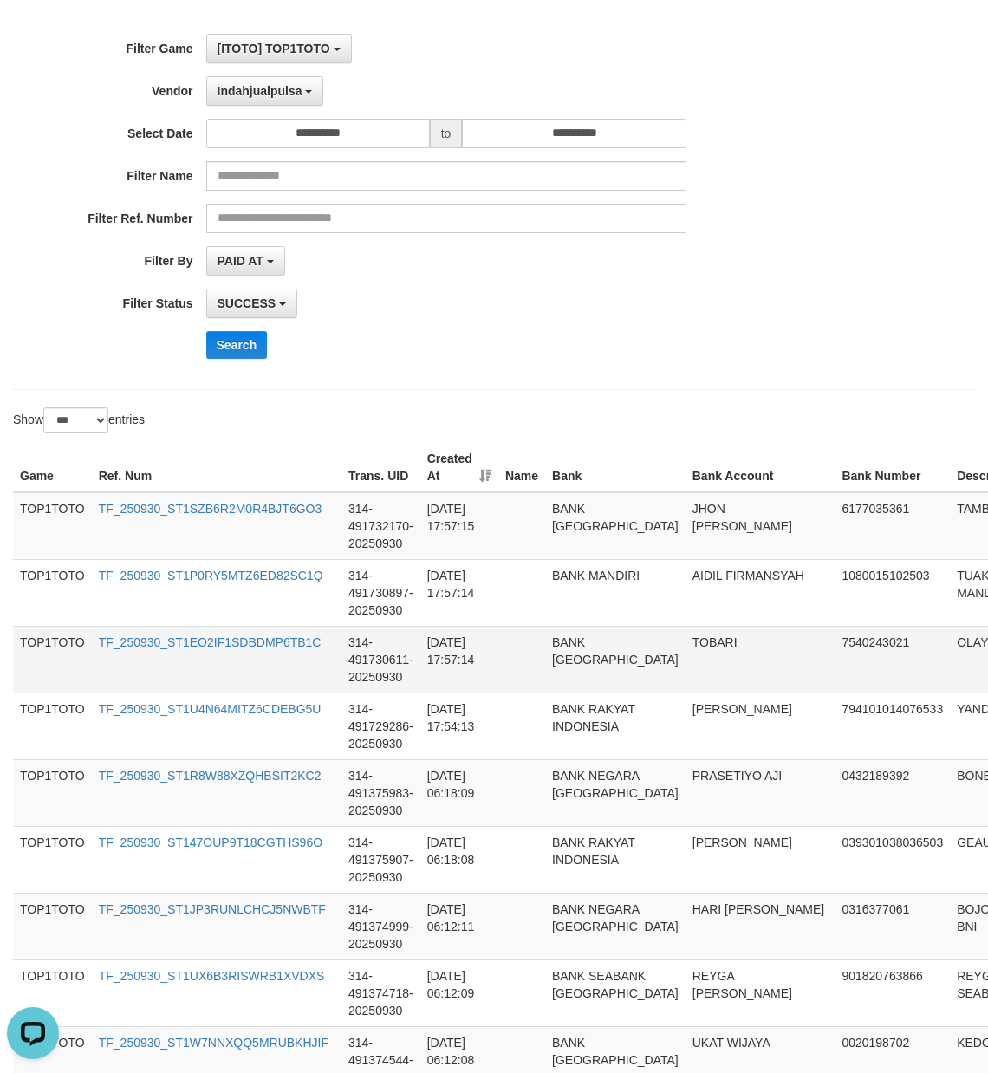
scroll to position [0, 0]
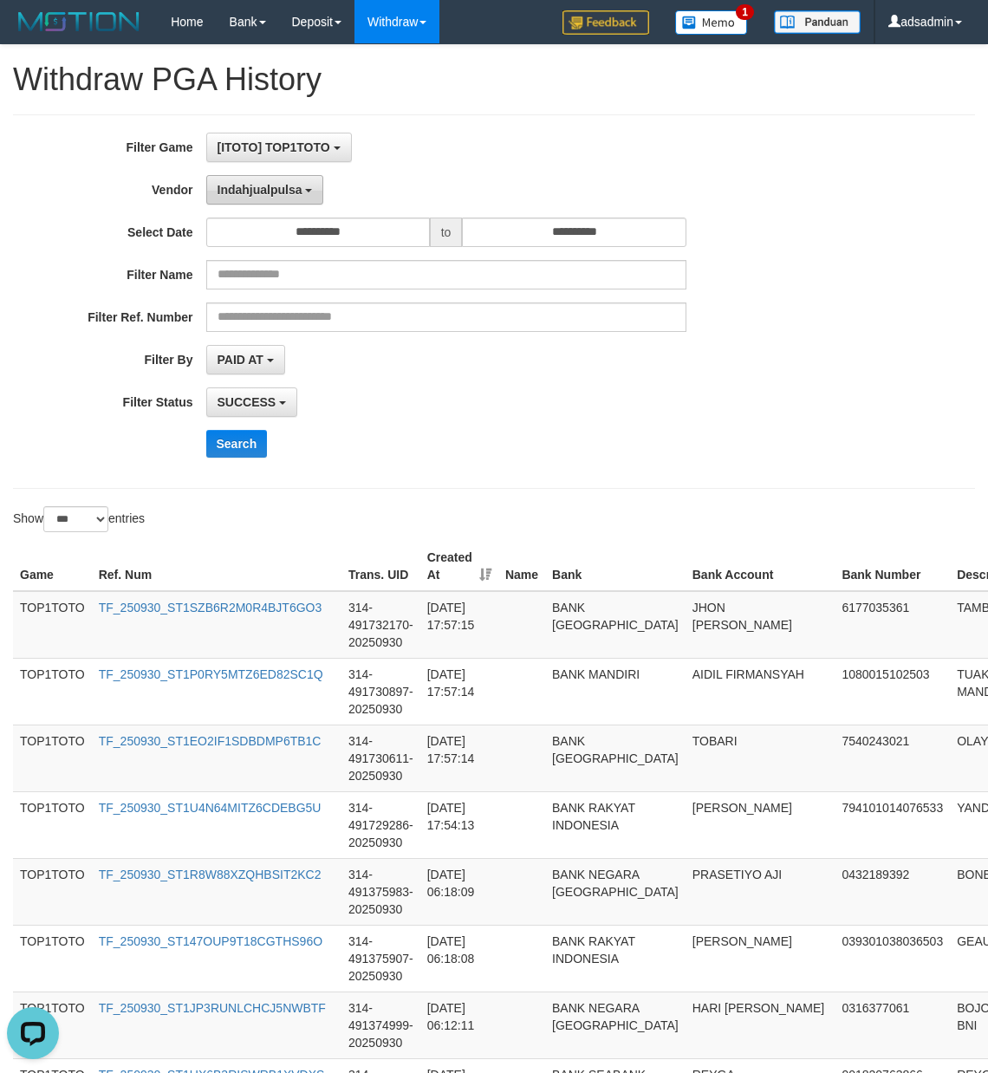
click at [299, 192] on span "Indahjualpulsa" at bounding box center [260, 190] width 85 height 14
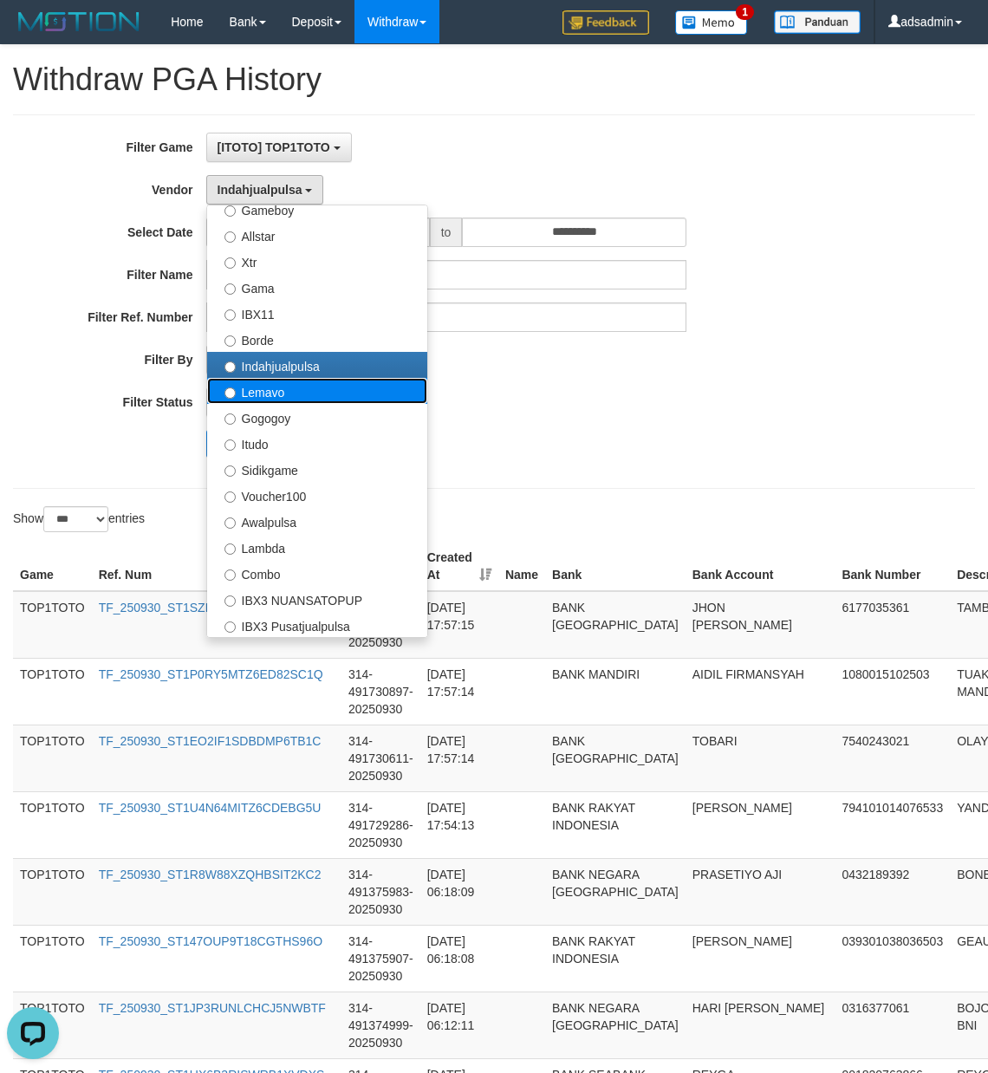
click at [319, 395] on label "Lemavo" at bounding box center [317, 391] width 220 height 26
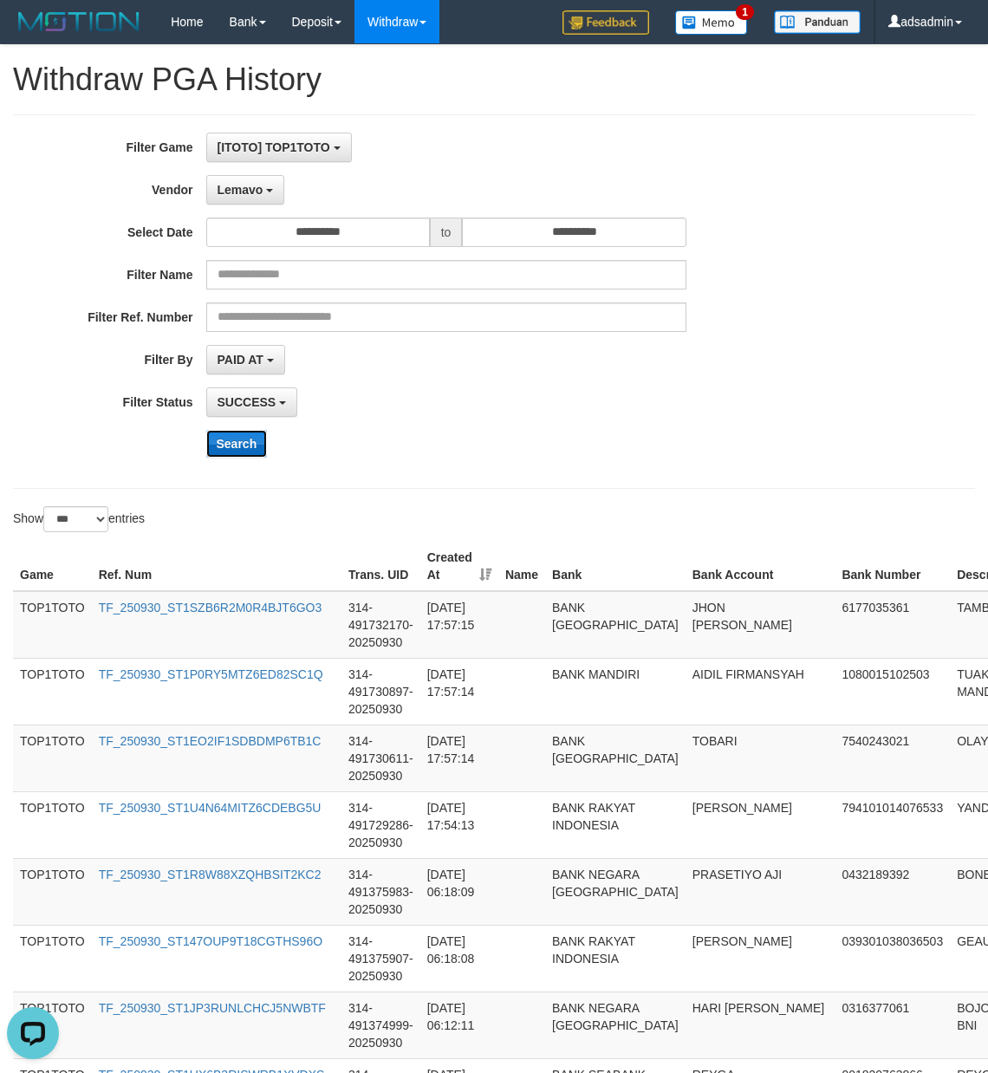
click at [255, 448] on button "Search" at bounding box center [237, 444] width 62 height 28
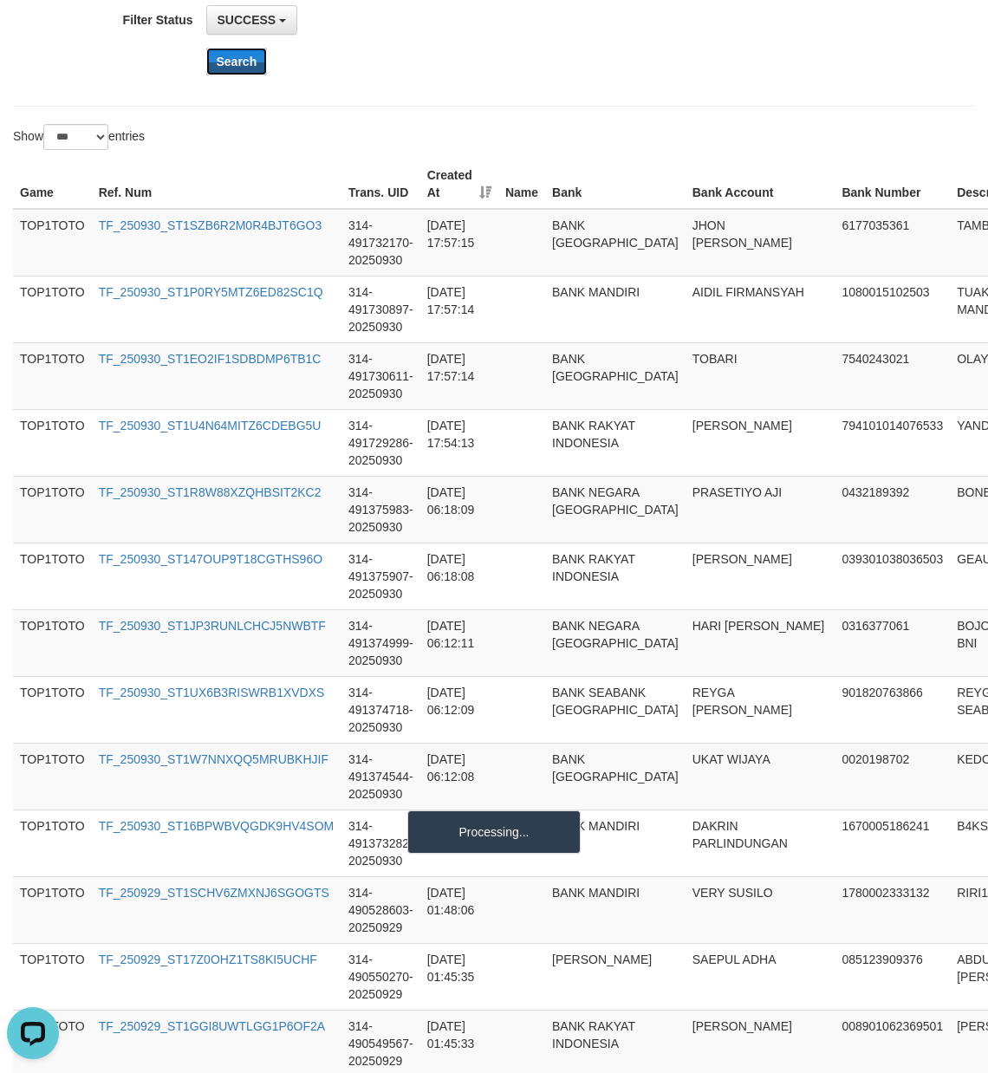
scroll to position [385, 0]
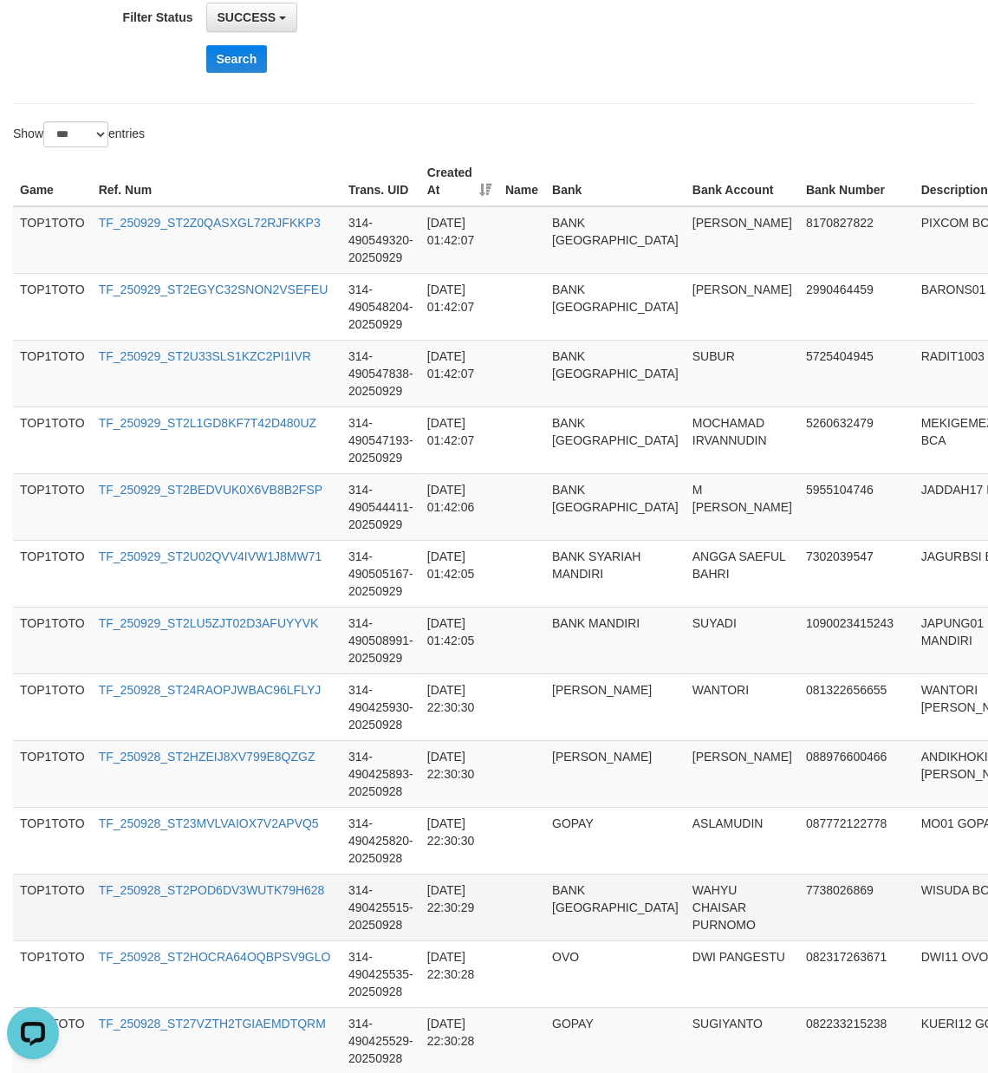
drag, startPoint x: 586, startPoint y: 120, endPoint x: 528, endPoint y: 258, distance: 150.4
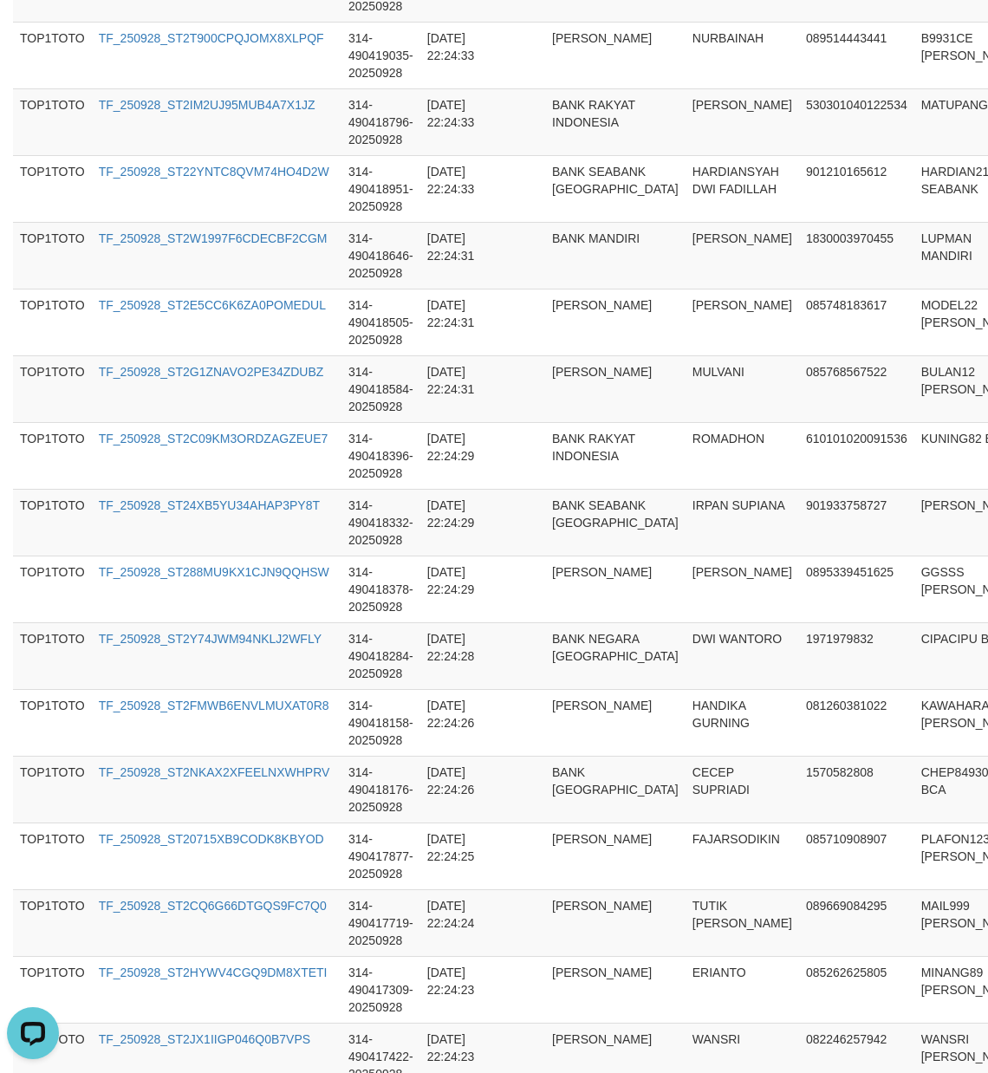
scroll to position [6461, 0]
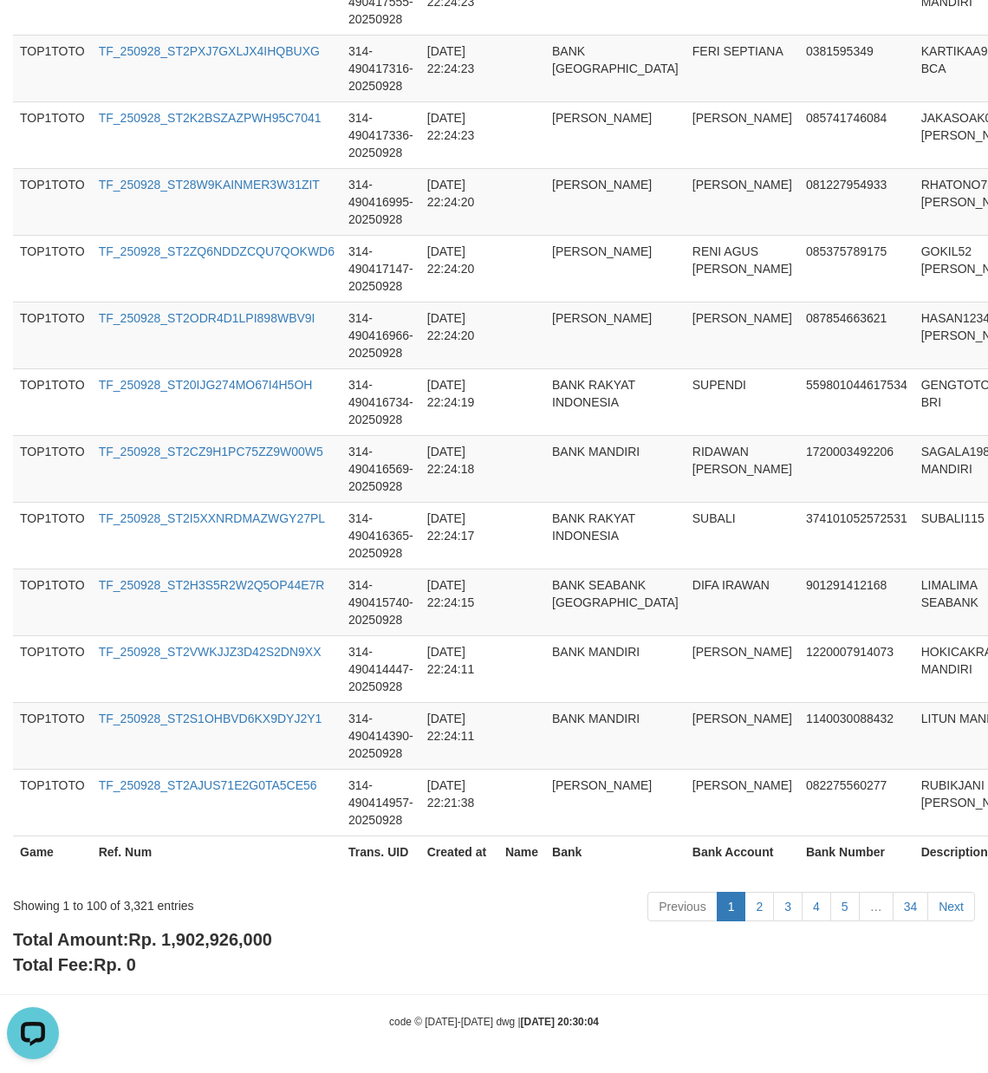
click at [233, 937] on span "Rp. 1,902,926,000" at bounding box center [200, 939] width 144 height 19
click at [132, 907] on div "Showing 1 to 100 of 3,321 entries" at bounding box center [206, 902] width 386 height 24
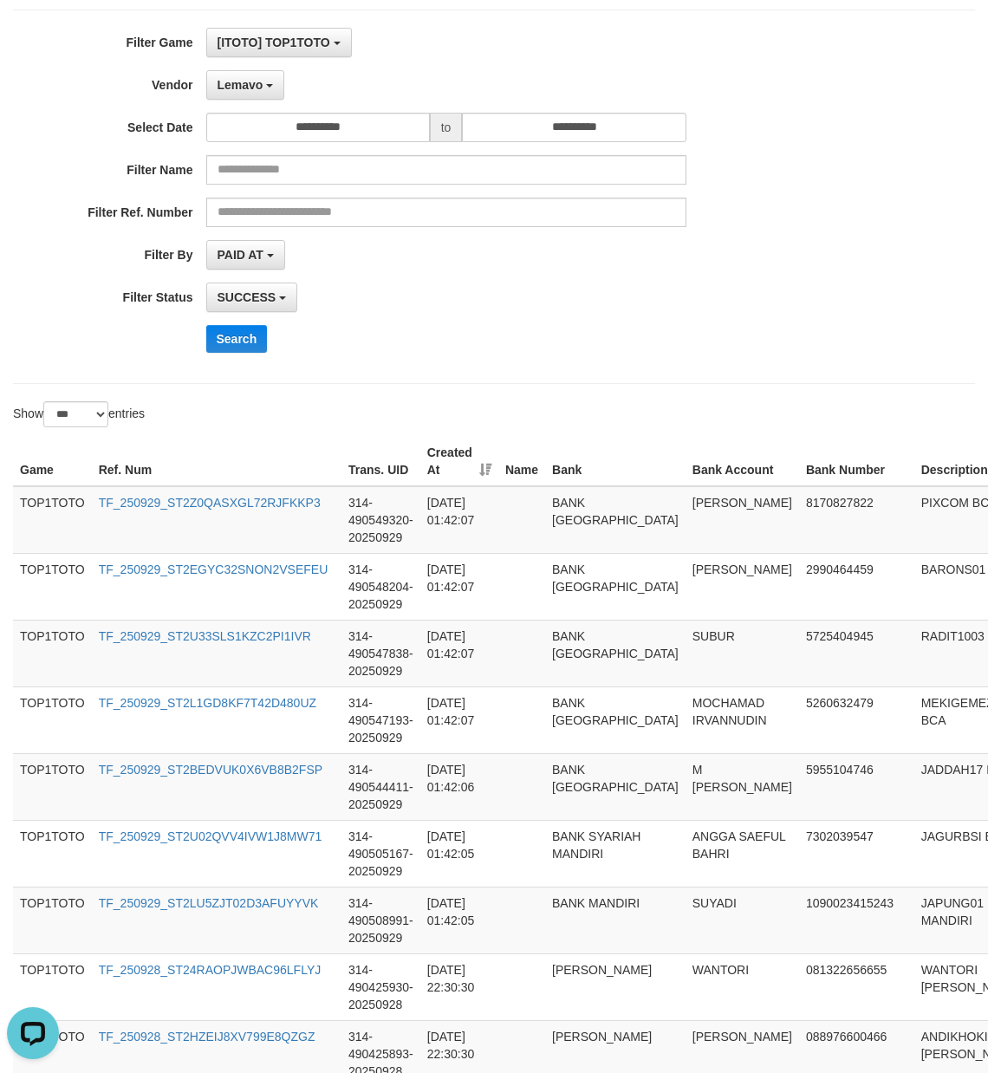
scroll to position [0, 0]
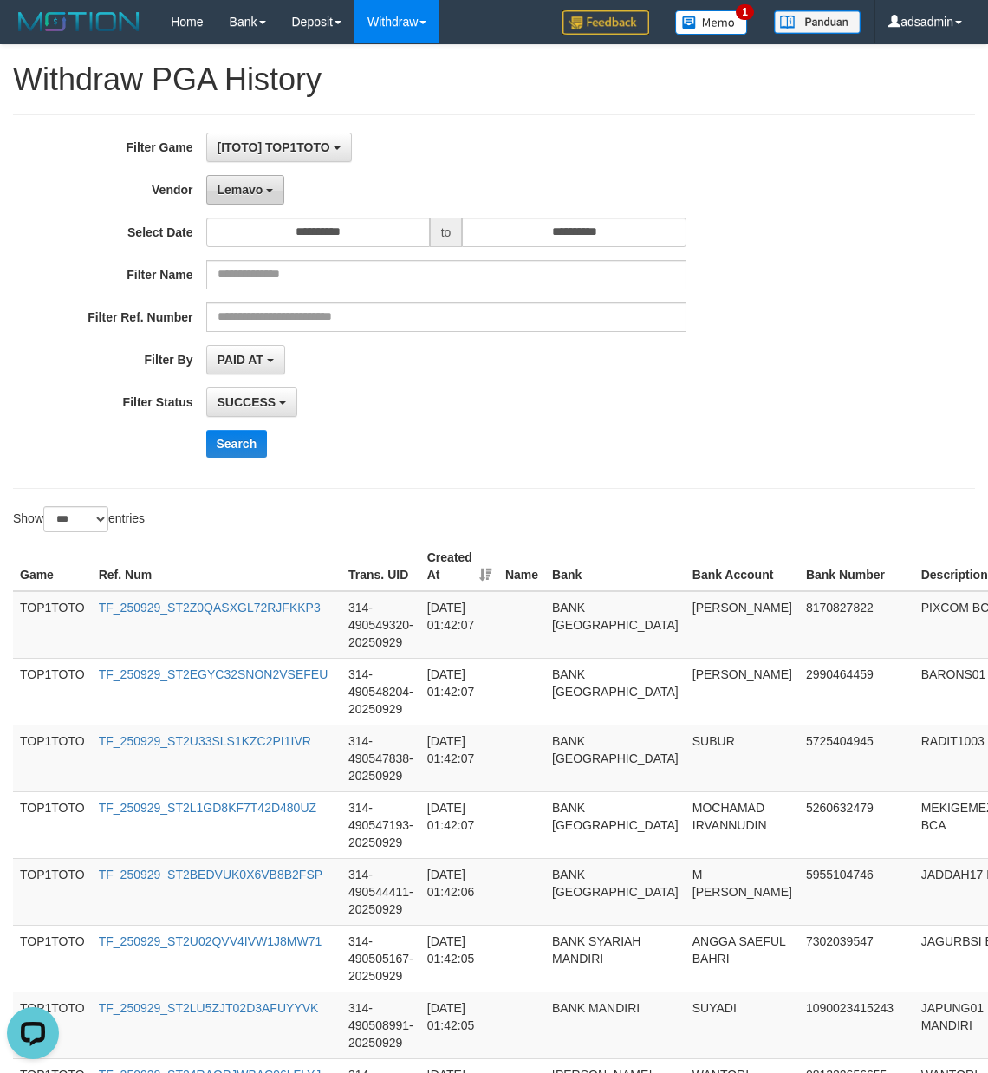
click at [264, 195] on button "Lemavo" at bounding box center [245, 189] width 79 height 29
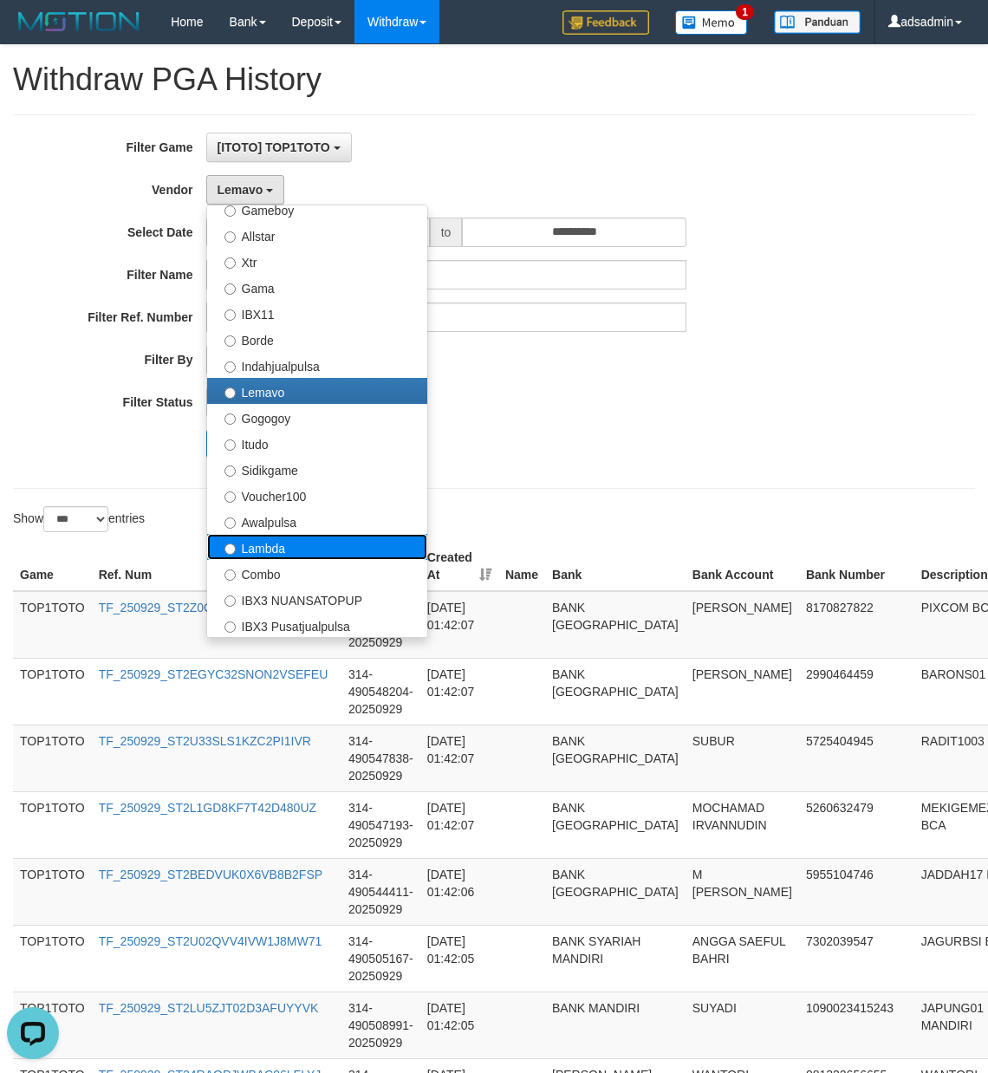
click at [290, 553] on label "Lambda" at bounding box center [317, 547] width 220 height 26
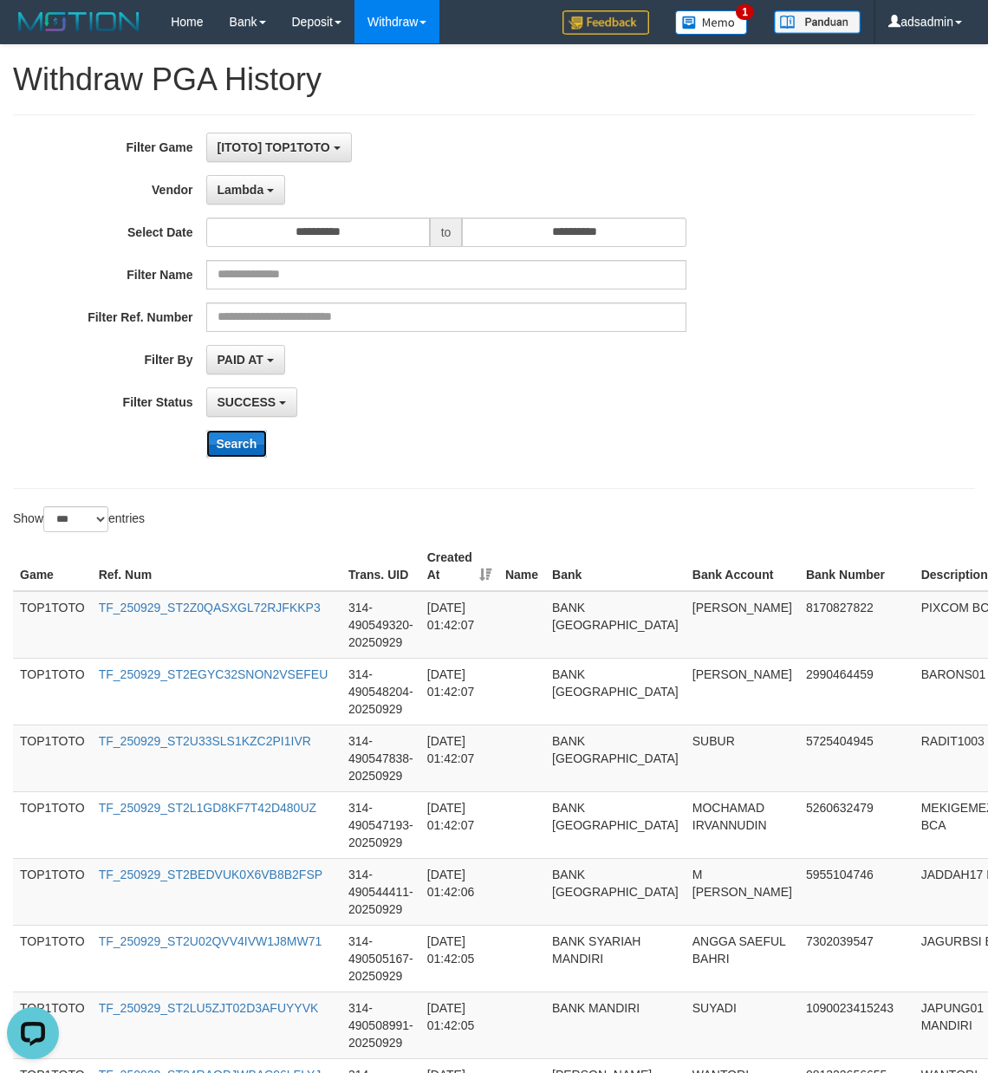
click at [247, 438] on button "Search" at bounding box center [237, 444] width 62 height 28
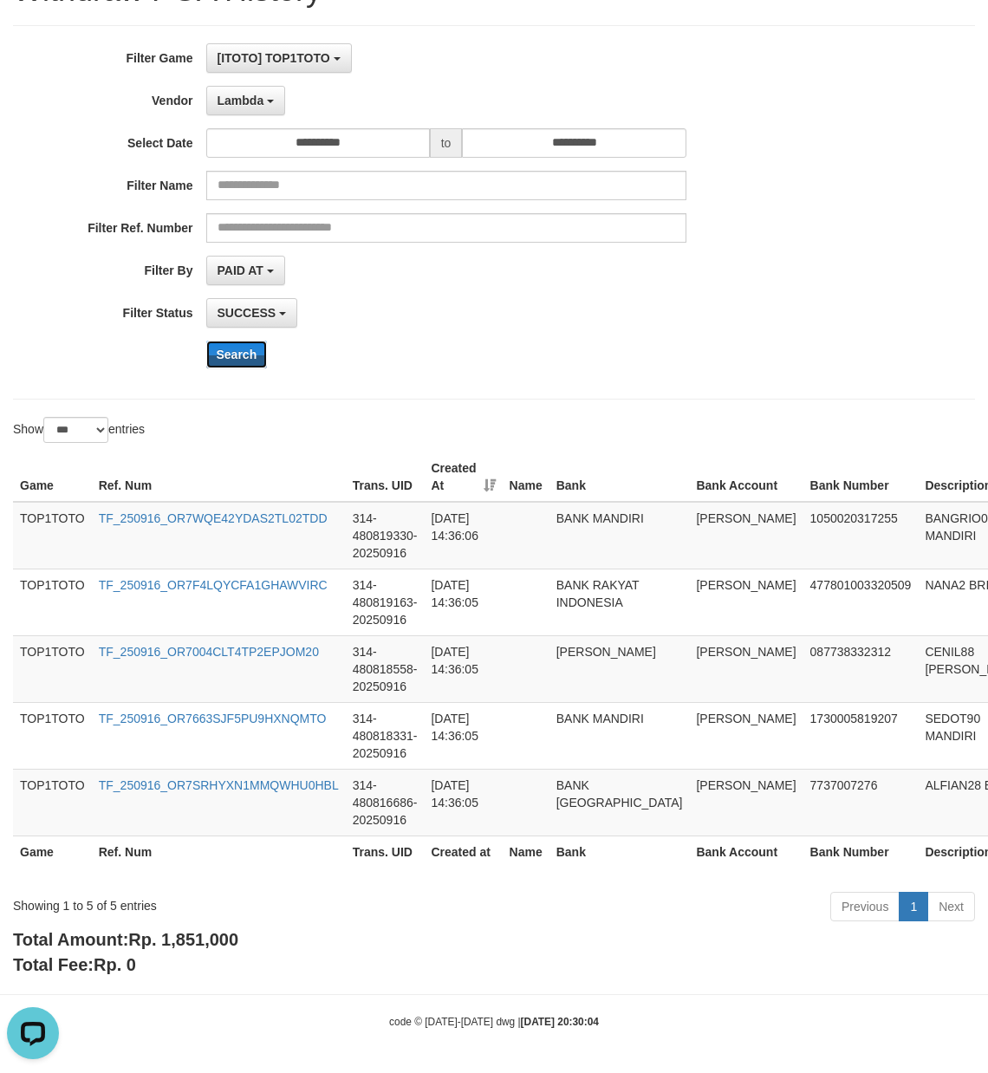
scroll to position [94, 0]
click at [711, 225] on div "Filter Ref. Number" at bounding box center [411, 227] width 823 height 29
click at [208, 944] on span "Rp. 1,851,000" at bounding box center [183, 939] width 110 height 19
click at [112, 906] on div "Showing 1 to 5 of 5 entries" at bounding box center [206, 902] width 386 height 24
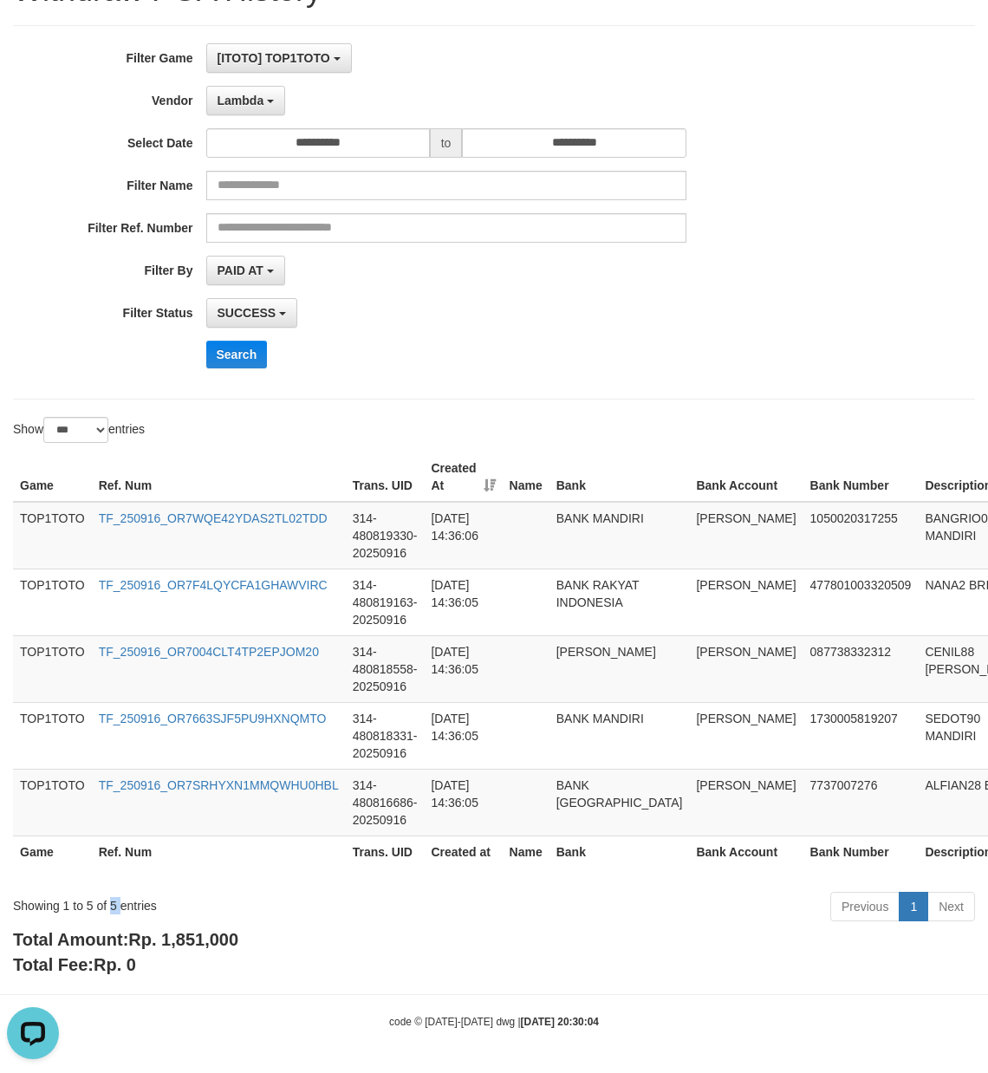
click at [112, 906] on div "Showing 1 to 5 of 5 entries" at bounding box center [206, 902] width 386 height 24
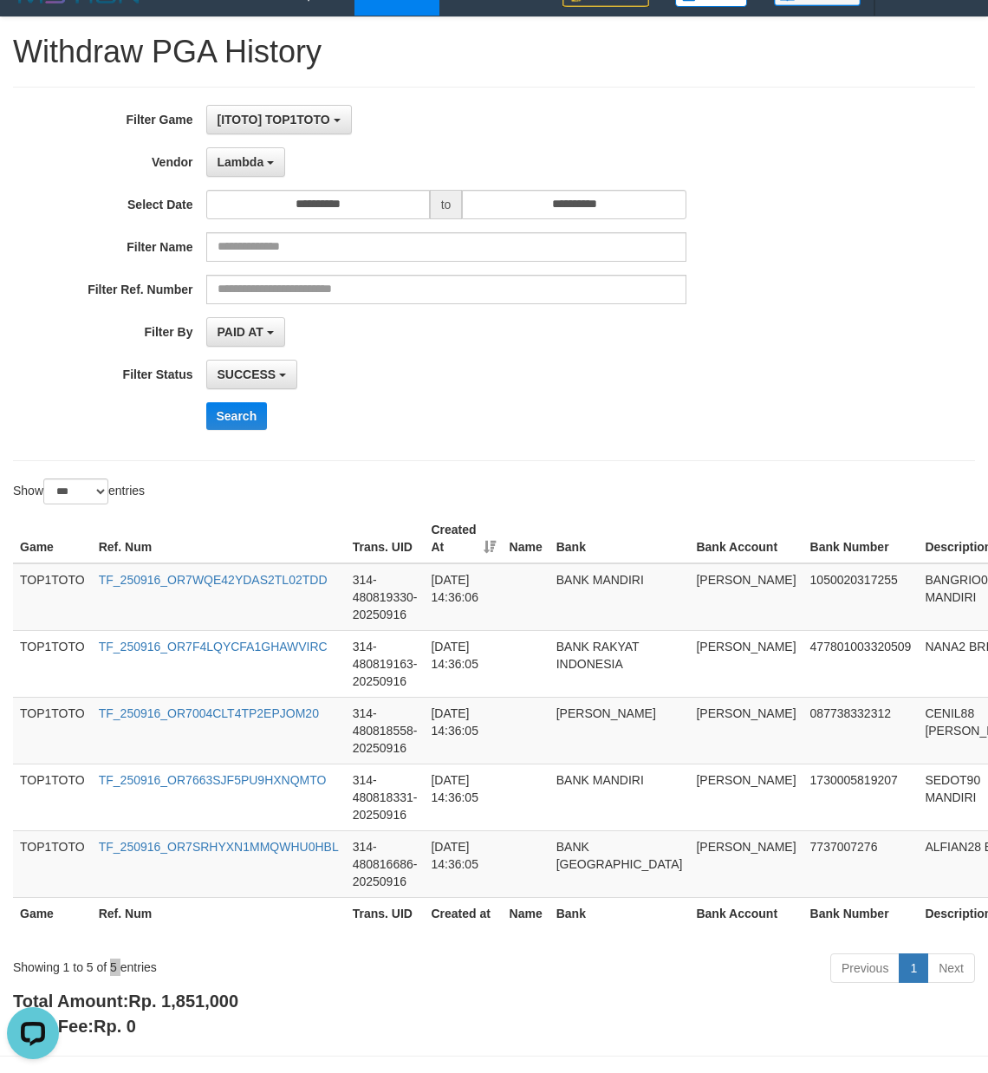
scroll to position [0, 0]
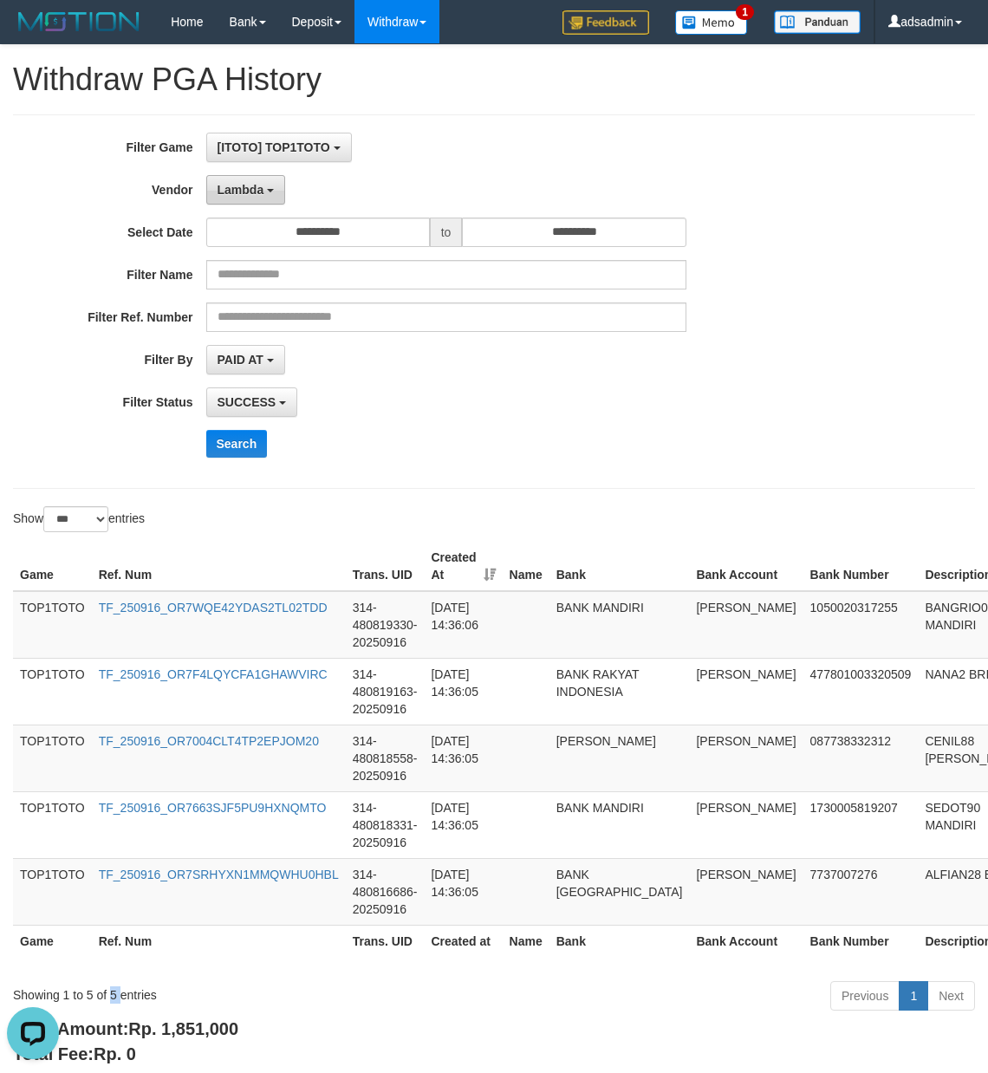
click at [244, 187] on span "Lambda" at bounding box center [241, 190] width 47 height 14
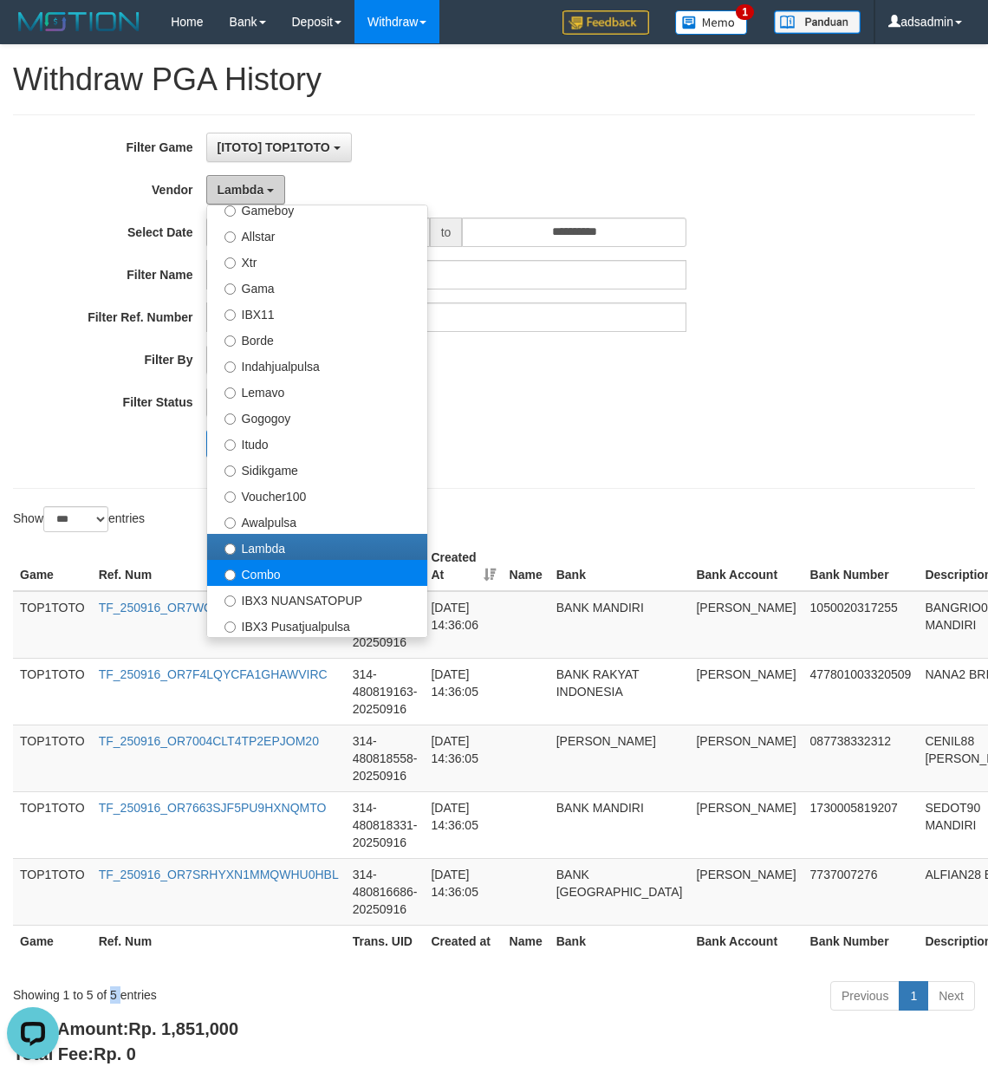
scroll to position [579, 0]
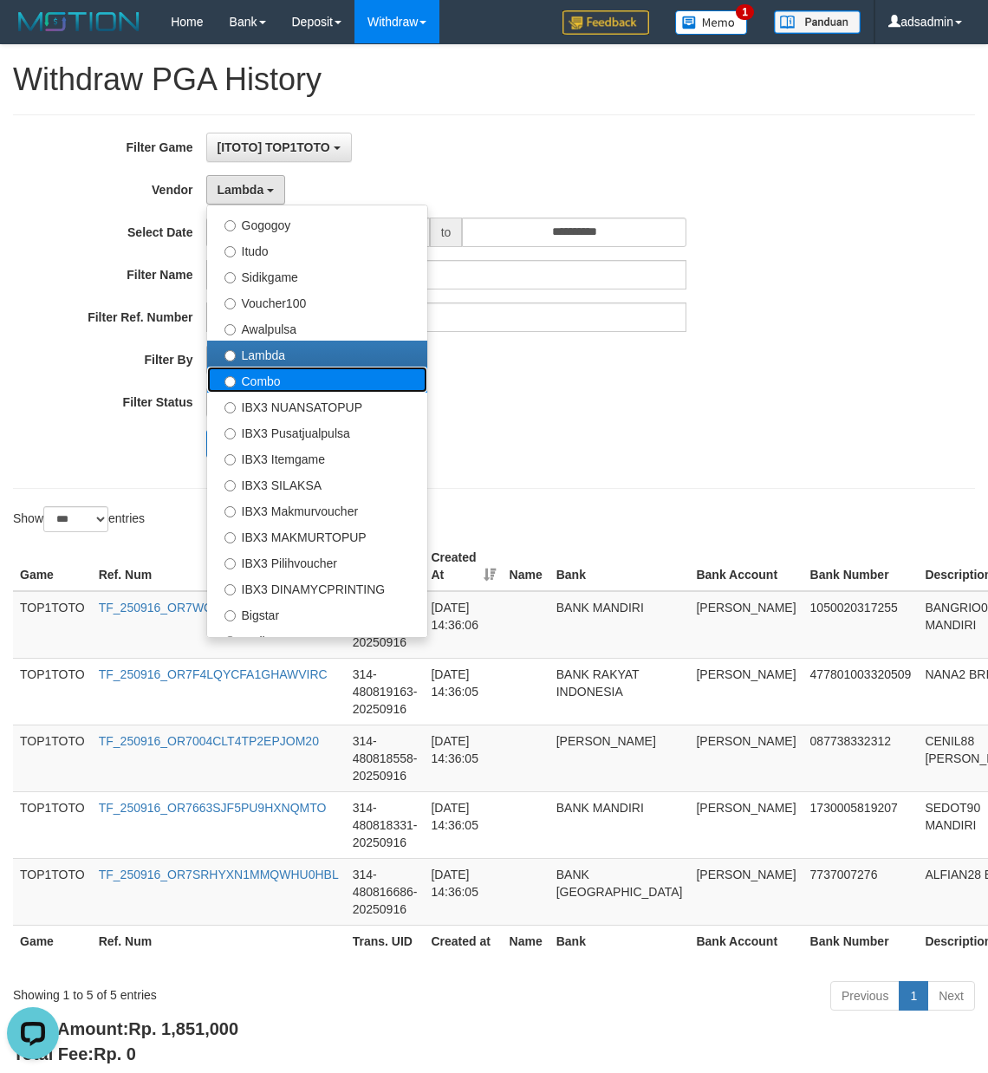
click at [340, 387] on label "Combo" at bounding box center [317, 380] width 220 height 26
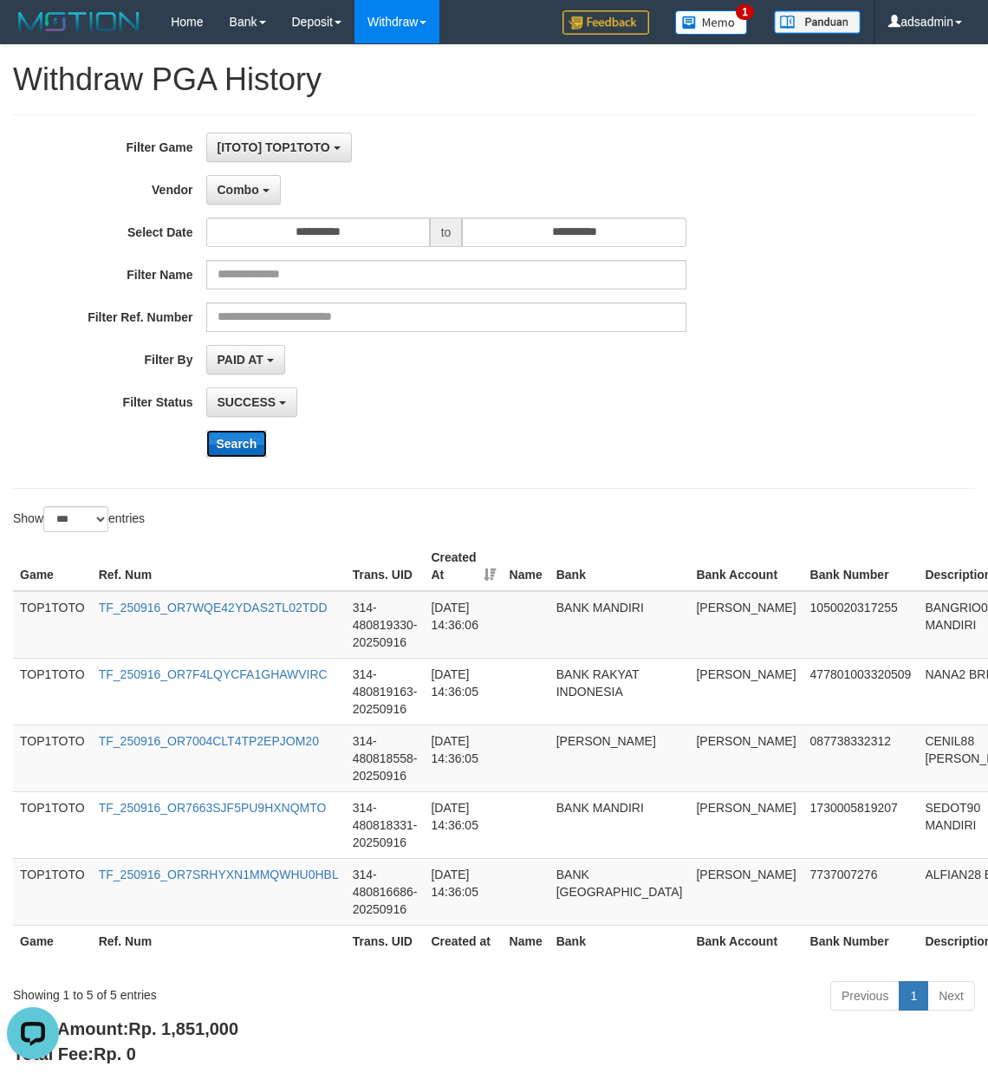
click at [238, 449] on button "Search" at bounding box center [237, 444] width 62 height 28
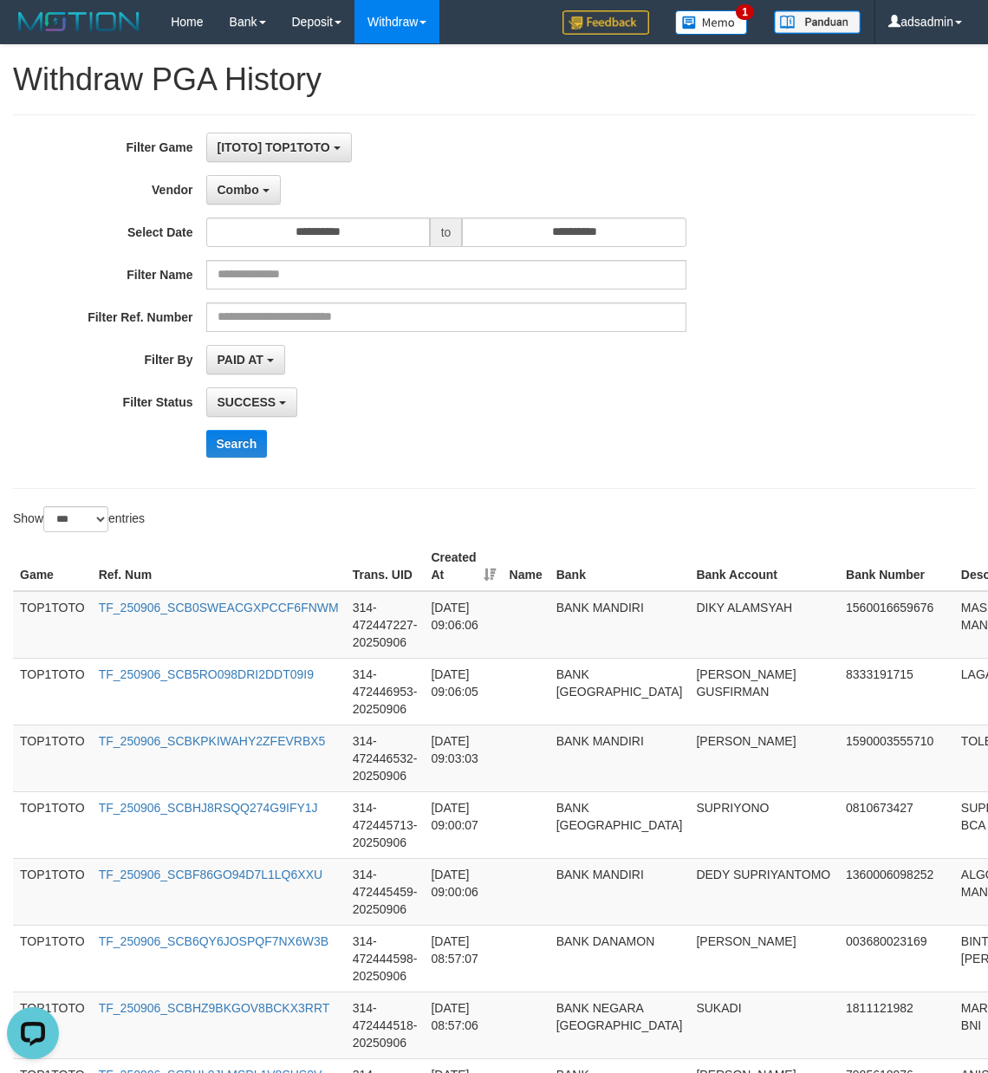
click at [588, 465] on div "**********" at bounding box center [411, 302] width 823 height 338
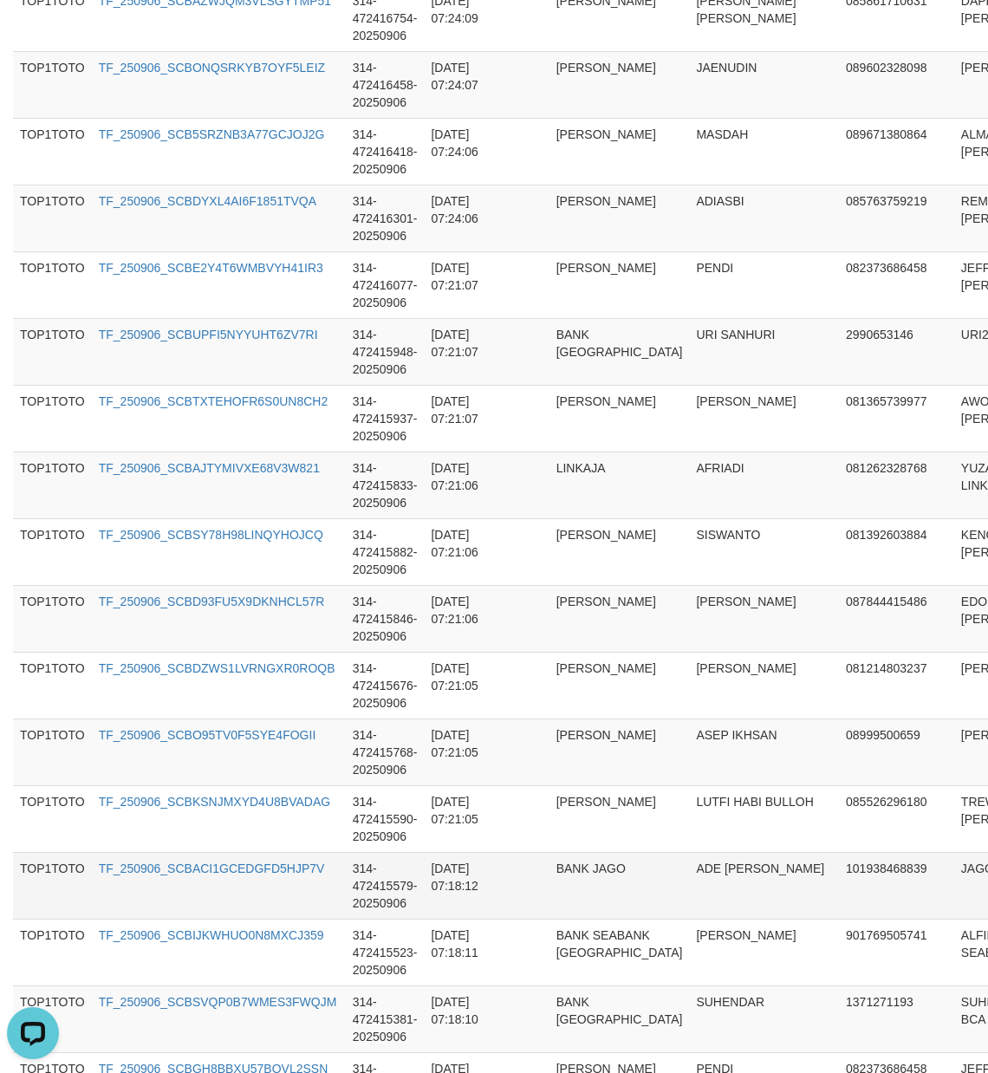
scroll to position [6461, 0]
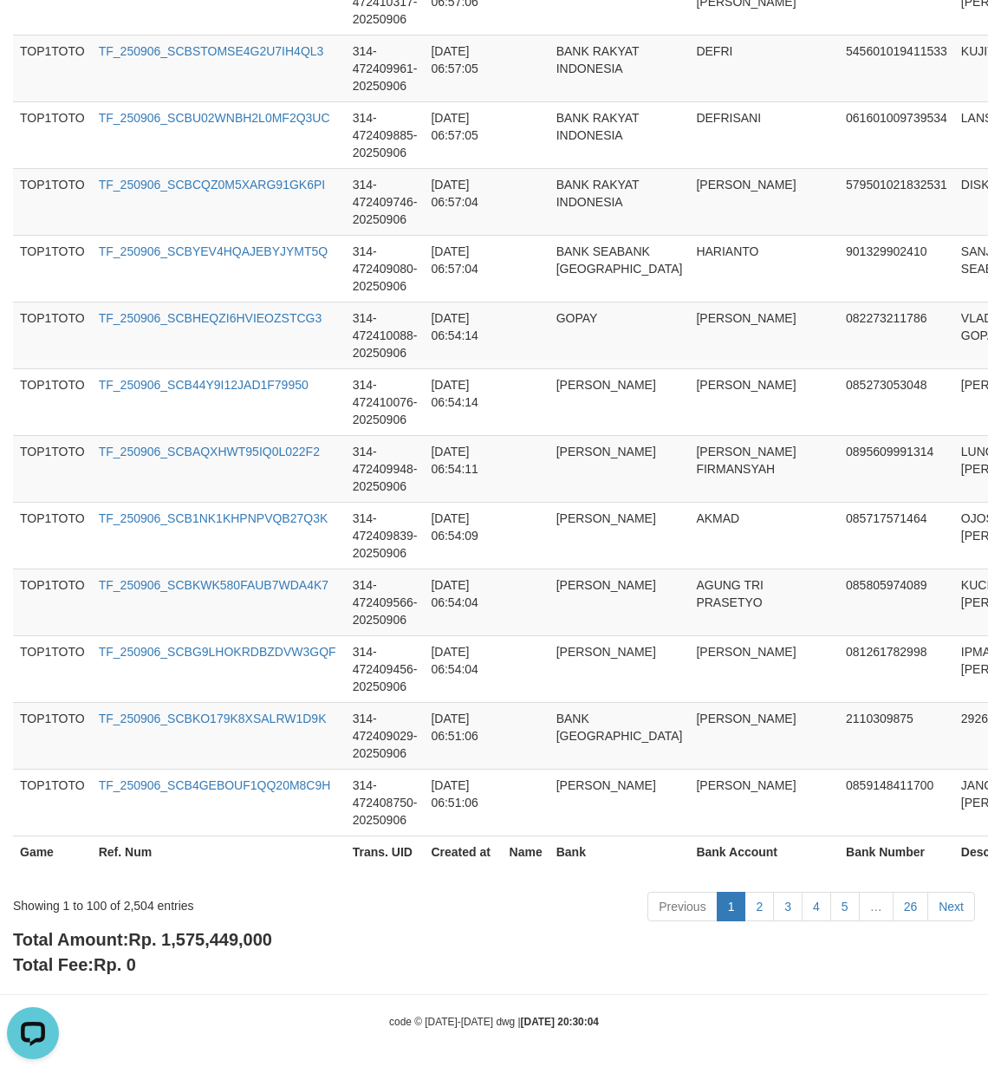
click at [212, 940] on span "Rp. 1,575,449,000" at bounding box center [200, 939] width 144 height 19
click at [135, 902] on div "Showing 1 to 100 of 2,504 entries" at bounding box center [206, 902] width 386 height 24
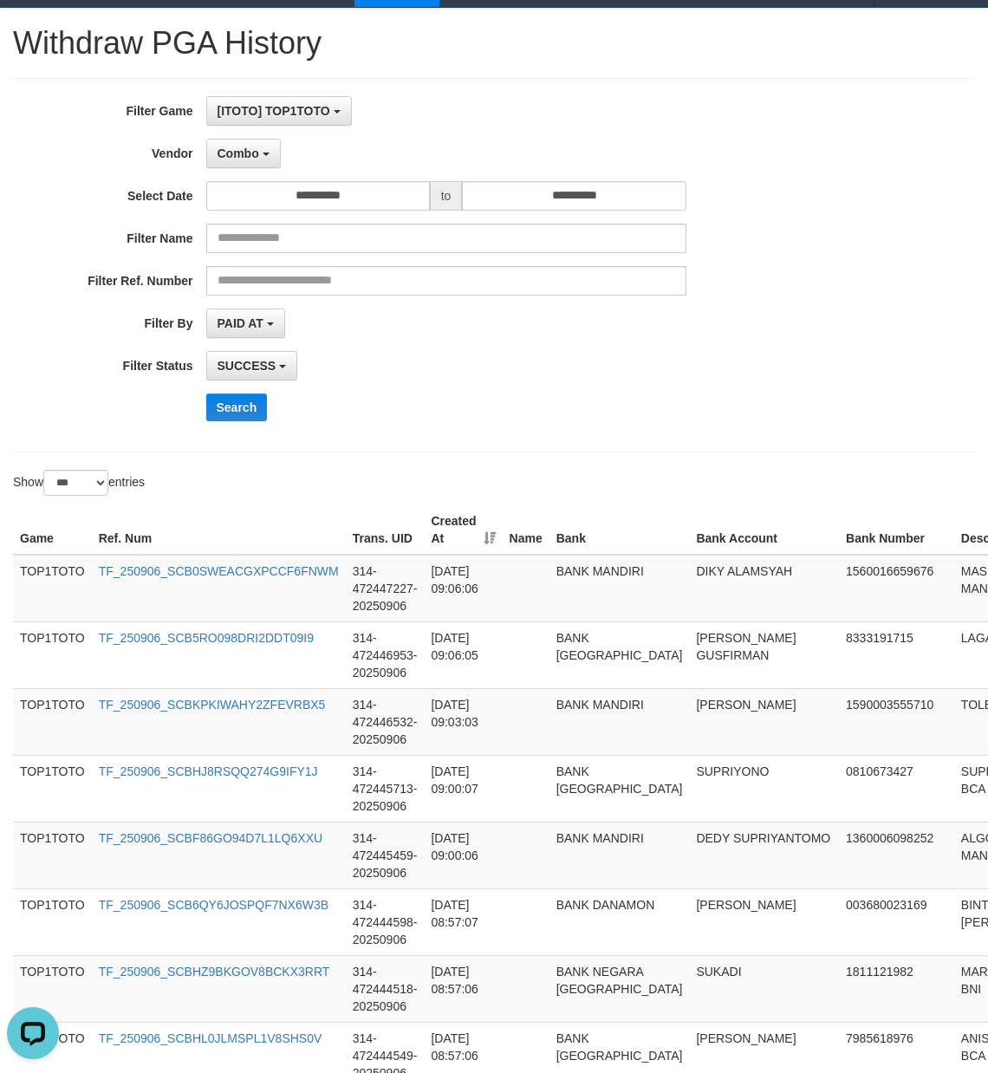
scroll to position [0, 0]
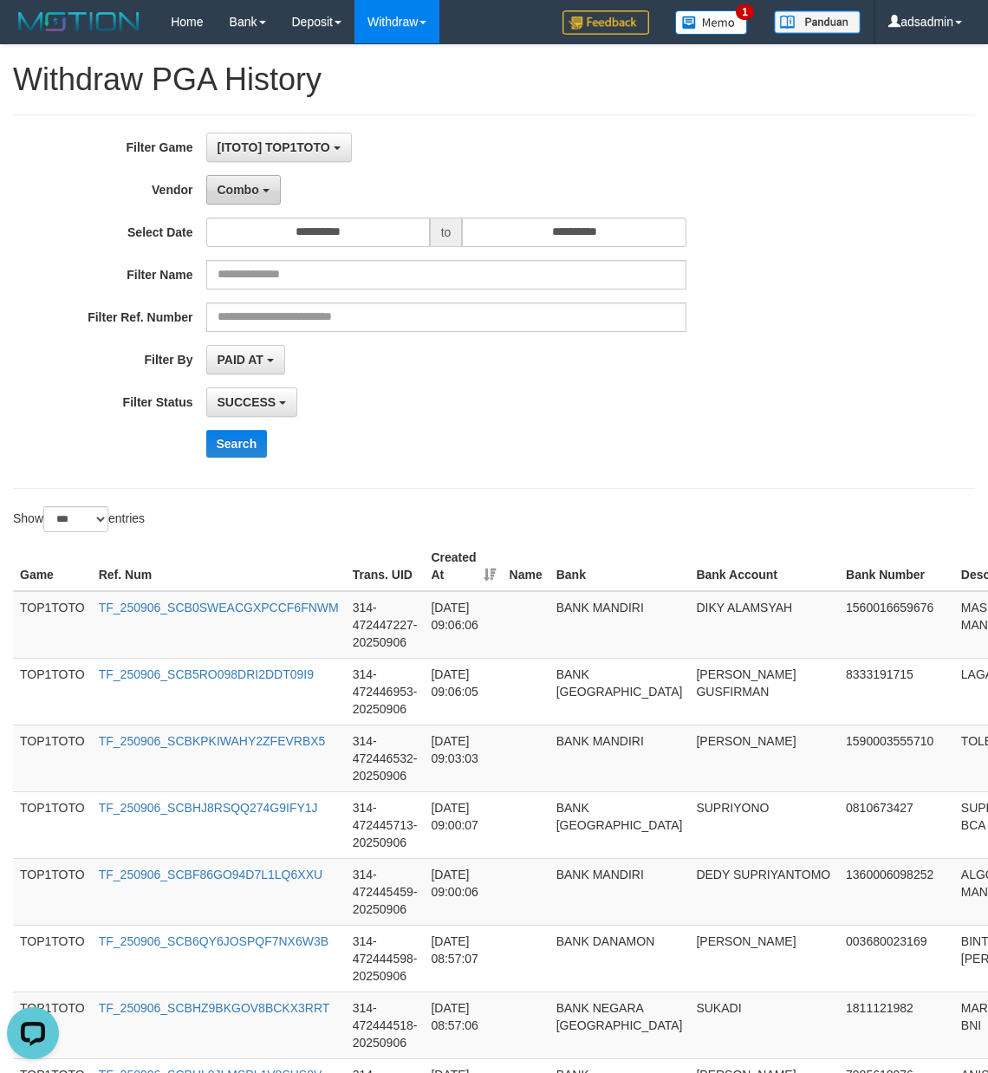
click at [251, 196] on span "Combo" at bounding box center [239, 190] width 42 height 14
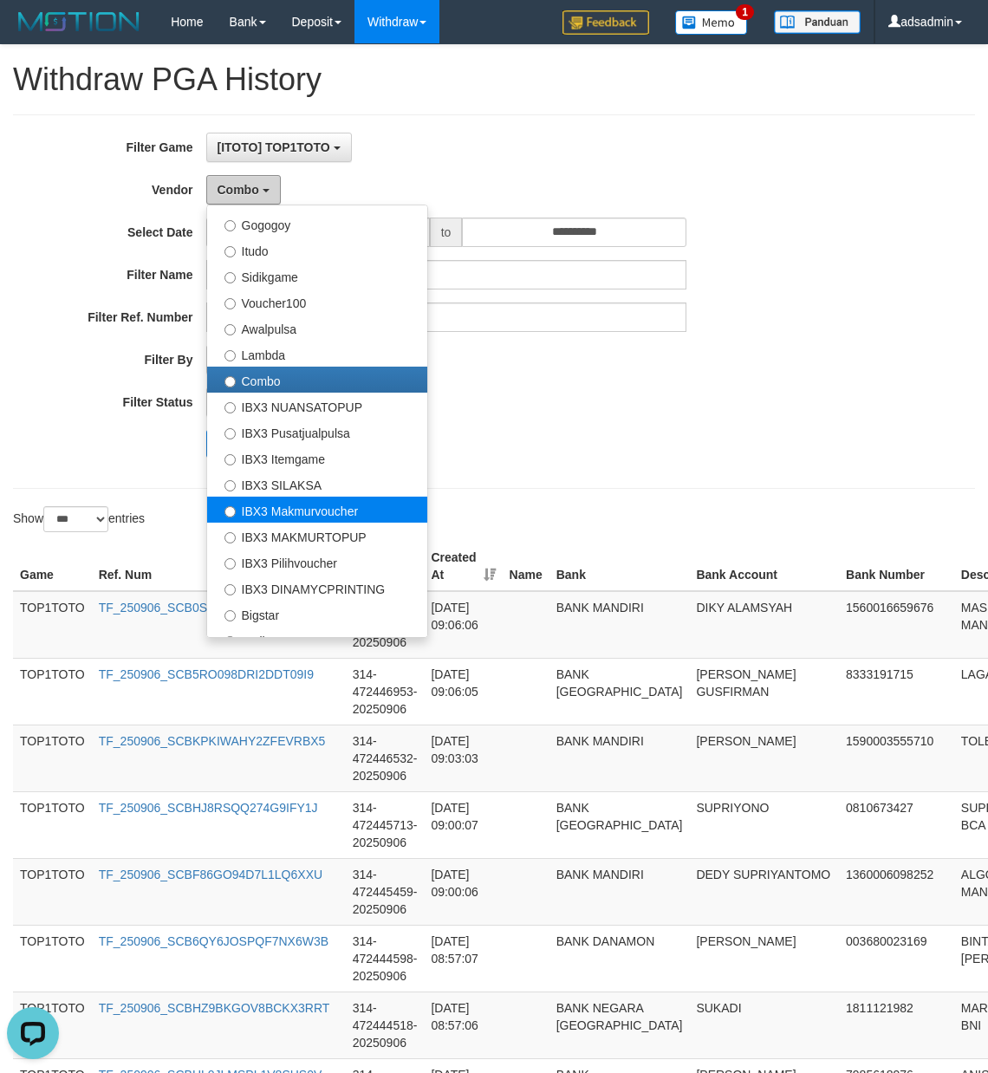
scroll to position [648, 0]
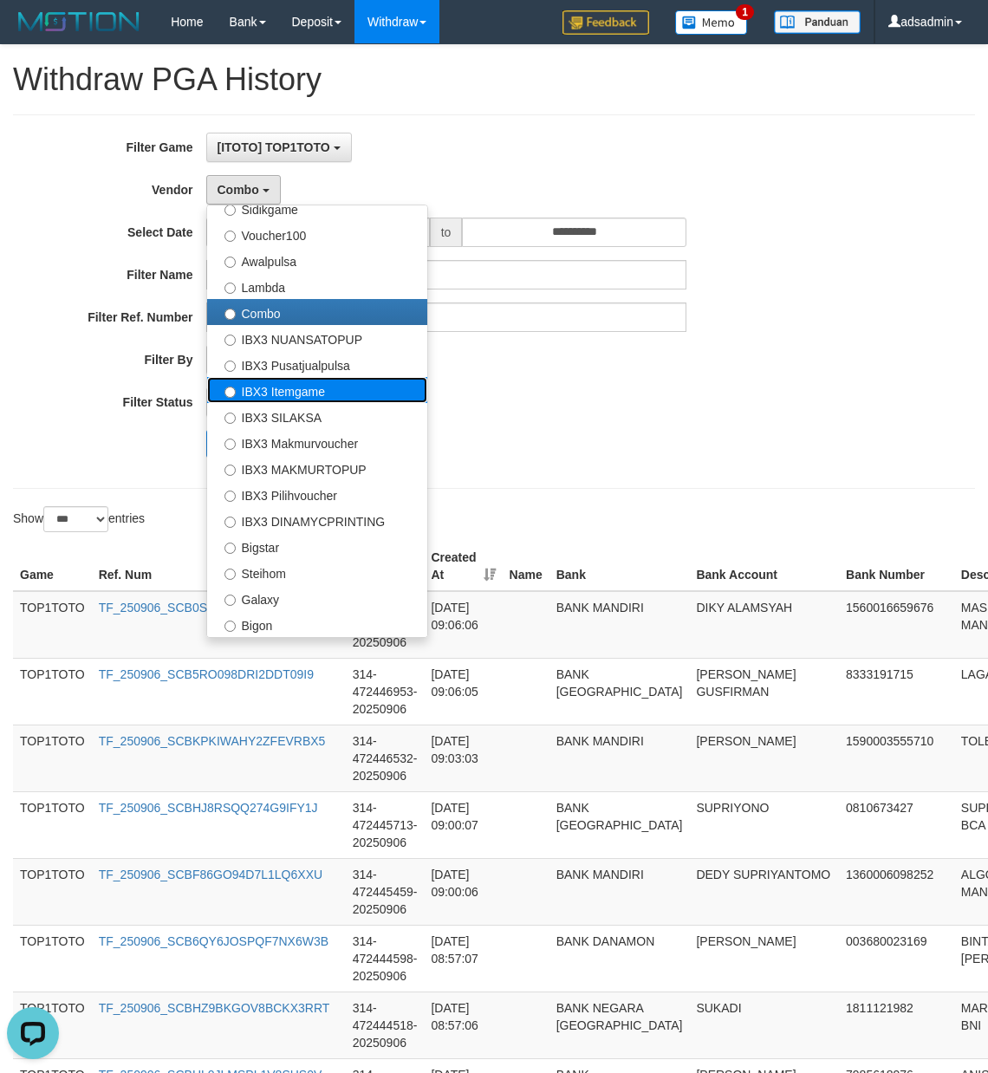
click at [338, 394] on label "IBX3 Itemgame" at bounding box center [317, 390] width 220 height 26
select select "**********"
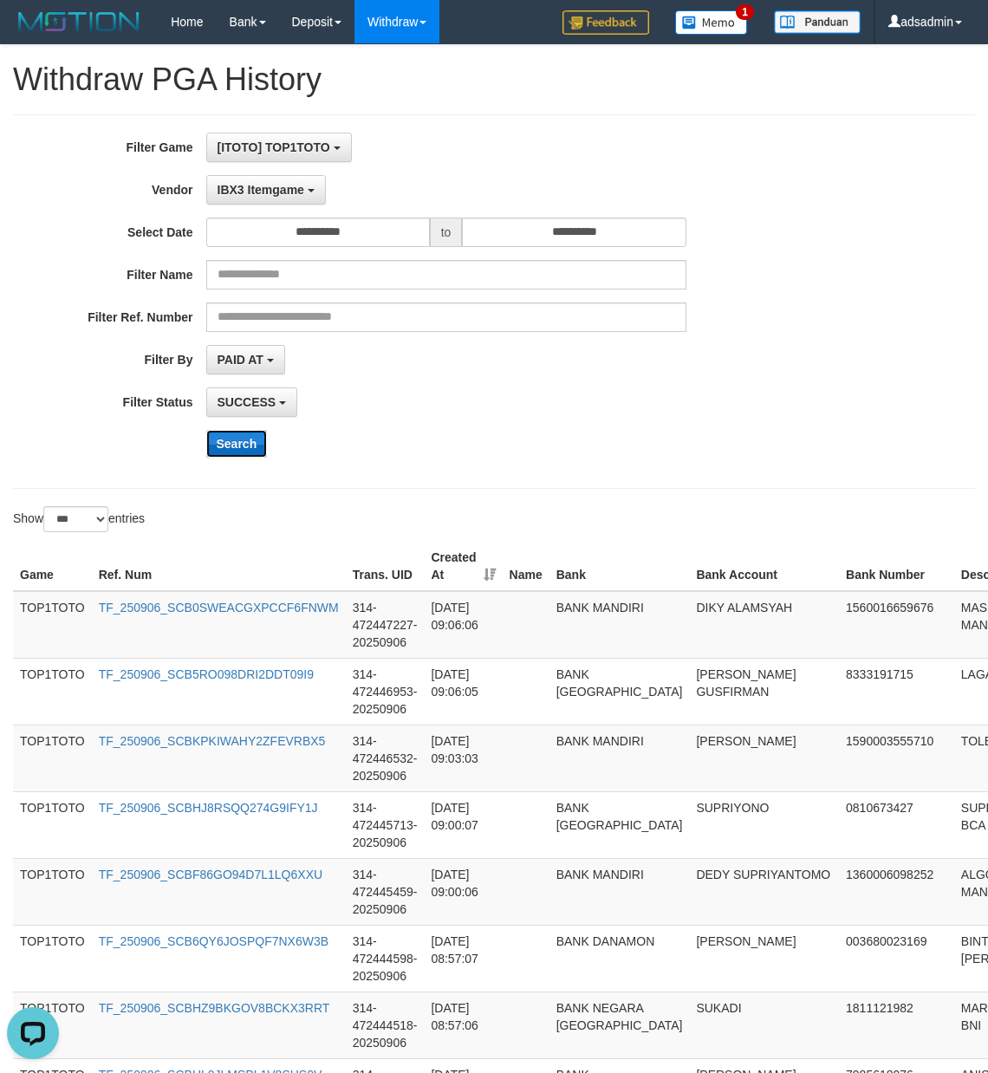
click at [253, 445] on button "Search" at bounding box center [237, 444] width 62 height 28
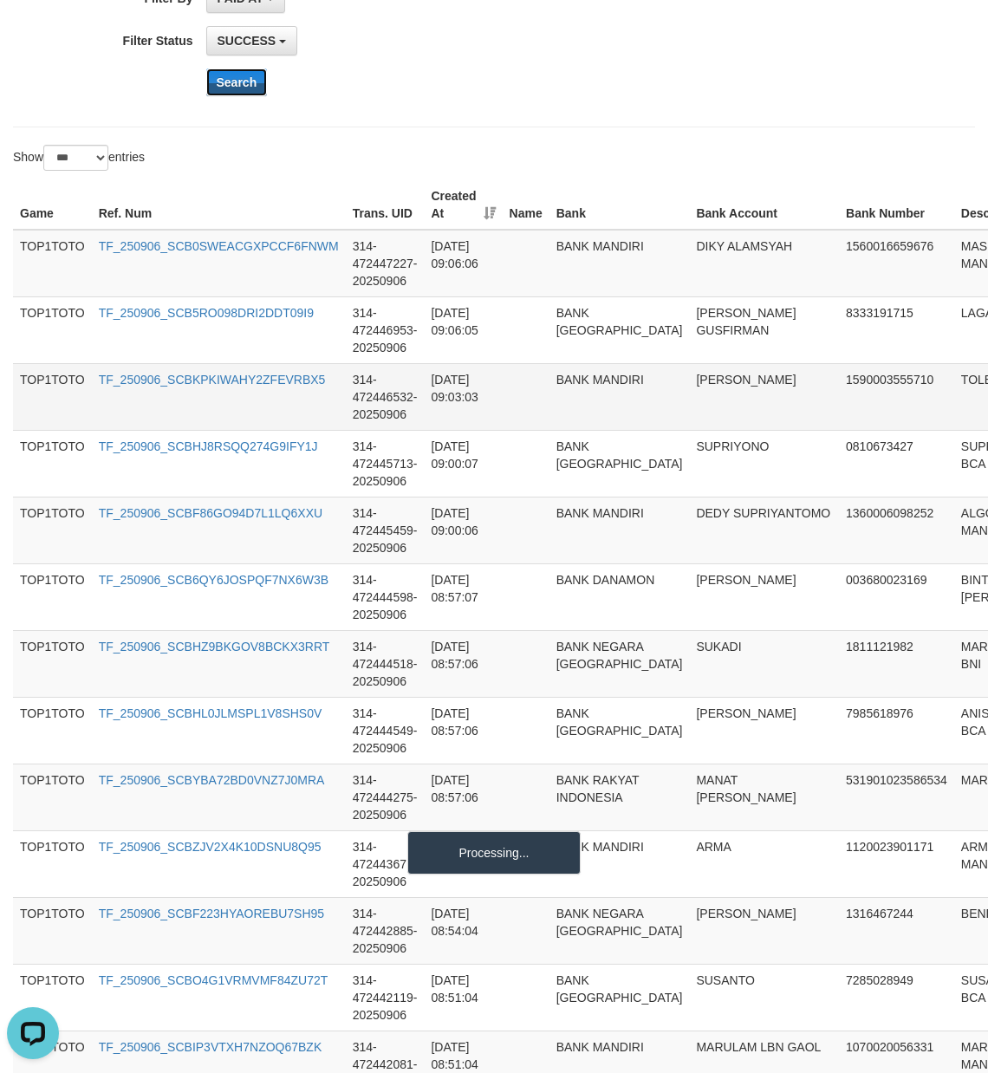
scroll to position [385, 0]
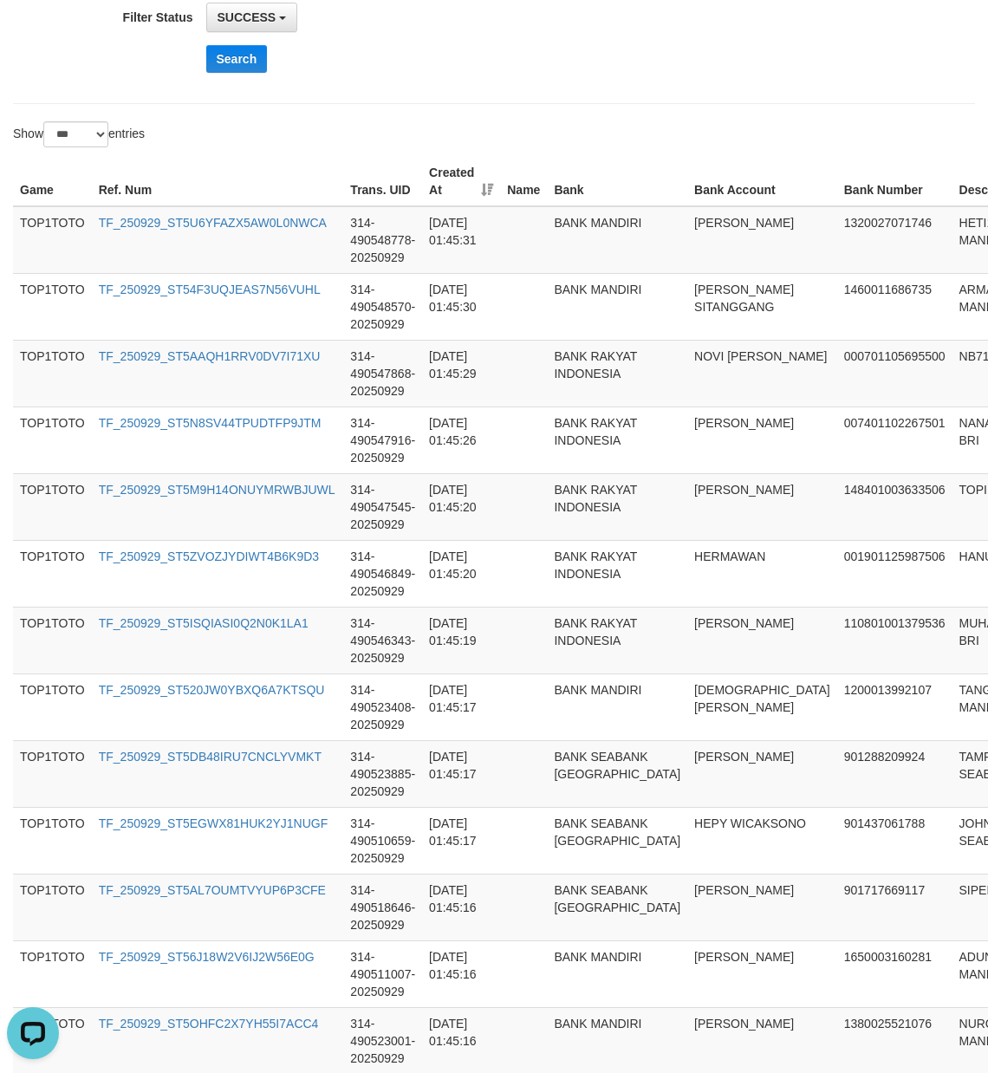
click at [524, 130] on div "Show ** ** ** *** entries" at bounding box center [494, 136] width 988 height 30
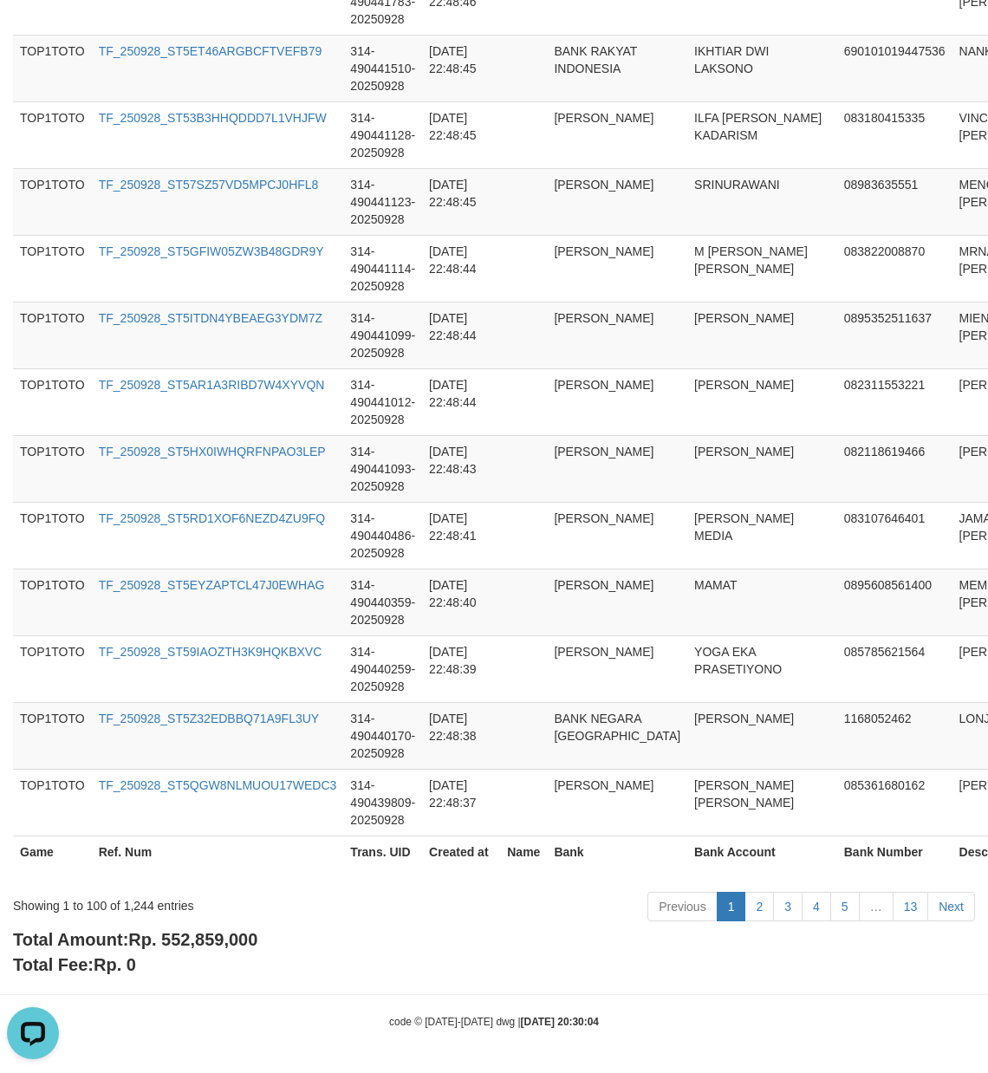
scroll to position [6461, 0]
click at [213, 934] on span "Rp. 552,859,000" at bounding box center [192, 939] width 129 height 19
click at [133, 906] on div "Showing 1 to 100 of 1,244 entries" at bounding box center [206, 902] width 386 height 24
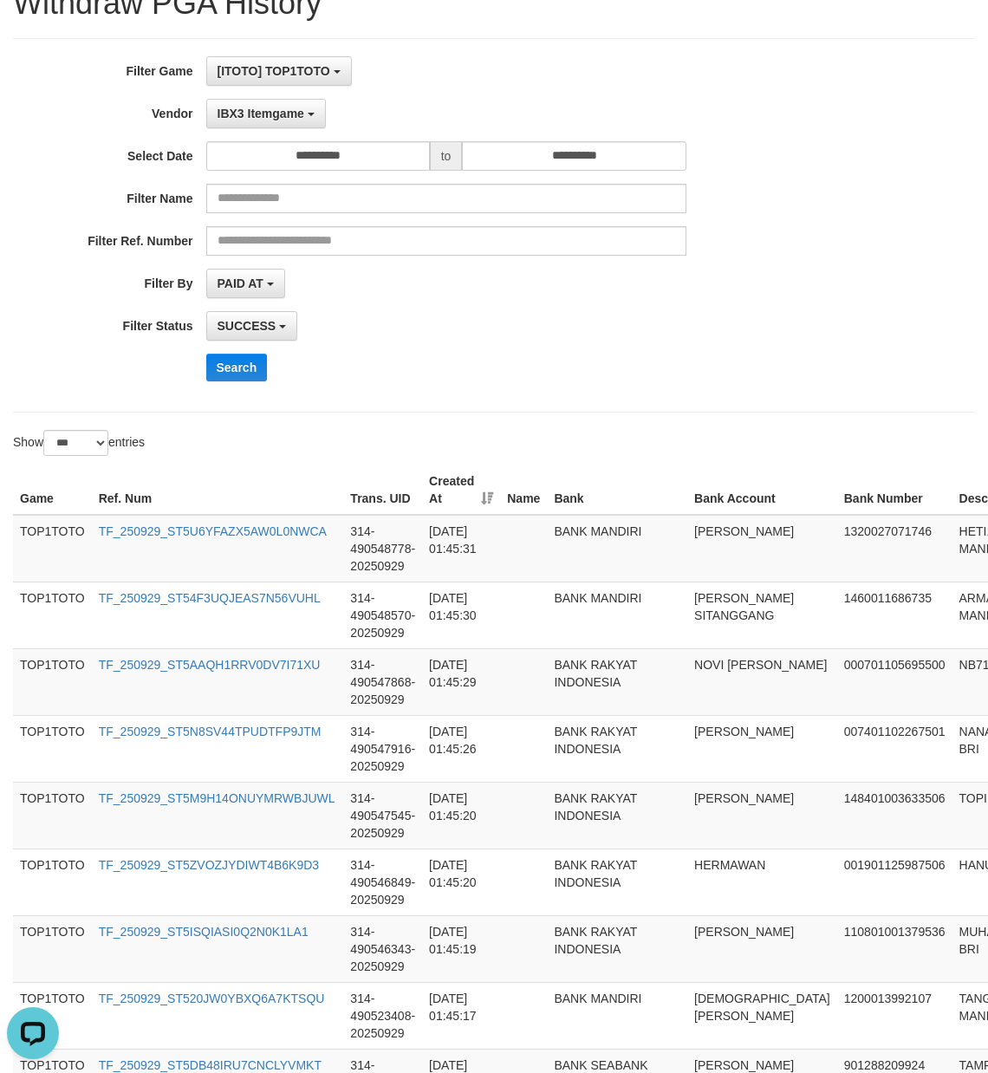
scroll to position [0, 0]
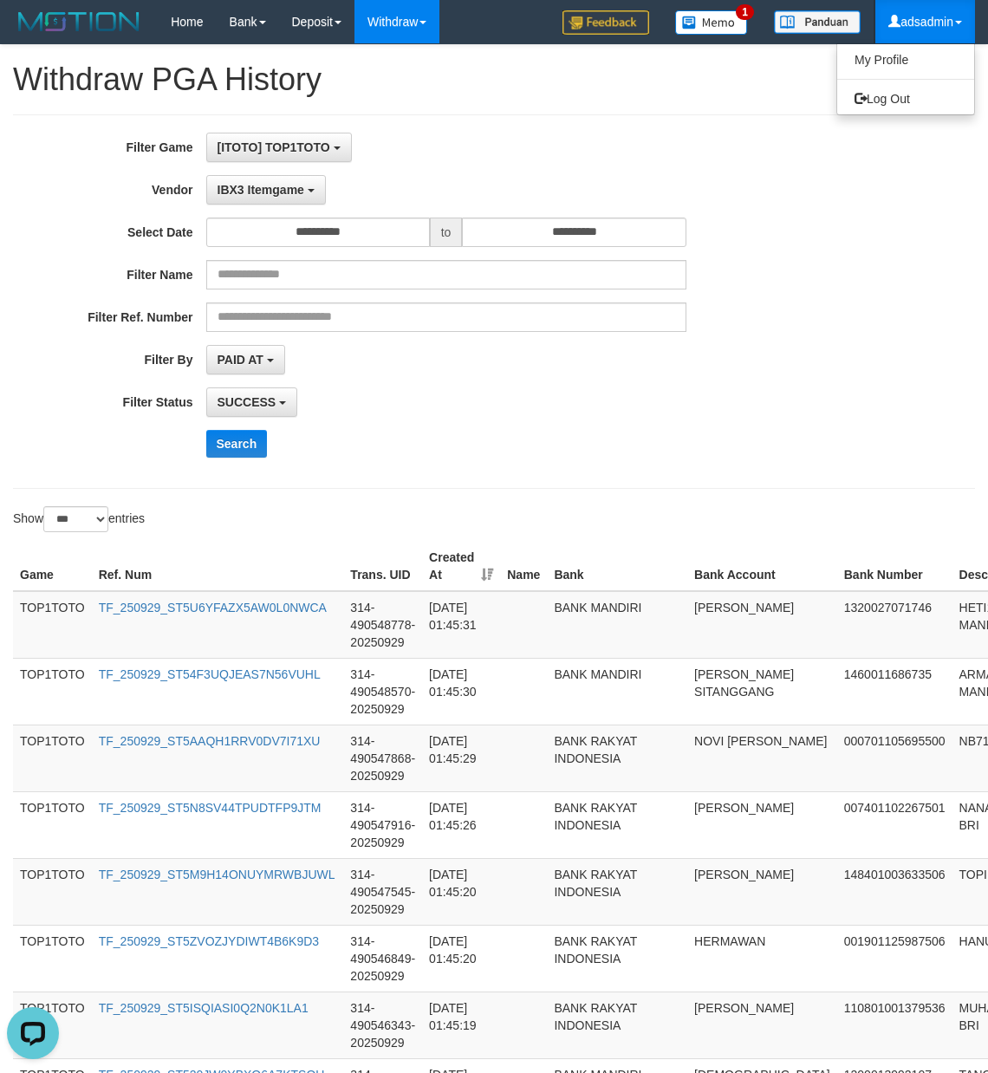
click at [948, 18] on link "adsadmin" at bounding box center [925, 21] width 100 height 43
click at [908, 97] on link "Log Out" at bounding box center [905, 99] width 137 height 23
